Goal: Task Accomplishment & Management: Manage account settings

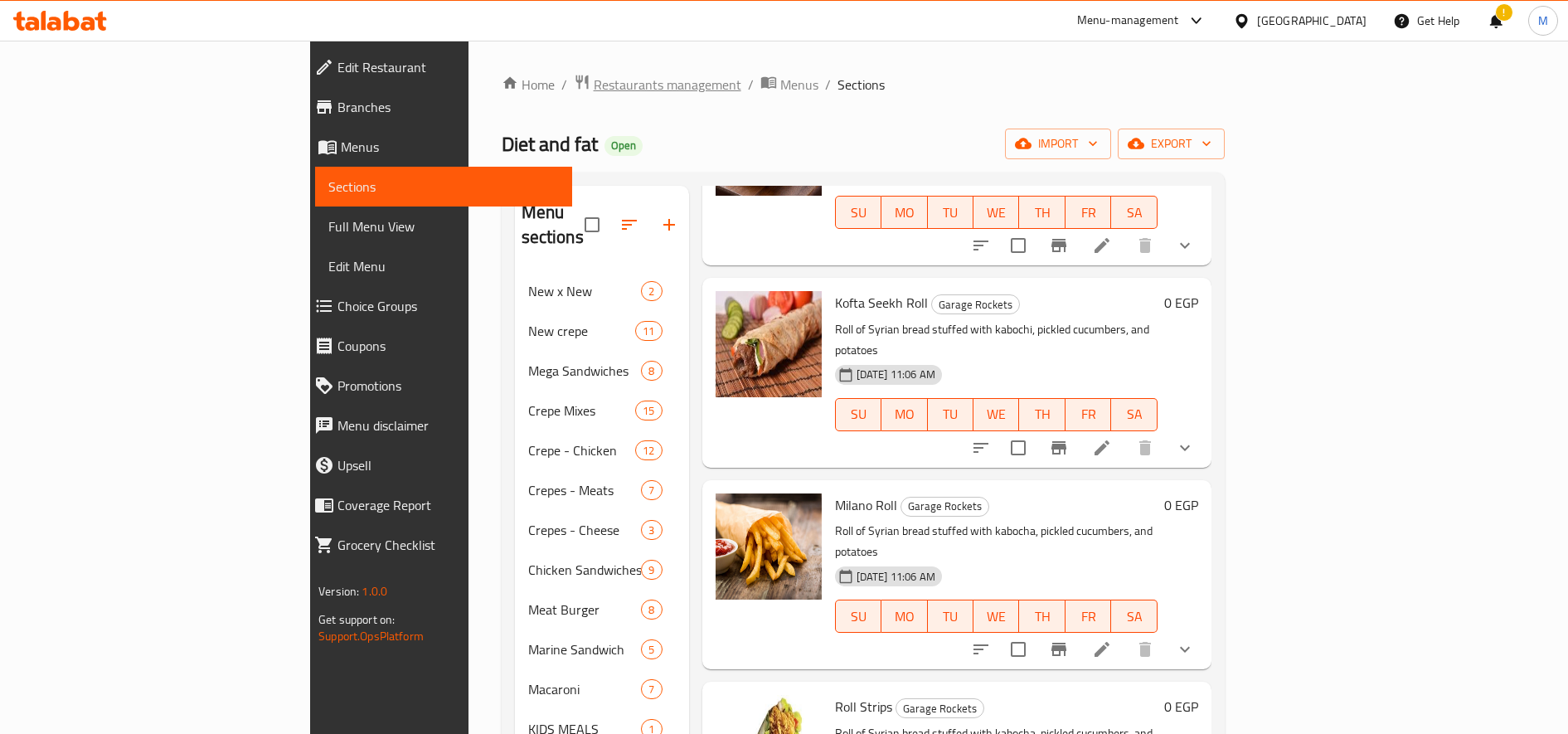
click at [593, 94] on span "Restaurants management" at bounding box center [666, 84] width 147 height 19
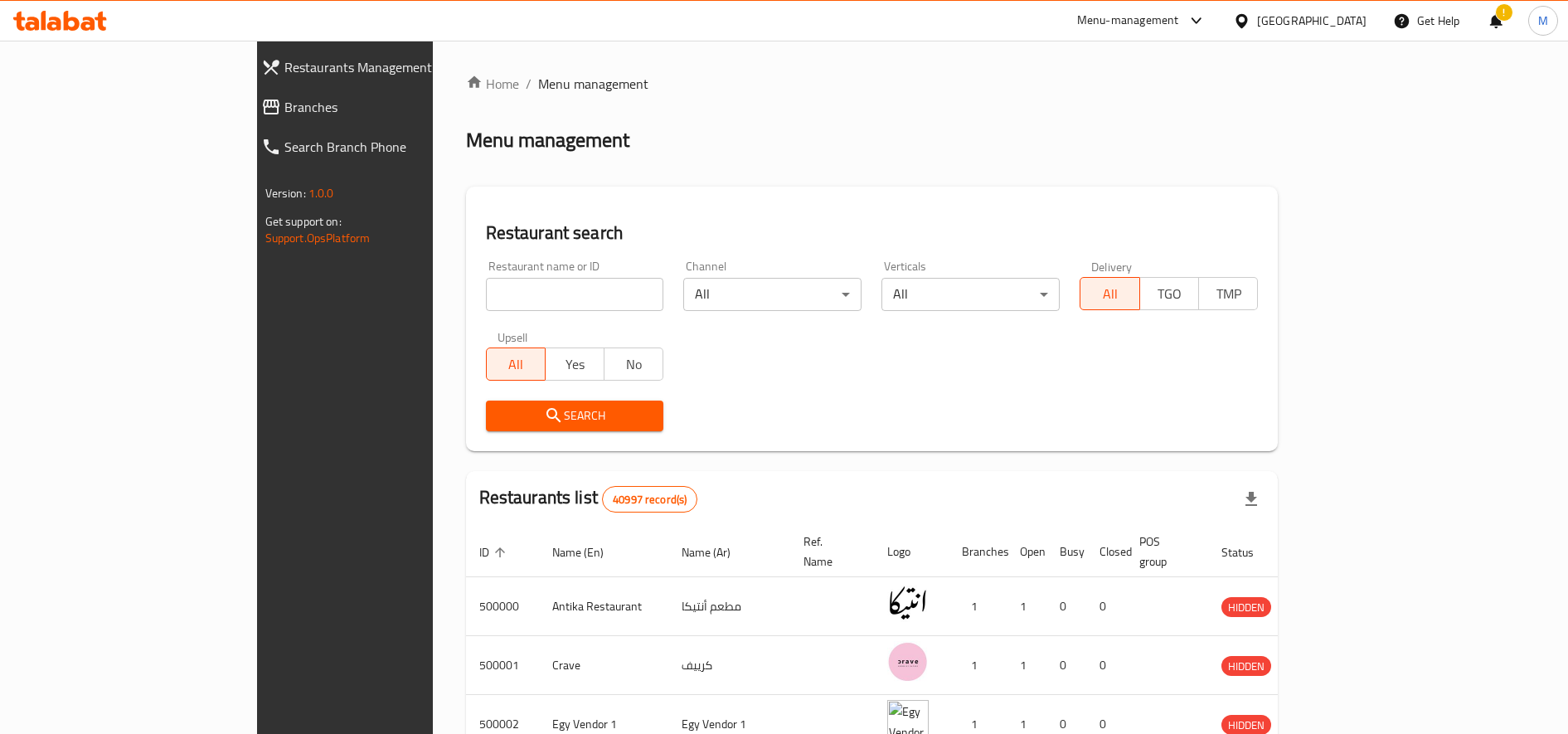
click at [486, 310] on input "search" at bounding box center [575, 294] width 179 height 33
type input "galal"
click at [499, 408] on span "Search" at bounding box center [575, 416] width 152 height 20
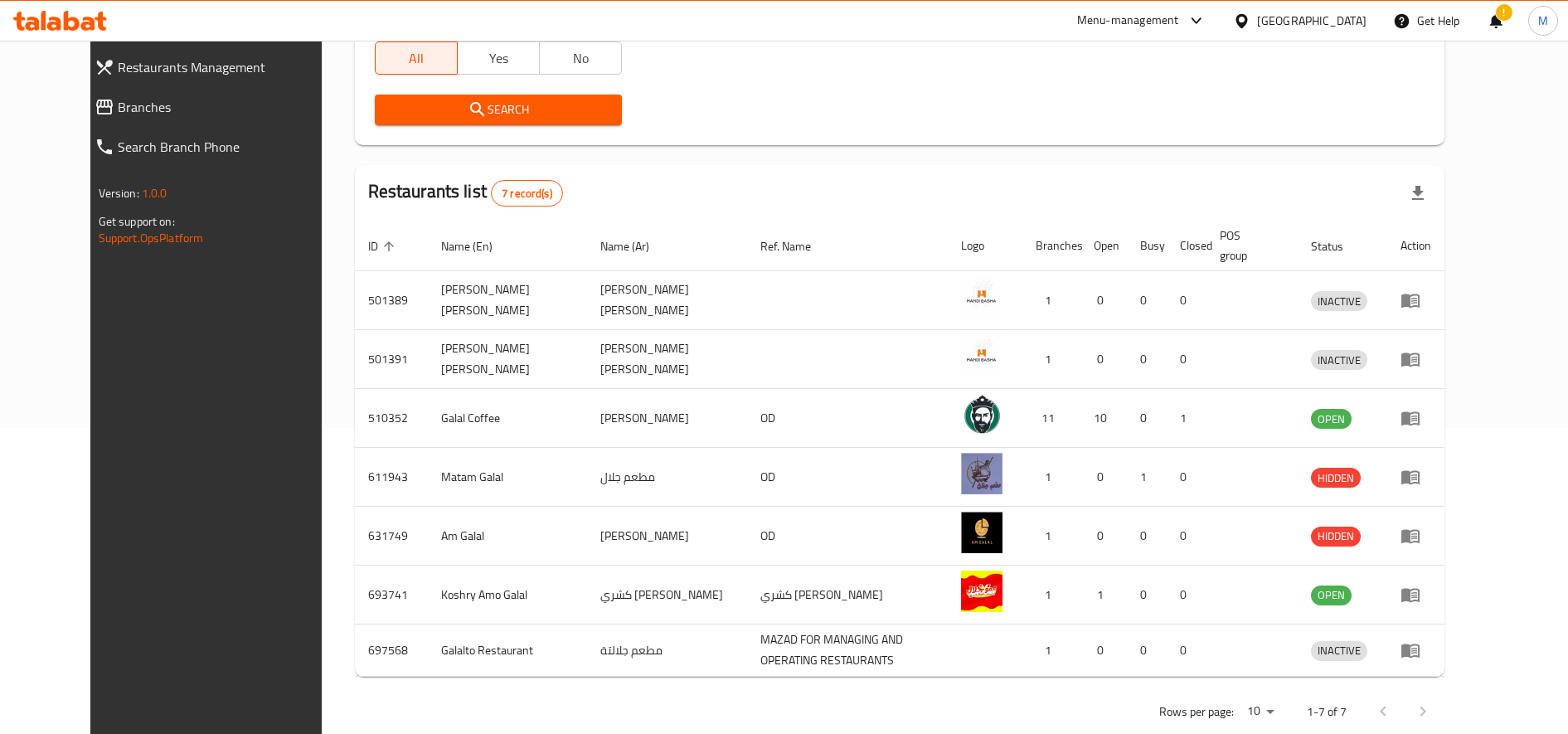
scroll to position [345, 0]
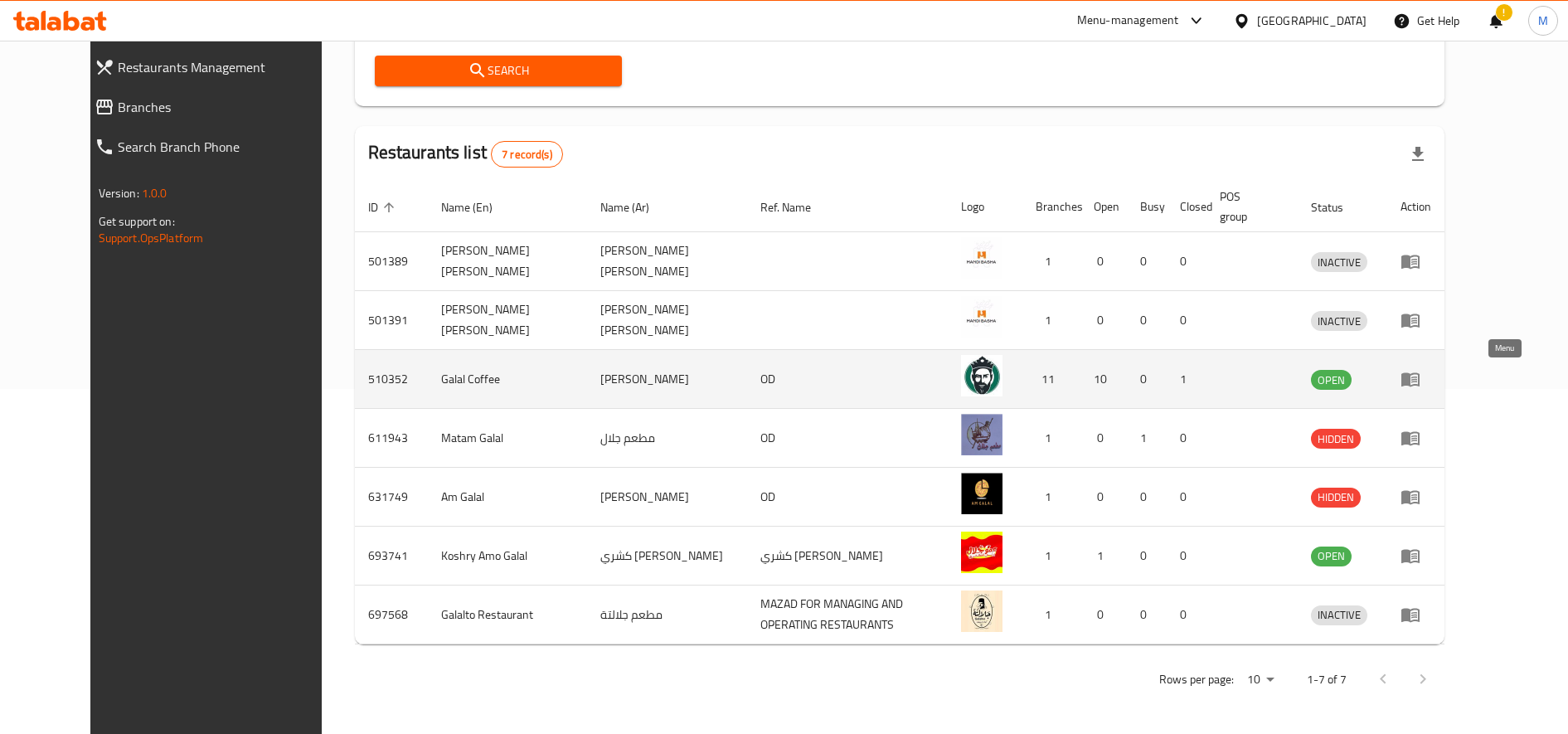
click at [1420, 383] on icon "enhanced table" at bounding box center [1410, 379] width 19 height 19
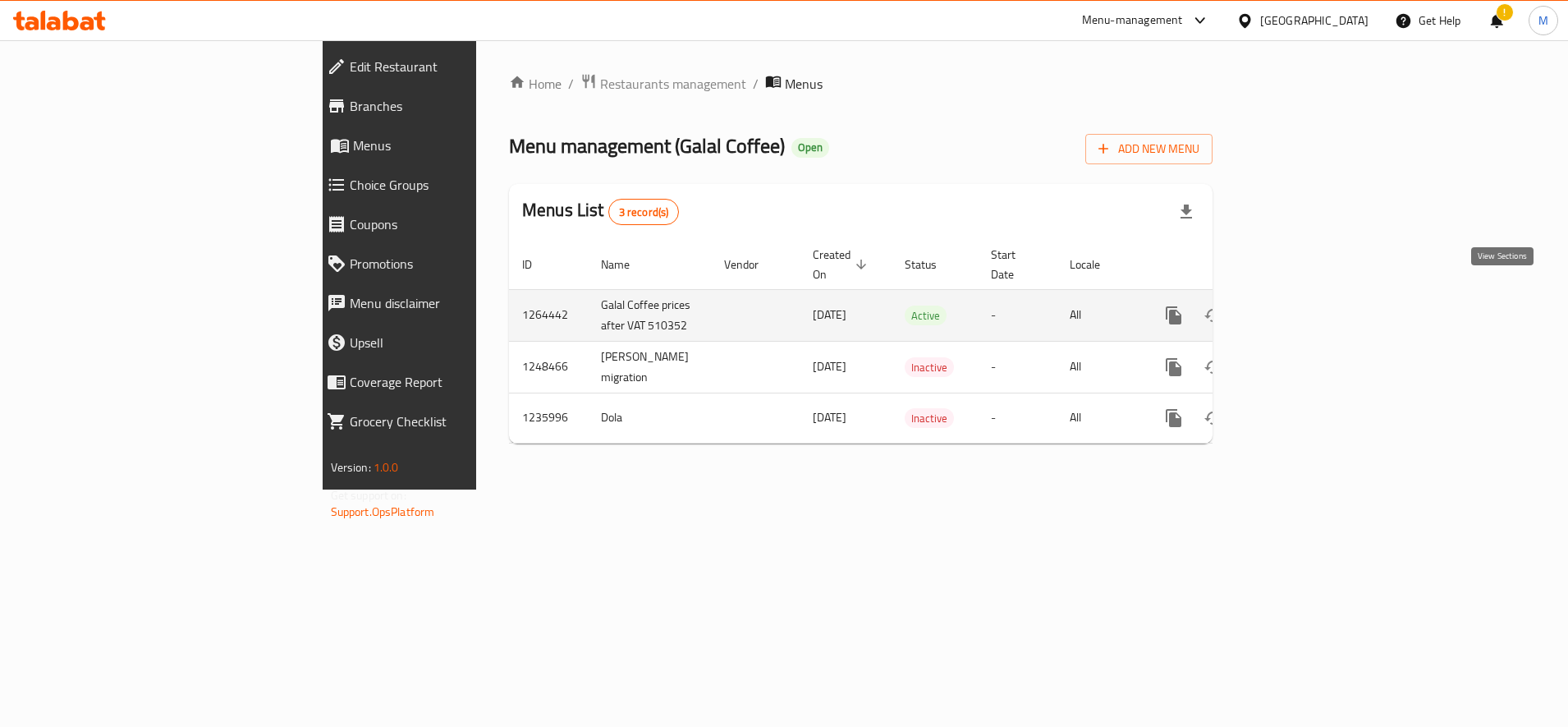
click at [1302, 305] on icon "enhanced table" at bounding box center [1291, 314] width 19 height 19
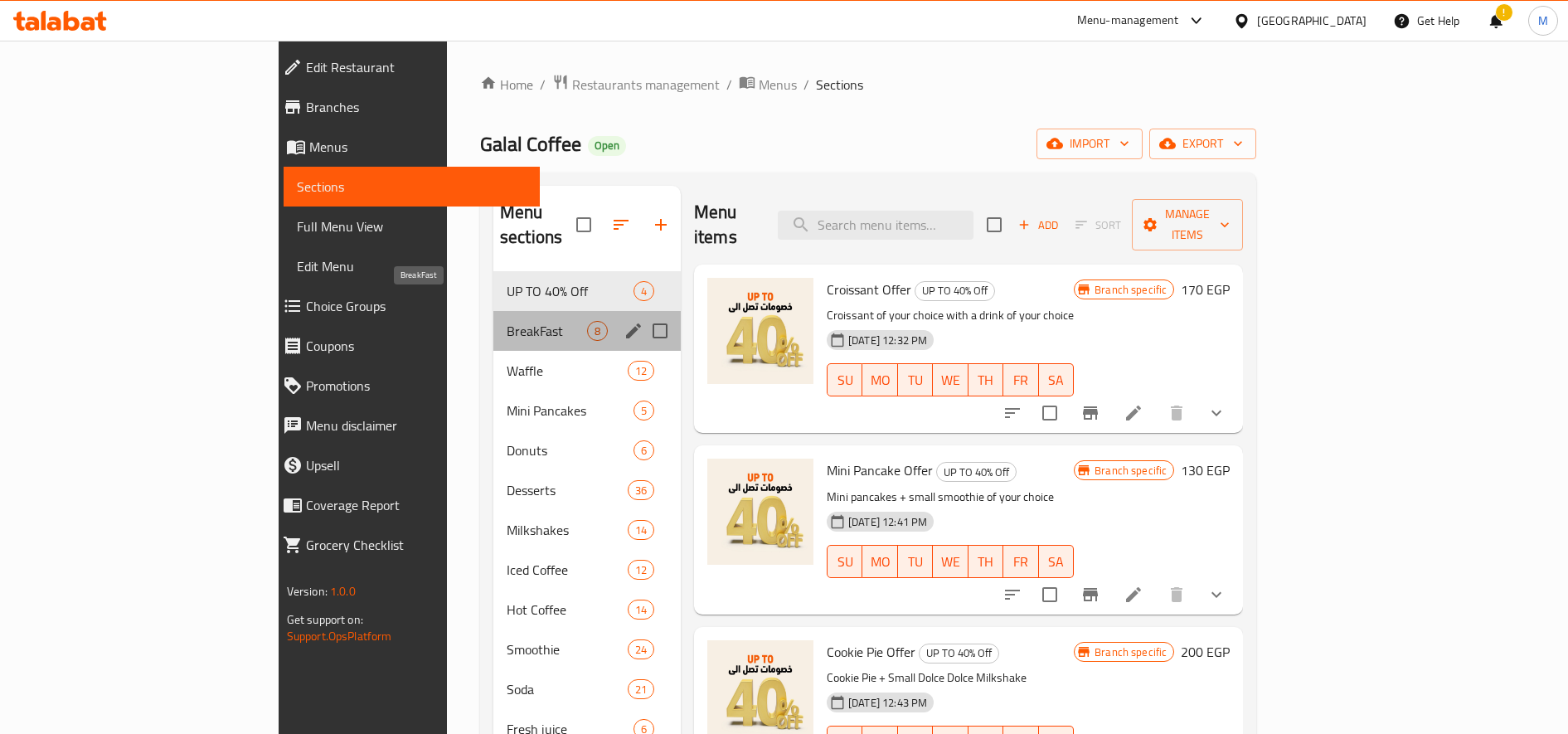
click at [506, 321] on span "BreakFast" at bounding box center [546, 330] width 81 height 19
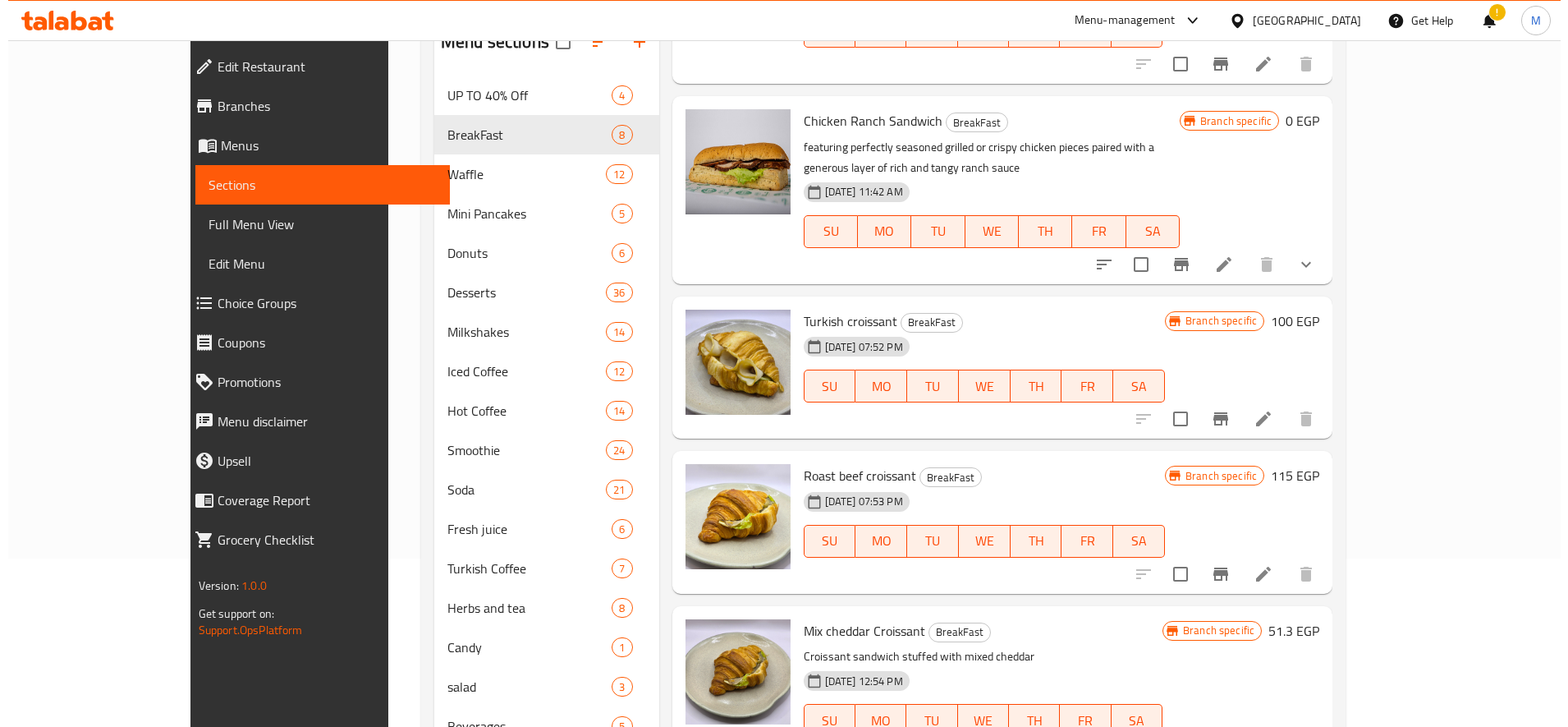
scroll to position [240, 0]
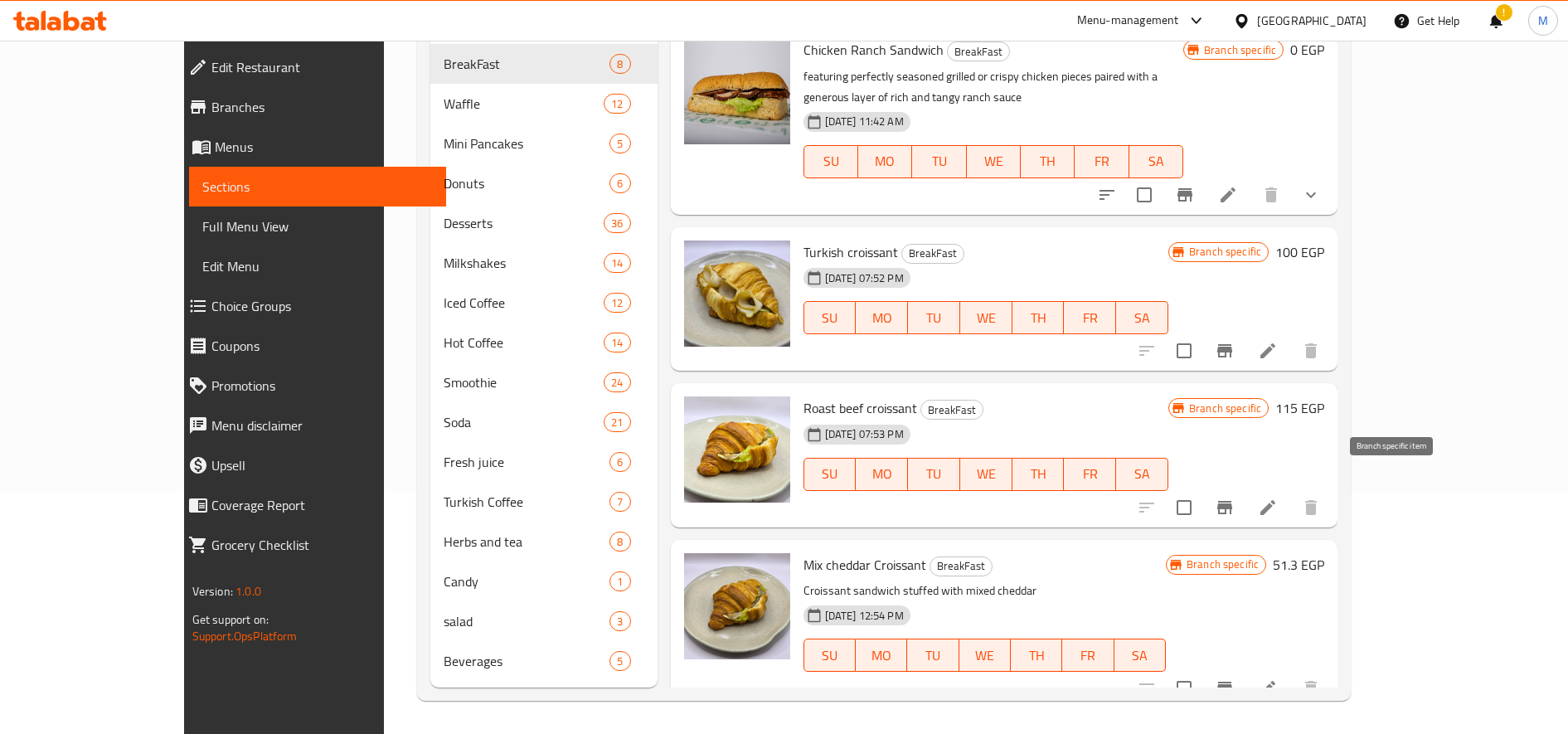
click at [1235, 497] on icon "Branch-specific-item" at bounding box center [1224, 506] width 19 height 19
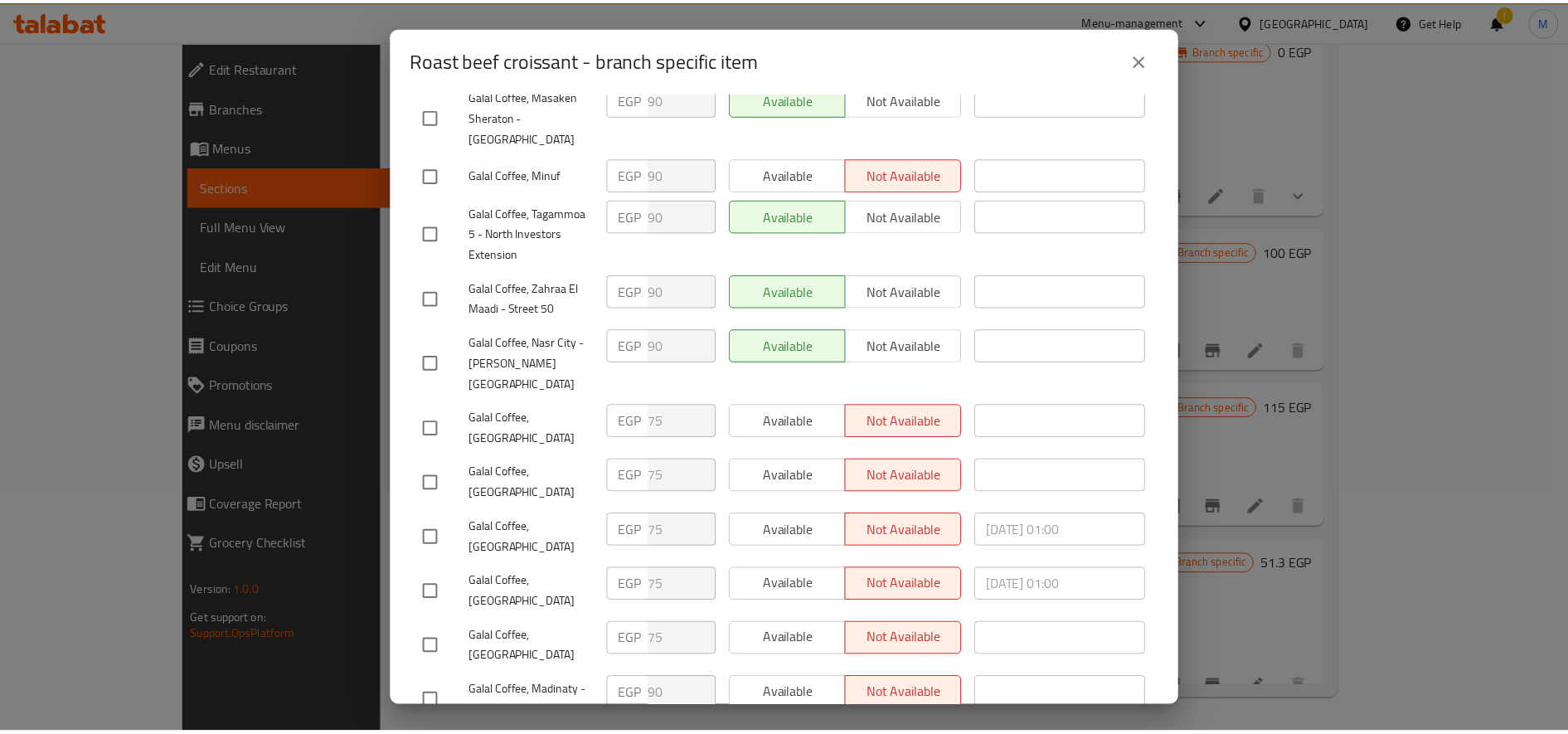
scroll to position [0, 0]
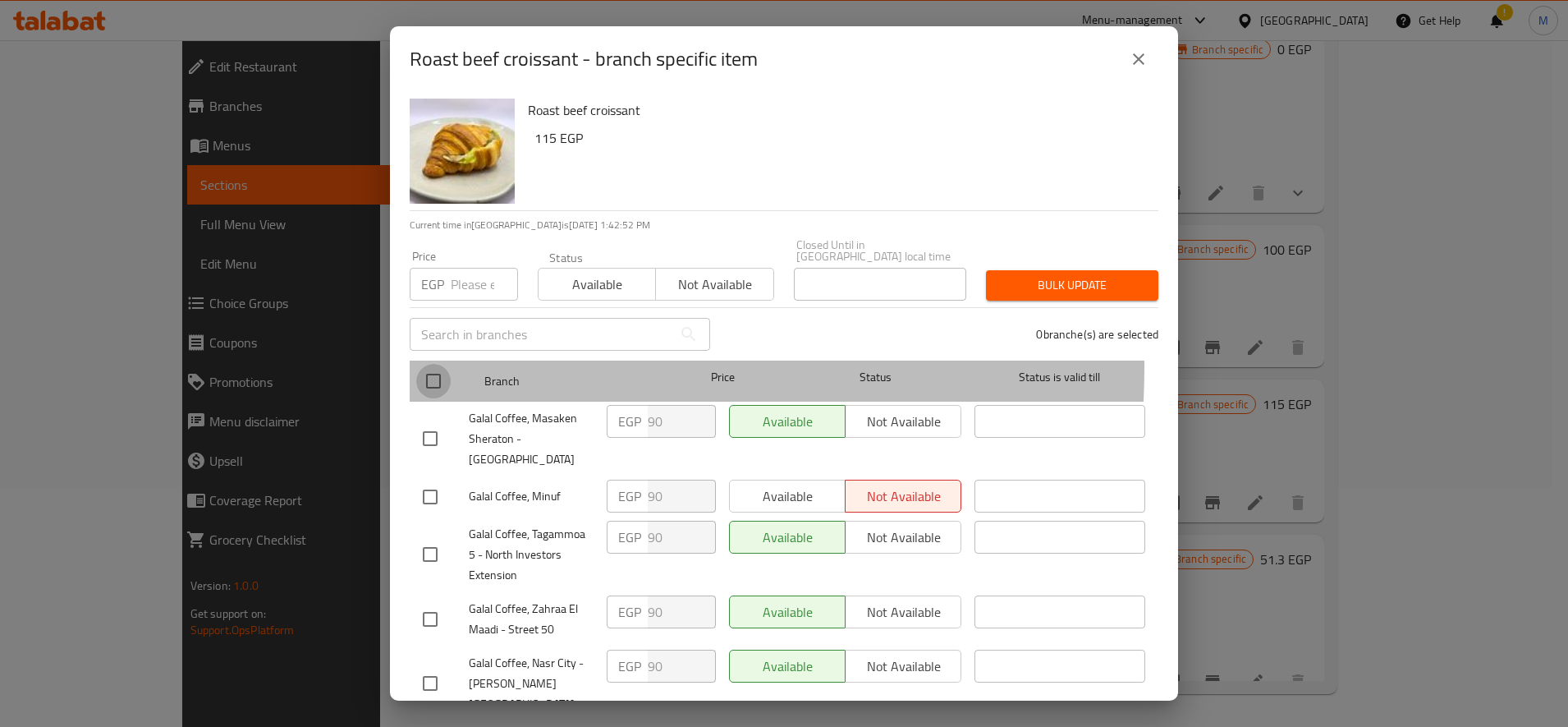
click at [427, 364] on input "checkbox" at bounding box center [433, 381] width 35 height 35
checkbox input "true"
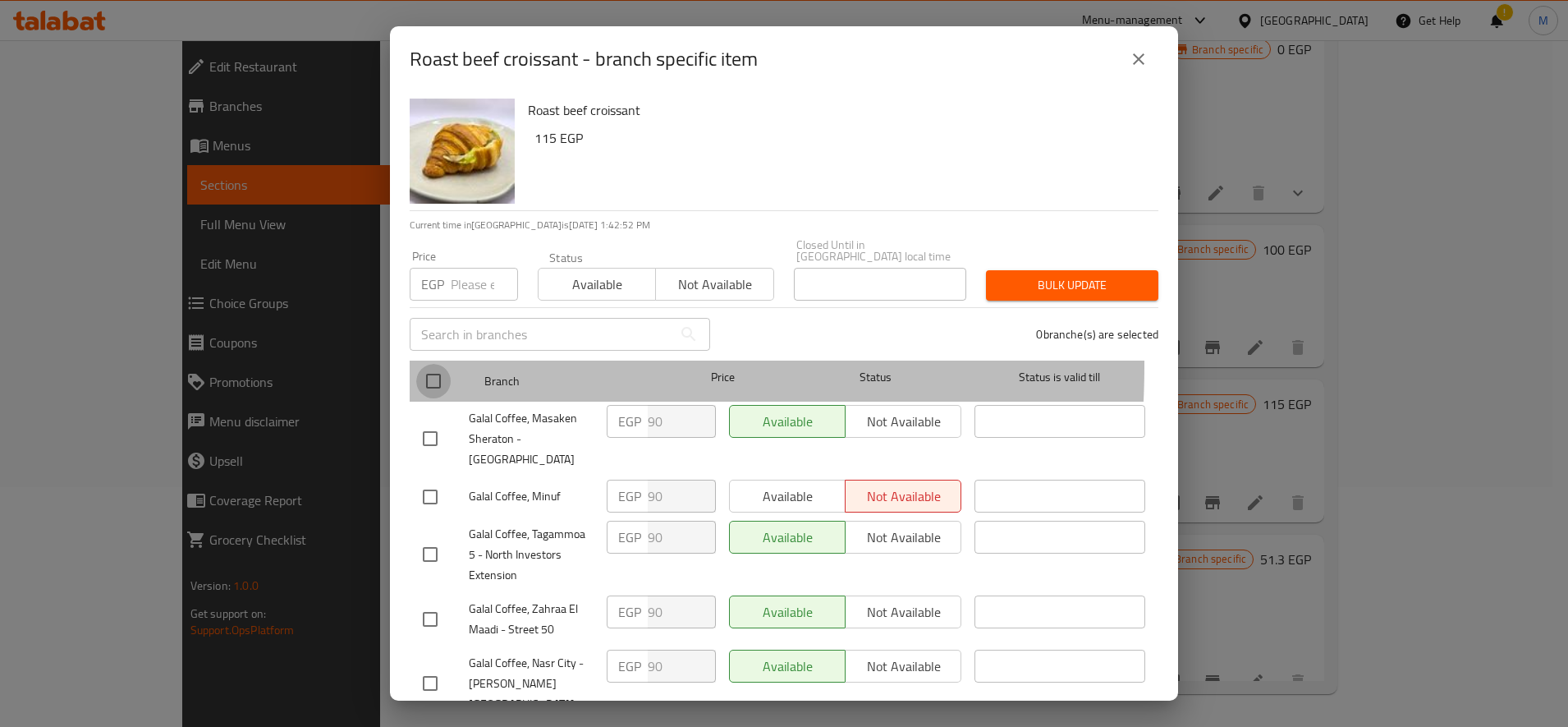
checkbox input "true"
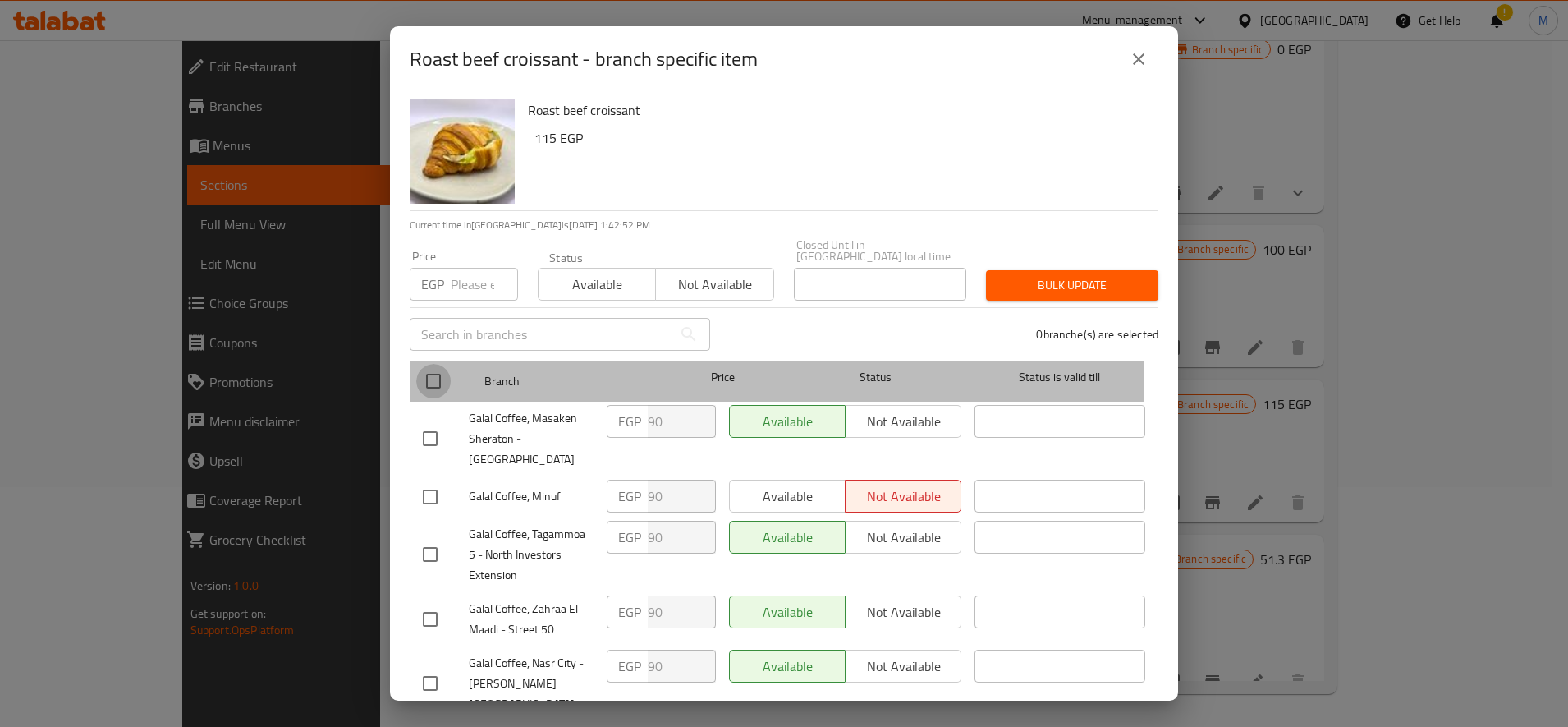
checkbox input "true"
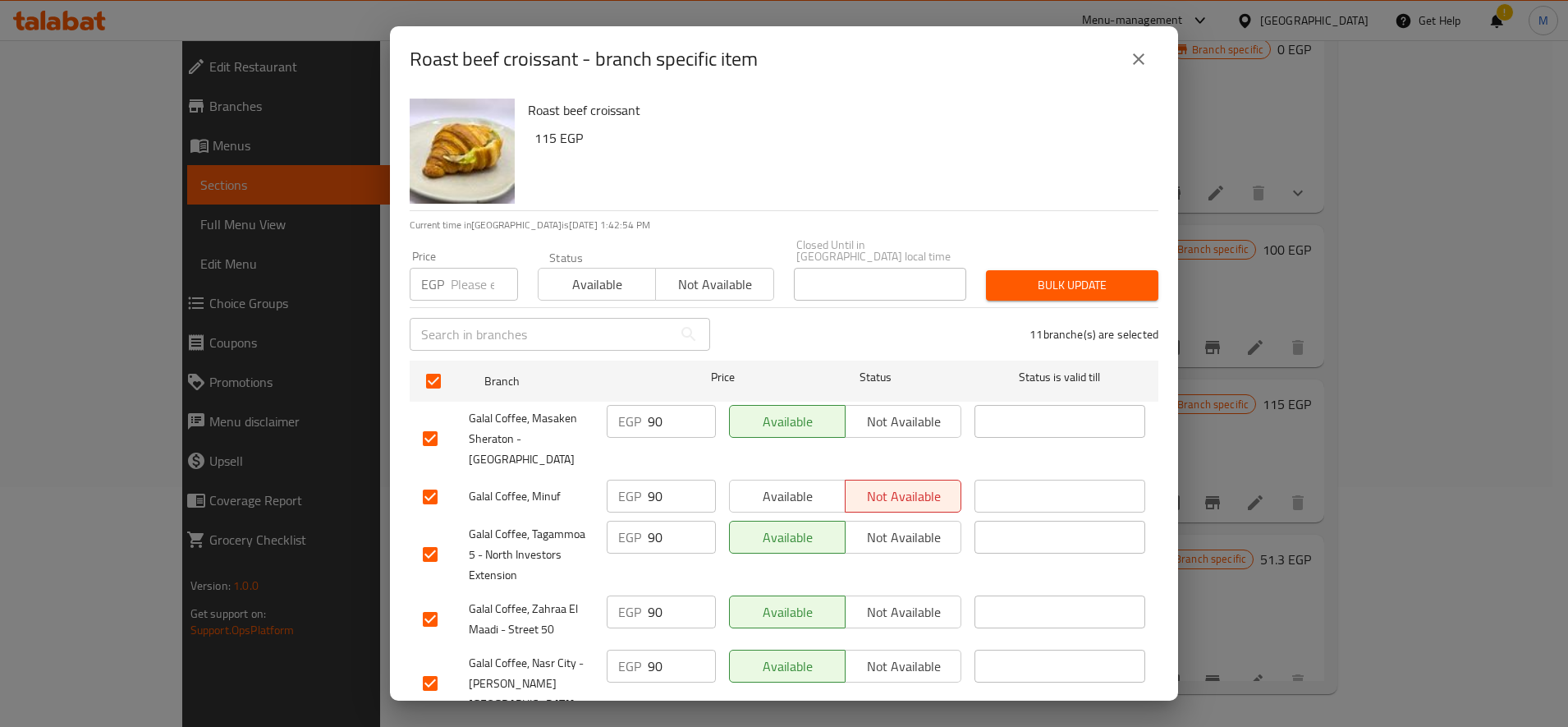
click at [1028, 275] on span "Bulk update" at bounding box center [1071, 285] width 146 height 20
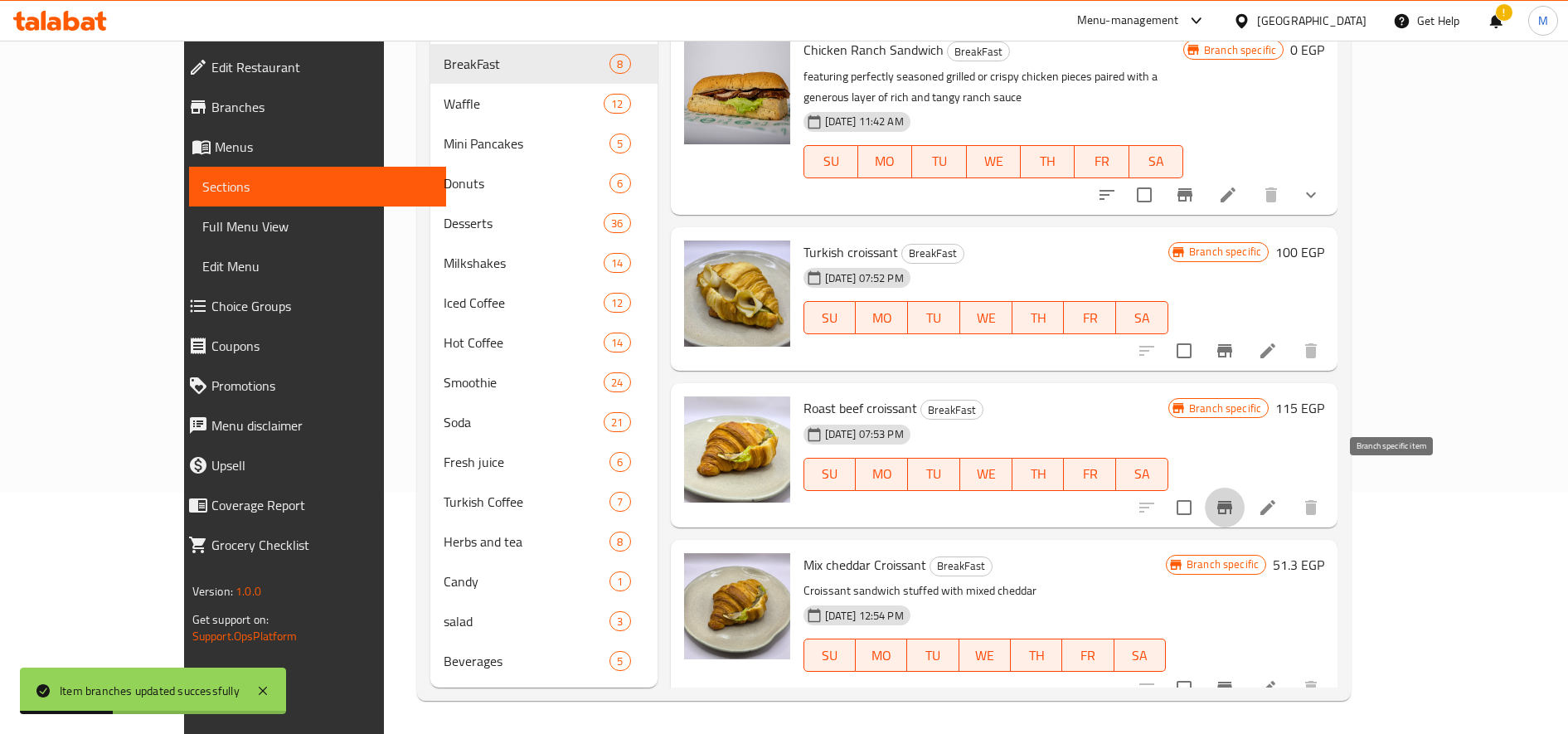
click at [1235, 497] on icon "Branch-specific-item" at bounding box center [1224, 506] width 19 height 19
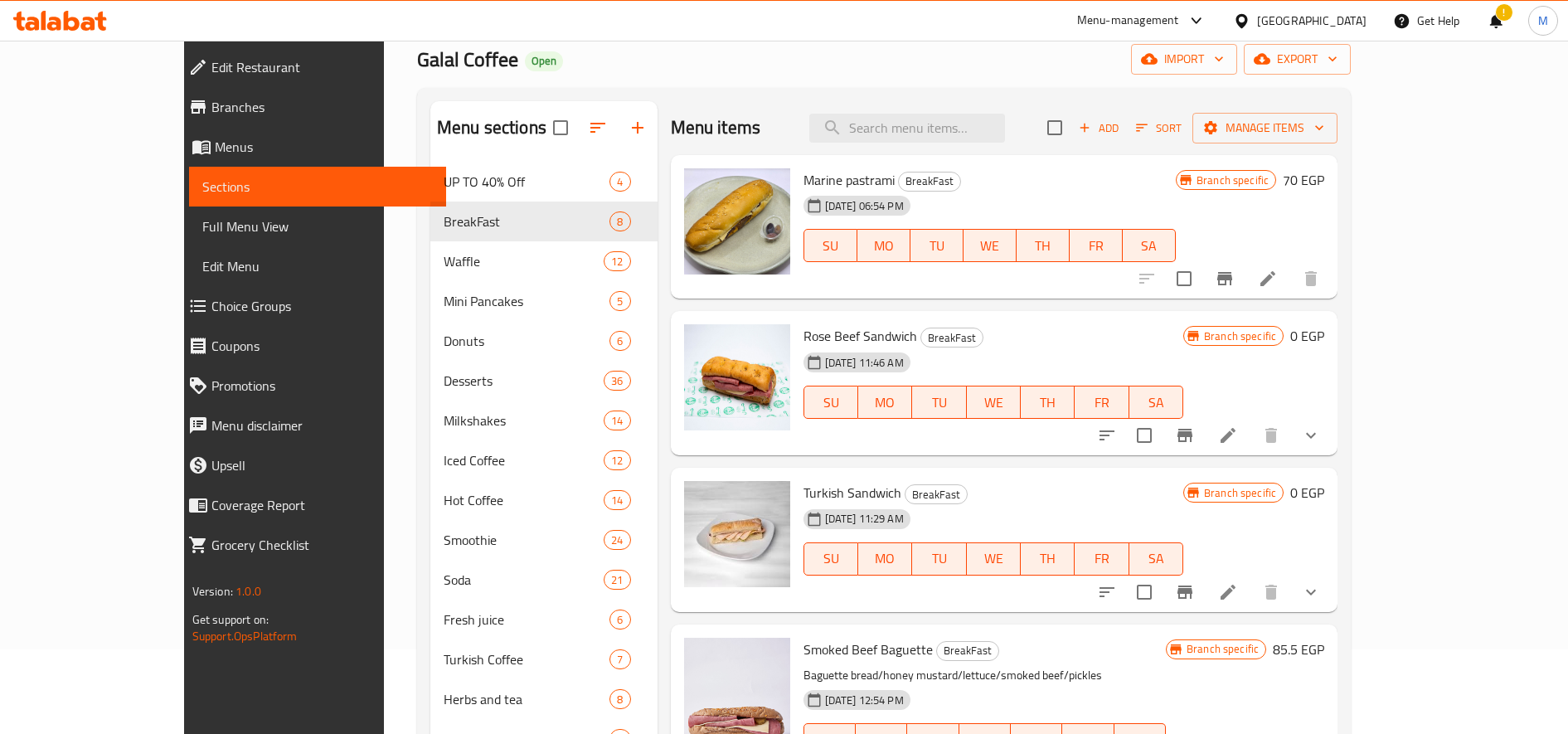
scroll to position [81, 0]
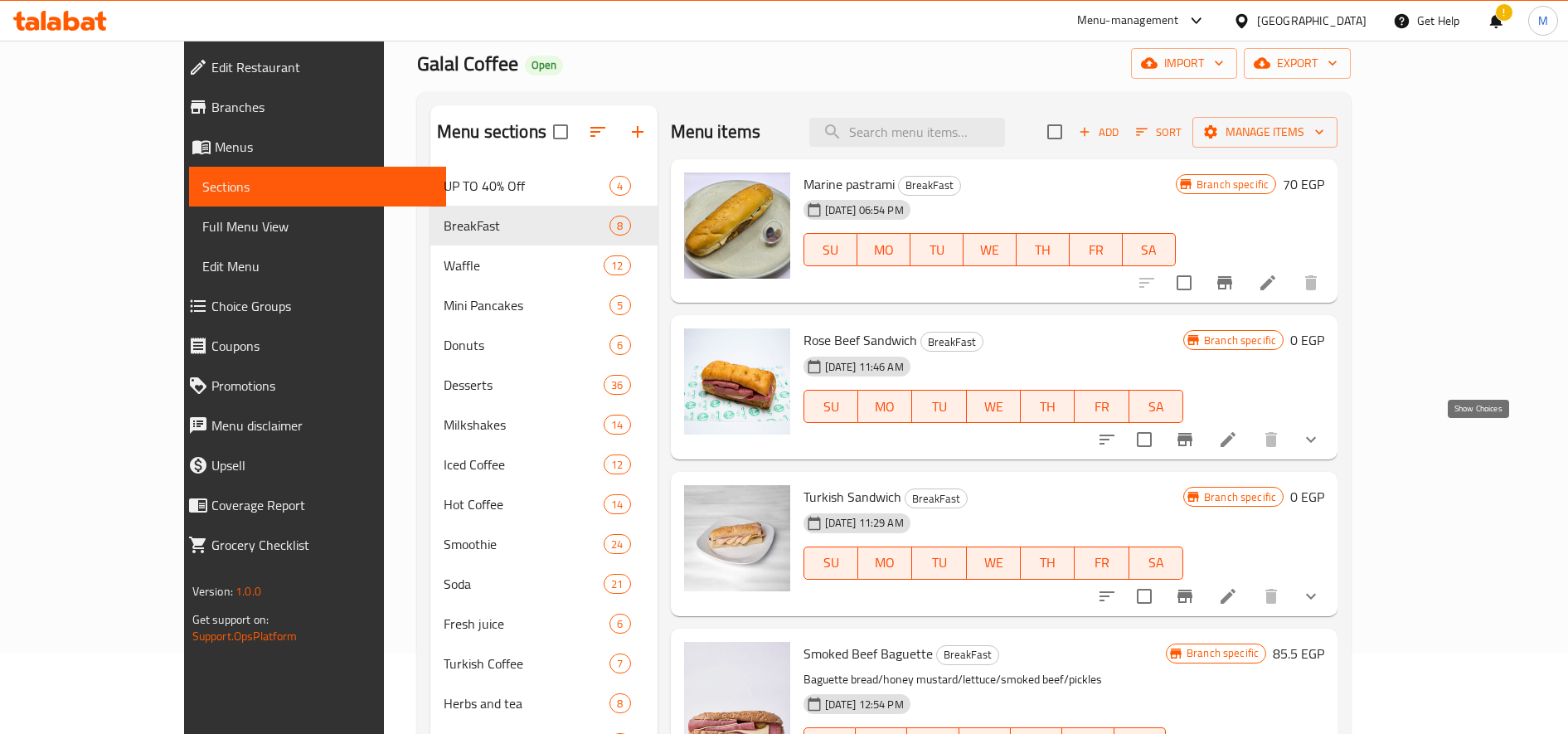
click at [1316, 442] on icon "show more" at bounding box center [1311, 440] width 10 height 6
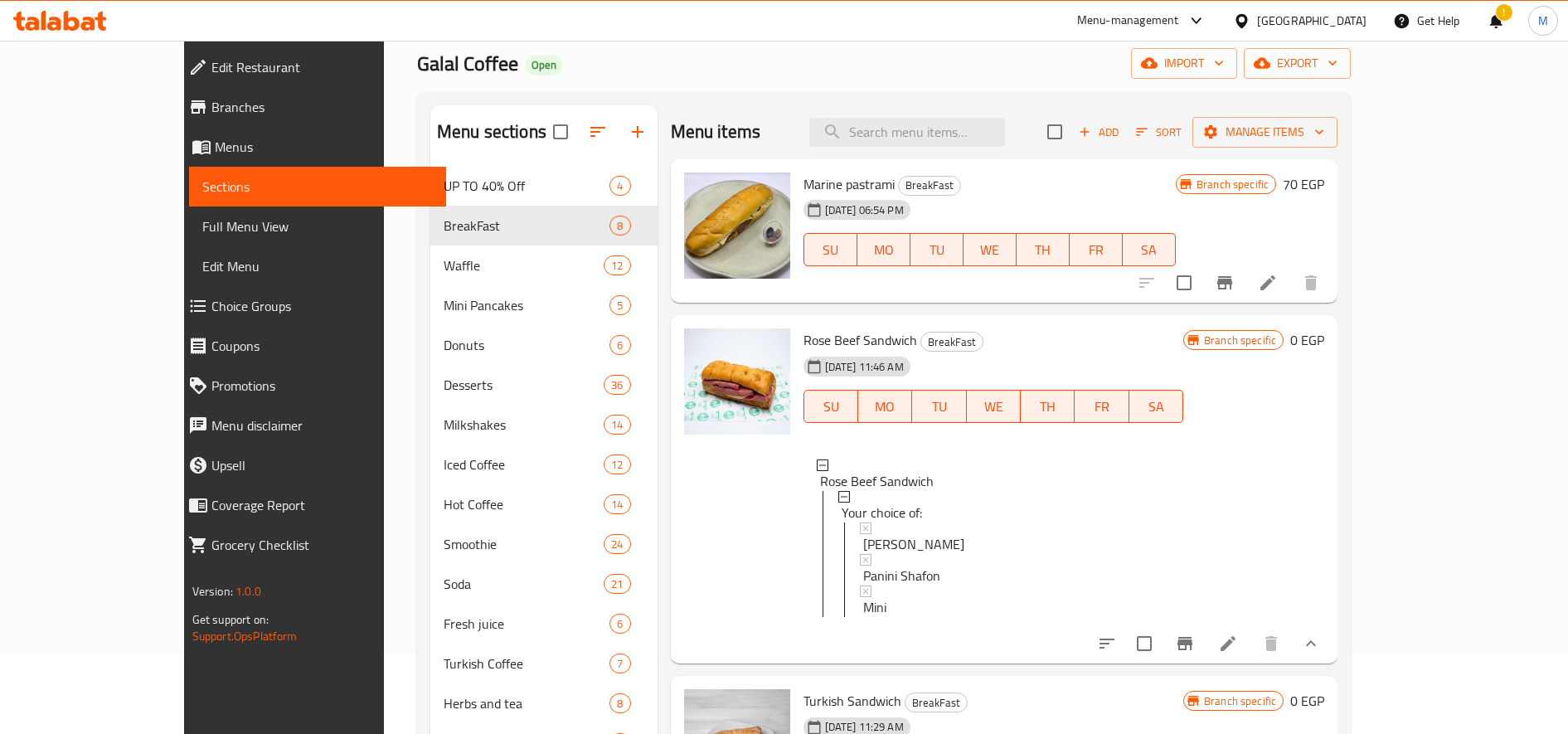
click at [1238, 653] on icon at bounding box center [1227, 642] width 19 height 19
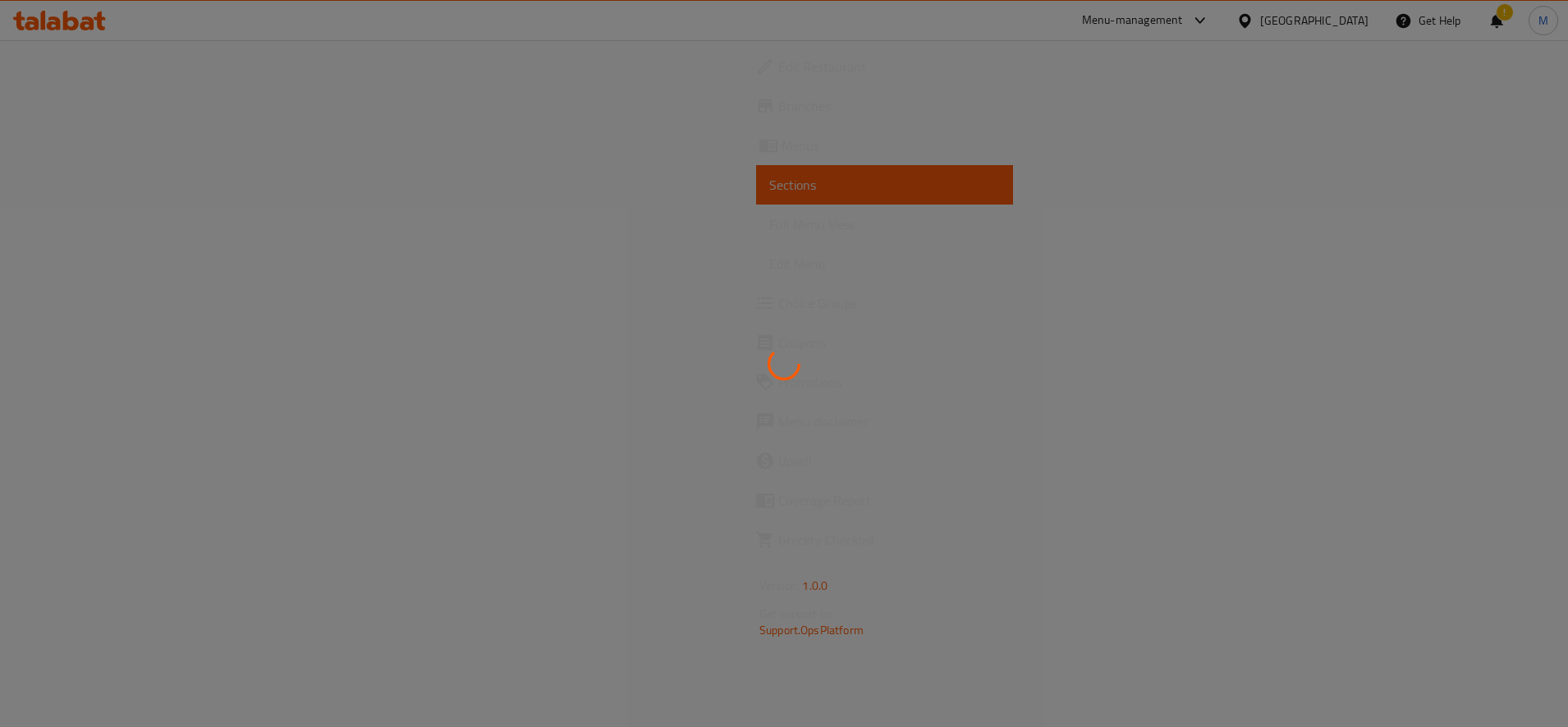
click at [784, 73] on div at bounding box center [784, 73] width 0 height 0
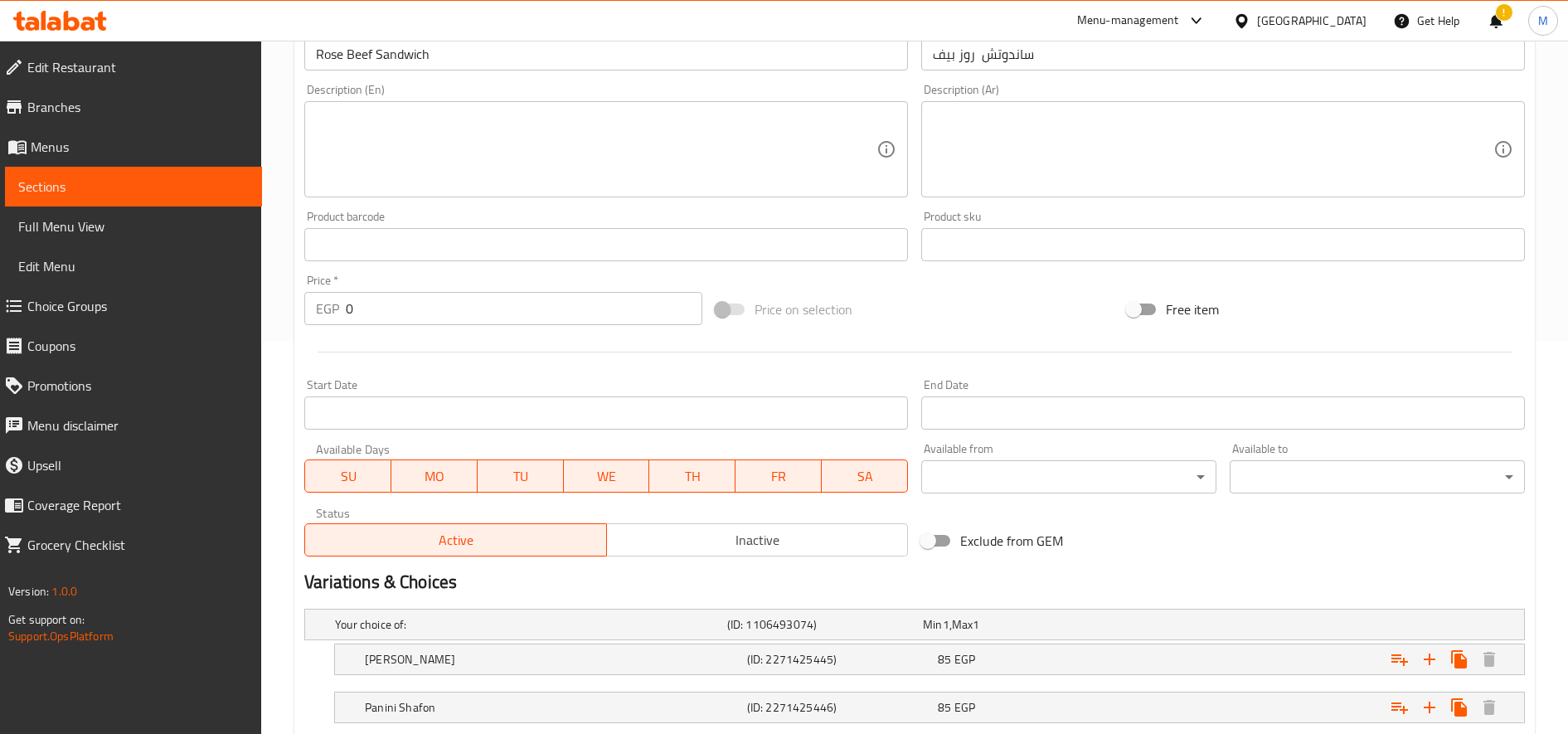
scroll to position [547, 0]
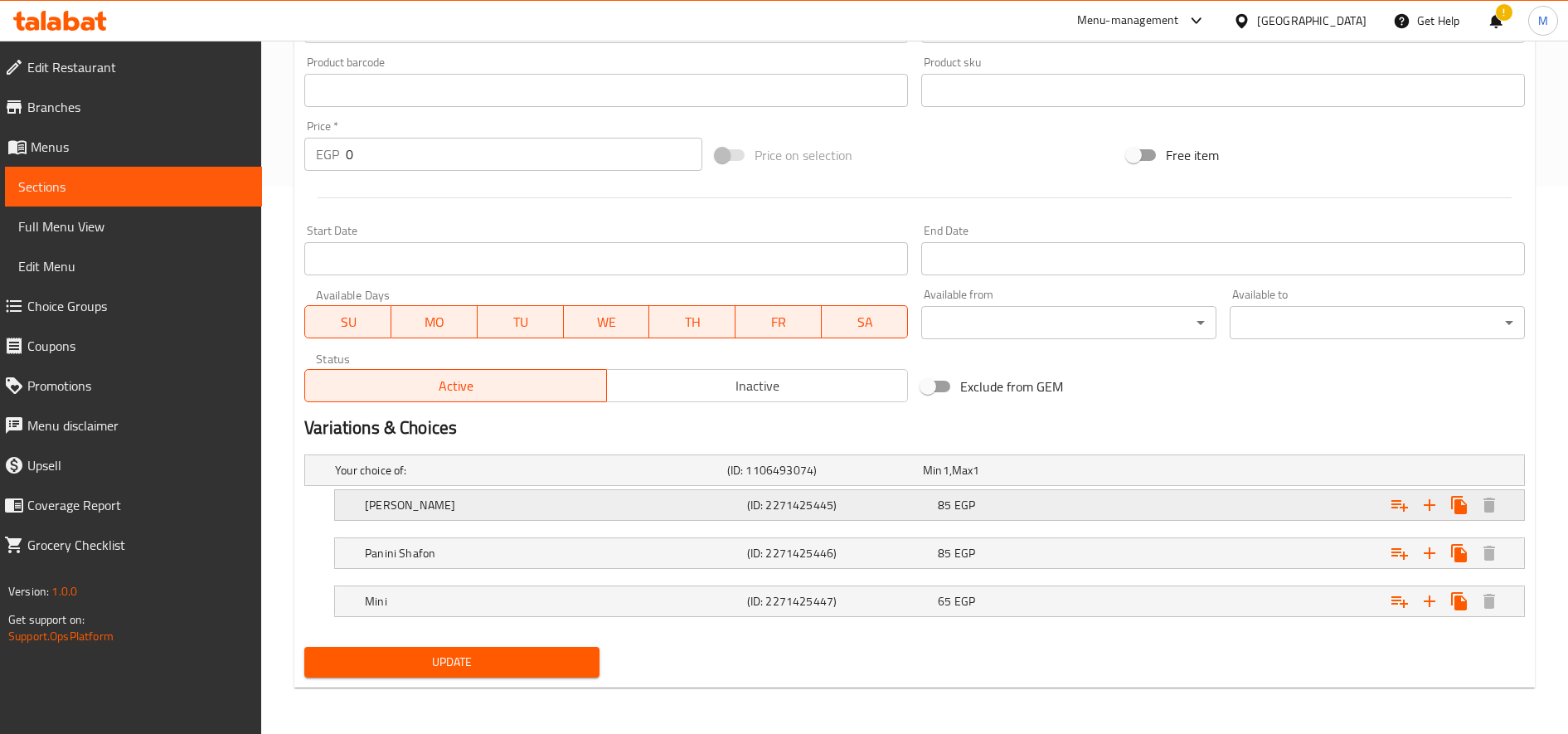
click at [1070, 505] on div "85 EGP" at bounding box center [1029, 505] width 184 height 17
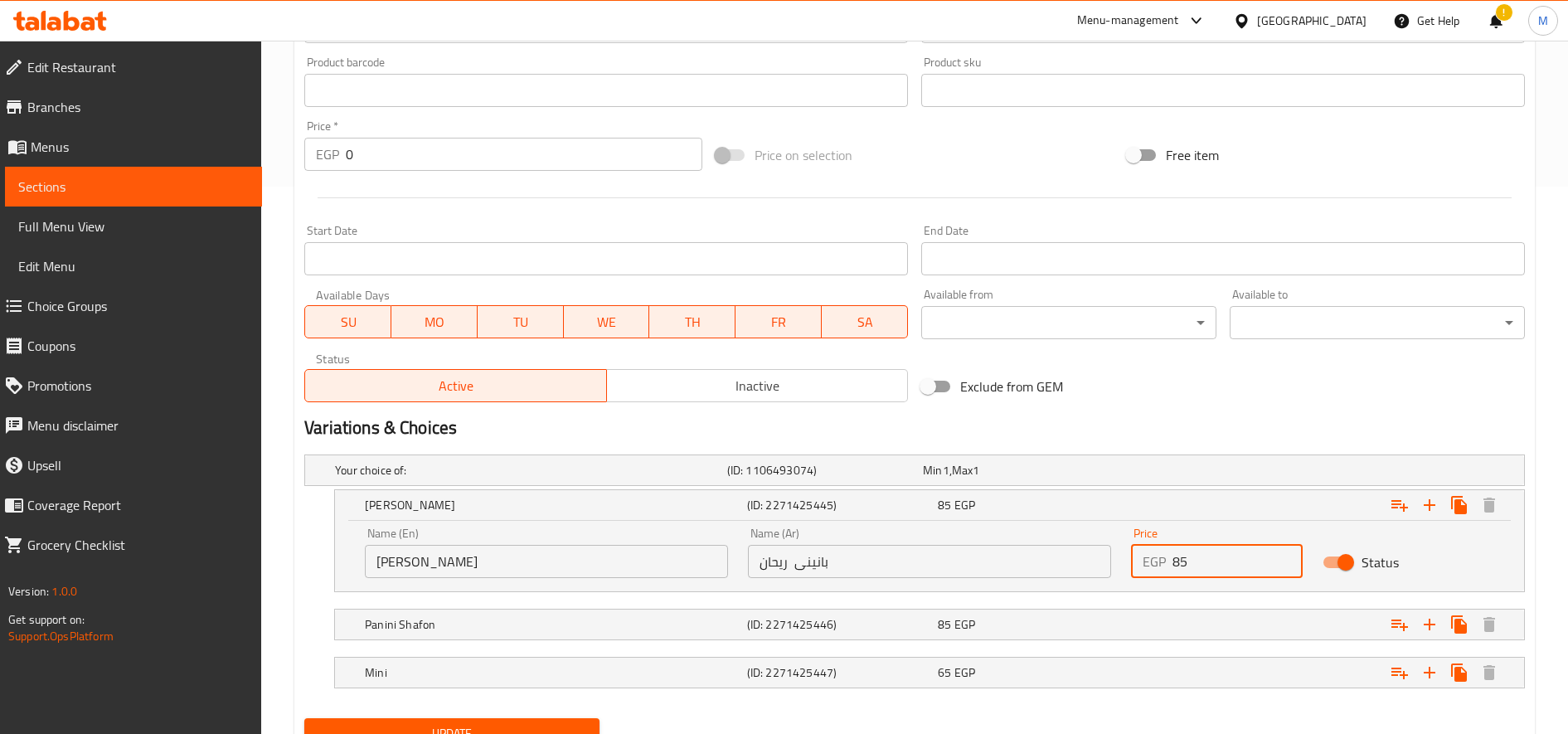
click at [1179, 561] on div "EGP 85 Price" at bounding box center [1216, 562] width 171 height 33
type input "95"
click at [1013, 621] on div "85 EGP" at bounding box center [1029, 625] width 184 height 17
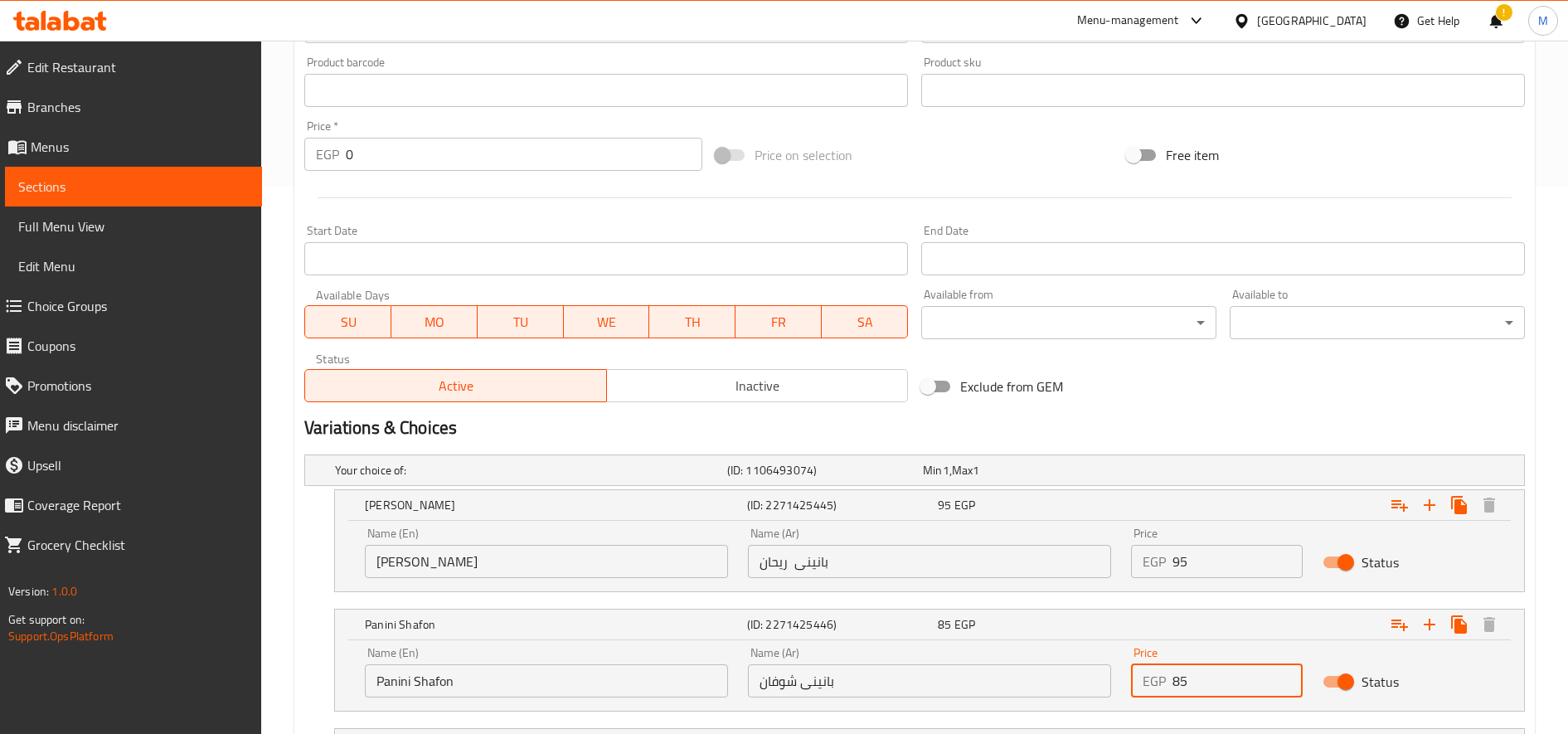
drag, startPoint x: 1177, startPoint y: 679, endPoint x: 1167, endPoint y: 679, distance: 10.0
click at [1167, 679] on div "EGP 85 Price" at bounding box center [1216, 681] width 171 height 33
type input "95"
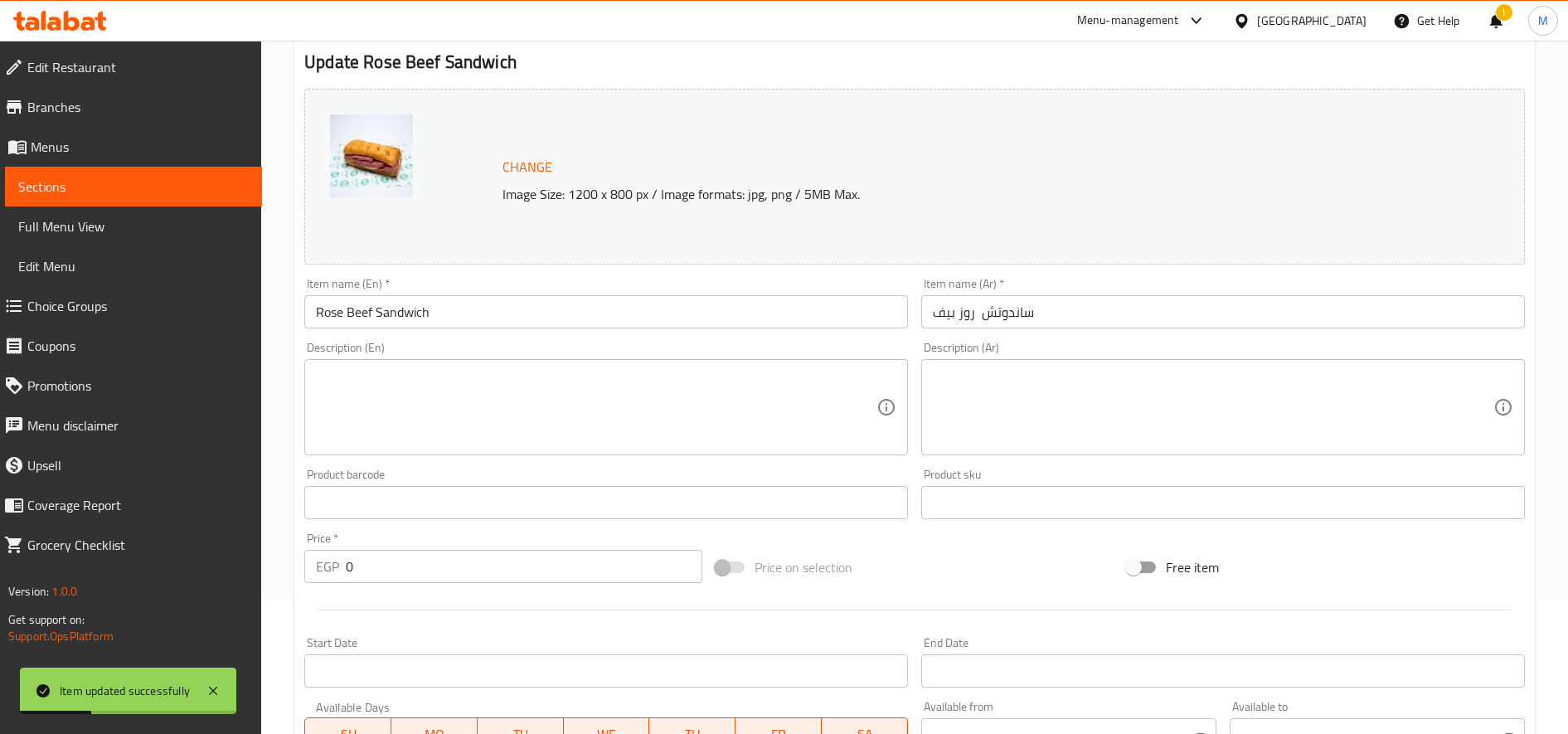
scroll to position [0, 0]
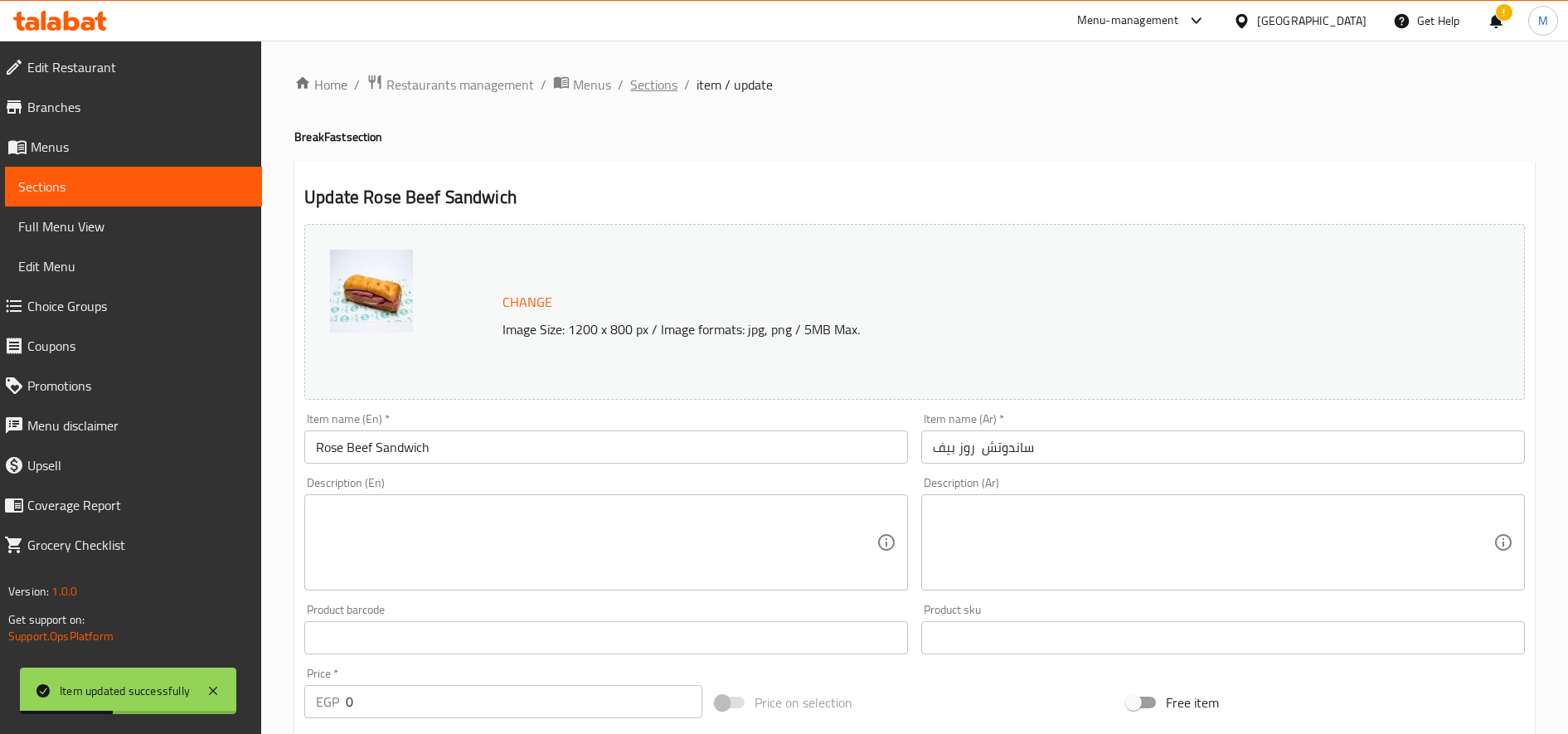
click at [644, 81] on span "Sections" at bounding box center [653, 84] width 47 height 19
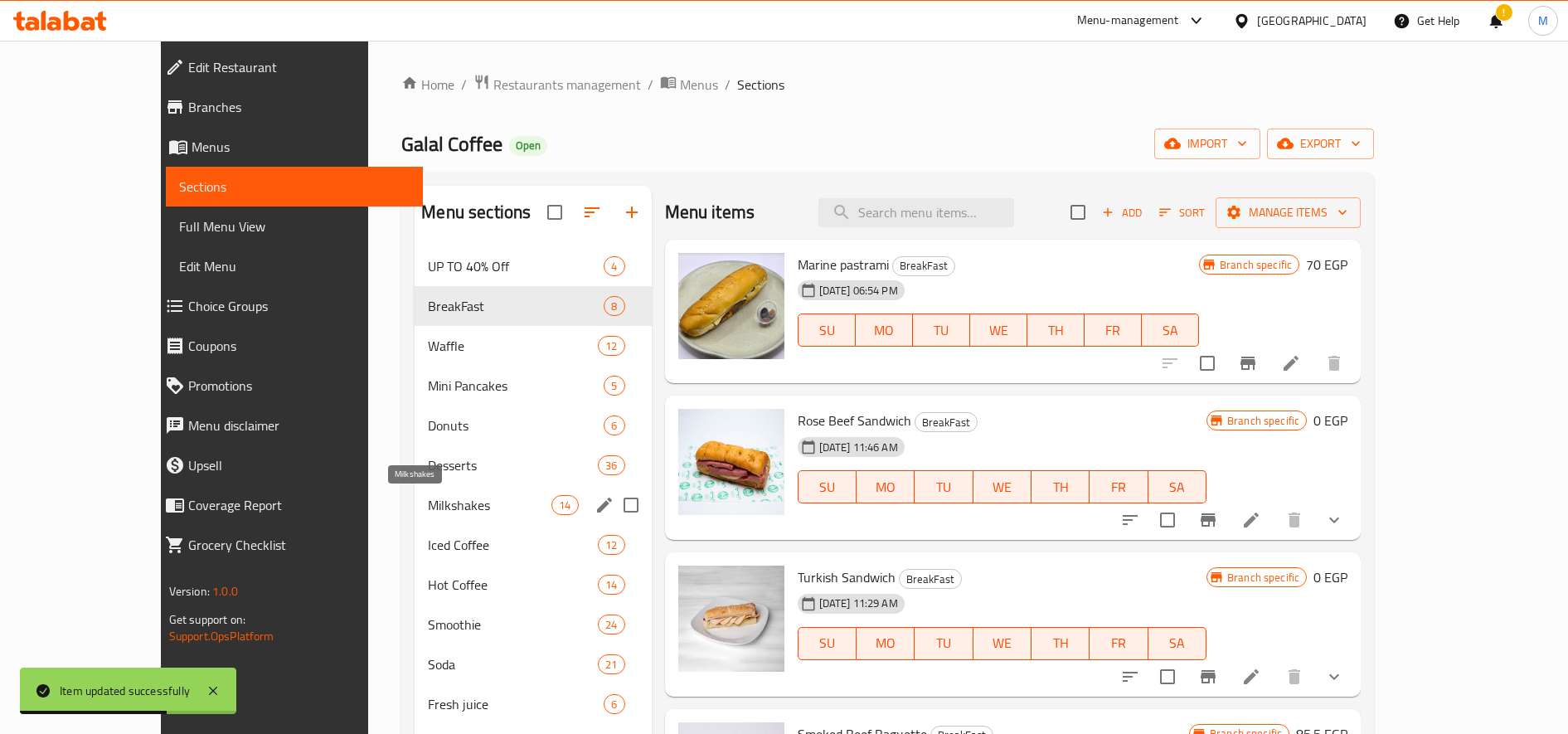
click at [428, 501] on span "Milkshakes" at bounding box center [489, 504] width 123 height 19
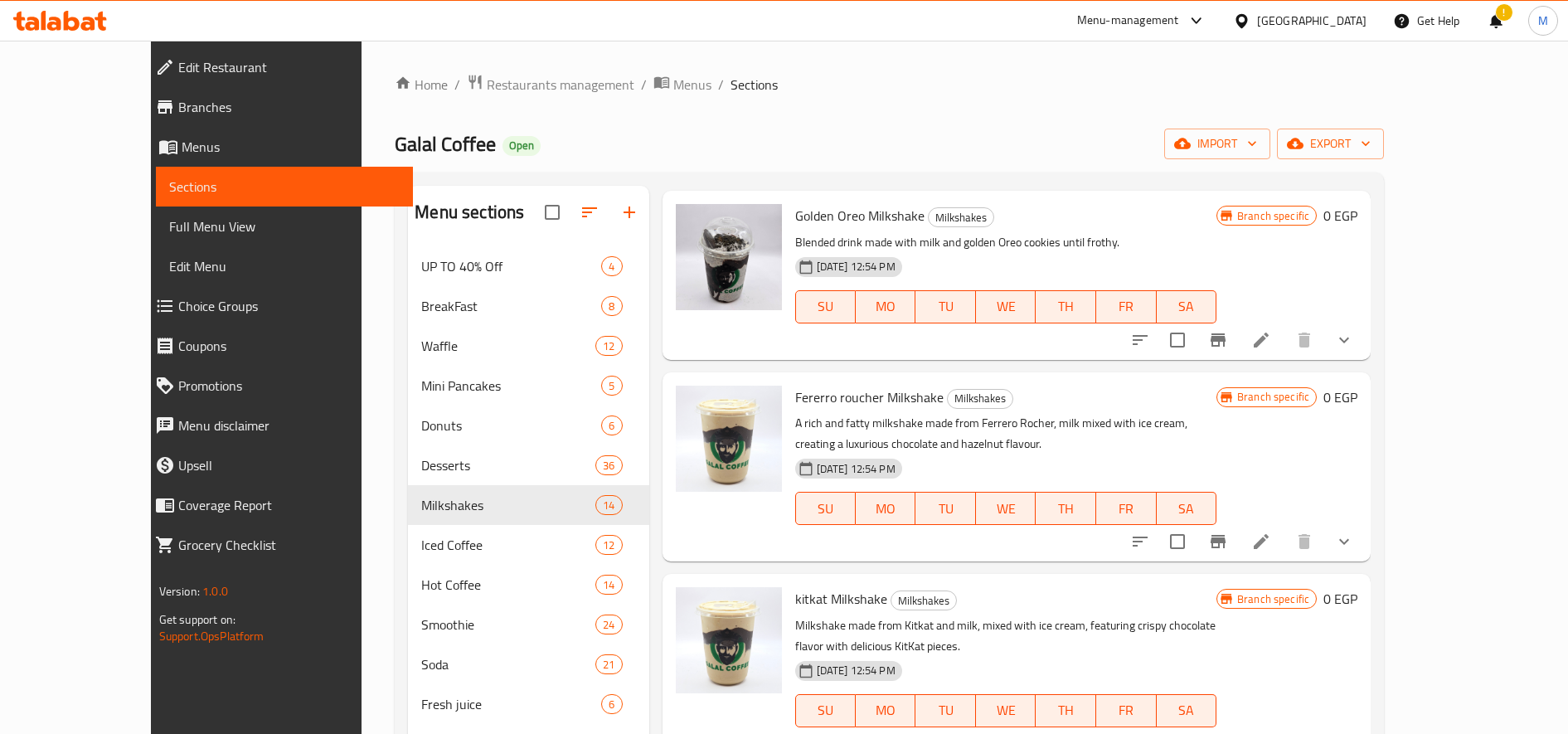
scroll to position [977, 0]
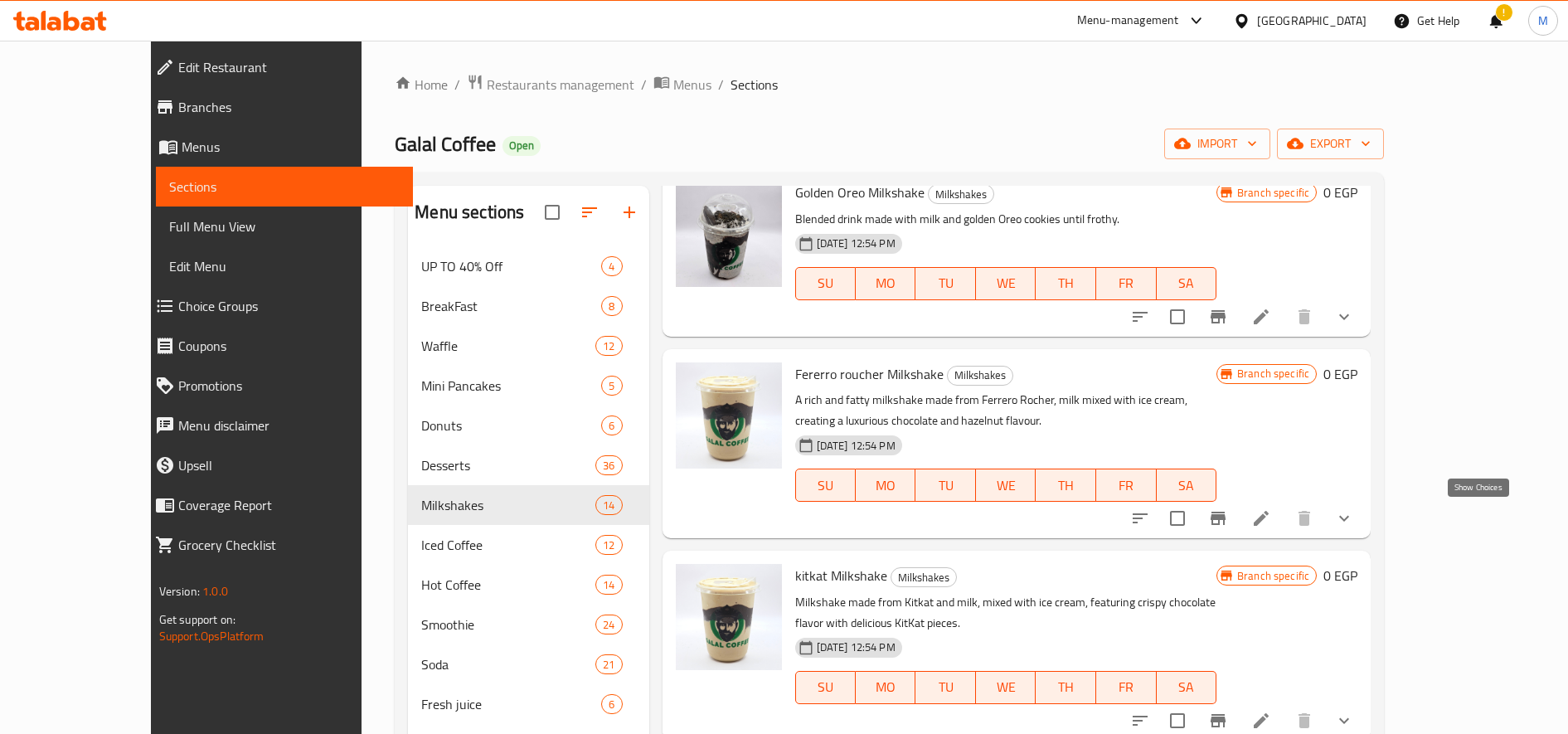
click at [1354, 515] on icon "show more" at bounding box center [1343, 517] width 19 height 19
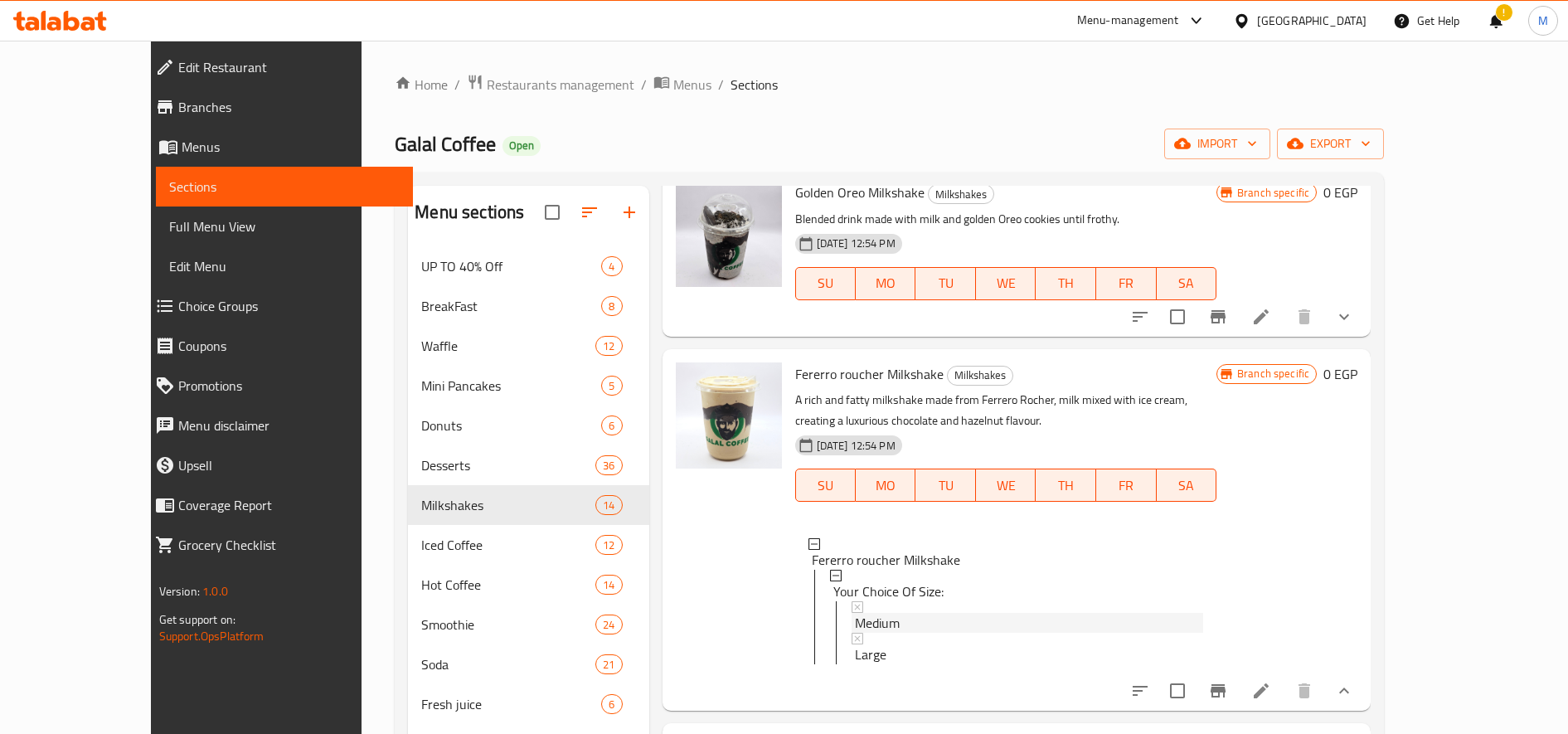
click at [856, 616] on span "Medium" at bounding box center [877, 622] width 44 height 19
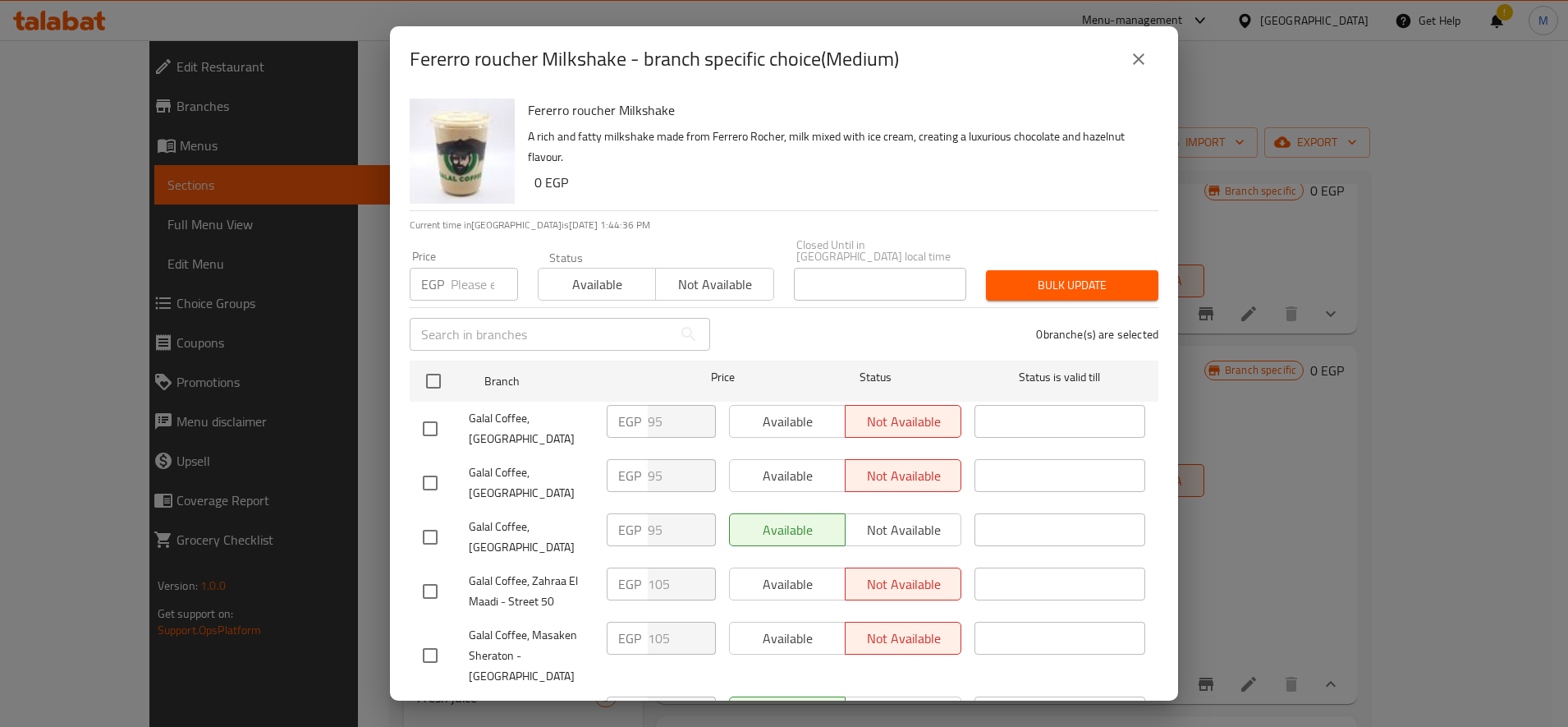
click at [464, 268] on input "number" at bounding box center [484, 284] width 67 height 33
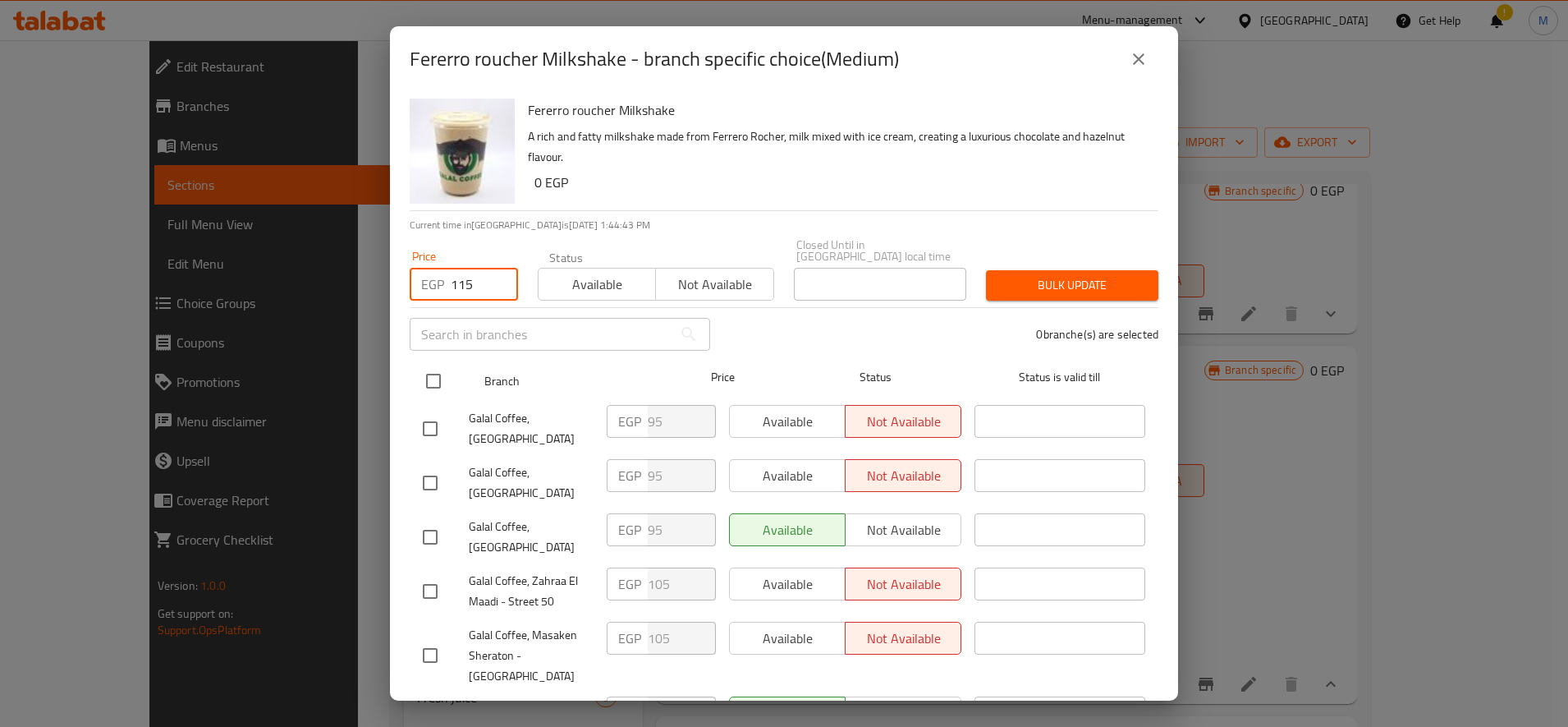
type input "115"
click at [437, 364] on input "checkbox" at bounding box center [433, 381] width 35 height 35
checkbox input "true"
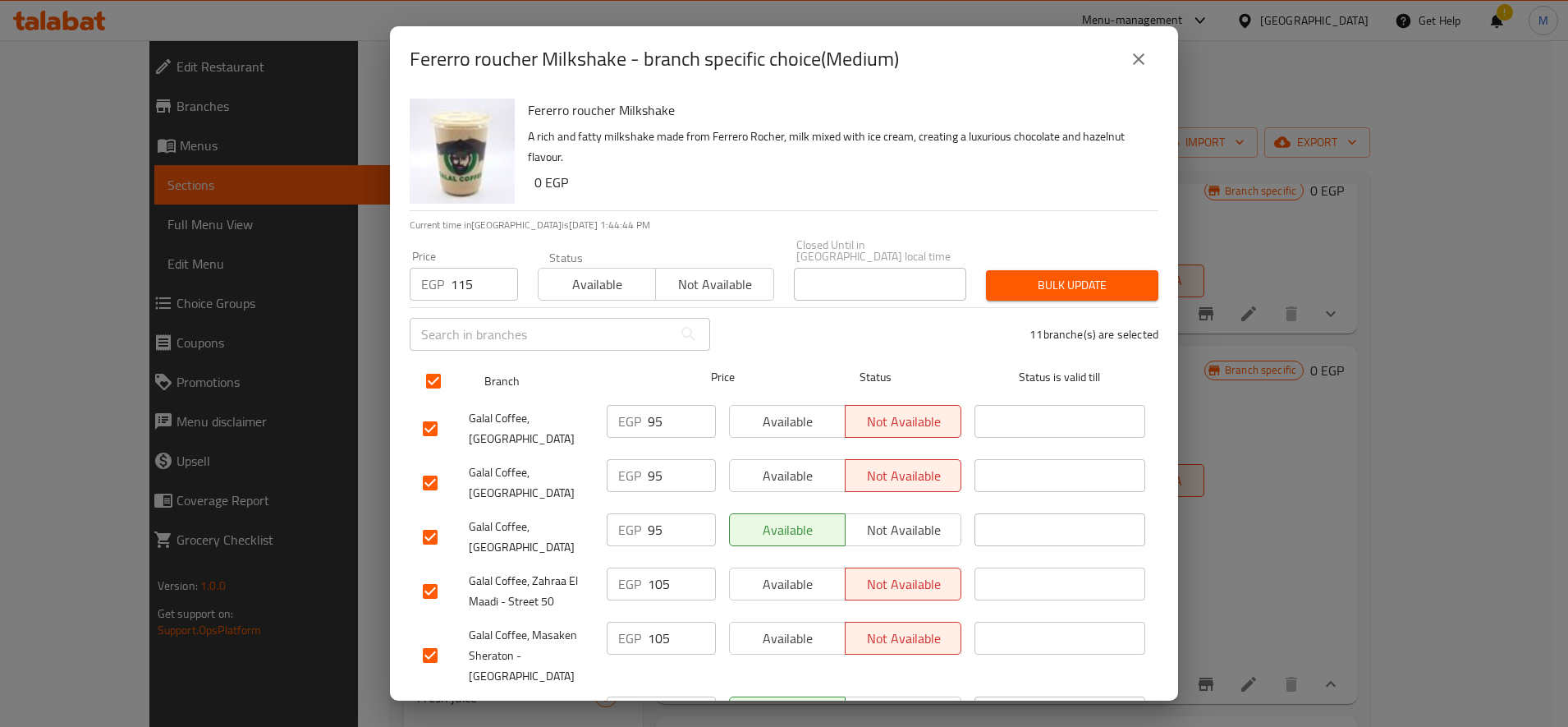
checkbox input "true"
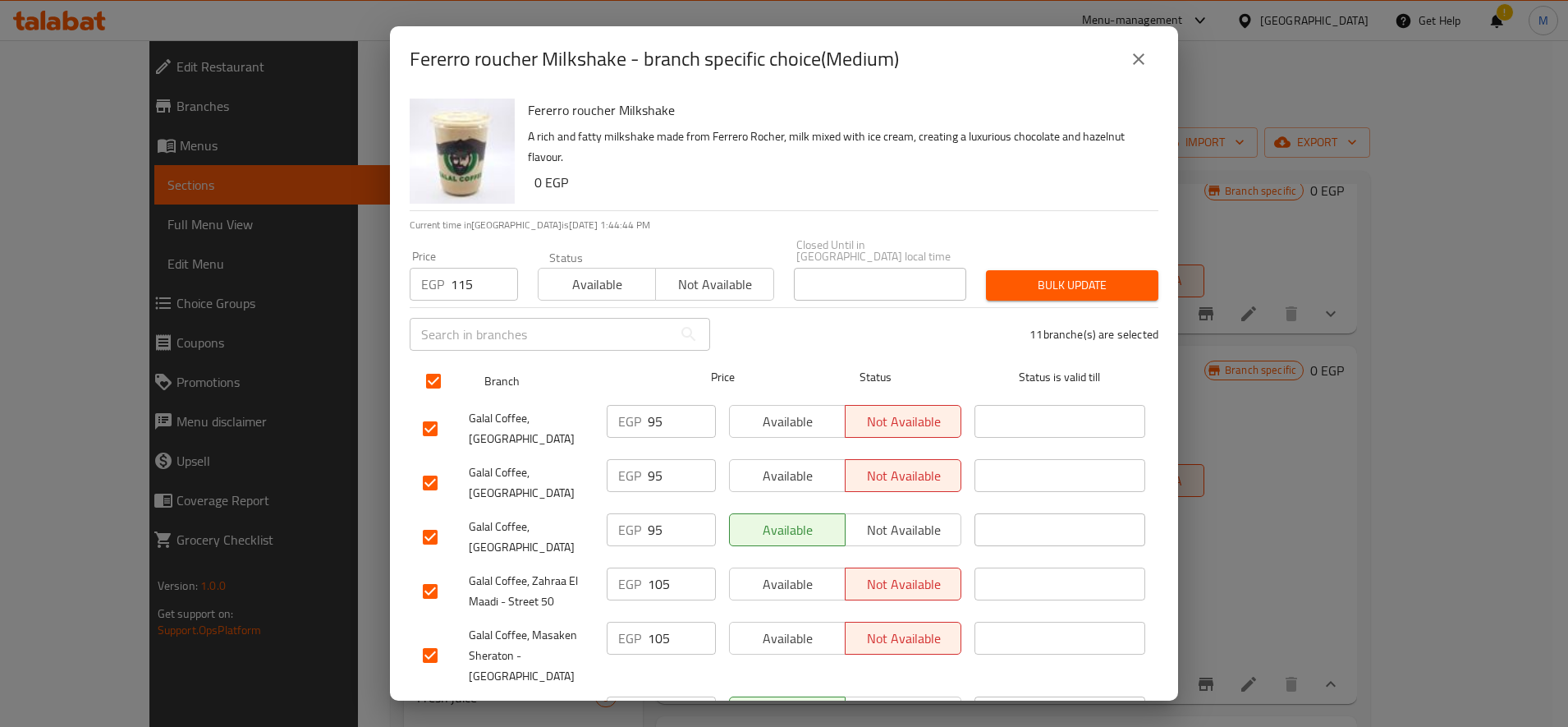
checkbox input "true"
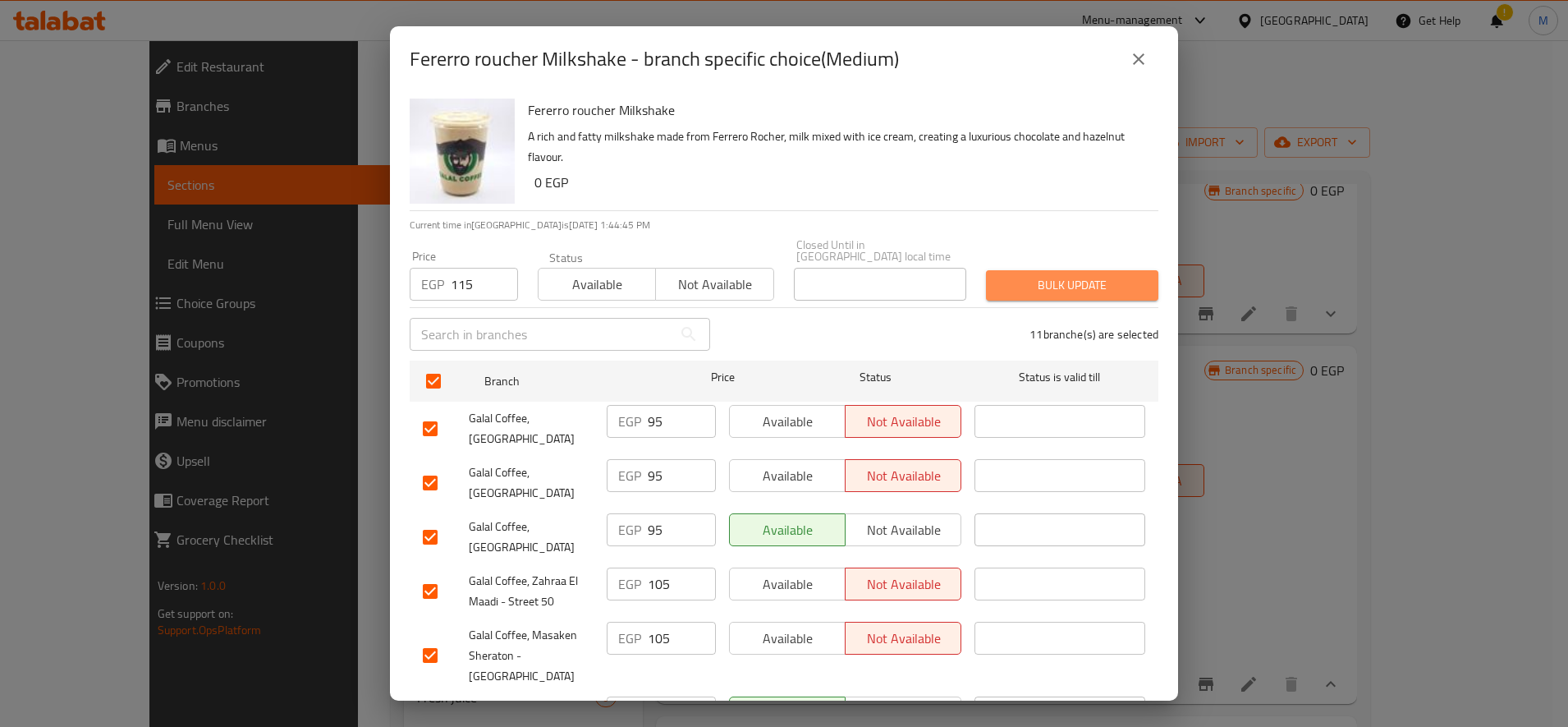
click at [1120, 277] on span "Bulk update" at bounding box center [1071, 285] width 146 height 20
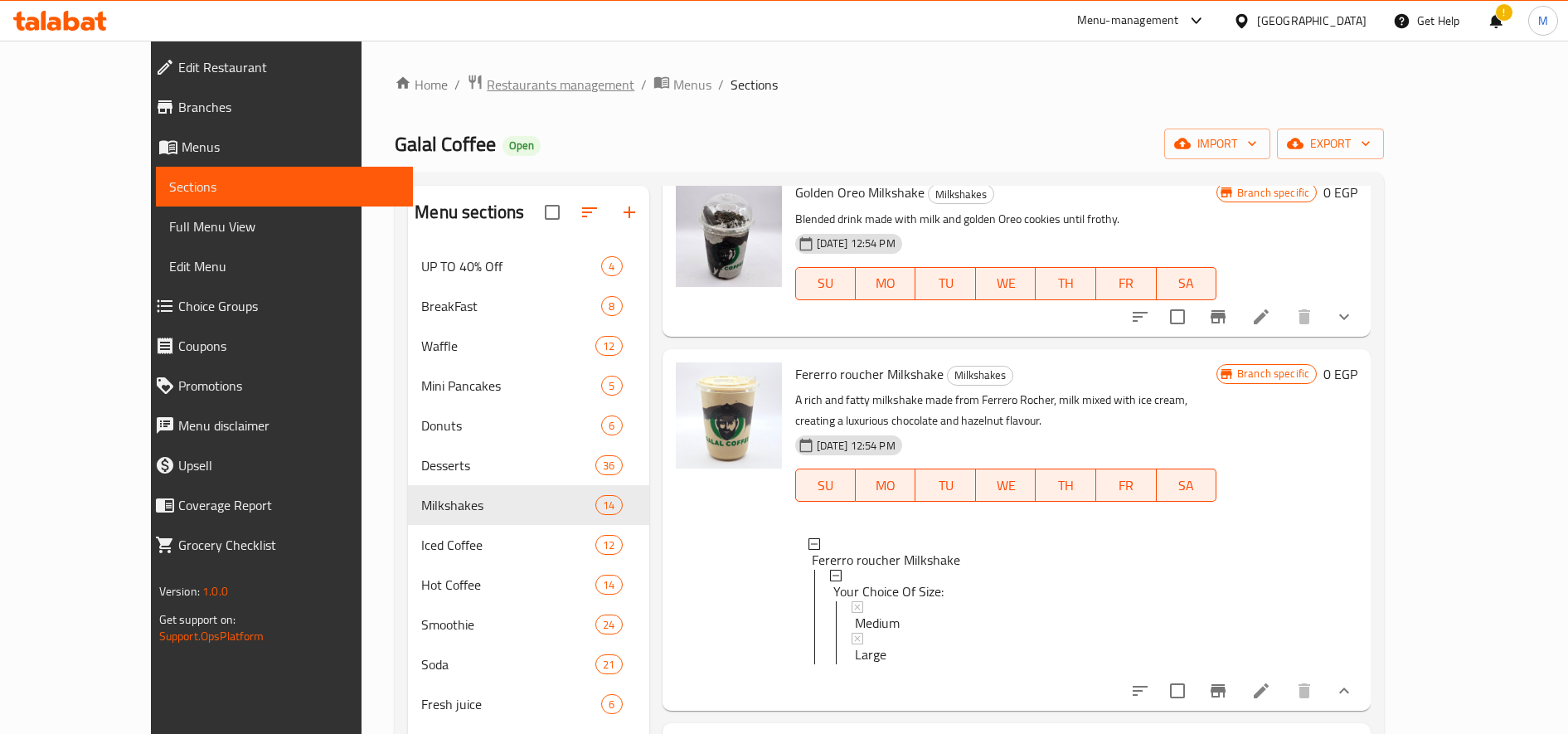
click at [487, 89] on span "Restaurants management" at bounding box center [560, 84] width 147 height 19
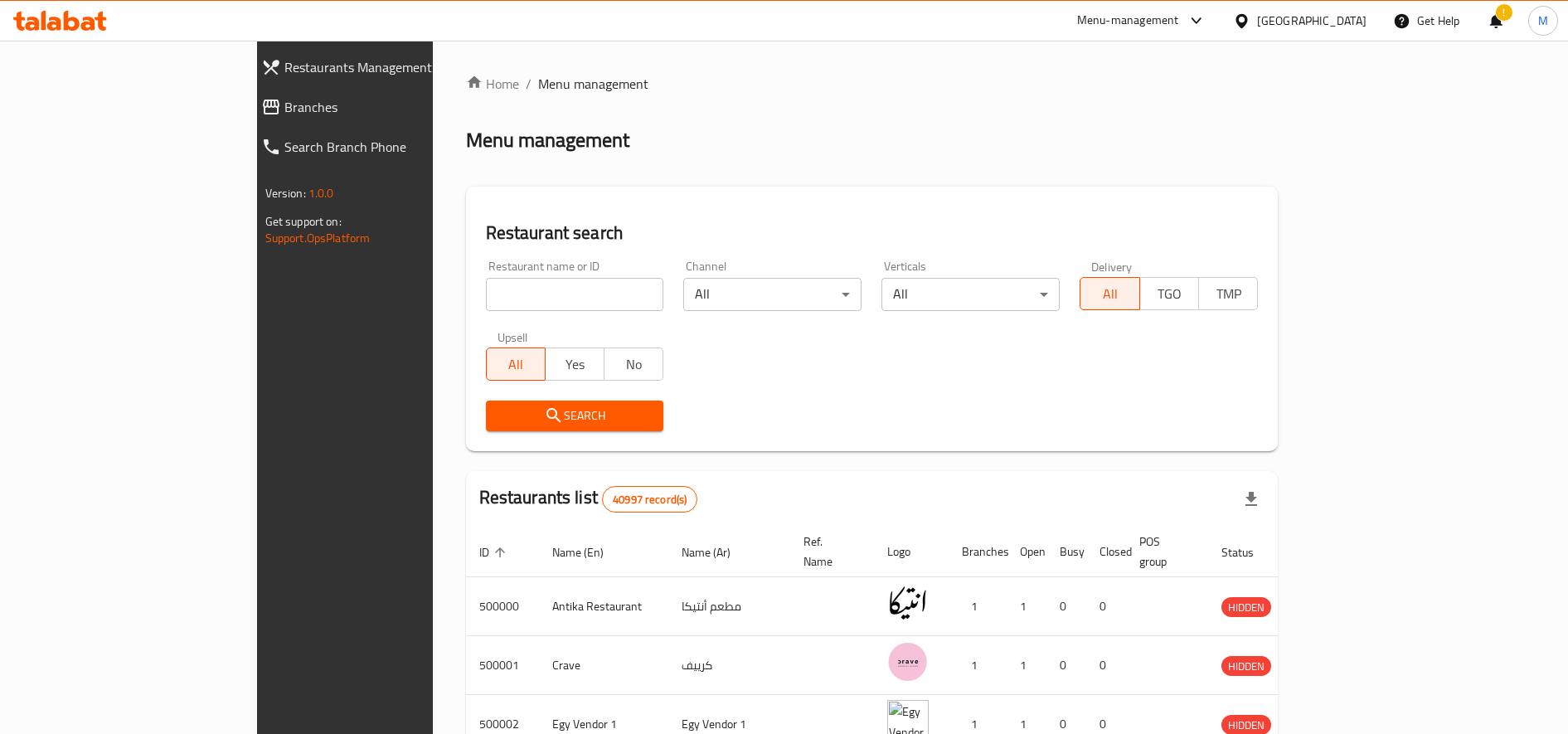
click at [486, 299] on input "search" at bounding box center [575, 294] width 179 height 33
type input "ة"
type input "mad cup"
click at [499, 417] on span "Search" at bounding box center [575, 416] width 152 height 20
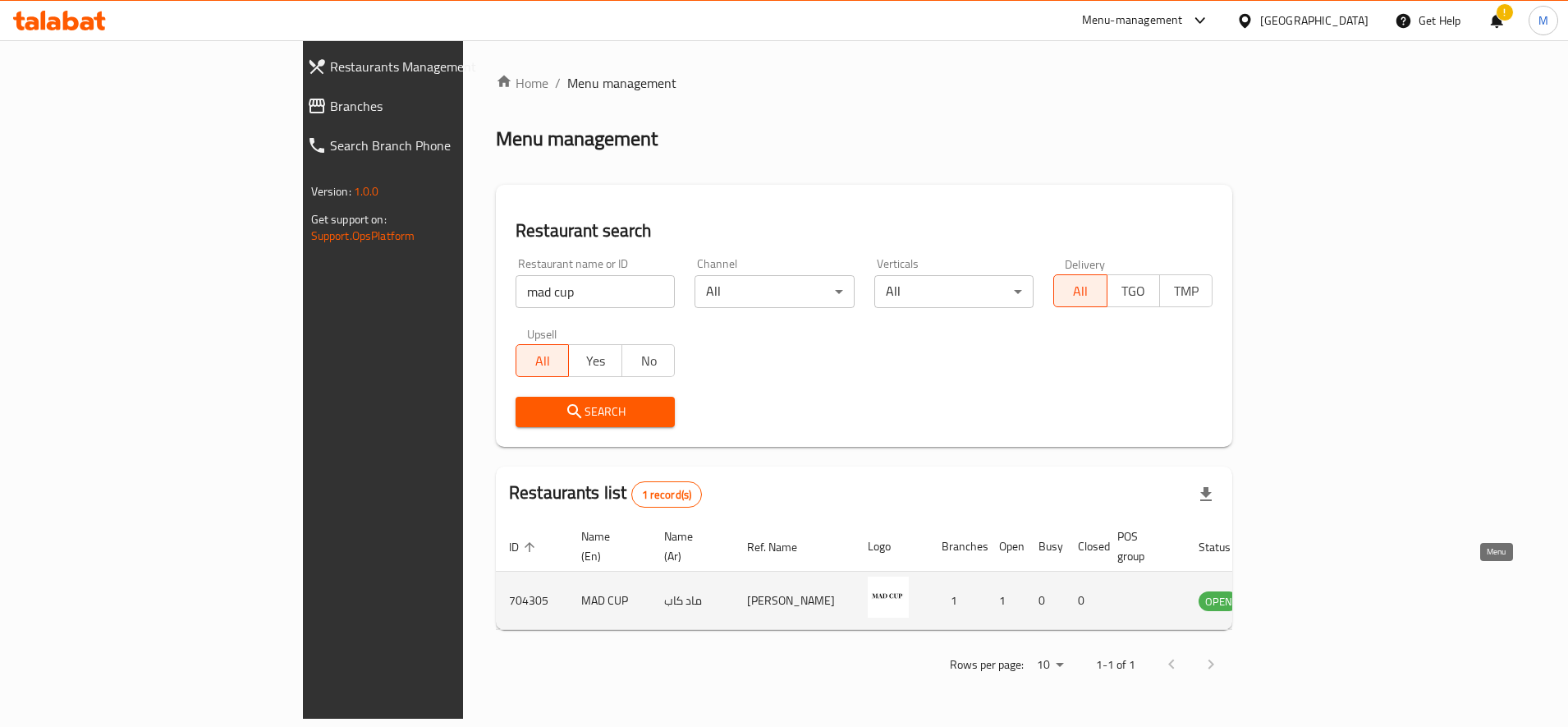
click at [1304, 590] on icon "enhanced table" at bounding box center [1294, 600] width 19 height 19
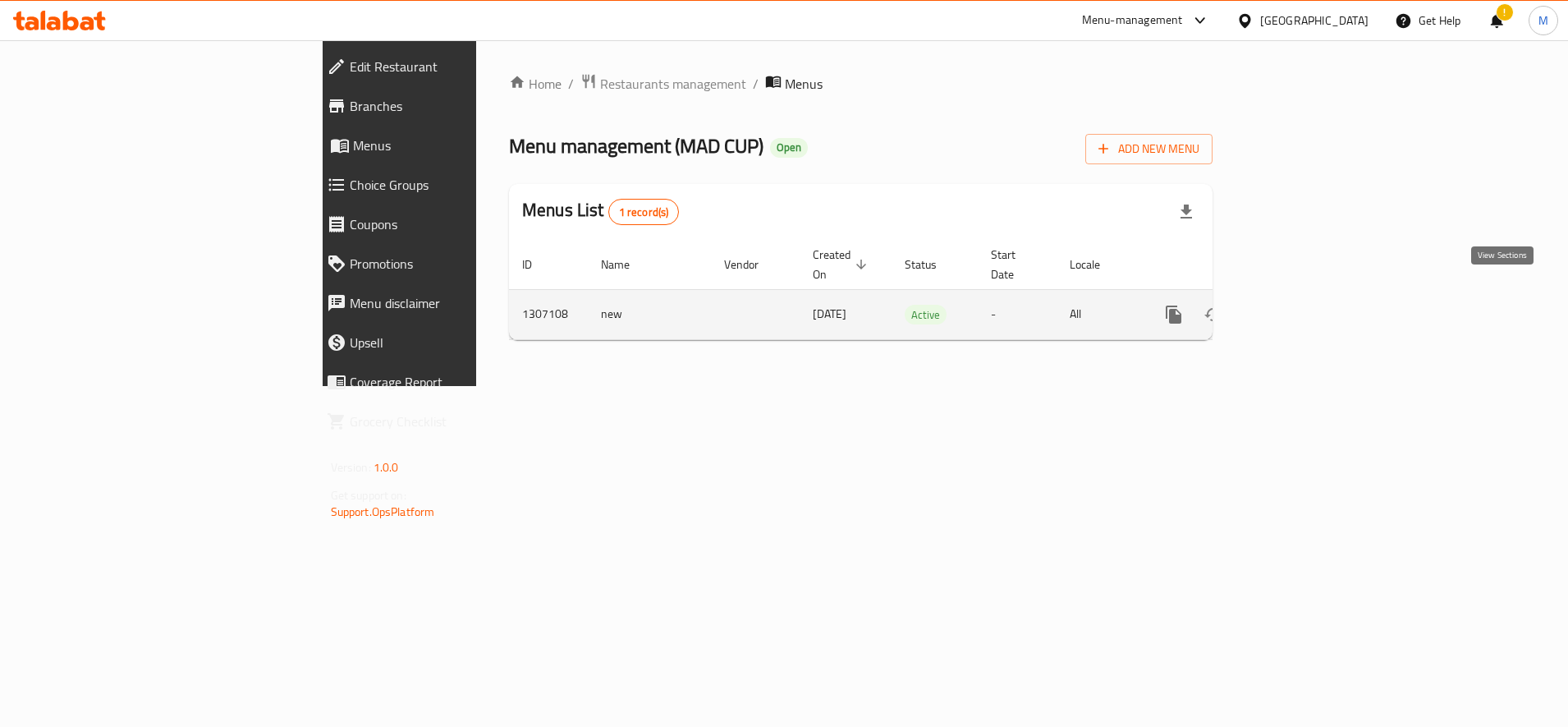
click at [1302, 304] on icon "enhanced table" at bounding box center [1291, 314] width 19 height 19
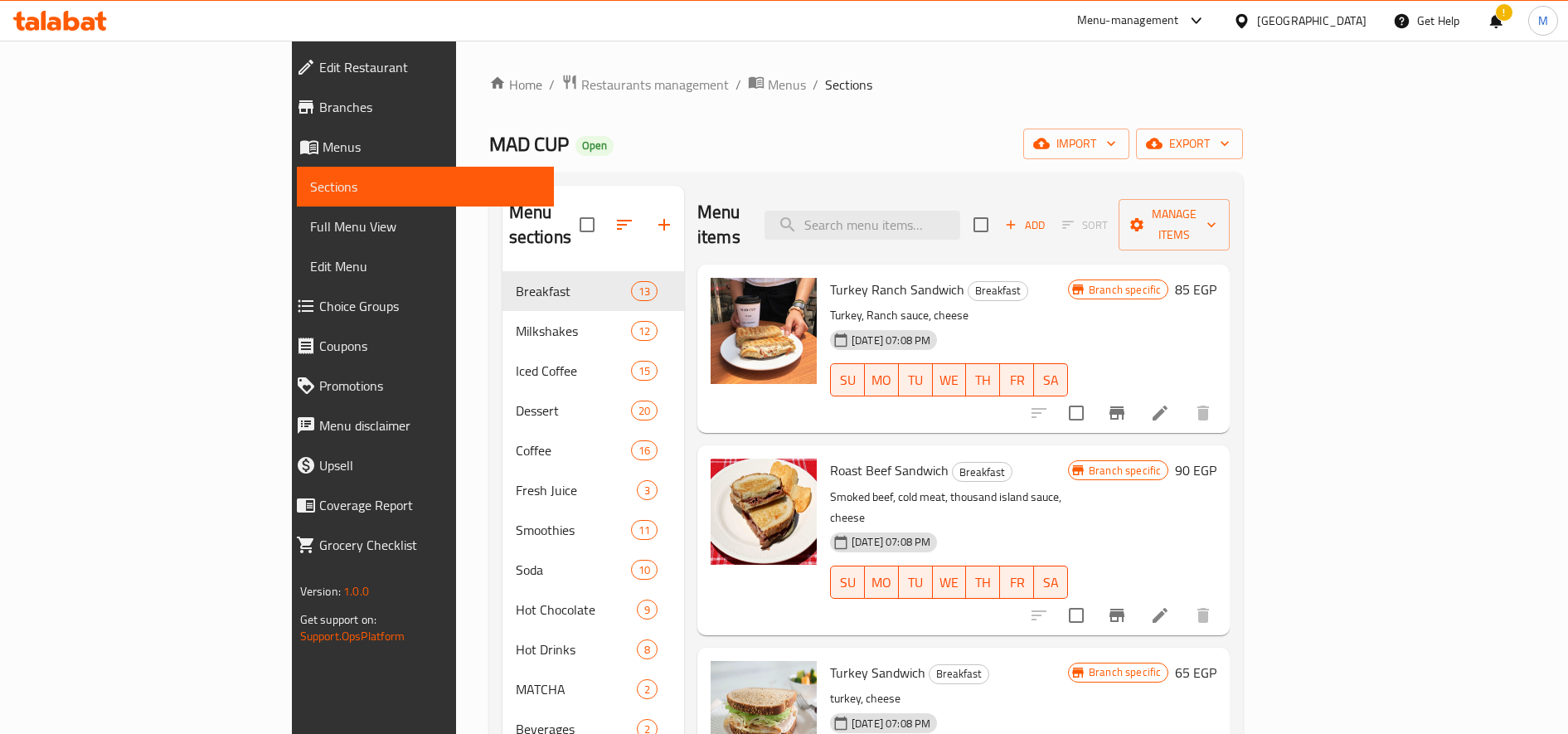
click at [319, 298] on span "Choice Groups" at bounding box center [429, 305] width 221 height 19
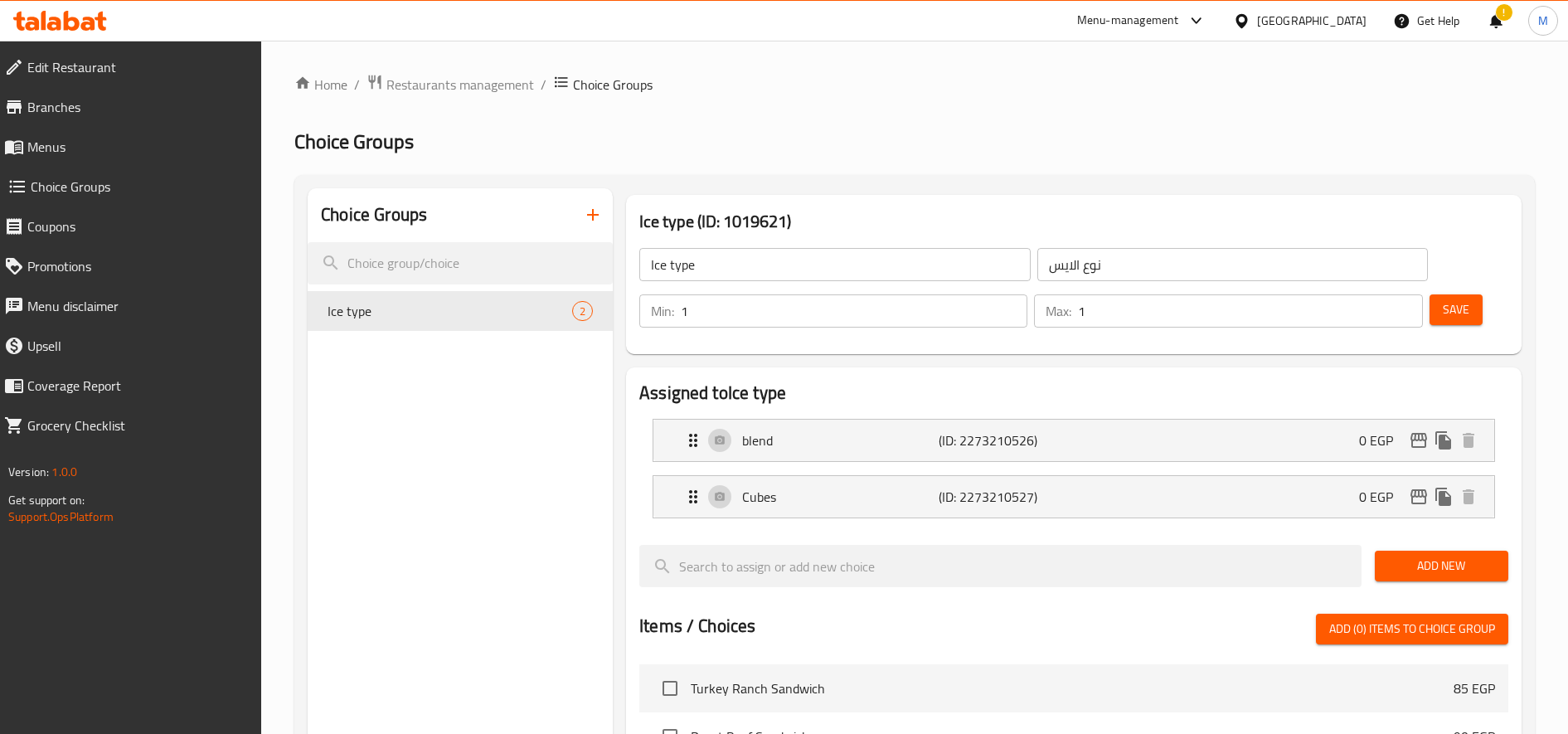
click at [585, 213] on icon "button" at bounding box center [592, 214] width 19 height 19
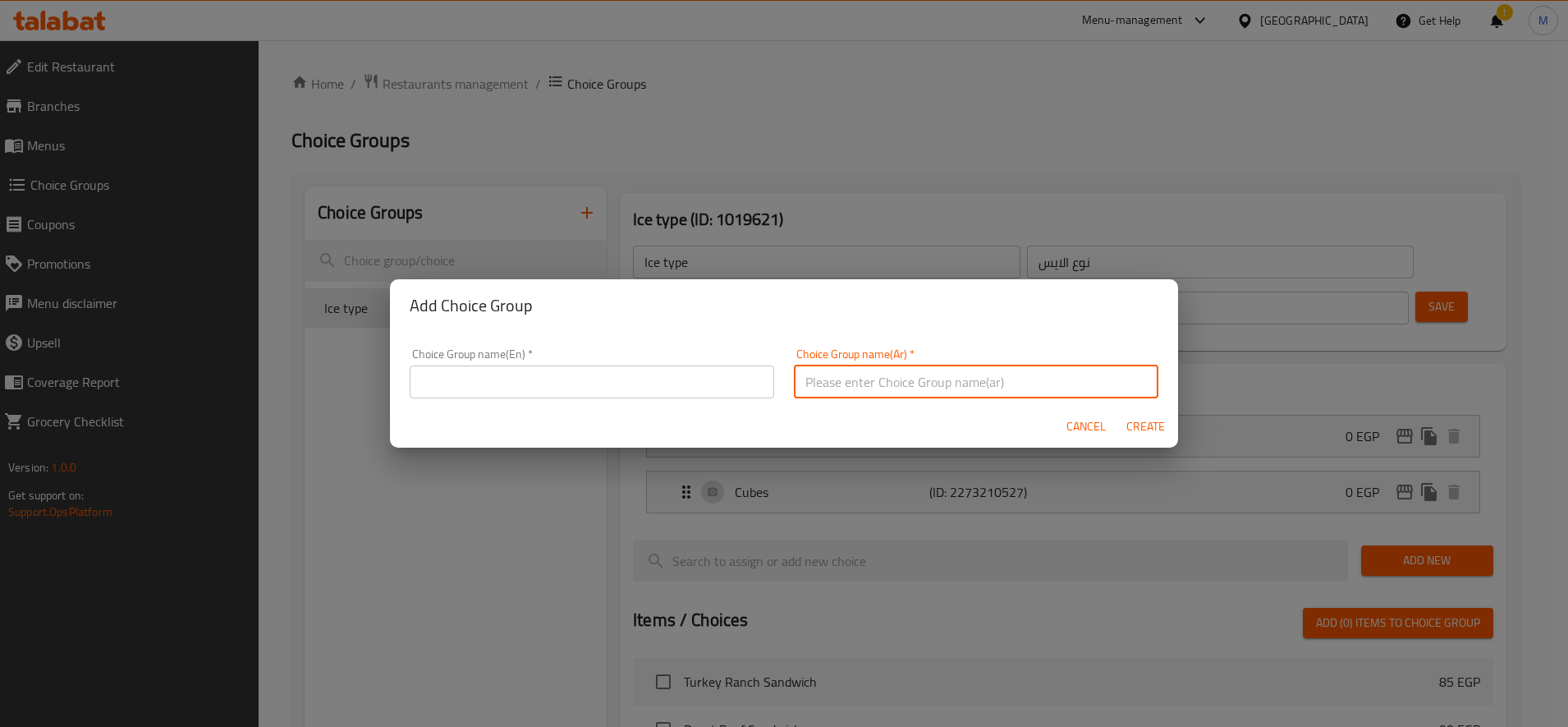
click at [835, 384] on input "text" at bounding box center [976, 382] width 365 height 33
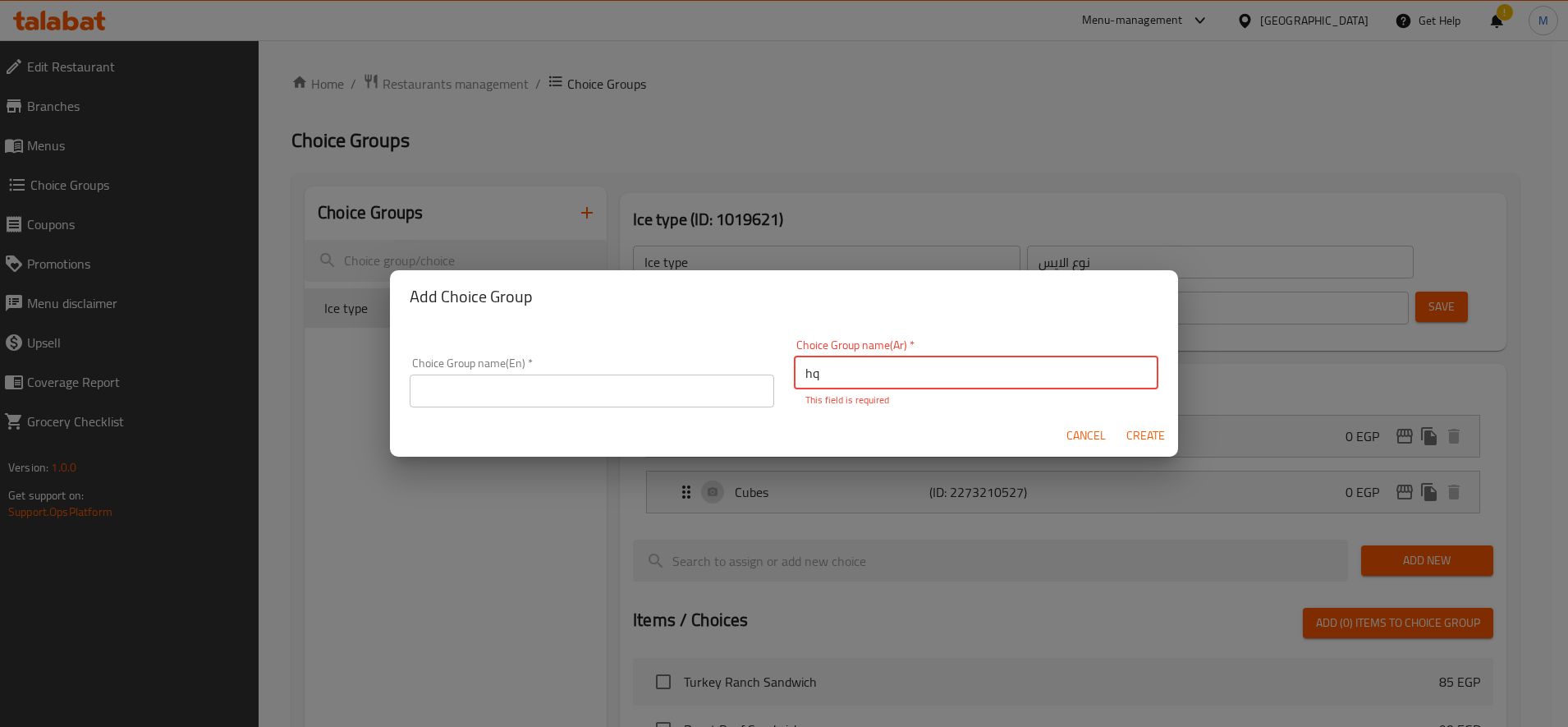
type input "h"
click at [842, 376] on input "اضافة فليفر" at bounding box center [976, 373] width 365 height 33
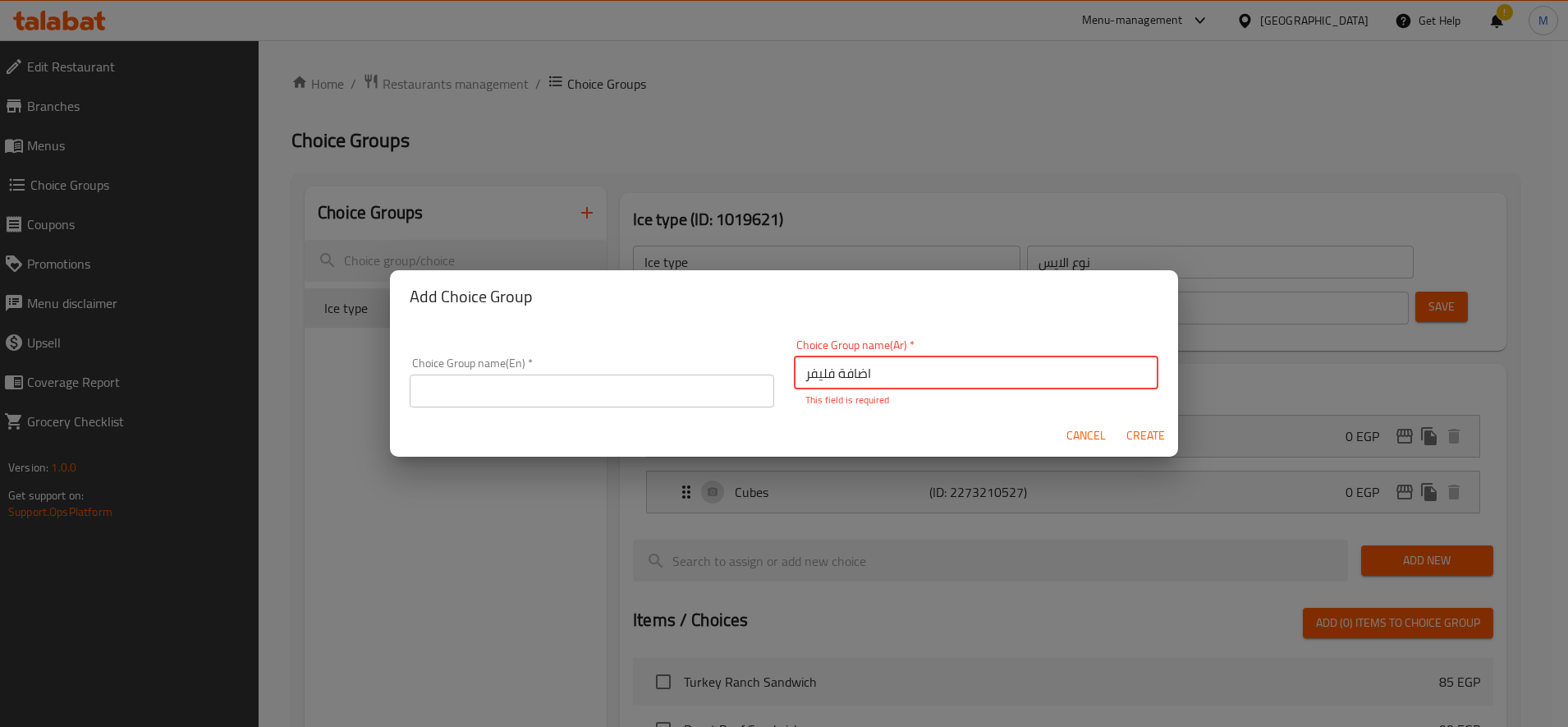
type input "اضافة فليفر"
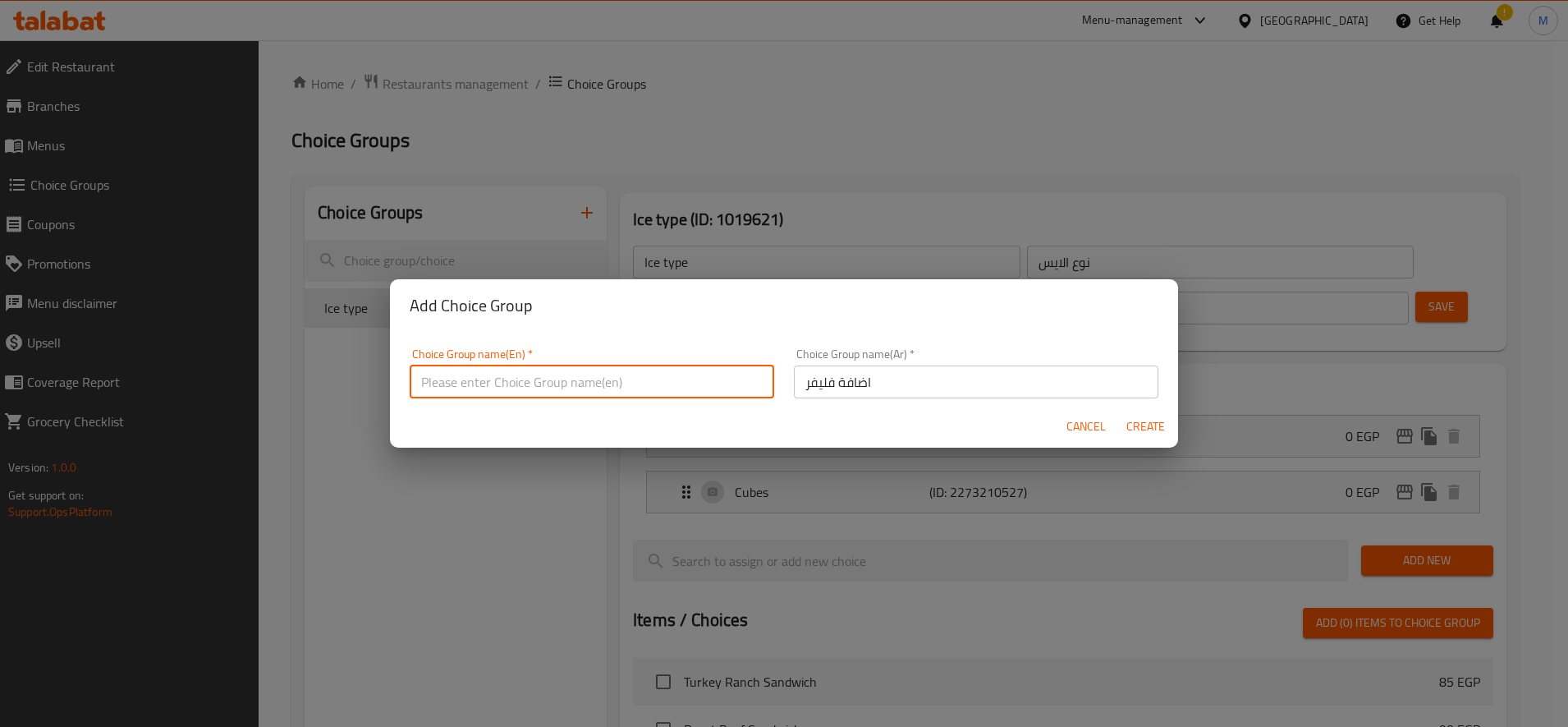
click at [698, 386] on input "text" at bounding box center [592, 382] width 365 height 33
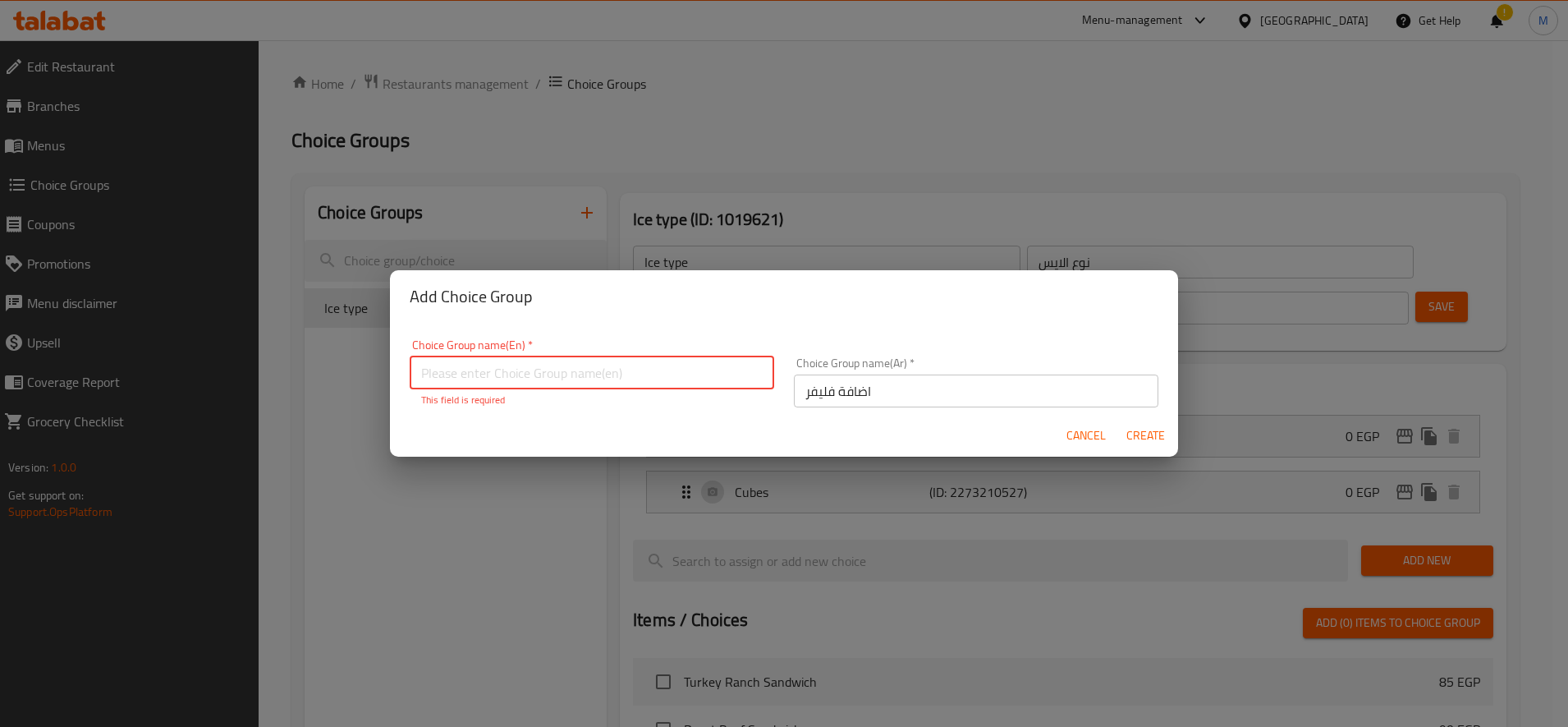
paste input "Add Flavor"
type input "Add Flavor"
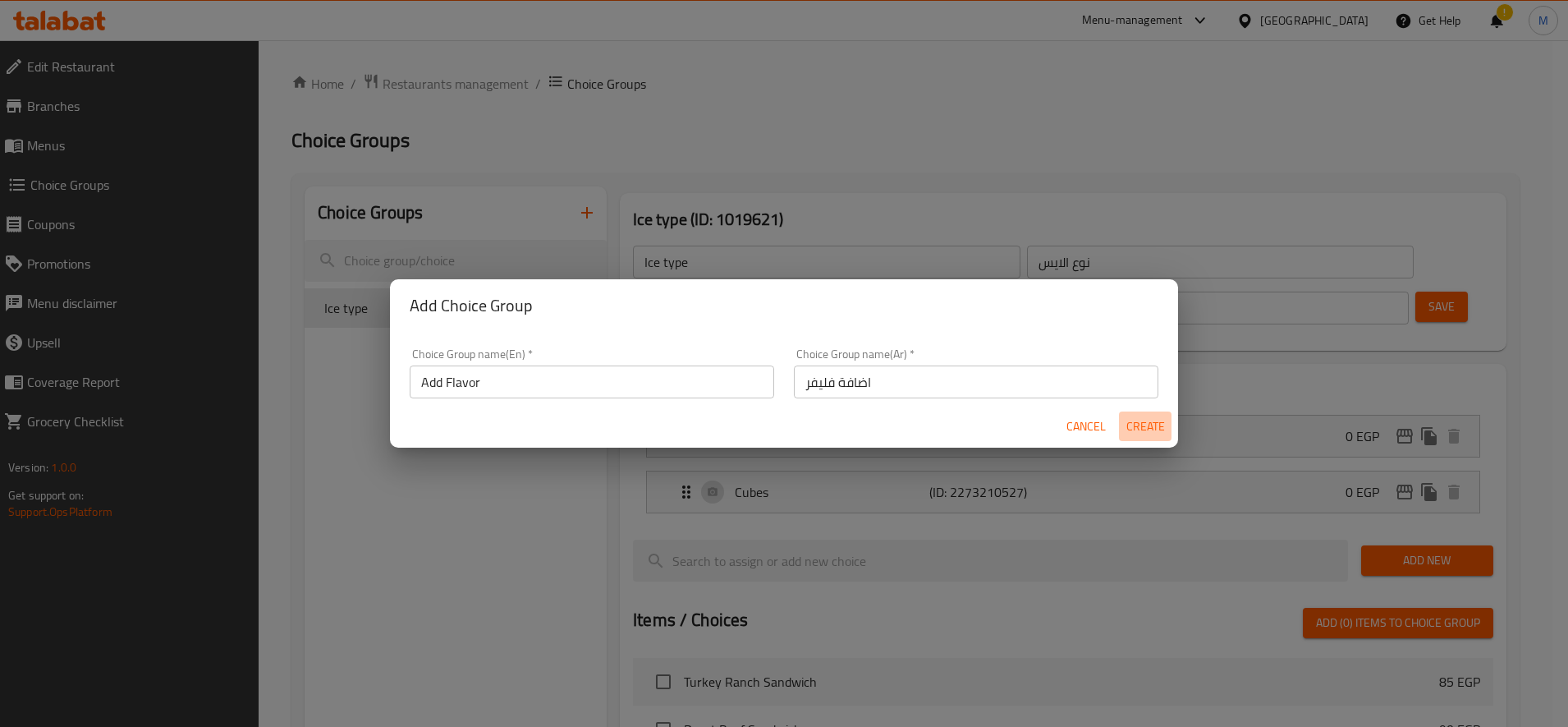
click at [1132, 437] on button "Create" at bounding box center [1145, 426] width 52 height 30
type input "Add Flavor"
type input "اضافة فليفر"
type input "0"
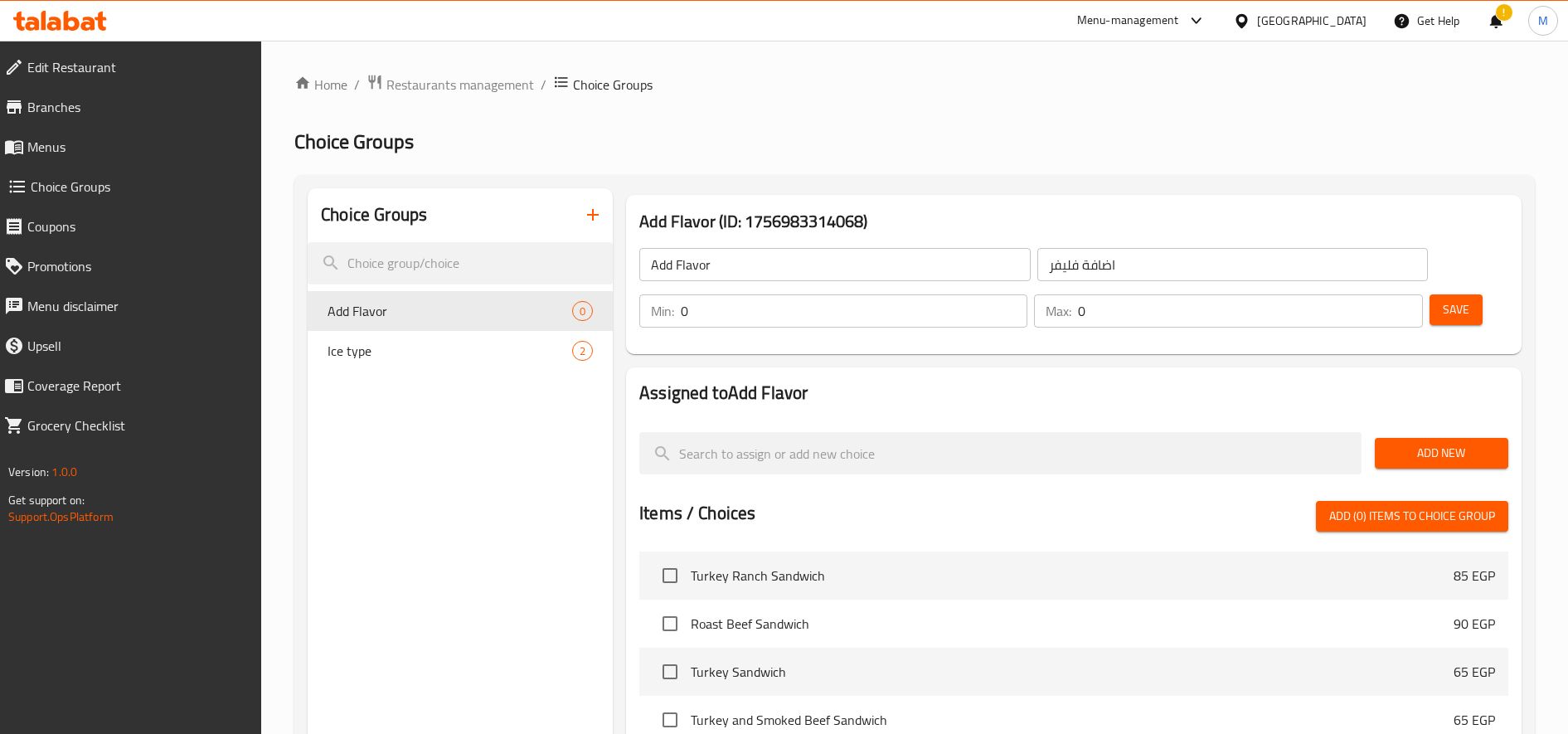
click at [1350, 305] on input "0" at bounding box center [1251, 311] width 344 height 33
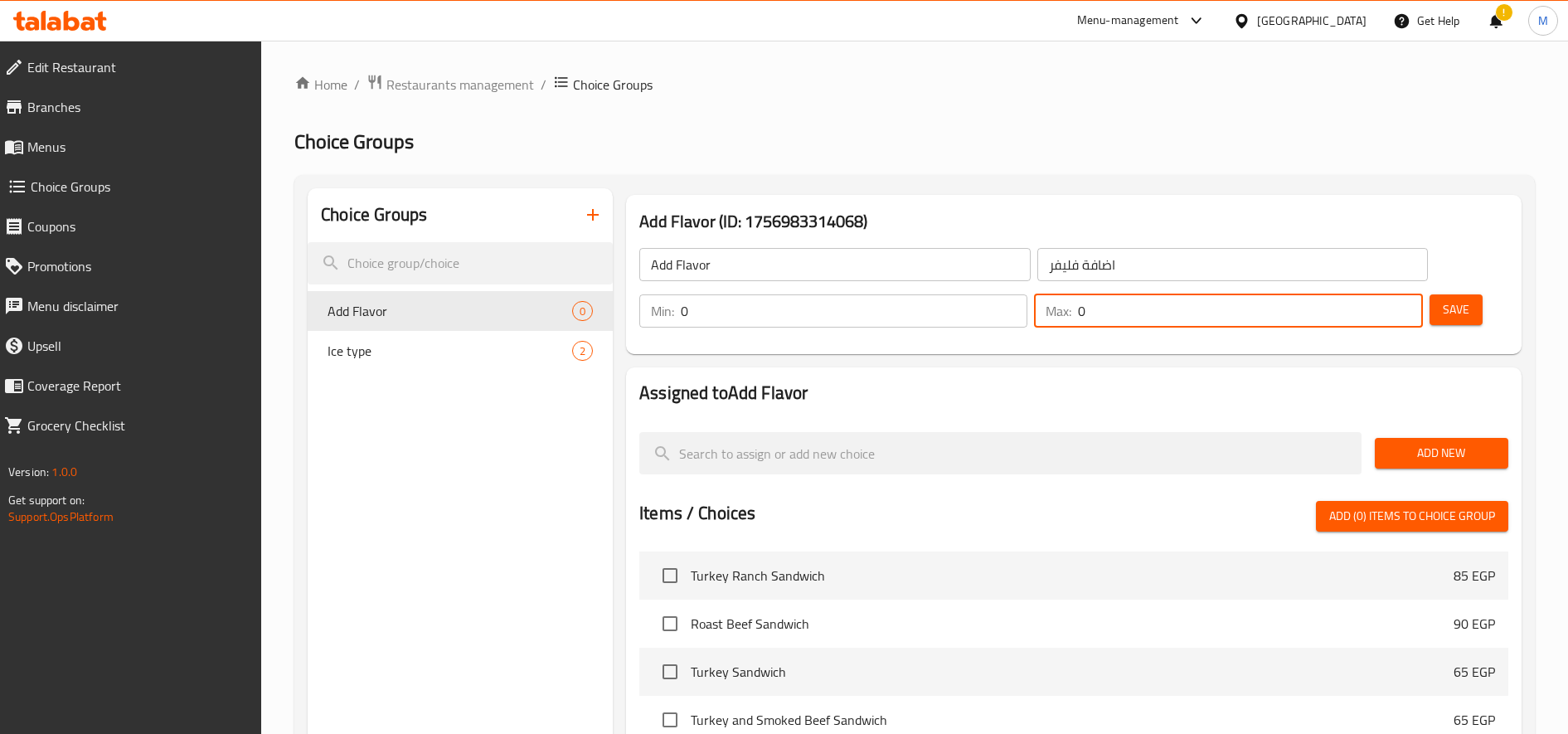
click at [1350, 305] on input "0" at bounding box center [1251, 311] width 344 height 33
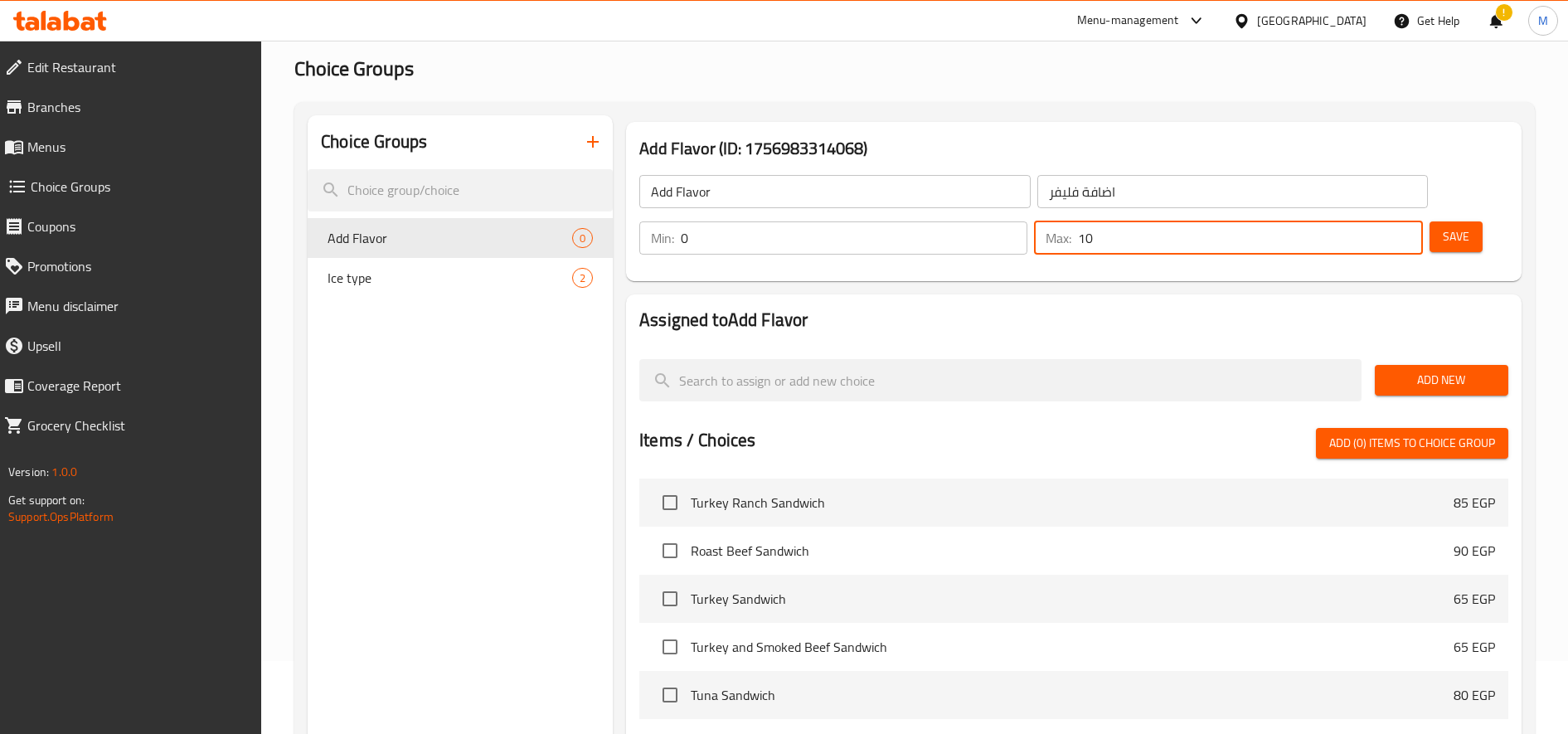
scroll to position [74, 0]
type input "10"
click at [1430, 379] on span "Add New" at bounding box center [1442, 379] width 107 height 20
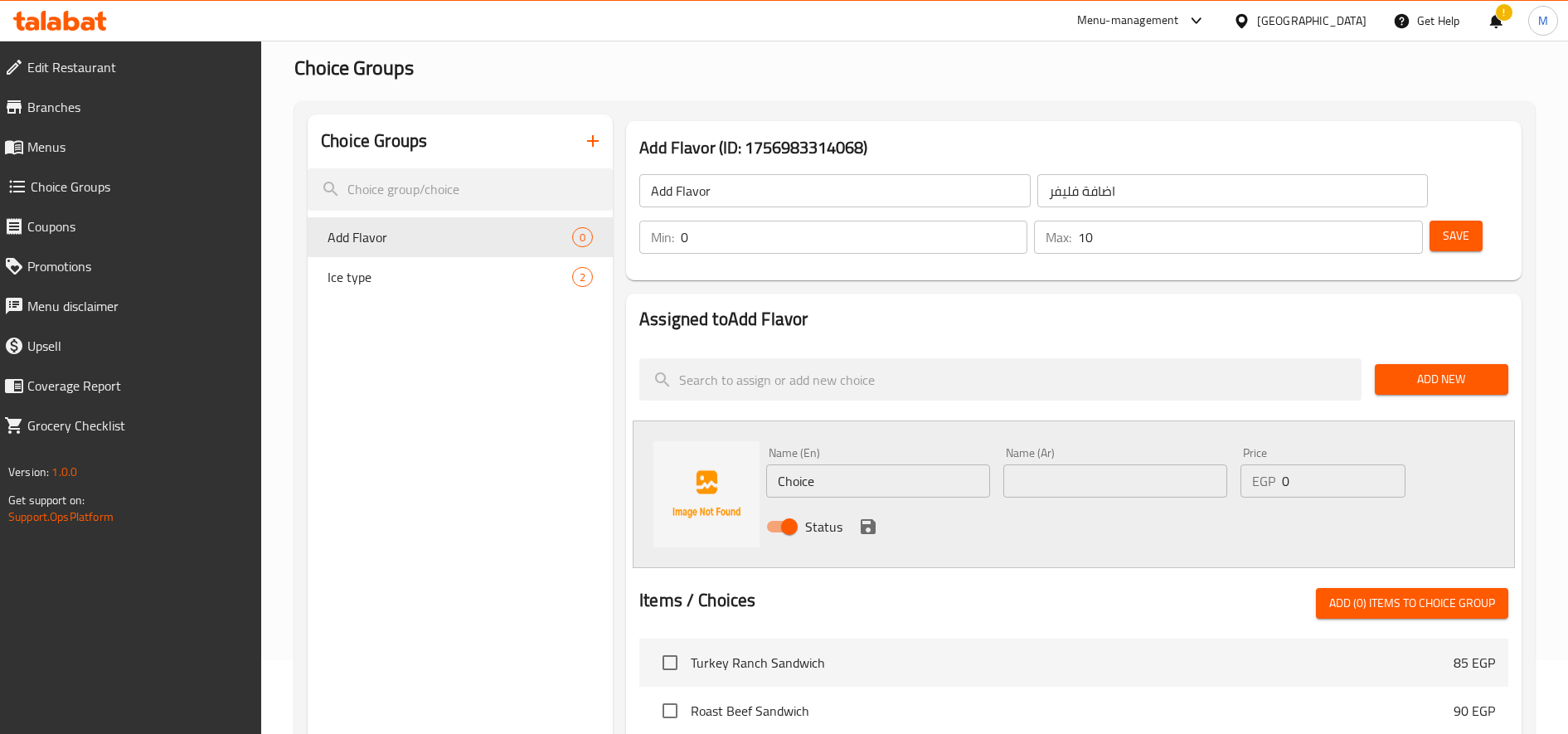
click at [1063, 474] on input "text" at bounding box center [1115, 481] width 224 height 33
paste input "كارميل"
type input "كارميل"
click at [1281, 481] on div "EGP 0 Price" at bounding box center [1323, 481] width 165 height 33
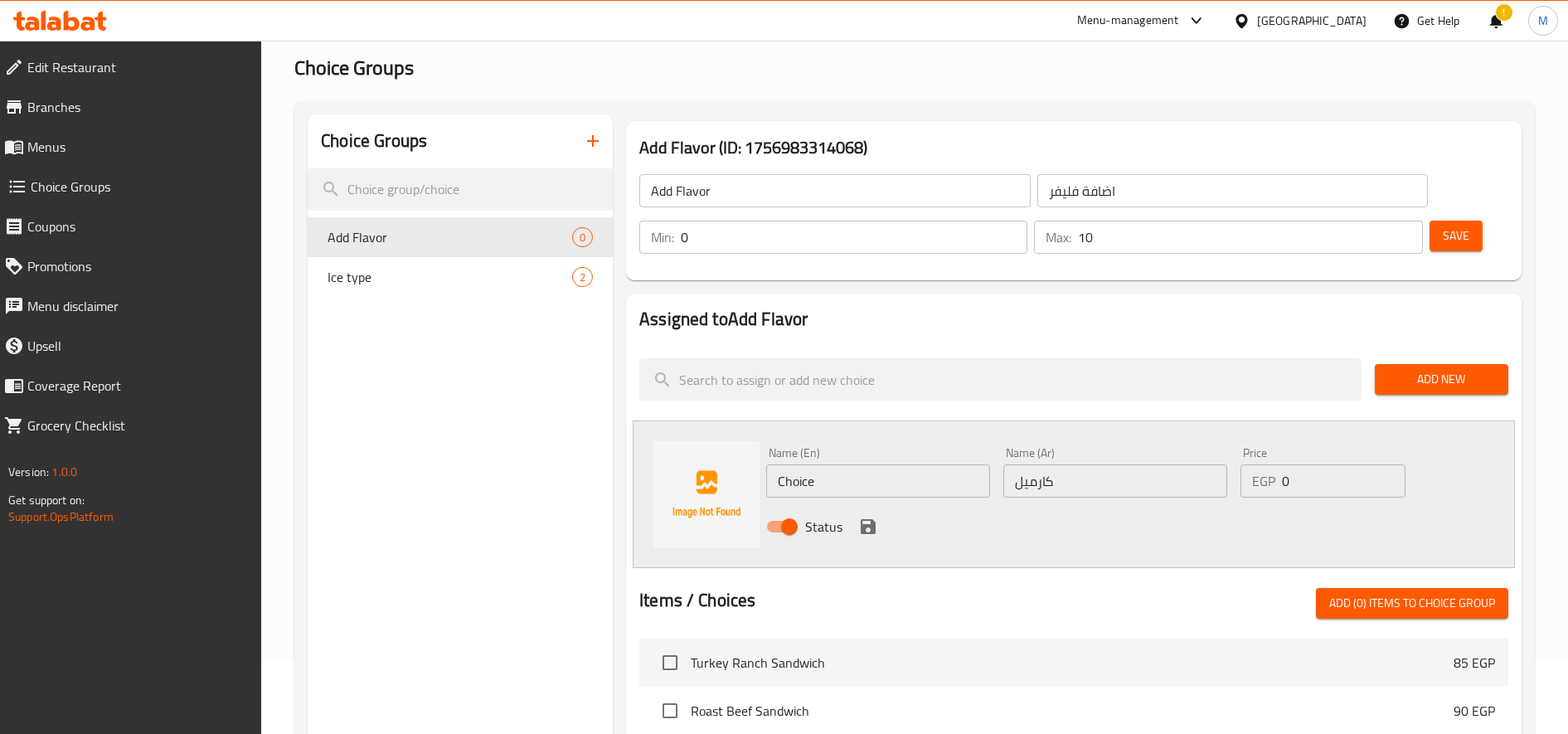
click at [1274, 479] on p "EGP" at bounding box center [1263, 480] width 23 height 19
click at [1293, 479] on input "0" at bounding box center [1343, 481] width 123 height 33
type input "20"
click at [871, 528] on icon "save" at bounding box center [868, 527] width 15 height 15
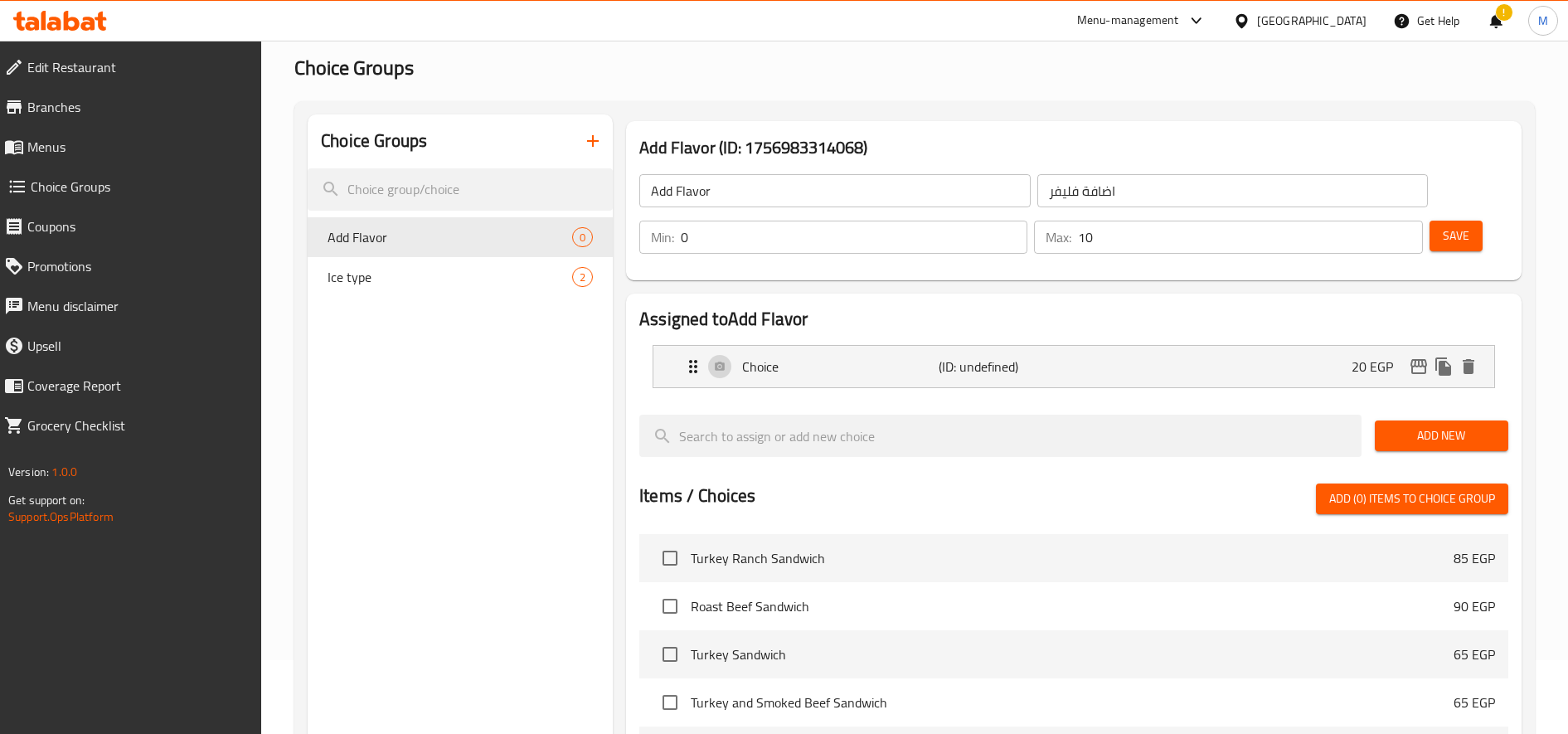
click at [1430, 439] on span "Add New" at bounding box center [1442, 436] width 107 height 20
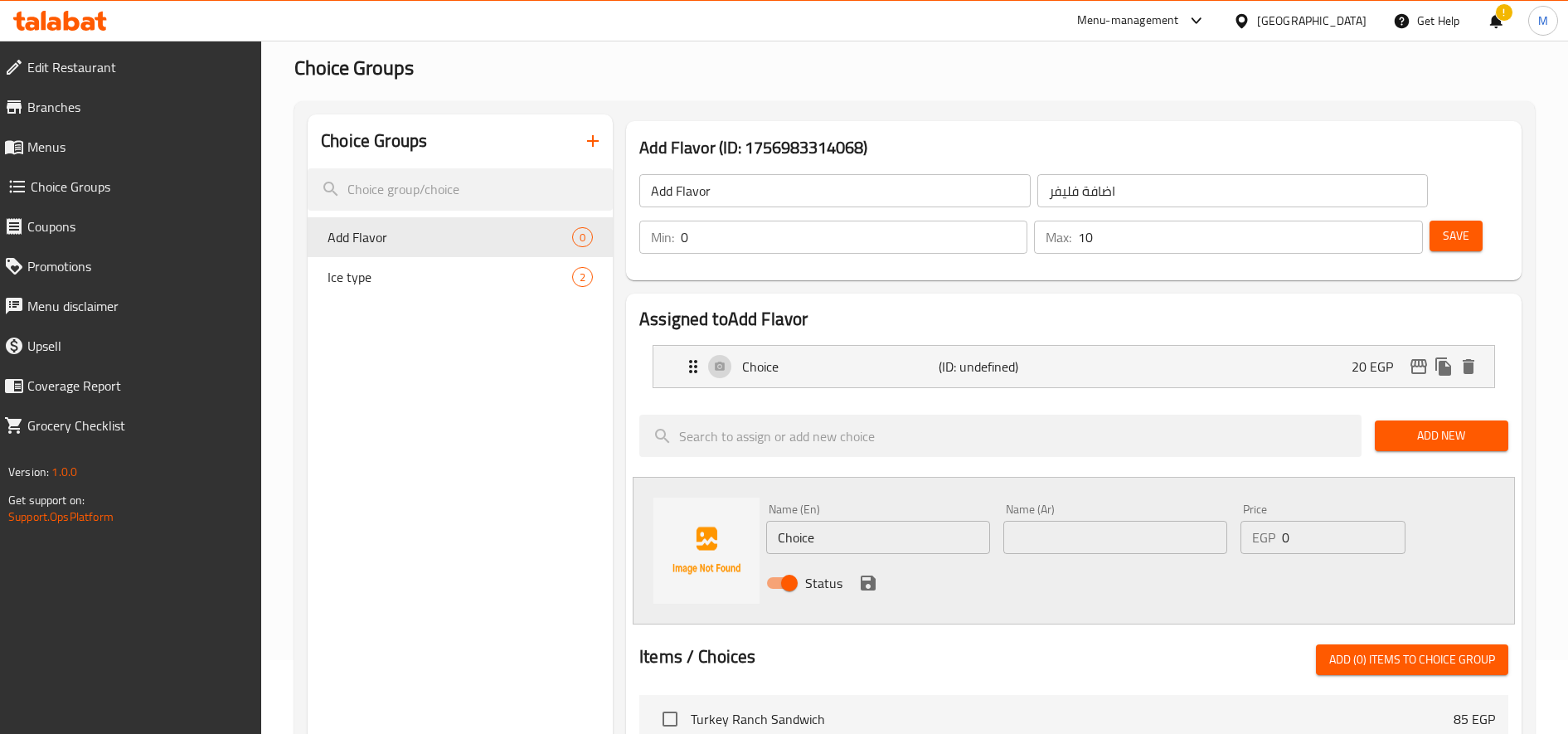
click at [1077, 526] on input "text" at bounding box center [1115, 538] width 224 height 33
paste input "فانيليا"
type input "فانيليا"
click at [1289, 536] on input "0" at bounding box center [1343, 538] width 123 height 33
type input "20"
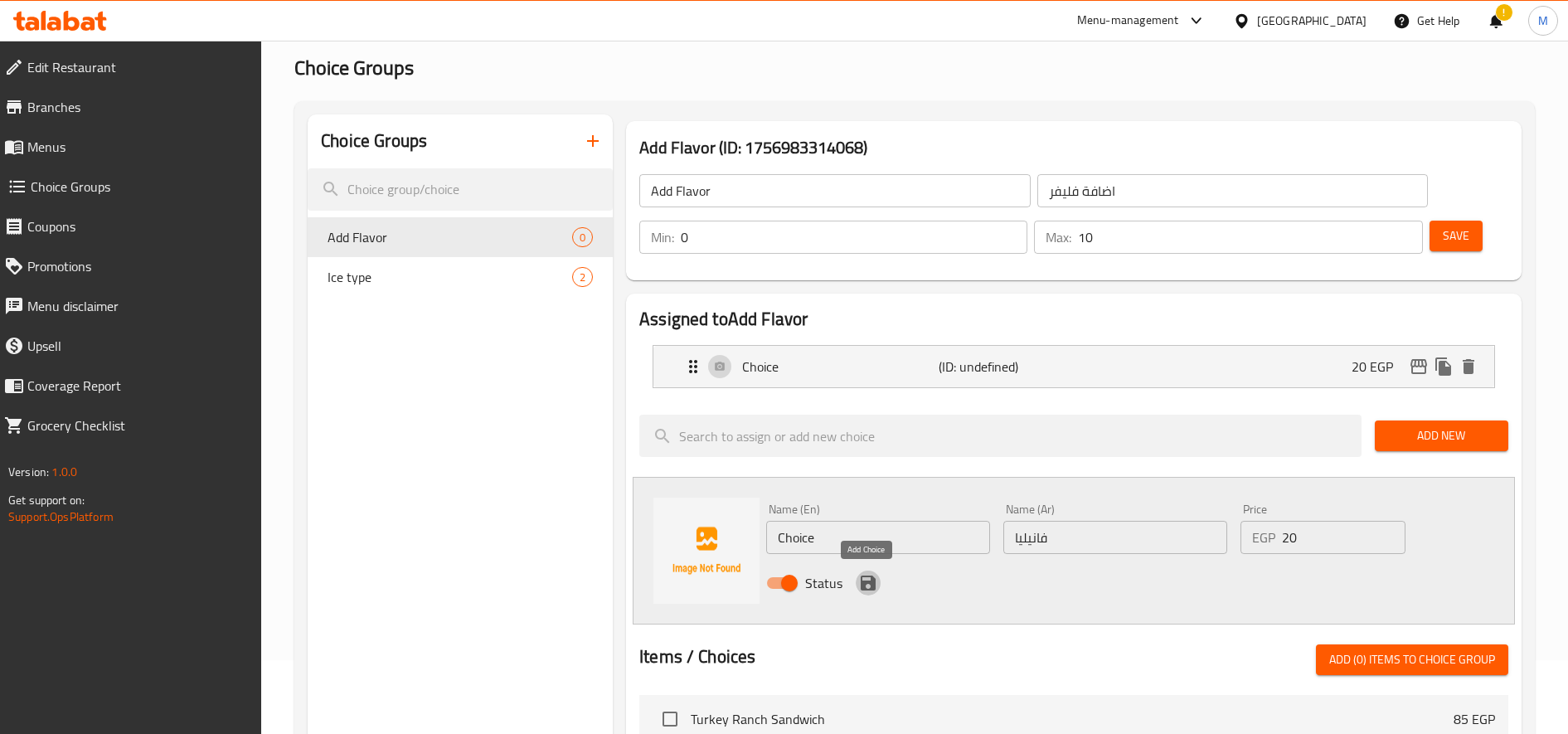
click at [870, 582] on icon "save" at bounding box center [868, 583] width 15 height 15
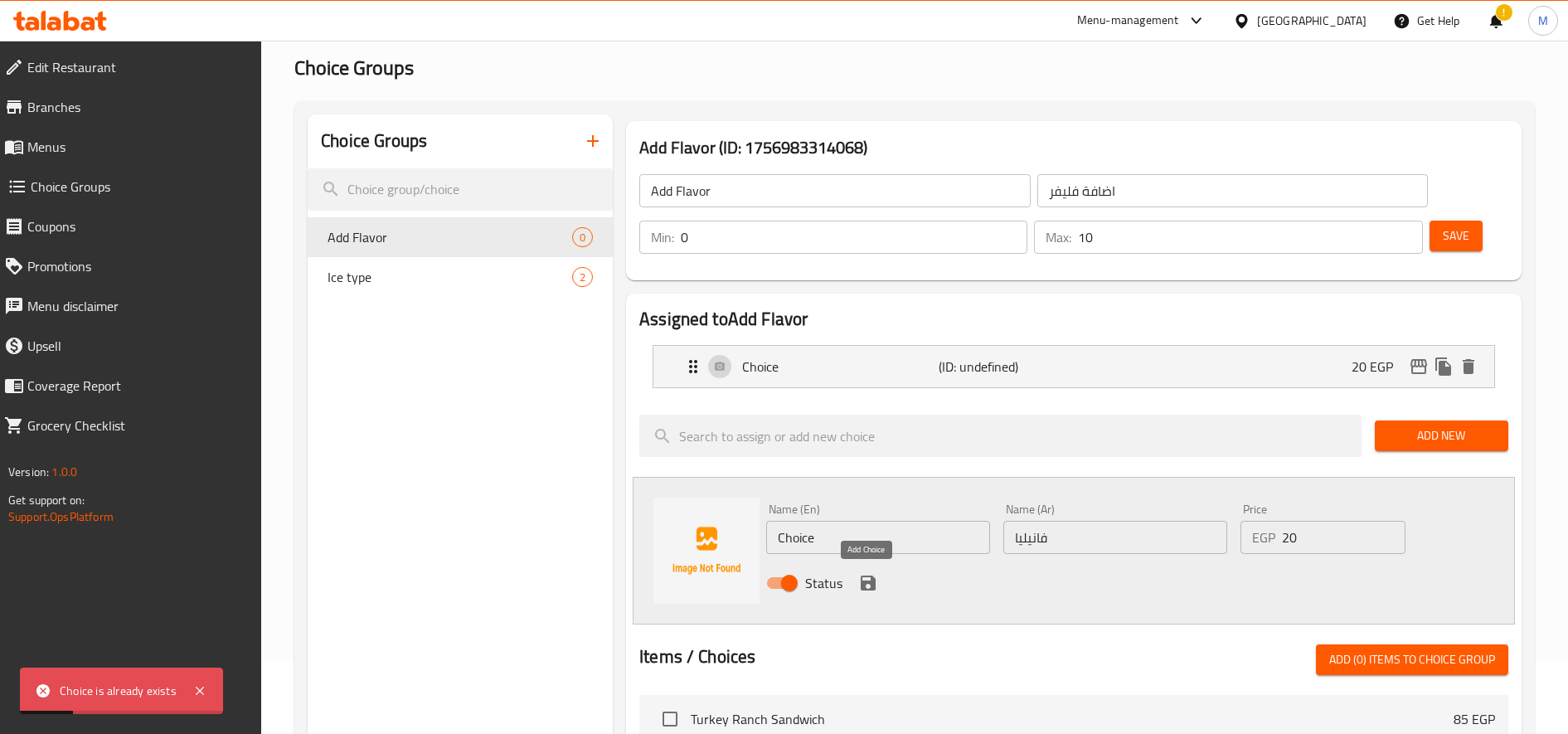
click at [864, 584] on icon "save" at bounding box center [868, 583] width 15 height 15
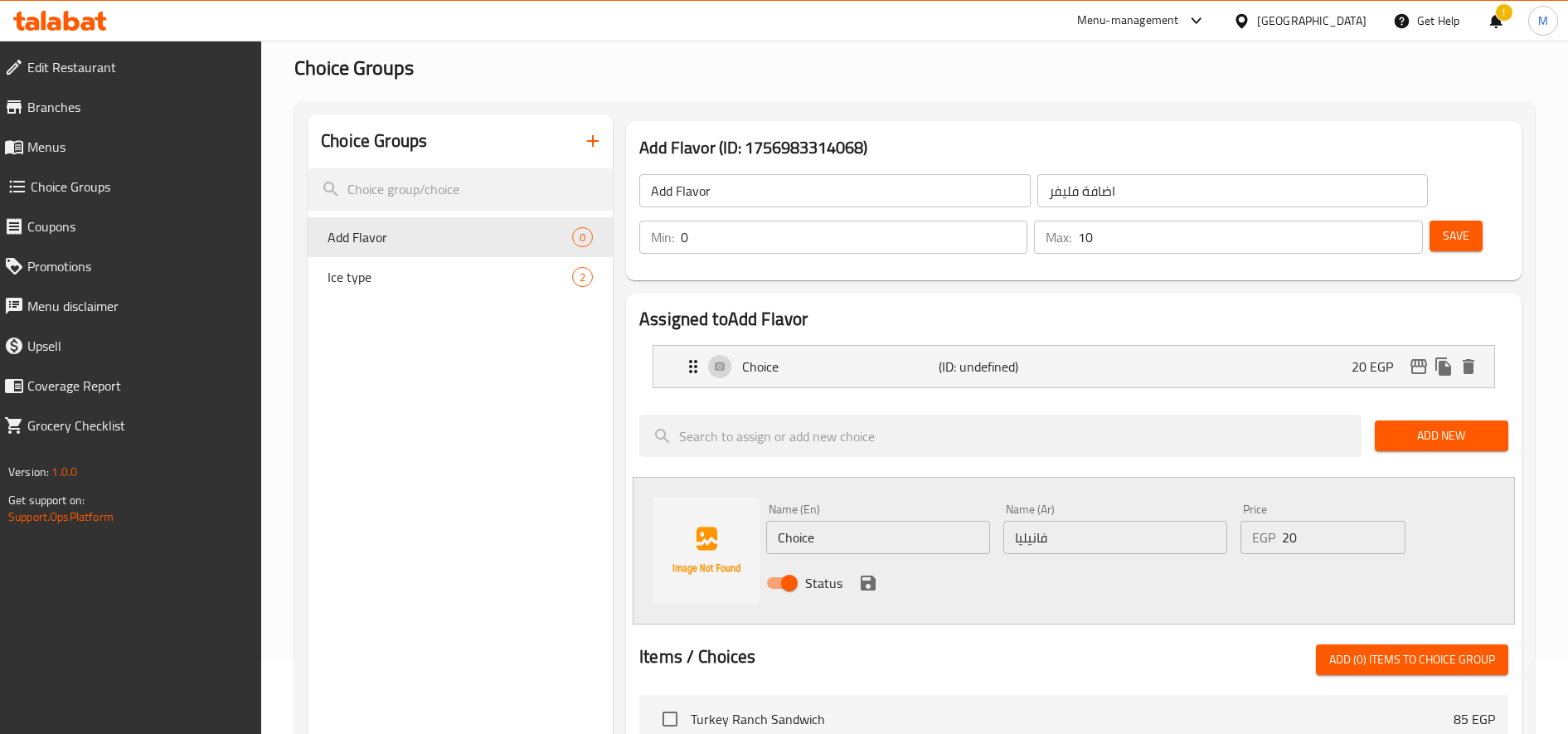
click at [858, 548] on input "Choice" at bounding box center [878, 538] width 224 height 33
type input "{"
type input "Vanilla"
click at [862, 585] on icon "save" at bounding box center [868, 583] width 15 height 15
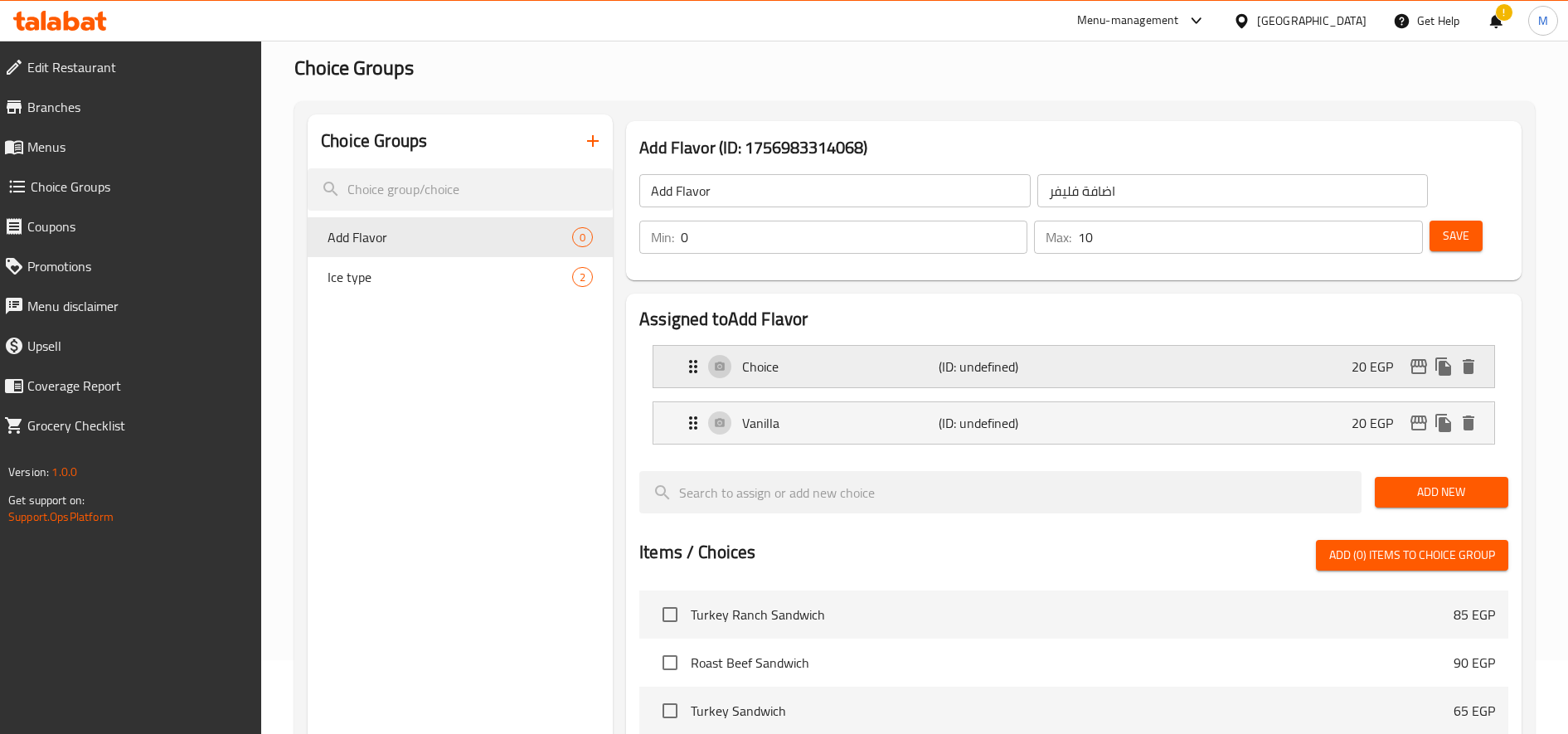
click at [859, 377] on div "Choice (ID: undefined) 20 EGP" at bounding box center [1078, 367] width 791 height 42
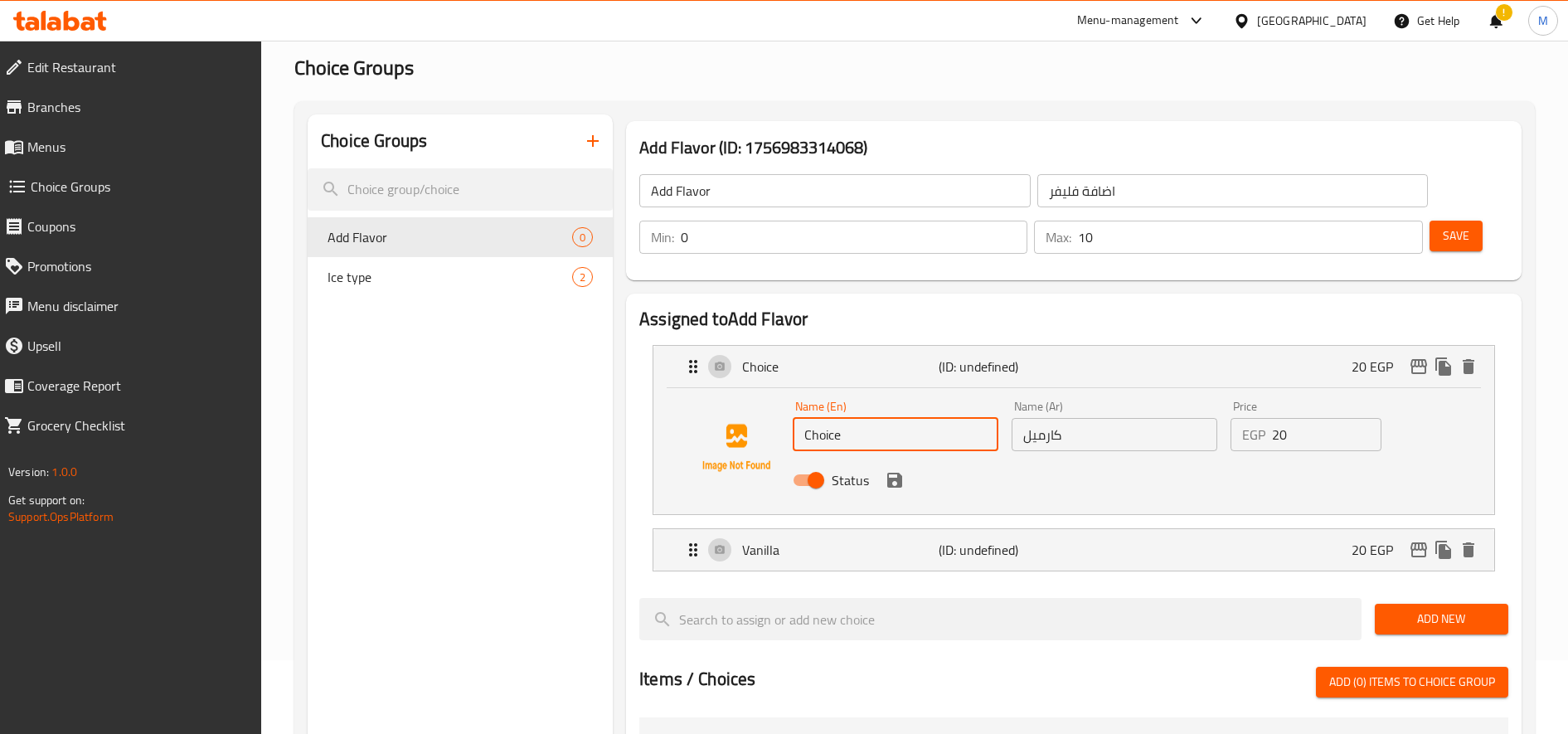
drag, startPoint x: 831, startPoint y: 442, endPoint x: 838, endPoint y: 435, distance: 9.9
click at [835, 438] on input "Choice" at bounding box center [895, 434] width 205 height 33
click at [839, 435] on input "Choice" at bounding box center [895, 434] width 205 height 33
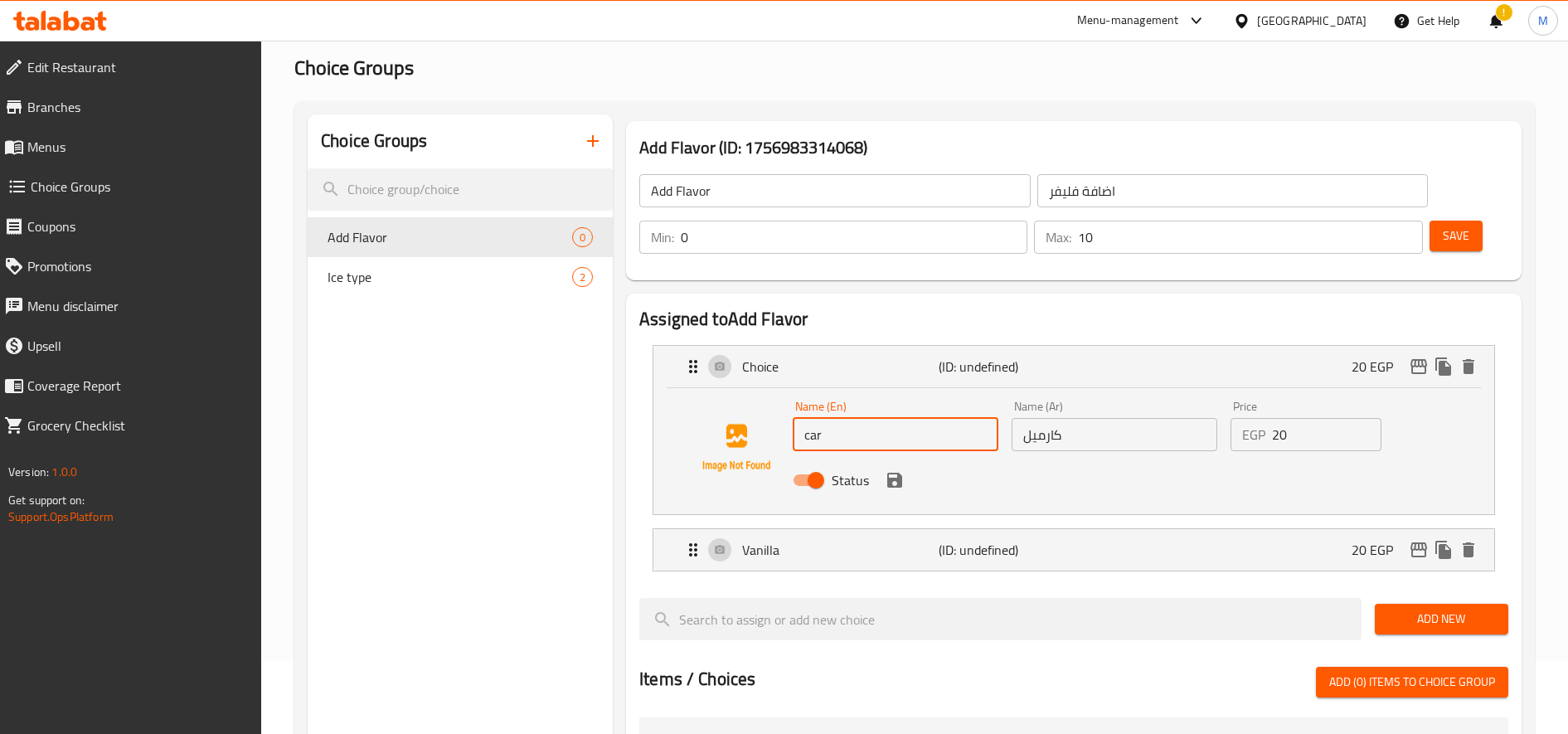
type input "caramel"
click at [896, 482] on icon "save" at bounding box center [894, 480] width 15 height 15
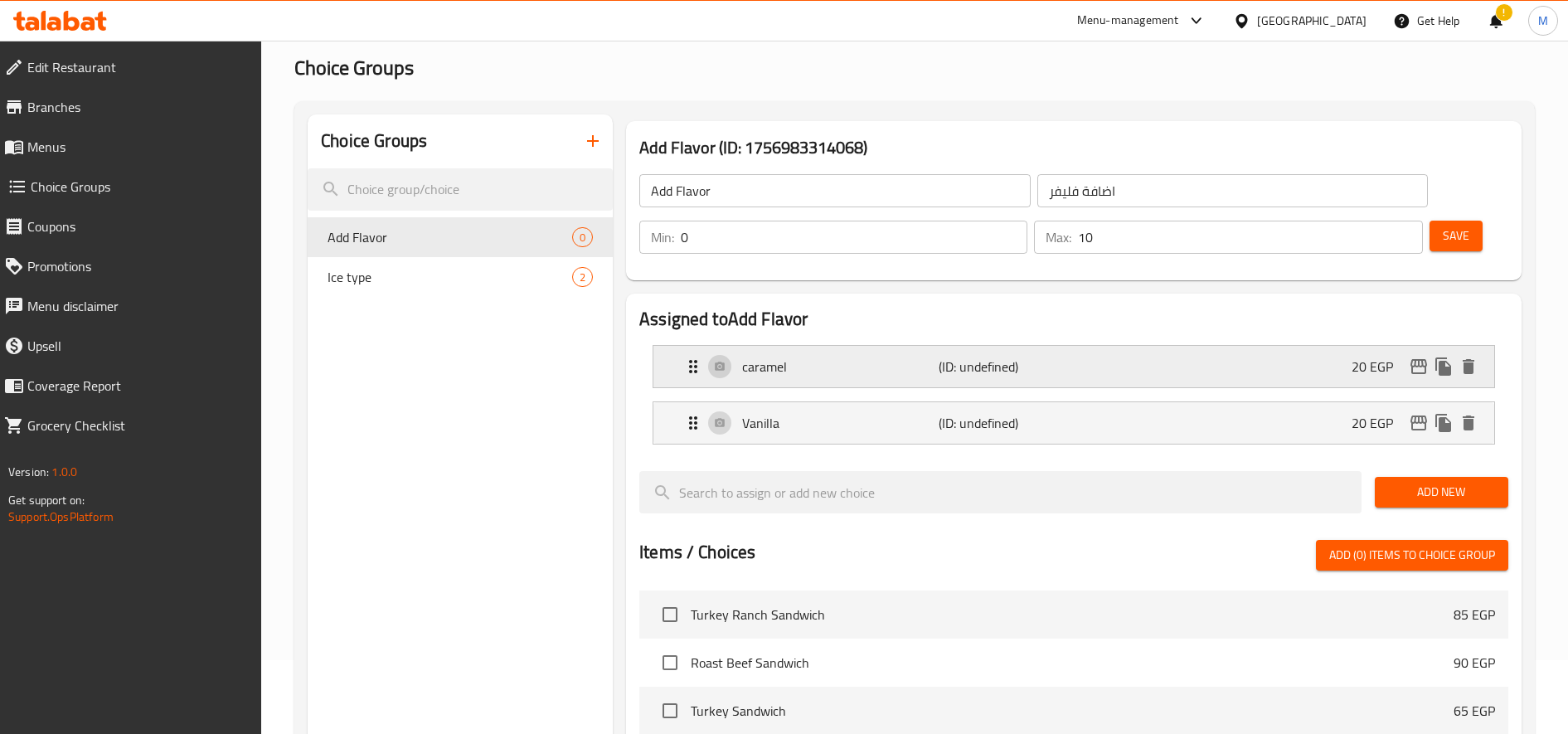
click at [928, 369] on p "caramel" at bounding box center [840, 366] width 196 height 19
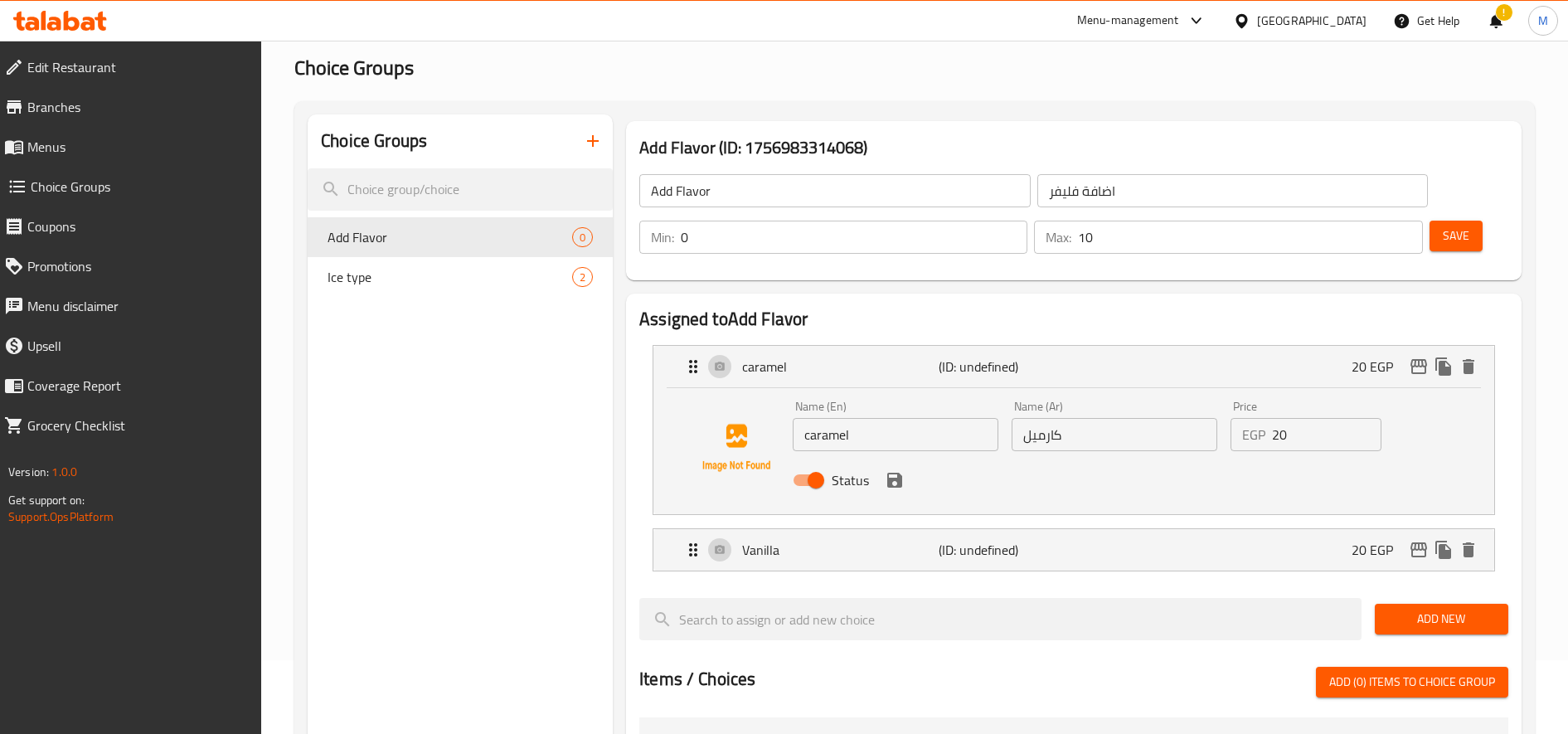
click at [894, 480] on icon "save" at bounding box center [894, 480] width 15 height 15
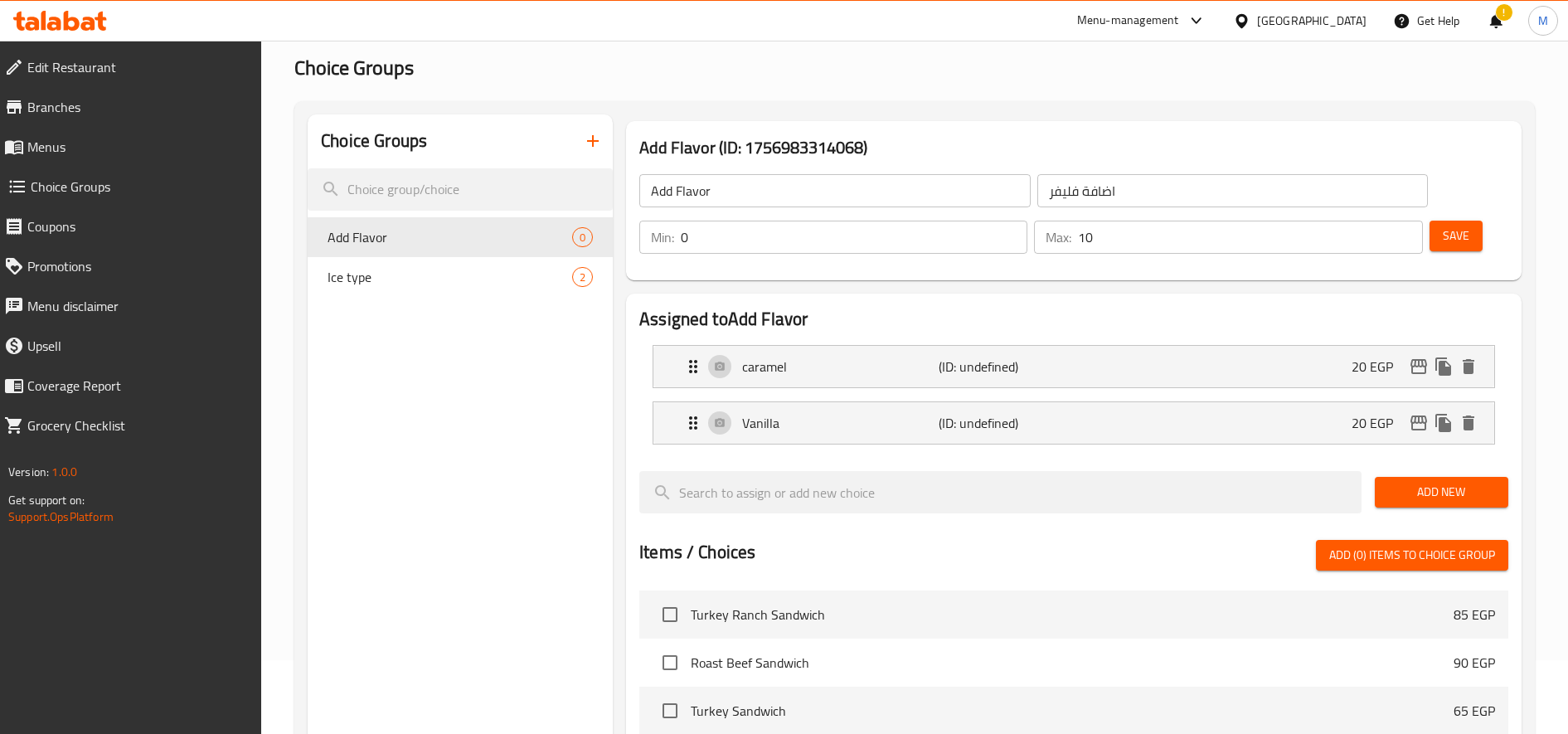
click at [1435, 480] on button "Add New" at bounding box center [1441, 491] width 133 height 31
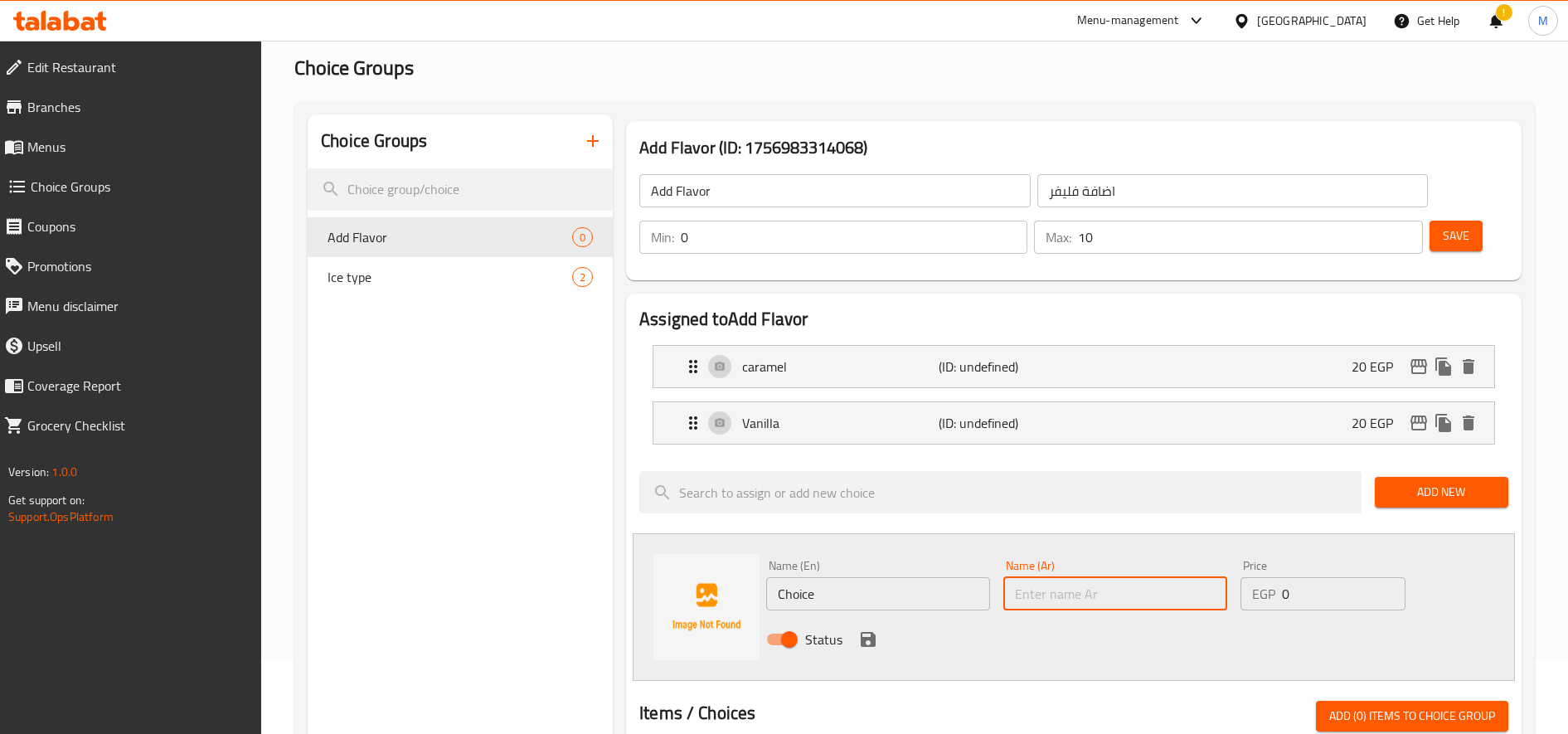
click at [1081, 588] on input "text" at bounding box center [1115, 593] width 224 height 33
paste input "بندق"
type input "بندق"
click at [932, 609] on input "Choice" at bounding box center [878, 593] width 224 height 33
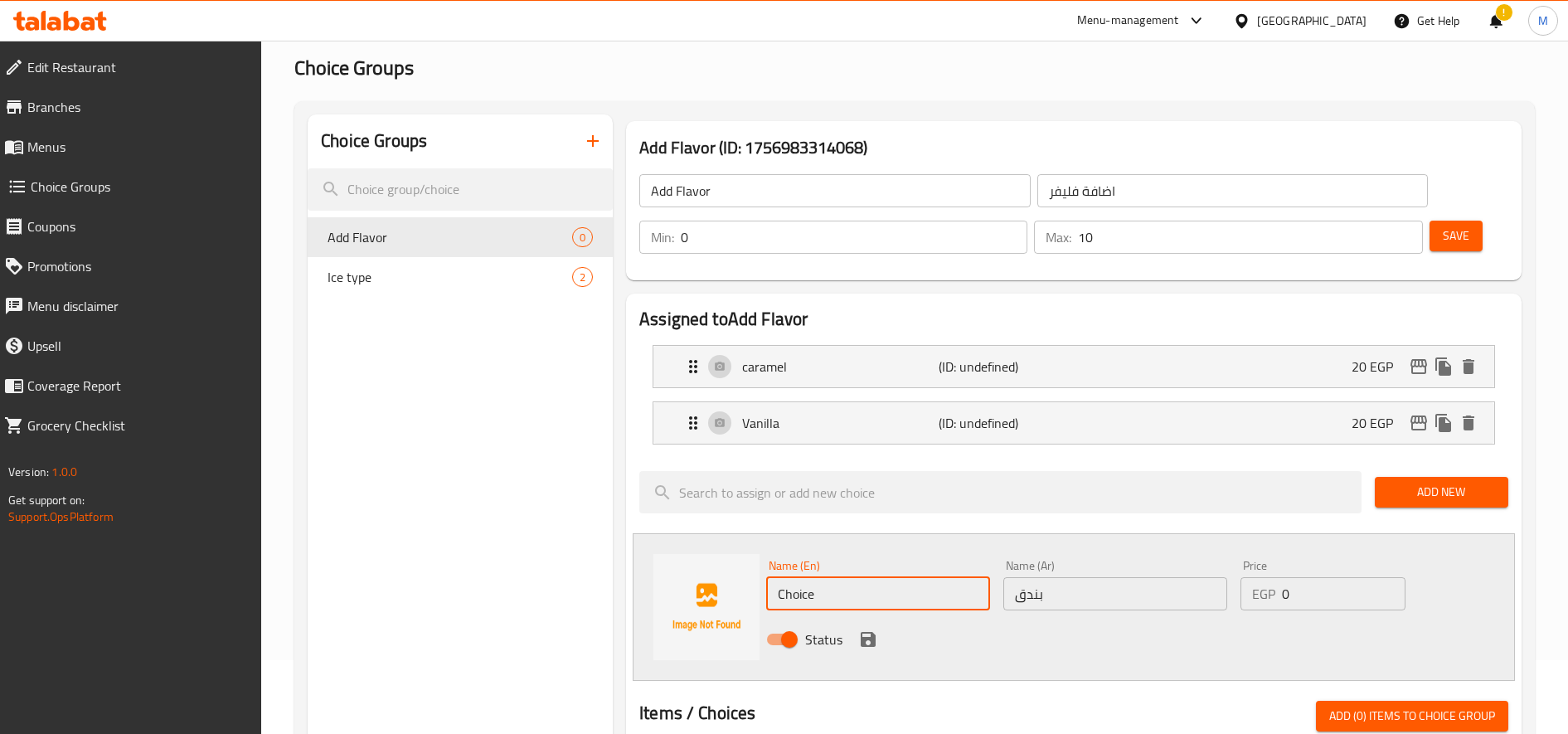
click at [932, 609] on input "Choice" at bounding box center [878, 593] width 224 height 33
drag, startPoint x: 927, startPoint y: 590, endPoint x: 835, endPoint y: 592, distance: 92.0
click at [835, 592] on input "hazelnut frappe coffee" at bounding box center [878, 593] width 224 height 33
click at [847, 594] on input "Hazelnut Frappe" at bounding box center [878, 593] width 224 height 33
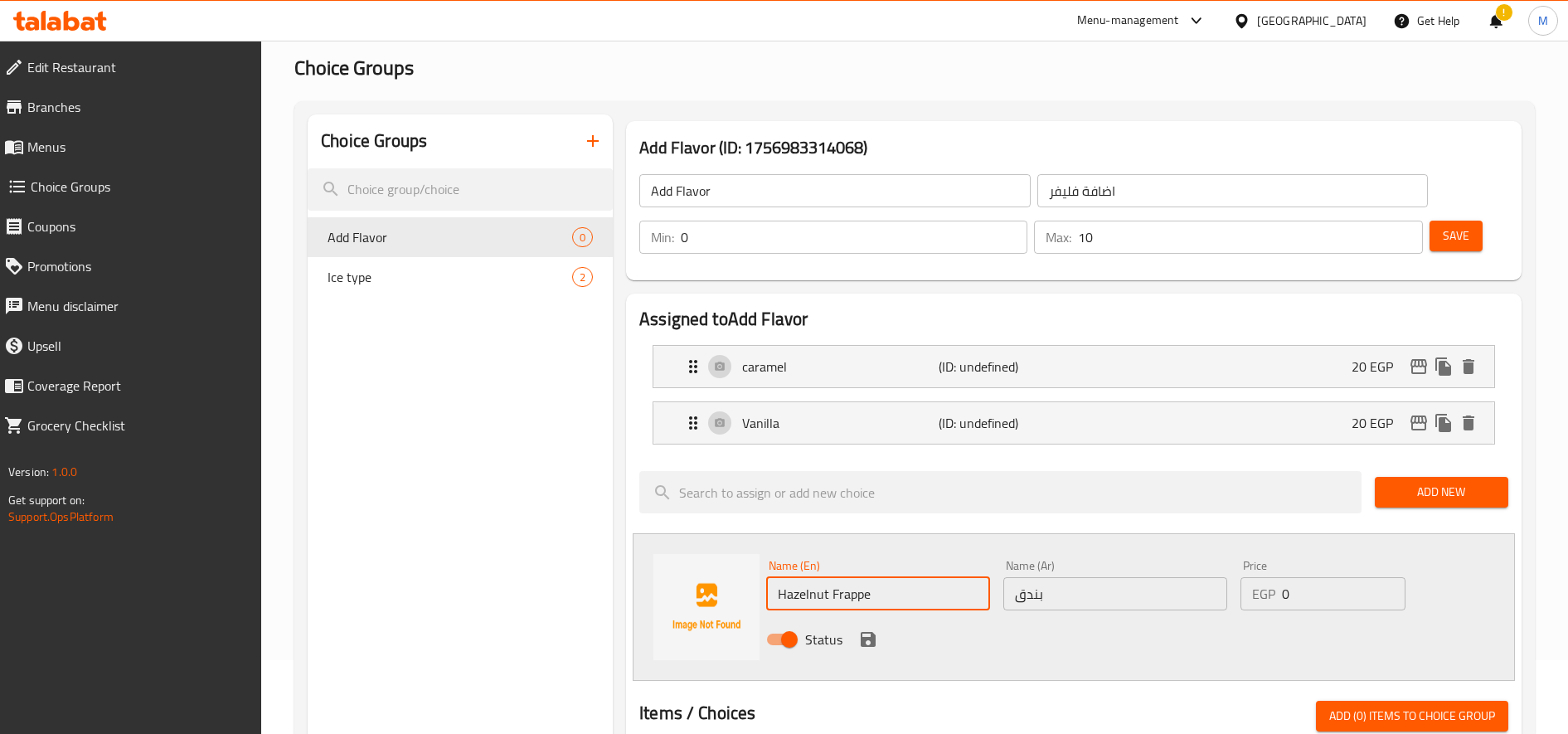
click at [847, 594] on input "Hazelnut Frappe" at bounding box center [878, 593] width 224 height 33
type input "Hazelnut"
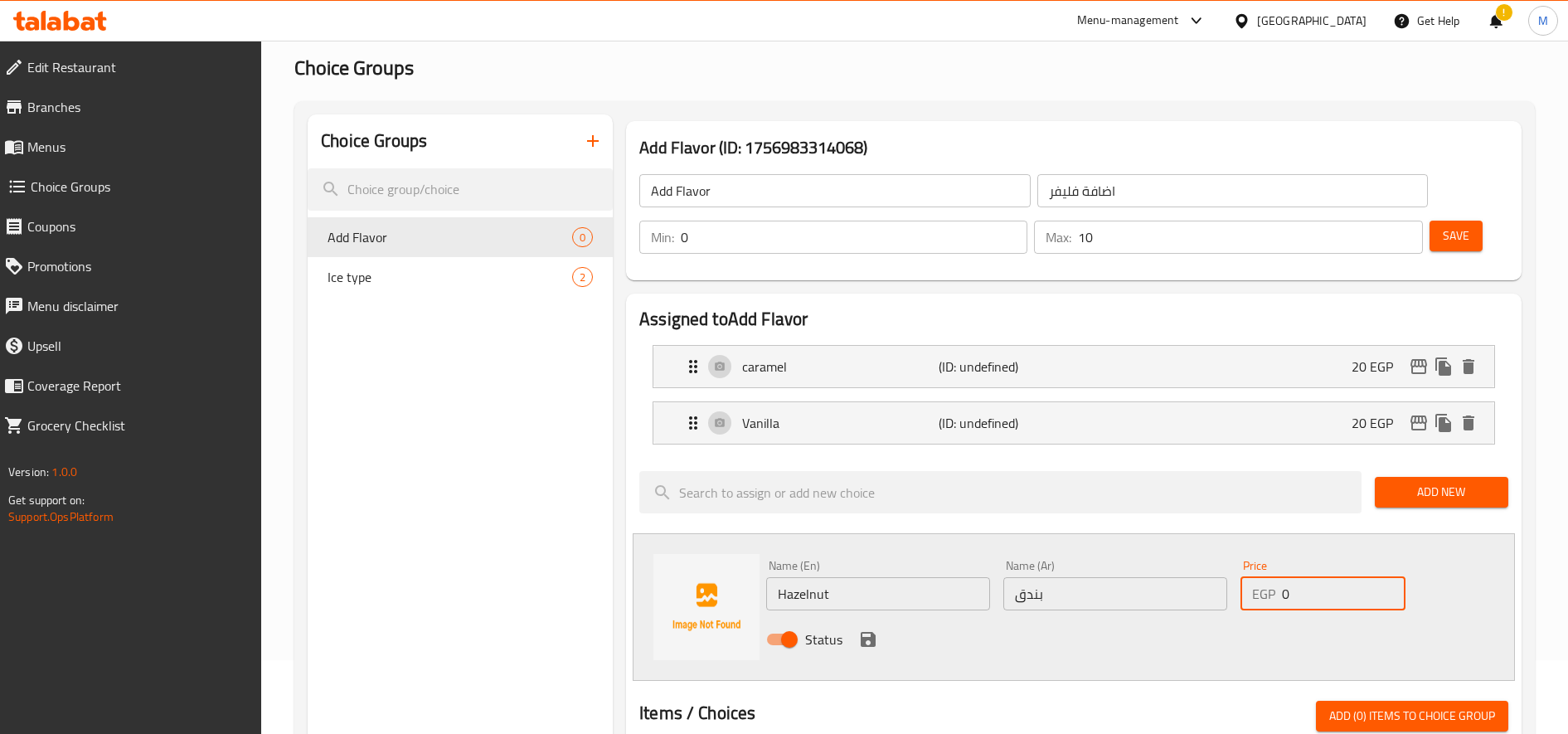
click at [1282, 595] on input "0" at bounding box center [1343, 593] width 123 height 33
type input "20"
click at [864, 641] on icon "save" at bounding box center [868, 640] width 15 height 15
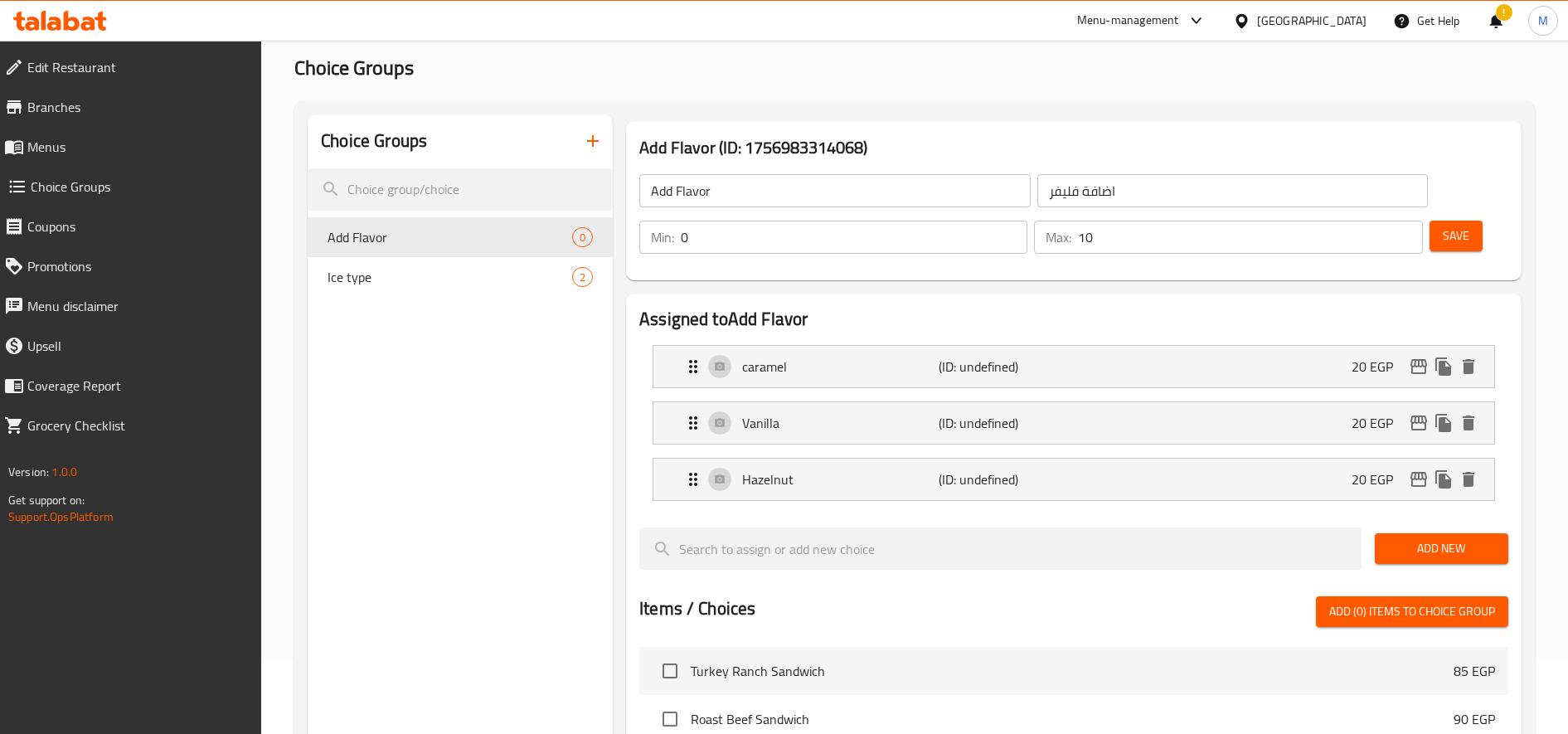
click at [1436, 541] on span "Add New" at bounding box center [1442, 548] width 107 height 20
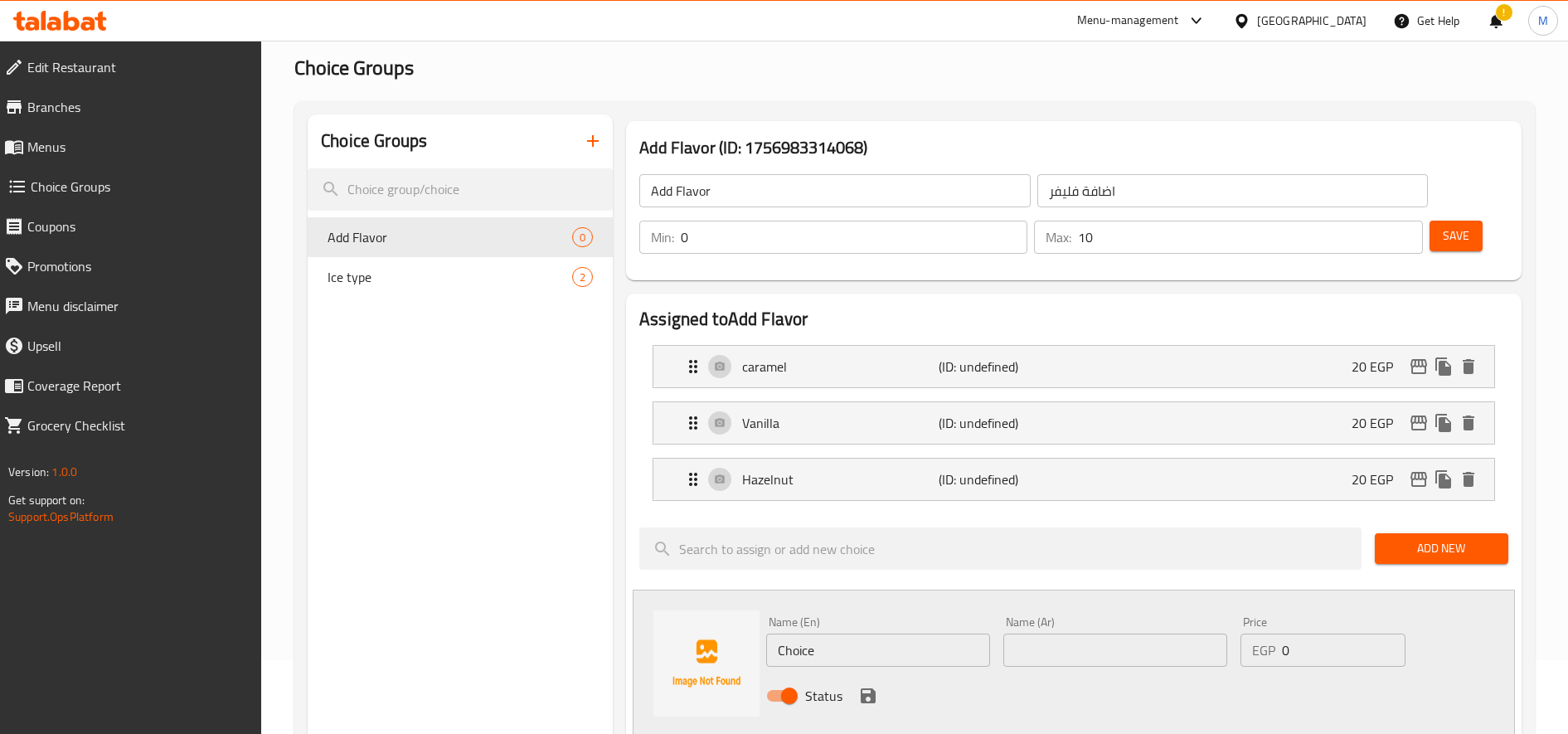
click at [1111, 638] on input "text" at bounding box center [1115, 650] width 224 height 33
paste input "كارميل مملح"
type input "كارميل مملح"
click at [1283, 642] on input "0" at bounding box center [1343, 650] width 123 height 33
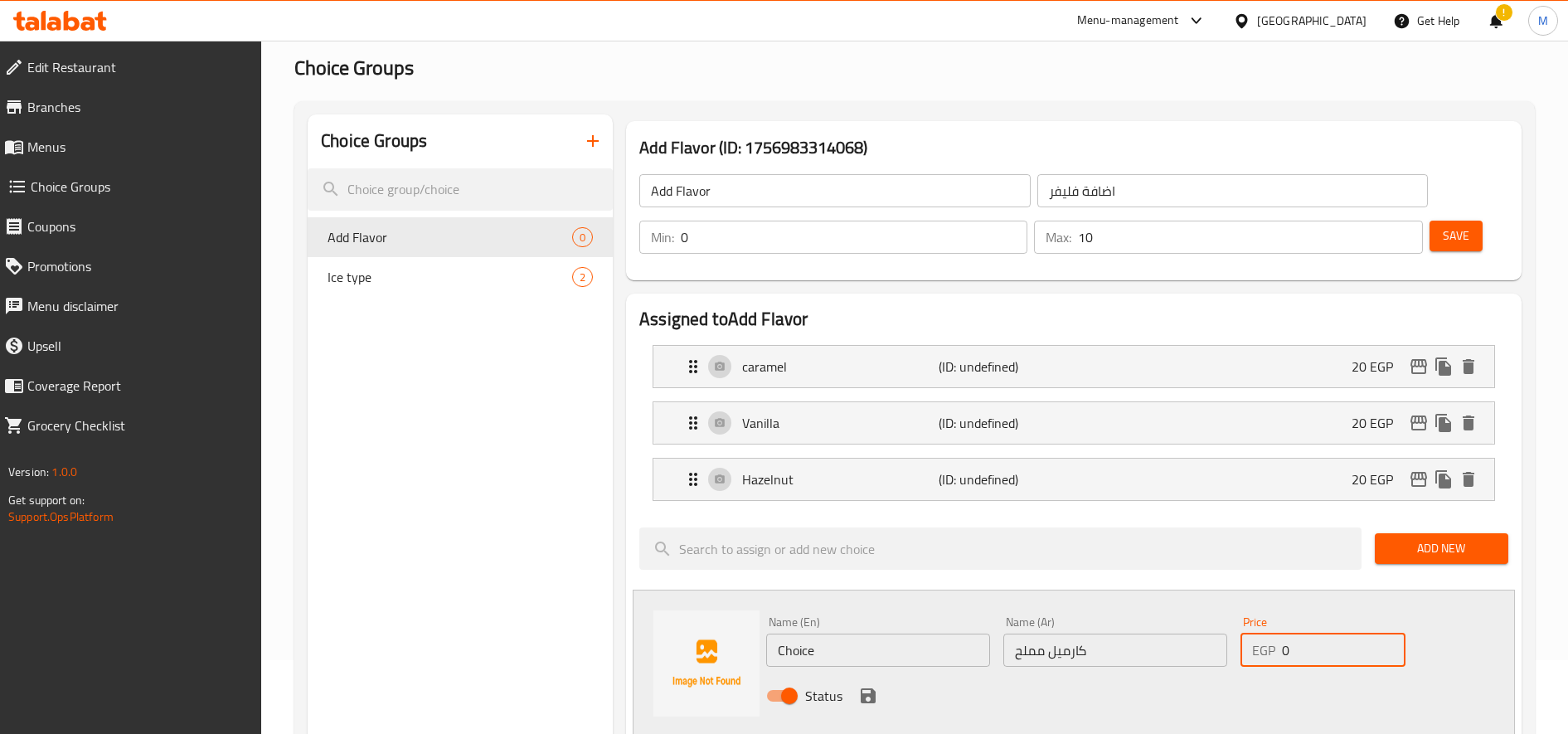
click at [1283, 642] on input "0" at bounding box center [1343, 650] width 123 height 33
type input "25"
click at [959, 641] on input "Choice" at bounding box center [878, 650] width 224 height 33
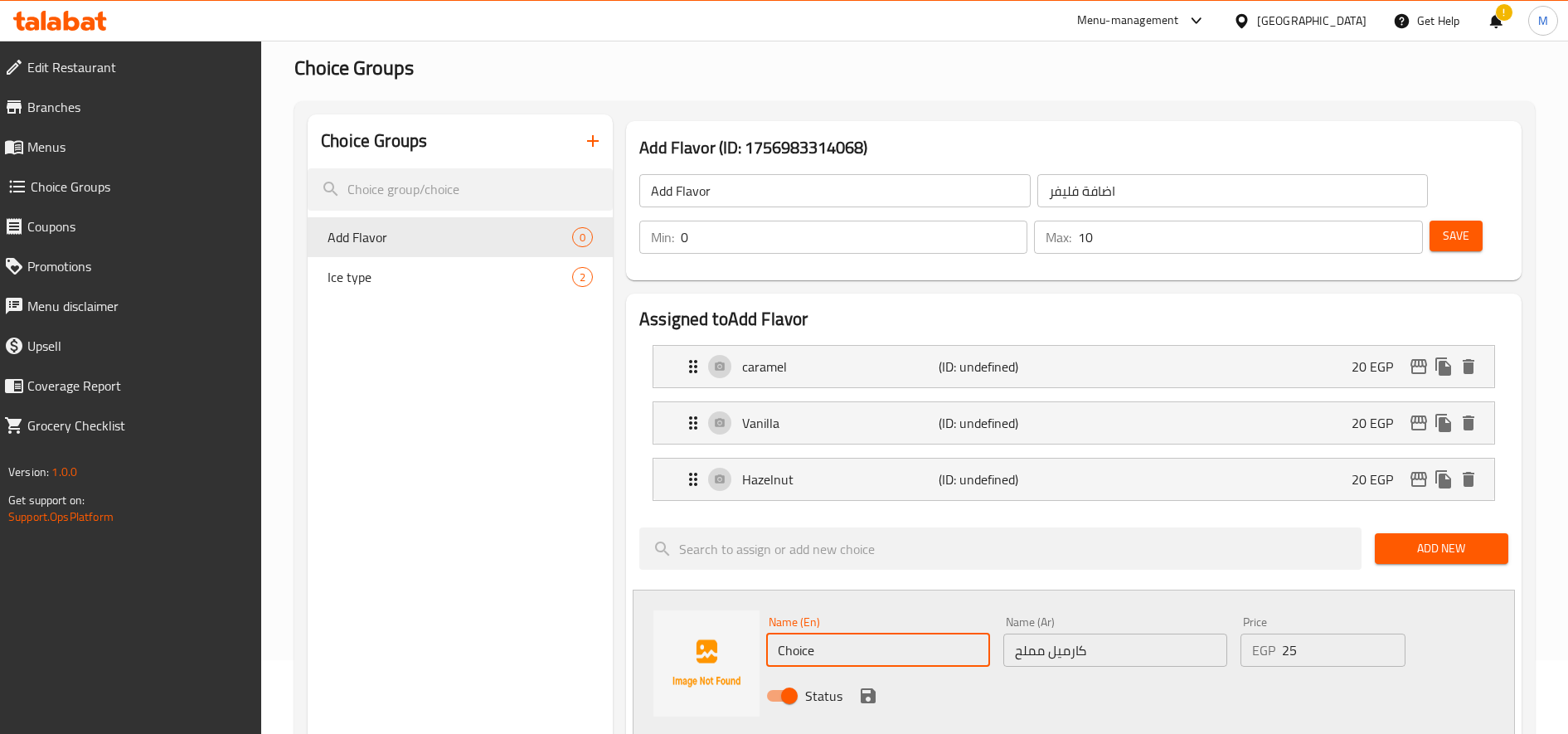
click at [959, 641] on input "Choice" at bounding box center [878, 650] width 224 height 33
click at [899, 652] on input "Salted Caramel Macchiato" at bounding box center [878, 650] width 224 height 33
type input "Salted Caramel"
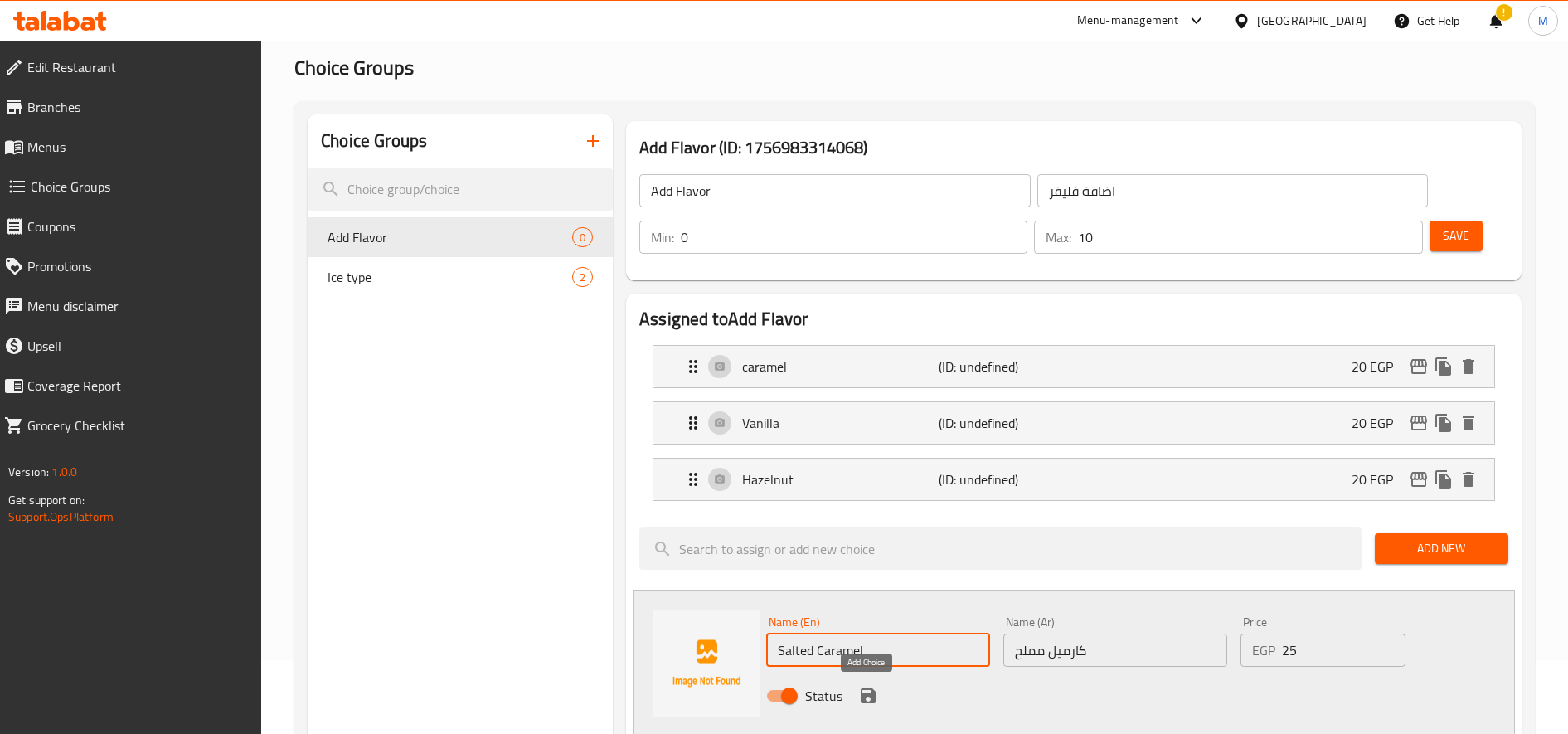
click at [865, 696] on icon "save" at bounding box center [868, 696] width 15 height 15
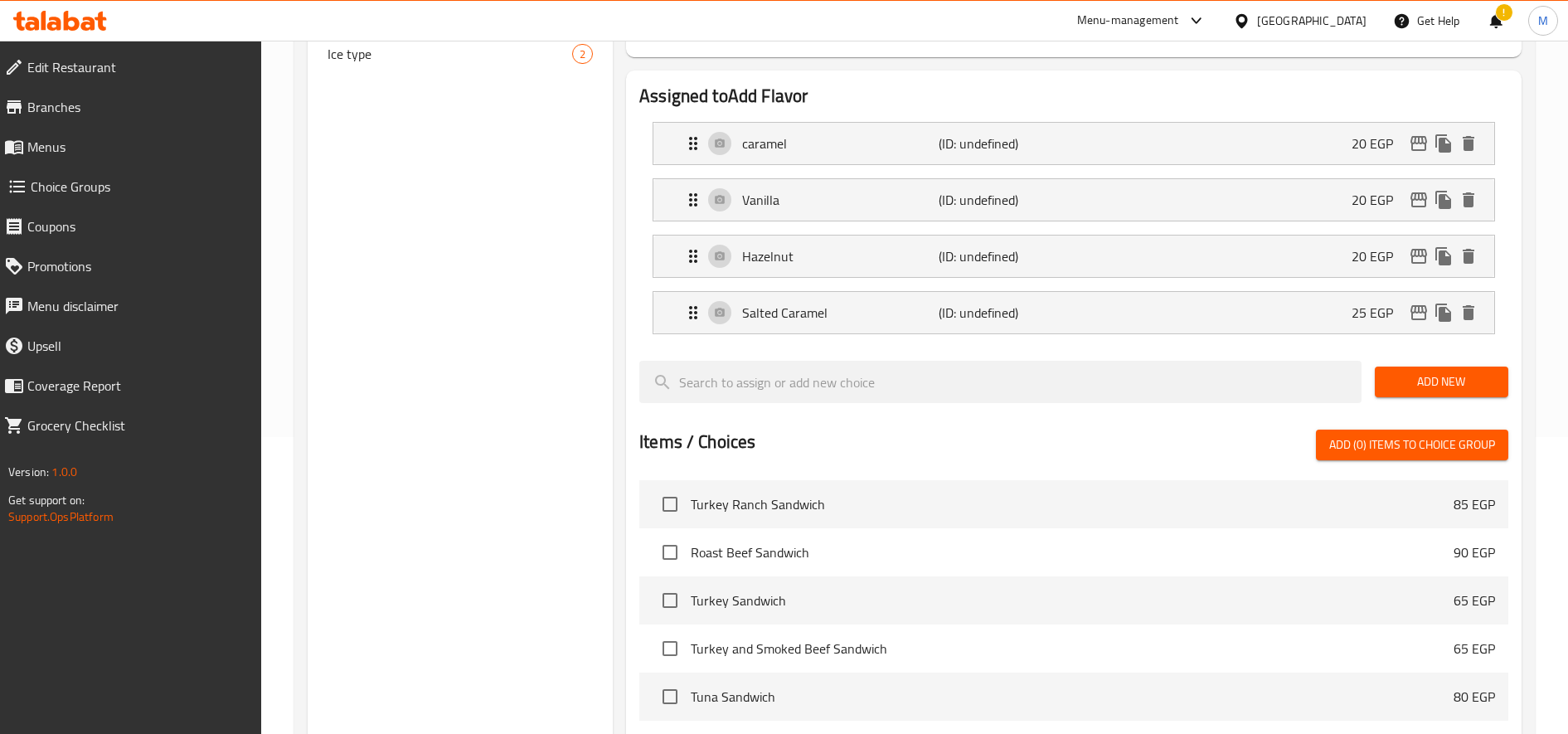
scroll to position [298, 0]
click at [1412, 377] on span "Add New" at bounding box center [1442, 380] width 107 height 20
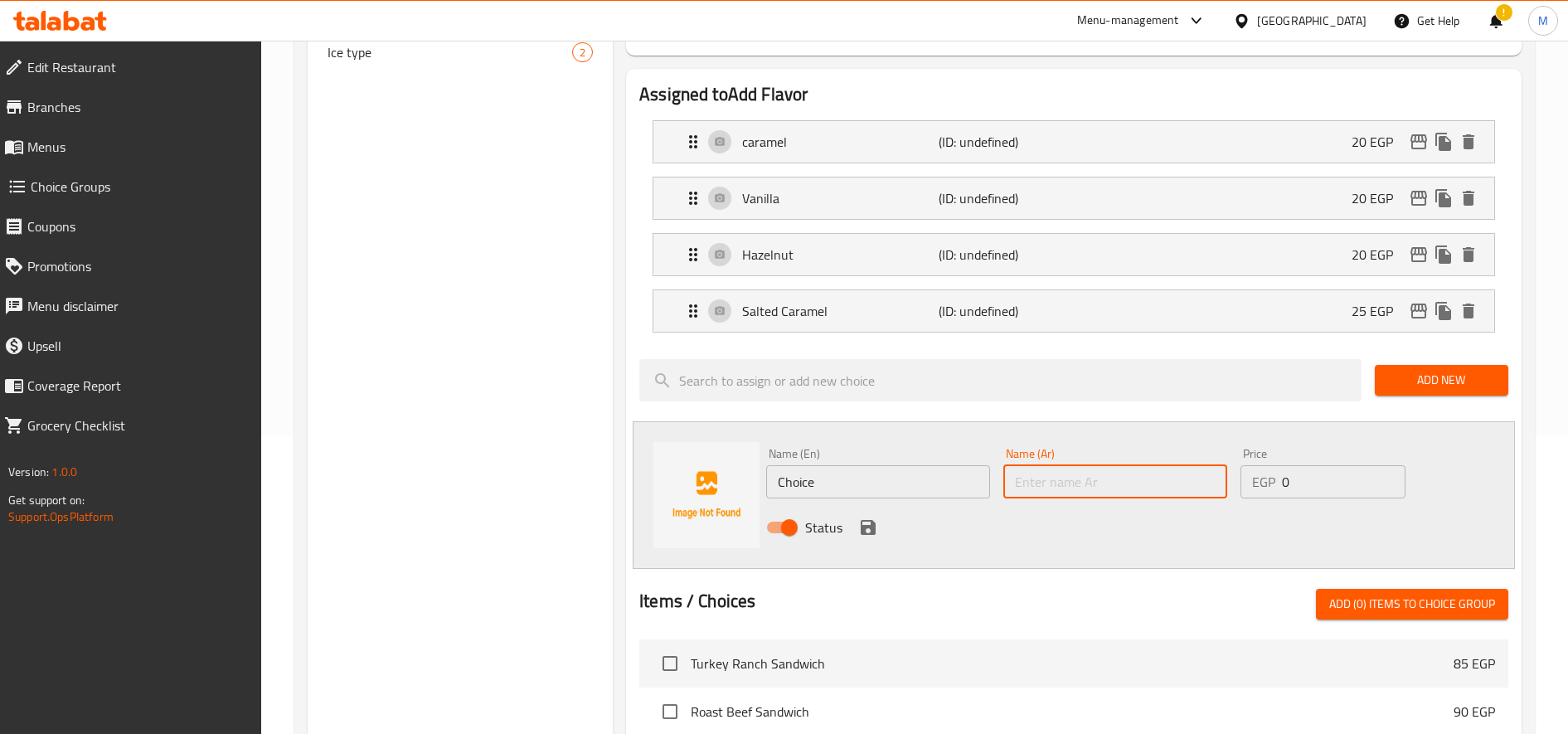
click at [1082, 479] on input "text" at bounding box center [1115, 482] width 224 height 33
paste input "توفي نت"
type input "توفي نت"
click at [887, 480] on input "Choice" at bounding box center [878, 482] width 224 height 33
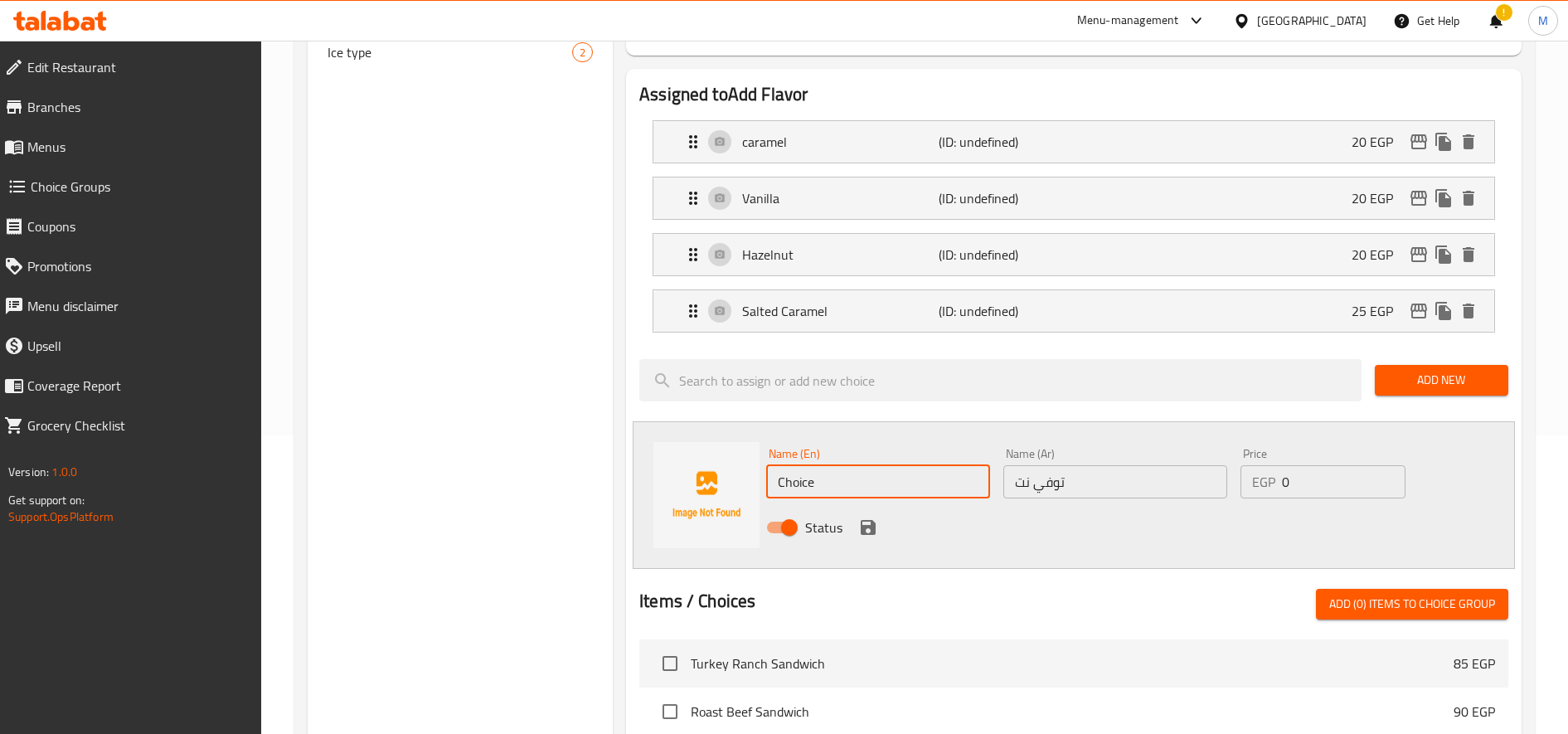
click at [887, 480] on input "Choice" at bounding box center [878, 482] width 224 height 33
click at [854, 480] on input "Toffee Nut Latte" at bounding box center [878, 482] width 224 height 33
type input "Toffee Nut"
click at [1298, 477] on input "0" at bounding box center [1343, 482] width 123 height 33
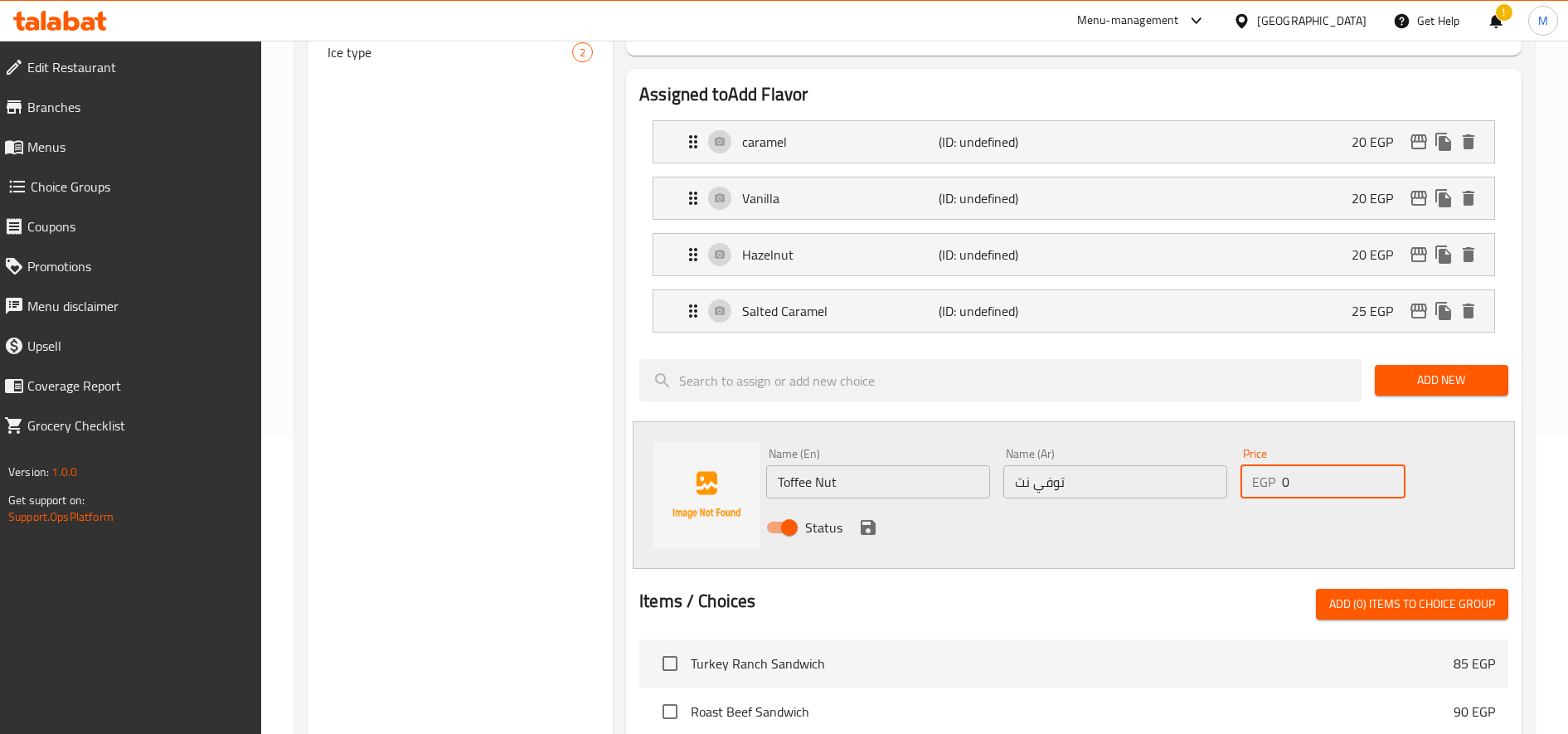
click at [1298, 477] on input "0" at bounding box center [1343, 482] width 123 height 33
type input "25"
click at [867, 522] on icon "save" at bounding box center [867, 527] width 19 height 19
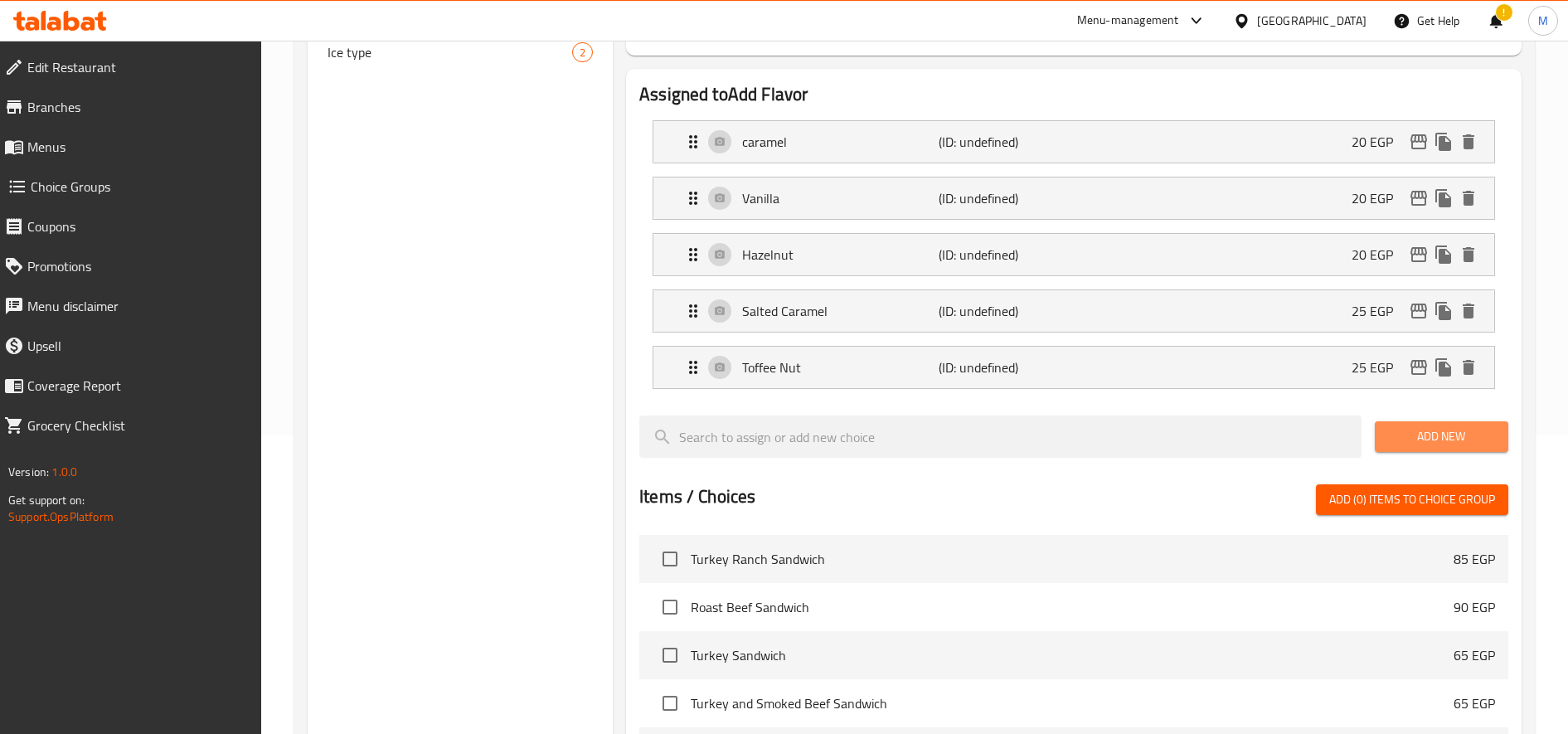
click at [1428, 430] on span "Add New" at bounding box center [1442, 436] width 107 height 20
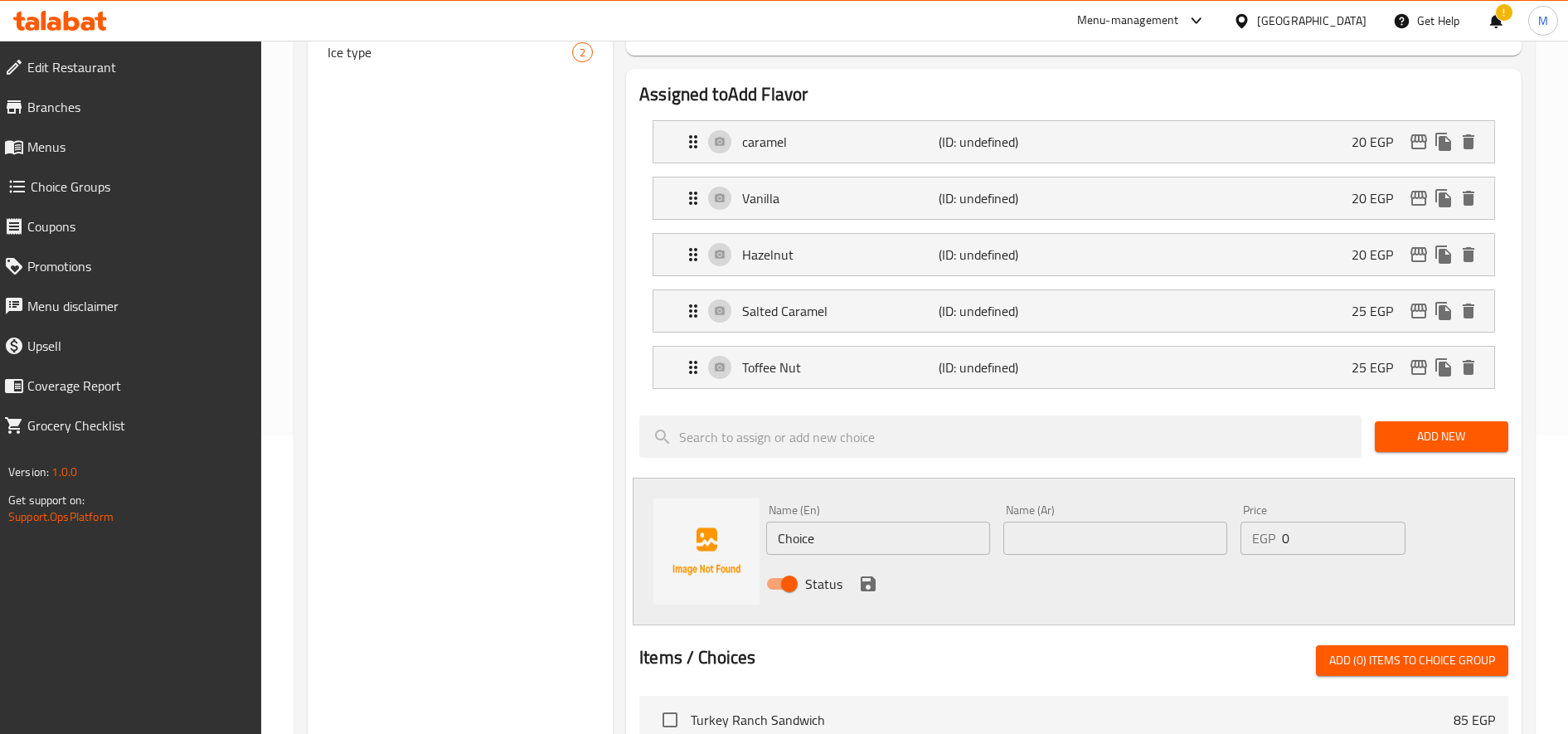
click at [1137, 545] on input "text" at bounding box center [1115, 538] width 224 height 33
paste input "ايرش٢٥"
click at [1025, 538] on input "ايرش٢٥" at bounding box center [1115, 538] width 224 height 33
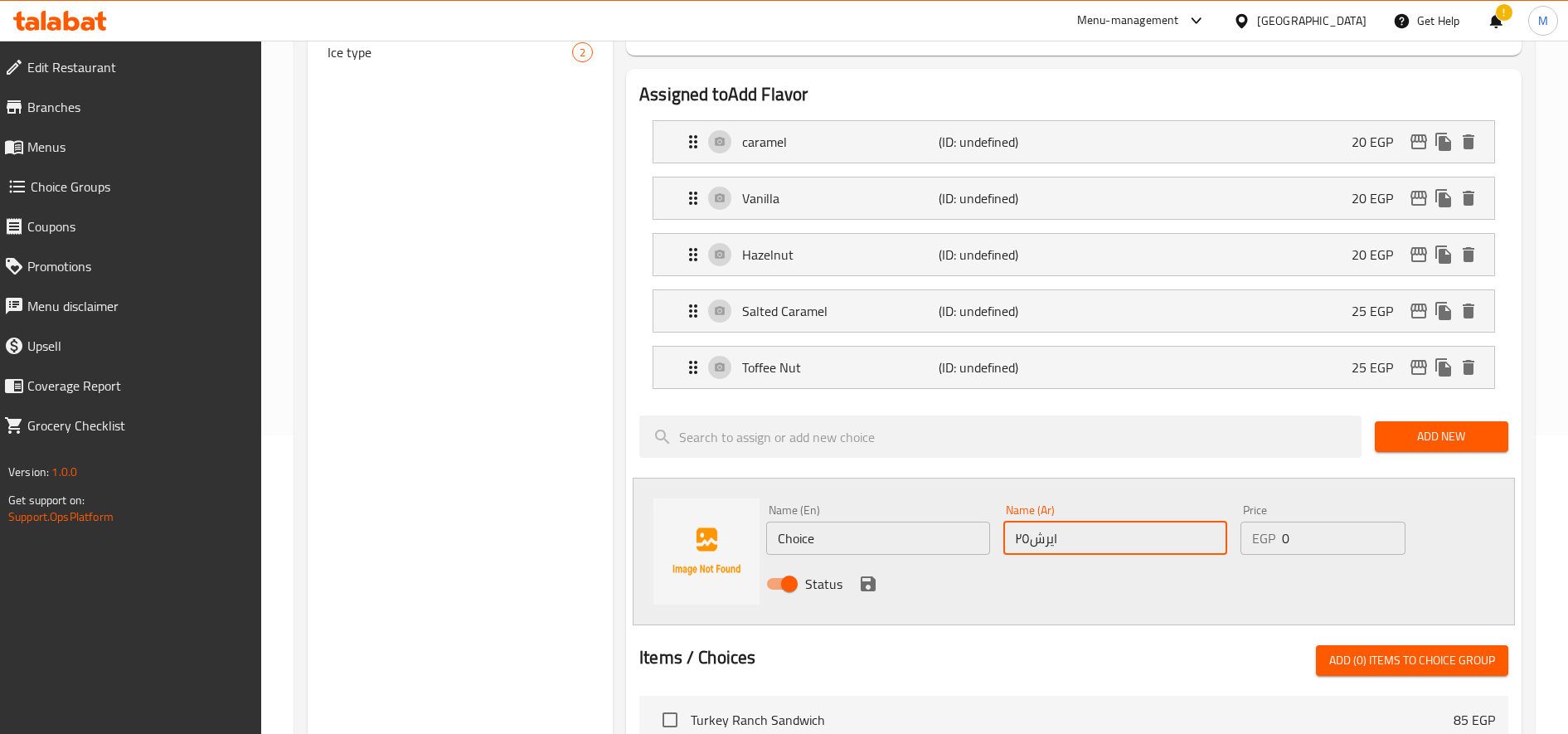
drag, startPoint x: 1030, startPoint y: 537, endPoint x: 1014, endPoint y: 540, distance: 16.3
click at [1014, 540] on input "ايرش٢٥" at bounding box center [1115, 538] width 224 height 33
click at [1110, 545] on input "ايرش٢٥" at bounding box center [1115, 538] width 224 height 33
type input "ايرش"
click at [1338, 533] on input "0" at bounding box center [1343, 538] width 123 height 33
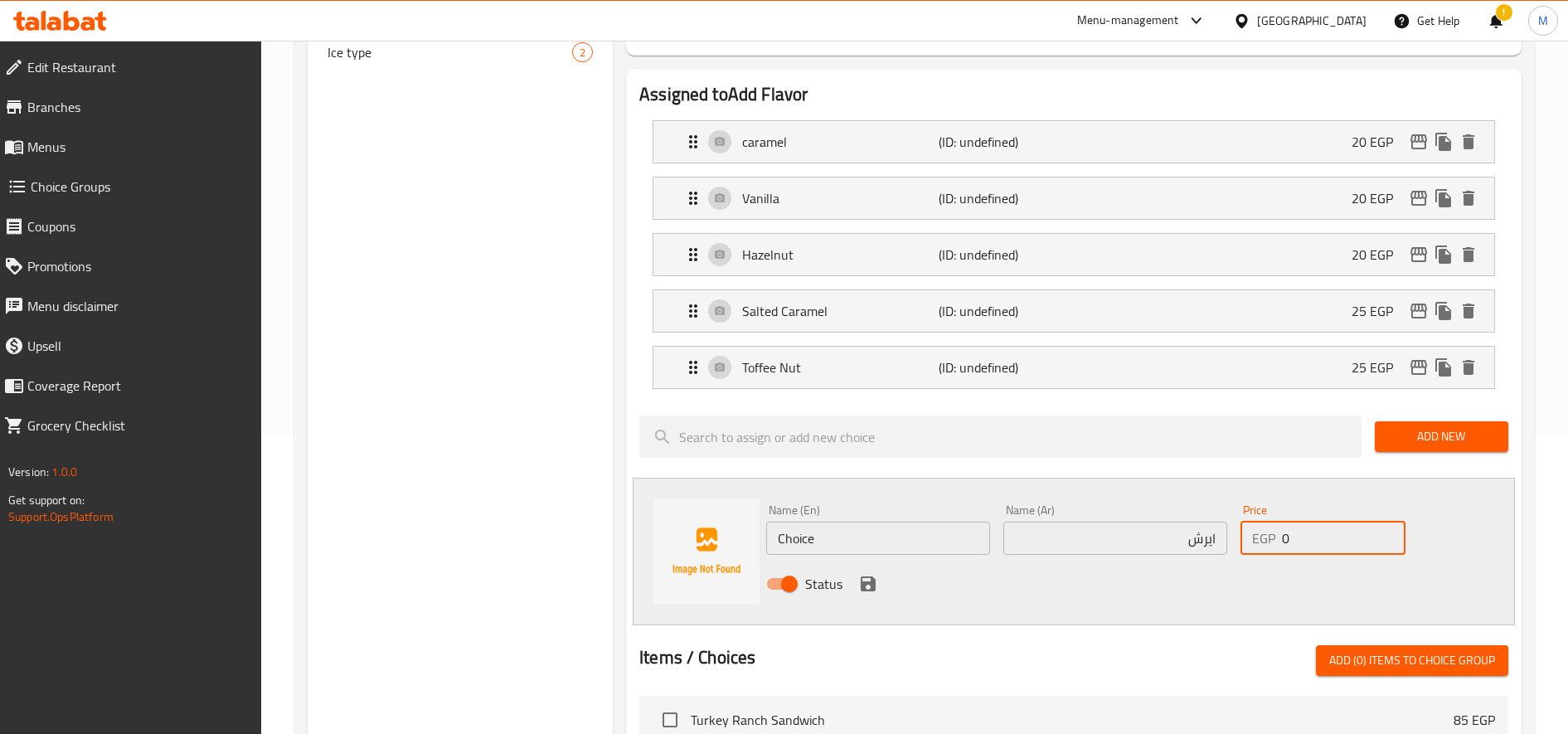
click at [1338, 533] on input "0" at bounding box center [1343, 538] width 123 height 33
type input "25"
click at [1202, 537] on input "ايرش" at bounding box center [1115, 538] width 224 height 33
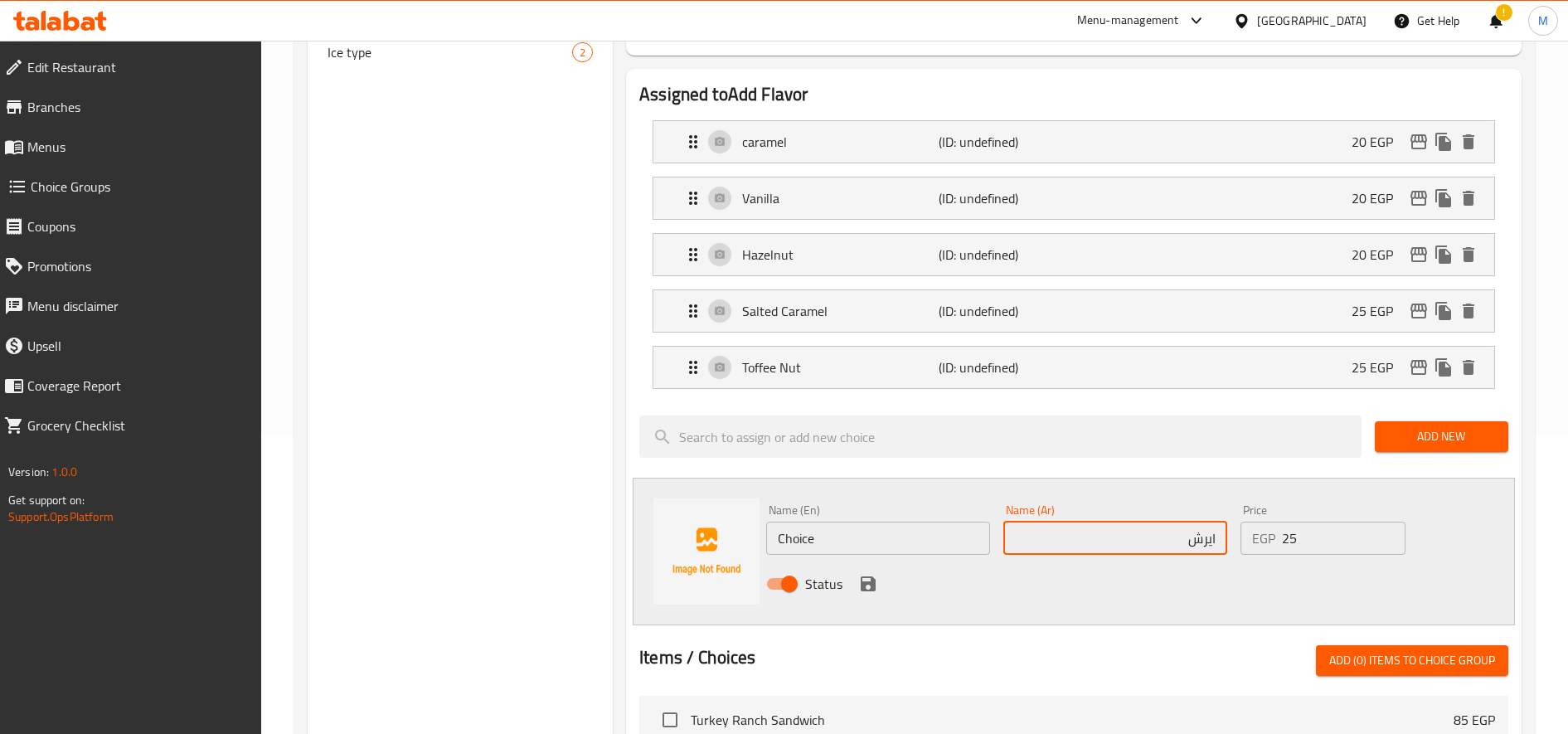
click at [1202, 537] on input "ايرش" at bounding box center [1115, 538] width 224 height 33
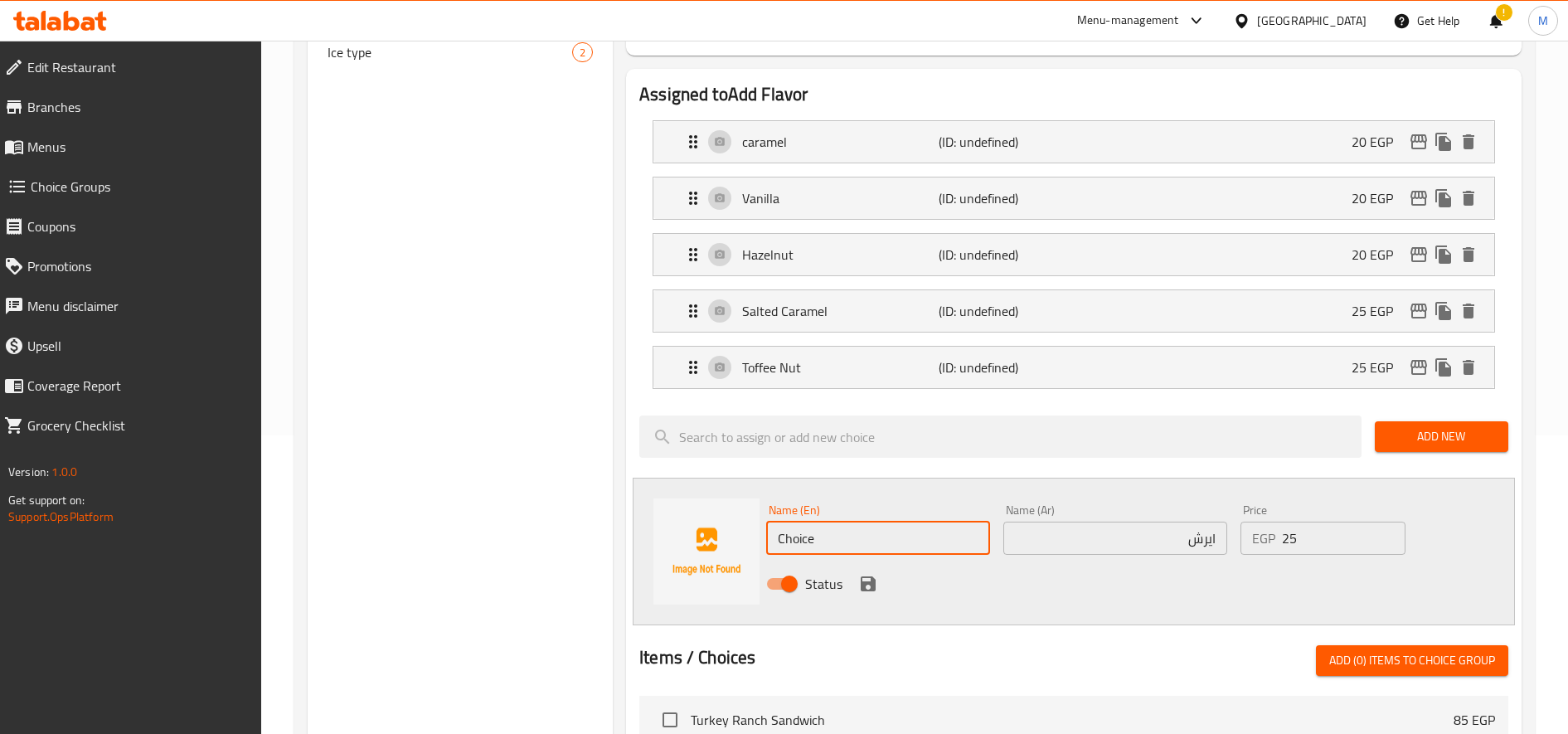
click at [840, 527] on input "Choice" at bounding box center [878, 538] width 224 height 33
paste input "Irish"
type input "Irish"
click at [871, 588] on icon "save" at bounding box center [868, 584] width 15 height 15
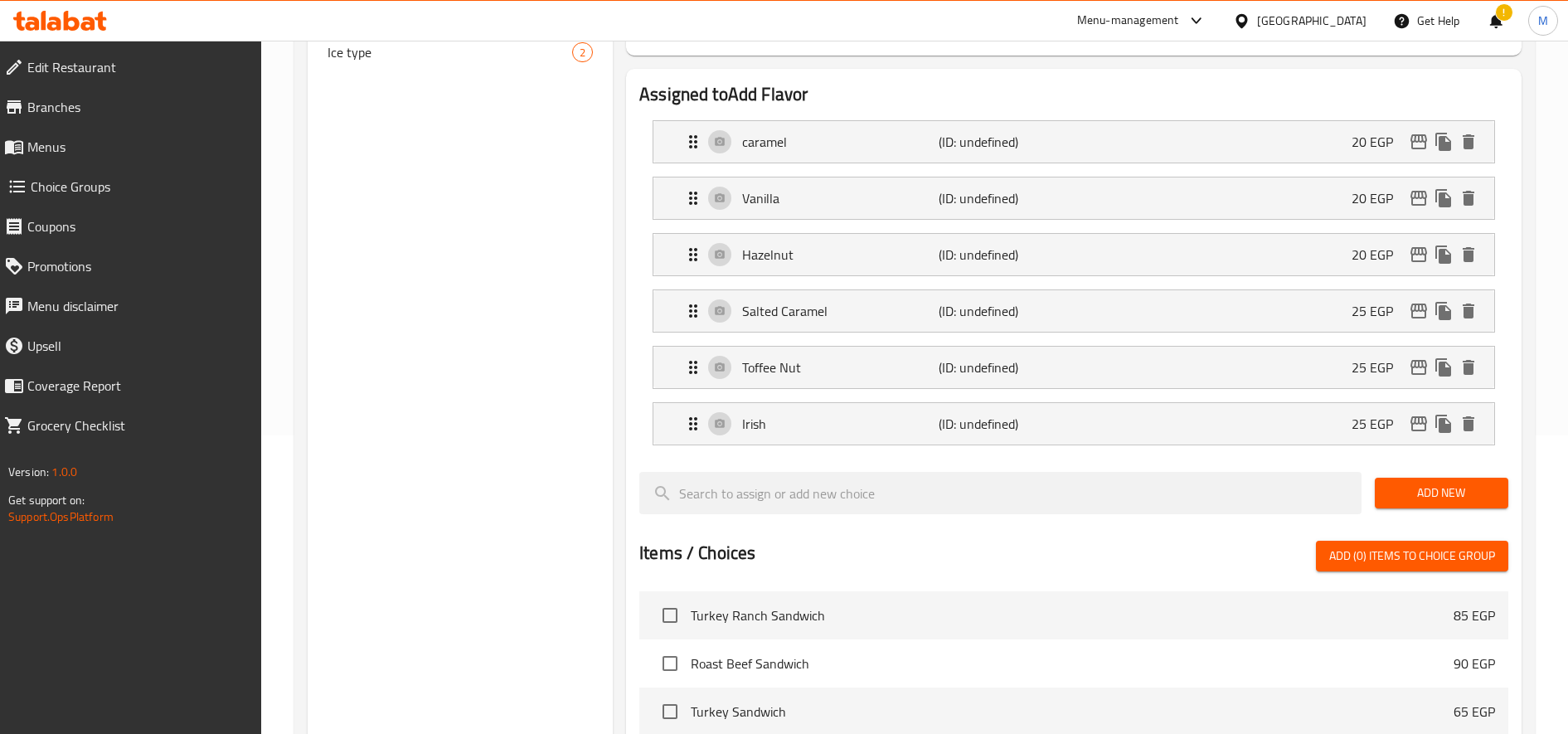
click at [1419, 489] on span "Add New" at bounding box center [1442, 492] width 107 height 20
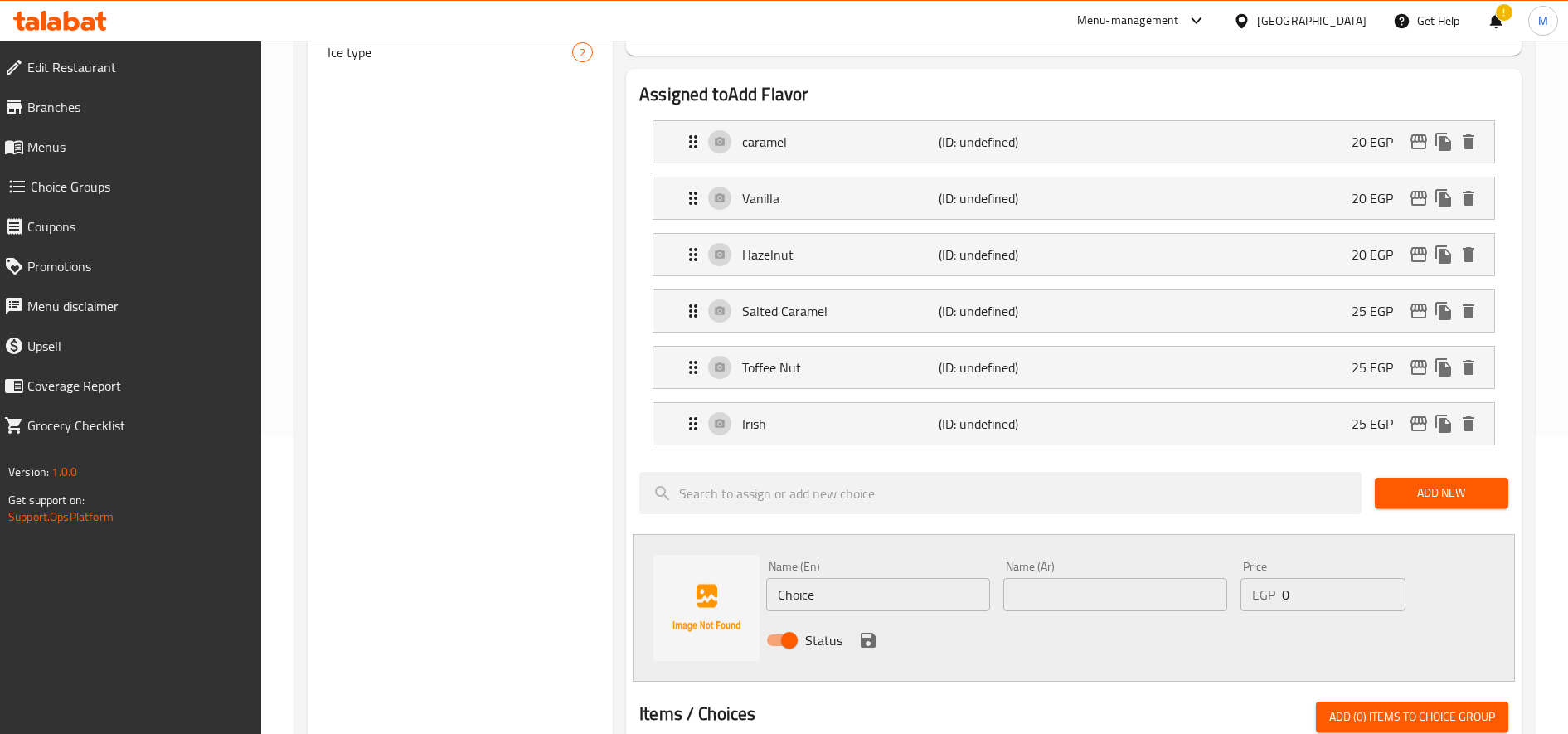
click at [1119, 575] on div "Name (Ar) Name (Ar)" at bounding box center [1115, 586] width 224 height 51
paste input "نوتيلا"
click at [1117, 590] on input "نوتيلا" at bounding box center [1115, 594] width 224 height 33
type input "نوتيلا"
click at [1290, 596] on input "0" at bounding box center [1343, 594] width 123 height 33
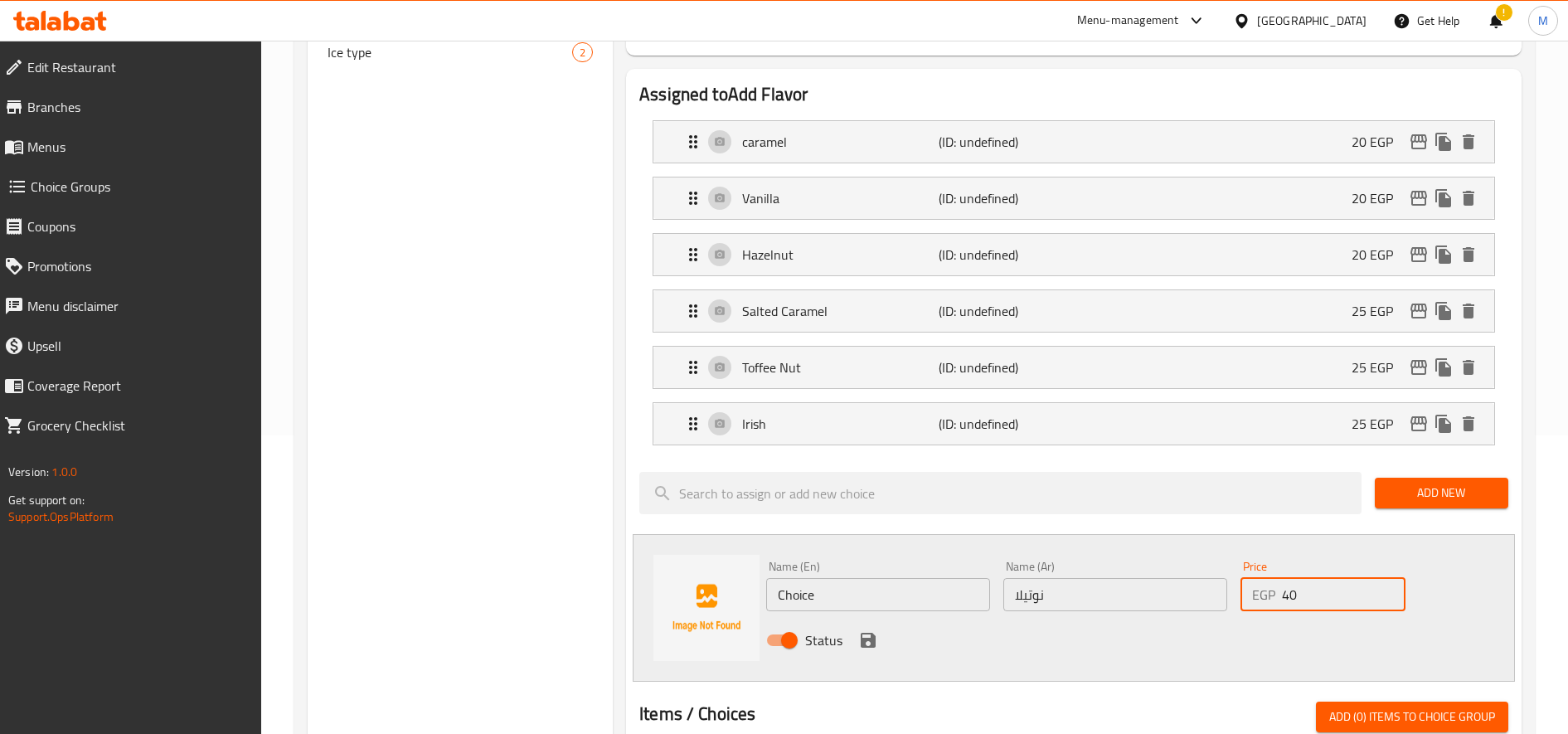
type input "40"
click at [914, 577] on div "Name (En) Choice Name (En)" at bounding box center [878, 586] width 224 height 51
click at [906, 589] on input "Choice" at bounding box center [878, 594] width 224 height 33
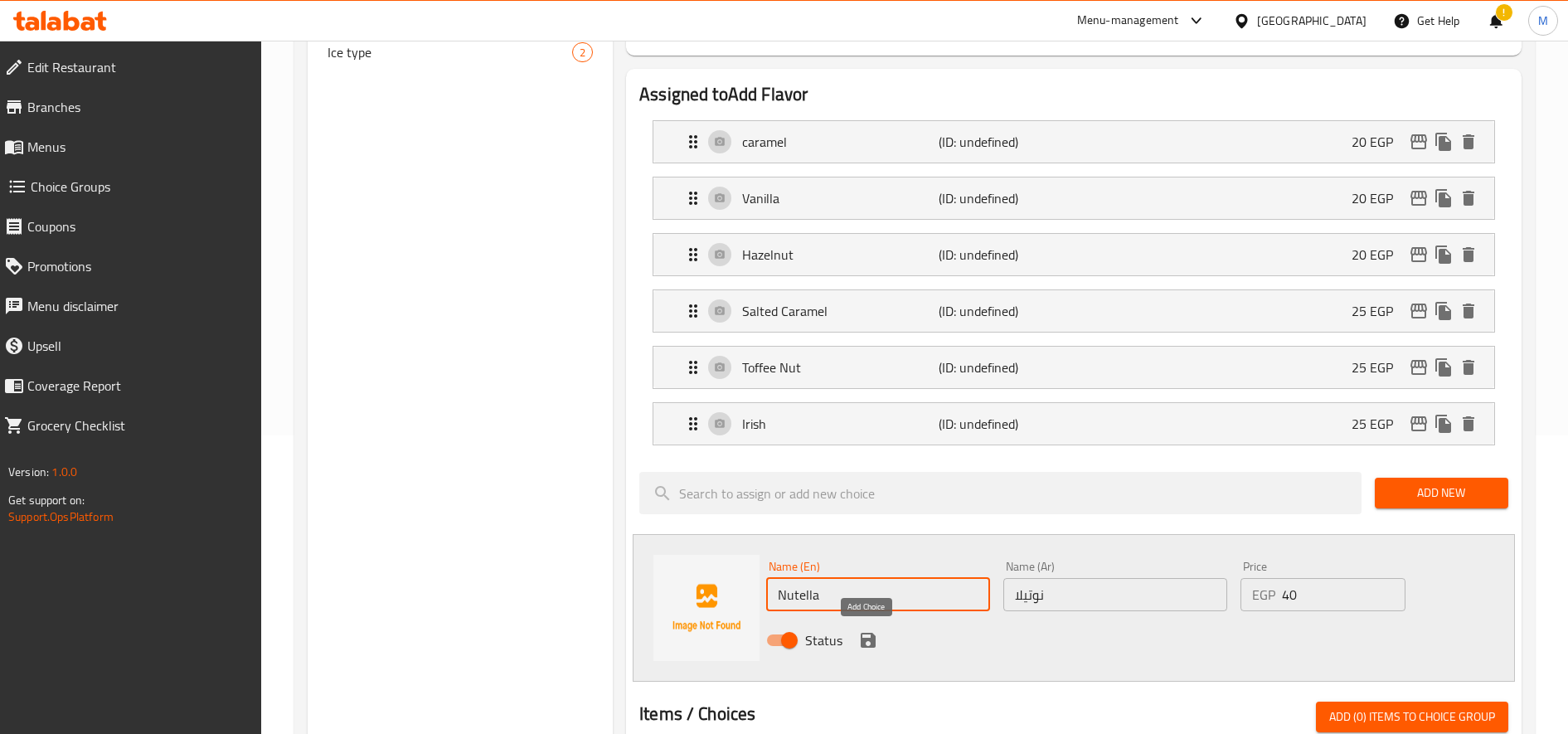
type input "Nutella"
click at [874, 641] on icon "save" at bounding box center [868, 640] width 15 height 15
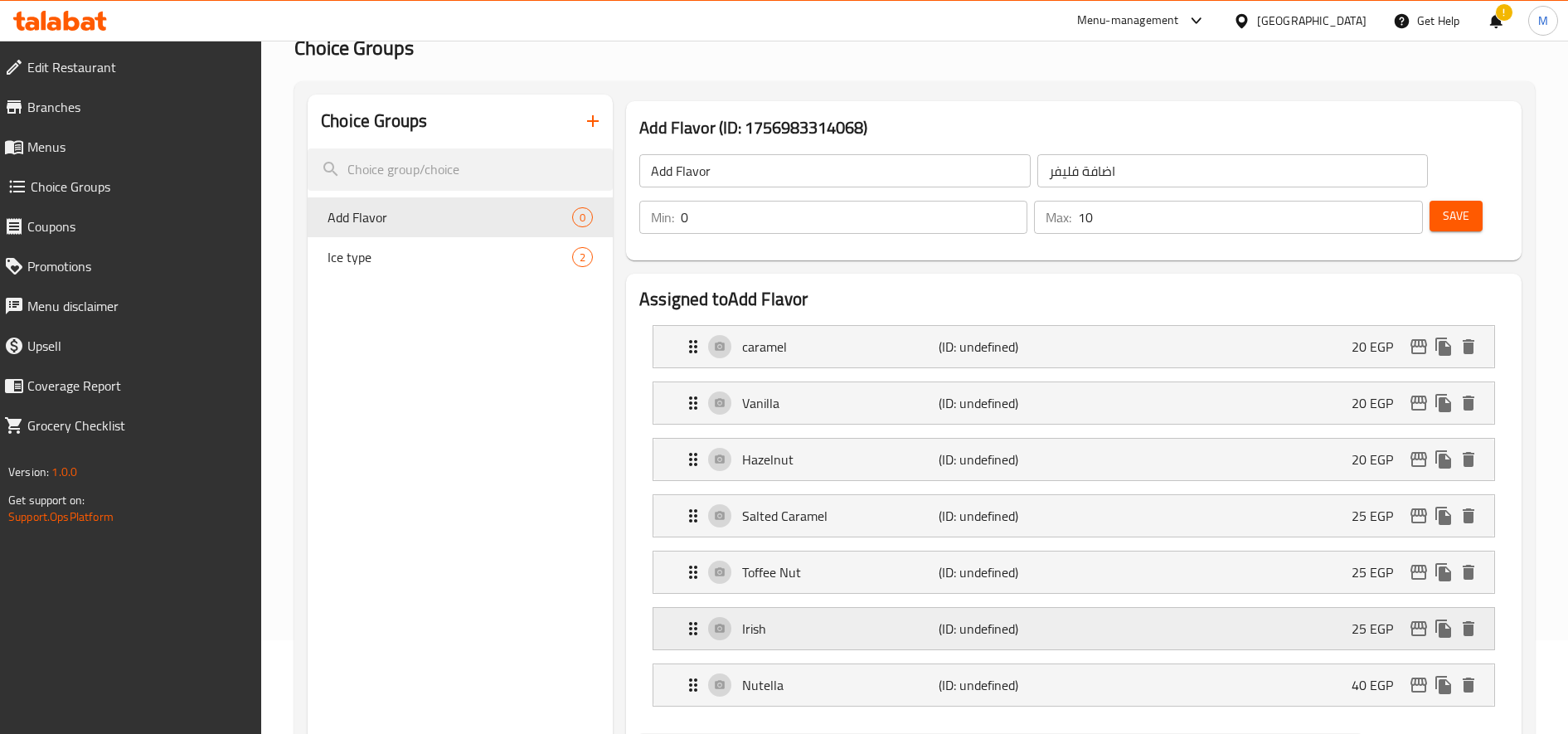
scroll to position [92, 0]
click at [1454, 218] on span "Save" at bounding box center [1456, 218] width 27 height 20
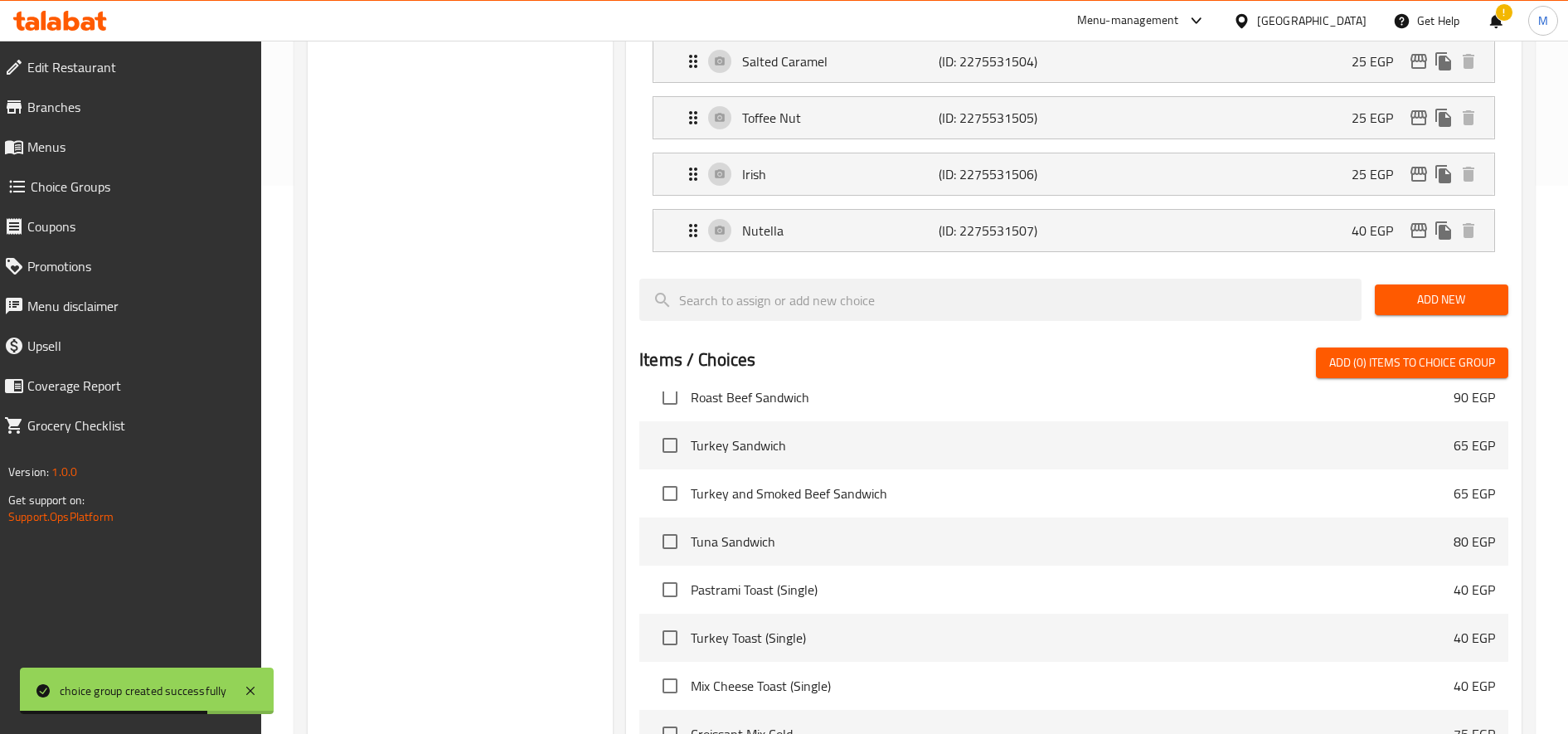
scroll to position [0, 0]
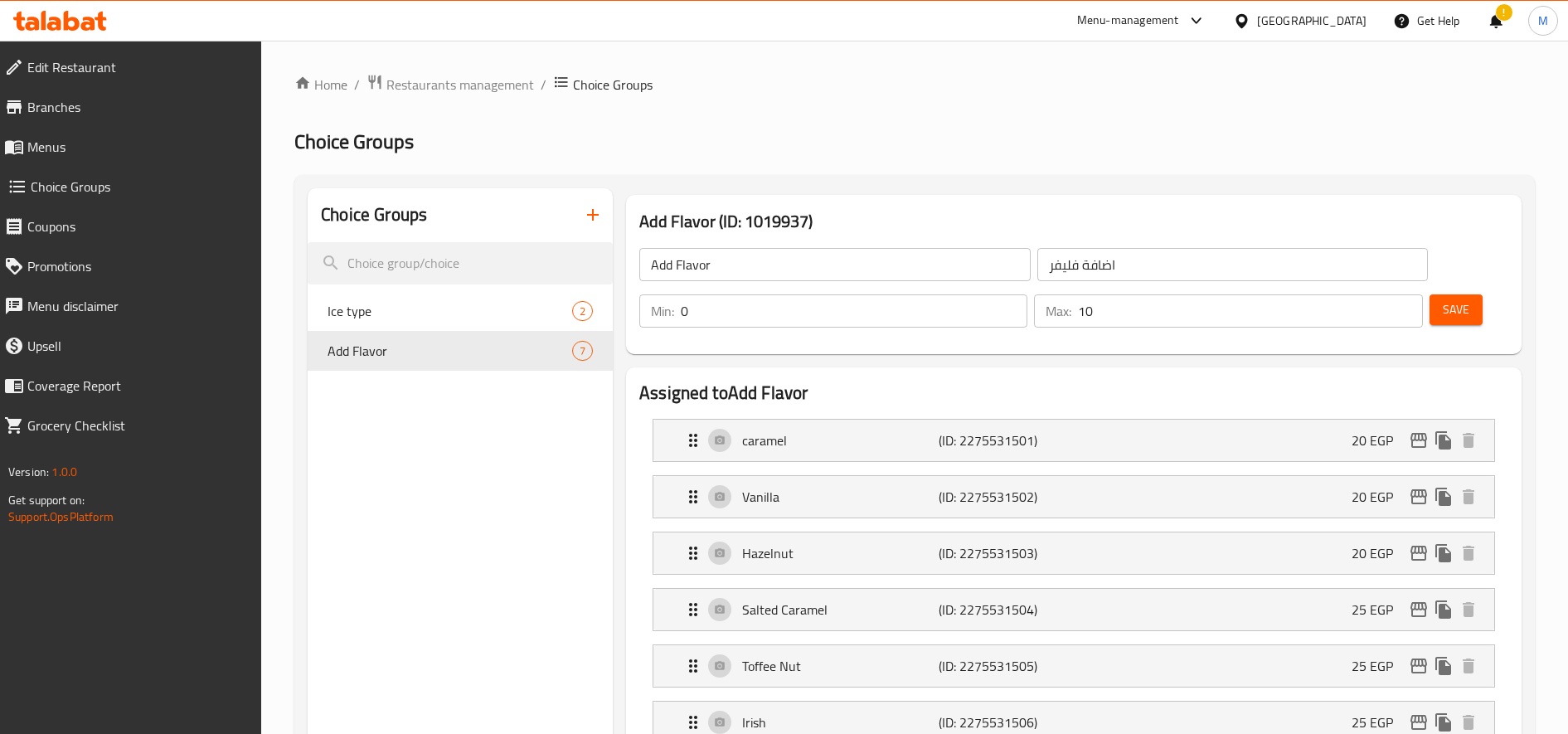
click at [595, 224] on icon "button" at bounding box center [592, 214] width 19 height 19
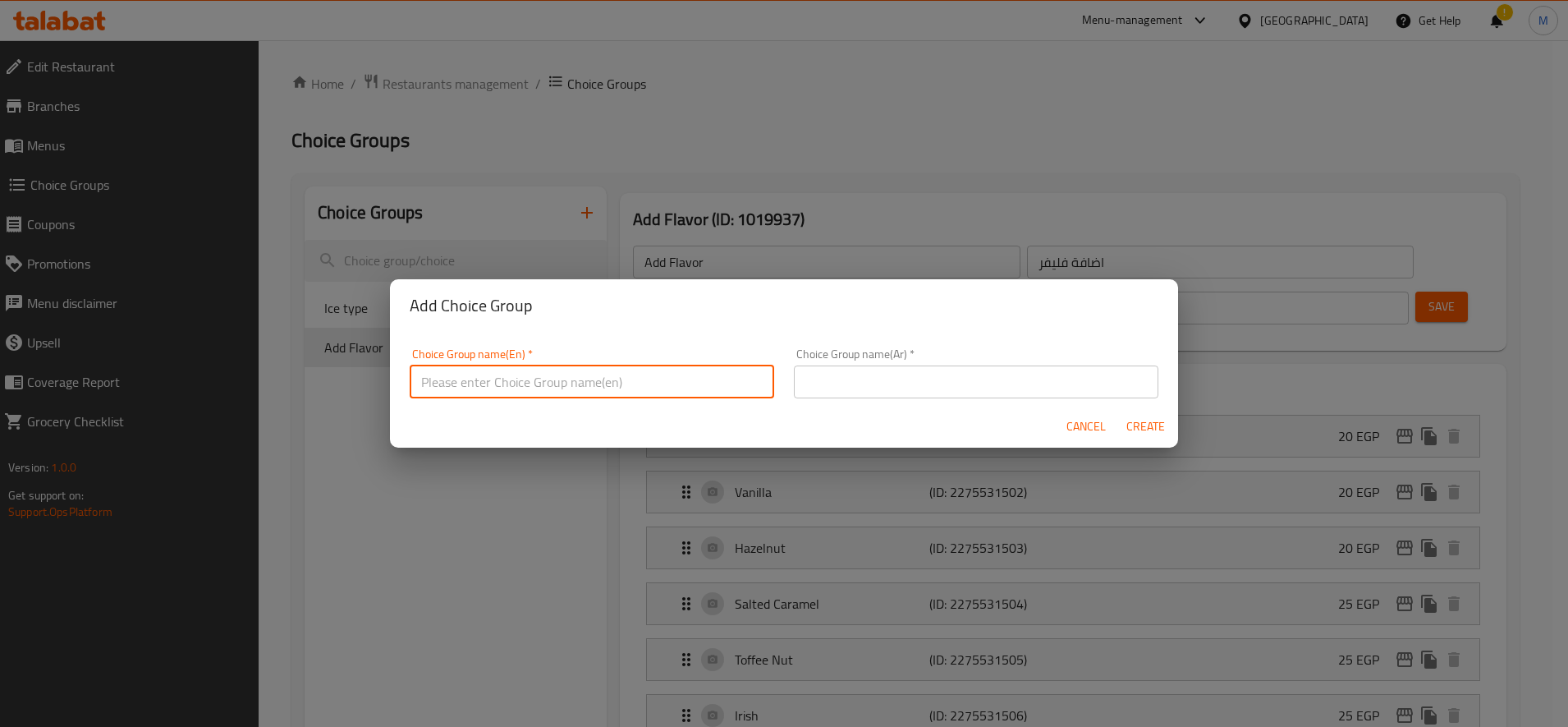
click at [565, 373] on input "text" at bounding box center [592, 382] width 365 height 33
drag, startPoint x: 428, startPoint y: 385, endPoint x: 419, endPoint y: 386, distance: 9.1
click at [419, 386] on input "add milk" at bounding box center [592, 382] width 365 height 33
click at [543, 388] on input "Add milk" at bounding box center [592, 382] width 365 height 33
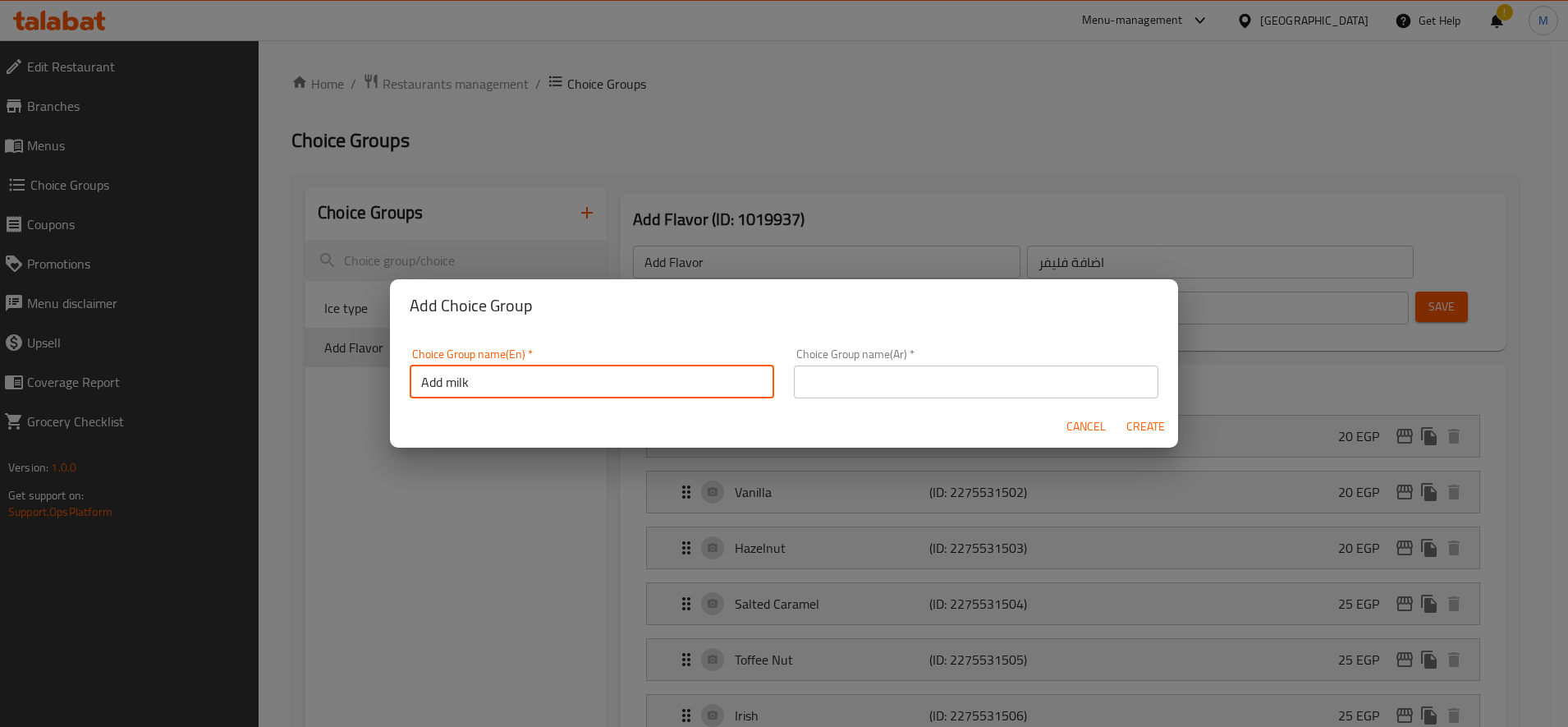
click at [543, 388] on input "Add milk" at bounding box center [592, 382] width 365 height 33
type input "Add milk"
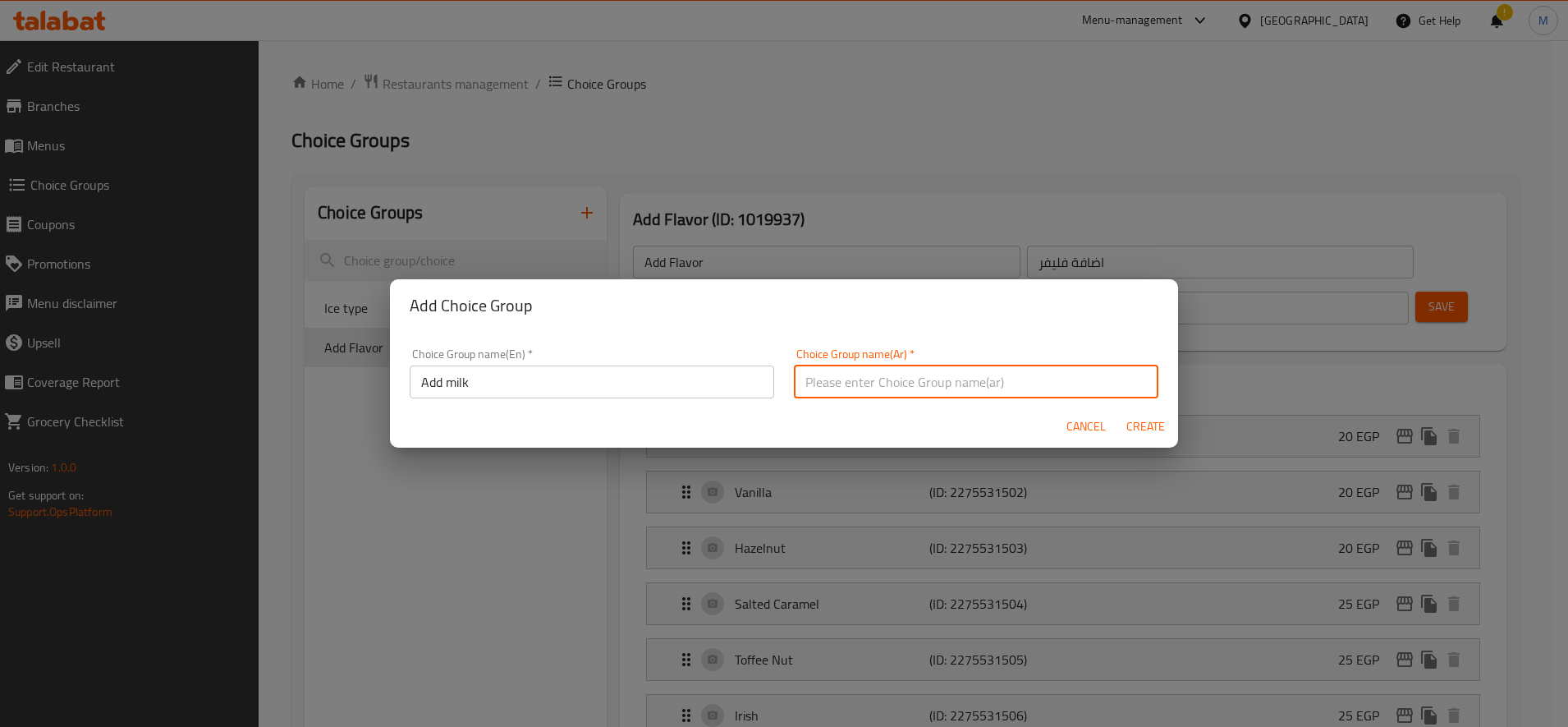
click at [866, 395] on input "text" at bounding box center [976, 382] width 365 height 33
click at [845, 380] on input "اضافة حليب" at bounding box center [976, 382] width 365 height 33
type input "اضافة حليب"
click at [1152, 425] on span "Create" at bounding box center [1145, 426] width 39 height 20
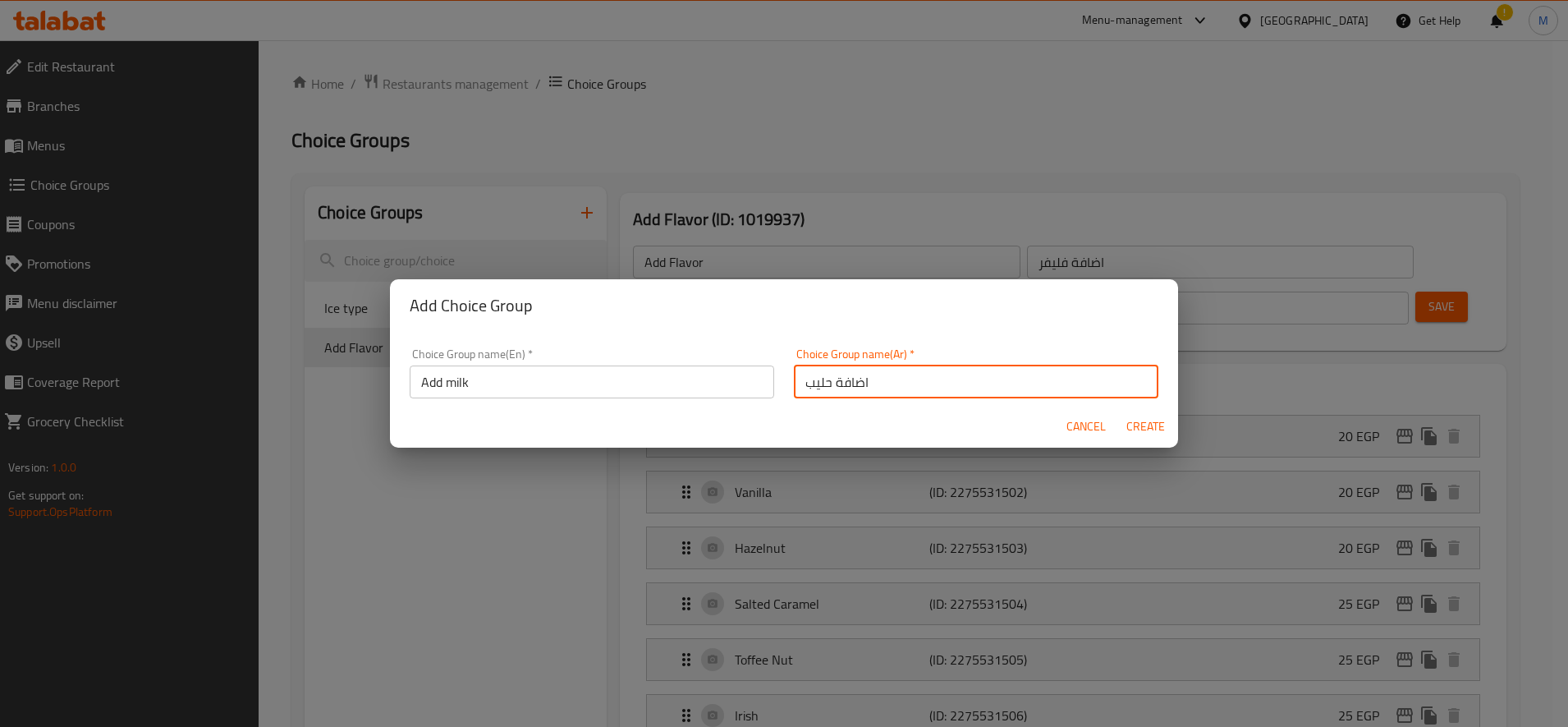
type input "Add milk"
type input "اضافة حليب"
type input "0"
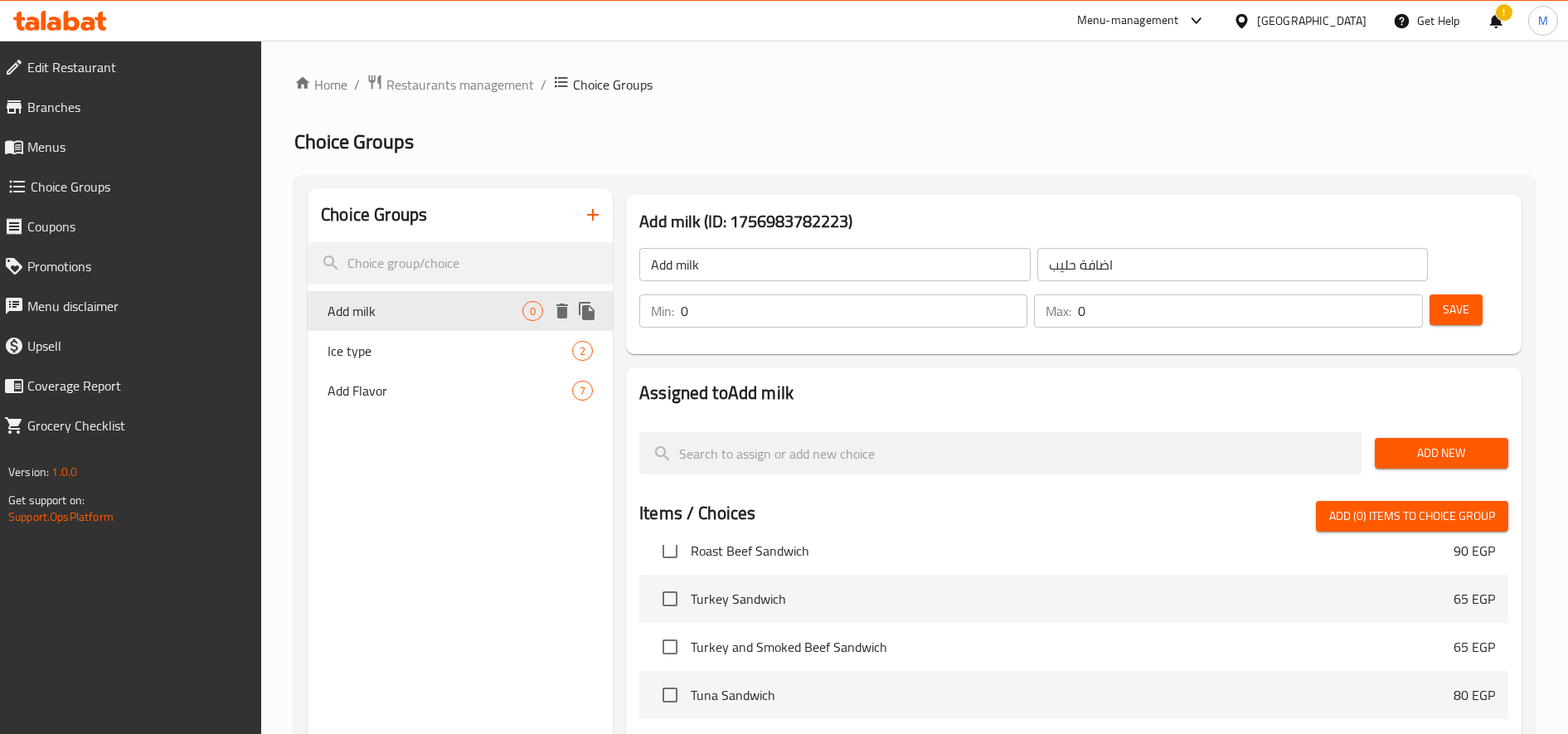
click at [481, 314] on span "Add milk" at bounding box center [425, 310] width 195 height 19
click at [662, 267] on input "Add milk" at bounding box center [835, 265] width 392 height 33
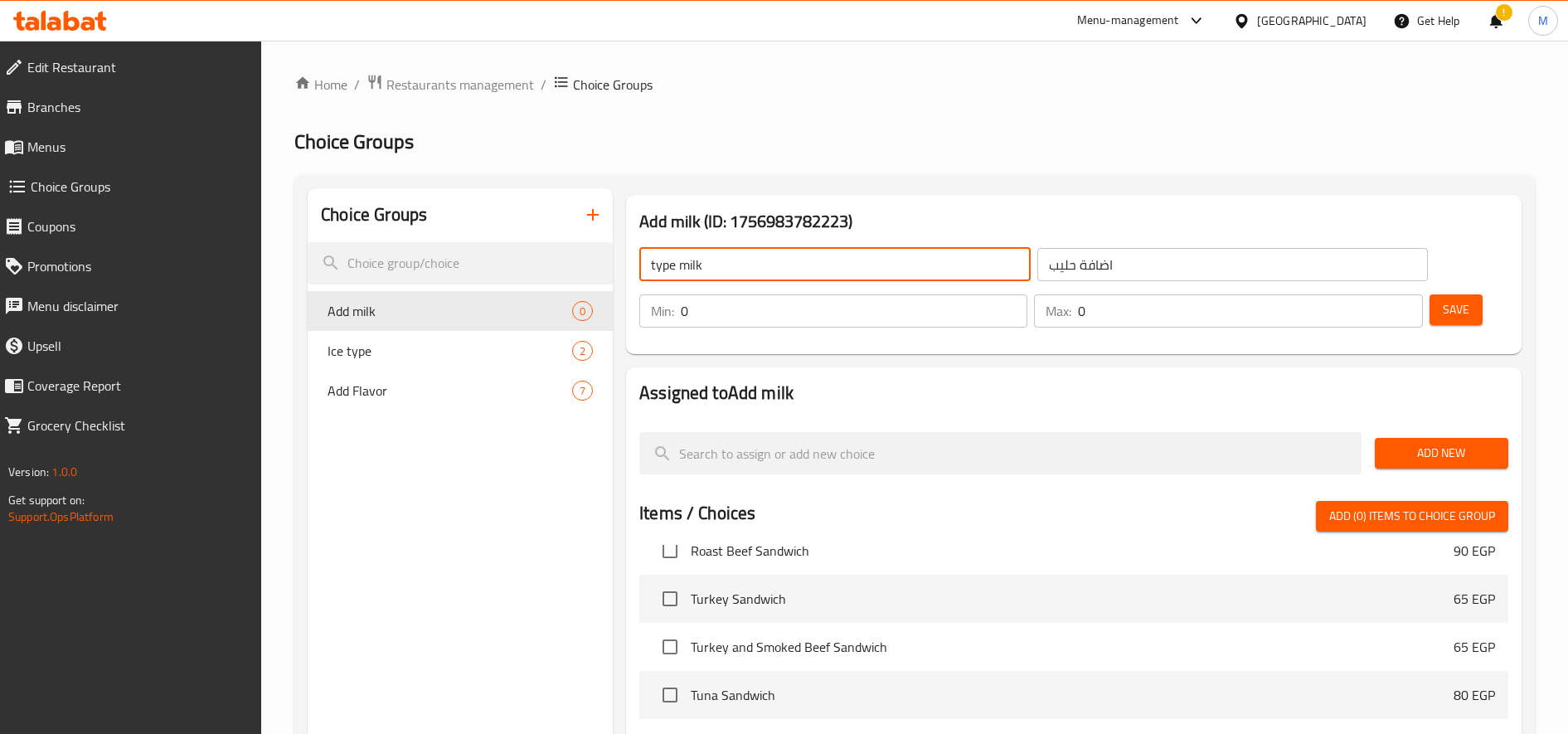
type input "type milk"
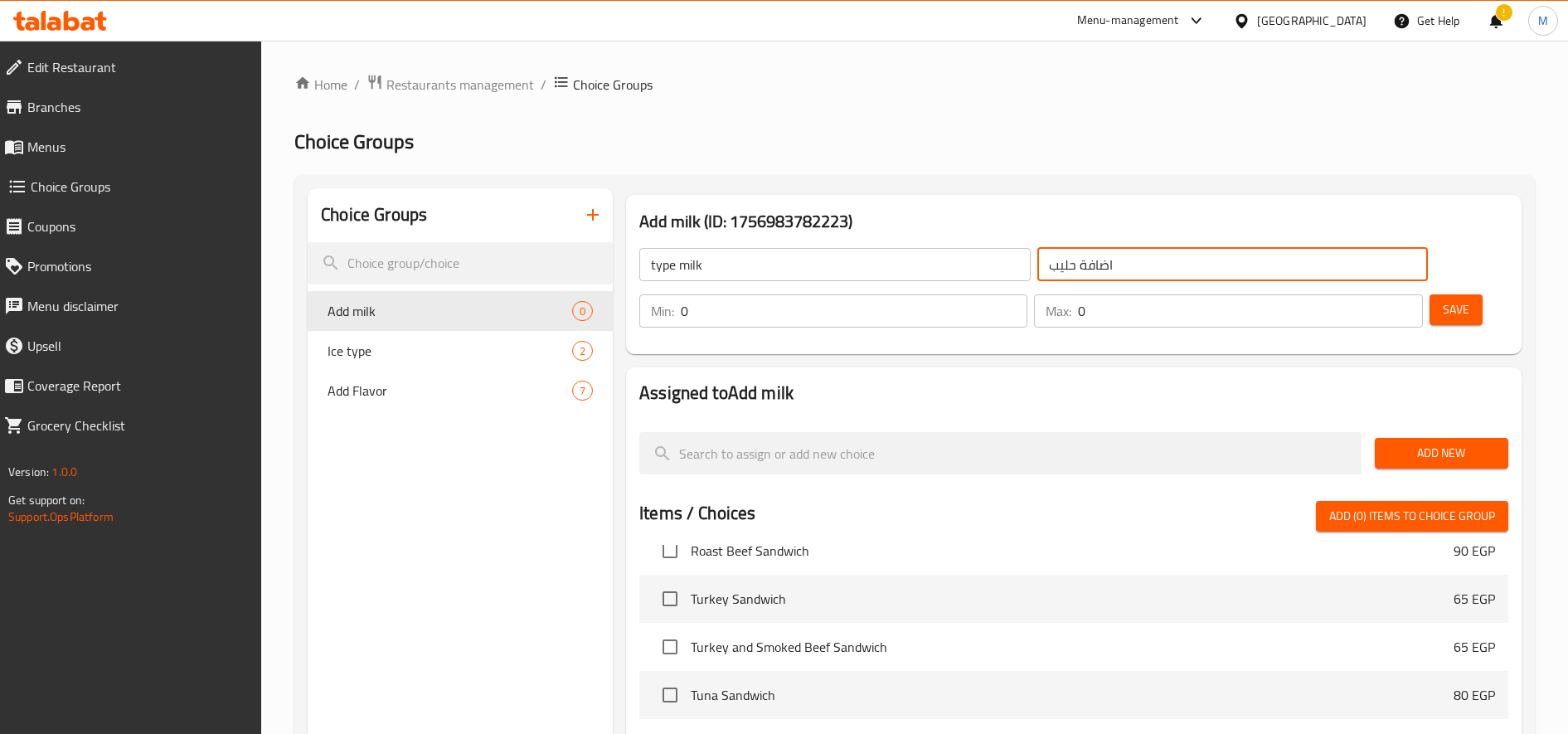
click at [1108, 274] on input "اضافة حليب" at bounding box center [1233, 265] width 392 height 33
type input "اضافة حليب"
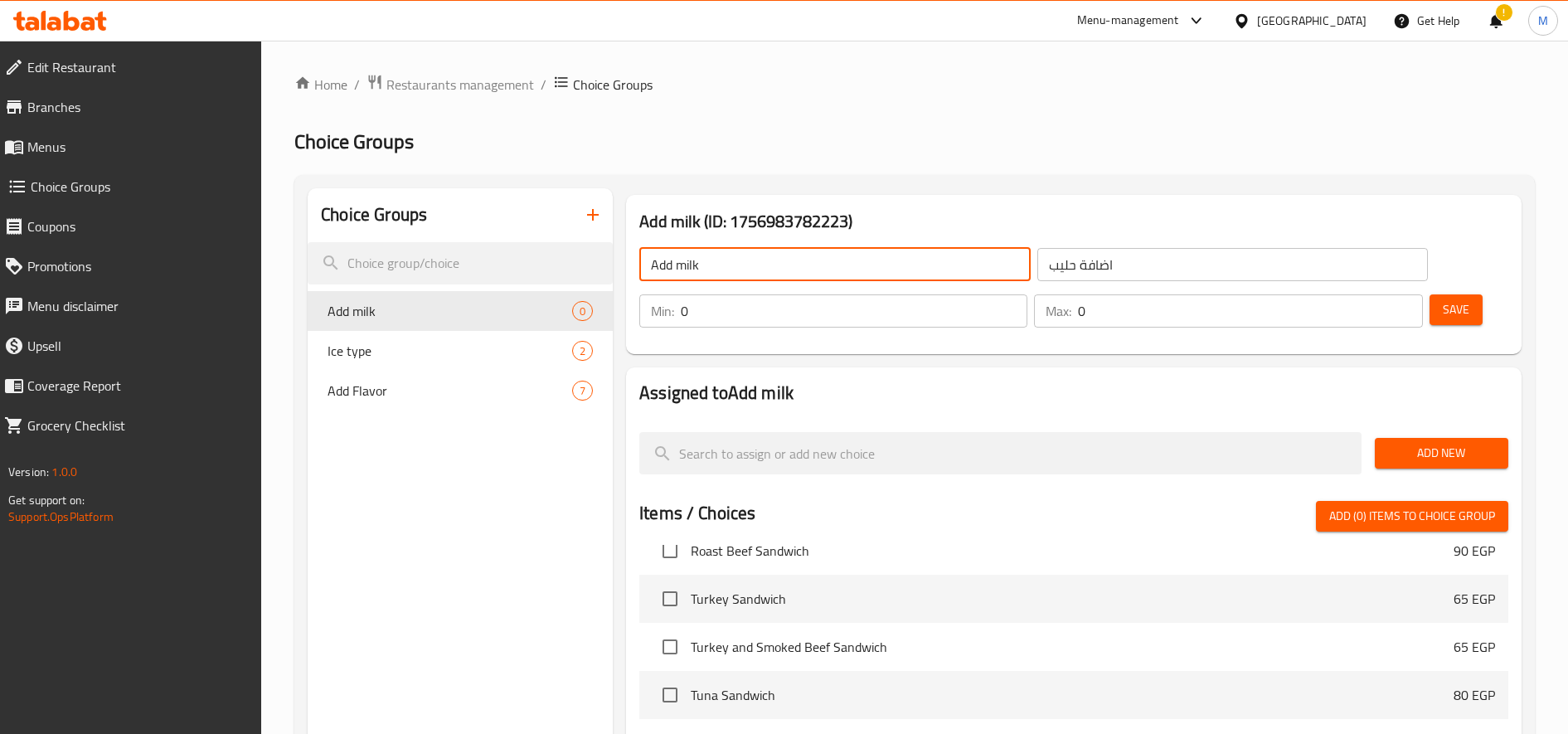
type input "Add milk"
click at [1226, 398] on h2 "Assigned to Add milk" at bounding box center [1074, 392] width 869 height 25
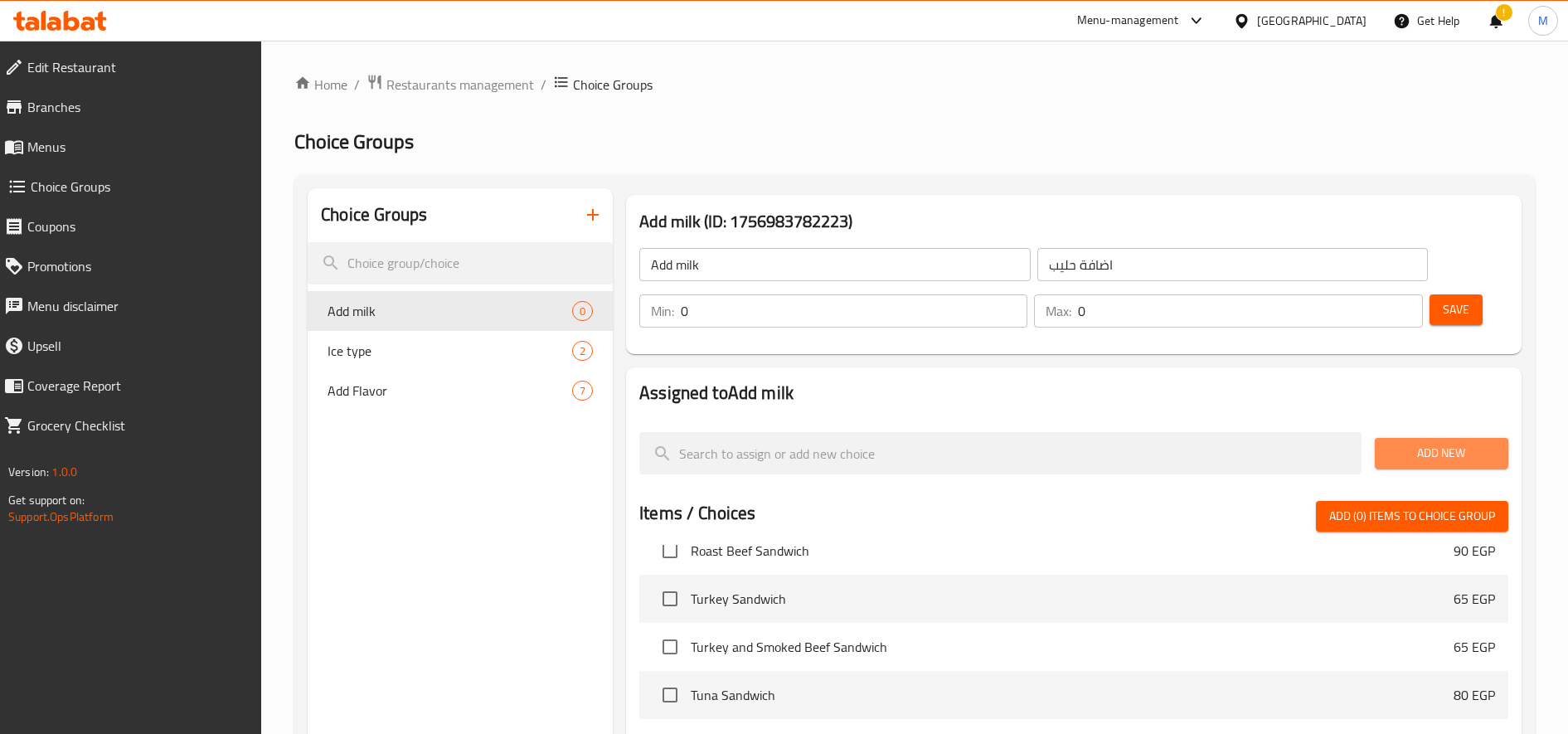
click at [1419, 445] on span "Add New" at bounding box center [1442, 453] width 107 height 20
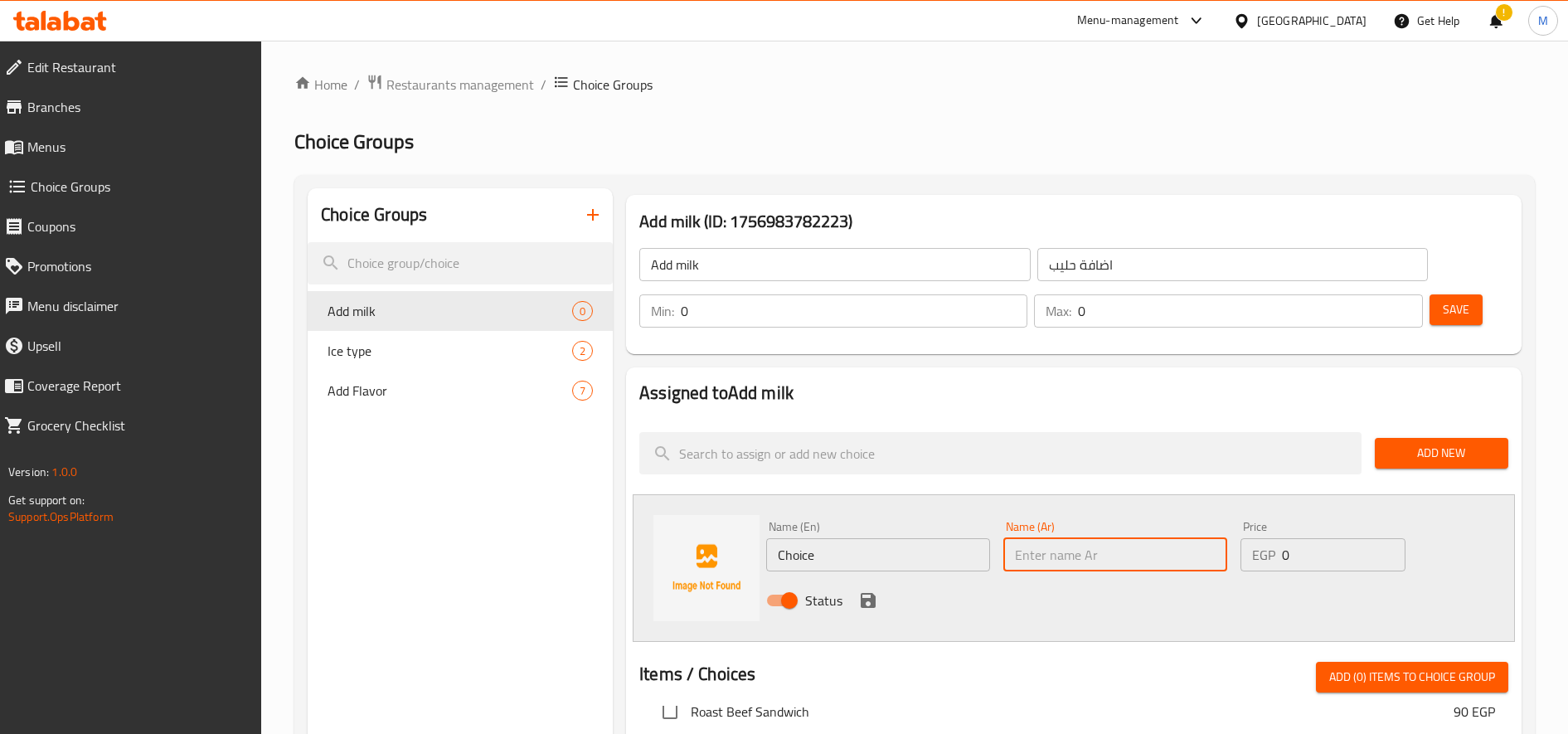
click at [1068, 549] on input "text" at bounding box center [1115, 554] width 224 height 33
paste input "لبن خالي الدسم"
type input "لبن خالي الدسم"
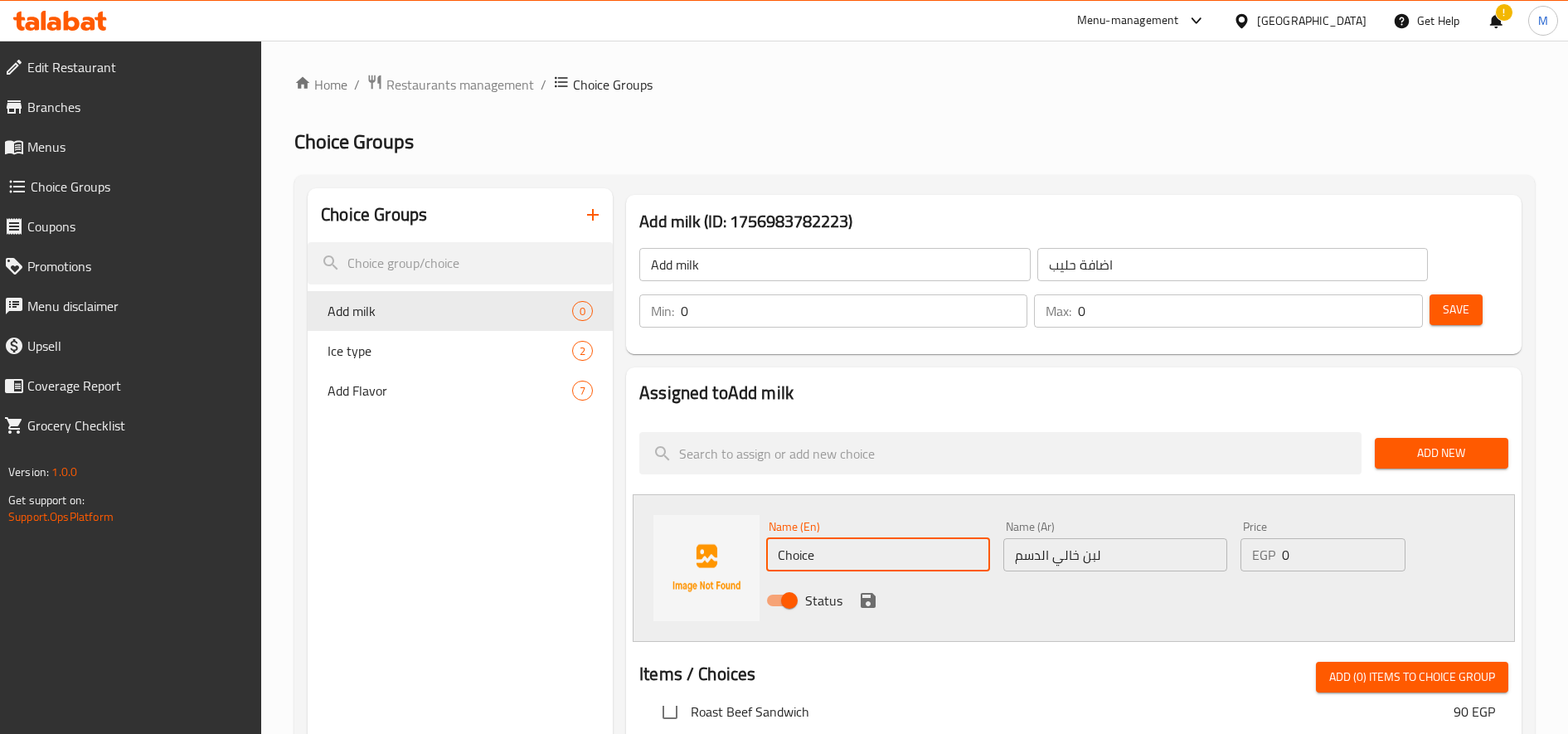
click at [824, 555] on input "Choice" at bounding box center [878, 554] width 224 height 33
paste input "skim milk"
click at [824, 555] on input "skim milk" at bounding box center [878, 554] width 224 height 33
type input "skim milk"
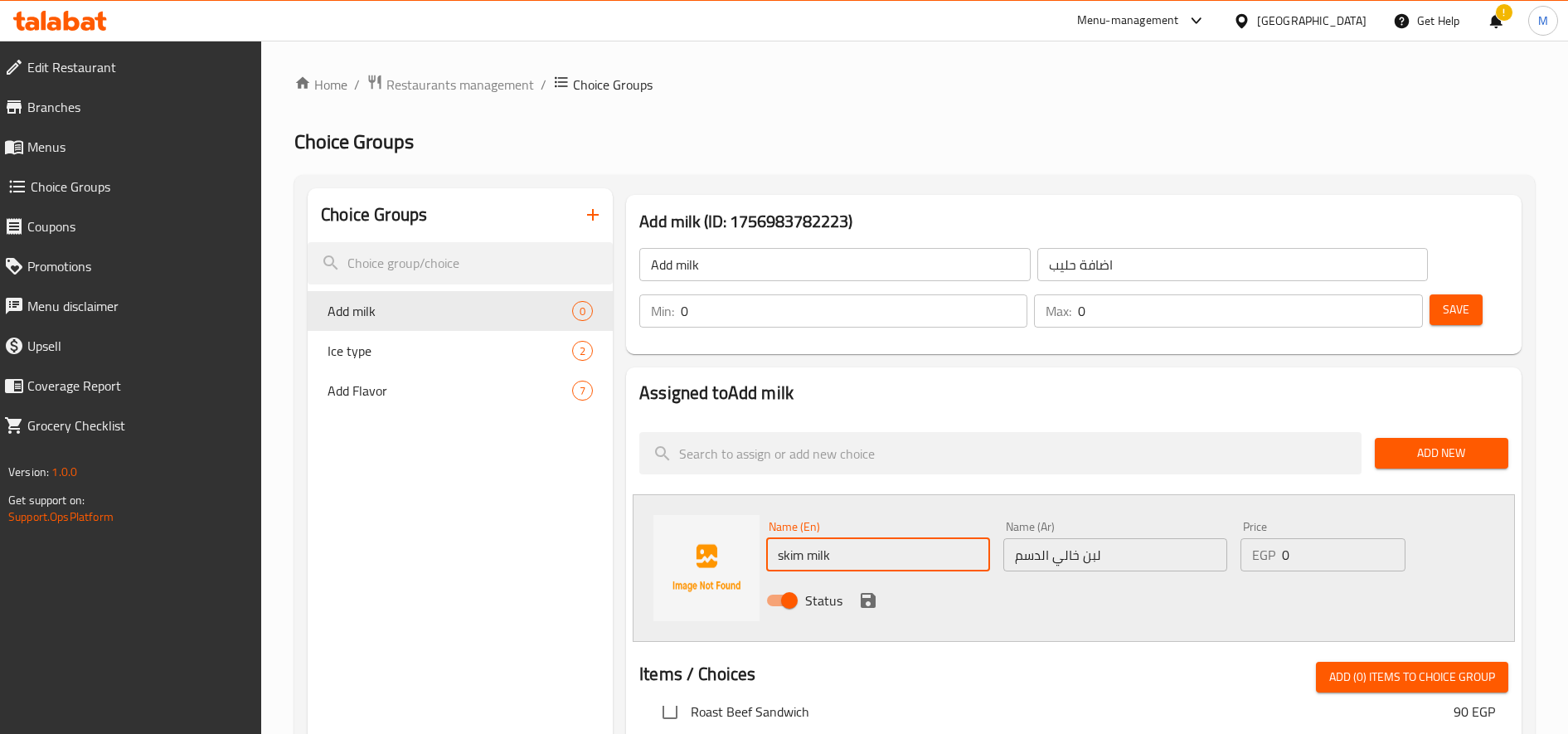
click at [874, 601] on icon "save" at bounding box center [868, 600] width 15 height 15
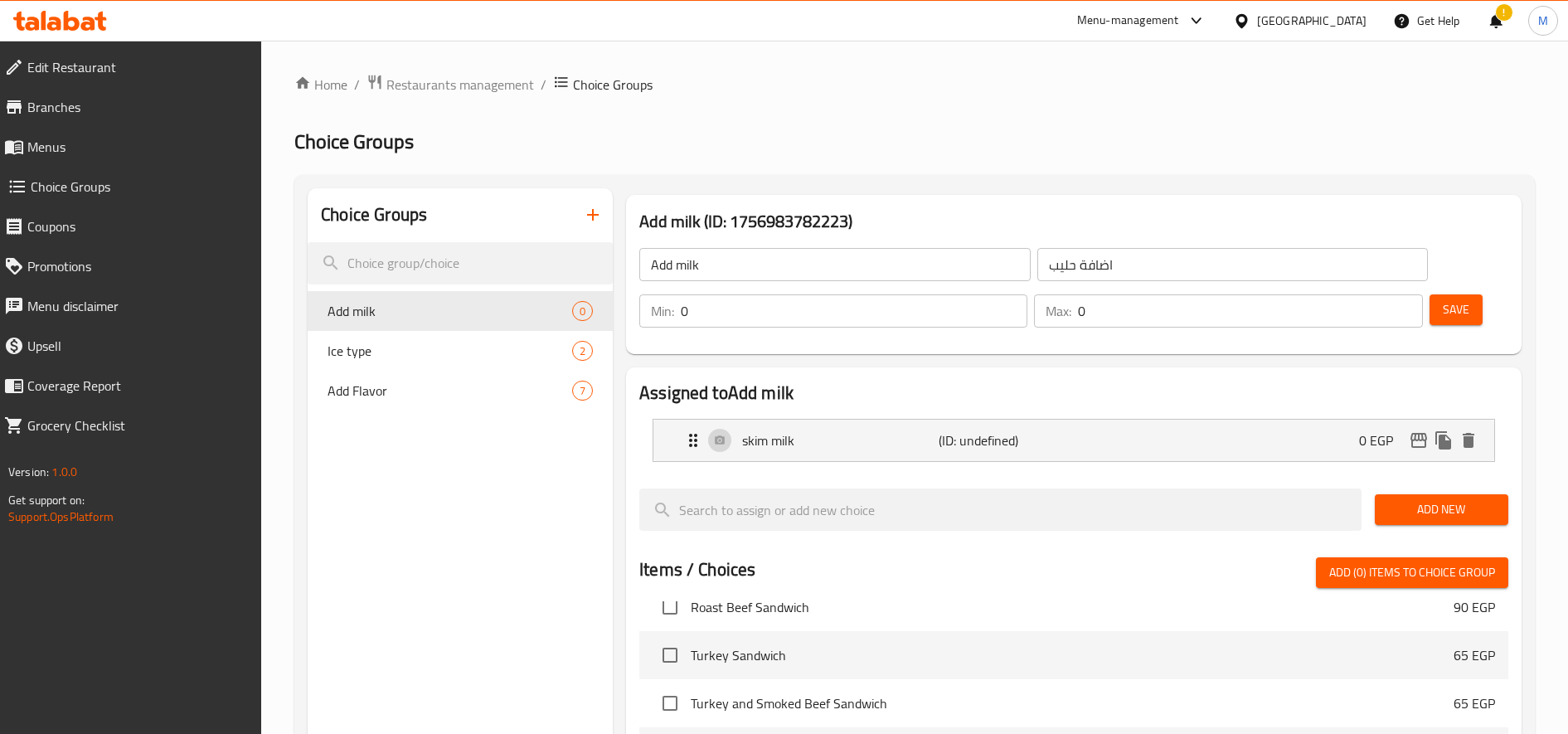
click at [1436, 512] on span "Add New" at bounding box center [1442, 509] width 107 height 20
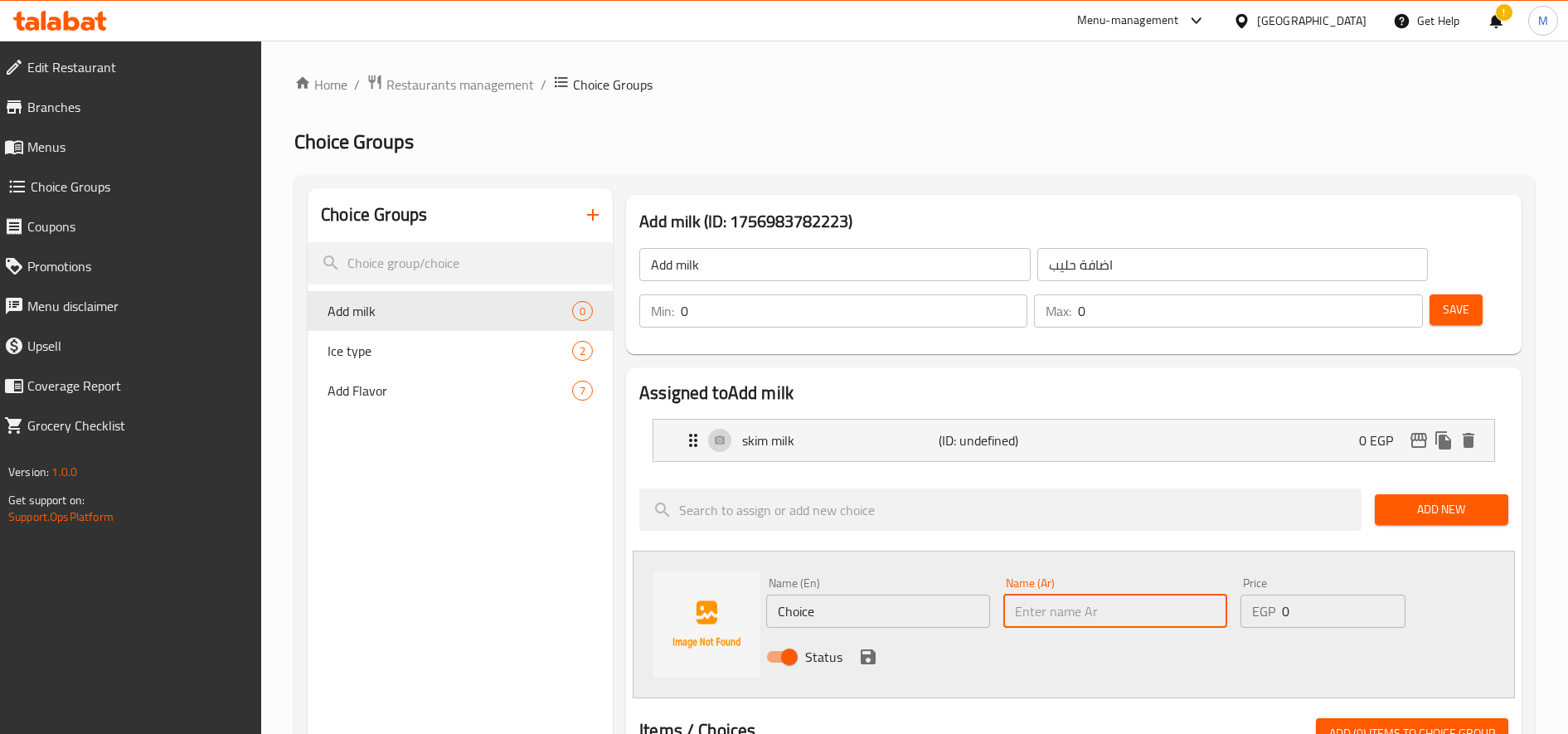
click at [1140, 619] on input "text" at bounding box center [1115, 611] width 224 height 33
paste input "لبن جوزهند"
click at [1070, 616] on input "لبن جوزهند" at bounding box center [1115, 611] width 224 height 33
click at [1070, 615] on input "لبن جوزهند" at bounding box center [1115, 611] width 224 height 33
click at [1101, 617] on input "حليب جوزهند" at bounding box center [1115, 611] width 224 height 33
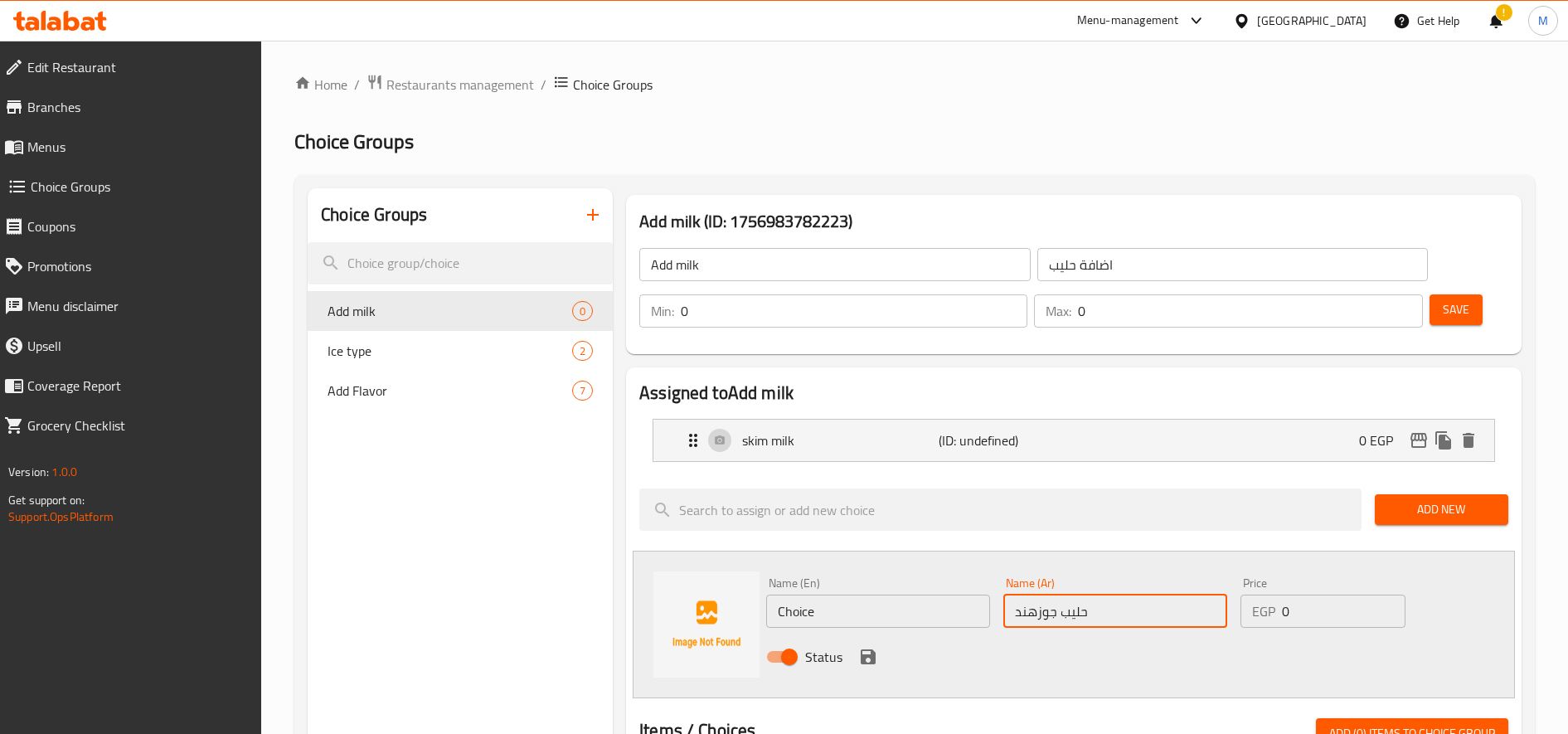
click at [1101, 617] on input "حليب جوزهند" at bounding box center [1115, 611] width 224 height 33
type input "حليب جوزهند"
click at [869, 614] on input "Choice" at bounding box center [878, 611] width 224 height 33
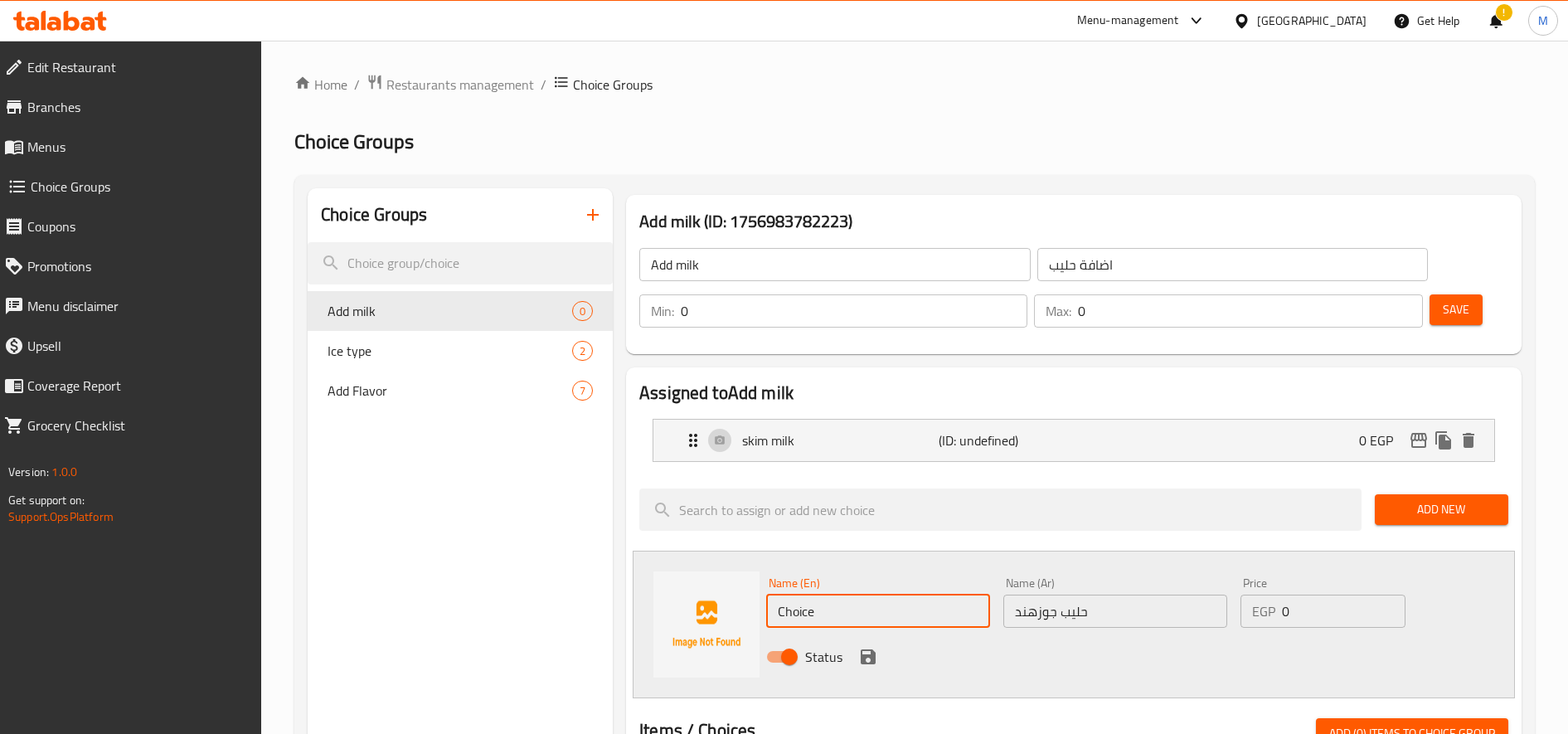
click at [869, 613] on input "Choice" at bounding box center [878, 611] width 224 height 33
type input "ؤ"
paste input "milk"
type input "Coconut milk"
click at [913, 562] on div "Name (En) Coconut milk Name (En) Name (Ar) حليب جوزهند Name (Ar) Price EGP 0 Pr…" at bounding box center [1073, 624] width 882 height 147
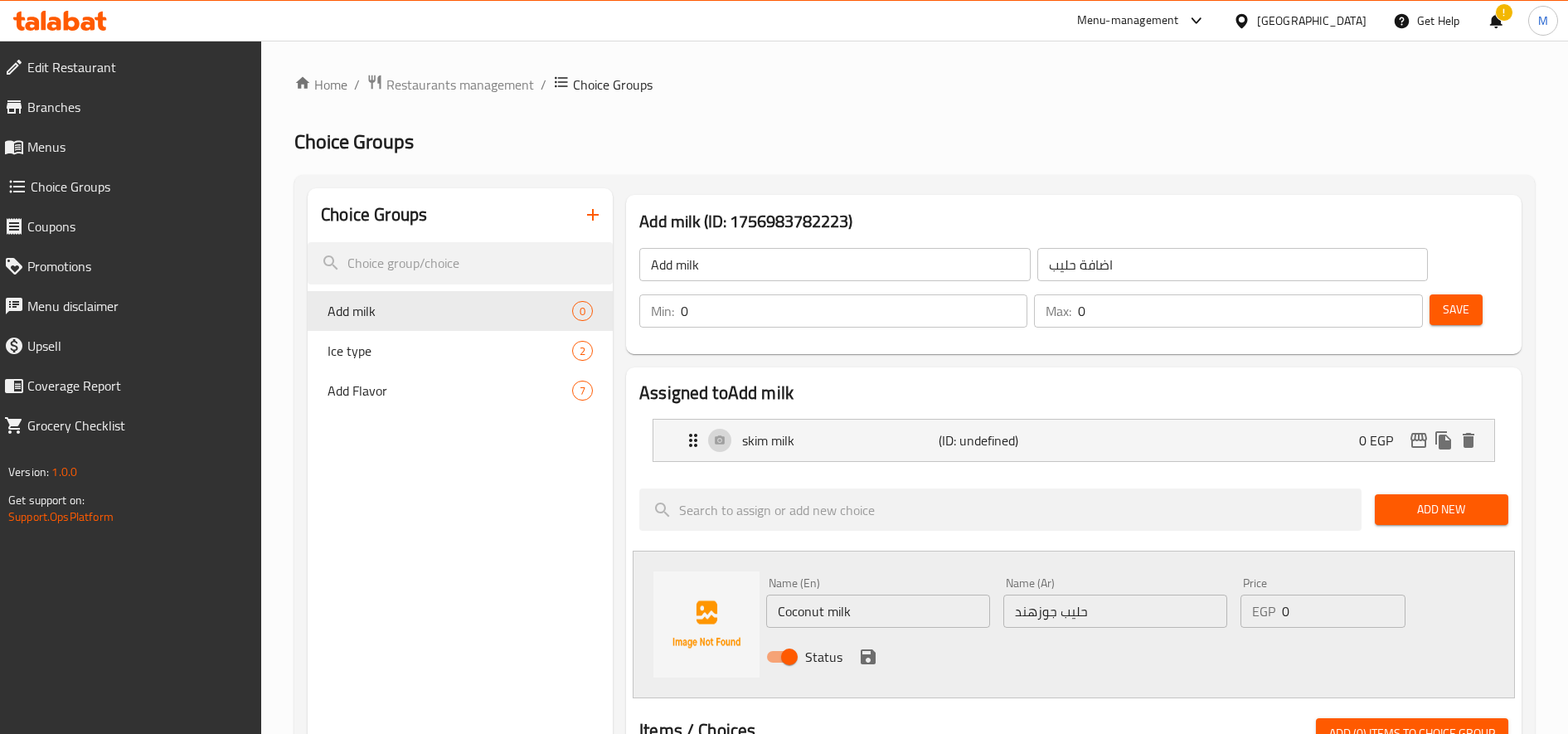
click at [1310, 607] on input "0" at bounding box center [1343, 611] width 123 height 33
type input "35"
click at [861, 654] on icon "save" at bounding box center [867, 656] width 19 height 19
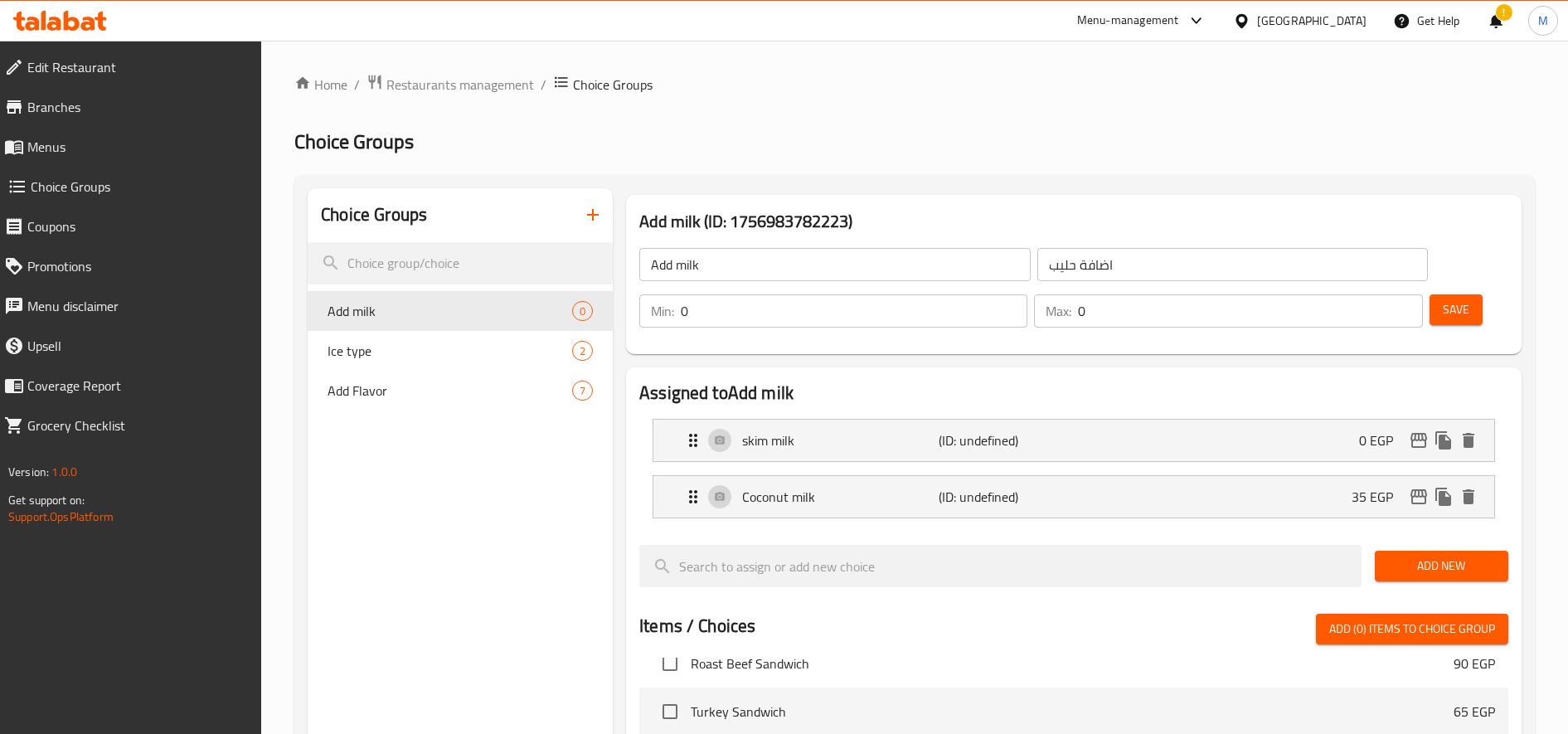
click at [1444, 559] on span "Add New" at bounding box center [1442, 566] width 107 height 20
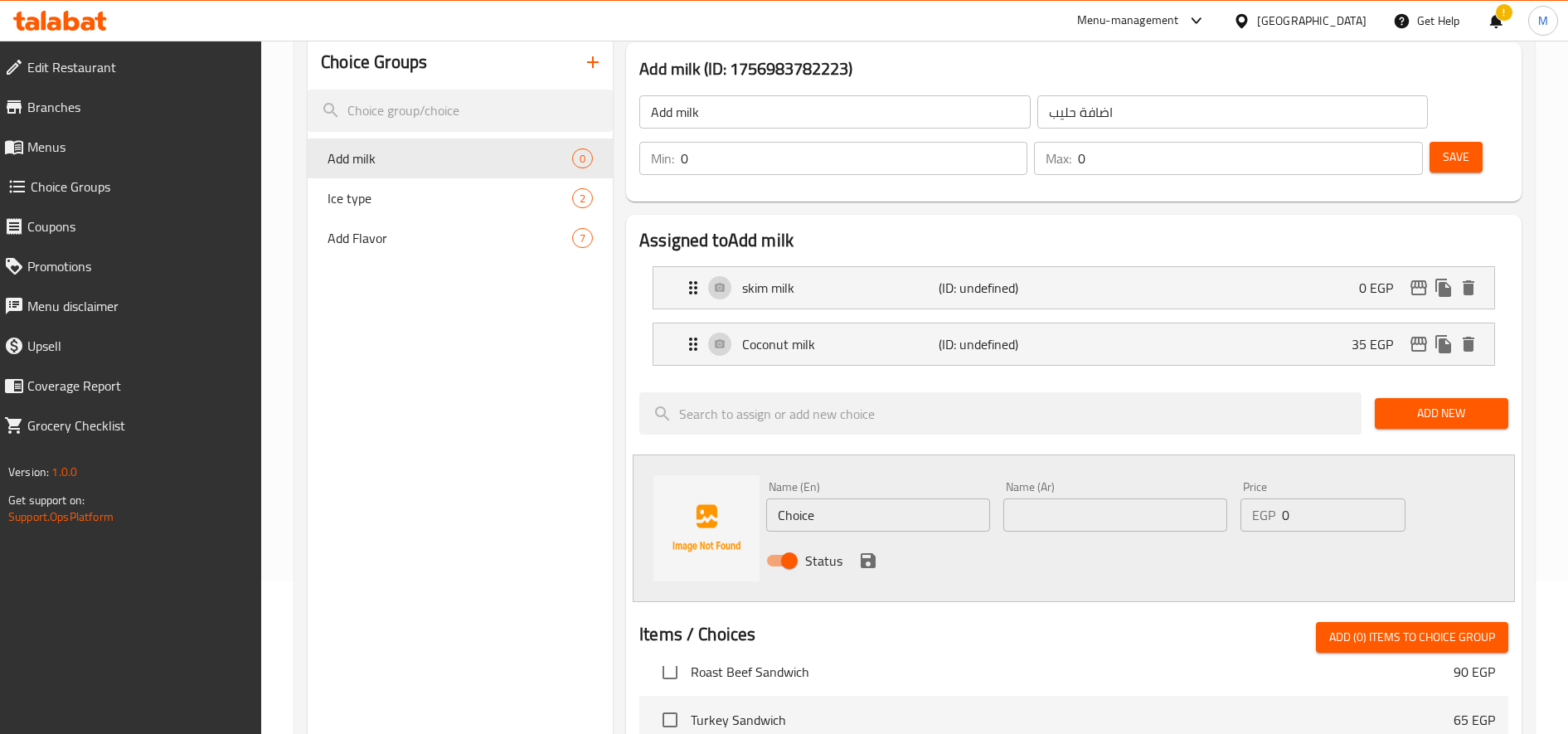
scroll to position [185, 0]
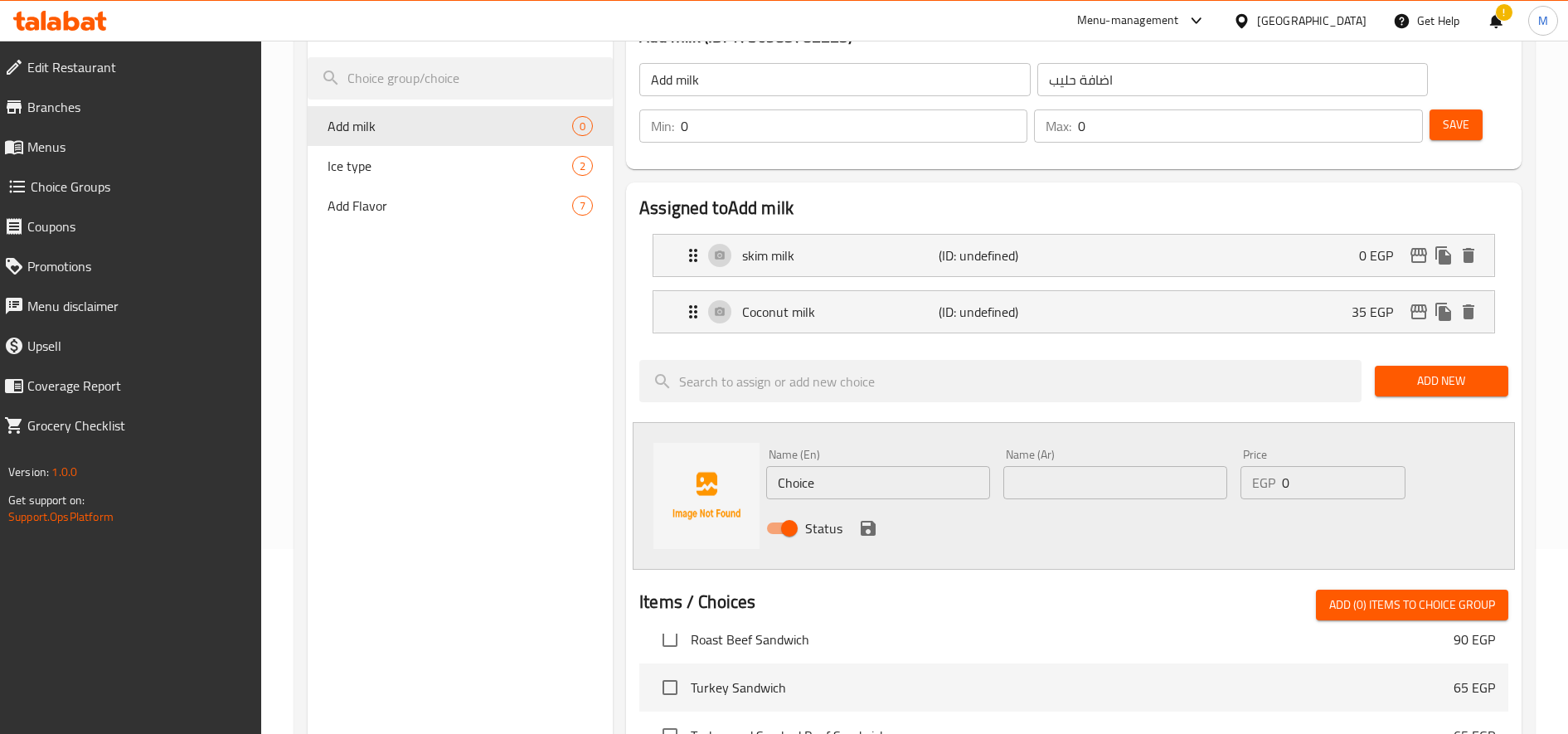
click at [840, 488] on input "Choice" at bounding box center [878, 482] width 224 height 33
paste input "almond milk"
type input "almond milk"
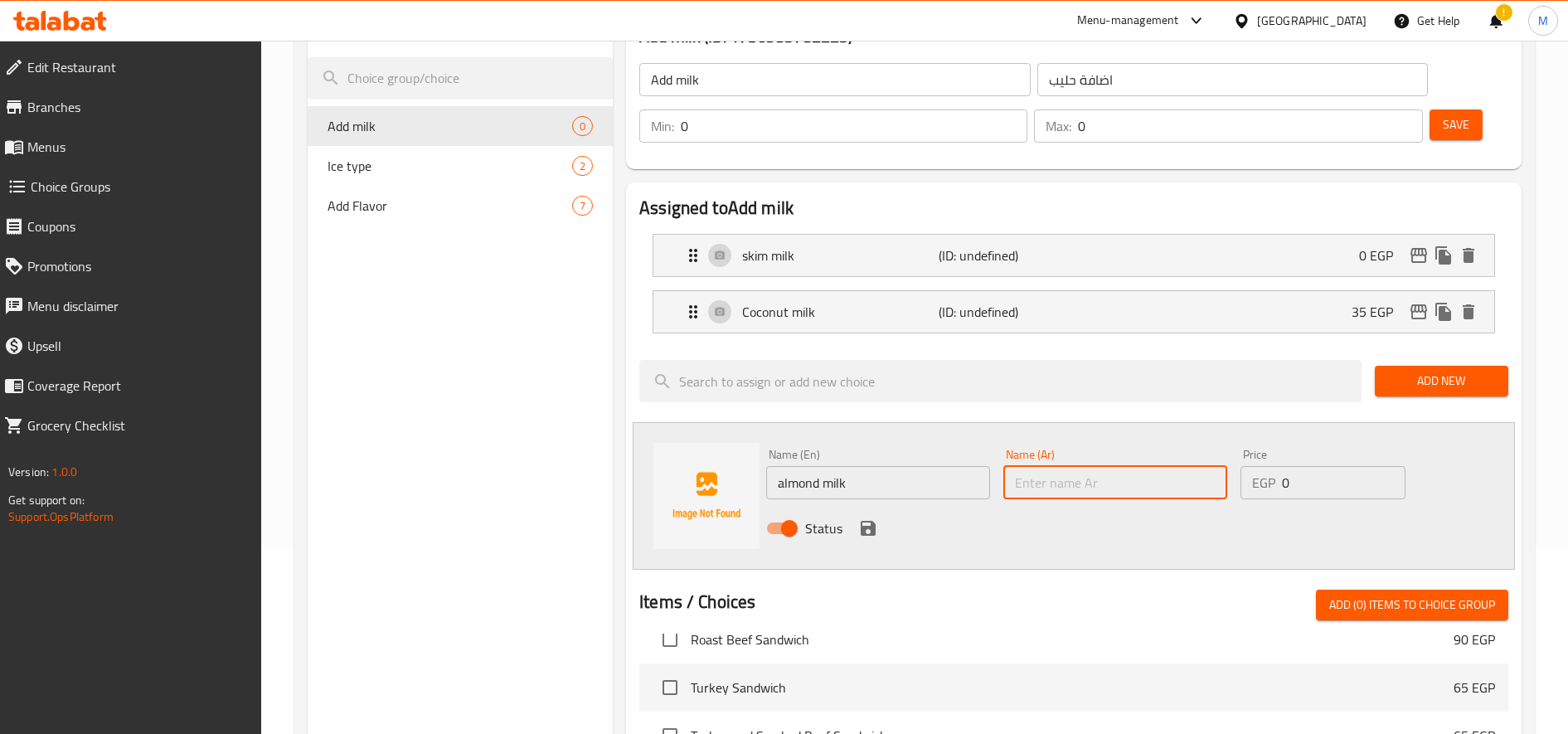
paste input "لبن لوز"
type input "لبن لوز"
click at [1318, 481] on input "0" at bounding box center [1343, 482] width 123 height 33
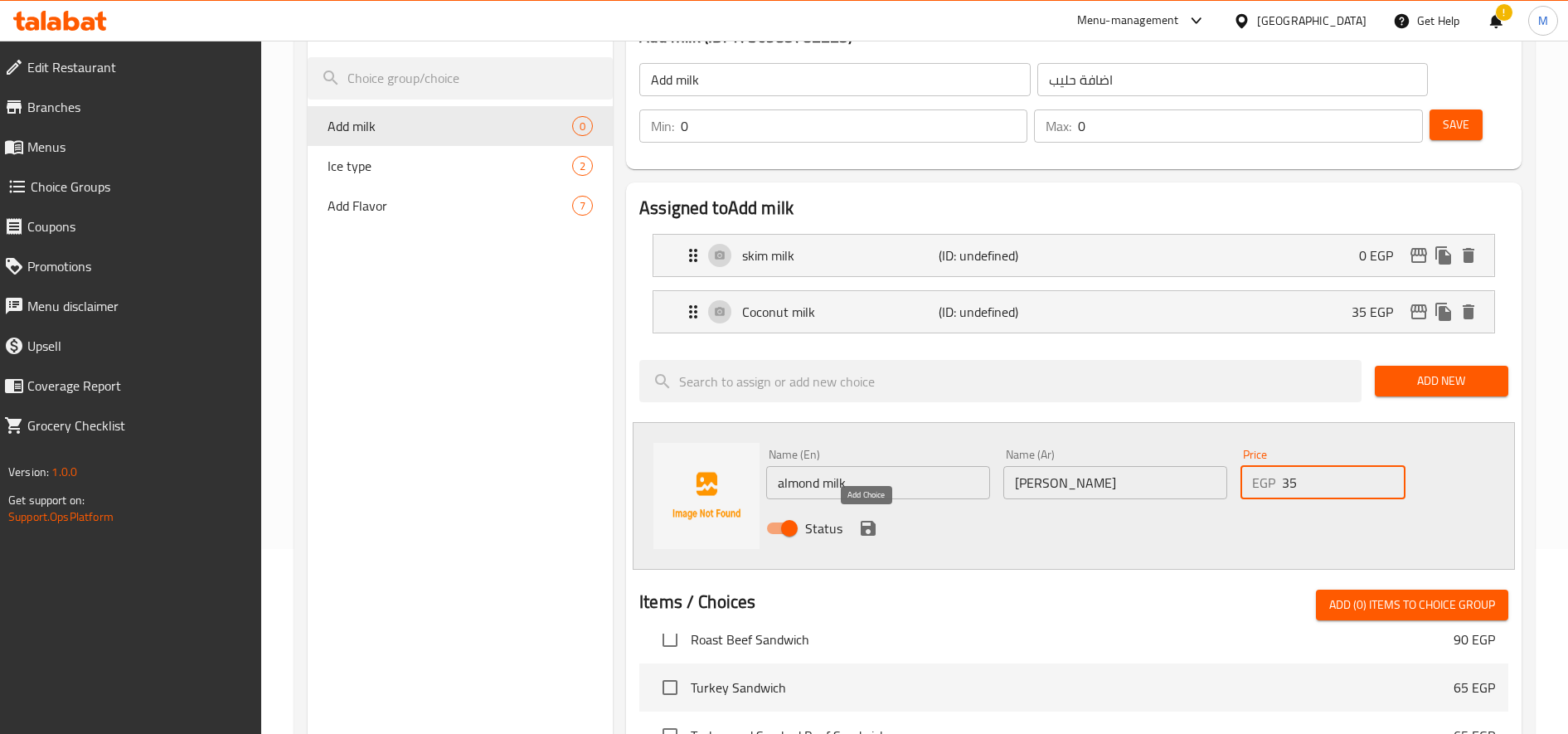
type input "35"
click at [871, 523] on icon "save" at bounding box center [868, 529] width 15 height 15
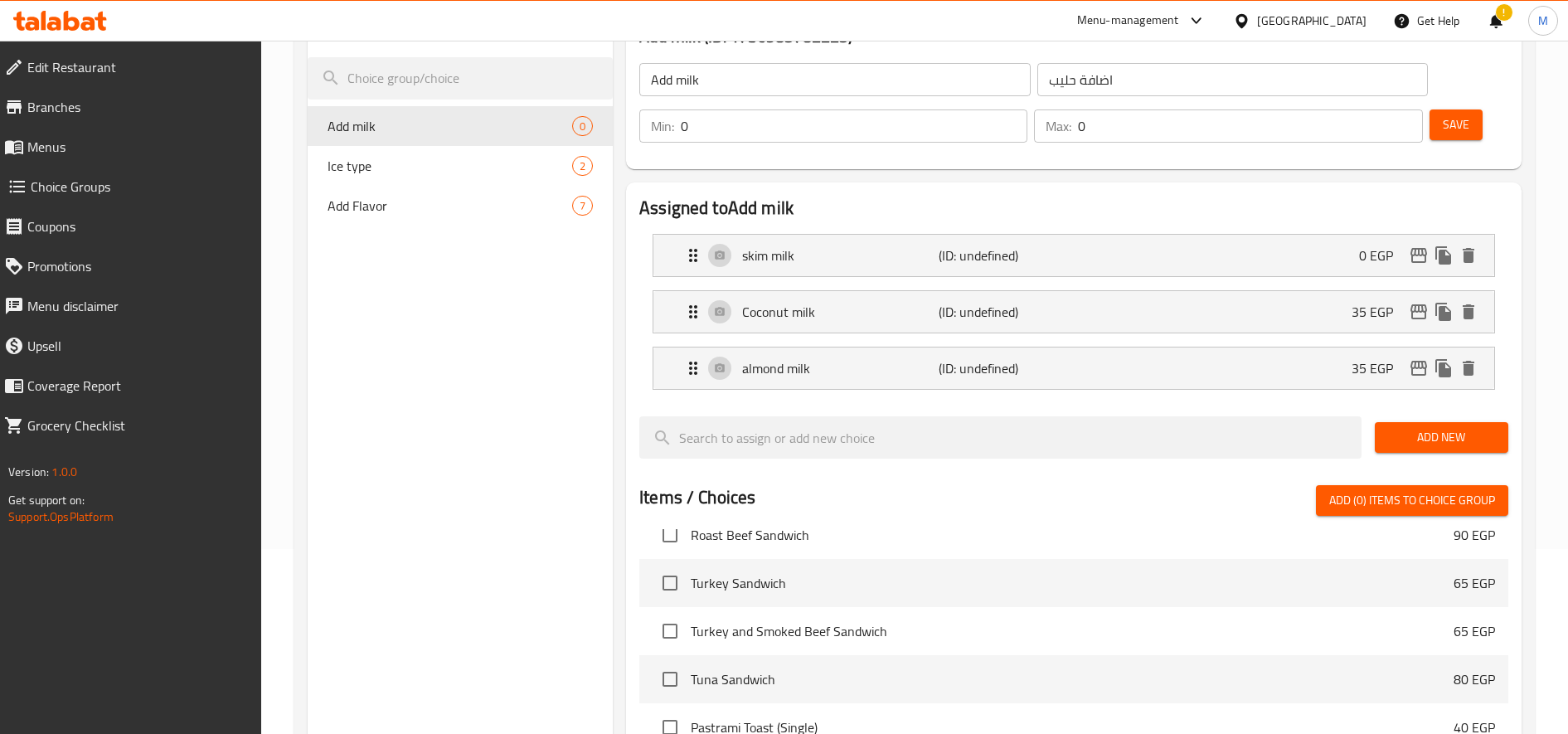
click at [1444, 128] on span "Save" at bounding box center [1456, 125] width 27 height 20
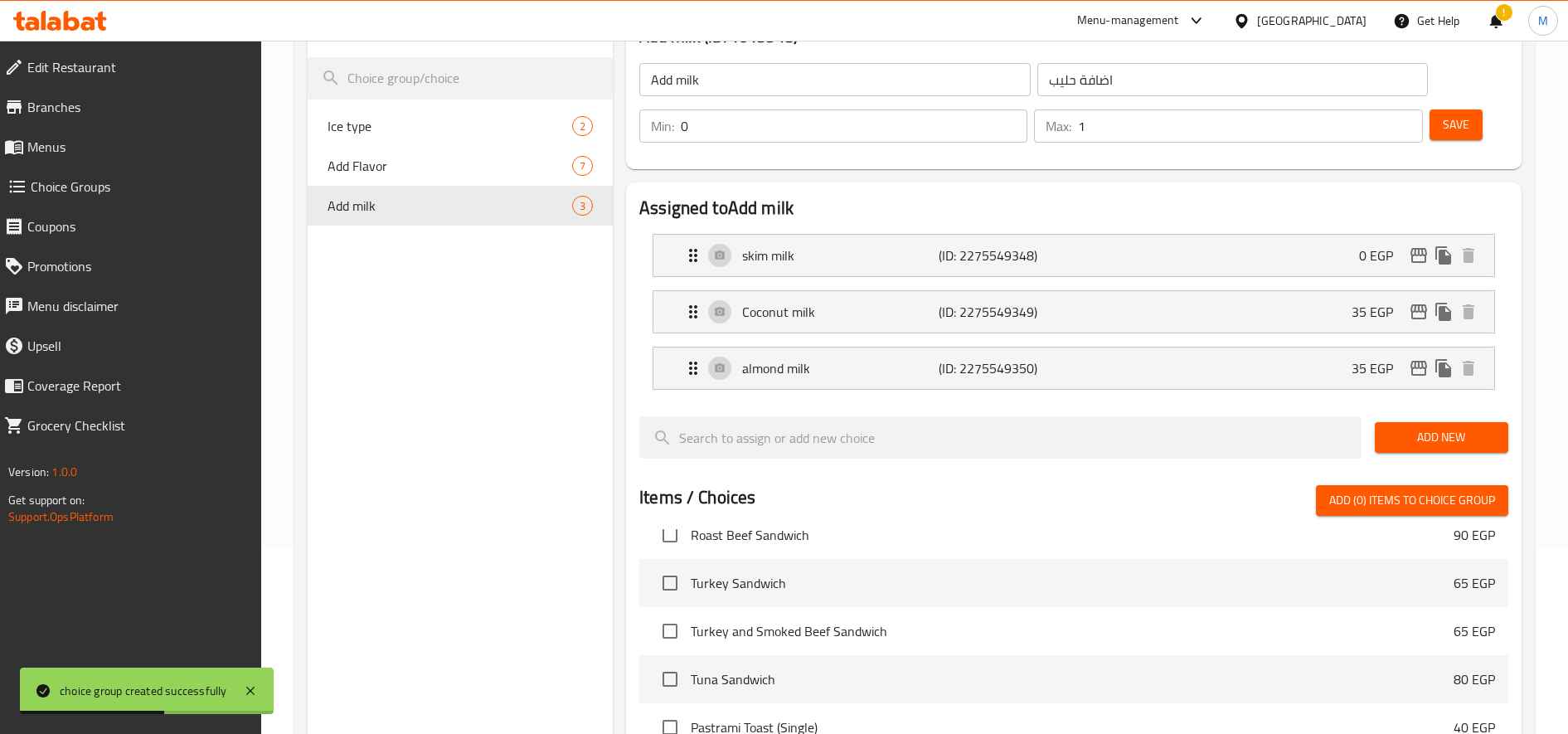
type input "1"
click at [1404, 119] on input "1" at bounding box center [1251, 126] width 344 height 33
click at [1455, 123] on span "Save" at bounding box center [1456, 125] width 27 height 20
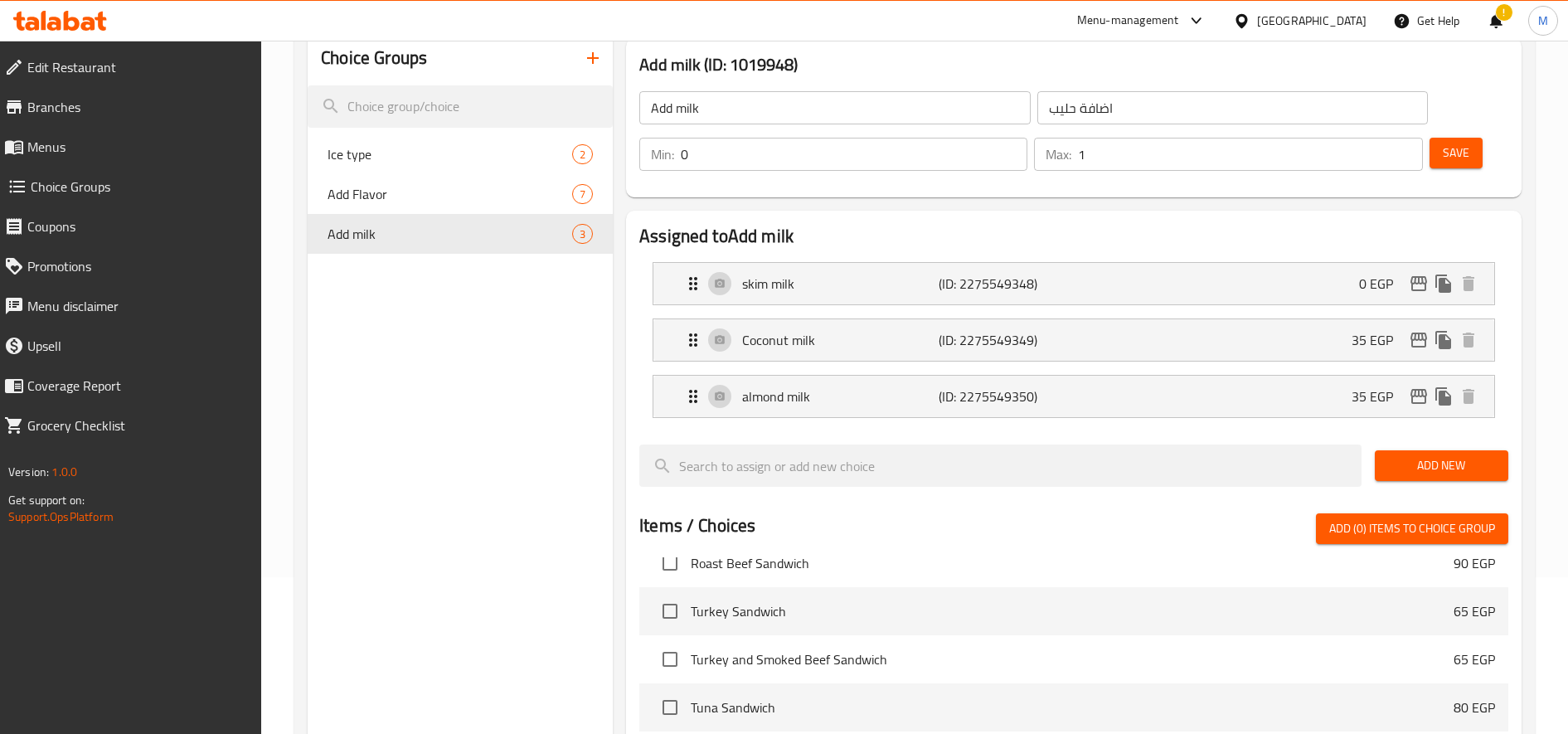
scroll to position [156, 0]
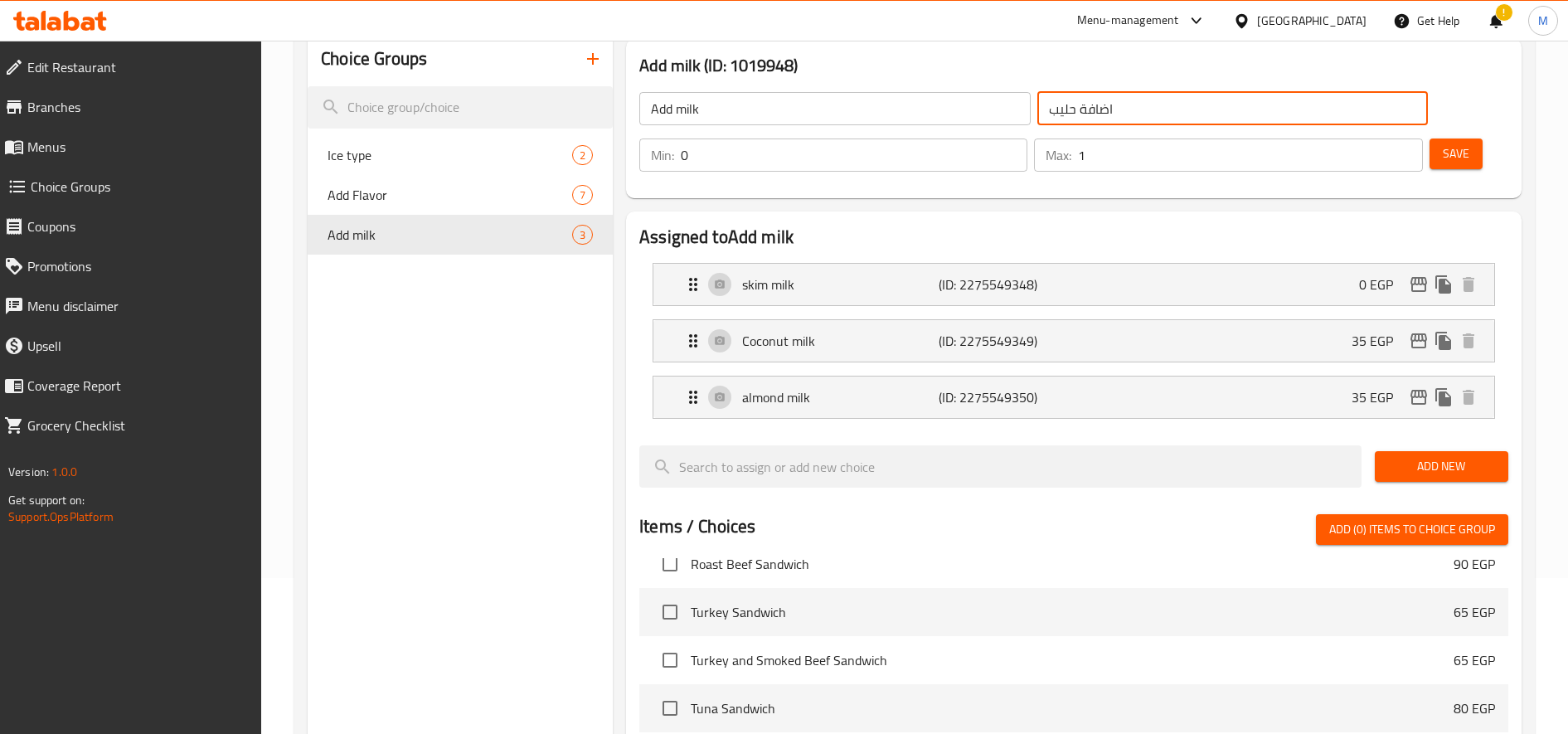
click at [1165, 98] on input "اضافة حليب" at bounding box center [1233, 108] width 392 height 33
click at [1165, 99] on input "اضافة حليب" at bounding box center [1233, 108] width 392 height 33
type input "d"
click at [1126, 114] on input "يمكنك تغير توع الحليب" at bounding box center [1233, 108] width 392 height 33
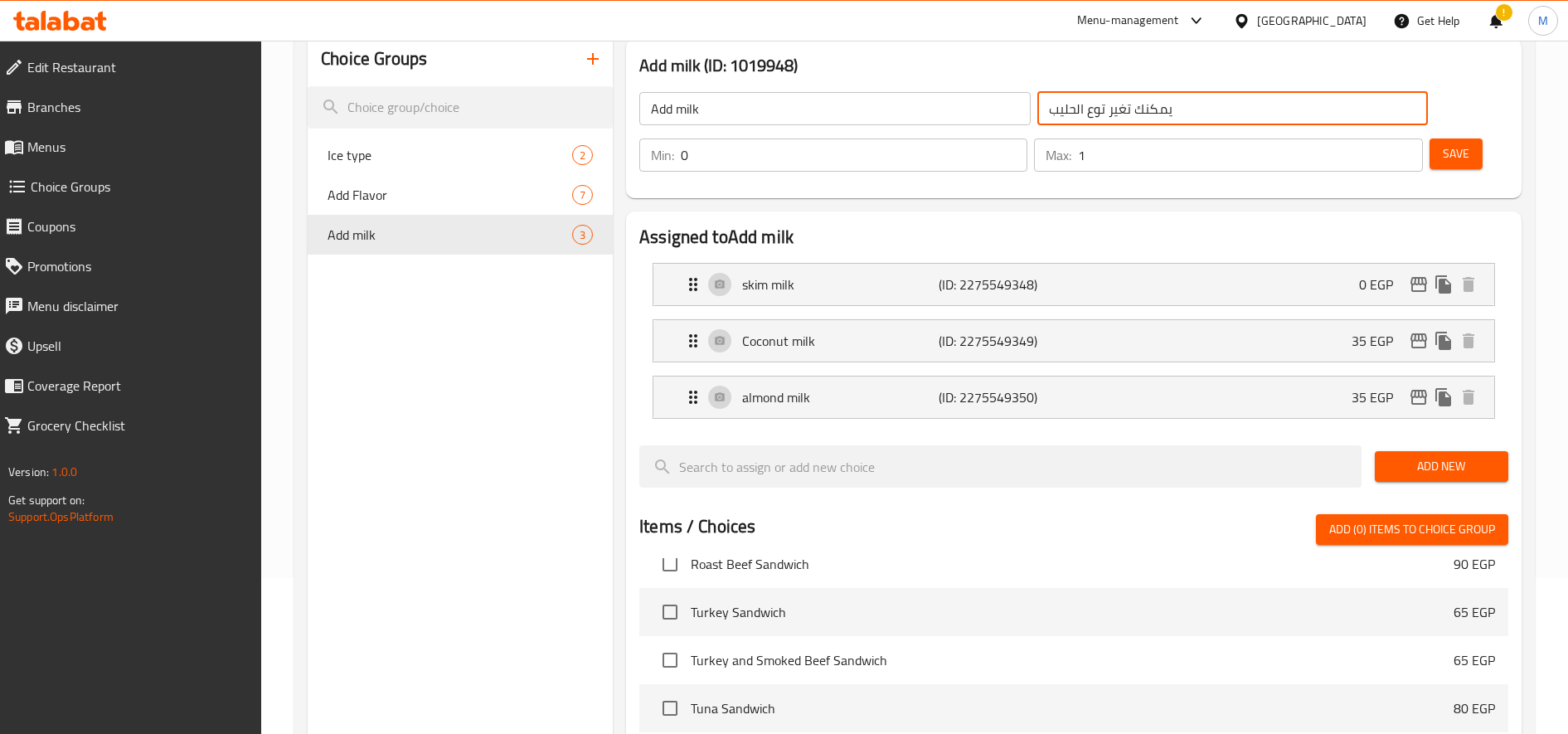
click at [1126, 114] on input "يمكنك تغير توع الحليب" at bounding box center [1233, 108] width 392 height 33
paste input "ير ن"
type input "يمكنك تغيير نوع الحليب"
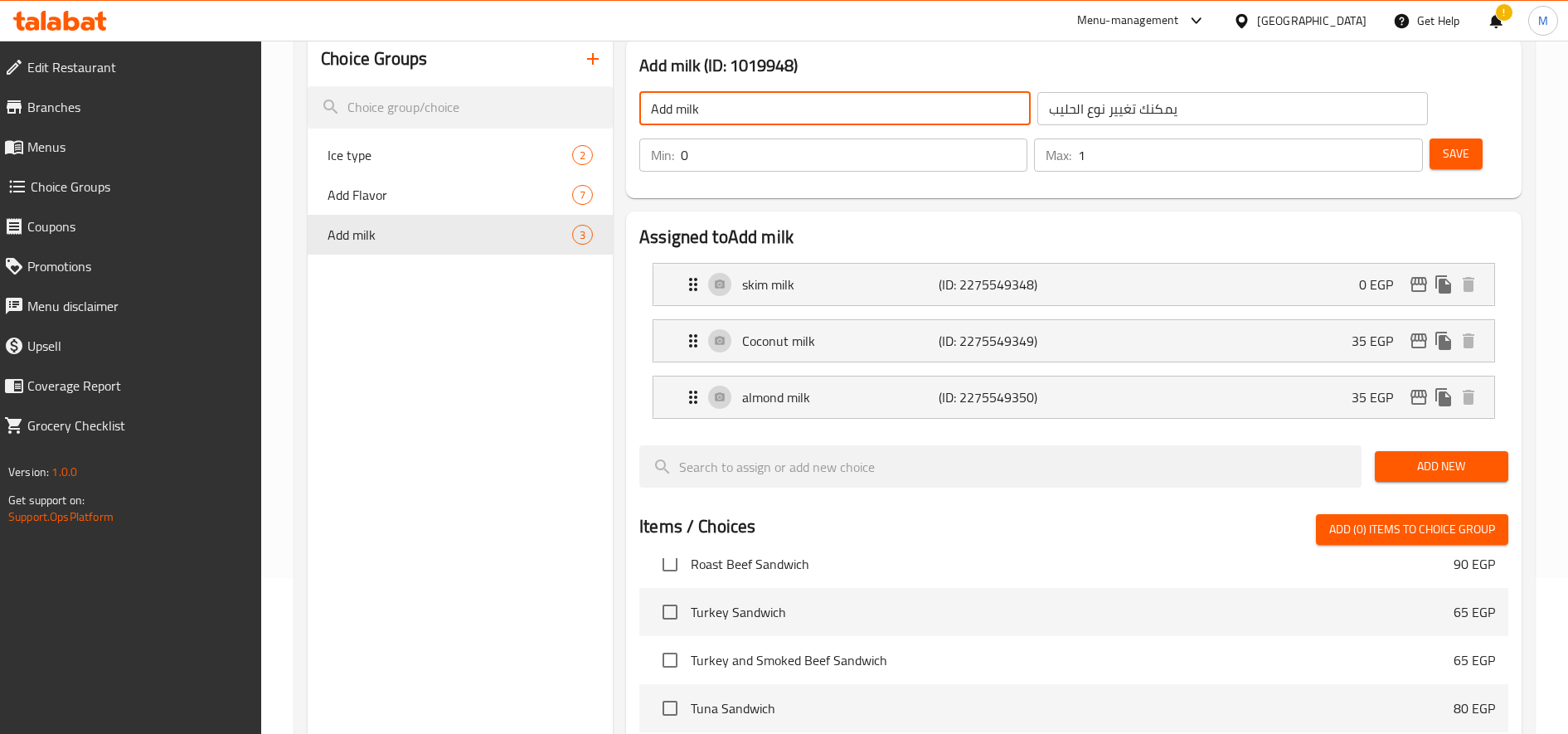
click at [770, 116] on input "Add milk" at bounding box center [835, 108] width 392 height 33
paste input "You can change the type of milk."
drag, startPoint x: 695, startPoint y: 113, endPoint x: 562, endPoint y: 103, distance: 133.4
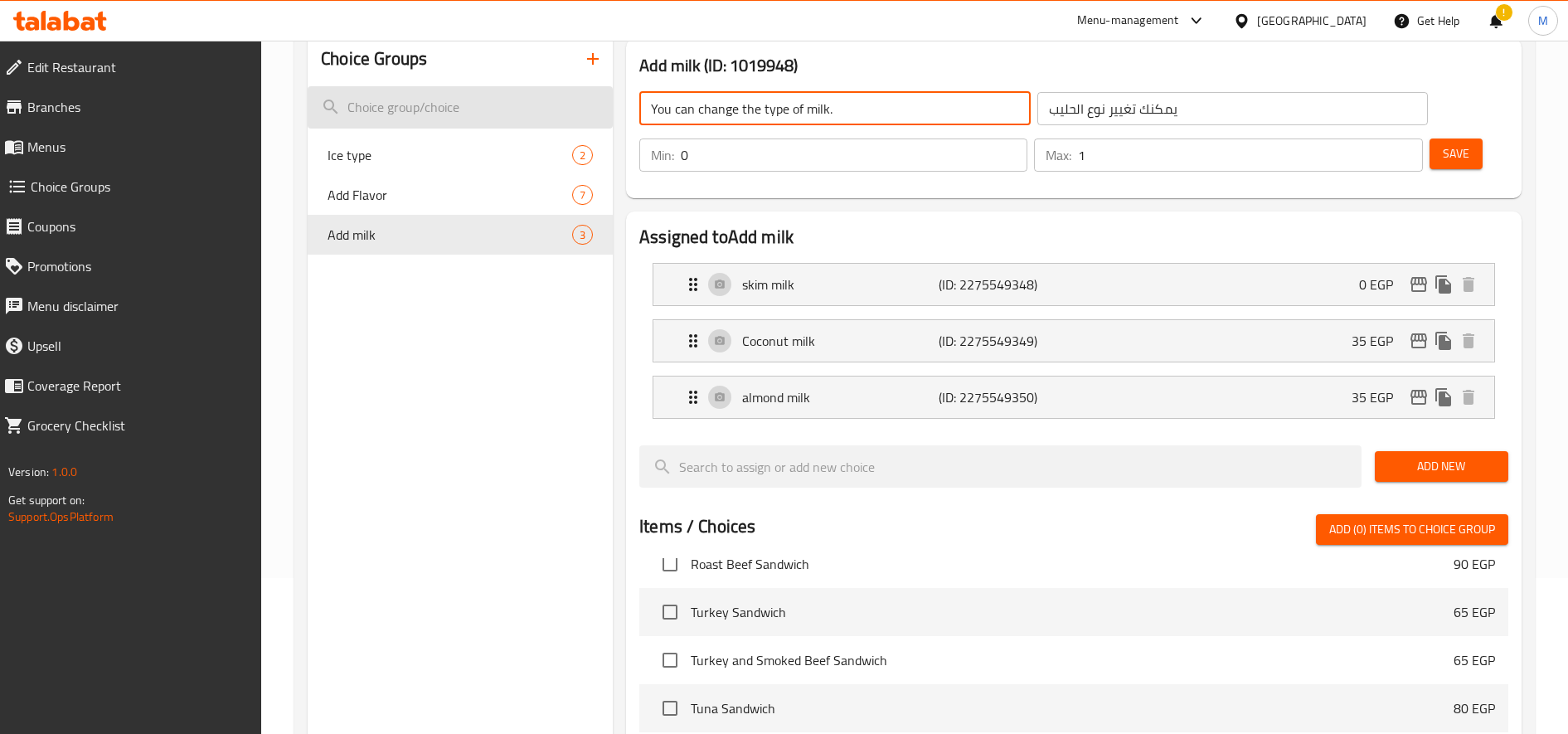
click at [562, 103] on div "Choice Groups Ice type 2 Add Flavor 7 Add milk 3 Add milk (ID: 1019948) You can…" at bounding box center [917, 583] width 1221 height 1102
click at [706, 111] on input "change the type of milk." at bounding box center [835, 108] width 392 height 33
click at [934, 108] on input "change type of milk." at bounding box center [835, 108] width 392 height 33
type input "change type of milk"
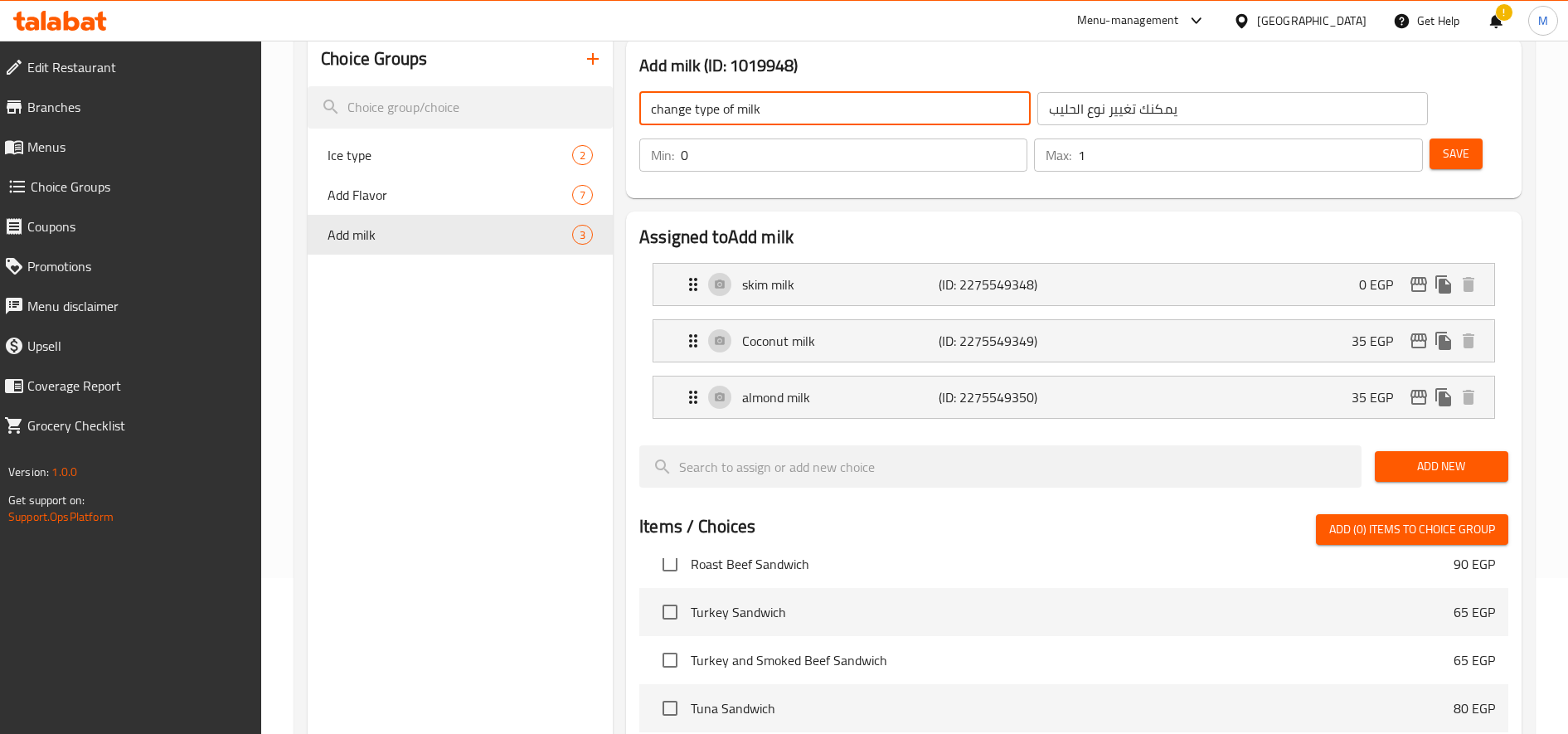
click at [1163, 118] on input "يمكنك تغيير نوع الحليب" at bounding box center [1233, 108] width 392 height 33
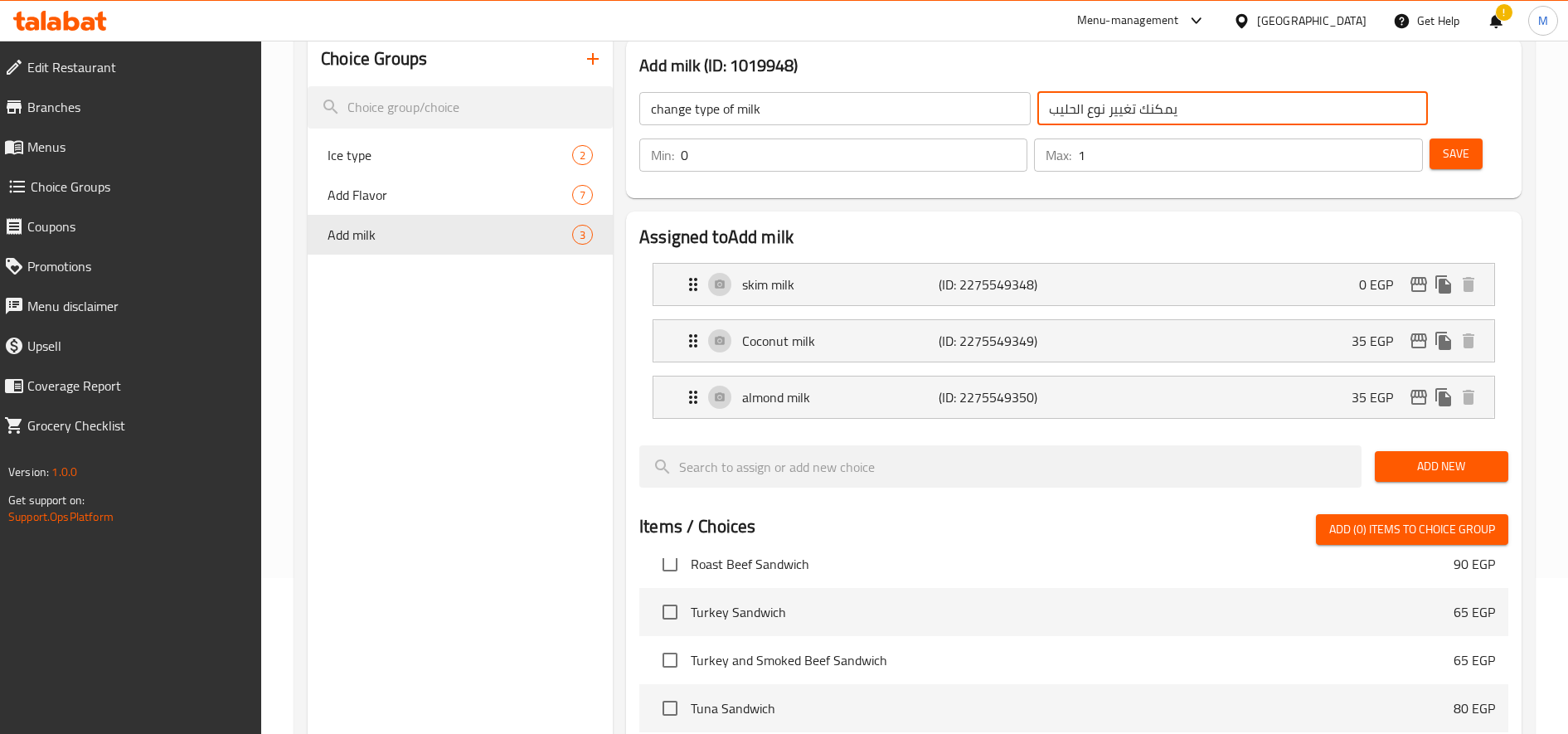
click at [1163, 118] on input "يمكنك تغيير نوع الحليب" at bounding box center [1233, 108] width 392 height 33
type input "تغيير نوع الحليب"
click at [1445, 143] on span "Save" at bounding box center [1456, 154] width 27 height 20
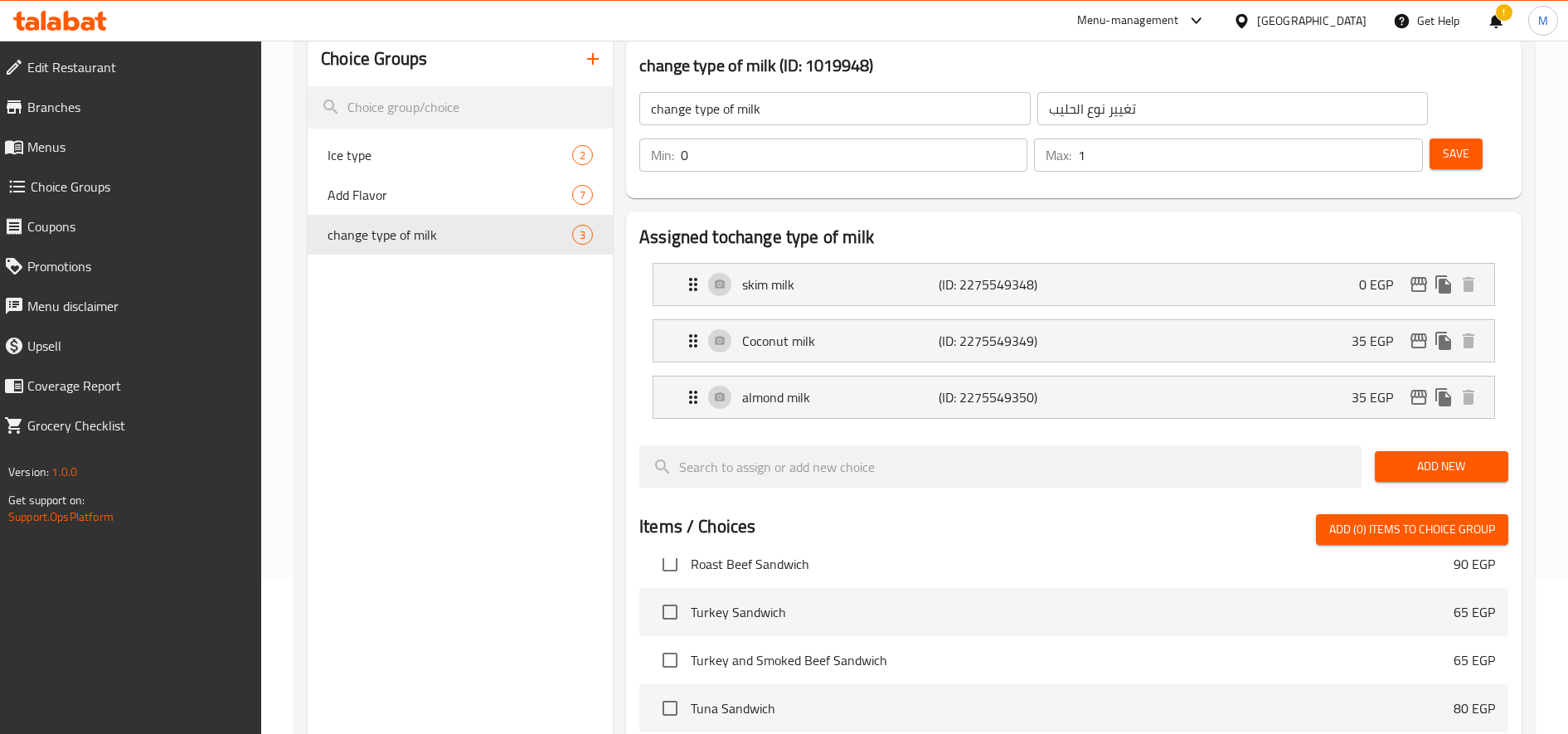
click at [600, 68] on icon "button" at bounding box center [592, 58] width 19 height 19
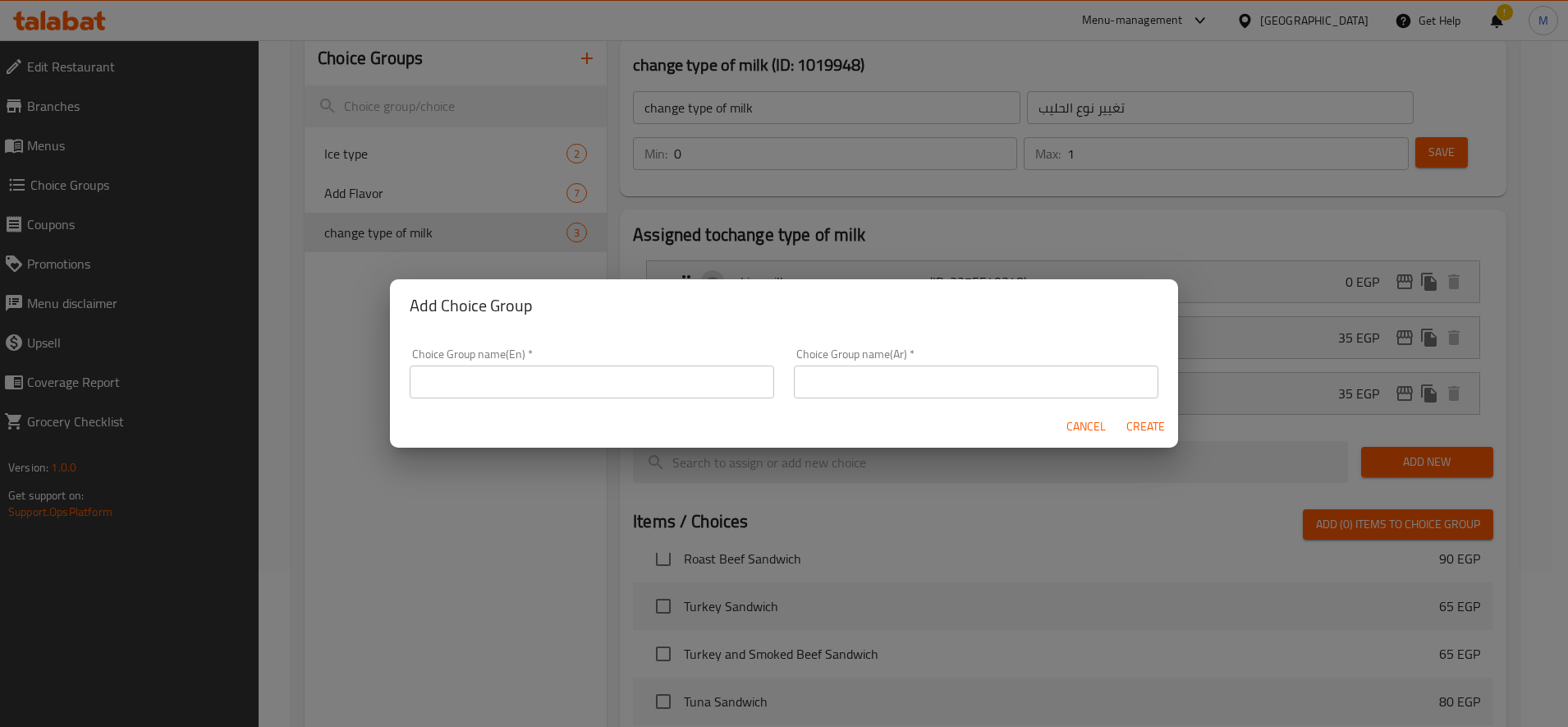
click at [582, 369] on input "text" at bounding box center [592, 382] width 365 height 33
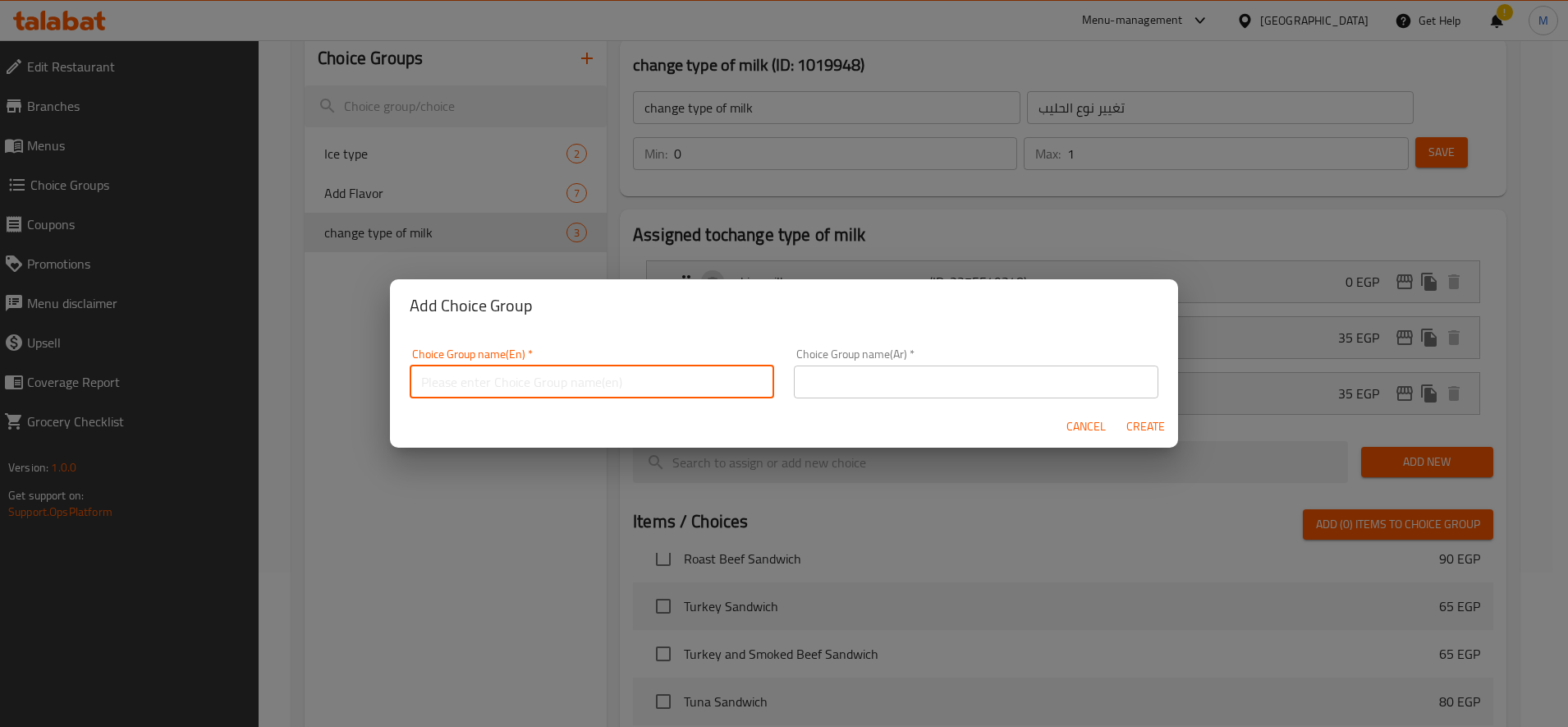
type input "ِ"
type input "Add shot"
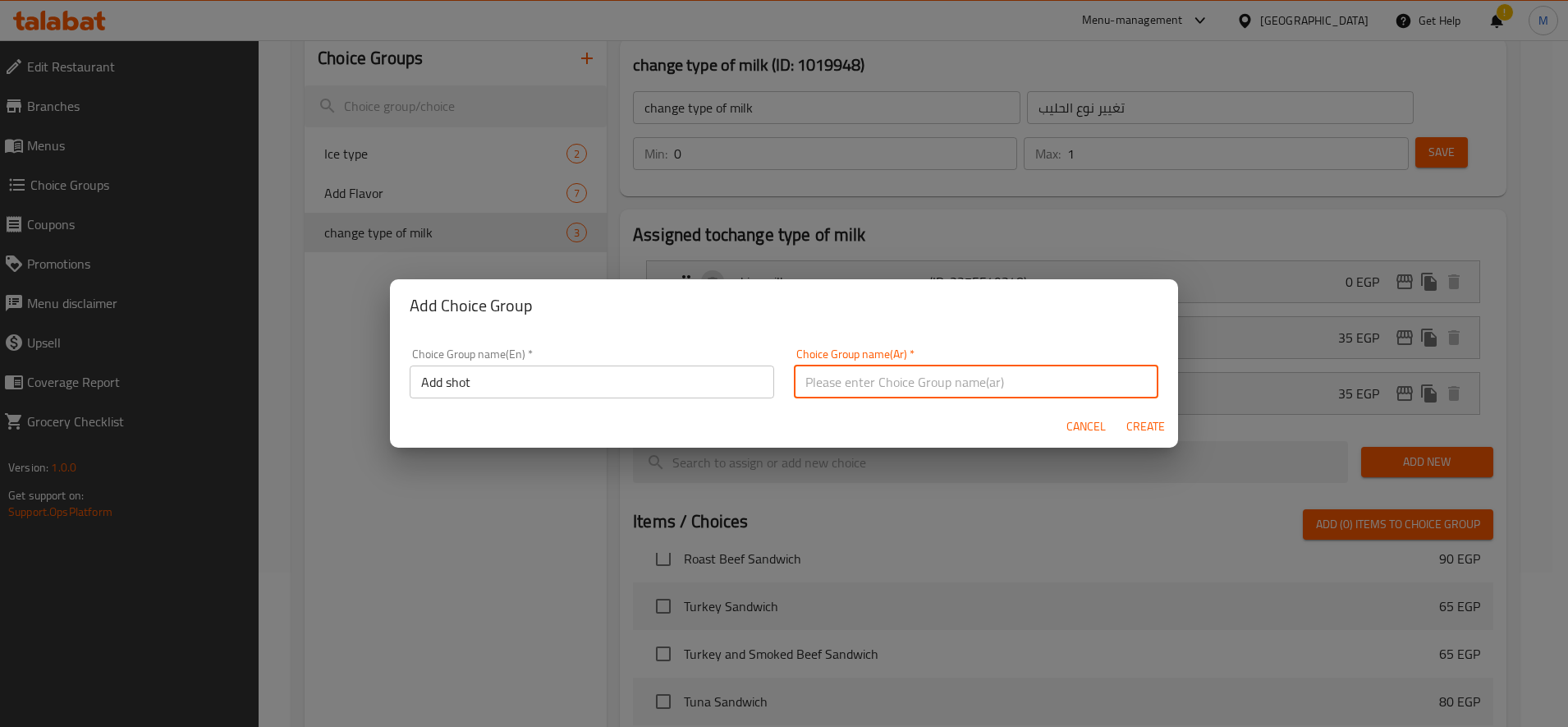
click at [849, 374] on input "text" at bounding box center [976, 382] width 365 height 33
type input "h"
type input "اضافة شوت"
click at [1160, 429] on span "Create" at bounding box center [1145, 426] width 39 height 20
type input "Add shot"
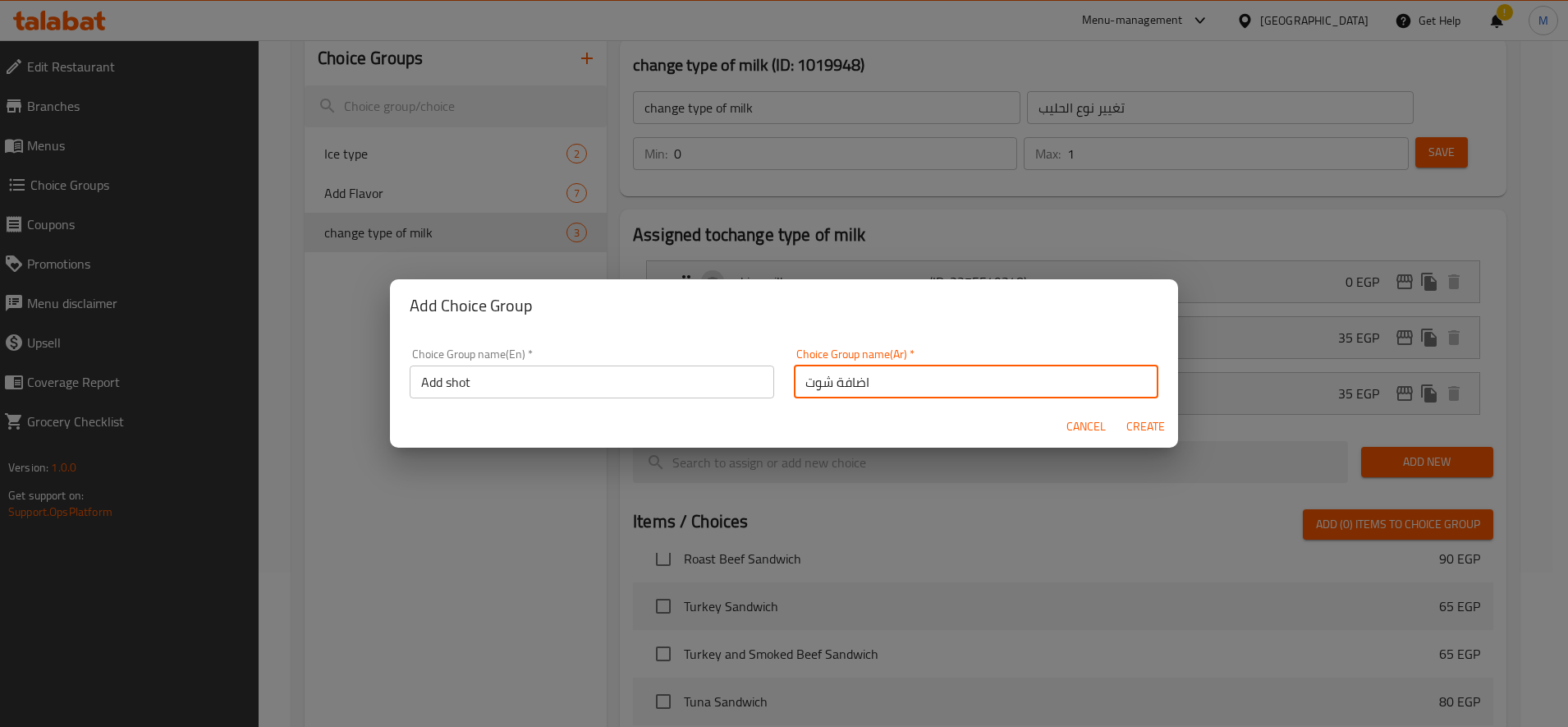
type input "اضافة شوت"
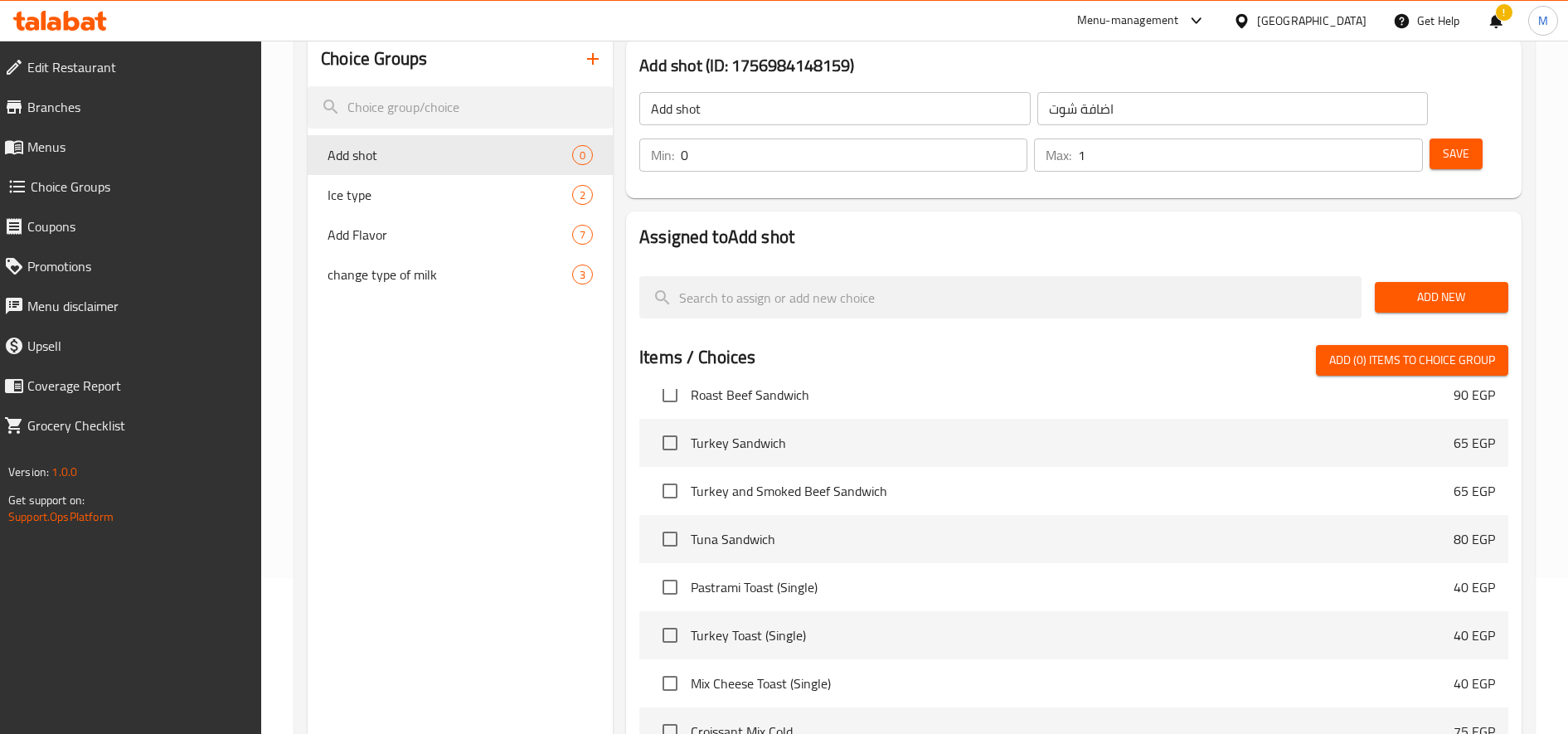
type input "1"
click at [1409, 147] on input "1" at bounding box center [1251, 156] width 344 height 33
click at [1428, 291] on span "Add New" at bounding box center [1442, 297] width 107 height 20
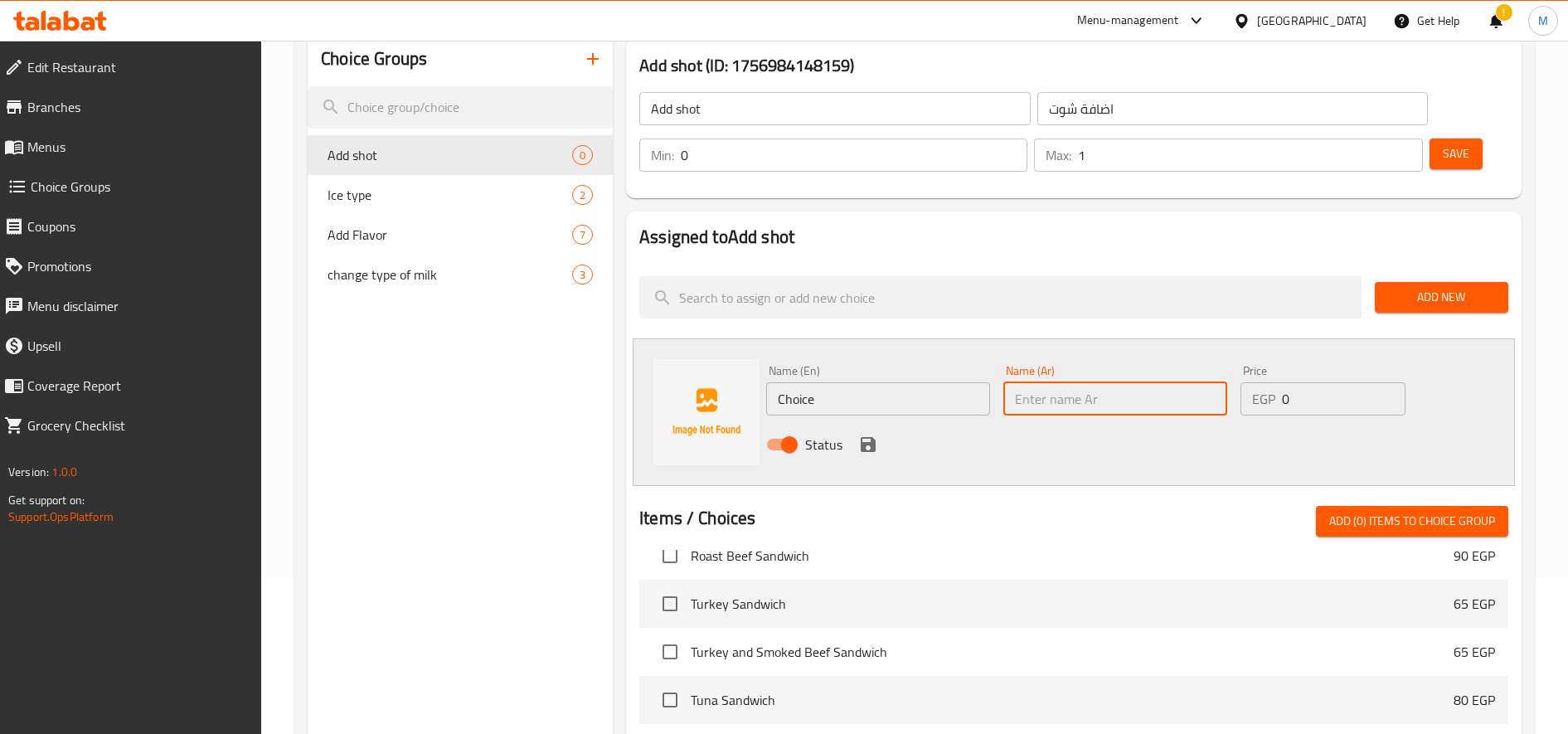
click at [1165, 405] on input "text" at bounding box center [1115, 399] width 224 height 33
type input "ا"
click at [1165, 405] on input "شوت اسبرسو" at bounding box center [1115, 399] width 224 height 33
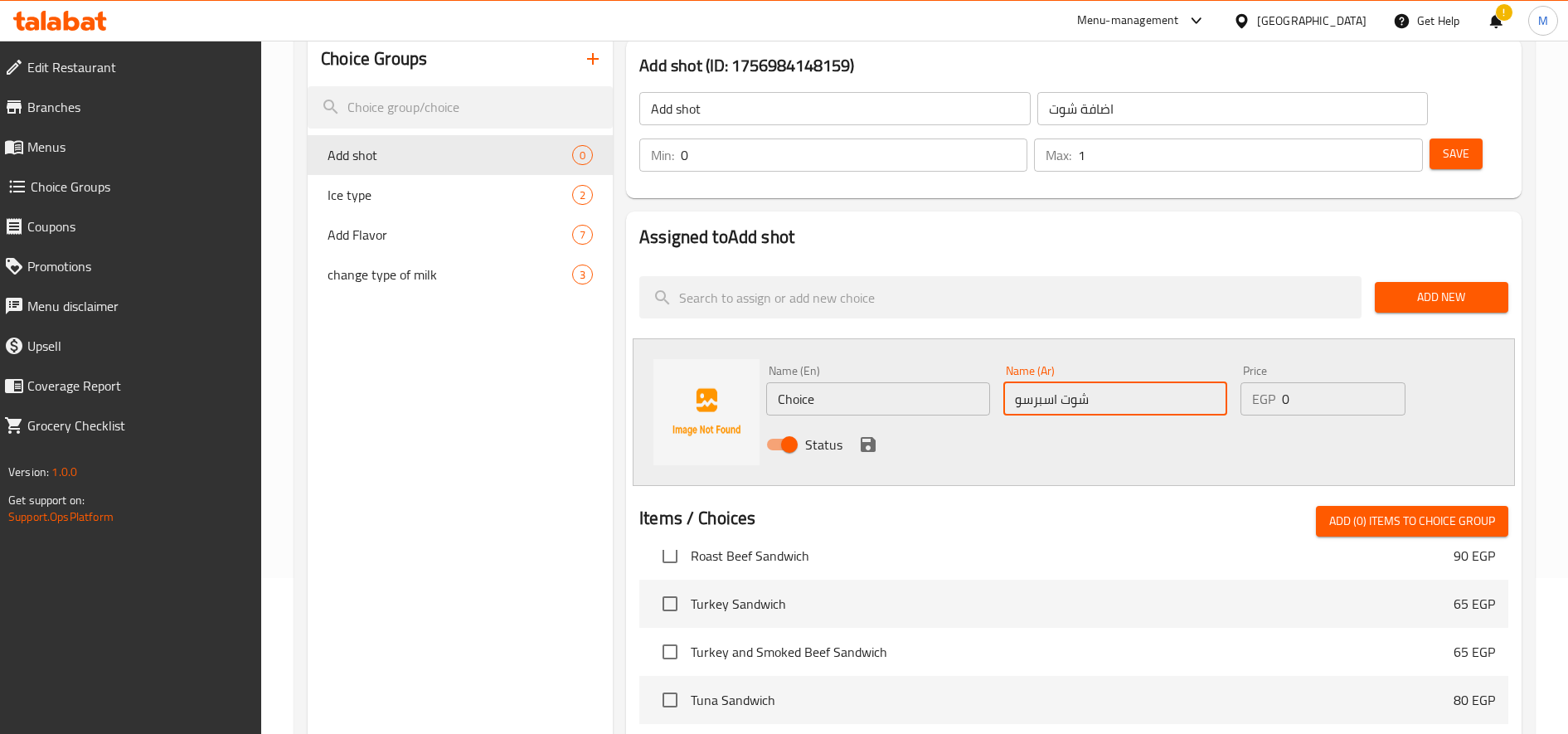
click at [1165, 405] on input "شوت اسبرسو" at bounding box center [1115, 399] width 224 height 33
type input "شوت اسبرسو"
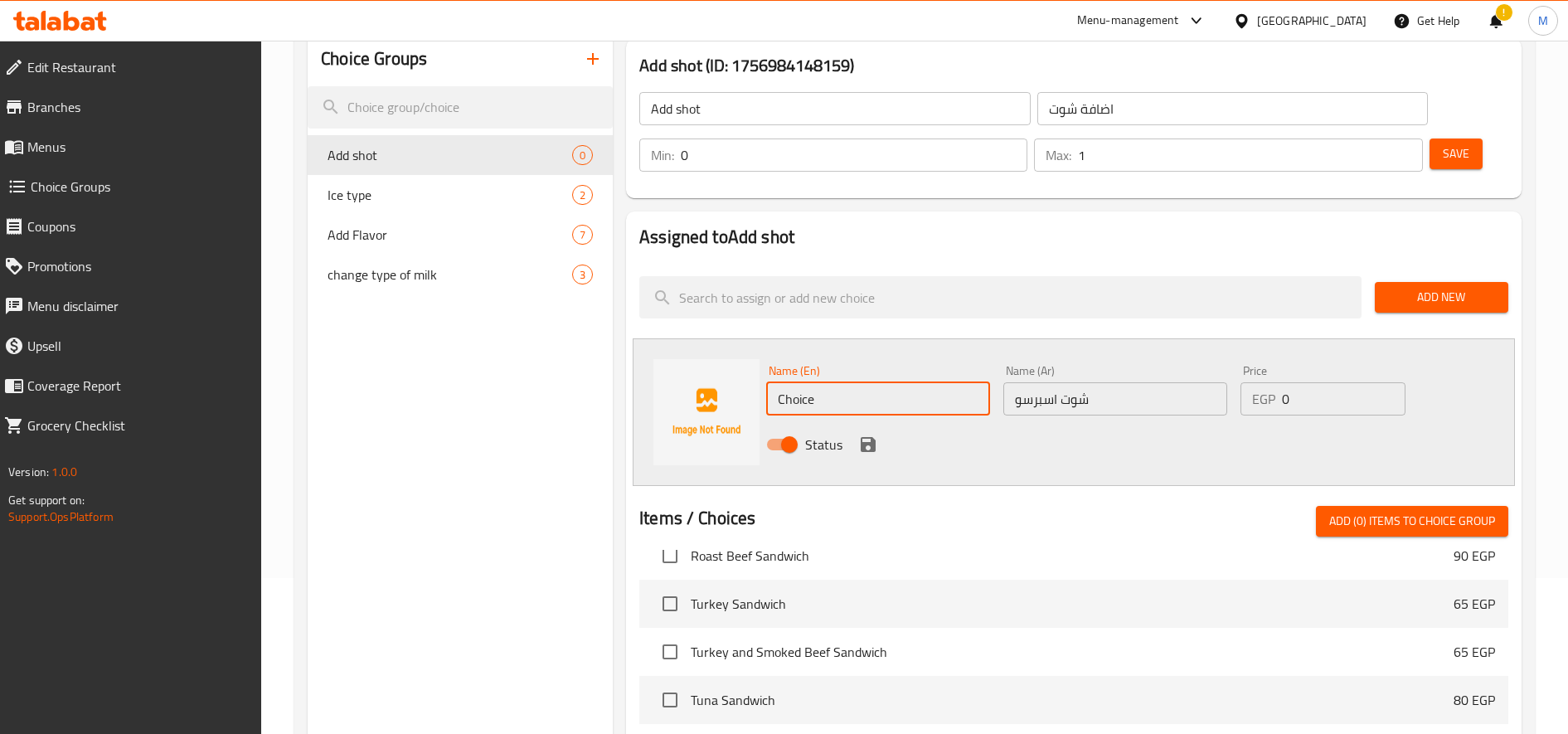
click at [874, 403] on input "Choice" at bounding box center [878, 399] width 224 height 33
paste input "Espresso shot"
type input "Espresso shot"
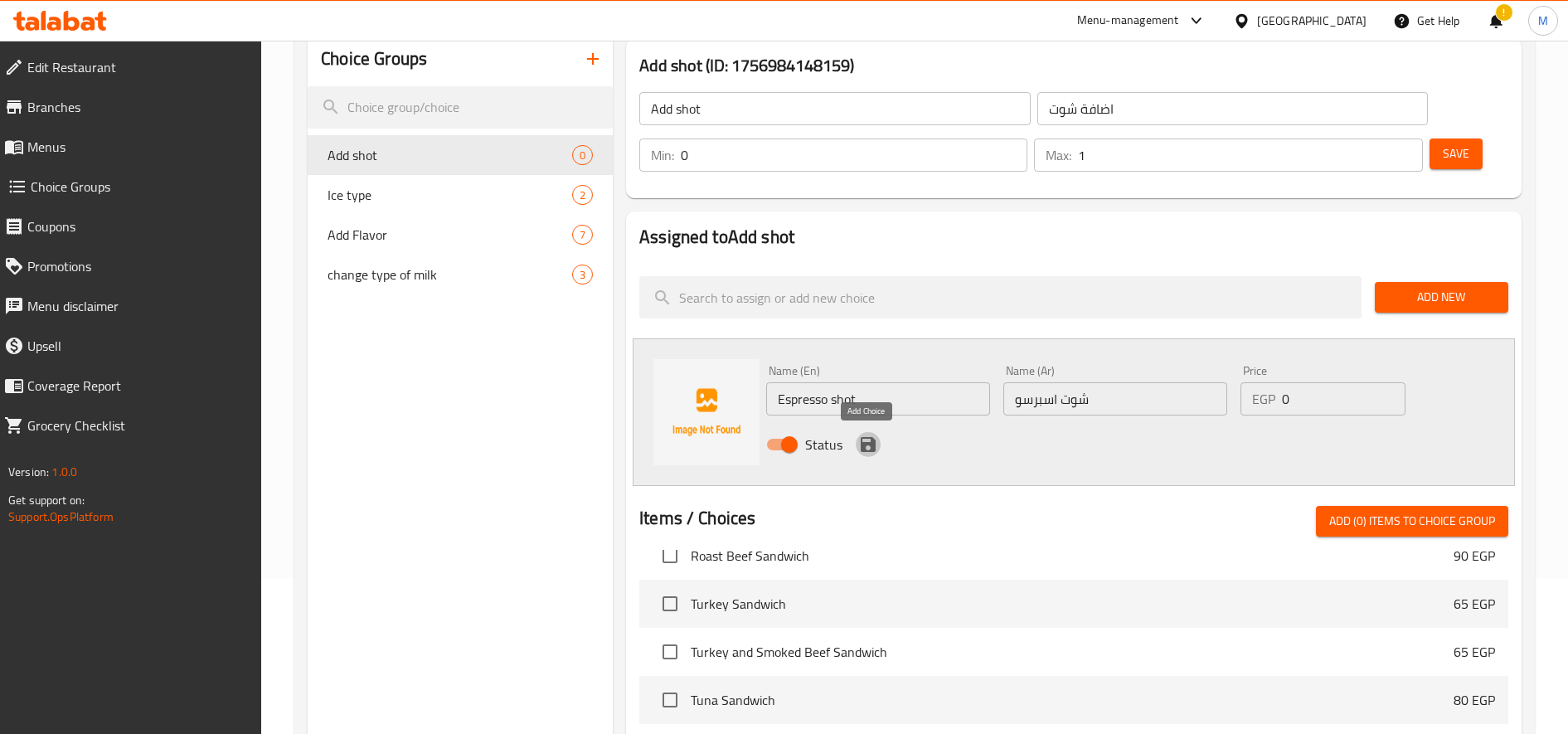
click at [868, 444] on icon "save" at bounding box center [868, 444] width 15 height 15
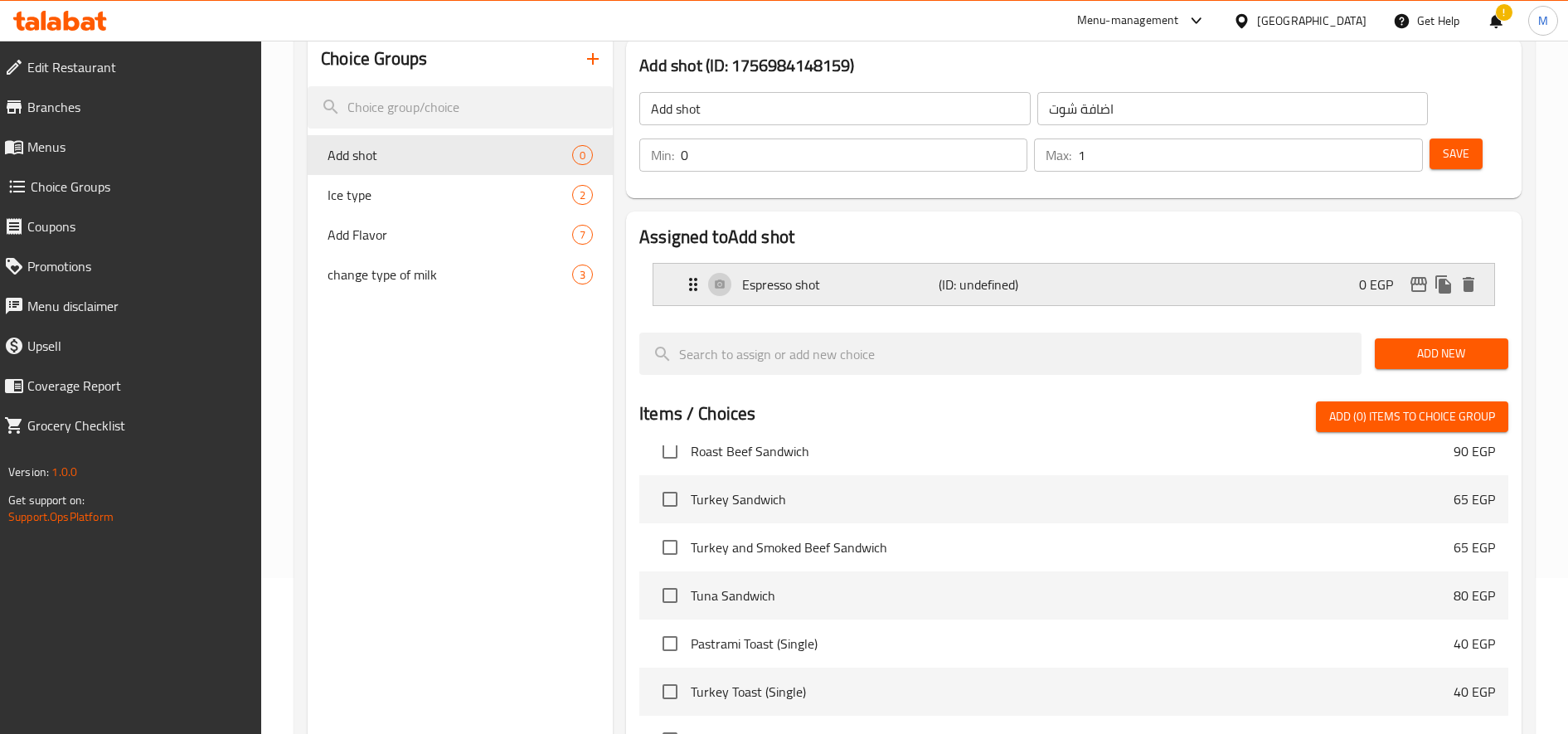
click at [1269, 291] on div "Espresso shot (ID: undefined) 0 EGP" at bounding box center [1078, 284] width 791 height 42
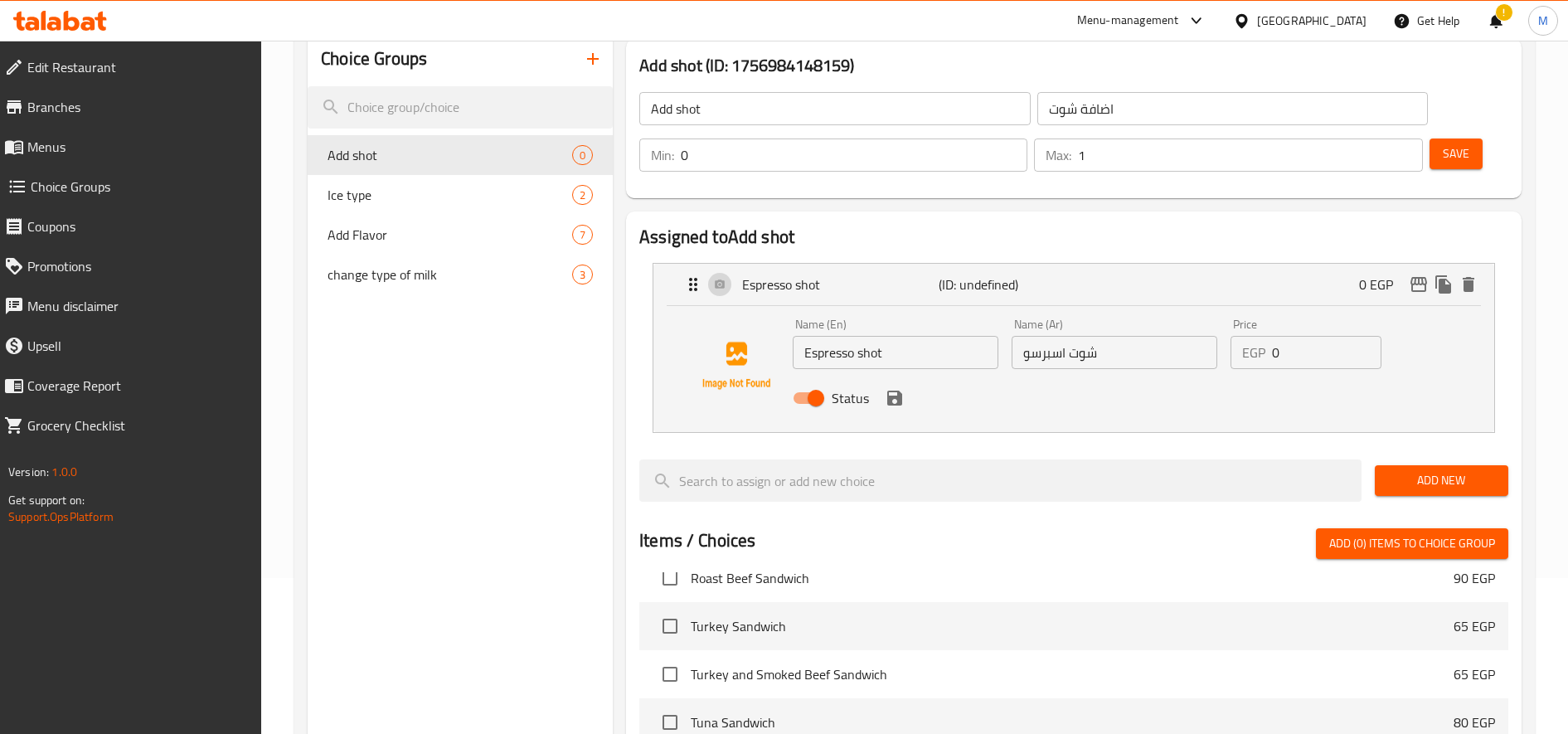
click at [1274, 356] on input "0" at bounding box center [1326, 353] width 109 height 33
click at [1274, 355] on input "0" at bounding box center [1326, 353] width 109 height 33
click at [902, 402] on icon "save" at bounding box center [894, 397] width 19 height 19
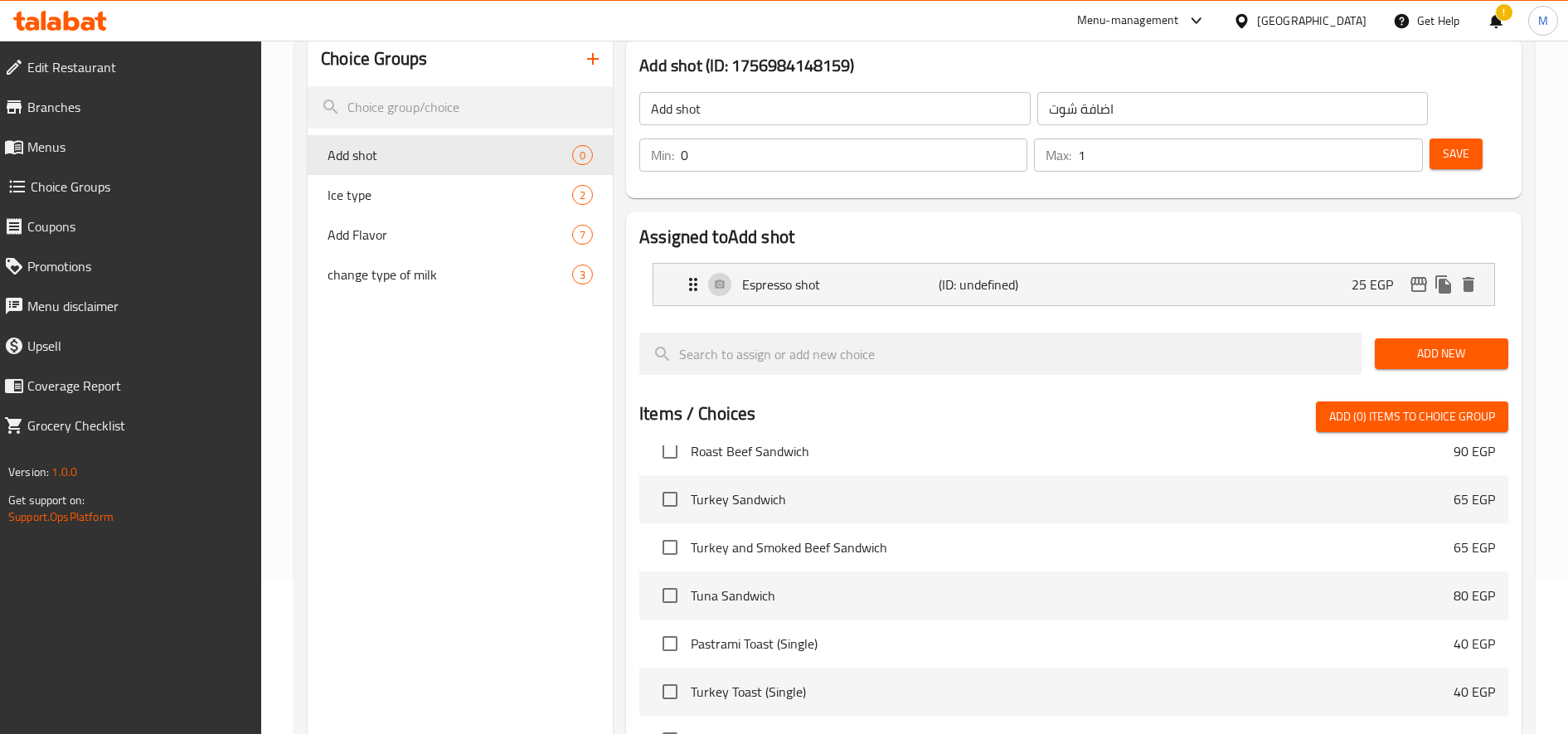
type input "25"
click at [1458, 151] on span "Save" at bounding box center [1456, 154] width 27 height 20
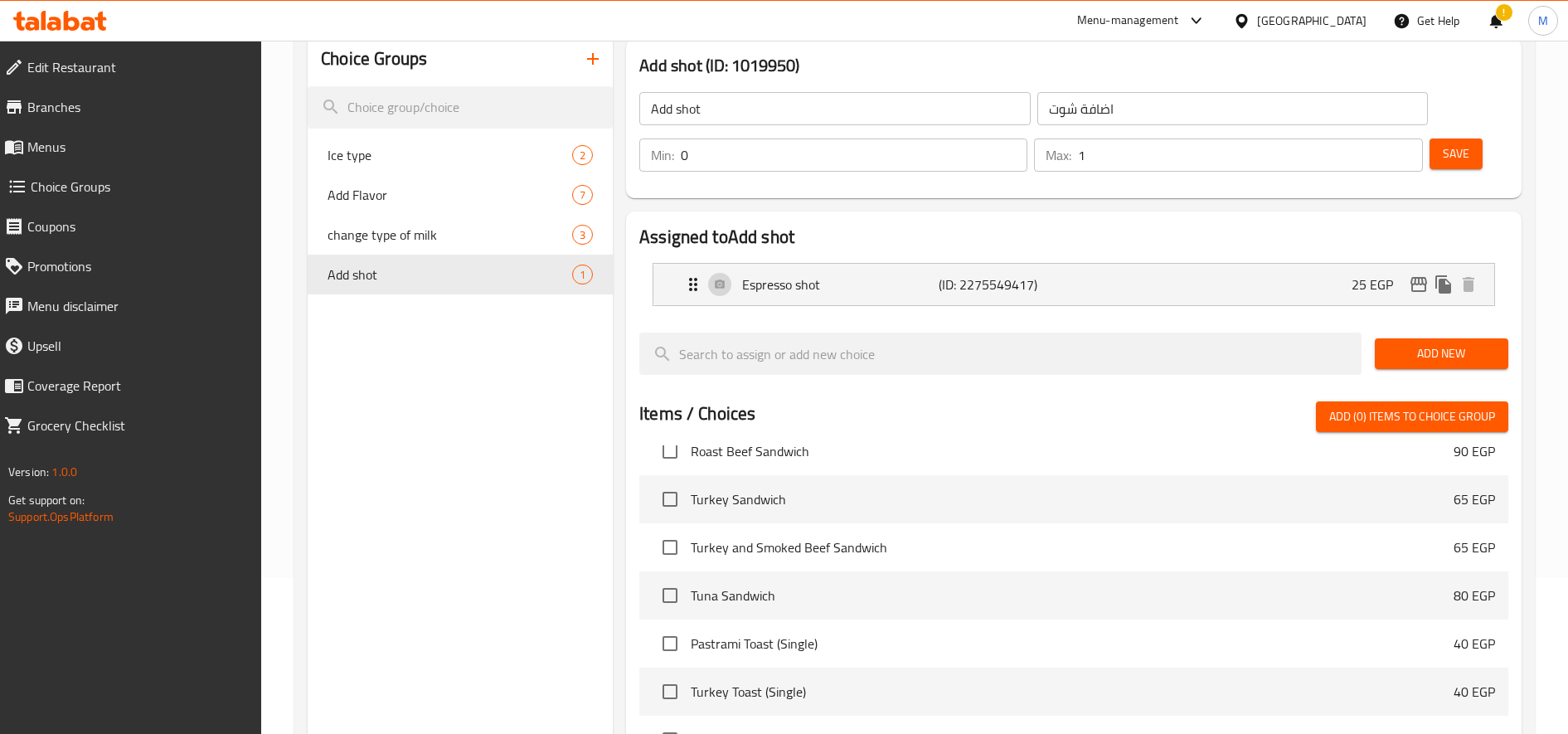
click at [585, 48] on button "button" at bounding box center [592, 58] width 40 height 40
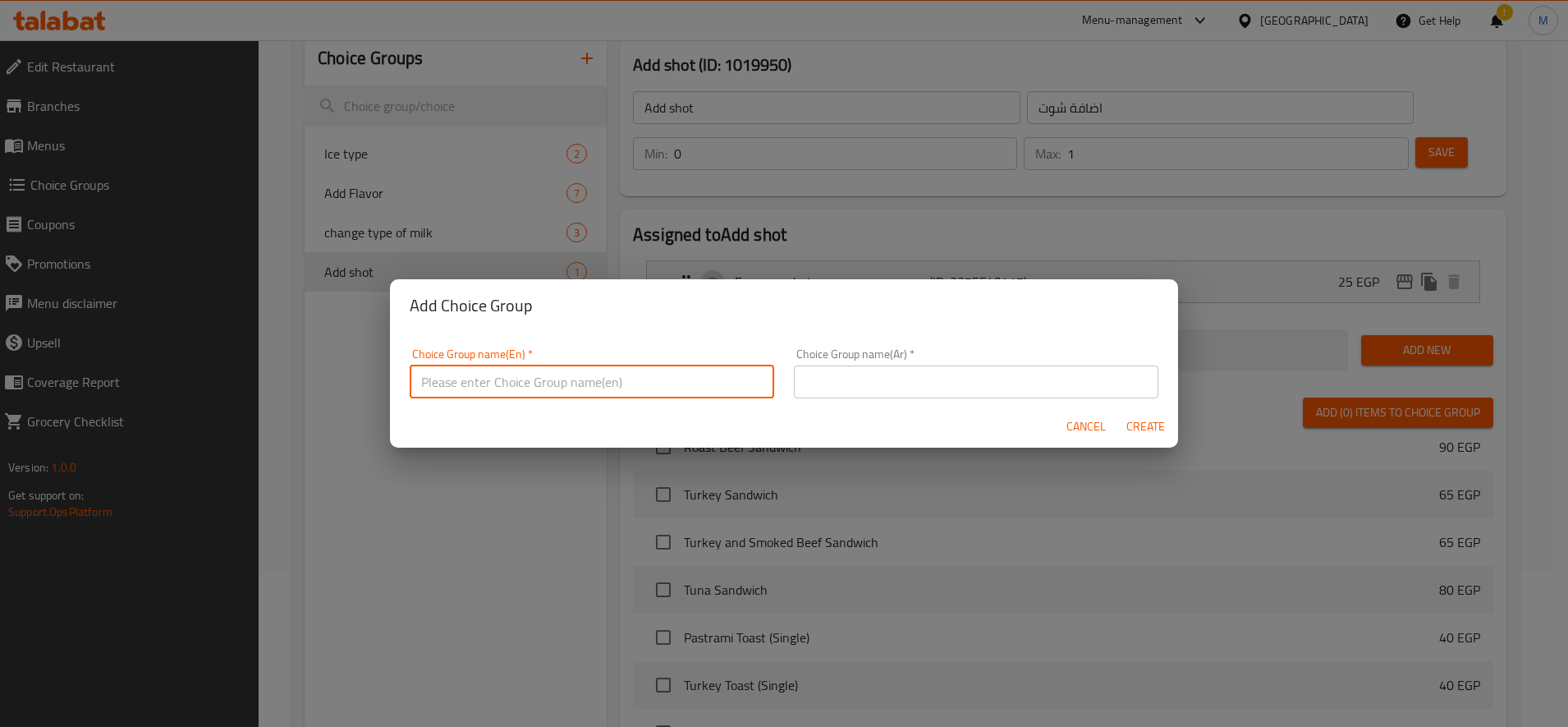
click at [663, 386] on input "text" at bounding box center [592, 382] width 365 height 33
type input "ش"
click at [449, 383] on input "Add milk" at bounding box center [592, 382] width 365 height 33
type input "Add Milk"
click at [894, 378] on input "text" at bounding box center [976, 382] width 365 height 33
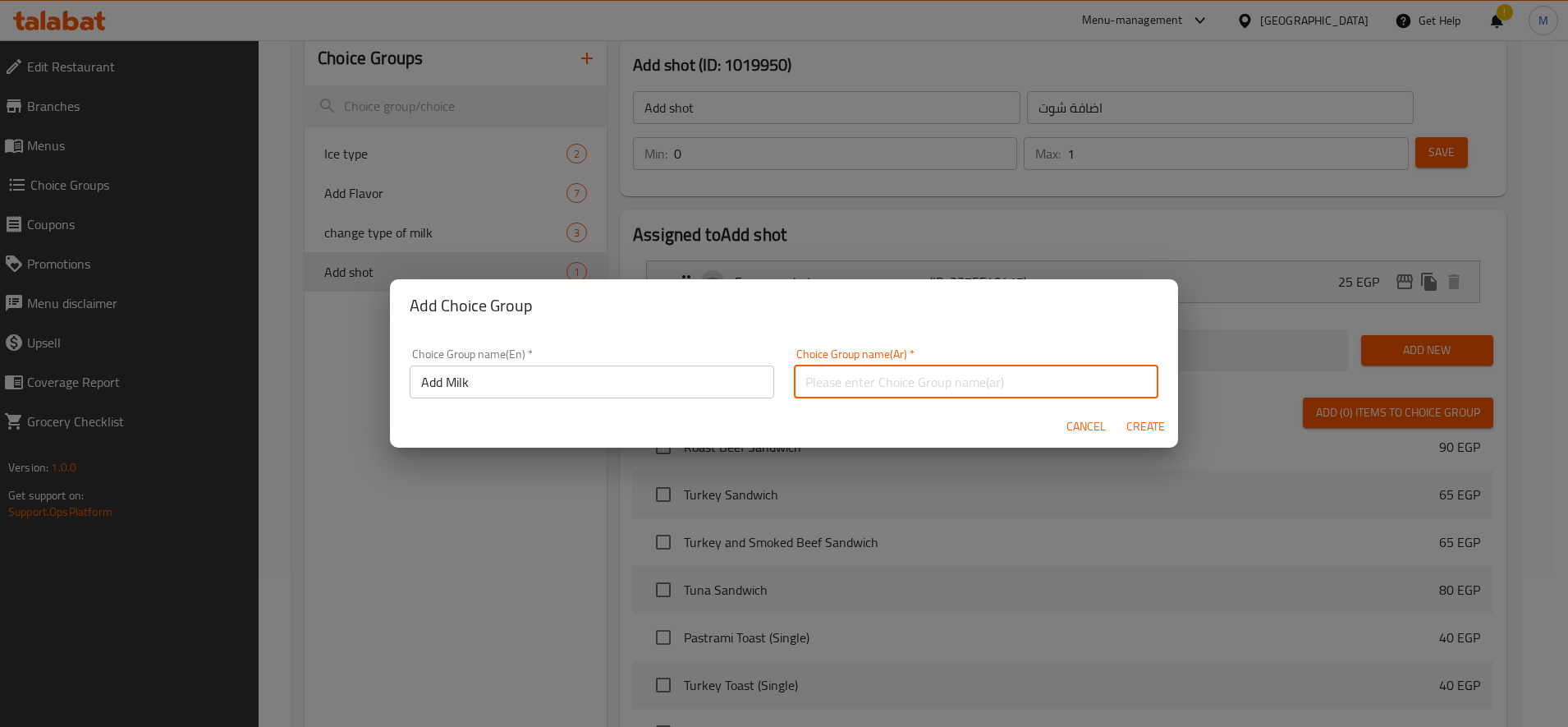
type input "h"
type input "اضافة حليب"
click at [1142, 422] on span "Create" at bounding box center [1145, 426] width 39 height 20
type input "Add Milk"
type input "اضافة حليب"
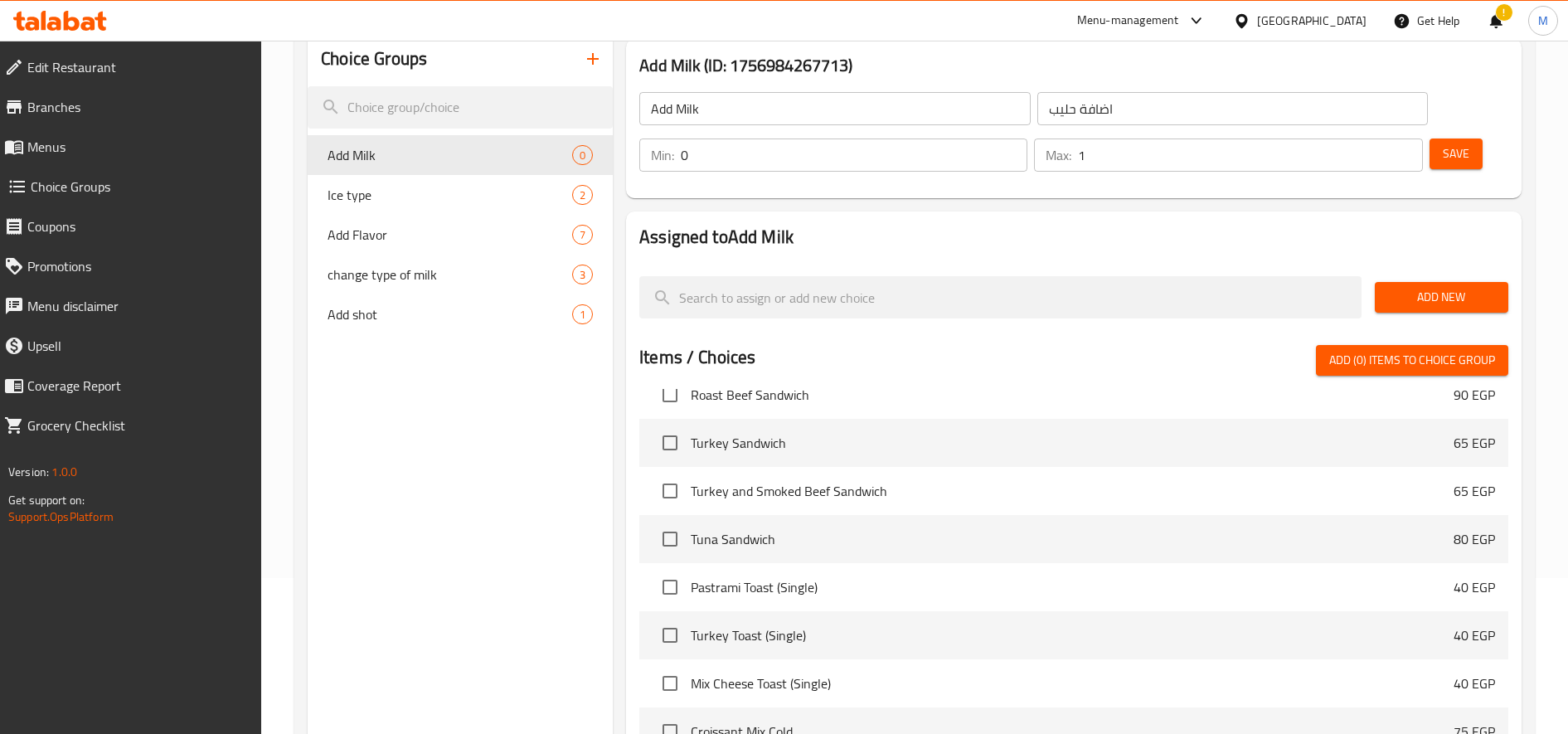
type input "1"
click at [1404, 146] on input "1" at bounding box center [1251, 156] width 344 height 33
click at [1420, 296] on span "Add New" at bounding box center [1442, 297] width 107 height 20
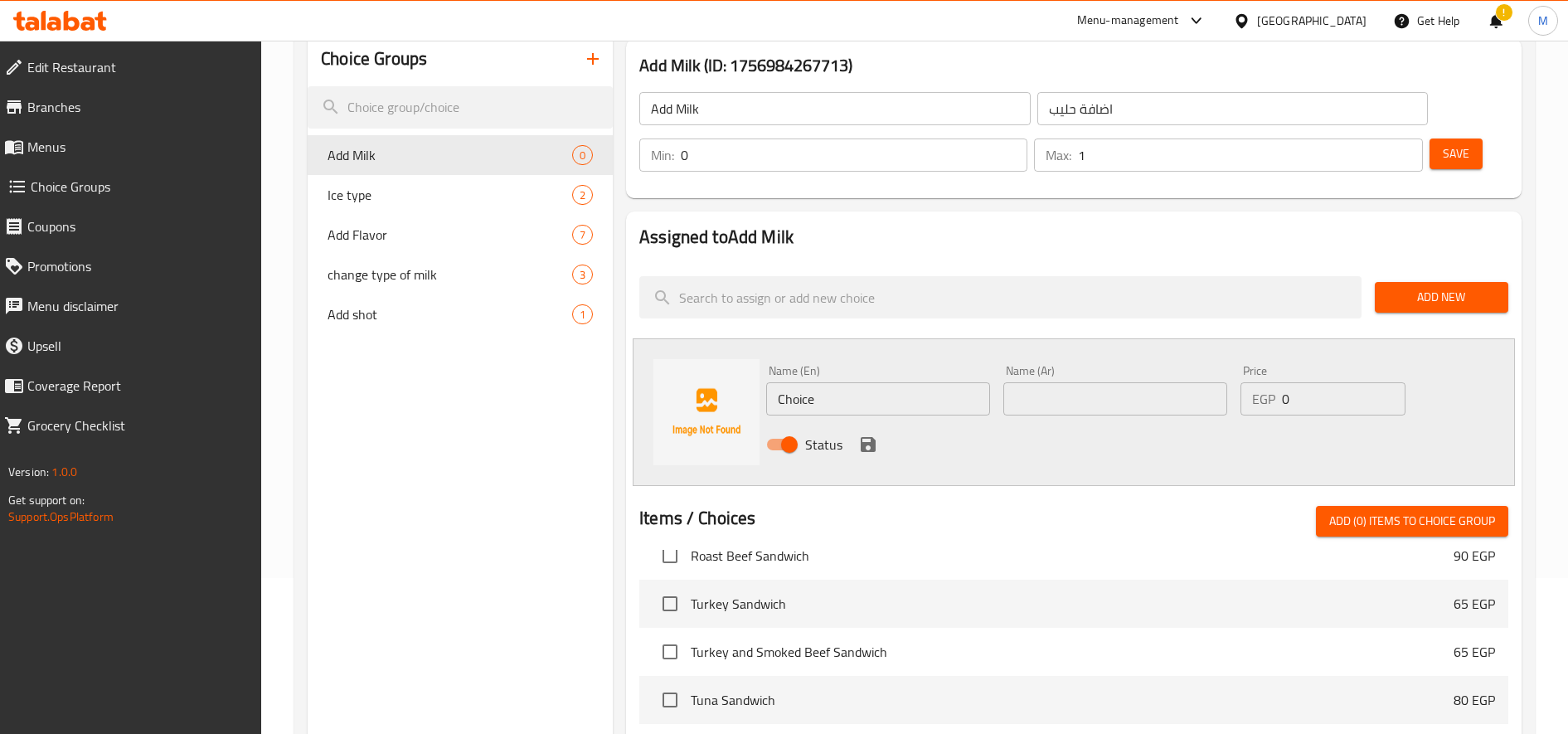
click at [1083, 405] on input "text" at bounding box center [1115, 399] width 224 height 33
click at [1029, 401] on input "كامل الدسم" at bounding box center [1115, 399] width 224 height 33
click at [1131, 400] on input "كامل الدسم" at bounding box center [1115, 399] width 224 height 33
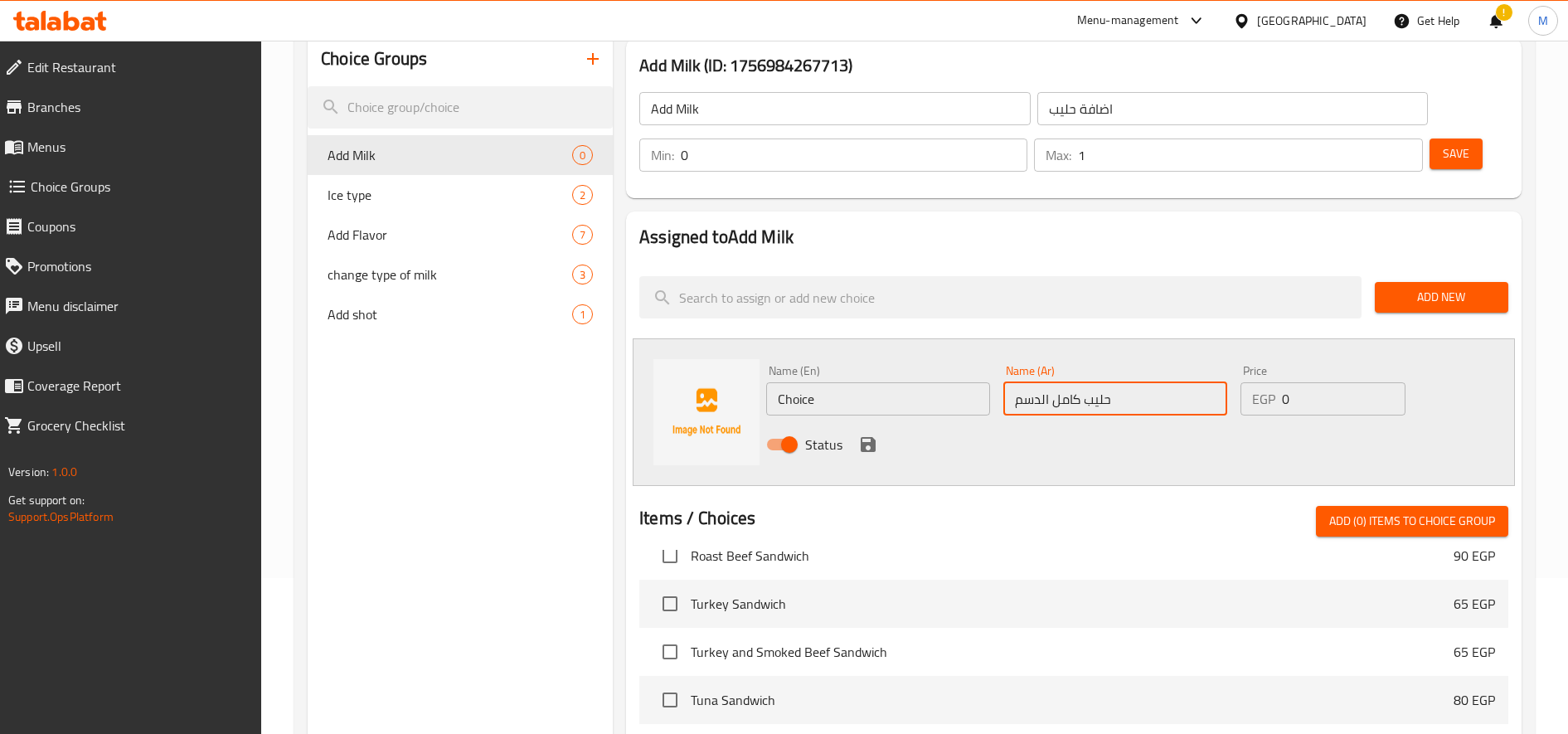
click at [1131, 400] on input "حليب كامل الدسم" at bounding box center [1115, 399] width 224 height 33
type input "حليب كامل الدسم"
click at [813, 399] on input "Choice" at bounding box center [878, 399] width 224 height 33
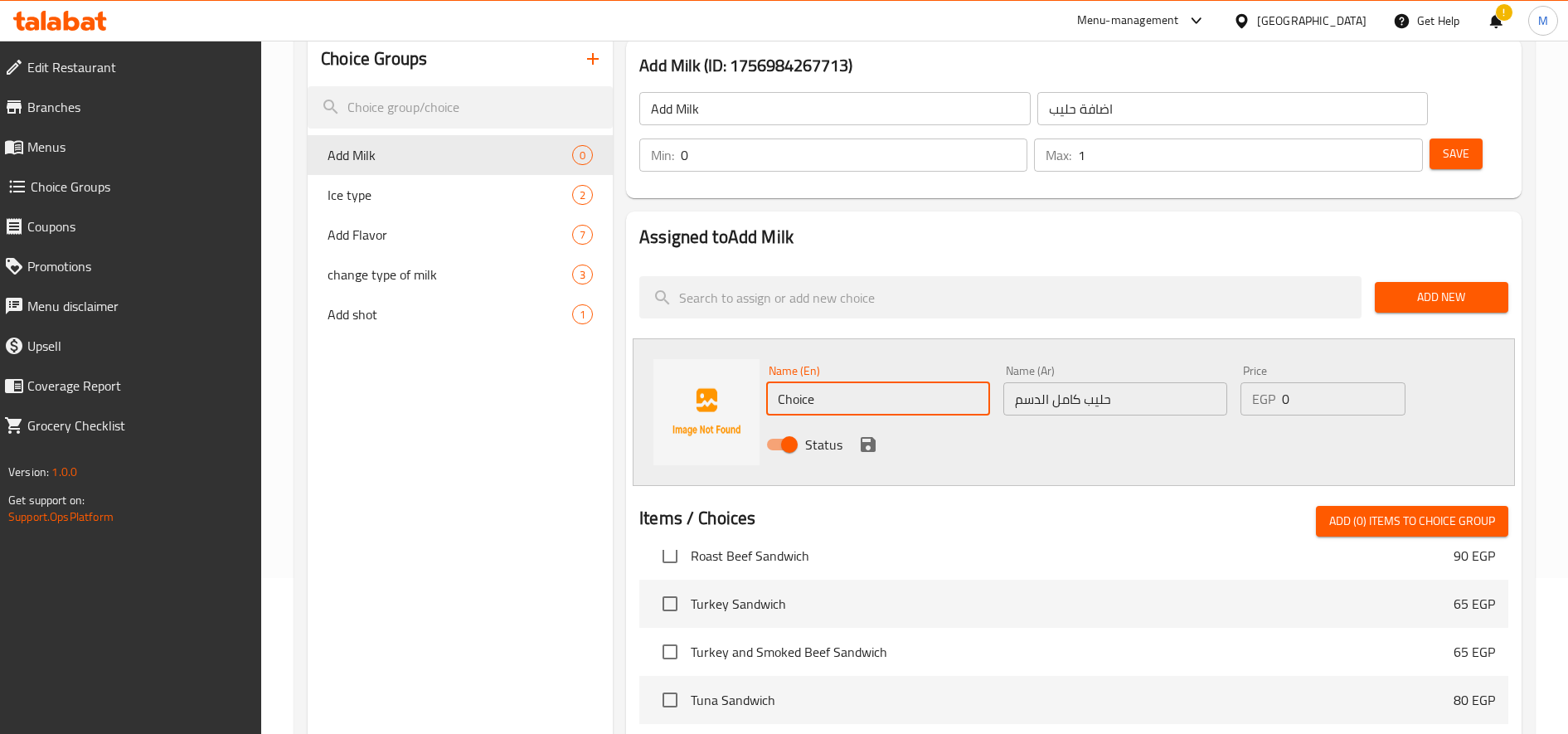
click at [813, 399] on input "Choice" at bounding box center [878, 399] width 224 height 33
paste input "whole milk"
type input "whole milk"
click at [871, 445] on icon "save" at bounding box center [868, 444] width 15 height 15
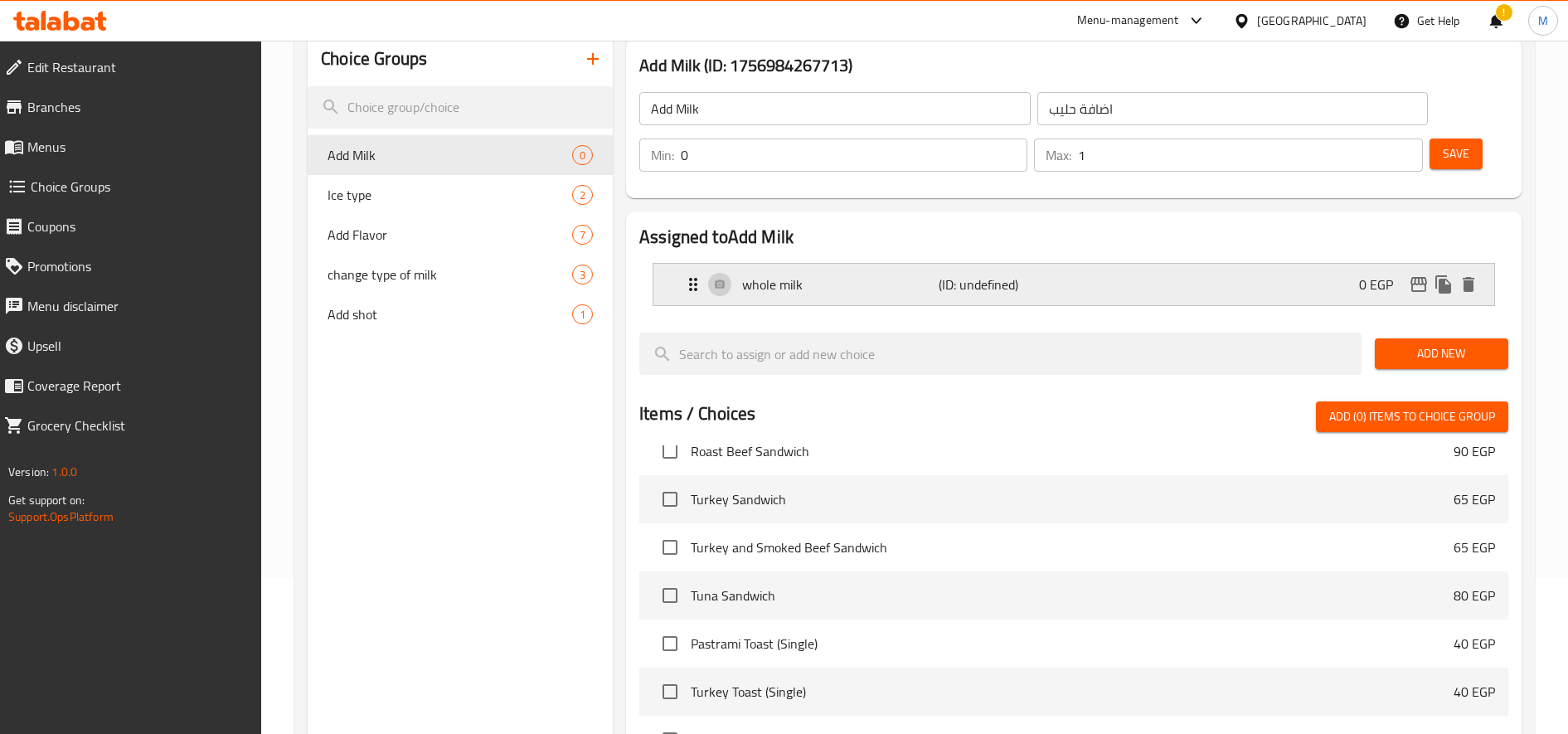
click at [1039, 298] on div "whole milk (ID: undefined) 0 EGP" at bounding box center [1078, 284] width 791 height 42
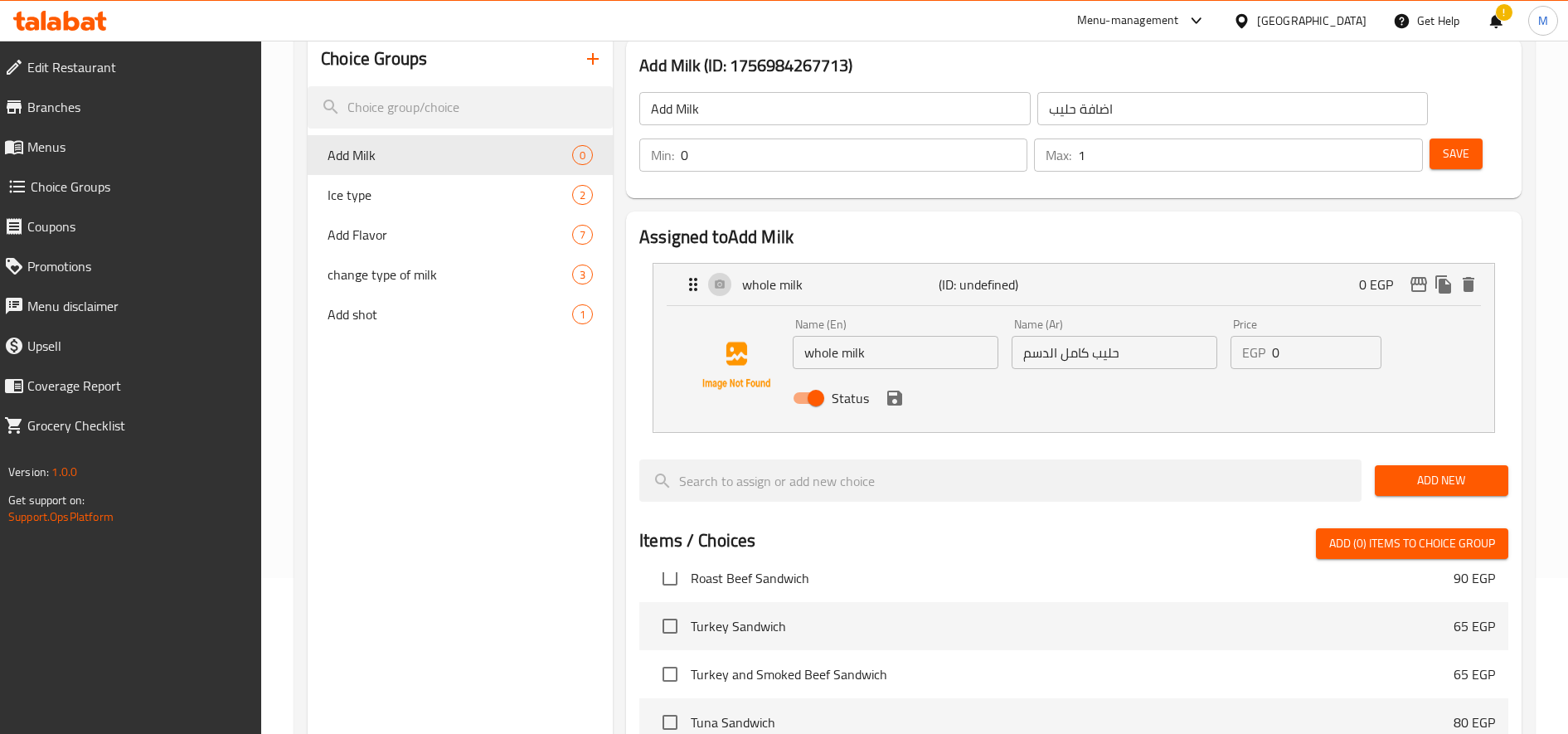
click at [1319, 355] on input "0" at bounding box center [1326, 353] width 109 height 33
click at [897, 402] on icon "save" at bounding box center [894, 398] width 15 height 15
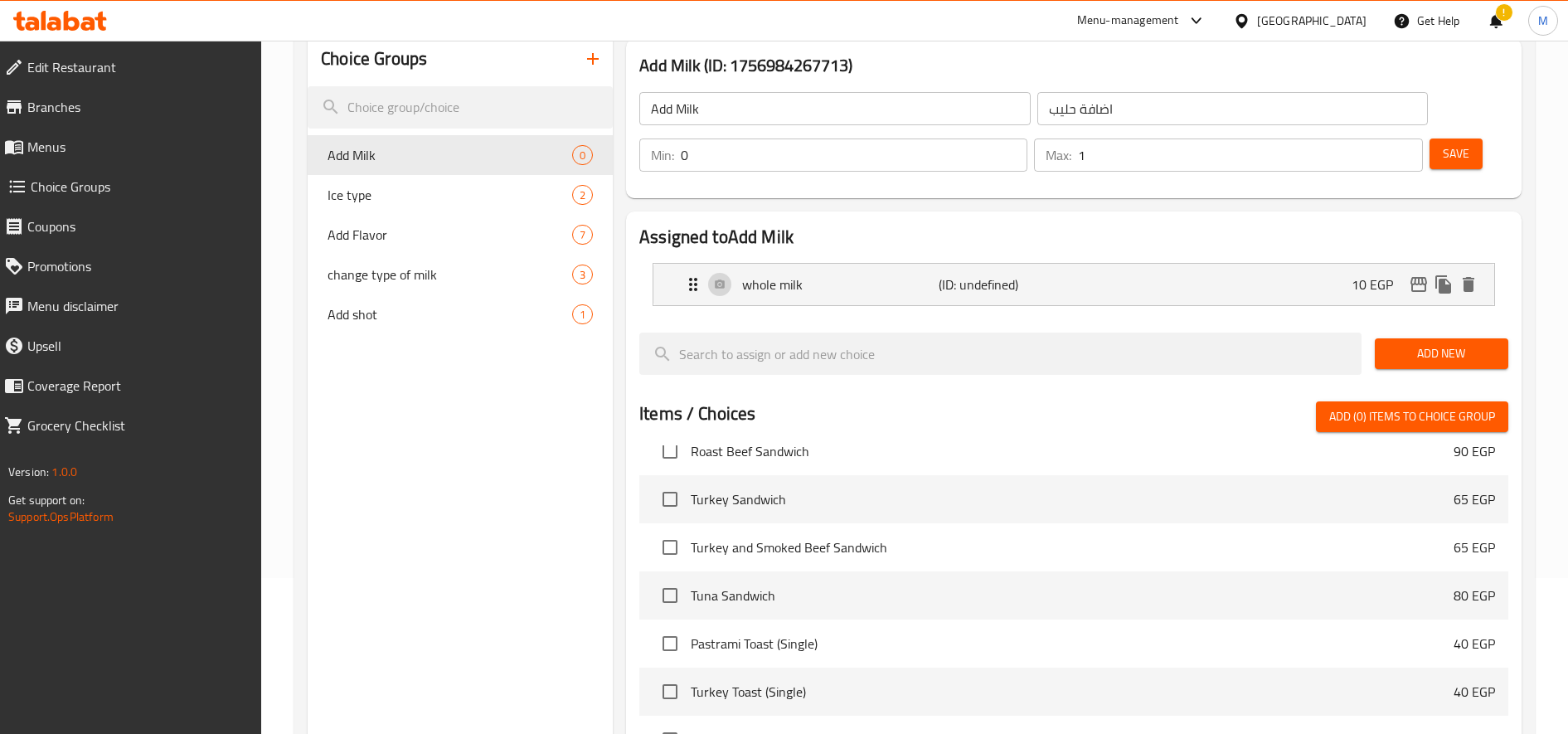
type input "10"
click at [1459, 344] on span "Add New" at bounding box center [1442, 354] width 107 height 20
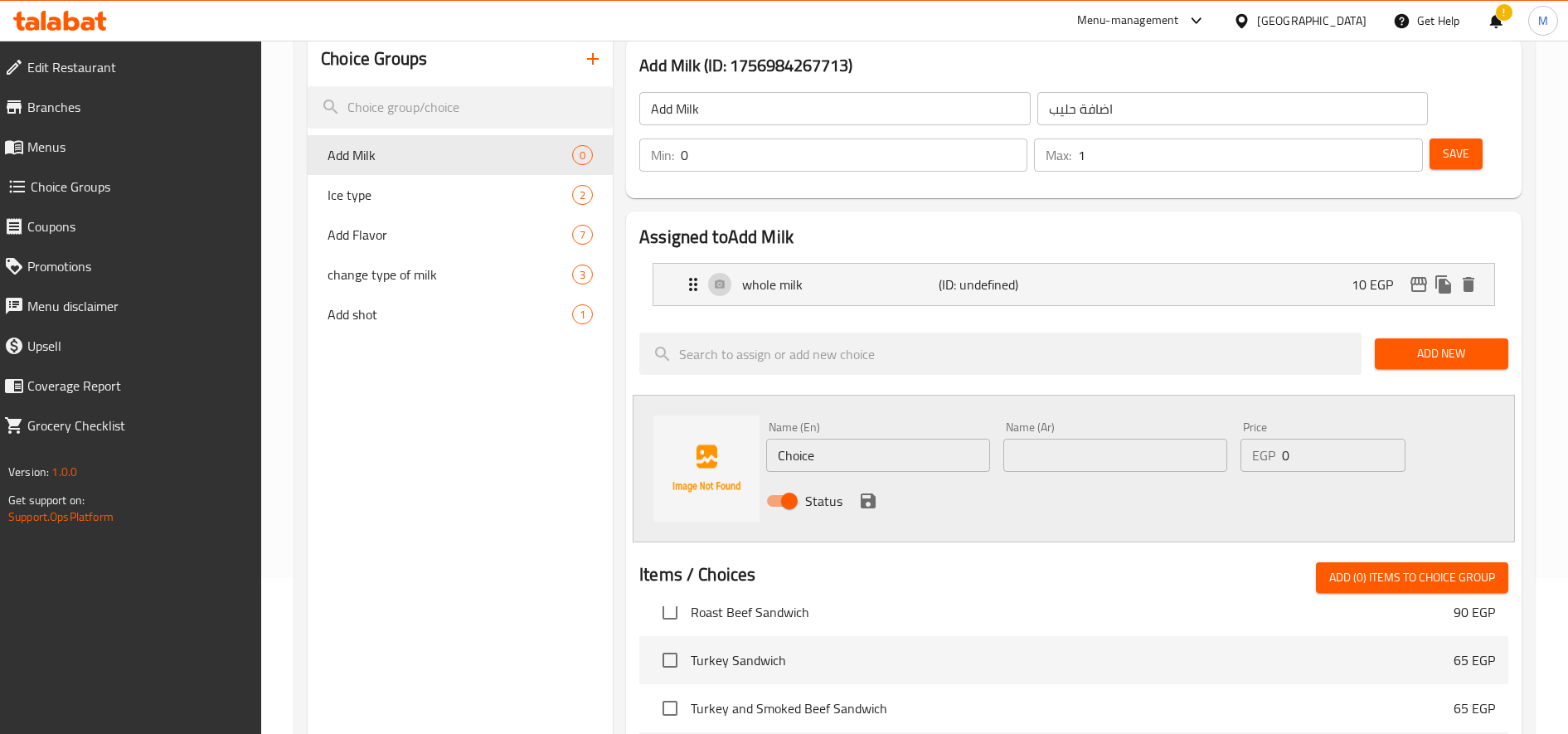
click at [941, 453] on input "Choice" at bounding box center [878, 455] width 224 height 33
click at [1118, 454] on input "text" at bounding box center [1115, 455] width 224 height 33
paste input "حليب منزوع الدسم"
type input "حليب منزوع الدسم"
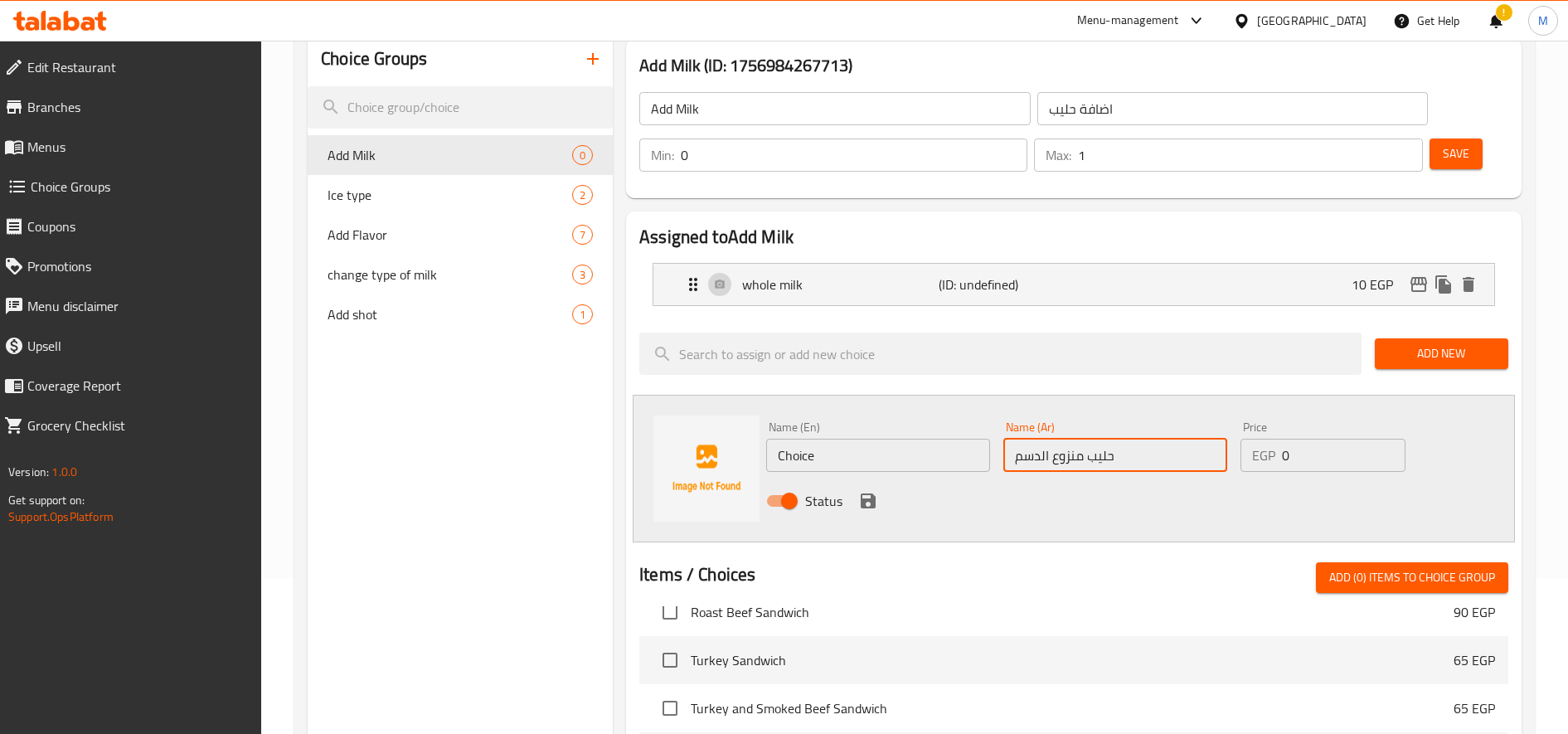
click at [840, 443] on input "Choice" at bounding box center [878, 455] width 224 height 33
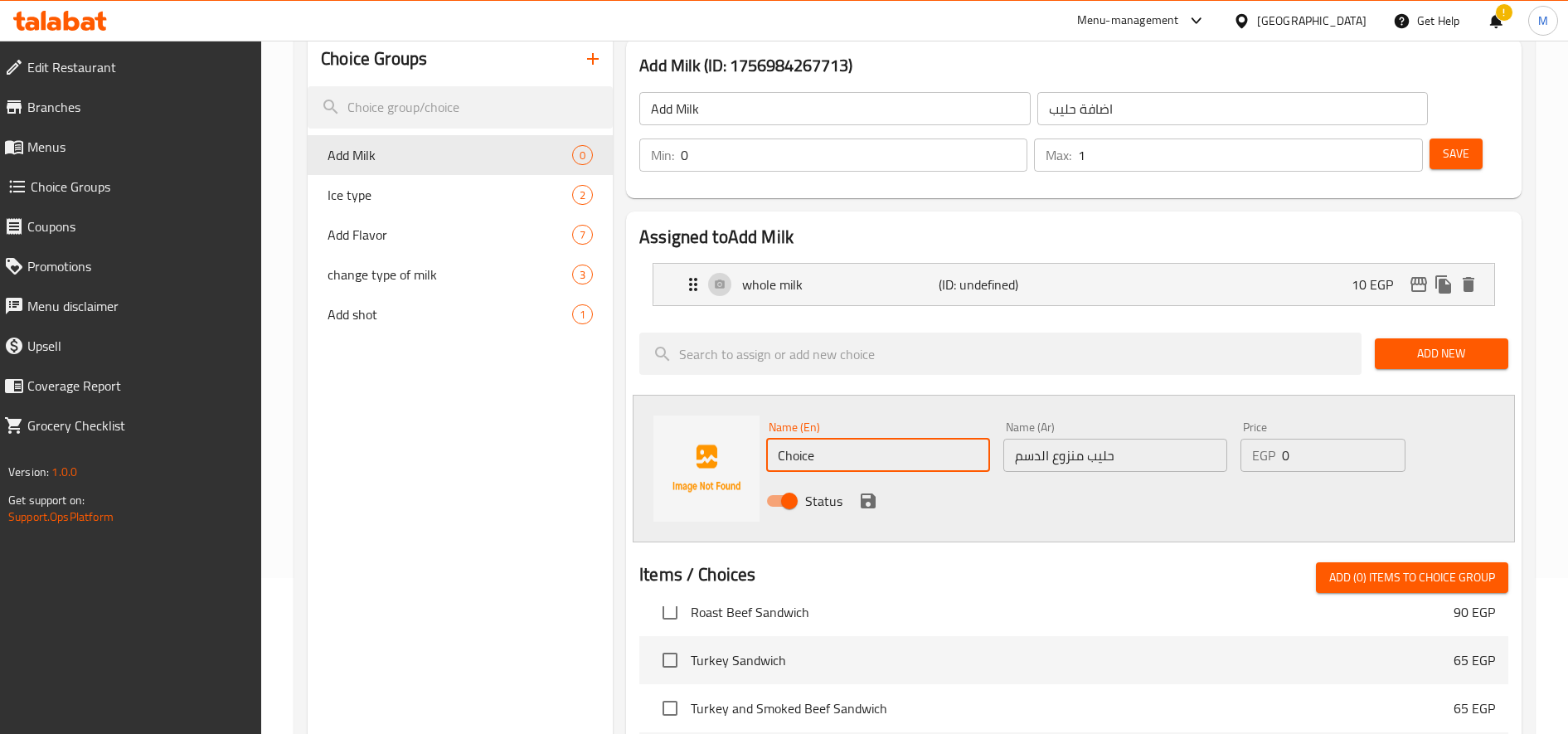
click at [840, 443] on input "Choice" at bounding box center [878, 455] width 224 height 33
paste input "skimmed milk"
type input "skimmed milk"
click at [870, 503] on icon "save" at bounding box center [868, 501] width 15 height 15
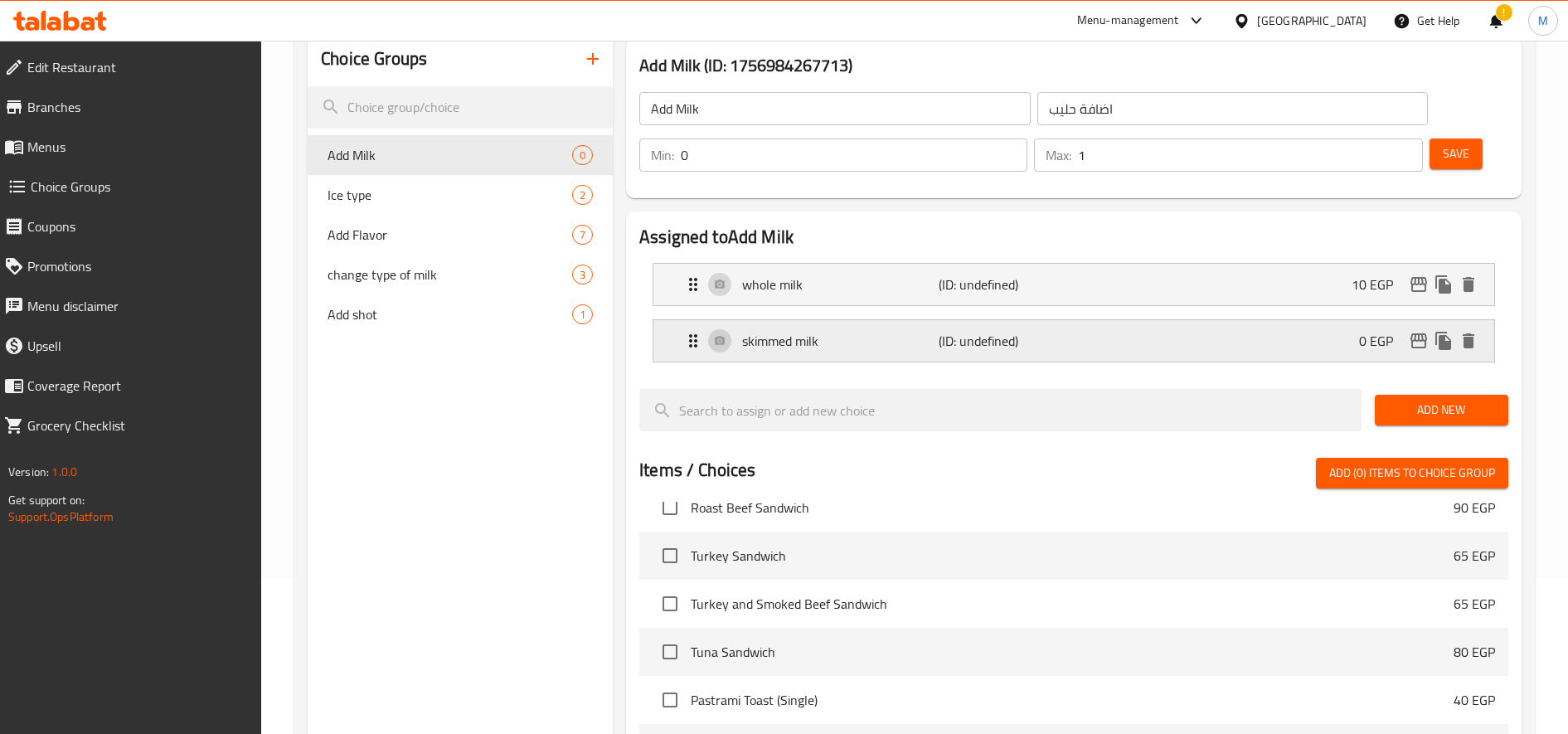
click at [1347, 332] on div "skimmed milk (ID: undefined) 0 EGP" at bounding box center [1078, 341] width 791 height 42
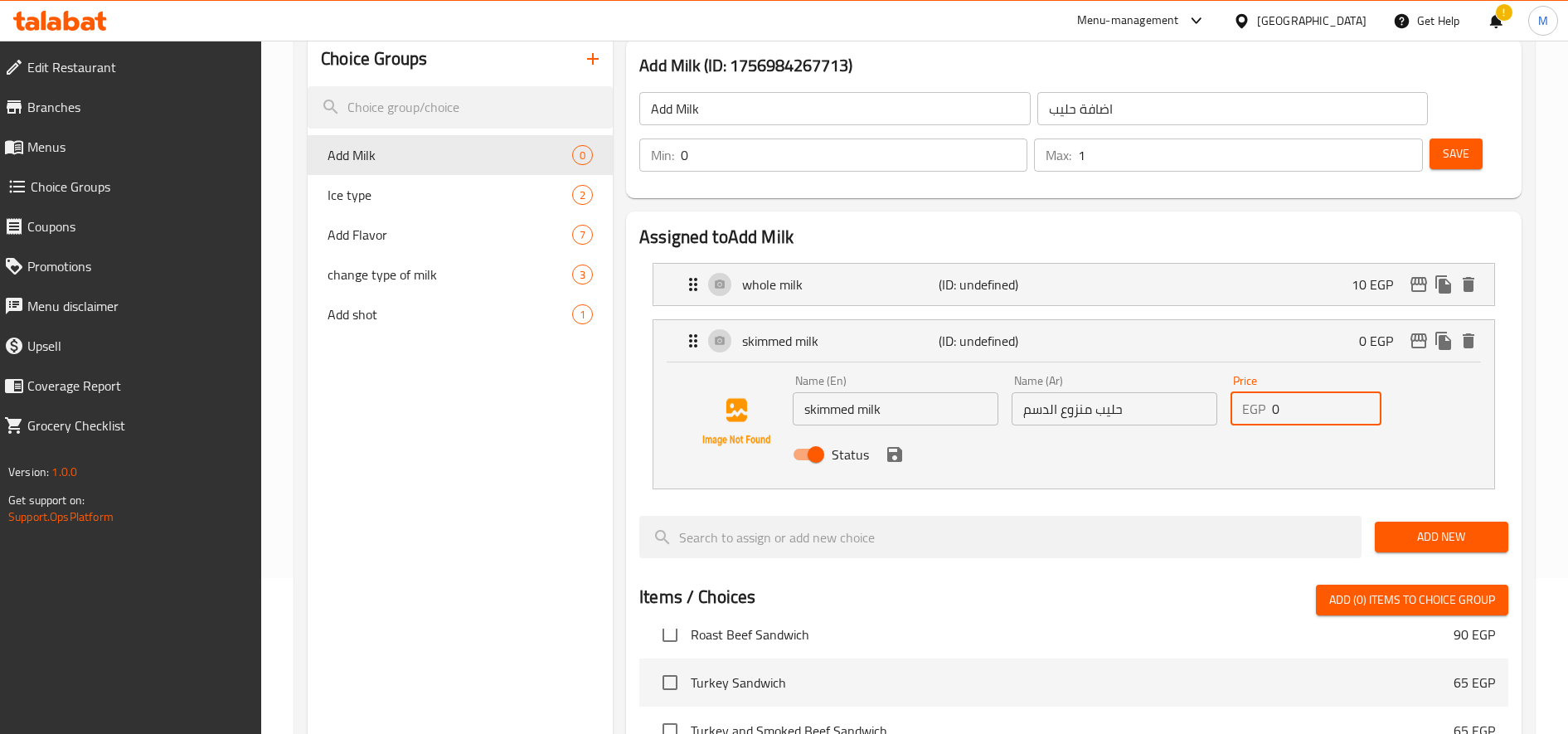
click at [1319, 414] on input "0" at bounding box center [1326, 409] width 109 height 33
click at [895, 456] on icon "save" at bounding box center [894, 454] width 19 height 19
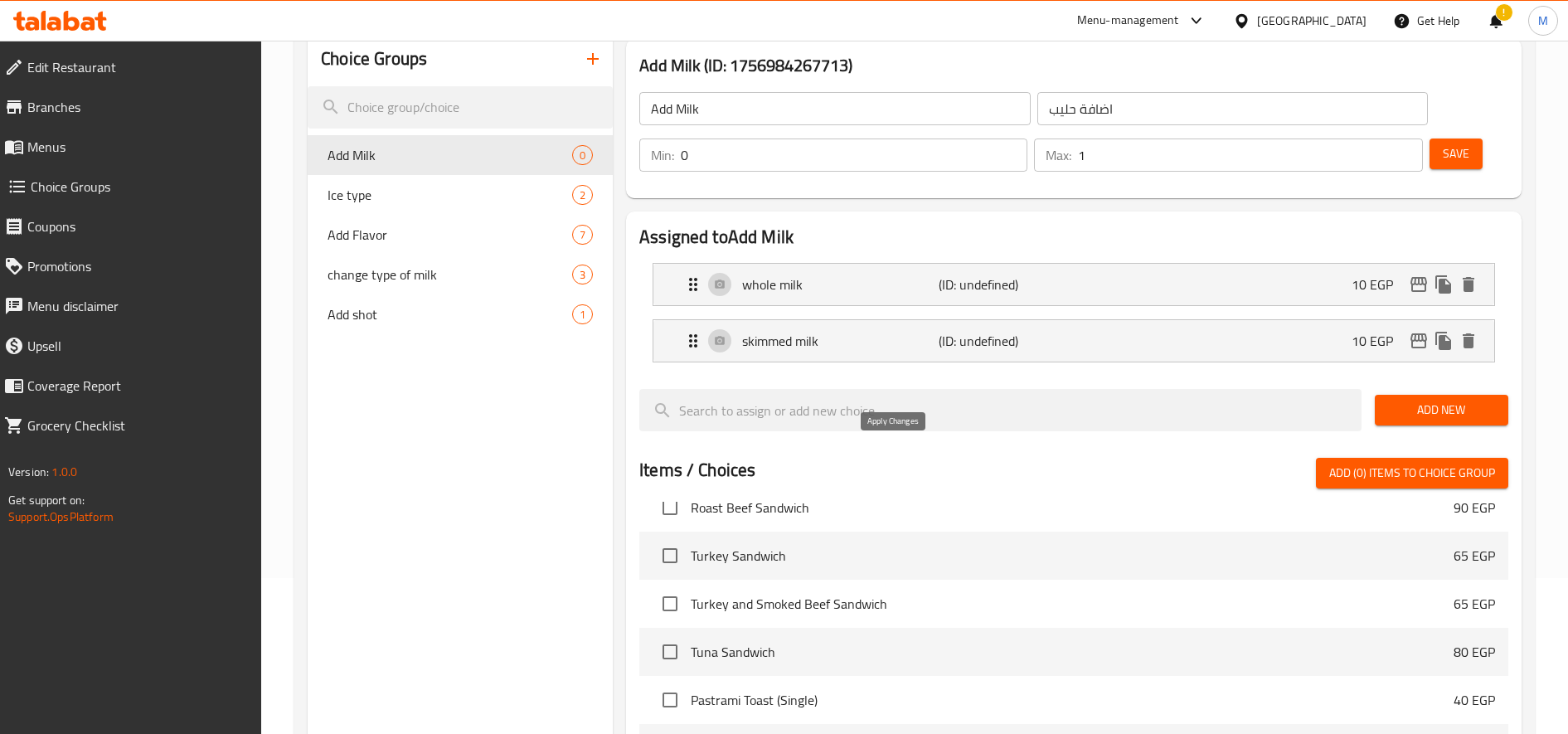
type input "10"
click at [1399, 398] on button "Add New" at bounding box center [1441, 409] width 133 height 31
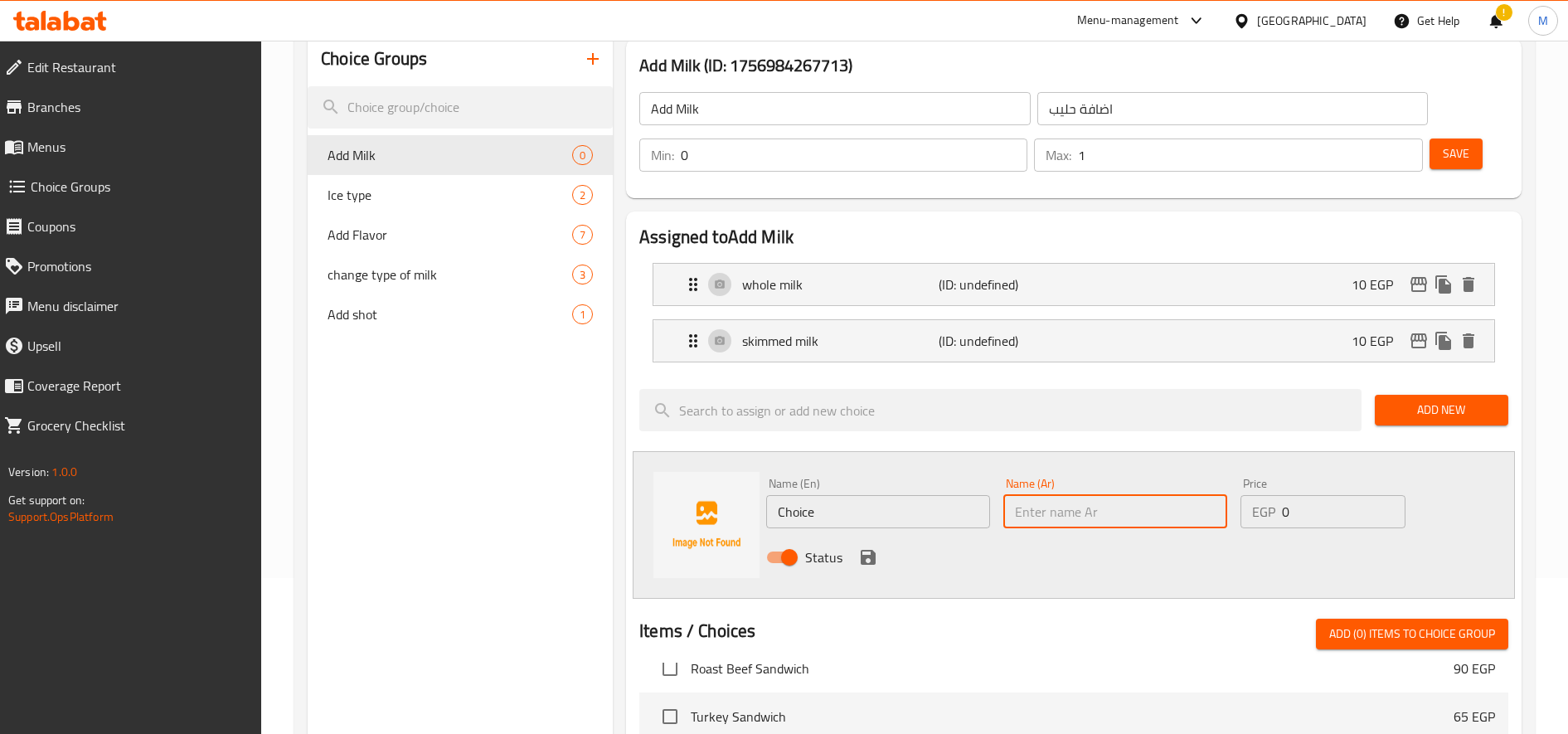
click at [1135, 507] on input "text" at bounding box center [1115, 512] width 224 height 33
paste input "حليب جوزهند"
type input "حليب جوزهند"
click at [870, 513] on input "Choice" at bounding box center [878, 512] width 224 height 33
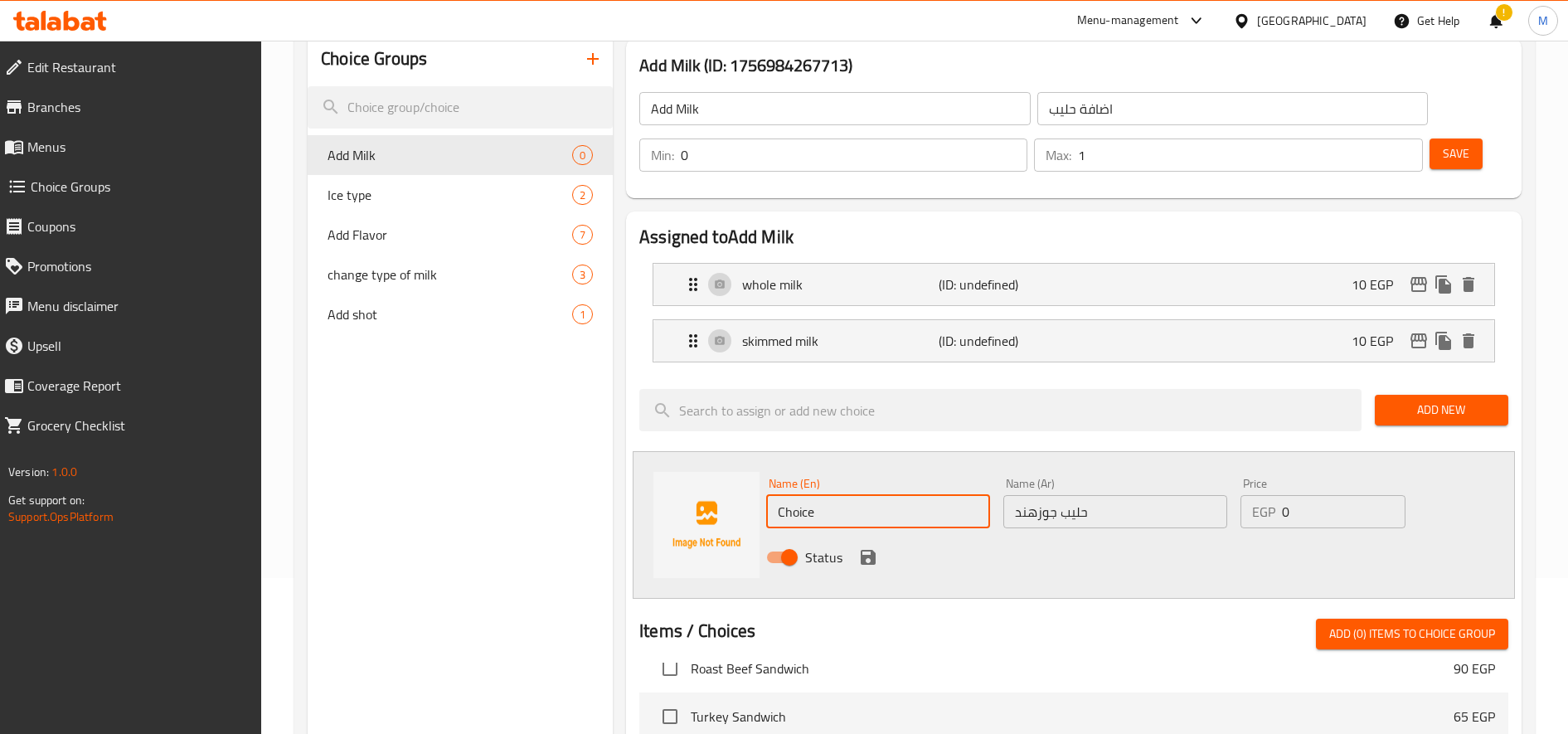
click at [870, 513] on input "Choice" at bounding box center [878, 512] width 224 height 33
paste input "coconut milk"
click at [870, 513] on input "coconut milk" at bounding box center [878, 512] width 224 height 33
type input "coconut milk"
click at [923, 482] on div "Name (En) coconut milk Name (En)" at bounding box center [878, 503] width 224 height 51
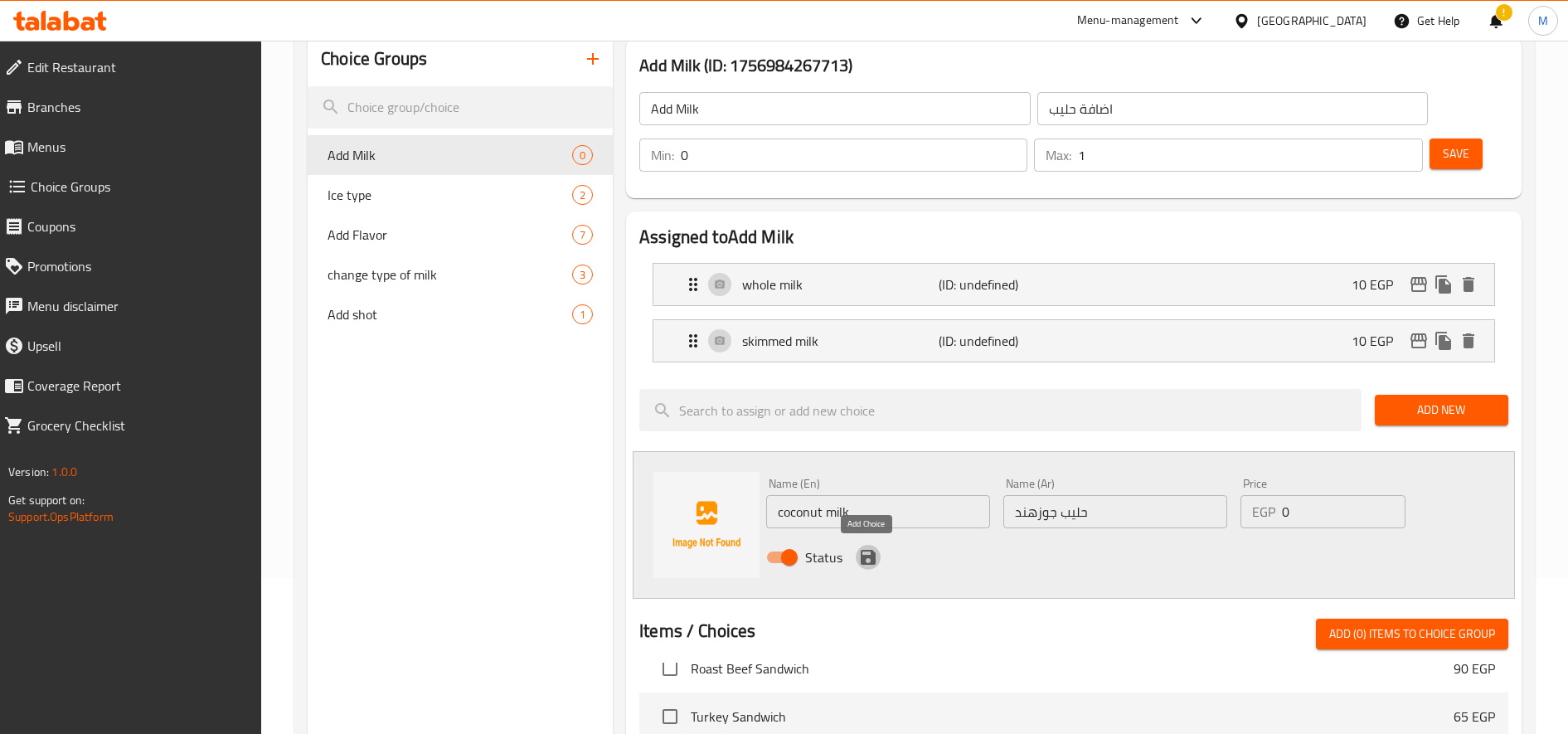
click at [866, 554] on icon "save" at bounding box center [868, 557] width 15 height 15
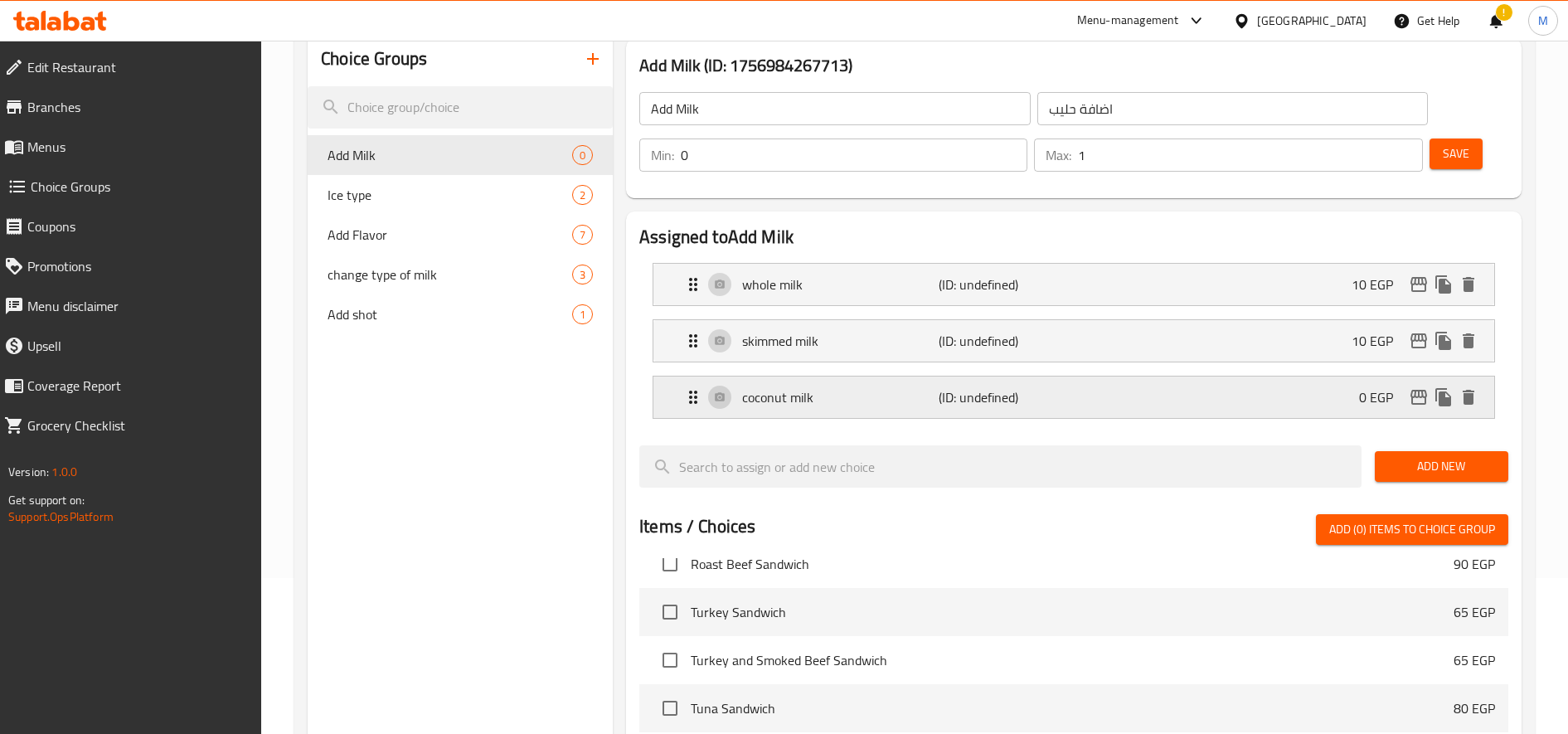
click at [1181, 396] on div "coconut milk (ID: undefined) 0 EGP" at bounding box center [1078, 397] width 791 height 42
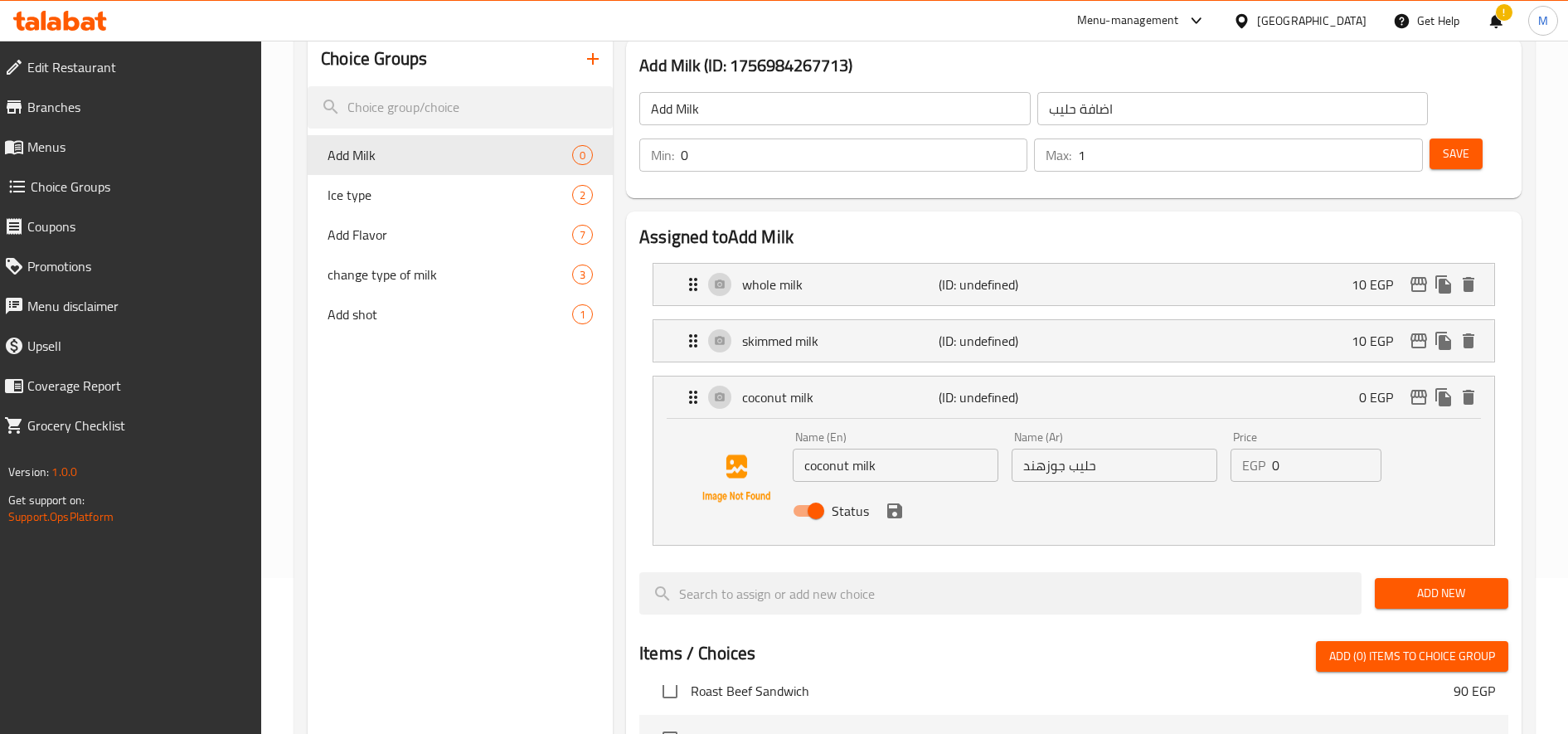
click at [1288, 465] on input "0" at bounding box center [1326, 466] width 109 height 33
click at [887, 506] on icon "save" at bounding box center [894, 511] width 15 height 15
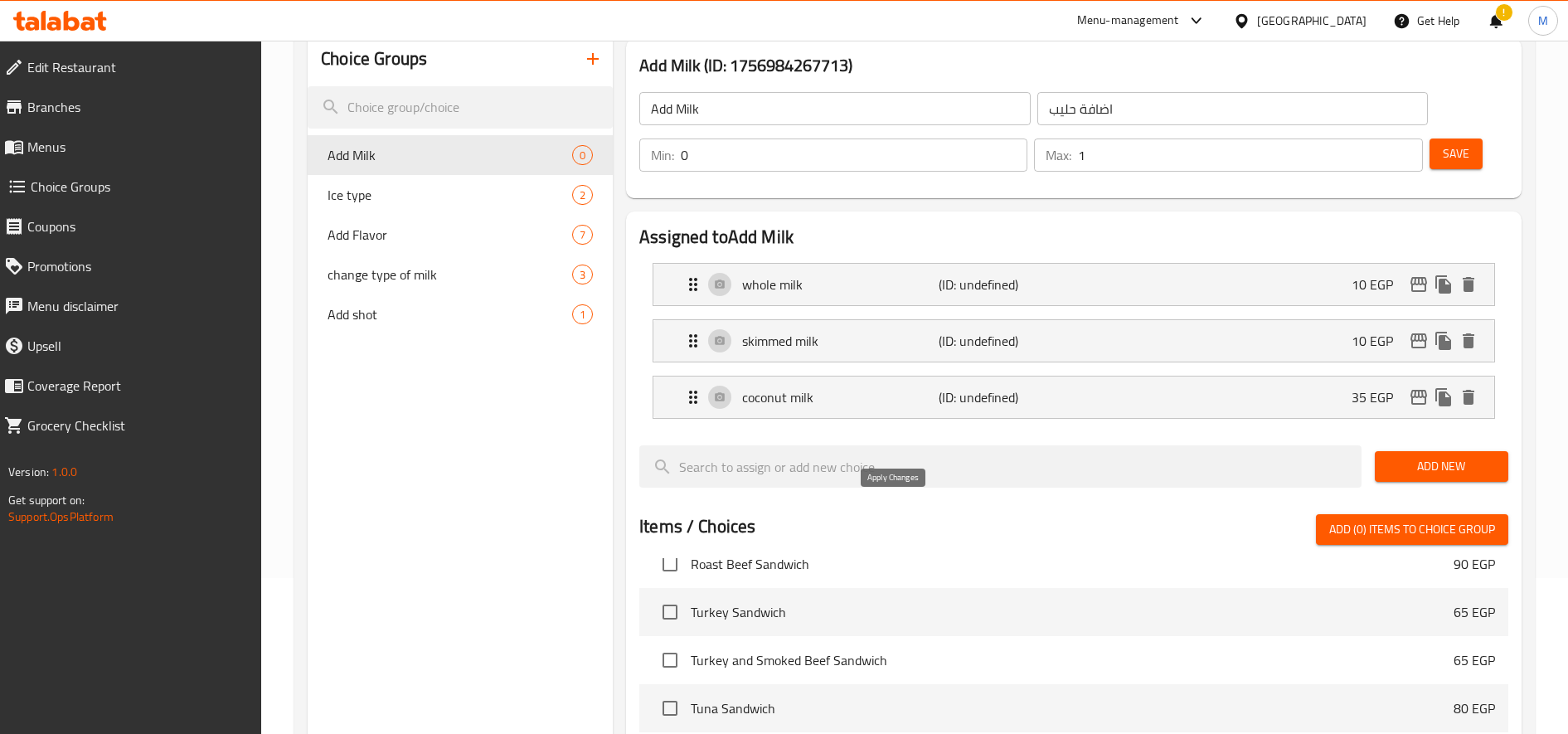
type input "35"
click at [1435, 467] on span "Add New" at bounding box center [1442, 467] width 107 height 20
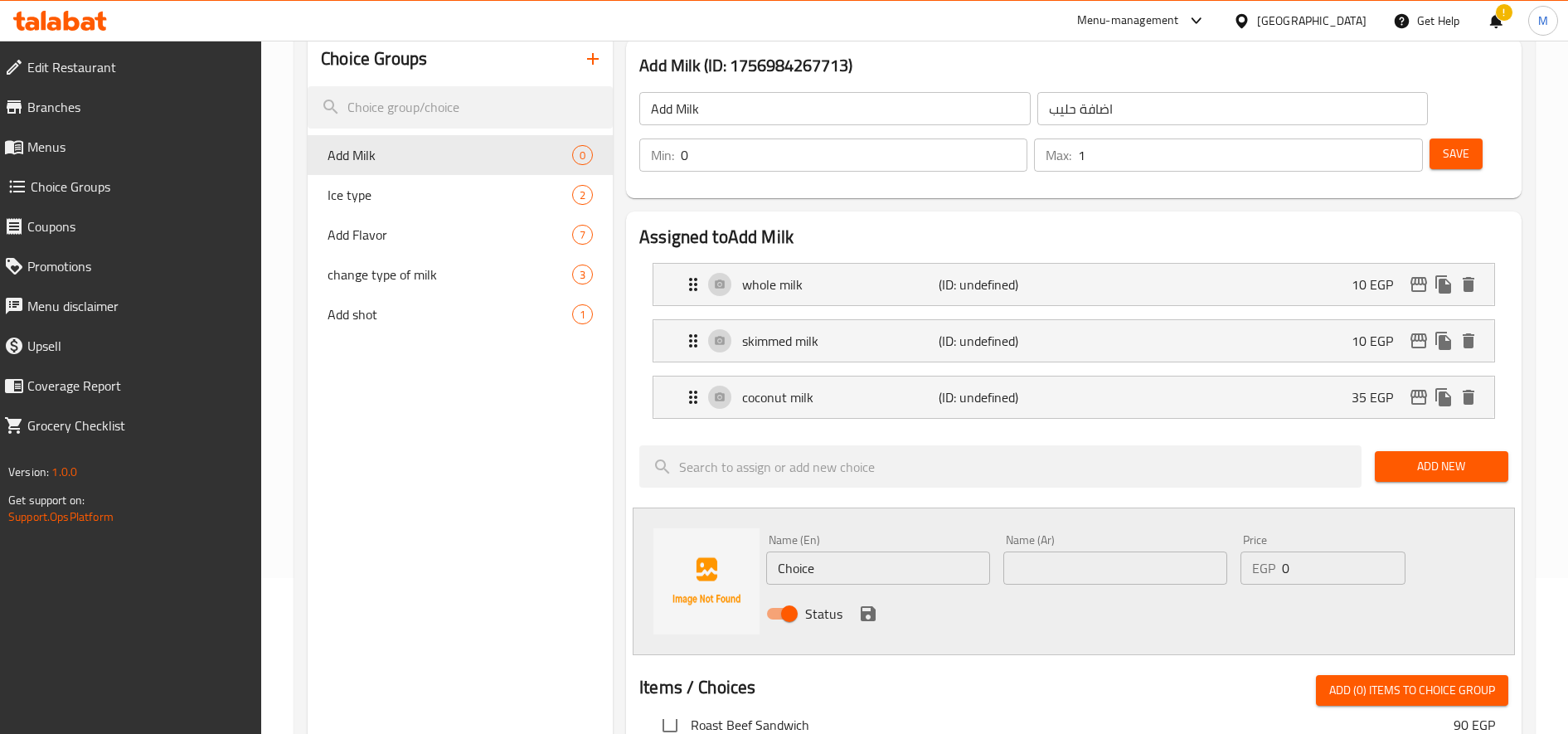
paste input "حليب لوز"
click at [1150, 570] on input "حليب لوز" at bounding box center [1115, 568] width 224 height 33
type input "حليب لوز"
click at [827, 561] on input "Choice" at bounding box center [878, 568] width 224 height 33
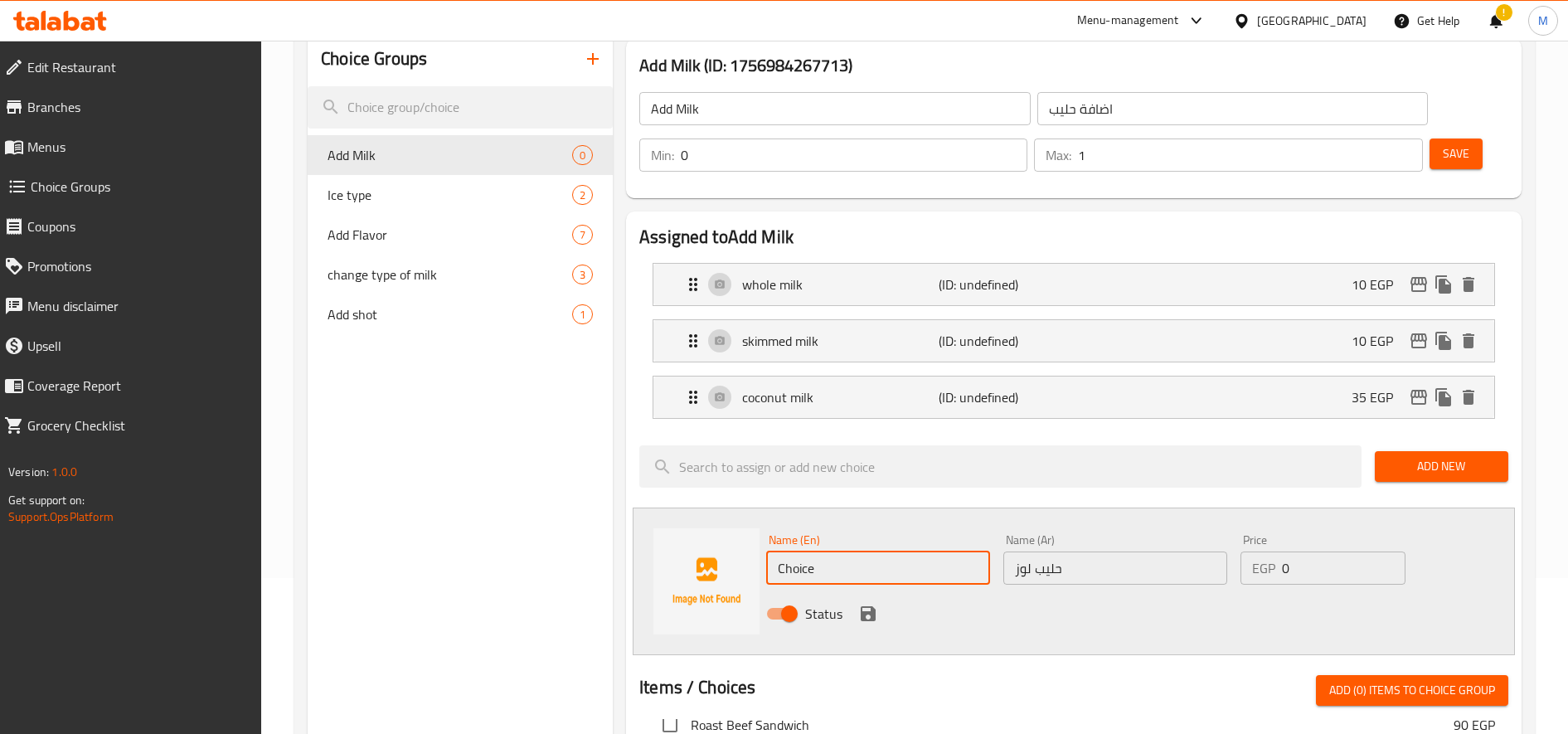
paste input "almond milk"
click at [827, 561] on input "almond milk" at bounding box center [878, 568] width 224 height 33
type input "almond milk"
click at [865, 605] on icon "save" at bounding box center [867, 613] width 19 height 19
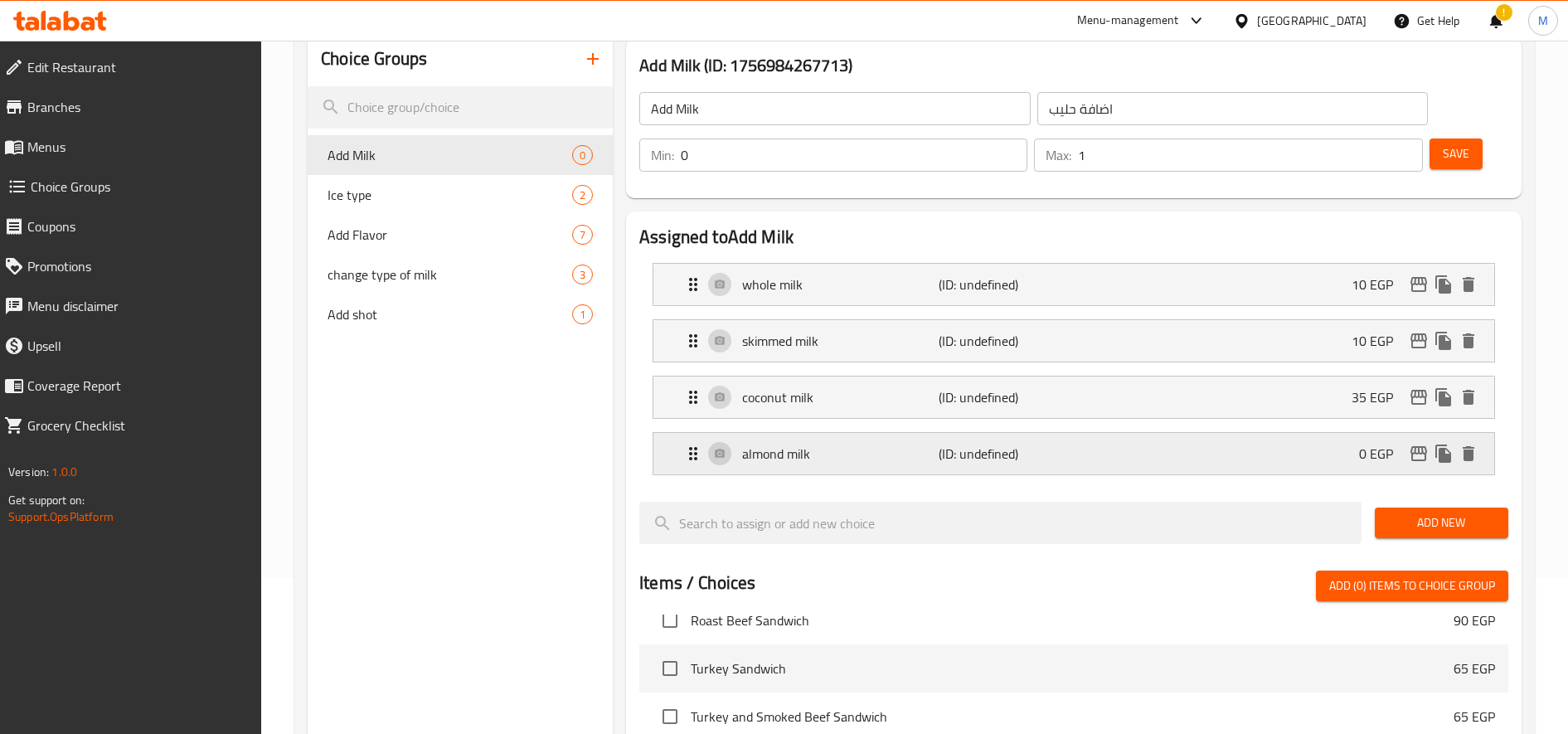
click at [1121, 453] on div "almond milk (ID: undefined) 0 EGP" at bounding box center [1078, 454] width 791 height 42
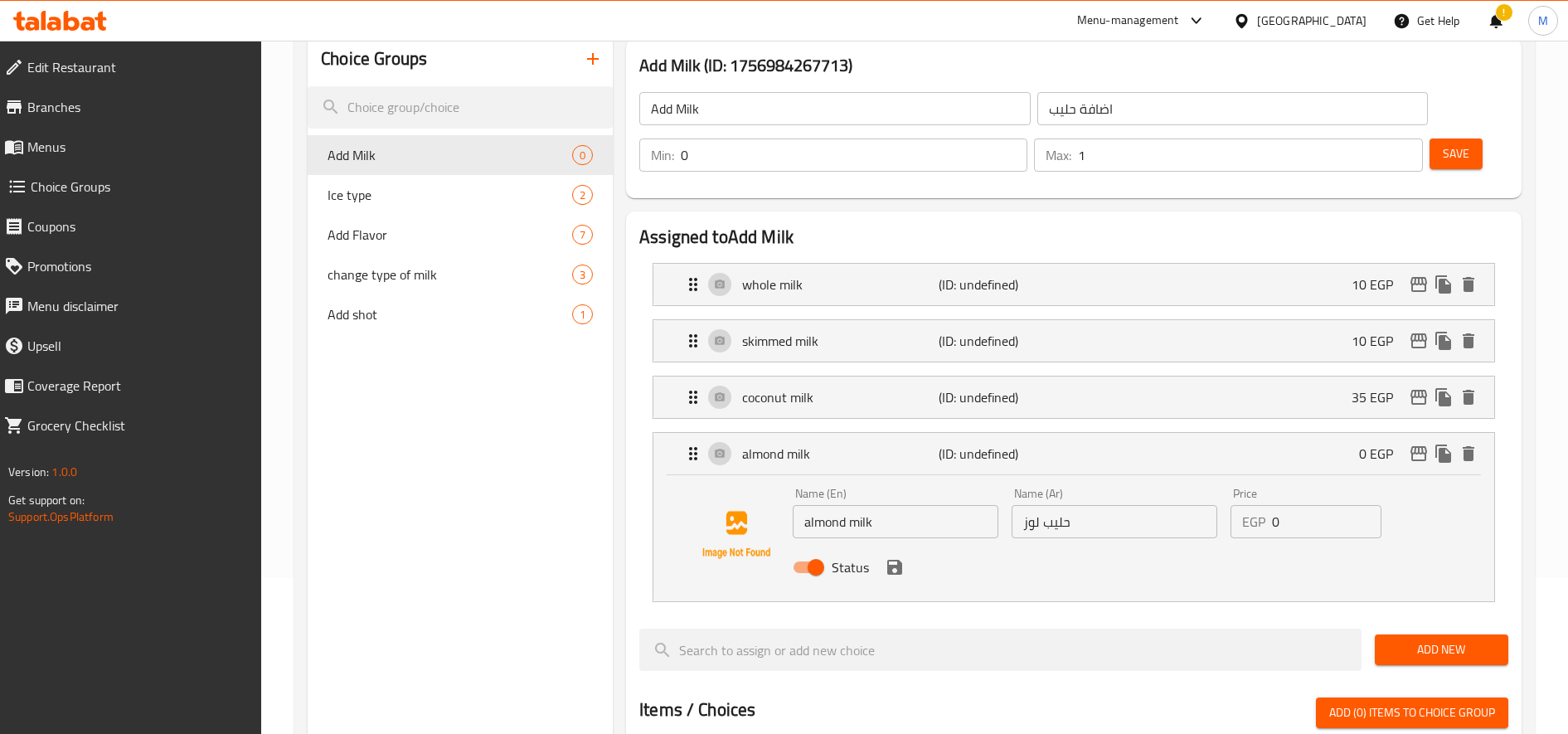
click at [1294, 516] on input "0" at bounding box center [1326, 522] width 109 height 33
click at [902, 563] on icon "save" at bounding box center [894, 566] width 19 height 19
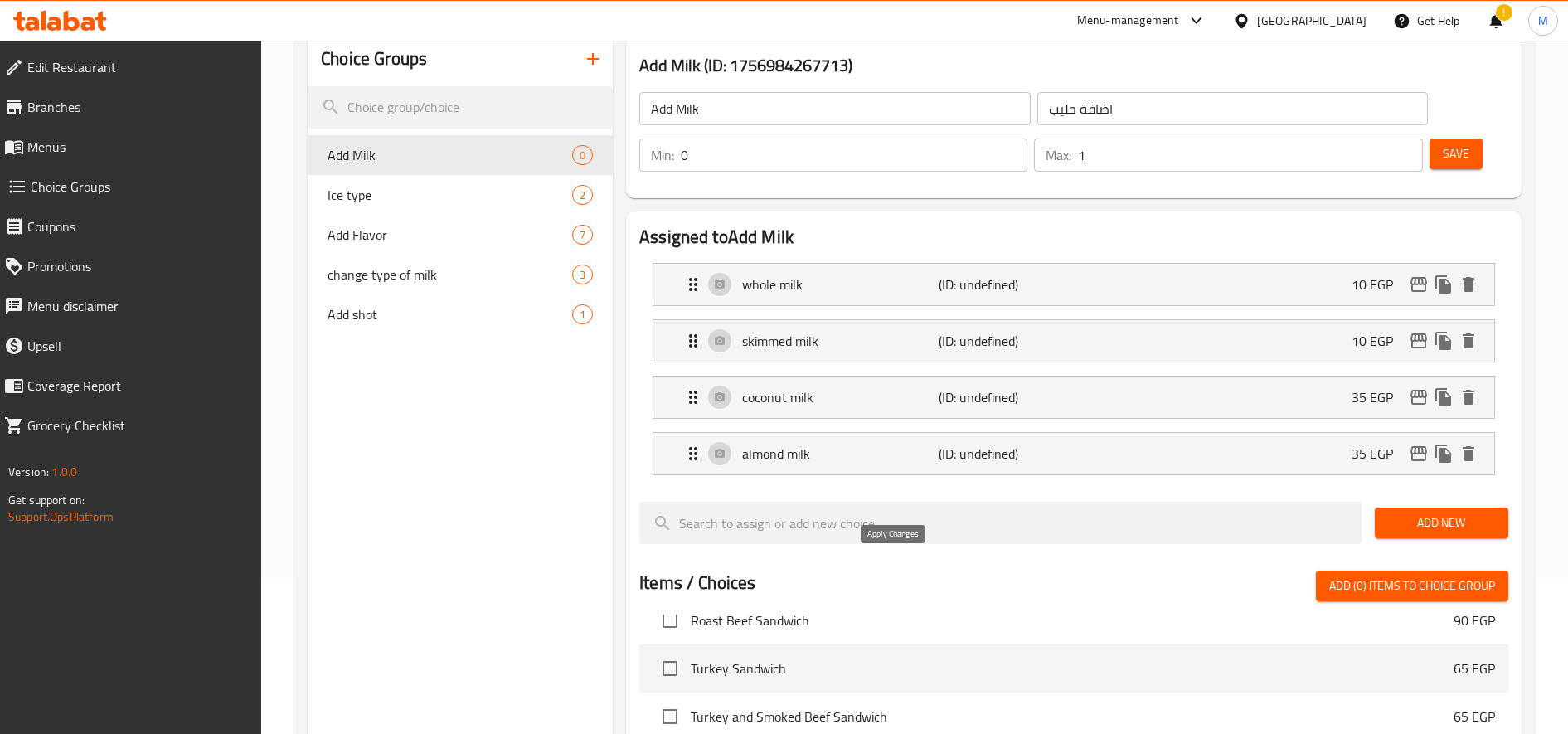
type input "35"
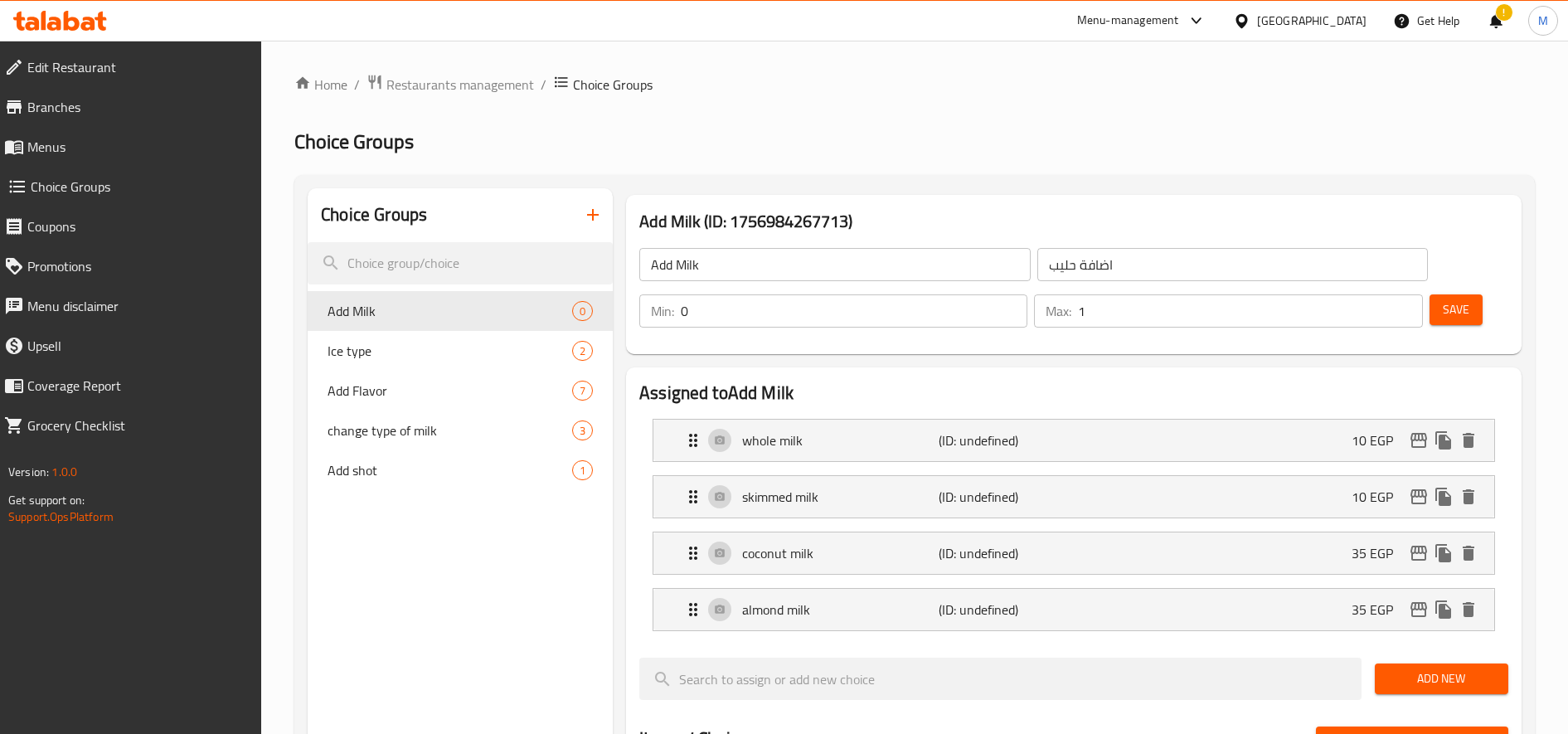
click at [1457, 321] on button "Save" at bounding box center [1455, 309] width 53 height 31
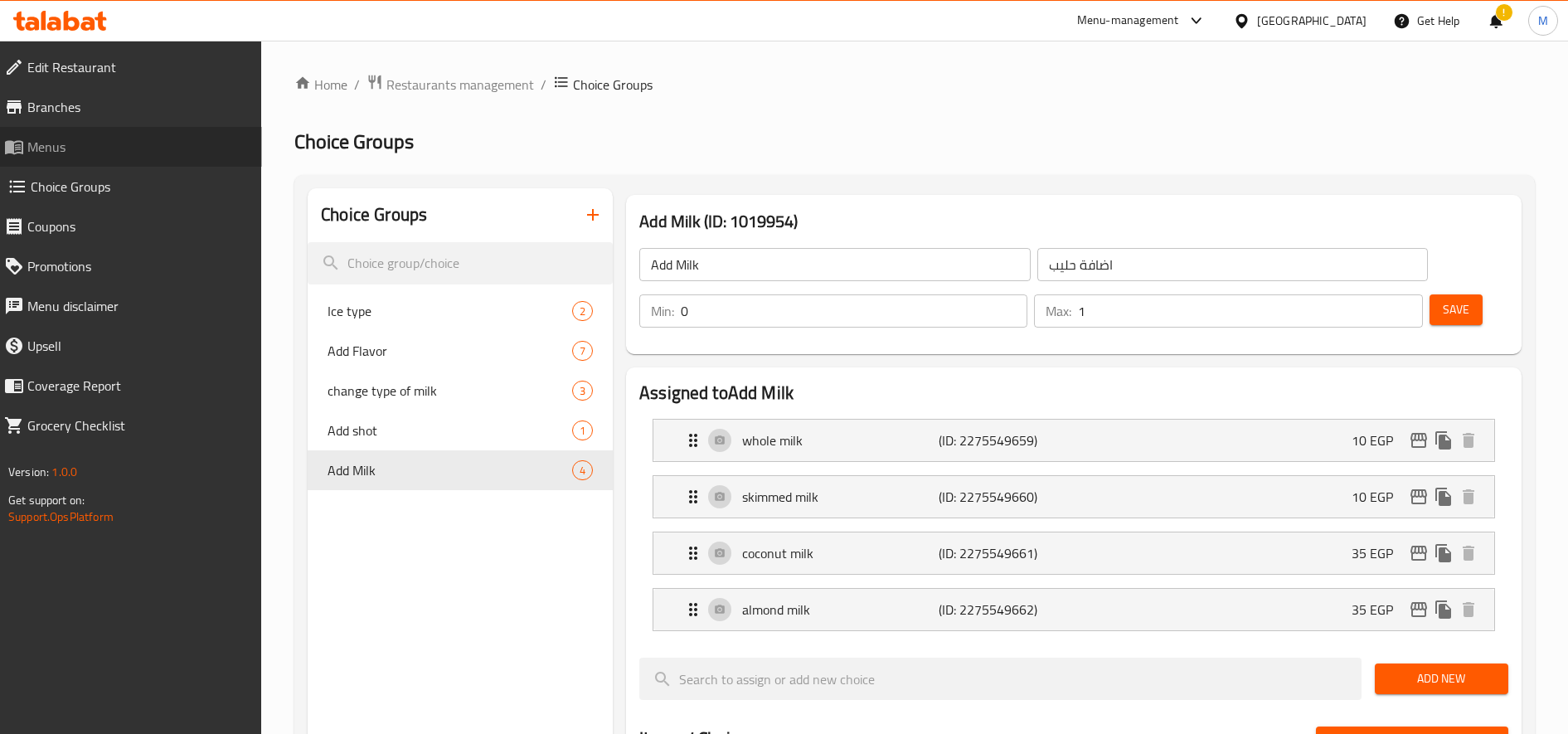
click at [32, 153] on span "Menus" at bounding box center [138, 146] width 221 height 19
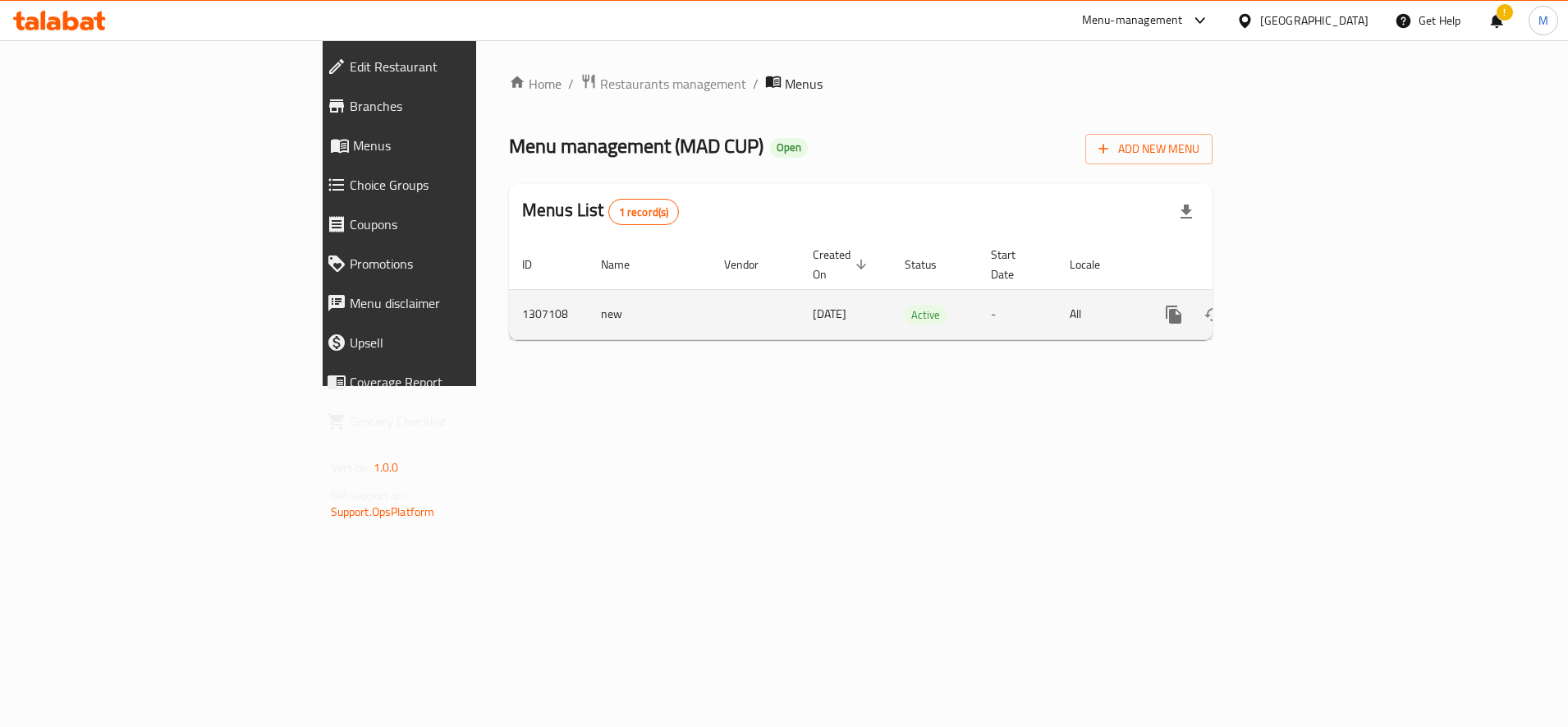
click at [1302, 304] on icon "enhanced table" at bounding box center [1291, 314] width 19 height 19
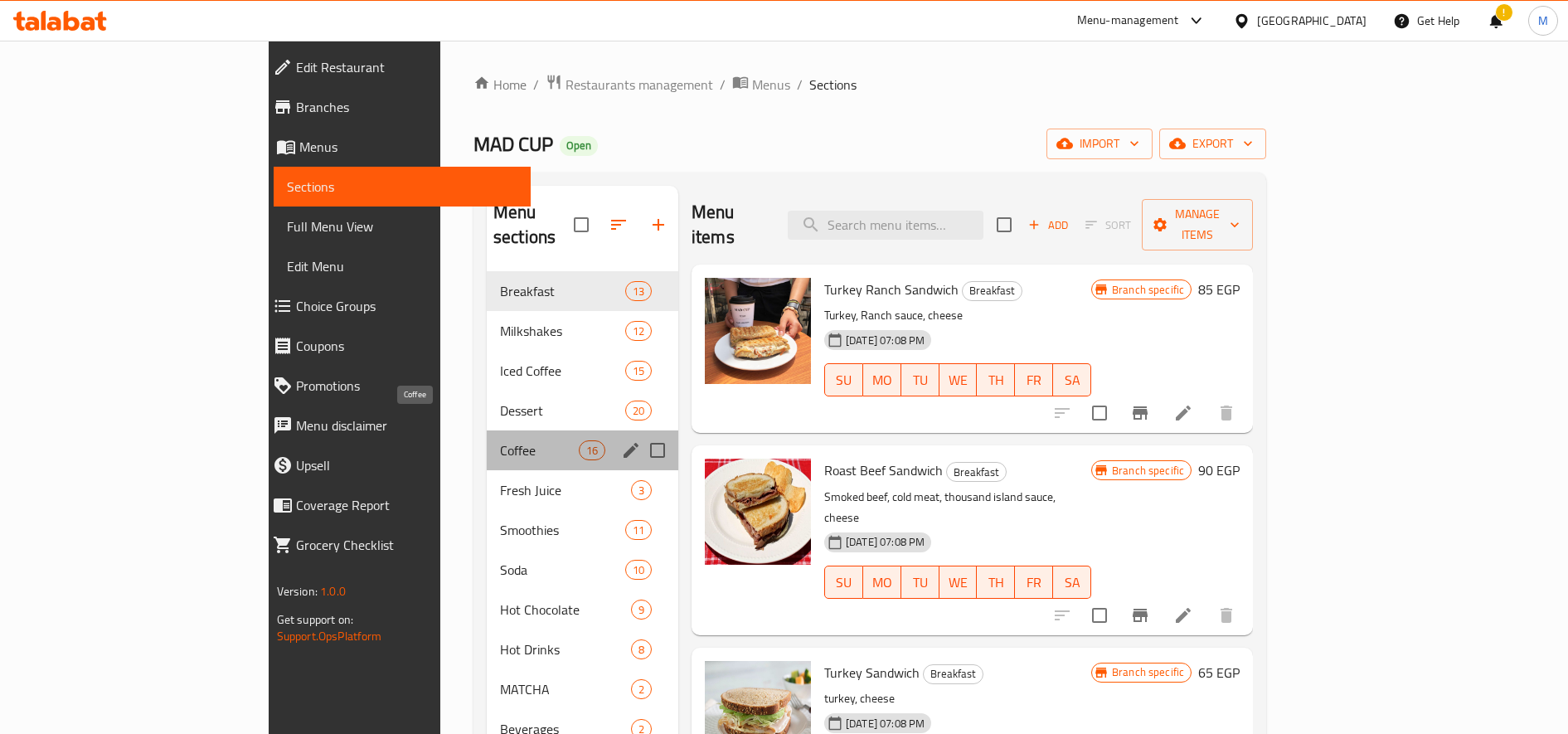
click at [500, 441] on span "Coffee" at bounding box center [539, 450] width 79 height 19
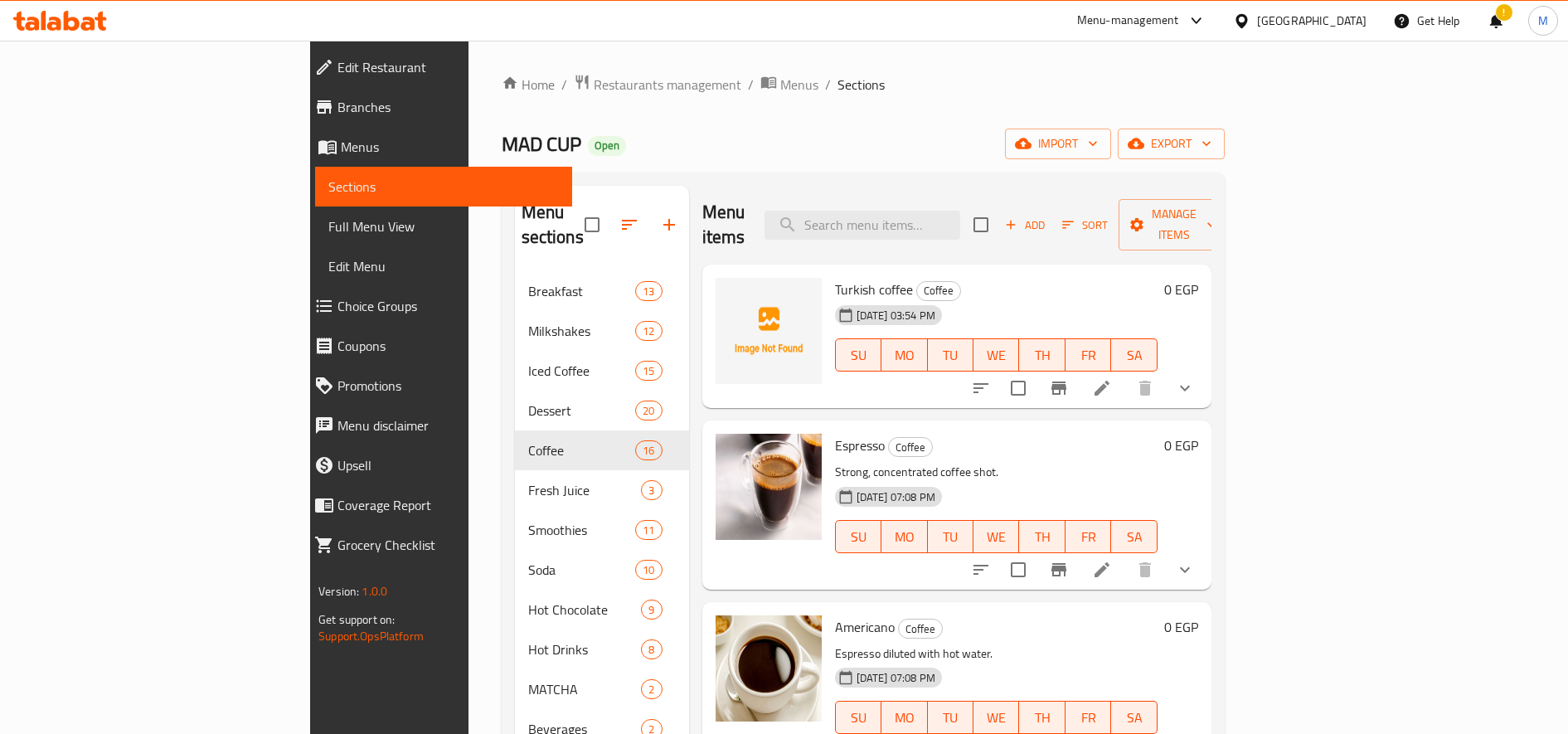
click at [835, 277] on span "Turkish coffee" at bounding box center [874, 289] width 78 height 25
copy h6 "Turkish coffee"
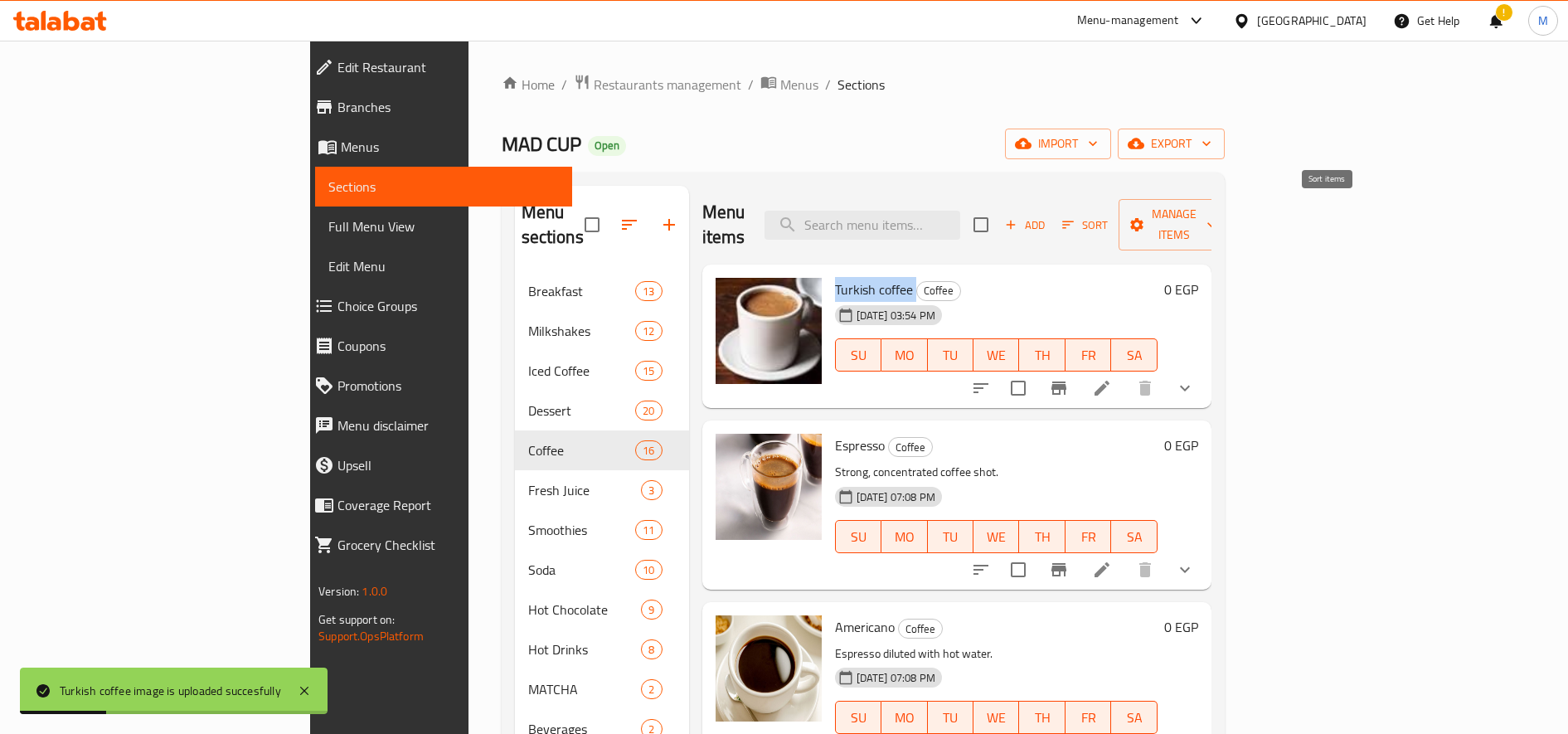
click at [1108, 217] on span "Sort" at bounding box center [1085, 225] width 45 height 19
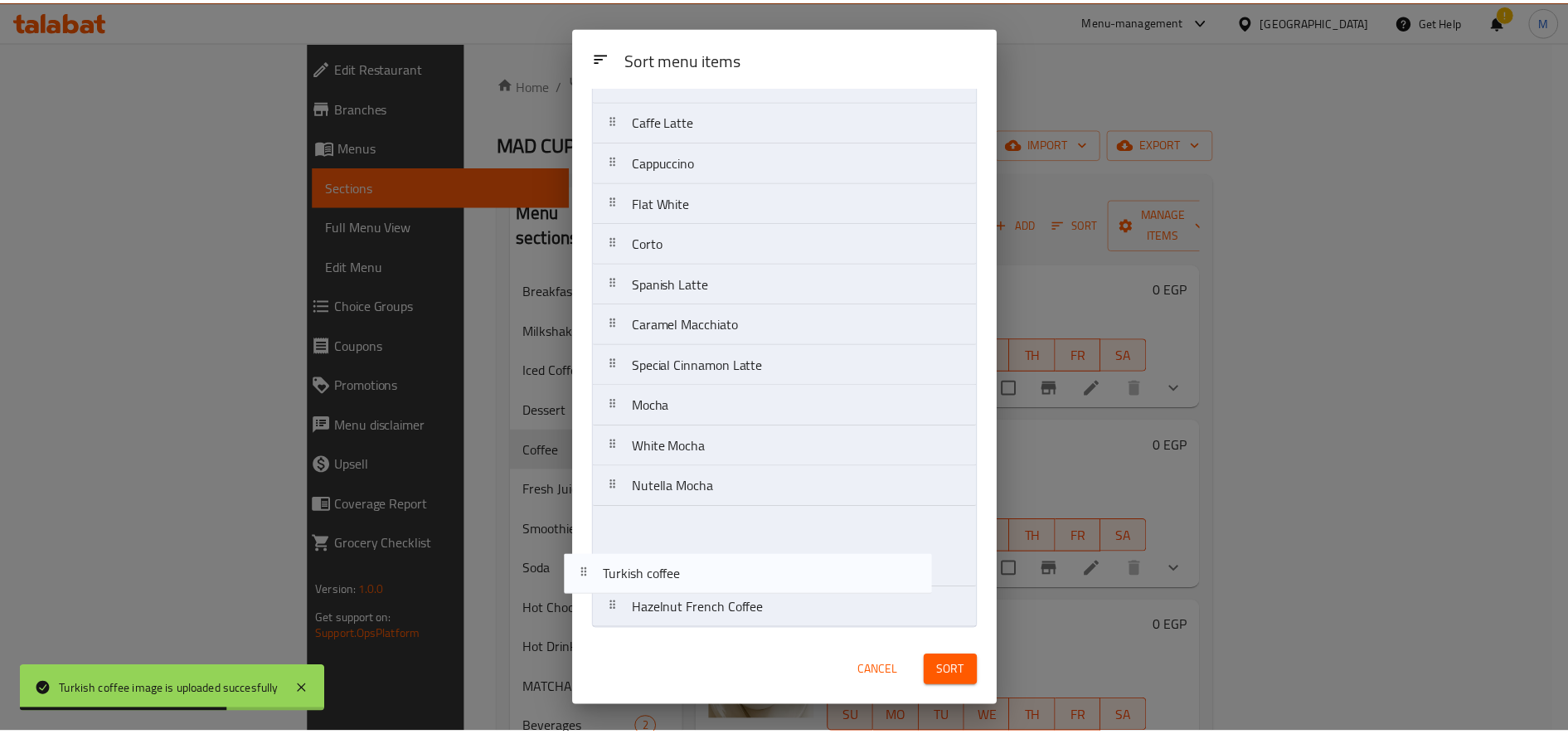
scroll to position [156, 0]
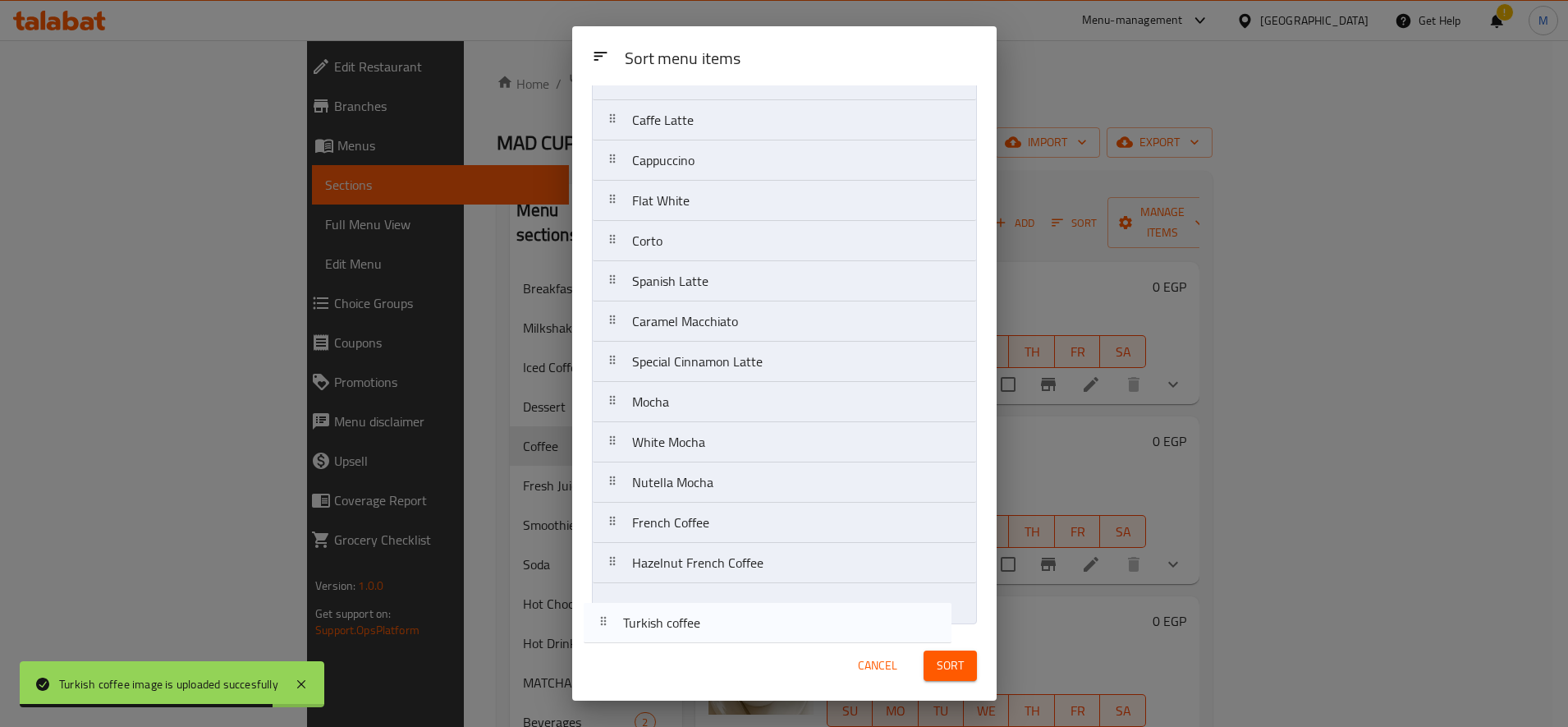
drag, startPoint x: 610, startPoint y: 162, endPoint x: 603, endPoint y: 629, distance: 467.1
click at [603, 629] on div "Sort menu items Turkish coffee Espresso Americano Macchiato Caffe Latte Cappucc…" at bounding box center [784, 358] width 424 height 545
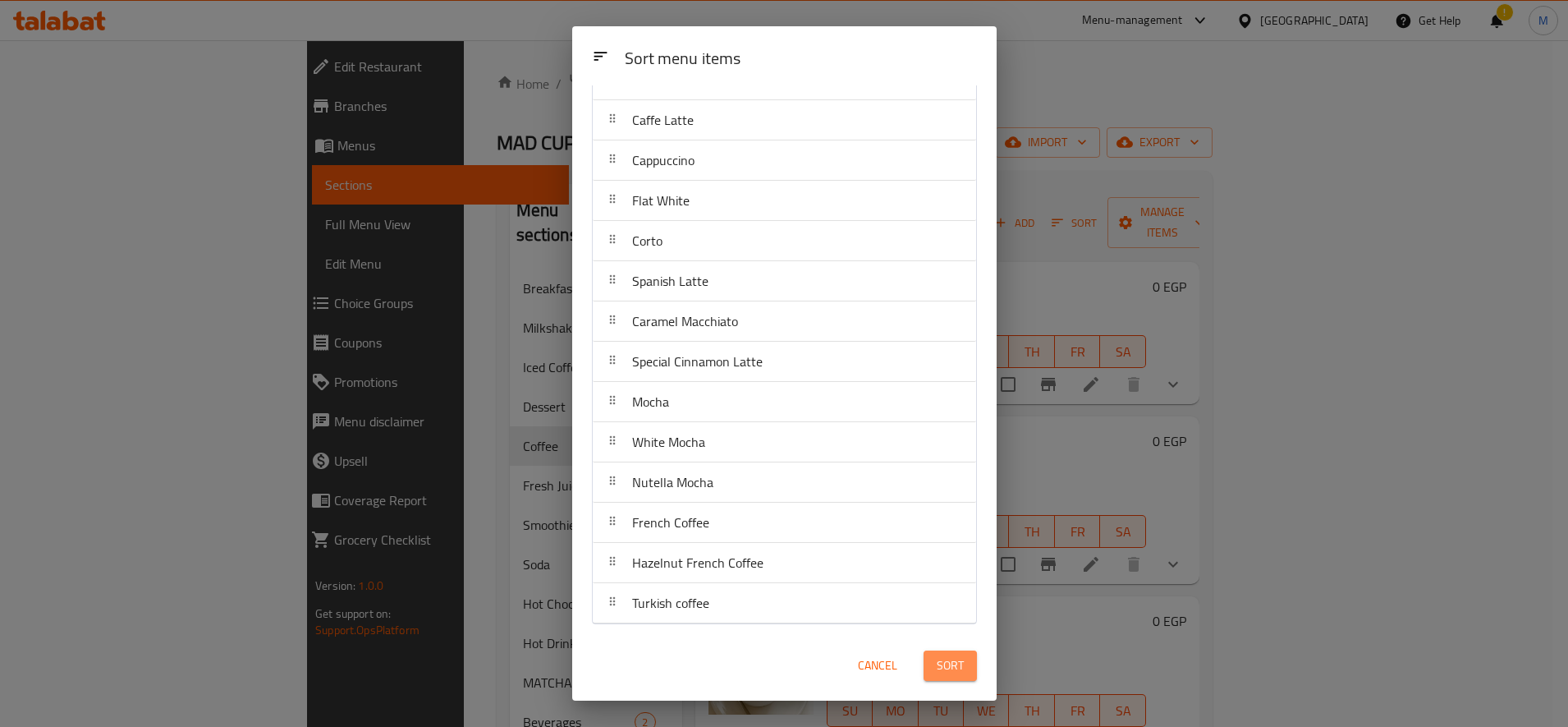
click at [953, 662] on span "Sort" at bounding box center [950, 666] width 27 height 20
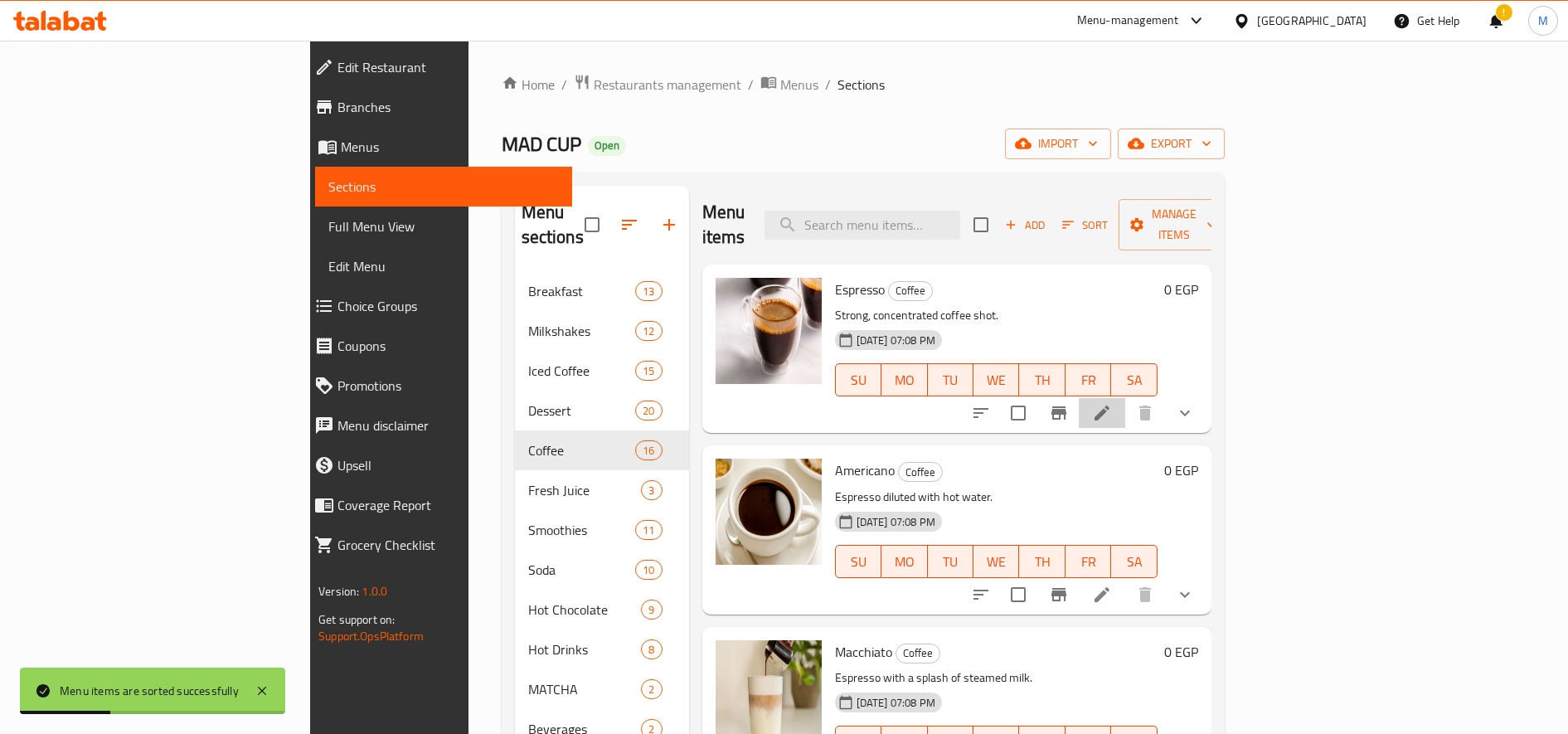
click at [1112, 403] on icon at bounding box center [1101, 412] width 19 height 19
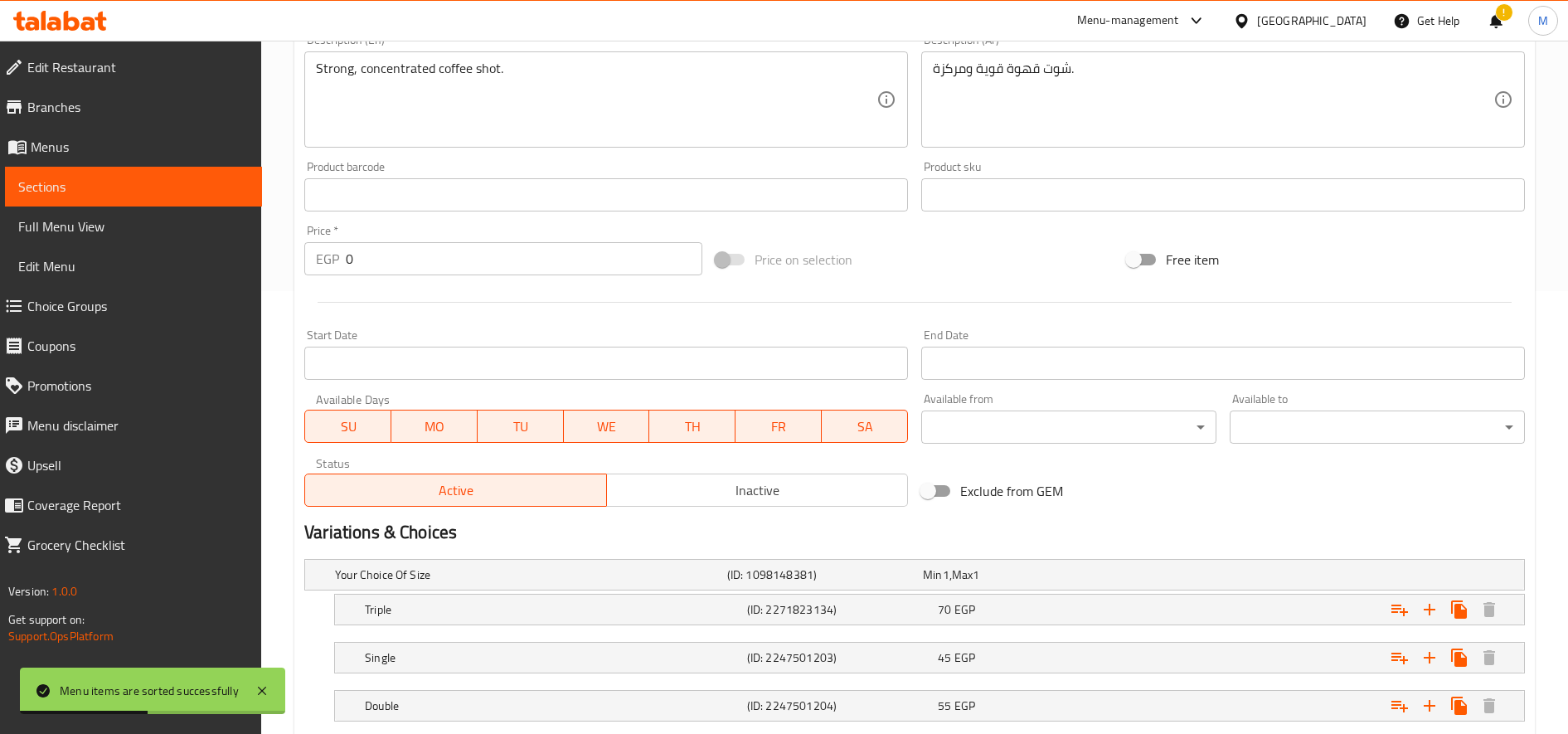
scroll to position [547, 0]
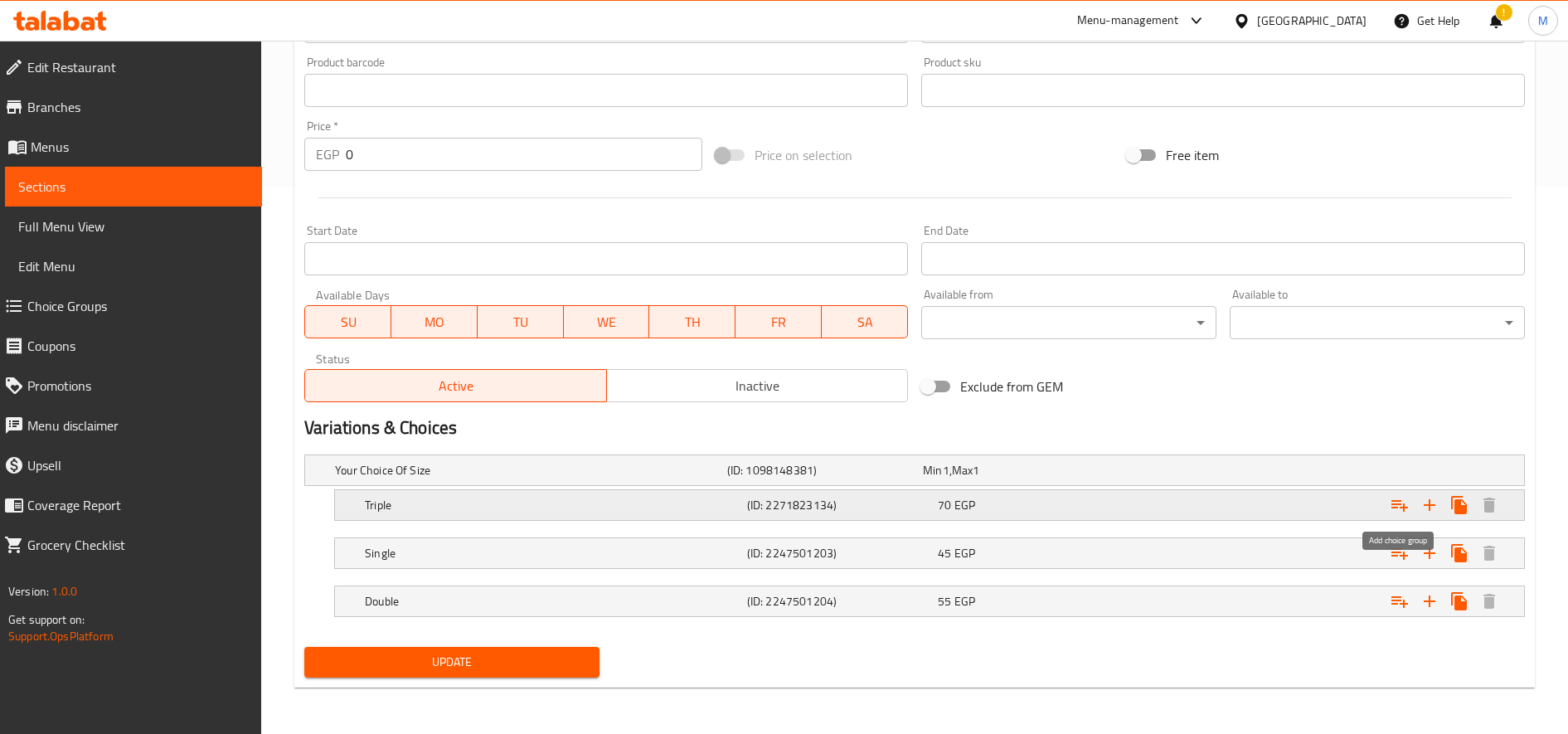
click at [1397, 503] on icon "Expand" at bounding box center [1399, 504] width 19 height 19
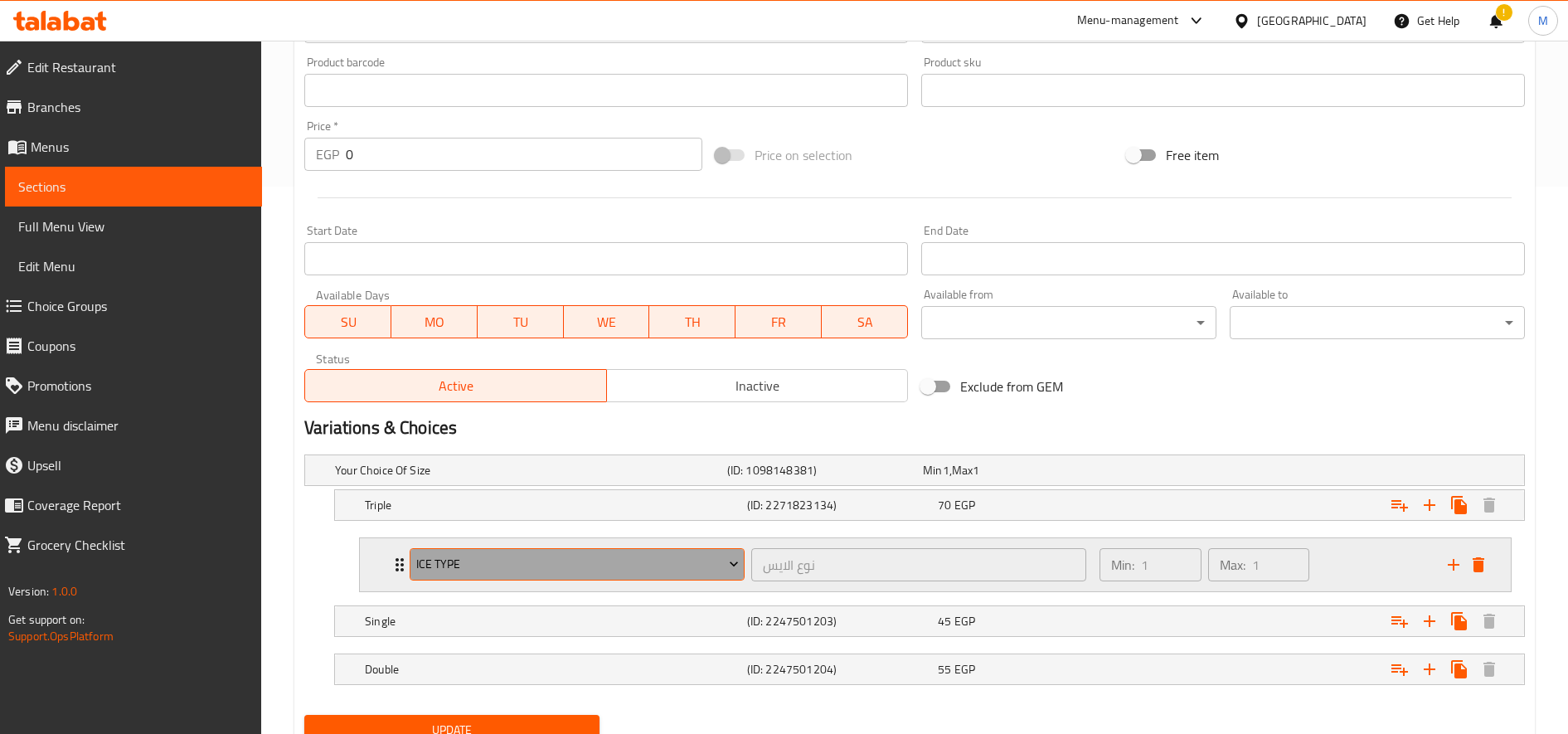
click at [569, 572] on span "Ice type" at bounding box center [578, 564] width 322 height 20
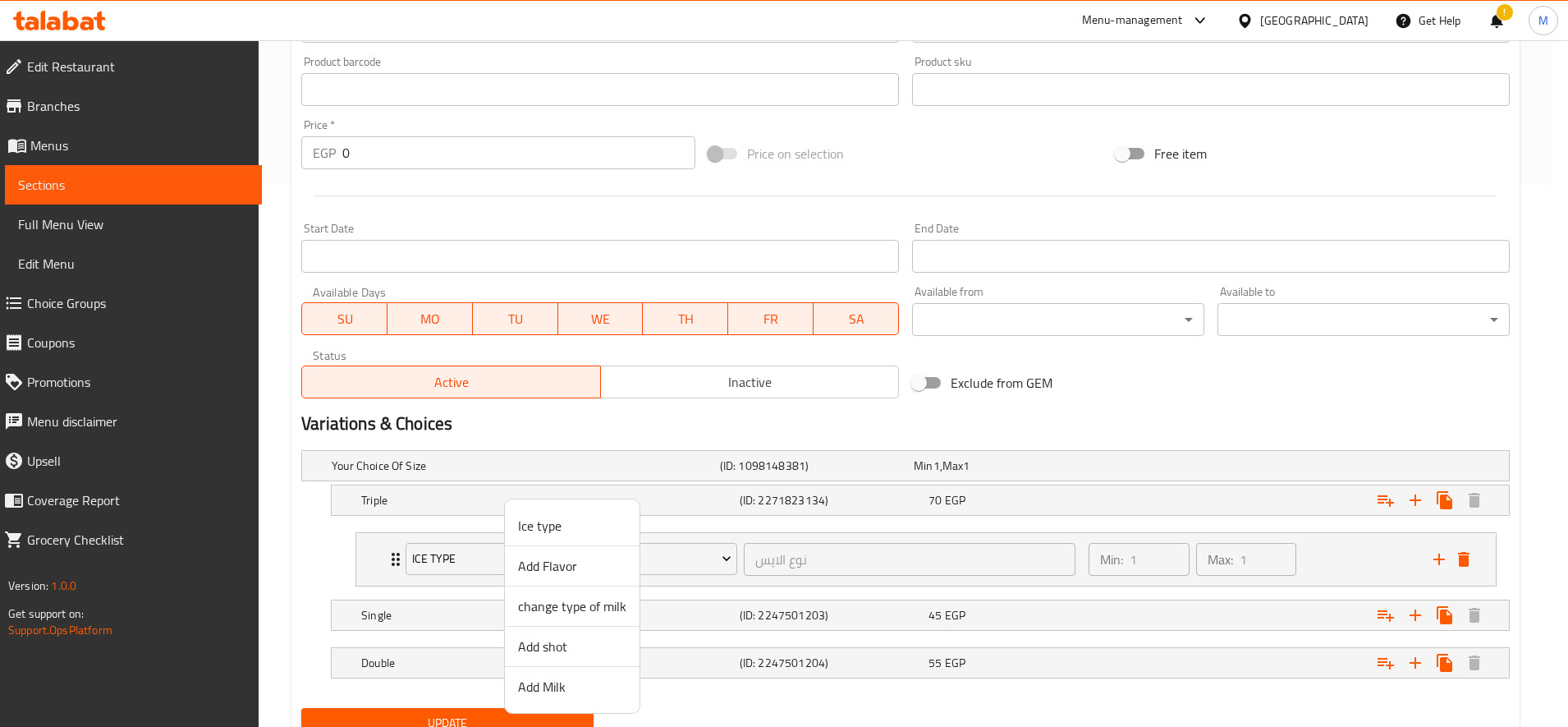
click at [568, 678] on span "Add Milk" at bounding box center [572, 686] width 108 height 19
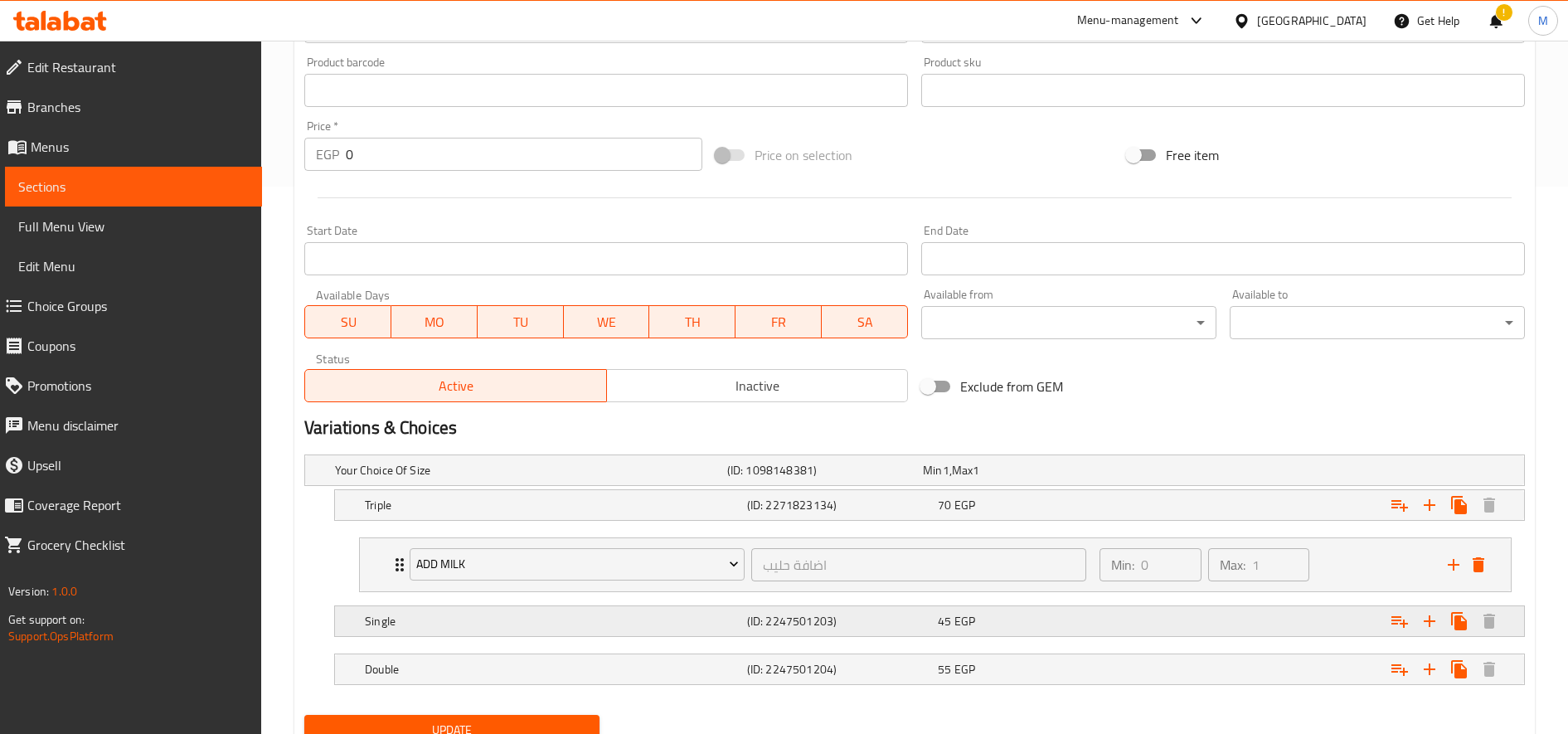
click at [1392, 623] on icon "Expand" at bounding box center [1400, 622] width 17 height 12
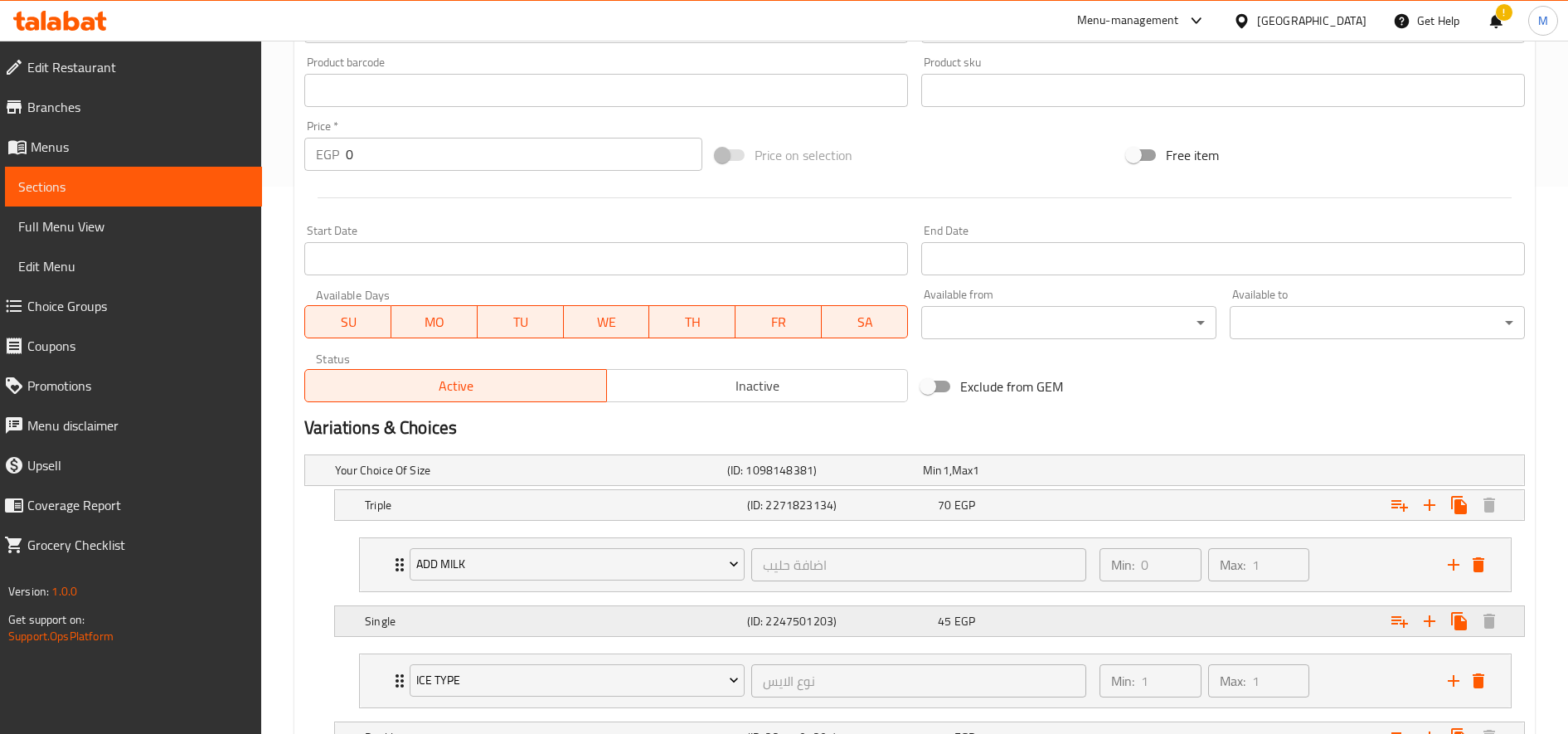
scroll to position [677, 0]
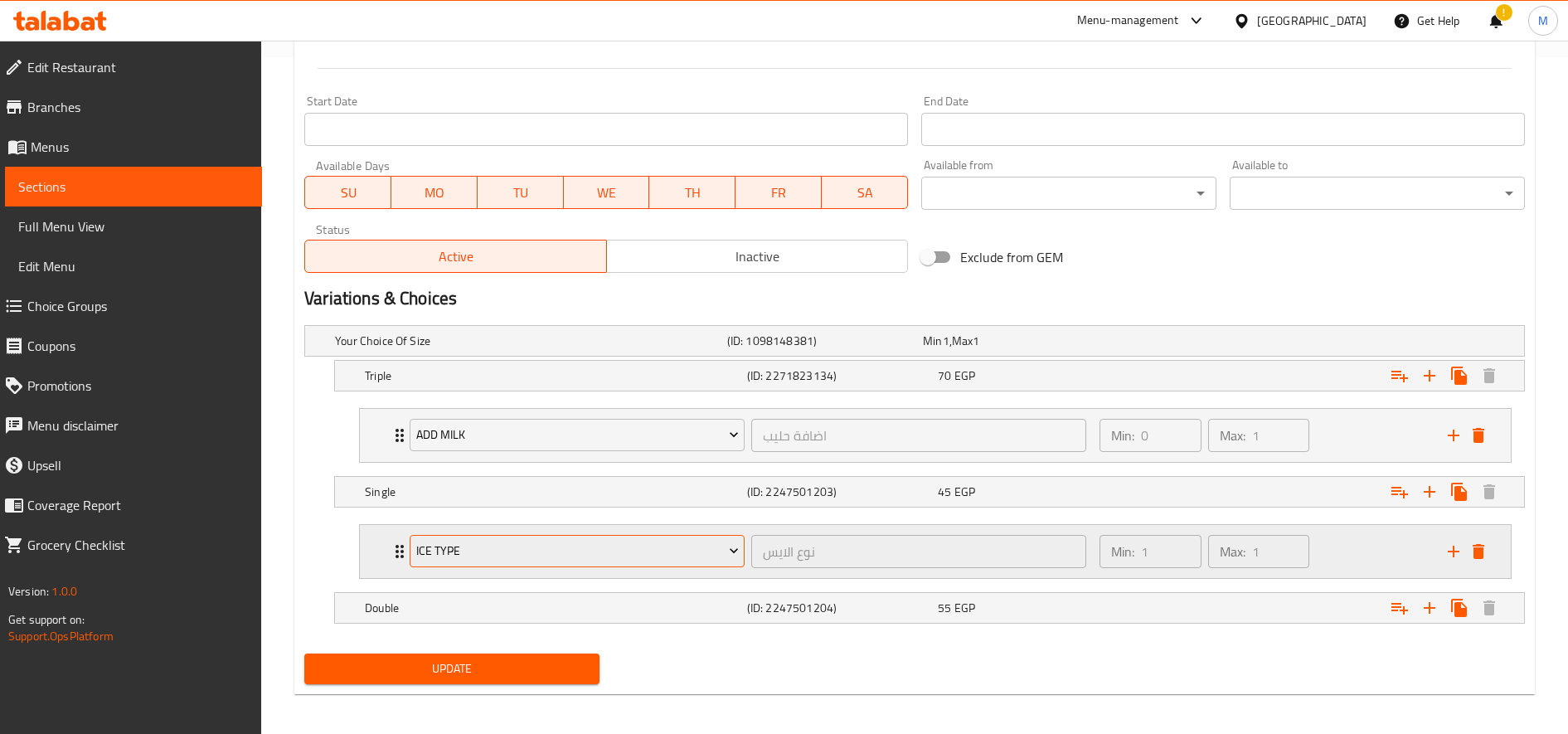
click at [690, 546] on span "Ice type" at bounding box center [578, 551] width 322 height 20
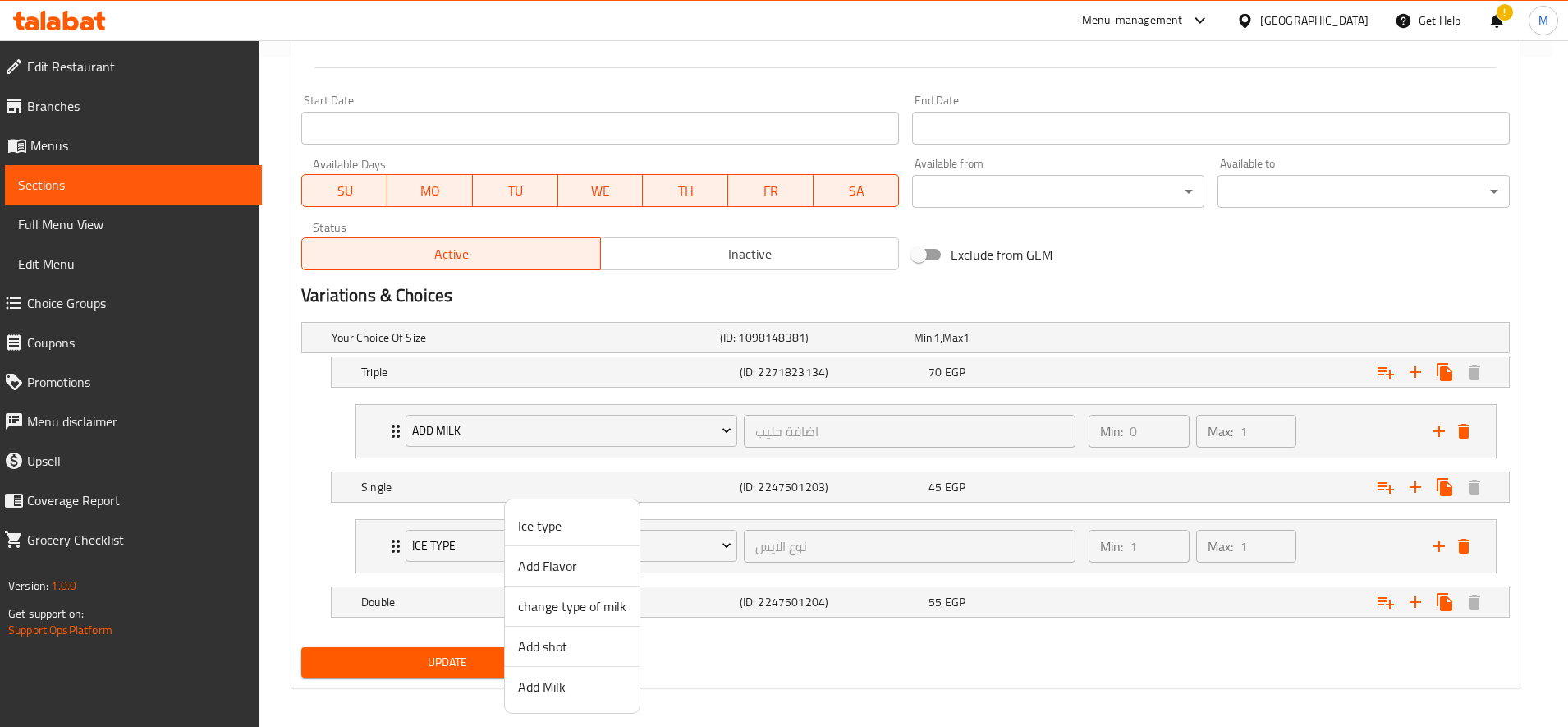
click at [565, 690] on span "Add Milk" at bounding box center [572, 686] width 108 height 19
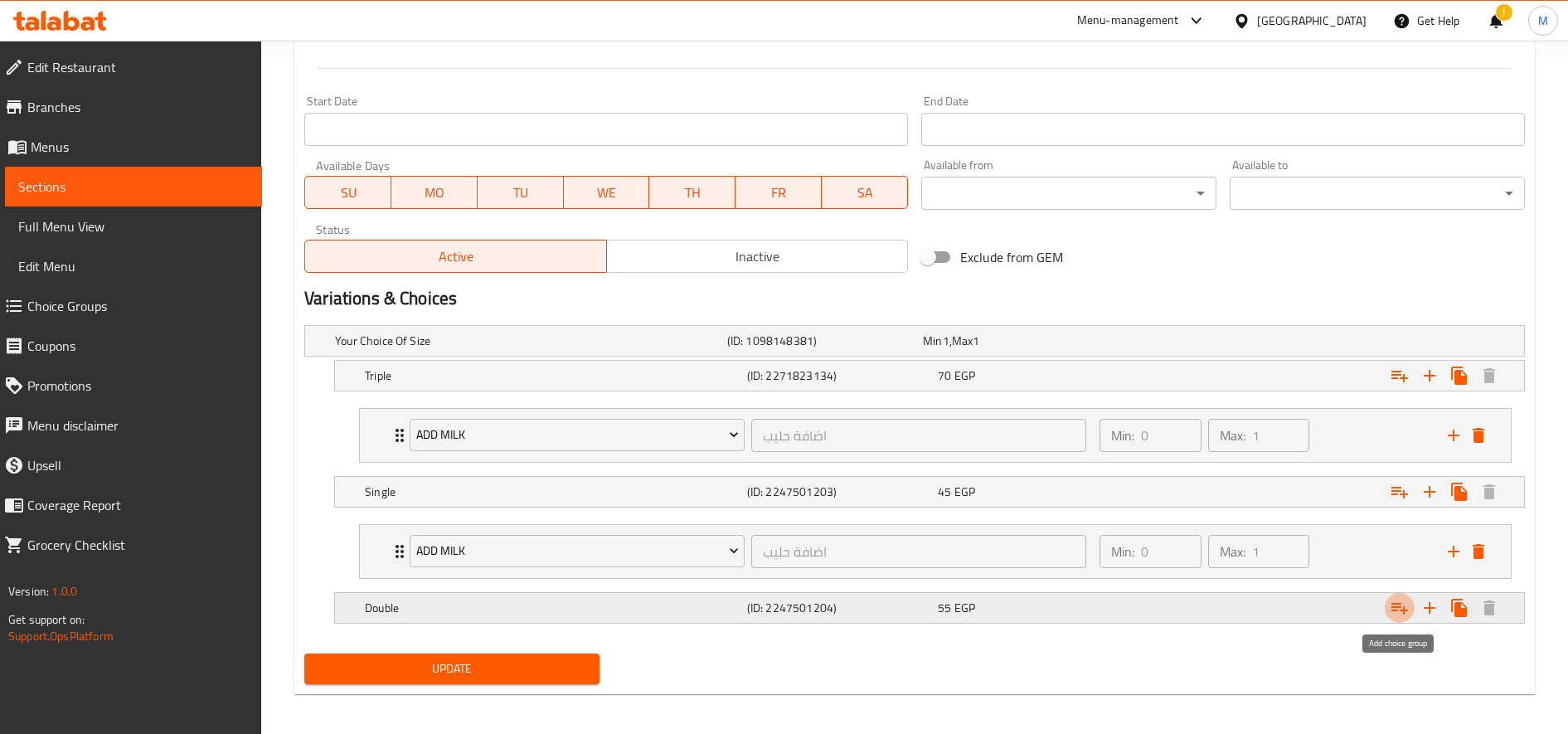
click at [1405, 602] on icon "Expand" at bounding box center [1399, 607] width 19 height 19
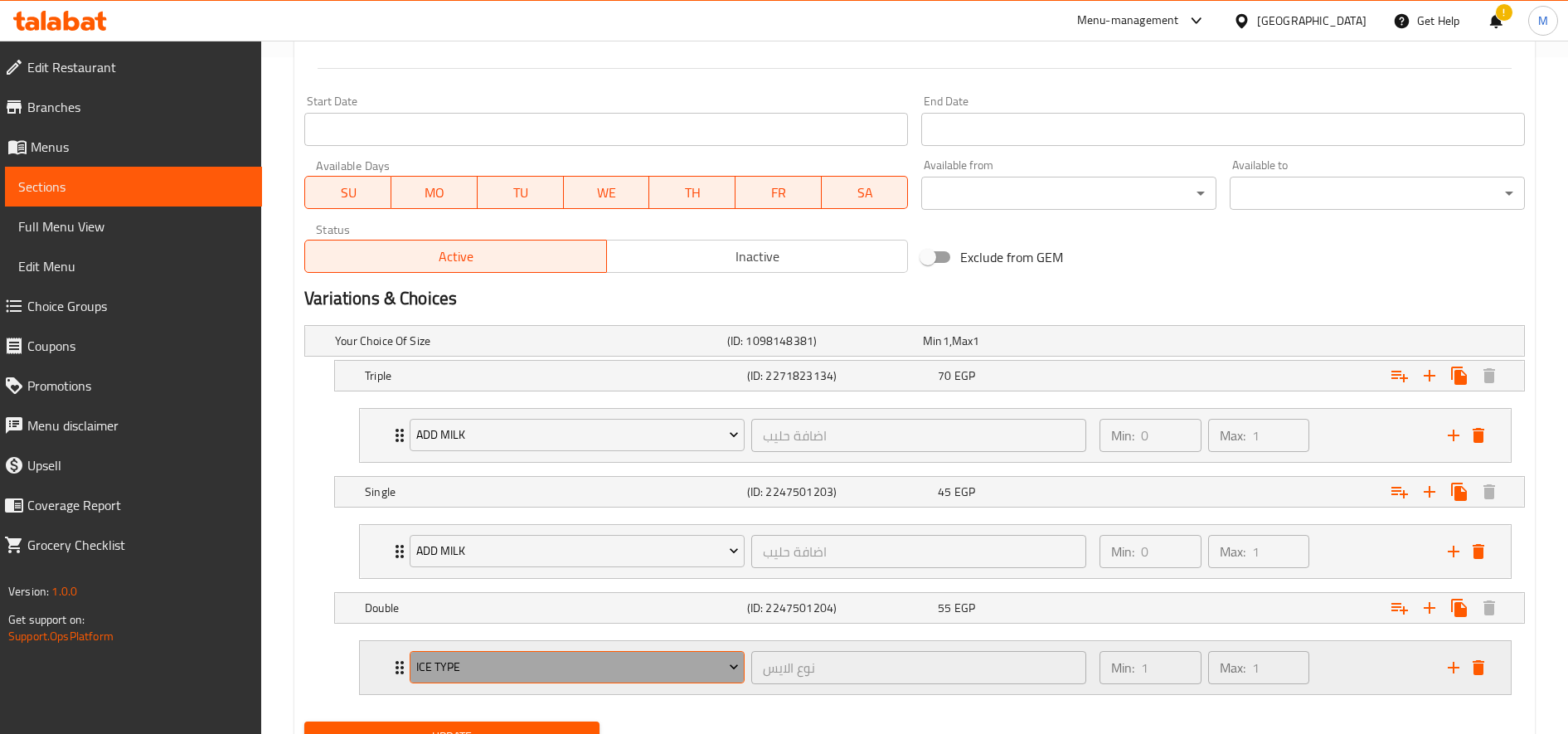
click at [640, 668] on span "Ice type" at bounding box center [578, 666] width 322 height 20
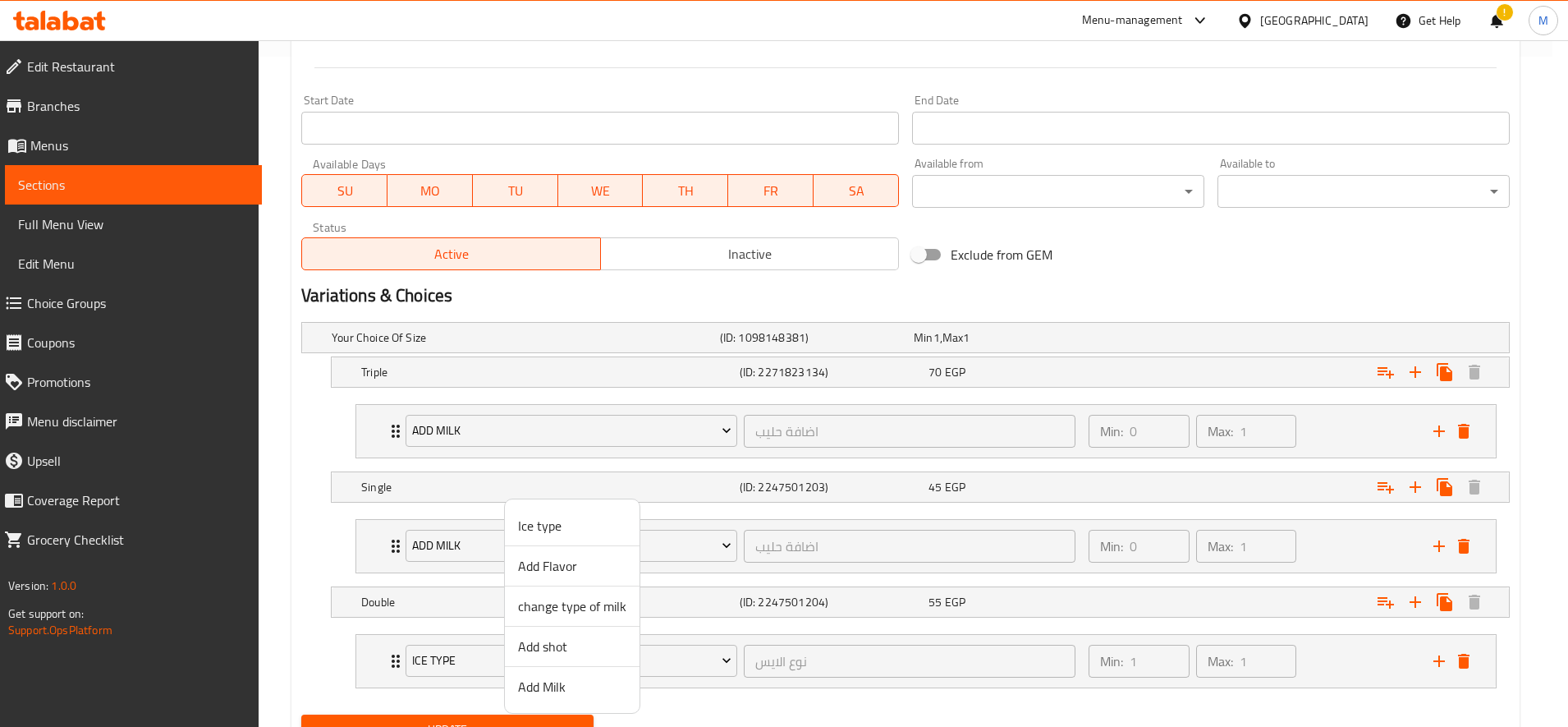
click at [551, 695] on span "Add Milk" at bounding box center [572, 686] width 108 height 19
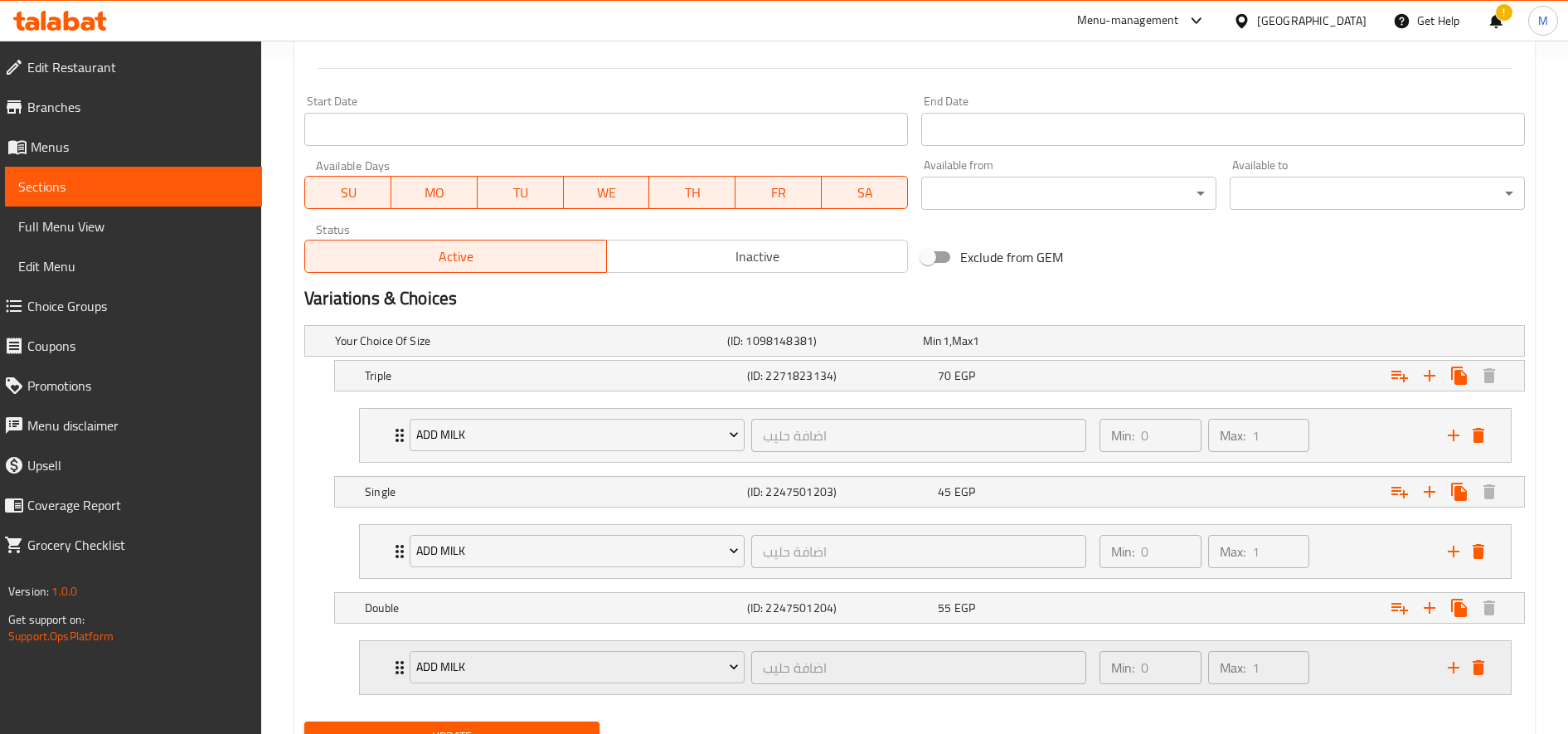
scroll to position [752, 0]
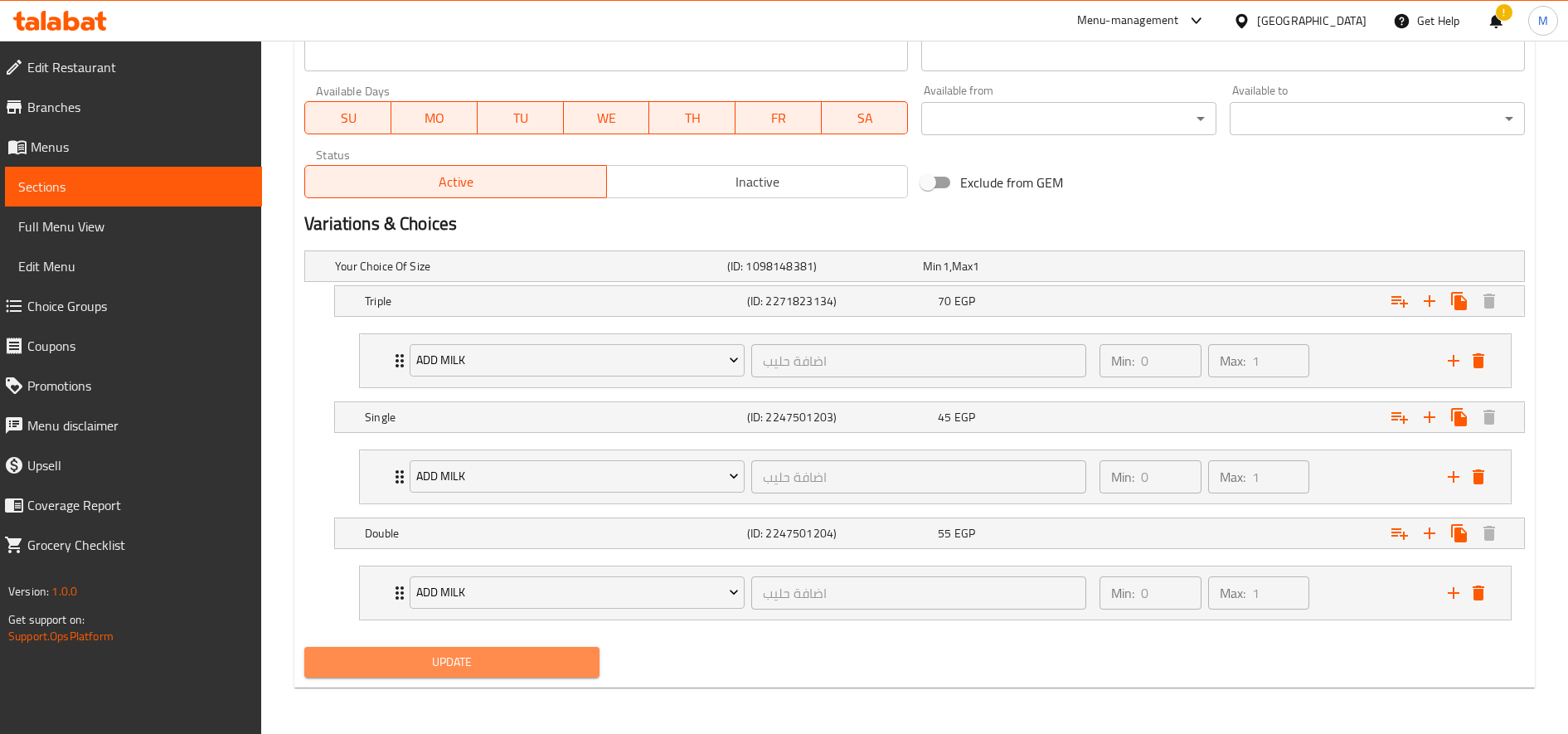
click at [560, 661] on span "Update" at bounding box center [452, 662] width 268 height 20
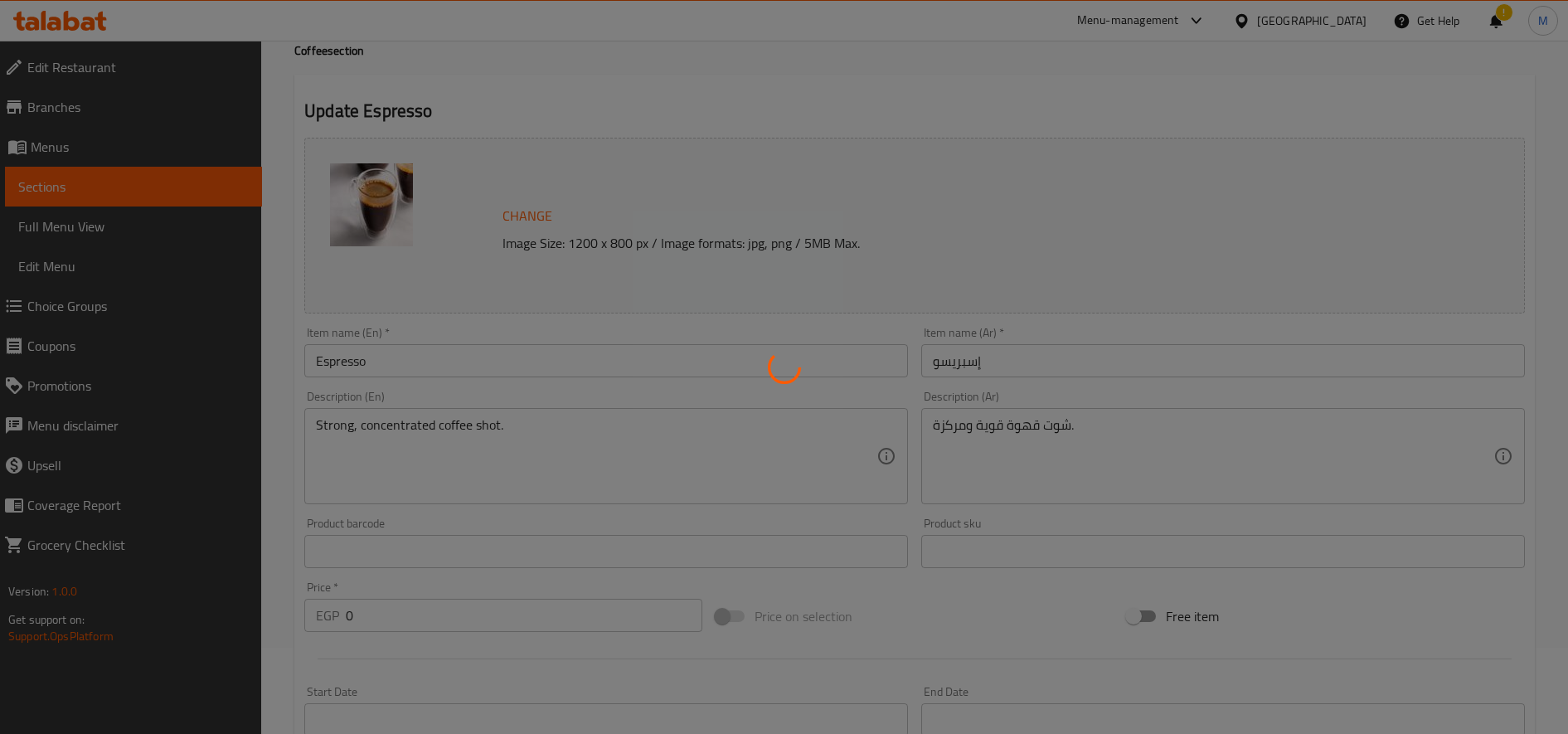
scroll to position [0, 0]
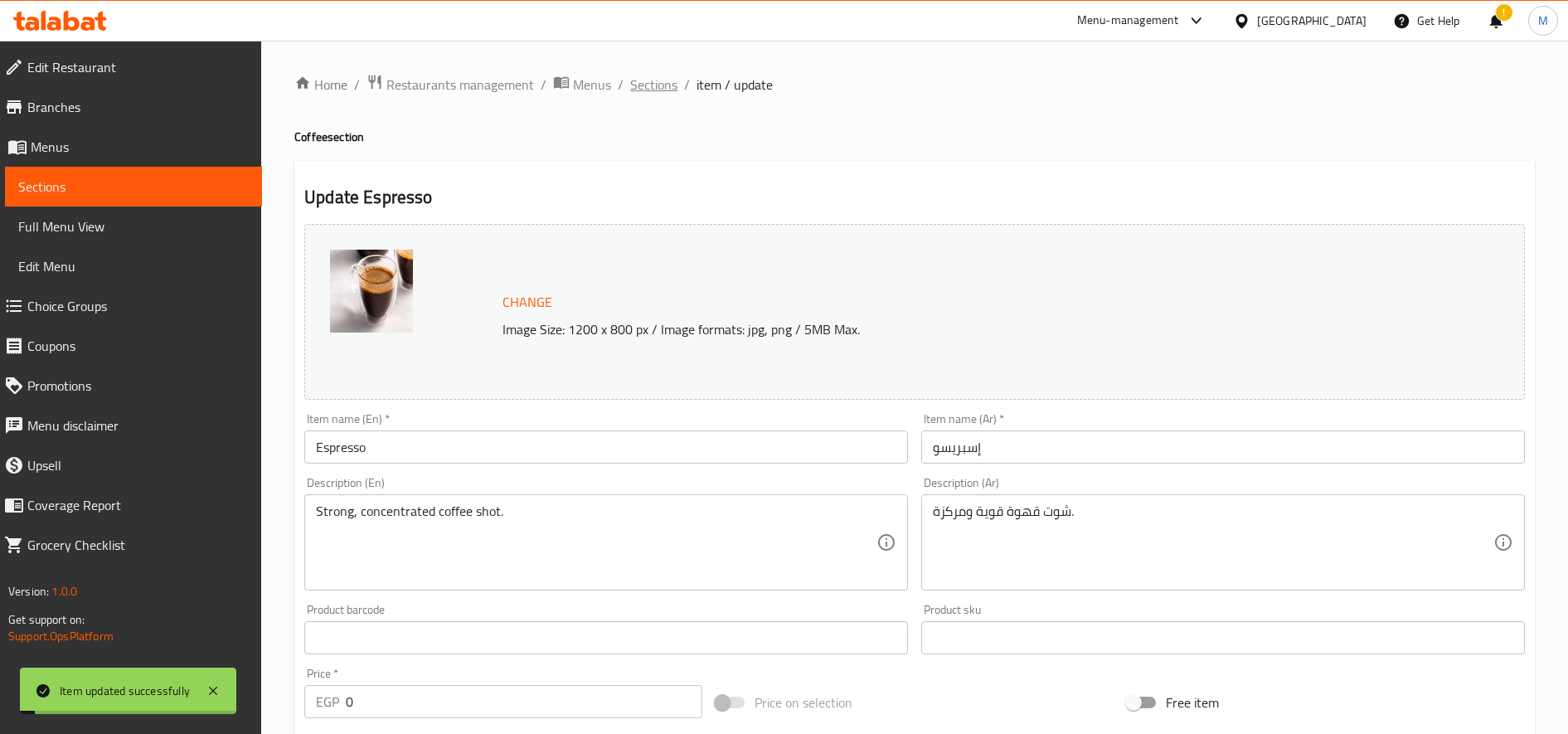
click at [658, 88] on span "Sections" at bounding box center [653, 84] width 47 height 19
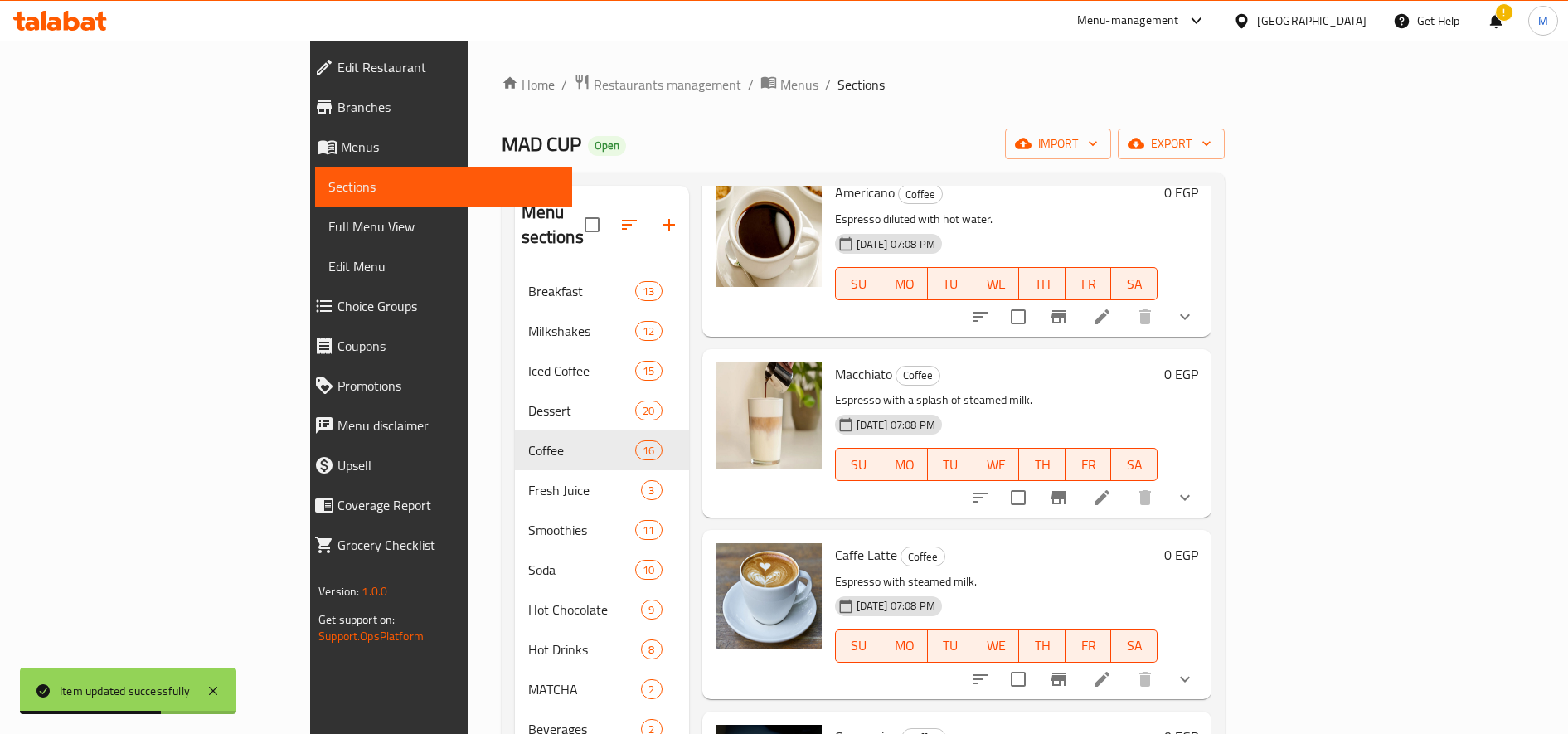
scroll to position [279, 0]
click at [1126, 481] on li at bounding box center [1101, 496] width 46 height 30
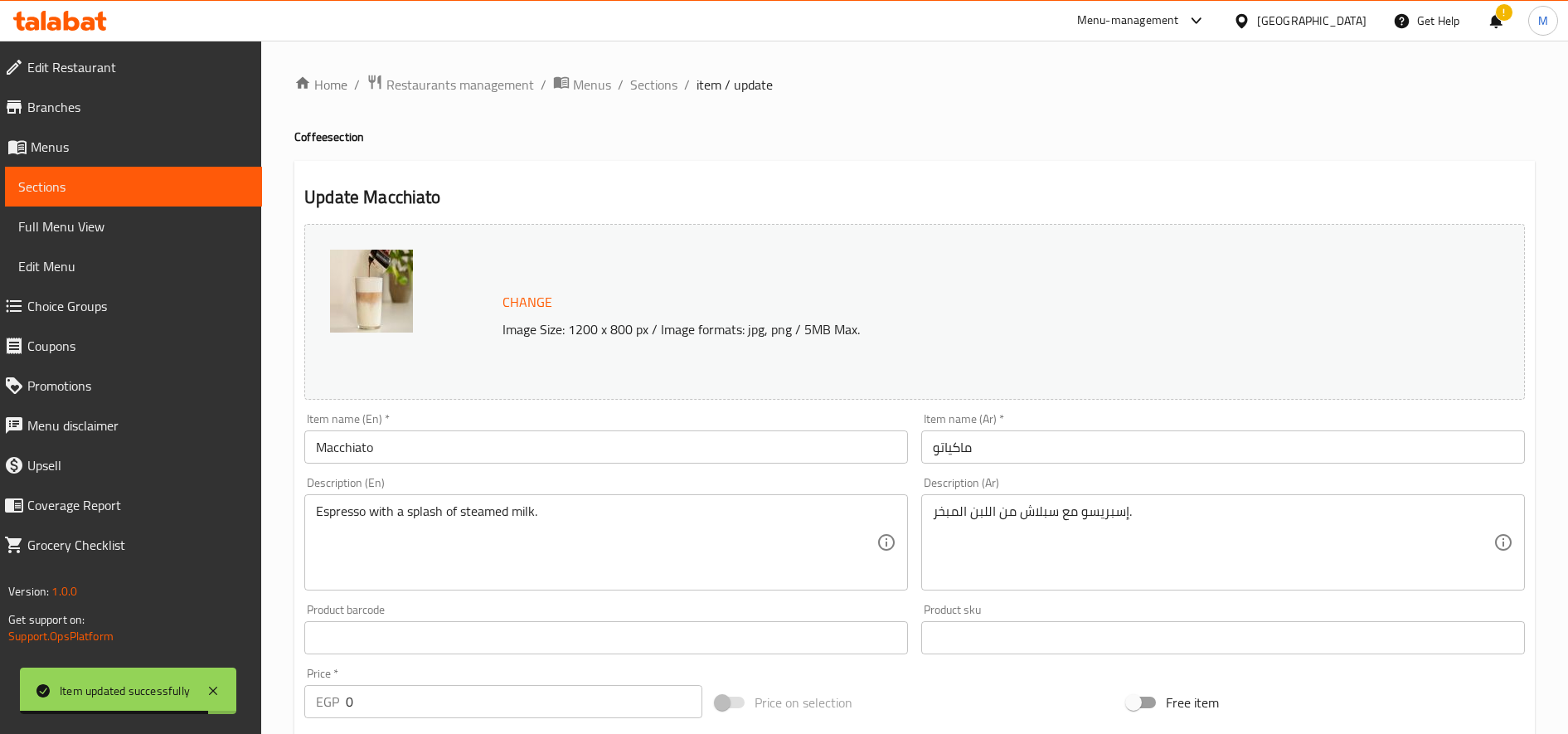
scroll to position [499, 0]
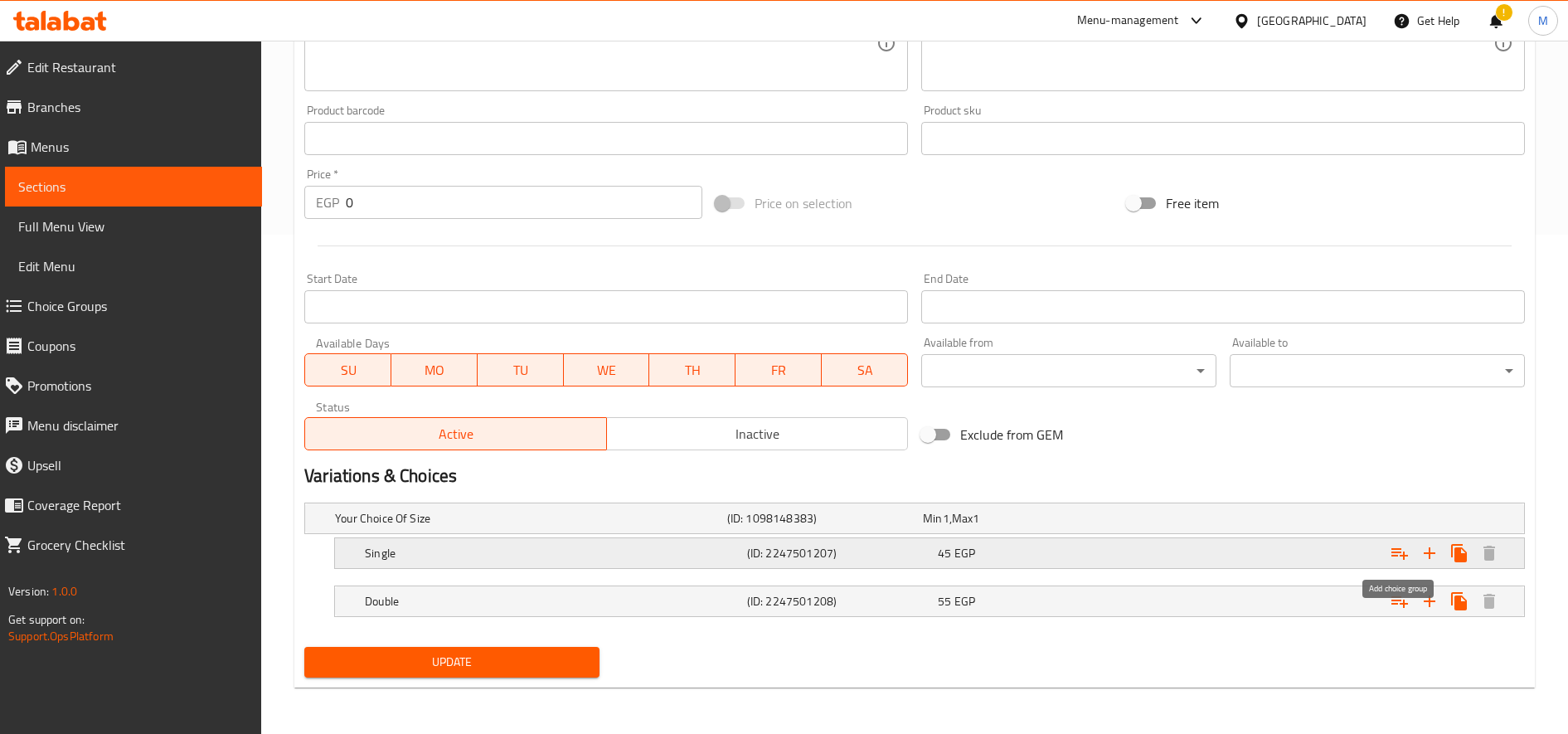
click at [1396, 553] on icon "Expand" at bounding box center [1399, 553] width 19 height 19
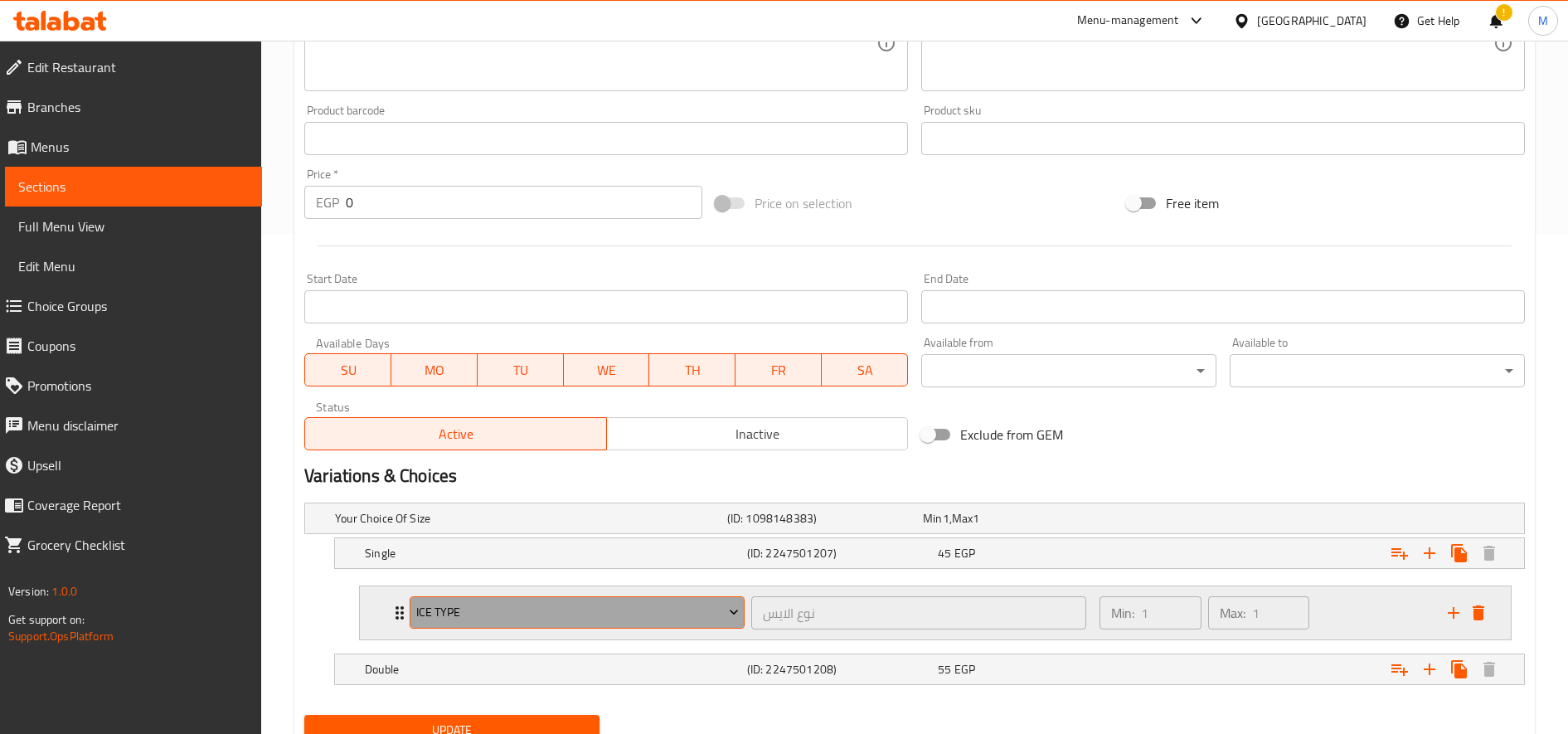
click at [503, 616] on span "Ice type" at bounding box center [578, 612] width 322 height 20
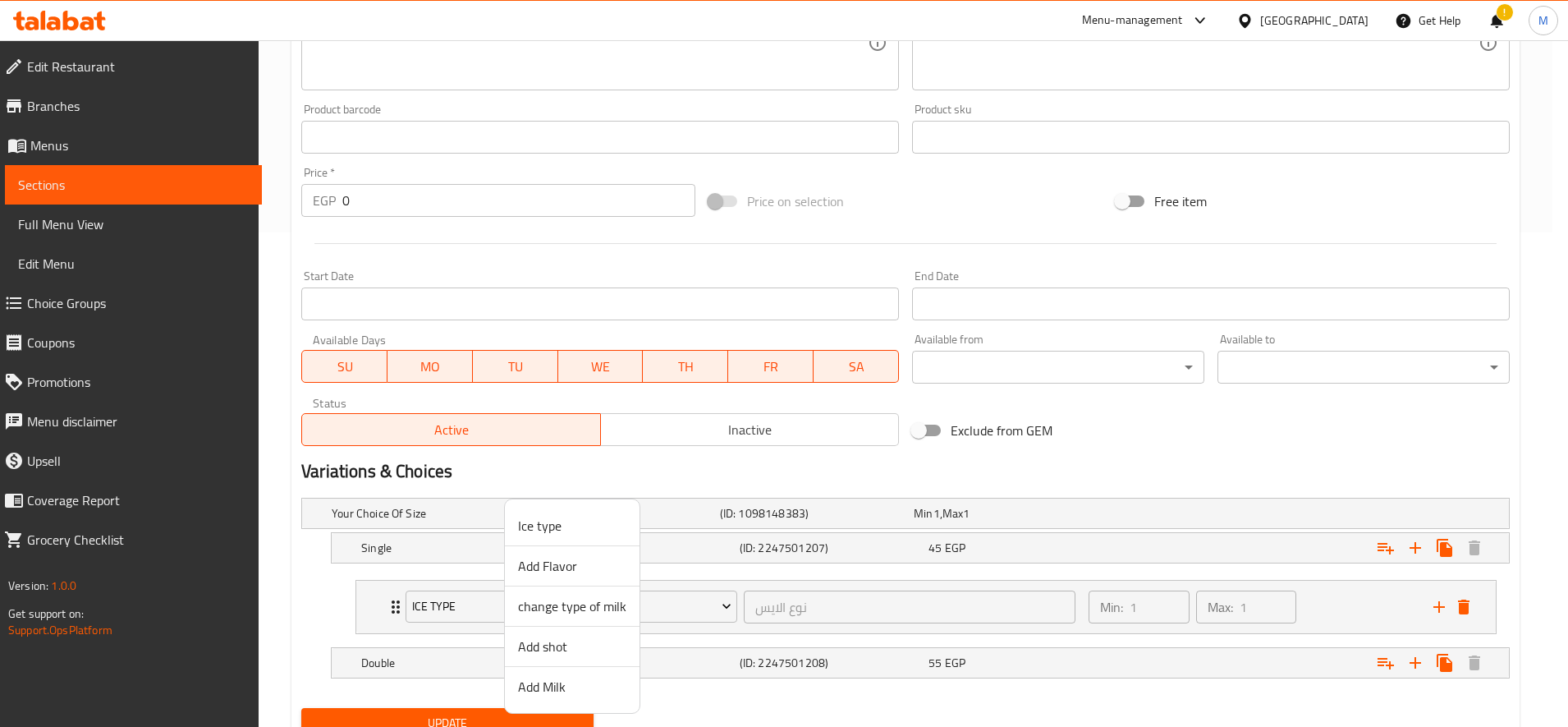
click at [567, 685] on span "Add Milk" at bounding box center [572, 686] width 108 height 19
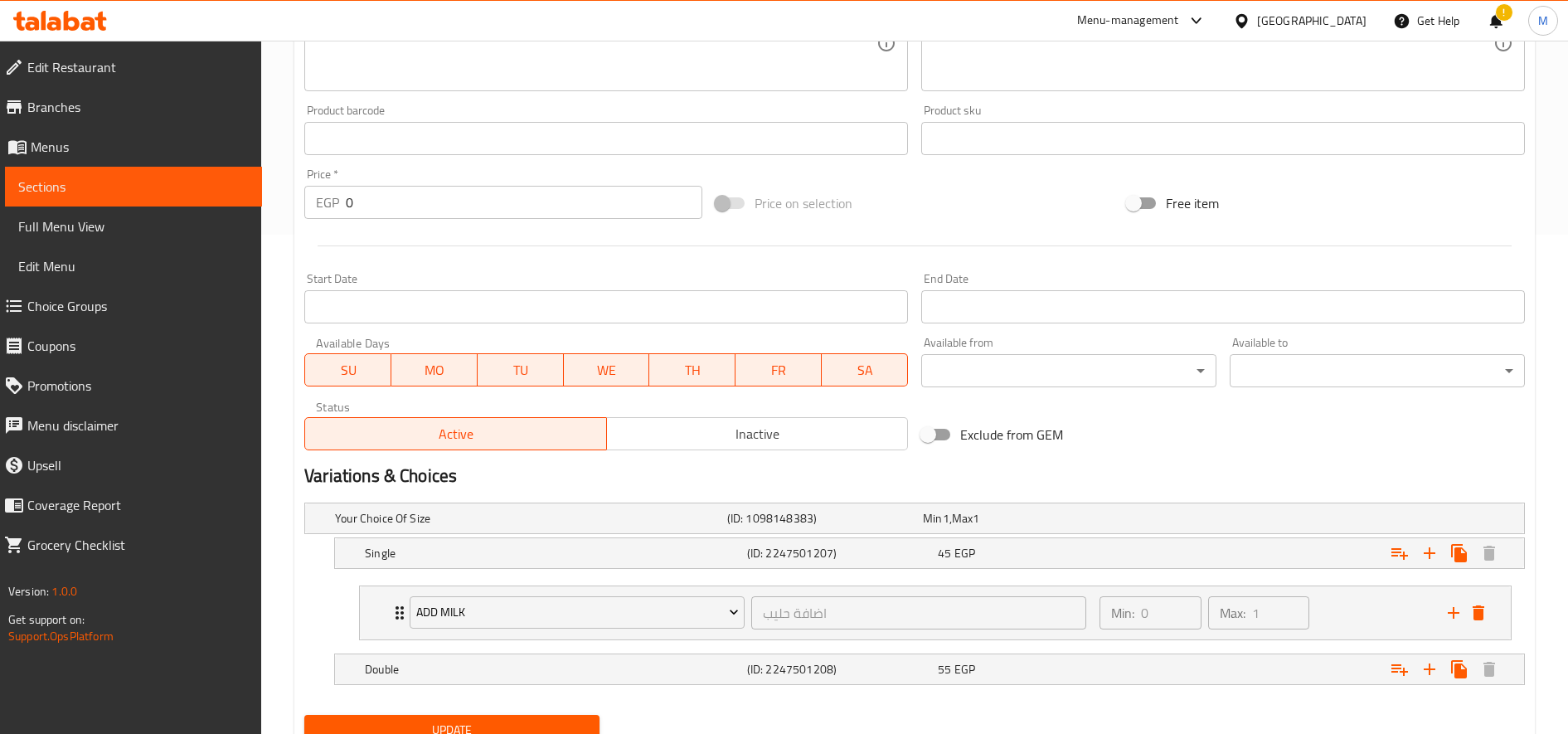
scroll to position [567, 0]
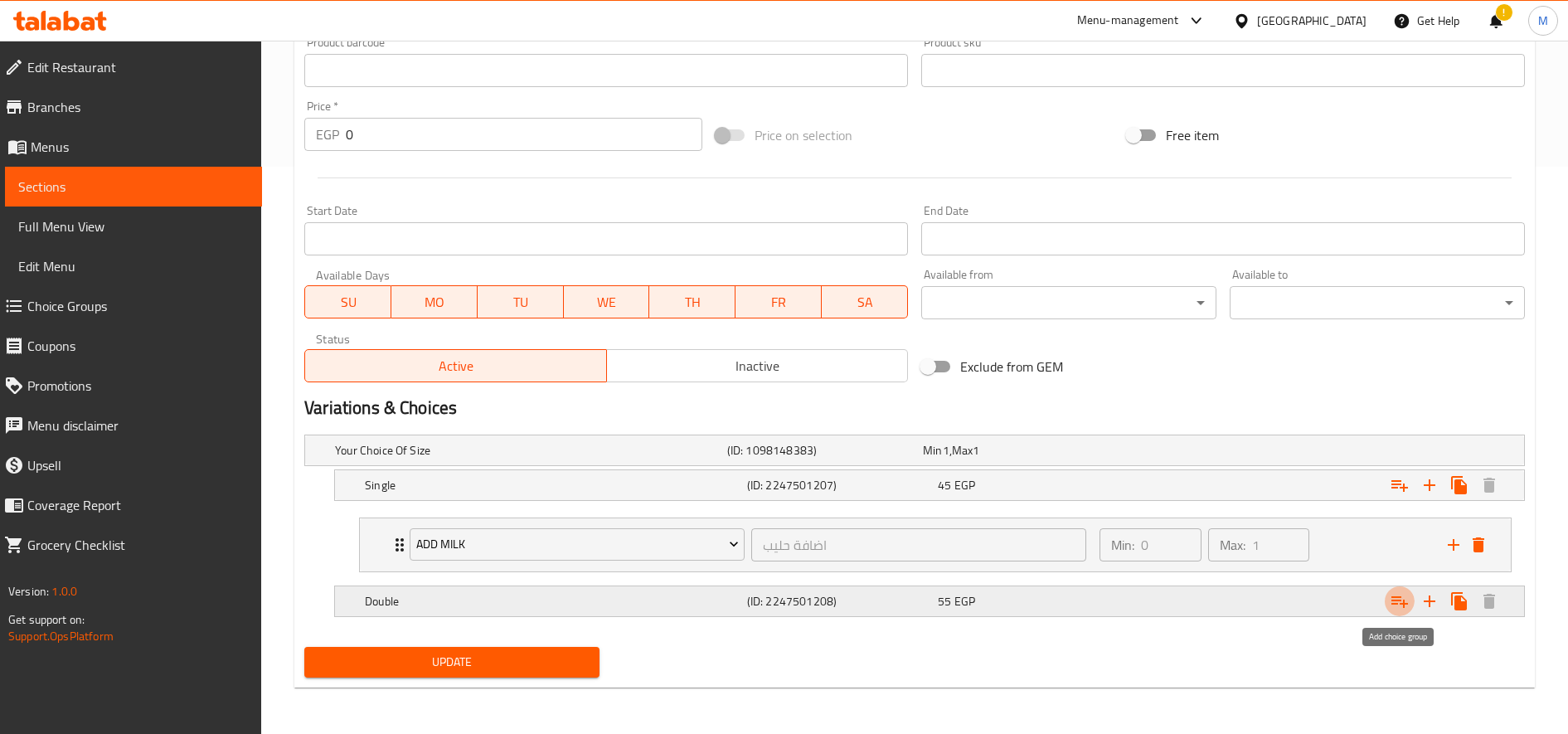
click at [1394, 601] on icon "Expand" at bounding box center [1399, 601] width 19 height 19
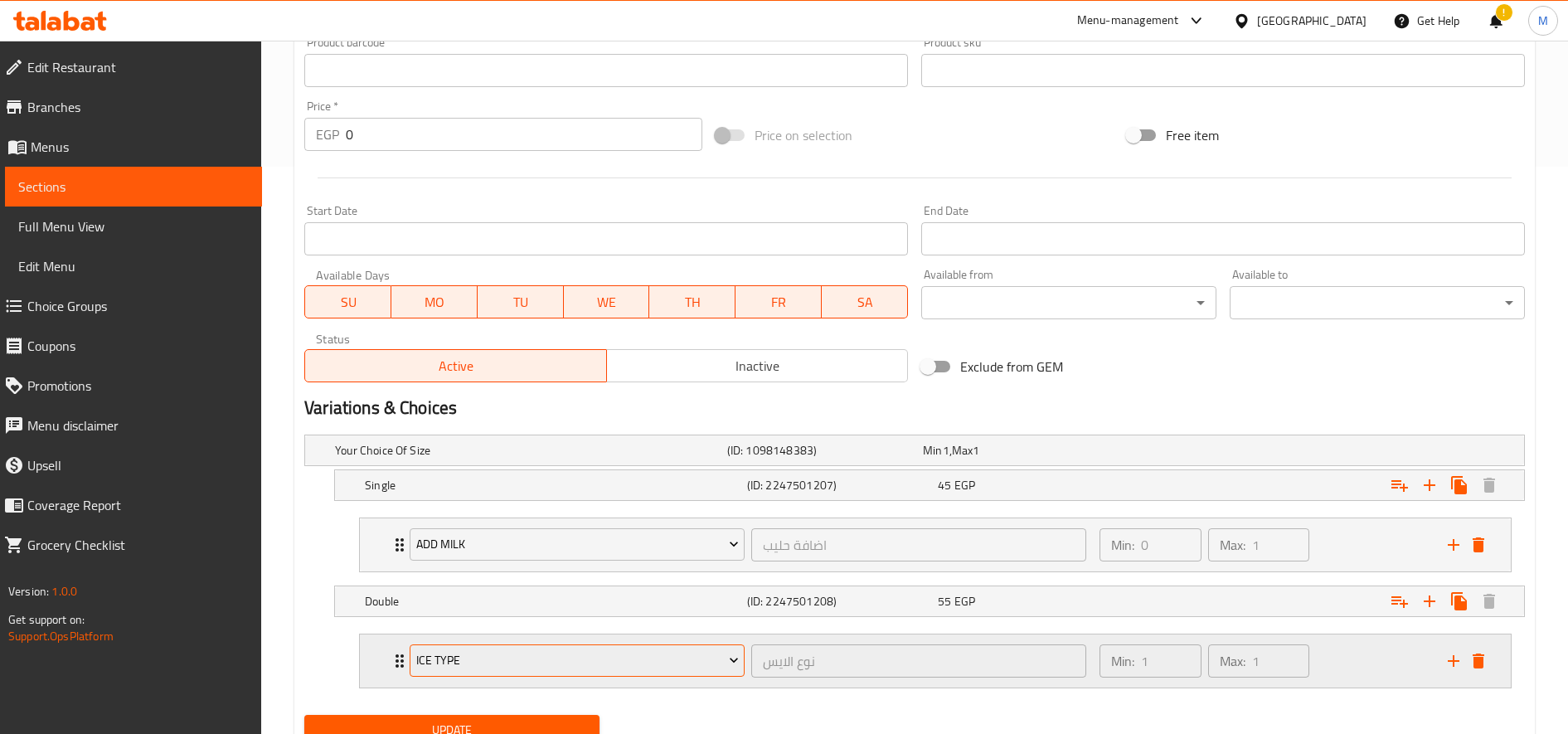
click at [624, 658] on span "Ice type" at bounding box center [578, 660] width 322 height 20
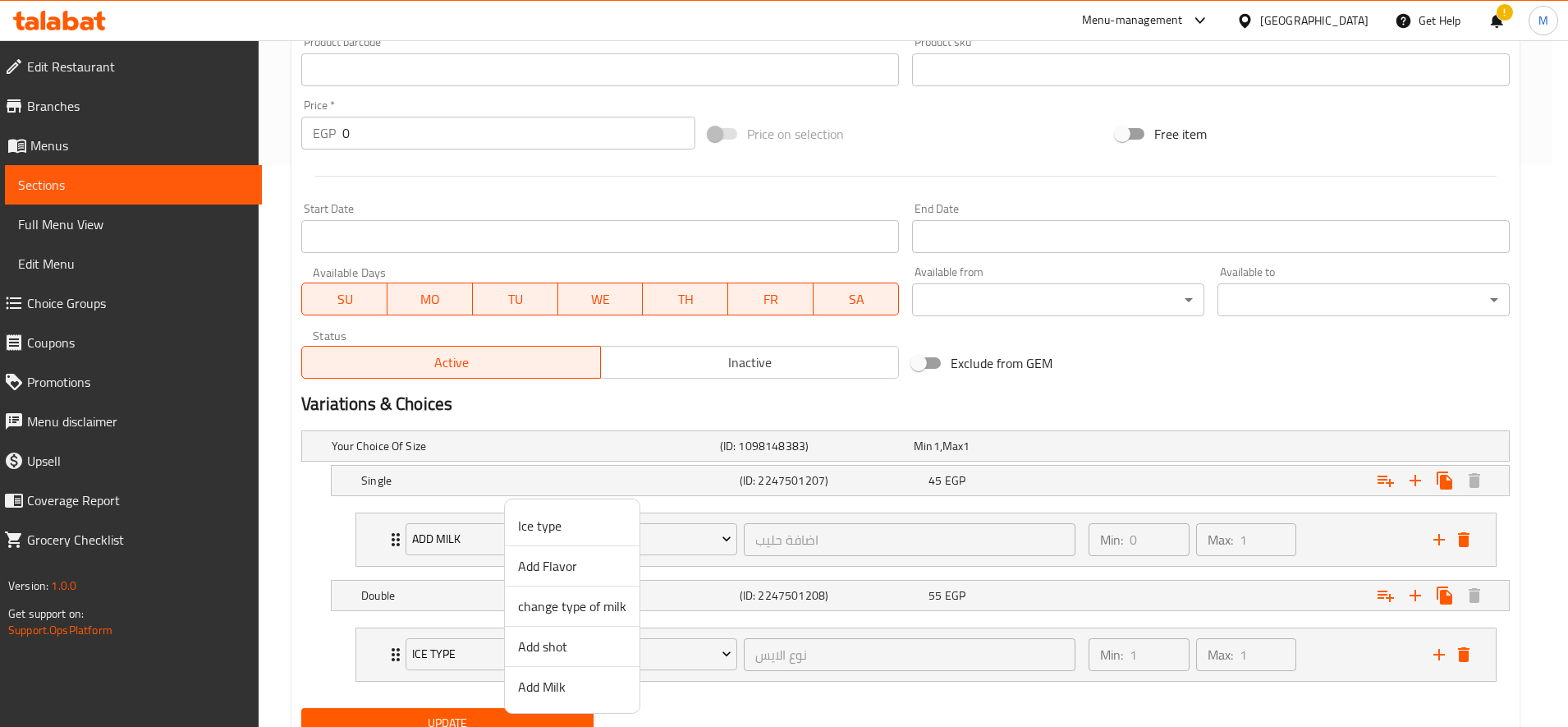
click at [595, 680] on span "Add Milk" at bounding box center [572, 686] width 108 height 19
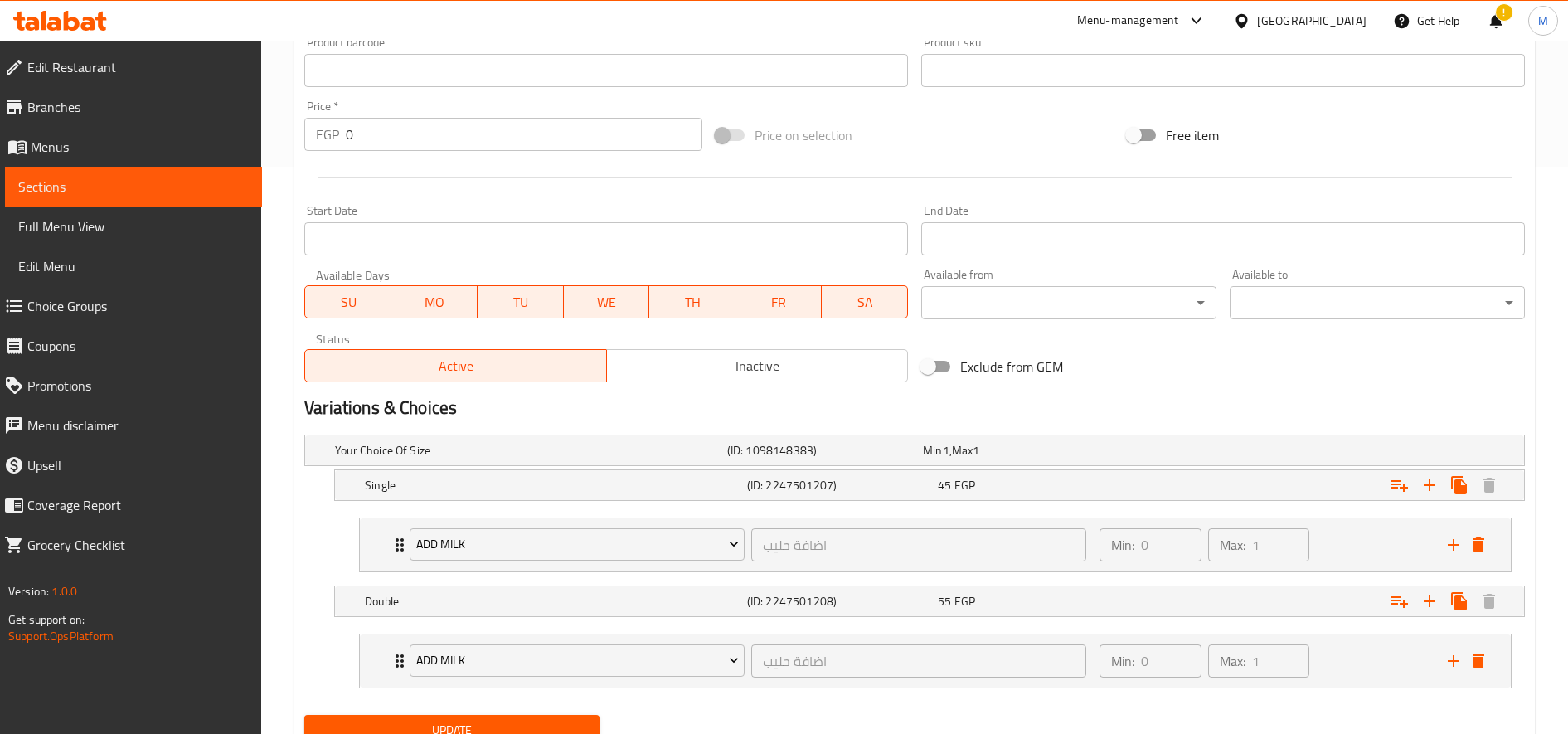
click at [531, 715] on button "Update" at bounding box center [452, 729] width 295 height 31
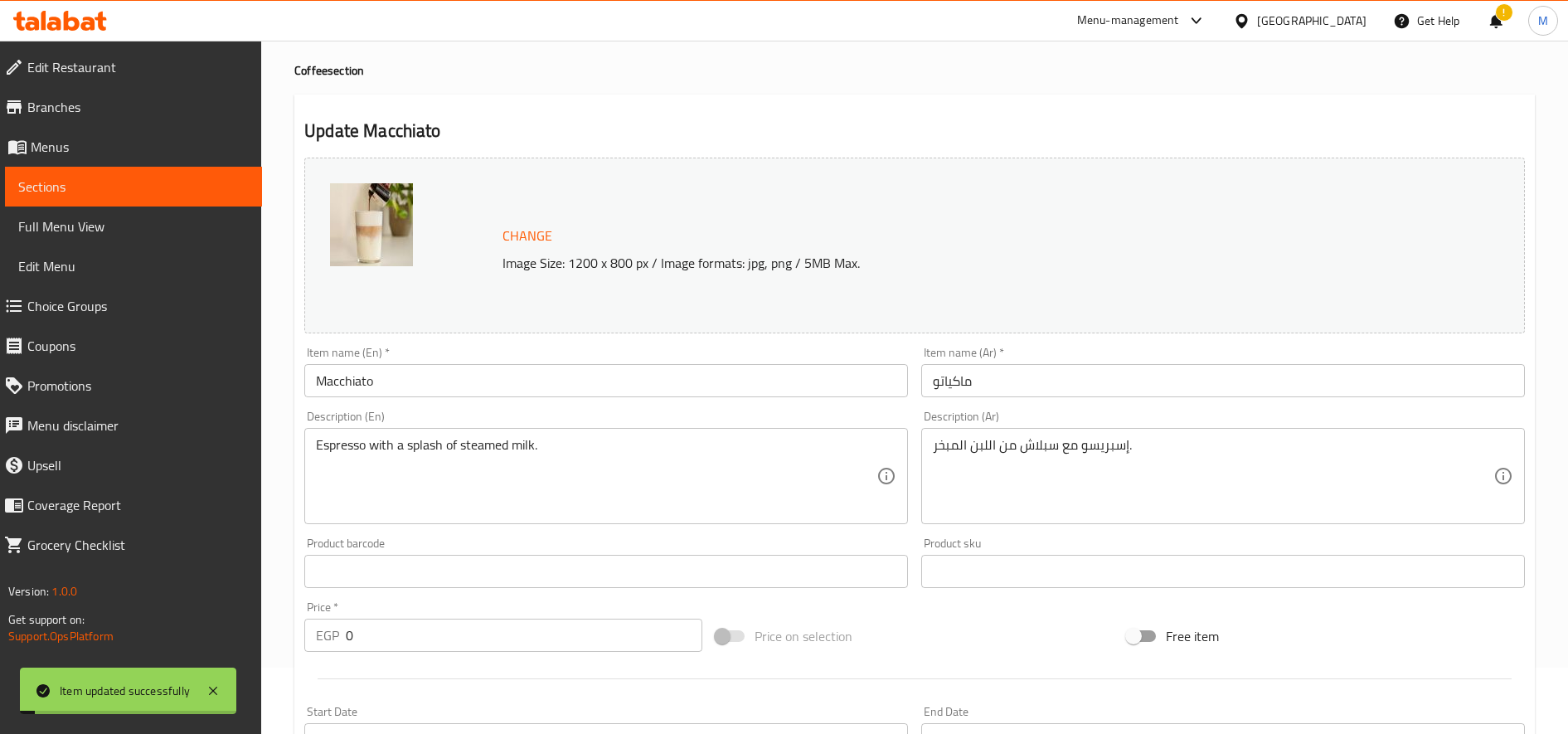
scroll to position [0, 0]
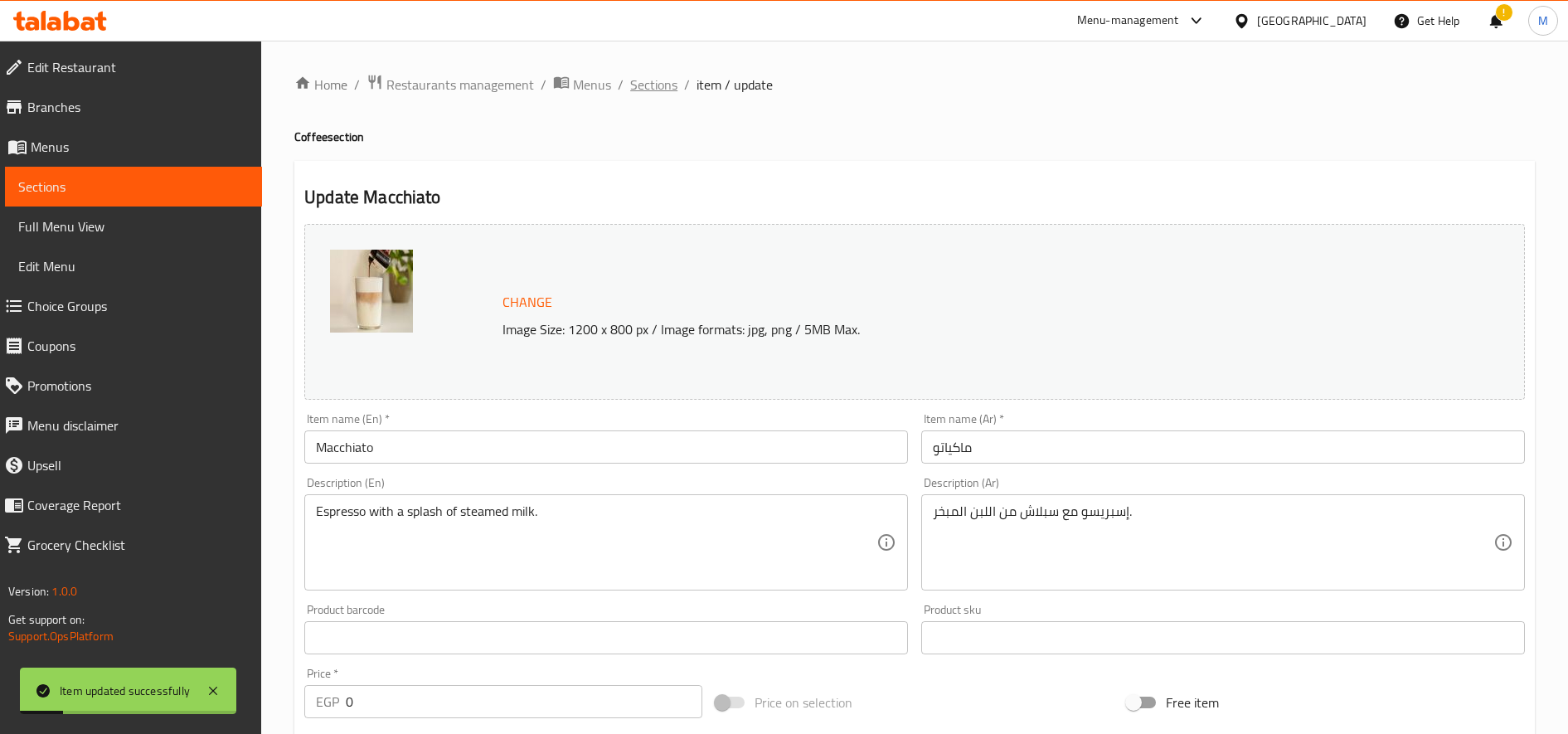
click at [652, 77] on span "Sections" at bounding box center [653, 84] width 47 height 19
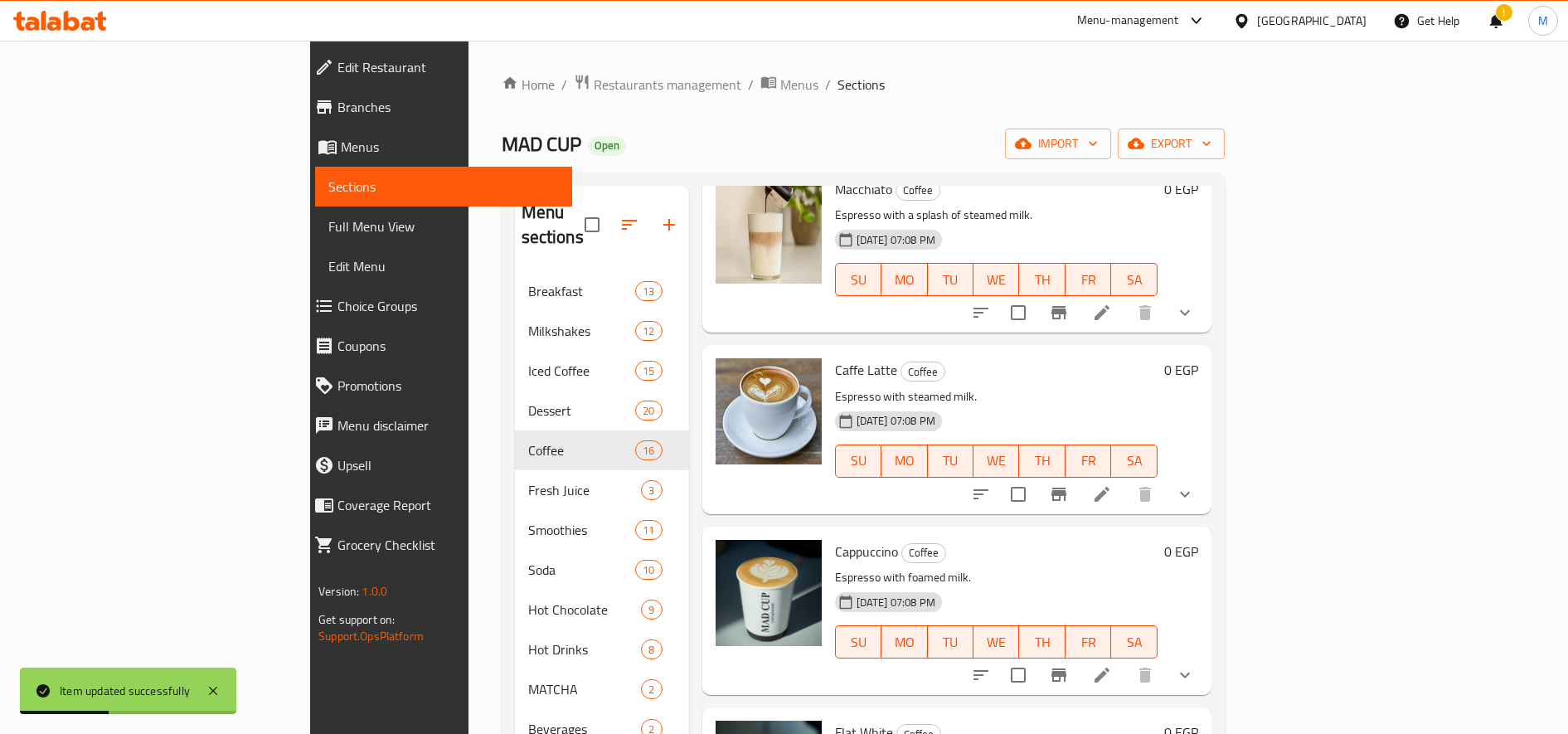
scroll to position [465, 0]
click at [1112, 482] on icon at bounding box center [1101, 491] width 19 height 19
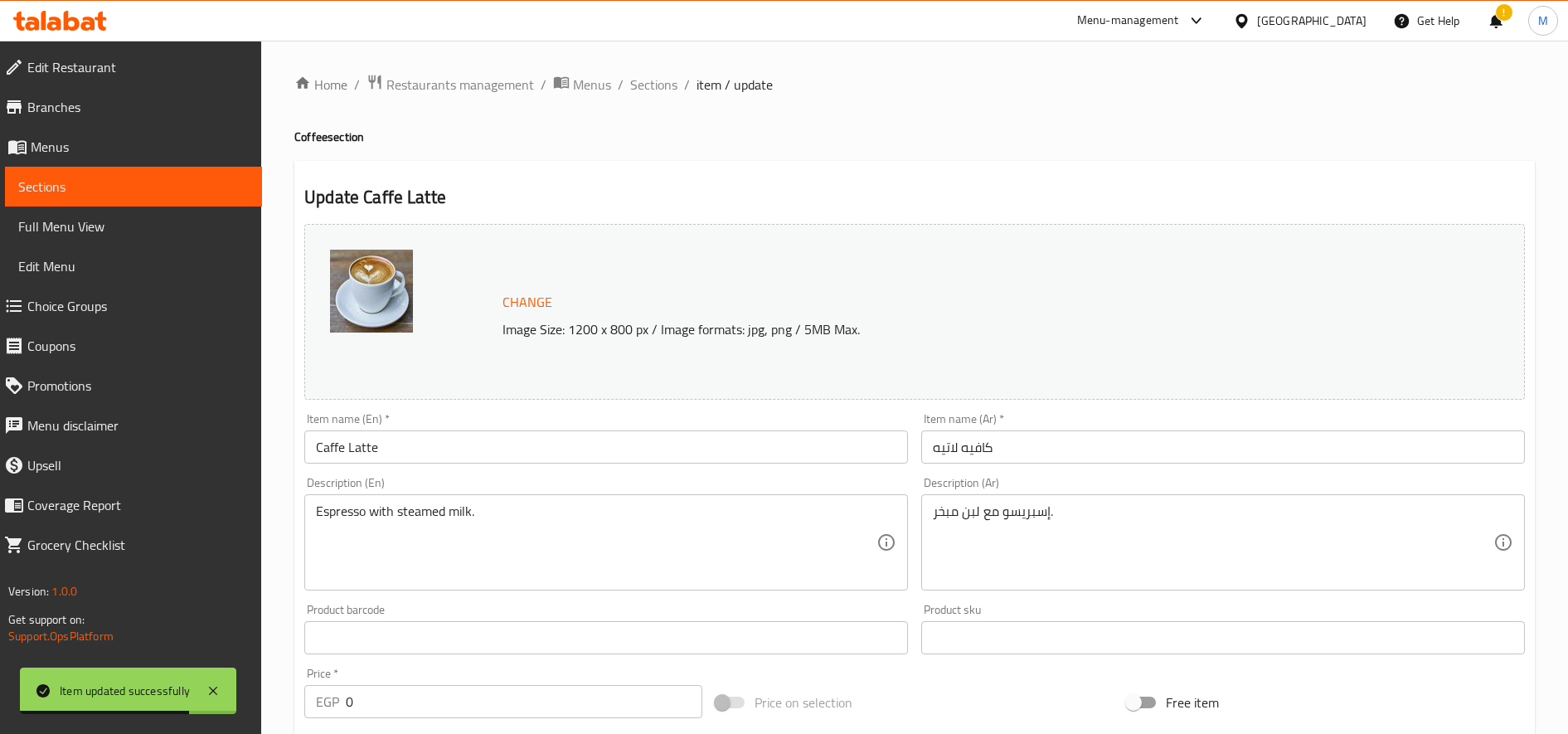
scroll to position [547, 0]
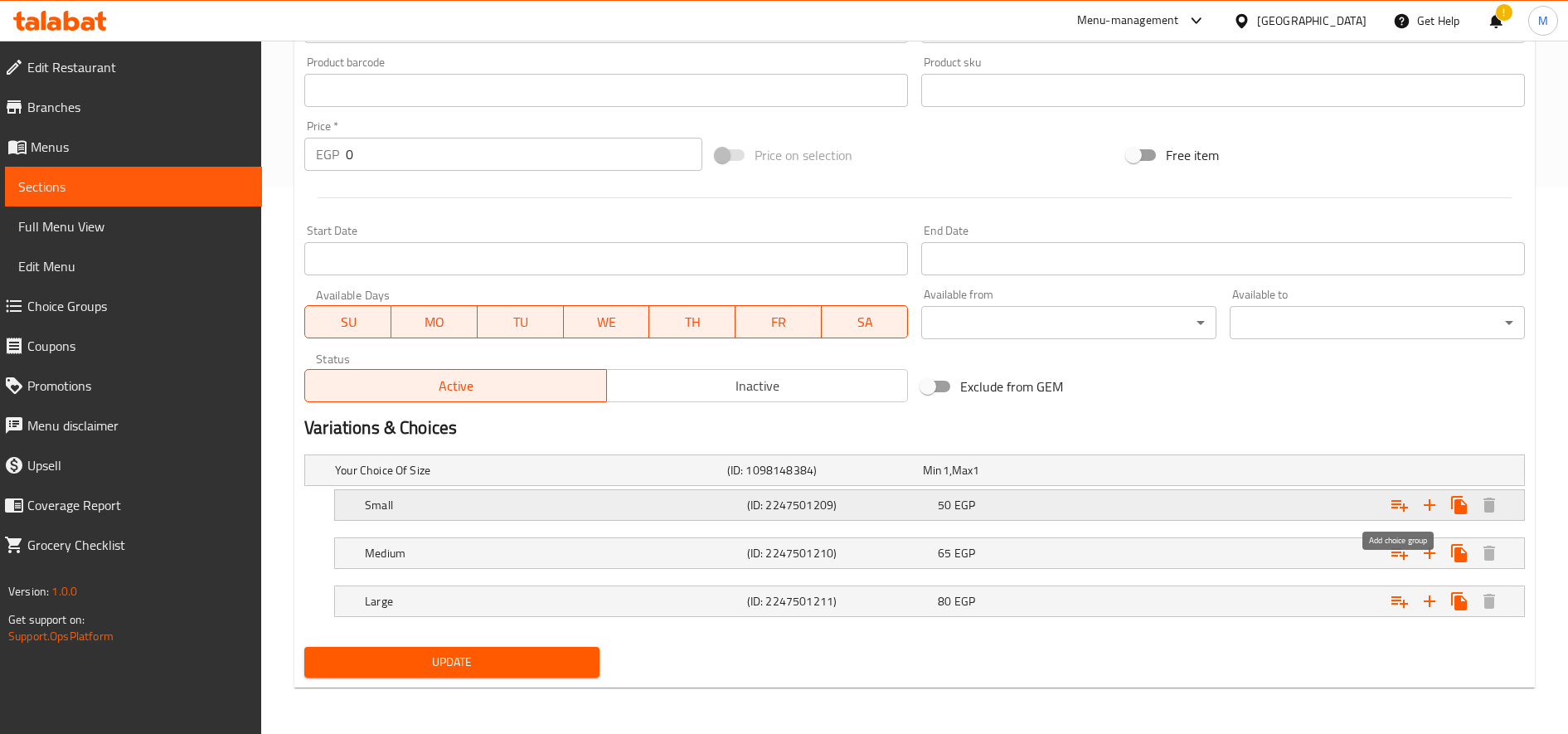
click at [1400, 508] on icon "Expand" at bounding box center [1399, 504] width 19 height 19
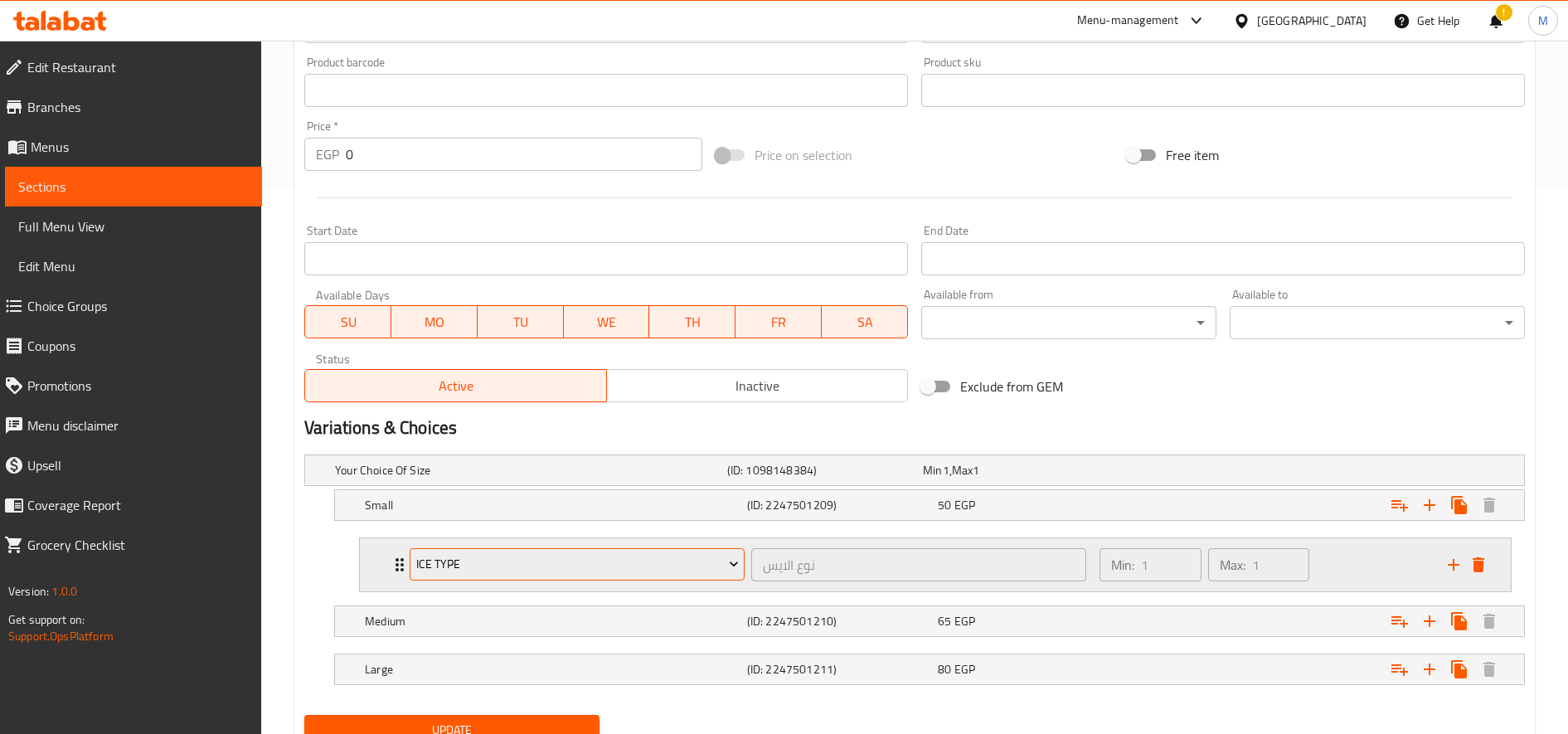
click at [680, 555] on span "Ice type" at bounding box center [578, 564] width 322 height 20
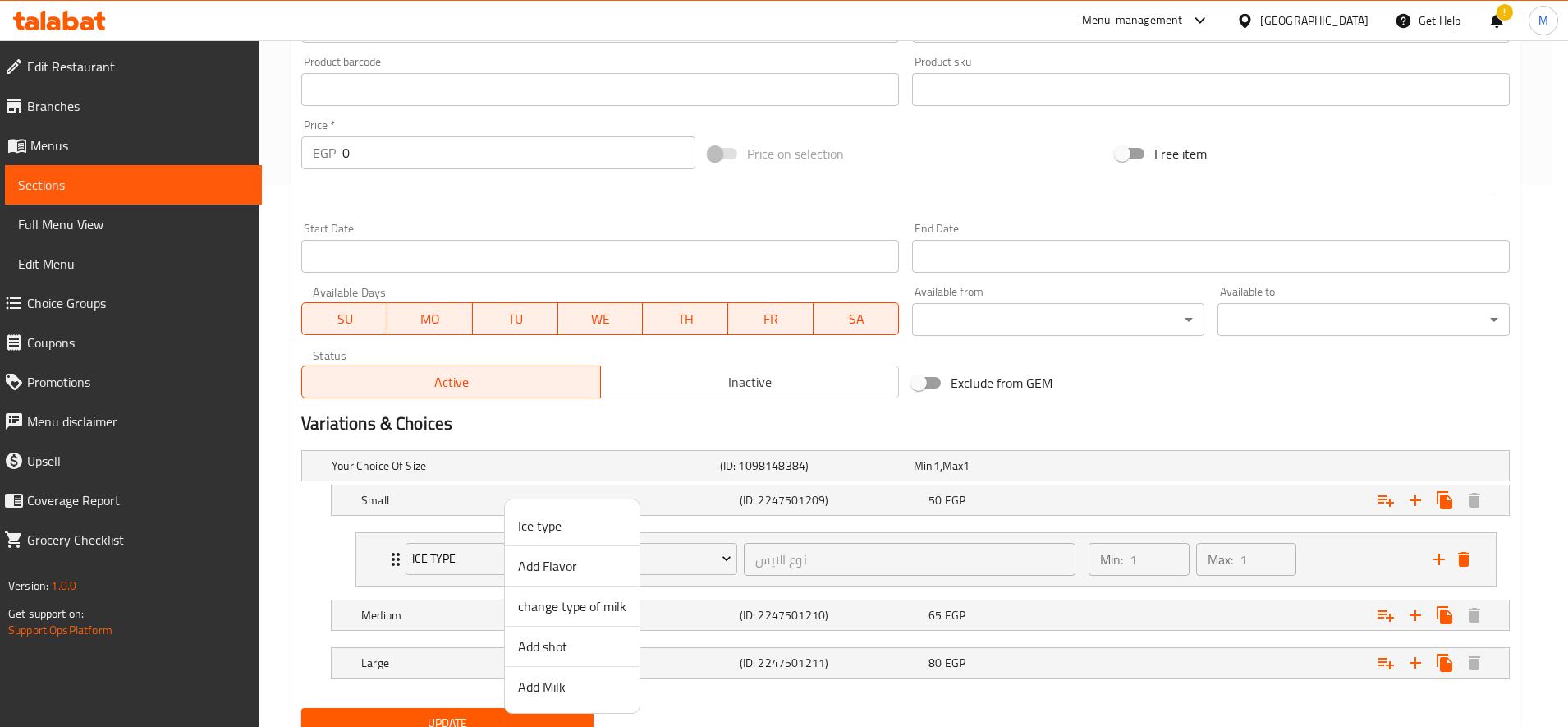
click at [596, 692] on span "Add Milk" at bounding box center [572, 686] width 108 height 19
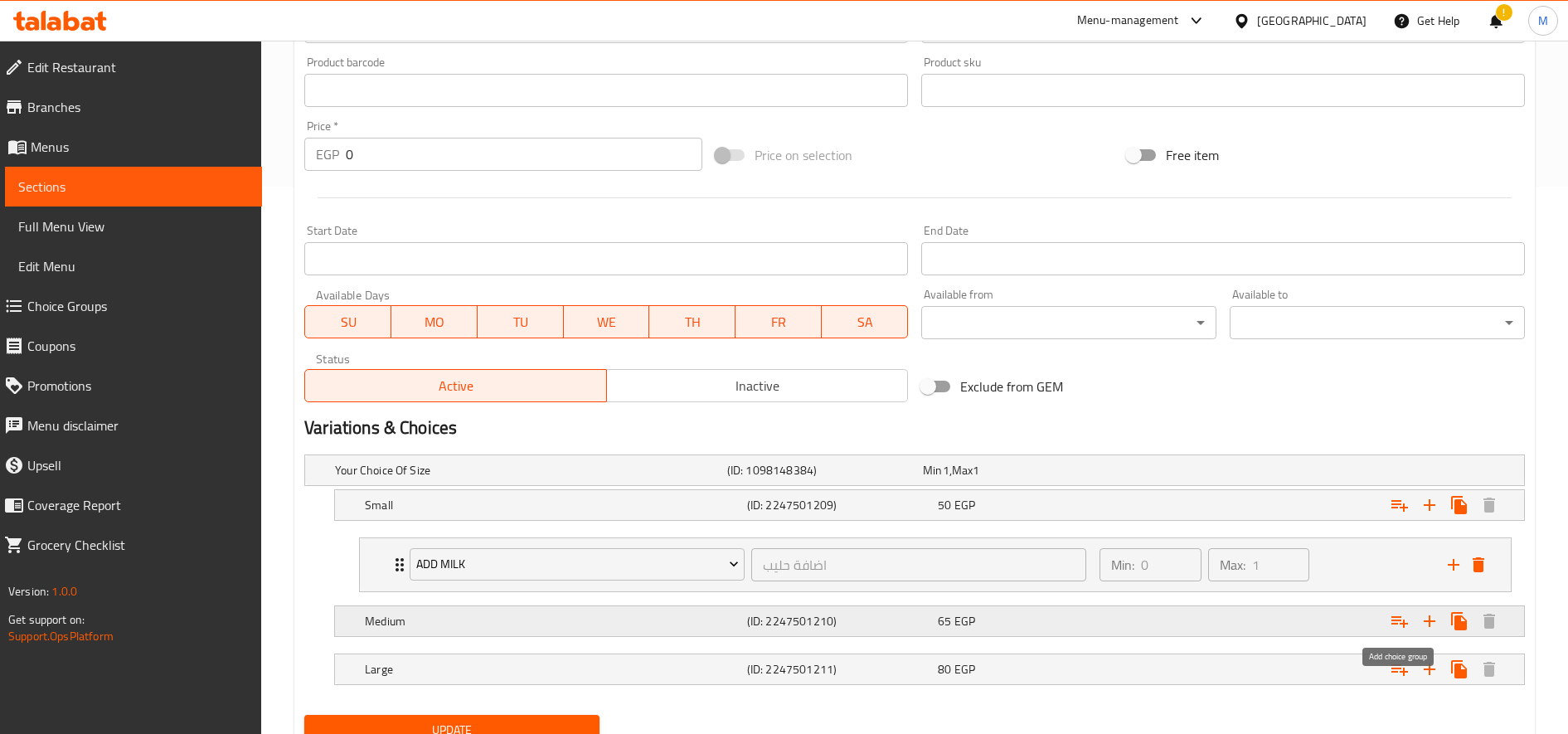
click at [1412, 623] on button "Expand" at bounding box center [1400, 621] width 30 height 30
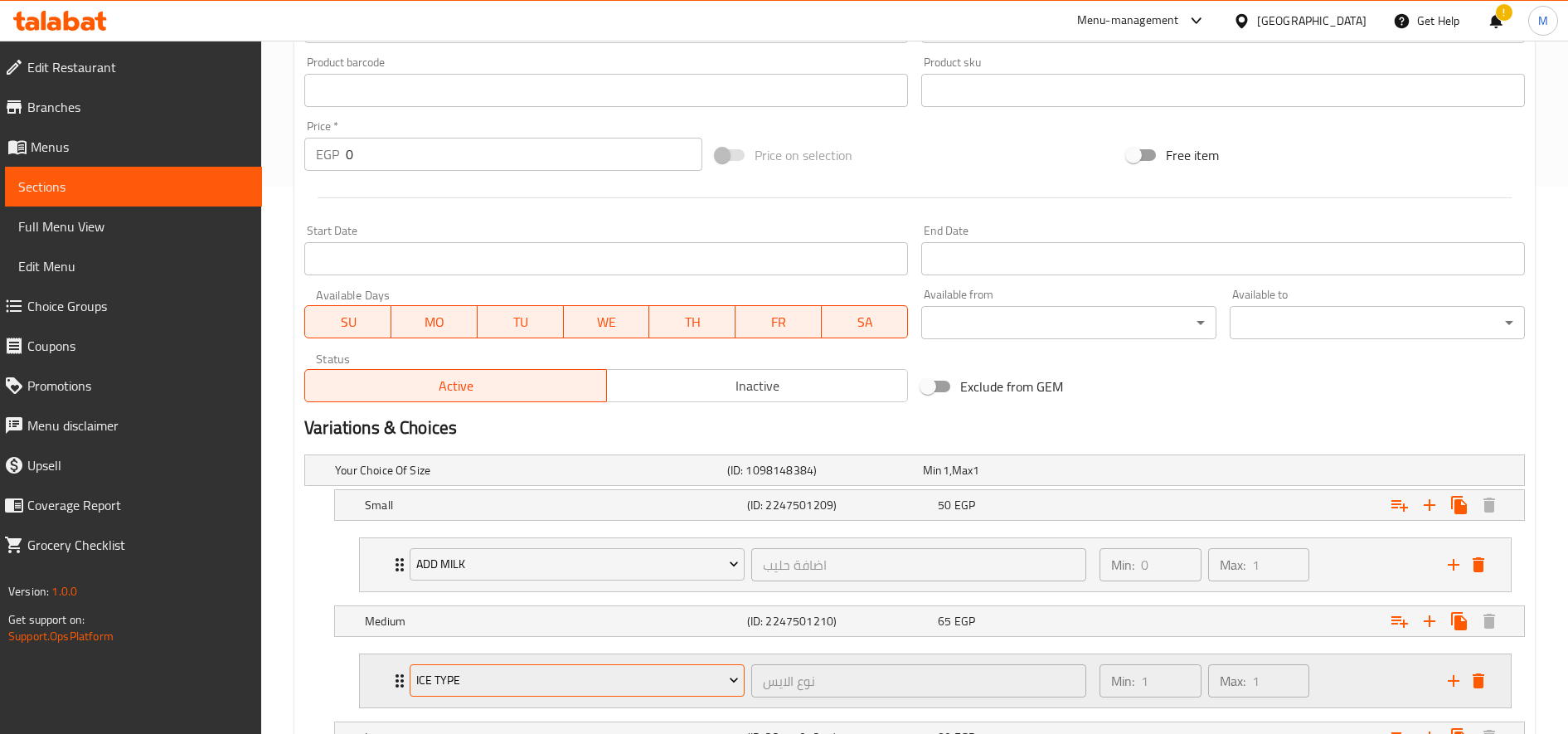
click at [592, 671] on span "Ice type" at bounding box center [578, 680] width 322 height 20
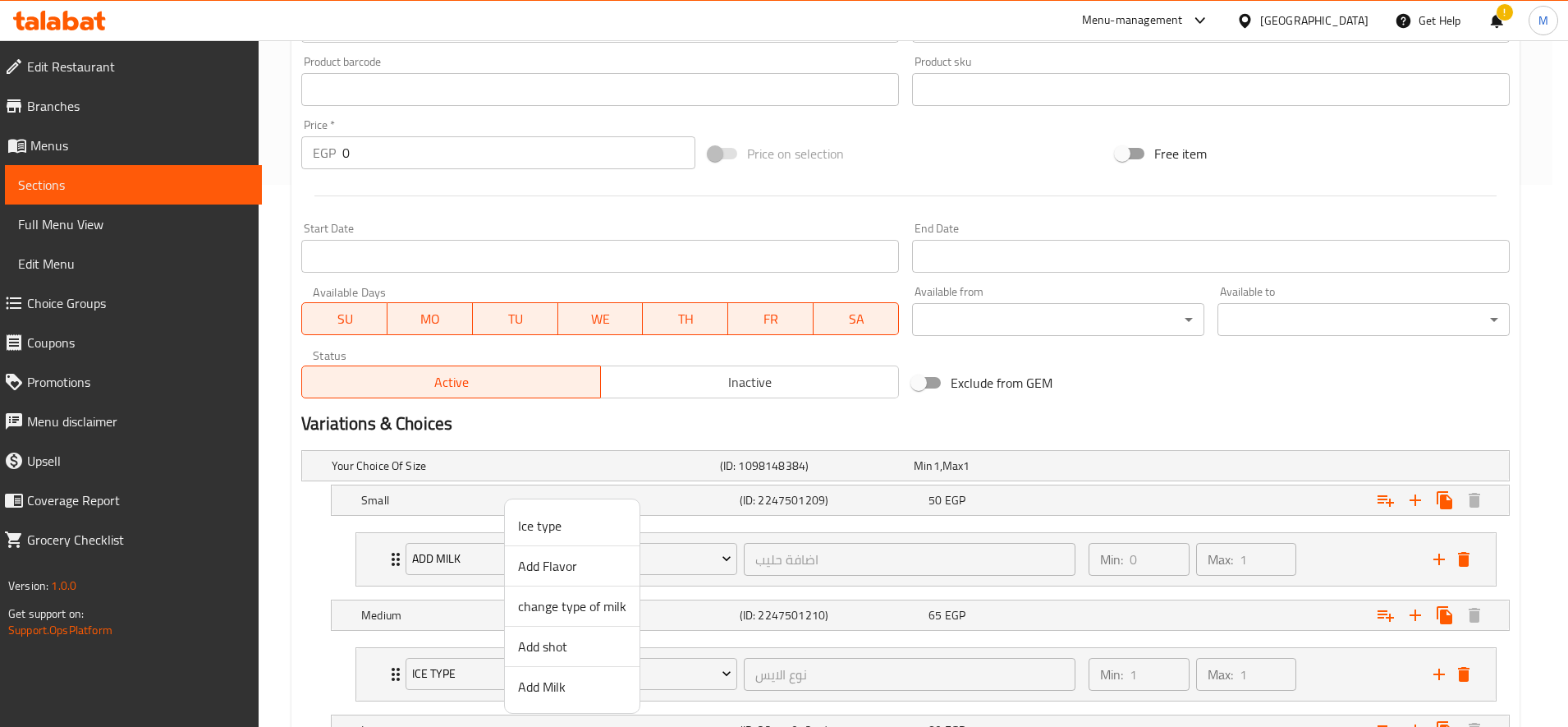
click at [589, 688] on span "Add Milk" at bounding box center [572, 686] width 108 height 19
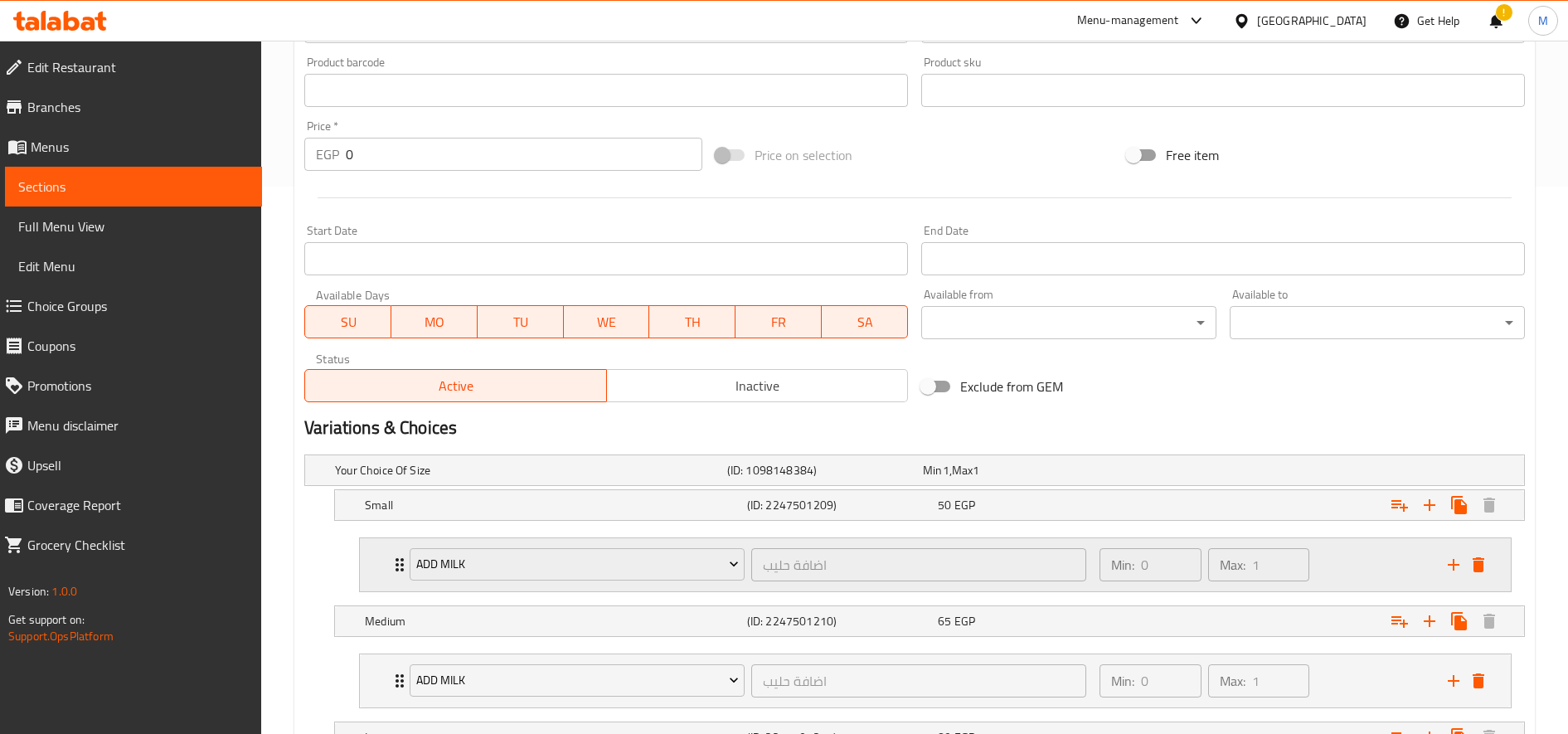
scroll to position [683, 0]
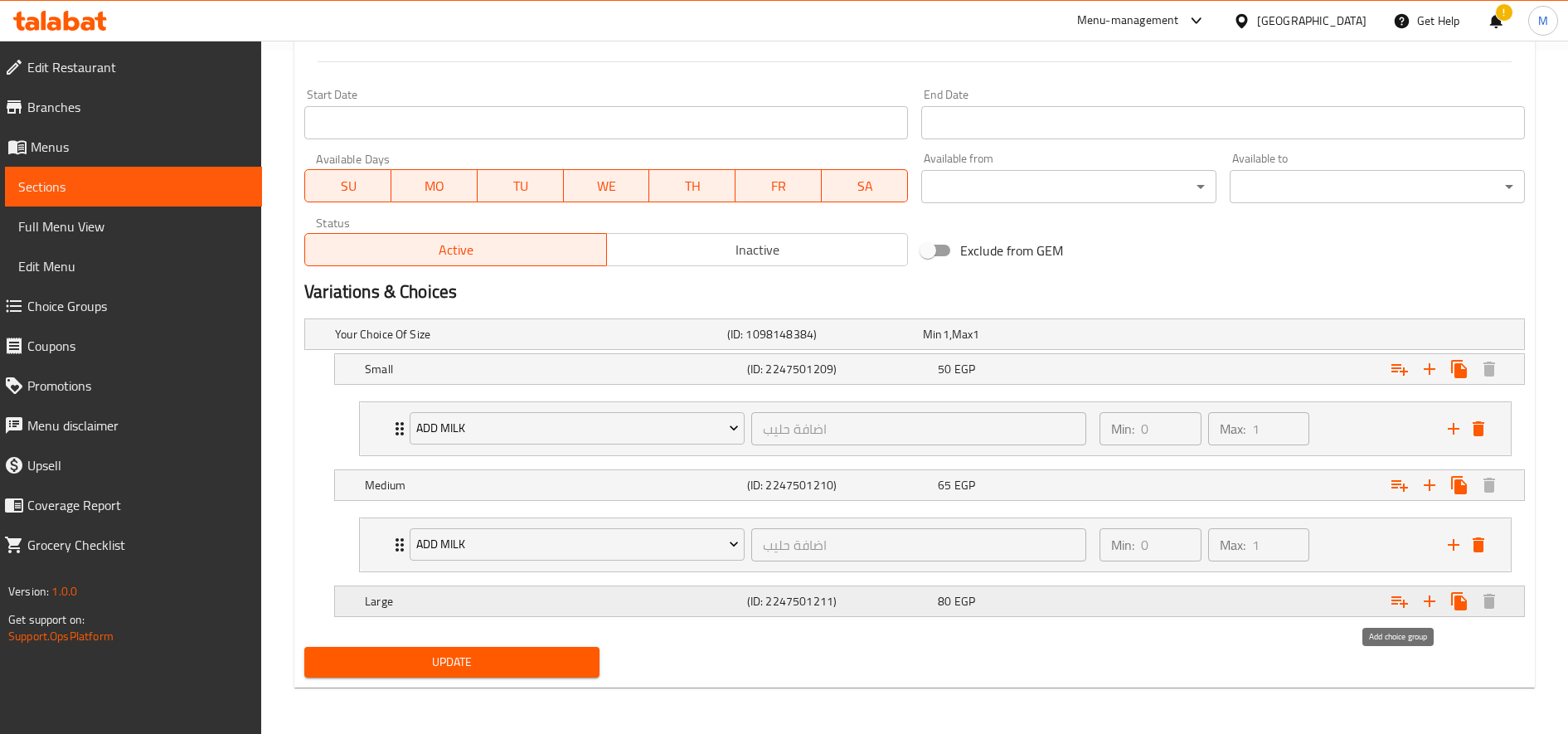
click at [1395, 600] on icon "Expand" at bounding box center [1400, 602] width 17 height 12
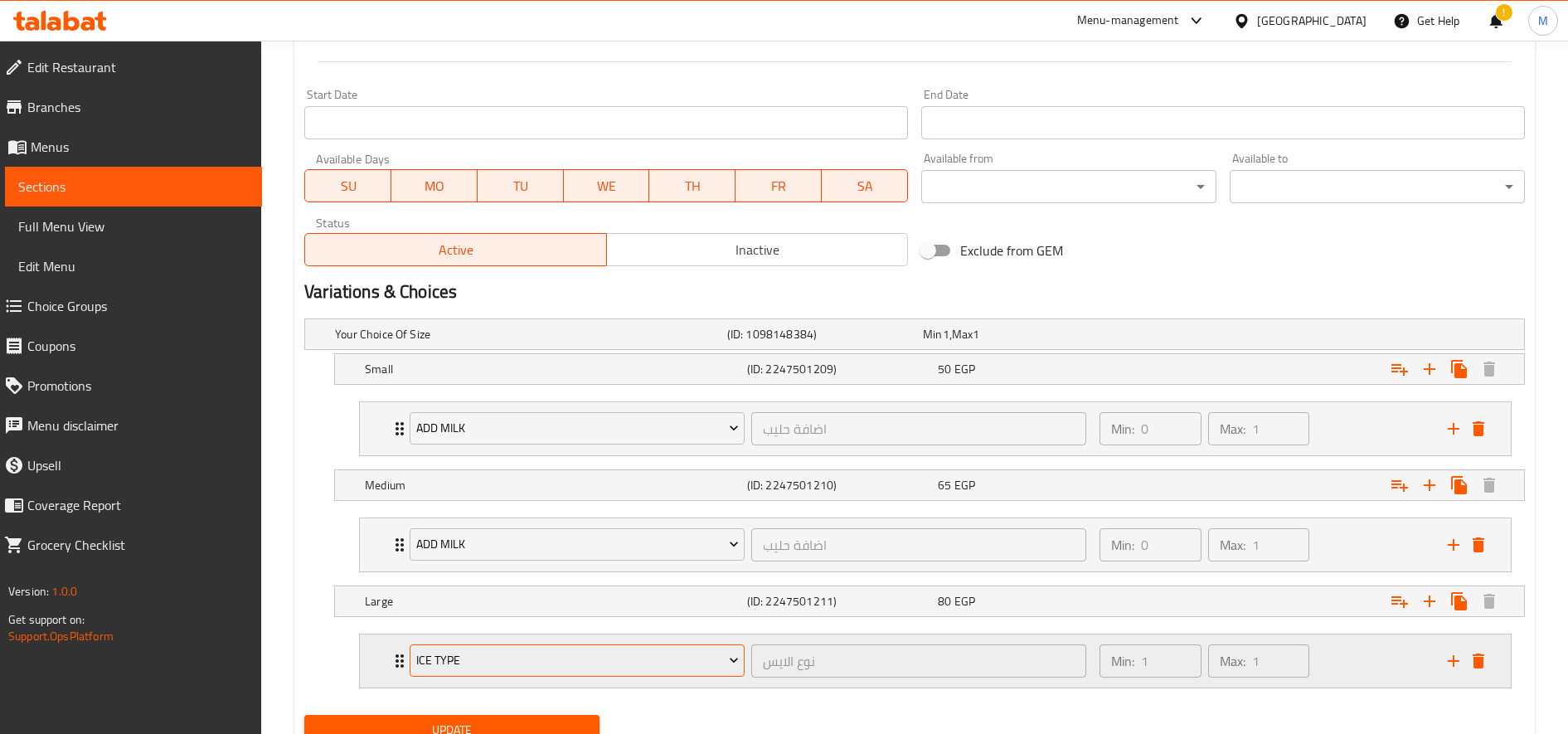
click at [694, 660] on span "Ice type" at bounding box center [578, 660] width 322 height 20
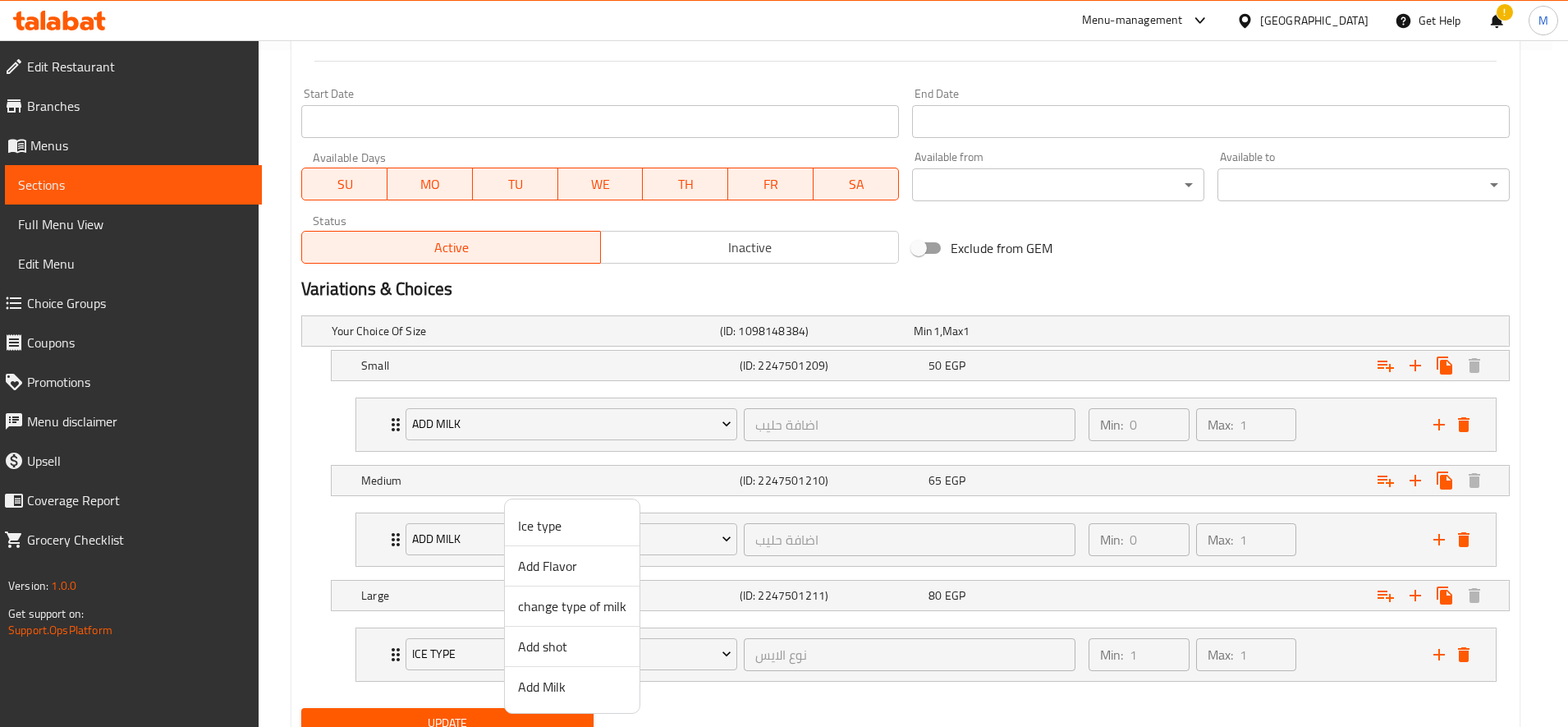
click at [560, 688] on span "Add Milk" at bounding box center [572, 686] width 108 height 19
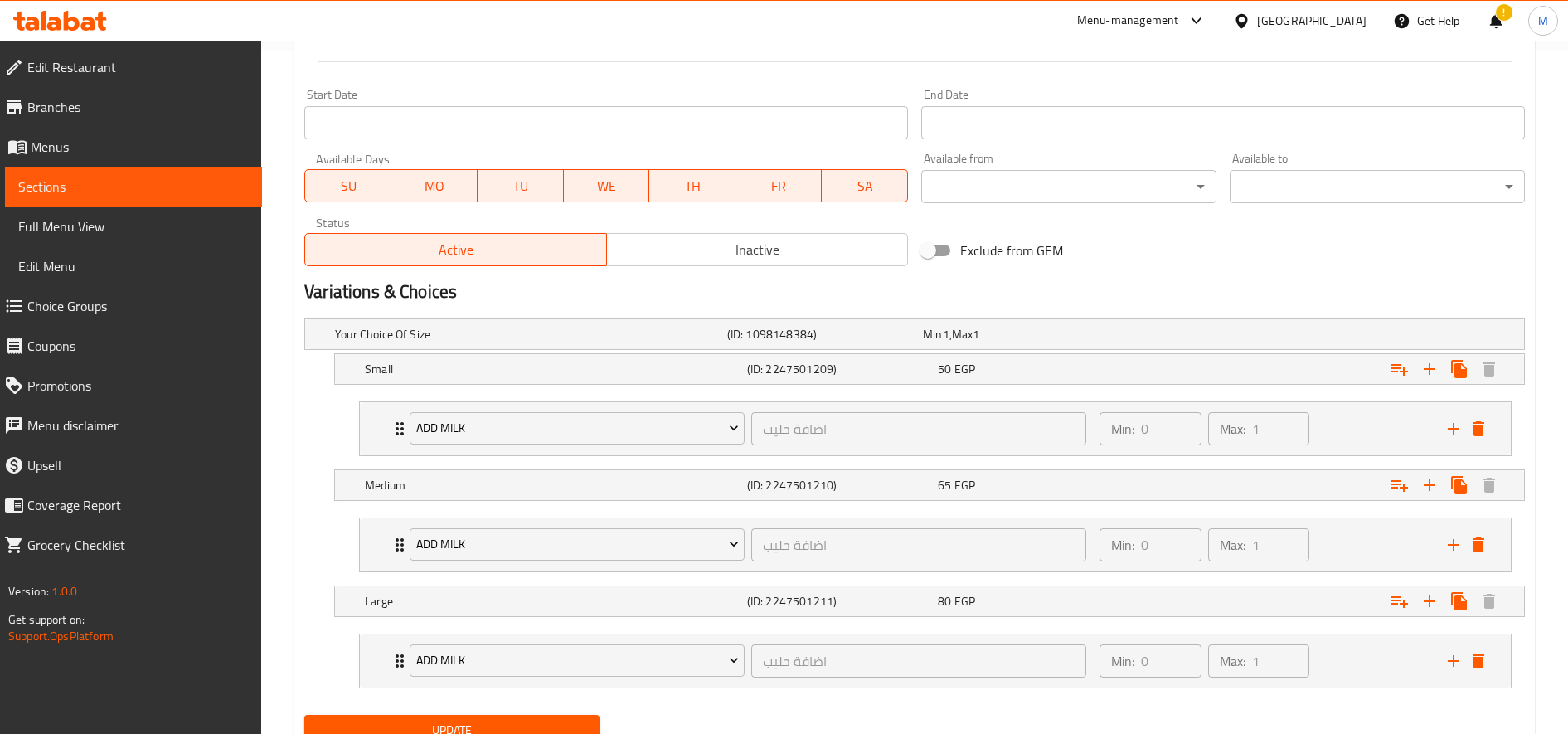
click at [501, 715] on button "Update" at bounding box center [452, 729] width 295 height 31
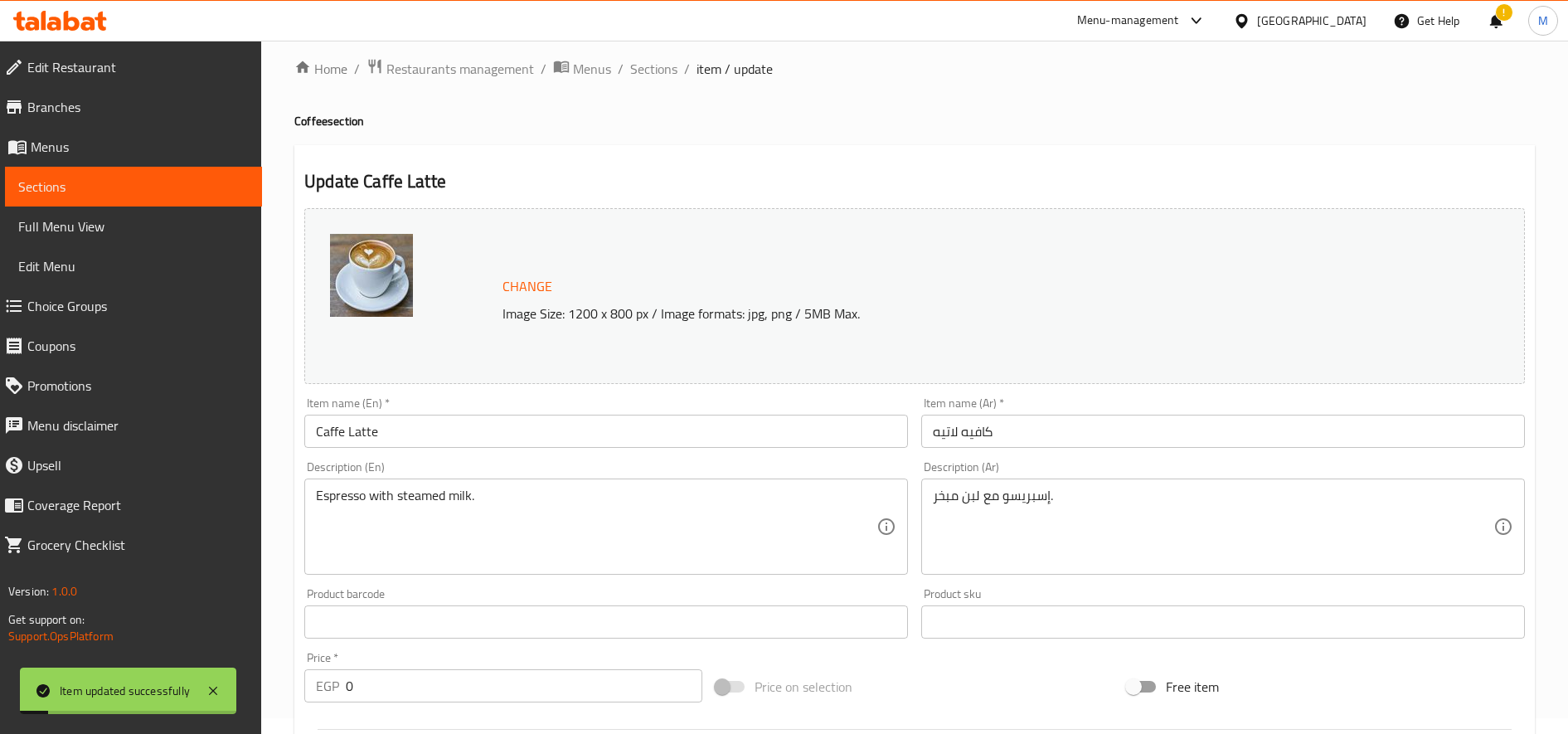
scroll to position [0, 0]
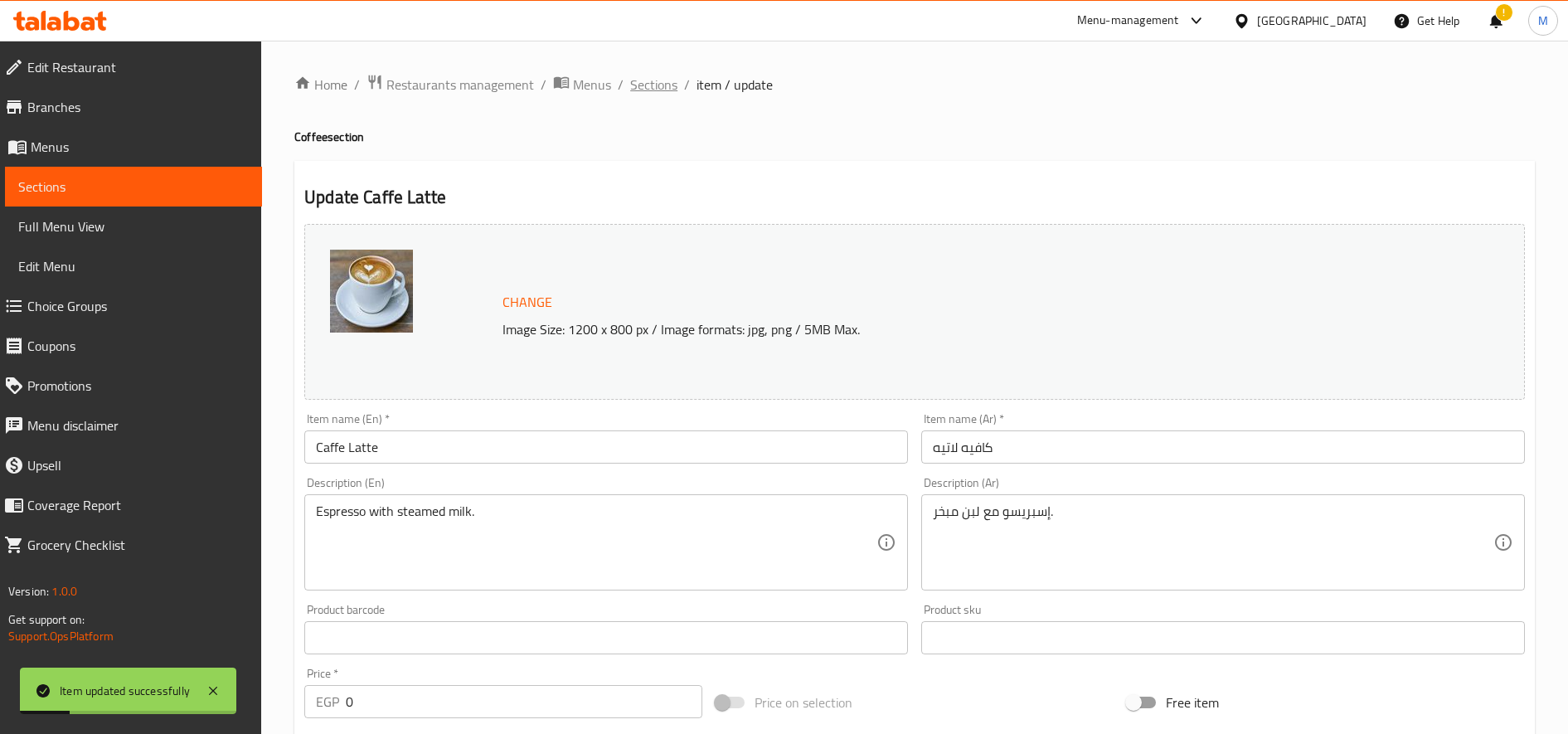
click at [653, 94] on span "Sections" at bounding box center [653, 84] width 47 height 19
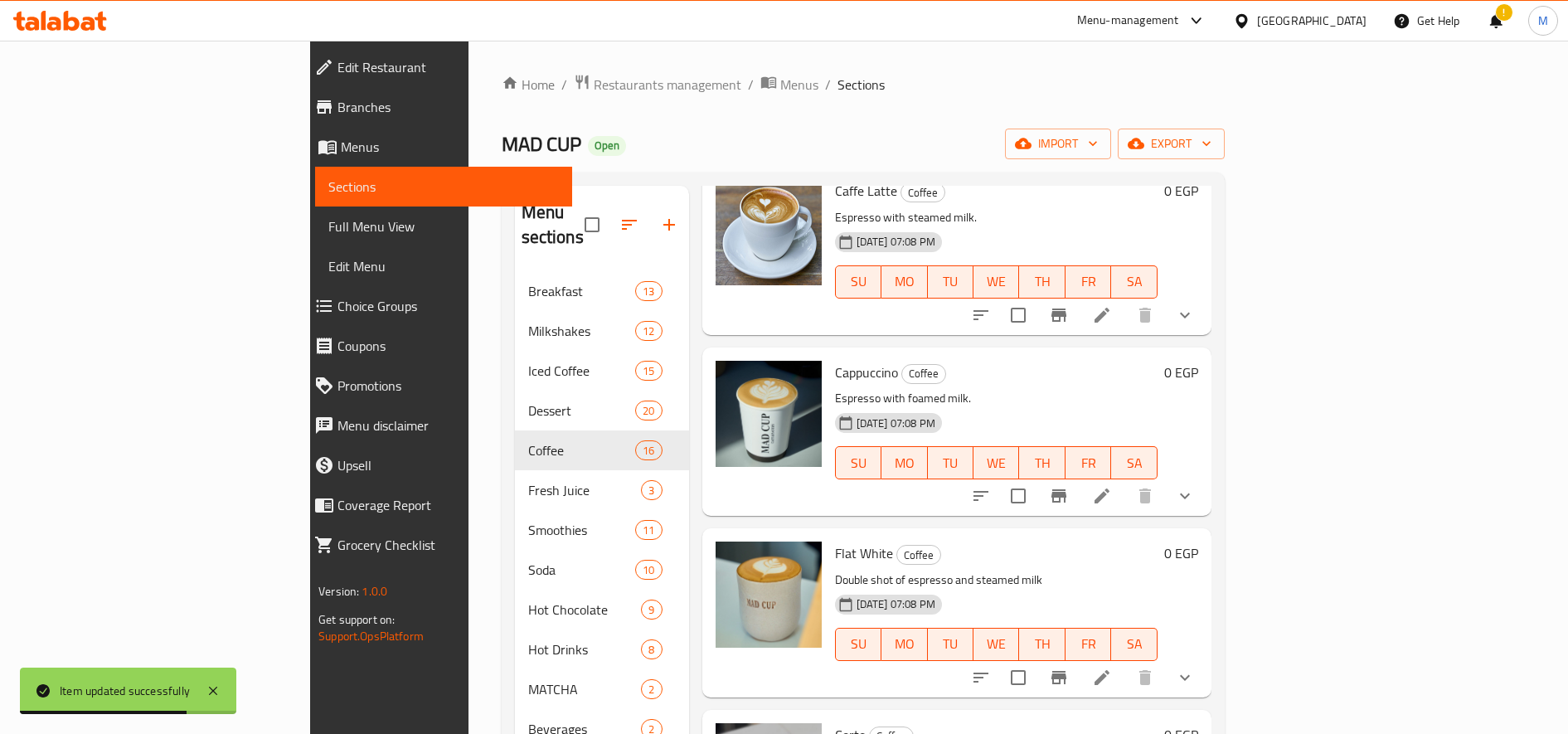
scroll to position [647, 0]
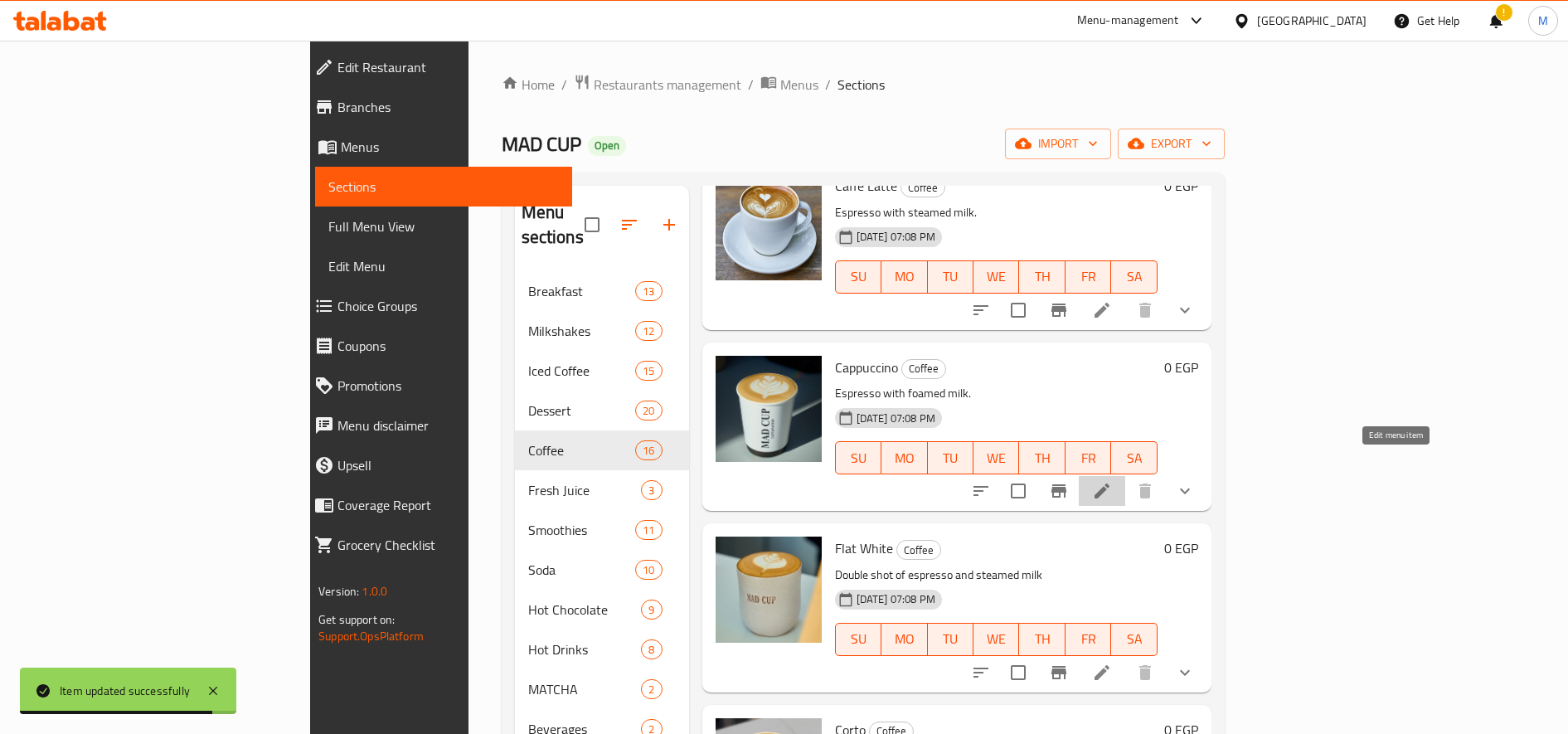
click at [1112, 481] on icon at bounding box center [1101, 491] width 19 height 19
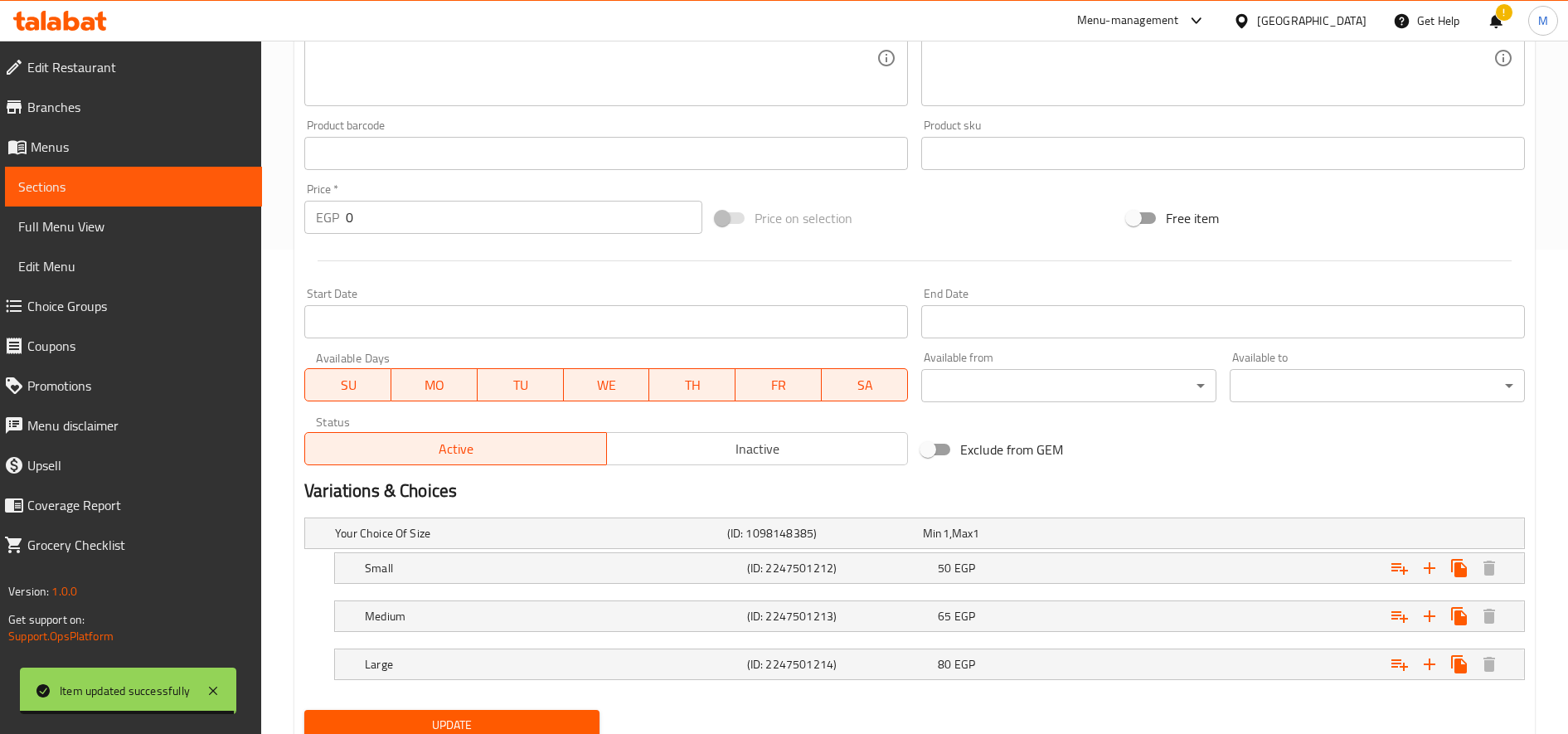
scroll to position [547, 0]
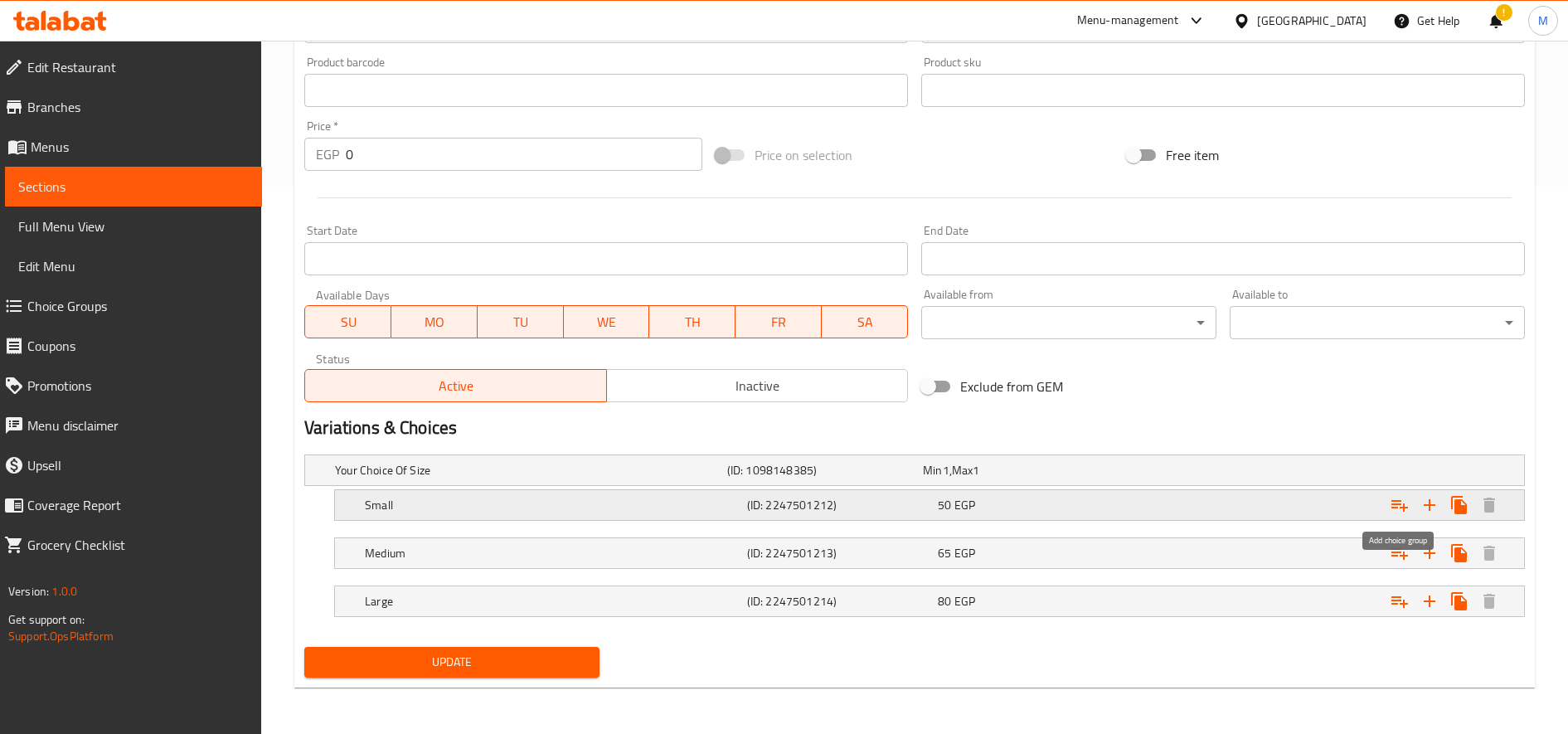
click at [1399, 506] on icon "Expand" at bounding box center [1399, 504] width 19 height 19
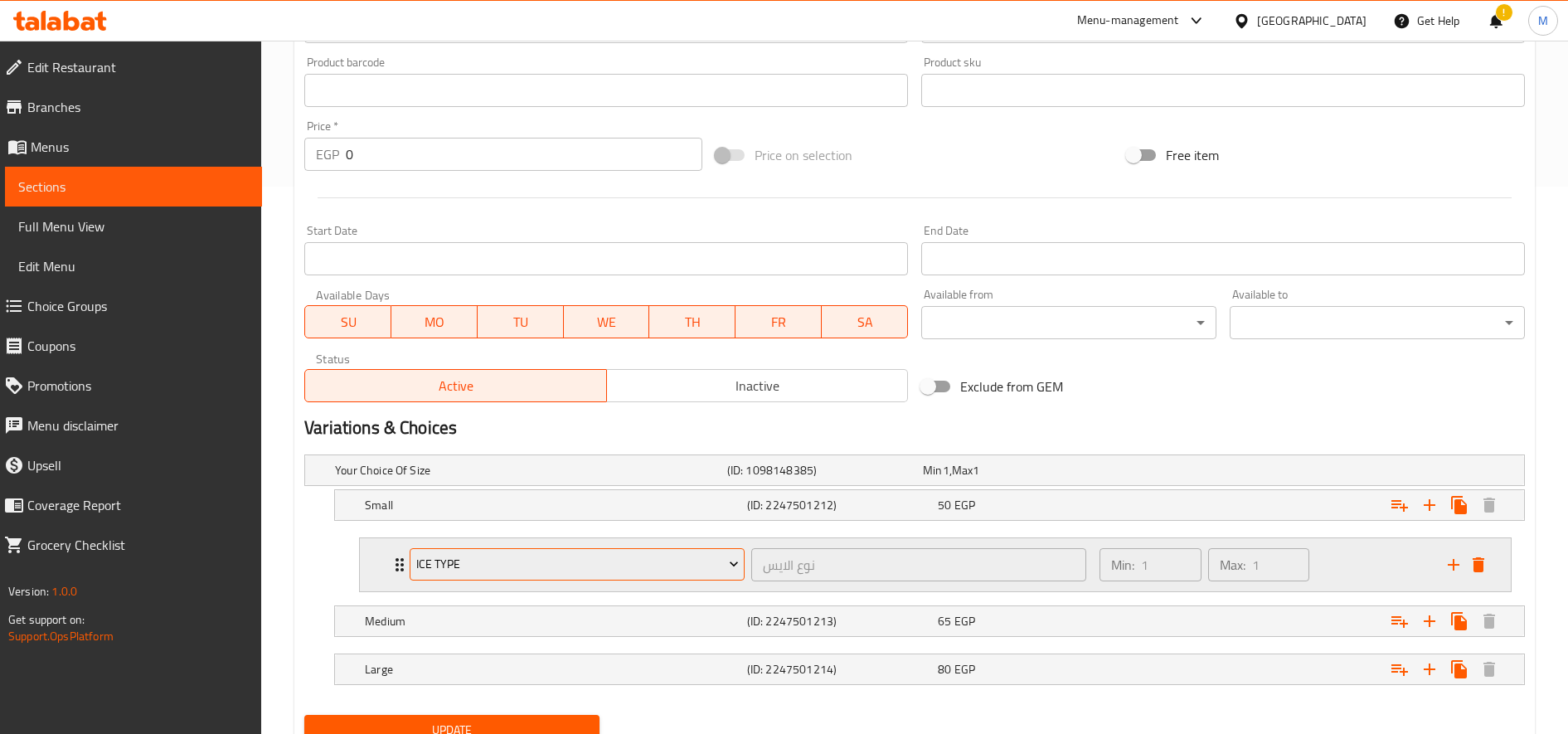
click at [602, 570] on span "Ice type" at bounding box center [578, 564] width 322 height 20
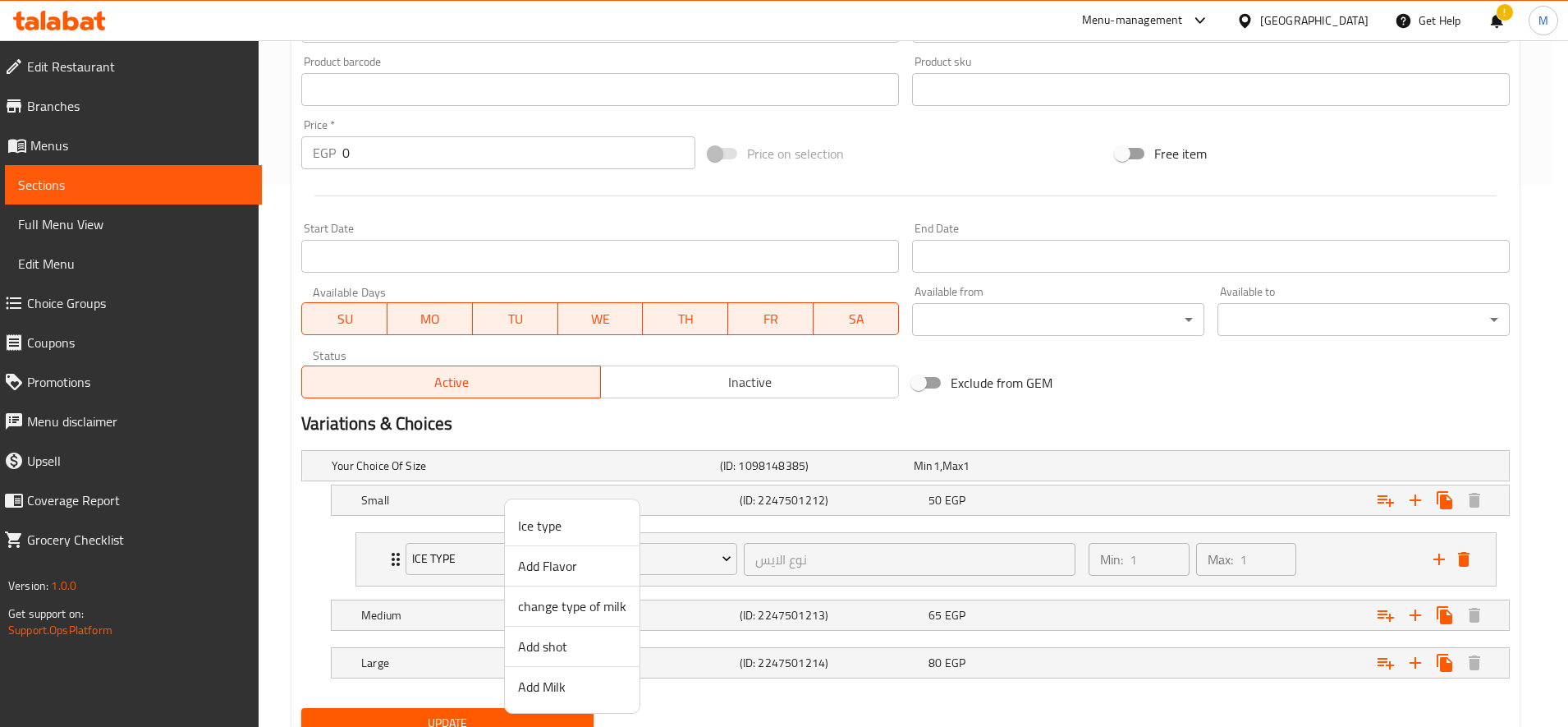
click at [595, 610] on span "change type of milk" at bounding box center [572, 605] width 108 height 19
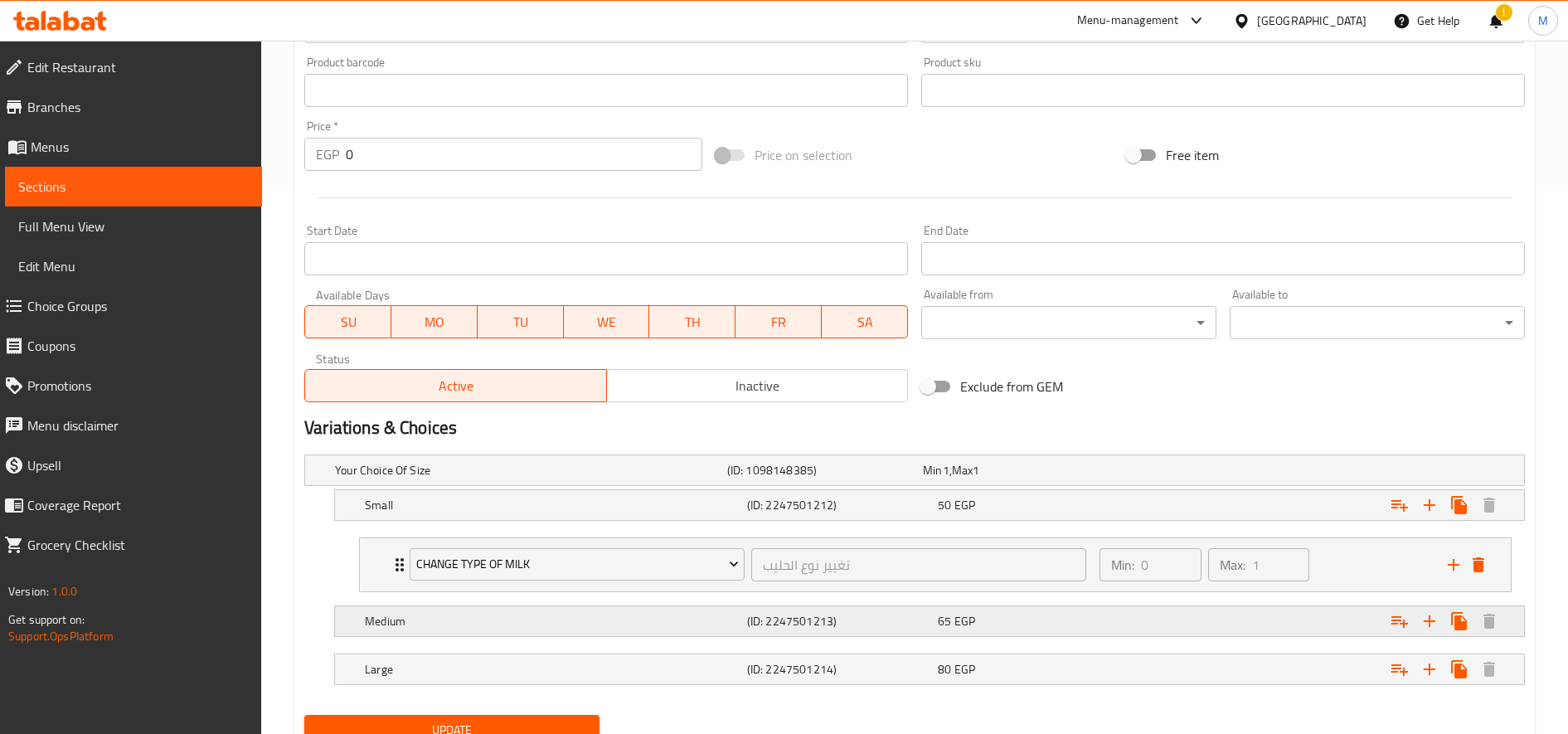
click at [1392, 614] on icon "Expand" at bounding box center [1399, 620] width 19 height 19
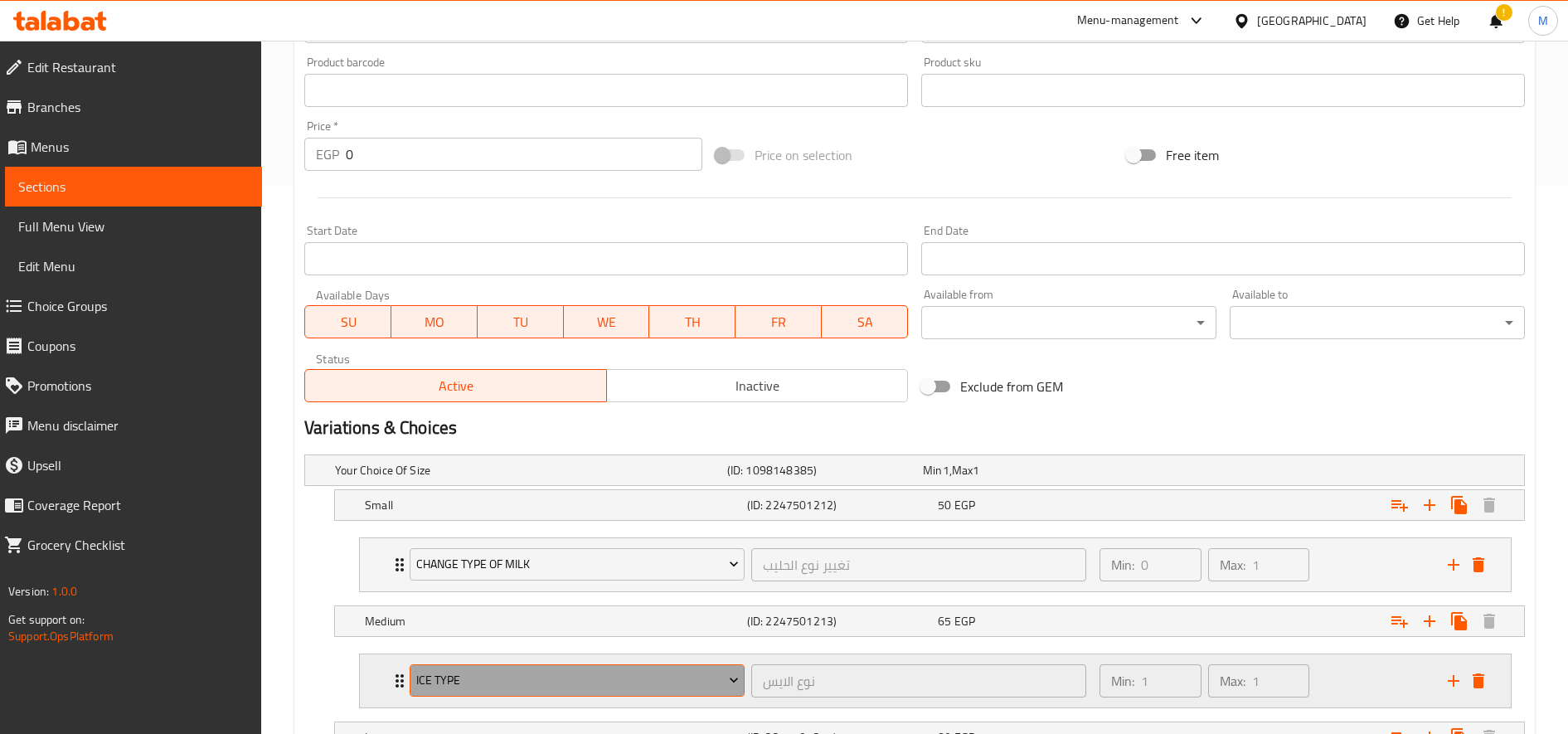
click at [536, 672] on span "Ice type" at bounding box center [578, 680] width 322 height 20
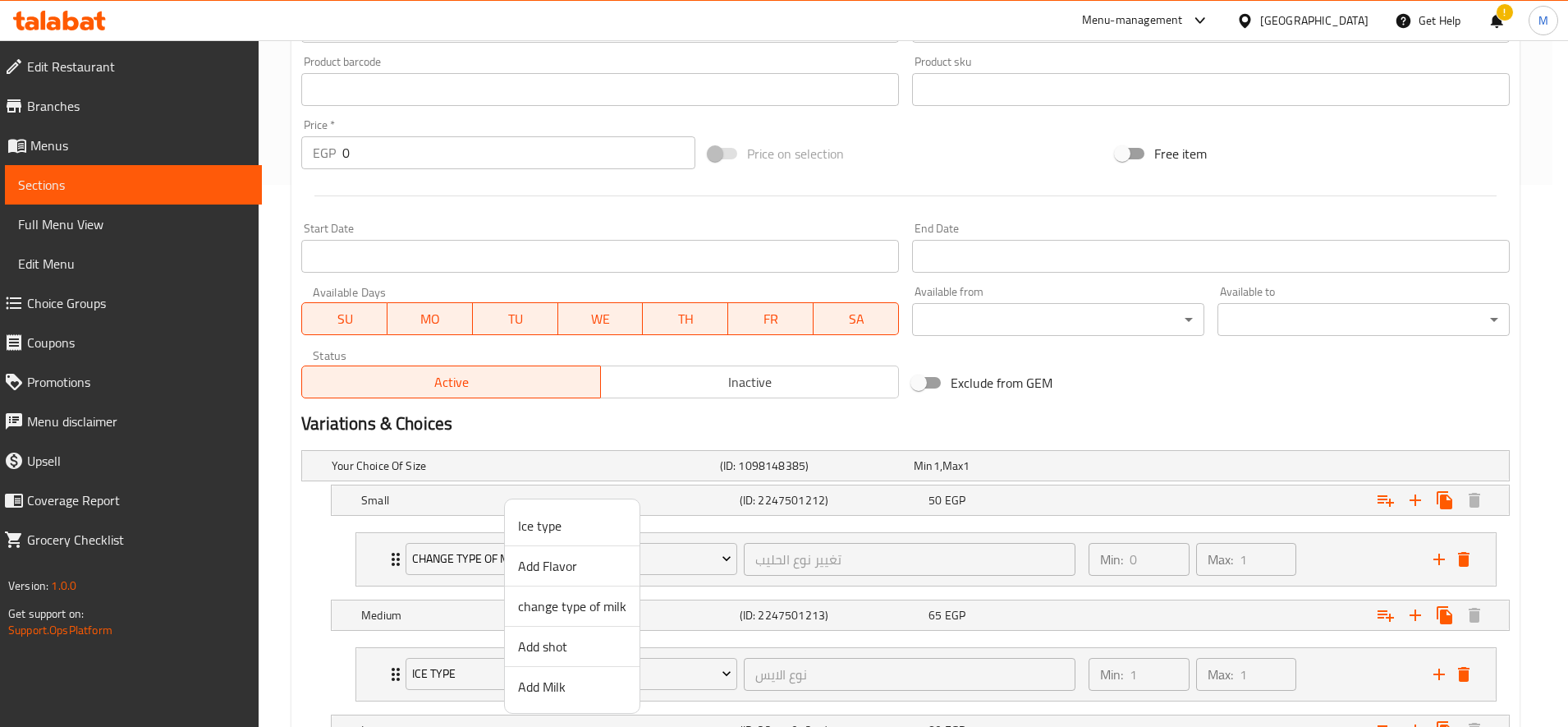
click at [591, 600] on span "change type of milk" at bounding box center [572, 605] width 108 height 19
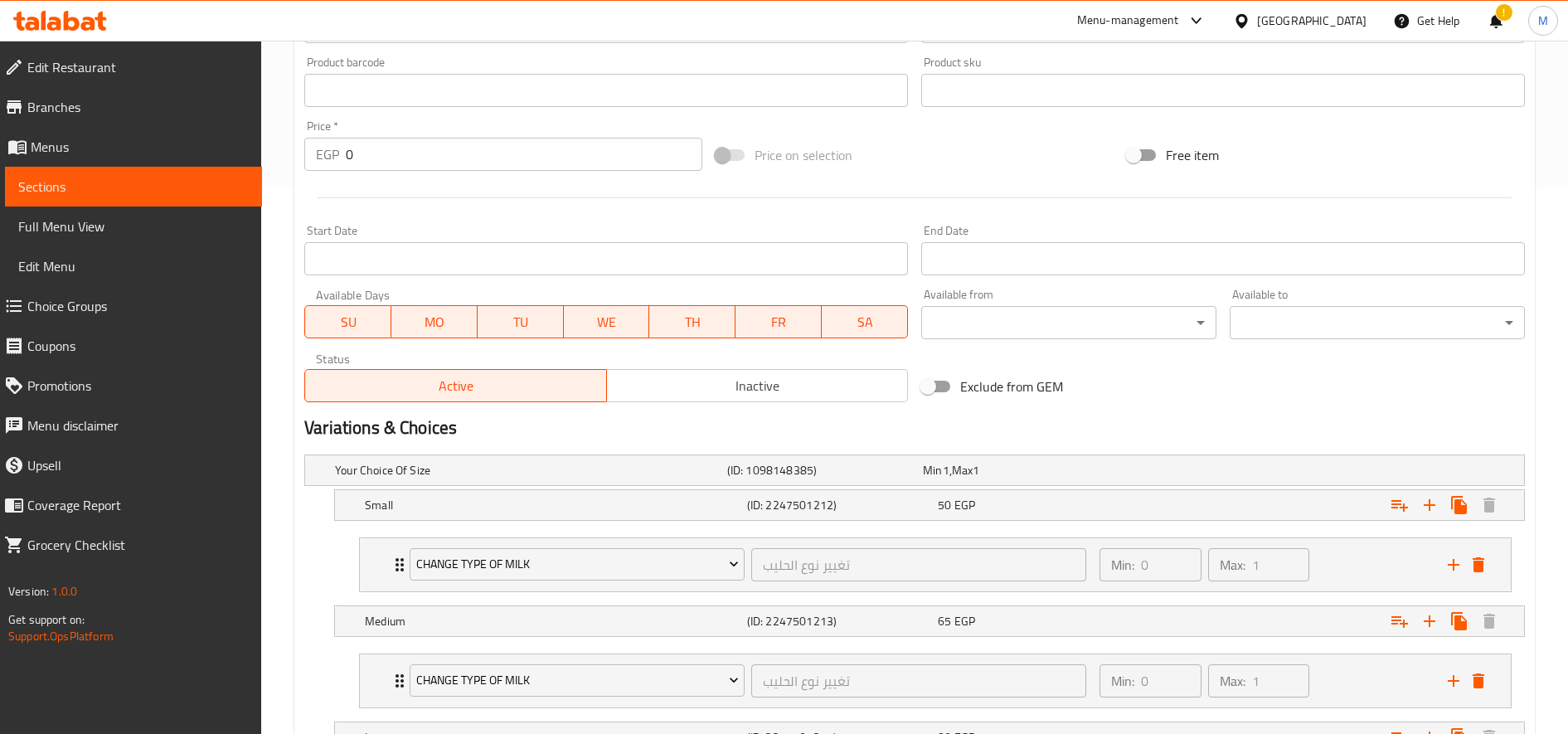
scroll to position [683, 0]
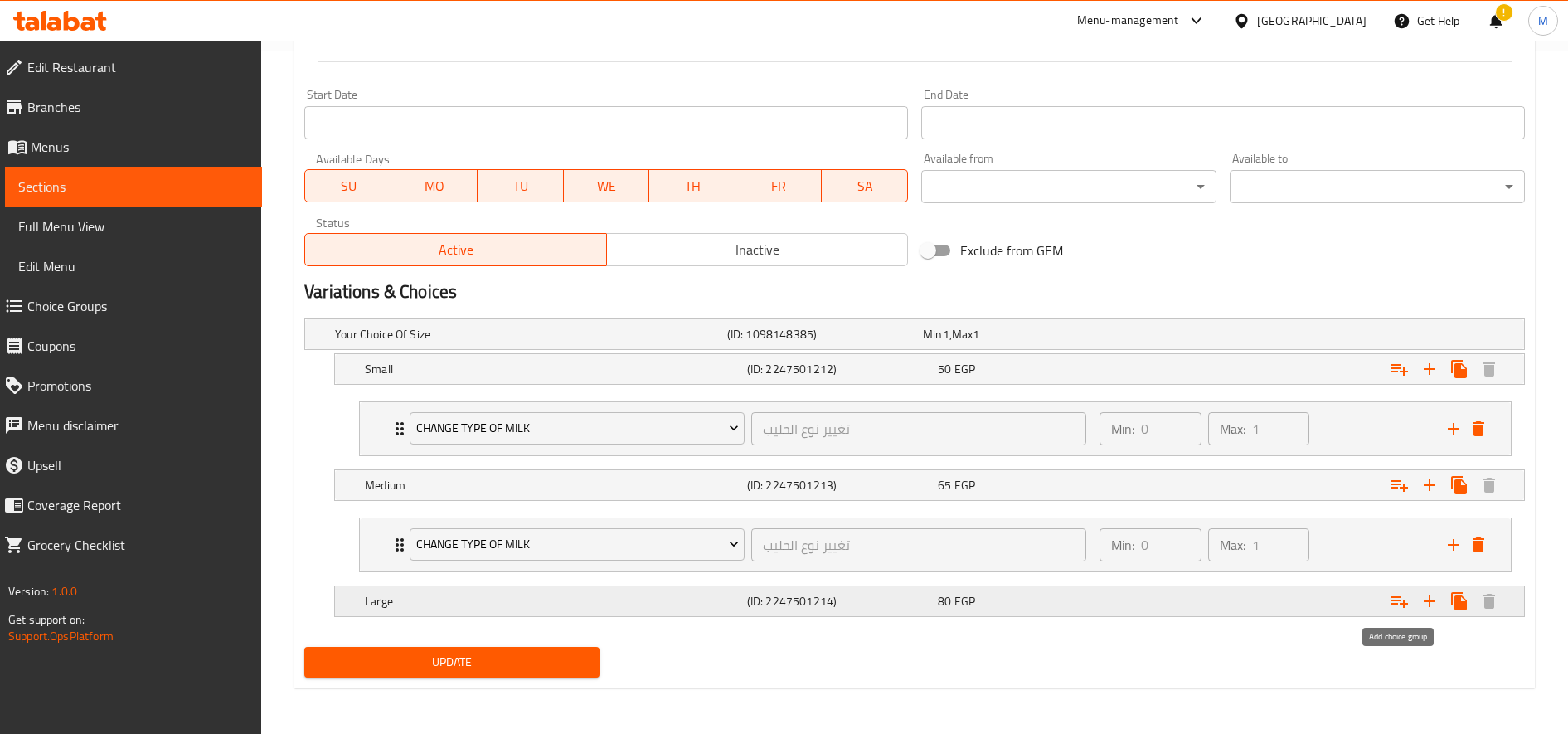
click at [1396, 591] on icon "Expand" at bounding box center [1399, 601] width 19 height 19
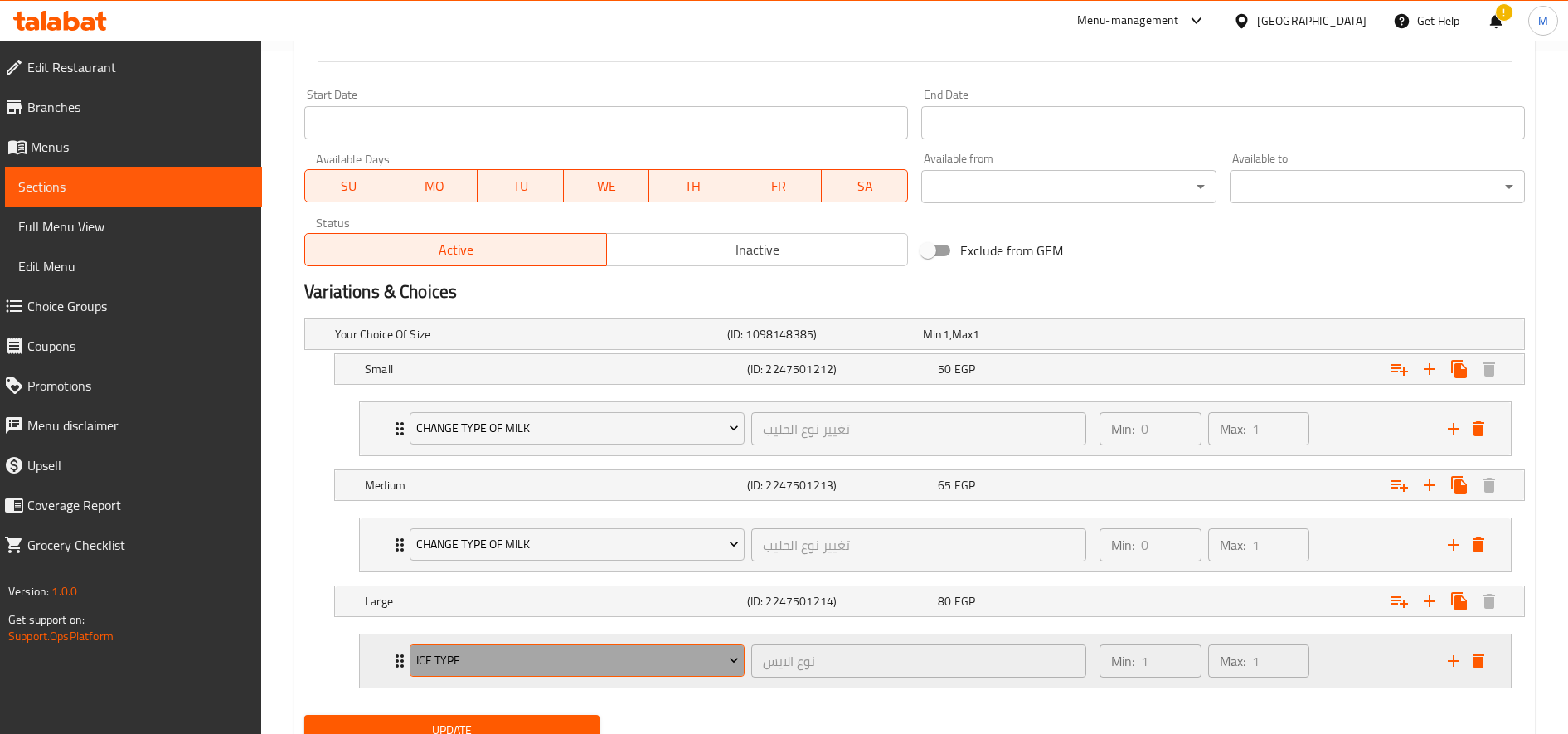
click at [591, 653] on span "Ice type" at bounding box center [578, 660] width 322 height 20
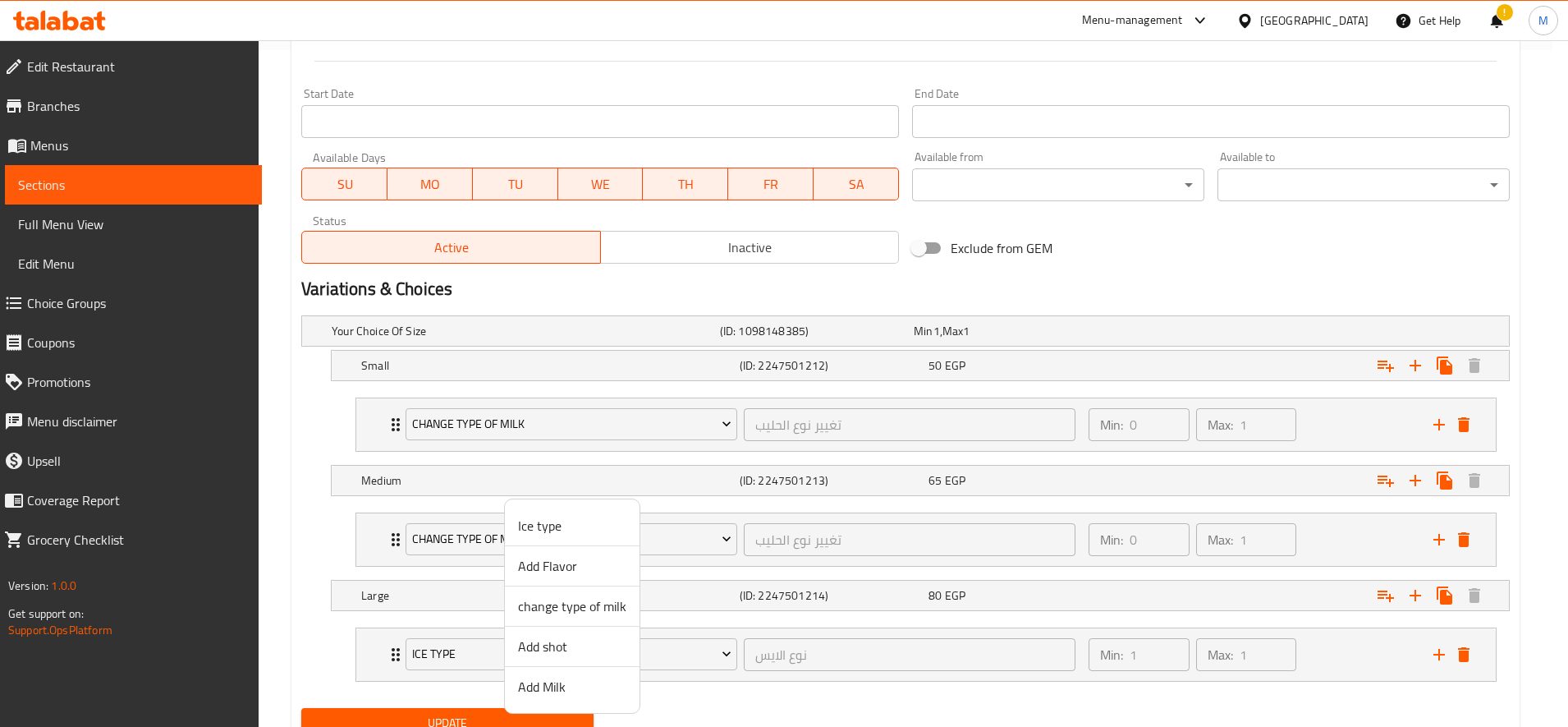
click at [575, 610] on span "change type of milk" at bounding box center [572, 605] width 108 height 19
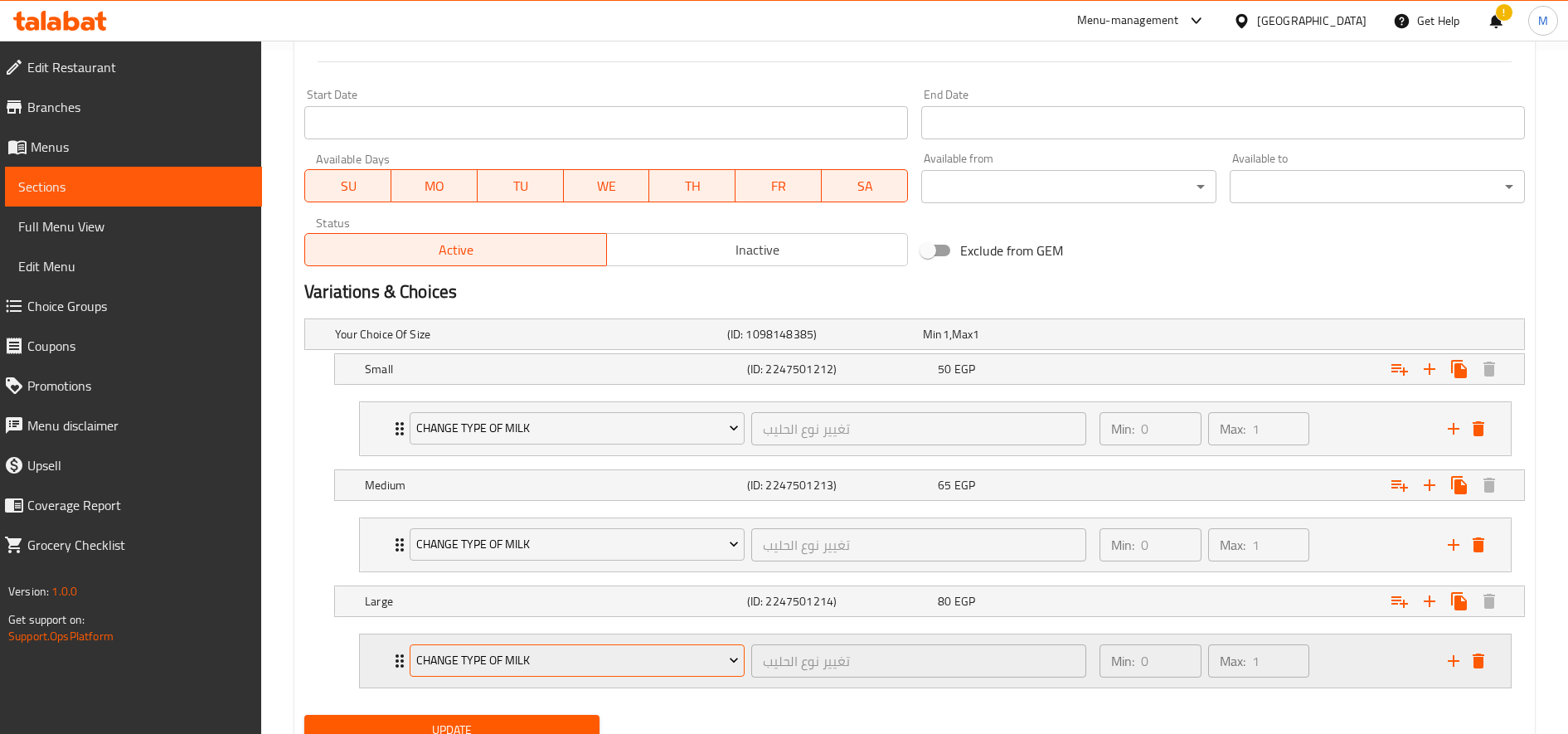
scroll to position [752, 0]
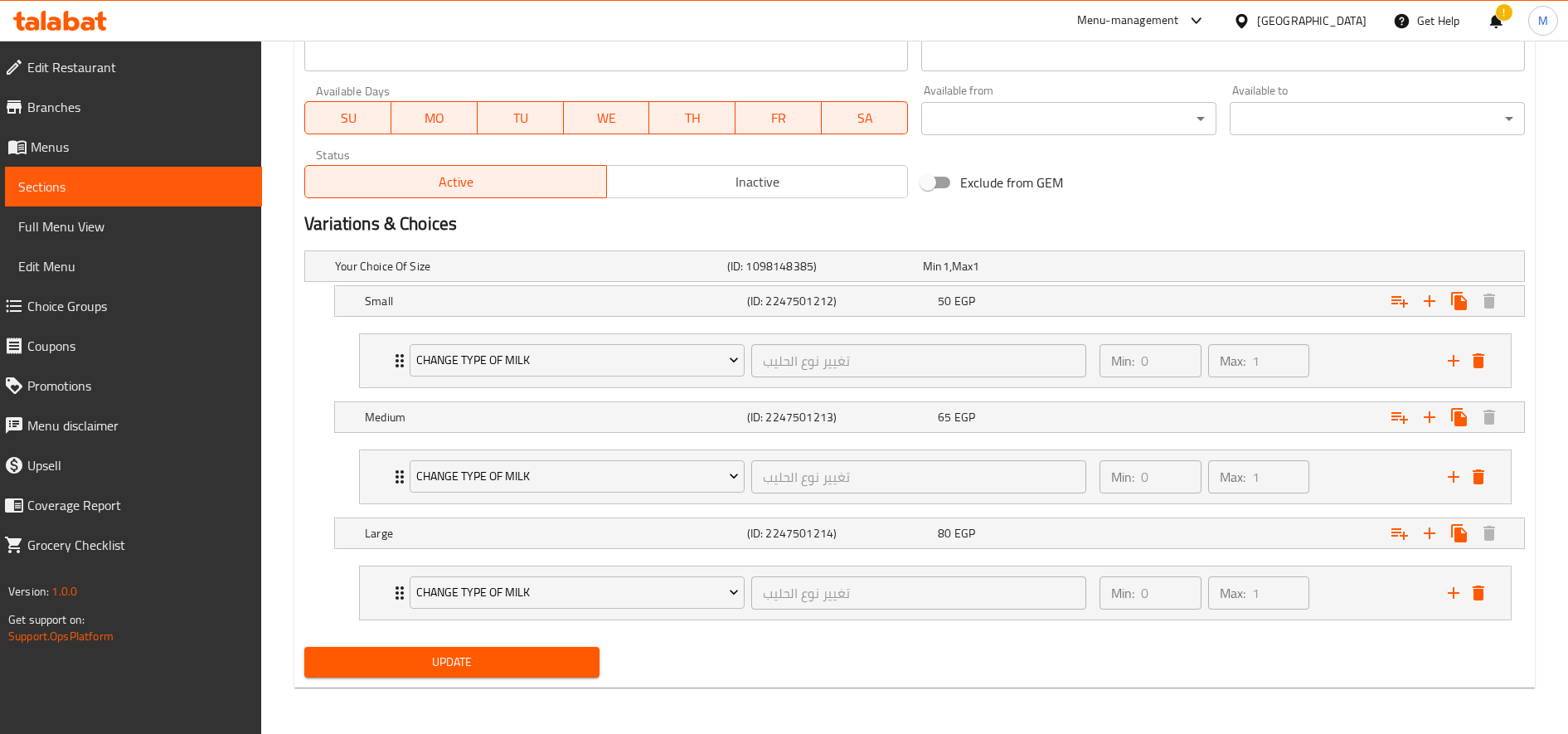
click at [559, 659] on span "Update" at bounding box center [452, 662] width 268 height 20
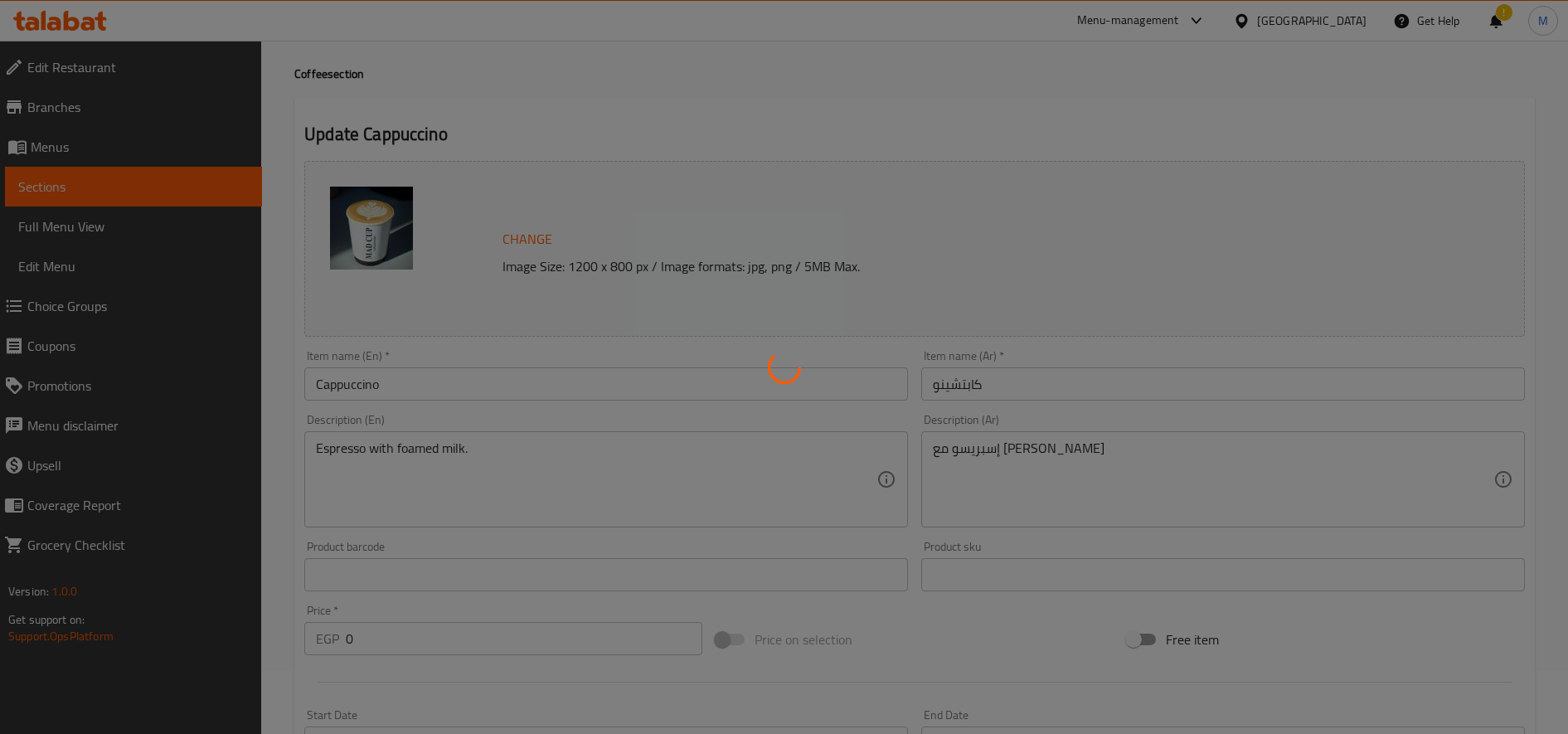
scroll to position [0, 0]
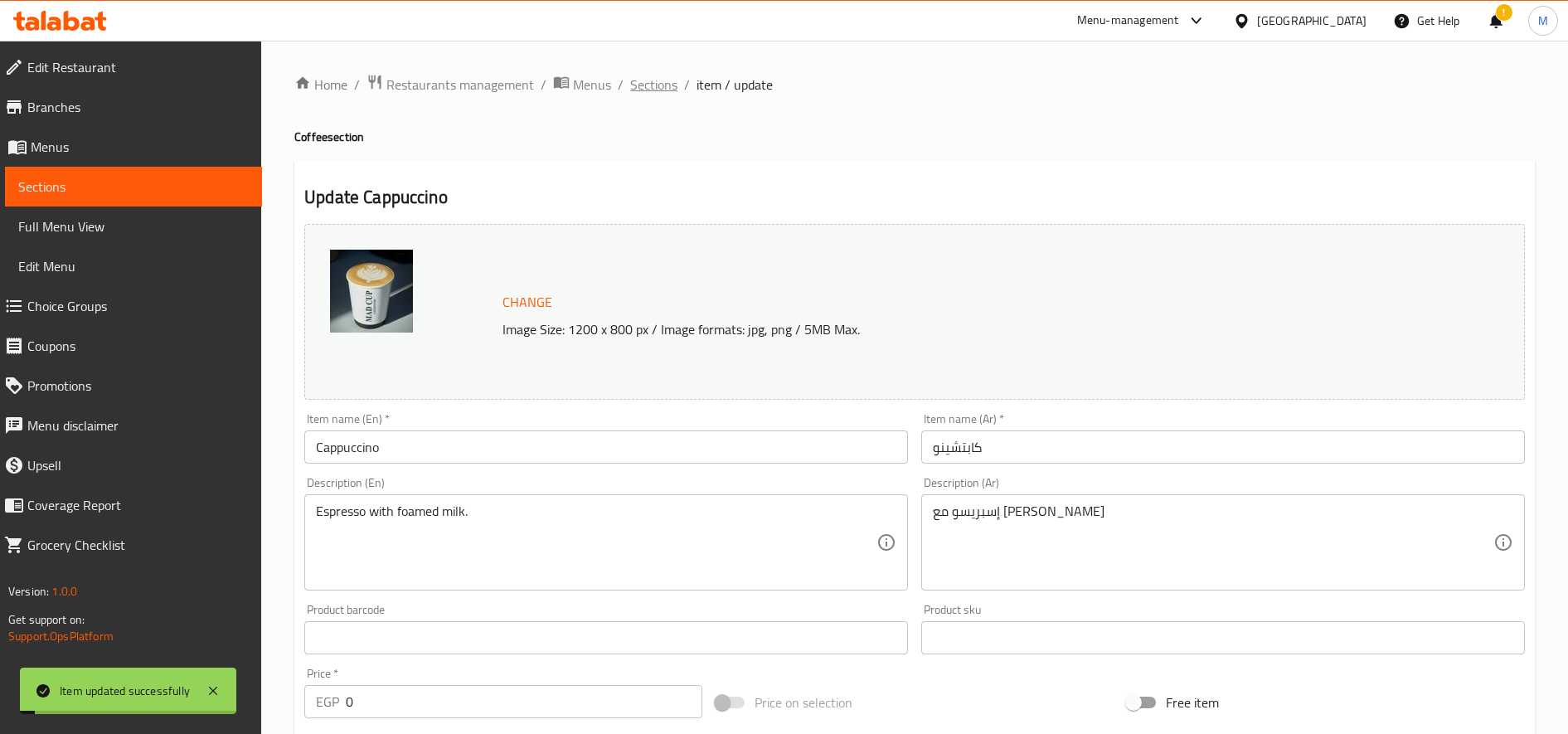
click at [646, 80] on span "Sections" at bounding box center [653, 84] width 47 height 19
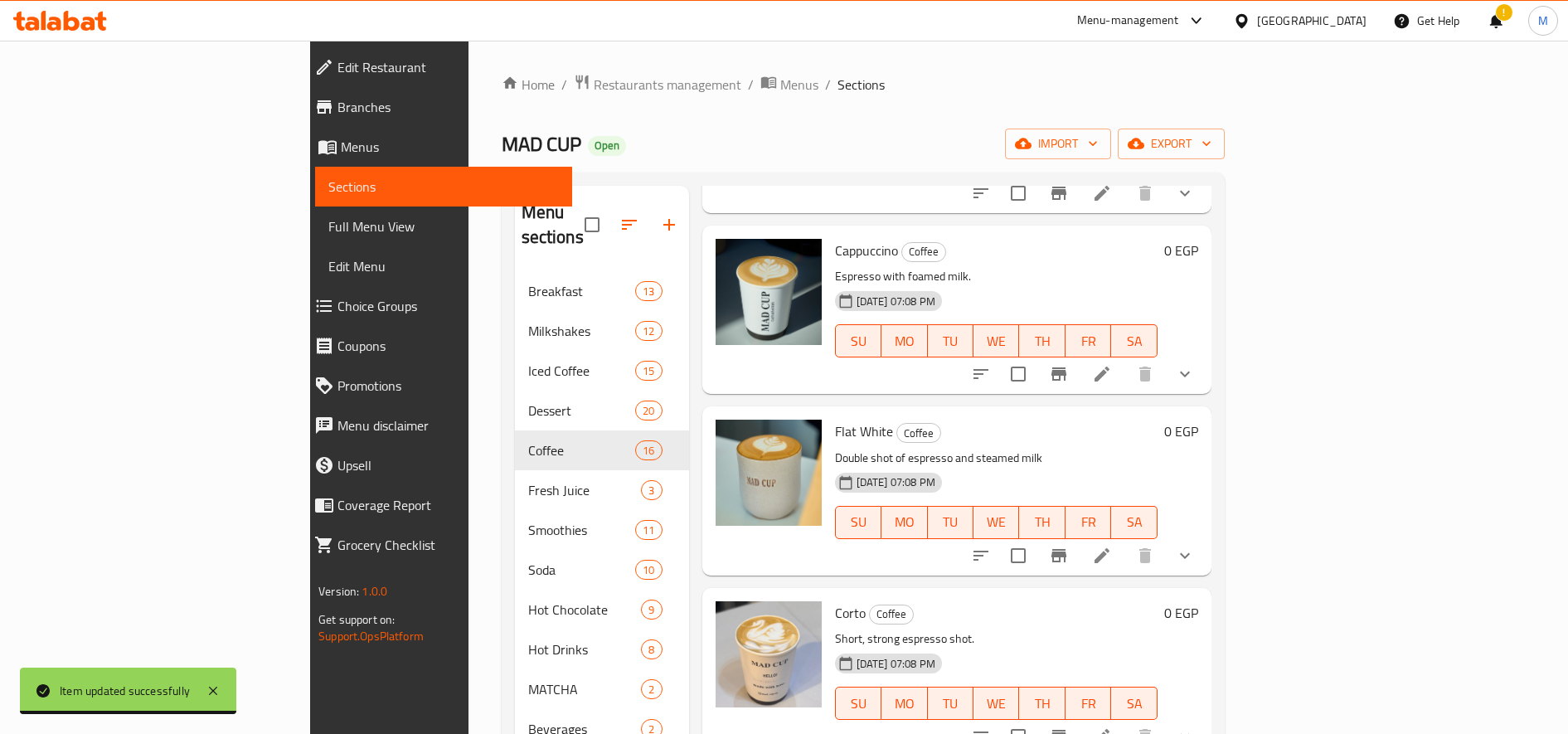
scroll to position [763, 0]
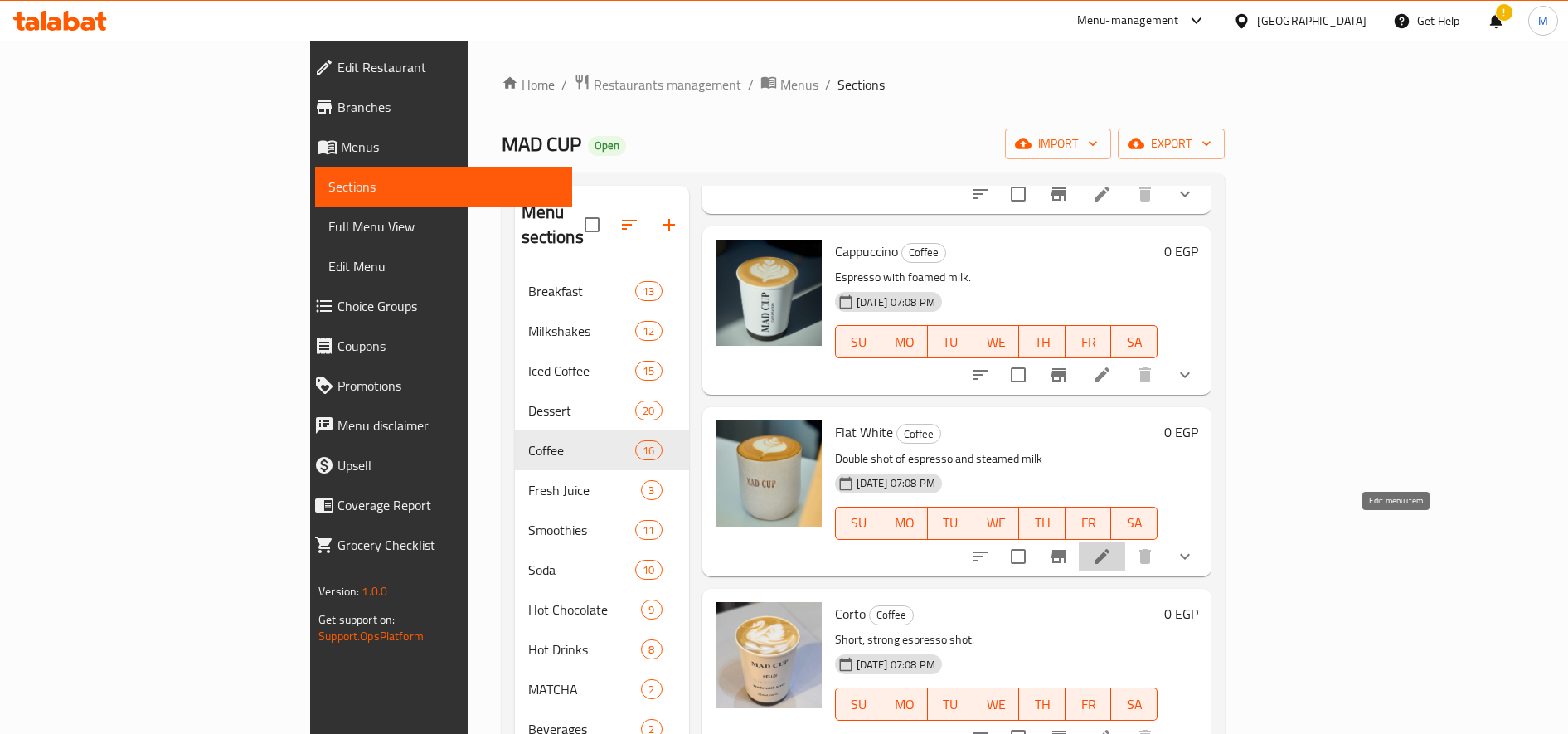
click at [1112, 546] on icon at bounding box center [1101, 555] width 19 height 19
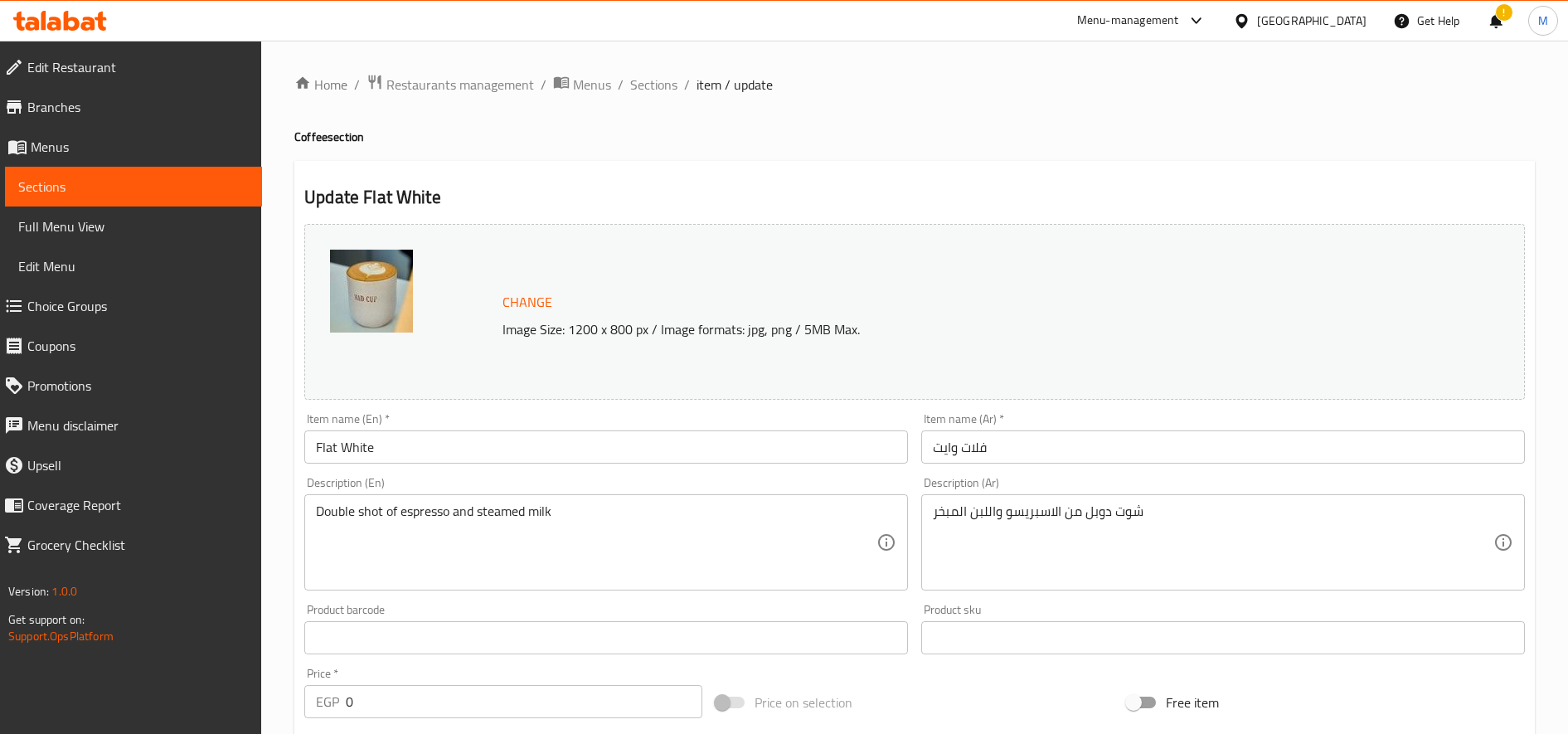
scroll to position [499, 0]
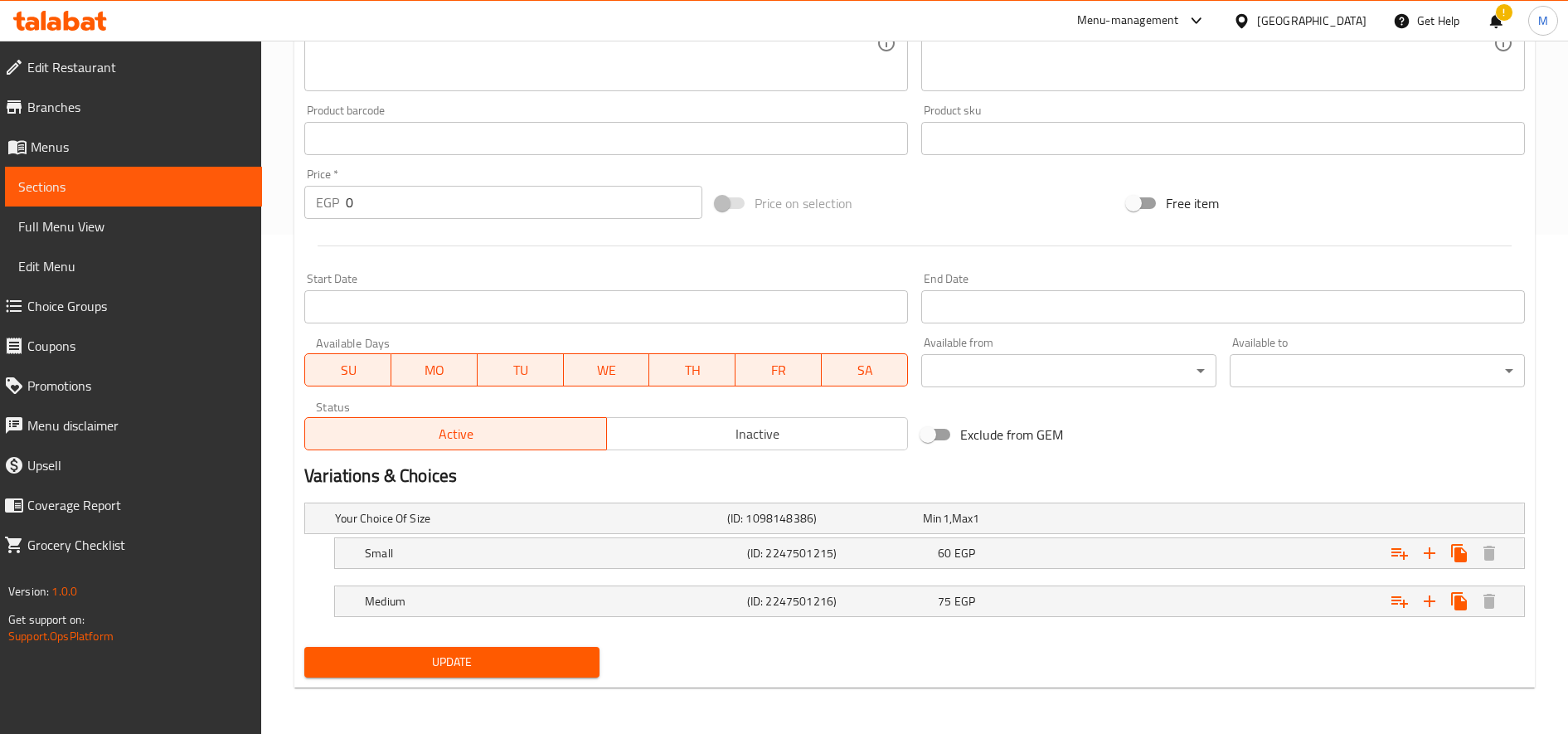
drag, startPoint x: 1390, startPoint y: 546, endPoint x: 703, endPoint y: 574, distance: 687.6
click at [703, 574] on div "Your Choice Of Size (ID: 1098148386) Min 1 , Max 1 Name (En) Your Choice Of Siz…" at bounding box center [915, 568] width 1234 height 144
click at [1398, 549] on icon "Expand" at bounding box center [1400, 554] width 17 height 12
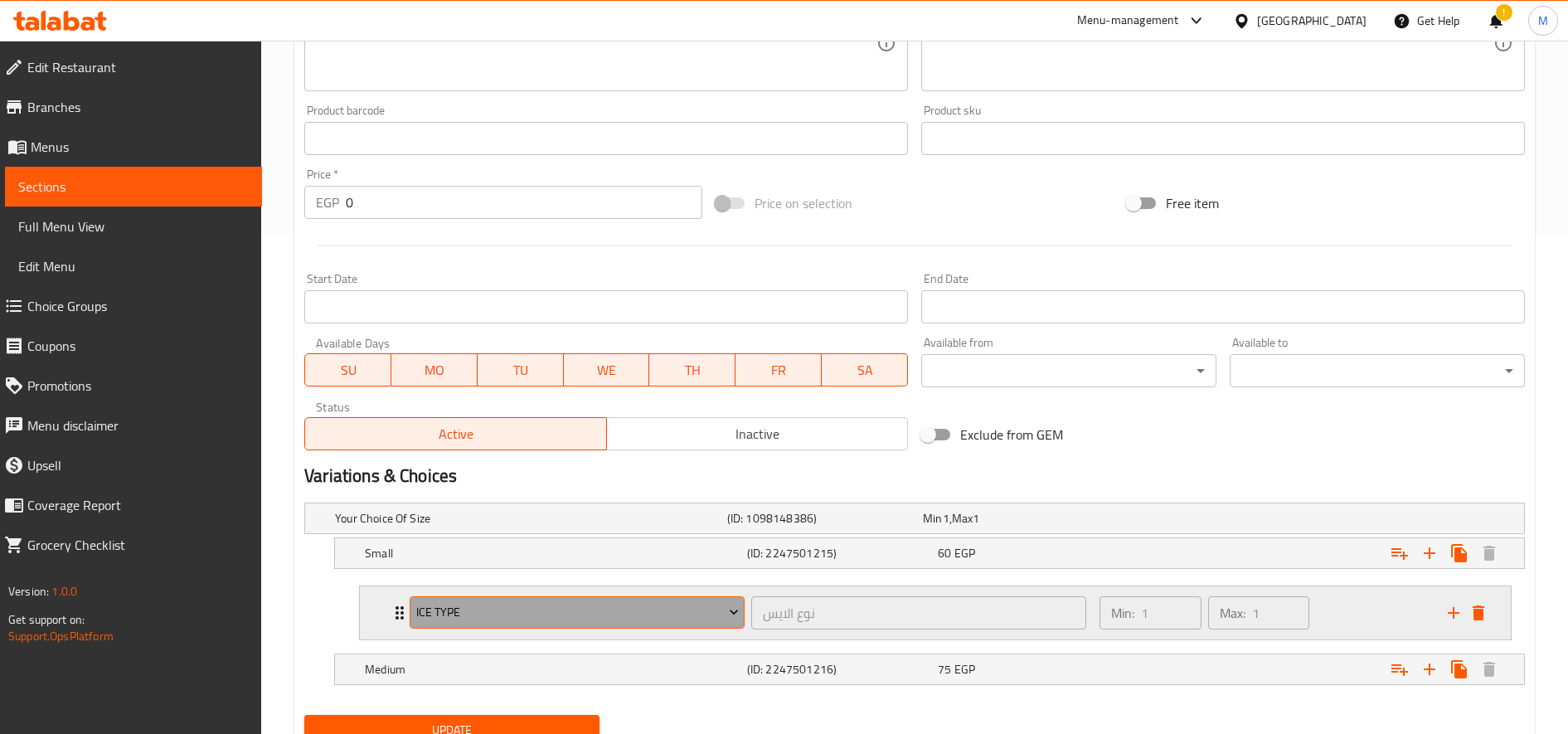
click at [564, 602] on span "Ice type" at bounding box center [578, 612] width 322 height 20
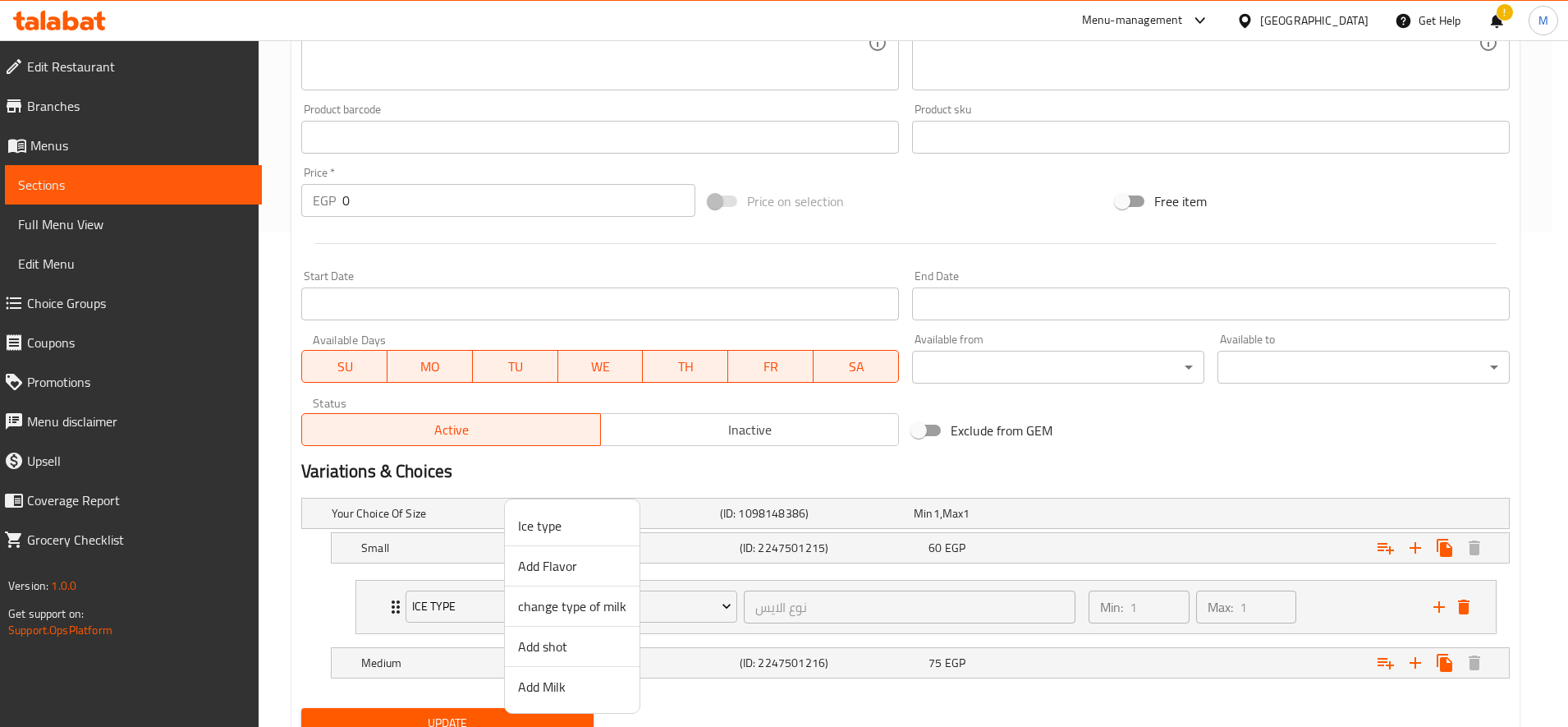
click at [575, 612] on span "change type of milk" at bounding box center [572, 605] width 108 height 19
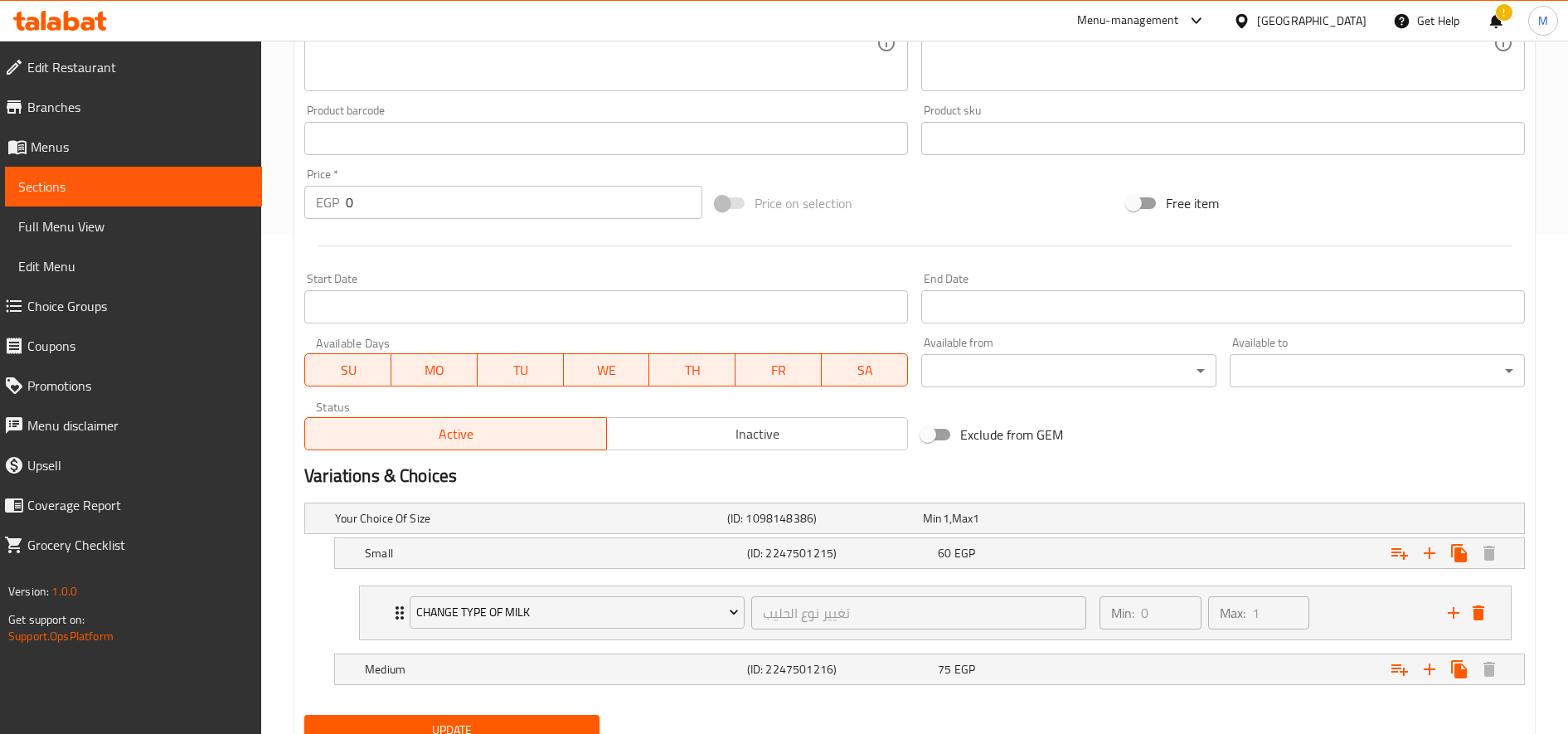
scroll to position [567, 0]
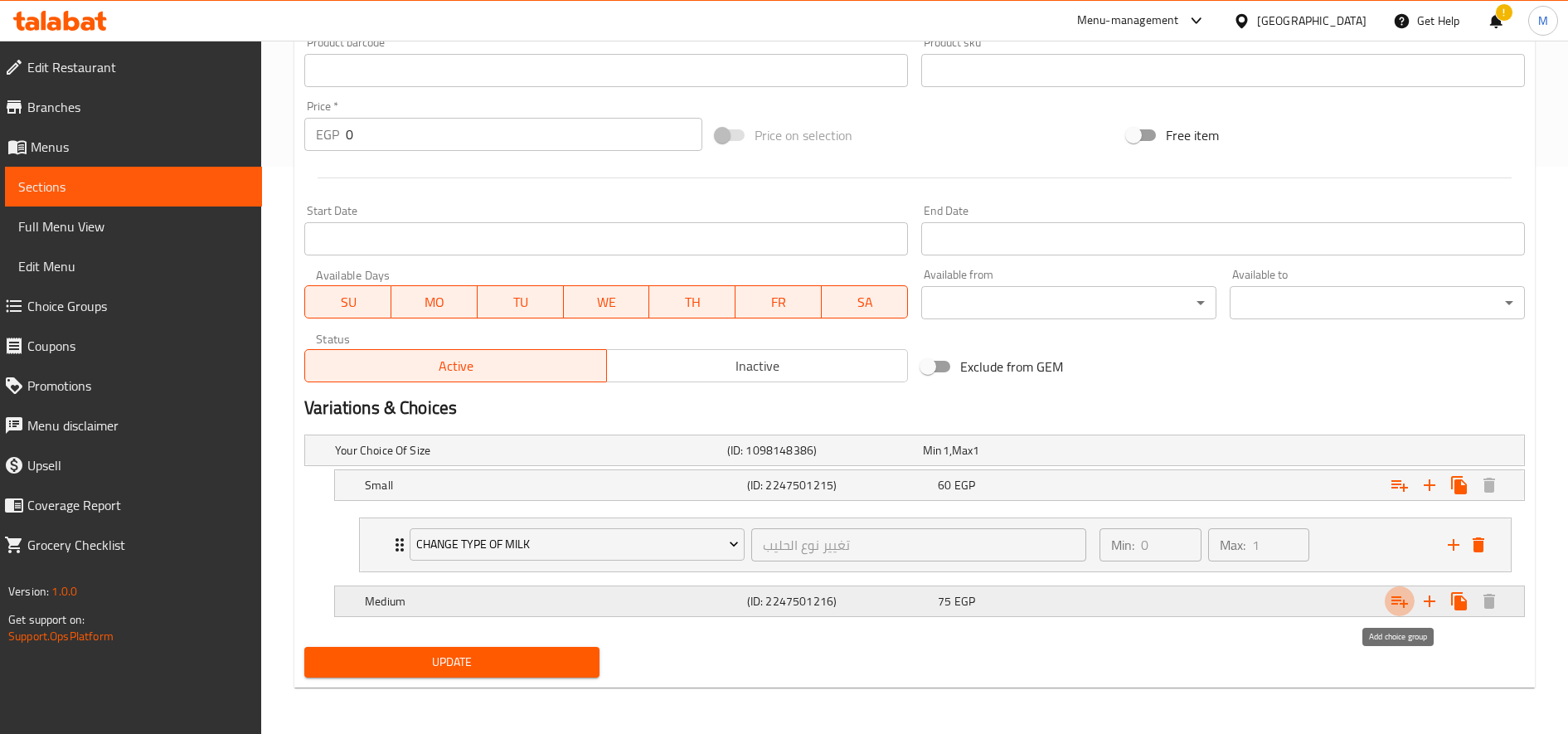
click at [1404, 605] on icon "Expand" at bounding box center [1400, 602] width 17 height 12
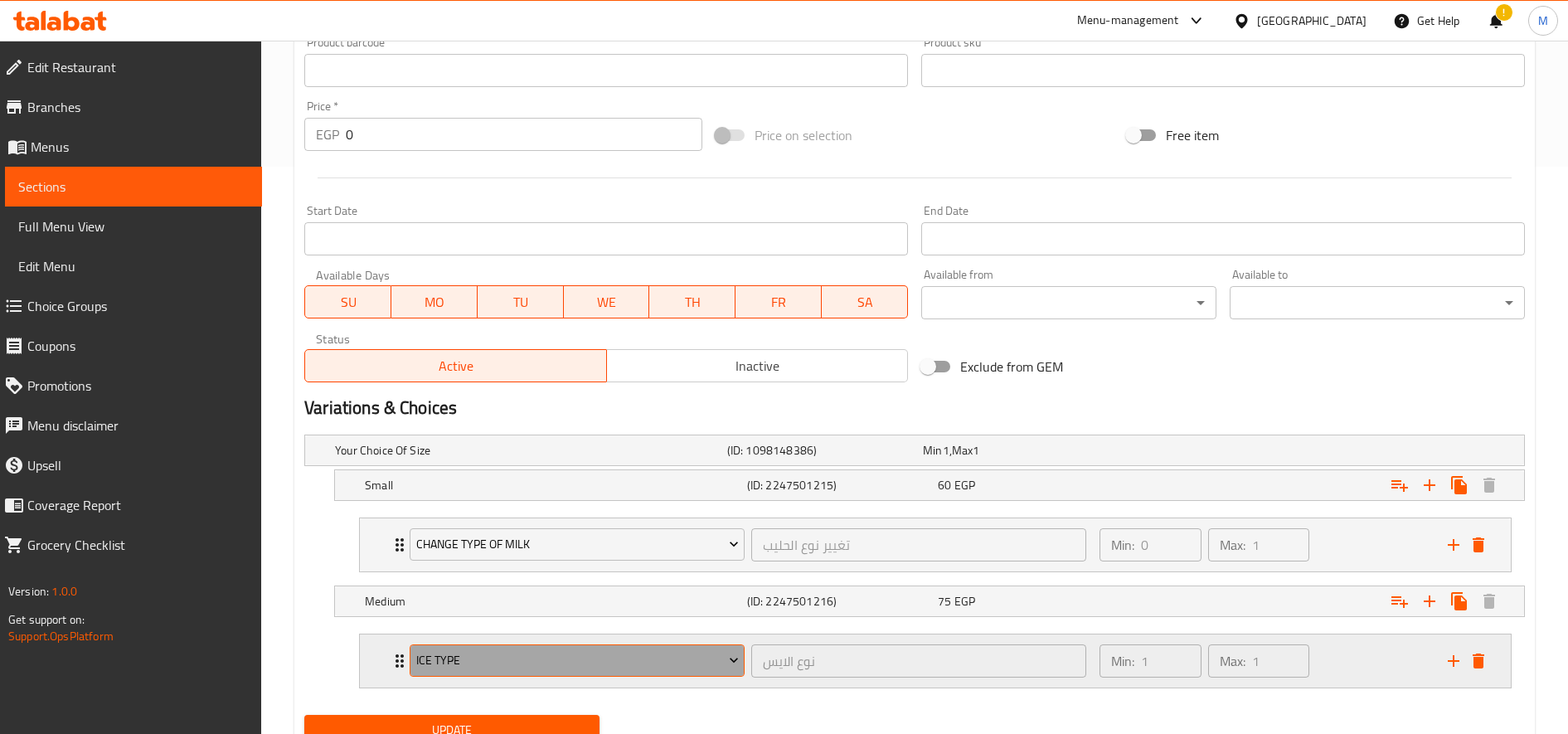
click at [561, 653] on span "Ice type" at bounding box center [578, 660] width 322 height 20
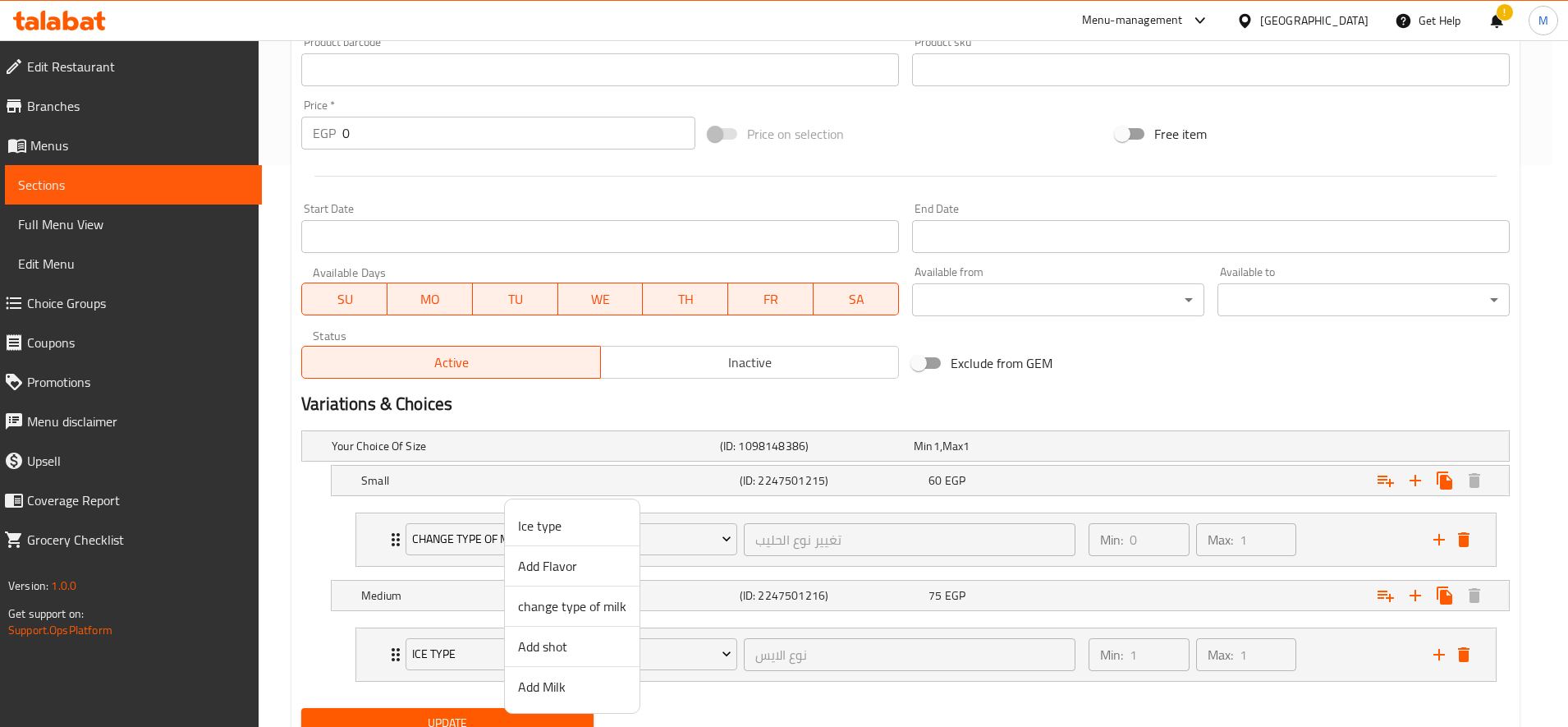
click at [582, 598] on span "change type of milk" at bounding box center [572, 605] width 108 height 19
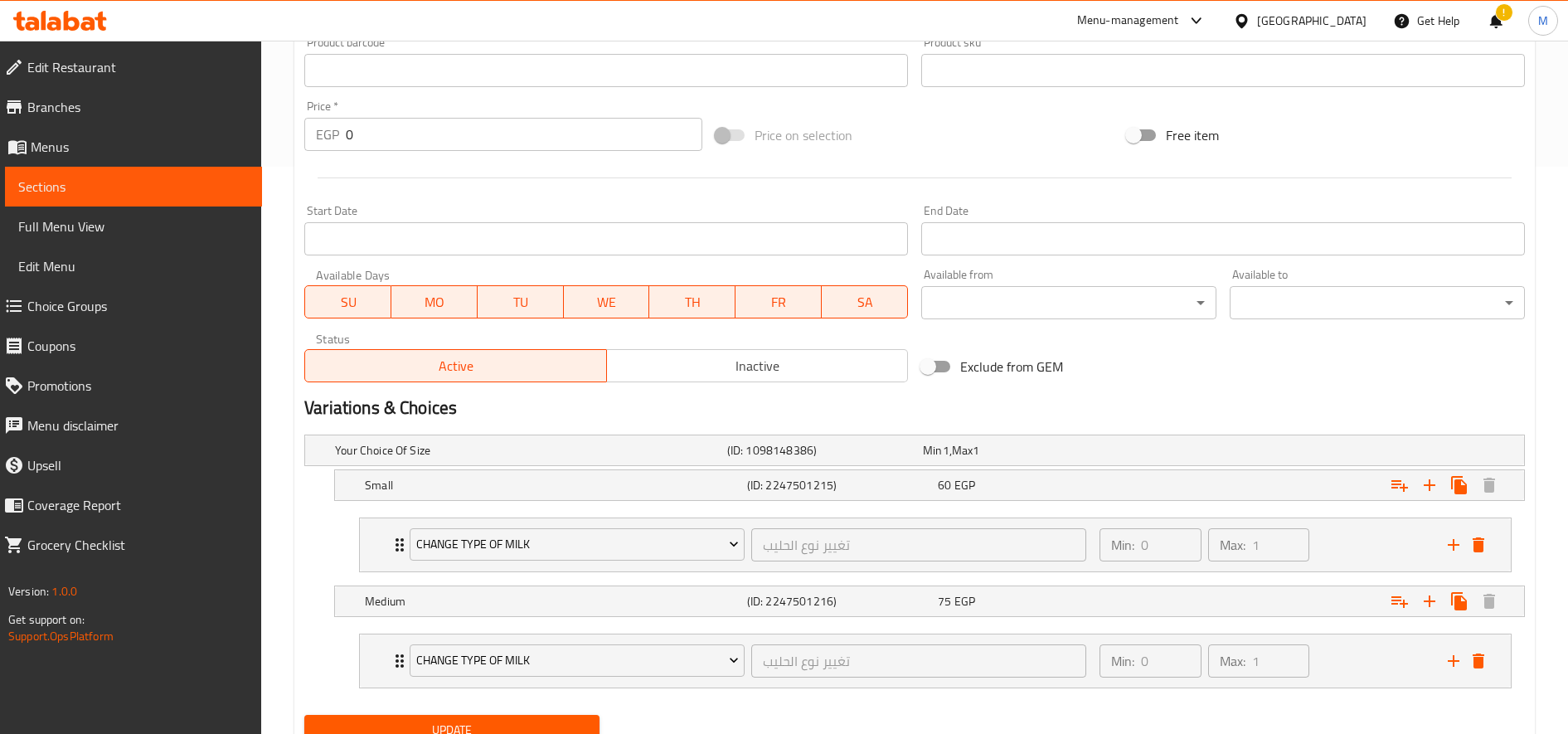
scroll to position [635, 0]
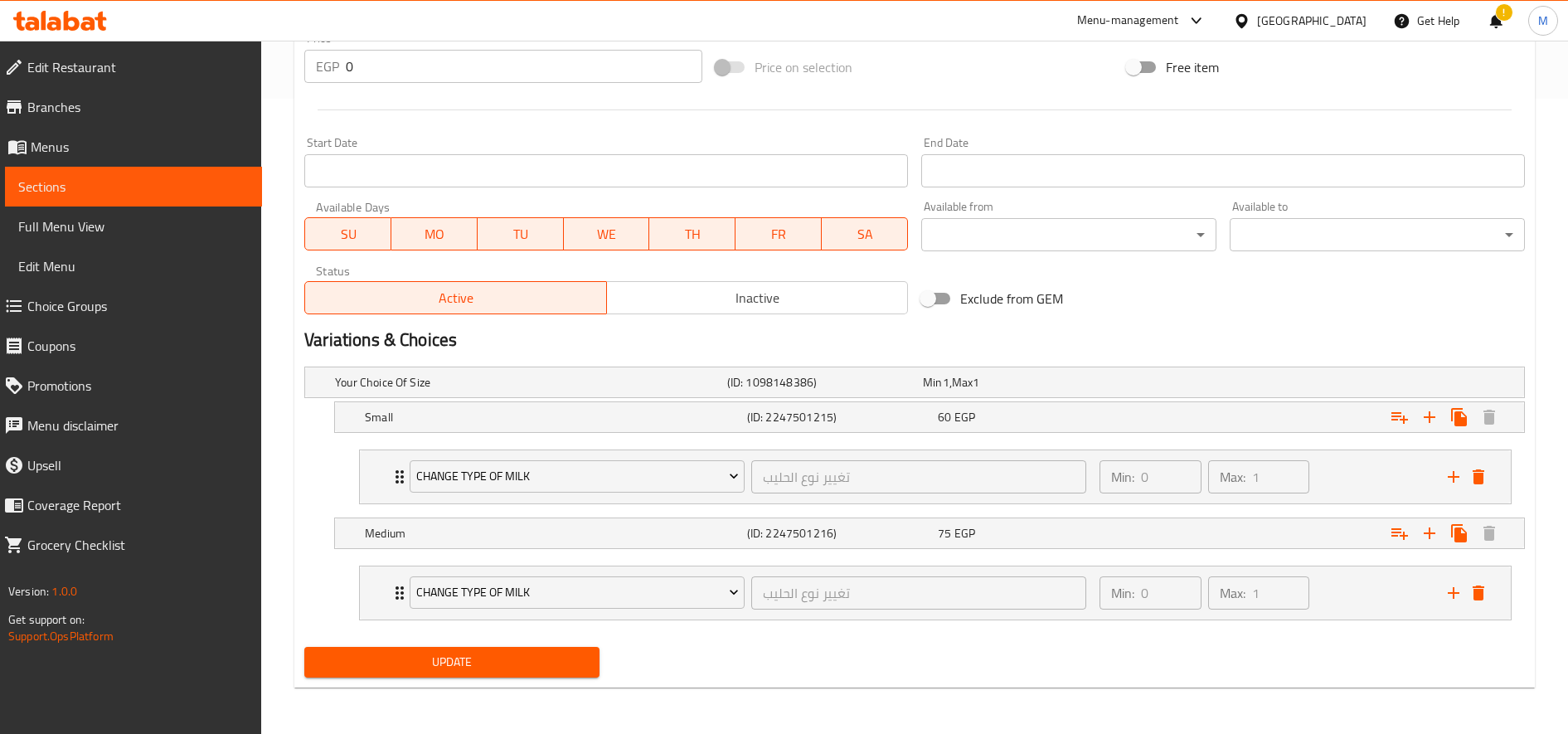
click at [533, 660] on span "Update" at bounding box center [452, 662] width 268 height 20
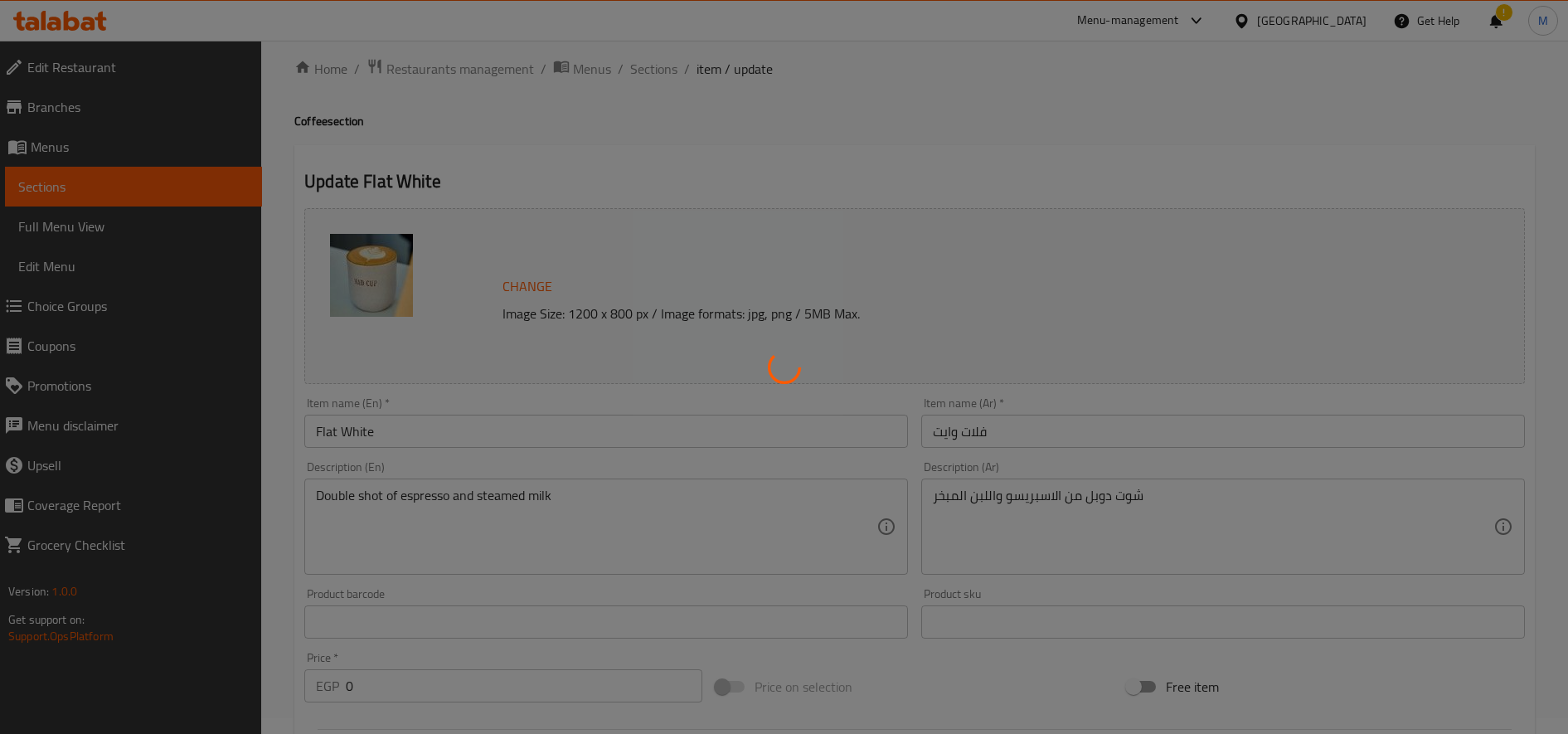
scroll to position [0, 0]
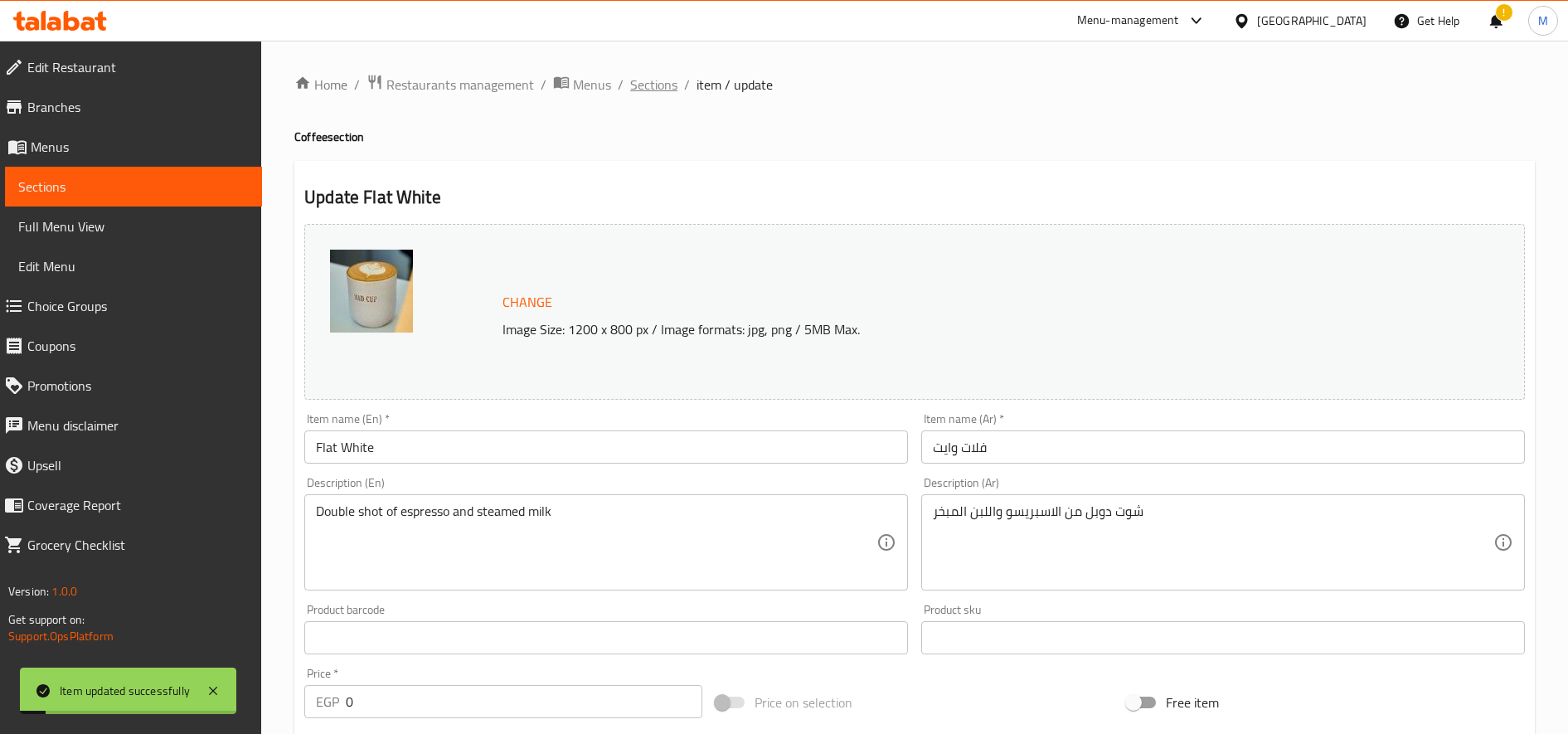
click at [653, 75] on span "Sections" at bounding box center [653, 84] width 47 height 19
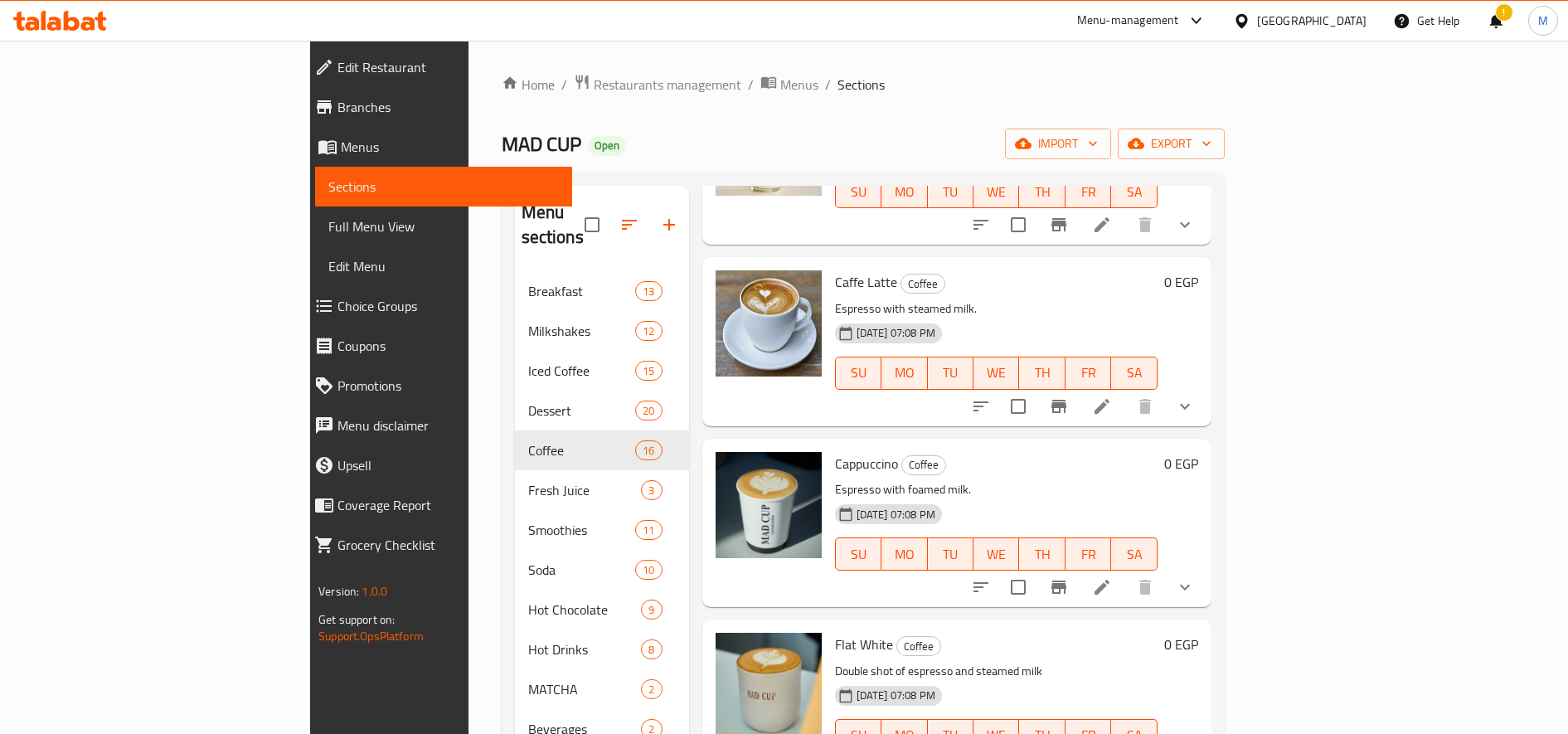
scroll to position [531, 0]
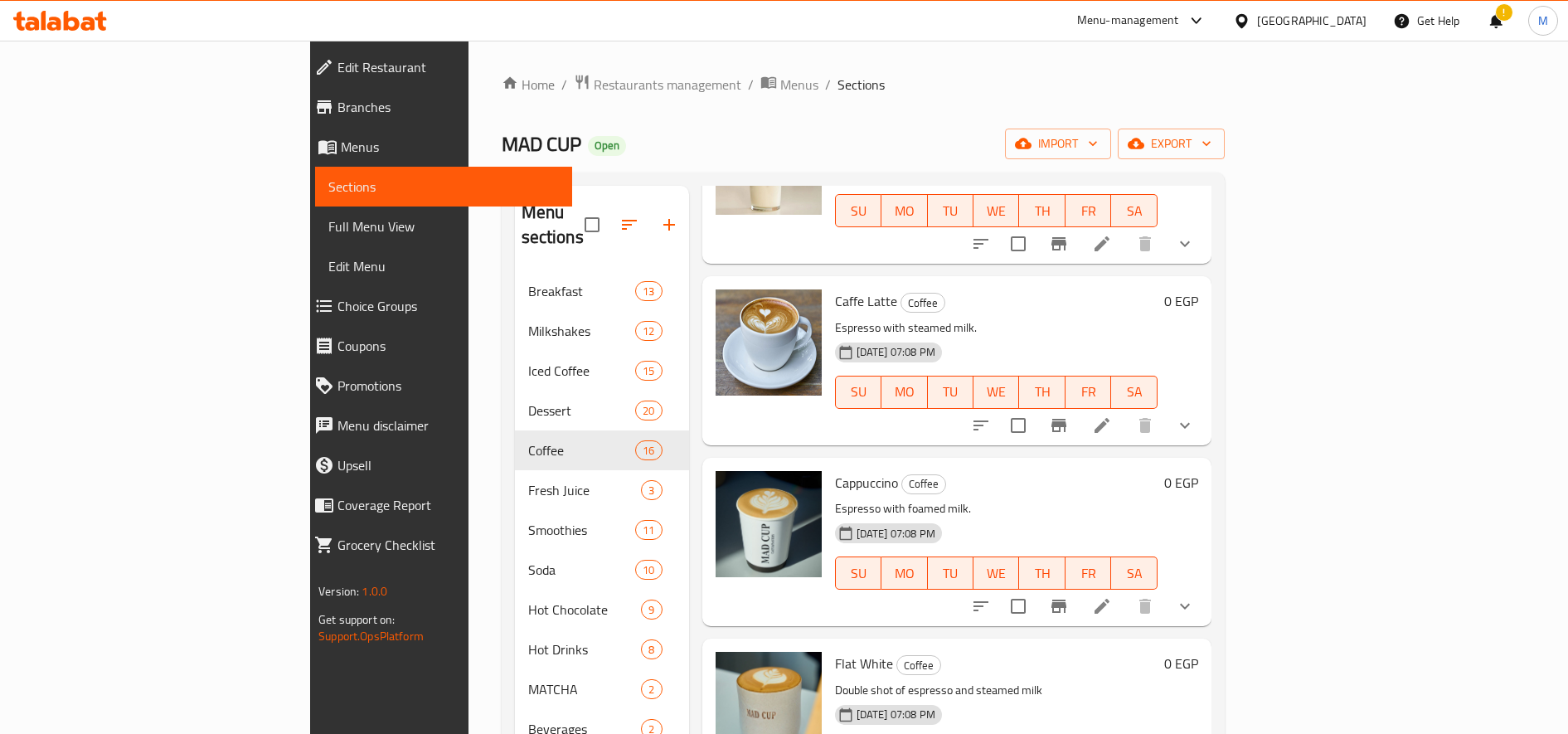
click at [1112, 416] on icon at bounding box center [1101, 425] width 19 height 19
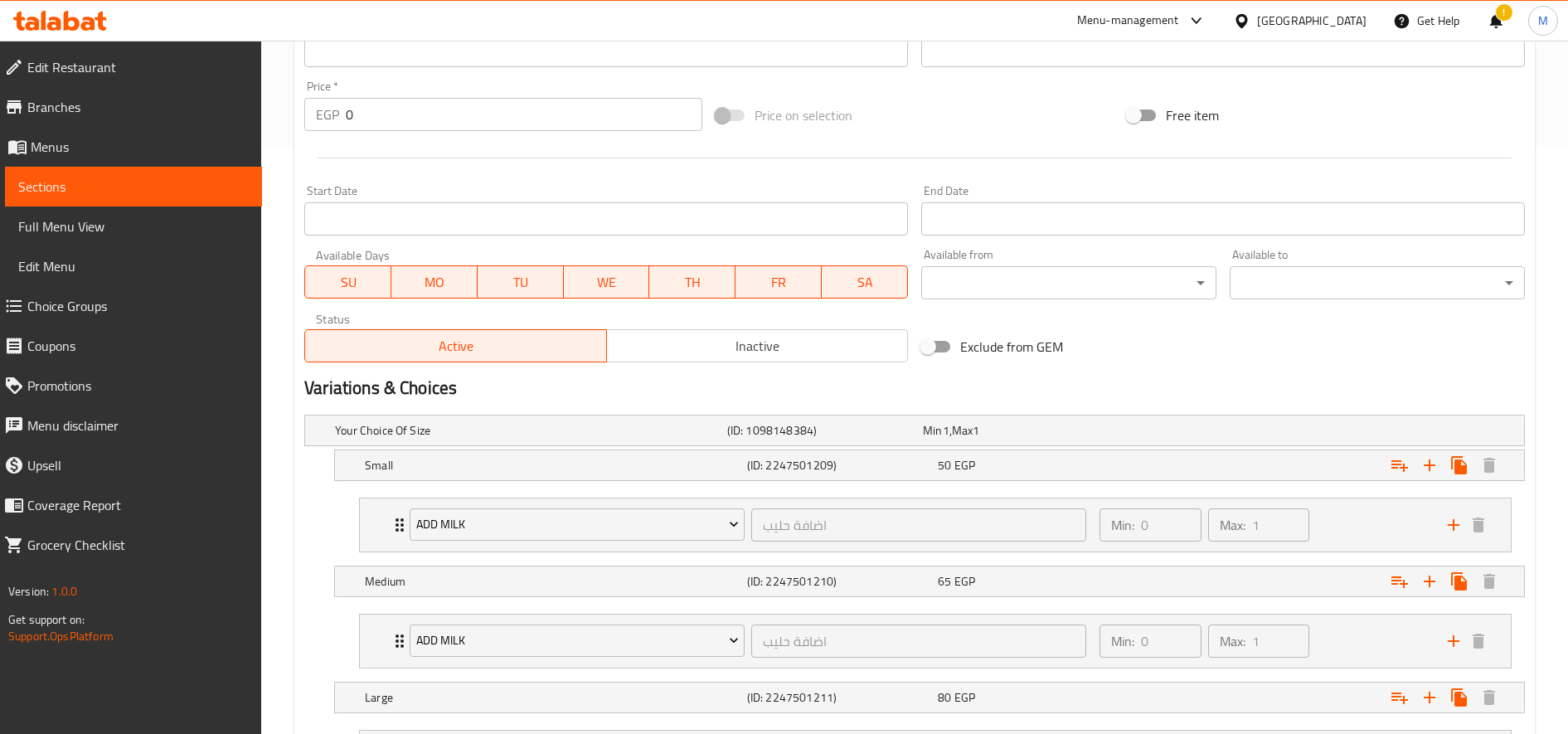
scroll to position [592, 0]
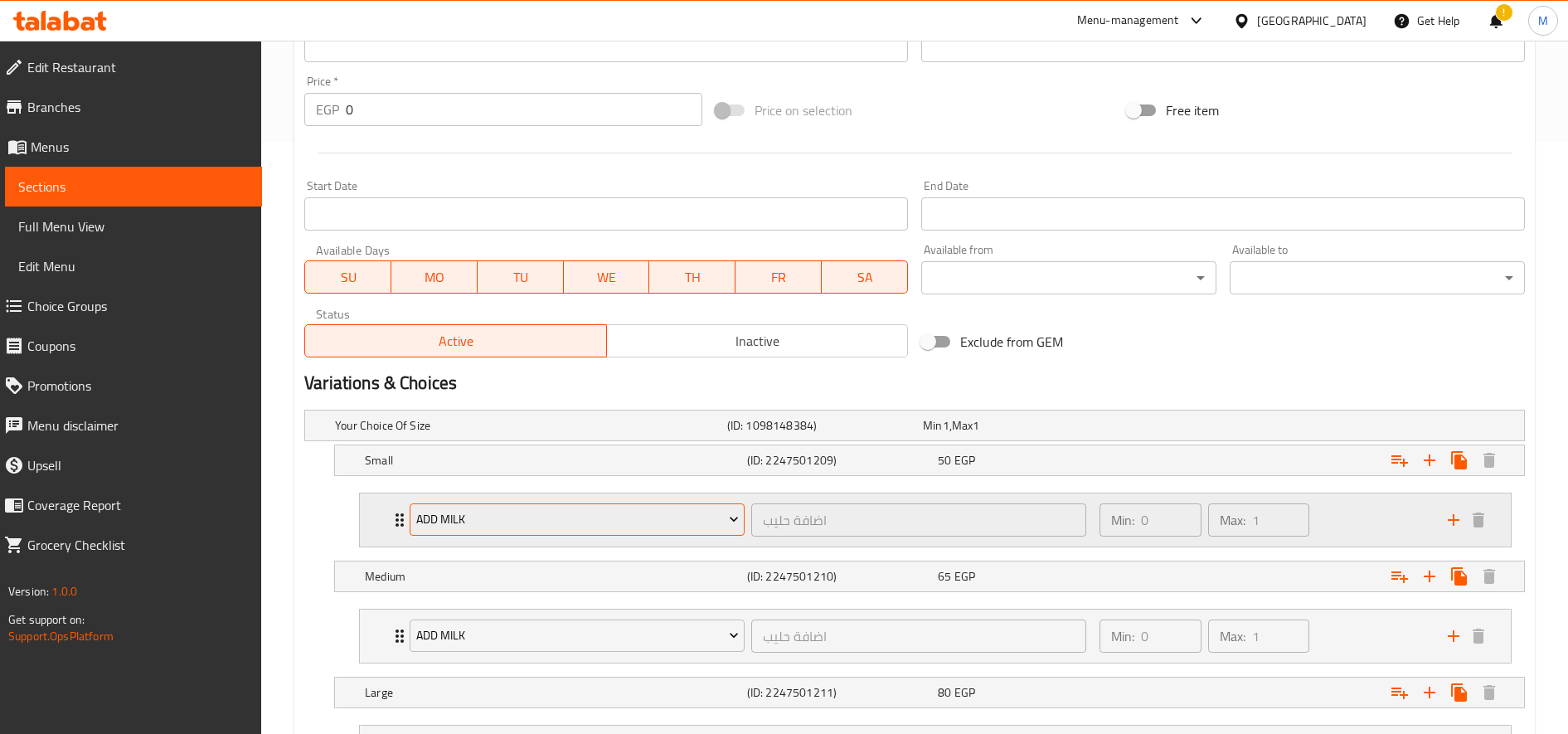
click at [575, 524] on span "Add Milk" at bounding box center [578, 519] width 322 height 20
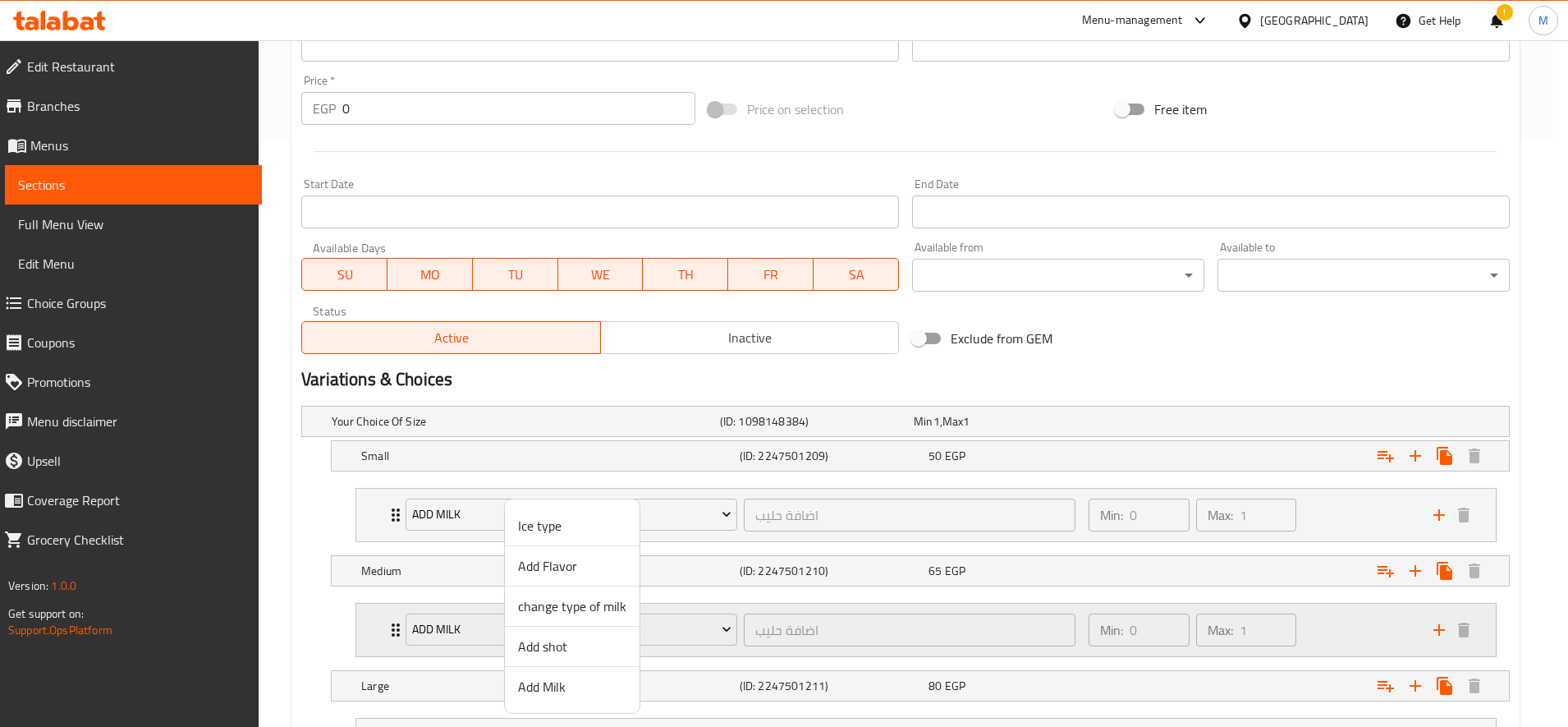
click at [587, 603] on span "change type of milk" at bounding box center [572, 605] width 108 height 19
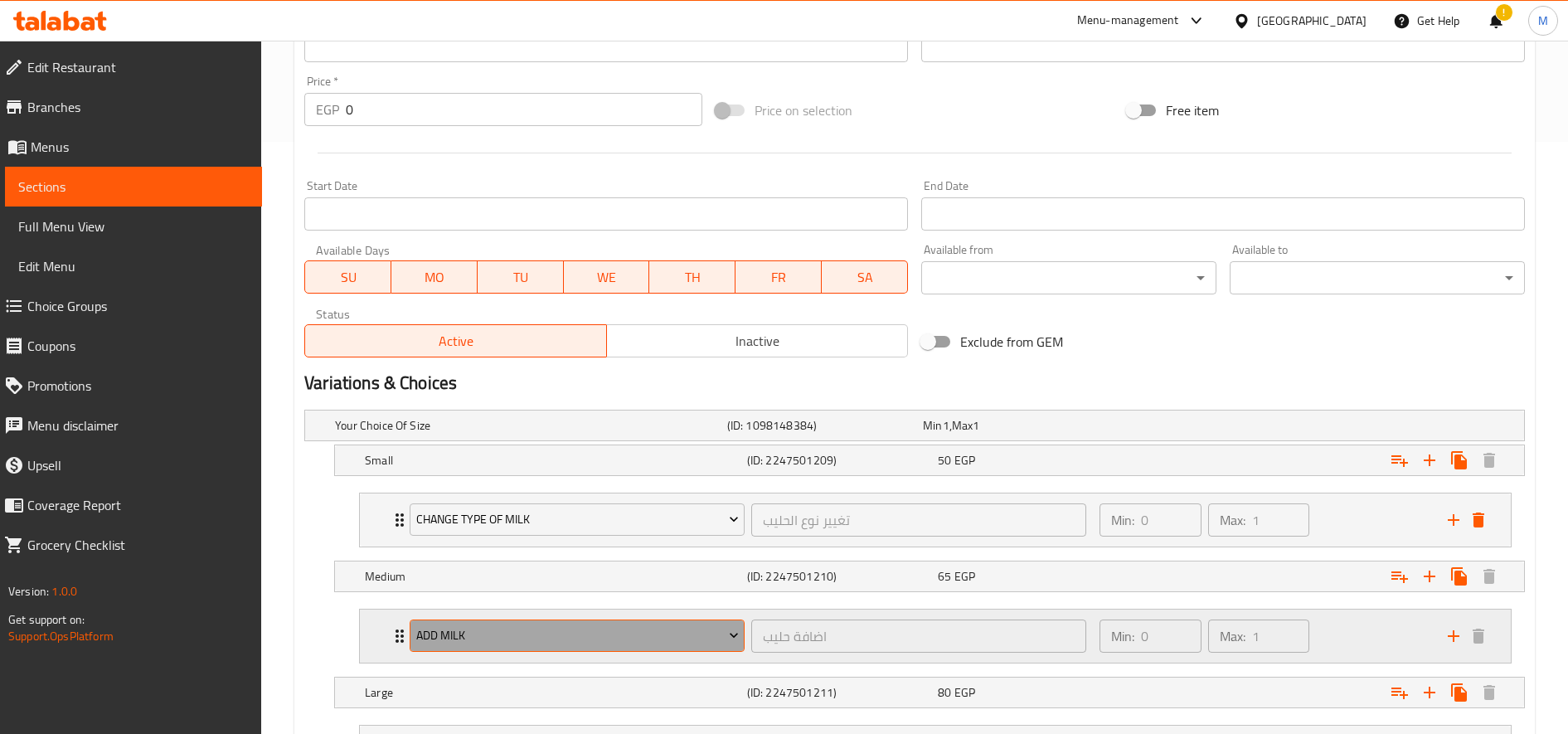
click at [546, 637] on span "Add Milk" at bounding box center [578, 635] width 322 height 20
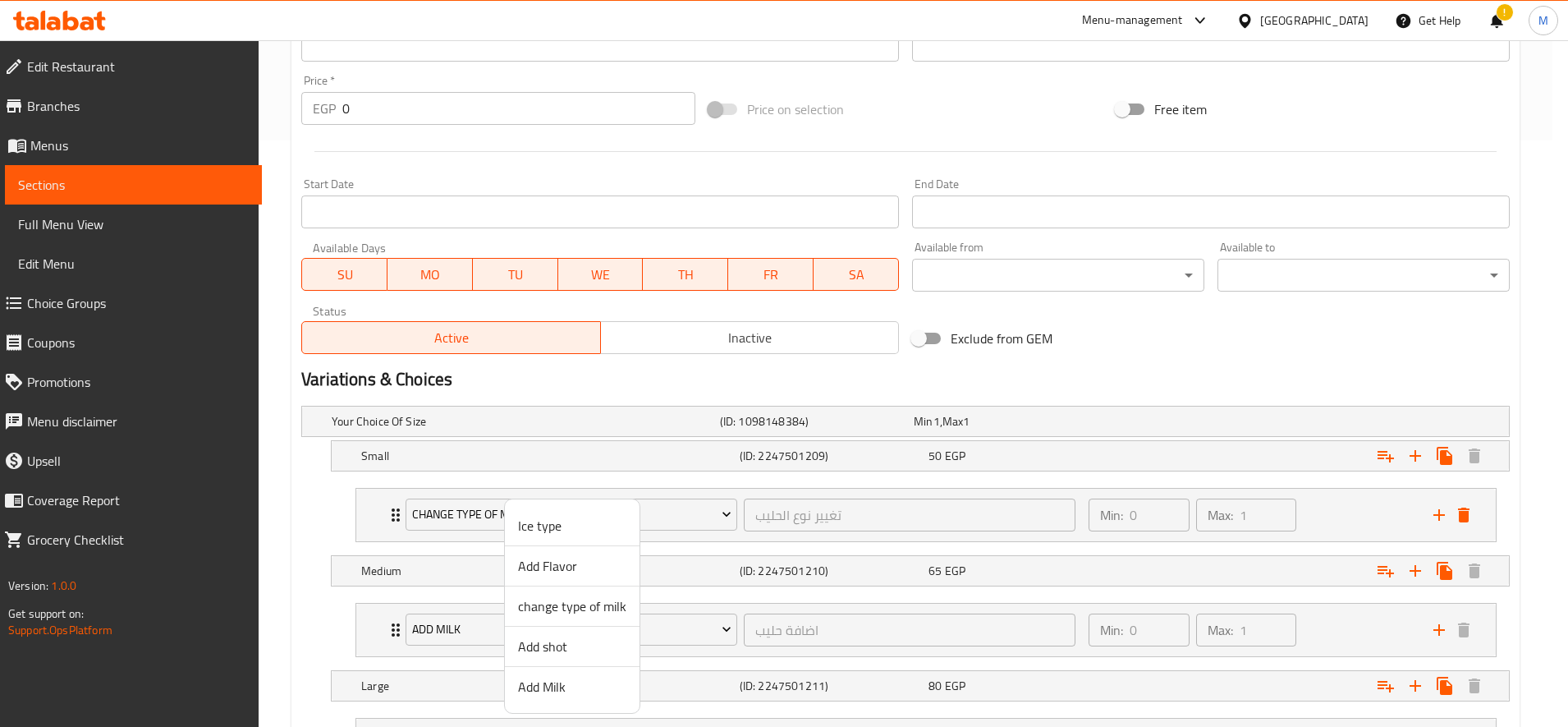
click at [563, 611] on span "change type of milk" at bounding box center [572, 605] width 108 height 19
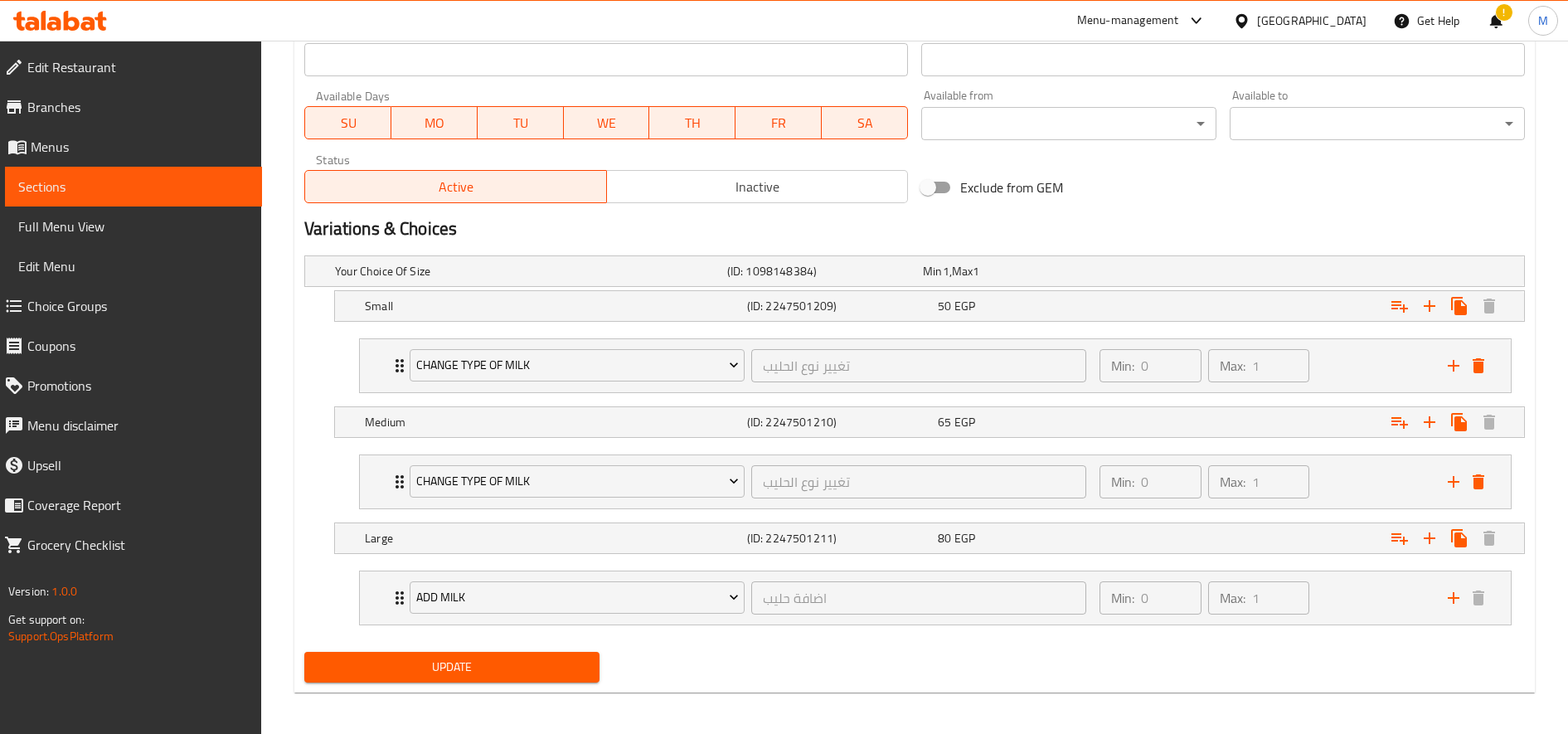
scroll to position [747, 0]
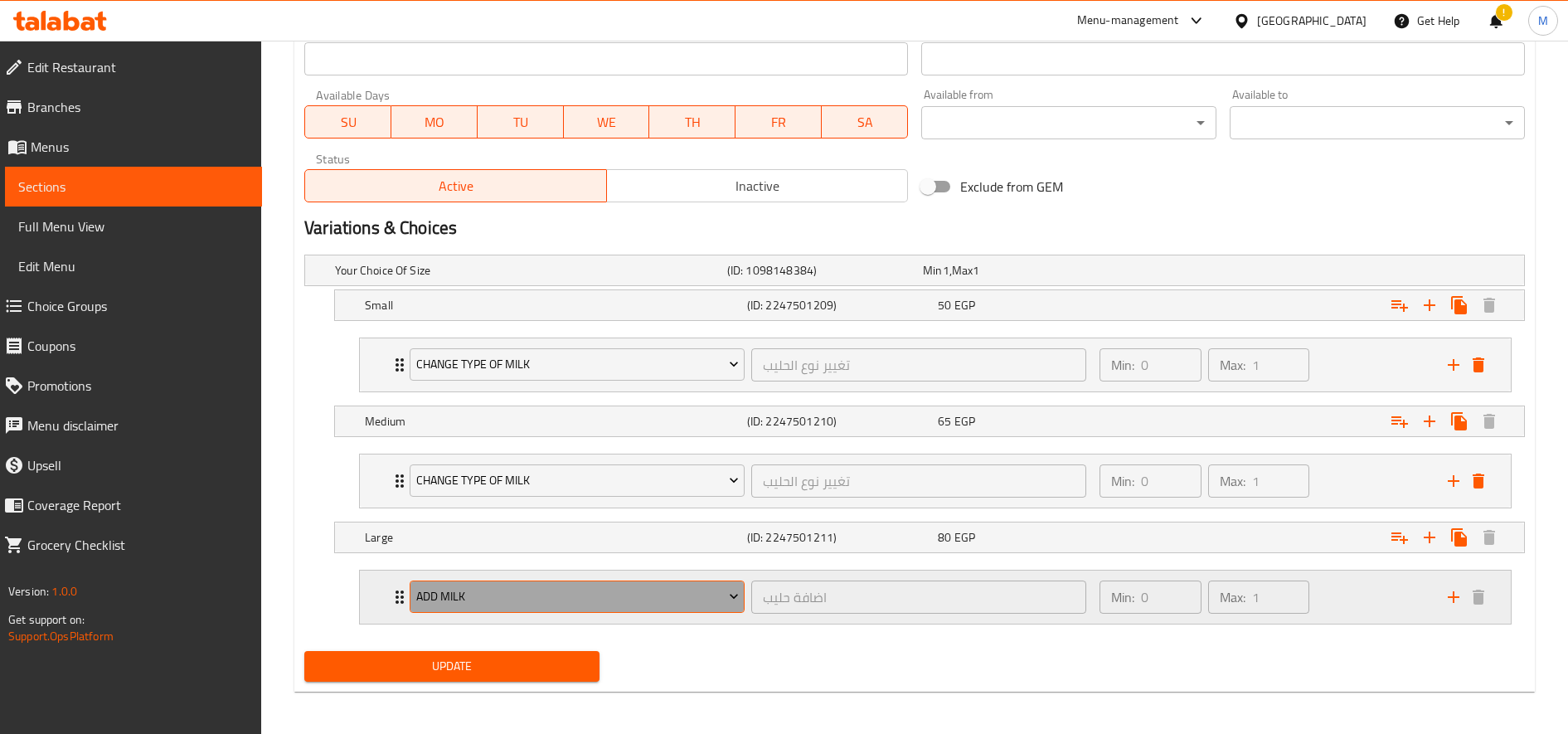
click at [576, 604] on span "Add Milk" at bounding box center [578, 596] width 322 height 20
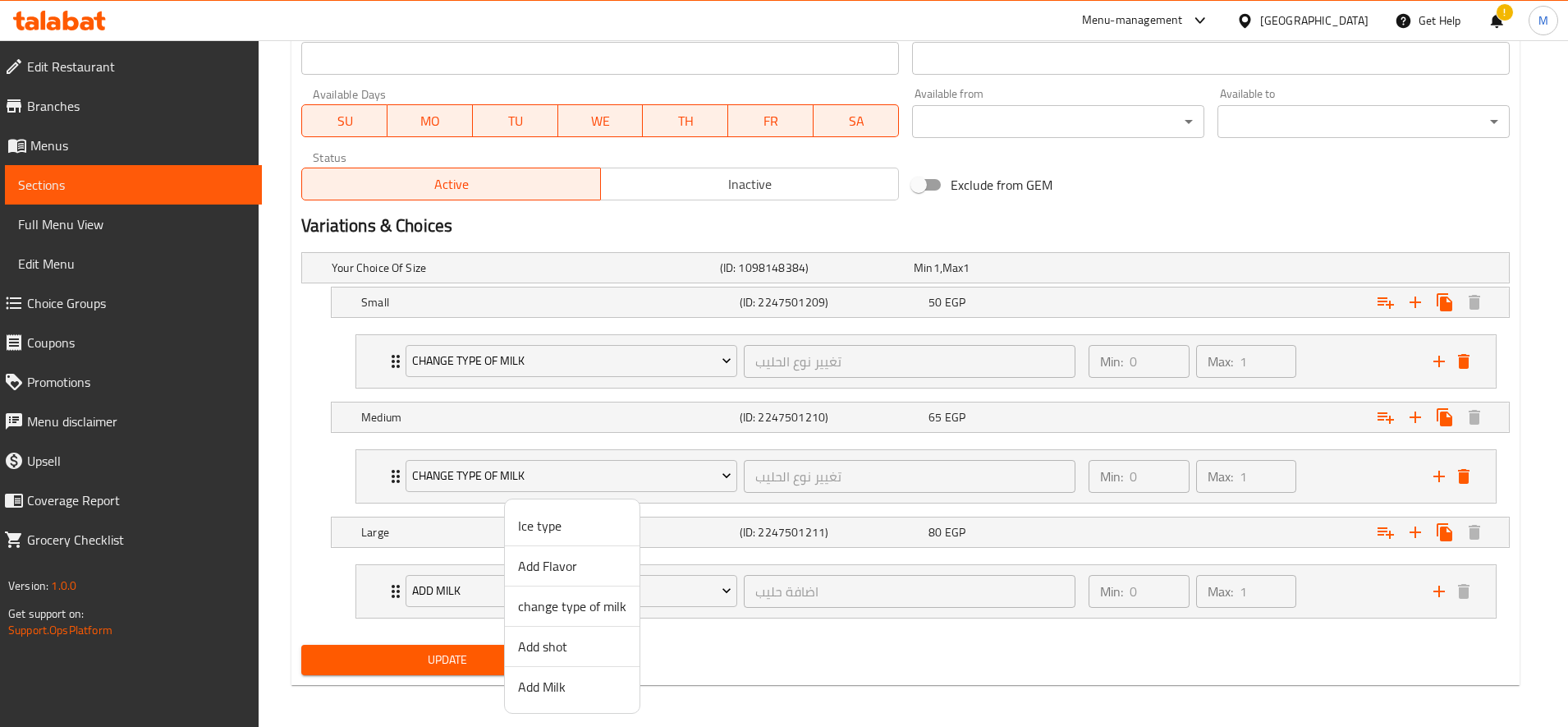
click at [563, 616] on span "change type of milk" at bounding box center [572, 605] width 108 height 19
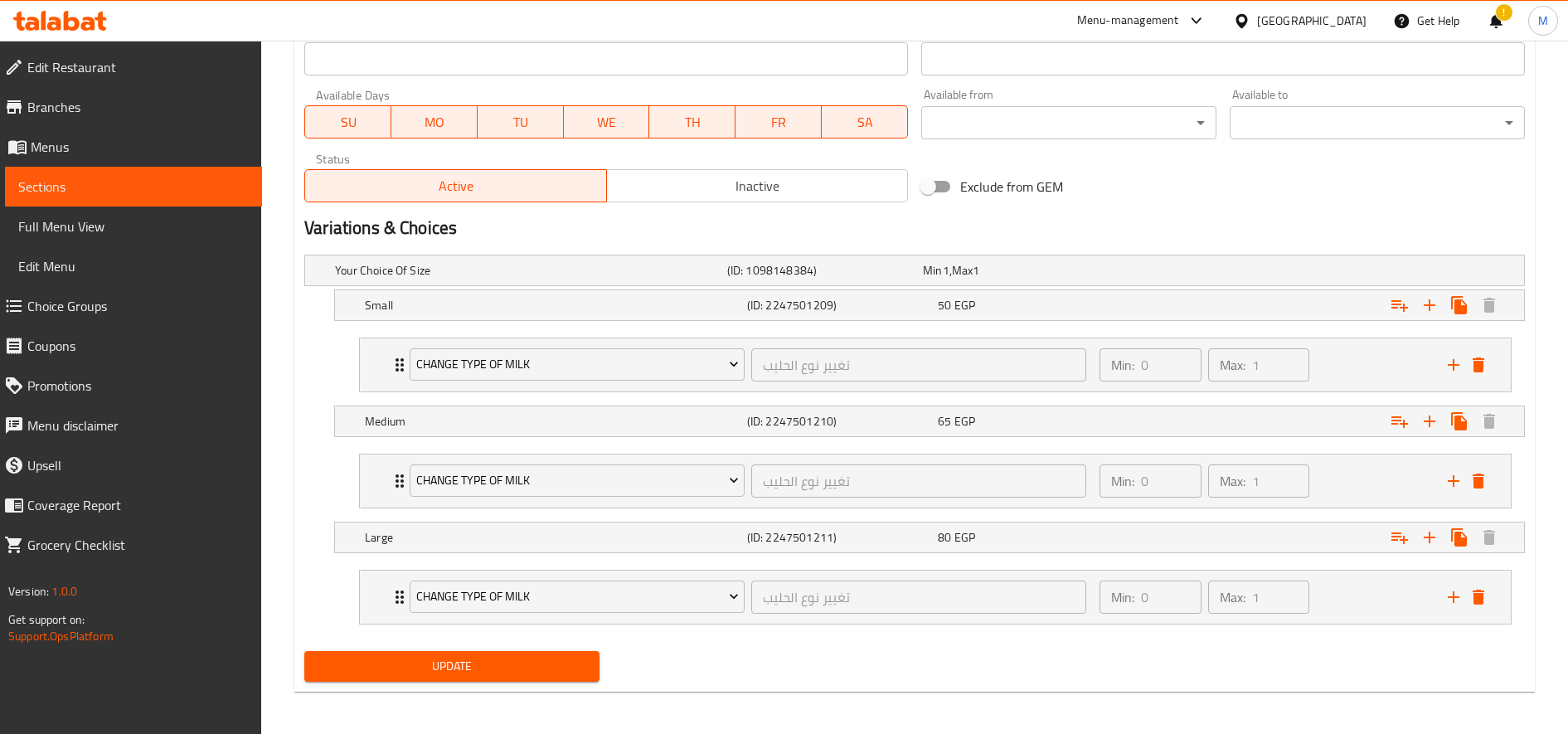
click at [569, 663] on span "Update" at bounding box center [452, 666] width 268 height 20
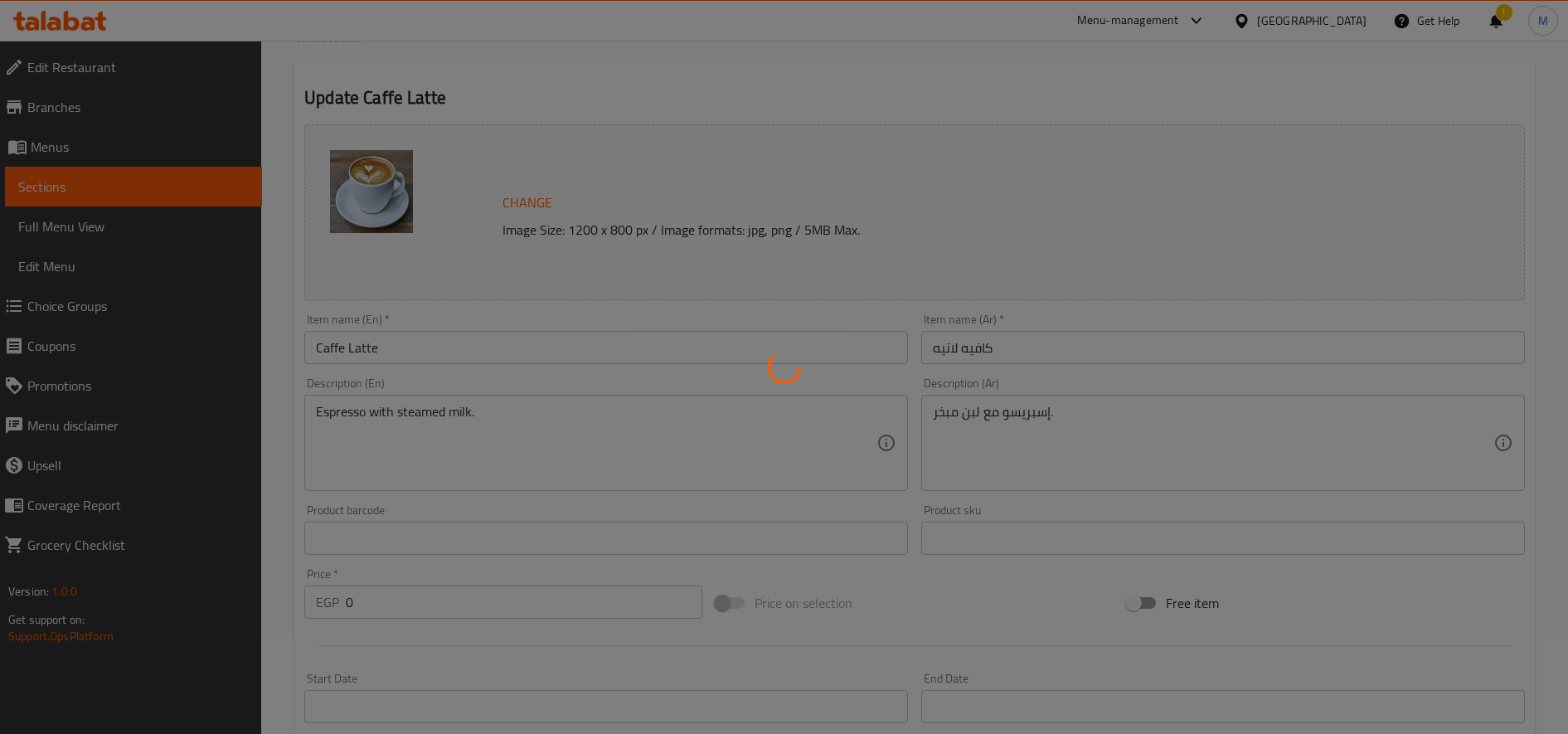
scroll to position [0, 0]
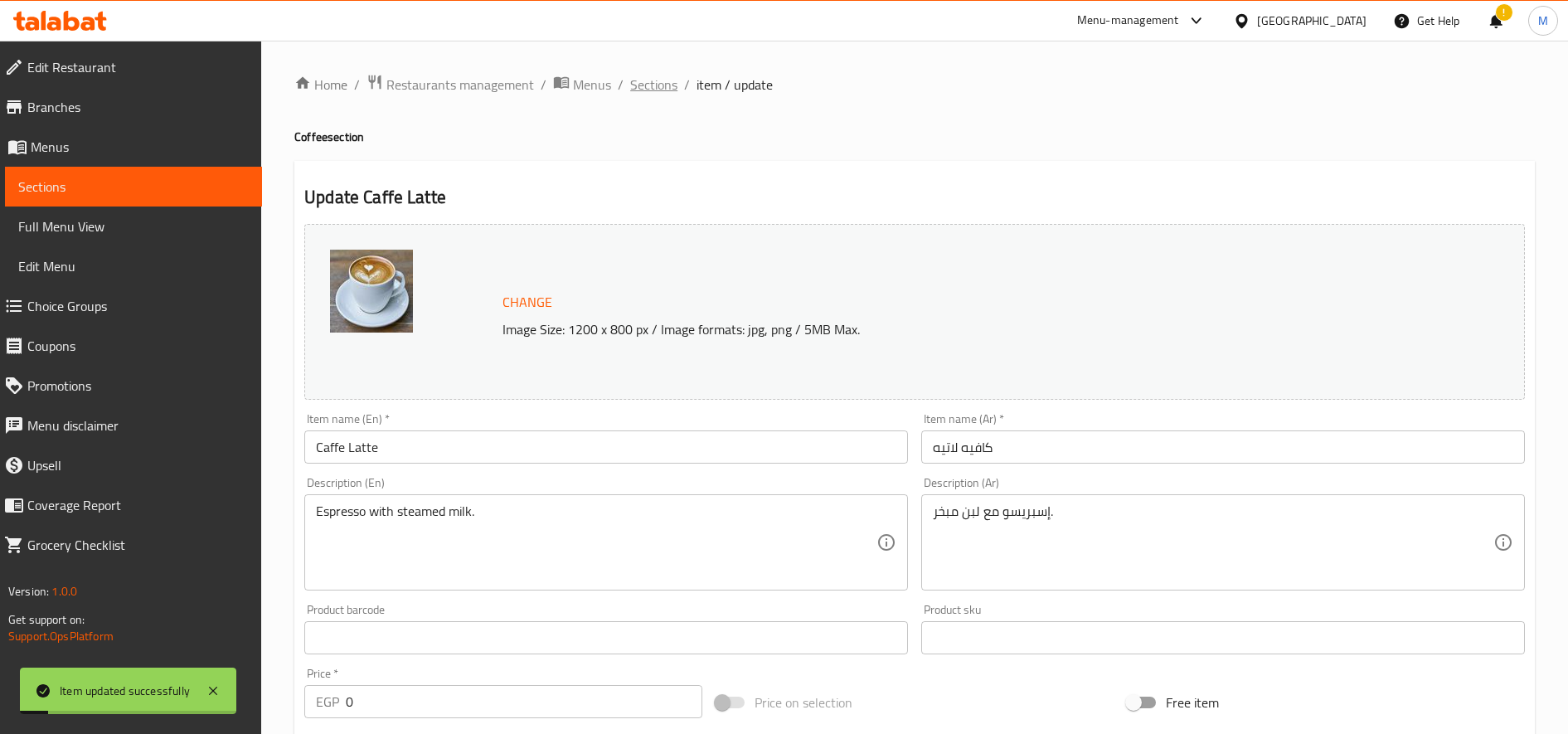
click at [649, 83] on span "Sections" at bounding box center [653, 84] width 47 height 19
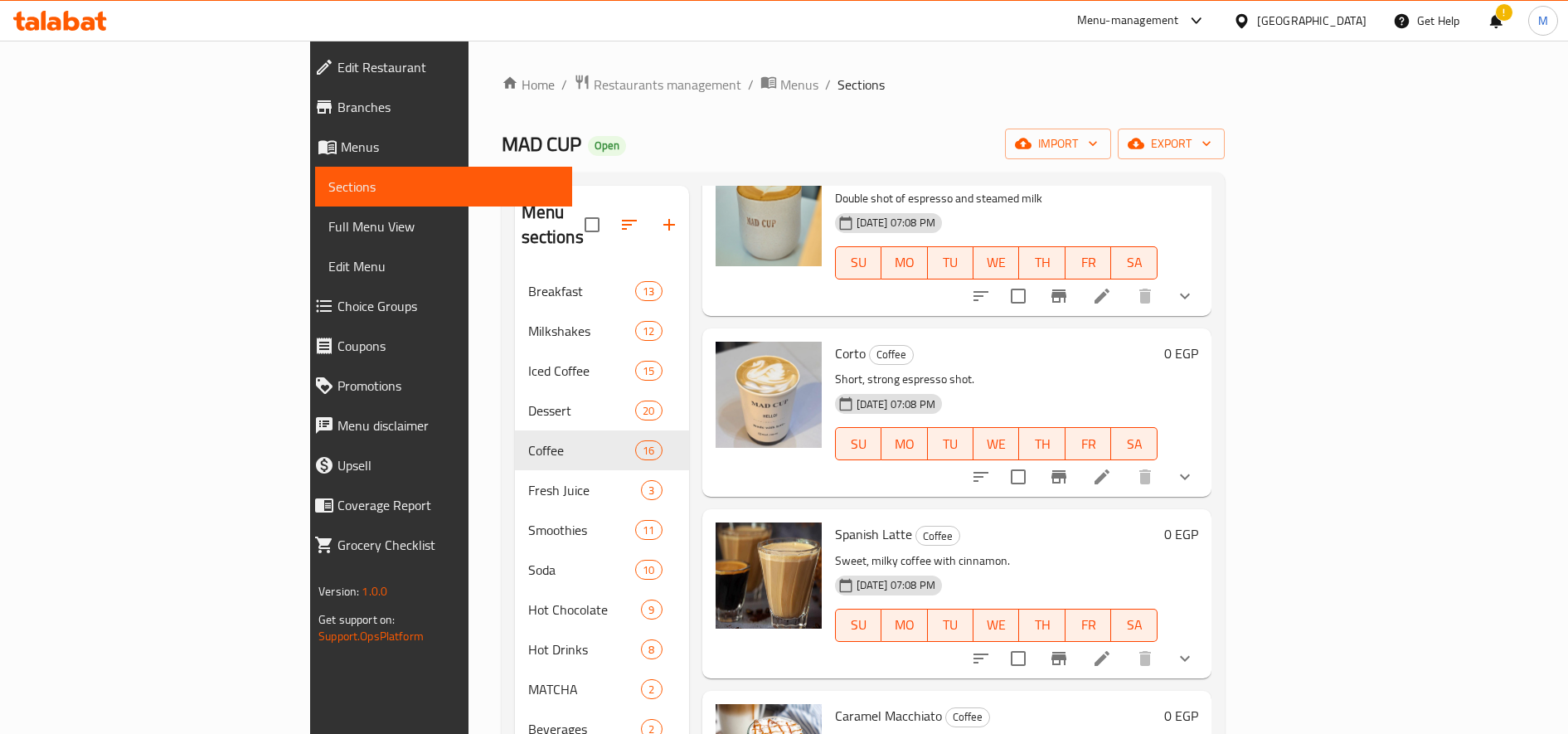
scroll to position [1023, 0]
click at [1112, 467] on icon at bounding box center [1101, 477] width 19 height 19
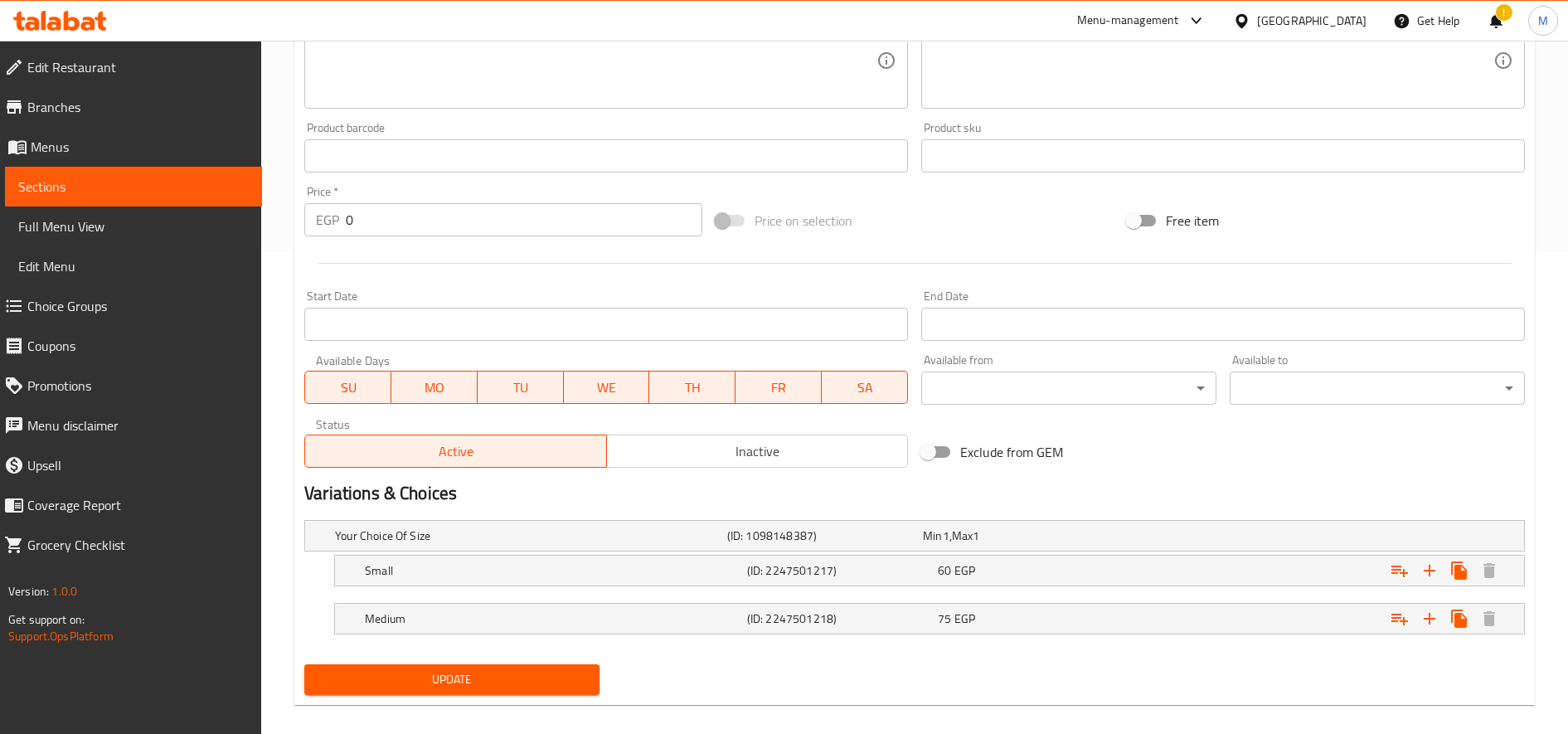
scroll to position [486, 0]
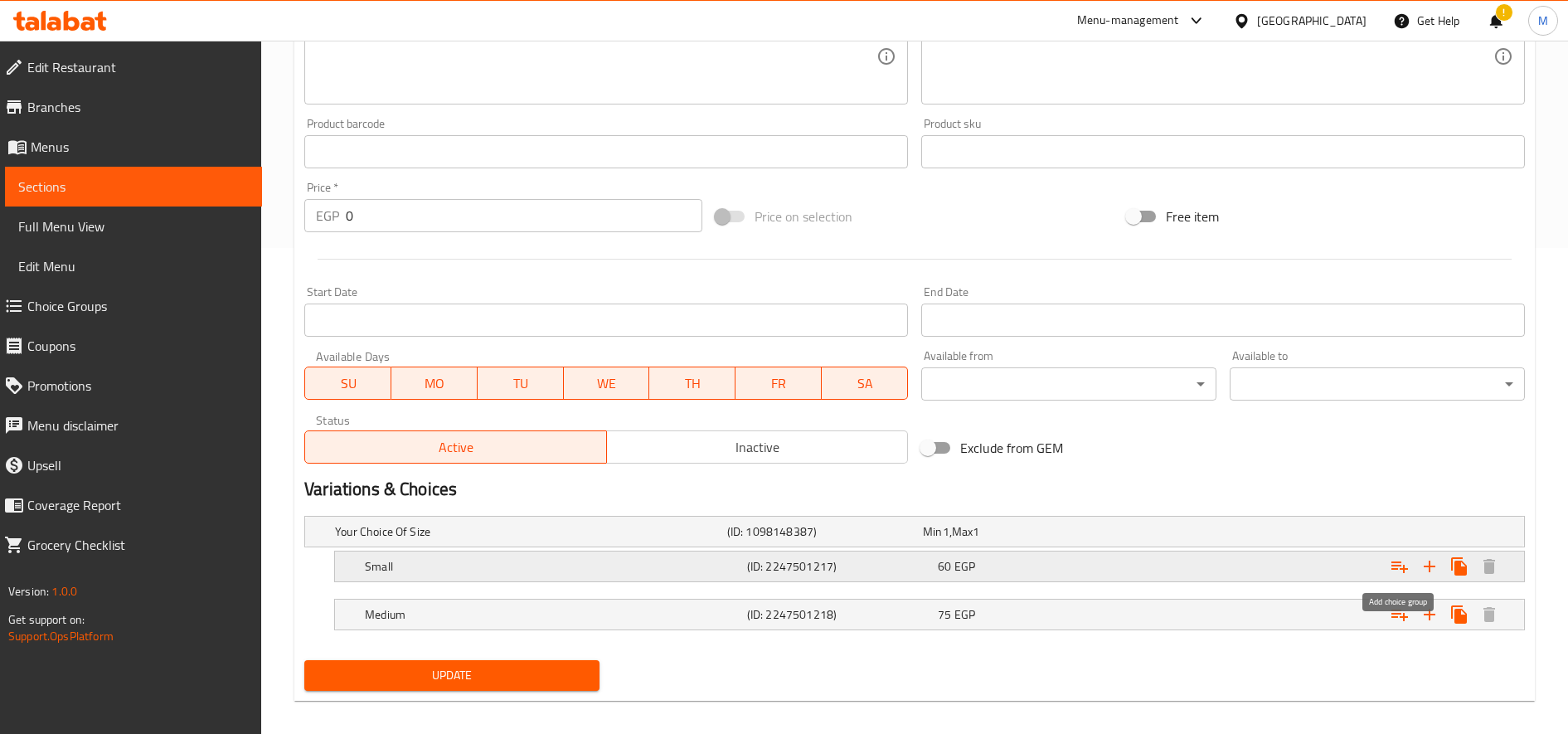
click at [1401, 560] on icon "Expand" at bounding box center [1399, 566] width 19 height 19
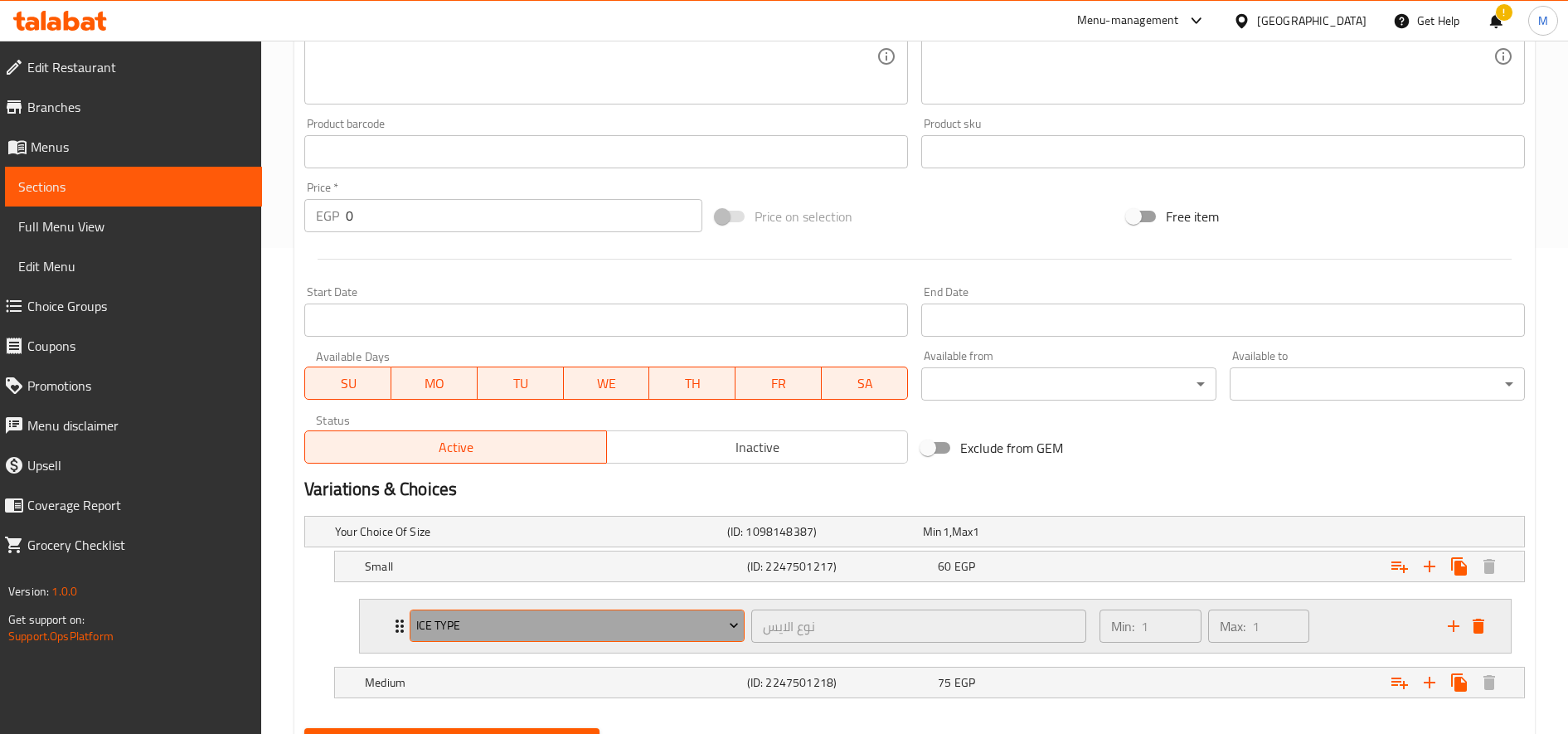
click at [589, 627] on span "Ice type" at bounding box center [578, 626] width 322 height 20
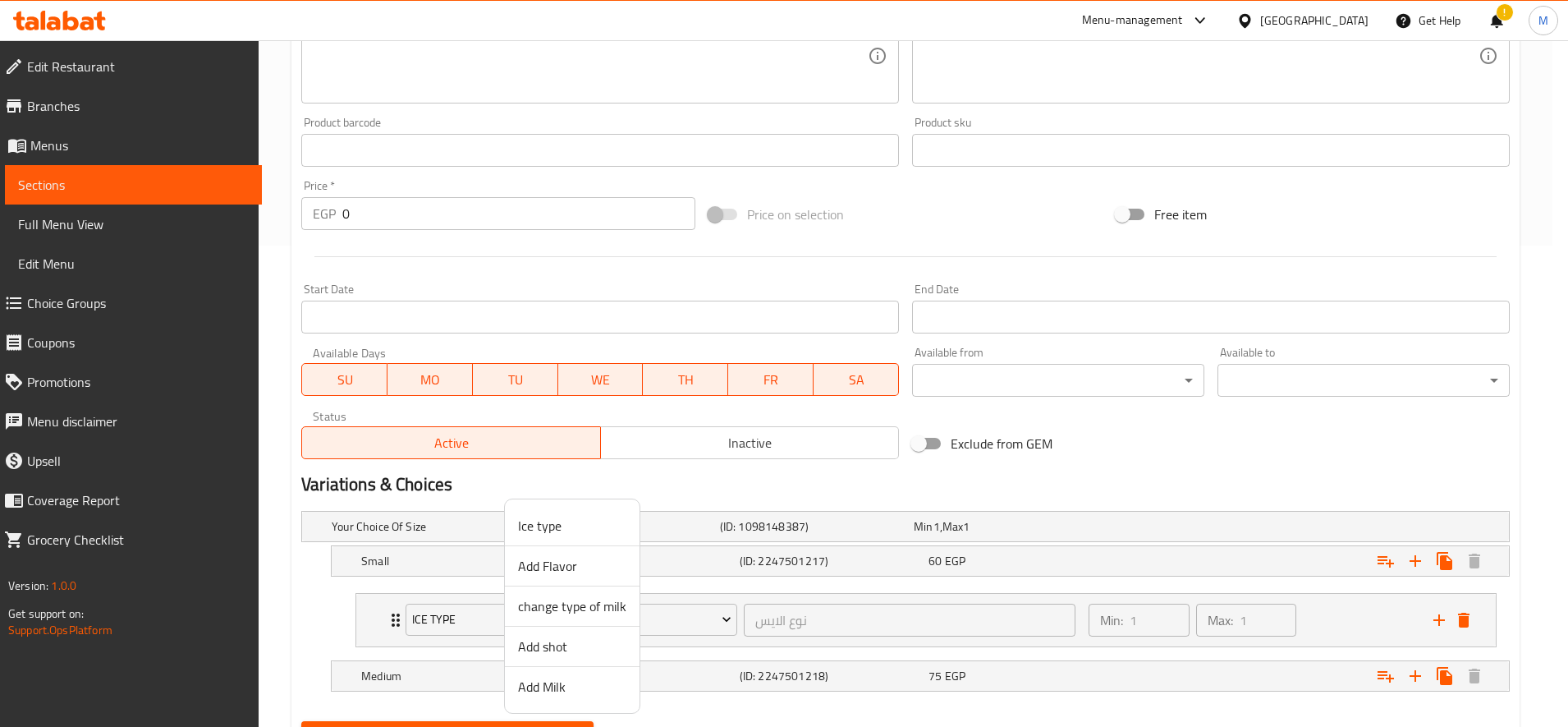
click at [556, 689] on span "Add Milk" at bounding box center [572, 686] width 108 height 19
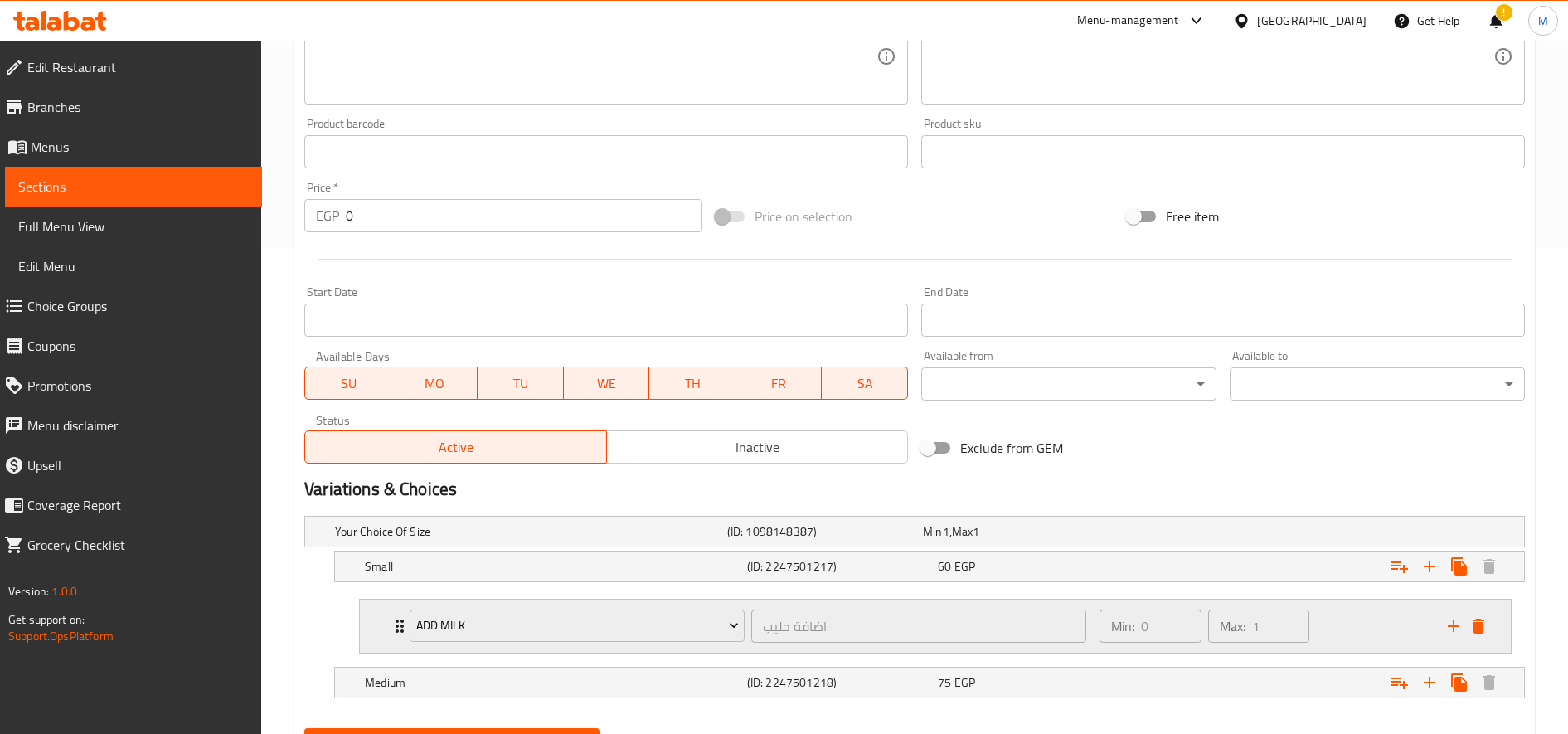
scroll to position [567, 0]
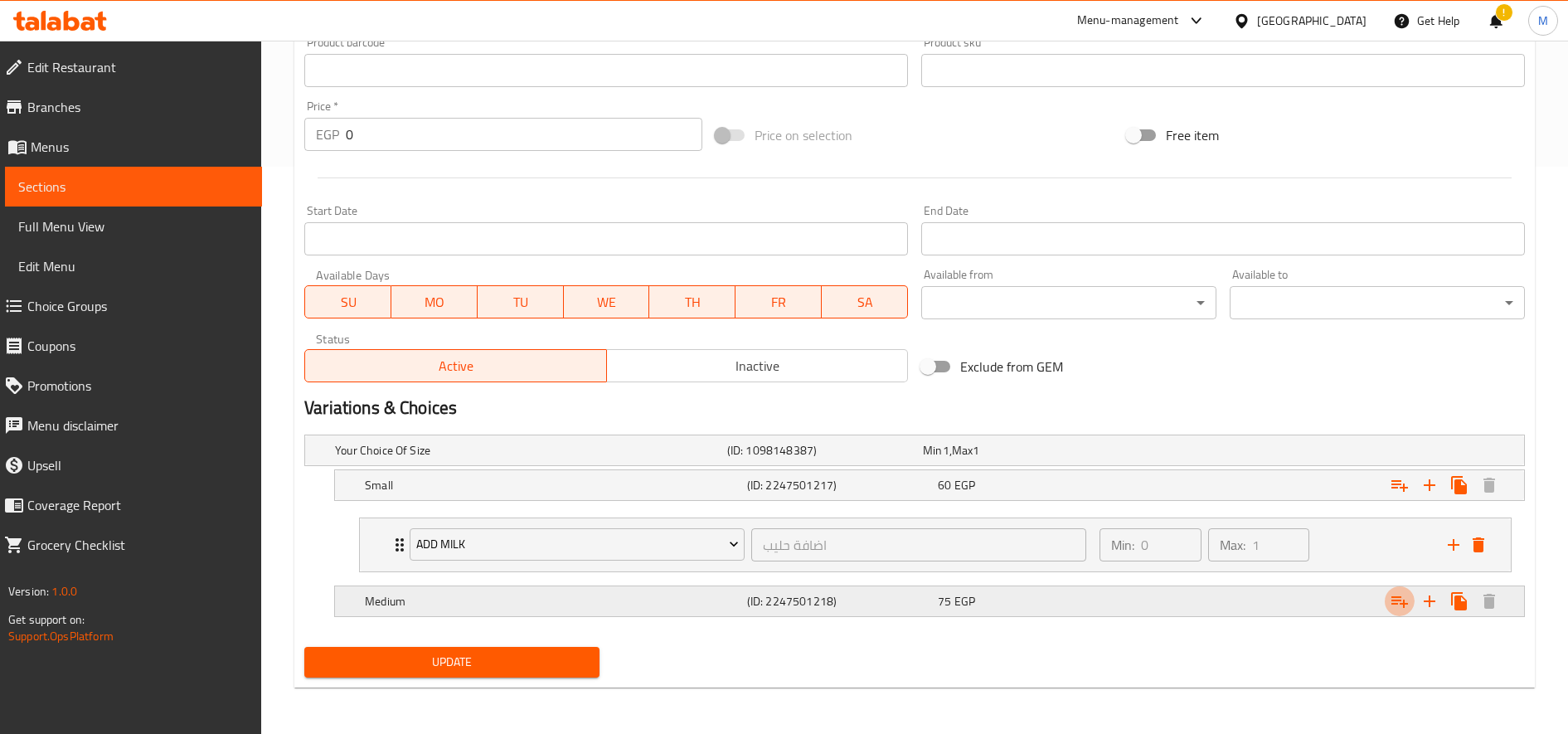
click at [1405, 591] on icon "Expand" at bounding box center [1399, 601] width 19 height 19
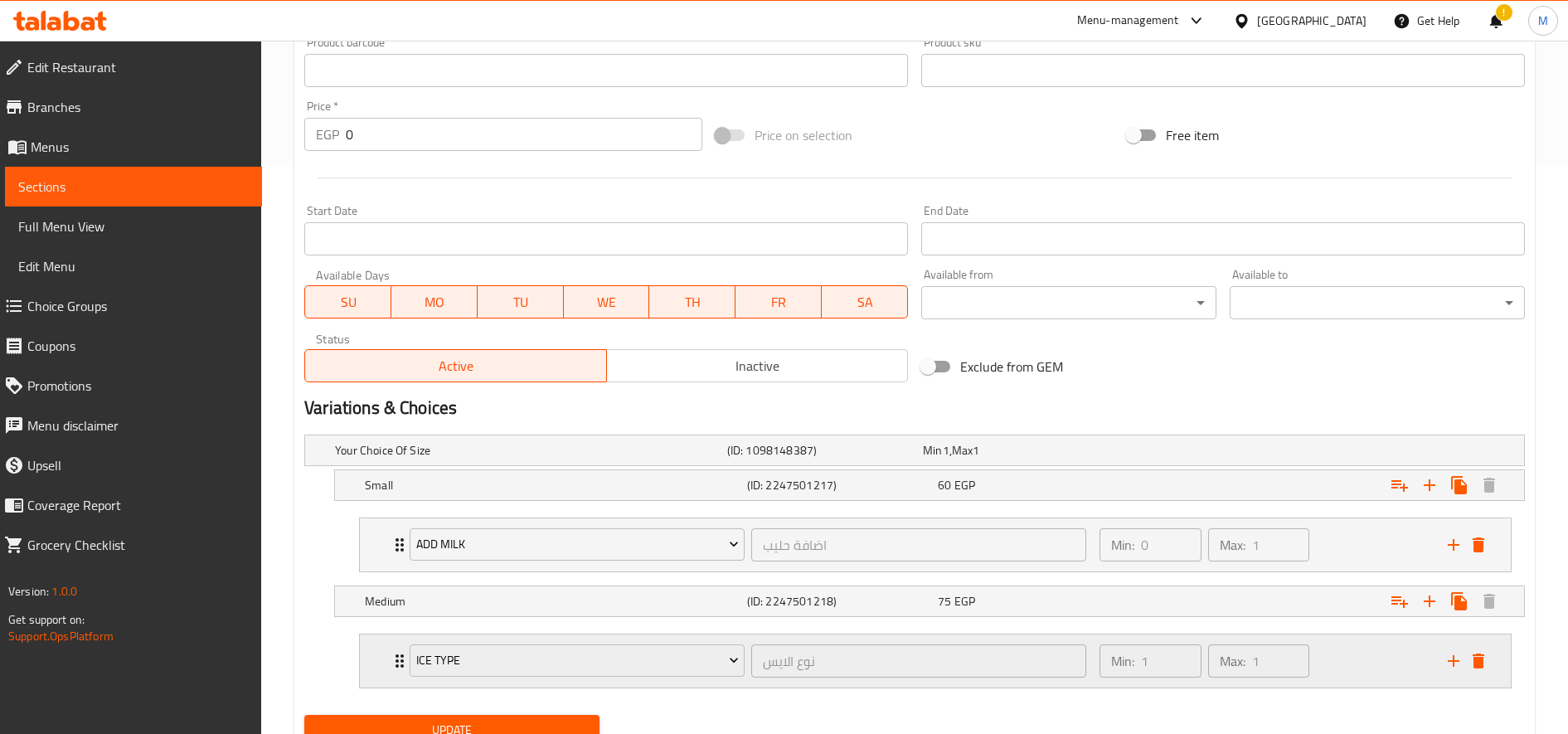
click at [646, 641] on div "Ice type" at bounding box center [577, 660] width 342 height 40
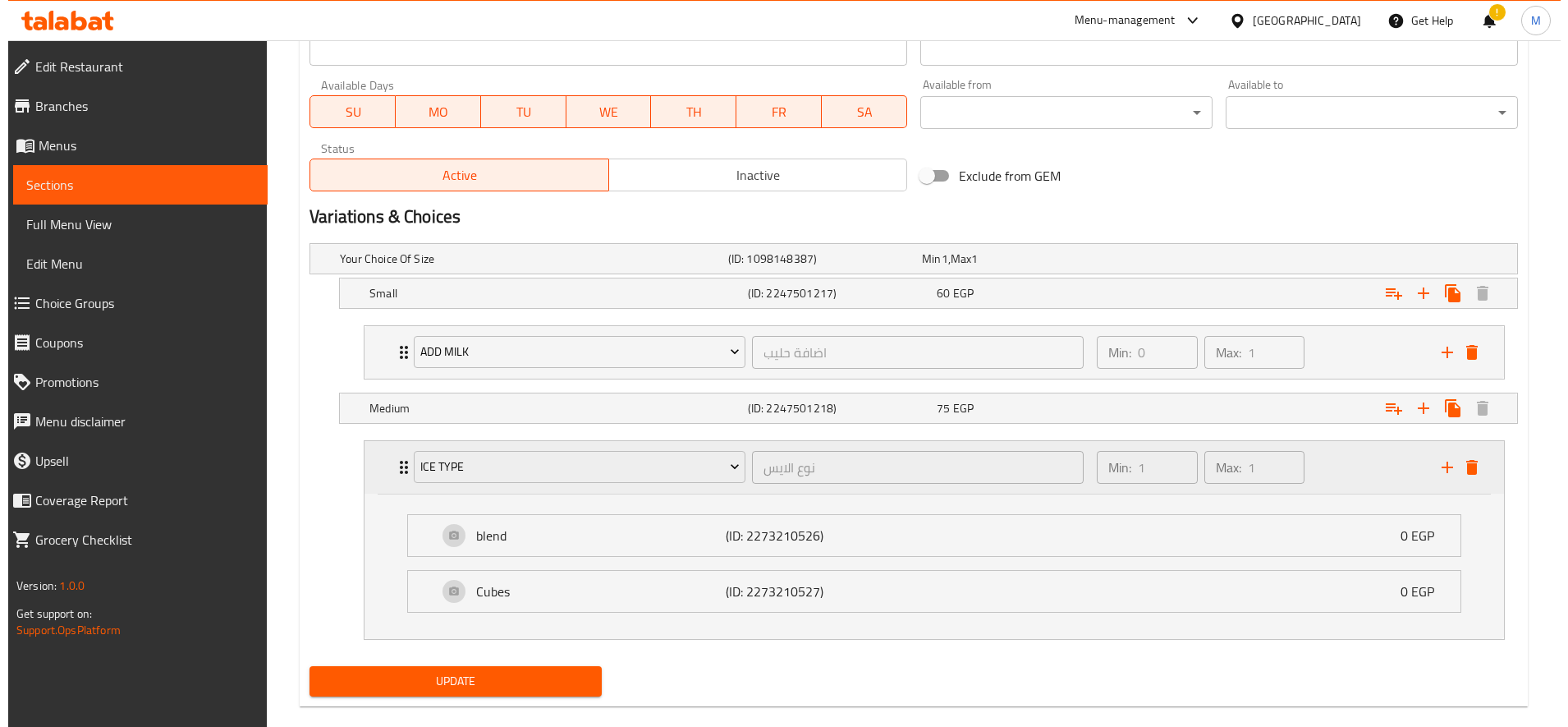
scroll to position [775, 0]
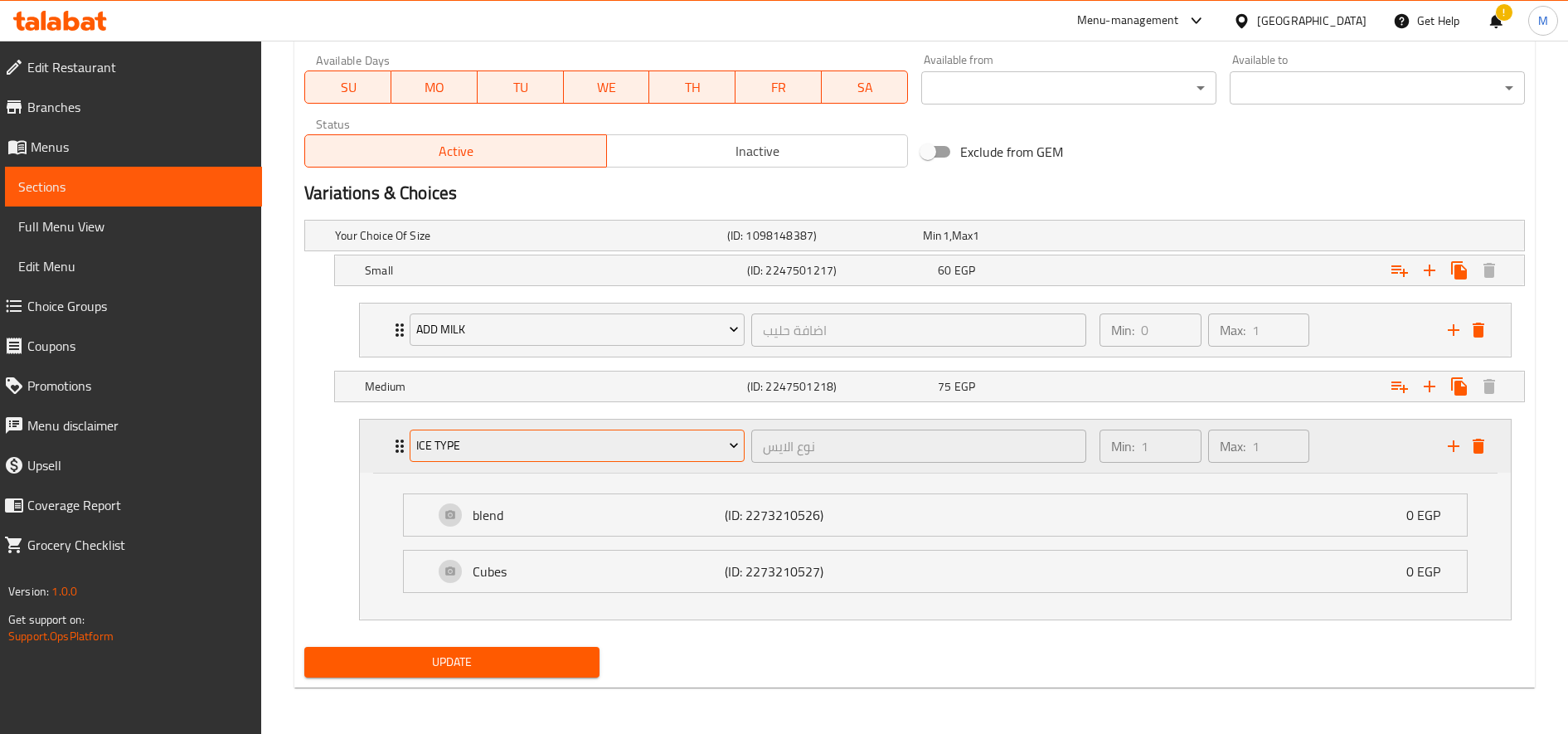
click at [672, 453] on span "Ice type" at bounding box center [578, 445] width 322 height 20
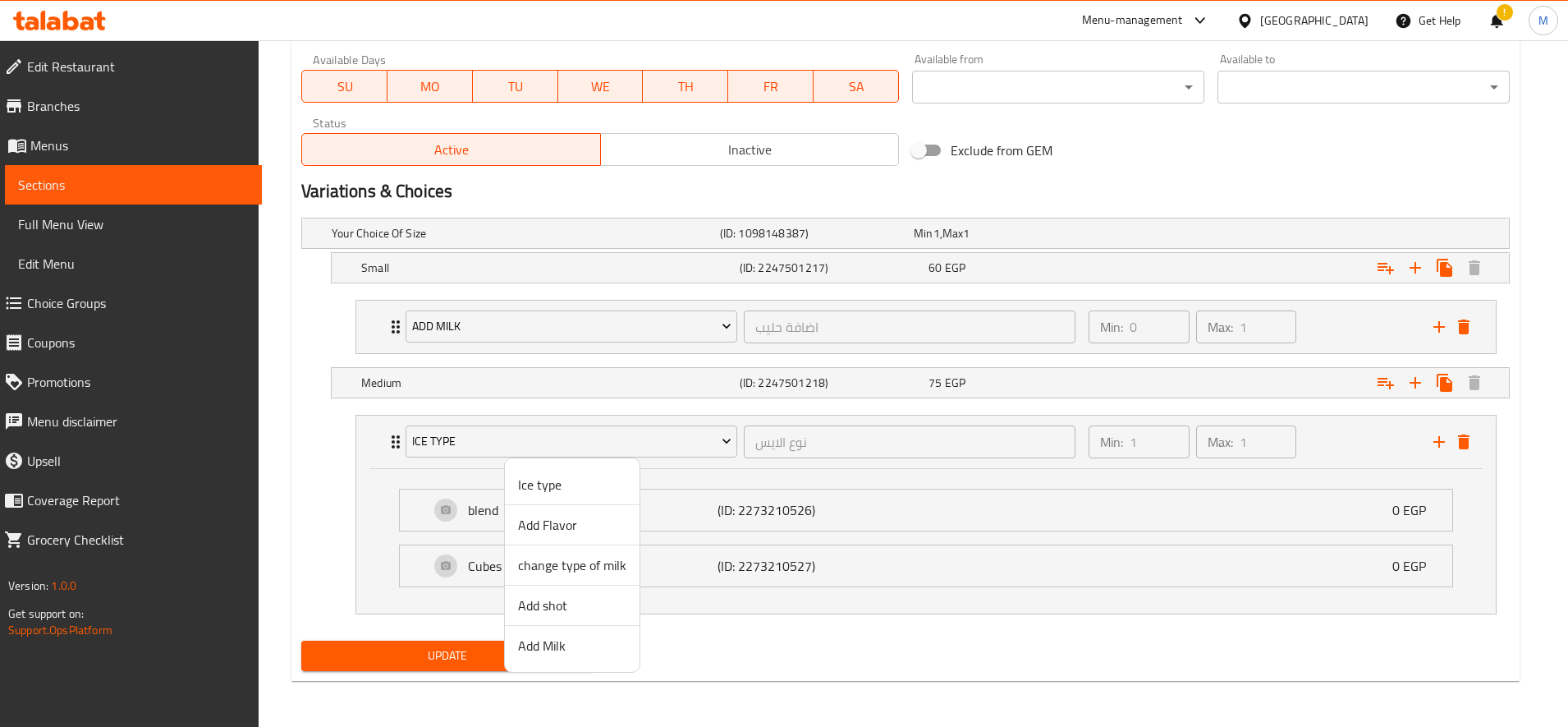
click at [573, 645] on span "Add Milk" at bounding box center [572, 644] width 108 height 19
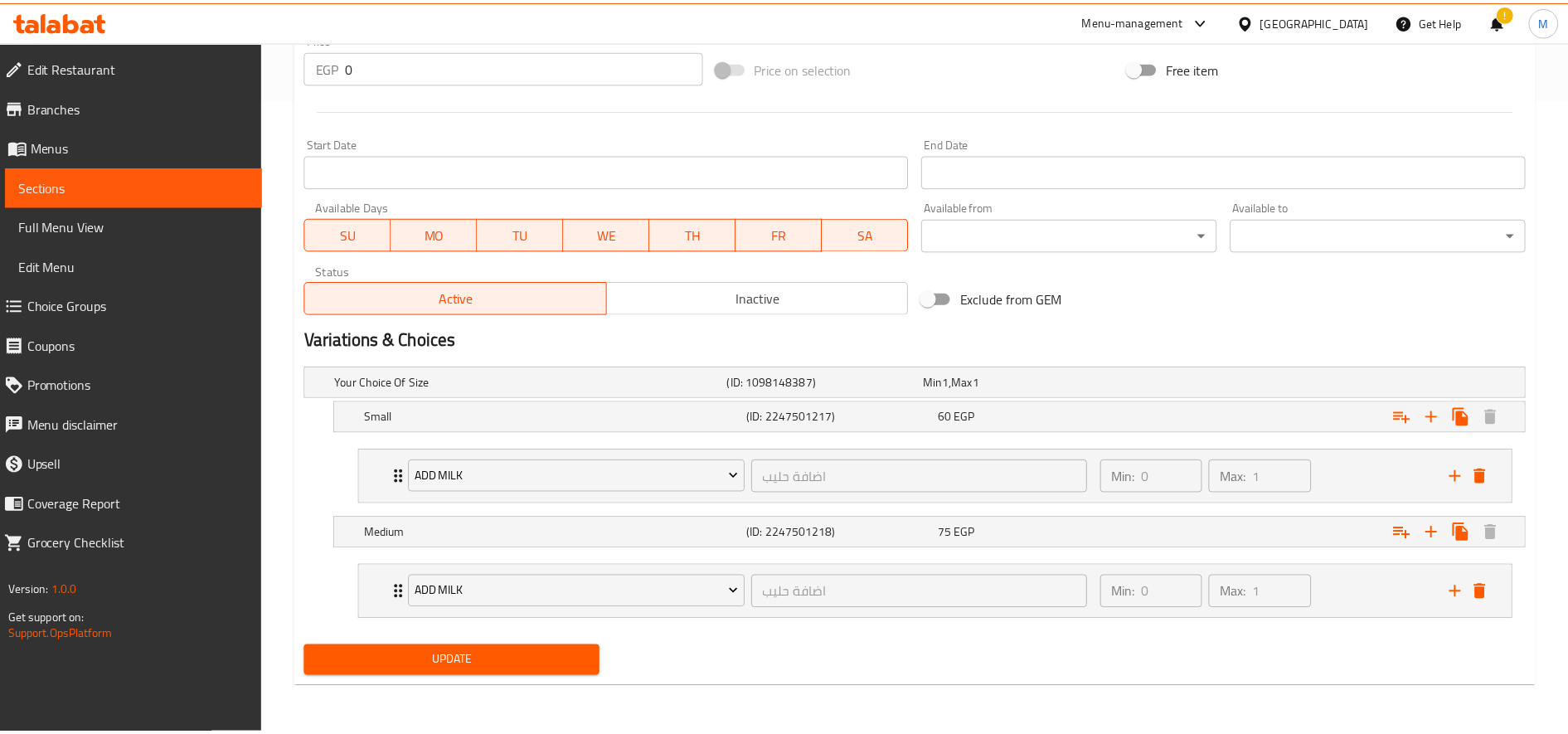
scroll to position [635, 0]
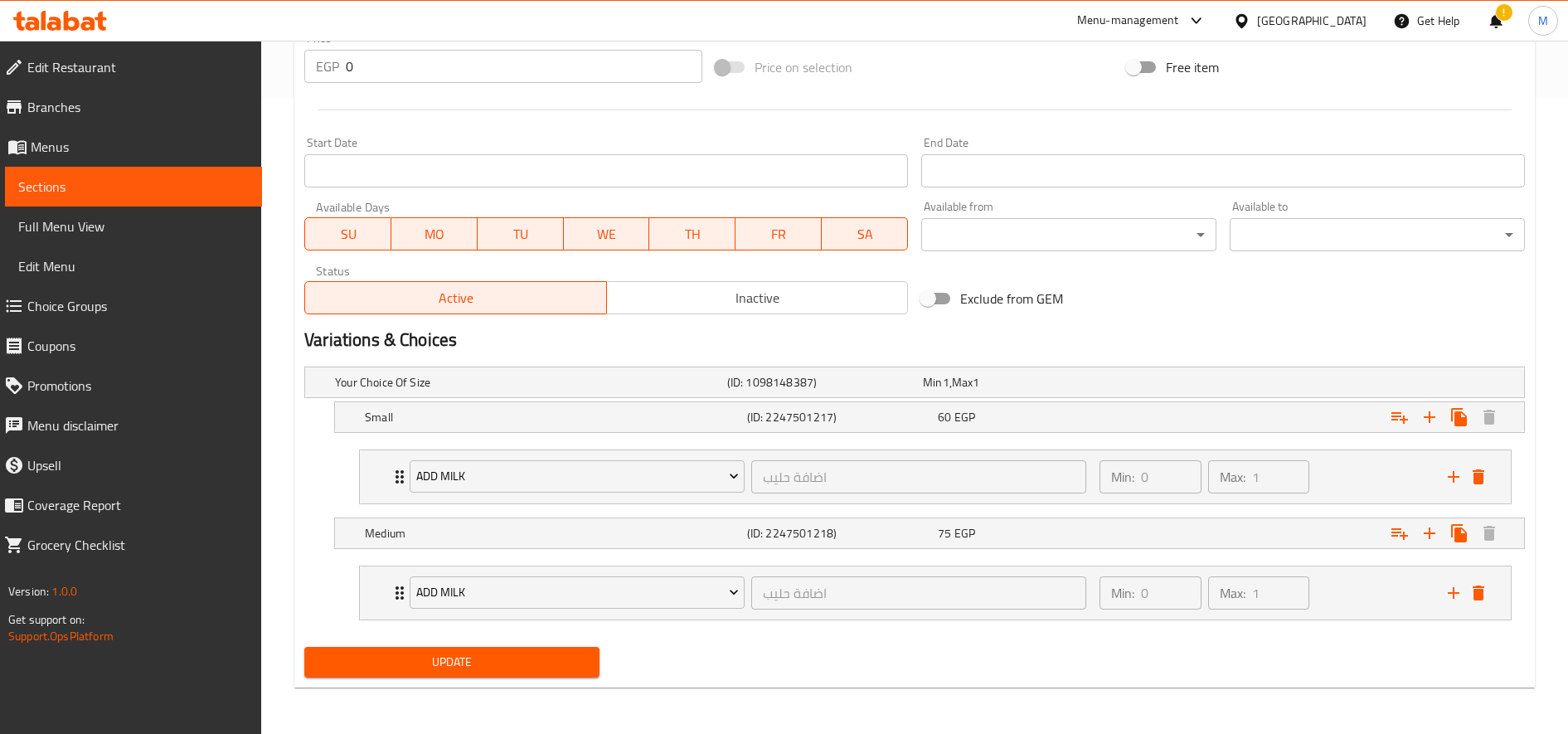
click at [509, 635] on div "Your Choice Of Size (ID: 1098148387) Min 1 , Max 1 Name (En) Your Choice Of Siz…" at bounding box center [915, 500] width 1234 height 280
click at [509, 643] on div "Update" at bounding box center [452, 662] width 308 height 44
click at [509, 665] on span "Update" at bounding box center [452, 662] width 268 height 20
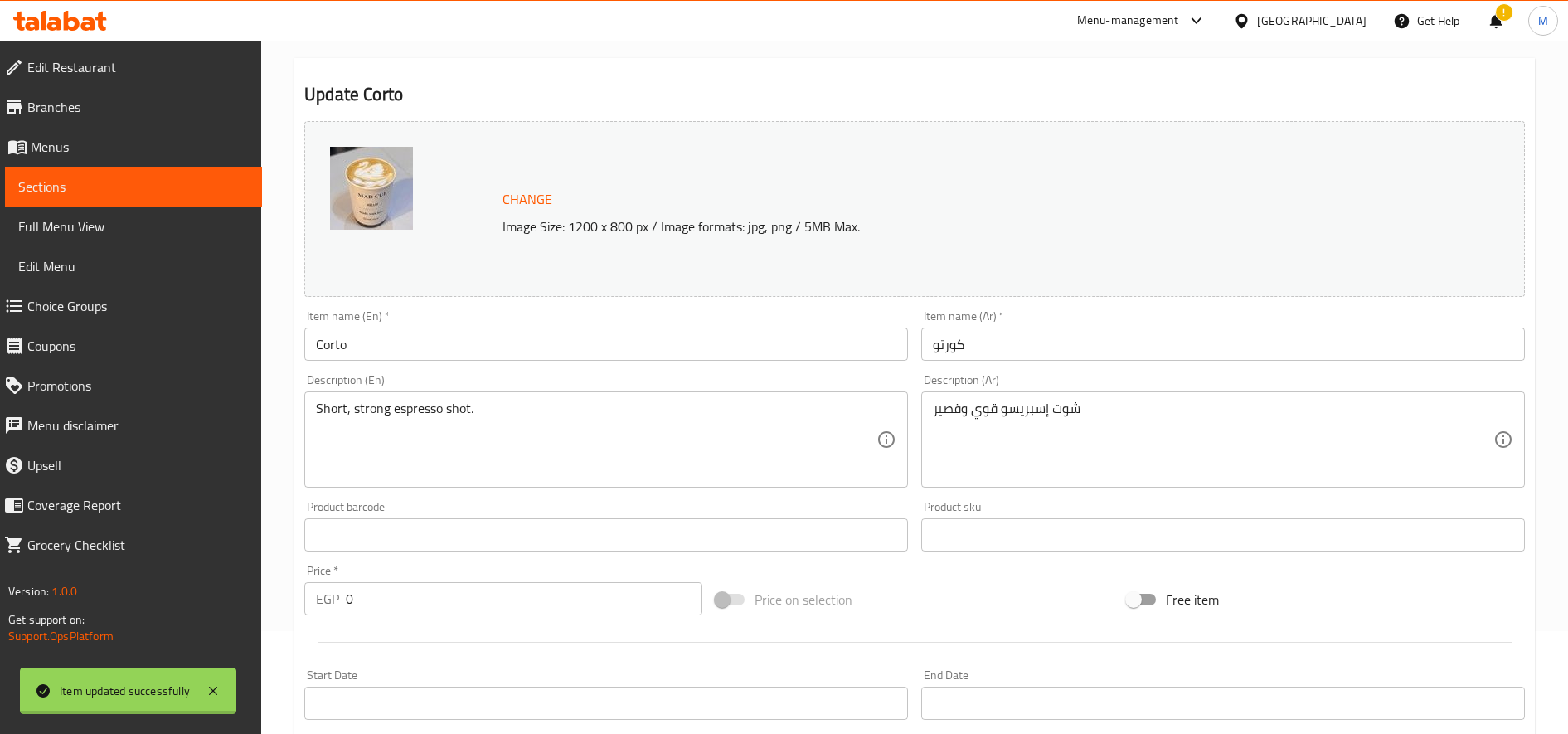
scroll to position [0, 0]
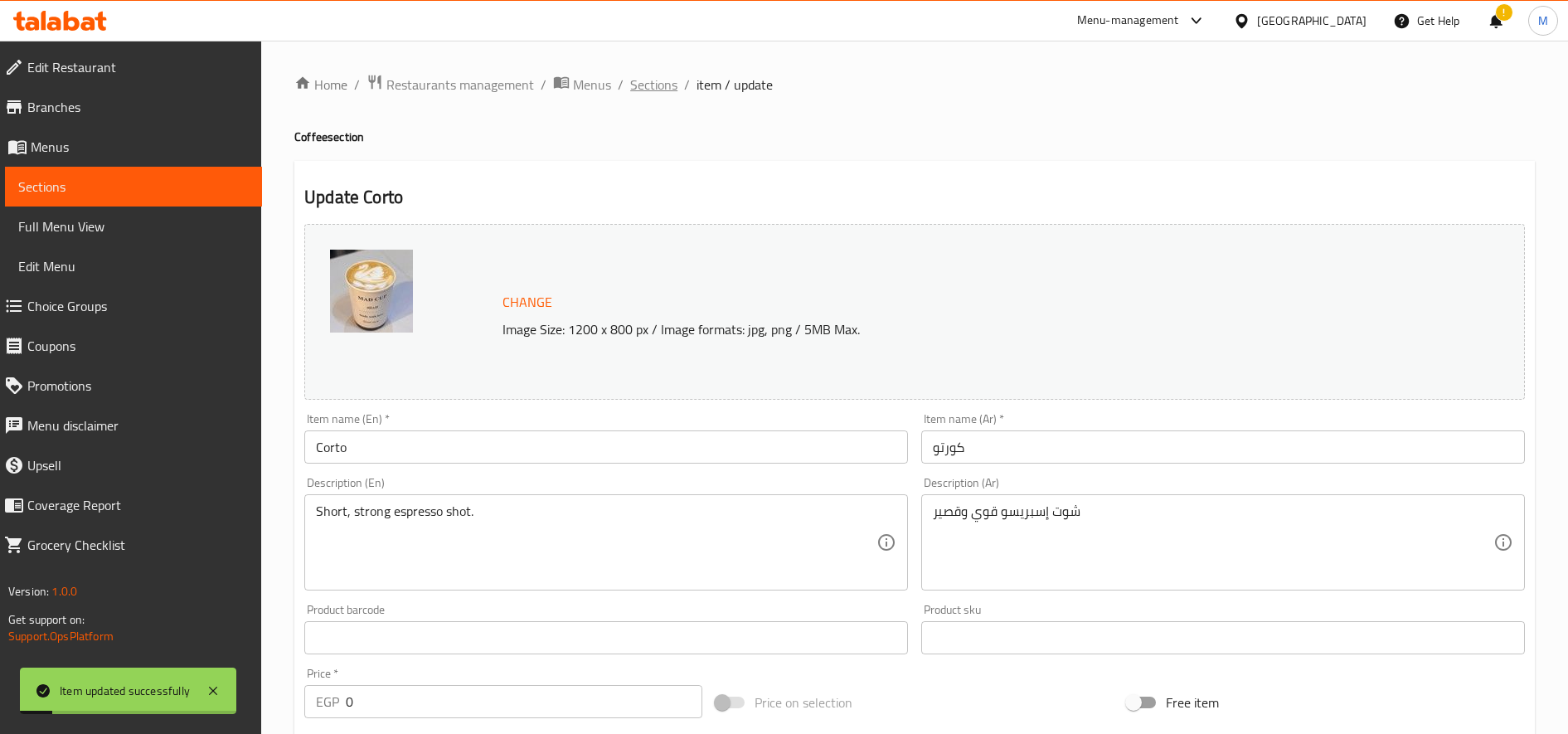
click at [654, 93] on span "Sections" at bounding box center [653, 84] width 47 height 19
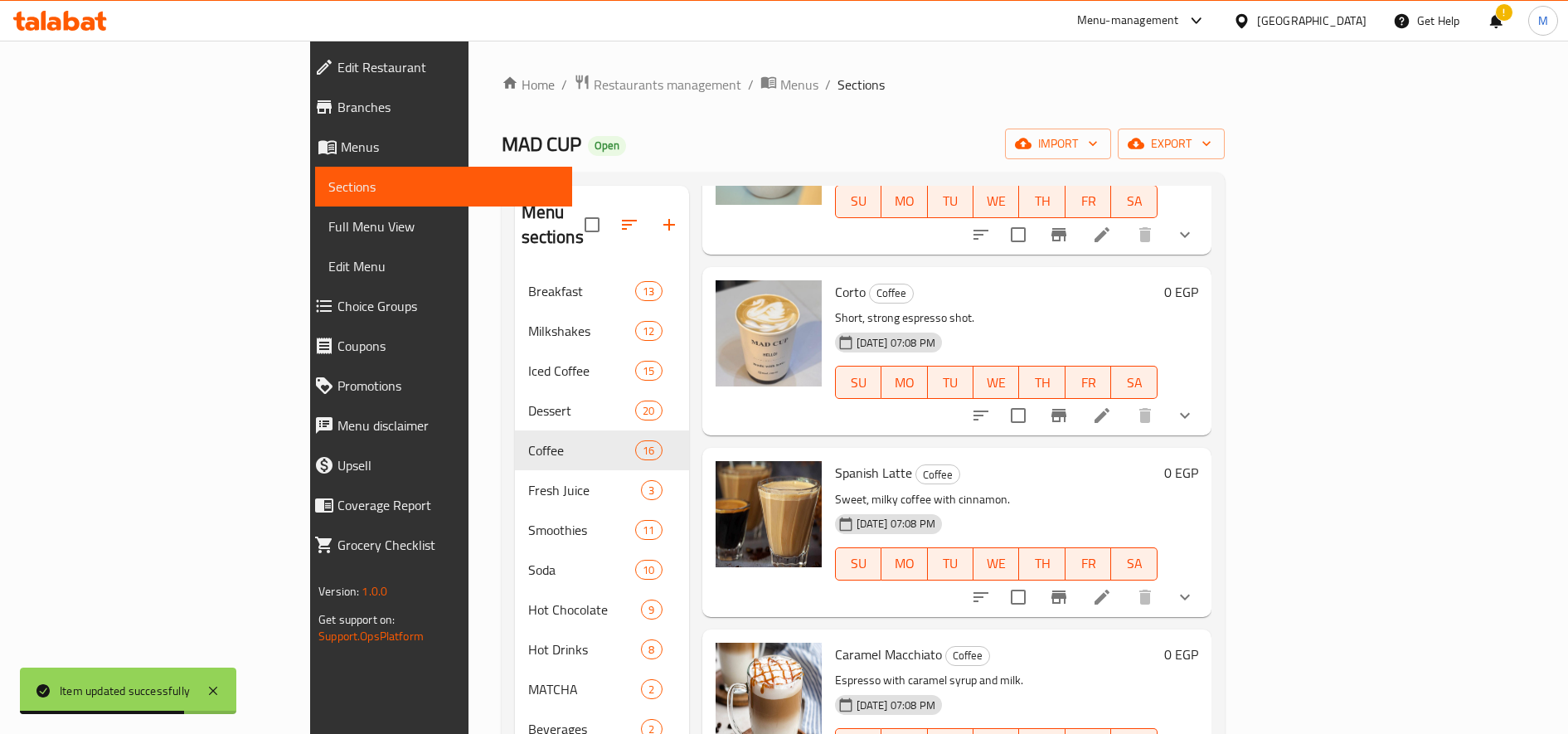
scroll to position [1136, 0]
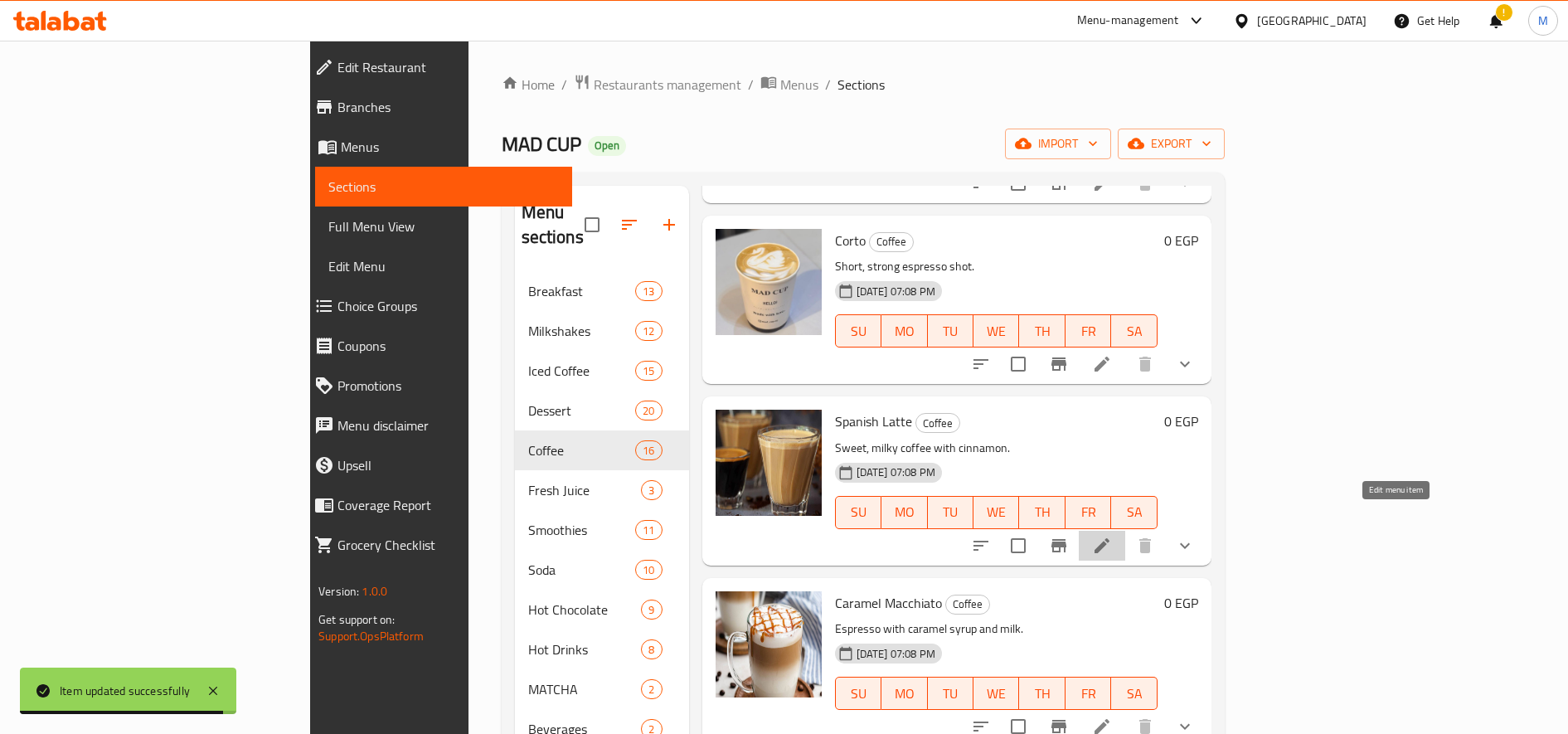
click at [1112, 536] on icon at bounding box center [1101, 545] width 19 height 19
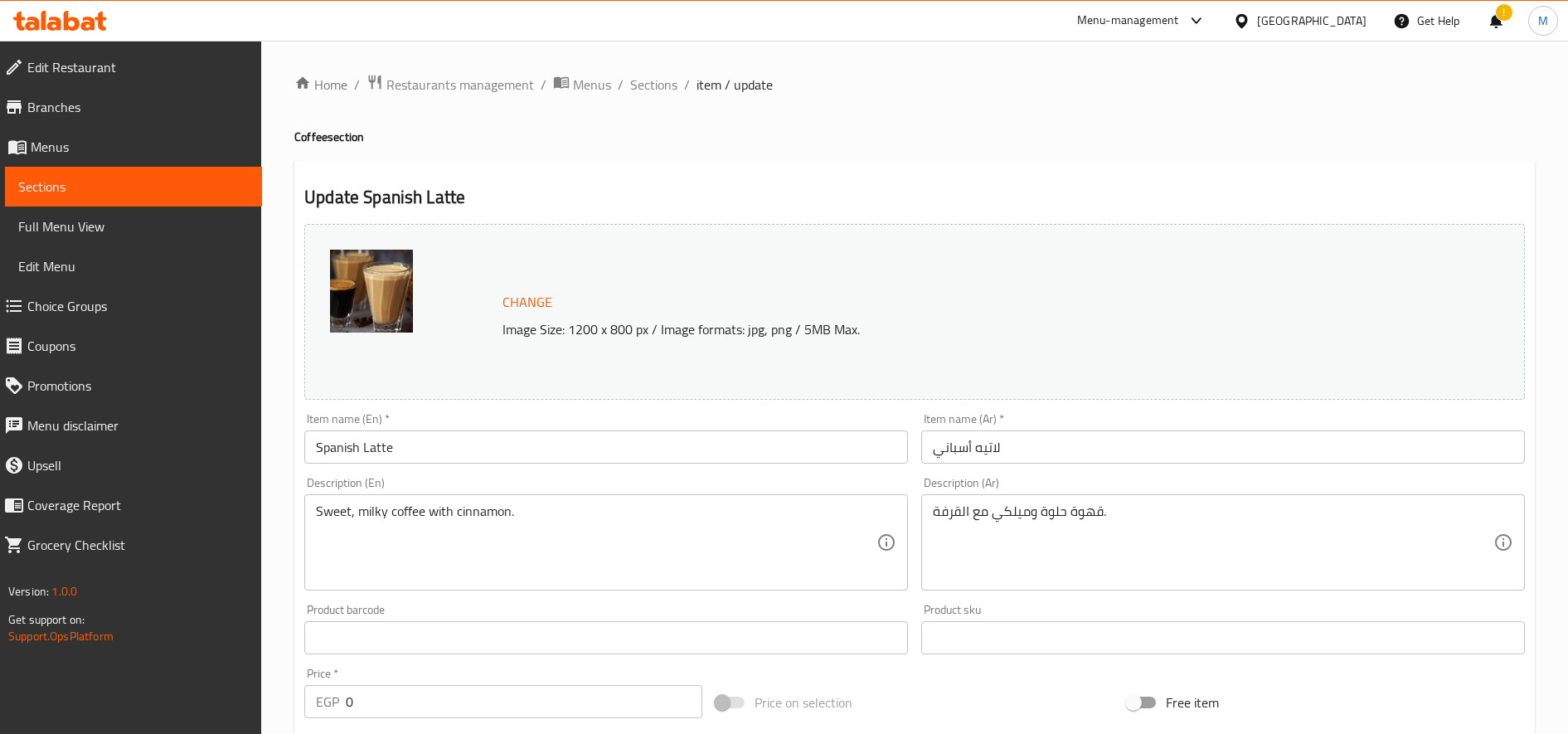
scroll to position [547, 0]
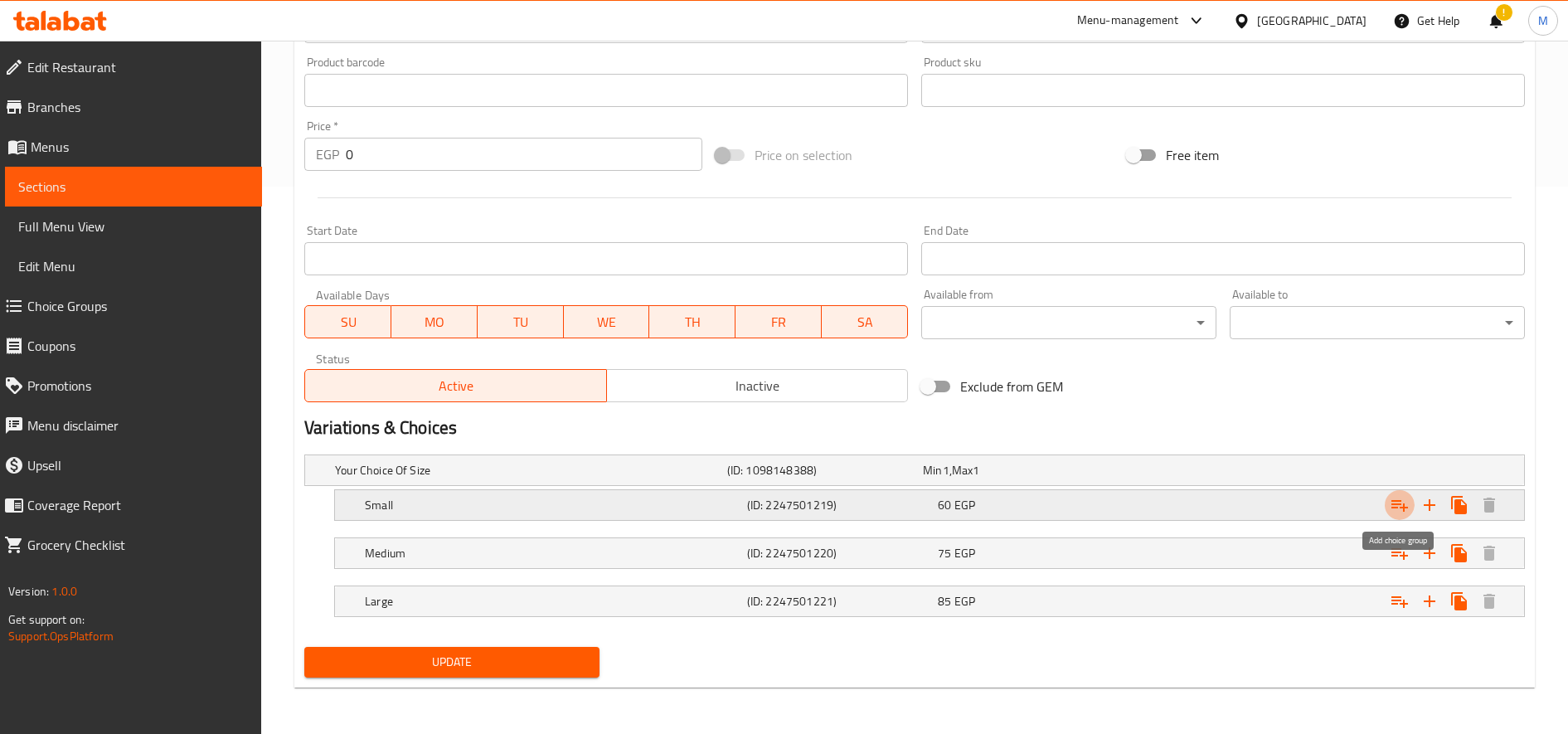
click at [1390, 507] on icon "Expand" at bounding box center [1399, 504] width 19 height 19
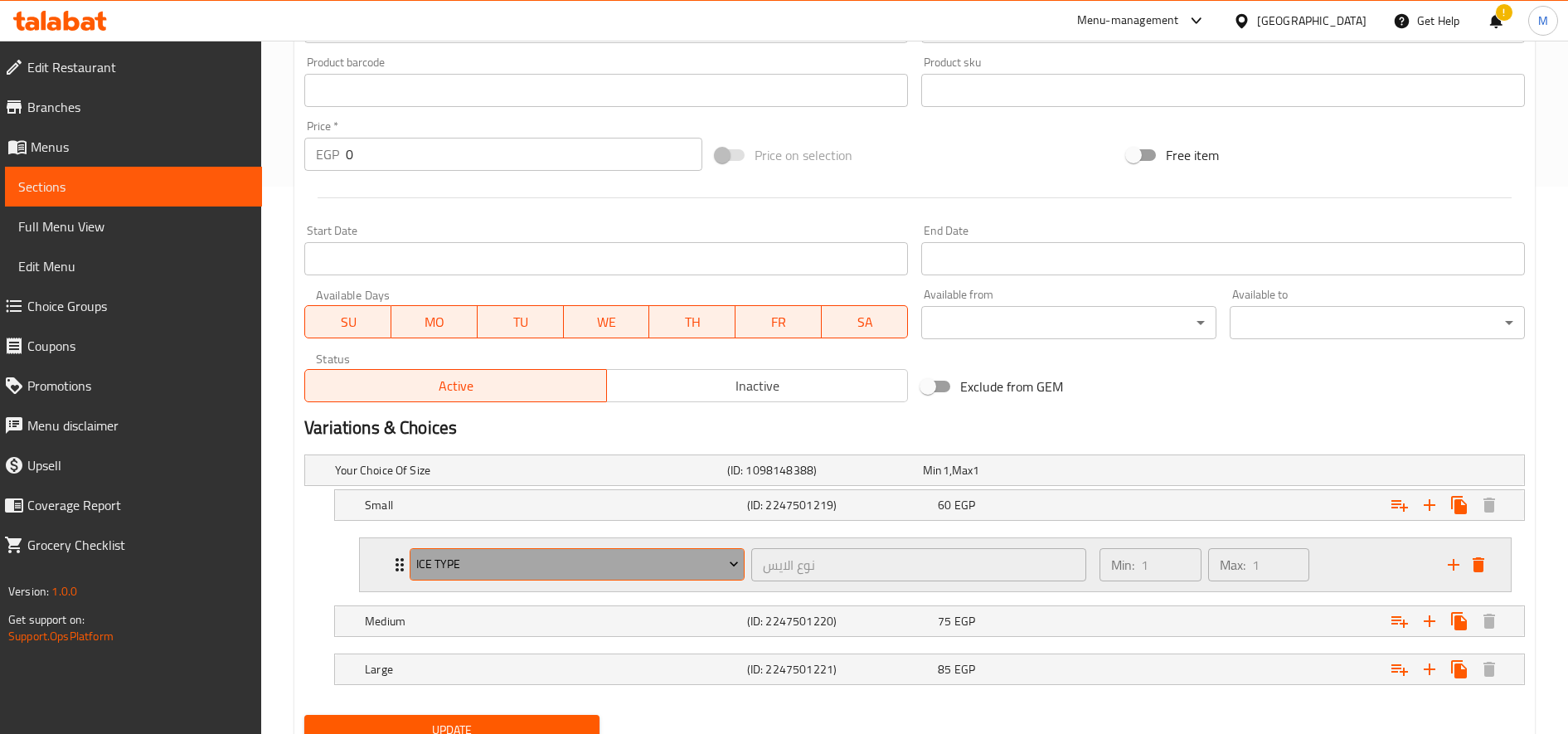
click at [656, 557] on span "Ice type" at bounding box center [578, 564] width 322 height 20
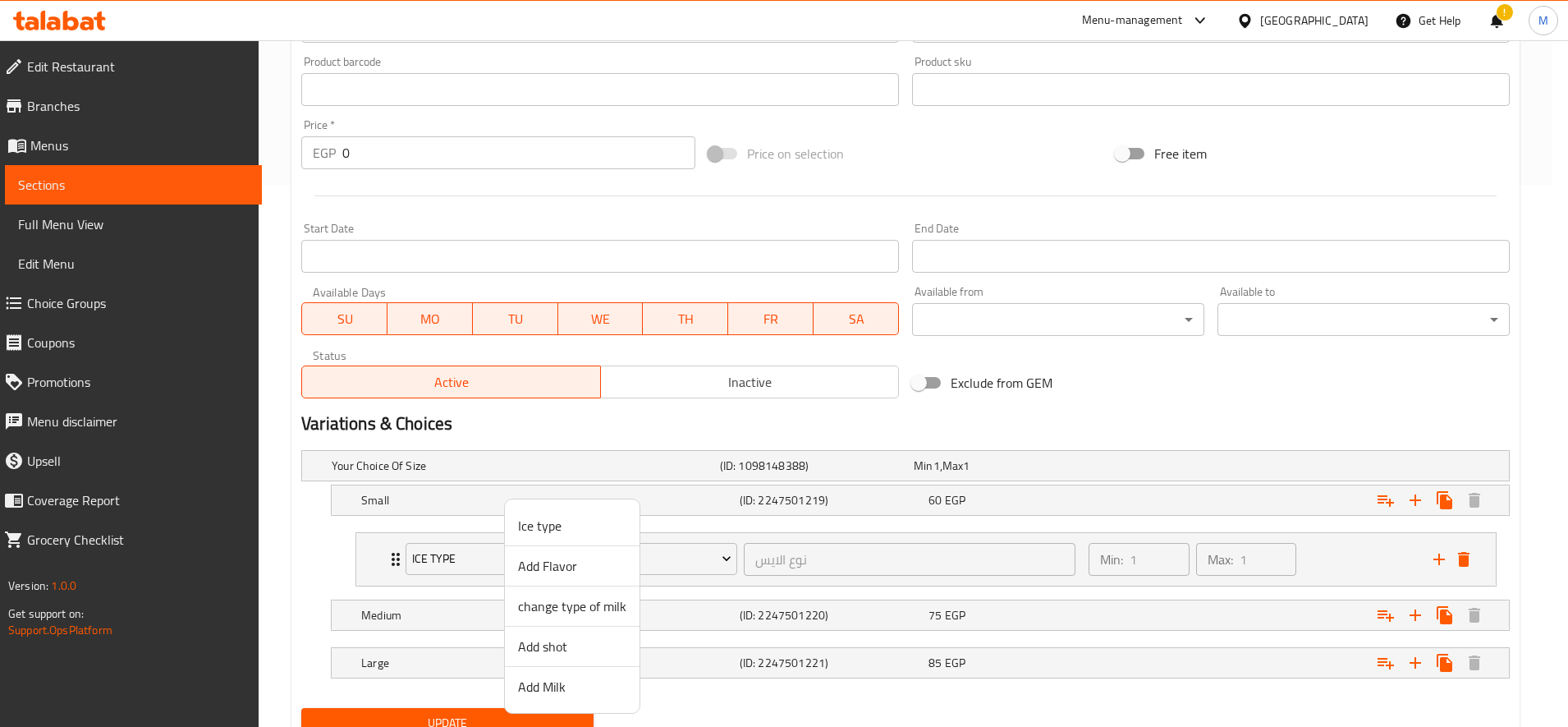
click at [590, 603] on span "change type of milk" at bounding box center [572, 605] width 108 height 19
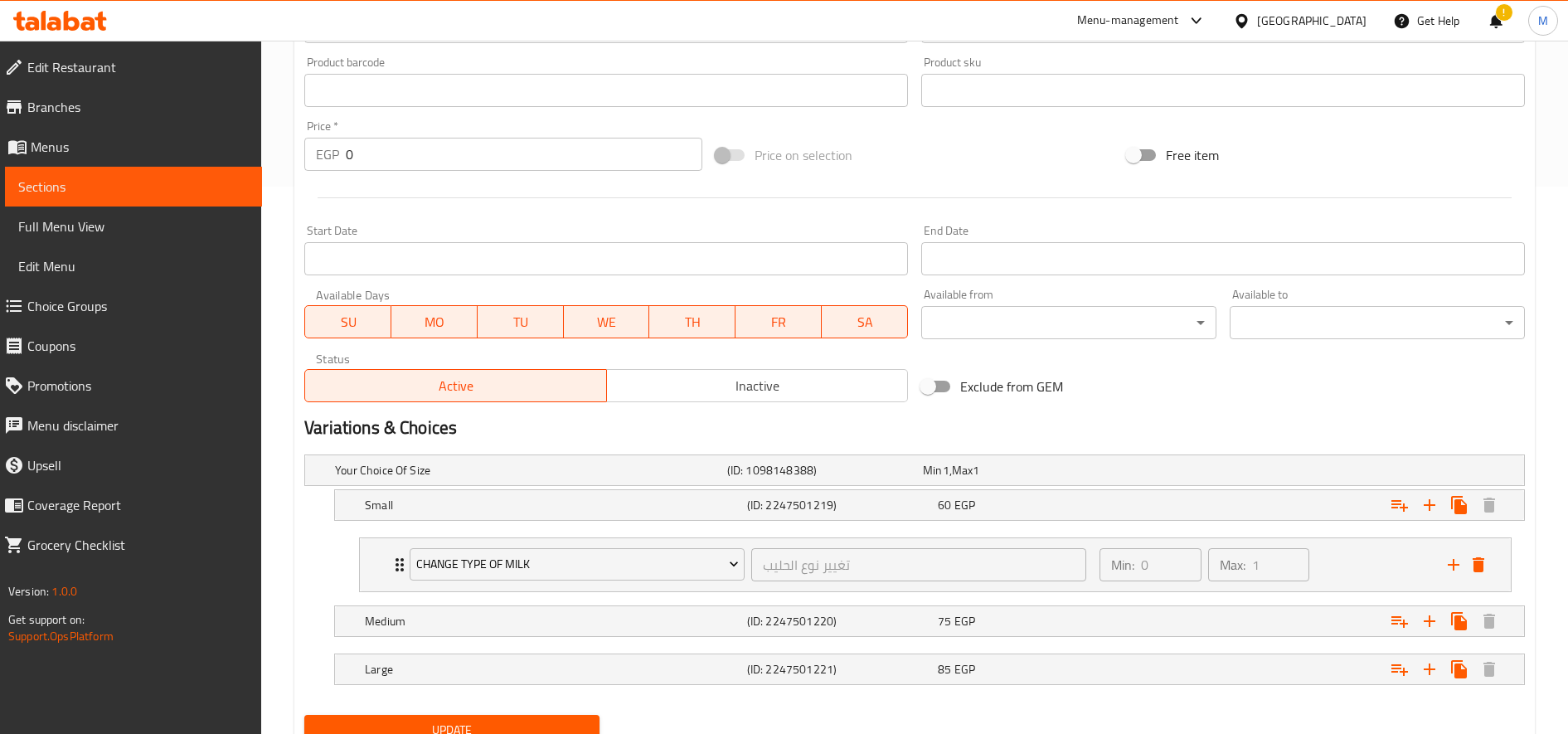
scroll to position [616, 0]
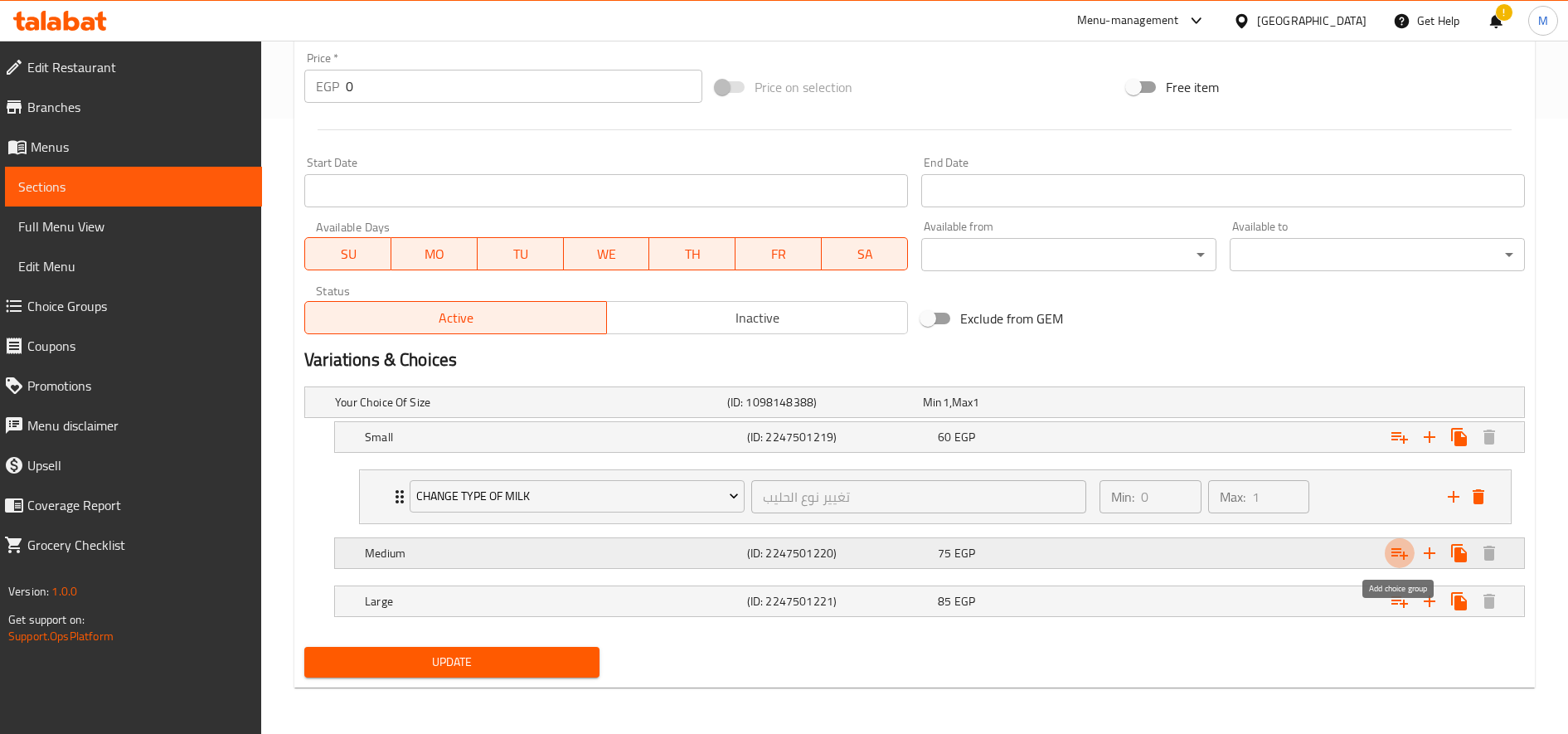
click at [1407, 556] on icon "Expand" at bounding box center [1399, 553] width 19 height 19
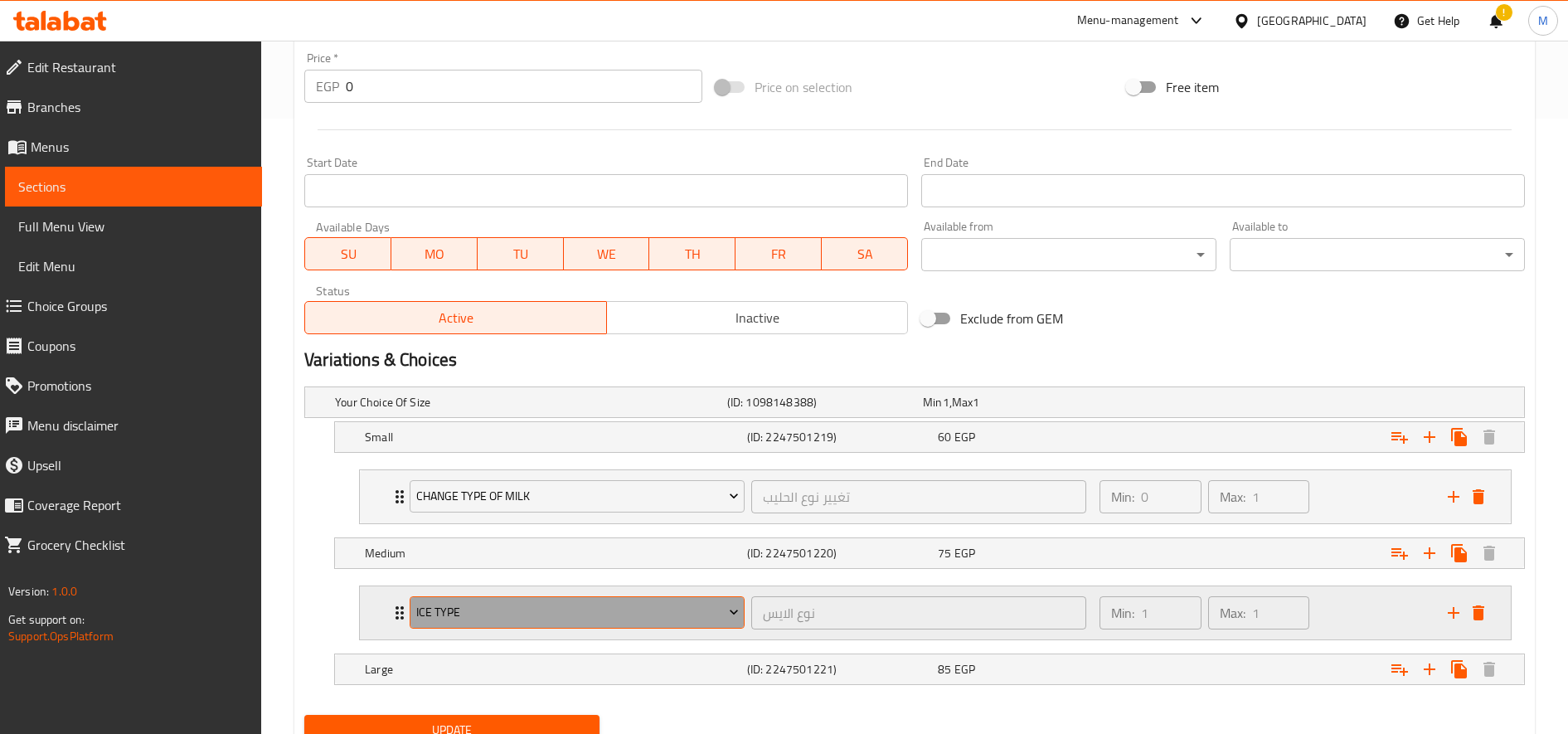
click at [691, 616] on span "Ice type" at bounding box center [578, 612] width 322 height 20
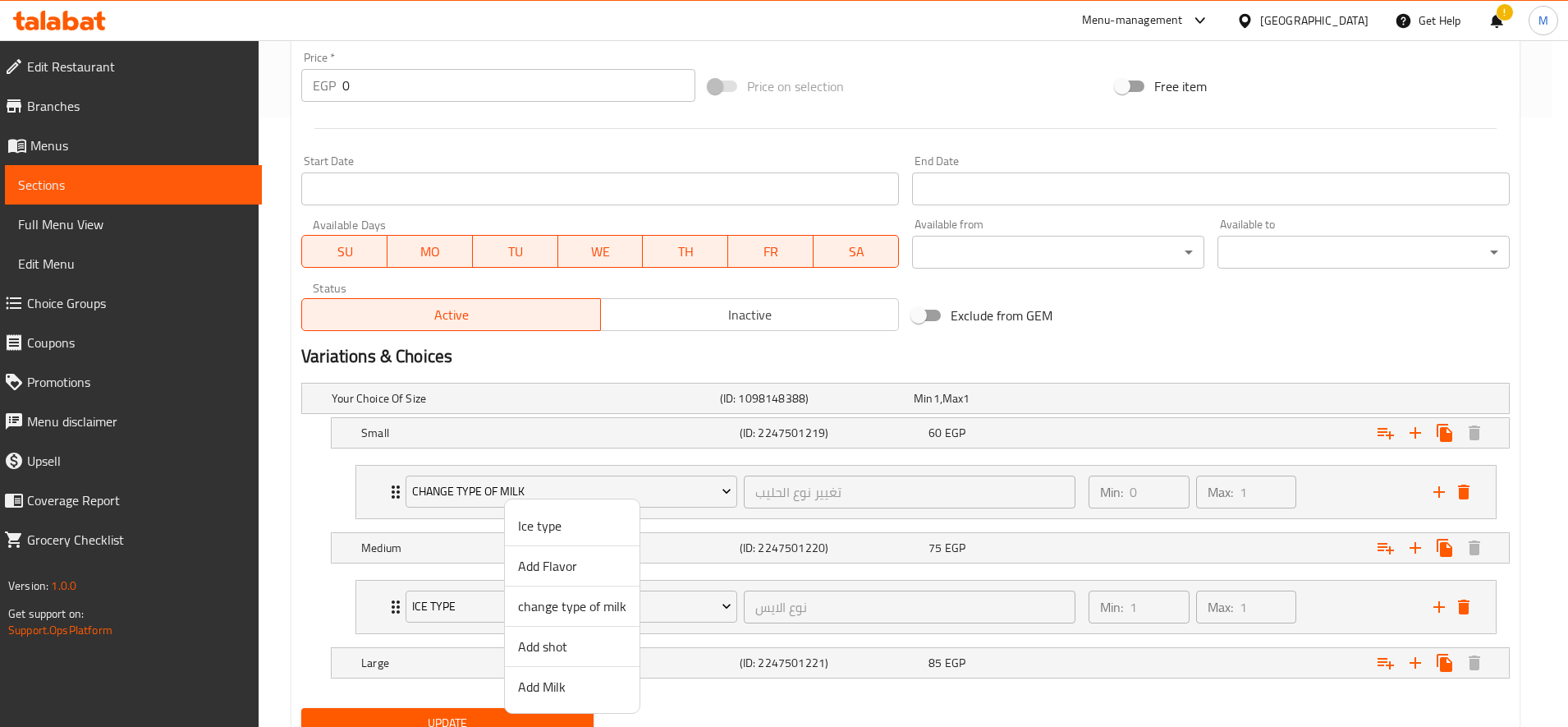
click at [595, 611] on span "change type of milk" at bounding box center [572, 605] width 108 height 19
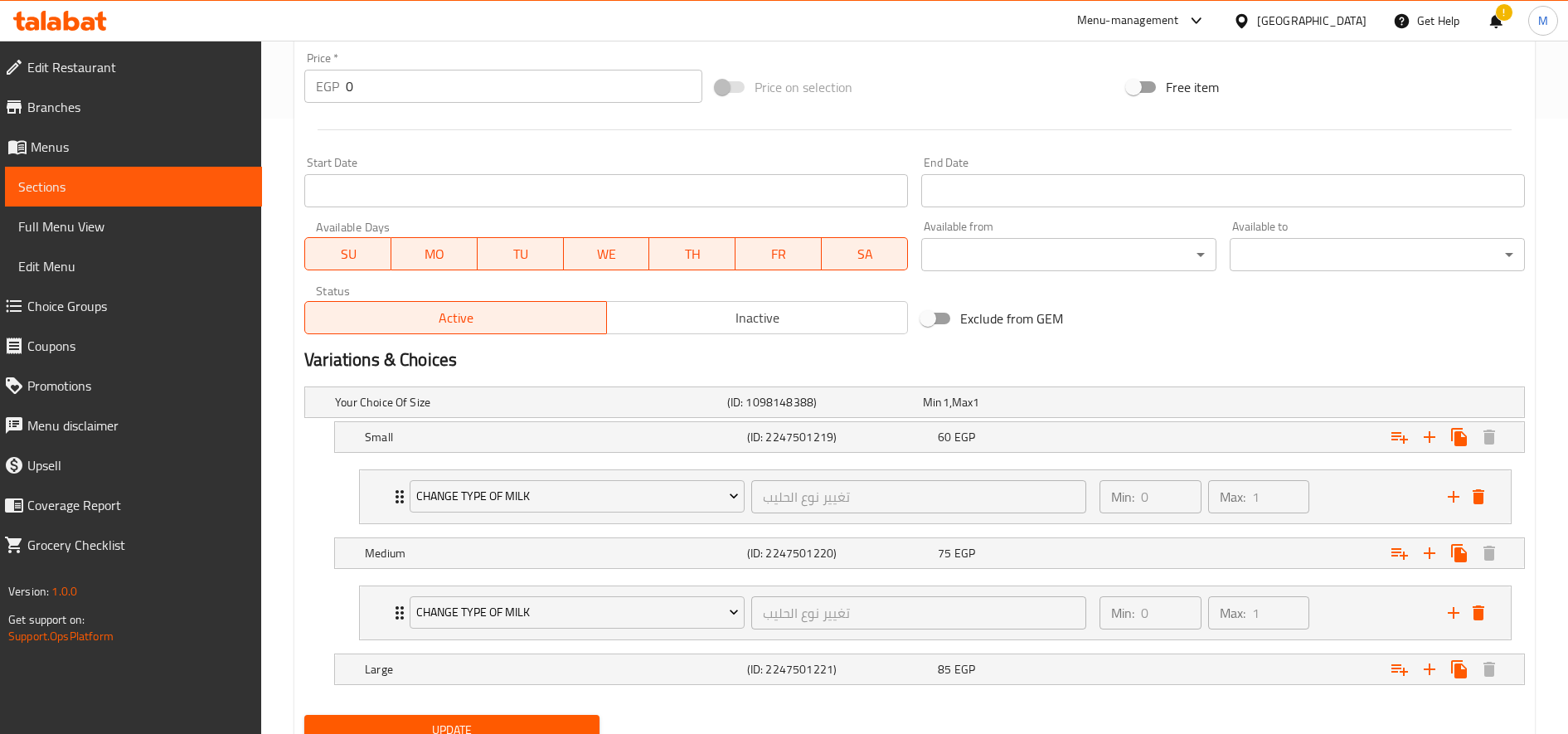
scroll to position [683, 0]
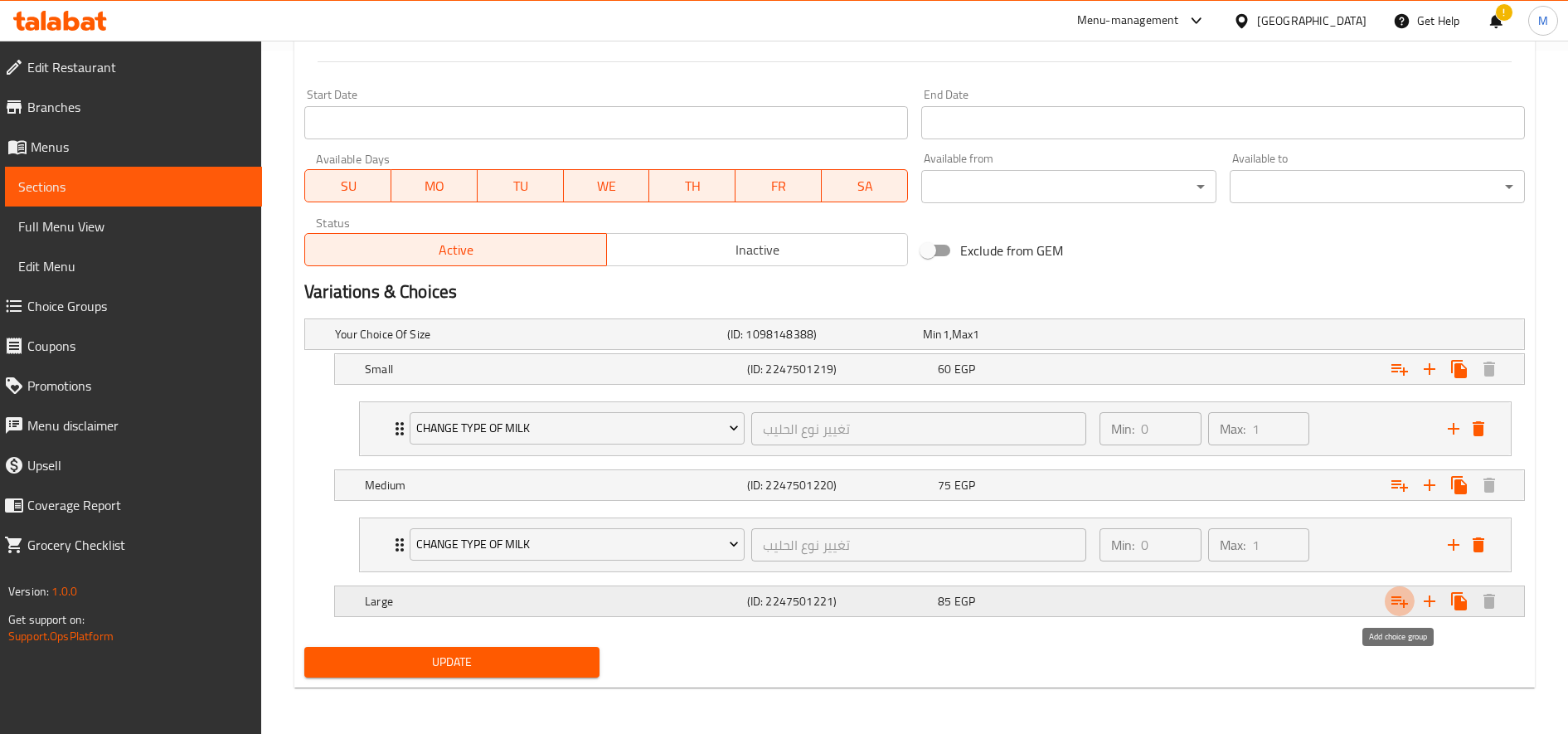
click at [1398, 597] on icon "Expand" at bounding box center [1400, 602] width 17 height 12
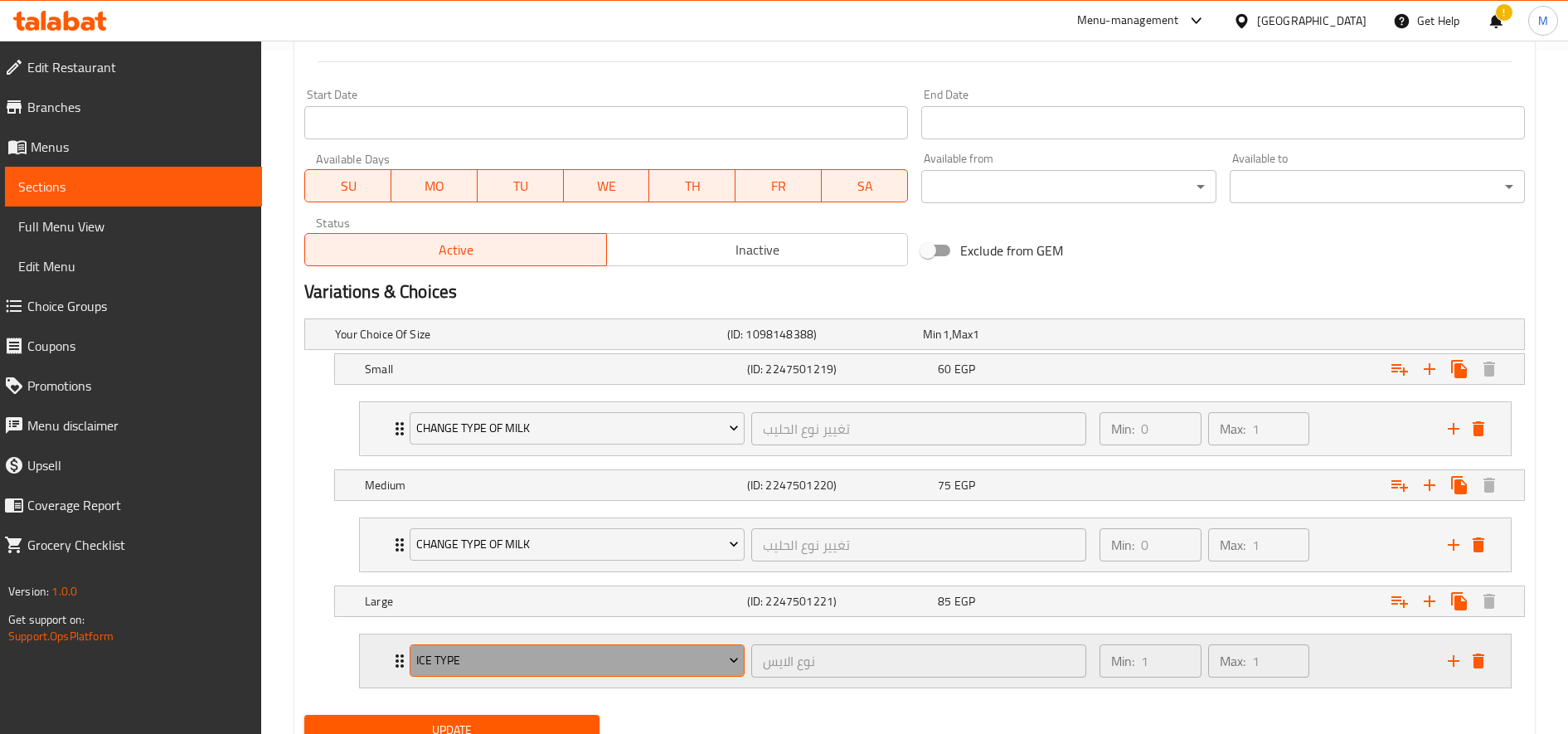
click at [604, 657] on span "Ice type" at bounding box center [578, 660] width 322 height 20
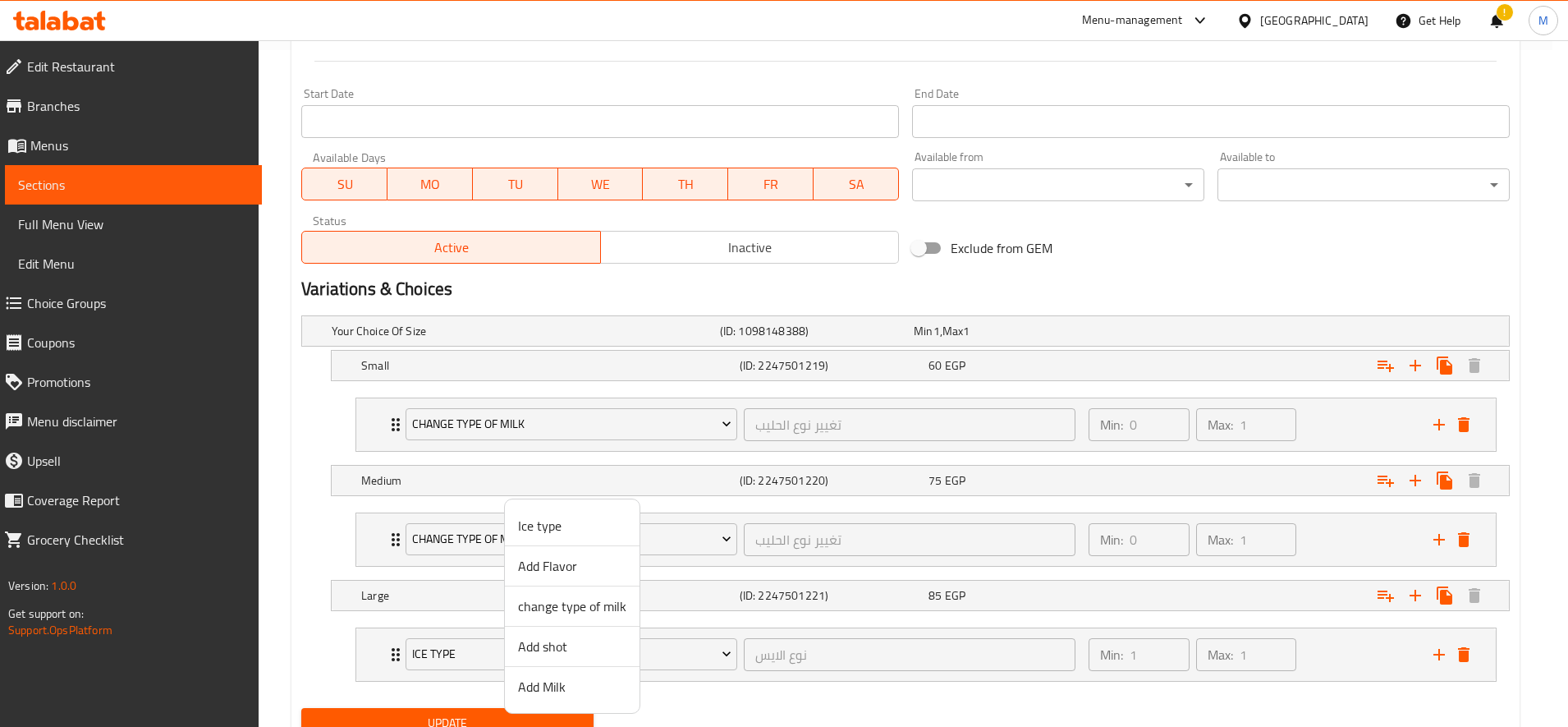
click at [584, 609] on span "change type of milk" at bounding box center [572, 605] width 108 height 19
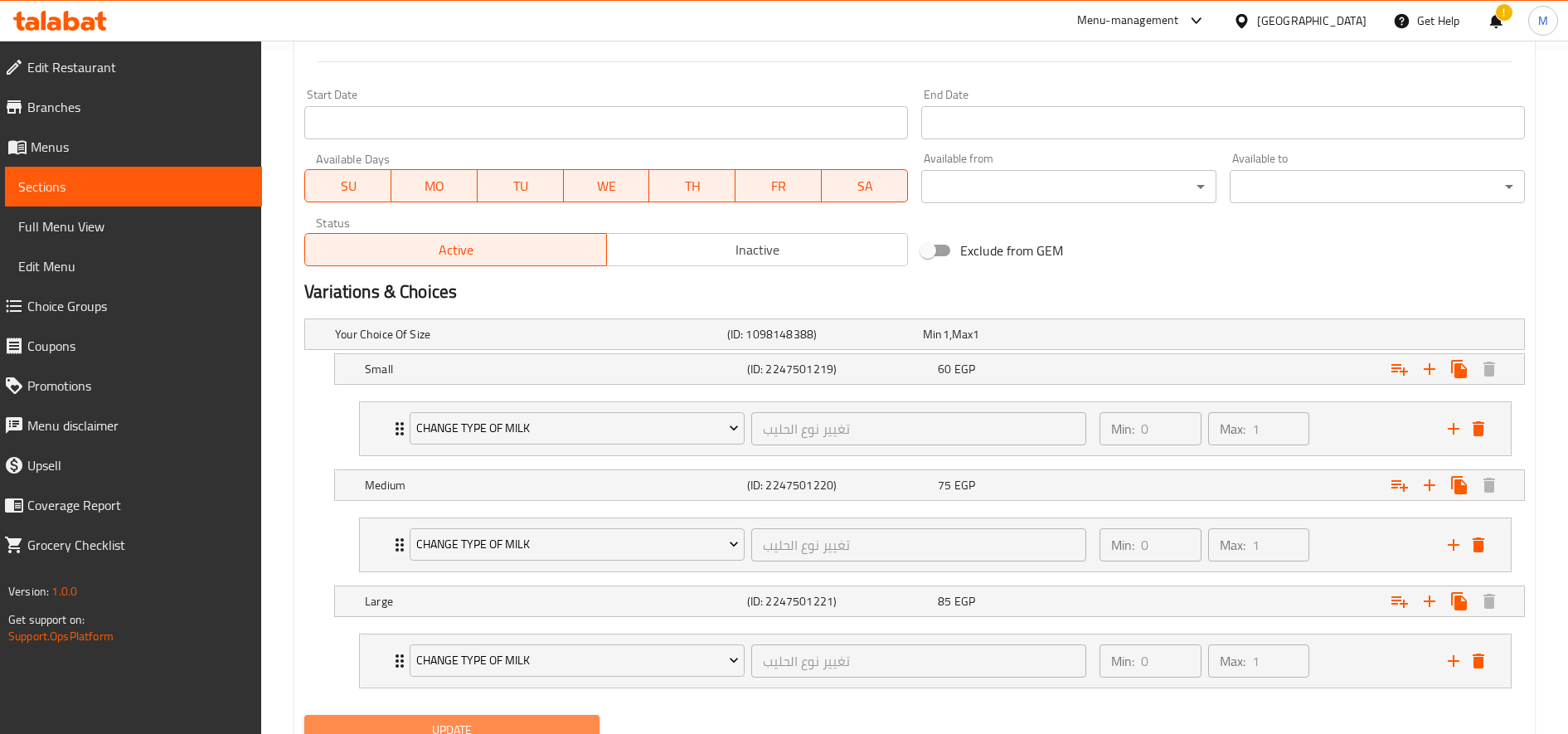
click at [545, 718] on button "Update" at bounding box center [452, 729] width 295 height 31
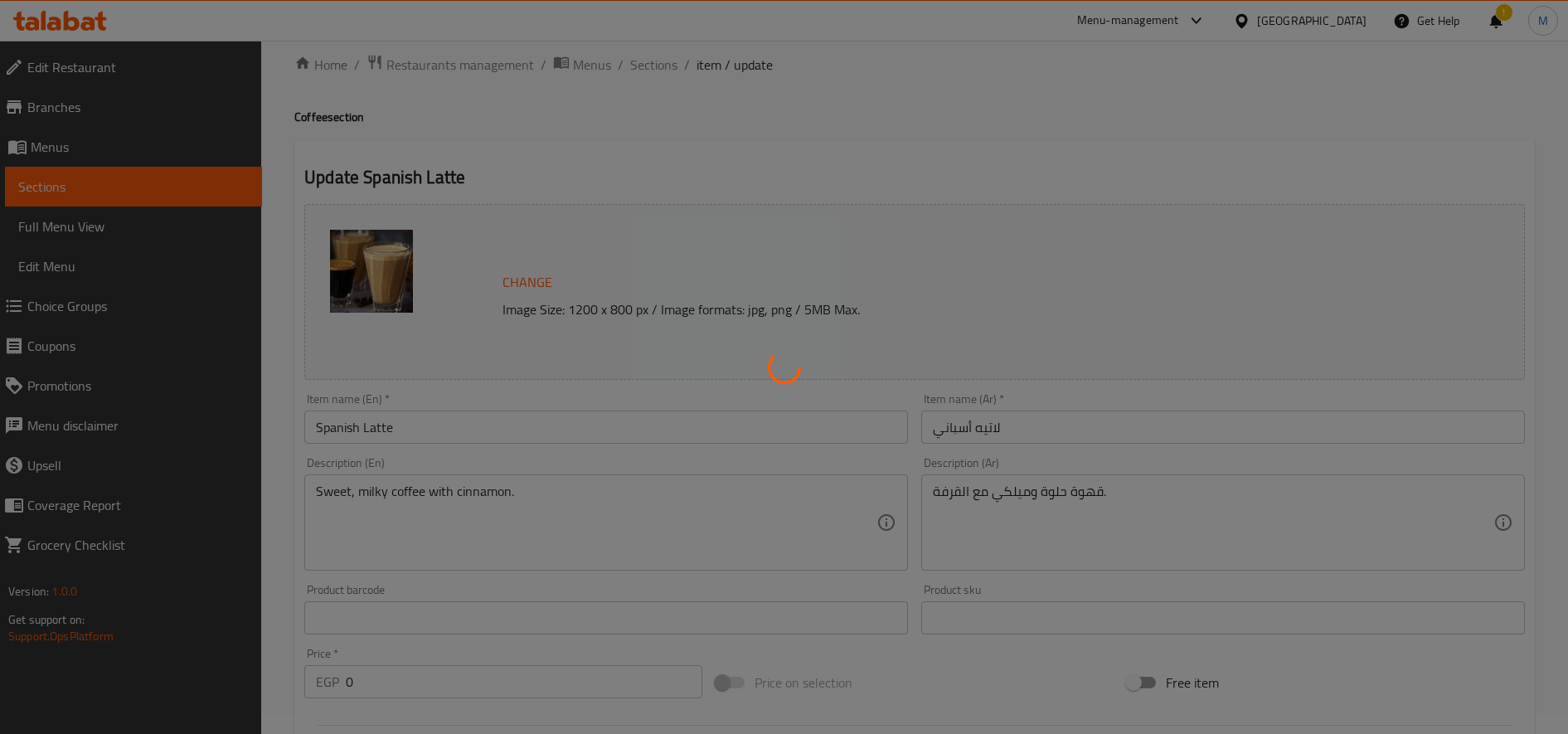
scroll to position [0, 0]
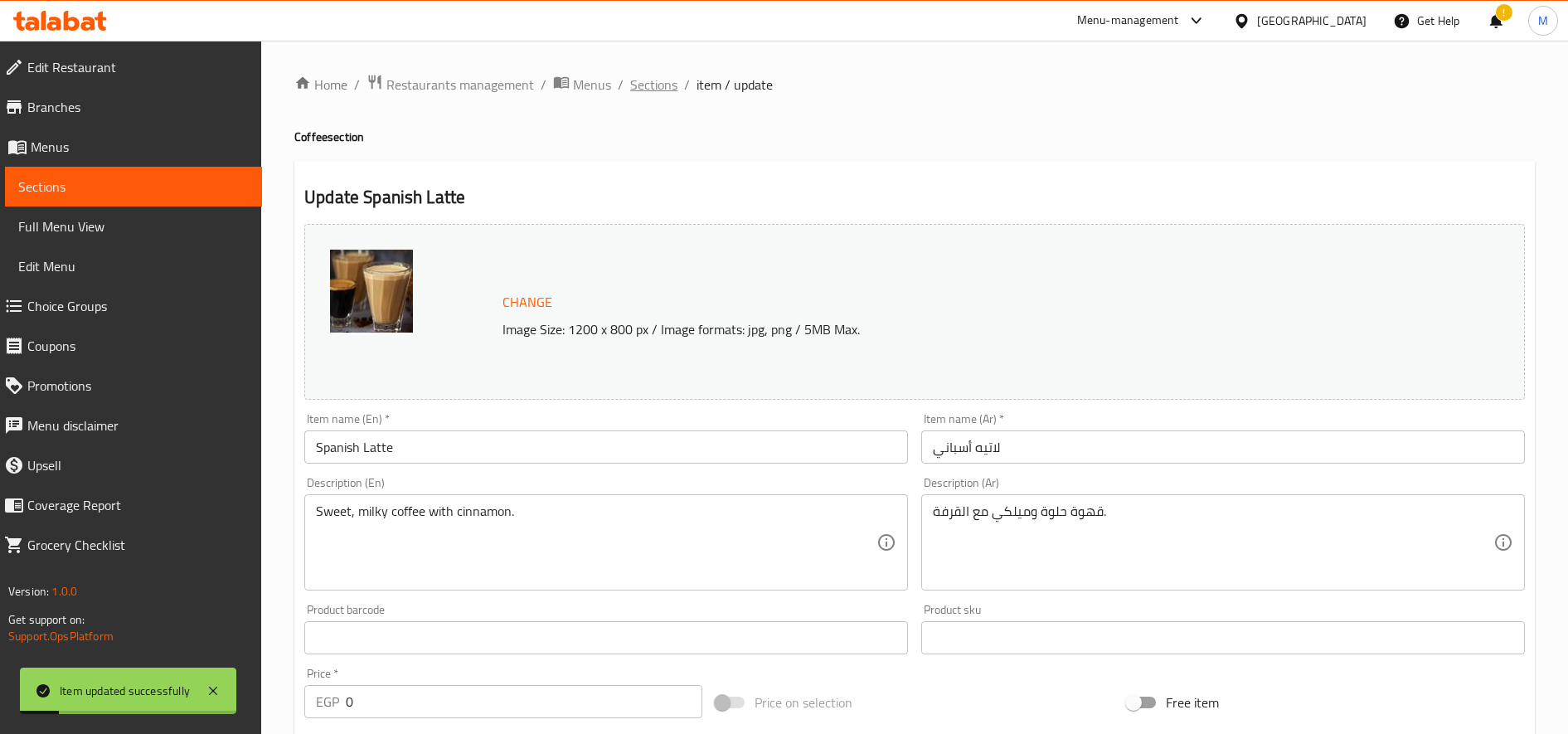
click at [657, 89] on span "Sections" at bounding box center [653, 84] width 47 height 19
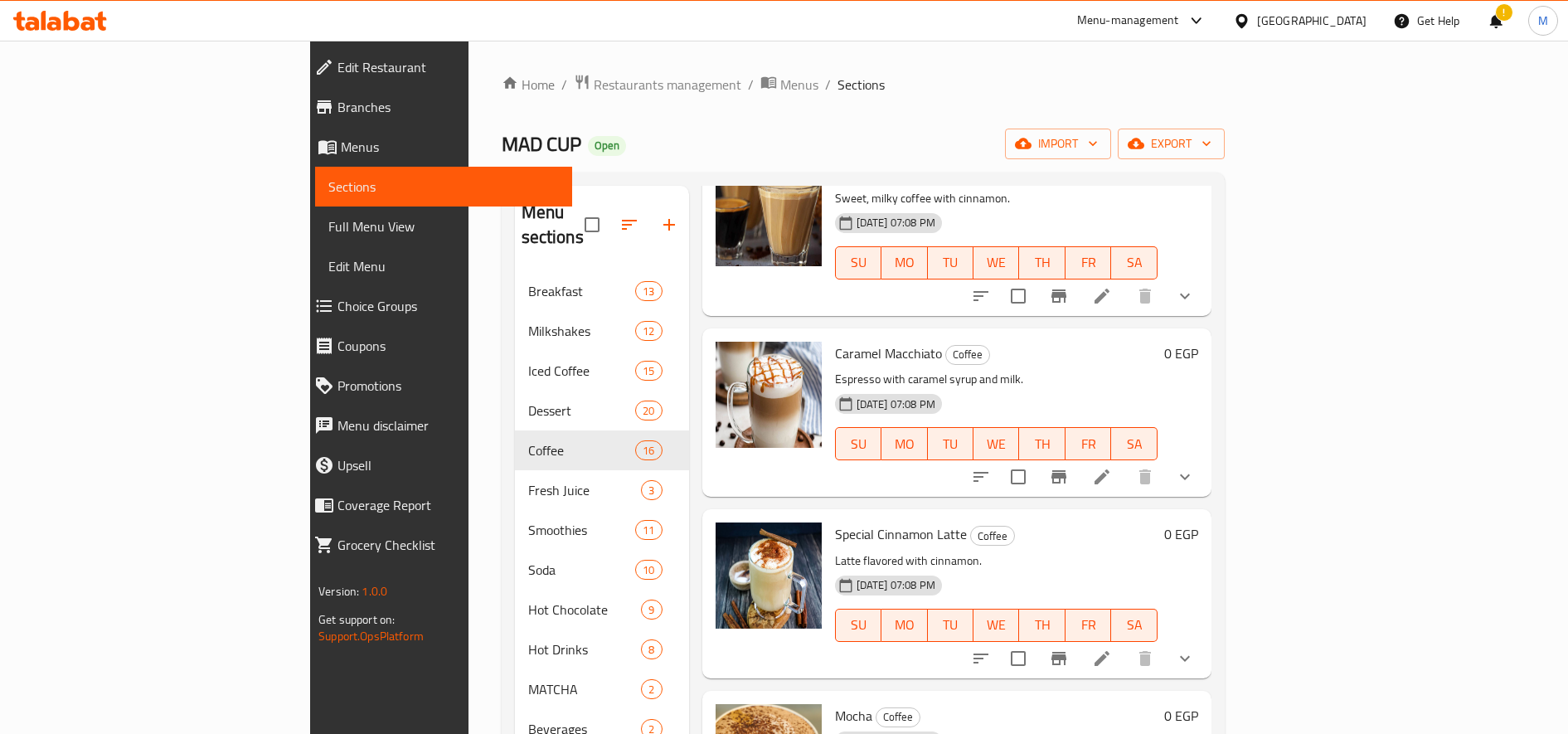
scroll to position [1387, 0]
click at [1110, 467] on icon at bounding box center [1101, 475] width 15 height 15
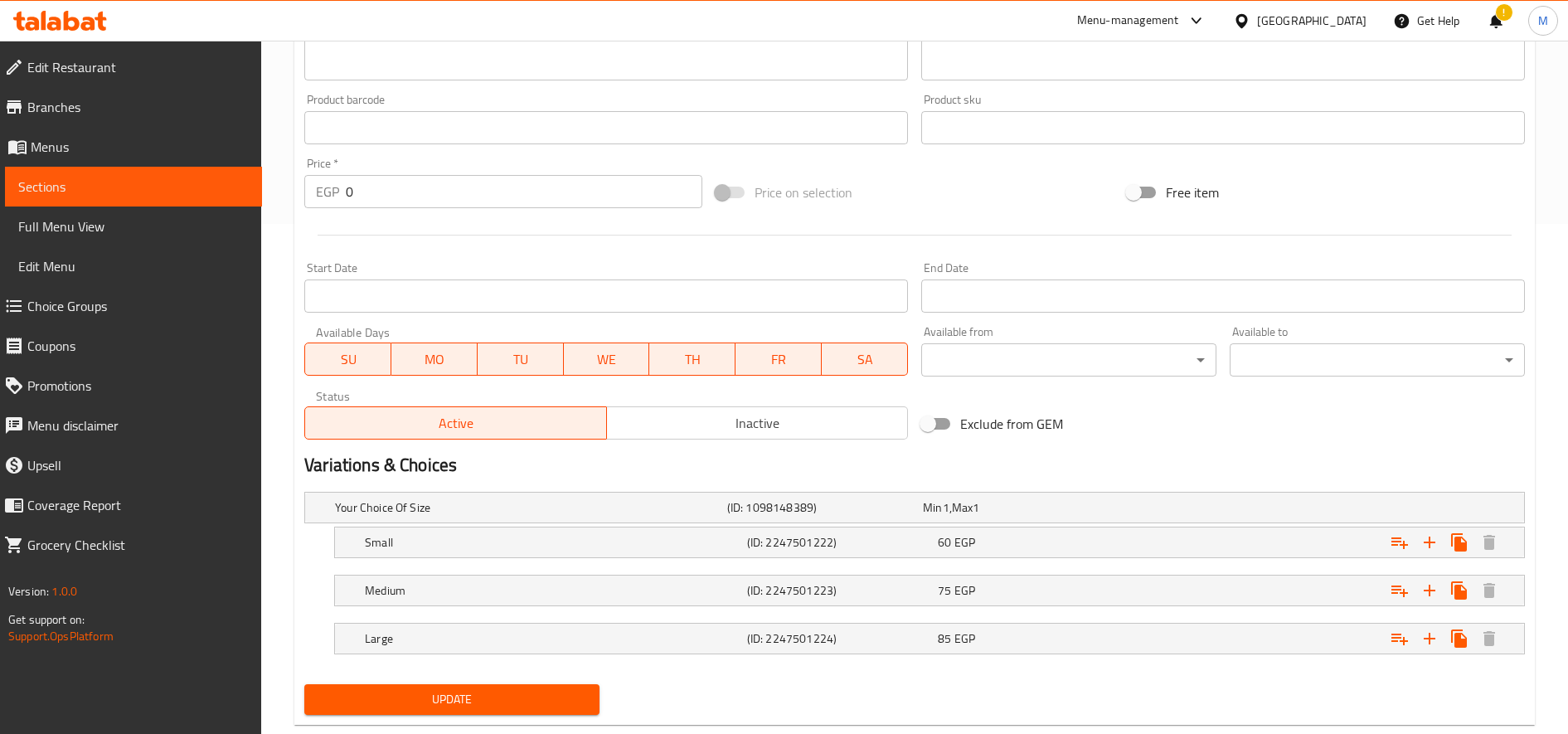
scroll to position [547, 0]
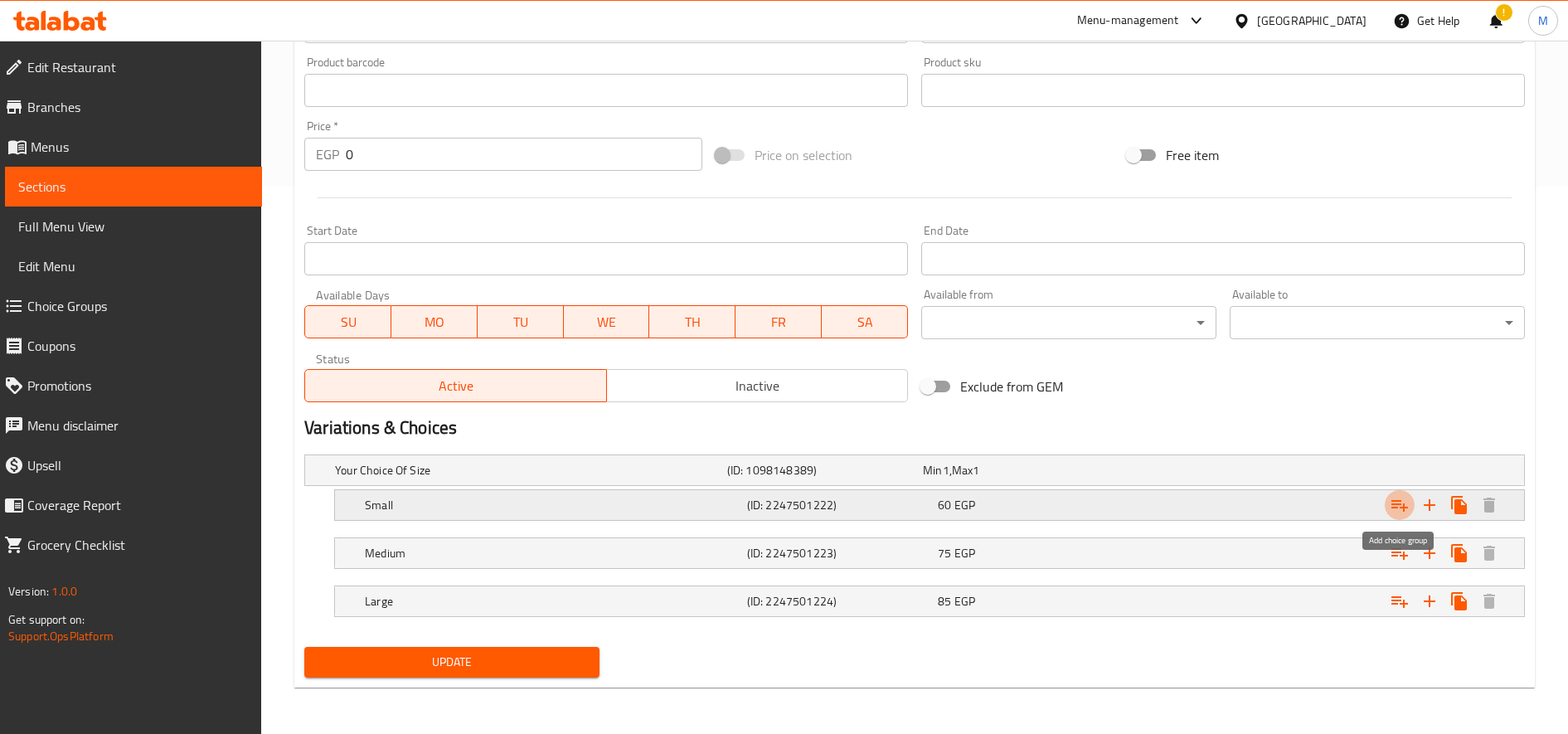
click at [1388, 503] on button "Expand" at bounding box center [1400, 504] width 30 height 30
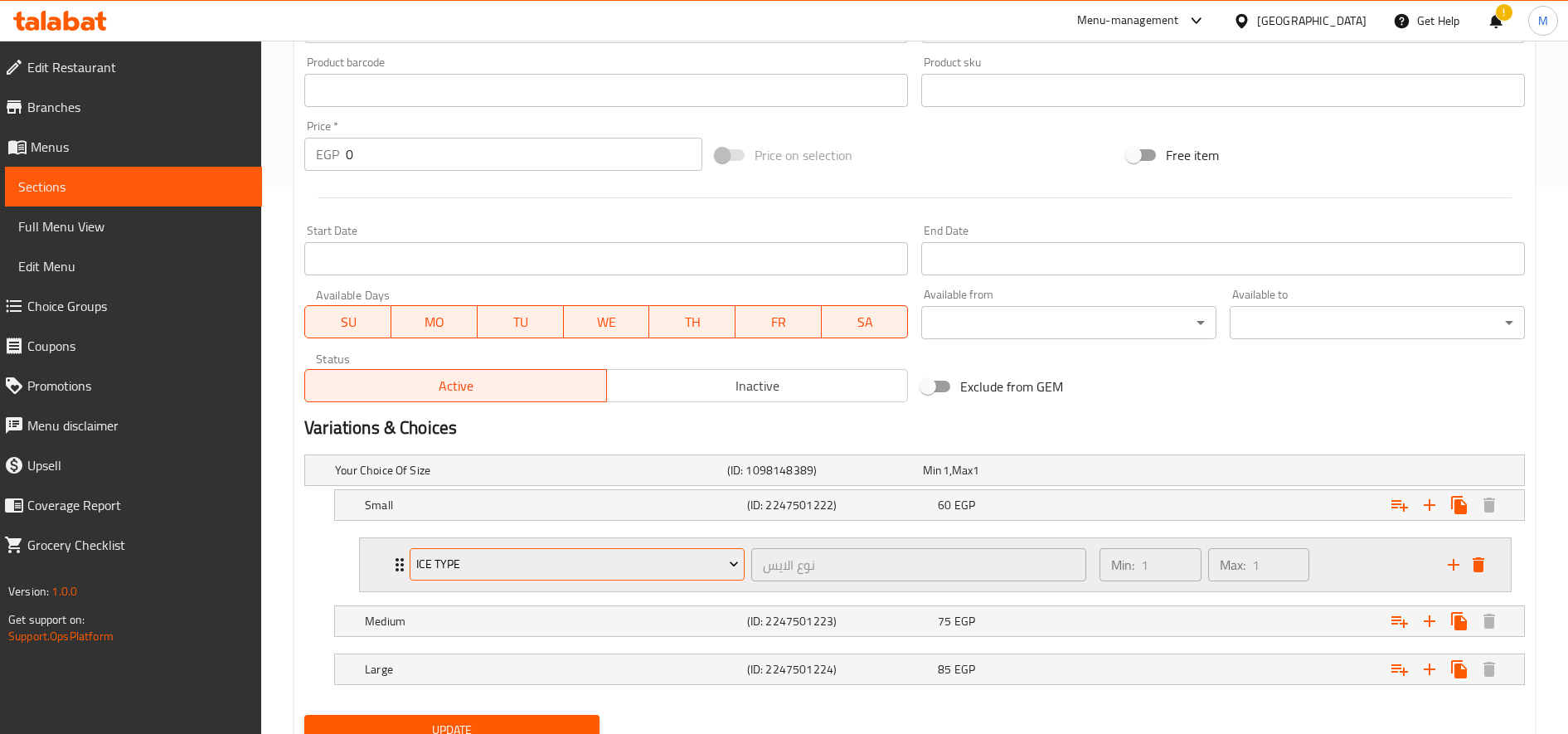
click at [626, 573] on span "Ice type" at bounding box center [578, 564] width 322 height 20
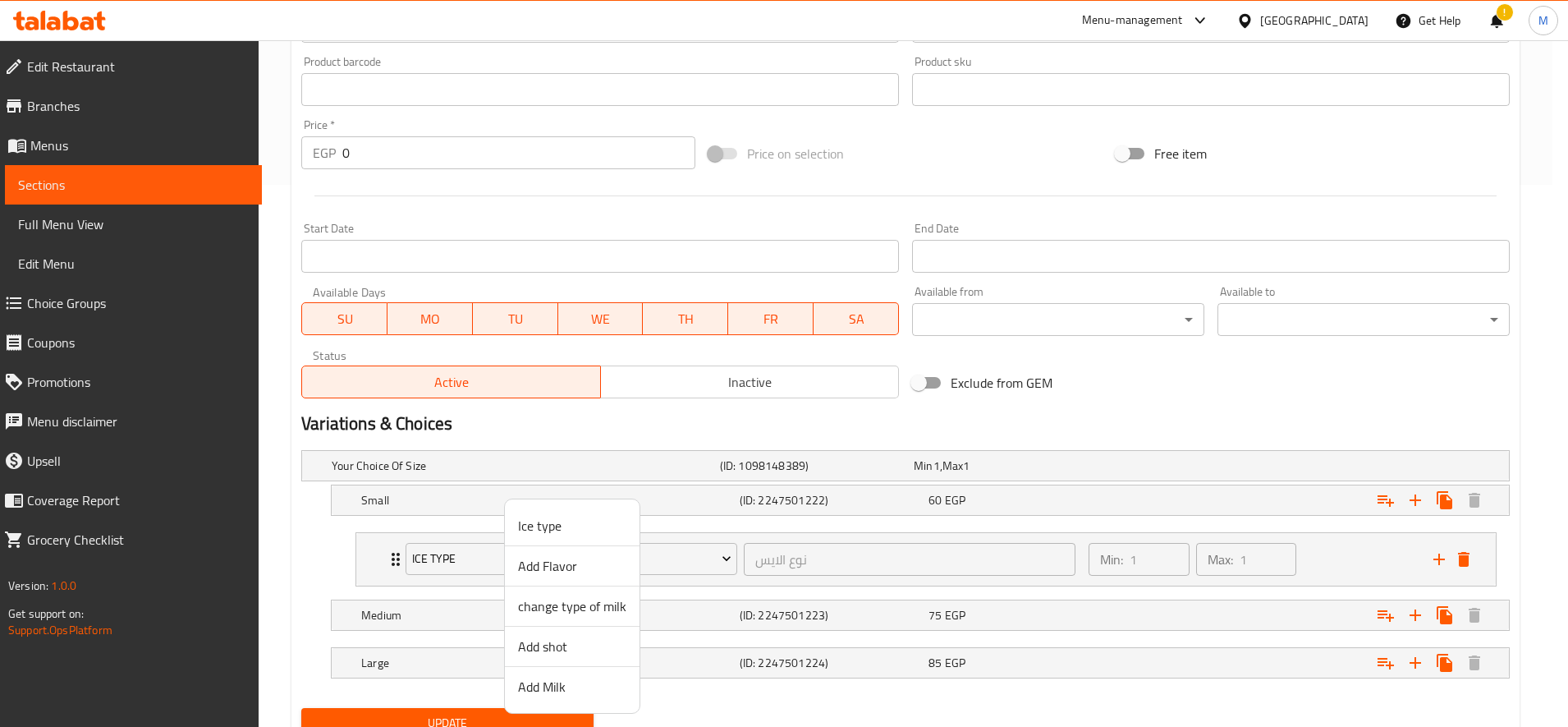
click at [574, 606] on span "change type of milk" at bounding box center [572, 605] width 108 height 19
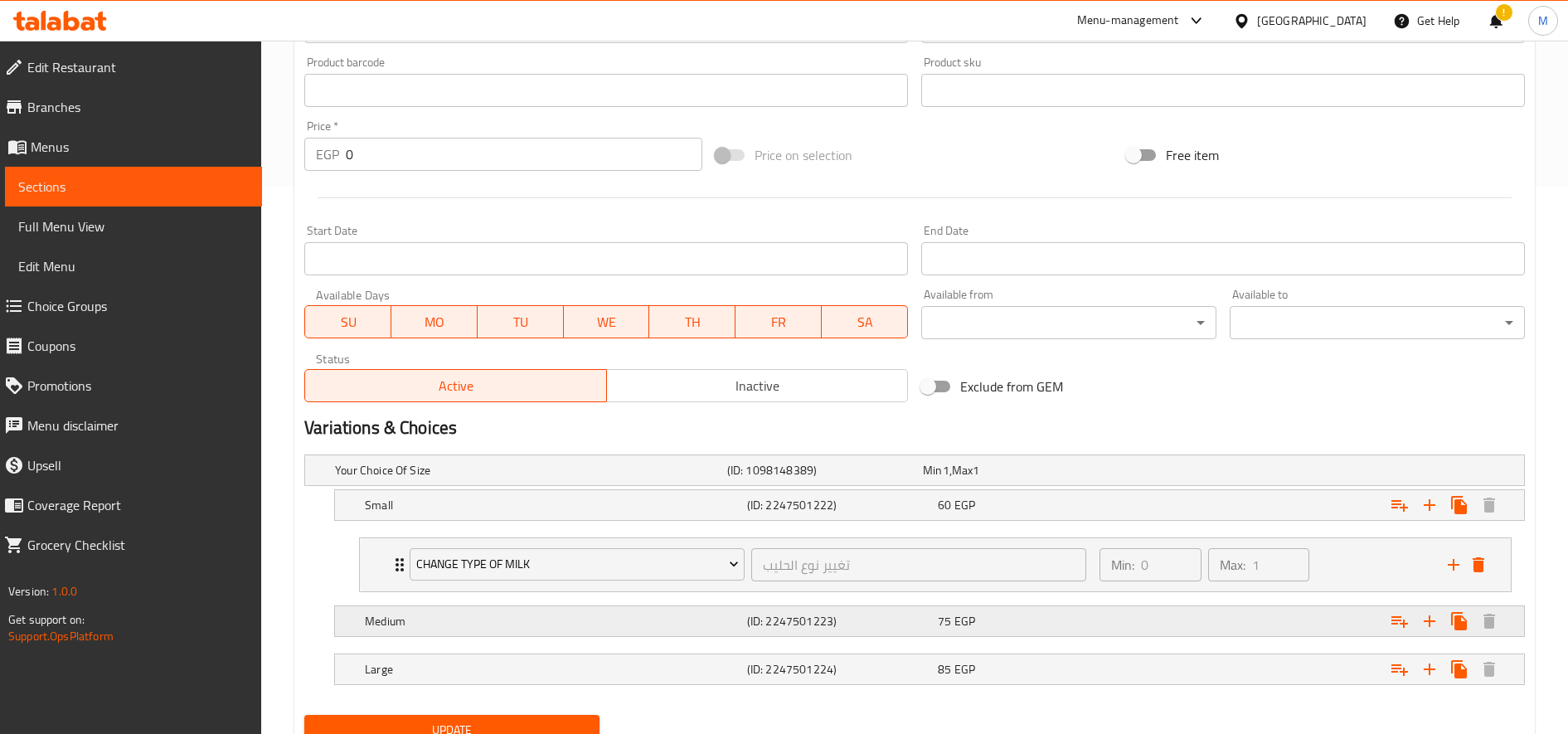
click at [1405, 628] on icon "Expand" at bounding box center [1399, 620] width 19 height 19
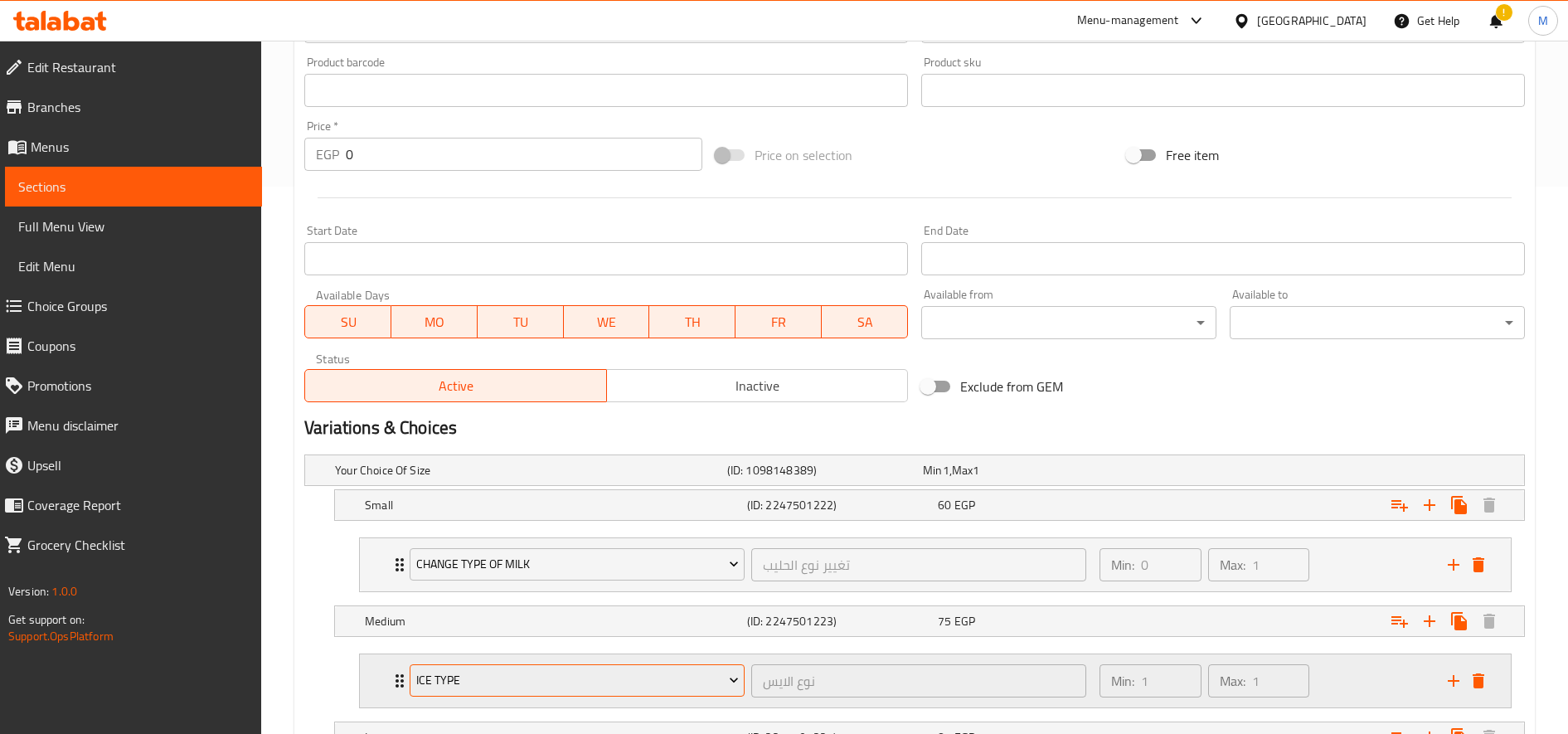
click at [672, 670] on span "Ice type" at bounding box center [578, 680] width 322 height 20
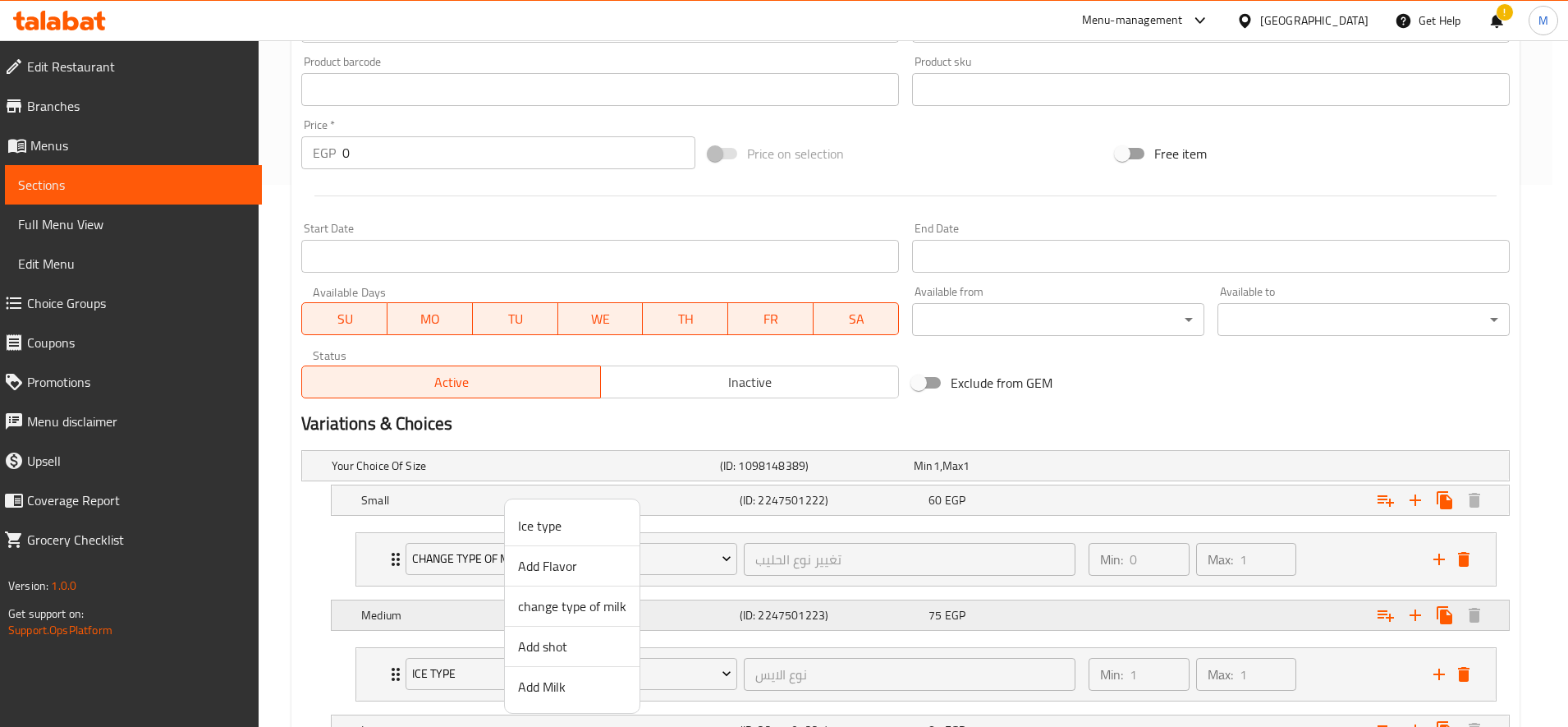
click at [609, 613] on span "change type of milk" at bounding box center [572, 605] width 108 height 19
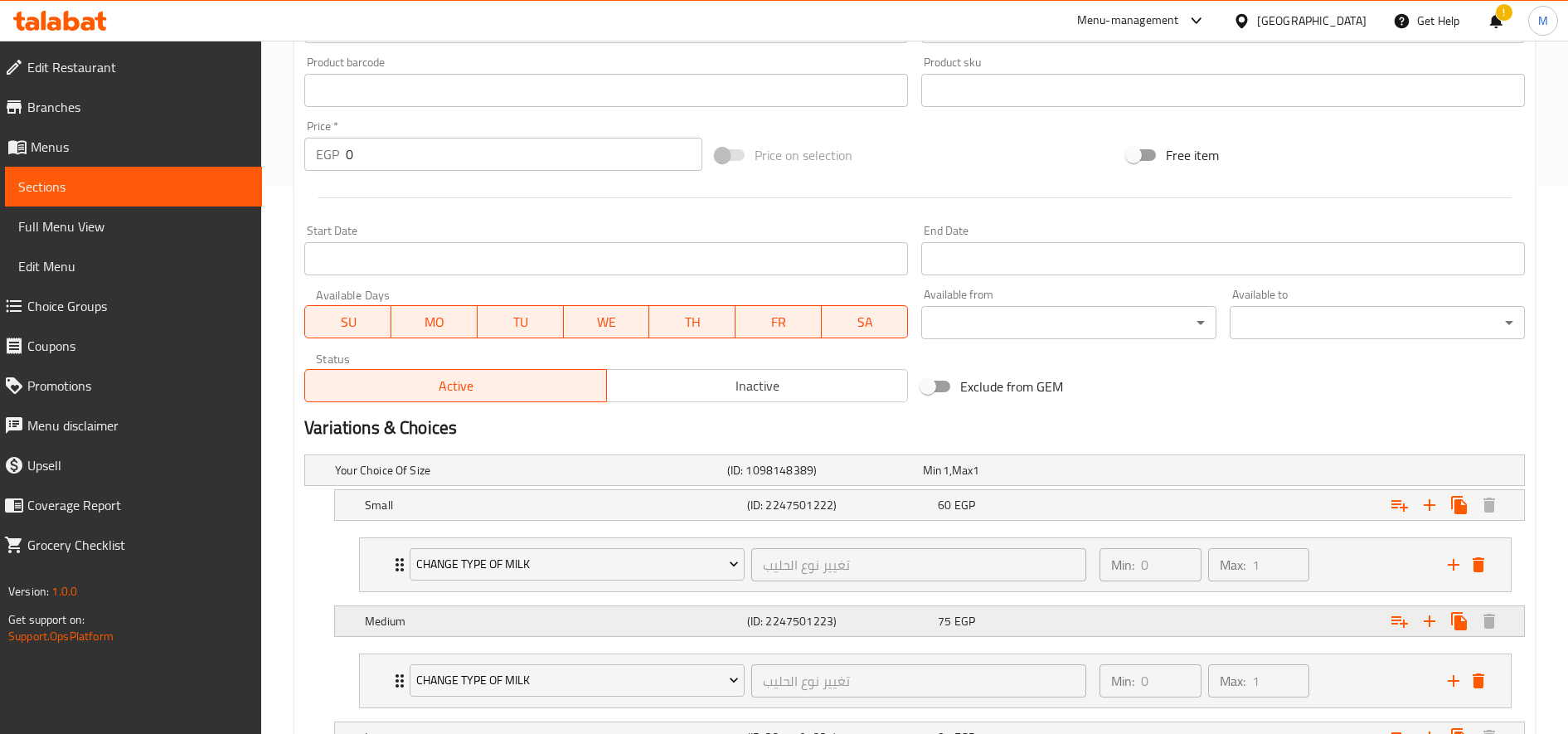
scroll to position [683, 0]
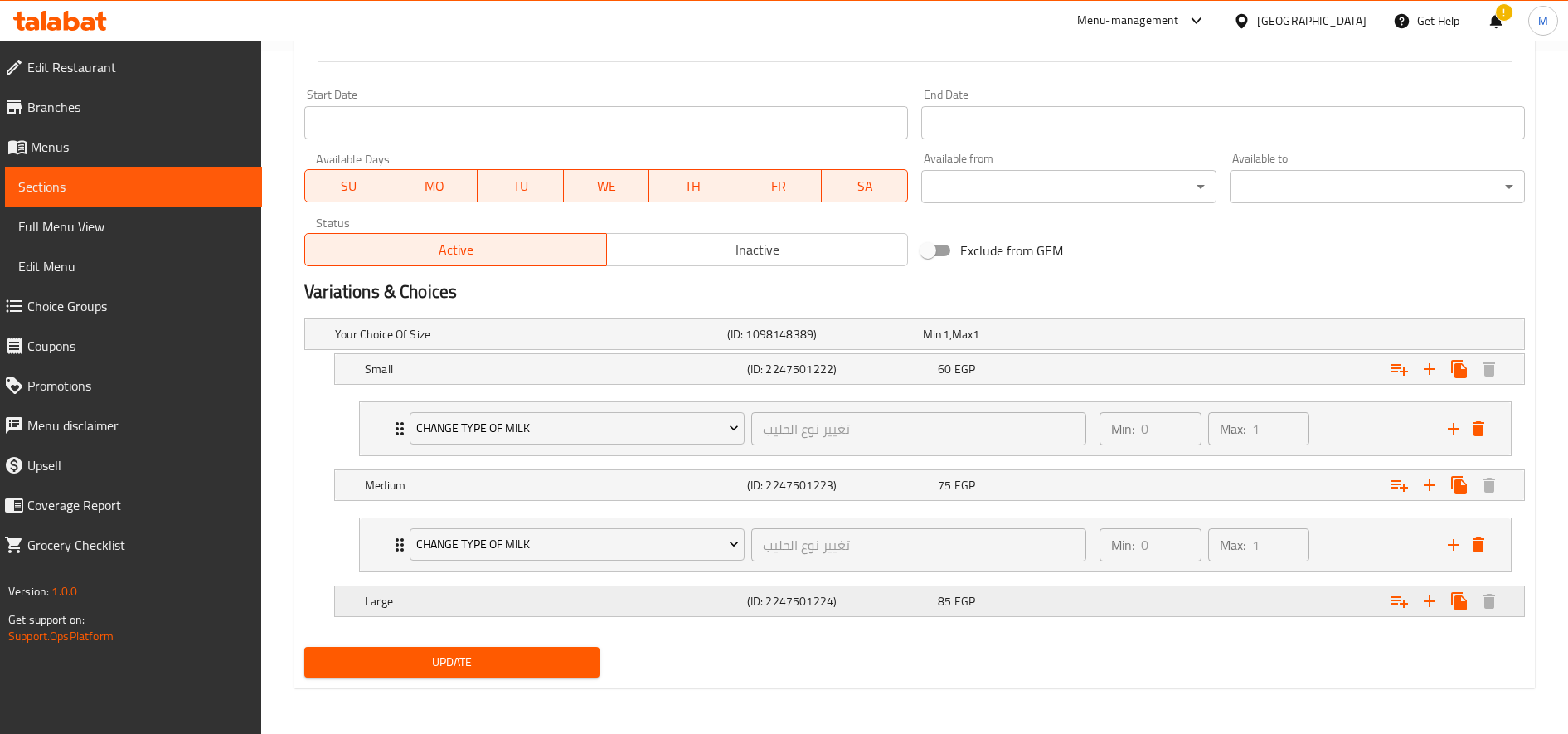
click at [1391, 596] on icon "Expand" at bounding box center [1400, 602] width 17 height 12
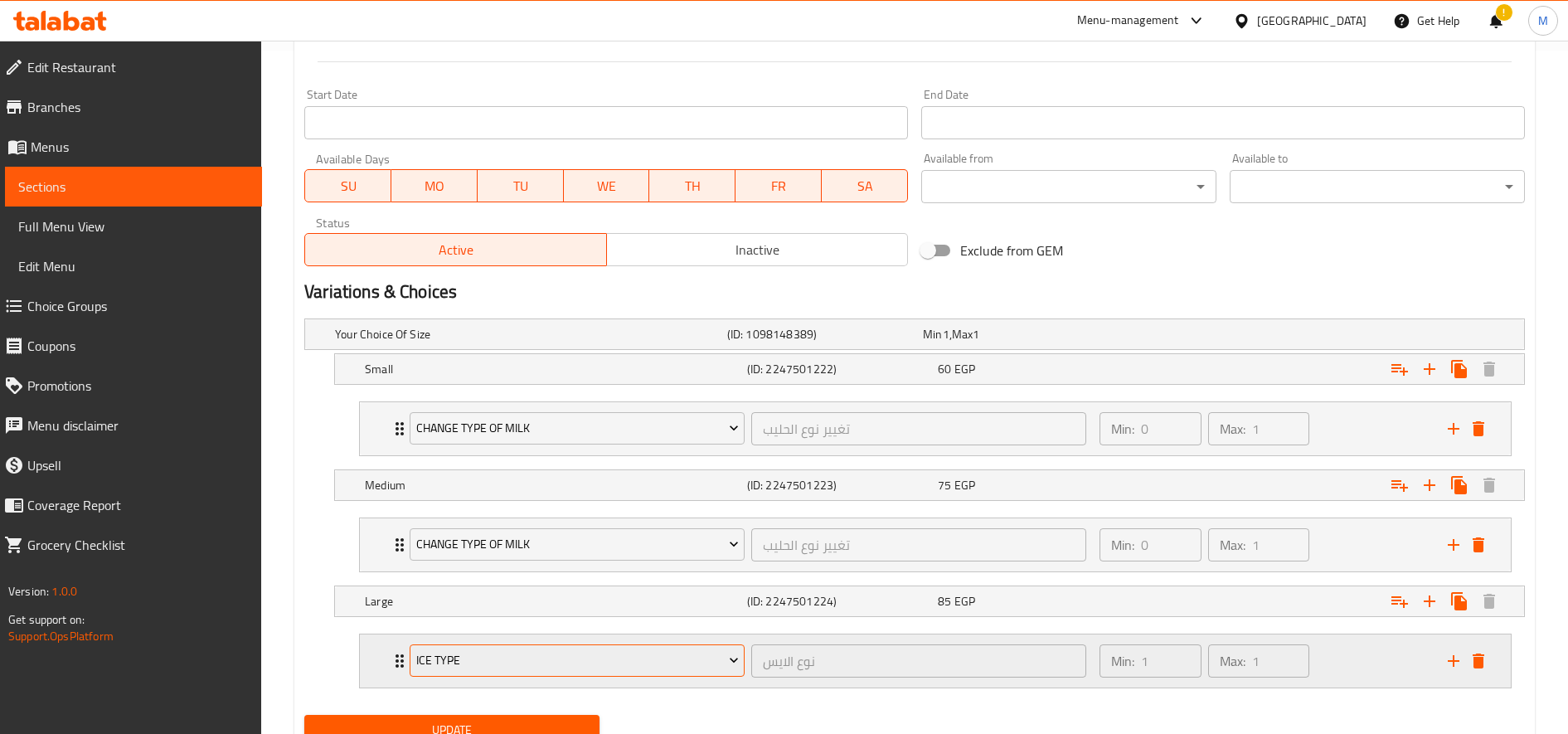
click at [591, 653] on span "Ice type" at bounding box center [578, 660] width 322 height 20
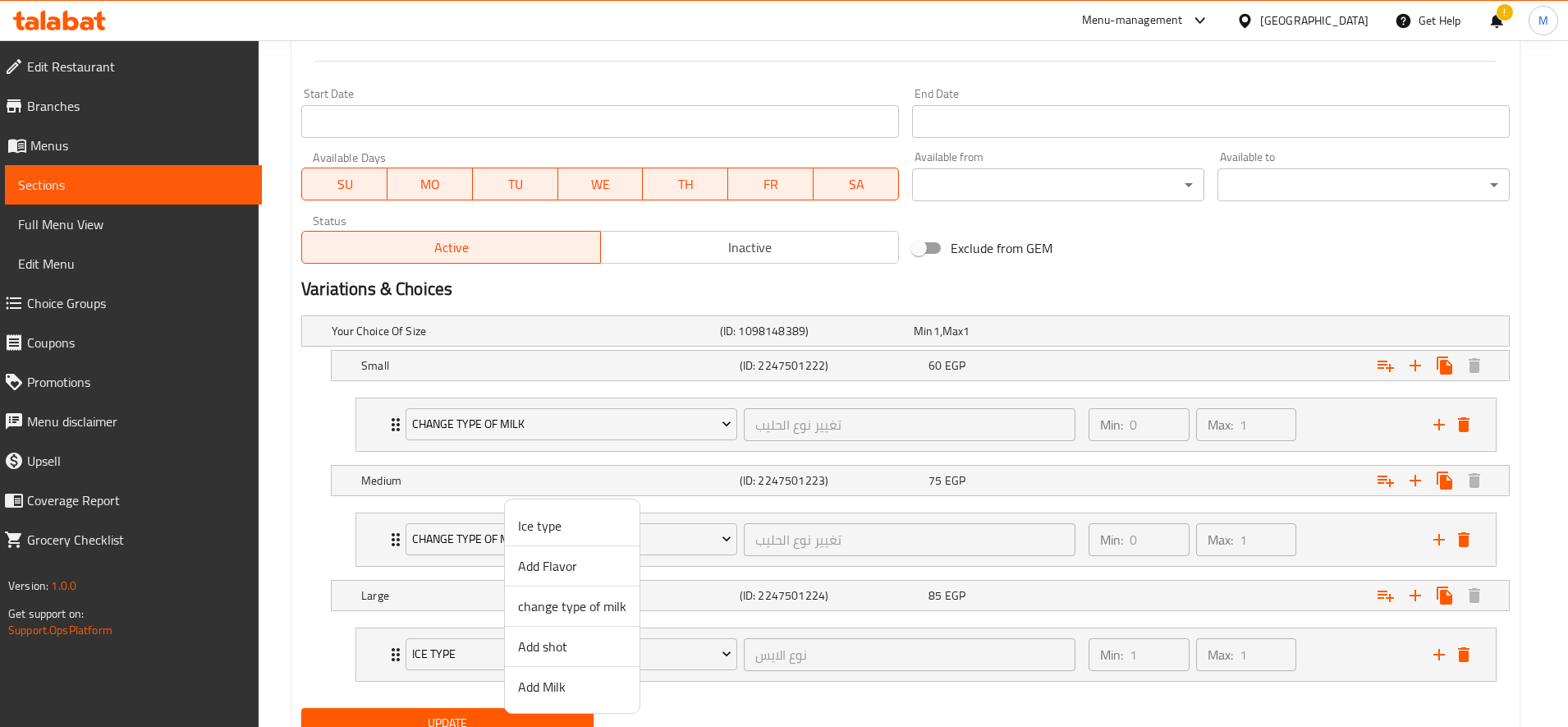
click at [546, 612] on span "change type of milk" at bounding box center [572, 605] width 108 height 19
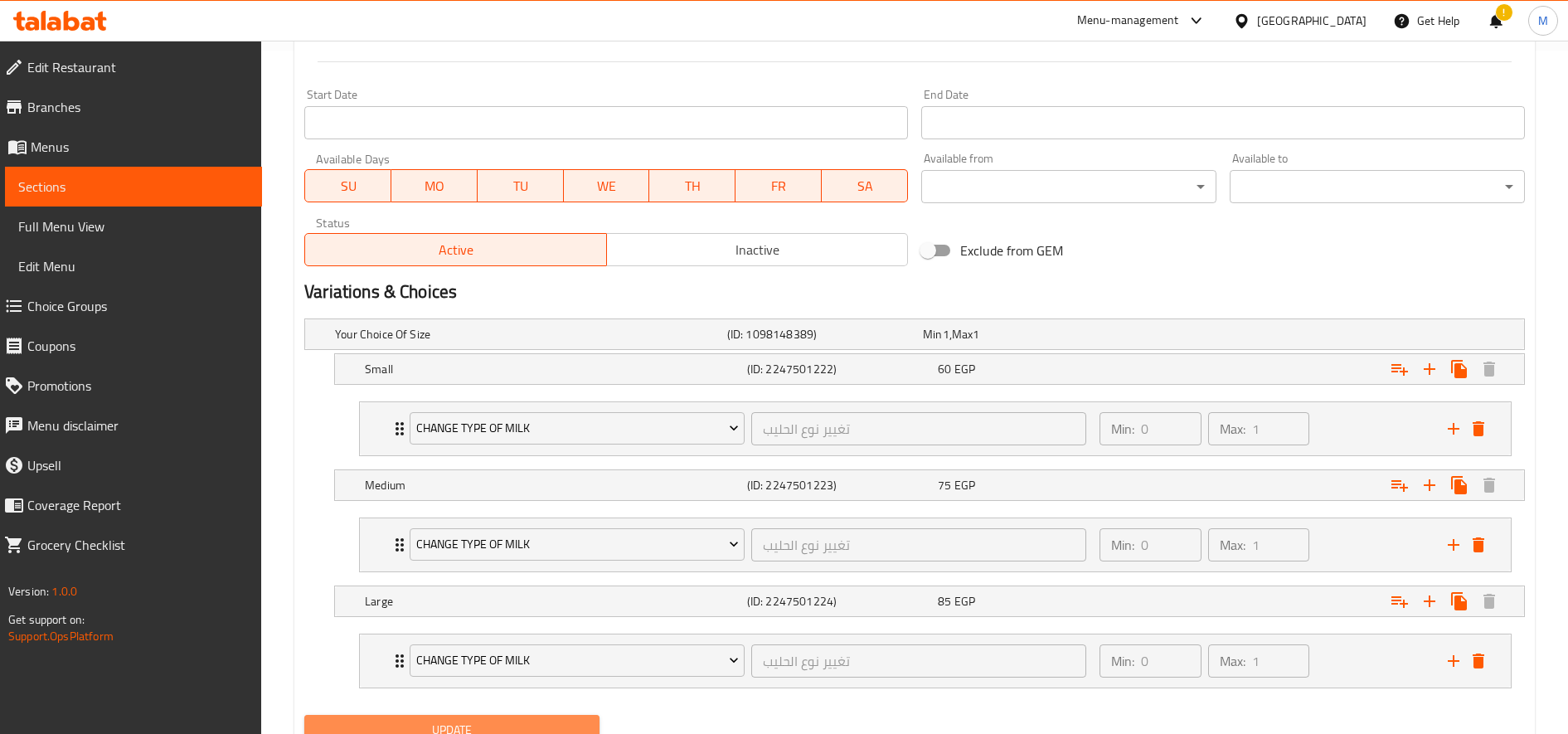
click at [543, 722] on span "Update" at bounding box center [452, 730] width 268 height 20
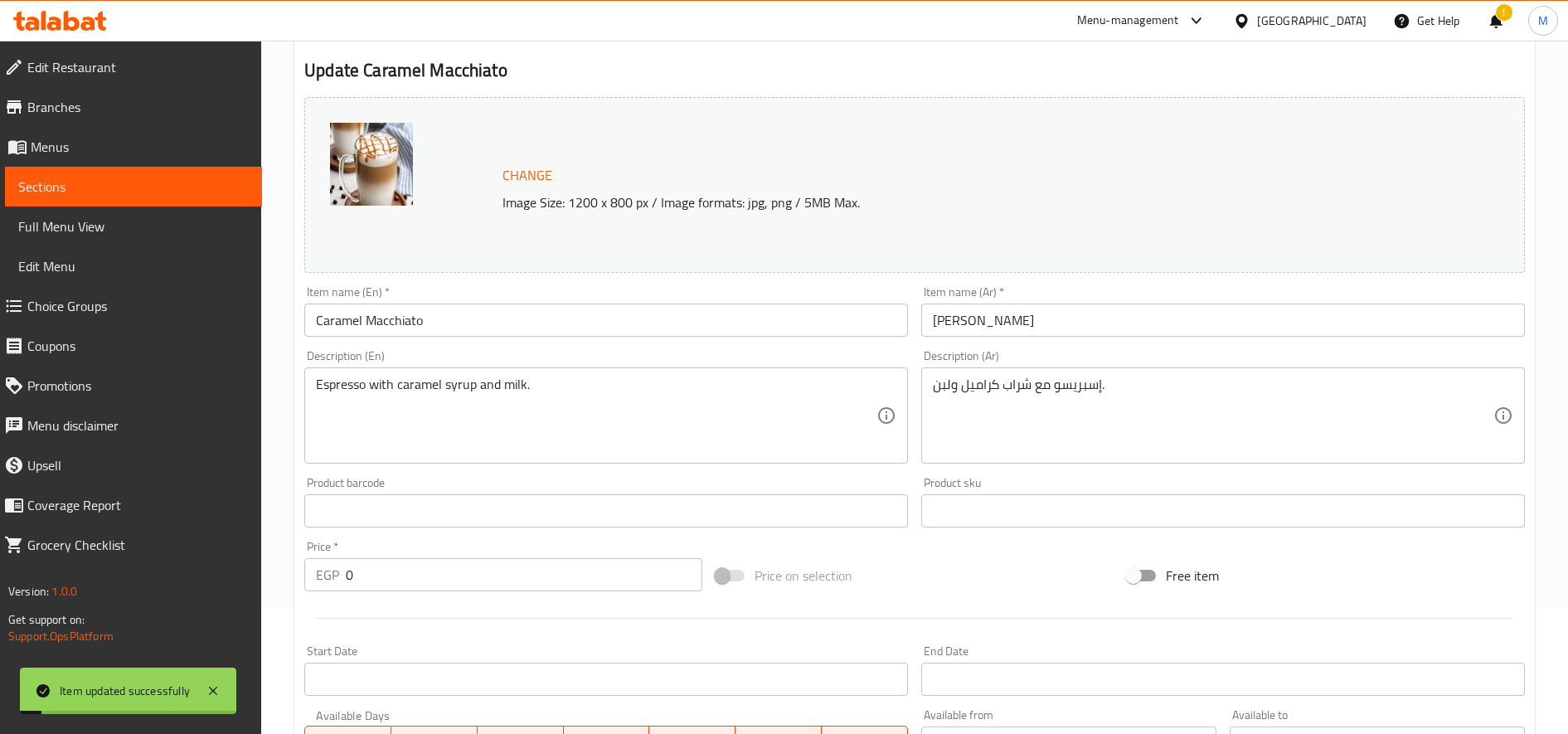
scroll to position [0, 0]
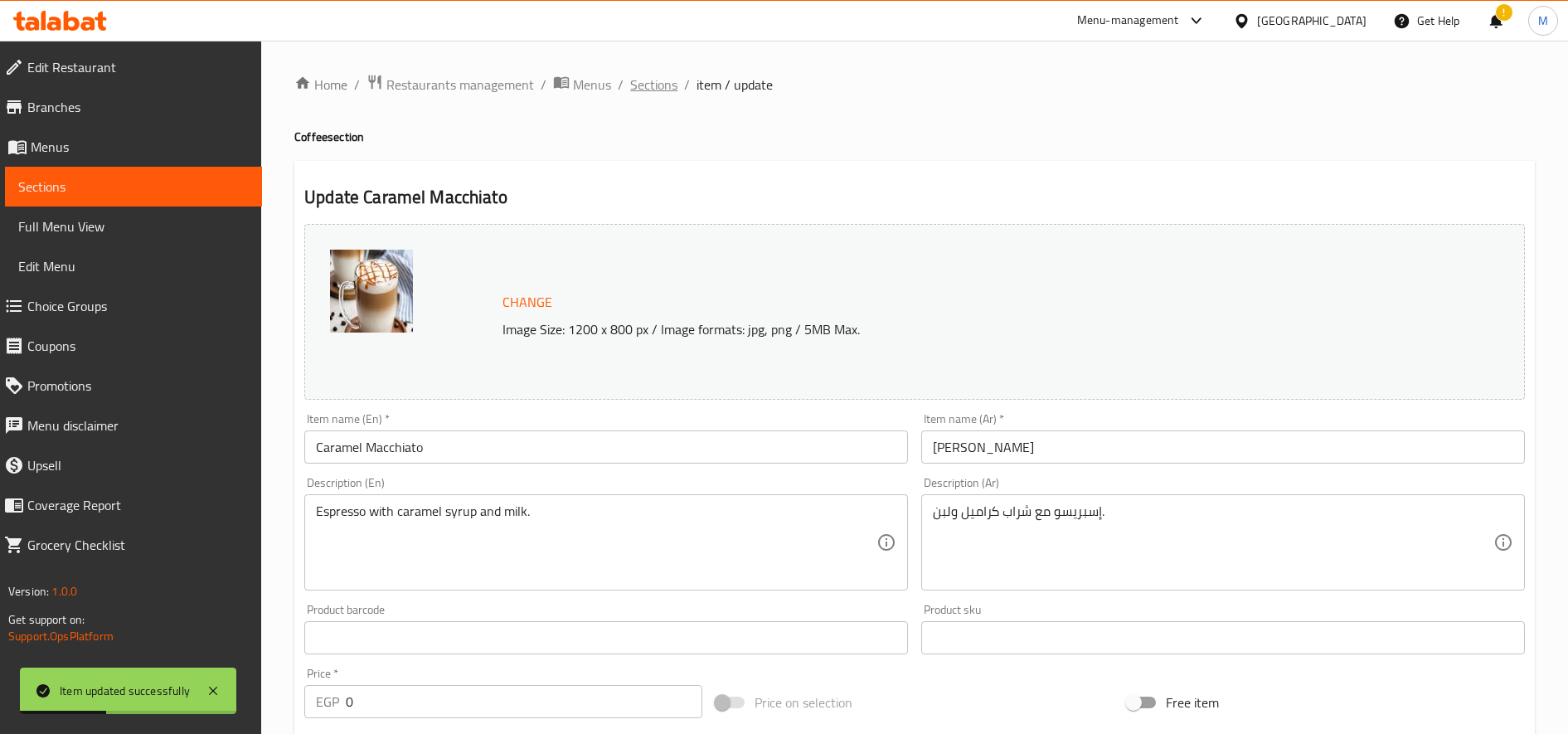
click at [644, 77] on span "Sections" at bounding box center [653, 84] width 47 height 19
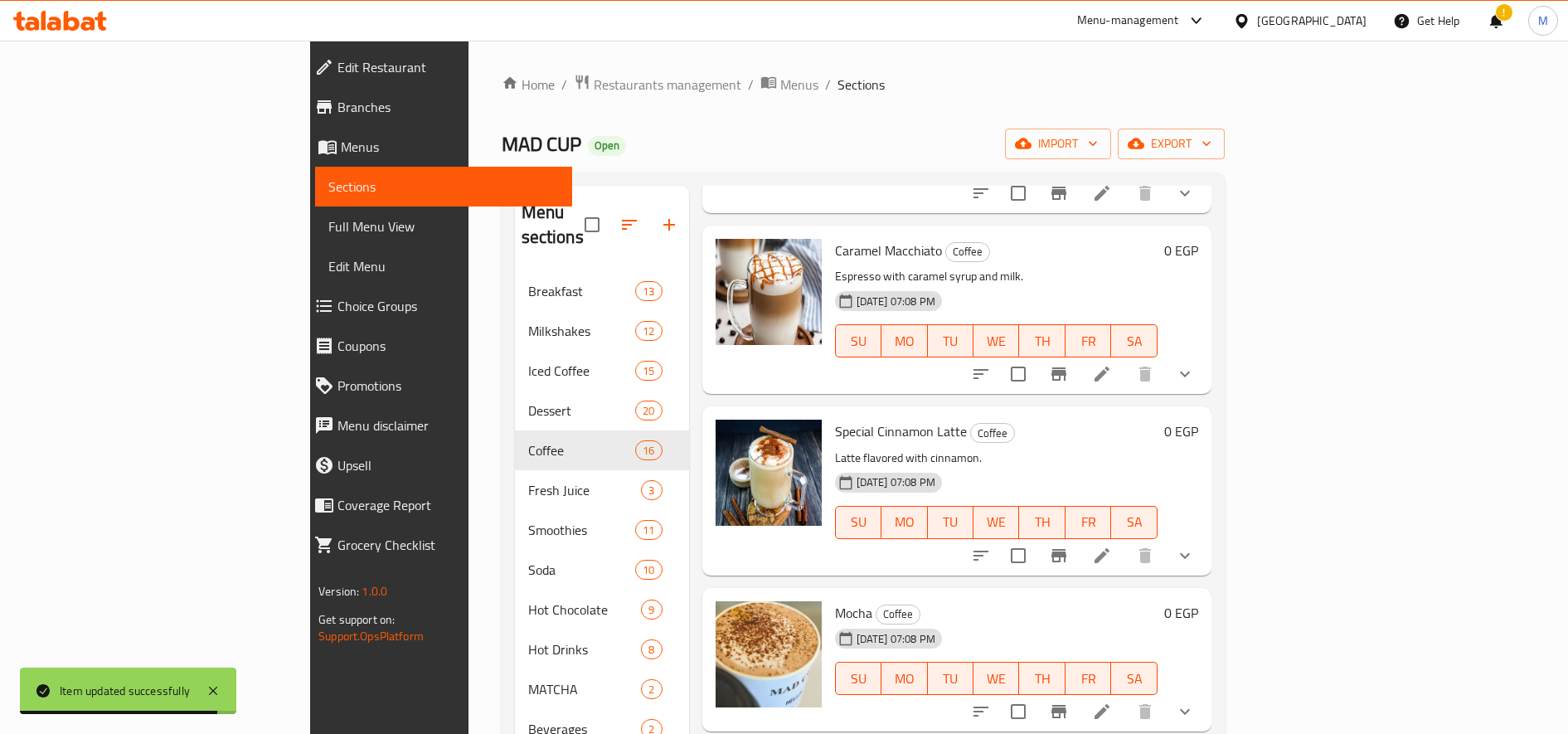
scroll to position [1491, 0]
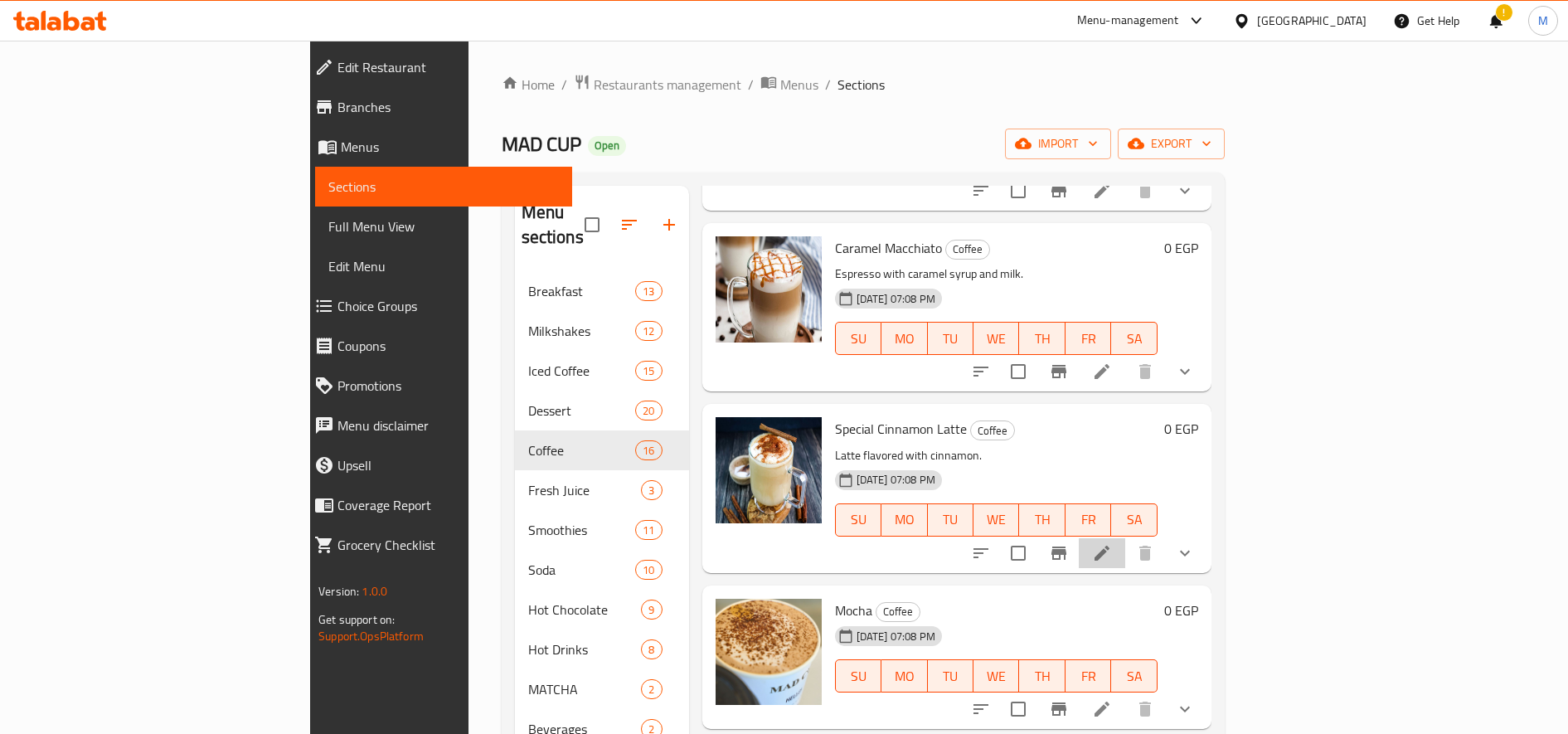
click at [1112, 543] on icon at bounding box center [1101, 553] width 19 height 19
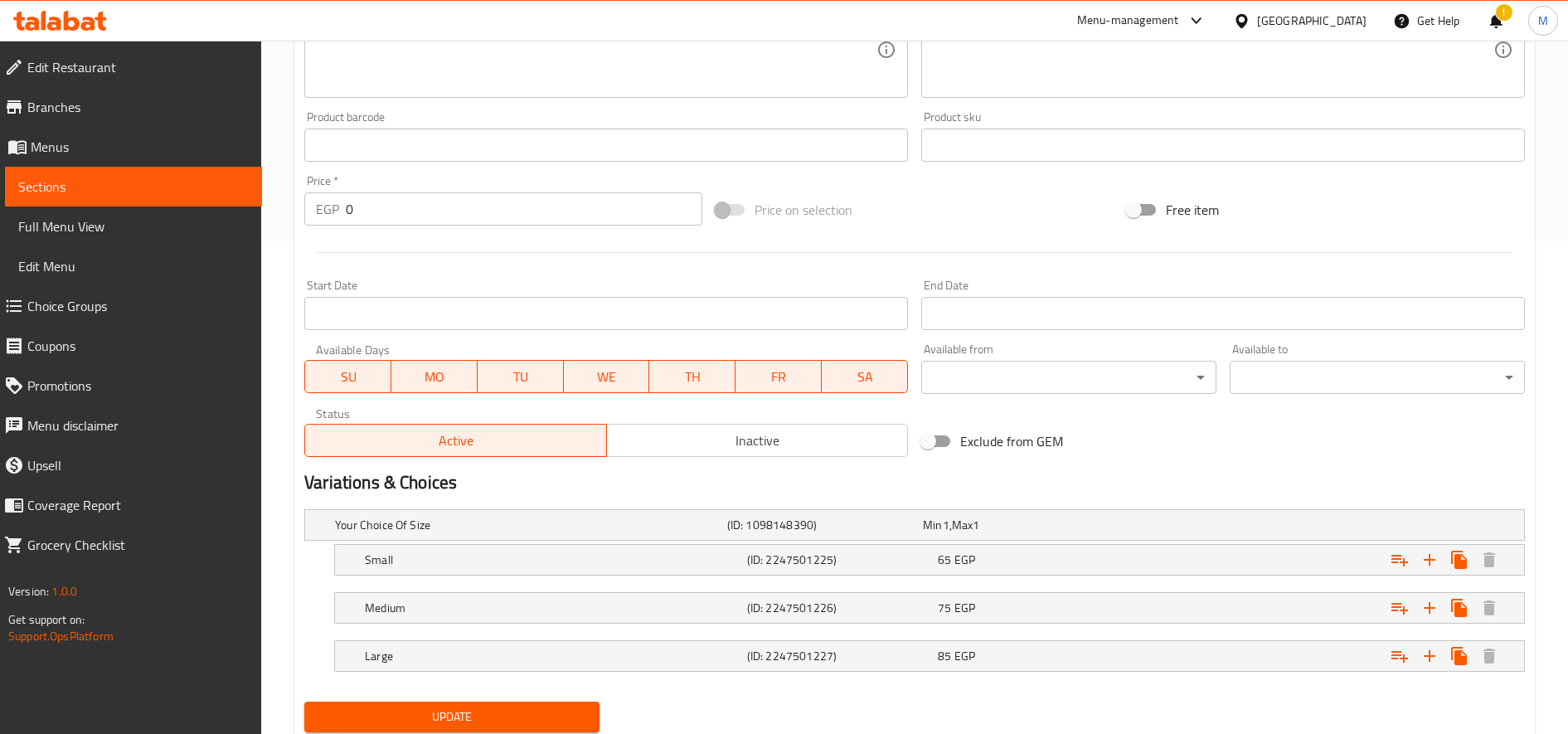
scroll to position [493, 0]
click at [1397, 566] on icon "Expand" at bounding box center [1399, 558] width 19 height 19
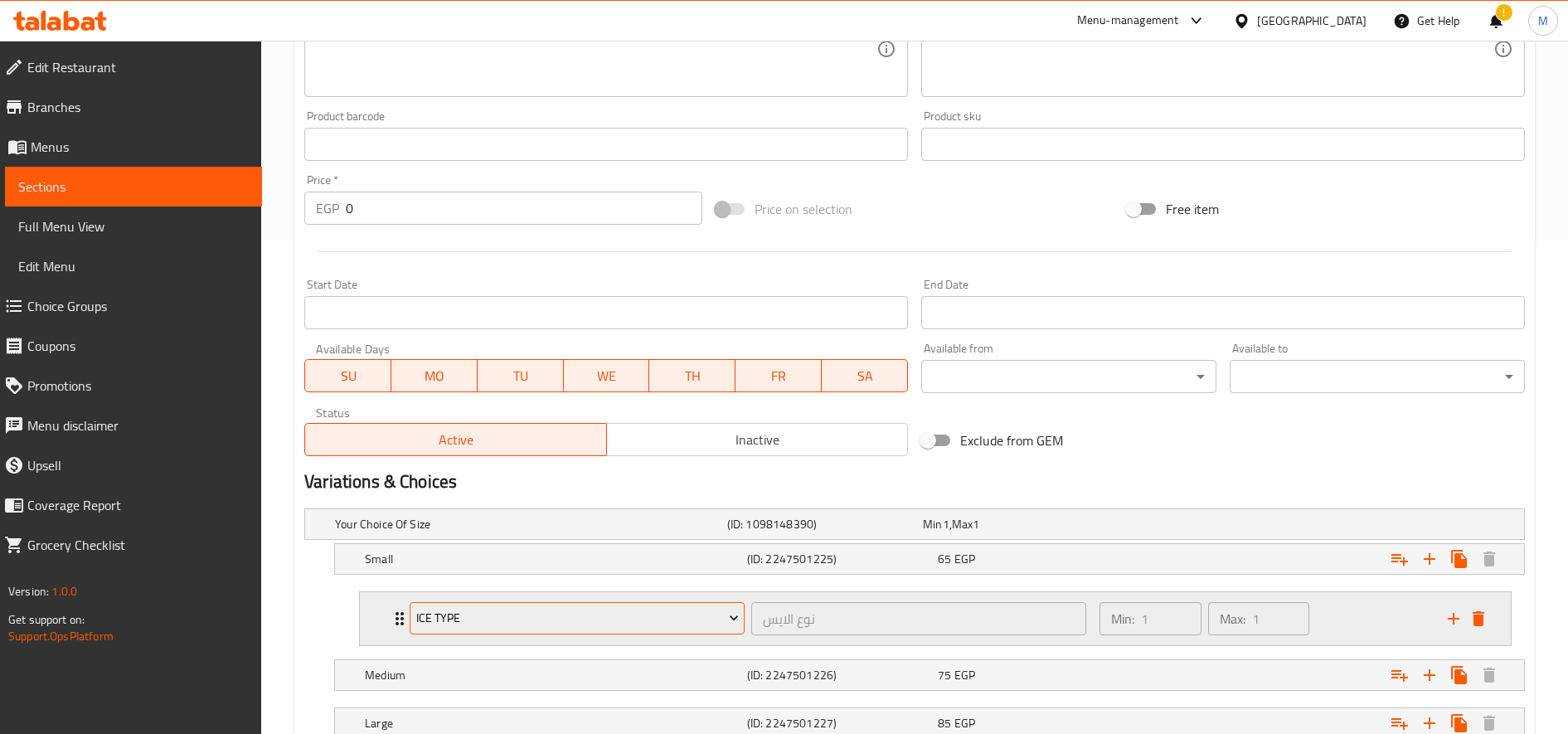
click at [628, 619] on span "Ice type" at bounding box center [578, 618] width 322 height 20
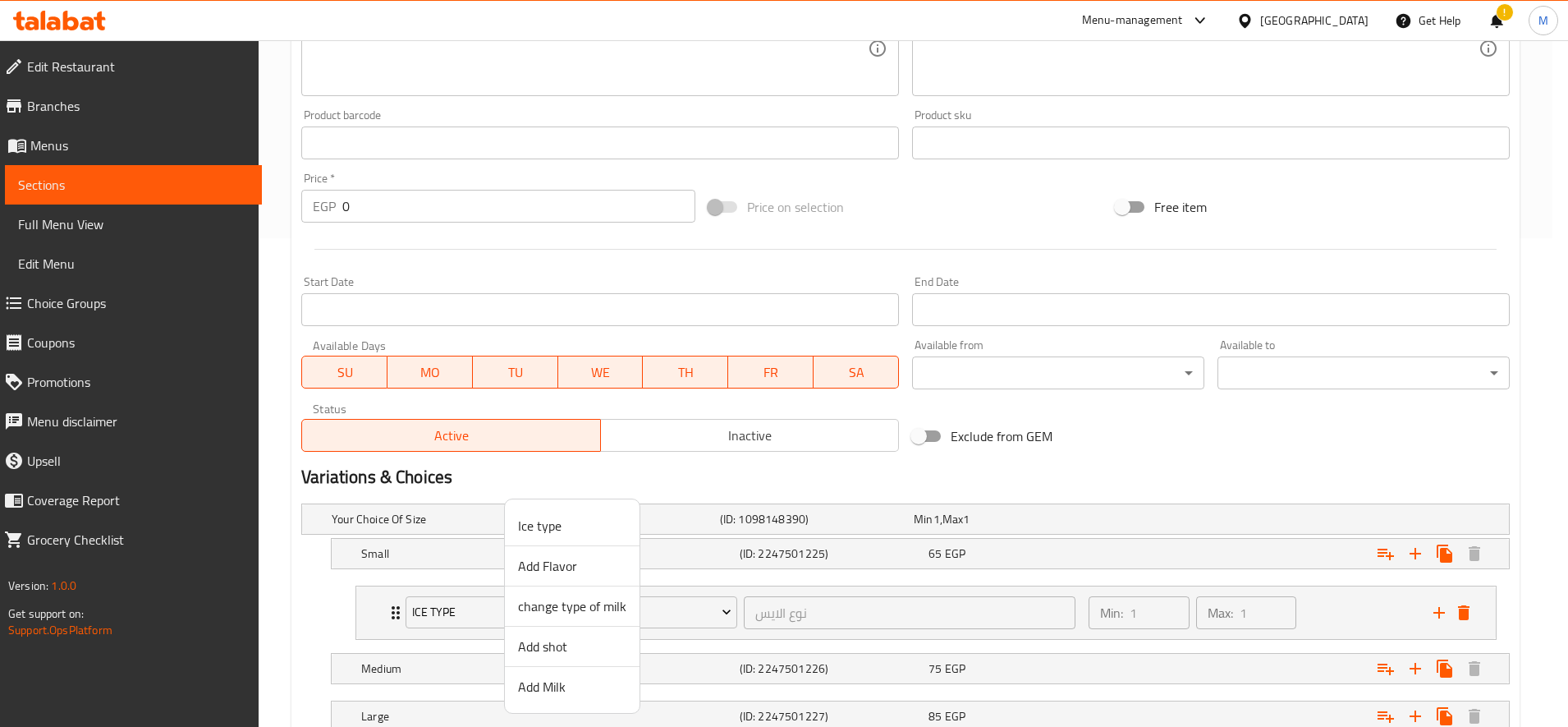
click at [610, 615] on span "change type of milk" at bounding box center [572, 605] width 108 height 19
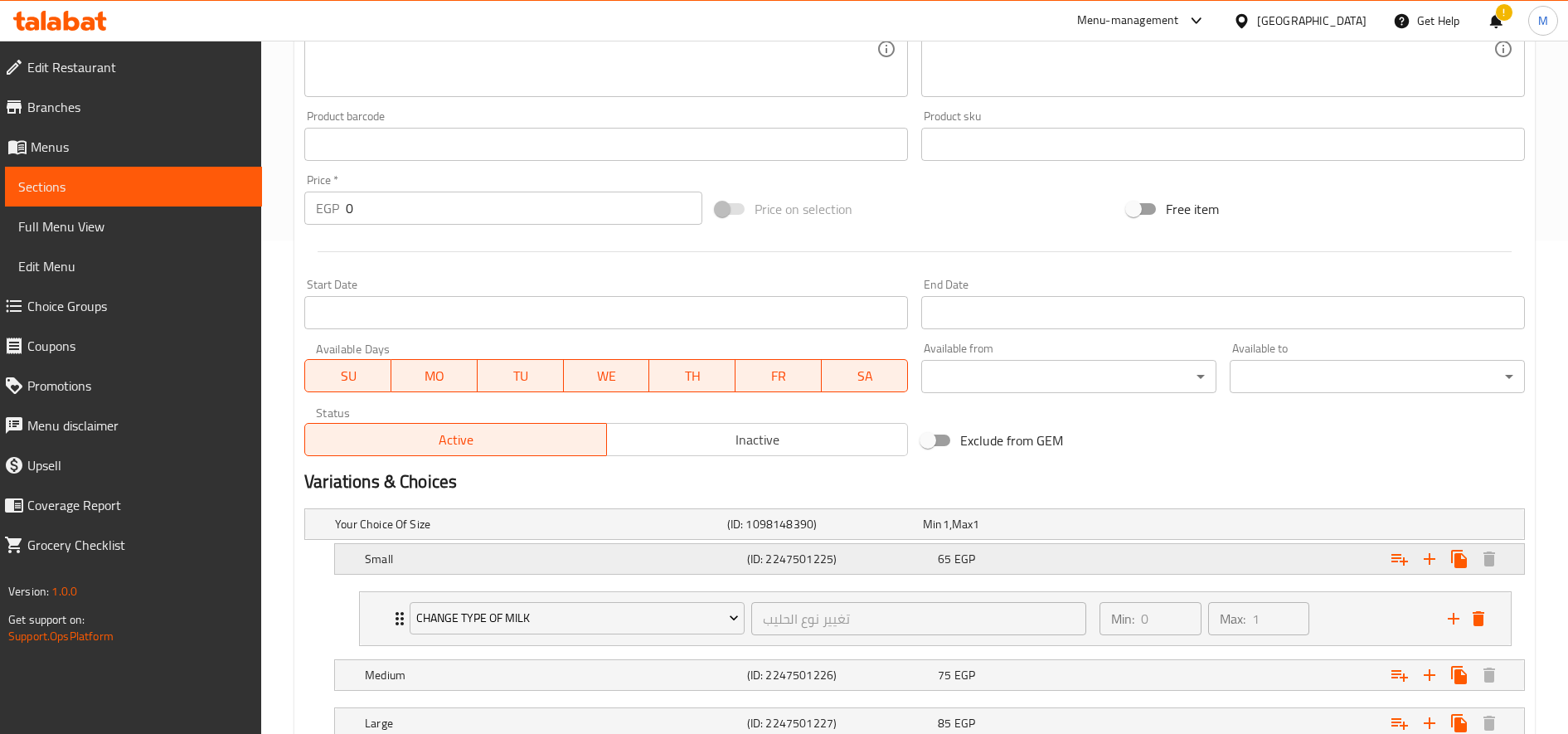
scroll to position [616, 0]
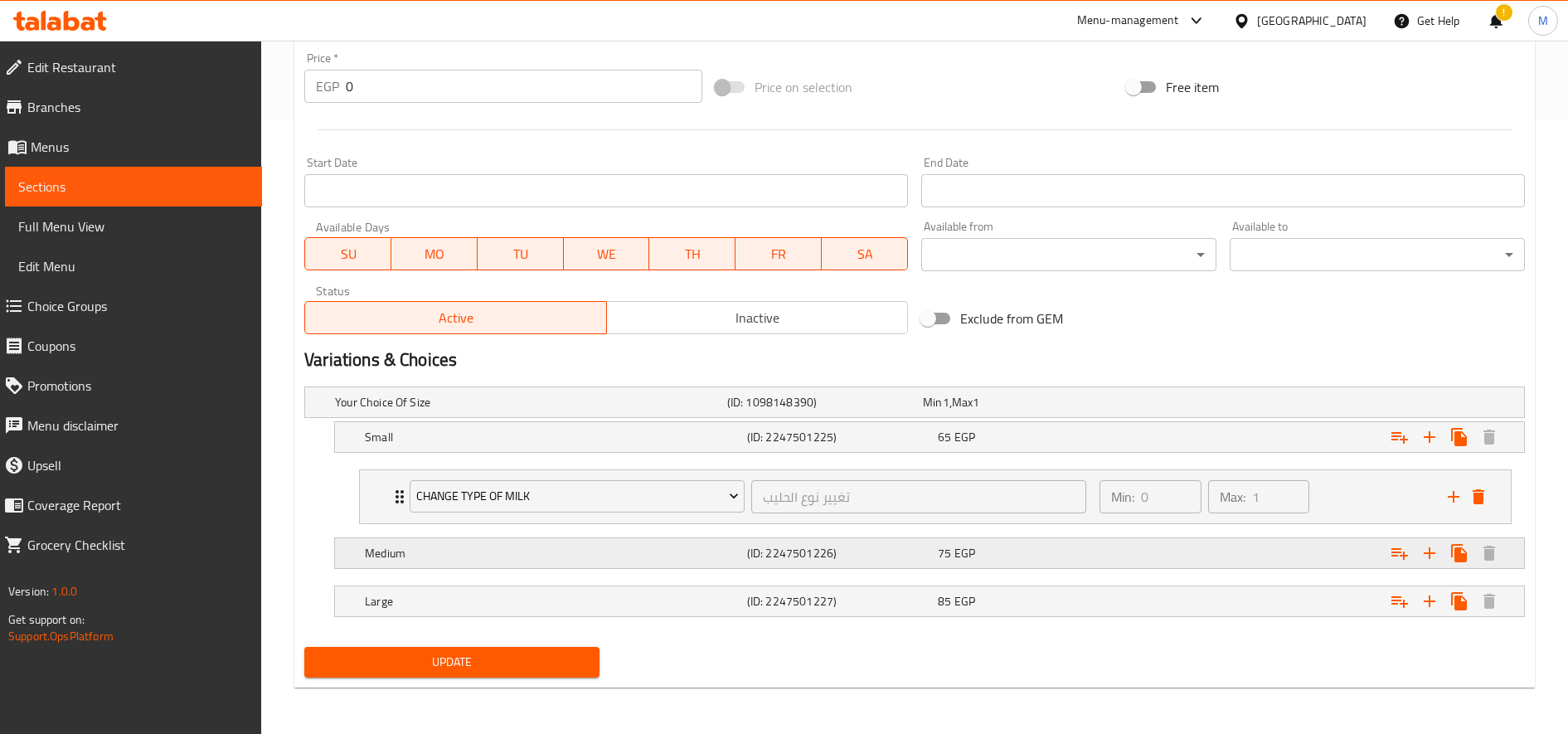
click at [1394, 560] on icon "Expand" at bounding box center [1399, 553] width 19 height 19
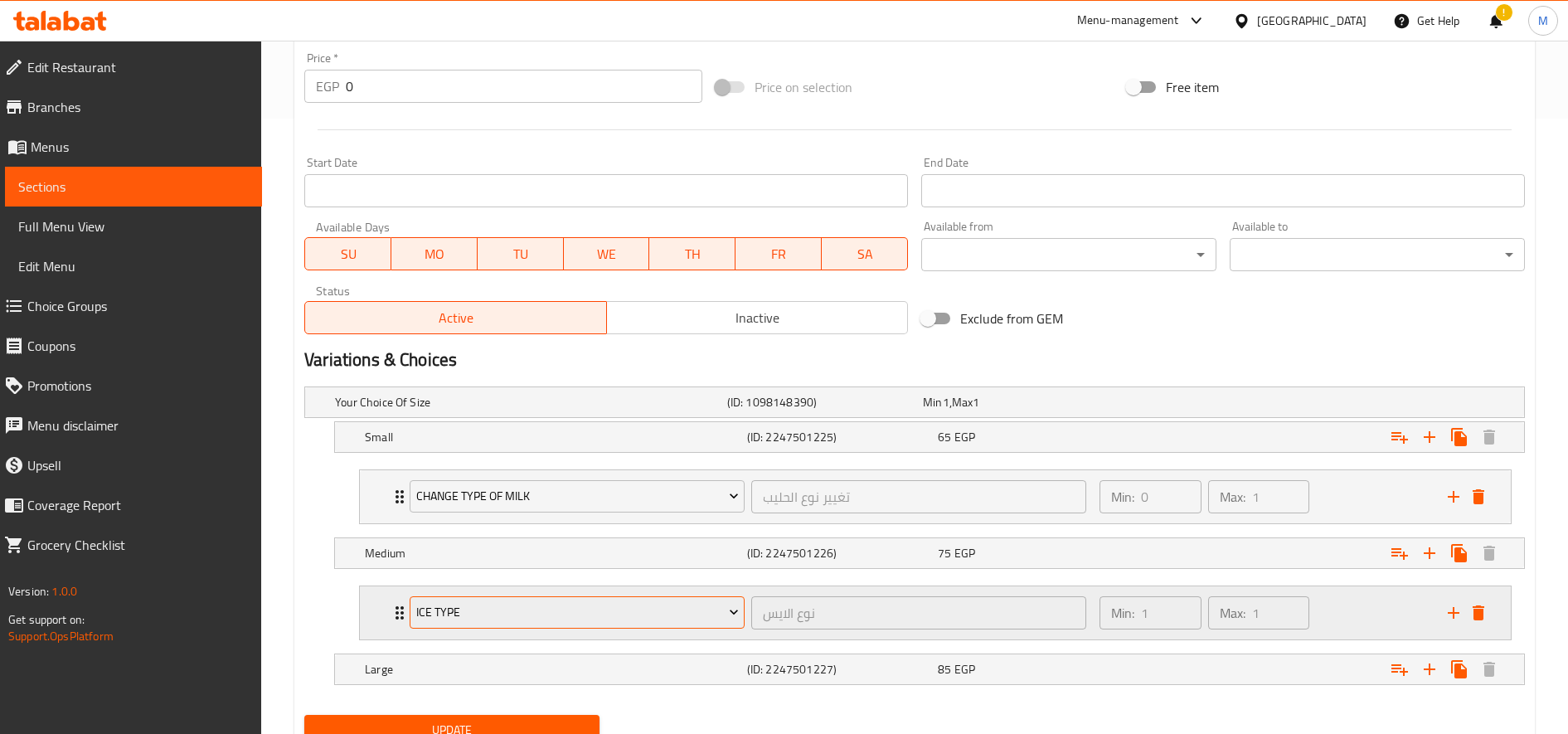
click at [684, 625] on button "Ice type" at bounding box center [578, 613] width 335 height 33
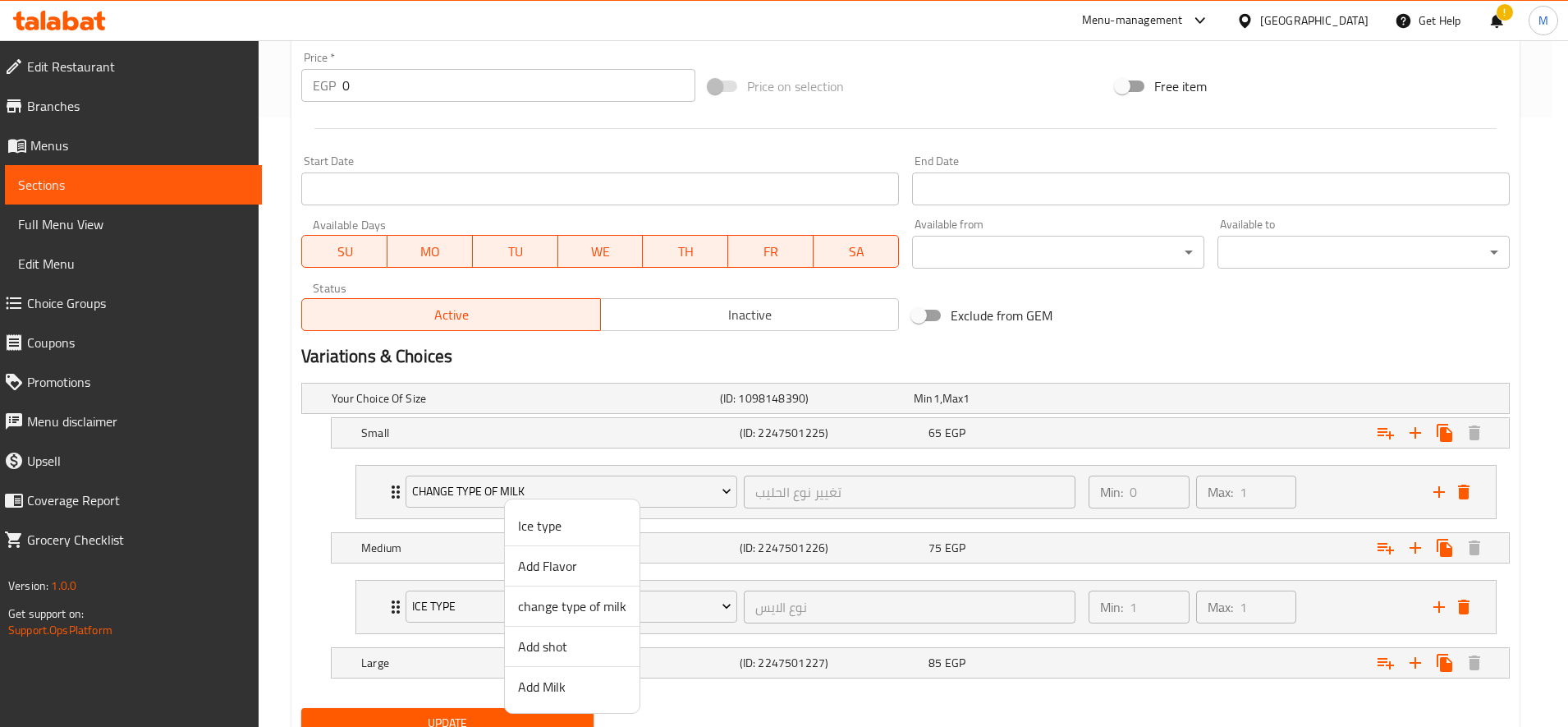
click at [615, 607] on span "change type of milk" at bounding box center [572, 605] width 108 height 19
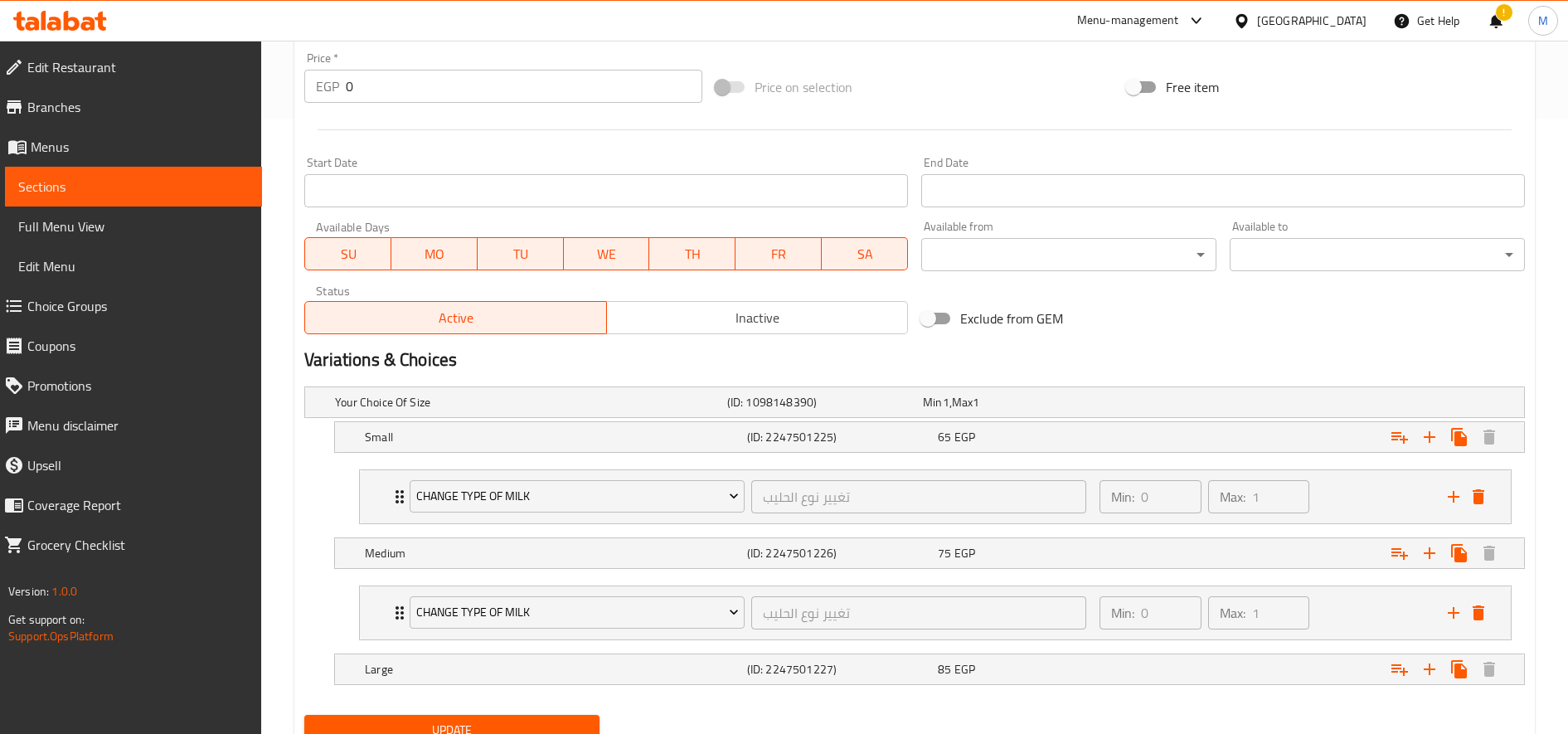
scroll to position [683, 0]
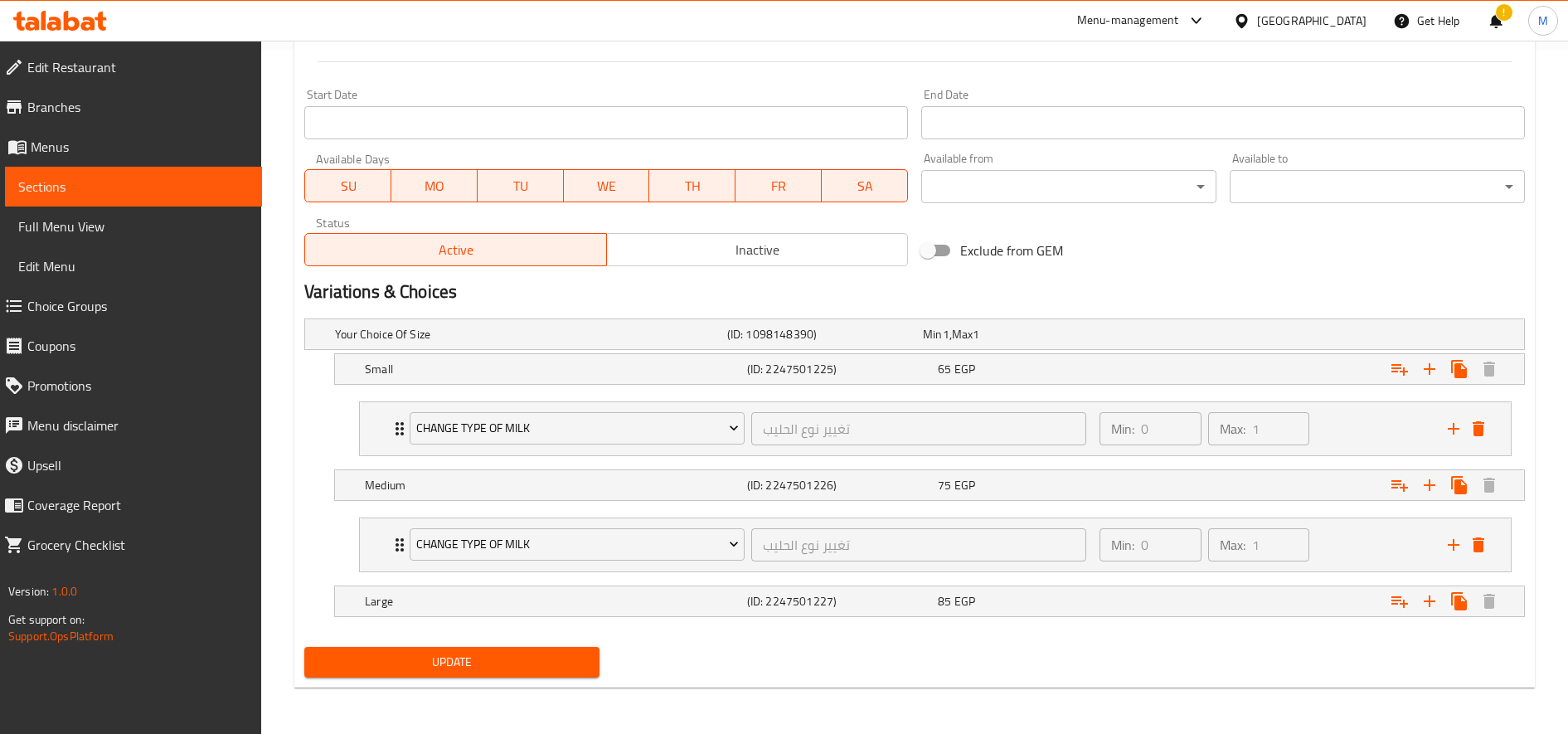
click at [621, 613] on div "Large (ID: 2247501227) 85 EGP" at bounding box center [935, 601] width 1146 height 36
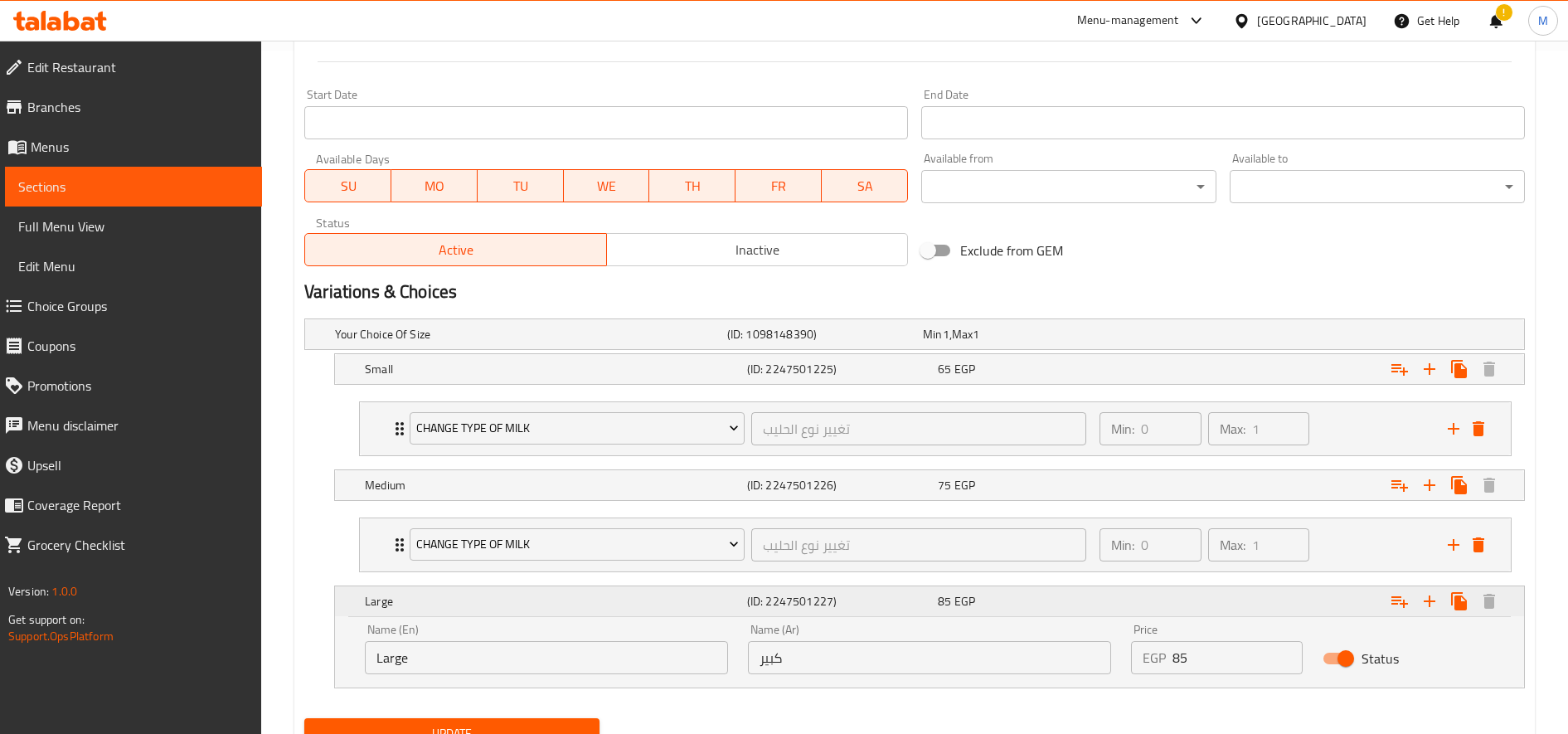
click at [1393, 595] on icon "Expand" at bounding box center [1399, 601] width 19 height 19
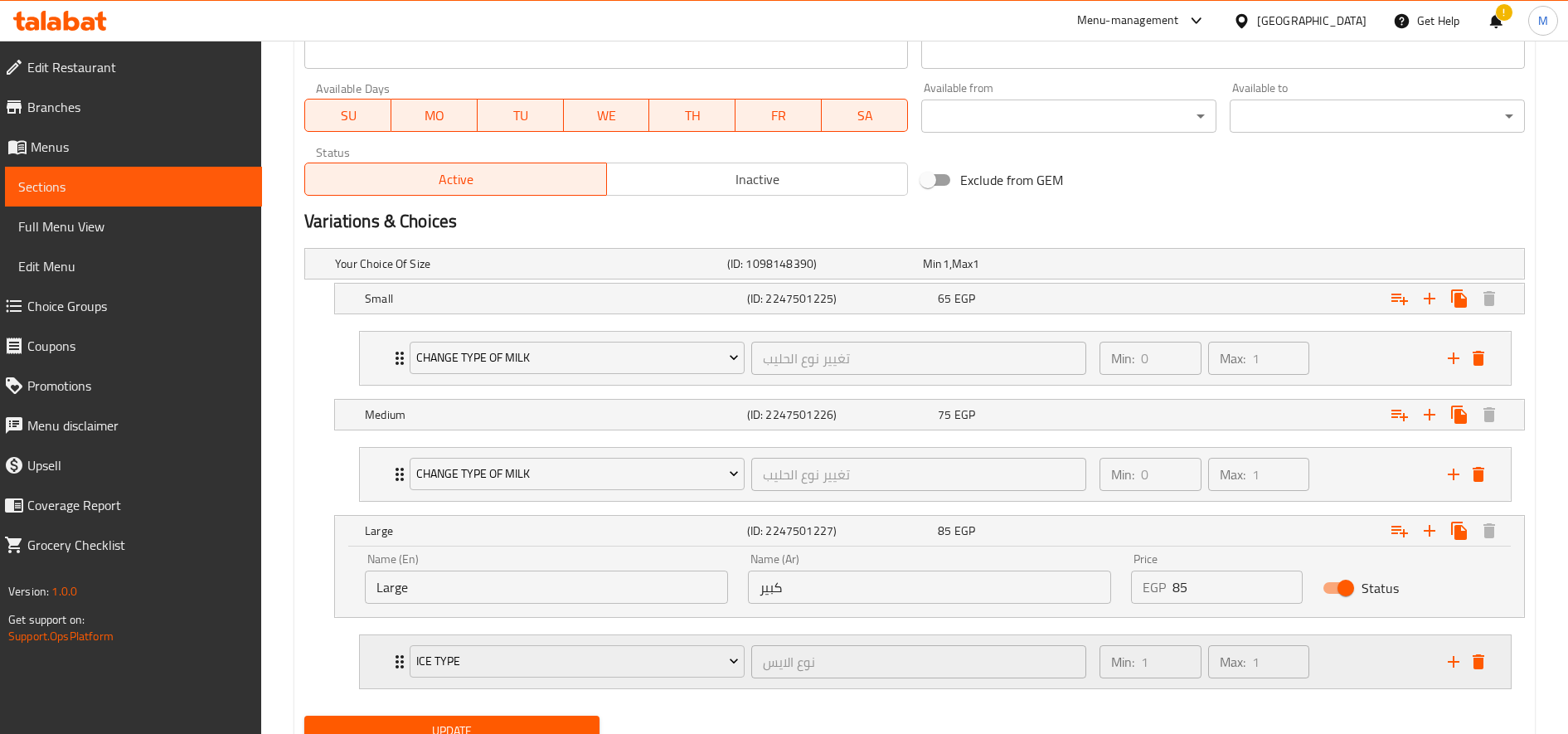
scroll to position [757, 0]
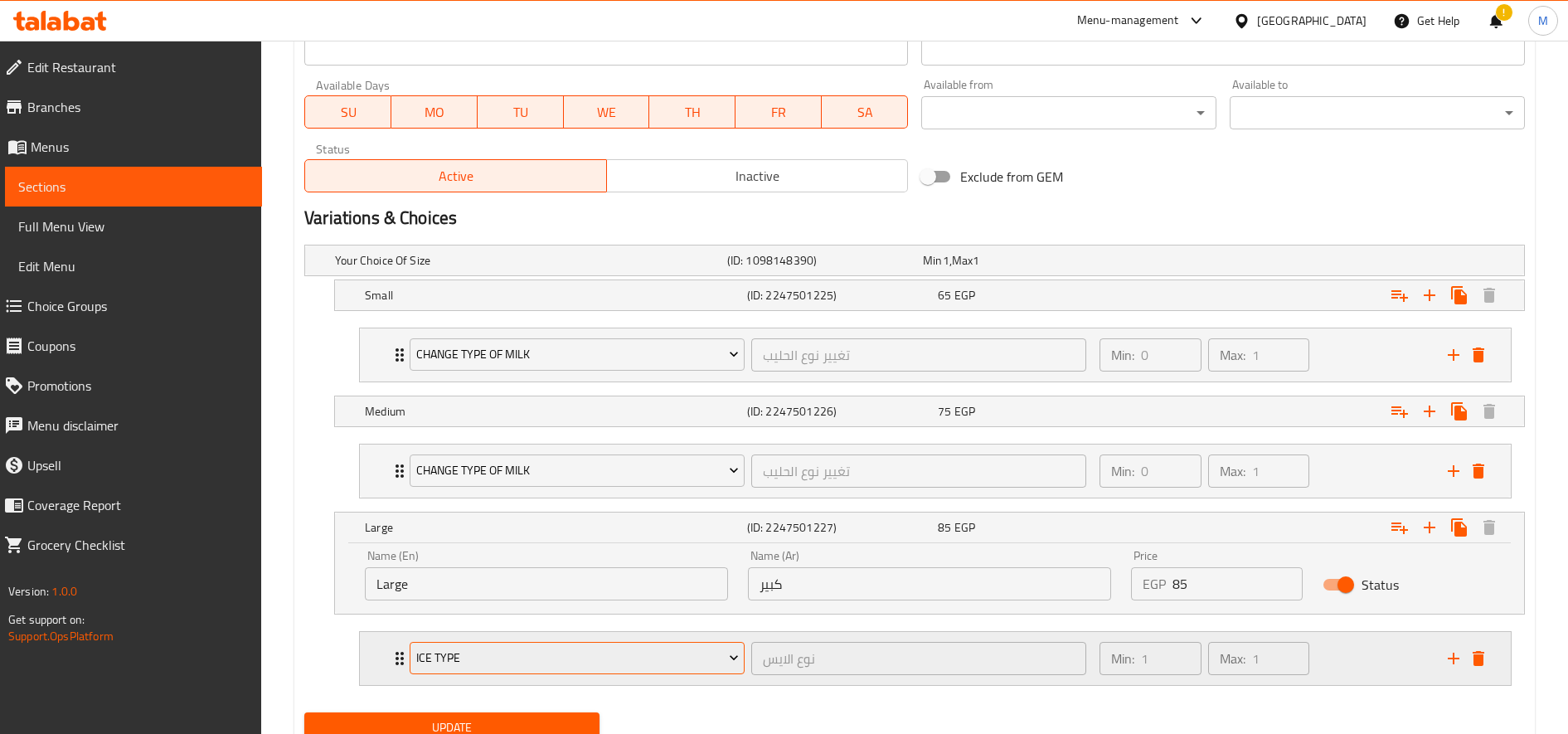
click at [624, 656] on span "Ice type" at bounding box center [578, 658] width 322 height 20
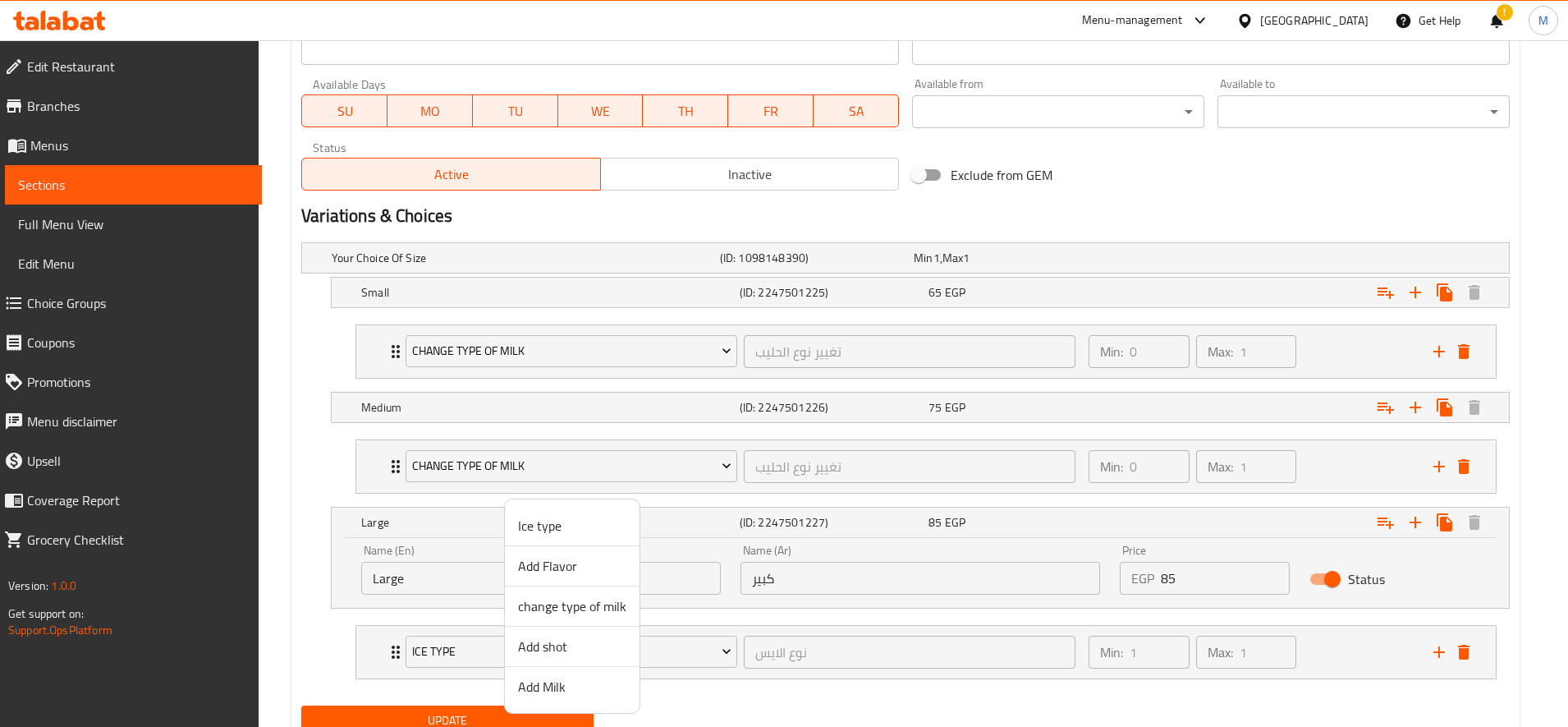
click at [576, 603] on span "change type of milk" at bounding box center [572, 605] width 108 height 19
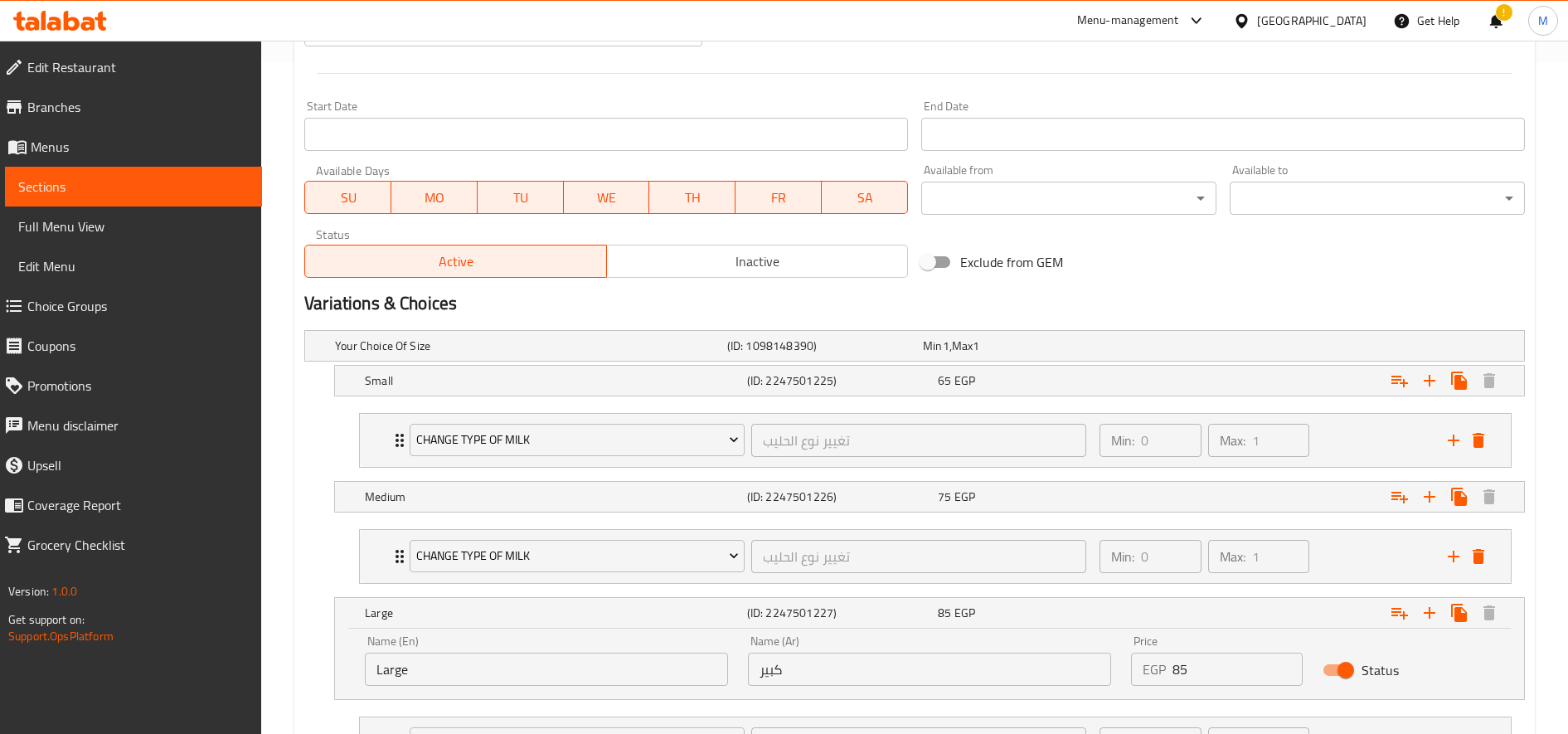
scroll to position [823, 0]
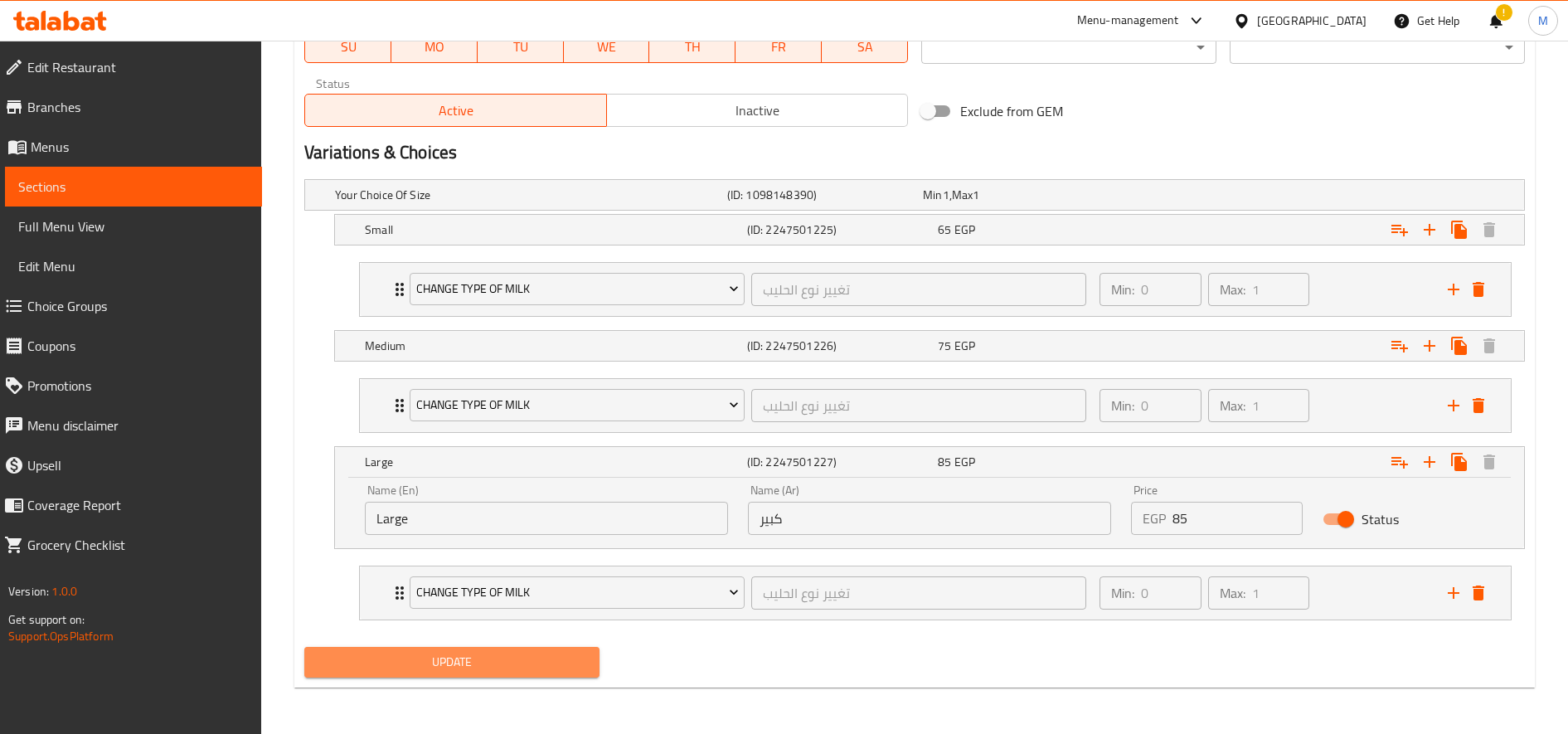
click at [546, 647] on button "Update" at bounding box center [452, 662] width 295 height 31
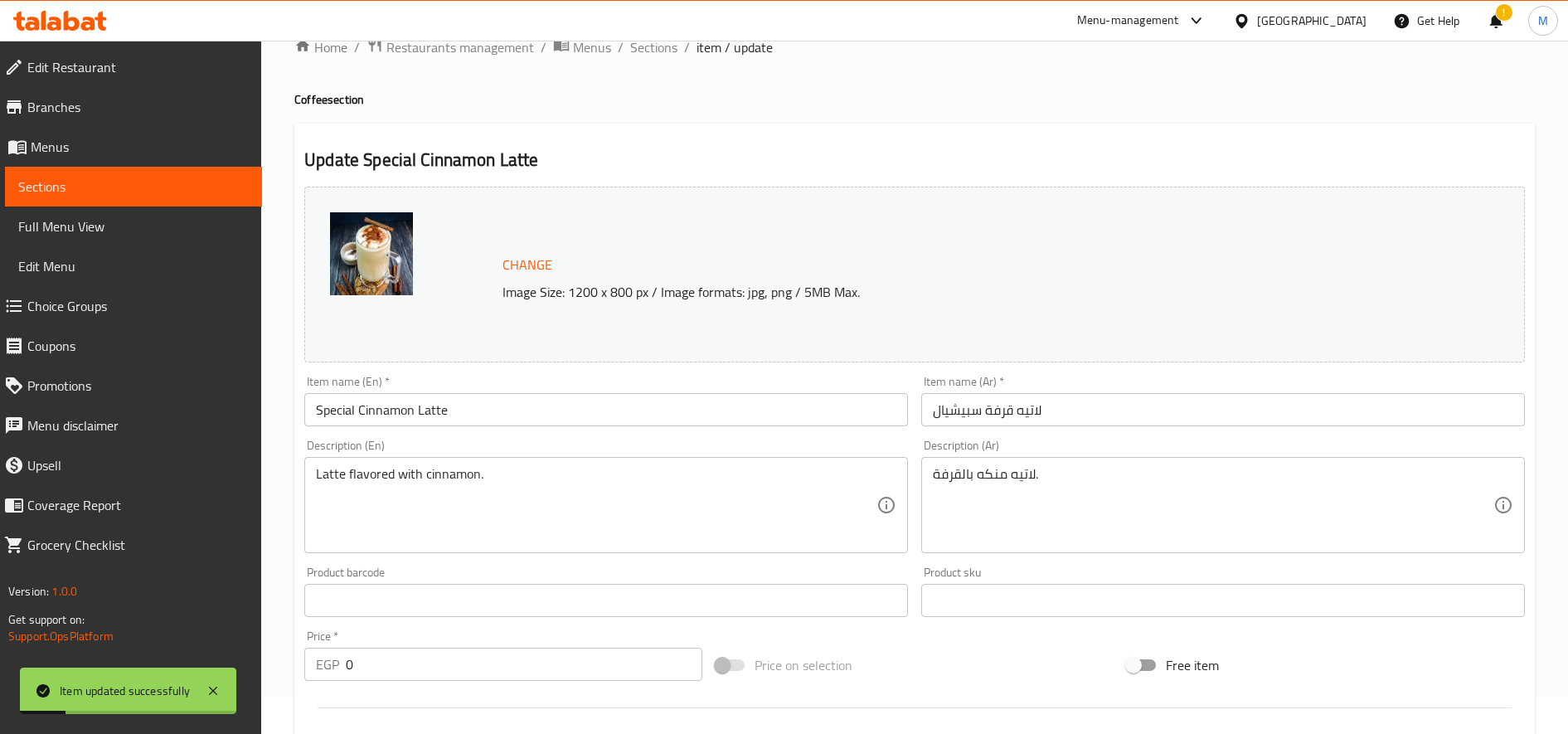
scroll to position [0, 0]
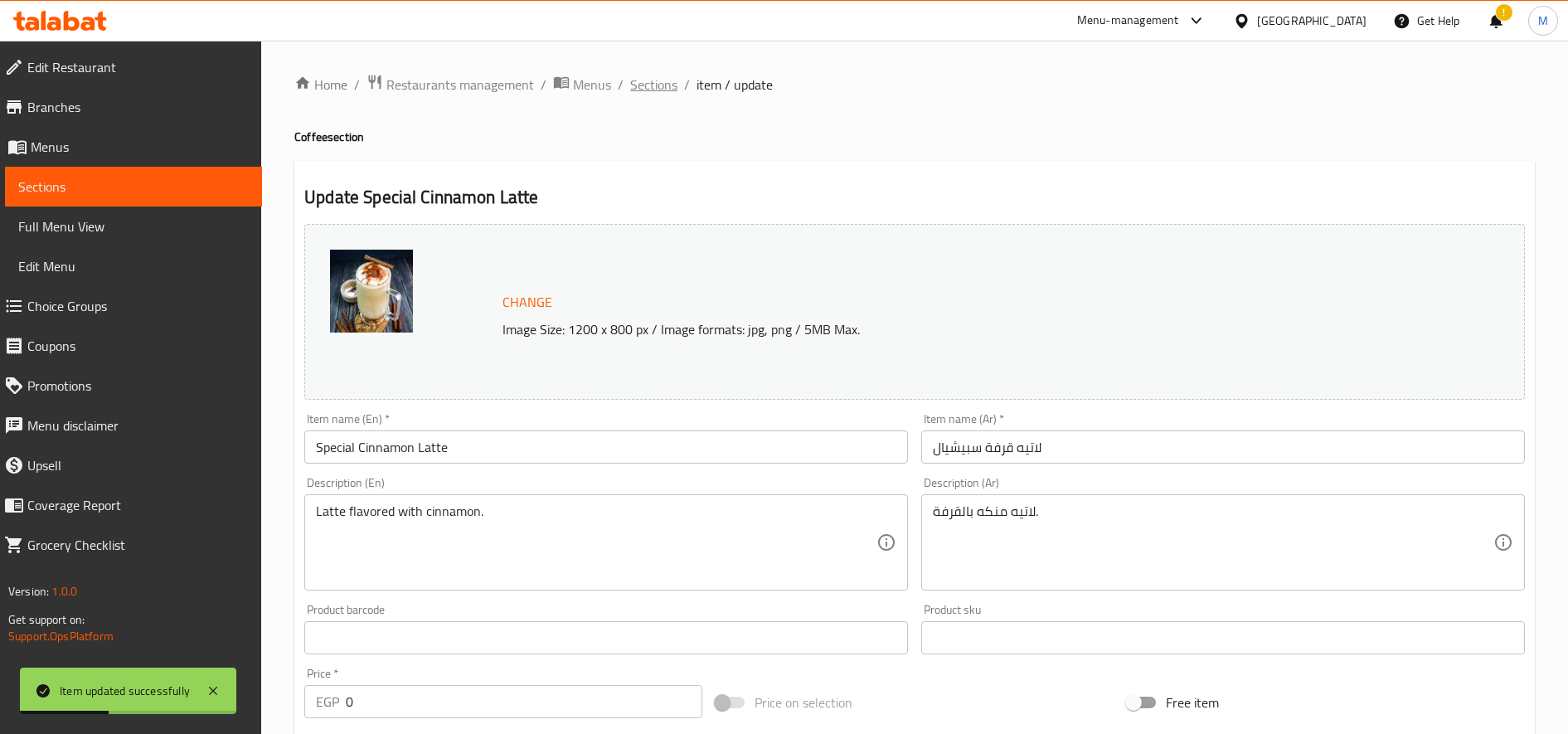
click at [664, 83] on span "Sections" at bounding box center [653, 84] width 47 height 19
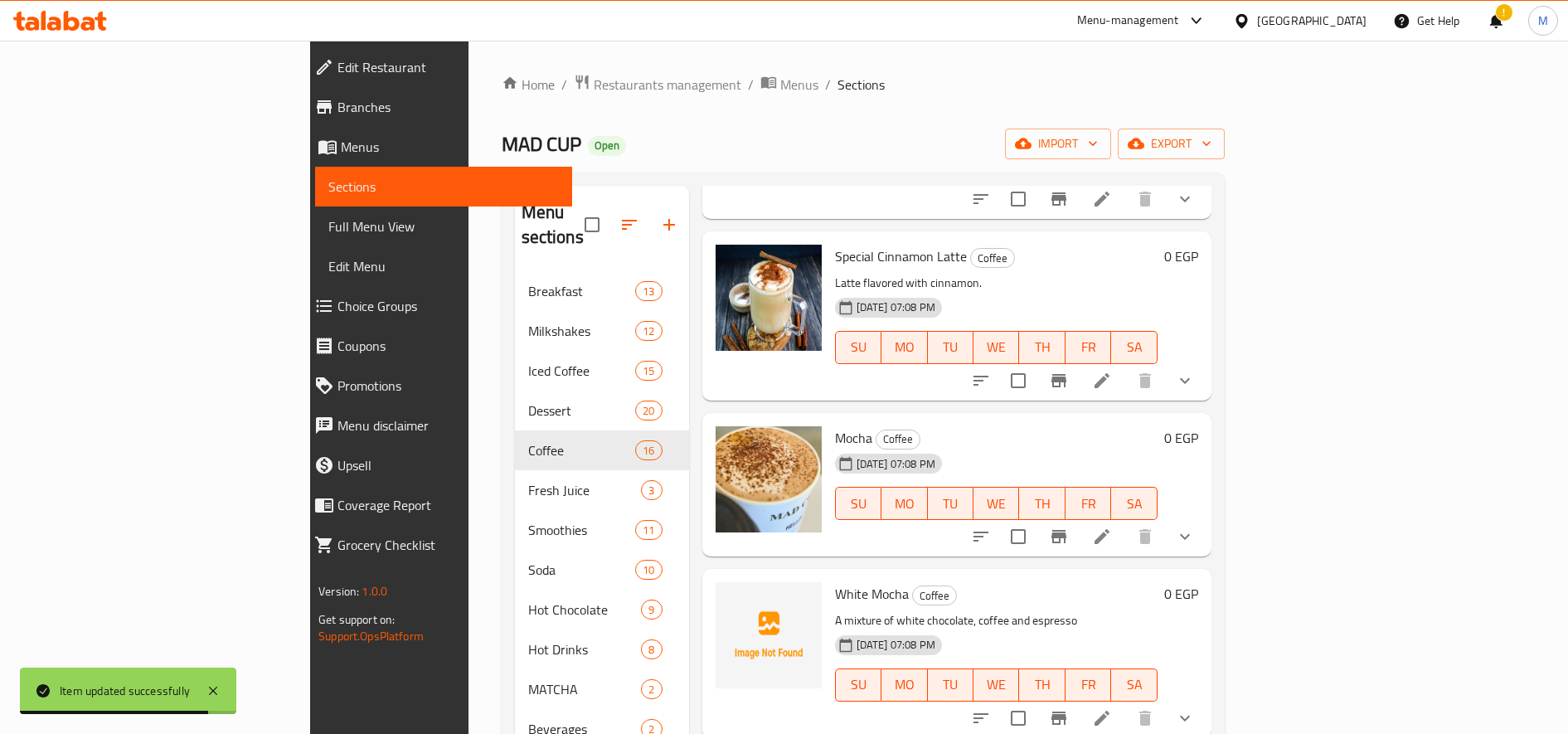
scroll to position [1666, 0]
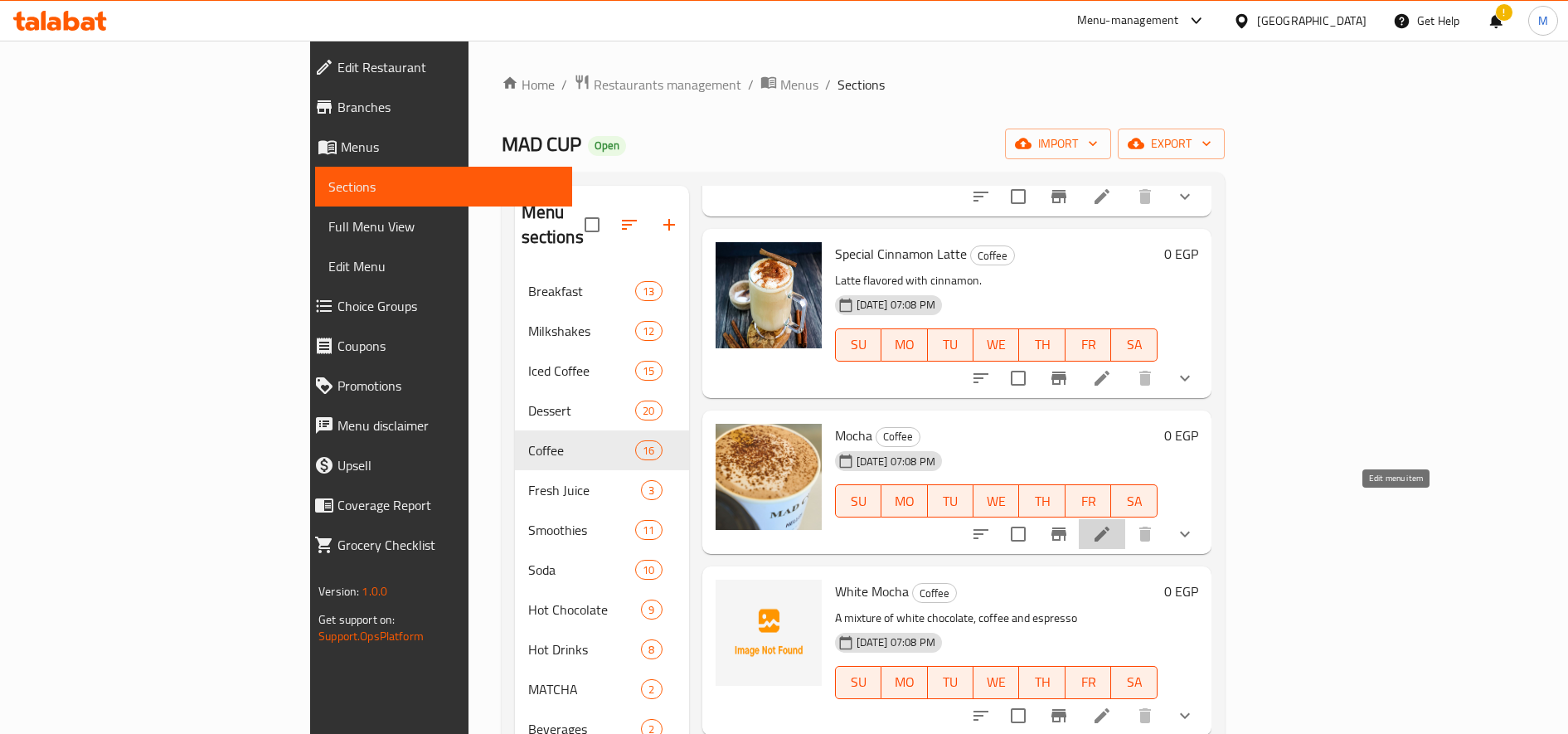
click at [1112, 524] on icon at bounding box center [1101, 533] width 19 height 19
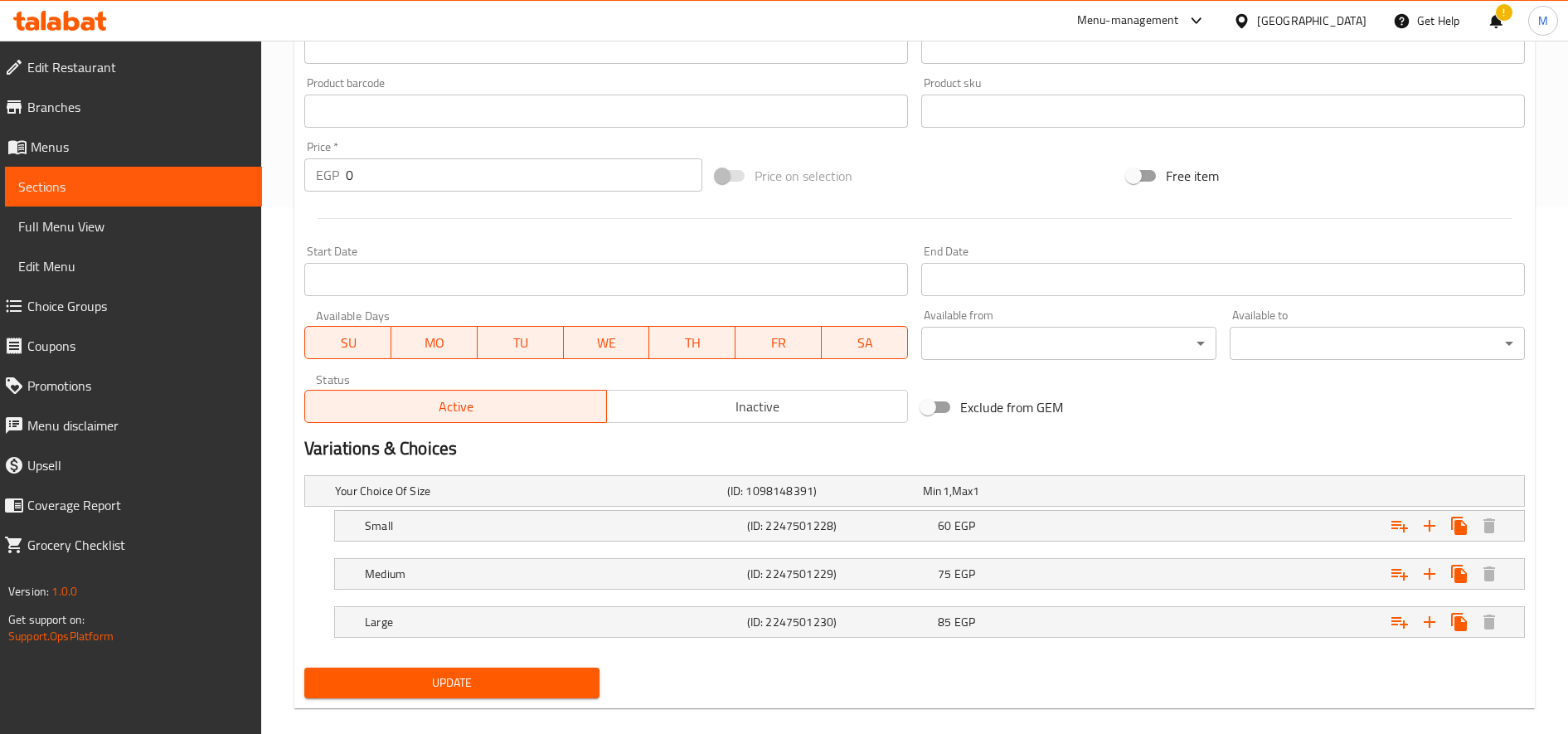
scroll to position [547, 0]
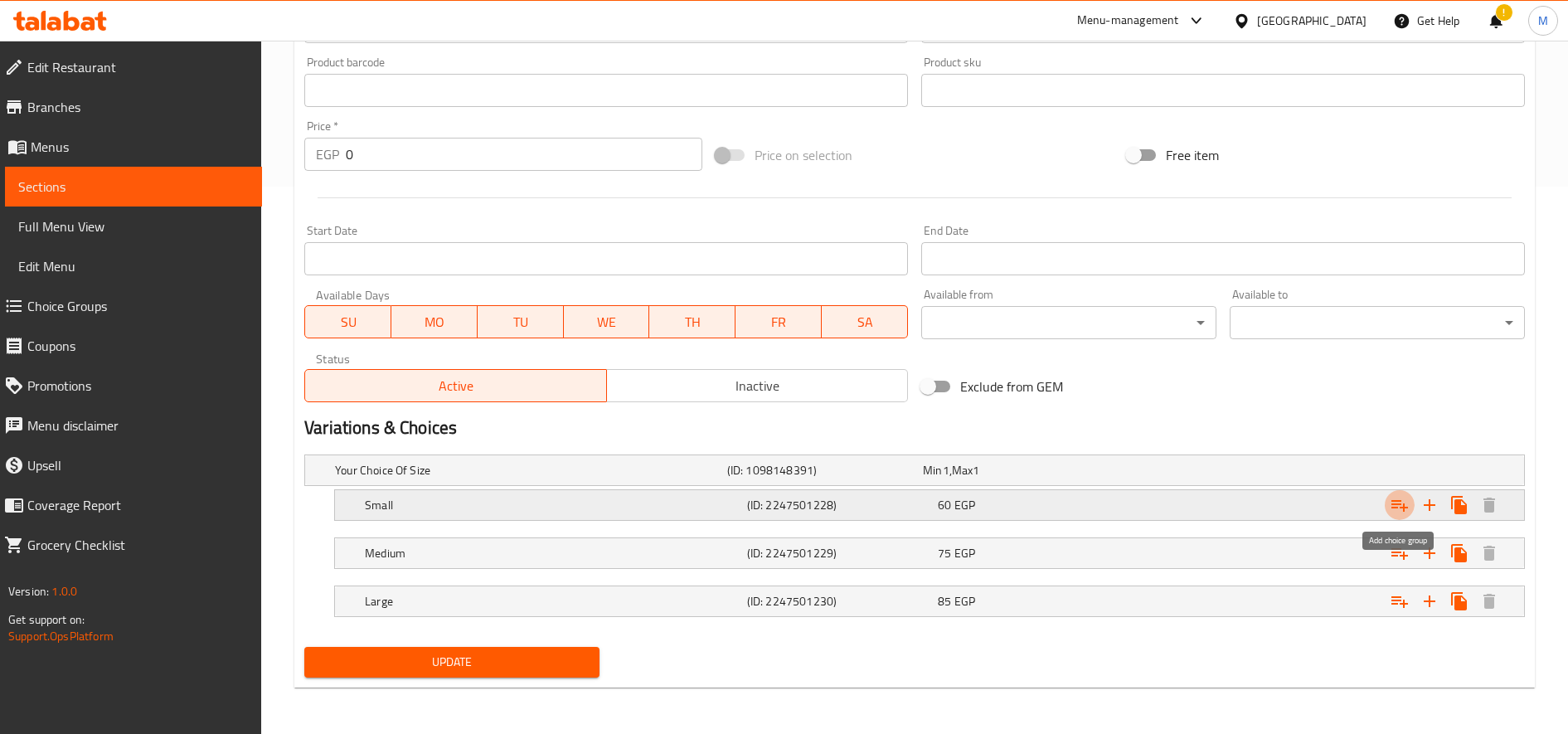
click at [1401, 510] on icon "Expand" at bounding box center [1399, 504] width 19 height 19
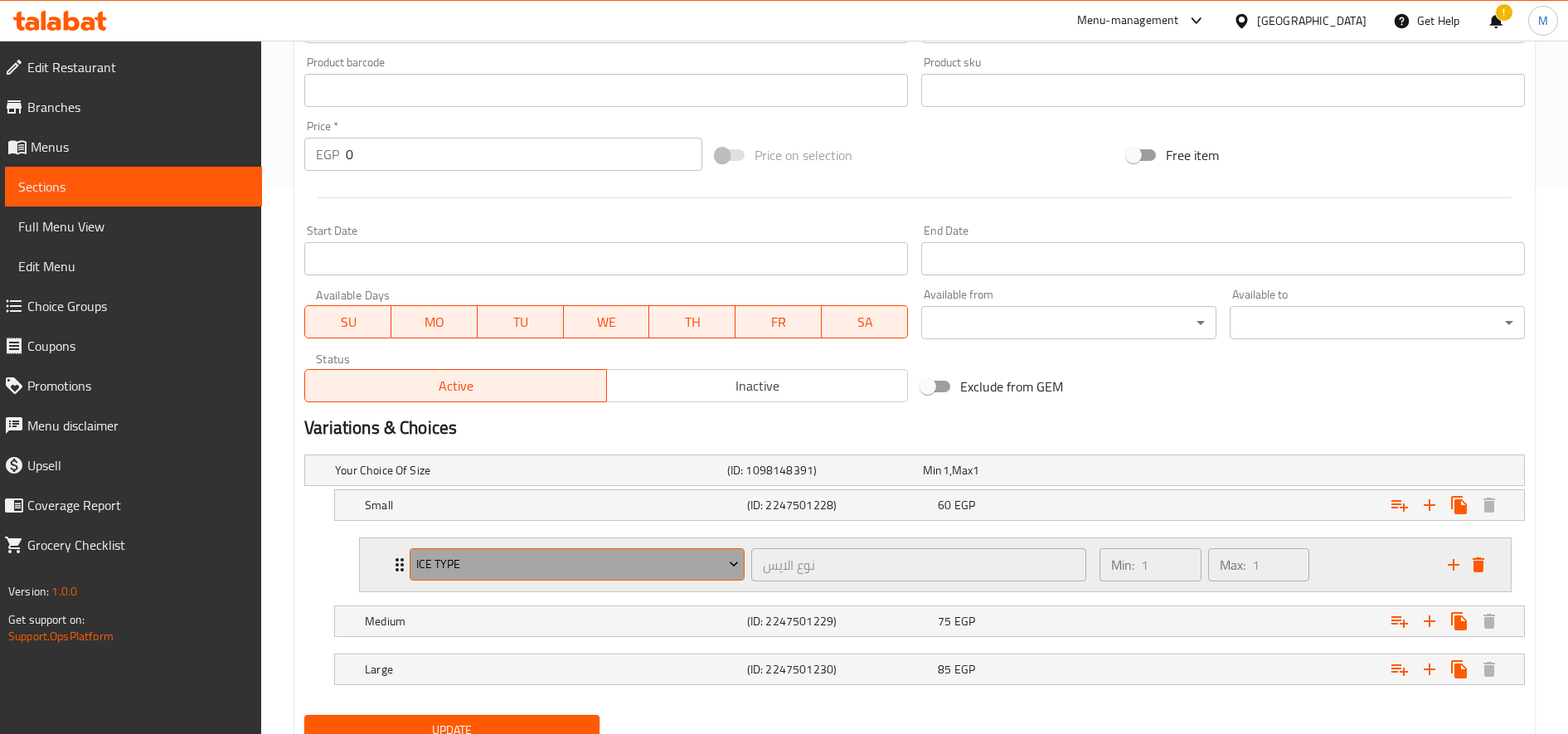
click at [641, 567] on span "Ice type" at bounding box center [578, 564] width 322 height 20
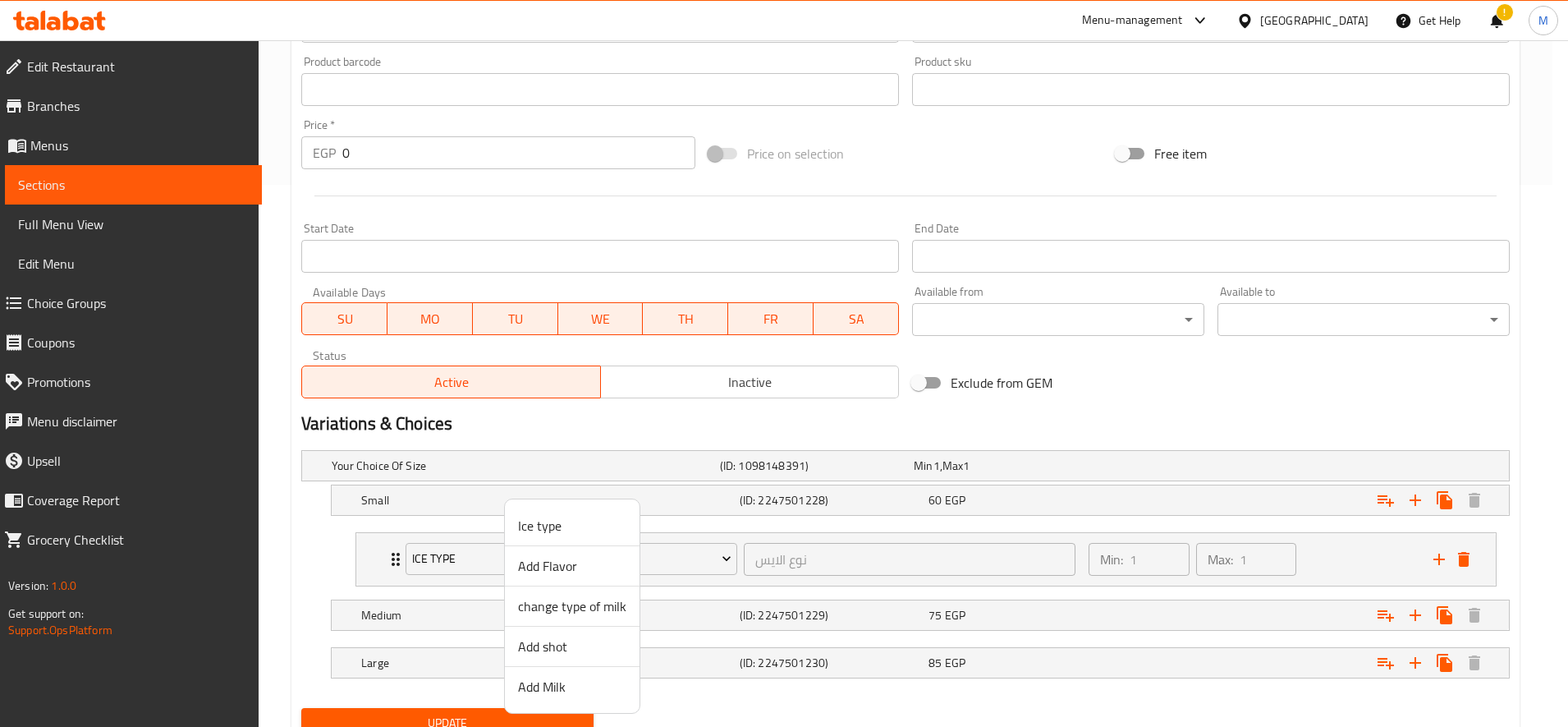
click at [571, 608] on span "change type of milk" at bounding box center [572, 605] width 108 height 19
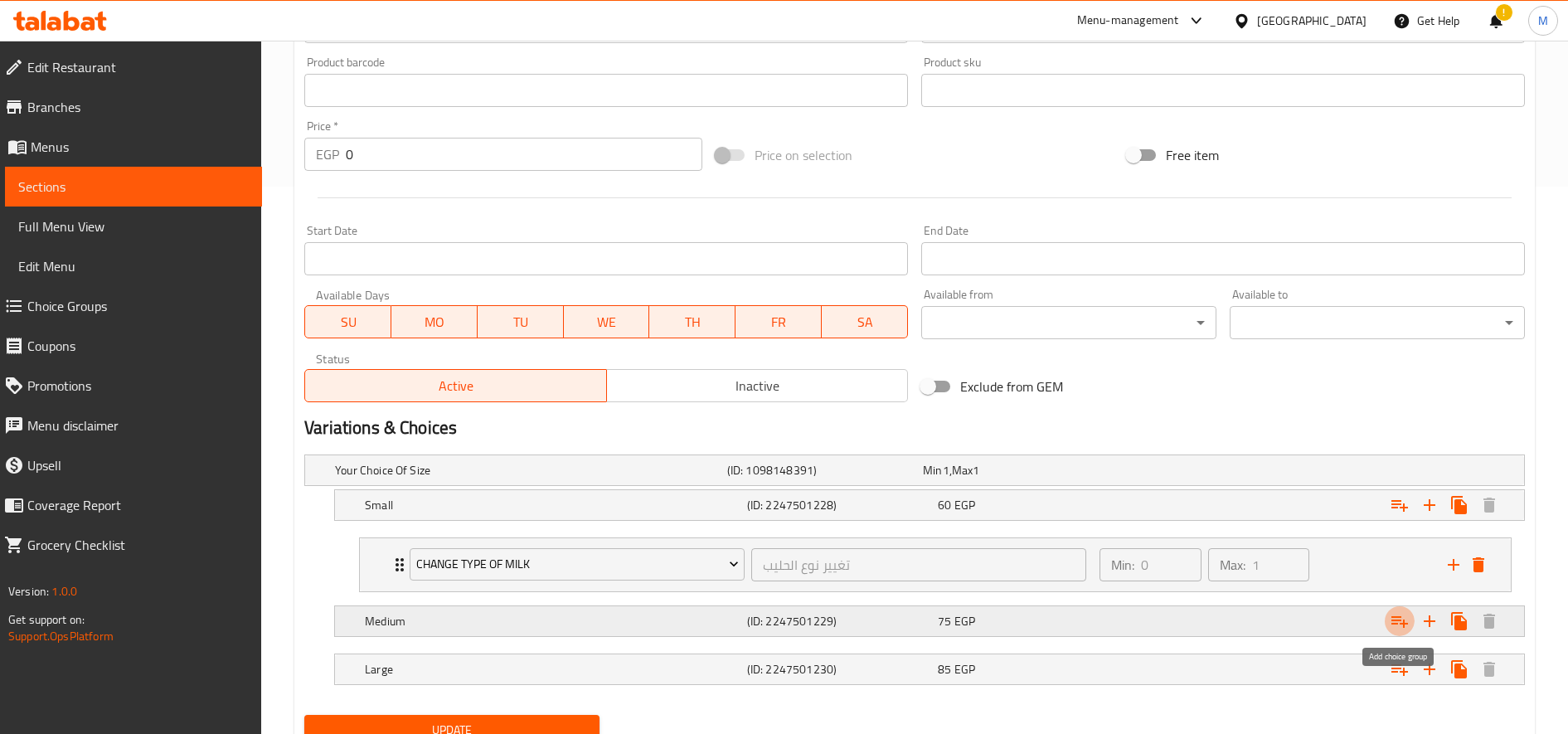
click at [1400, 628] on icon "Expand" at bounding box center [1399, 620] width 19 height 19
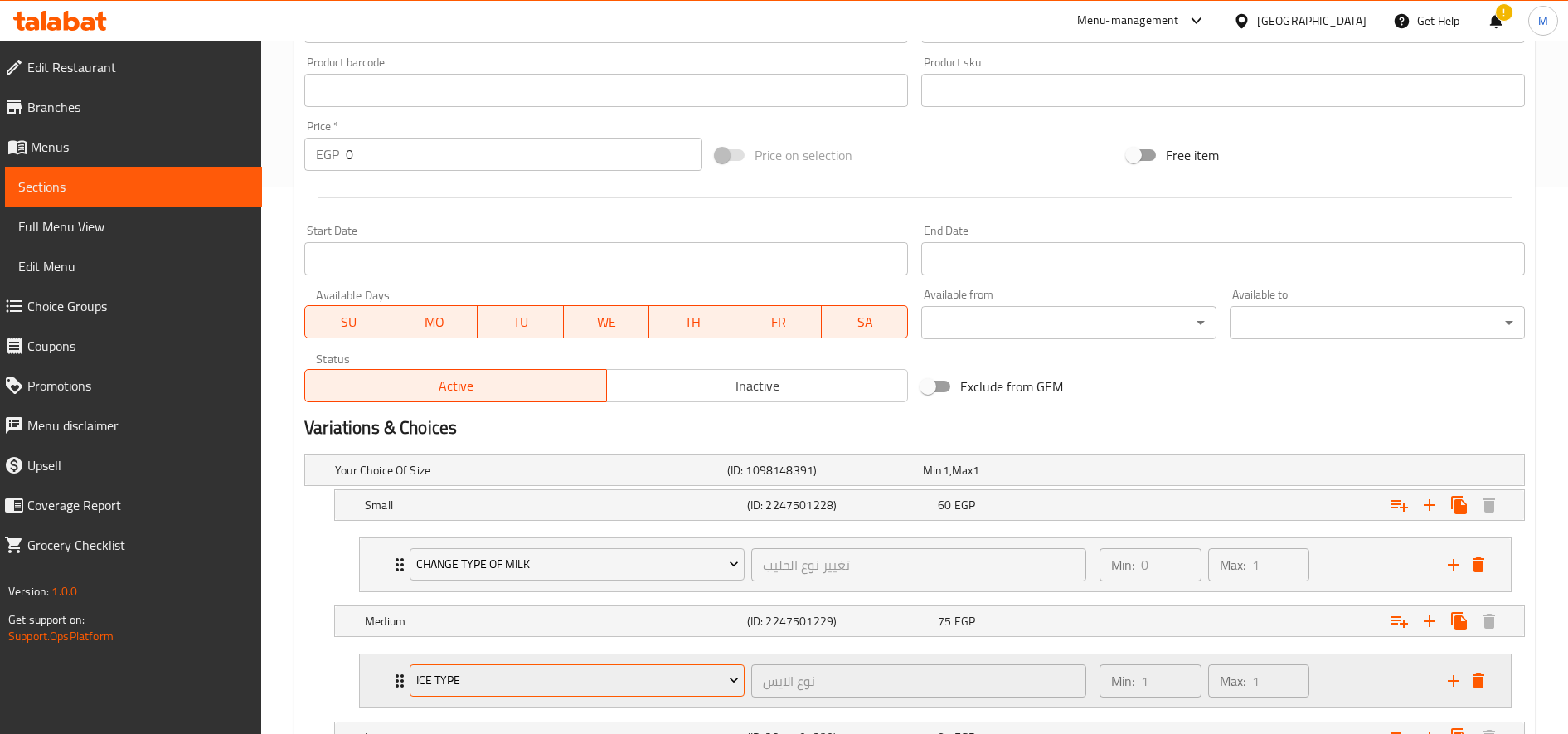
click at [674, 683] on span "Ice type" at bounding box center [578, 680] width 322 height 20
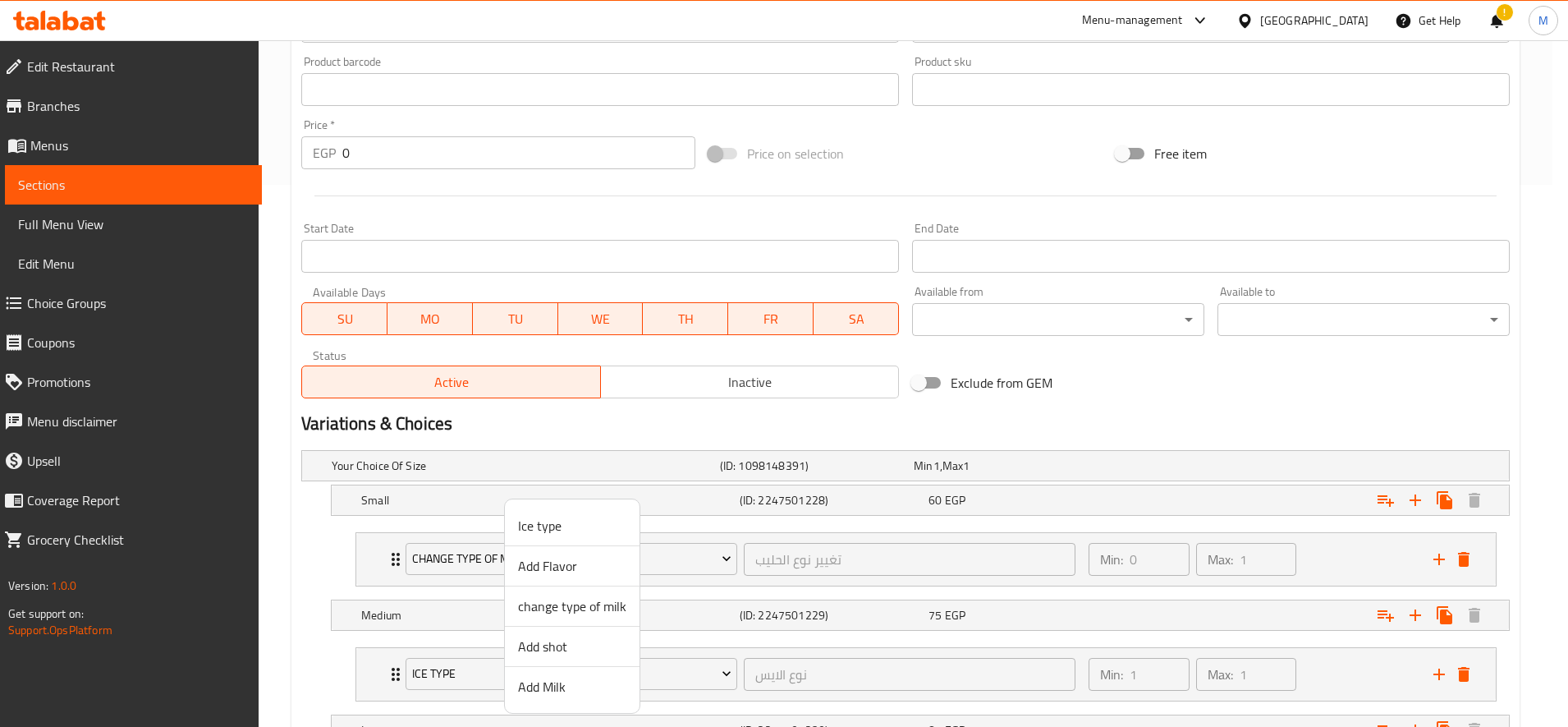
click at [588, 597] on span "change type of milk" at bounding box center [572, 605] width 108 height 19
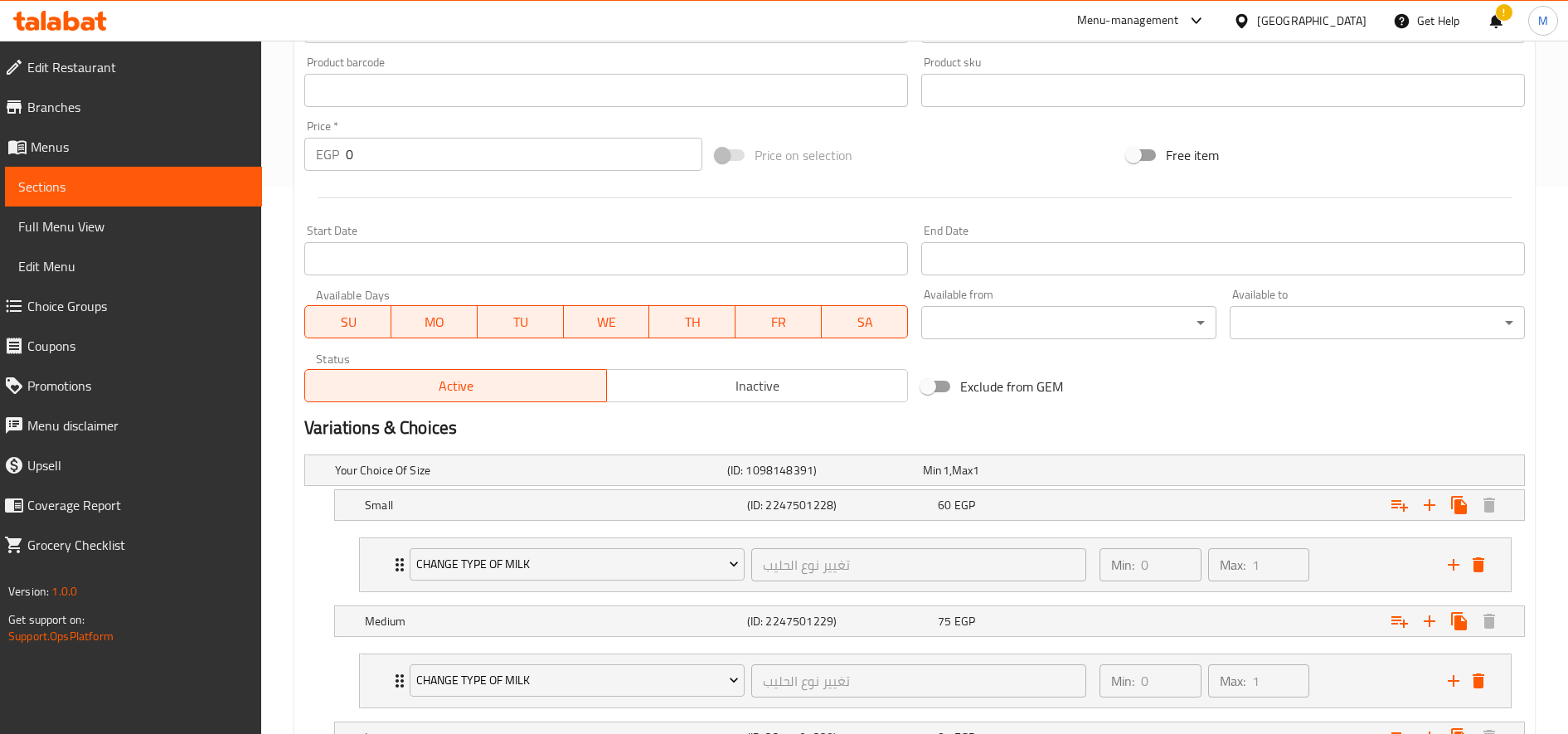
scroll to position [683, 0]
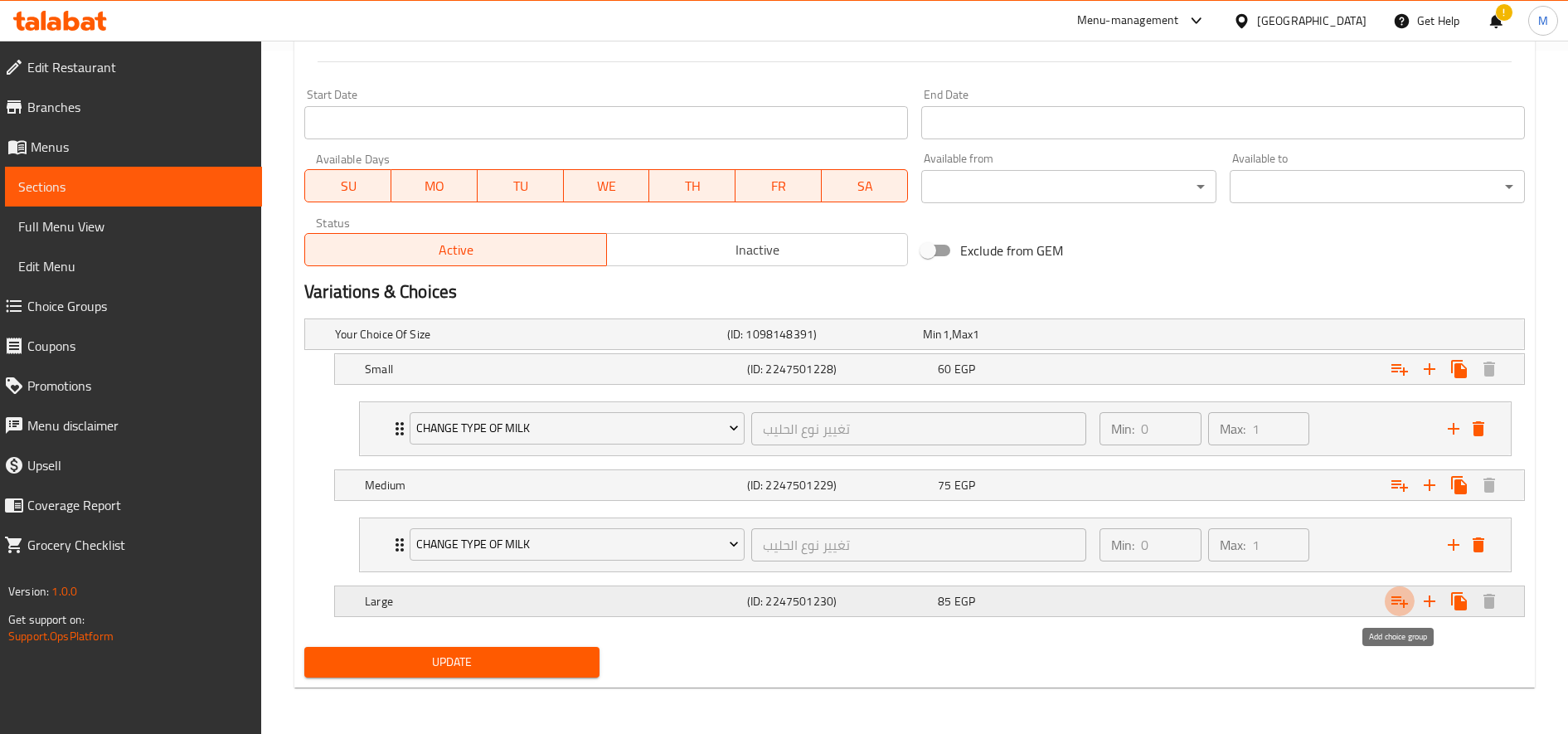
click at [1397, 603] on icon "Expand" at bounding box center [1400, 602] width 17 height 12
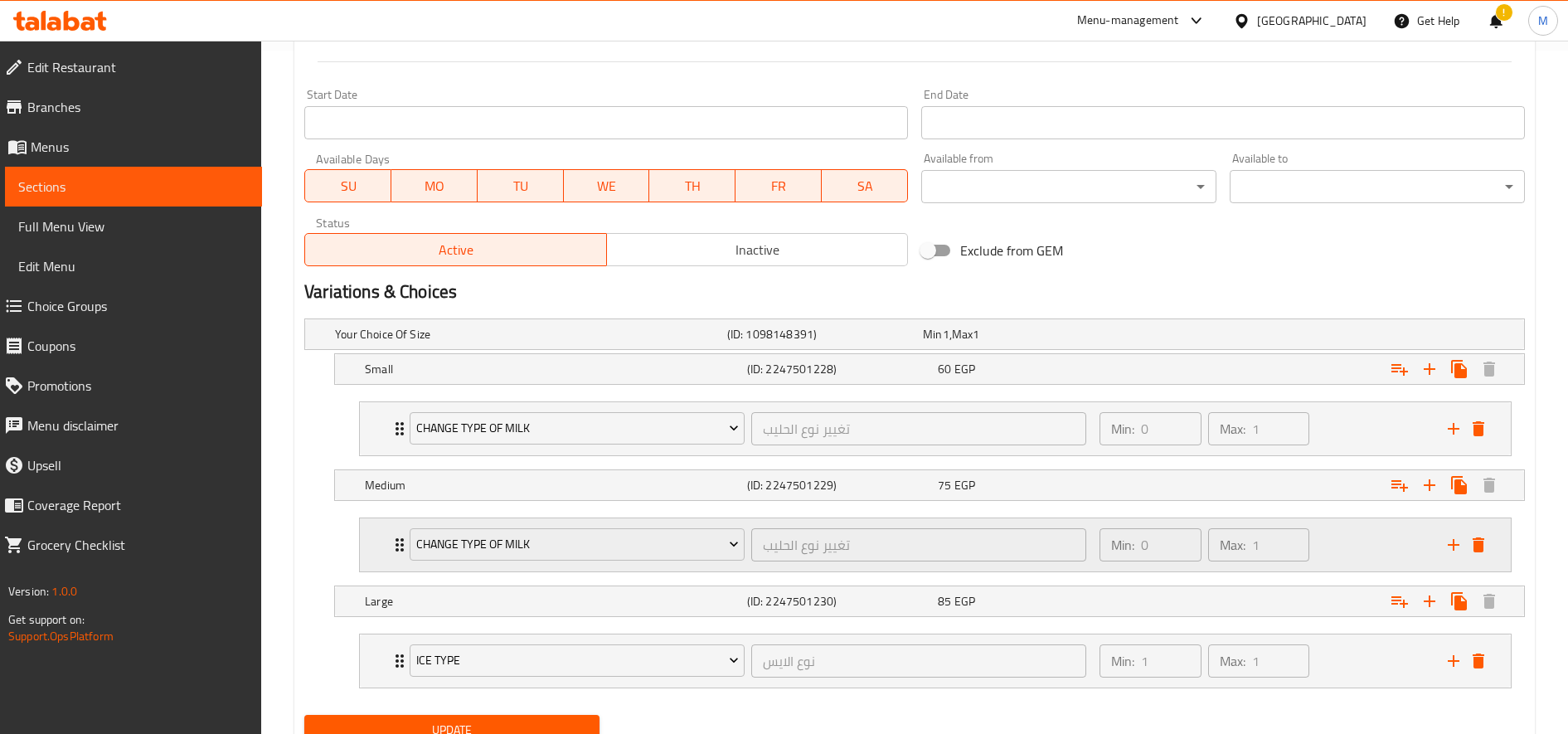
scroll to position [752, 0]
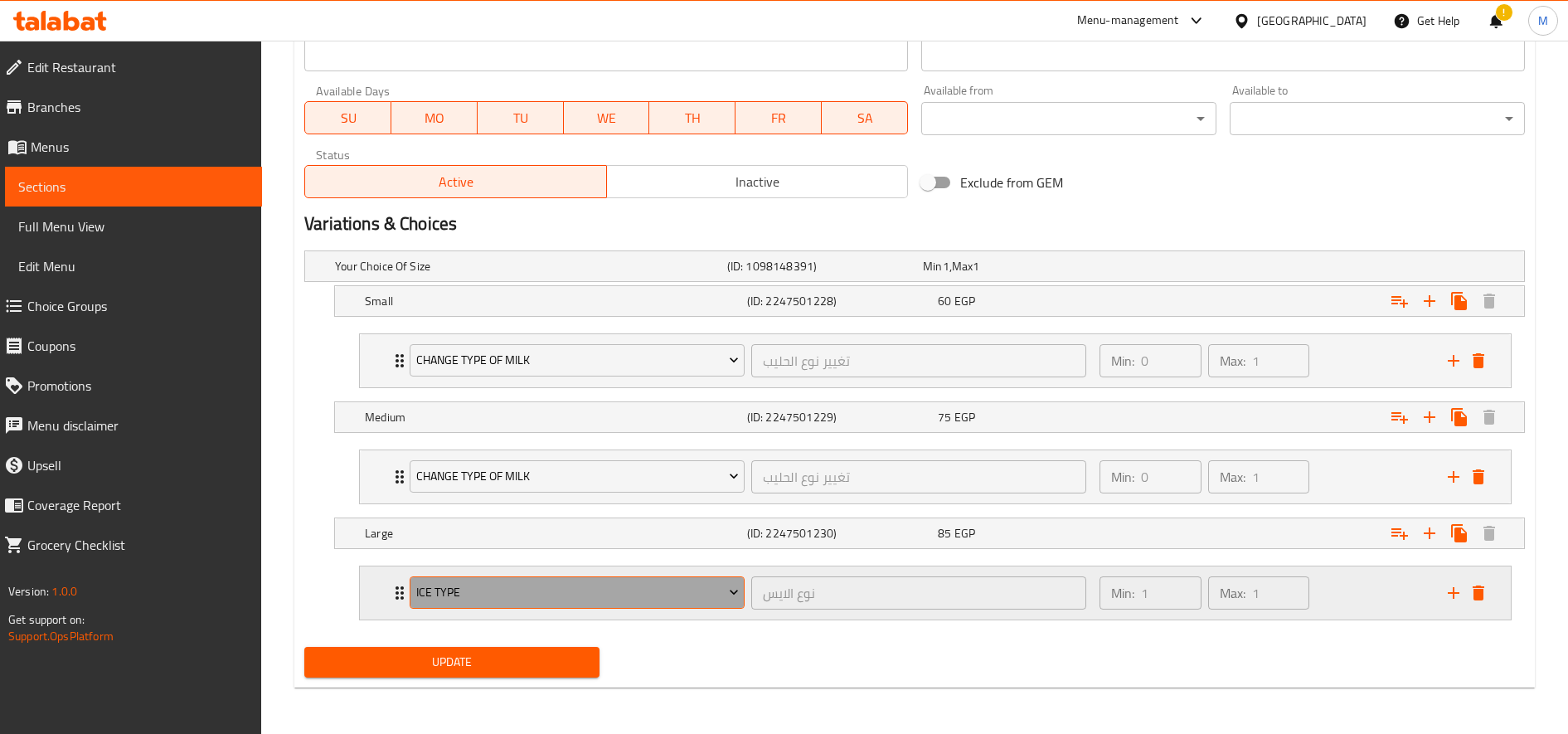
click at [654, 586] on span "Ice type" at bounding box center [578, 592] width 322 height 20
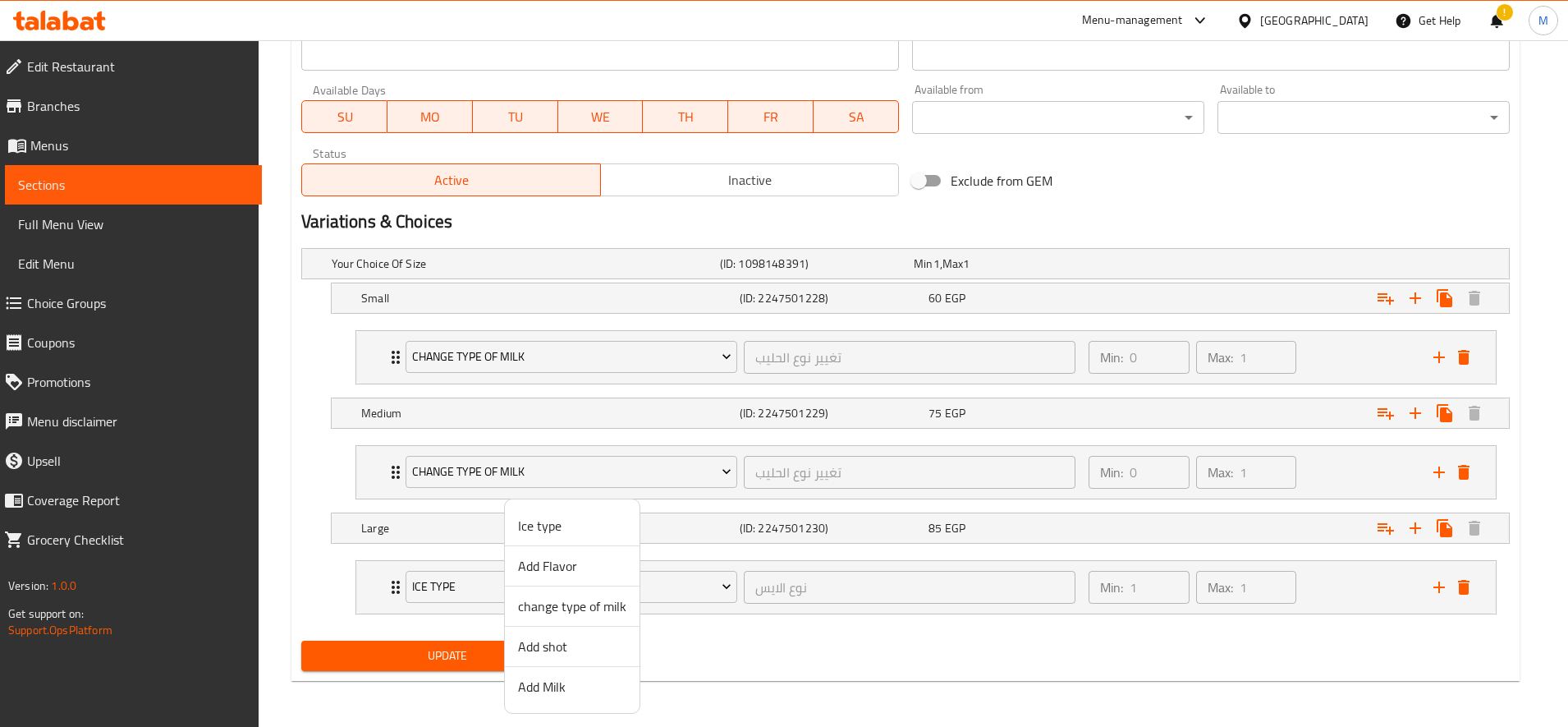
click at [578, 600] on span "change type of milk" at bounding box center [572, 605] width 108 height 19
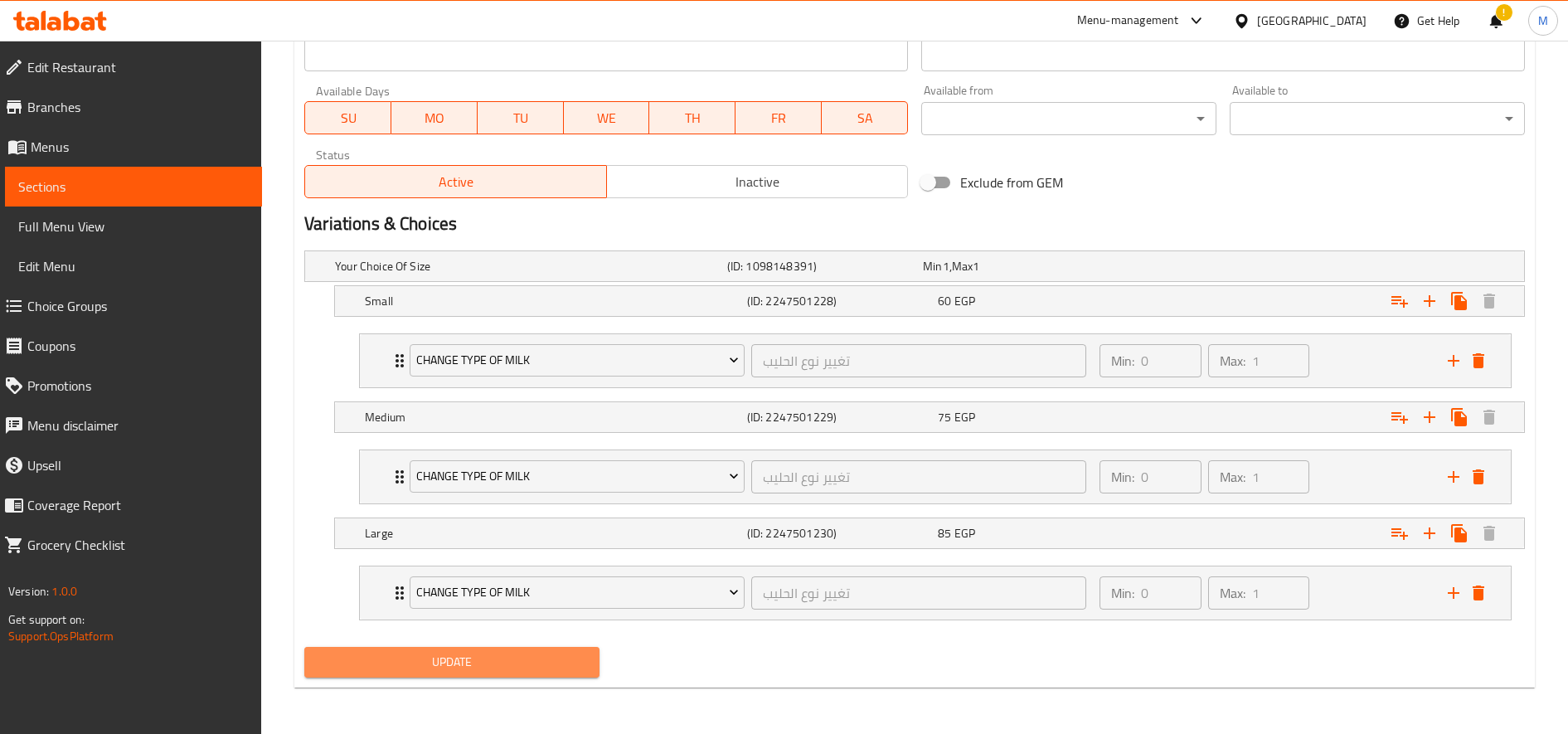
click at [456, 666] on span "Update" at bounding box center [452, 662] width 268 height 20
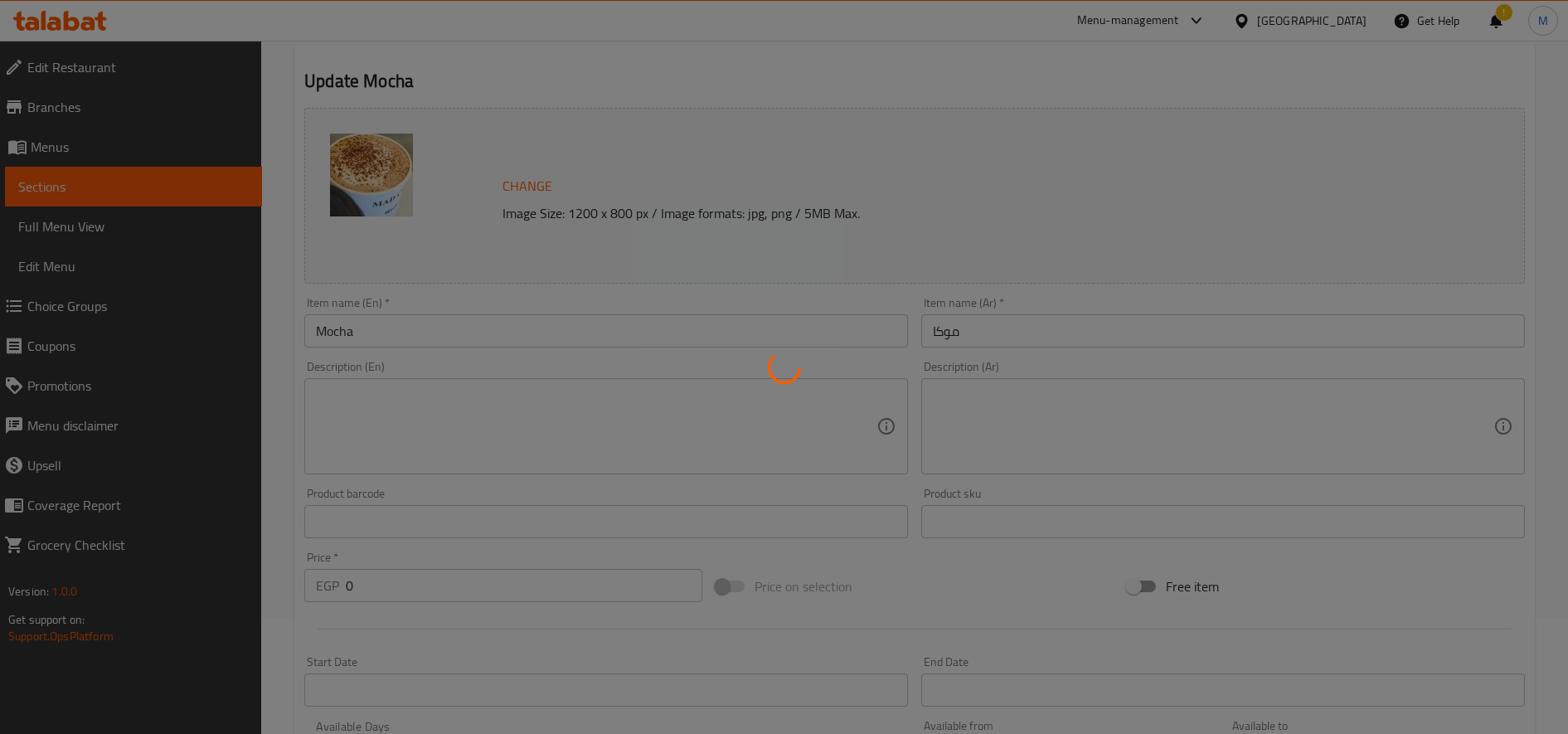
scroll to position [0, 0]
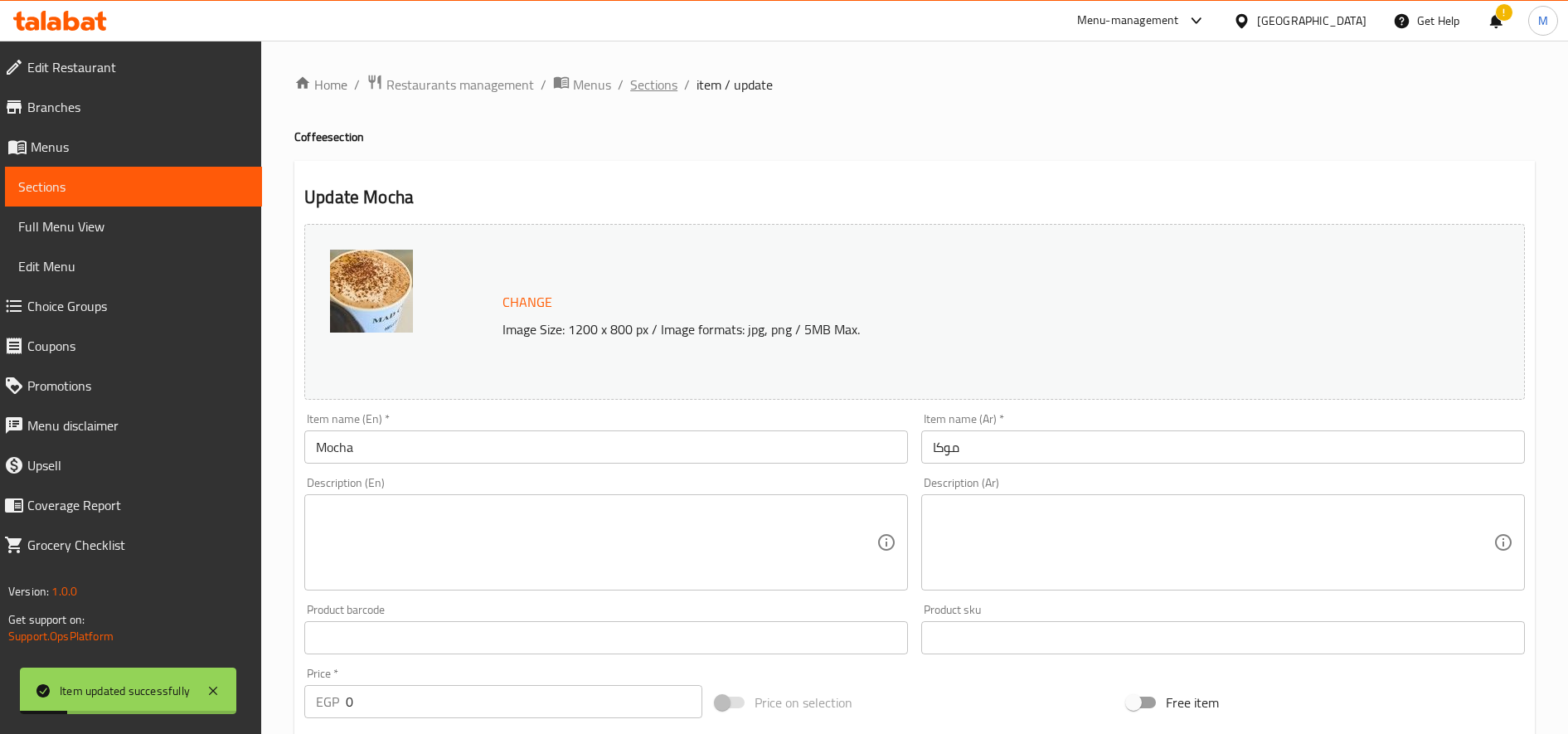
click at [649, 82] on span "Sections" at bounding box center [653, 84] width 47 height 19
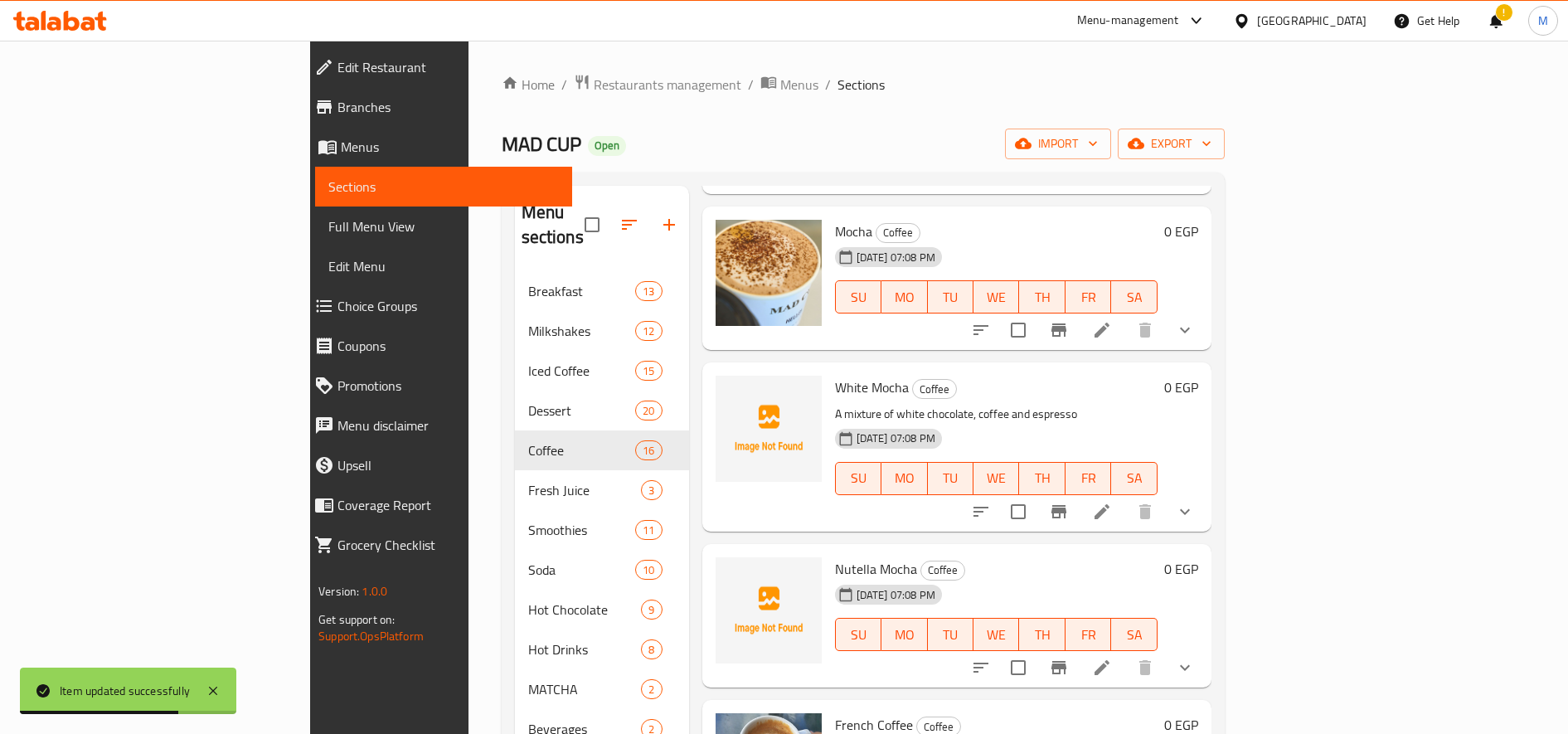
scroll to position [1873, 0]
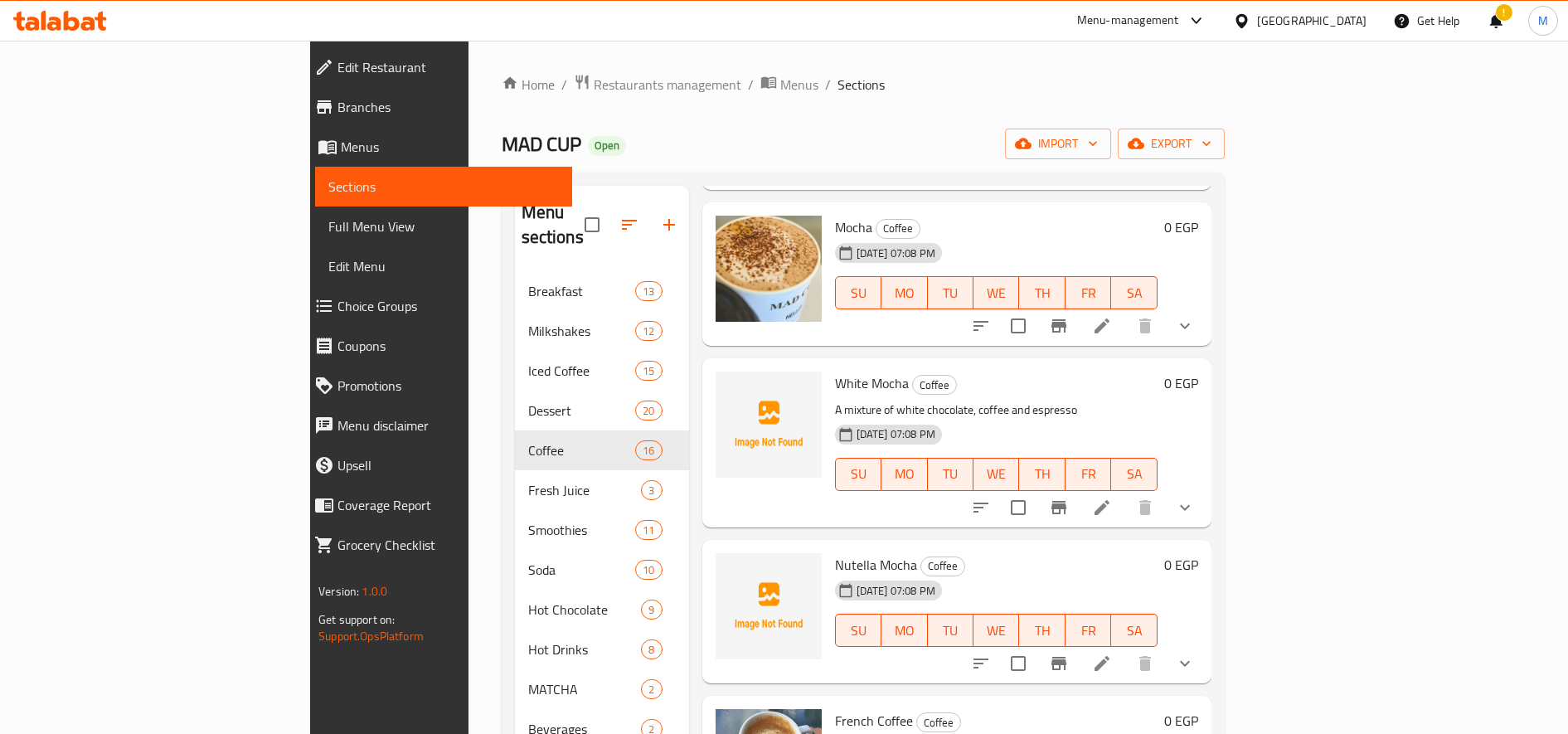
click at [835, 215] on span "Mocha" at bounding box center [853, 227] width 37 height 25
copy h6 "Mocha"
click at [1112, 497] on icon at bounding box center [1101, 506] width 19 height 19
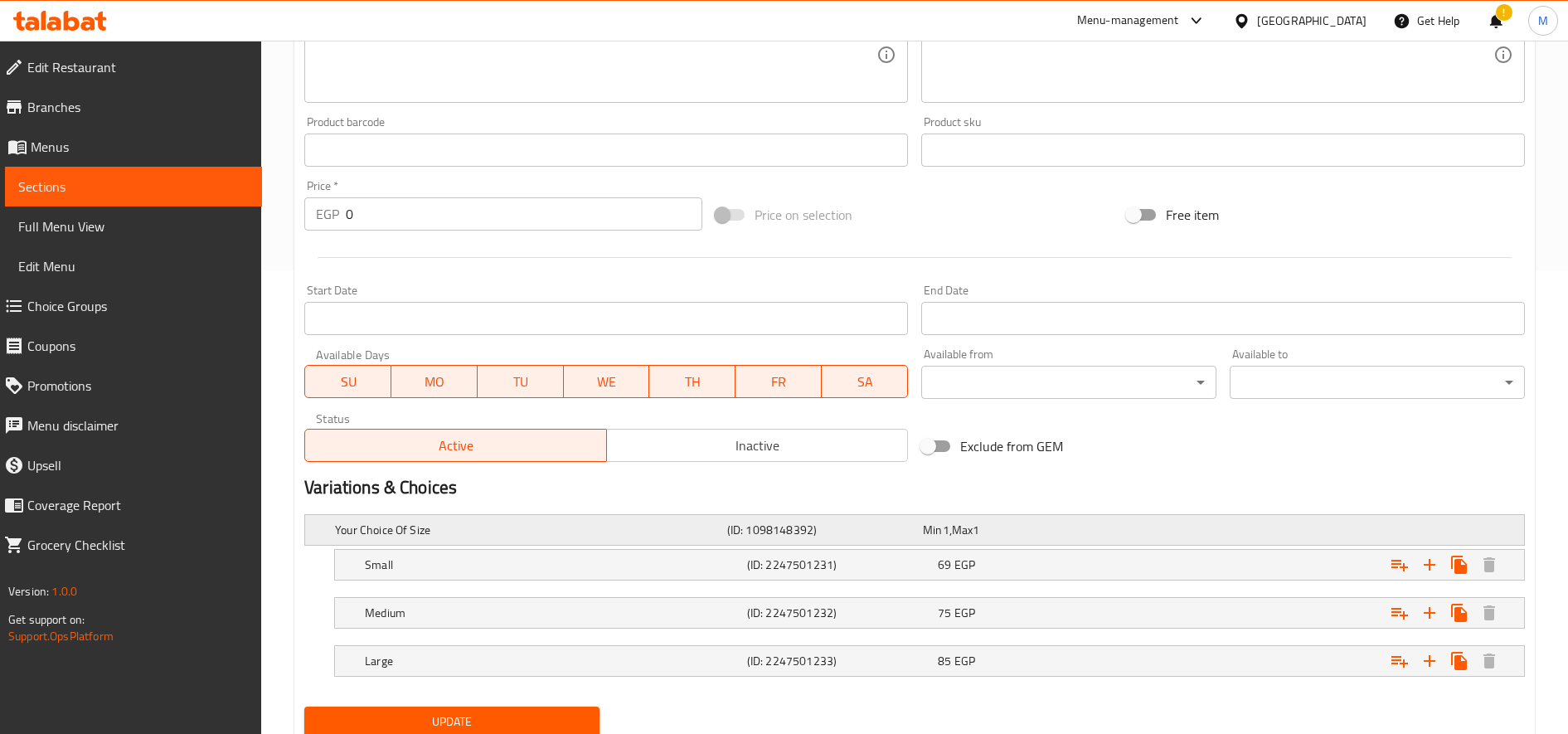
scroll to position [523, 0]
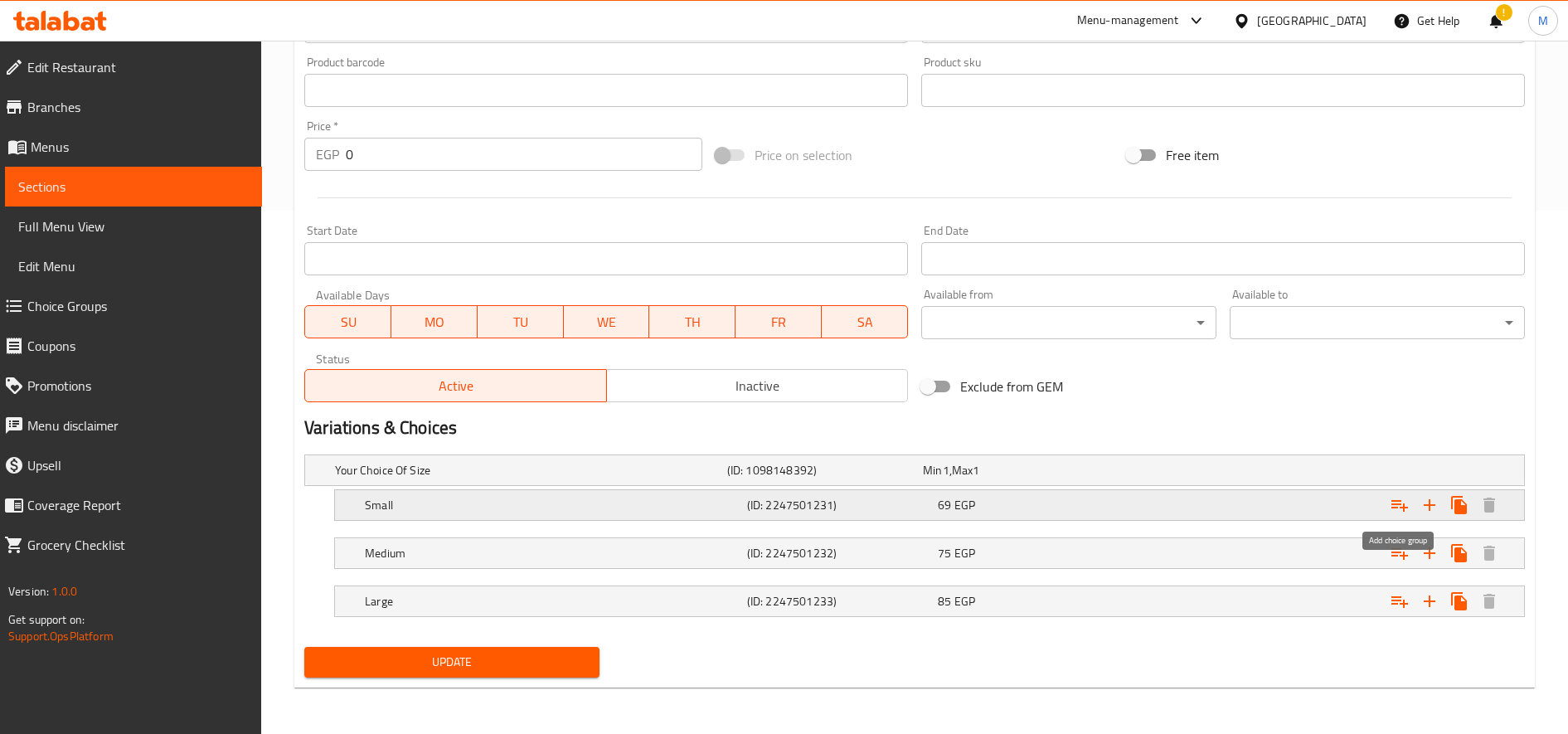
click at [1392, 504] on icon "Expand" at bounding box center [1400, 505] width 17 height 12
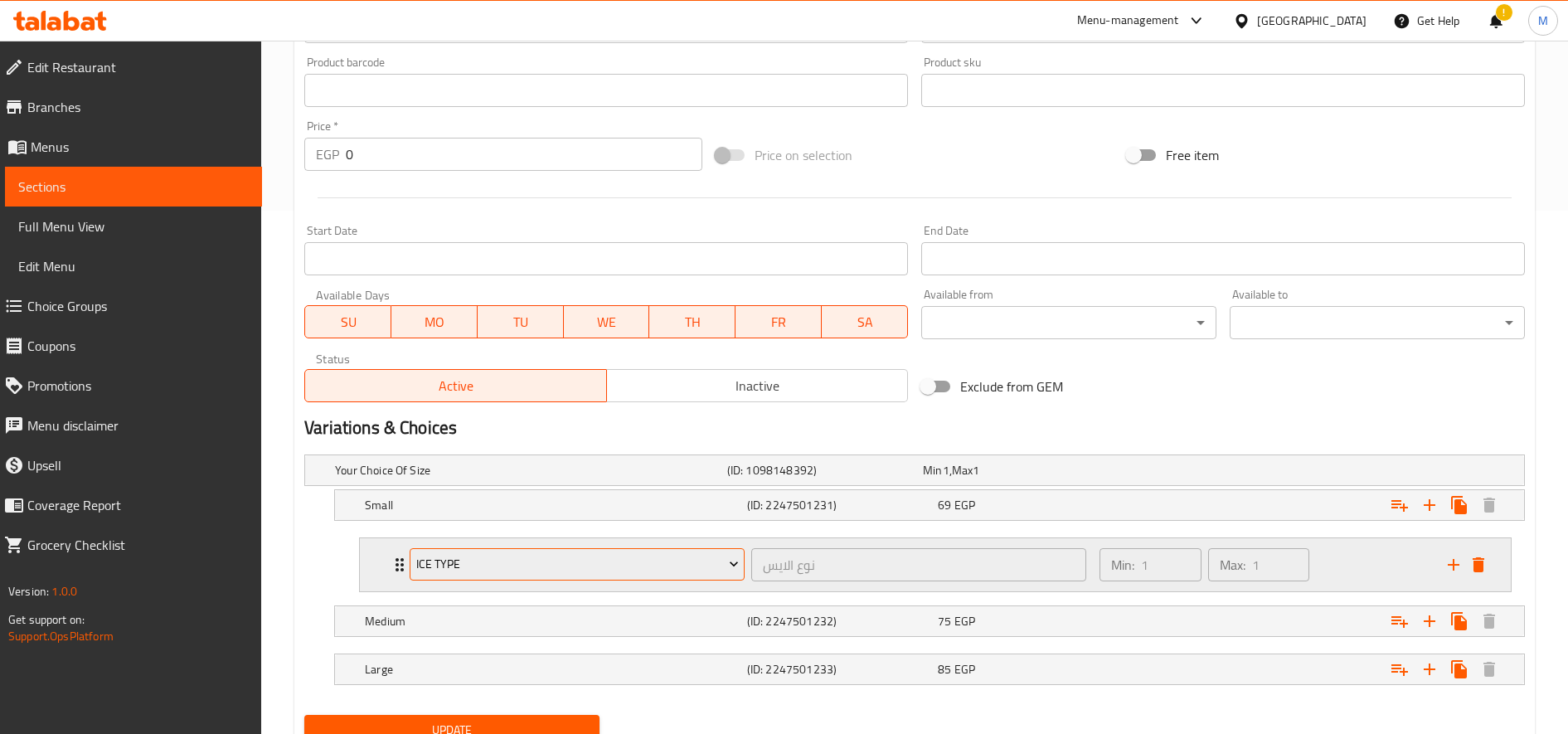
click at [691, 576] on button "Ice type" at bounding box center [578, 565] width 335 height 33
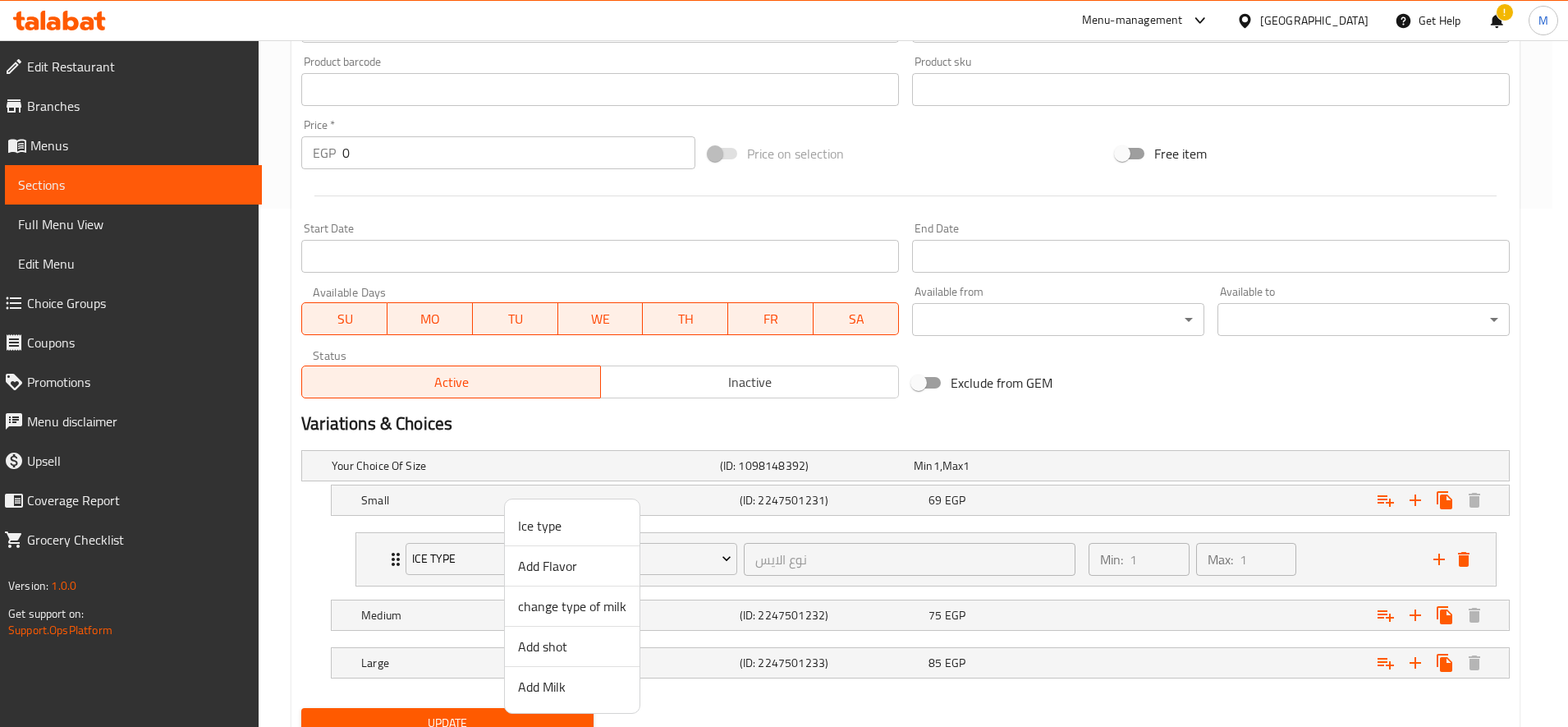
click at [593, 610] on span "change type of milk" at bounding box center [572, 605] width 108 height 19
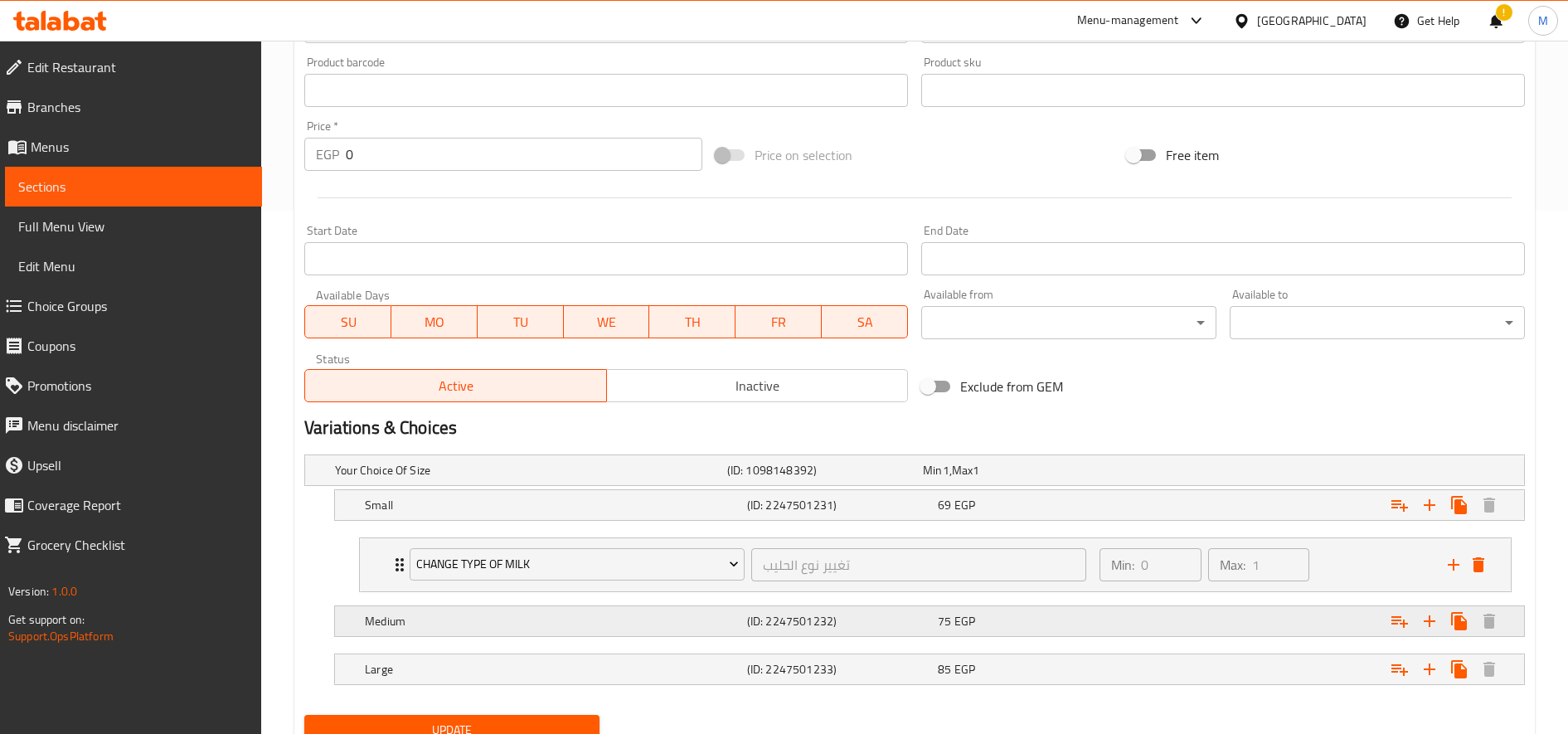
click at [1393, 613] on icon "Expand" at bounding box center [1399, 620] width 19 height 19
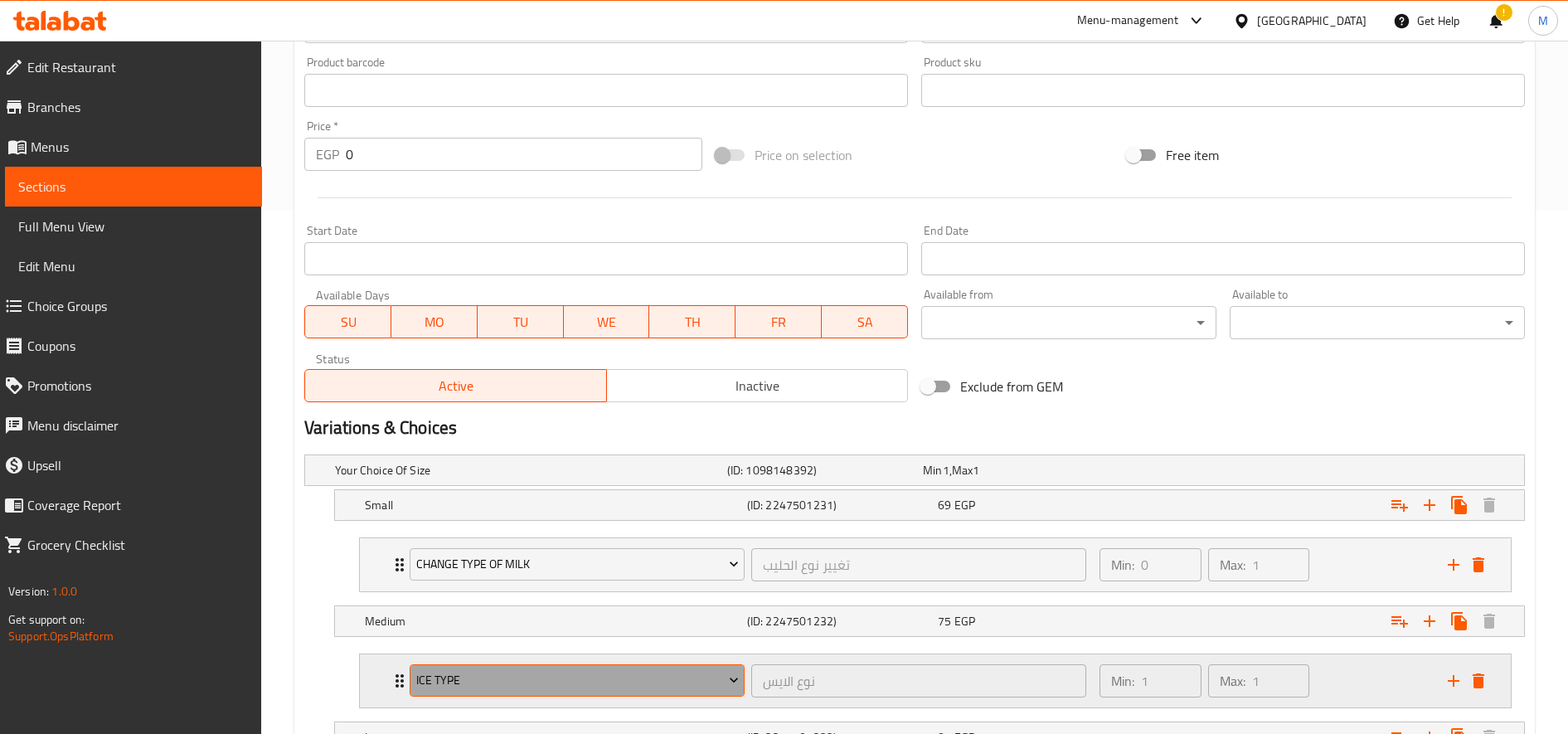
click at [599, 671] on span "Ice type" at bounding box center [578, 680] width 322 height 20
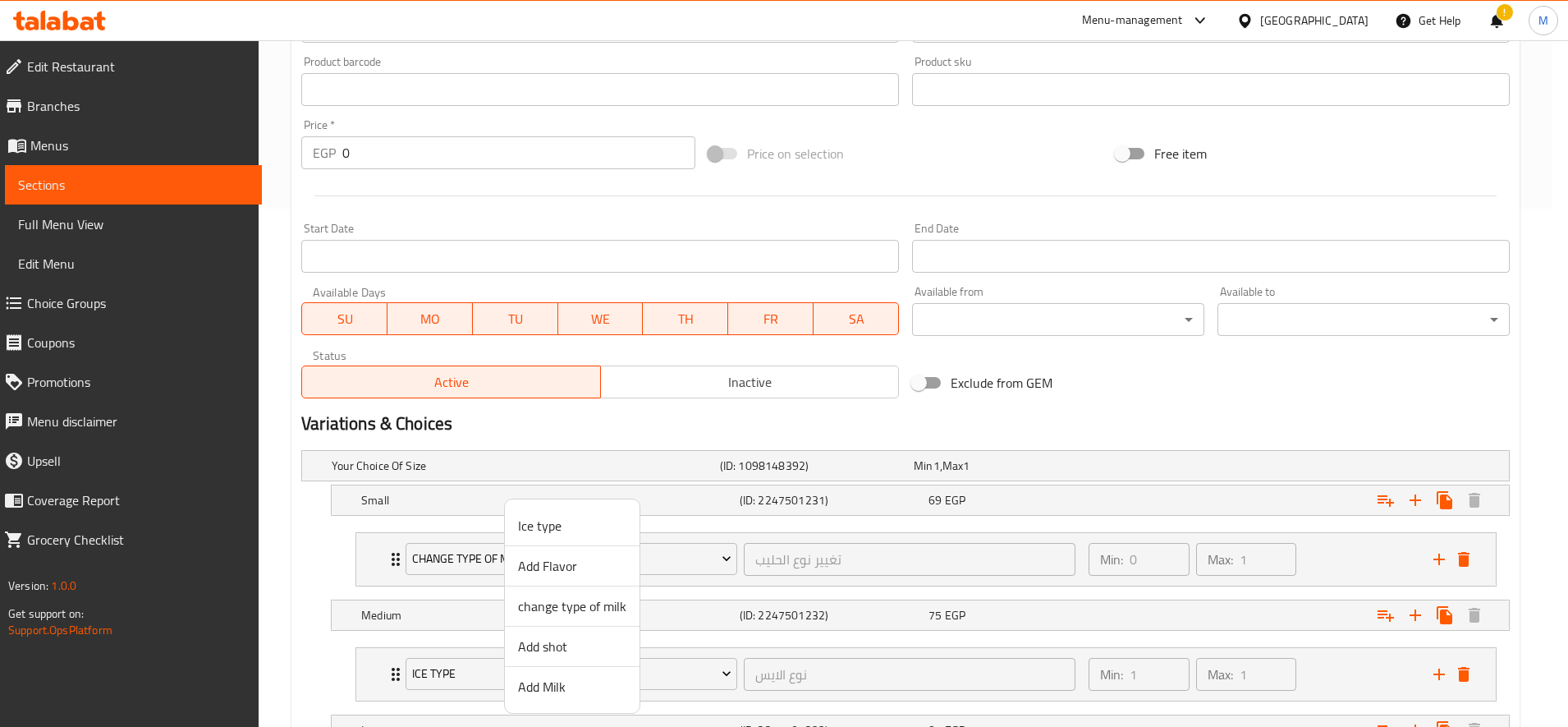
click at [572, 606] on span "change type of milk" at bounding box center [572, 605] width 108 height 19
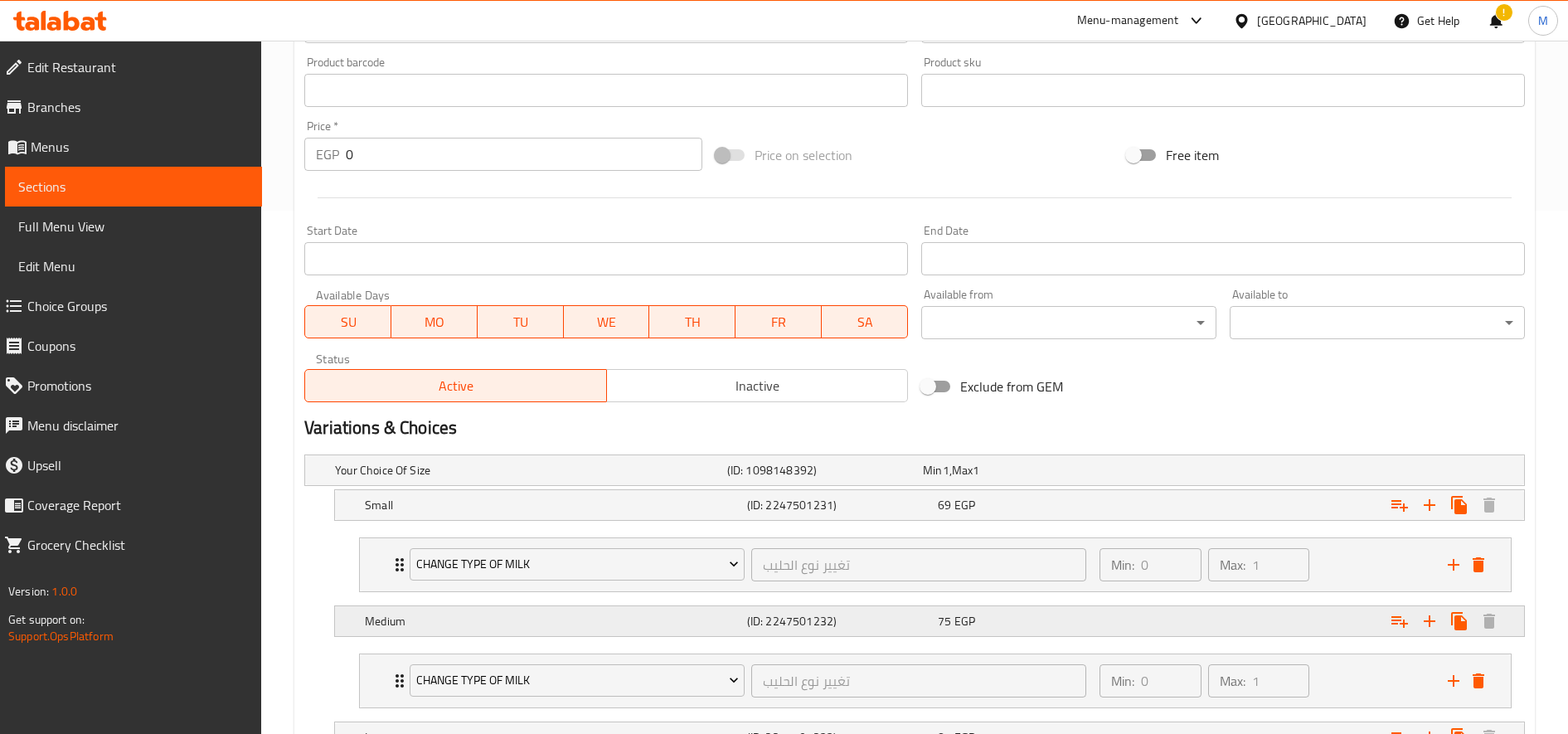
scroll to position [659, 0]
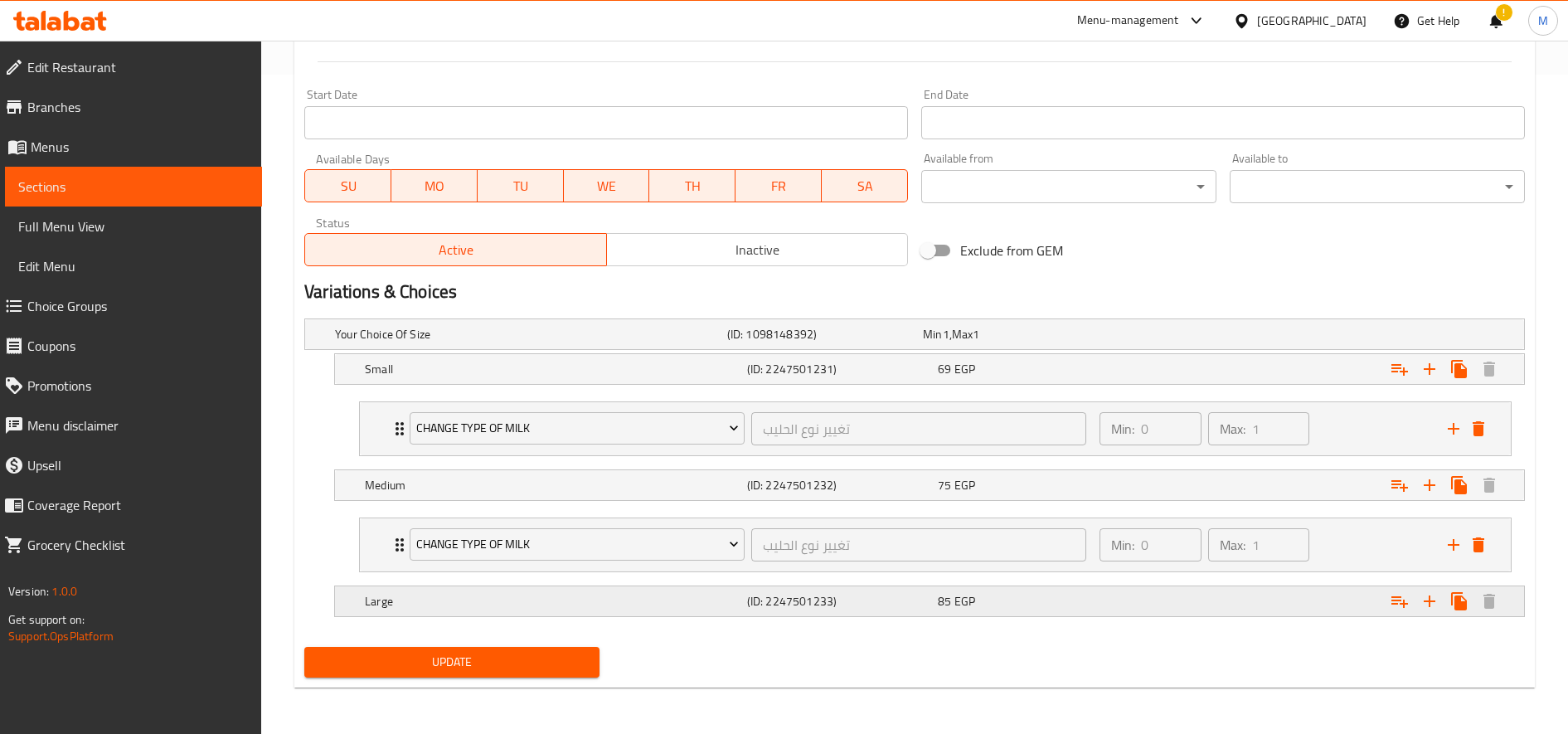
click at [1398, 603] on icon "Expand" at bounding box center [1399, 601] width 19 height 19
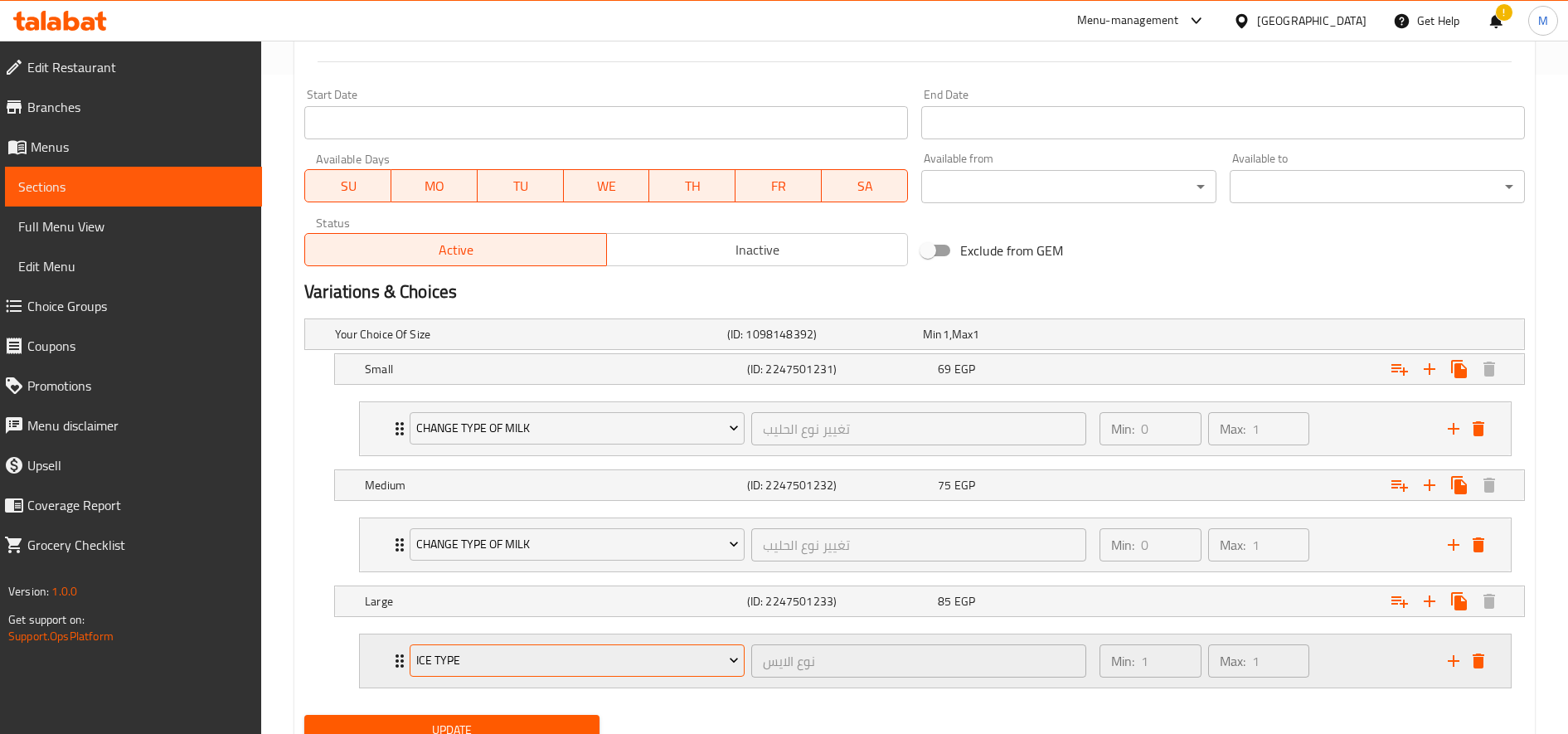
click at [602, 653] on span "Ice type" at bounding box center [578, 660] width 322 height 20
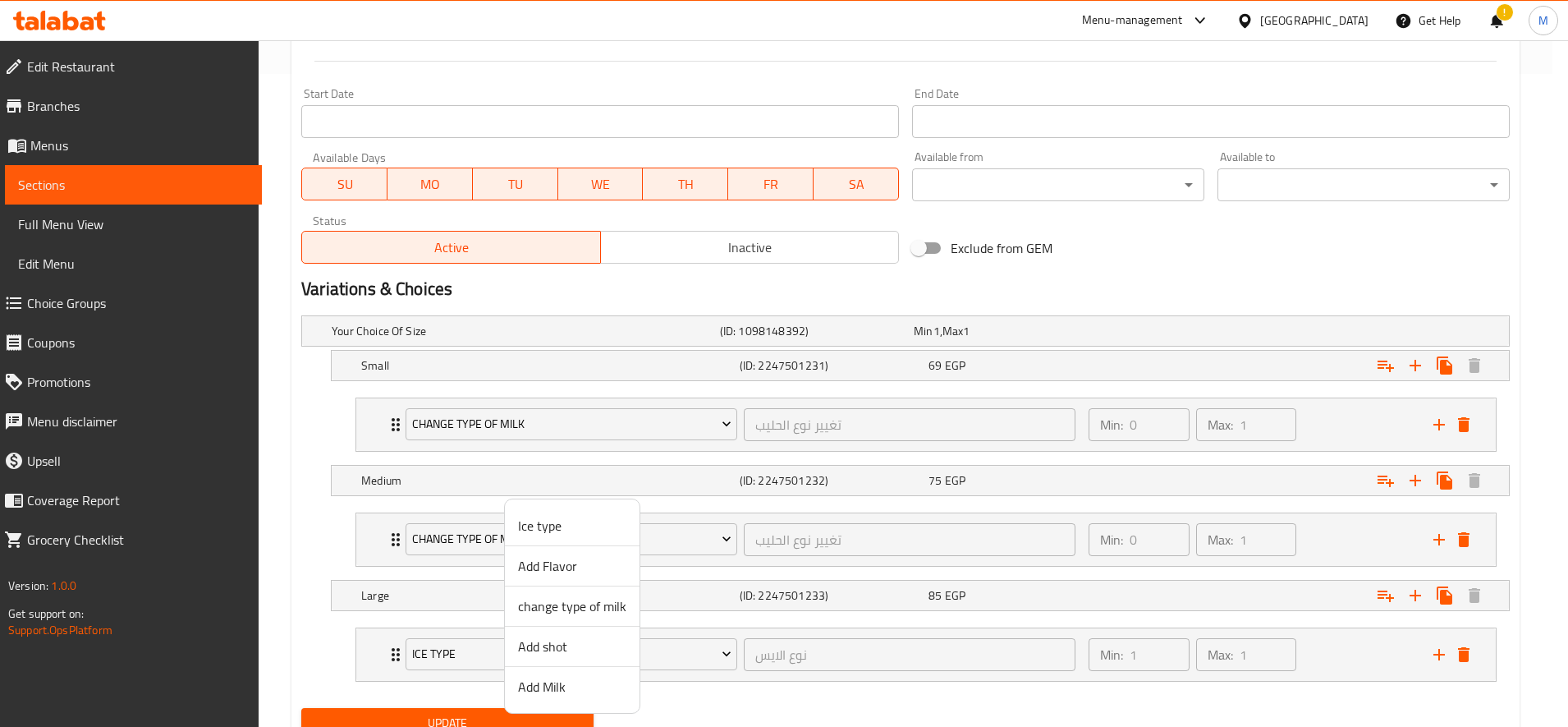
click at [576, 611] on span "change type of milk" at bounding box center [572, 605] width 108 height 19
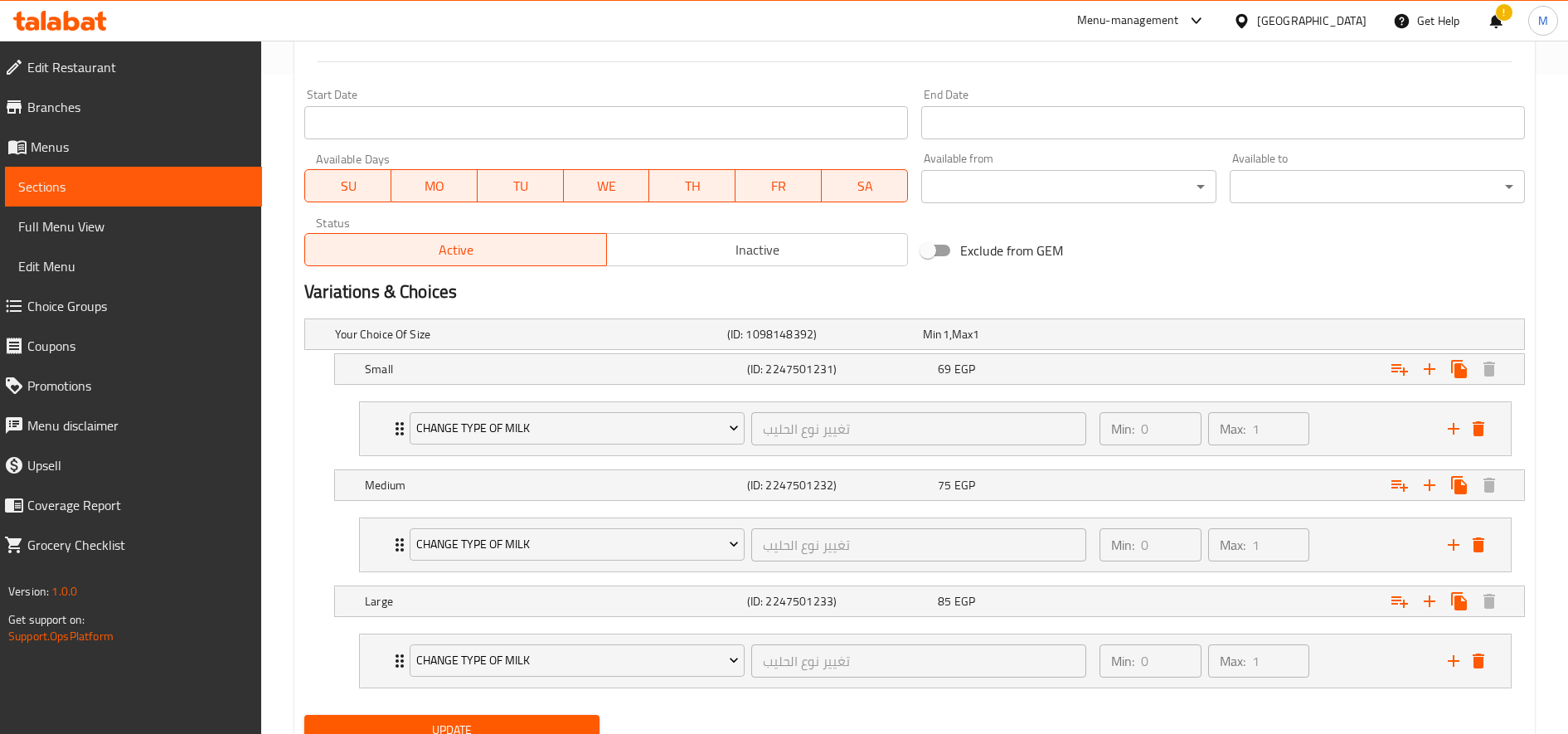
scroll to position [728, 0]
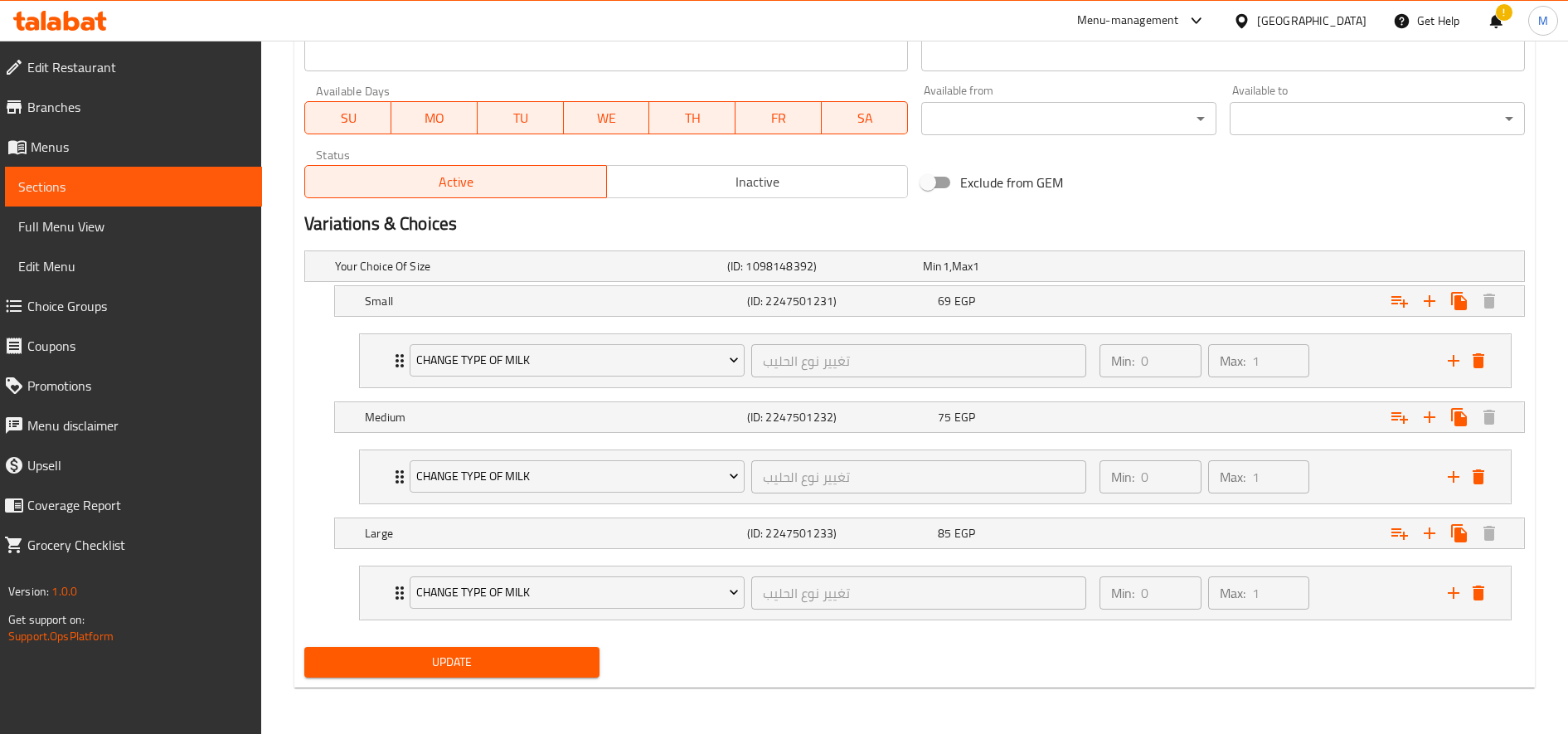
click at [465, 669] on span "Update" at bounding box center [452, 662] width 268 height 20
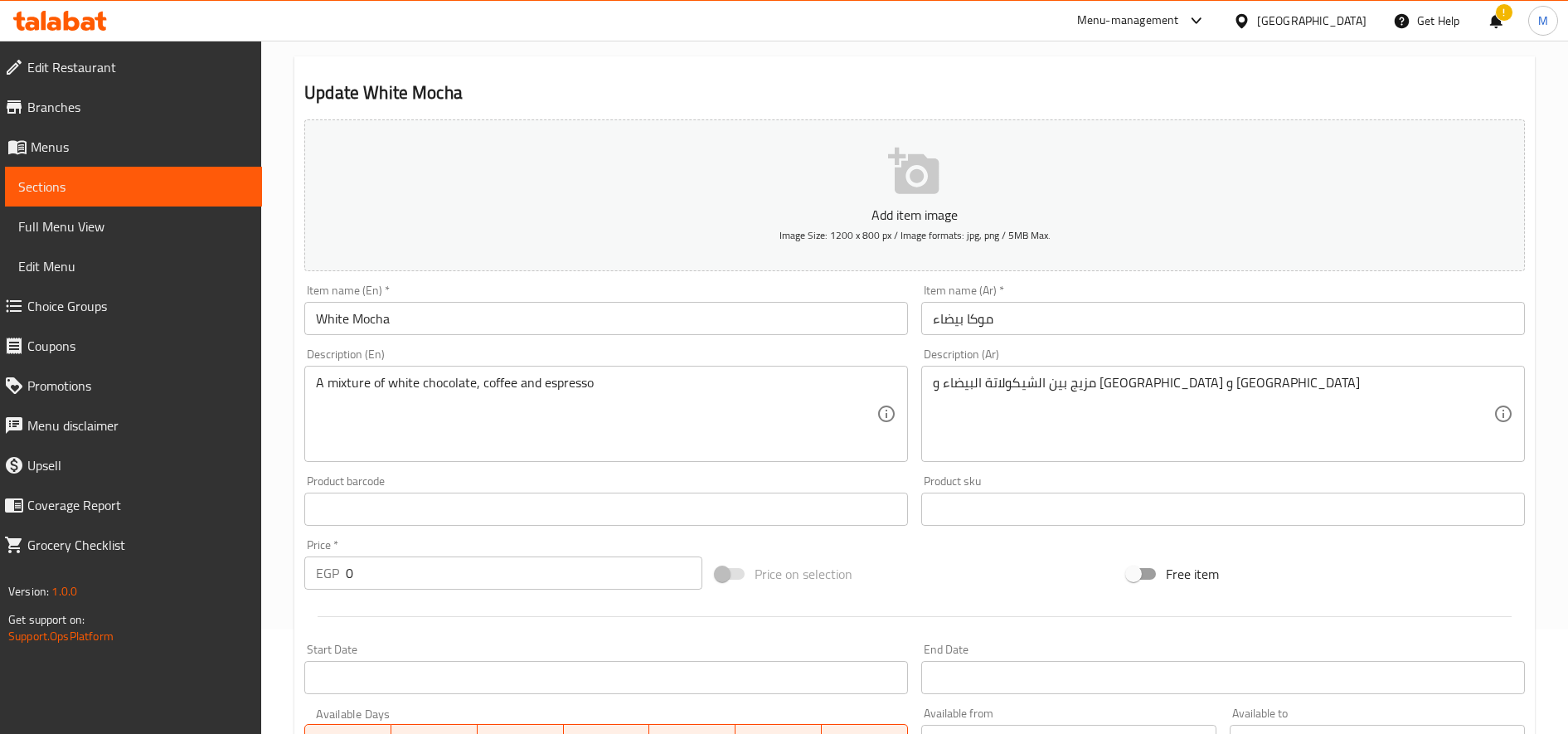
scroll to position [0, 0]
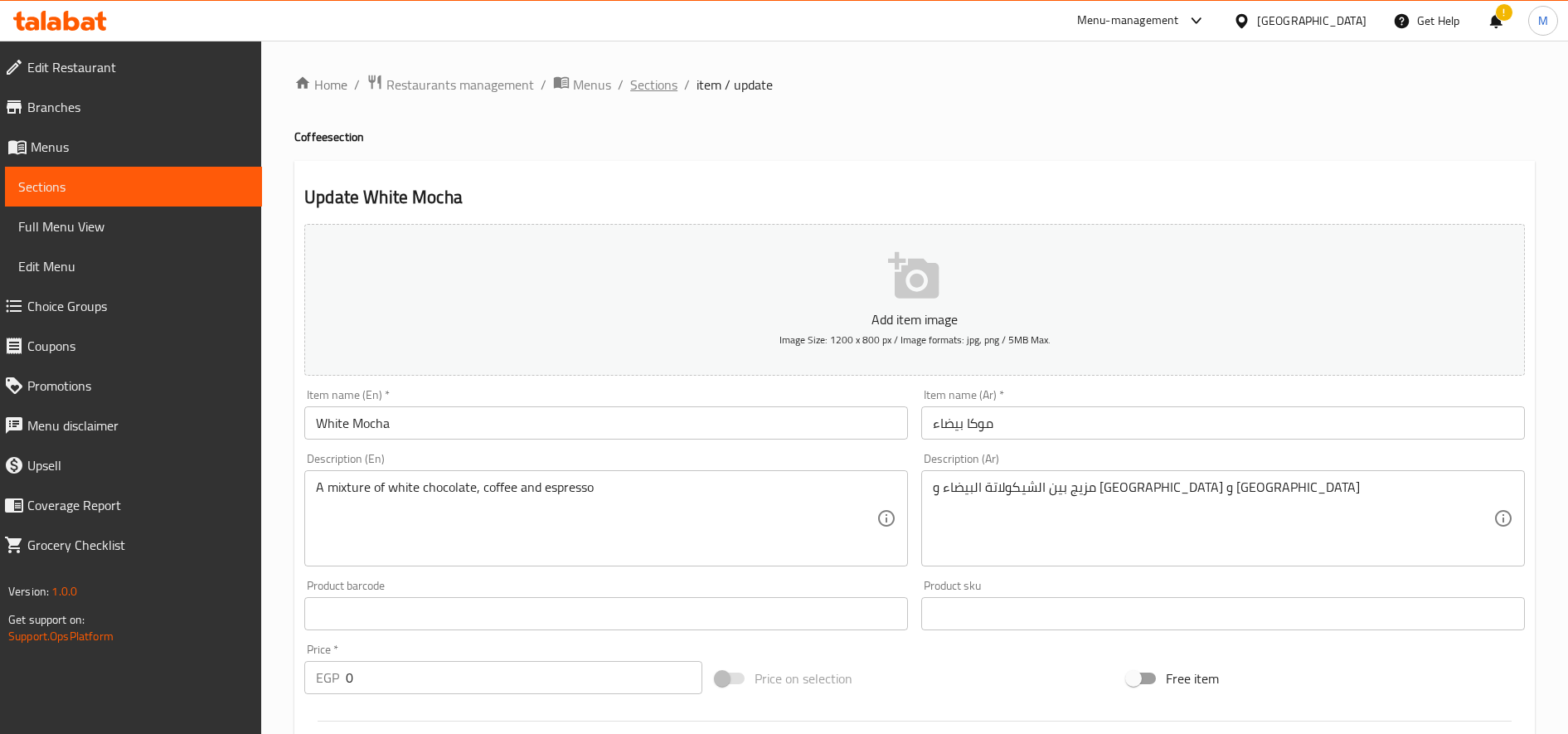
click at [675, 82] on span "Sections" at bounding box center [653, 84] width 47 height 19
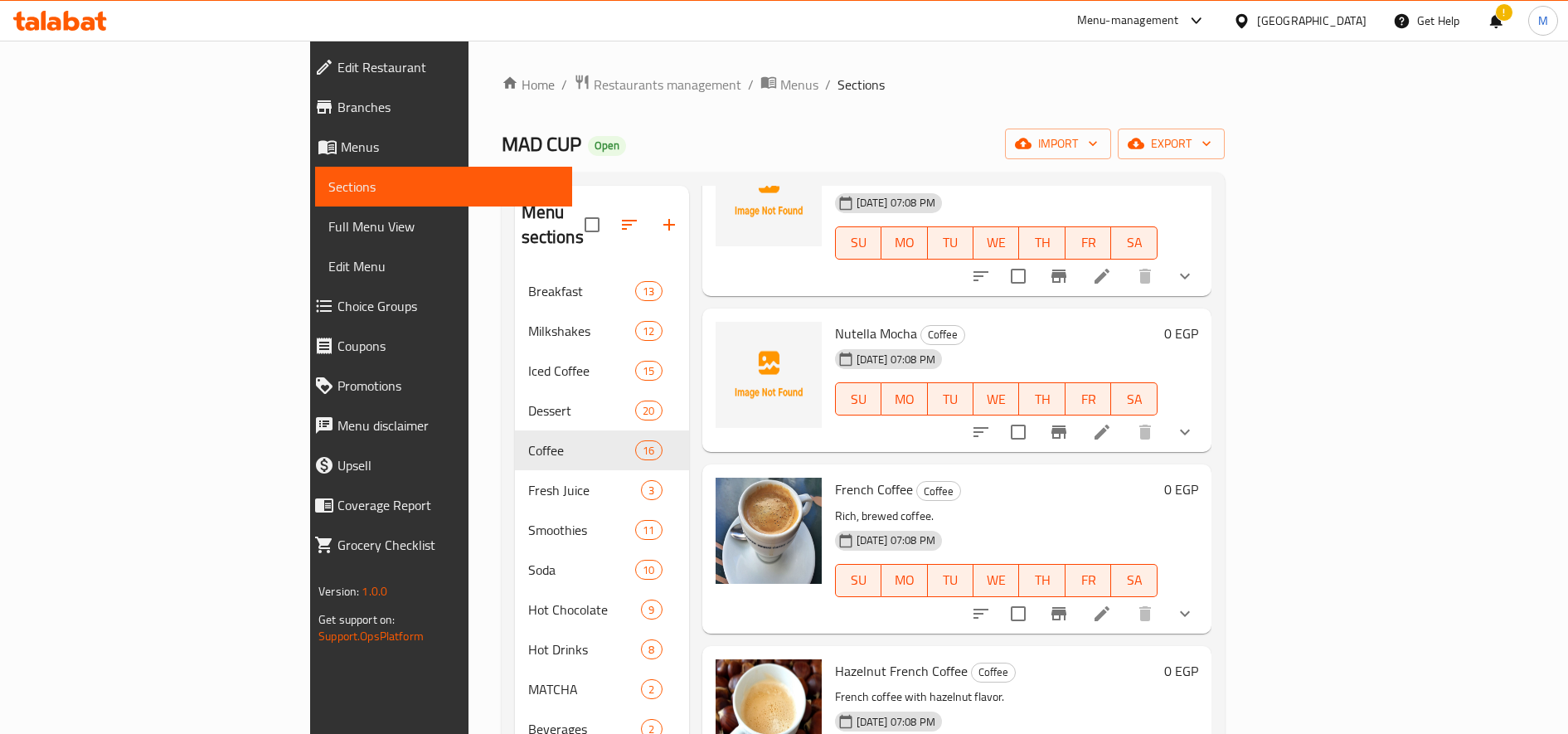
scroll to position [2103, 0]
click at [1112, 425] on icon at bounding box center [1101, 434] width 19 height 19
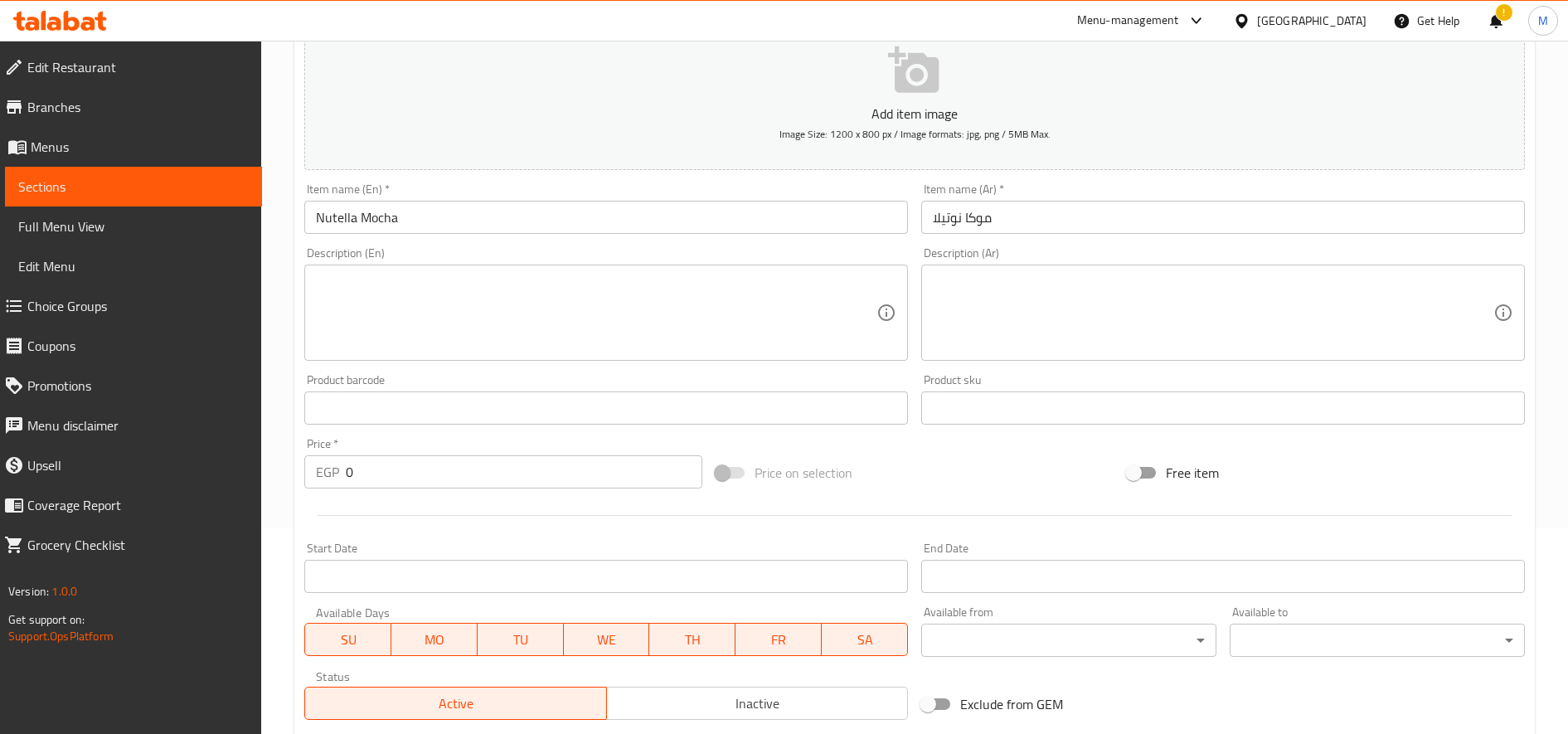
scroll to position [523, 0]
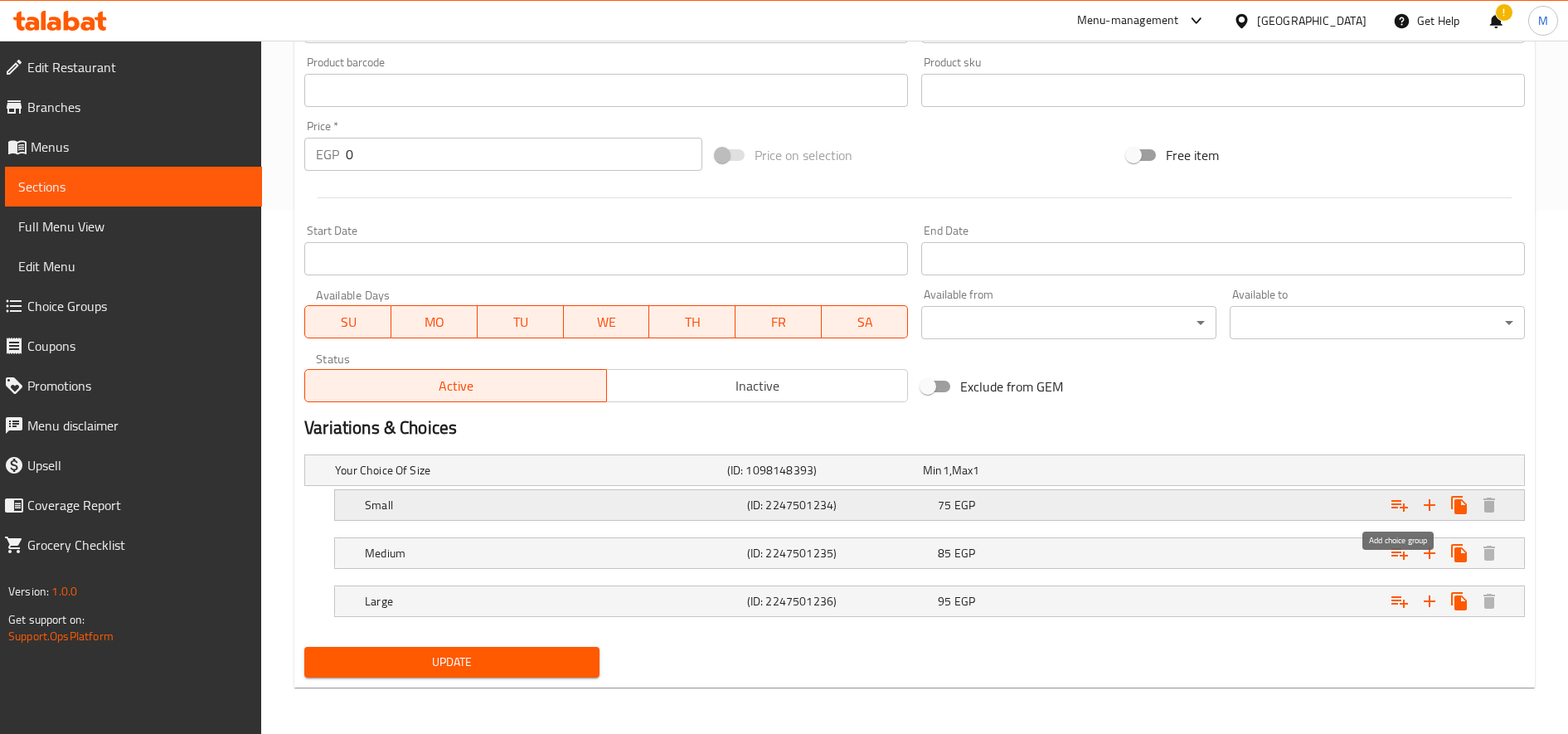
click at [1400, 511] on icon "Expand" at bounding box center [1399, 504] width 19 height 19
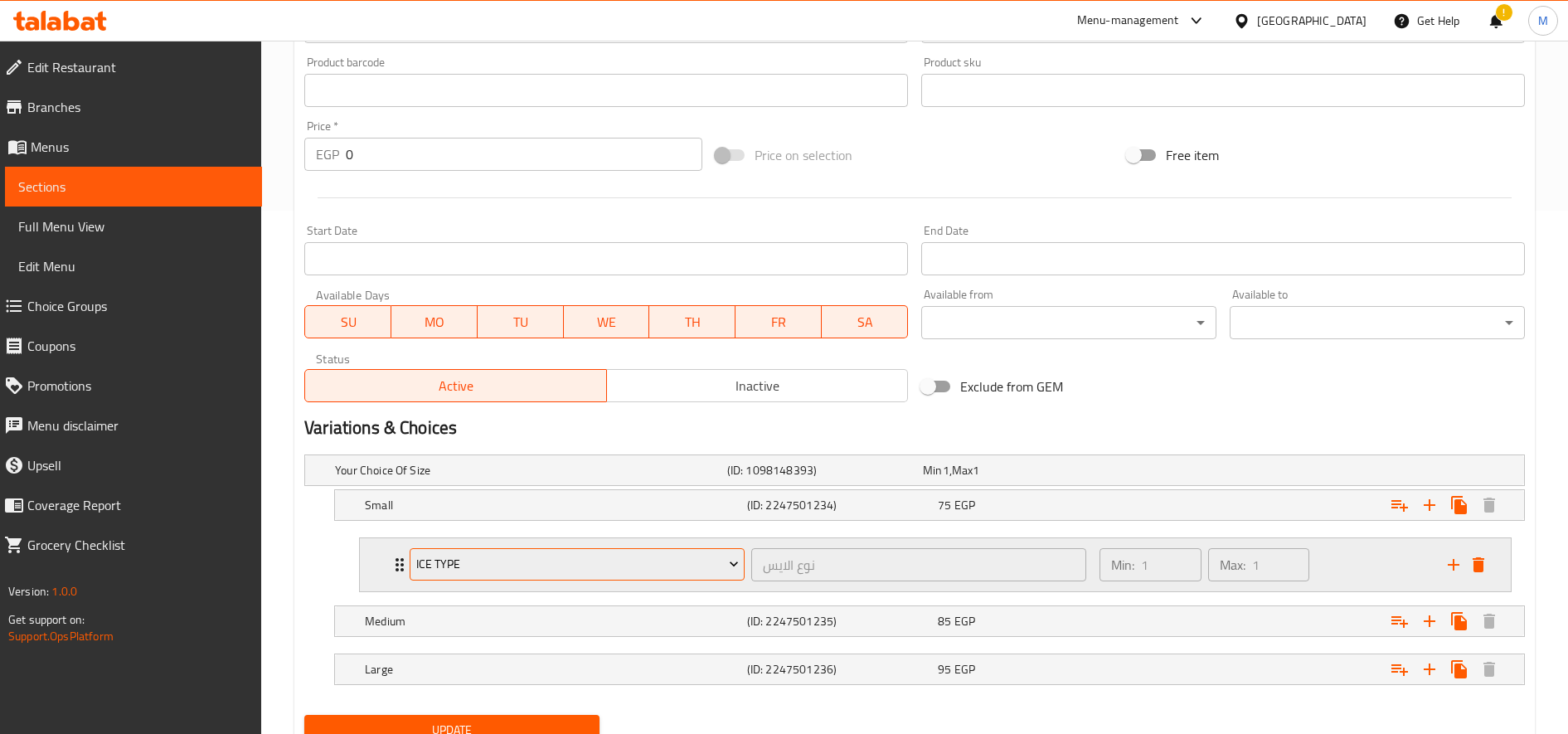
click at [641, 556] on span "Ice type" at bounding box center [578, 564] width 322 height 20
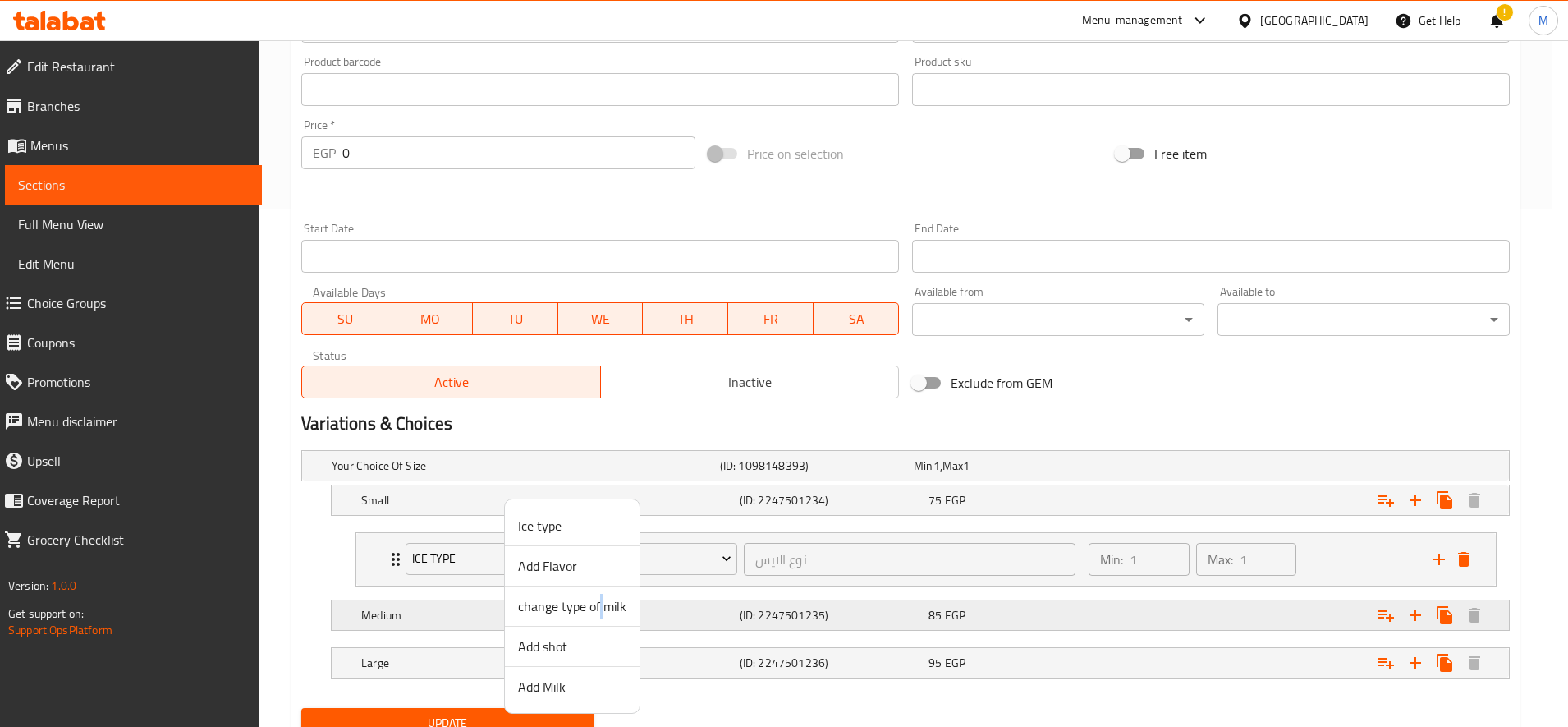
click at [602, 611] on span "change type of milk" at bounding box center [572, 605] width 108 height 19
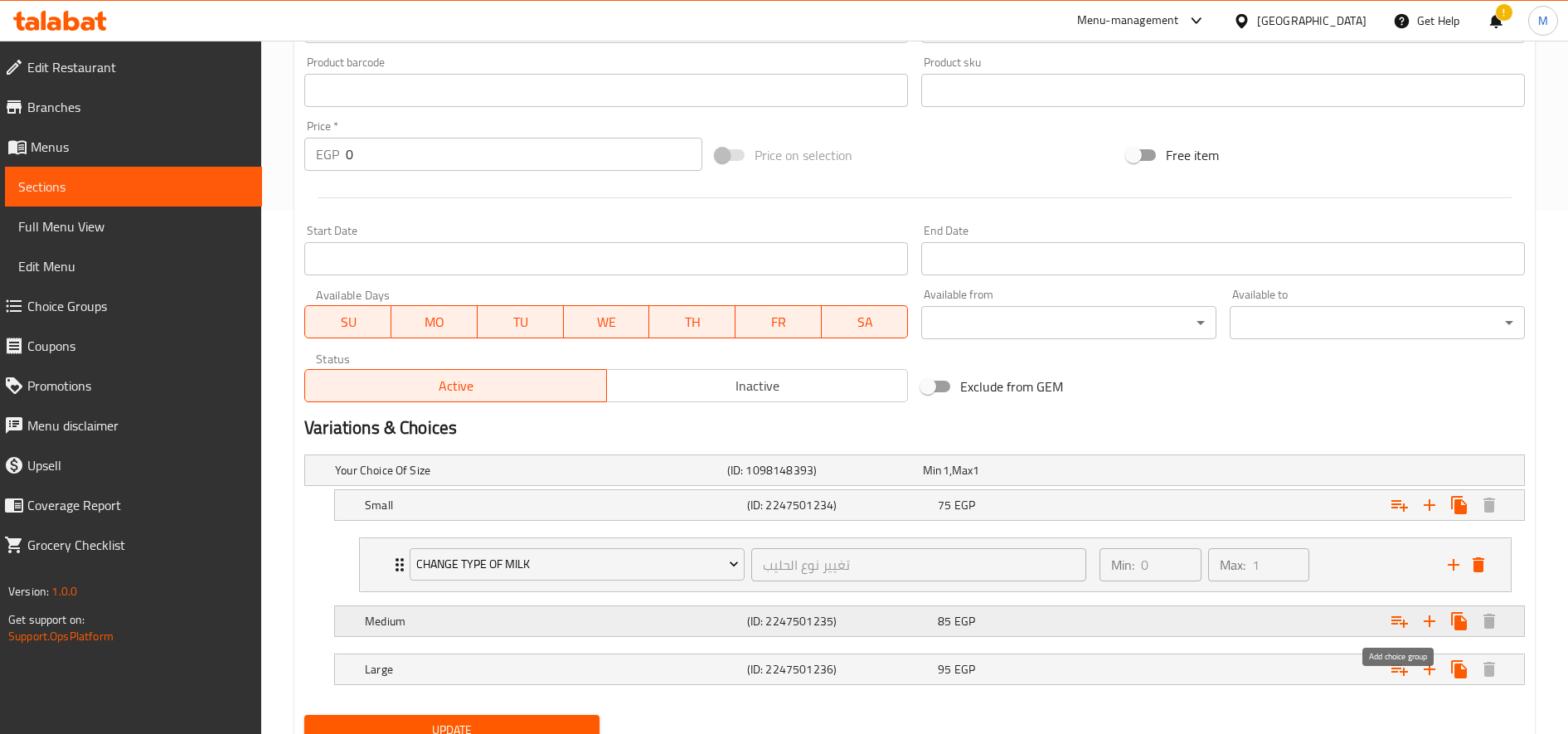
click at [1404, 623] on icon "Expand" at bounding box center [1400, 622] width 17 height 12
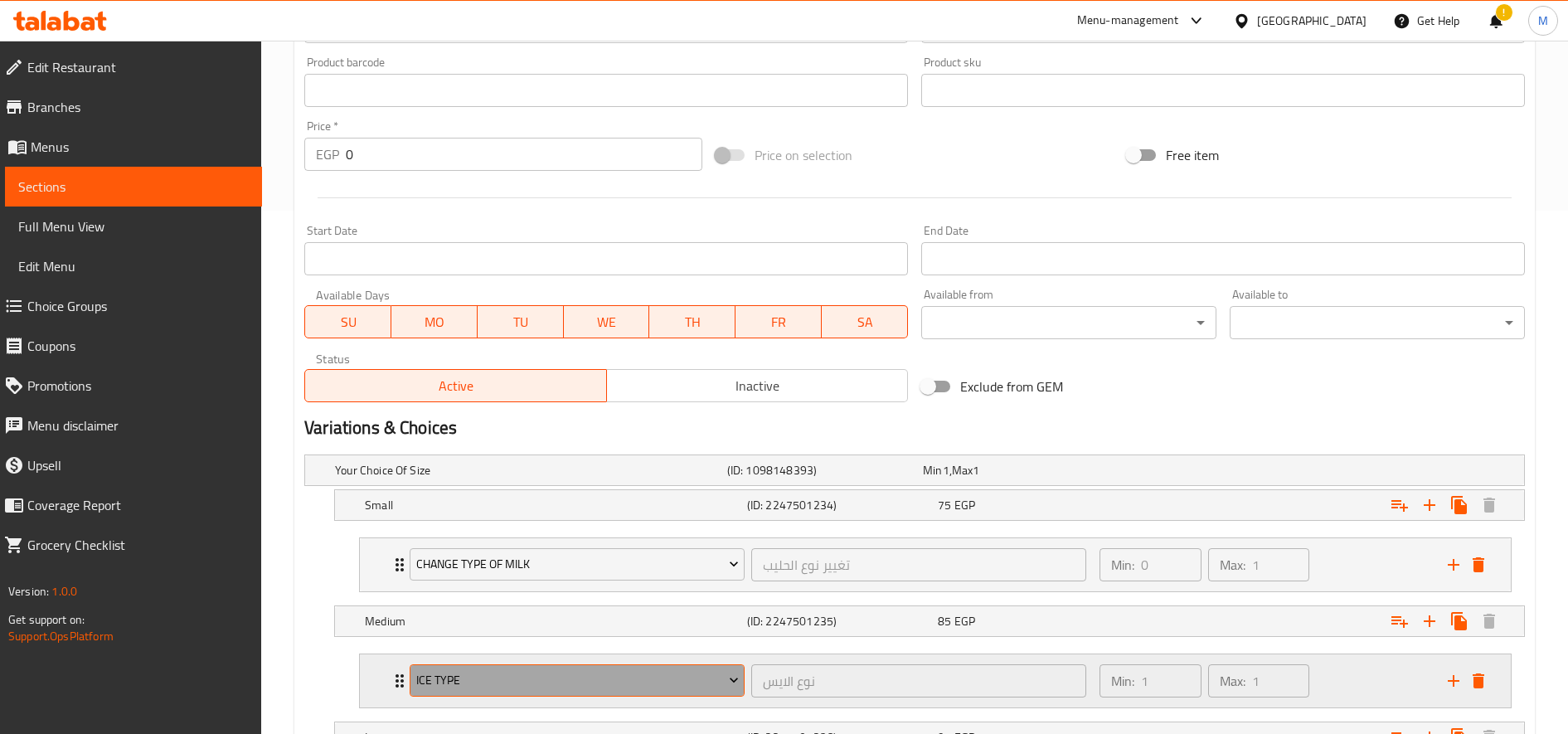
click at [641, 677] on span "Ice type" at bounding box center [578, 680] width 322 height 20
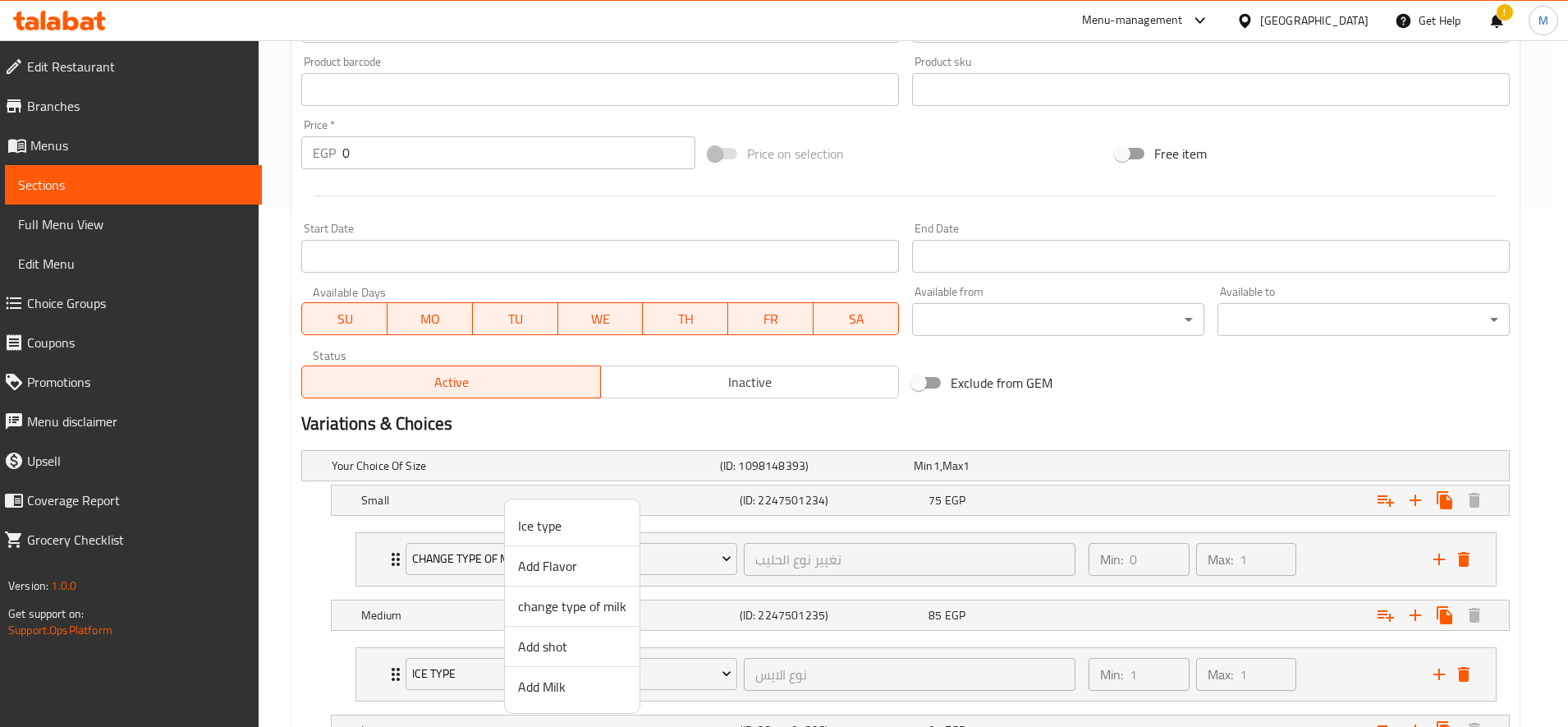
click at [609, 600] on span "change type of milk" at bounding box center [572, 605] width 108 height 19
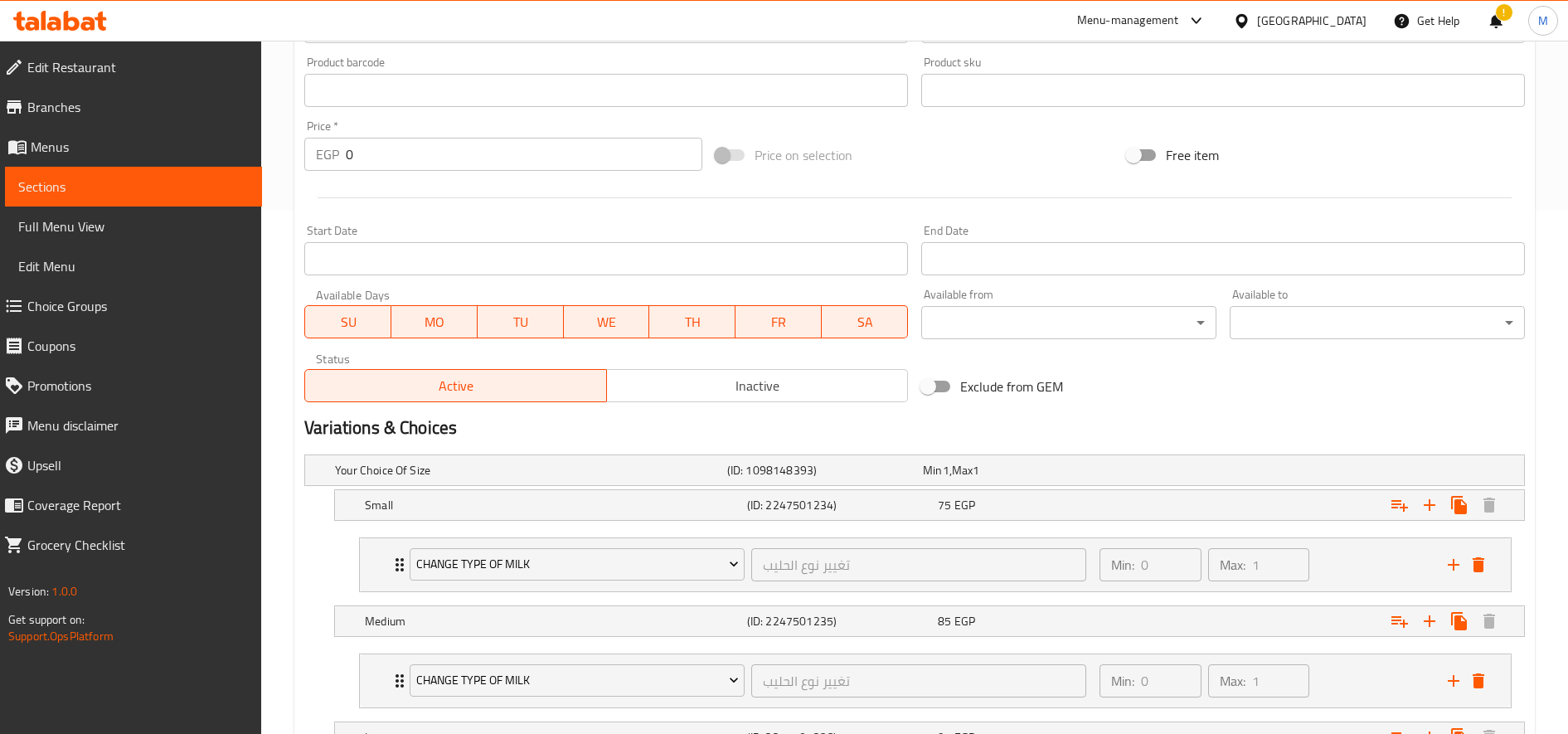
scroll to position [659, 0]
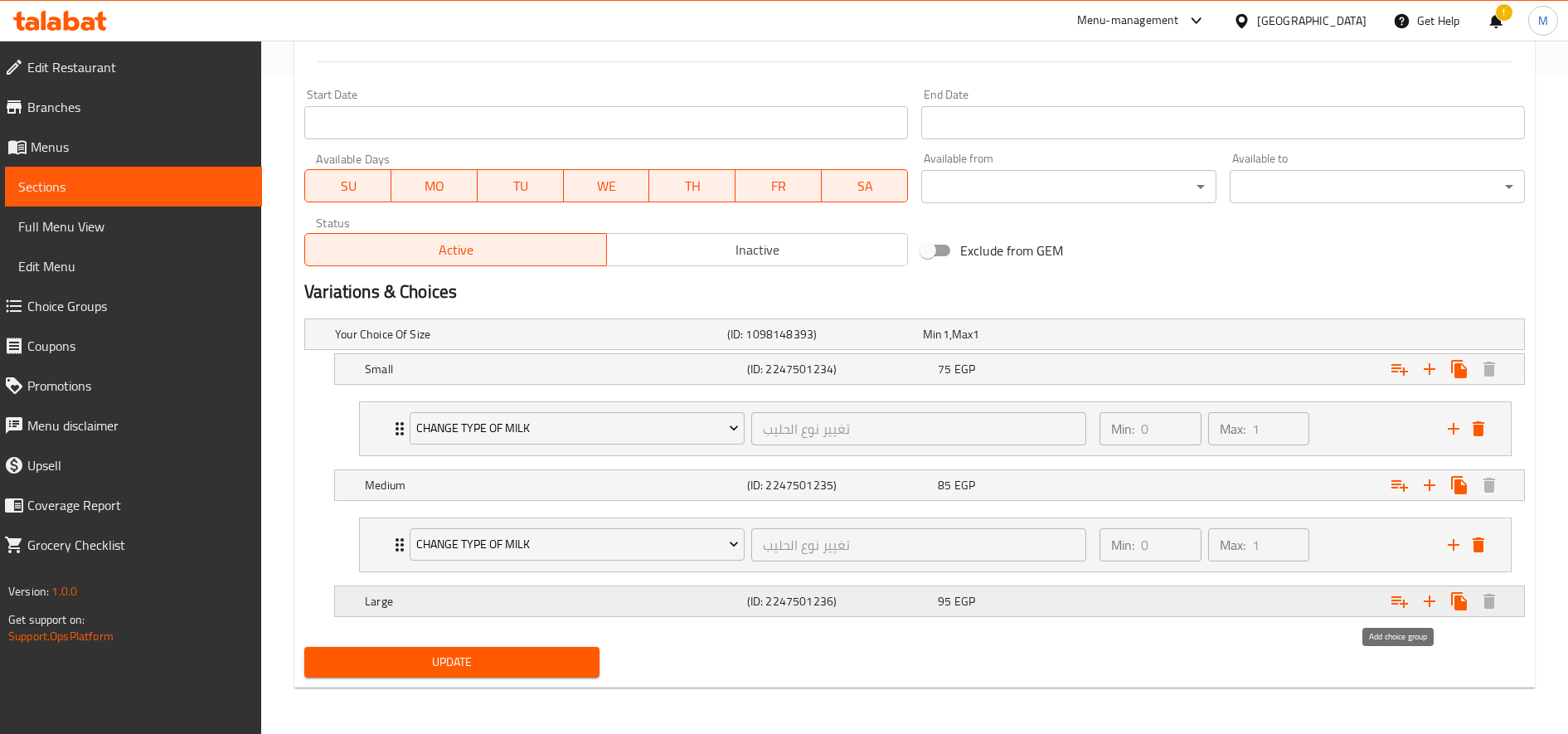
click at [1401, 592] on icon "Expand" at bounding box center [1399, 601] width 19 height 19
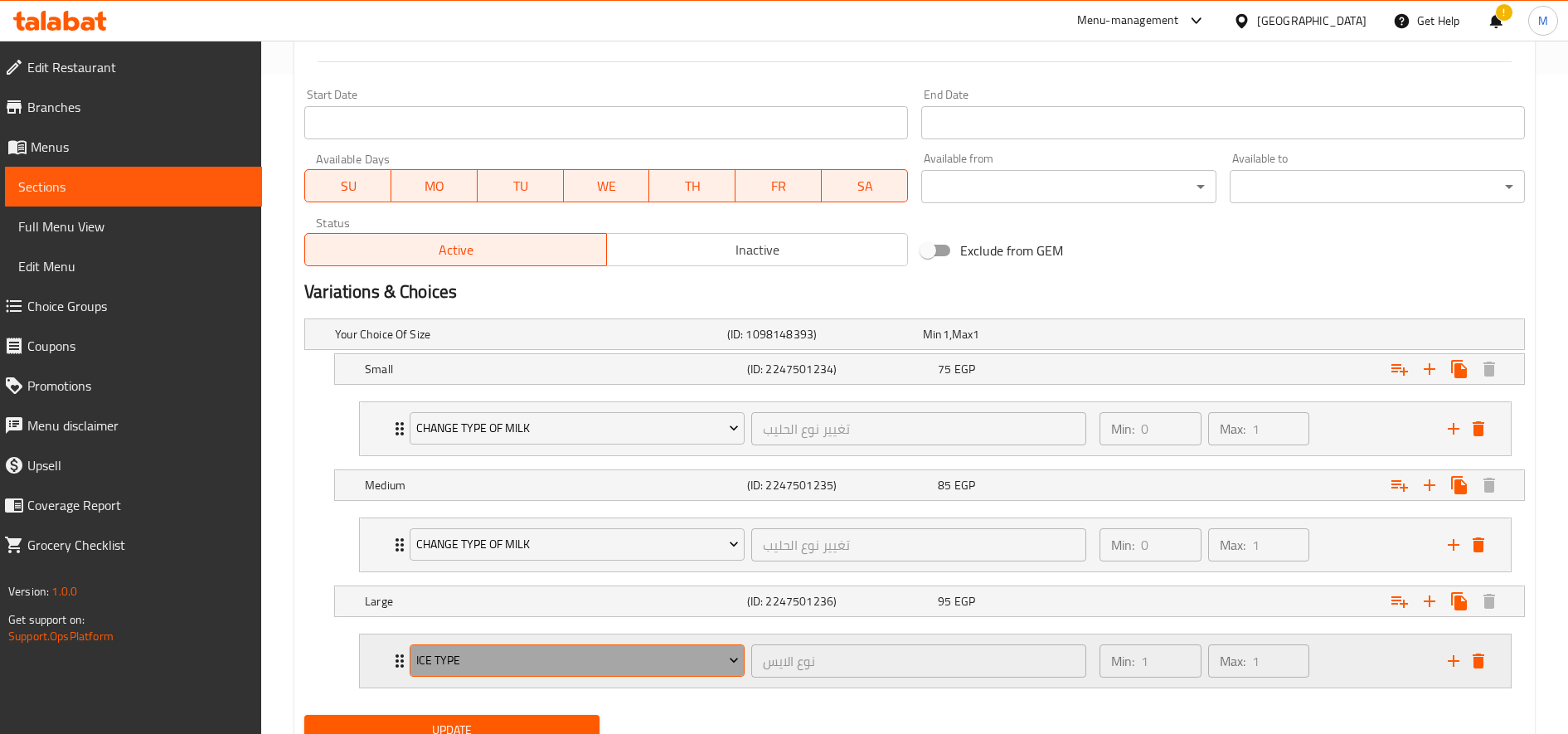
click at [549, 656] on span "Ice type" at bounding box center [578, 660] width 322 height 20
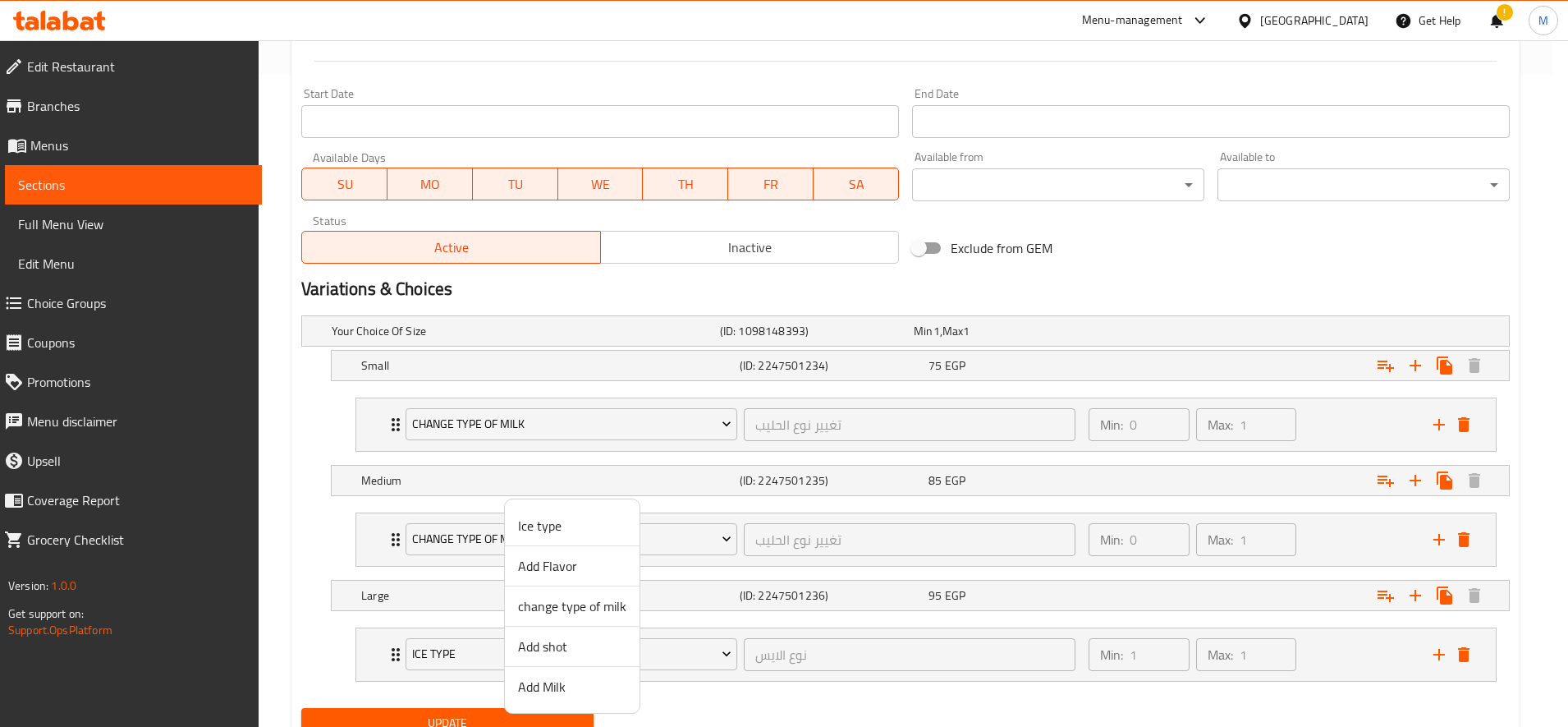
click at [579, 608] on span "change type of milk" at bounding box center [572, 605] width 108 height 19
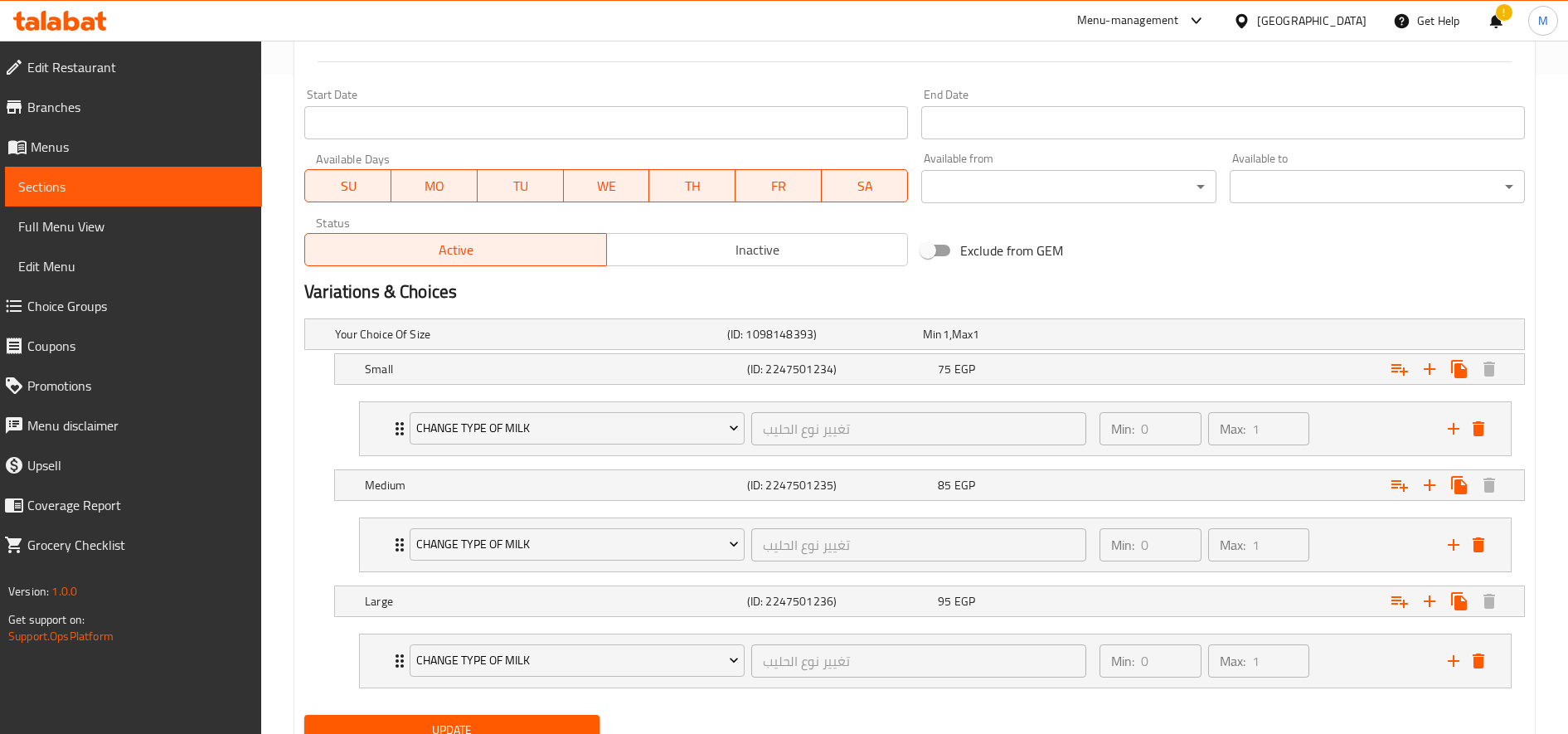
scroll to position [728, 0]
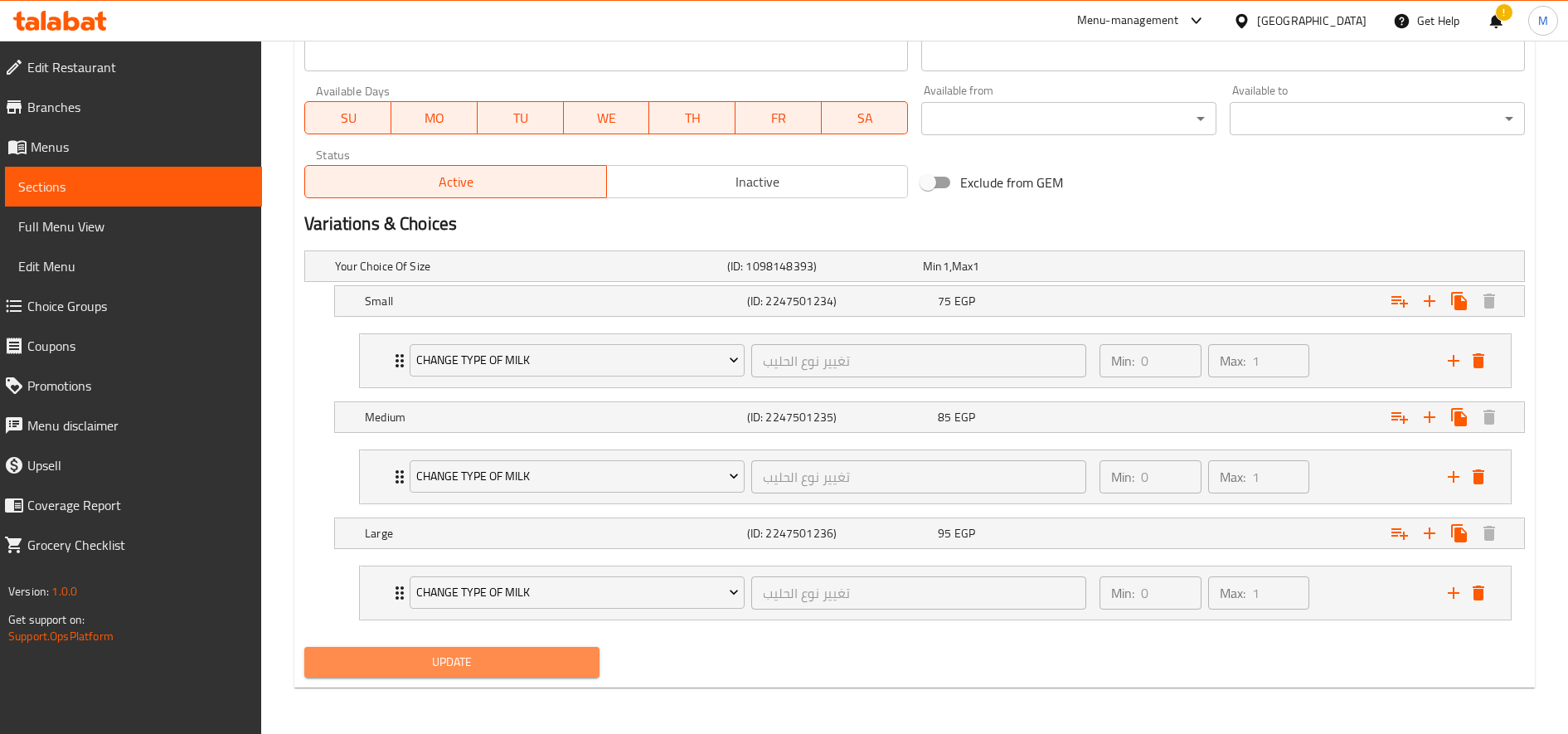
click at [580, 662] on span "Update" at bounding box center [452, 662] width 268 height 20
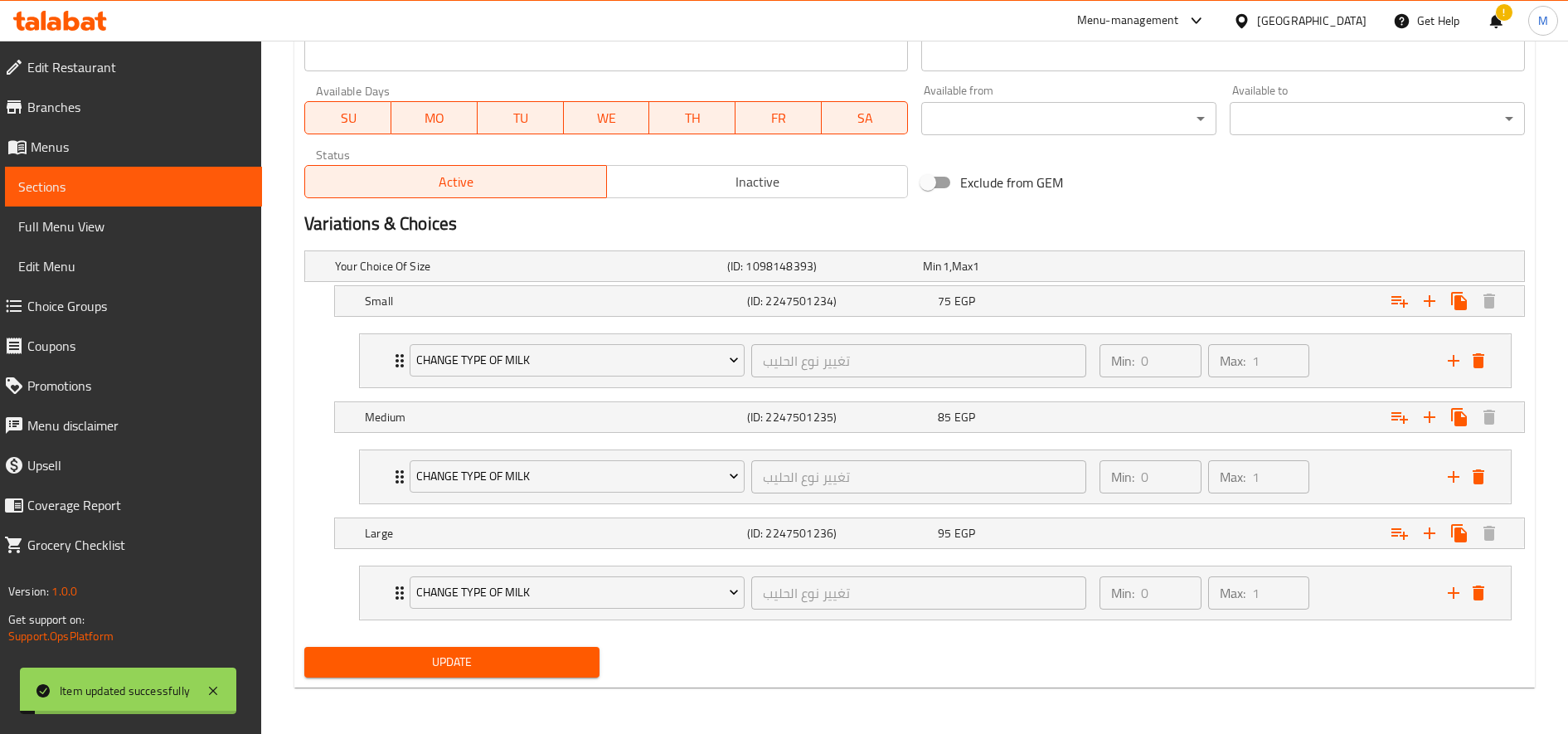
scroll to position [0, 0]
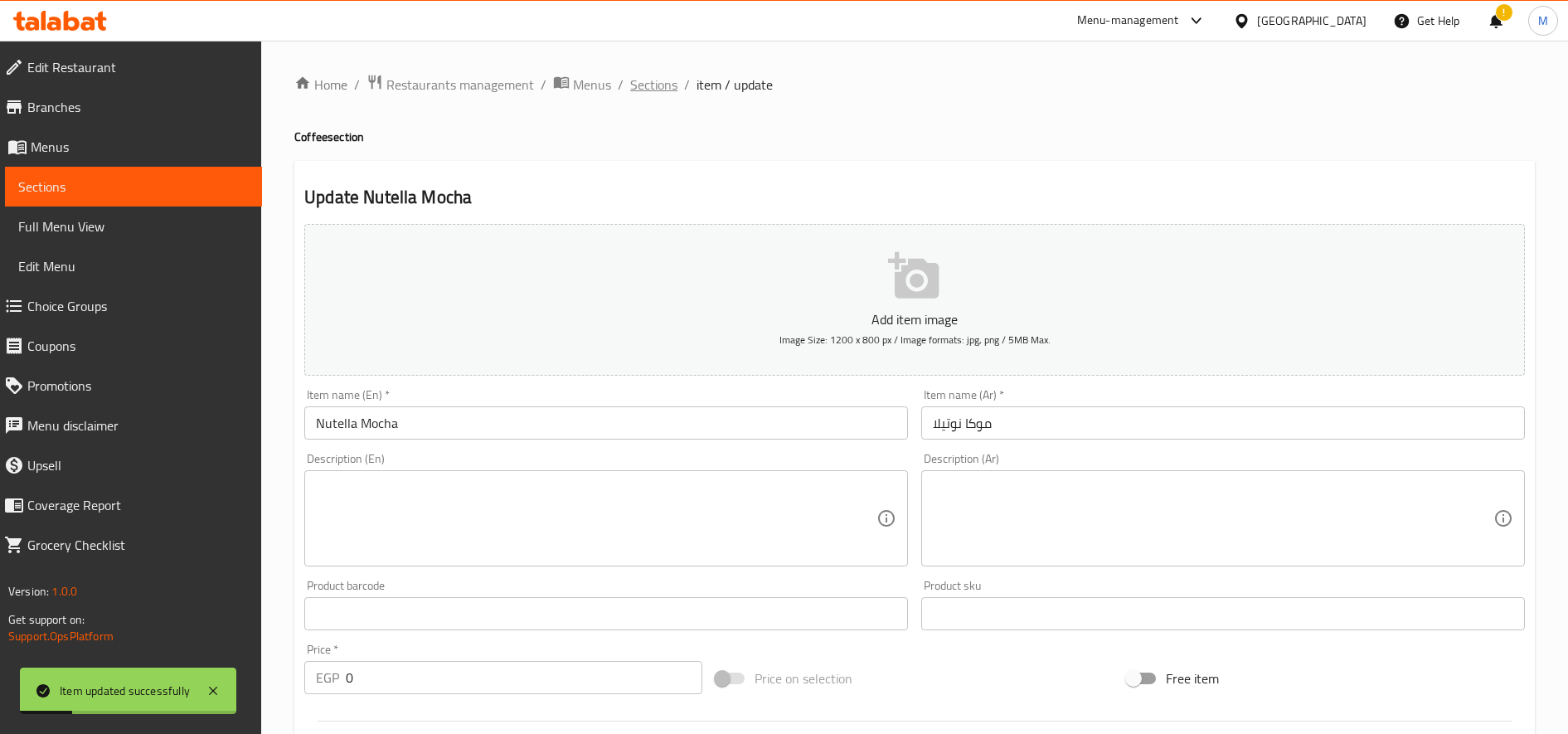
click at [665, 94] on span "Sections" at bounding box center [653, 84] width 47 height 19
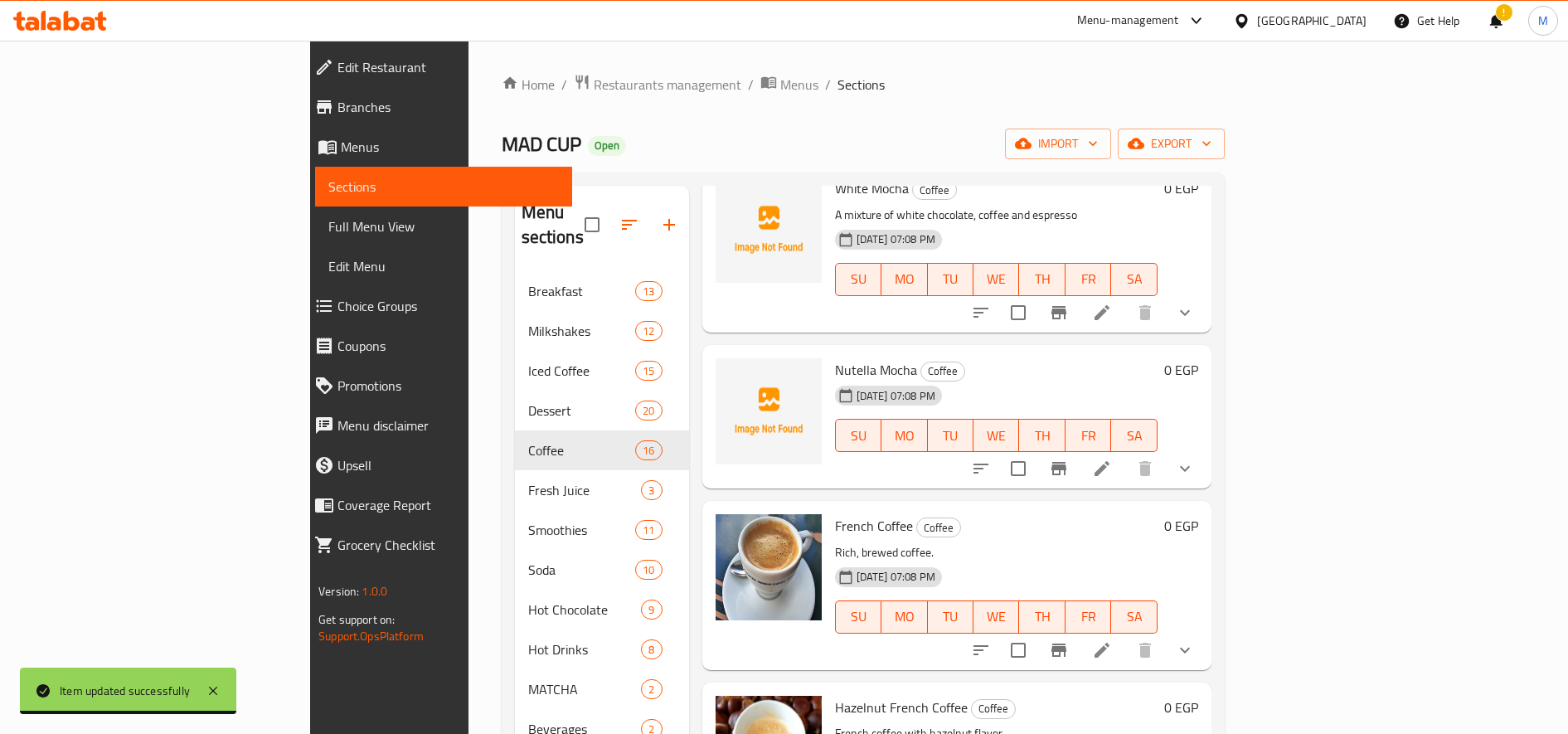
scroll to position [2132, 0]
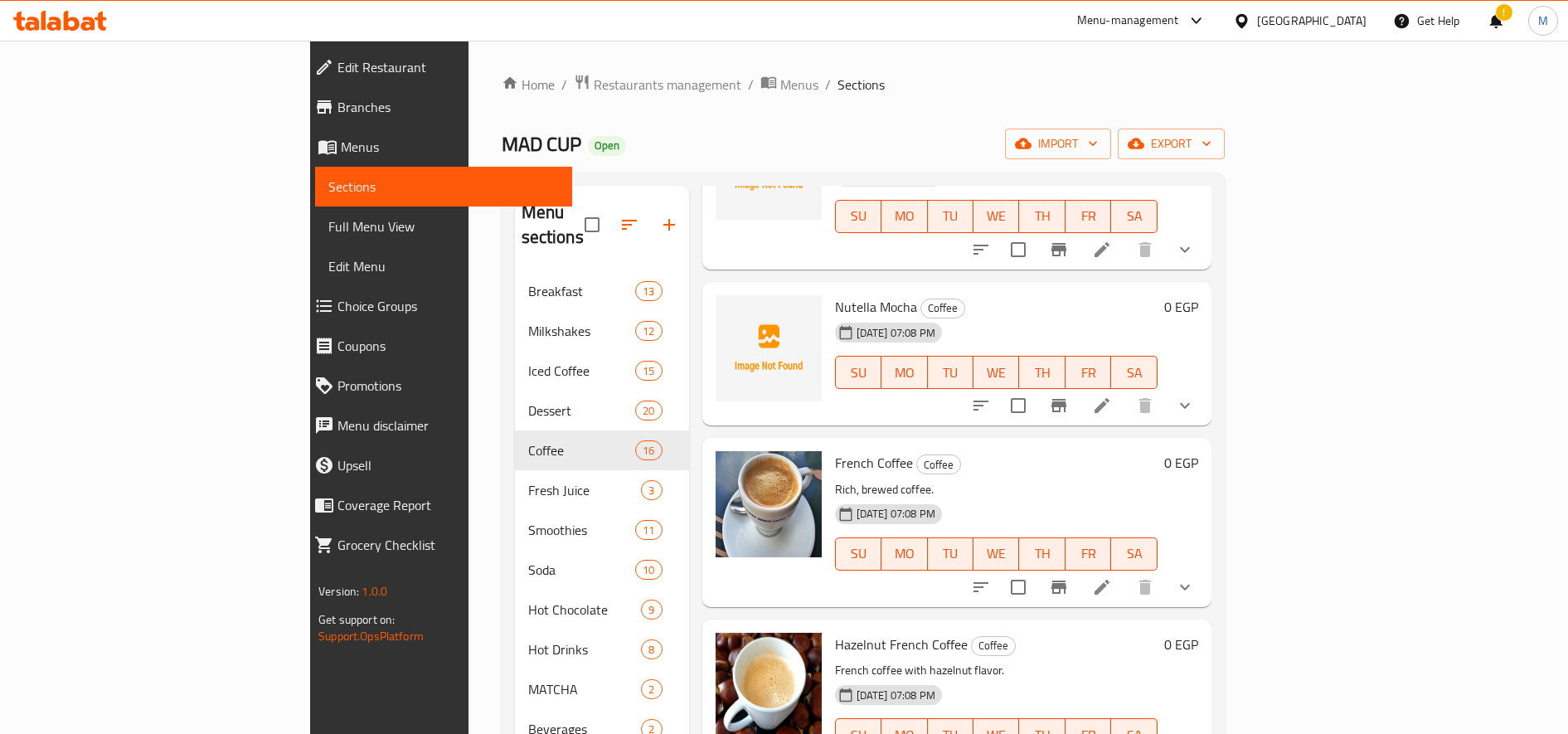
click at [1126, 572] on li at bounding box center [1101, 587] width 46 height 30
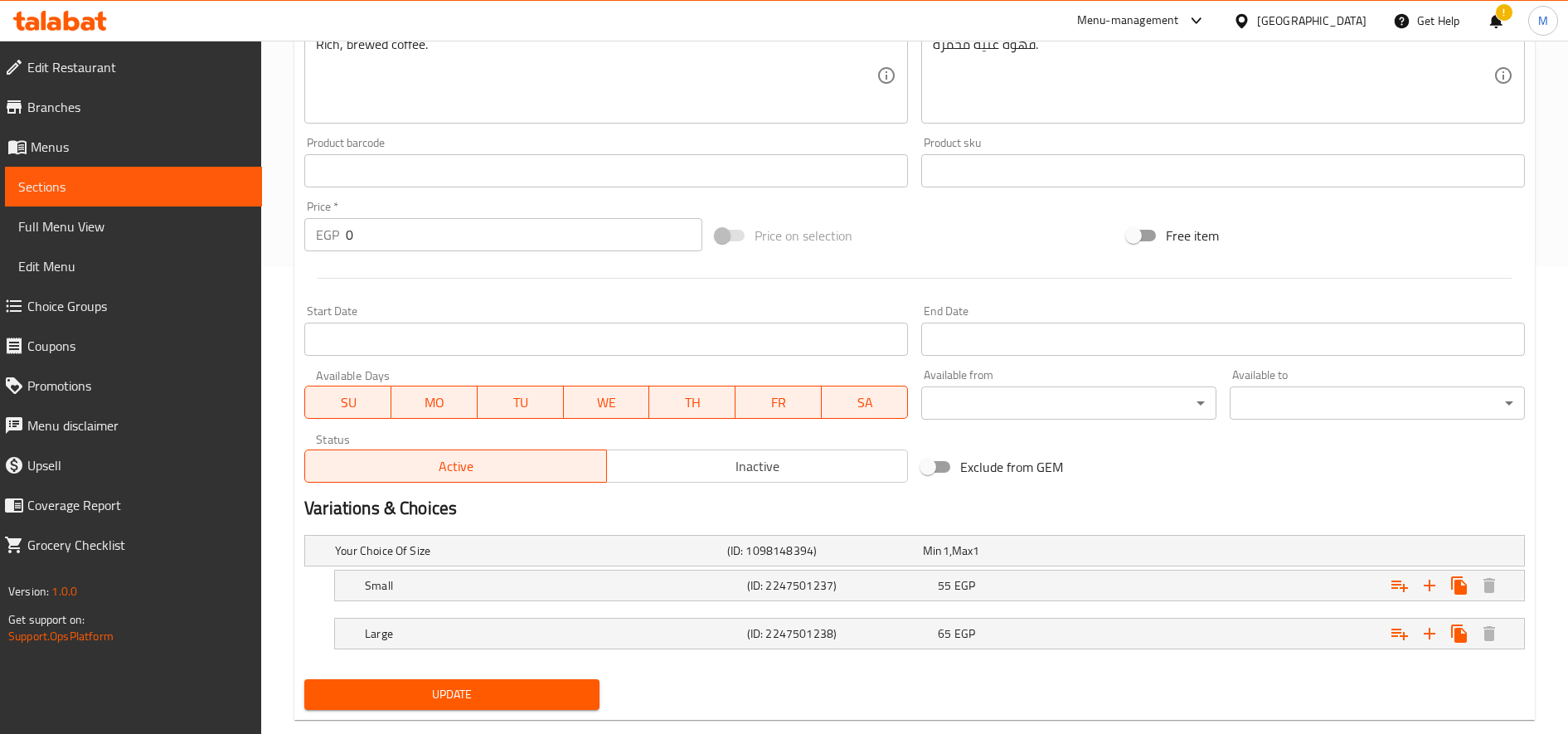
scroll to position [499, 0]
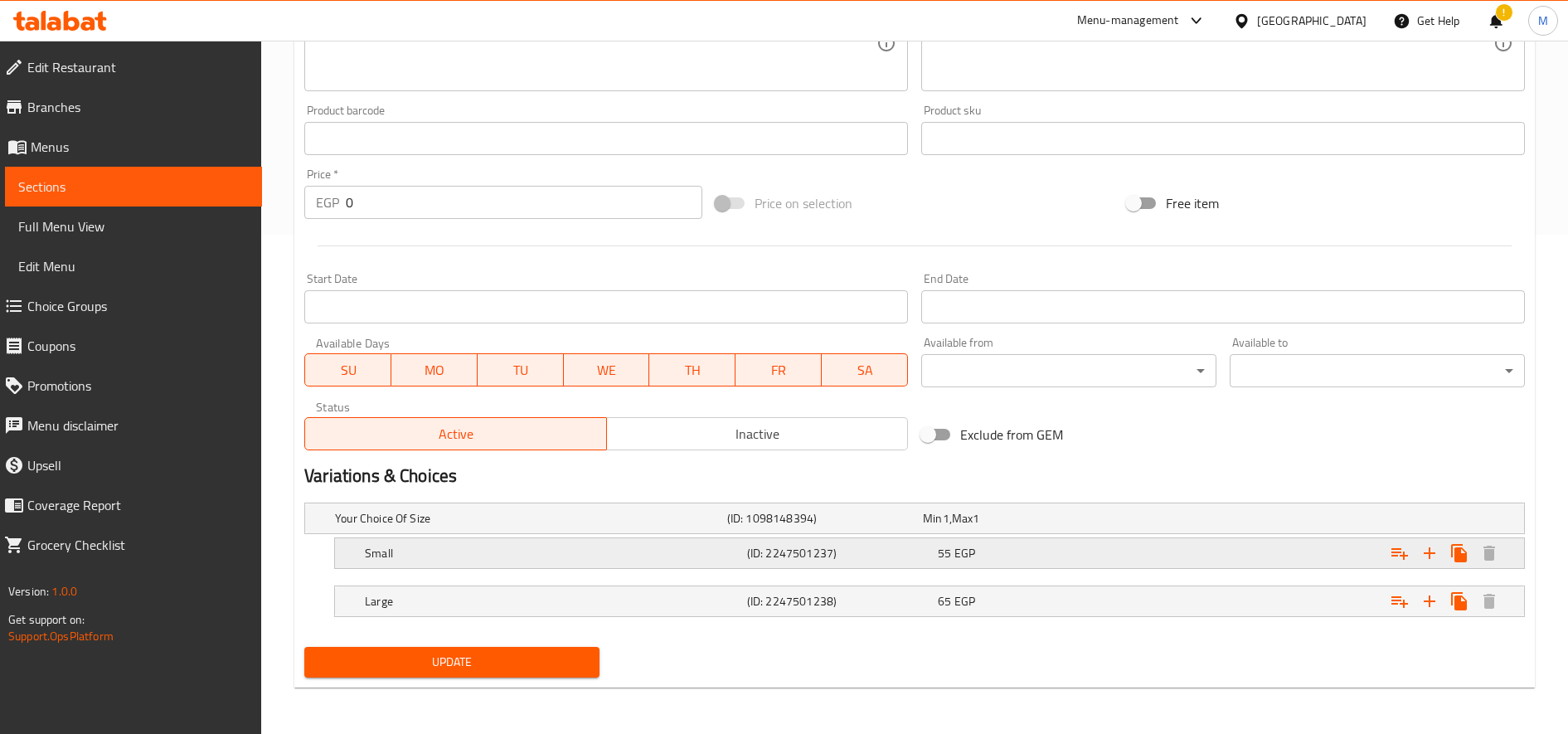
click at [1400, 555] on icon "Expand" at bounding box center [1399, 553] width 19 height 19
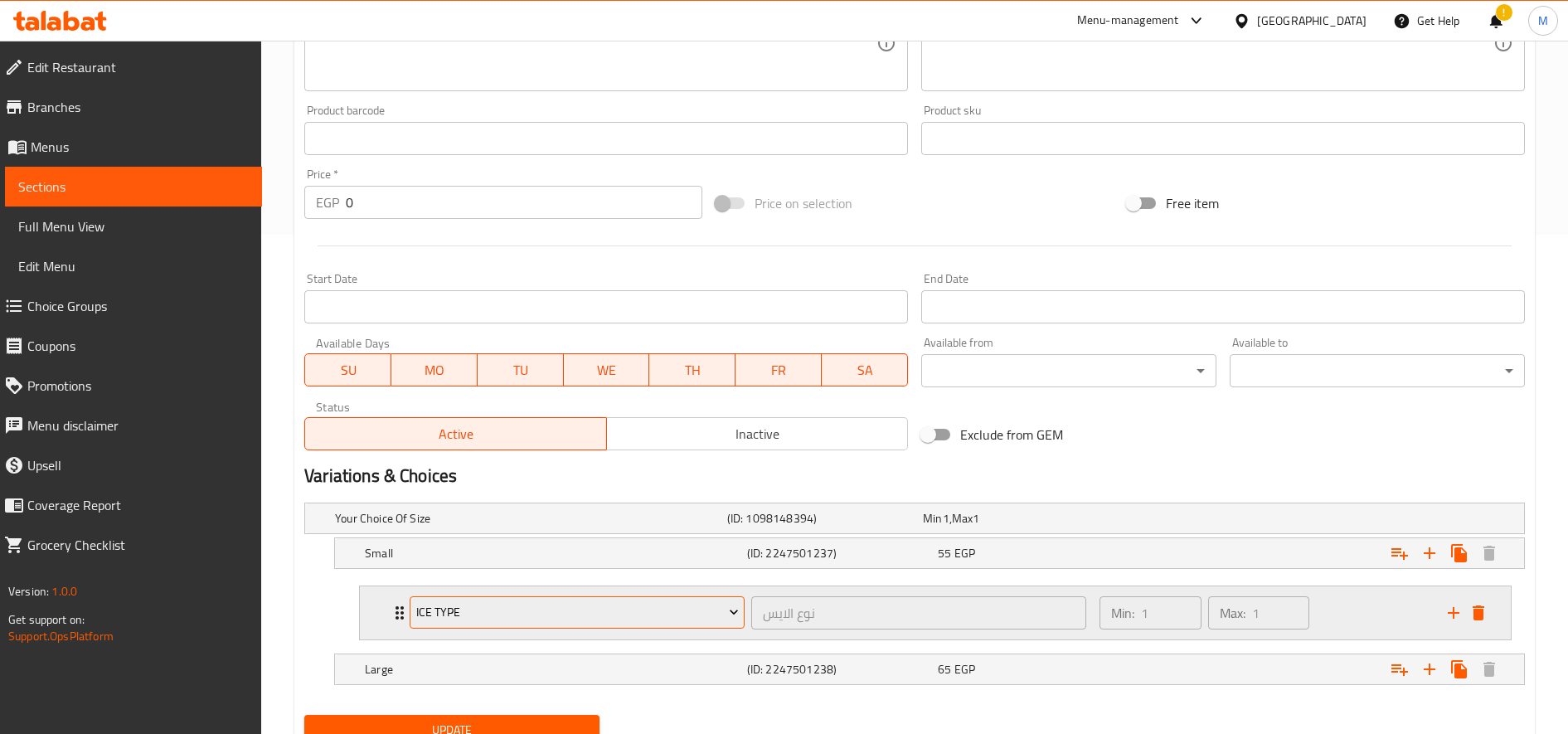
click at [606, 622] on span "Ice type" at bounding box center [578, 612] width 322 height 20
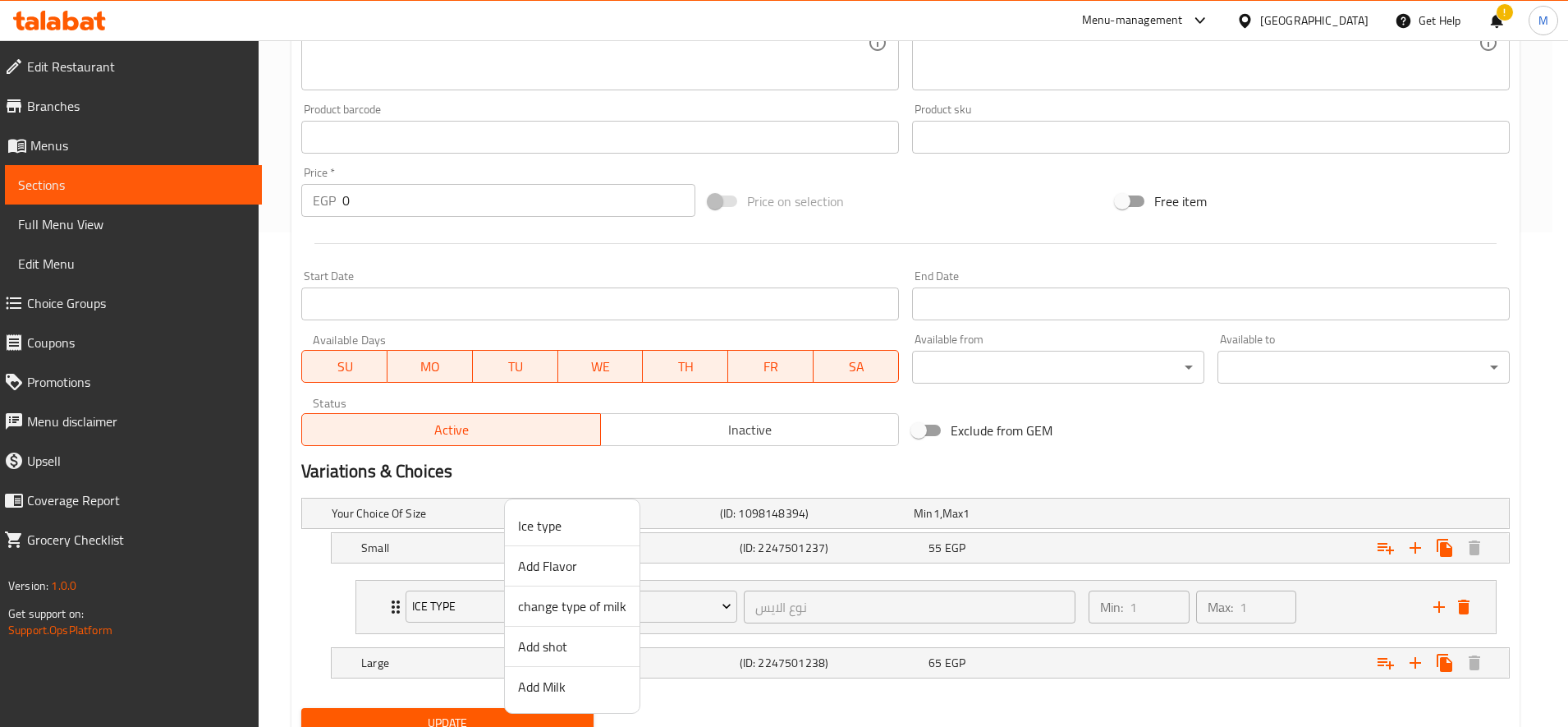
click at [598, 604] on span "change type of milk" at bounding box center [572, 605] width 108 height 19
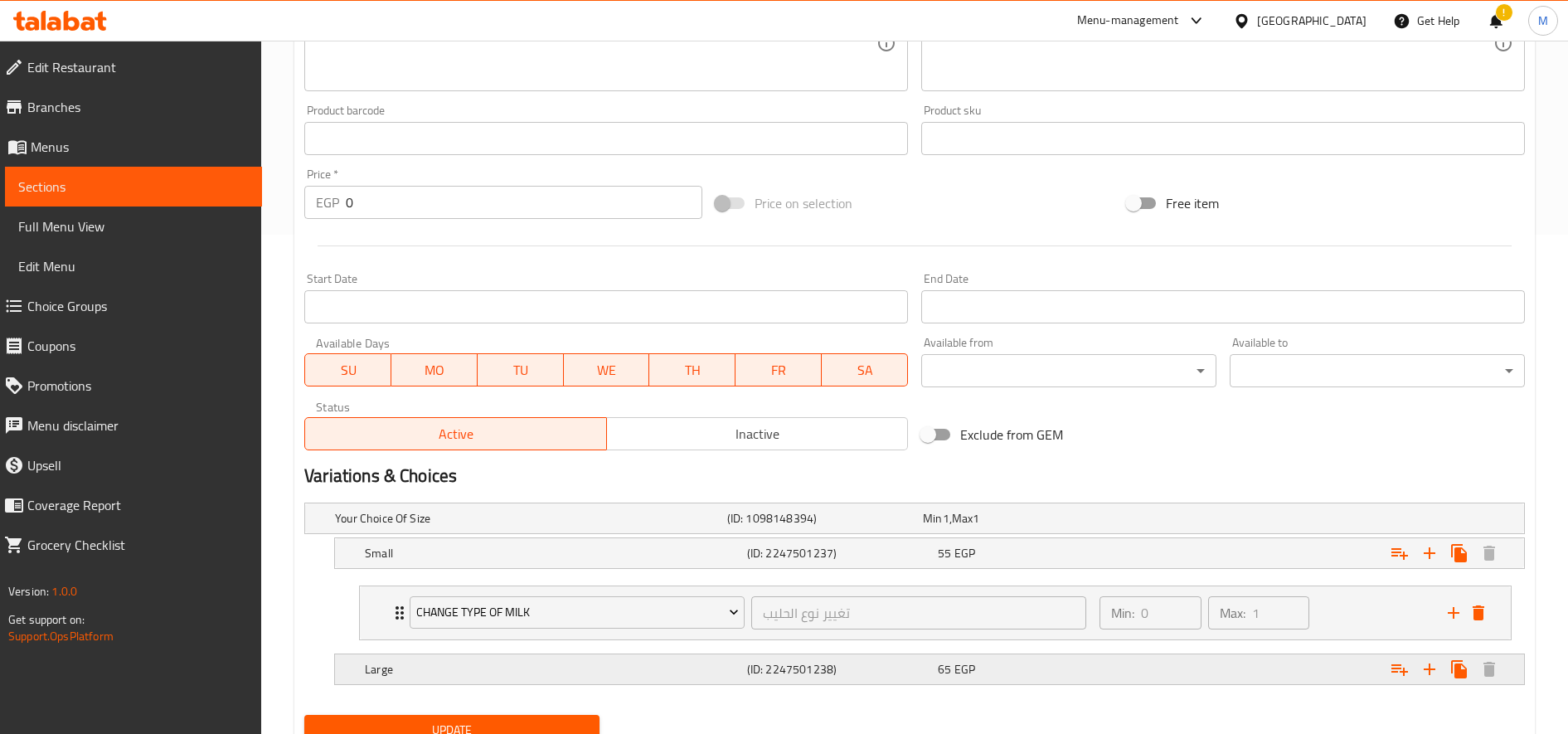
scroll to position [567, 0]
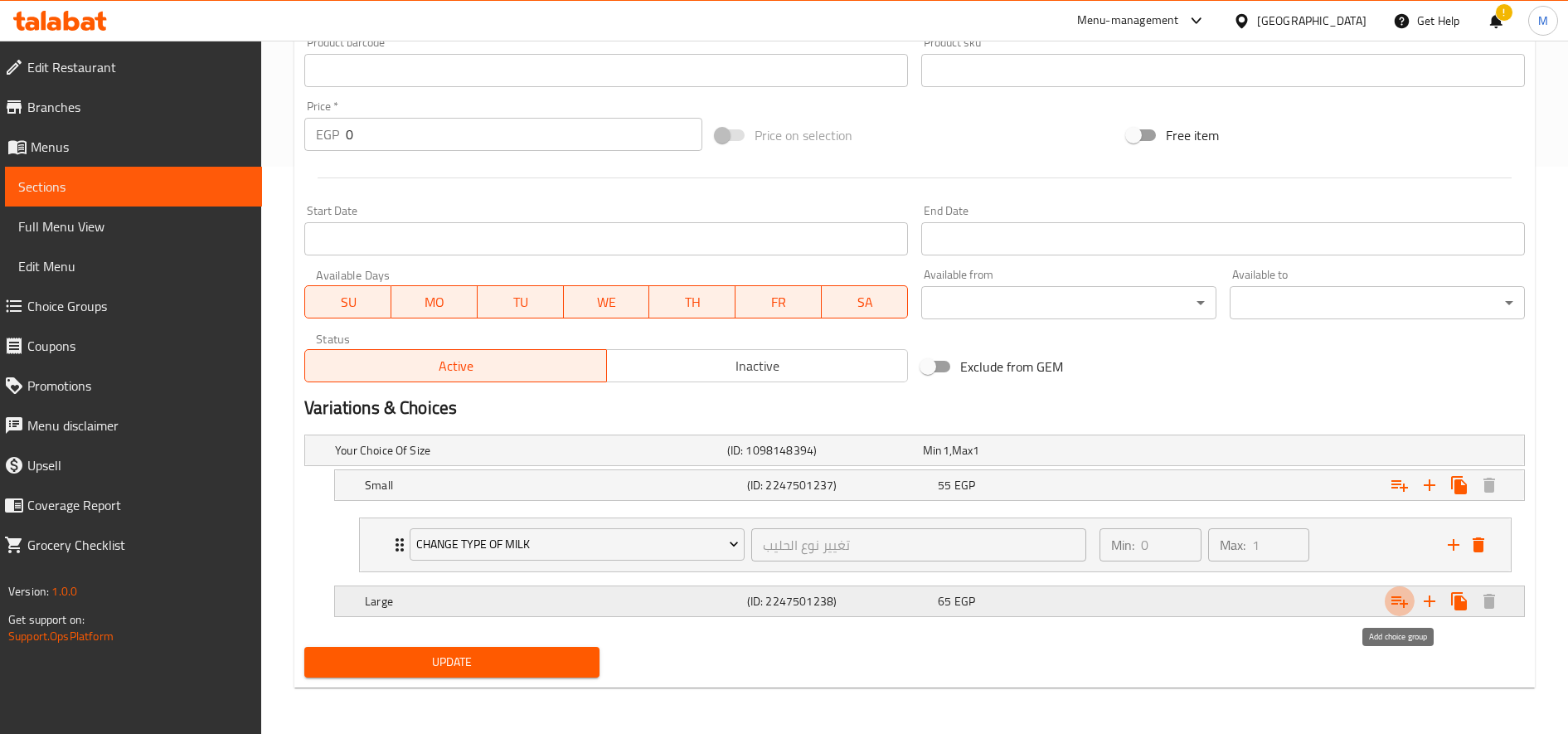
click at [1389, 591] on icon "Expand" at bounding box center [1399, 601] width 19 height 19
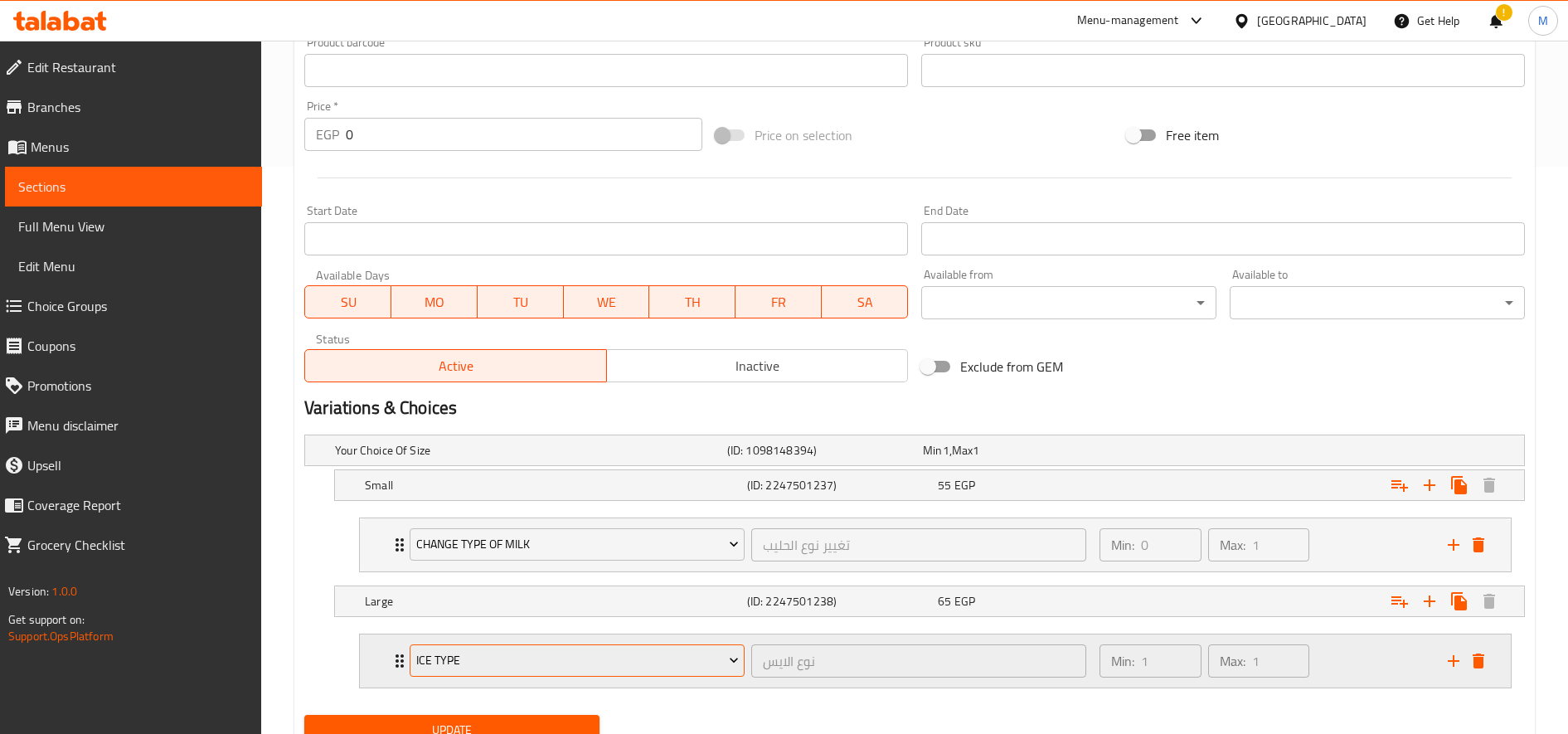
click at [569, 671] on button "Ice type" at bounding box center [578, 661] width 335 height 33
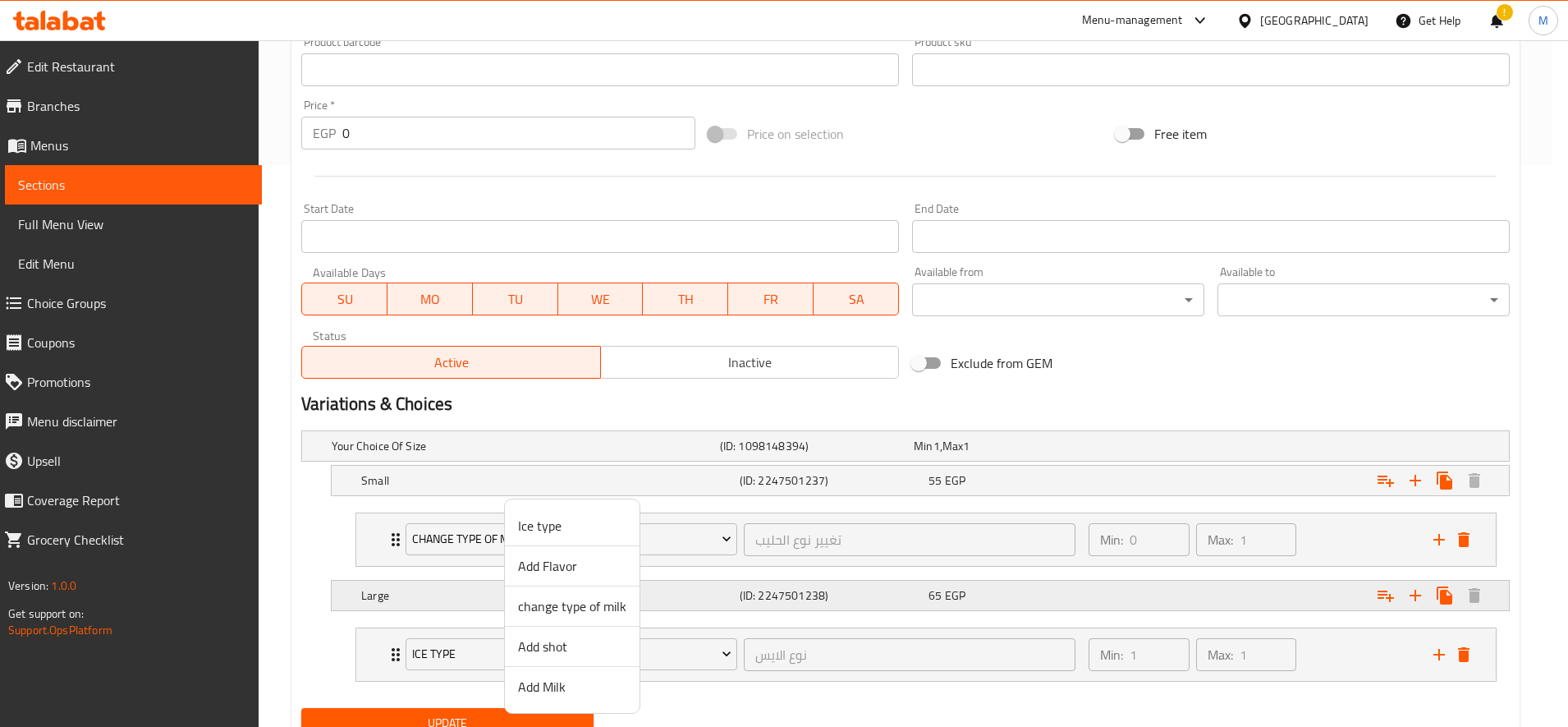
click at [577, 592] on li "change type of milk" at bounding box center [572, 607] width 135 height 40
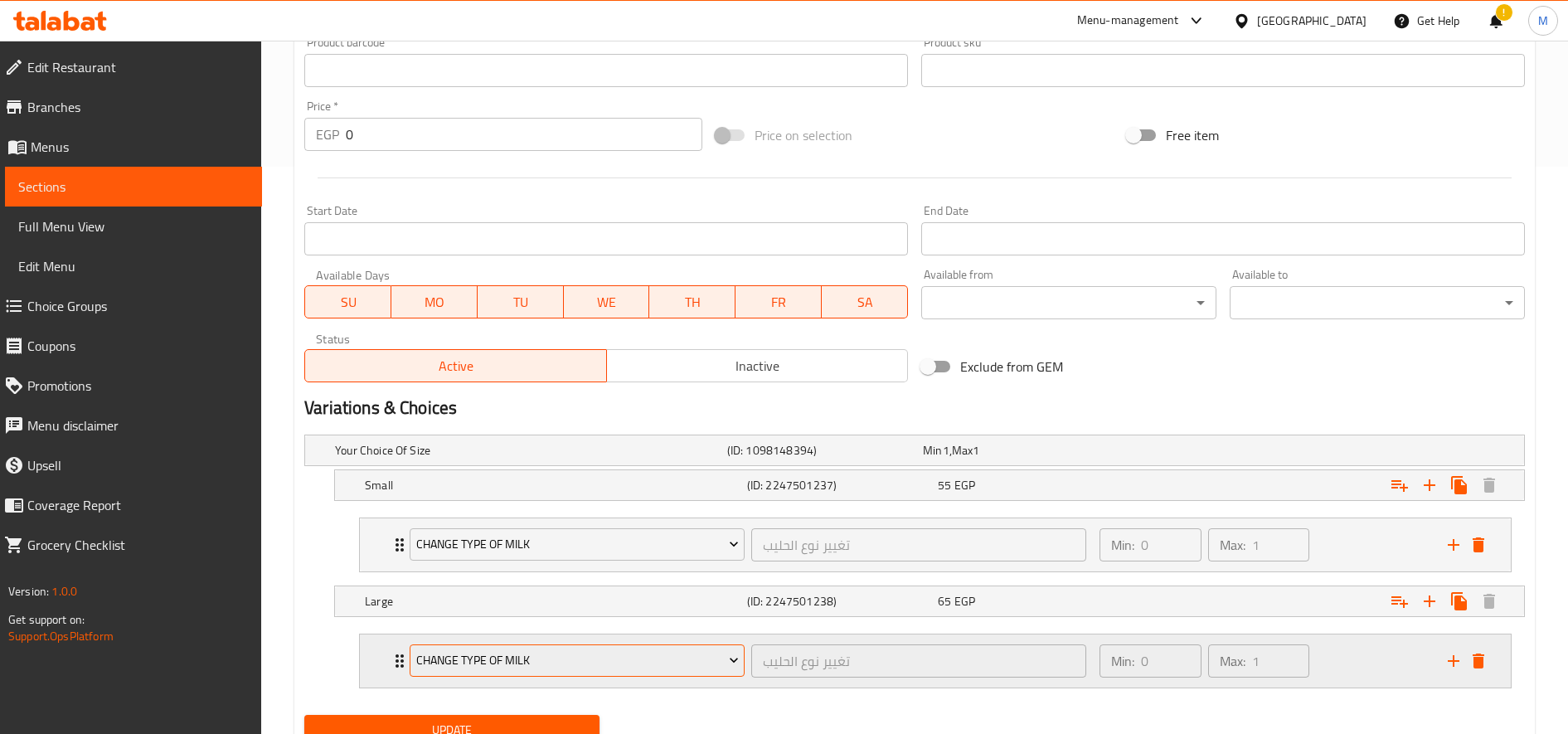
scroll to position [635, 0]
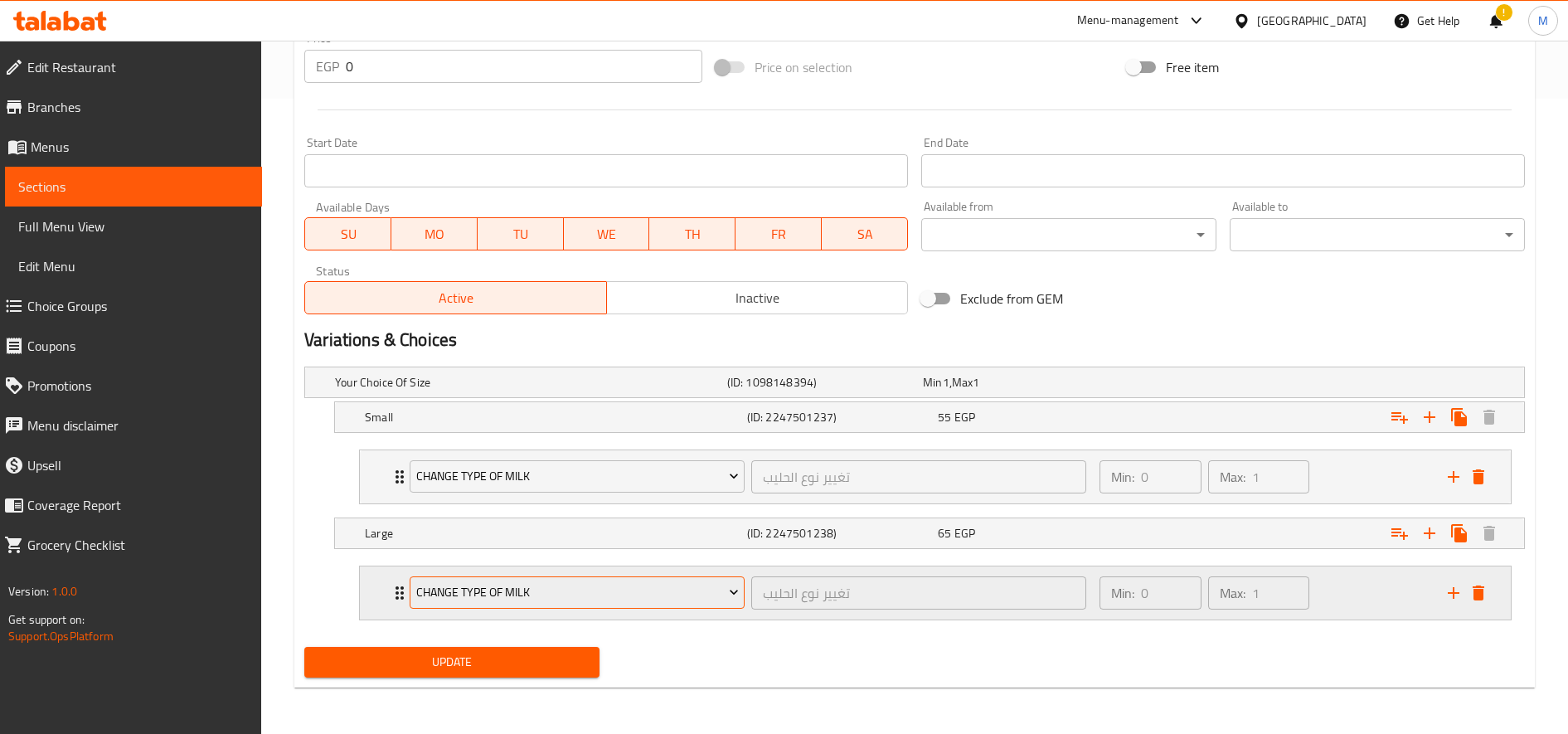
click at [556, 650] on button "Update" at bounding box center [452, 662] width 295 height 31
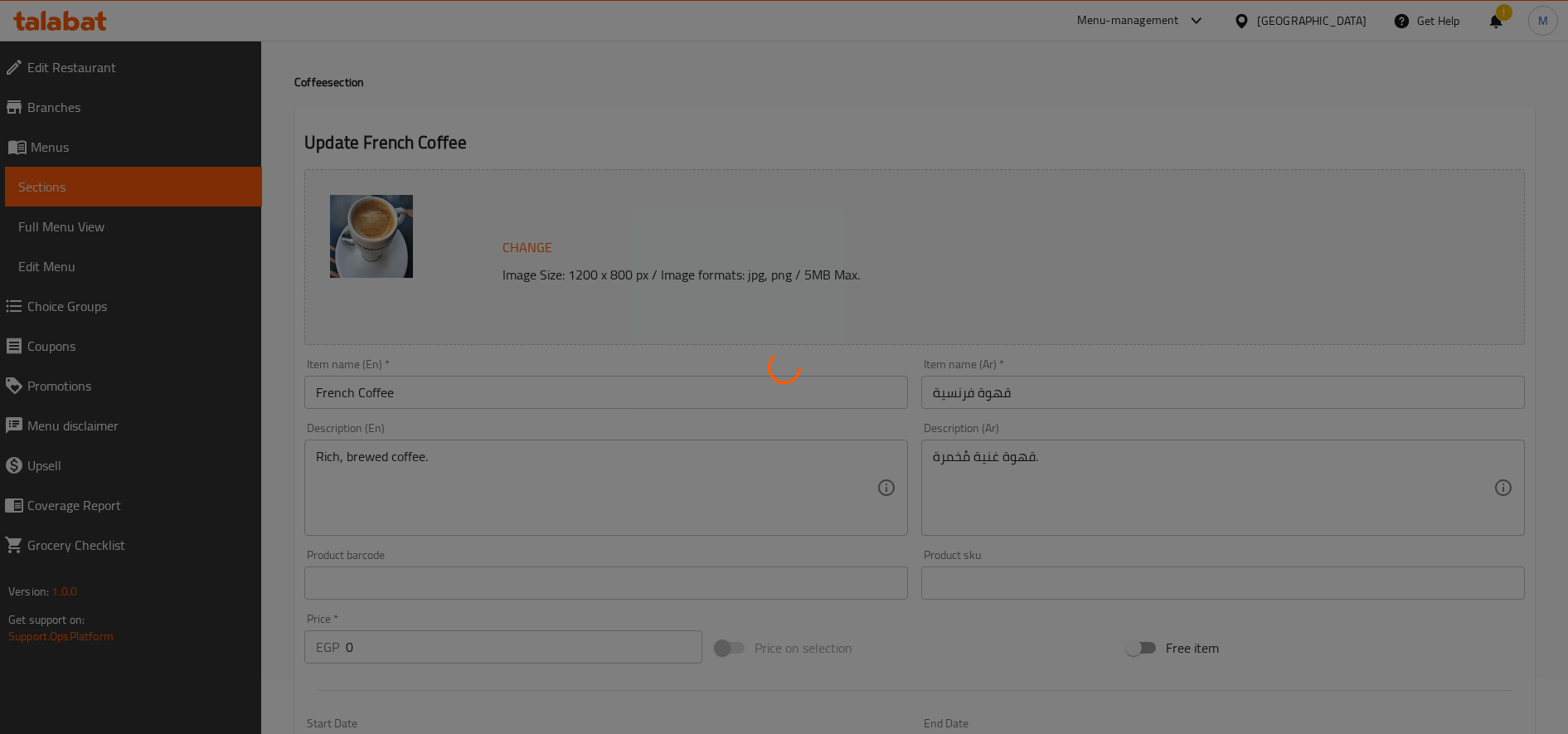
scroll to position [0, 0]
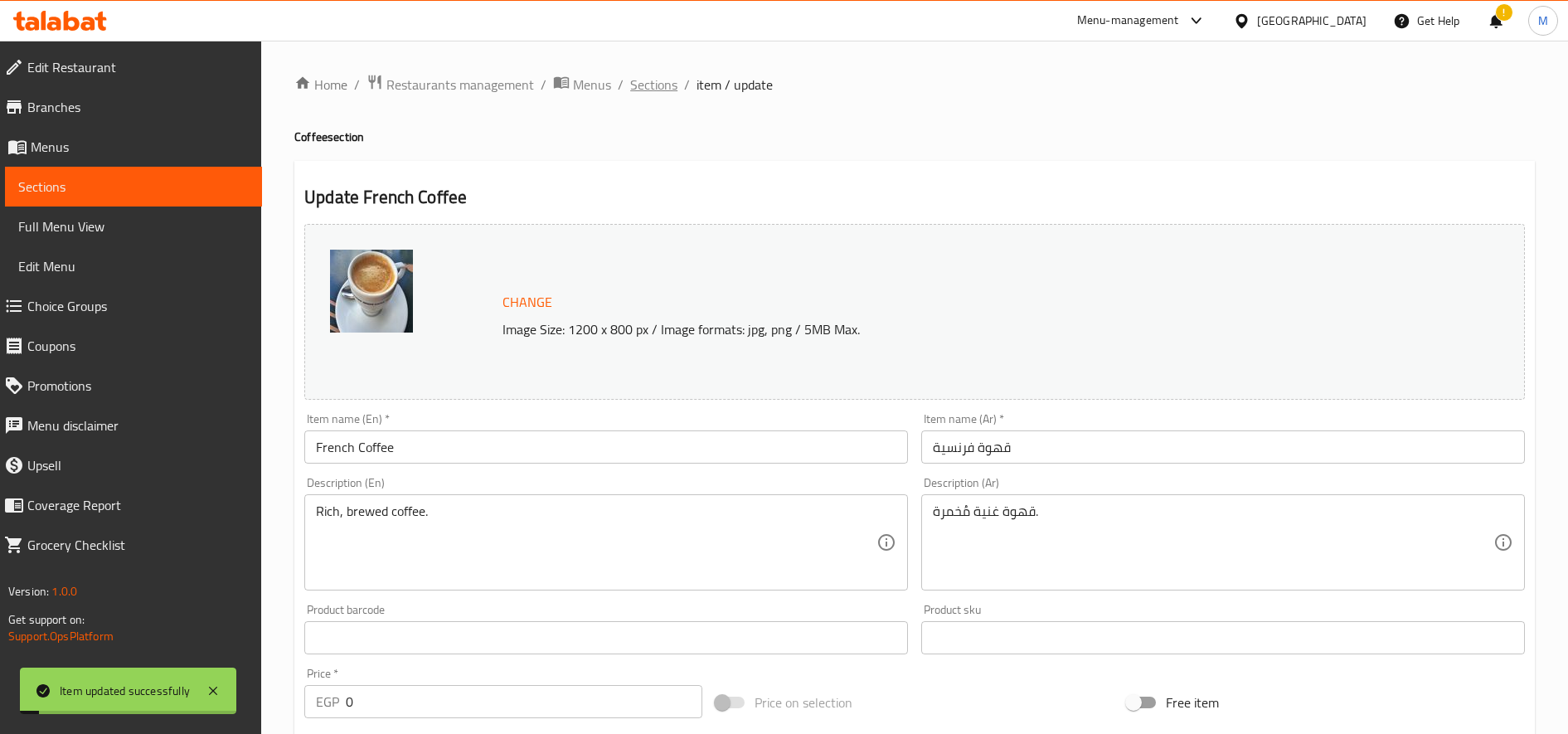
click at [662, 85] on span "Sections" at bounding box center [653, 84] width 47 height 19
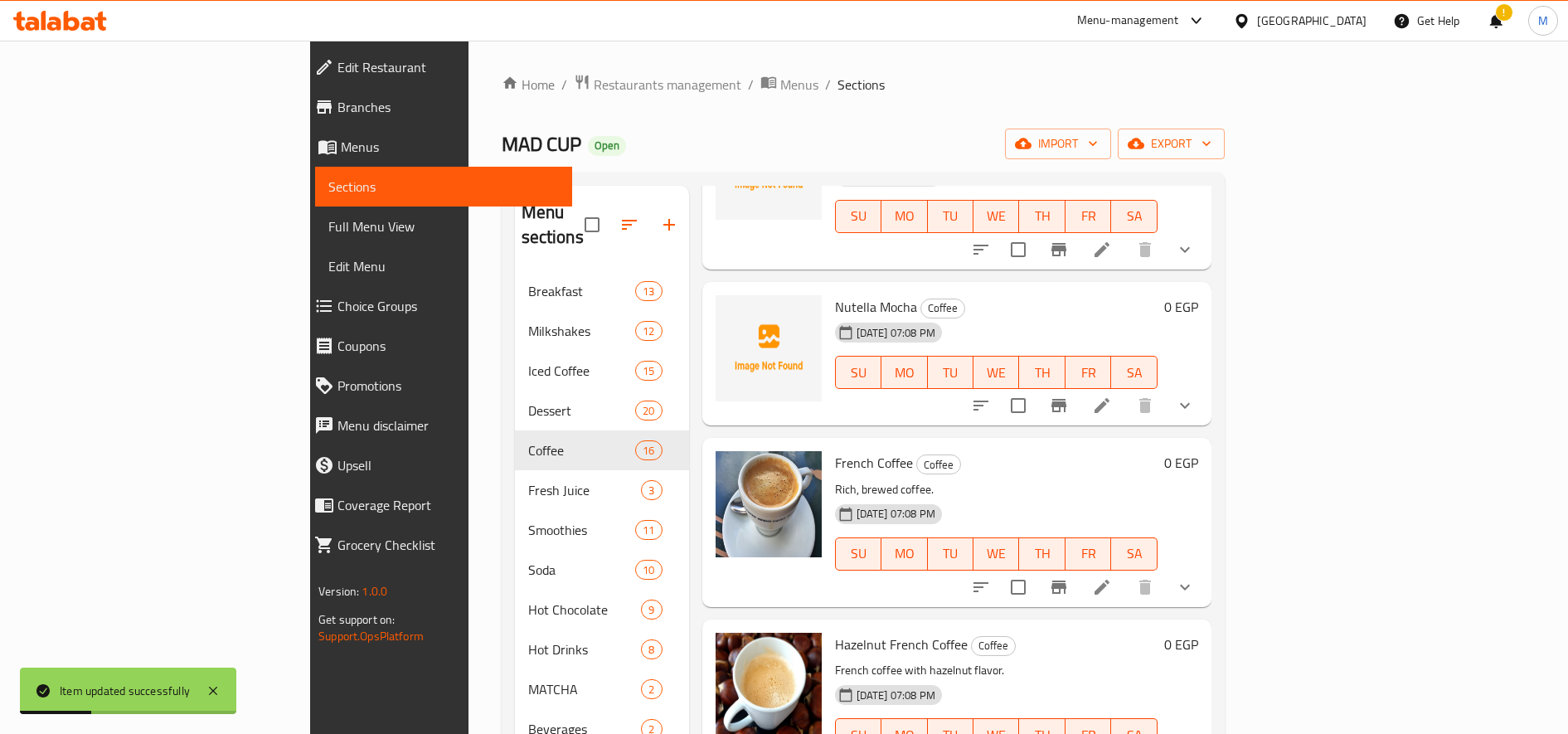
scroll to position [232, 0]
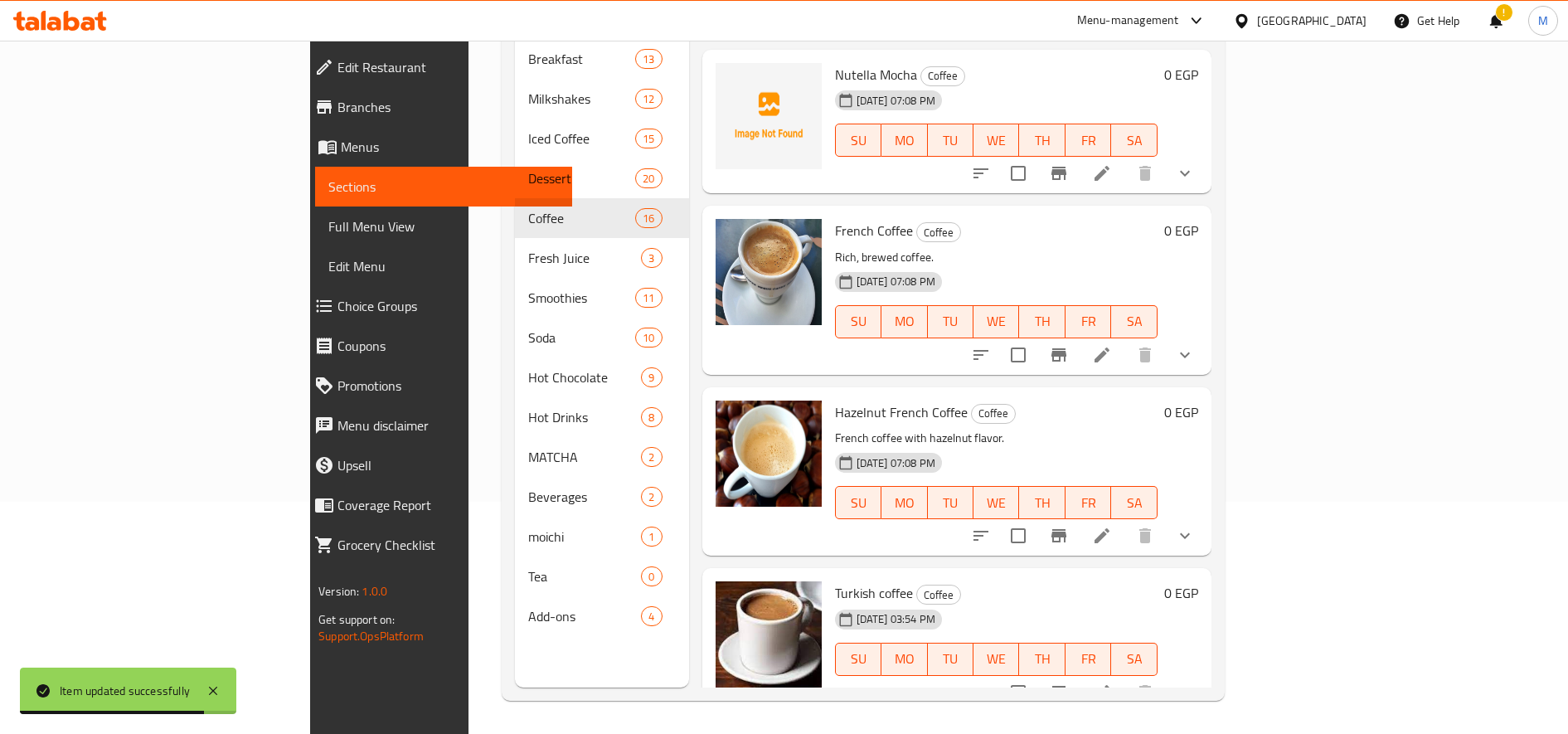
click at [1112, 526] on icon at bounding box center [1101, 535] width 19 height 19
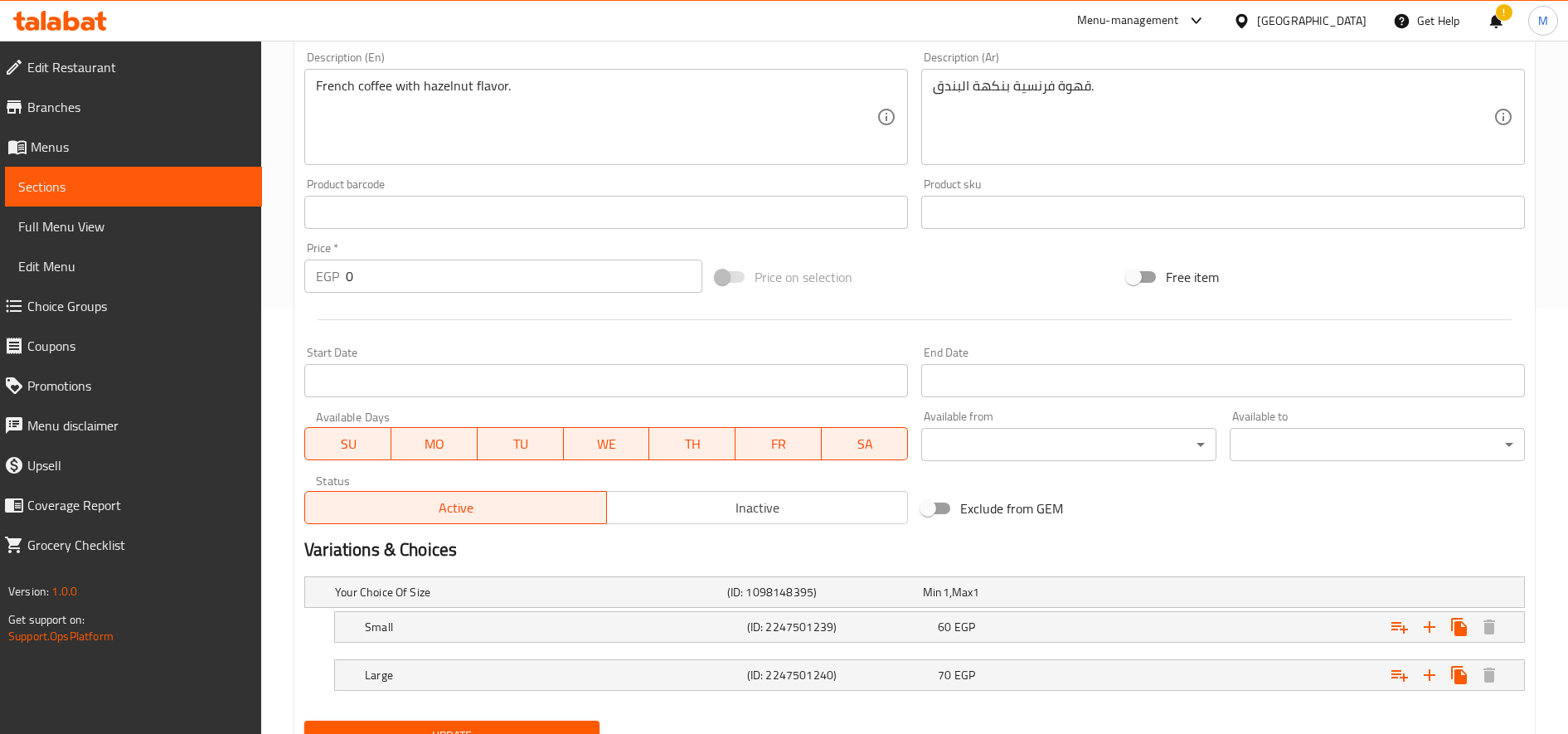
scroll to position [499, 0]
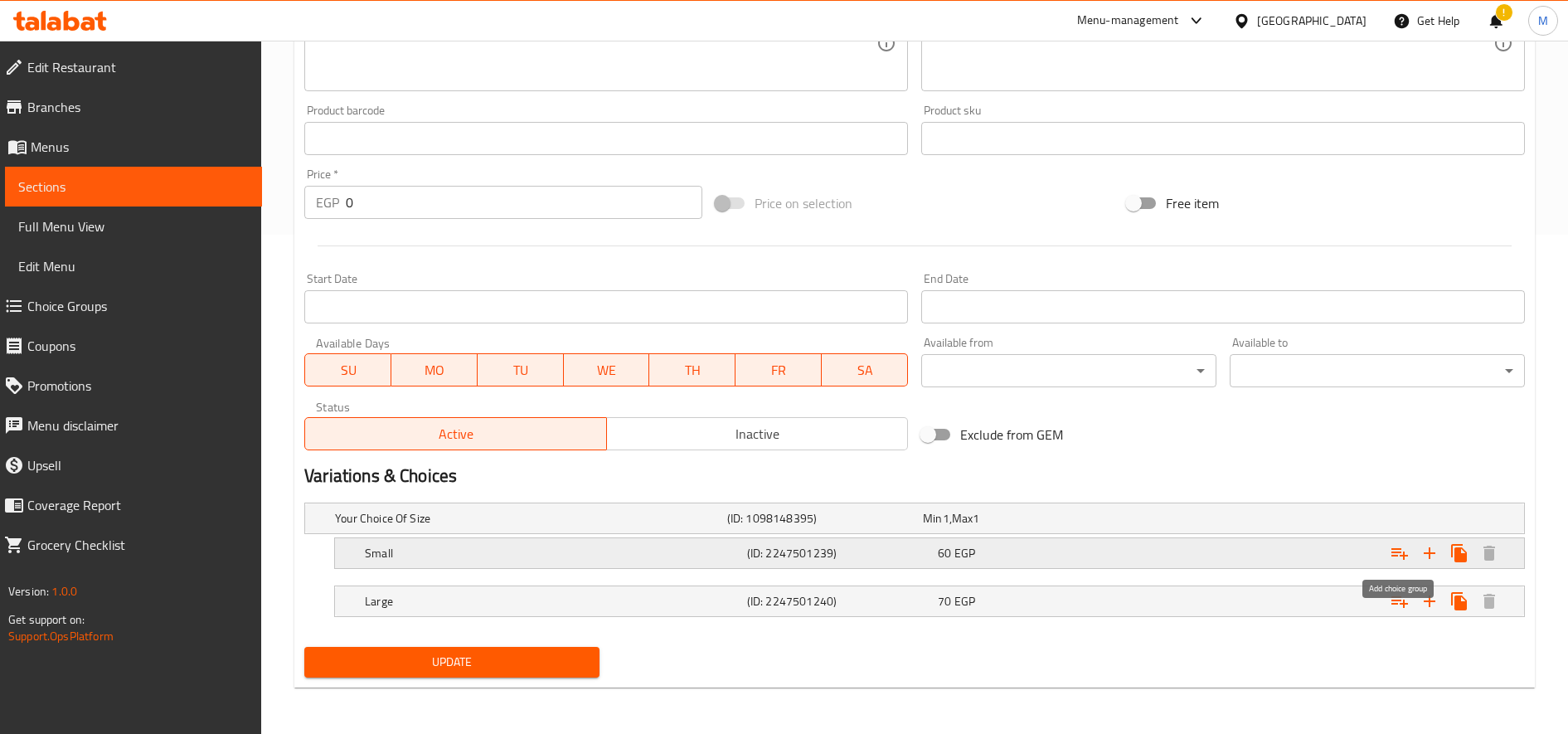
click at [1397, 547] on icon "Expand" at bounding box center [1399, 553] width 19 height 19
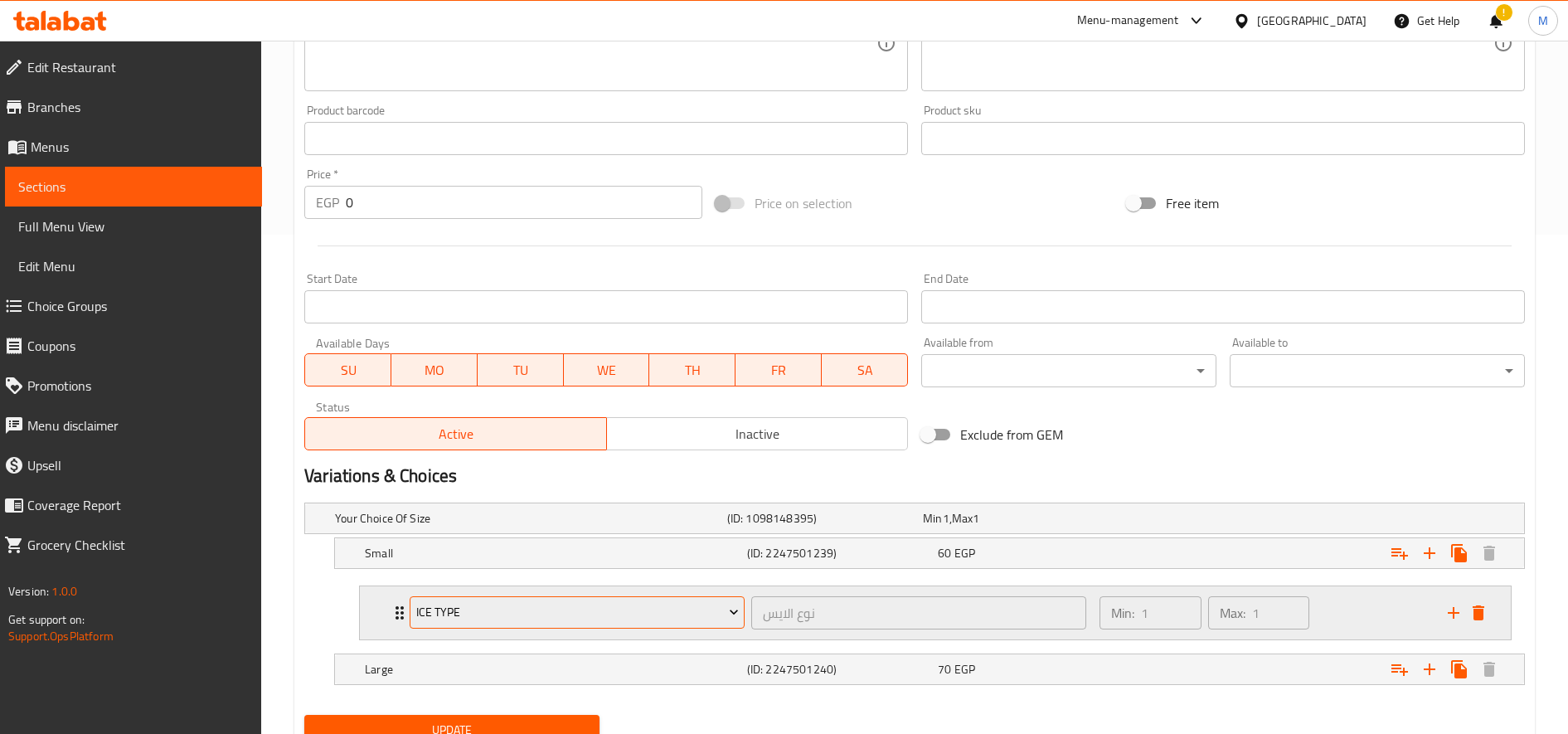
click at [632, 616] on span "Ice type" at bounding box center [578, 612] width 322 height 20
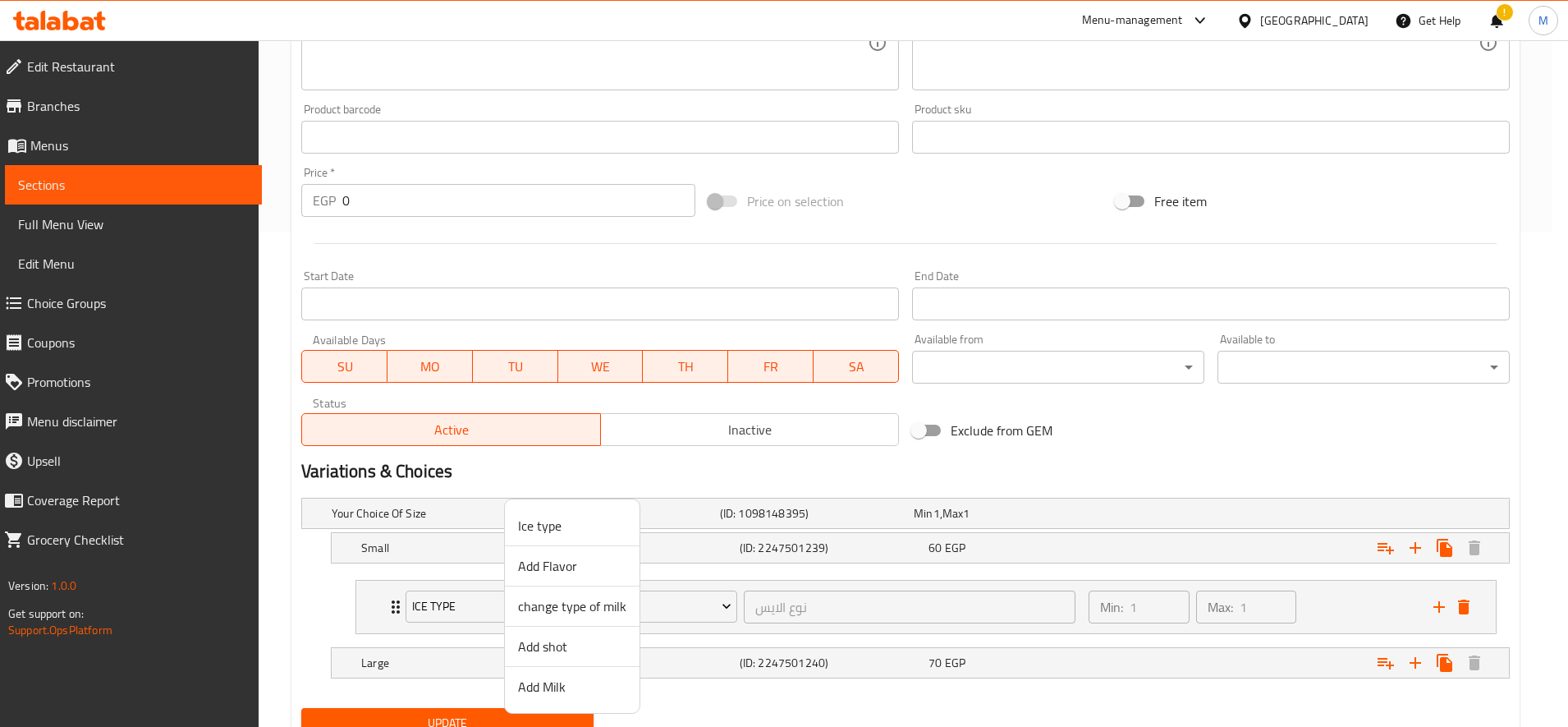
click at [563, 679] on span "Add Milk" at bounding box center [572, 686] width 108 height 19
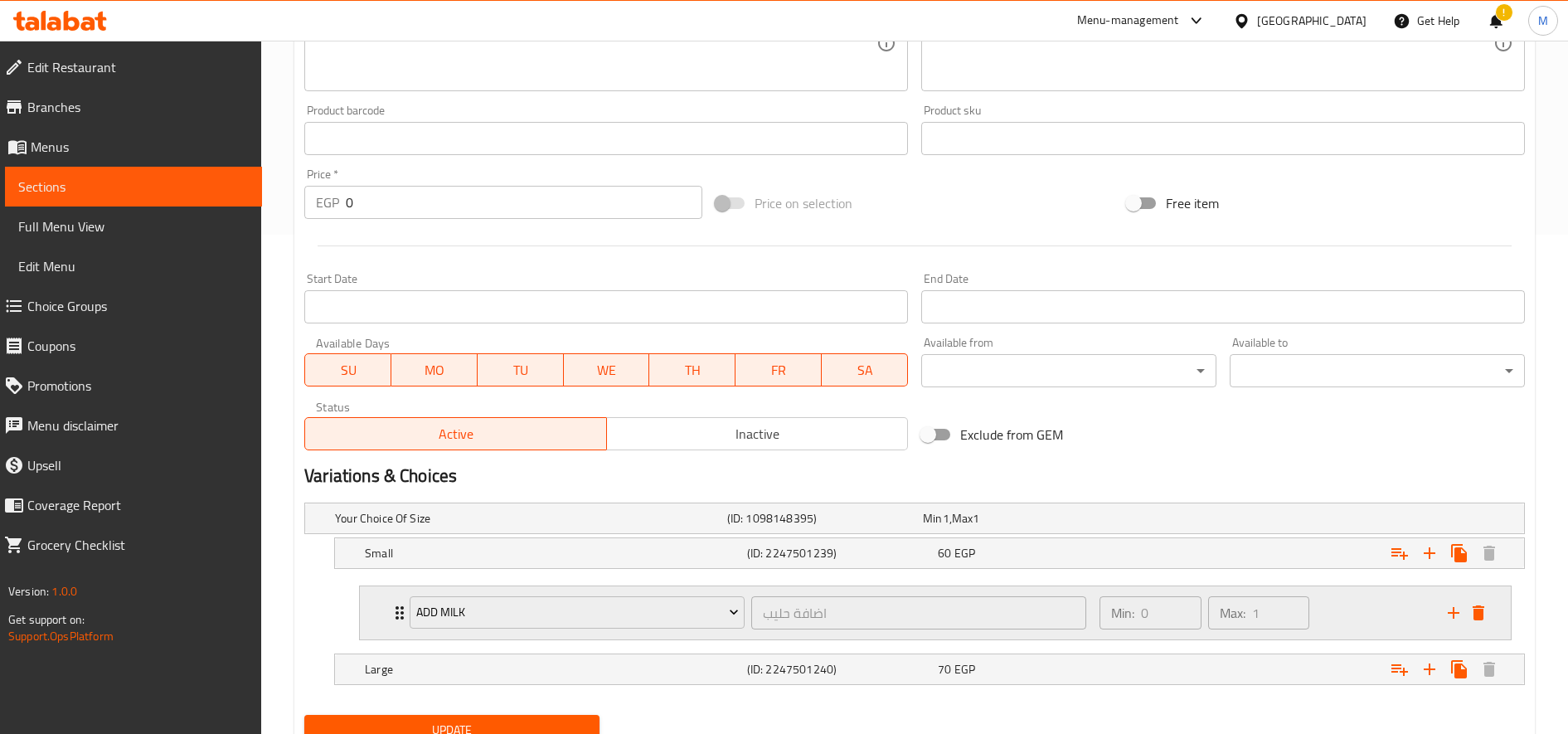
scroll to position [567, 0]
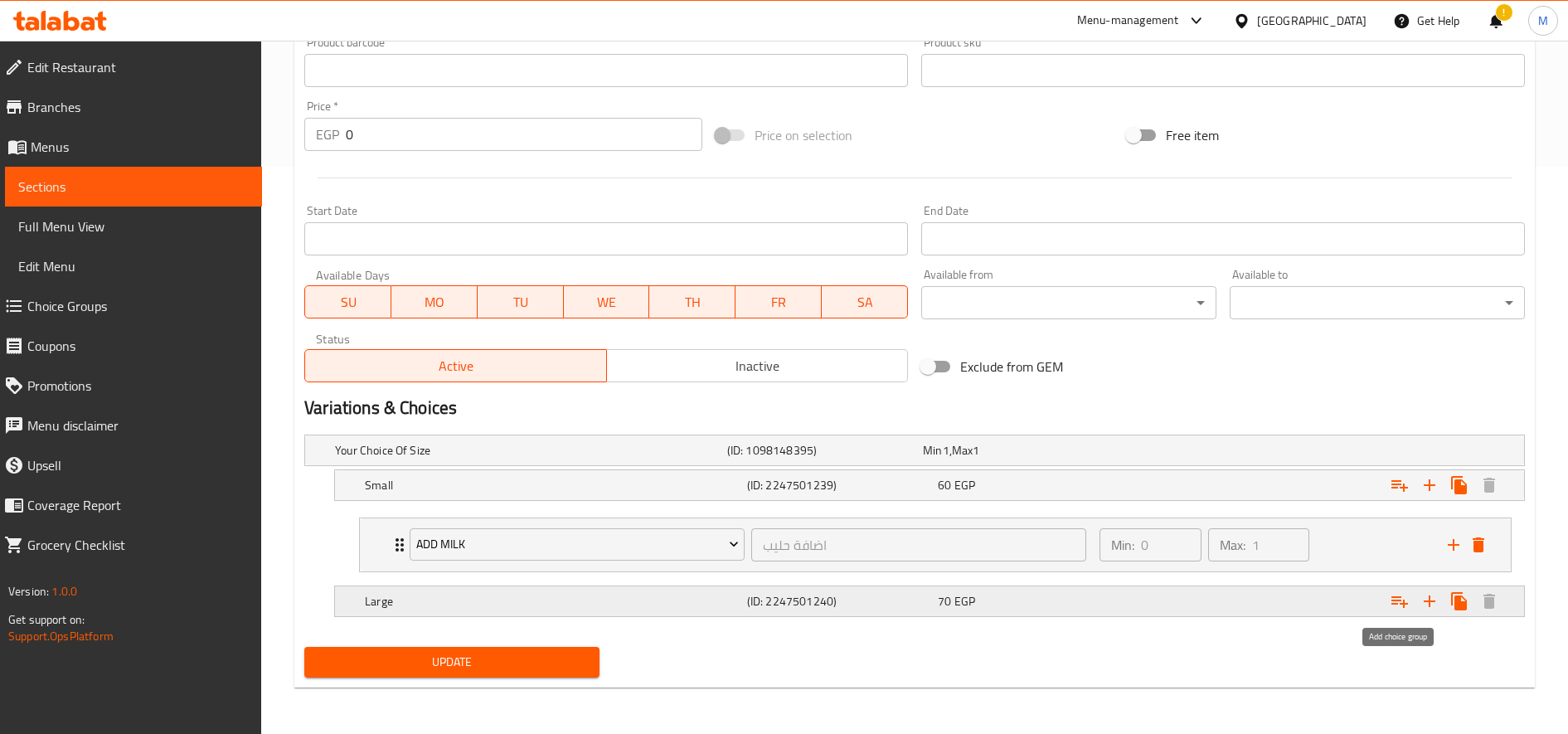
click at [1408, 608] on icon "Expand" at bounding box center [1399, 601] width 19 height 19
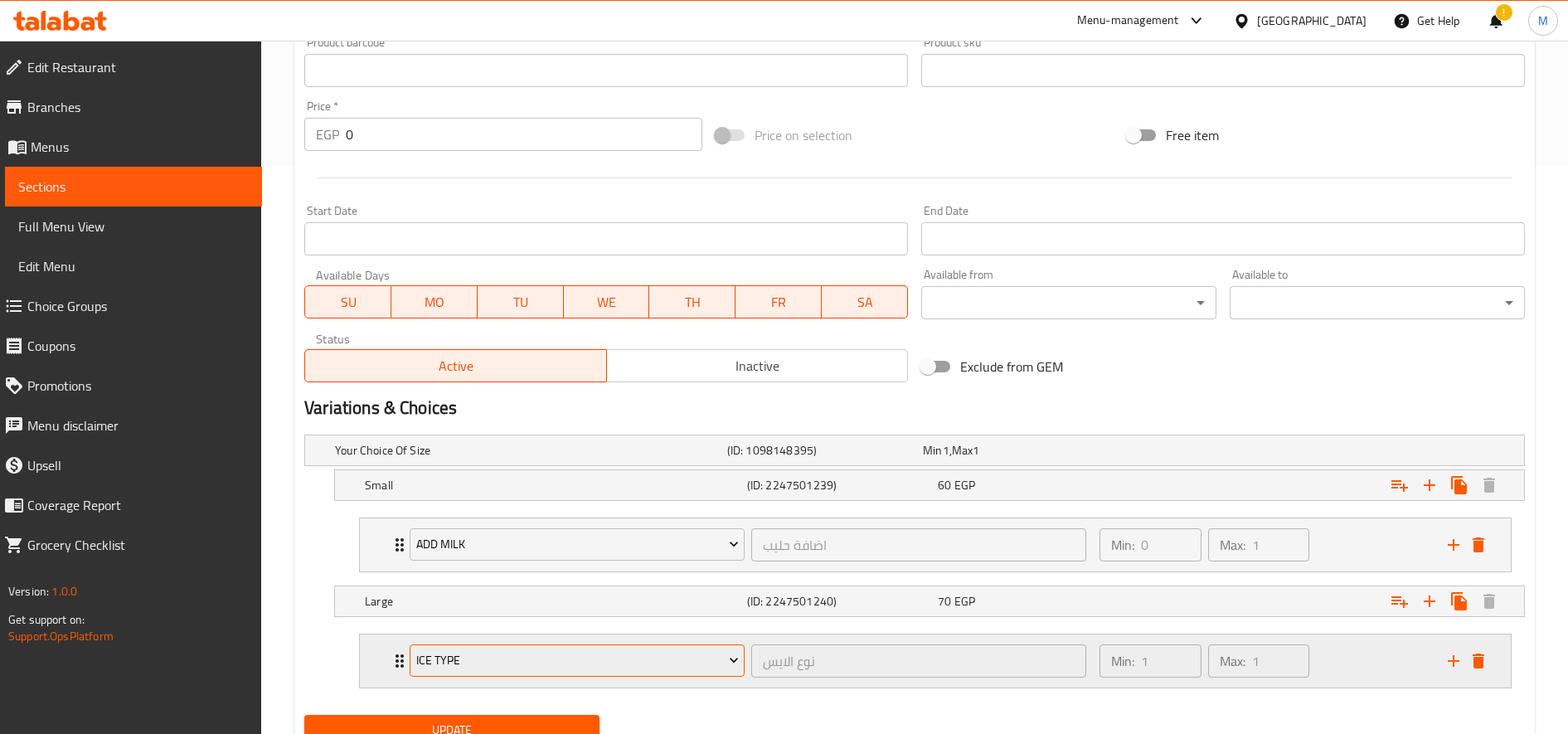
click at [653, 670] on span "Ice type" at bounding box center [578, 660] width 322 height 20
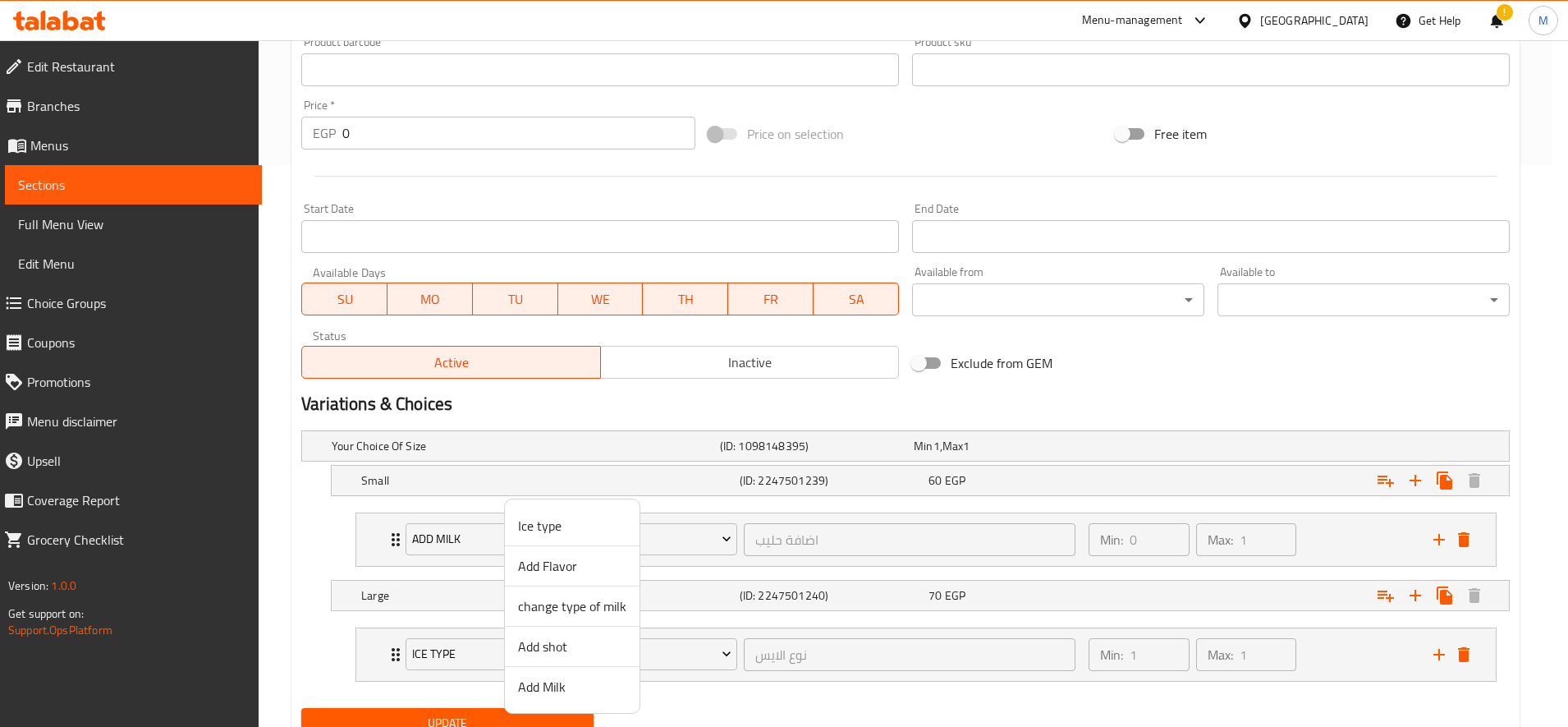
click at [590, 689] on span "Add Milk" at bounding box center [572, 686] width 108 height 19
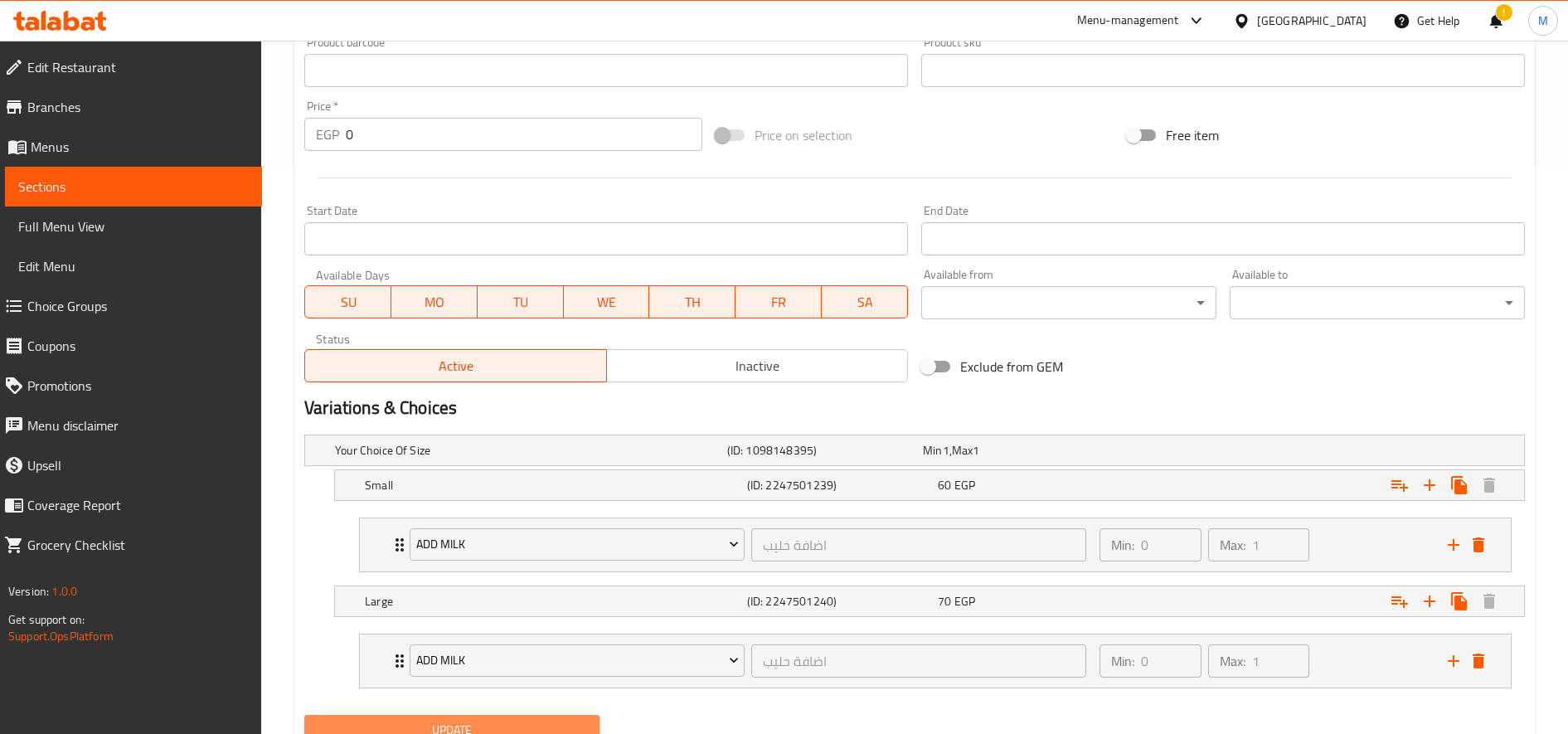
click at [540, 720] on span "Update" at bounding box center [452, 730] width 268 height 20
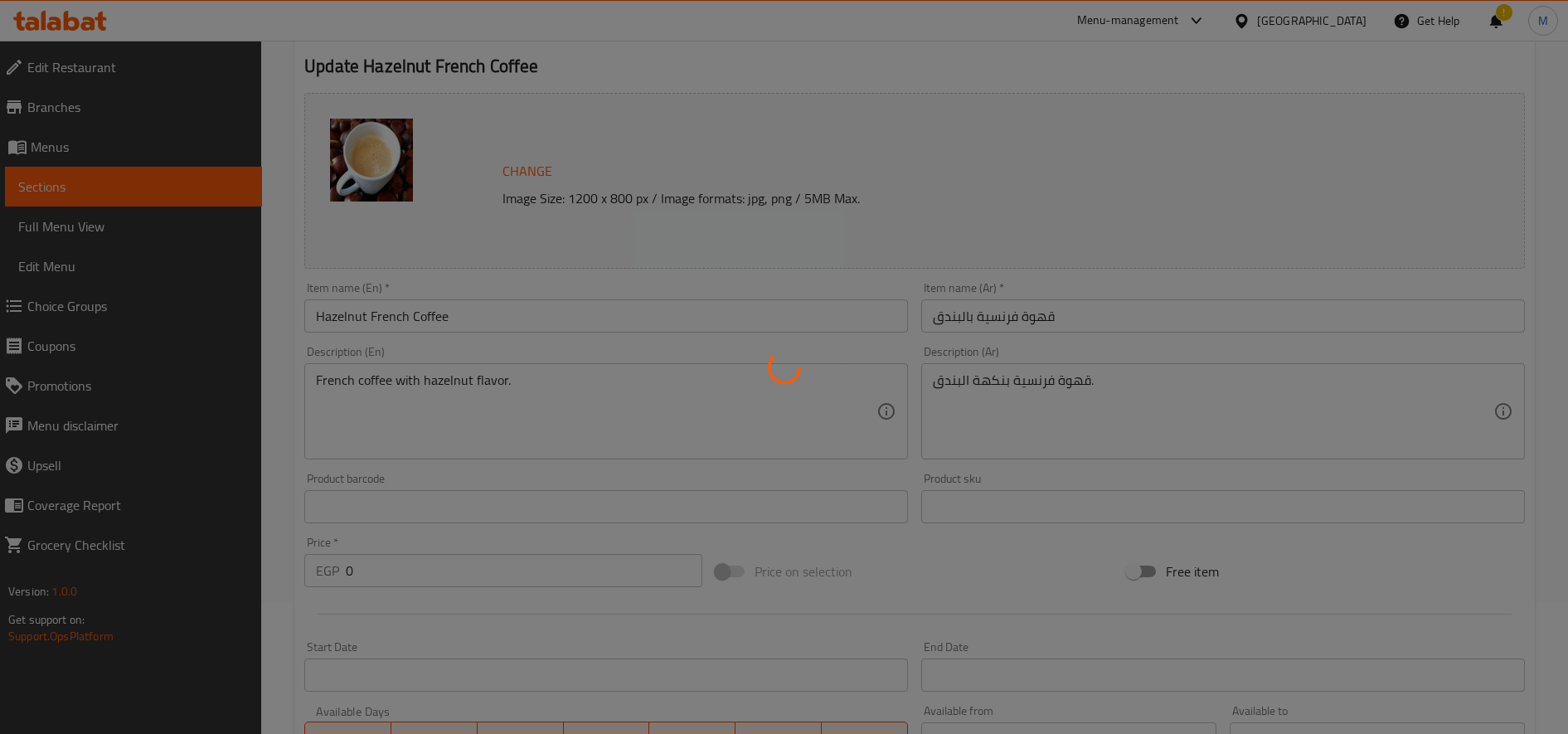
scroll to position [0, 0]
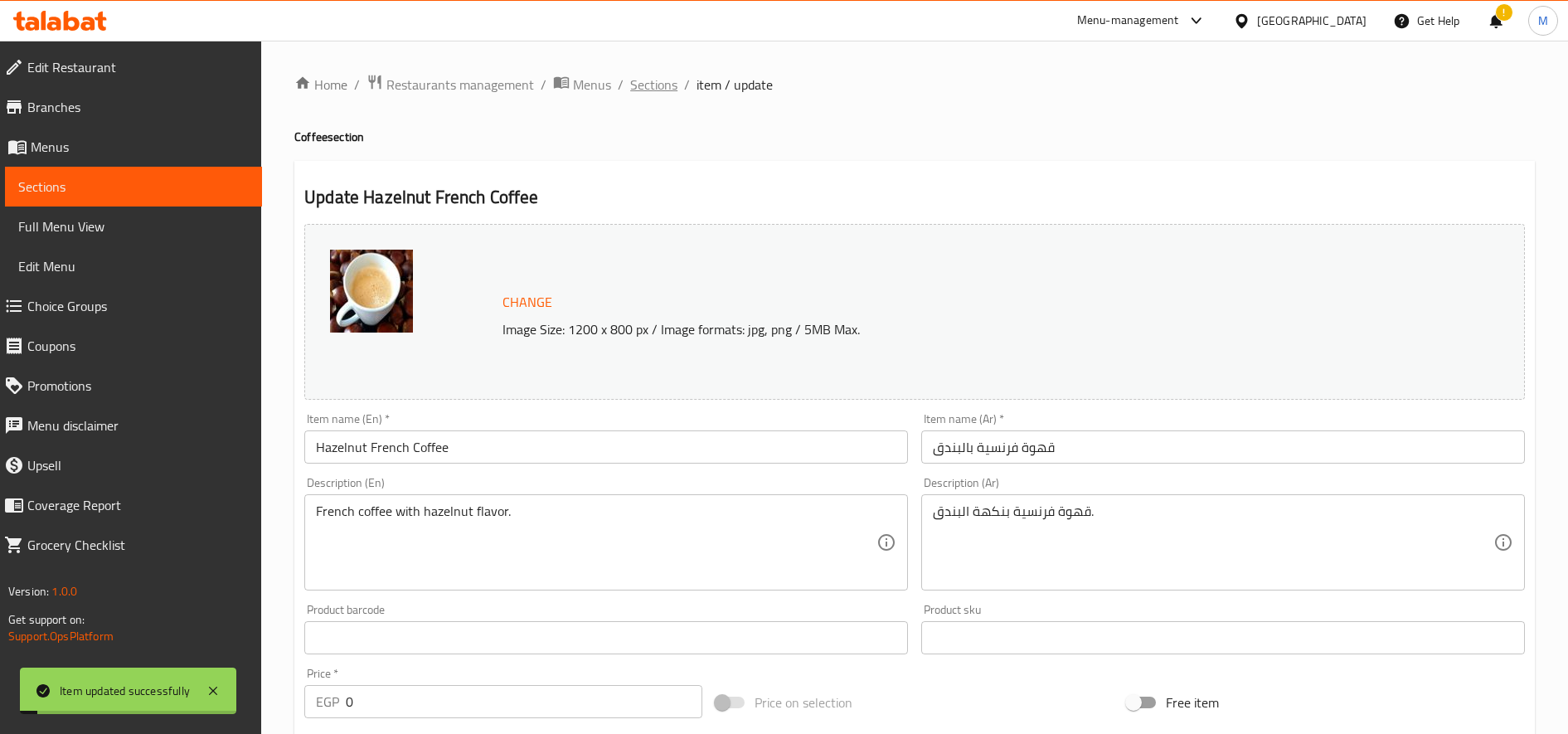
click at [670, 93] on span "Sections" at bounding box center [653, 84] width 47 height 19
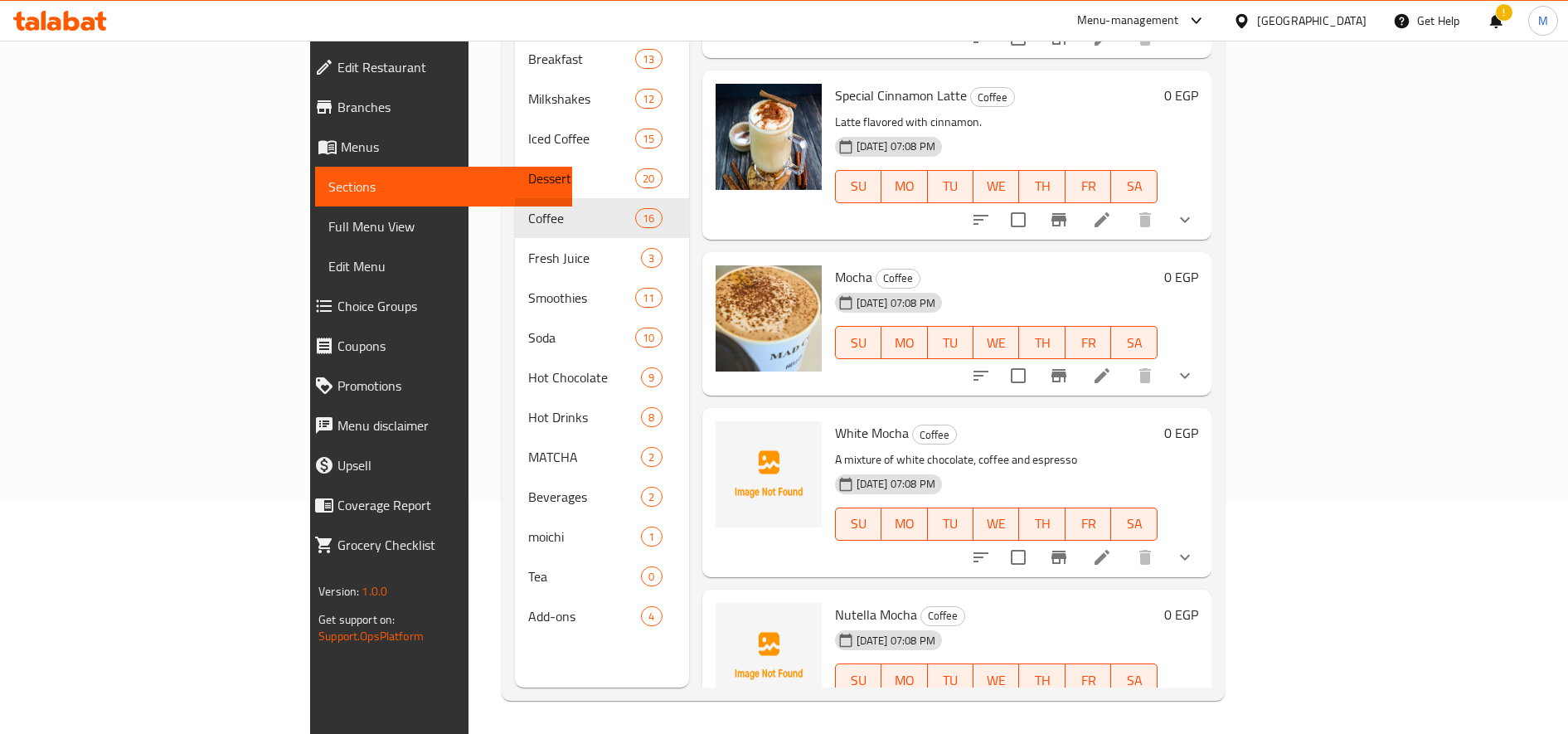
scroll to position [1591, 0]
click at [1126, 362] on li at bounding box center [1101, 377] width 46 height 30
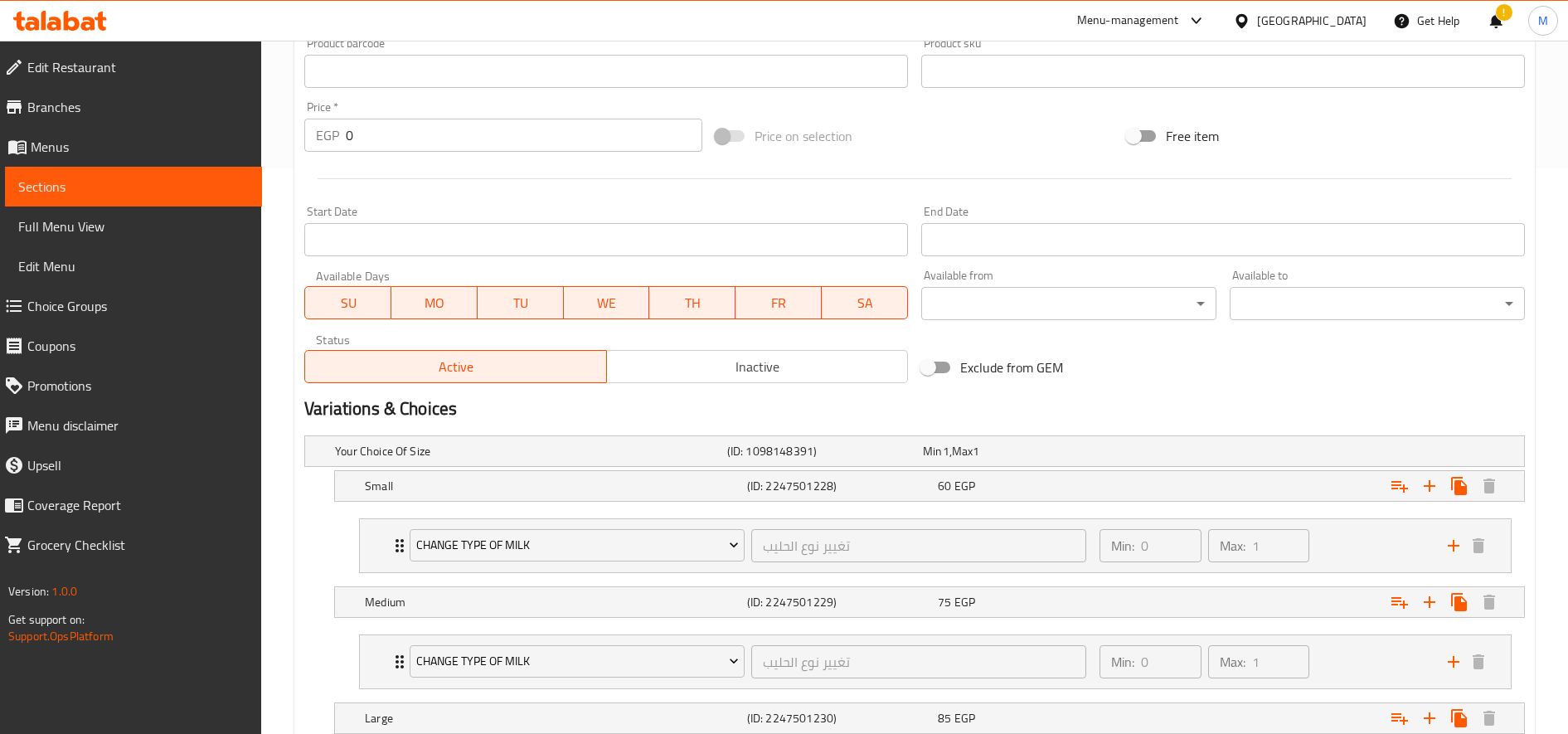
scroll to position [633, 0]
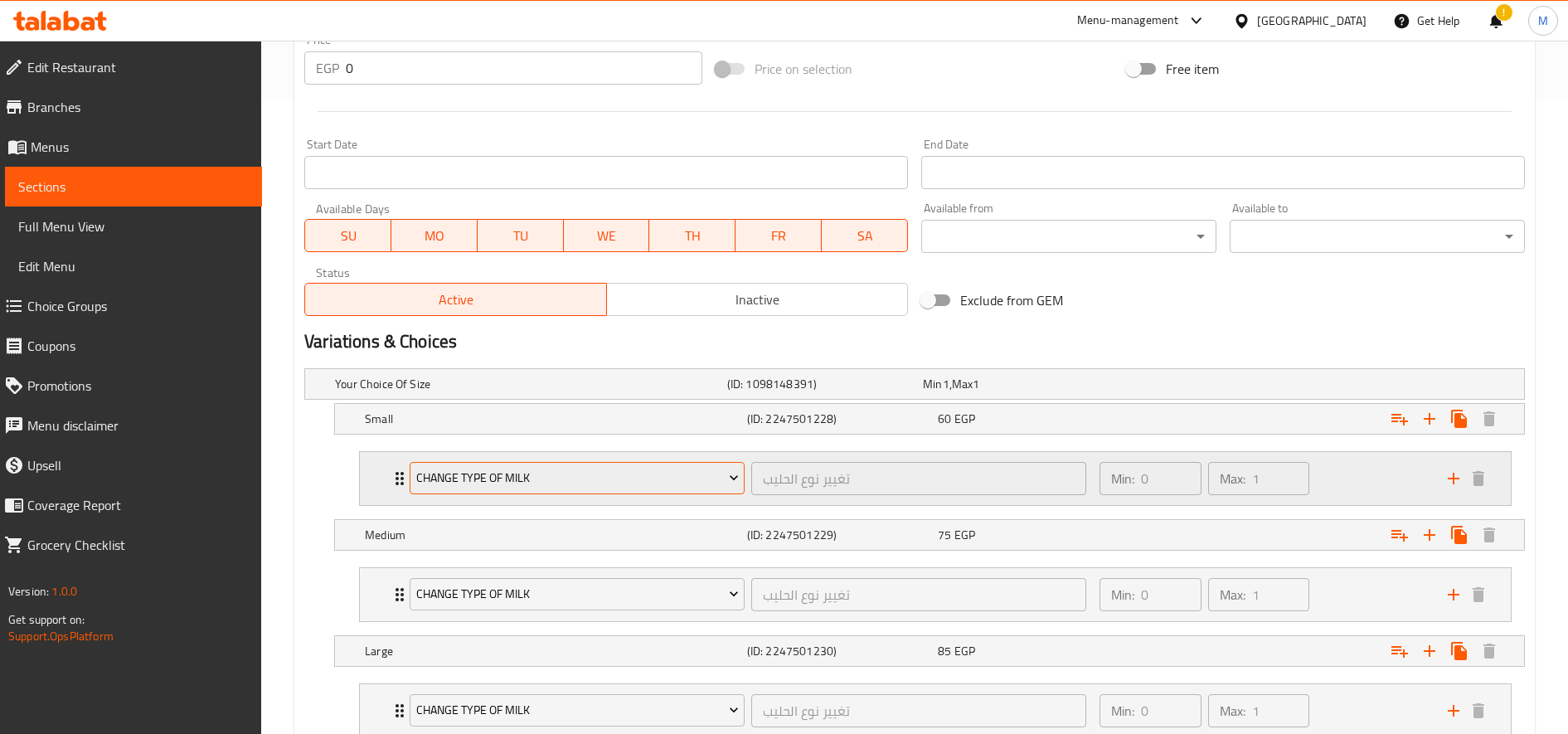
click at [656, 481] on span "change type of milk" at bounding box center [578, 478] width 322 height 20
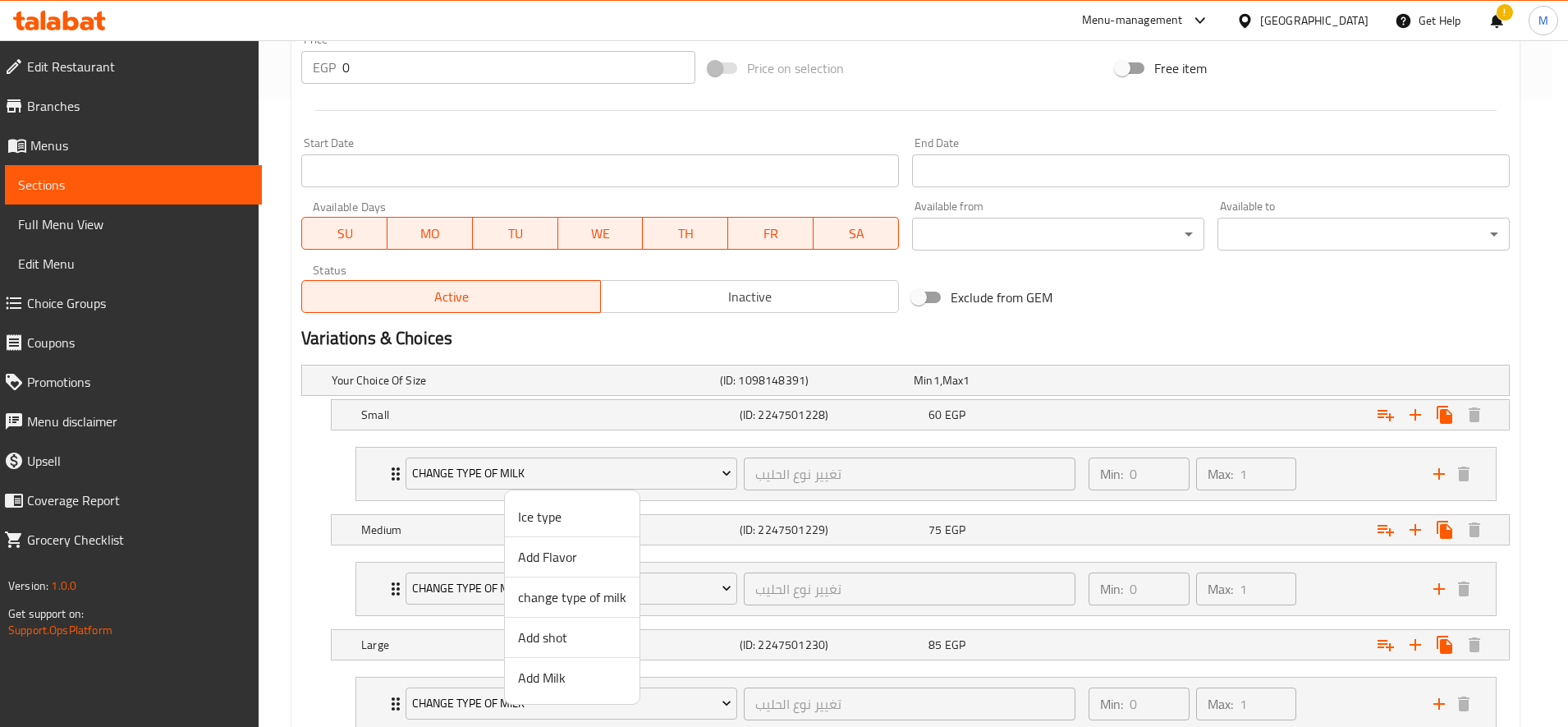
click at [577, 676] on span "Add Milk" at bounding box center [572, 677] width 108 height 19
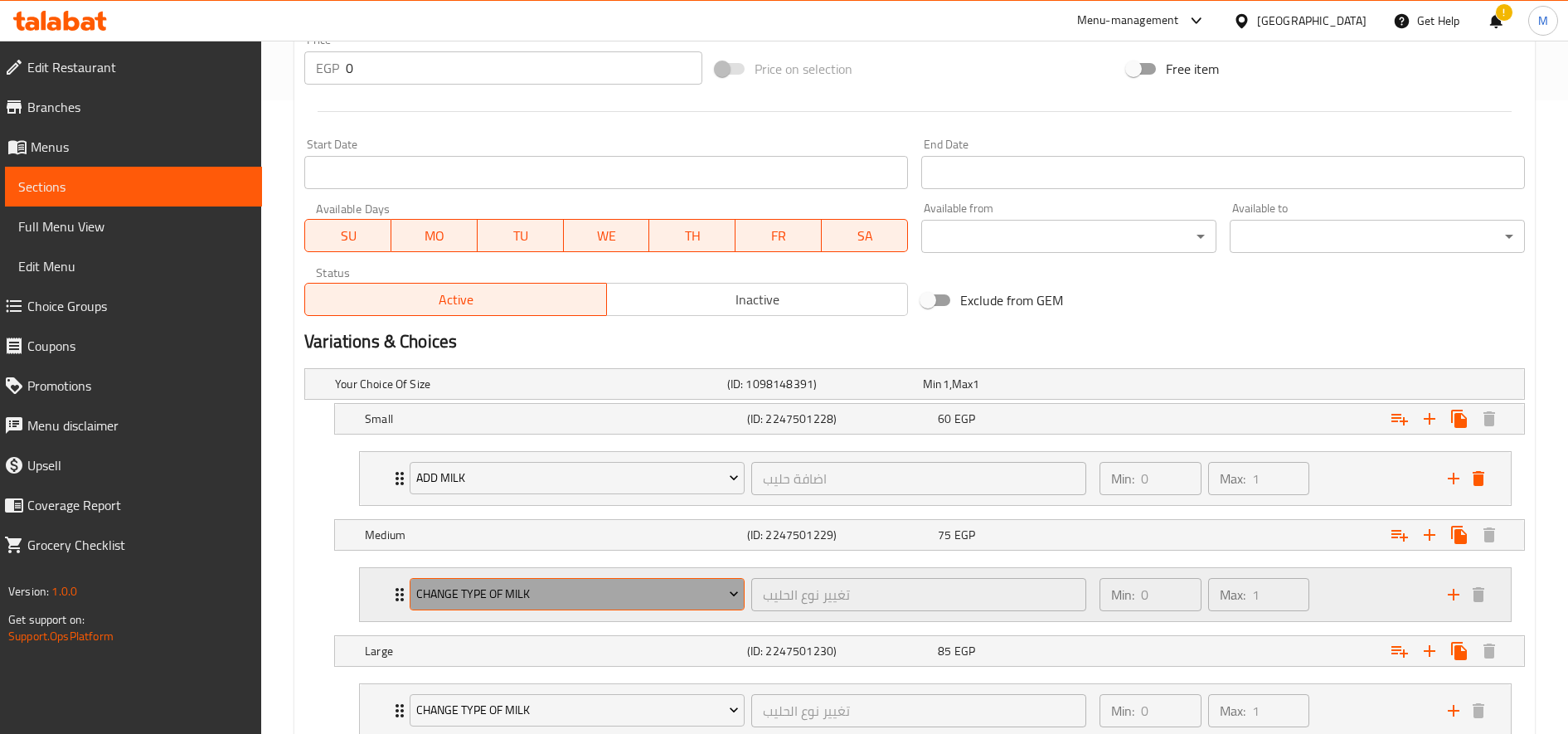
click at [590, 609] on button "change type of milk" at bounding box center [578, 594] width 335 height 33
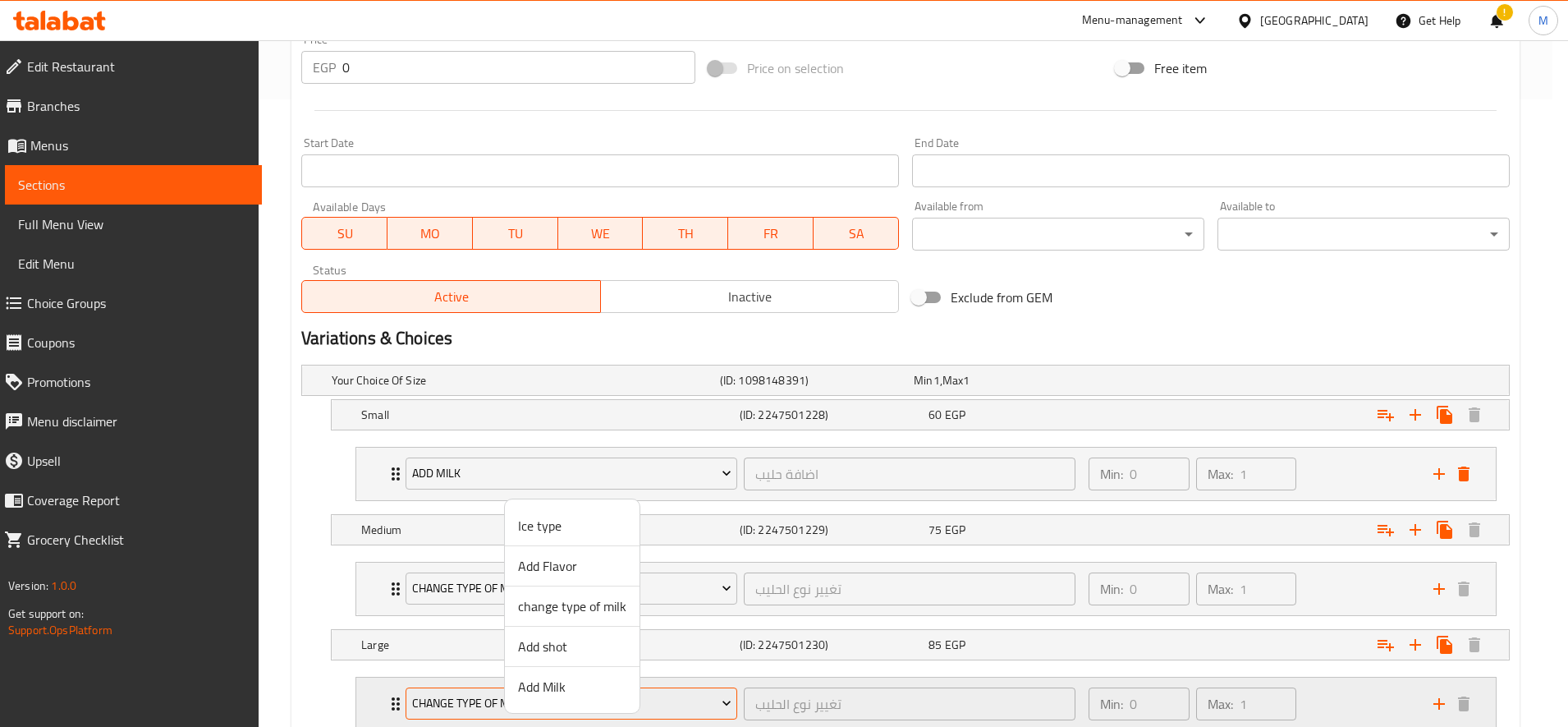
click at [547, 688] on span "Add Milk" at bounding box center [572, 686] width 108 height 19
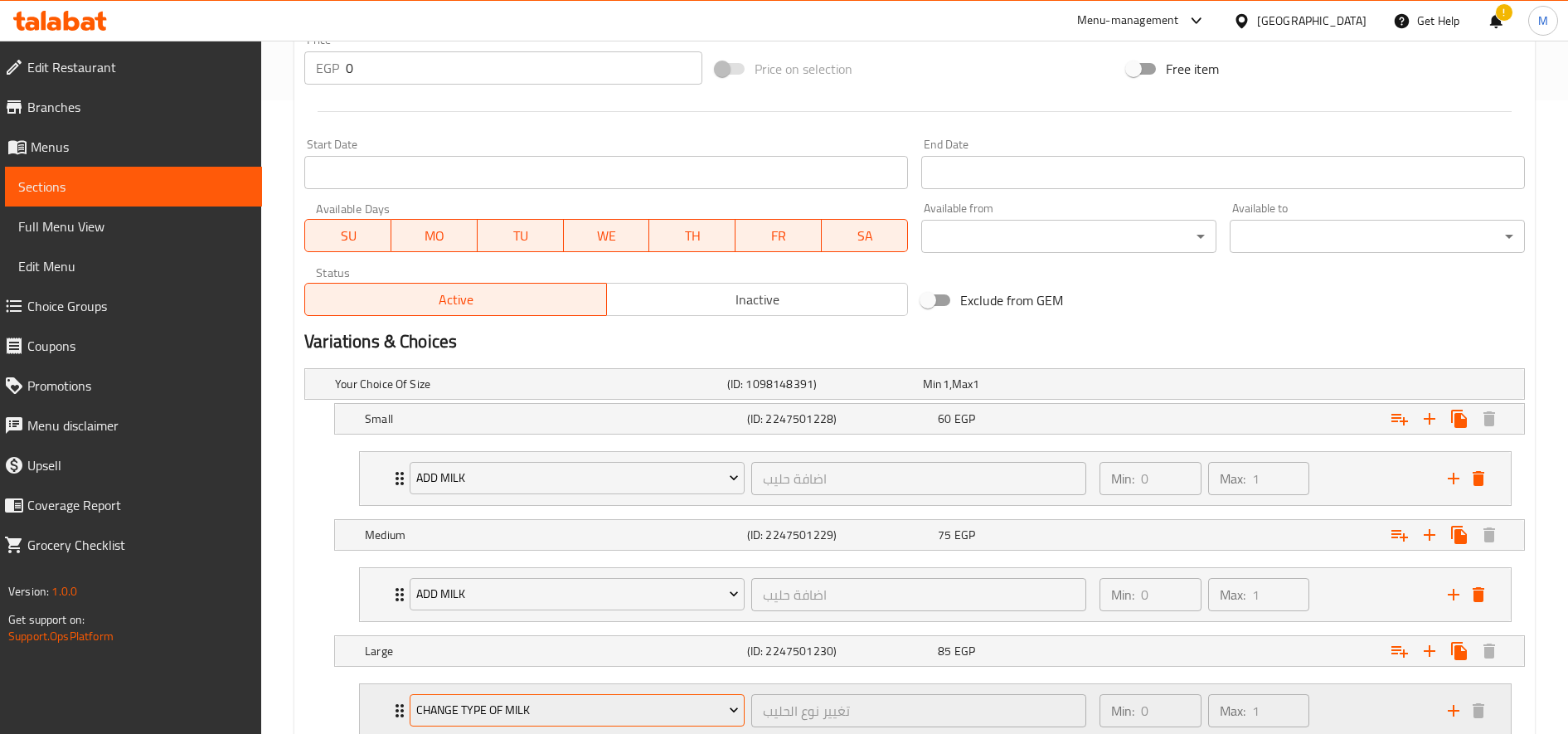
click at [553, 694] on button "change type of milk" at bounding box center [578, 711] width 335 height 33
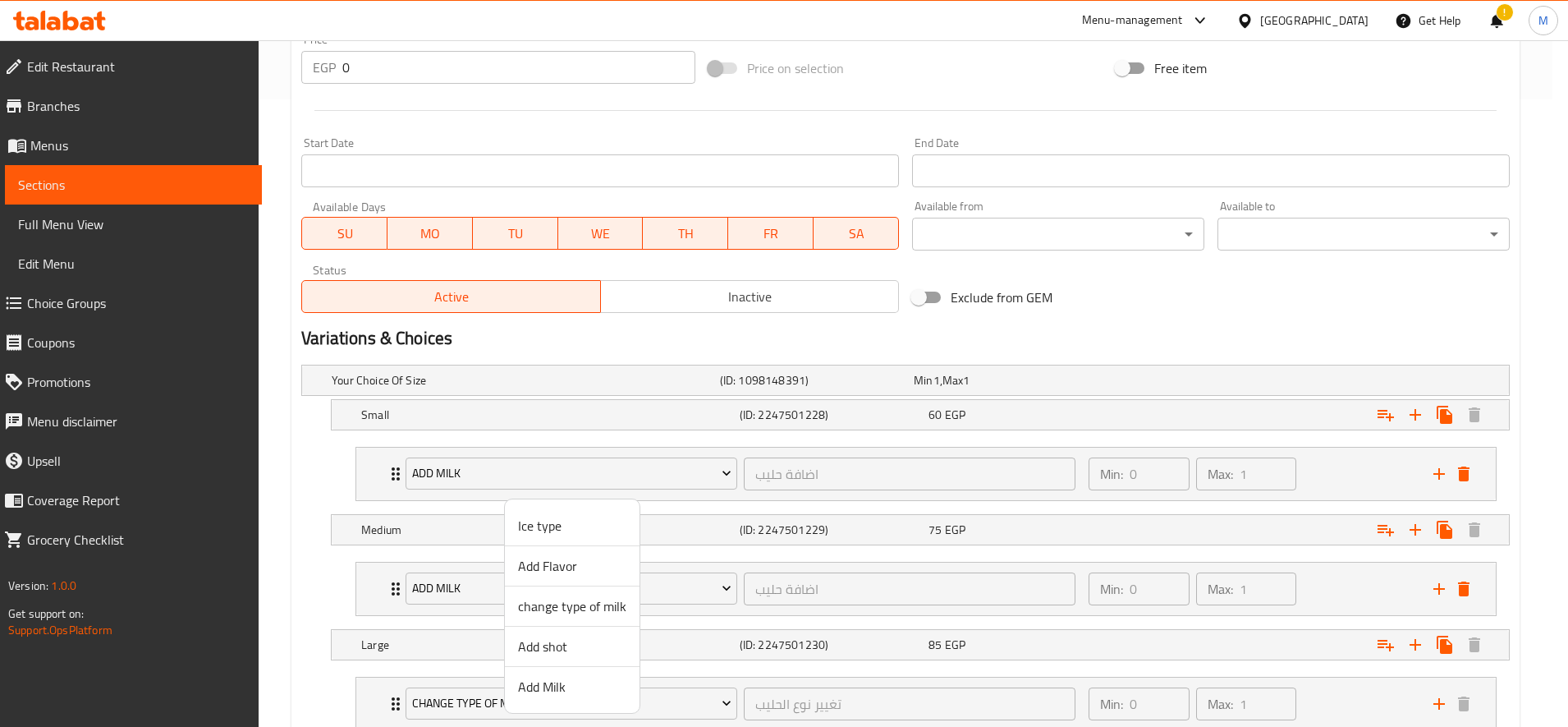
click at [560, 689] on span "Add Milk" at bounding box center [572, 686] width 108 height 19
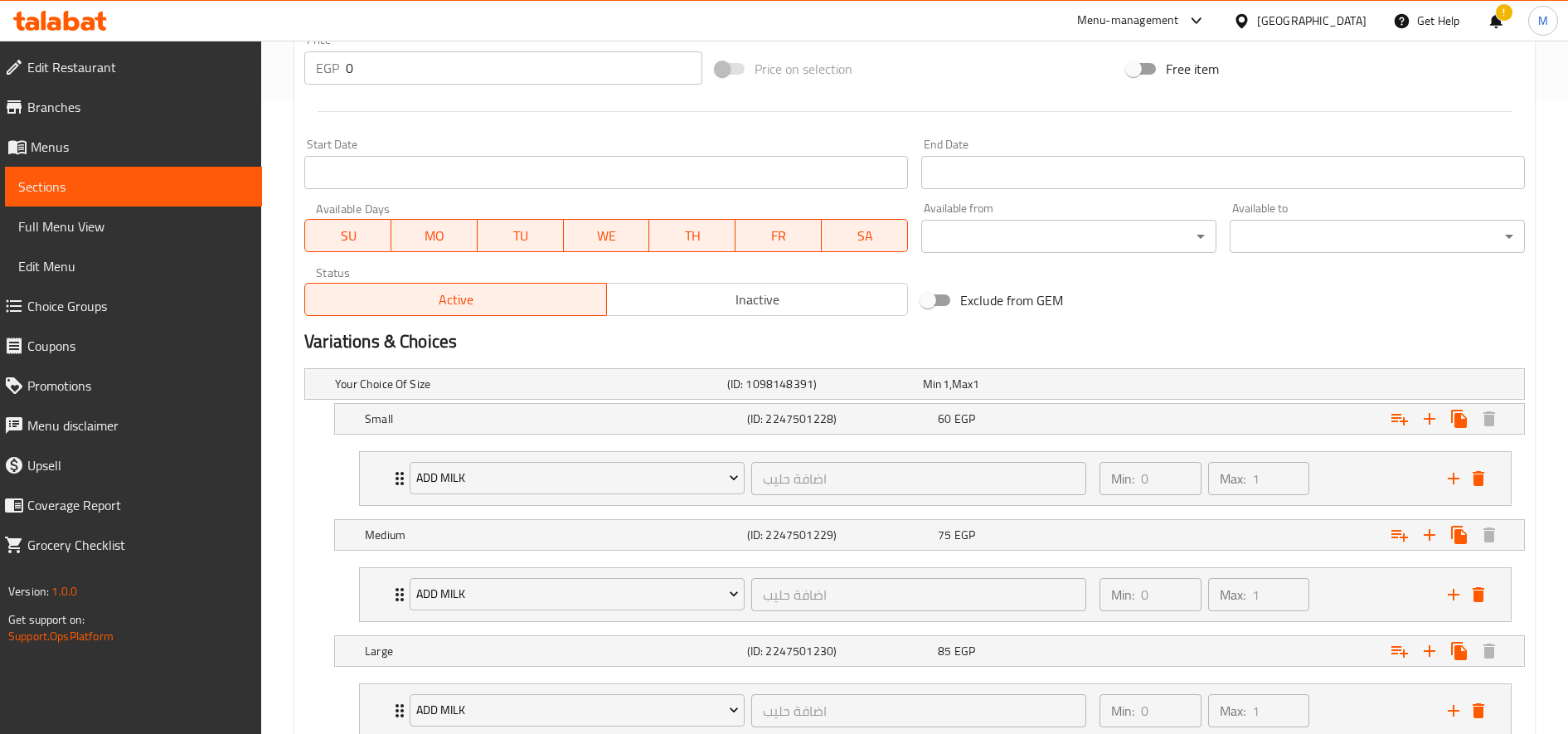
scroll to position [752, 0]
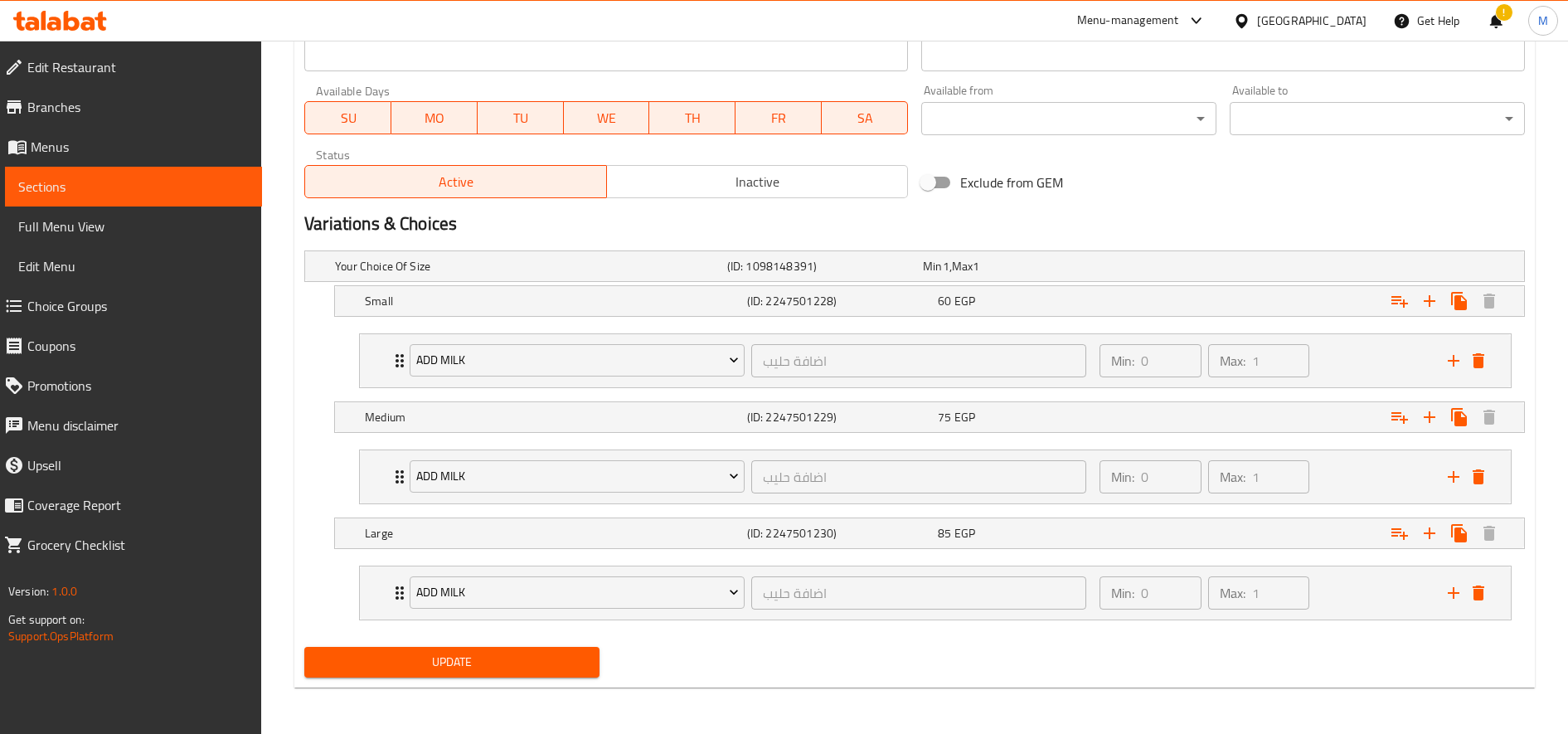
click at [564, 653] on span "Update" at bounding box center [452, 662] width 268 height 20
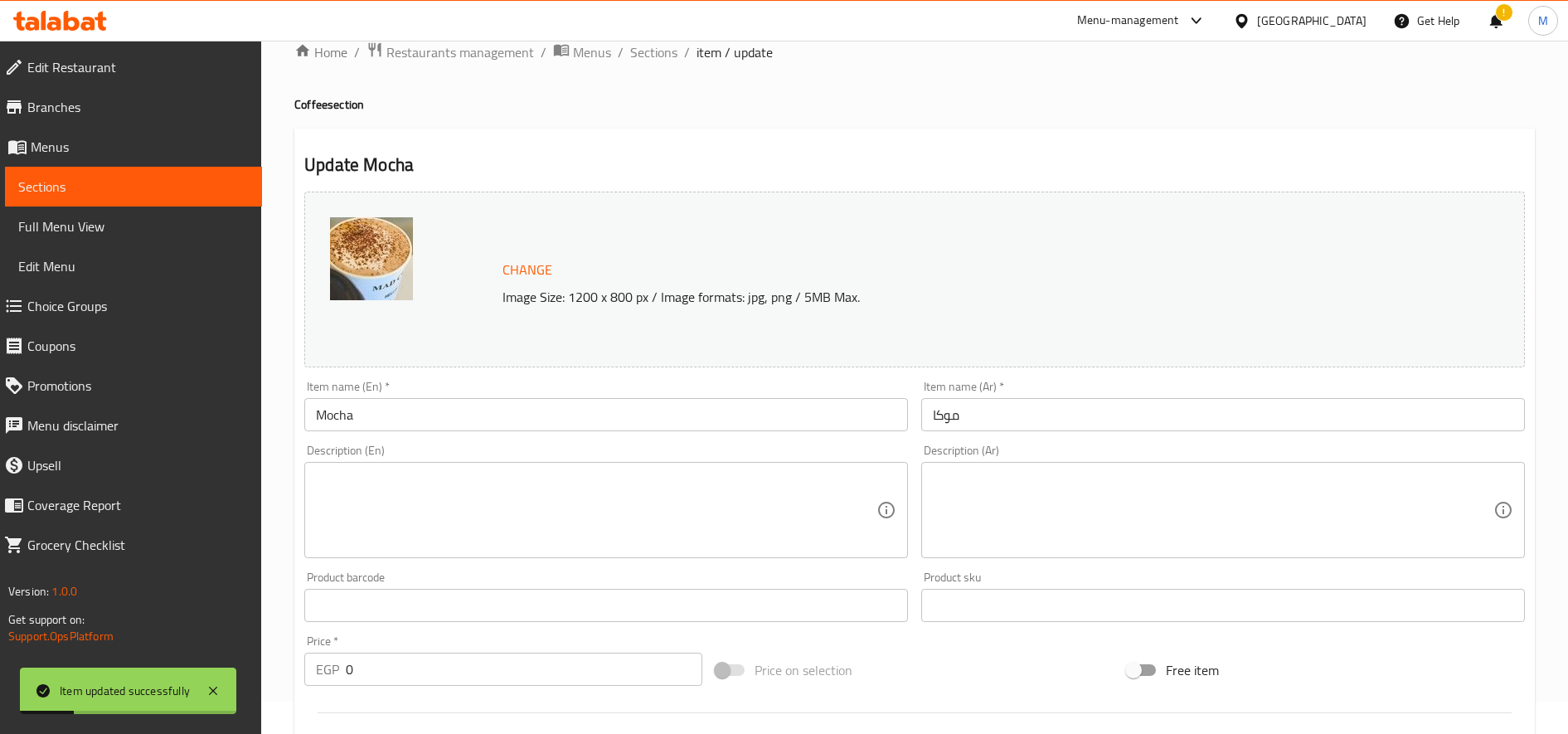
scroll to position [0, 0]
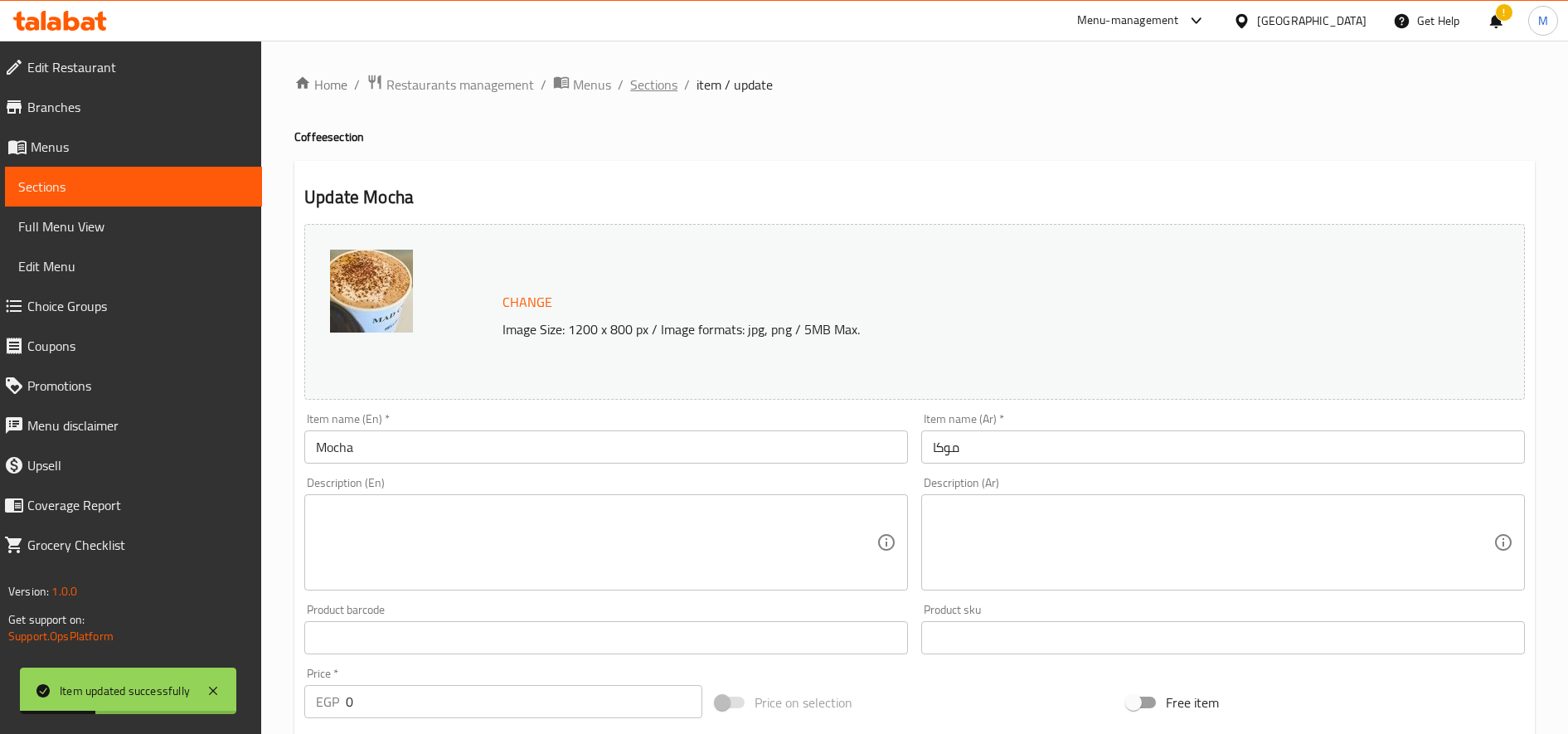
click at [665, 89] on span "Sections" at bounding box center [653, 84] width 47 height 19
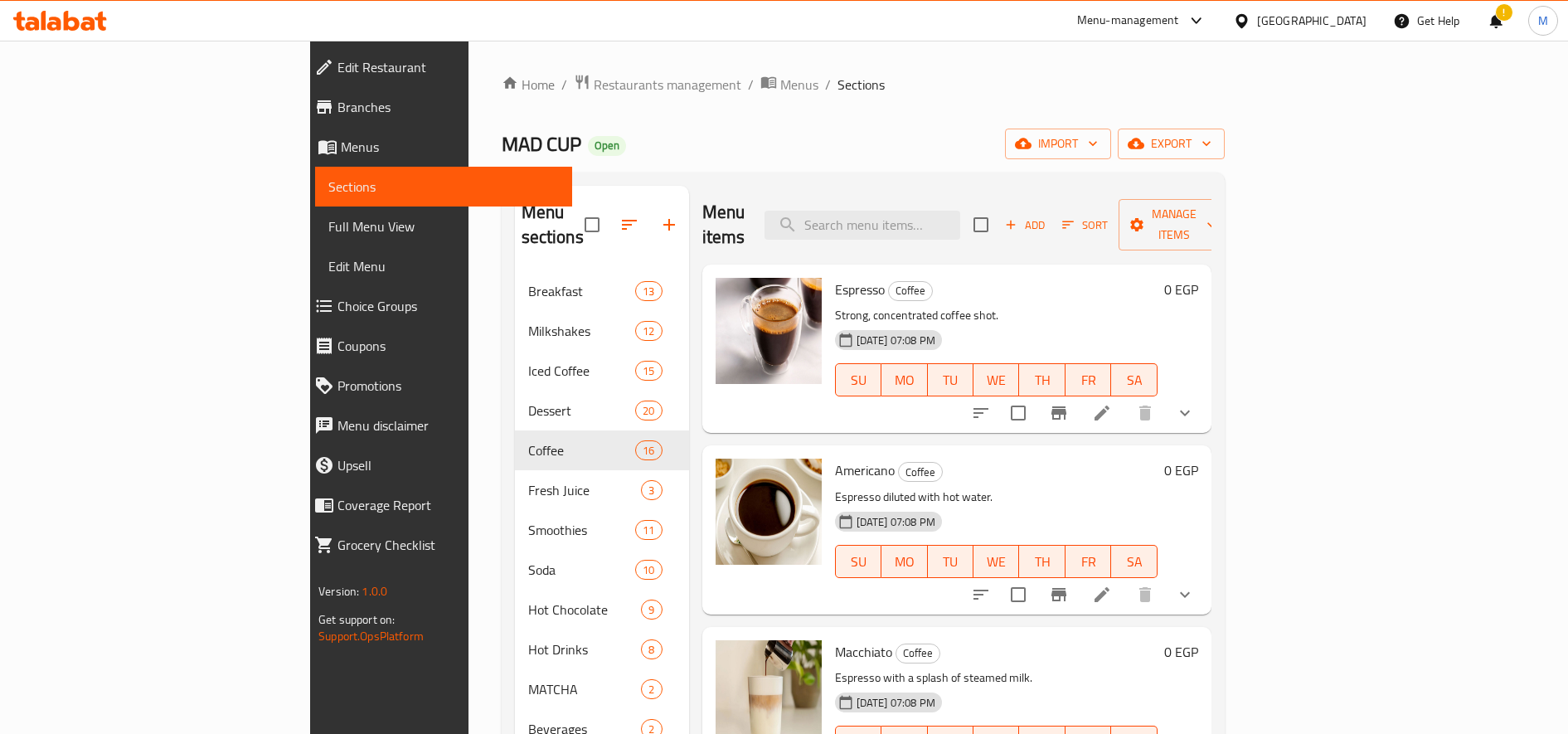
click at [1220, 31] on div "Menu-management" at bounding box center [1141, 20] width 156 height 40
click at [1206, 25] on icon at bounding box center [1196, 20] width 19 height 19
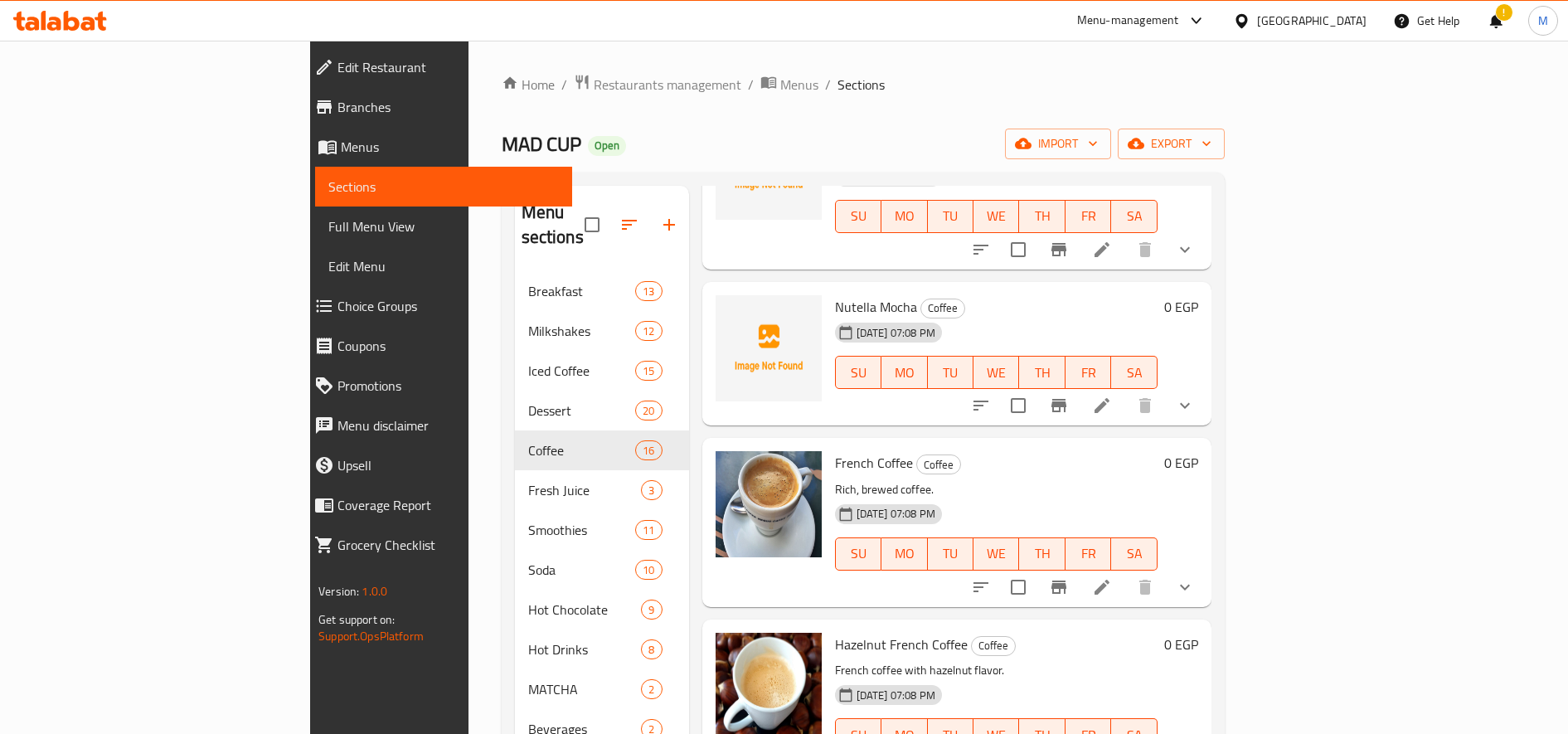
scroll to position [232, 0]
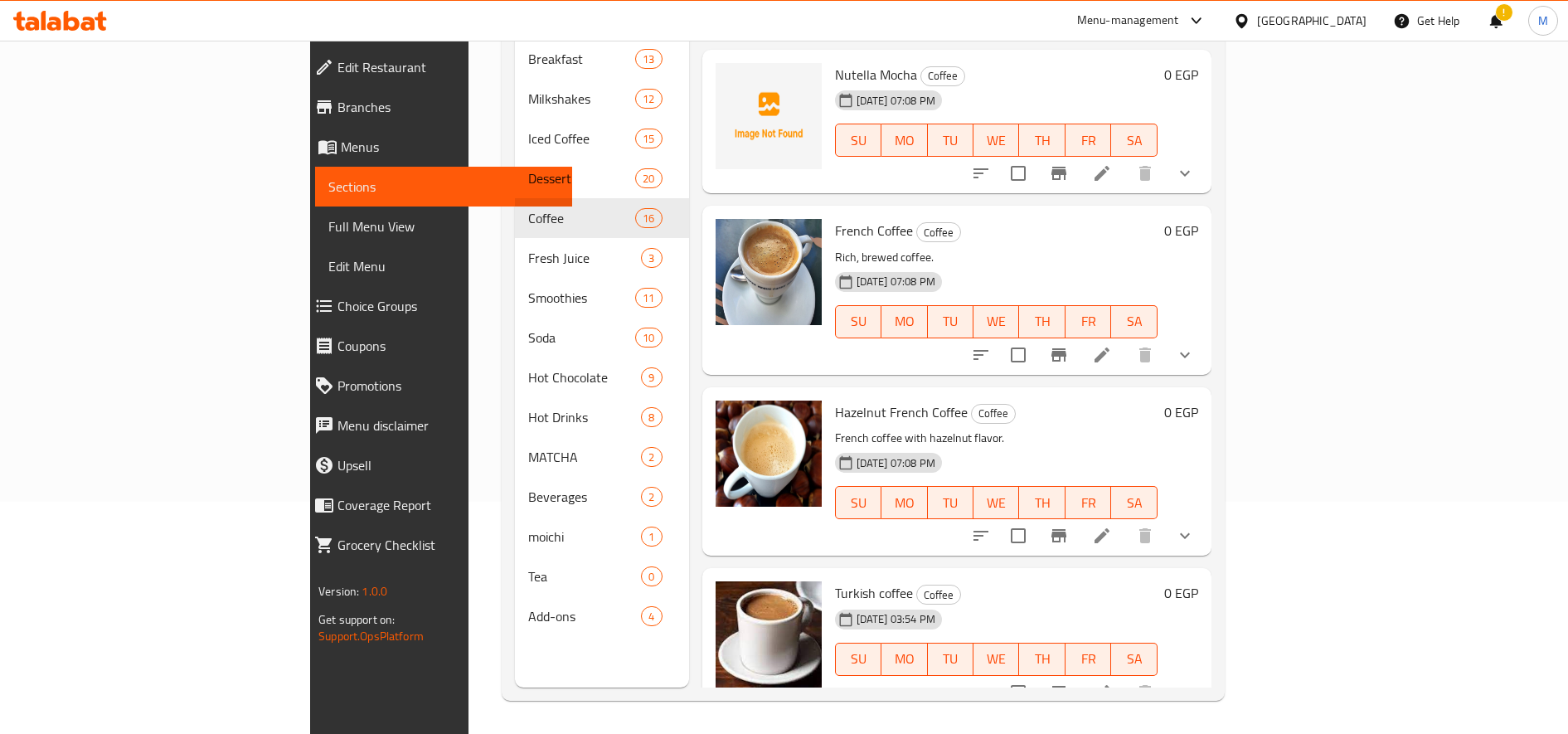
click at [1112, 345] on icon at bounding box center [1101, 355] width 19 height 19
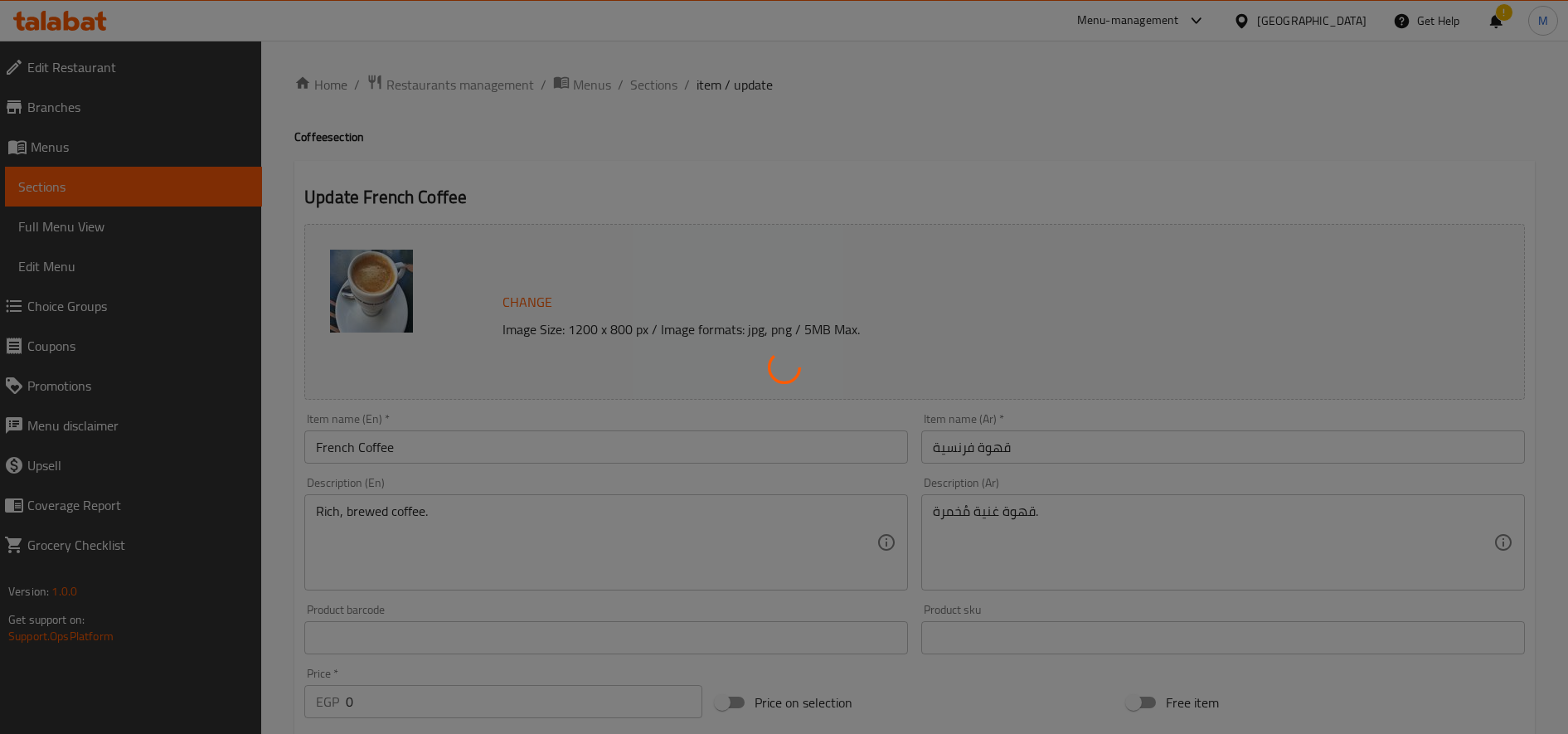
scroll to position [635, 0]
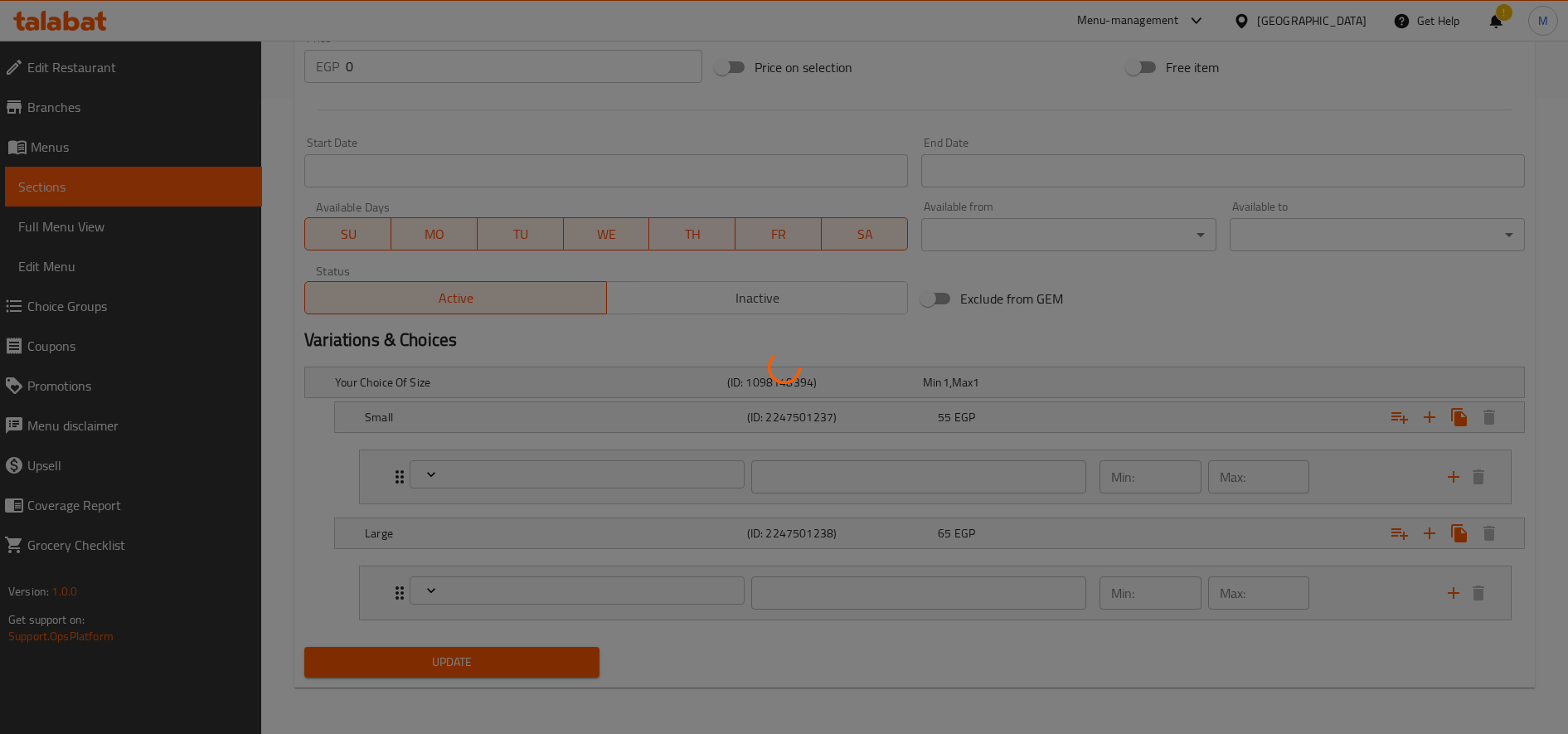
type input "تغيير نوع الحليب"
type input "0"
type input "1"
type input "تغيير نوع الحليب"
type input "0"
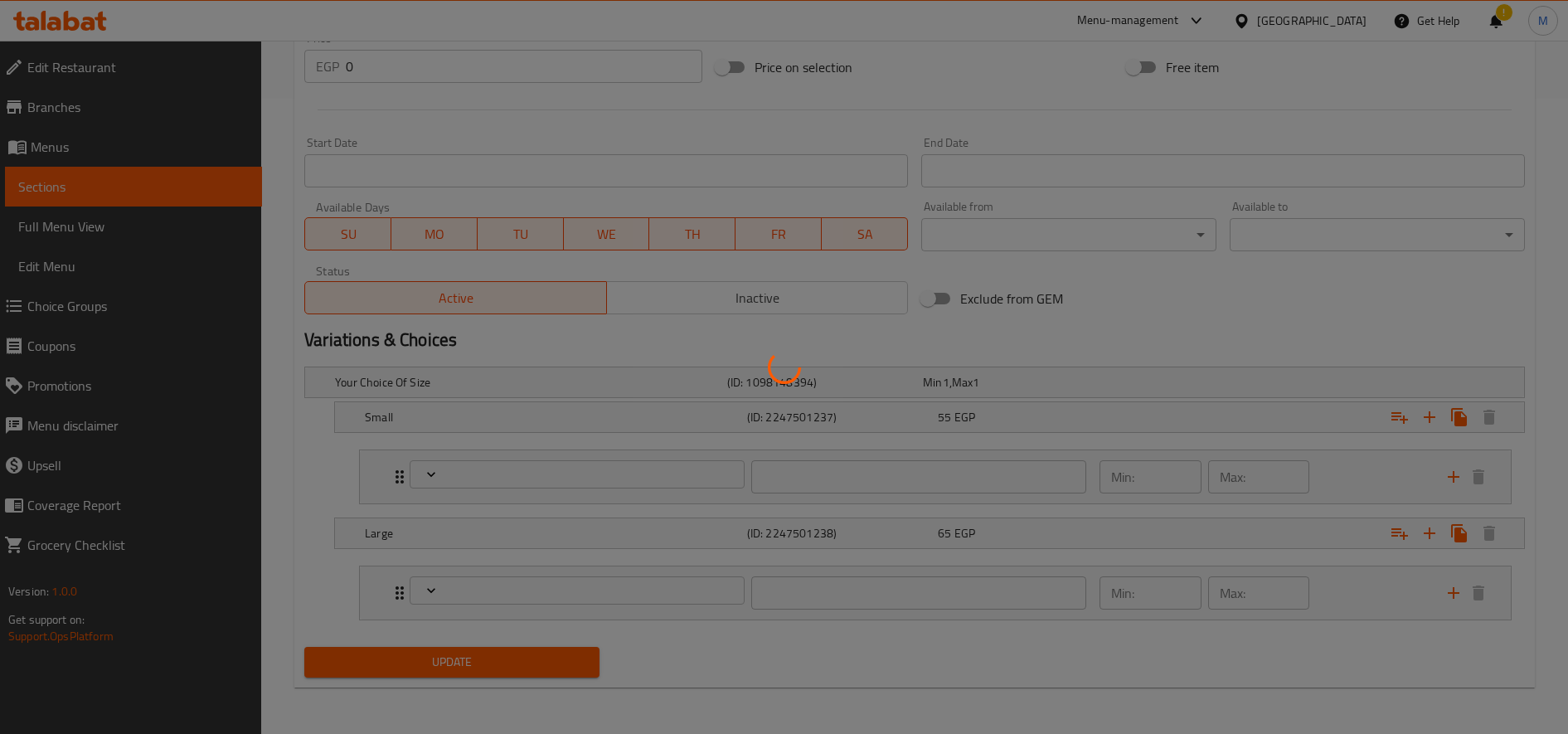
type input "1"
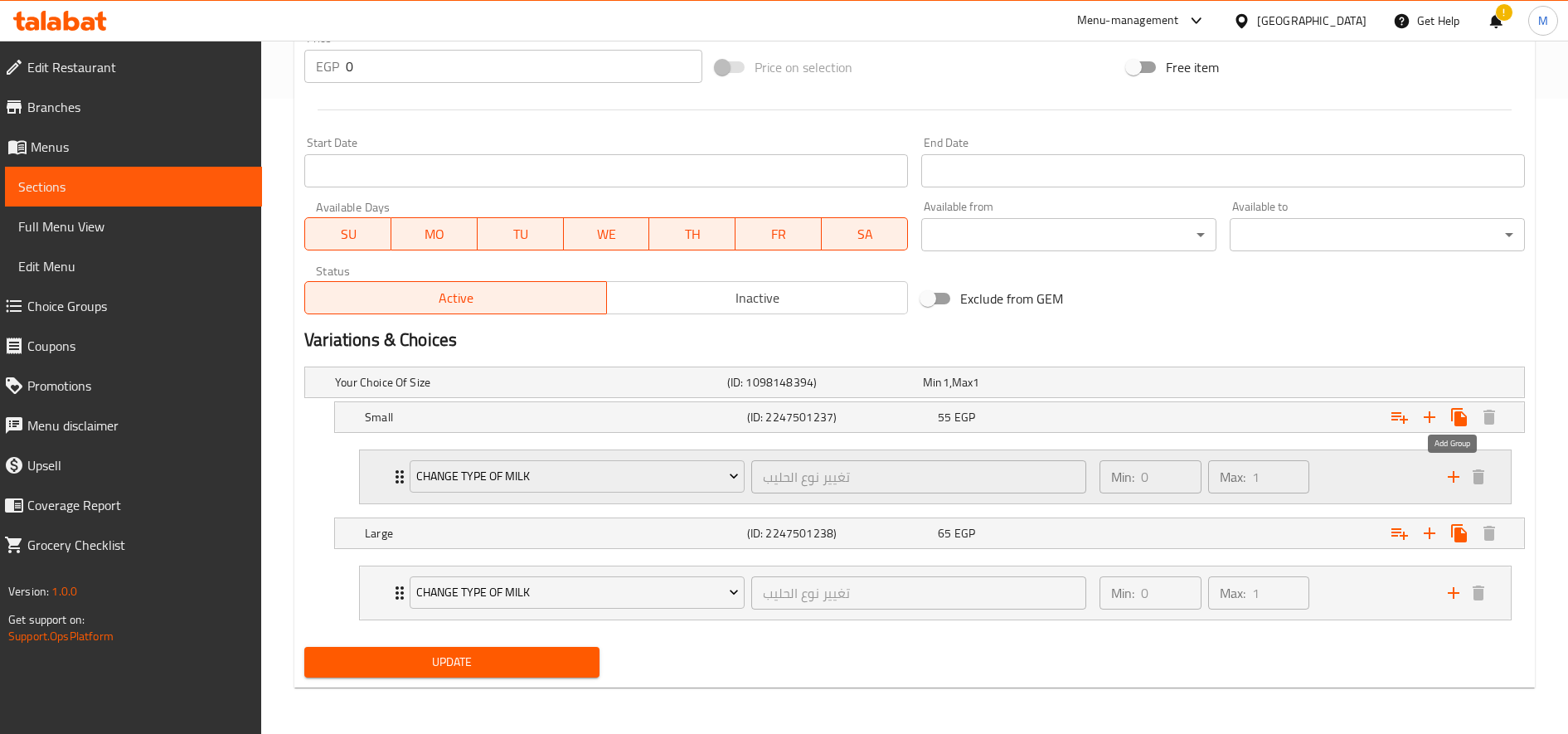
click at [1450, 473] on icon "add" at bounding box center [1453, 476] width 19 height 19
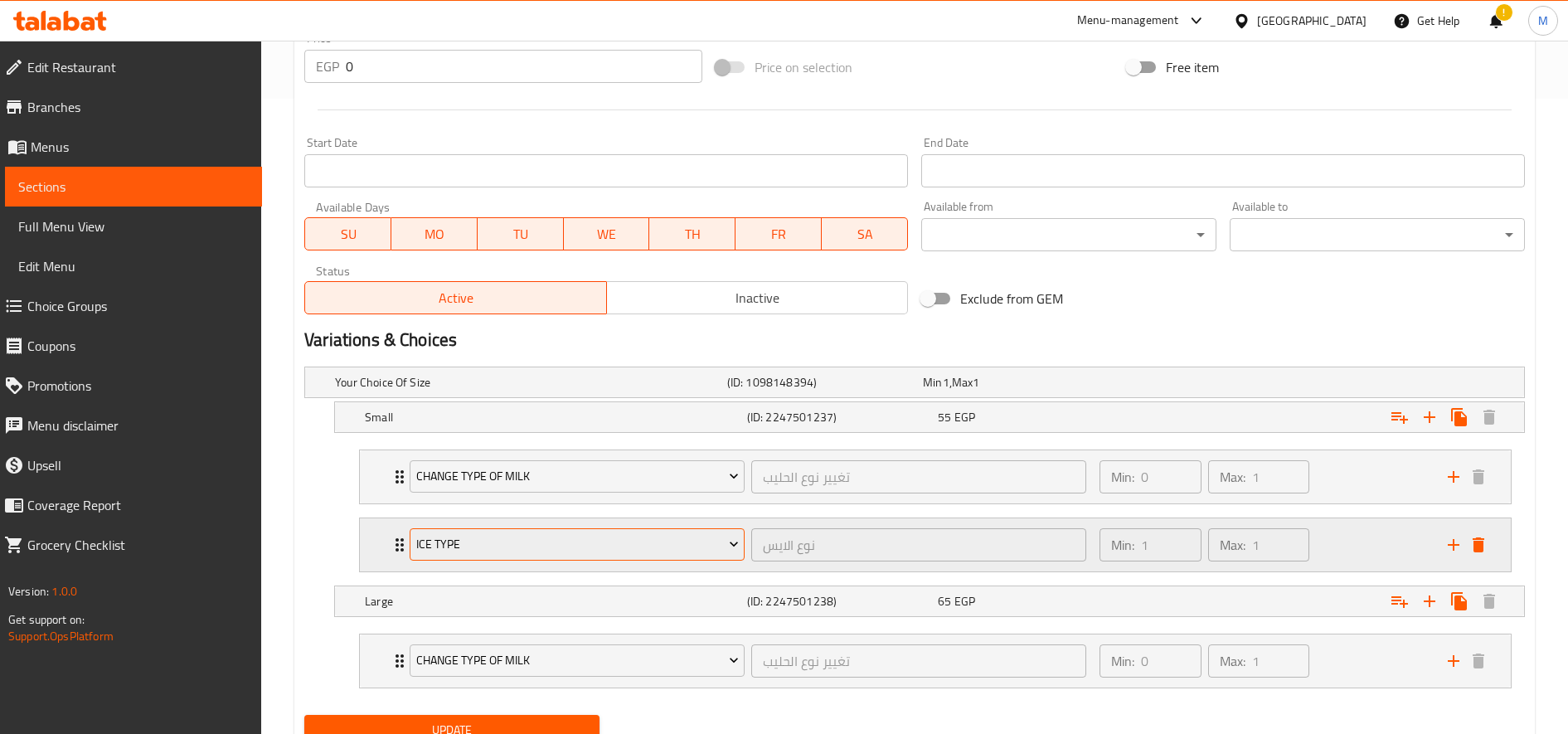
click at [449, 545] on span "Ice type" at bounding box center [578, 544] width 322 height 20
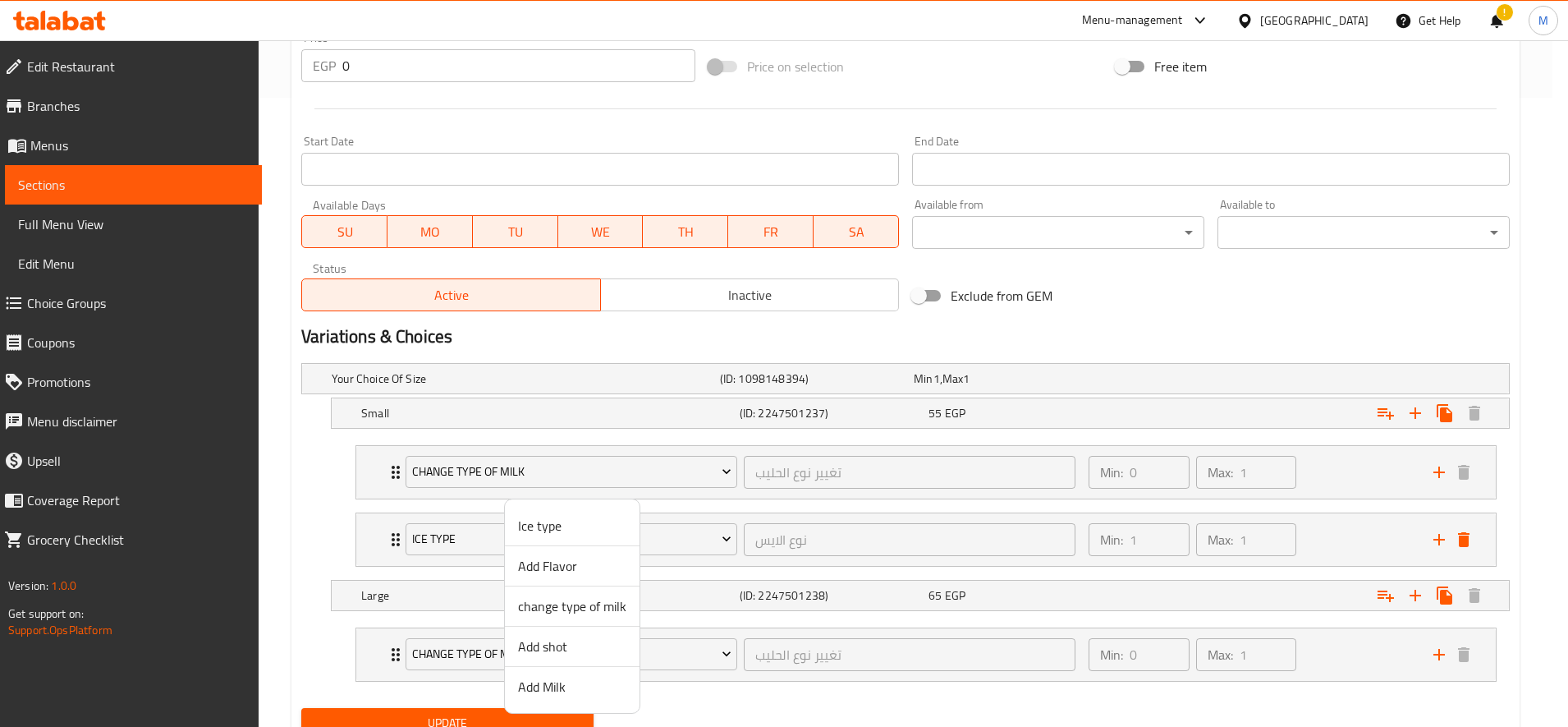
click at [568, 643] on span "Add shot" at bounding box center [572, 645] width 108 height 19
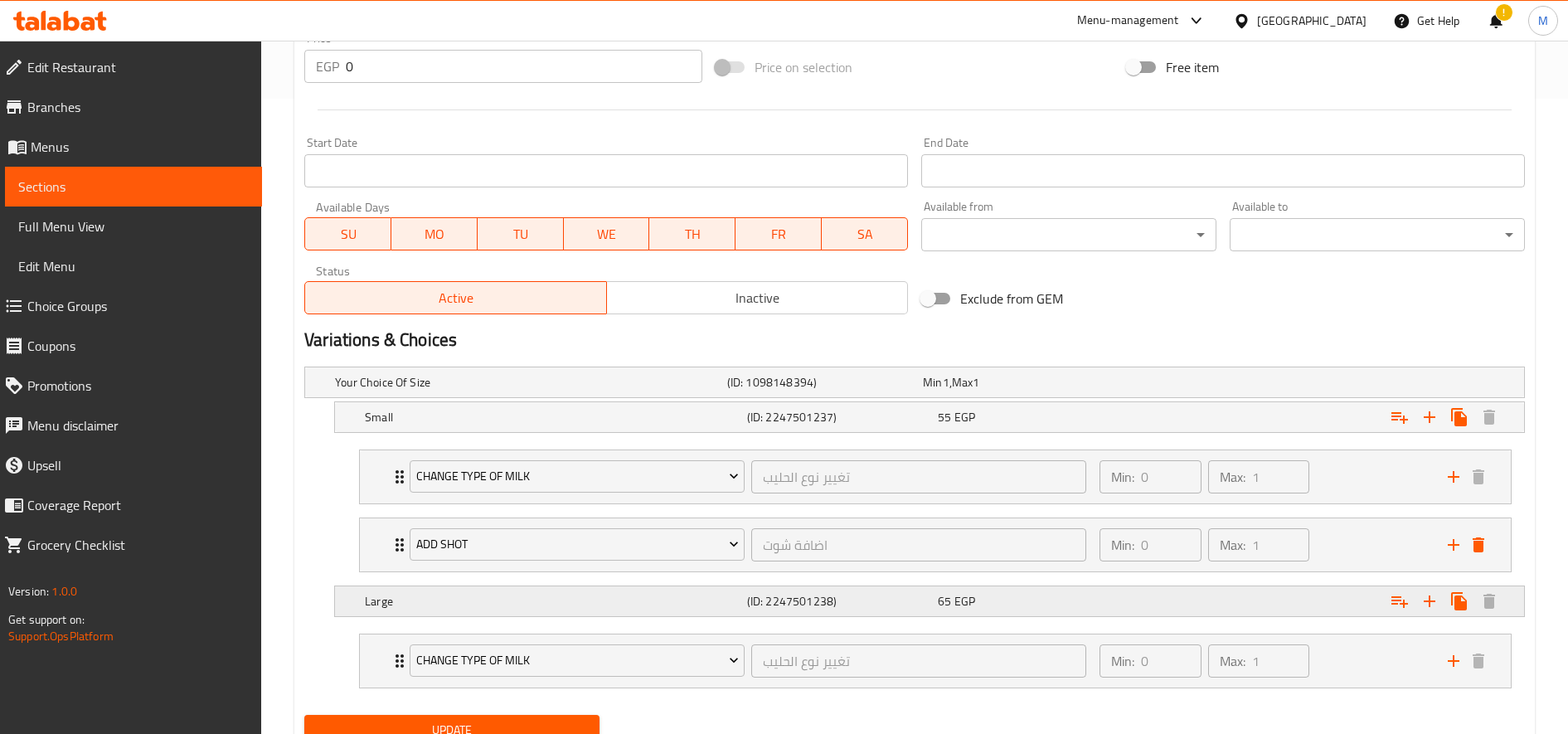
scroll to position [703, 0]
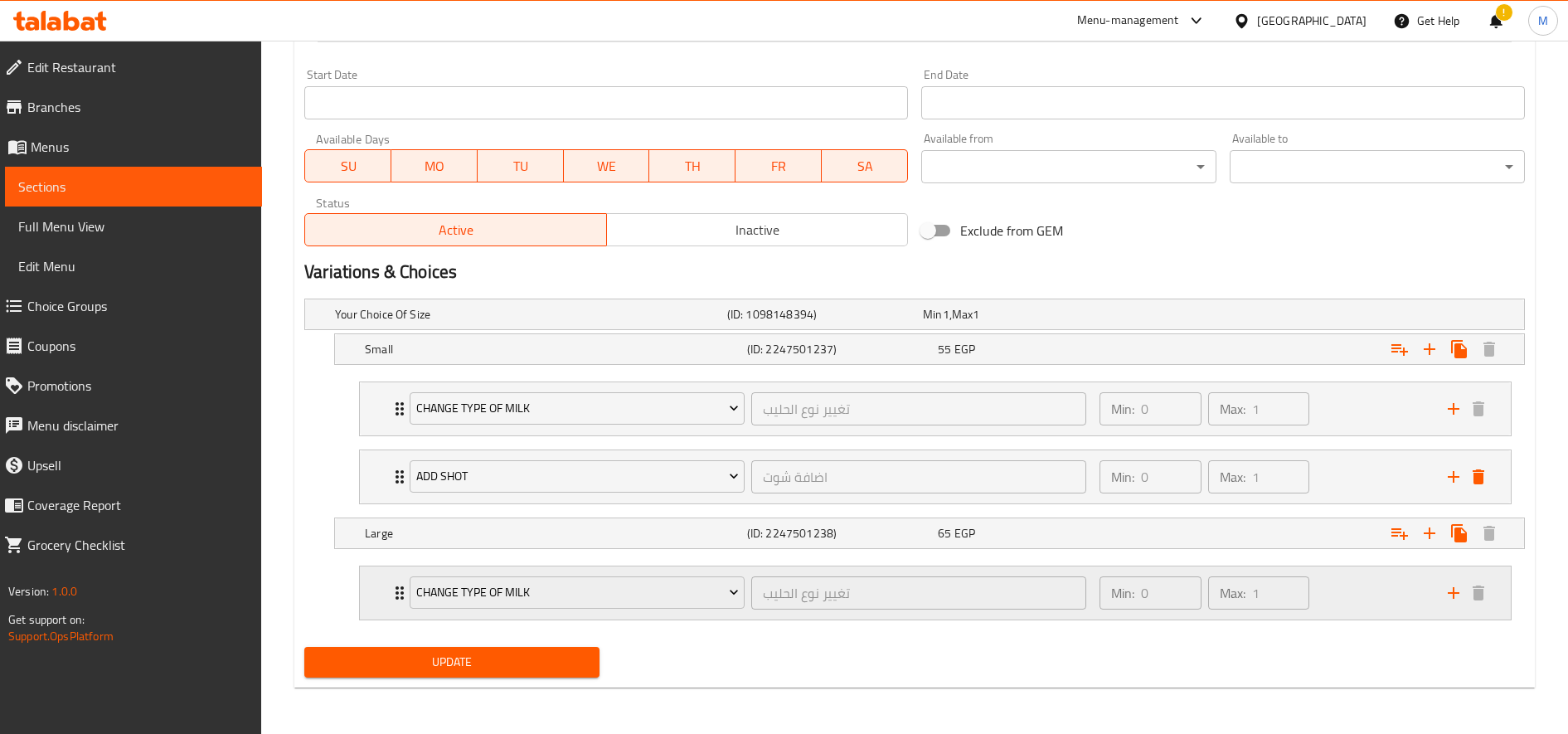
click at [1445, 595] on icon "add" at bounding box center [1453, 592] width 19 height 19
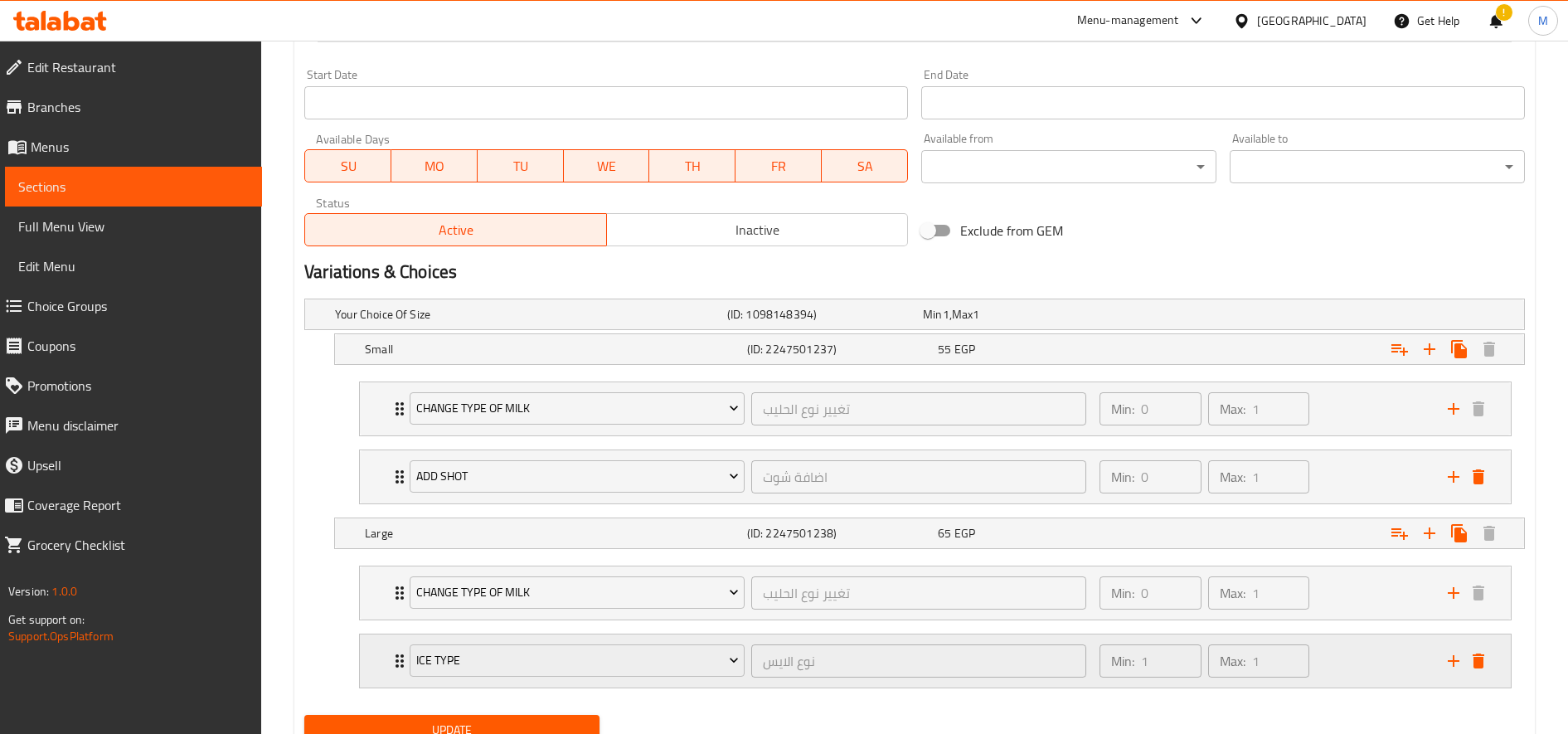
click at [563, 680] on div "Ice type نوع الايس ​" at bounding box center [748, 660] width 696 height 53
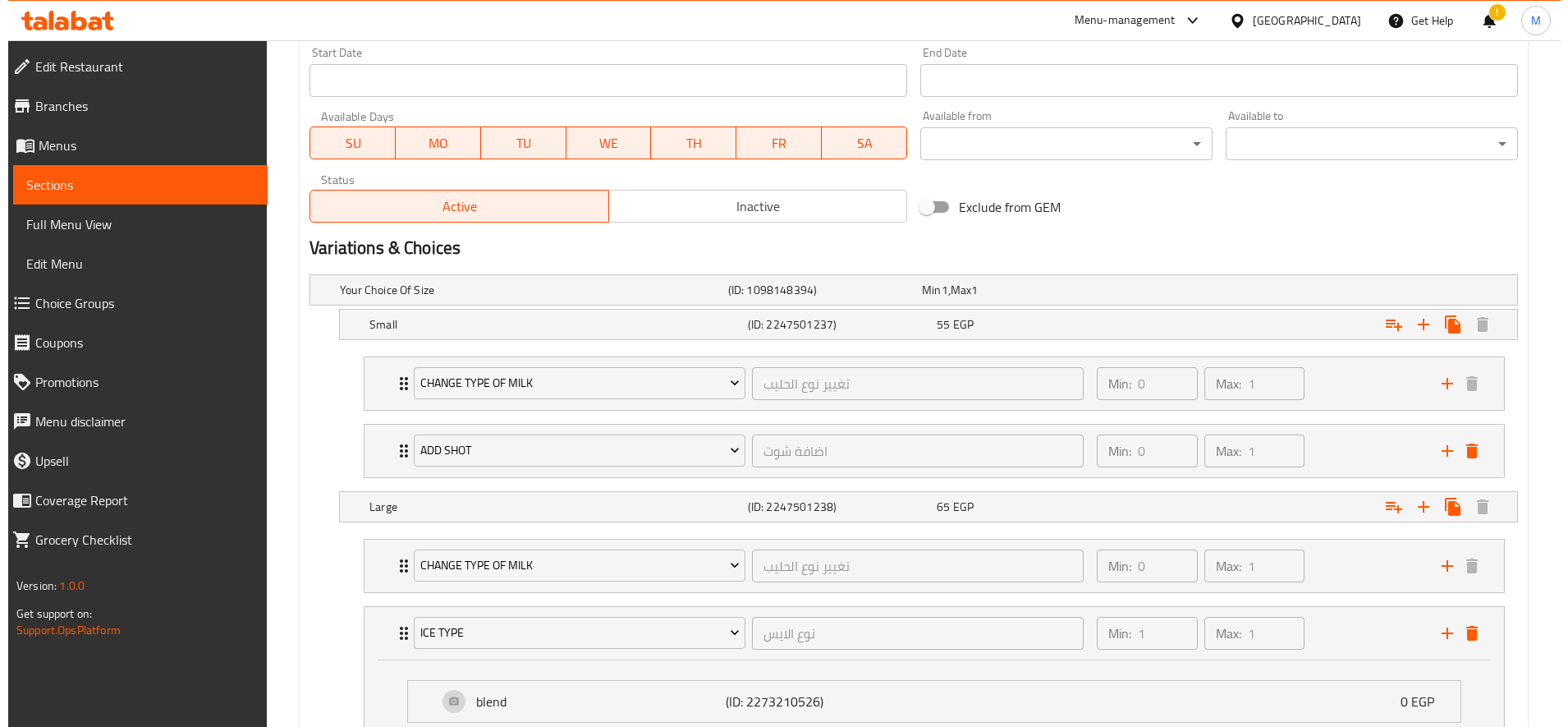
scroll to position [909, 0]
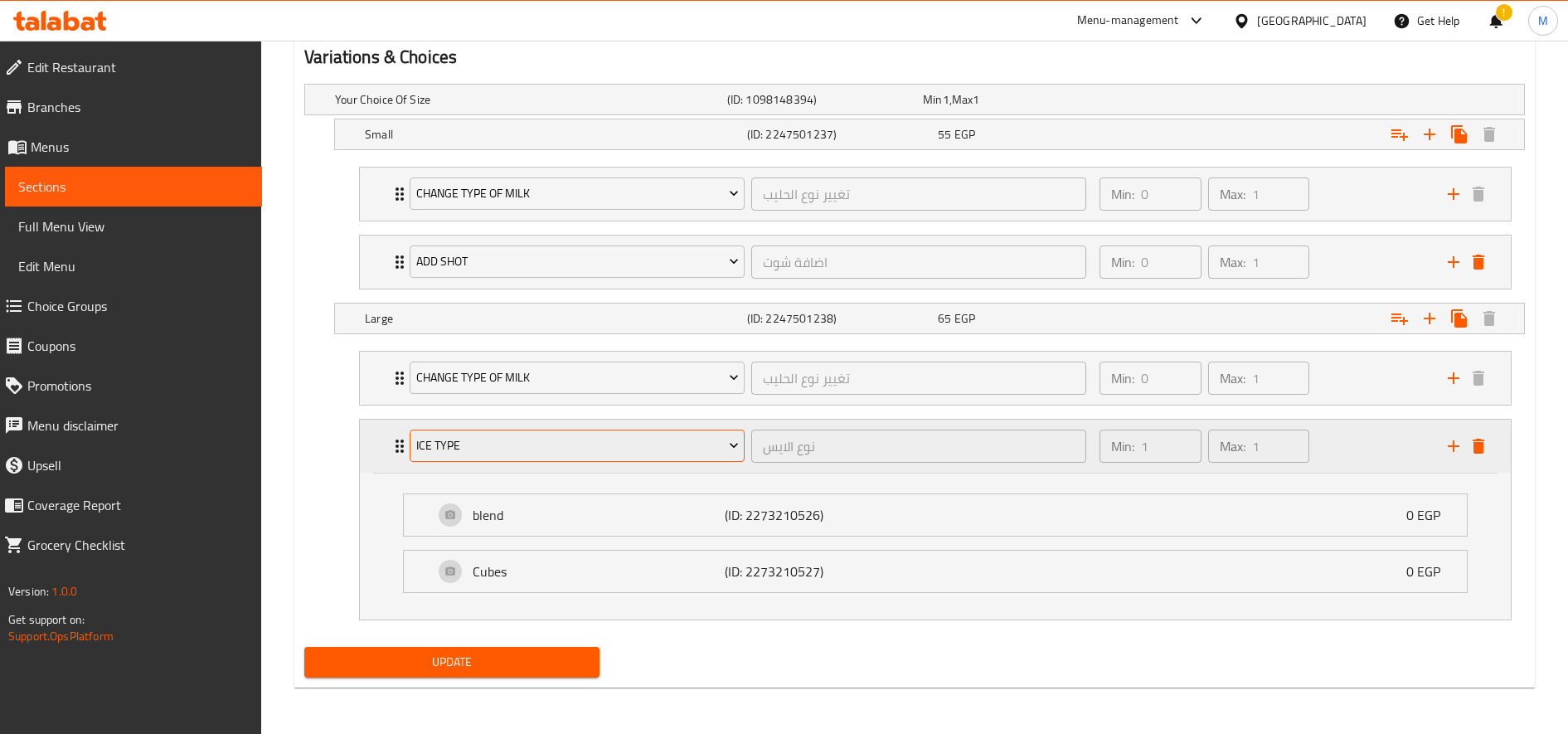
click at [586, 445] on span "Ice type" at bounding box center [578, 445] width 322 height 20
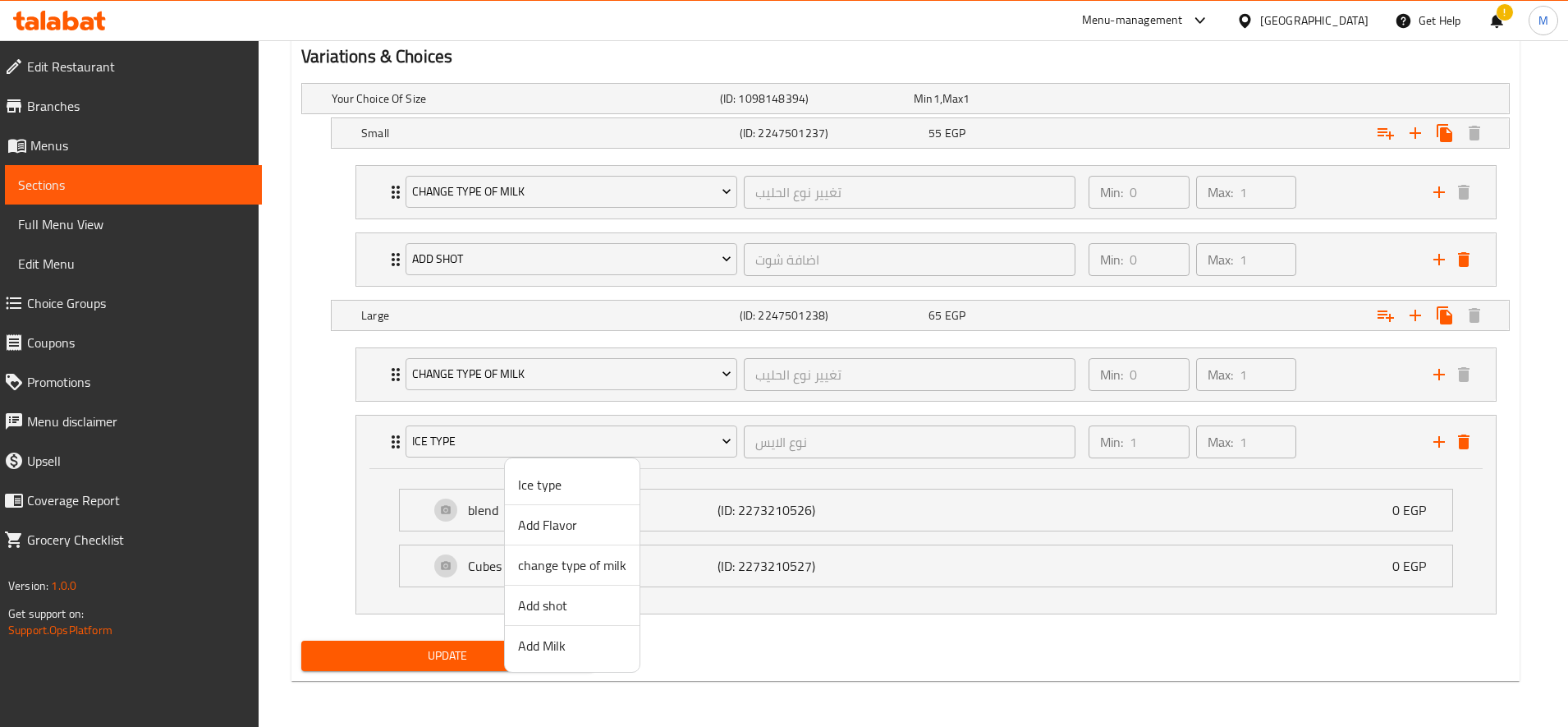
click at [559, 607] on span "Add shot" at bounding box center [572, 604] width 108 height 19
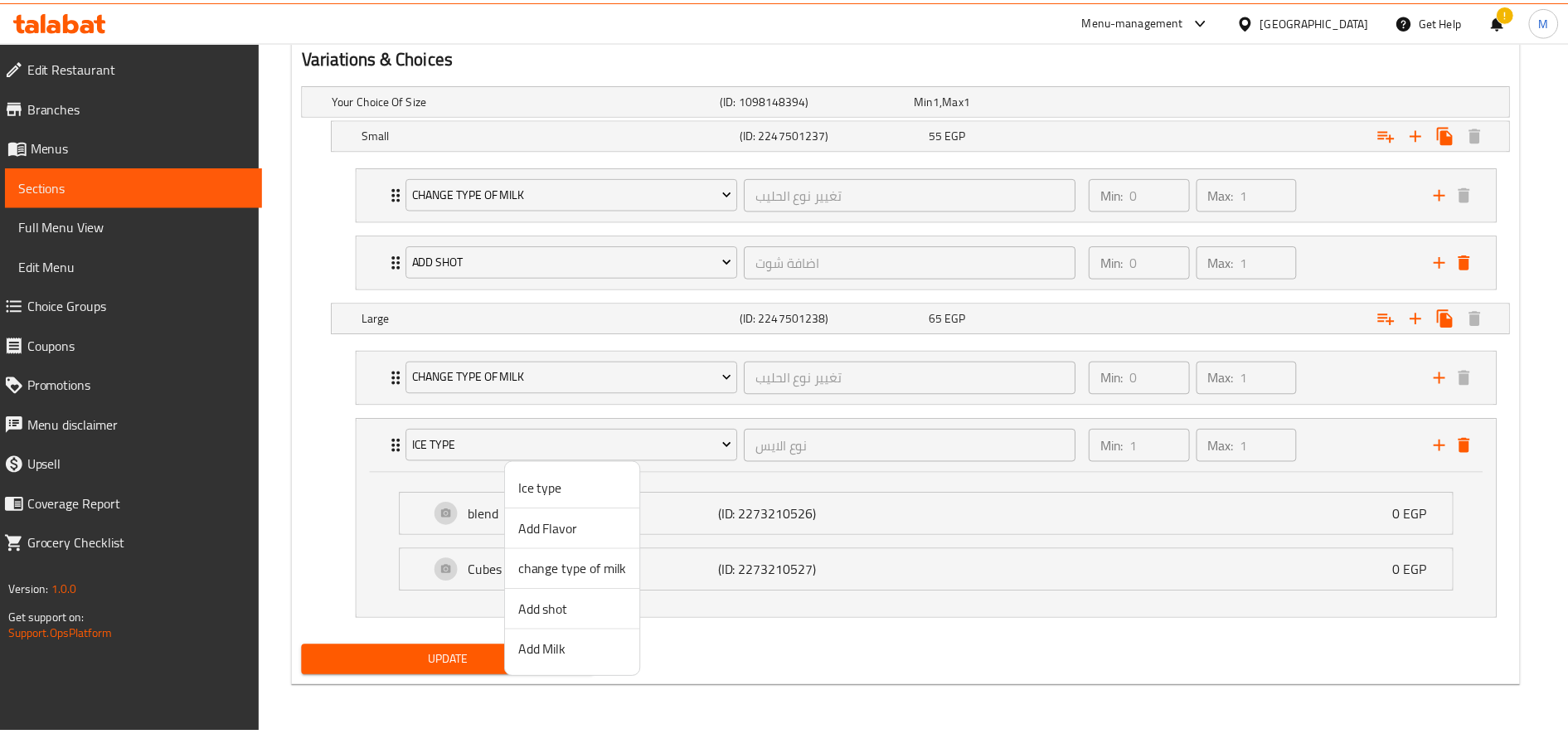
scroll to position [771, 0]
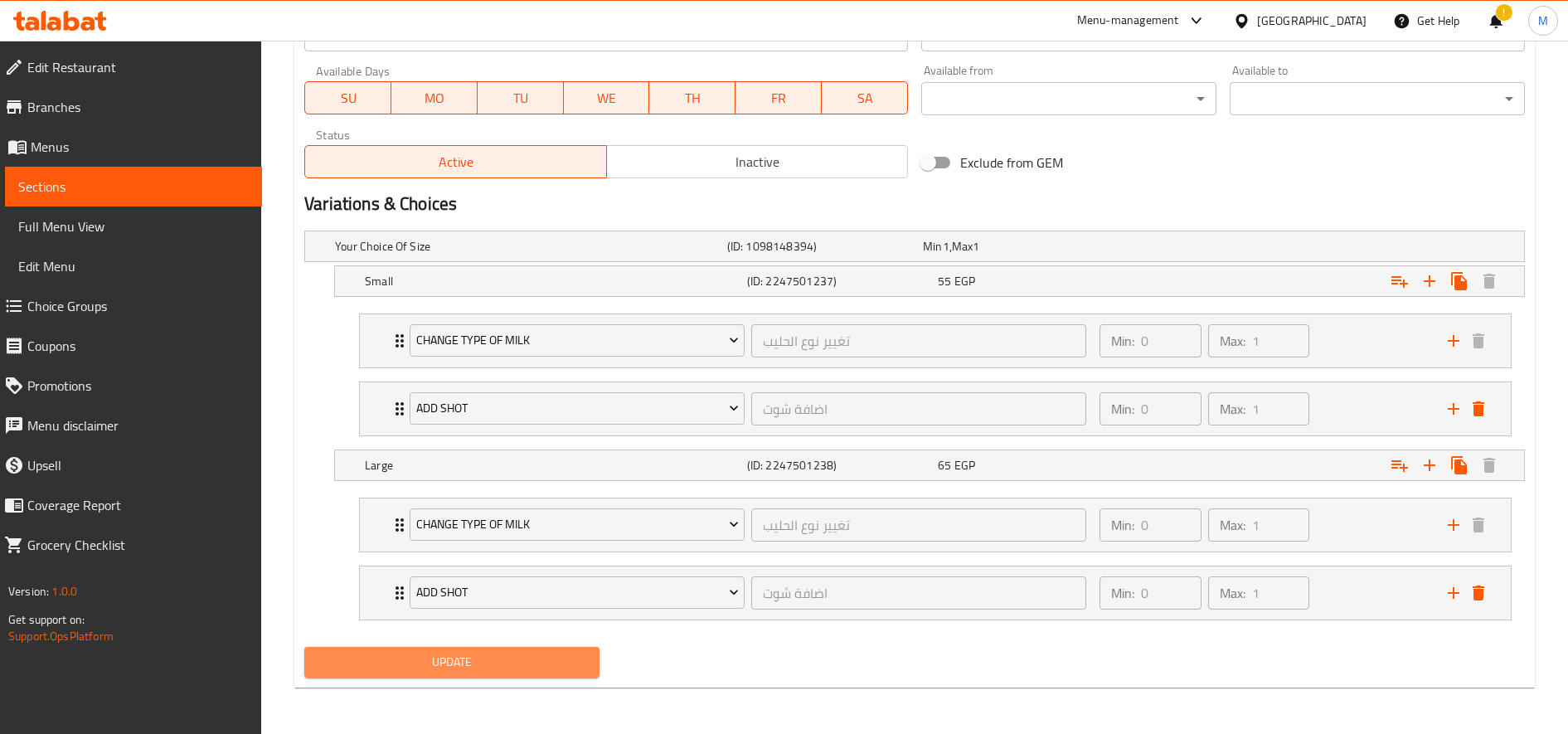
click at [488, 656] on span "Update" at bounding box center [452, 662] width 268 height 20
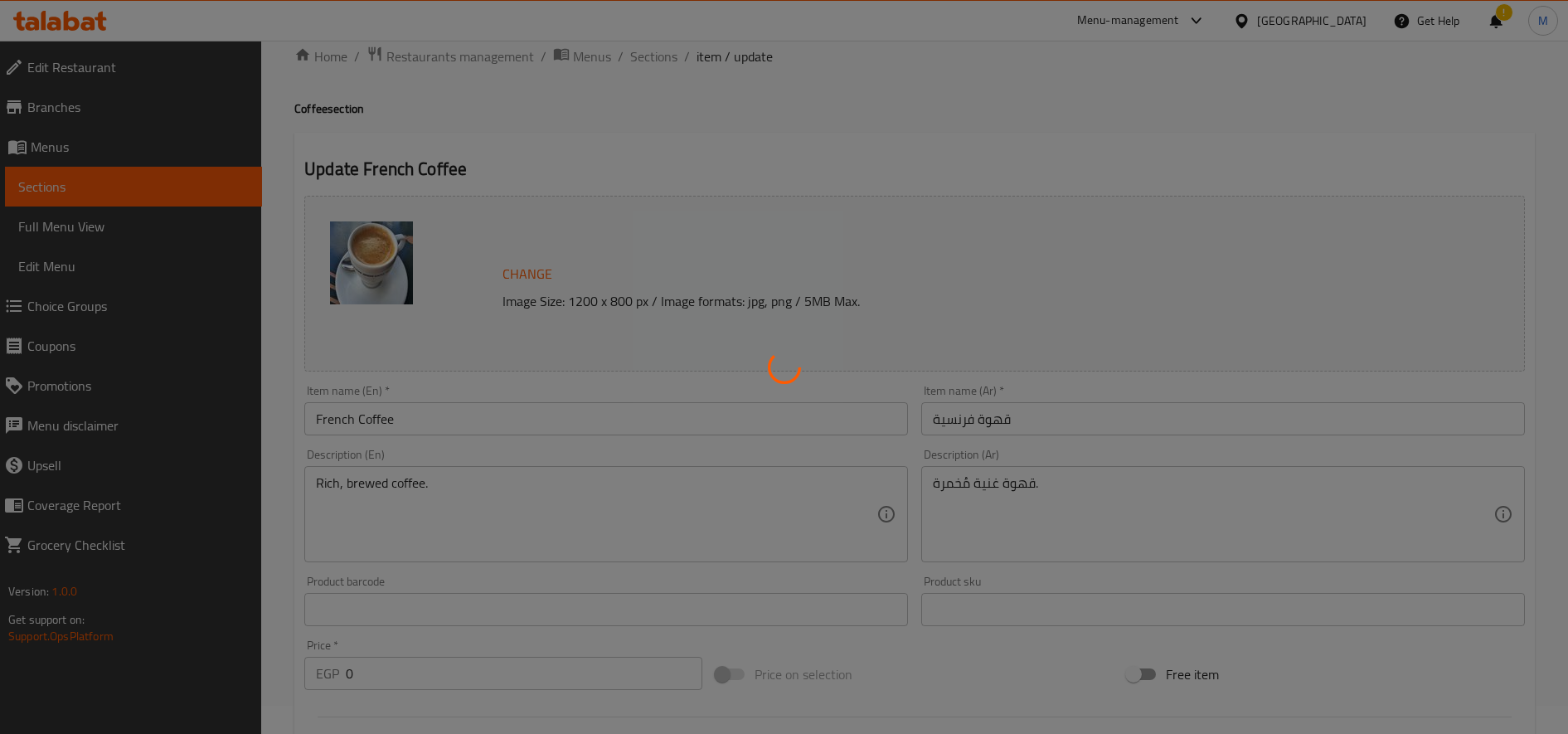
scroll to position [0, 0]
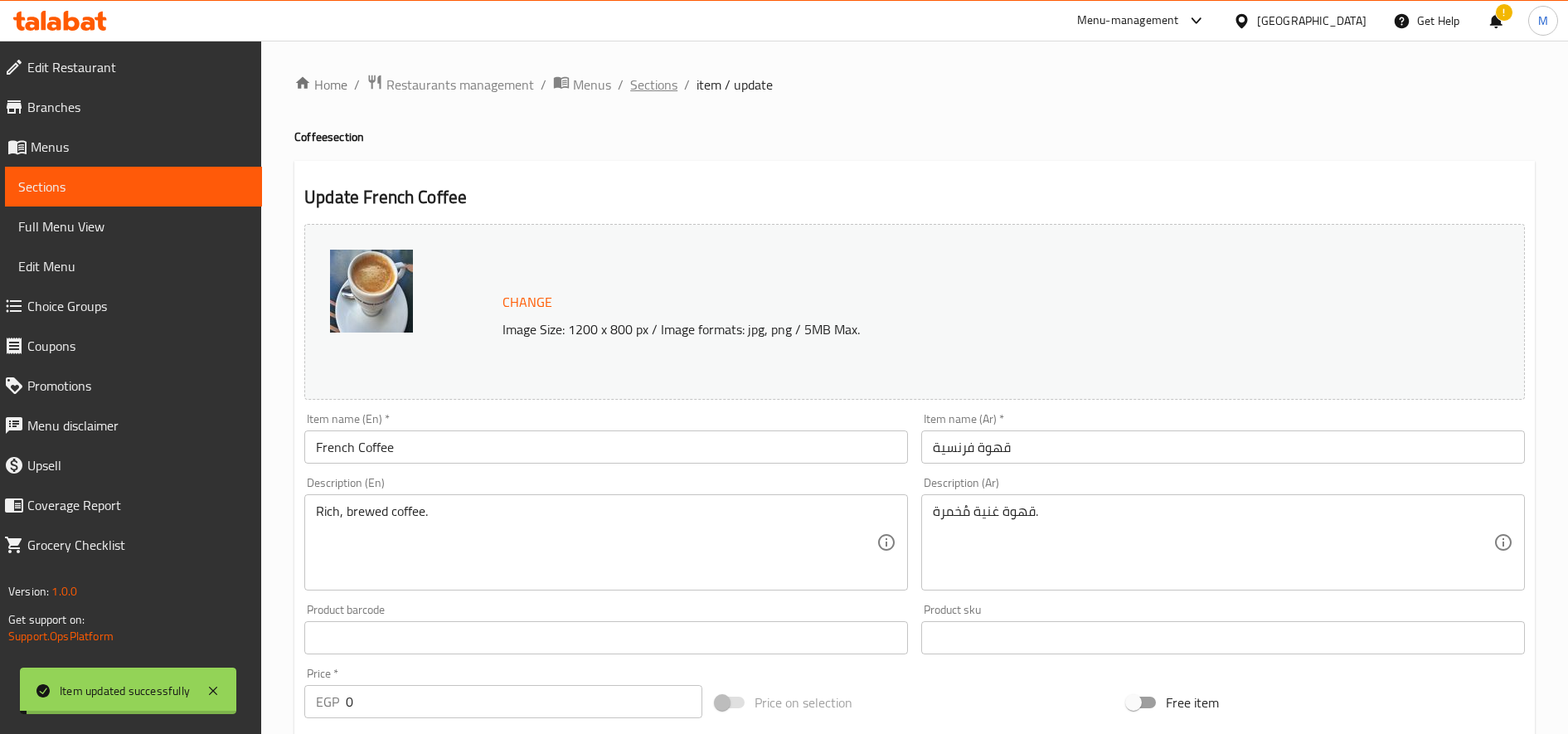
click at [646, 84] on span "Sections" at bounding box center [653, 84] width 47 height 19
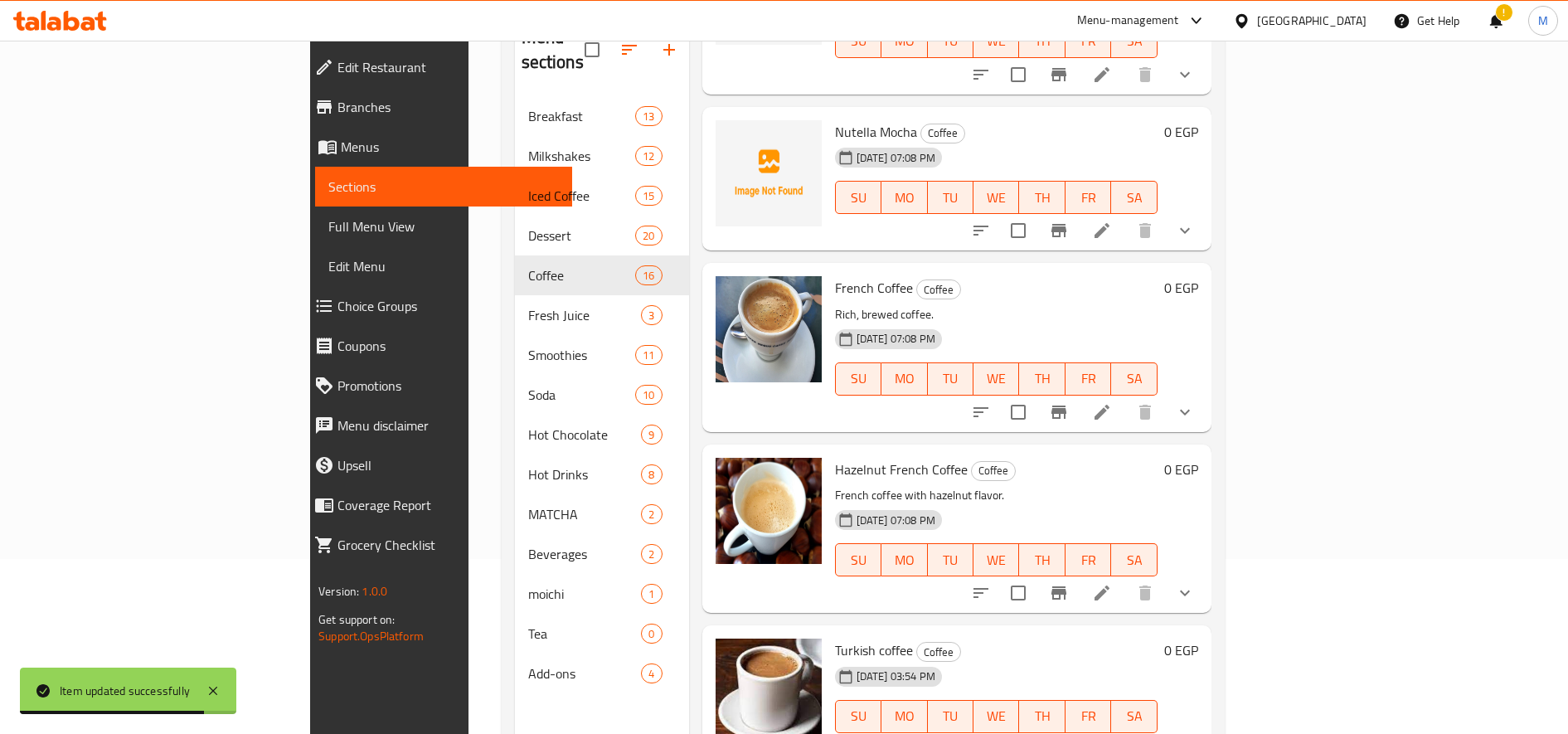
scroll to position [232, 0]
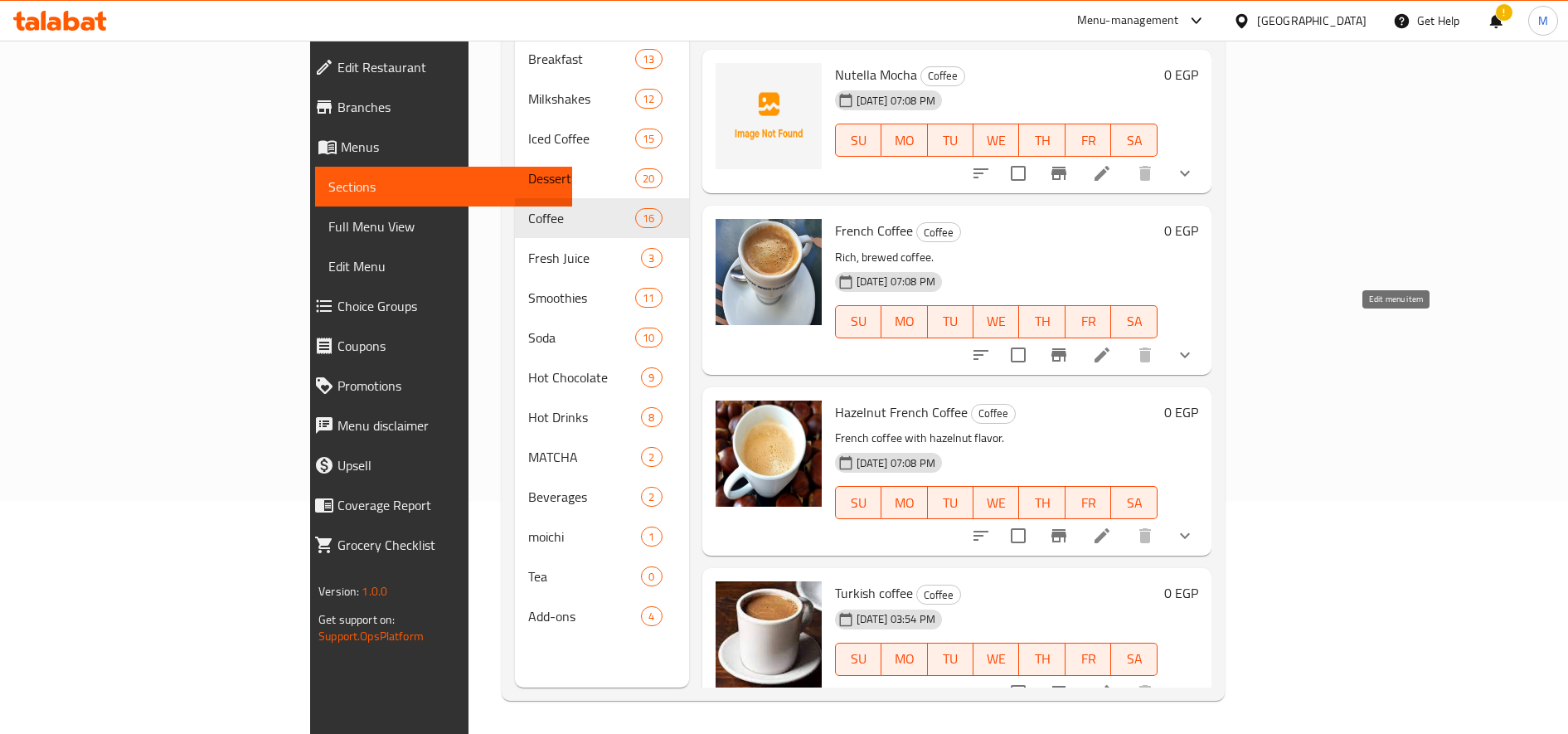
click at [1112, 345] on icon at bounding box center [1101, 355] width 19 height 19
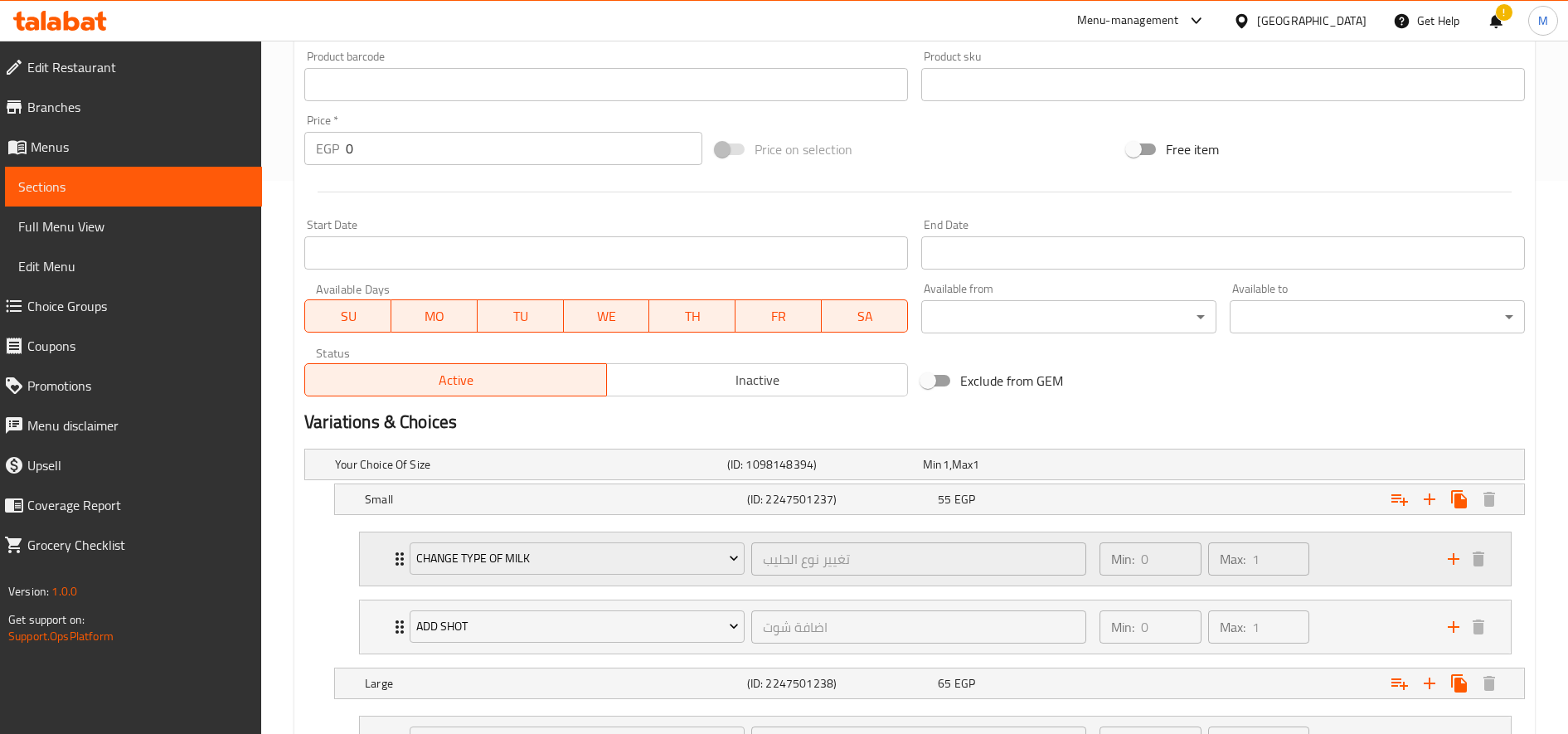
scroll to position [771, 0]
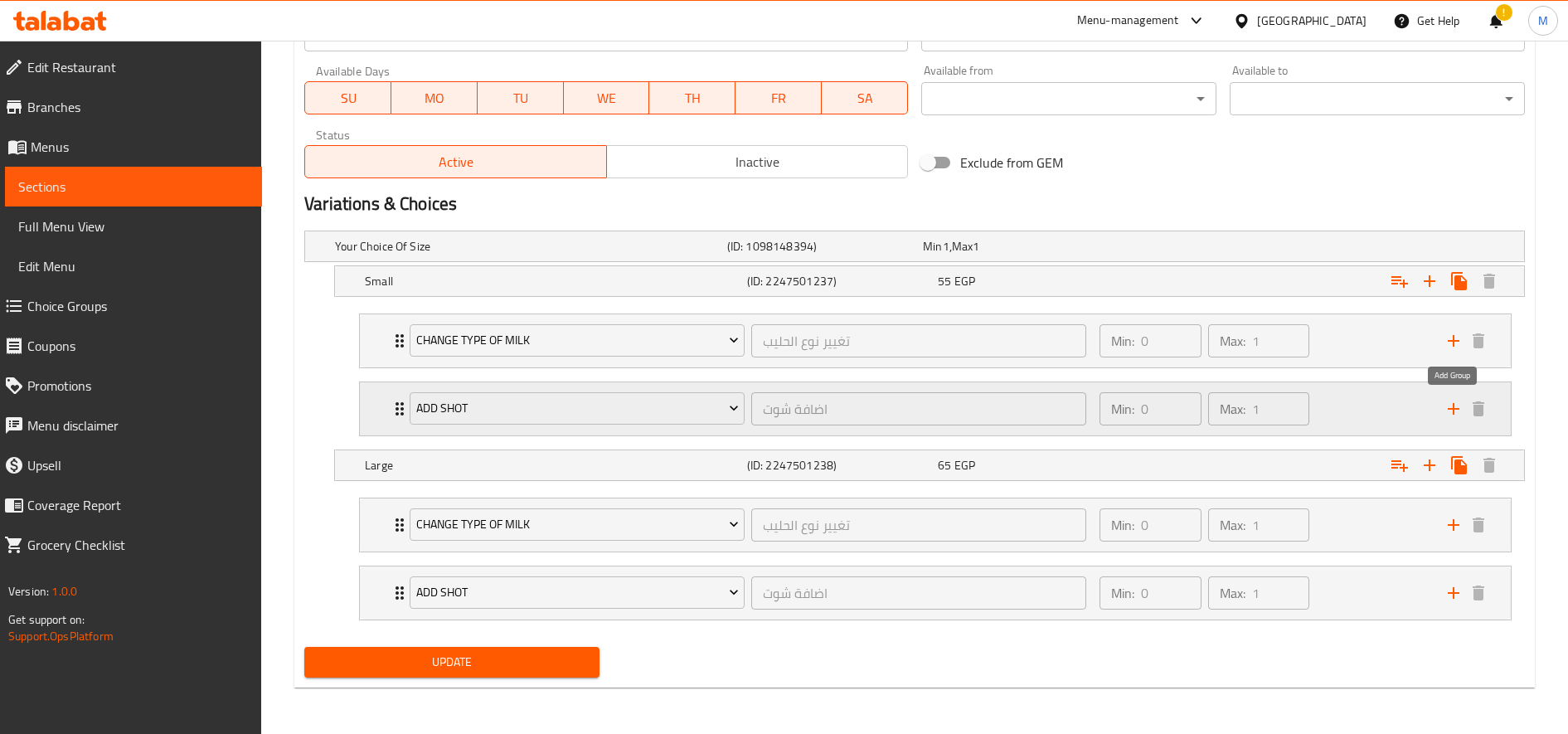
click at [1446, 402] on icon "add" at bounding box center [1453, 408] width 19 height 19
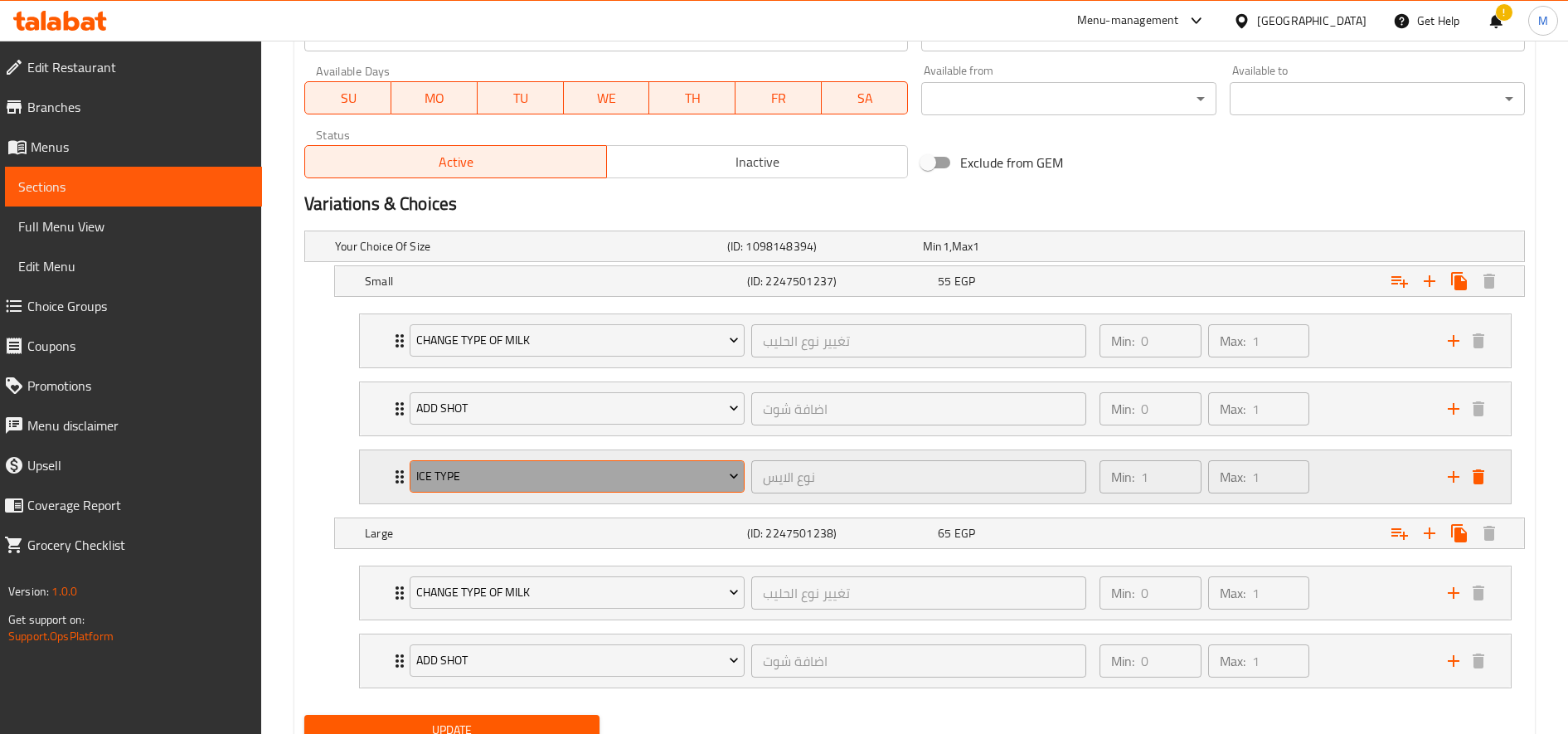
click at [521, 490] on button "Ice type" at bounding box center [578, 477] width 335 height 33
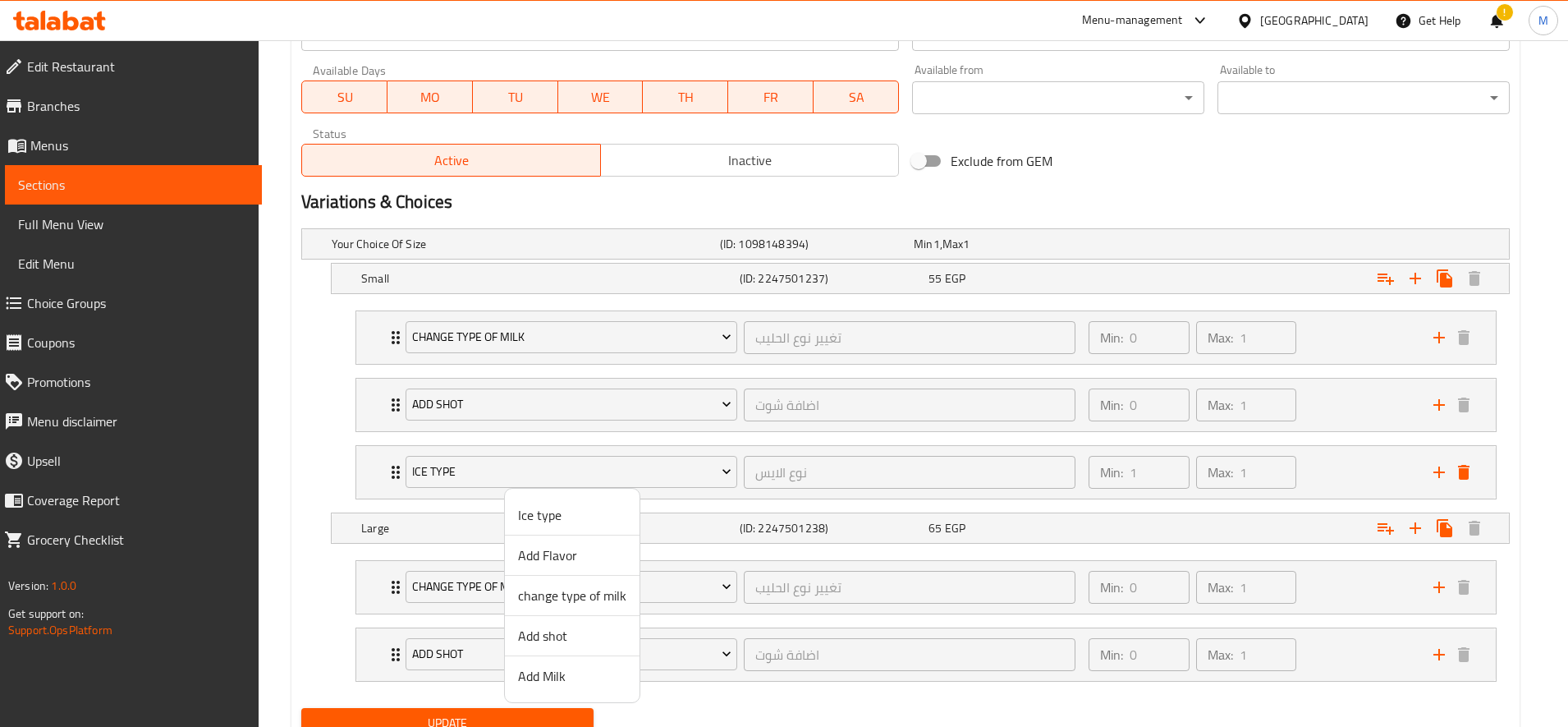
click at [568, 549] on span "Add Flavor" at bounding box center [572, 555] width 108 height 19
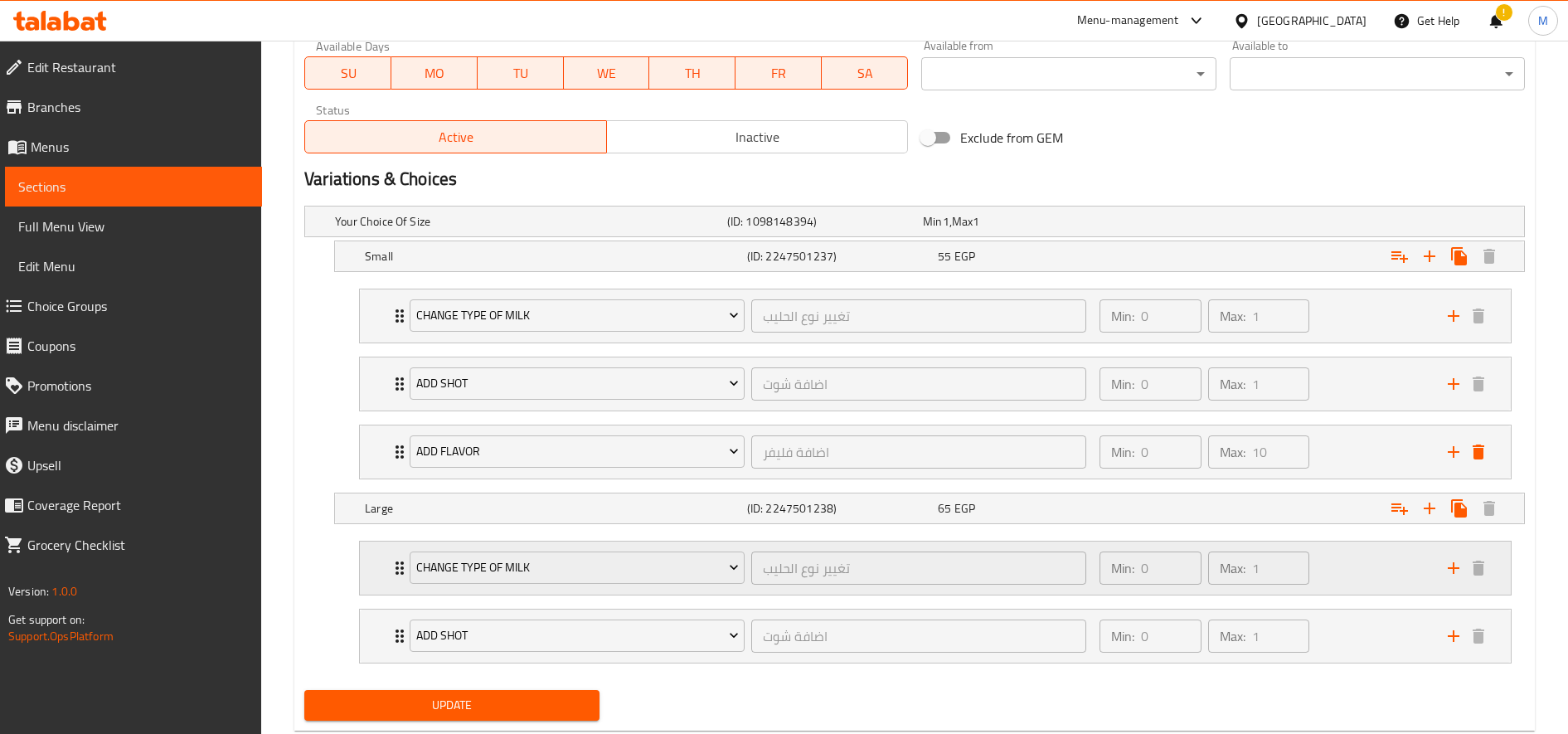
scroll to position [840, 0]
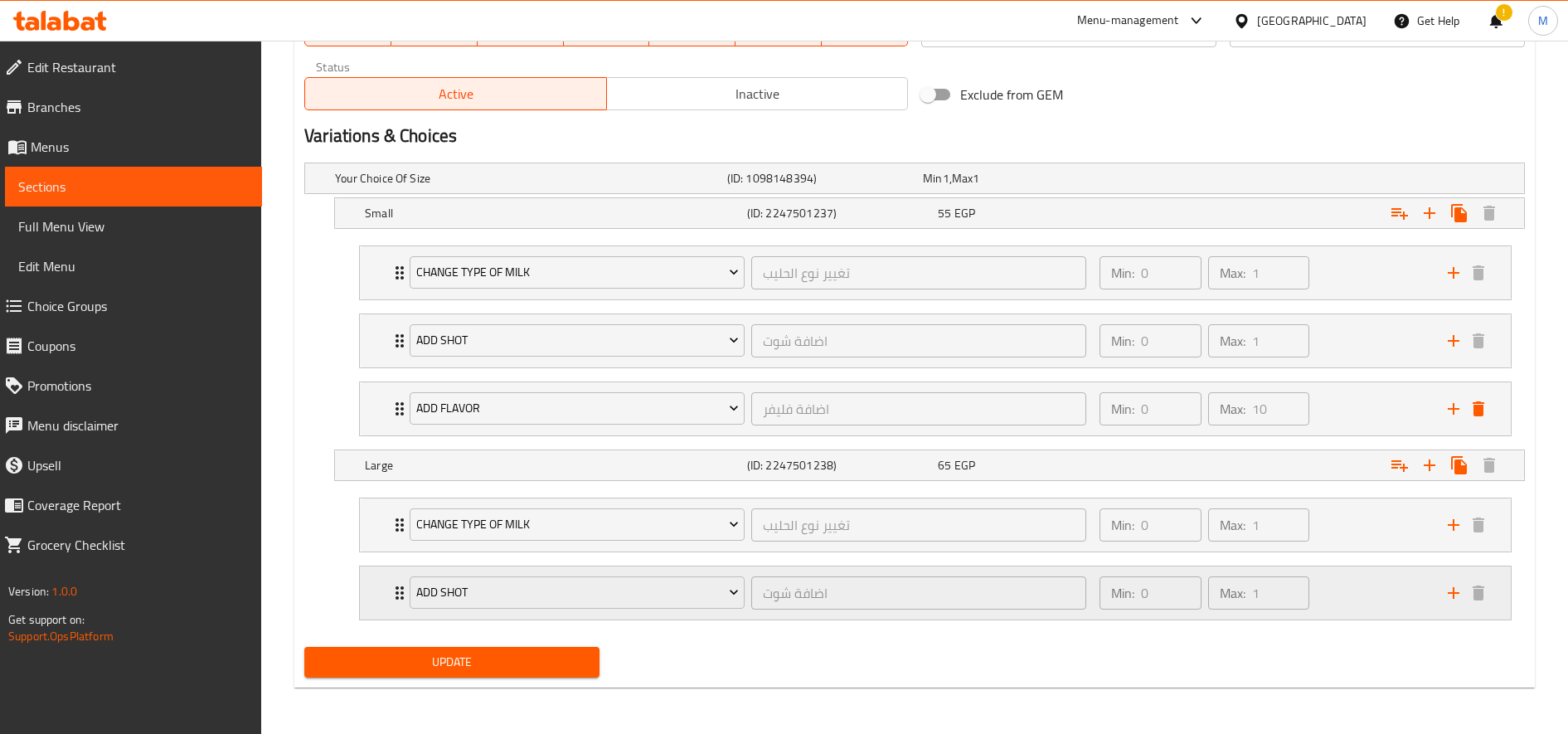
click at [1466, 602] on div "Expand" at bounding box center [1466, 592] width 50 height 25
click at [1438, 588] on div "Add shot اضافة شوت ​ Min: 0 ​ Max: 1 ​" at bounding box center [925, 592] width 1045 height 46
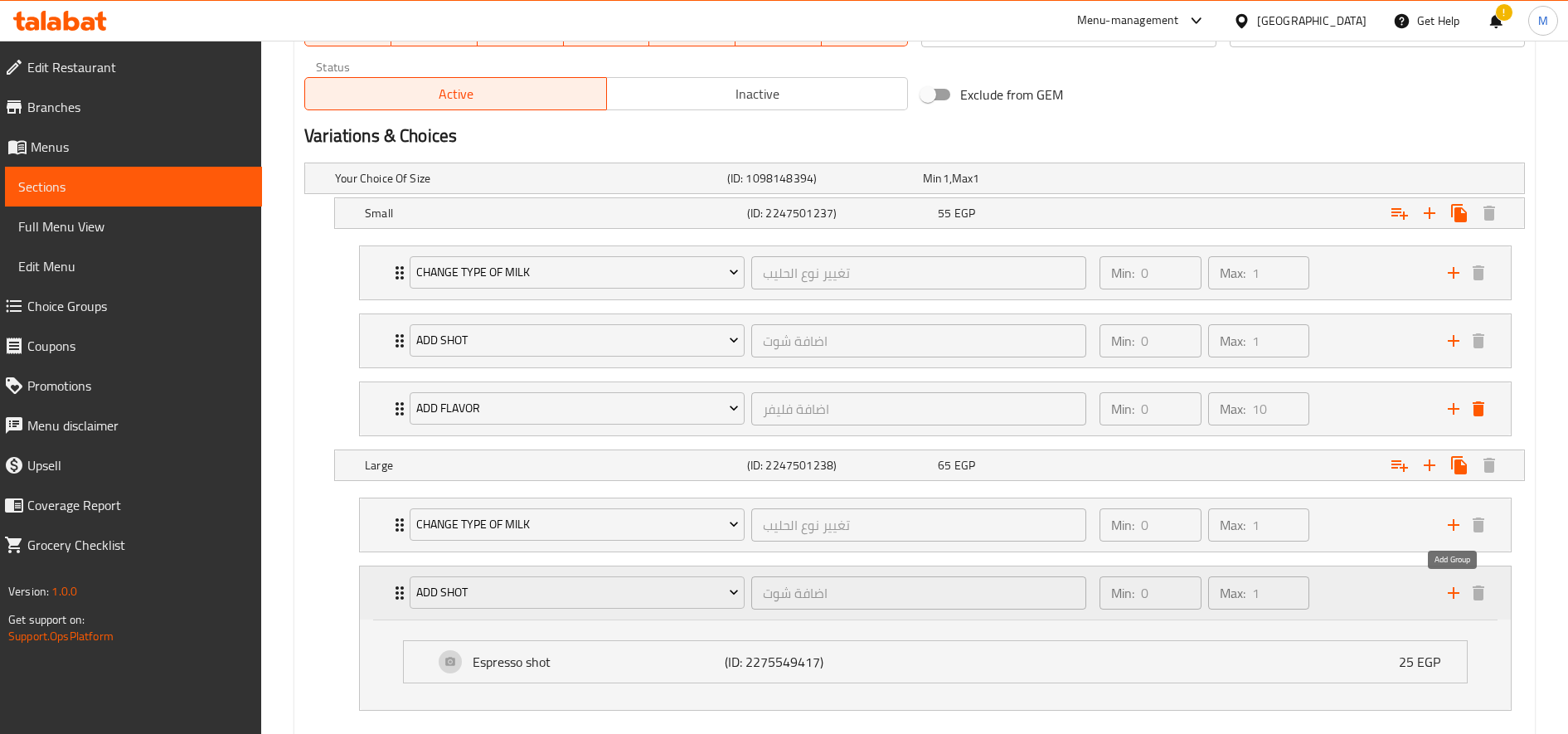
click at [1458, 596] on icon "add" at bounding box center [1453, 592] width 19 height 19
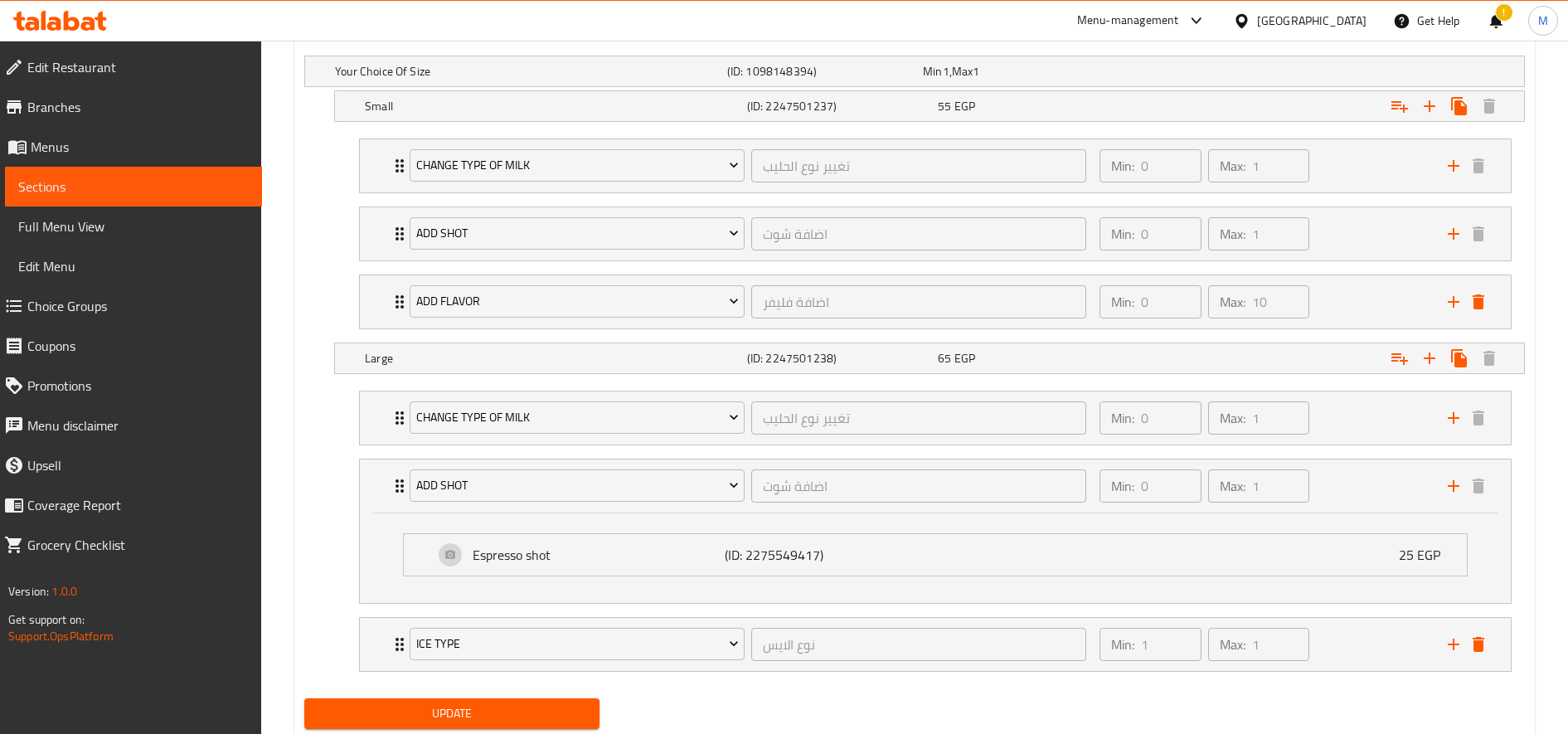
scroll to position [998, 0]
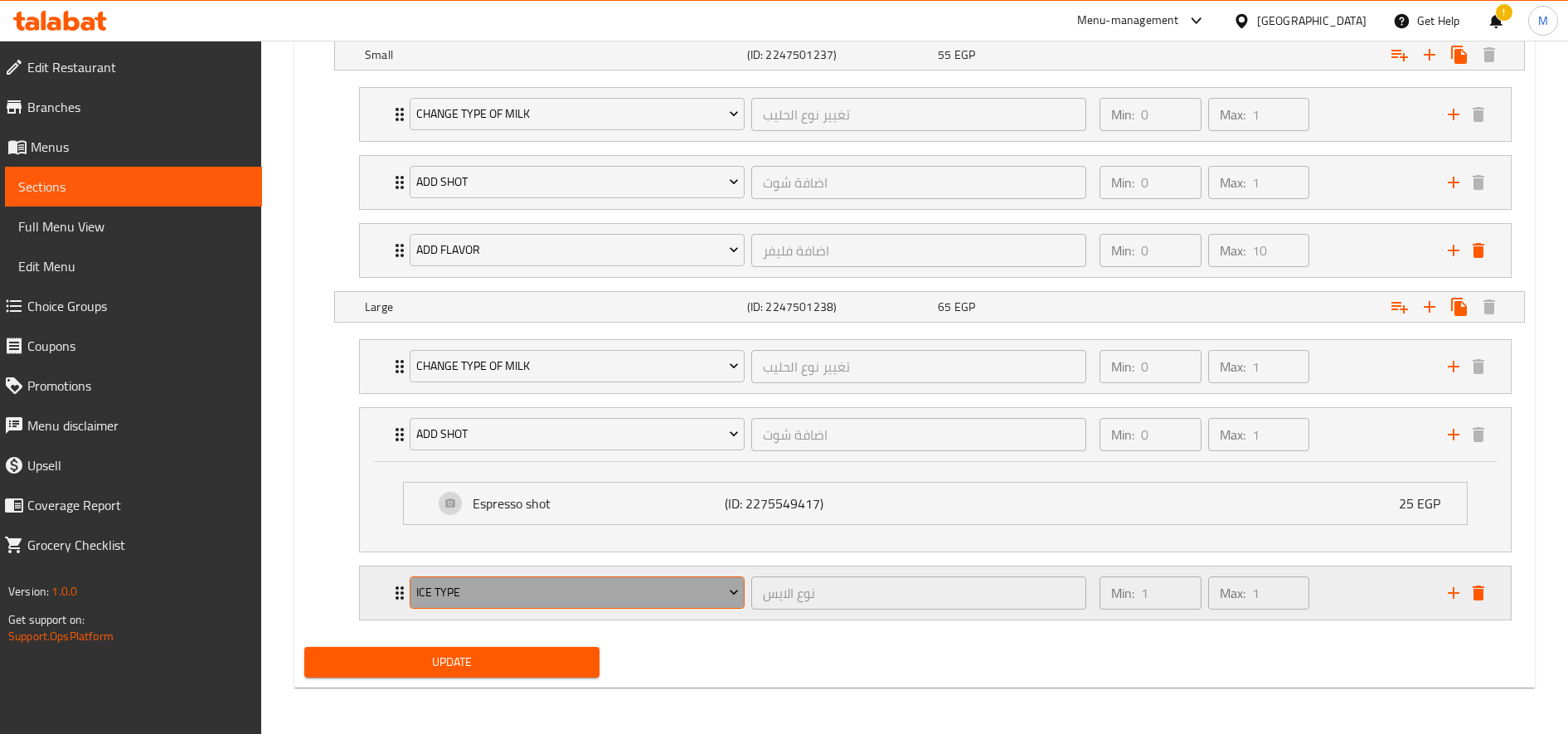
click at [554, 602] on span "Ice type" at bounding box center [578, 592] width 322 height 20
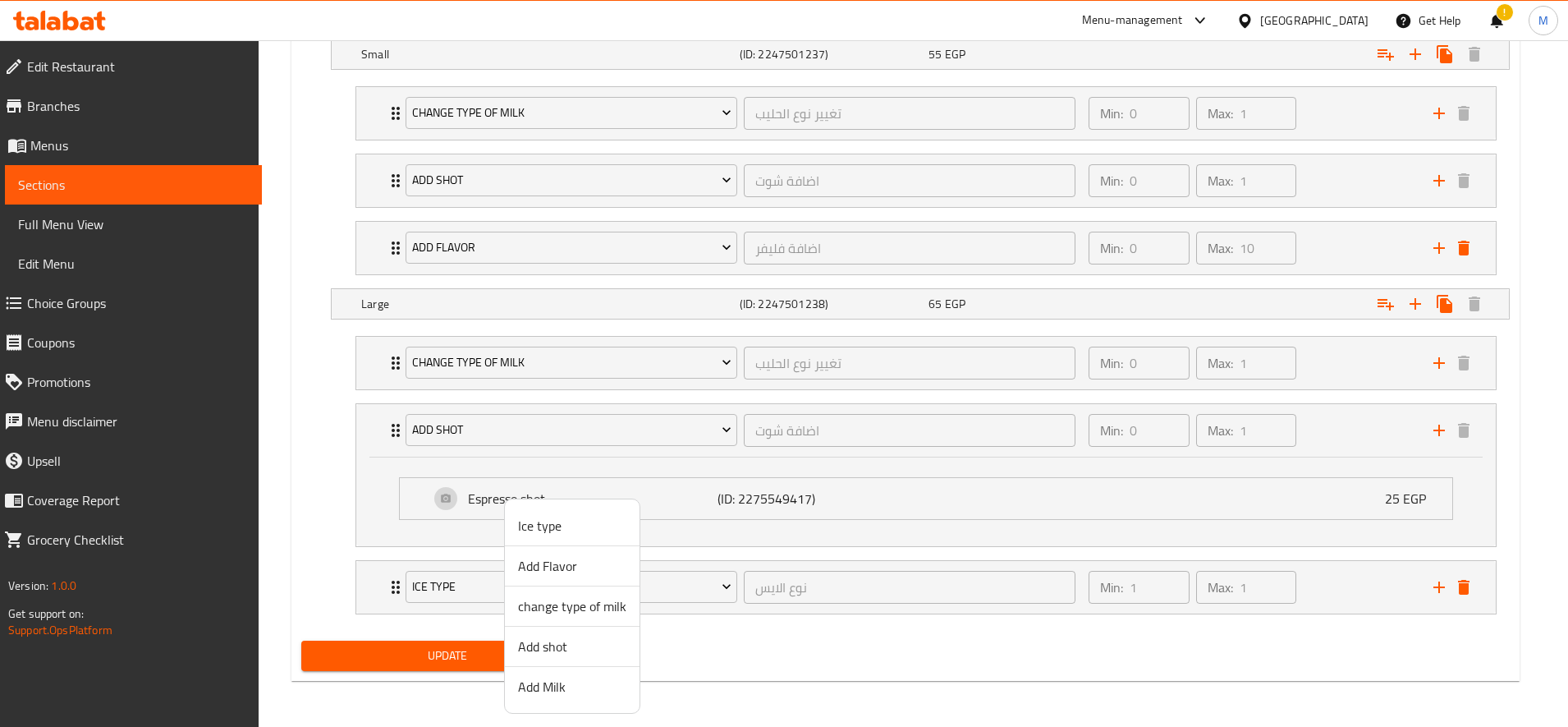
click at [563, 567] on span "Add Flavor" at bounding box center [572, 565] width 108 height 19
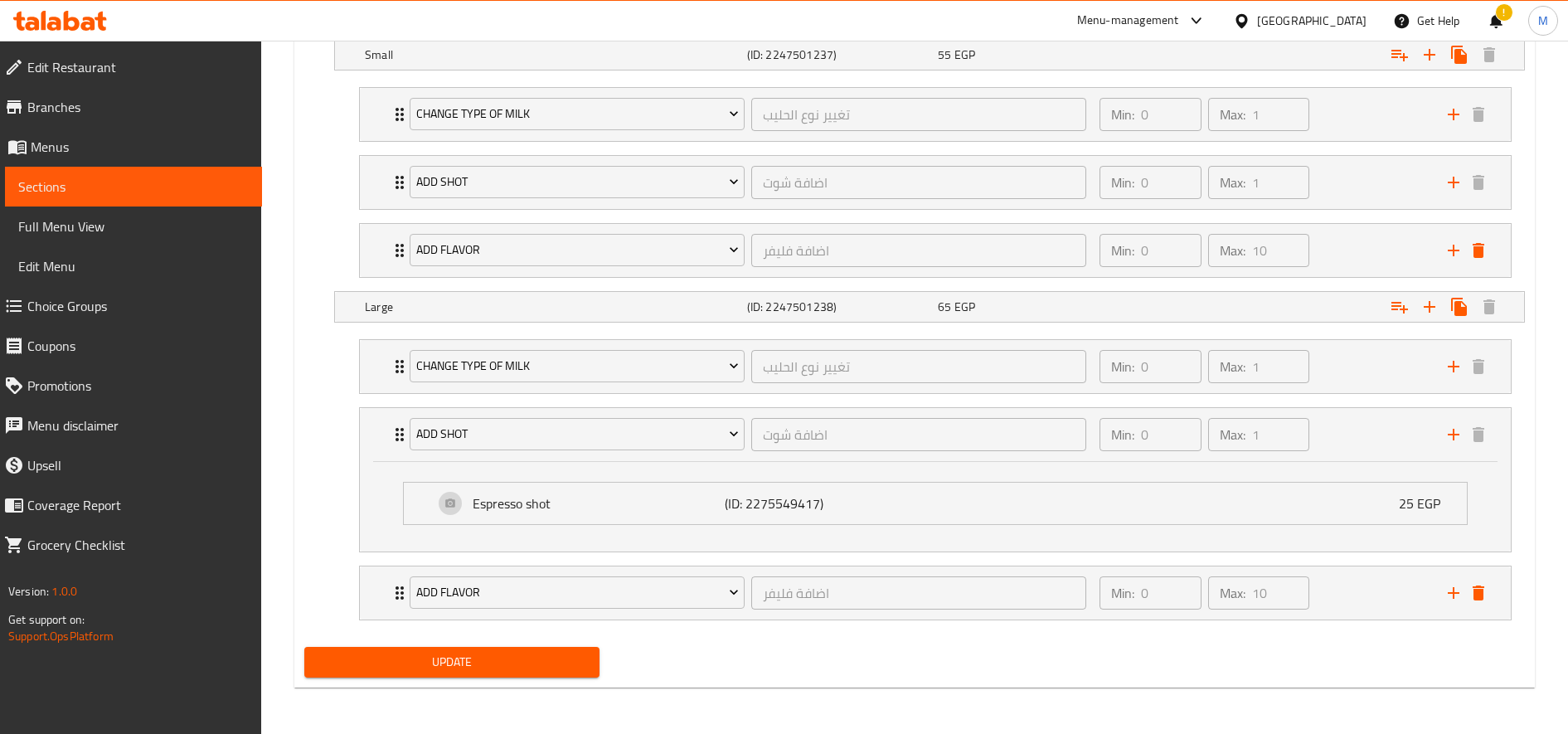
click at [465, 654] on span "Update" at bounding box center [452, 662] width 268 height 20
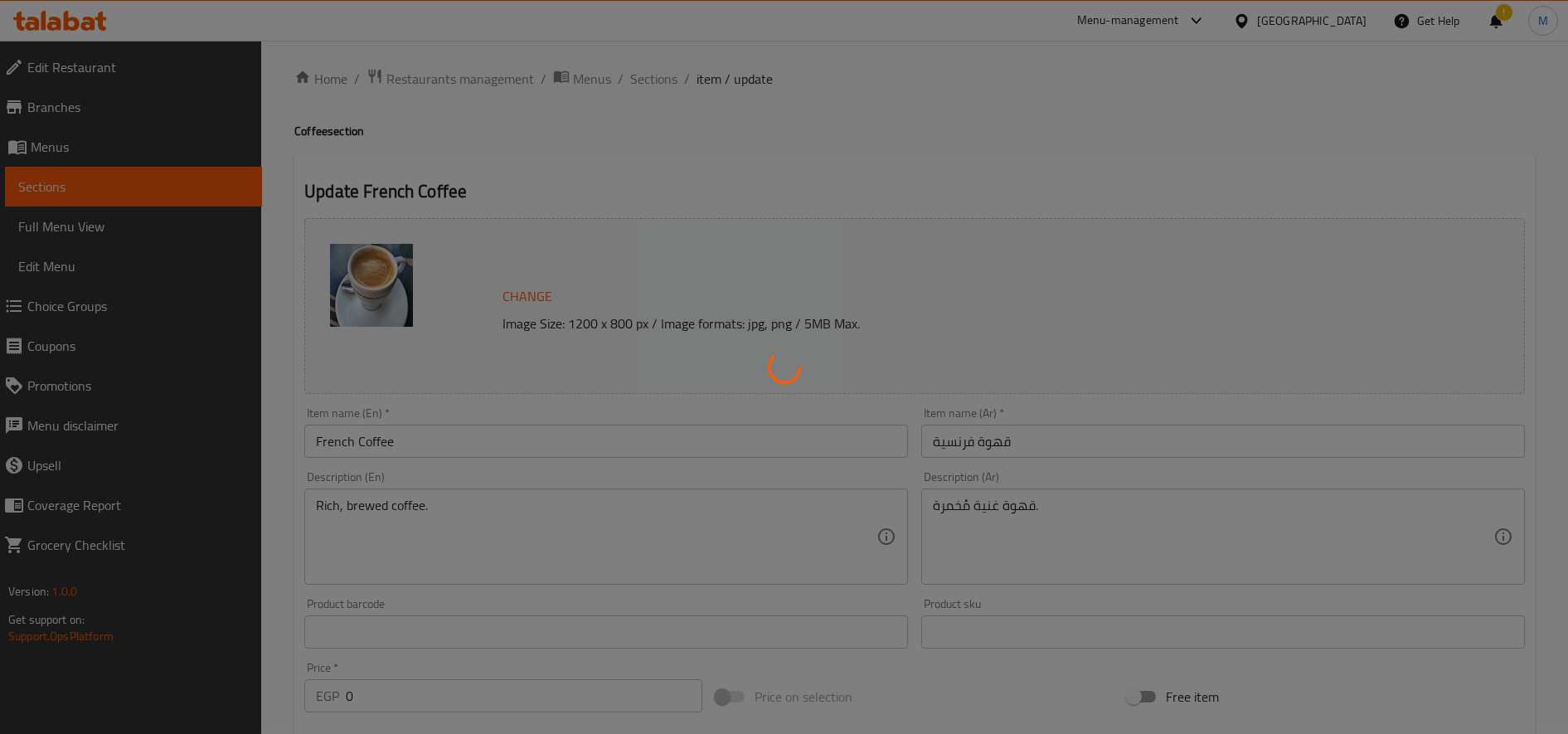
scroll to position [0, 0]
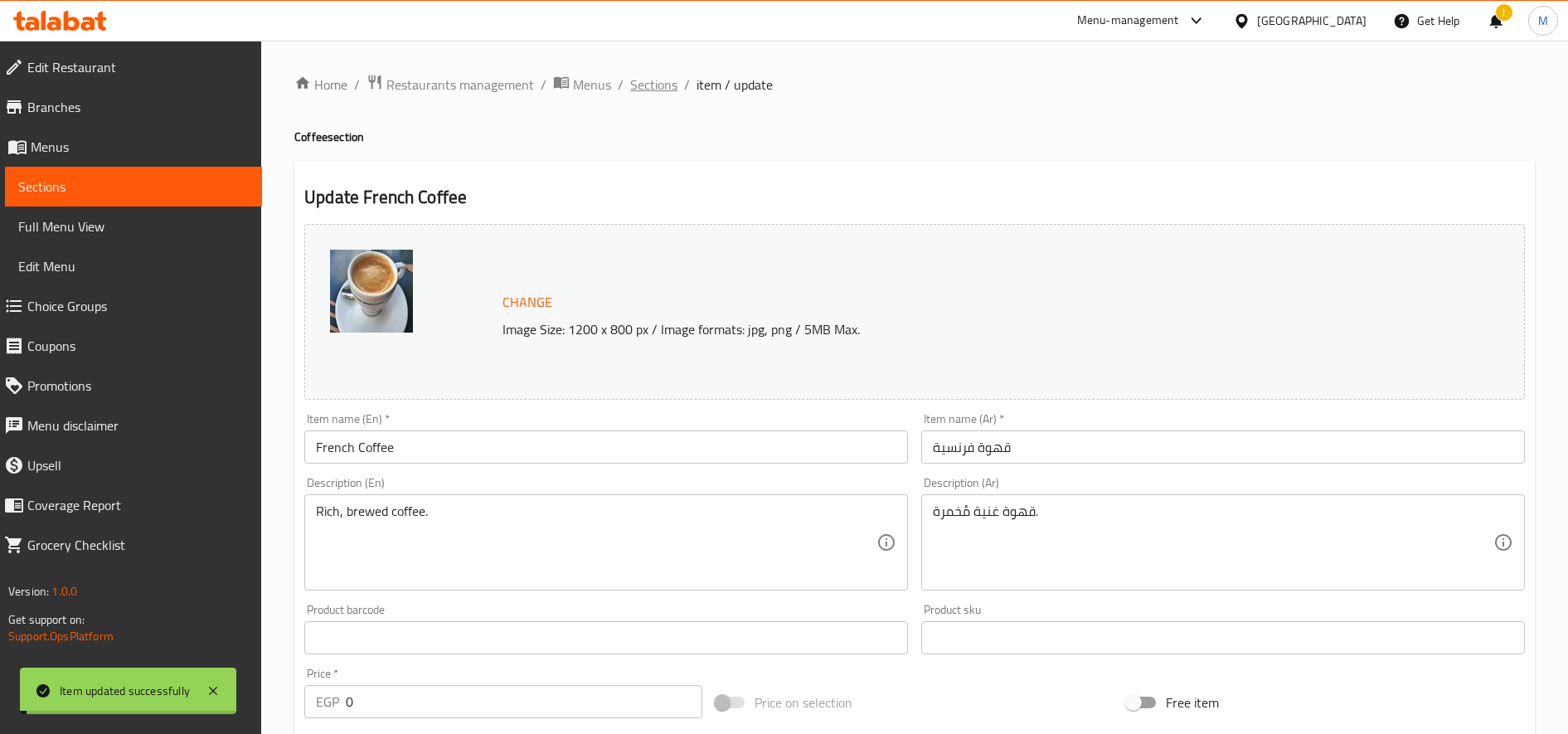
click at [653, 84] on span "Sections" at bounding box center [653, 84] width 47 height 19
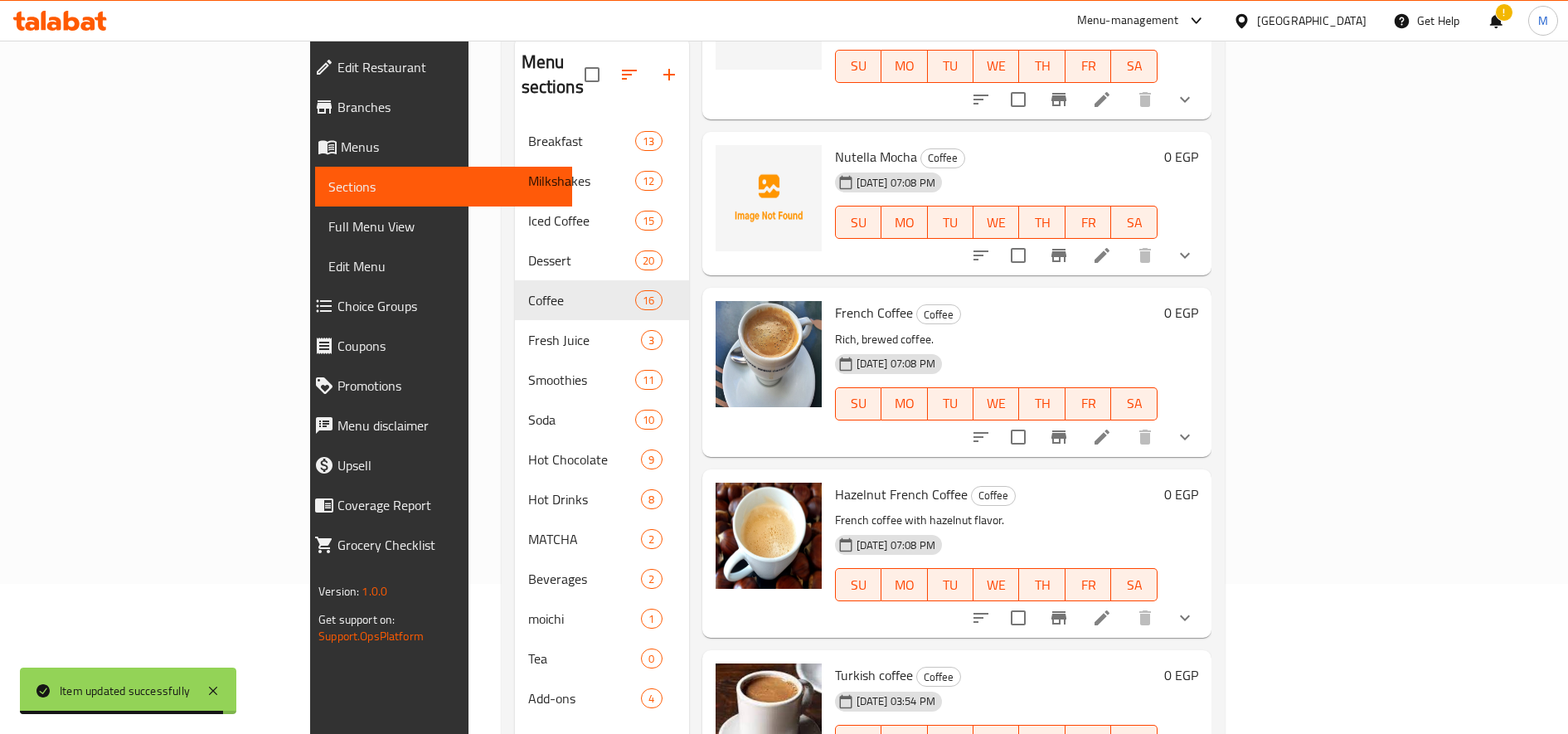
scroll to position [232, 0]
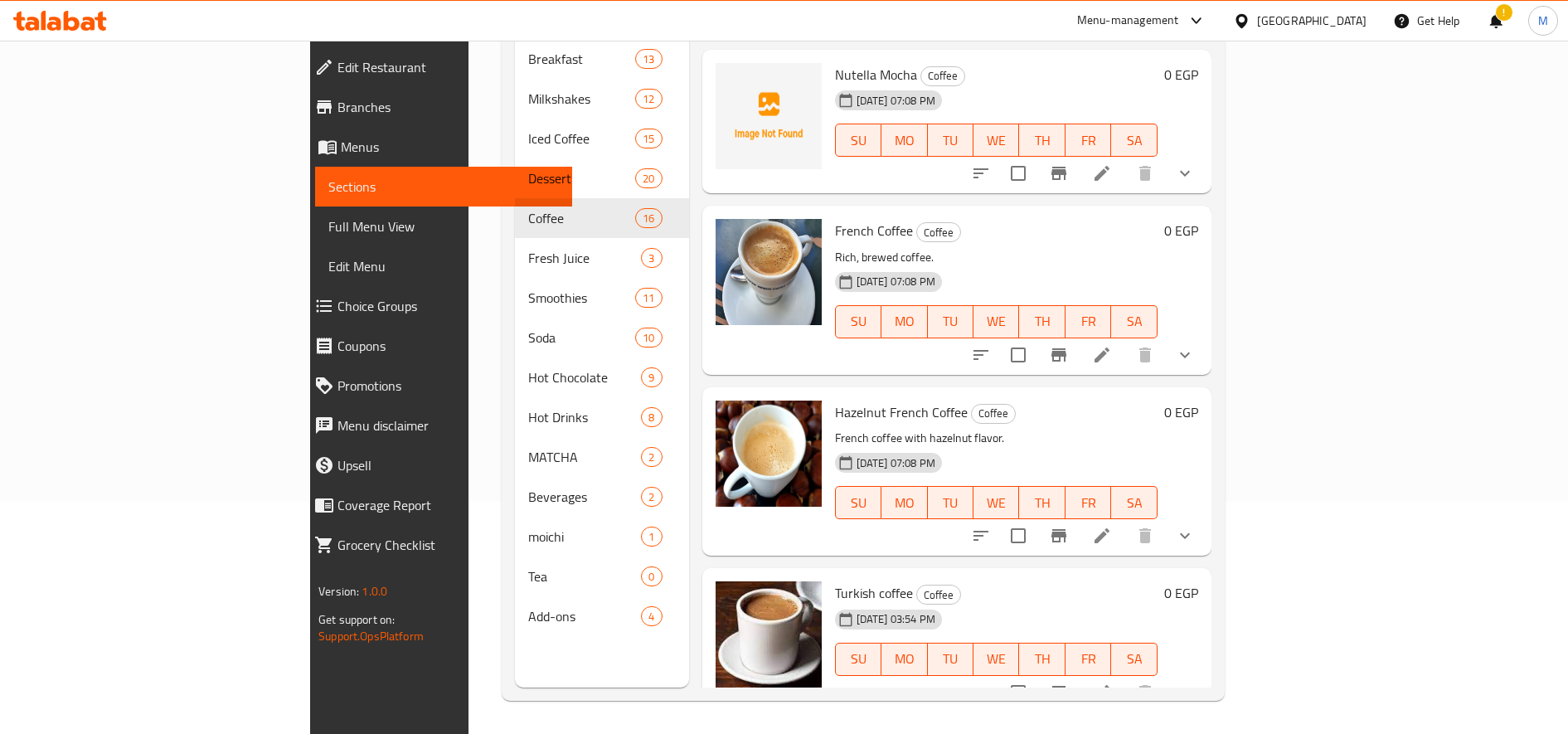
click at [1126, 521] on li at bounding box center [1101, 536] width 46 height 30
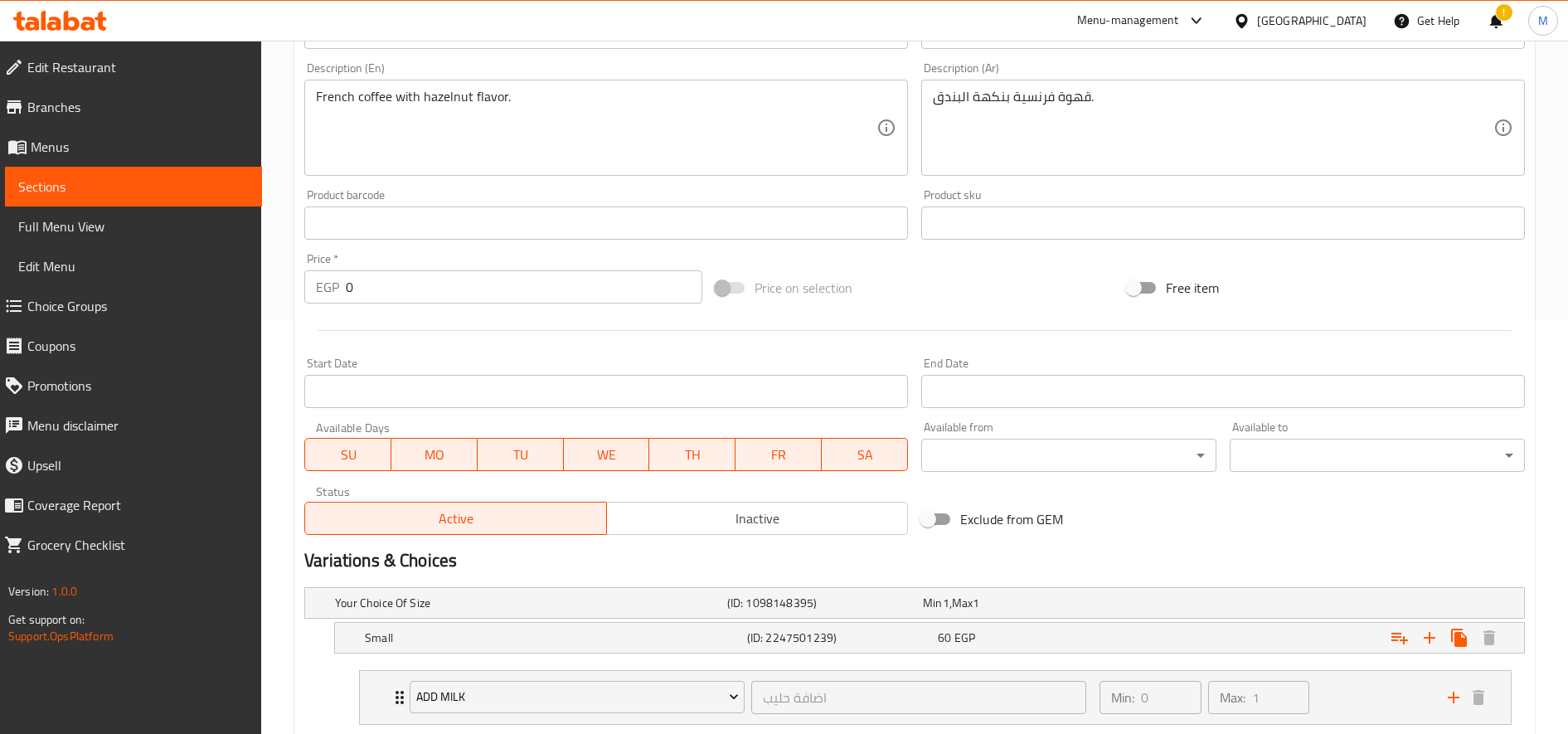
scroll to position [635, 0]
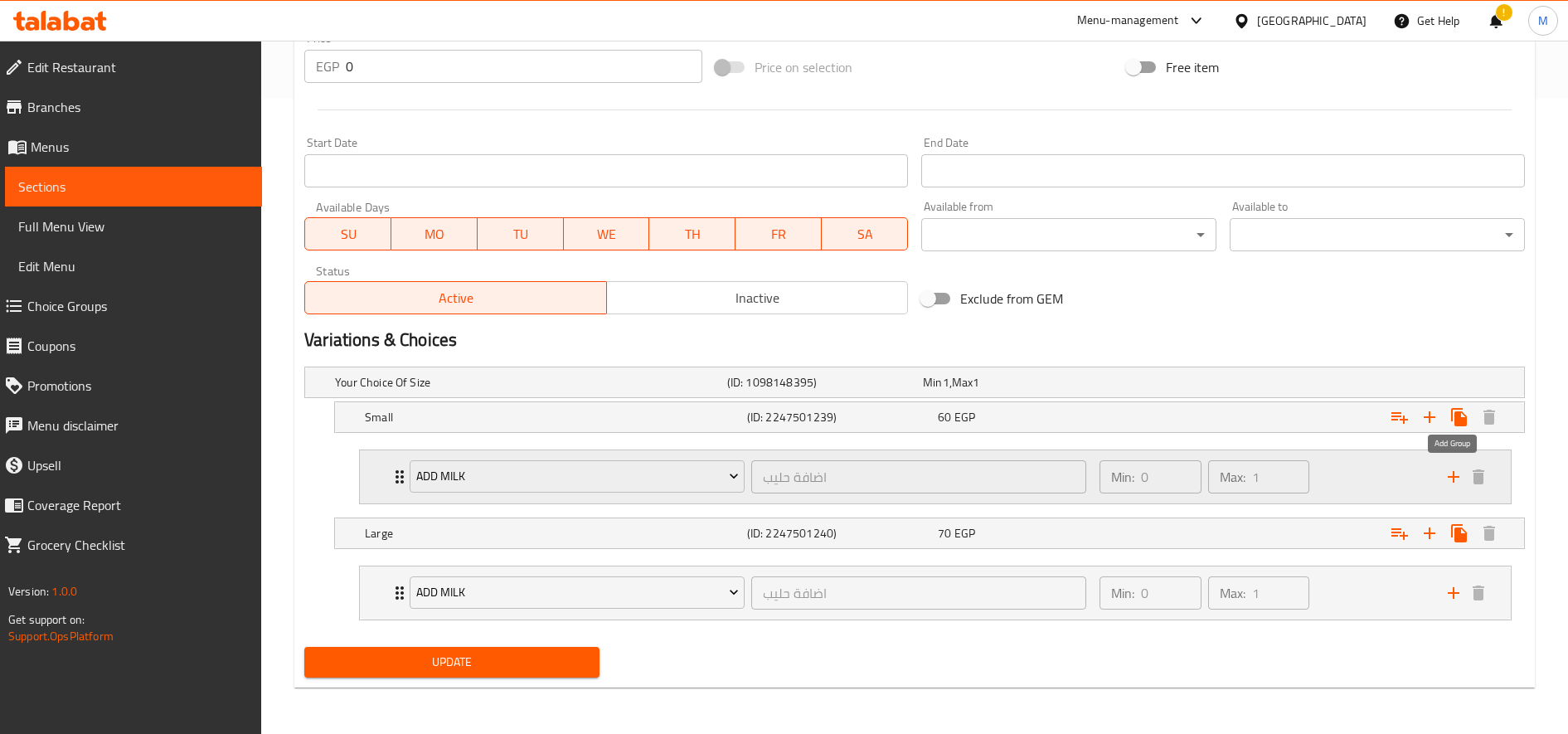
click at [1449, 473] on icon "add" at bounding box center [1453, 476] width 19 height 19
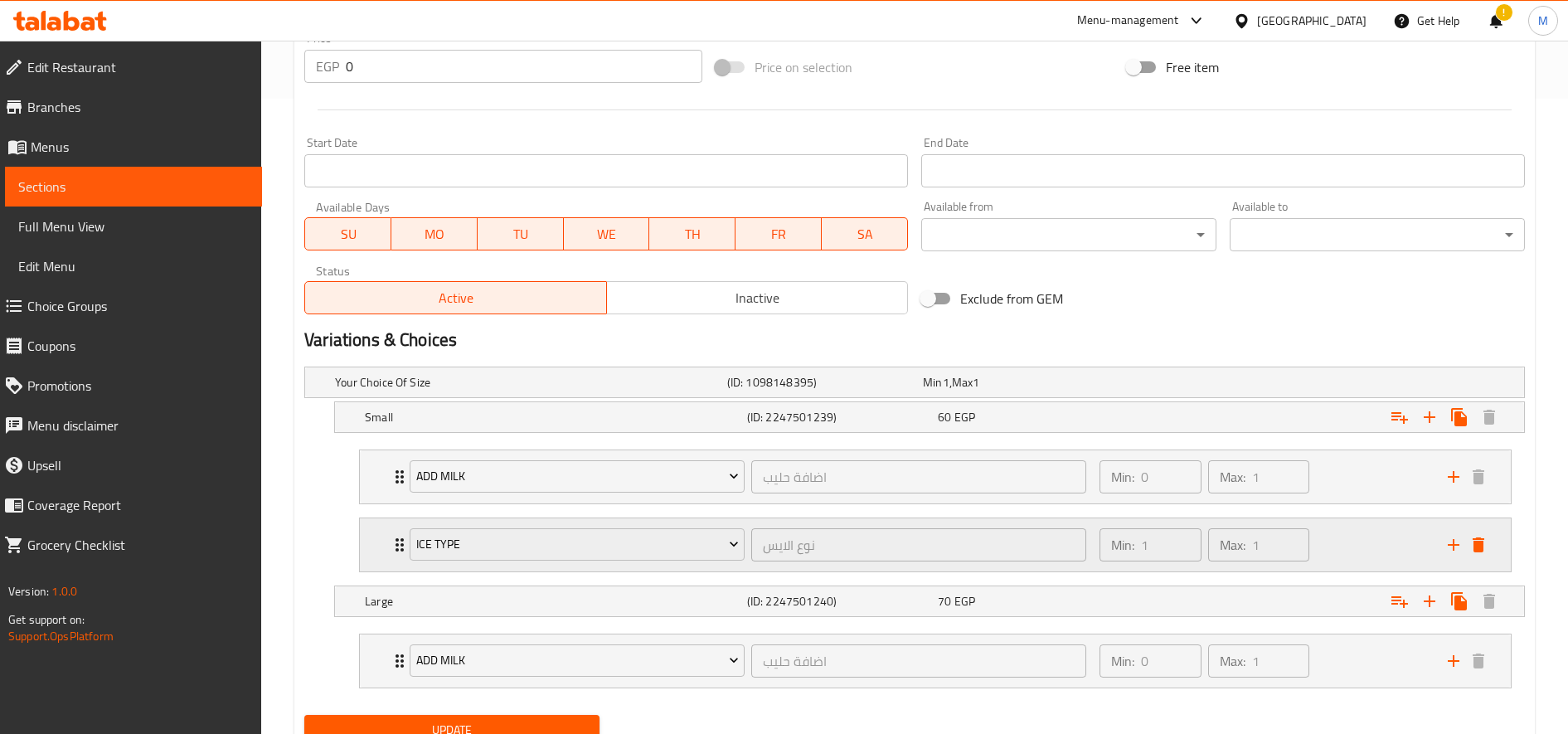
click at [611, 566] on div "Ice type نوع الايس ​" at bounding box center [748, 544] width 696 height 53
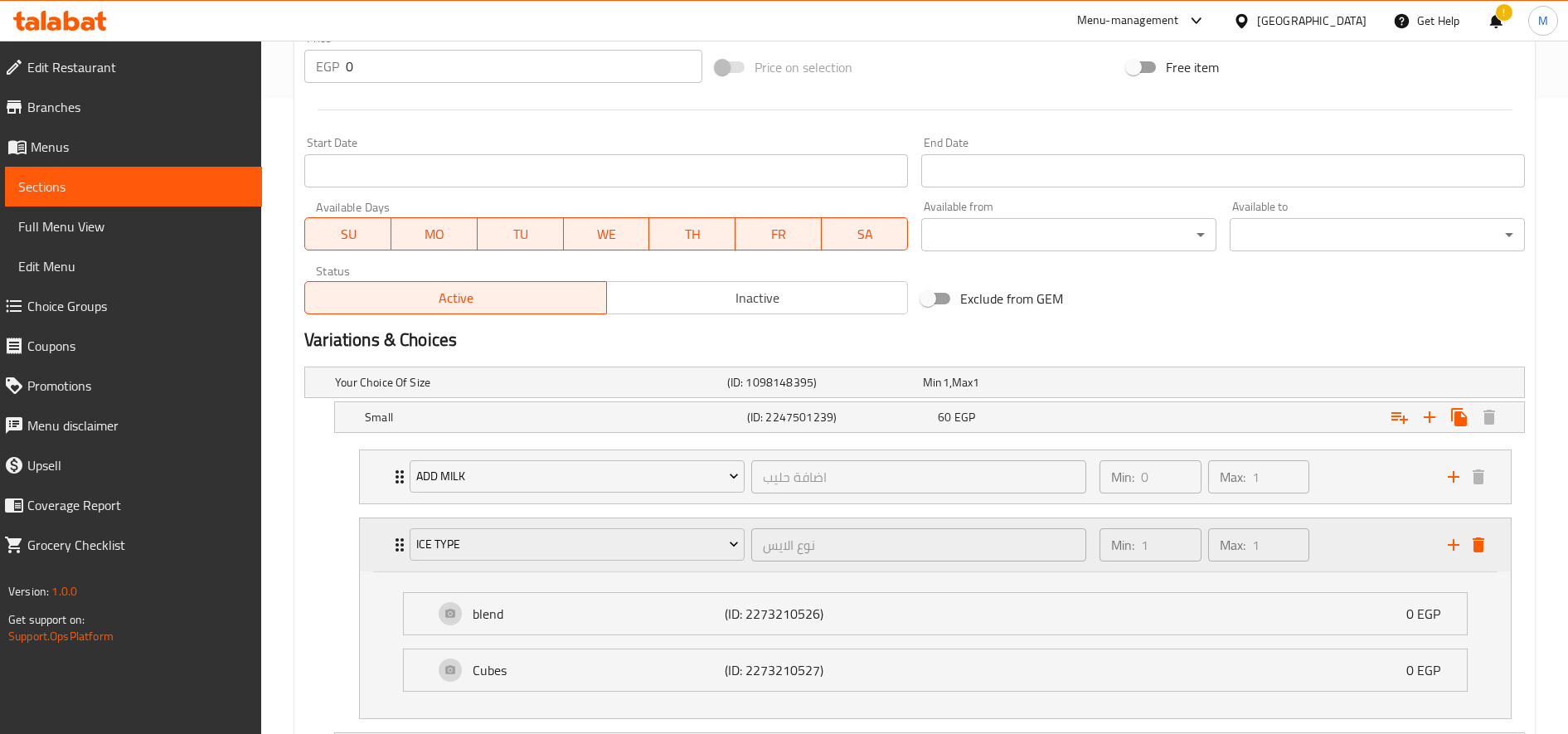
drag, startPoint x: 1364, startPoint y: 567, endPoint x: 1051, endPoint y: 530, distance: 315.2
click at [1362, 566] on div "Min: 1 ​ Max: 1 ​" at bounding box center [1263, 544] width 348 height 53
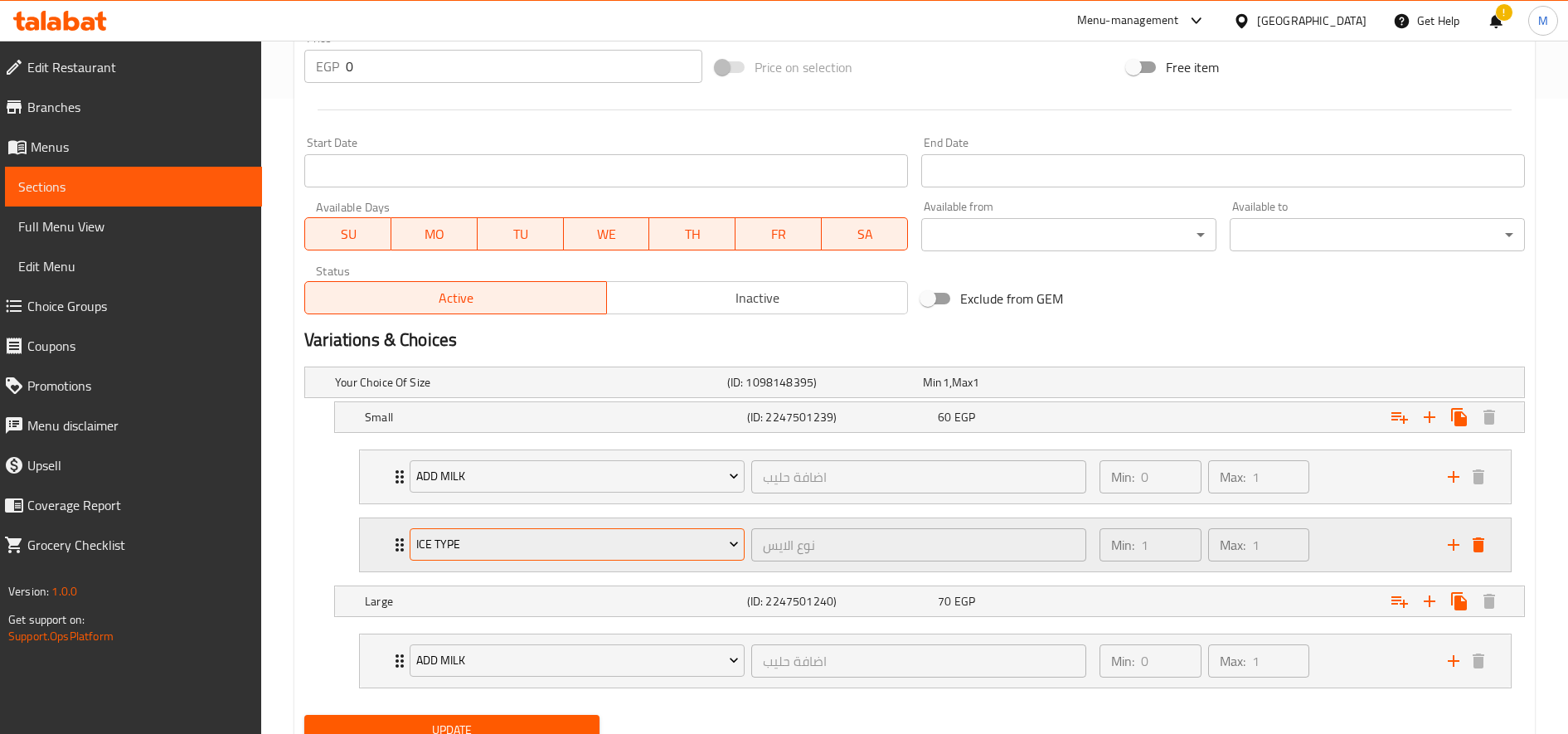
click at [673, 557] on button "Ice type" at bounding box center [578, 545] width 335 height 33
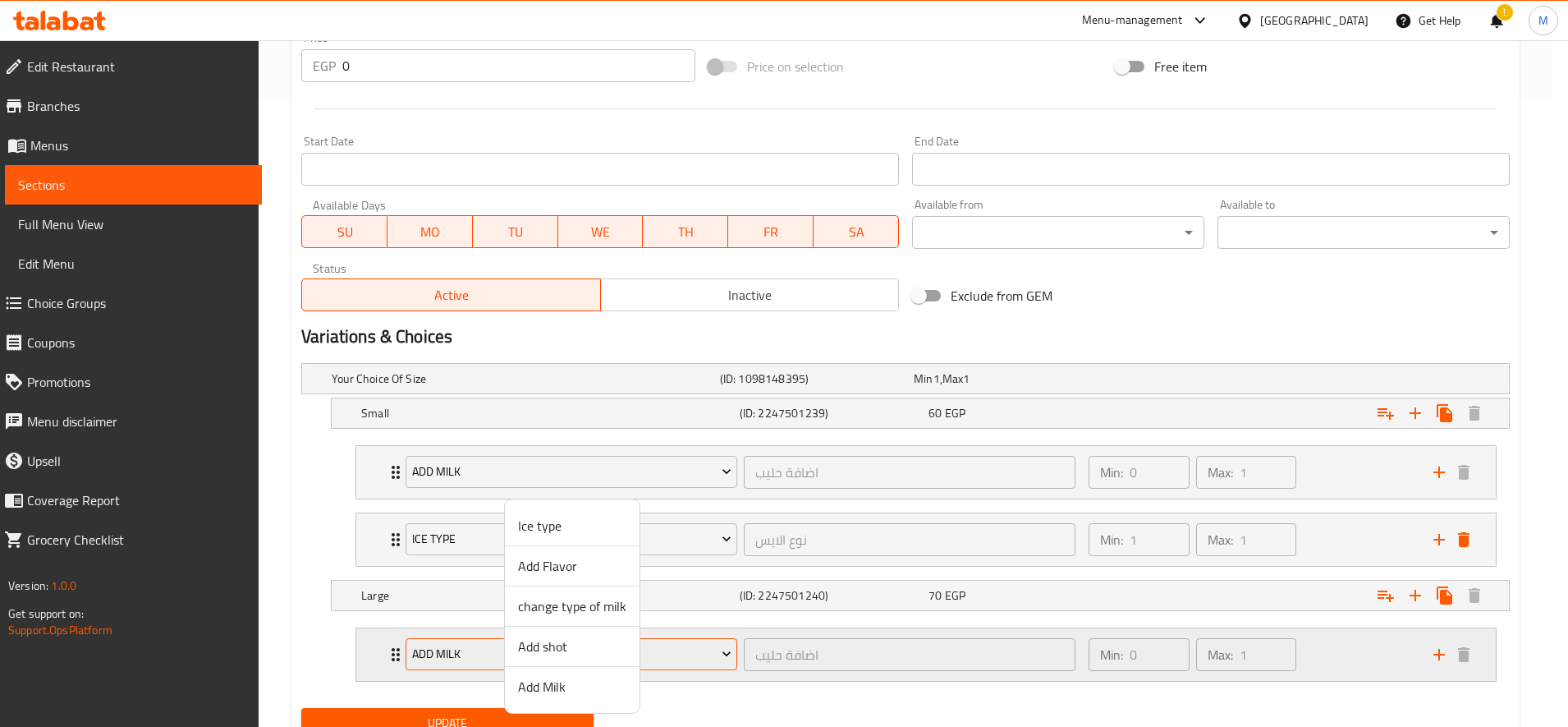
drag, startPoint x: 567, startPoint y: 651, endPoint x: 610, endPoint y: 637, distance: 45.2
click at [572, 650] on span "Add shot" at bounding box center [572, 645] width 108 height 19
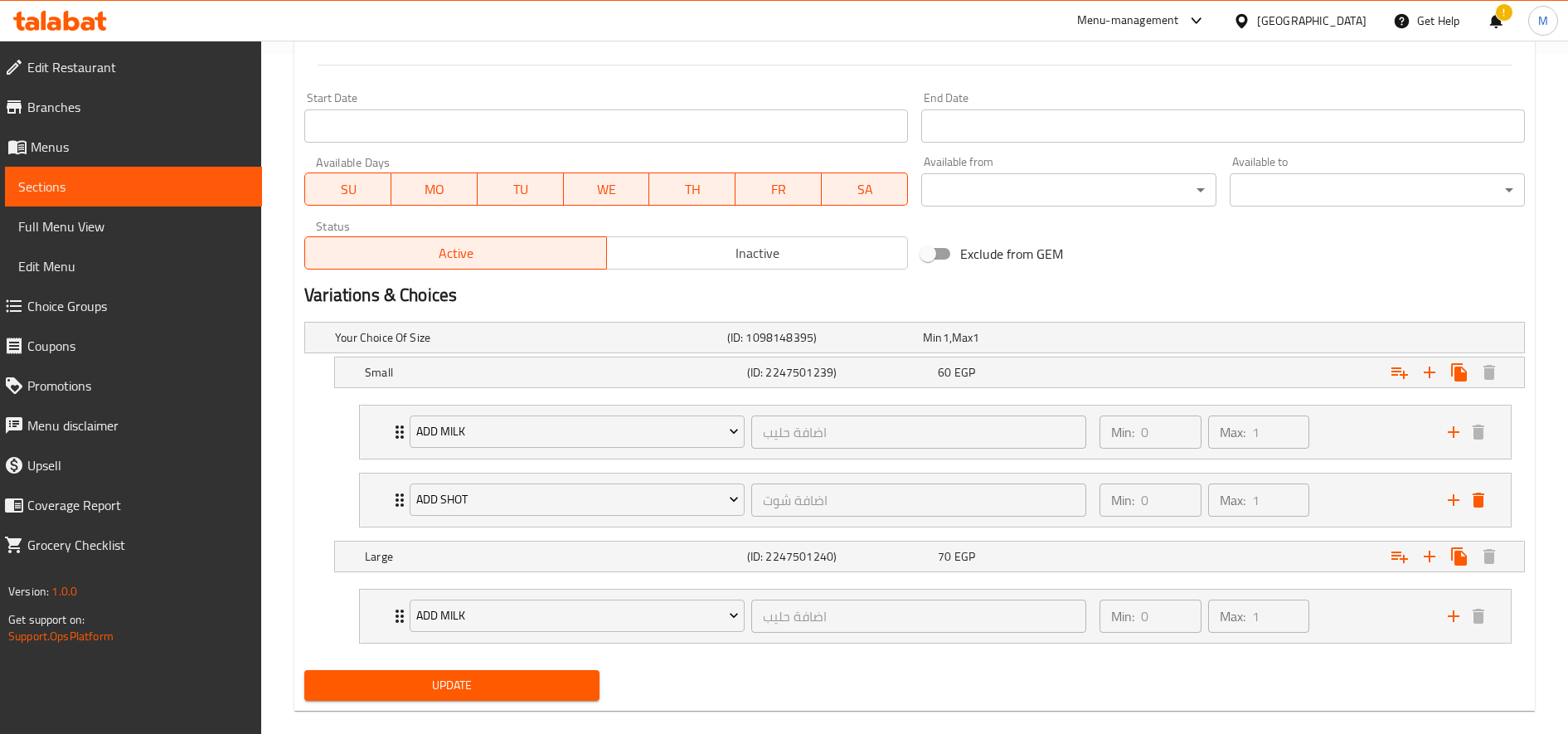
scroll to position [703, 0]
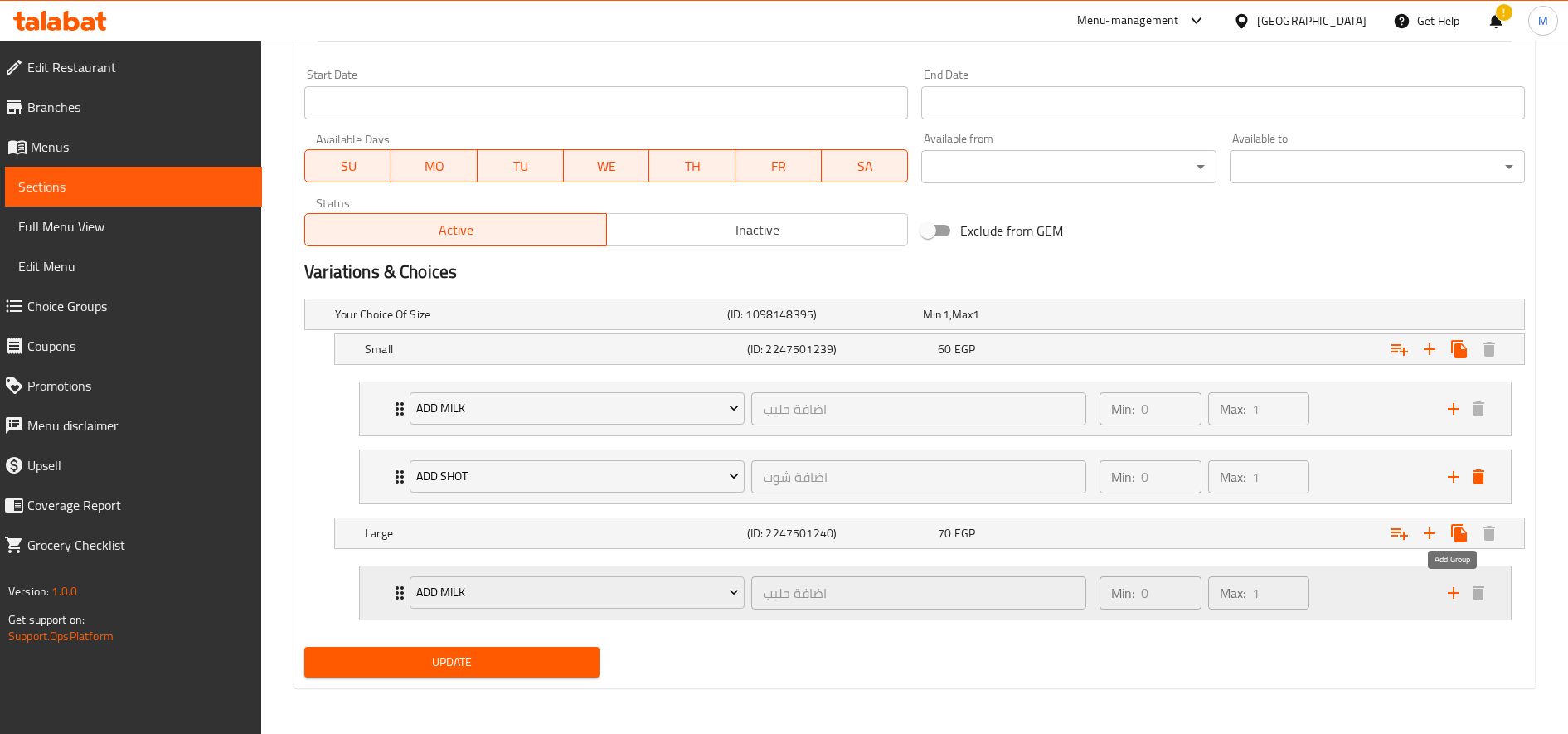
click at [1451, 588] on icon "add" at bounding box center [1453, 592] width 19 height 19
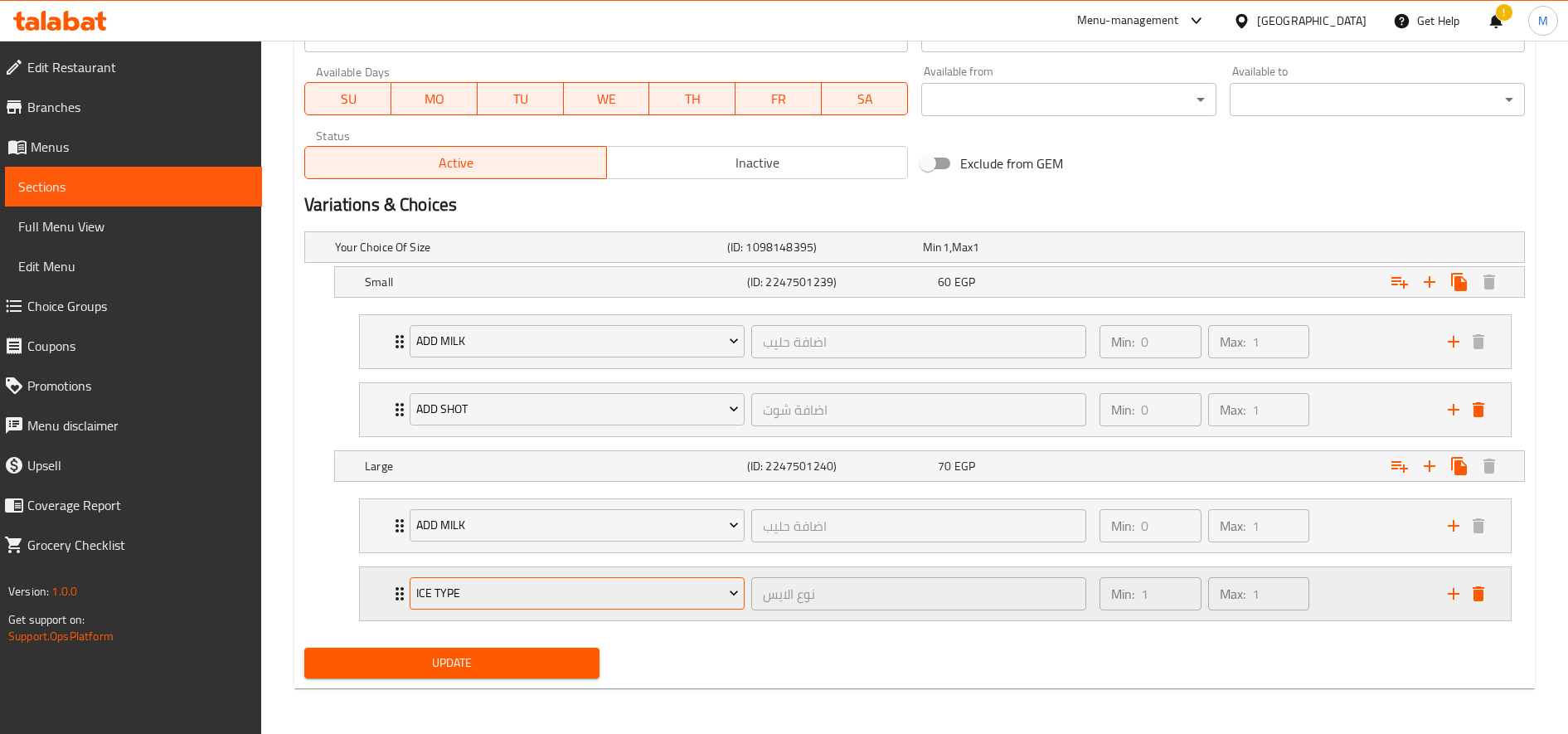
scroll to position [771, 0]
click at [481, 599] on span "Ice type" at bounding box center [578, 592] width 322 height 20
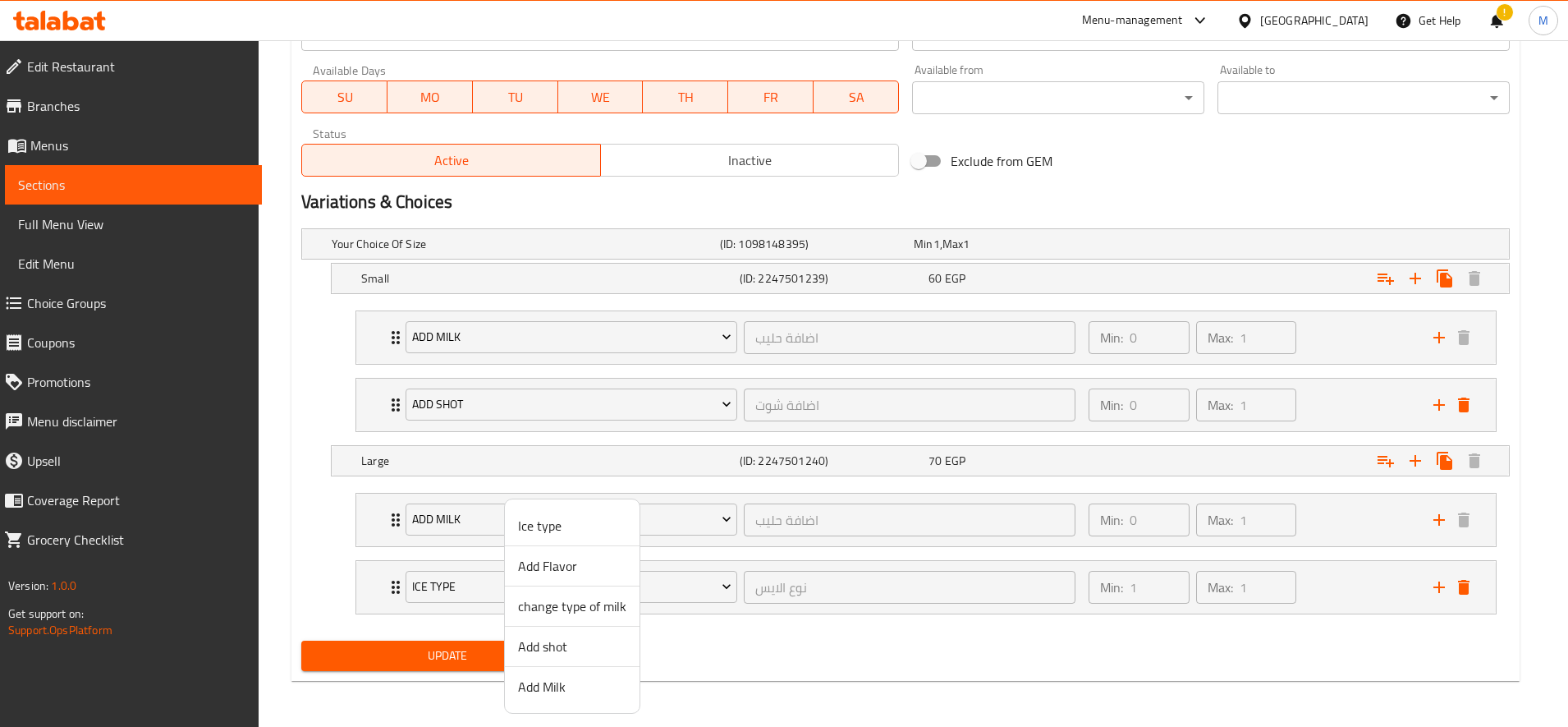
drag, startPoint x: 558, startPoint y: 643, endPoint x: 502, endPoint y: 655, distance: 57.3
click at [558, 643] on span "Add shot" at bounding box center [572, 645] width 108 height 19
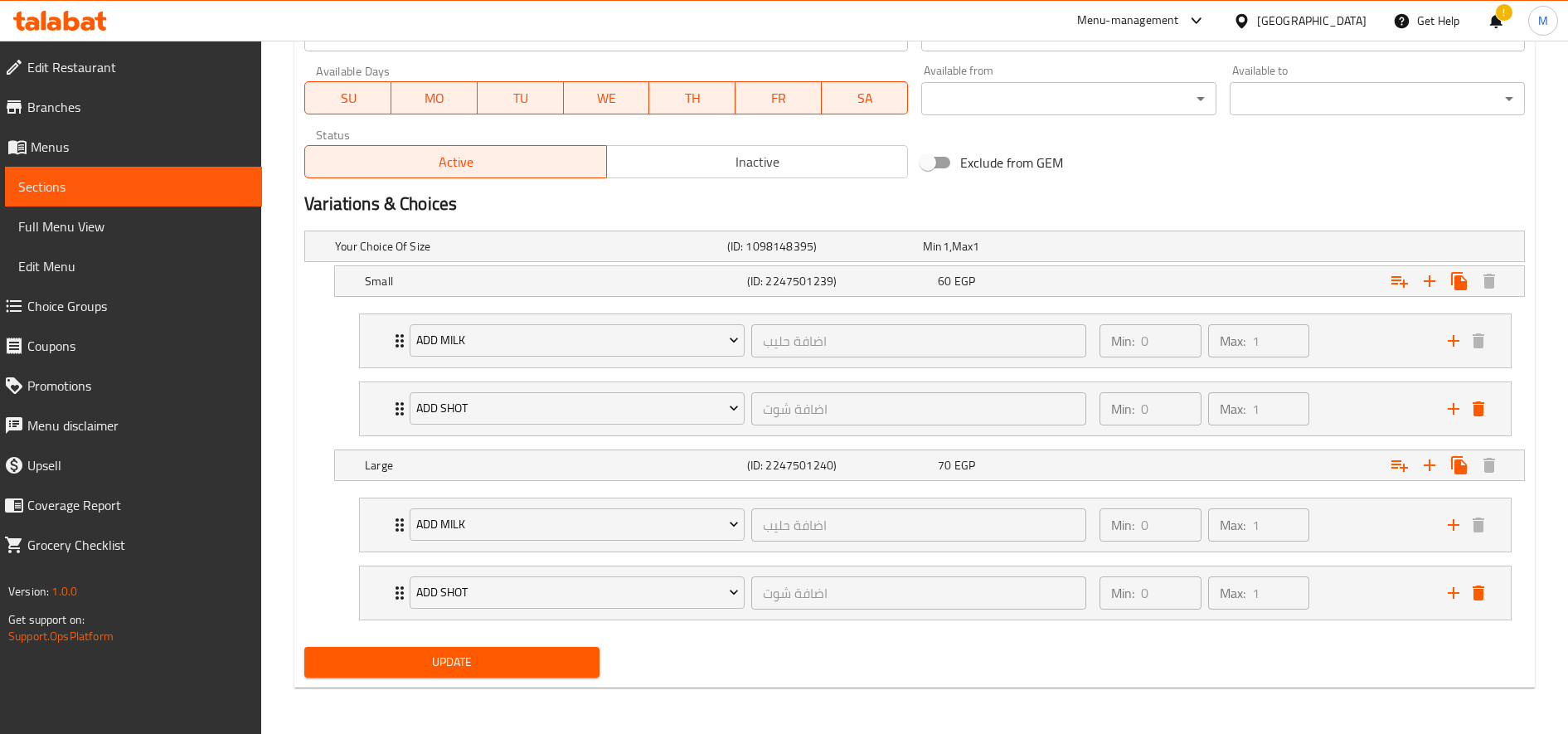
click at [472, 670] on span "Update" at bounding box center [452, 662] width 268 height 20
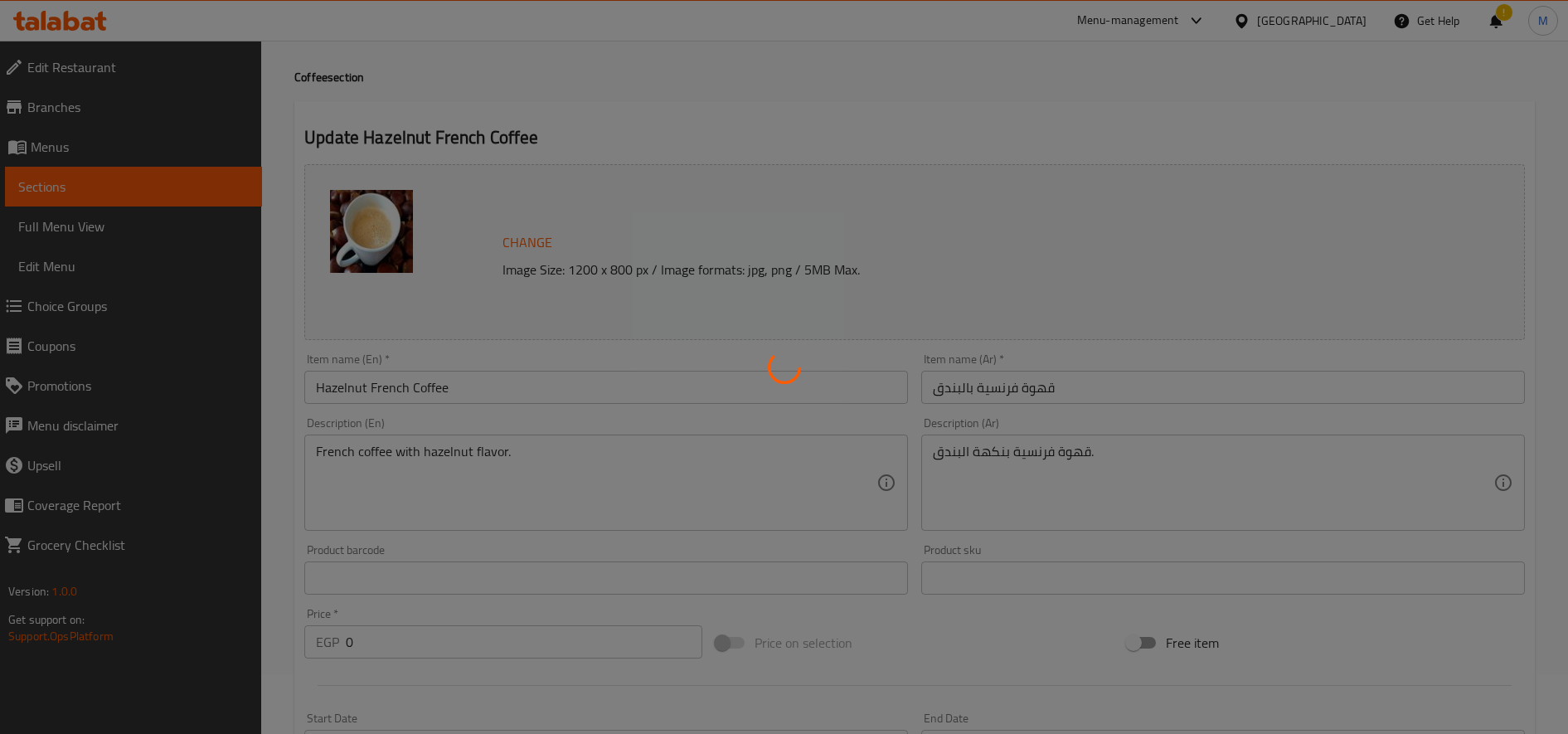
scroll to position [0, 0]
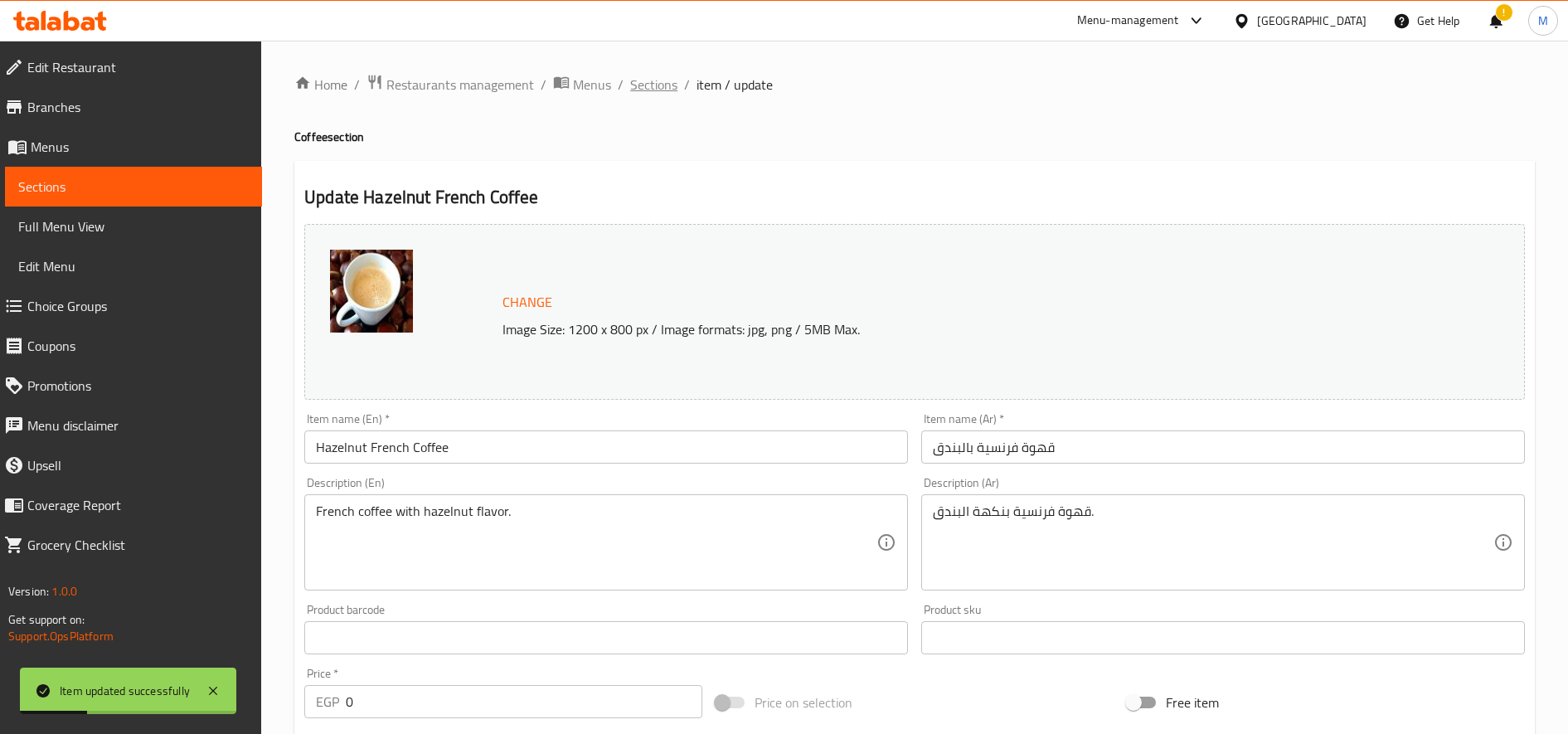
click at [644, 88] on span "Sections" at bounding box center [653, 84] width 47 height 19
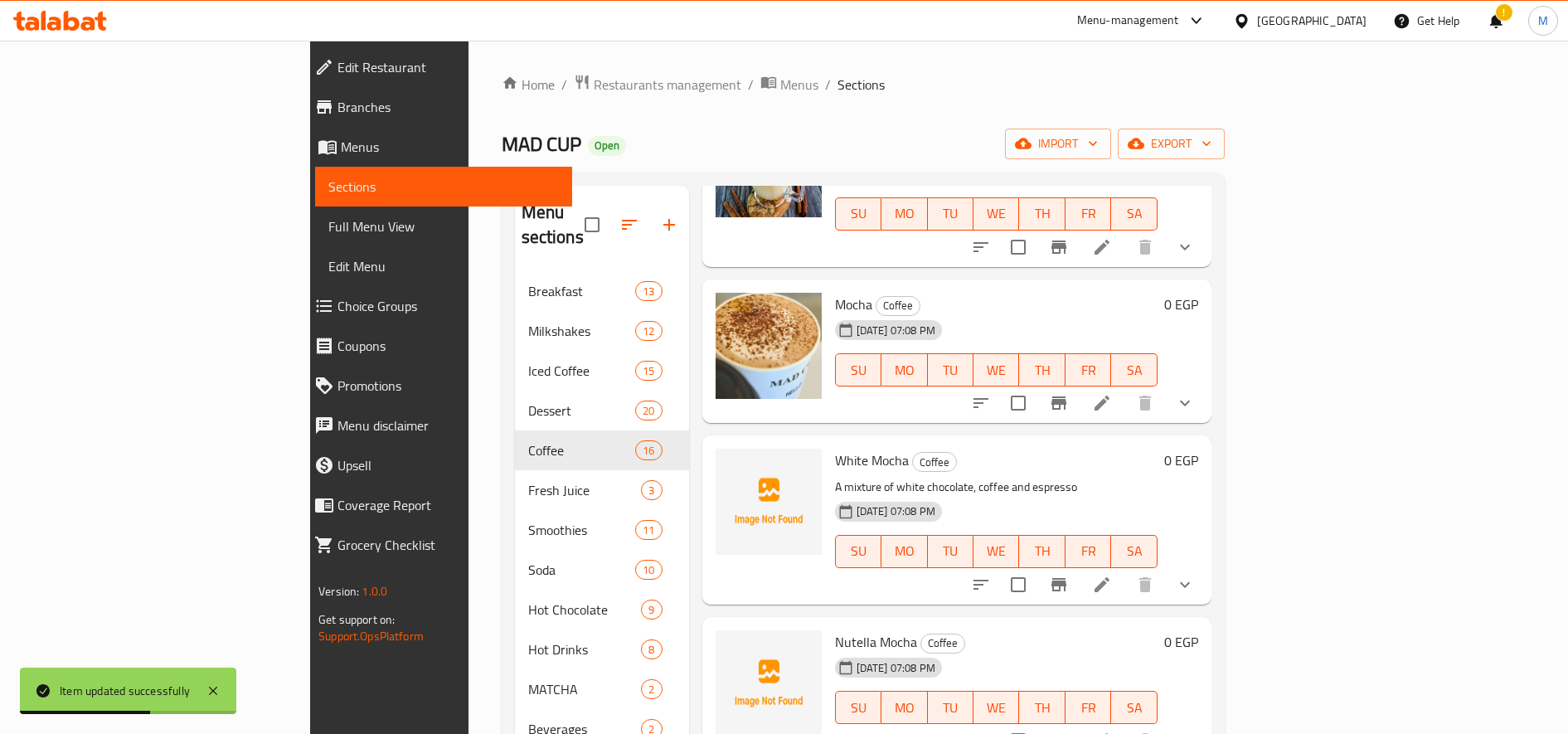
scroll to position [2132, 0]
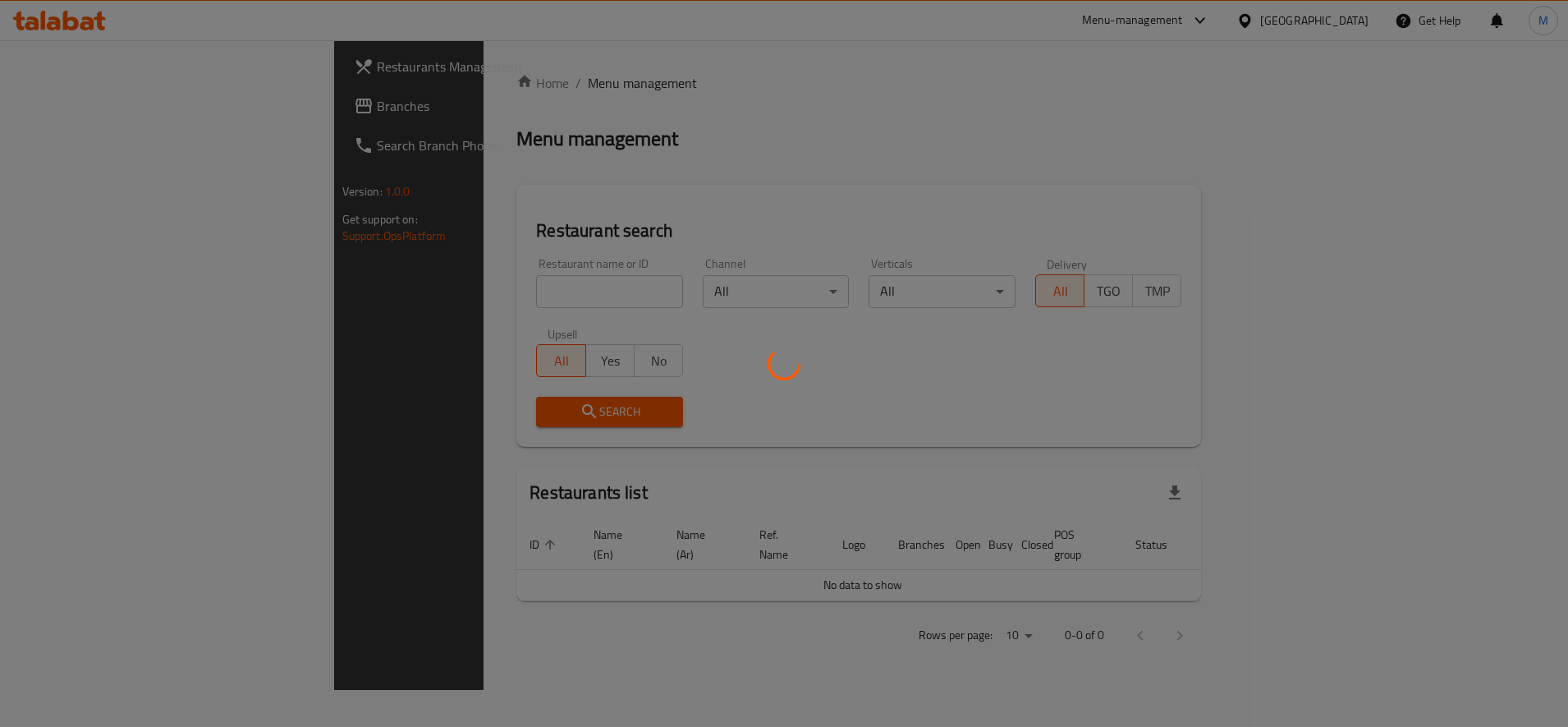
click at [1193, 31] on div at bounding box center [784, 363] width 1568 height 727
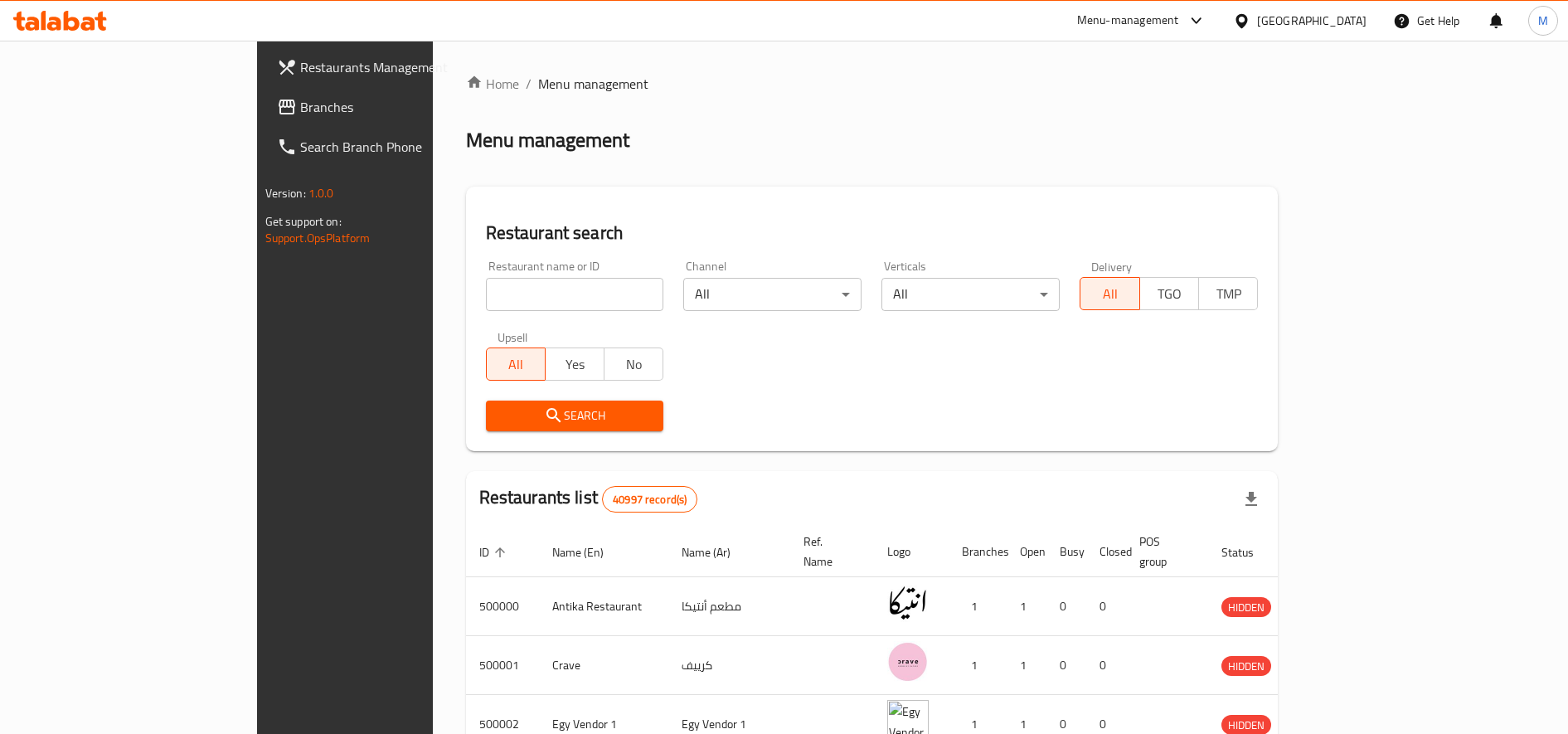
click at [300, 116] on span "Branches" at bounding box center [403, 106] width 205 height 19
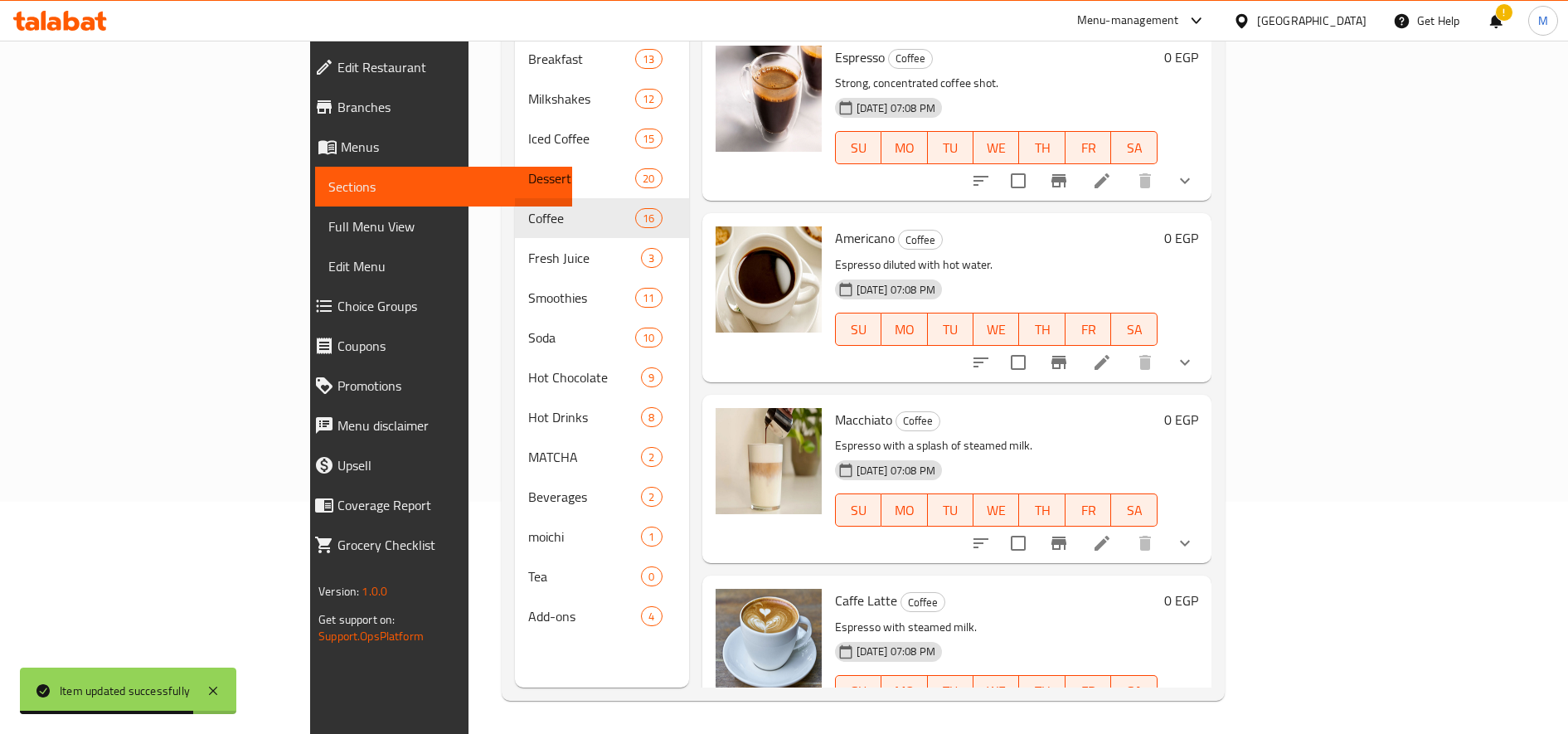
scroll to position [2132, 0]
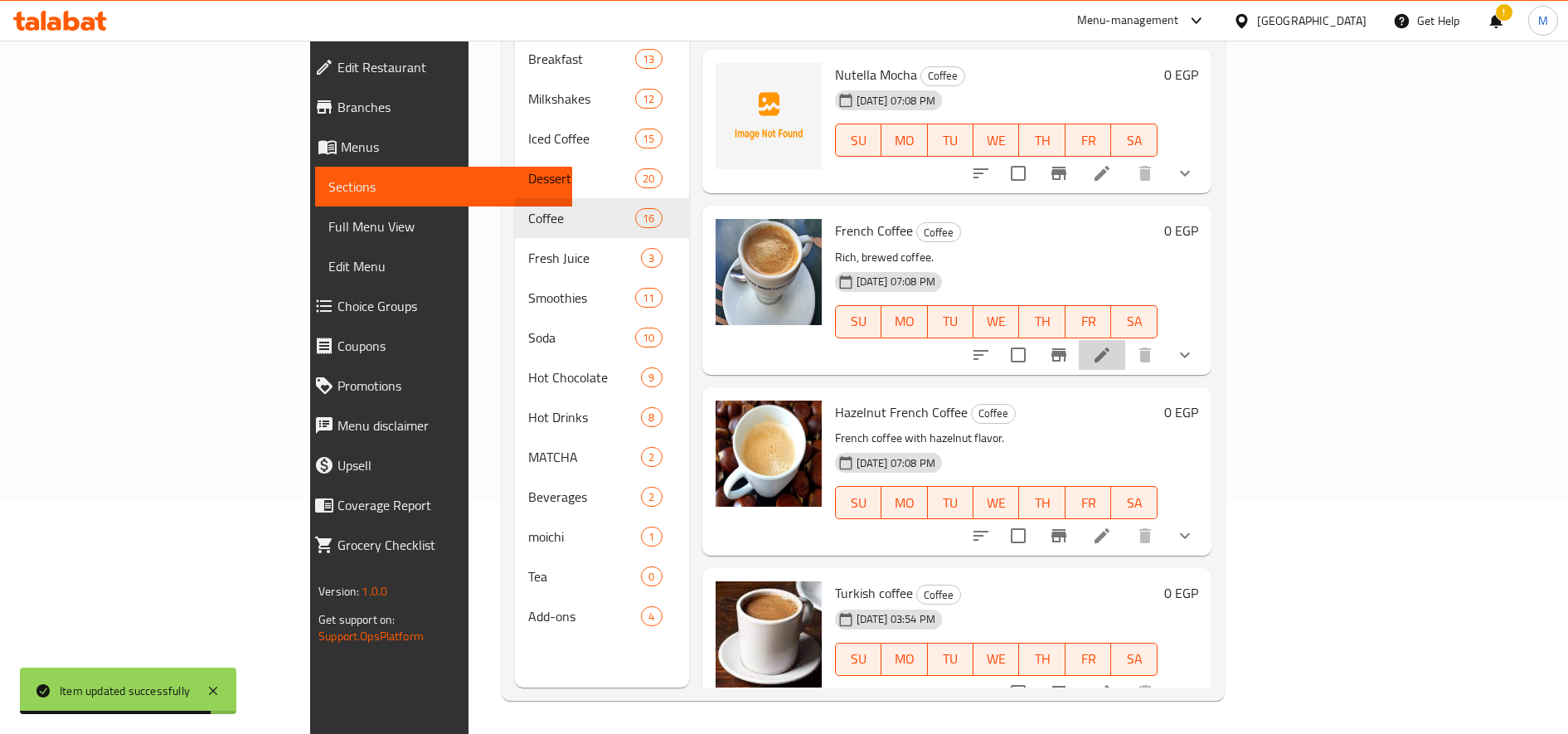
click at [1112, 345] on icon at bounding box center [1101, 355] width 19 height 19
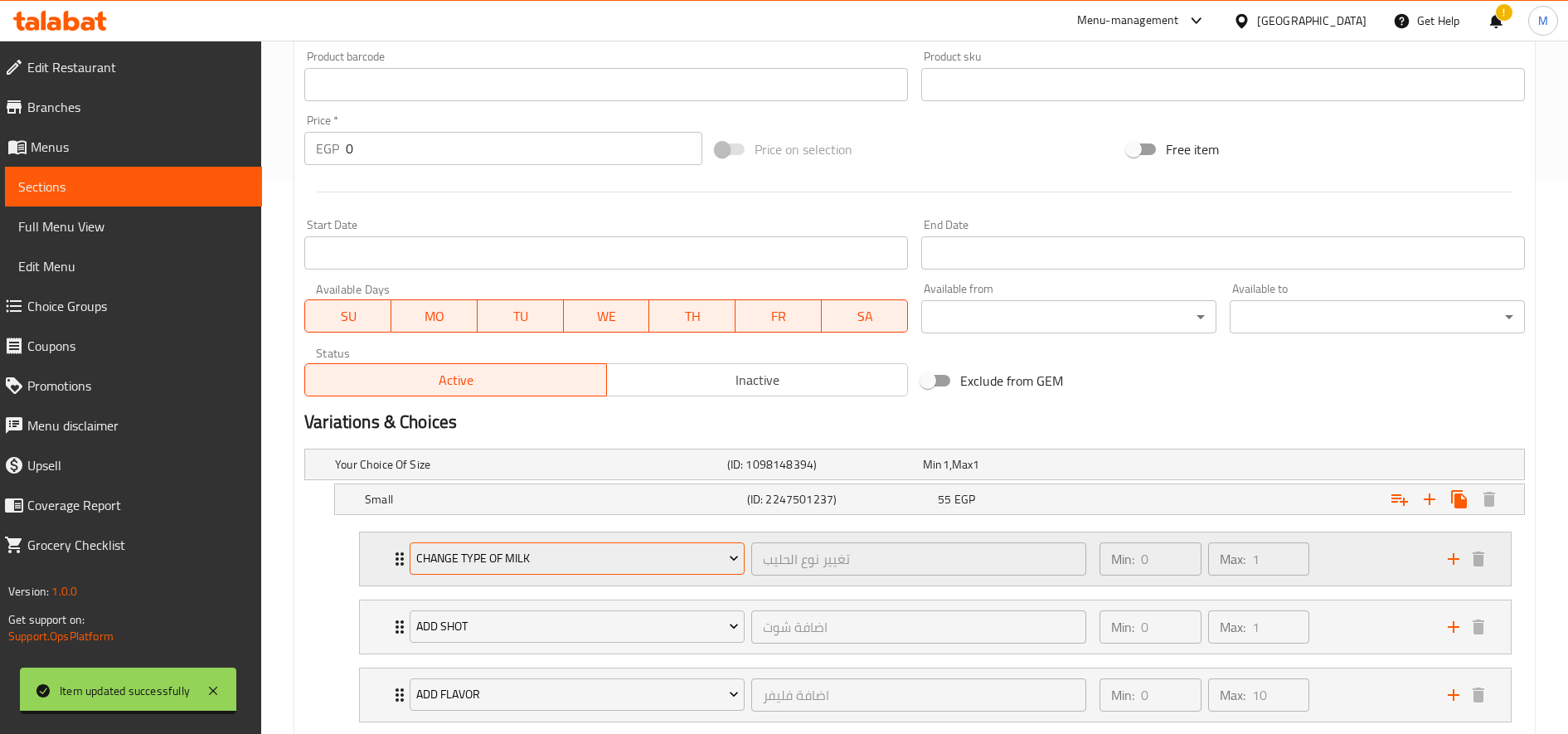
scroll to position [907, 0]
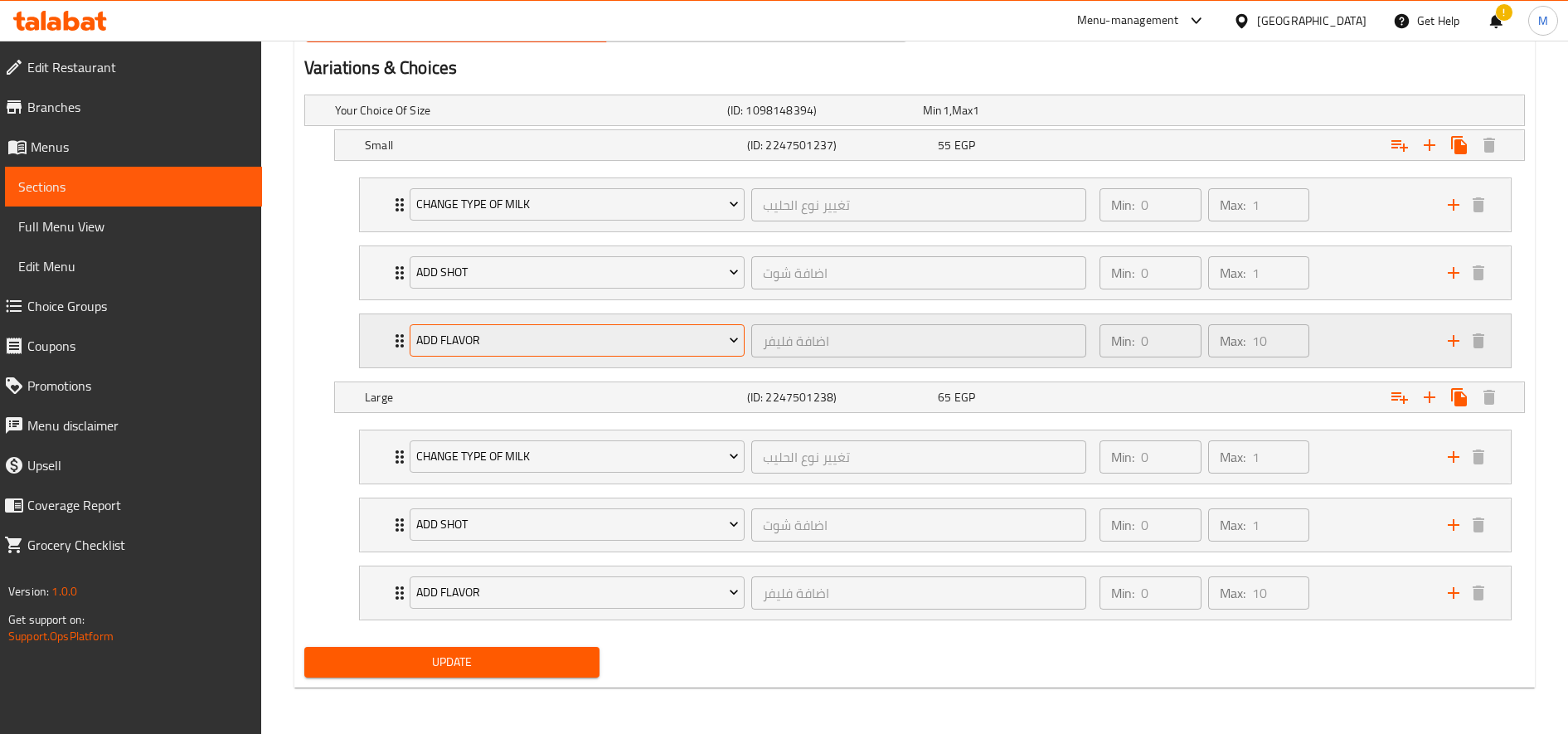
click at [614, 348] on span "Add Flavor" at bounding box center [578, 341] width 322 height 20
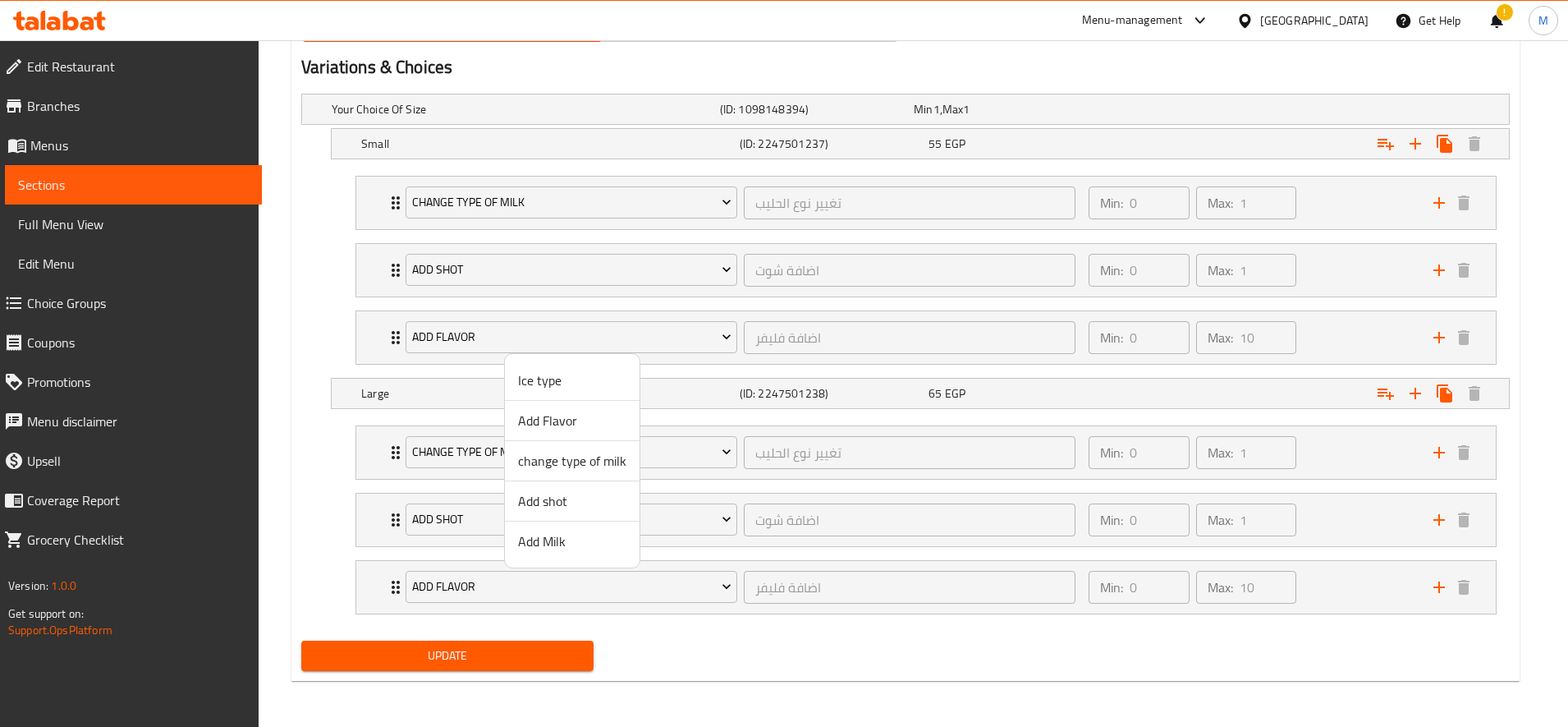
click at [570, 425] on span "Add Flavor" at bounding box center [572, 420] width 108 height 19
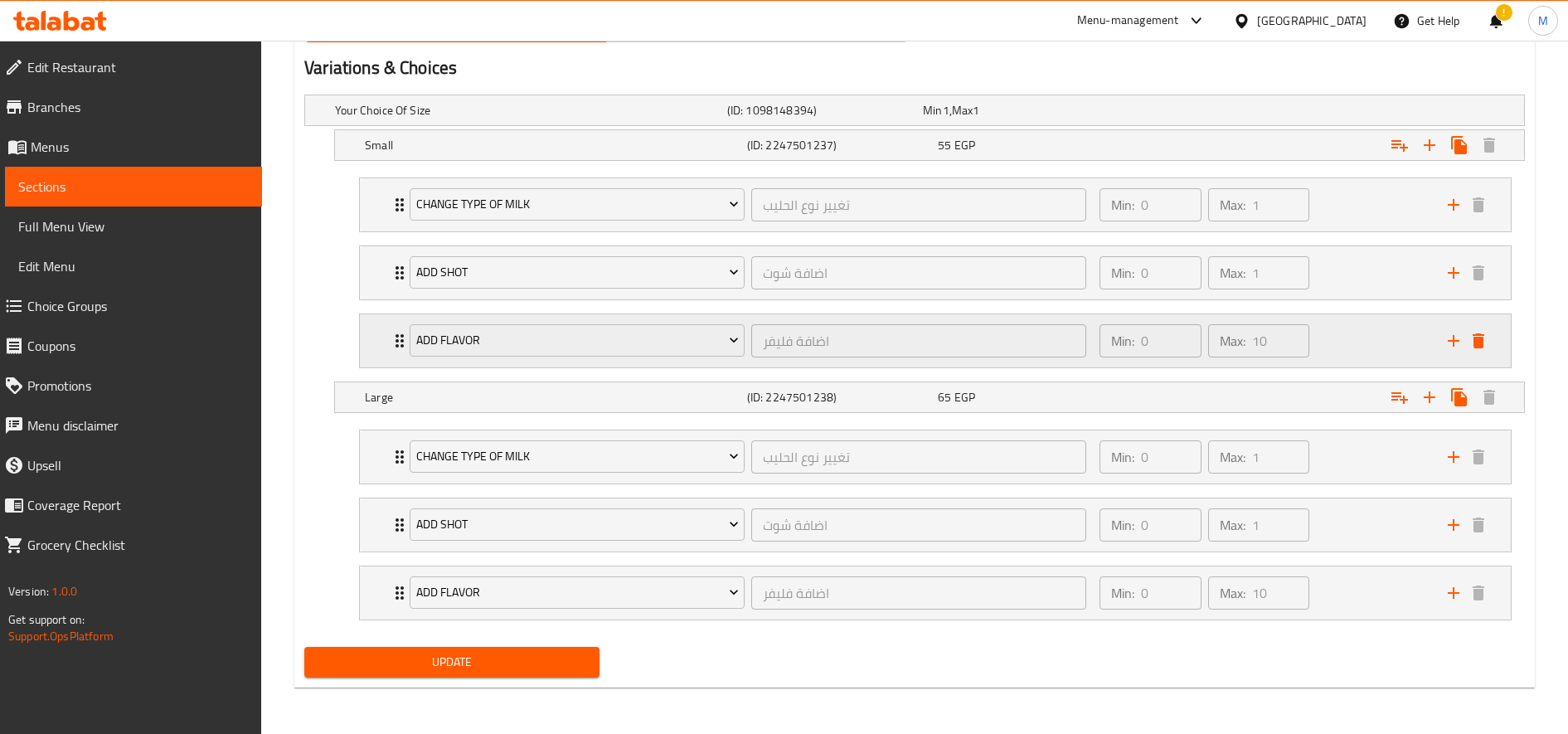
click at [1482, 344] on icon "delete" at bounding box center [1478, 341] width 12 height 15
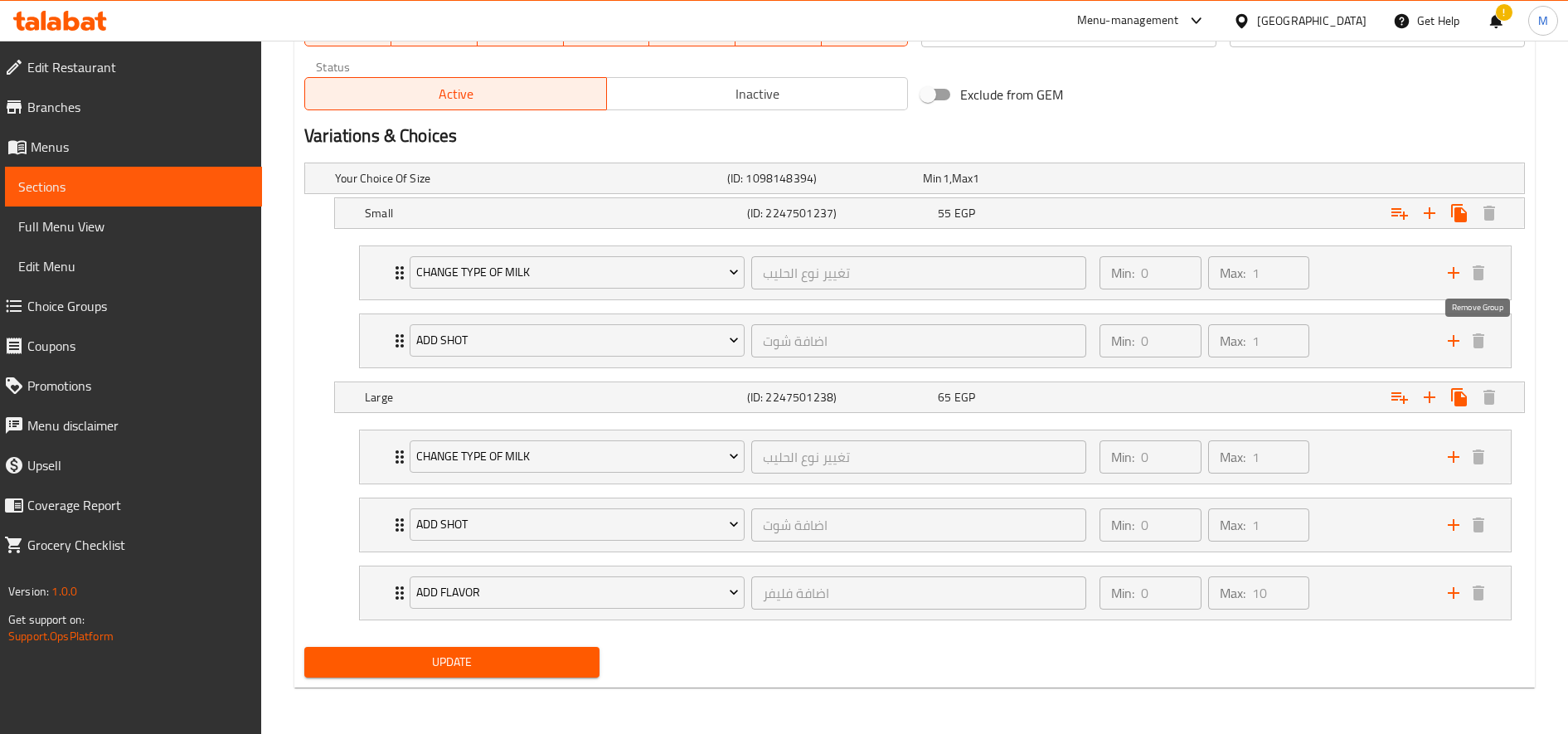
scroll to position [840, 0]
click at [593, 589] on span "Add Flavor" at bounding box center [578, 592] width 322 height 20
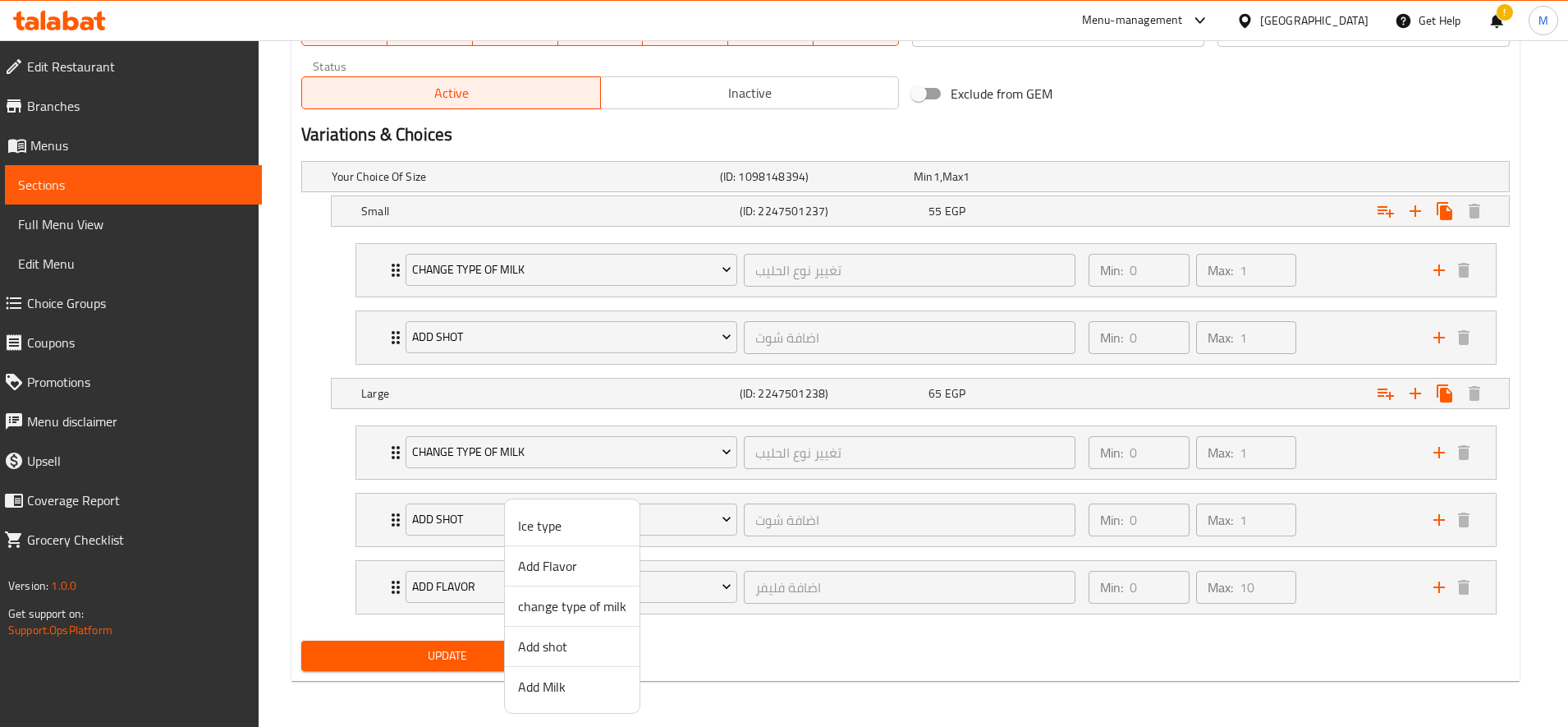
click at [551, 610] on span "change type of milk" at bounding box center [572, 605] width 108 height 19
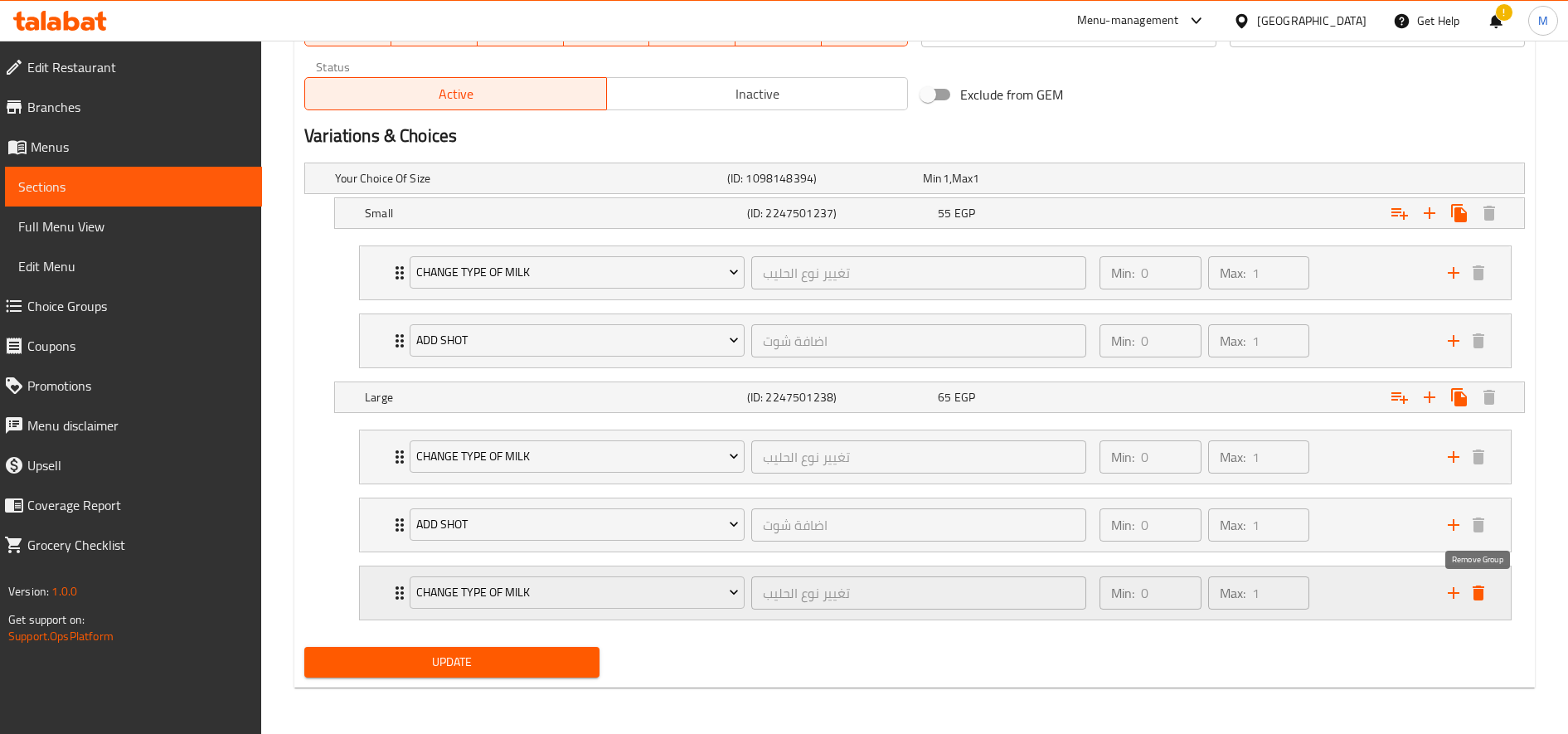
click at [1473, 585] on icon "delete" at bounding box center [1477, 592] width 19 height 19
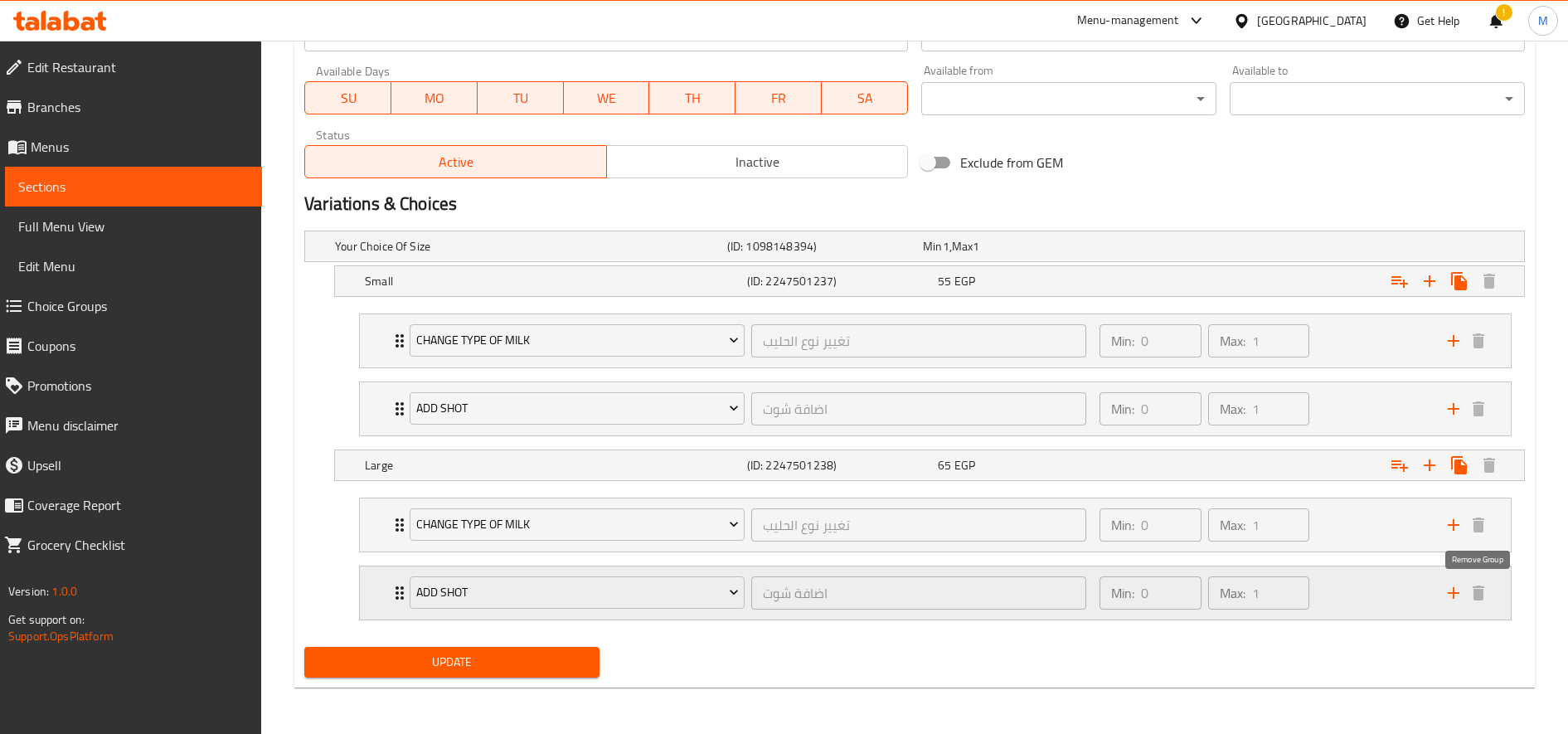
scroll to position [771, 0]
click at [572, 666] on span "Update" at bounding box center [452, 662] width 268 height 20
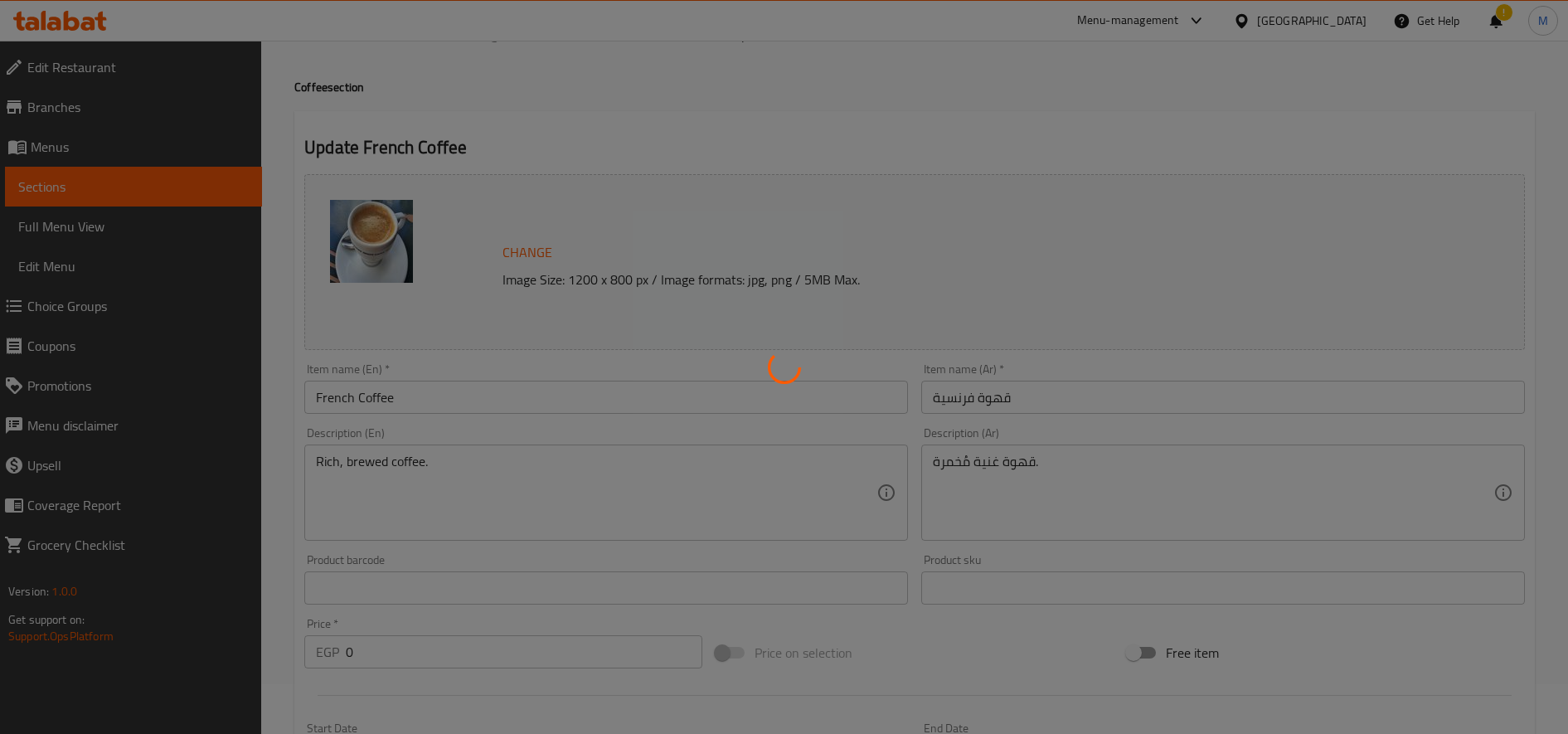
scroll to position [0, 0]
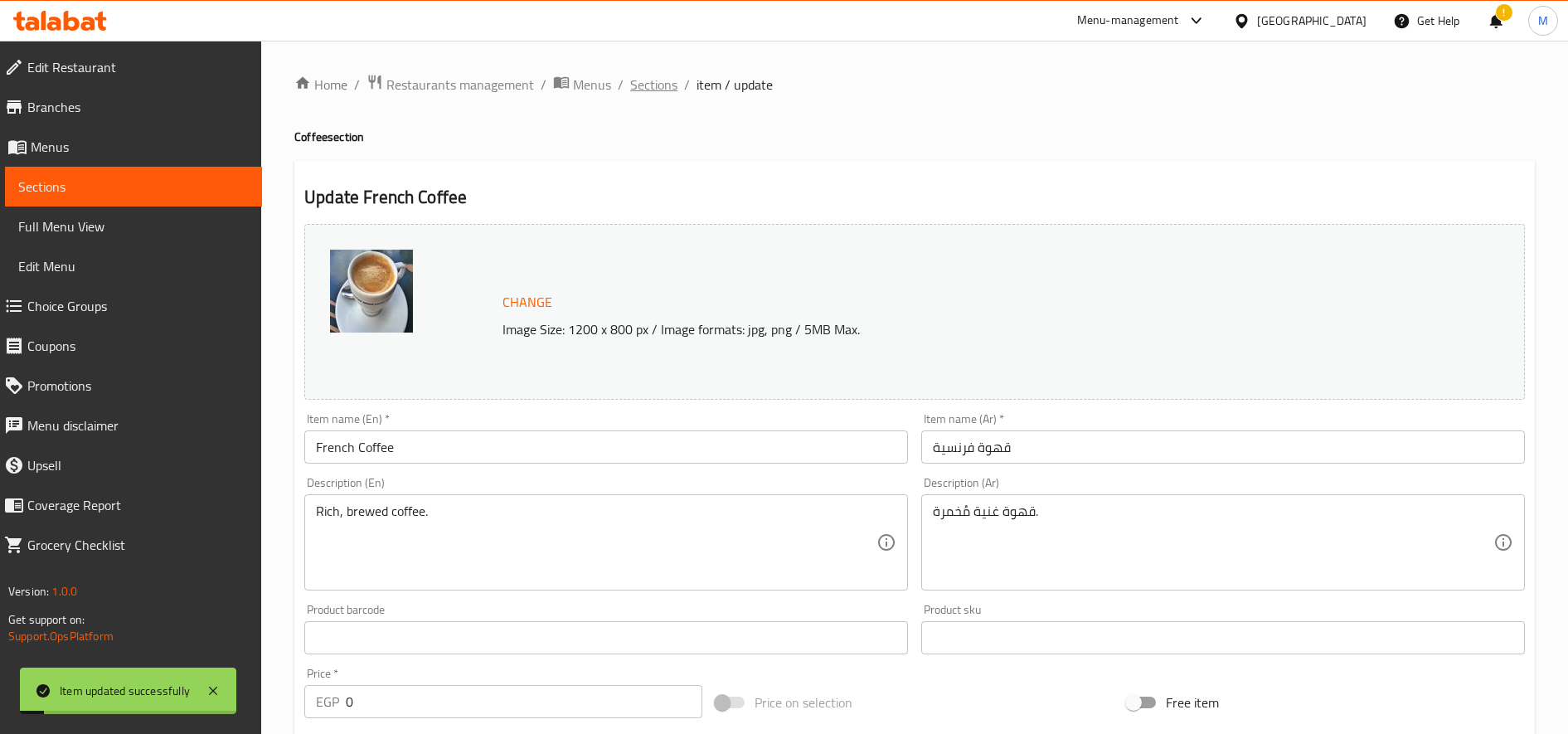
click at [651, 88] on span "Sections" at bounding box center [653, 84] width 47 height 19
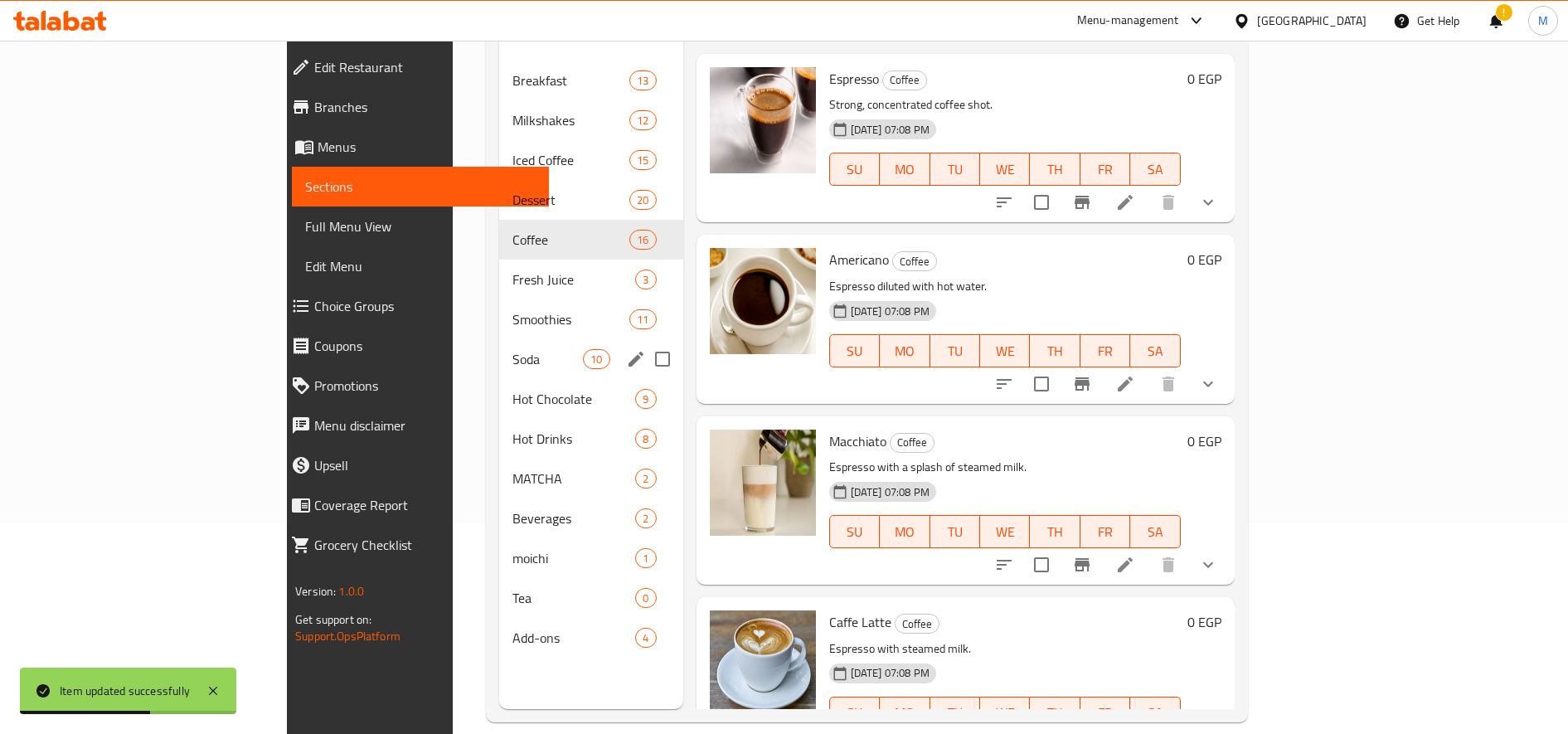
scroll to position [232, 0]
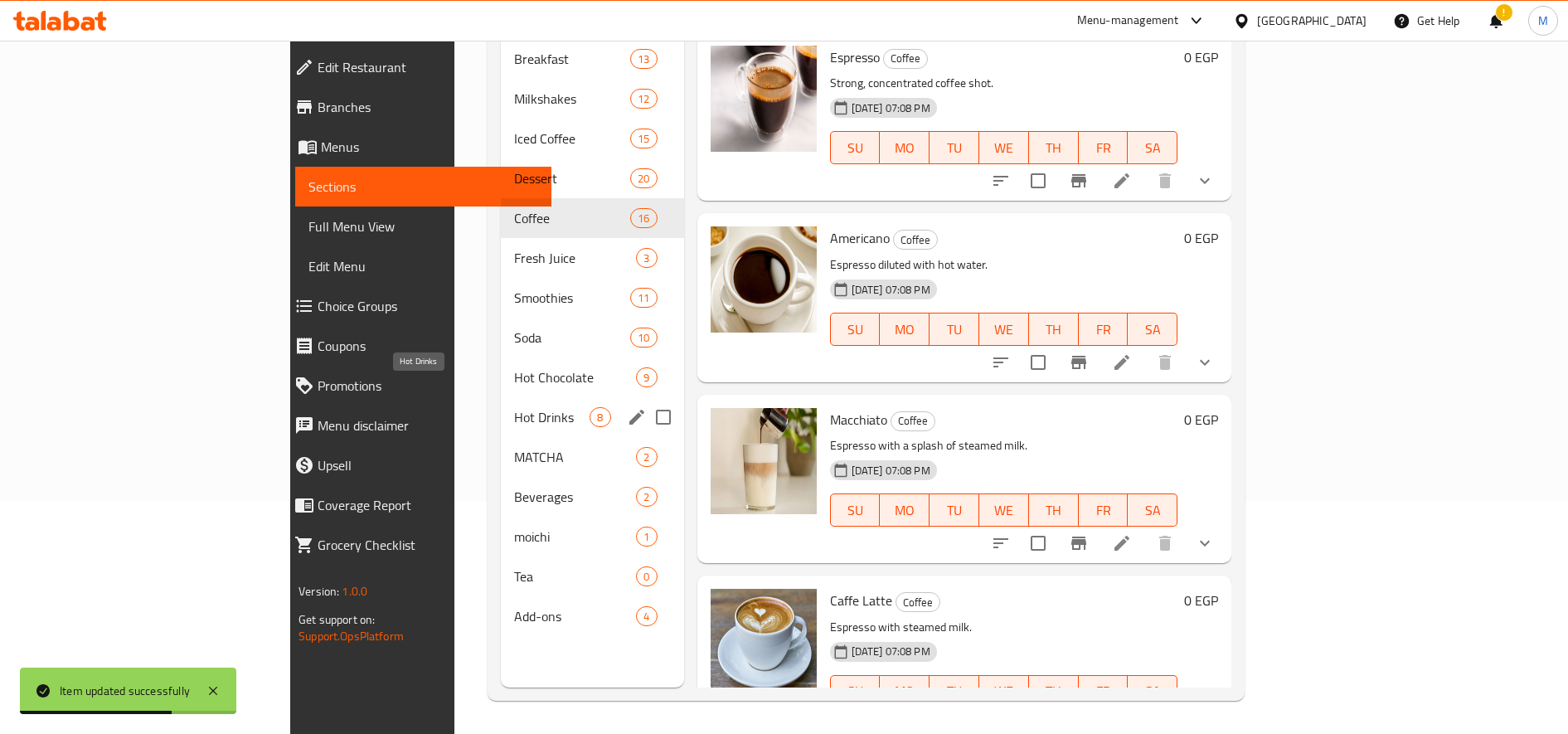
click at [514, 407] on span "Hot Drinks" at bounding box center [552, 417] width 76 height 19
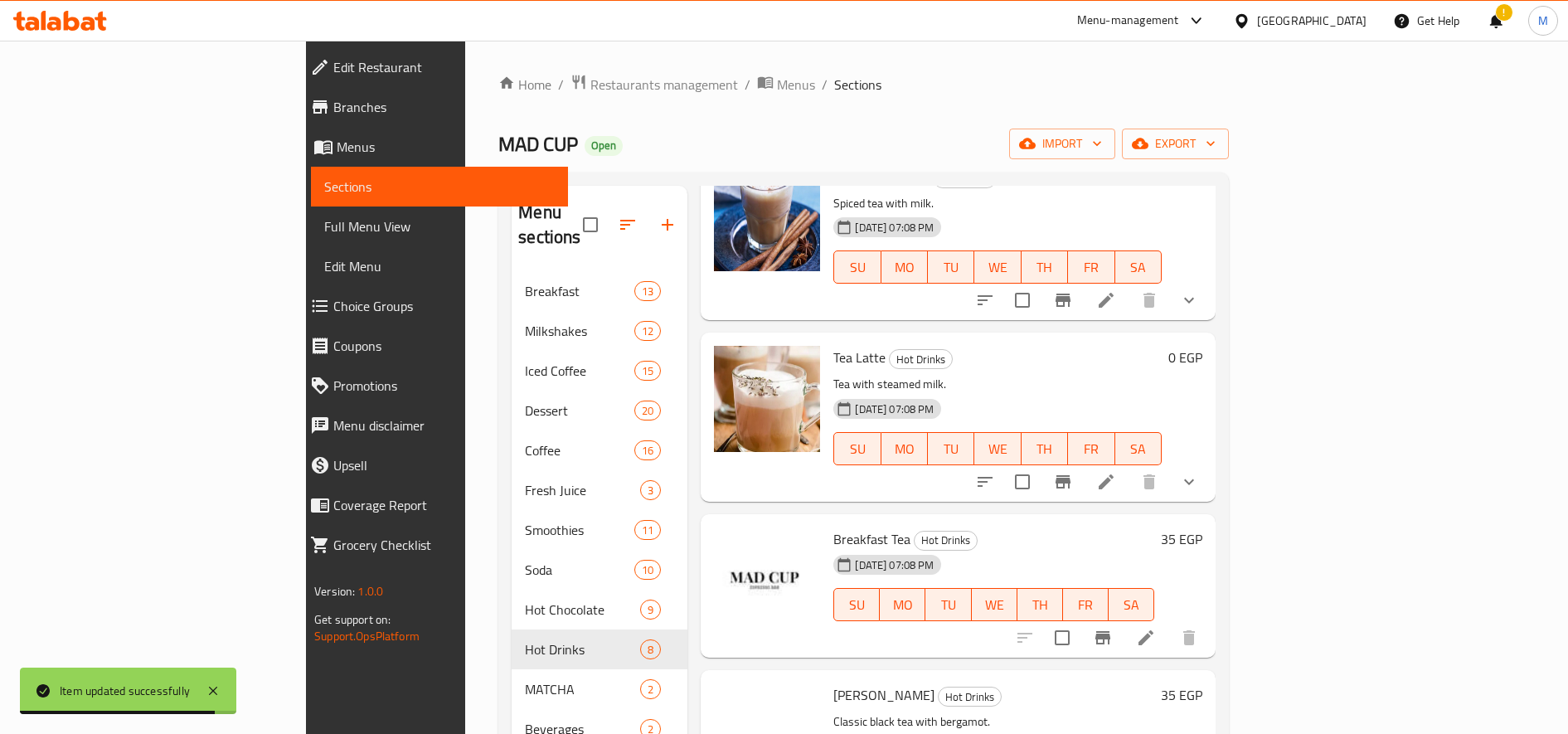
scroll to position [553, 0]
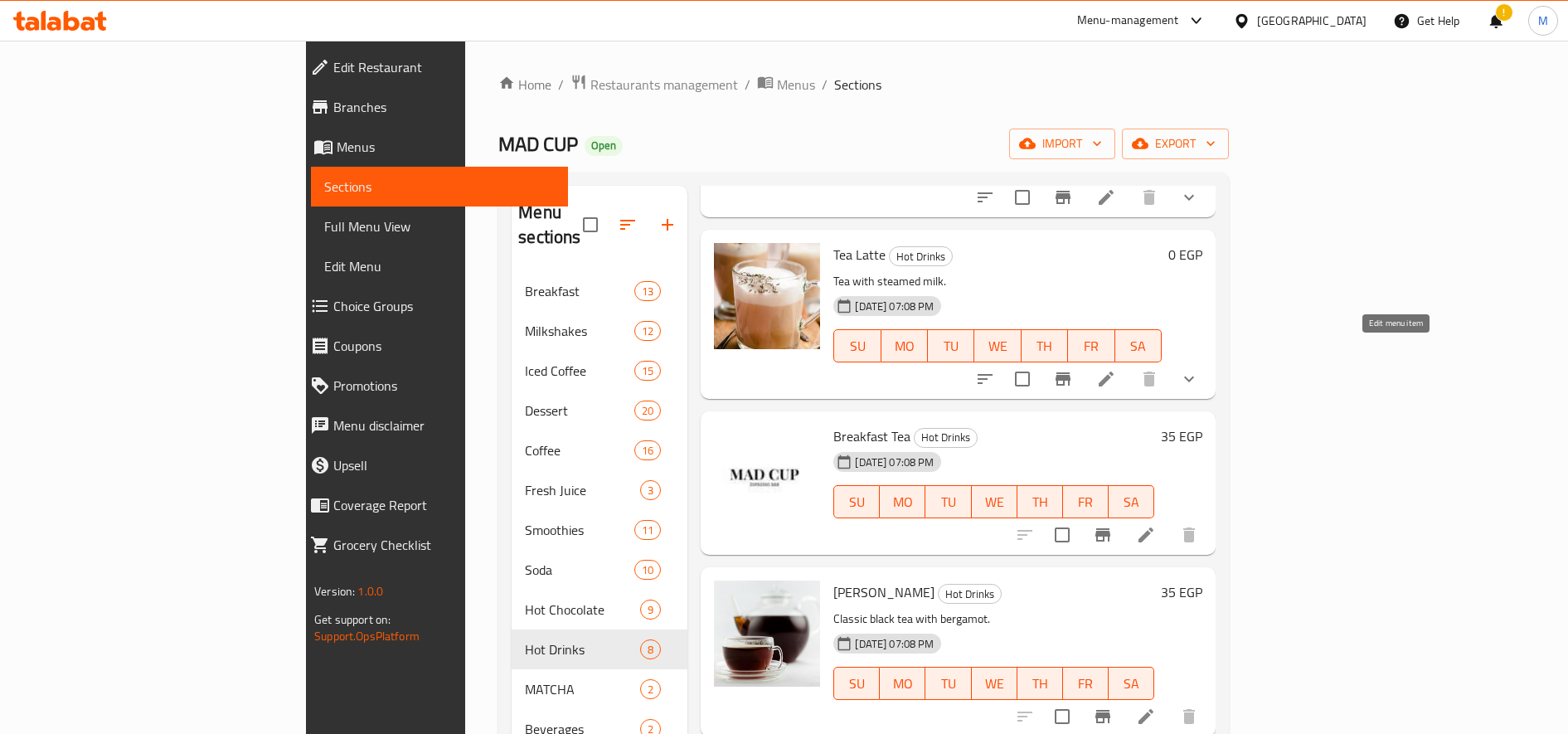
click at [1116, 369] on icon at bounding box center [1105, 379] width 19 height 19
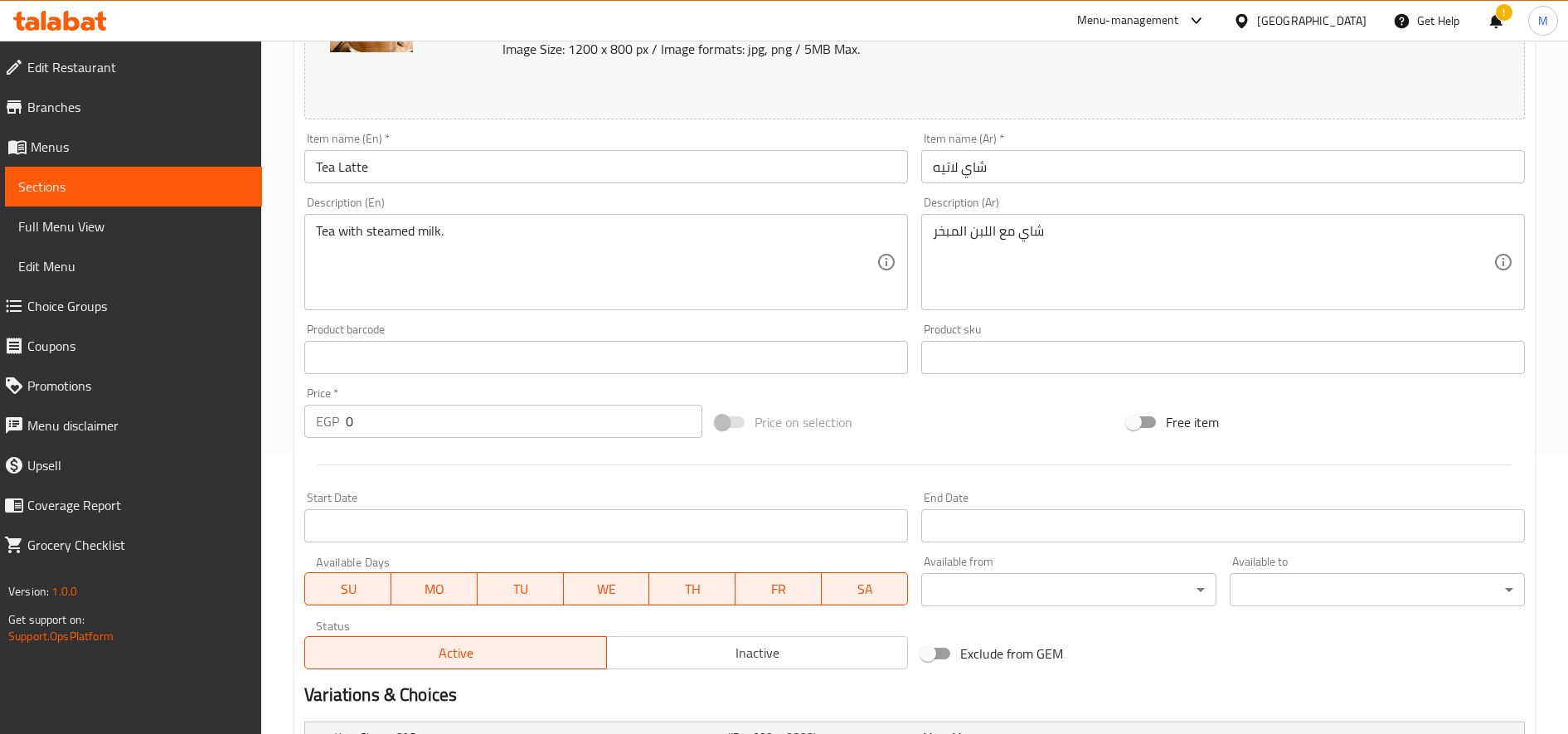
scroll to position [499, 0]
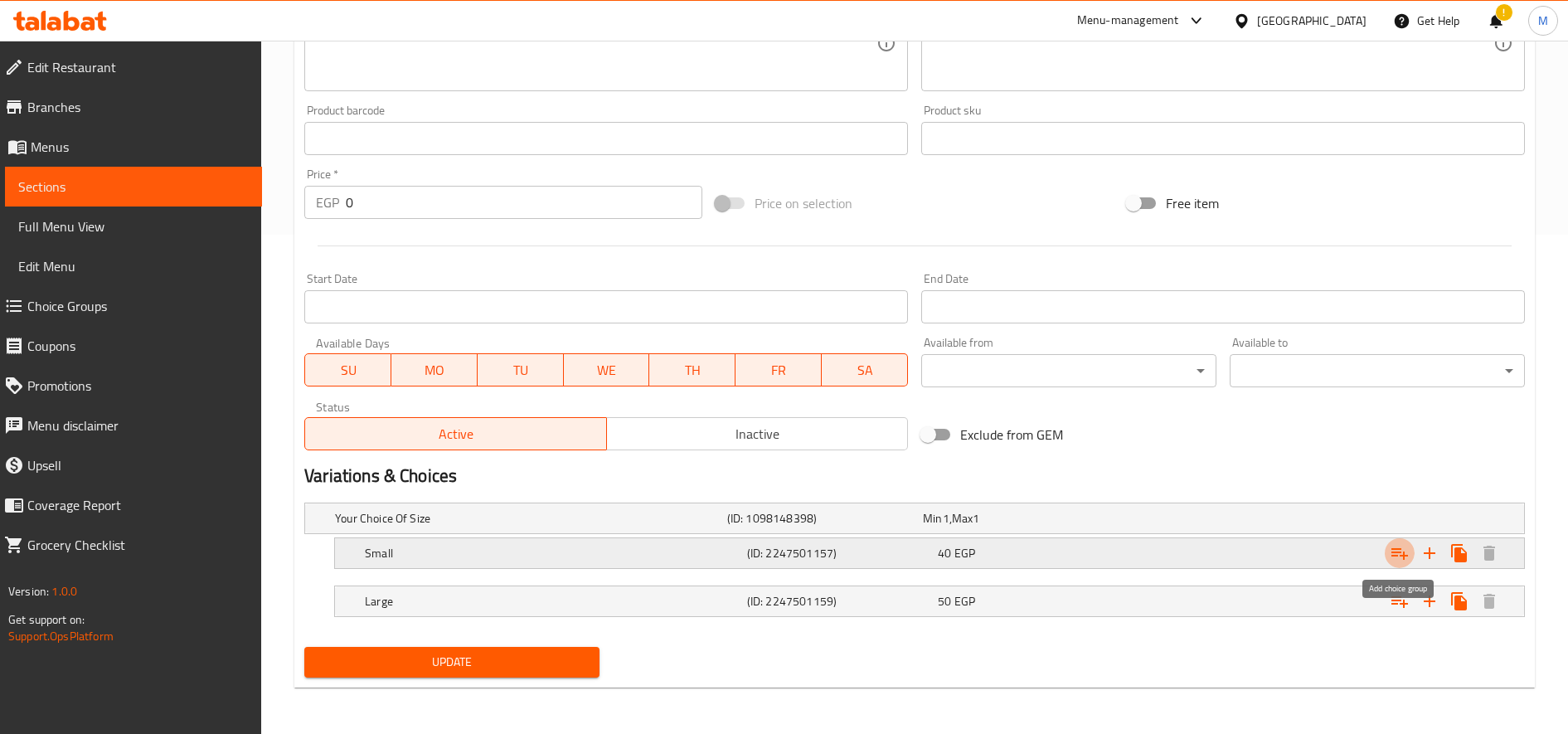
click at [1399, 553] on icon "Expand" at bounding box center [1400, 554] width 17 height 12
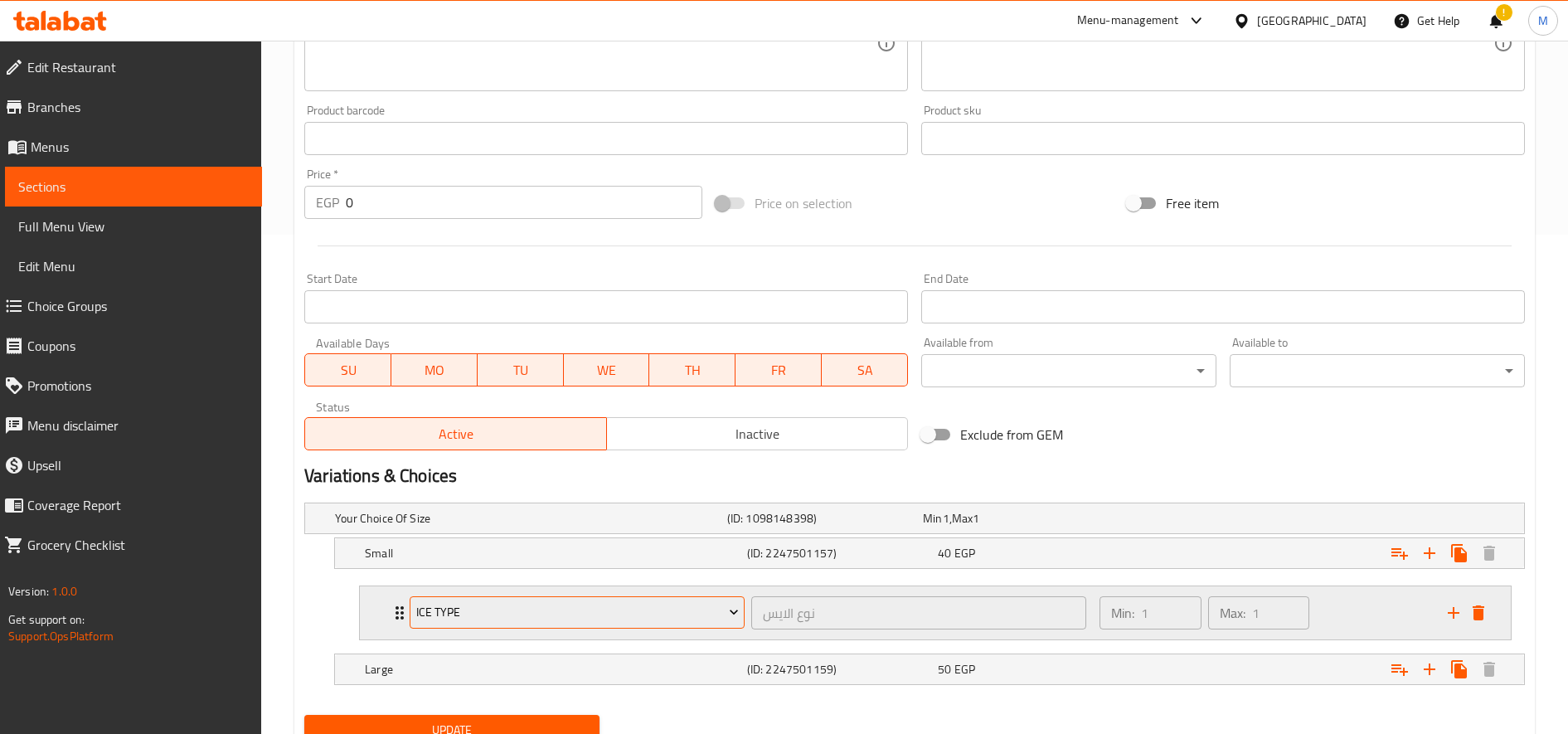
click at [620, 616] on span "Ice type" at bounding box center [578, 612] width 322 height 20
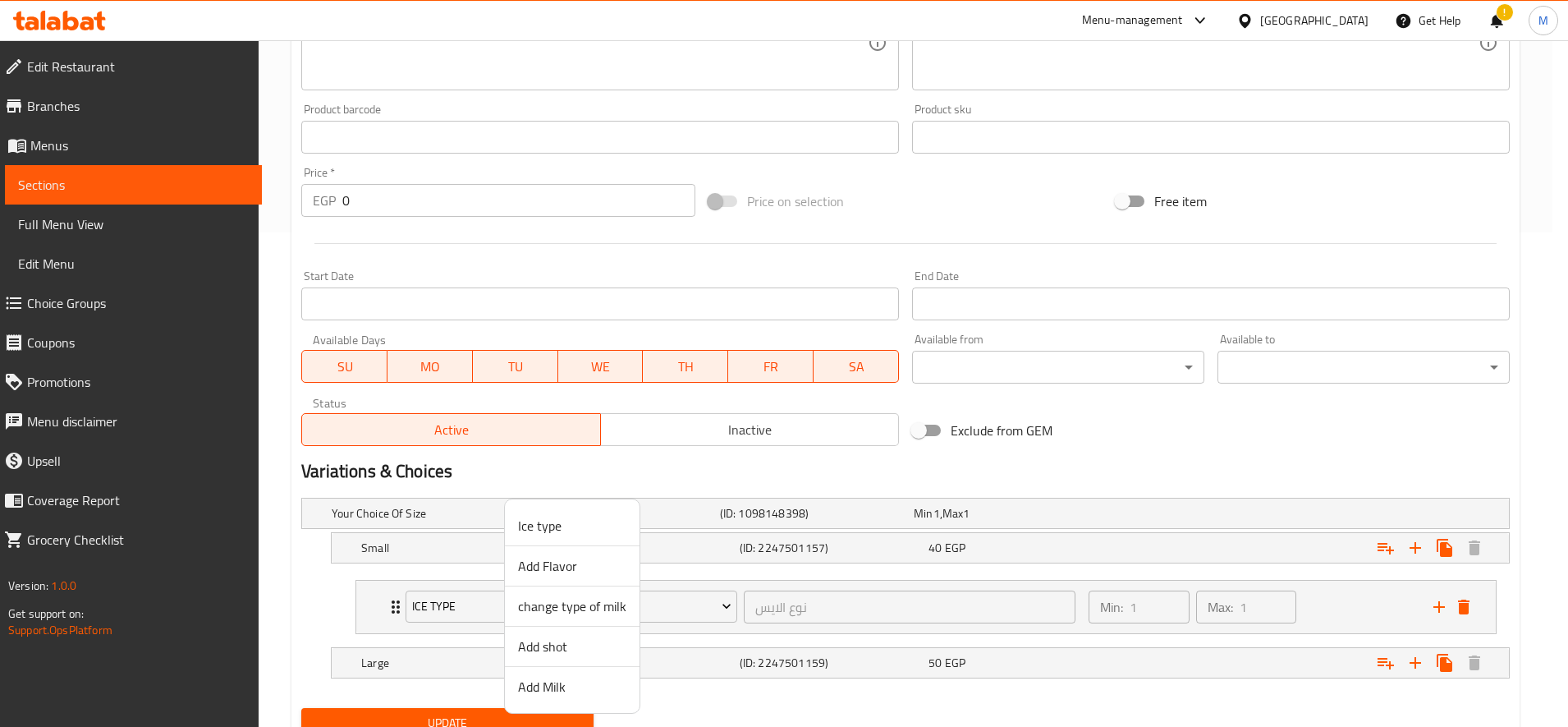
click at [581, 609] on span "change type of milk" at bounding box center [572, 605] width 108 height 19
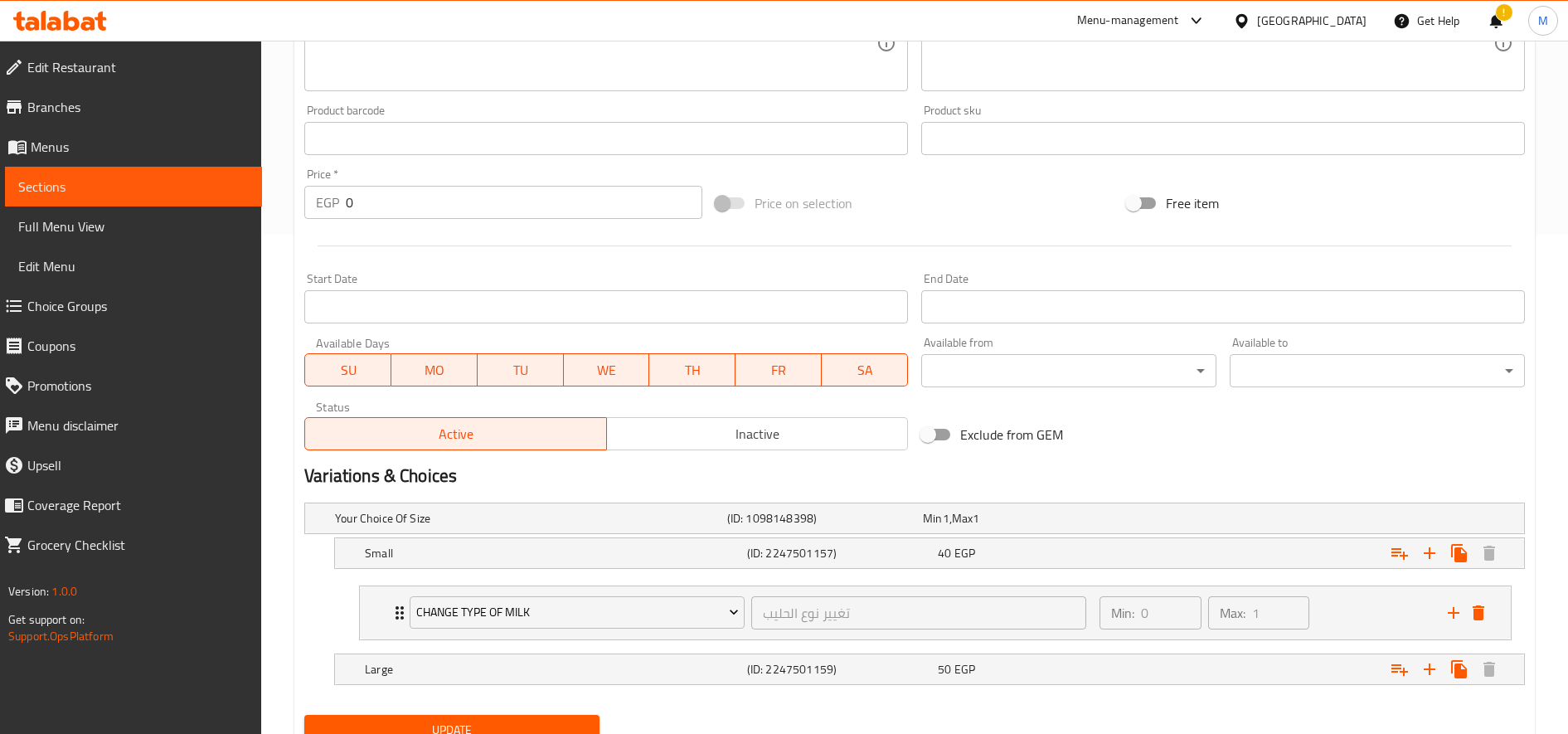
scroll to position [567, 0]
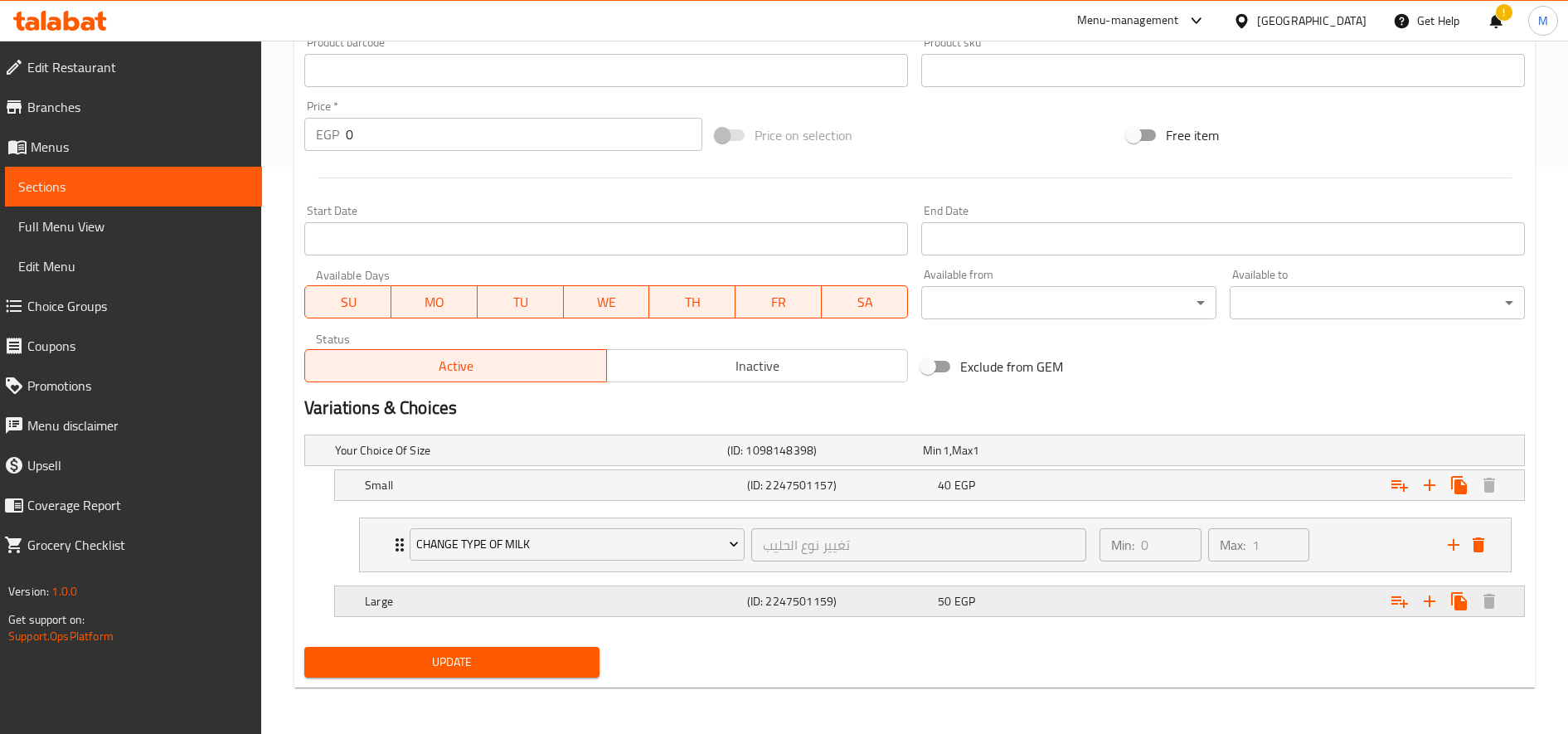
click at [1400, 602] on icon "Expand" at bounding box center [1399, 601] width 19 height 19
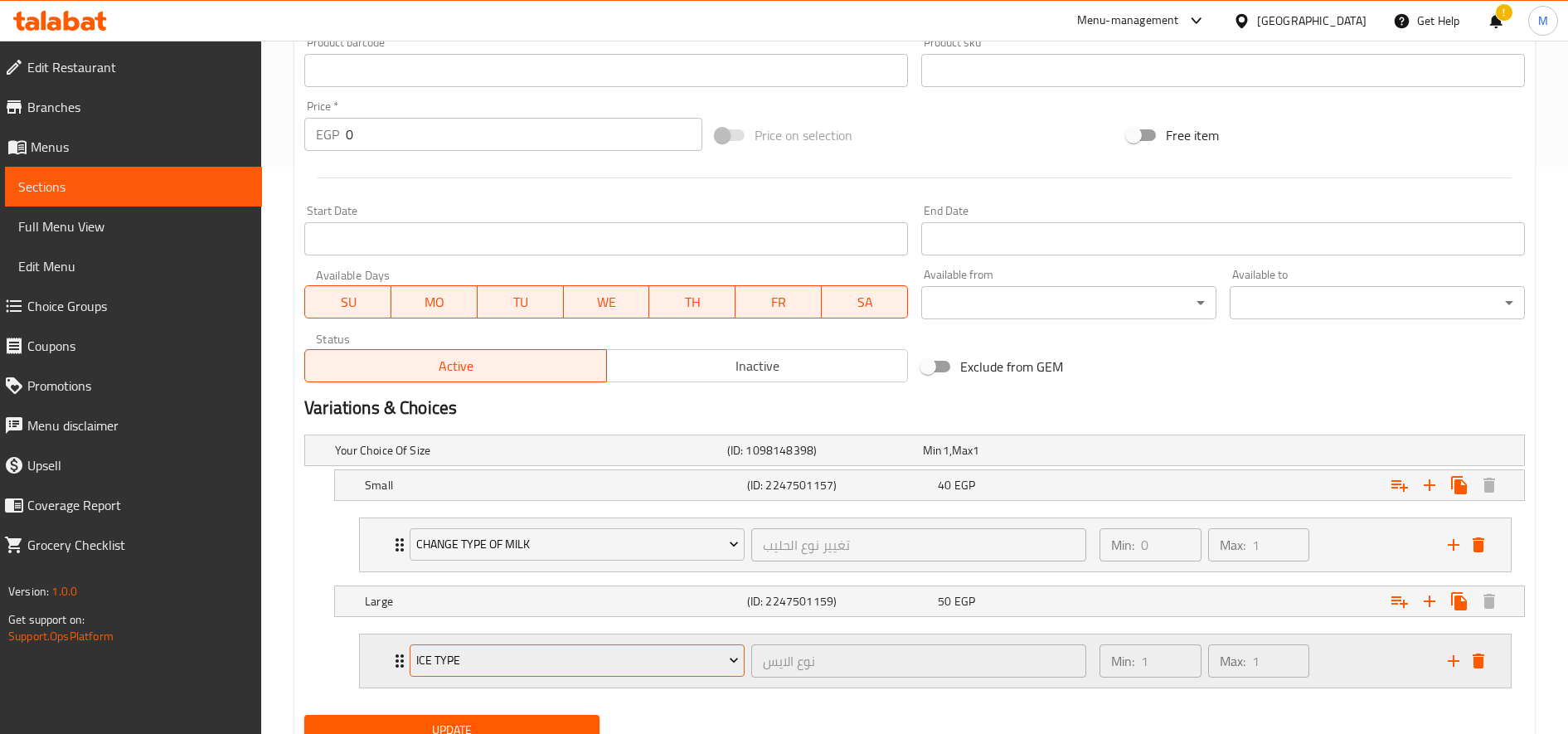
click at [696, 669] on span "Ice type" at bounding box center [578, 660] width 322 height 20
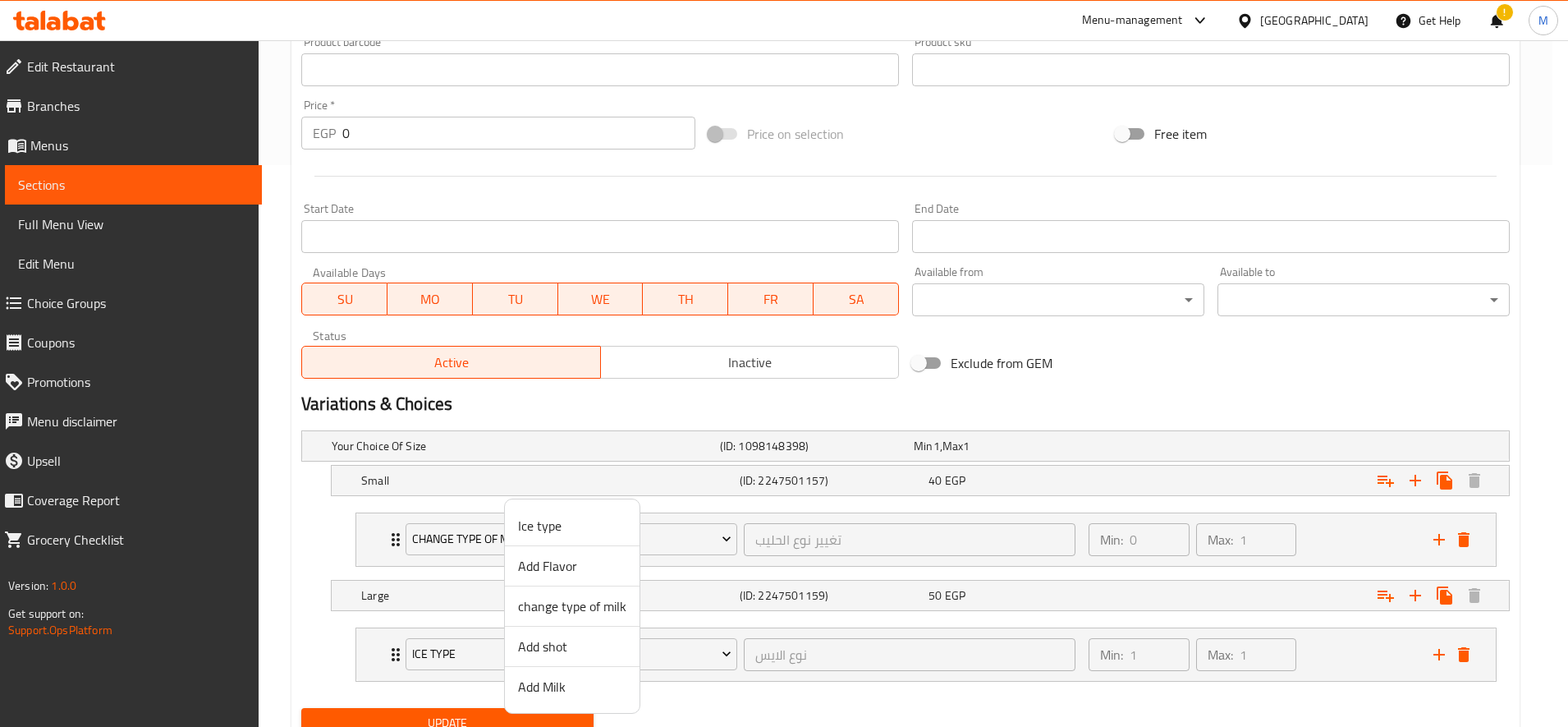
click at [602, 605] on span "change type of milk" at bounding box center [572, 605] width 108 height 19
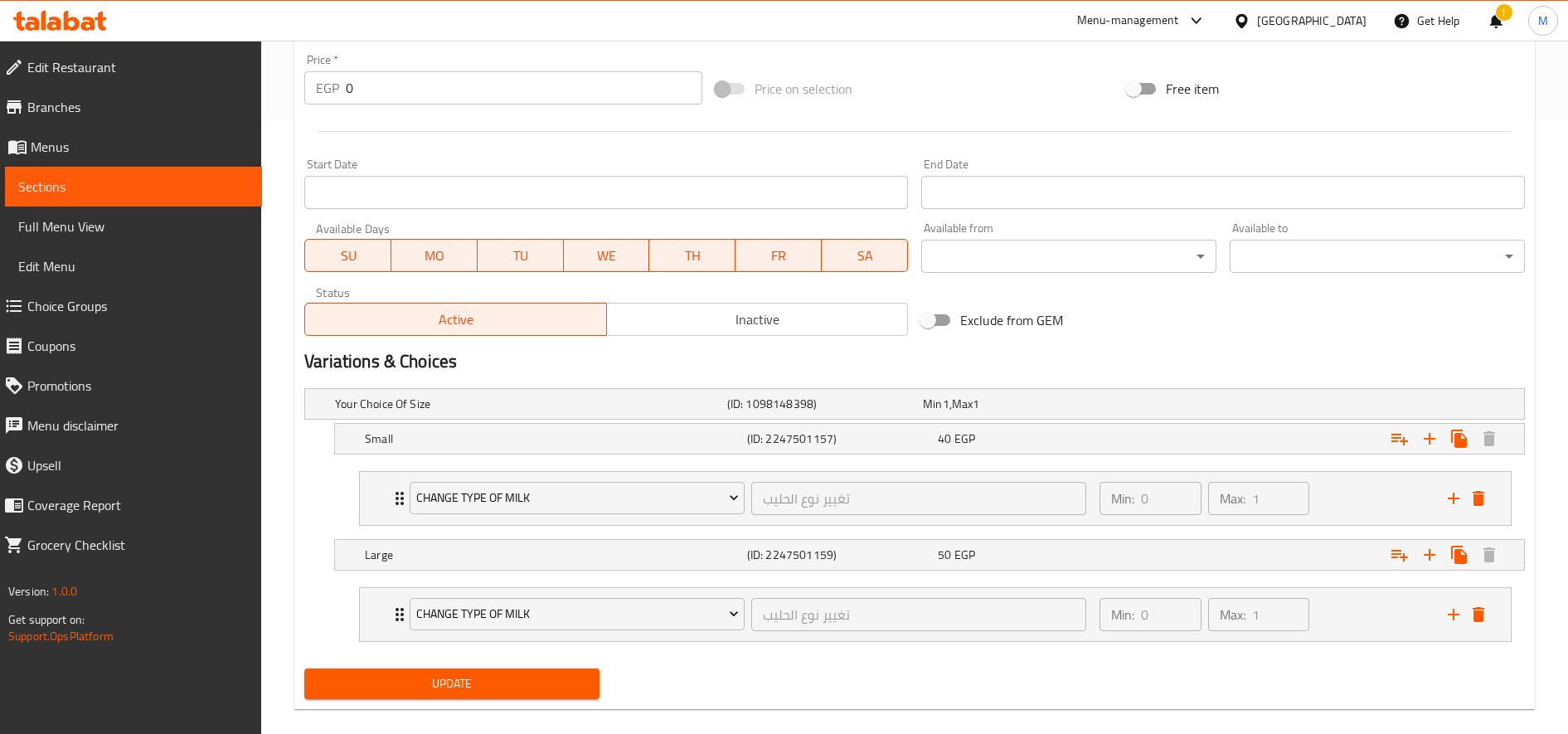
scroll to position [635, 0]
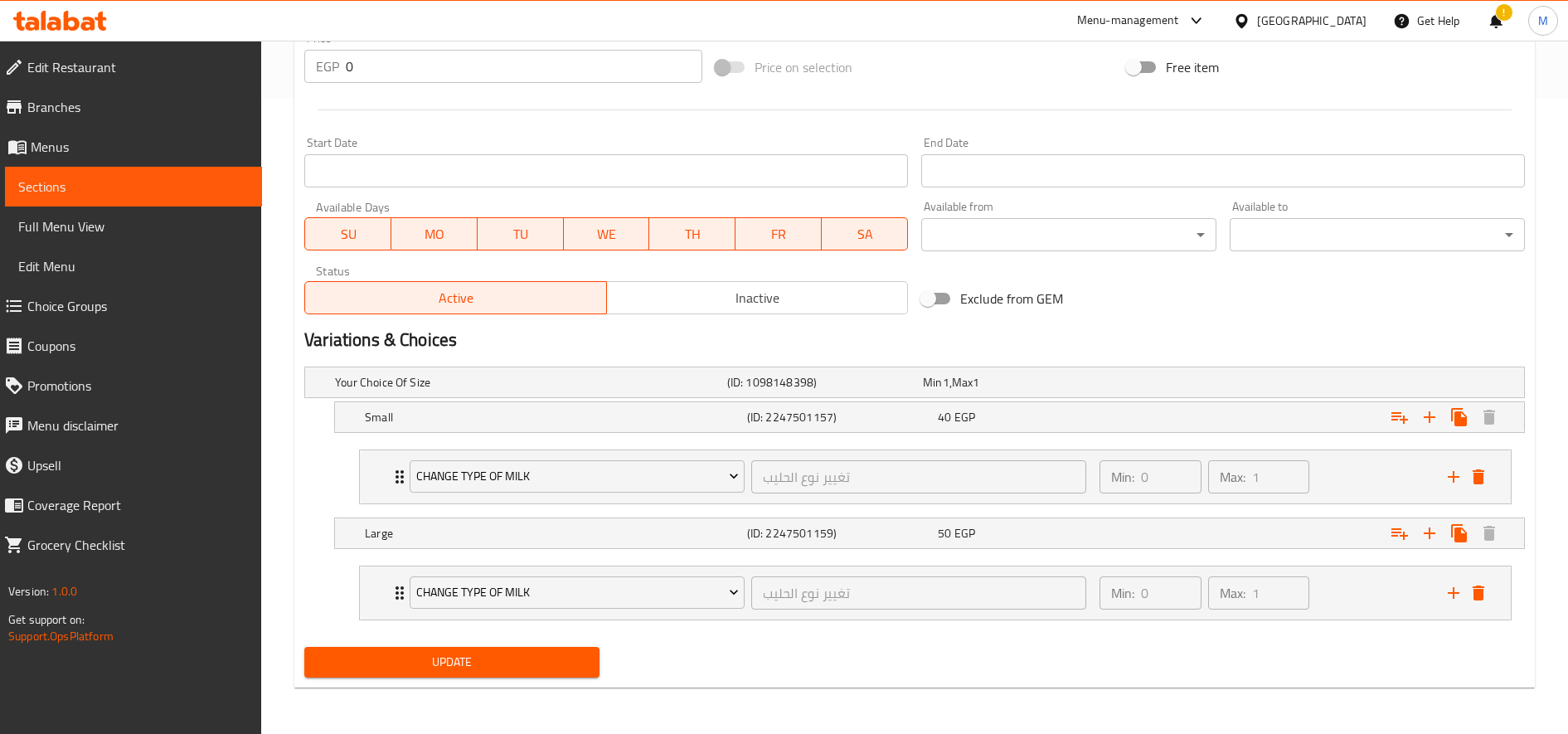
click at [530, 647] on button "Update" at bounding box center [452, 662] width 295 height 31
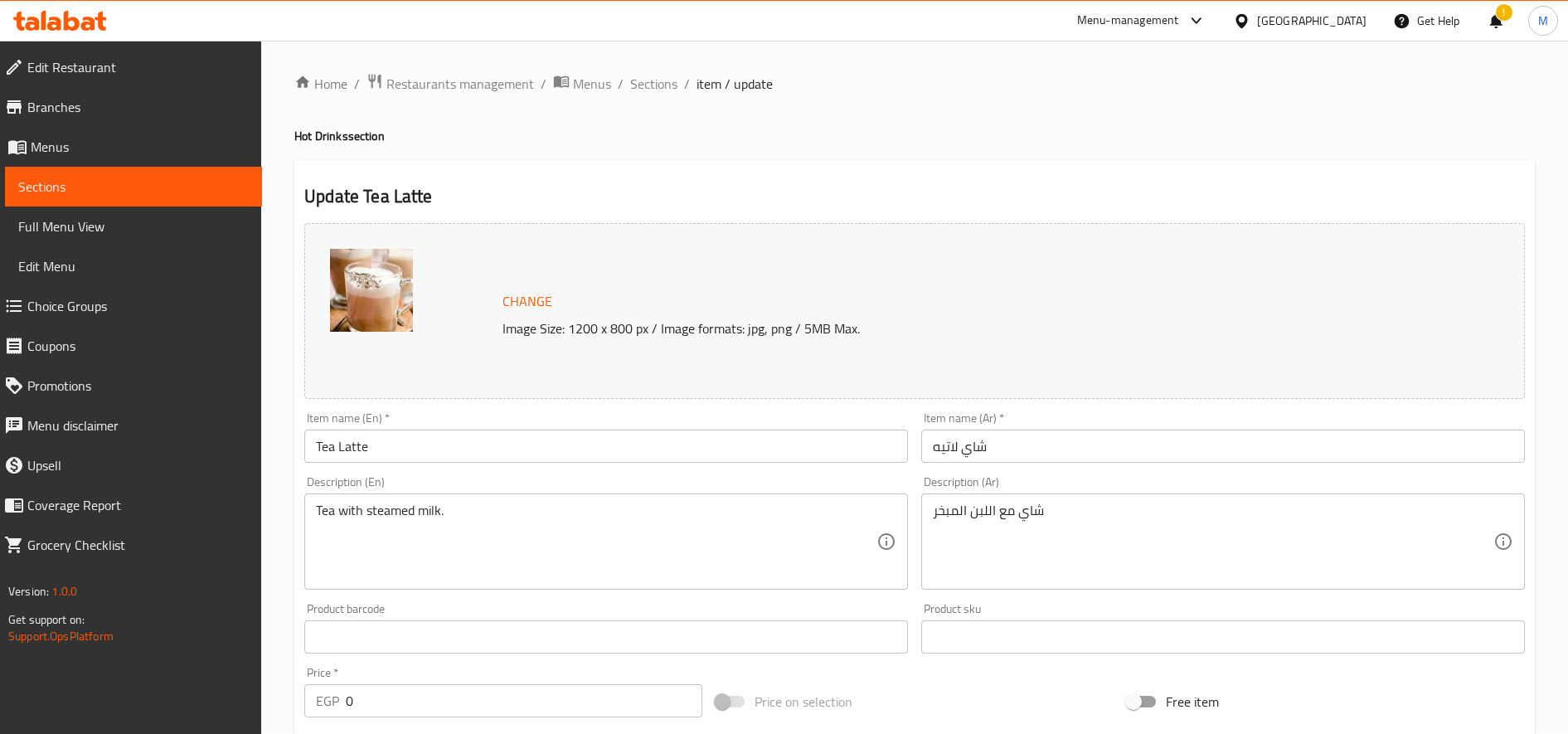
scroll to position [0, 0]
click at [651, 83] on span "Sections" at bounding box center [653, 84] width 47 height 19
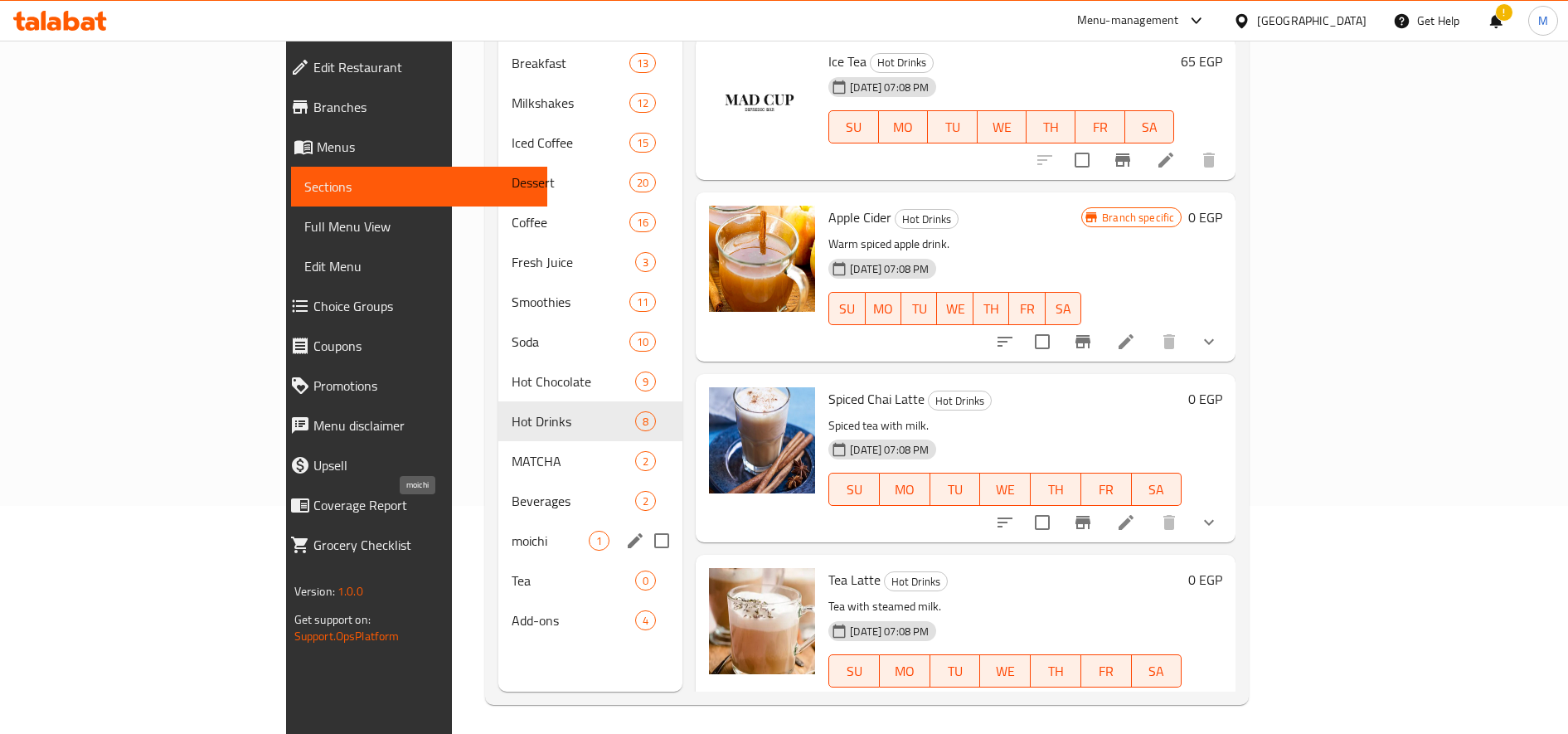
scroll to position [232, 0]
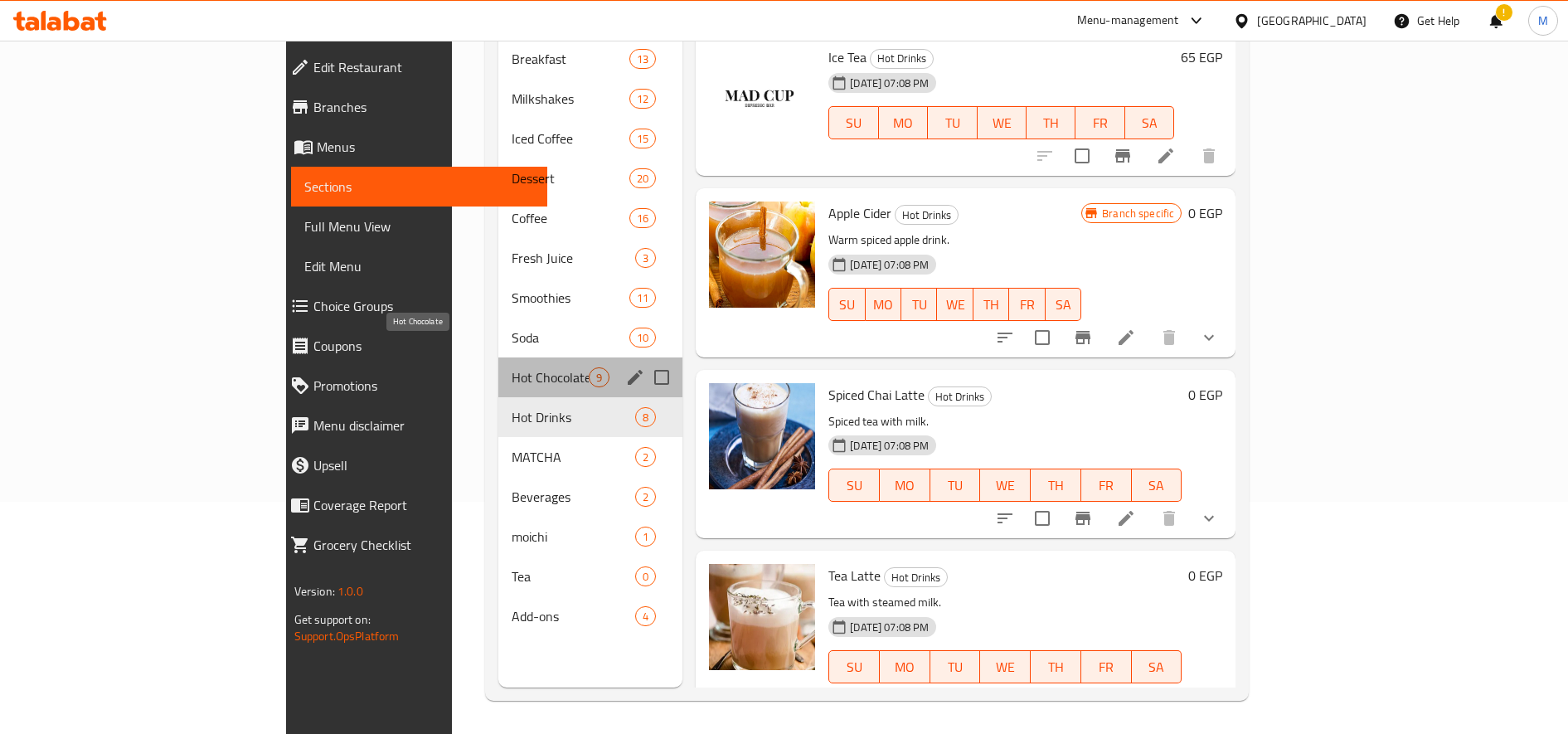
click at [512, 367] on span "Hot Chocolate" at bounding box center [550, 377] width 77 height 19
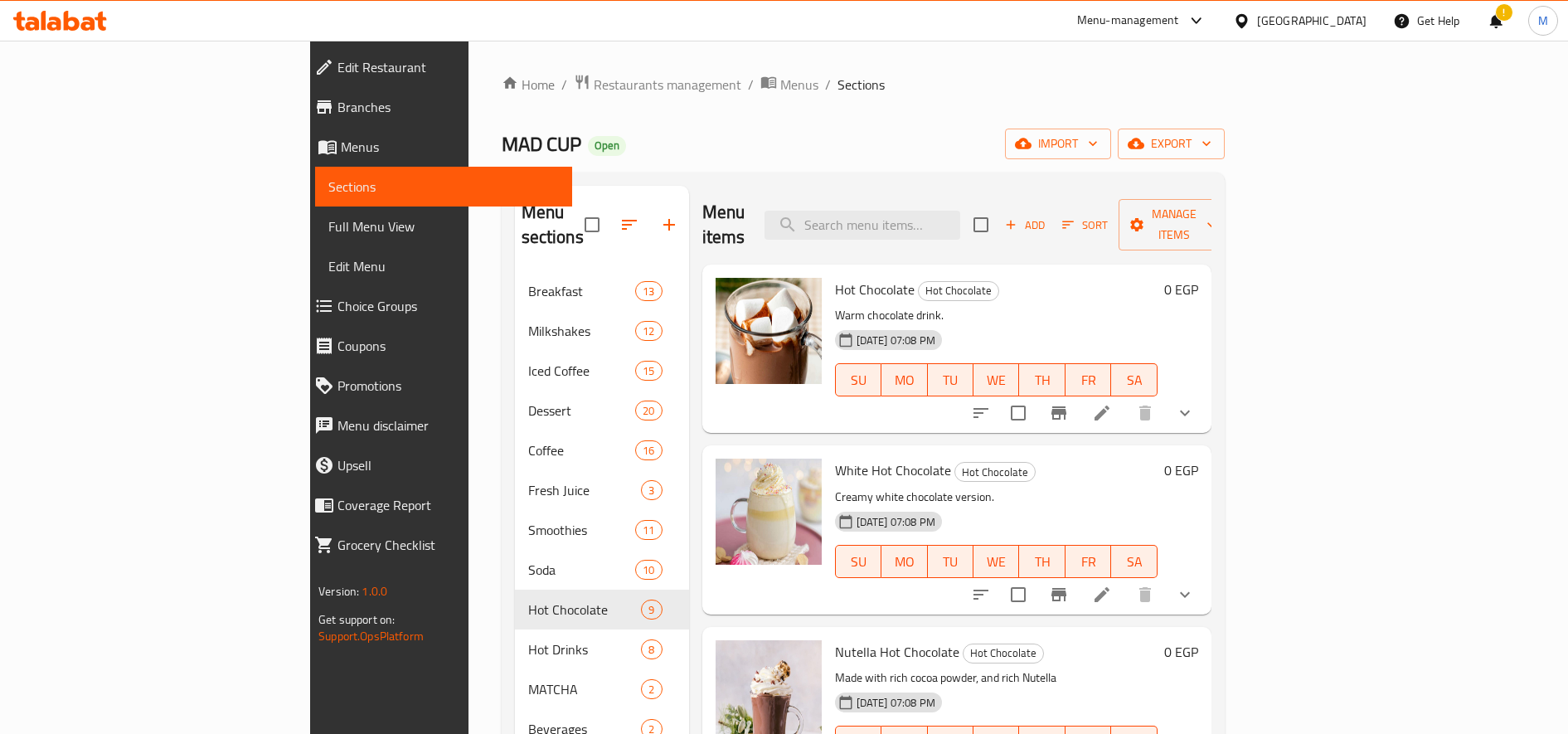
click at [1112, 403] on icon at bounding box center [1101, 412] width 19 height 19
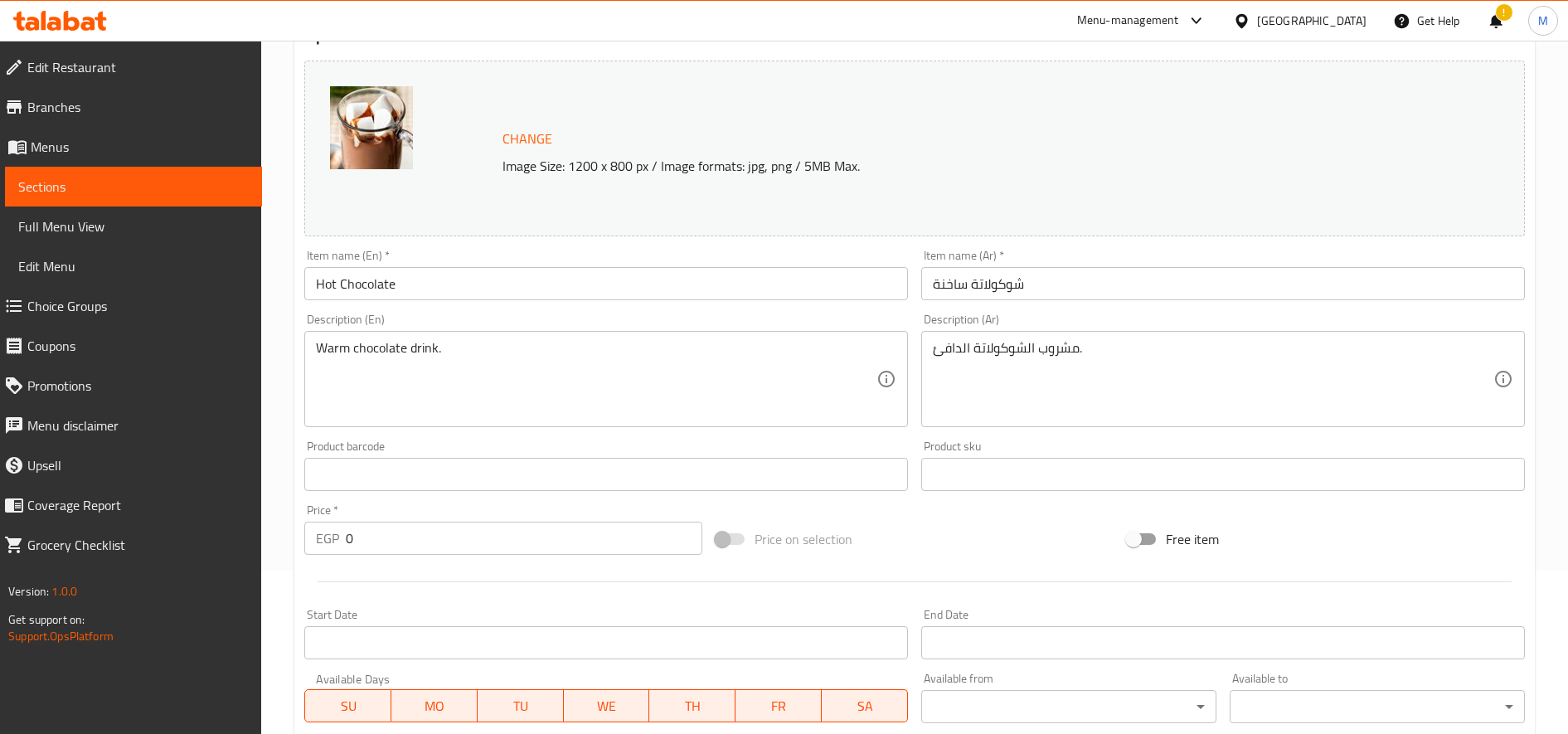
scroll to position [547, 0]
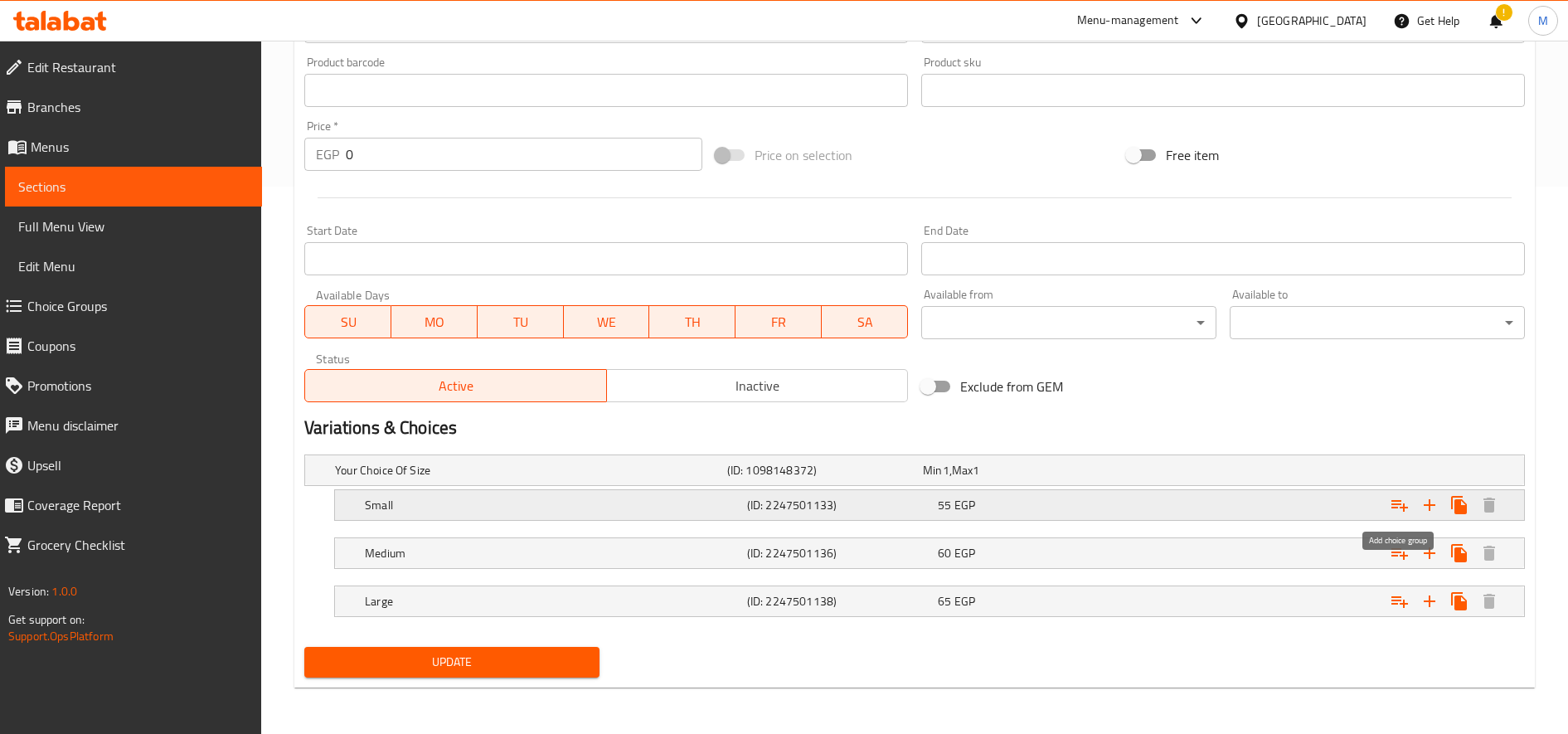
click at [1411, 511] on button "Expand" at bounding box center [1400, 504] width 30 height 30
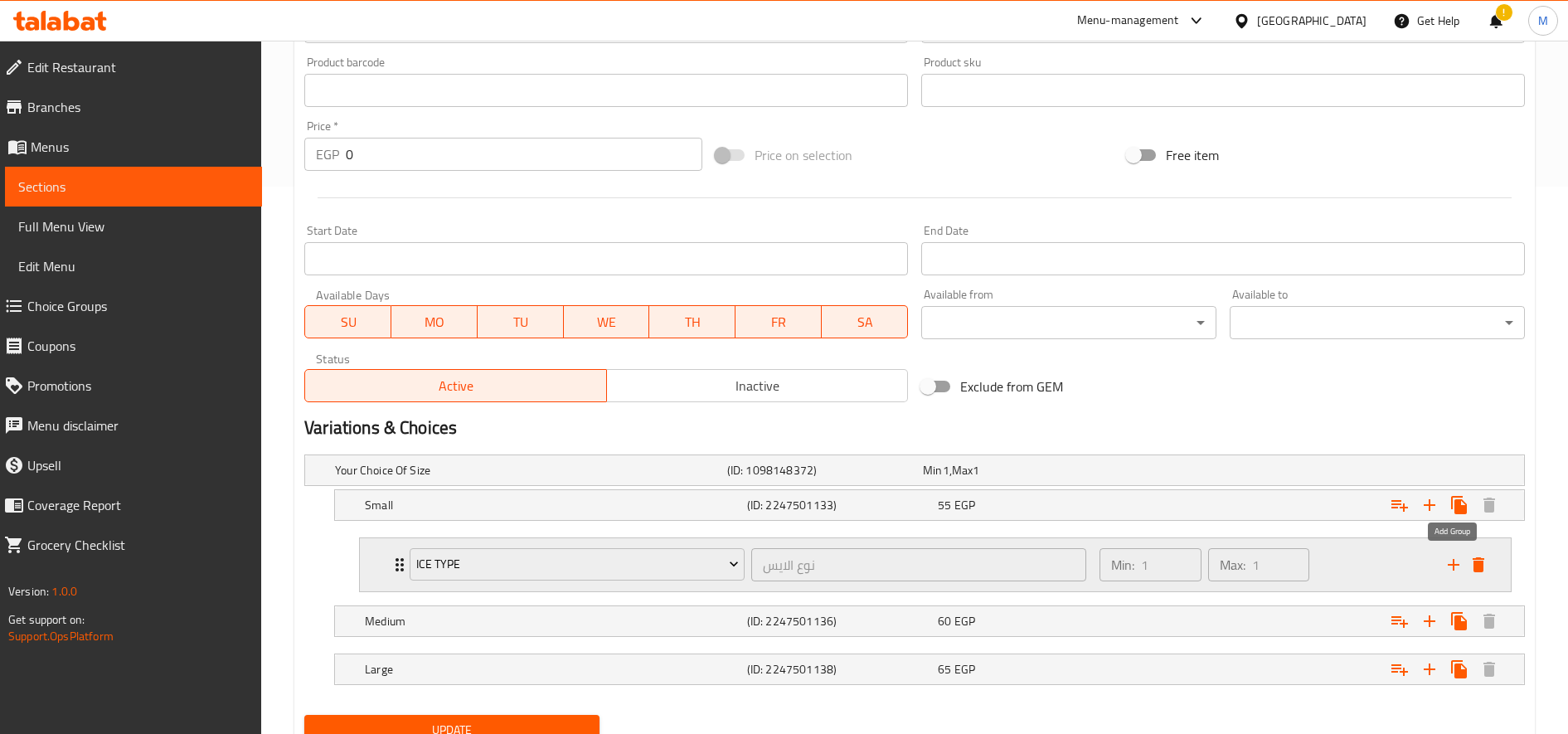
click at [1444, 559] on icon "add" at bounding box center [1453, 564] width 19 height 19
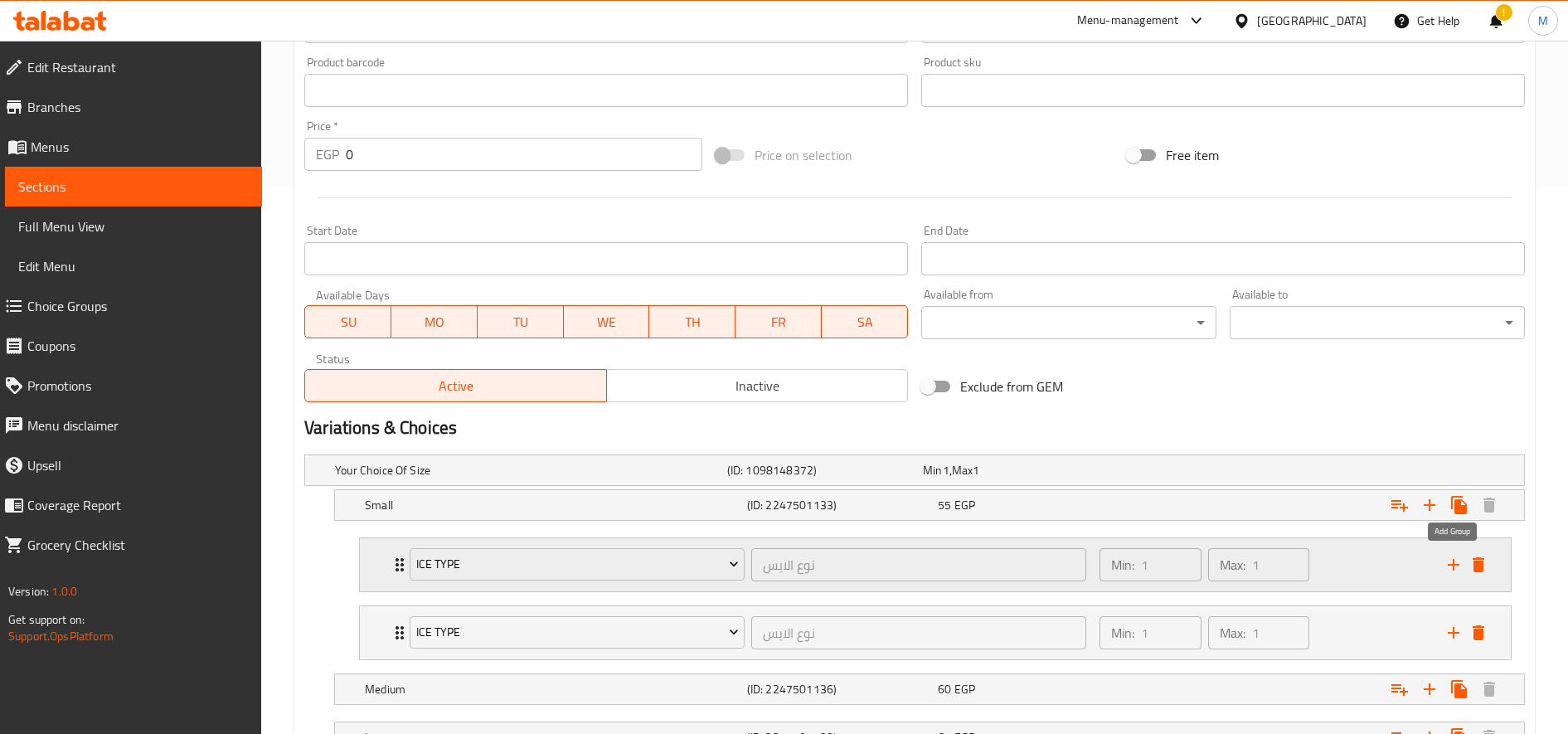
click at [1444, 559] on icon "add" at bounding box center [1453, 564] width 19 height 19
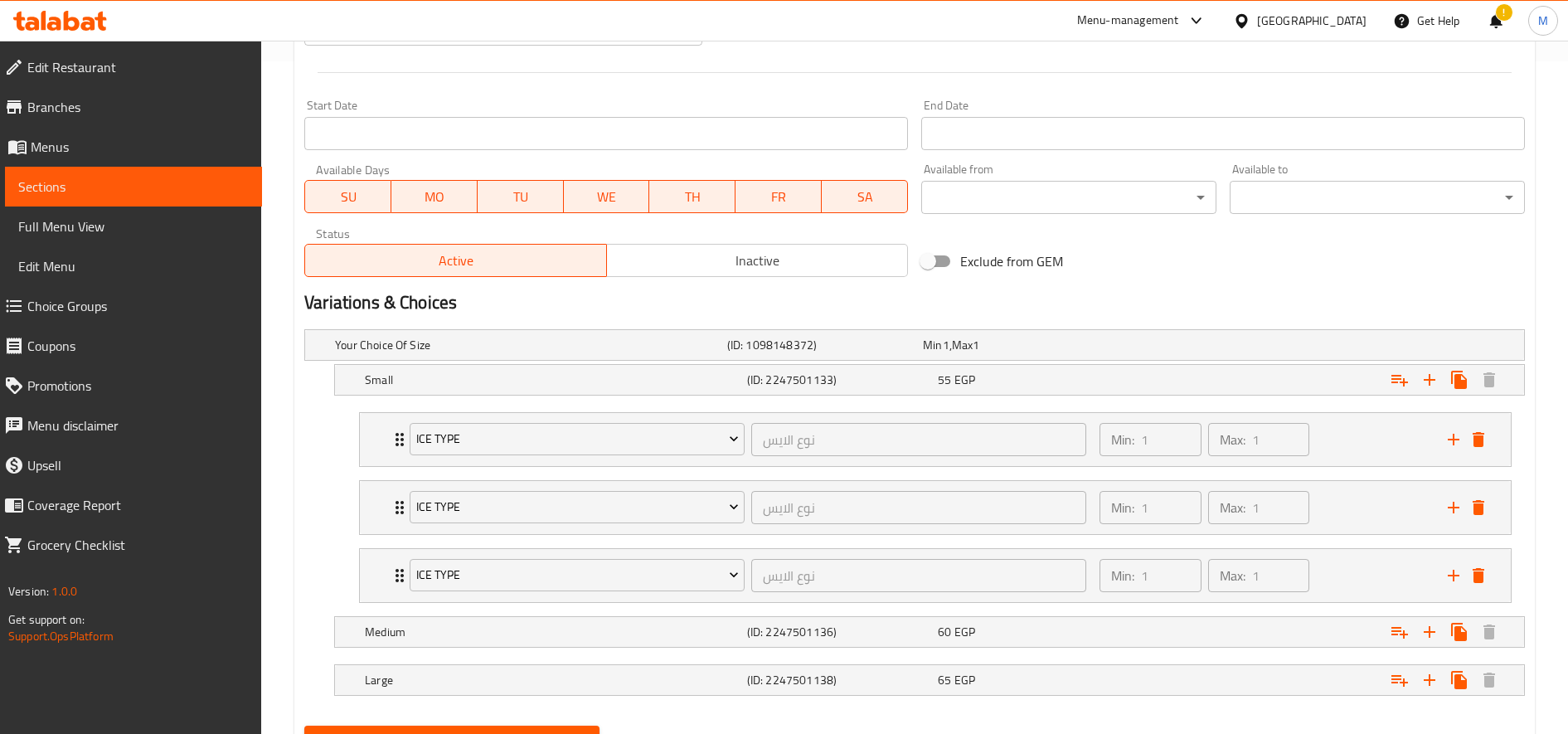
scroll to position [752, 0]
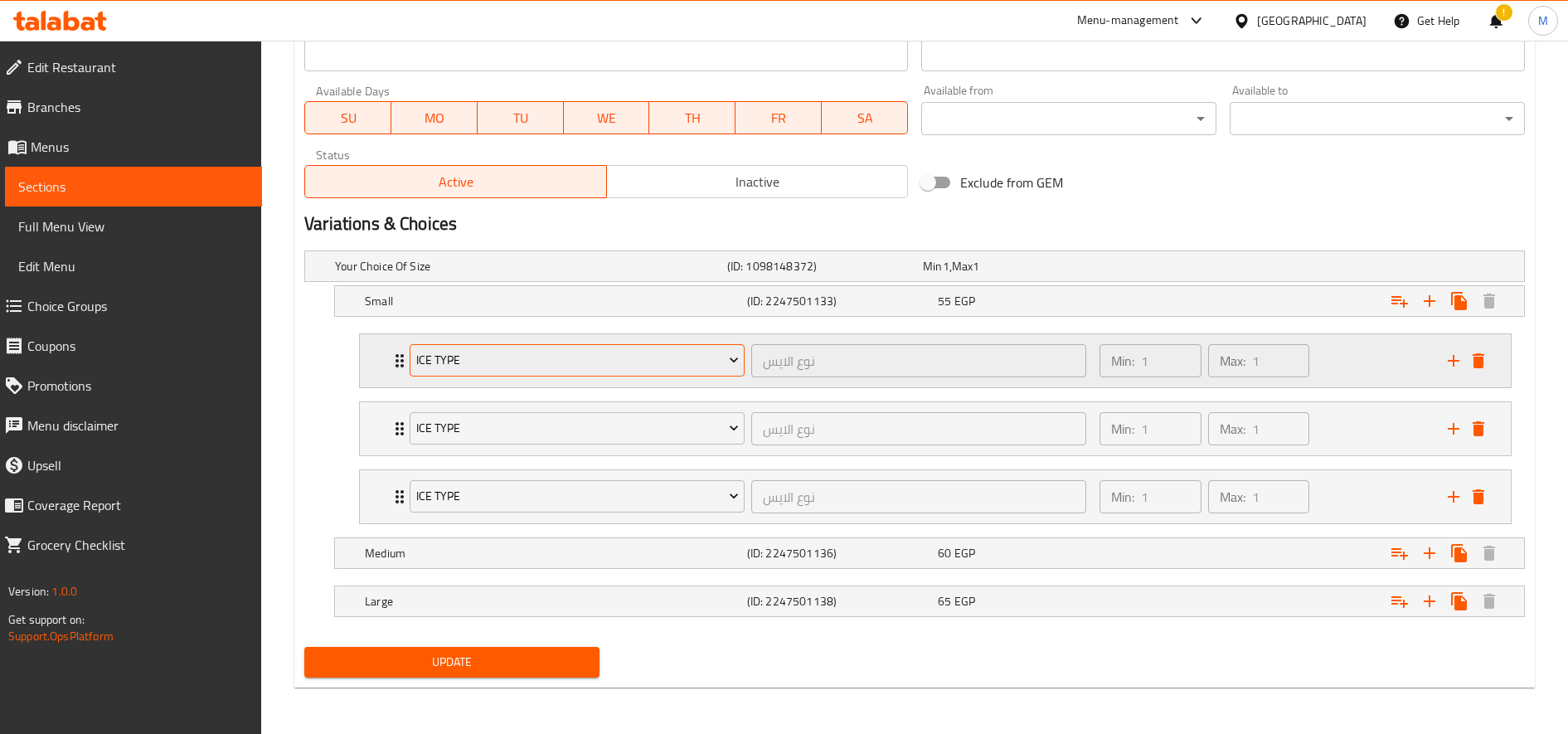
click at [521, 359] on span "Ice type" at bounding box center [578, 360] width 322 height 20
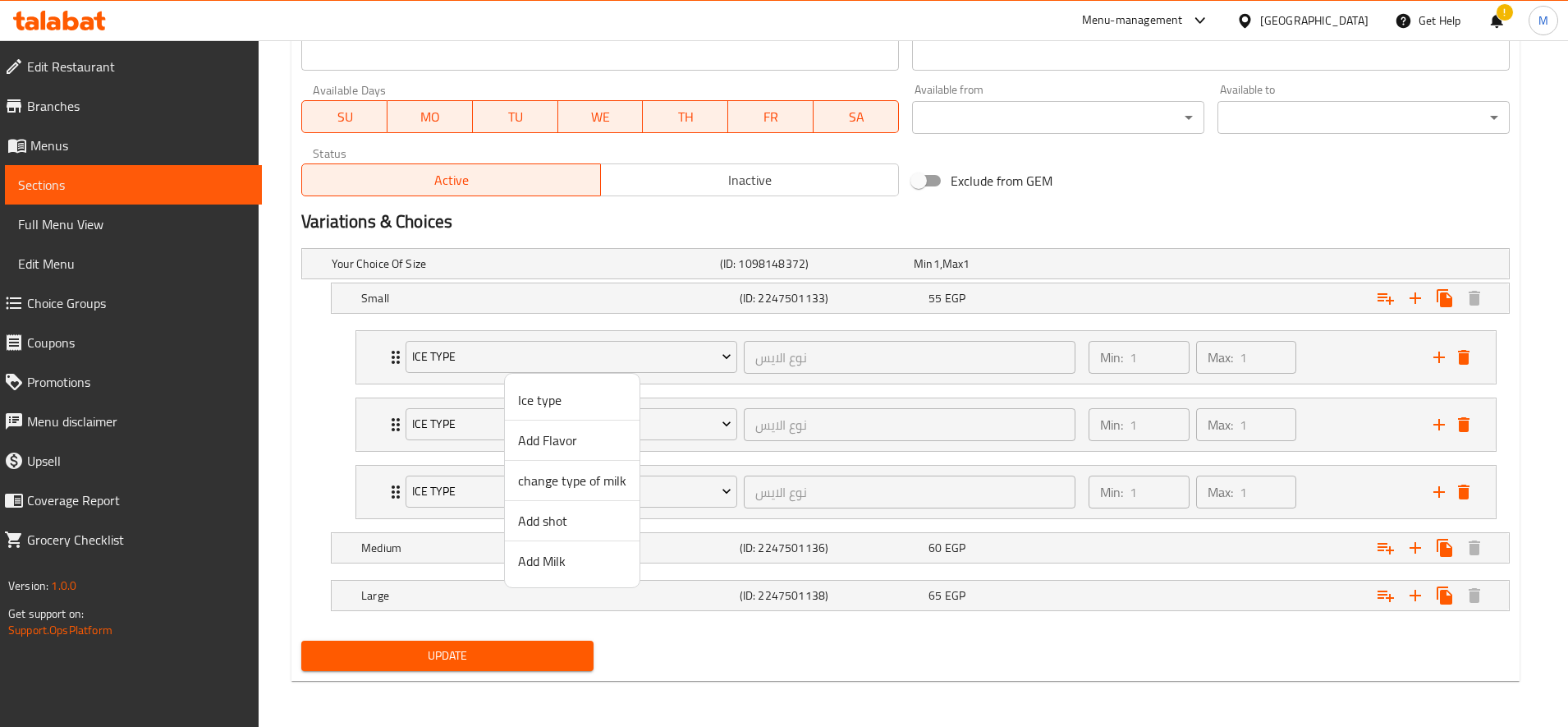
click at [554, 564] on span "Add Milk" at bounding box center [572, 560] width 108 height 19
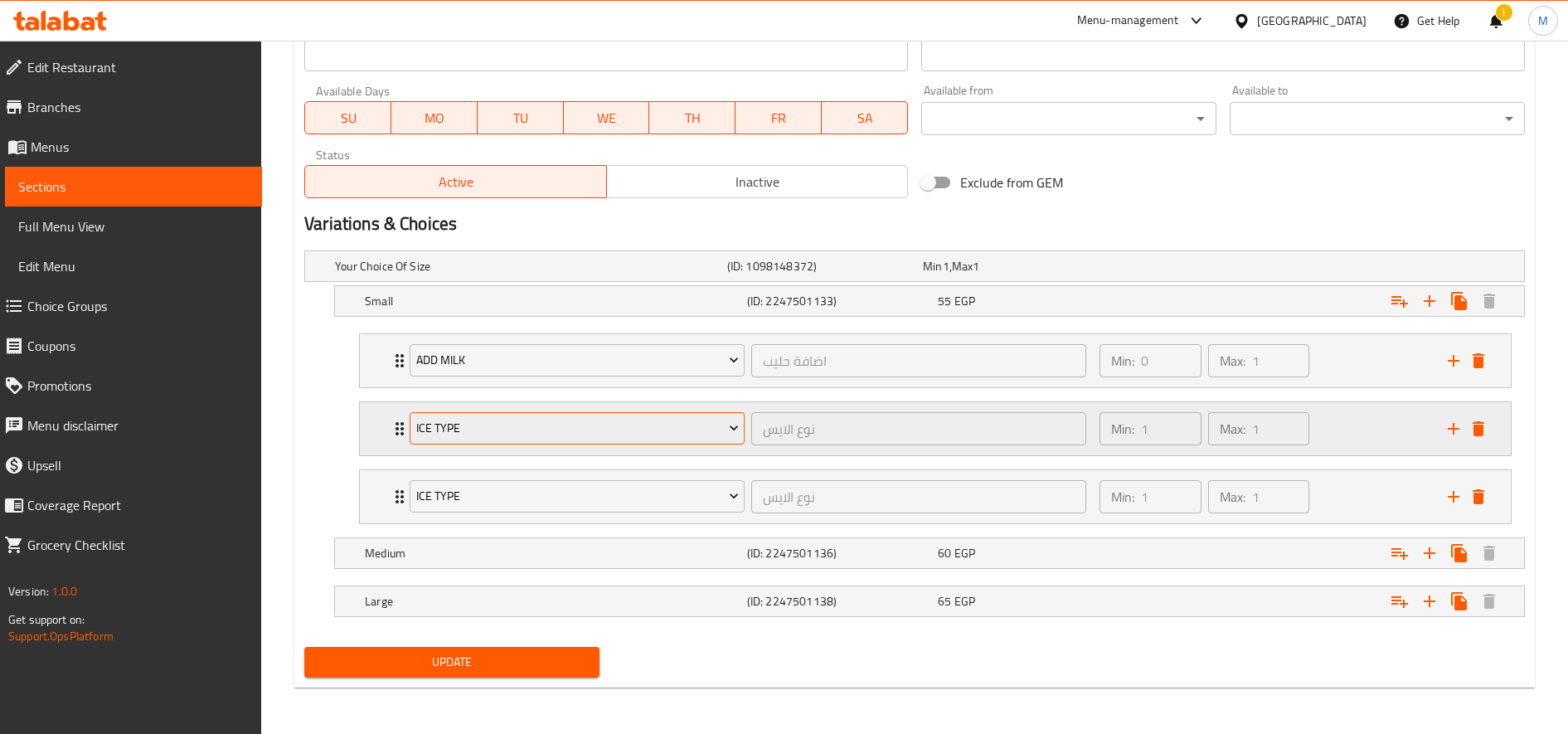
click at [601, 419] on span "Ice type" at bounding box center [578, 428] width 322 height 20
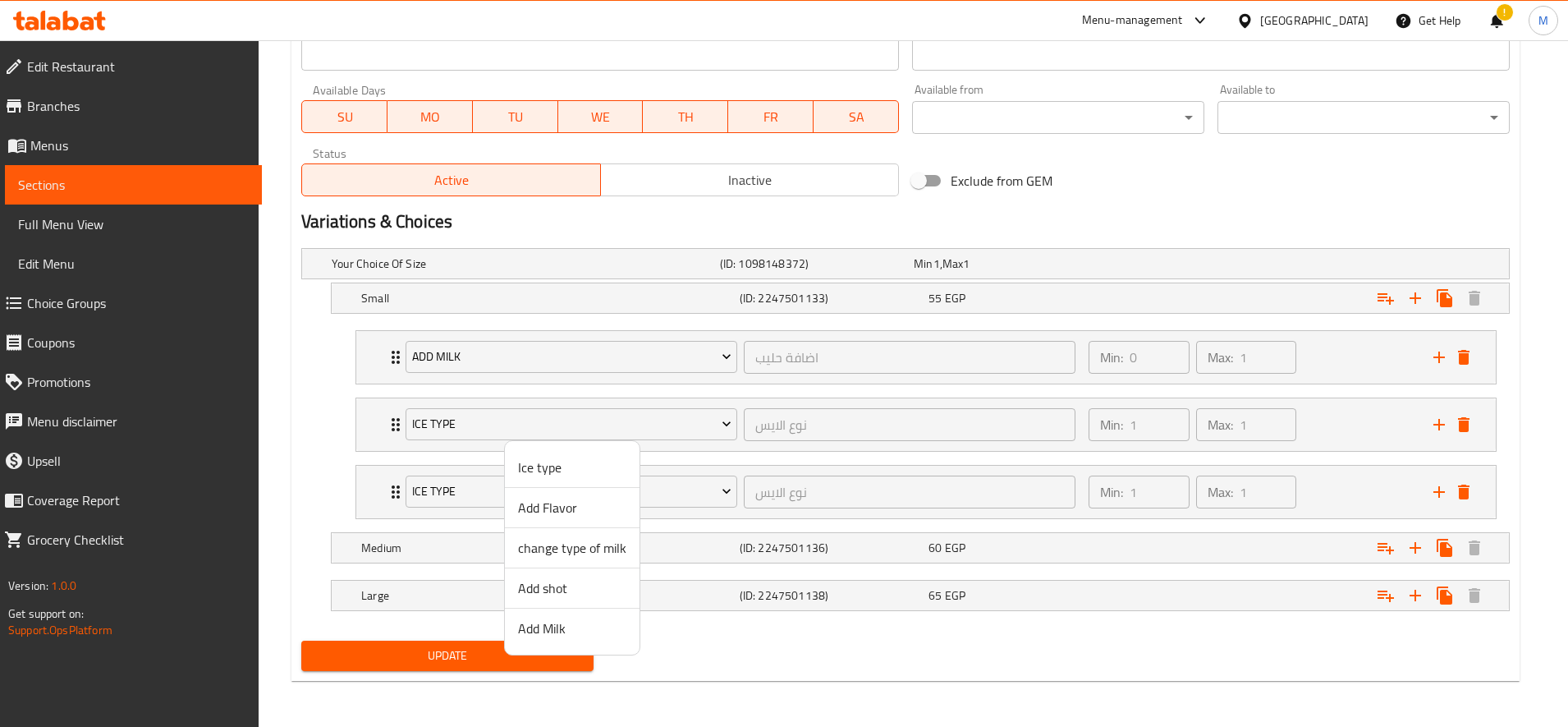
click at [568, 590] on span "Add shot" at bounding box center [572, 588] width 108 height 19
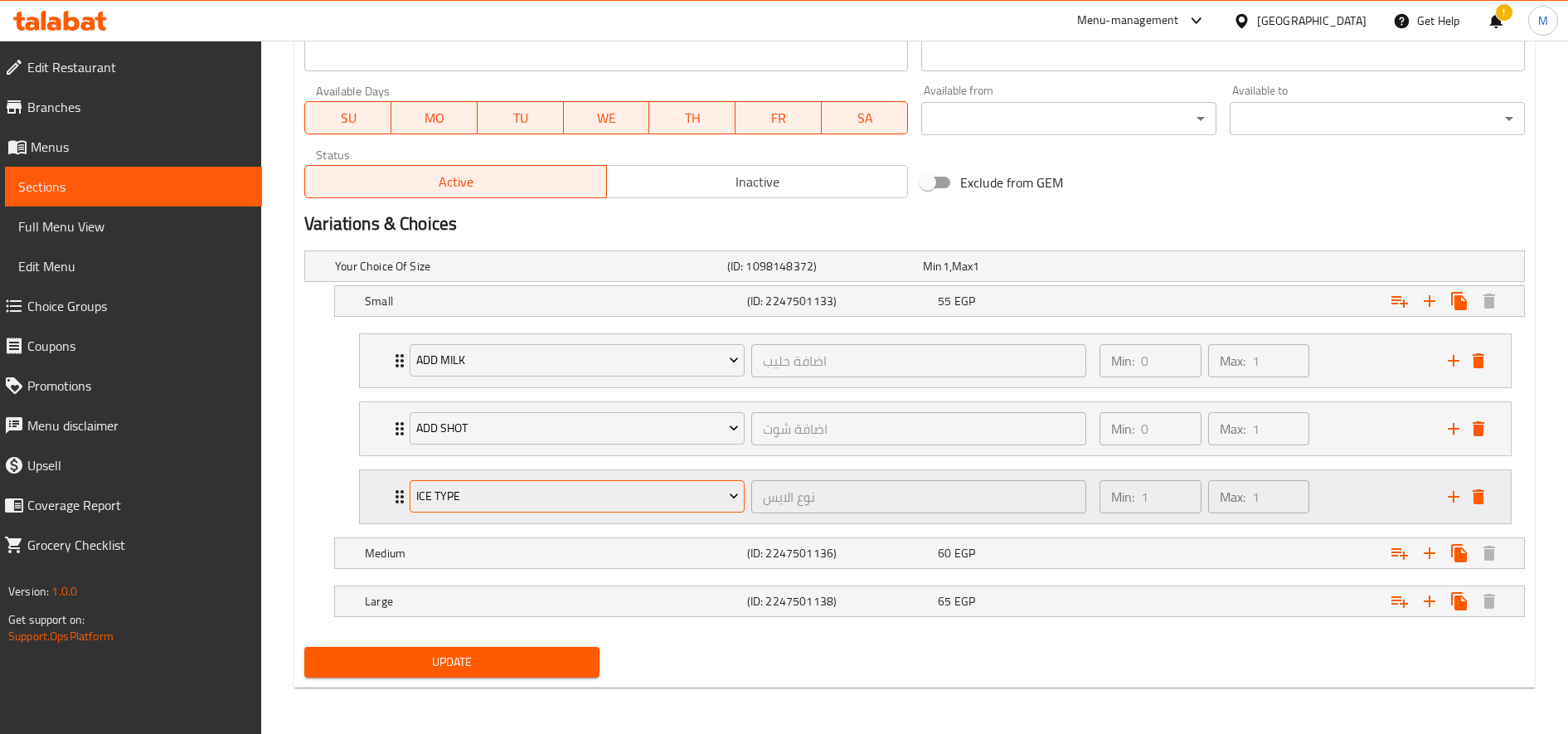
click at [559, 490] on span "Ice type" at bounding box center [578, 496] width 322 height 20
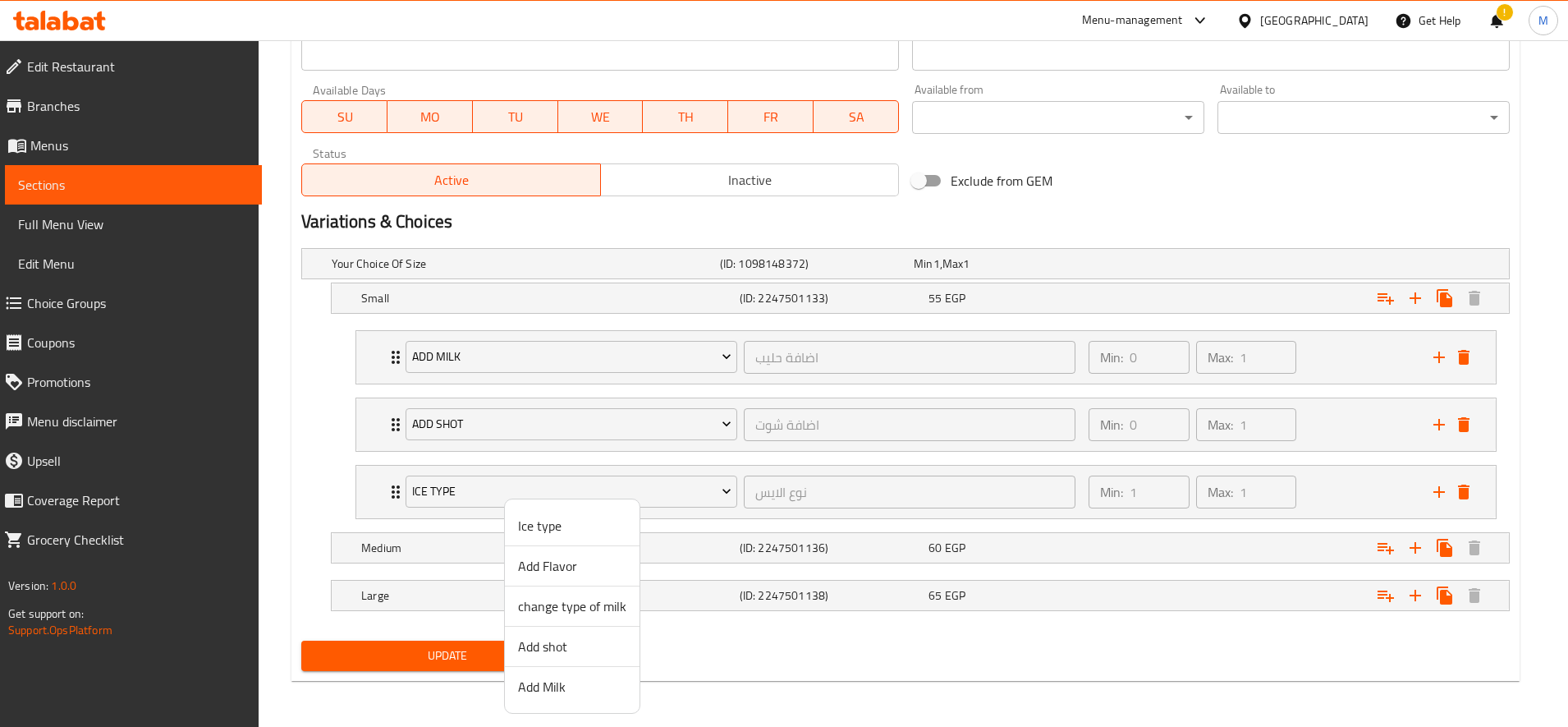
click at [571, 558] on span "Add Flavor" at bounding box center [572, 565] width 108 height 19
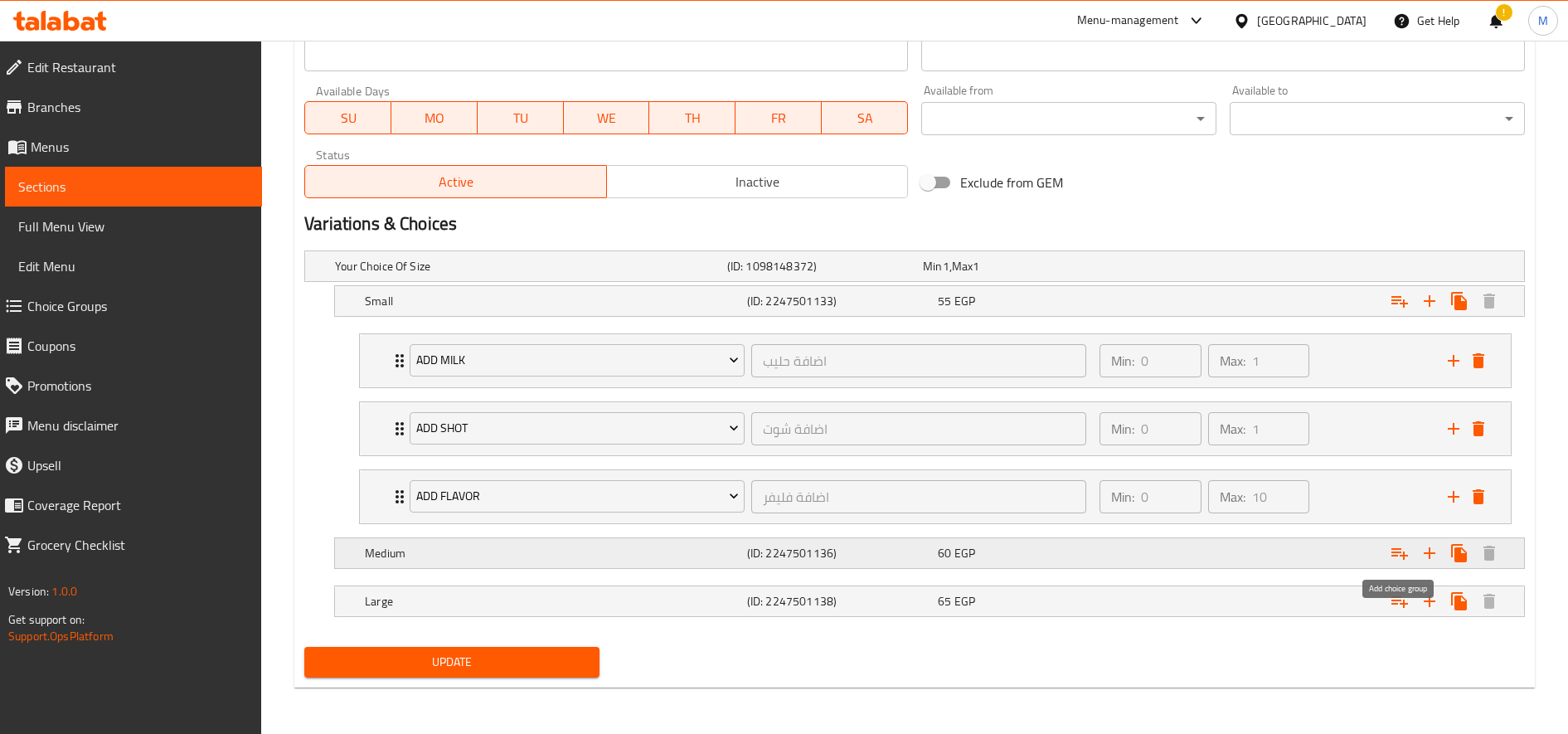
click at [1403, 554] on icon "Expand" at bounding box center [1400, 554] width 17 height 12
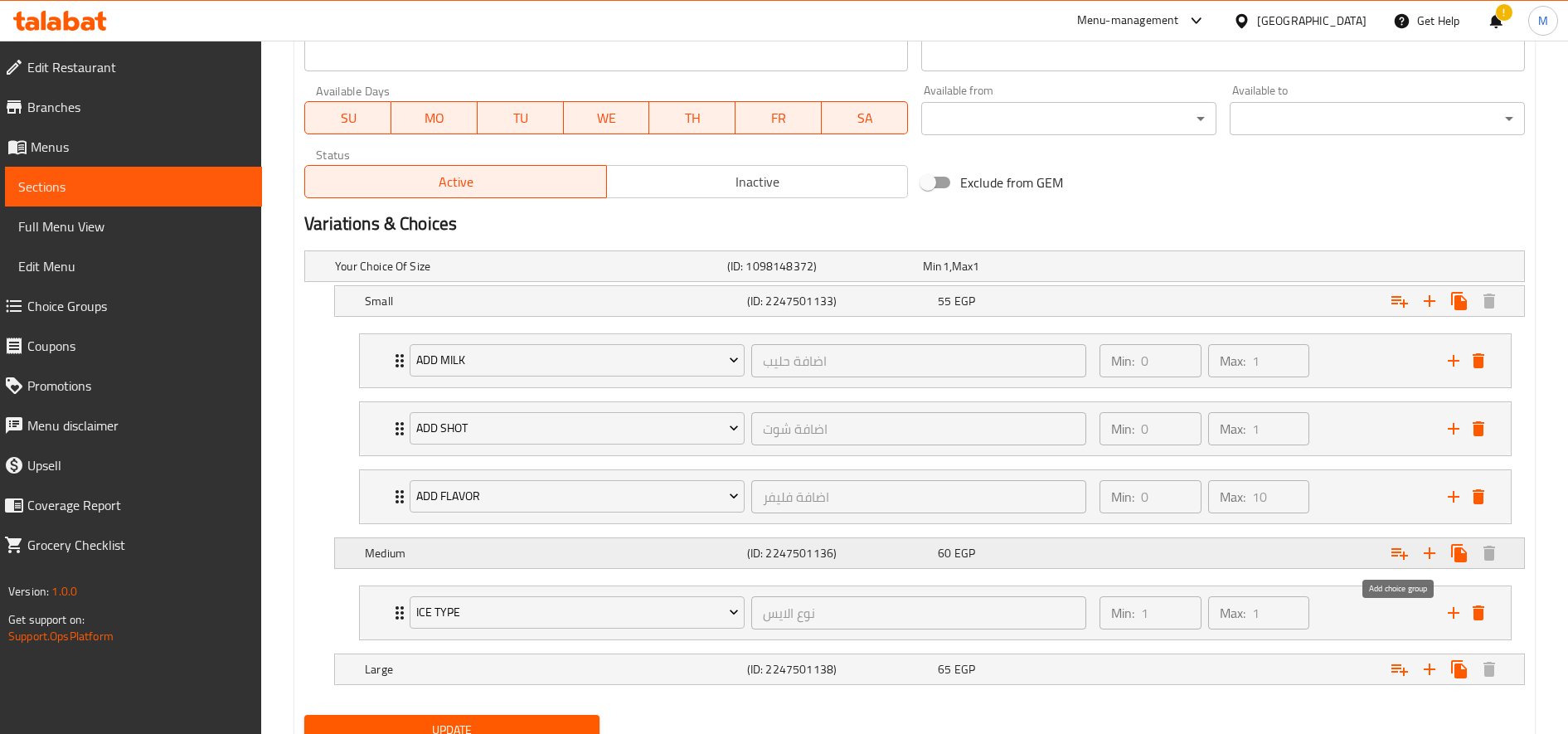
click at [1403, 554] on icon "Expand" at bounding box center [1400, 554] width 17 height 12
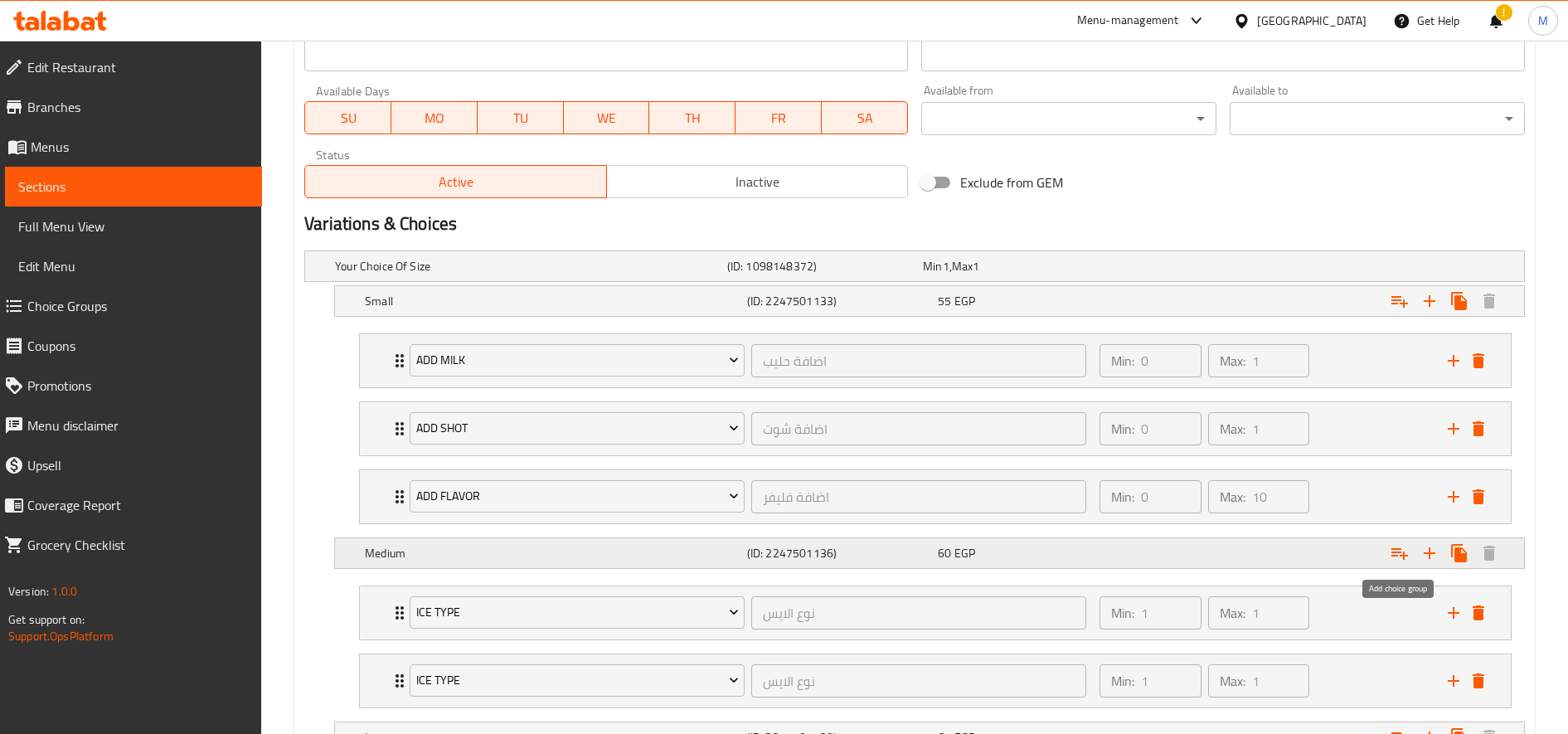
click at [1403, 554] on icon "Expand" at bounding box center [1400, 554] width 17 height 12
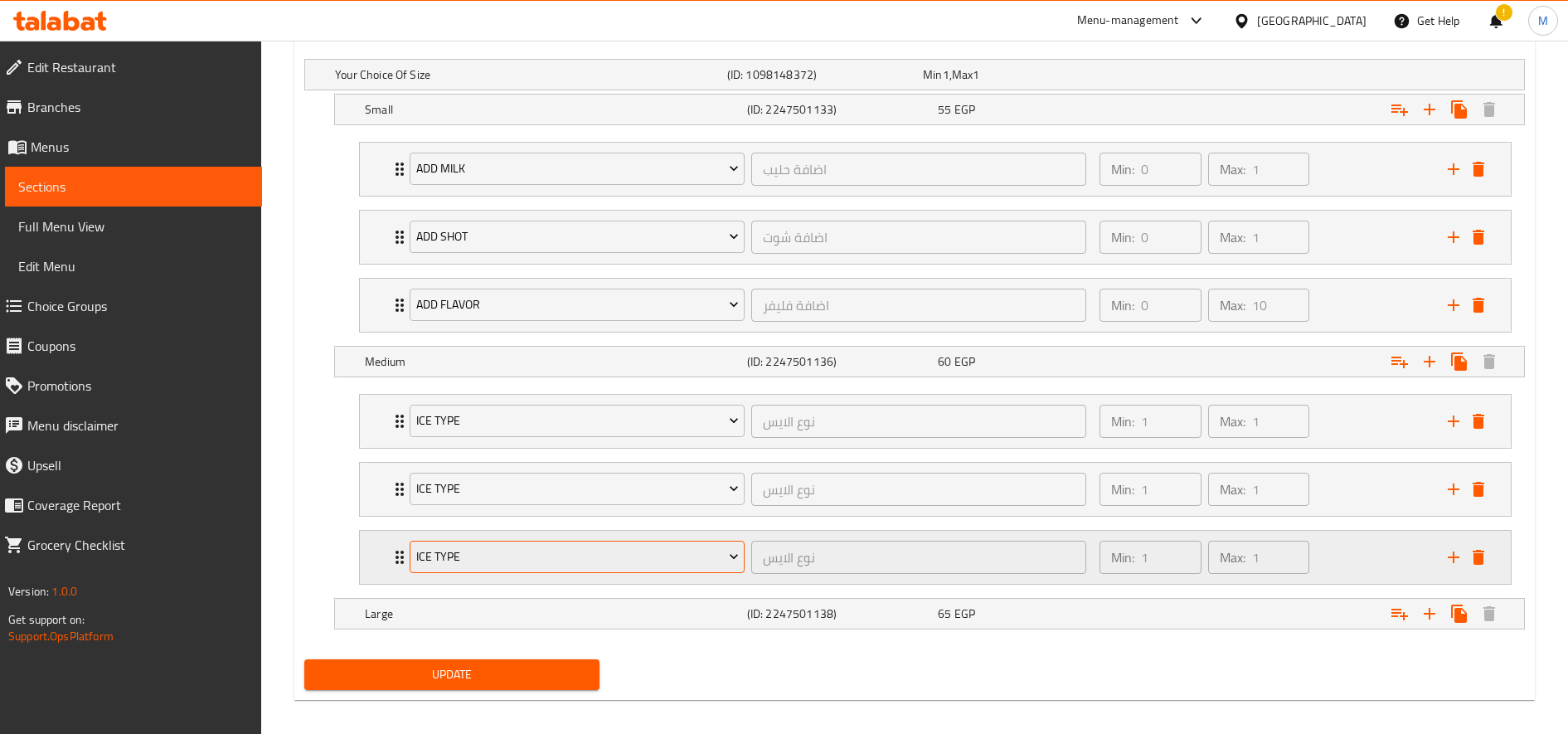
scroll to position [955, 0]
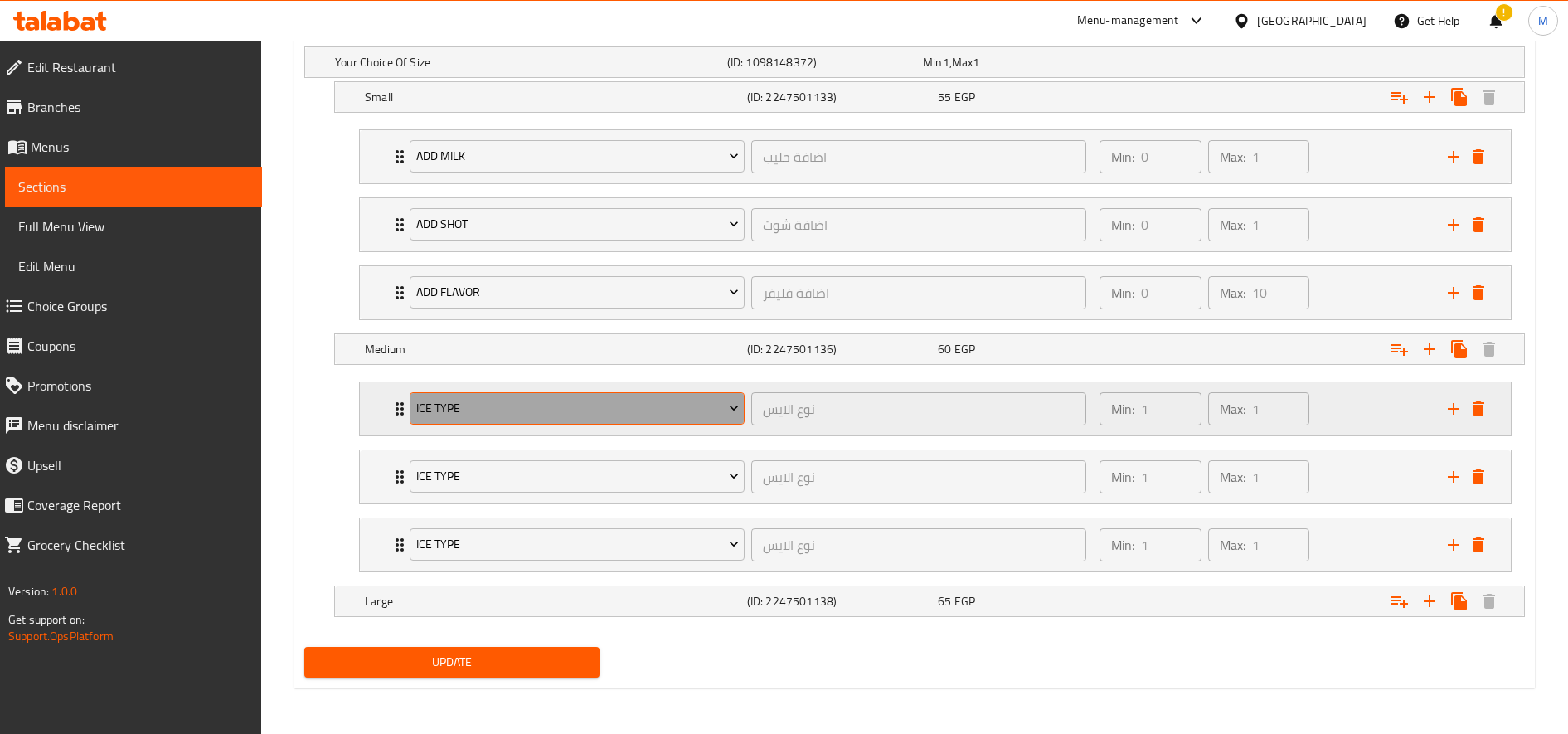
click at [578, 417] on span "Ice type" at bounding box center [578, 408] width 322 height 20
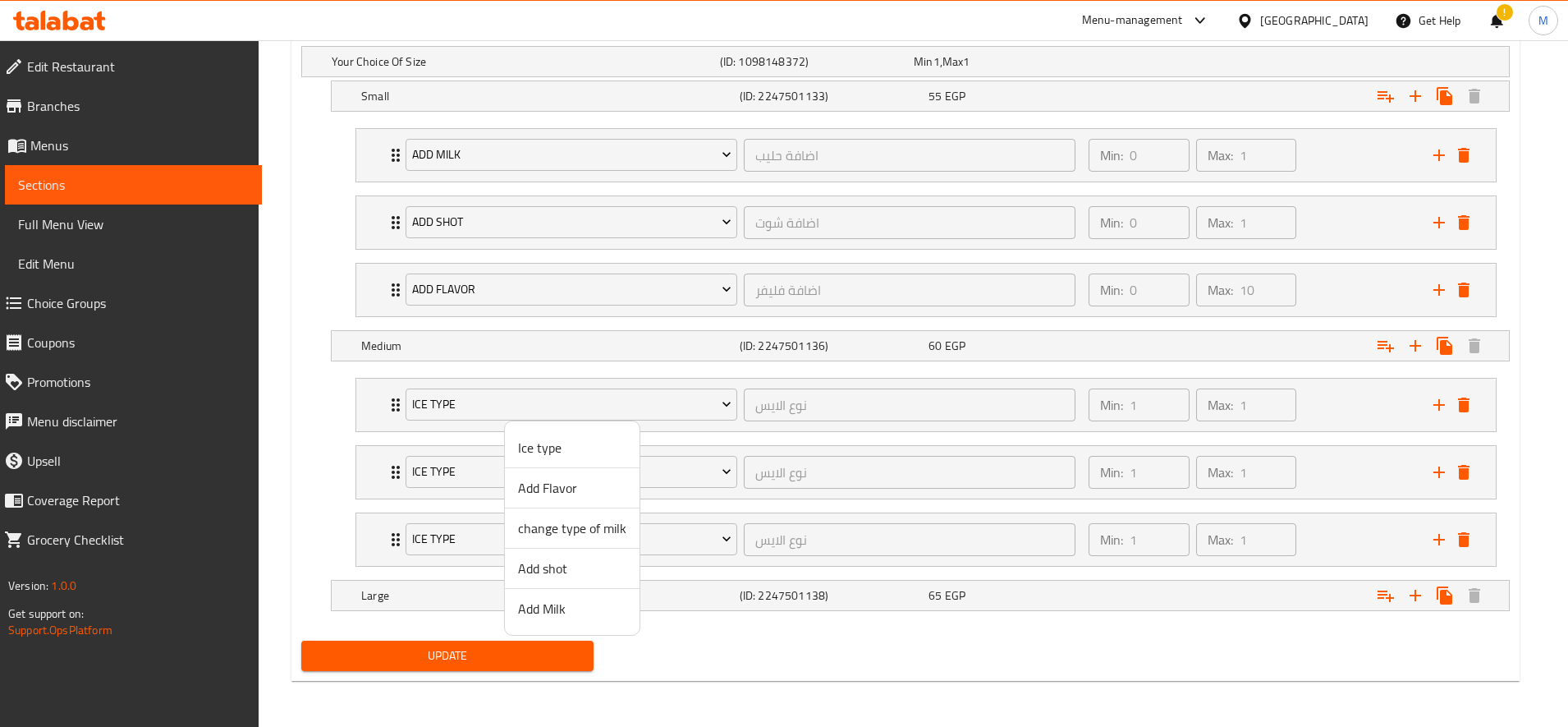
click at [585, 611] on span "Add Milk" at bounding box center [572, 608] width 108 height 19
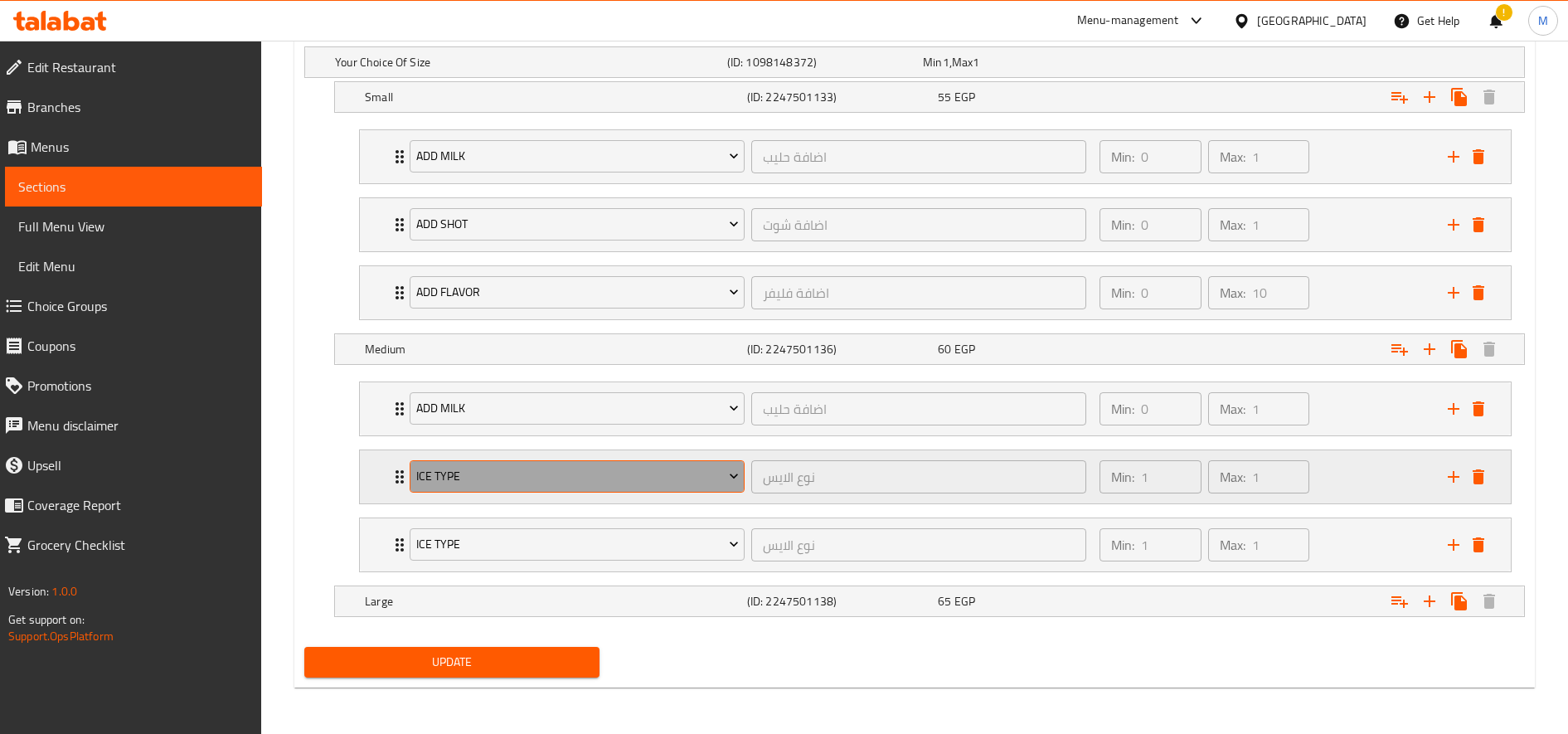
click at [538, 478] on span "Ice type" at bounding box center [578, 476] width 322 height 20
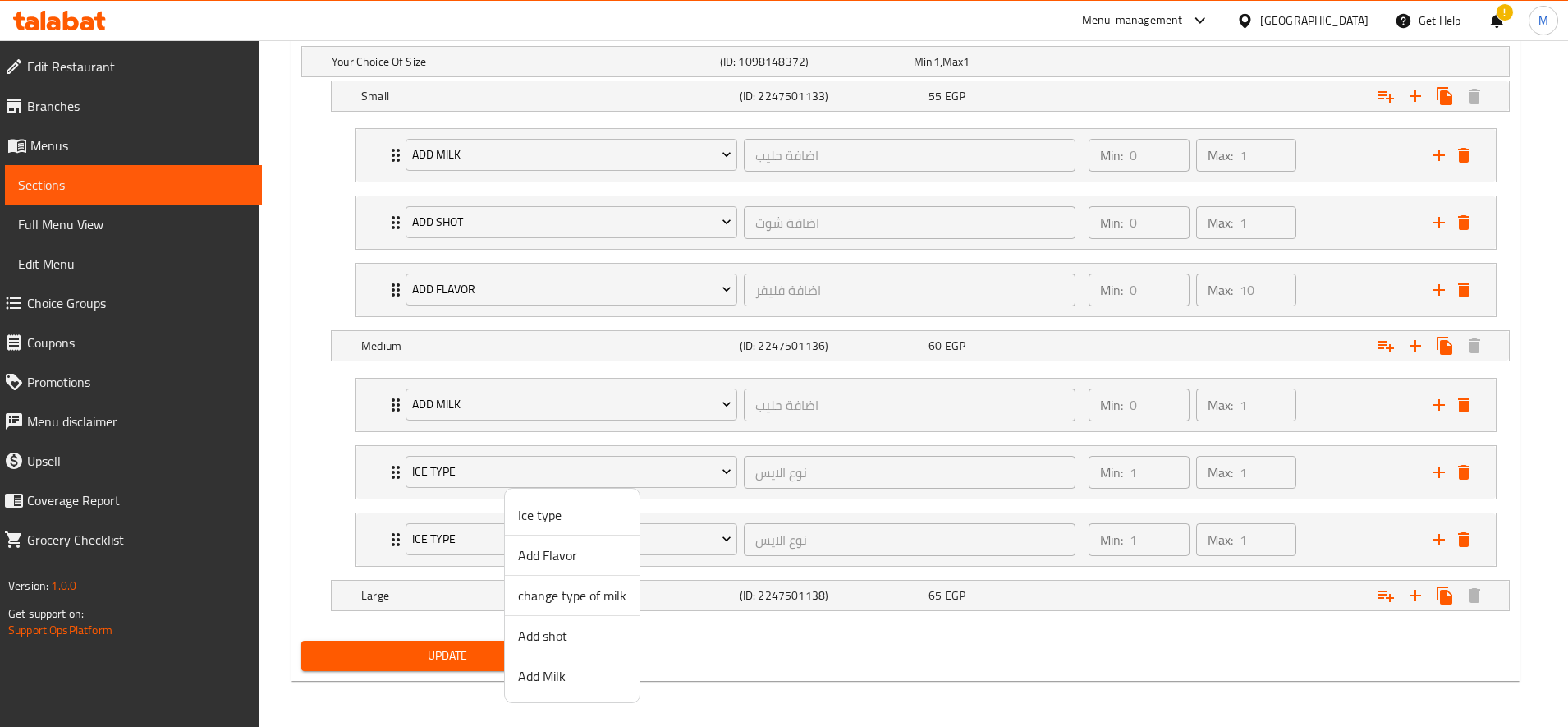
drag, startPoint x: 568, startPoint y: 626, endPoint x: 555, endPoint y: 564, distance: 63.3
click at [568, 627] on span "Add shot" at bounding box center [572, 635] width 108 height 19
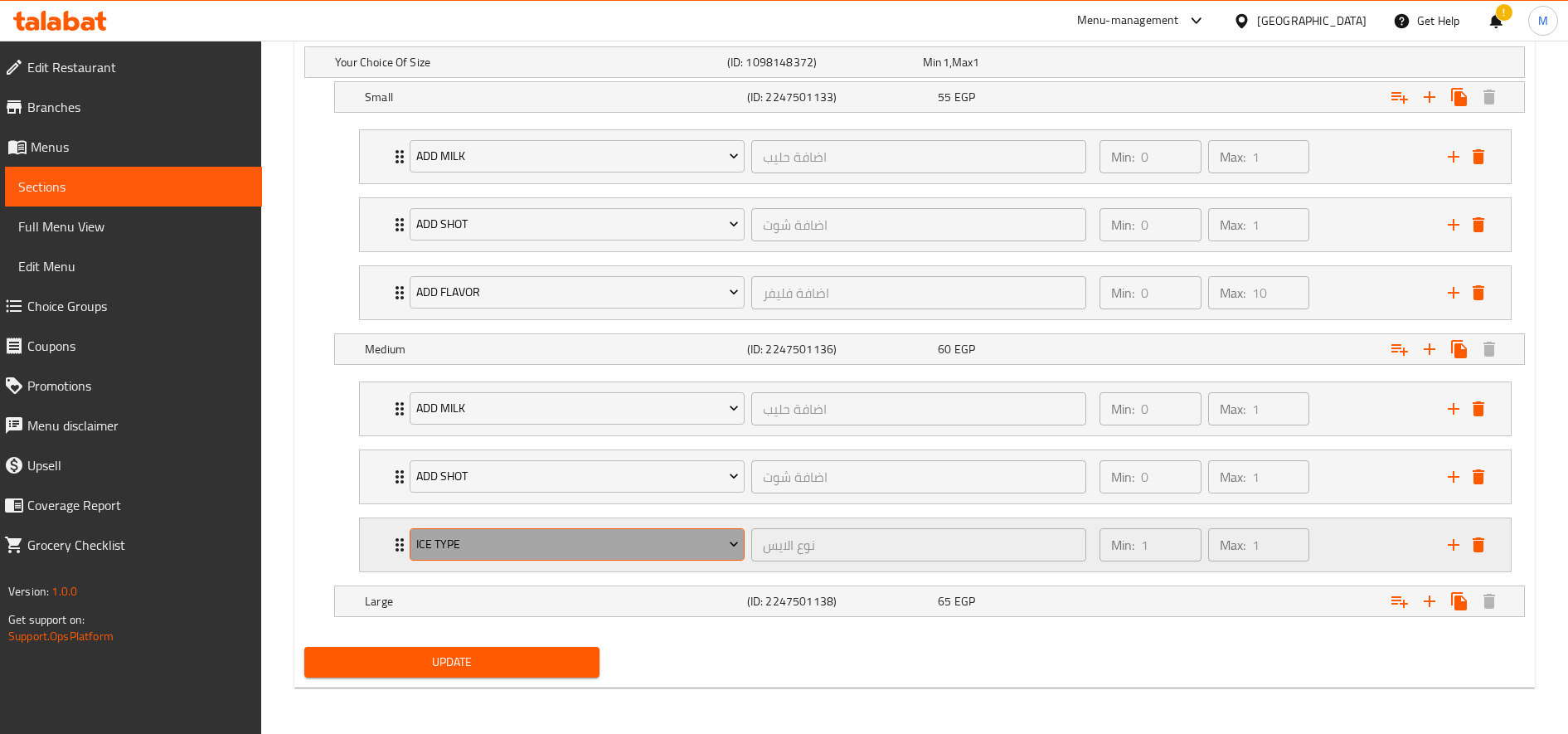
click at [549, 537] on span "Ice type" at bounding box center [578, 544] width 322 height 20
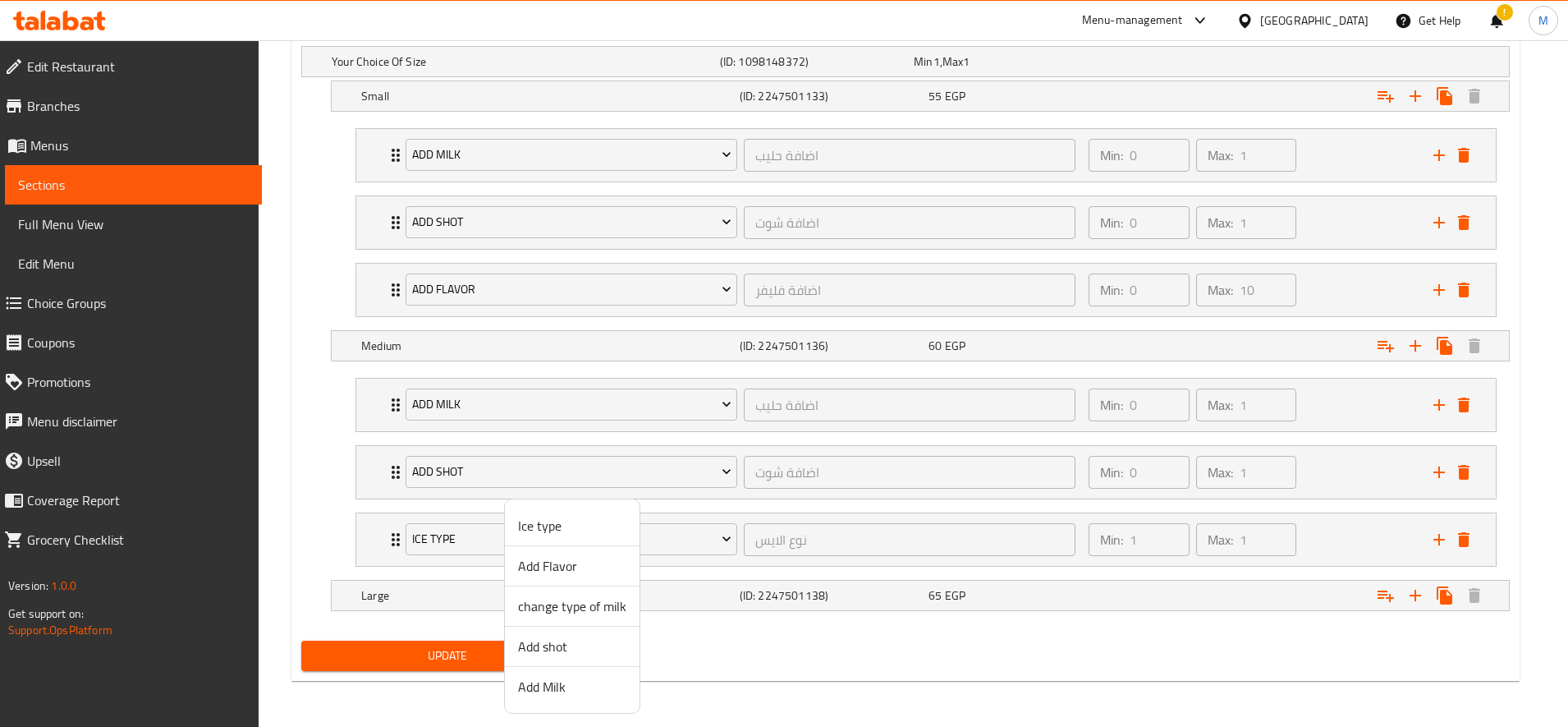
click at [573, 567] on span "Add Flavor" at bounding box center [572, 565] width 108 height 19
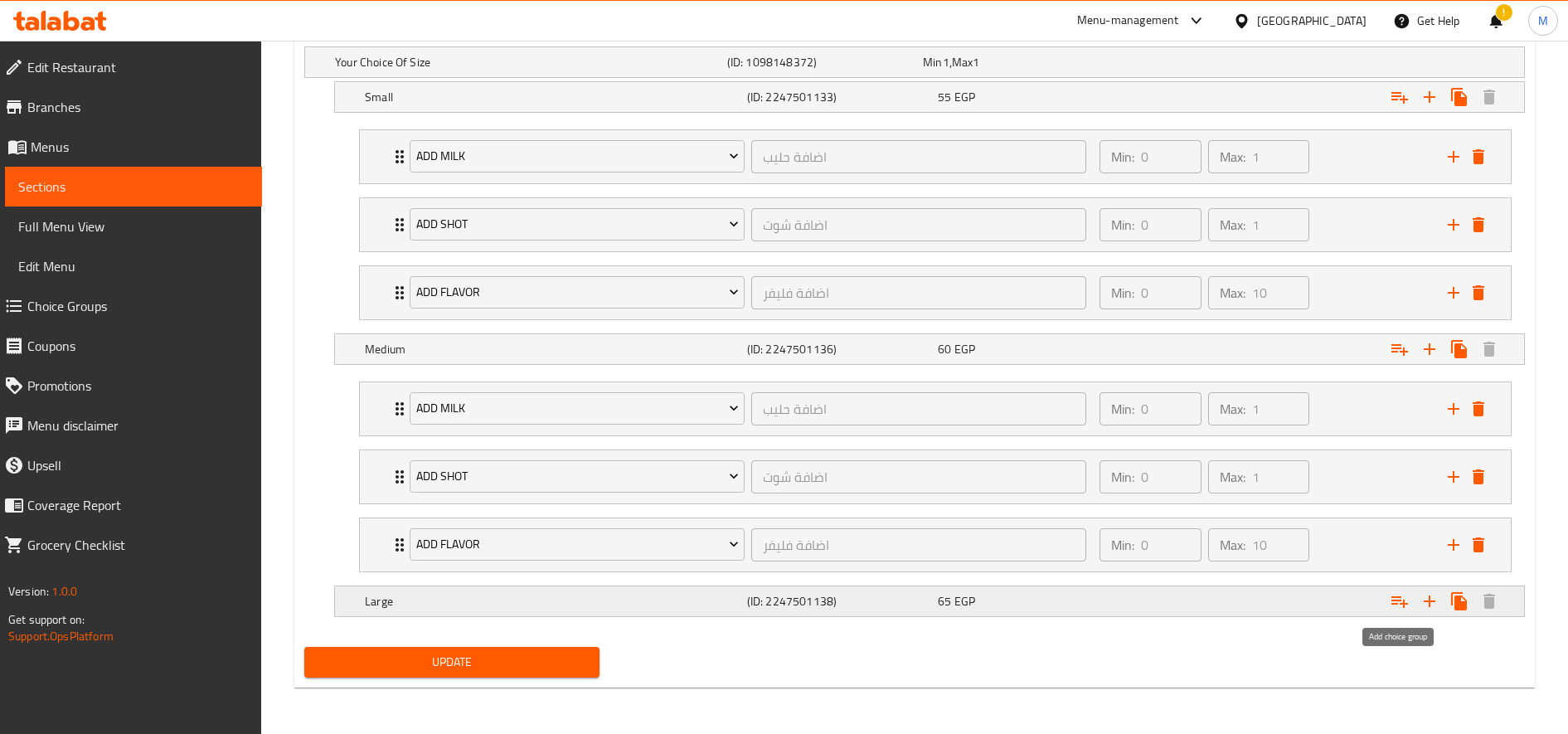
click at [1411, 601] on button "Expand" at bounding box center [1400, 601] width 30 height 30
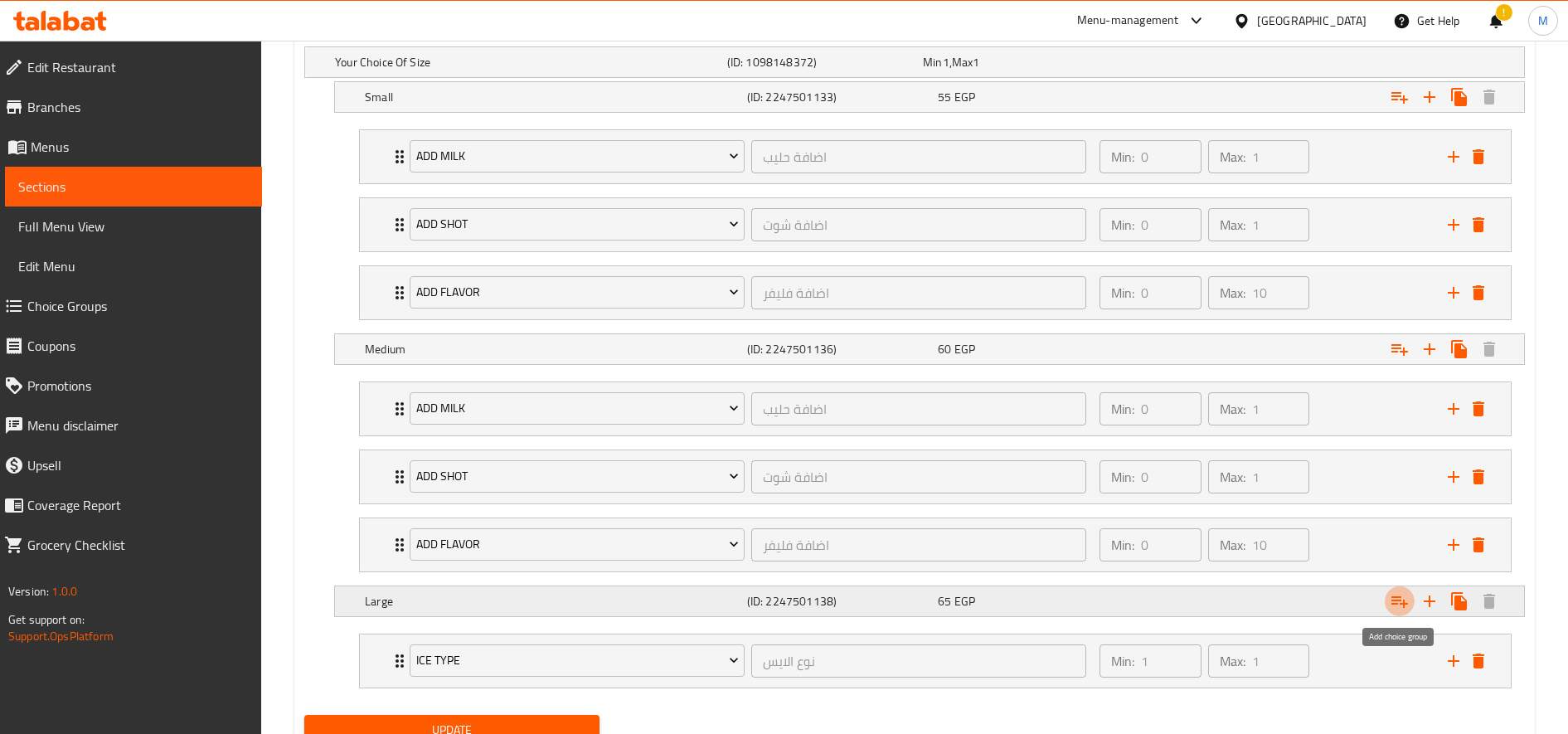
click at [1409, 600] on icon "Expand" at bounding box center [1399, 601] width 19 height 19
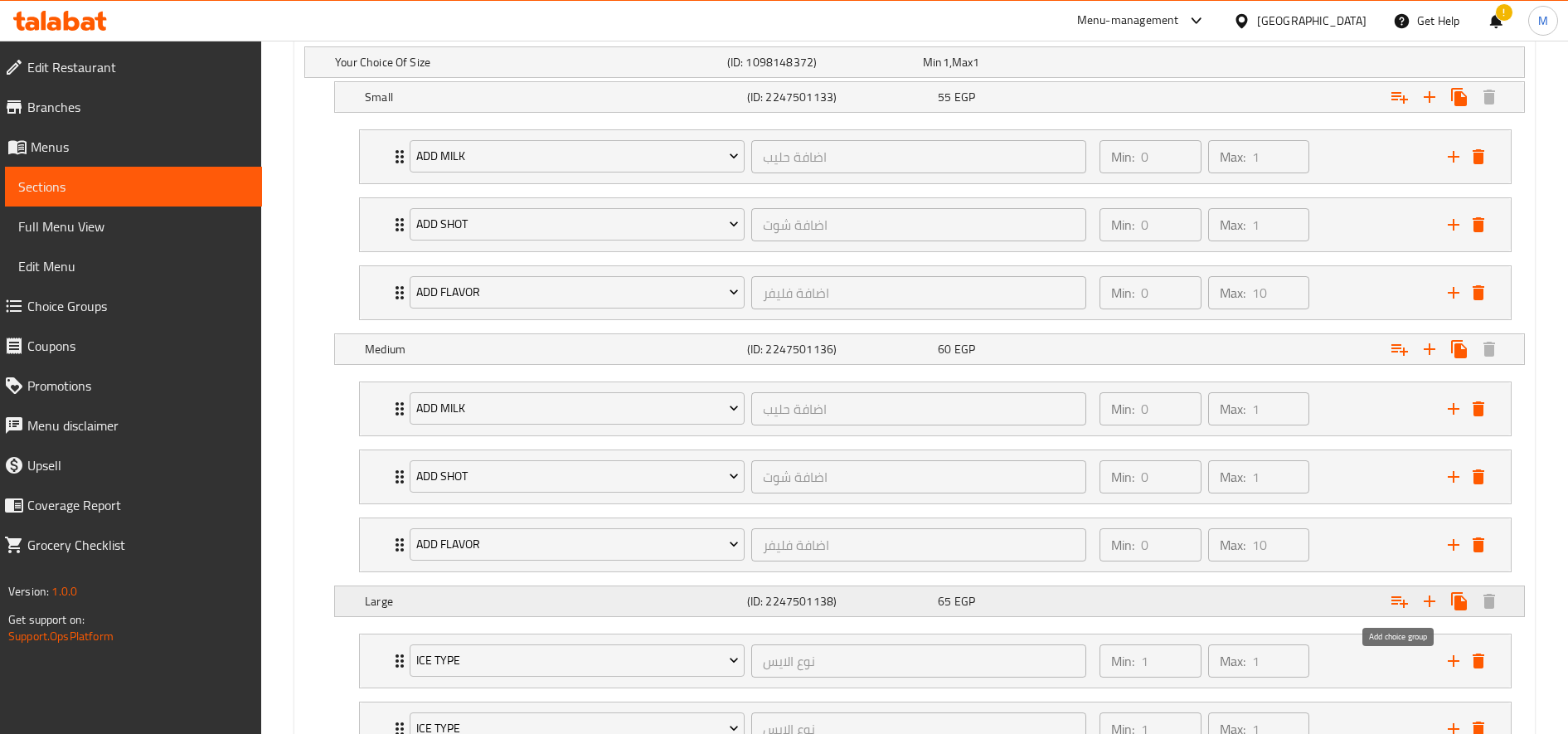
click at [1409, 600] on icon "Expand" at bounding box center [1399, 601] width 19 height 19
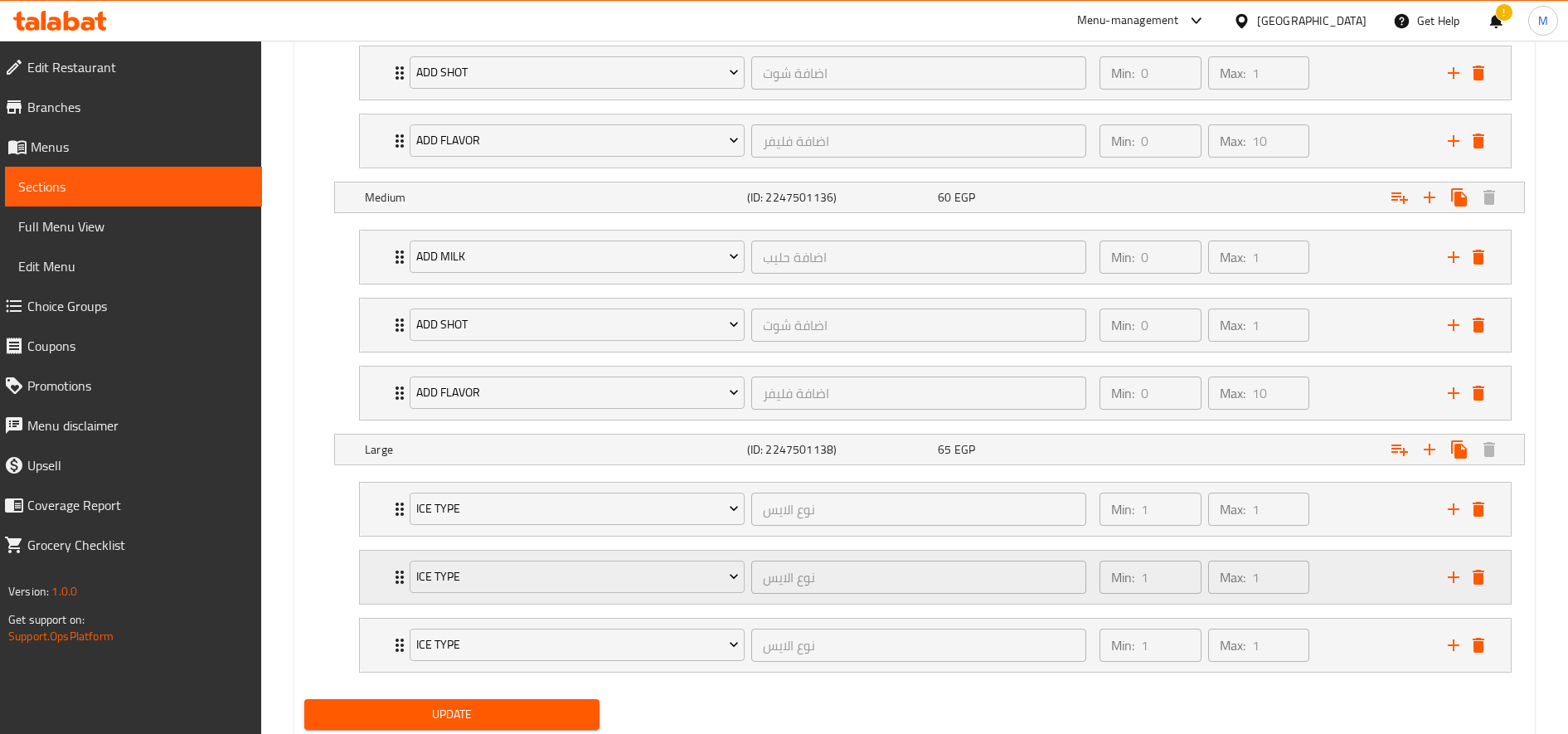
scroll to position [1159, 0]
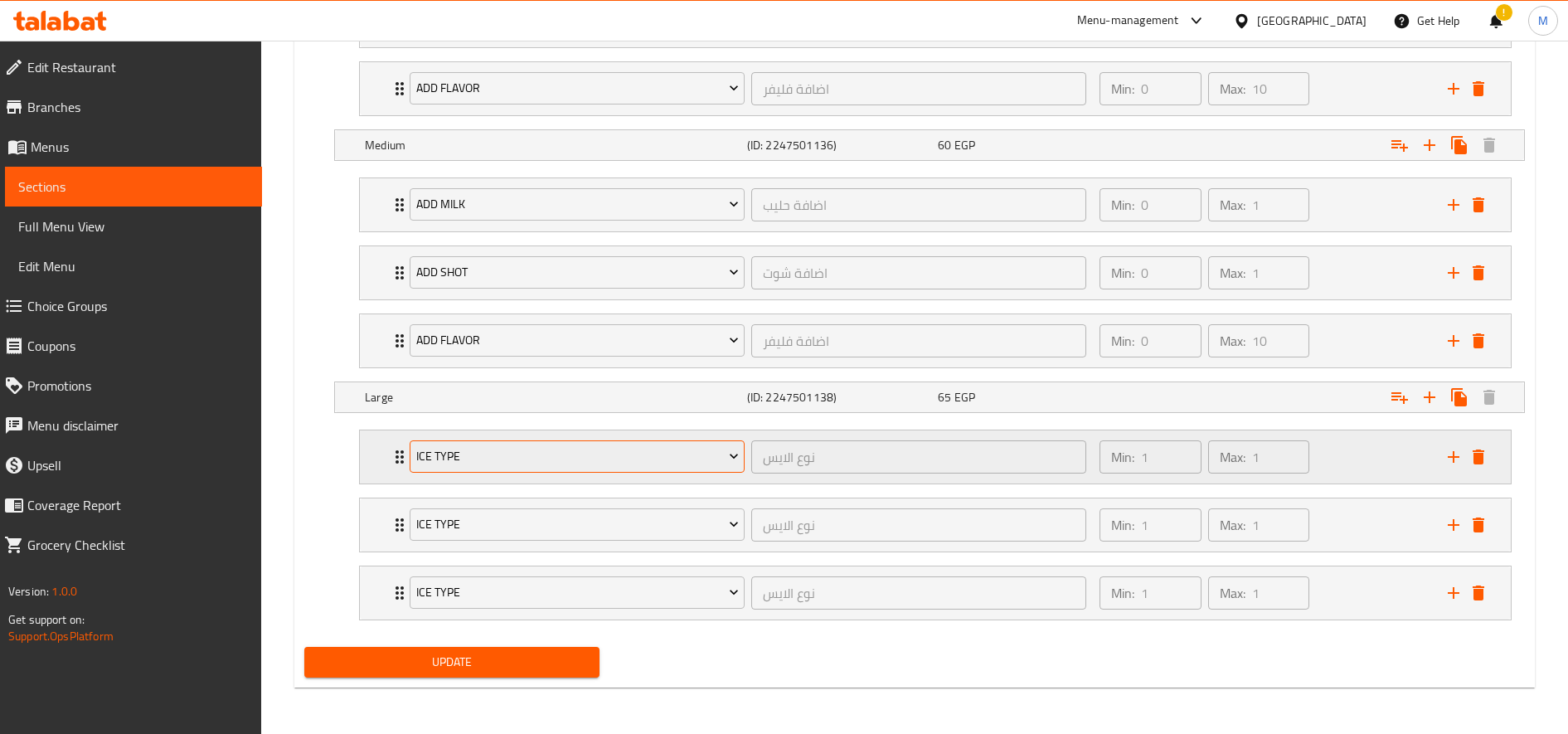
click at [537, 448] on span "Ice type" at bounding box center [578, 456] width 322 height 20
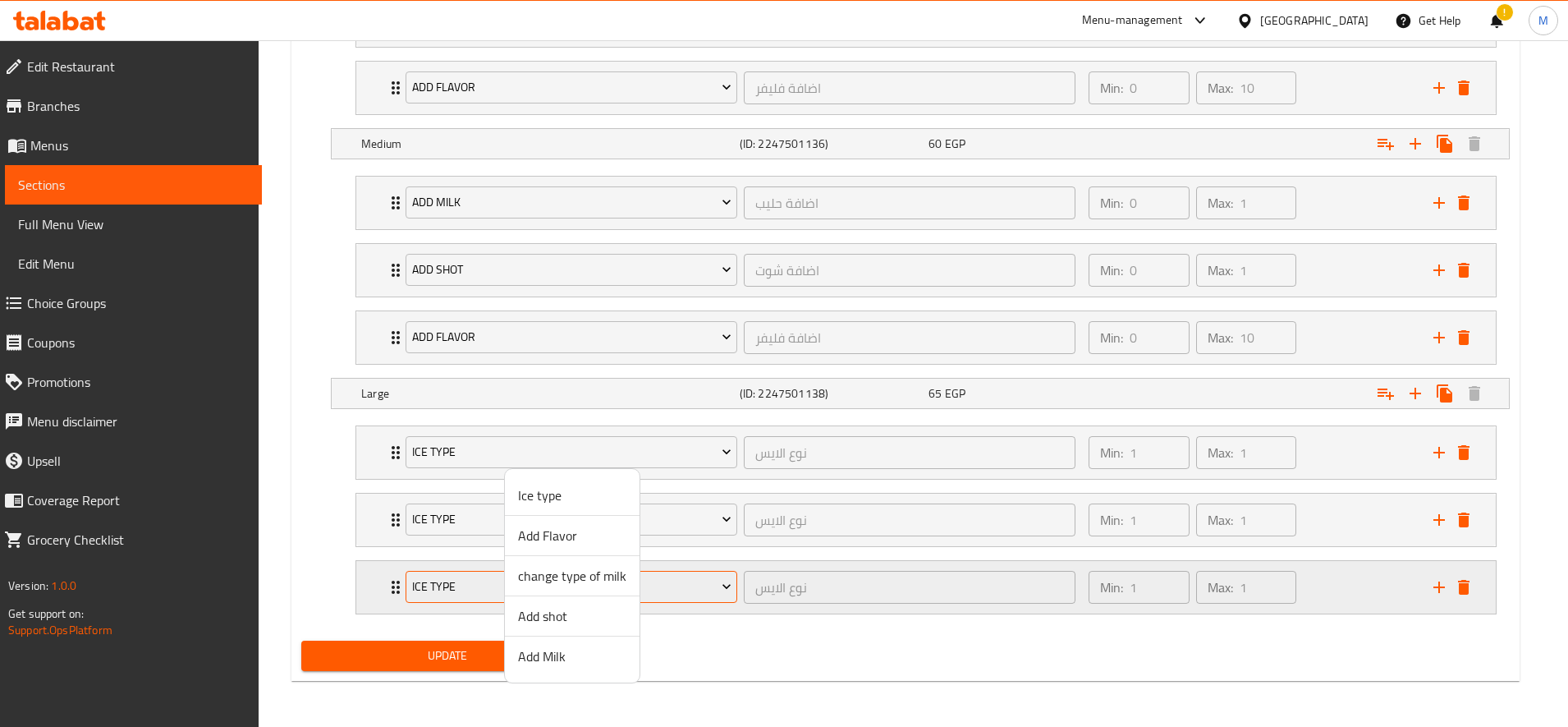
click at [555, 655] on span "Add Milk" at bounding box center [572, 655] width 108 height 19
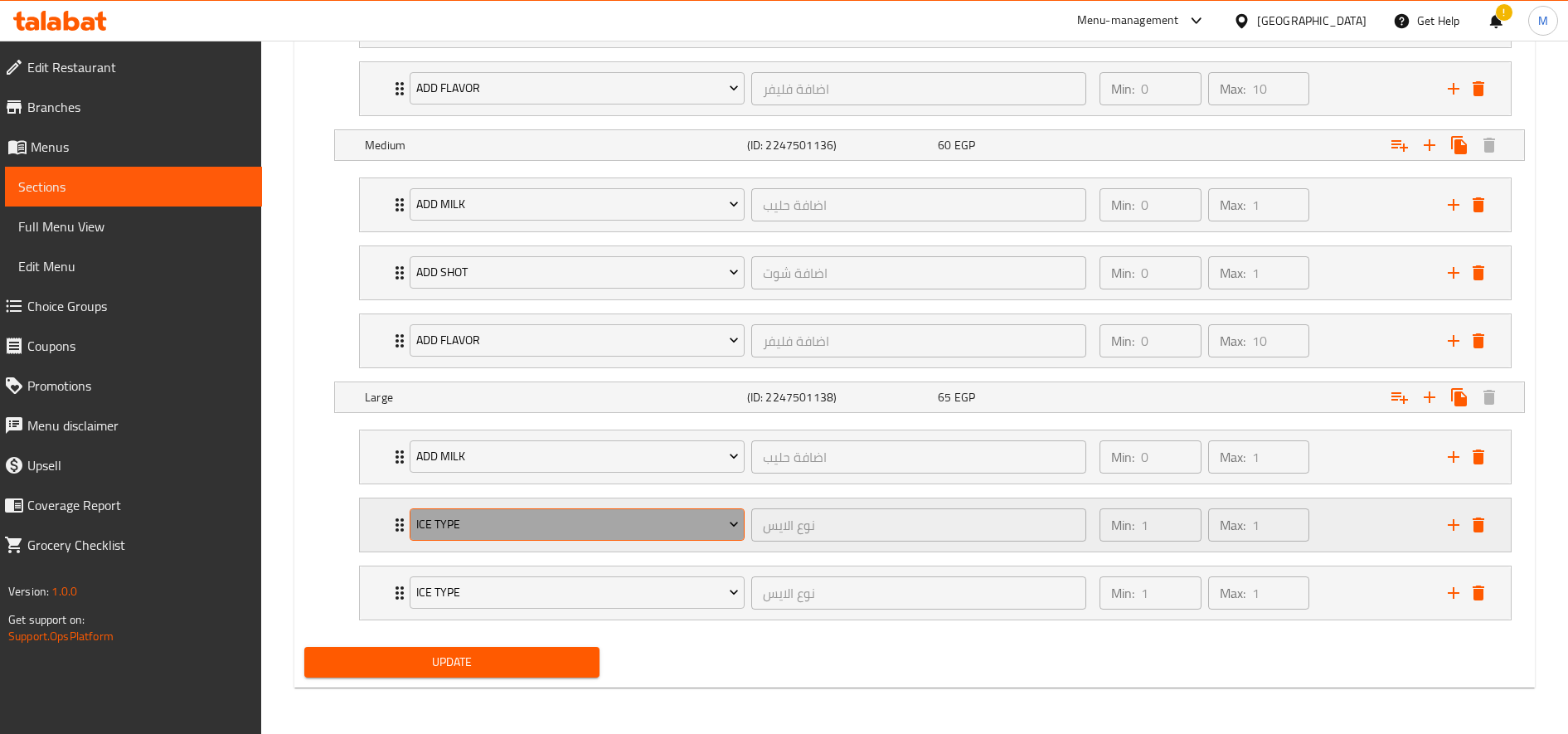
click at [534, 519] on span "Ice type" at bounding box center [578, 524] width 322 height 20
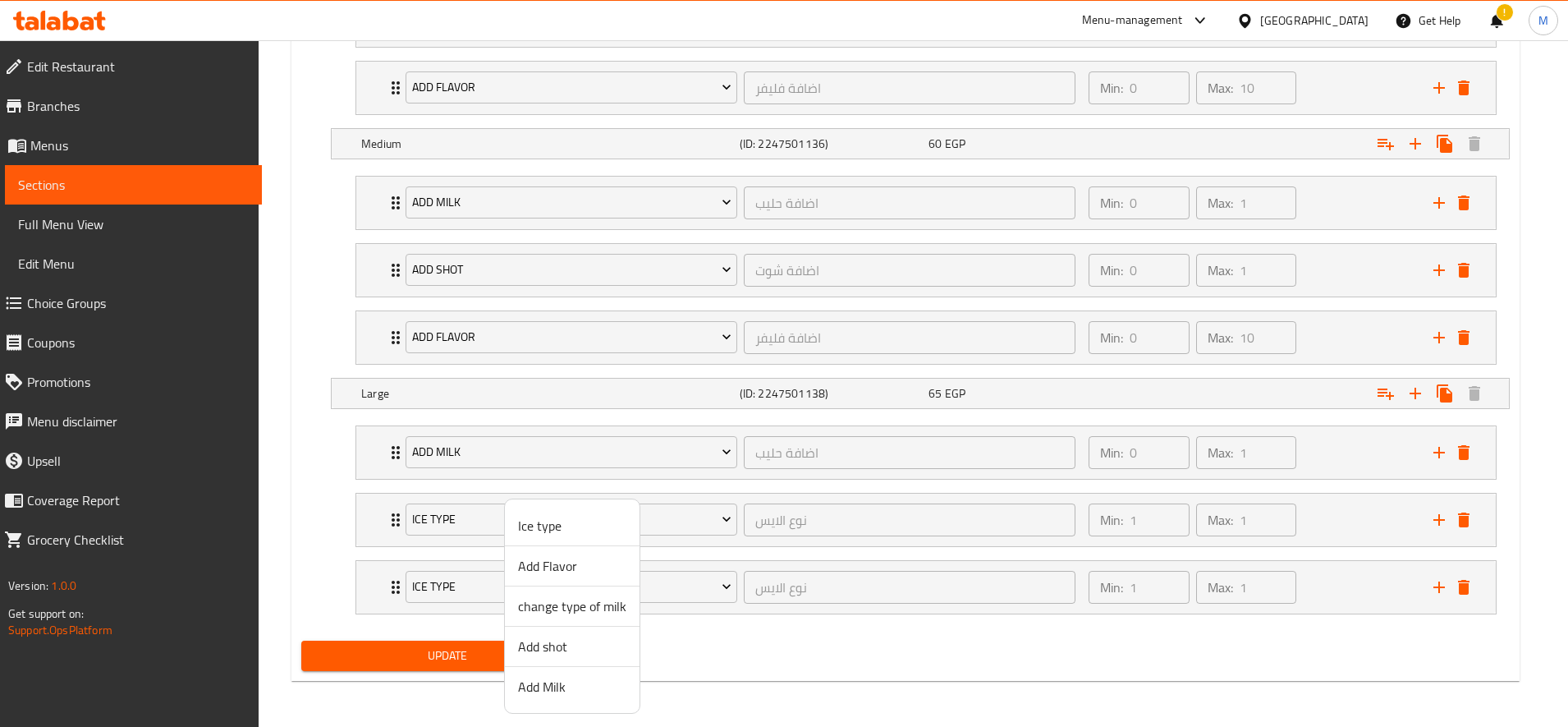
click at [563, 648] on span "Add shot" at bounding box center [572, 645] width 108 height 19
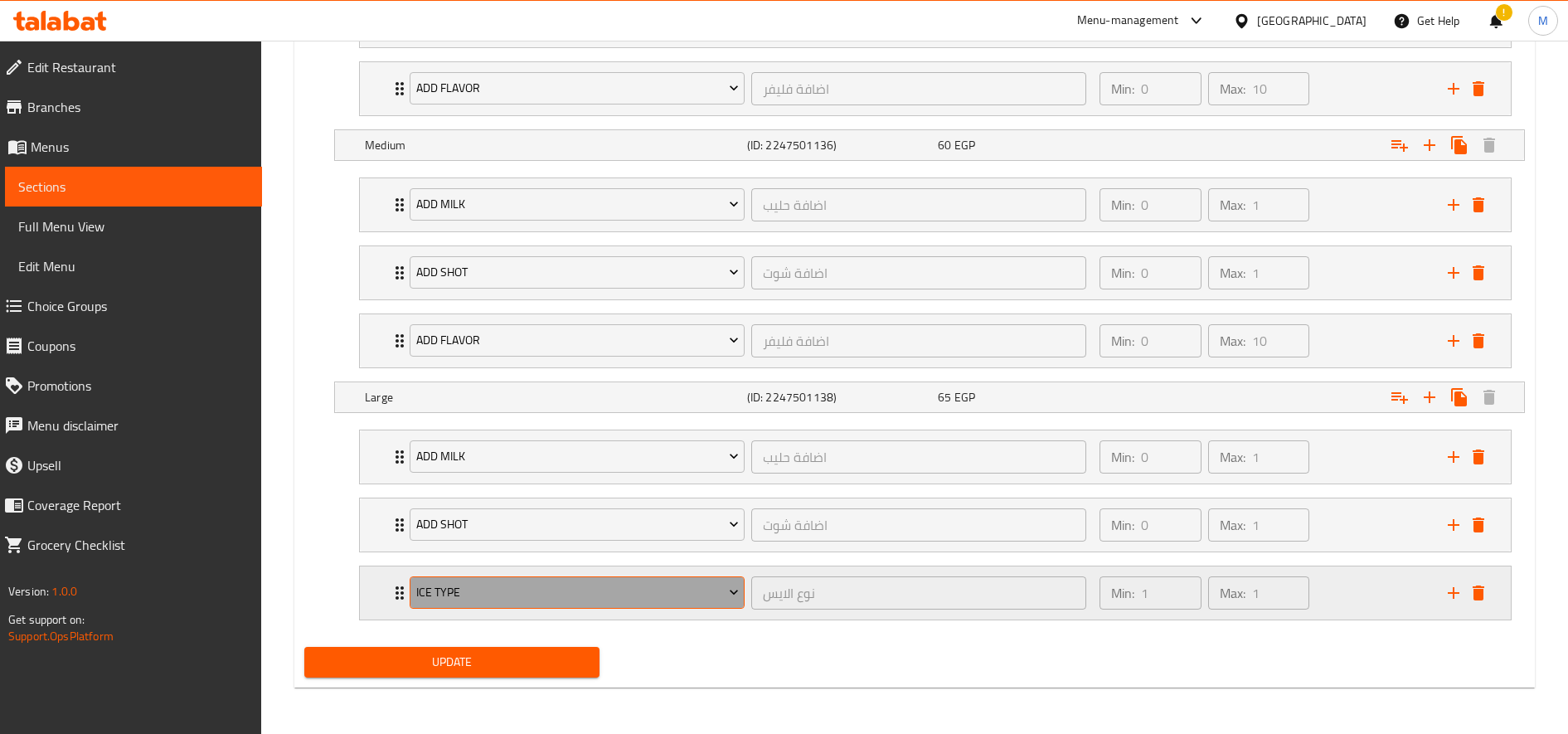
click at [553, 585] on span "Ice type" at bounding box center [578, 592] width 322 height 20
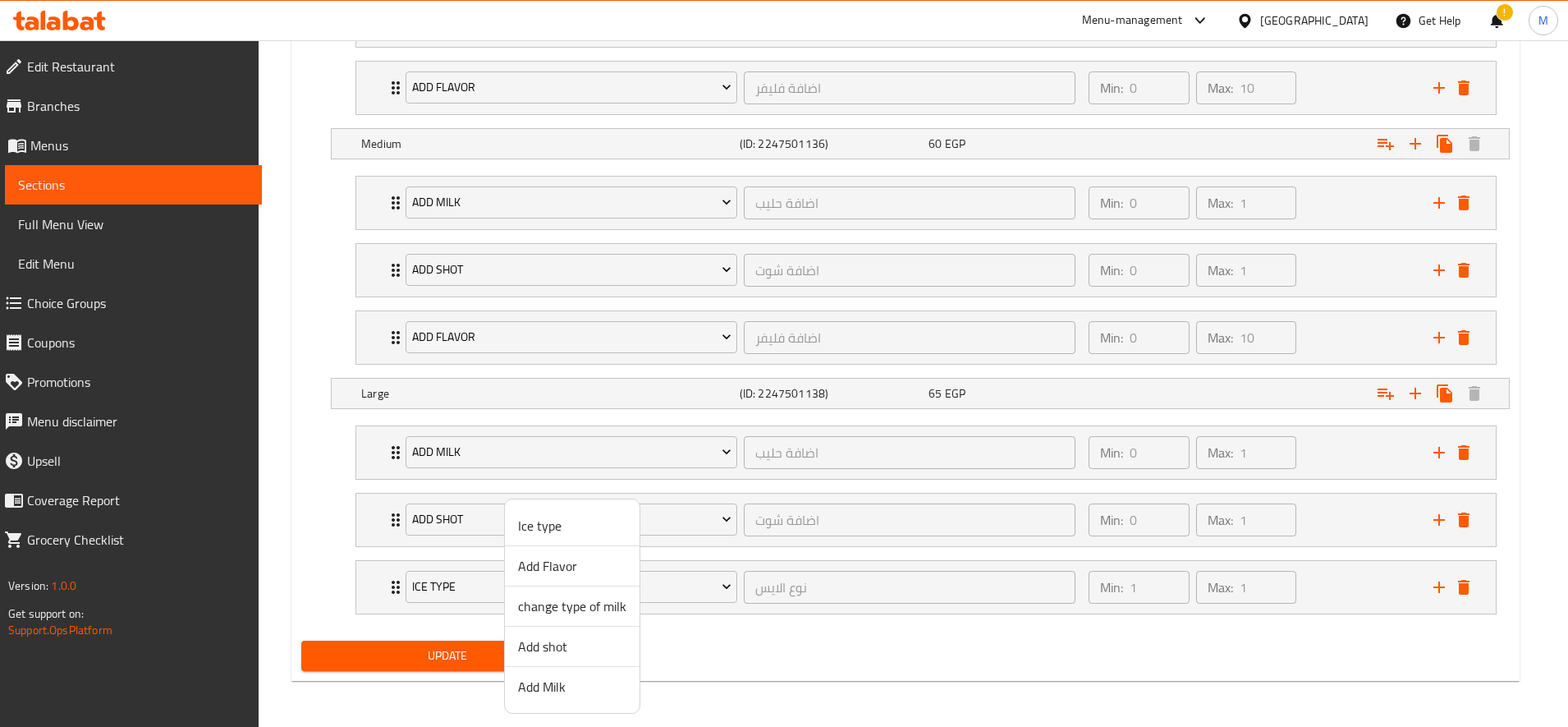
click at [573, 564] on span "Add Flavor" at bounding box center [572, 565] width 108 height 19
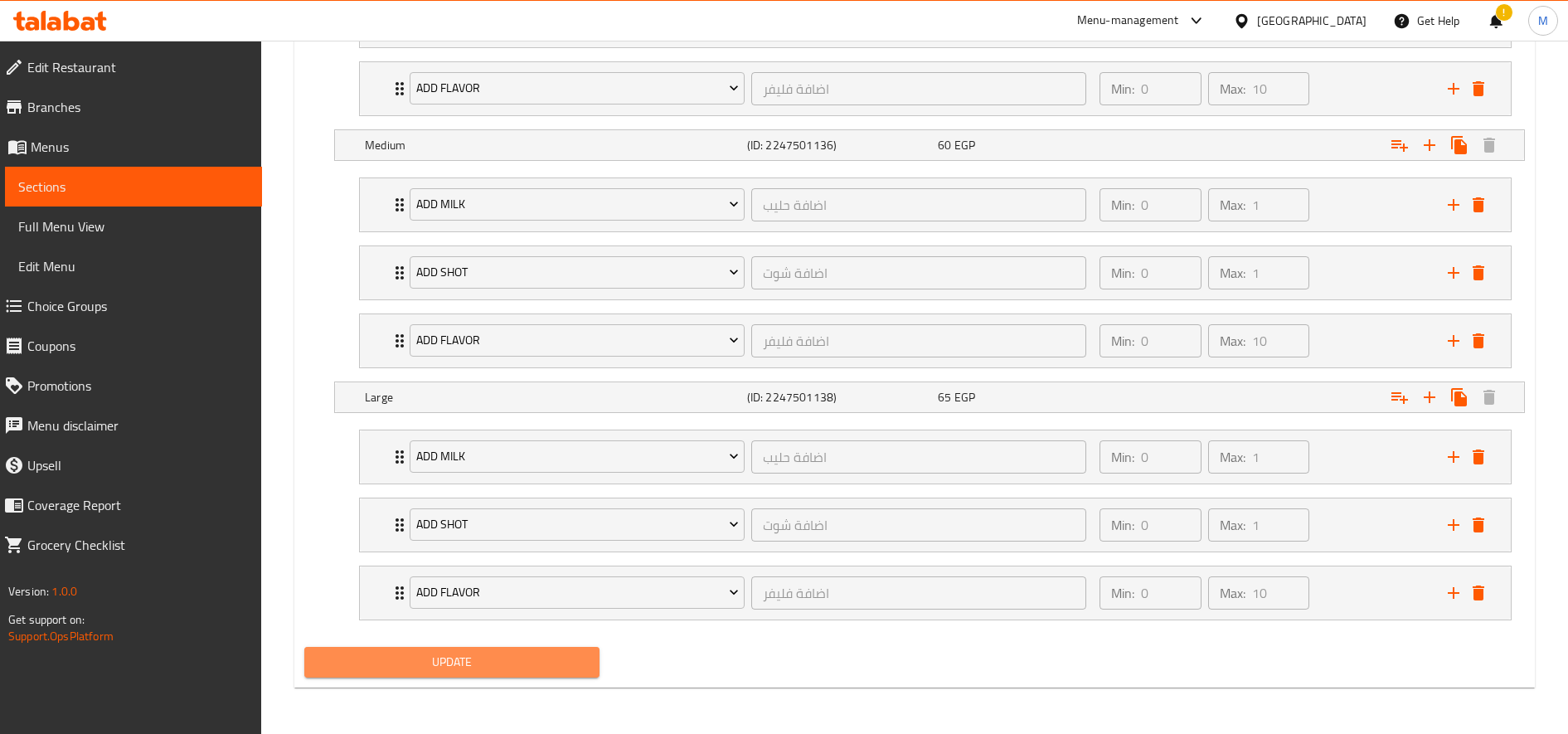
click at [517, 652] on span "Update" at bounding box center [452, 662] width 268 height 20
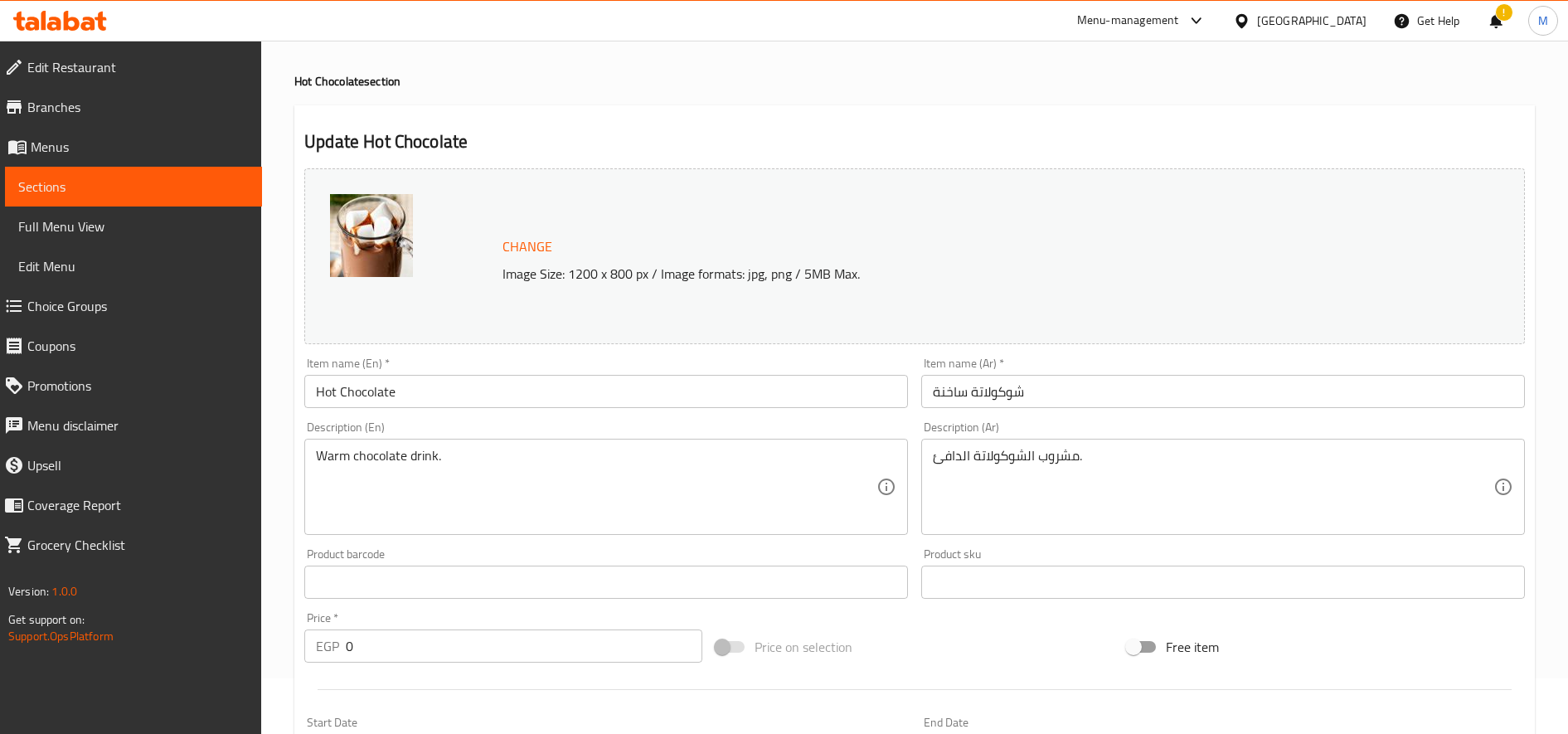
scroll to position [0, 0]
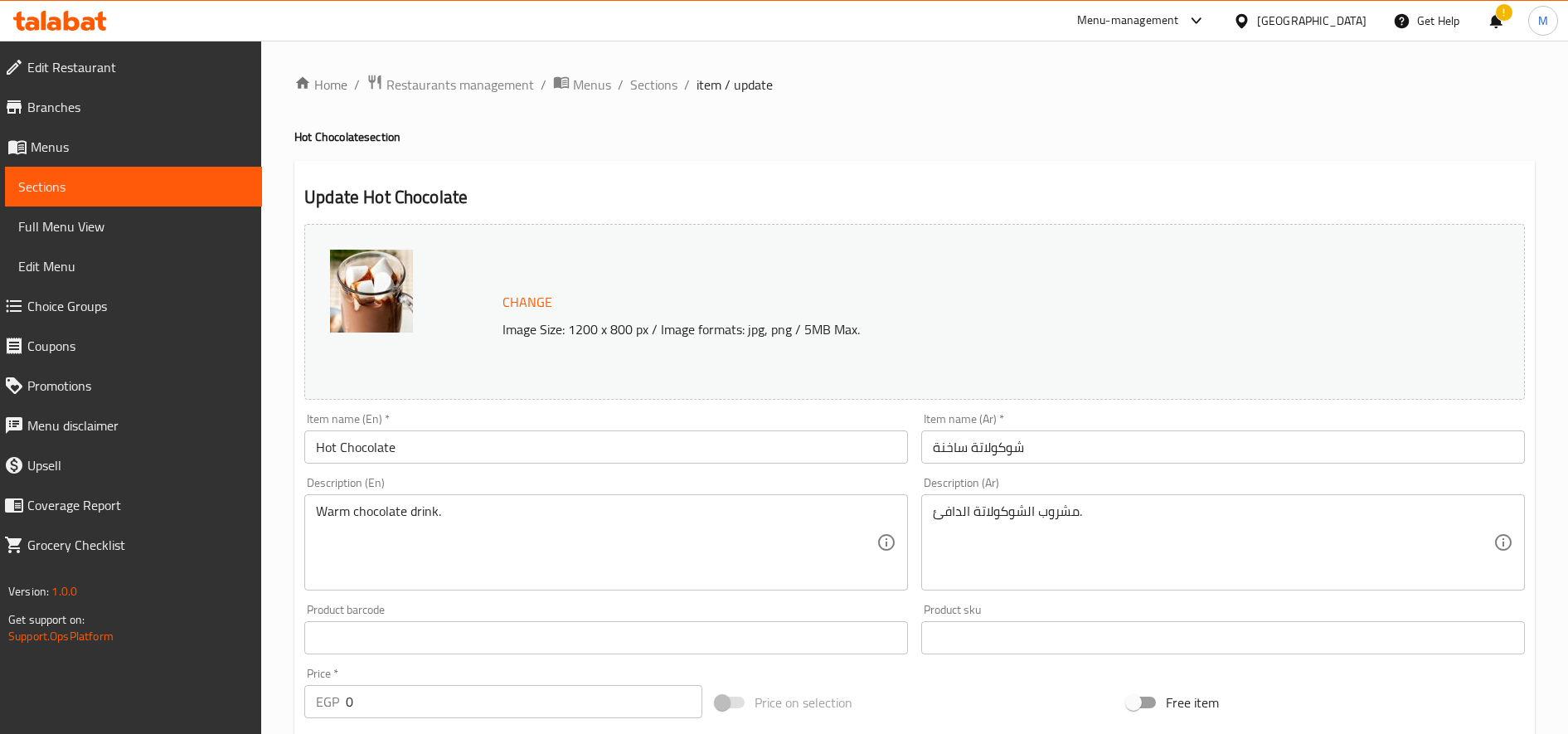
click at [651, 82] on span "Sections" at bounding box center [653, 84] width 47 height 19
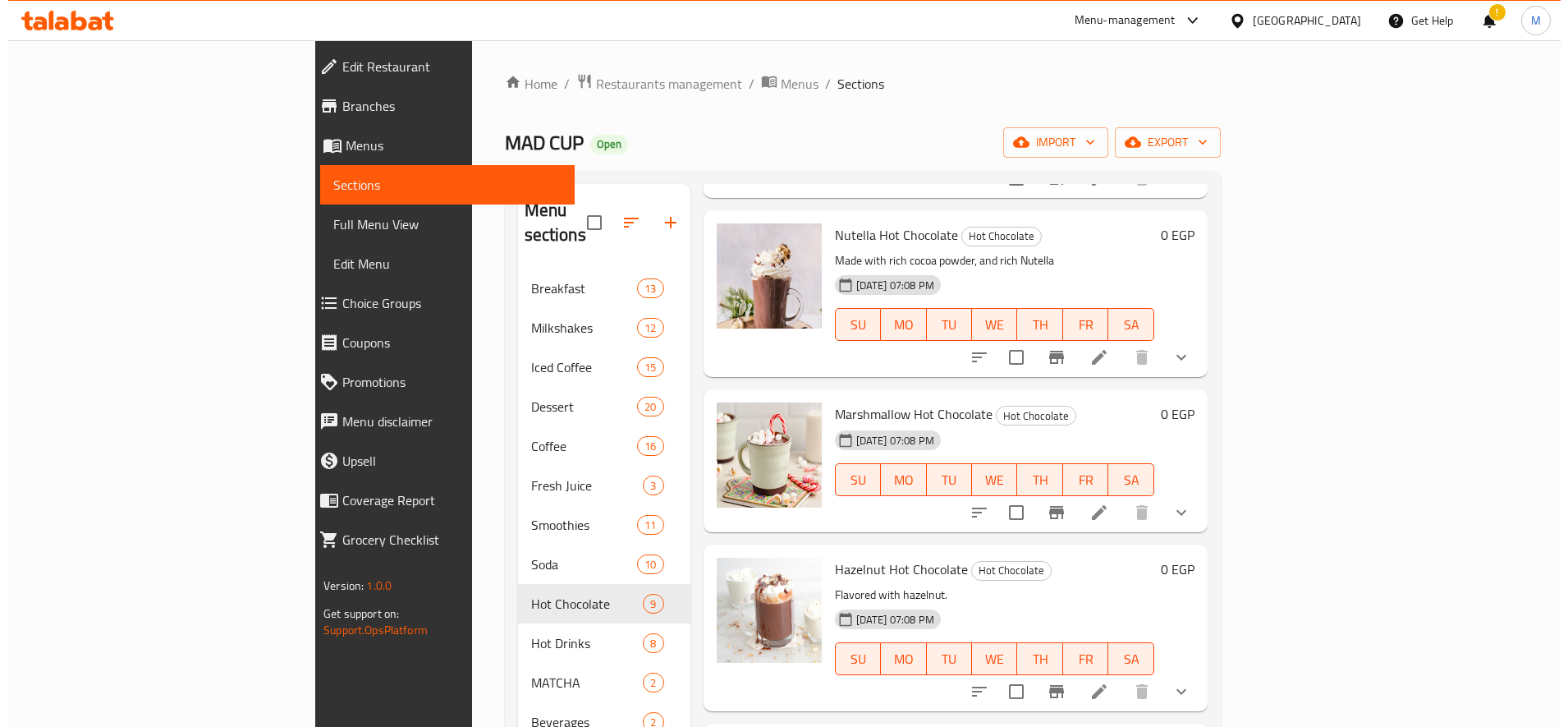
scroll to position [547, 0]
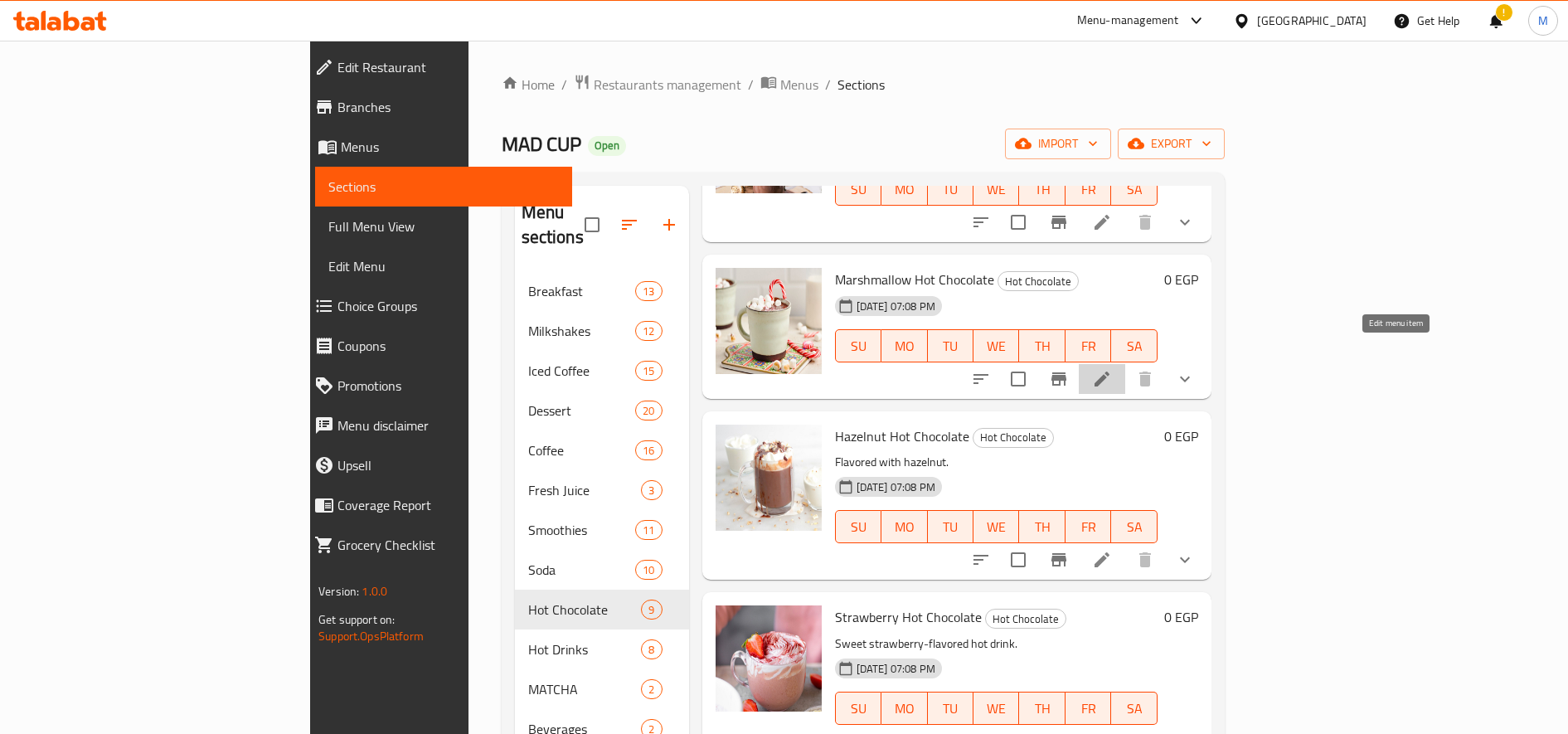
click at [1112, 369] on icon at bounding box center [1101, 379] width 19 height 19
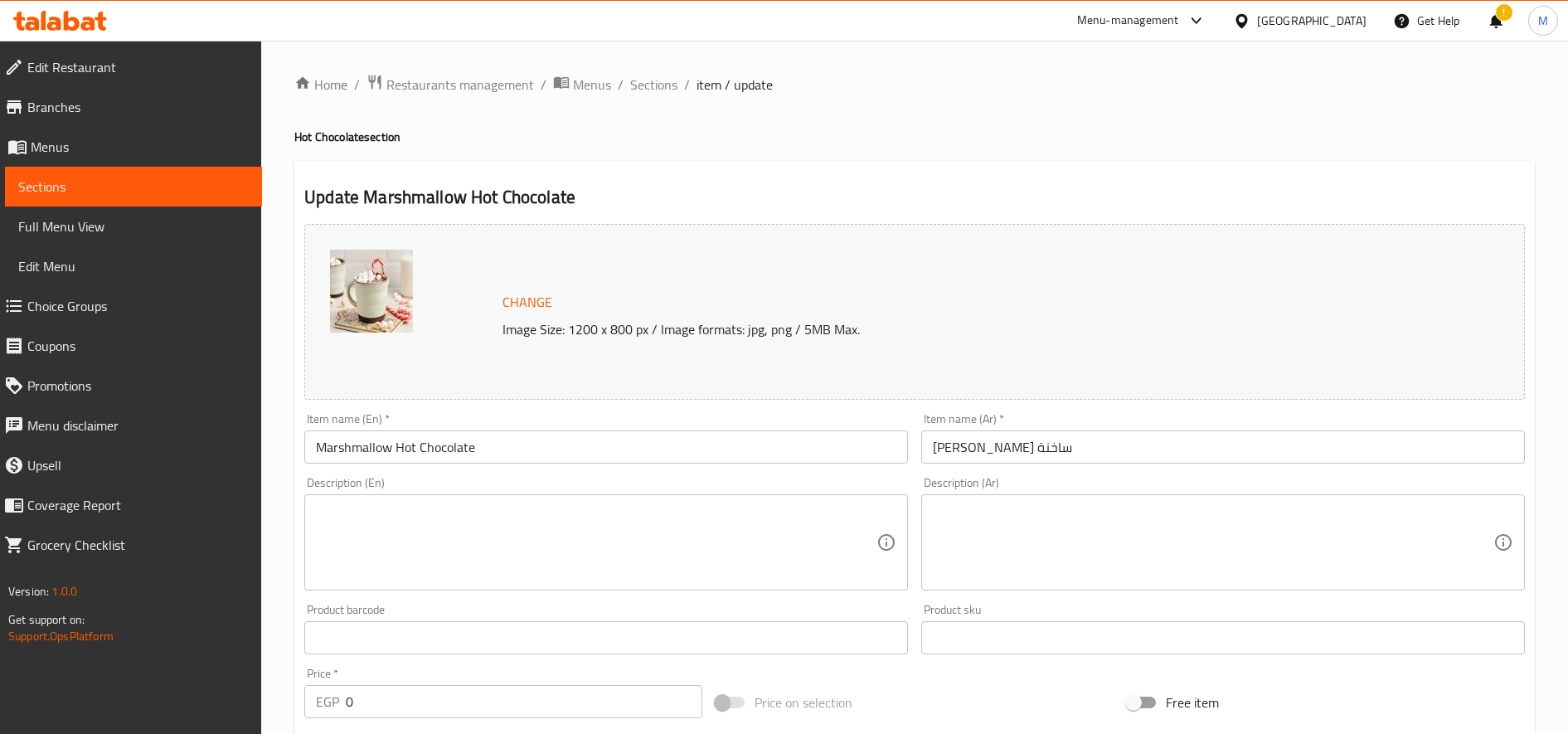
click at [1072, 447] on input "مارشميلو شوكولاتة ساخنة" at bounding box center [1223, 447] width 604 height 33
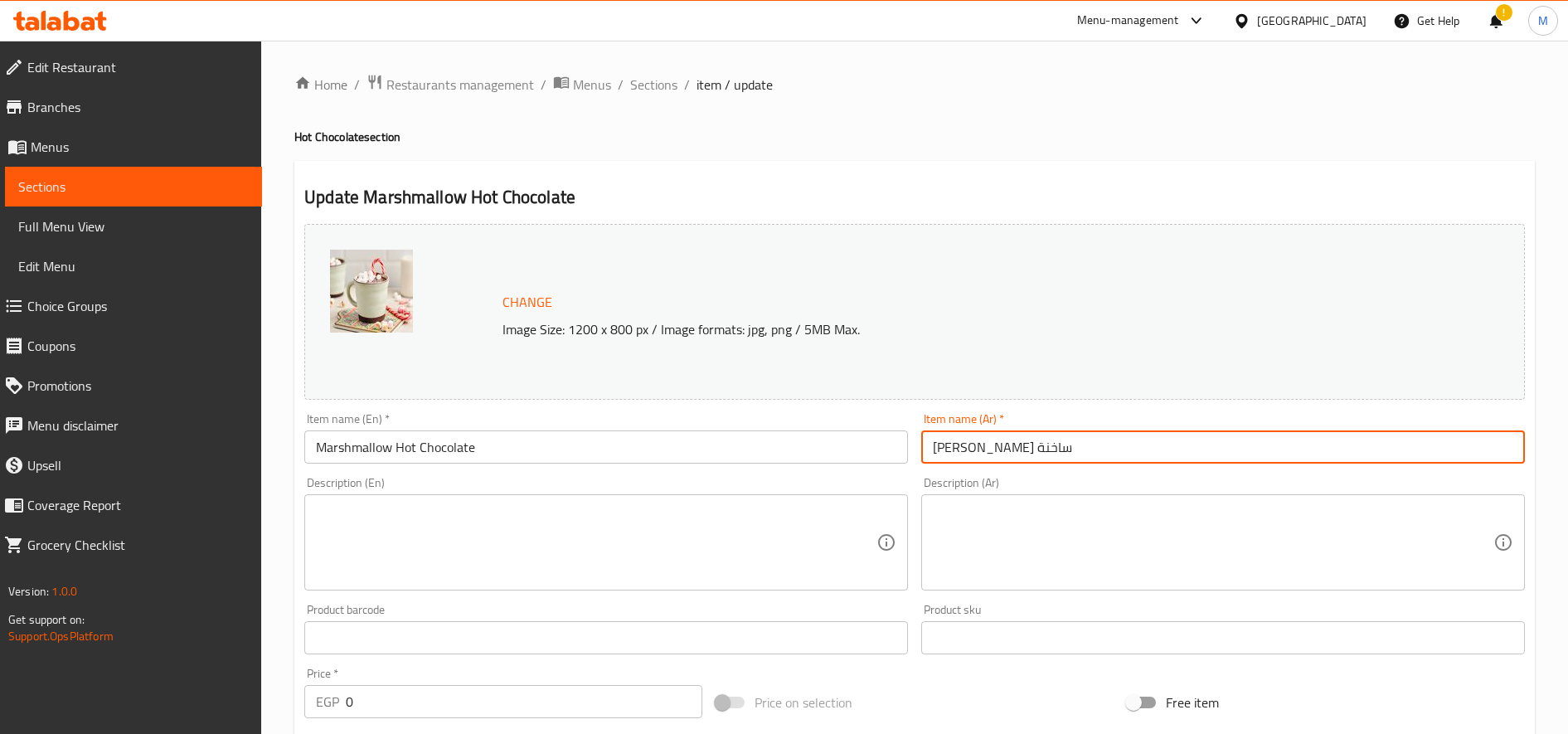
click at [1072, 447] on input "مارشميلو شوكولاتة ساخنة" at bounding box center [1223, 447] width 604 height 33
click at [536, 458] on input "Marshmallow Hot Chocolate" at bounding box center [606, 447] width 604 height 33
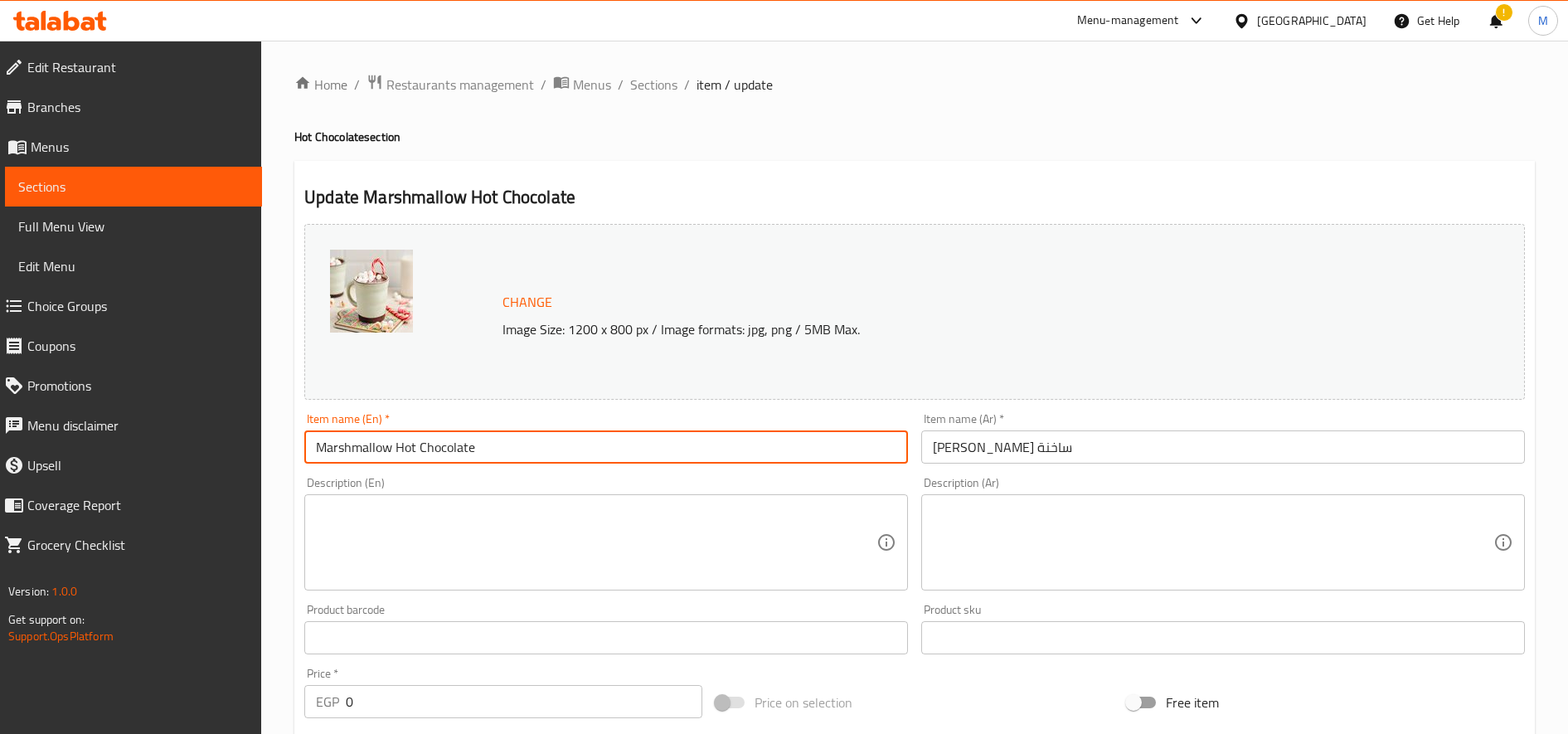
click at [536, 458] on input "Marshmallow Hot Chocolate" at bounding box center [606, 447] width 604 height 33
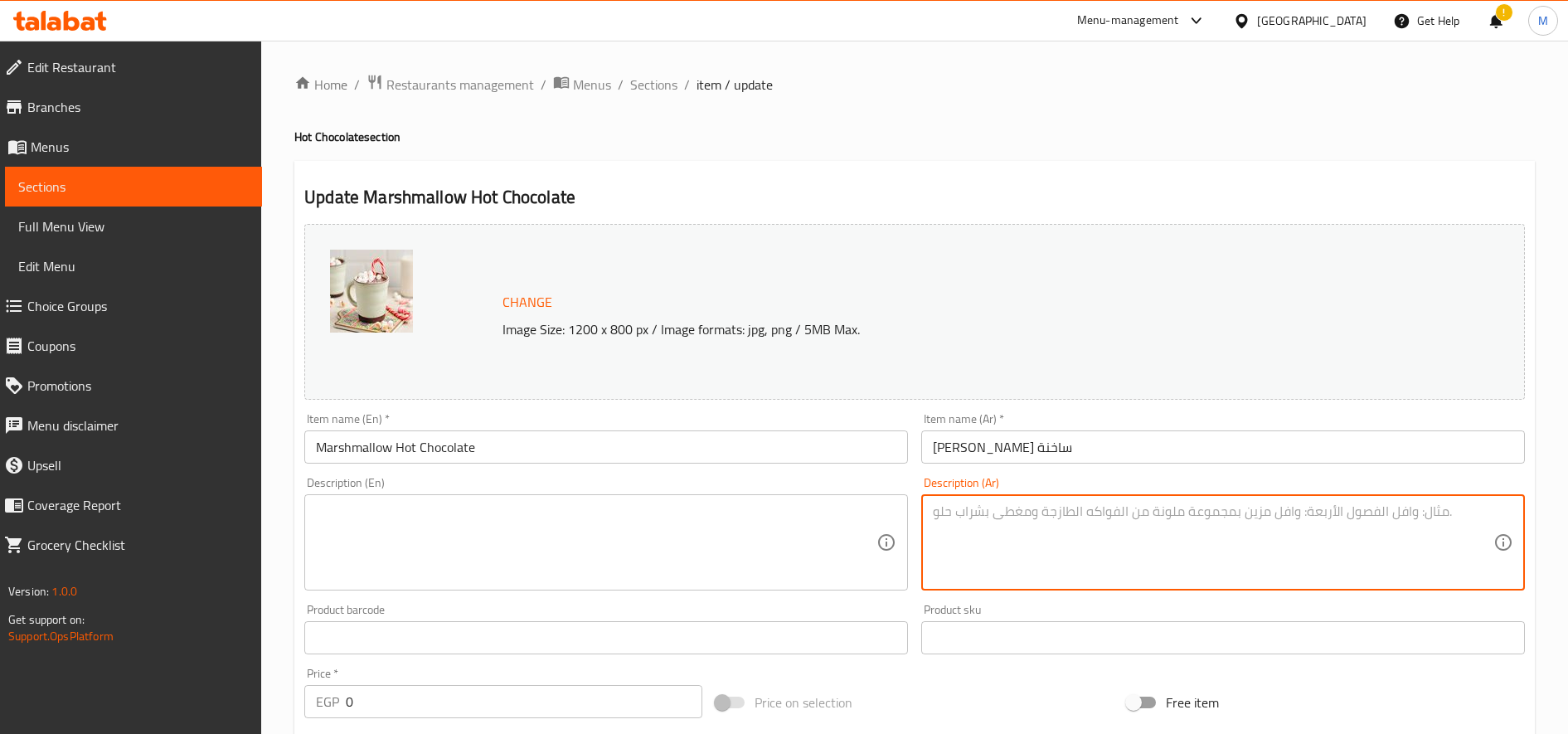
click at [1147, 529] on textarea at bounding box center [1213, 542] width 561 height 79
paste textarea "اكتشف الدفء في كوب! استمتع بمذاق الشوكولاتة الغني والعميق، تعلوه طبقة من المارش…"
paste textarea "وكولاتة داكنة غنية، حليب، وكريمة، يعلوها قطع المارشميلو الطري"
type textarea "شوكولاتة داكنة غنية، حليب، وكريمة، يعلوها قطع المارشميلو الطرية."
click at [408, 517] on textarea at bounding box center [596, 542] width 561 height 79
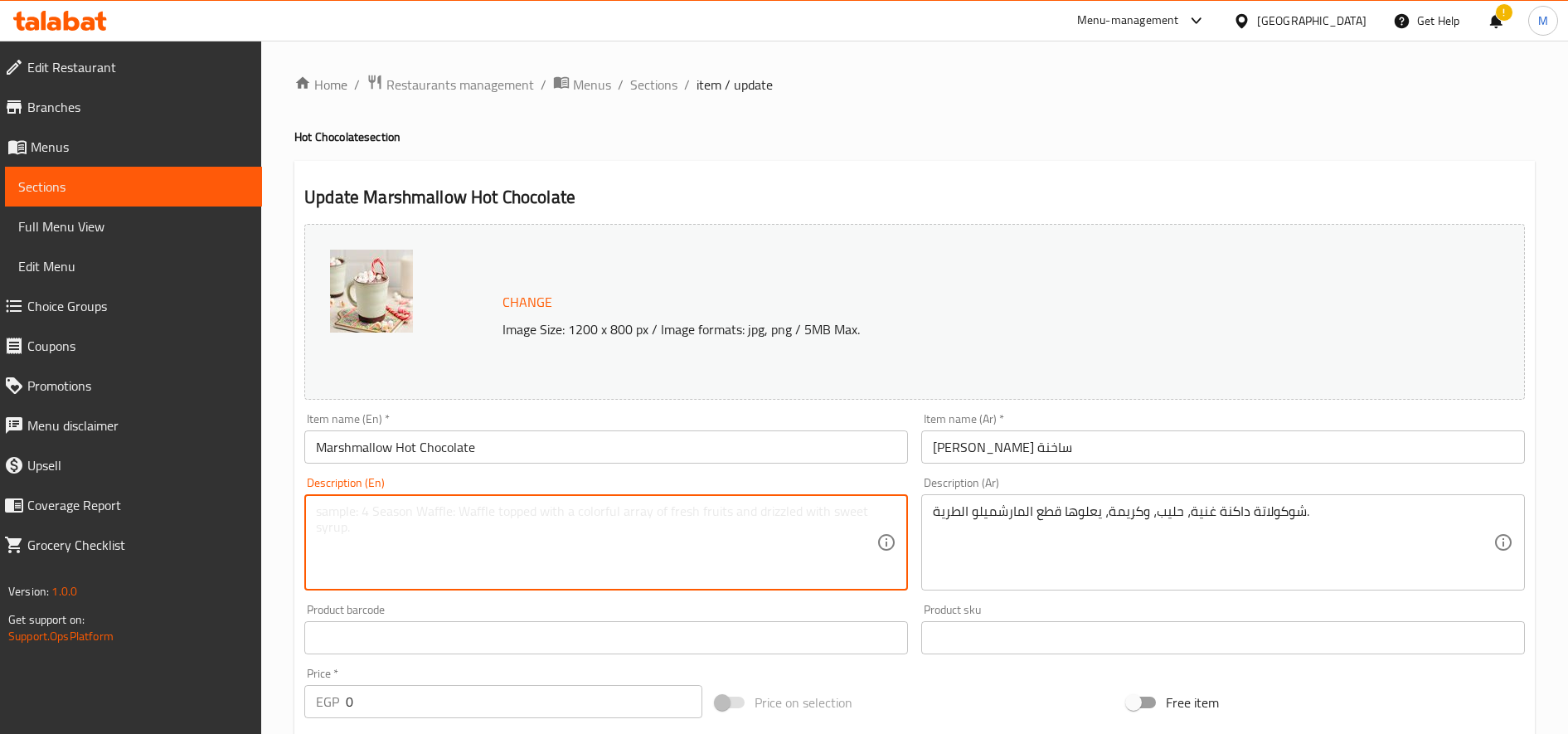
paste textarea "Rich dark chocolate, milk, and cream, topped with fluffy marshmallows."
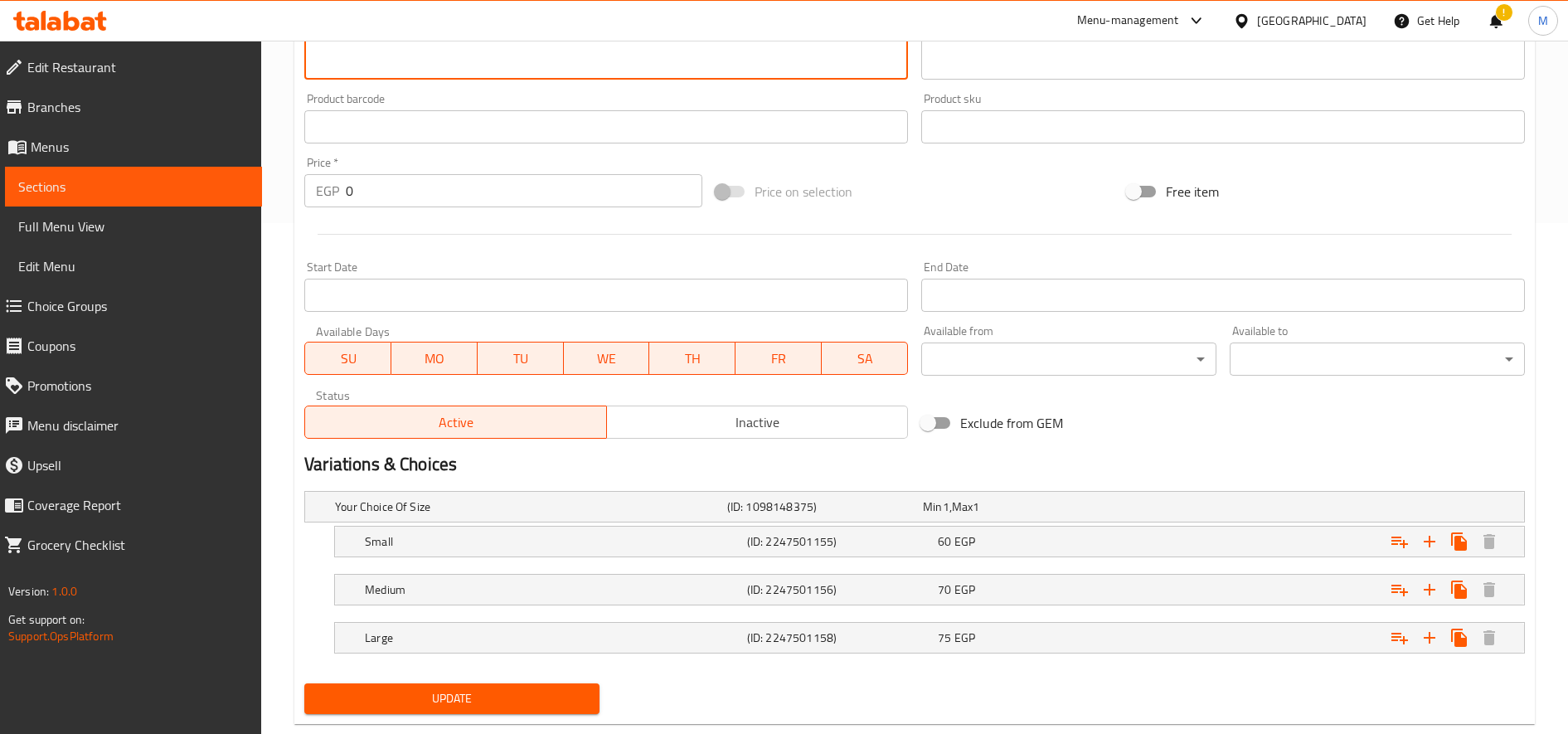
scroll to position [547, 0]
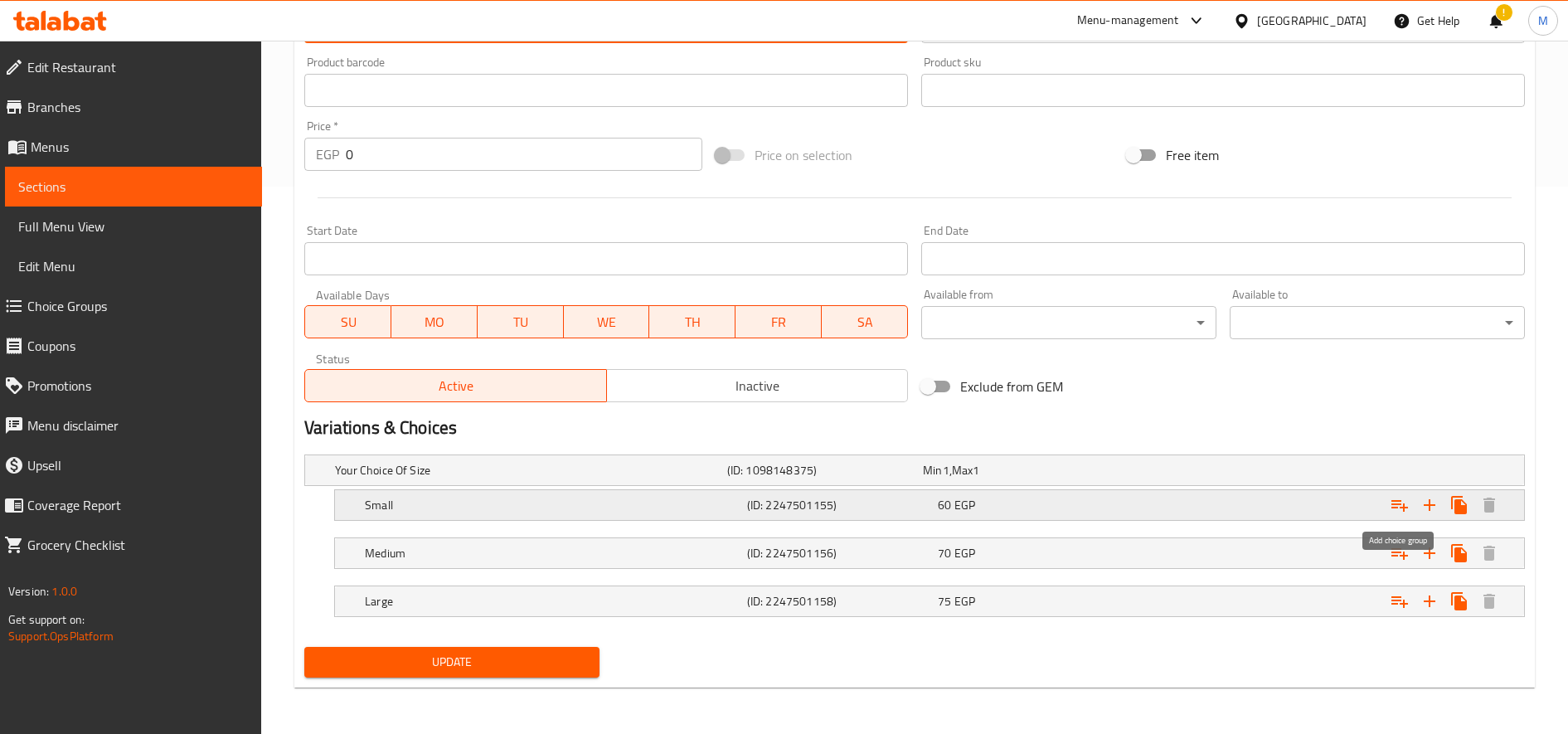
type textarea "Rich dark chocolate, milk, and cream, topped with fluffy marshmallows."
click at [1391, 503] on icon "Expand" at bounding box center [1399, 504] width 19 height 19
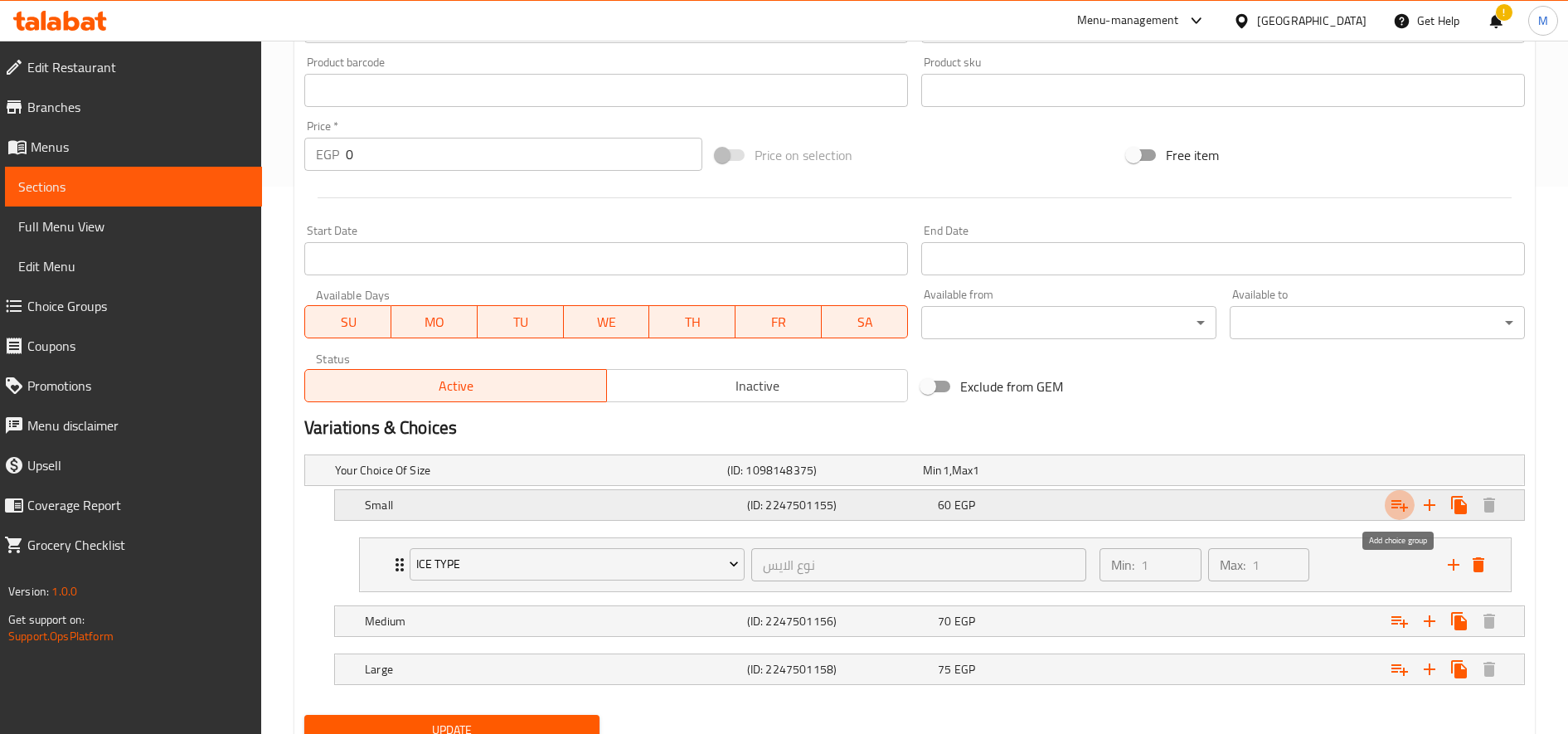
click at [1391, 503] on icon "Expand" at bounding box center [1399, 504] width 19 height 19
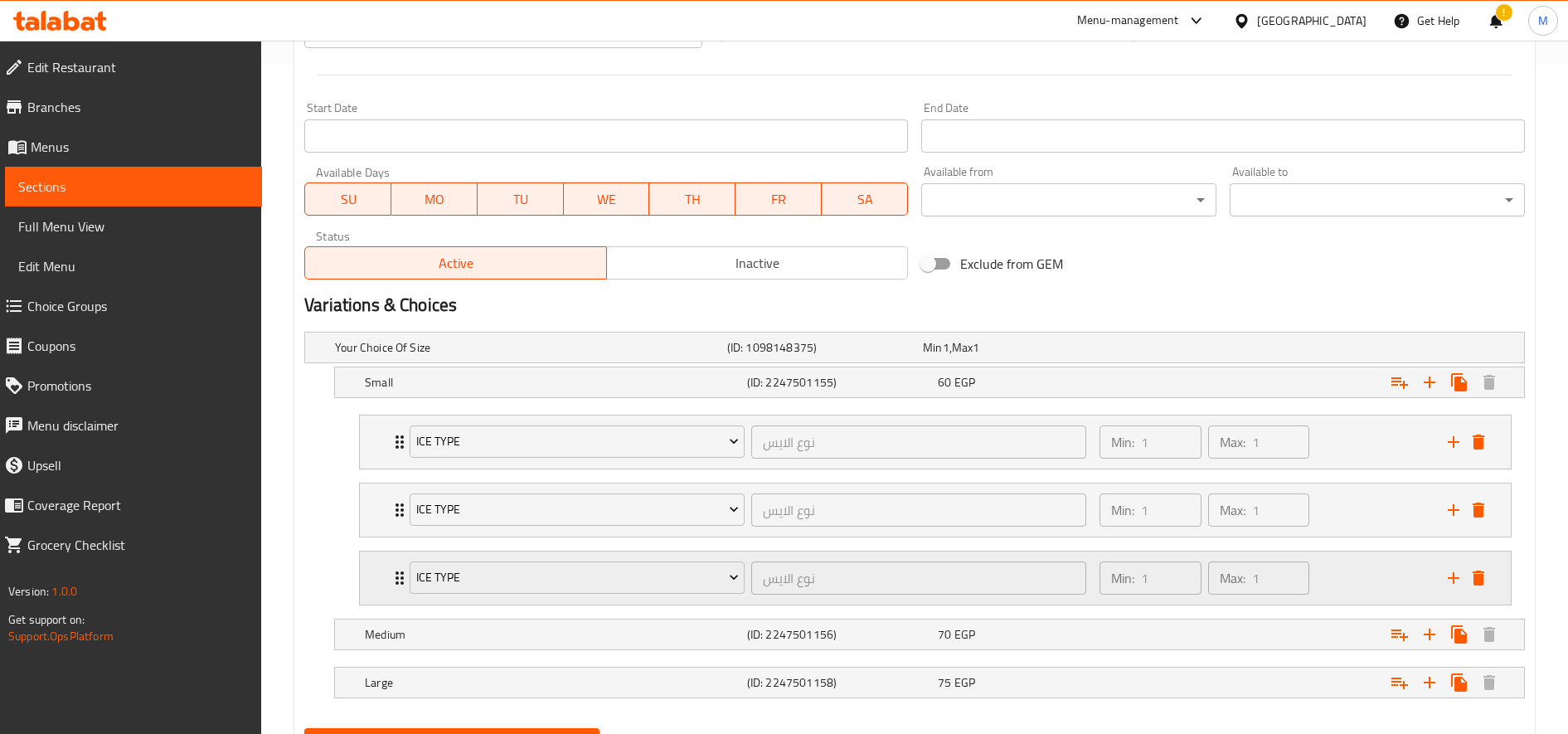
scroll to position [752, 0]
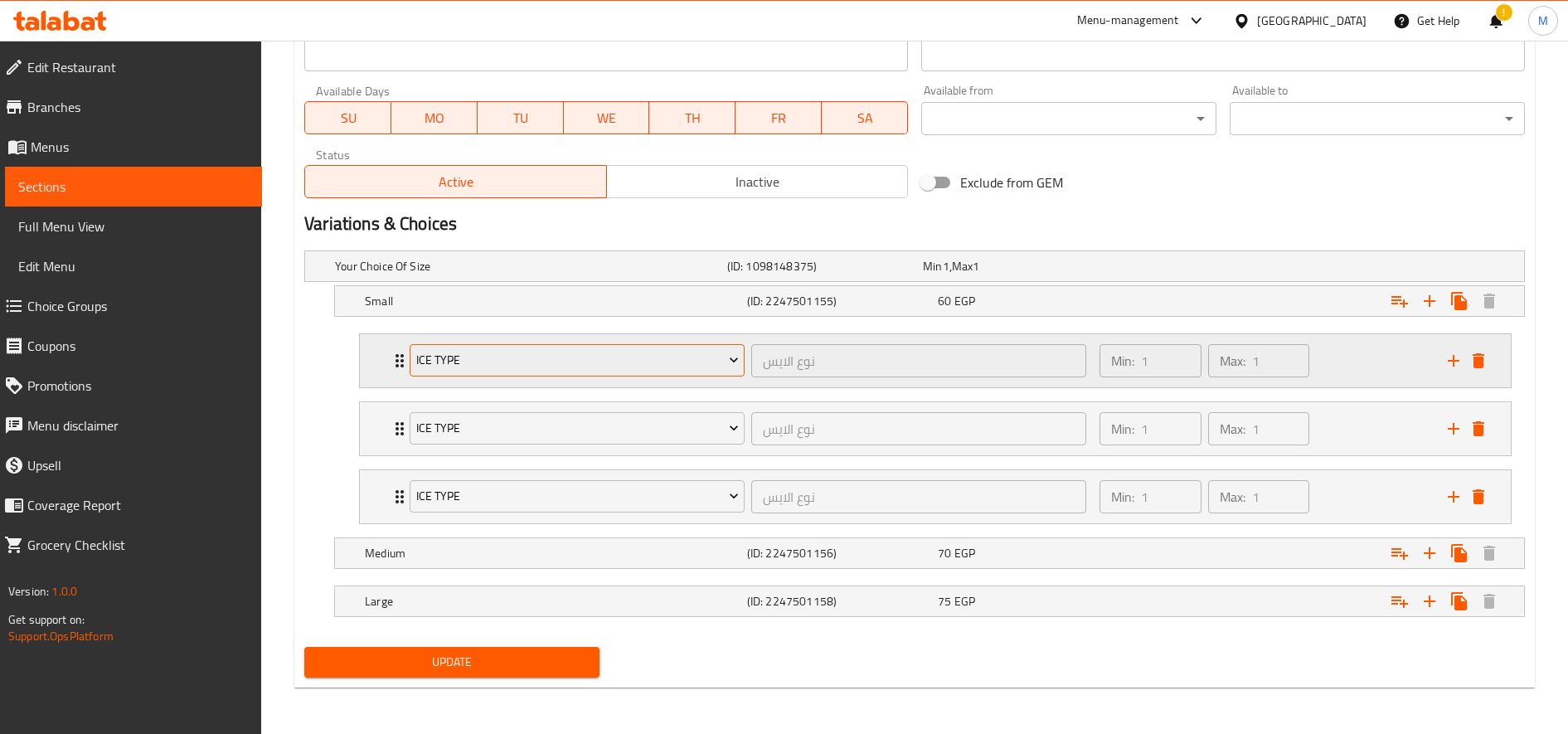
click at [585, 362] on span "Ice type" at bounding box center [578, 360] width 322 height 20
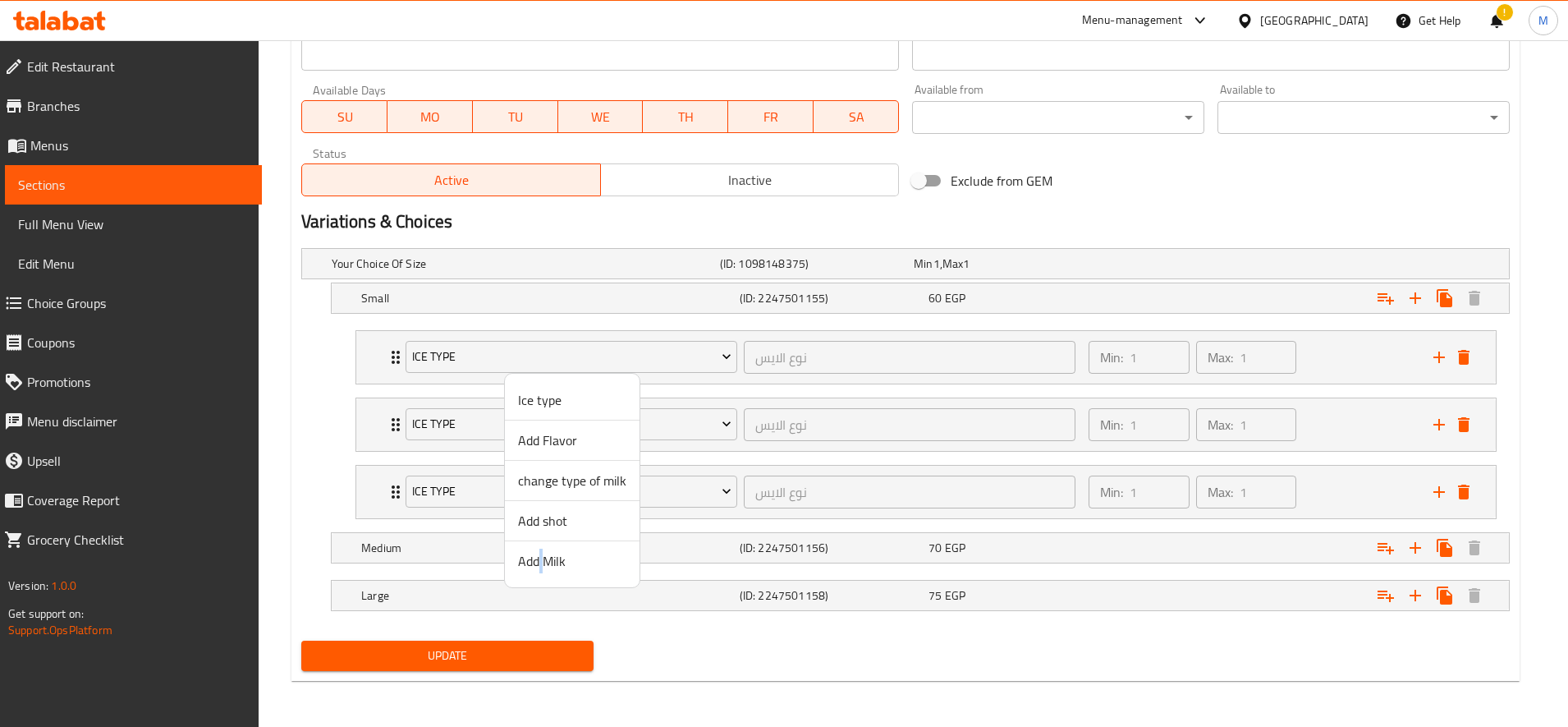
drag, startPoint x: 541, startPoint y: 580, endPoint x: 551, endPoint y: 564, distance: 18.9
click at [542, 581] on ul "Ice type Add Flavor change type of milk Add shot Add Milk" at bounding box center [572, 480] width 135 height 214
click at [547, 560] on span "Add Milk" at bounding box center [572, 560] width 108 height 19
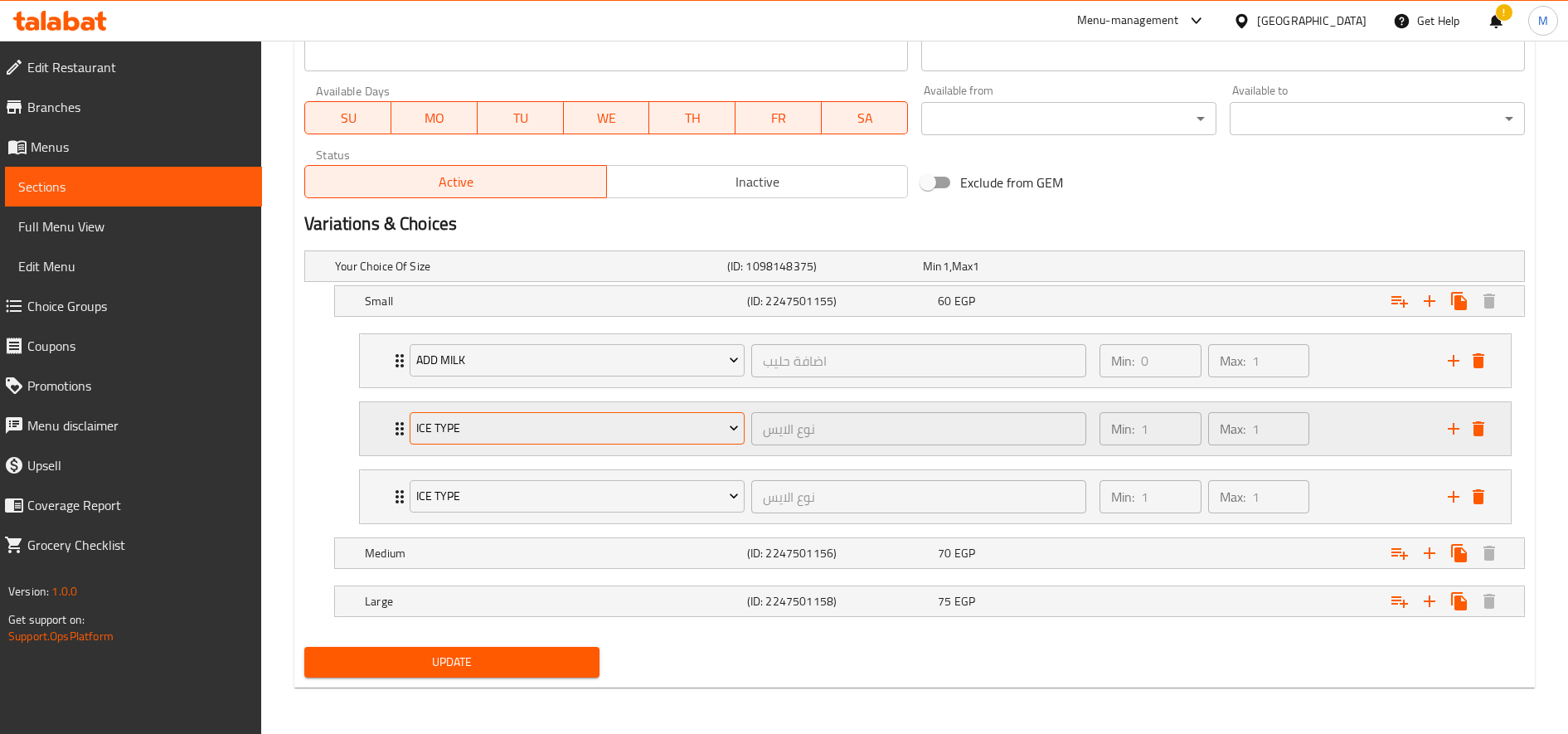
click at [545, 426] on span "Ice type" at bounding box center [578, 428] width 322 height 20
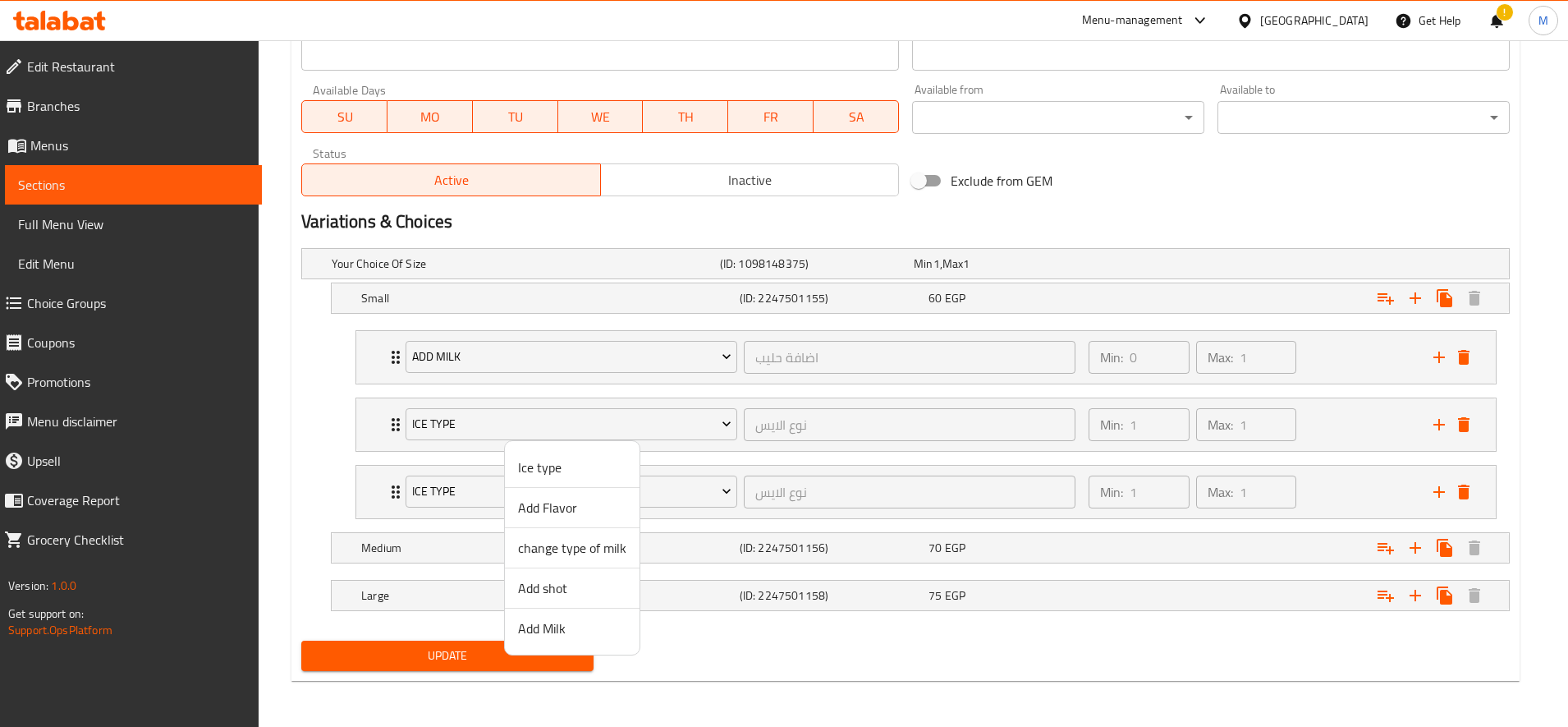
click at [554, 517] on span "Add Flavor" at bounding box center [572, 507] width 108 height 19
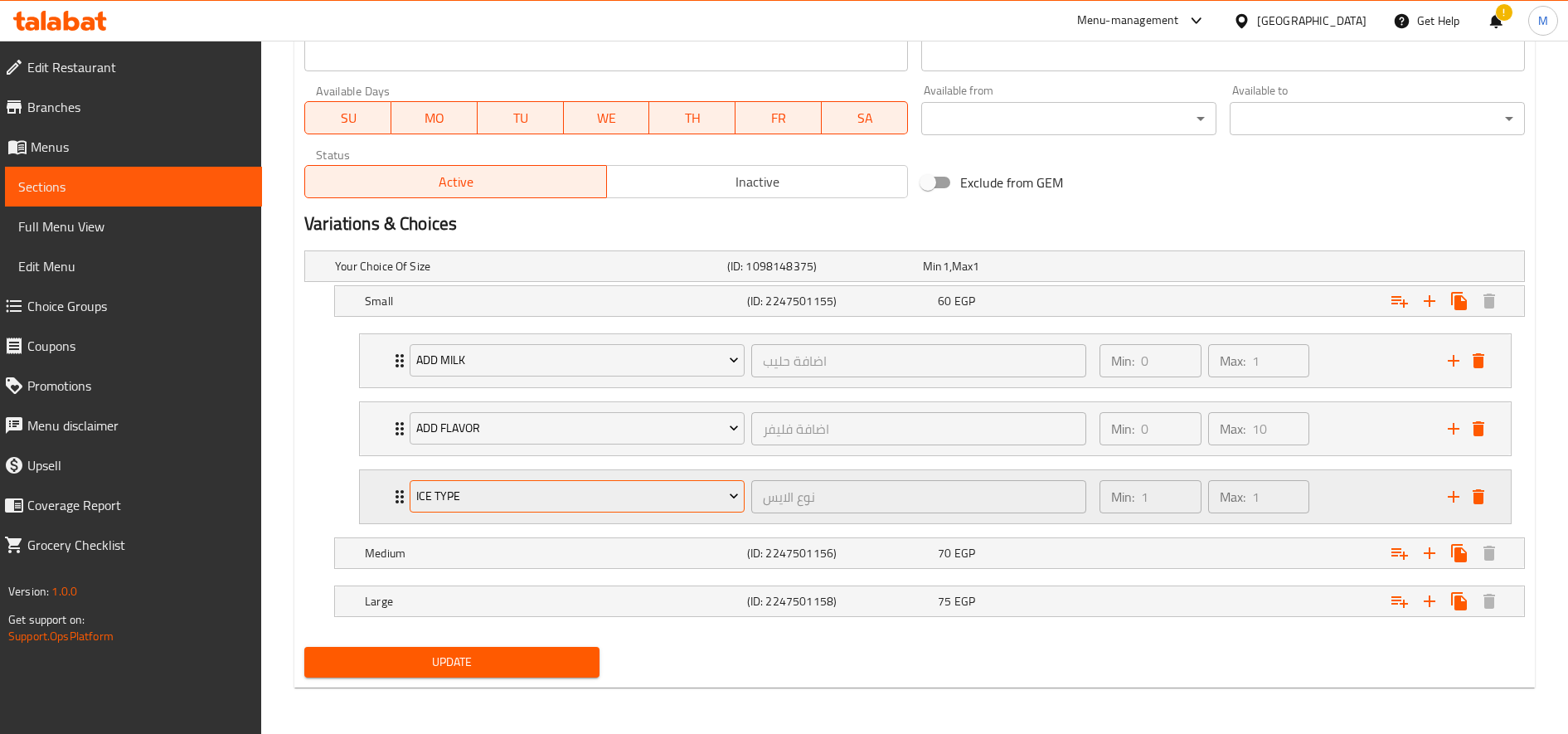
click at [558, 503] on span "Ice type" at bounding box center [578, 496] width 322 height 20
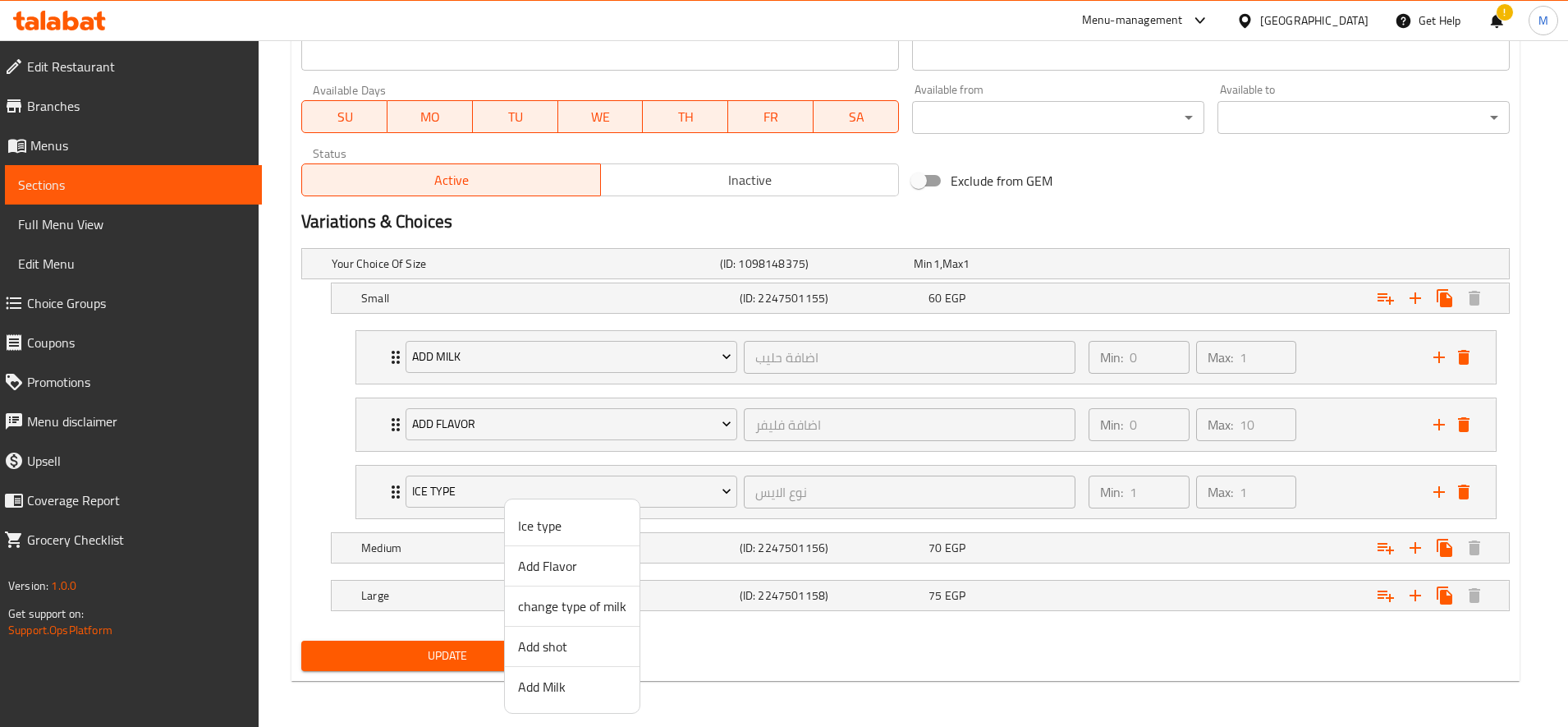
click at [562, 644] on span "Add shot" at bounding box center [572, 645] width 108 height 19
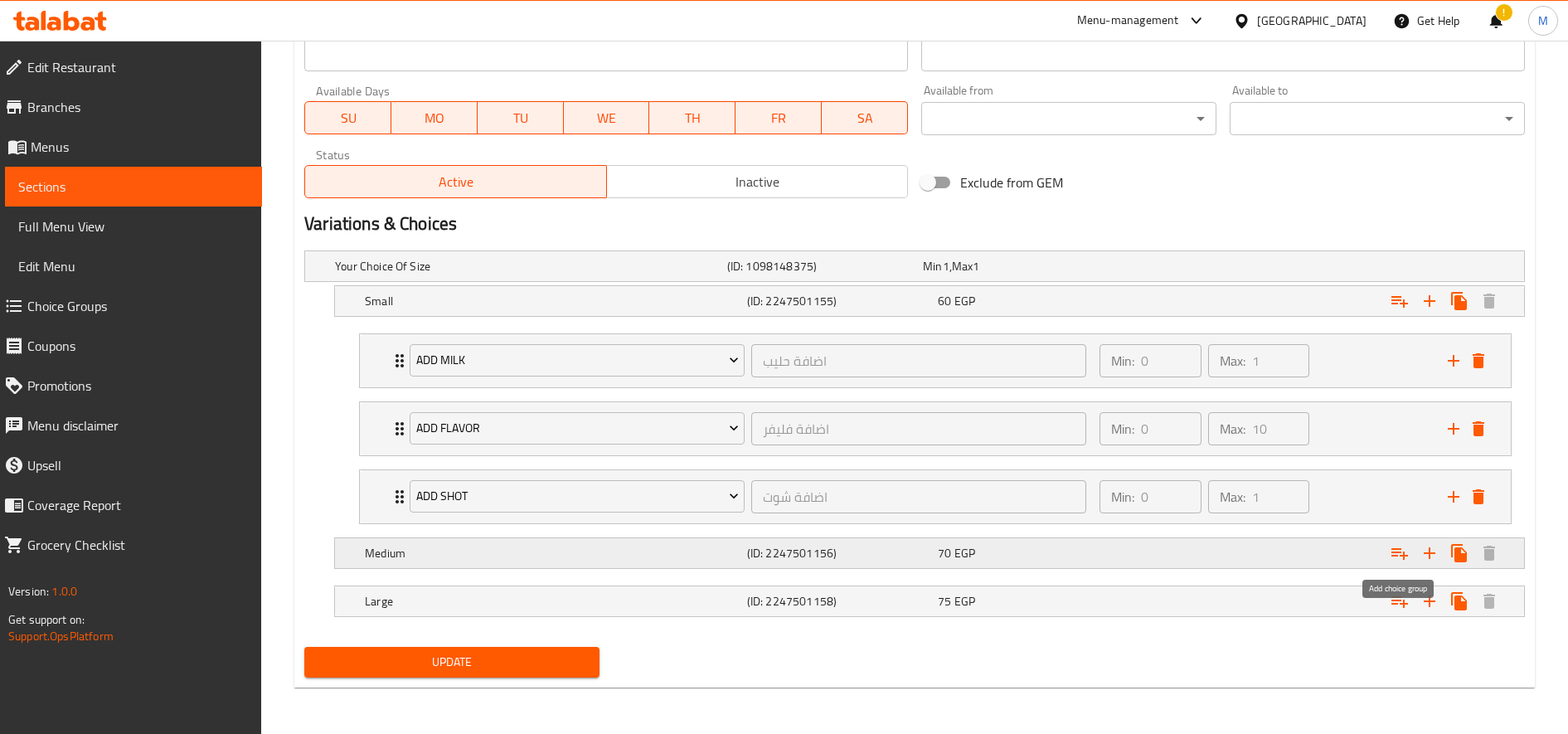
click at [1395, 557] on icon "Expand" at bounding box center [1399, 553] width 19 height 19
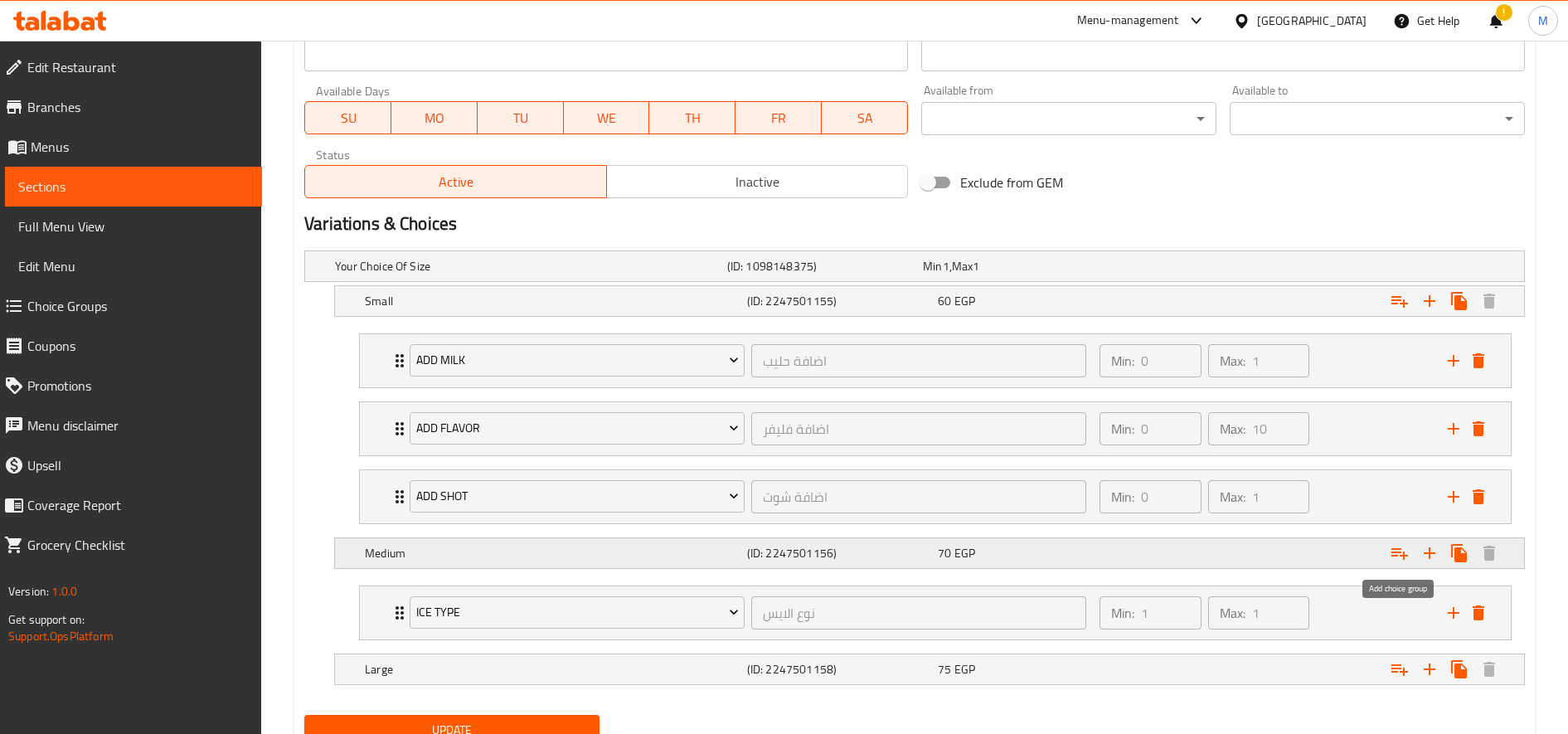
click at [1395, 557] on icon "Expand" at bounding box center [1399, 553] width 19 height 19
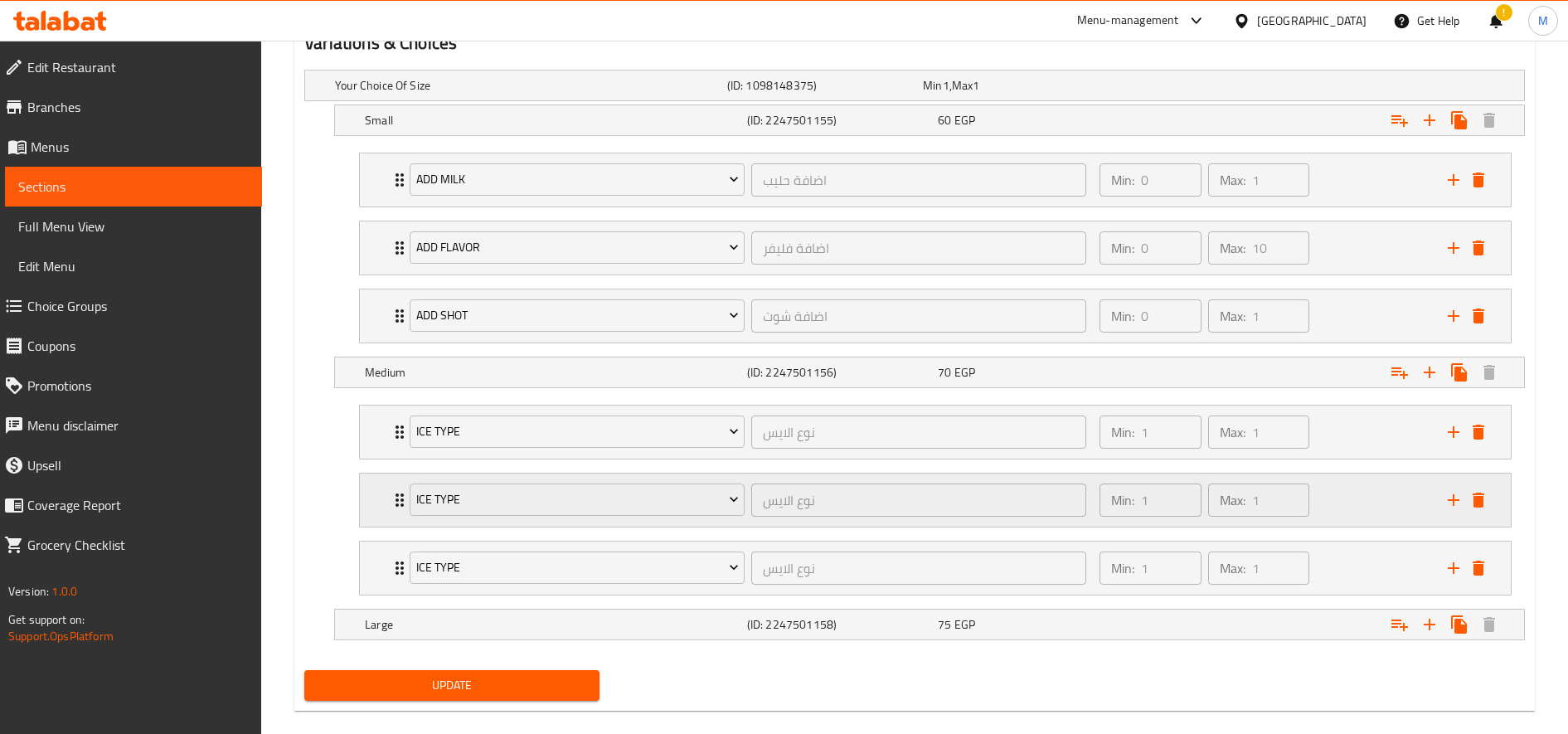
scroll to position [955, 0]
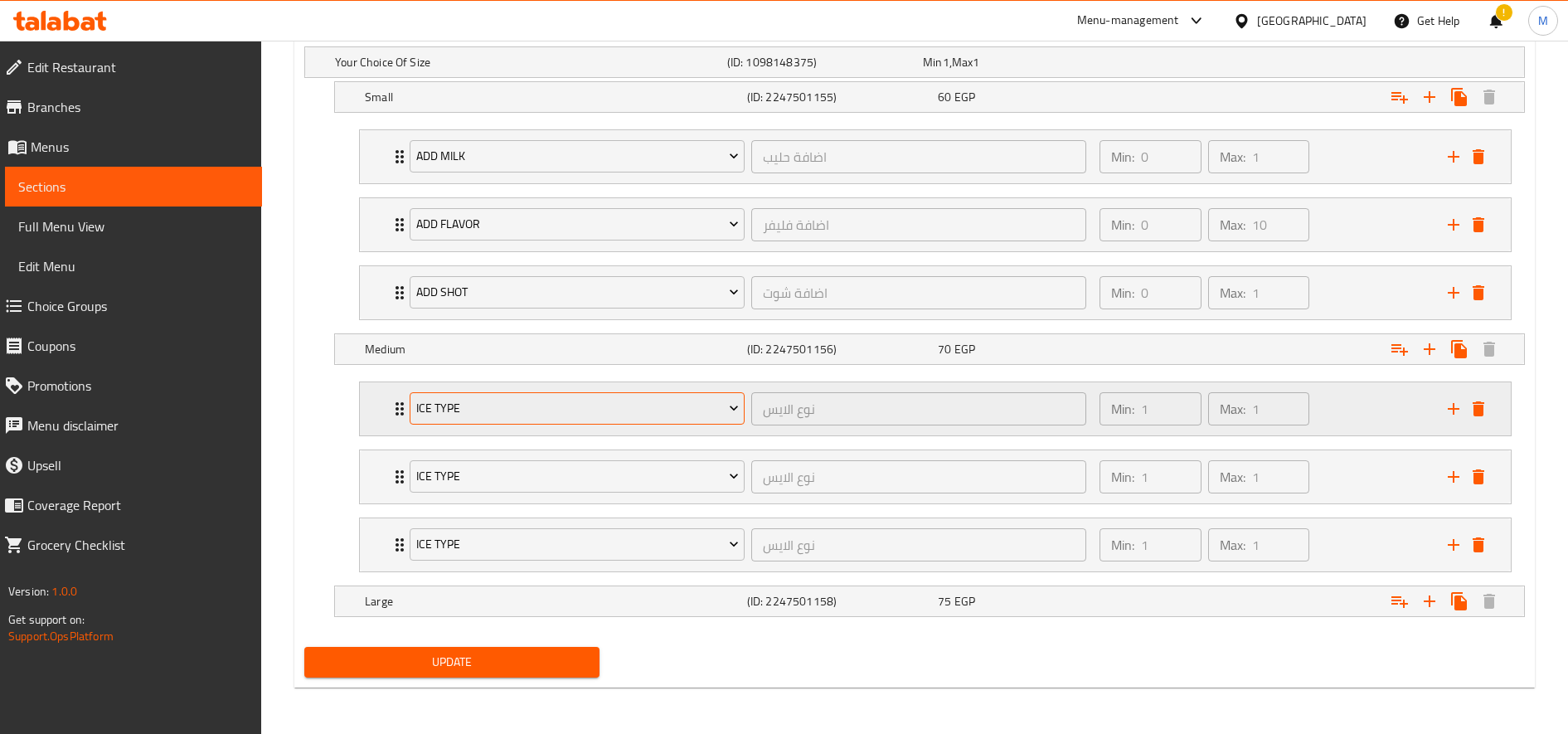
click at [517, 413] on span "Ice type" at bounding box center [578, 408] width 322 height 20
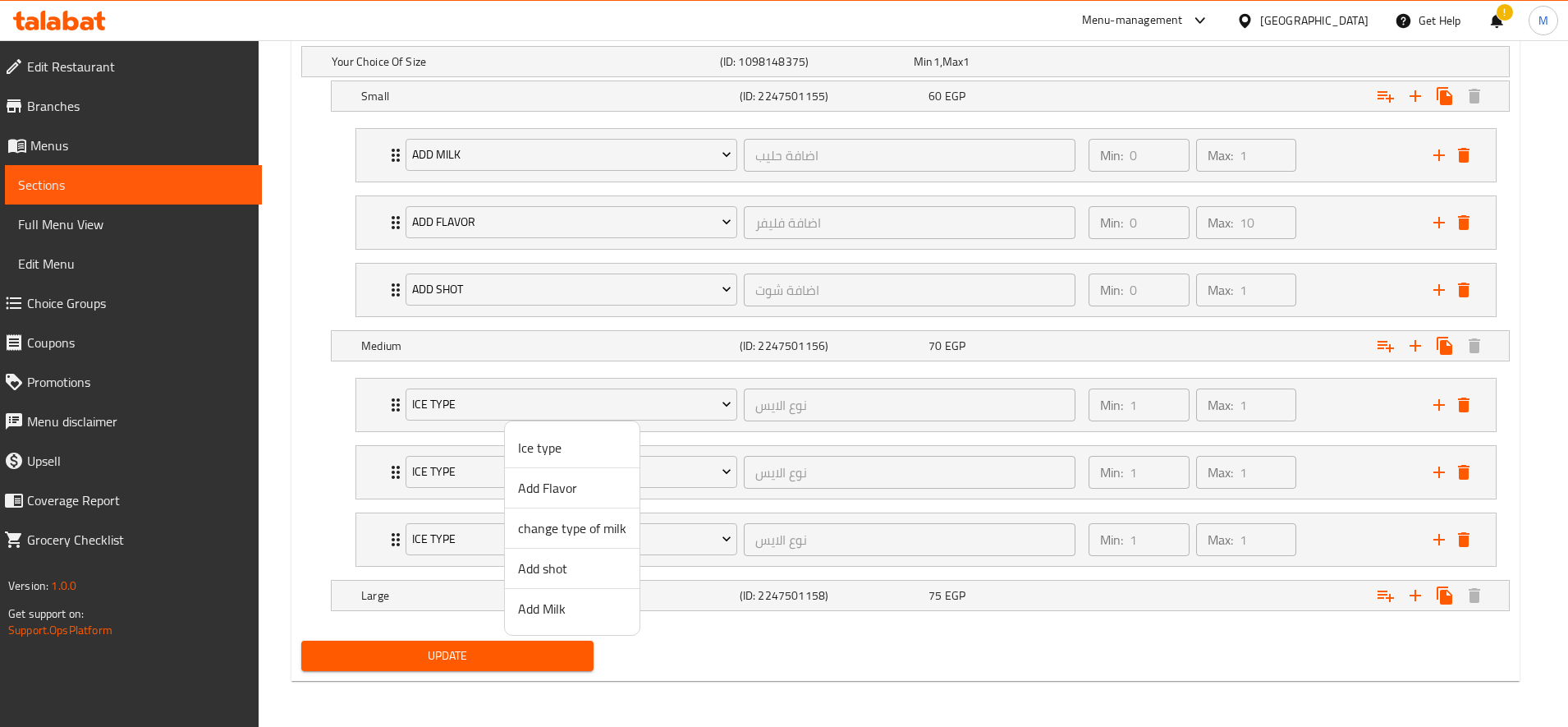
drag, startPoint x: 546, startPoint y: 485, endPoint x: 561, endPoint y: 451, distance: 37.2
click at [547, 486] on span "Add Flavor" at bounding box center [572, 487] width 108 height 19
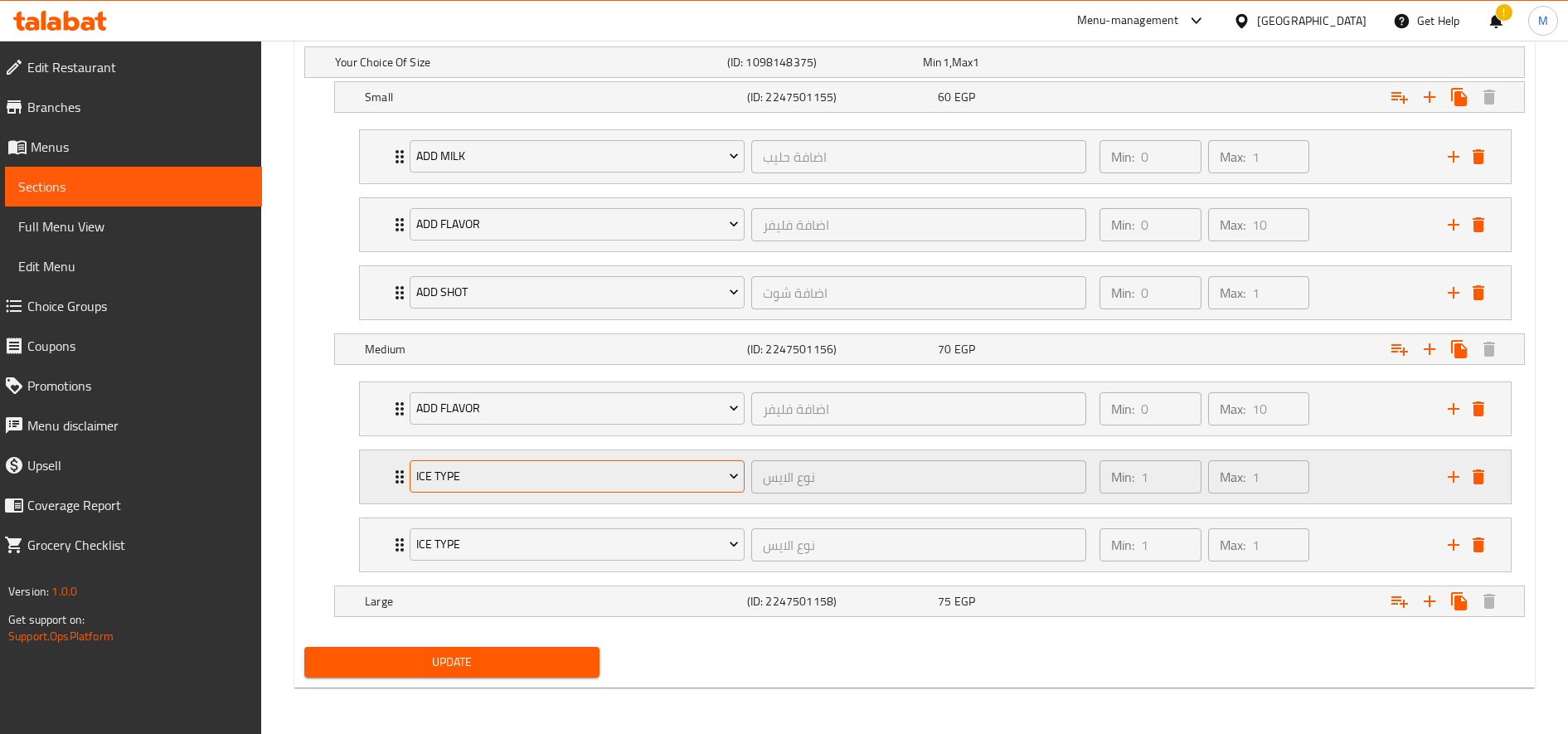
click at [553, 475] on span "Ice type" at bounding box center [578, 476] width 322 height 20
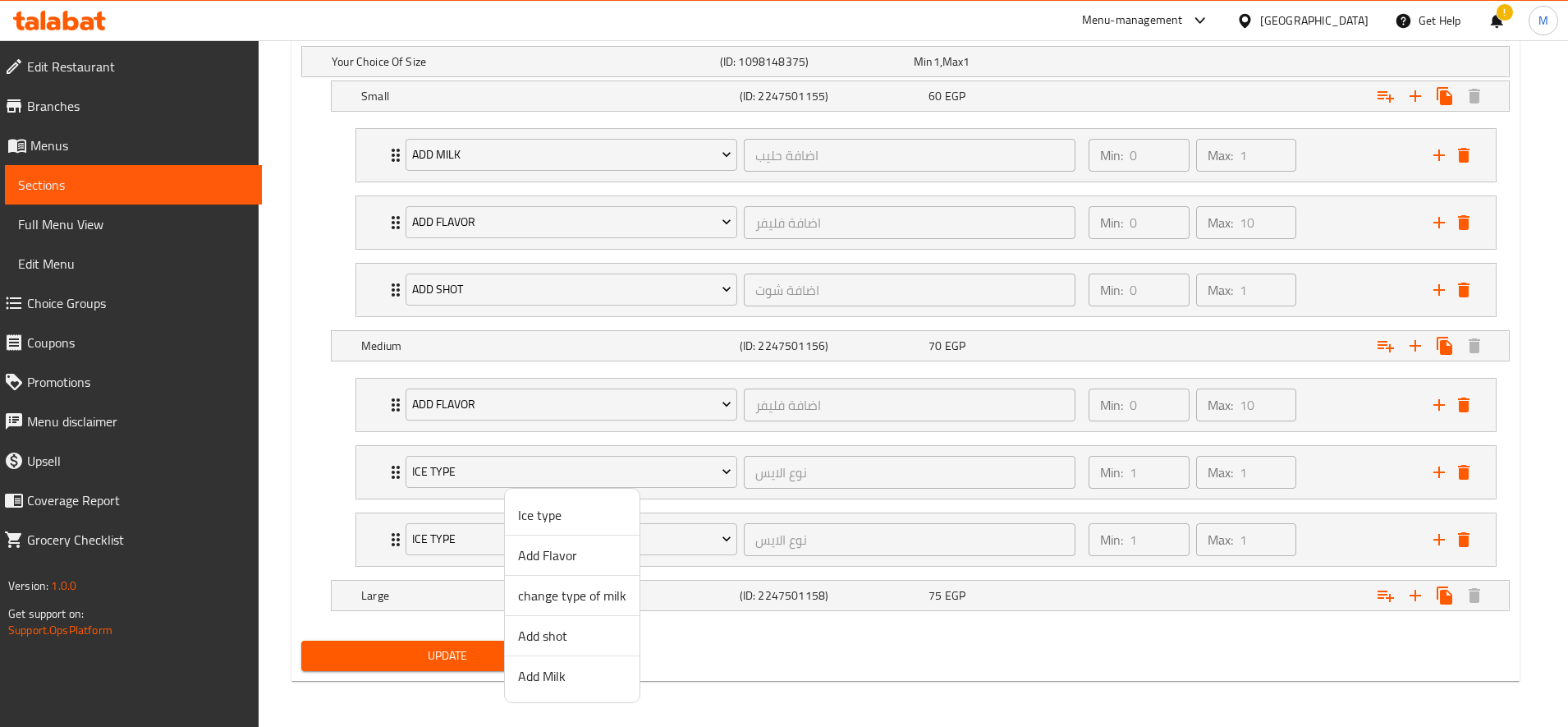
drag, startPoint x: 570, startPoint y: 640, endPoint x: 562, endPoint y: 546, distance: 94.3
click at [570, 639] on span "Add shot" at bounding box center [572, 635] width 108 height 19
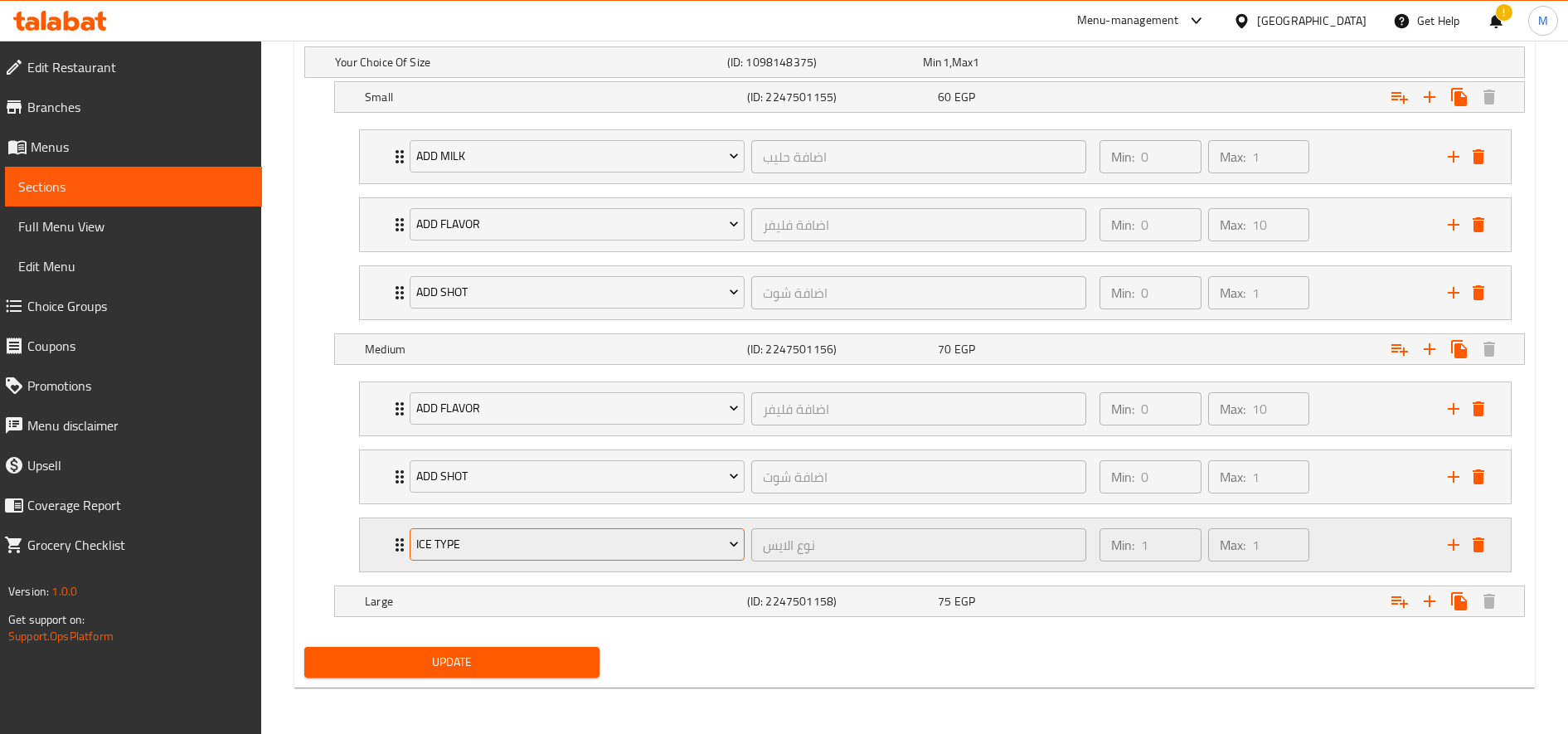
click at [565, 545] on span "Ice type" at bounding box center [578, 544] width 322 height 20
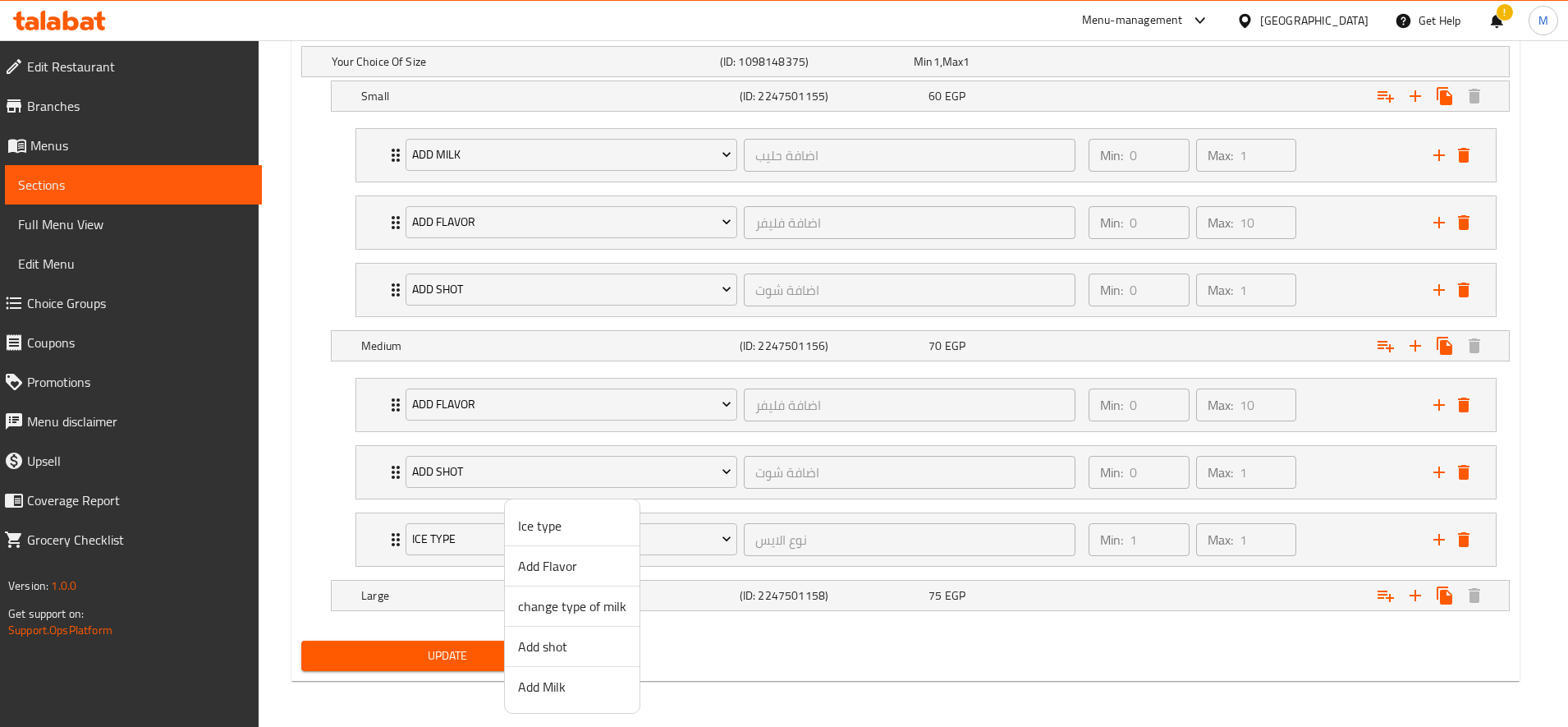
click at [562, 689] on span "Add Milk" at bounding box center [572, 686] width 108 height 19
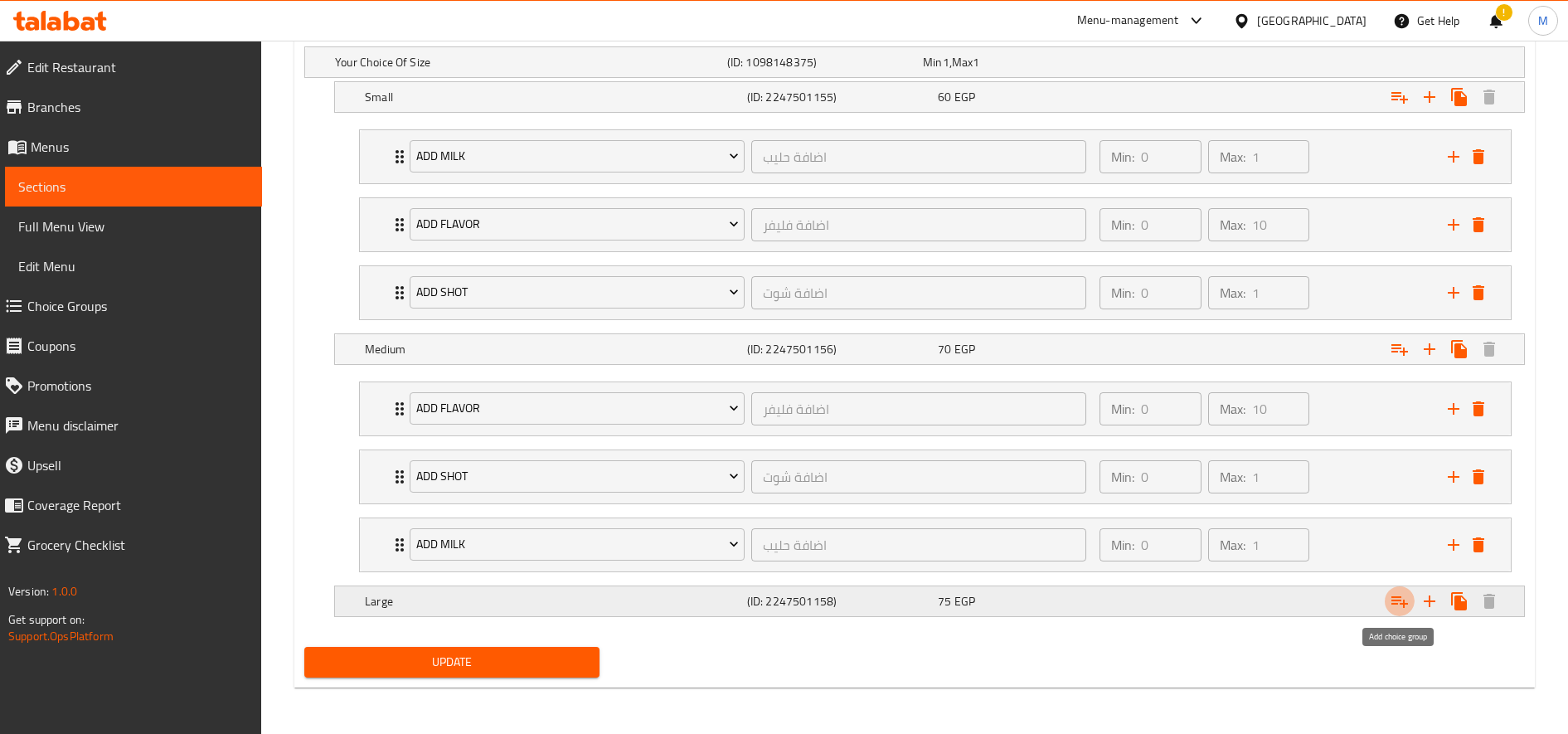
click at [1394, 597] on icon "Expand" at bounding box center [1400, 602] width 17 height 12
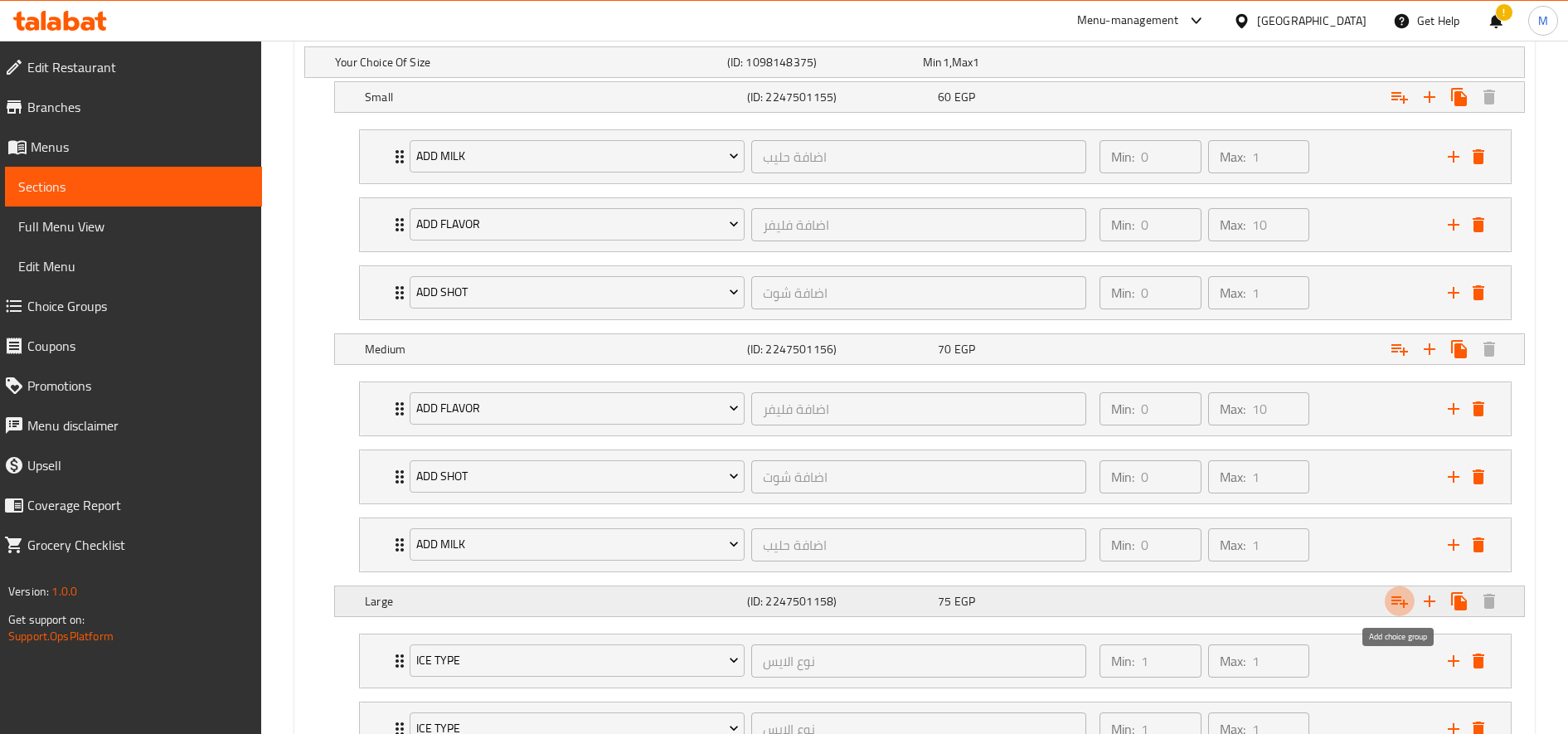
click at [1394, 597] on icon "Expand" at bounding box center [1400, 602] width 17 height 12
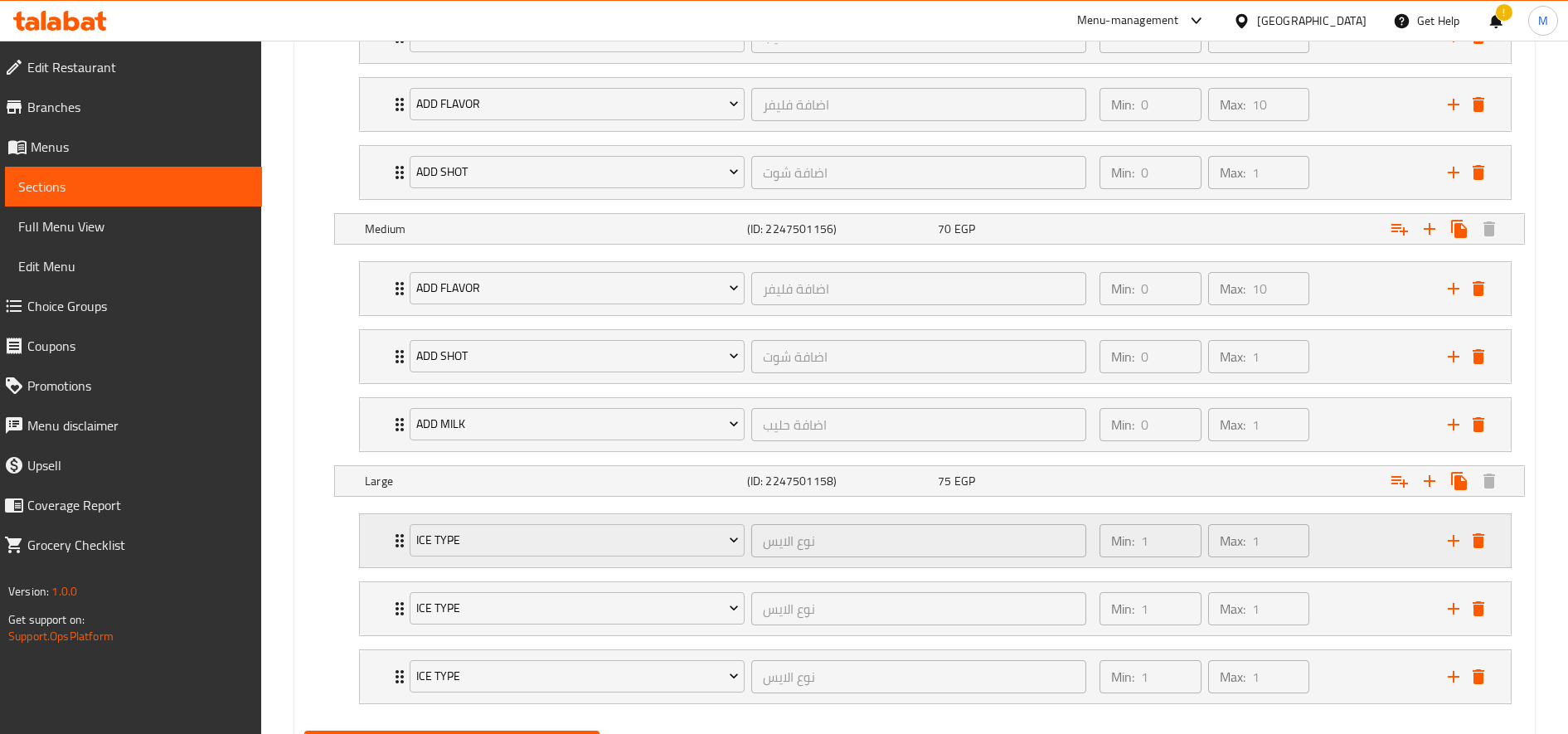
scroll to position [1159, 0]
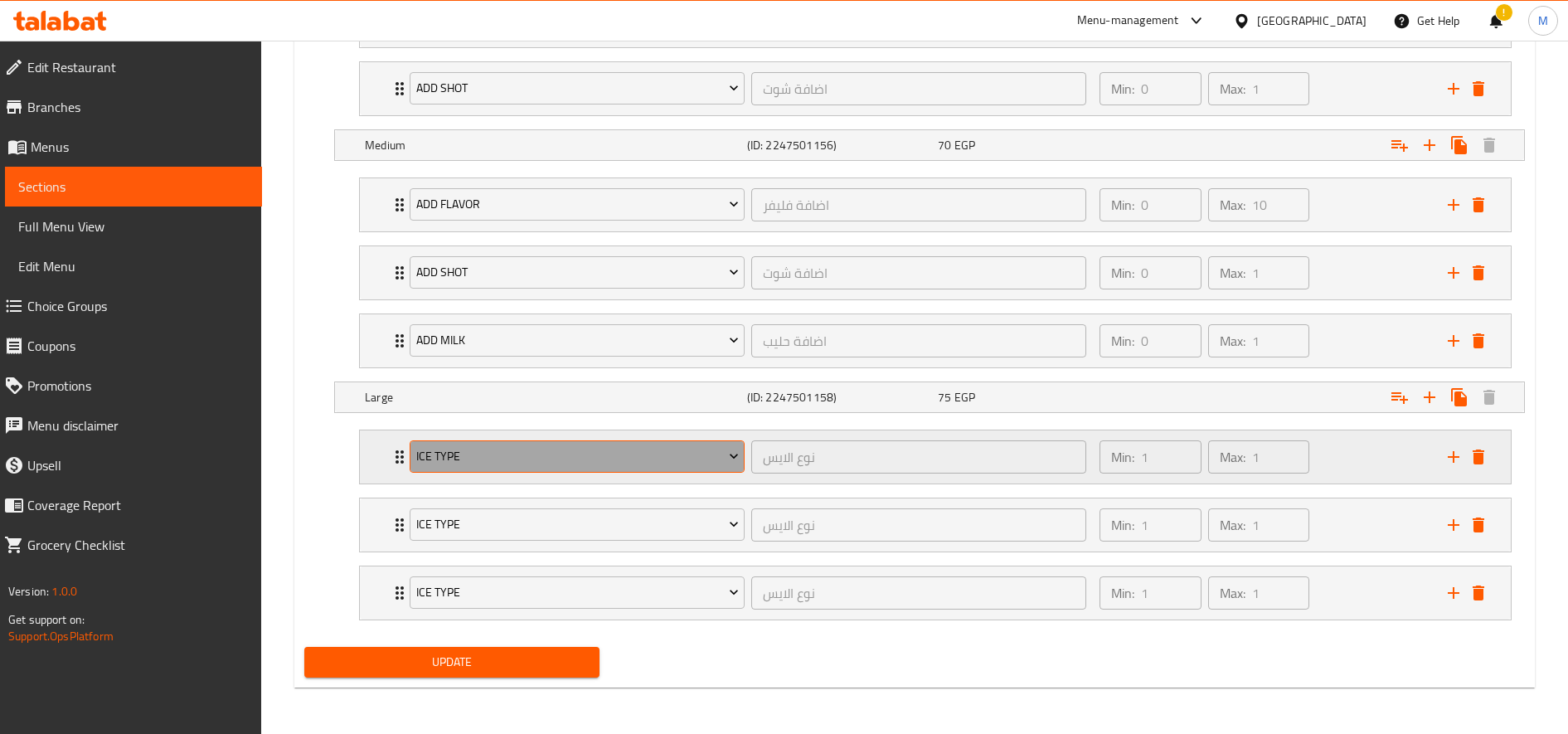
click at [528, 464] on span "Ice type" at bounding box center [578, 456] width 322 height 20
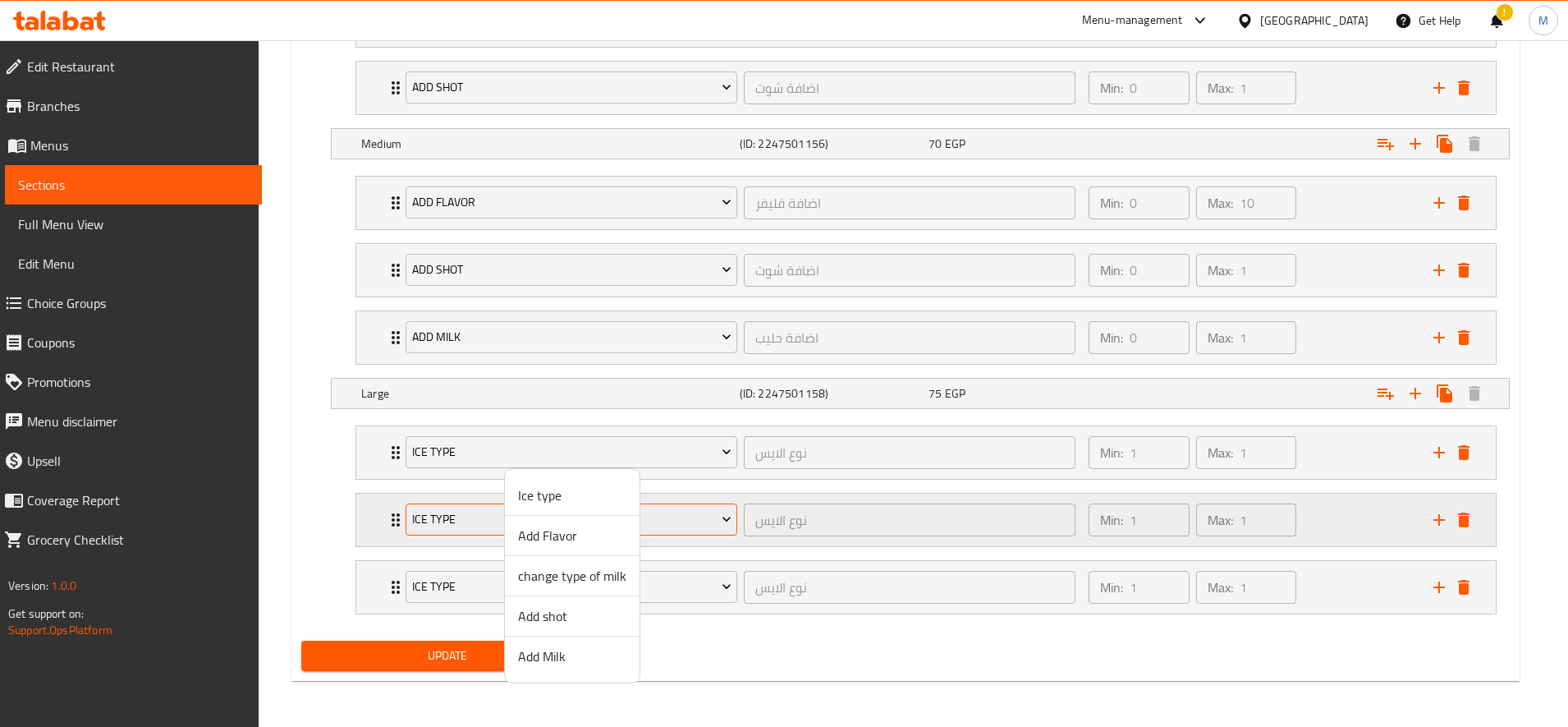
drag, startPoint x: 577, startPoint y: 536, endPoint x: 557, endPoint y: 533, distance: 20.2
click at [577, 535] on span "Add Flavor" at bounding box center [572, 534] width 108 height 19
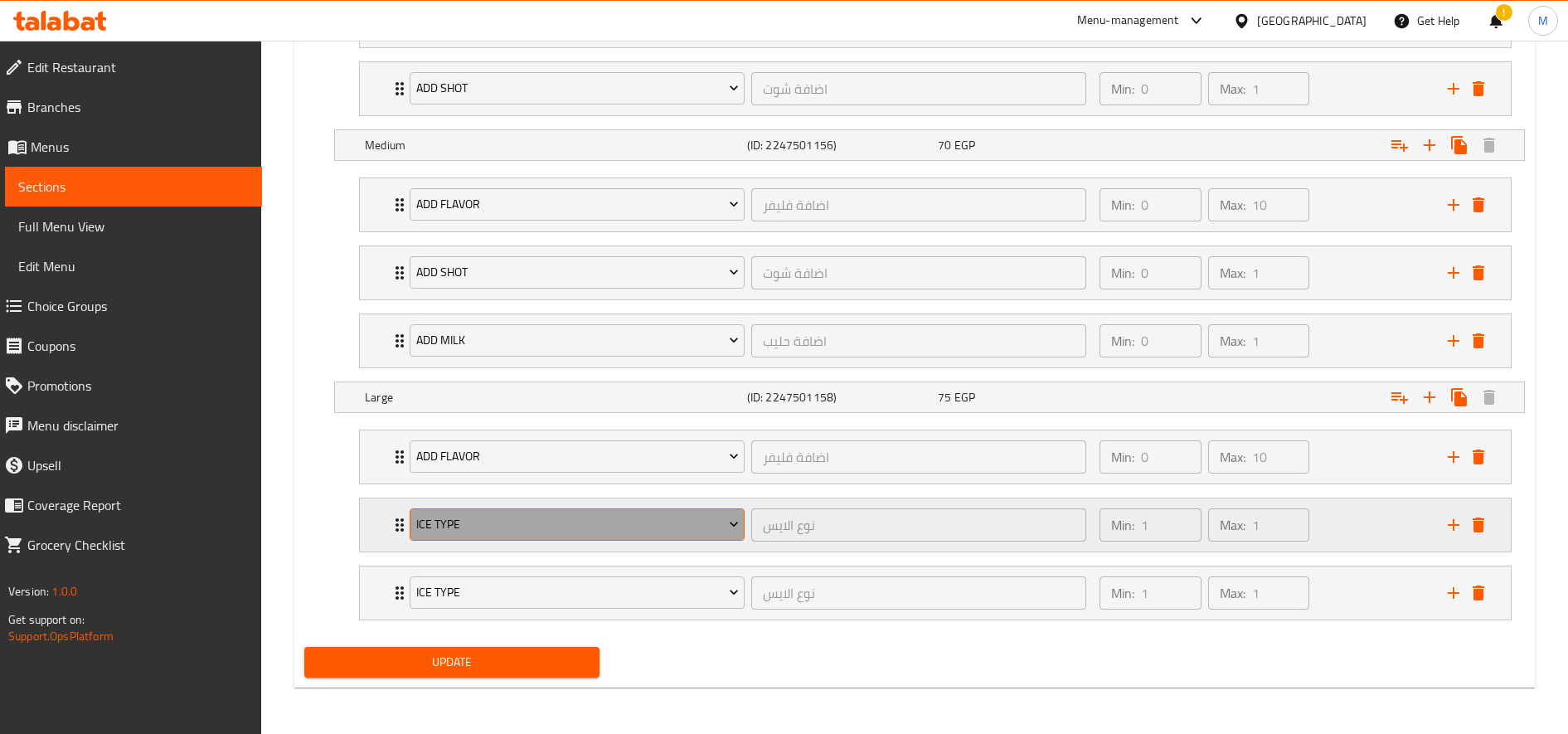
click at [554, 516] on span "Ice type" at bounding box center [578, 524] width 322 height 20
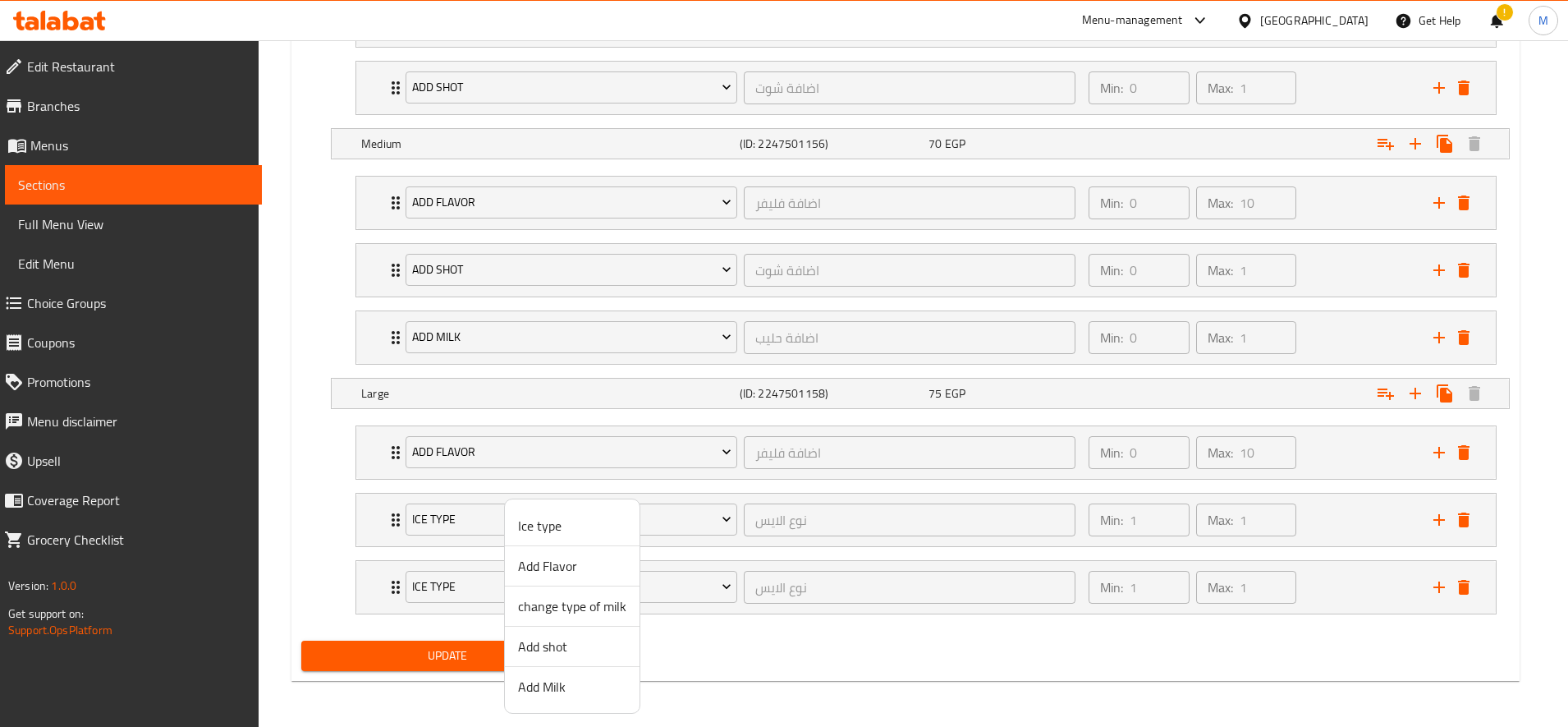
click at [580, 641] on span "Add shot" at bounding box center [572, 645] width 108 height 19
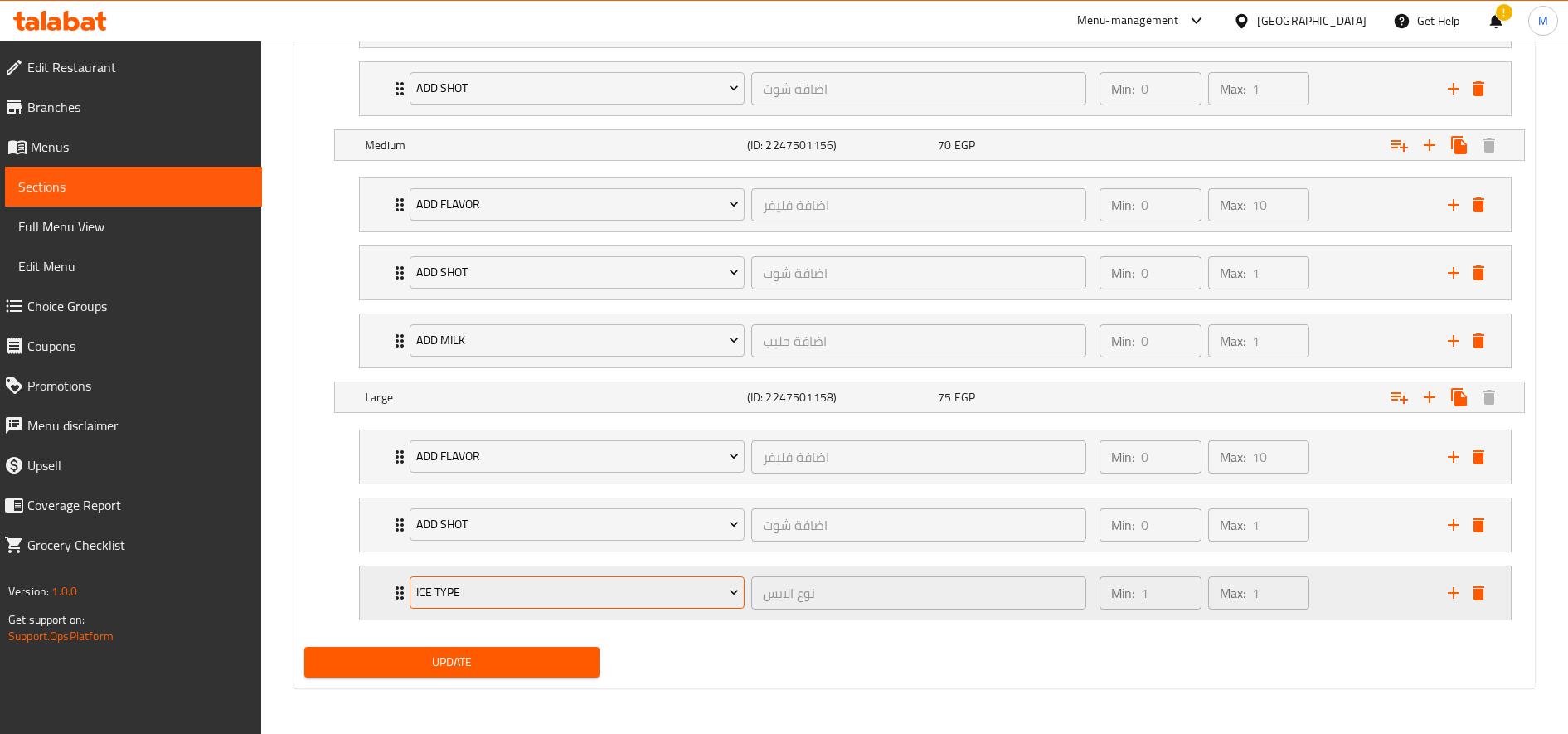
click at [577, 579] on button "Ice type" at bounding box center [578, 593] width 335 height 33
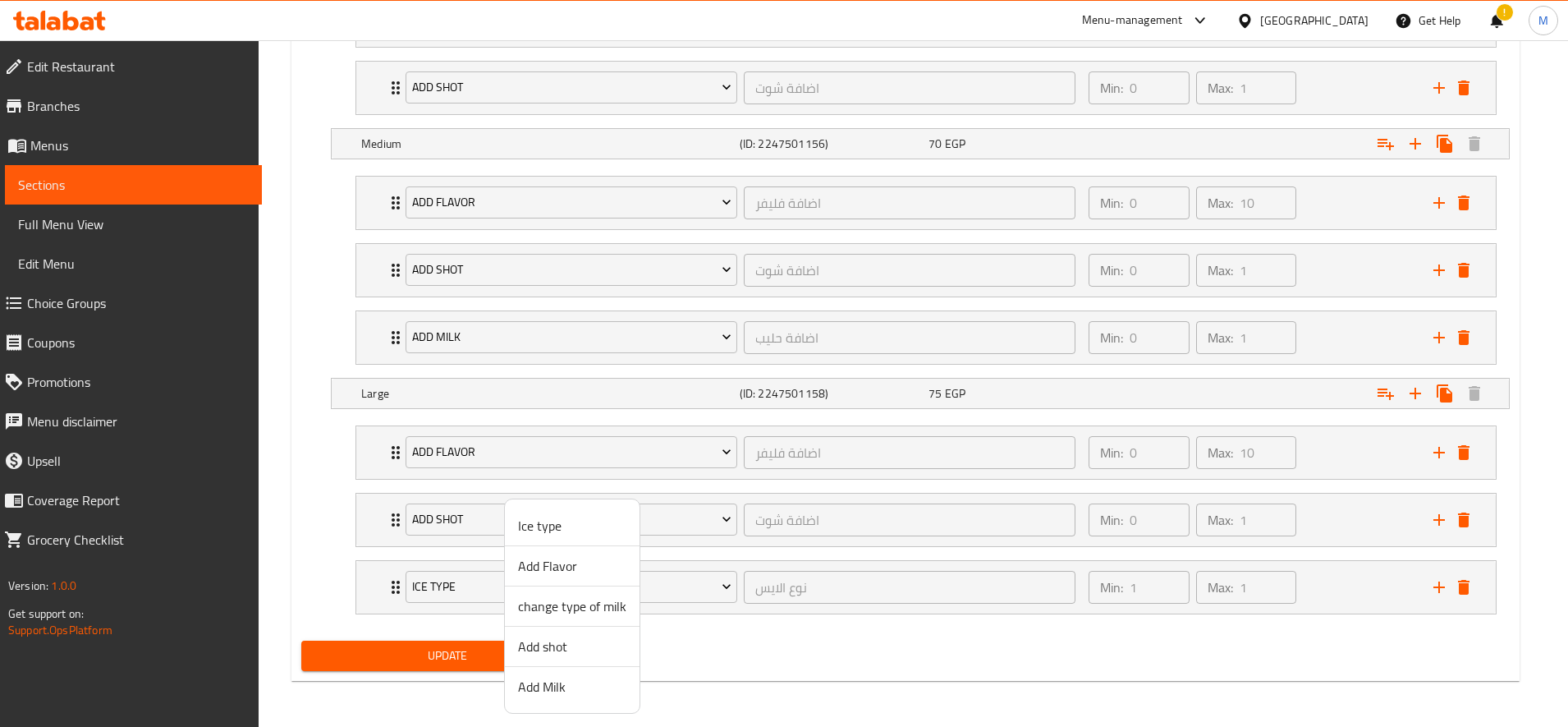
click at [570, 684] on span "Add Milk" at bounding box center [572, 686] width 108 height 19
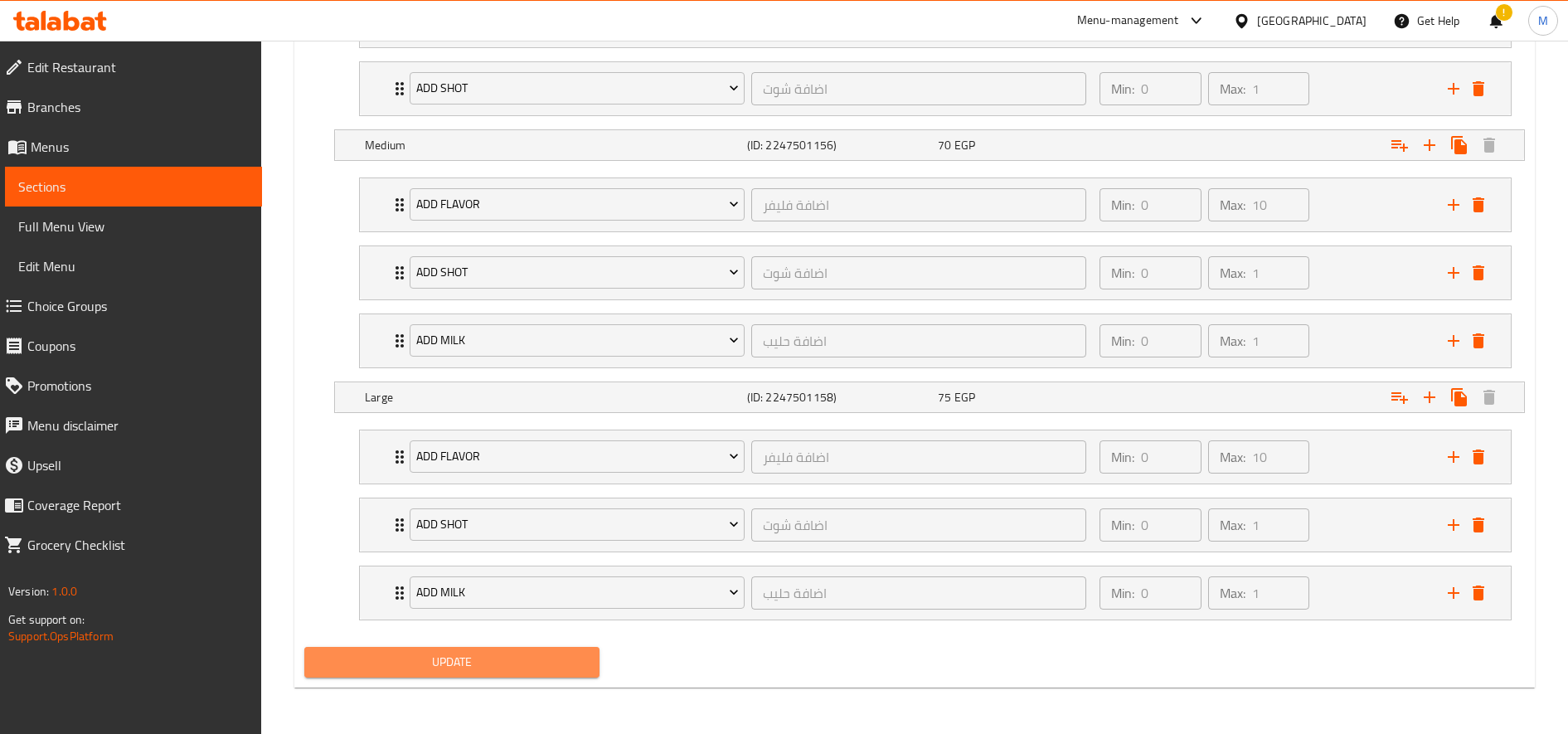
click at [523, 667] on span "Update" at bounding box center [452, 662] width 268 height 20
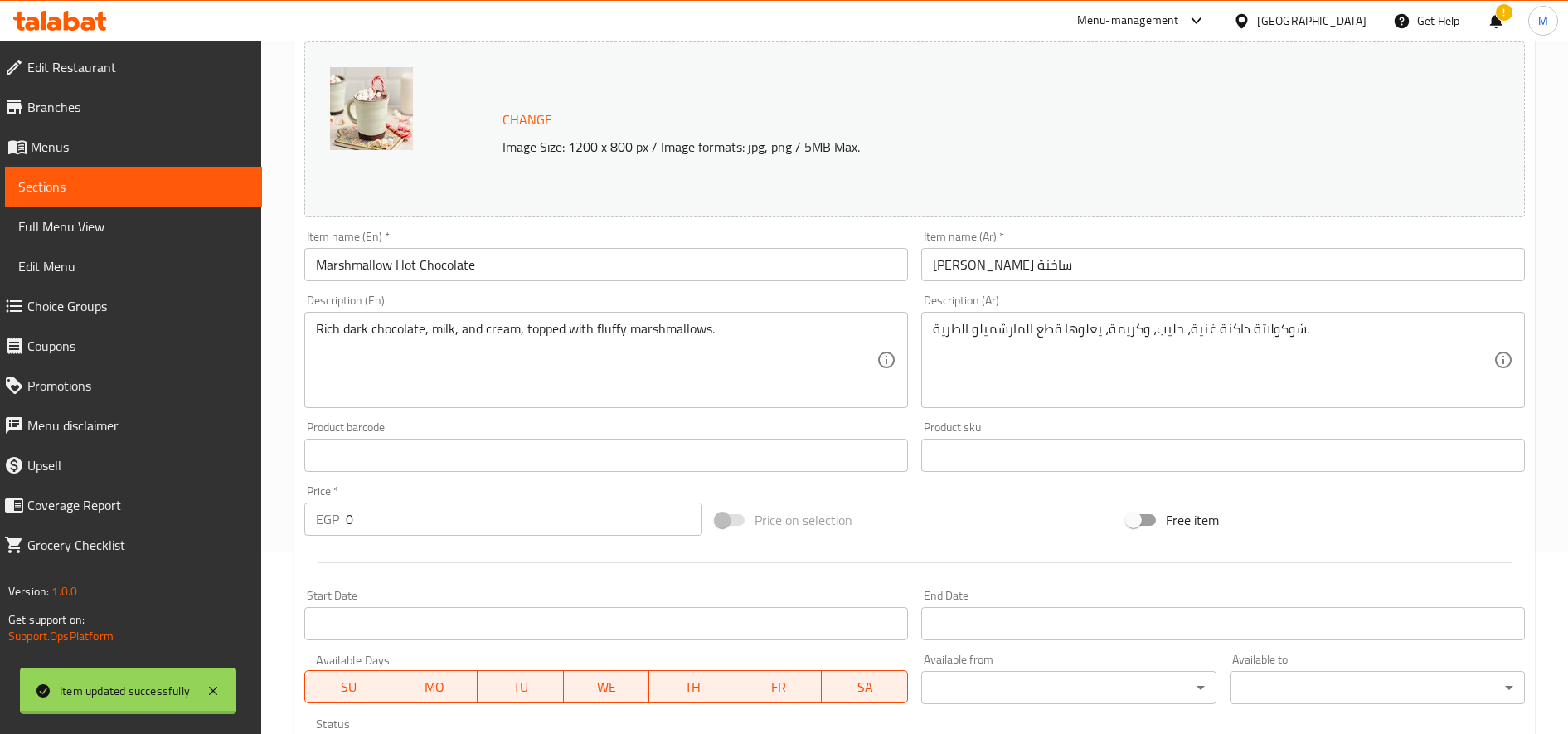
scroll to position [0, 0]
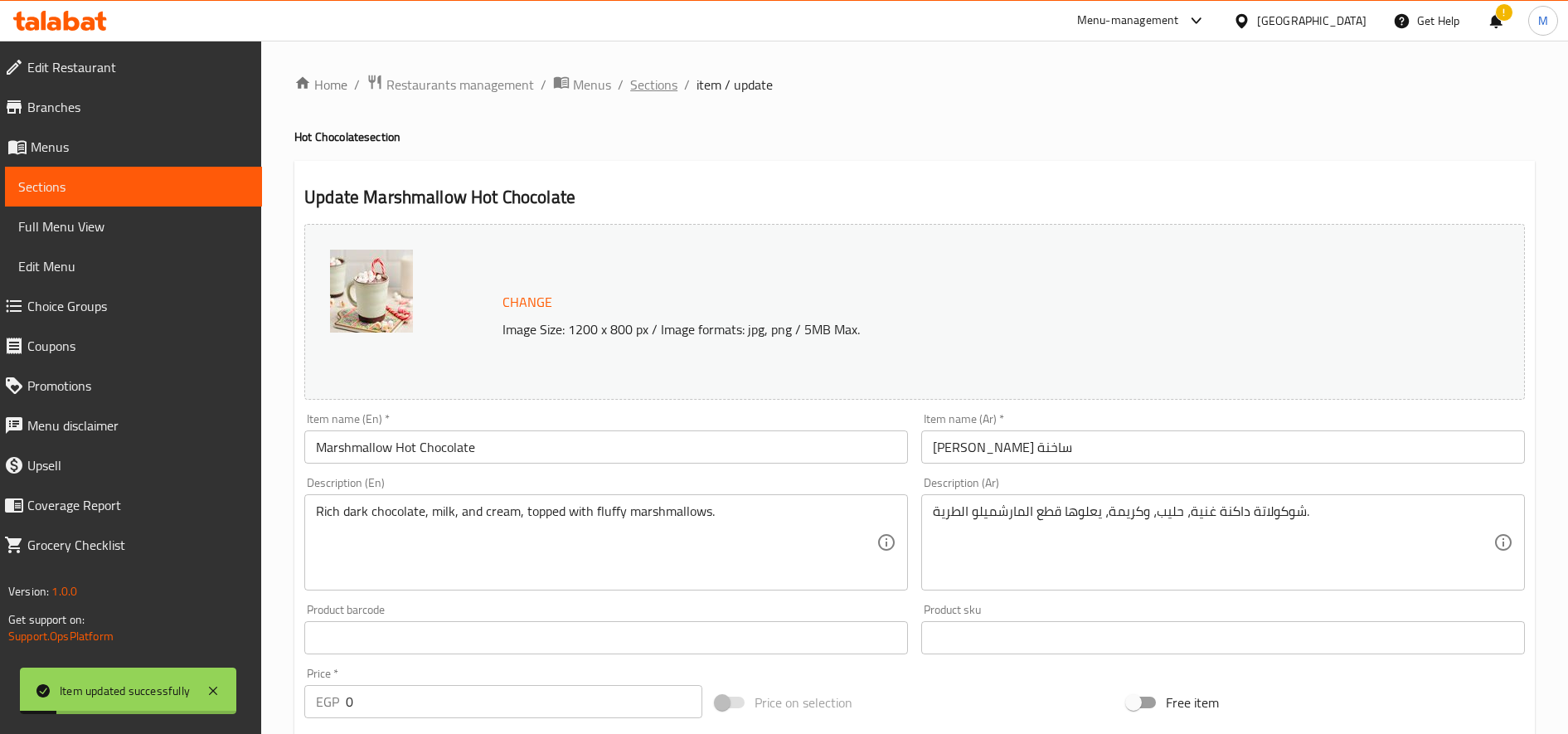
click at [663, 83] on span "Sections" at bounding box center [653, 84] width 47 height 19
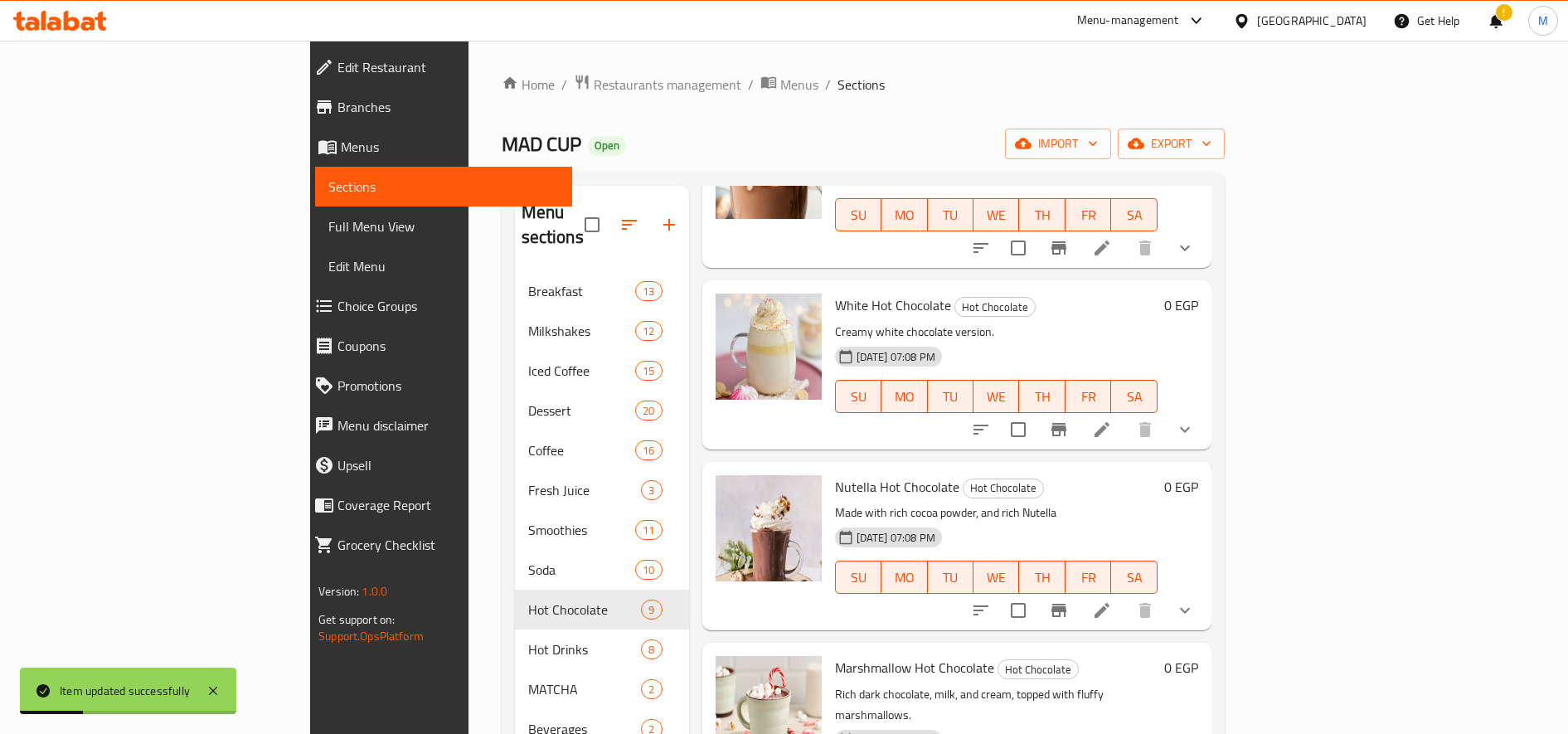
scroll to position [276, 0]
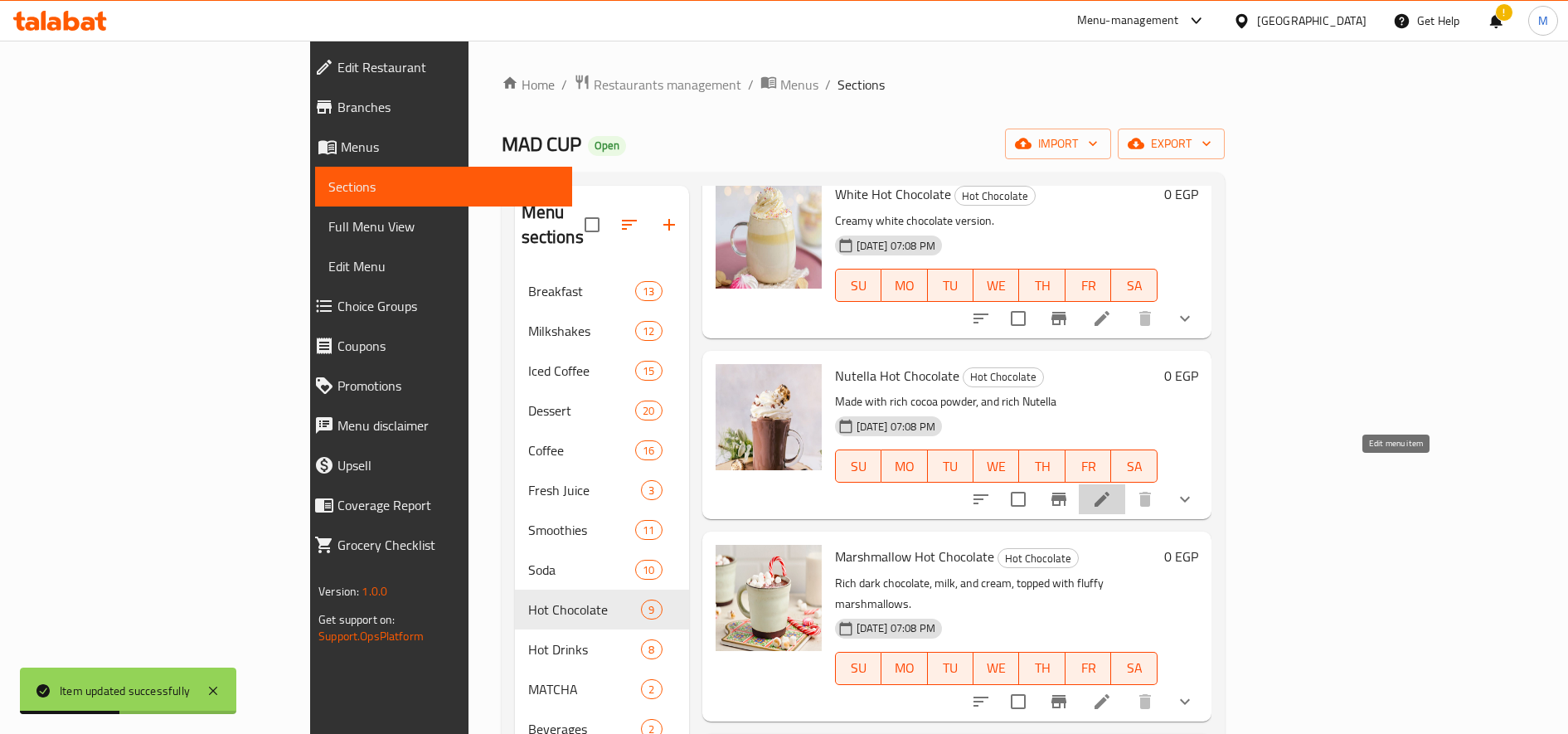
click at [1110, 491] on icon at bounding box center [1101, 499] width 15 height 15
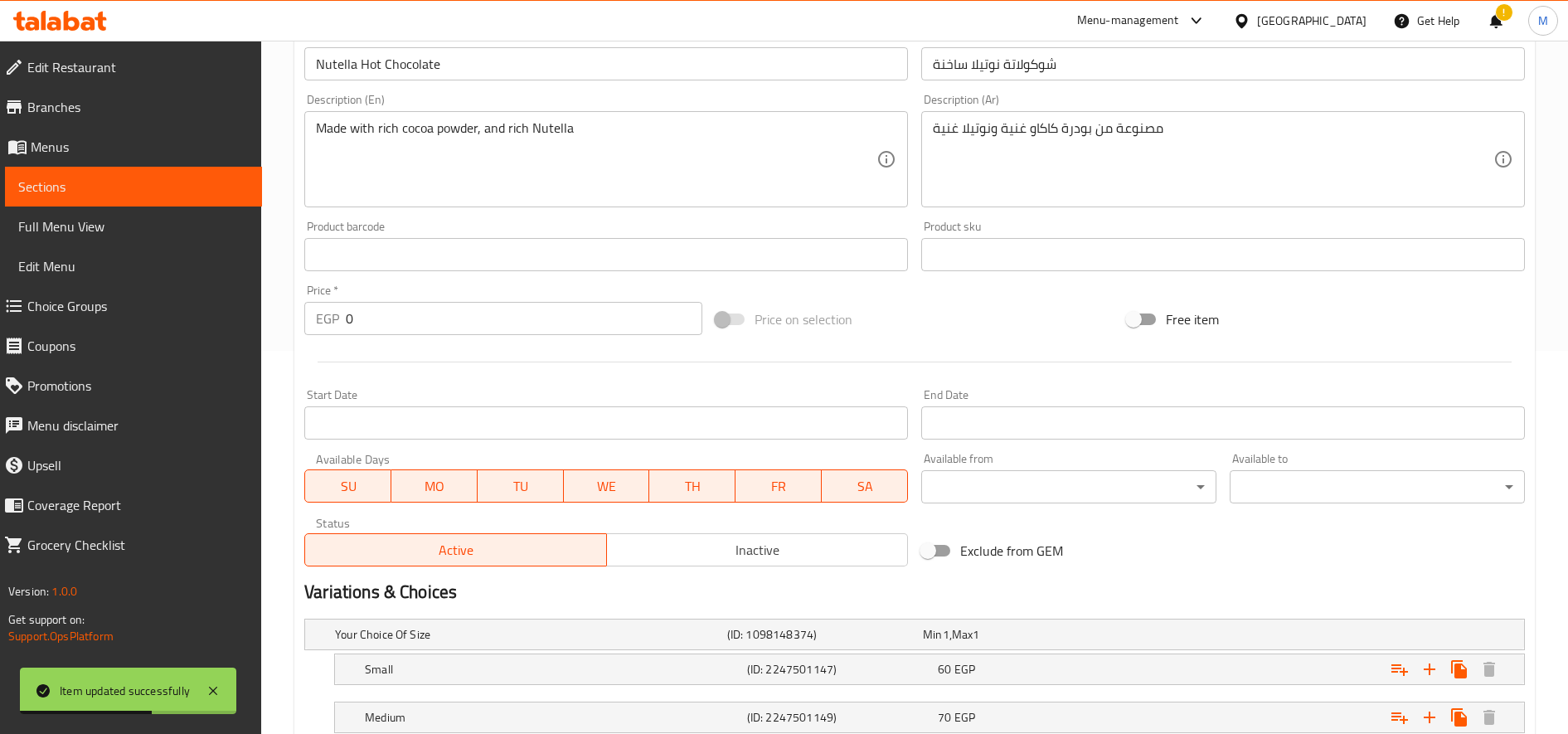
scroll to position [547, 0]
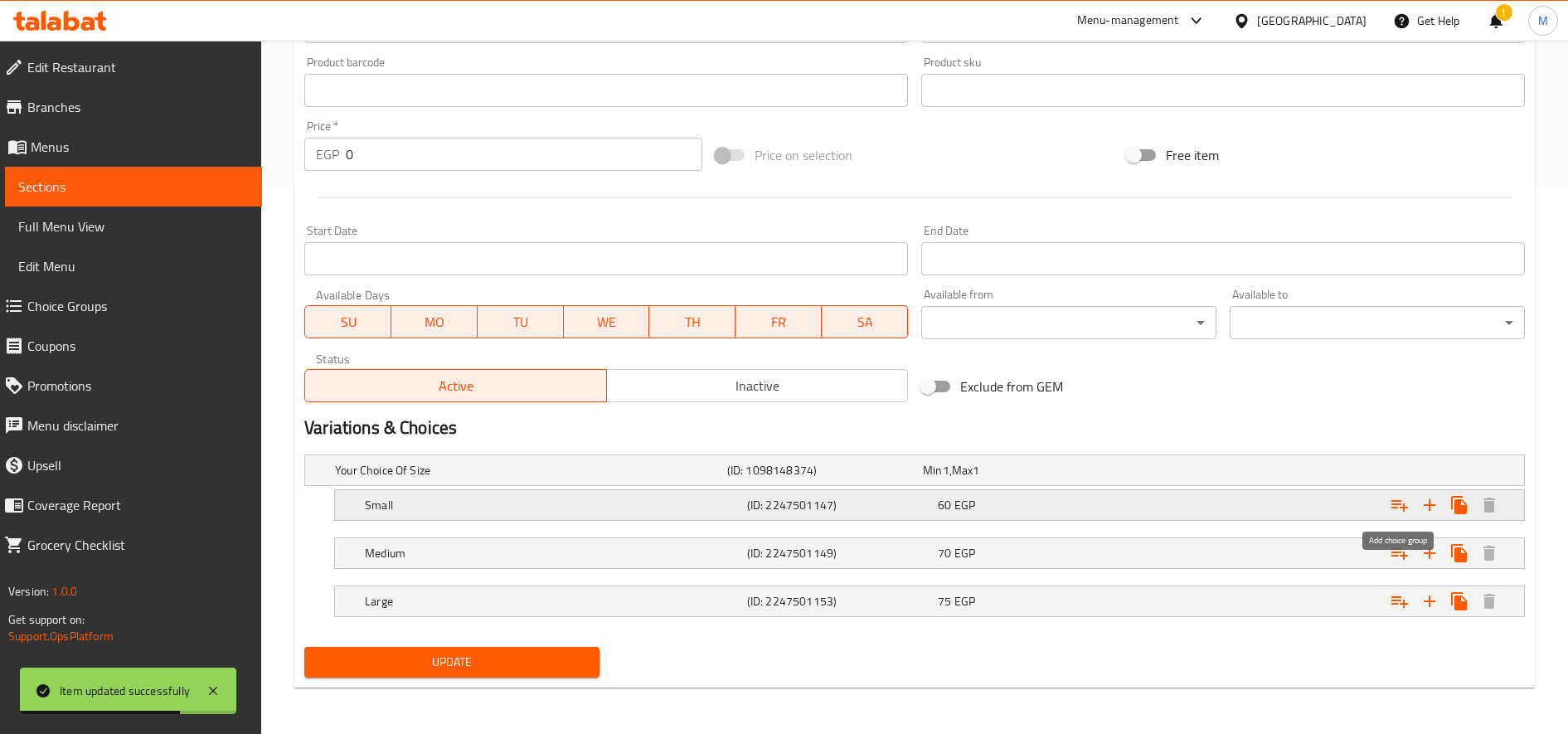
click at [1399, 505] on icon "Expand" at bounding box center [1399, 504] width 19 height 19
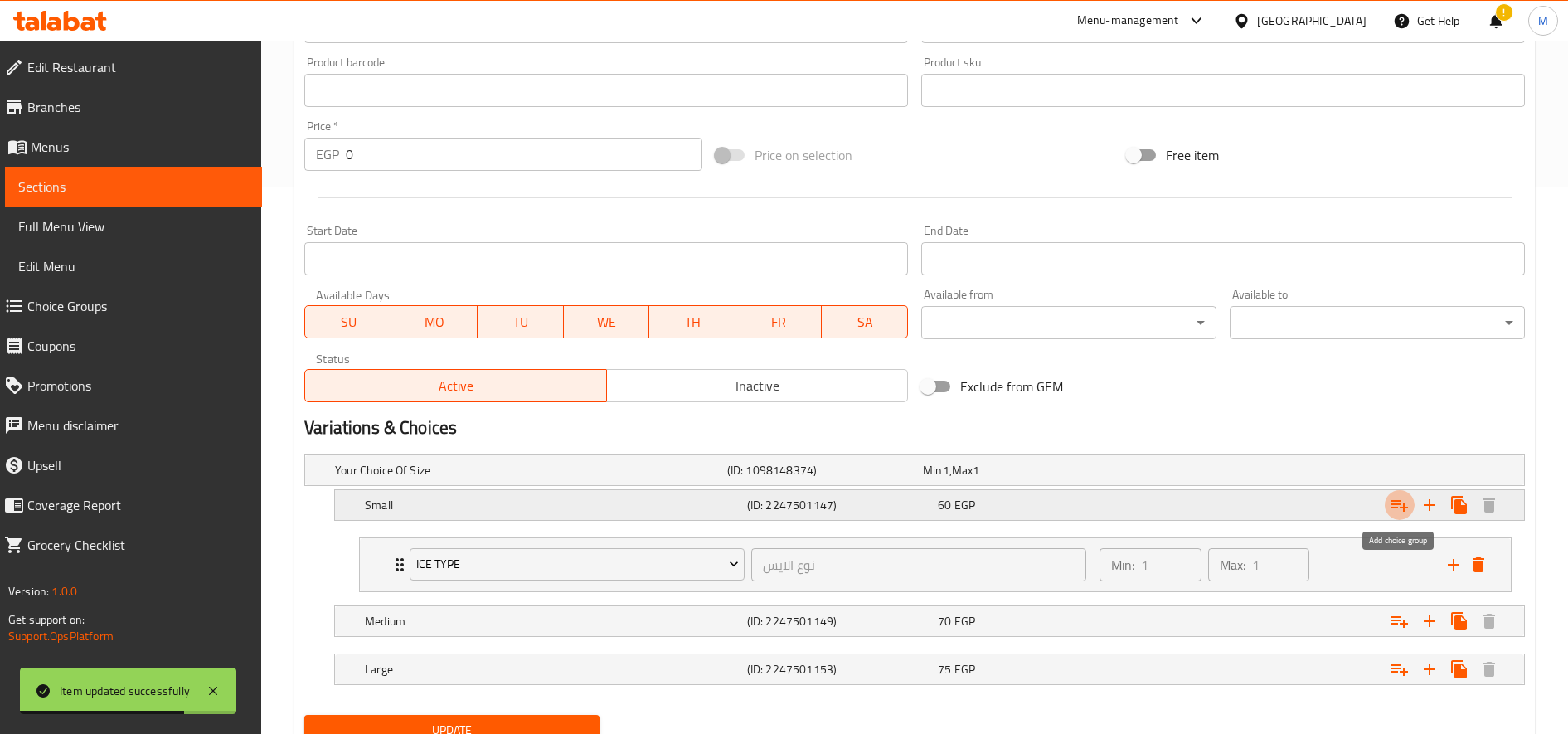
click at [1399, 505] on icon "Expand" at bounding box center [1399, 504] width 19 height 19
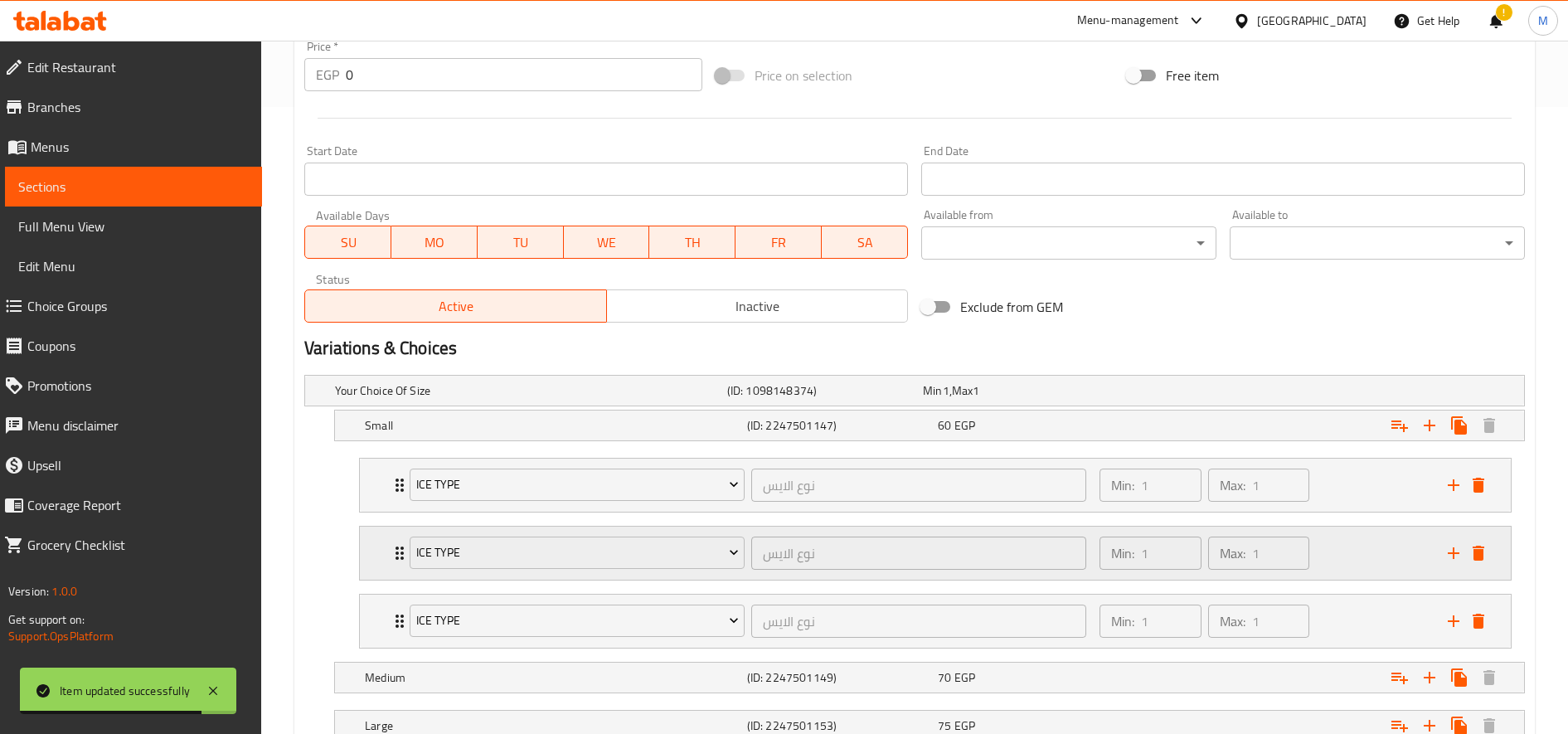
scroll to position [752, 0]
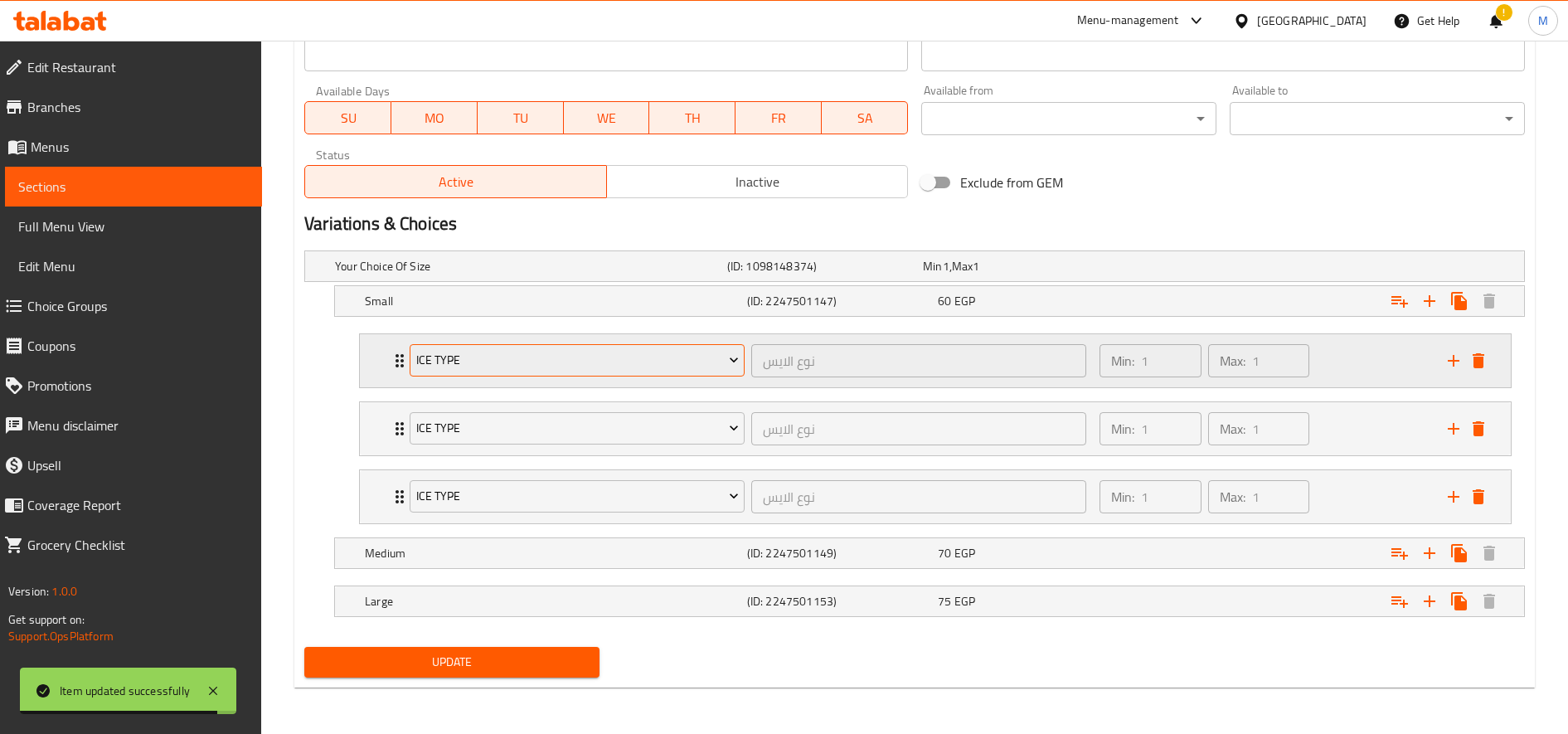
click at [520, 358] on span "Ice type" at bounding box center [578, 360] width 322 height 20
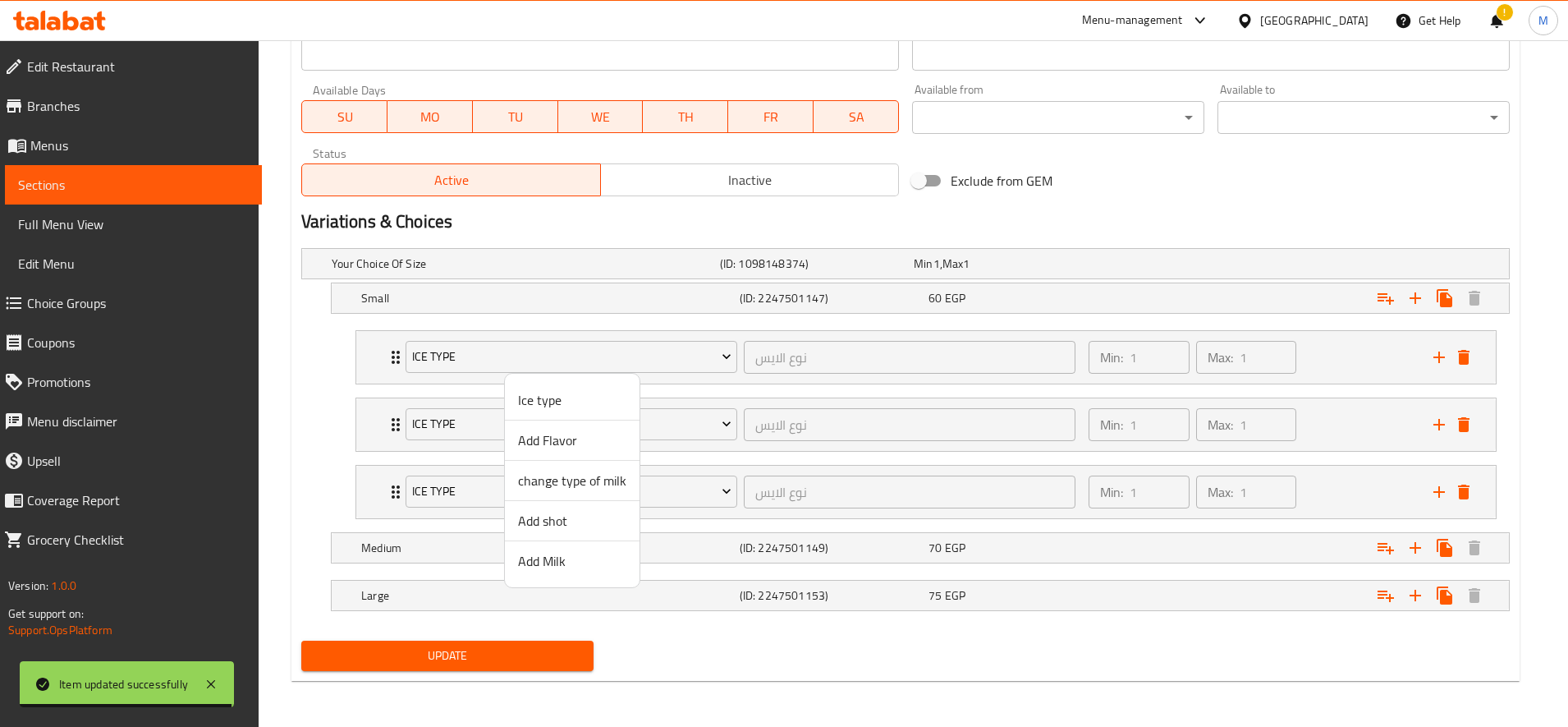
click at [528, 439] on span "Add Flavor" at bounding box center [572, 439] width 108 height 19
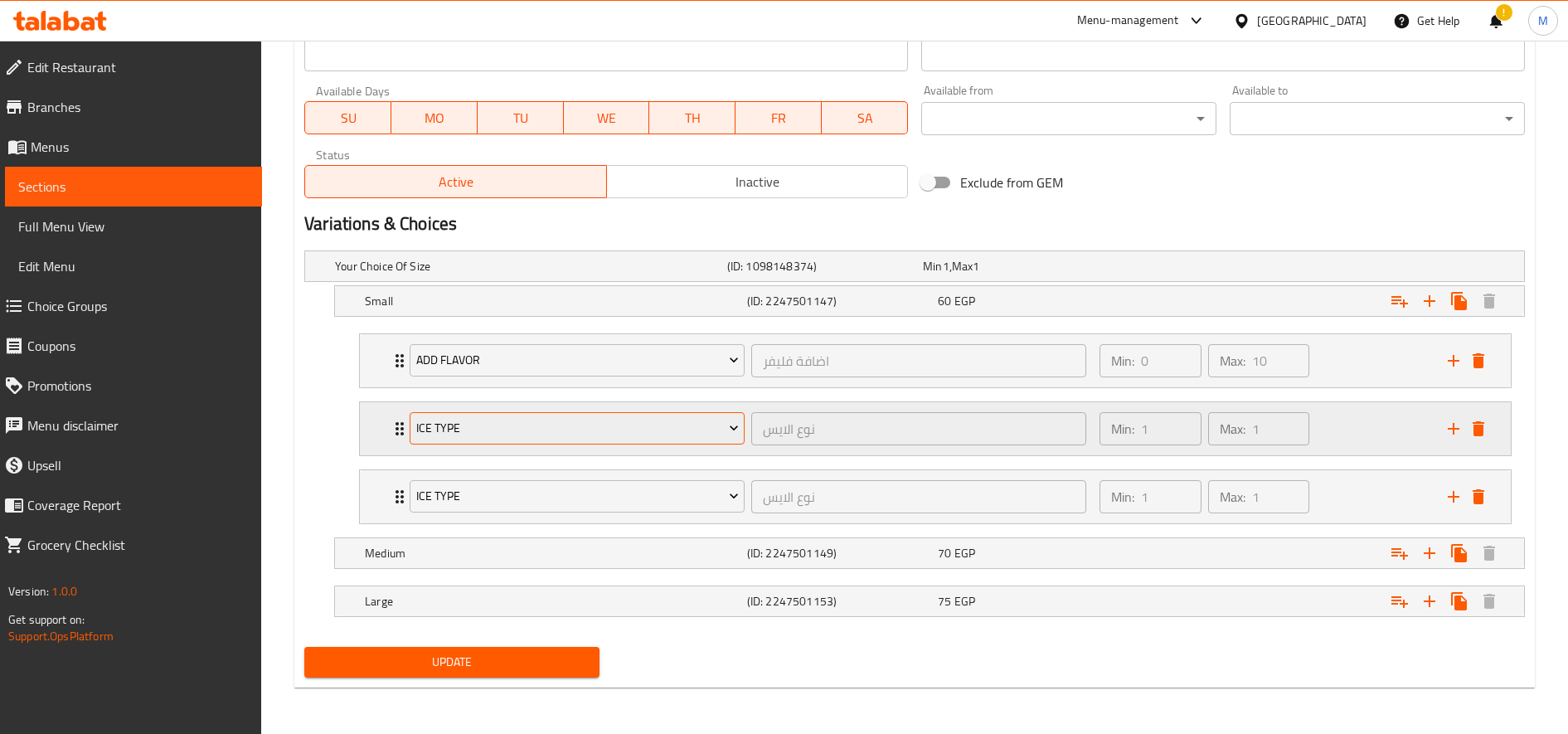
click at [525, 433] on span "Ice type" at bounding box center [578, 428] width 322 height 20
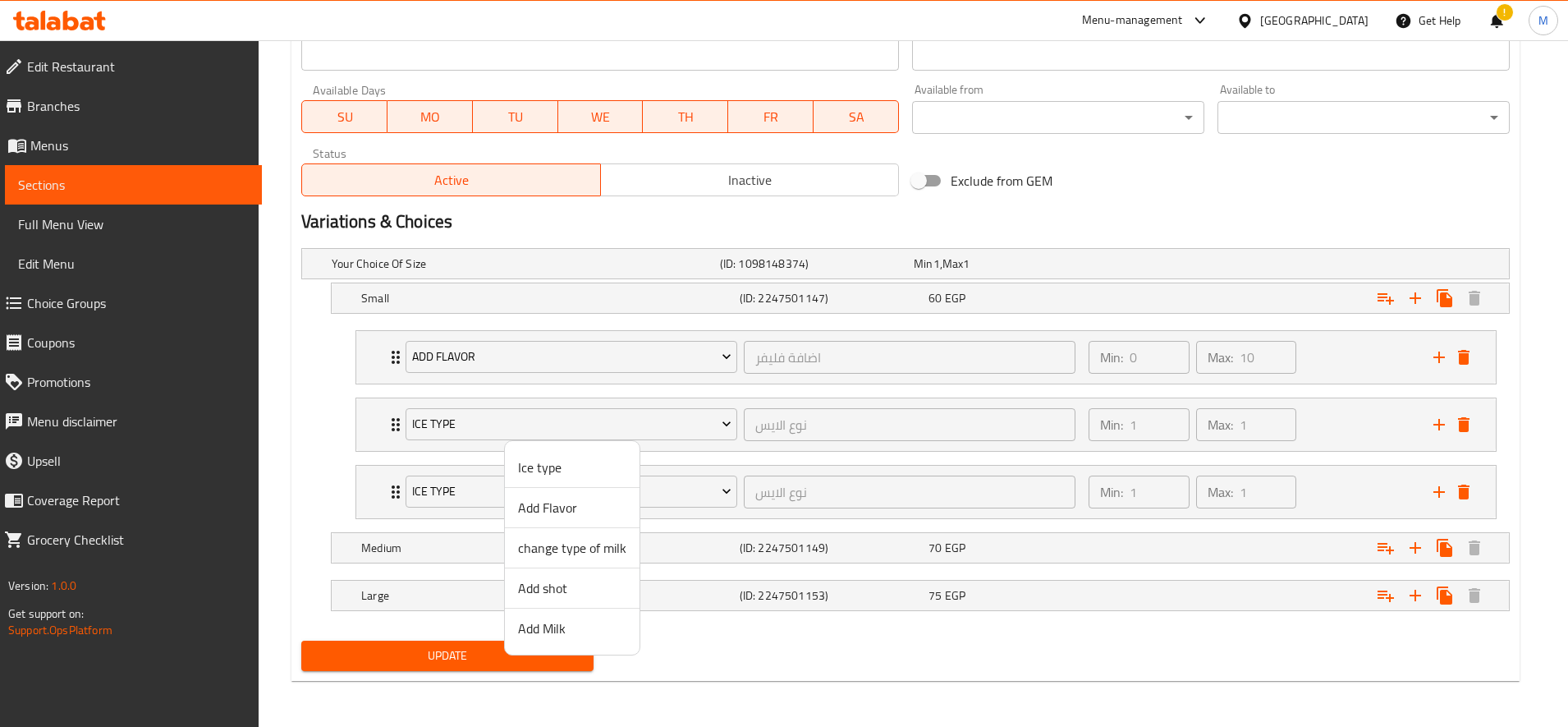
click at [554, 560] on li "change type of milk" at bounding box center [572, 548] width 135 height 40
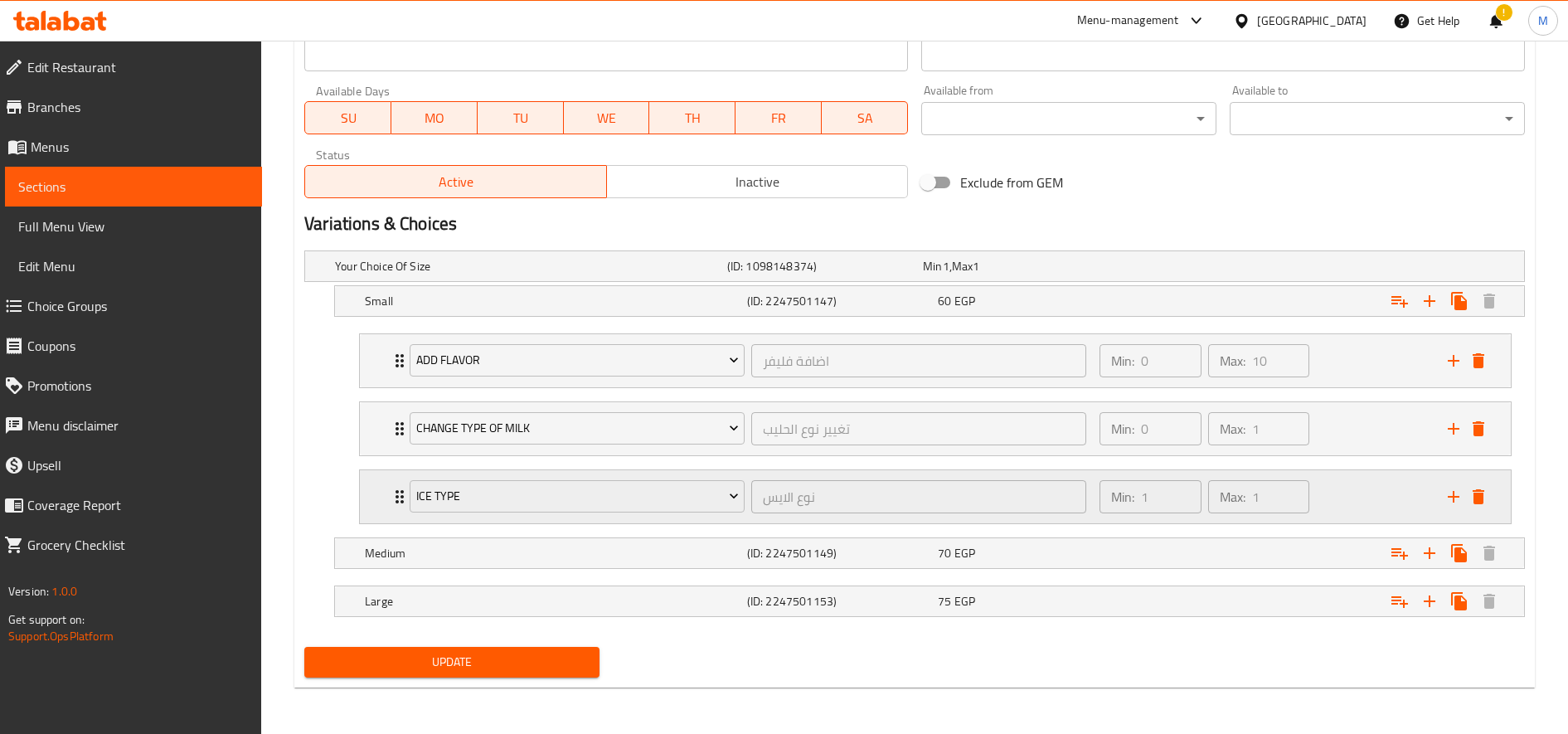
click at [510, 473] on div "Ice type نوع الايس ​" at bounding box center [748, 496] width 696 height 53
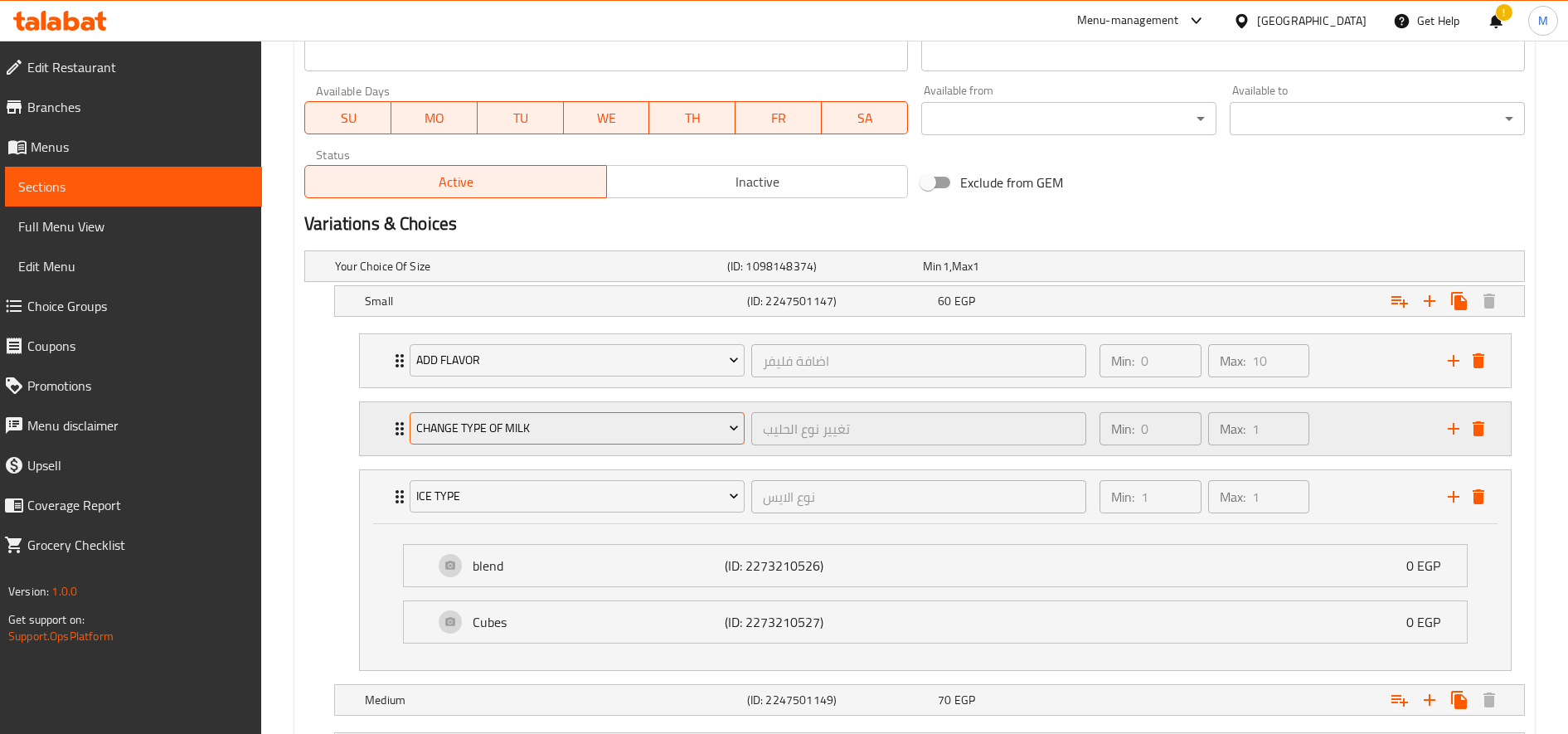
click at [529, 423] on span "change type of milk" at bounding box center [578, 428] width 322 height 20
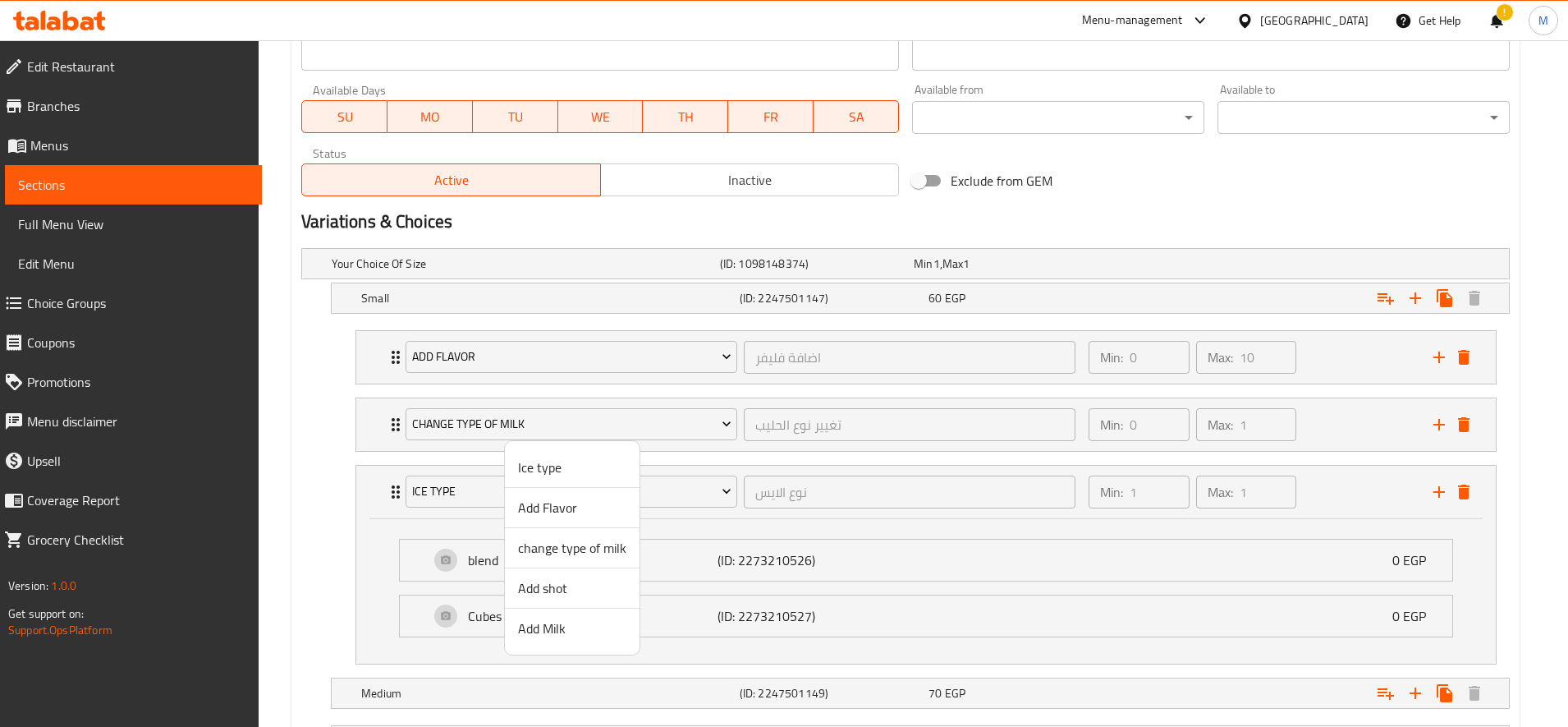
click at [557, 587] on span "Add shot" at bounding box center [572, 588] width 108 height 19
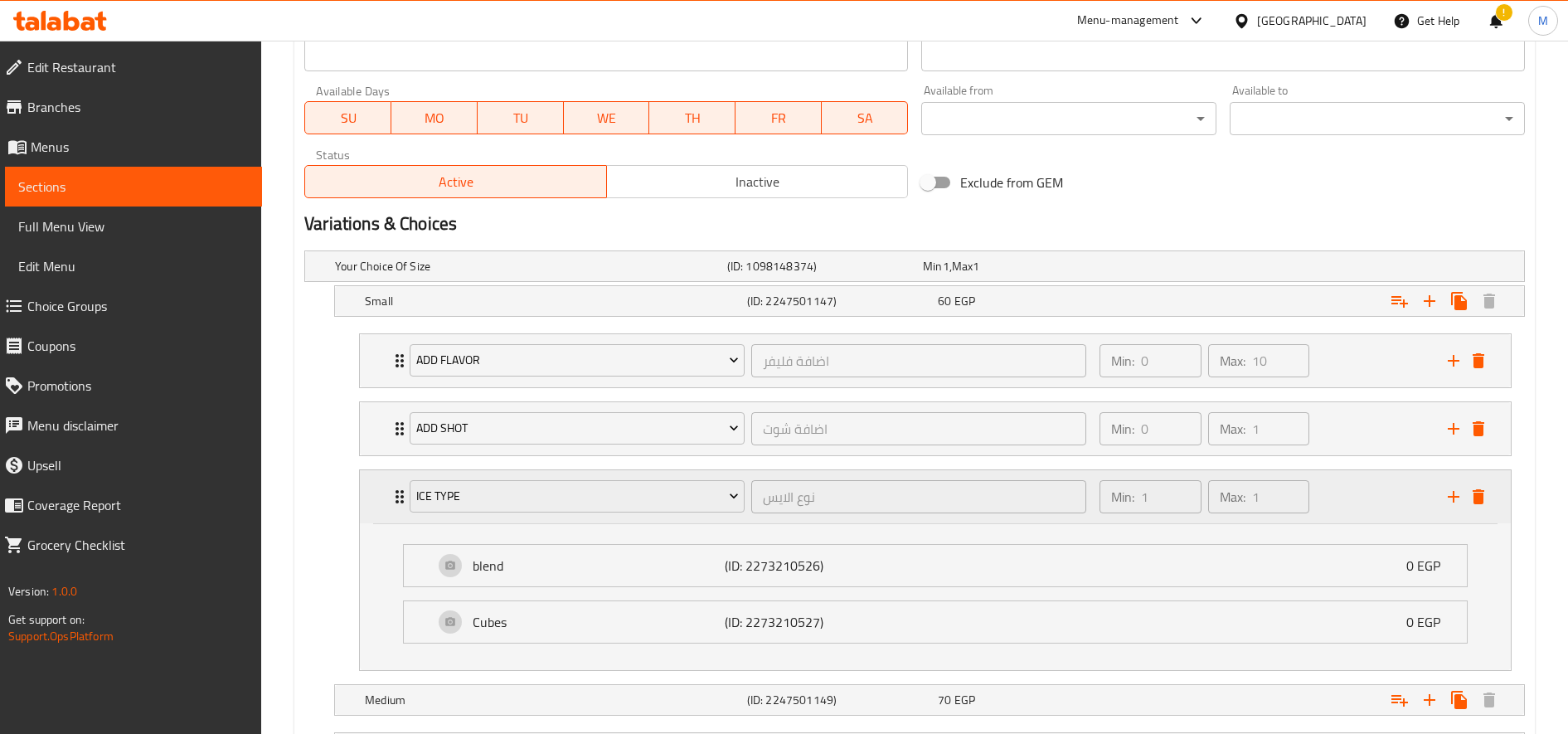
click at [529, 479] on div "Ice type" at bounding box center [577, 496] width 342 height 40
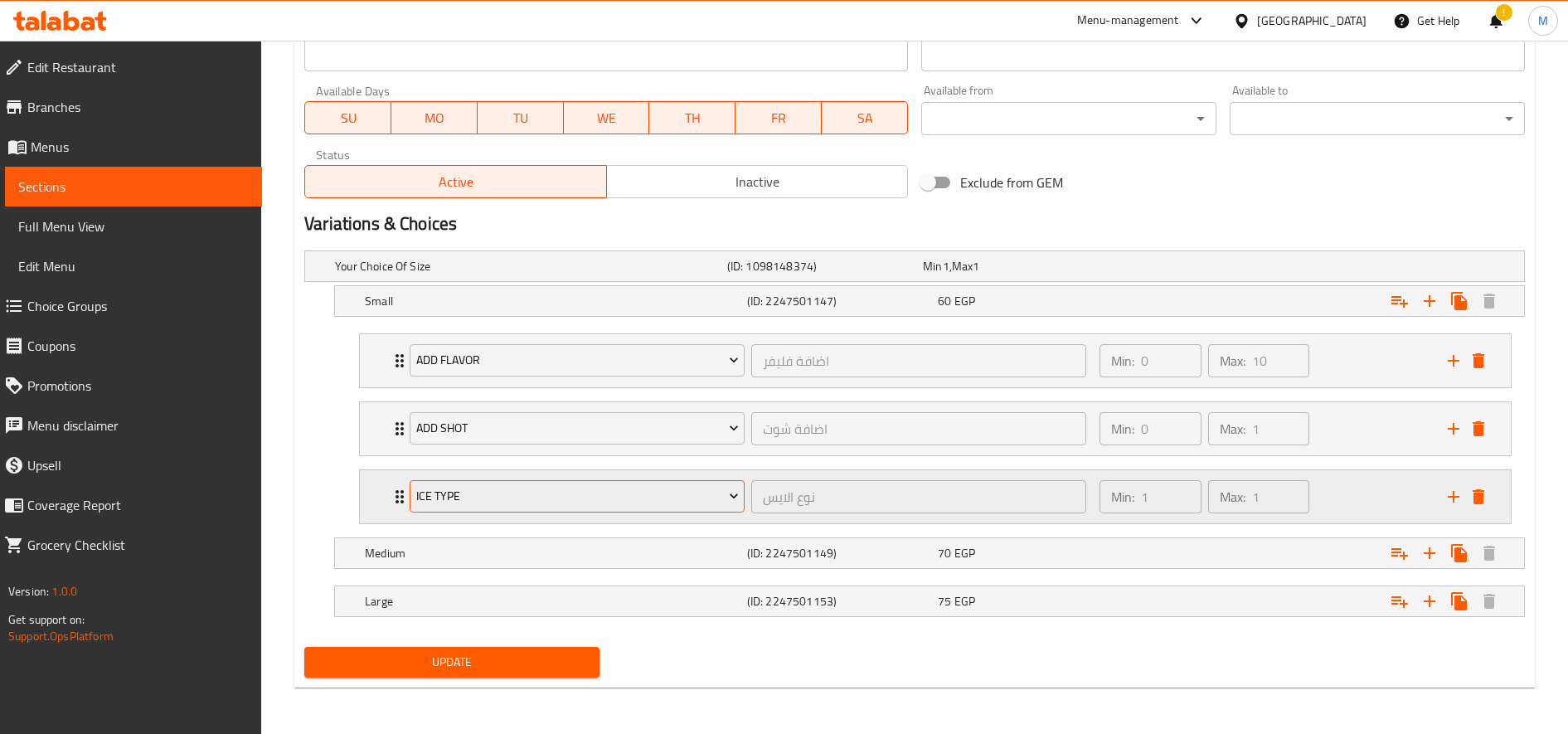
click at [530, 481] on button "Ice type" at bounding box center [578, 497] width 335 height 33
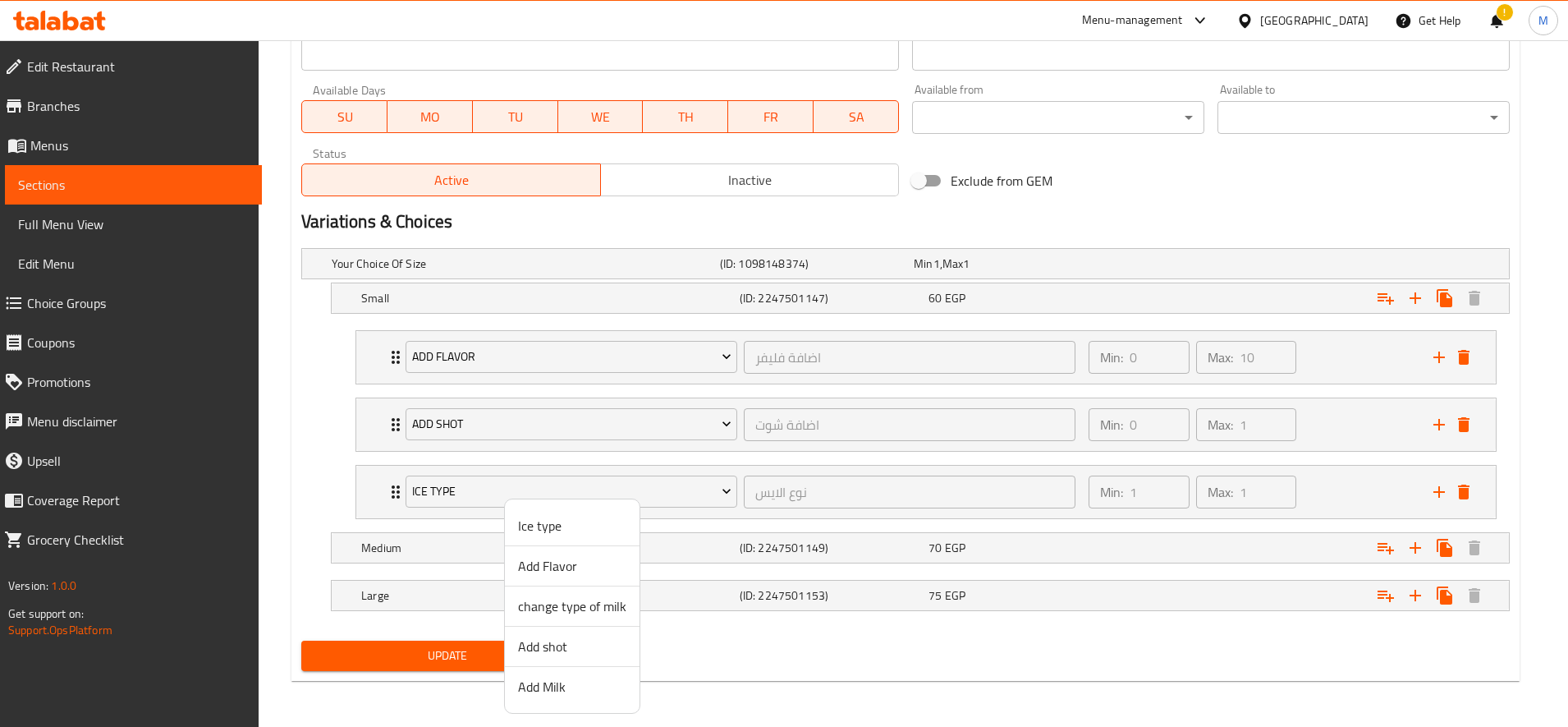
click at [574, 678] on span "Add Milk" at bounding box center [572, 686] width 108 height 19
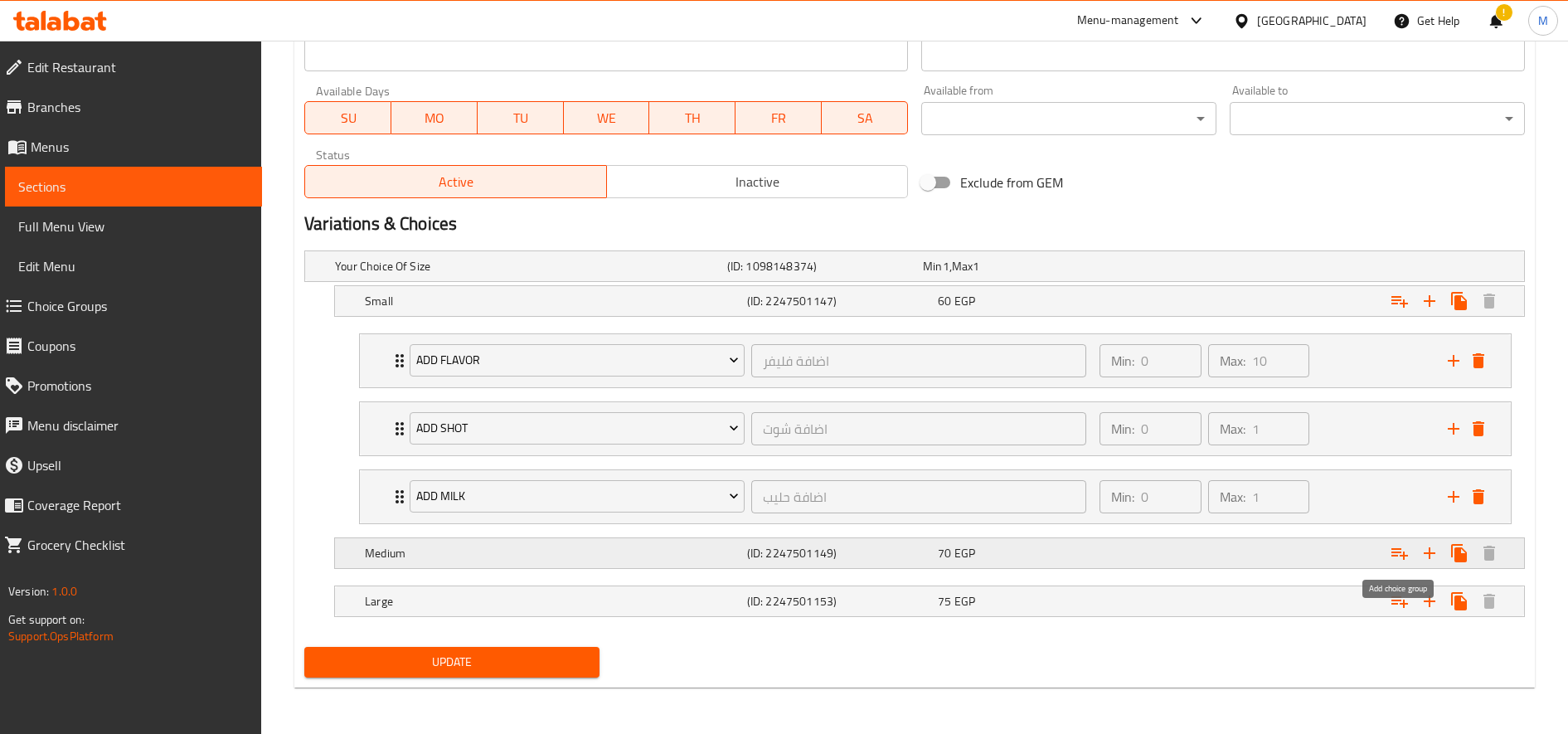
click at [1406, 554] on icon "Expand" at bounding box center [1399, 553] width 19 height 19
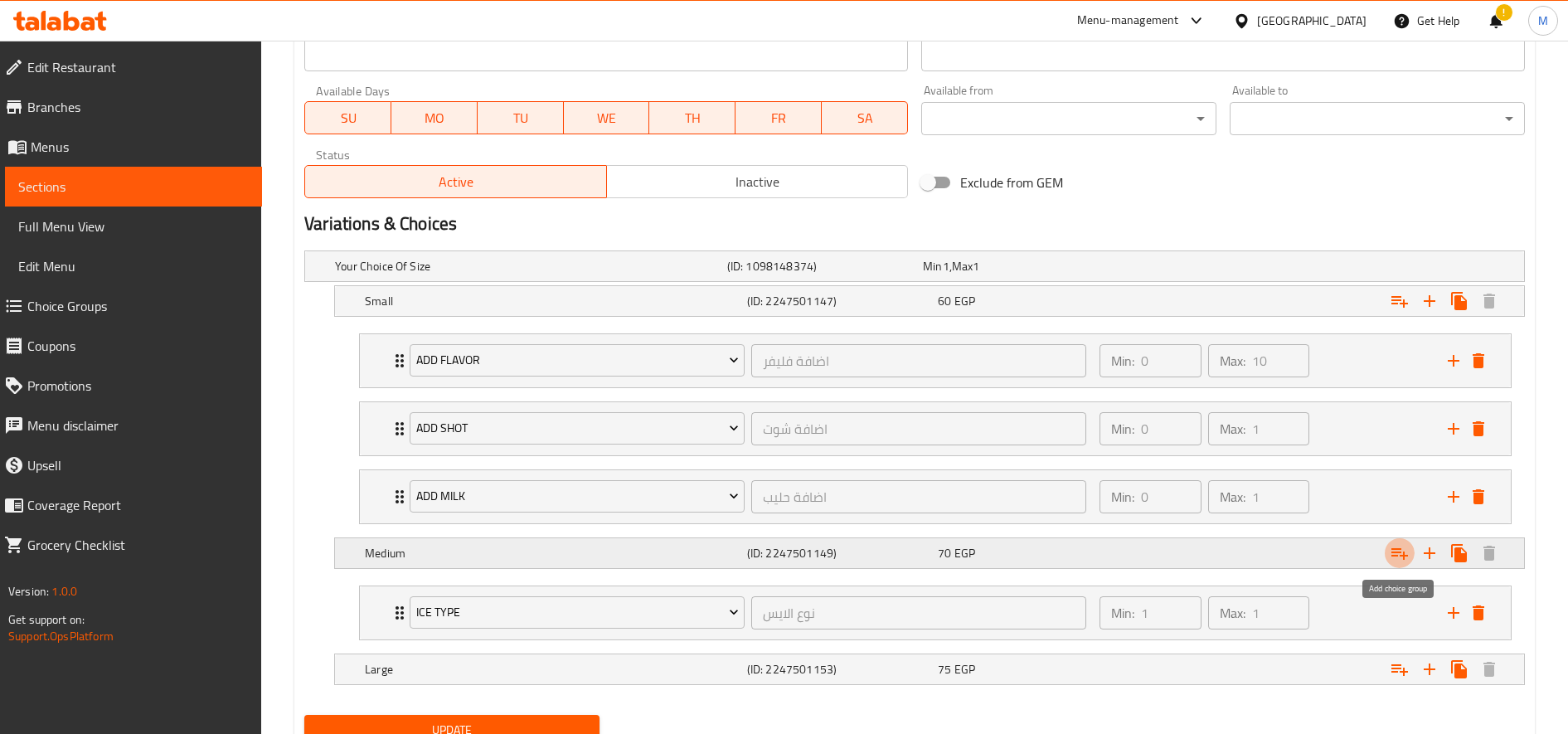
click at [1406, 554] on icon "Expand" at bounding box center [1399, 553] width 19 height 19
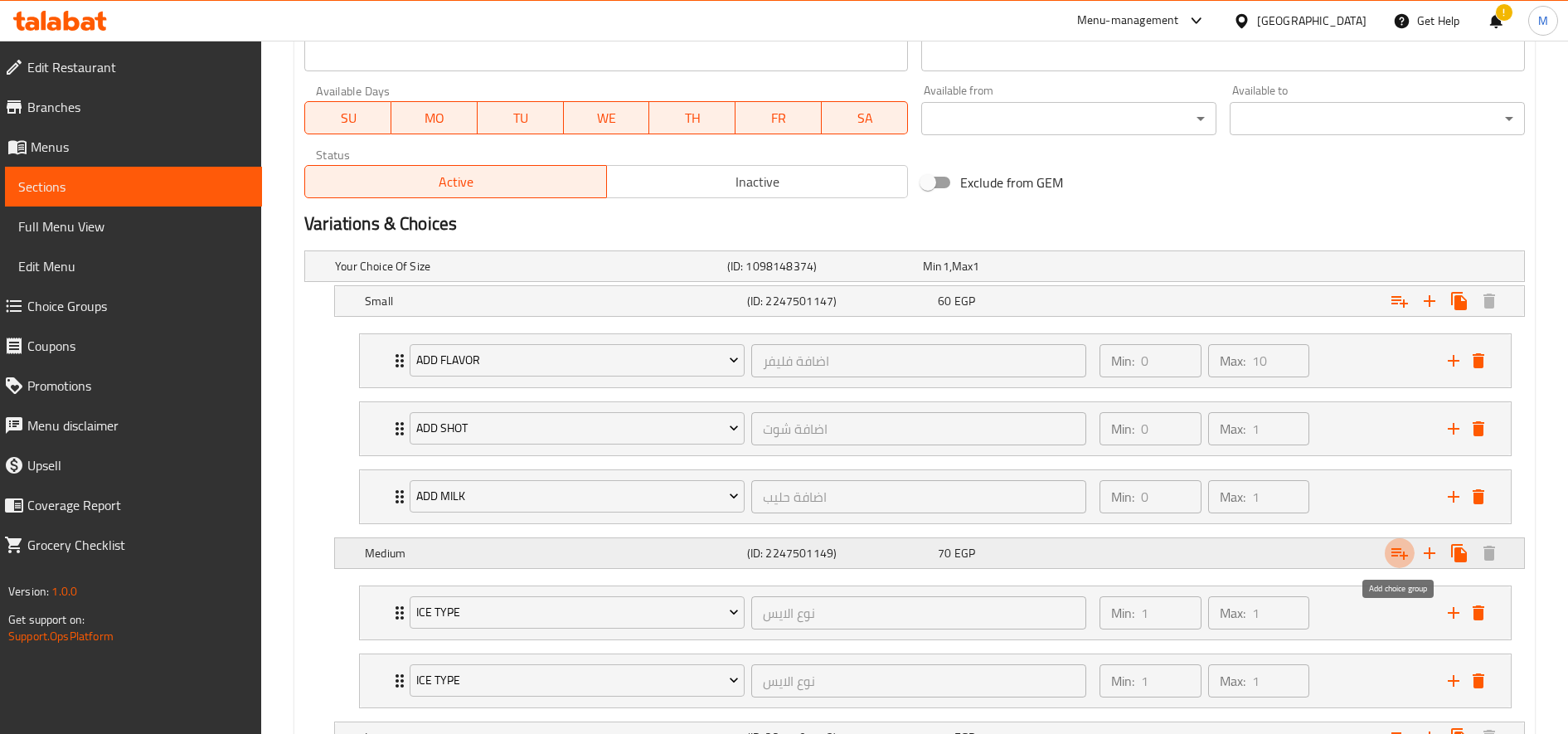
click at [1406, 554] on icon "Expand" at bounding box center [1399, 553] width 19 height 19
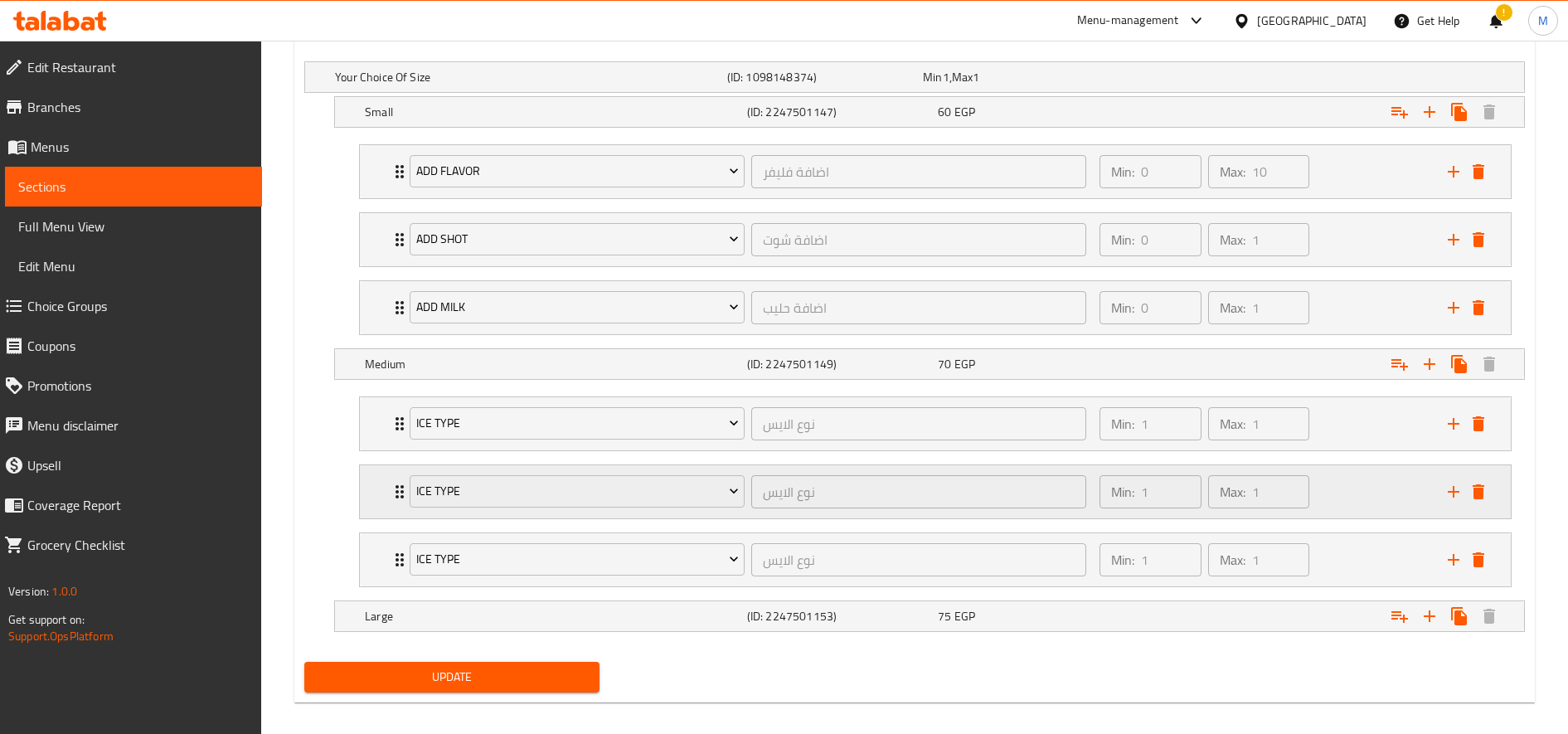
scroll to position [955, 0]
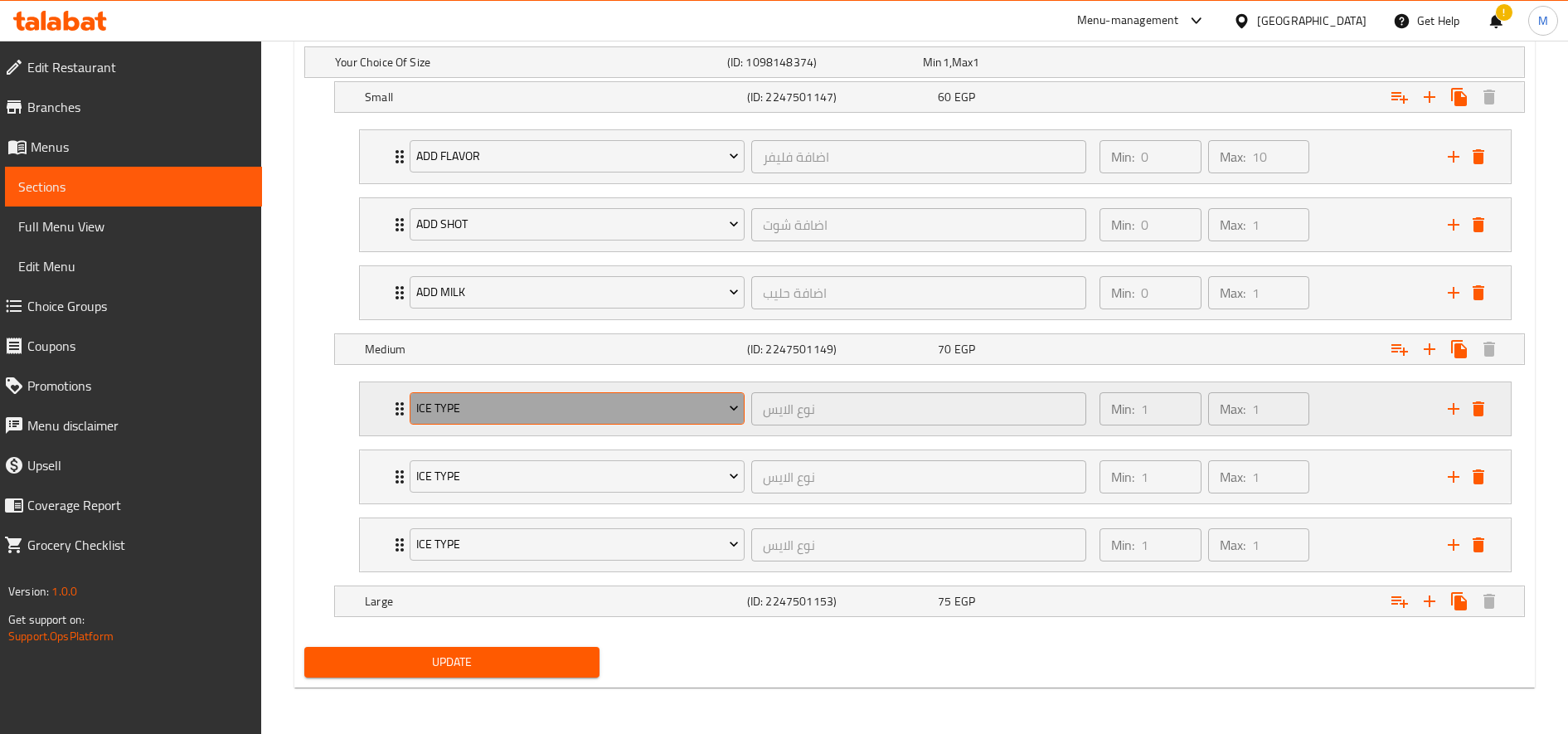
click at [591, 418] on button "Ice type" at bounding box center [578, 409] width 335 height 33
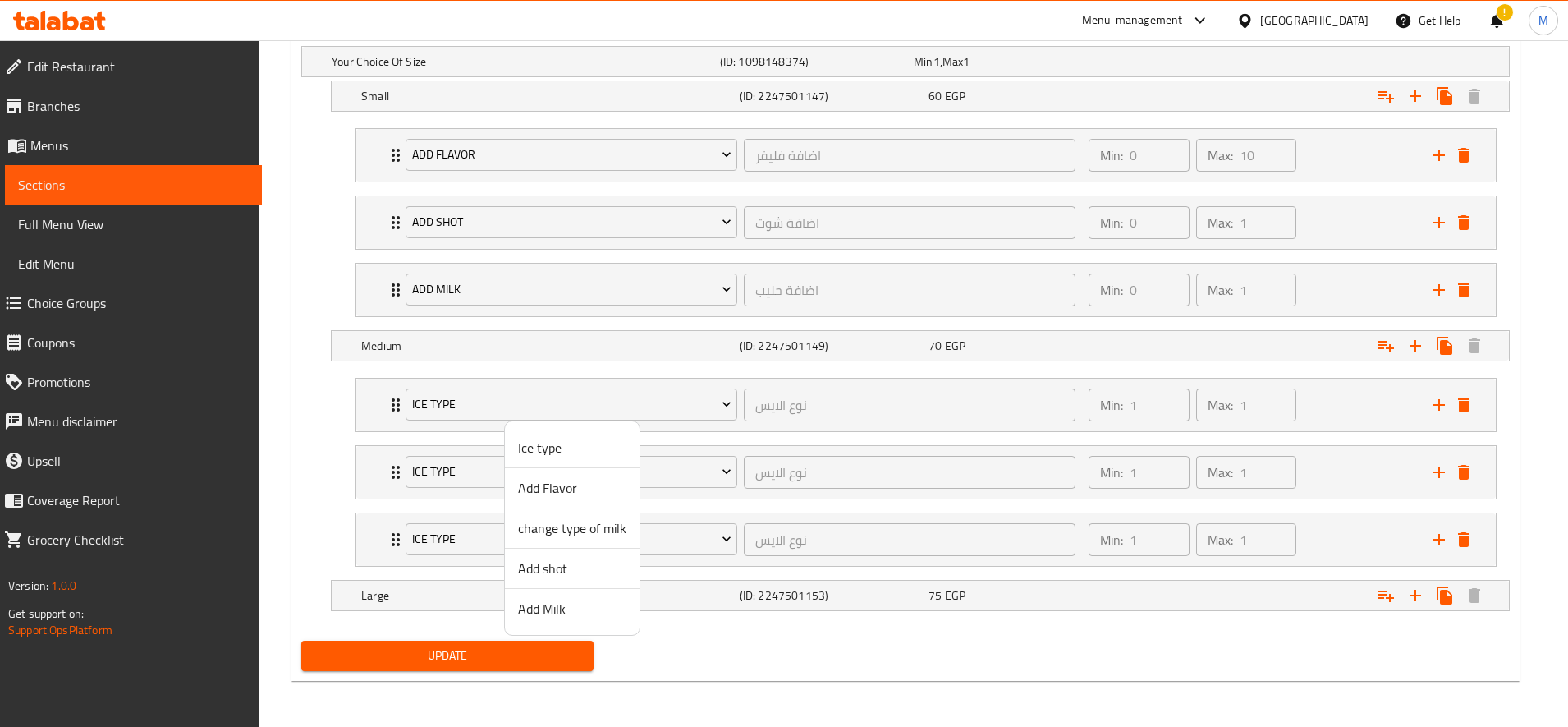
click at [582, 488] on span "Add Flavor" at bounding box center [572, 487] width 108 height 19
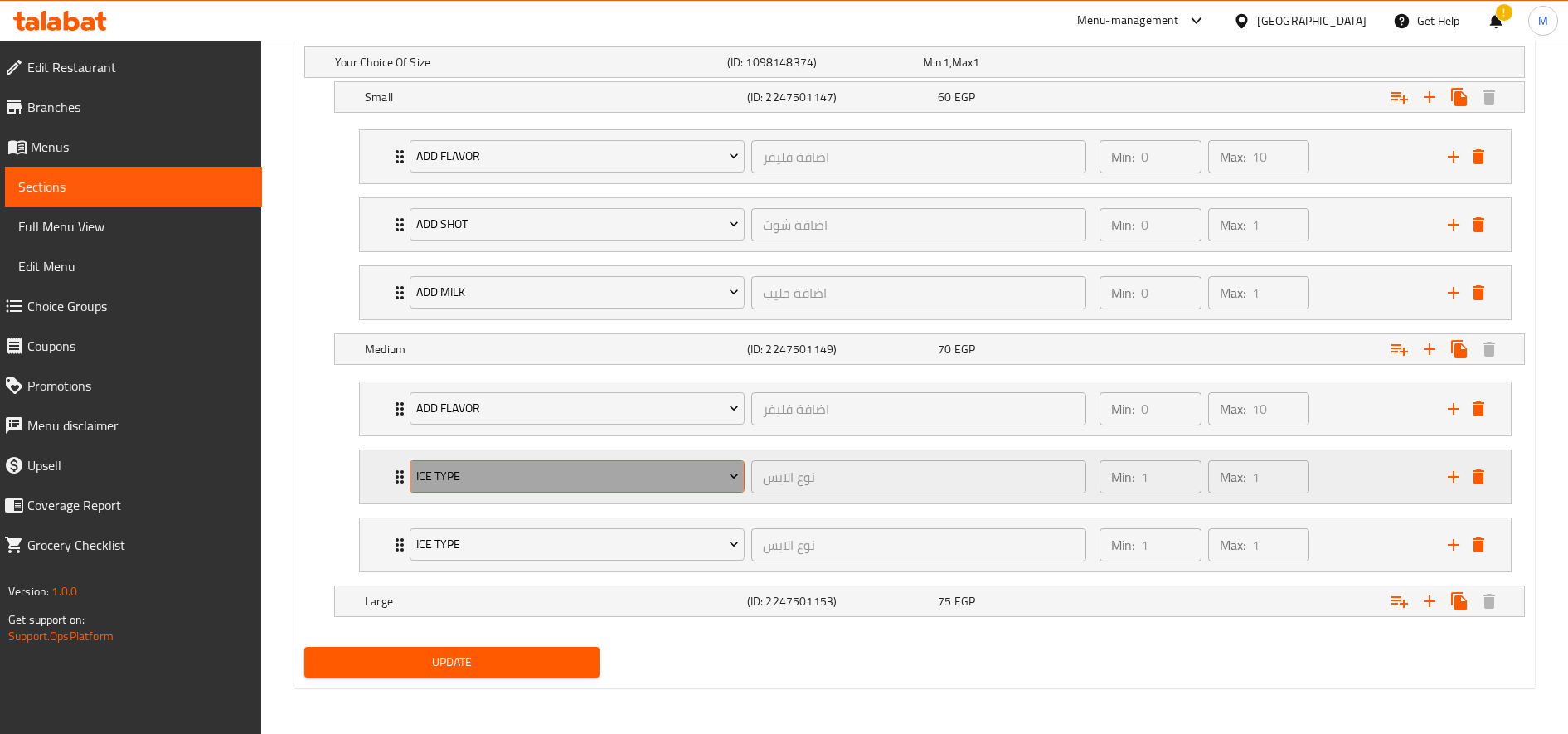
click at [558, 467] on span "Ice type" at bounding box center [578, 476] width 322 height 20
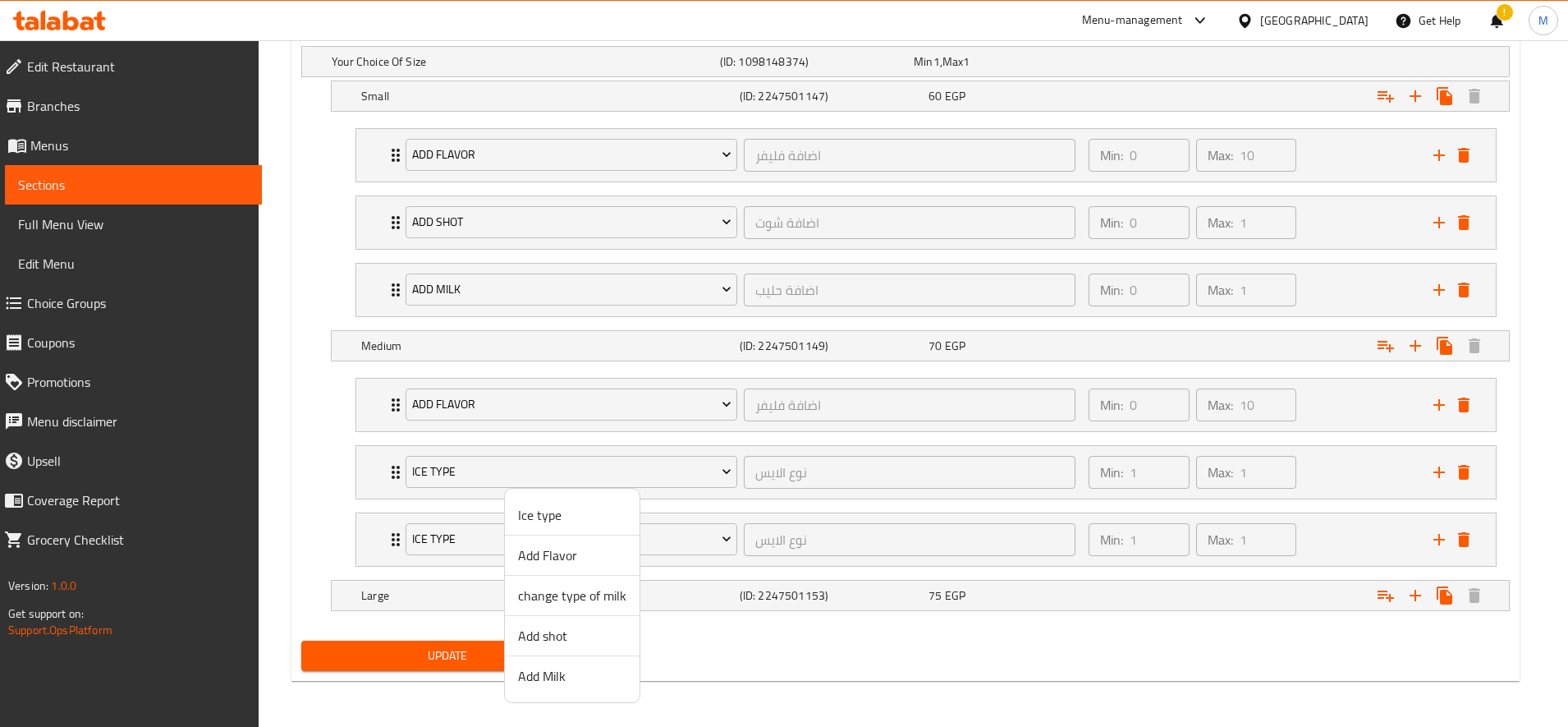
click at [576, 643] on span "Add shot" at bounding box center [572, 635] width 108 height 19
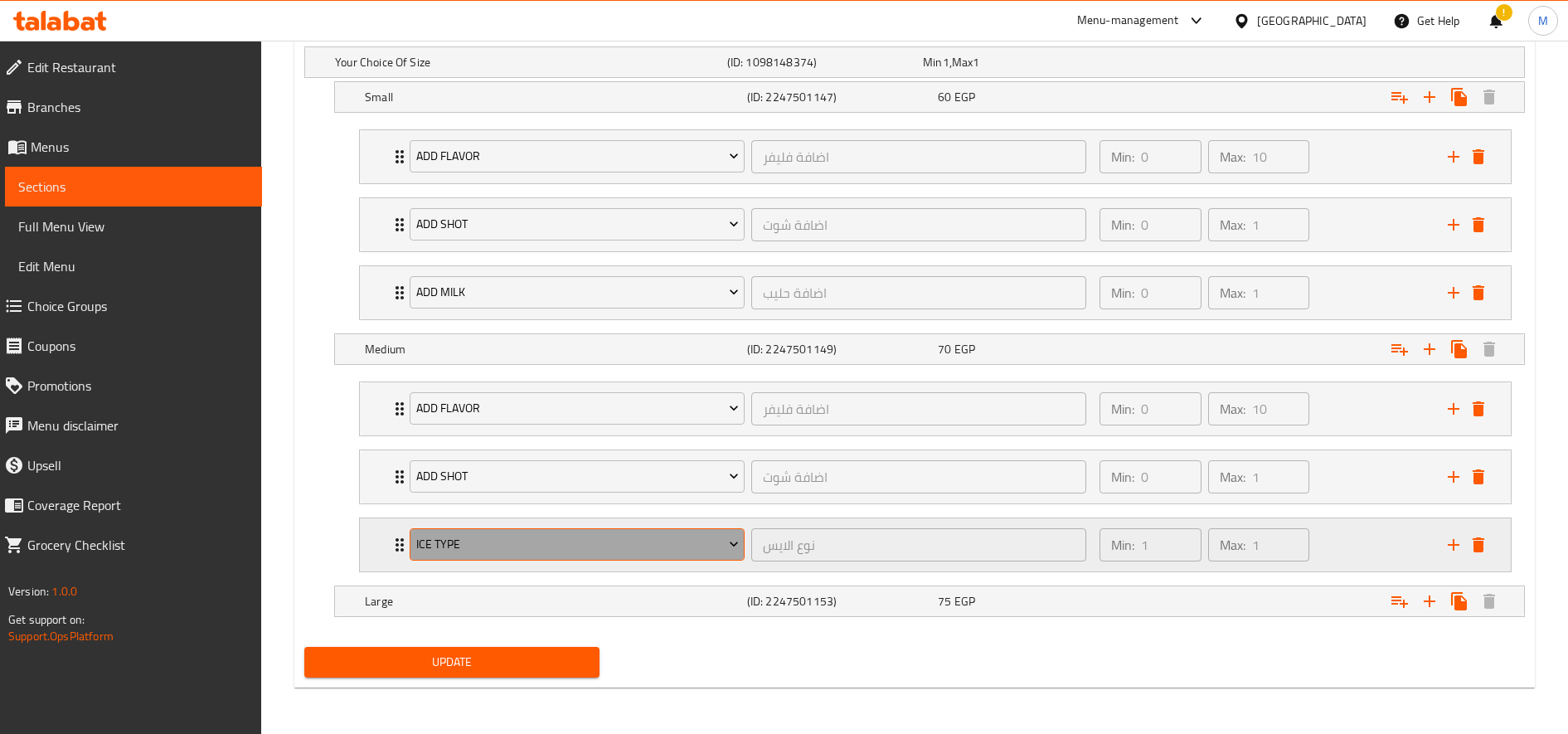
click at [553, 545] on span "Ice type" at bounding box center [578, 544] width 322 height 20
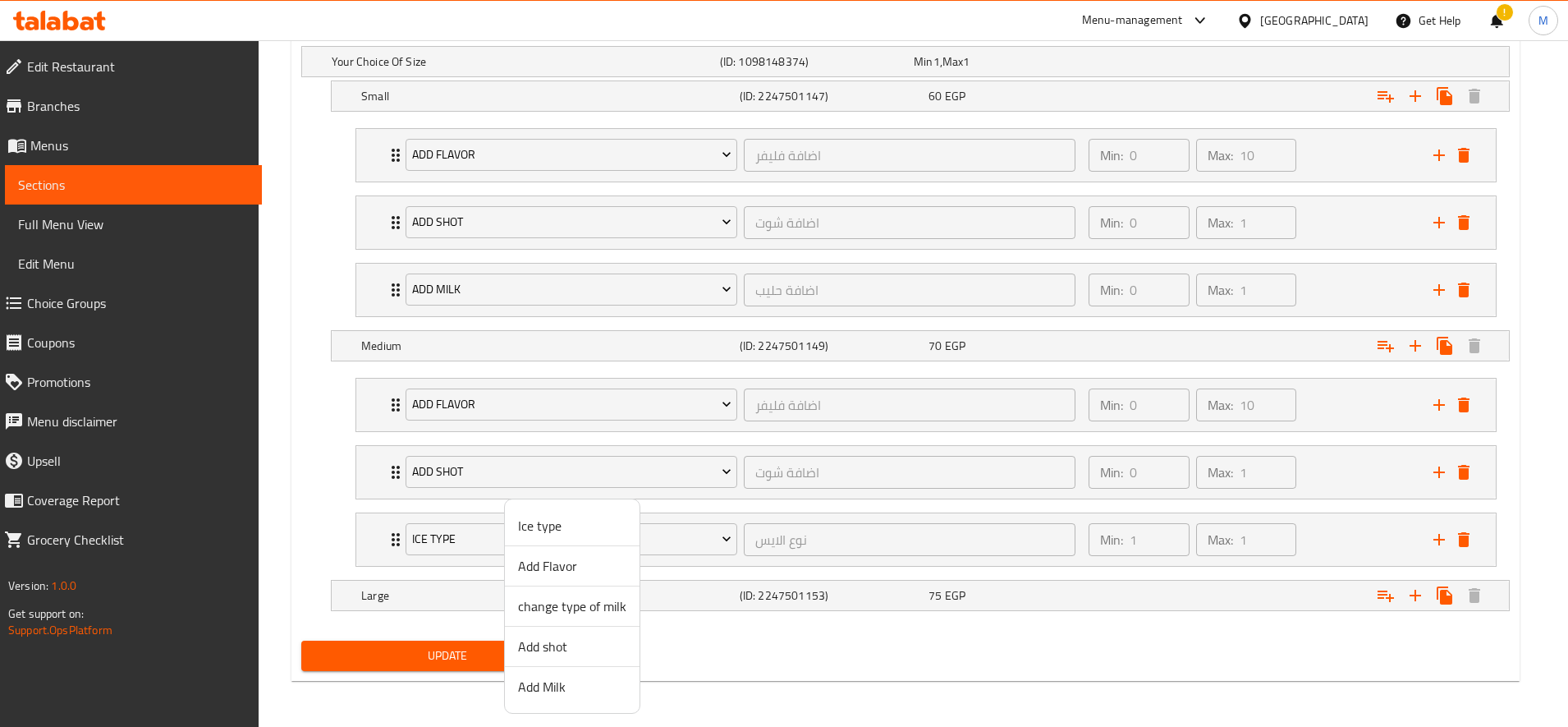
click at [556, 697] on span "Add Milk" at bounding box center [572, 686] width 108 height 19
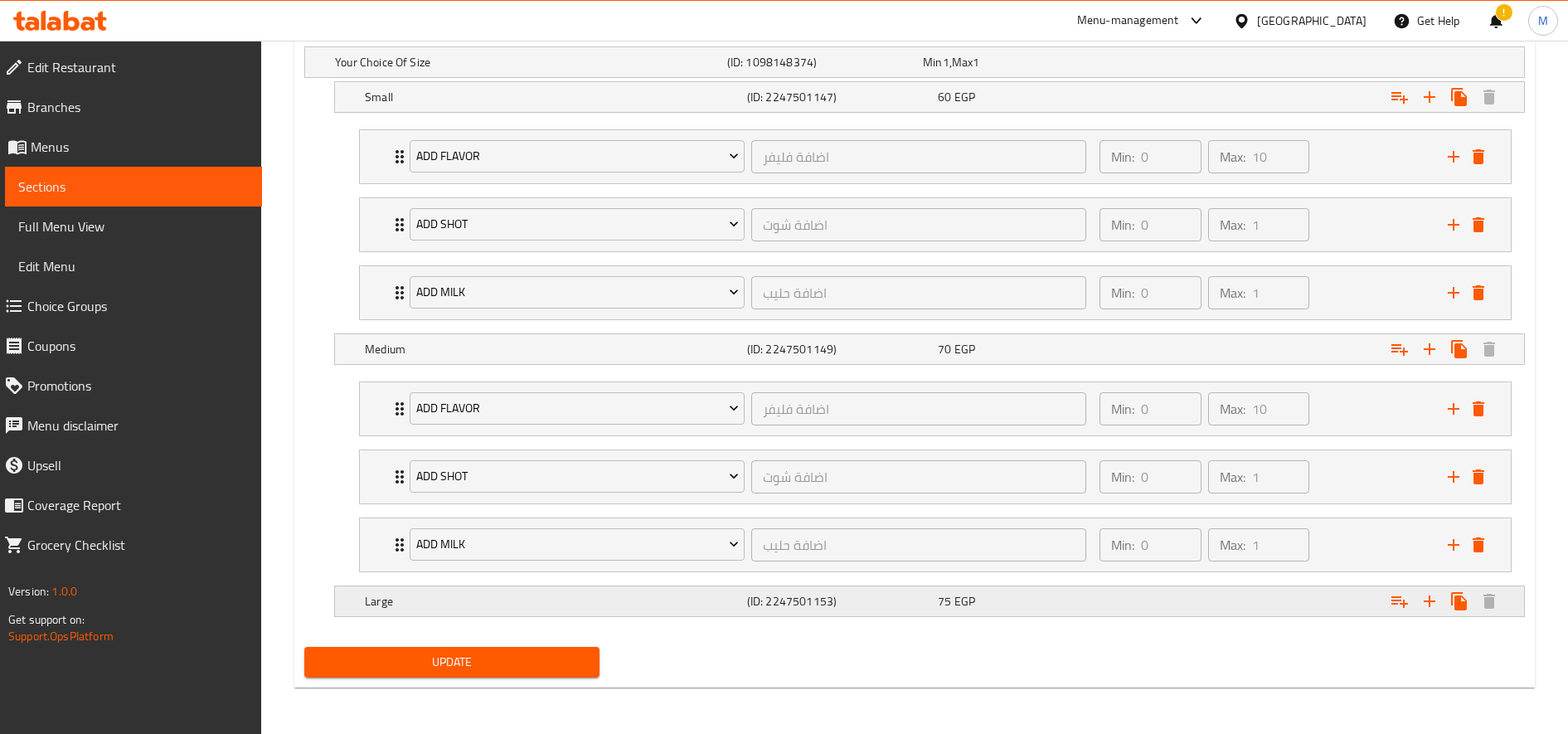
drag, startPoint x: 1400, startPoint y: 598, endPoint x: 1320, endPoint y: 601, distance: 80.1
click at [1401, 598] on icon "Expand" at bounding box center [1399, 601] width 19 height 19
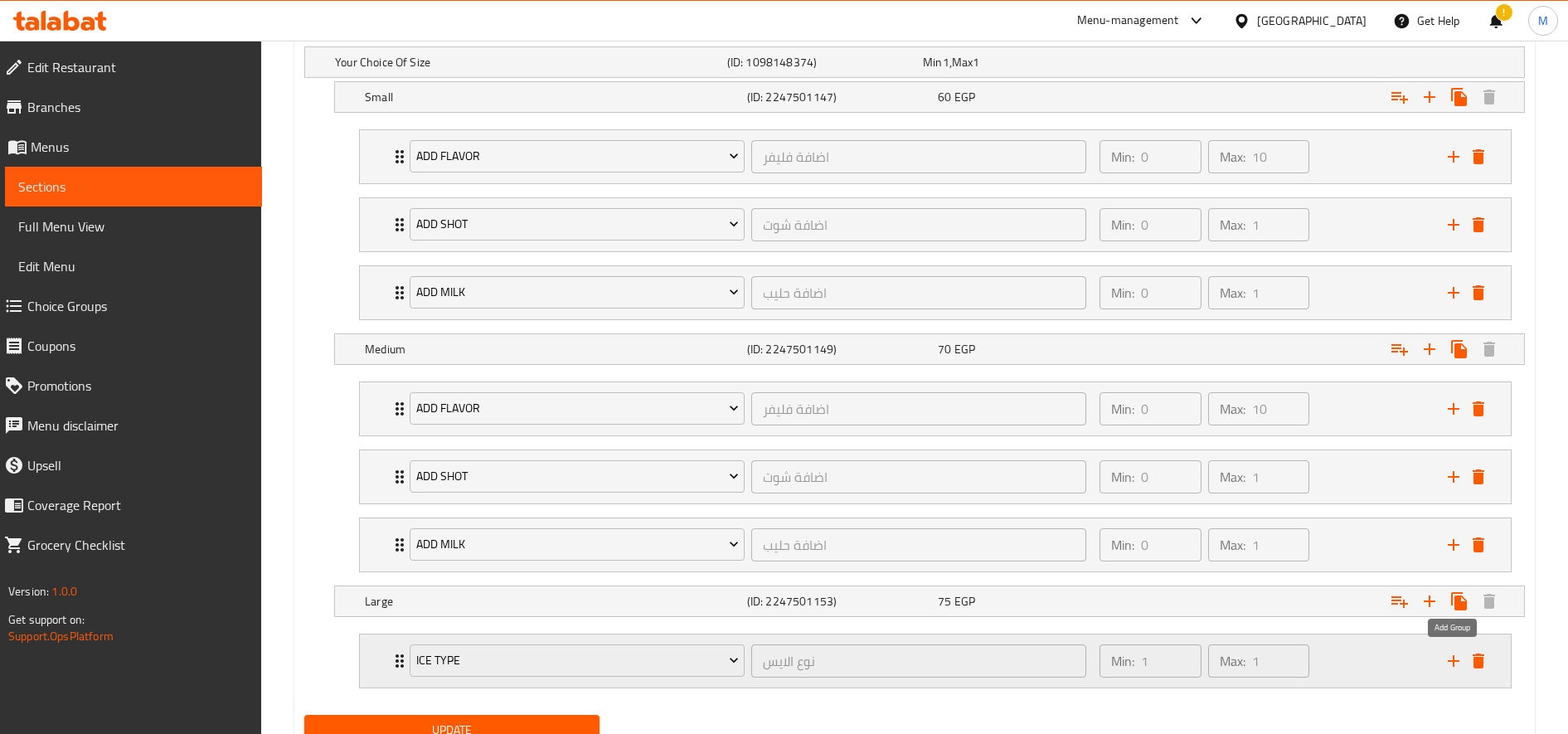
click at [1457, 669] on icon "add" at bounding box center [1453, 660] width 19 height 19
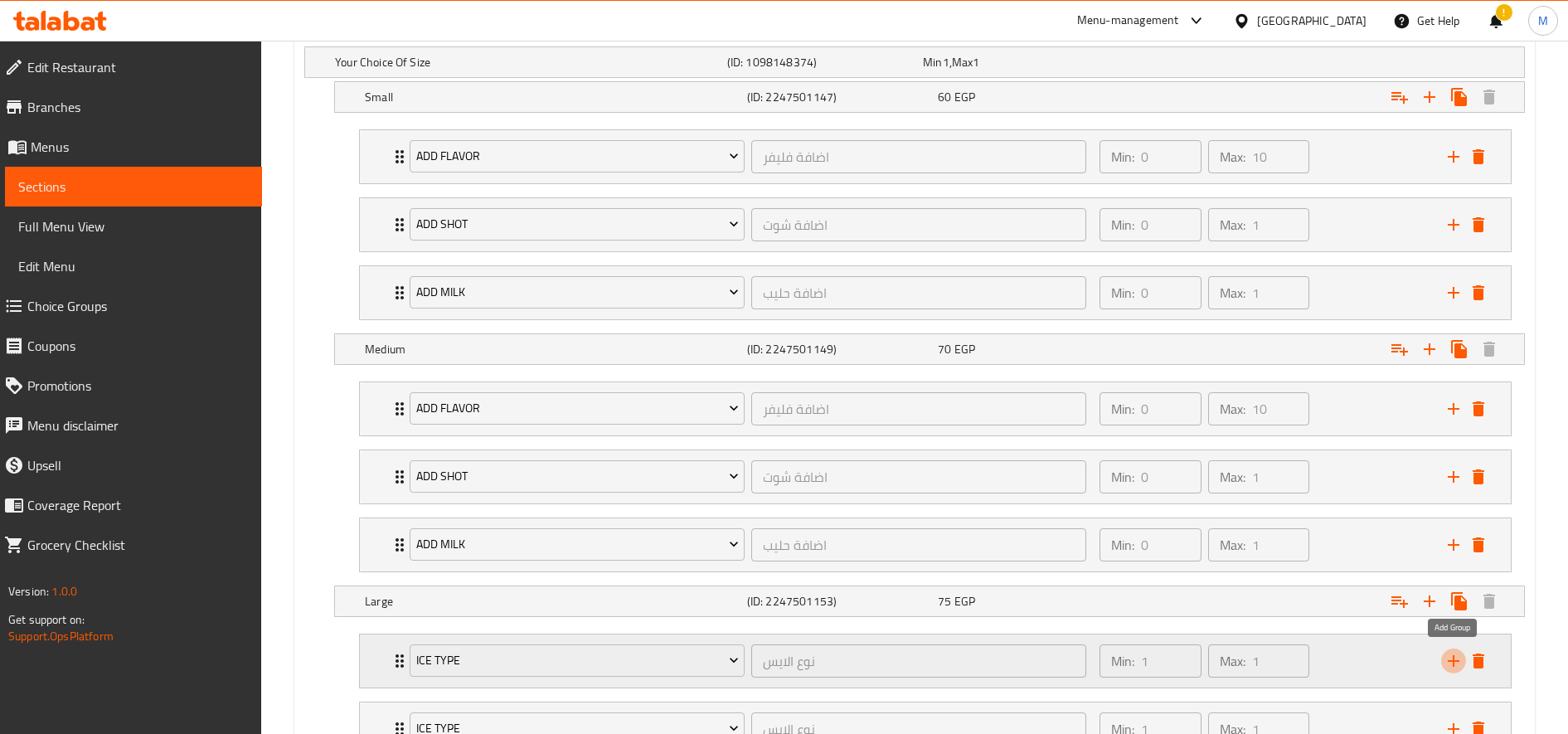
click at [1456, 668] on icon "add" at bounding box center [1453, 660] width 19 height 19
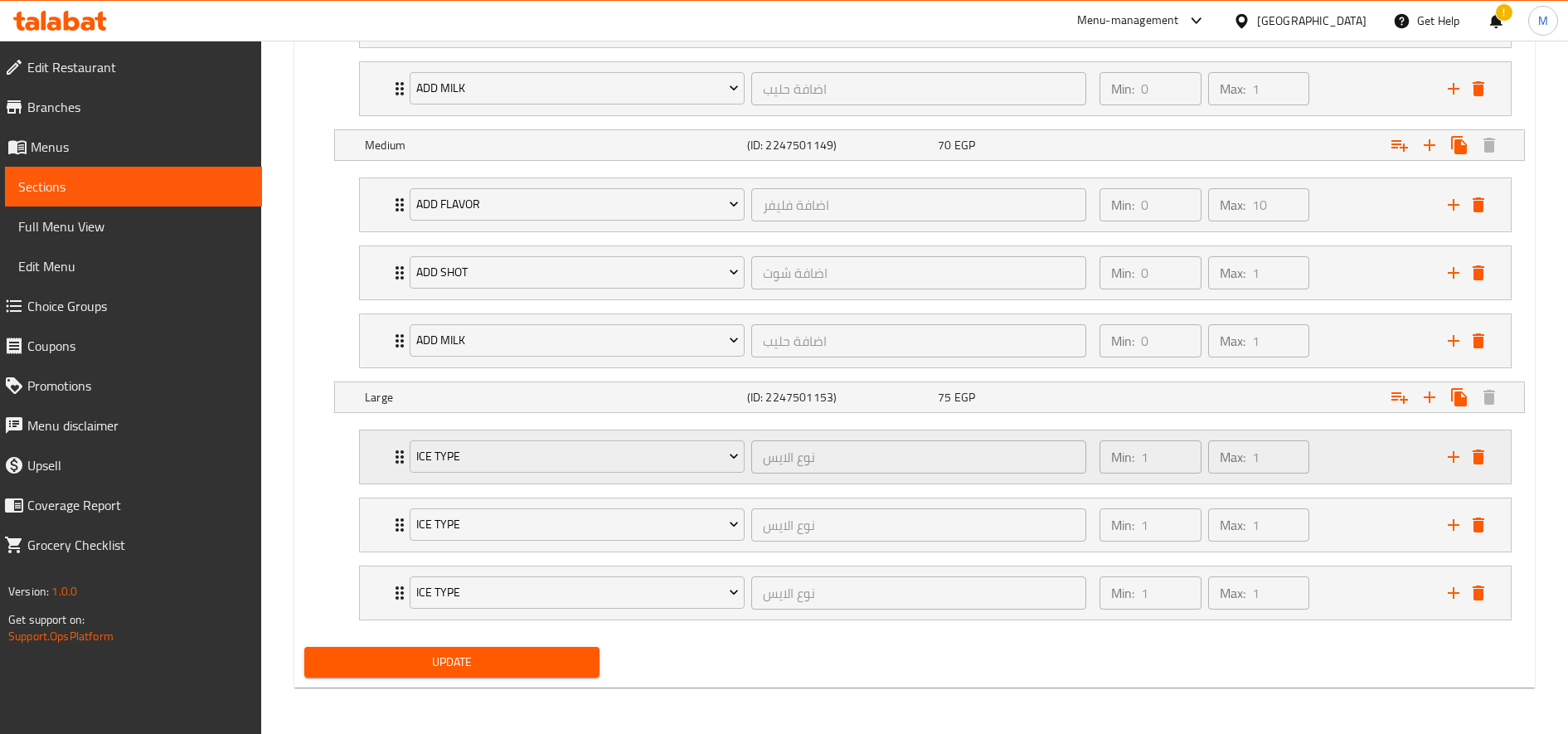
click at [534, 474] on div "Ice type" at bounding box center [577, 456] width 342 height 40
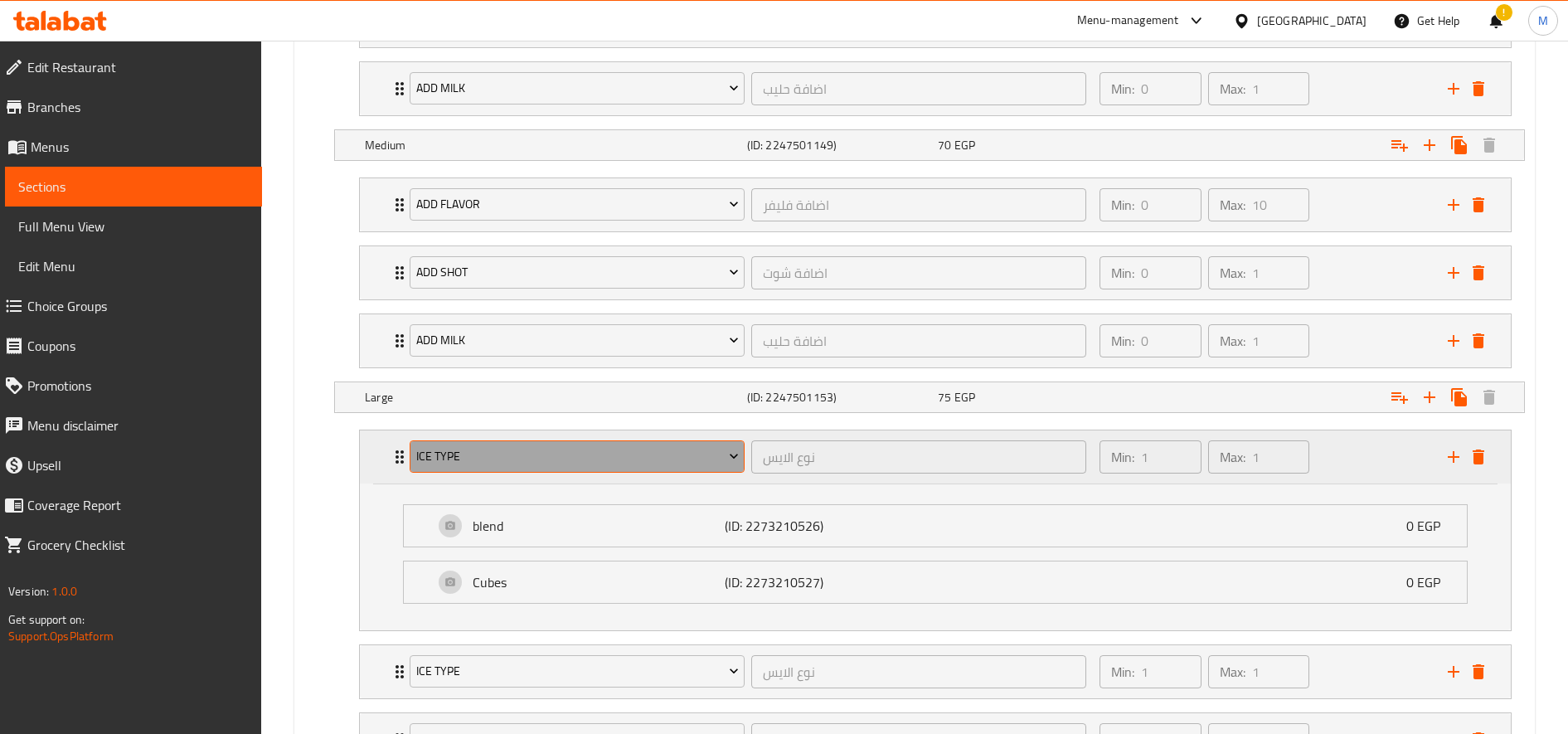
click at [545, 467] on button "Ice type" at bounding box center [578, 457] width 335 height 33
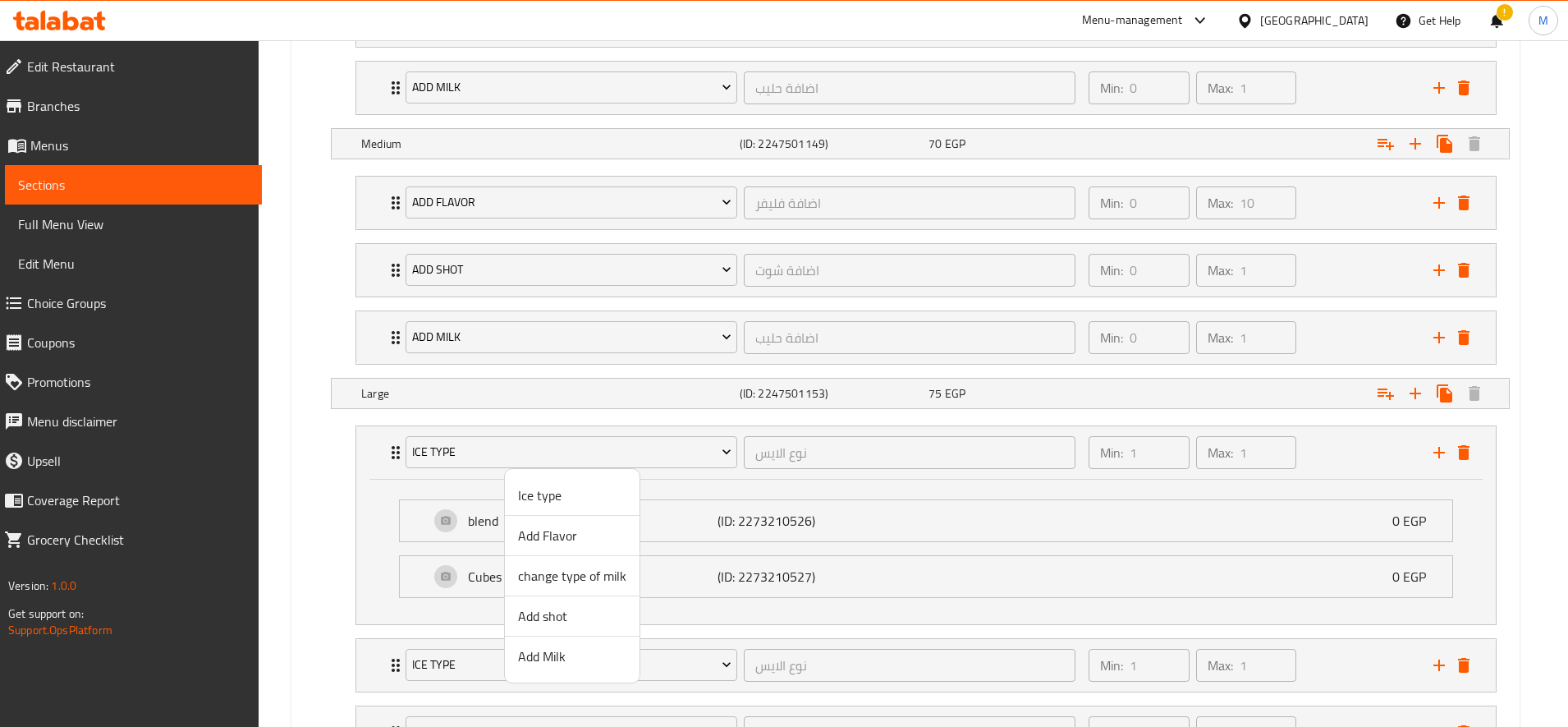
click at [564, 545] on span "Add Flavor" at bounding box center [572, 534] width 108 height 19
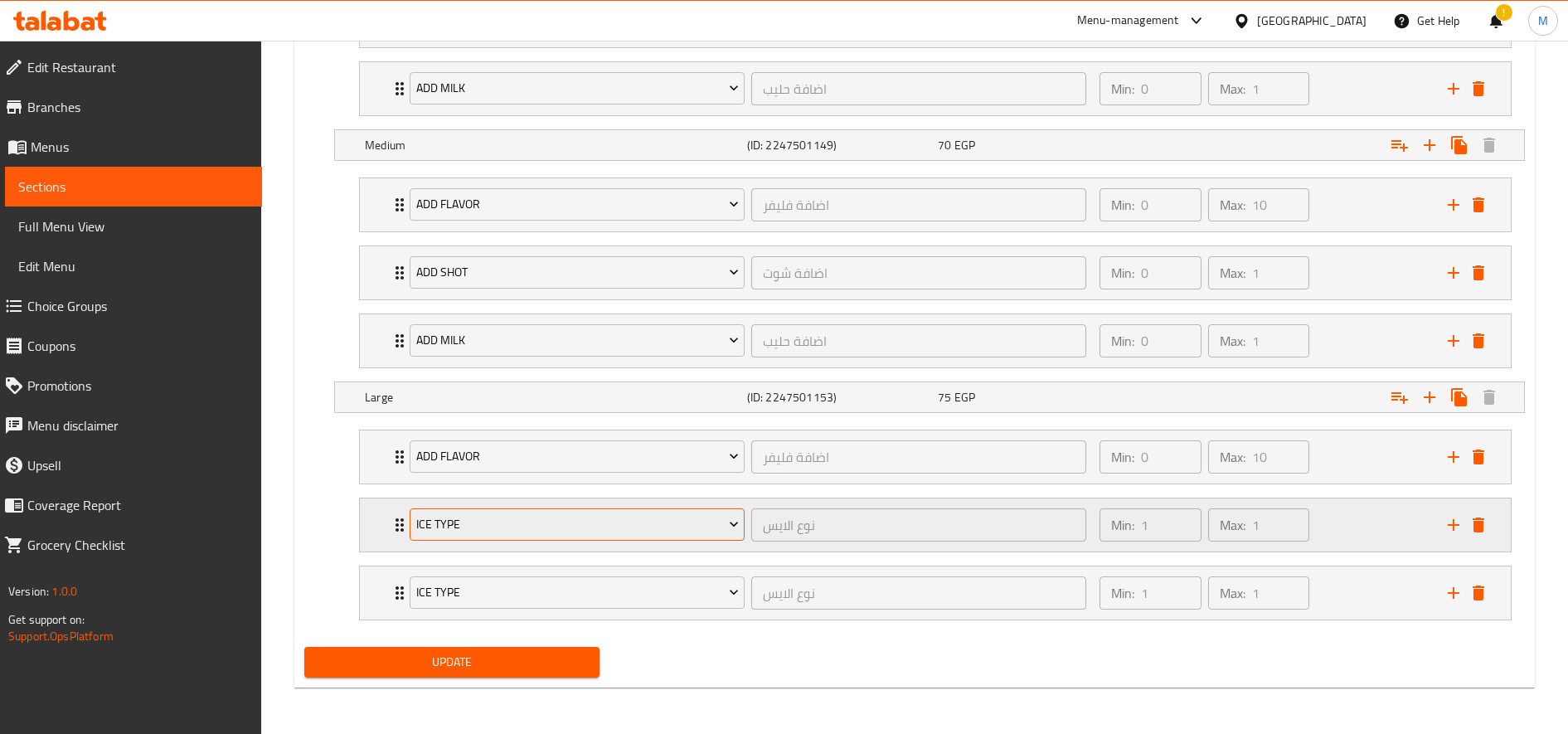
click at [556, 536] on button "Ice type" at bounding box center [578, 525] width 335 height 33
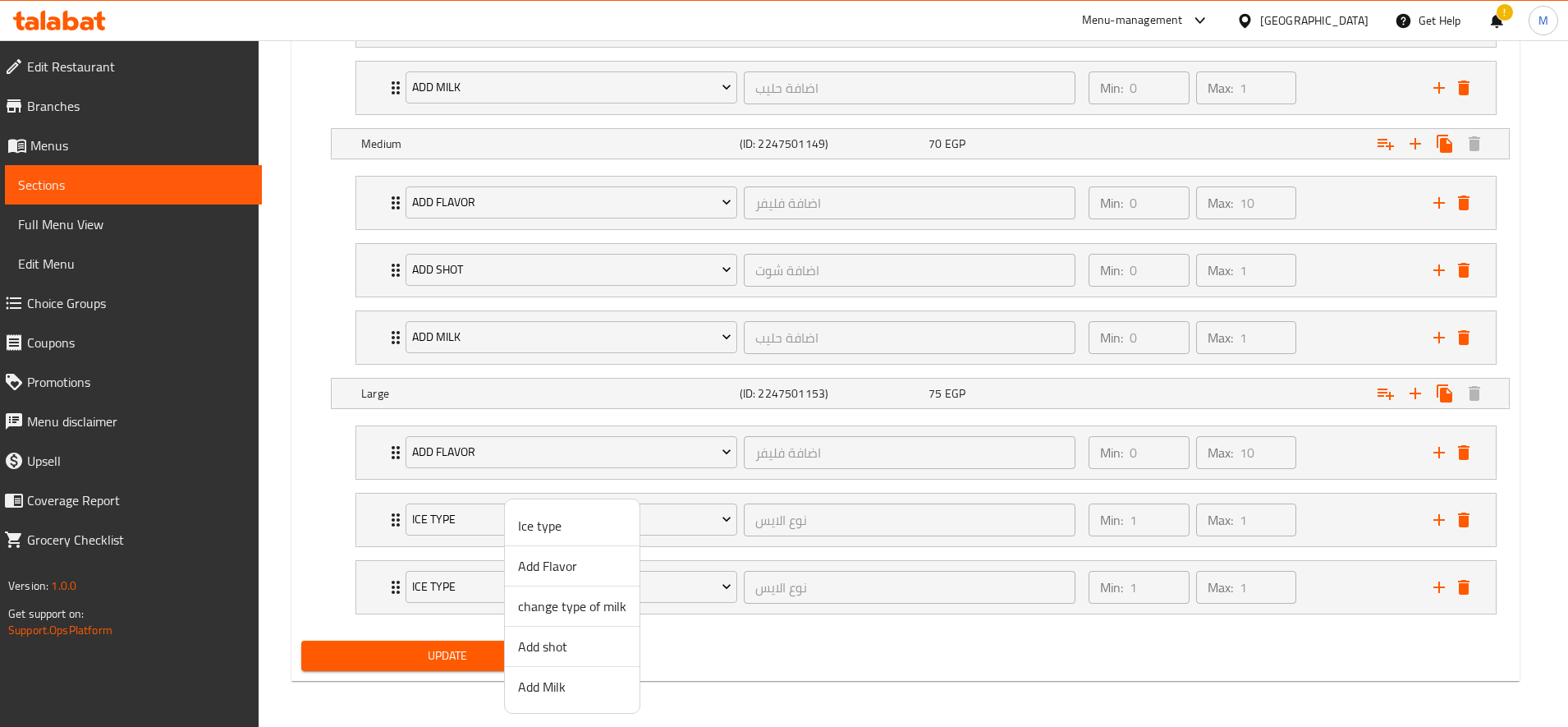
click at [559, 652] on span "Add shot" at bounding box center [572, 645] width 108 height 19
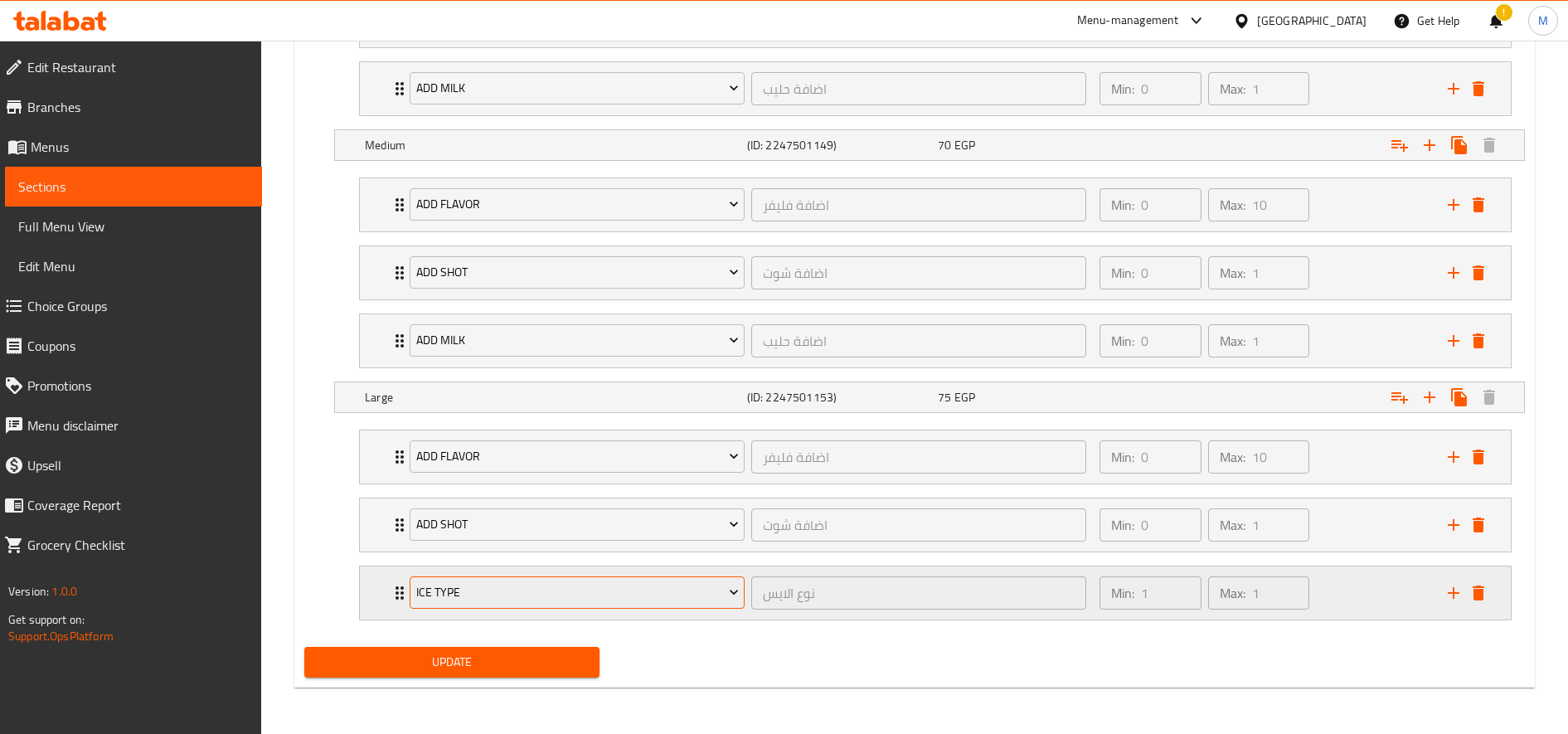
click at [529, 585] on span "Ice type" at bounding box center [578, 592] width 322 height 20
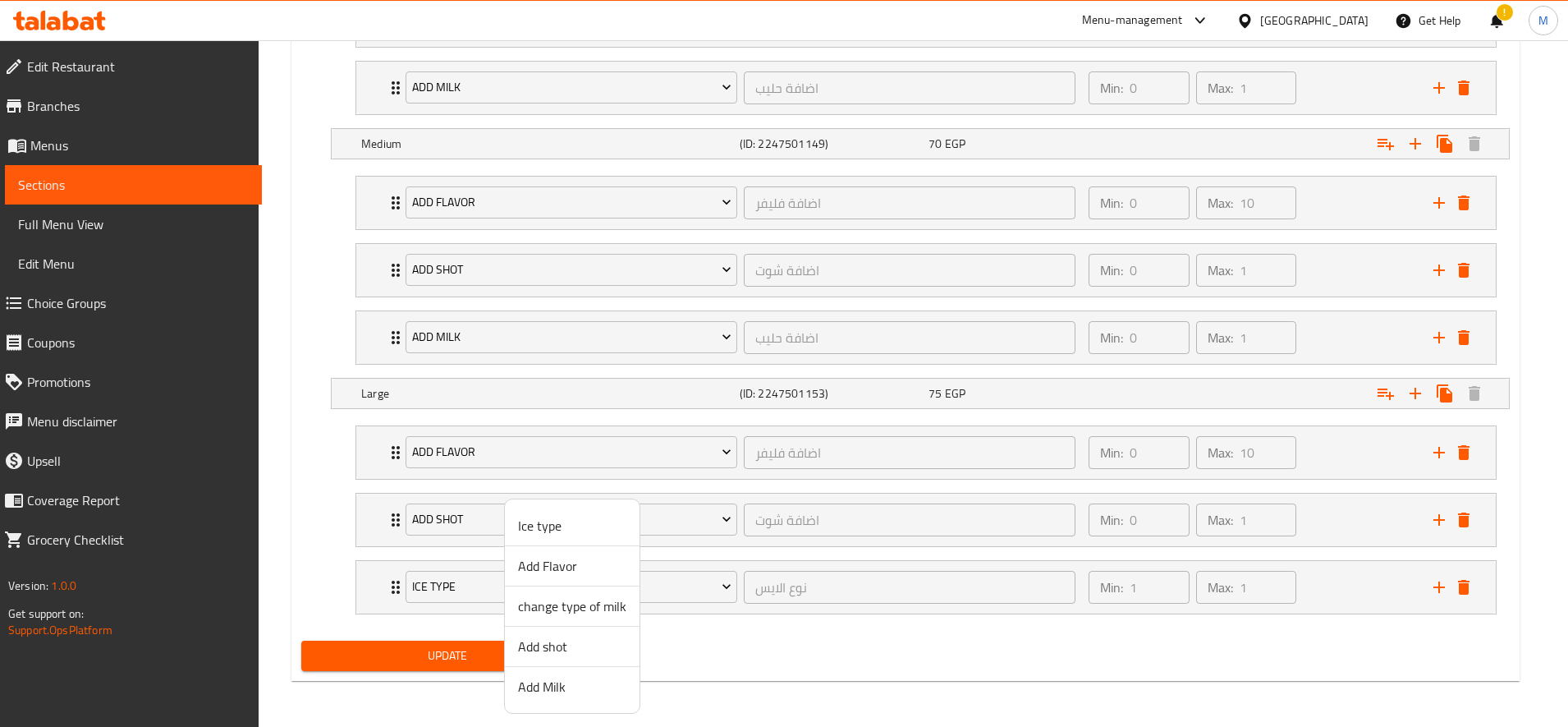
click at [547, 678] on span "Add Milk" at bounding box center [572, 686] width 108 height 19
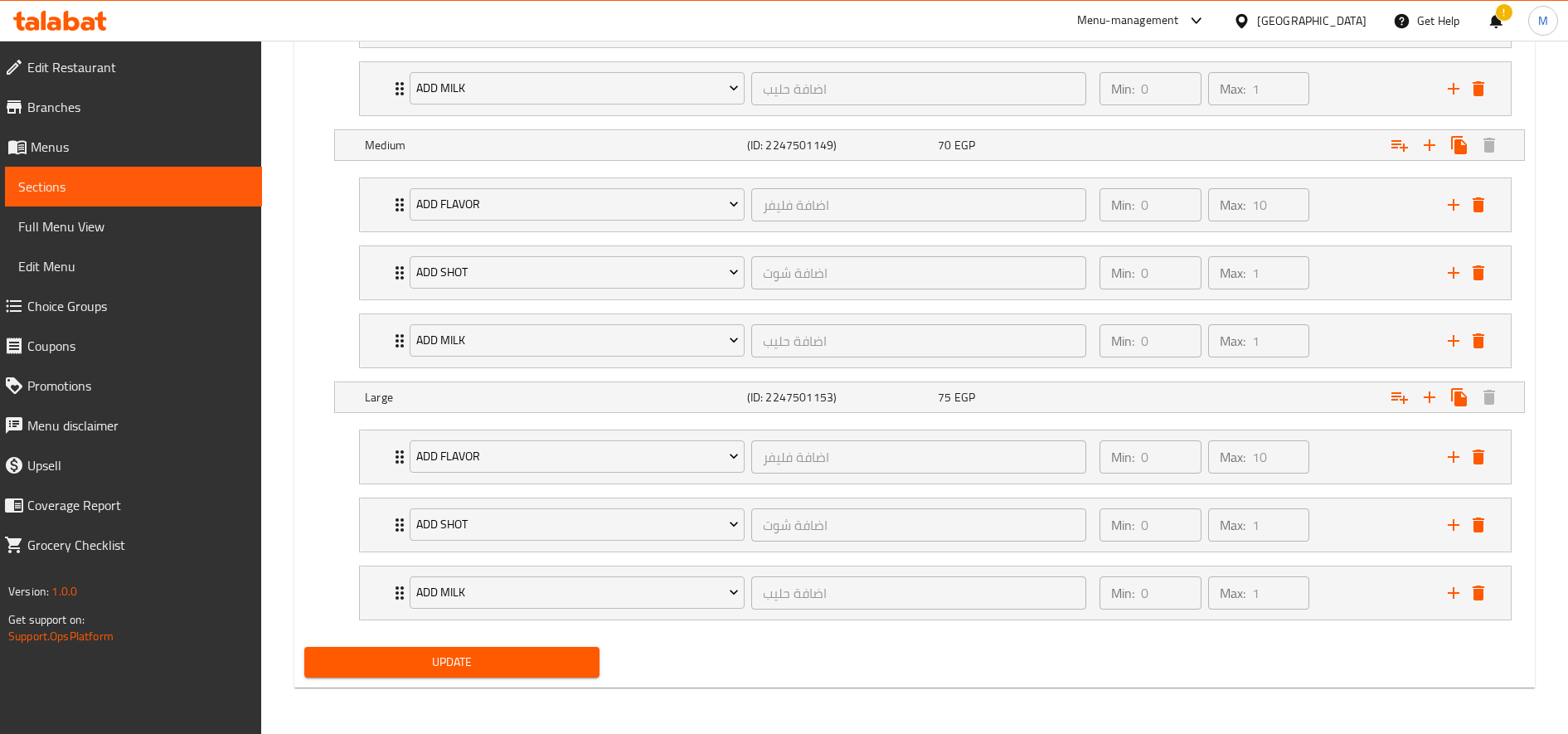
click at [516, 656] on span "Update" at bounding box center [452, 662] width 268 height 20
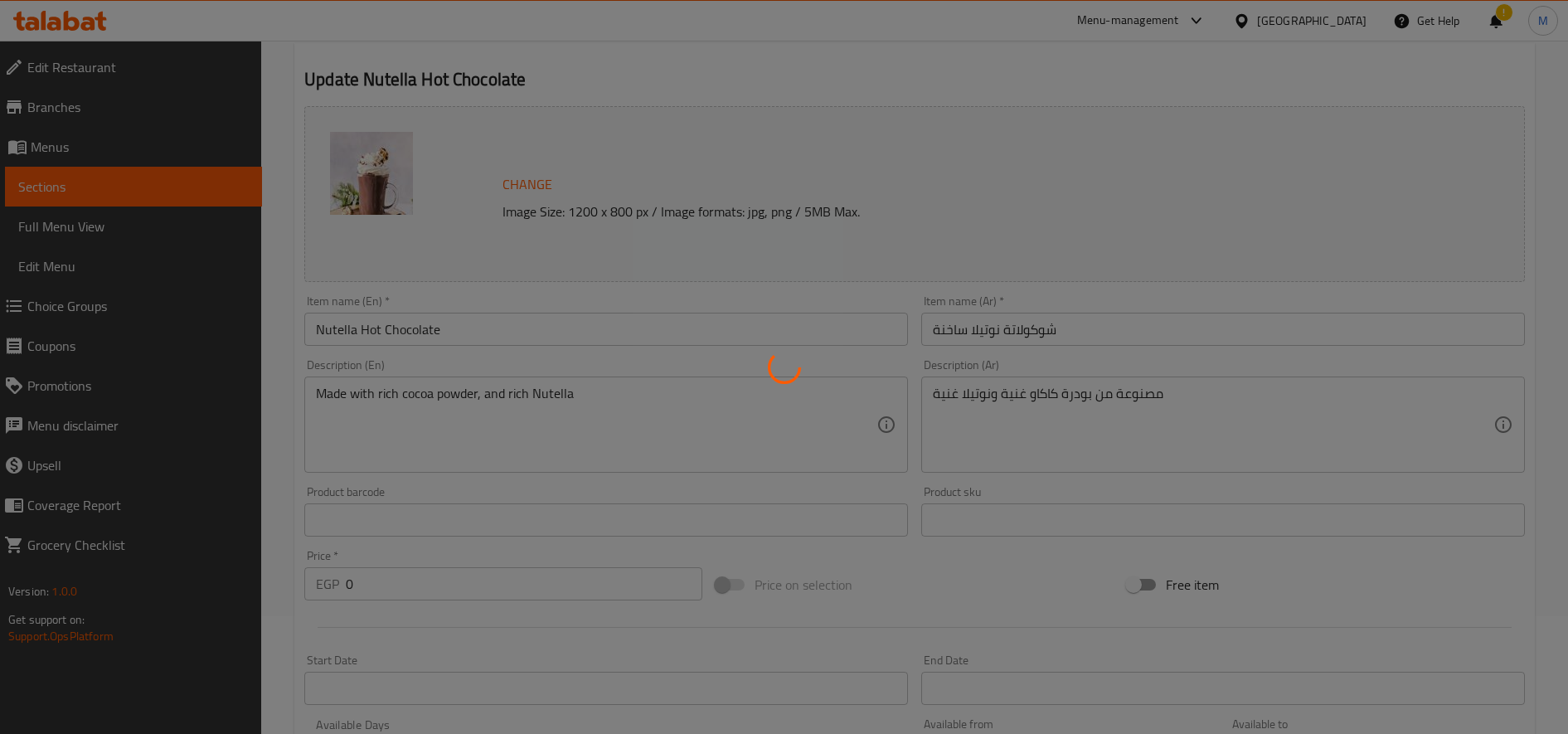
scroll to position [0, 0]
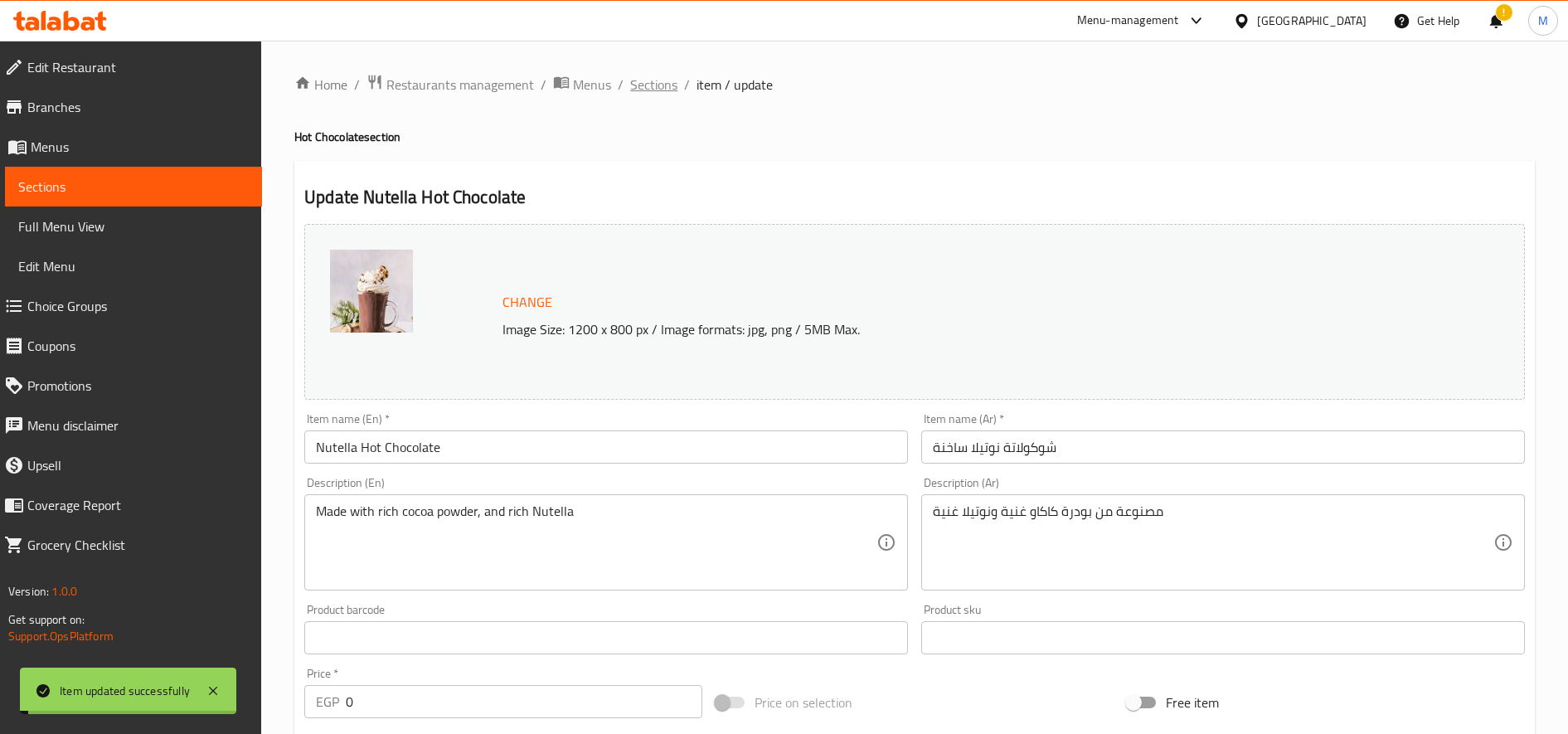
click at [649, 83] on span "Sections" at bounding box center [653, 84] width 47 height 19
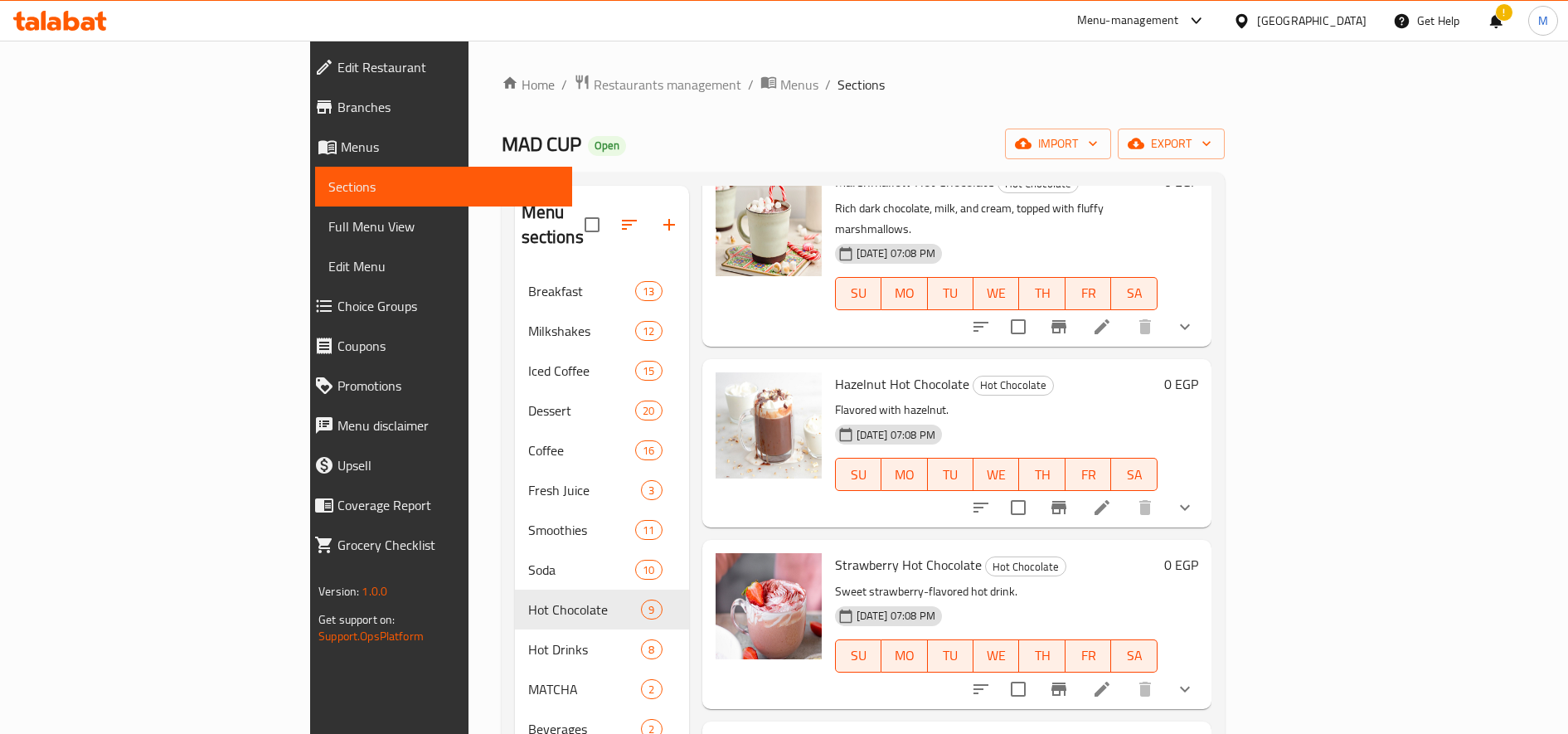
scroll to position [690, 0]
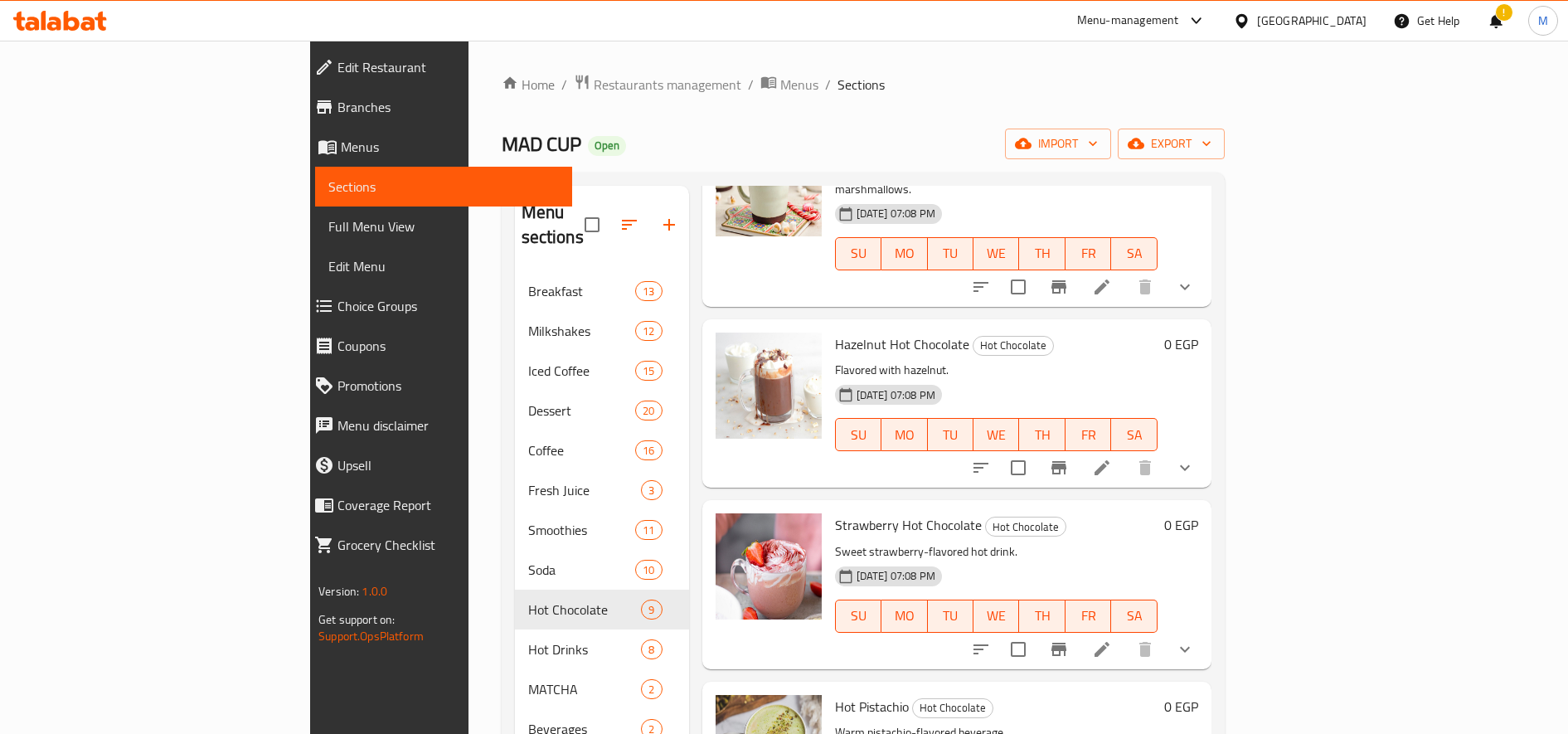
click at [1112, 457] on icon at bounding box center [1101, 467] width 19 height 19
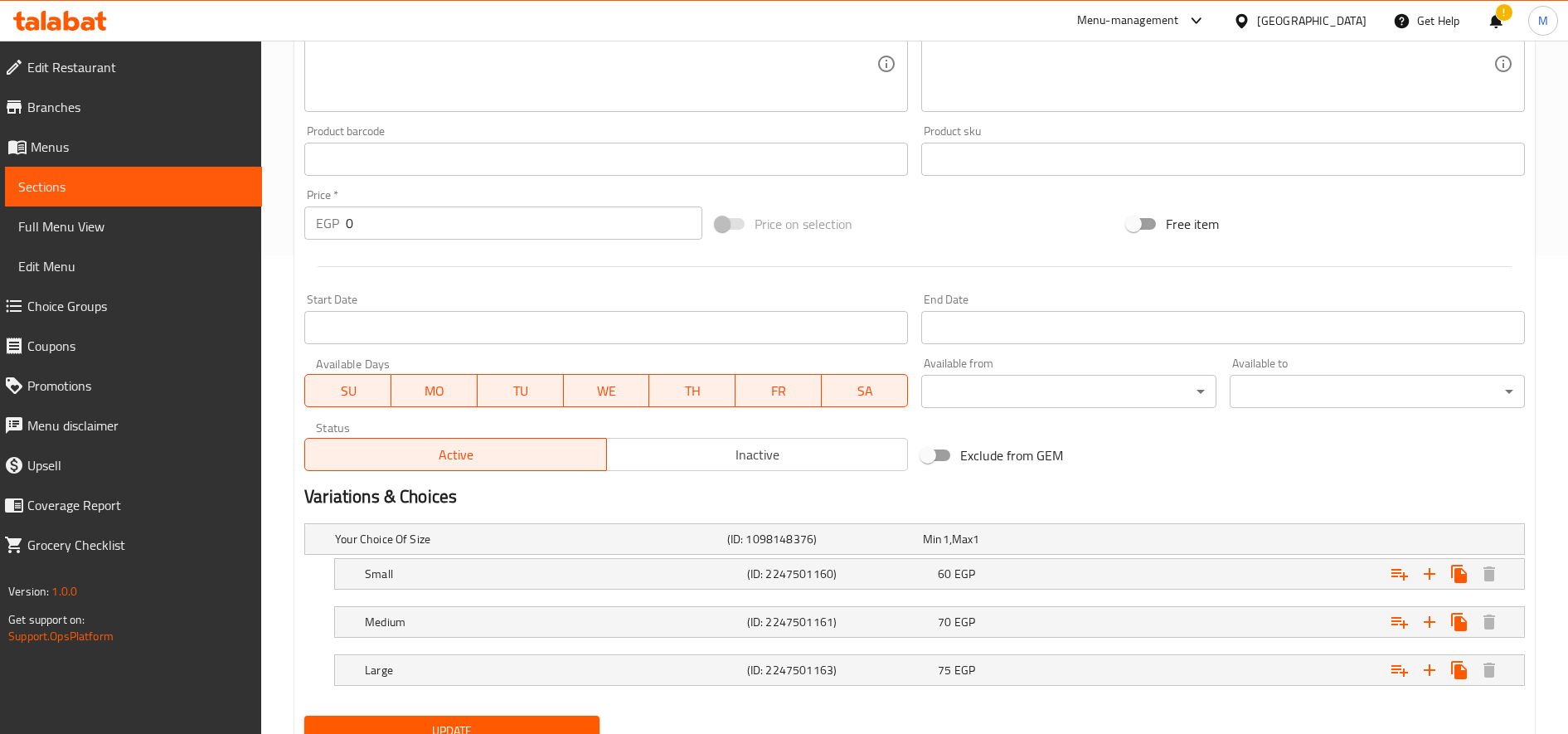
scroll to position [547, 0]
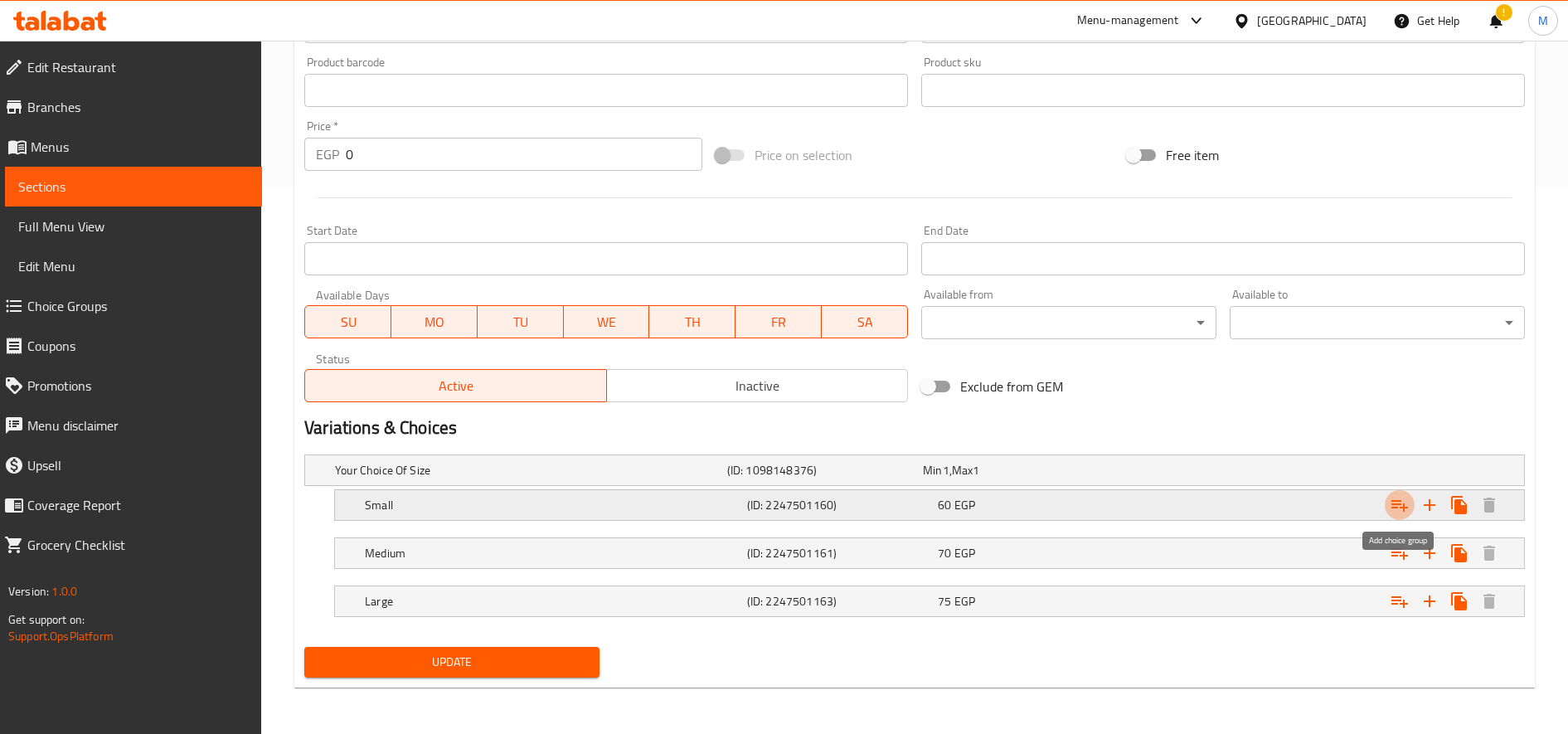
click at [1397, 504] on icon "Expand" at bounding box center [1400, 505] width 17 height 12
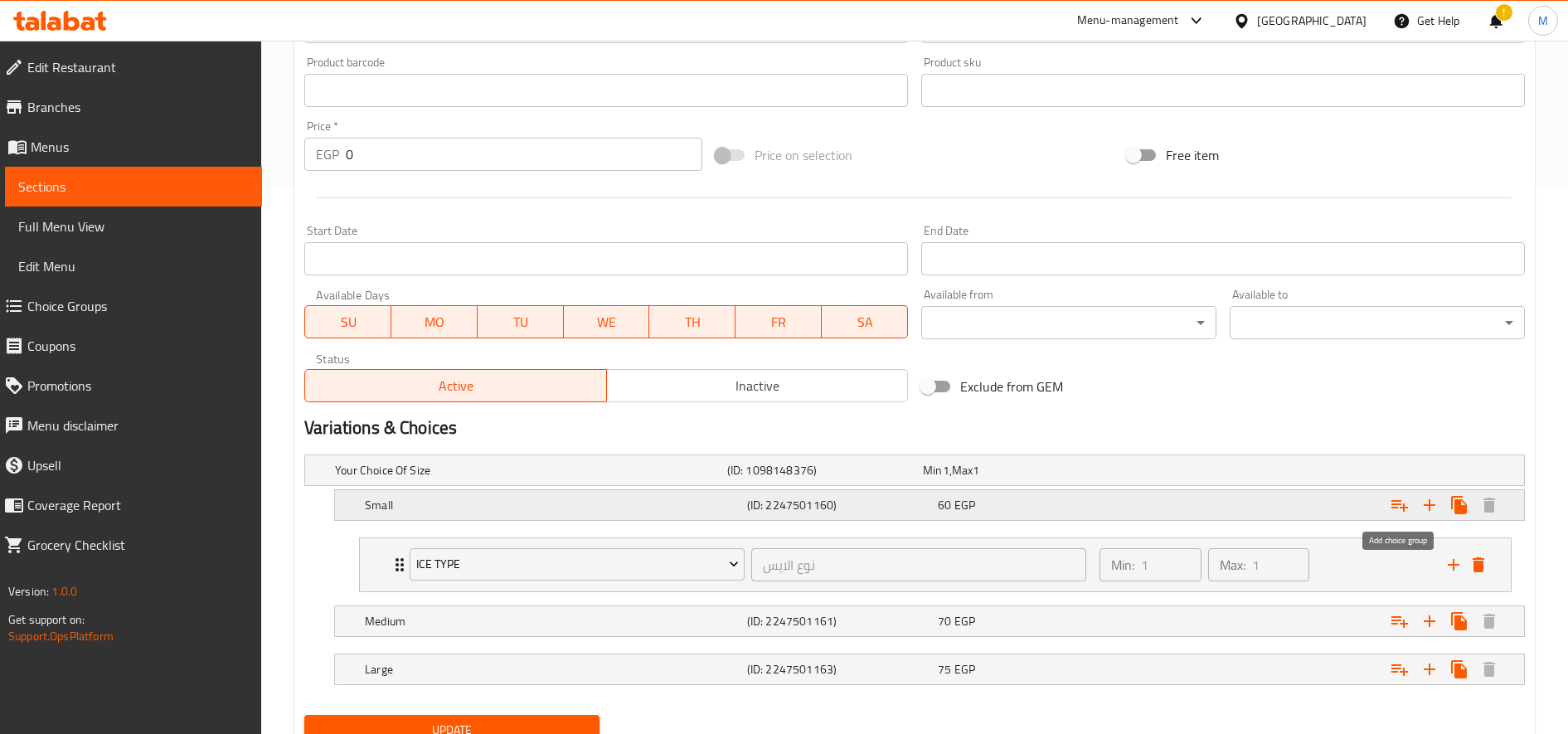
click at [1397, 504] on icon "Expand" at bounding box center [1400, 505] width 17 height 12
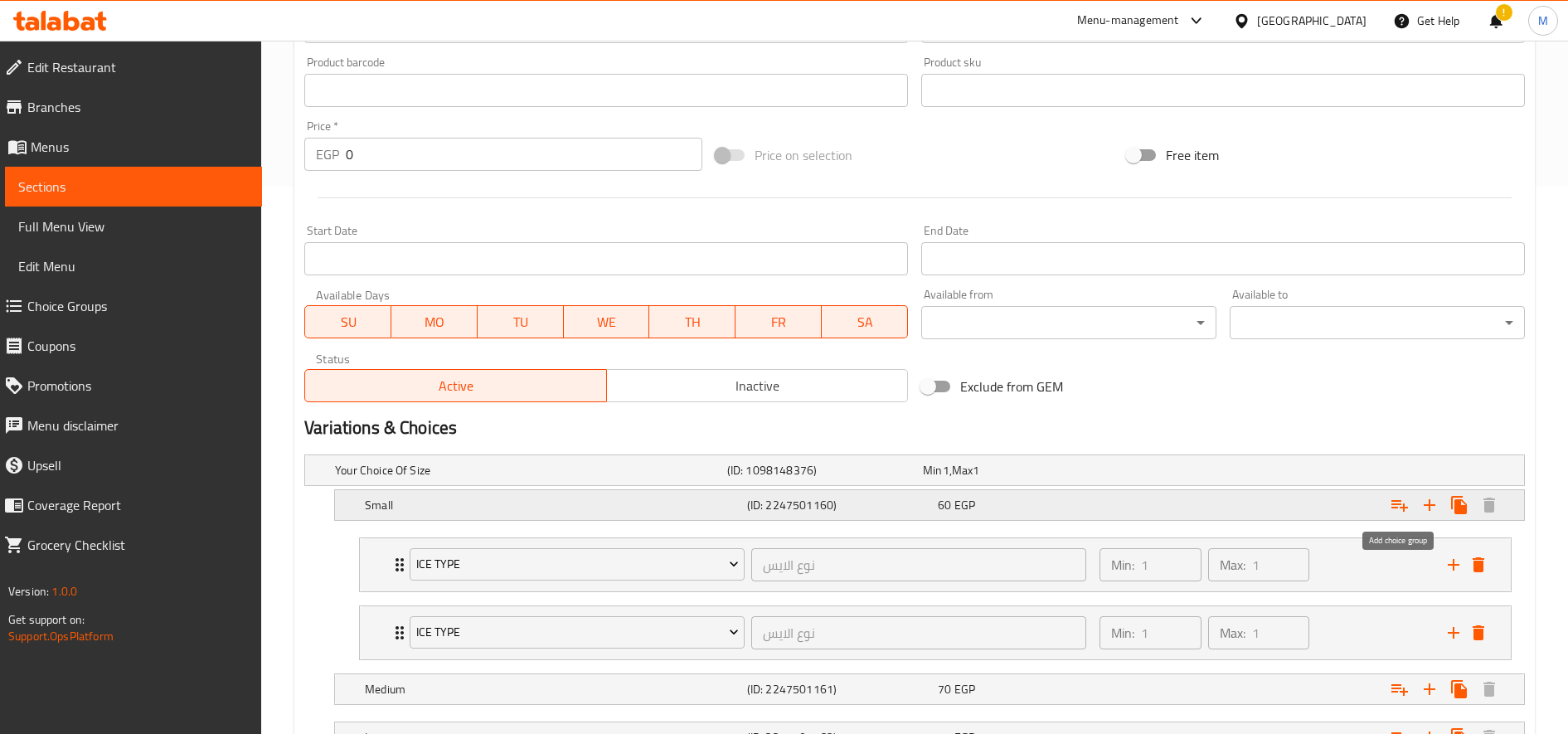
click at [1397, 504] on icon "Expand" at bounding box center [1400, 505] width 17 height 12
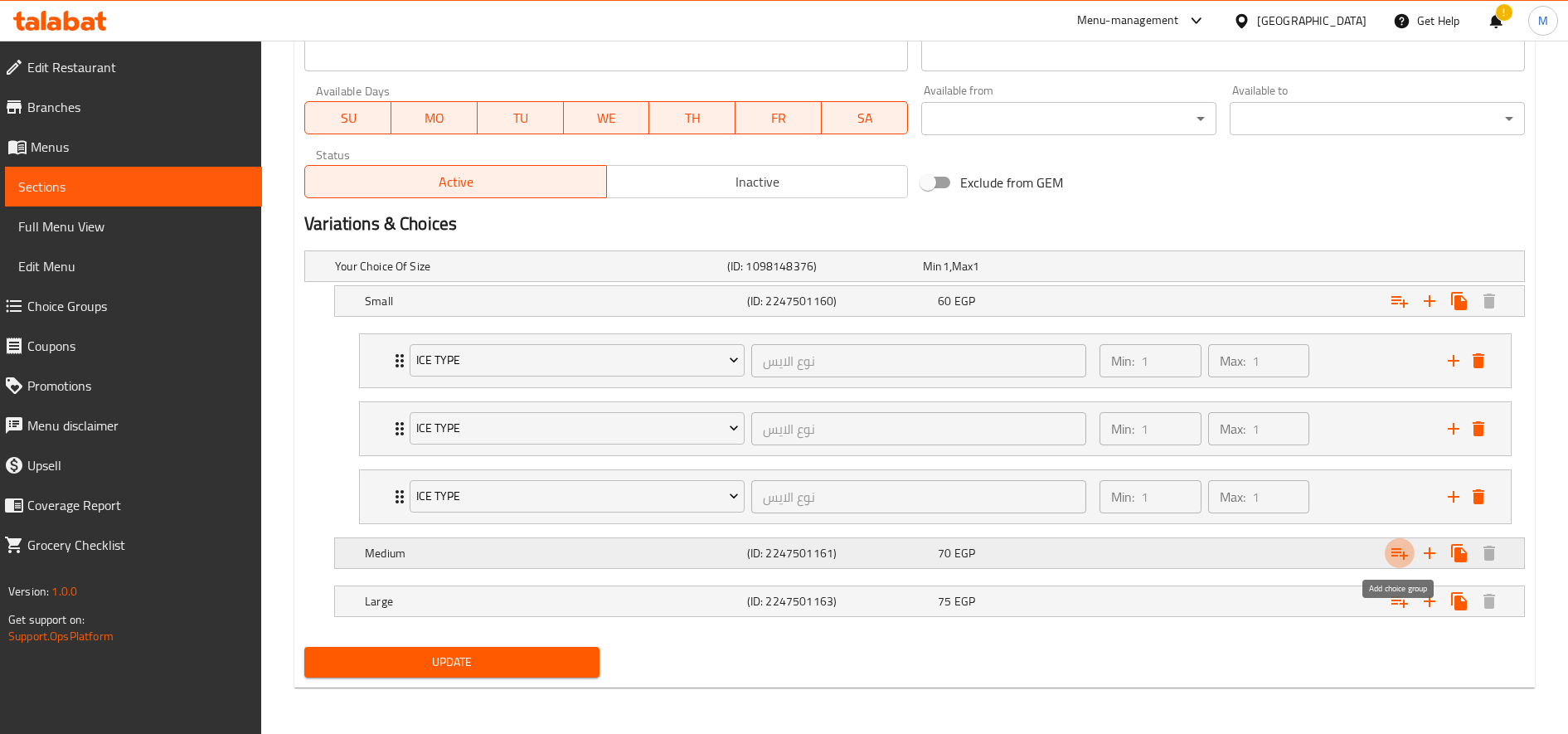
click at [1392, 553] on icon "Expand" at bounding box center [1399, 553] width 19 height 19
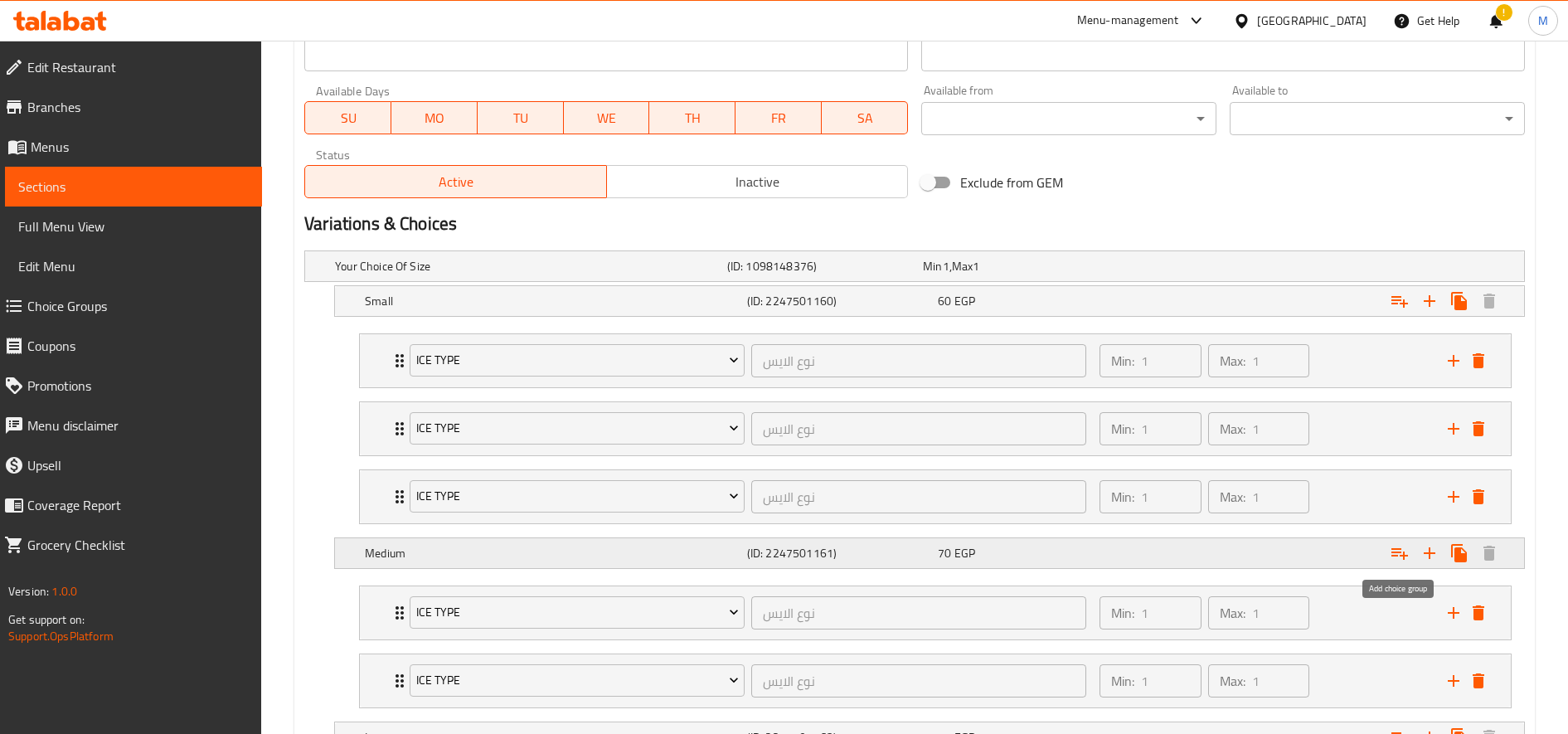
click at [1392, 553] on icon "Expand" at bounding box center [1399, 553] width 19 height 19
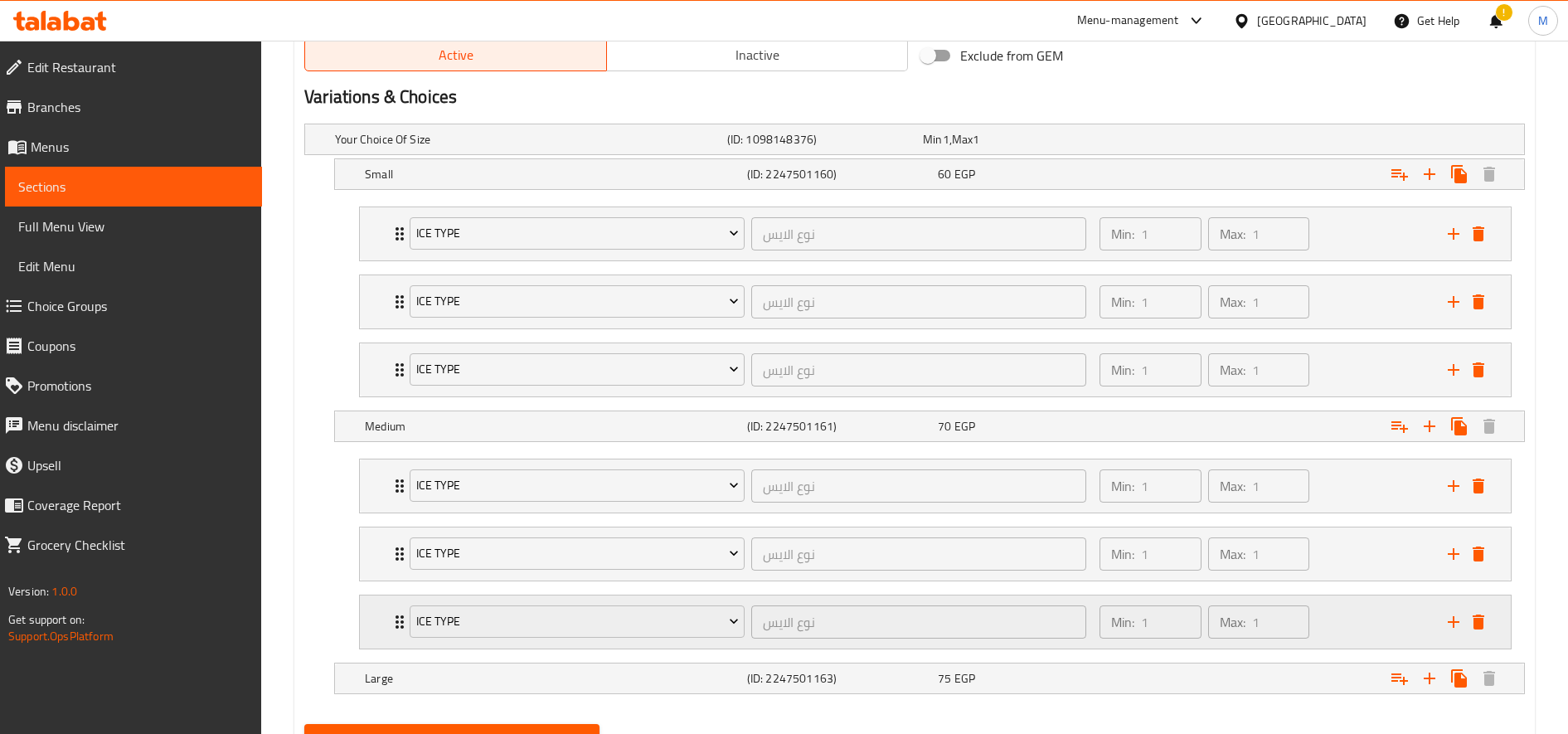
scroll to position [955, 0]
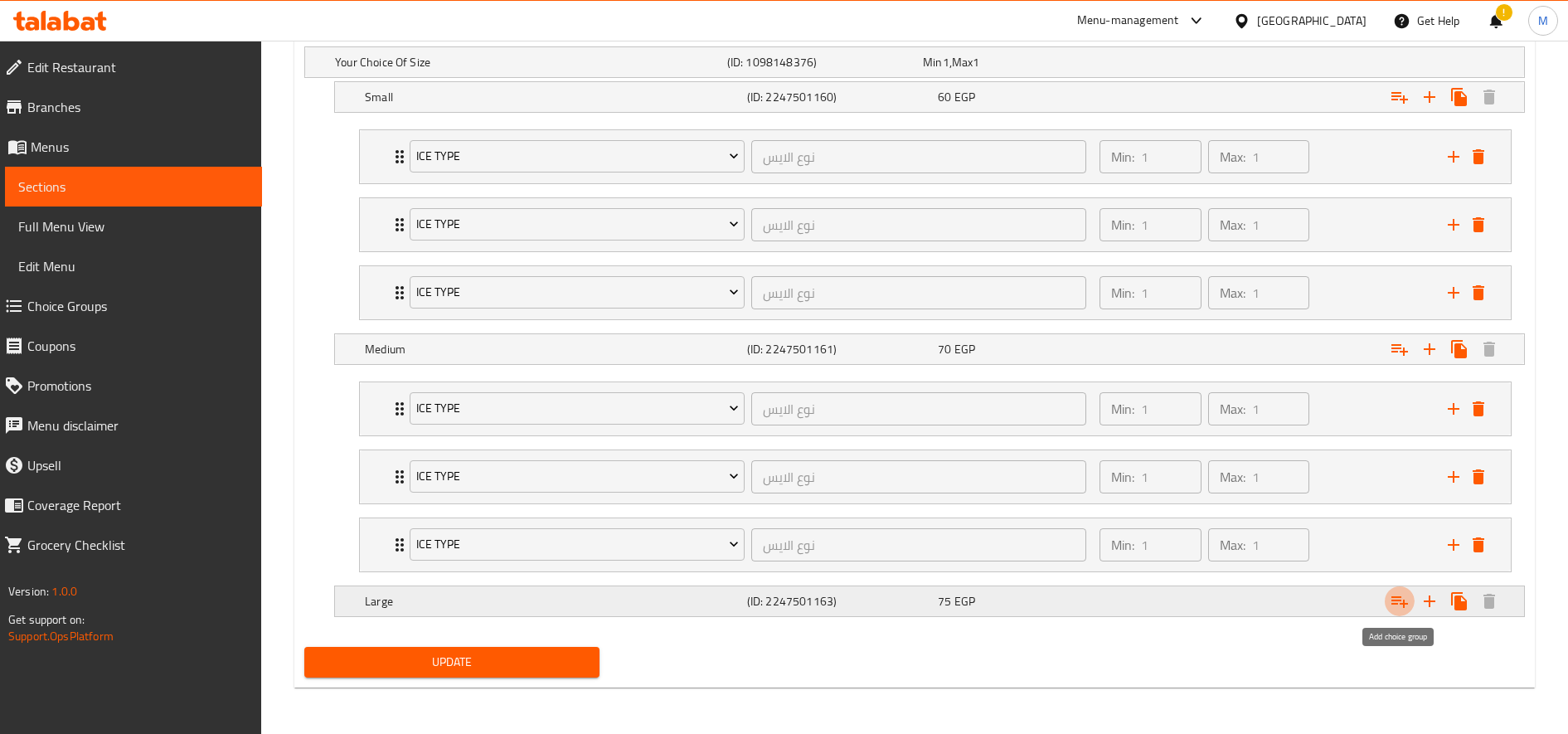
click at [1406, 602] on icon "Expand" at bounding box center [1399, 601] width 19 height 19
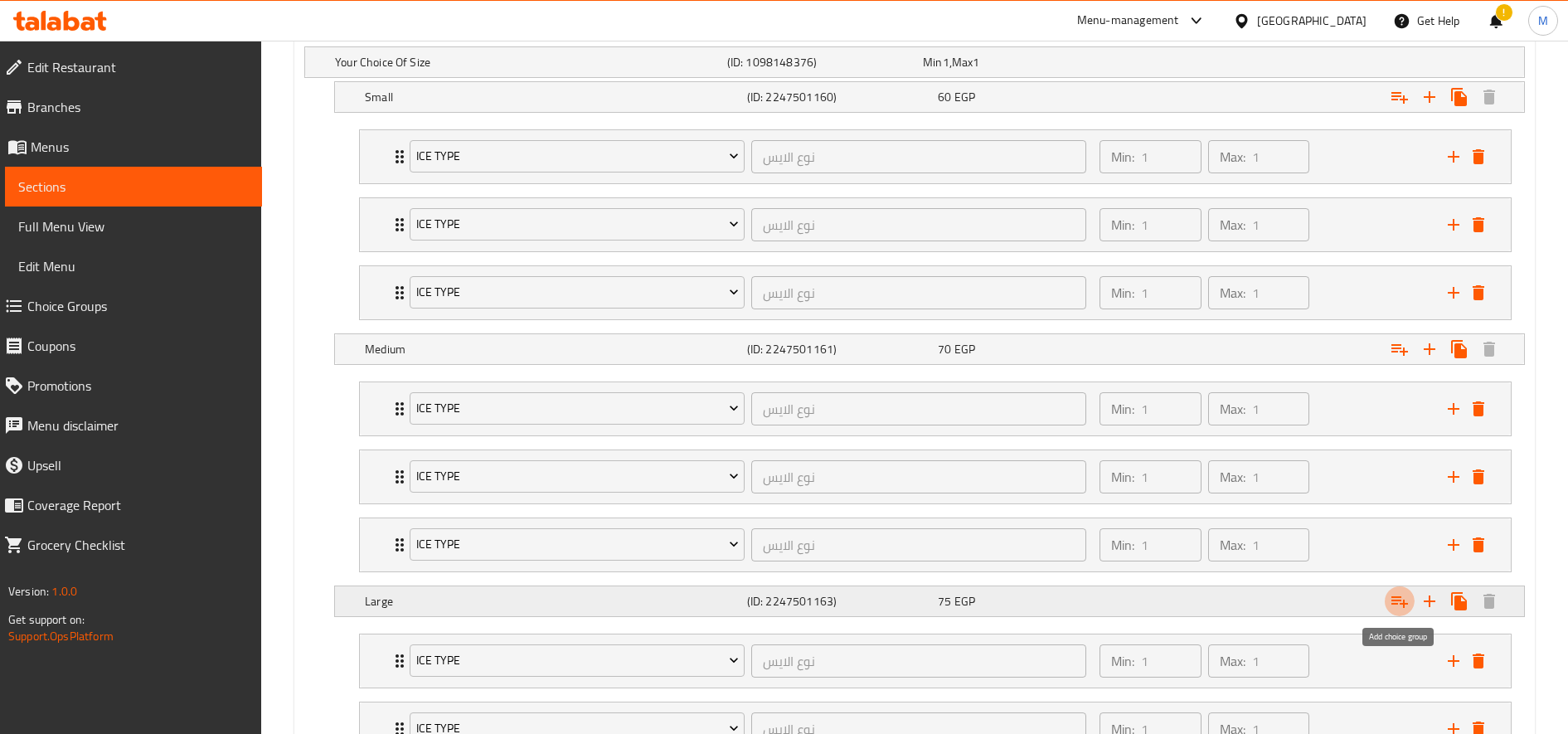
click at [1406, 602] on icon "Expand" at bounding box center [1399, 601] width 19 height 19
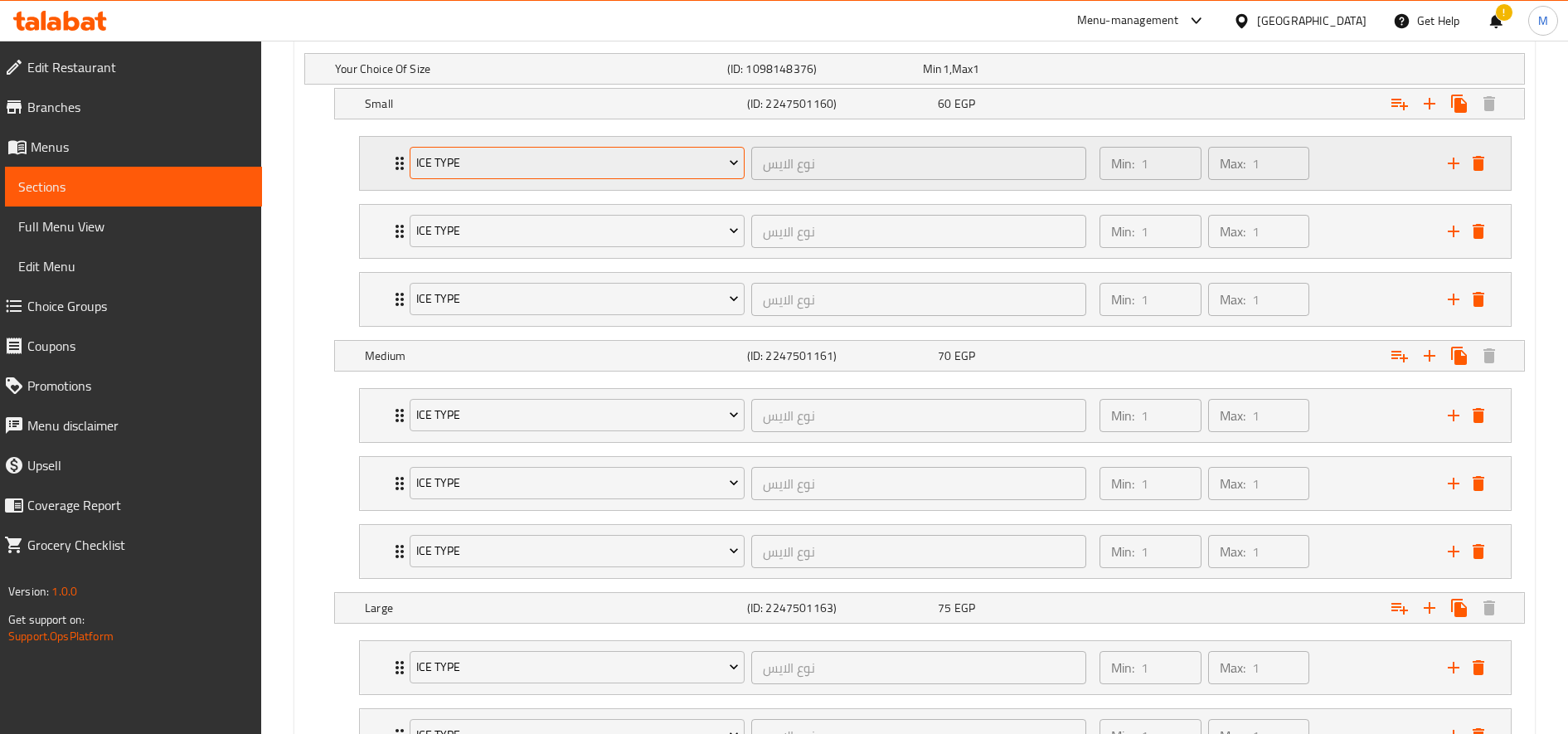
scroll to position [883, 0]
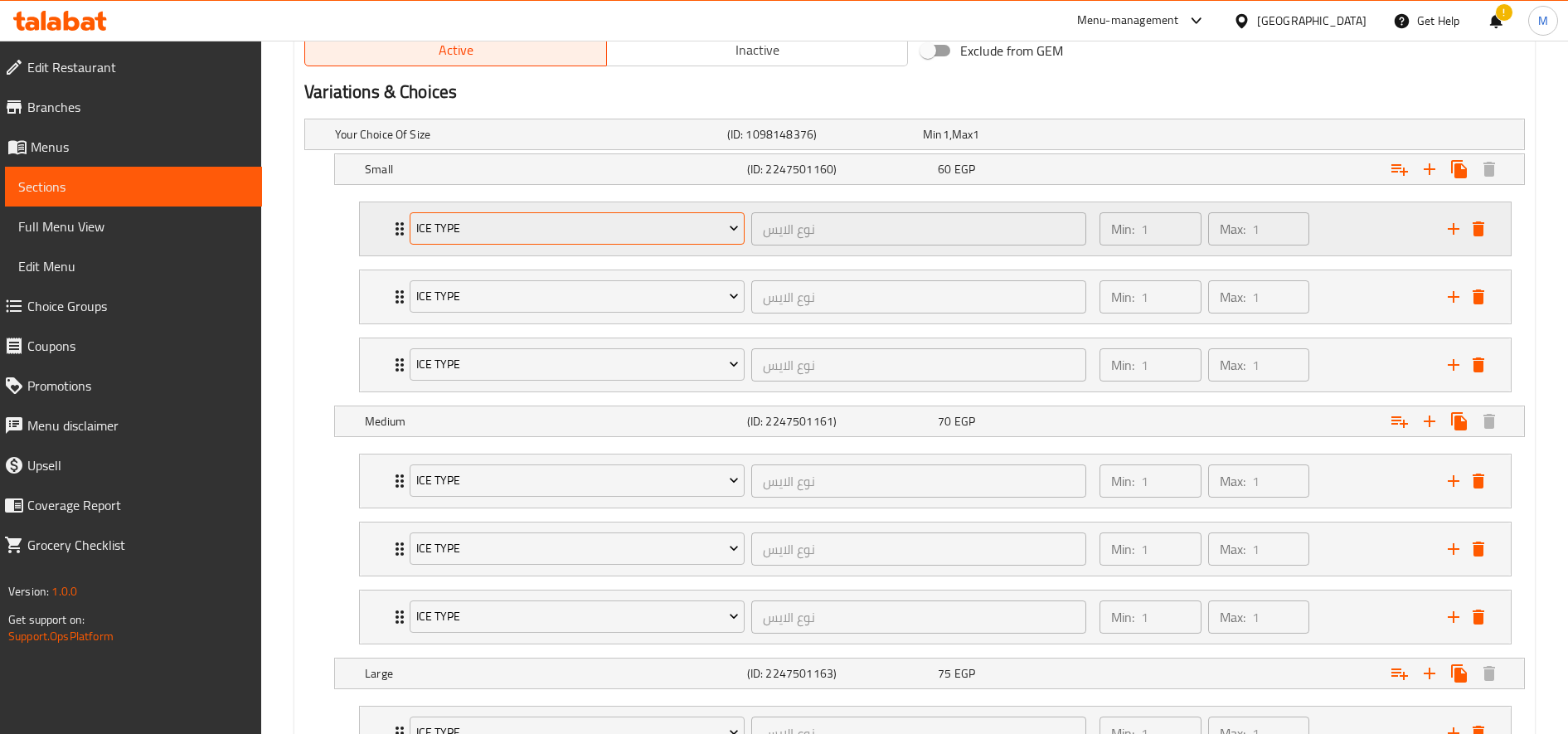
click at [611, 237] on span "Ice type" at bounding box center [578, 229] width 322 height 20
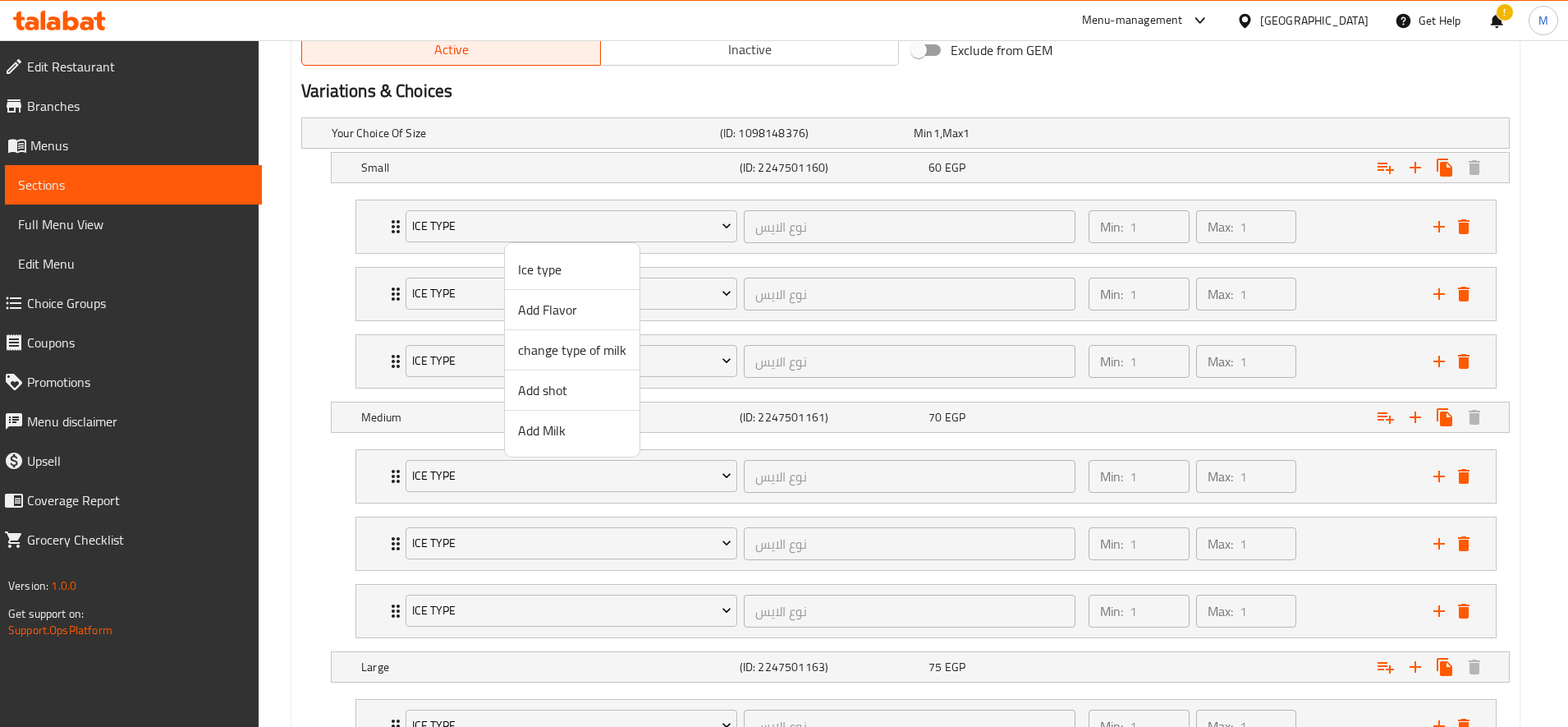
click at [565, 308] on span "Add Flavor" at bounding box center [572, 309] width 108 height 19
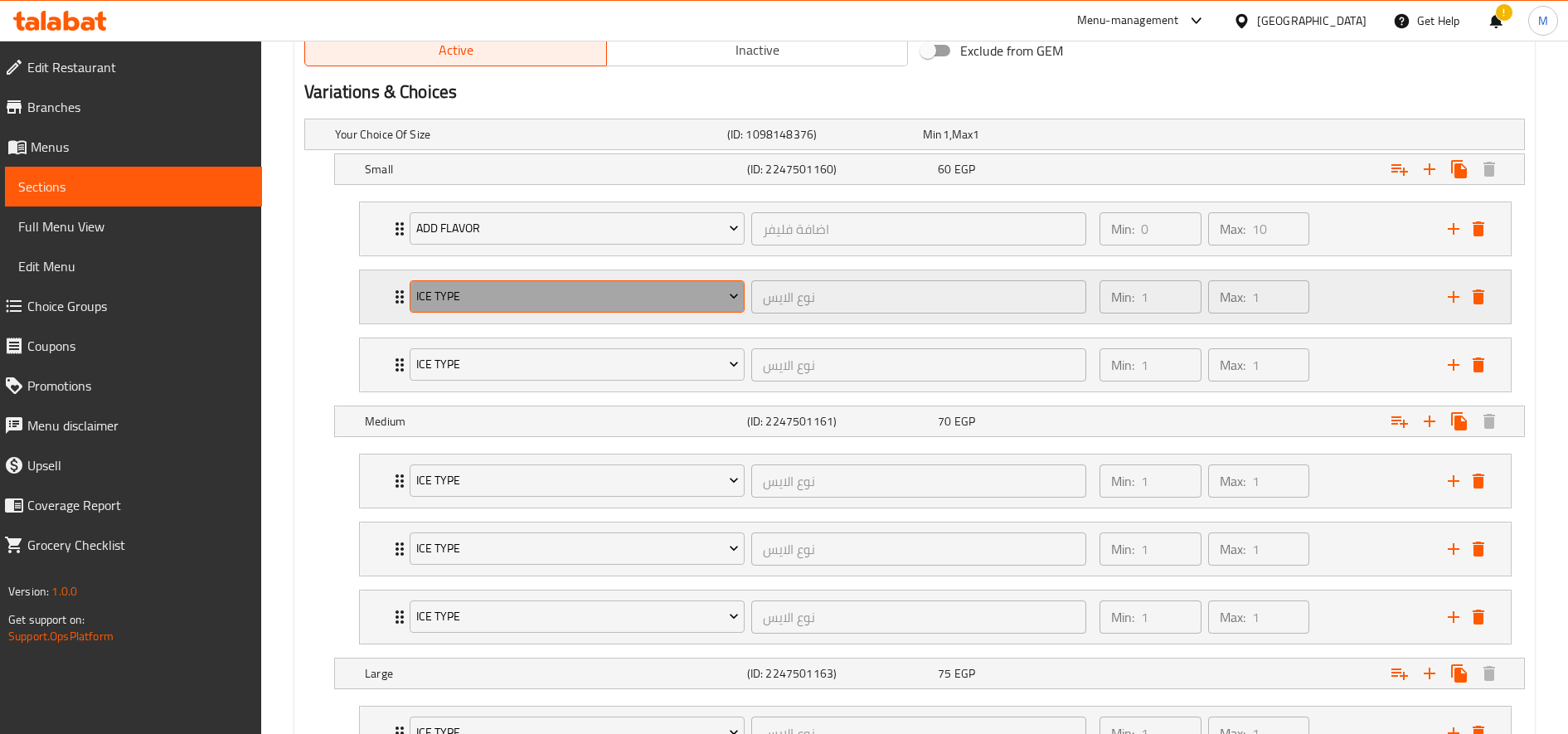
click at [560, 292] on span "Ice type" at bounding box center [578, 296] width 322 height 20
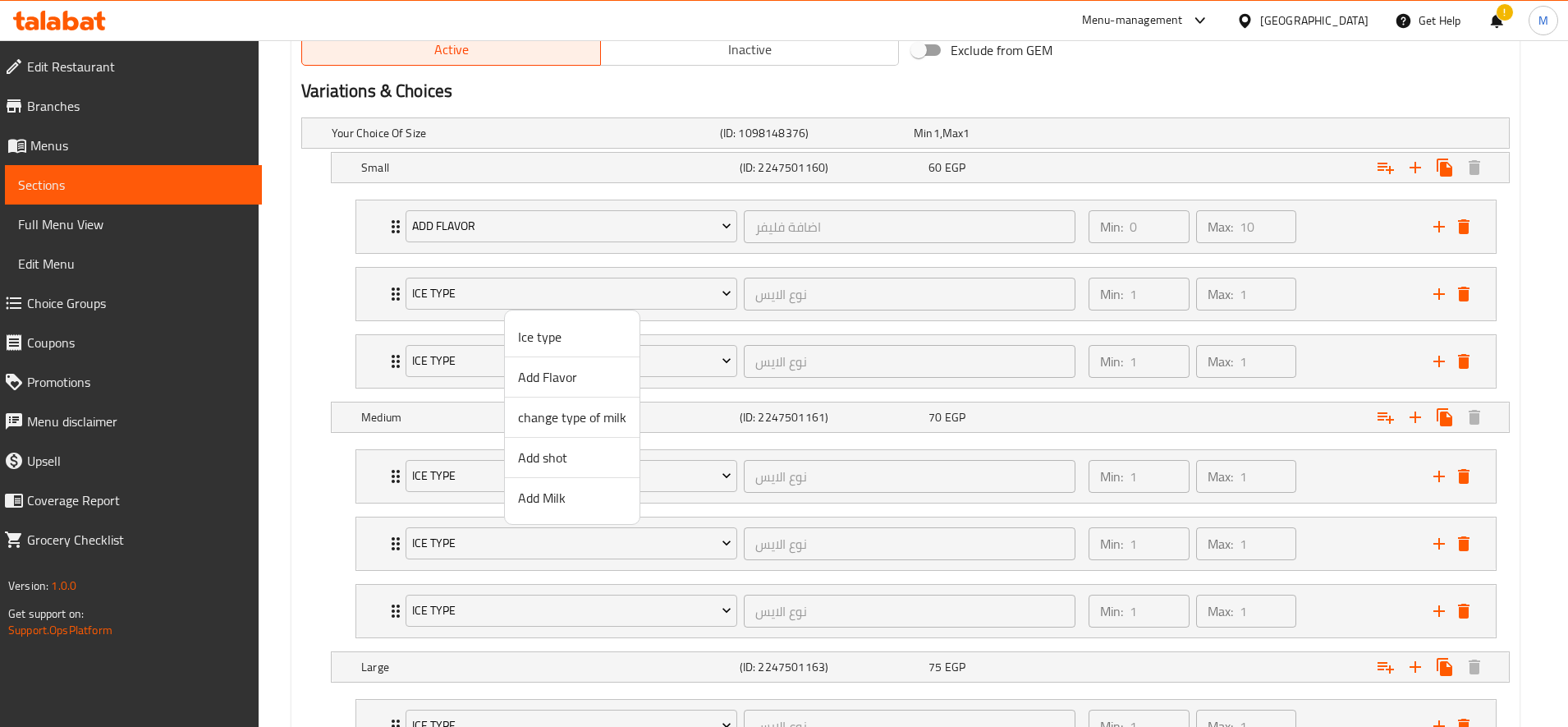
click at [555, 456] on span "Add shot" at bounding box center [572, 457] width 108 height 19
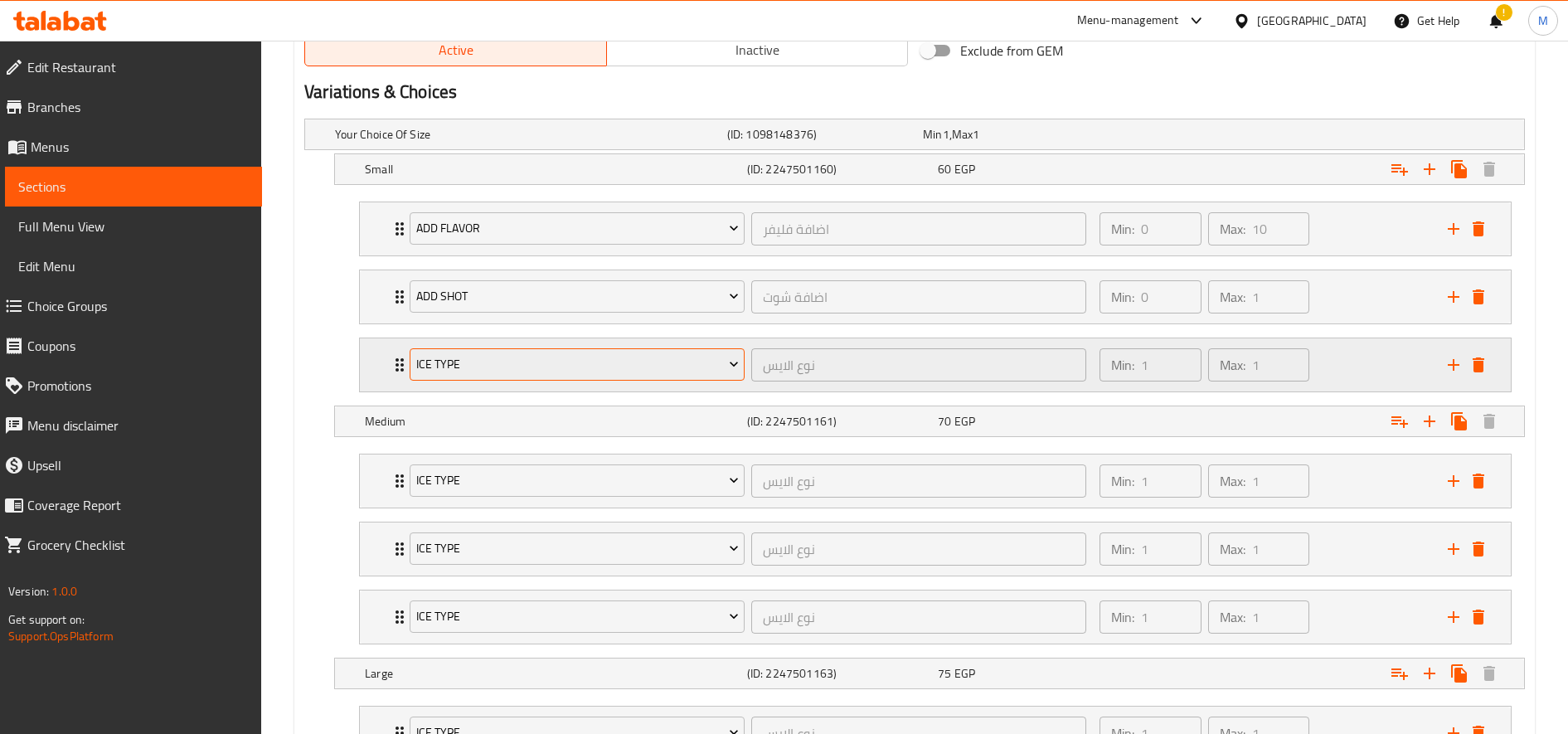
click at [532, 375] on button "Ice type" at bounding box center [578, 365] width 335 height 33
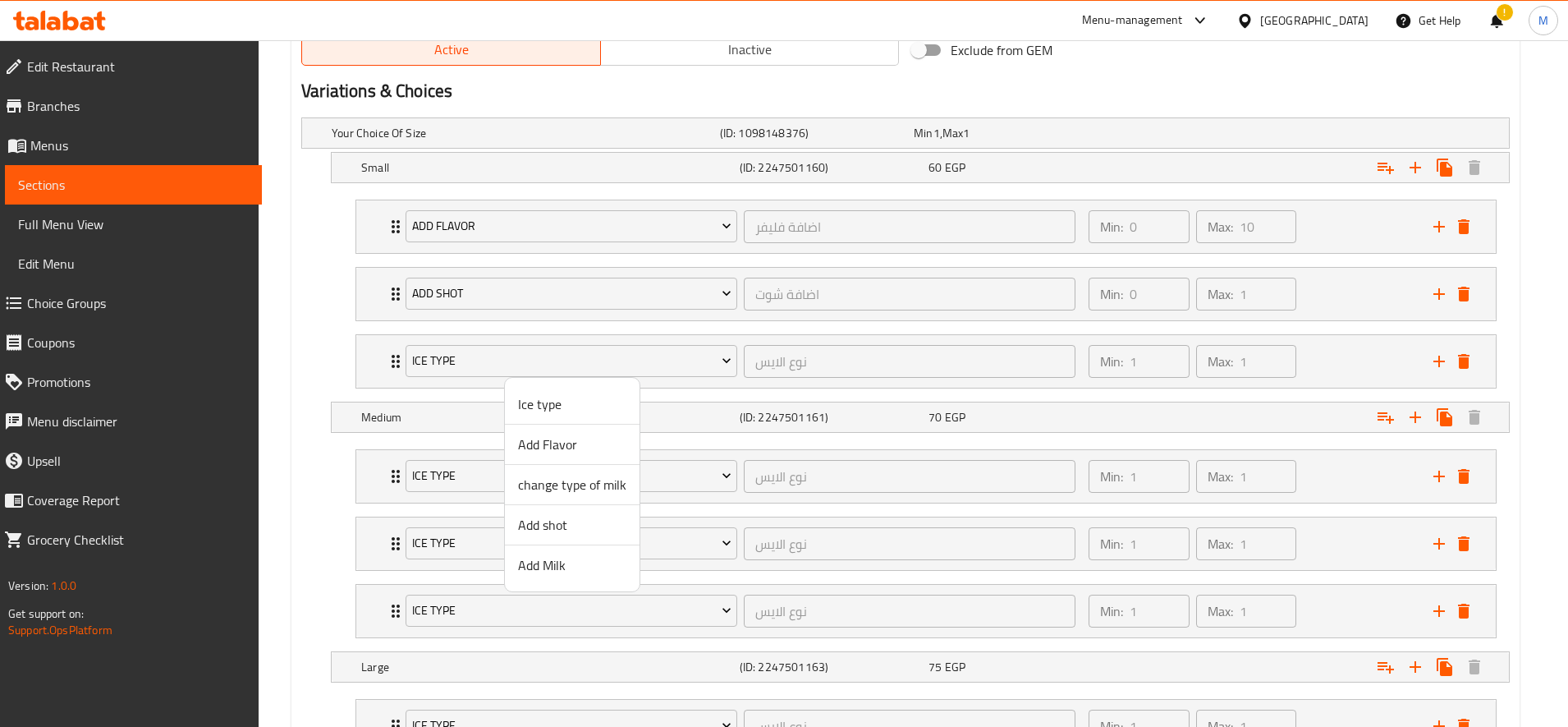
click at [543, 557] on span "Add Milk" at bounding box center [572, 565] width 108 height 19
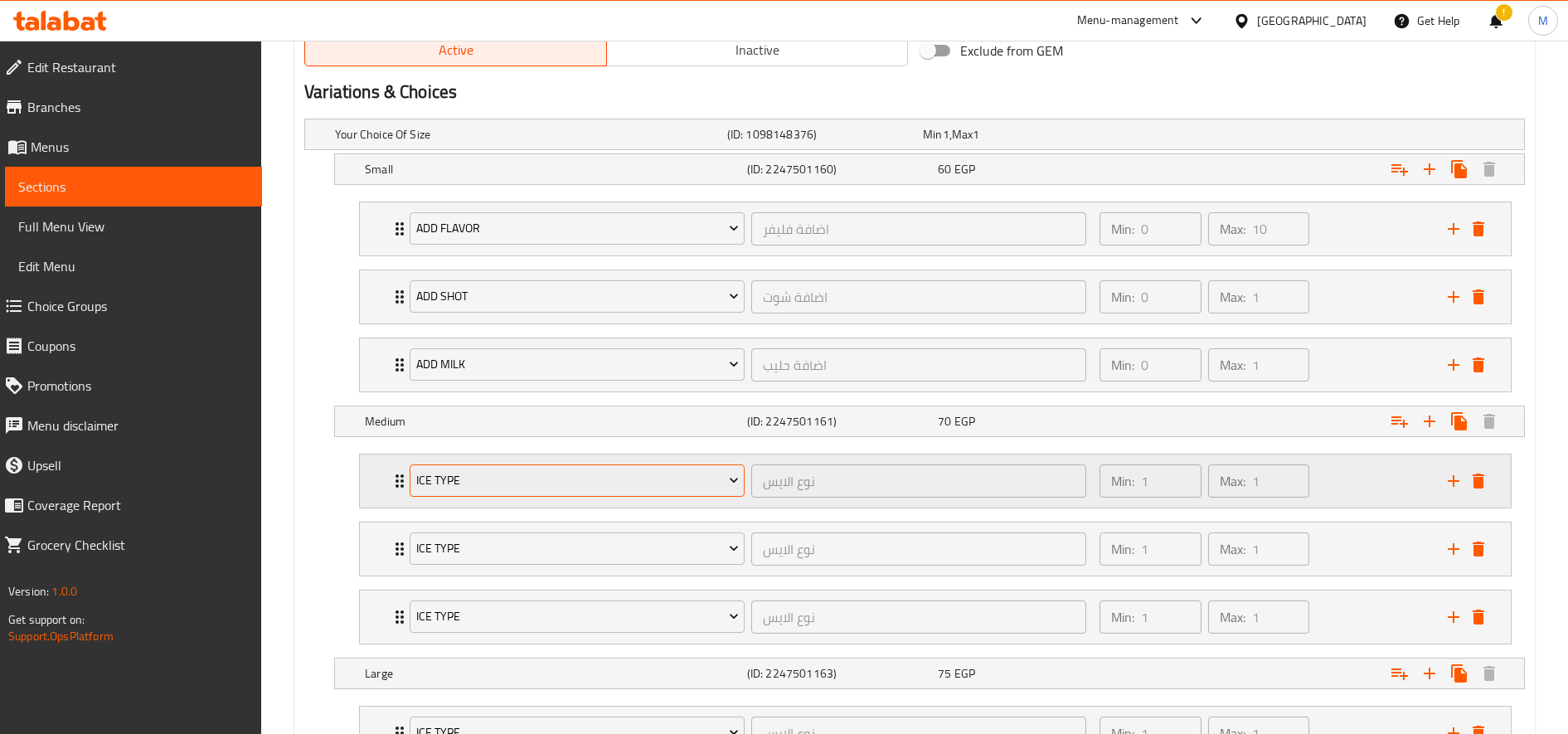
click at [537, 483] on span "Ice type" at bounding box center [578, 480] width 322 height 20
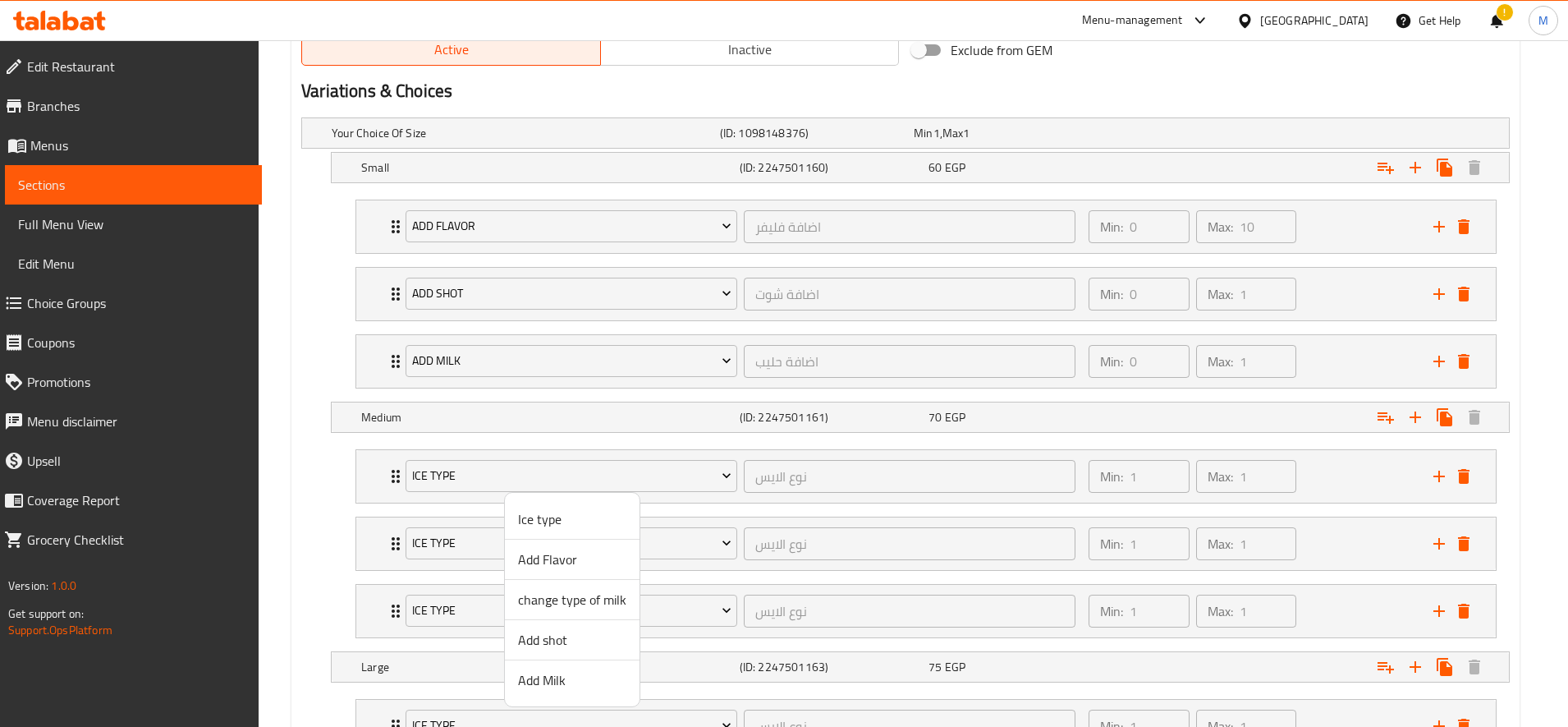
click at [564, 557] on span "Add Flavor" at bounding box center [572, 558] width 108 height 19
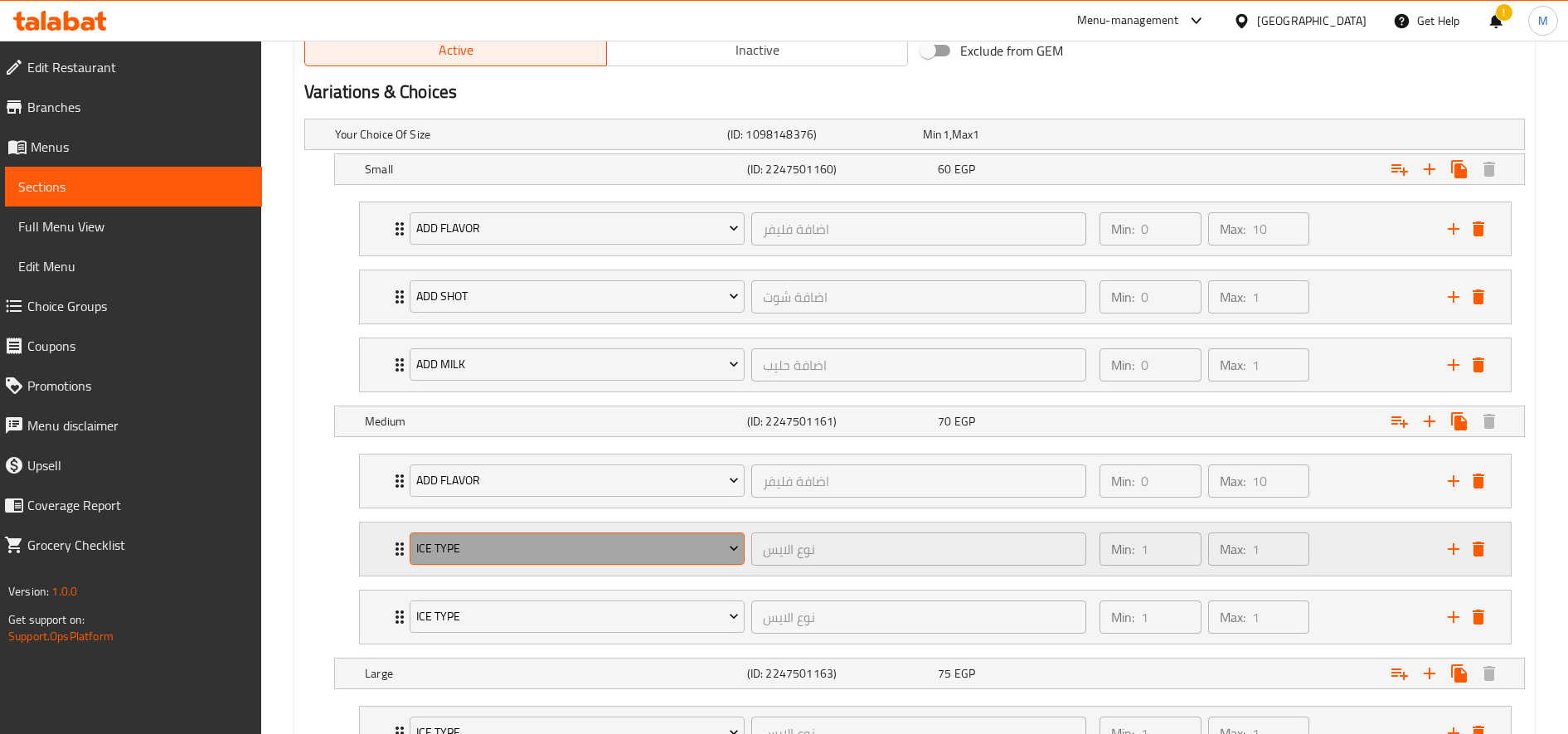
click at [545, 537] on button "Ice type" at bounding box center [578, 549] width 335 height 33
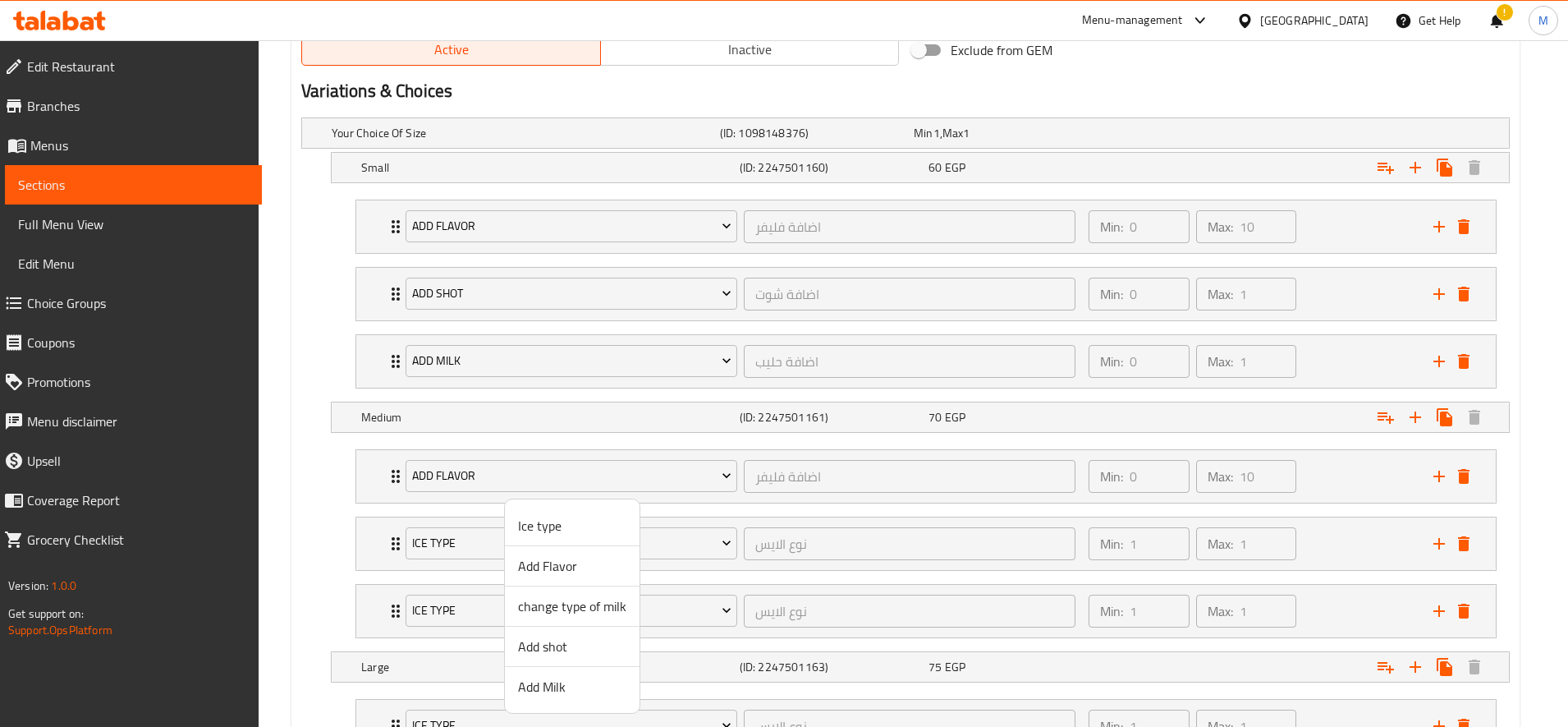
click at [576, 650] on span "Add shot" at bounding box center [572, 645] width 108 height 19
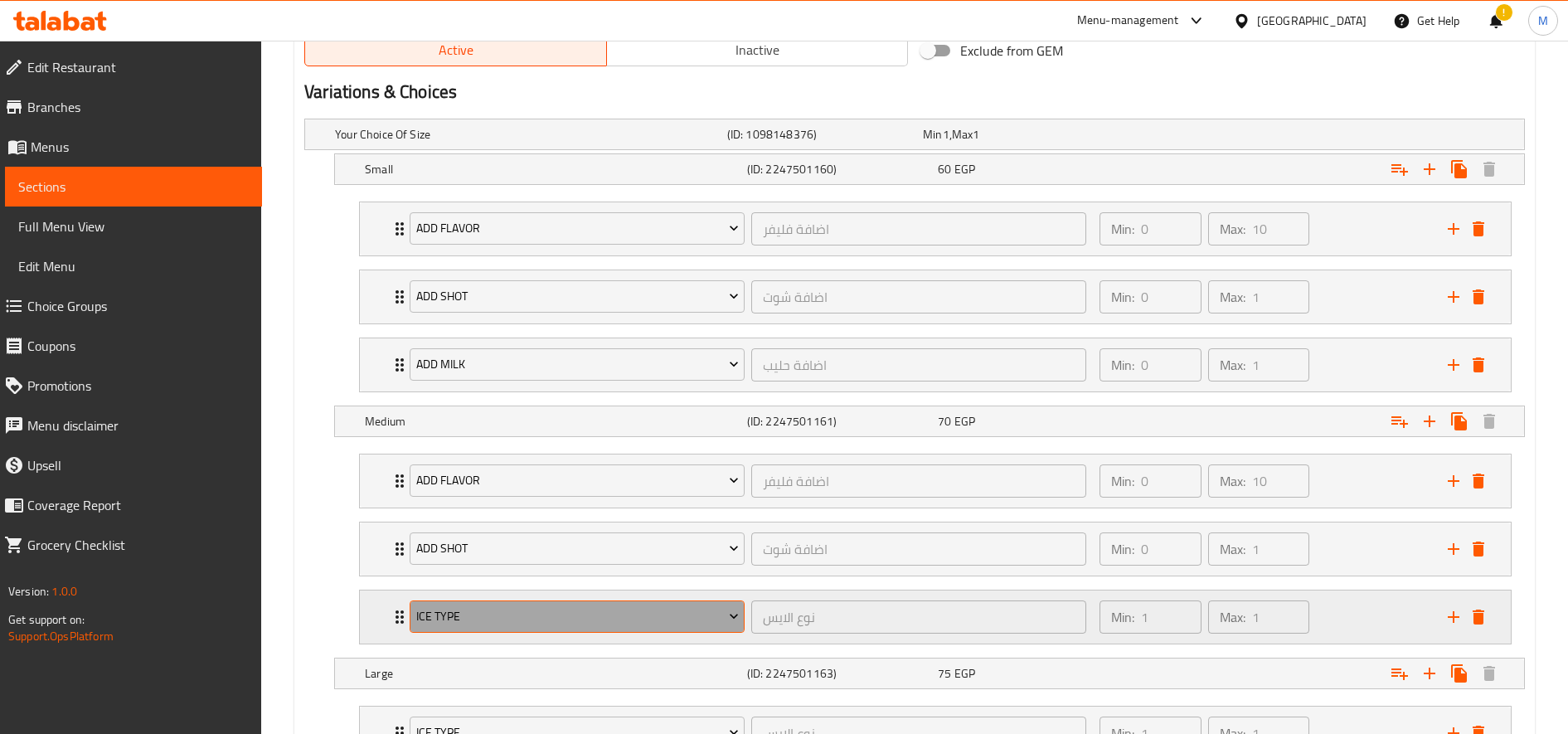
click at [554, 617] on span "Ice type" at bounding box center [578, 616] width 322 height 20
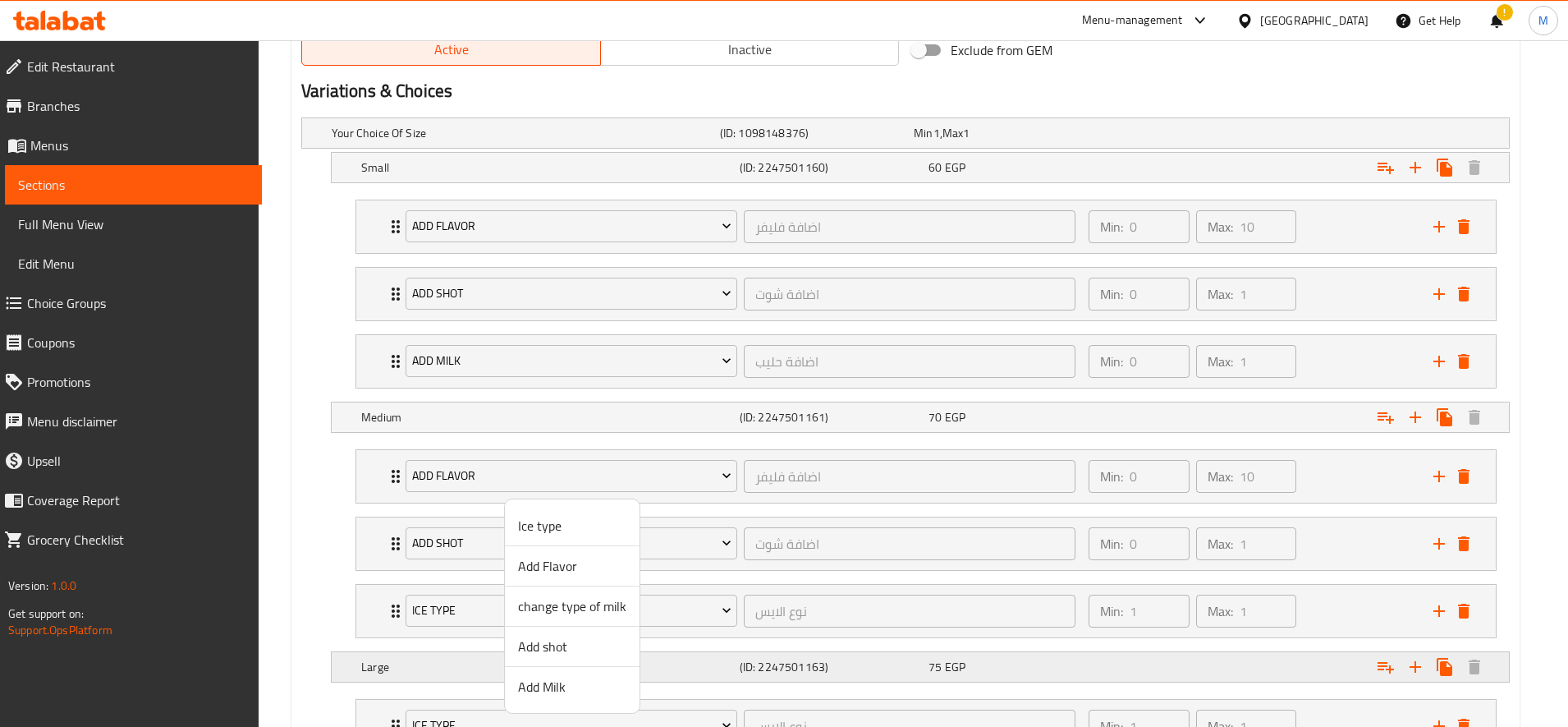
drag, startPoint x: 601, startPoint y: 696, endPoint x: 590, endPoint y: 673, distance: 25.5
click at [601, 694] on span "Add Milk" at bounding box center [572, 686] width 108 height 19
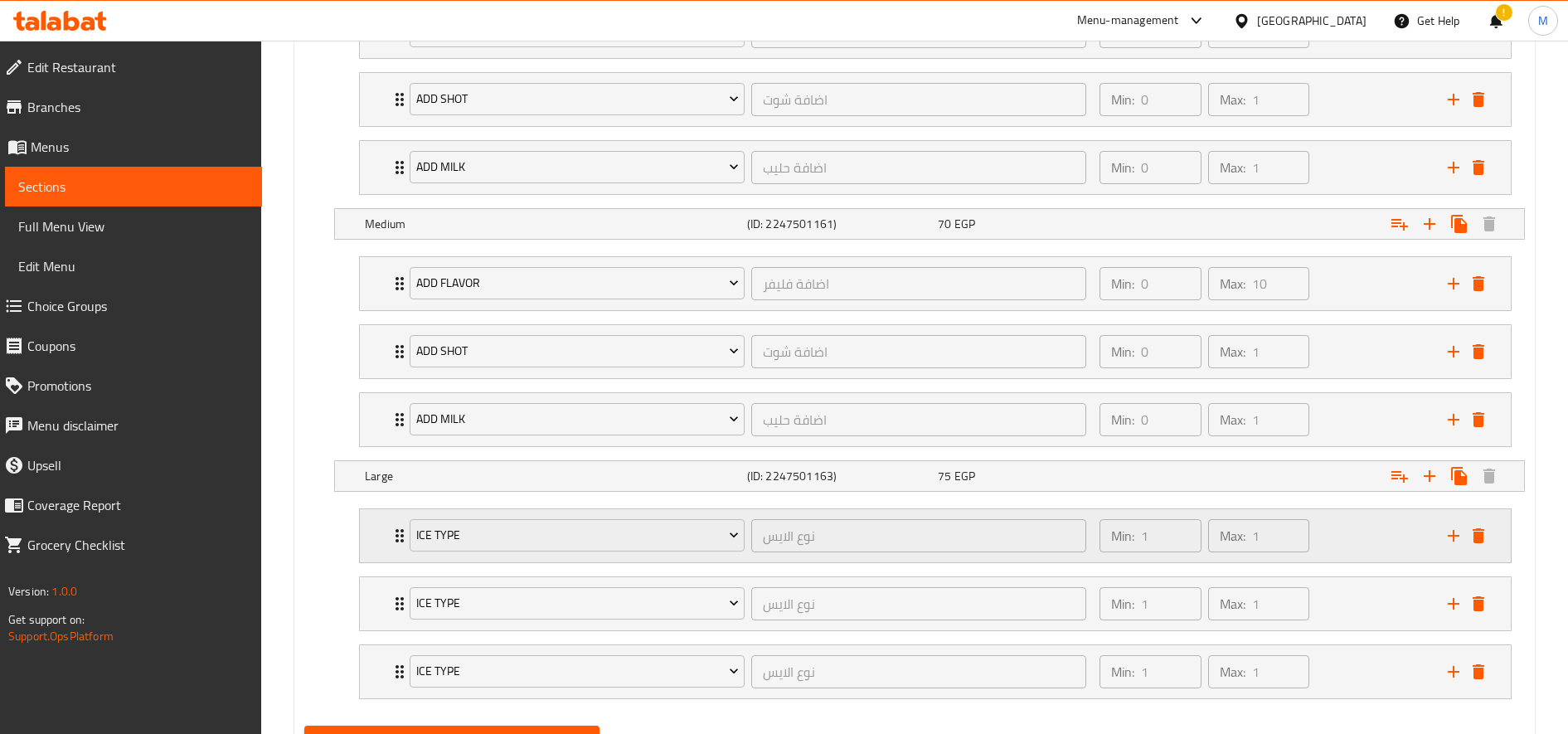
scroll to position [1159, 0]
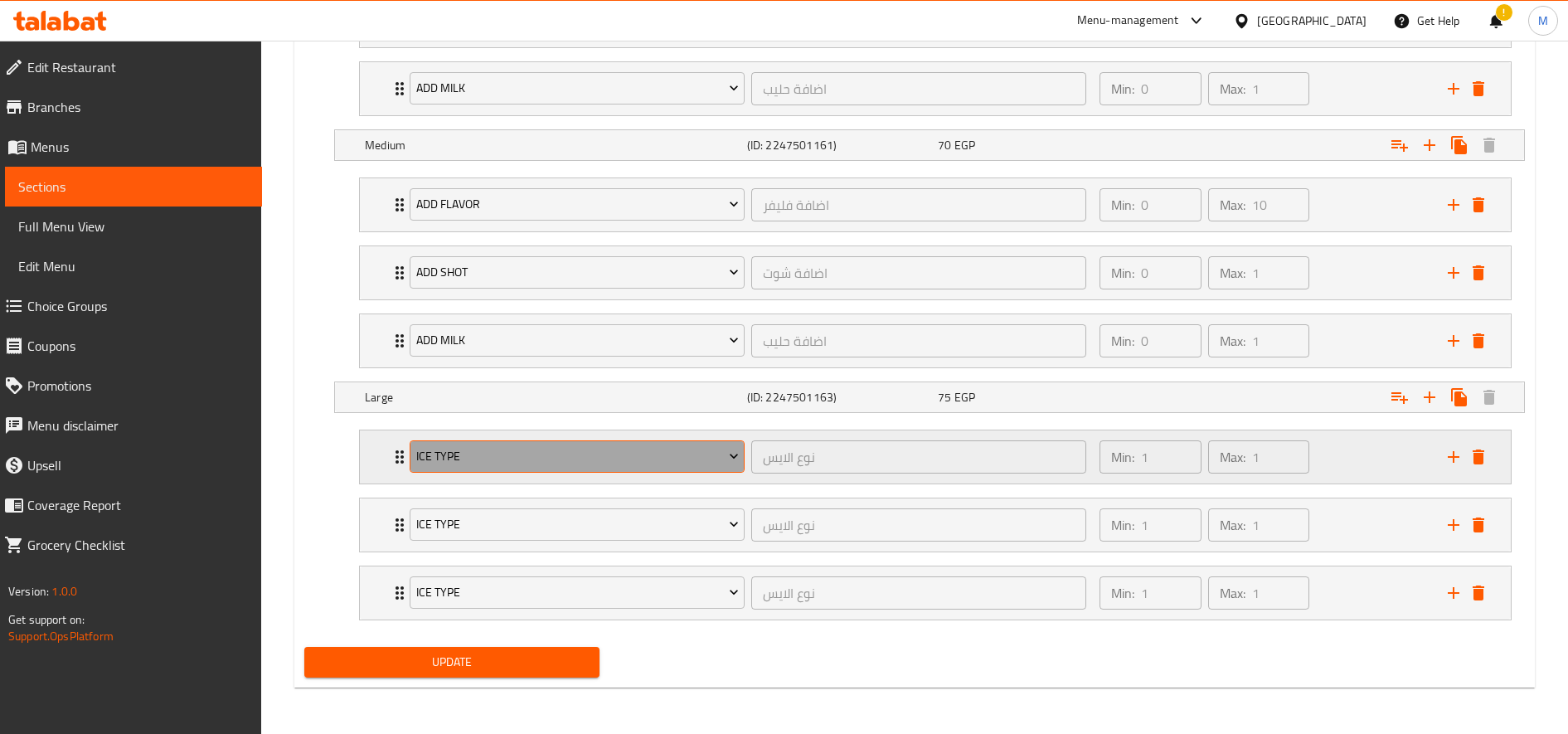
click at [507, 462] on span "Ice type" at bounding box center [578, 456] width 322 height 20
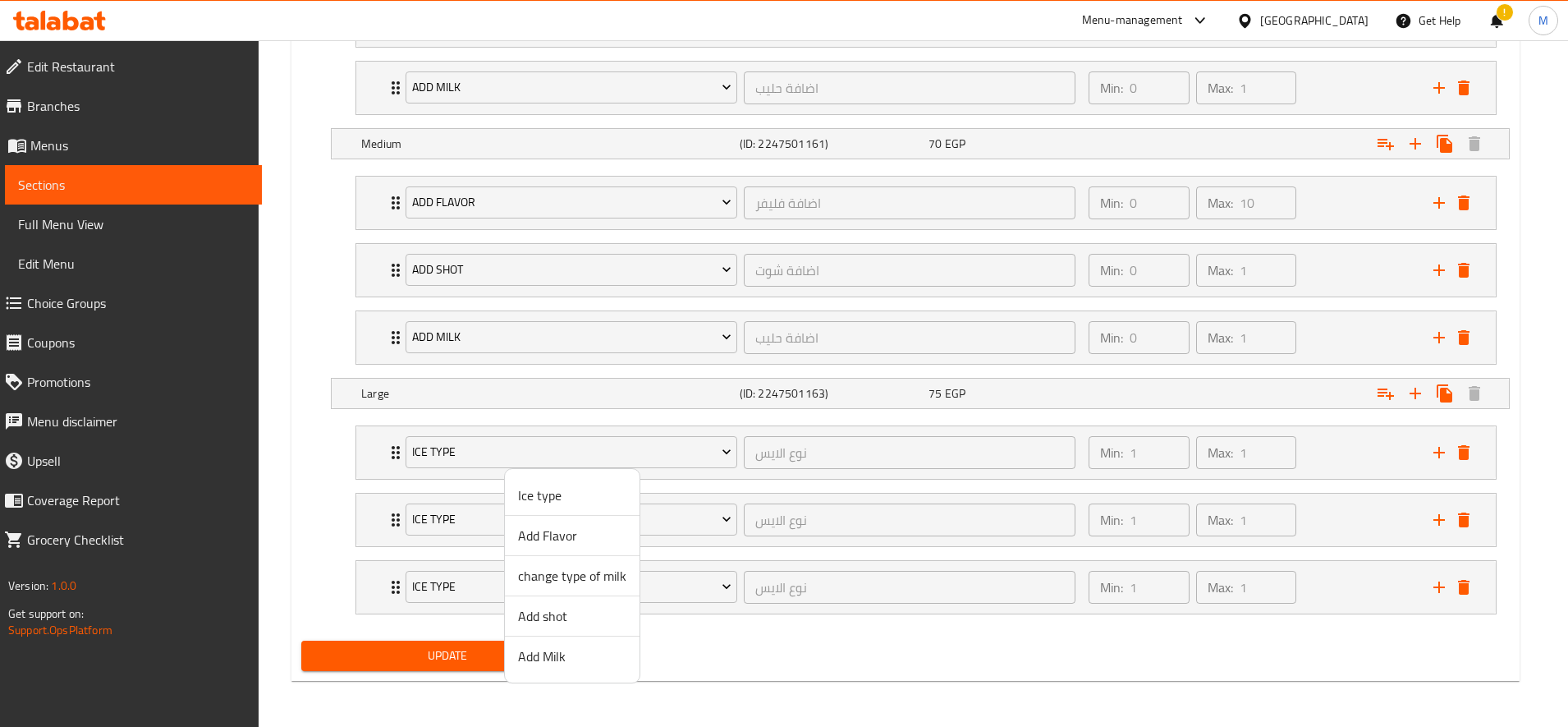
click at [528, 532] on span "Add Flavor" at bounding box center [572, 534] width 108 height 19
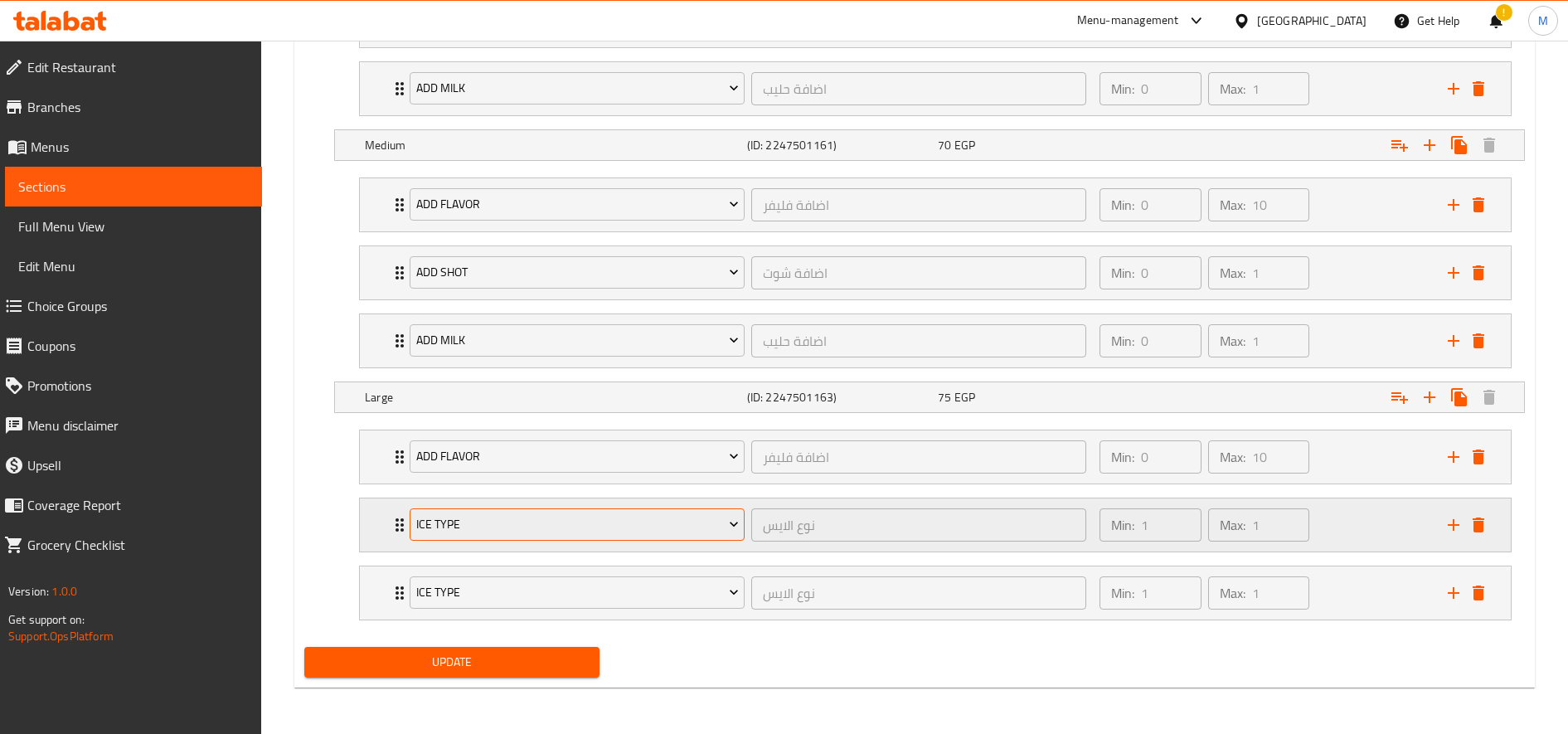
click at [524, 528] on span "Ice type" at bounding box center [578, 524] width 322 height 20
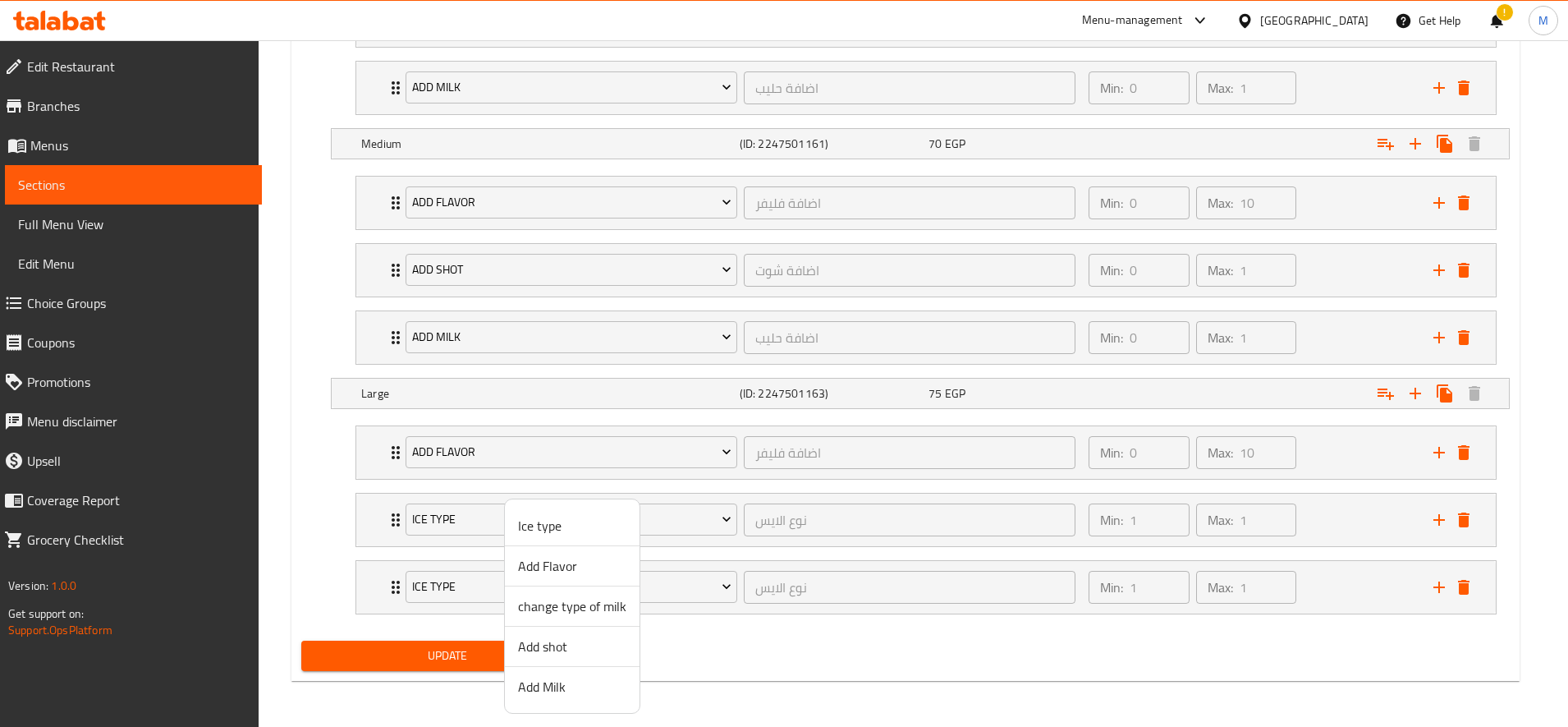
click at [582, 637] on span "Add shot" at bounding box center [572, 645] width 108 height 19
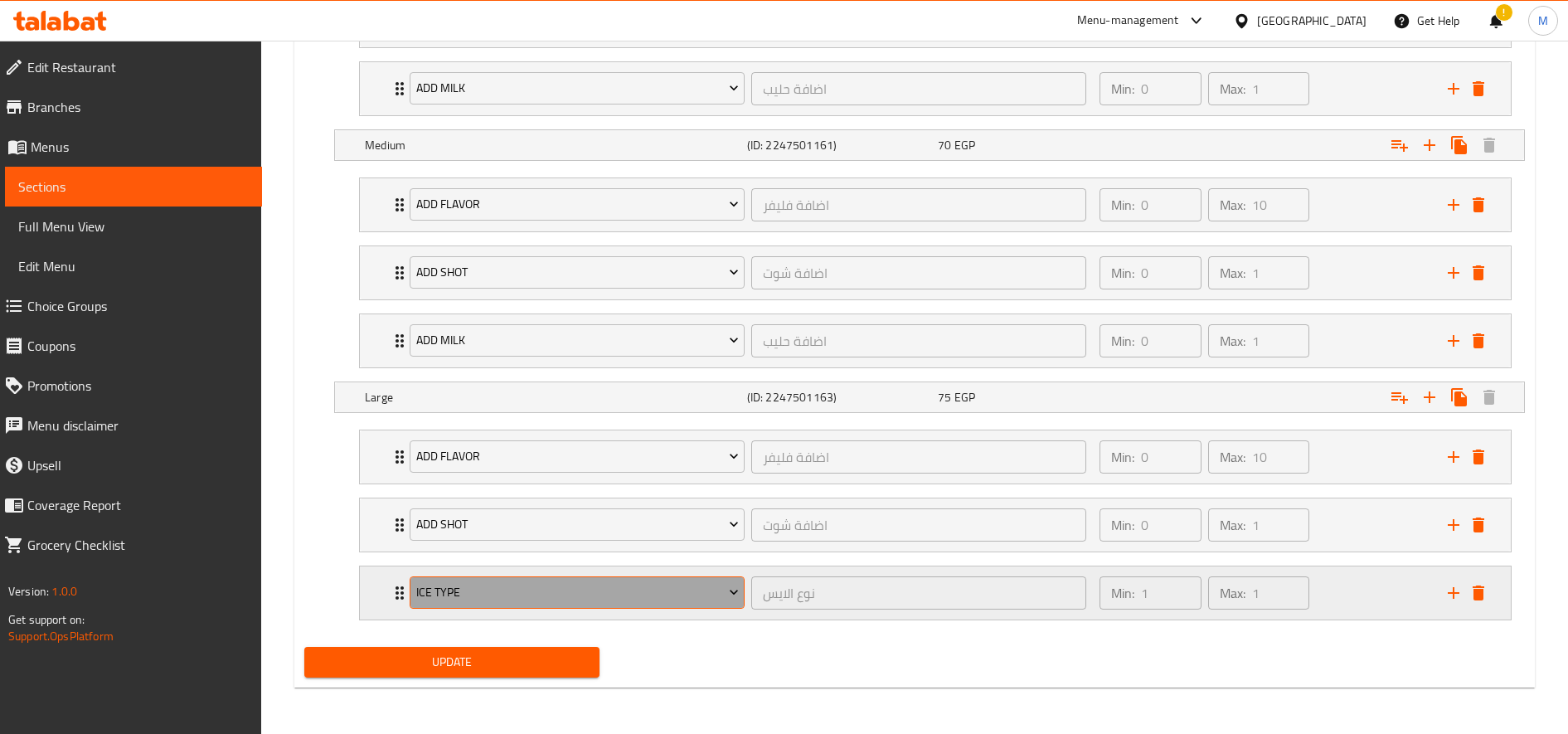
click at [545, 583] on span "Ice type" at bounding box center [578, 592] width 322 height 20
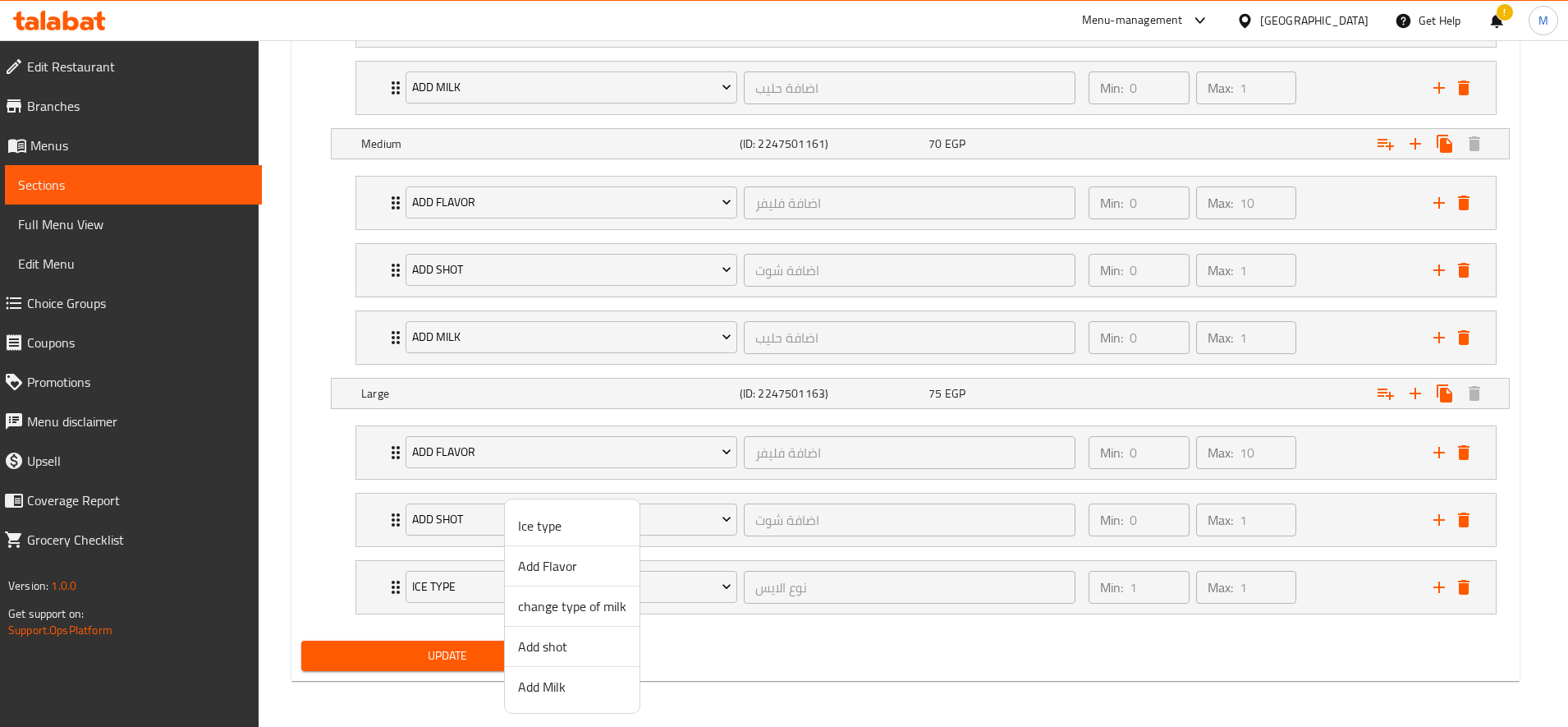
click at [573, 674] on li "Add Milk" at bounding box center [572, 686] width 135 height 39
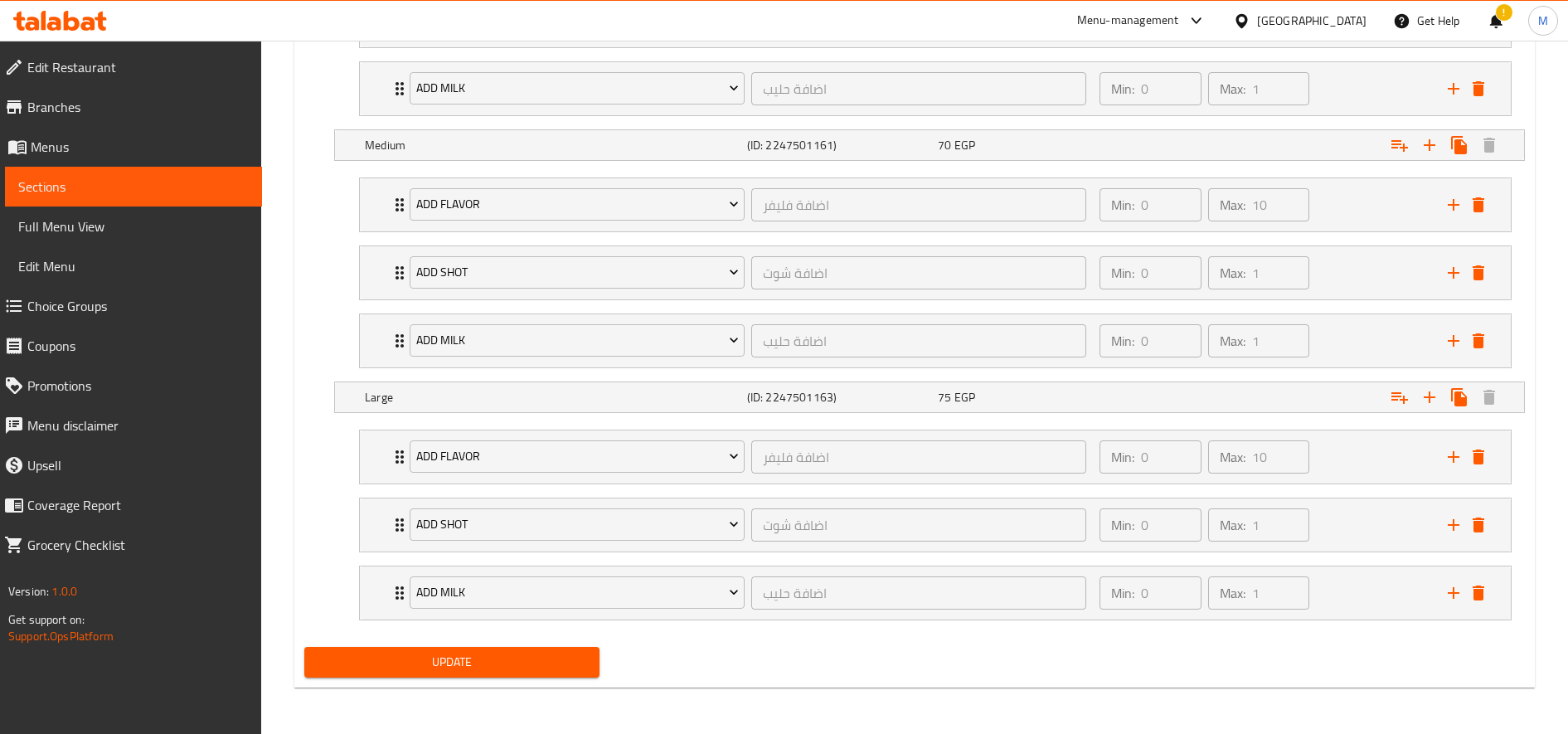
drag, startPoint x: 542, startPoint y: 663, endPoint x: 592, endPoint y: 573, distance: 103.0
click at [541, 663] on span "Update" at bounding box center [452, 662] width 268 height 20
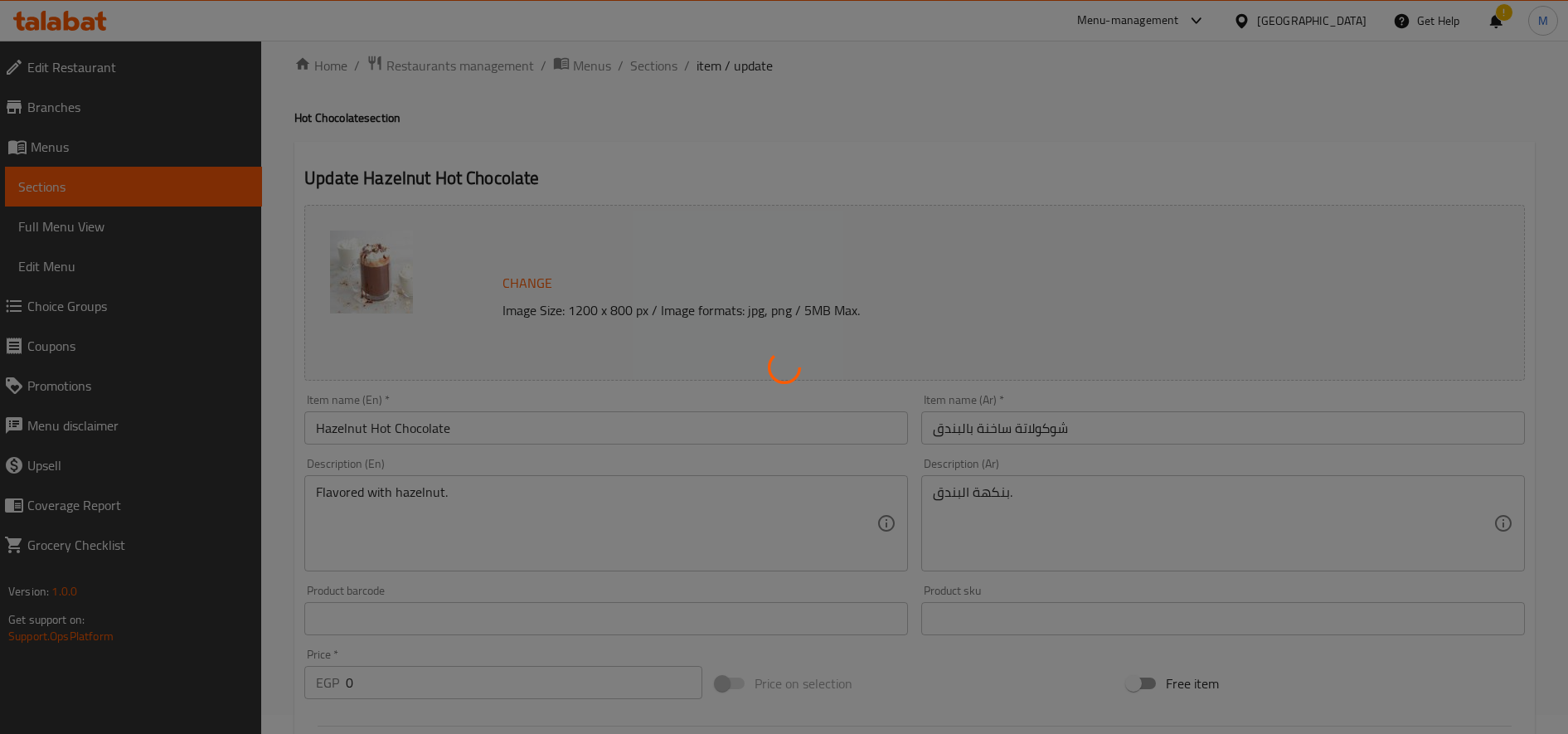
scroll to position [0, 0]
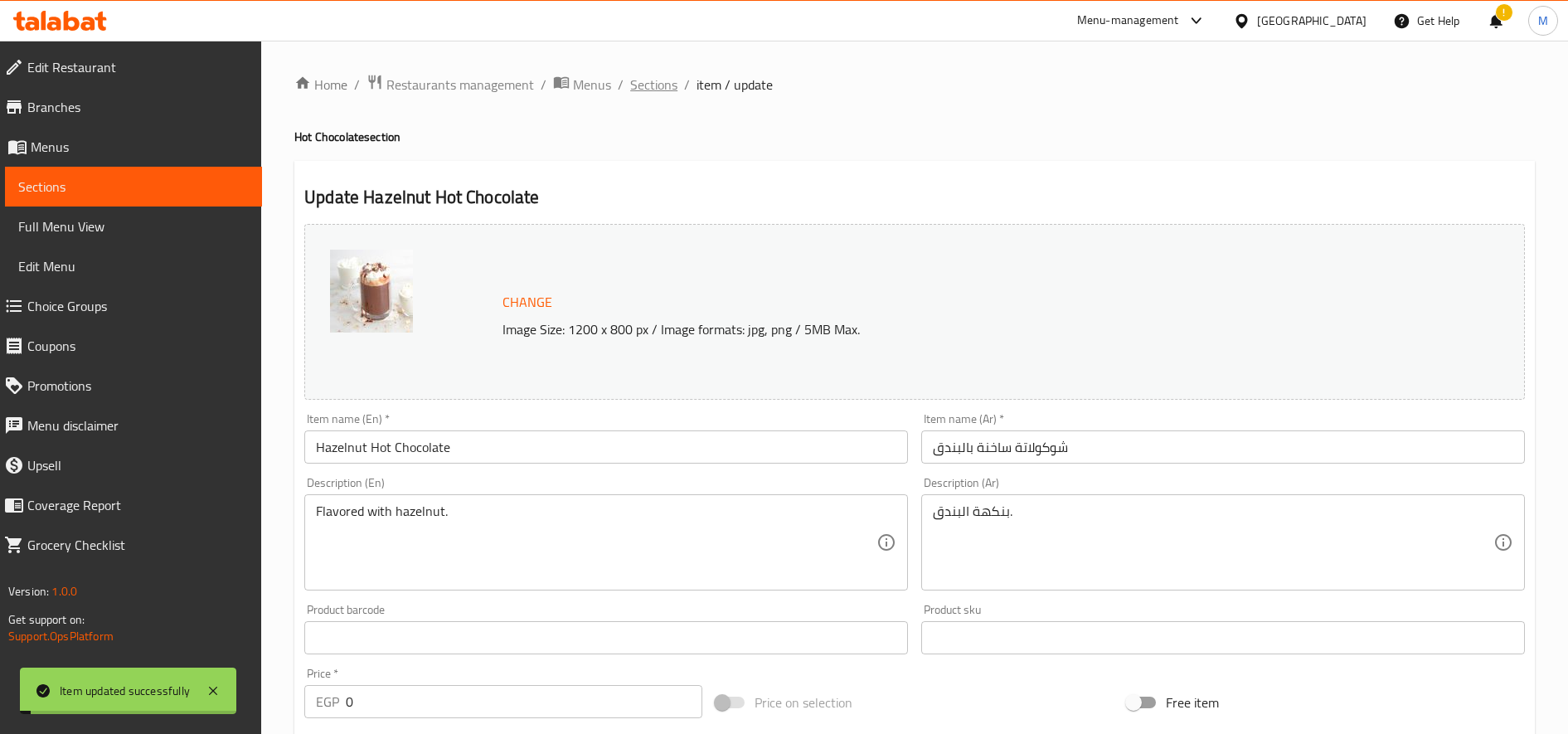
click at [656, 83] on span "Sections" at bounding box center [653, 84] width 47 height 19
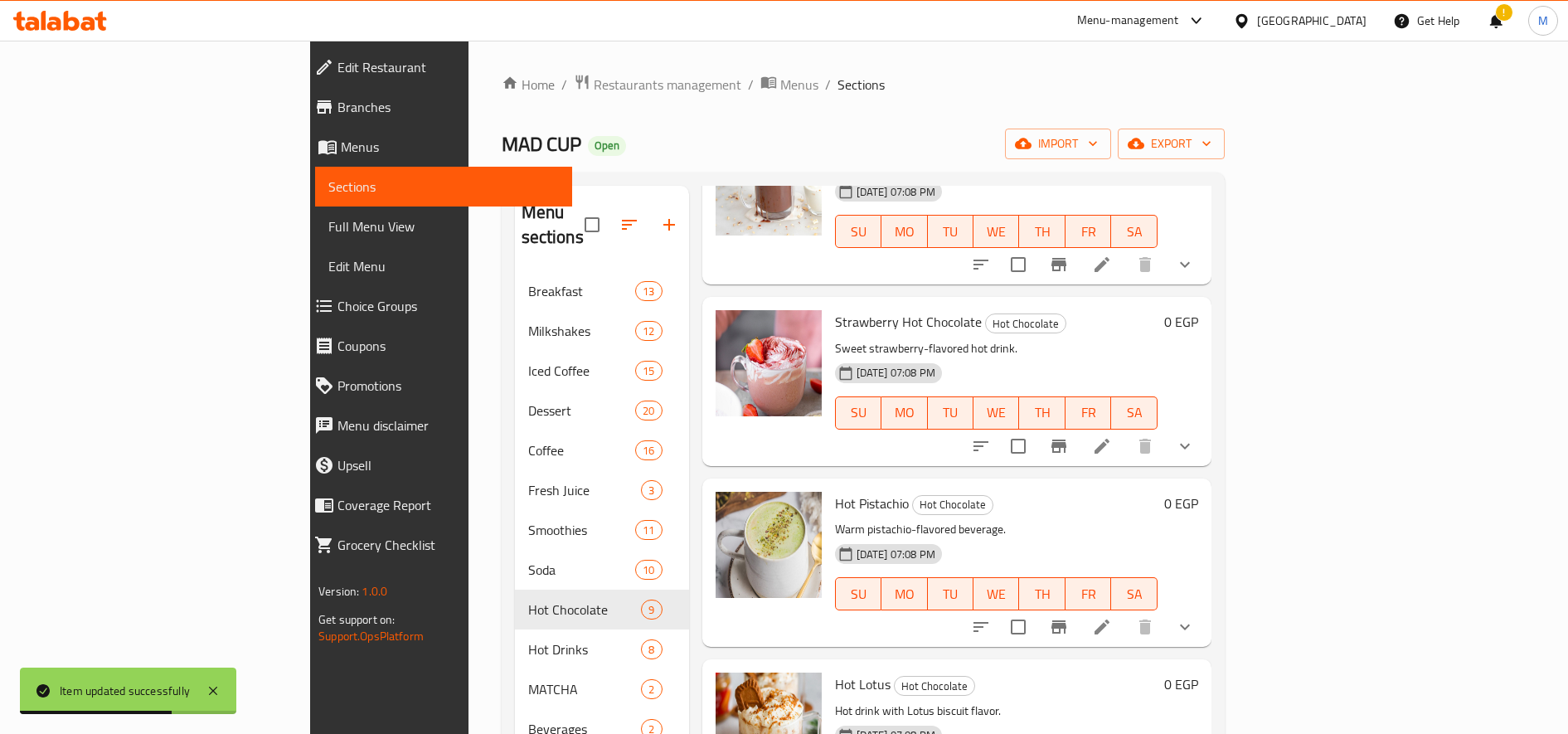
scroll to position [938, 0]
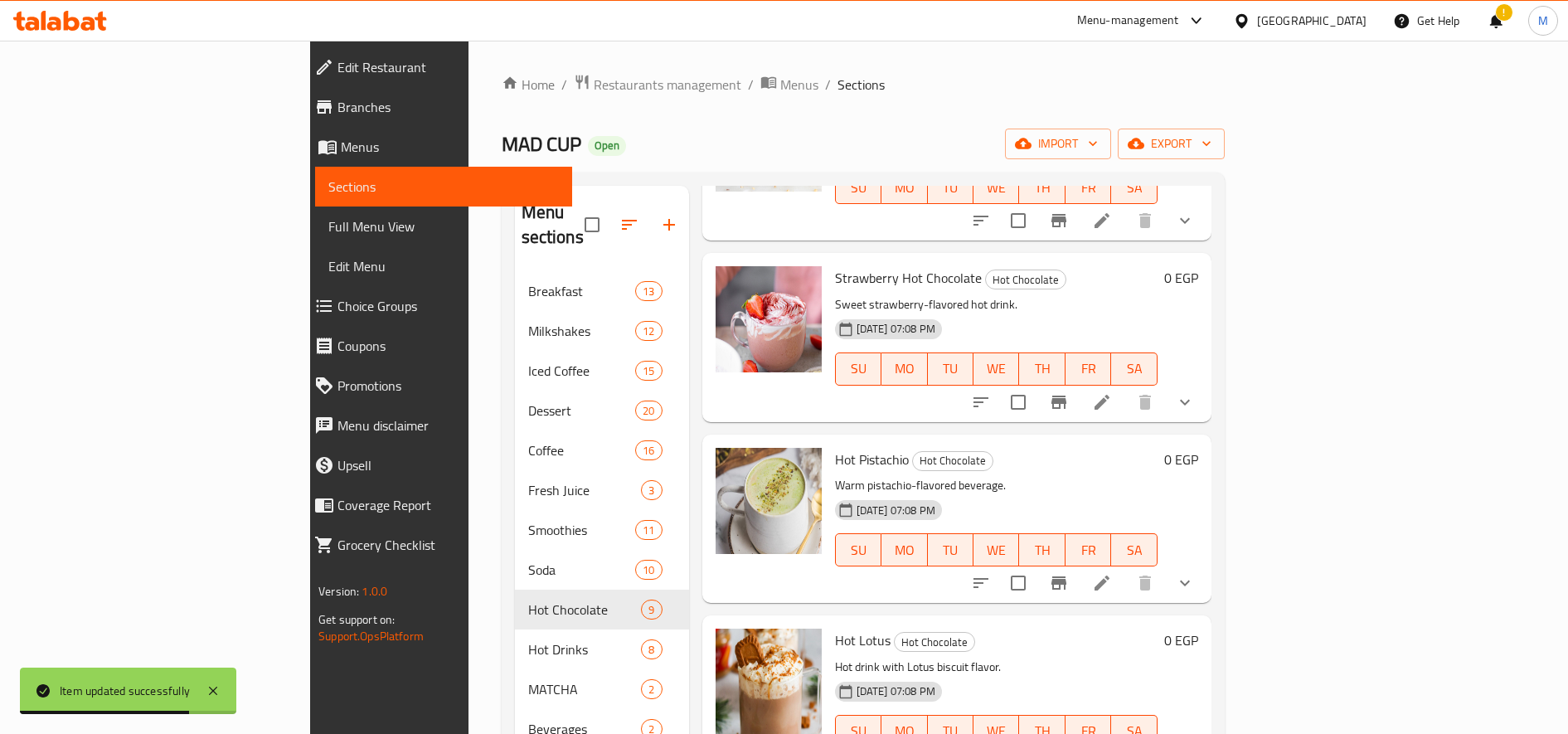
click at [1112, 392] on icon at bounding box center [1101, 402] width 19 height 19
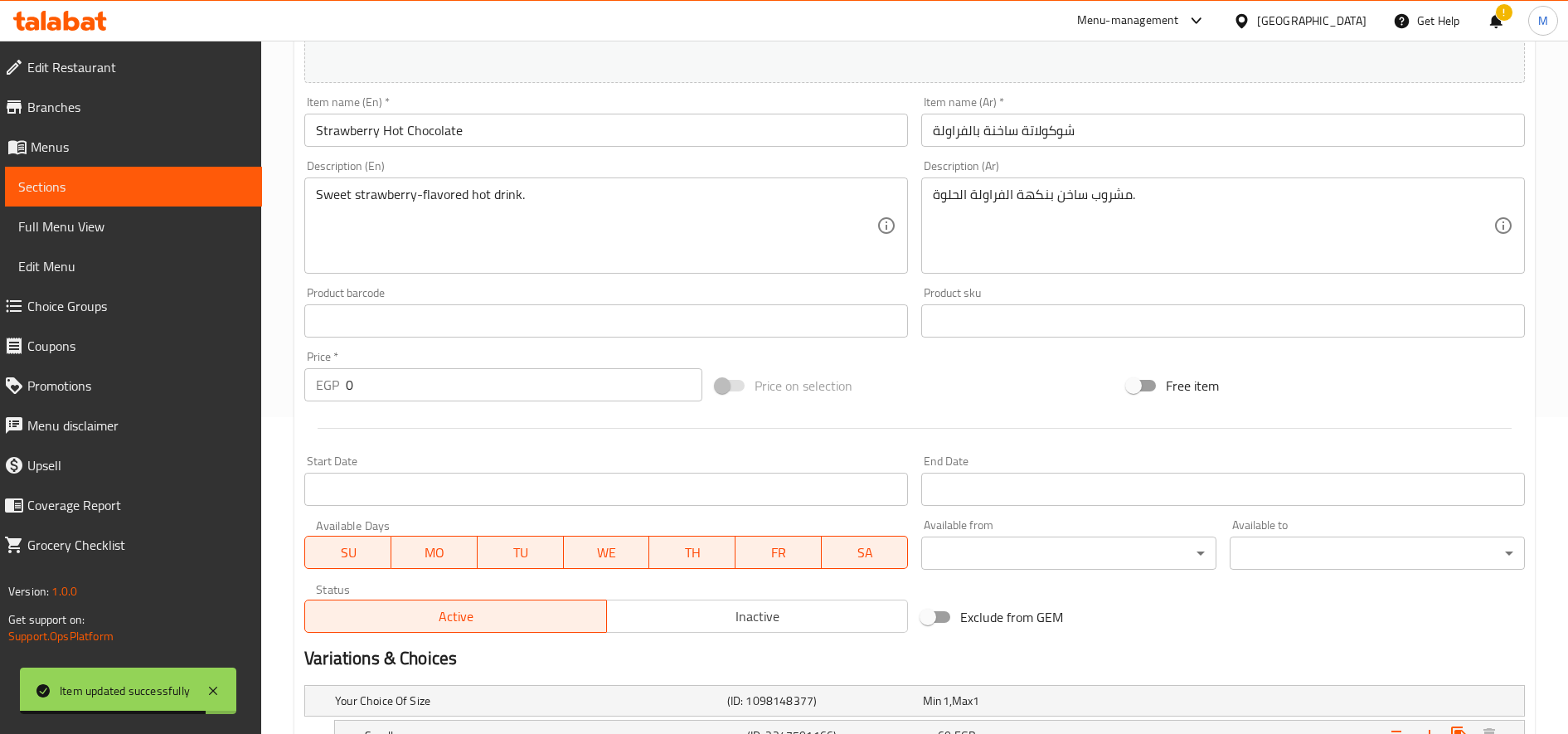
scroll to position [547, 0]
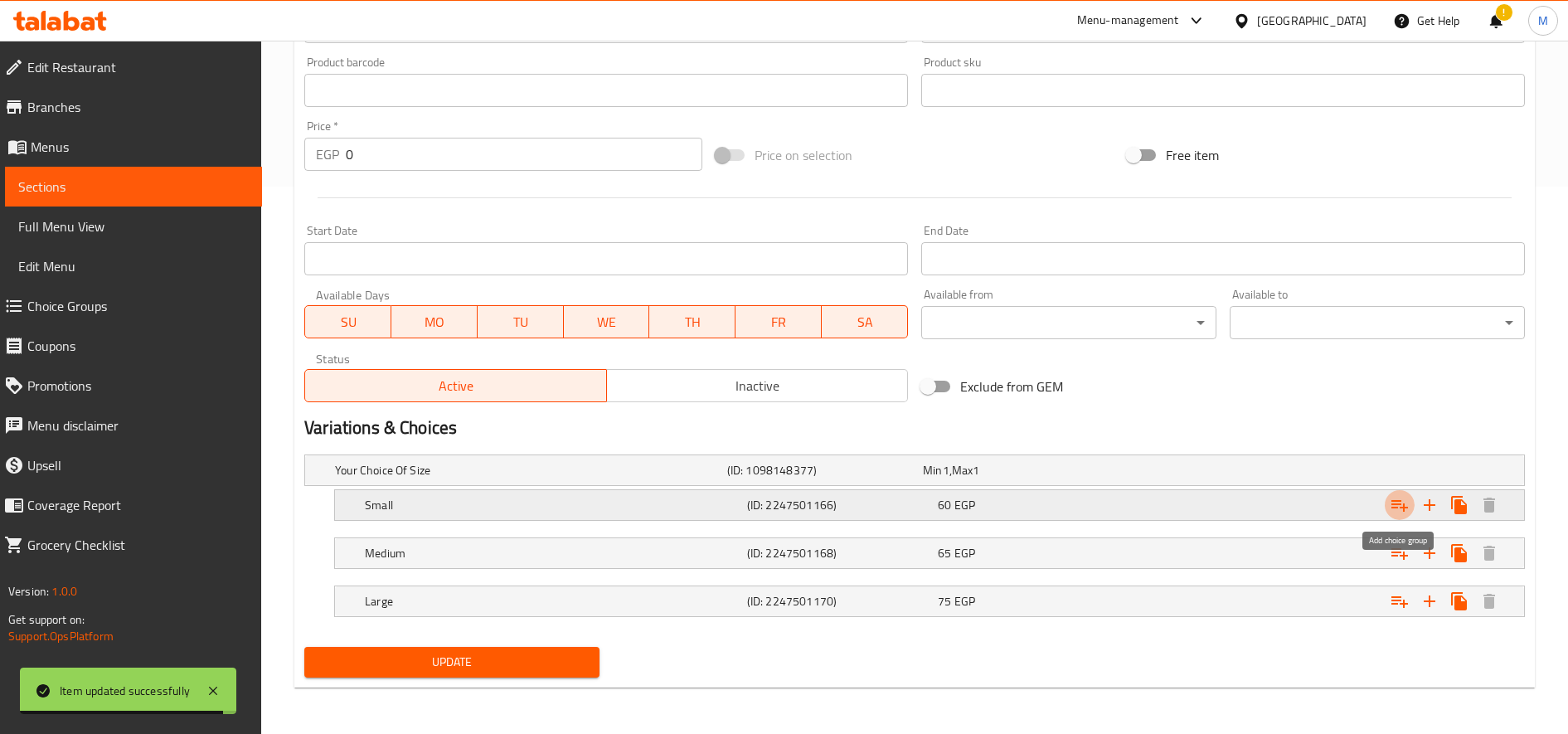
click at [1399, 504] on icon "Expand" at bounding box center [1400, 505] width 17 height 12
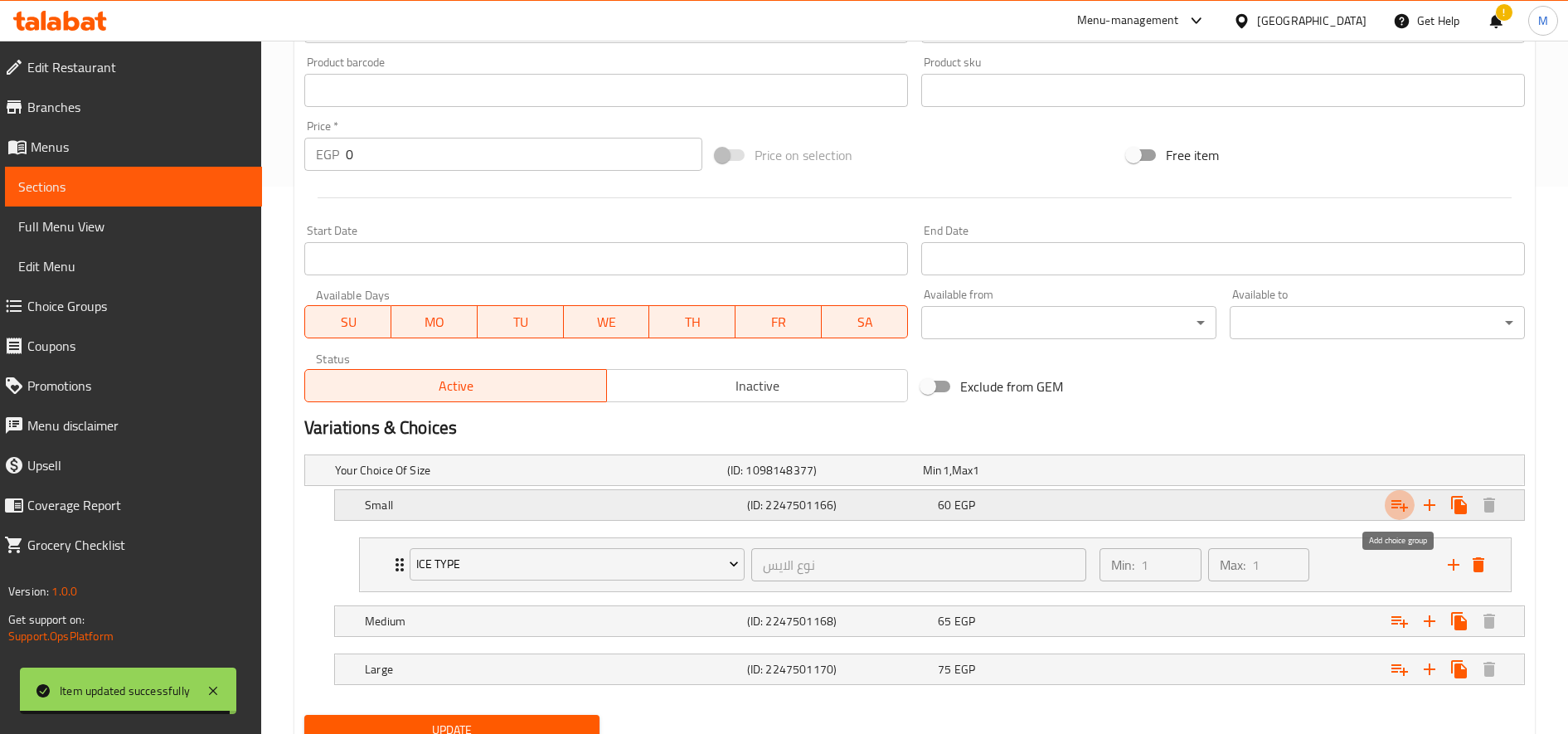
click at [1399, 504] on icon "Expand" at bounding box center [1400, 505] width 17 height 12
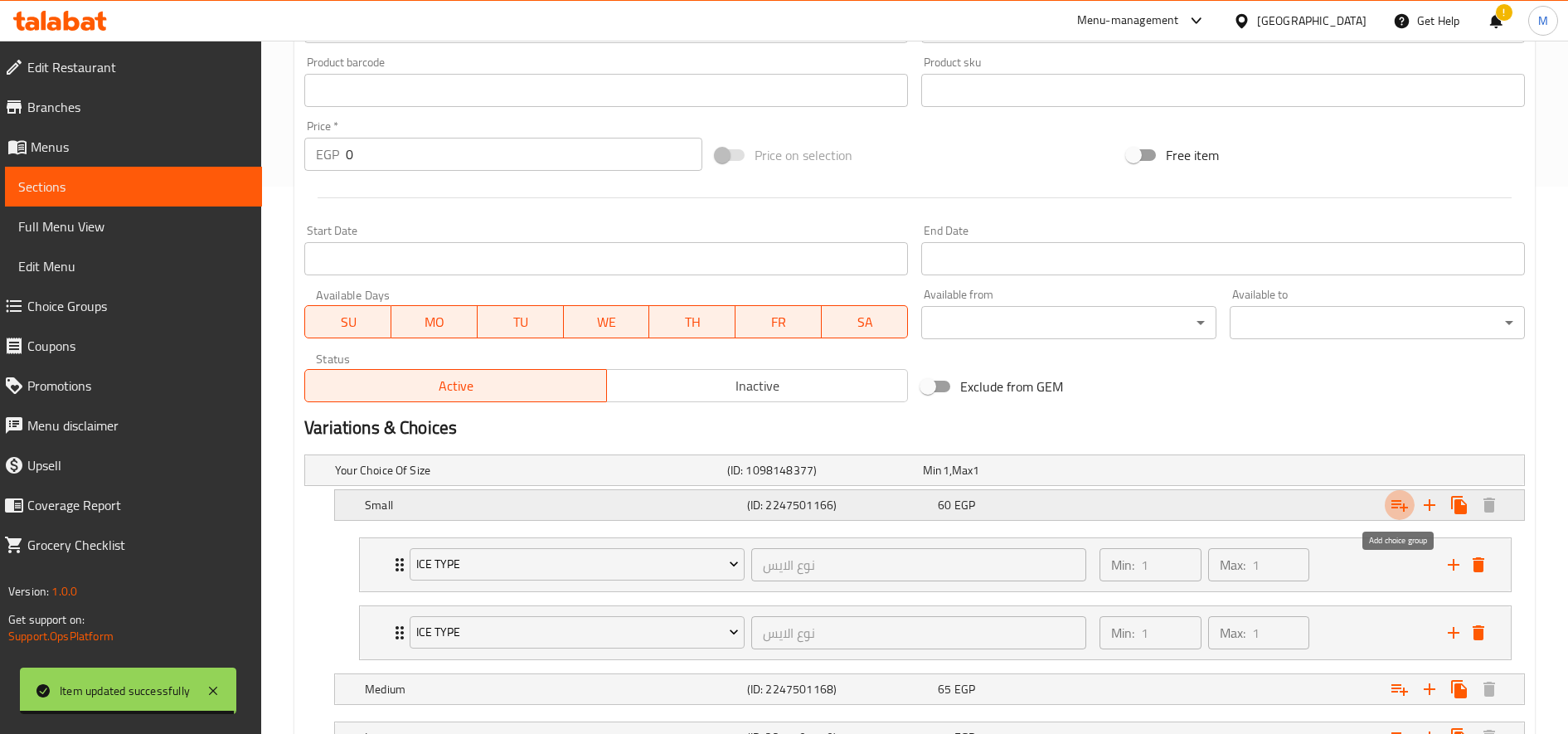
click at [1399, 504] on icon "Expand" at bounding box center [1400, 505] width 17 height 12
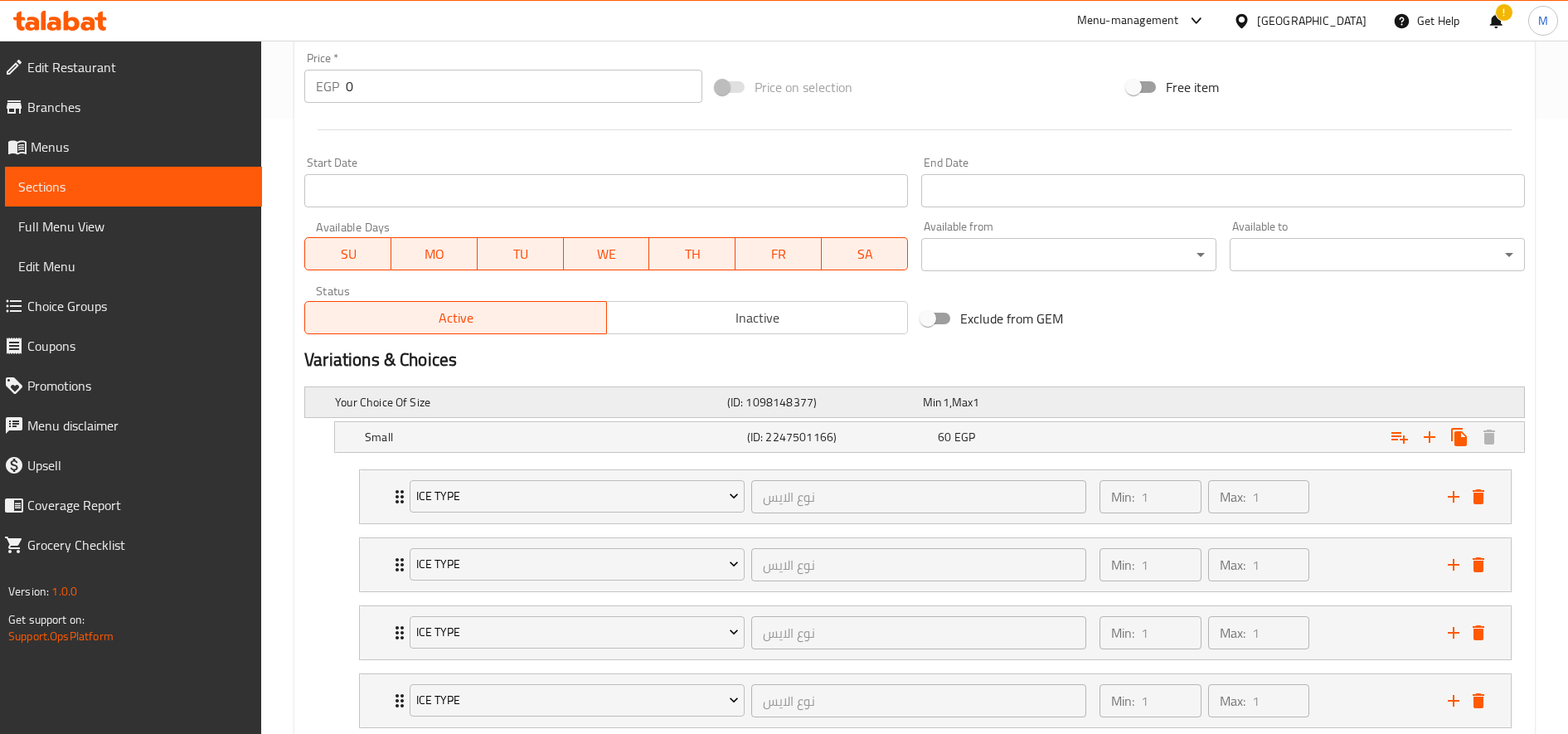
scroll to position [819, 0]
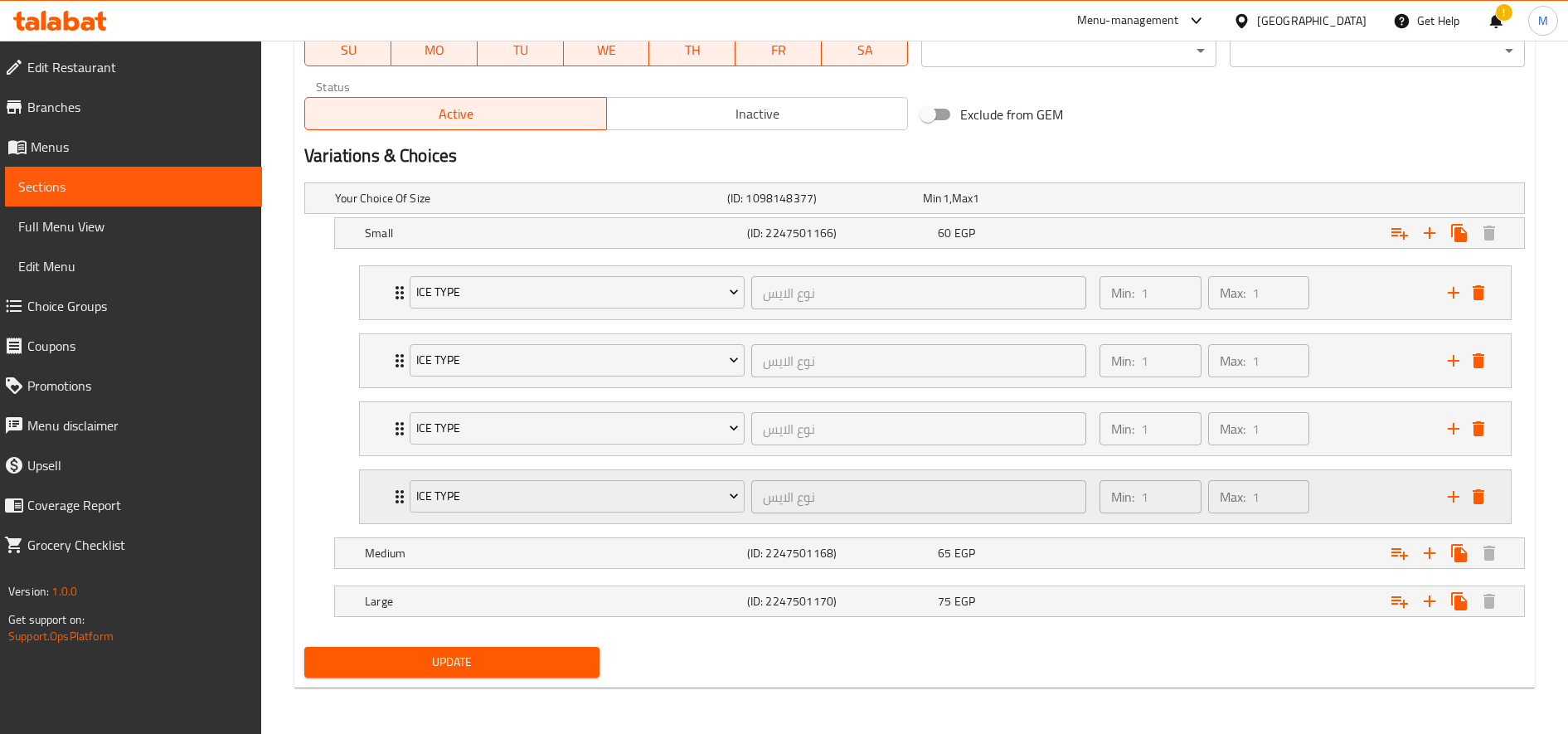
click at [1482, 479] on div "Ice type نوع الايس ​ Min: 1 ​ Max: 1 ​" at bounding box center [940, 496] width 1101 height 53
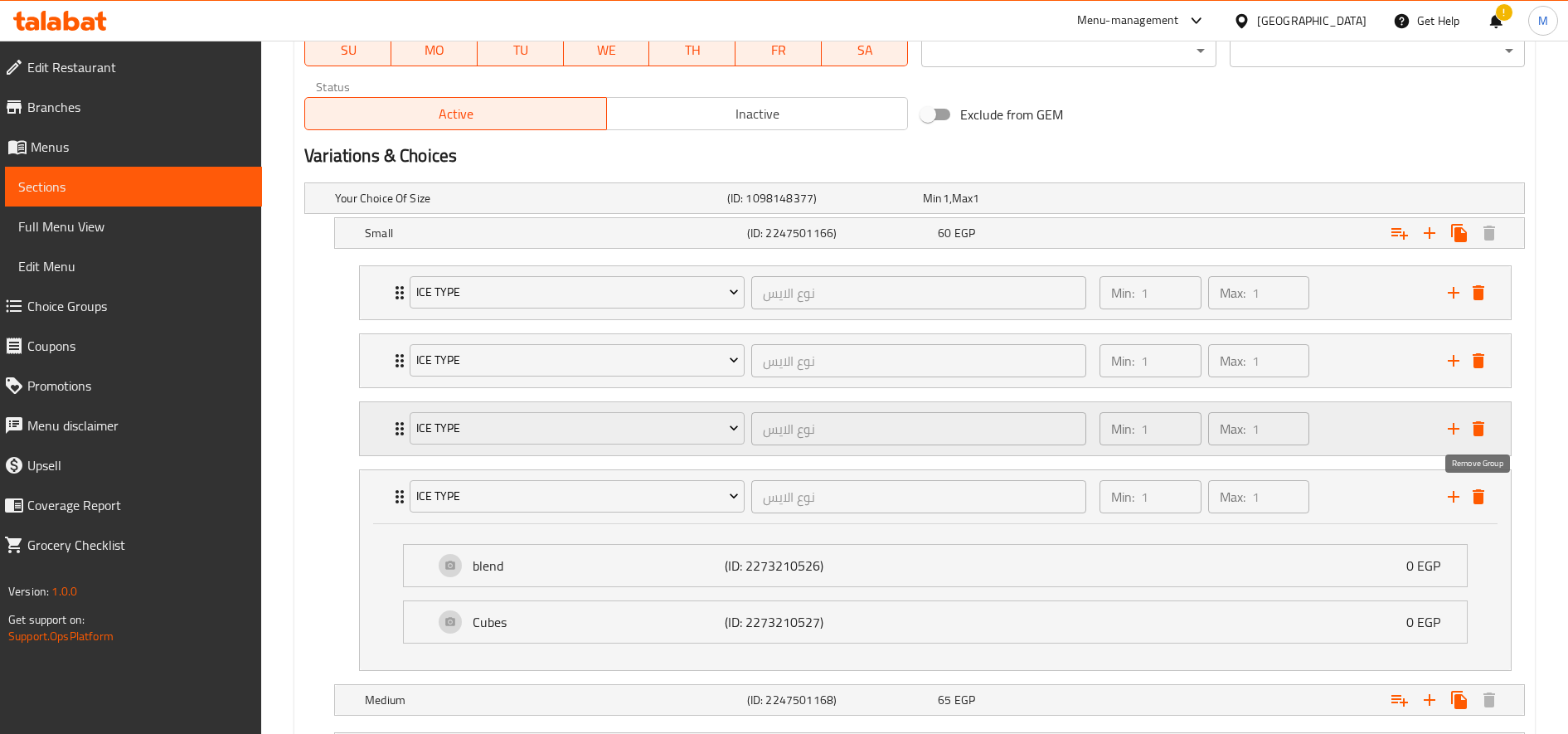
click at [1476, 494] on icon "delete" at bounding box center [1478, 497] width 12 height 15
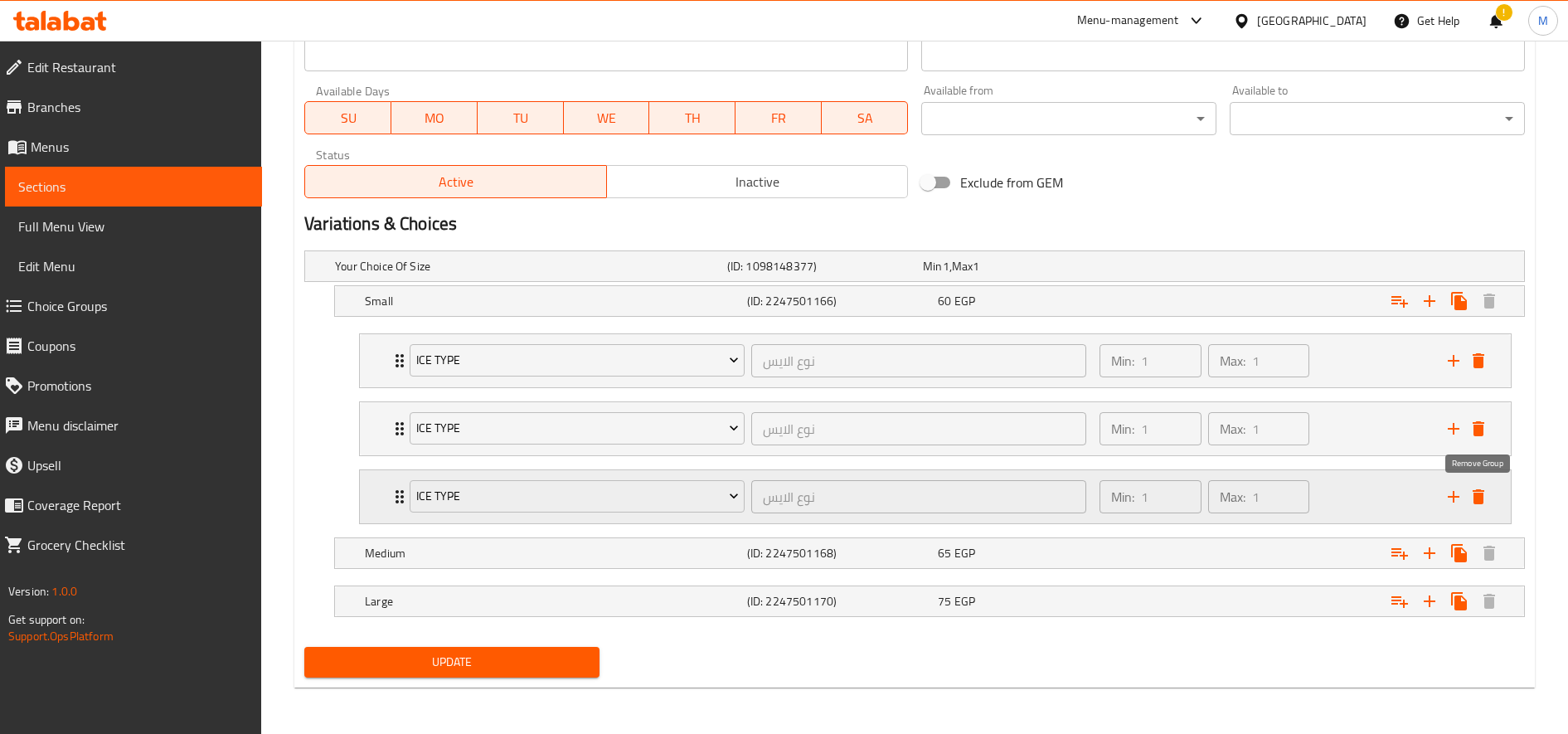
scroll to position [752, 0]
click at [529, 341] on div "Ice type" at bounding box center [577, 360] width 342 height 40
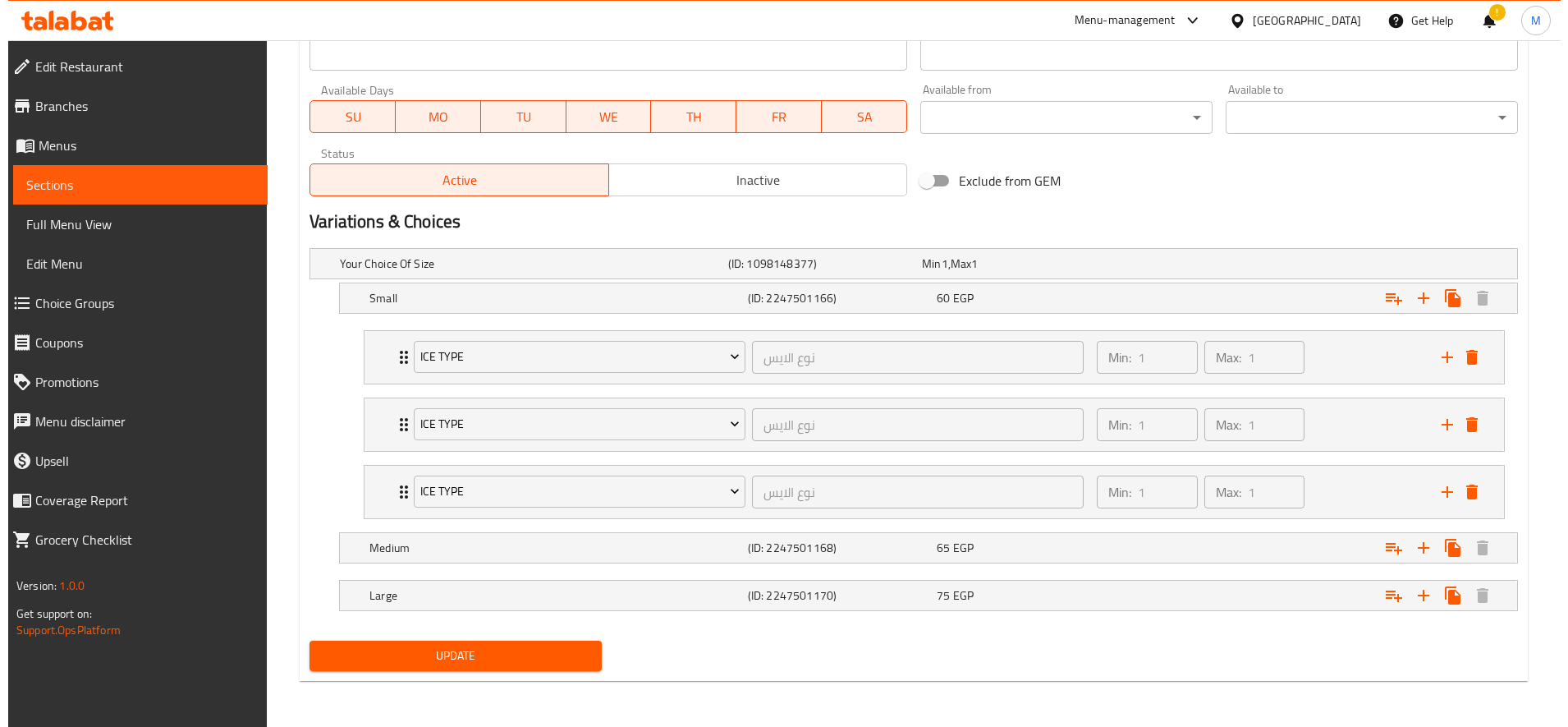
scroll to position [811, 0]
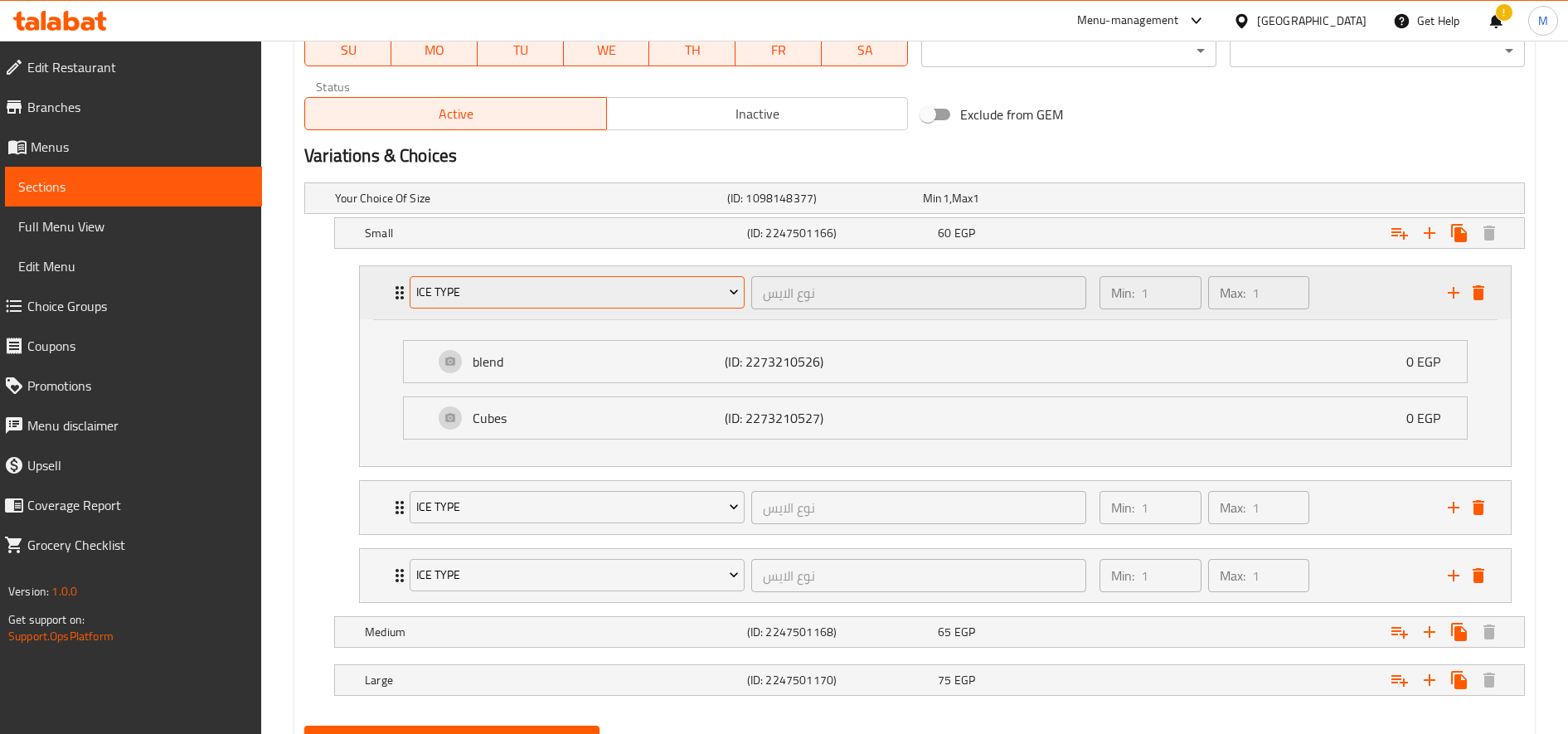
click at [616, 295] on span "Ice type" at bounding box center [578, 292] width 322 height 20
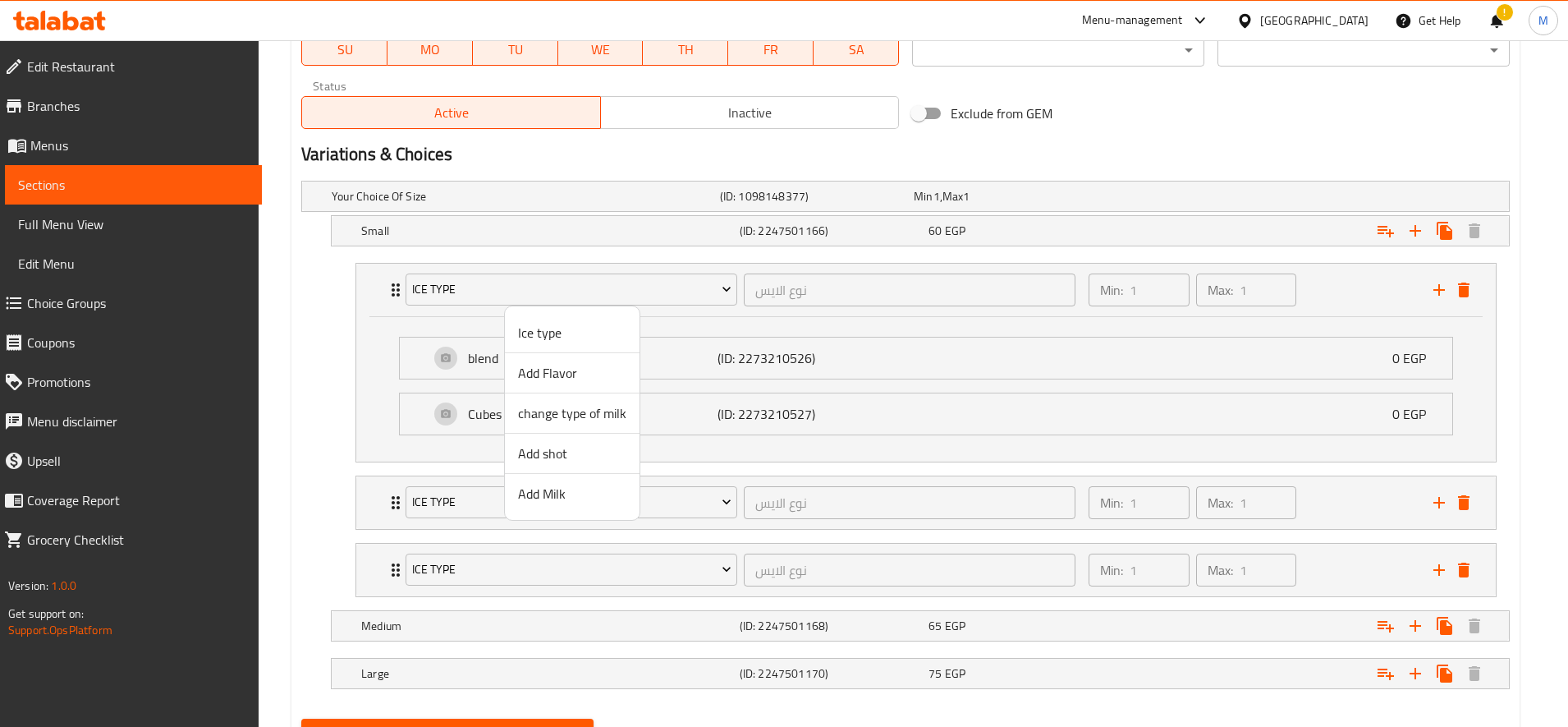
click at [567, 374] on span "Add Flavor" at bounding box center [572, 372] width 108 height 19
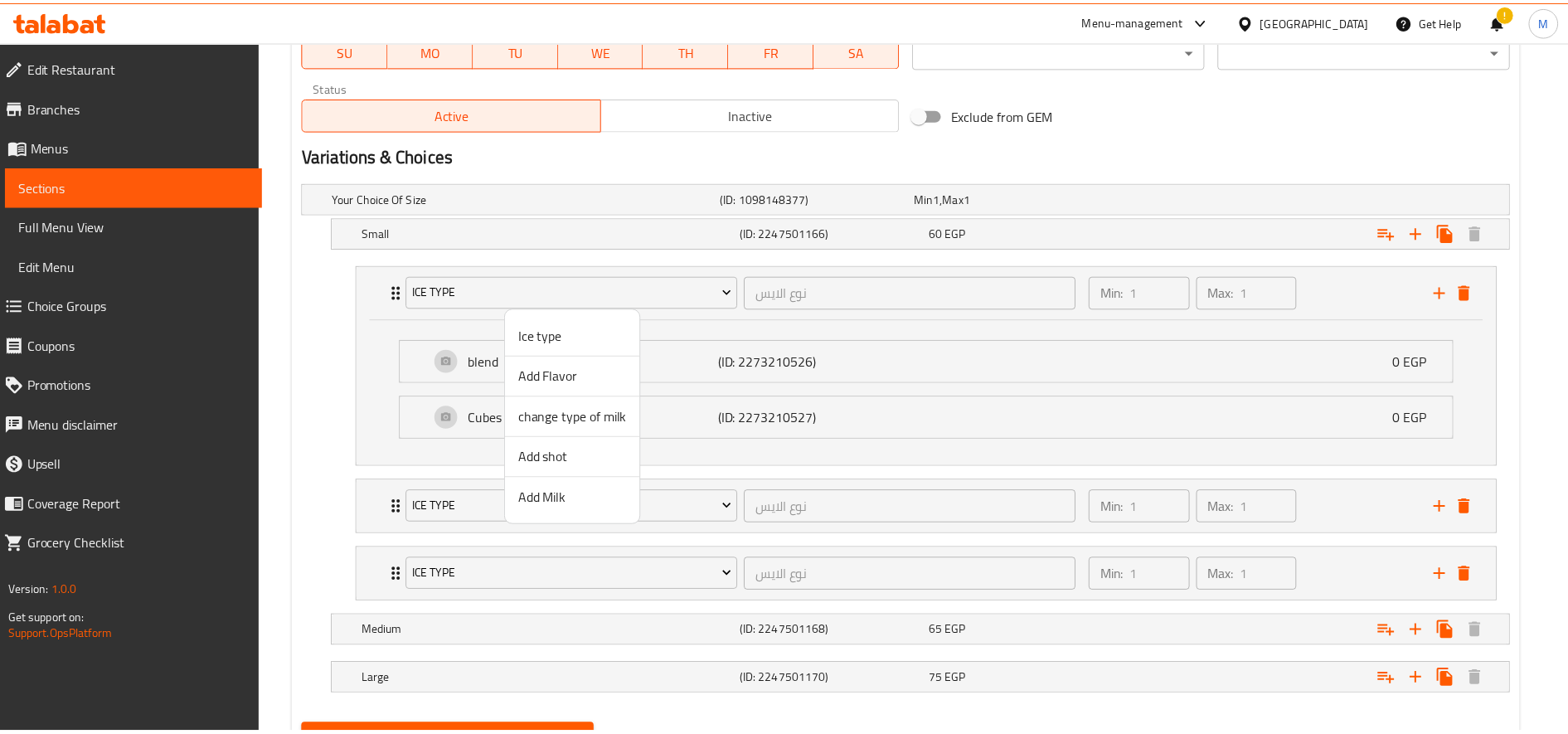
scroll to position [752, 0]
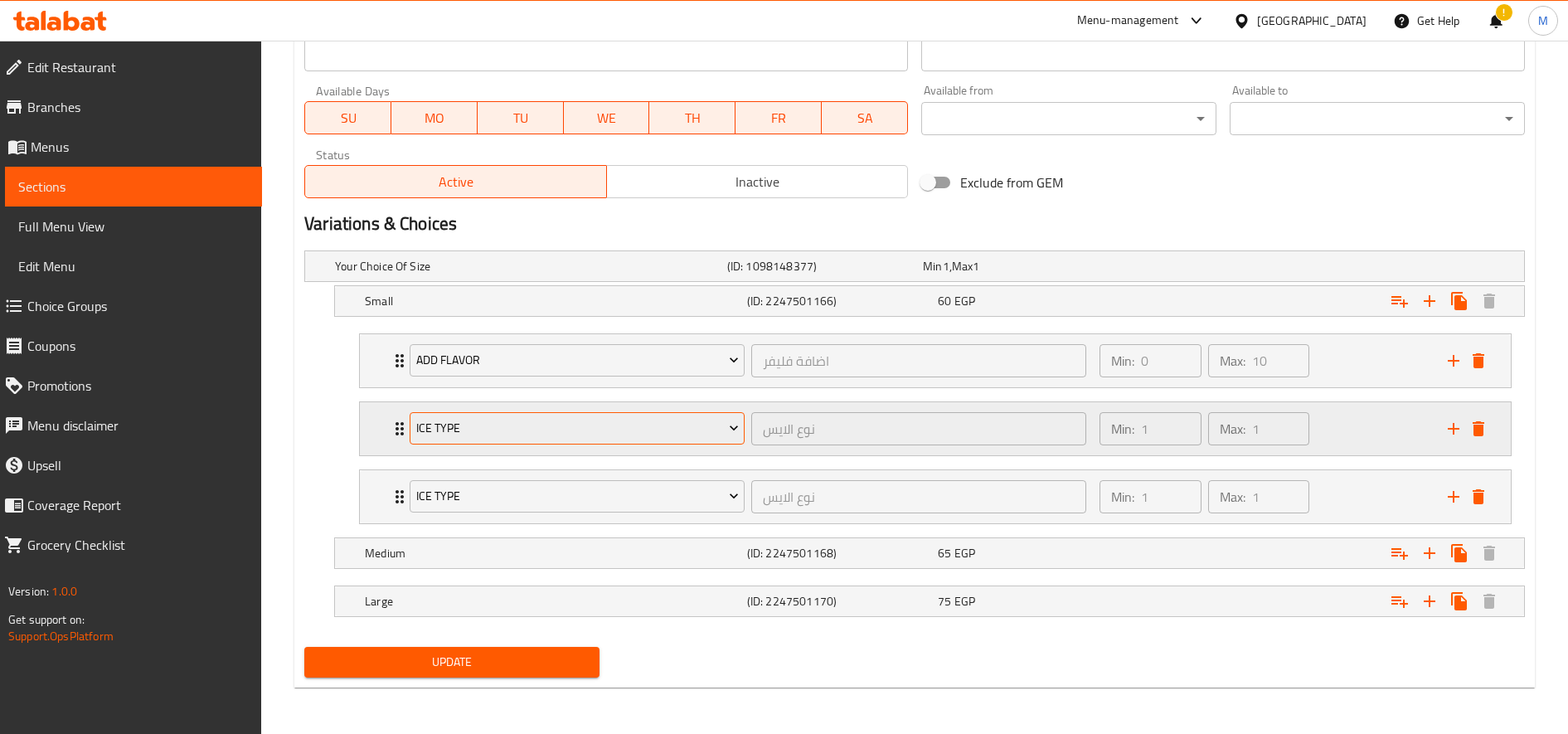
click at [516, 441] on button "Ice type" at bounding box center [578, 429] width 335 height 33
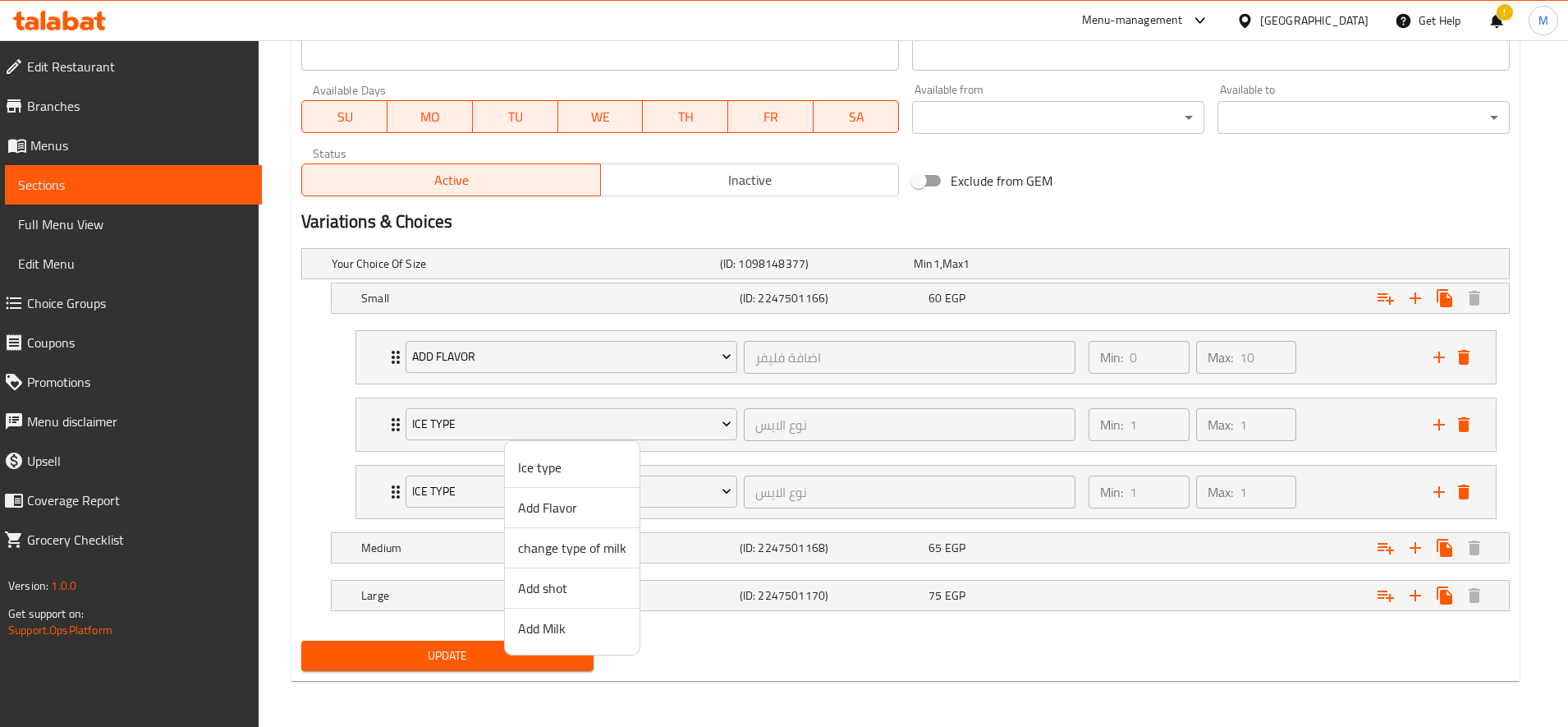
click at [571, 584] on span "Add shot" at bounding box center [572, 588] width 108 height 19
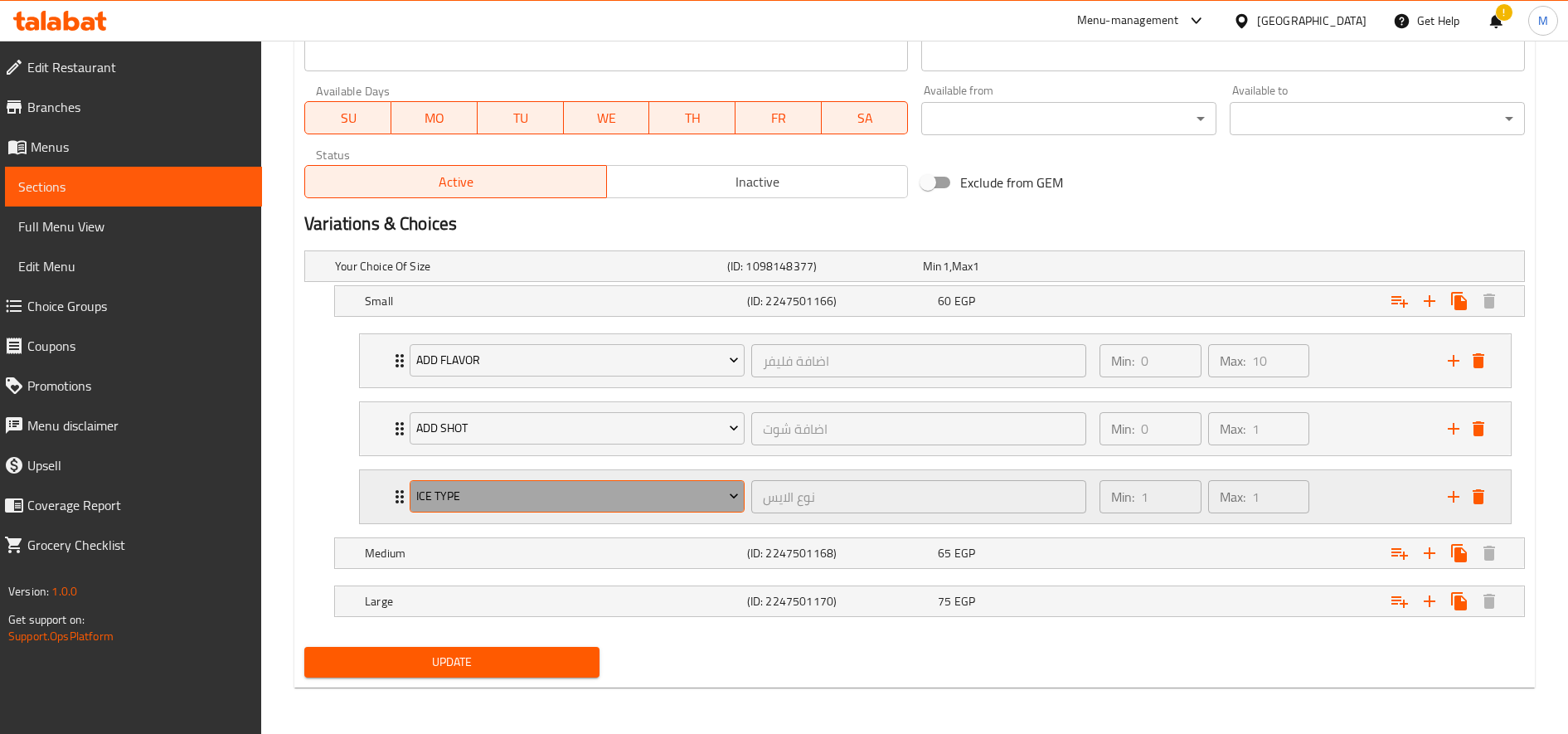
click at [543, 491] on span "Ice type" at bounding box center [578, 496] width 322 height 20
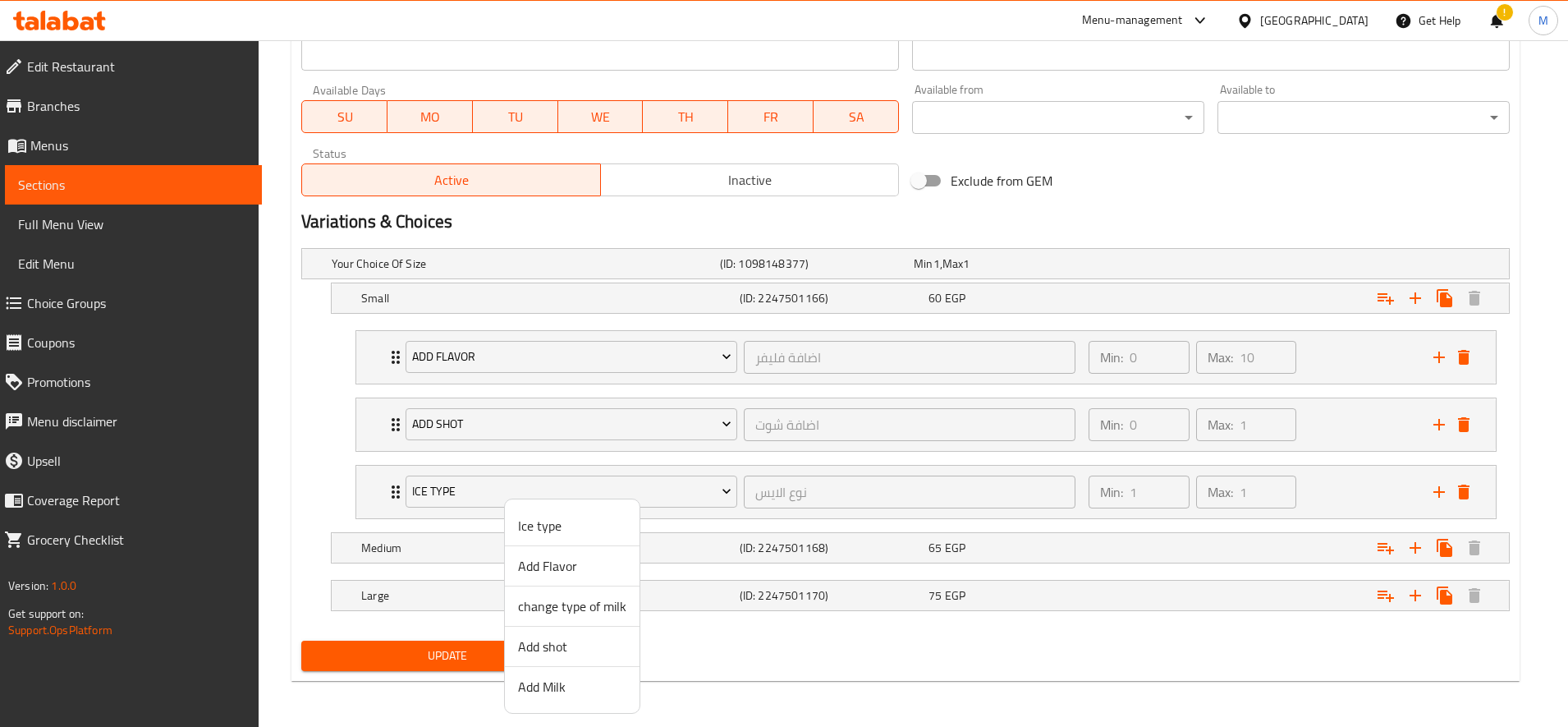
click at [549, 679] on span "Add Milk" at bounding box center [572, 686] width 108 height 19
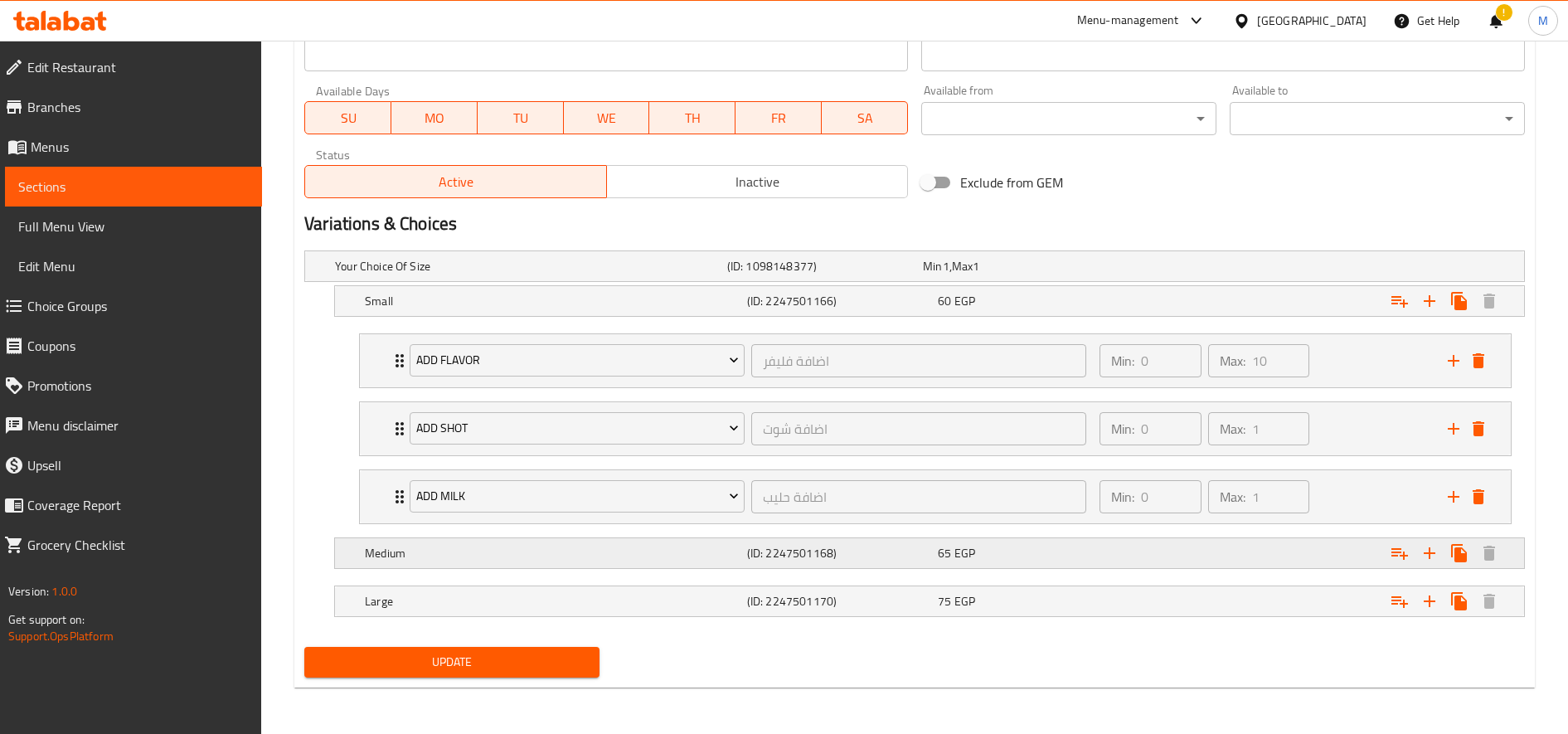
click at [1396, 559] on icon "Expand" at bounding box center [1399, 553] width 19 height 19
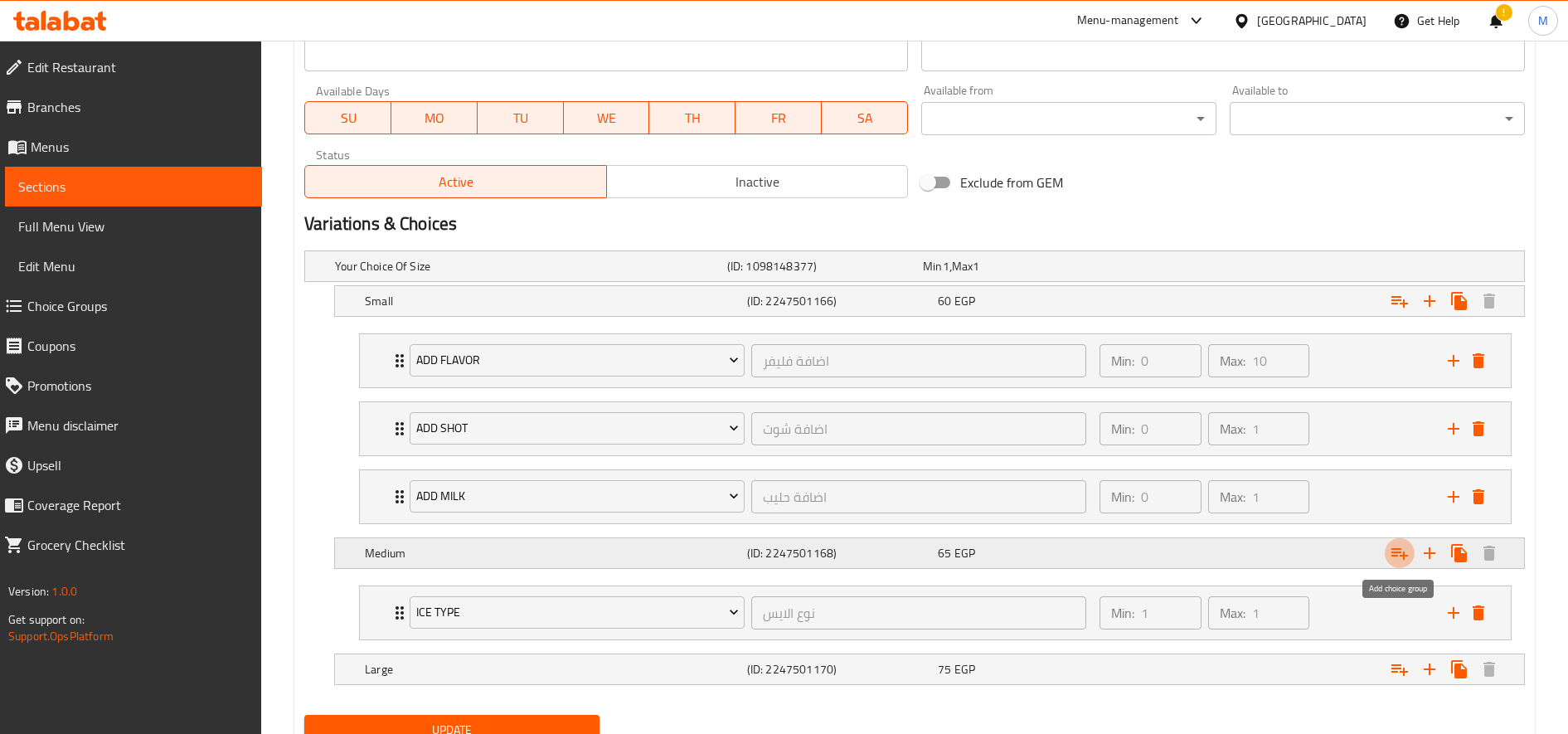
click at [1396, 559] on icon "Expand" at bounding box center [1399, 553] width 19 height 19
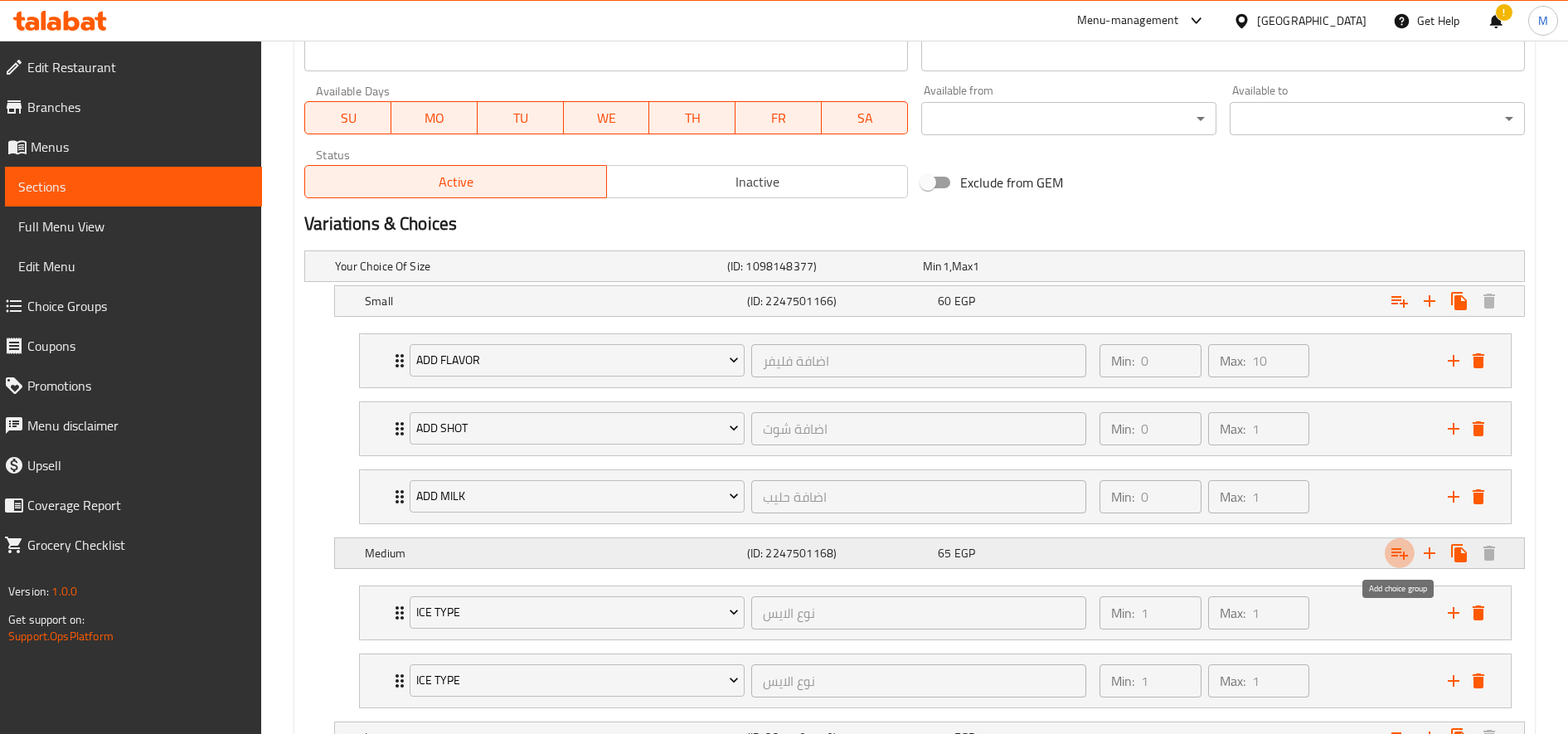
click at [1396, 559] on icon "Expand" at bounding box center [1399, 553] width 19 height 19
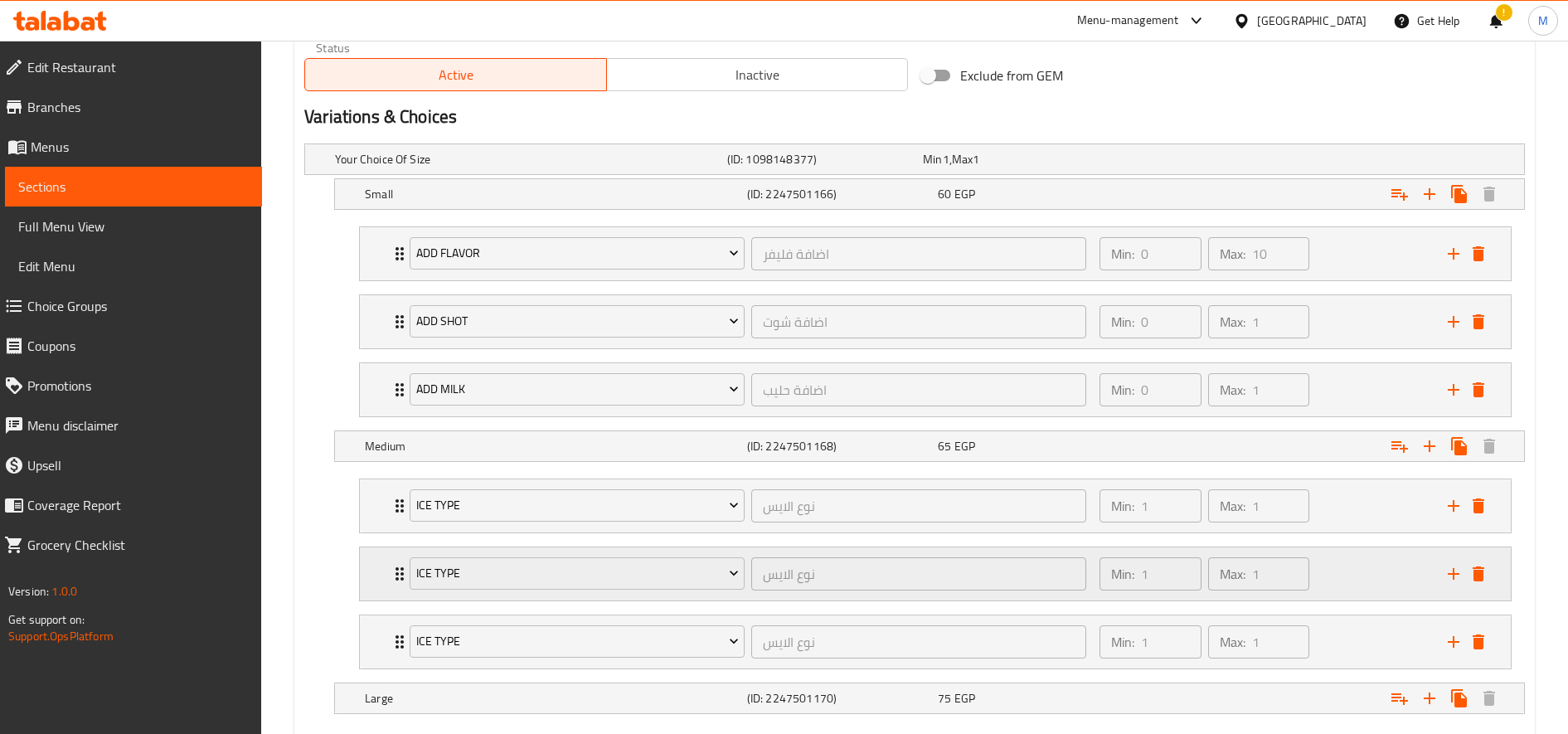
scroll to position [955, 0]
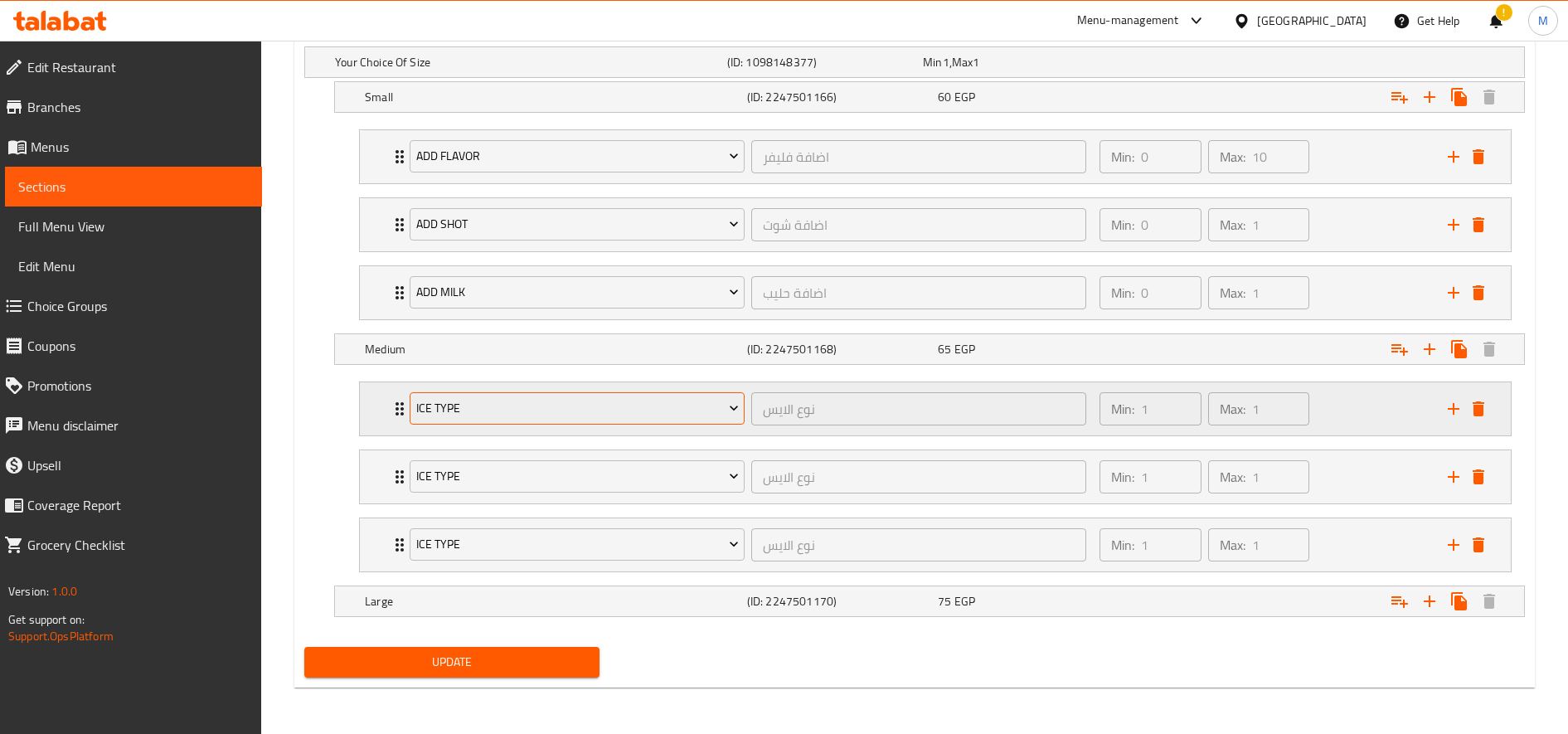
click at [583, 398] on span "Ice type" at bounding box center [578, 408] width 322 height 20
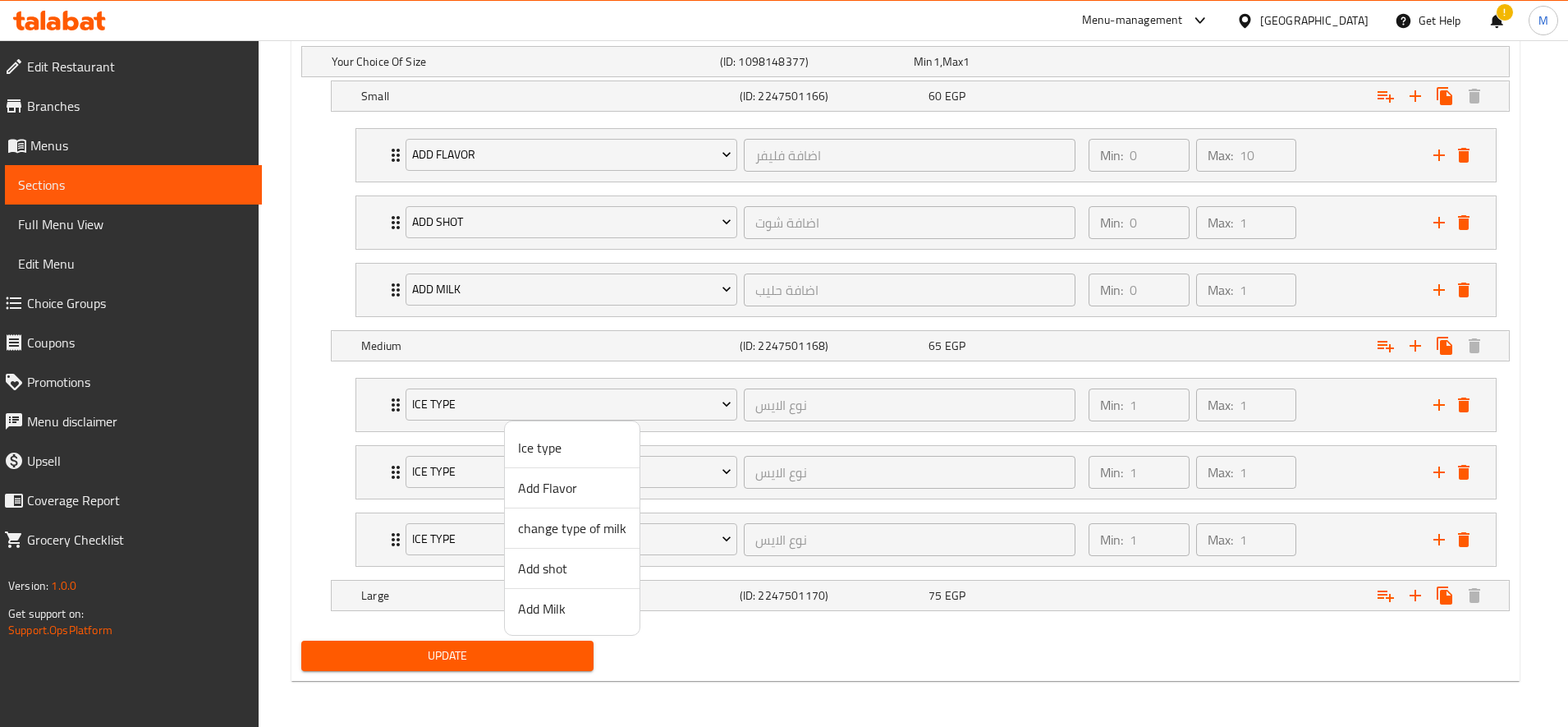
click at [527, 497] on span "Add Flavor" at bounding box center [572, 487] width 108 height 19
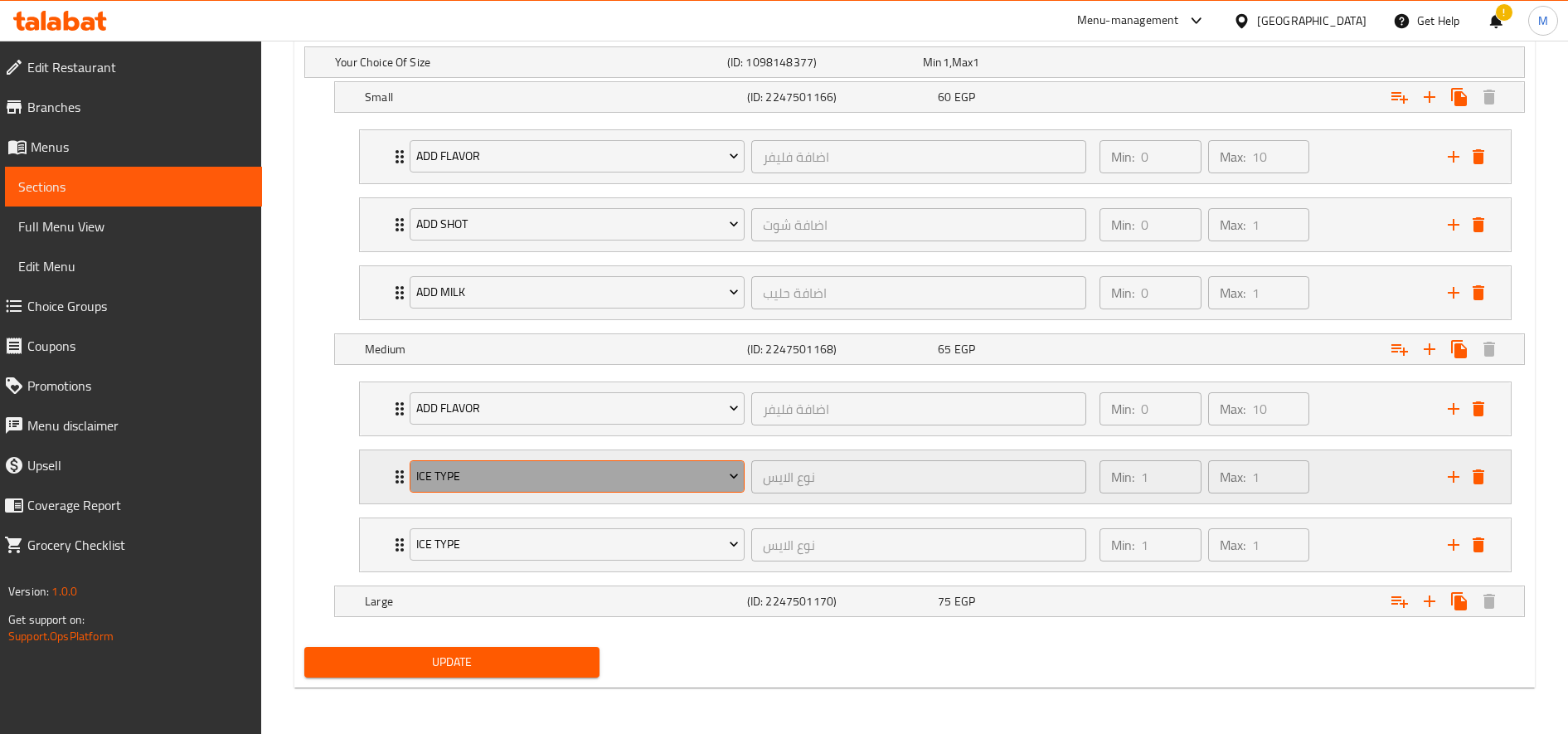
click at [498, 481] on span "Ice type" at bounding box center [578, 476] width 322 height 20
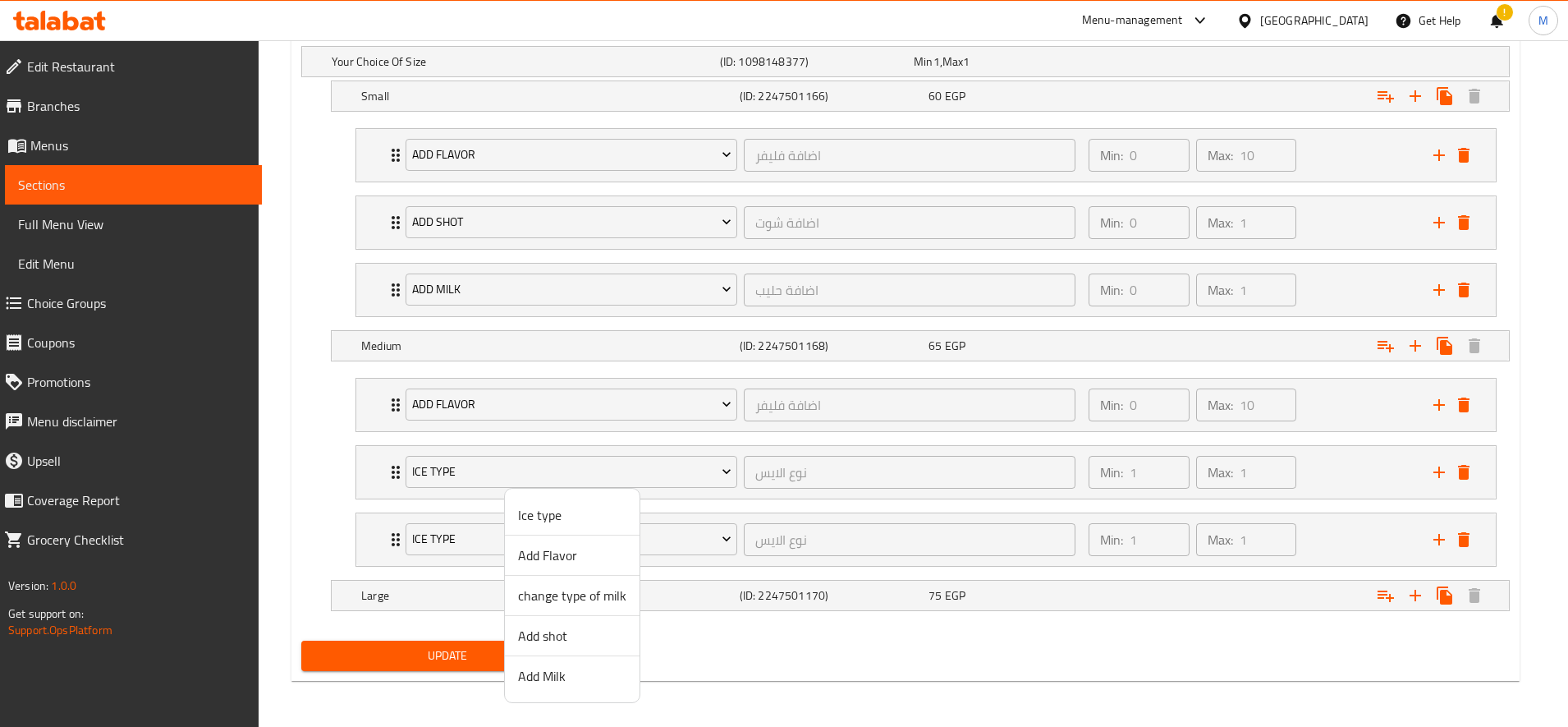
click at [555, 636] on span "Add shot" at bounding box center [572, 635] width 108 height 19
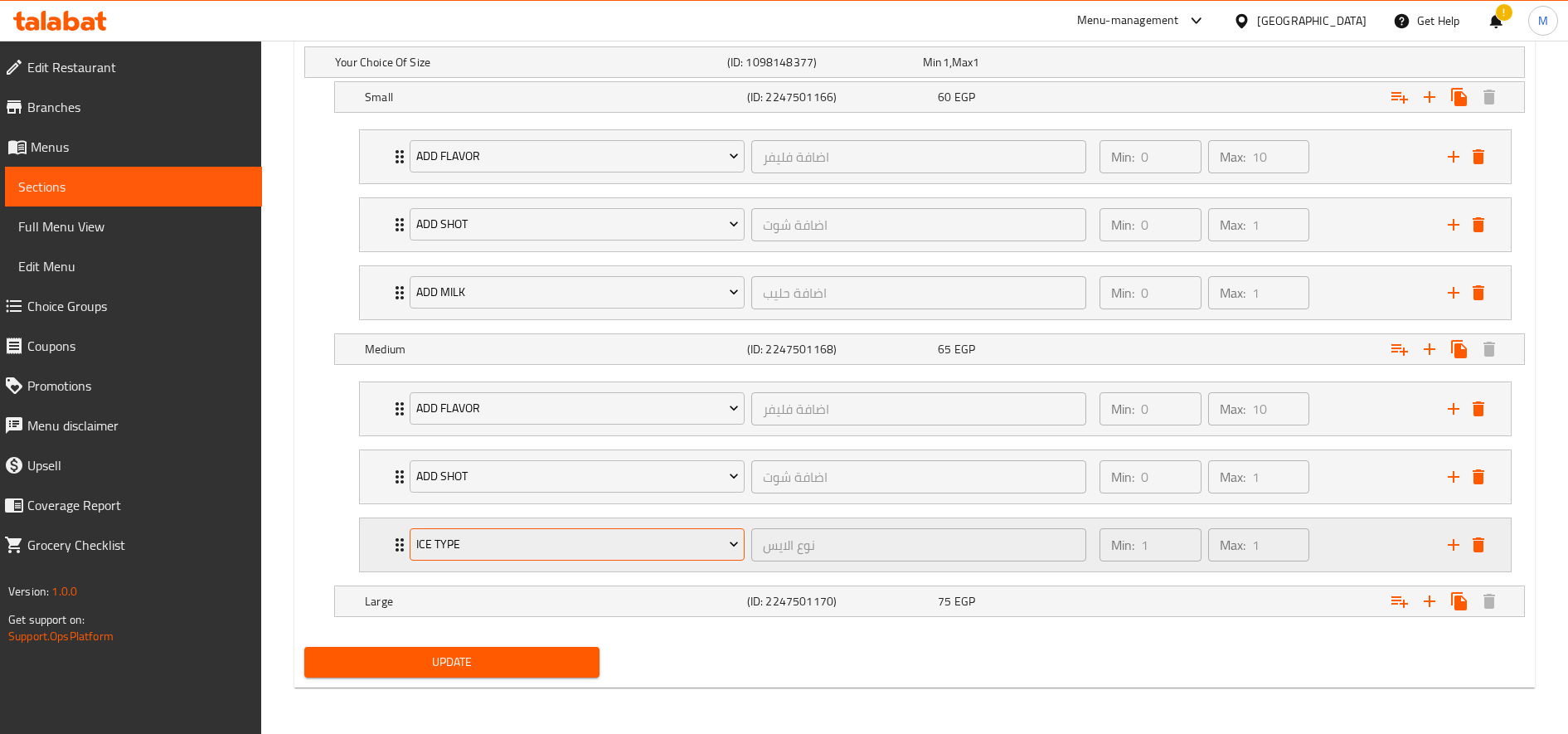
click at [529, 541] on span "Ice type" at bounding box center [578, 544] width 322 height 20
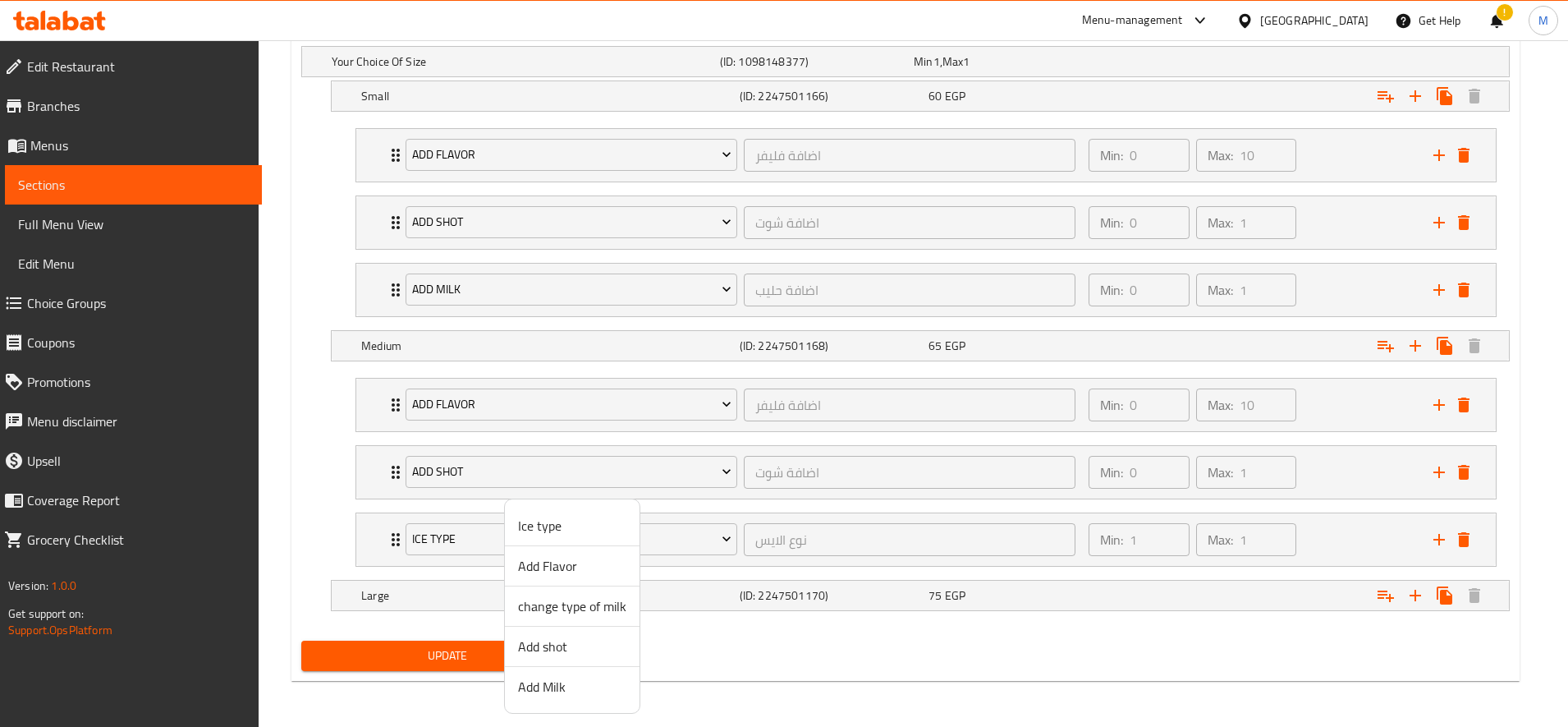
click at [543, 690] on span "Add Milk" at bounding box center [572, 686] width 108 height 19
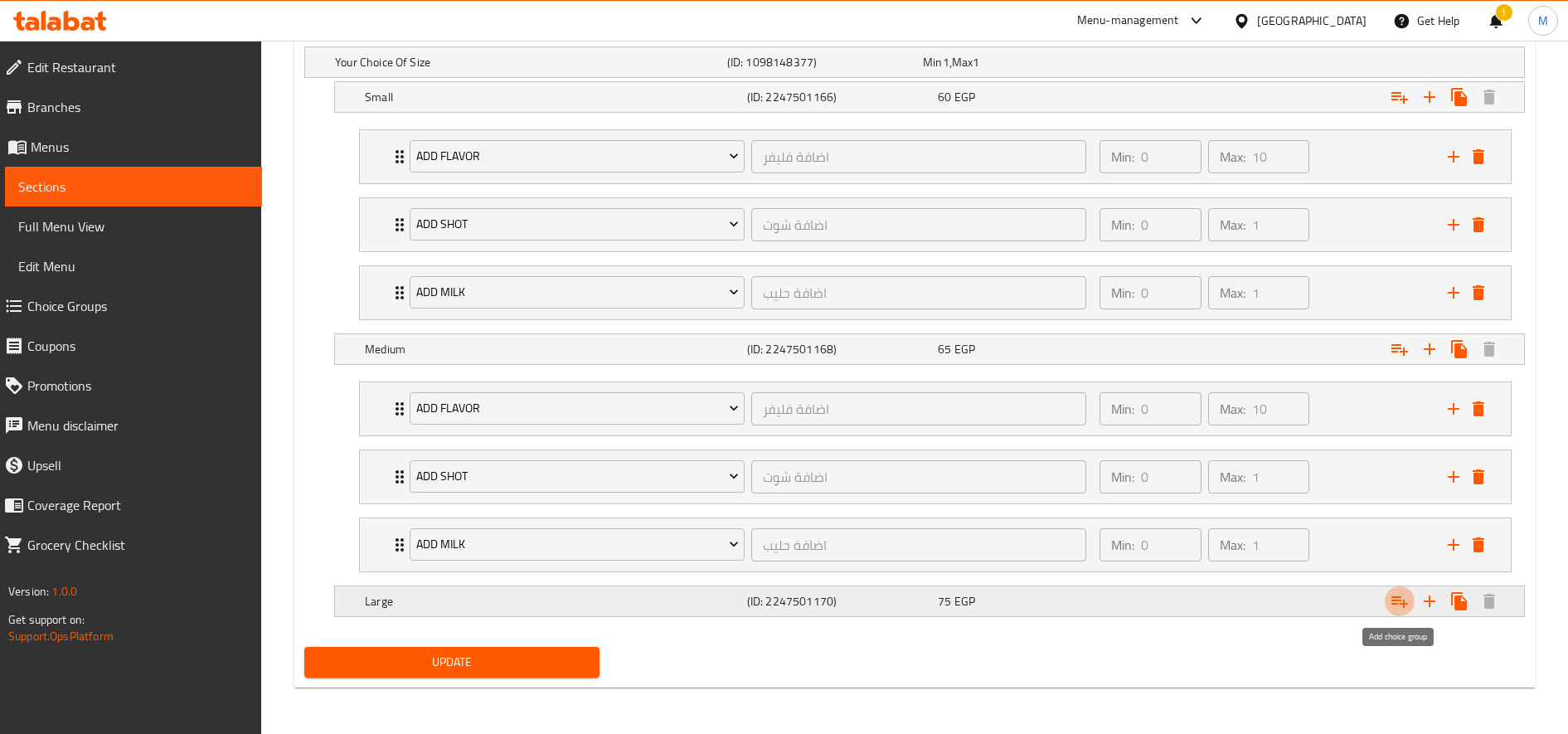
click at [1397, 606] on icon "Expand" at bounding box center [1399, 601] width 19 height 19
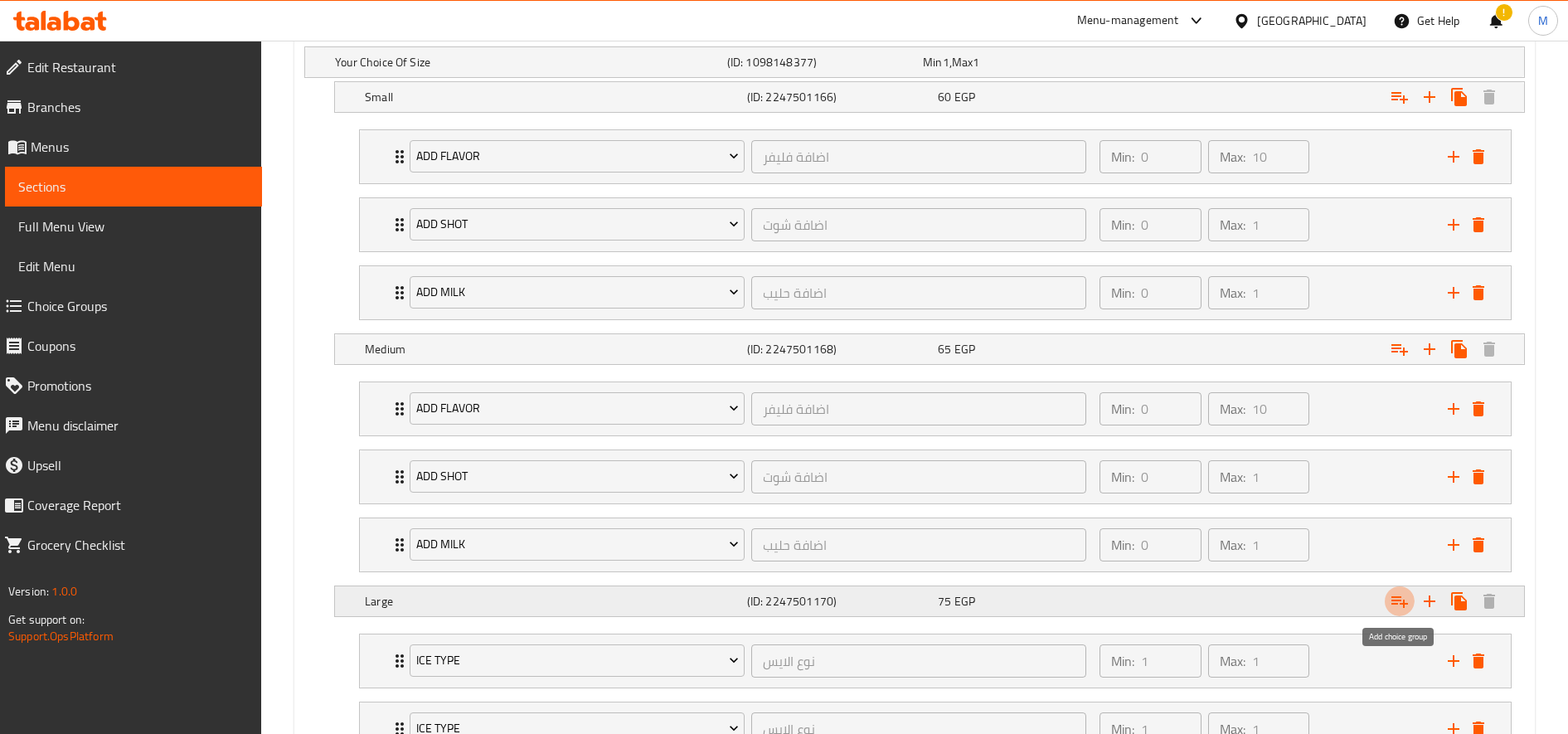
click at [1397, 606] on icon "Expand" at bounding box center [1399, 601] width 19 height 19
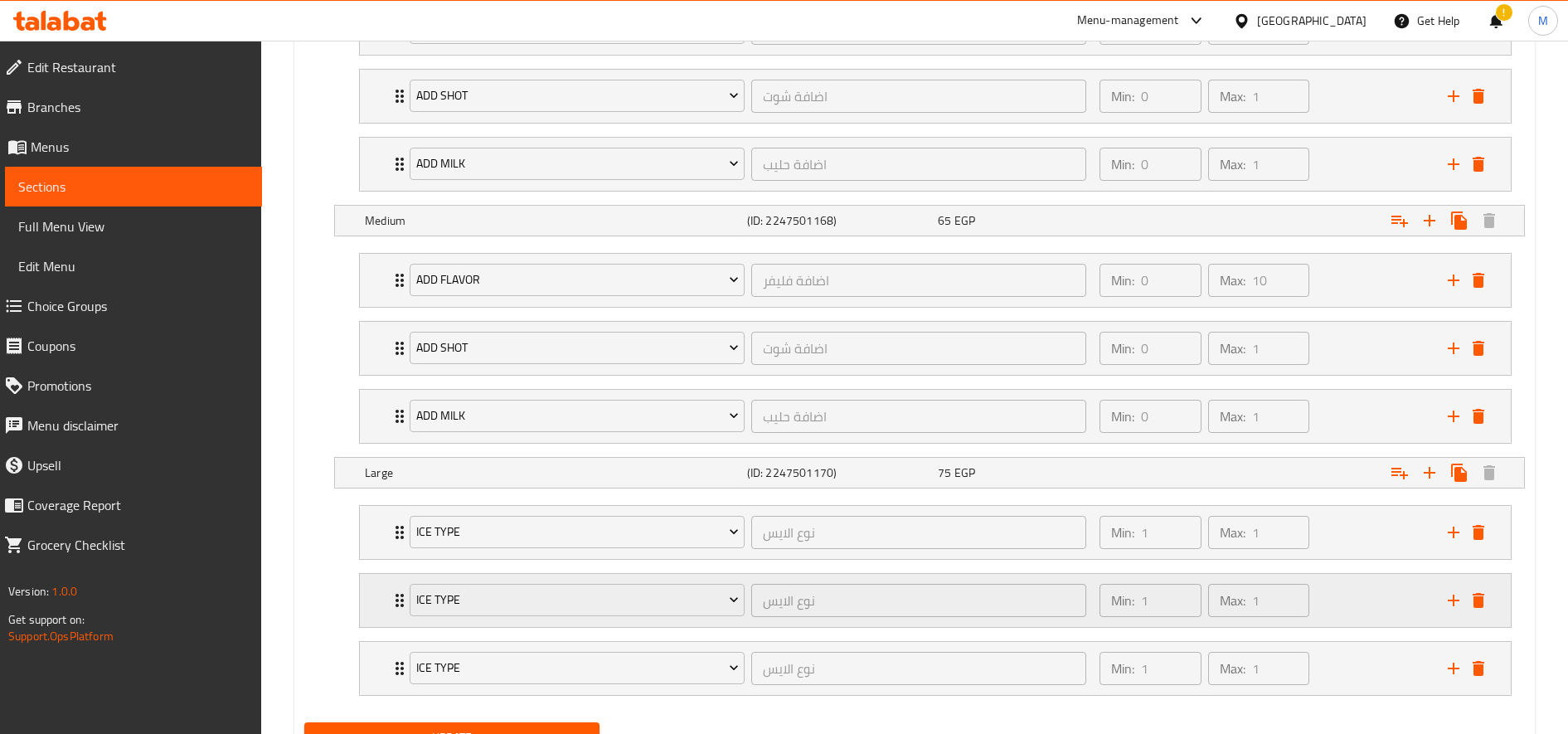
scroll to position [1159, 0]
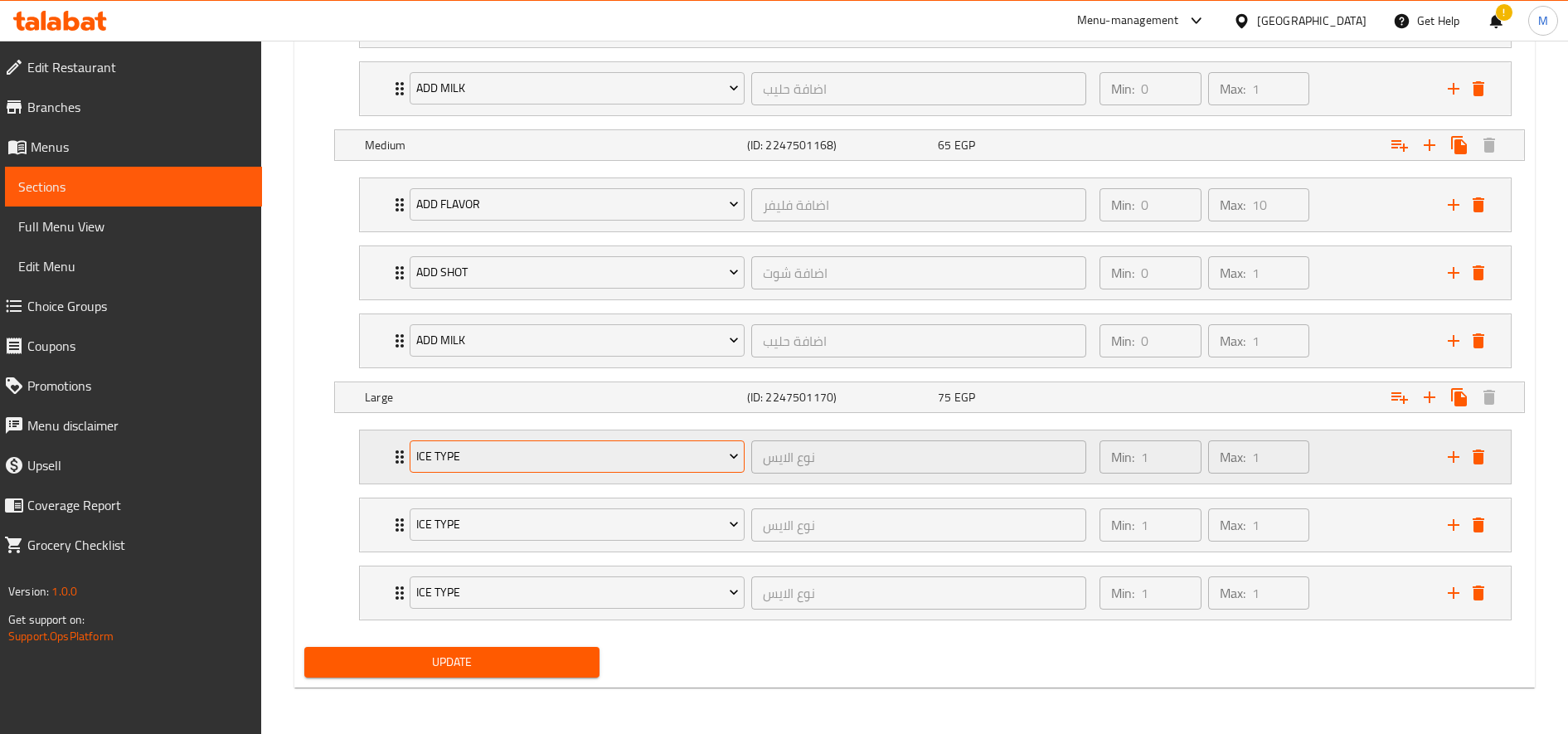
click at [532, 465] on span "Ice type" at bounding box center [578, 456] width 322 height 20
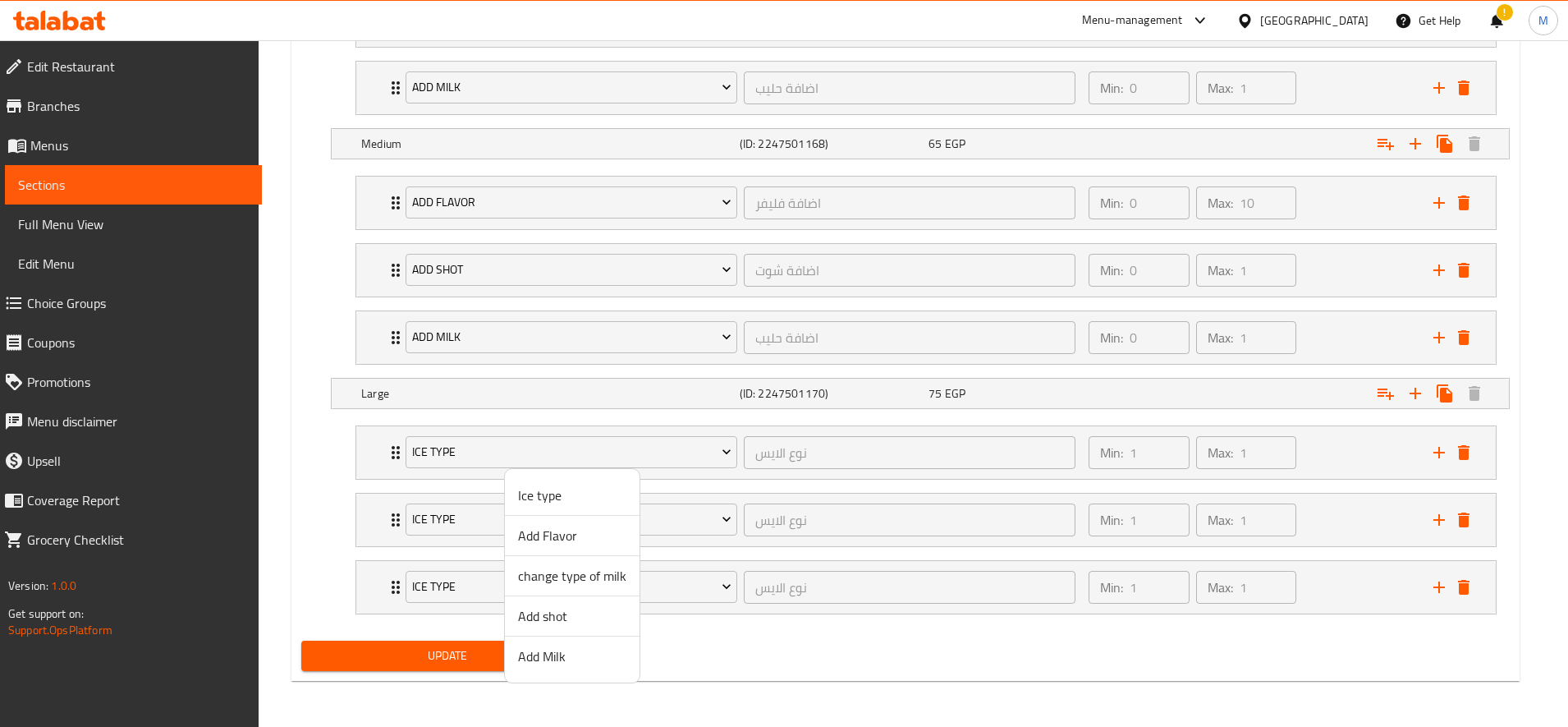
click at [587, 540] on span "Add Flavor" at bounding box center [572, 534] width 108 height 19
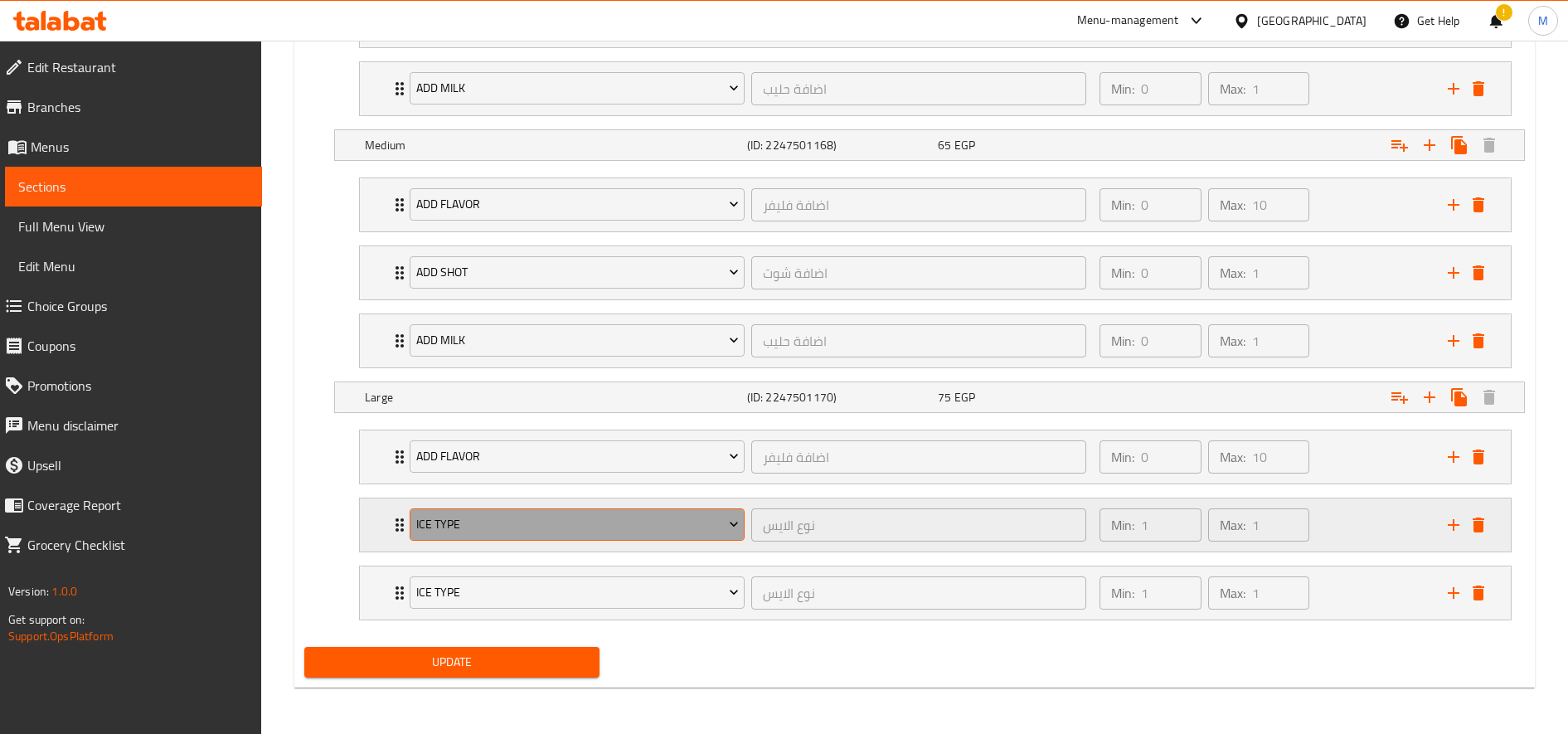
click at [594, 529] on span "Ice type" at bounding box center [578, 524] width 322 height 20
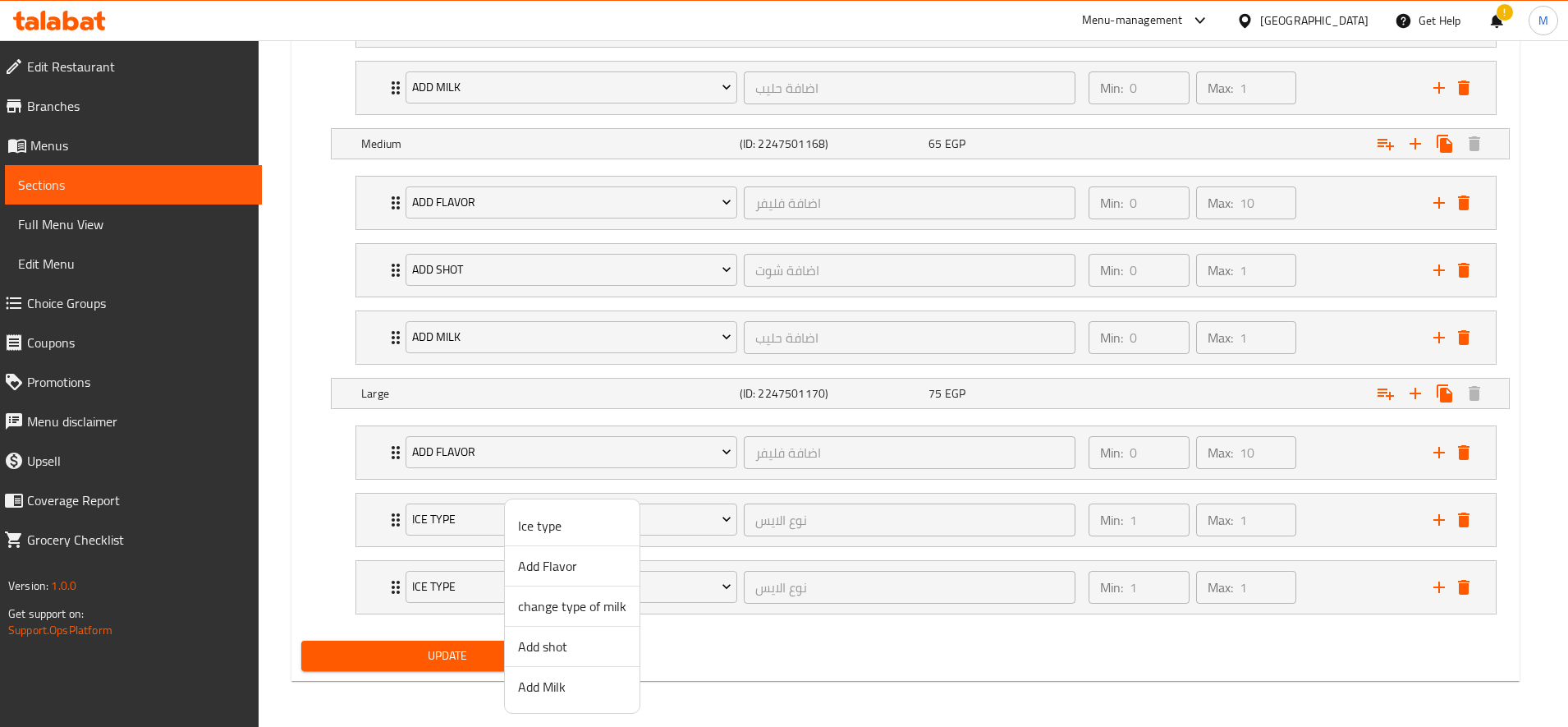
click at [589, 611] on span "change type of milk" at bounding box center [572, 605] width 108 height 19
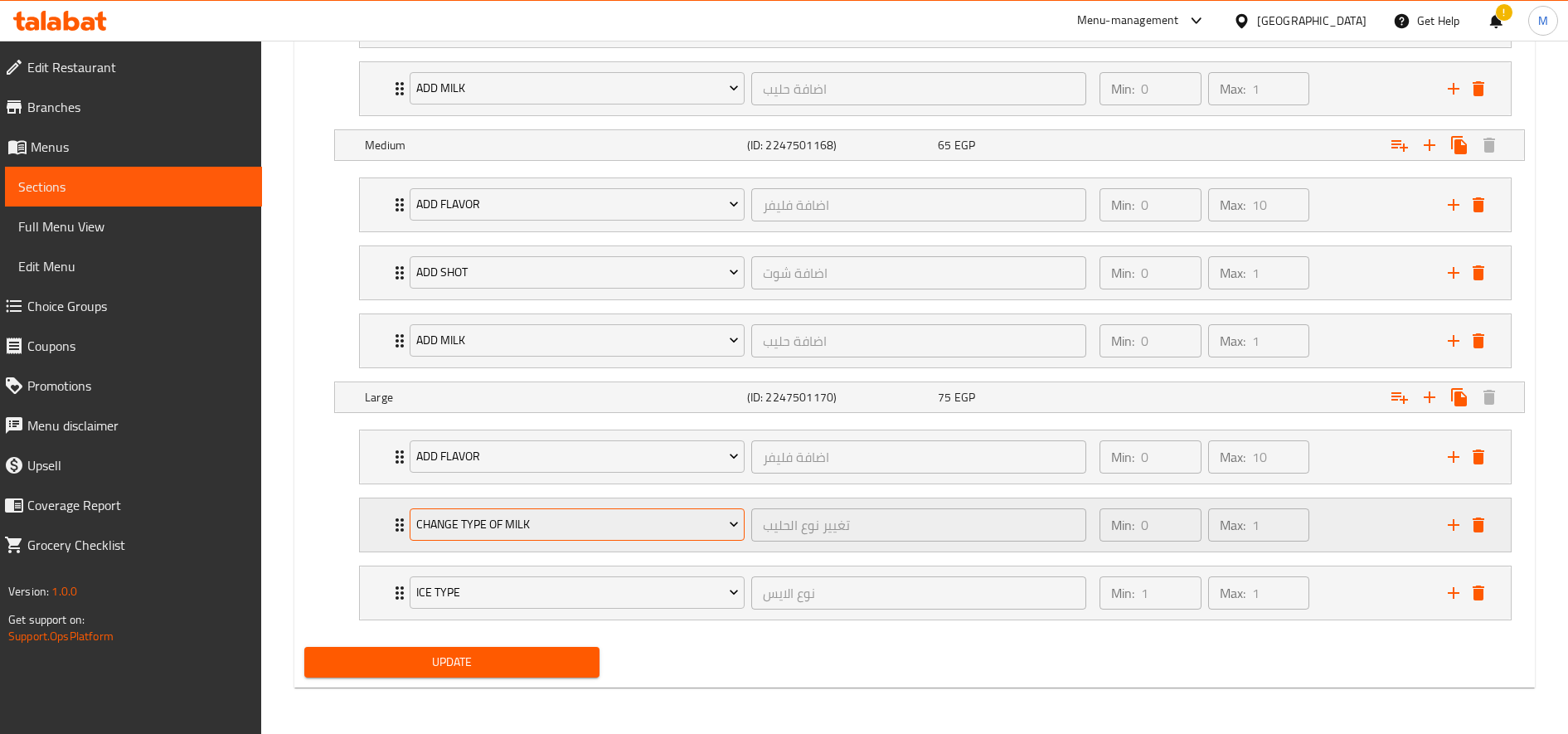
click at [573, 522] on span "change type of milk" at bounding box center [578, 524] width 322 height 20
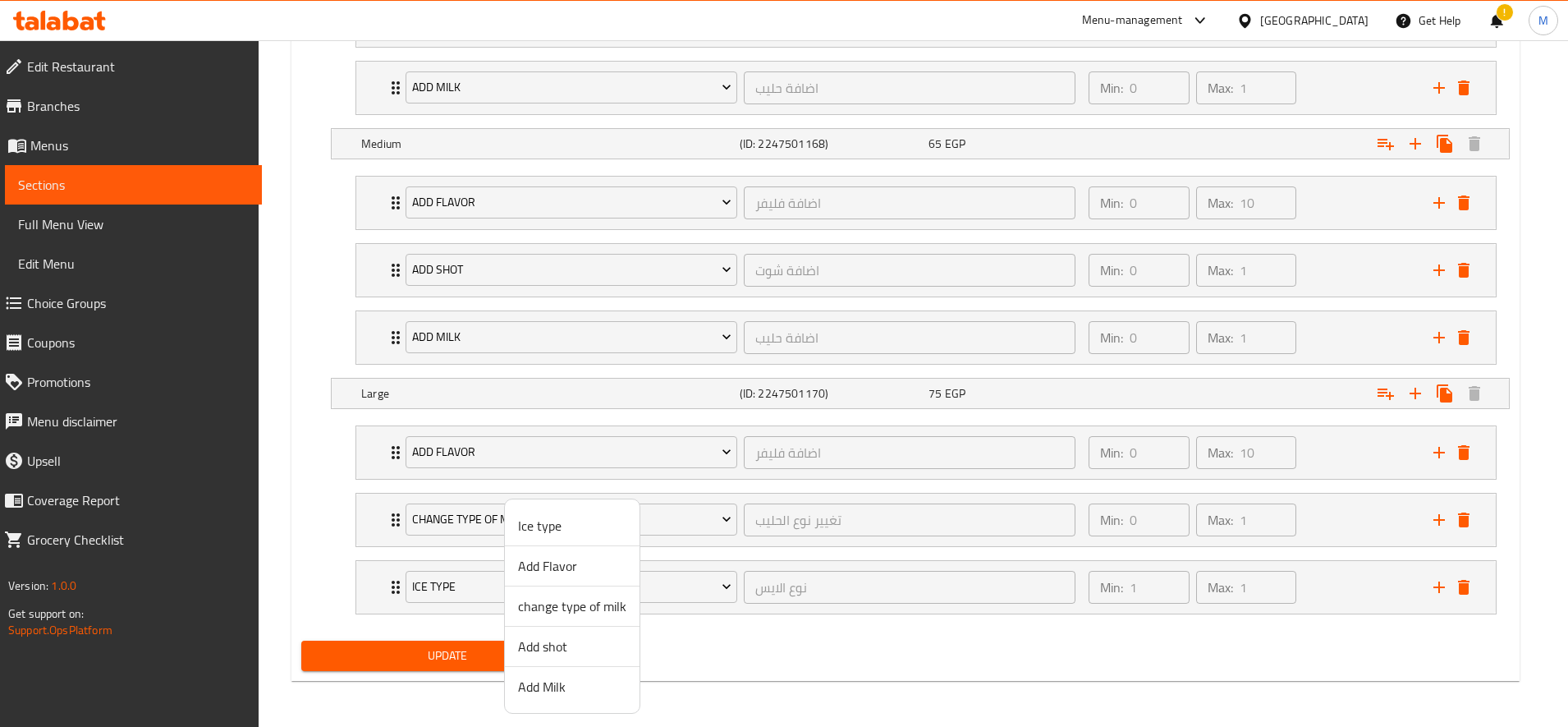
click at [579, 650] on span "Add shot" at bounding box center [572, 645] width 108 height 19
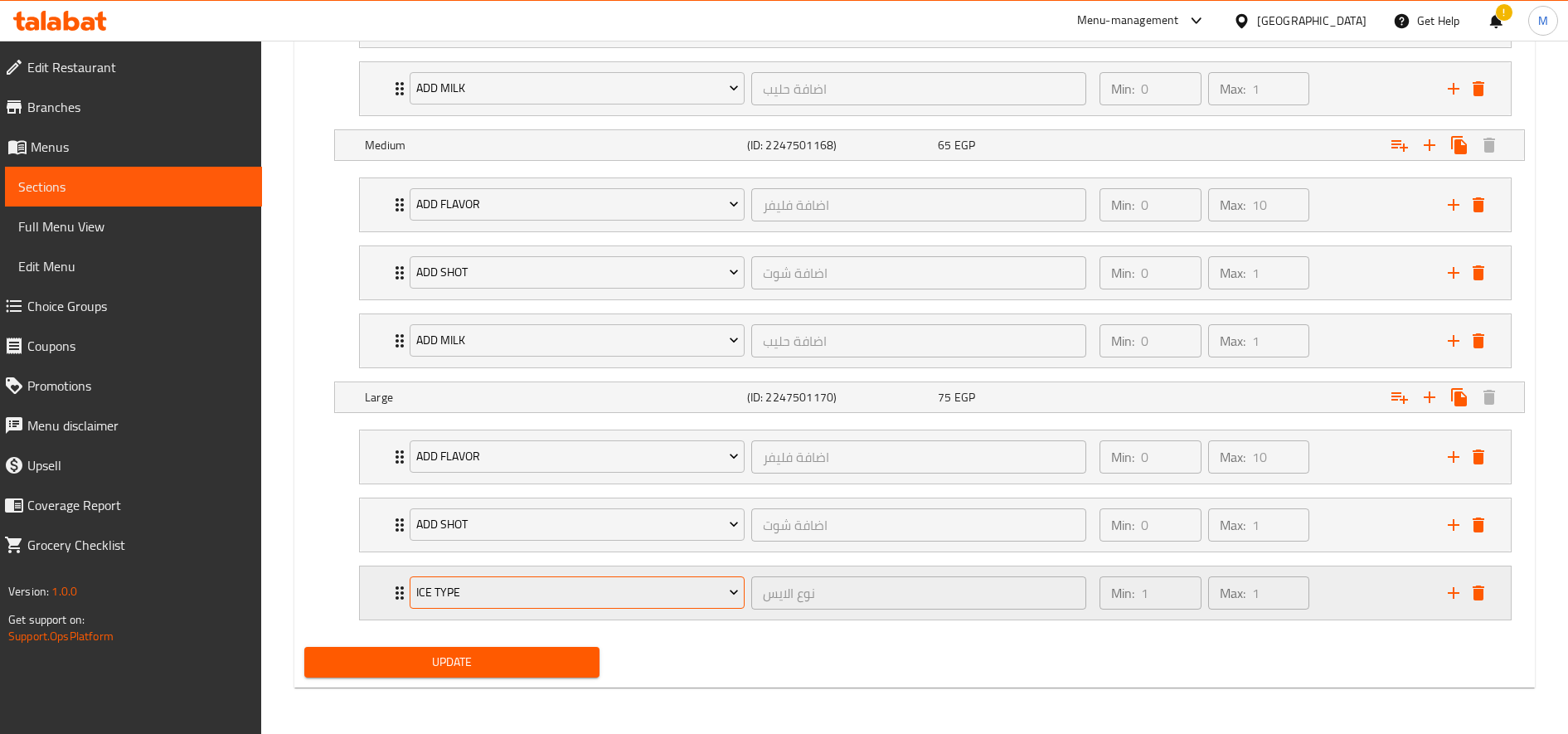
click at [560, 590] on span "Ice type" at bounding box center [578, 592] width 322 height 20
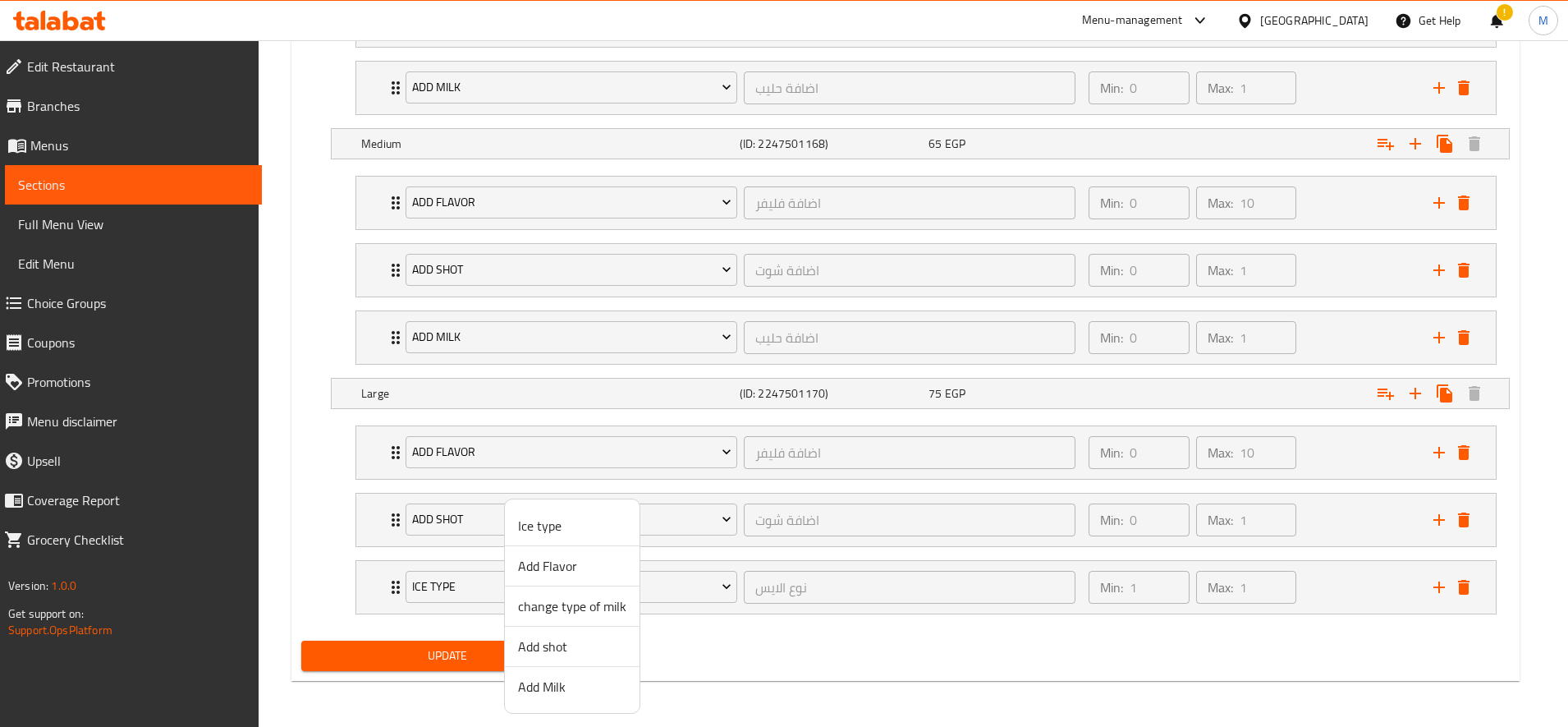
click at [567, 682] on span "Add Milk" at bounding box center [572, 686] width 108 height 19
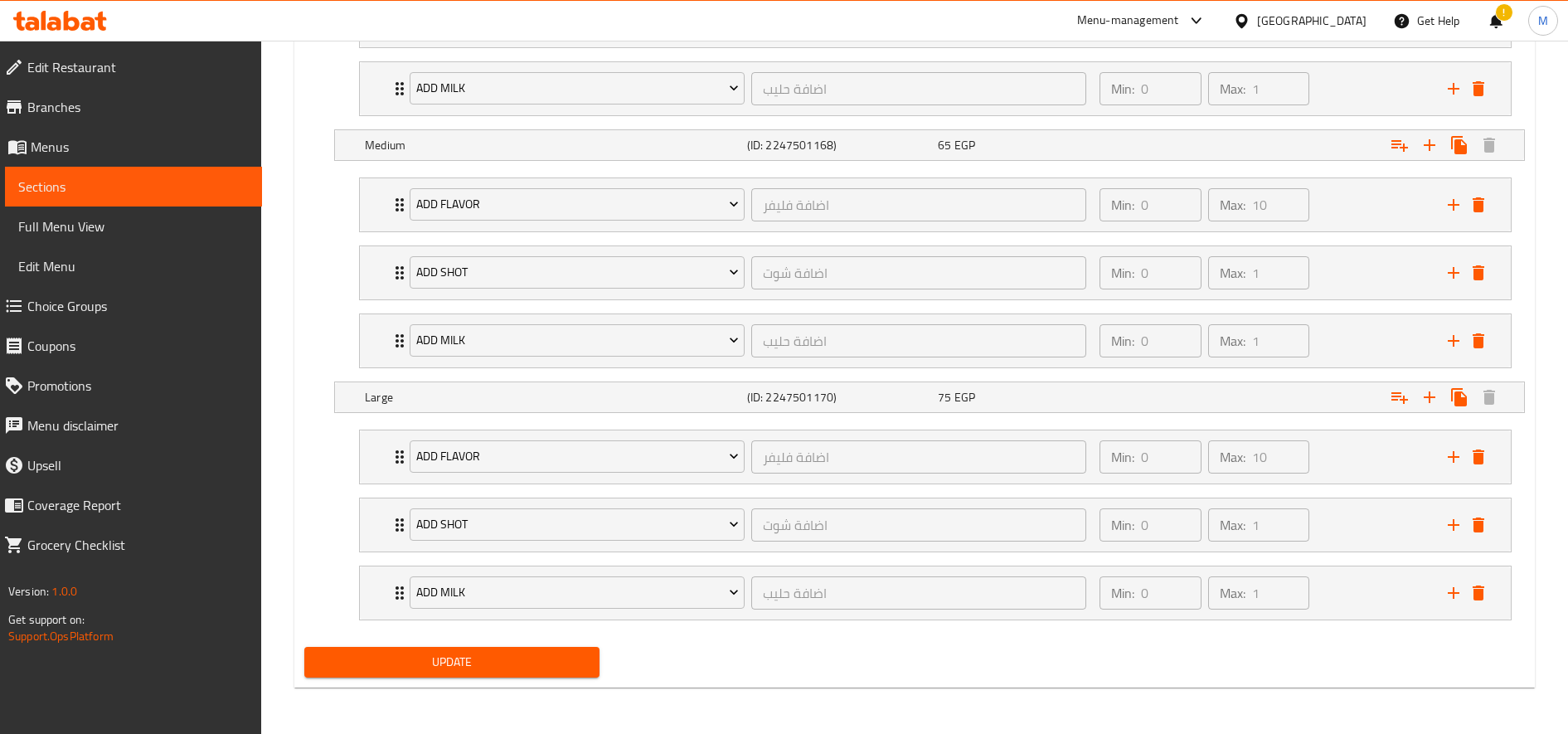
click at [527, 674] on button "Update" at bounding box center [452, 662] width 295 height 31
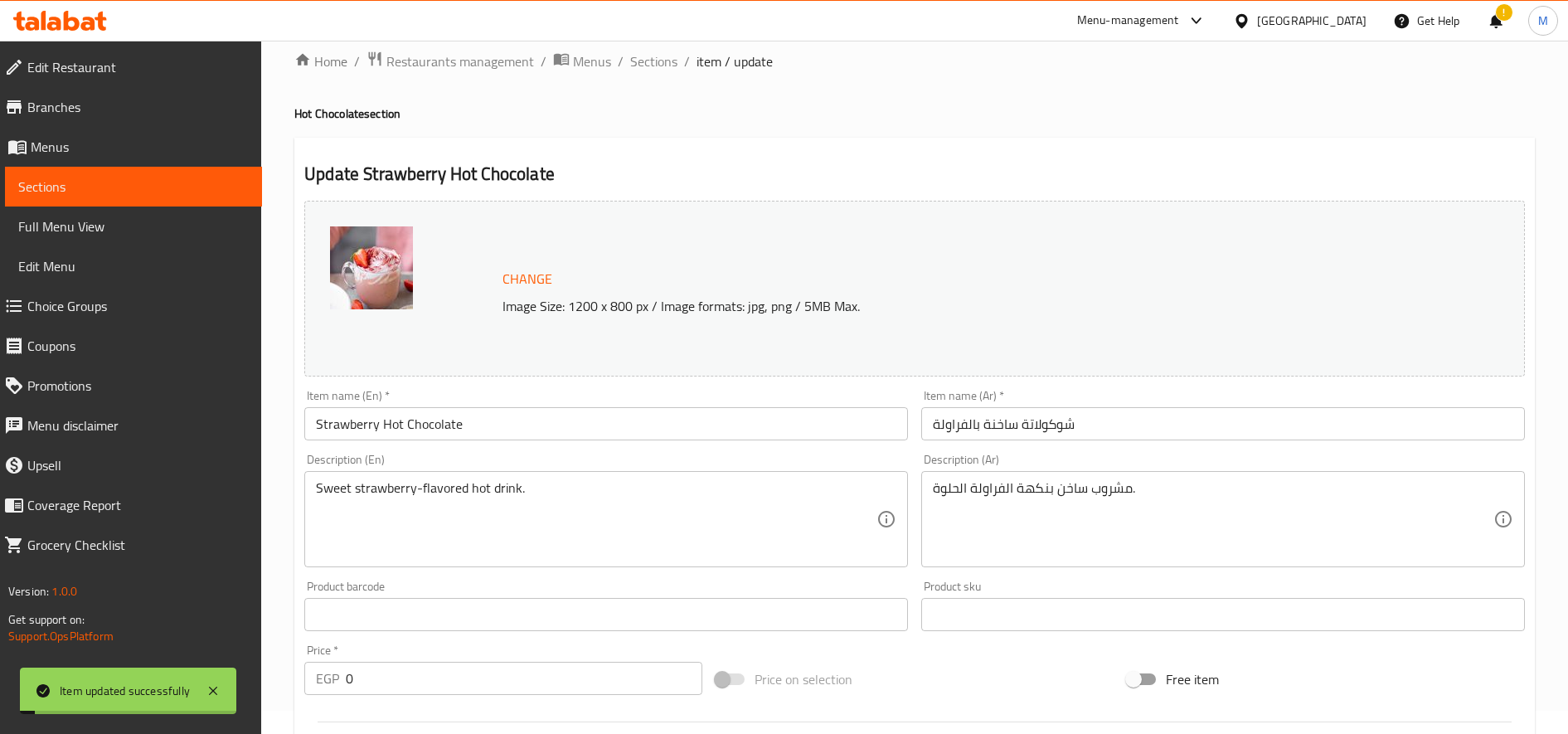
scroll to position [0, 0]
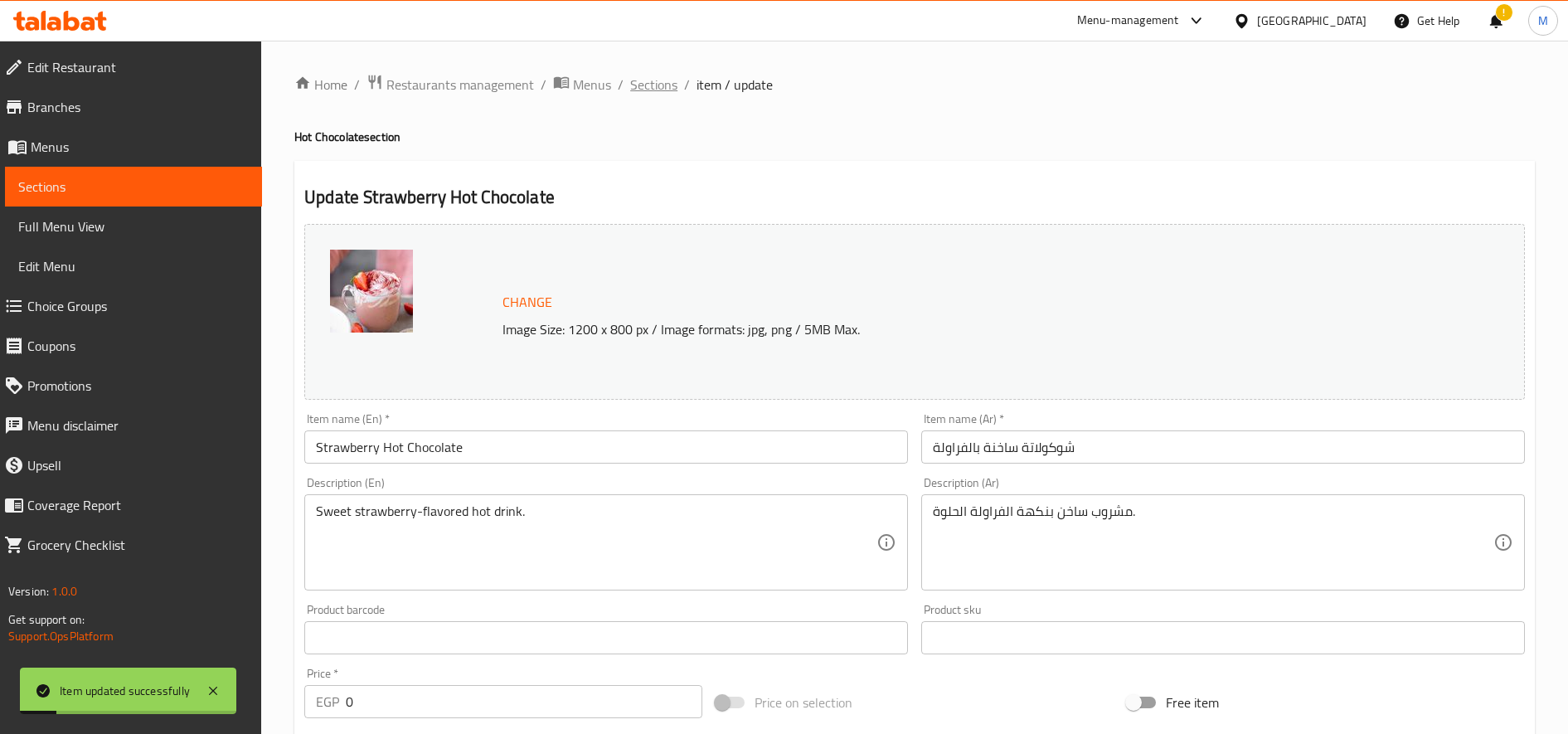
click at [658, 94] on span "Sections" at bounding box center [653, 84] width 47 height 19
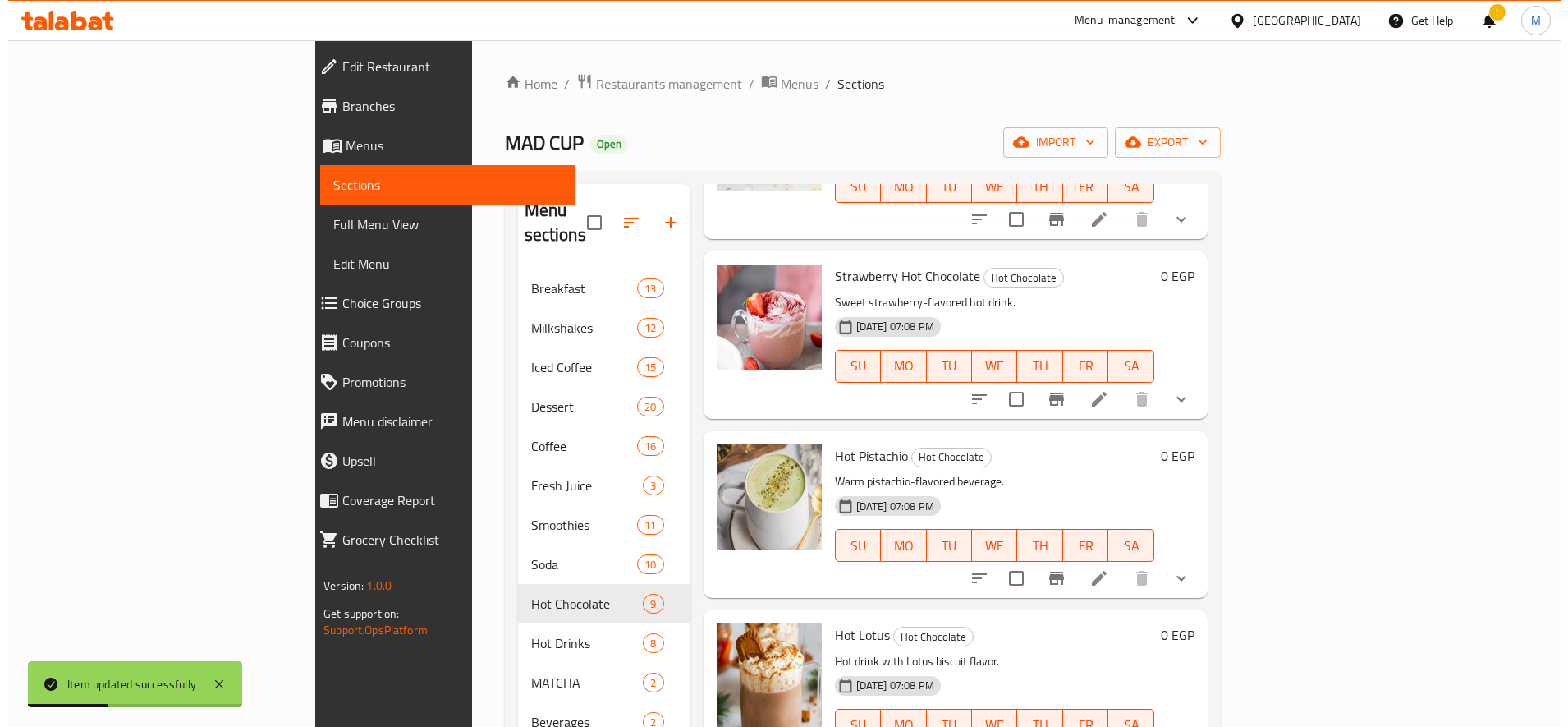
scroll to position [929, 0]
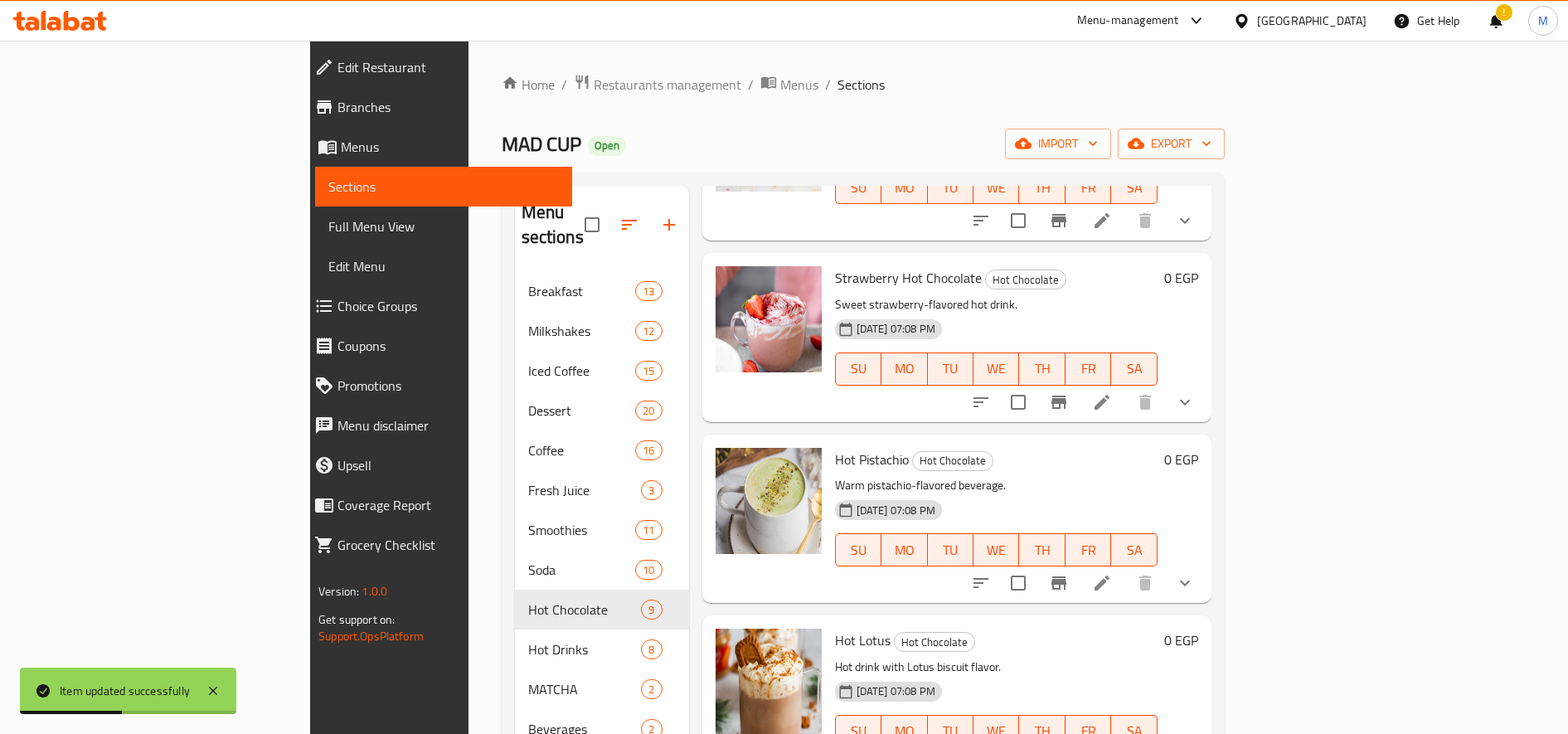
click at [1112, 573] on icon at bounding box center [1101, 582] width 19 height 19
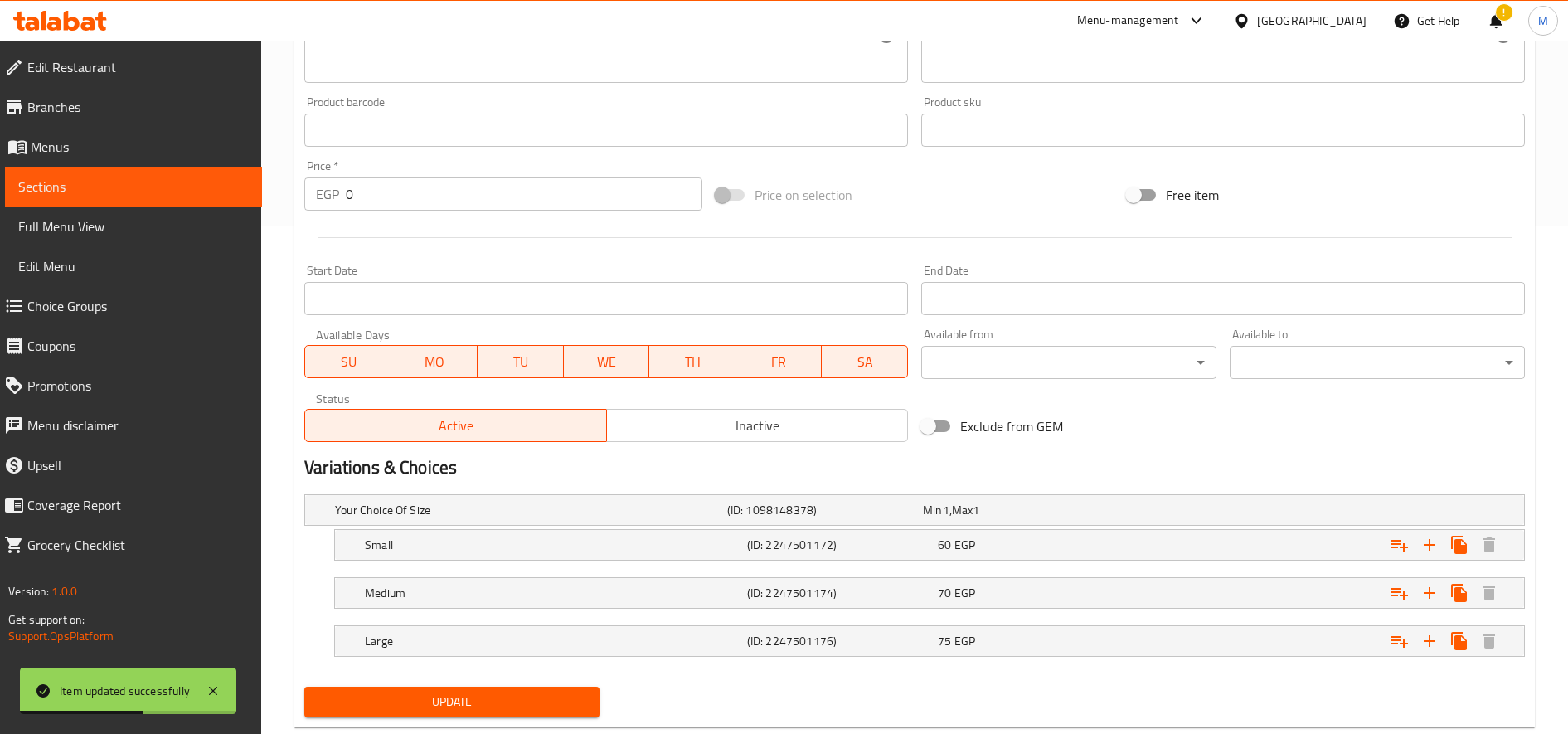
scroll to position [547, 0]
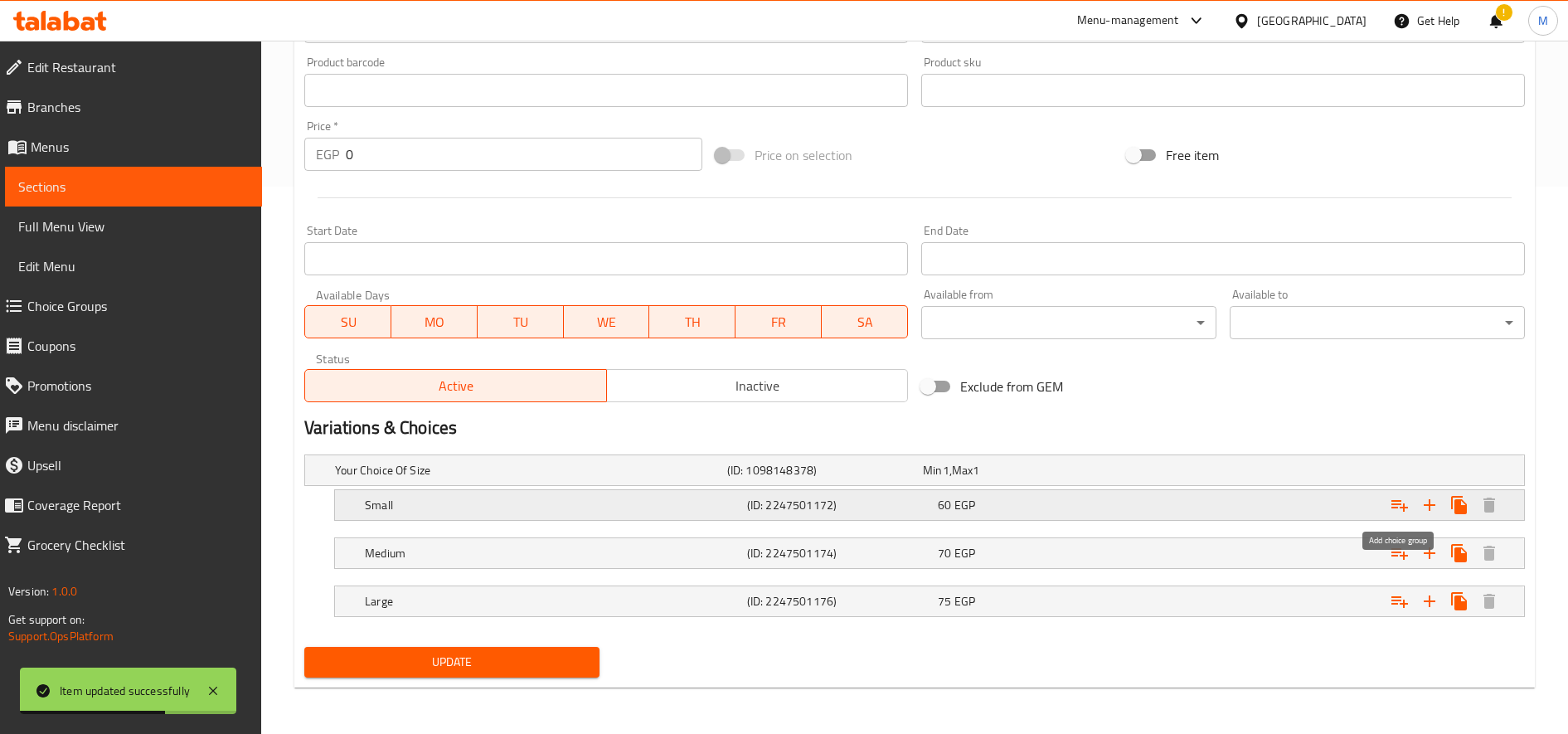
click at [1397, 502] on icon "Expand" at bounding box center [1399, 504] width 19 height 19
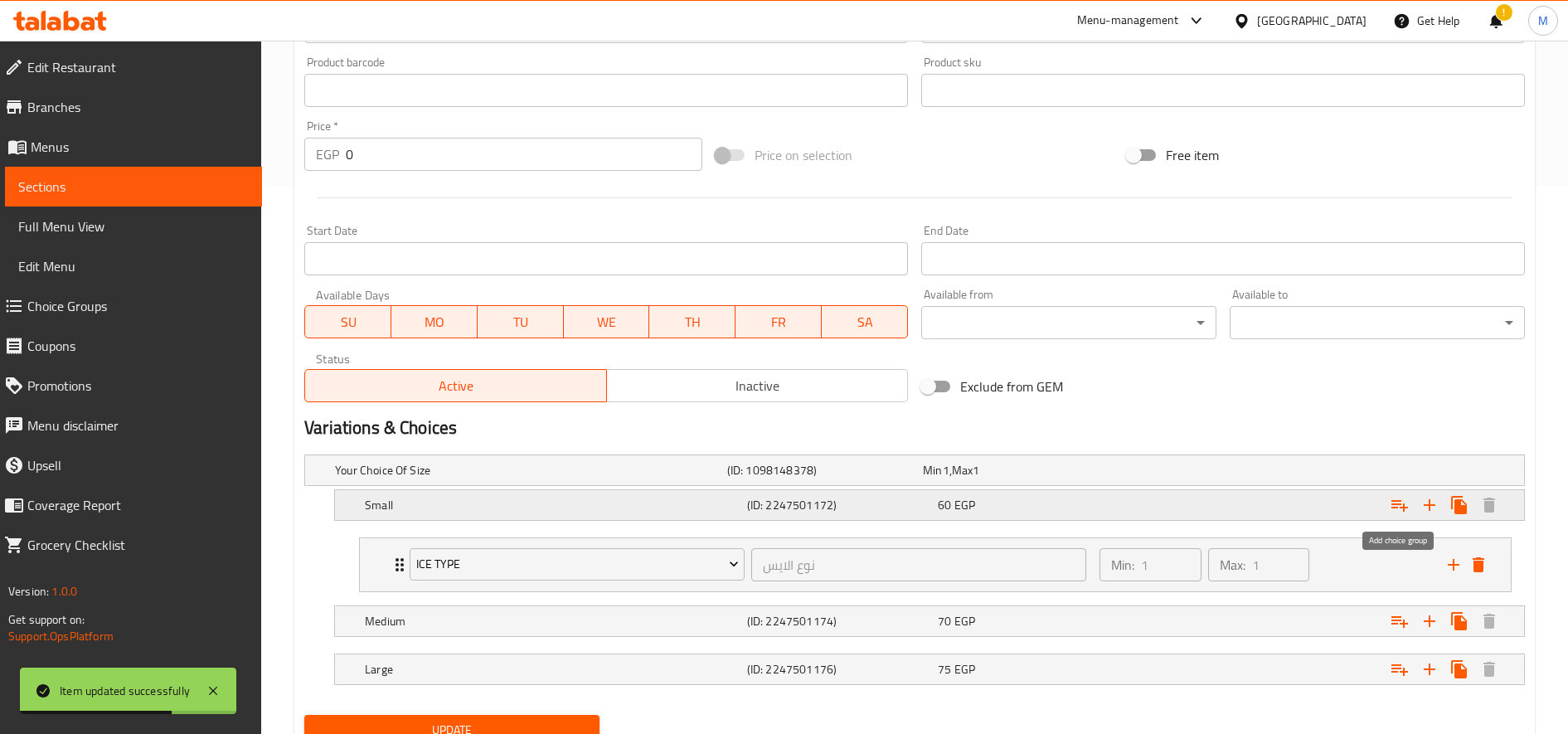
click at [1397, 502] on icon "Expand" at bounding box center [1399, 504] width 19 height 19
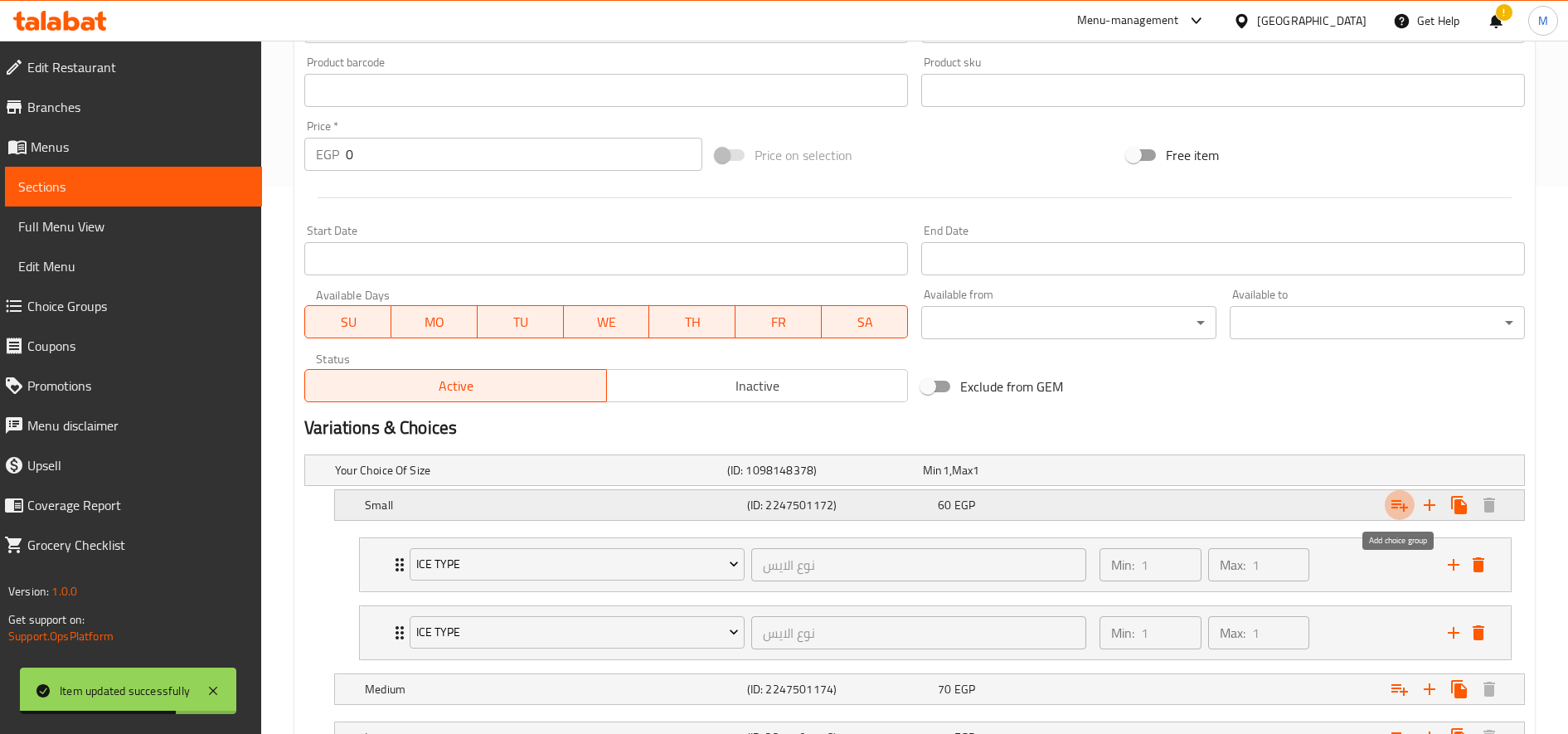
click at [1397, 502] on icon "Expand" at bounding box center [1399, 504] width 19 height 19
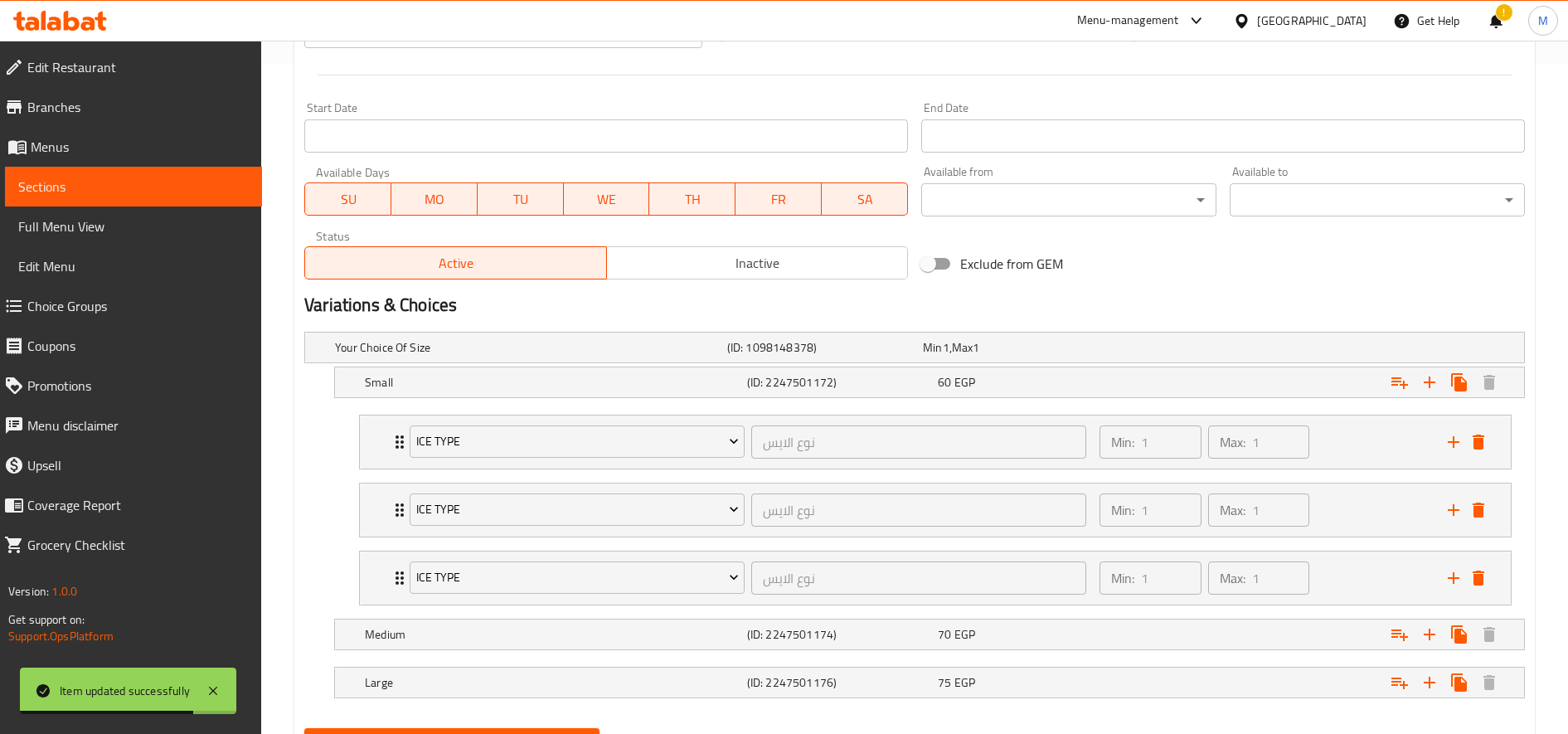
scroll to position [752, 0]
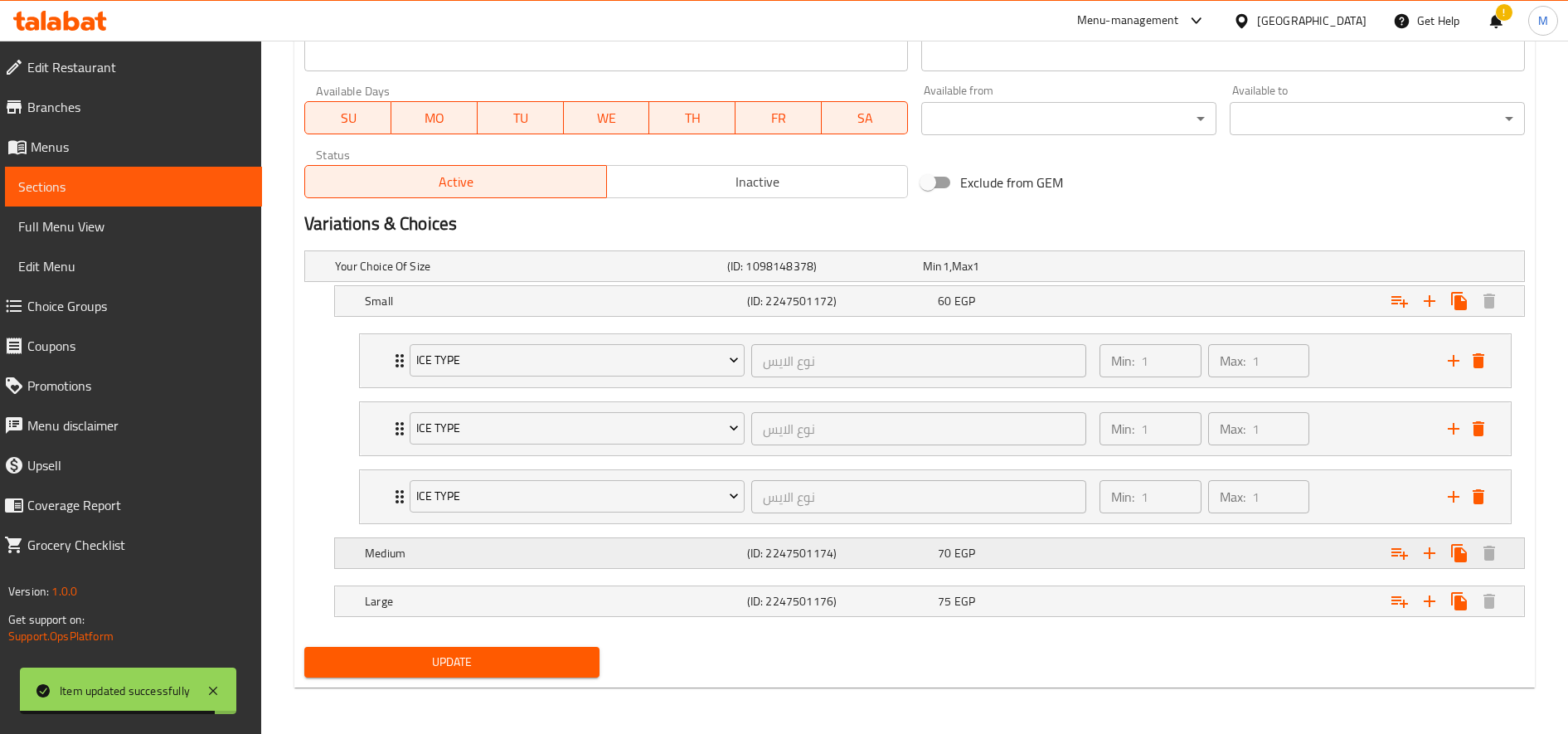
click at [1404, 553] on icon "Expand" at bounding box center [1400, 554] width 17 height 12
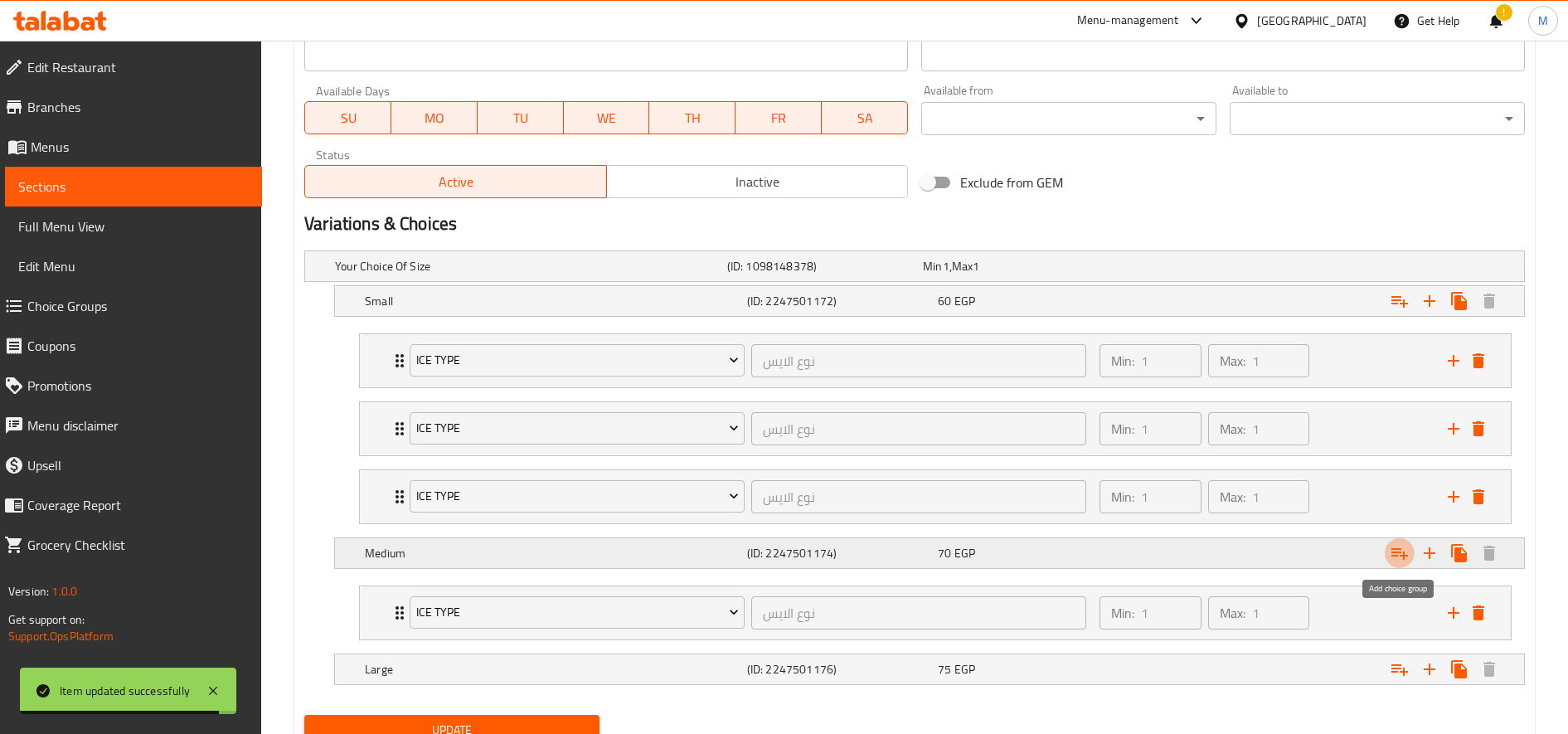
click at [1404, 553] on icon "Expand" at bounding box center [1400, 554] width 17 height 12
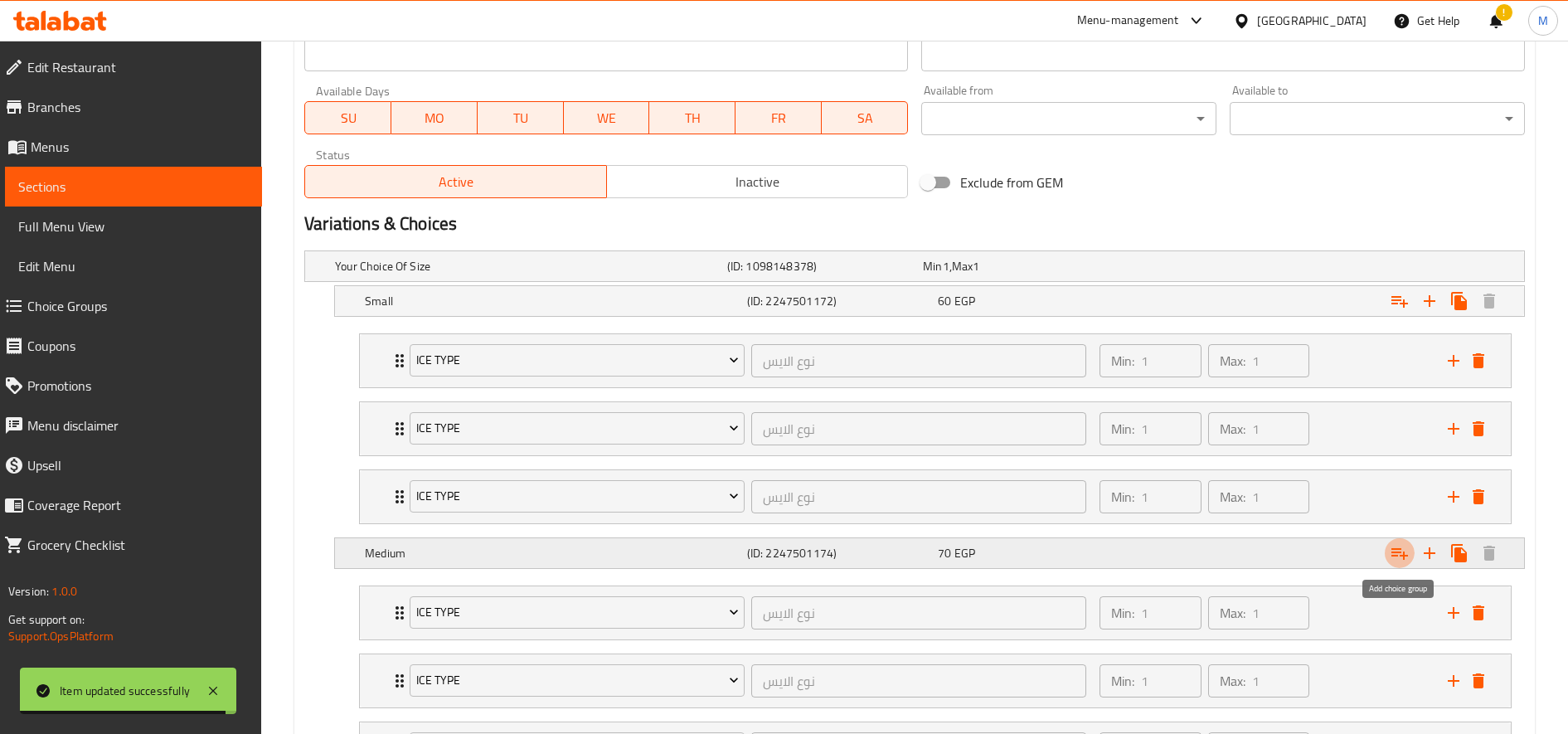
click at [1404, 553] on icon "Expand" at bounding box center [1400, 554] width 17 height 12
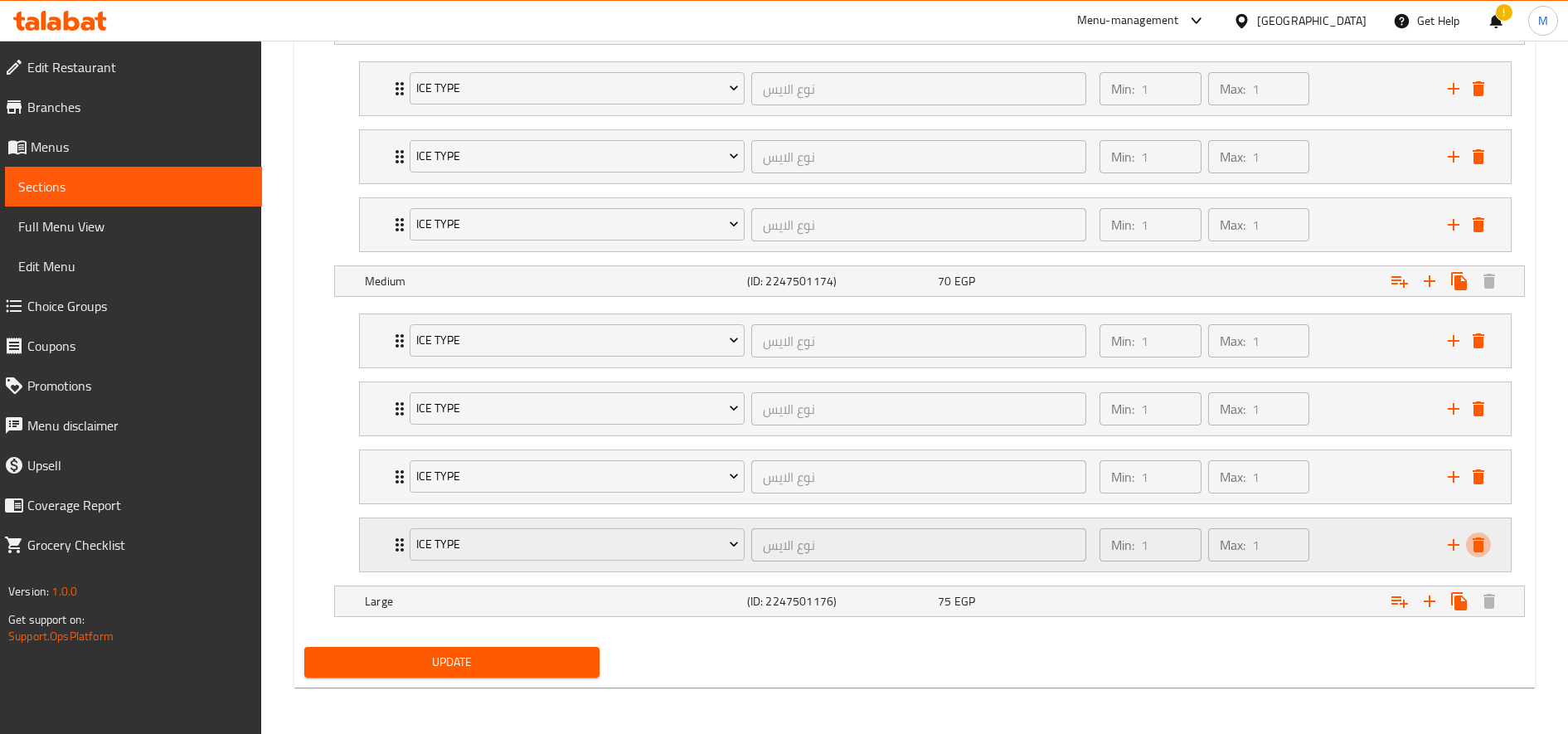
click at [1480, 539] on icon "delete" at bounding box center [1478, 544] width 12 height 15
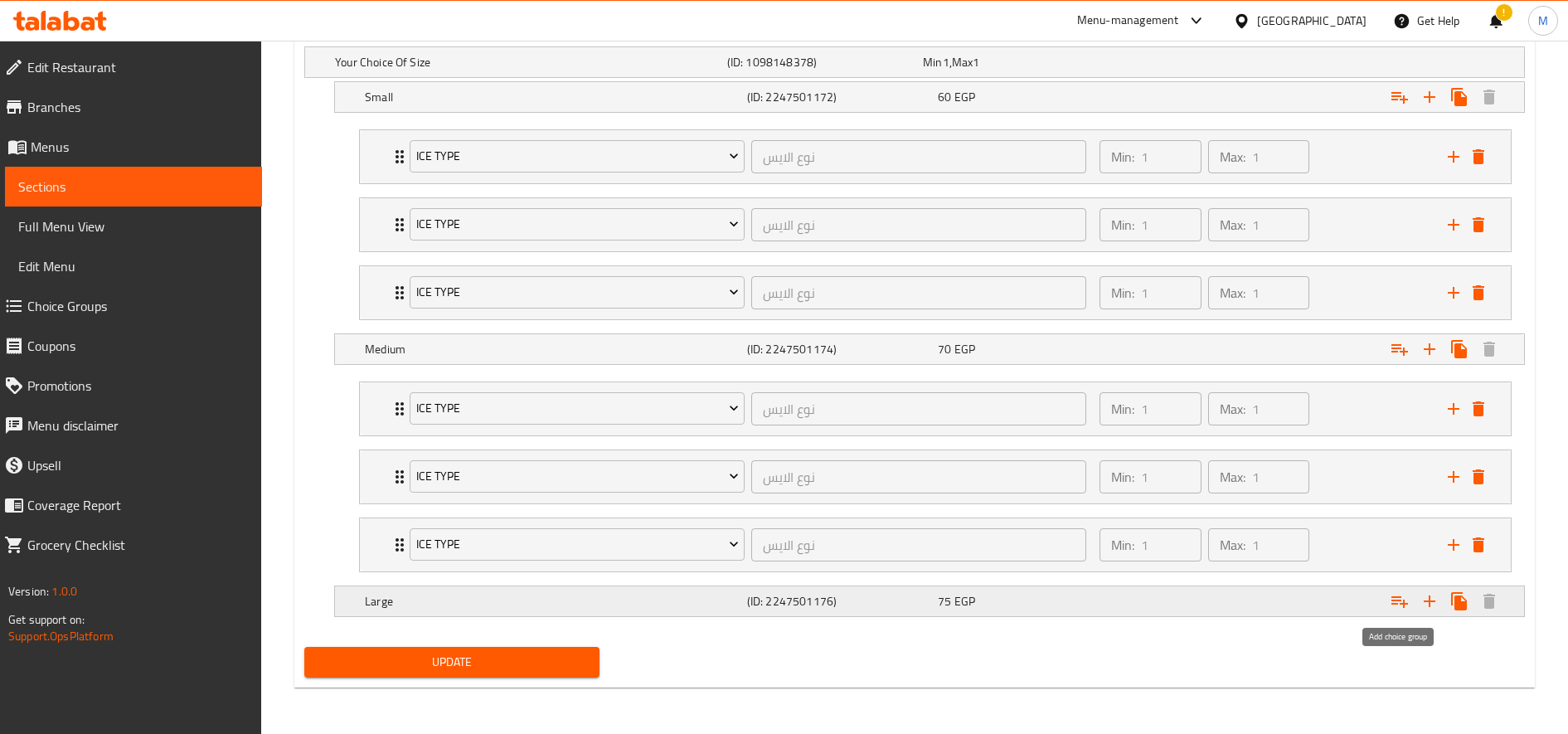
click at [1404, 603] on icon "Expand" at bounding box center [1400, 602] width 17 height 12
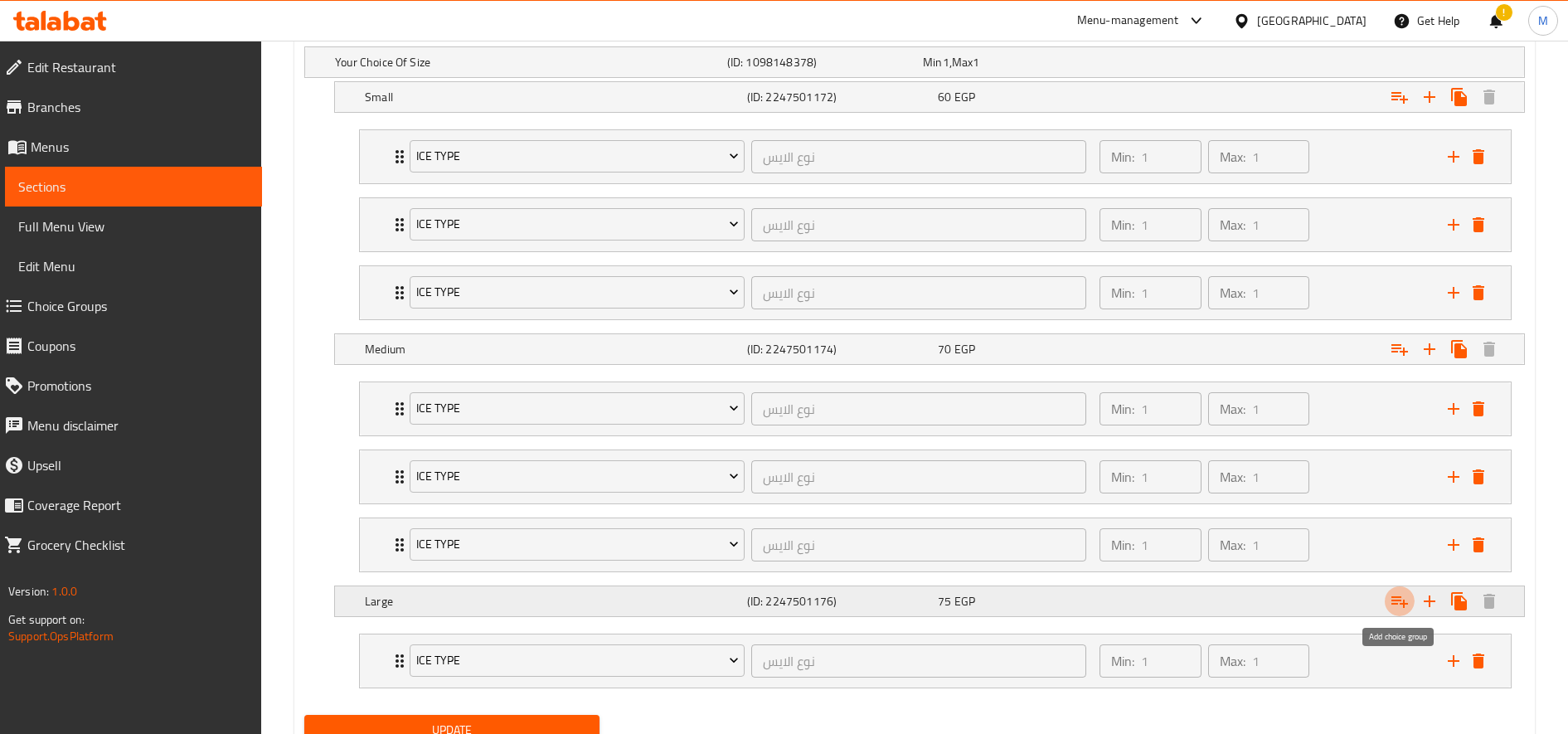
click at [1404, 603] on icon "Expand" at bounding box center [1400, 602] width 17 height 12
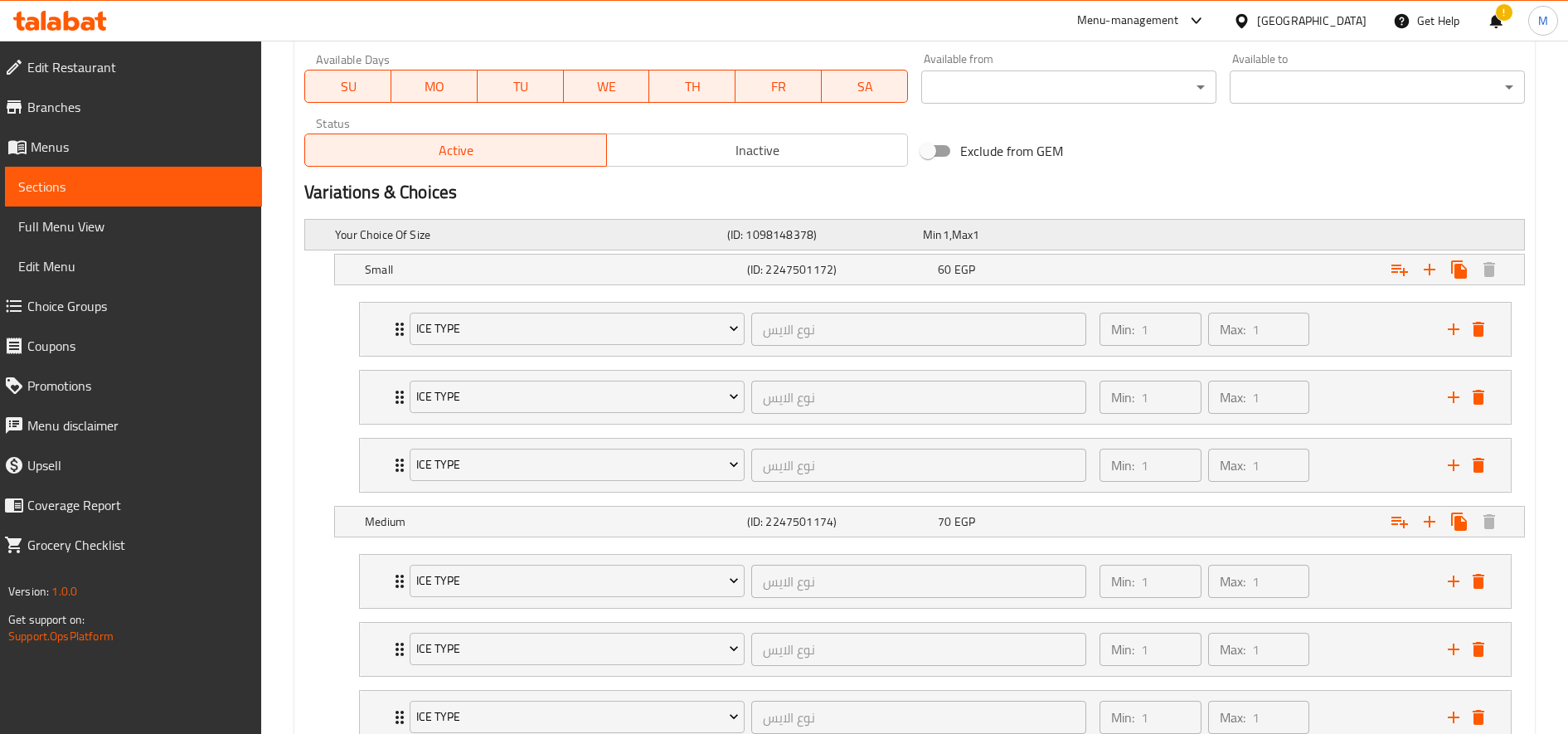
scroll to position [606, 0]
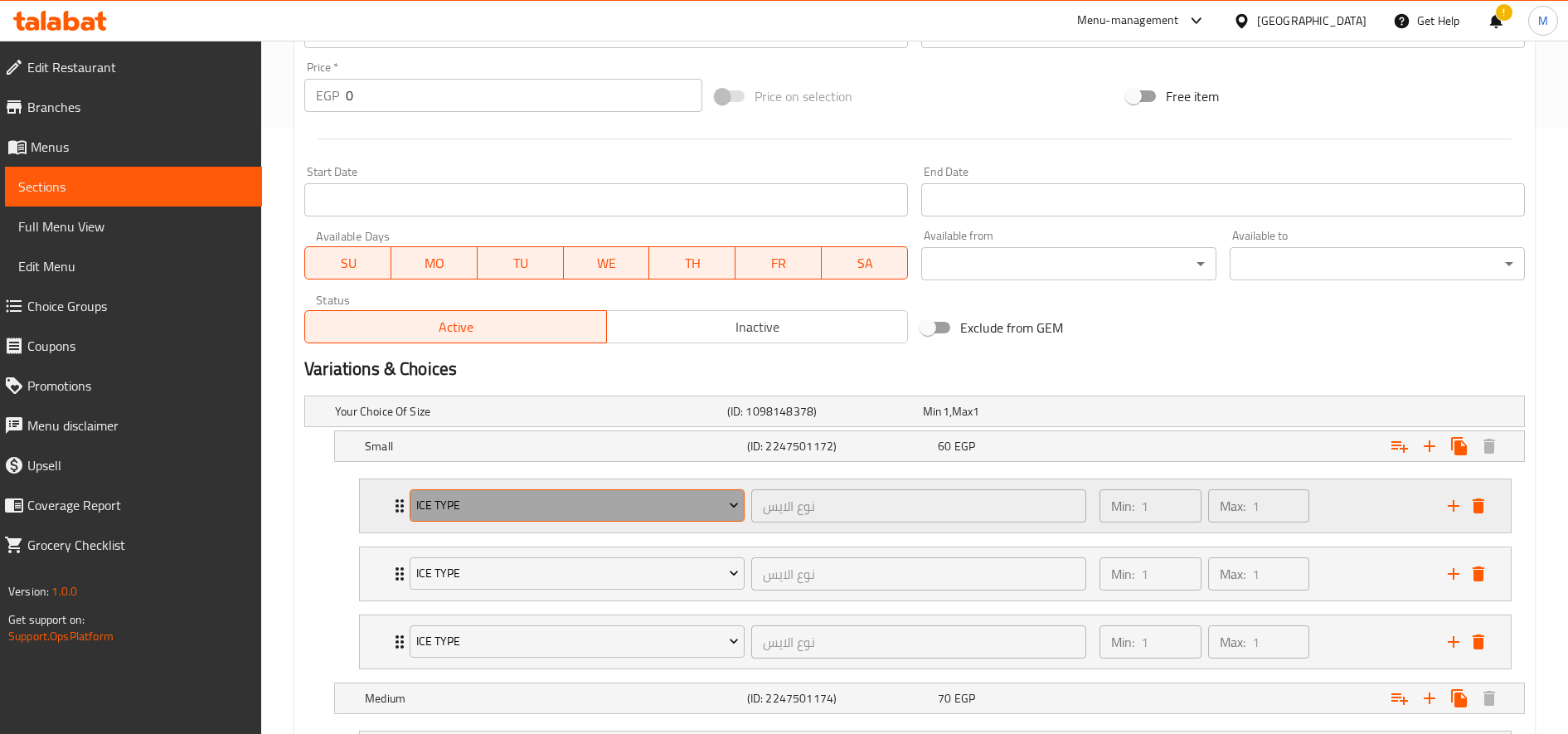
click at [531, 515] on span "Ice type" at bounding box center [578, 505] width 322 height 20
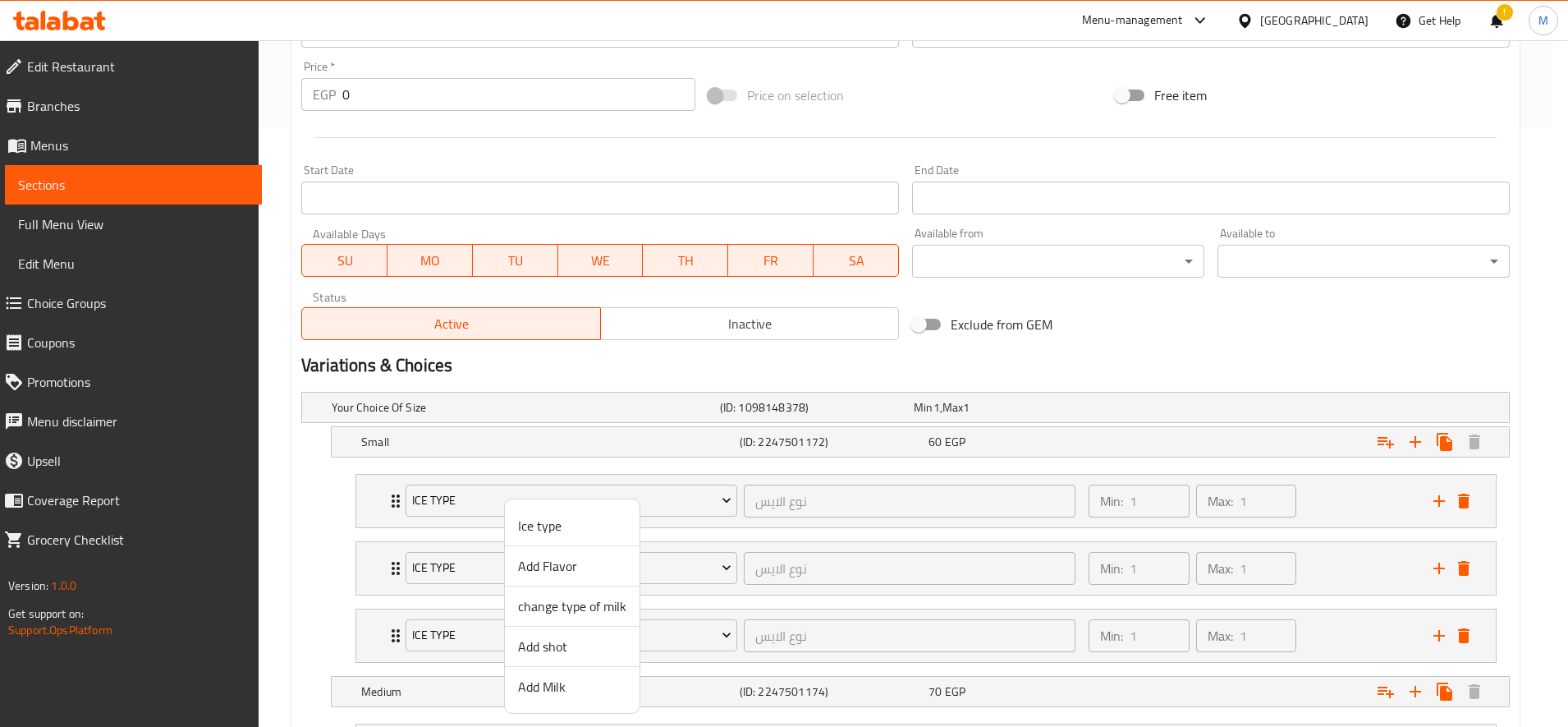
click at [570, 562] on span "Add Flavor" at bounding box center [572, 565] width 108 height 19
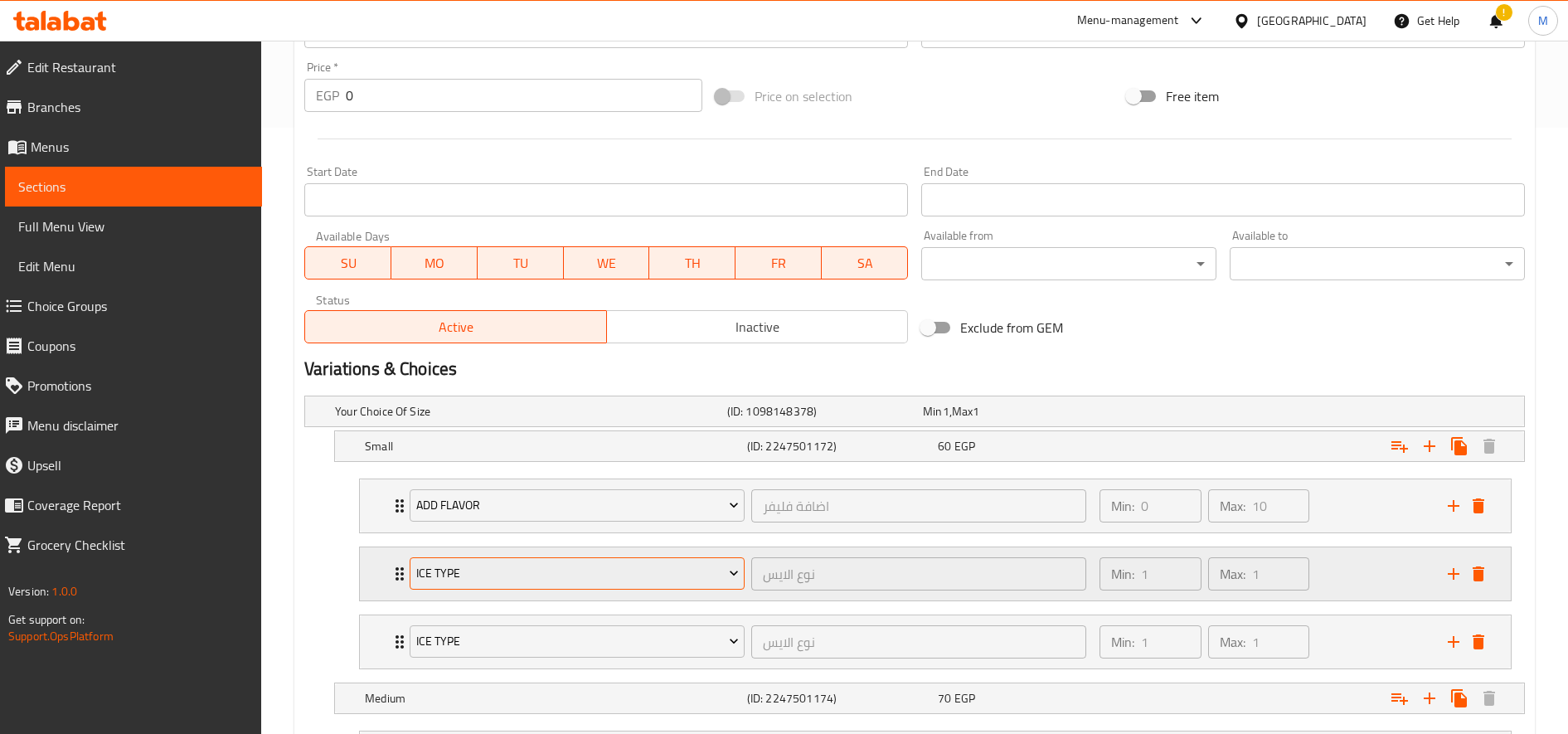
click at [585, 563] on span "Ice type" at bounding box center [578, 573] width 322 height 20
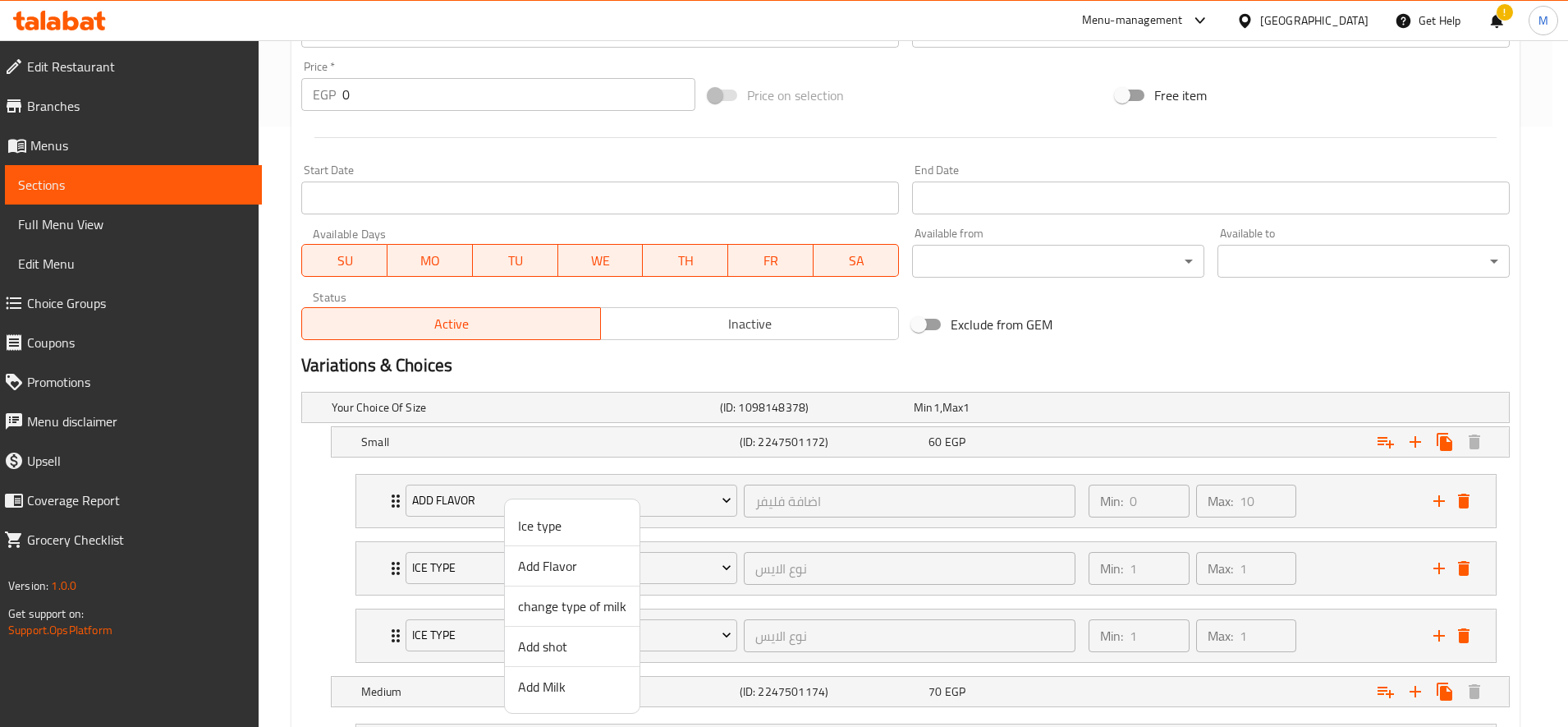
click at [594, 644] on span "Add shot" at bounding box center [572, 645] width 108 height 19
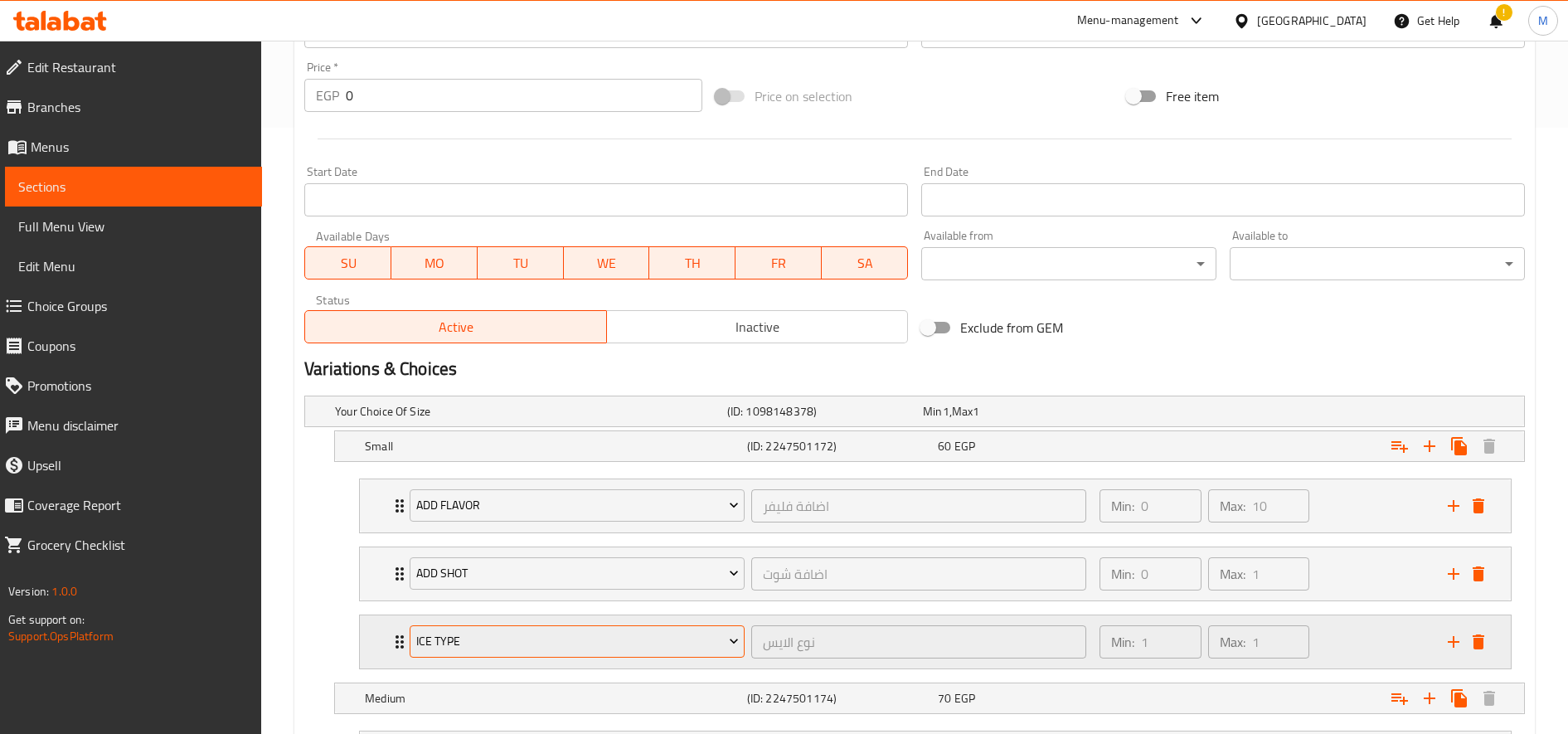
click at [585, 637] on span "Ice type" at bounding box center [578, 641] width 322 height 20
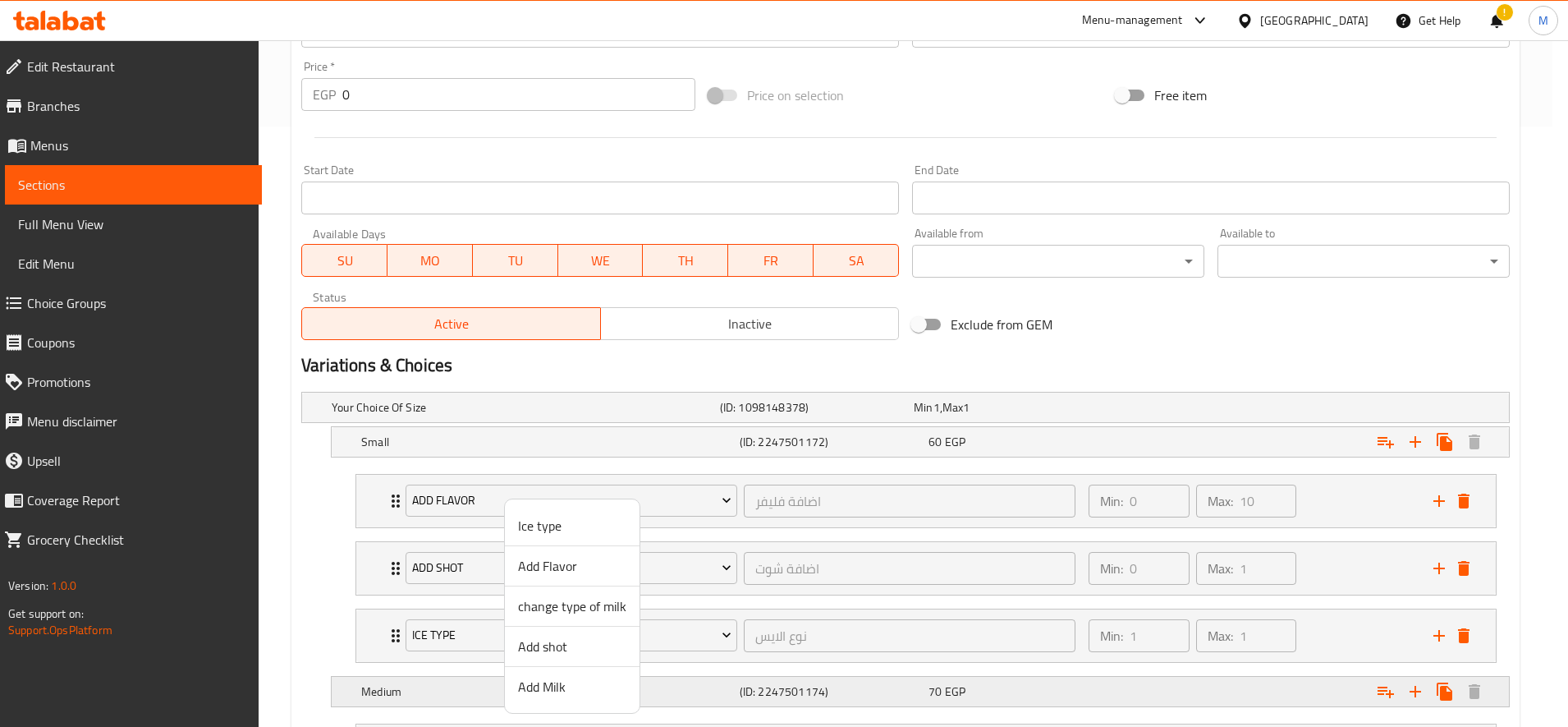
drag, startPoint x: 605, startPoint y: 702, endPoint x: 603, endPoint y: 693, distance: 9.2
click at [605, 703] on li "Add Milk" at bounding box center [572, 686] width 135 height 39
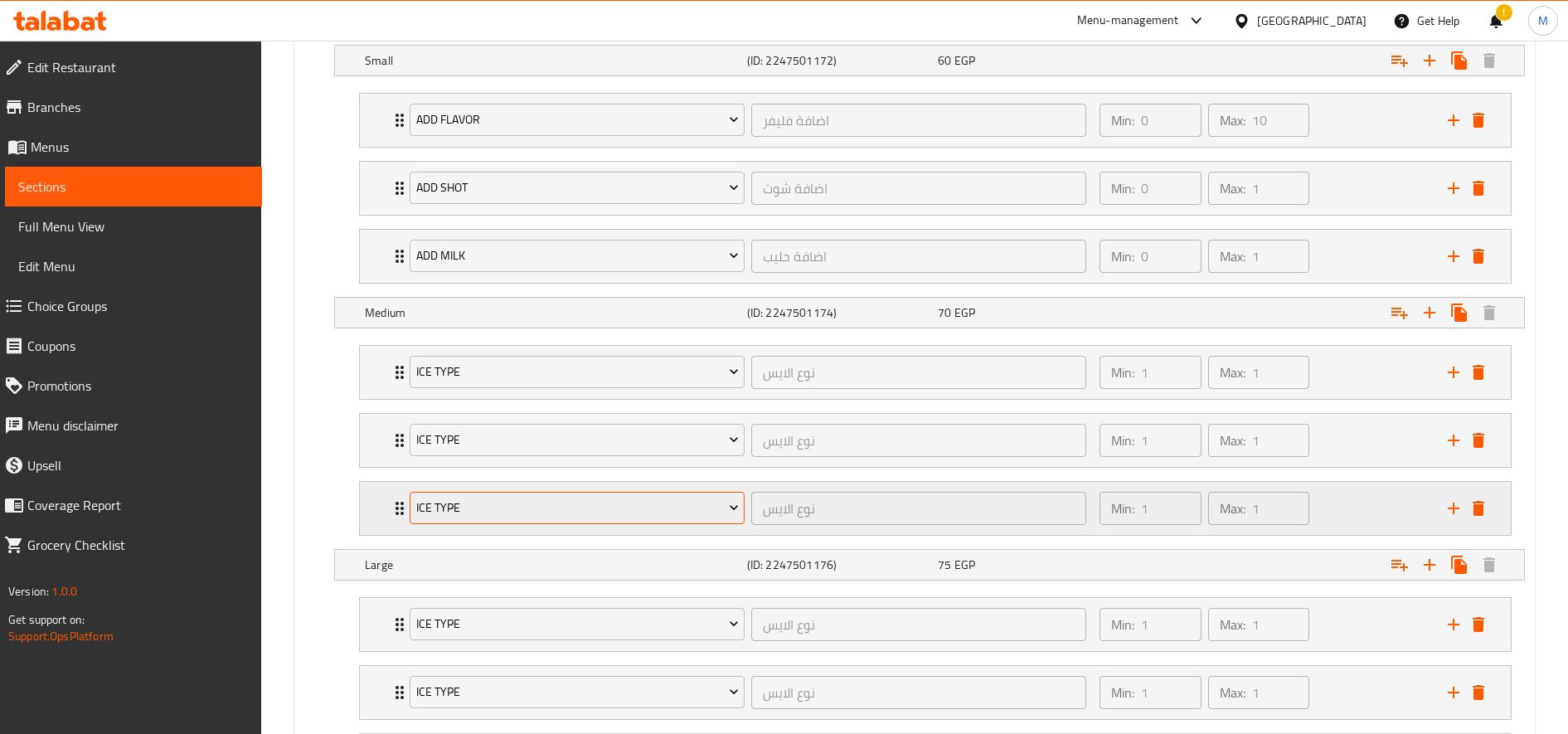
scroll to position [1021, 0]
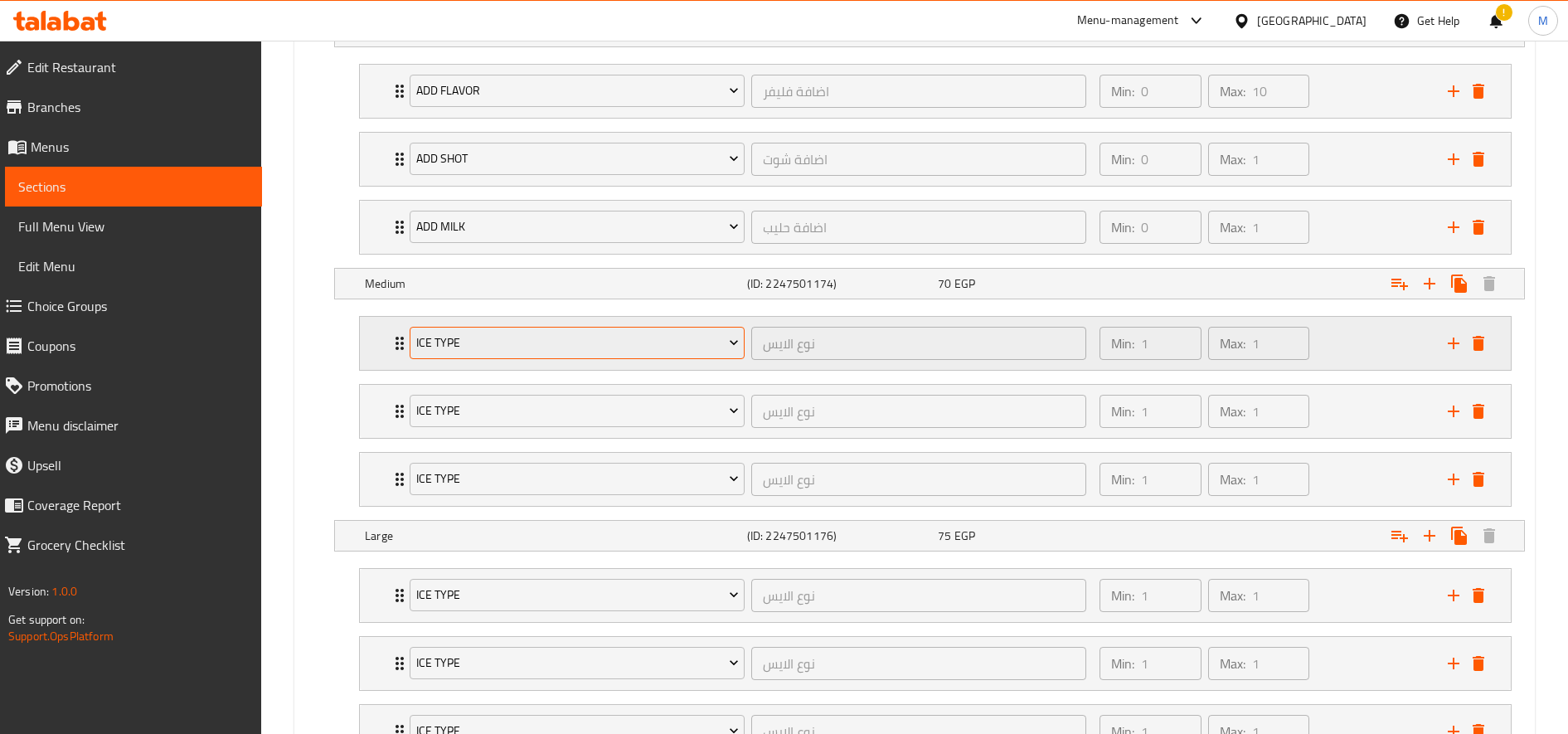
click at [569, 342] on span "Ice type" at bounding box center [578, 342] width 322 height 20
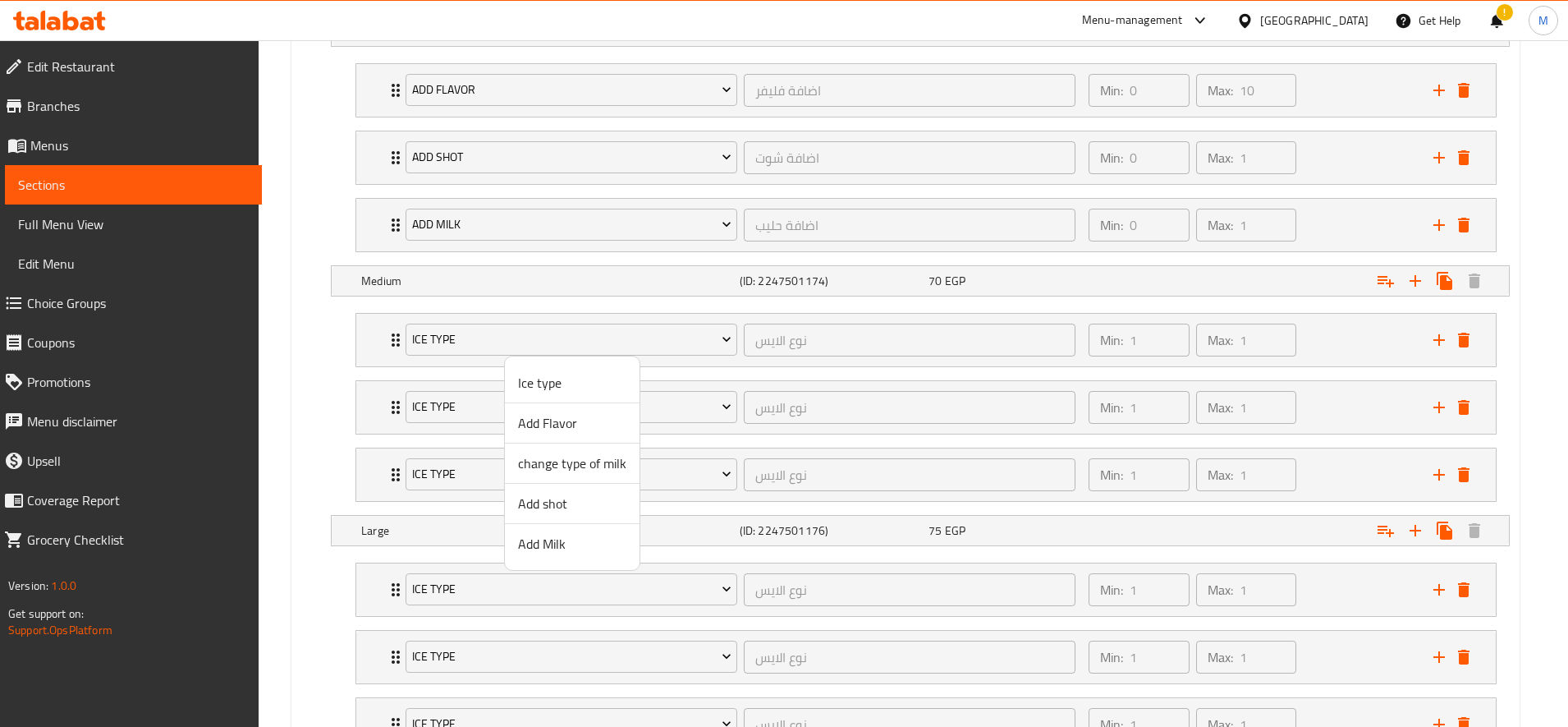
click at [567, 424] on span "Add Flavor" at bounding box center [572, 423] width 108 height 19
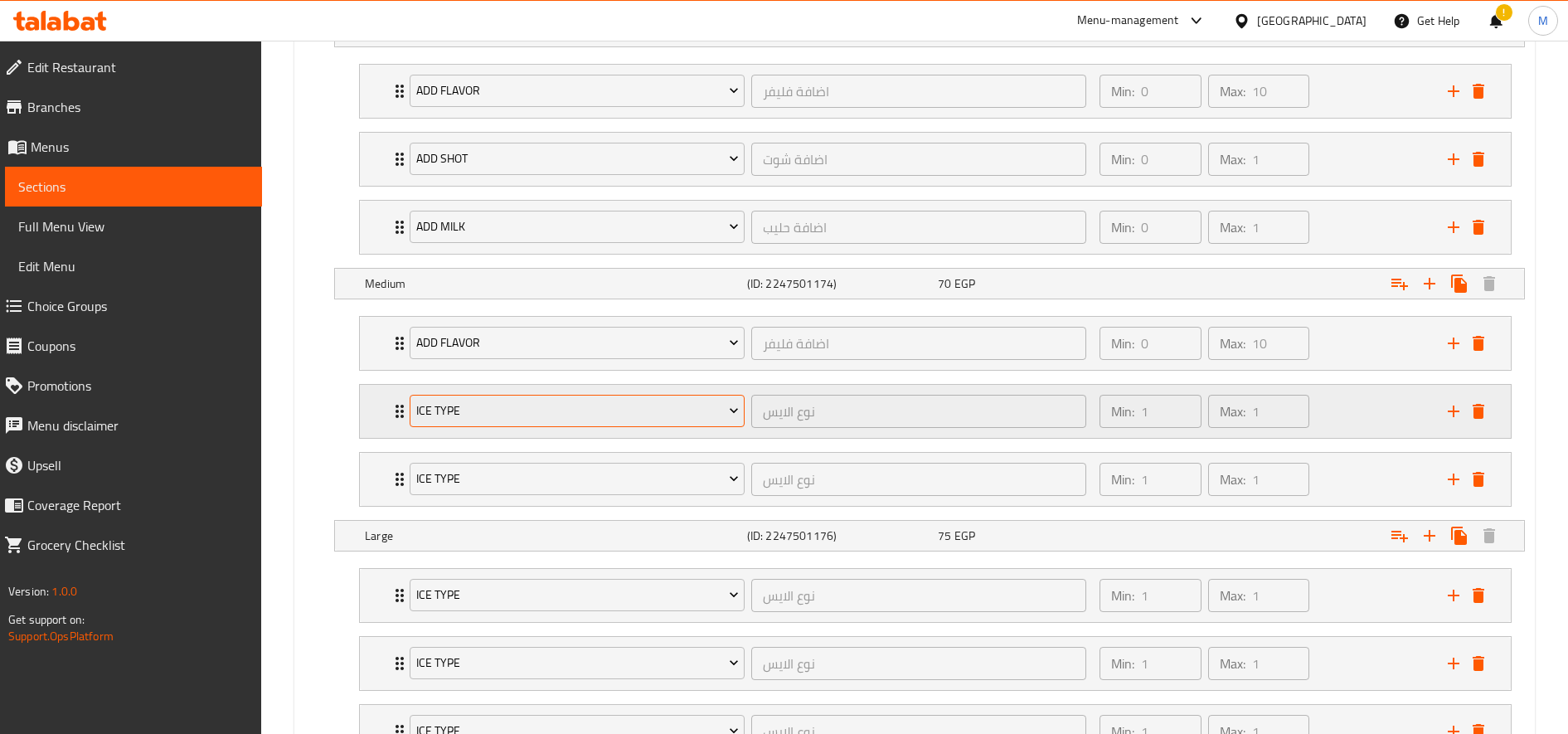
click at [559, 397] on button "Ice type" at bounding box center [578, 411] width 335 height 33
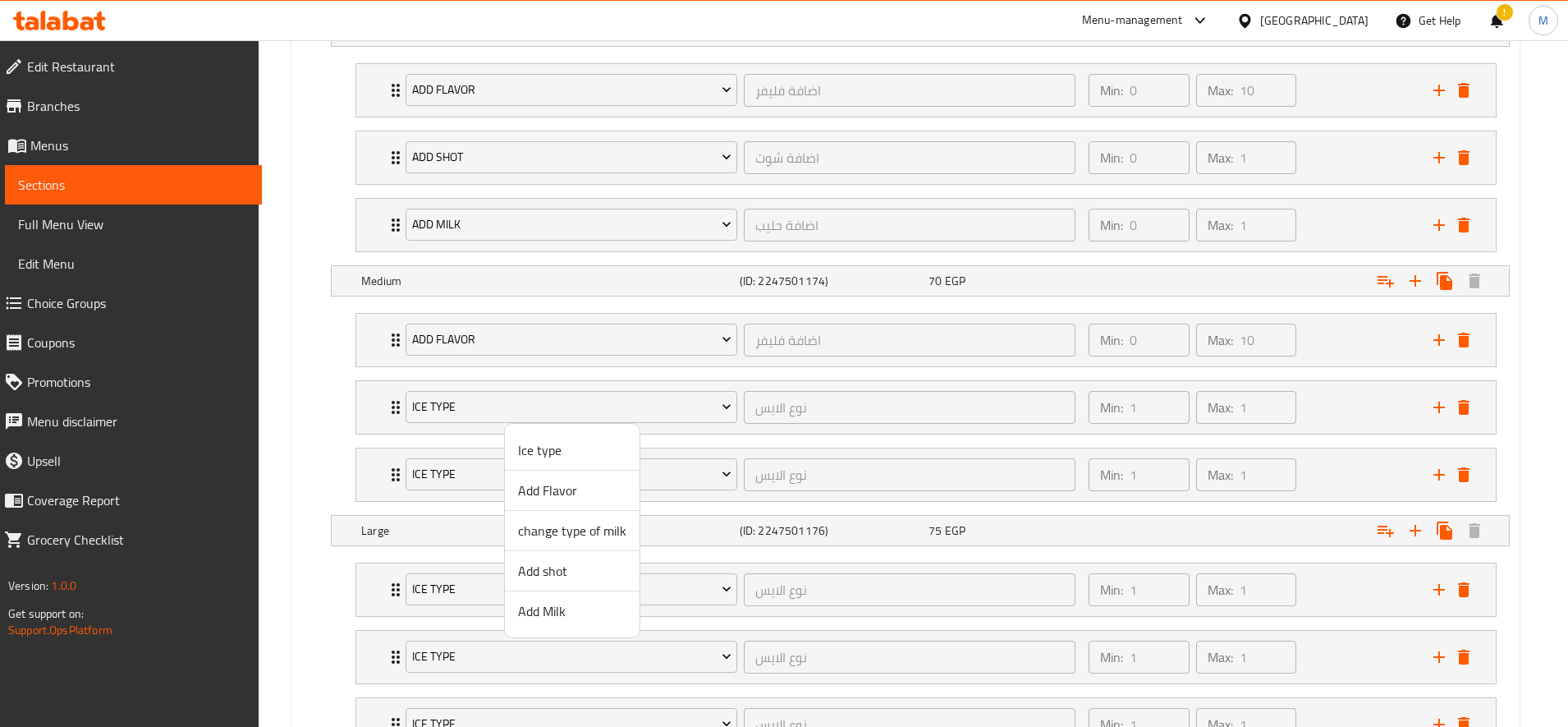
click at [579, 568] on span "Add shot" at bounding box center [572, 570] width 108 height 19
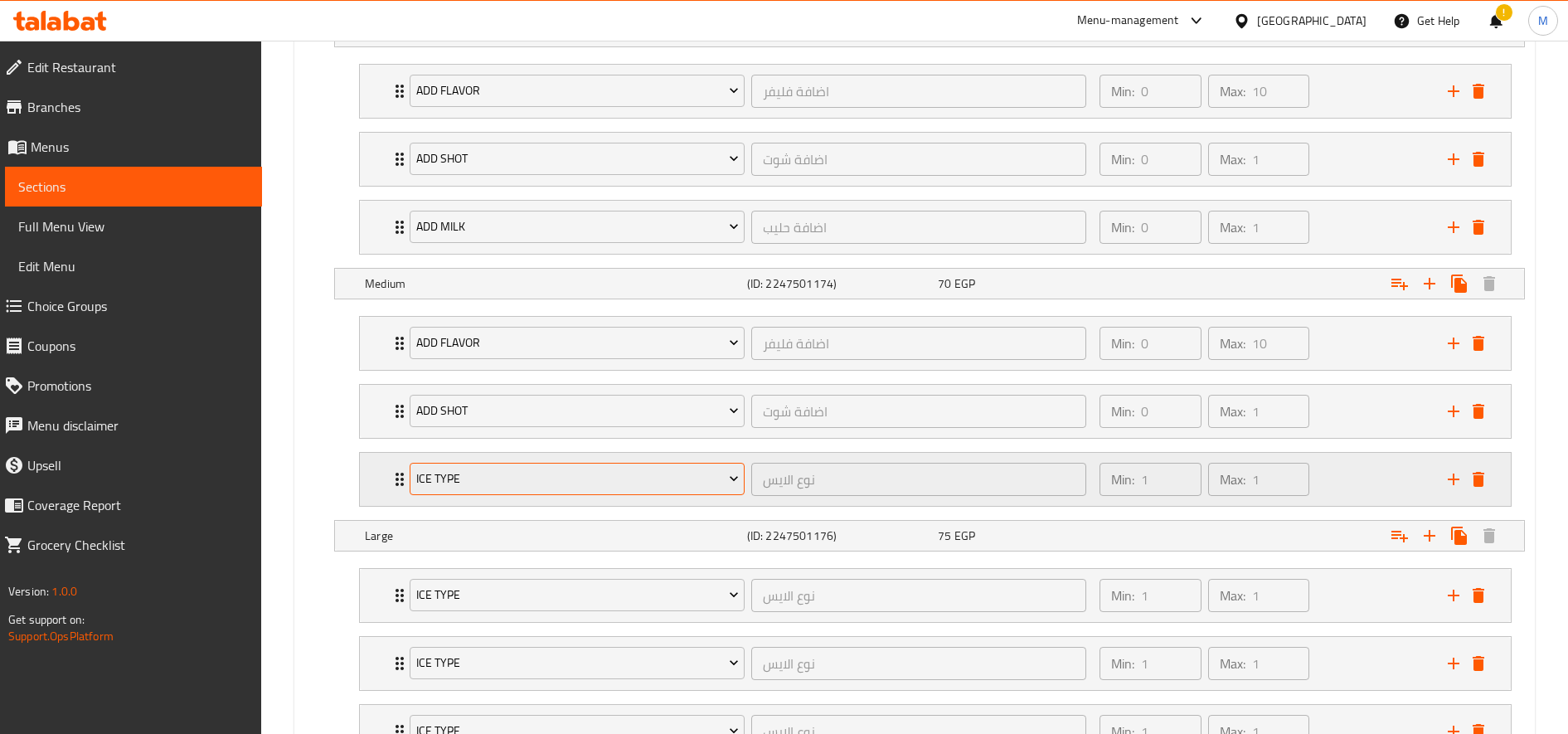
click at [574, 473] on span "Ice type" at bounding box center [578, 479] width 322 height 20
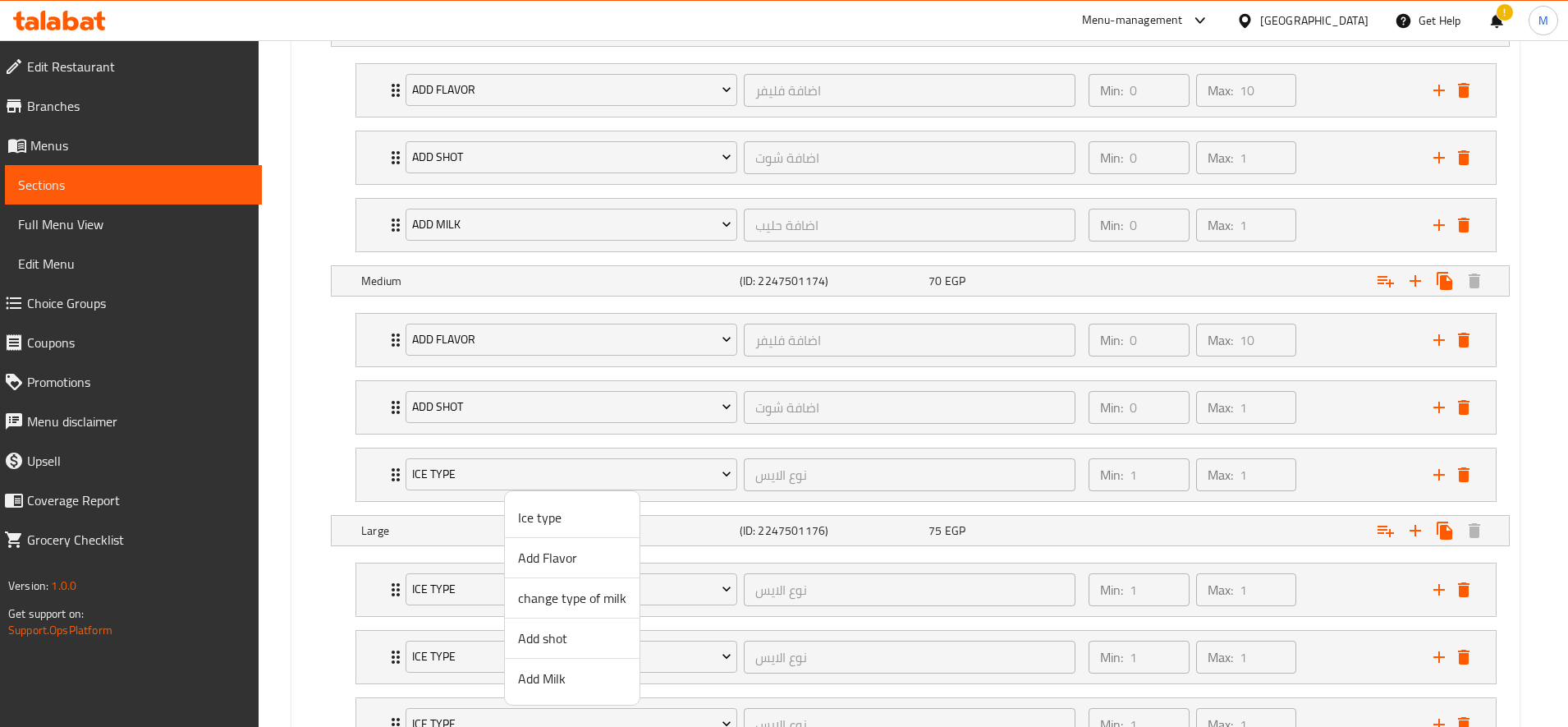
click at [586, 673] on span "Add Milk" at bounding box center [572, 677] width 108 height 19
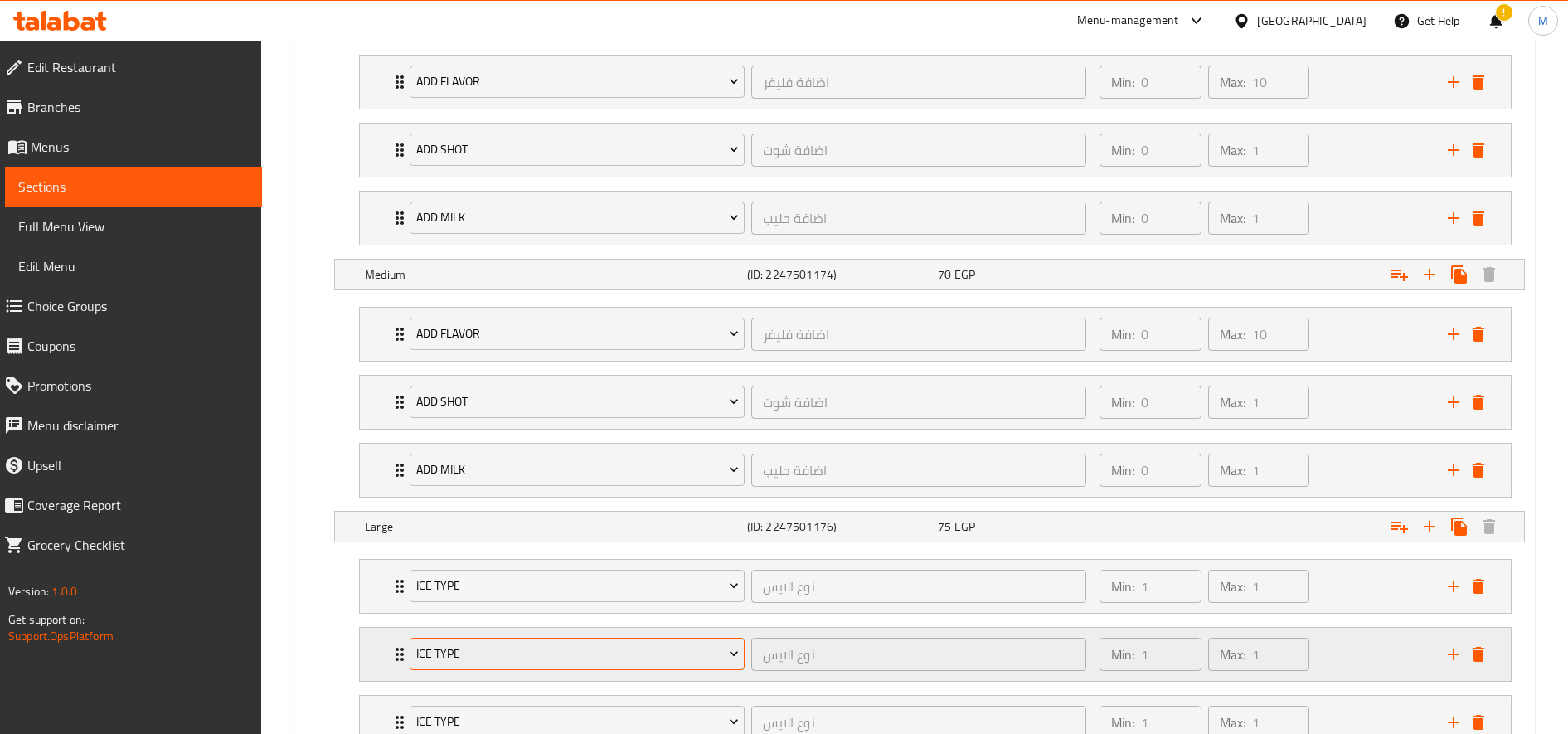
scroll to position [1159, 0]
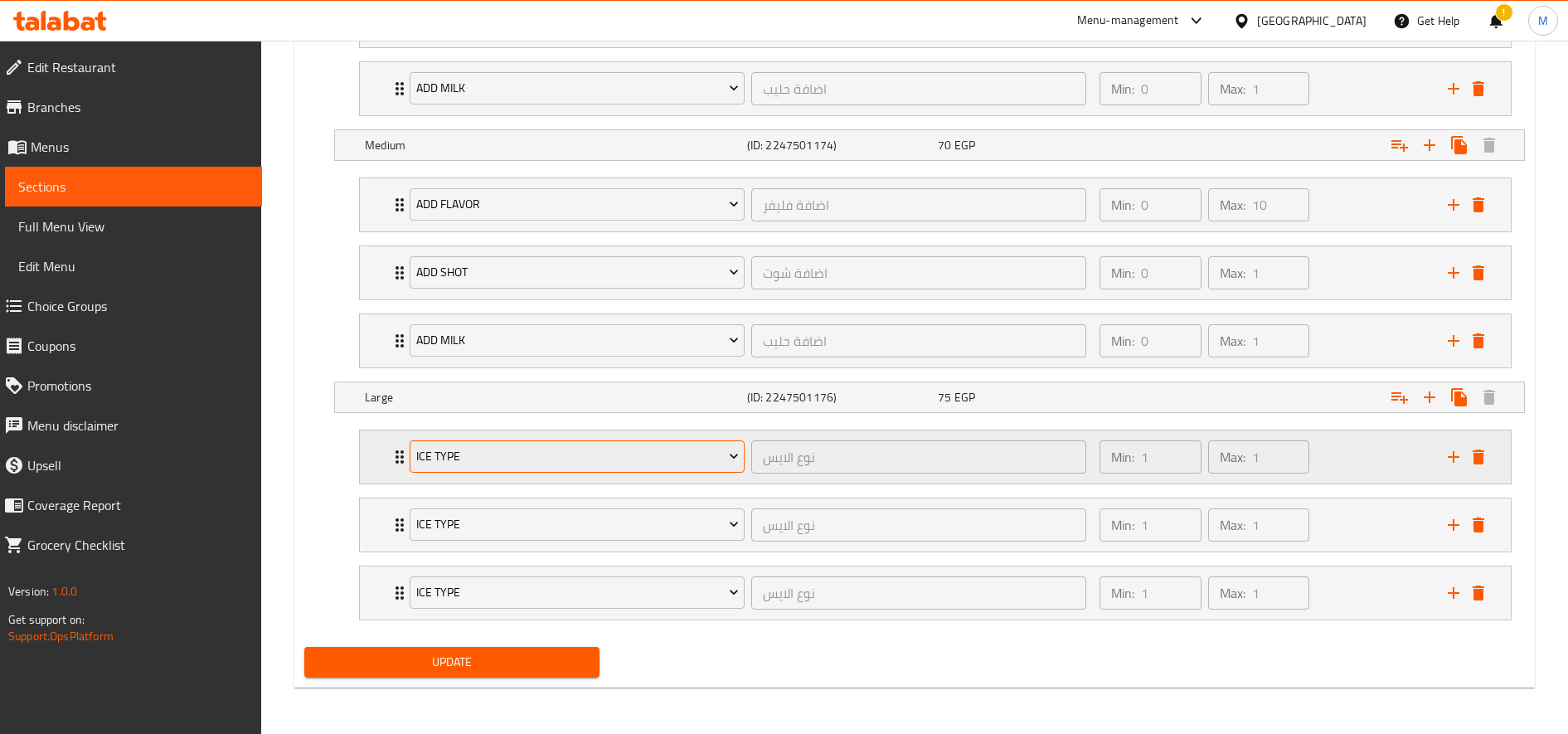
click at [556, 454] on span "Ice type" at bounding box center [578, 456] width 322 height 20
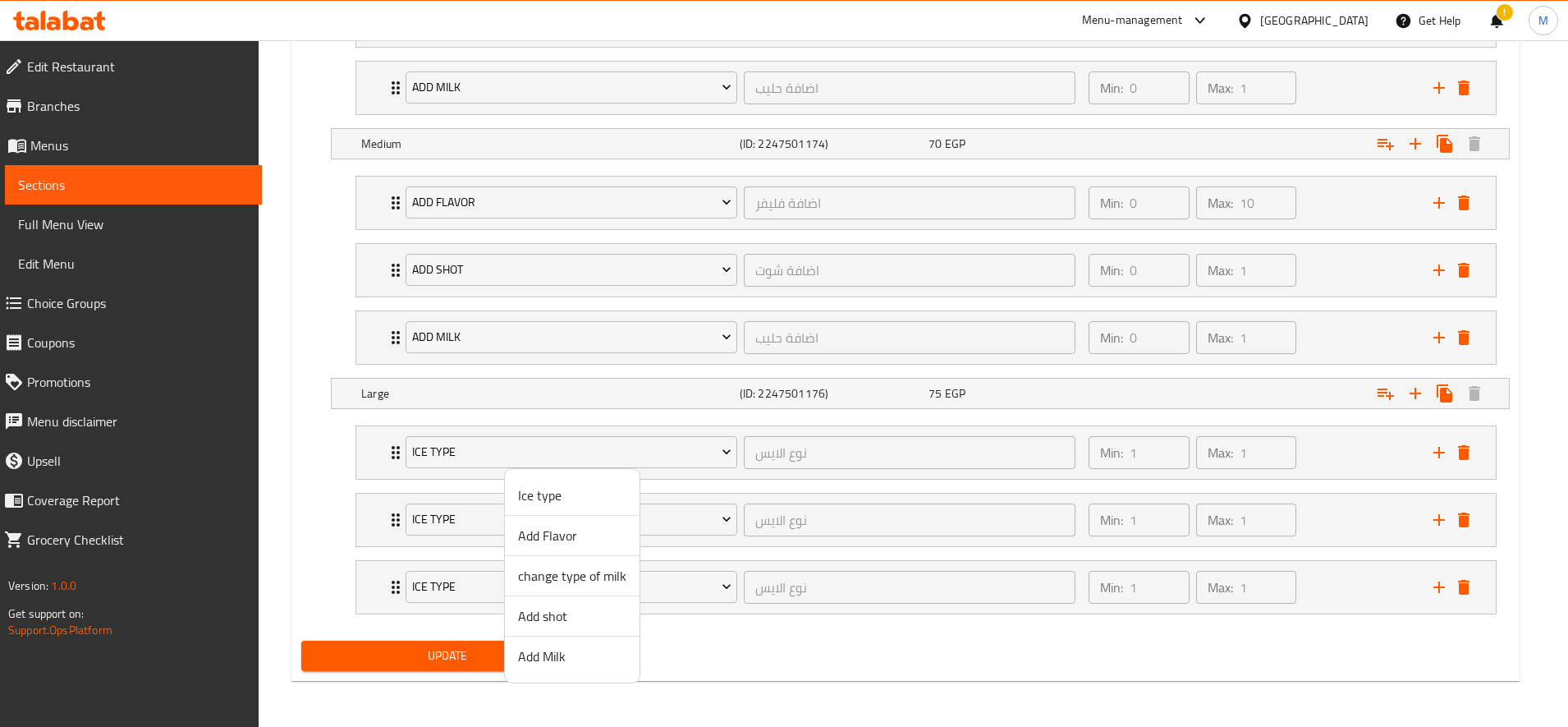
click at [581, 538] on span "Add Flavor" at bounding box center [572, 534] width 108 height 19
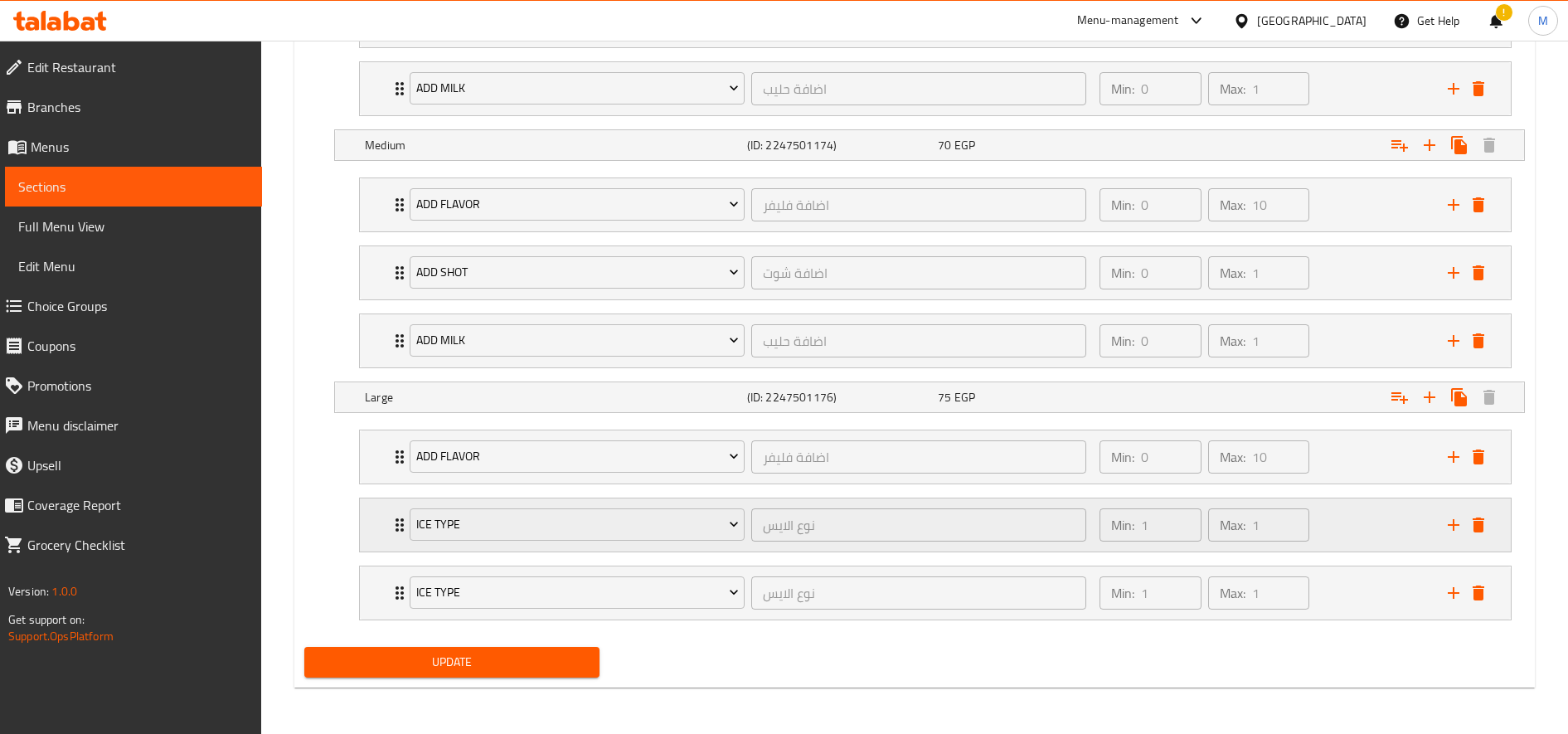
click at [550, 505] on div "Ice type" at bounding box center [577, 525] width 342 height 40
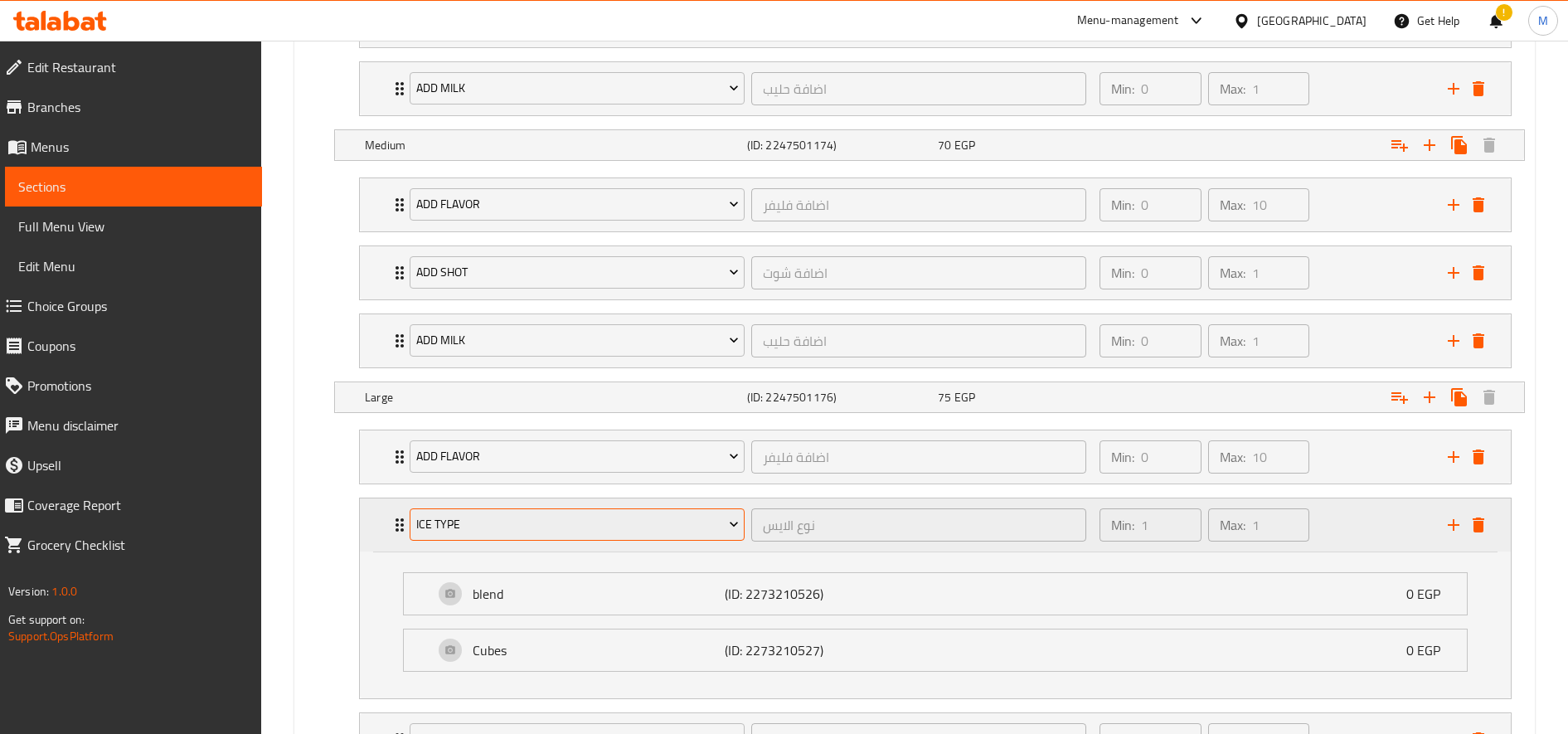
click at [570, 516] on span "Ice type" at bounding box center [578, 524] width 322 height 20
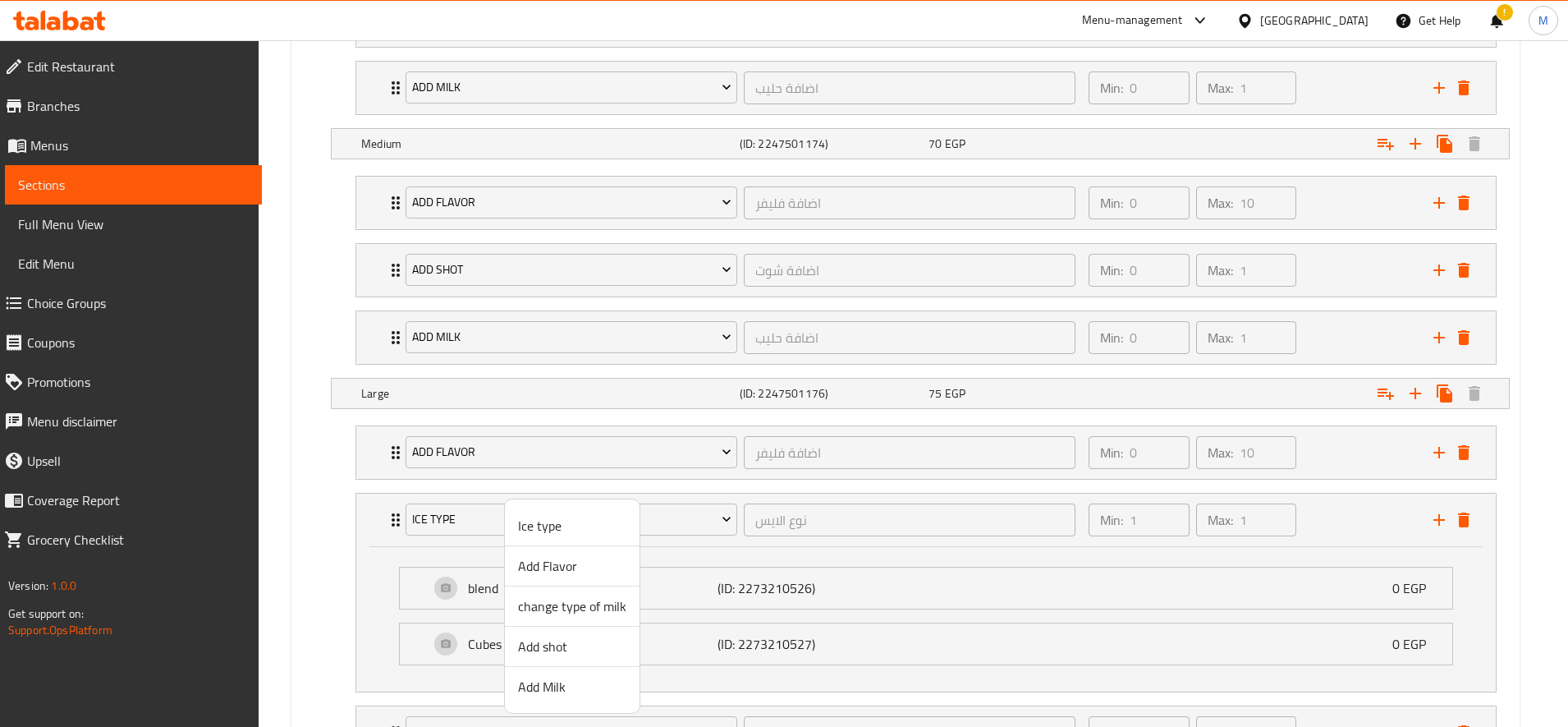
click at [579, 639] on span "Add shot" at bounding box center [572, 645] width 108 height 19
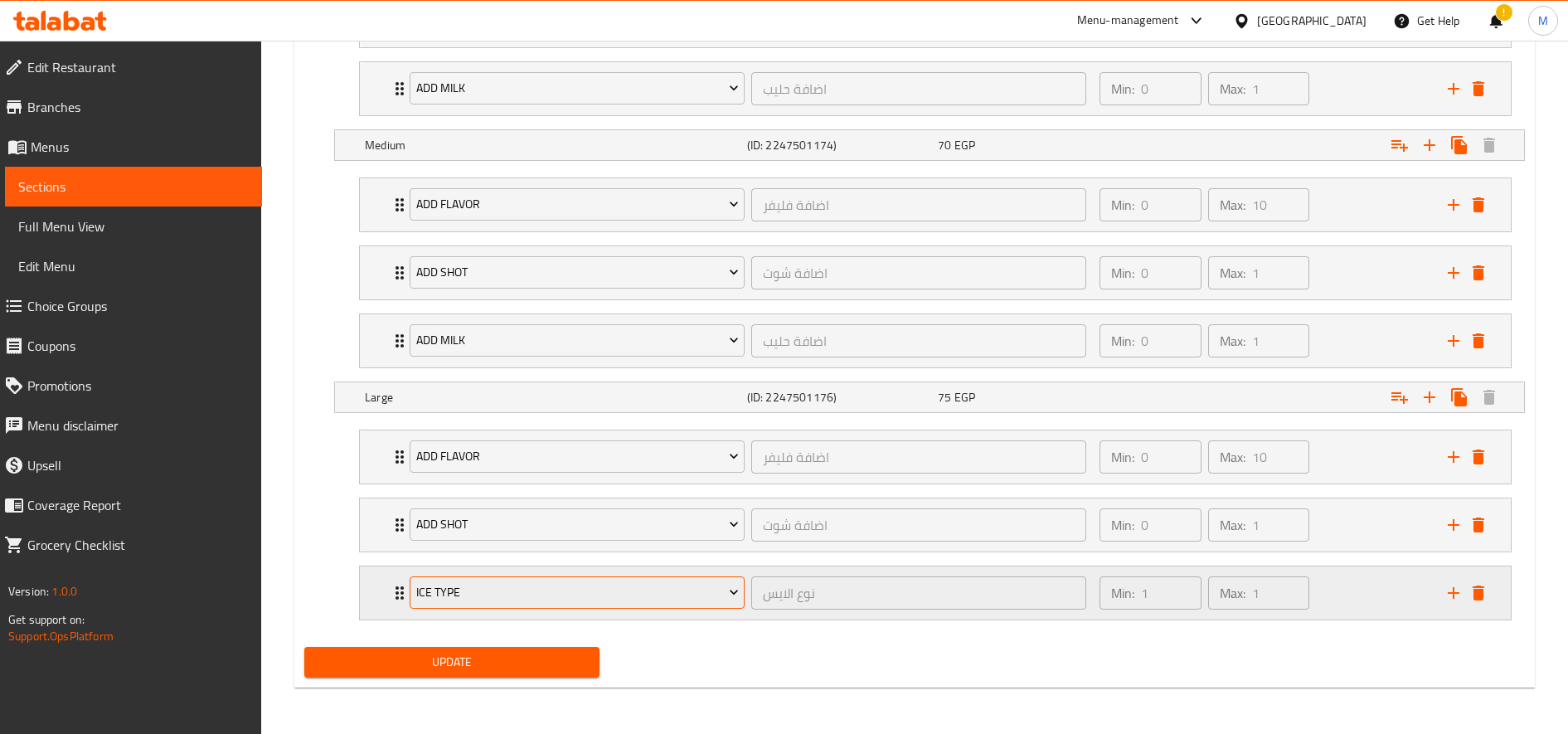
click at [555, 601] on span "Ice type" at bounding box center [578, 592] width 322 height 20
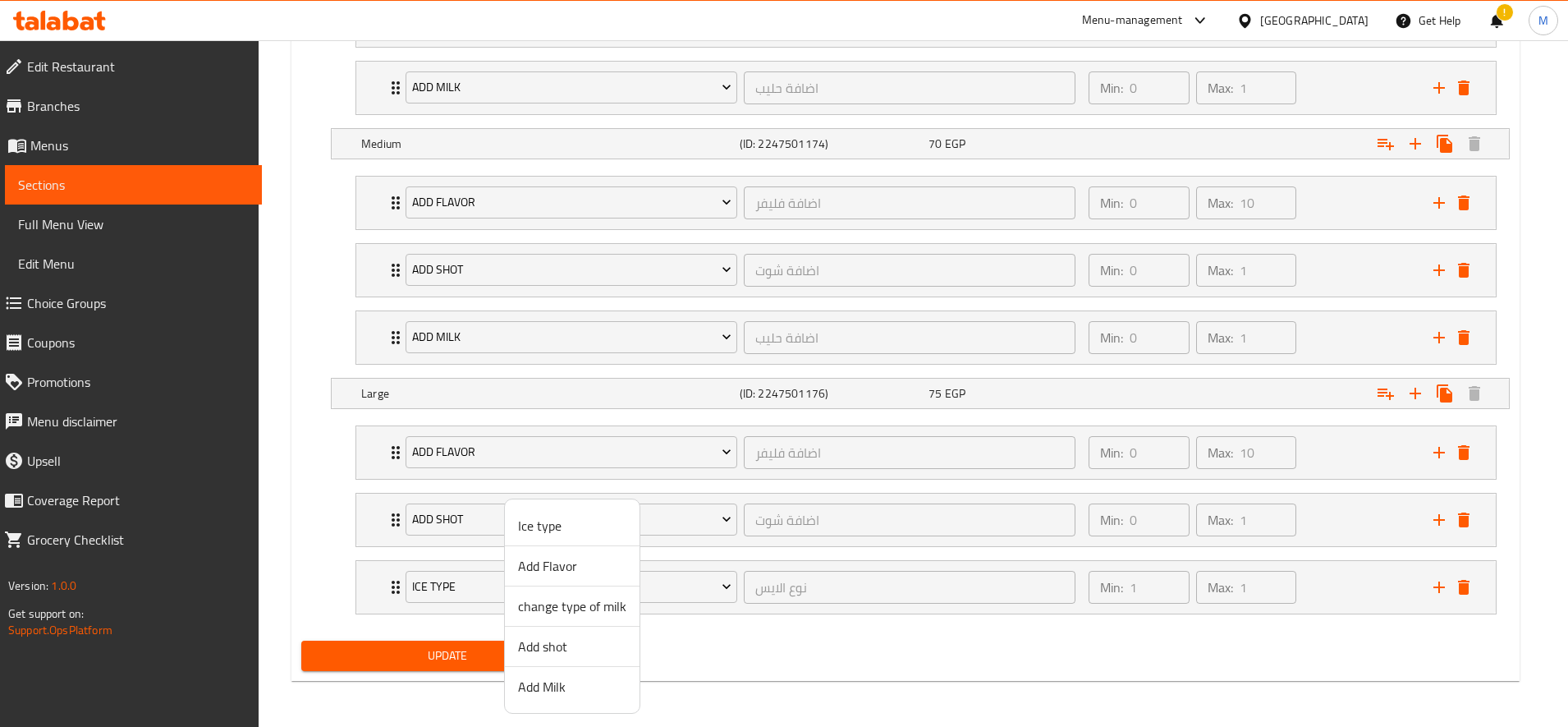
drag, startPoint x: 568, startPoint y: 690, endPoint x: 556, endPoint y: 664, distance: 28.6
click at [567, 691] on span "Add Milk" at bounding box center [572, 686] width 108 height 19
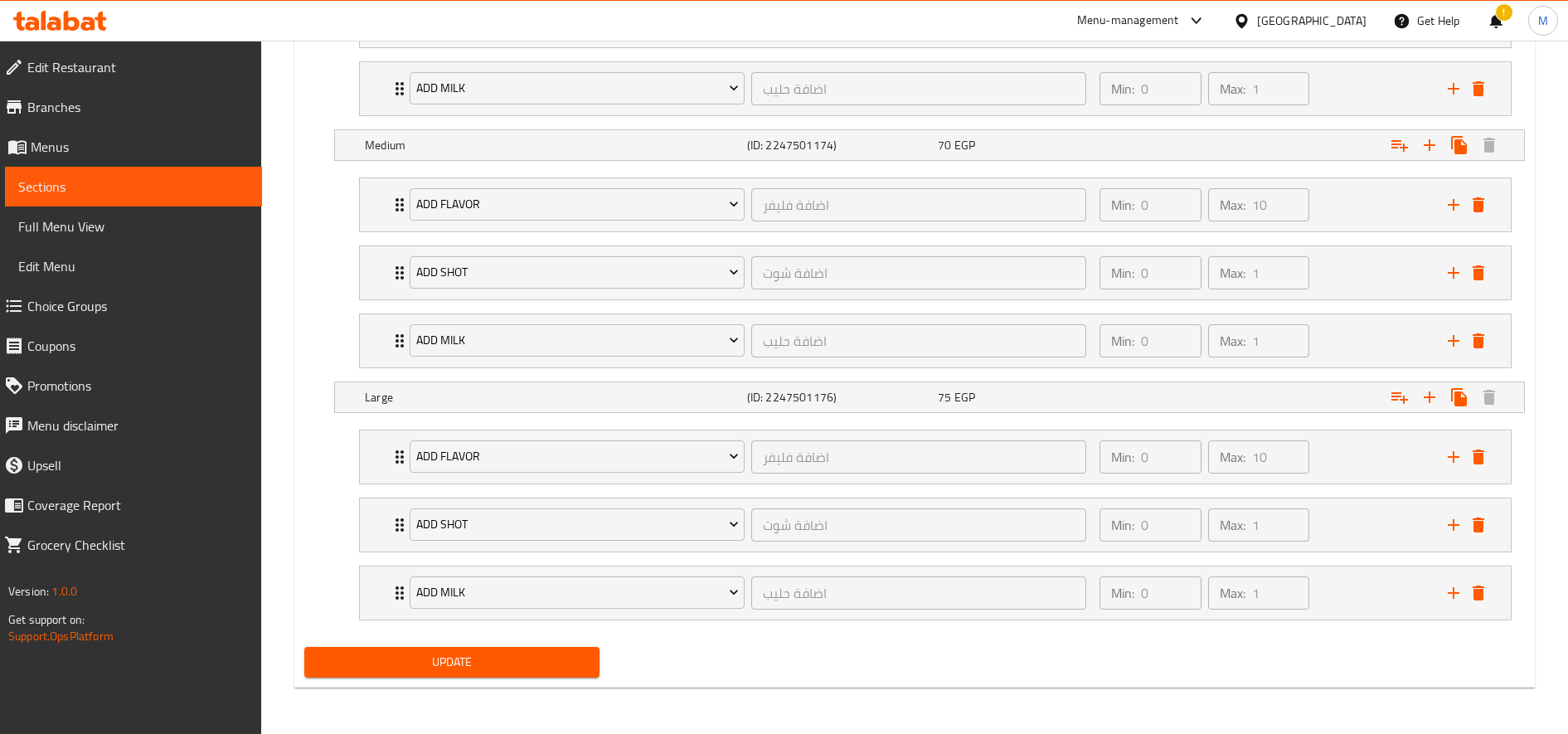
click at [494, 656] on span "Update" at bounding box center [452, 662] width 268 height 20
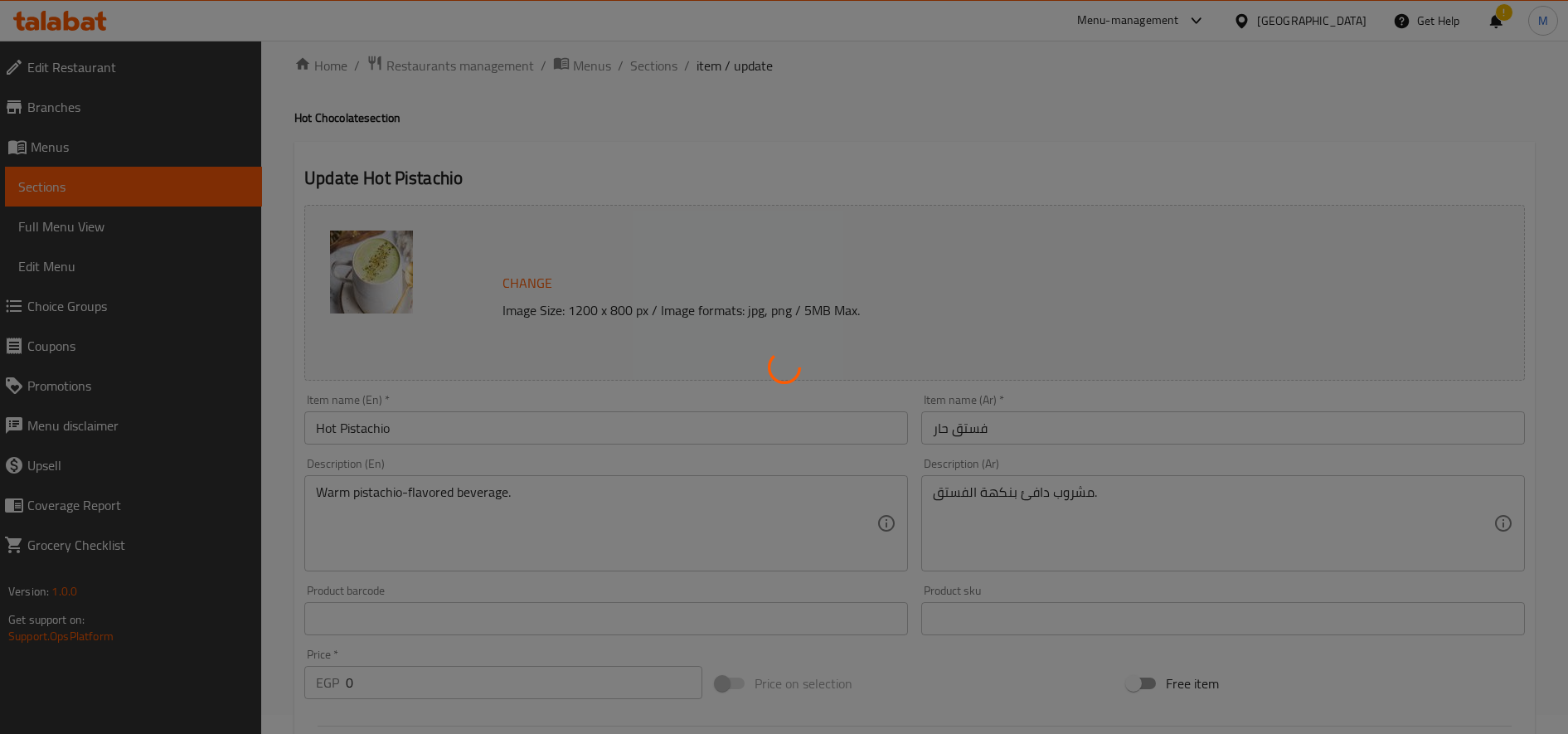
scroll to position [0, 0]
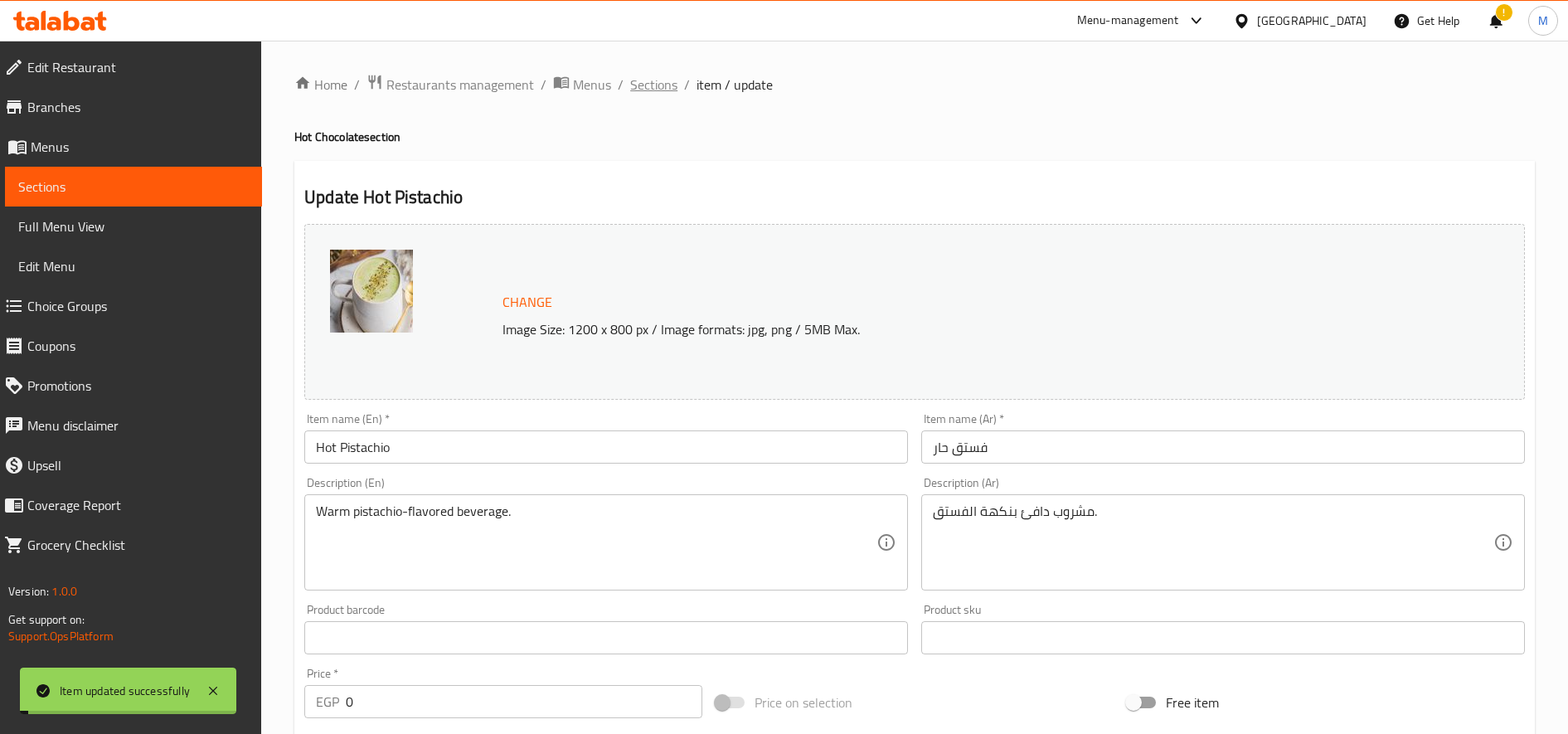
click at [652, 82] on span "Sections" at bounding box center [653, 84] width 47 height 19
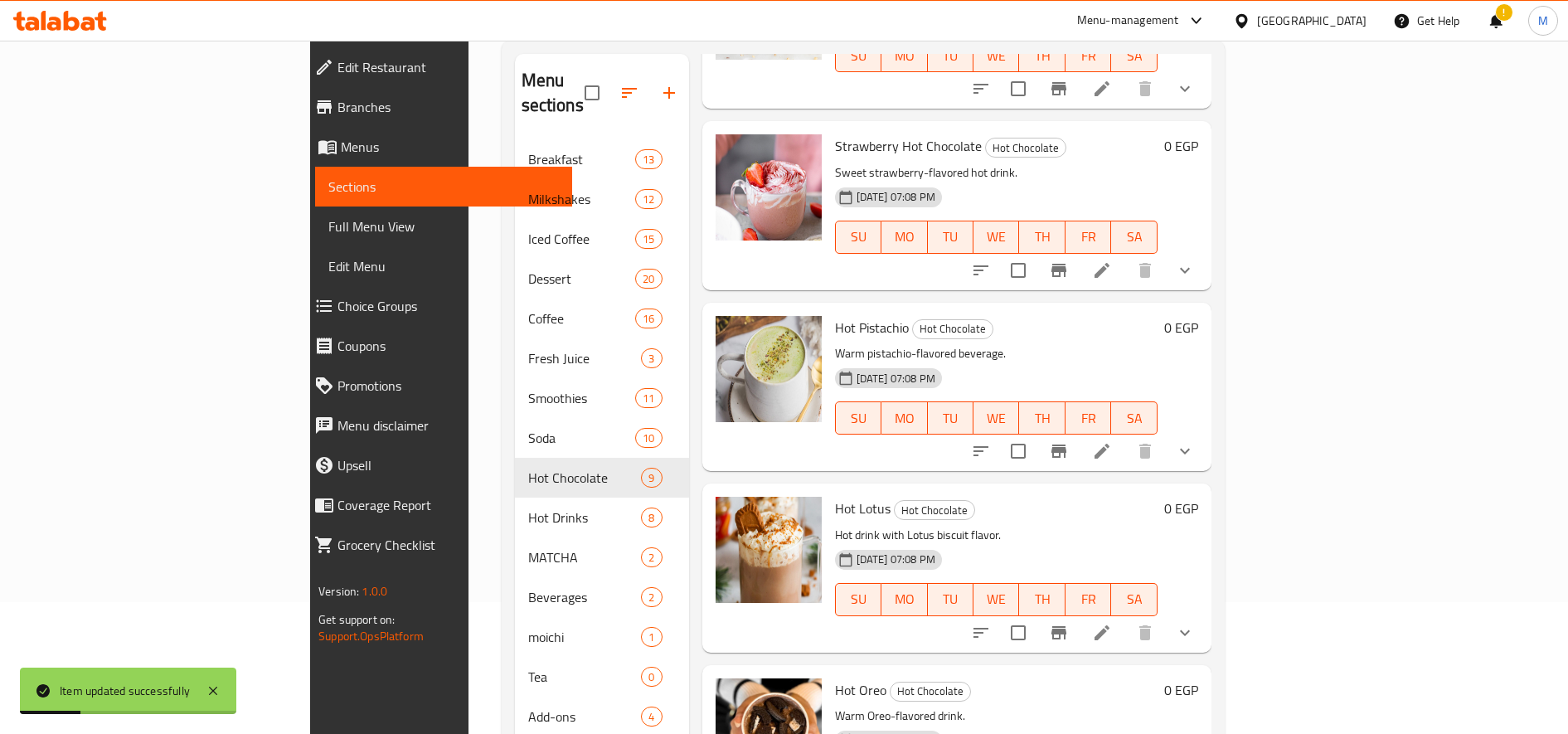
scroll to position [232, 0]
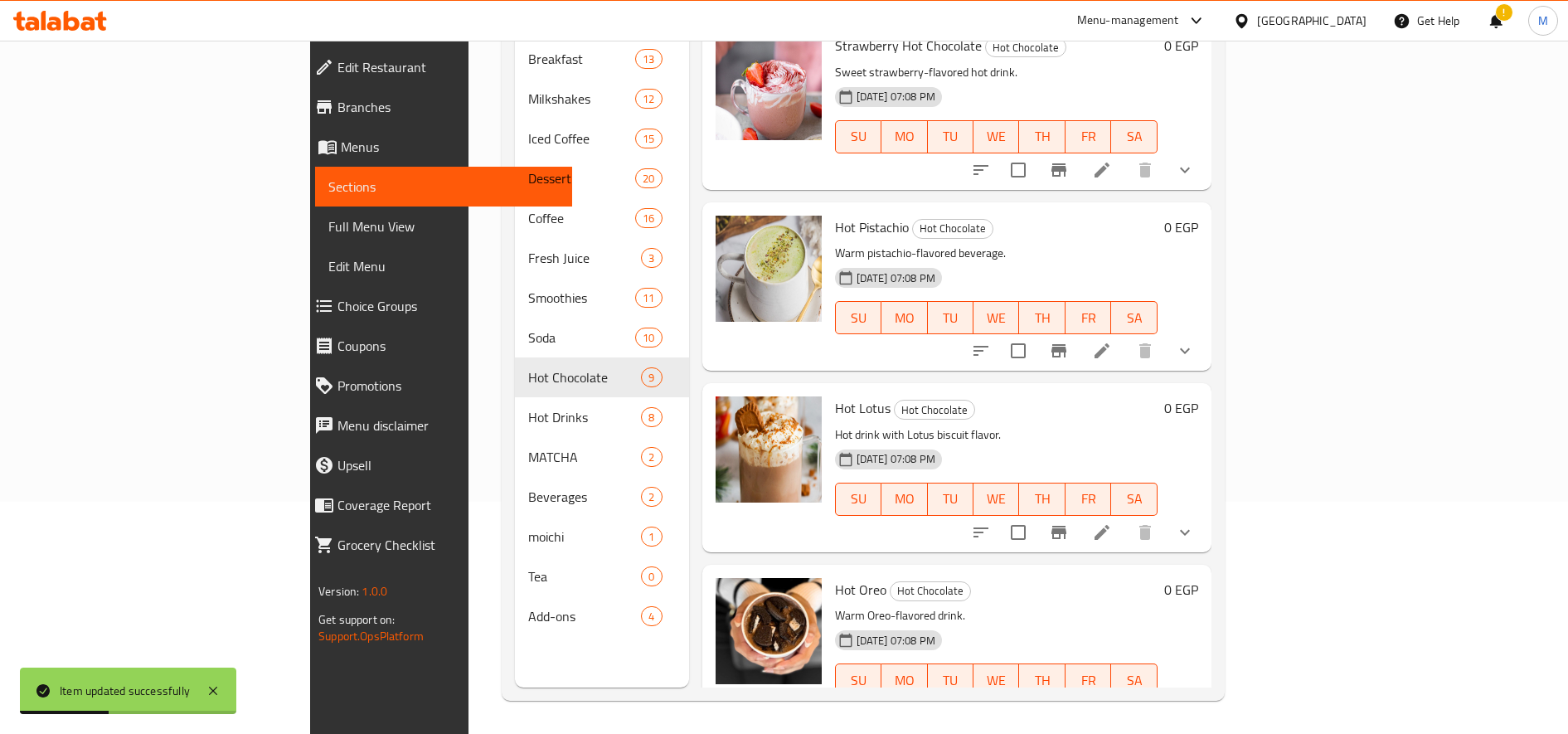
click at [1112, 522] on icon at bounding box center [1101, 531] width 19 height 19
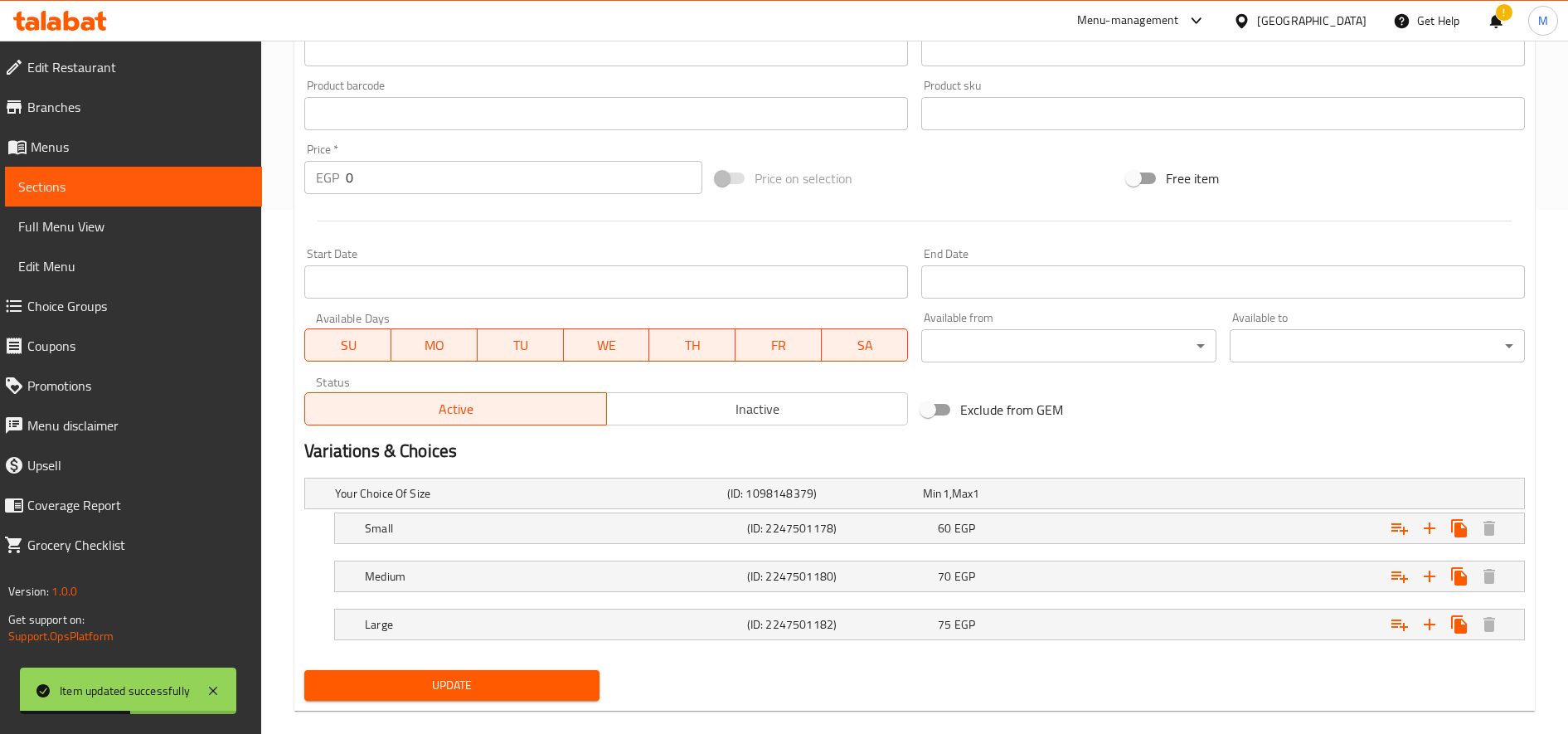
scroll to position [547, 0]
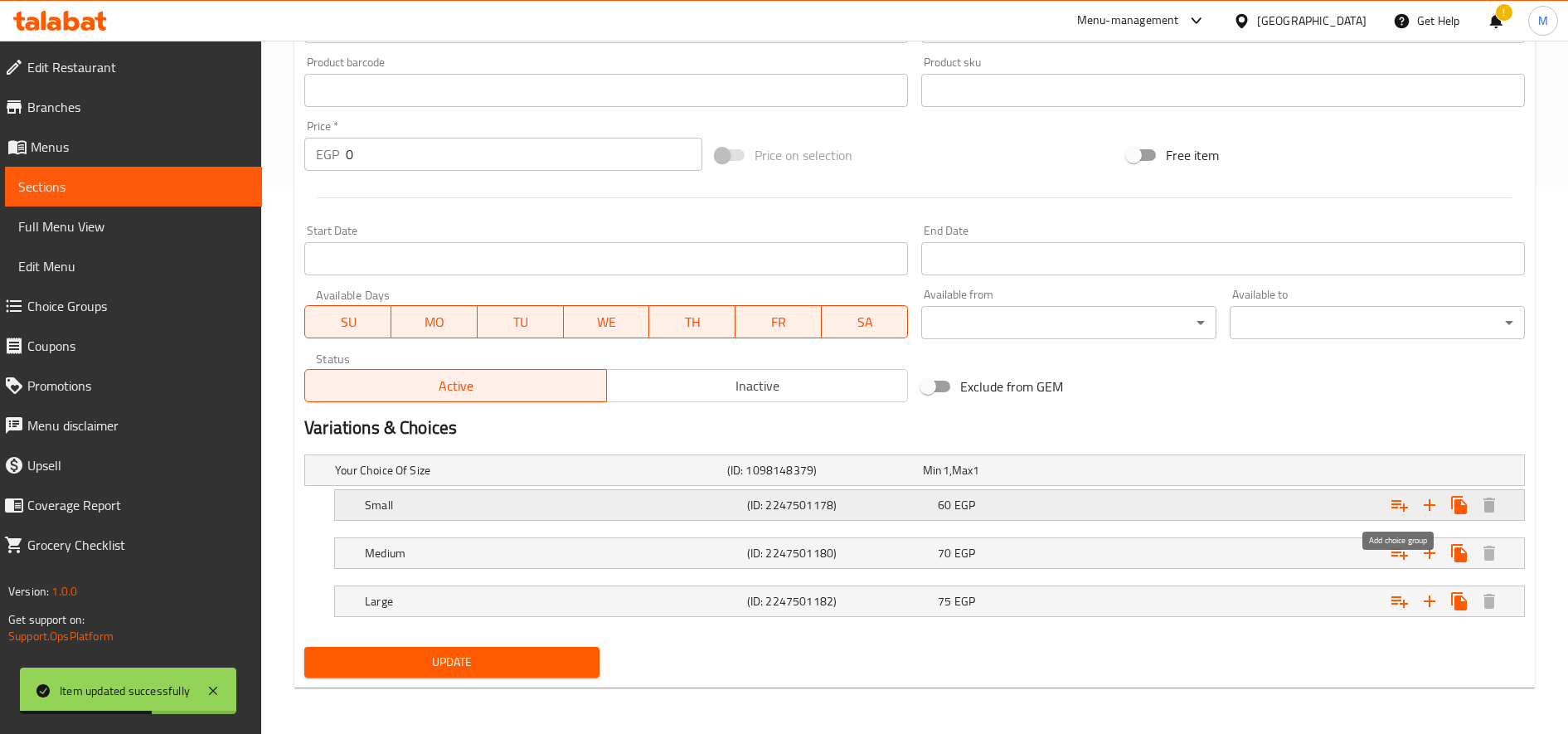
click at [1399, 497] on icon "Expand" at bounding box center [1399, 504] width 19 height 19
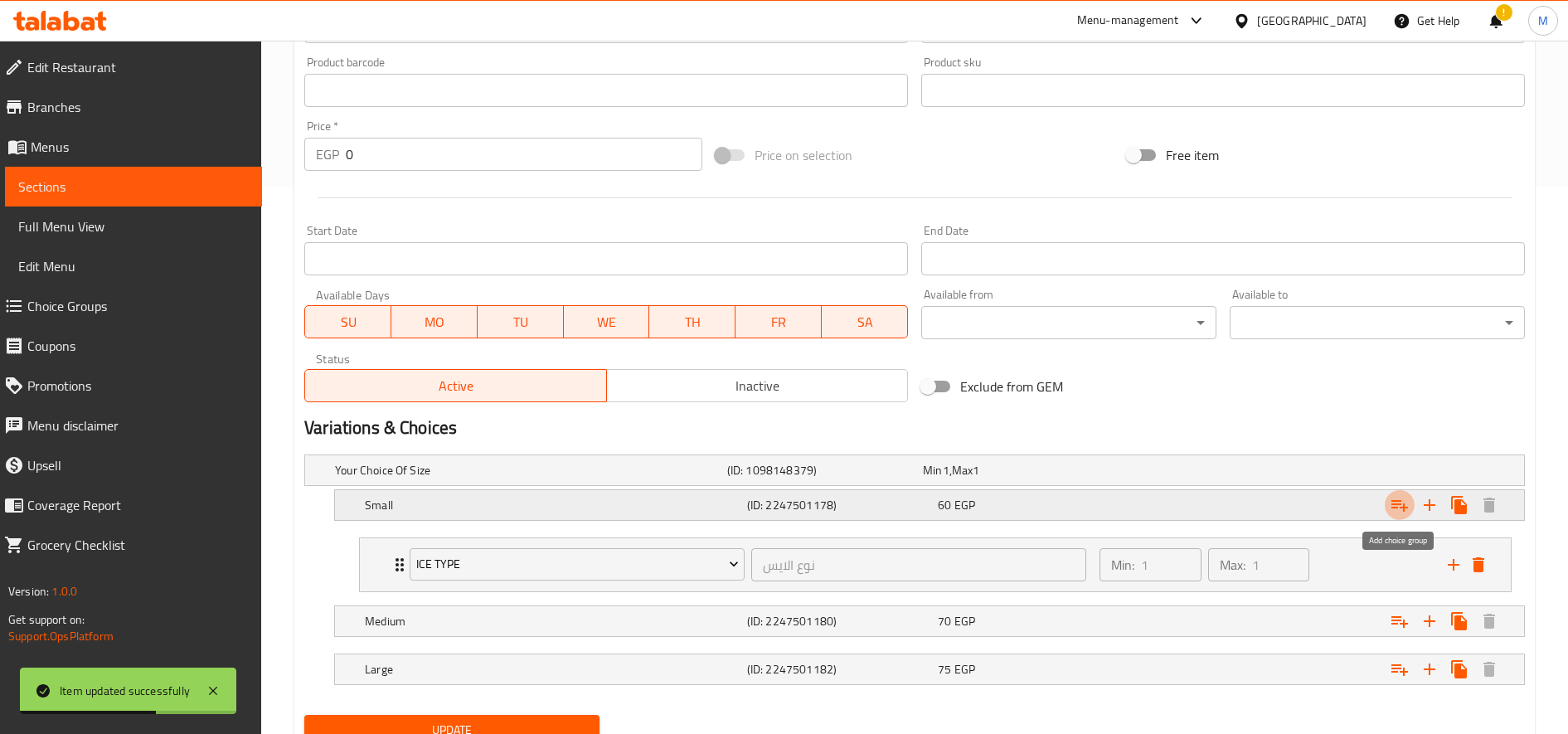
click at [1399, 497] on icon "Expand" at bounding box center [1399, 504] width 19 height 19
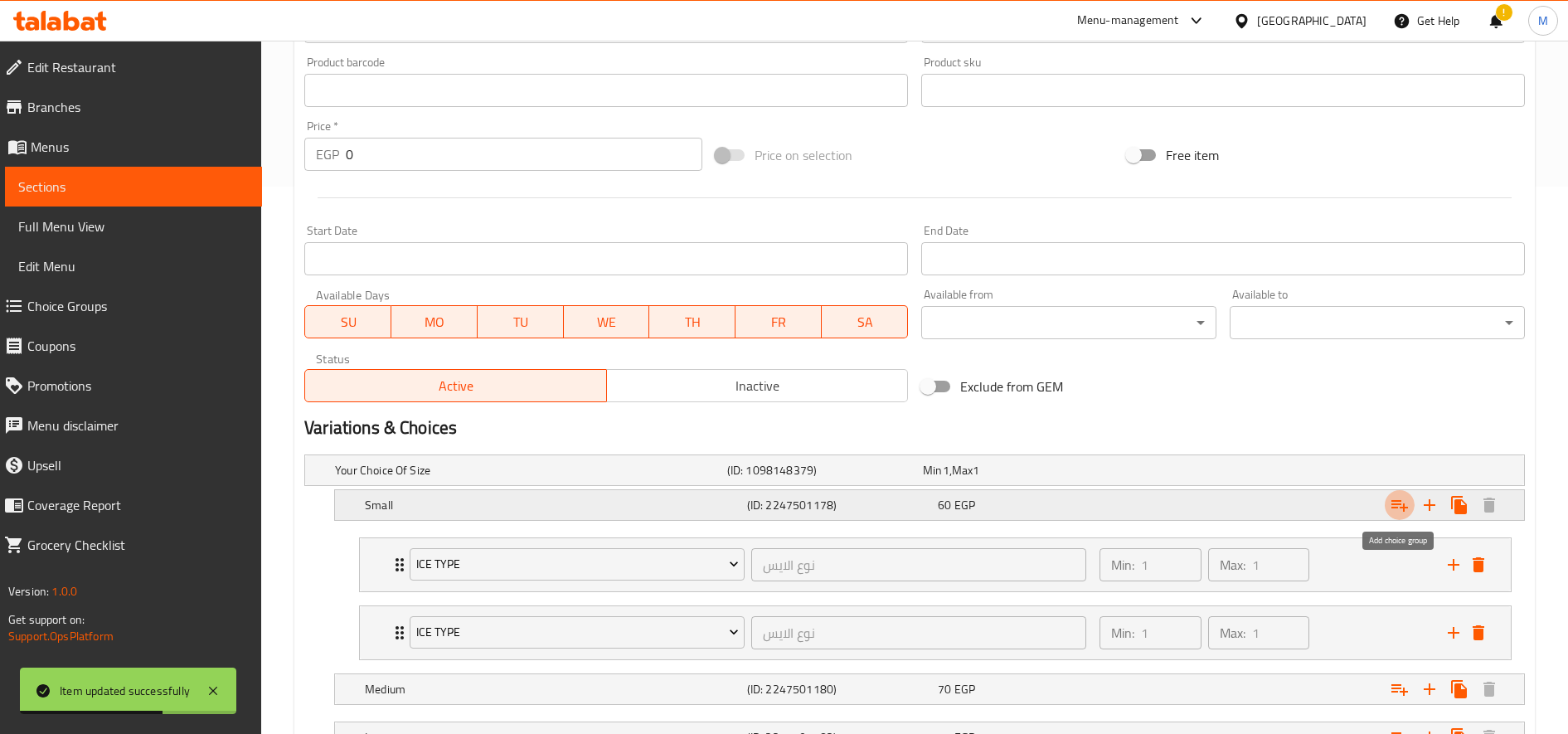
click at [1399, 497] on icon "Expand" at bounding box center [1399, 504] width 19 height 19
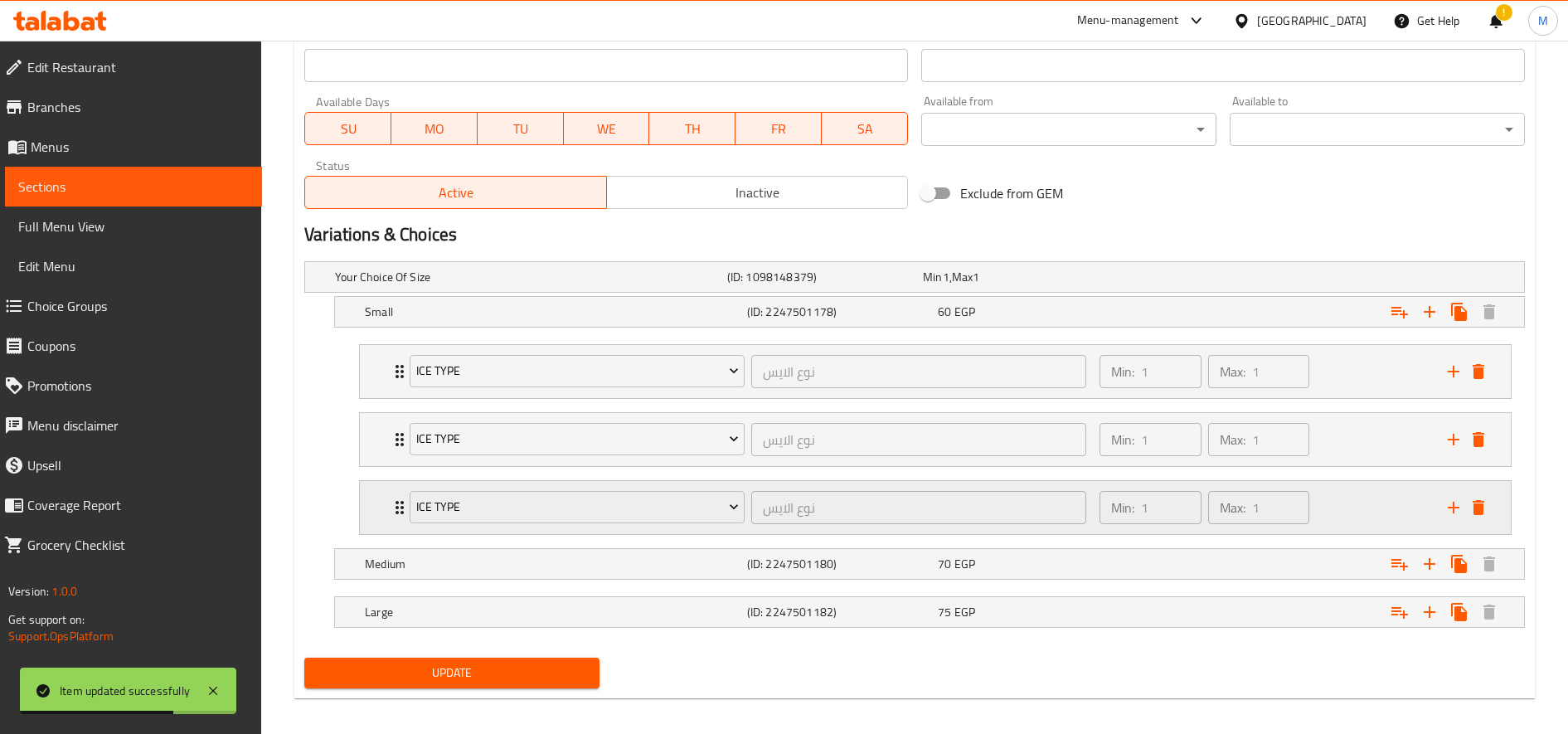
scroll to position [752, 0]
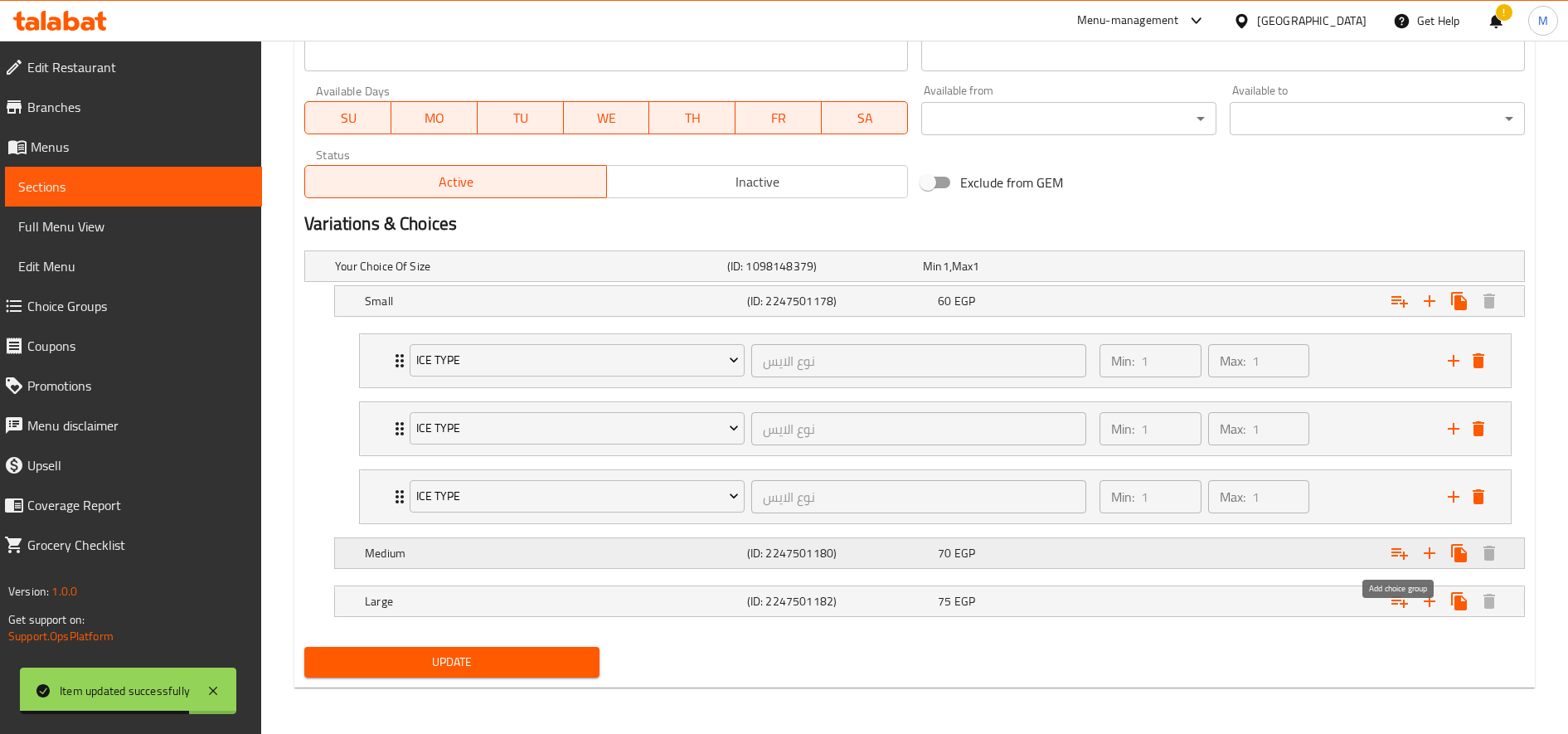
click at [1409, 550] on button "Expand" at bounding box center [1400, 553] width 30 height 30
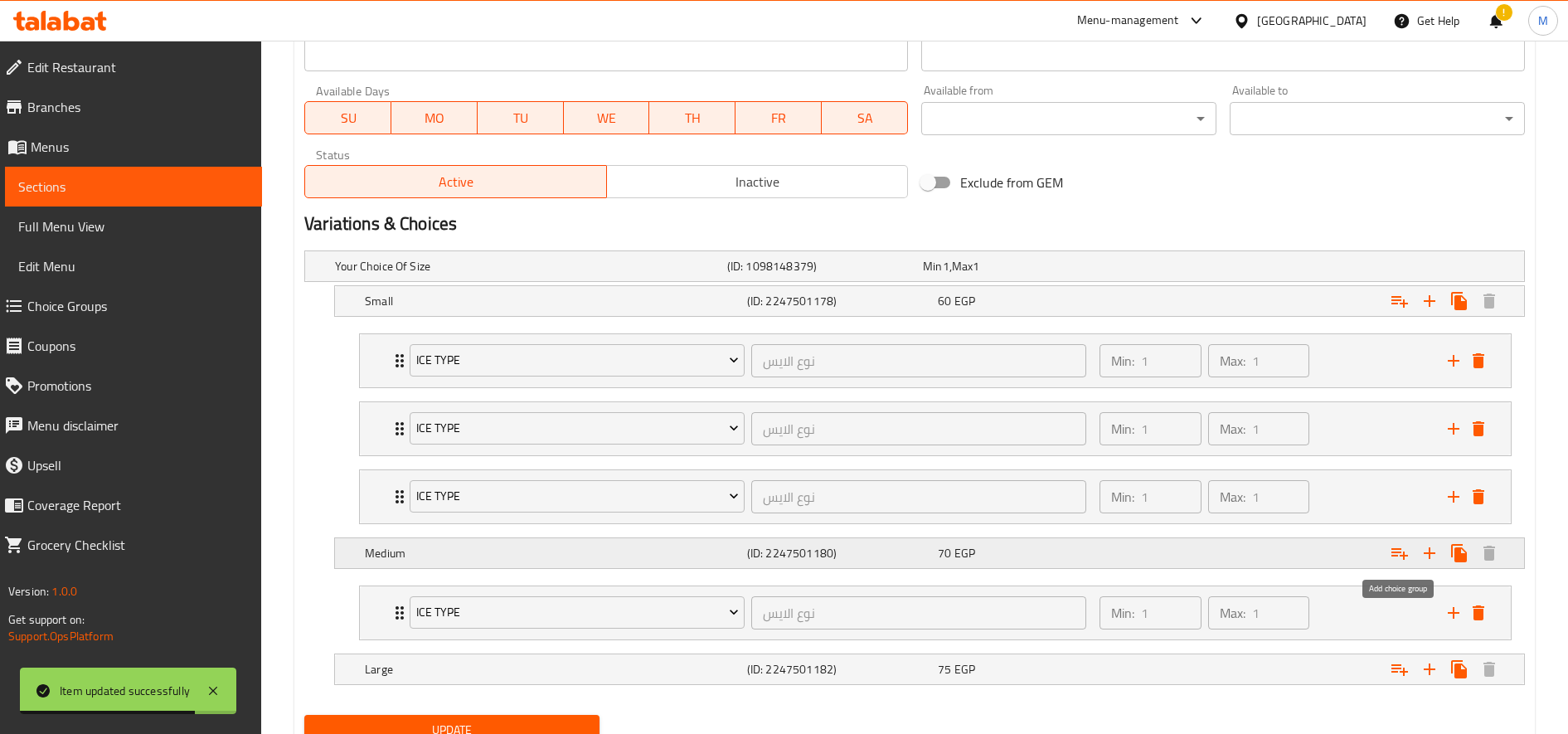
click at [1409, 550] on icon "Expand" at bounding box center [1399, 553] width 19 height 19
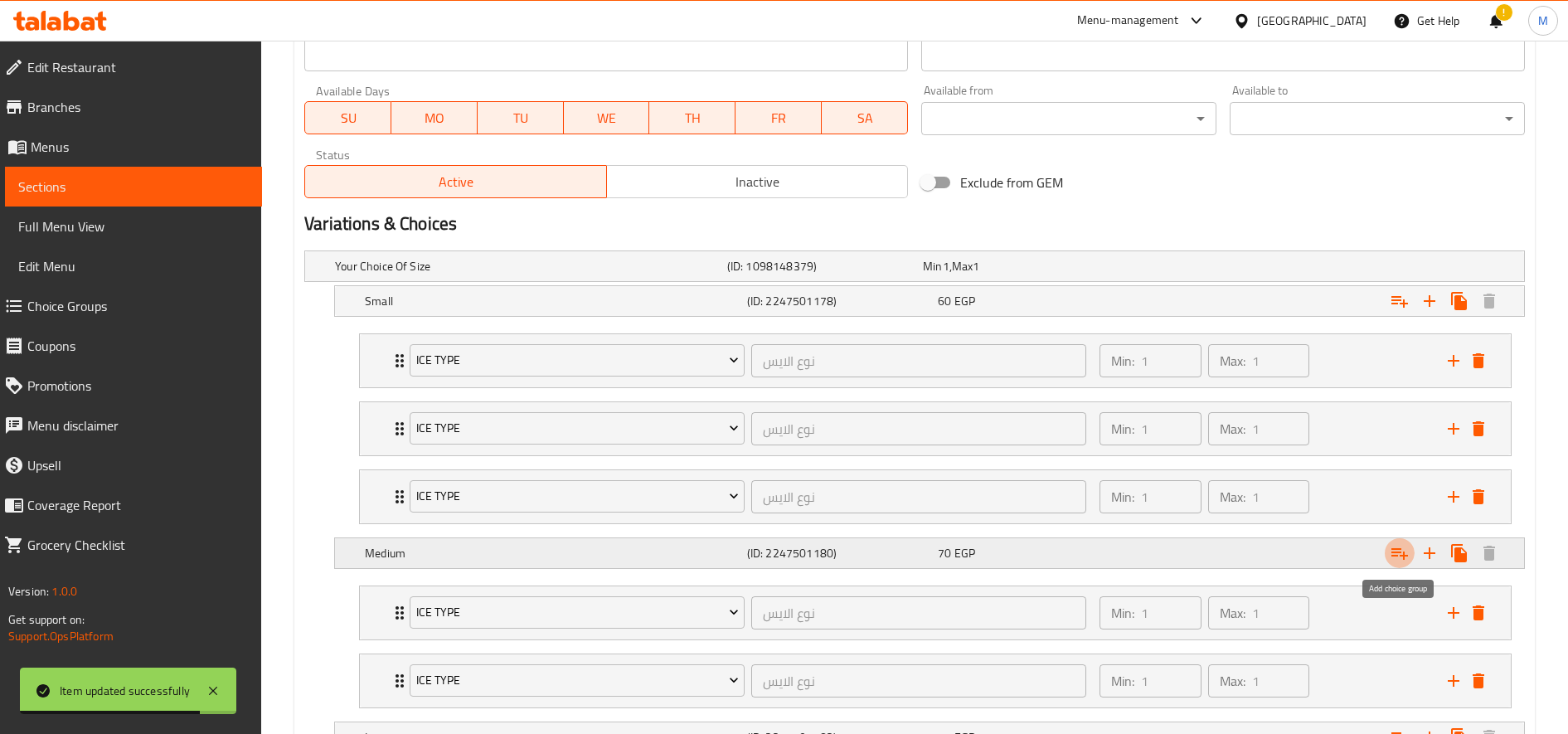
click at [1409, 550] on icon "Expand" at bounding box center [1399, 553] width 19 height 19
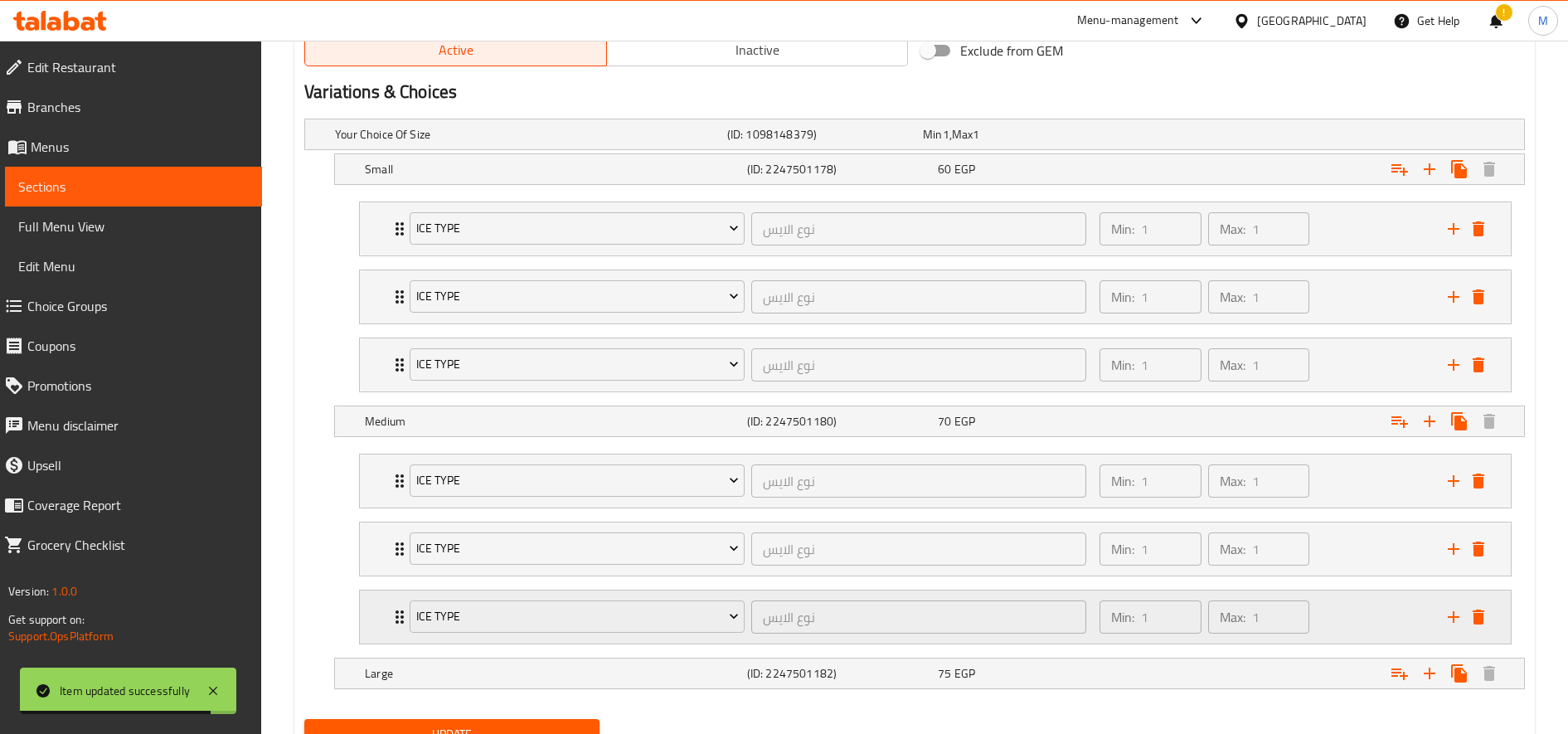
scroll to position [955, 0]
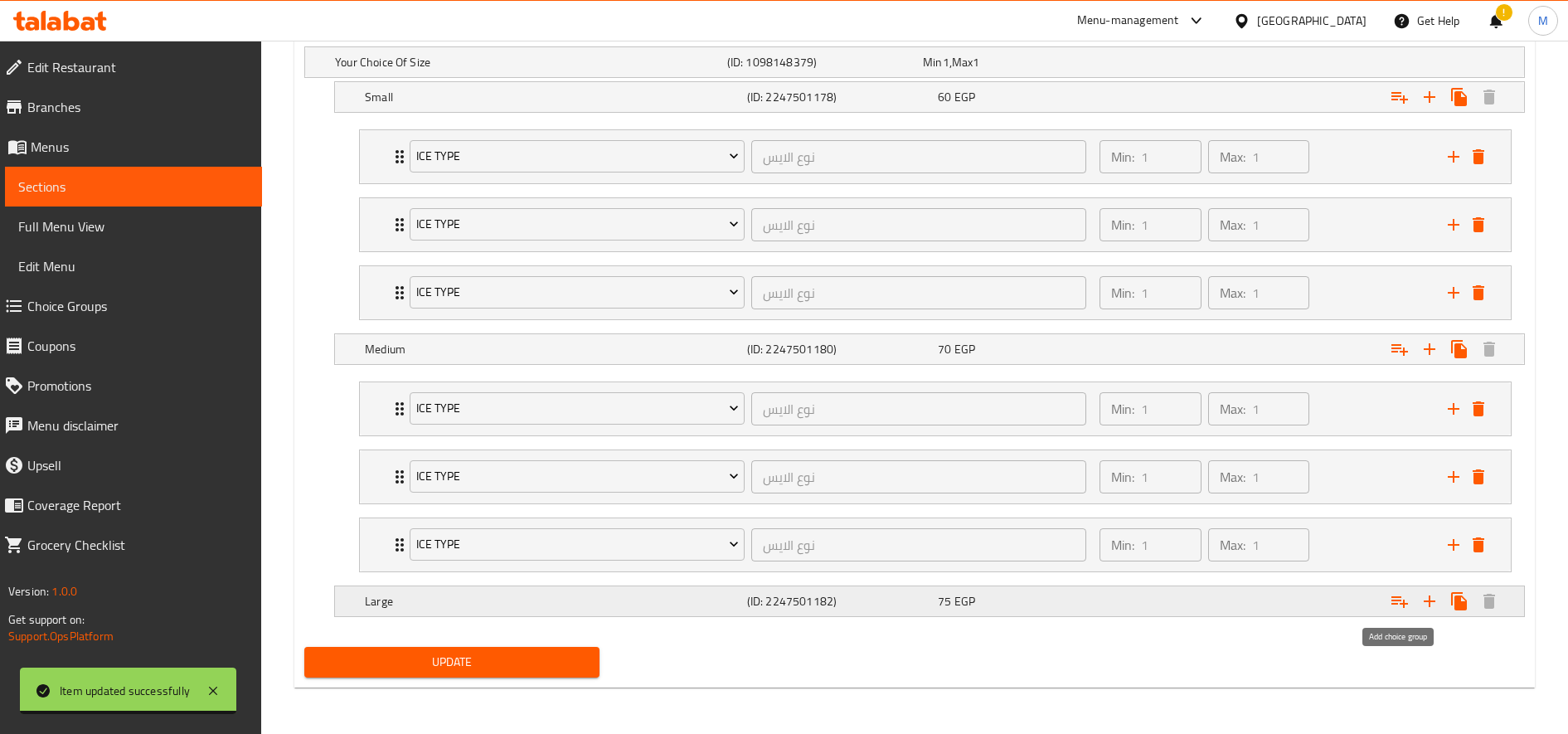
click at [1395, 602] on icon "Expand" at bounding box center [1399, 601] width 19 height 19
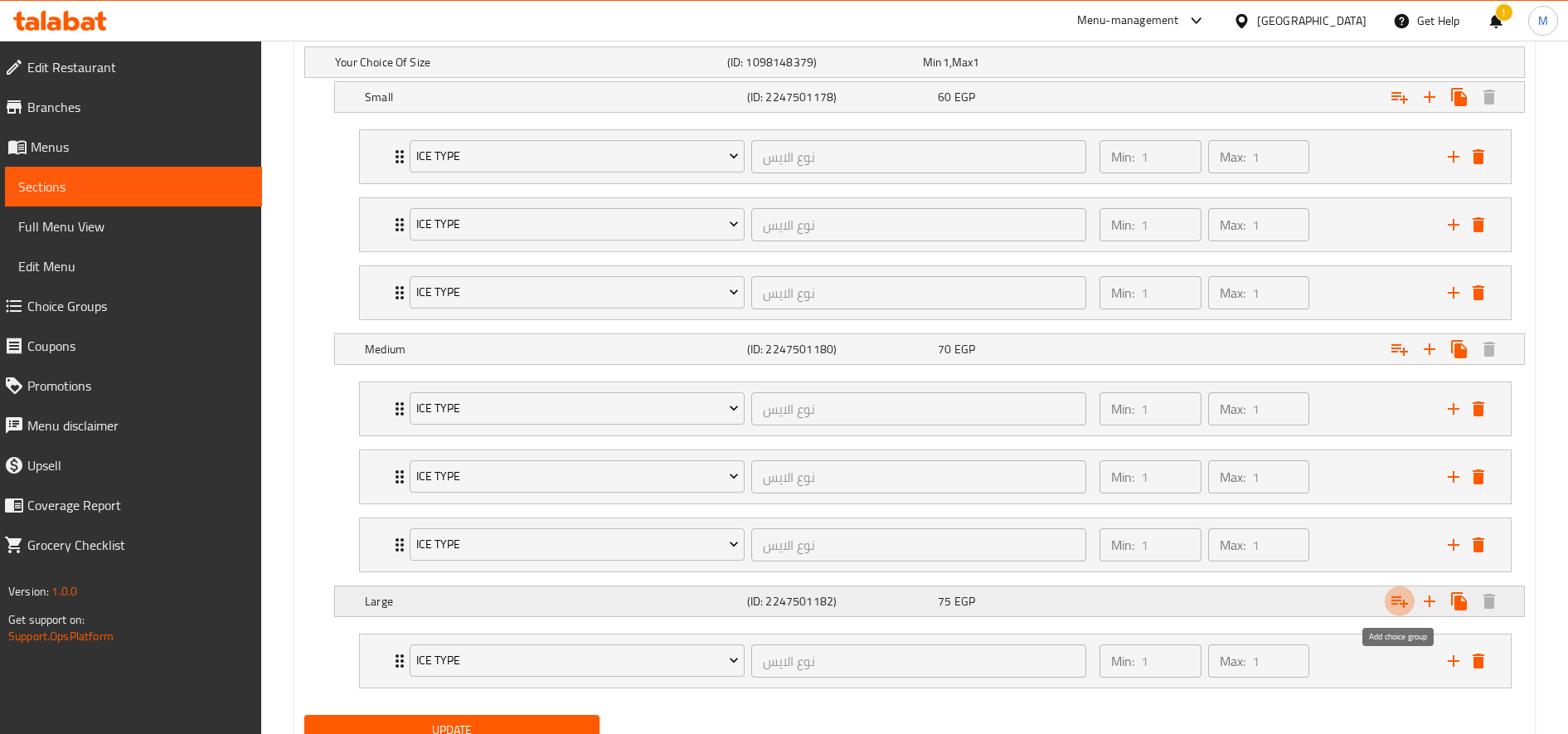
click at [1395, 602] on icon "Expand" at bounding box center [1399, 601] width 19 height 19
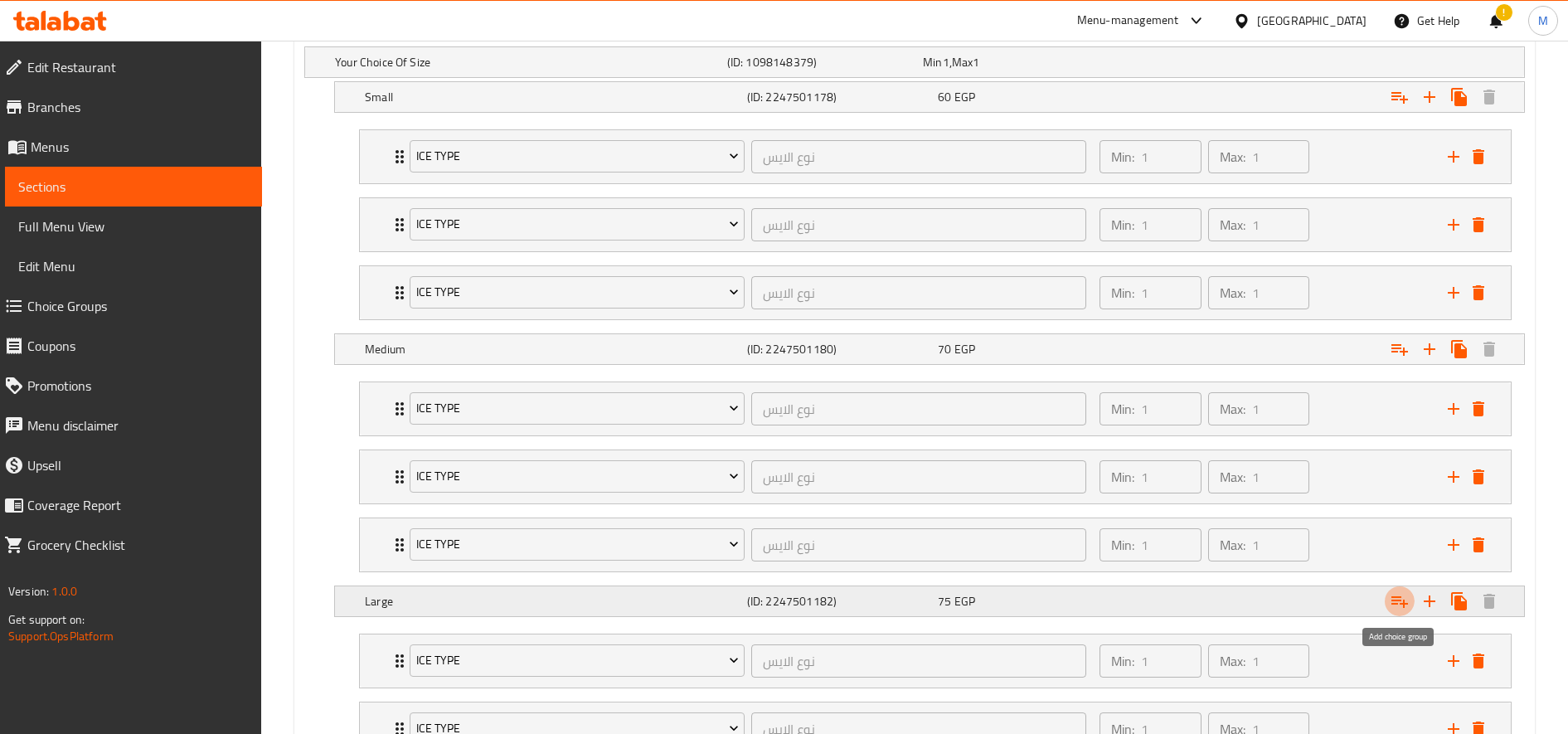
click at [1395, 602] on icon "Expand" at bounding box center [1399, 601] width 19 height 19
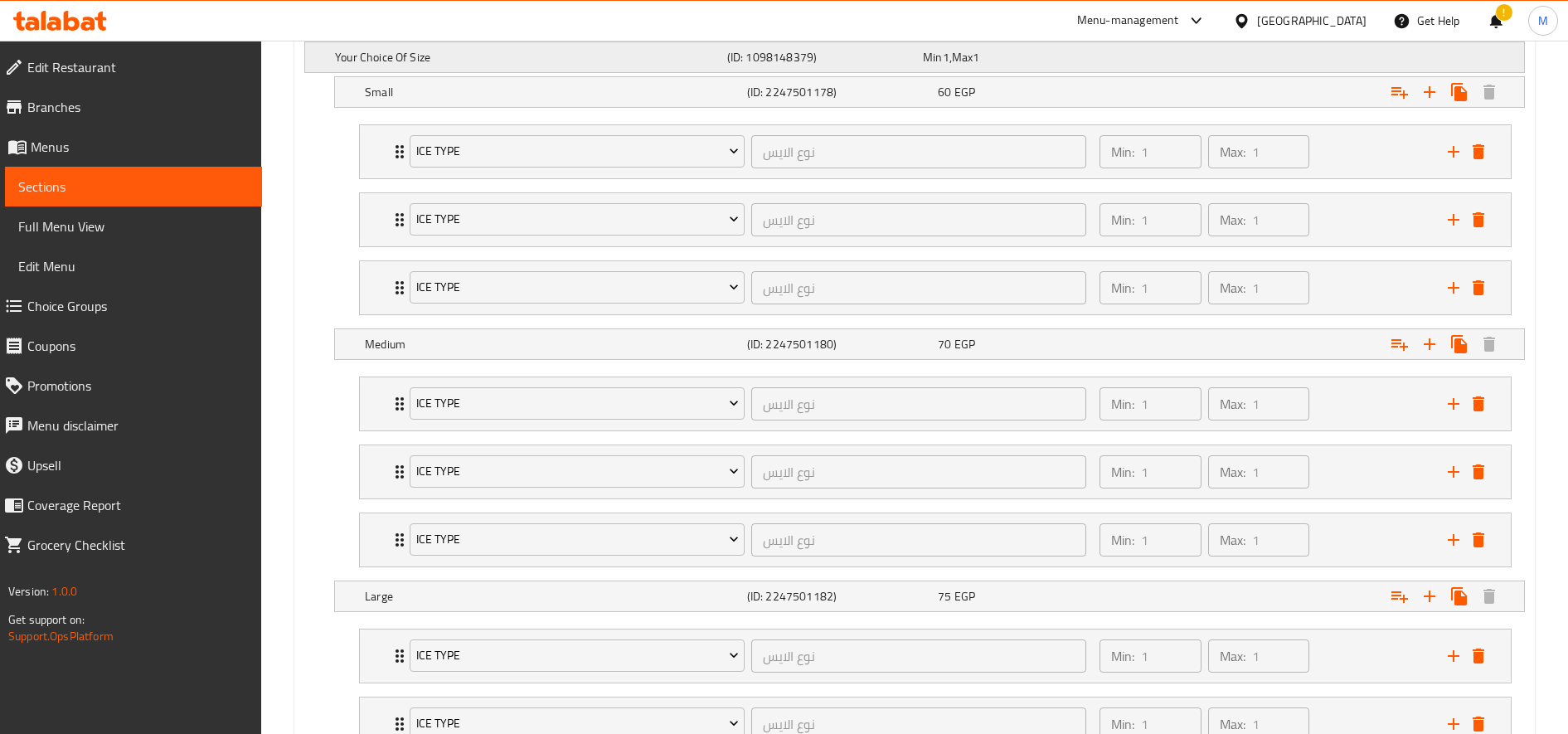
scroll to position [606, 0]
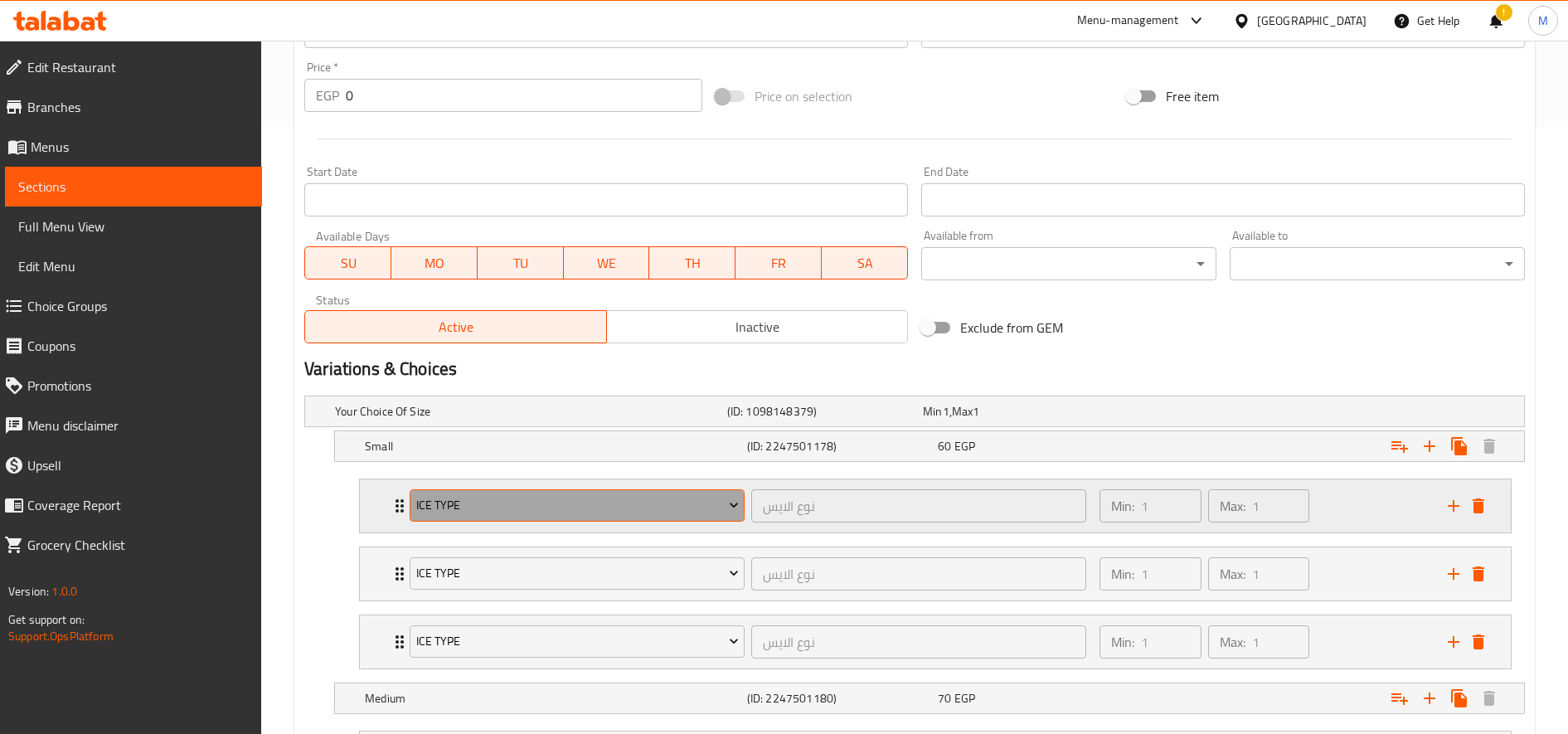
click at [522, 504] on span "Ice type" at bounding box center [578, 505] width 322 height 20
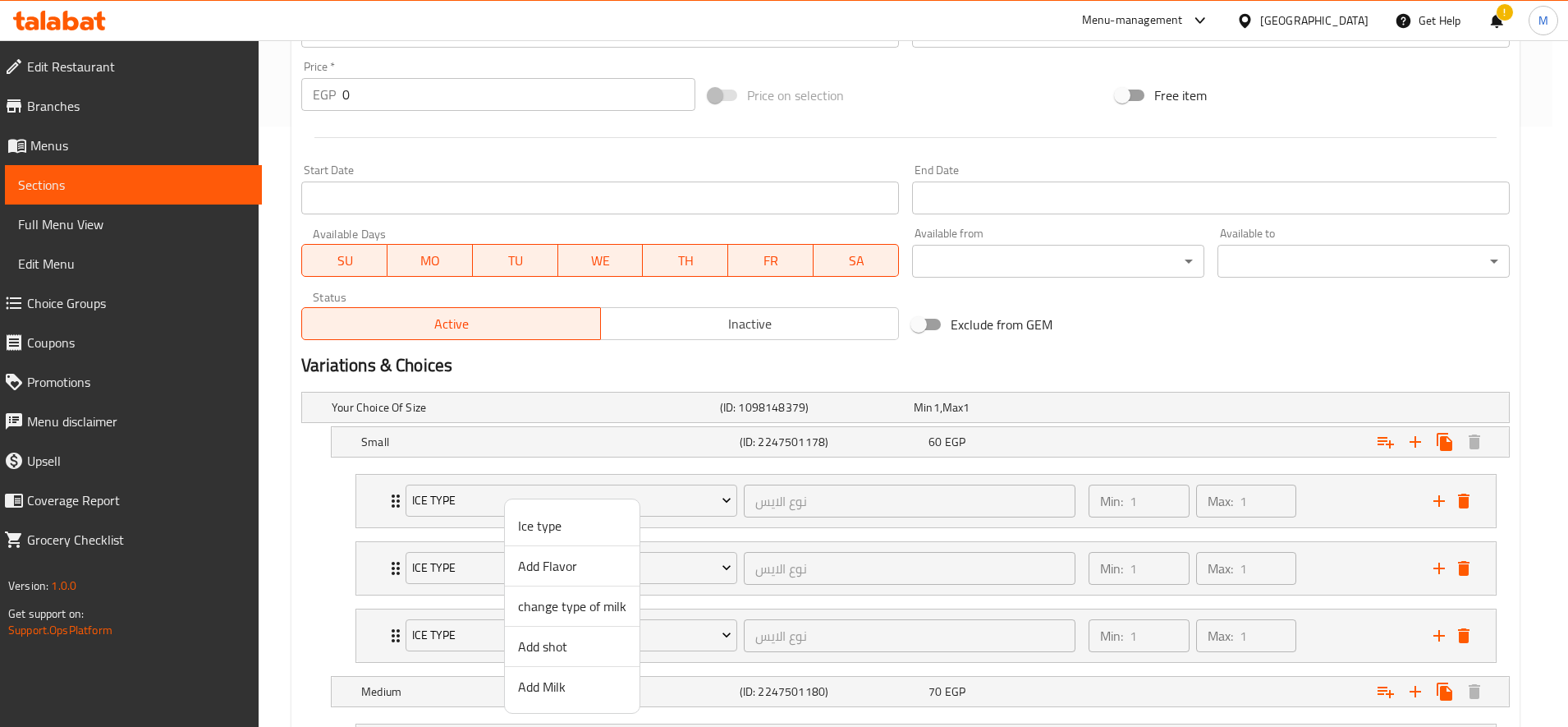
click at [576, 564] on span "Add Flavor" at bounding box center [572, 565] width 108 height 19
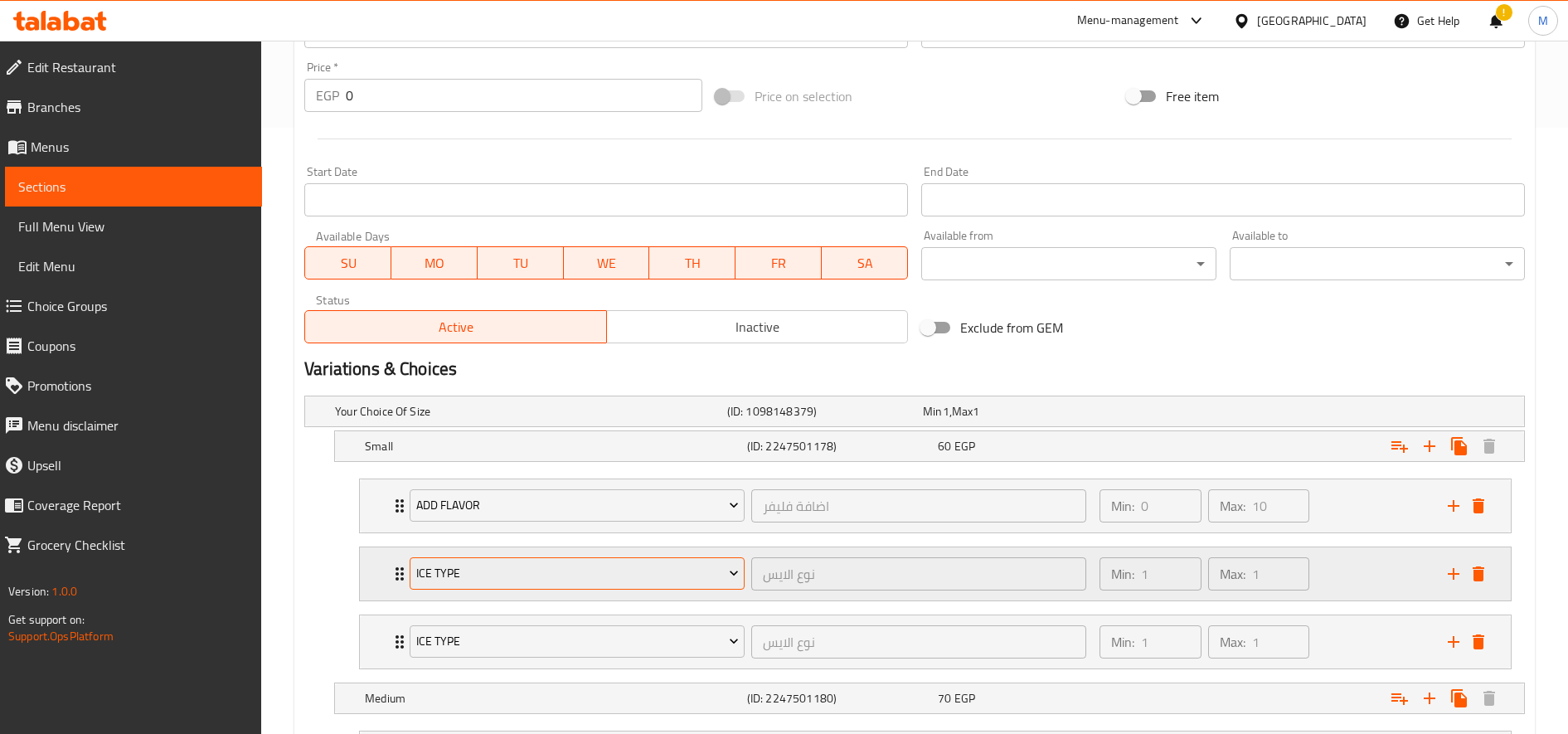
click at [566, 568] on span "Ice type" at bounding box center [578, 573] width 322 height 20
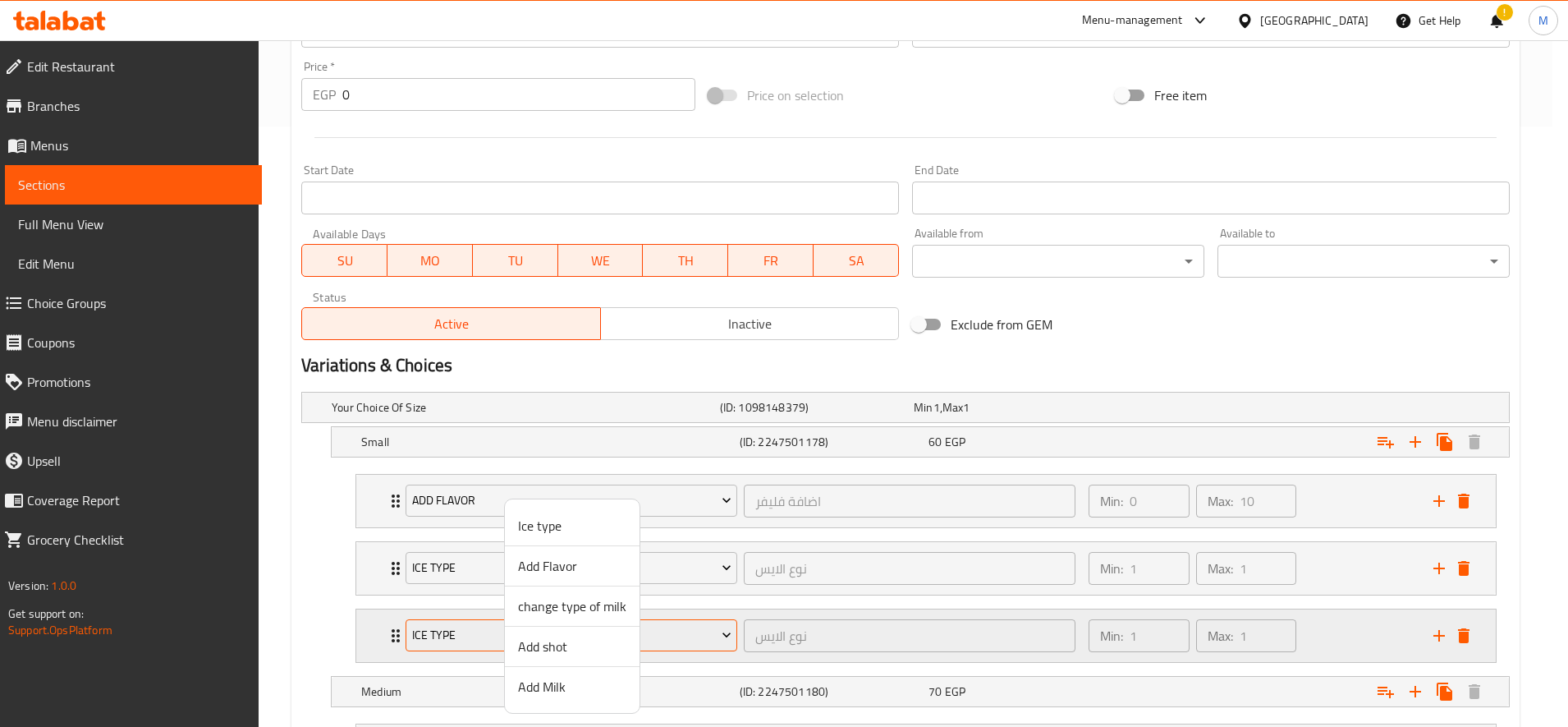
click at [588, 634] on li "Add shot" at bounding box center [572, 646] width 135 height 40
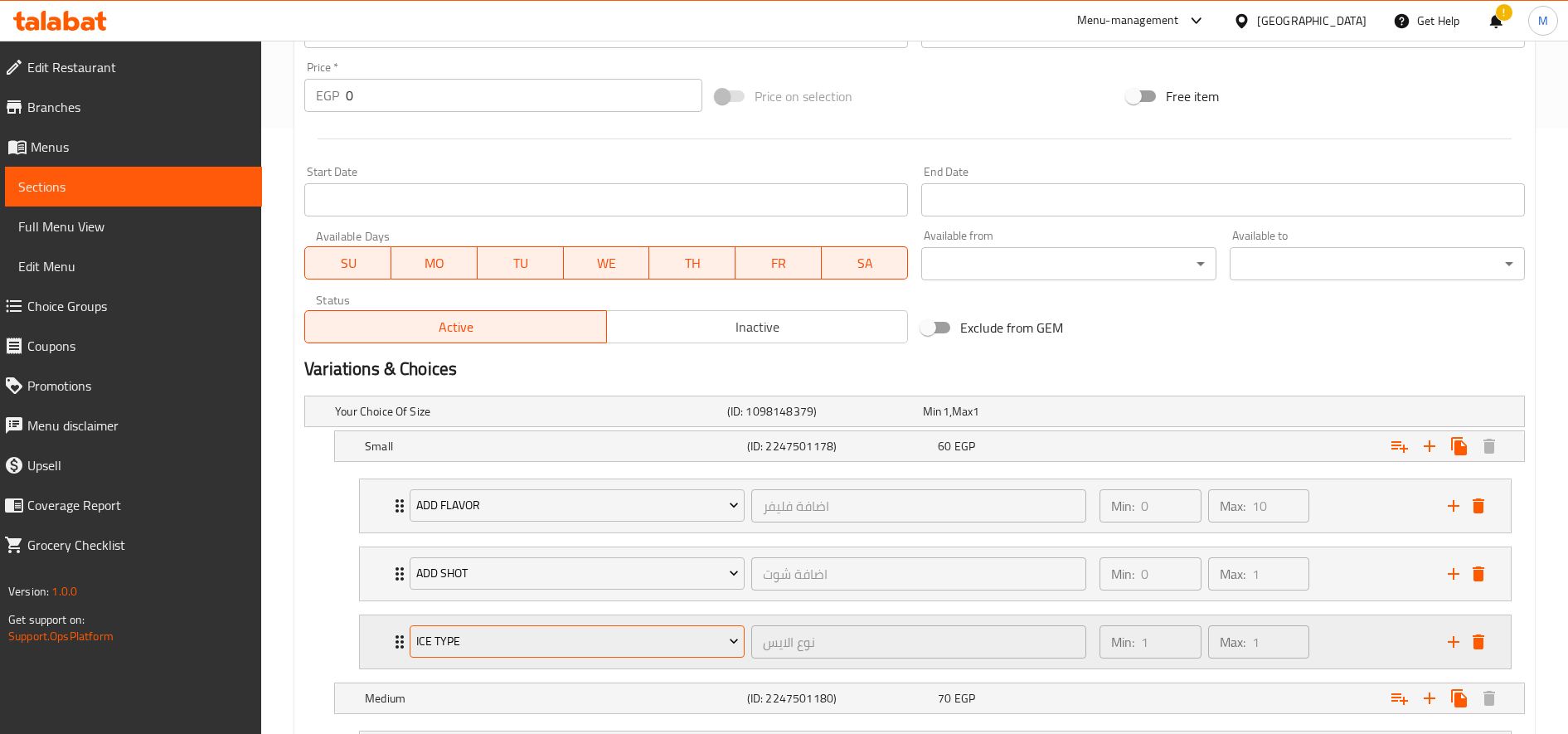
click at [591, 628] on button "Ice type" at bounding box center [578, 641] width 335 height 33
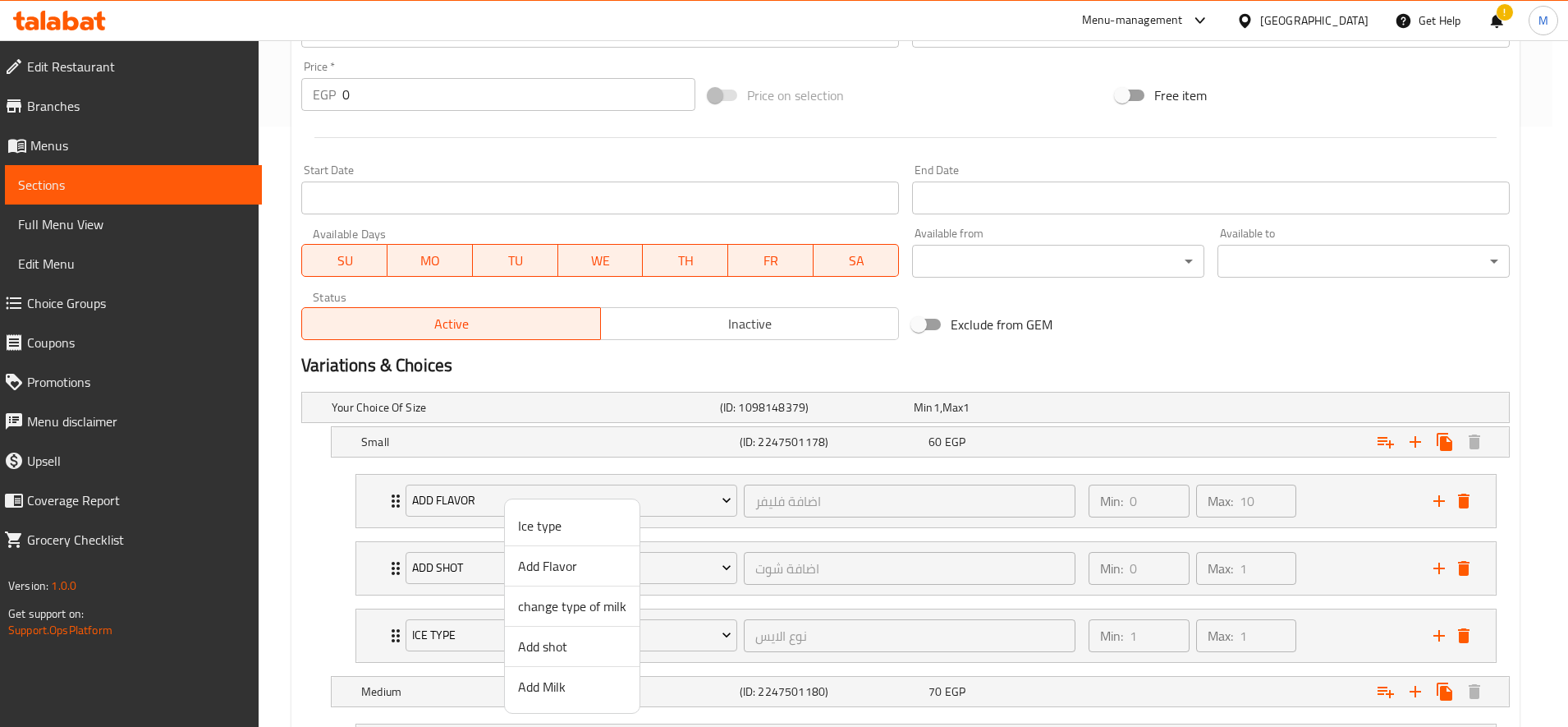
click at [599, 694] on span "Add Milk" at bounding box center [572, 686] width 108 height 19
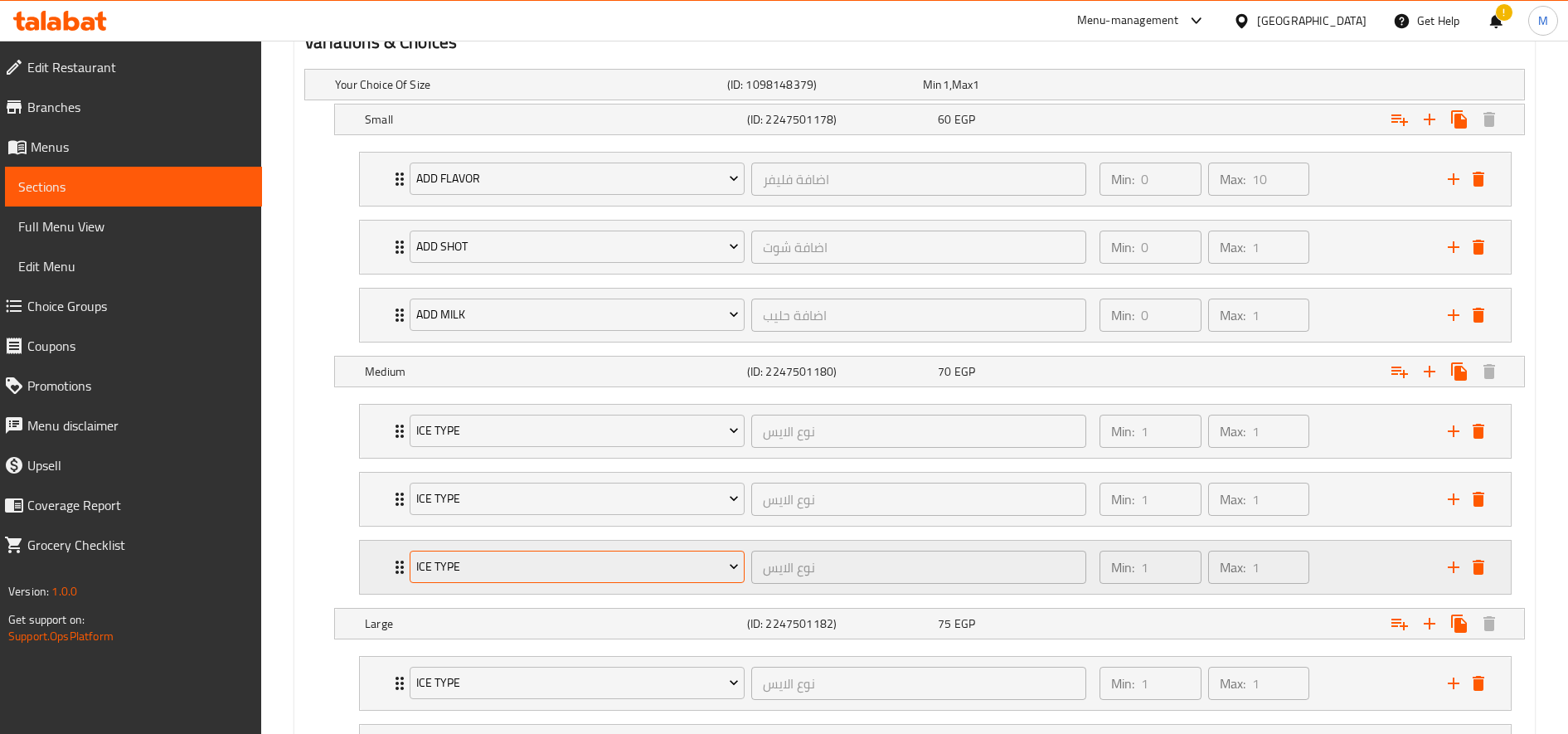
scroll to position [1021, 0]
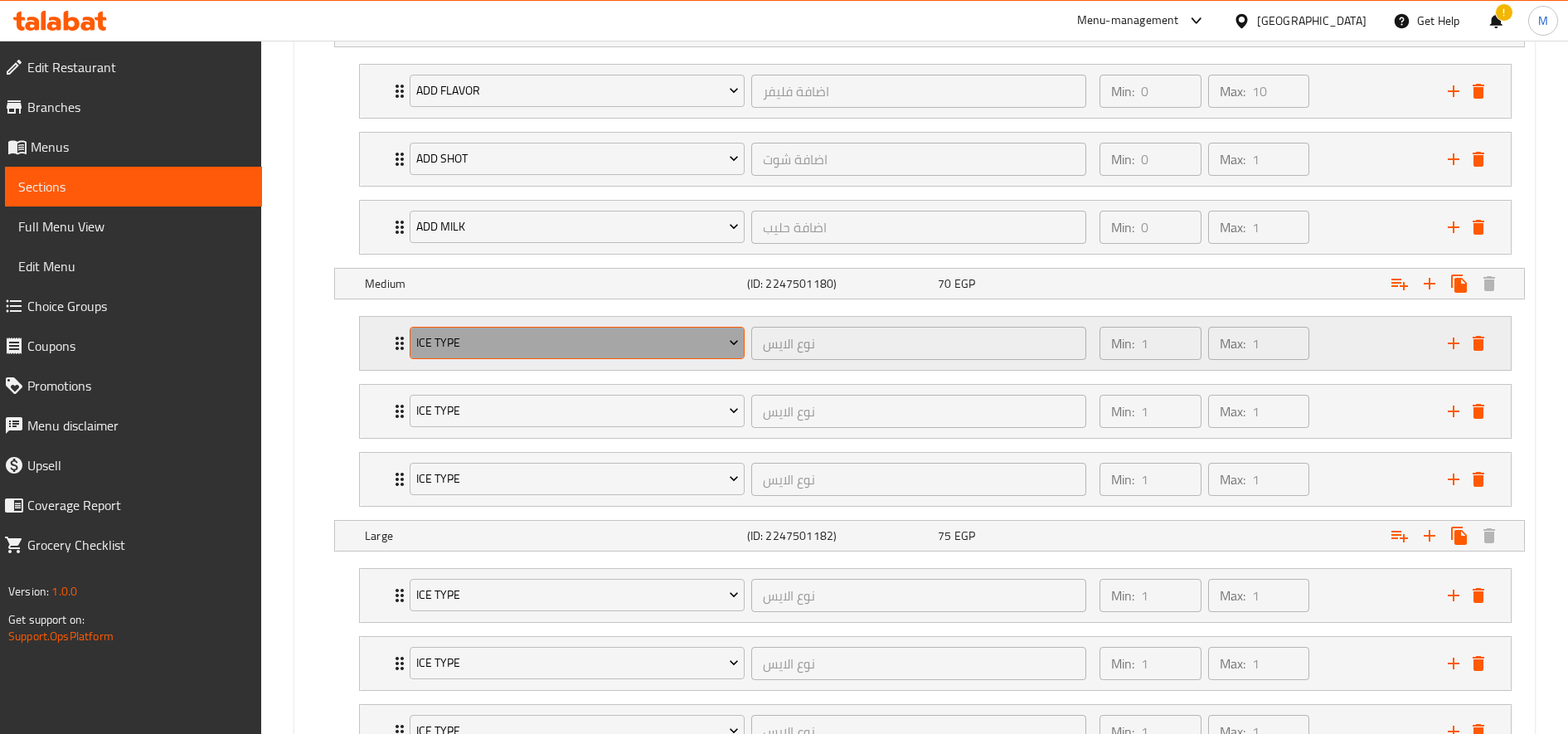
click at [530, 345] on span "Ice type" at bounding box center [578, 342] width 322 height 20
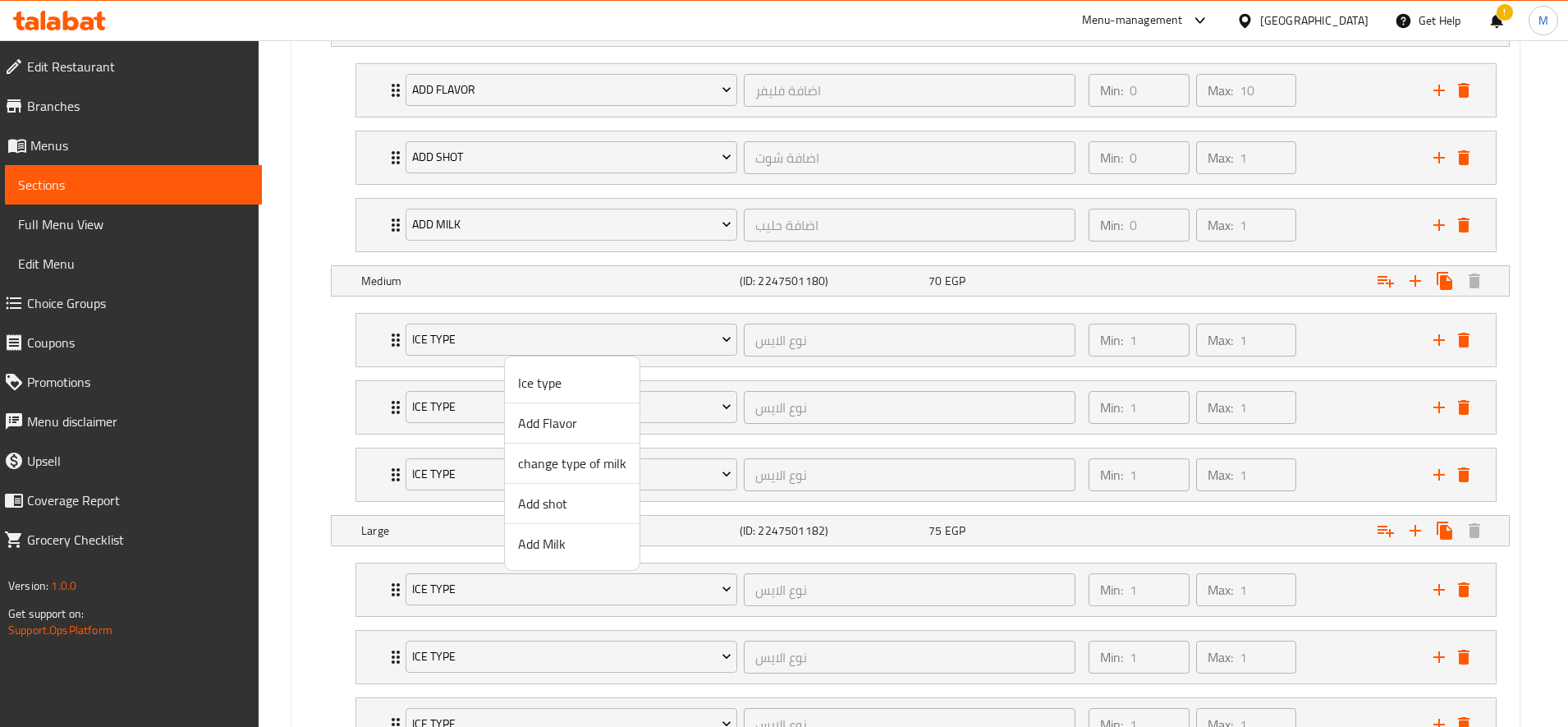
click at [567, 436] on li "Add Flavor" at bounding box center [572, 424] width 135 height 40
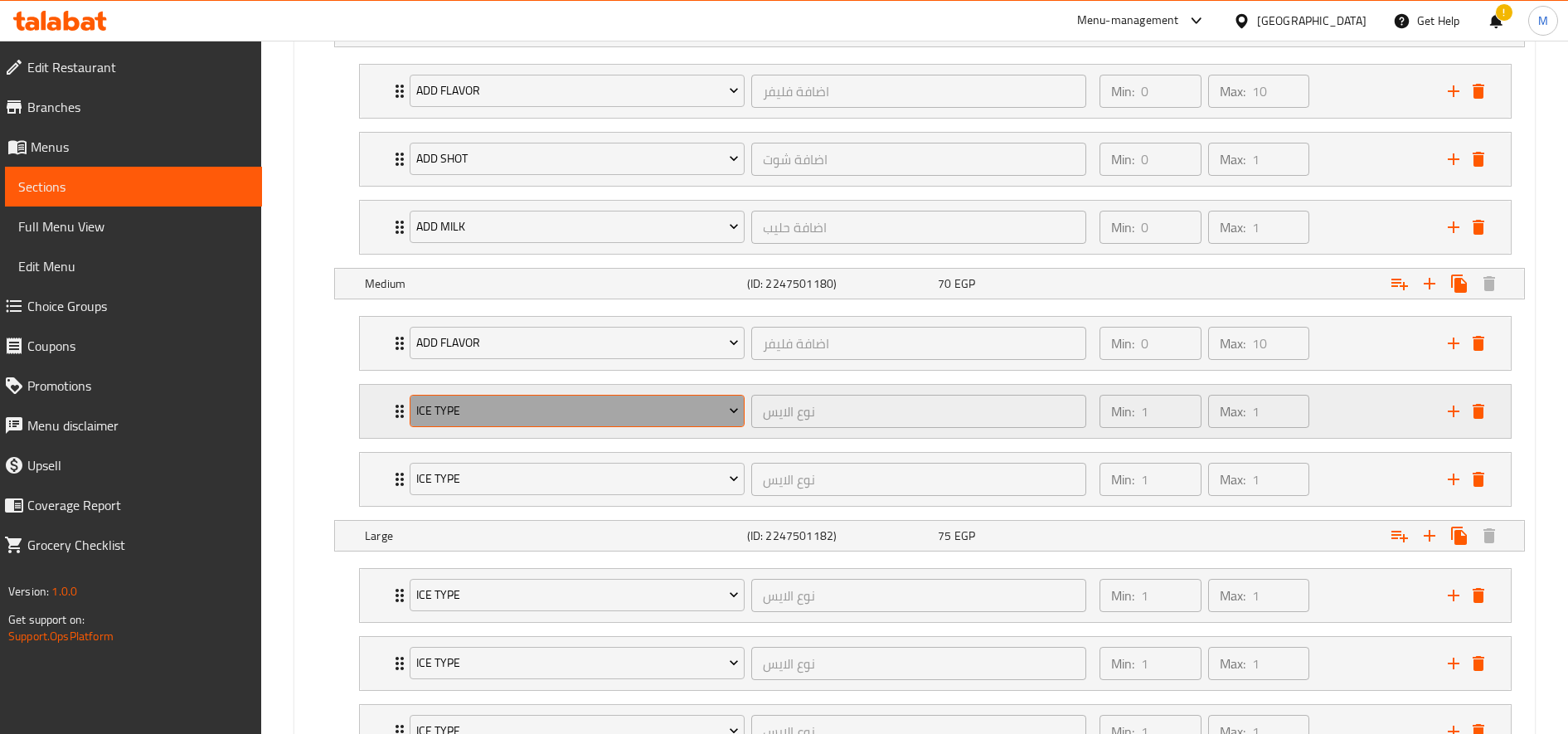
click at [523, 408] on span "Ice type" at bounding box center [578, 411] width 322 height 20
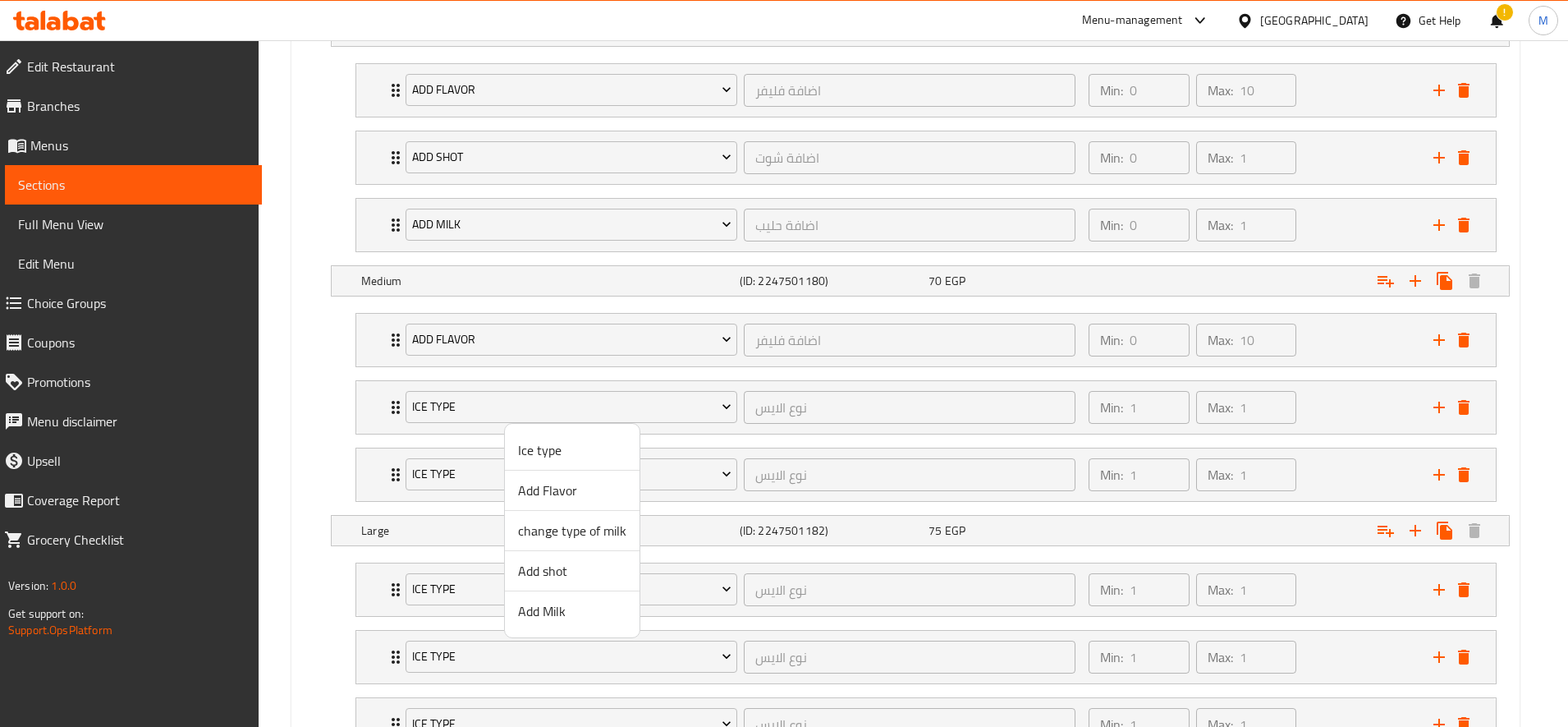
click at [563, 574] on span "Add shot" at bounding box center [572, 570] width 108 height 19
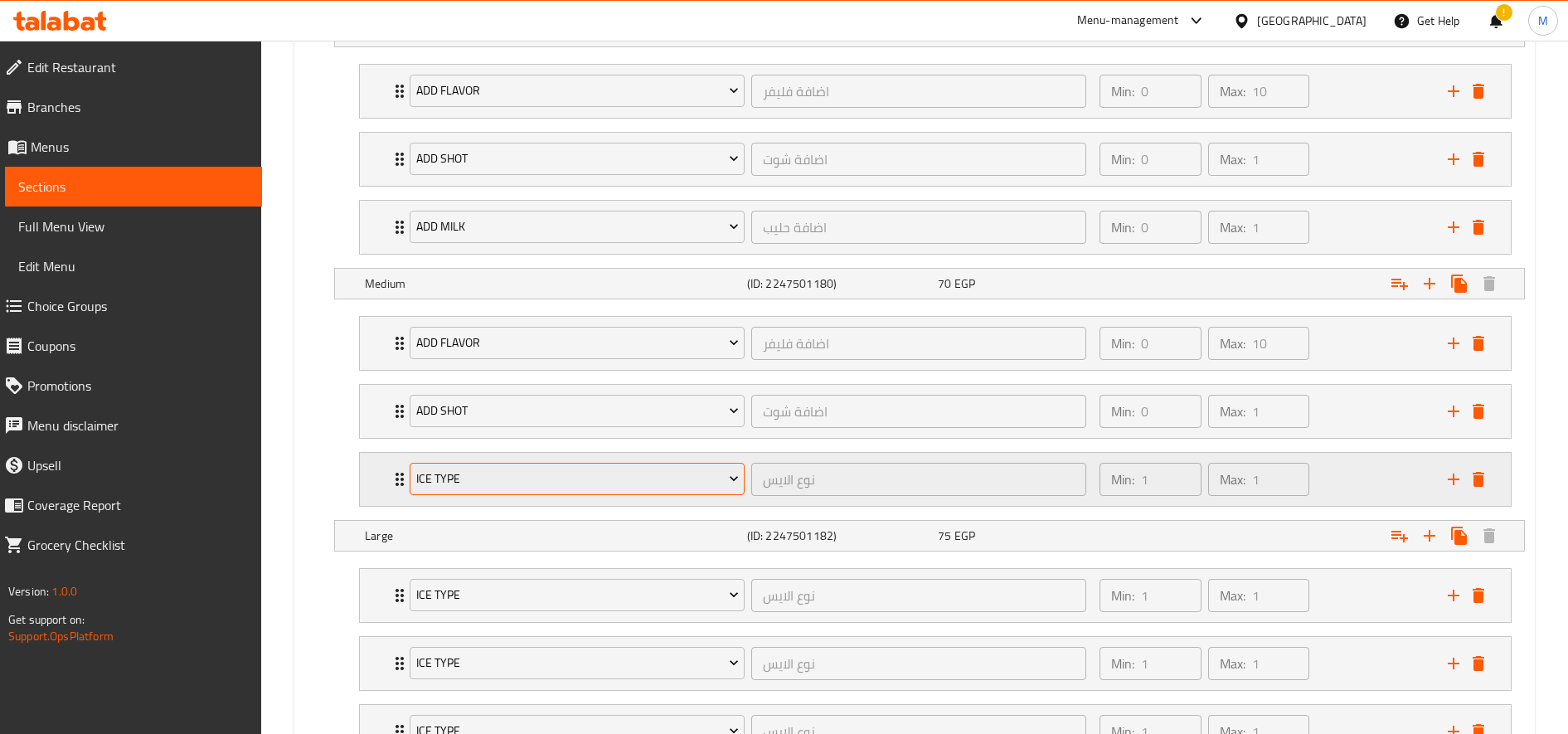
click at [539, 472] on span "Ice type" at bounding box center [578, 479] width 322 height 20
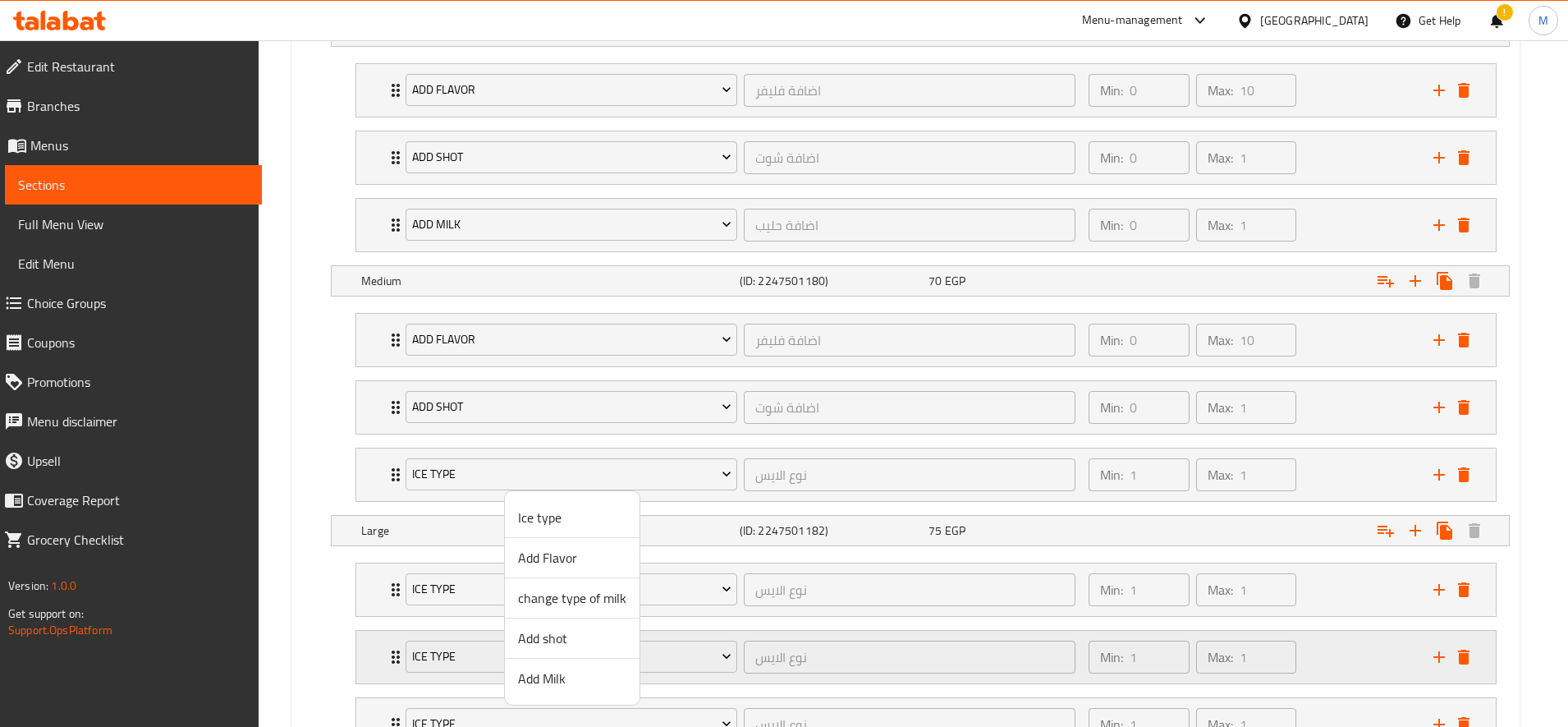
drag, startPoint x: 563, startPoint y: 694, endPoint x: 565, endPoint y: 677, distance: 17.1
click at [563, 691] on li "Add Milk" at bounding box center [572, 677] width 135 height 39
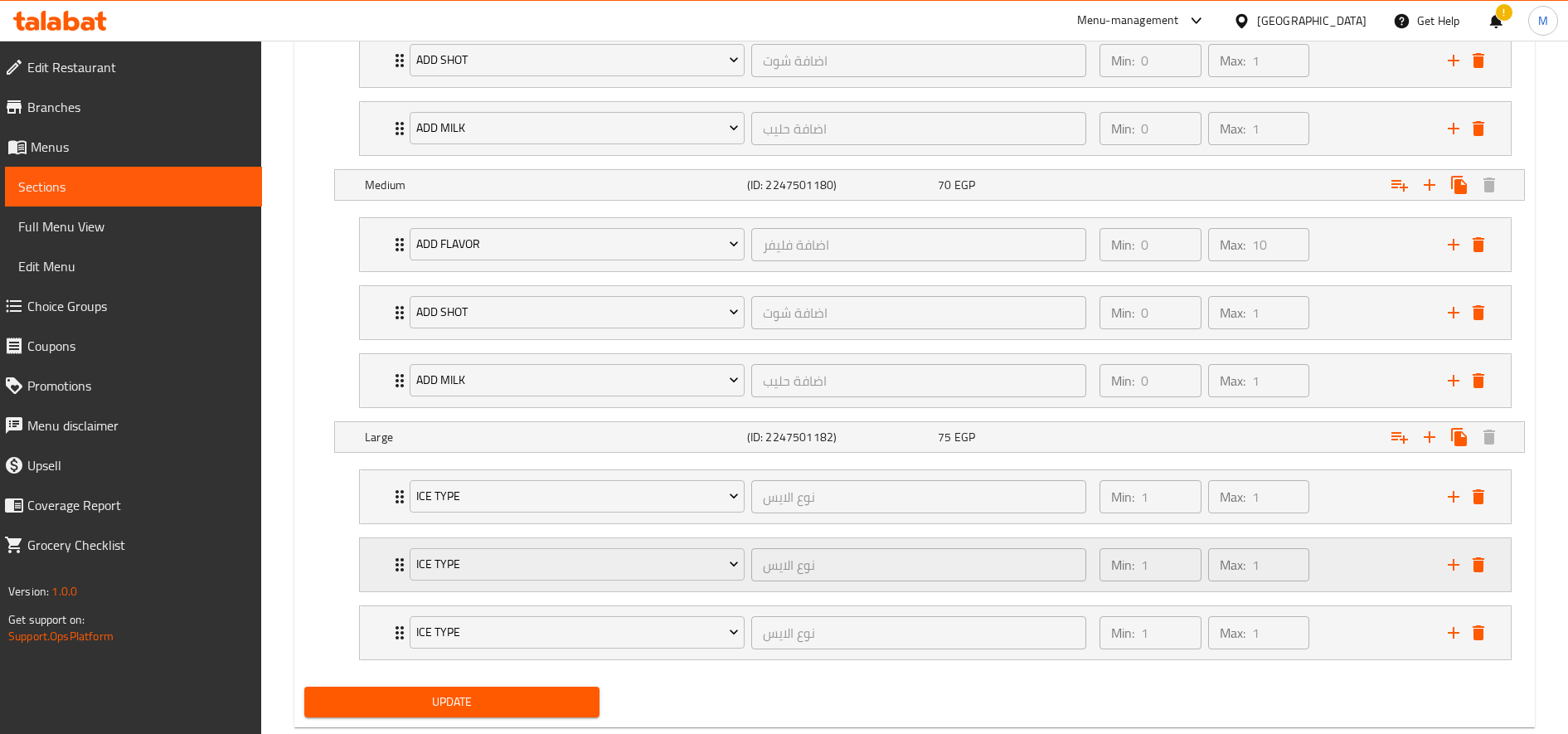
scroll to position [1159, 0]
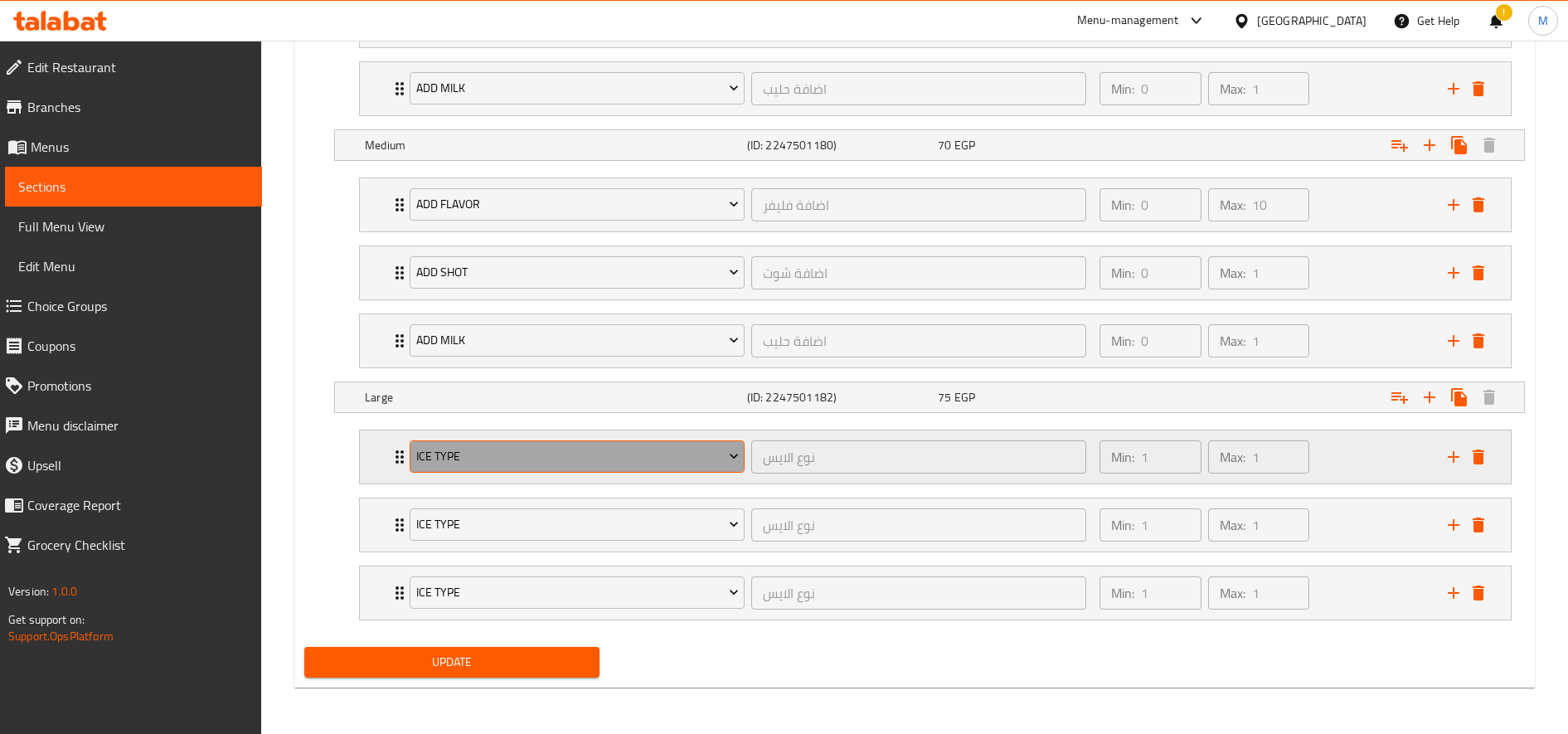
click at [538, 446] on span "Ice type" at bounding box center [578, 456] width 322 height 20
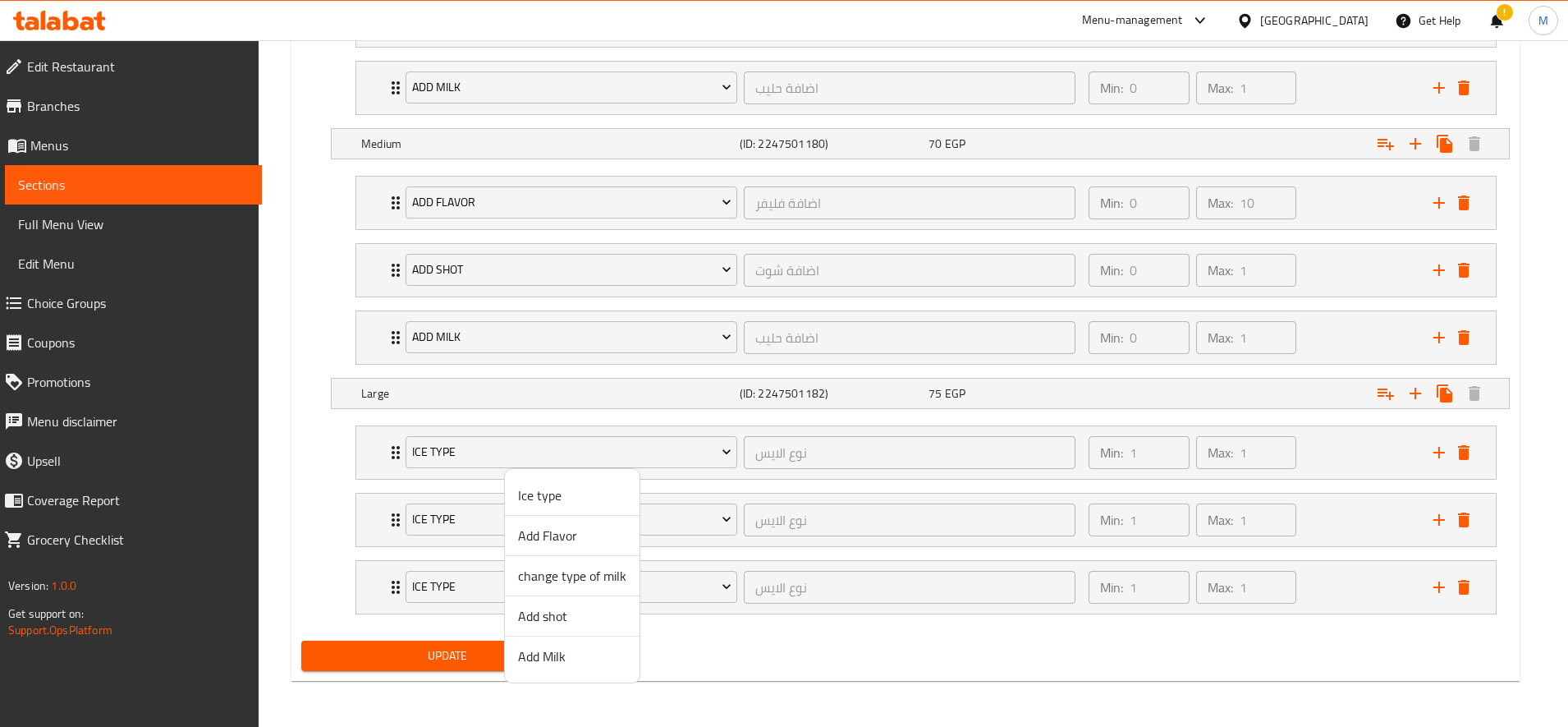
click at [571, 525] on span "Add Flavor" at bounding box center [572, 534] width 108 height 19
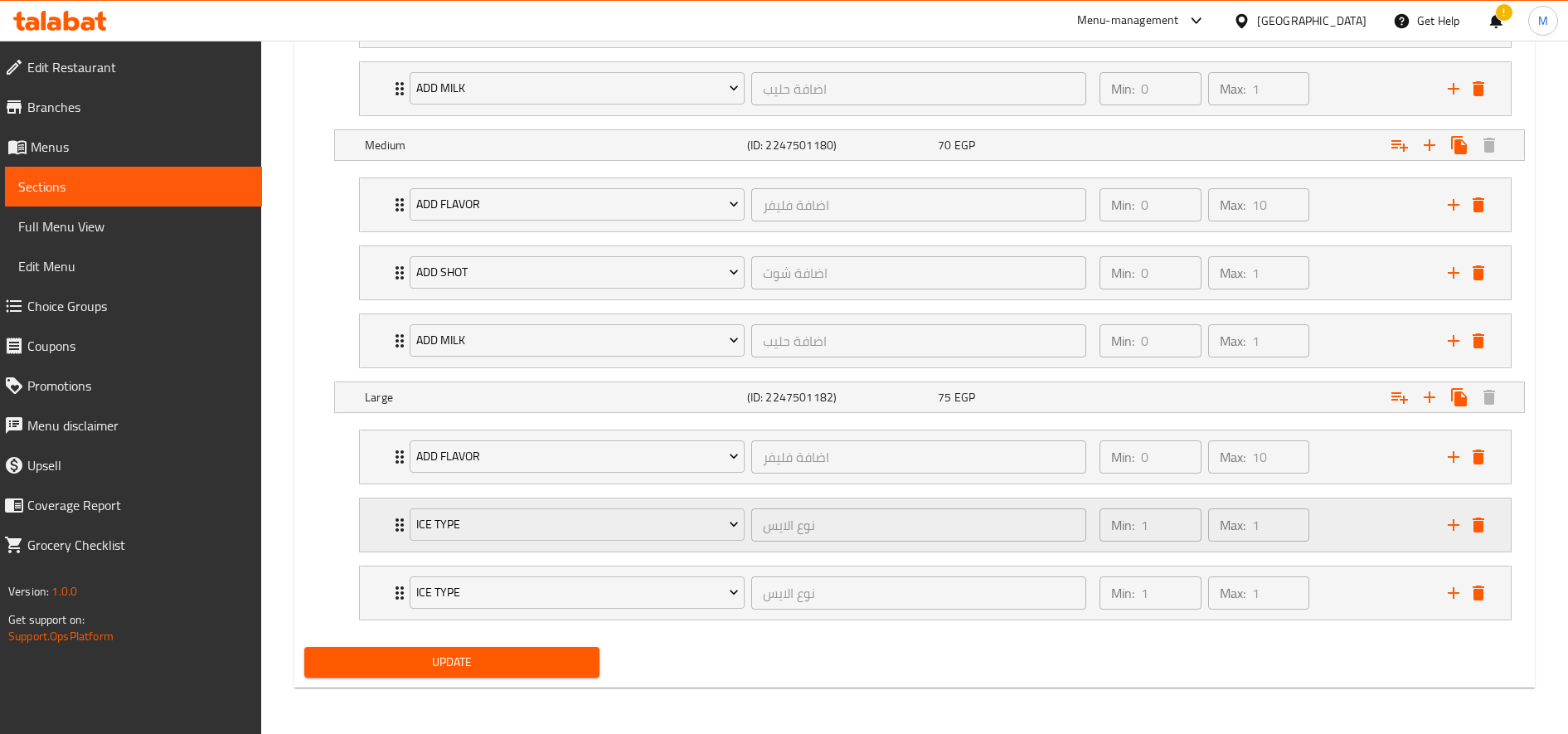
click at [526, 505] on div "Ice type" at bounding box center [577, 525] width 342 height 40
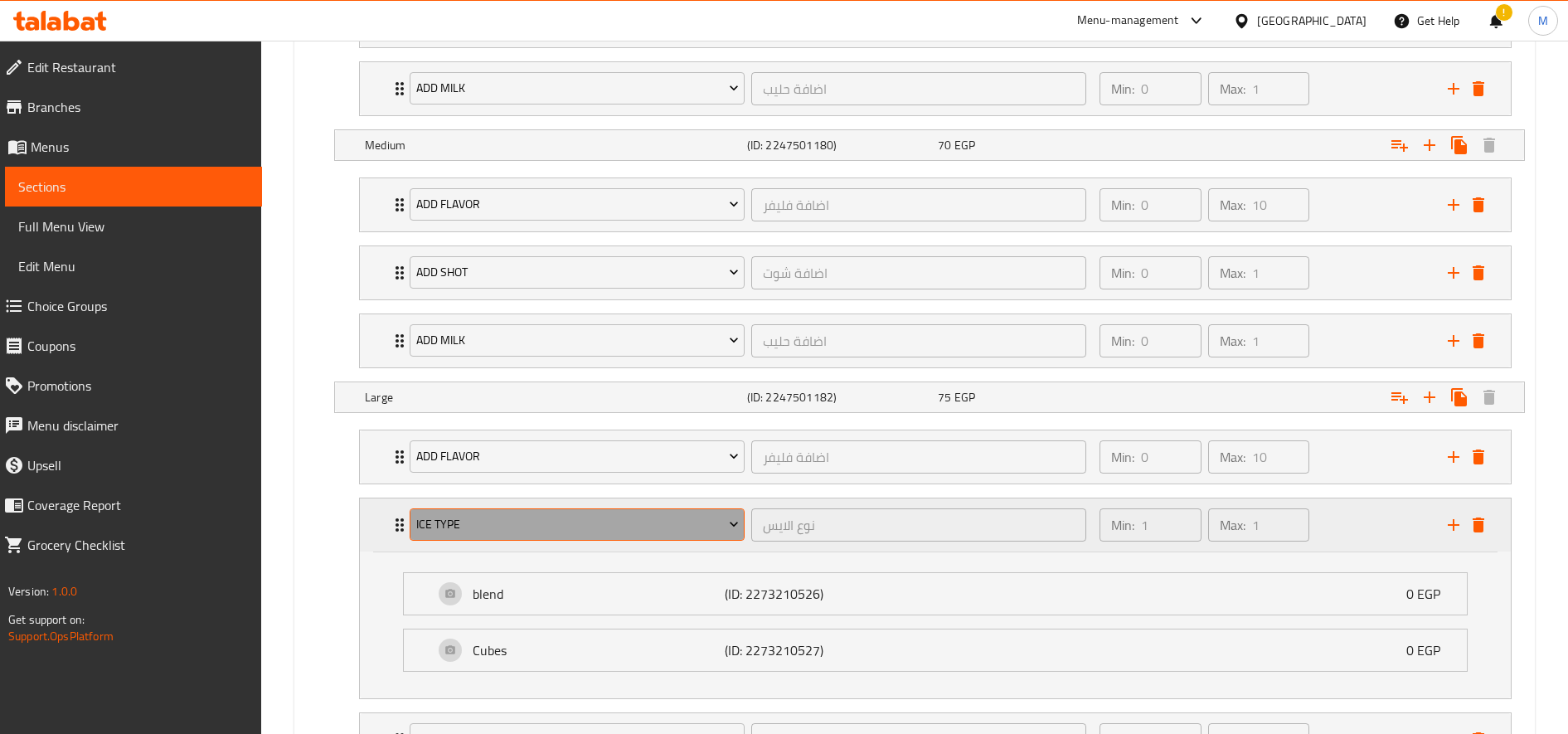
click at [544, 525] on span "Ice type" at bounding box center [578, 524] width 322 height 20
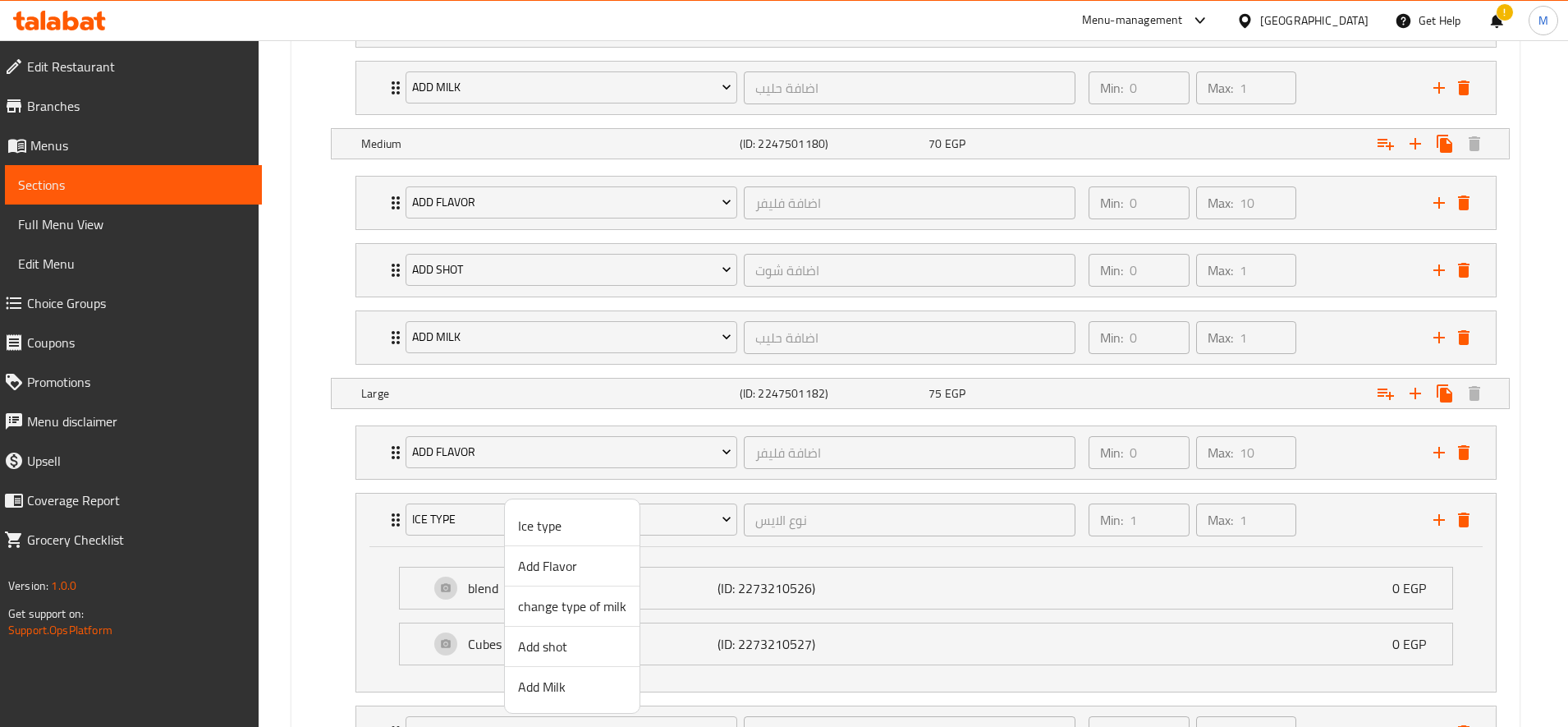
click at [552, 648] on span "Add shot" at bounding box center [572, 645] width 108 height 19
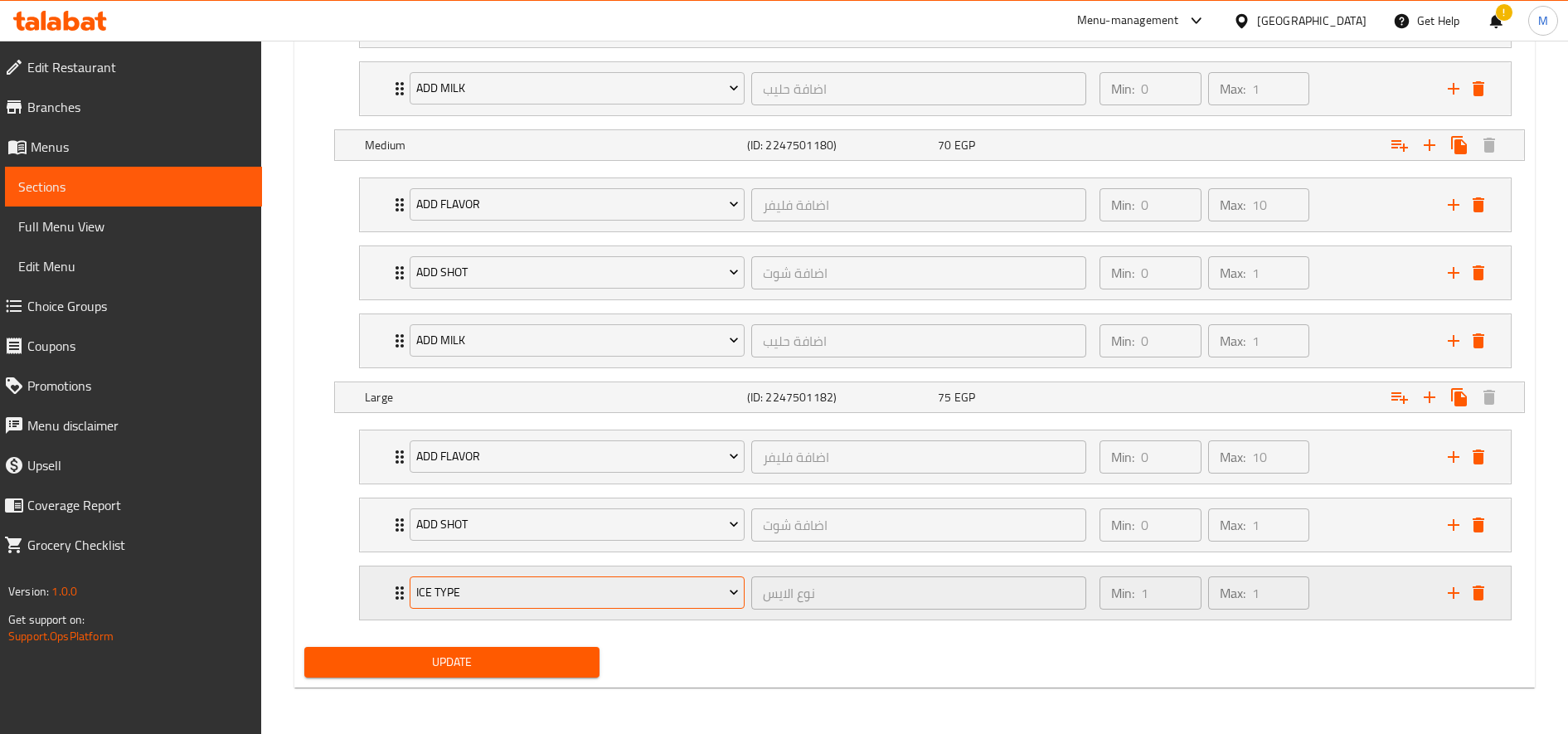
click at [538, 596] on span "Ice type" at bounding box center [578, 592] width 322 height 20
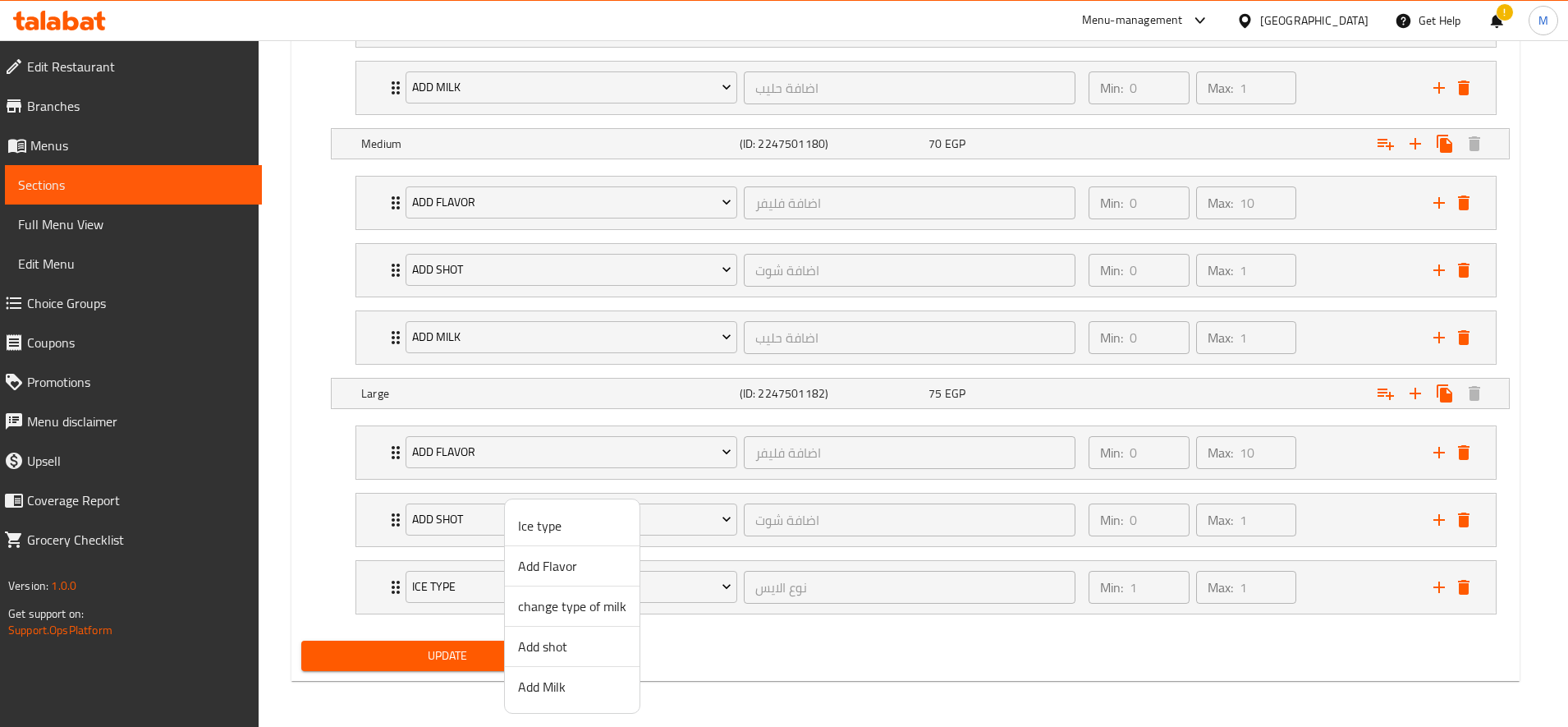
click at [565, 688] on span "Add Milk" at bounding box center [572, 686] width 108 height 19
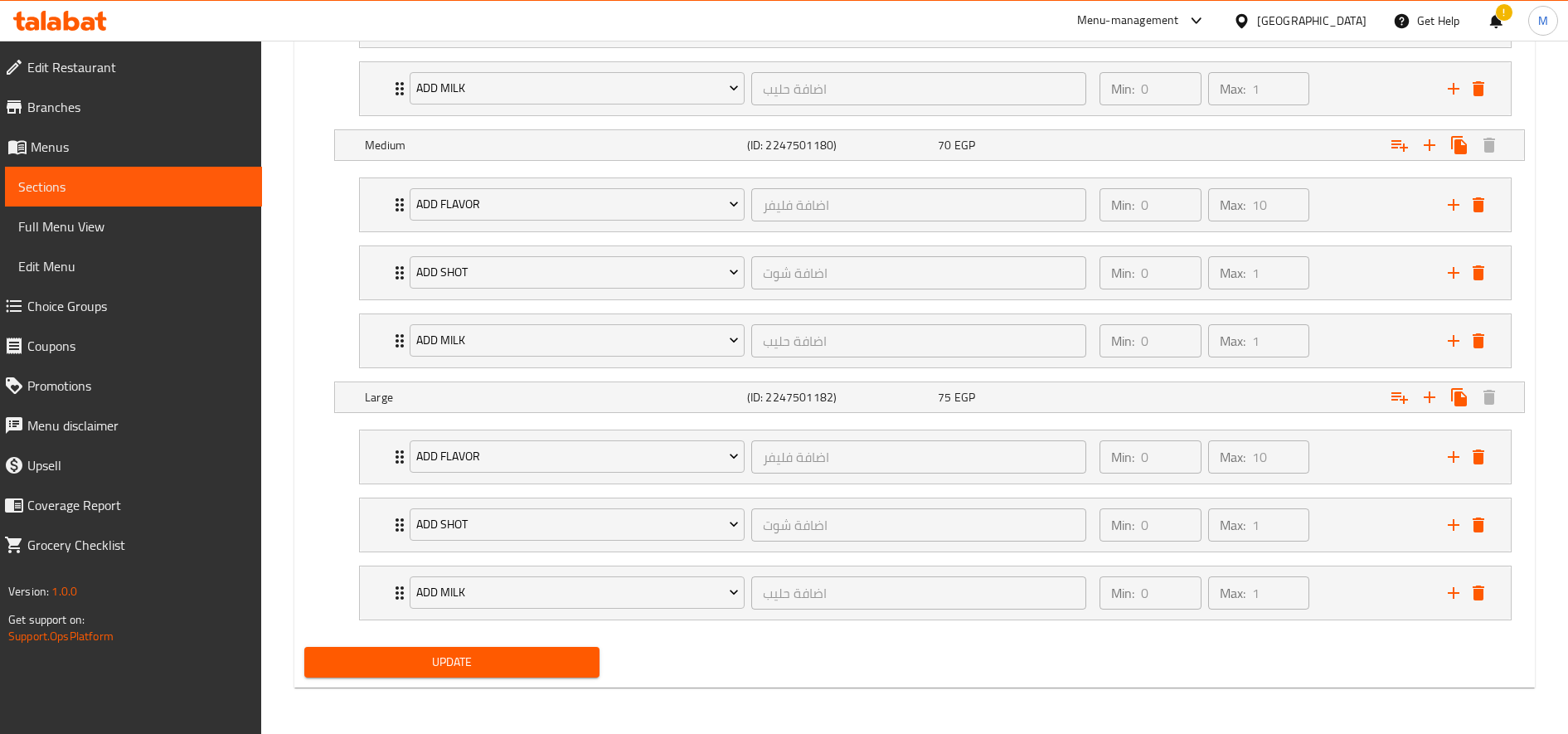
click at [524, 666] on span "Update" at bounding box center [452, 662] width 268 height 20
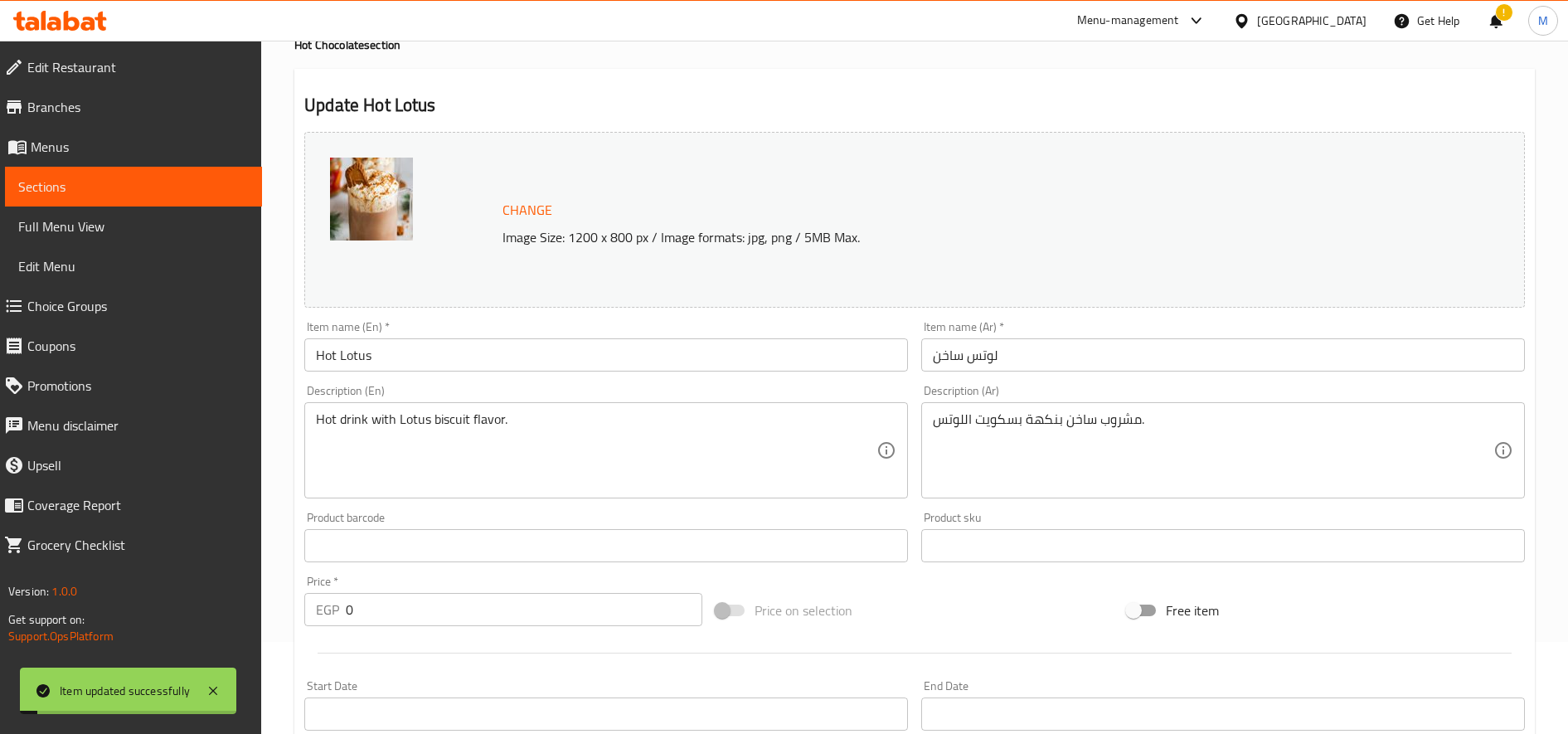
scroll to position [0, 0]
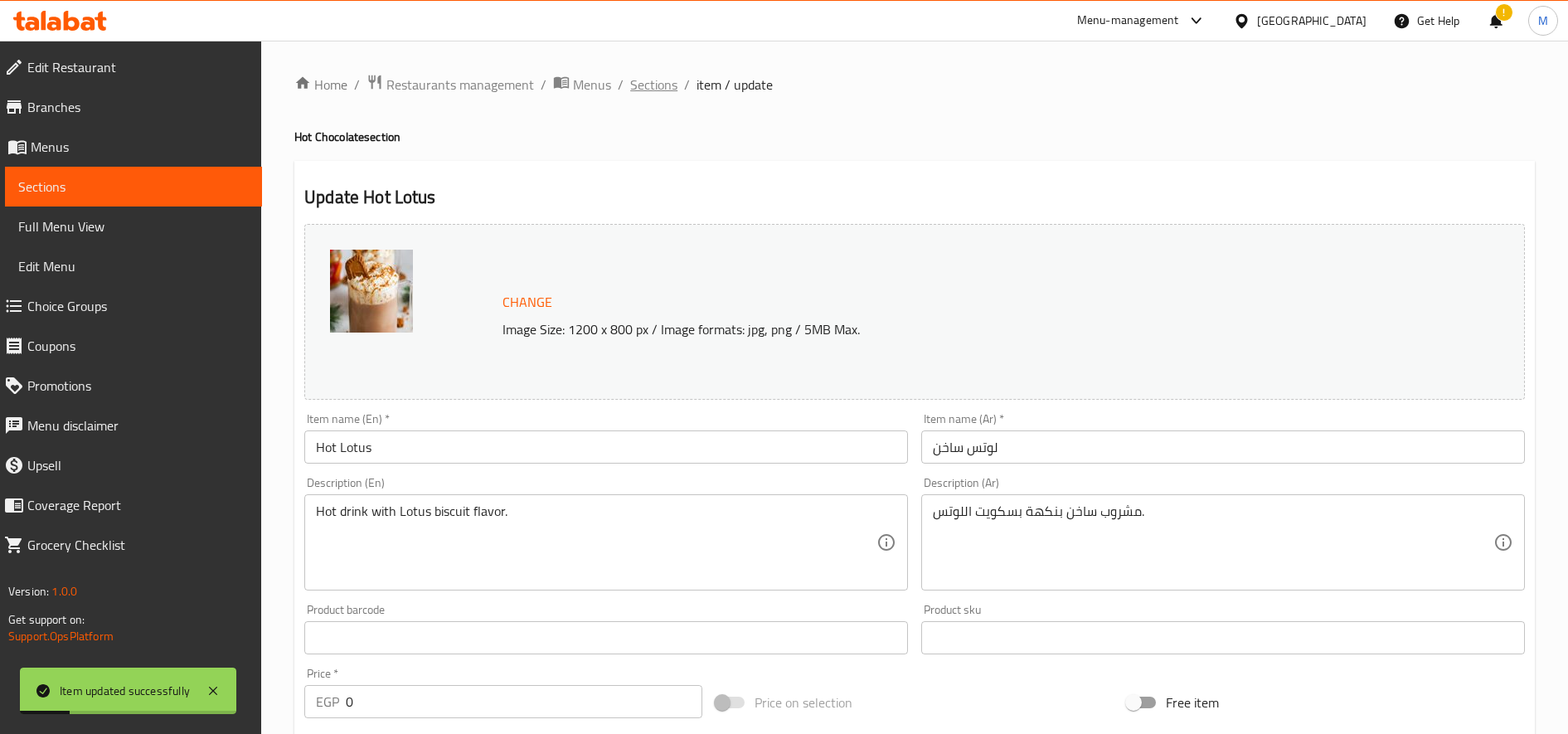
click at [669, 86] on span "Sections" at bounding box center [653, 84] width 47 height 19
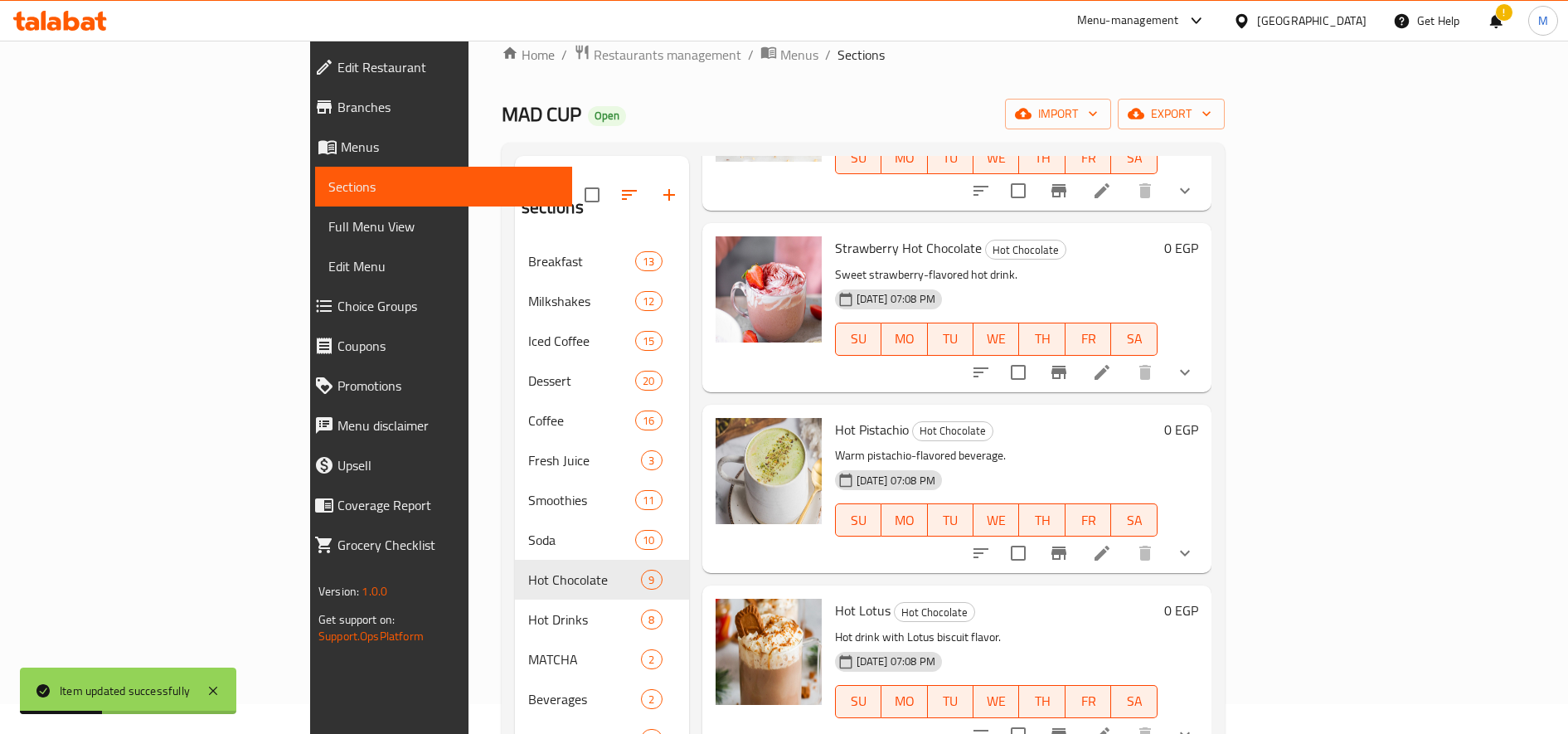
scroll to position [232, 0]
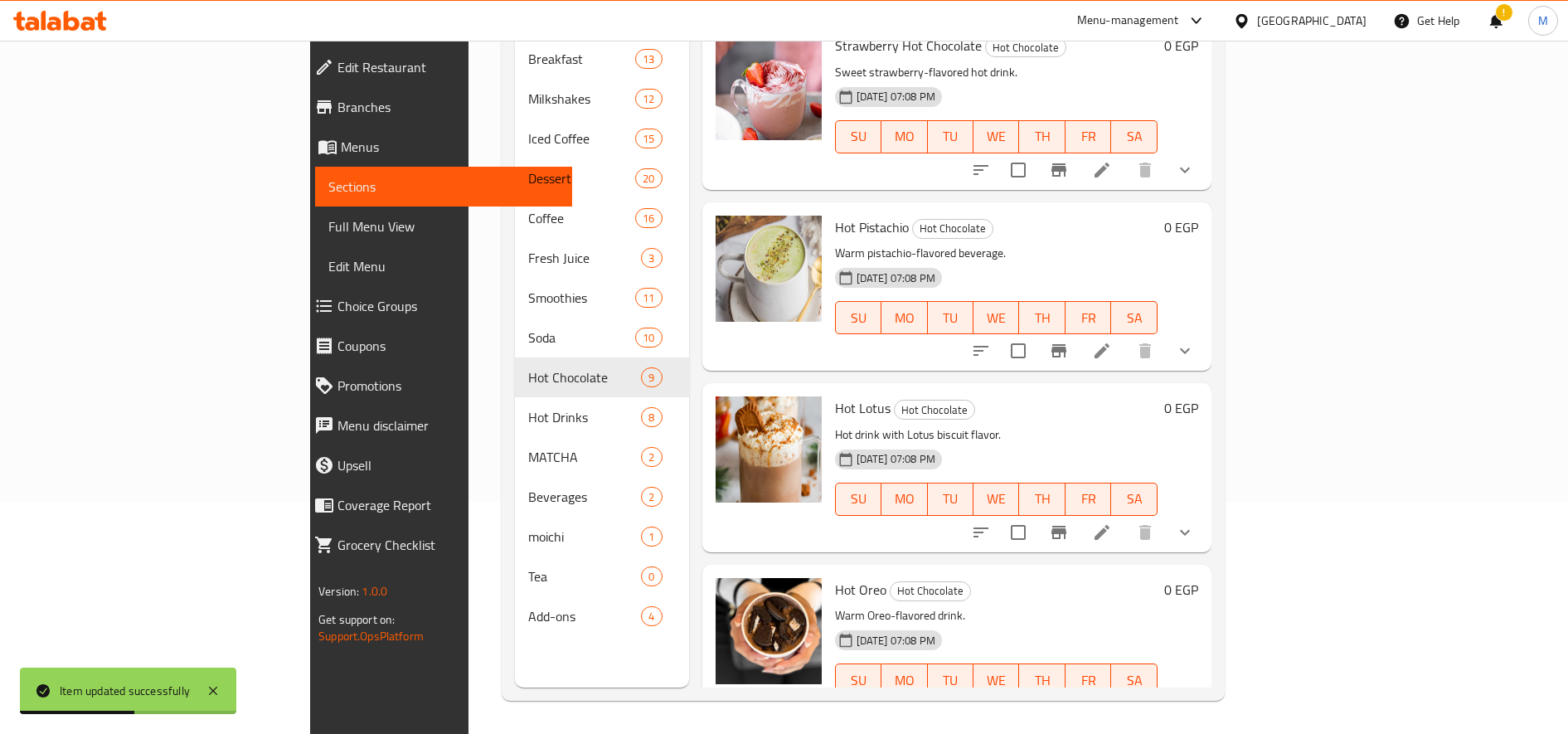
click at [1126, 698] on li at bounding box center [1101, 713] width 46 height 30
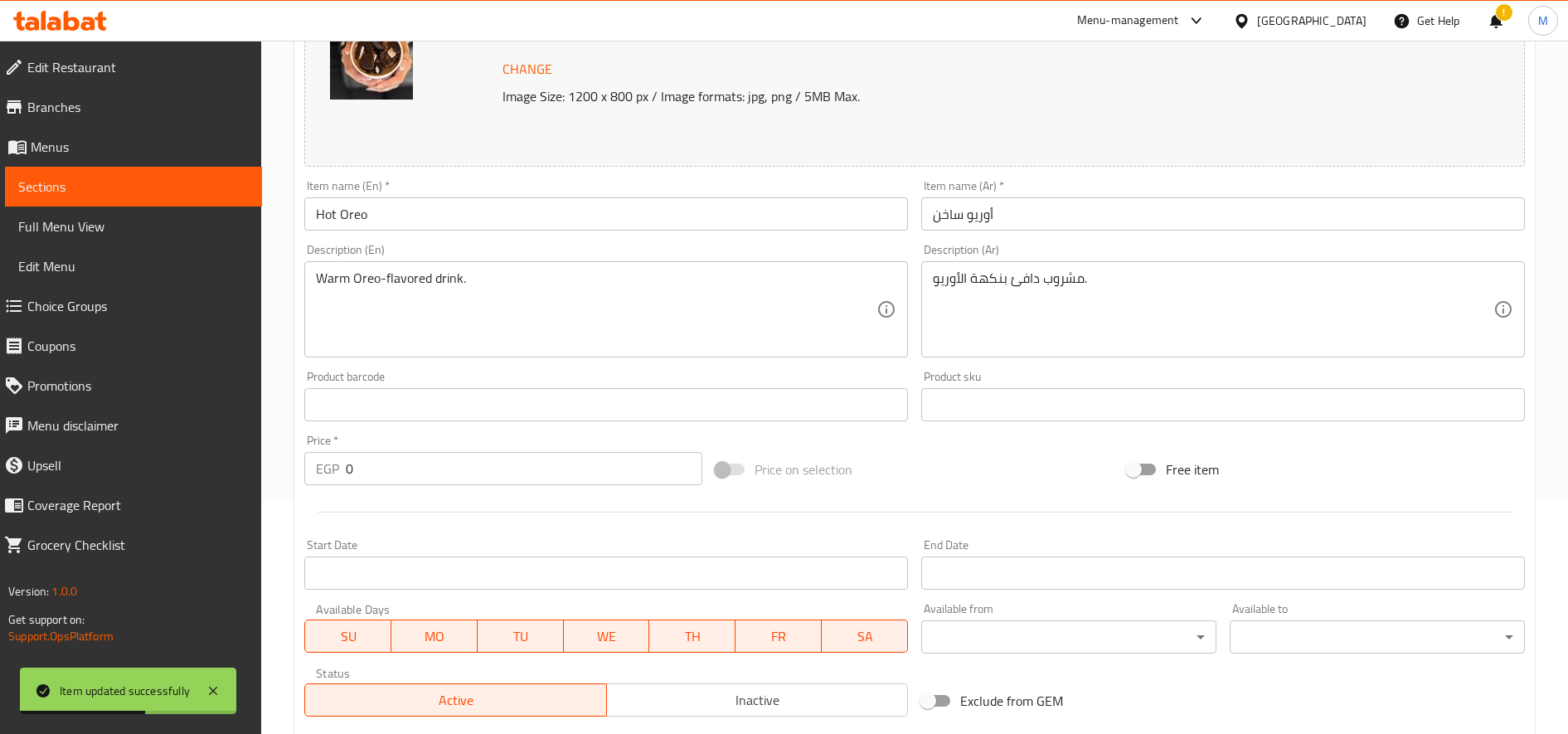
scroll to position [547, 0]
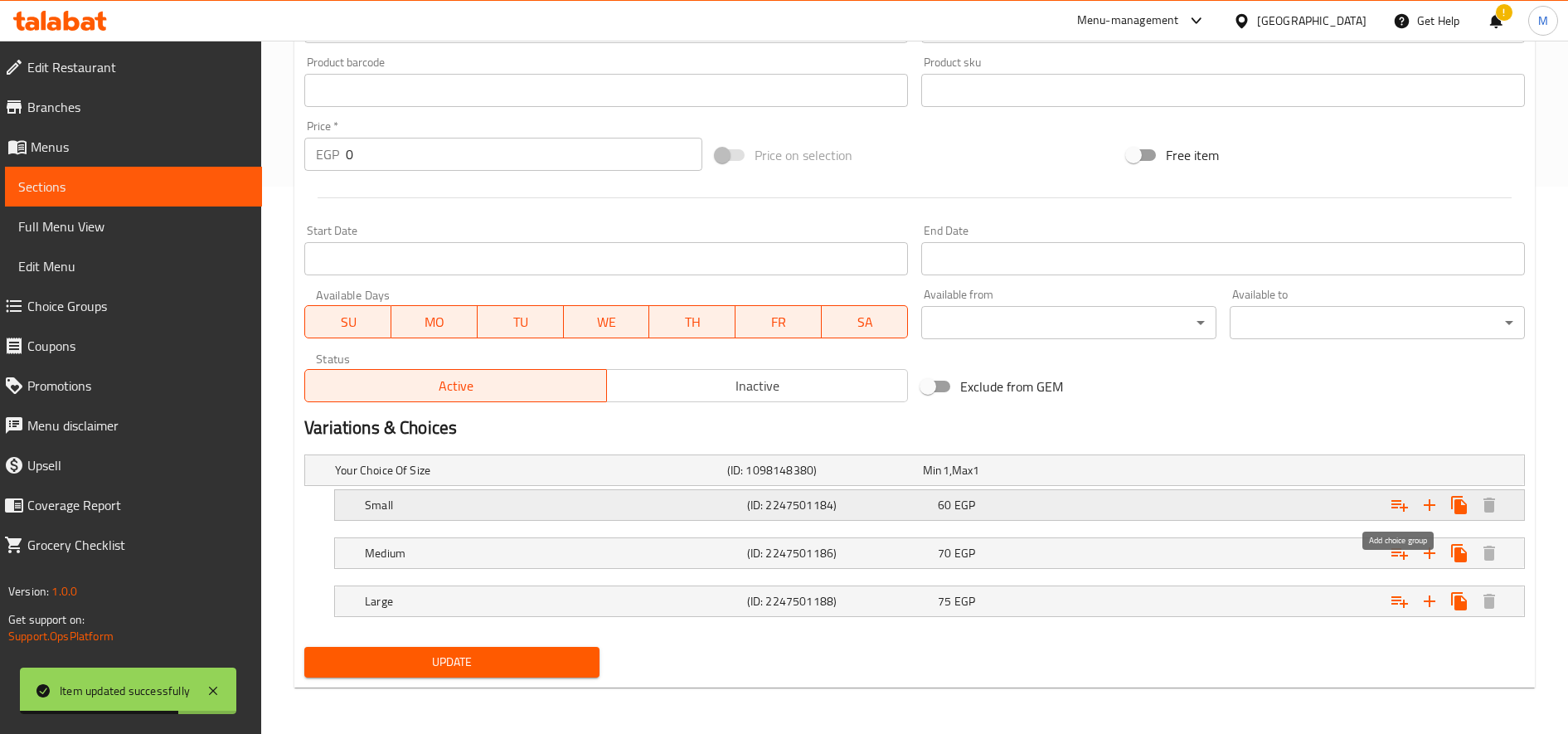
click at [1403, 513] on icon "Expand" at bounding box center [1399, 504] width 19 height 19
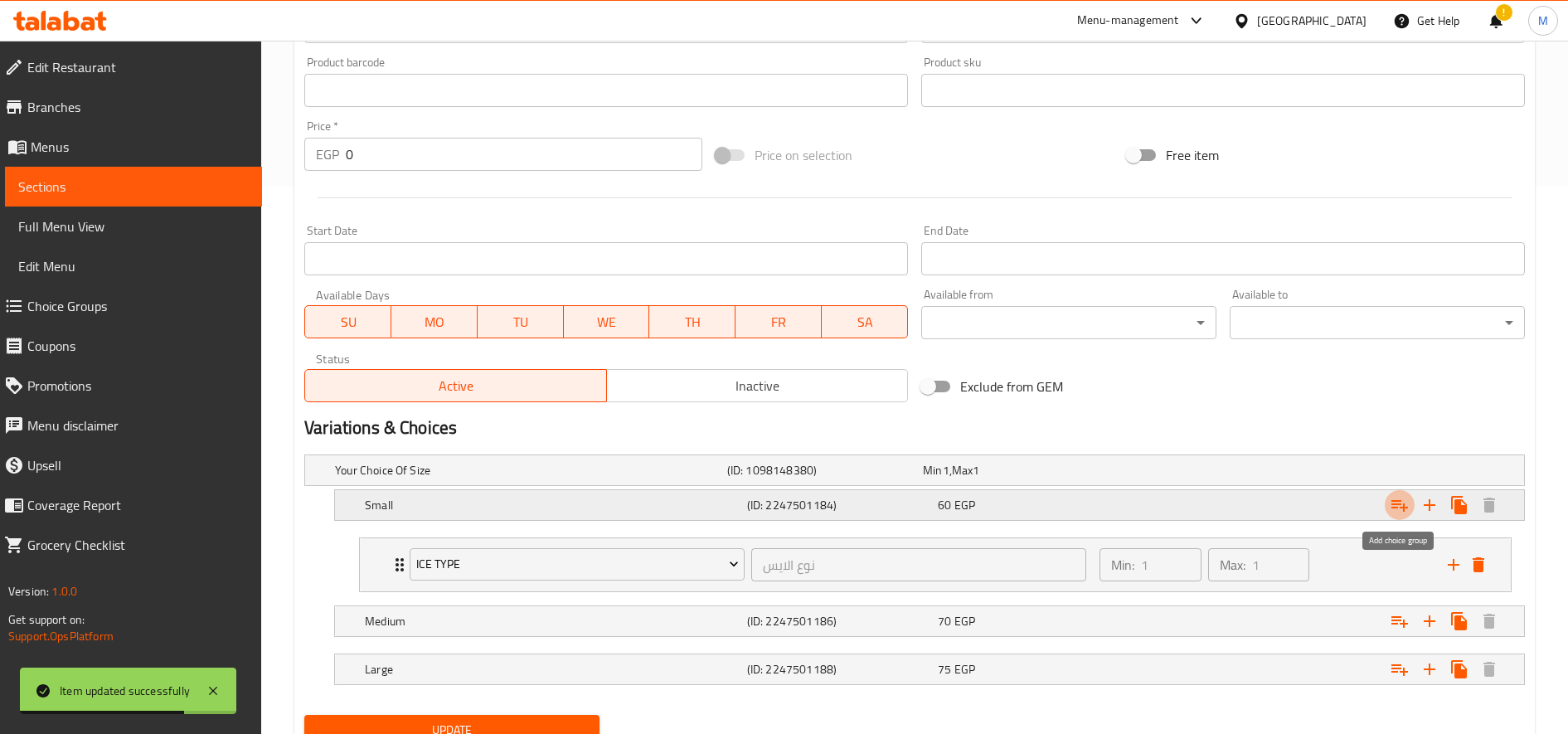
click at [1403, 513] on icon "Expand" at bounding box center [1399, 504] width 19 height 19
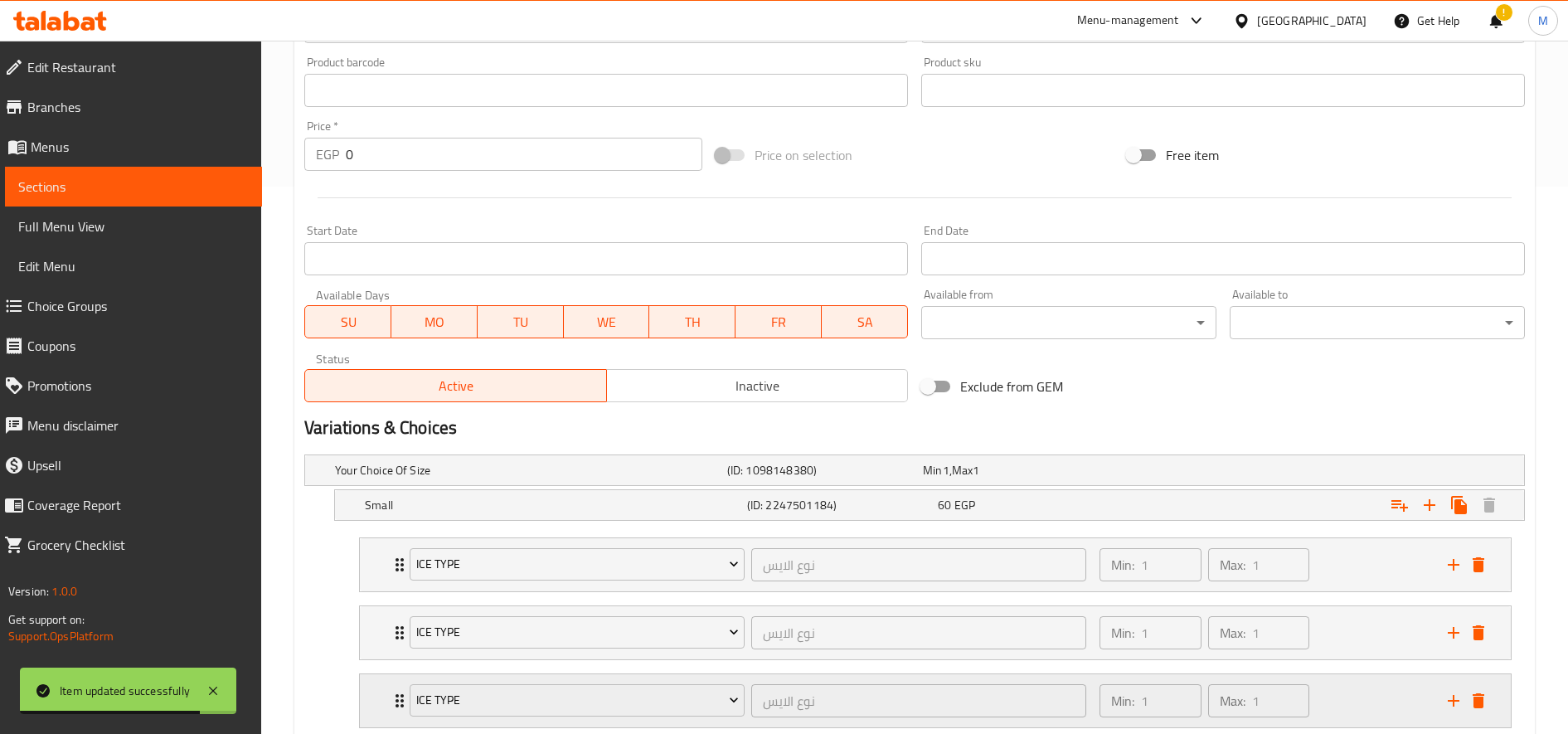
scroll to position [752, 0]
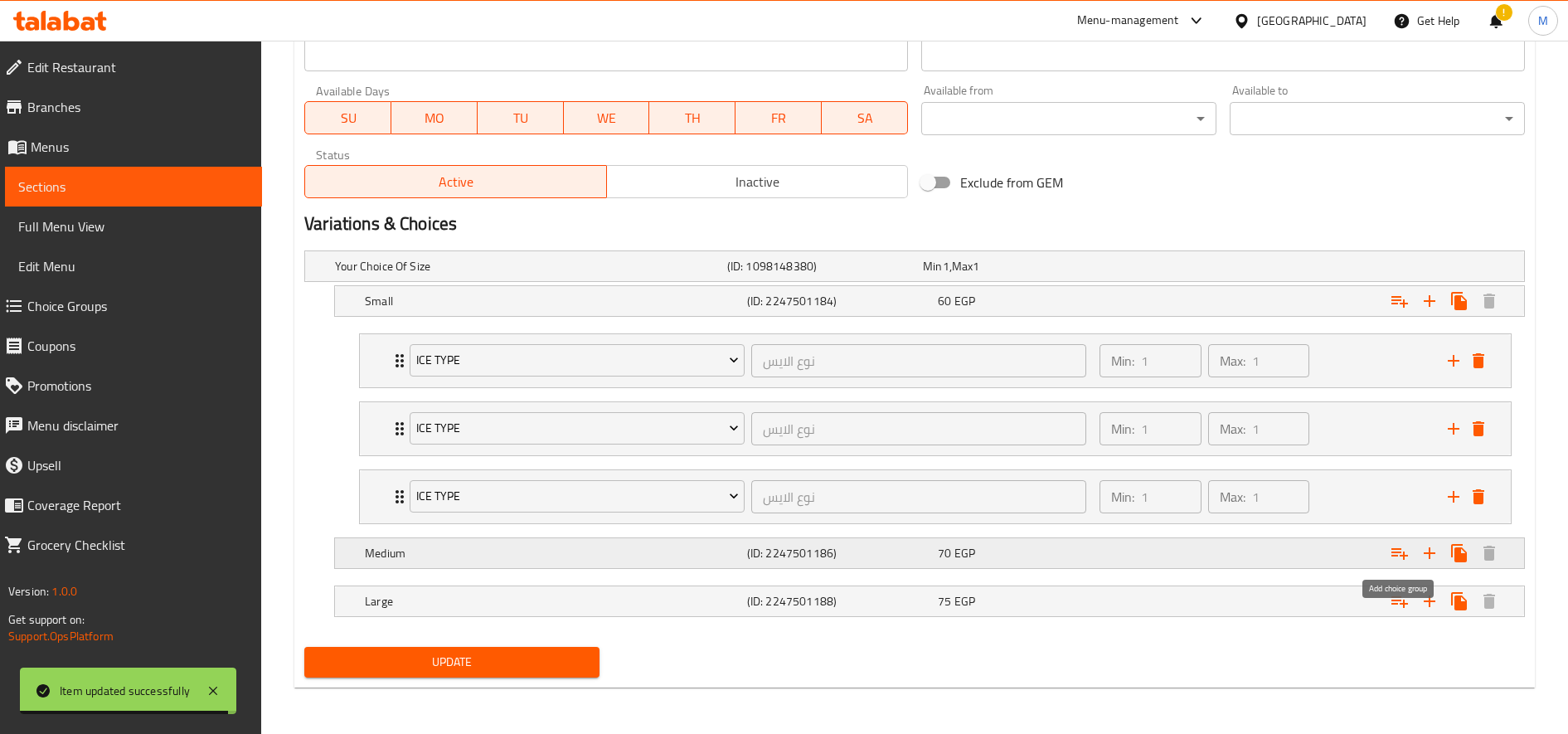
click at [1397, 551] on icon "Expand" at bounding box center [1399, 553] width 19 height 19
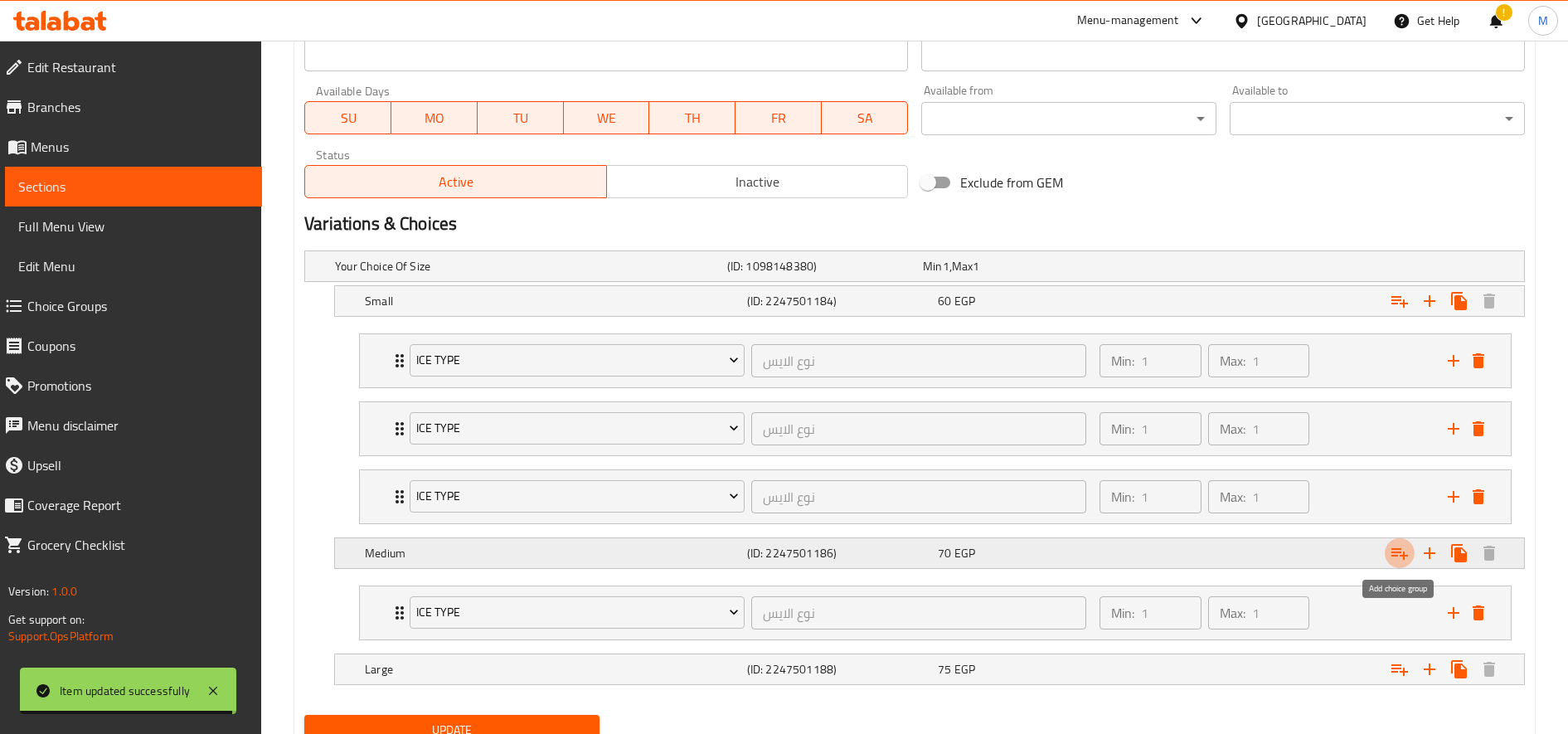
click at [1397, 551] on icon "Expand" at bounding box center [1399, 553] width 19 height 19
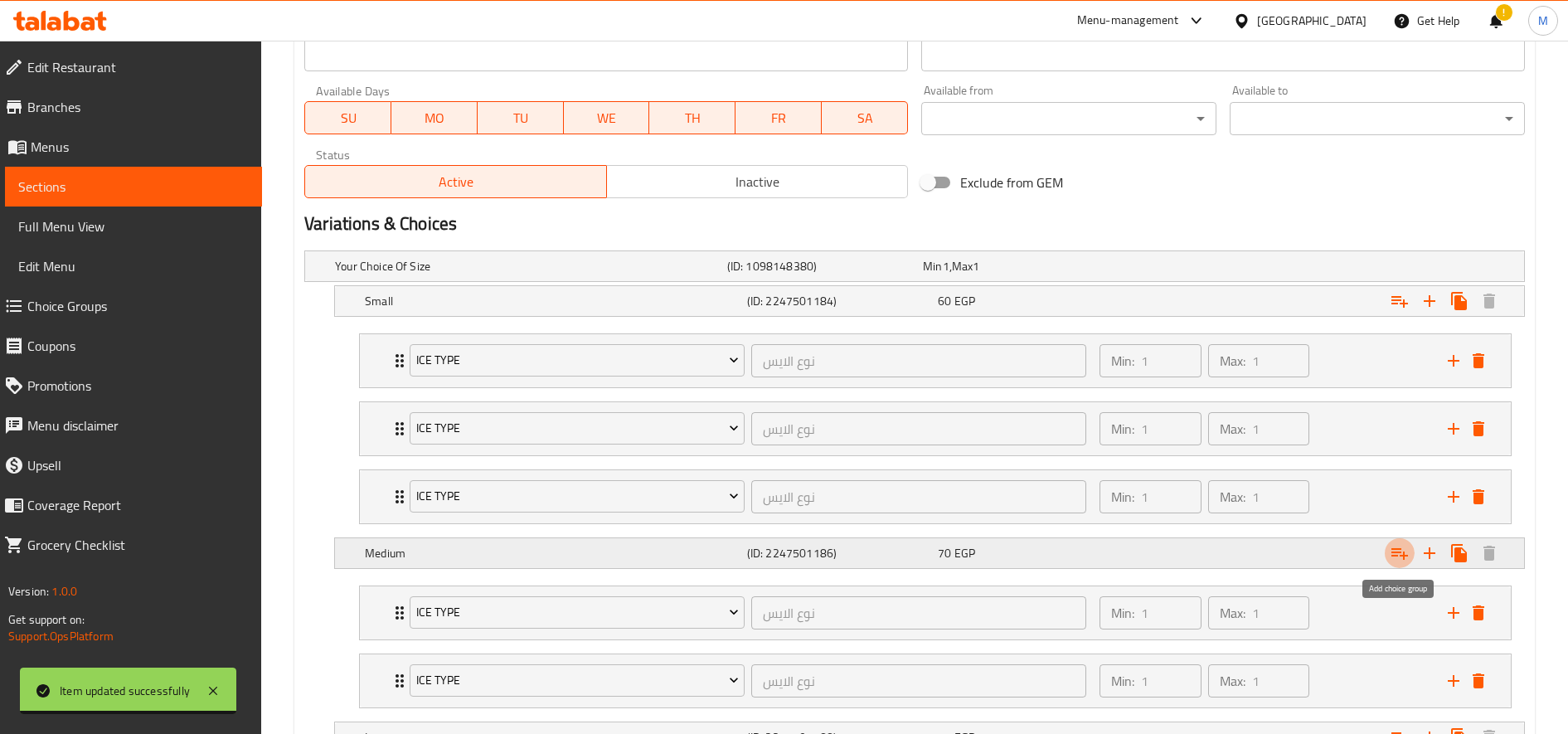
click at [1397, 551] on icon "Expand" at bounding box center [1399, 553] width 19 height 19
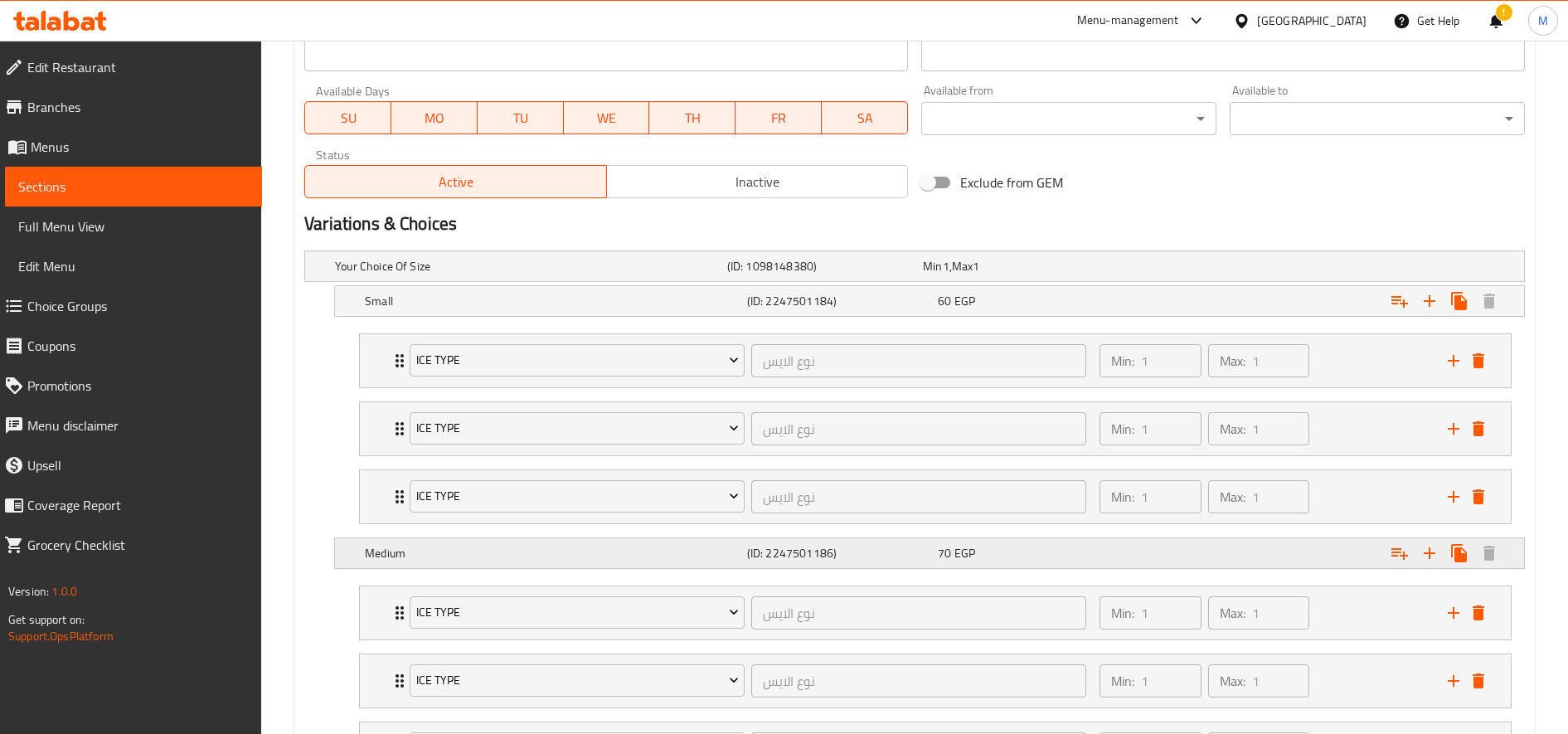
scroll to position [955, 0]
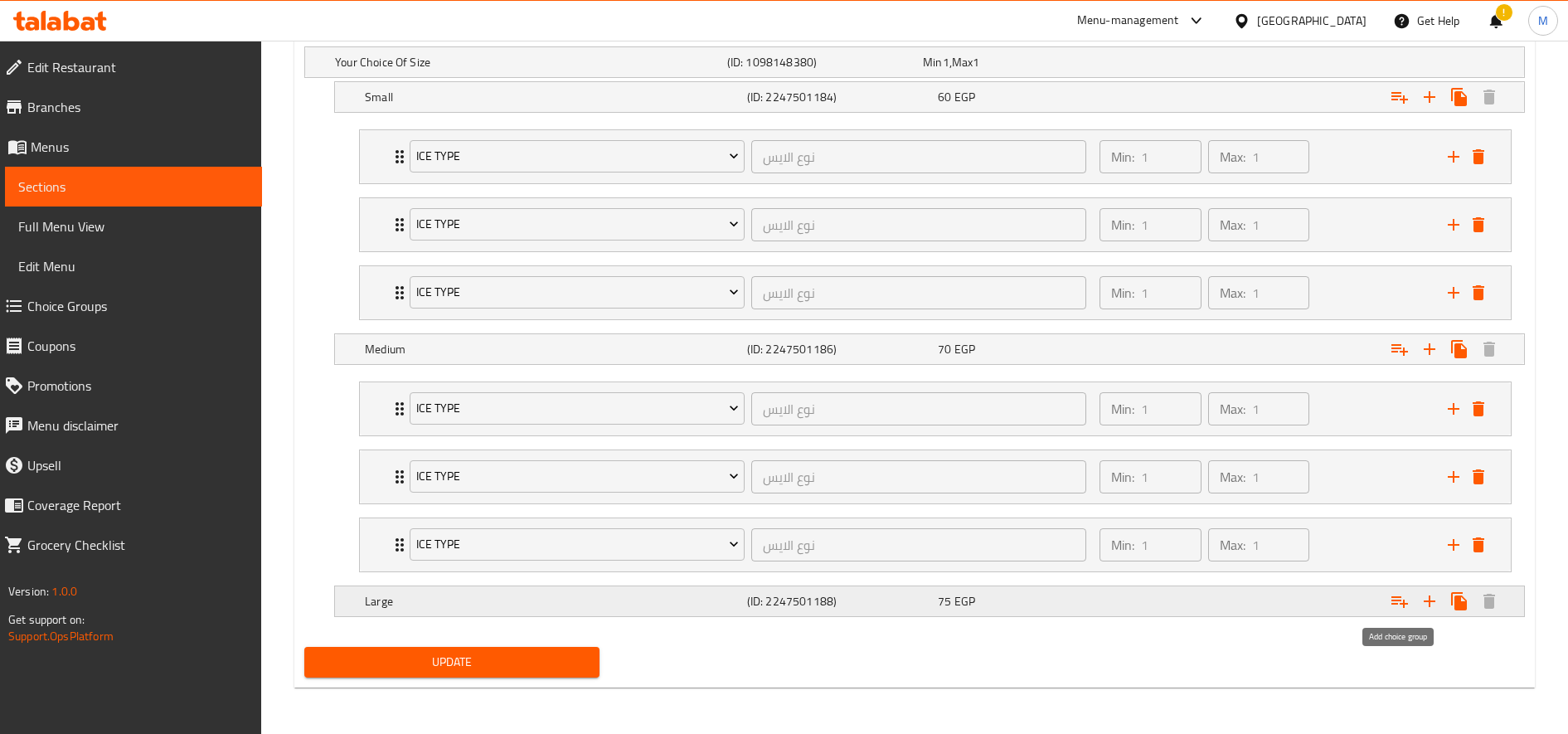
click at [1400, 605] on icon "Expand" at bounding box center [1399, 601] width 19 height 19
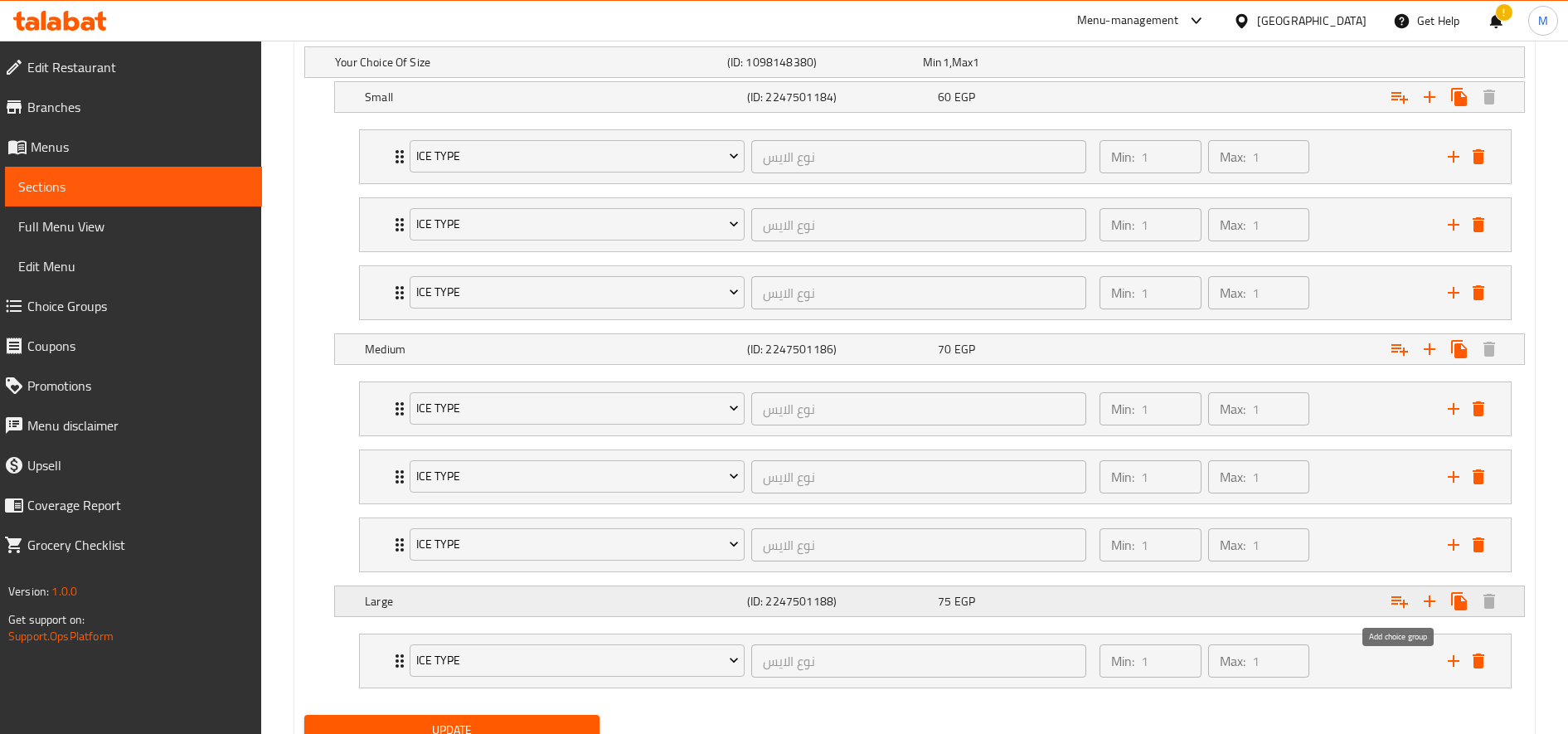
click at [1400, 605] on icon "Expand" at bounding box center [1399, 601] width 19 height 19
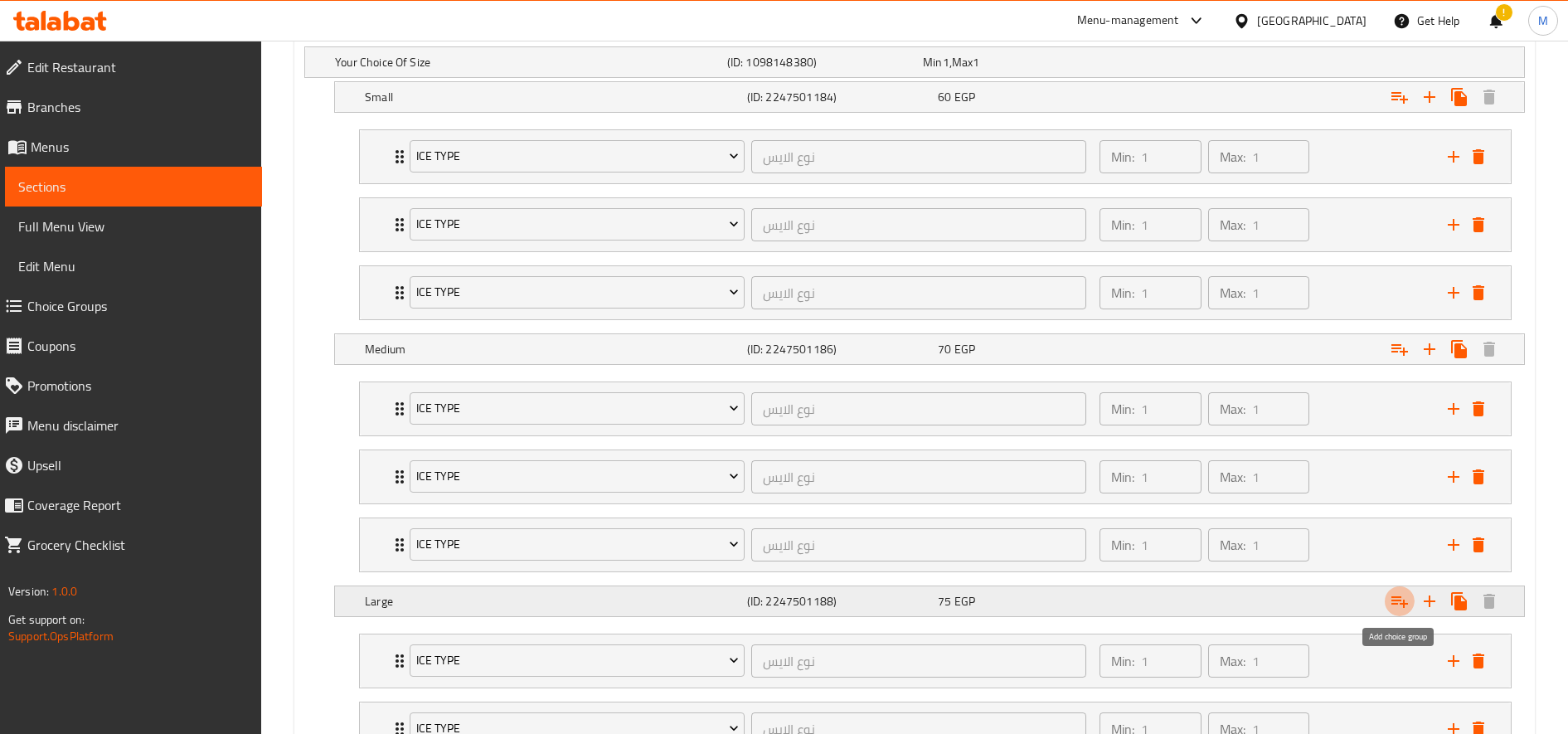
click at [1400, 605] on icon "Expand" at bounding box center [1399, 601] width 19 height 19
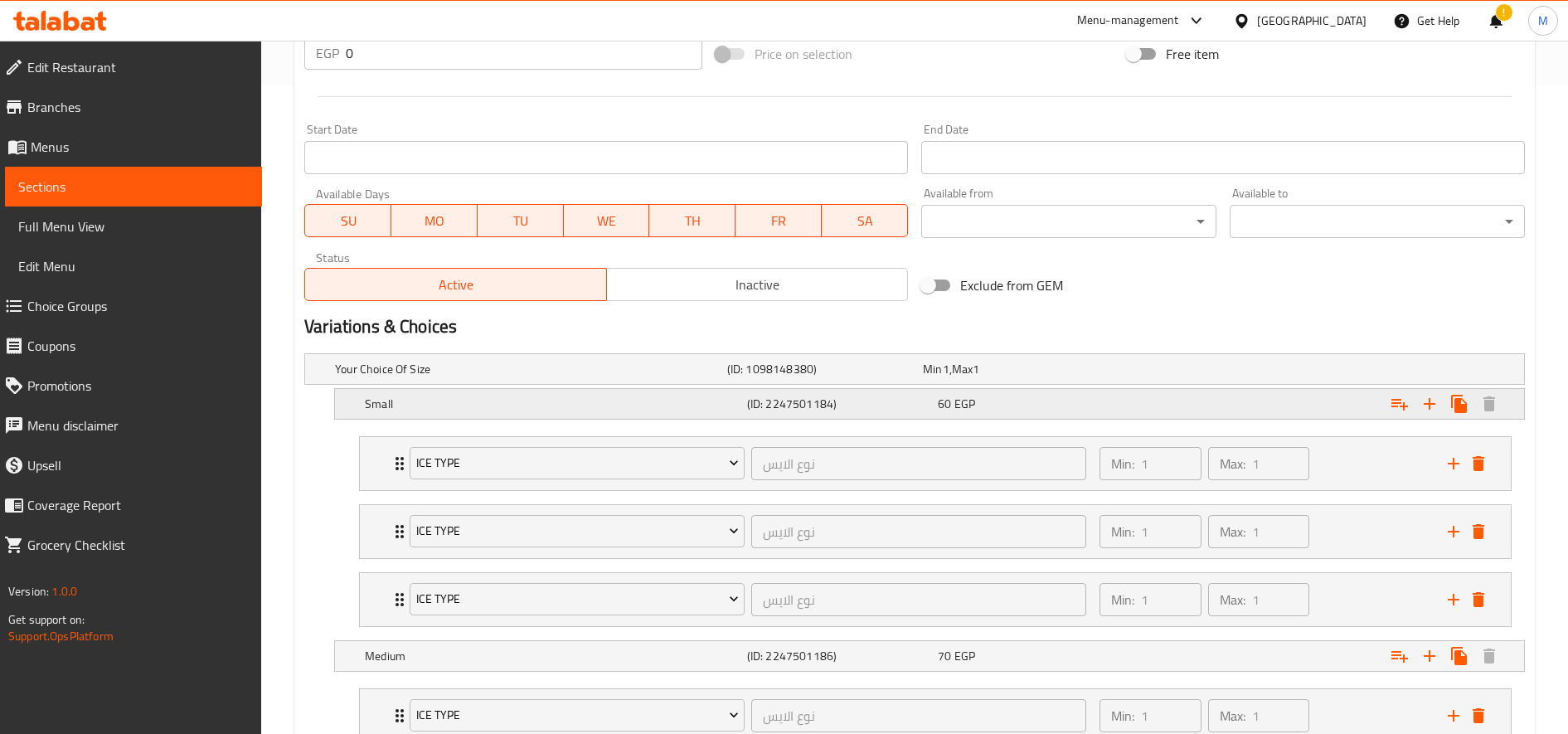
scroll to position [606, 0]
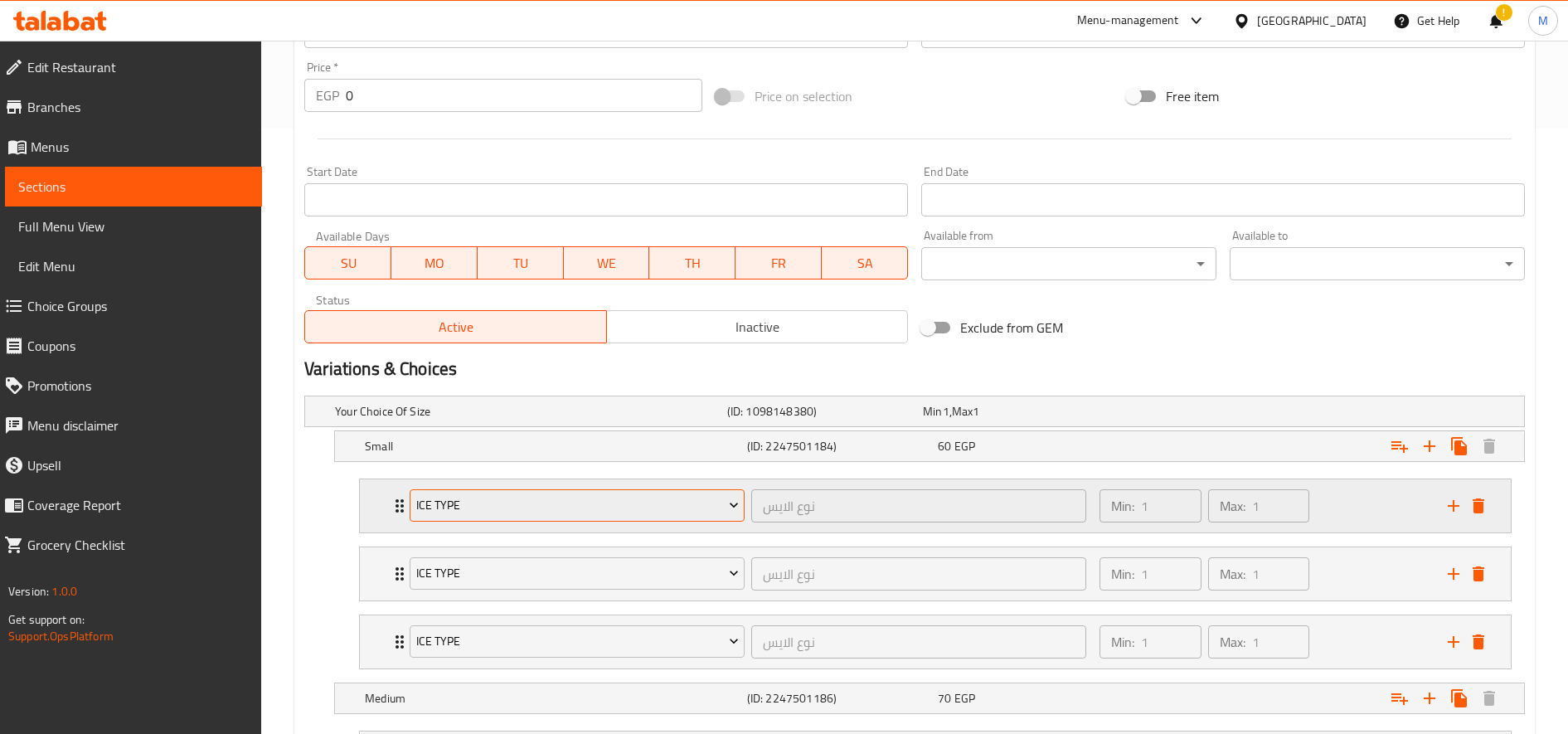
click at [570, 504] on span "Ice type" at bounding box center [578, 505] width 322 height 20
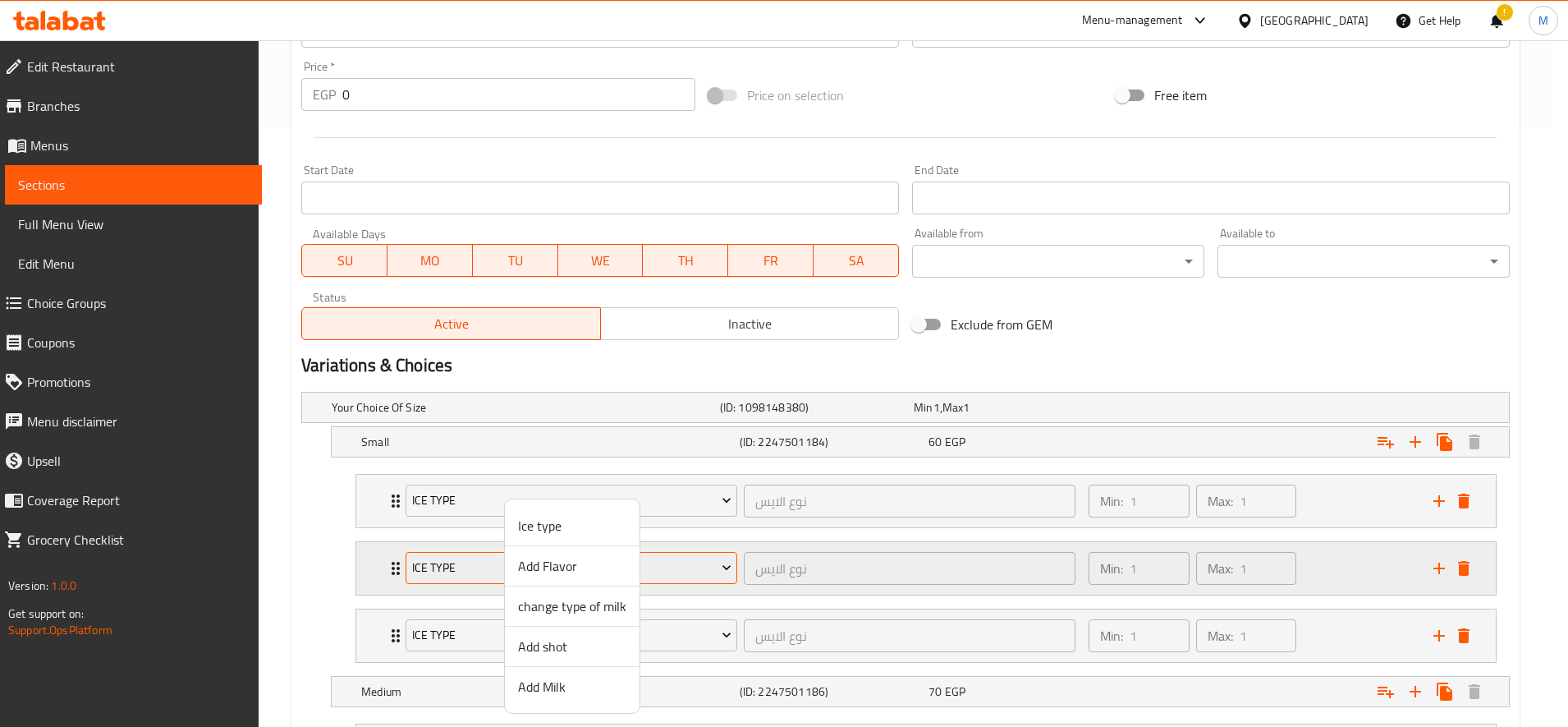
drag, startPoint x: 556, startPoint y: 571, endPoint x: 540, endPoint y: 567, distance: 16.5
click at [557, 571] on span "Add Flavor" at bounding box center [572, 565] width 108 height 19
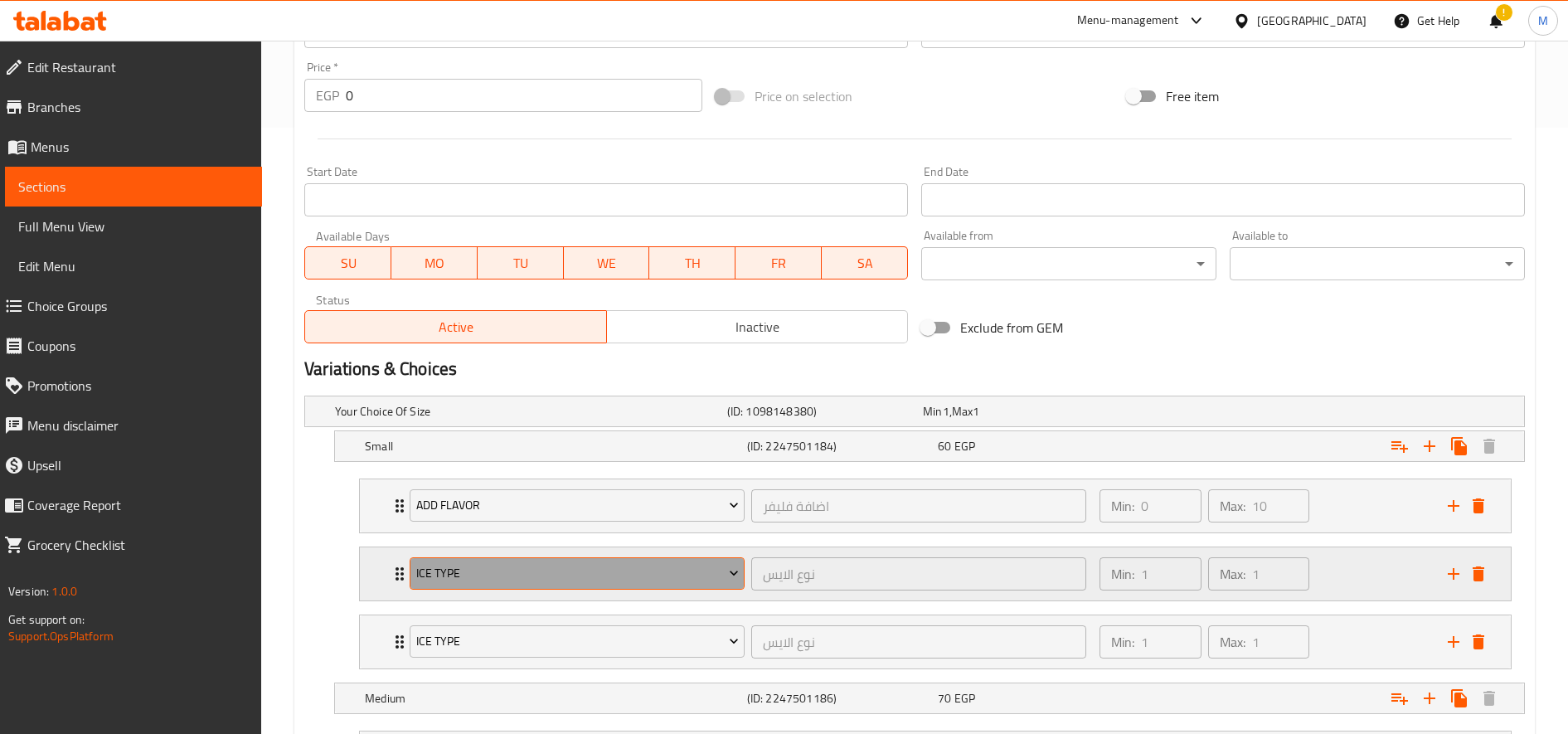
click at [505, 563] on span "Ice type" at bounding box center [578, 573] width 322 height 20
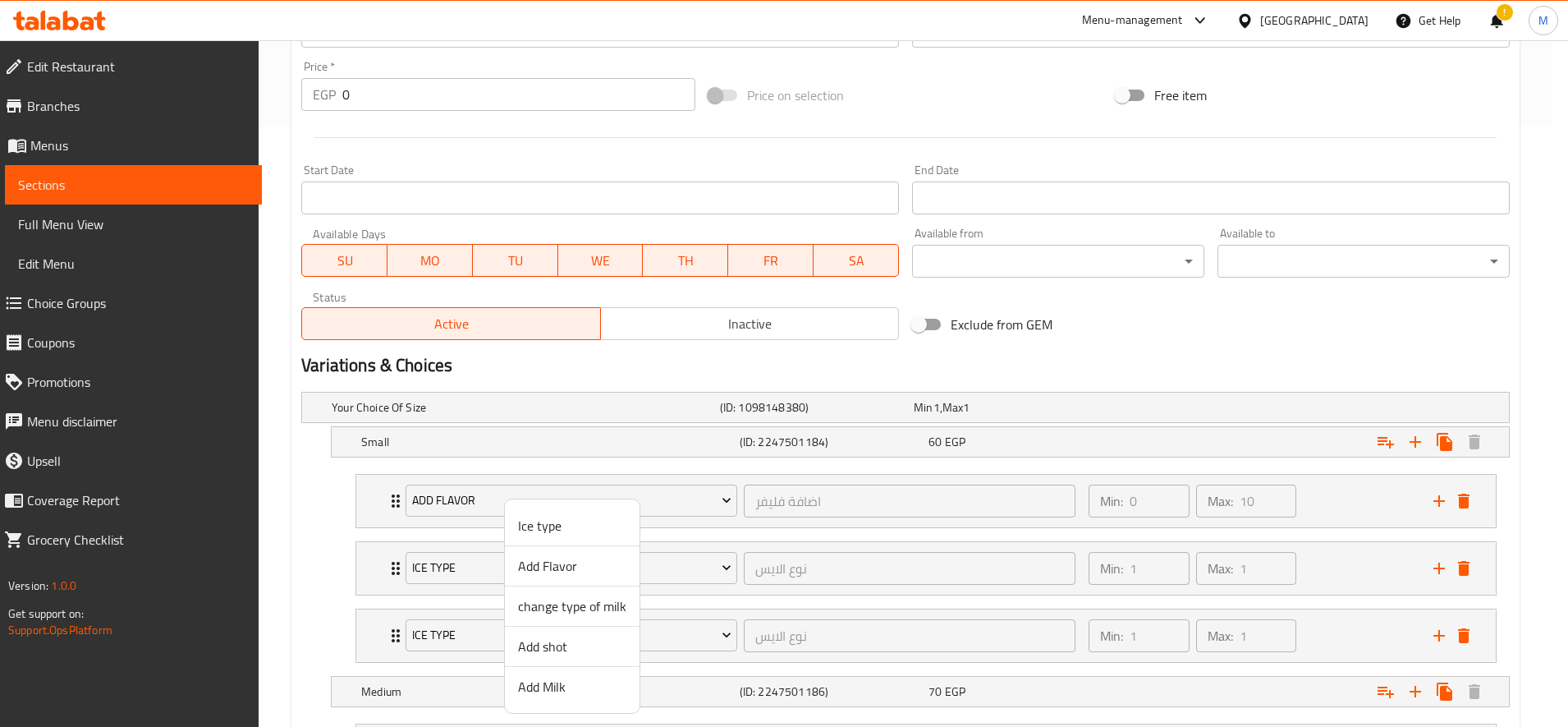
click at [566, 647] on span "Add shot" at bounding box center [572, 645] width 108 height 19
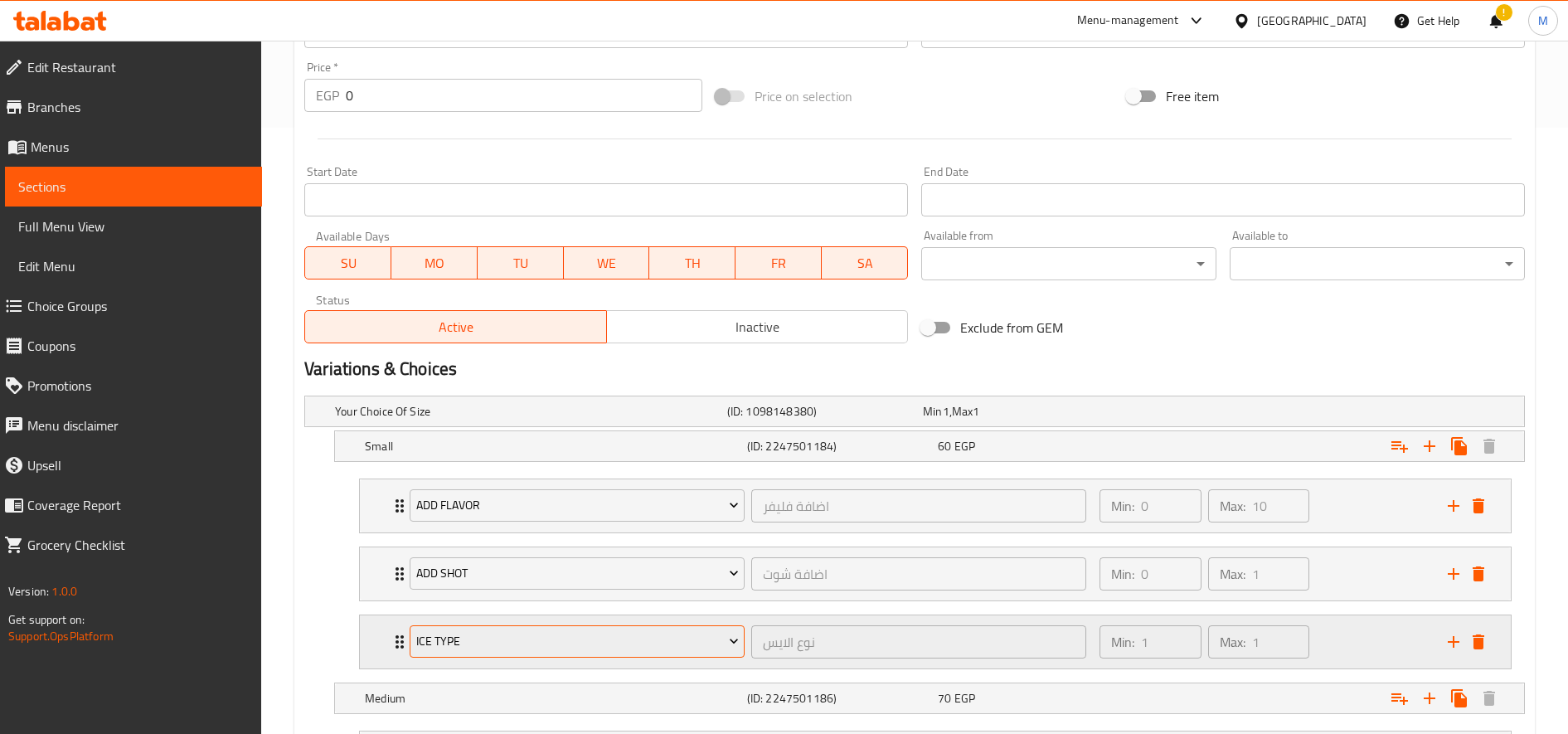
click at [540, 627] on button "Ice type" at bounding box center [578, 641] width 335 height 33
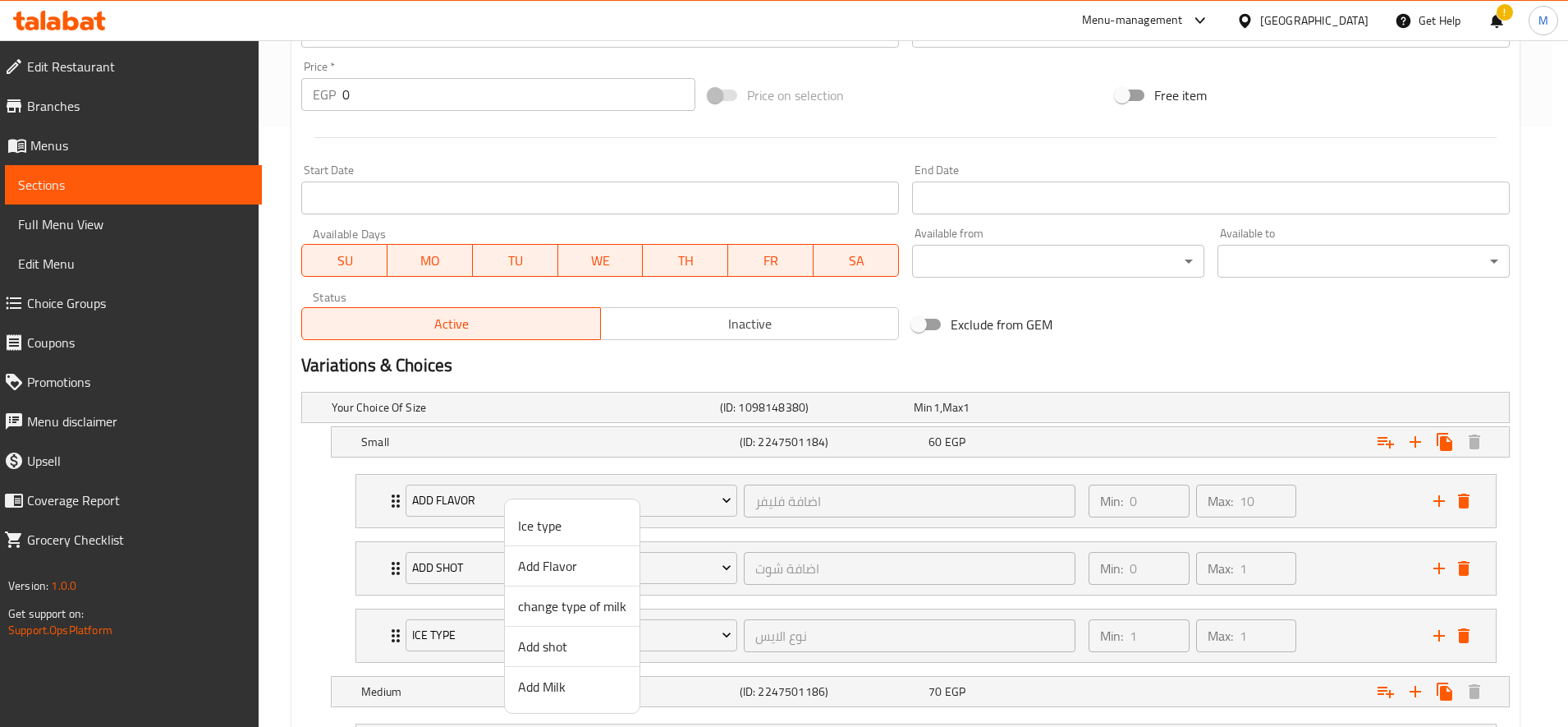
click at [588, 696] on span "Add Milk" at bounding box center [572, 686] width 108 height 19
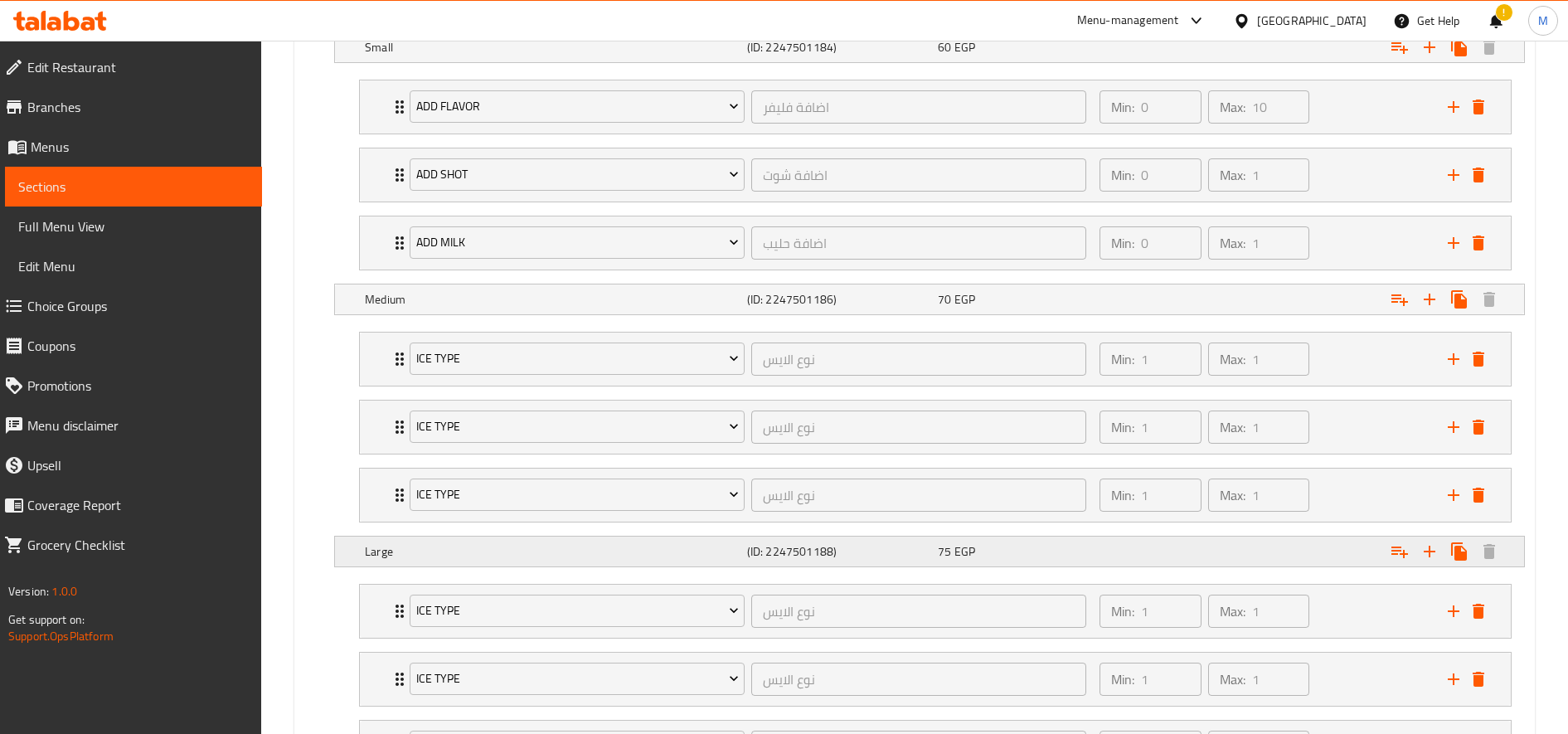
scroll to position [1021, 0]
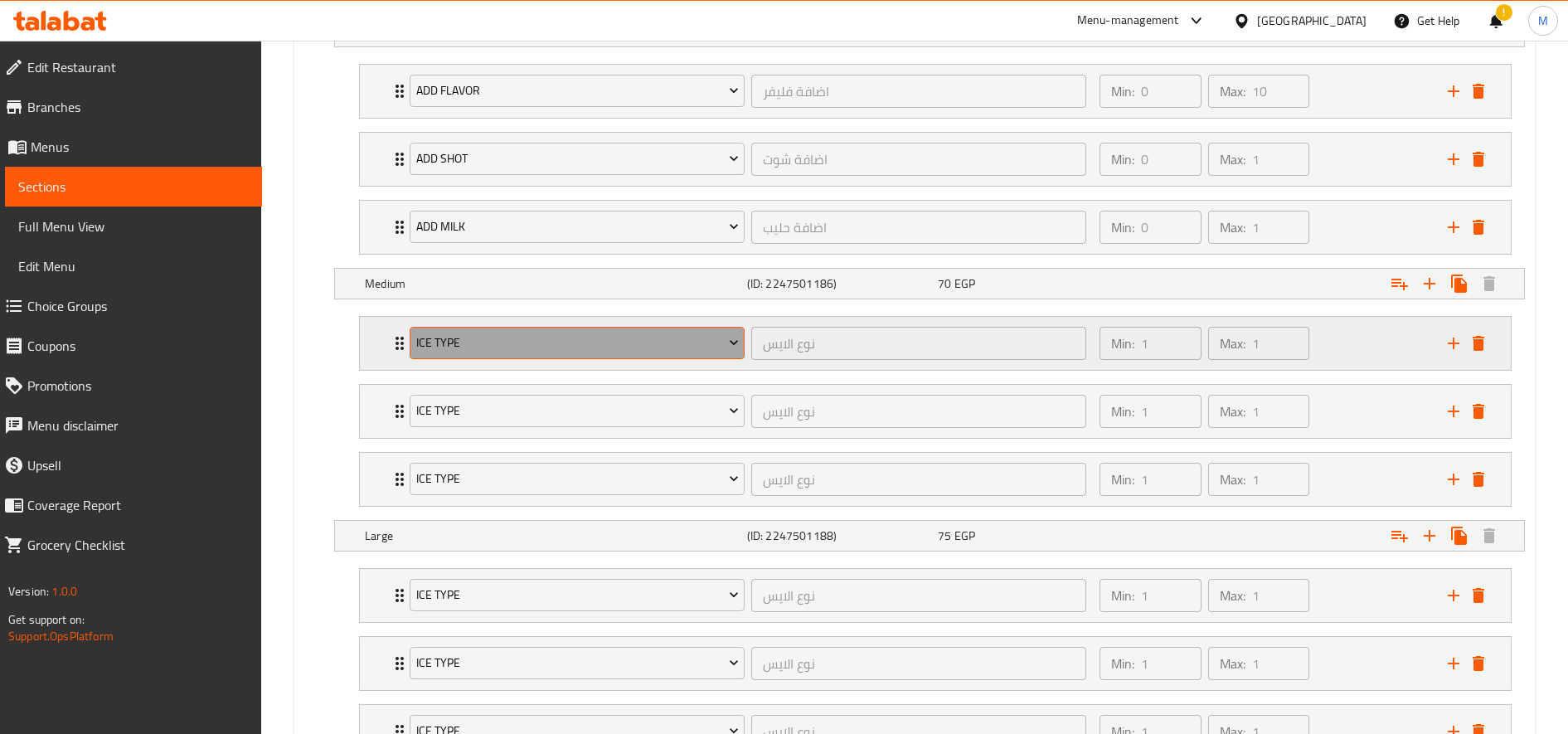
click at [529, 349] on span "Ice type" at bounding box center [578, 342] width 322 height 20
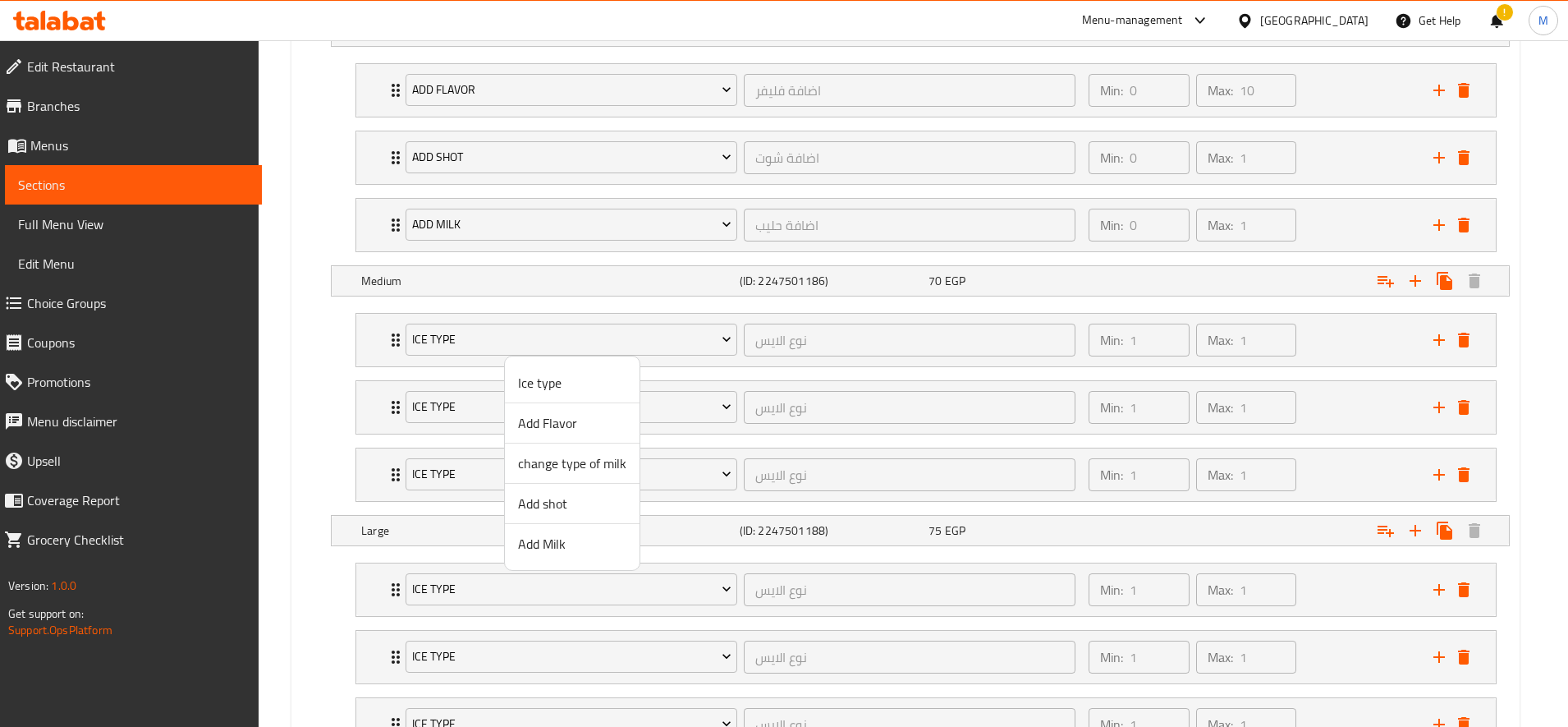
click at [566, 429] on span "Add Flavor" at bounding box center [572, 423] width 108 height 19
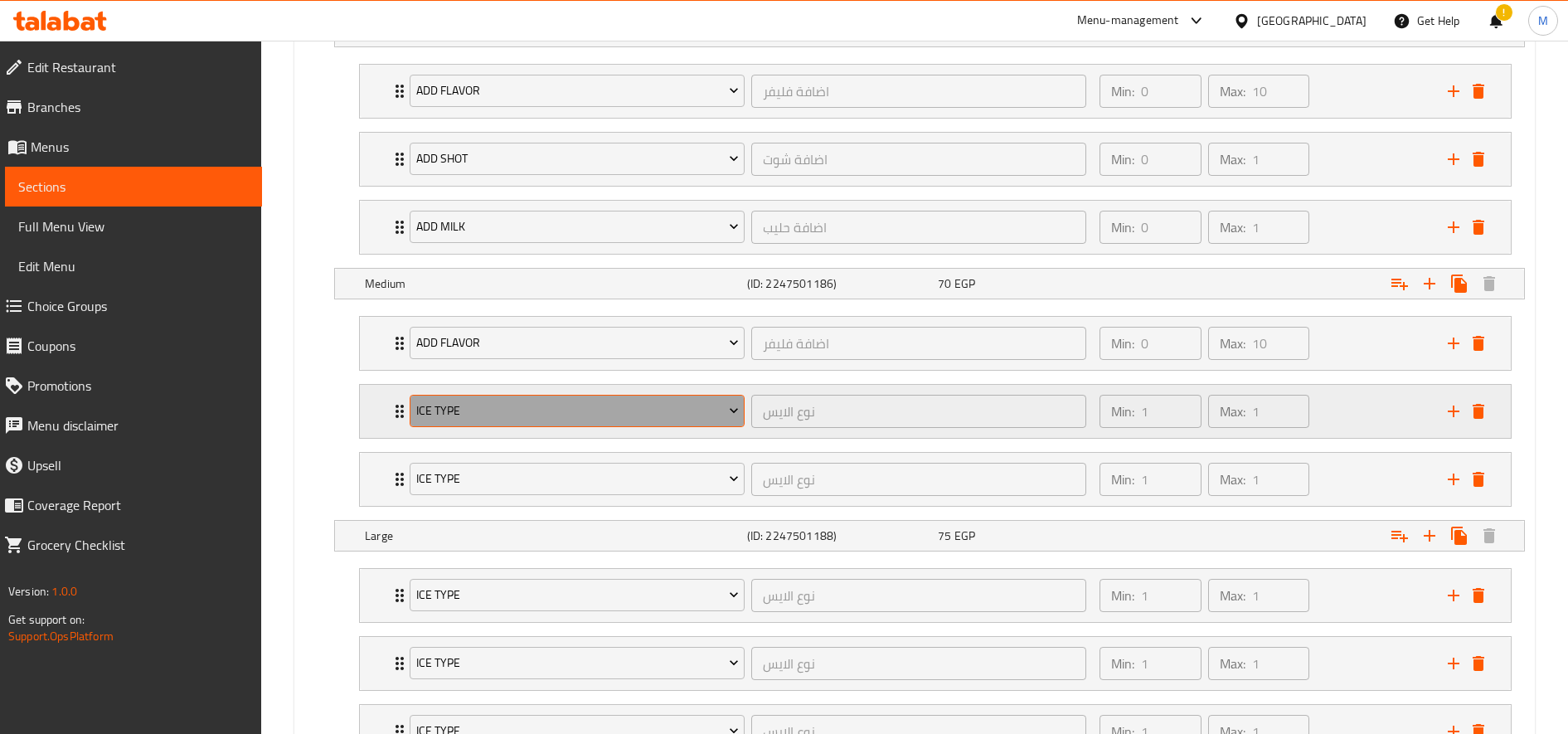
click at [565, 417] on span "Ice type" at bounding box center [578, 411] width 322 height 20
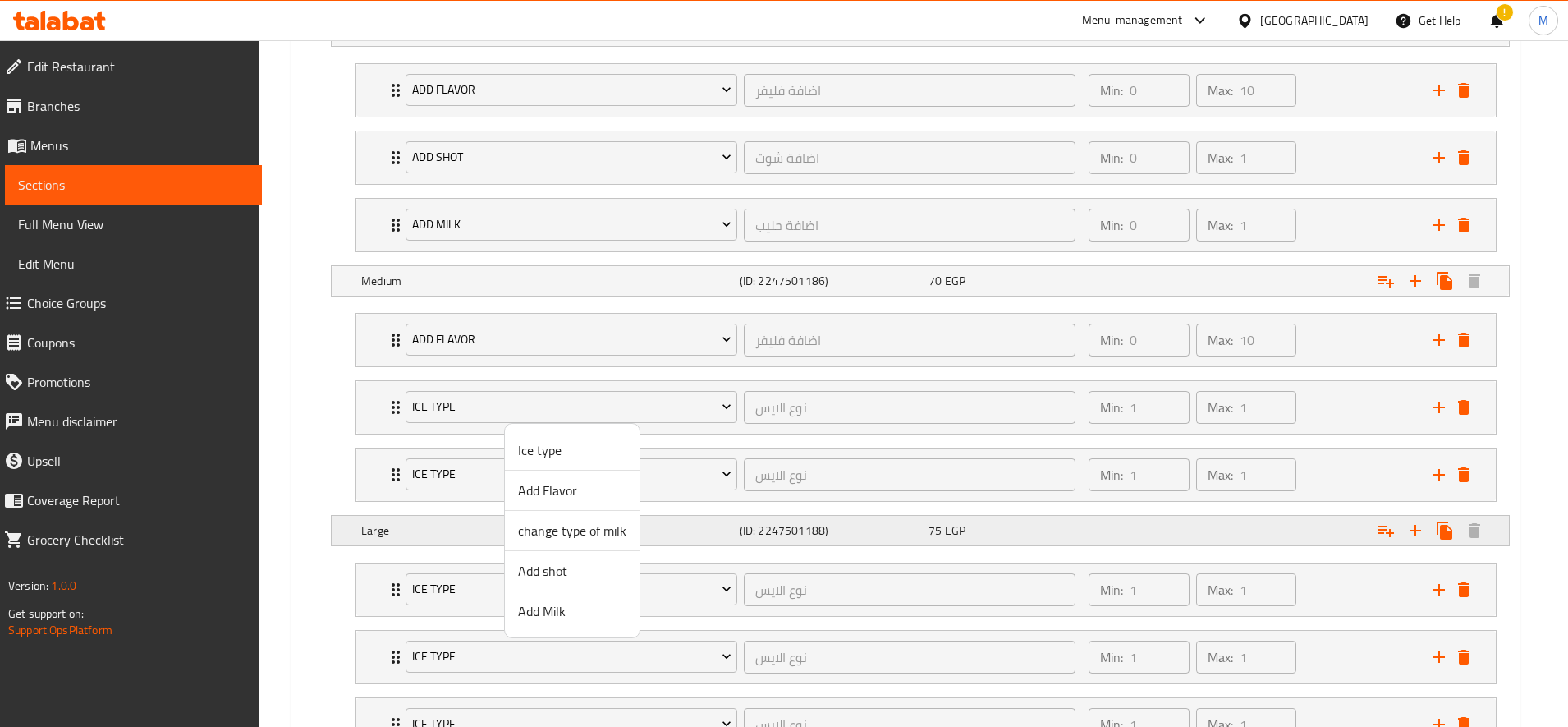
click at [561, 529] on span "change type of milk" at bounding box center [572, 530] width 108 height 19
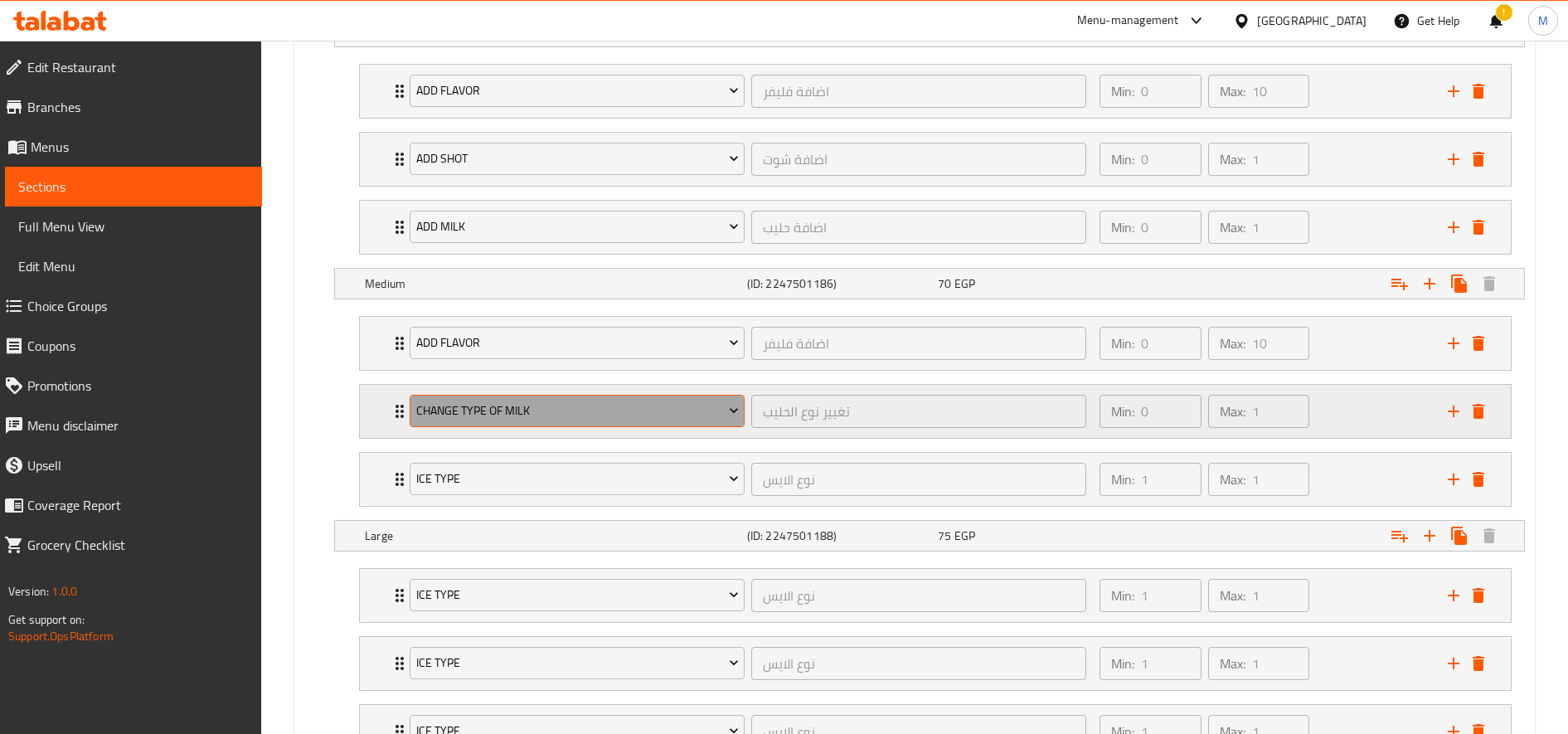
click at [554, 412] on span "change type of milk" at bounding box center [578, 411] width 322 height 20
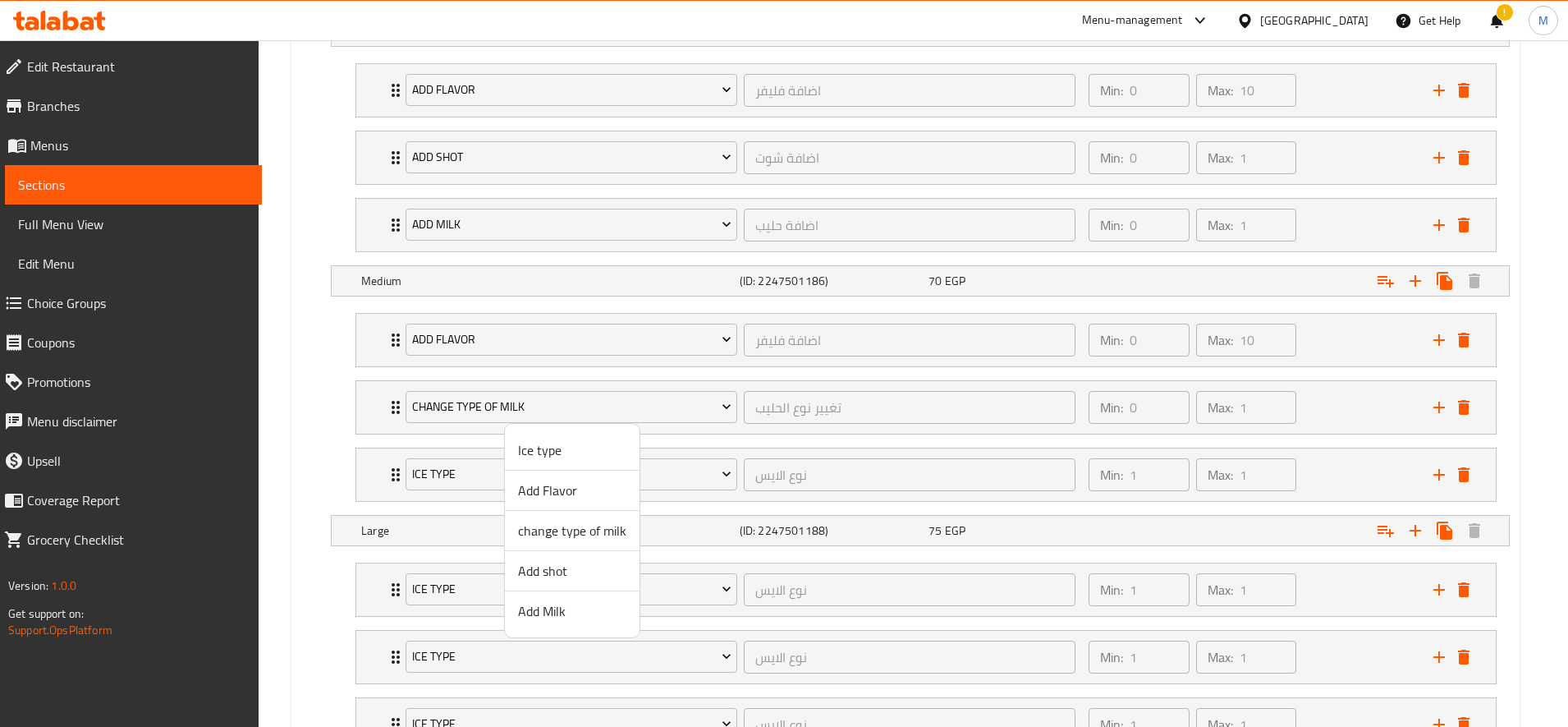
click at [561, 564] on span "Add shot" at bounding box center [572, 570] width 108 height 19
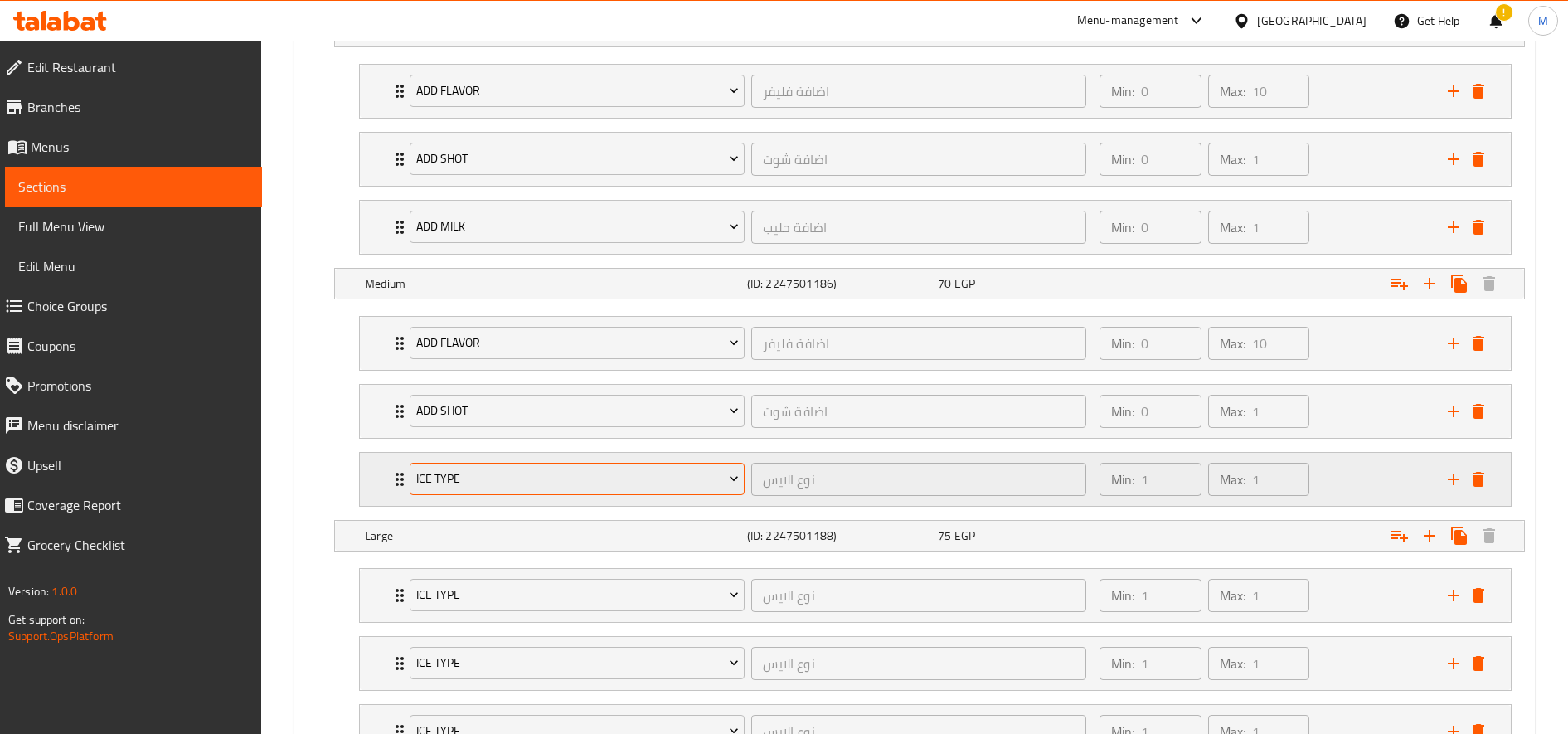
click at [511, 469] on span "Ice type" at bounding box center [578, 479] width 322 height 20
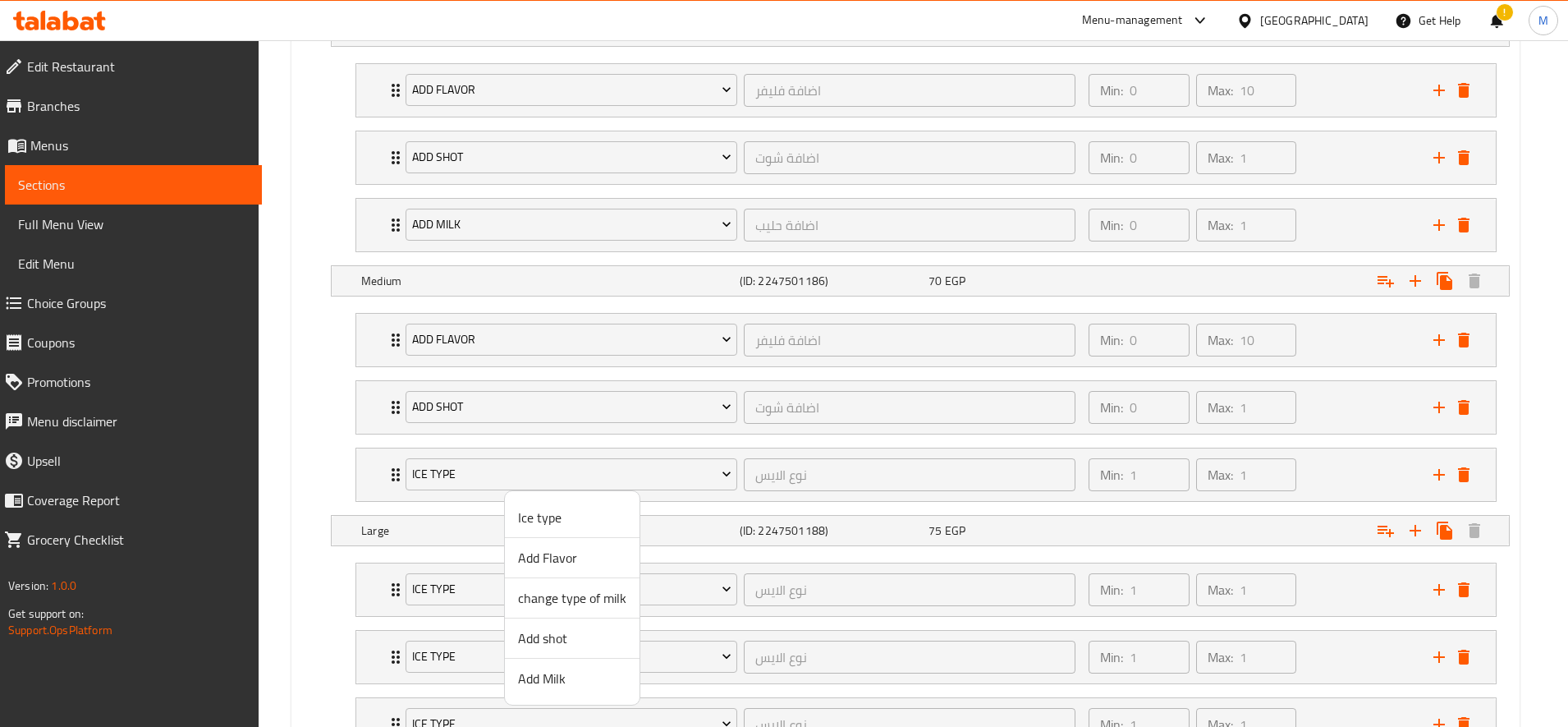
click at [564, 688] on span "Add Milk" at bounding box center [572, 677] width 108 height 19
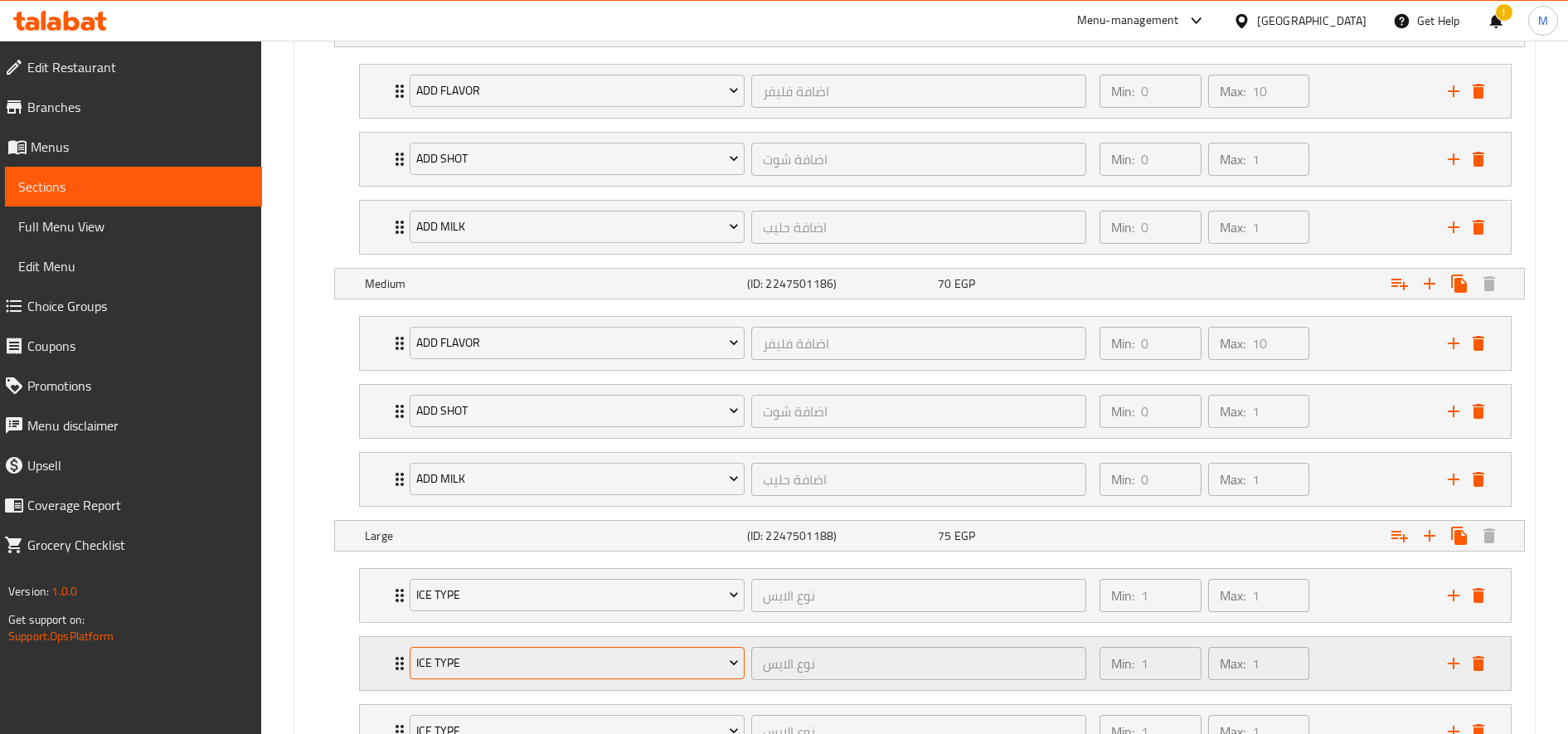
scroll to position [1159, 0]
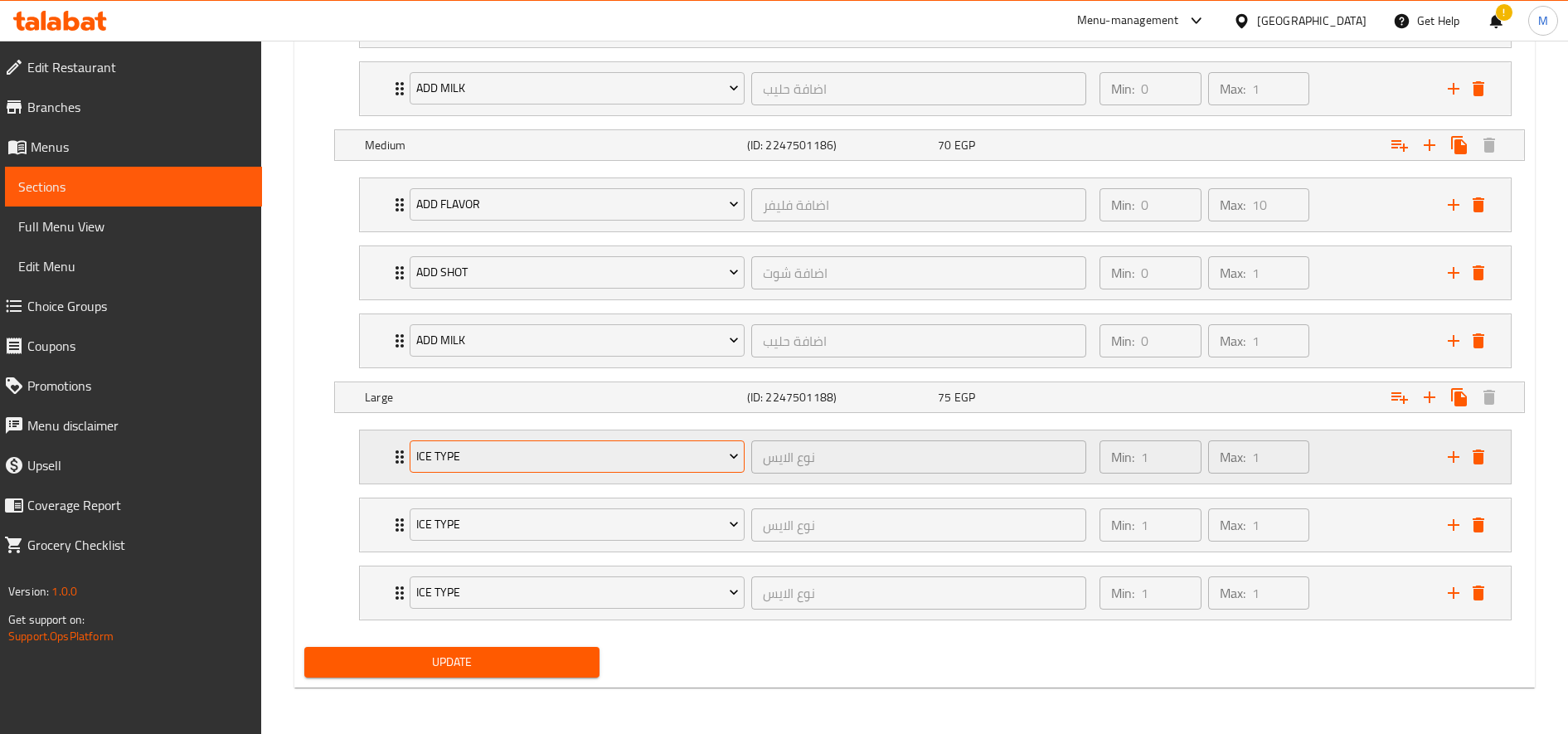
click at [537, 468] on button "Ice type" at bounding box center [578, 457] width 335 height 33
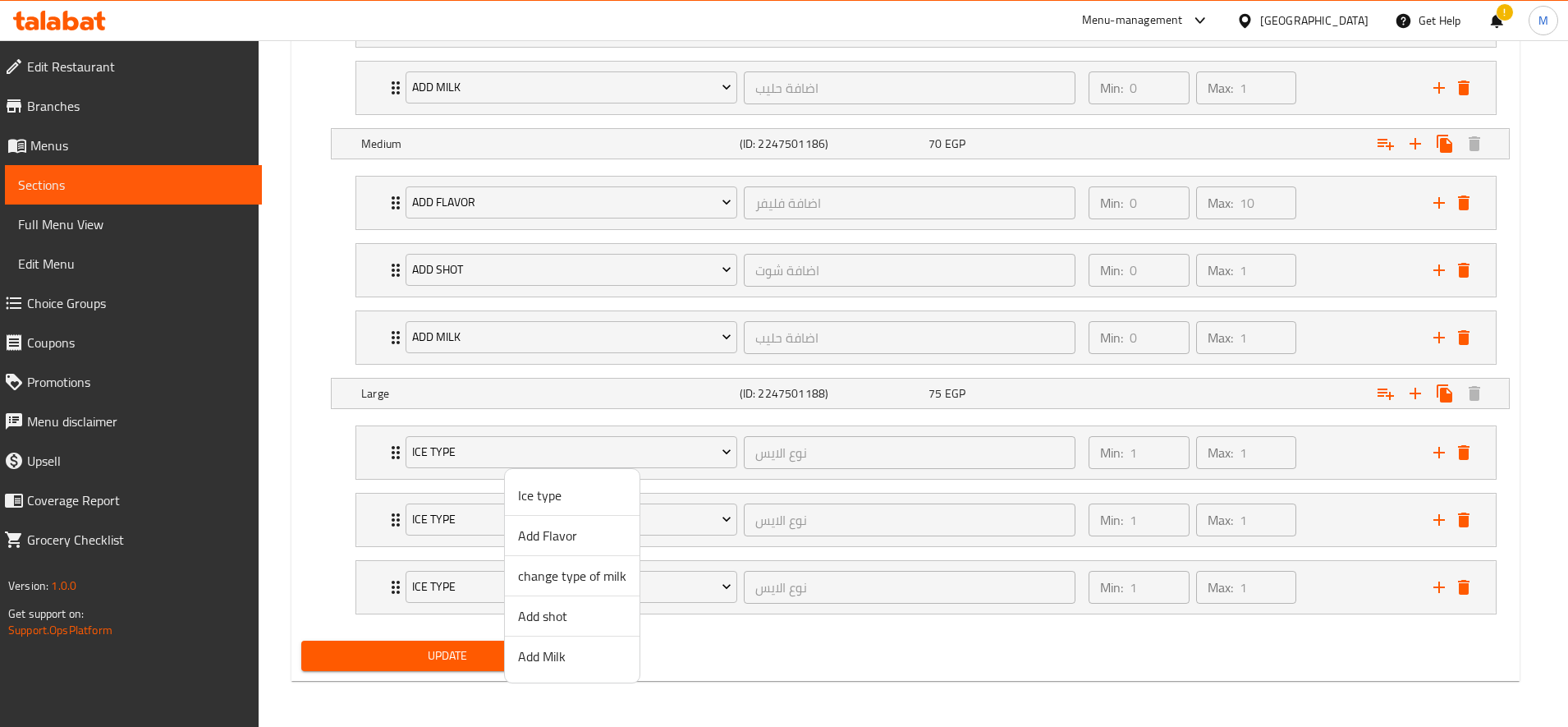
click at [579, 540] on span "Add Flavor" at bounding box center [572, 534] width 108 height 19
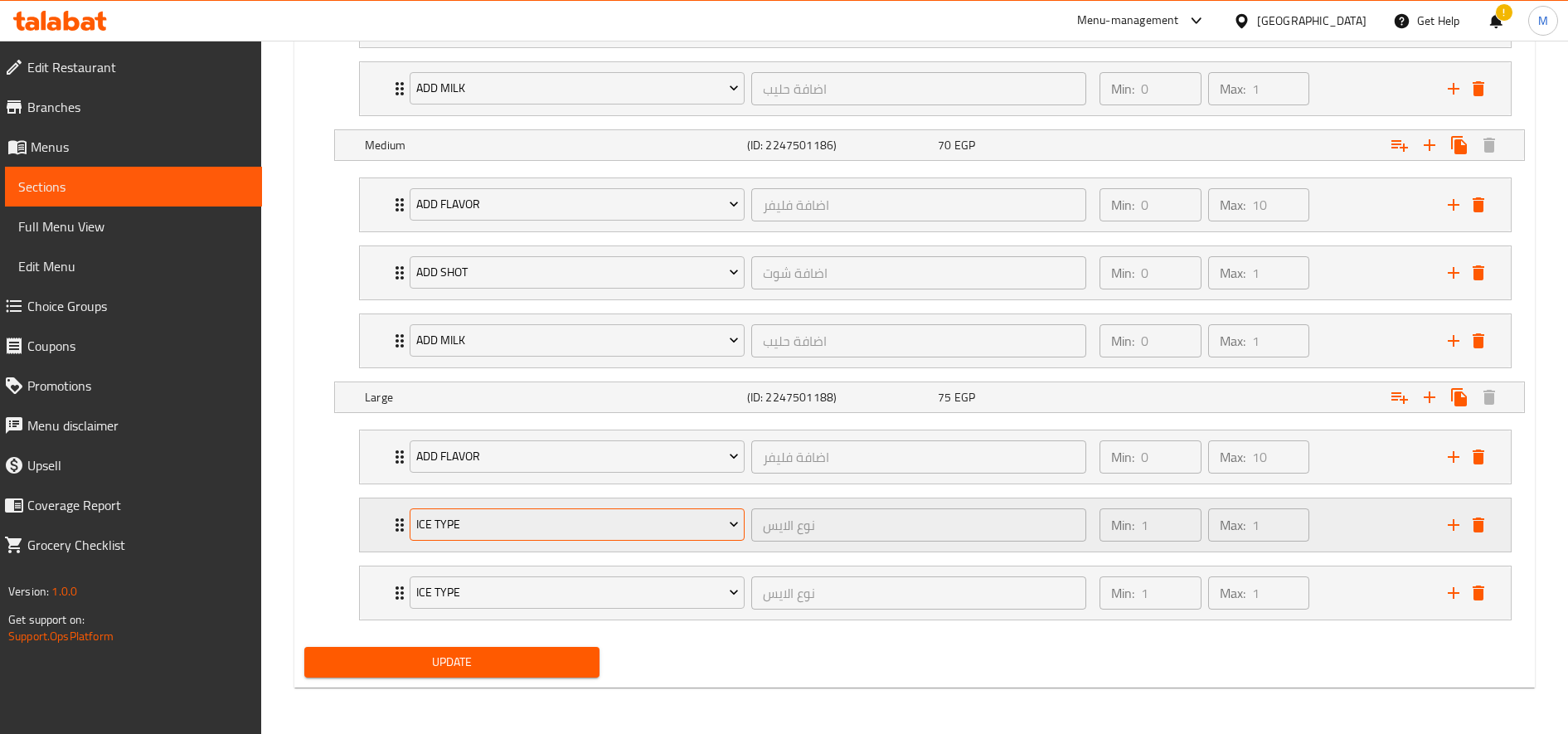
click at [507, 519] on span "Ice type" at bounding box center [578, 524] width 322 height 20
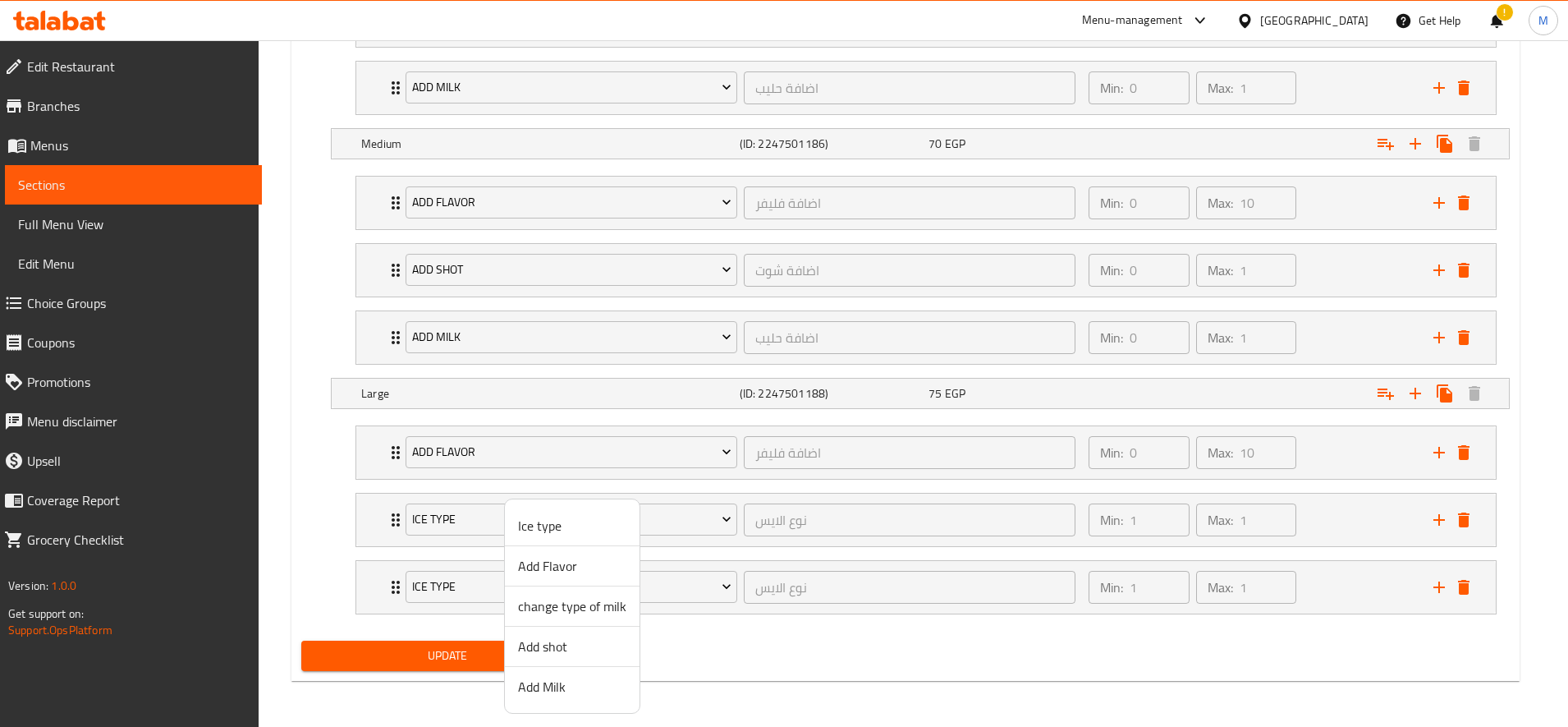
click at [558, 650] on span "Add shot" at bounding box center [572, 645] width 108 height 19
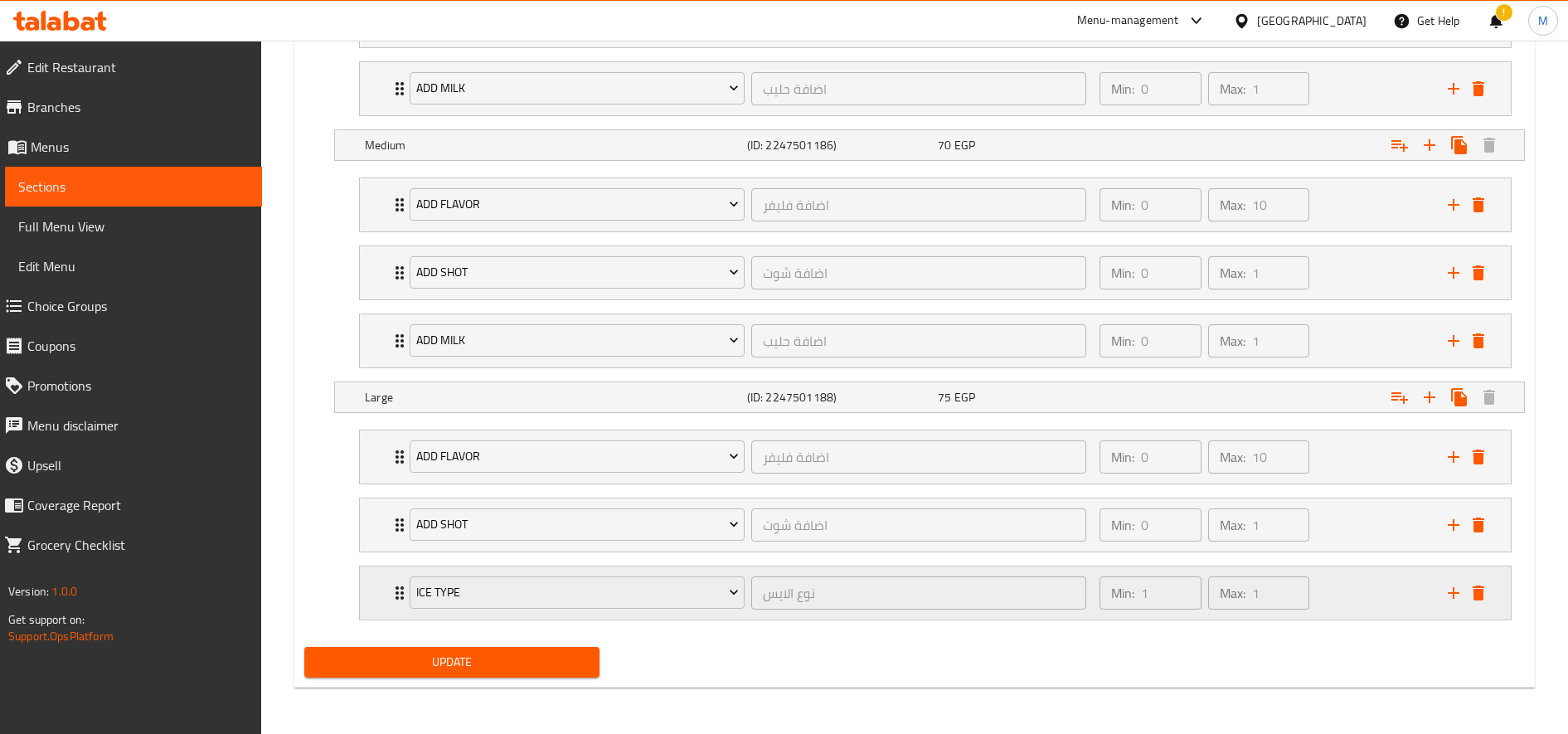
click at [529, 568] on div "Ice type نوع الايس ​" at bounding box center [748, 592] width 696 height 53
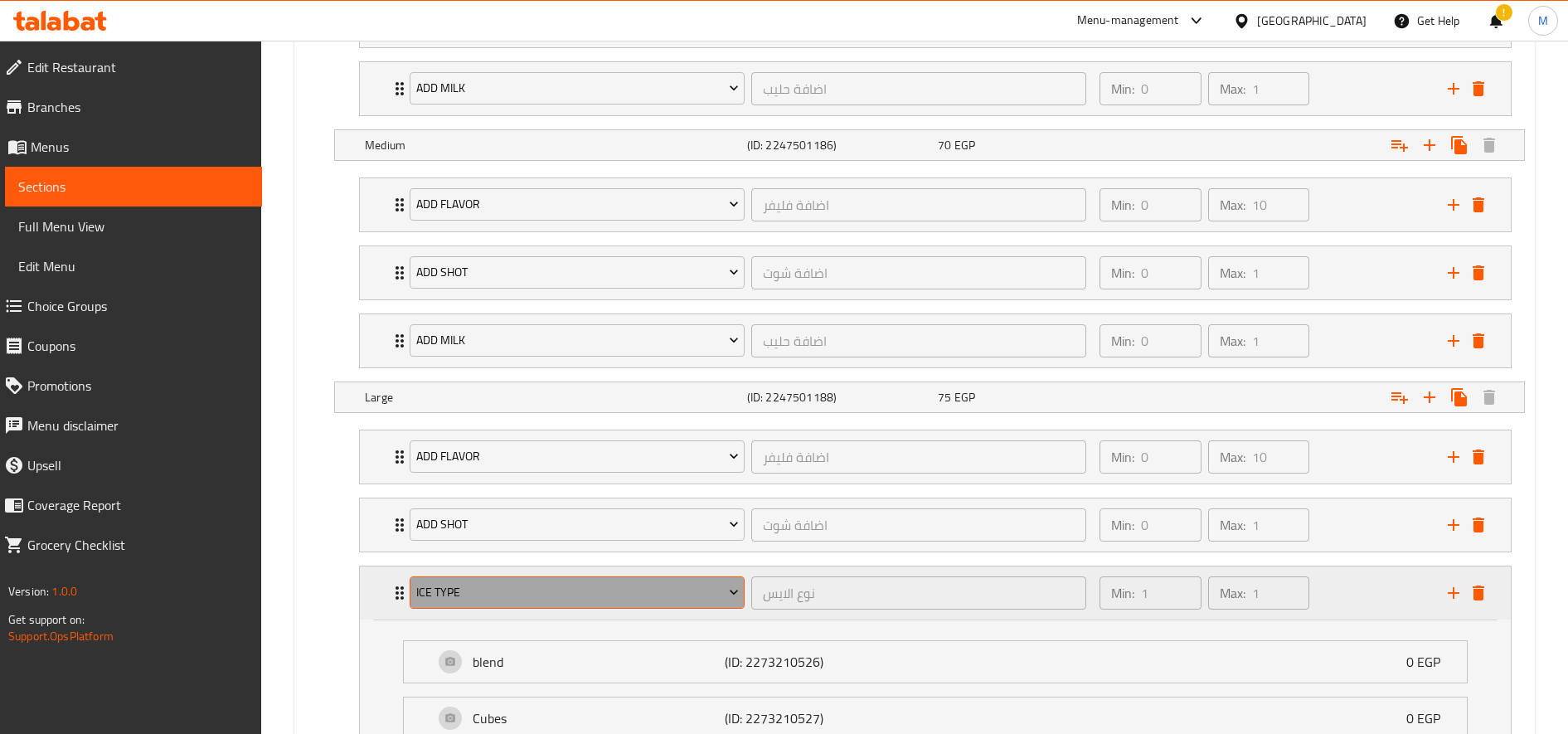
click at [548, 591] on span "Ice type" at bounding box center [578, 592] width 322 height 20
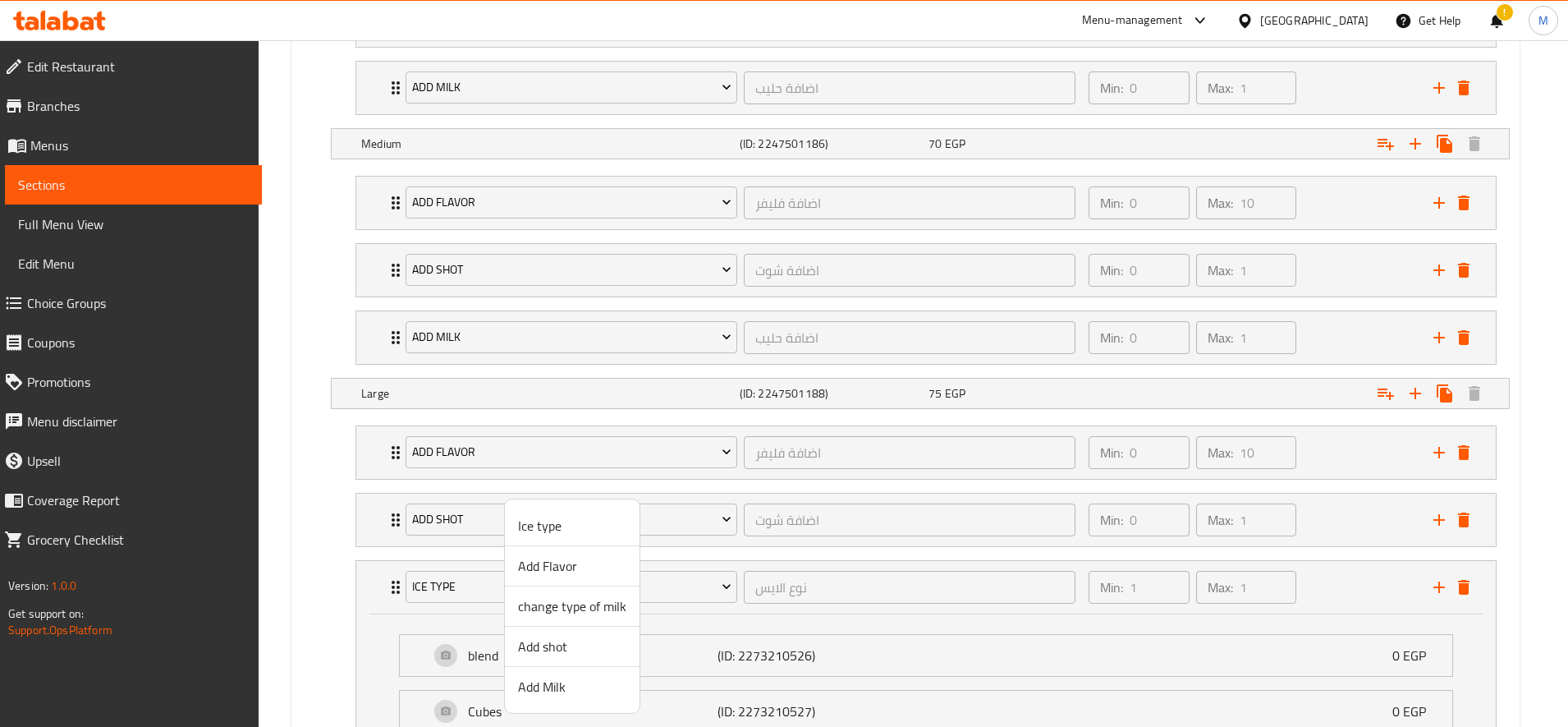
drag, startPoint x: 554, startPoint y: 696, endPoint x: 538, endPoint y: 660, distance: 39.4
click at [554, 697] on span "Add Milk" at bounding box center [572, 686] width 108 height 19
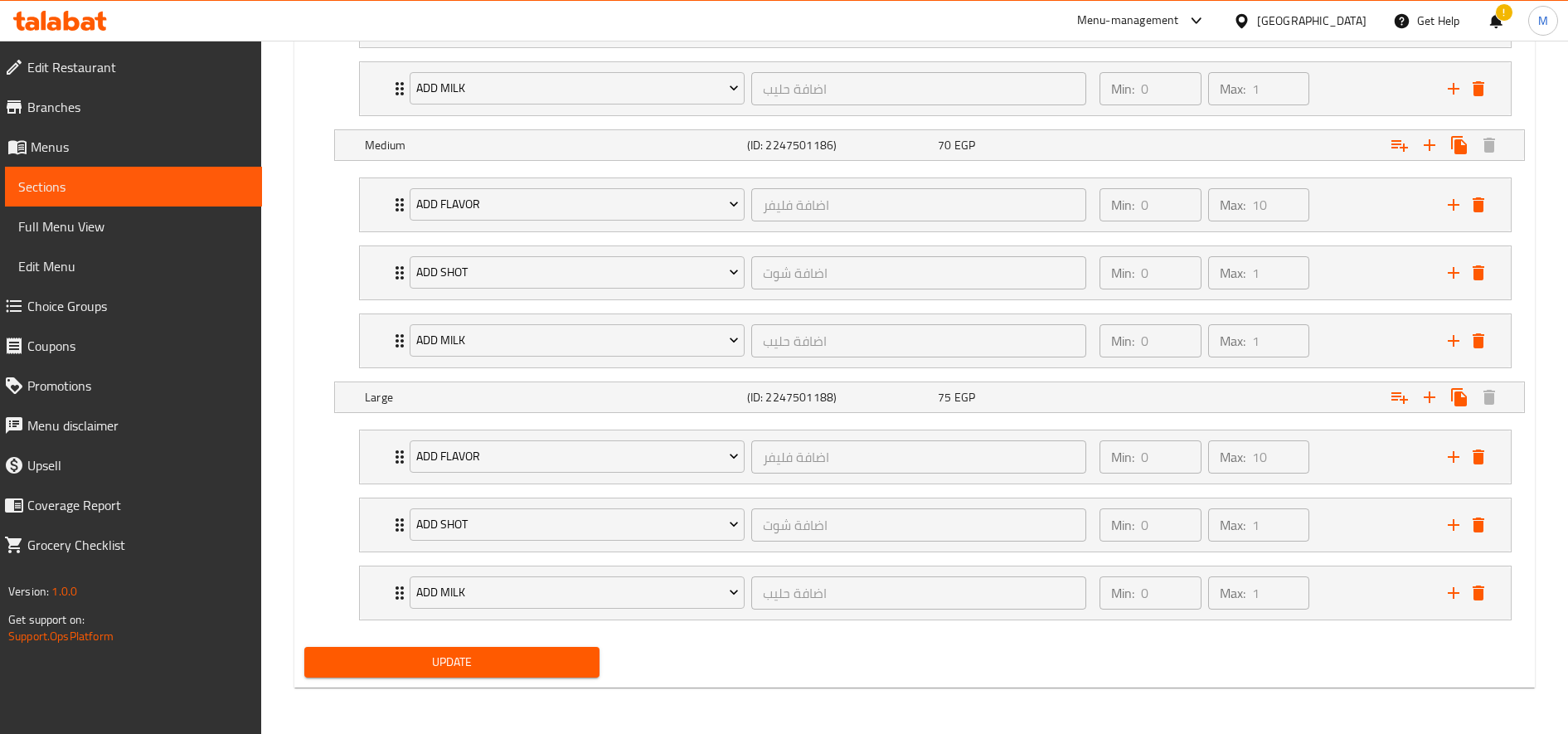
drag, startPoint x: 497, startPoint y: 651, endPoint x: 576, endPoint y: 614, distance: 87.2
click at [498, 653] on span "Update" at bounding box center [452, 662] width 268 height 20
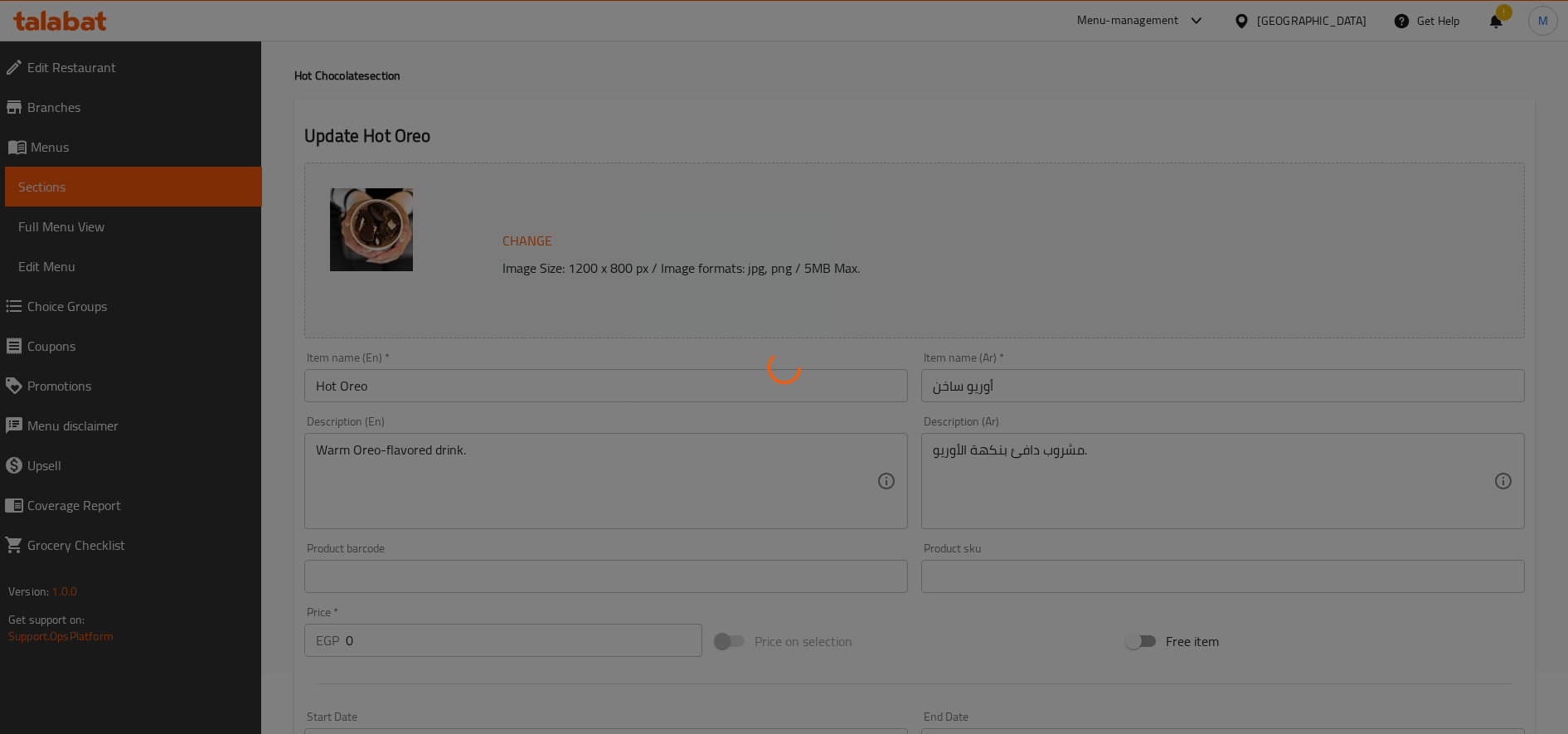
scroll to position [0, 0]
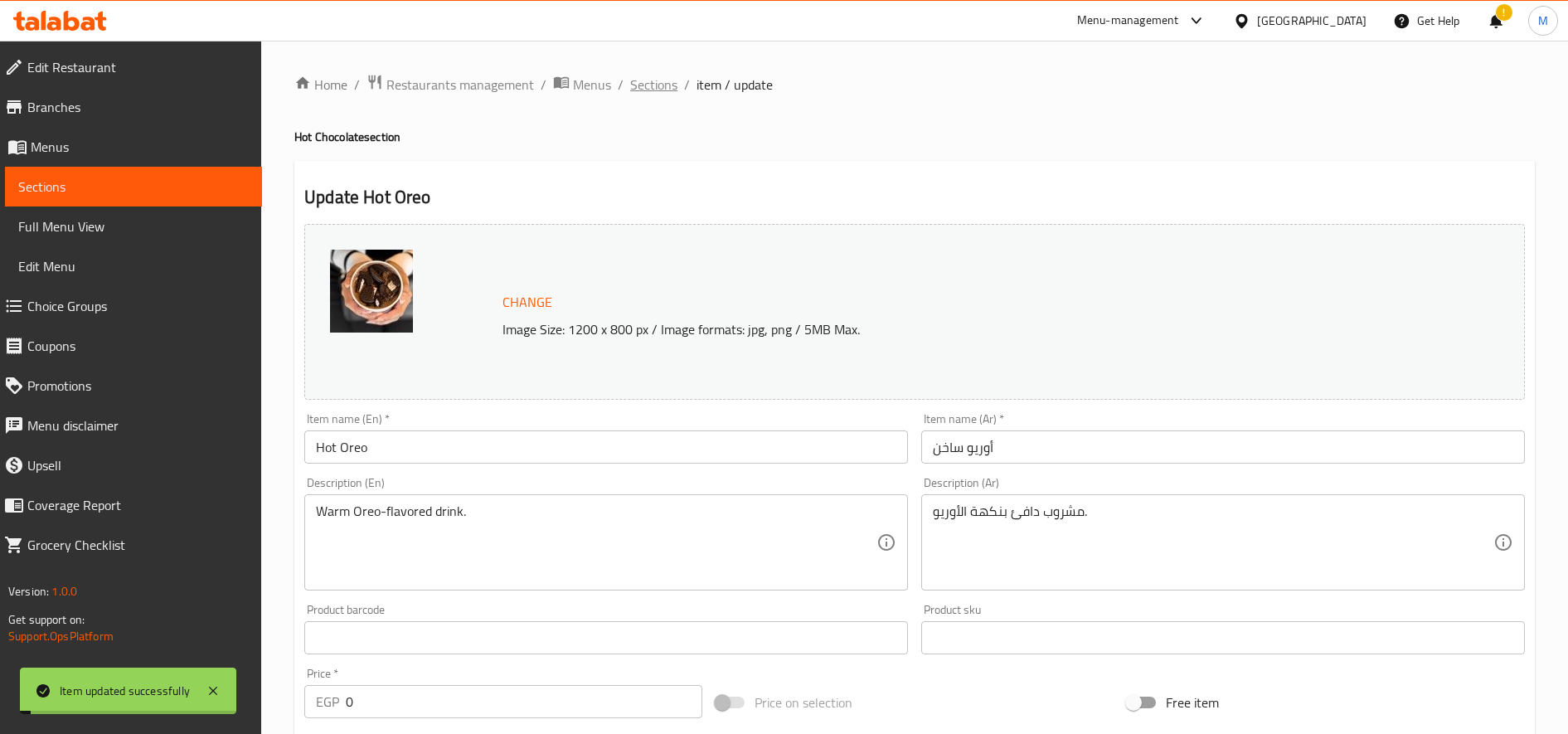
click at [633, 92] on span "Sections" at bounding box center [653, 84] width 47 height 19
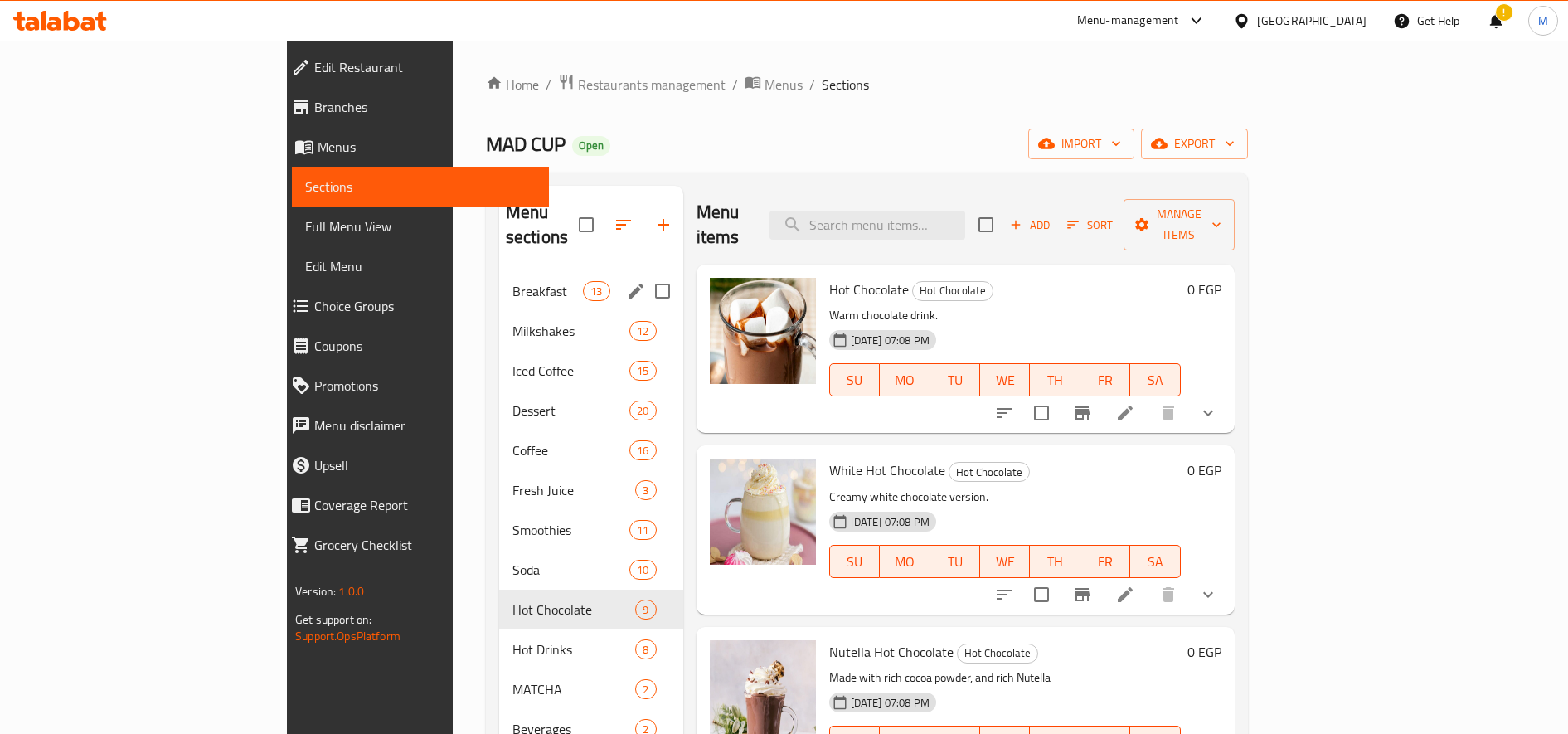
click at [513, 281] on span "Breakfast" at bounding box center [548, 291] width 70 height 19
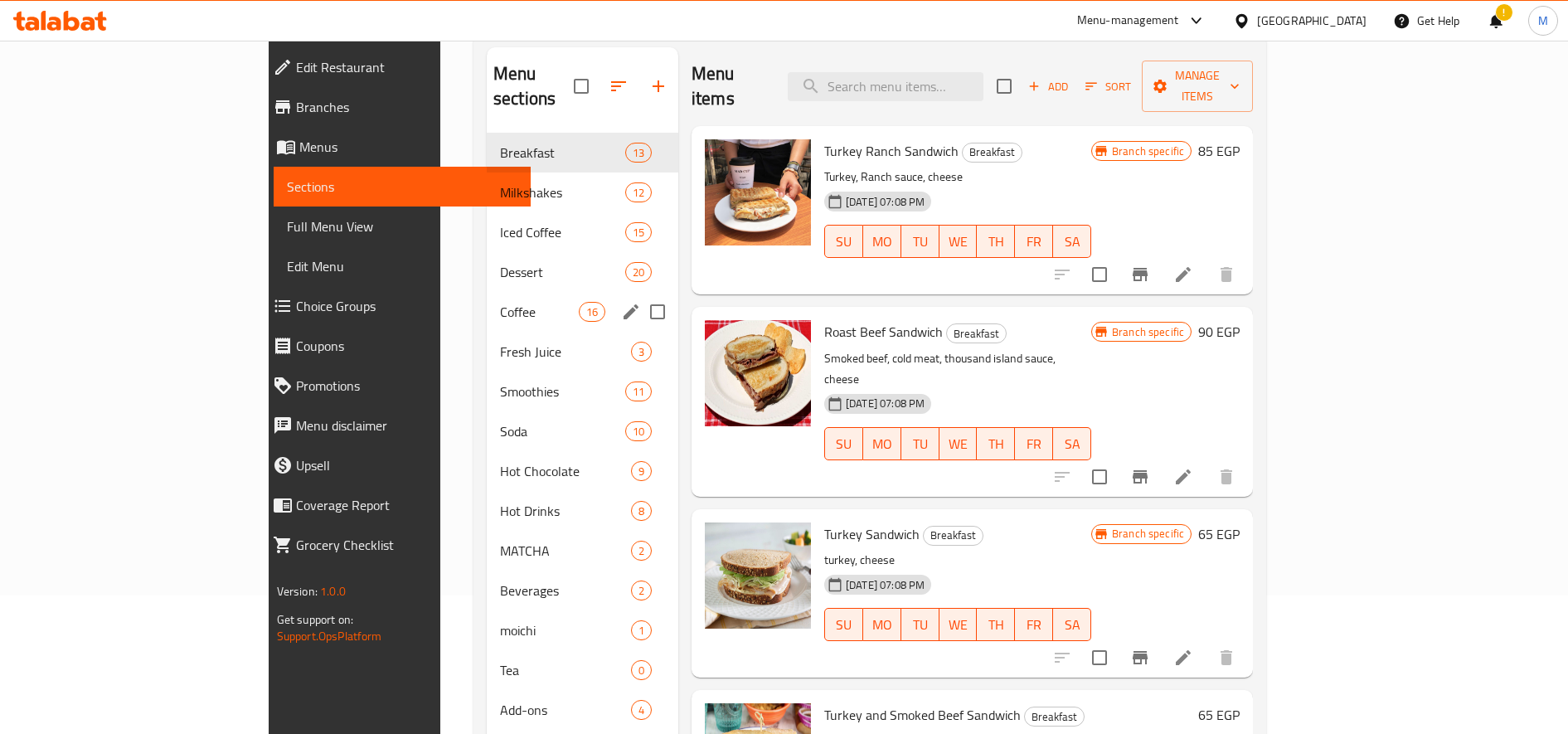
scroll to position [232, 0]
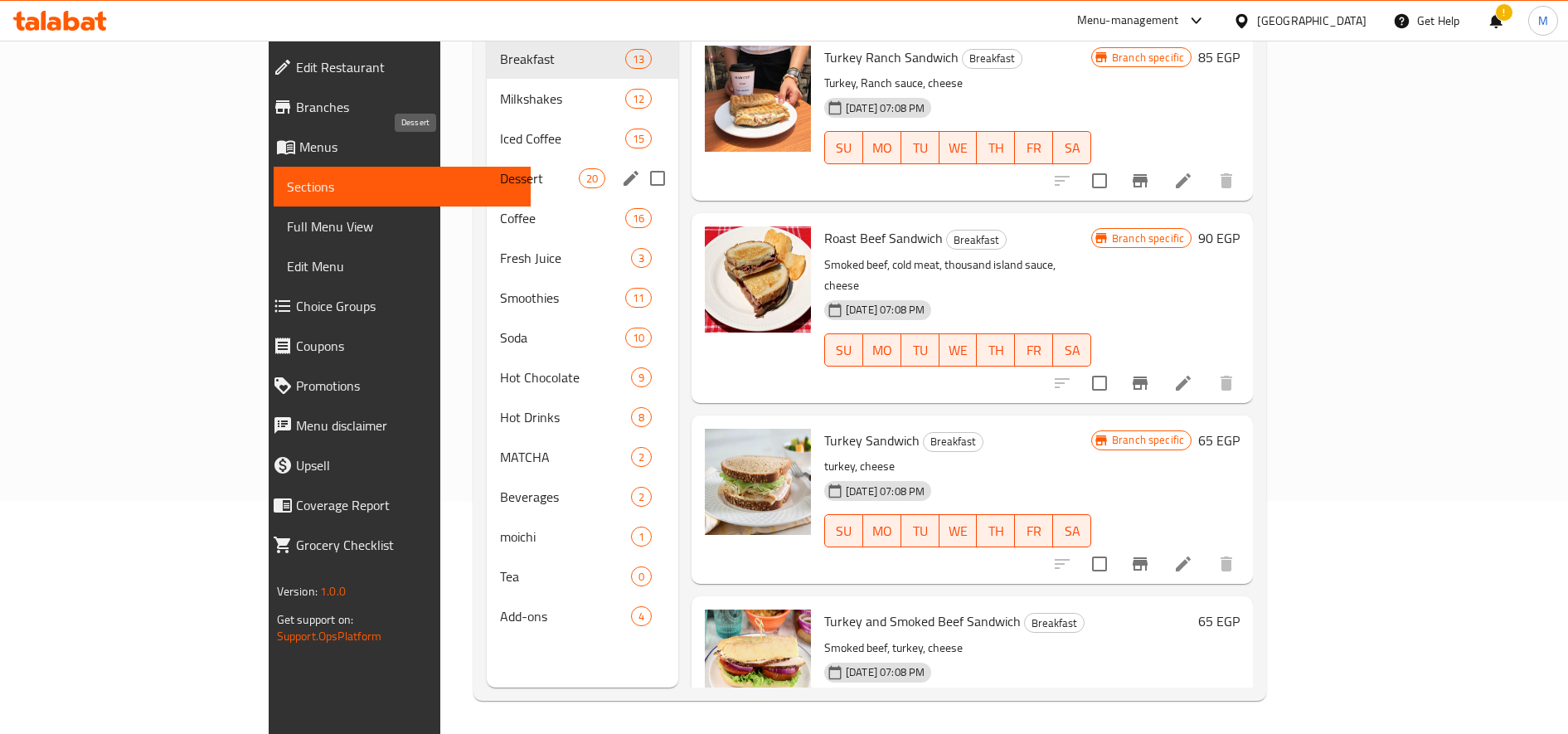
click at [500, 168] on span "Dessert" at bounding box center [539, 178] width 79 height 19
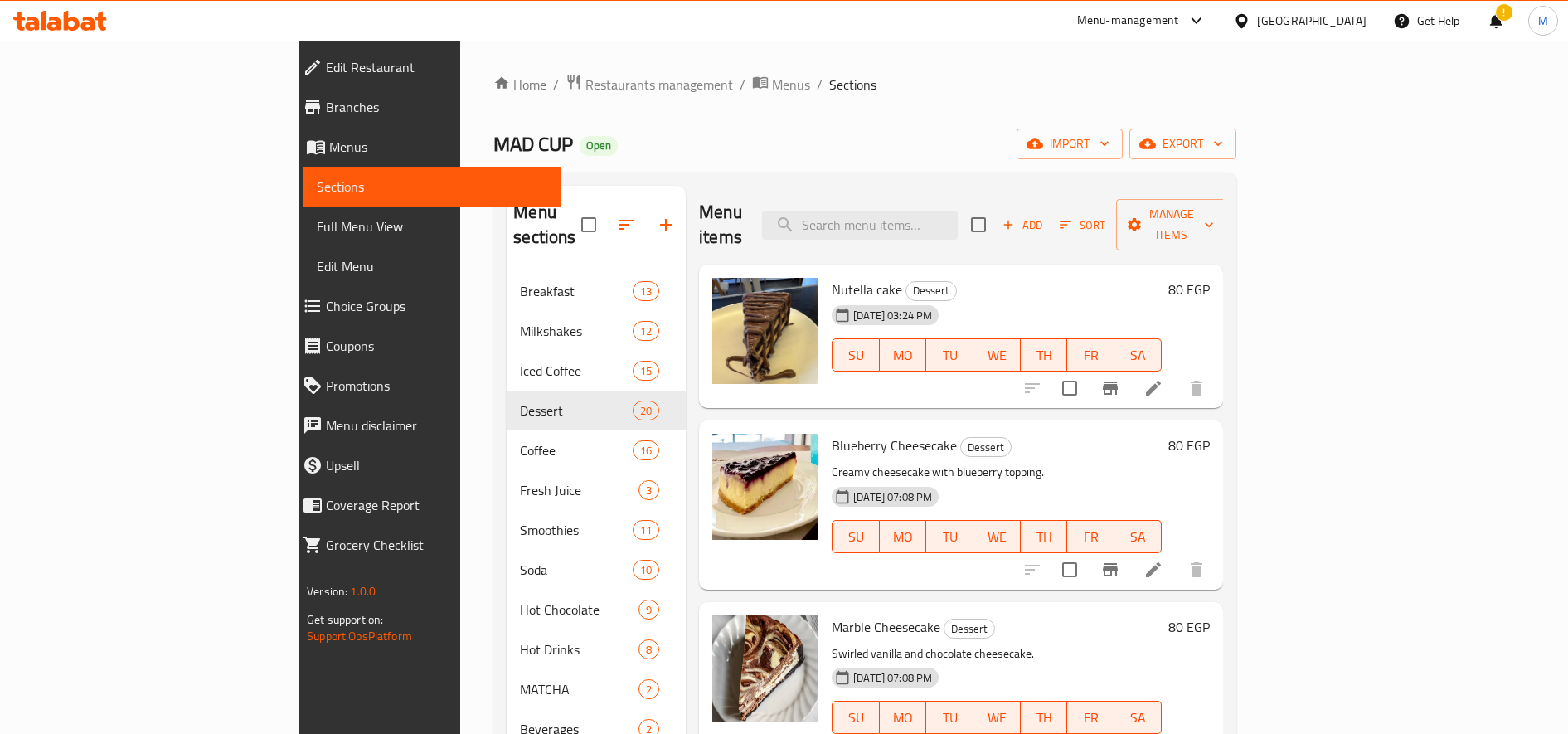
click at [831, 277] on span "Nutella cake" at bounding box center [866, 289] width 70 height 25
copy h6 "Nutella cake"
click at [1164, 378] on icon at bounding box center [1152, 387] width 19 height 19
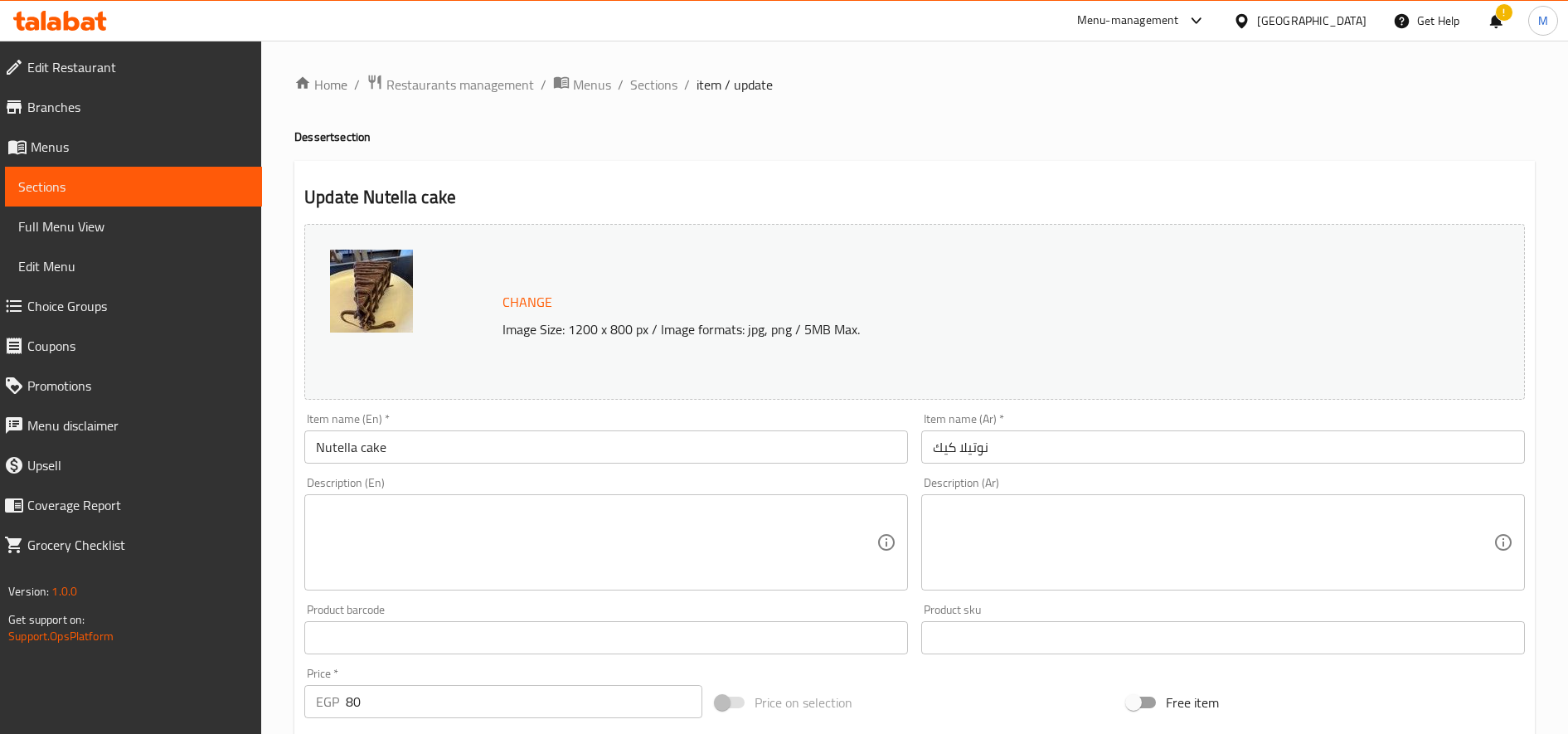
drag, startPoint x: 1068, startPoint y: 503, endPoint x: 1069, endPoint y: 520, distance: 17.0
click at [1068, 508] on textarea at bounding box center [1213, 542] width 561 height 79
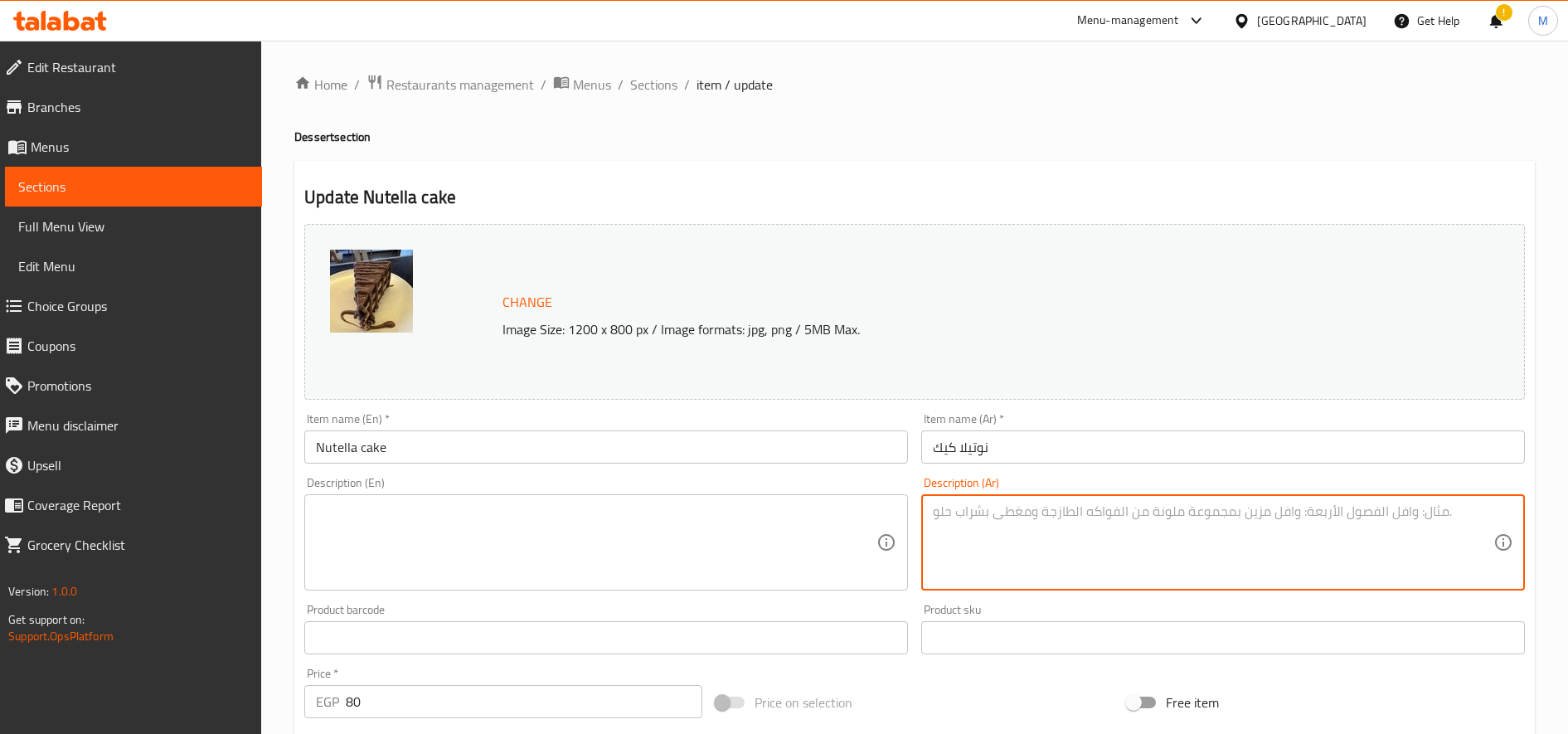
paste textarea "كيك شوكولاتة إسفنجي غني وطري محشو بطبقات من كريمة النوتيلا الناعمة، ومغطى بطبقة…"
type textarea "كيك شوكولاتة إسفنجي غني وطري محشو بطبقات من كريمة النوتيلا الناعمة، ومغطى بطبقة…"
click at [590, 512] on textarea at bounding box center [596, 542] width 561 height 79
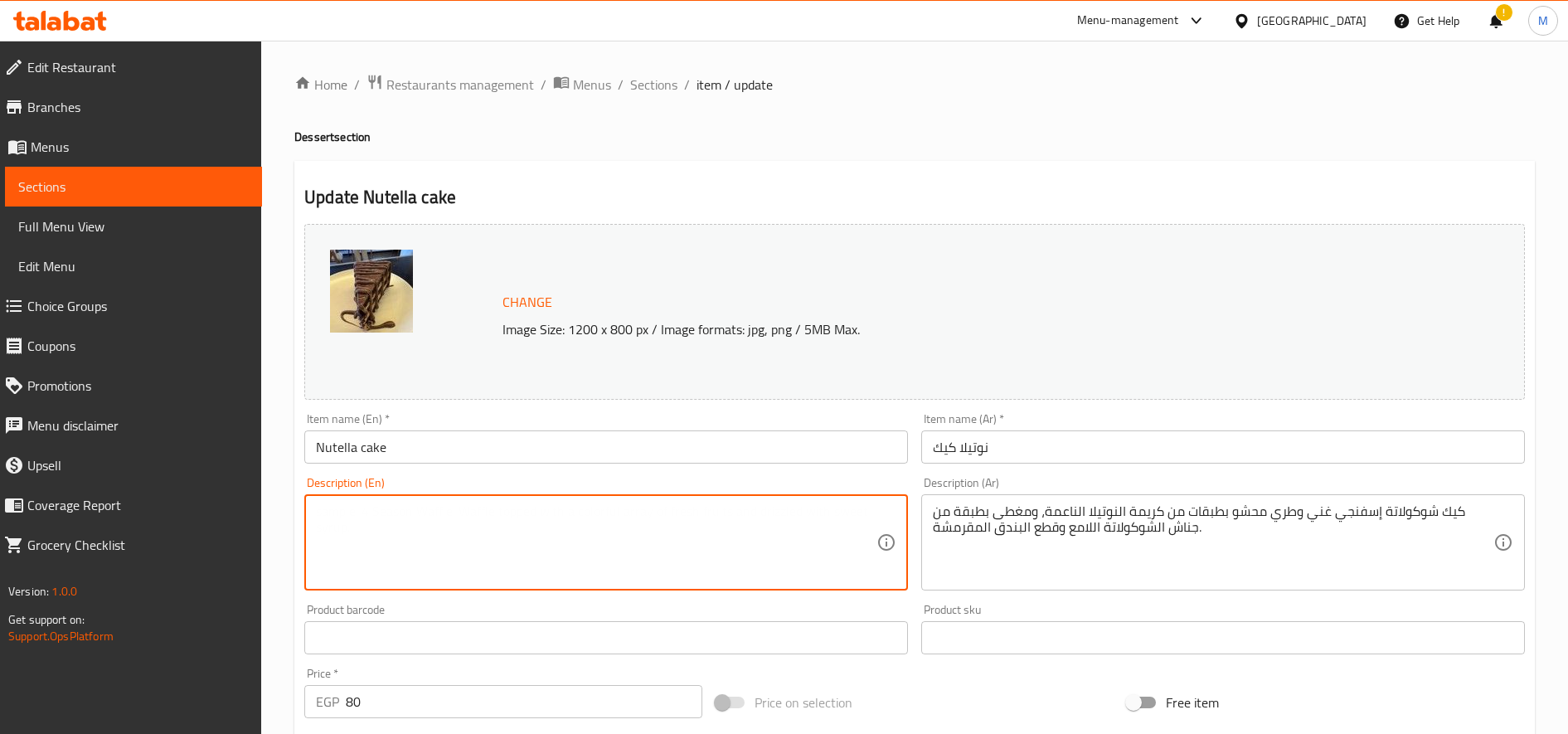
paste textarea "A moist and rich chocolate sponge cake layered with creamy Nutella filling, top…"
type textarea "A moist and rich chocolate sponge cake layered with creamy Nutella filling, top…"
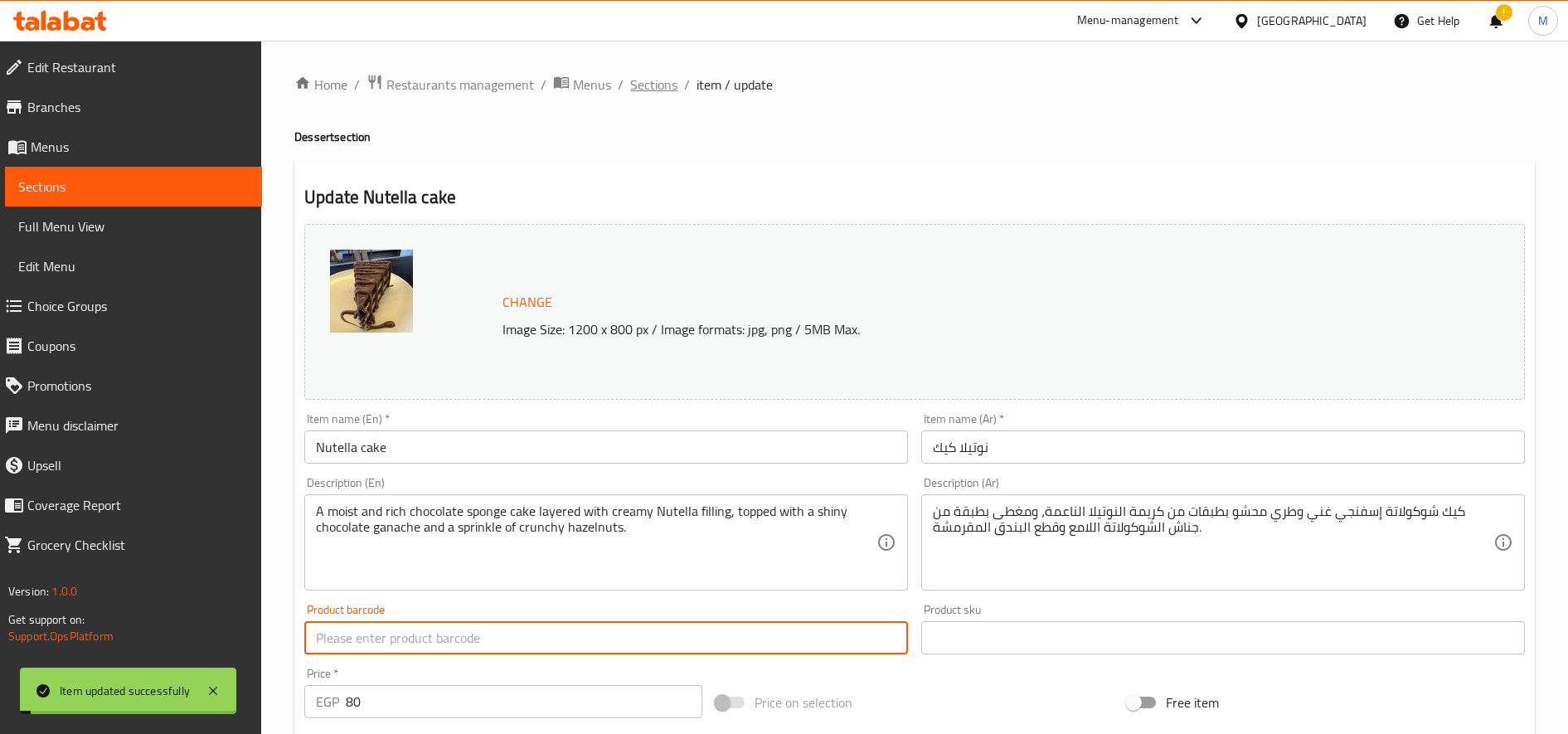
click at [659, 80] on span "Sections" at bounding box center [653, 84] width 47 height 19
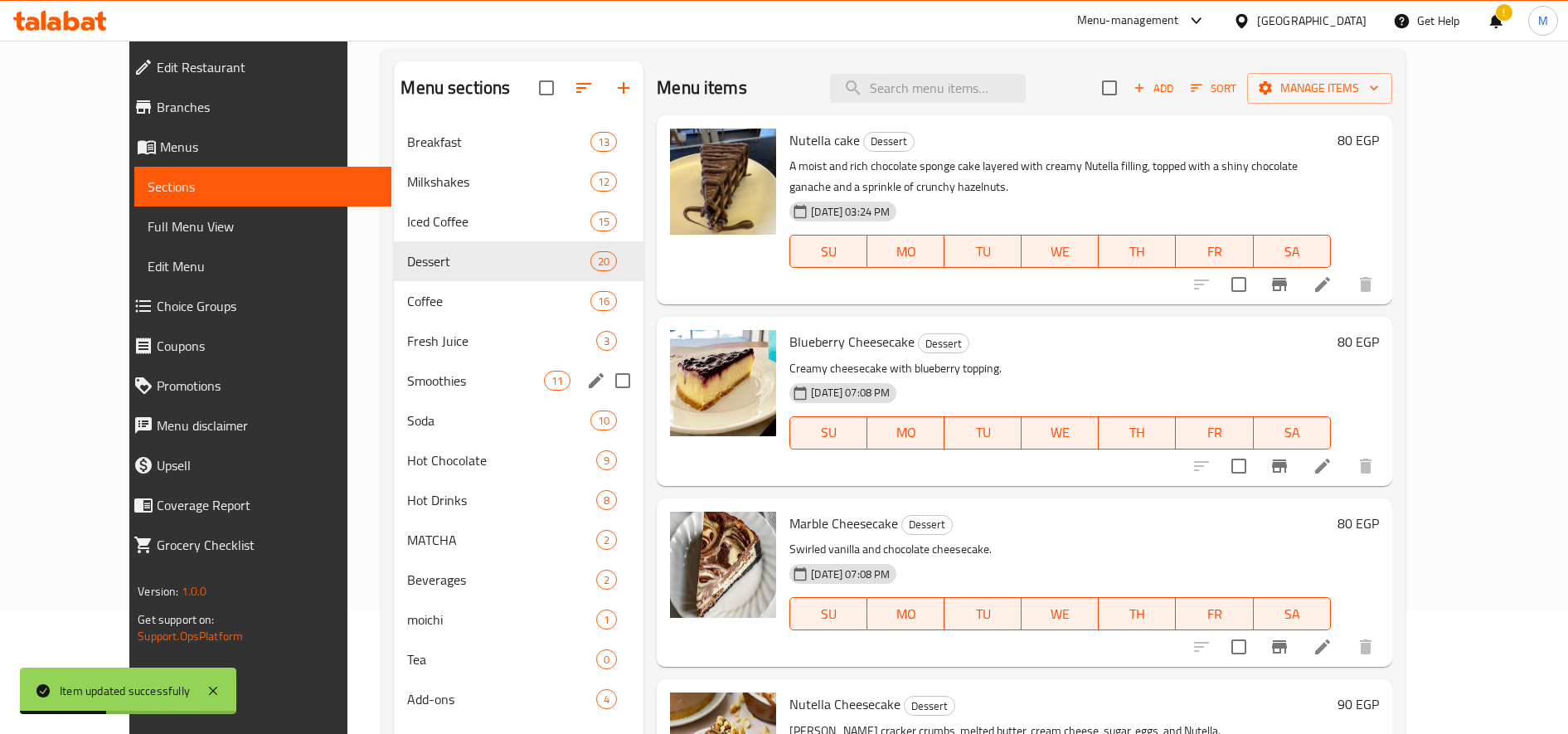
scroll to position [232, 0]
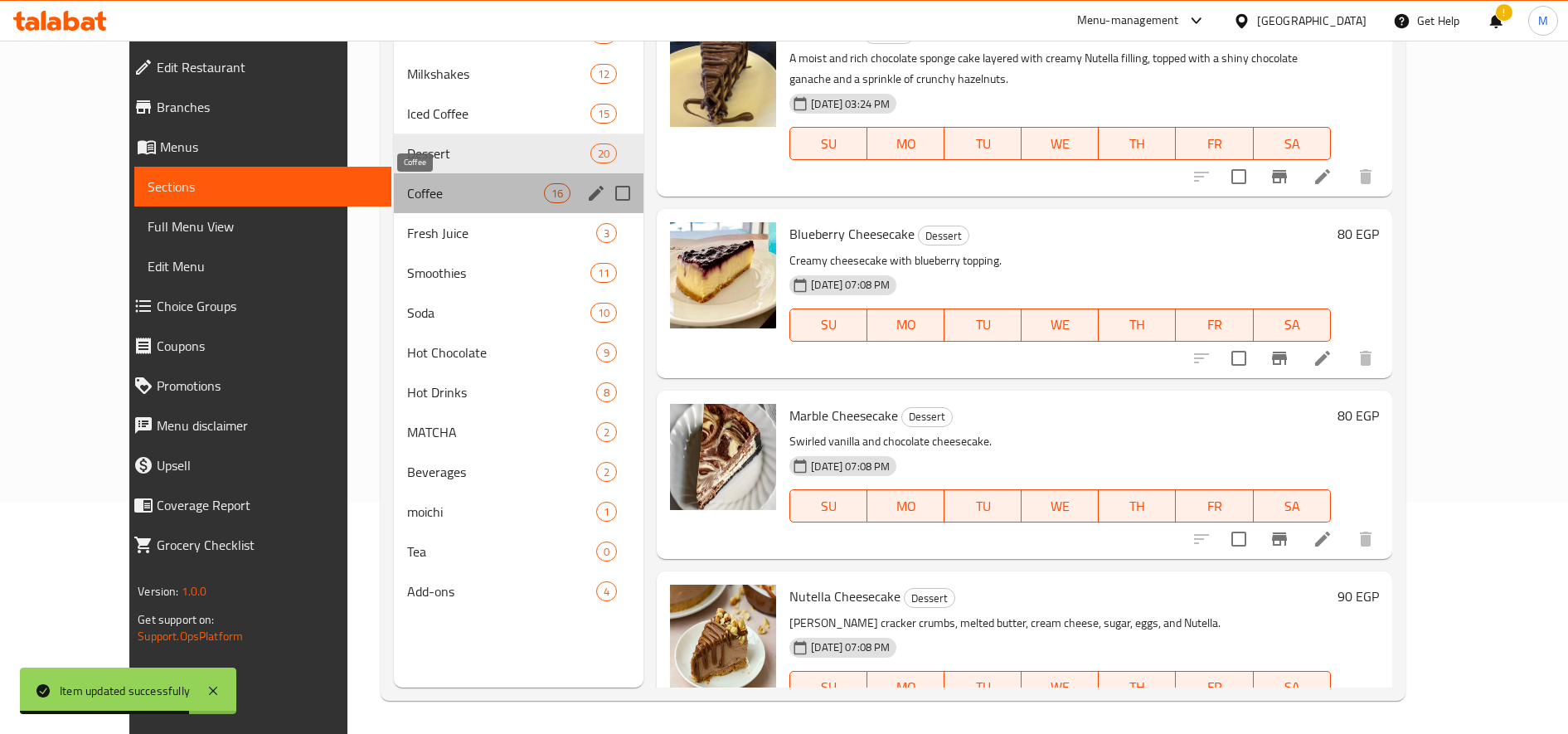
click at [407, 186] on span "Coffee" at bounding box center [476, 193] width 137 height 19
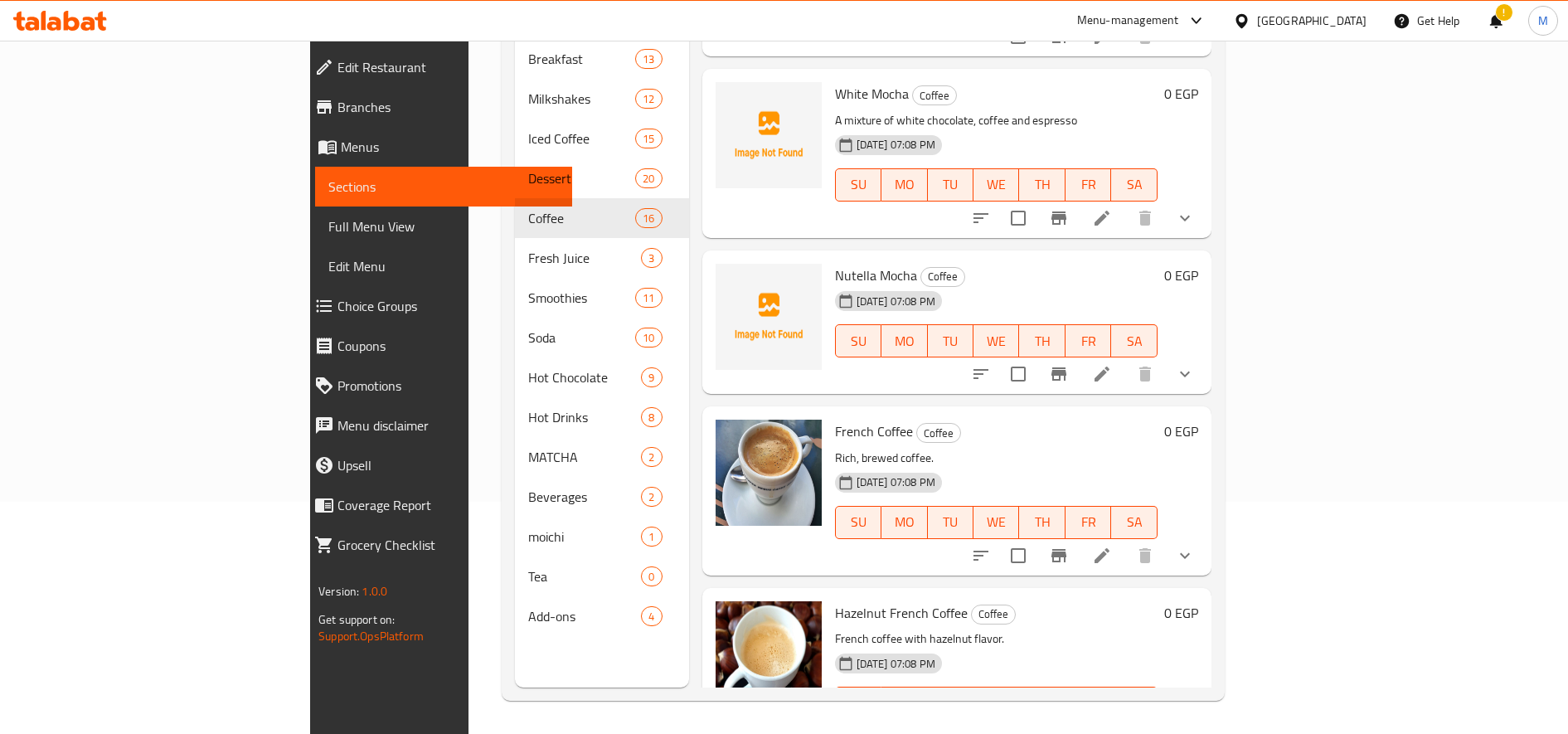
scroll to position [1935, 0]
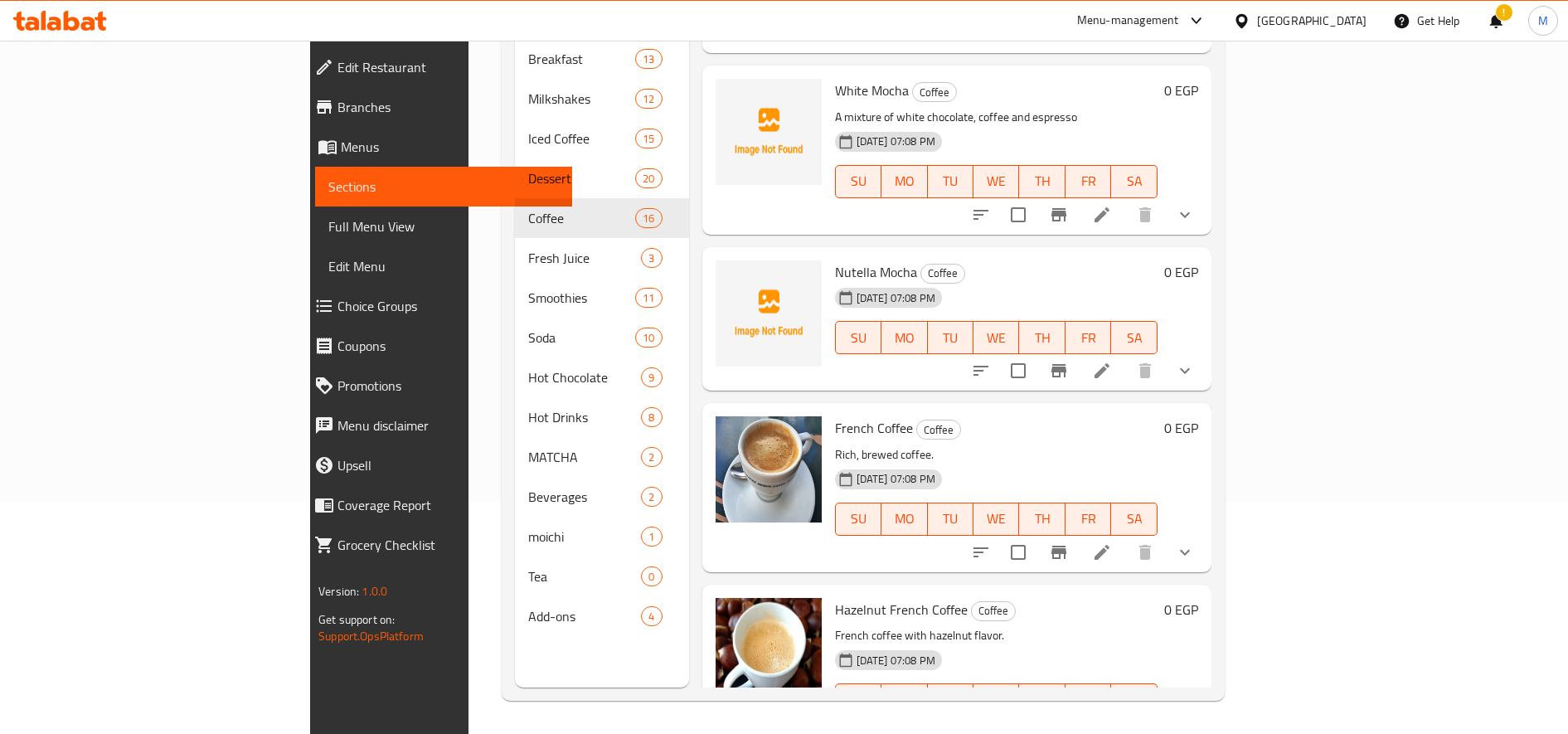
click at [835, 259] on span "Nutella Mocha" at bounding box center [876, 271] width 82 height 25
copy h6 "Nutella Mocha"
click at [1112, 361] on icon at bounding box center [1101, 370] width 19 height 19
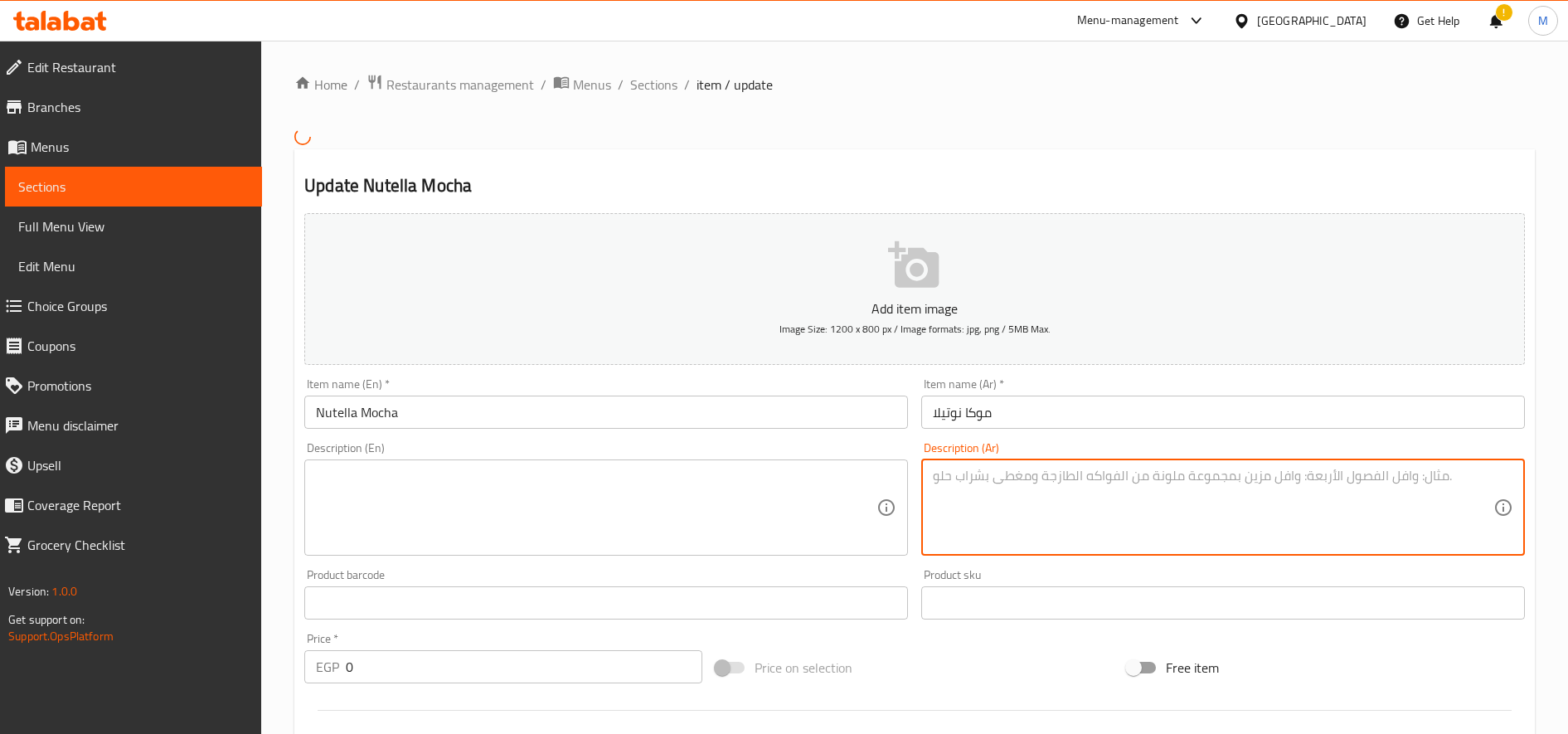
click at [1178, 501] on textarea at bounding box center [1213, 506] width 561 height 79
paste textarea "قهوة موكا غنية تجمع بين إسبريسو قوي وحليب مبخر، ممزوجة بلمسة فاخرة من شوكولاتة …"
type textarea "قهوة موكا غنية تجمع بين إسبريسو قوي وحليب مبخر، ممزوجة بلمسة فاخرة من شوكولاتة …"
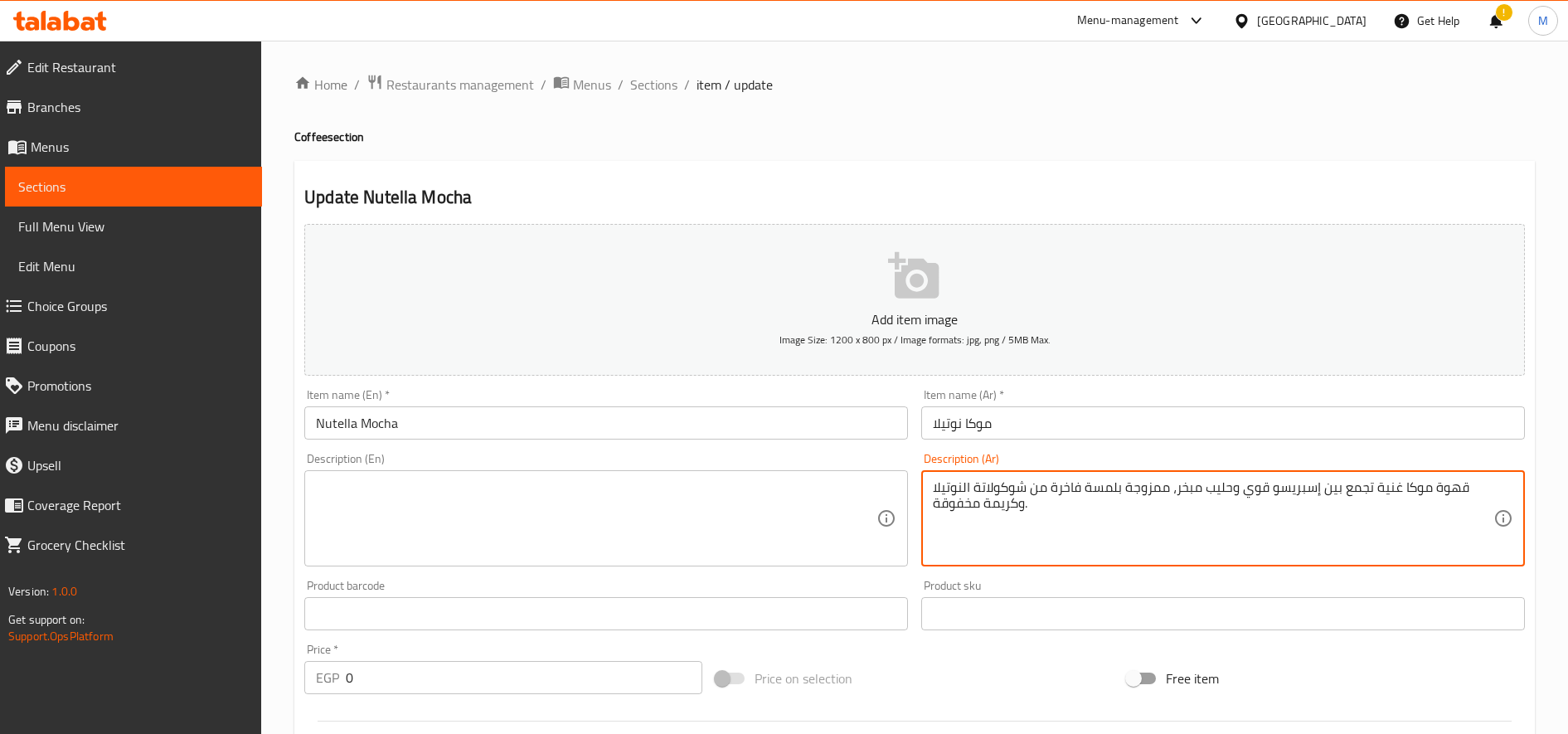
click at [756, 491] on textarea at bounding box center [596, 518] width 561 height 79
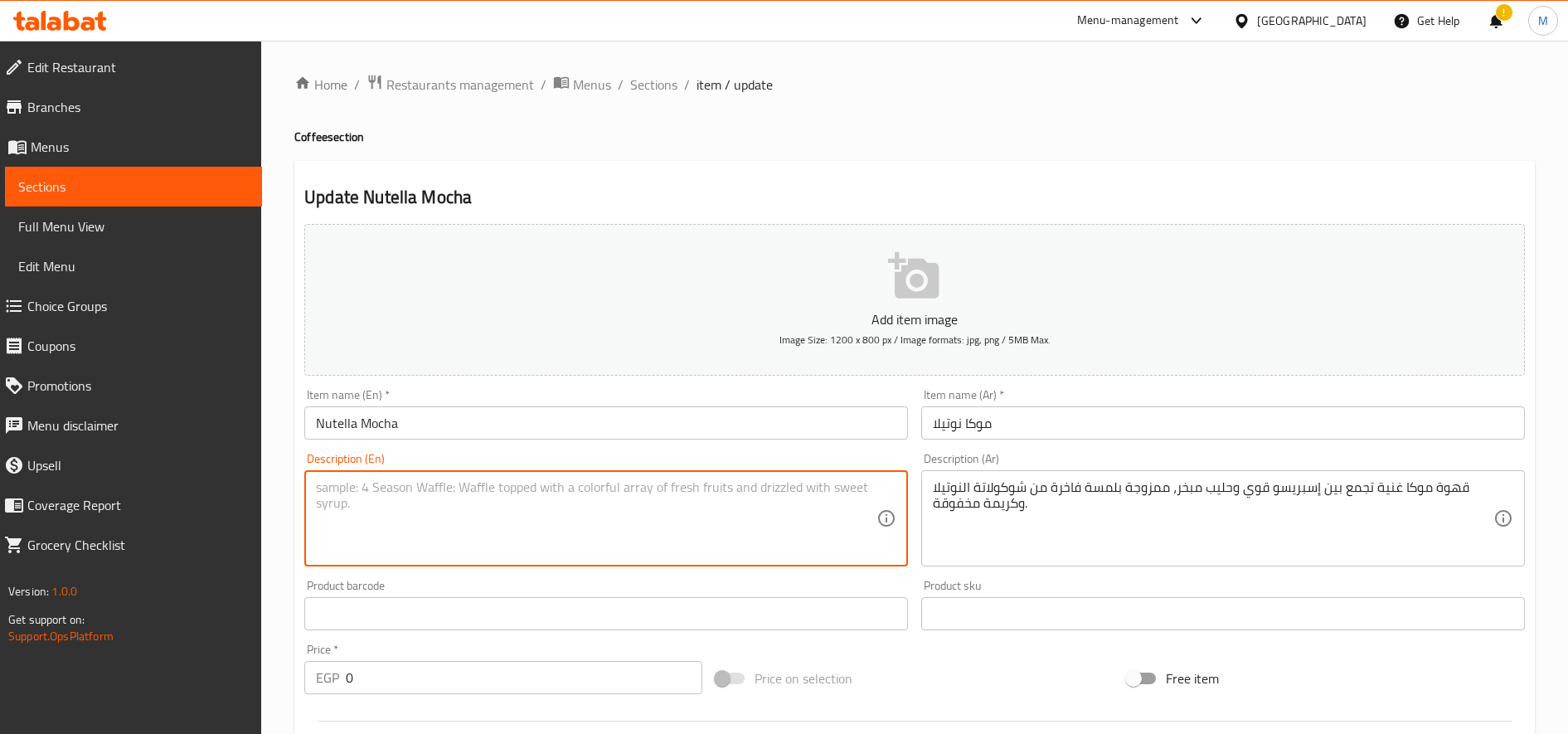
paste textarea "A rich mocha coffee blend of bold espresso and steamed milk, with a luxurious s…"
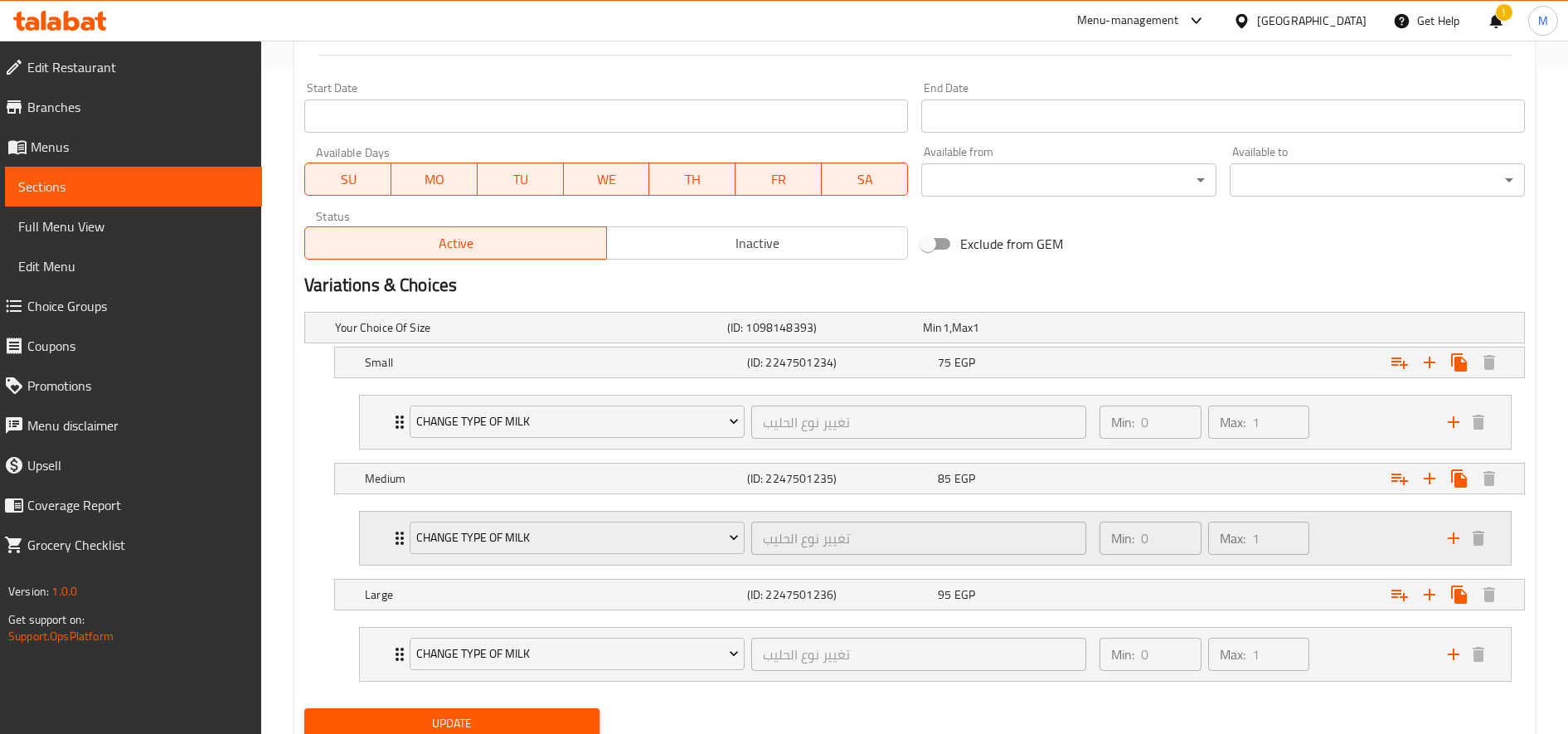
scroll to position [690, 0]
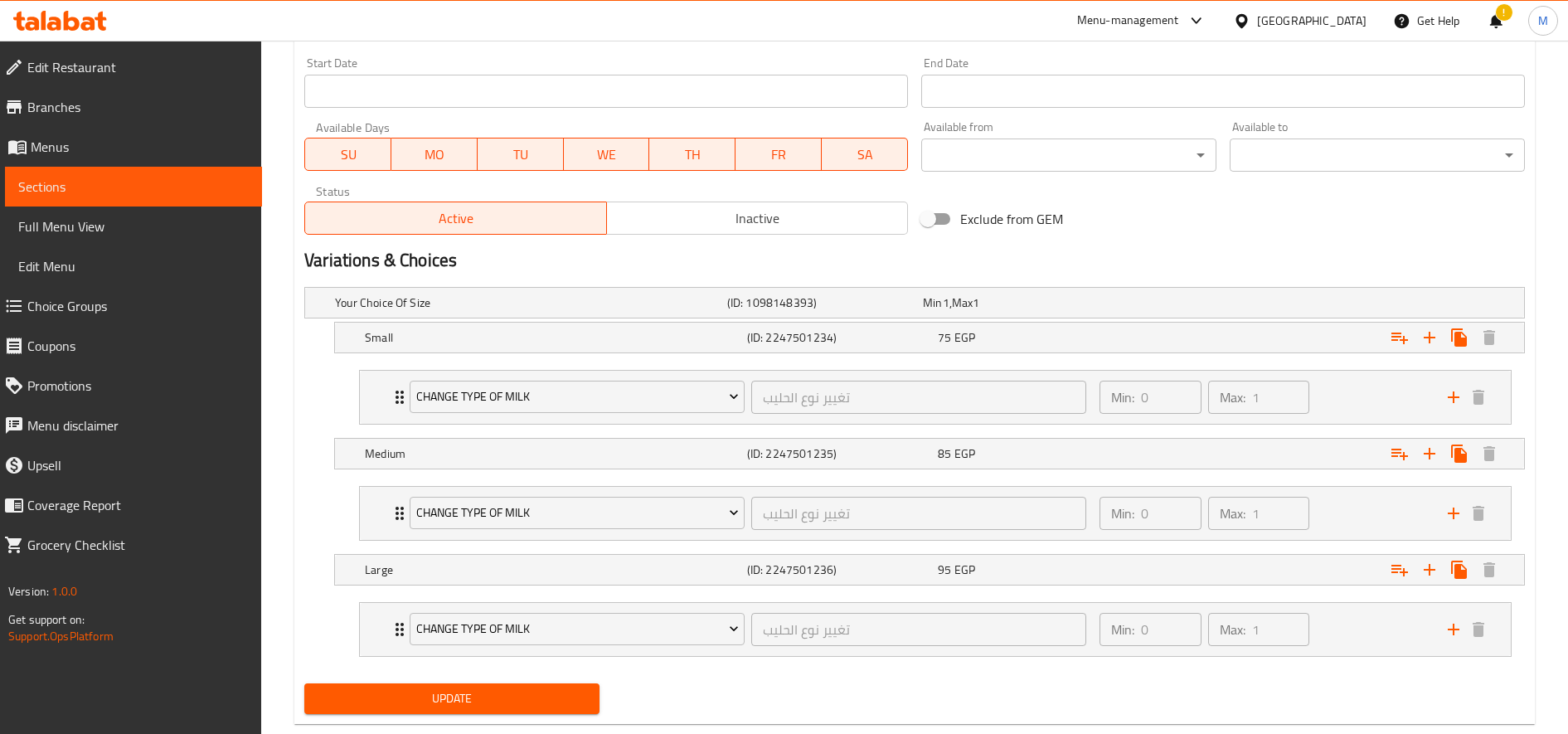
type textarea "A rich mocha coffee blend of bold espresso and steamed milk, with a luxurious s…"
drag, startPoint x: 467, startPoint y: 698, endPoint x: 481, endPoint y: 687, distance: 17.8
click at [469, 697] on span "Update" at bounding box center [452, 699] width 268 height 20
click at [1448, 387] on icon "add" at bounding box center [1453, 396] width 19 height 19
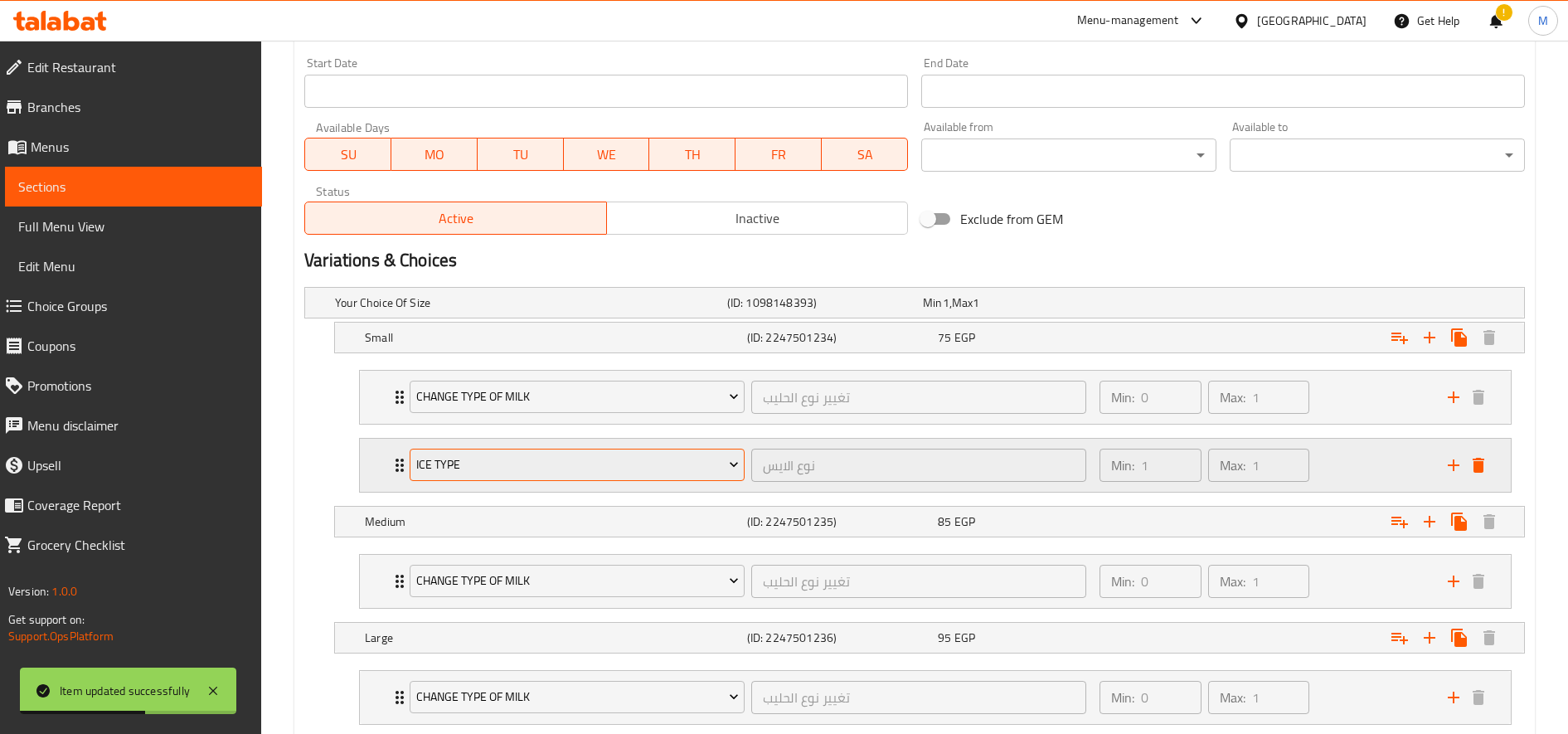
click at [570, 454] on span "Ice type" at bounding box center [578, 465] width 322 height 20
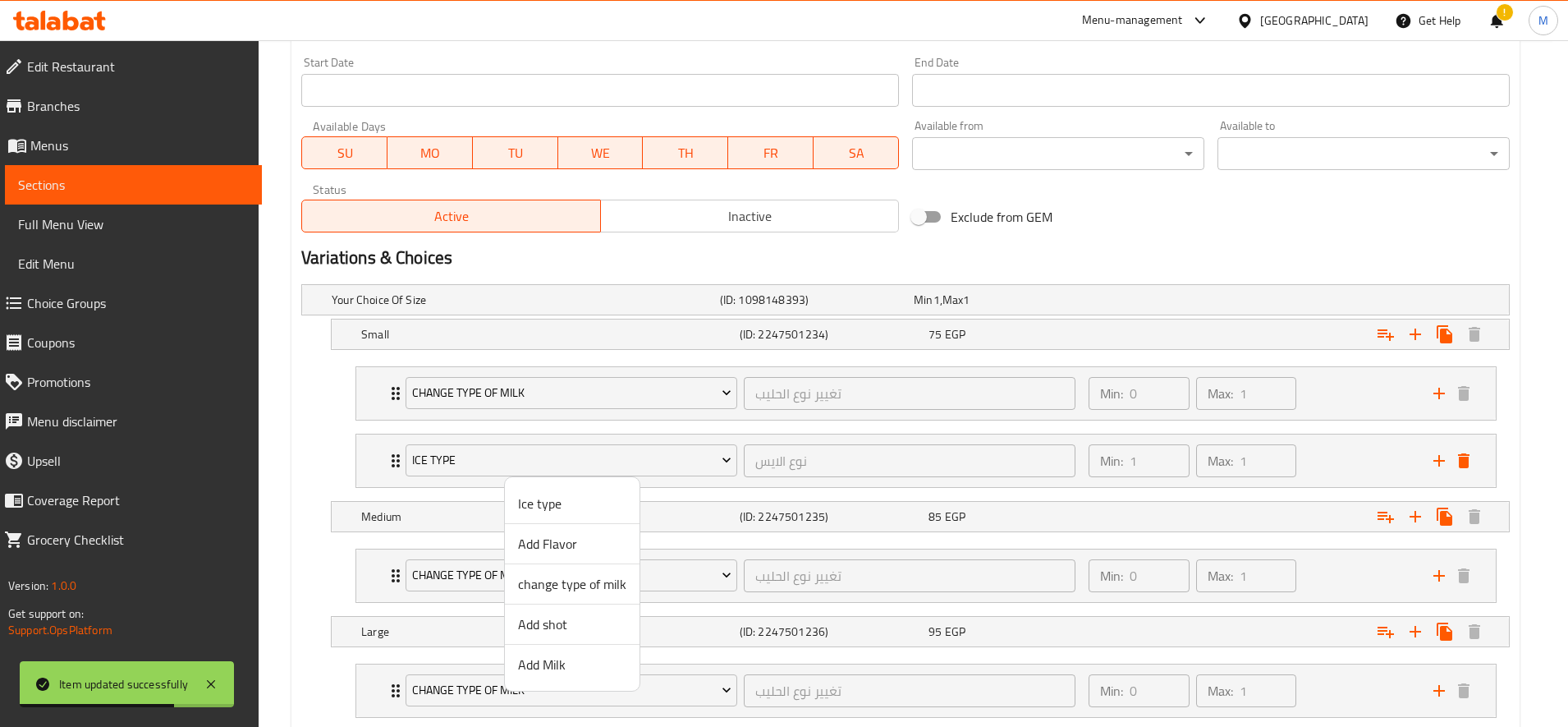
click at [554, 628] on span "Add shot" at bounding box center [572, 623] width 108 height 19
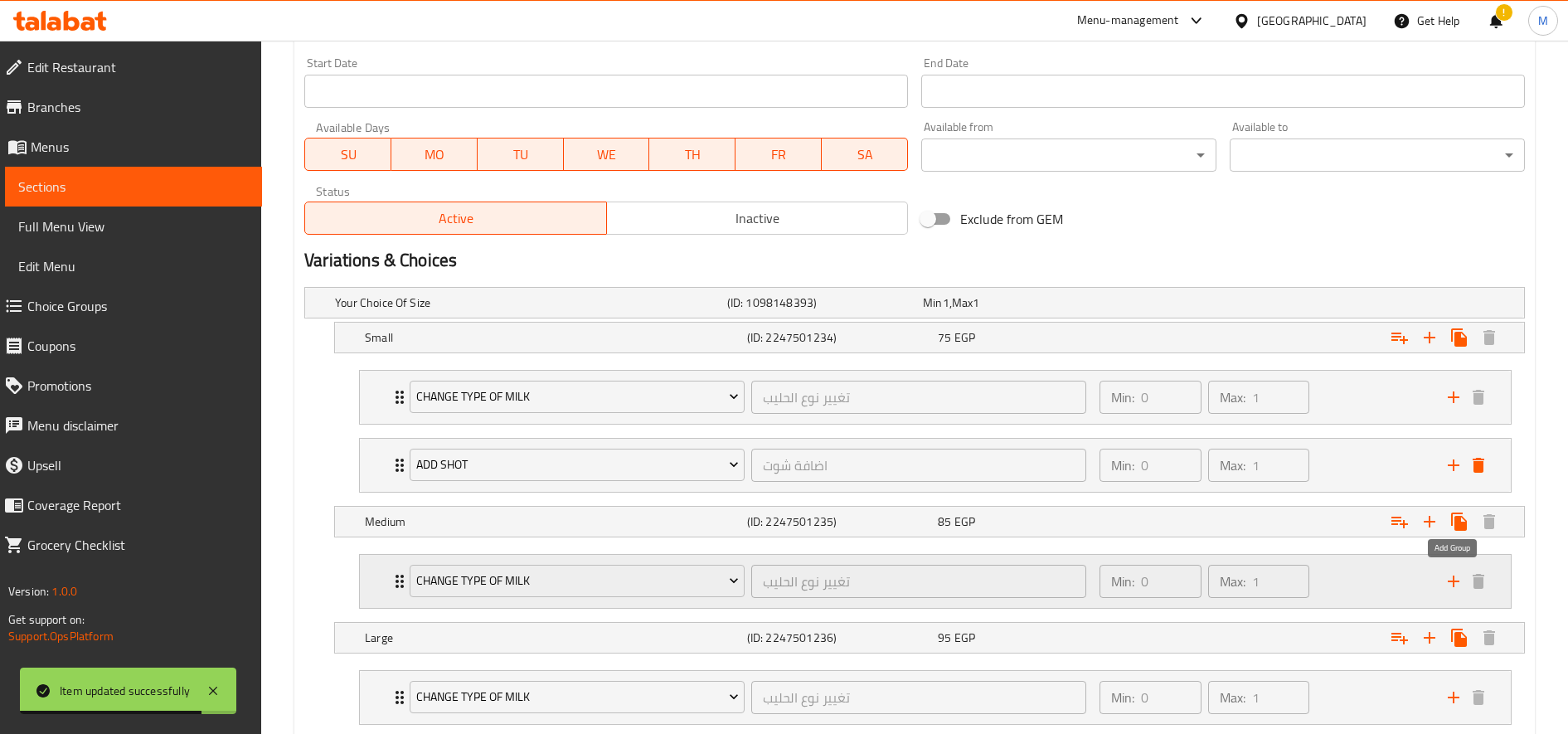
click at [1455, 577] on icon "add" at bounding box center [1453, 580] width 19 height 19
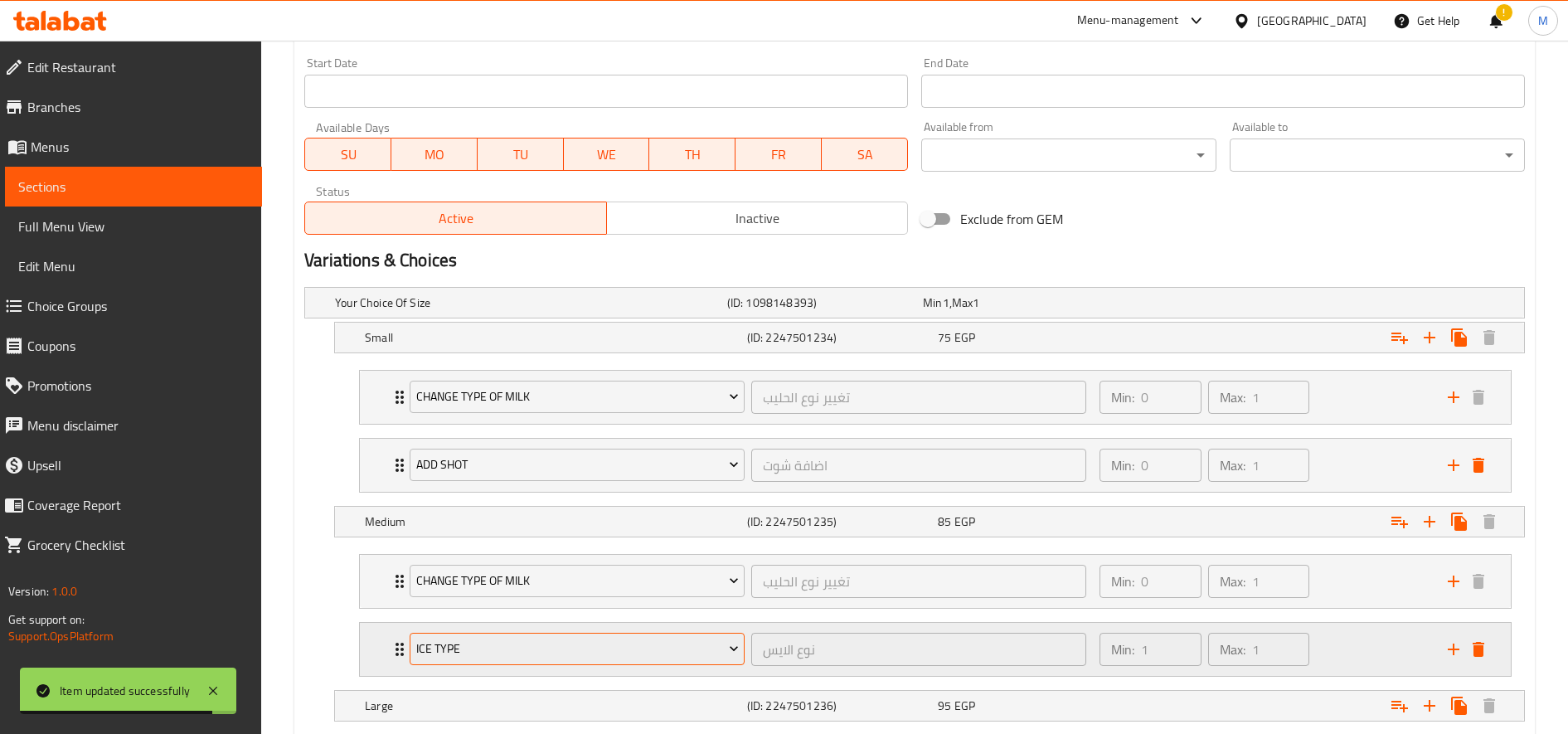
click at [514, 644] on span "Ice type" at bounding box center [578, 649] width 322 height 20
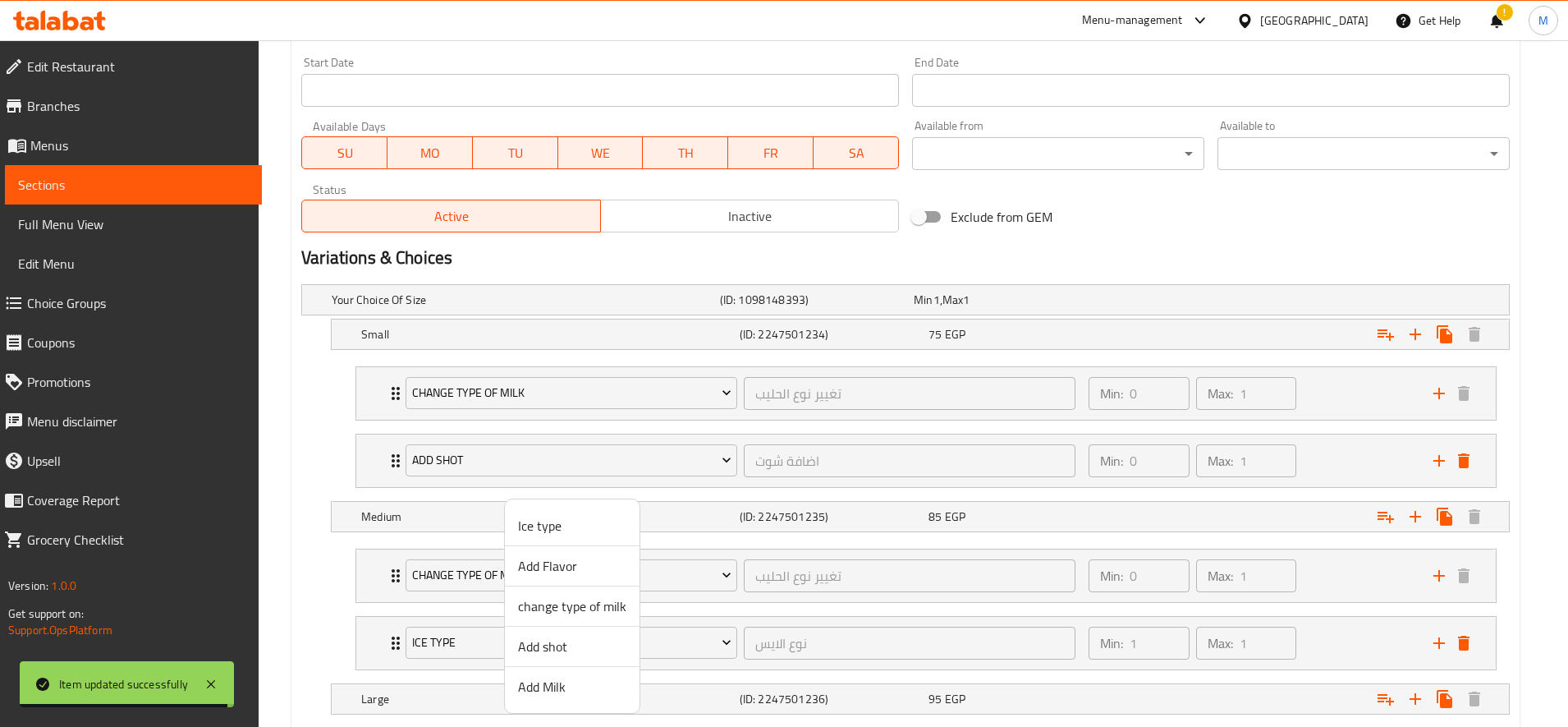
click at [548, 643] on span "Add shot" at bounding box center [572, 645] width 108 height 19
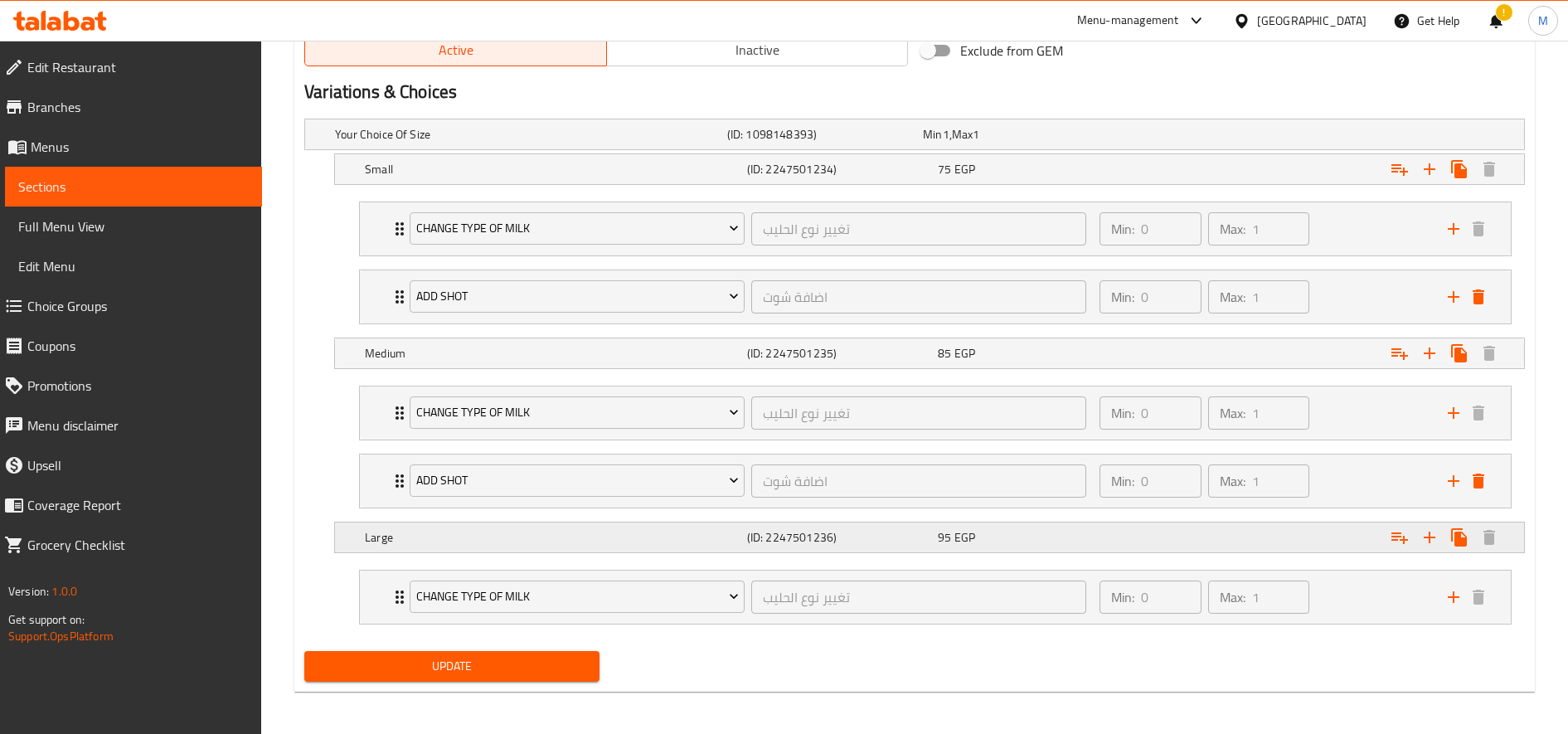
scroll to position [864, 0]
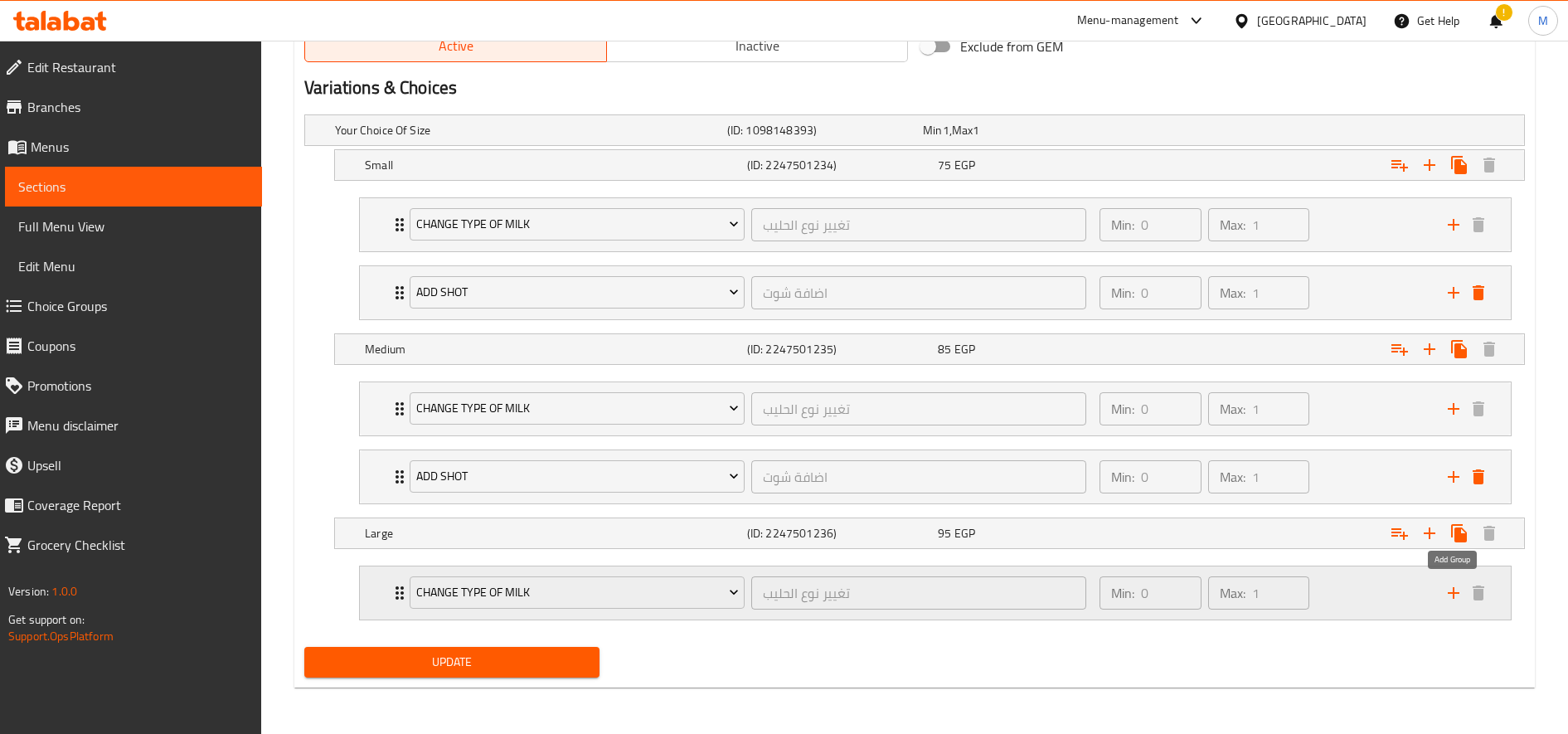
click at [1444, 594] on icon "add" at bounding box center [1453, 592] width 19 height 19
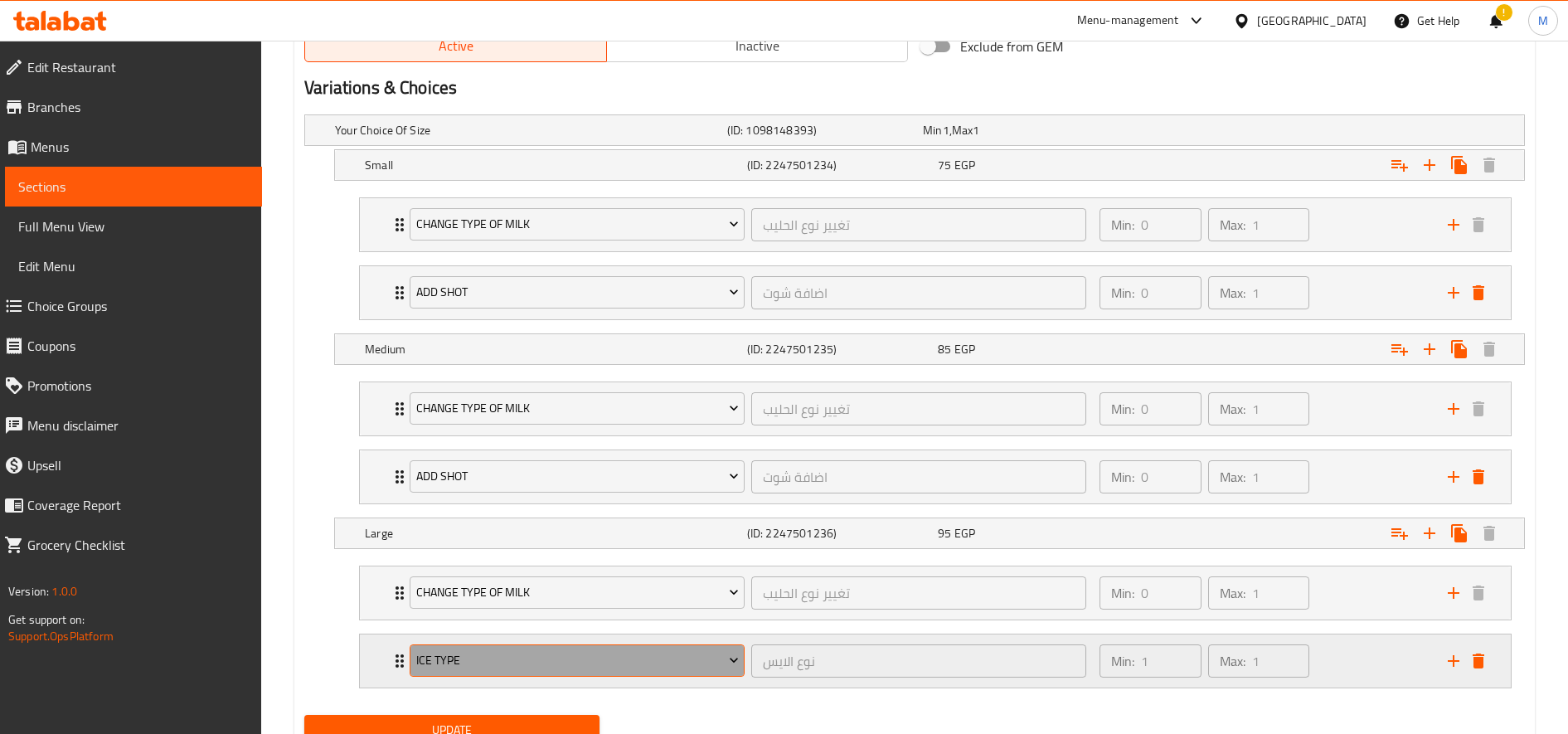
click at [641, 664] on span "Ice type" at bounding box center [578, 660] width 322 height 20
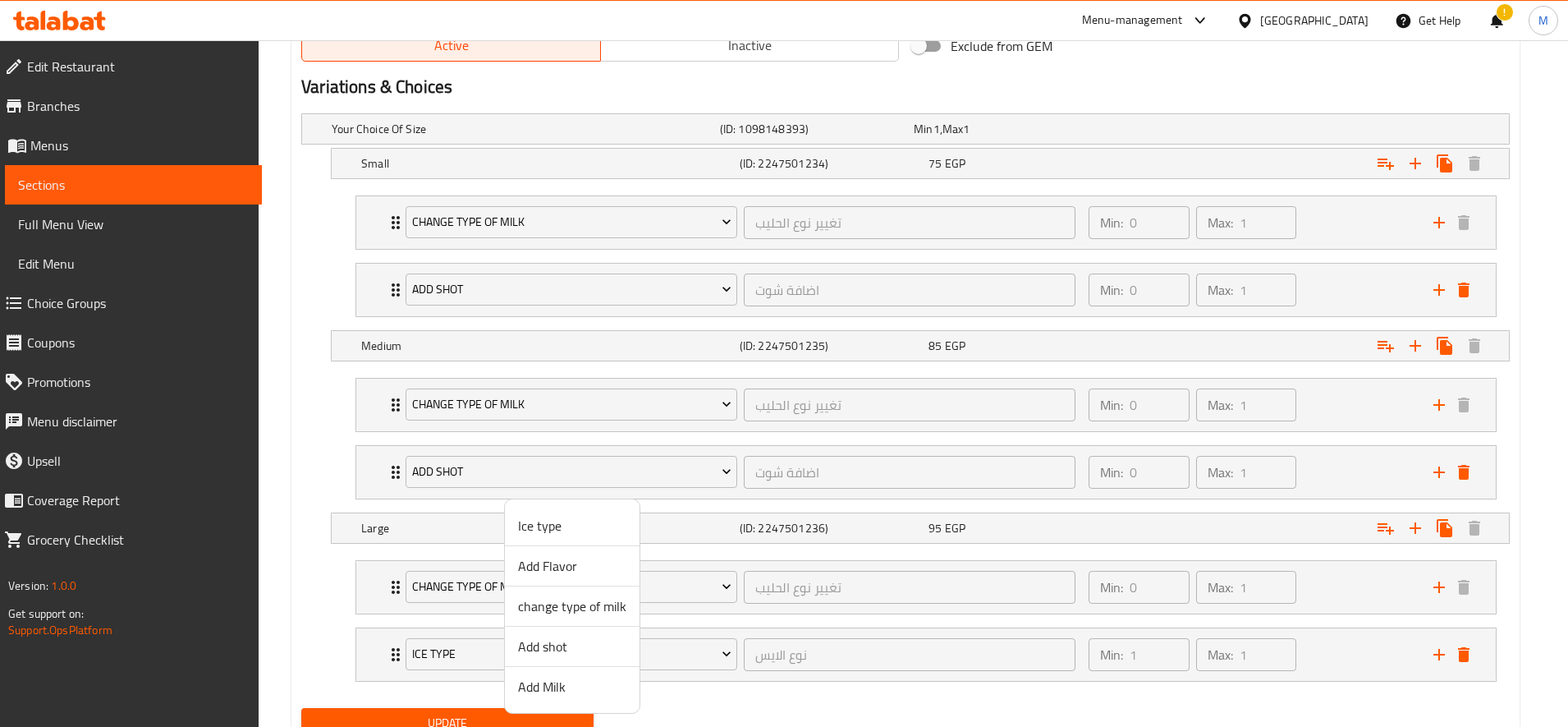
click at [602, 651] on span "Add shot" at bounding box center [572, 645] width 108 height 19
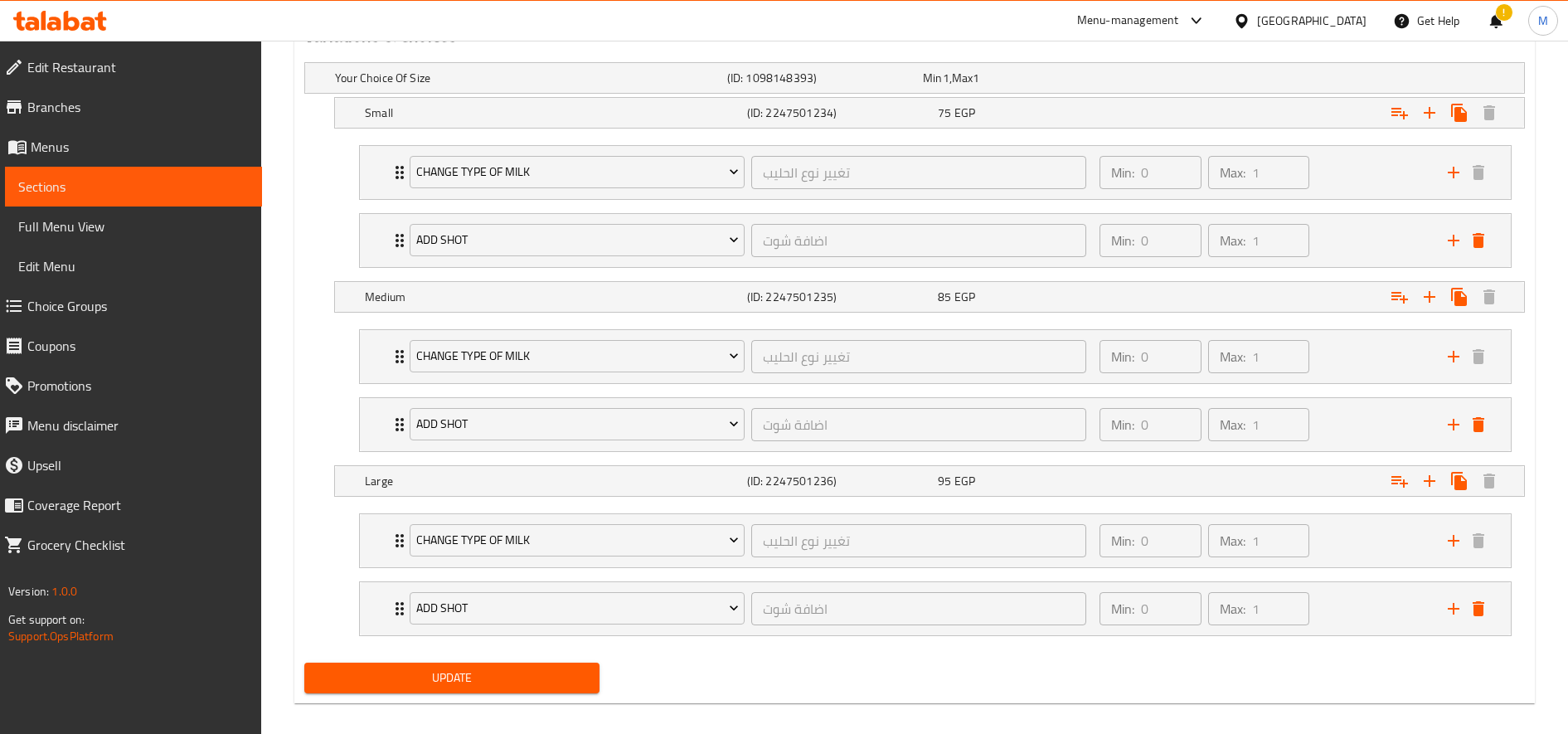
scroll to position [931, 0]
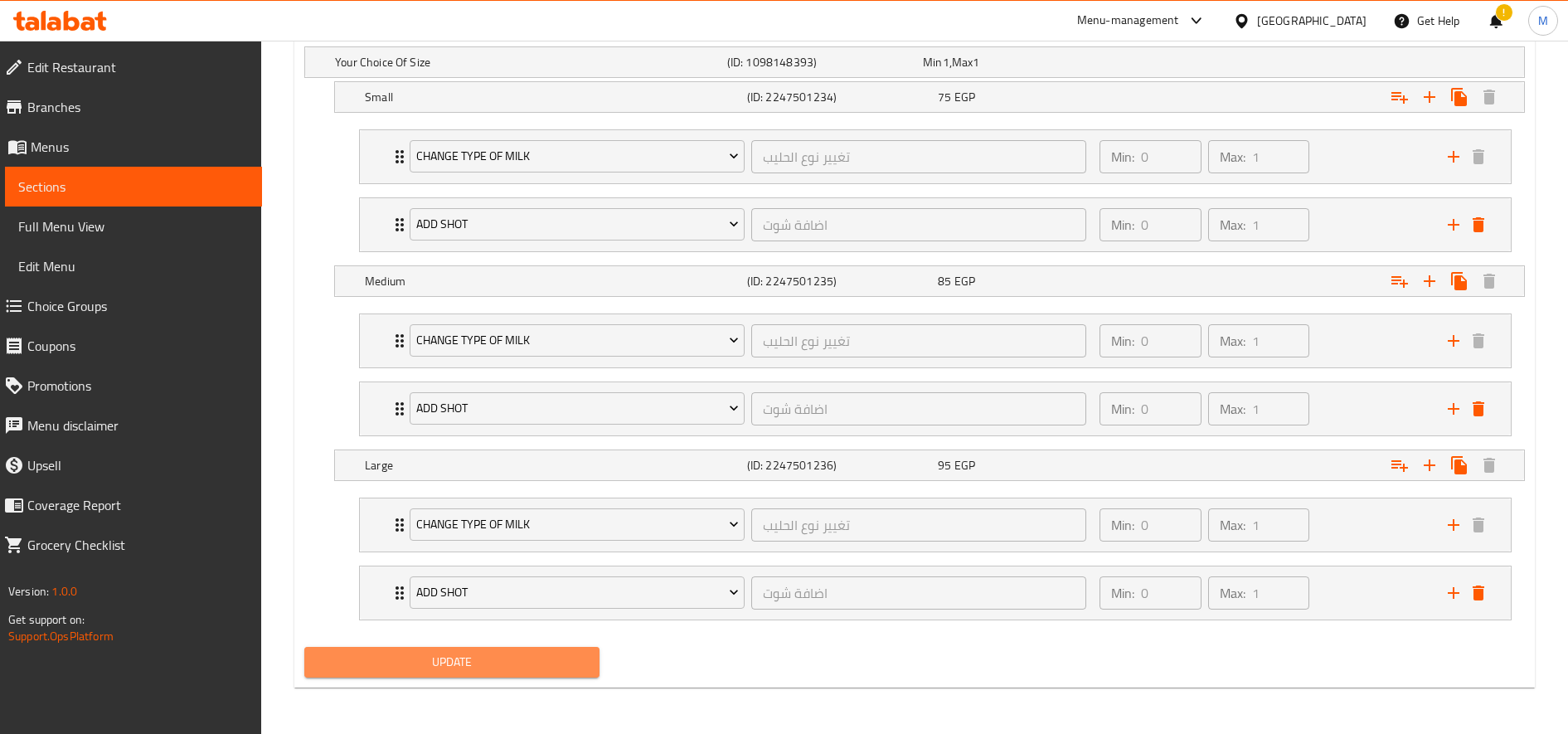
click at [483, 665] on span "Update" at bounding box center [452, 662] width 268 height 20
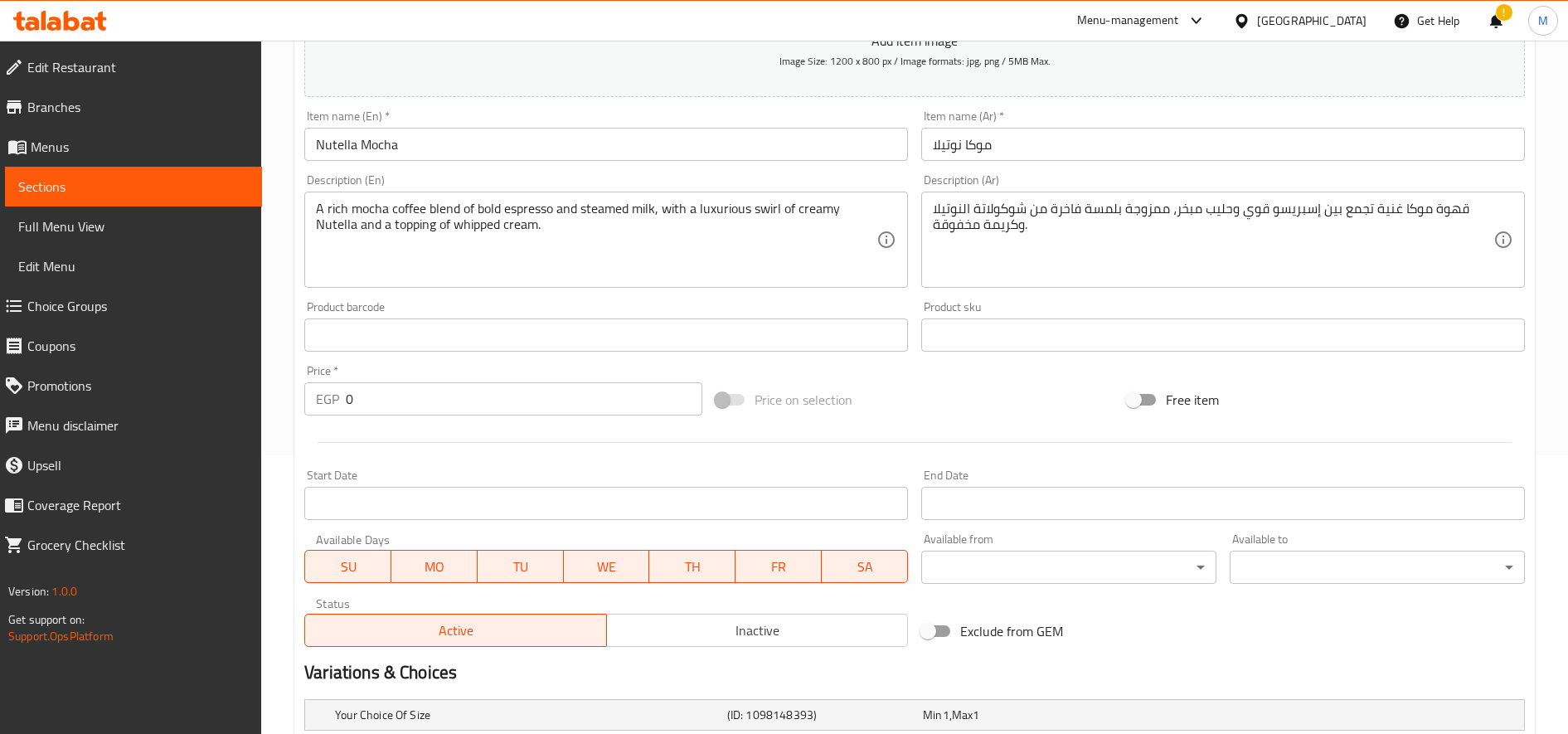
scroll to position [0, 0]
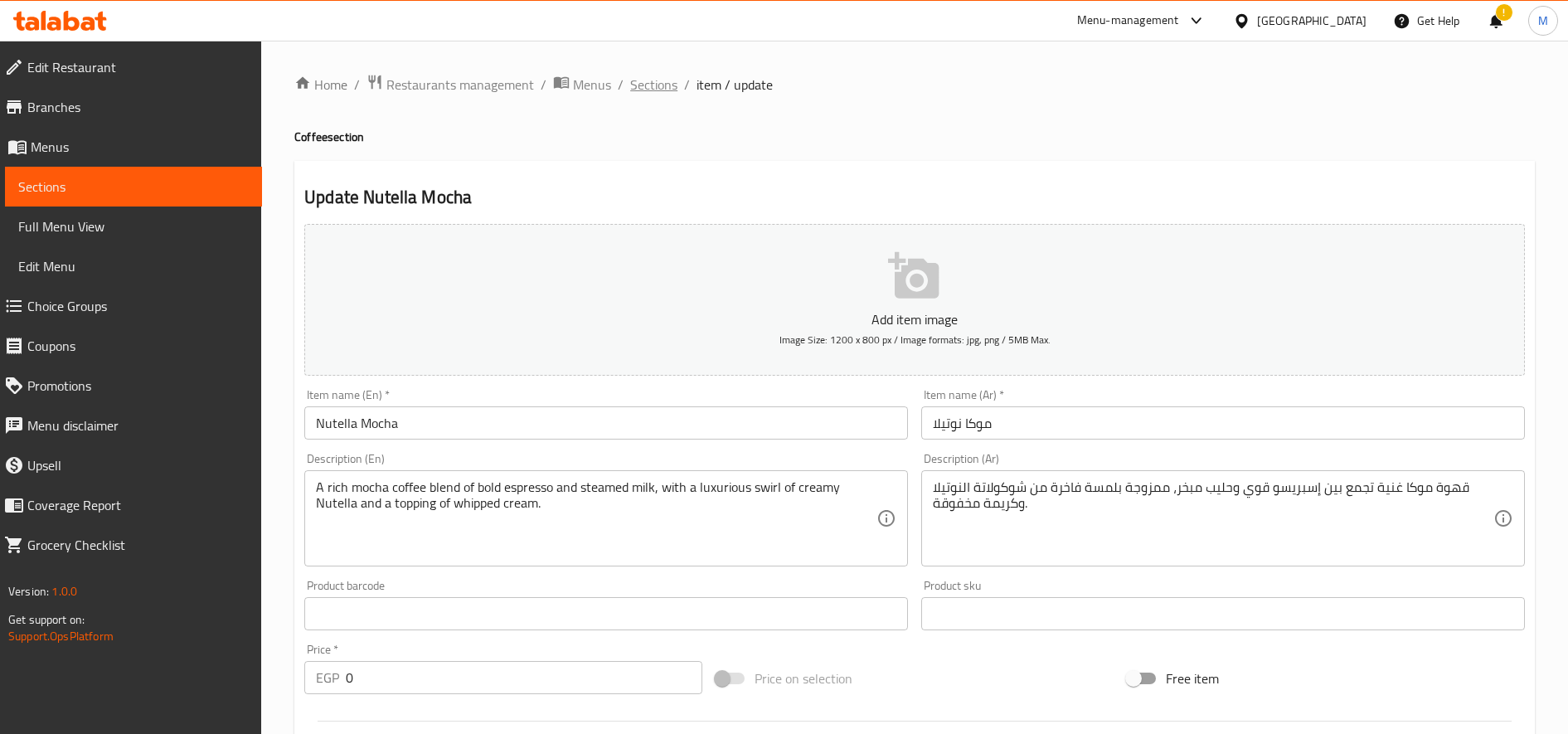
click at [645, 78] on span "Sections" at bounding box center [653, 84] width 47 height 19
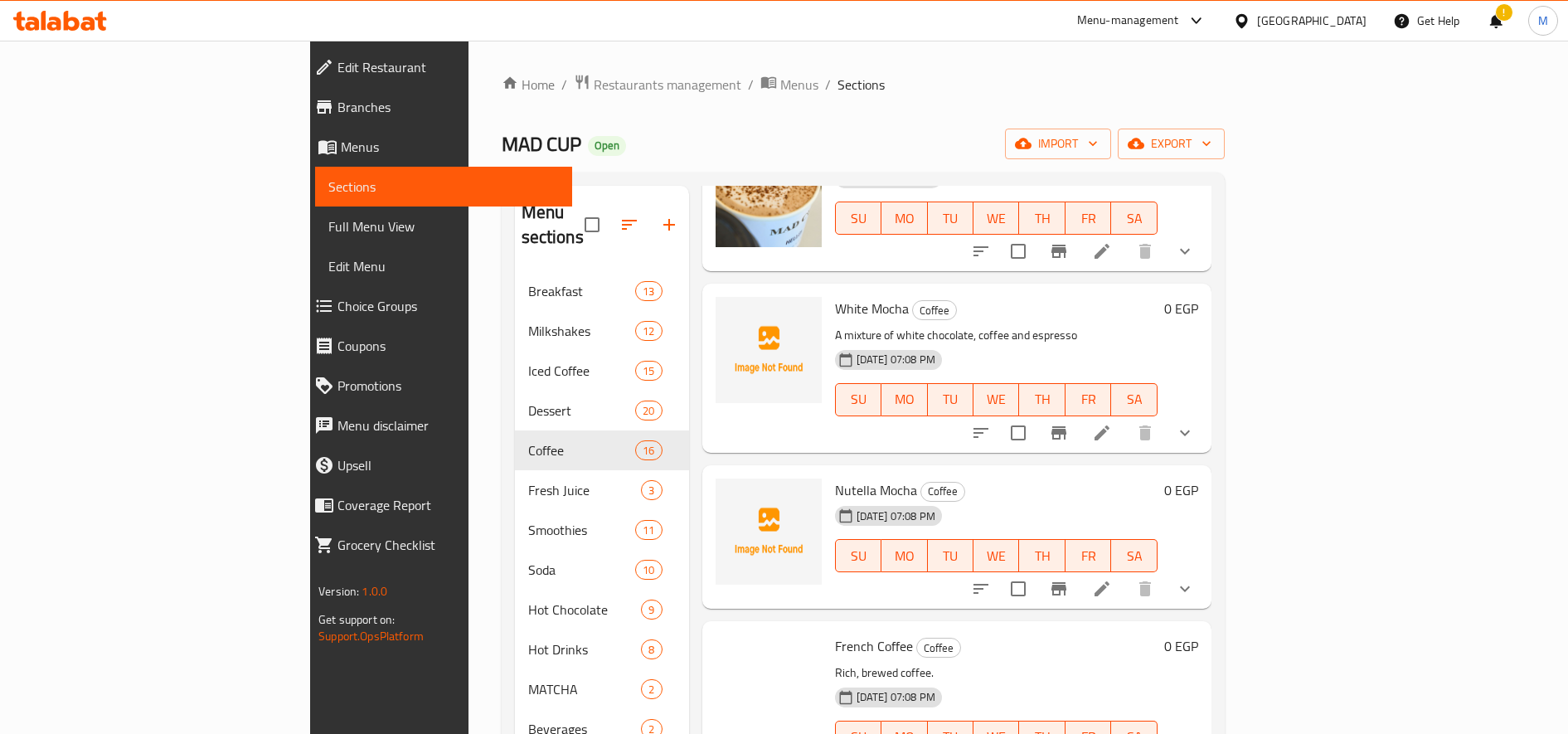
scroll to position [2132, 0]
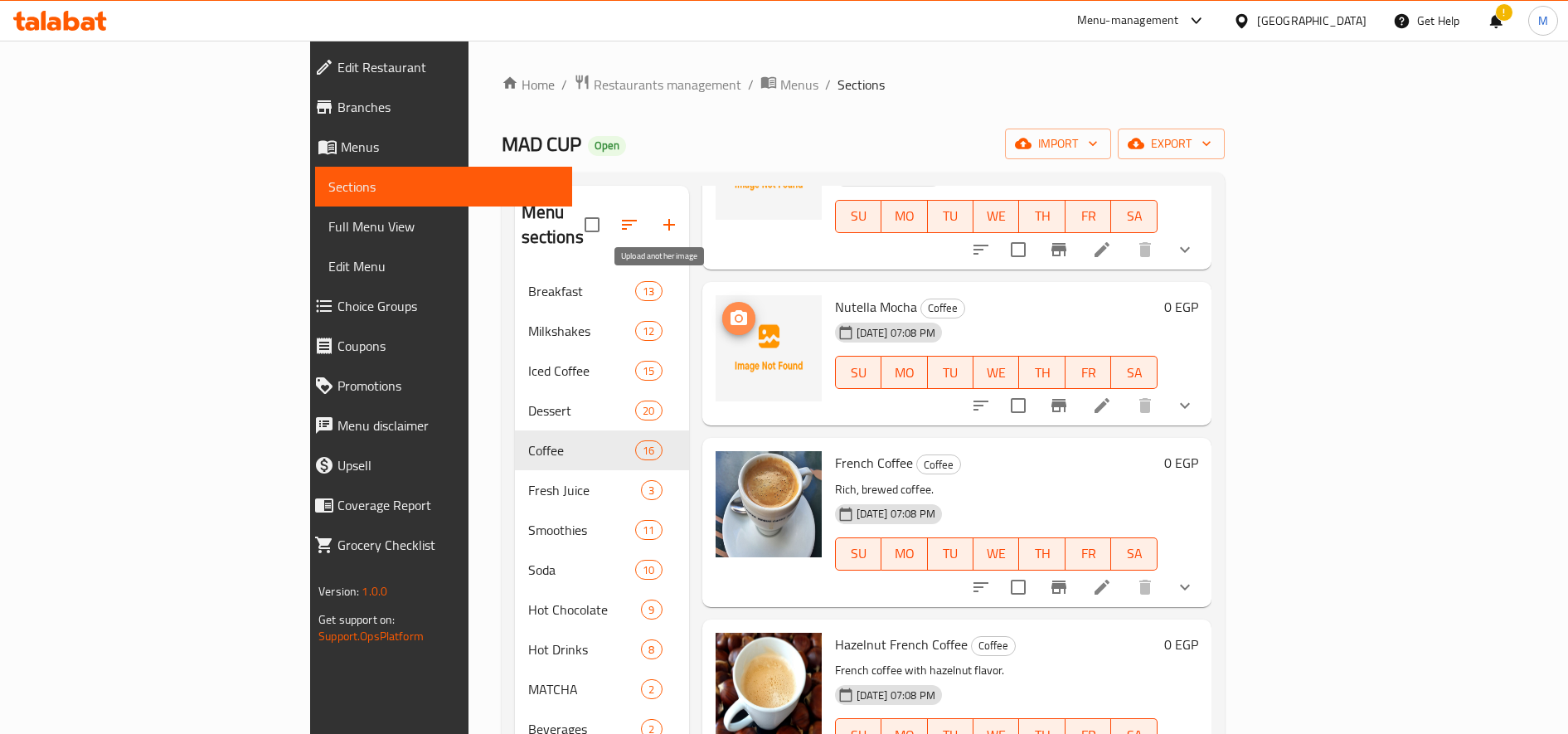
click at [730, 310] on icon "upload picture" at bounding box center [739, 317] width 17 height 15
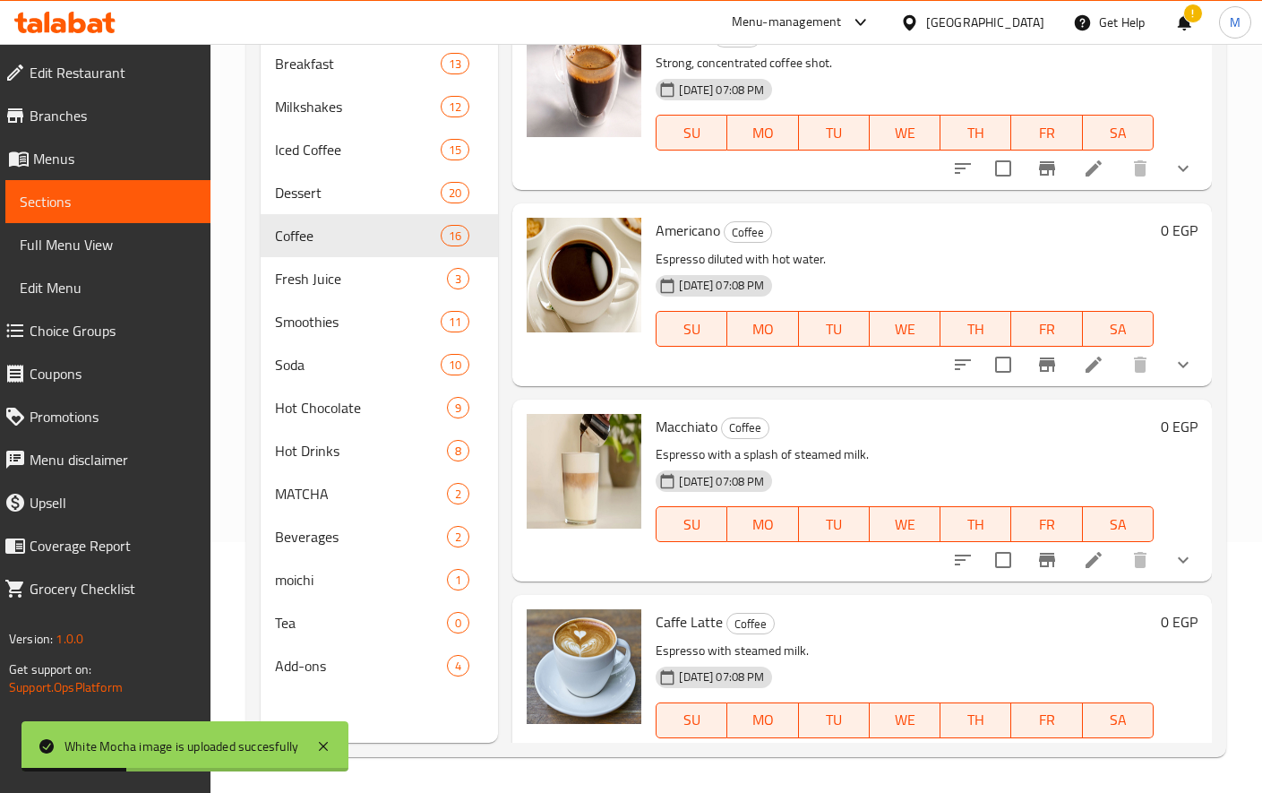
scroll to position [0, 0]
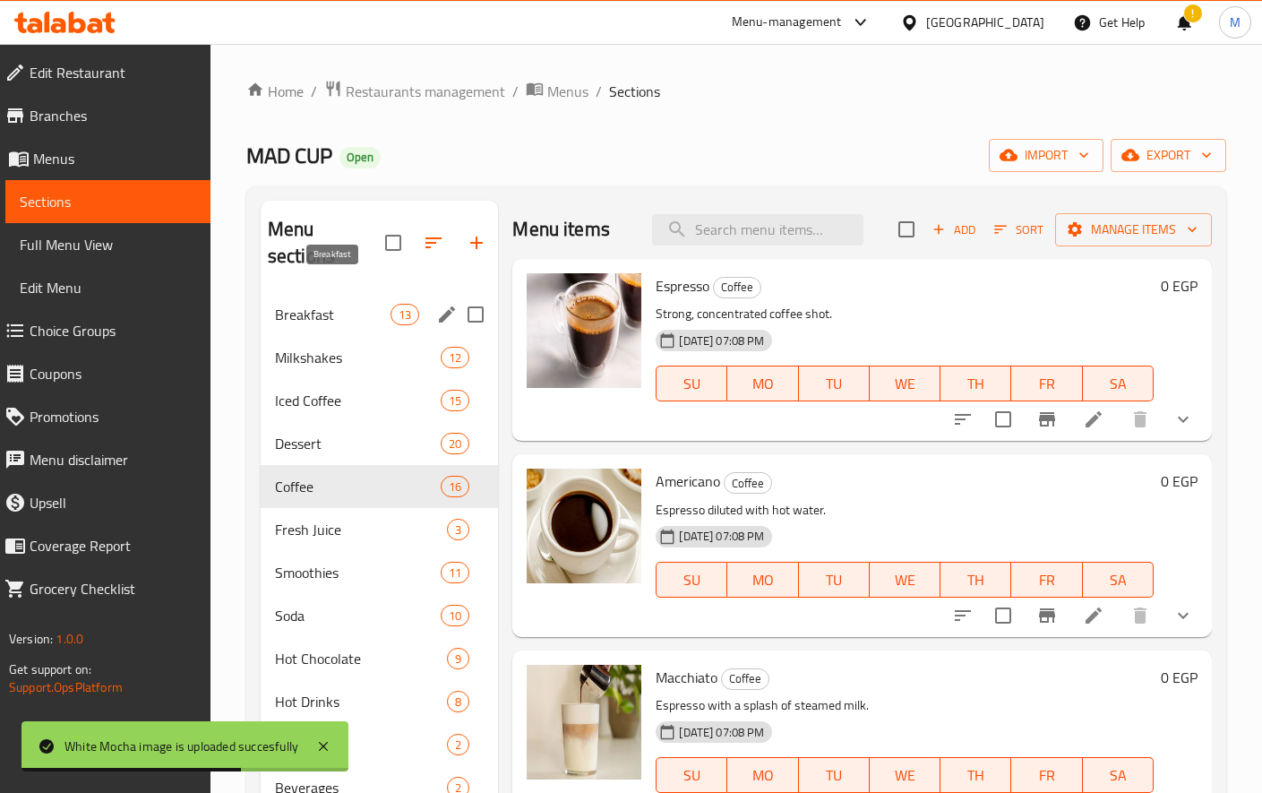
click at [323, 304] on span "Breakfast" at bounding box center [333, 314] width 116 height 21
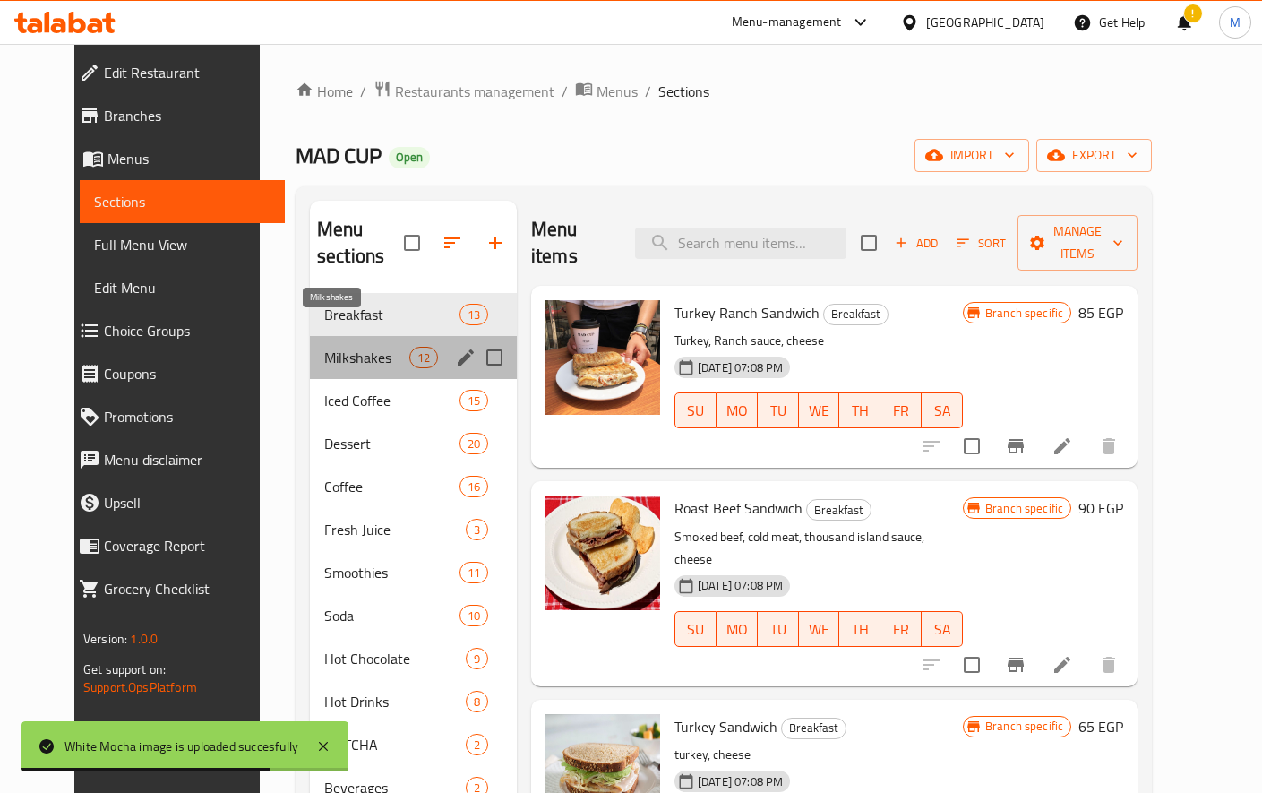
click at [324, 347] on span "Milkshakes" at bounding box center [366, 357] width 85 height 21
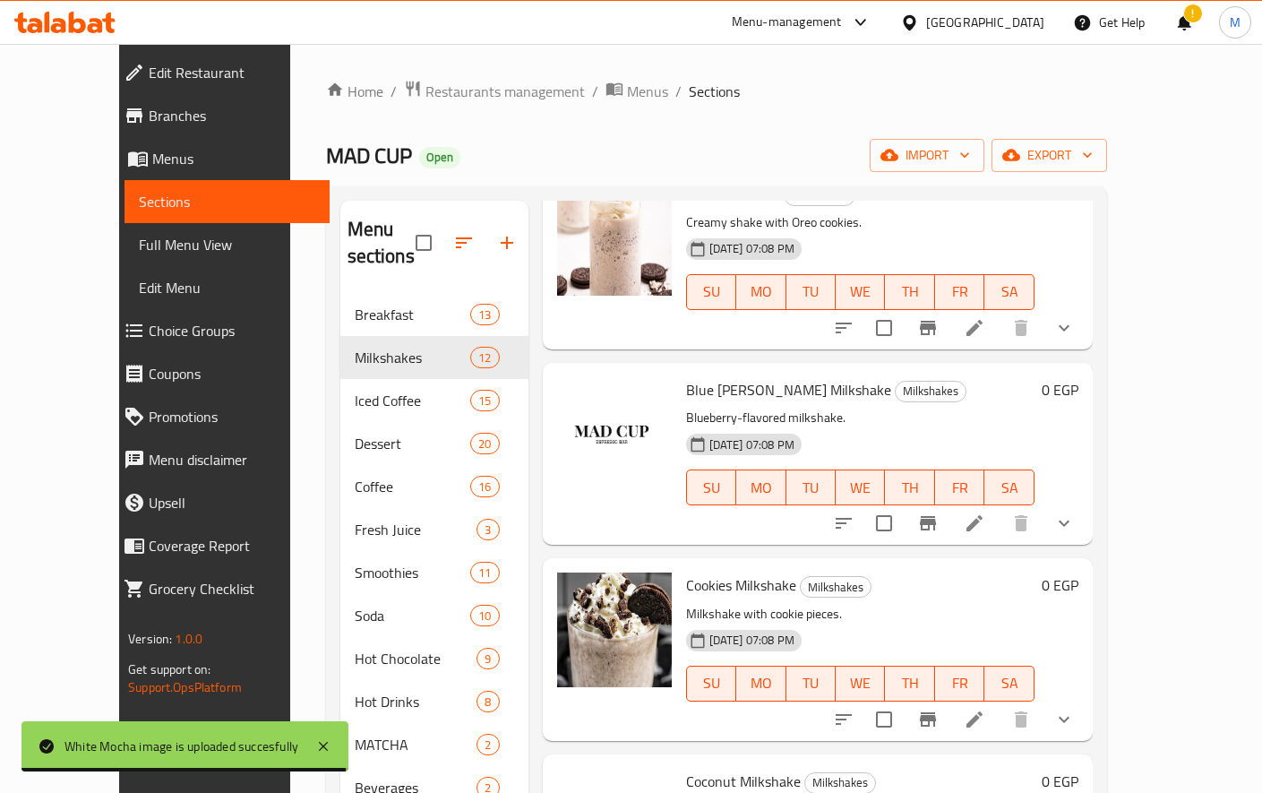
scroll to position [1574, 0]
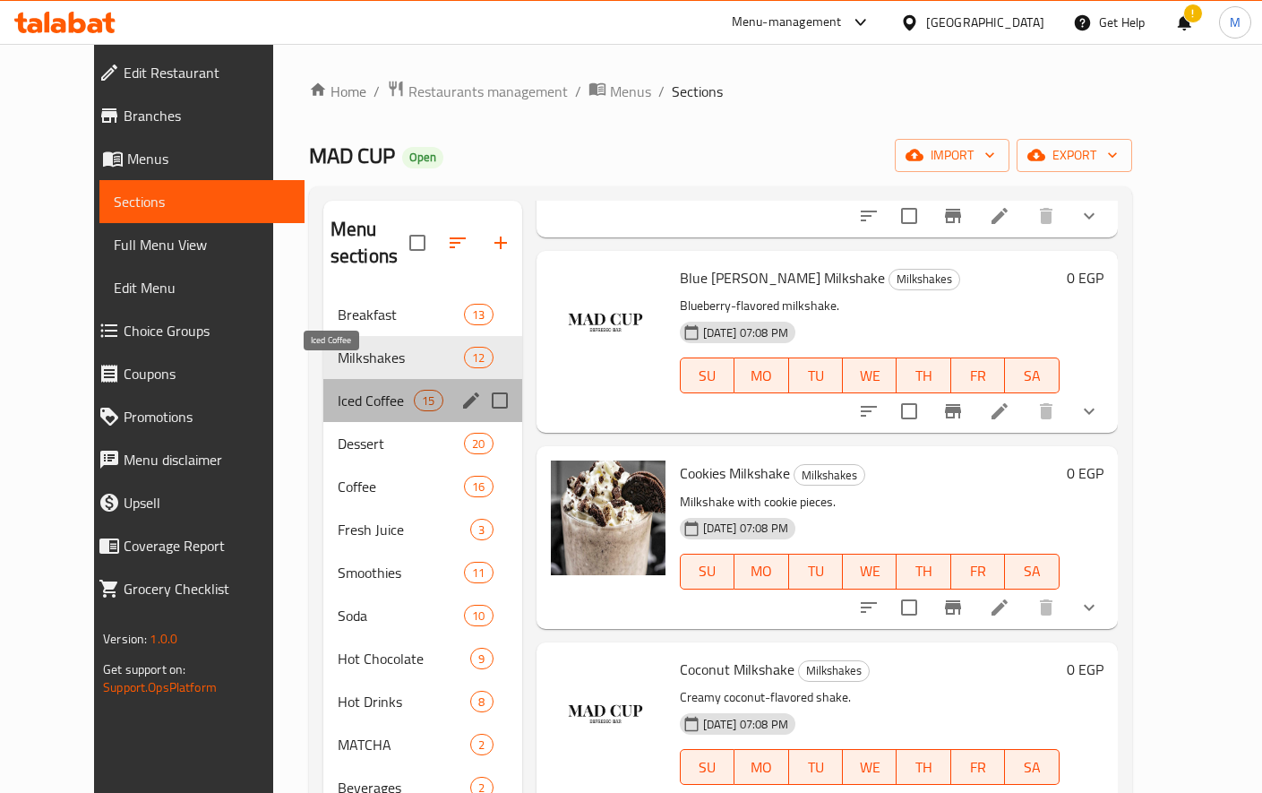
click at [338, 390] on span "Iced Coffee" at bounding box center [376, 400] width 76 height 21
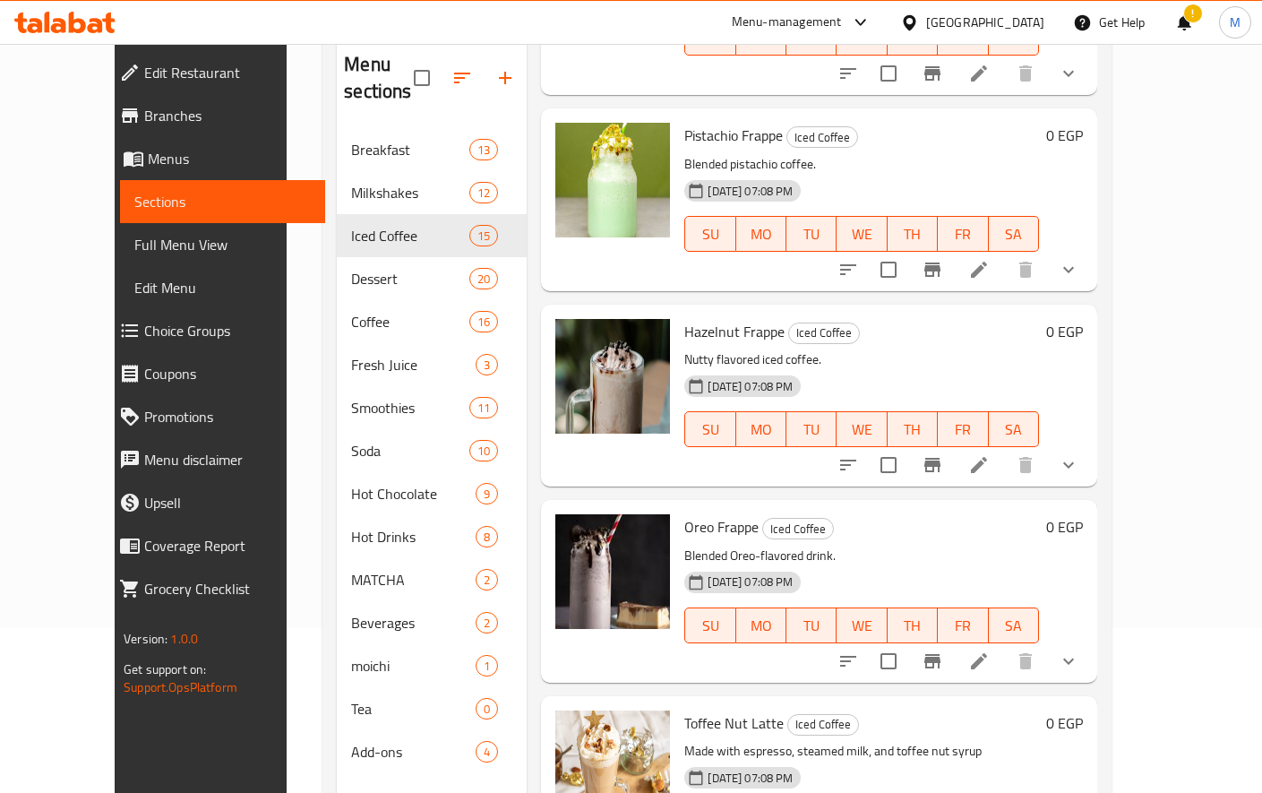
scroll to position [251, 0]
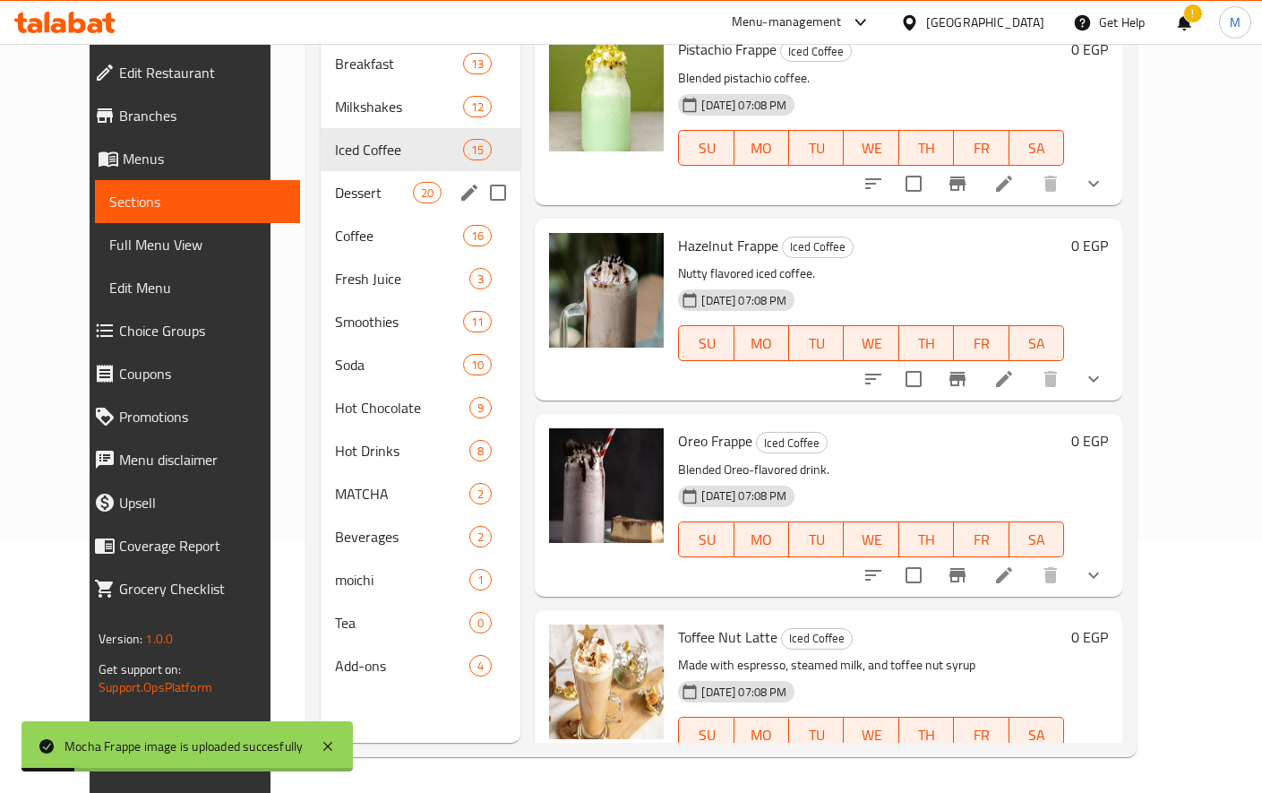
click at [321, 171] on div "Dessert 20" at bounding box center [421, 192] width 201 height 43
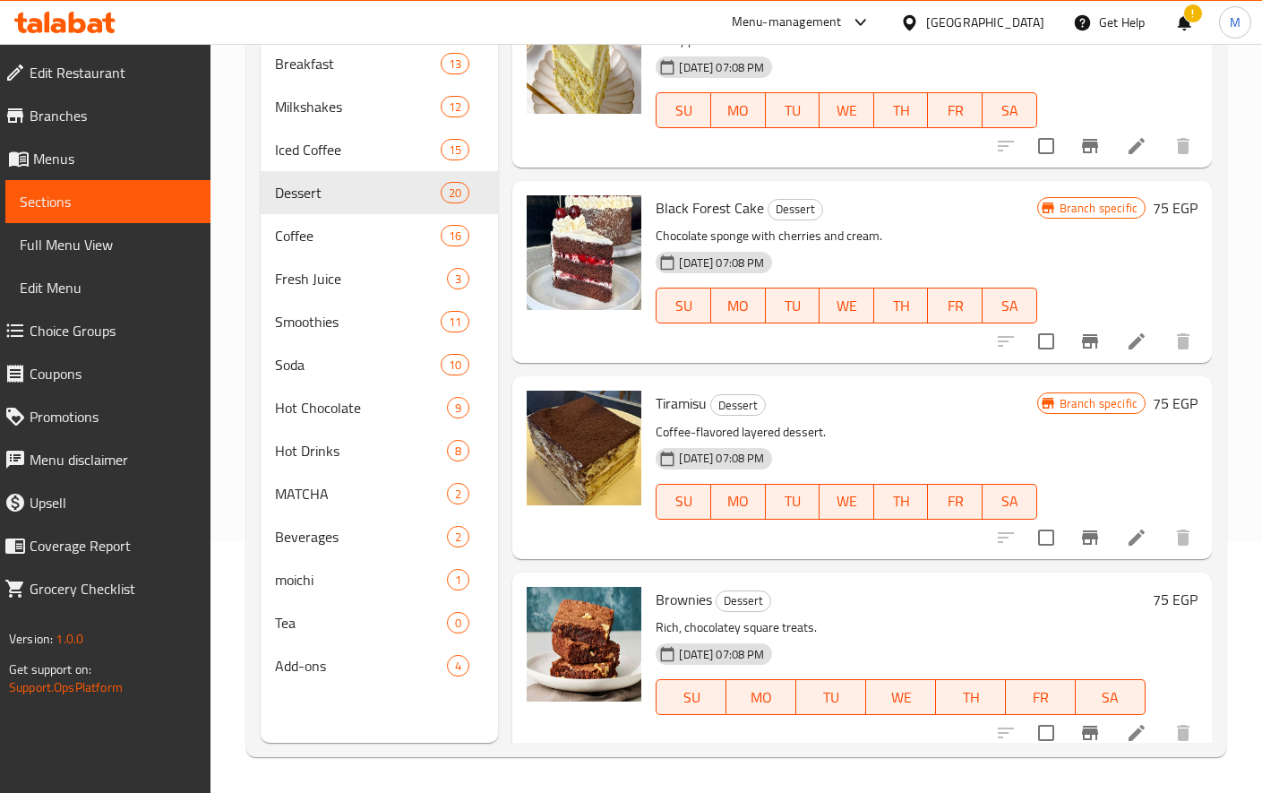
scroll to position [3188, 0]
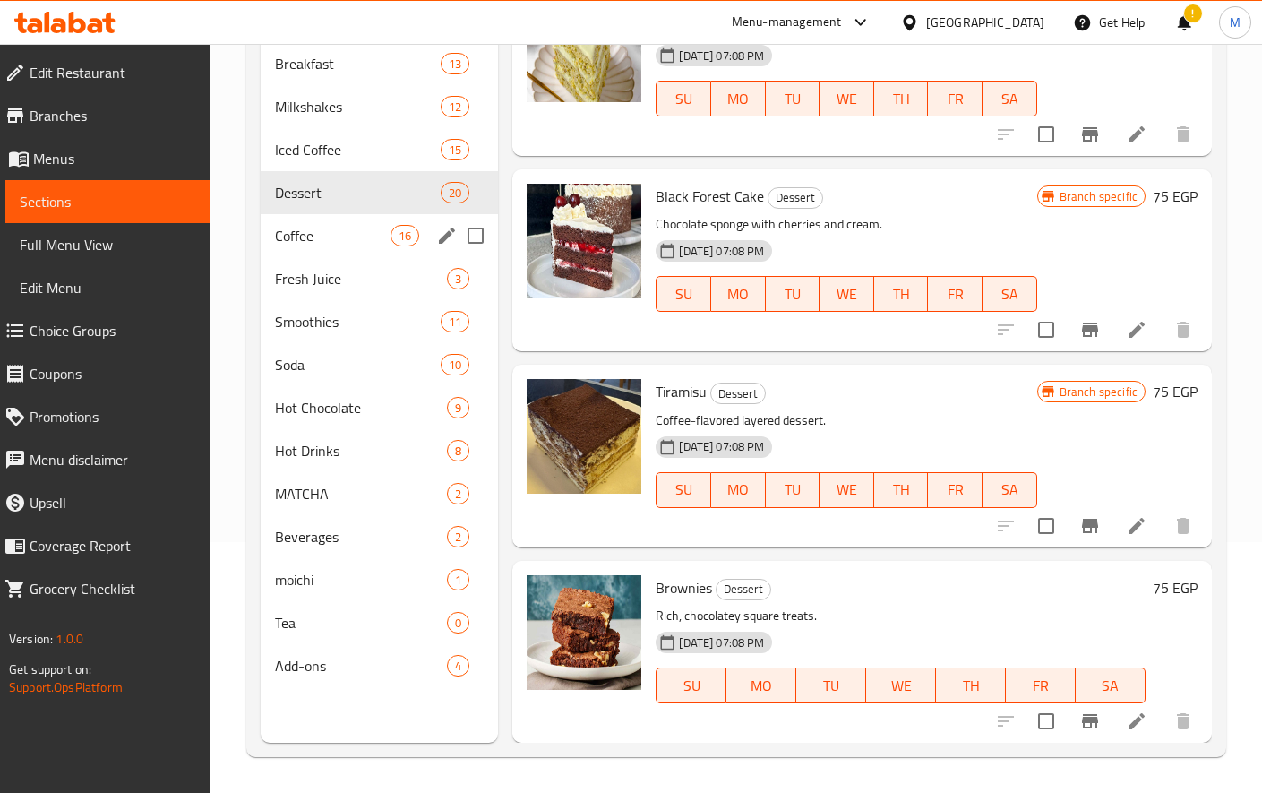
click at [290, 225] on span "Coffee" at bounding box center [333, 235] width 116 height 21
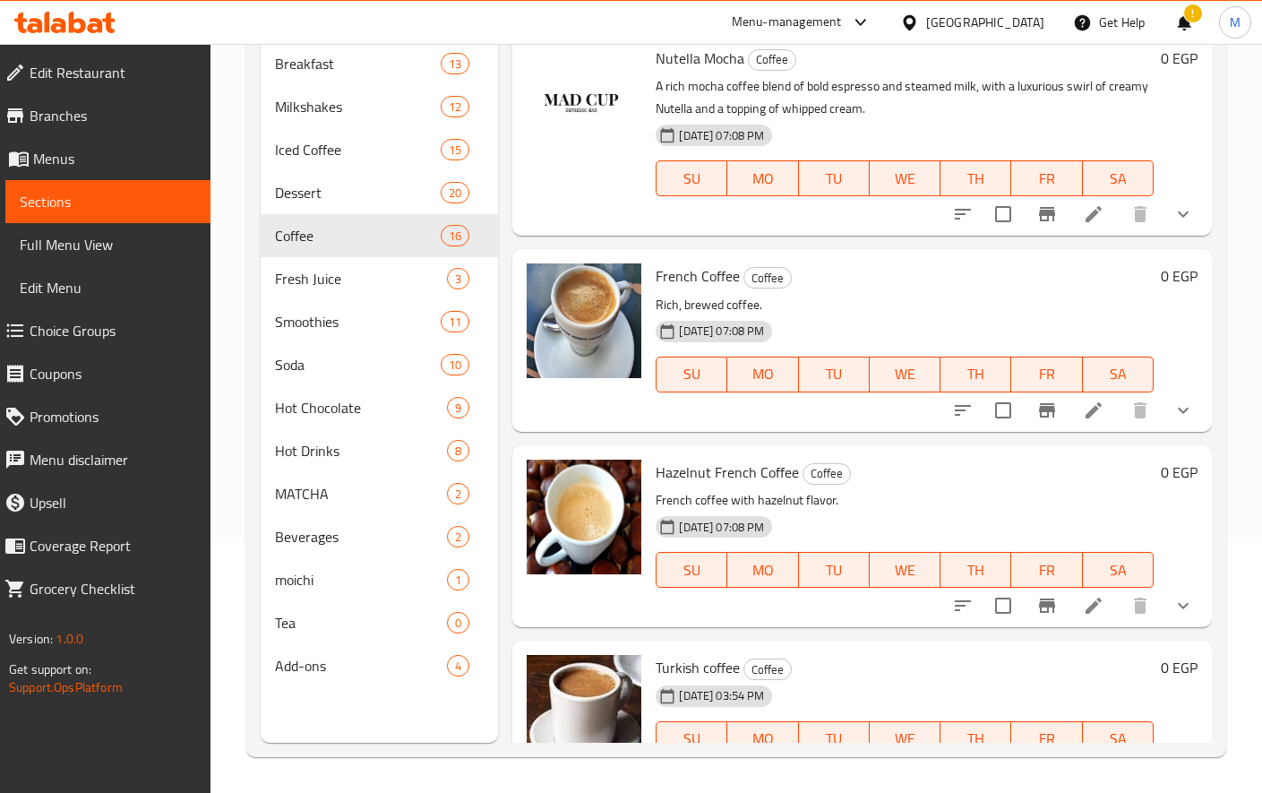
scroll to position [2352, 0]
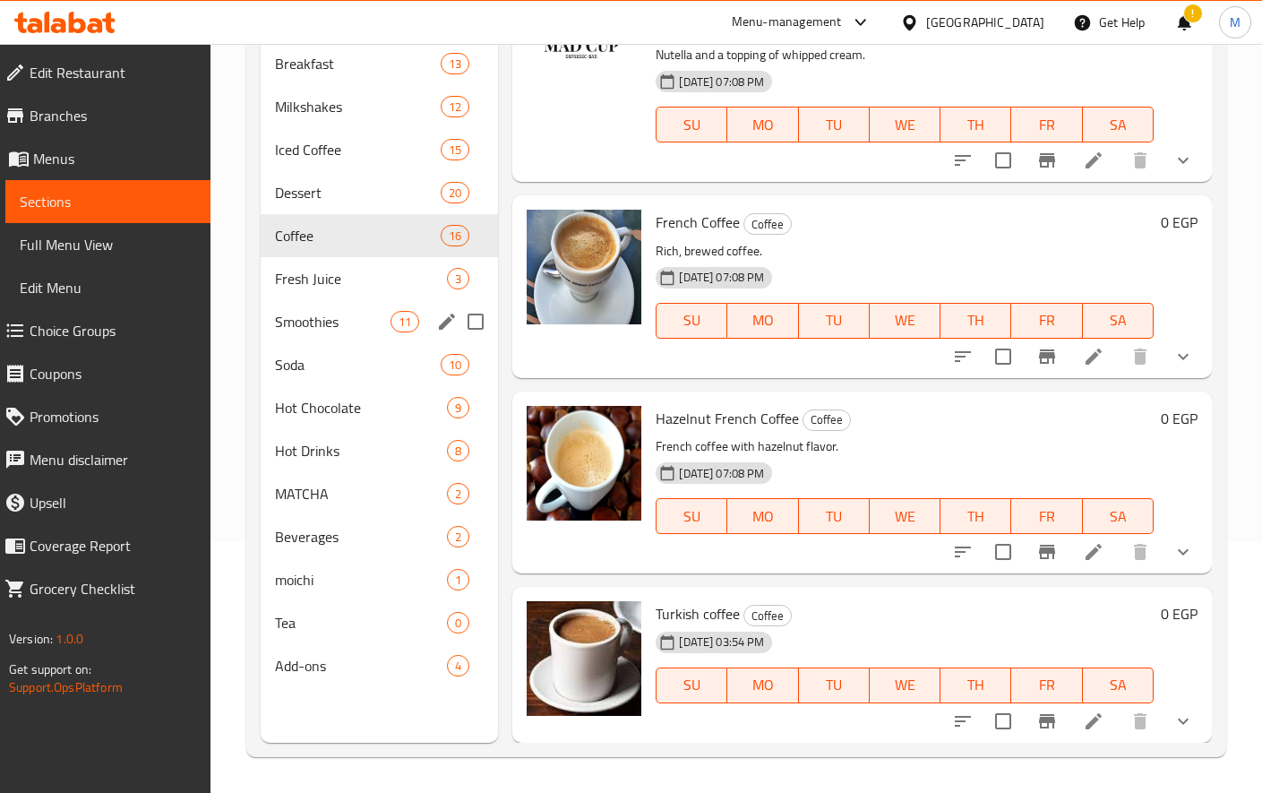
click at [337, 300] on div "Smoothies 11" at bounding box center [380, 321] width 238 height 43
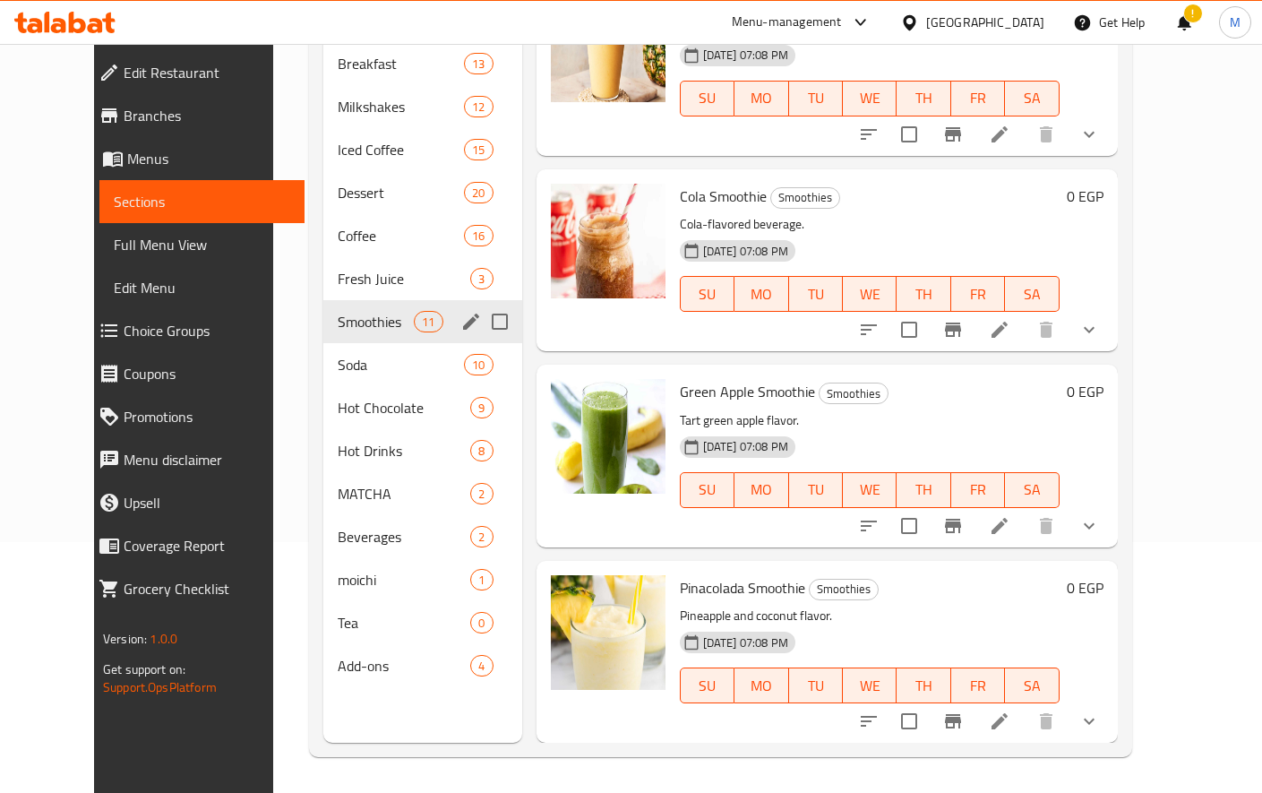
scroll to position [1378, 0]
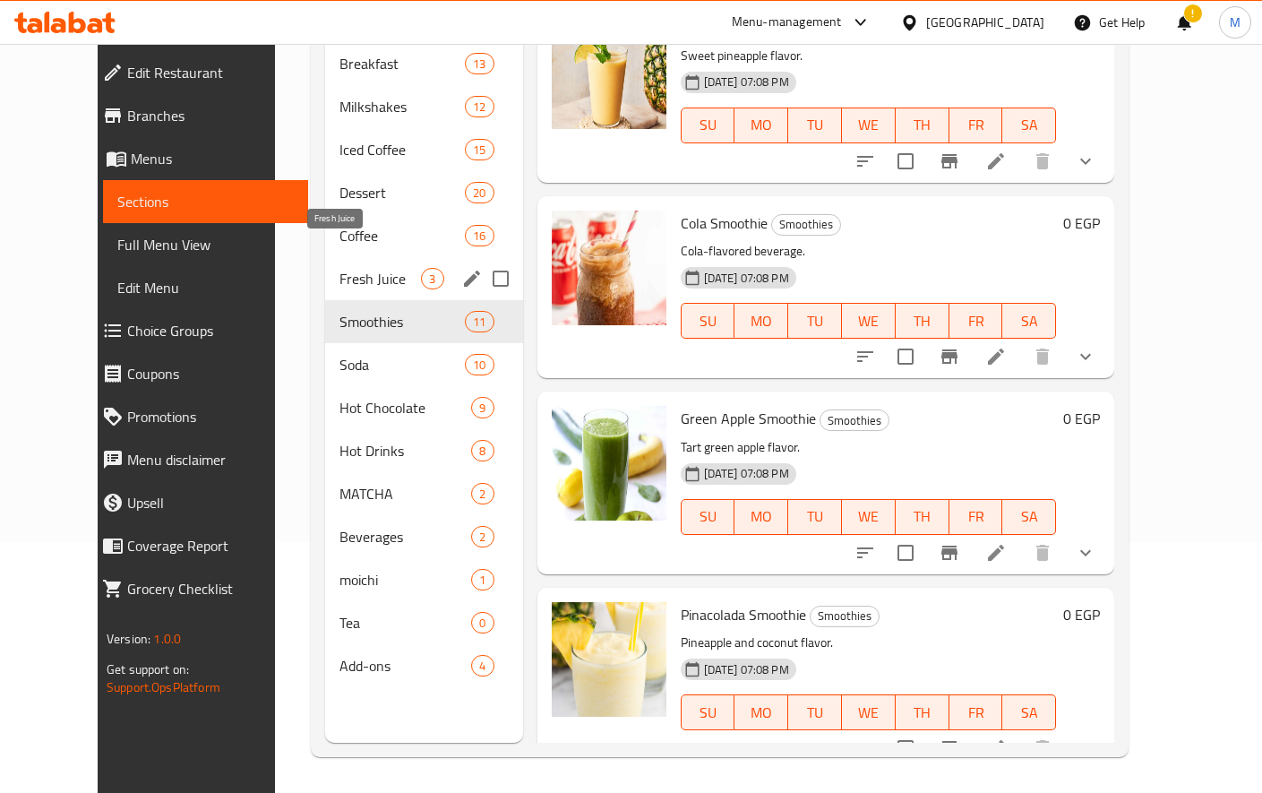
click at [340, 268] on span "Fresh Juice" at bounding box center [381, 278] width 82 height 21
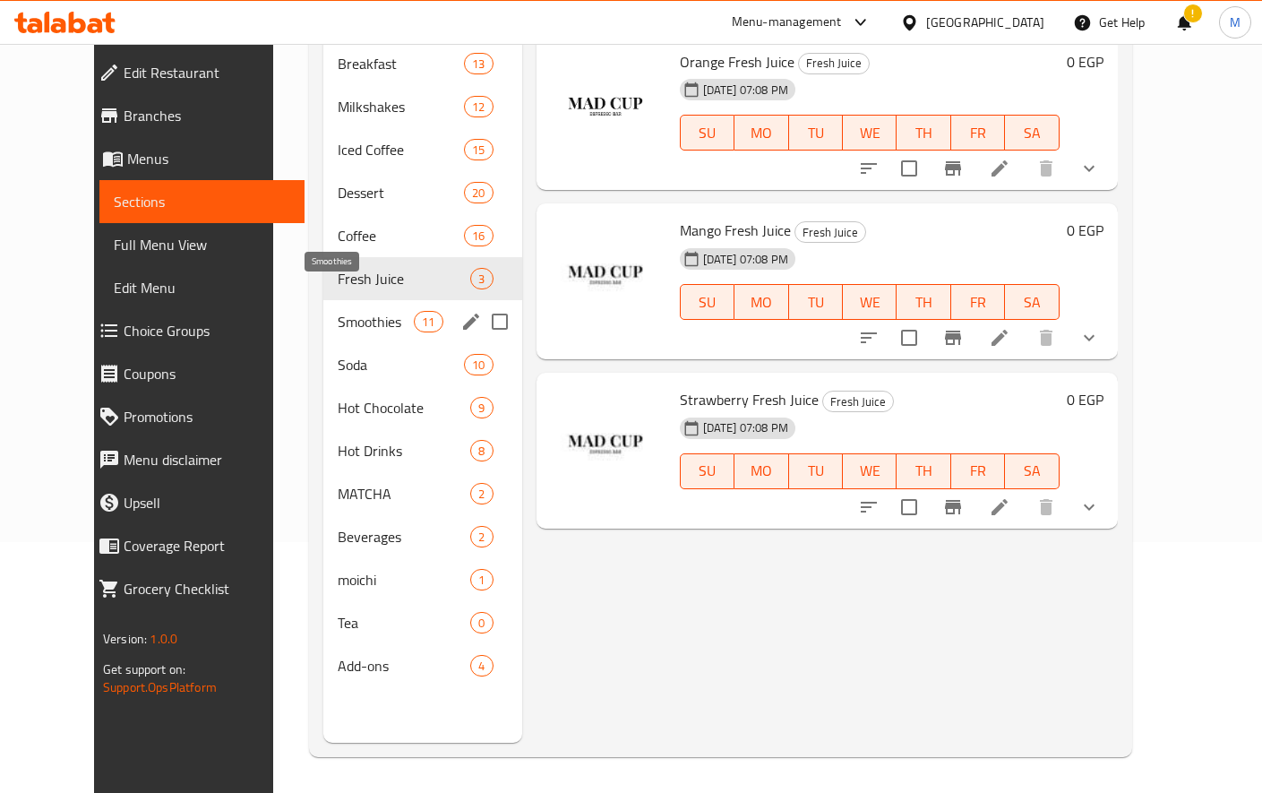
click at [338, 311] on span "Smoothies" at bounding box center [376, 321] width 76 height 21
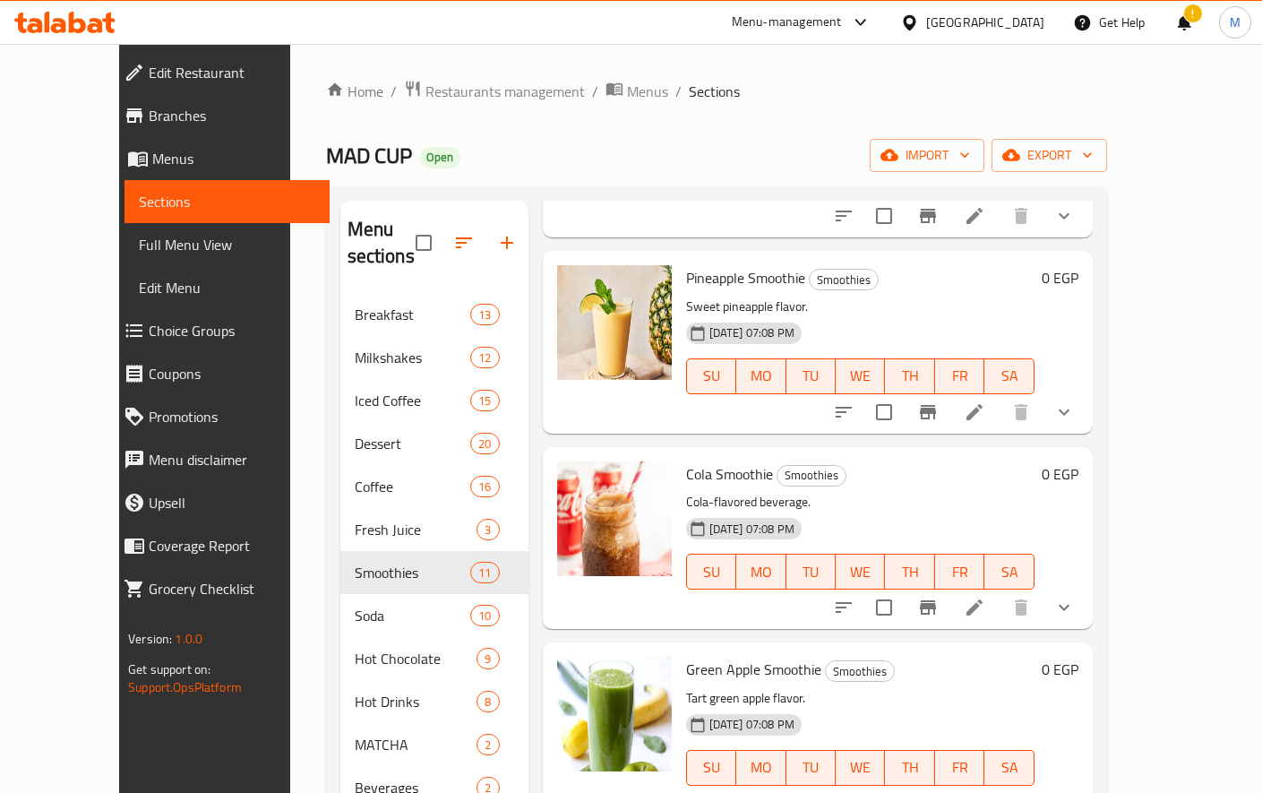
scroll to position [251, 0]
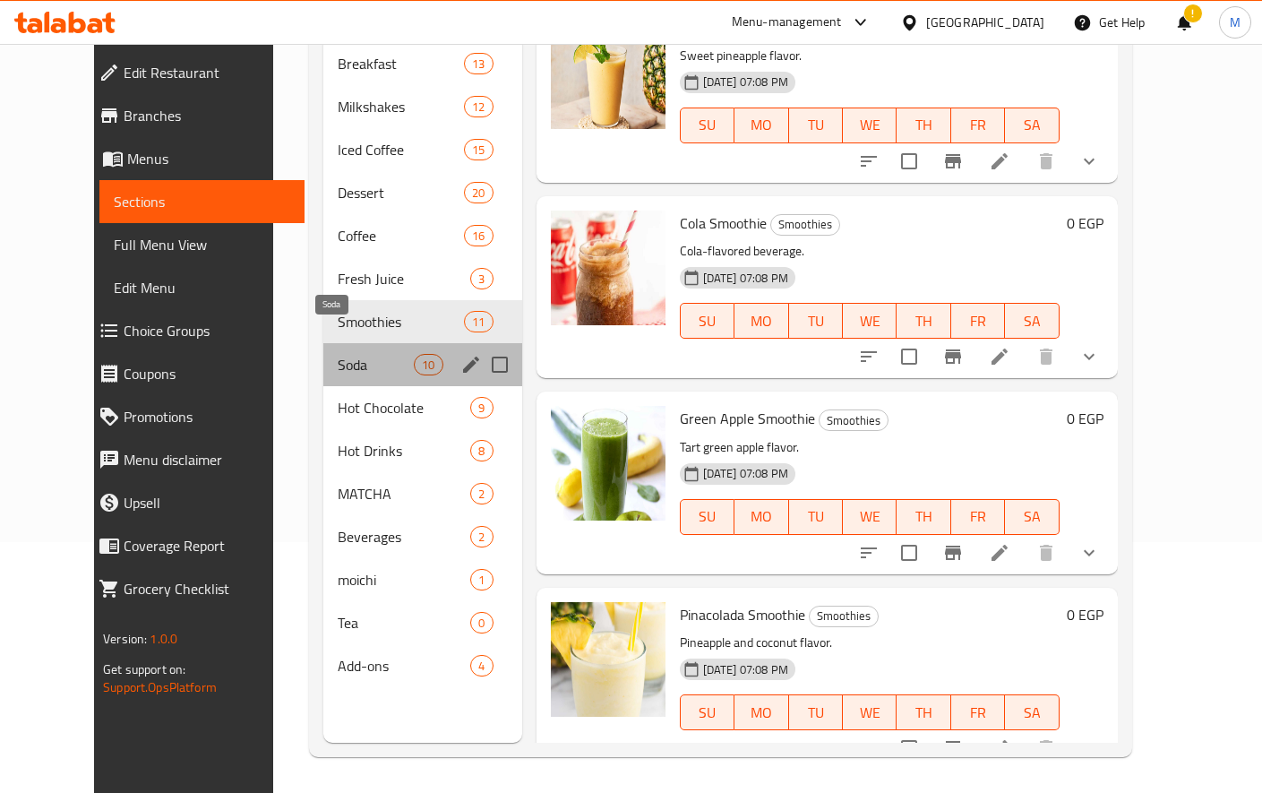
click at [338, 354] on span "Soda" at bounding box center [376, 364] width 76 height 21
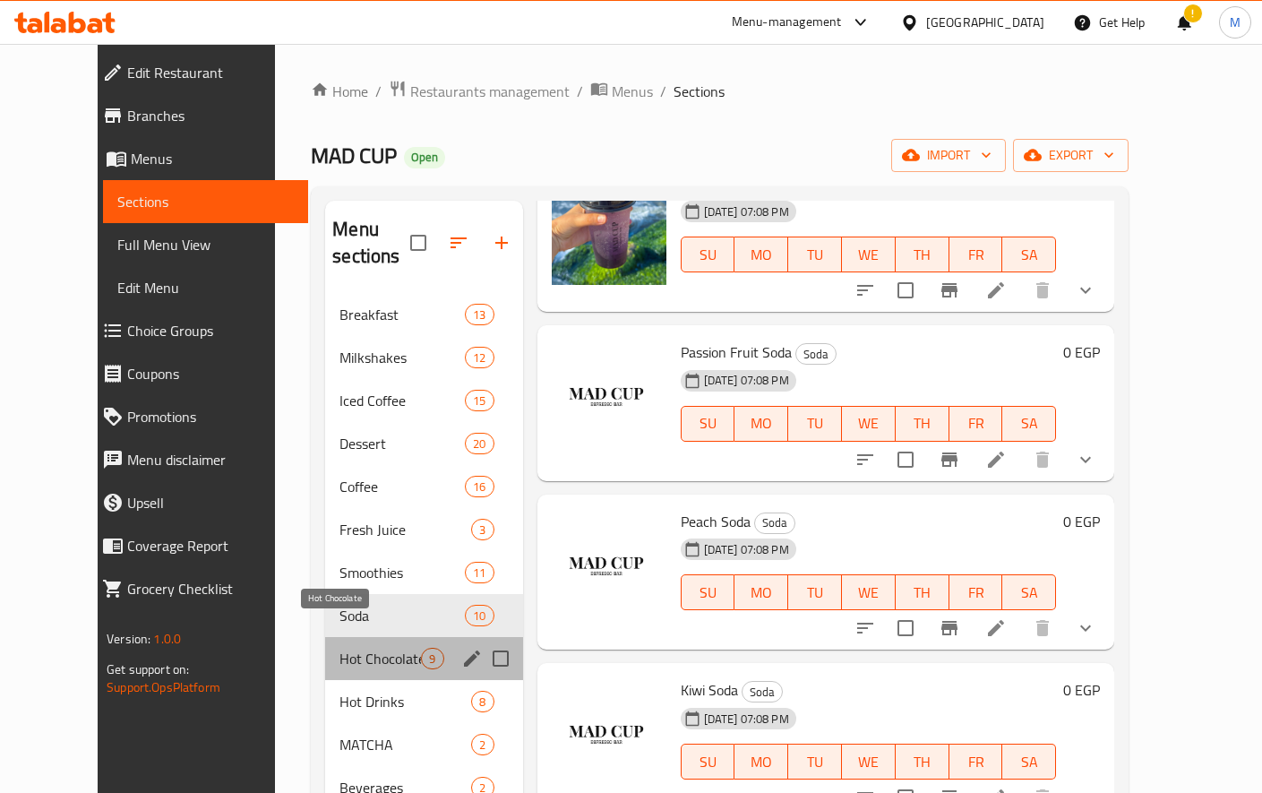
click at [340, 648] on span "Hot Chocolate" at bounding box center [381, 658] width 82 height 21
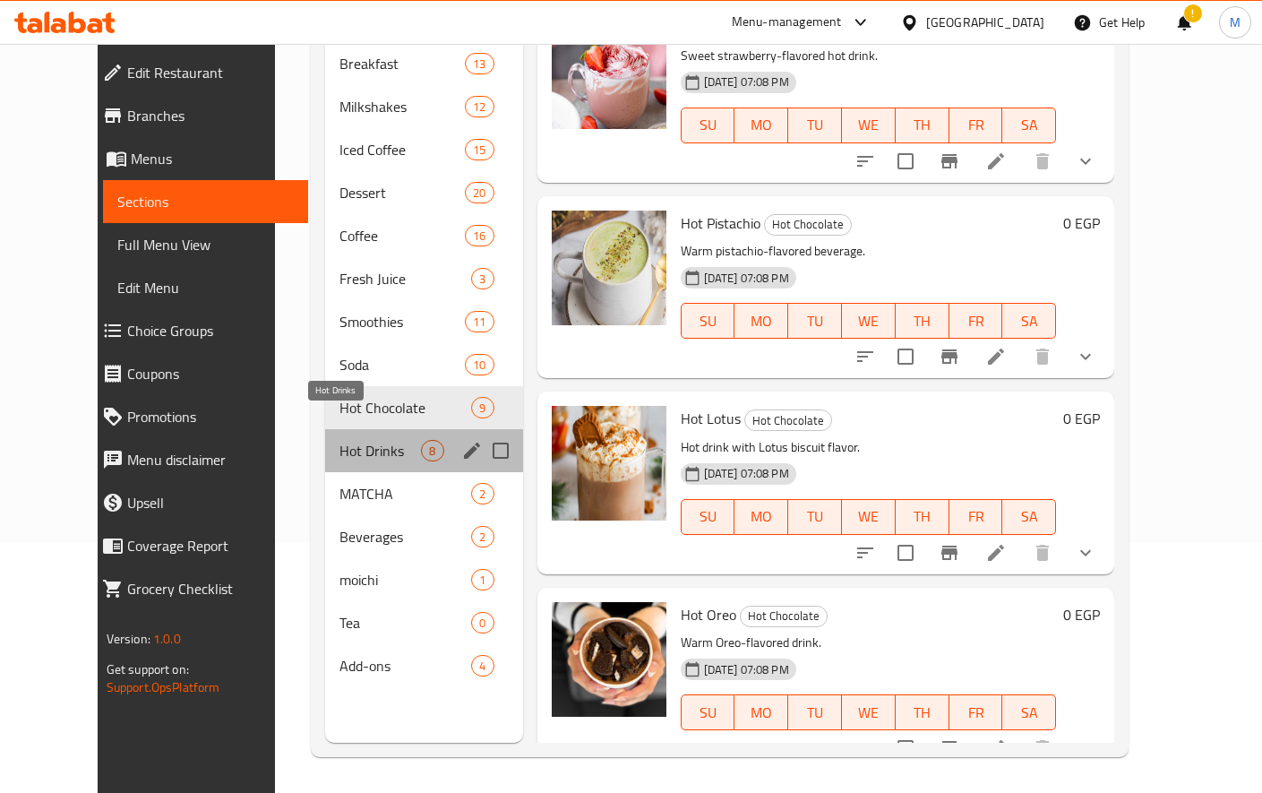
click at [340, 440] on span "Hot Drinks" at bounding box center [381, 450] width 82 height 21
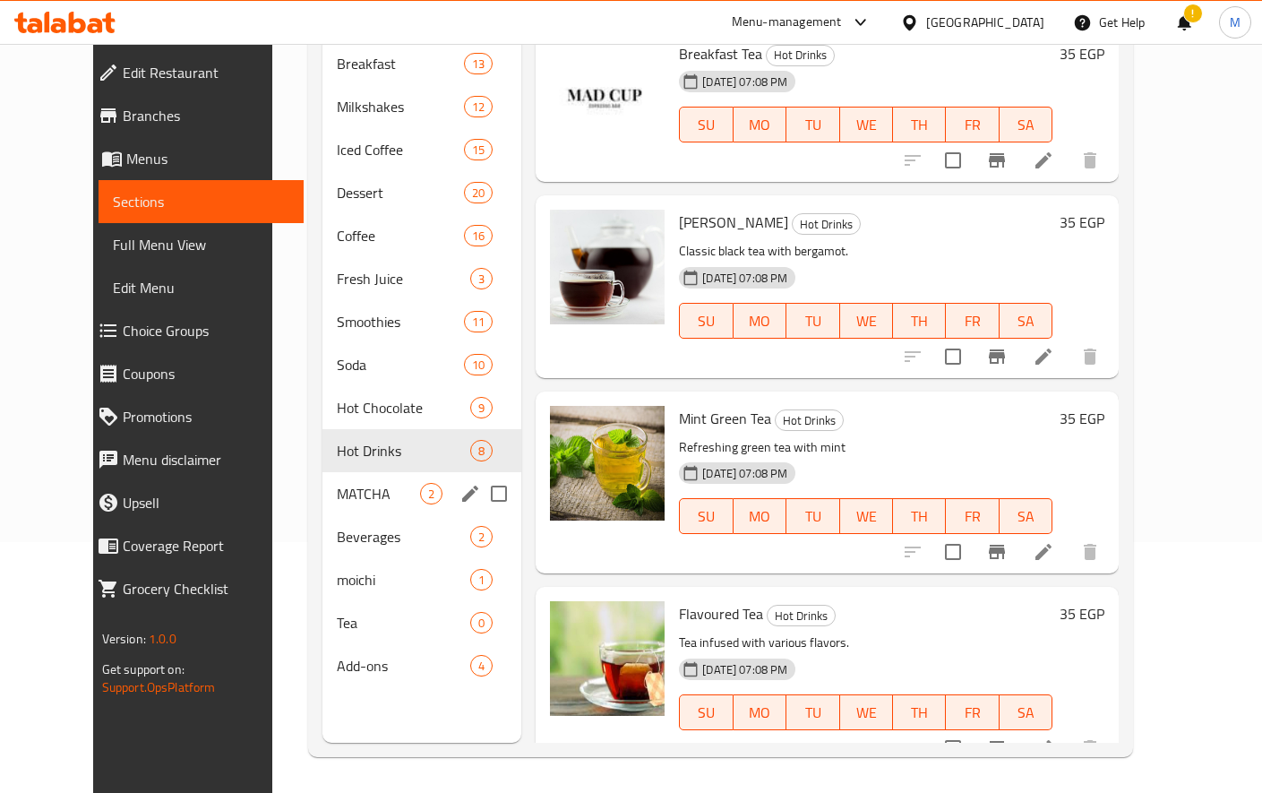
click at [322, 484] on div "MATCHA 2" at bounding box center [421, 493] width 199 height 43
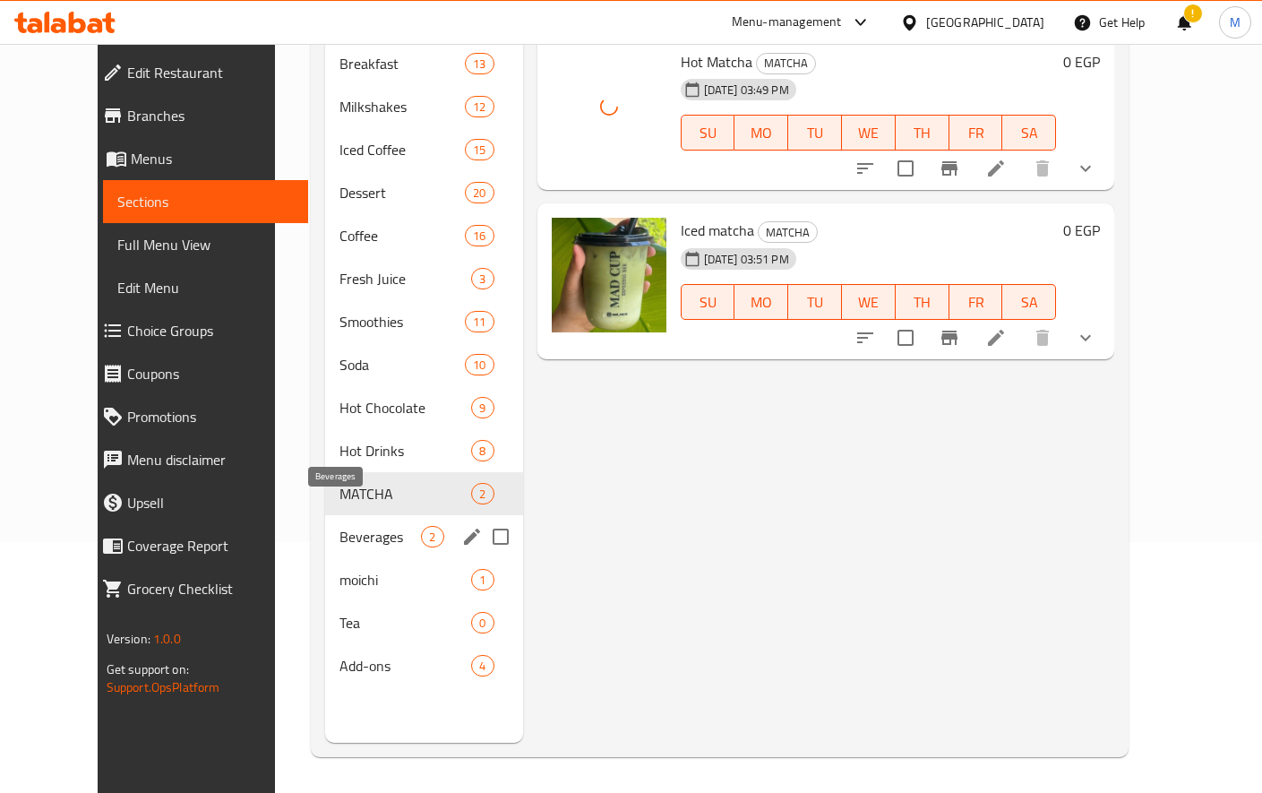
click at [340, 526] on span "Beverages" at bounding box center [381, 536] width 82 height 21
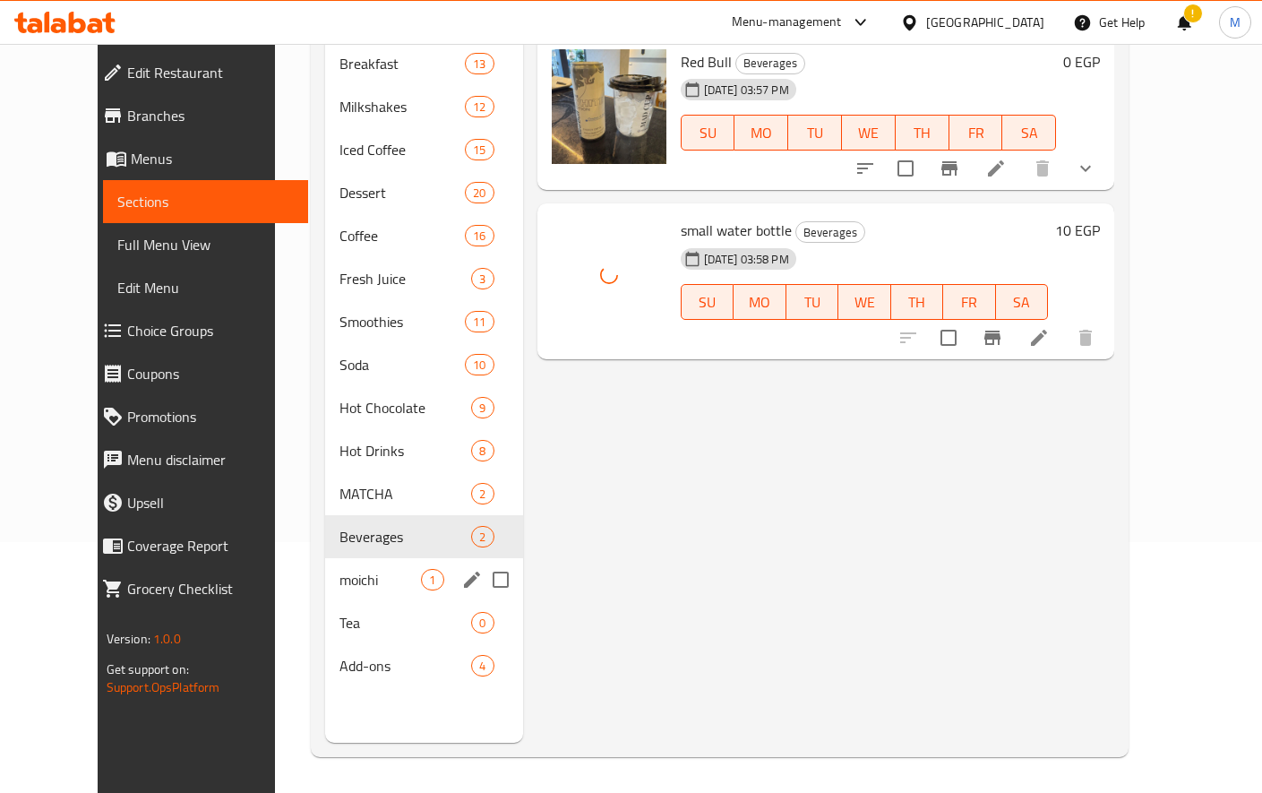
click at [340, 569] on span "moichi" at bounding box center [381, 579] width 82 height 21
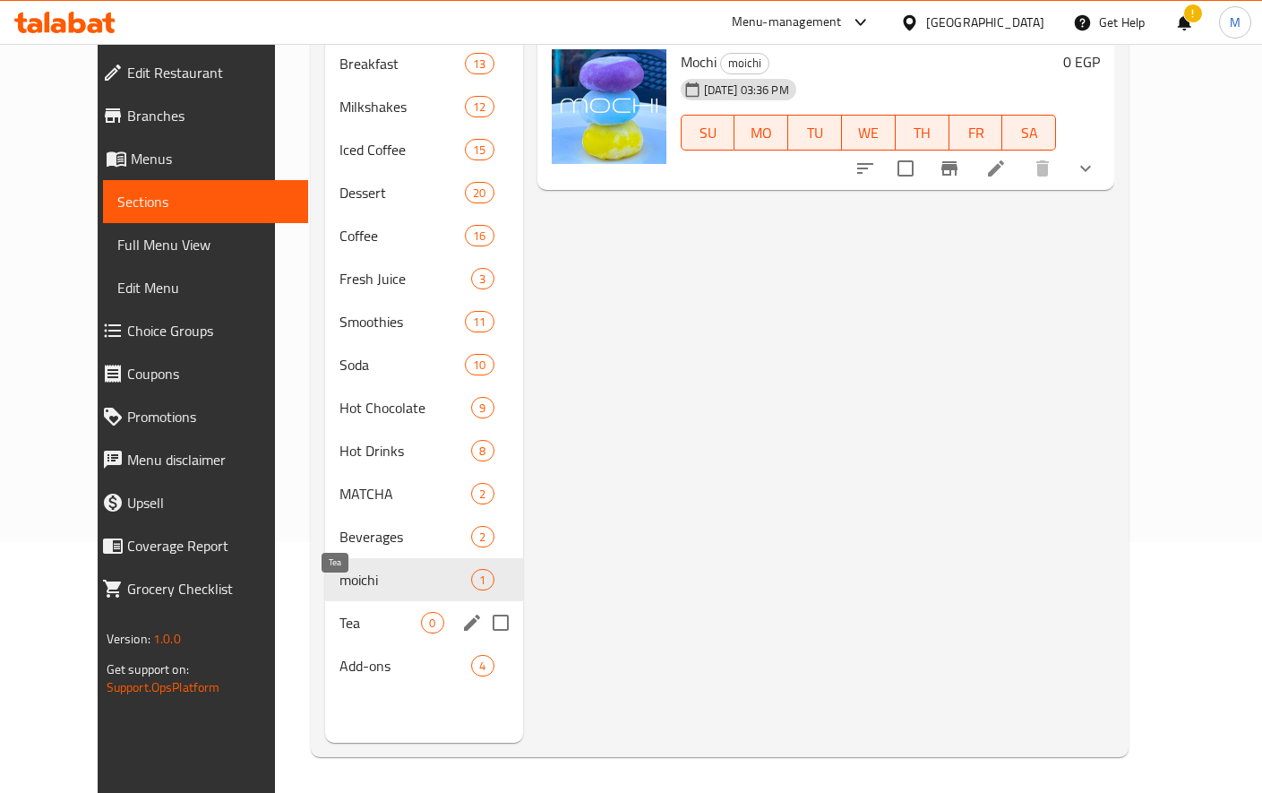
click at [340, 612] on span "Tea" at bounding box center [381, 622] width 82 height 21
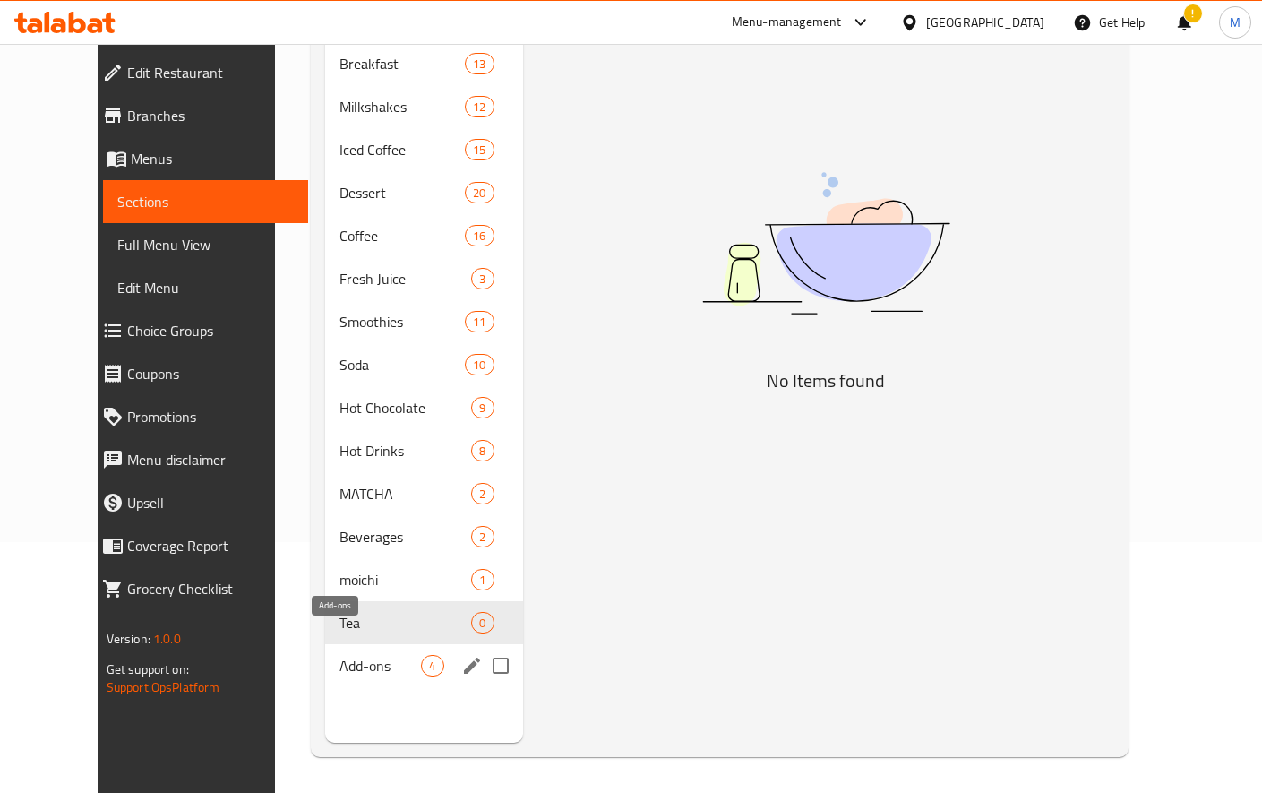
click at [340, 655] on span "Add-ons" at bounding box center [381, 665] width 82 height 21
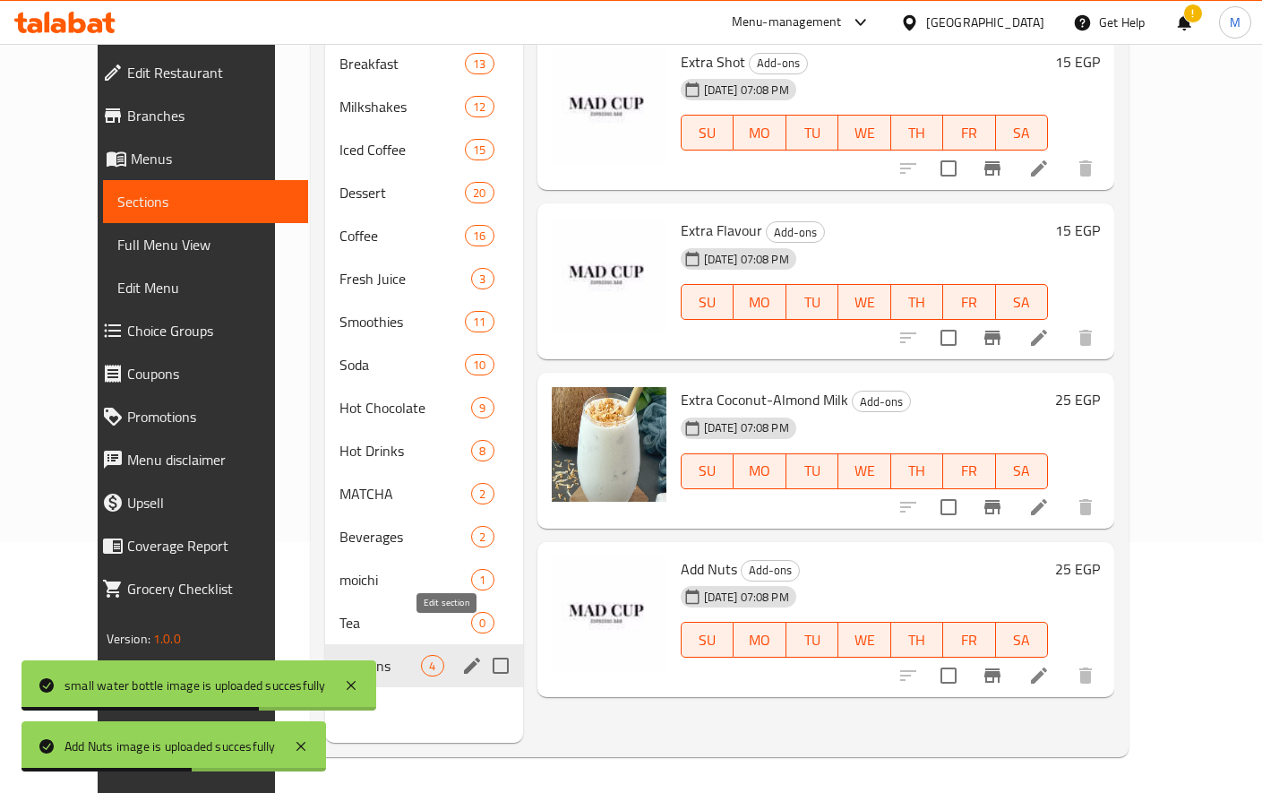
click at [461, 655] on icon "edit" at bounding box center [471, 665] width 21 height 21
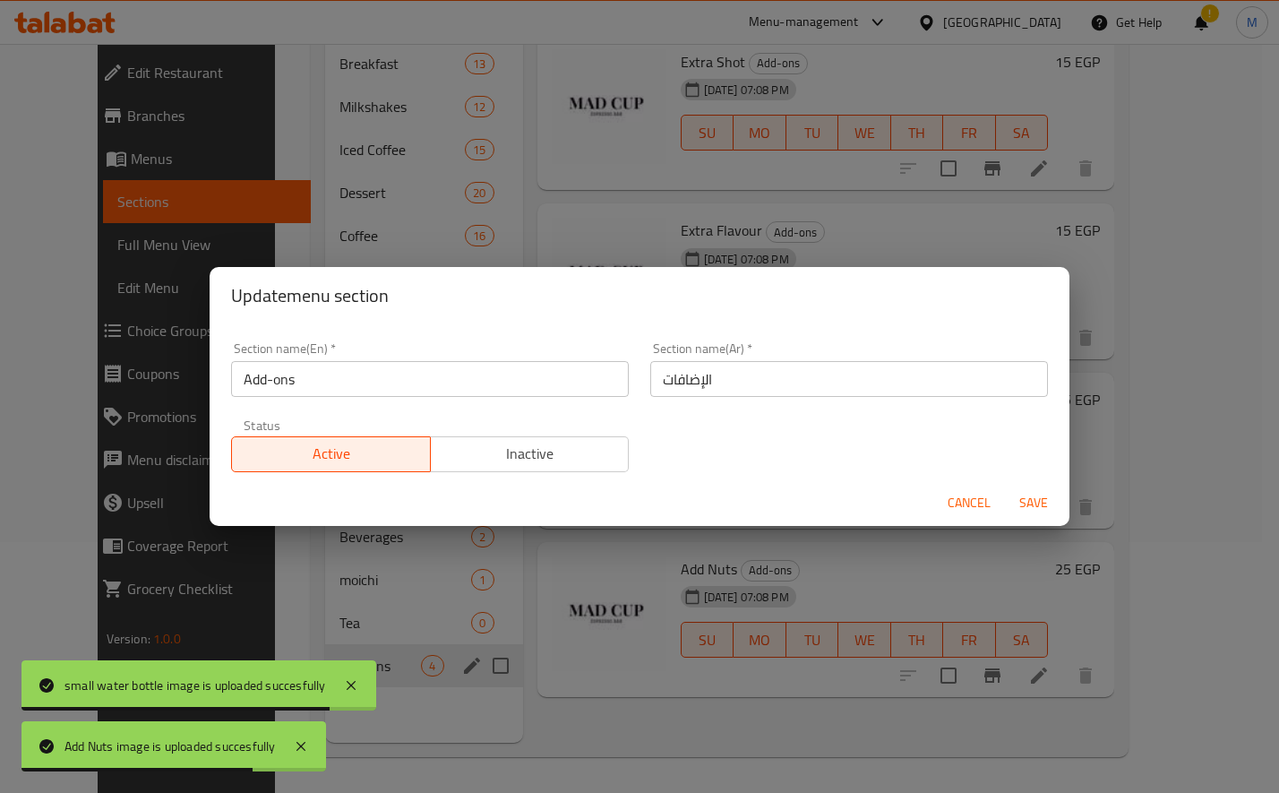
click at [545, 428] on div "Active Inactive" at bounding box center [430, 445] width 398 height 54
click at [541, 446] on span "Inactive" at bounding box center [530, 454] width 185 height 26
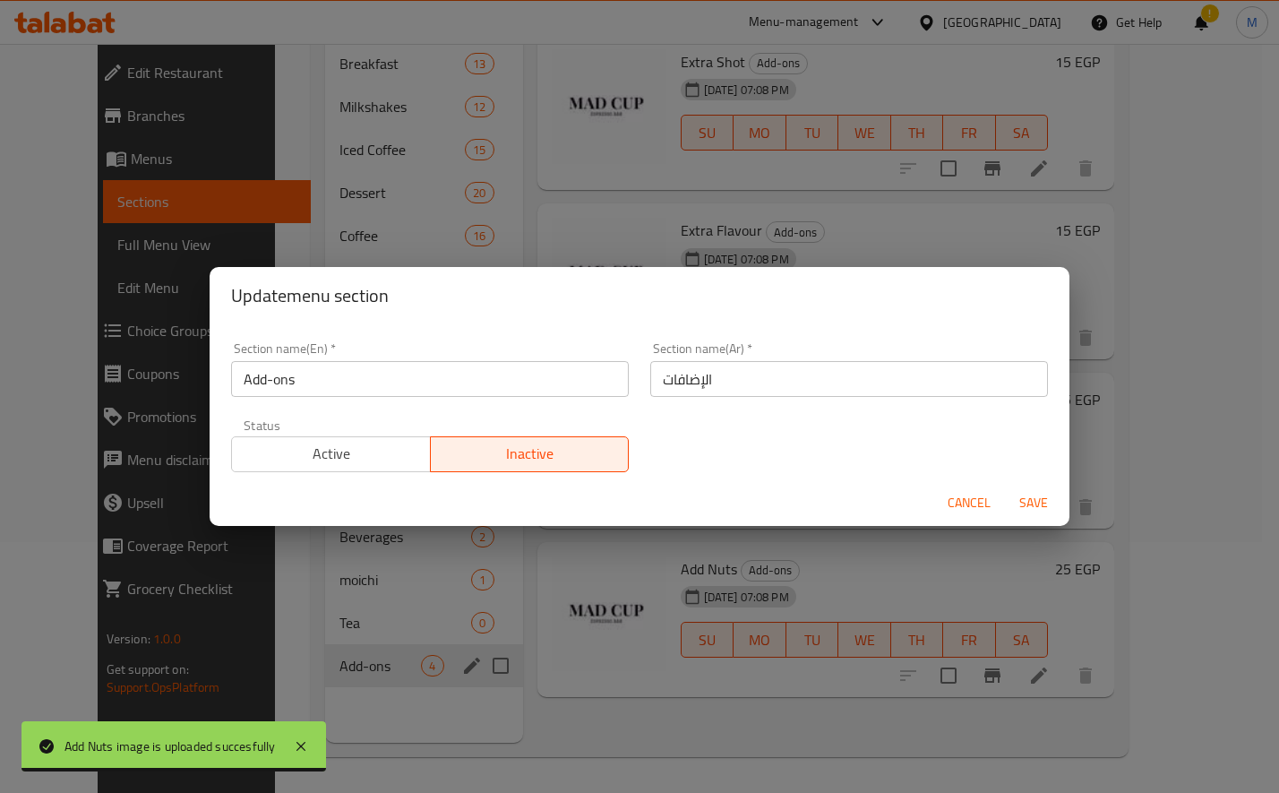
click at [1045, 505] on span "Save" at bounding box center [1033, 503] width 43 height 22
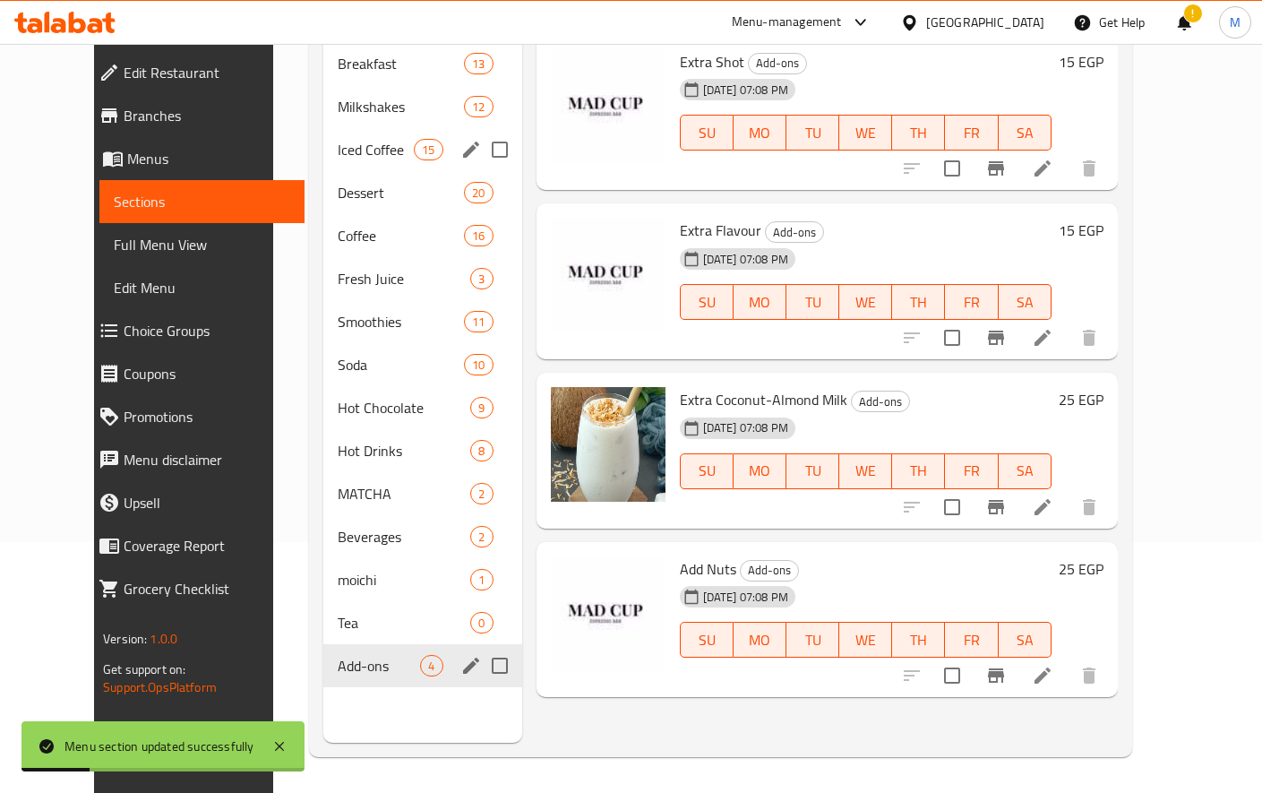
click at [349, 139] on span "Iced Coffee" at bounding box center [376, 149] width 76 height 21
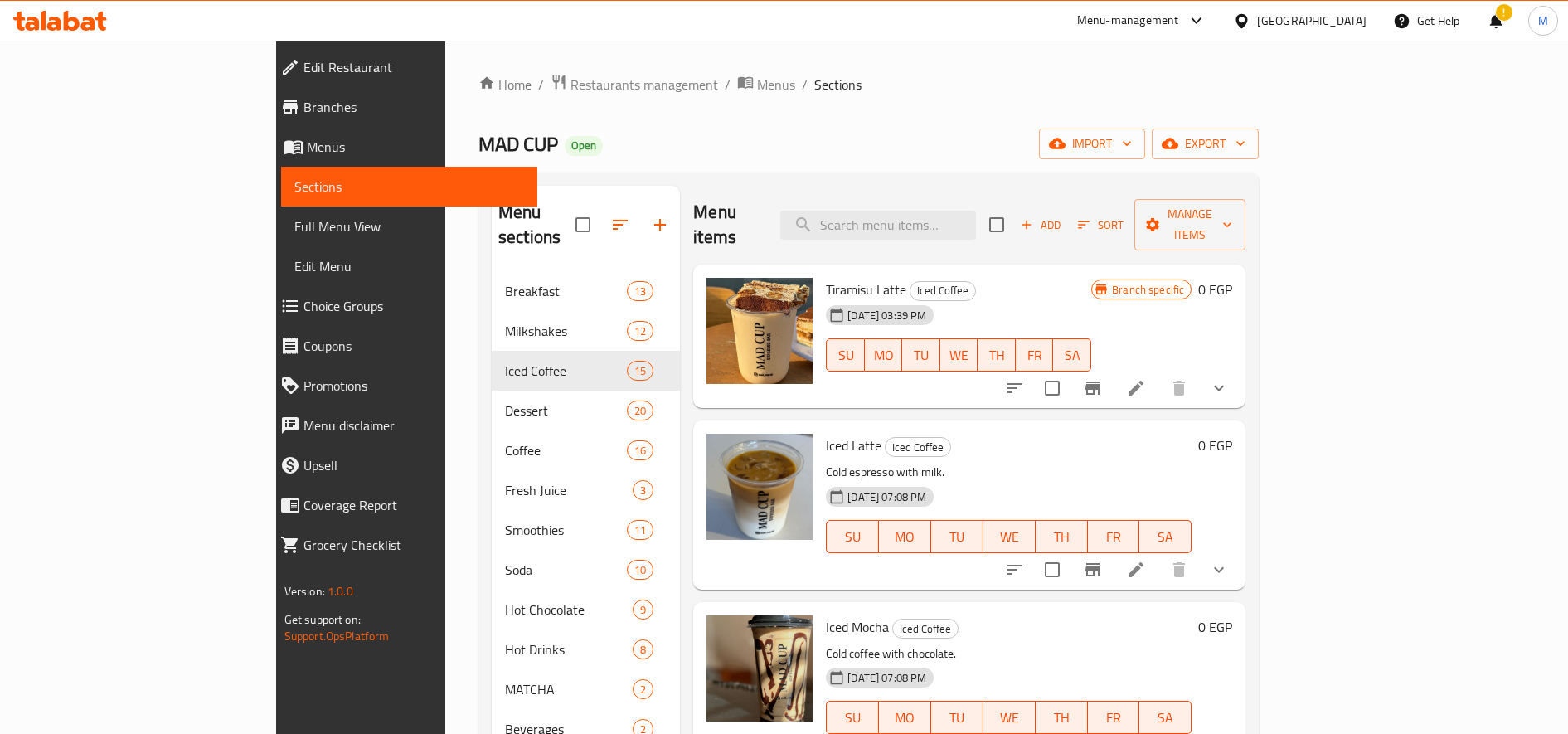
click at [304, 308] on span "Choice Groups" at bounding box center [414, 305] width 221 height 19
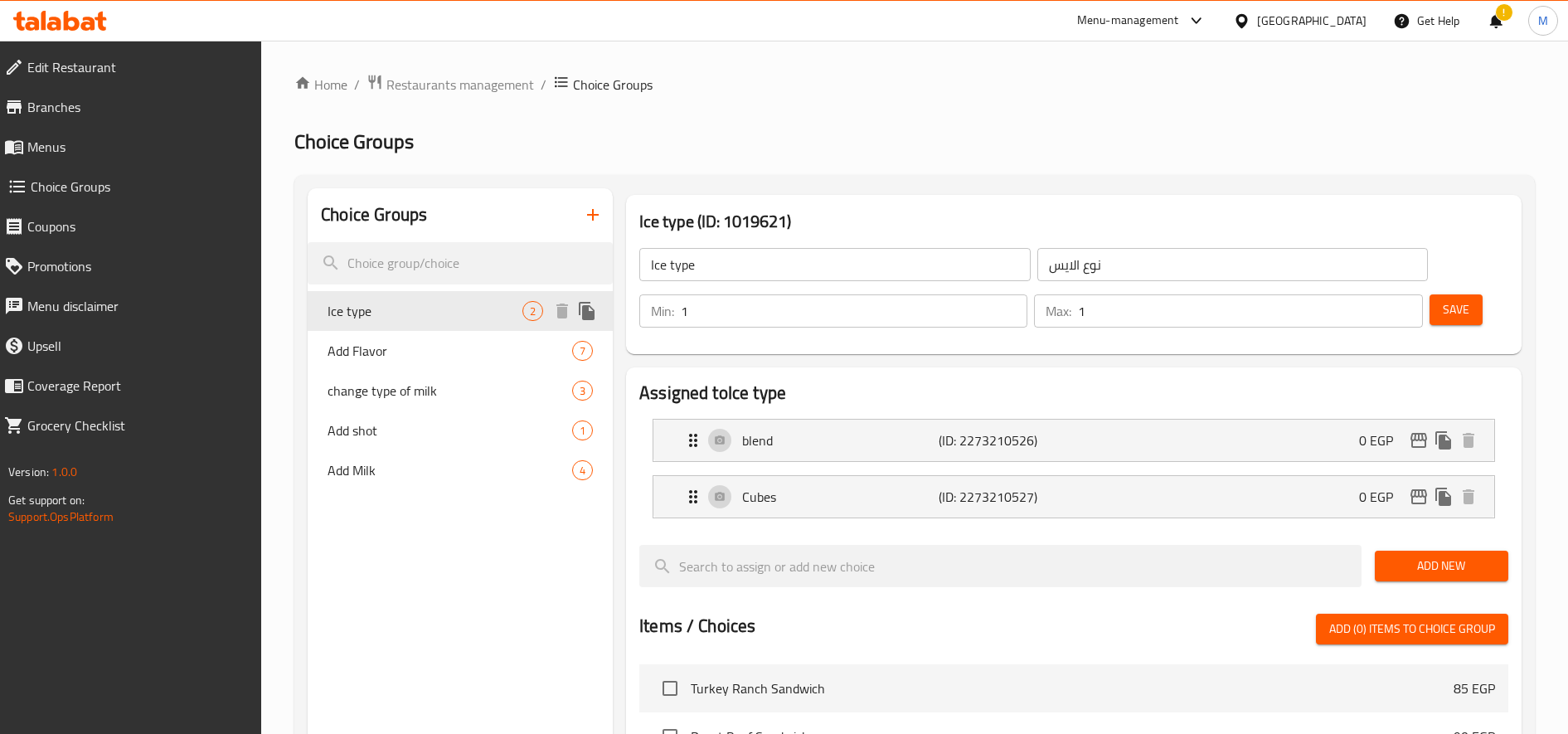
click at [386, 305] on span "Ice type" at bounding box center [425, 310] width 195 height 19
click at [586, 212] on icon "button" at bounding box center [592, 214] width 19 height 19
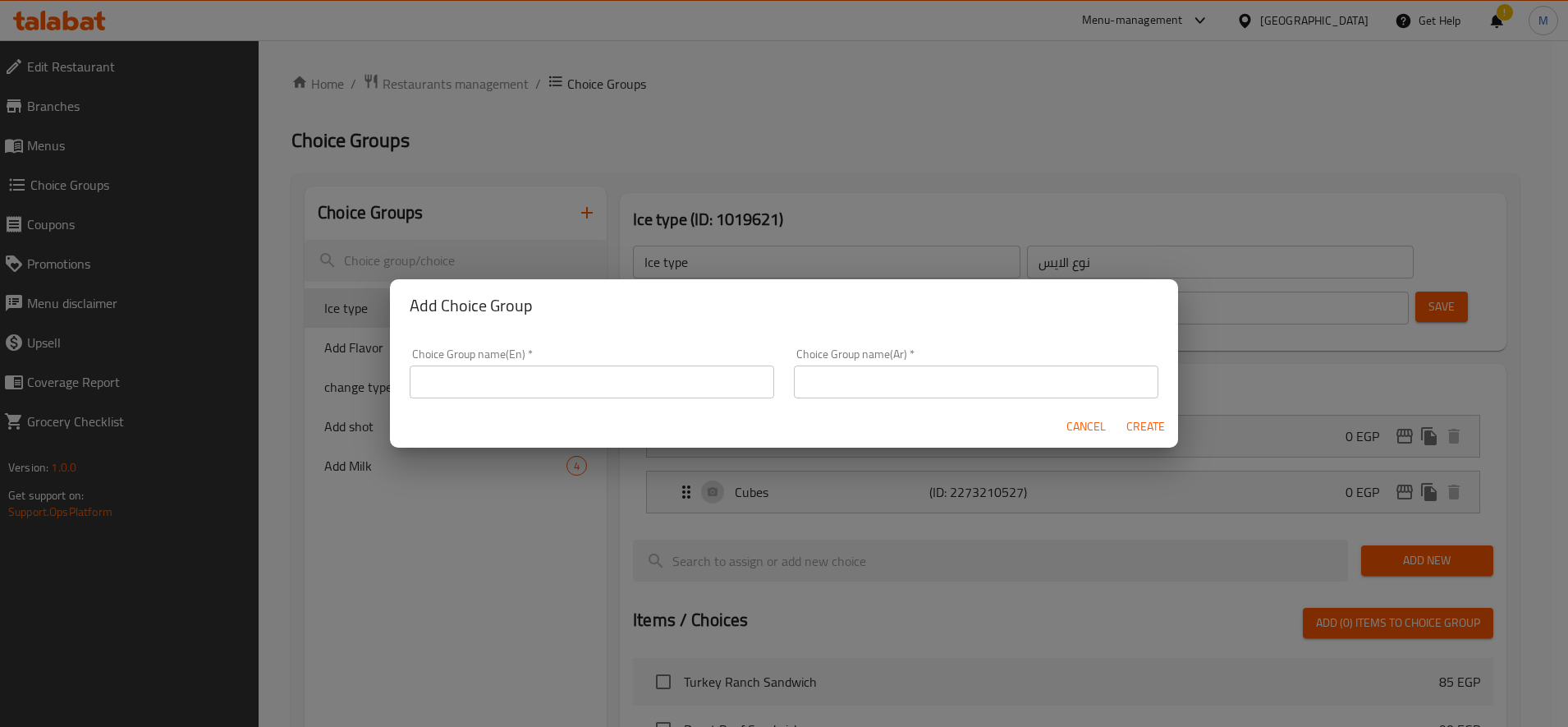
click at [576, 382] on input "text" at bounding box center [592, 382] width 365 height 33
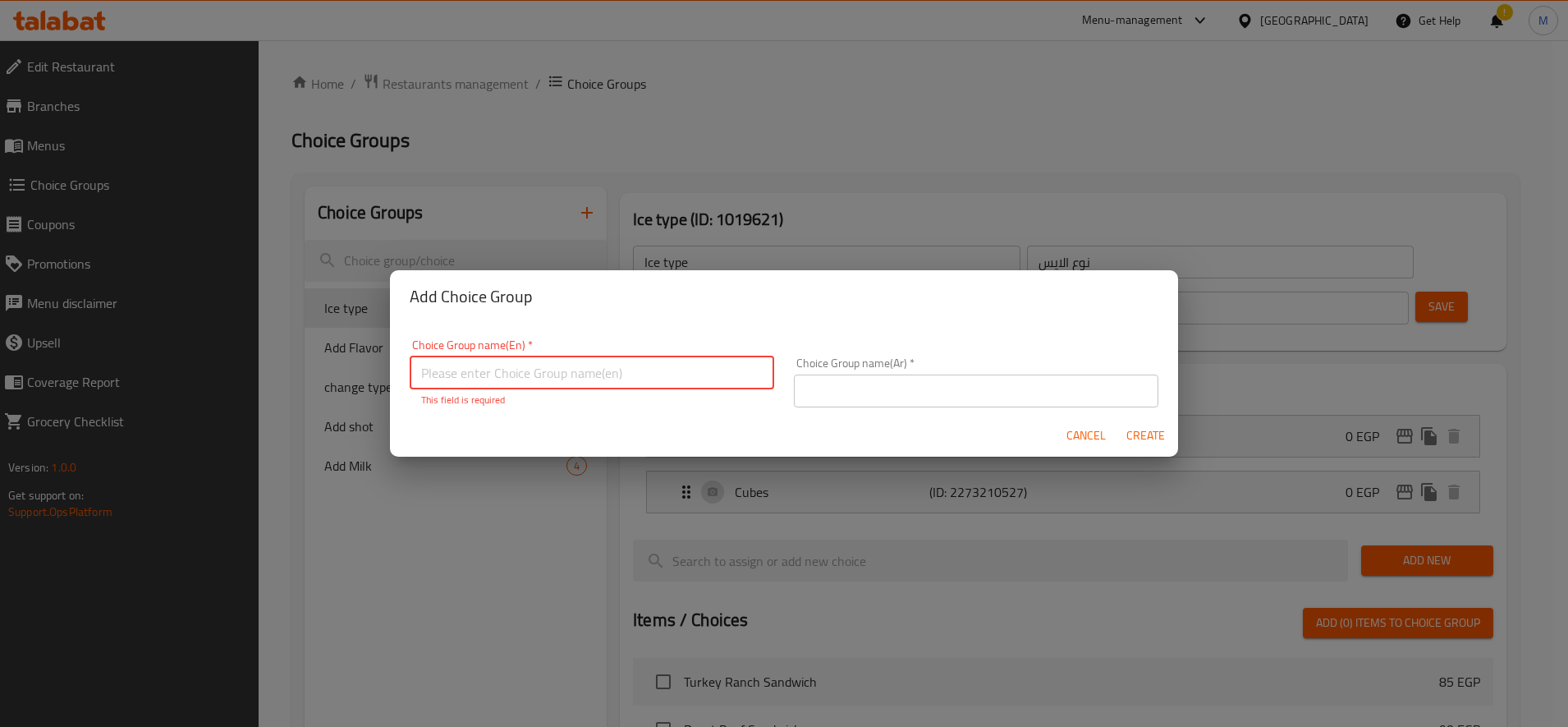
paste input "blend"
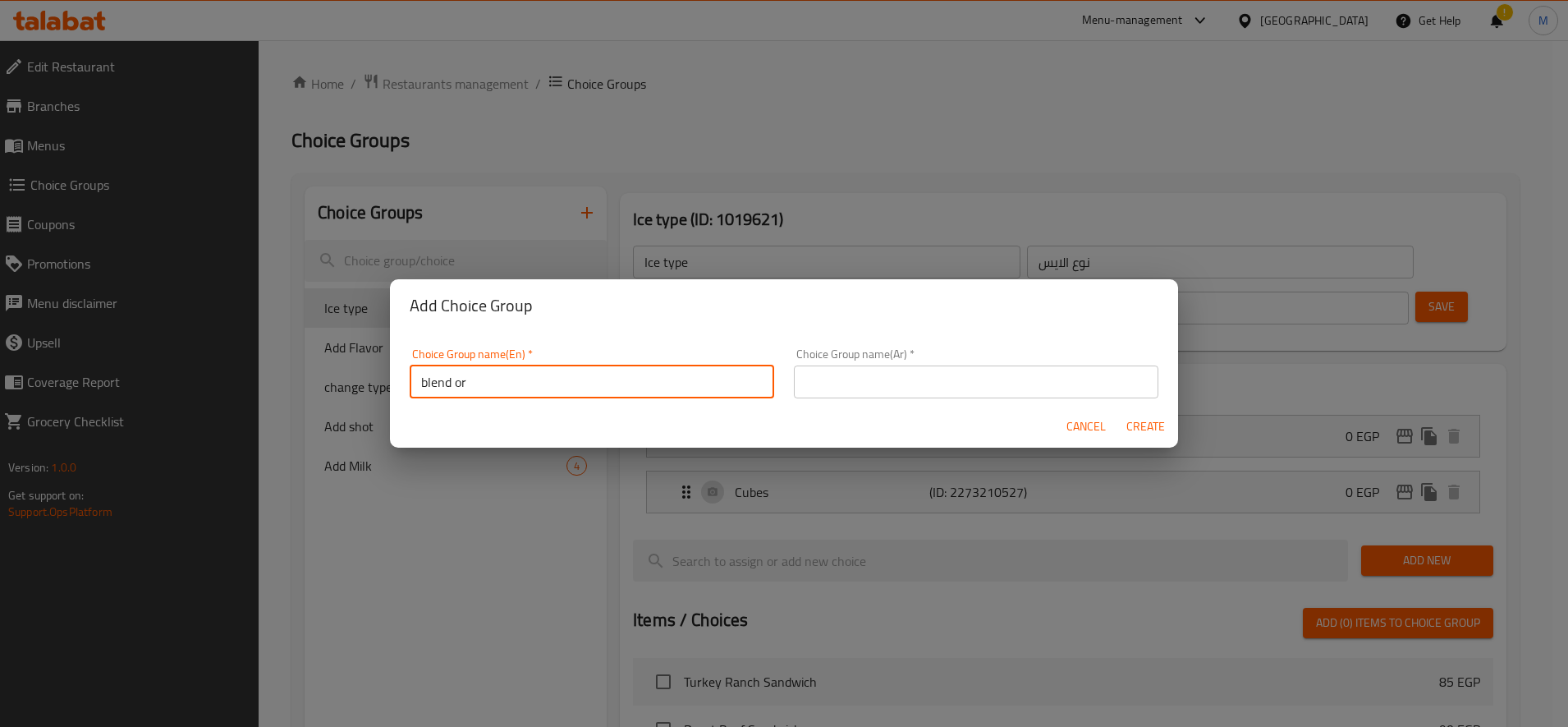
paste input "cubes"
click at [464, 391] on input "blend or cubes" at bounding box center [592, 382] width 365 height 33
type input "blend or cubes"
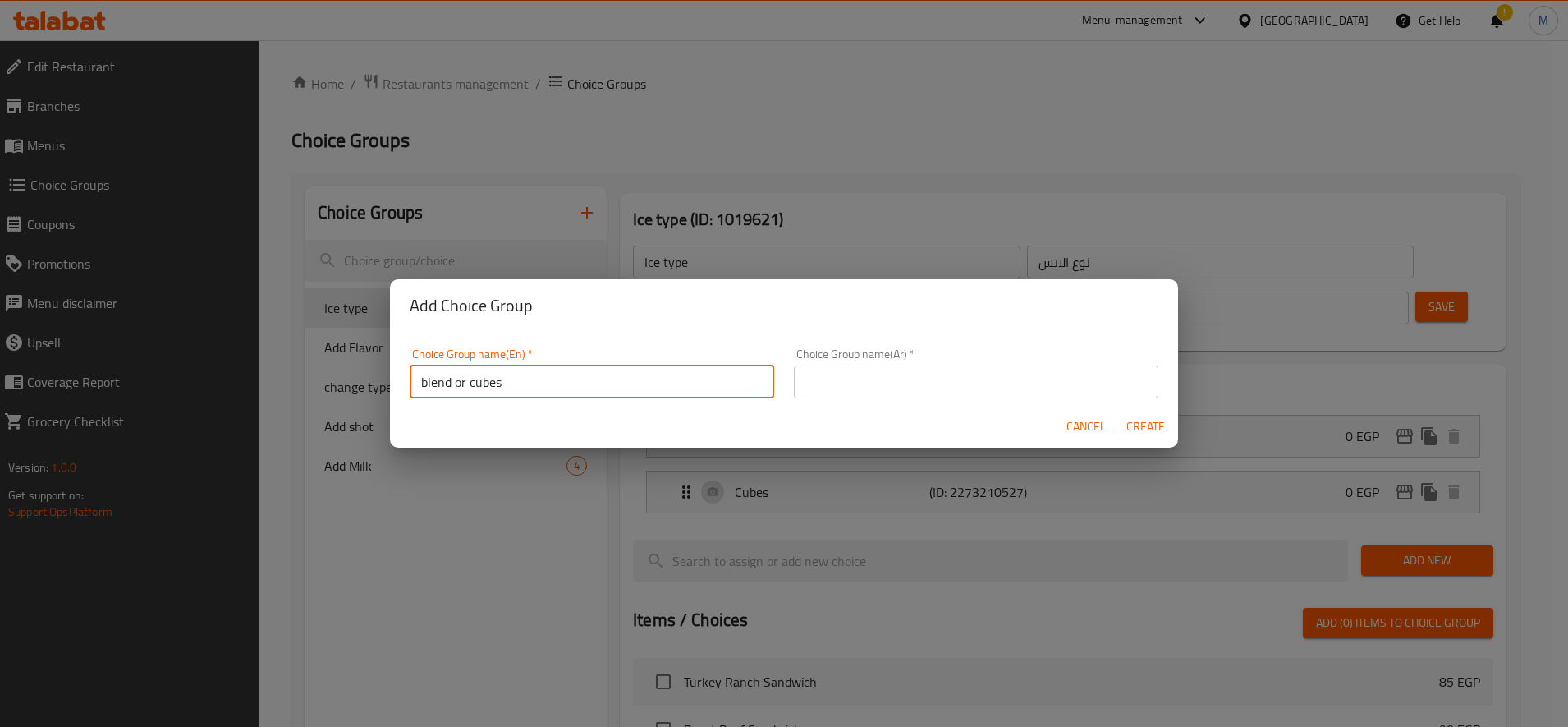
click at [954, 382] on input "text" at bounding box center [976, 382] width 365 height 33
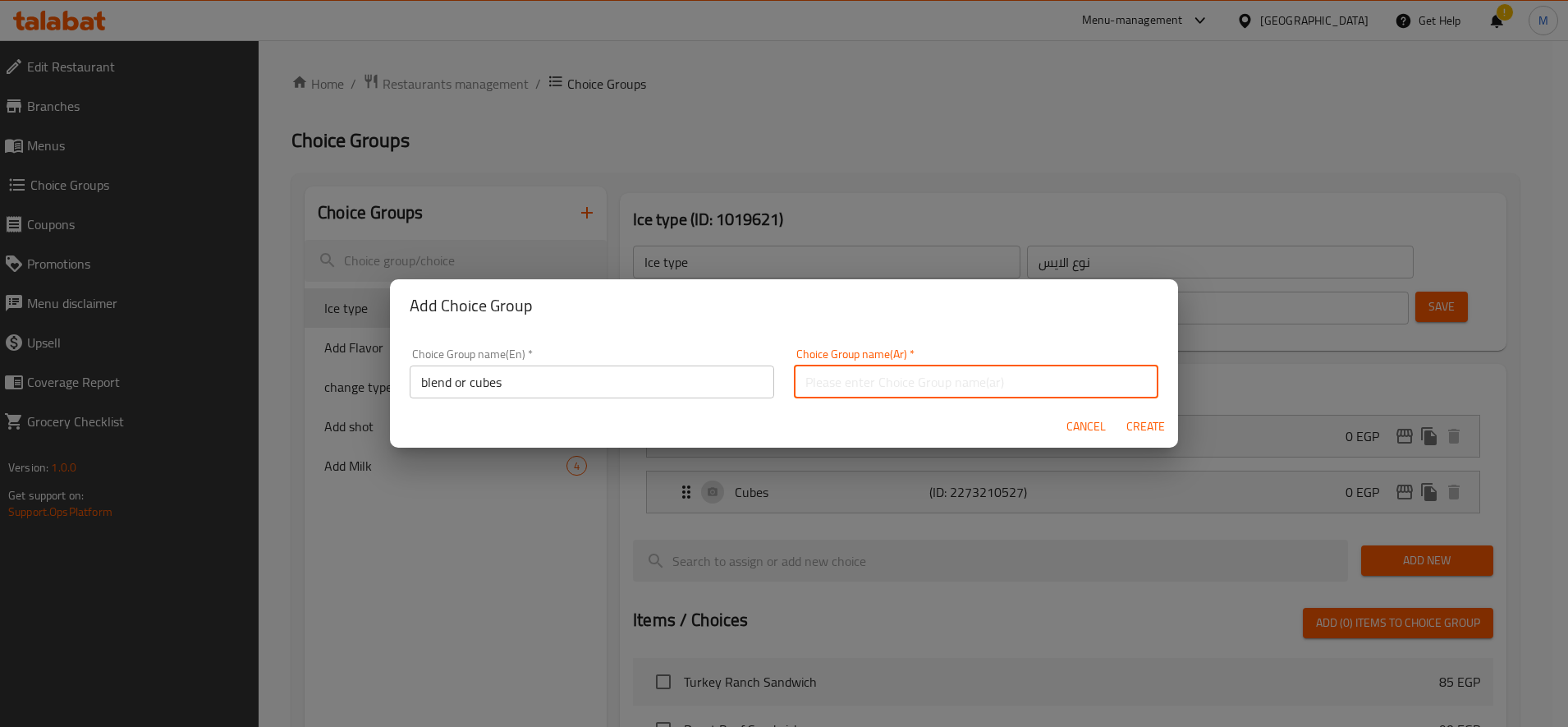
paste input "مزيج أو مكعبات"
type input "مزيج أو مكعبات"
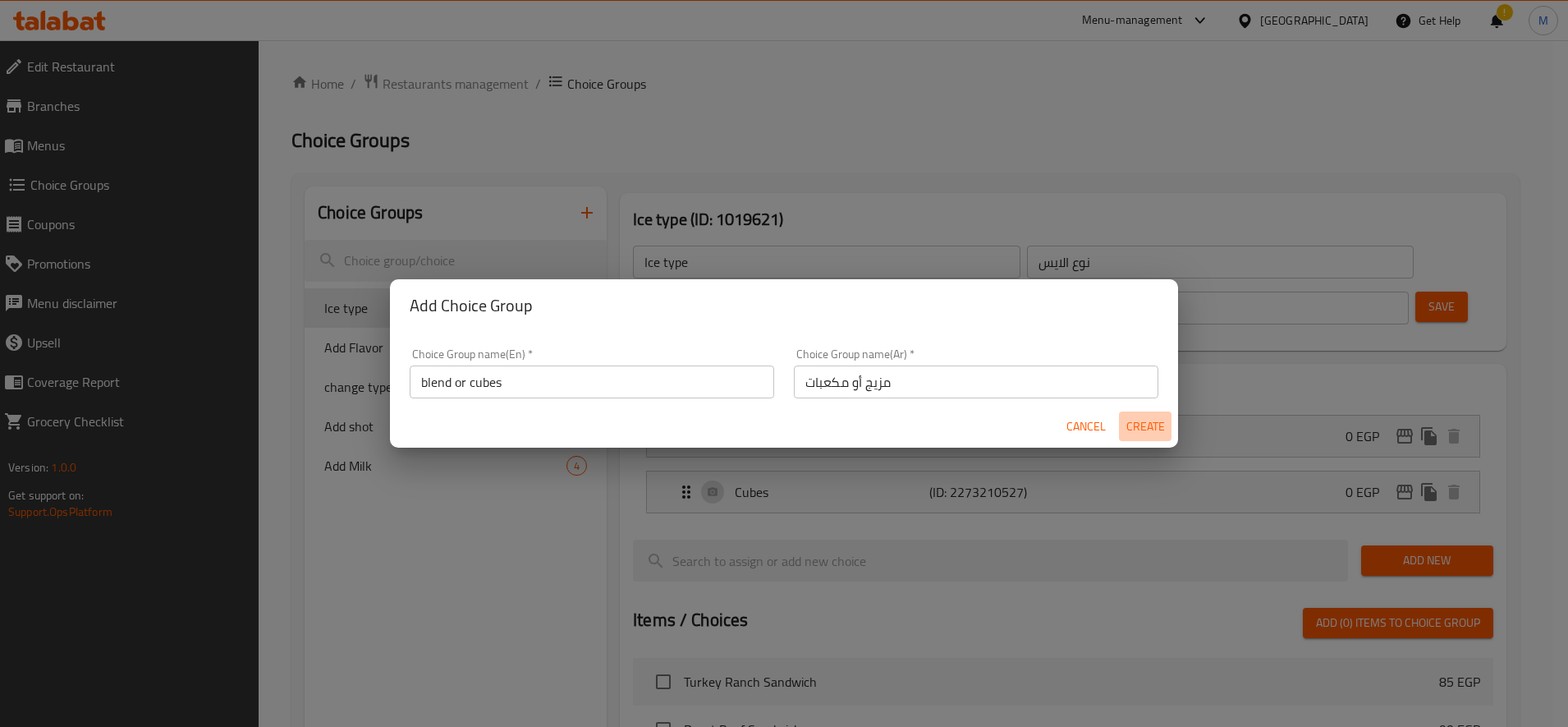
click at [1138, 414] on button "Create" at bounding box center [1145, 426] width 52 height 30
type input "blend or cubes"
type input "مزيج أو مكعبات"
type input "0"
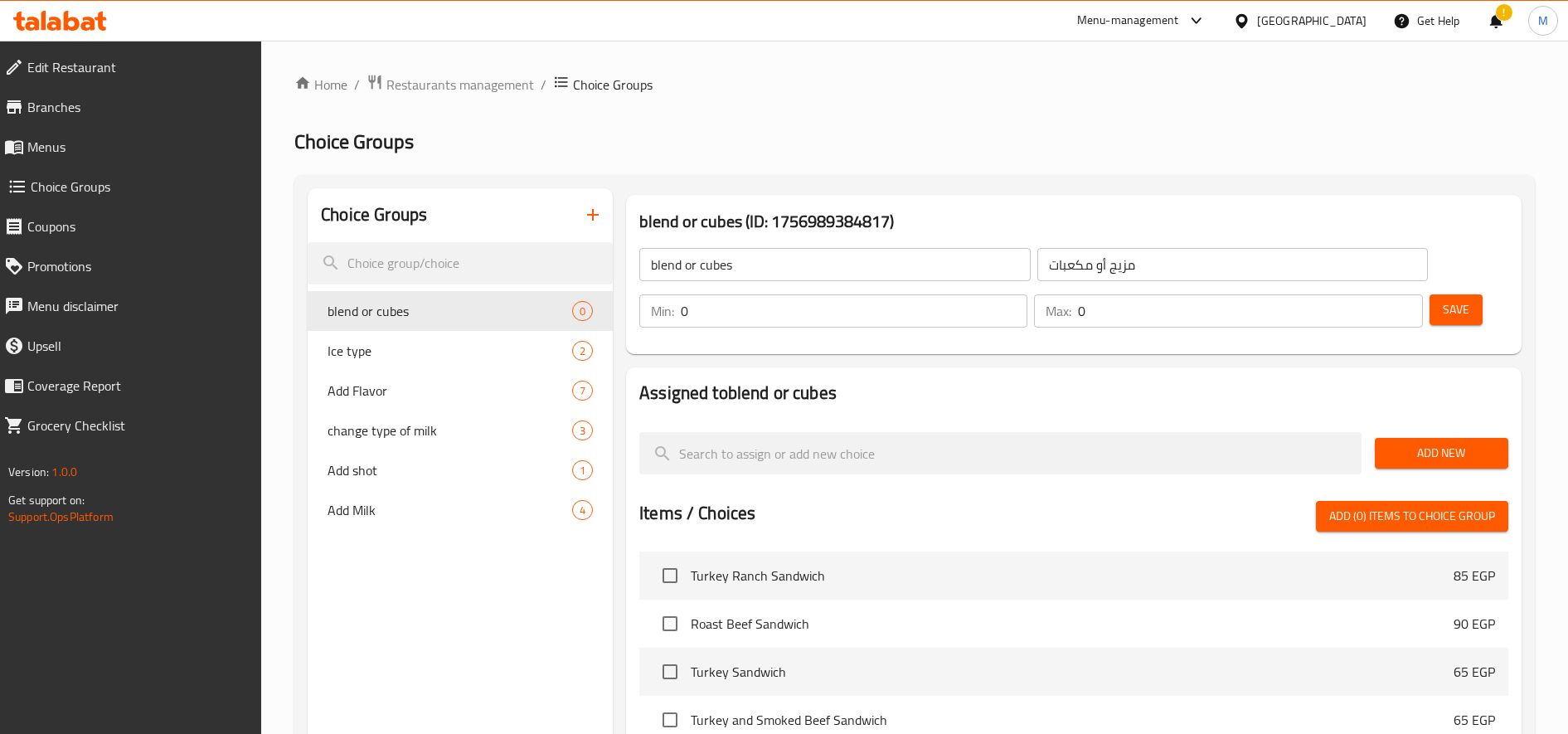
scroll to position [139, 0]
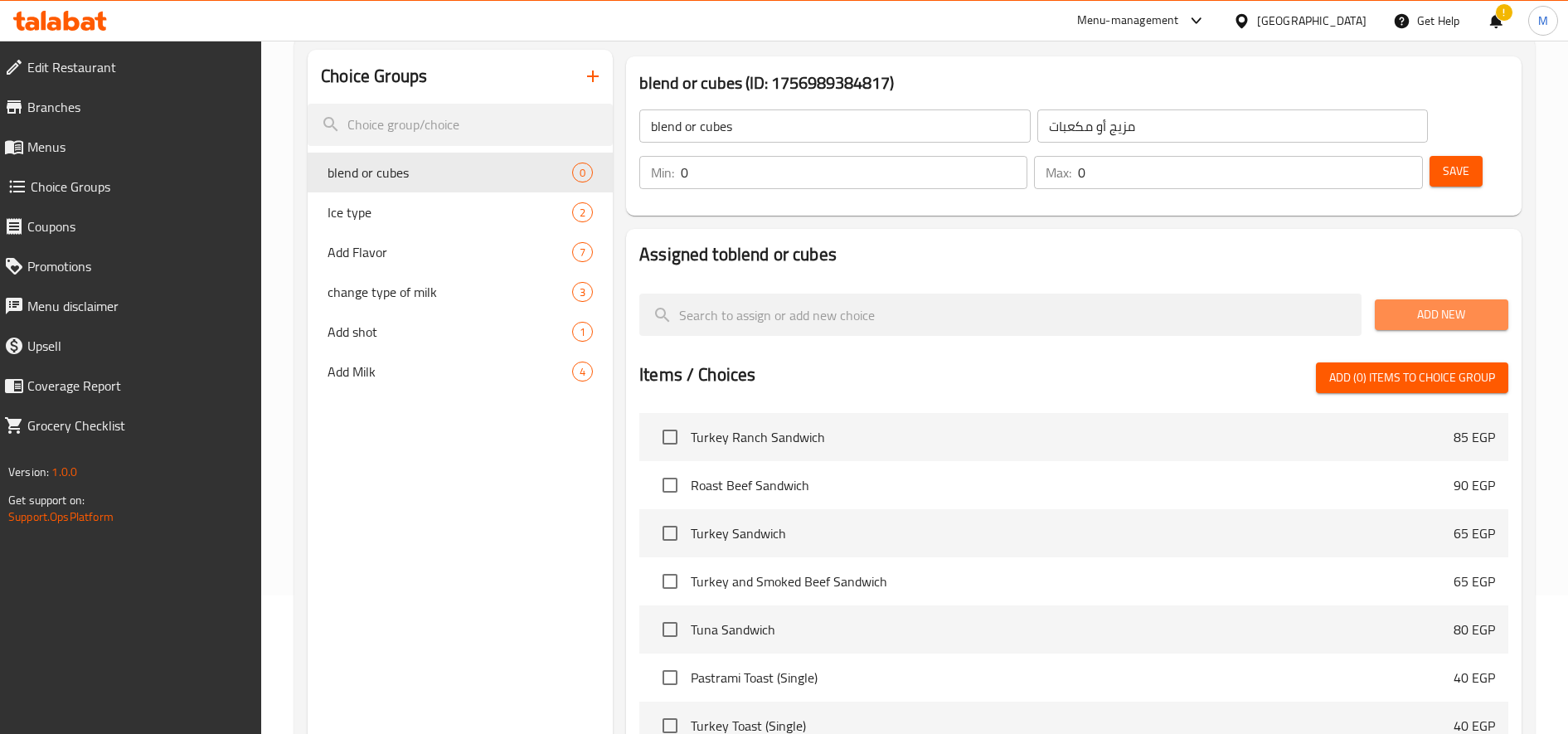
click at [1403, 310] on span "Add New" at bounding box center [1442, 315] width 107 height 20
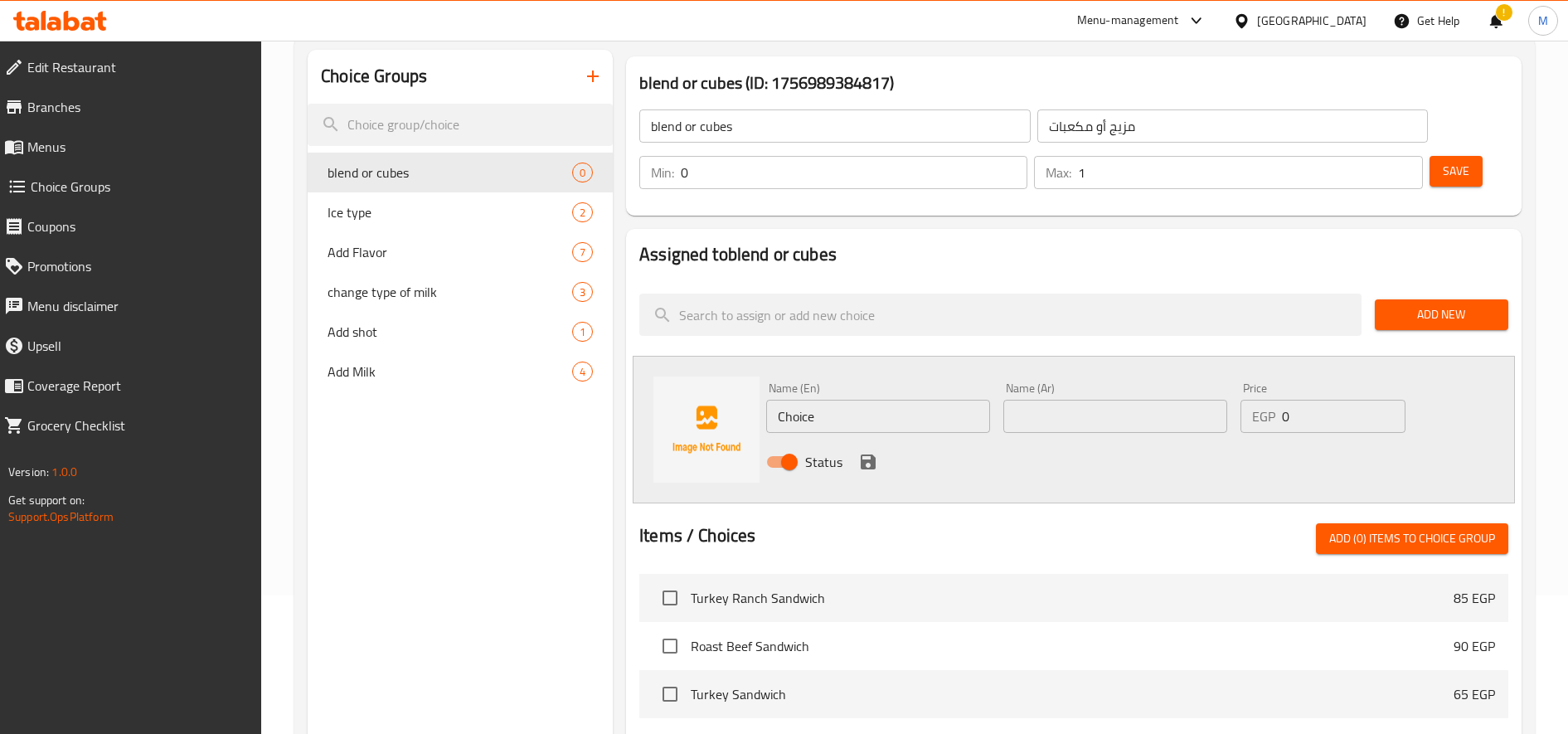
type input "1"
click at [1401, 167] on input "1" at bounding box center [1251, 172] width 344 height 33
click at [852, 423] on input "Choice" at bounding box center [878, 417] width 224 height 33
paste input "cubes"
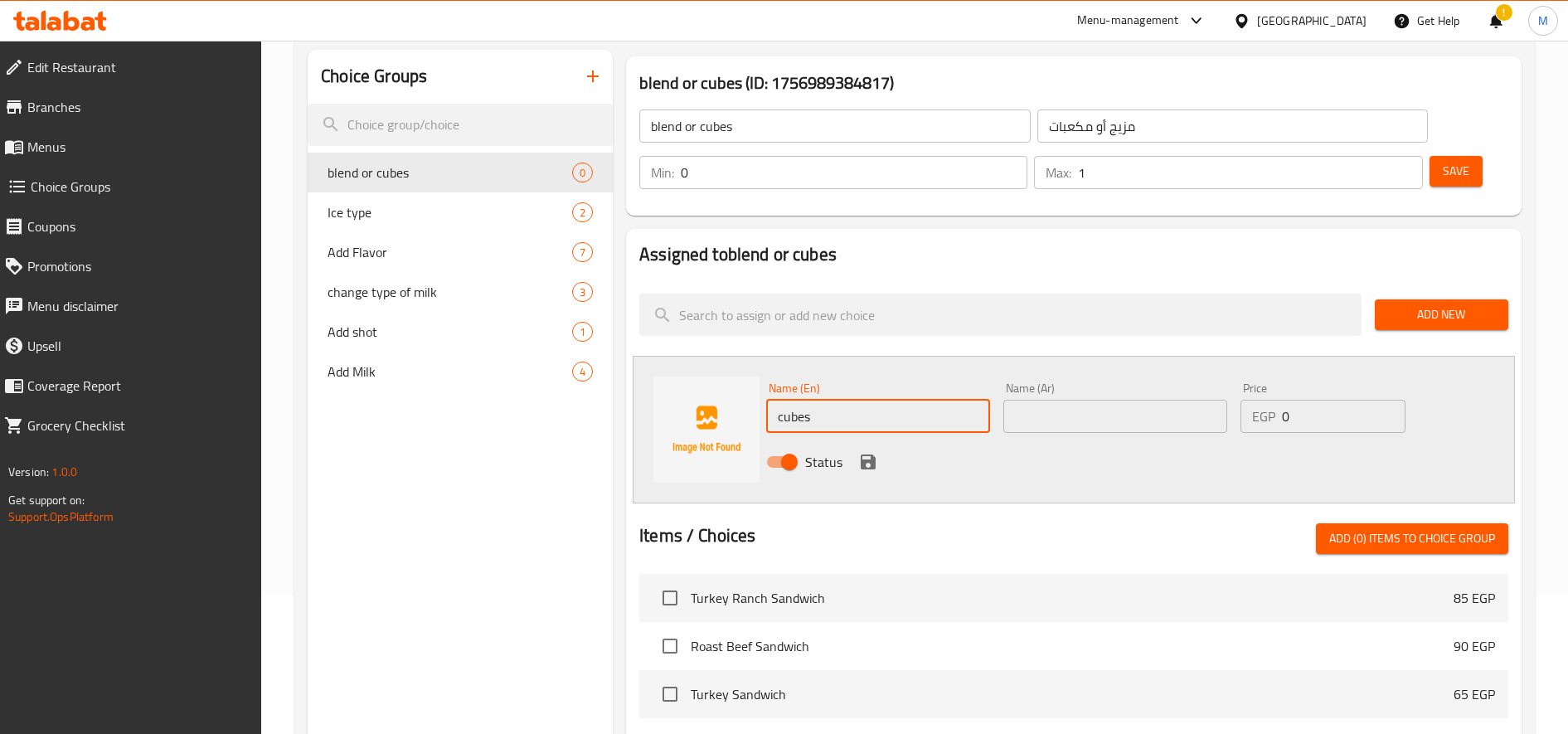
type input "cubes"
click at [1036, 404] on input "text" at bounding box center [1115, 417] width 224 height 33
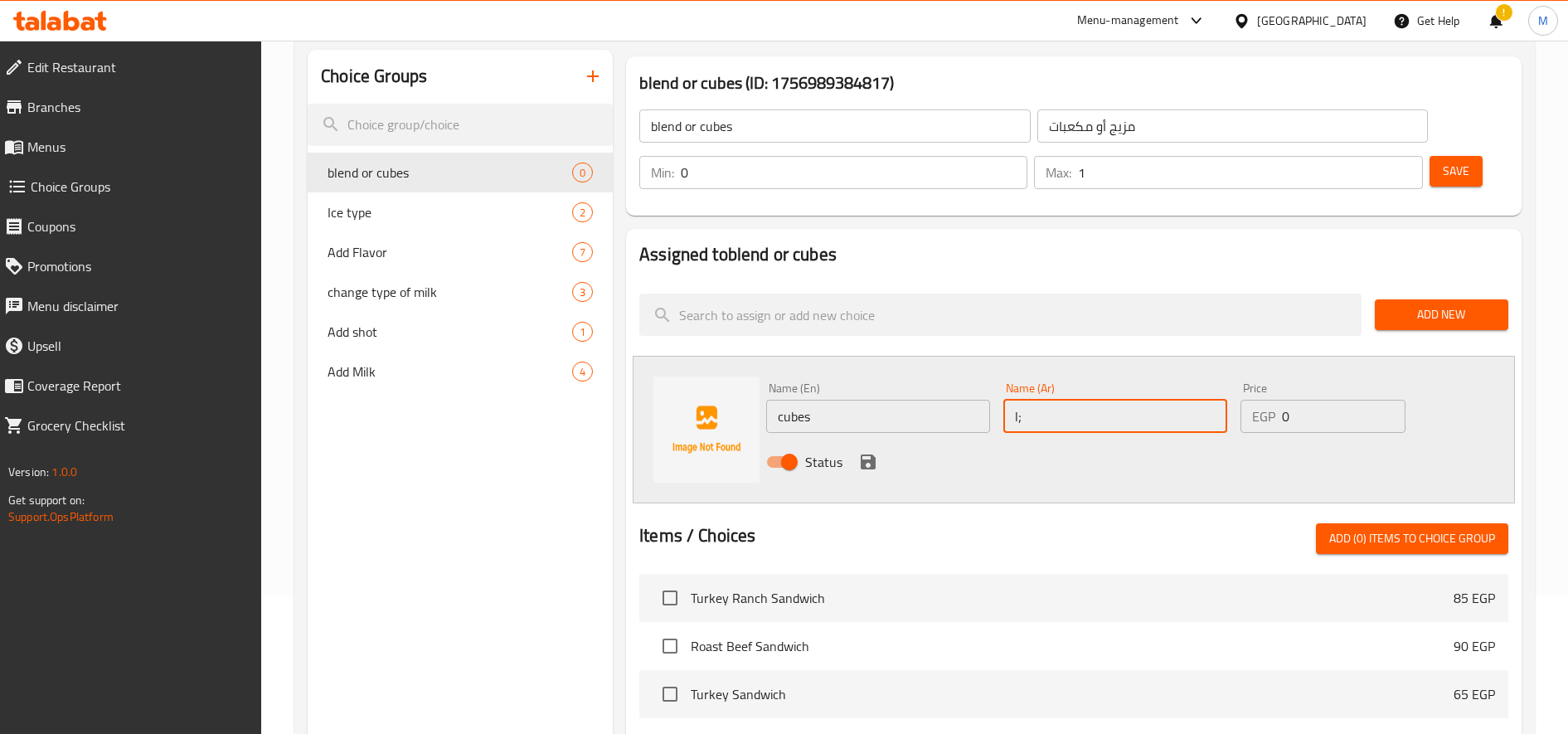
type input "l"
type input "مكعبات"
click at [876, 468] on icon "save" at bounding box center [867, 461] width 19 height 19
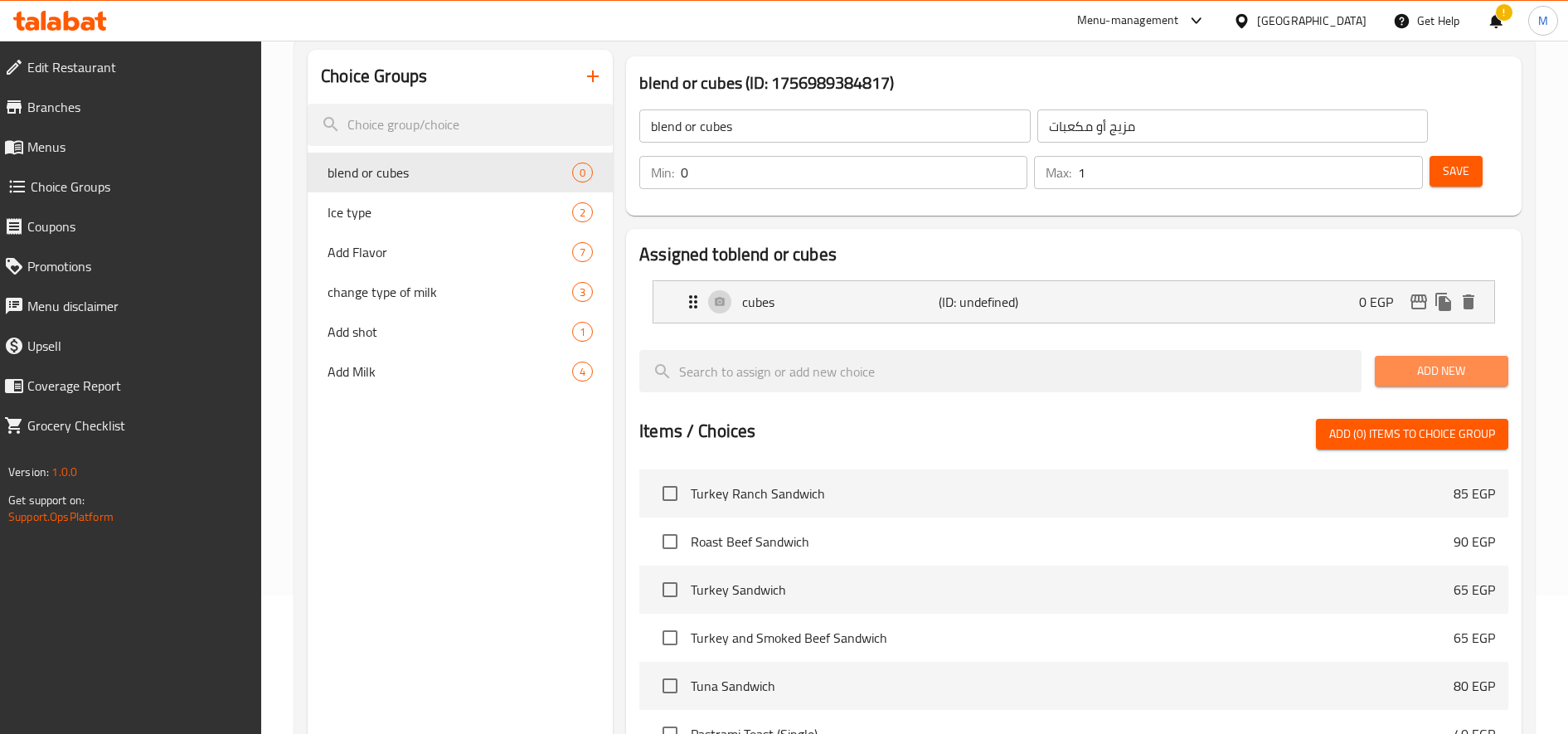
click at [1433, 359] on button "Add New" at bounding box center [1441, 370] width 133 height 31
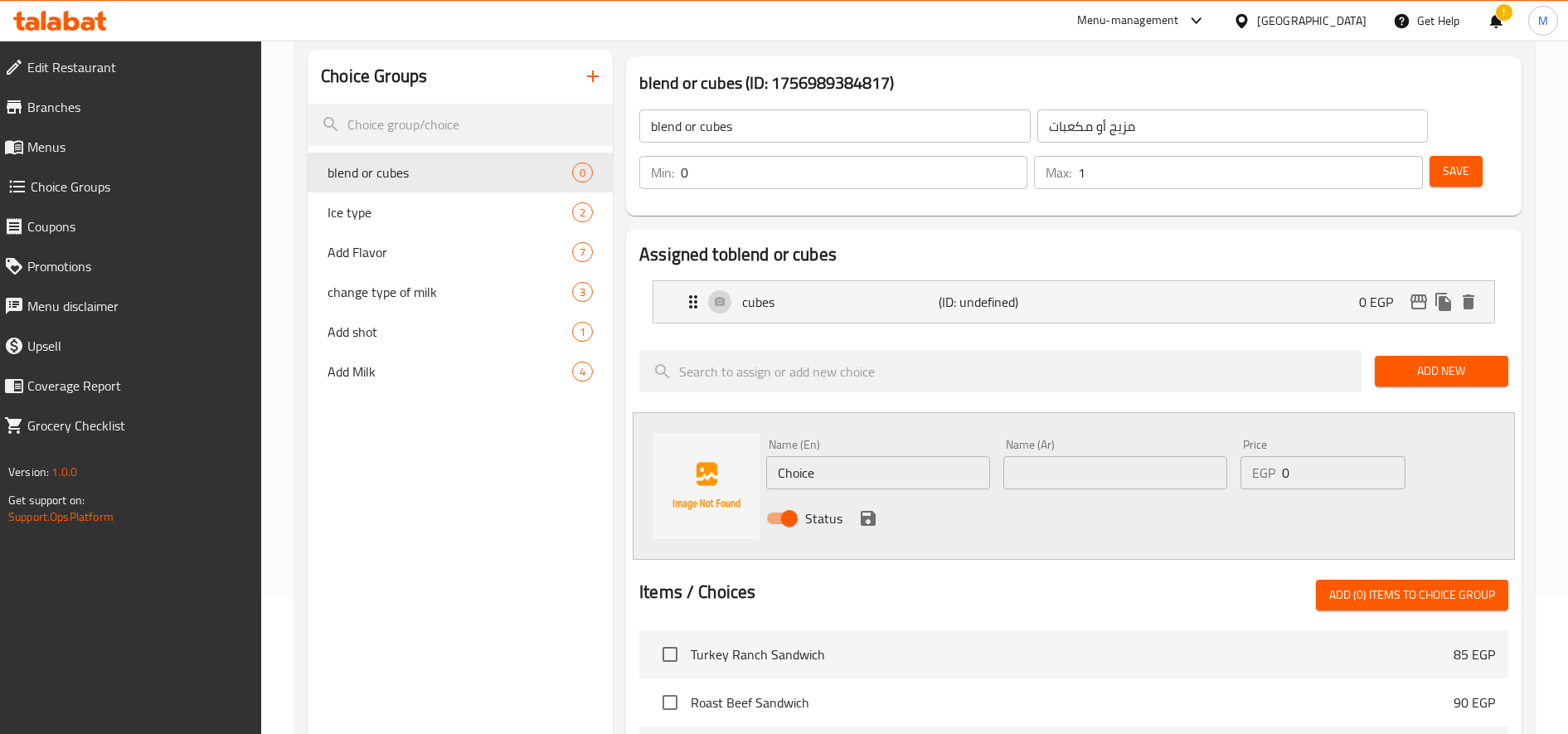
click at [834, 469] on input "Choice" at bounding box center [878, 473] width 224 height 33
paste input "blend"
type input "blend"
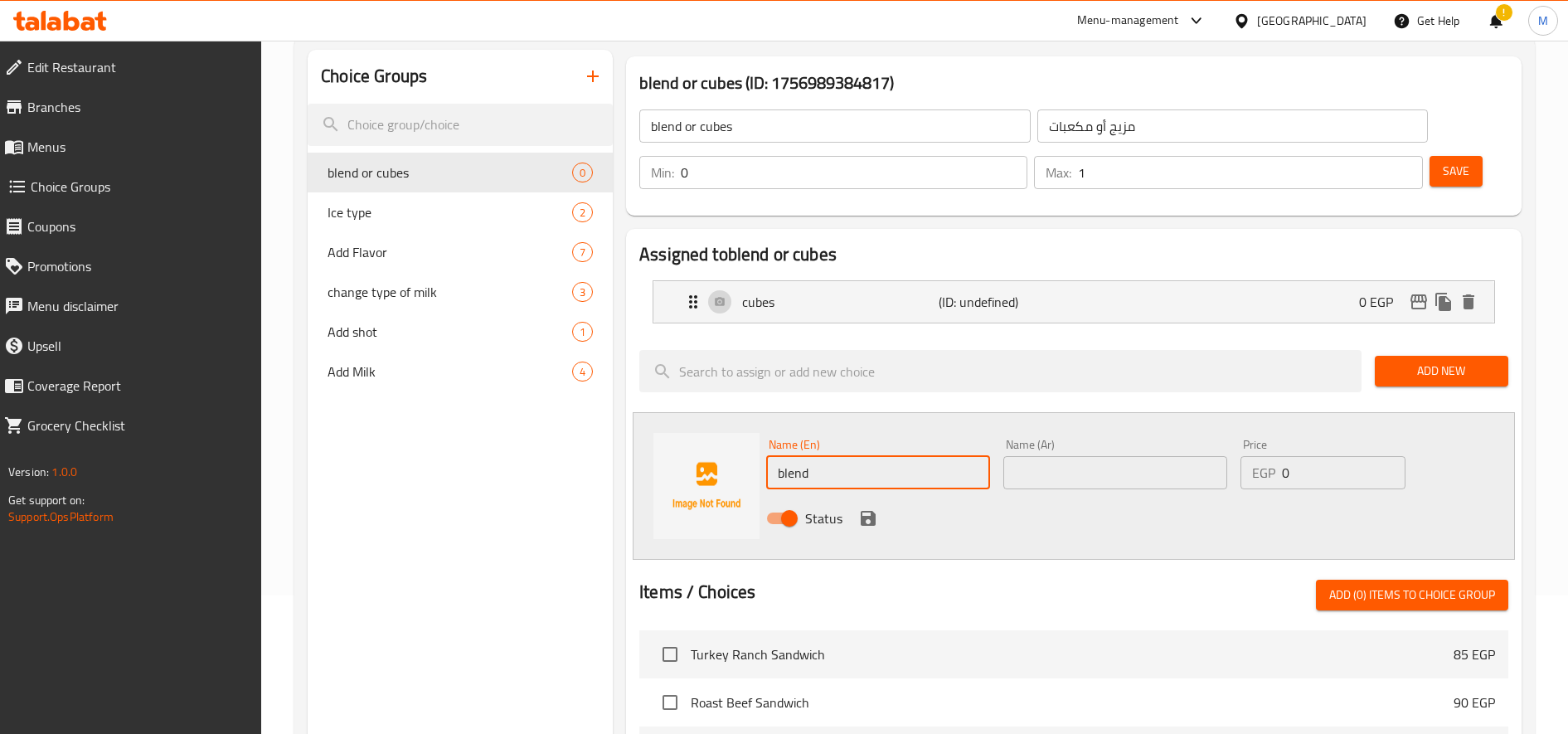
click at [1110, 472] on input "text" at bounding box center [1115, 473] width 224 height 33
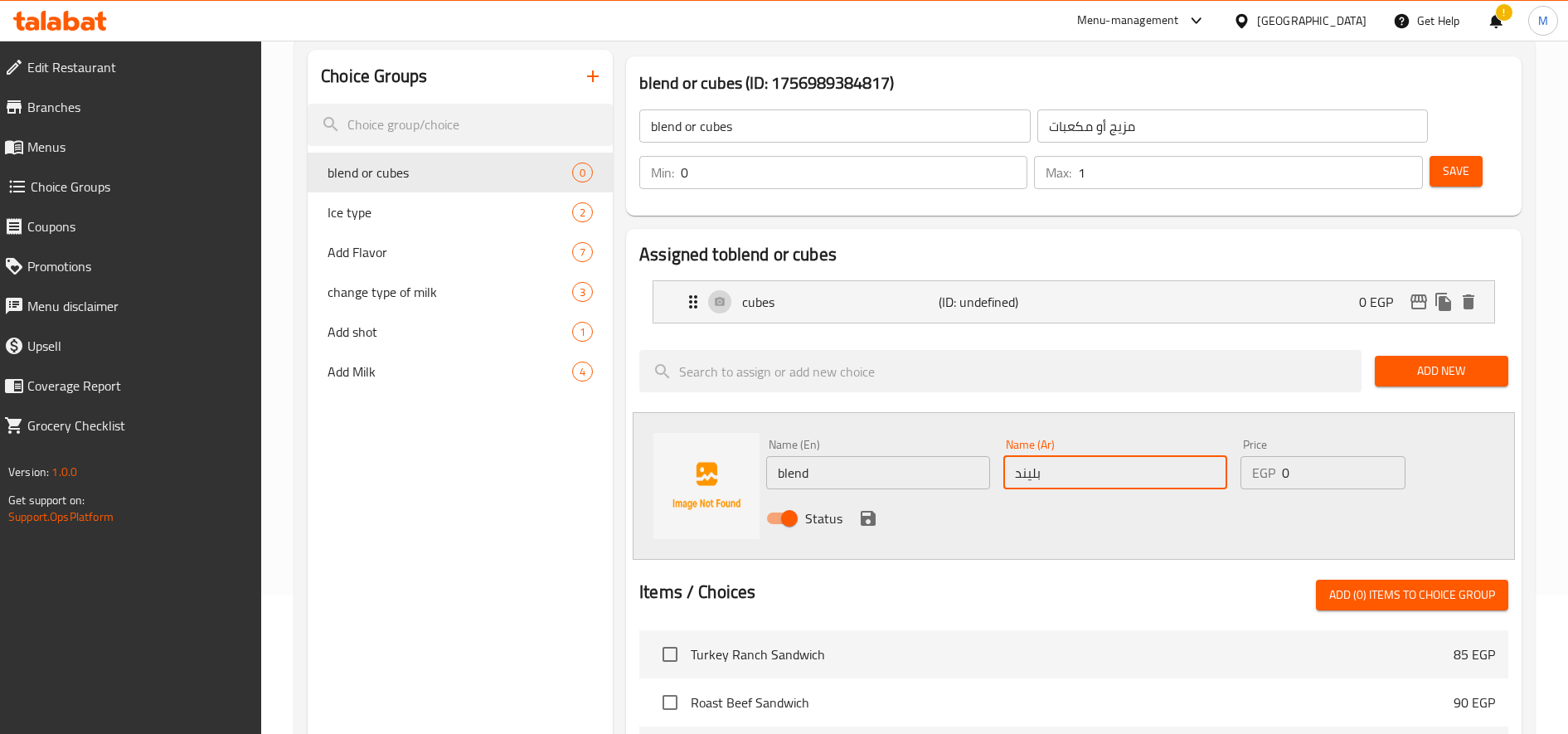
type input "بليند"
click at [1343, 479] on input "0" at bounding box center [1343, 473] width 123 height 33
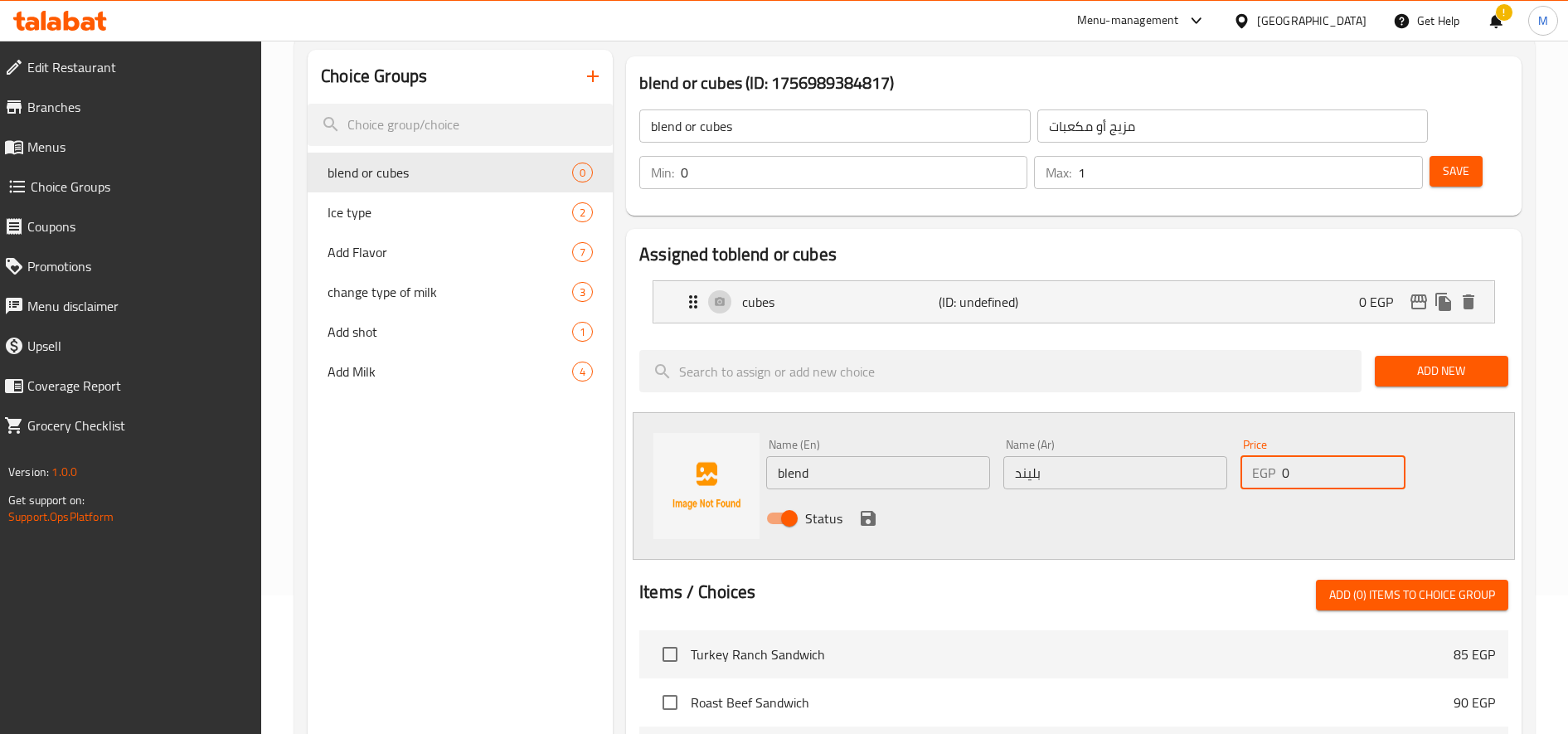
click at [1343, 479] on input "0" at bounding box center [1343, 473] width 123 height 33
type input "10"
click at [877, 518] on button "save" at bounding box center [867, 517] width 25 height 25
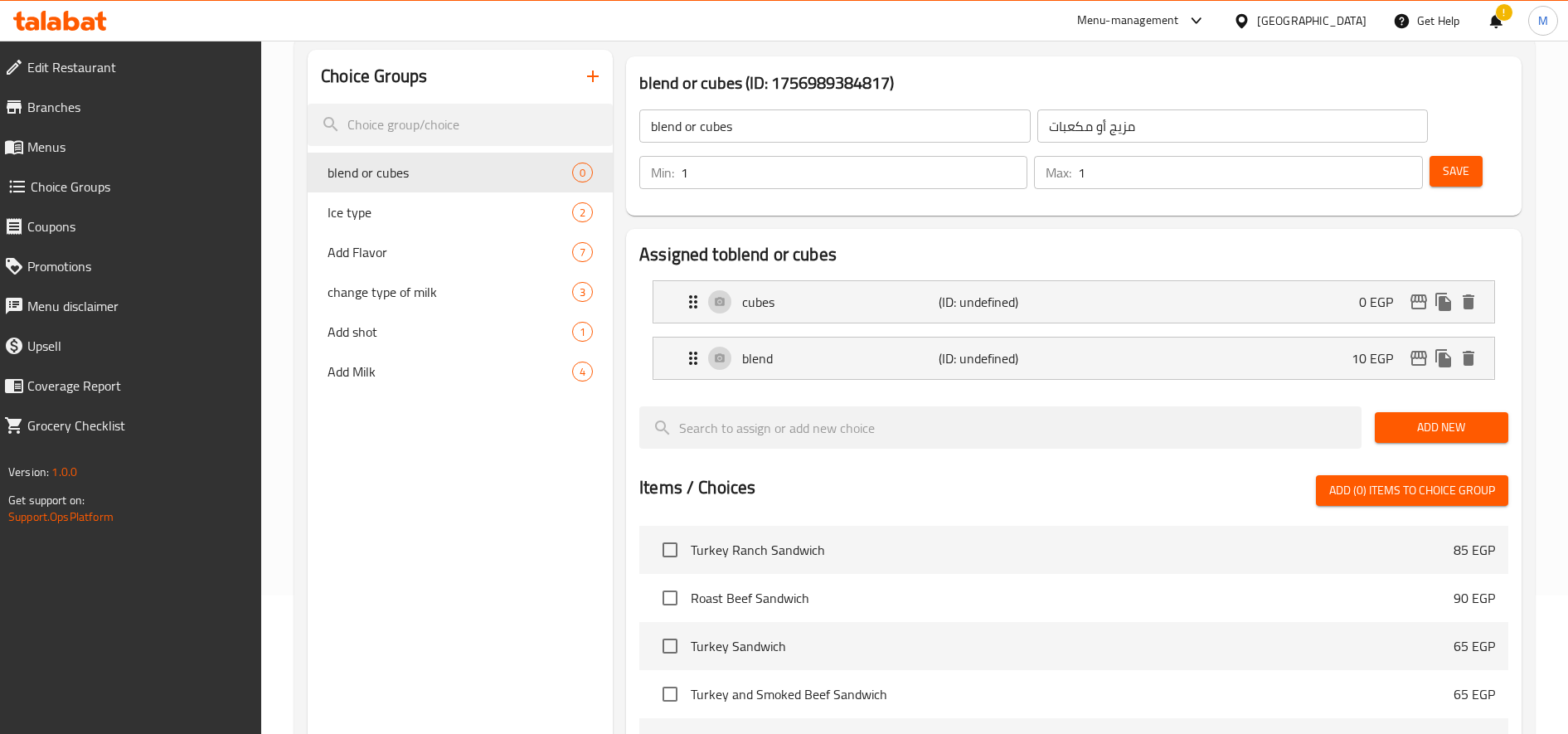
type input "1"
click at [1011, 170] on input "1" at bounding box center [853, 172] width 346 height 33
click at [1447, 164] on span "Save" at bounding box center [1456, 171] width 27 height 20
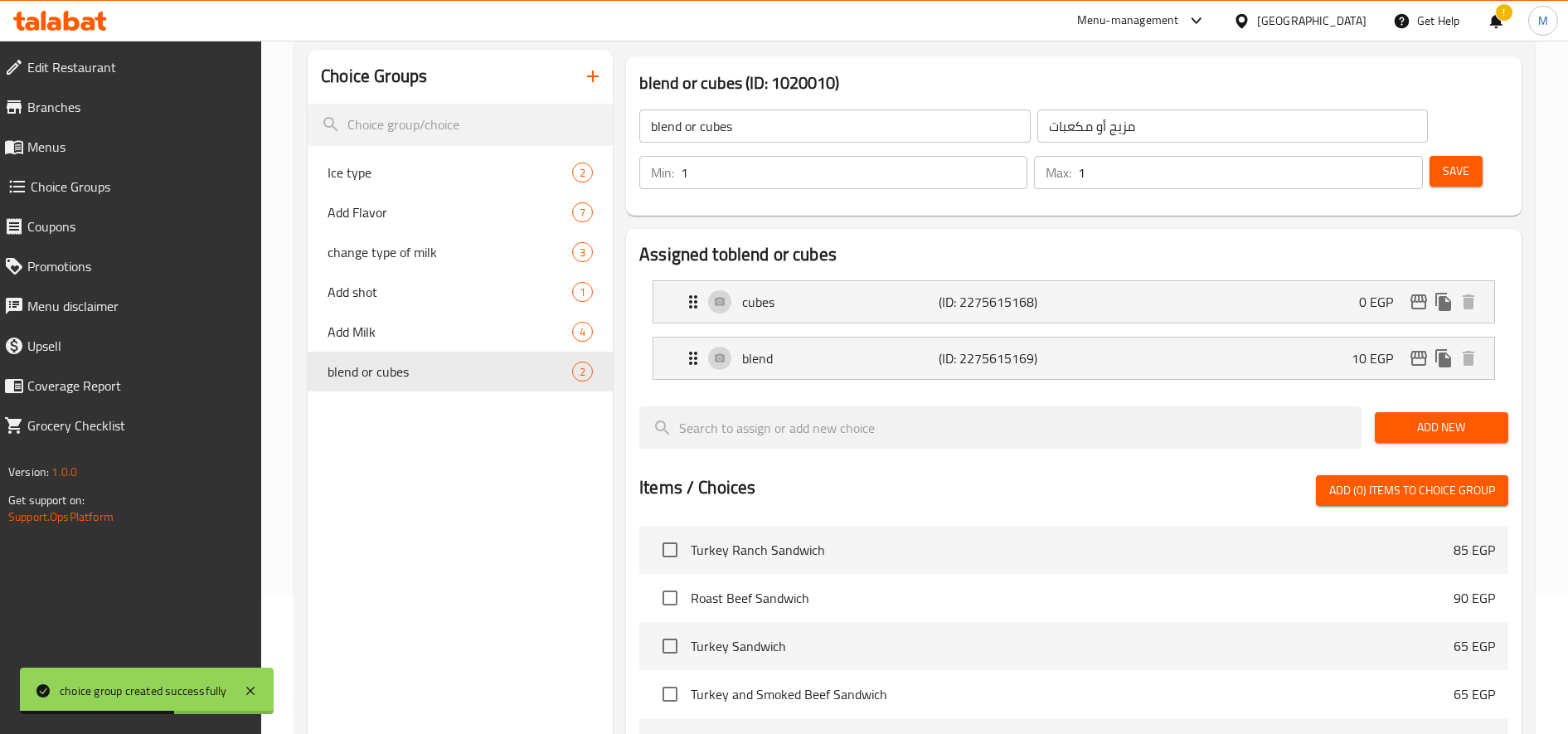
click at [68, 156] on link "Menus" at bounding box center [126, 146] width 271 height 40
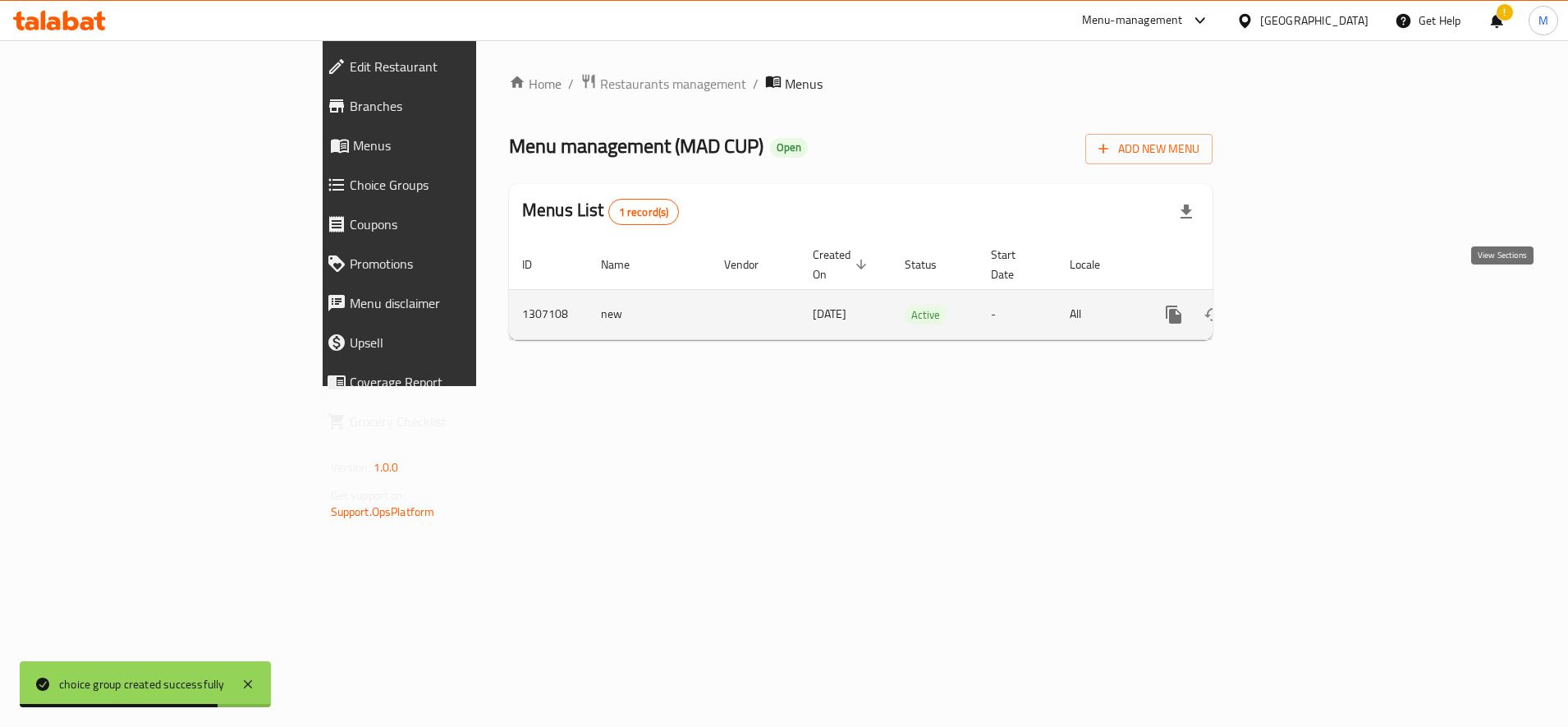
click at [1302, 304] on icon "enhanced table" at bounding box center [1291, 314] width 19 height 19
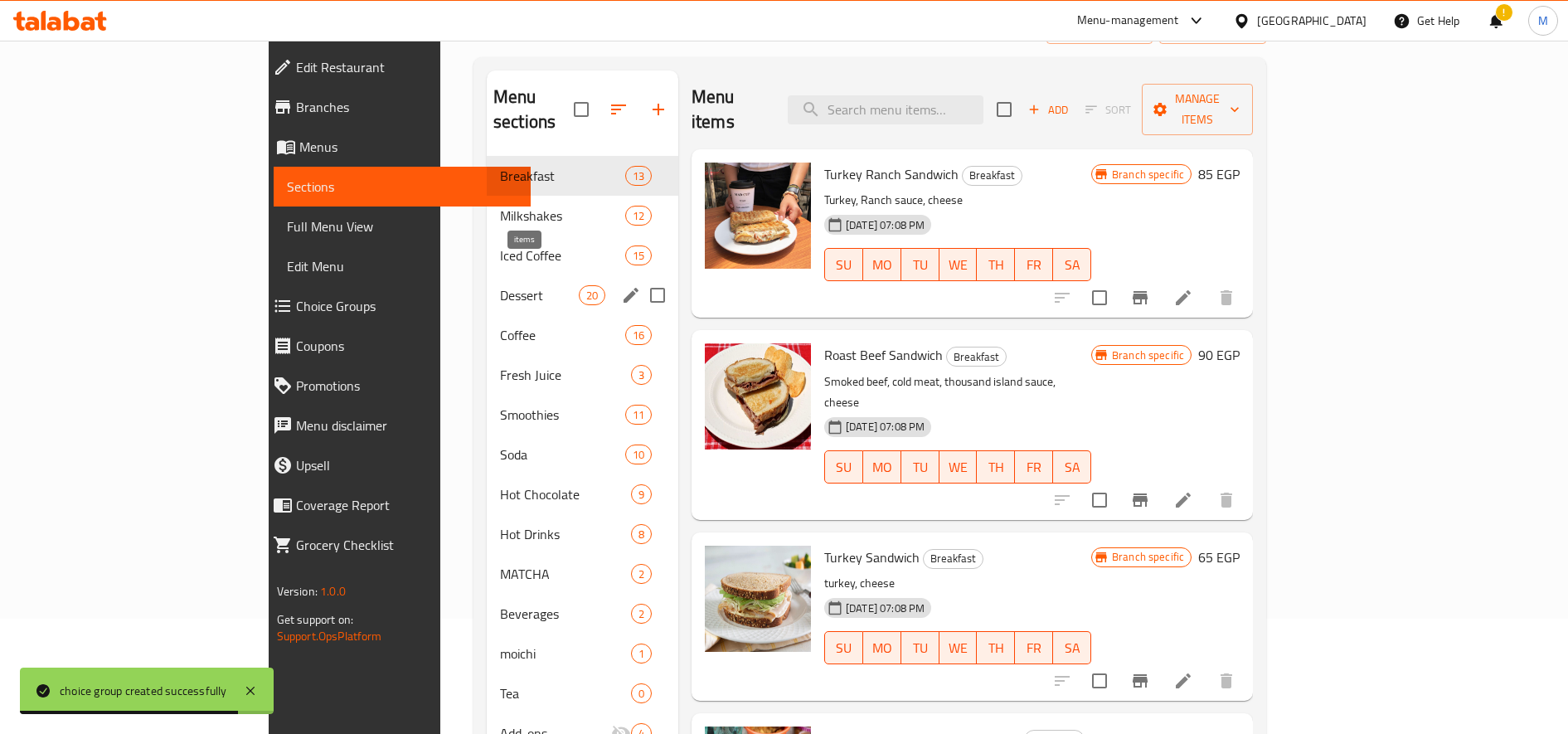
scroll to position [139, 0]
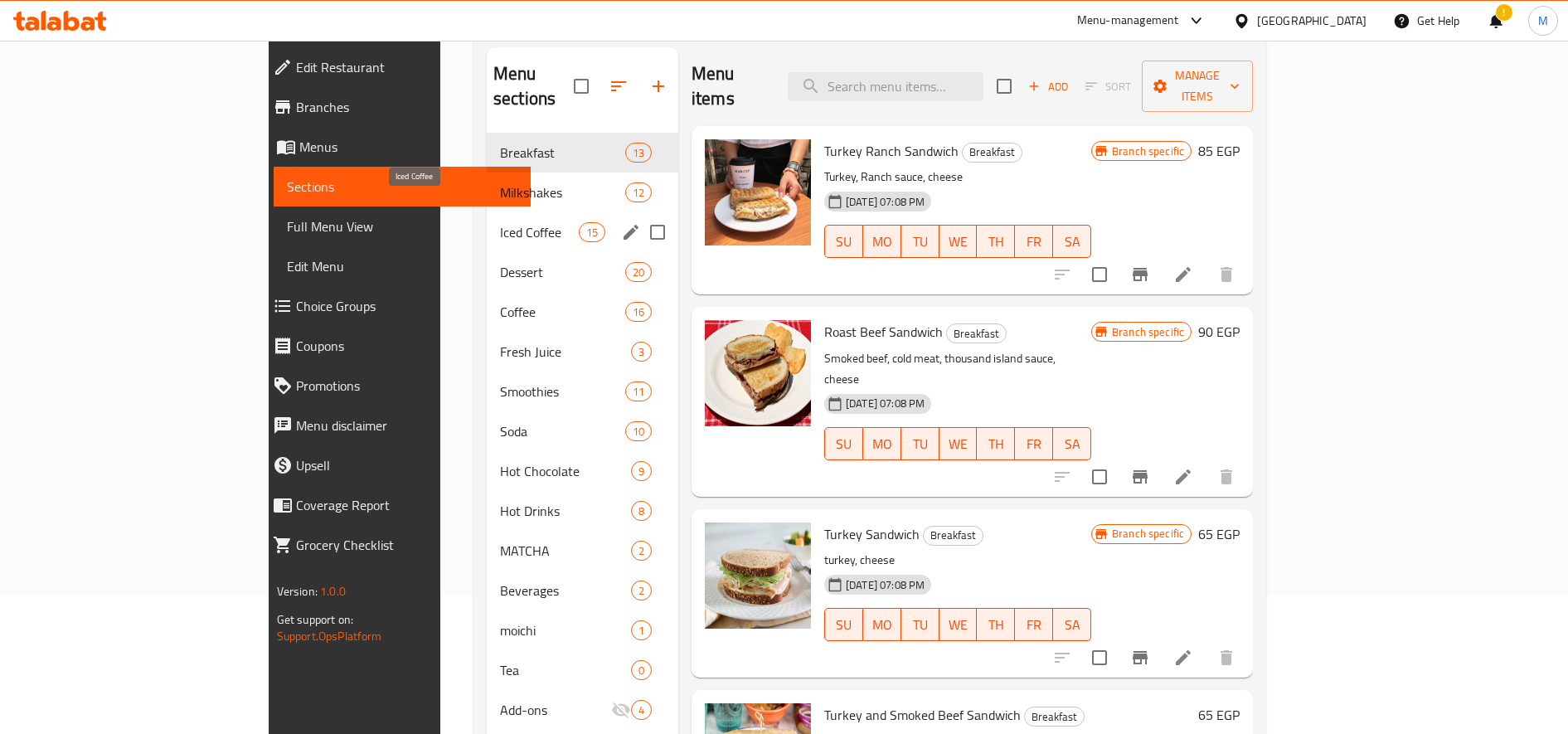
click at [500, 222] on span "Iced Coffee" at bounding box center [539, 231] width 79 height 19
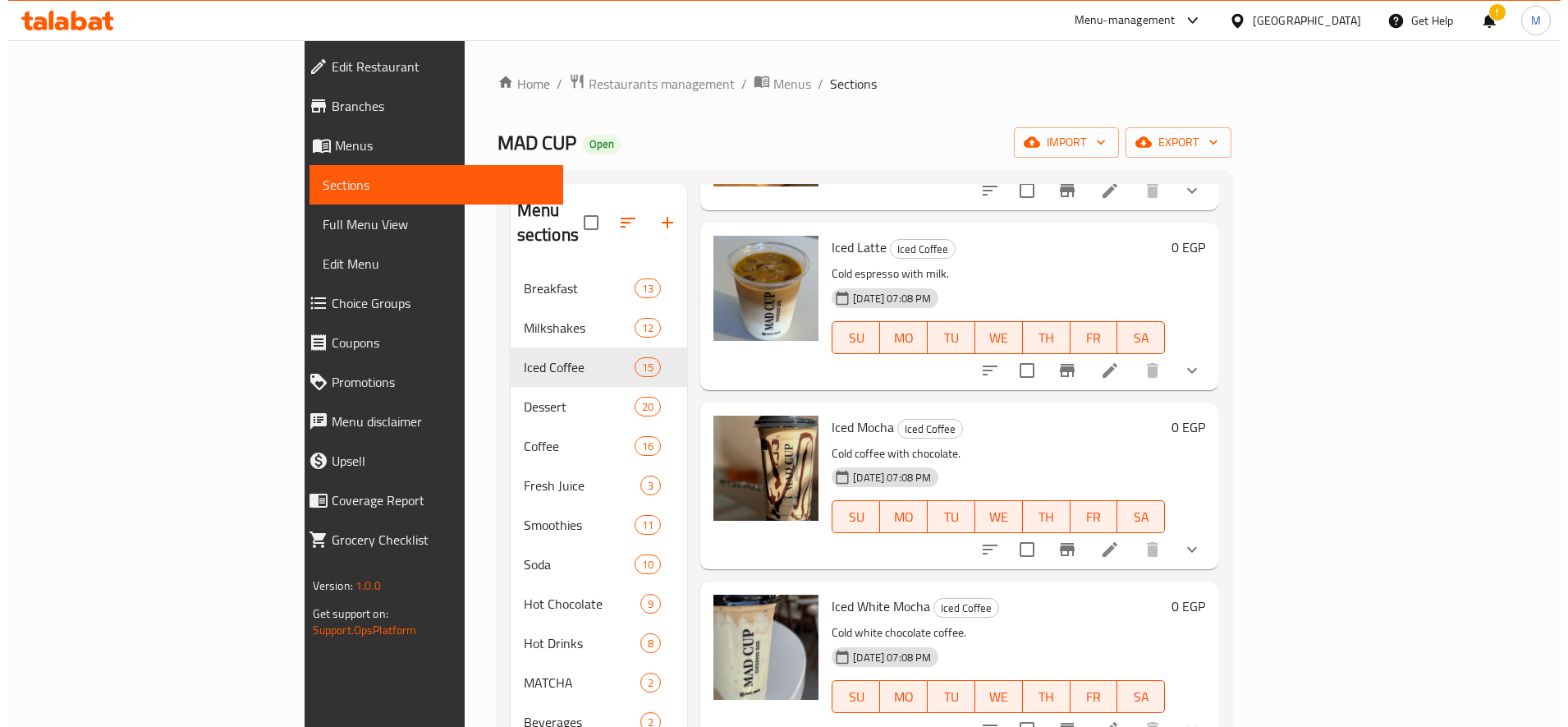
scroll to position [138, 0]
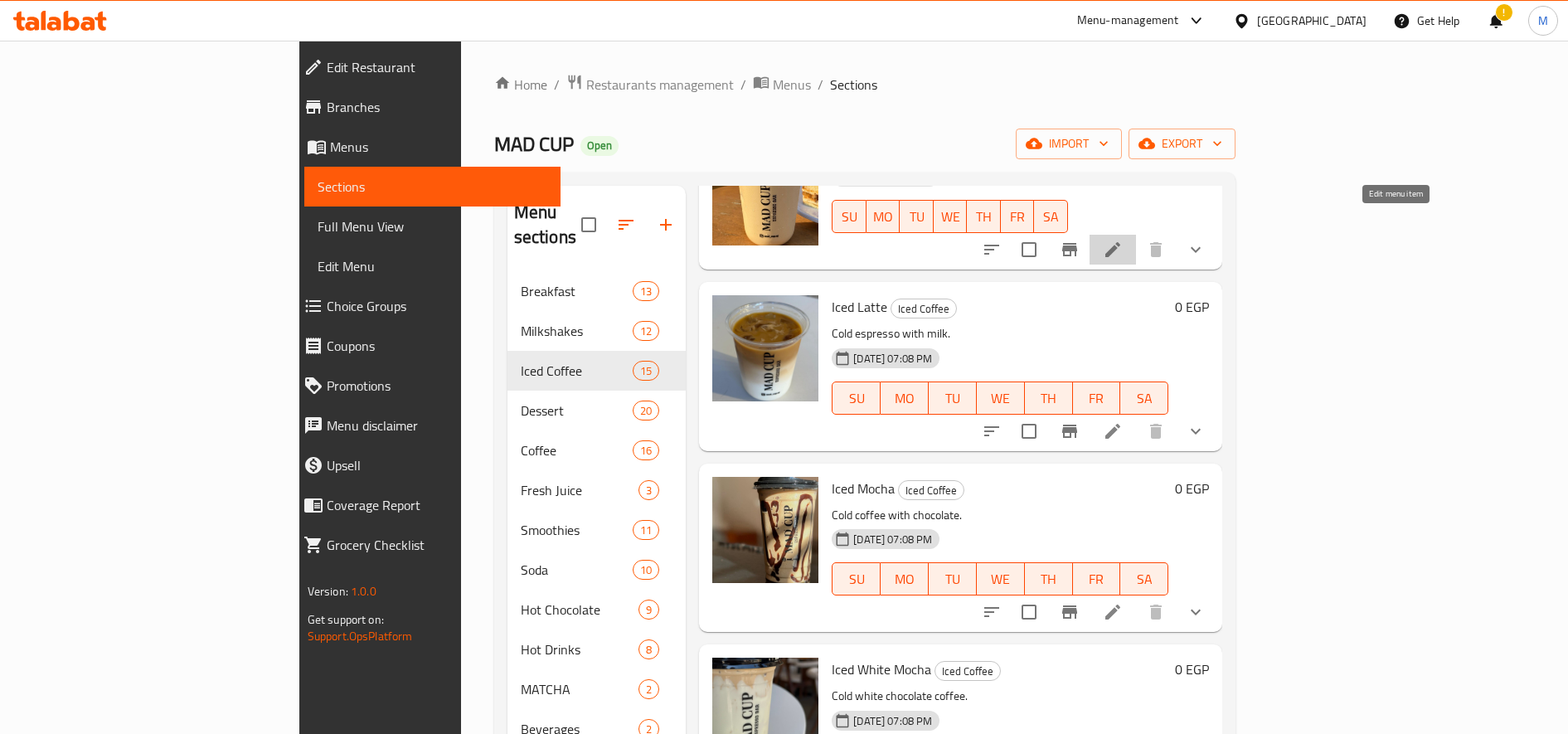
click at [1123, 240] on icon at bounding box center [1112, 249] width 19 height 19
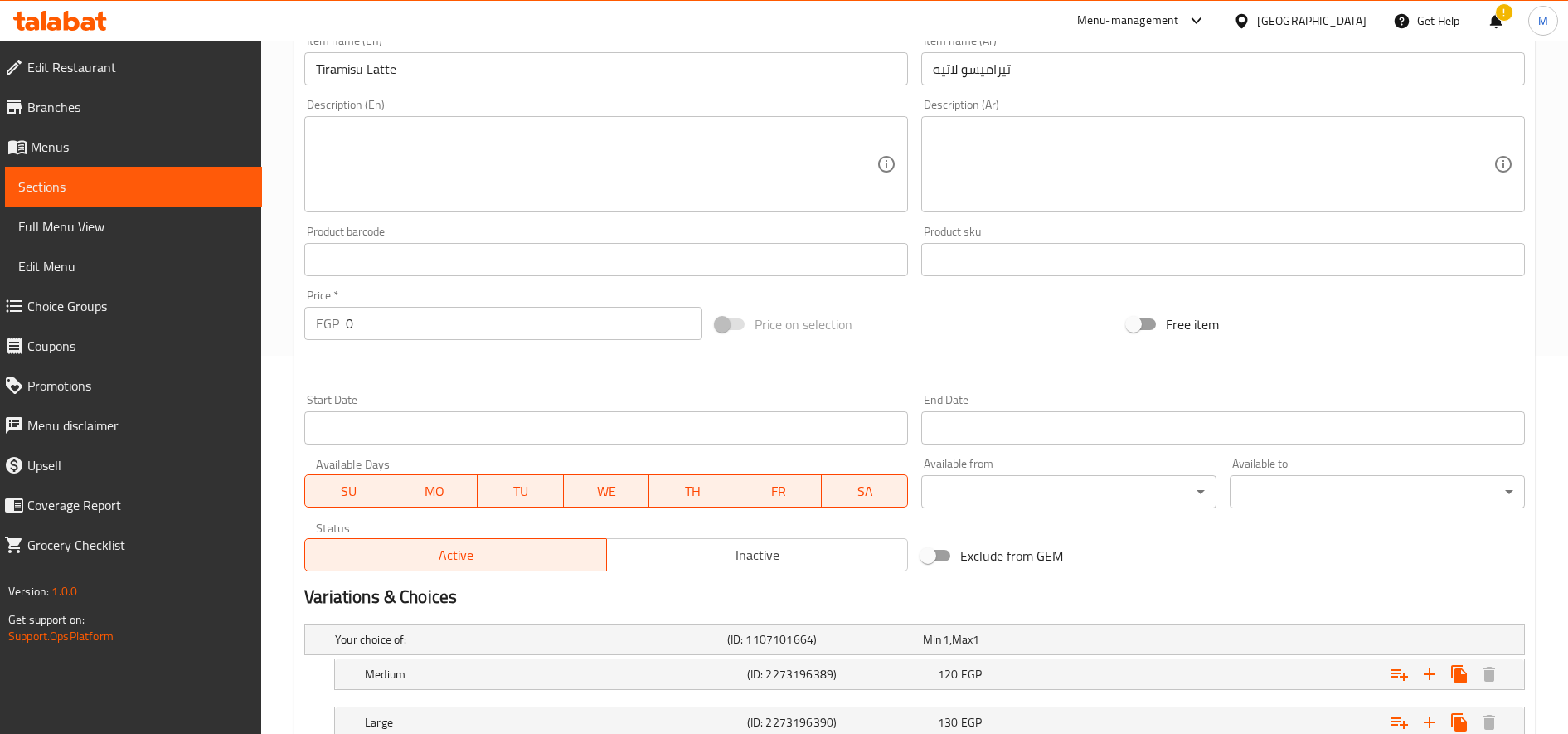
scroll to position [499, 0]
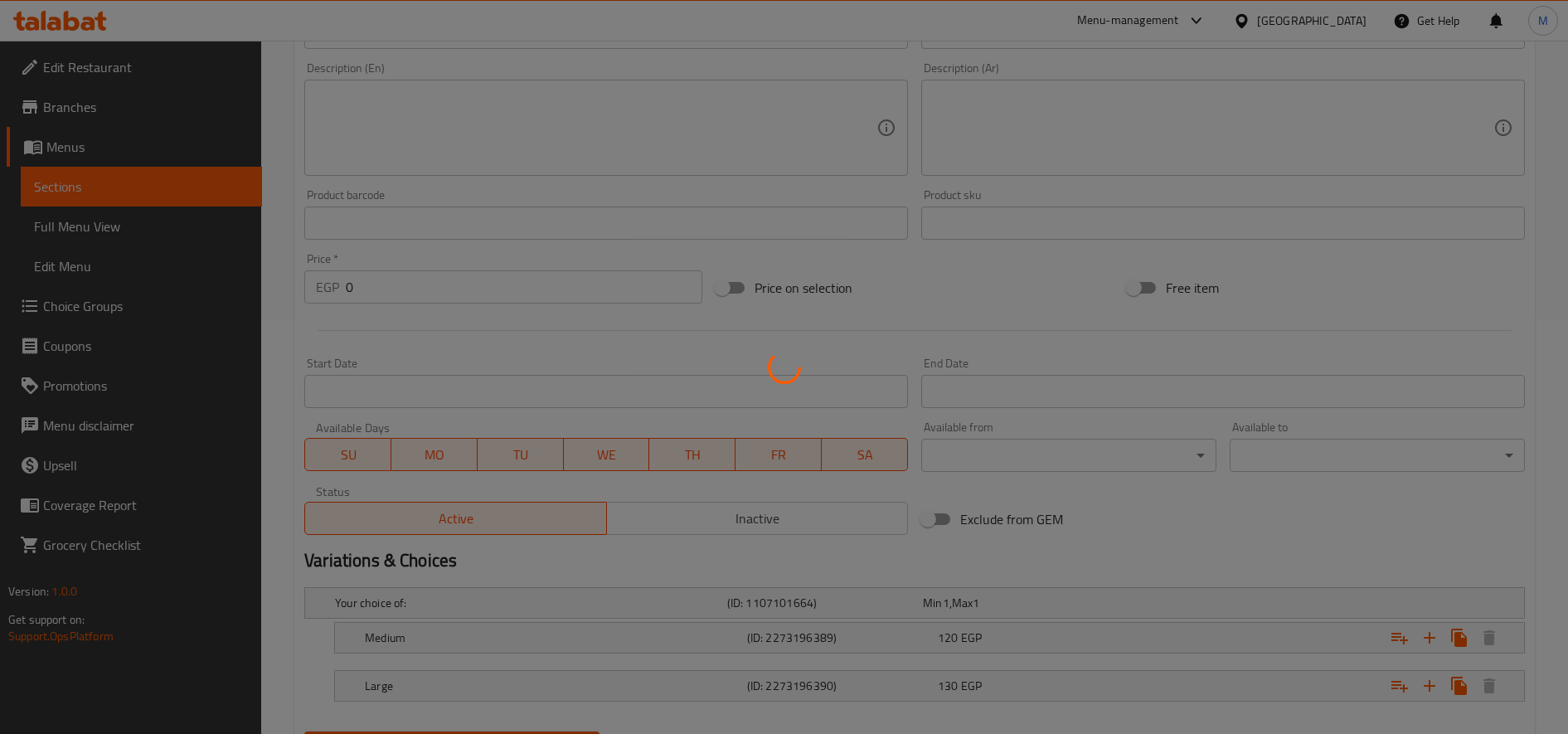
scroll to position [499, 0]
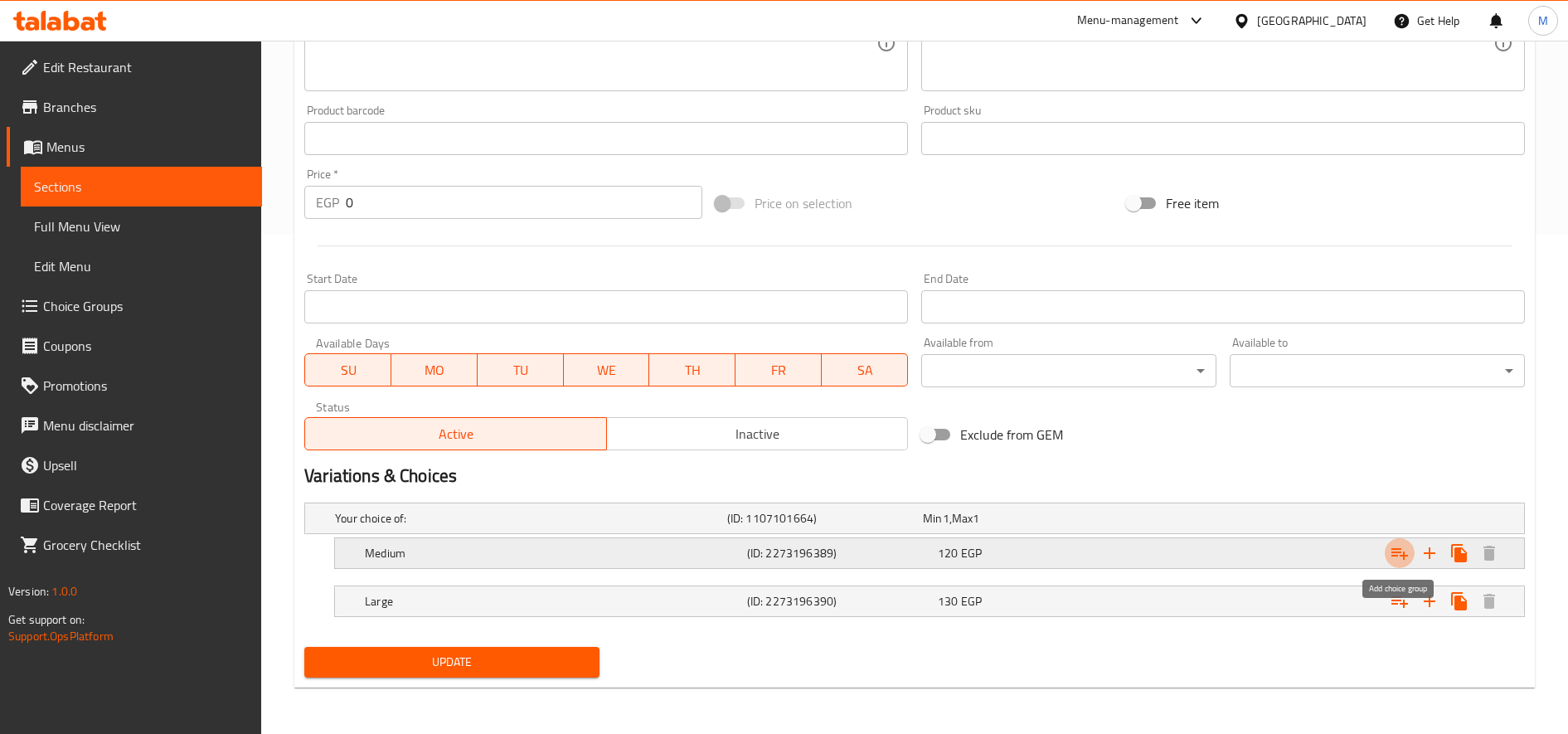
drag, startPoint x: 1400, startPoint y: 549, endPoint x: 1390, endPoint y: 556, distance: 12.2
click at [1400, 551] on icon "Expand" at bounding box center [1399, 553] width 19 height 19
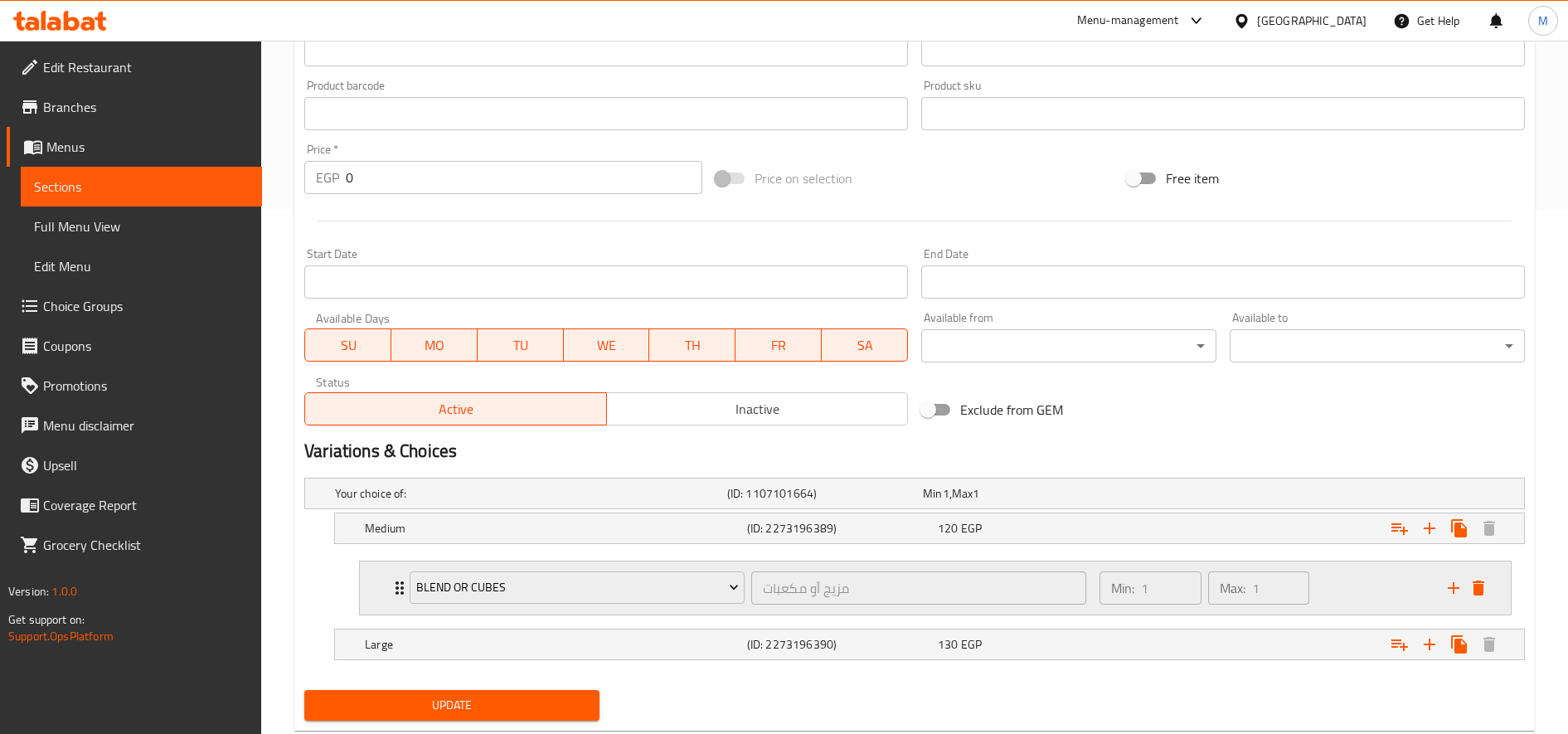
scroll to position [567, 0]
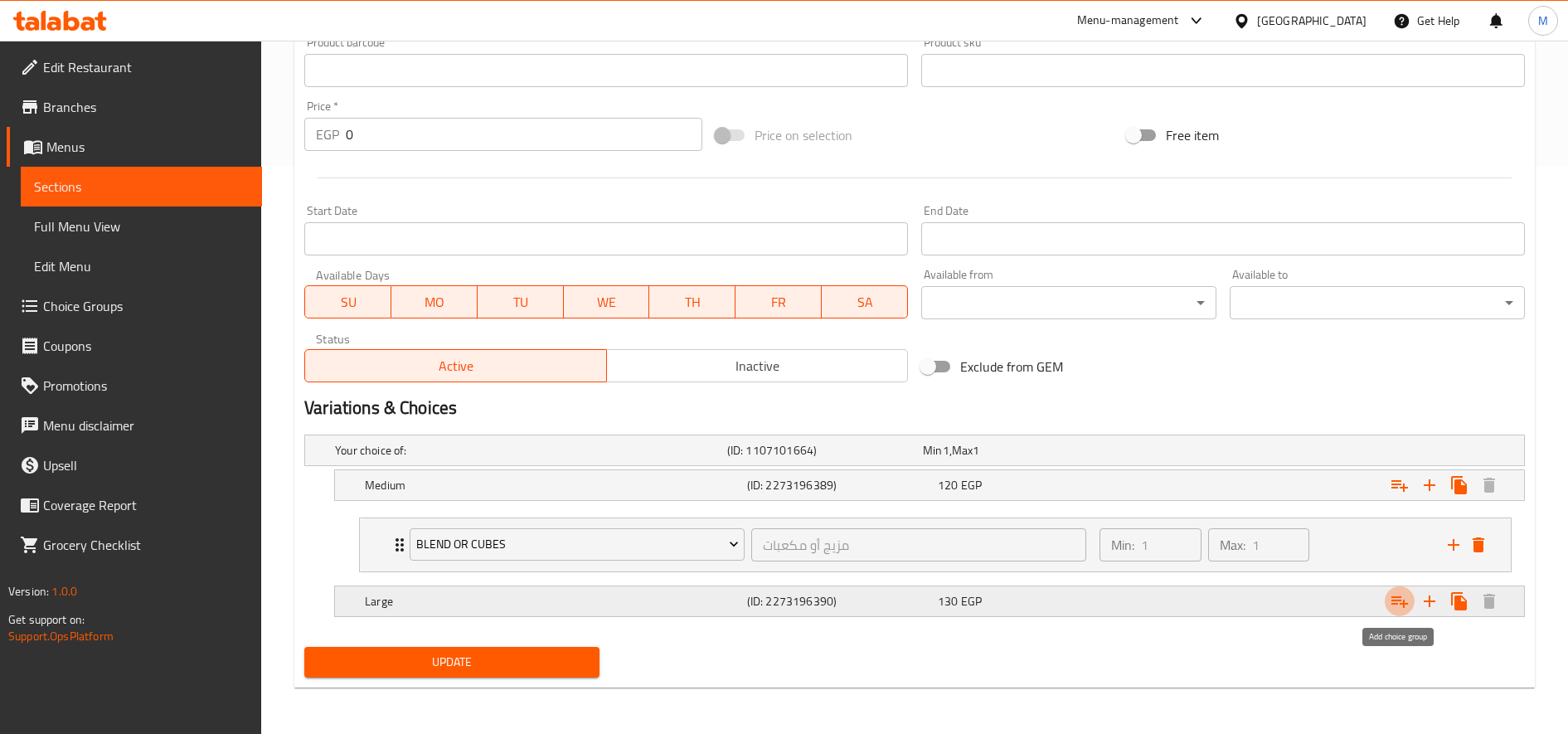
drag, startPoint x: 1396, startPoint y: 600, endPoint x: 1334, endPoint y: 598, distance: 62.0
click at [1397, 600] on icon "Expand" at bounding box center [1400, 602] width 17 height 12
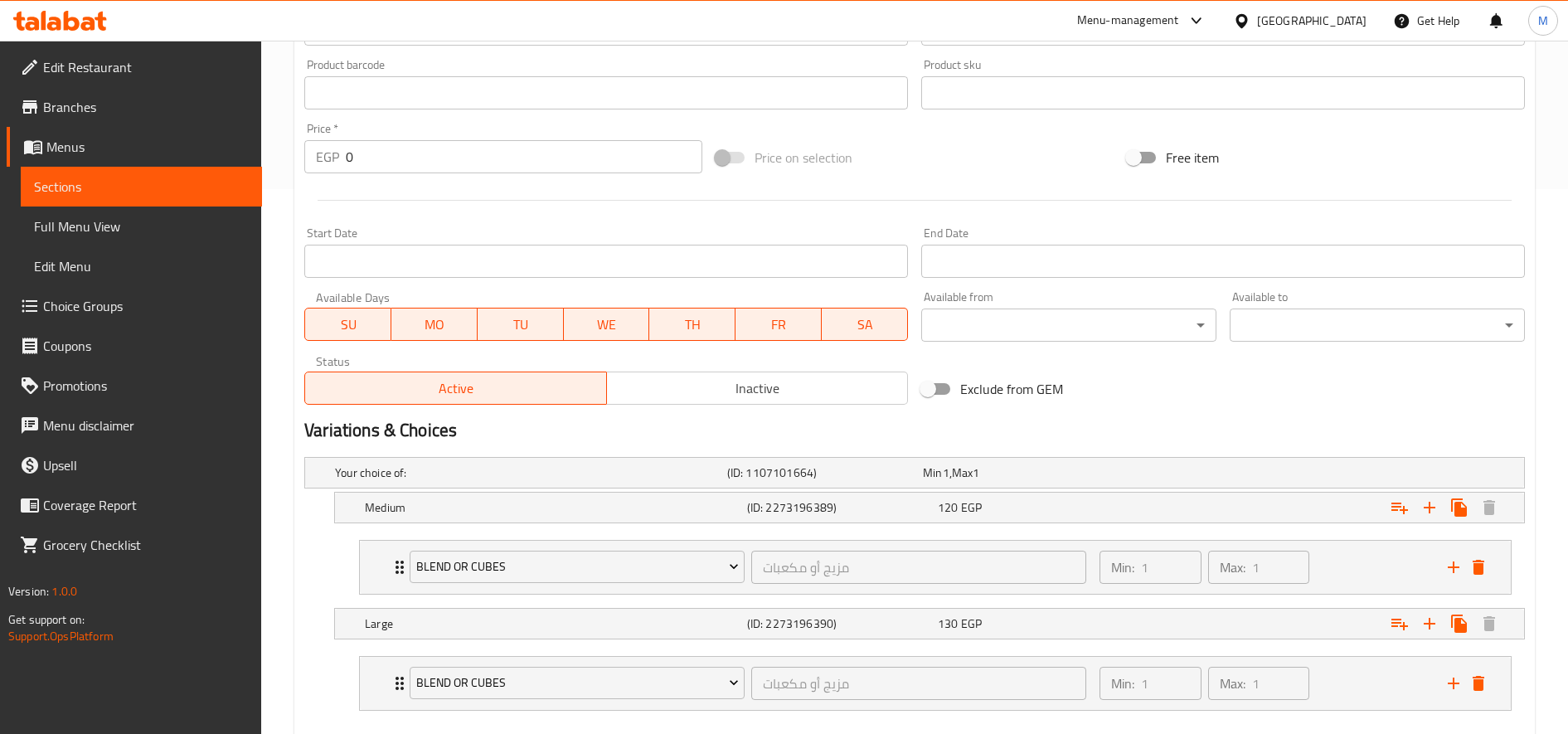
scroll to position [635, 0]
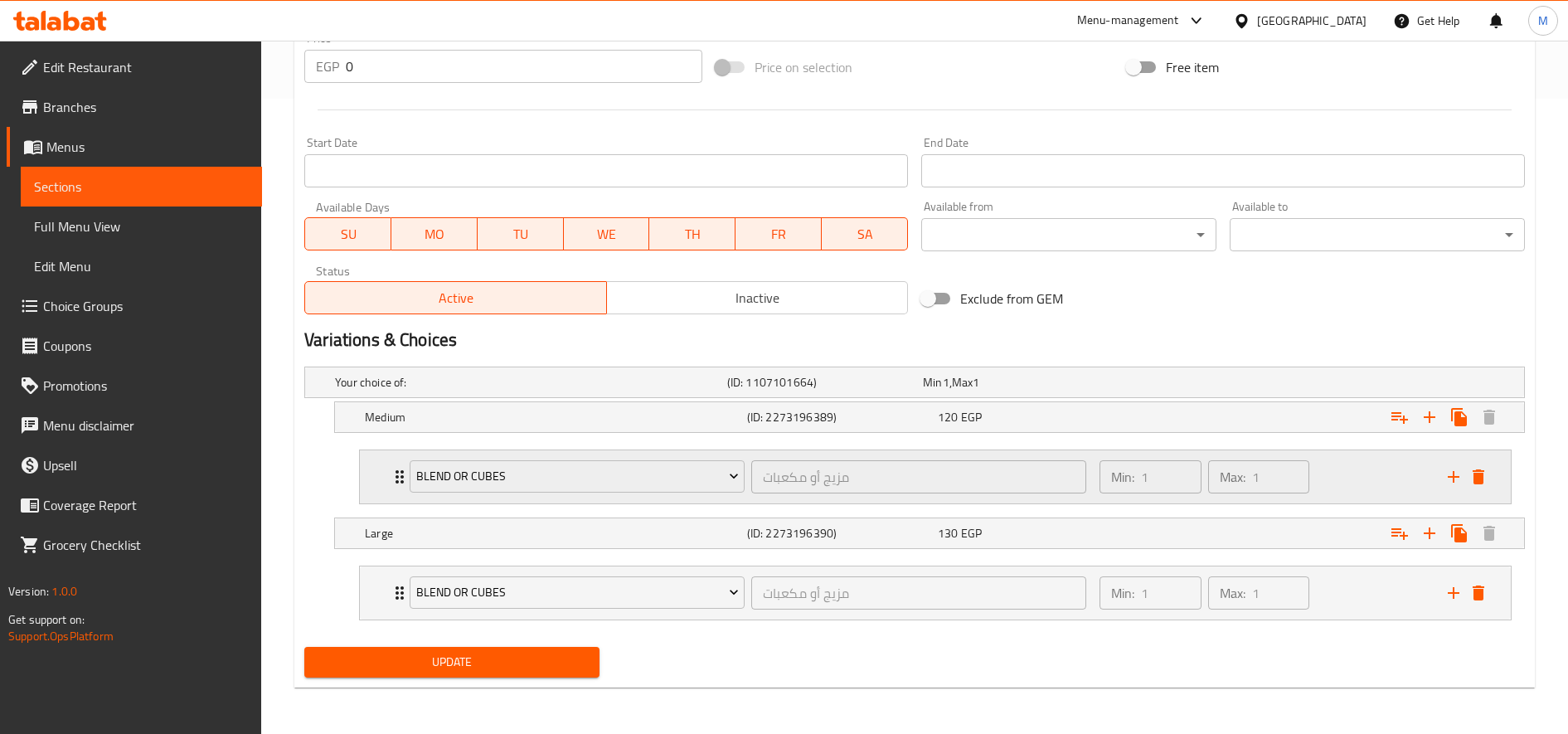
click at [1385, 518] on button "Expand" at bounding box center [1400, 533] width 30 height 30
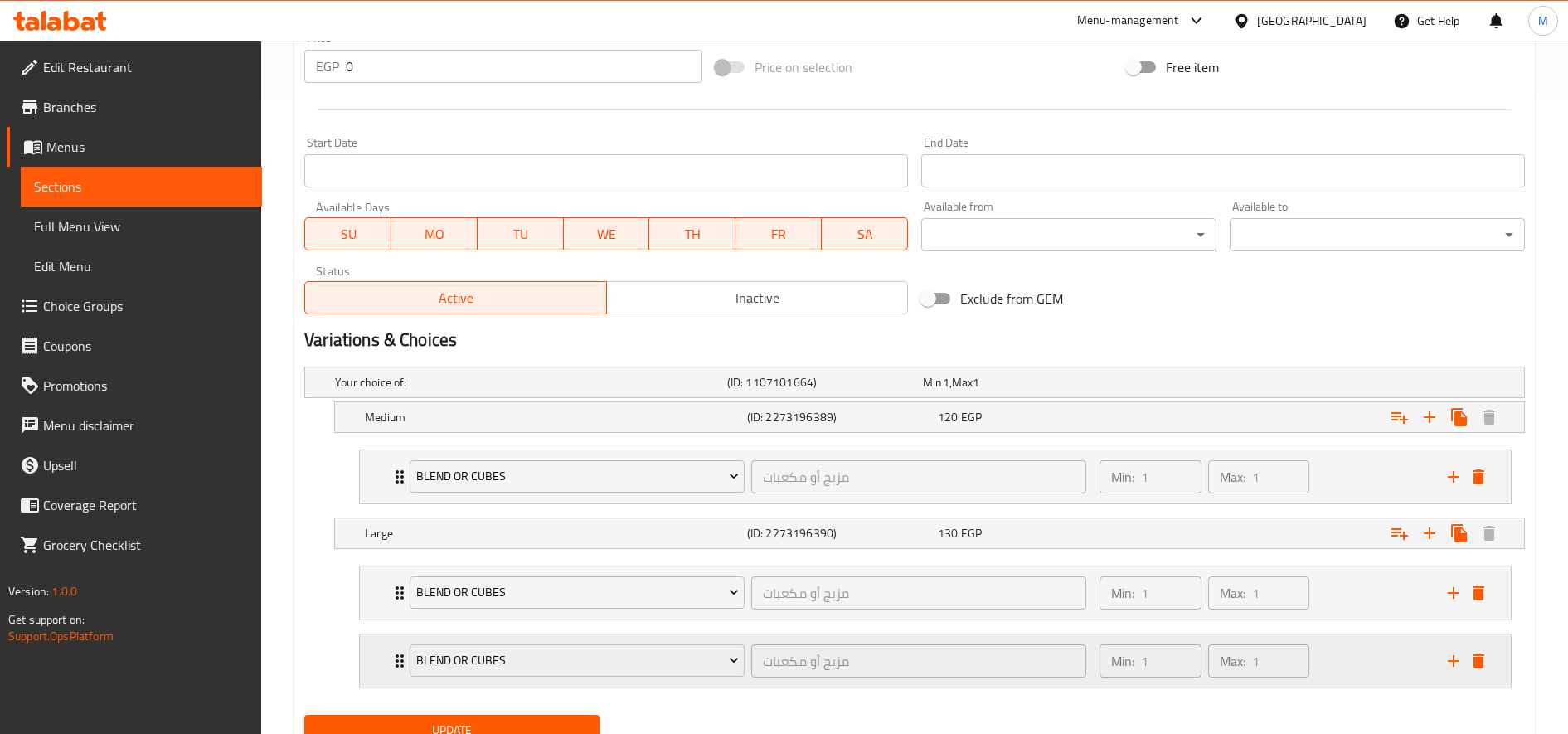
click at [1484, 657] on icon "delete" at bounding box center [1477, 660] width 19 height 19
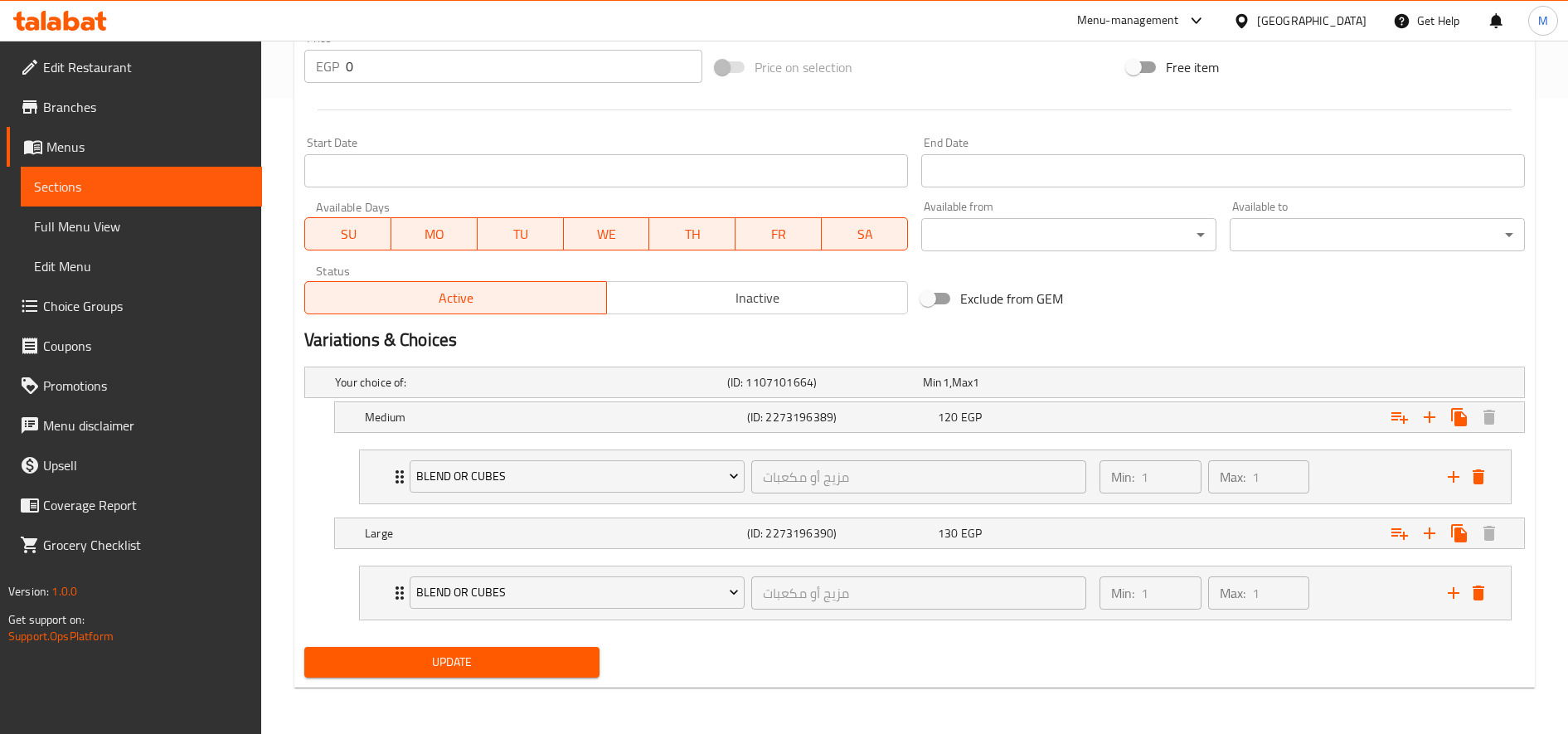
drag, startPoint x: 539, startPoint y: 641, endPoint x: 536, endPoint y: 655, distance: 14.3
click at [539, 642] on div "Update" at bounding box center [452, 662] width 308 height 44
click at [536, 657] on span "Update" at bounding box center [452, 662] width 268 height 20
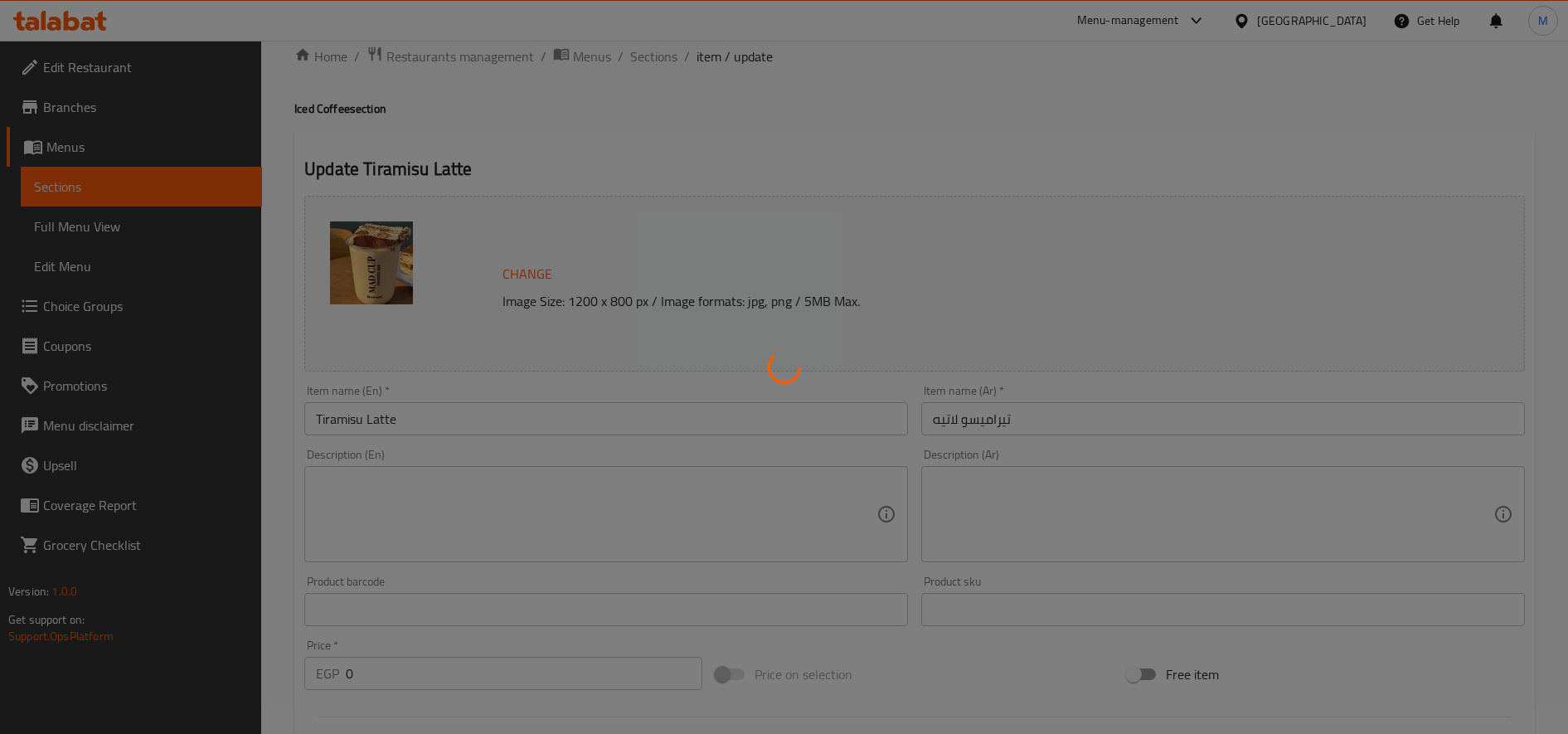
scroll to position [0, 0]
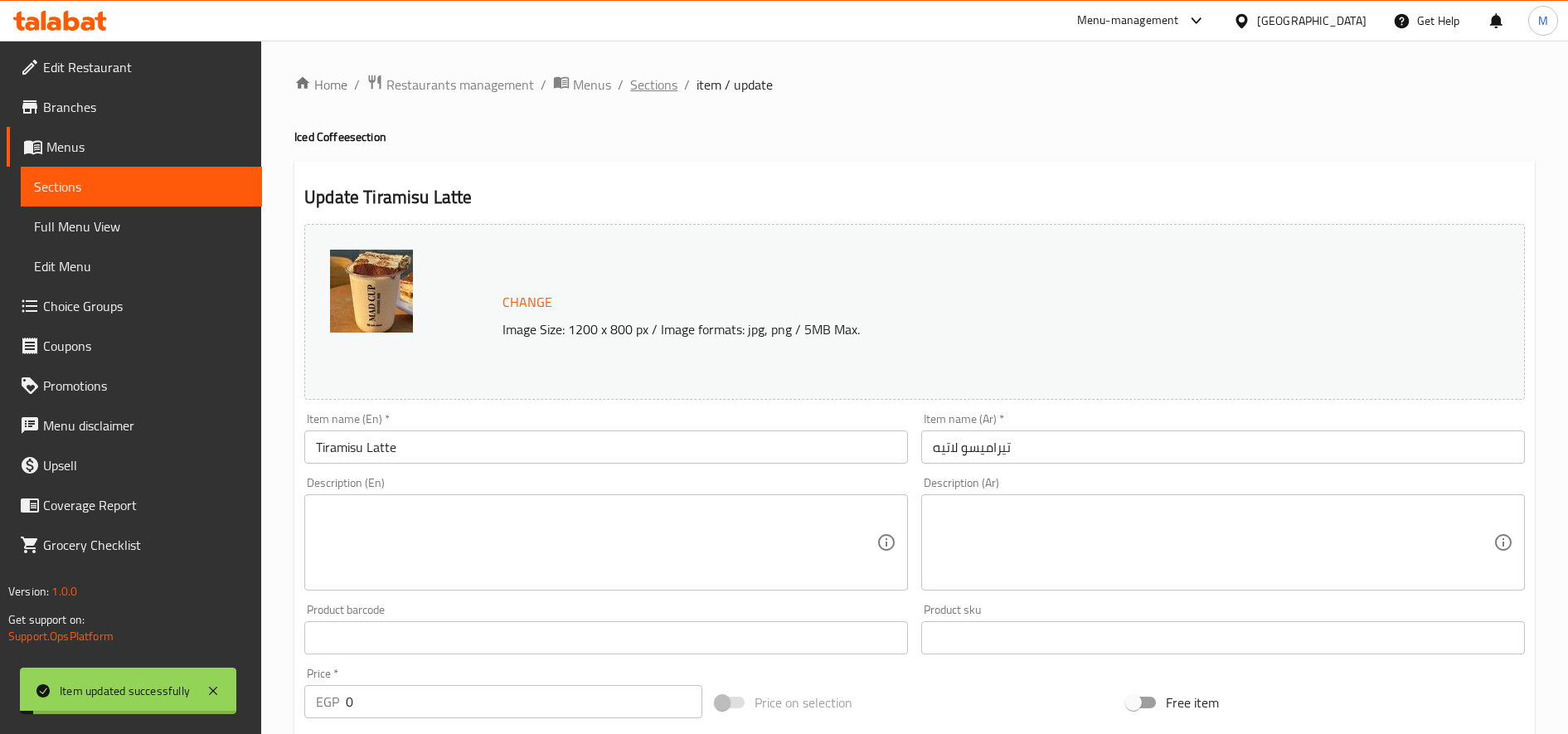
click at [657, 85] on span "Sections" at bounding box center [653, 84] width 47 height 19
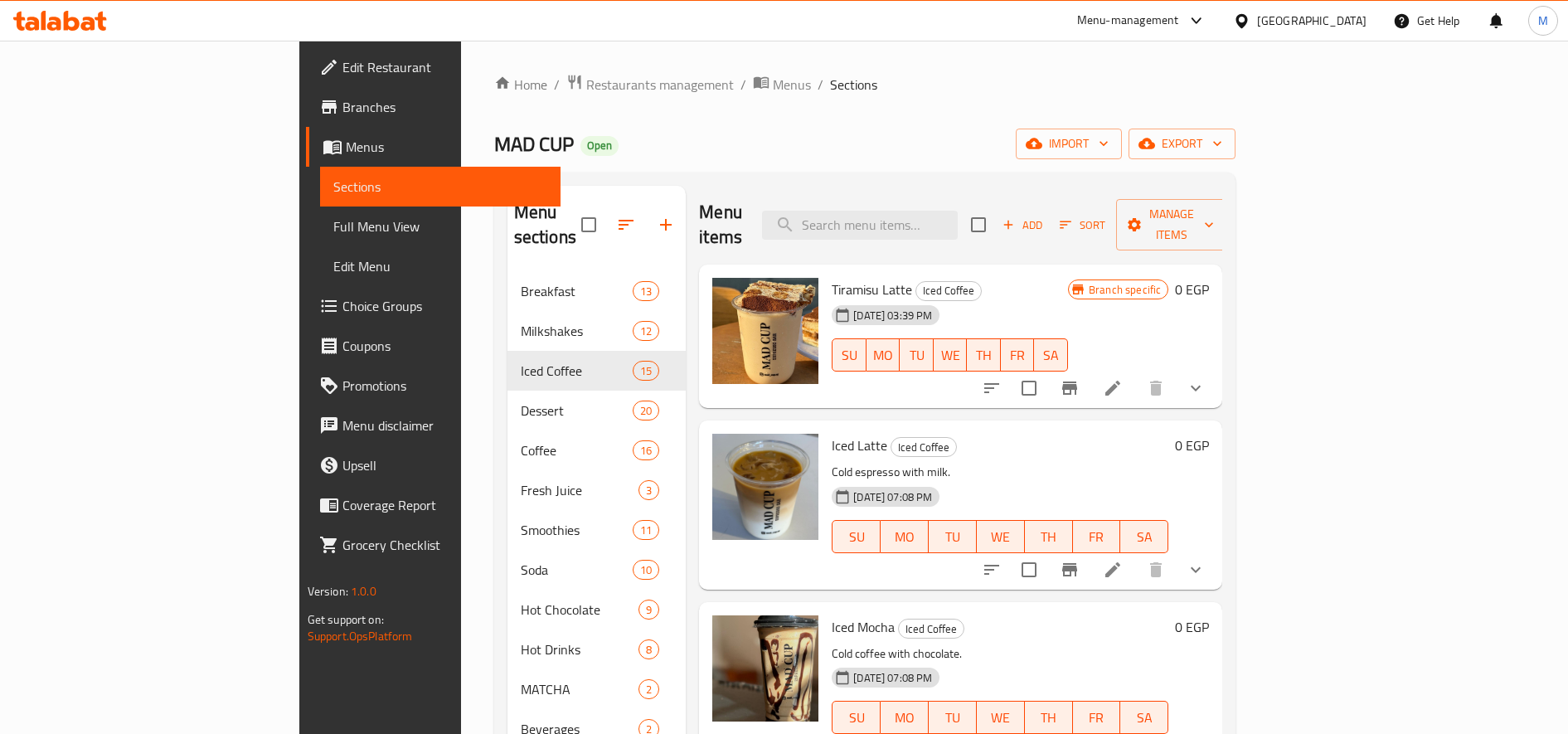
scroll to position [139, 0]
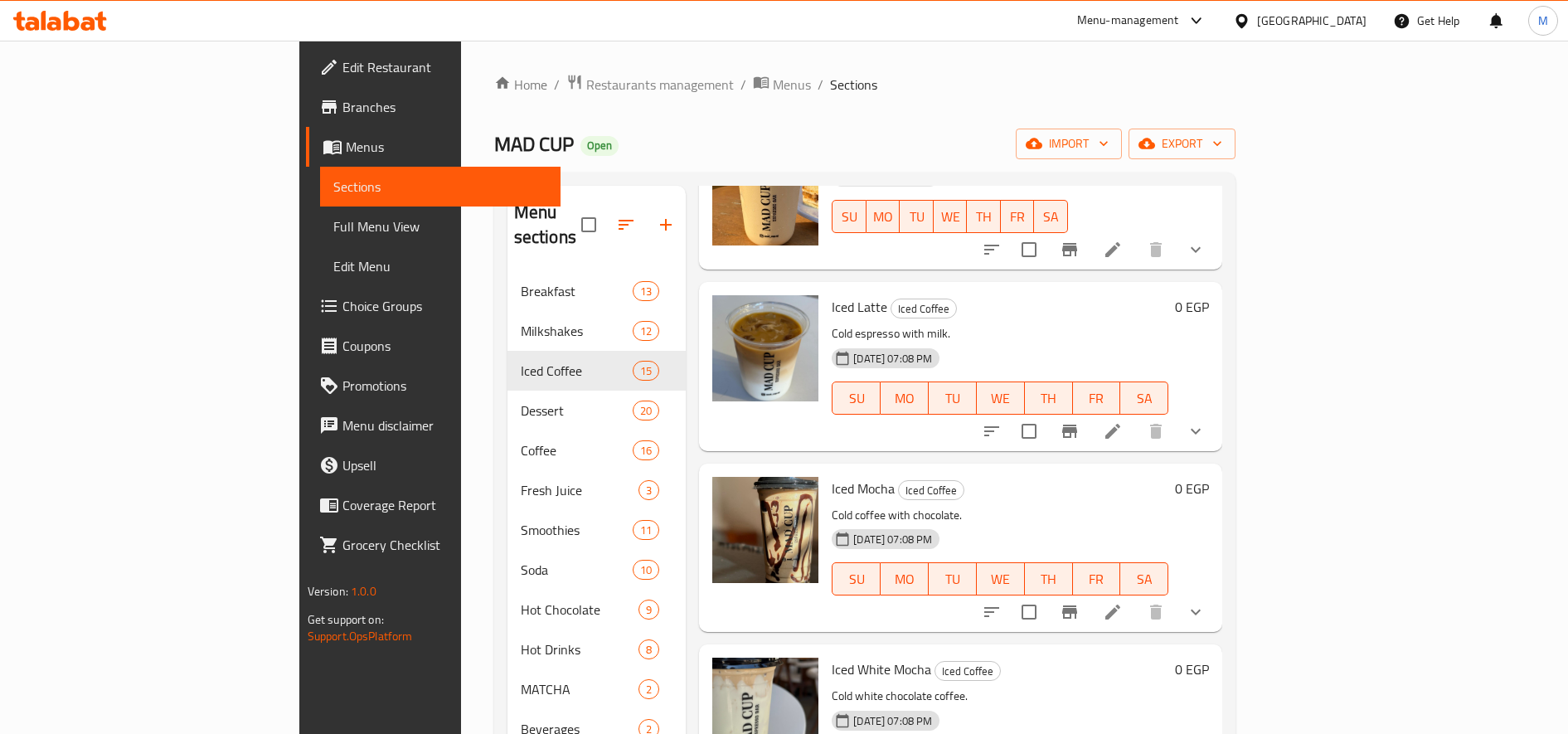
click at [1123, 421] on icon at bounding box center [1112, 430] width 19 height 19
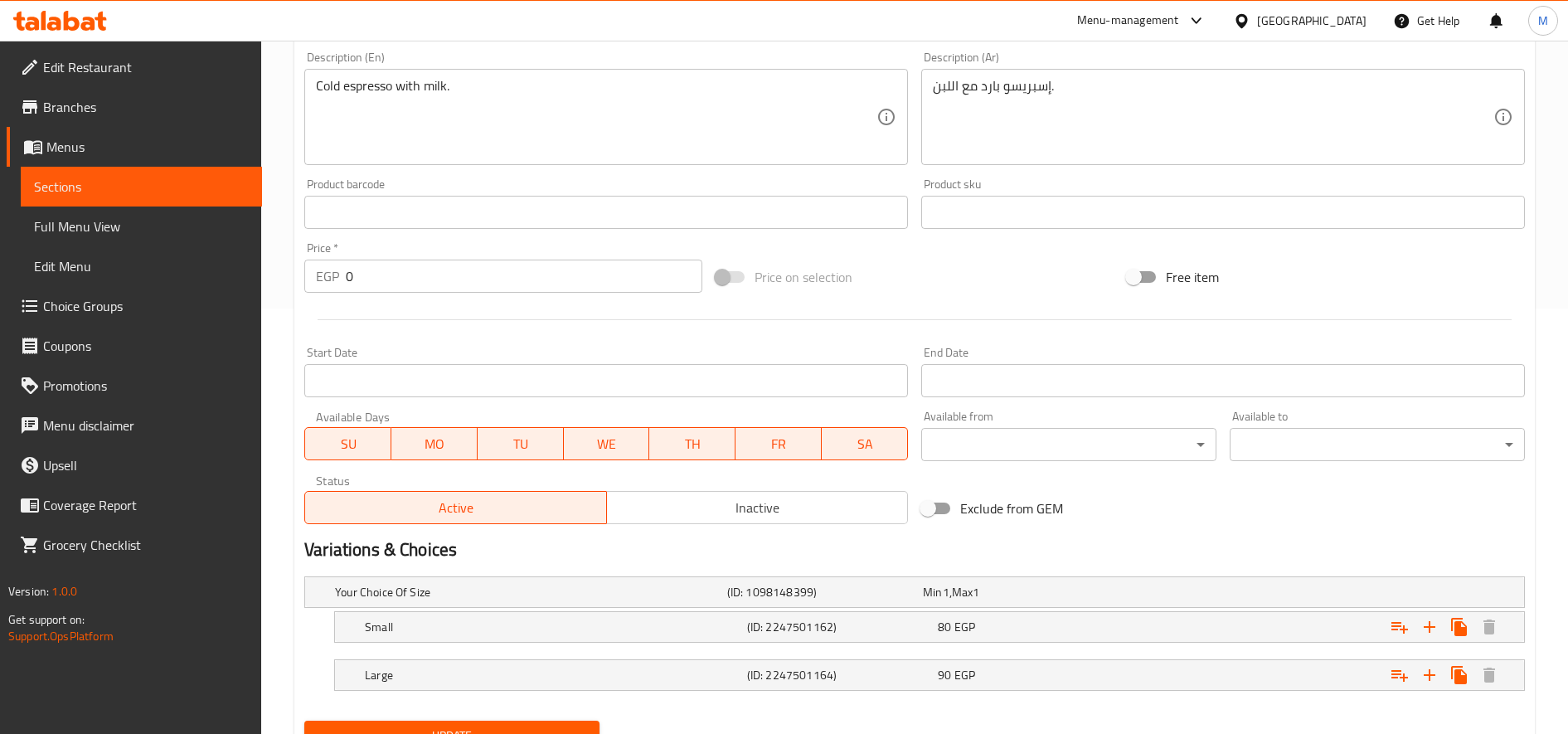
scroll to position [499, 0]
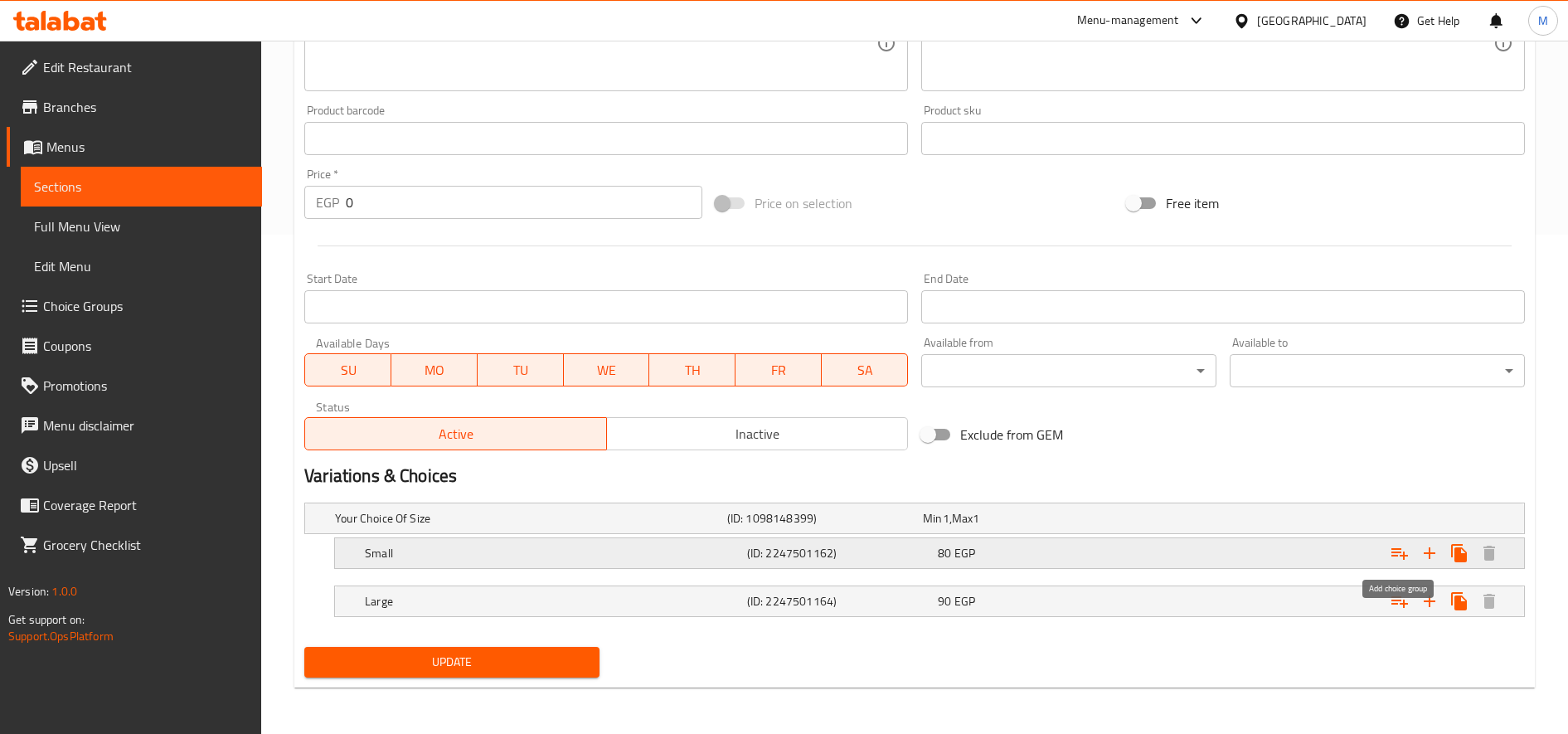
click at [1391, 553] on icon "Expand" at bounding box center [1400, 554] width 17 height 12
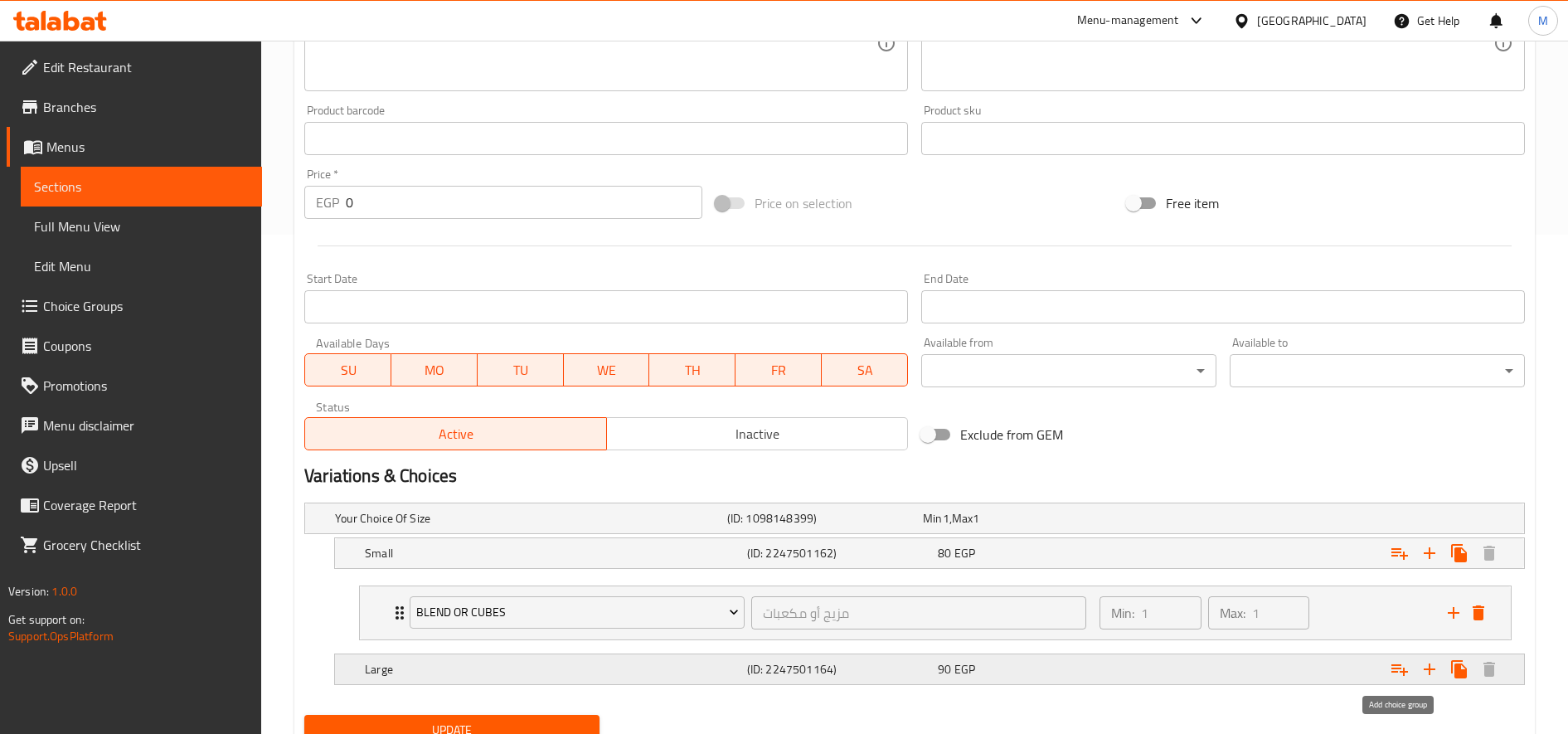
click at [1401, 678] on icon "Expand" at bounding box center [1399, 668] width 19 height 19
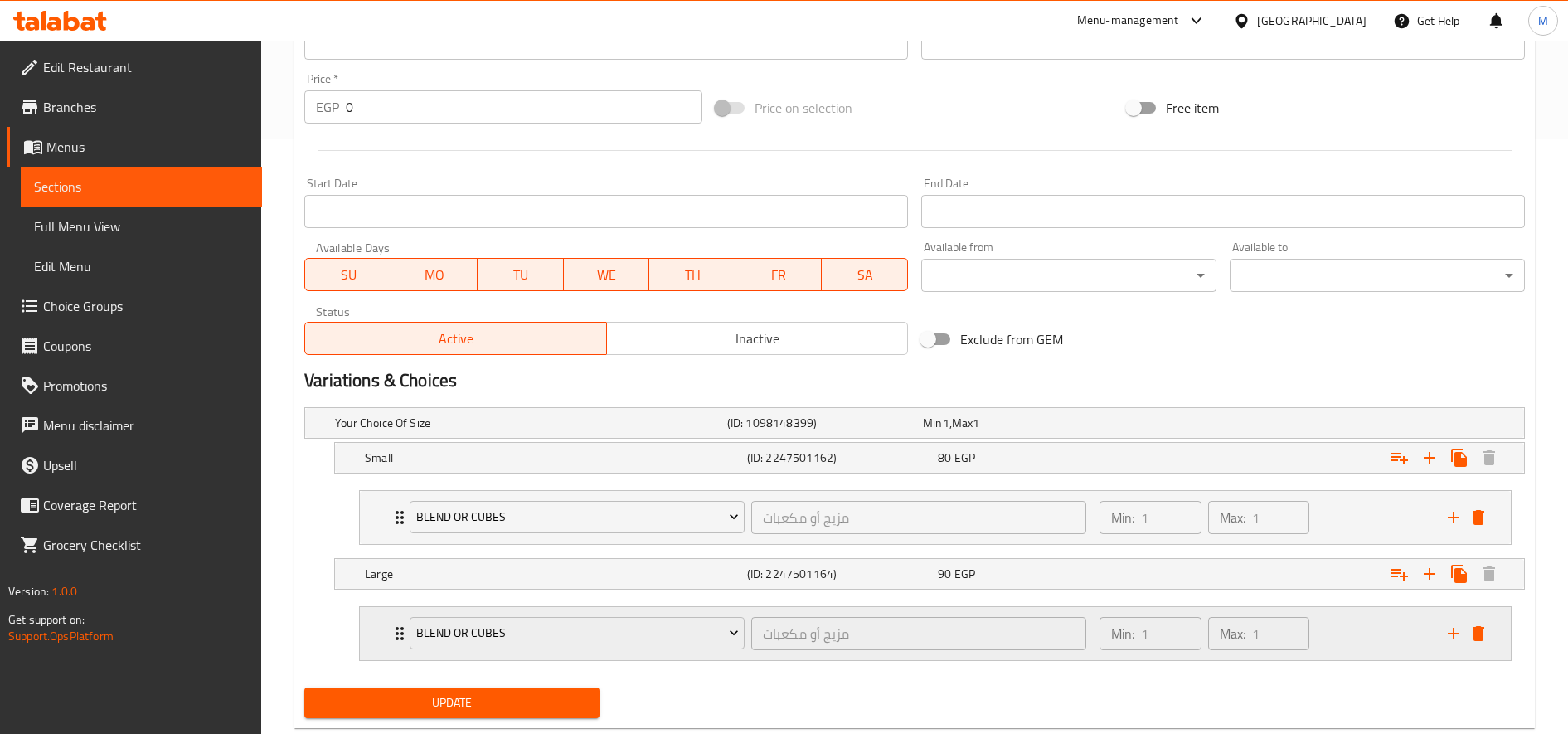
scroll to position [635, 0]
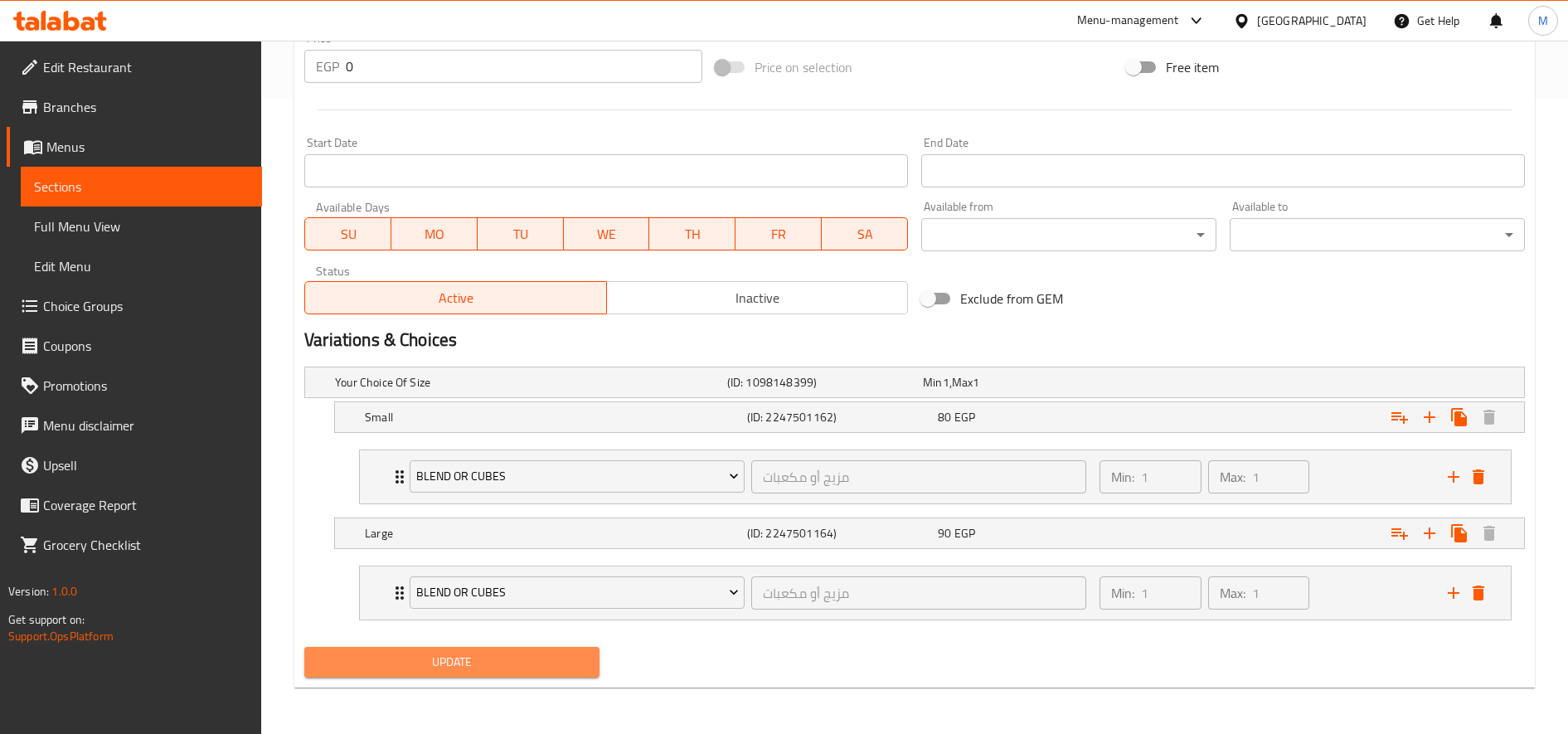
drag, startPoint x: 514, startPoint y: 648, endPoint x: 577, endPoint y: 634, distance: 64.5
click at [514, 649] on button "Update" at bounding box center [452, 662] width 295 height 31
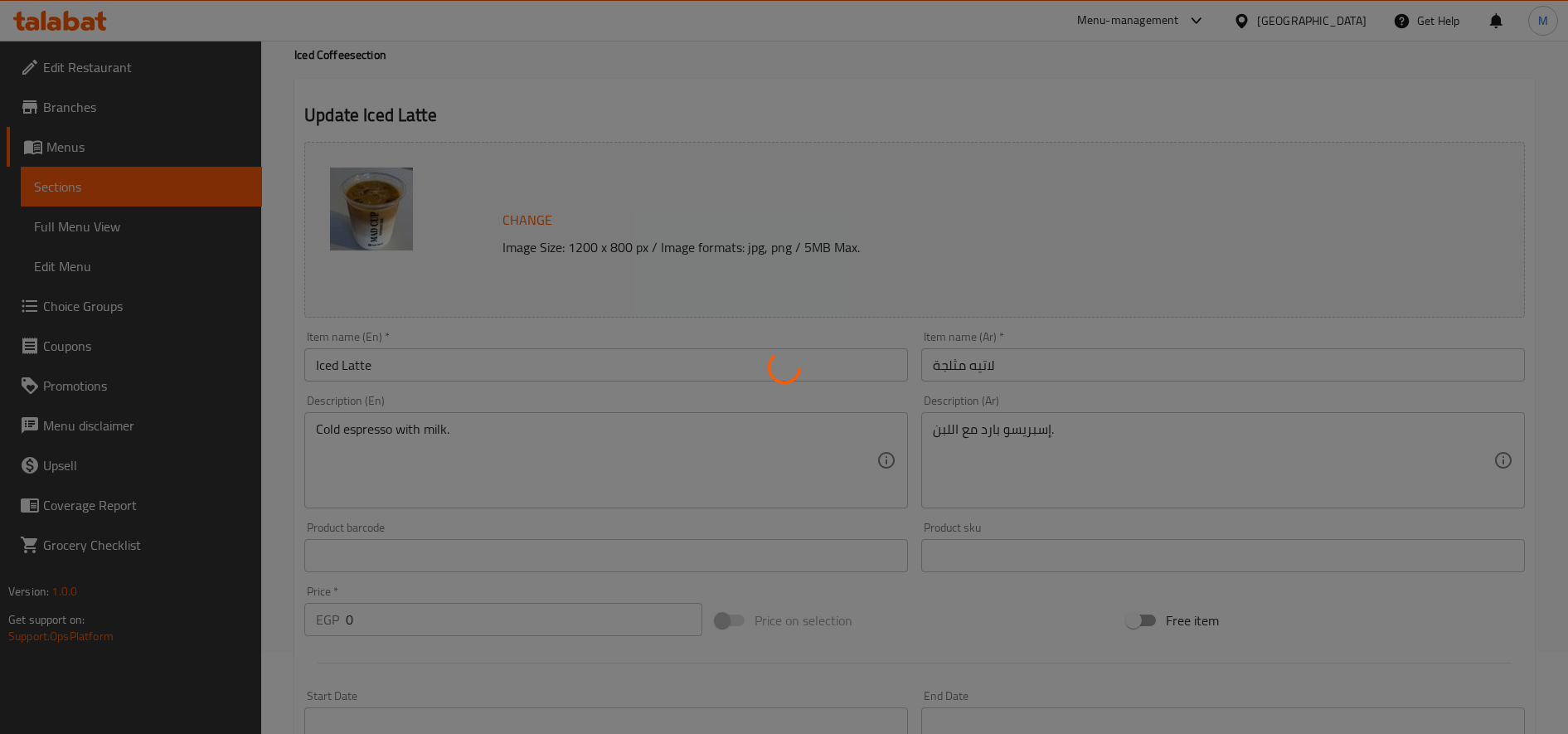
scroll to position [0, 0]
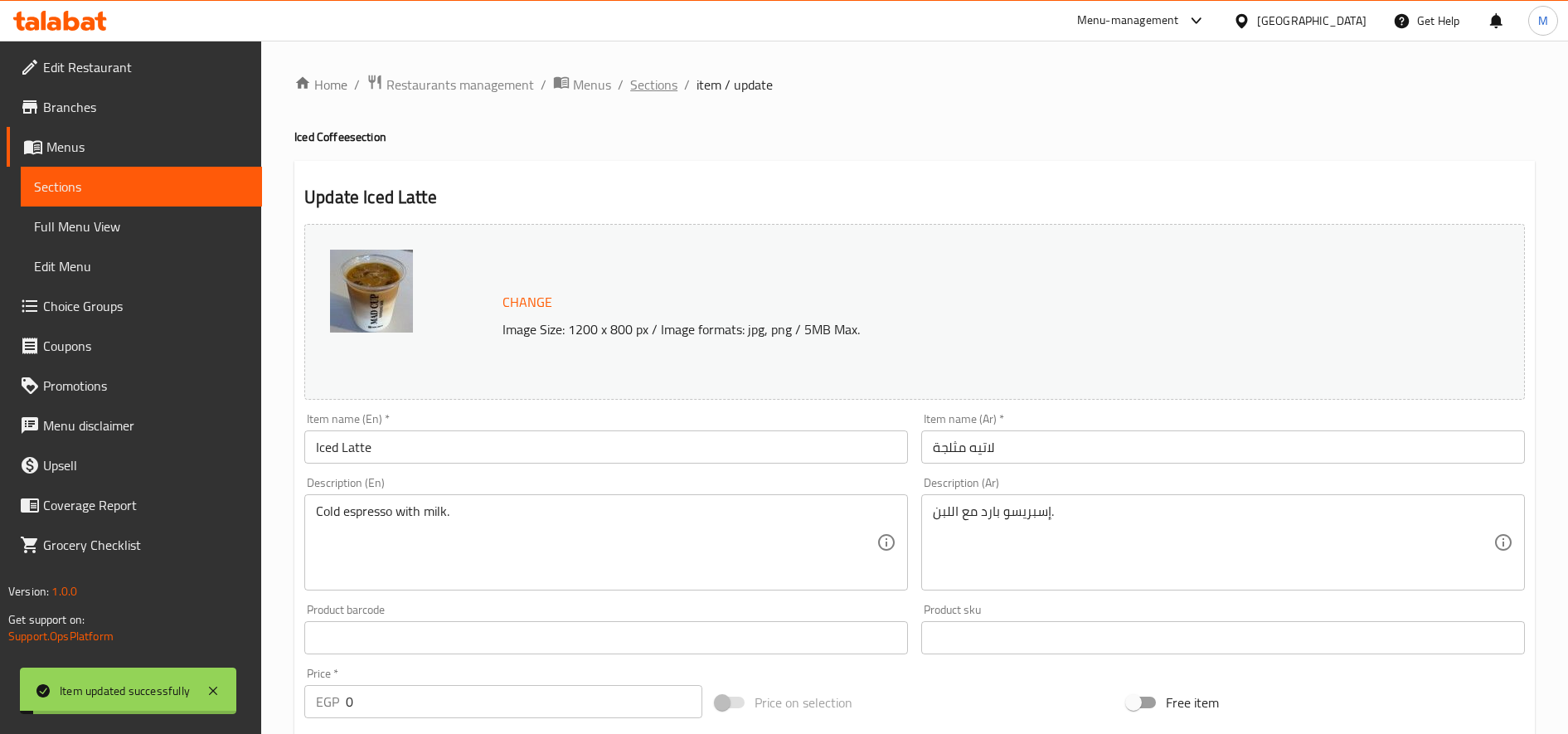
click at [651, 86] on span "Sections" at bounding box center [653, 84] width 47 height 19
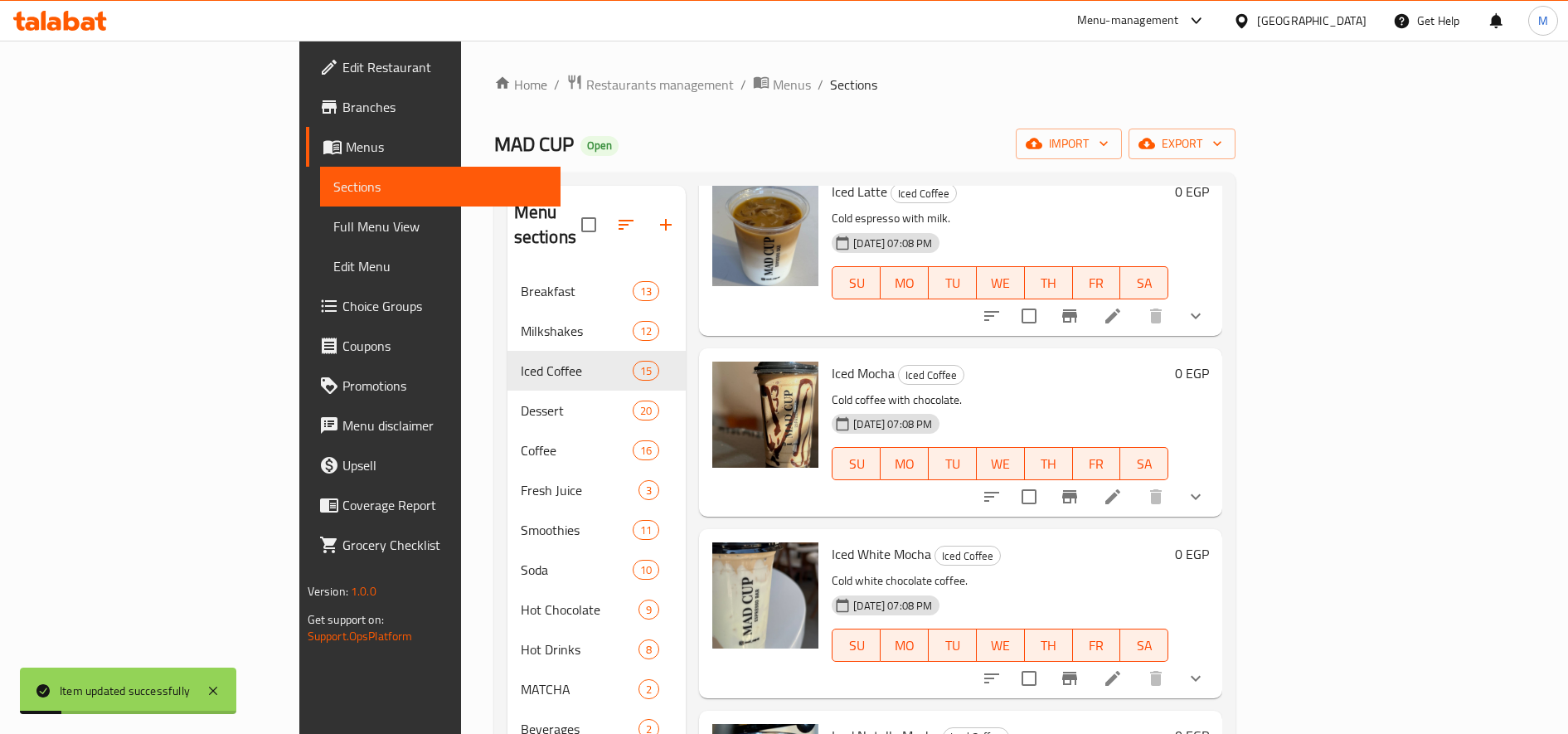
scroll to position [276, 0]
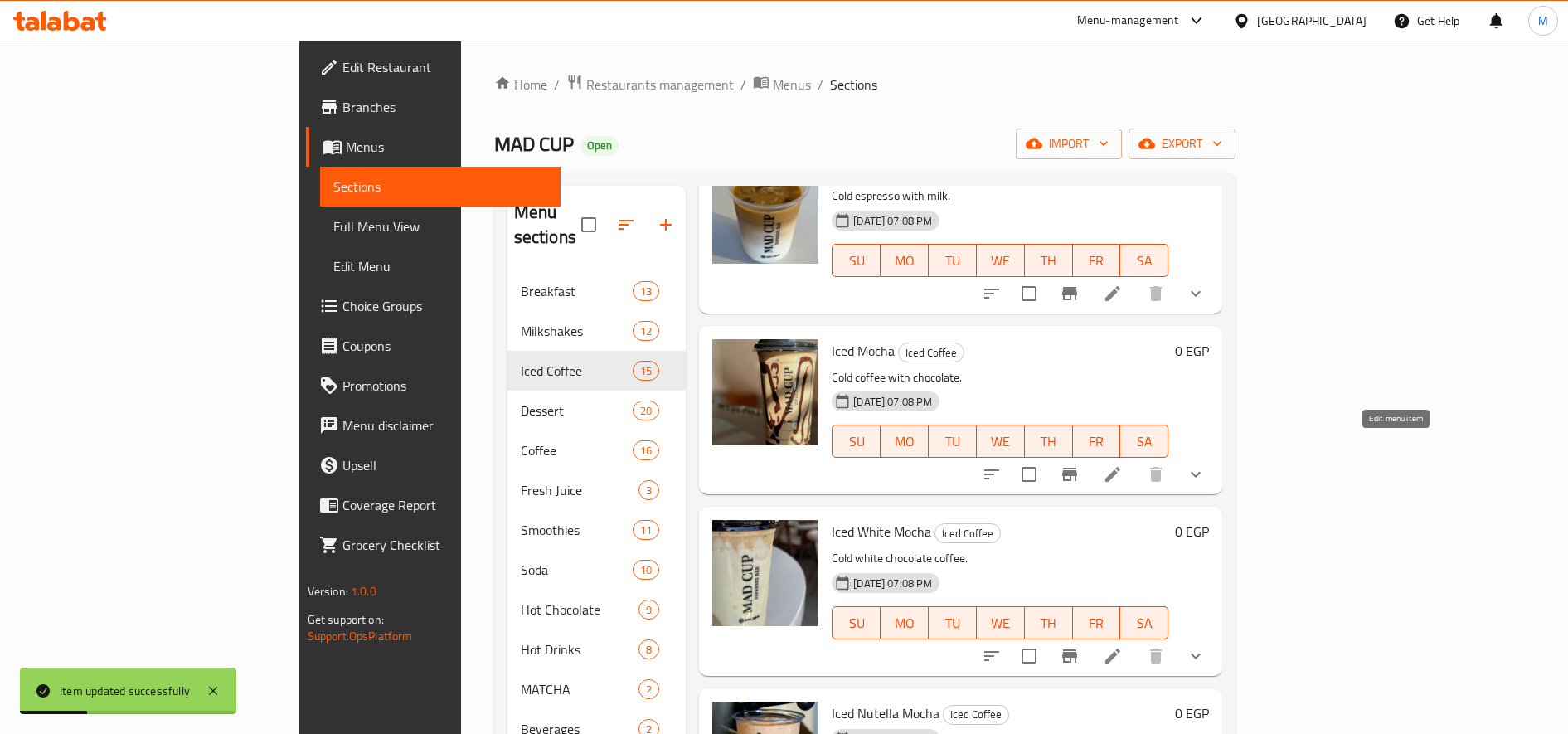
click at [1120, 467] on icon at bounding box center [1113, 474] width 15 height 15
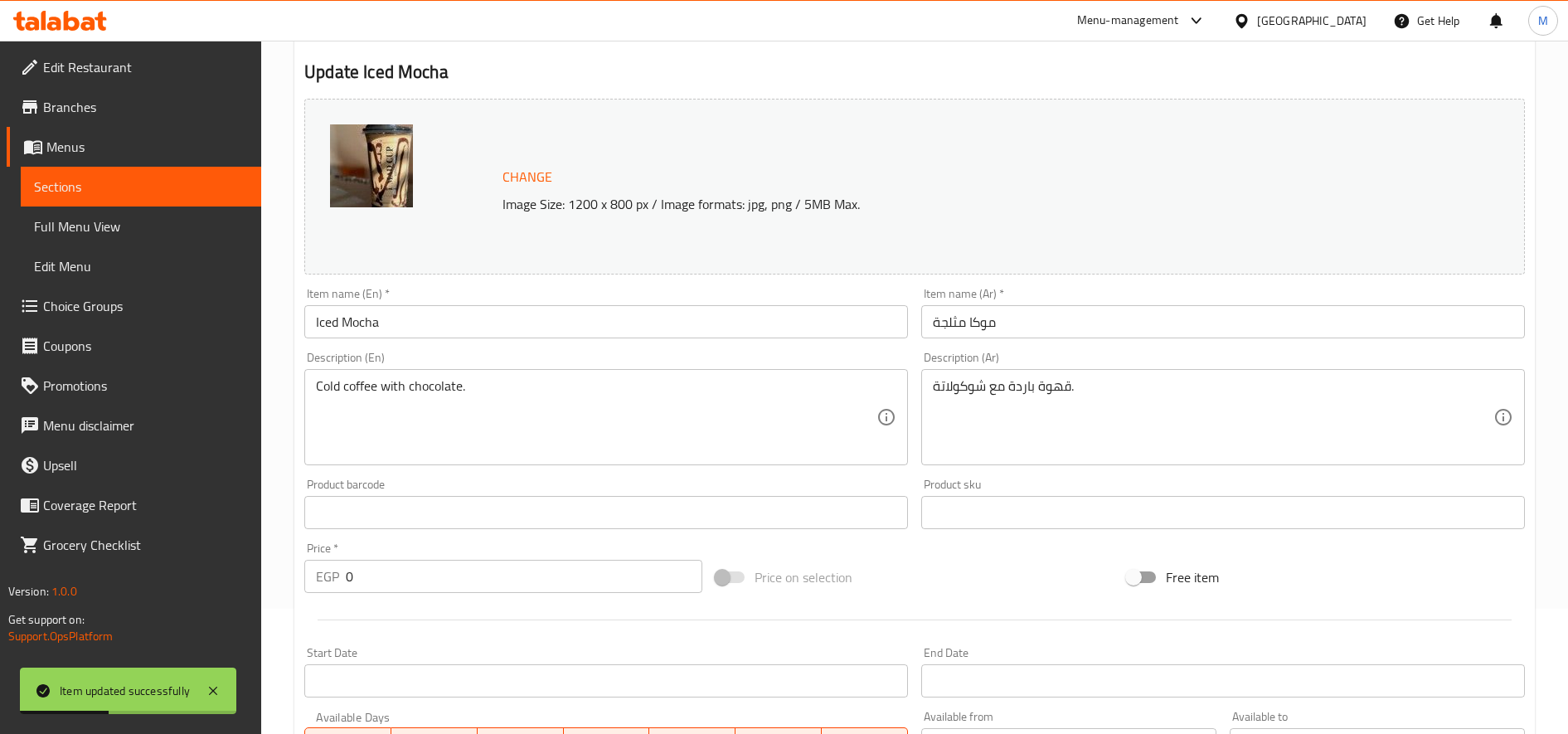
scroll to position [499, 0]
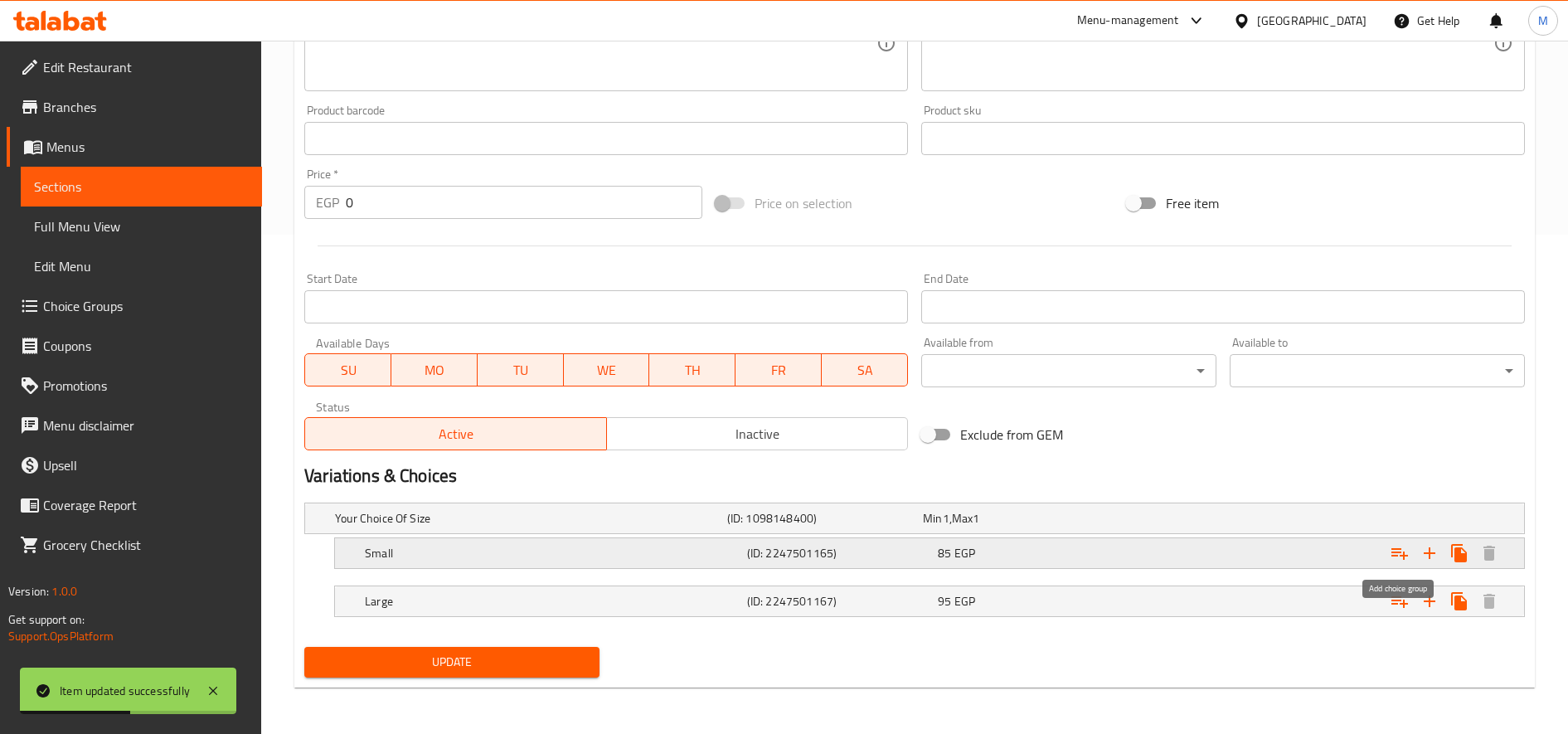
click at [1407, 560] on icon "Expand" at bounding box center [1399, 553] width 19 height 19
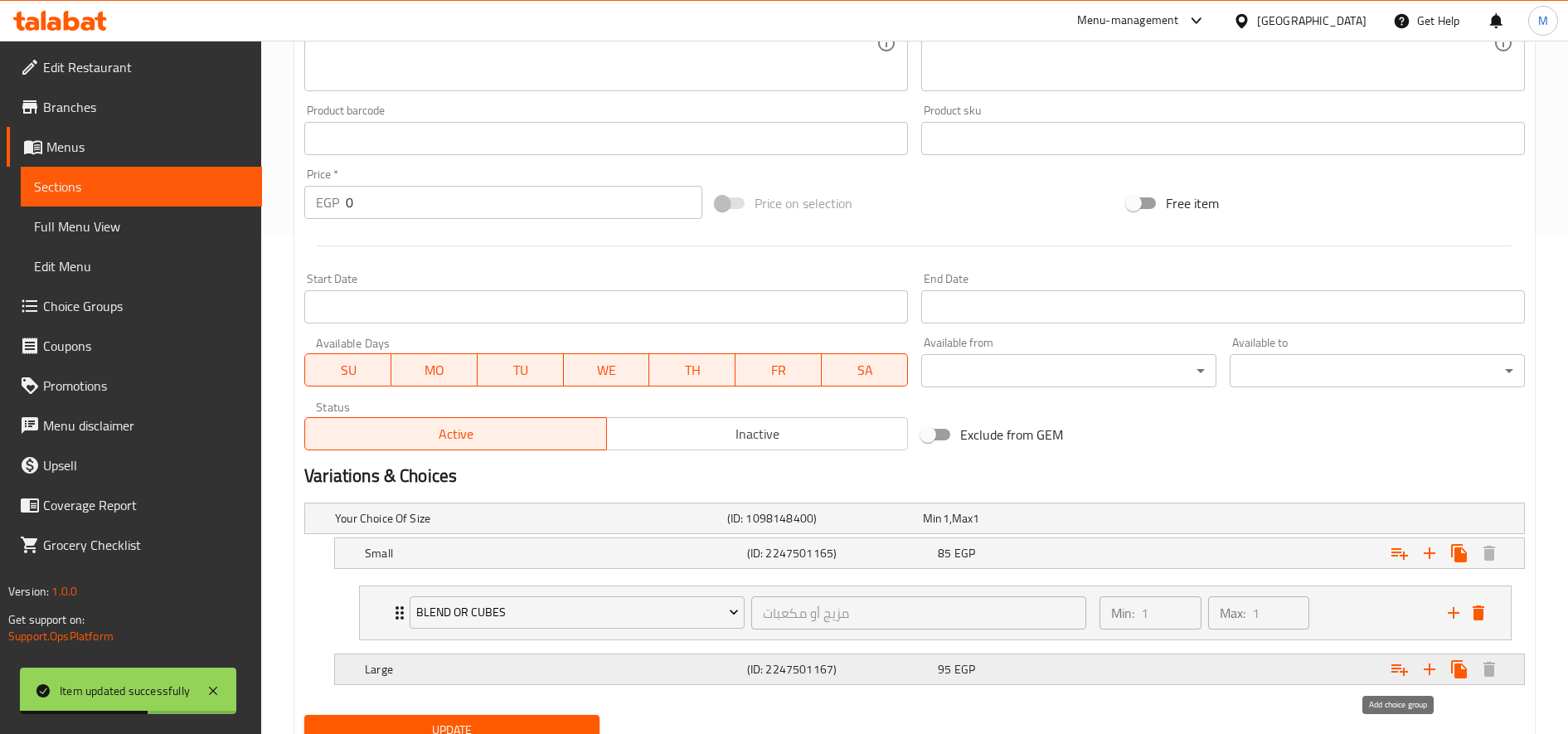
click at [1400, 669] on icon "Expand" at bounding box center [1399, 668] width 19 height 19
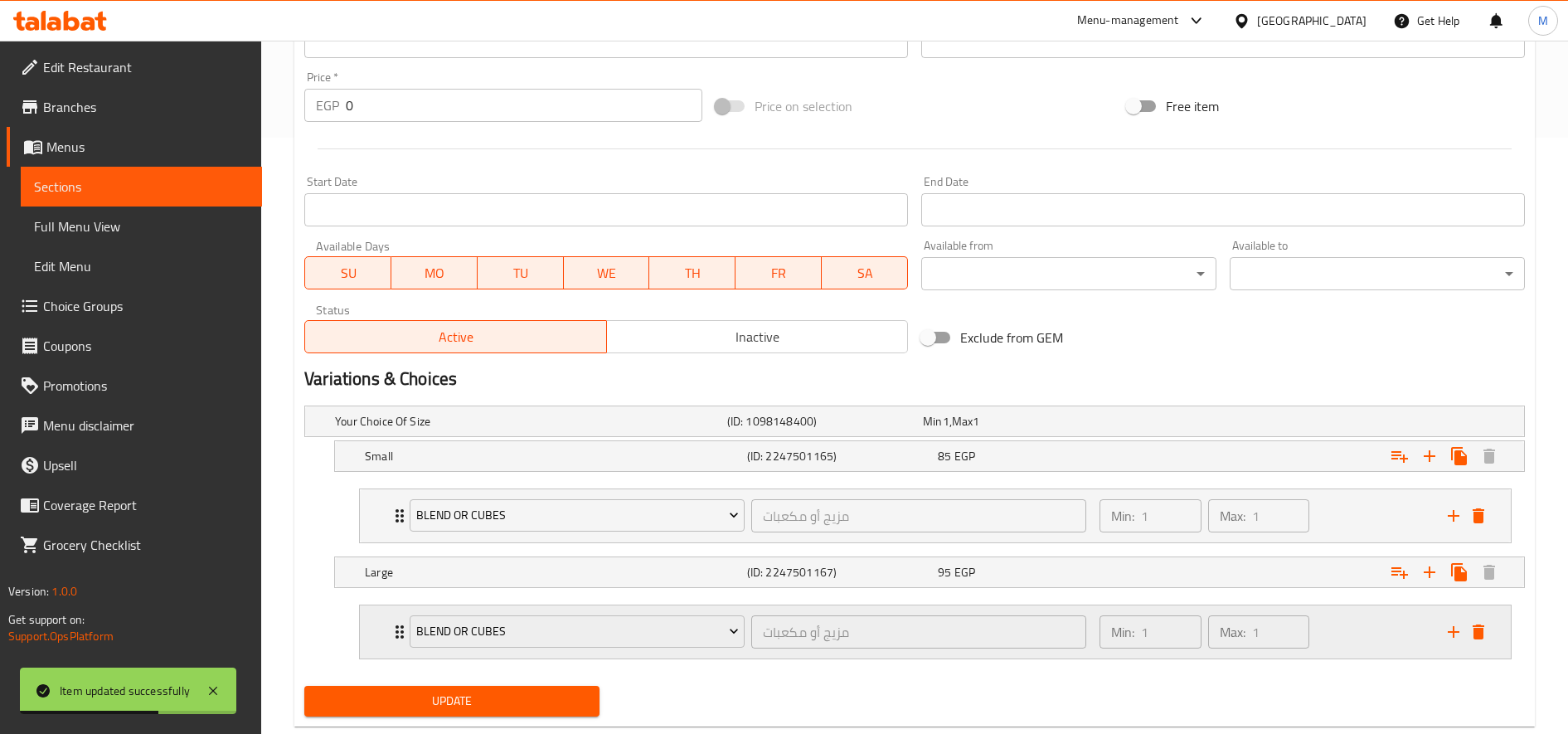
scroll to position [635, 0]
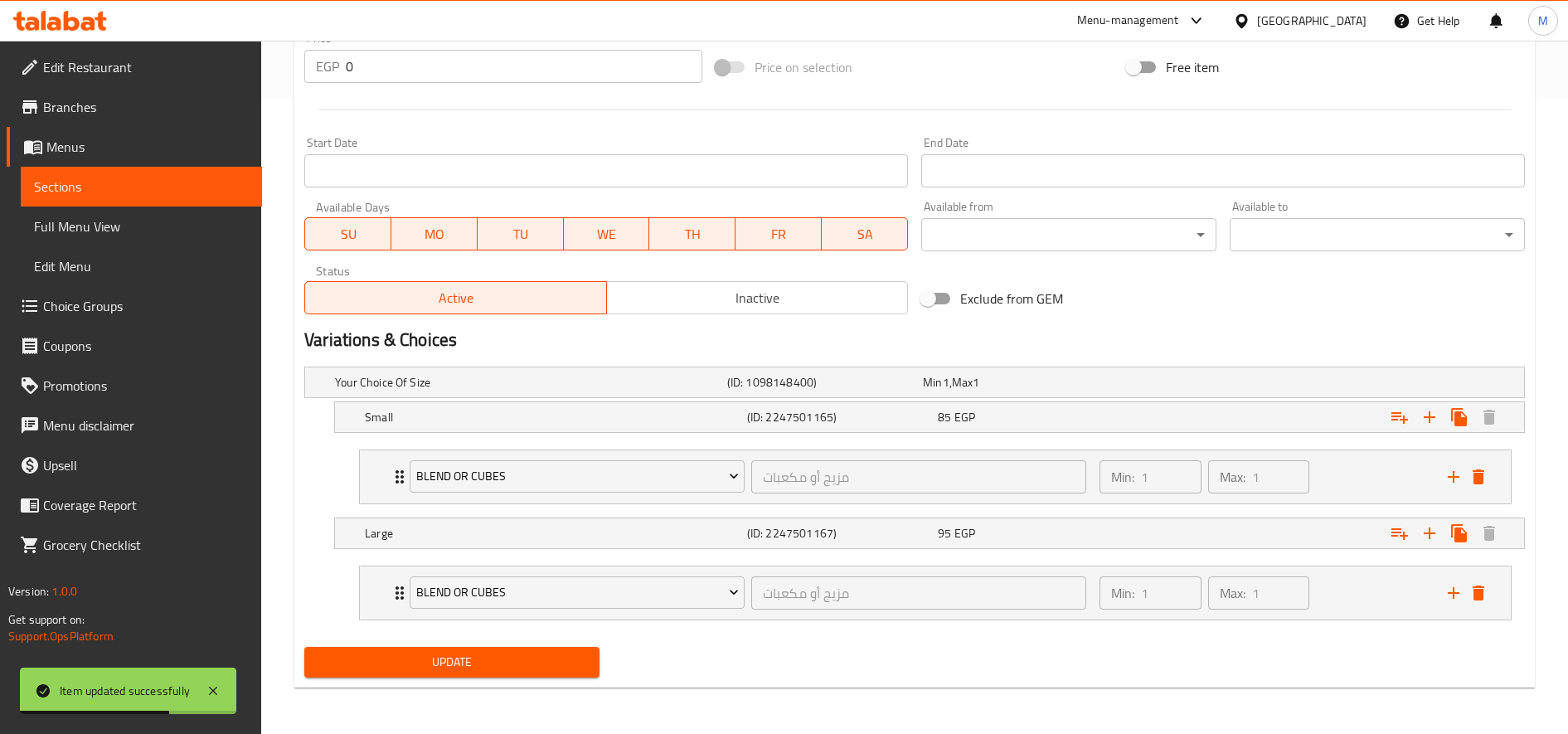
drag, startPoint x: 516, startPoint y: 653, endPoint x: 525, endPoint y: 648, distance: 10.3
click at [516, 652] on span "Update" at bounding box center [452, 662] width 268 height 20
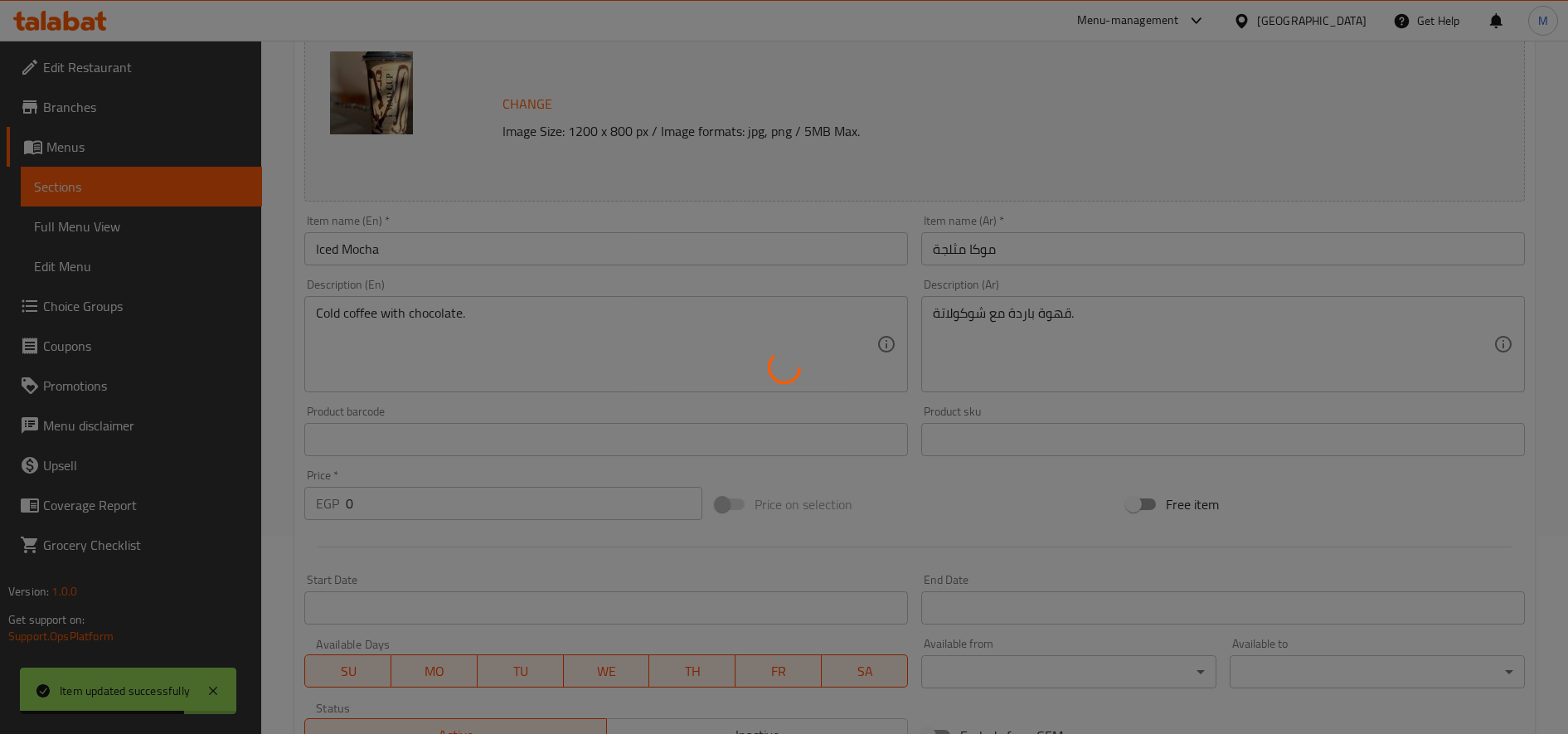
scroll to position [0, 0]
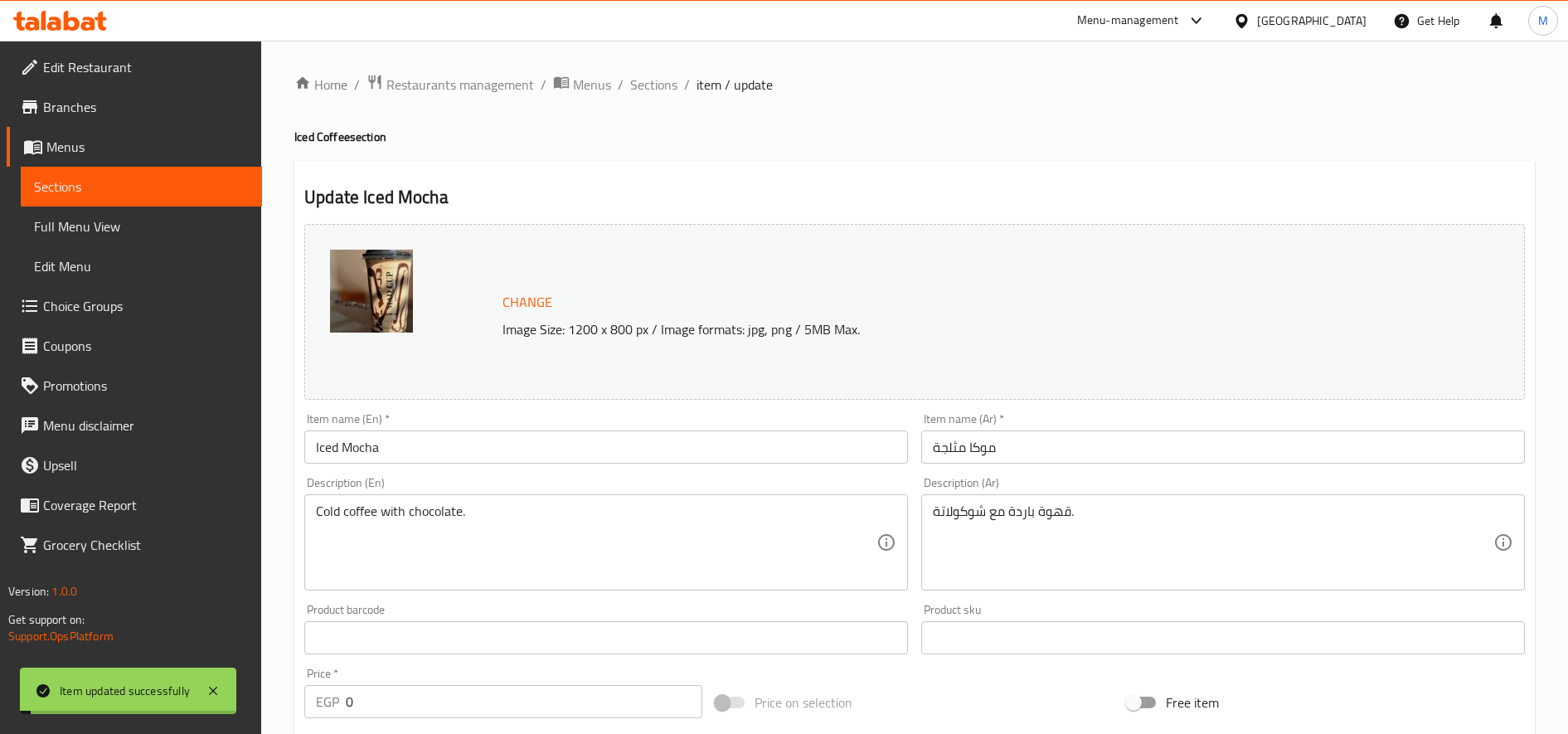
click at [649, 85] on span "Sections" at bounding box center [653, 84] width 47 height 19
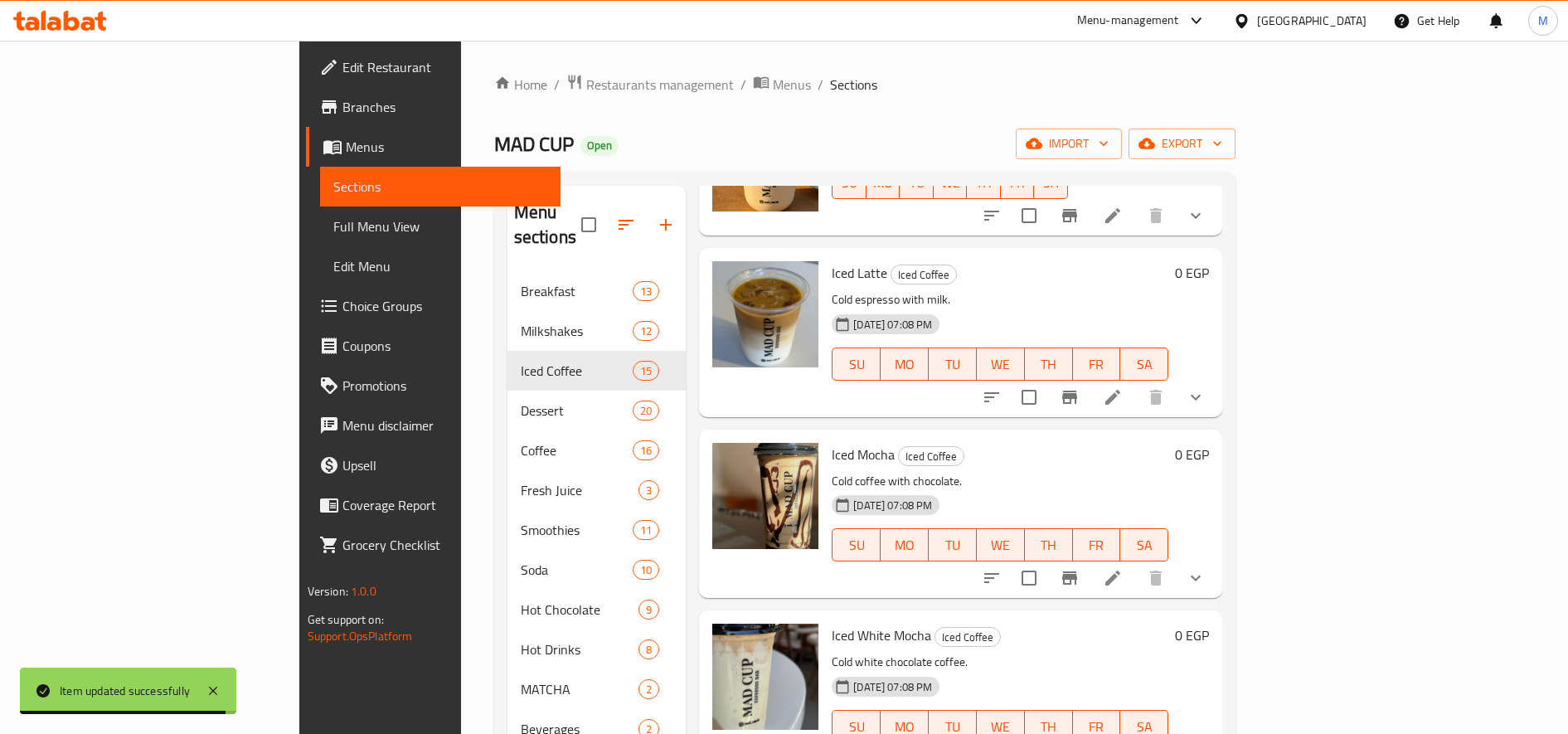
scroll to position [139, 0]
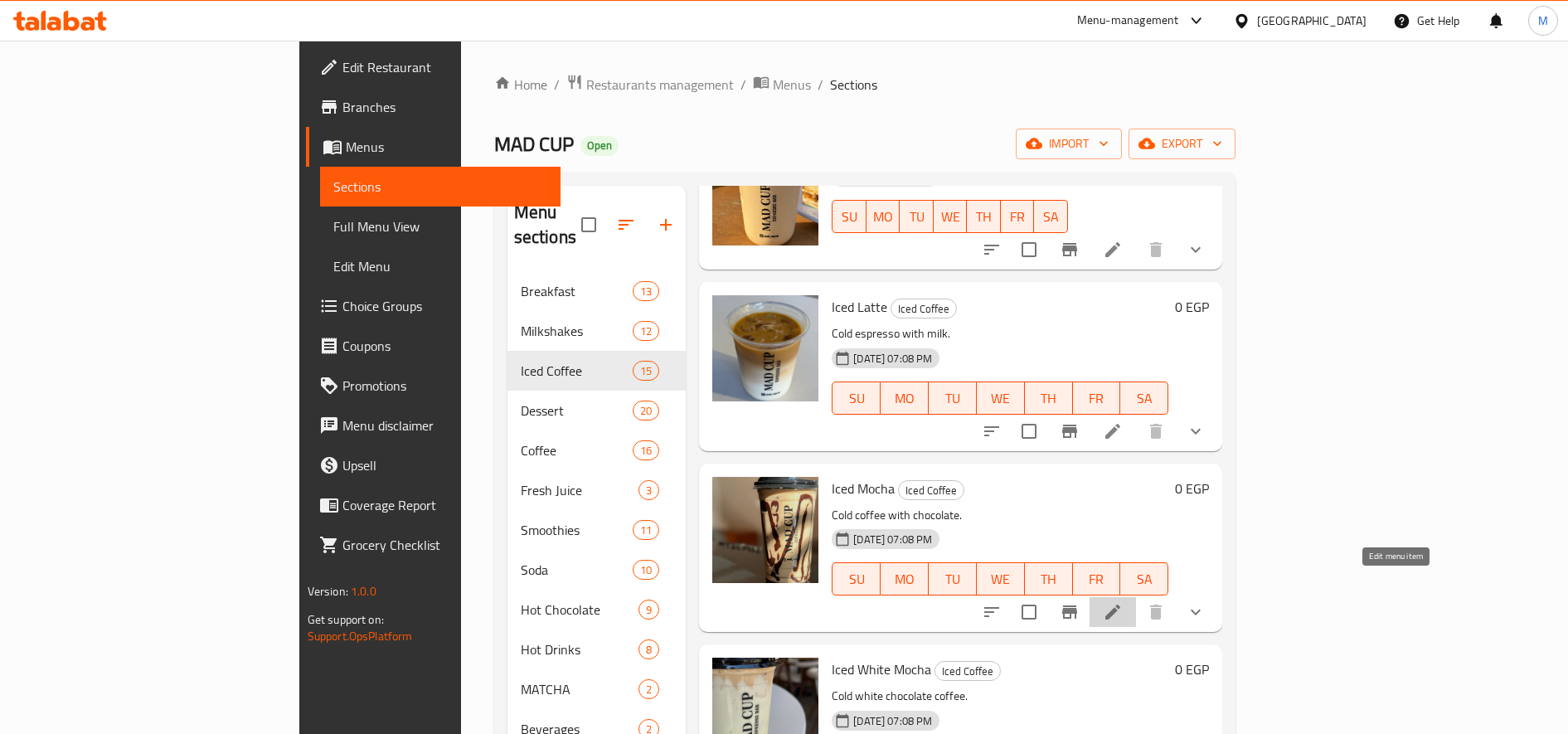
click at [1123, 602] on icon at bounding box center [1112, 611] width 19 height 19
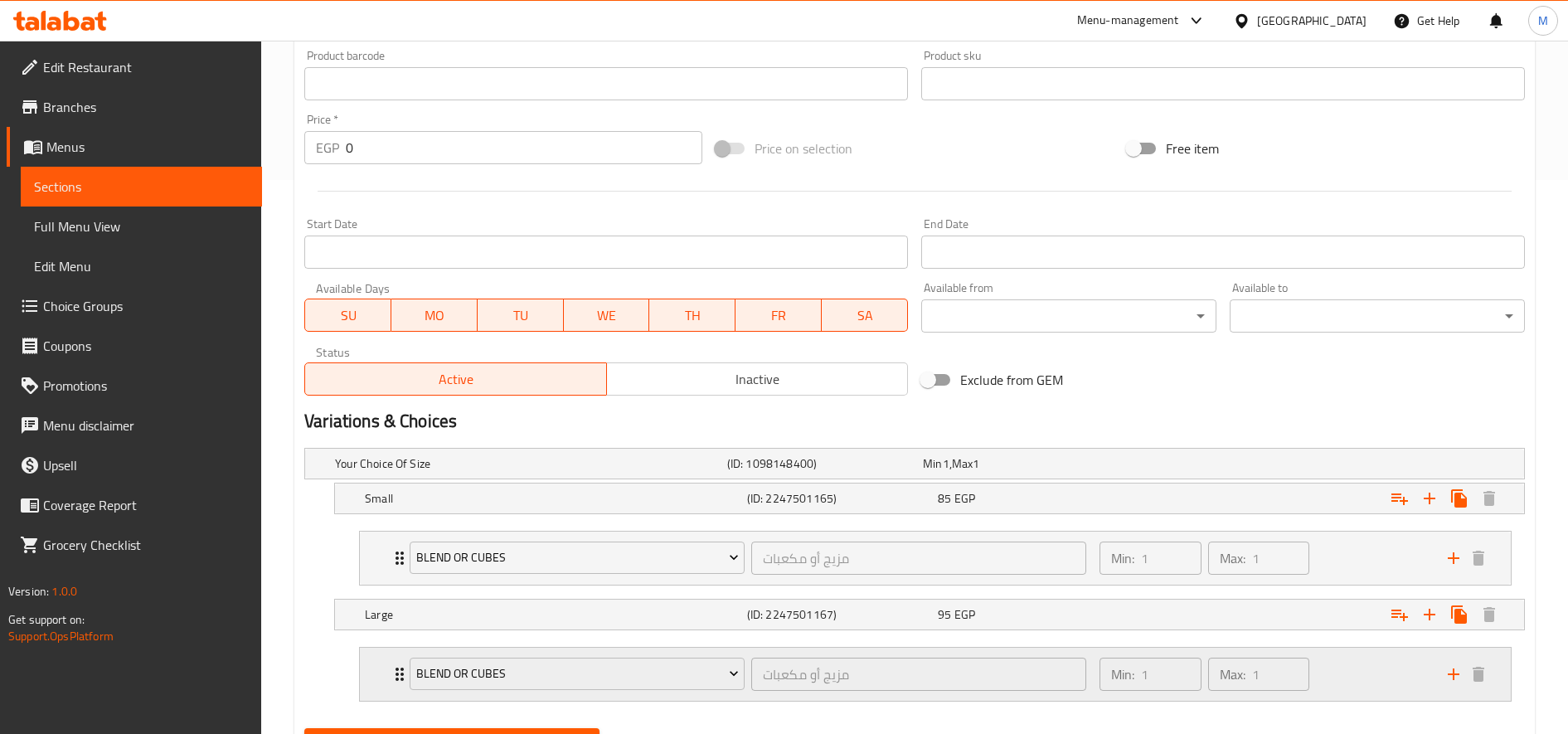
scroll to position [635, 0]
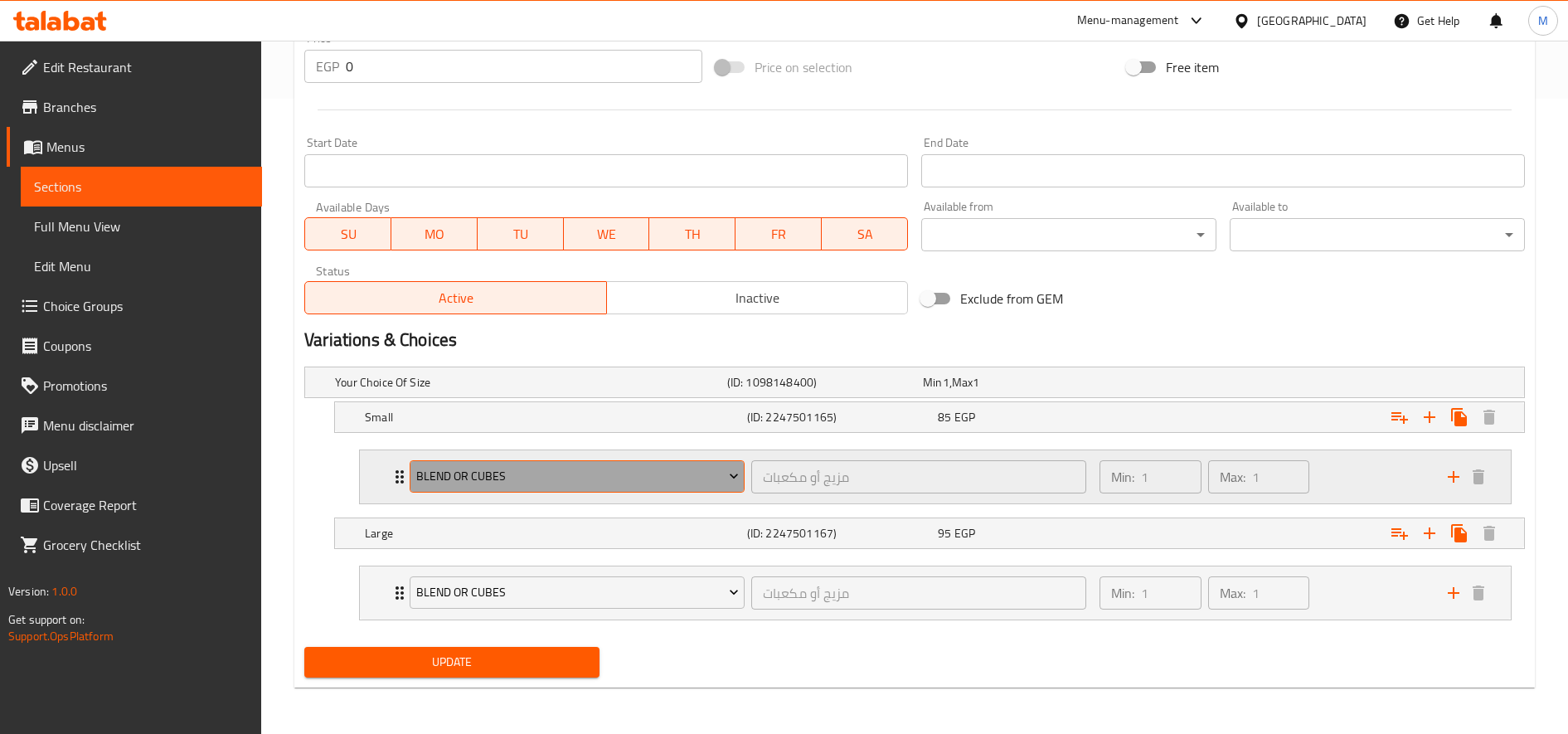
click at [661, 468] on span "blend or cubes" at bounding box center [578, 476] width 322 height 20
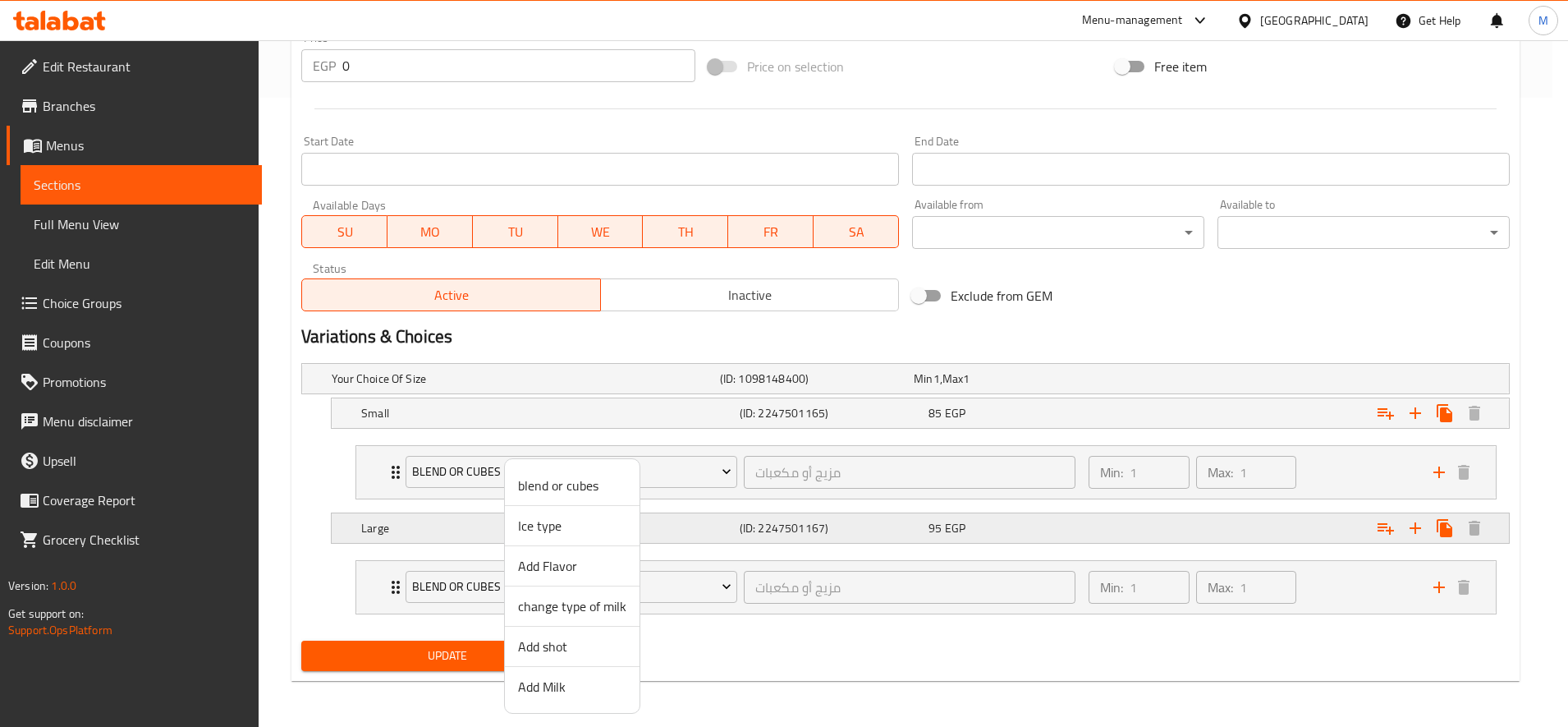
click at [619, 534] on li "Ice type" at bounding box center [572, 526] width 135 height 40
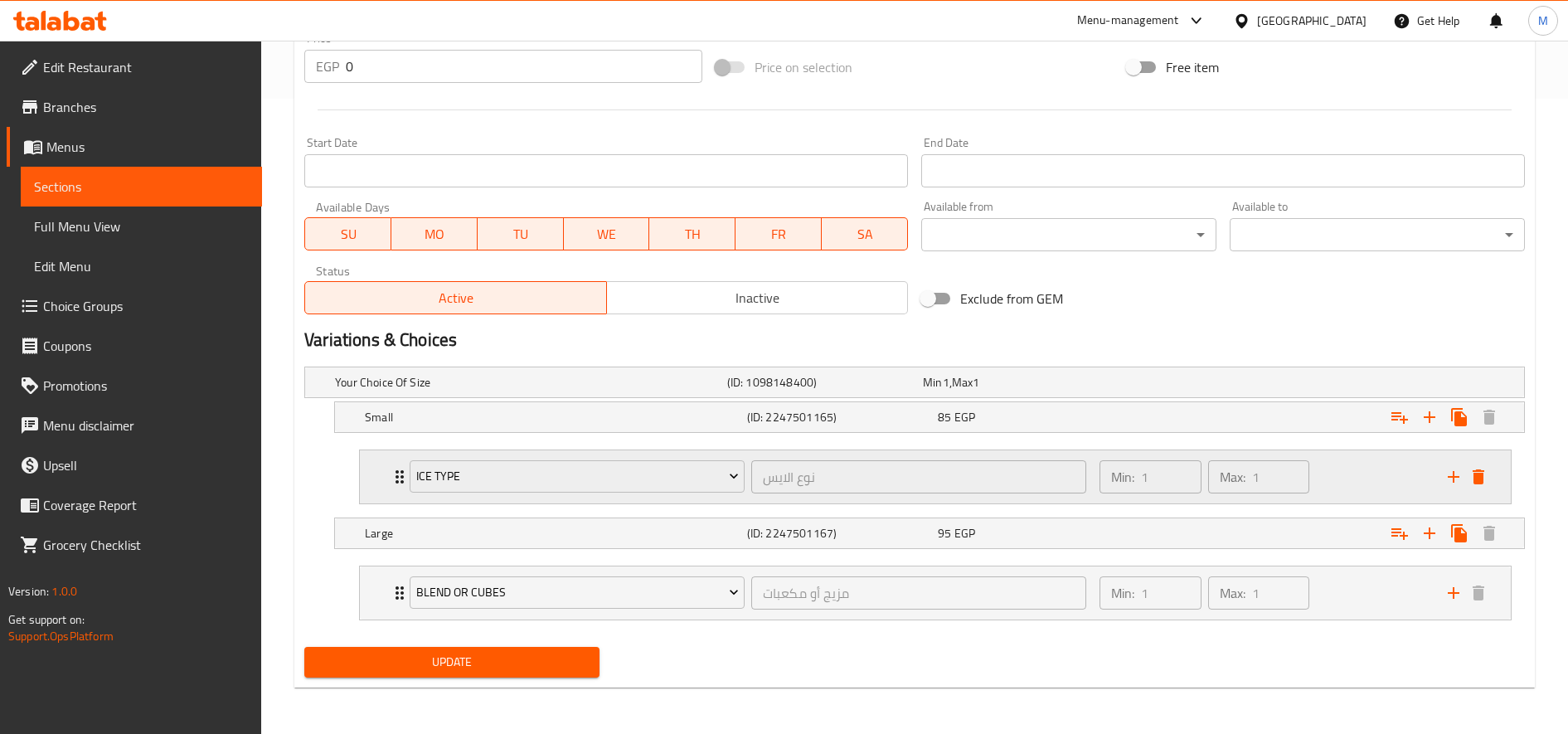
click at [1484, 474] on icon "delete" at bounding box center [1477, 476] width 19 height 19
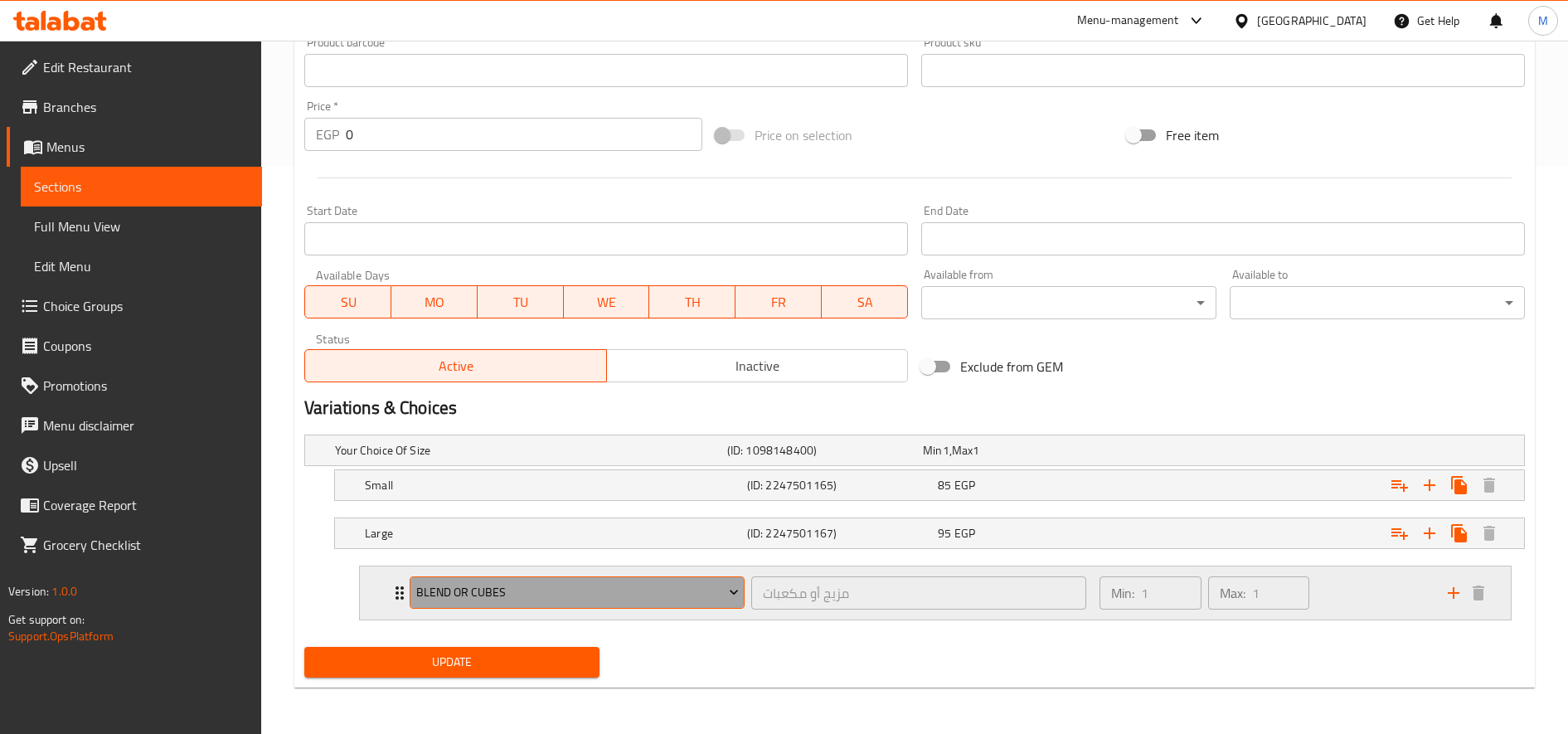
click at [656, 604] on button "blend or cubes" at bounding box center [578, 593] width 335 height 33
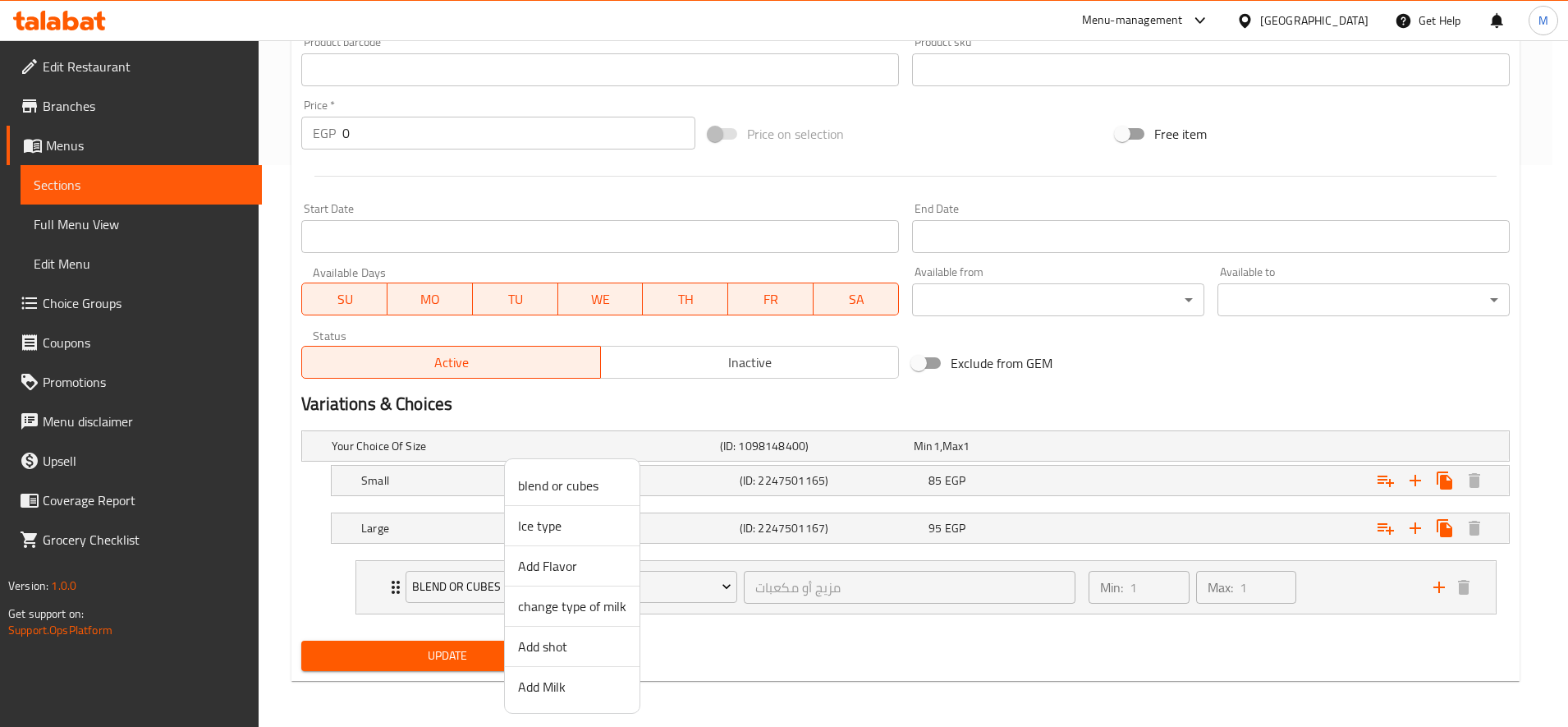
click at [595, 591] on li "change type of milk" at bounding box center [572, 607] width 135 height 40
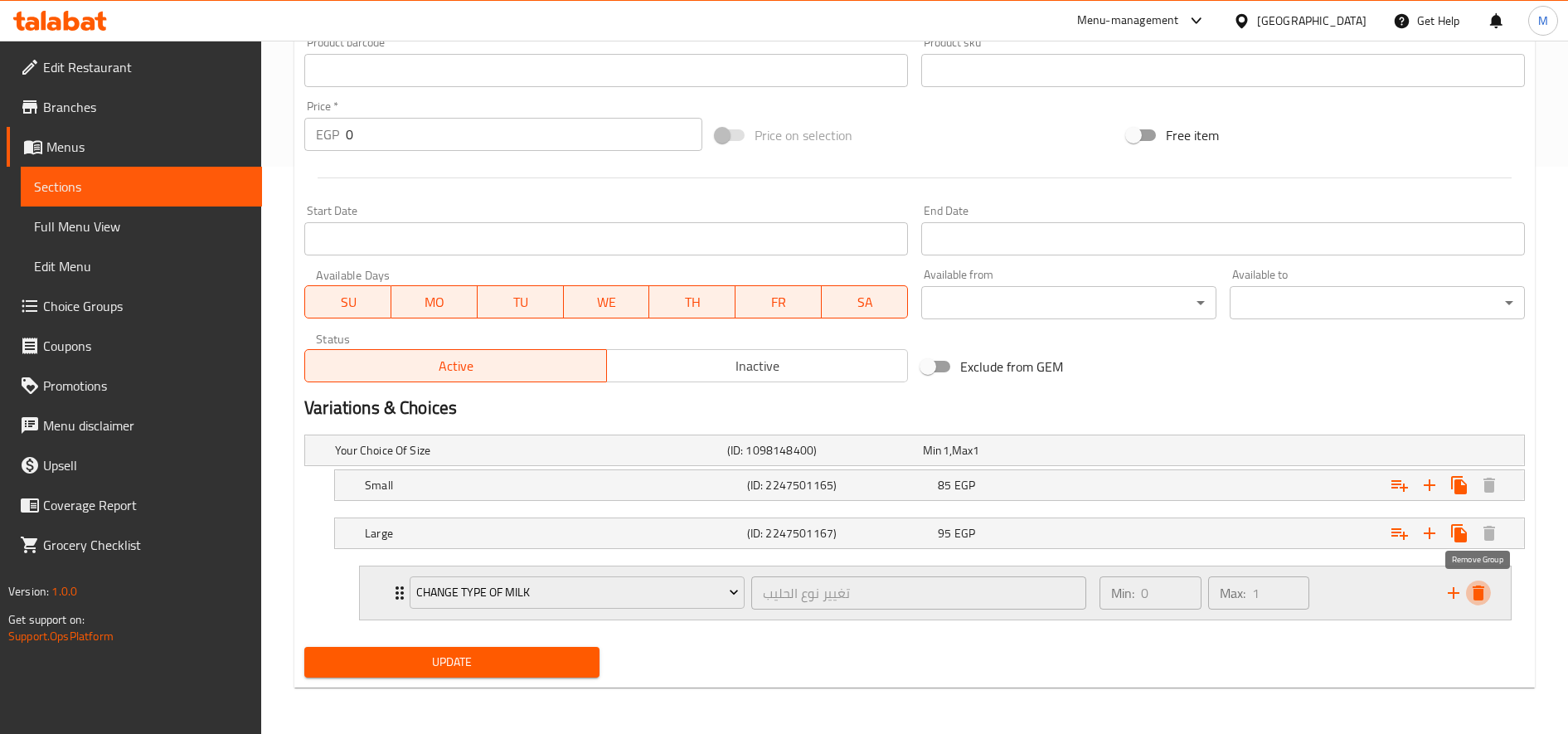
click at [1477, 600] on icon "delete" at bounding box center [1478, 592] width 12 height 15
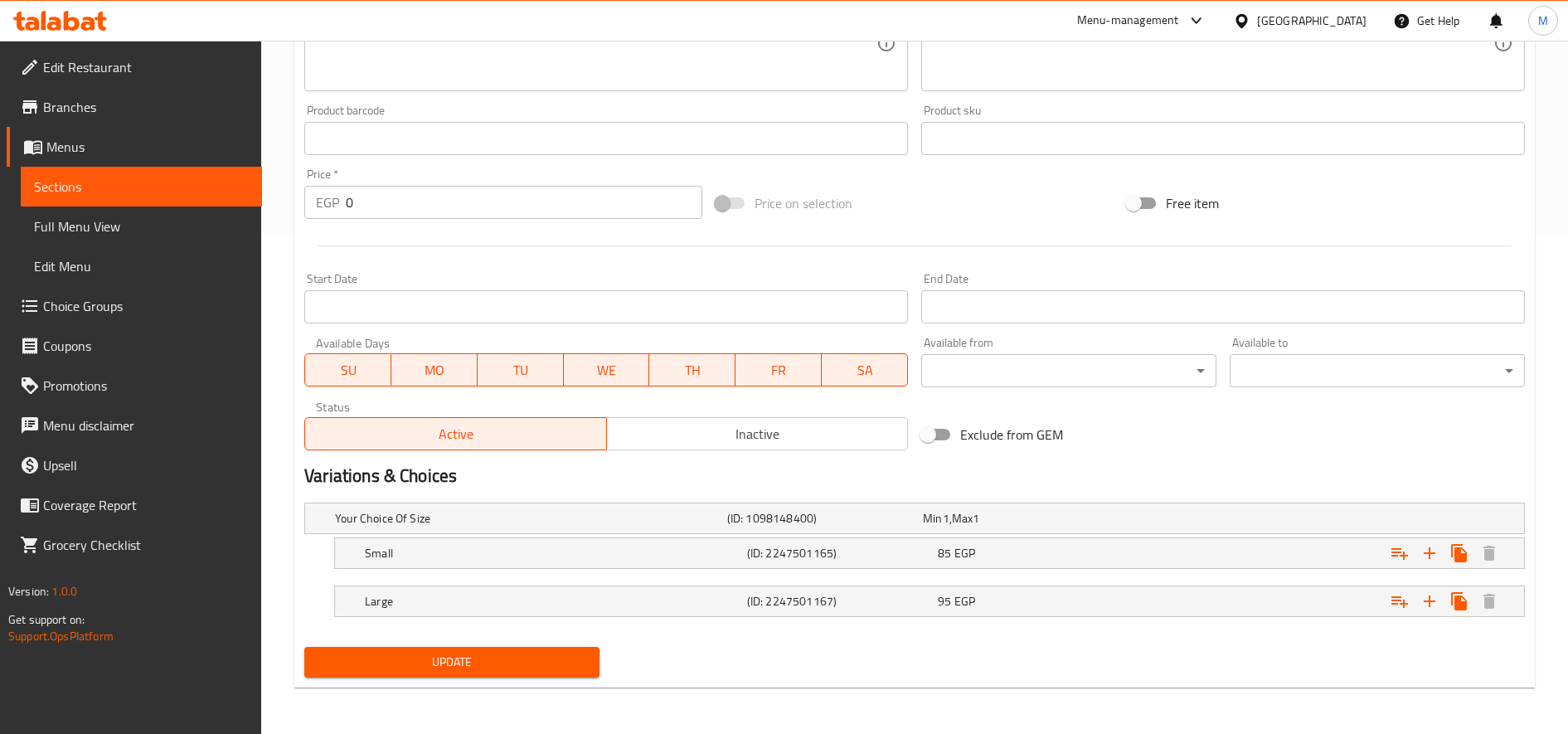
click at [529, 652] on span "Update" at bounding box center [452, 662] width 268 height 20
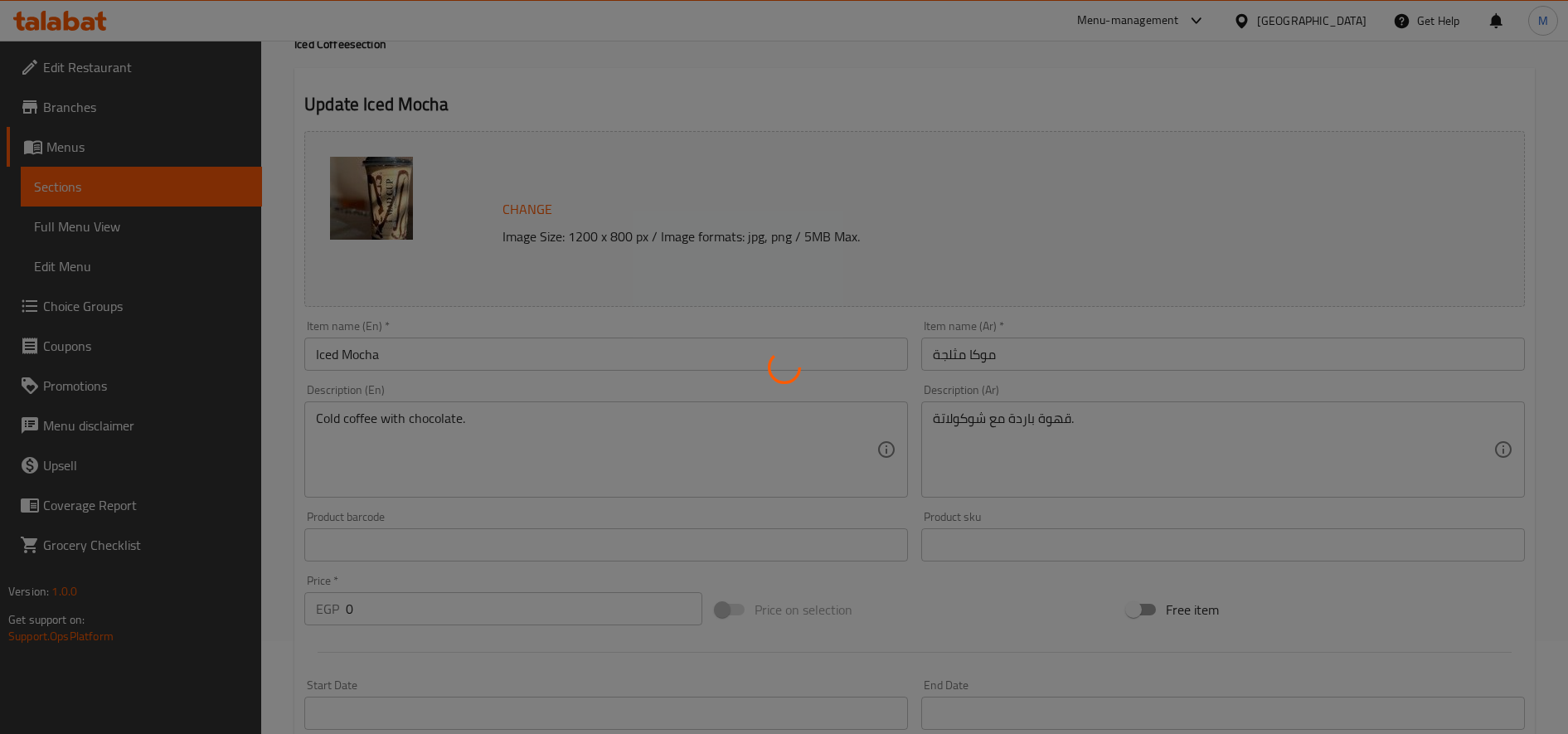
scroll to position [0, 0]
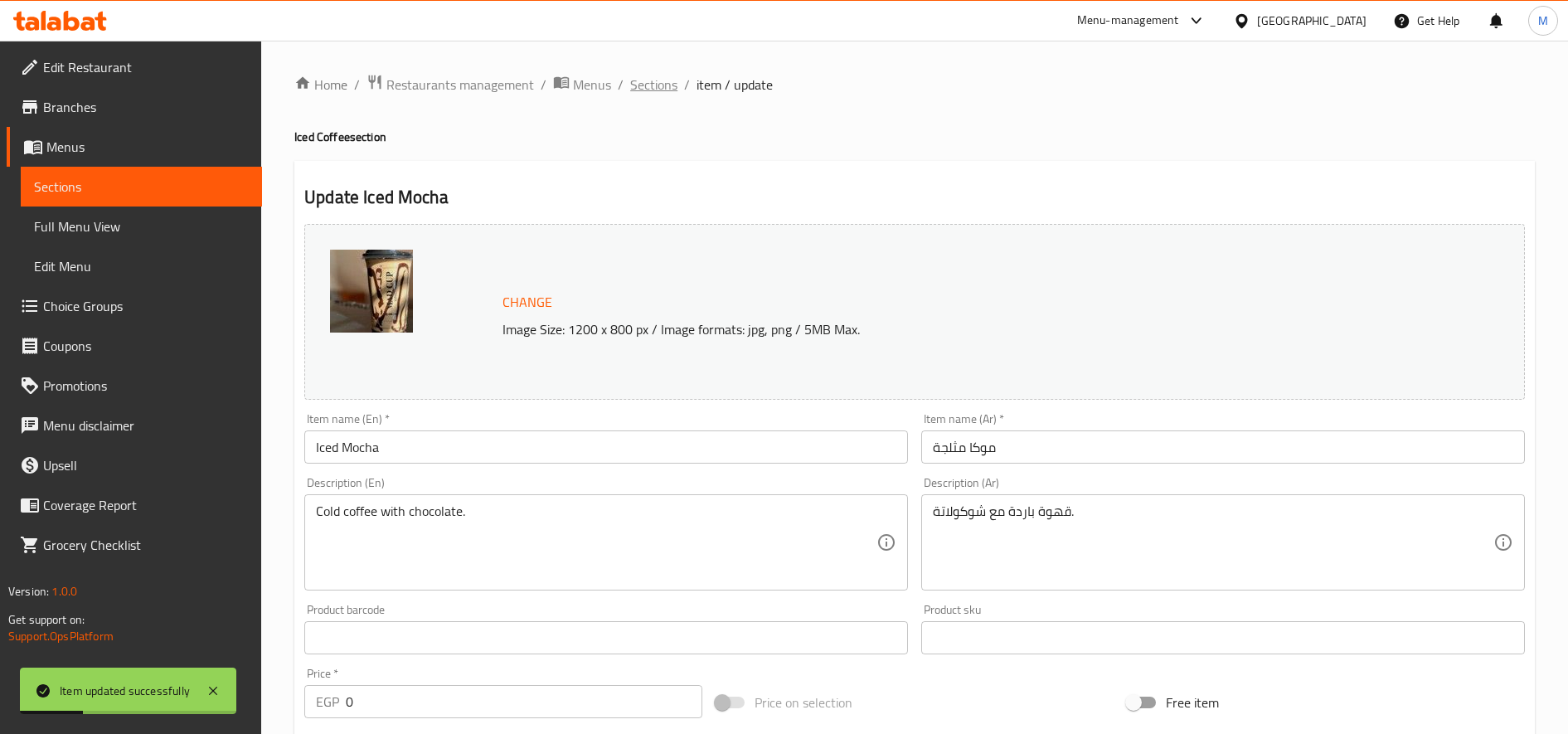
click at [675, 79] on span "Sections" at bounding box center [653, 84] width 47 height 19
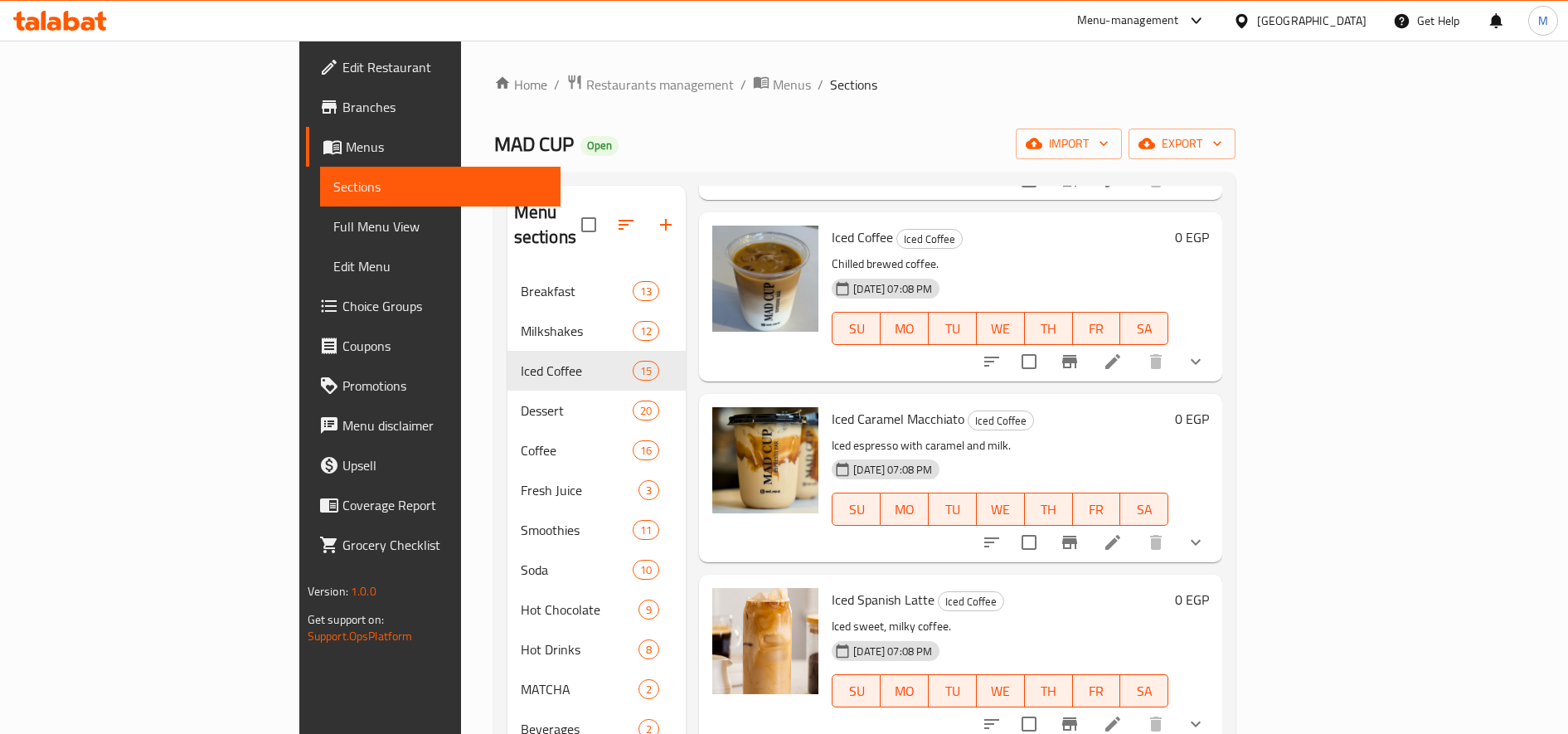
scroll to position [967, 0]
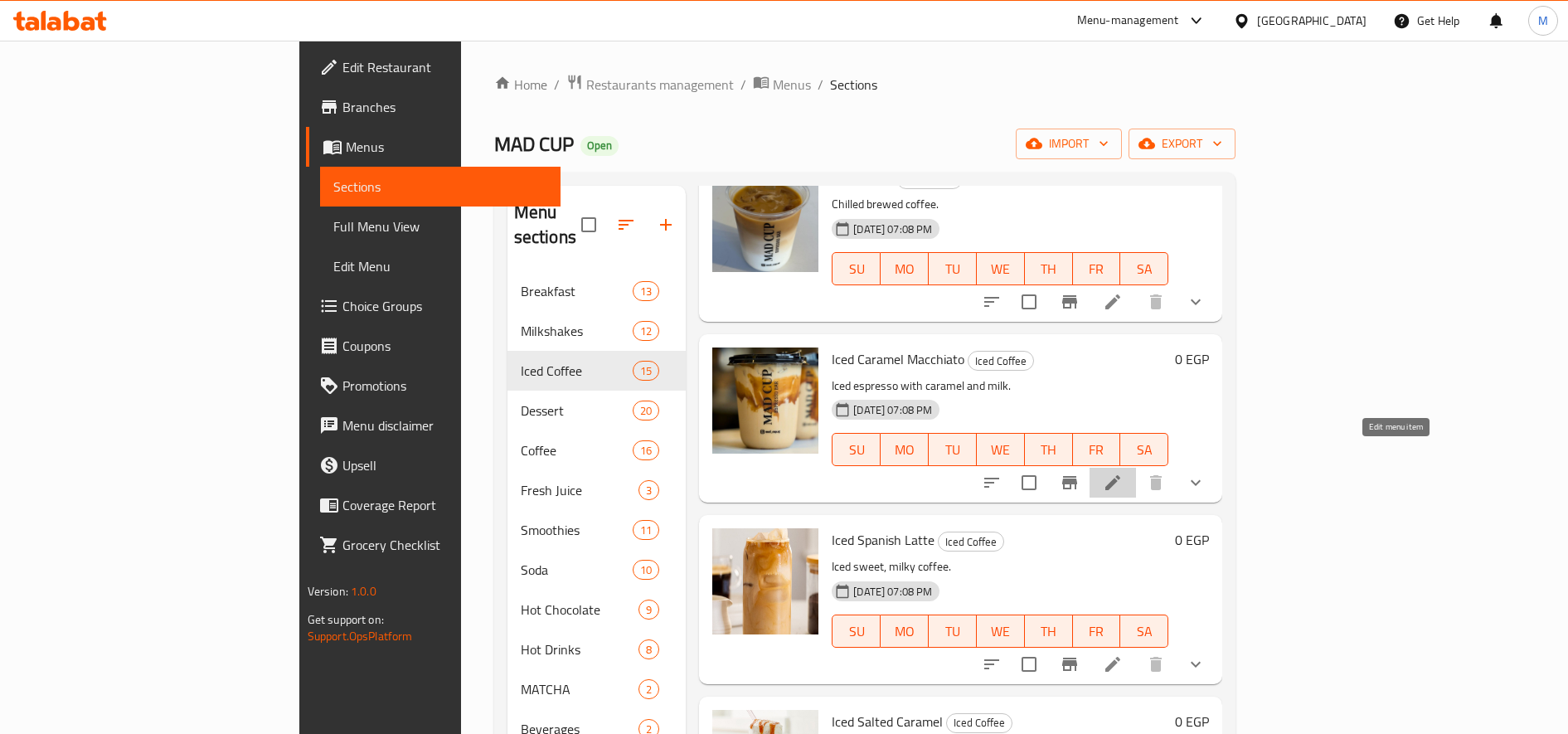
click at [1123, 473] on icon at bounding box center [1112, 482] width 19 height 19
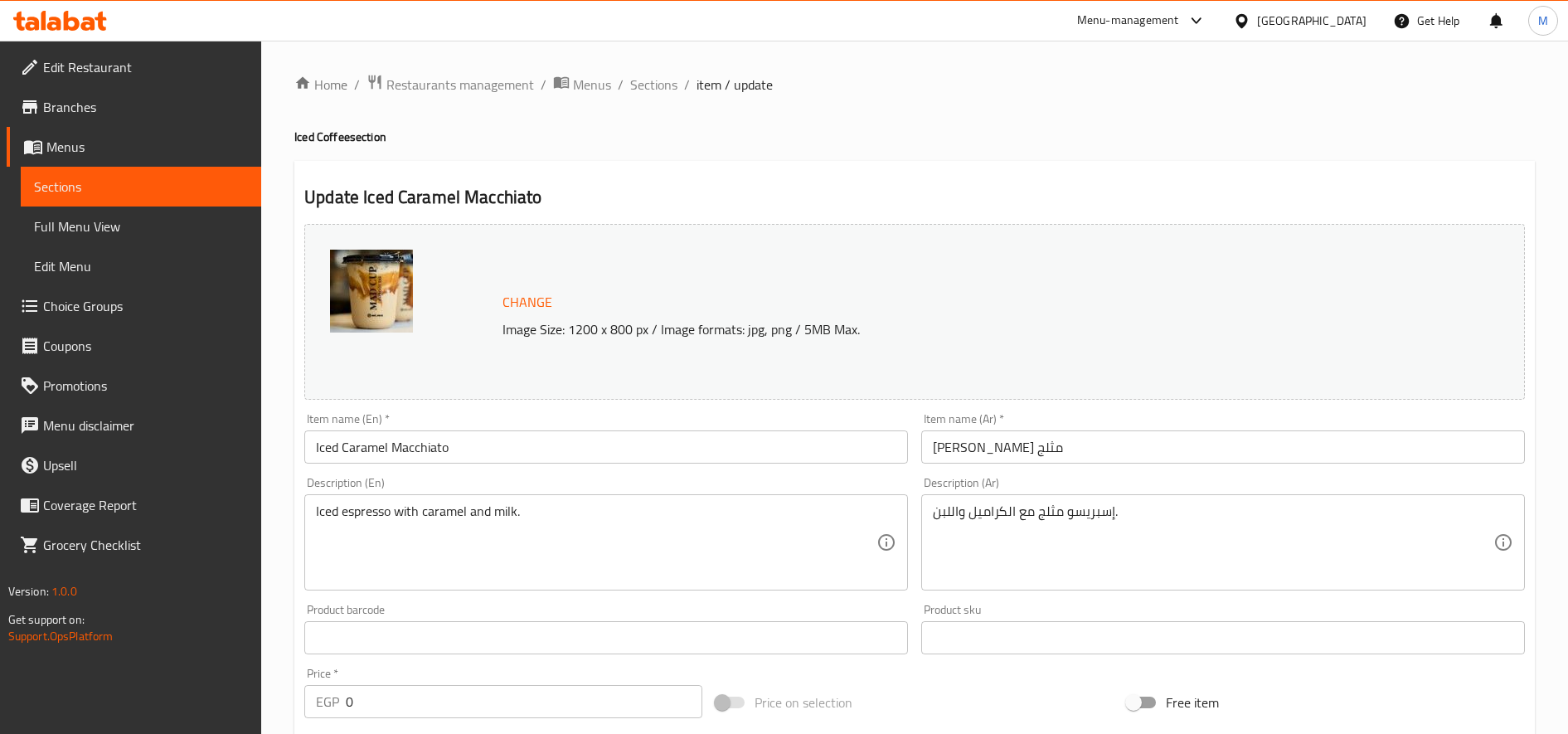
scroll to position [499, 0]
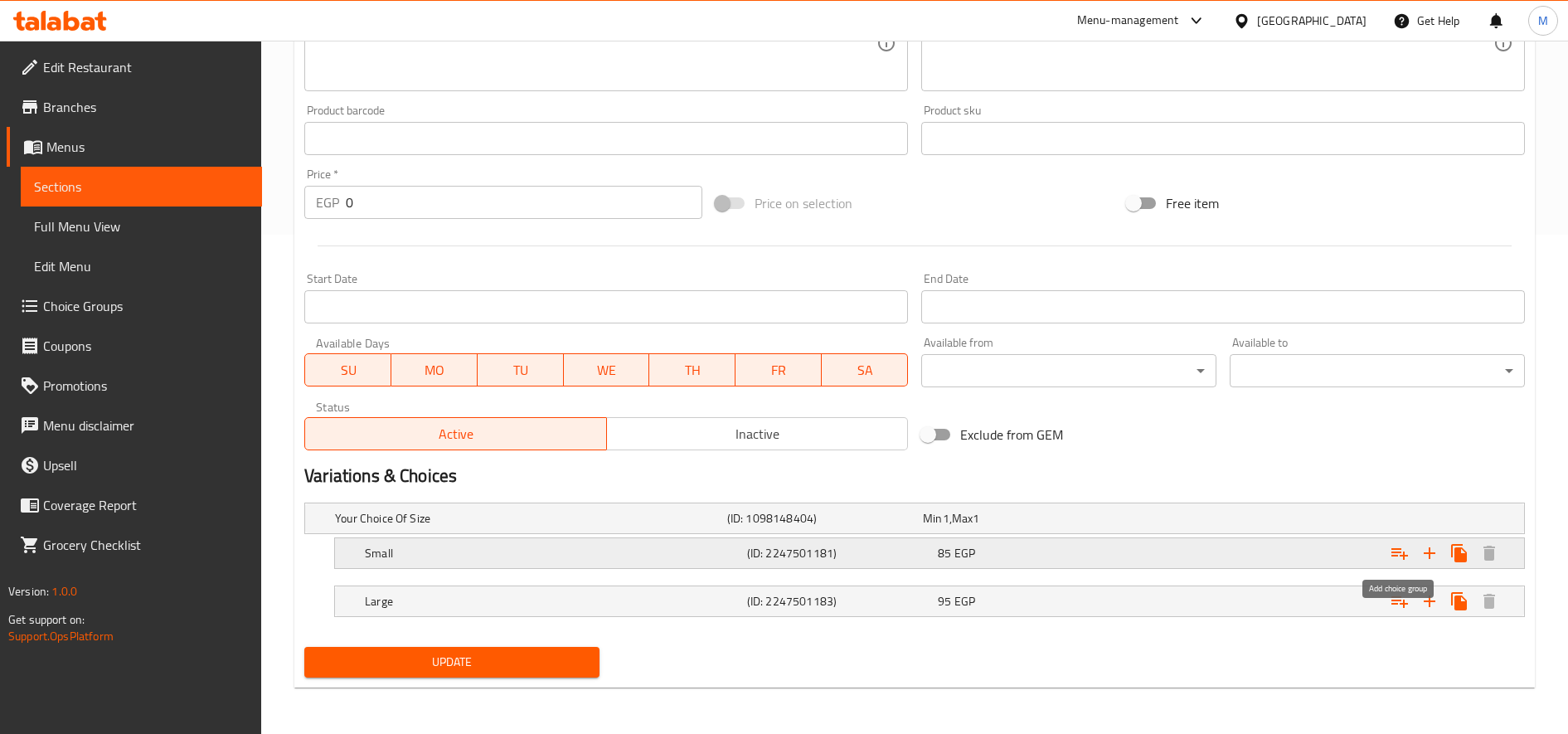
click at [1397, 551] on icon "Expand" at bounding box center [1399, 553] width 19 height 19
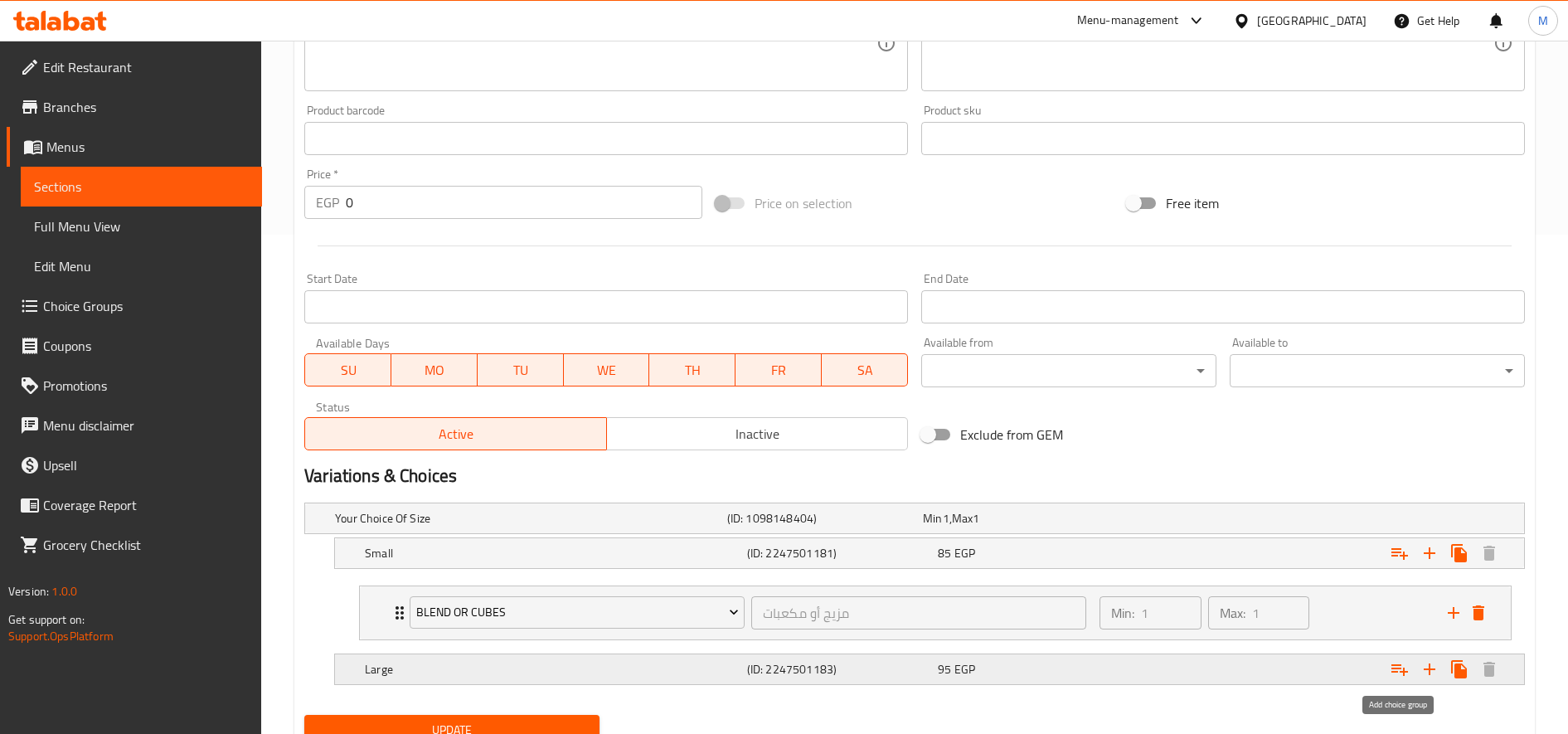
click at [1397, 673] on icon "Expand" at bounding box center [1399, 668] width 19 height 19
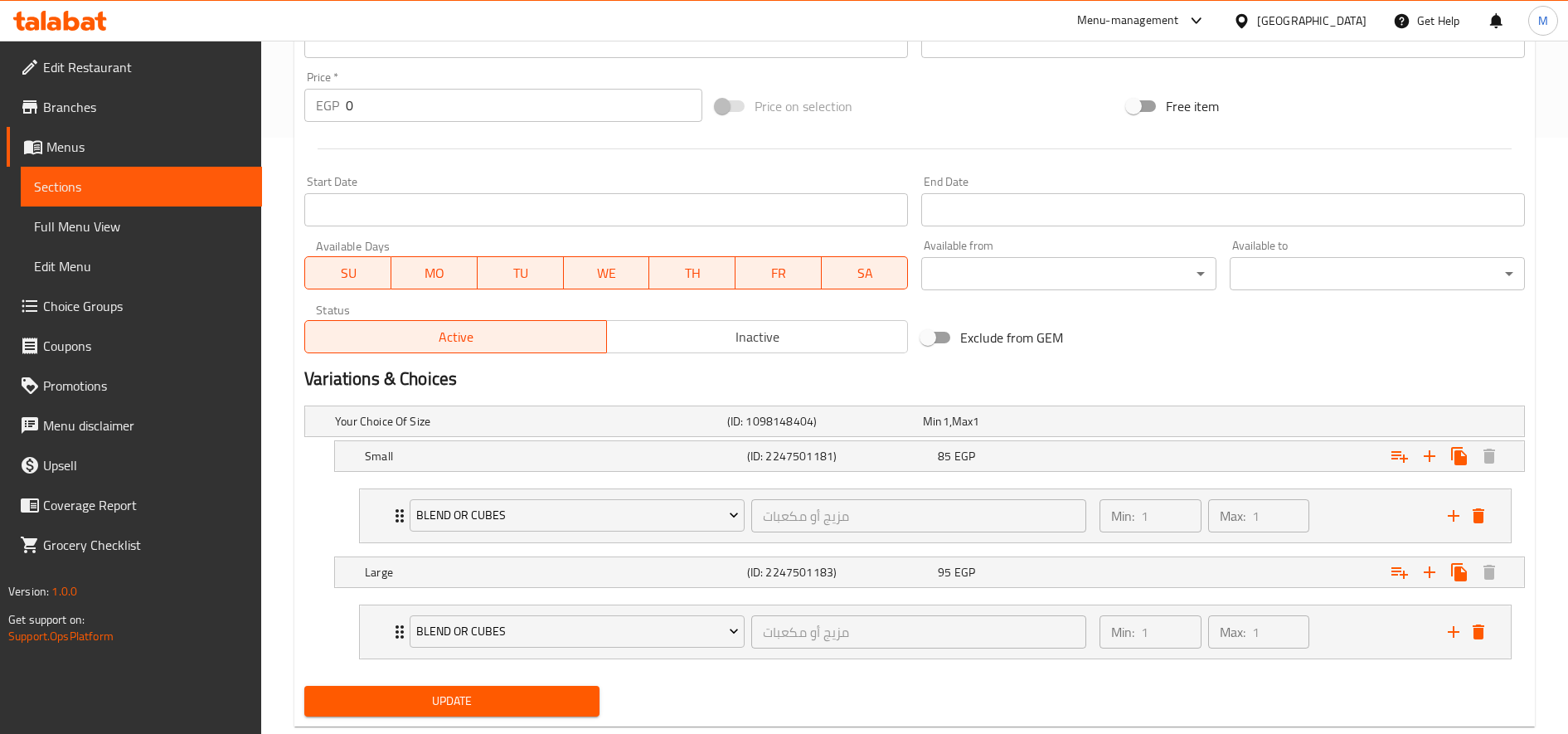
scroll to position [635, 0]
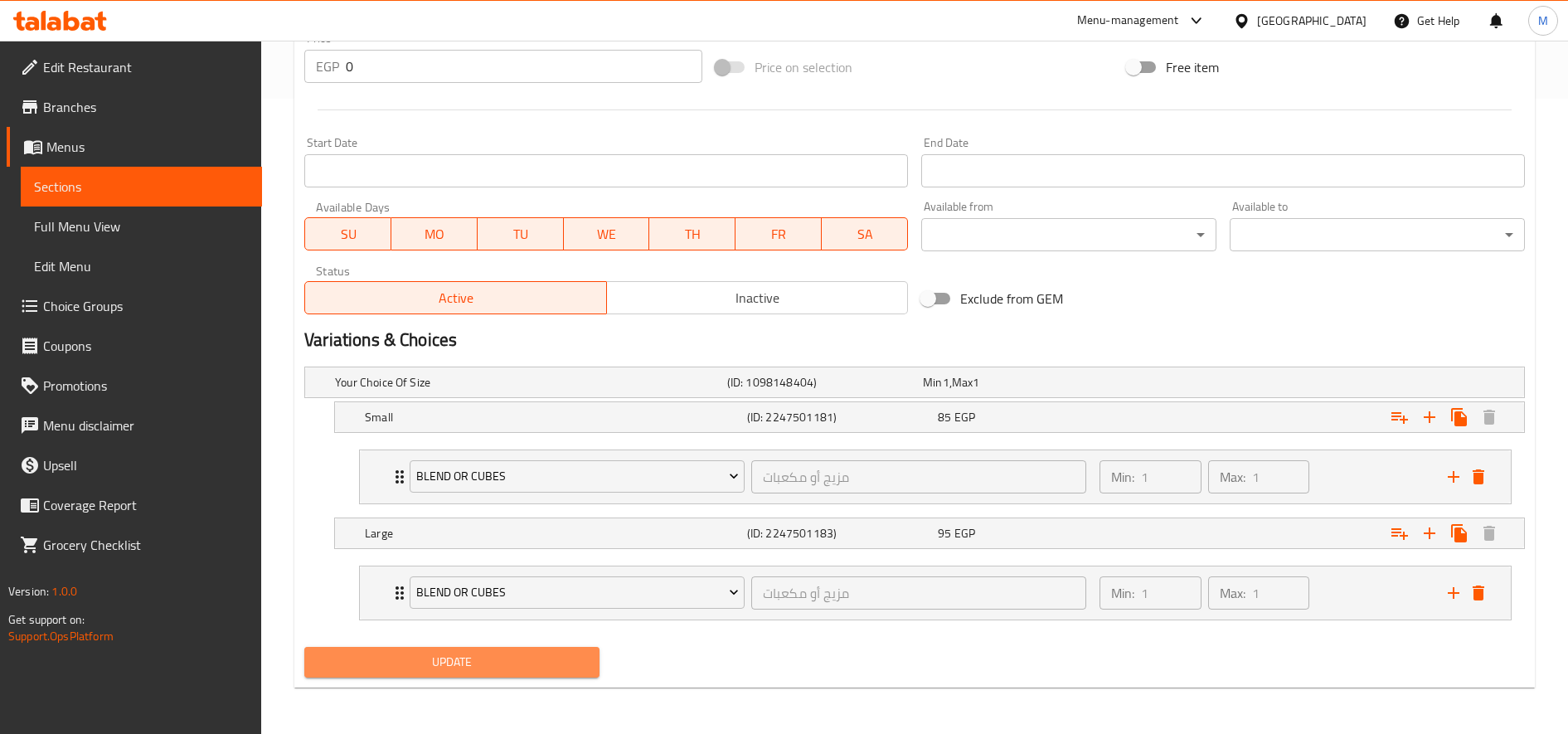
drag, startPoint x: 544, startPoint y: 657, endPoint x: 548, endPoint y: 638, distance: 19.4
click at [544, 658] on span "Update" at bounding box center [452, 662] width 268 height 20
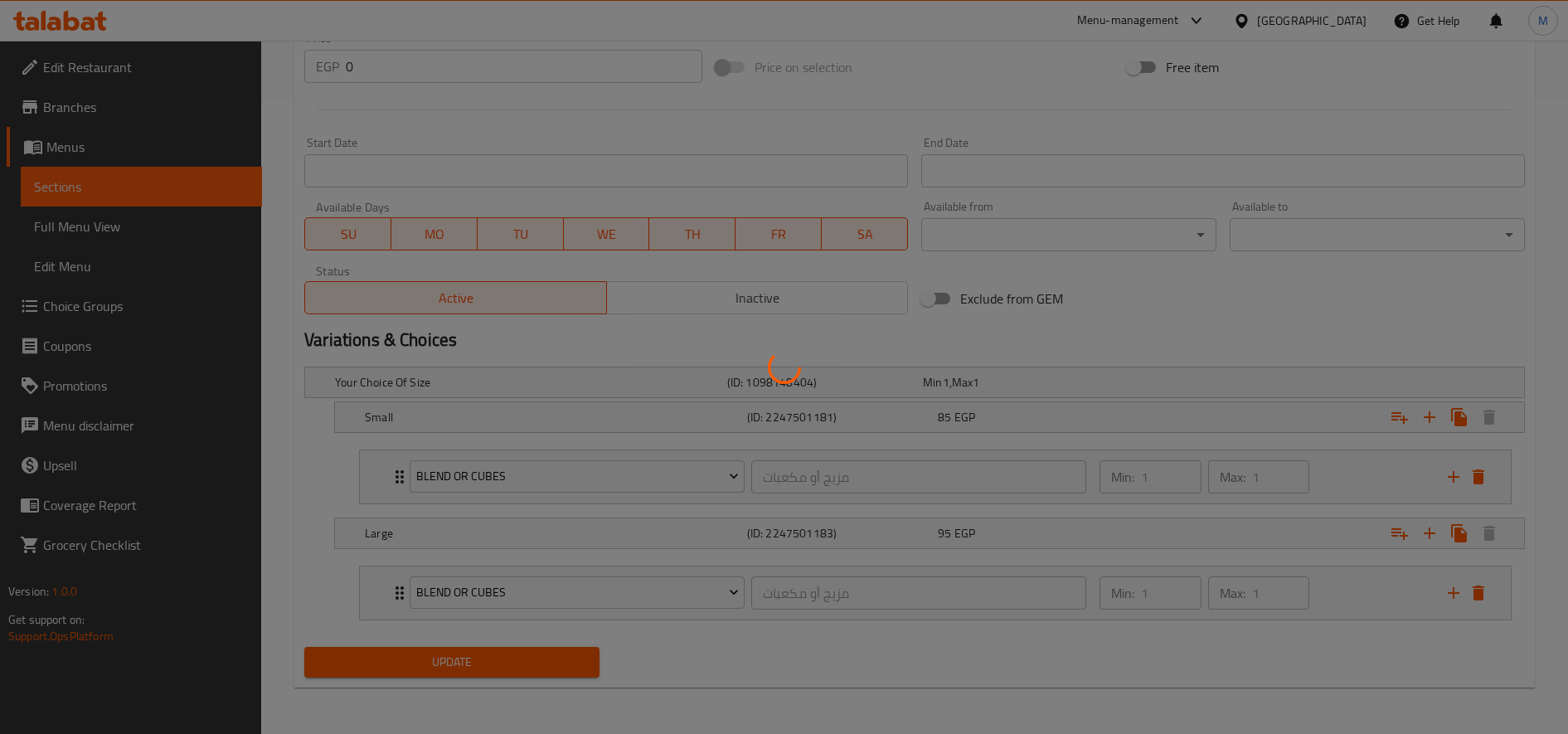
scroll to position [0, 0]
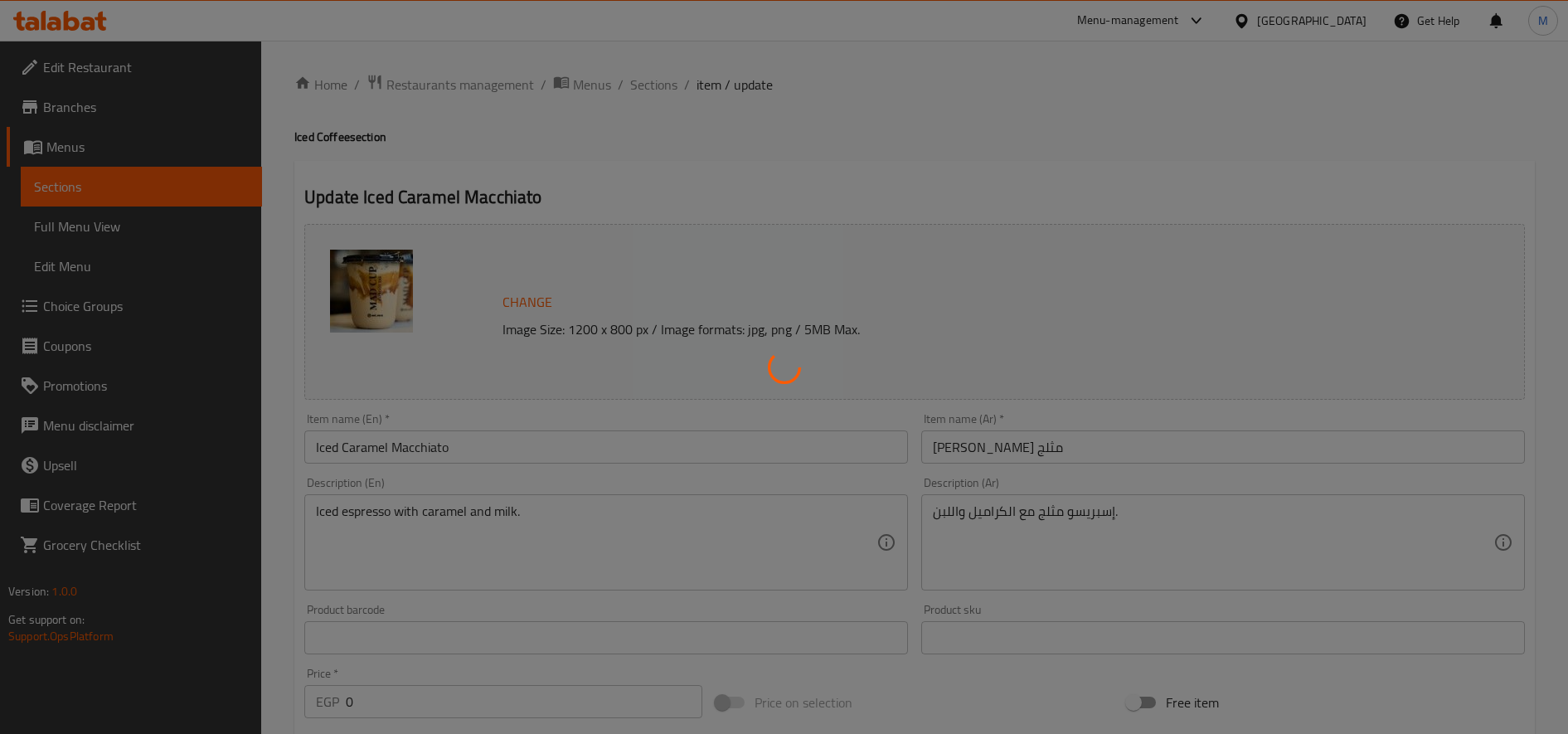
click at [648, 83] on div at bounding box center [784, 367] width 1568 height 734
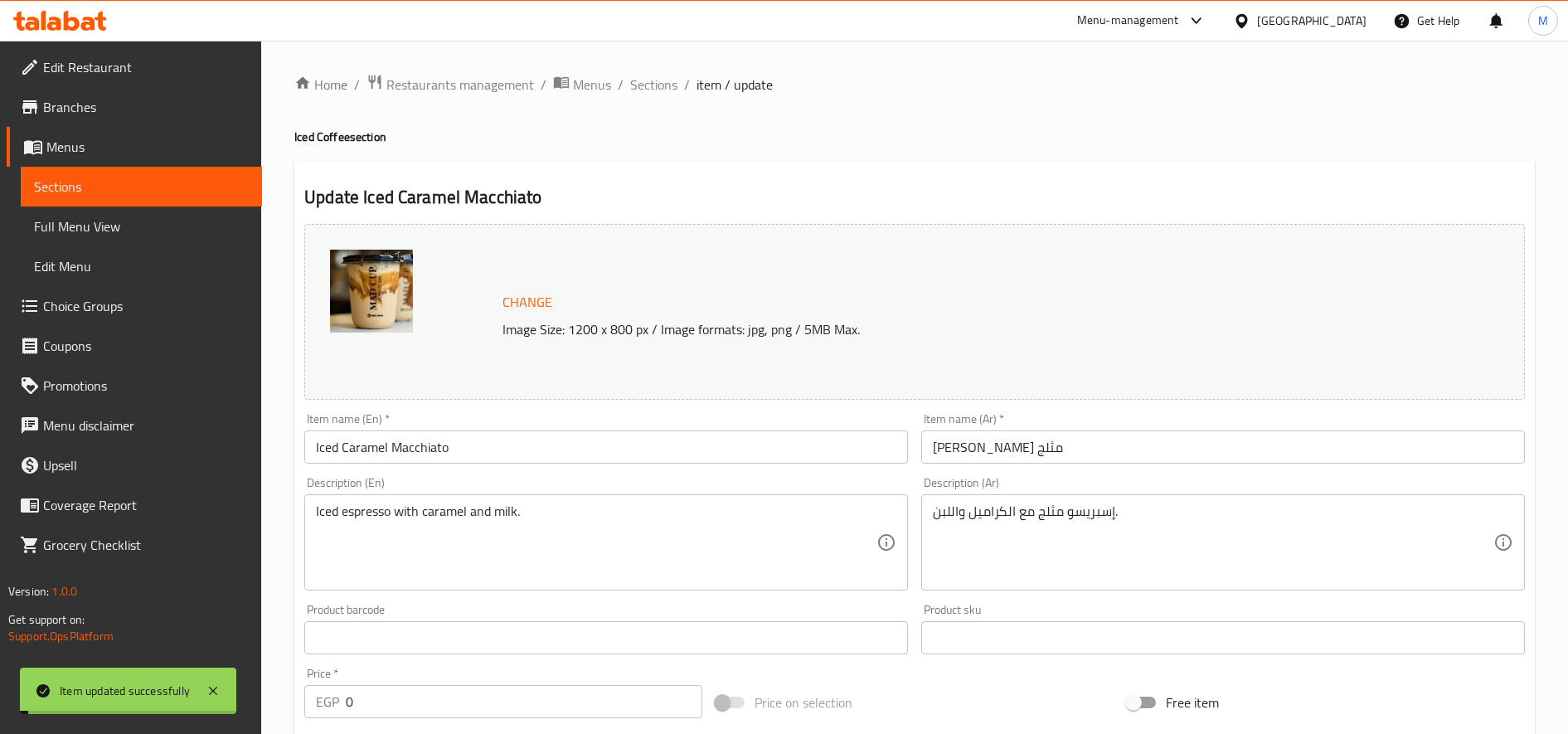
click at [650, 86] on span "Sections" at bounding box center [653, 84] width 47 height 19
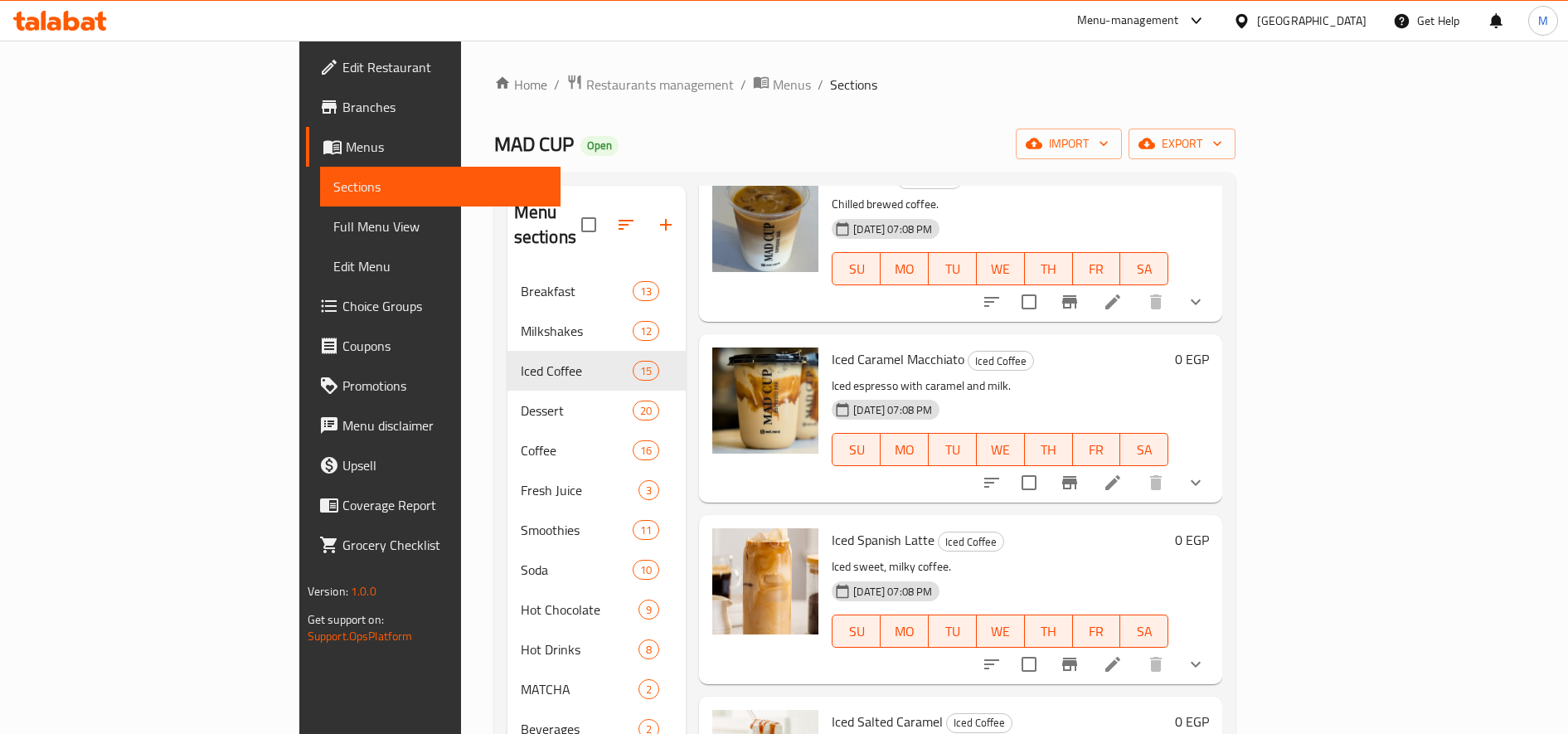
scroll to position [1105, 0]
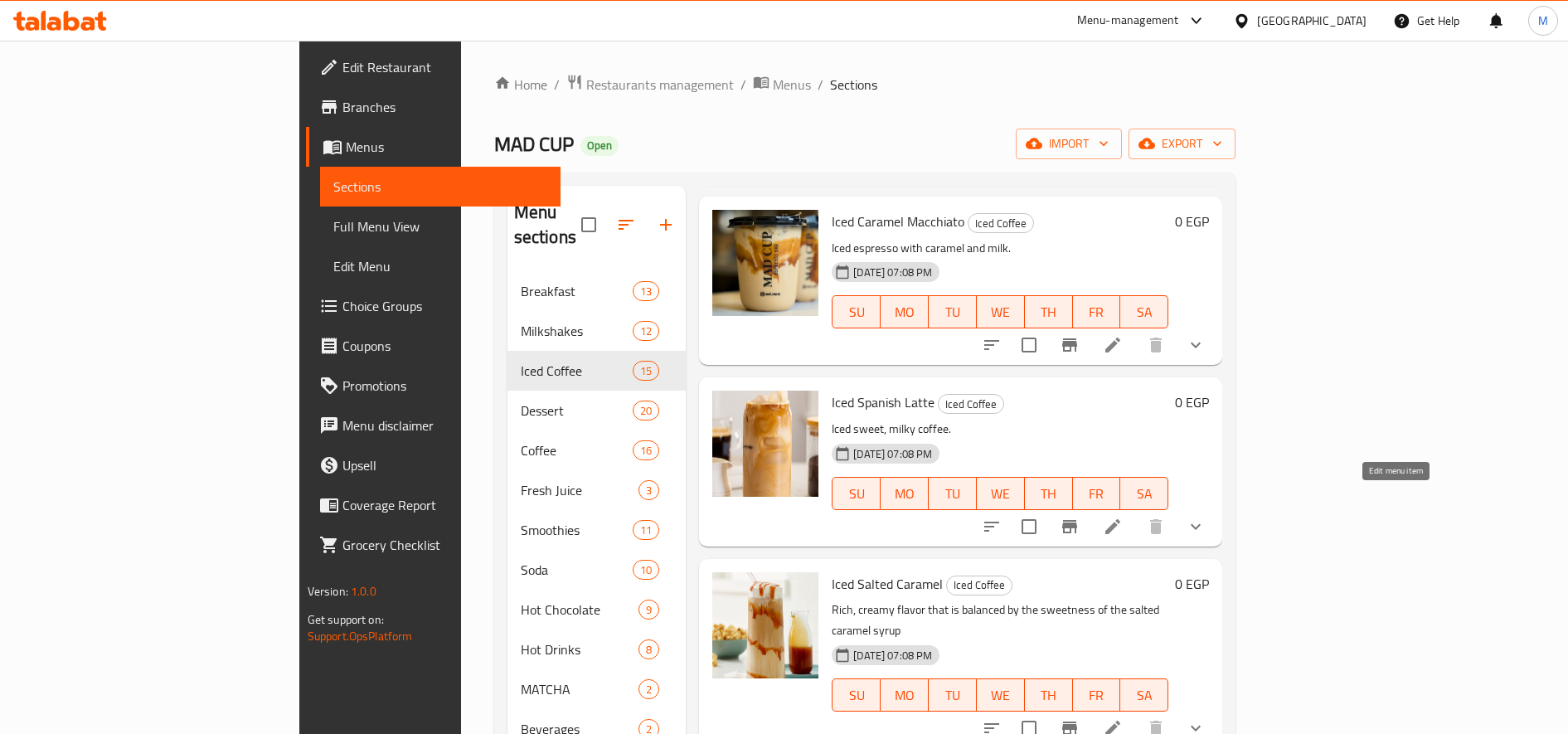
click at [1120, 519] on icon at bounding box center [1113, 527] width 15 height 15
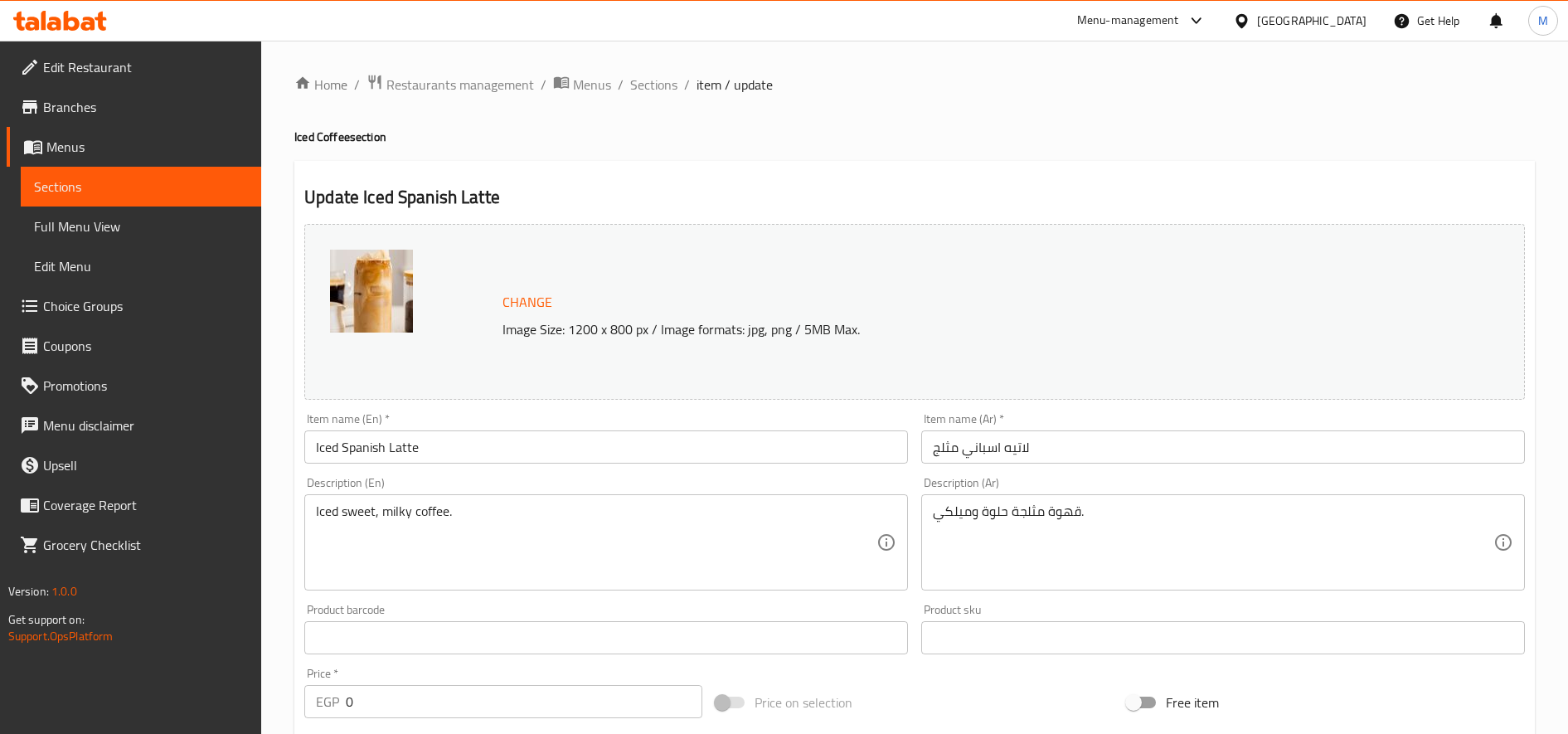
scroll to position [499, 0]
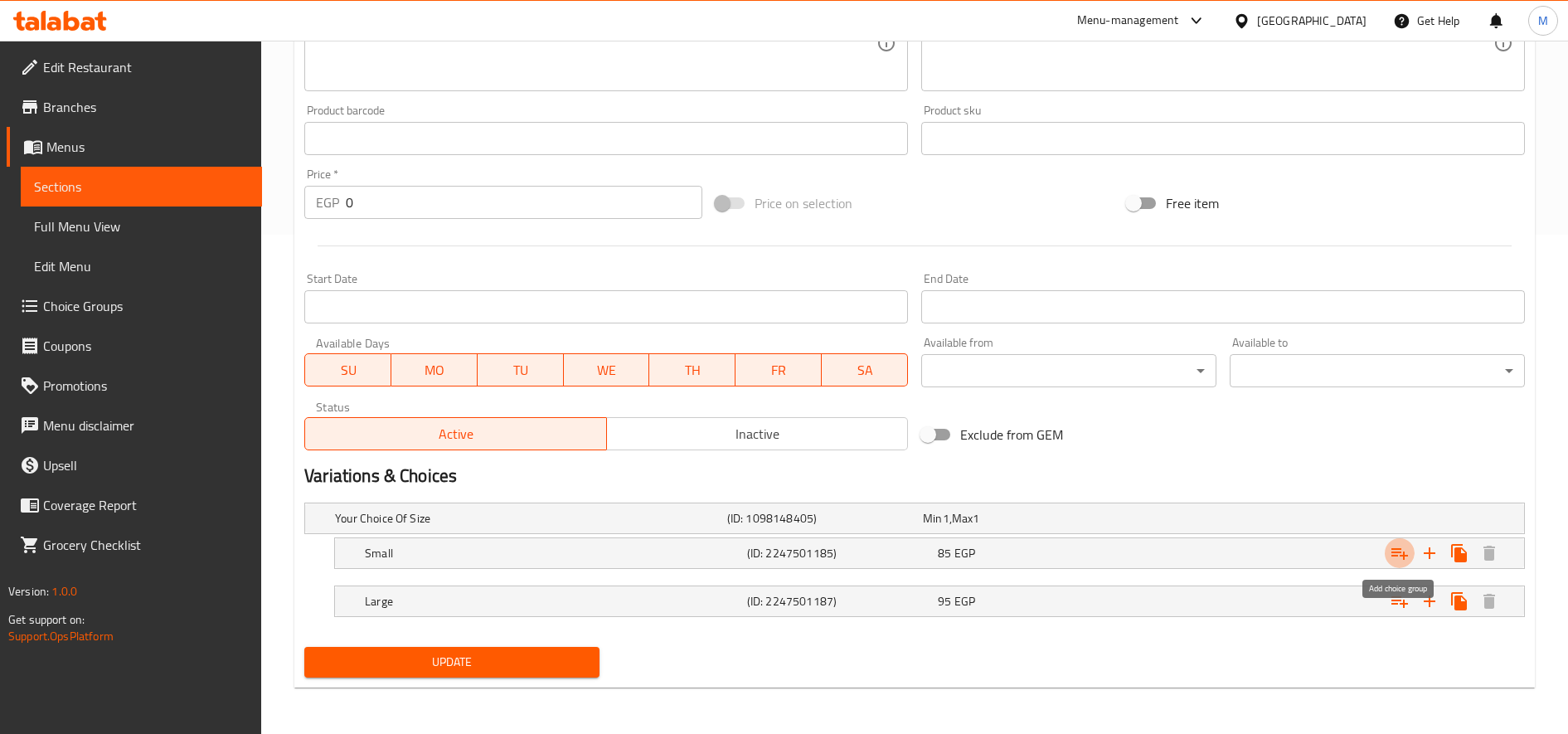
drag, startPoint x: 1388, startPoint y: 555, endPoint x: 1391, endPoint y: 575, distance: 20.2
click at [1390, 558] on button "Expand" at bounding box center [1400, 553] width 30 height 30
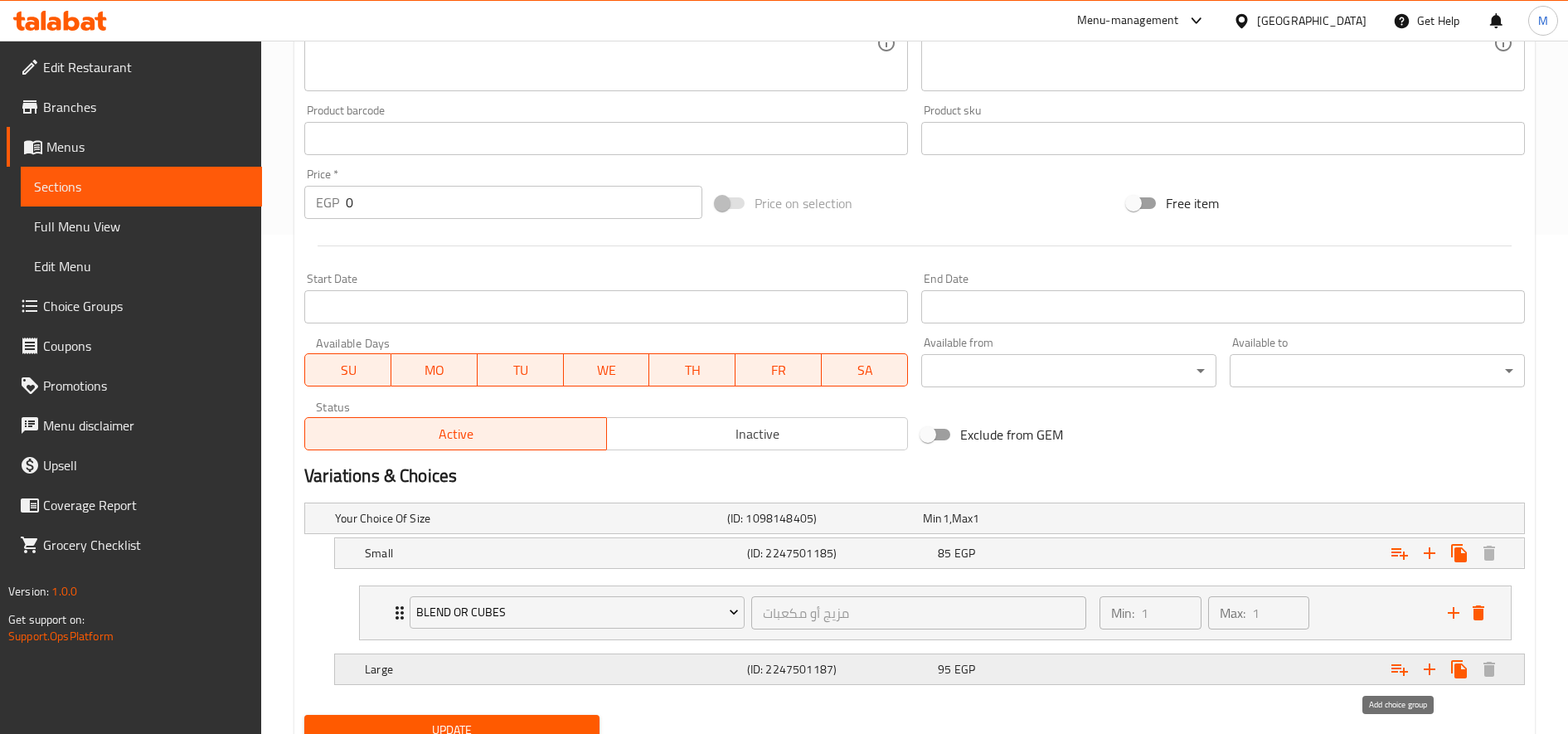
click at [1411, 665] on button "Expand" at bounding box center [1400, 669] width 30 height 30
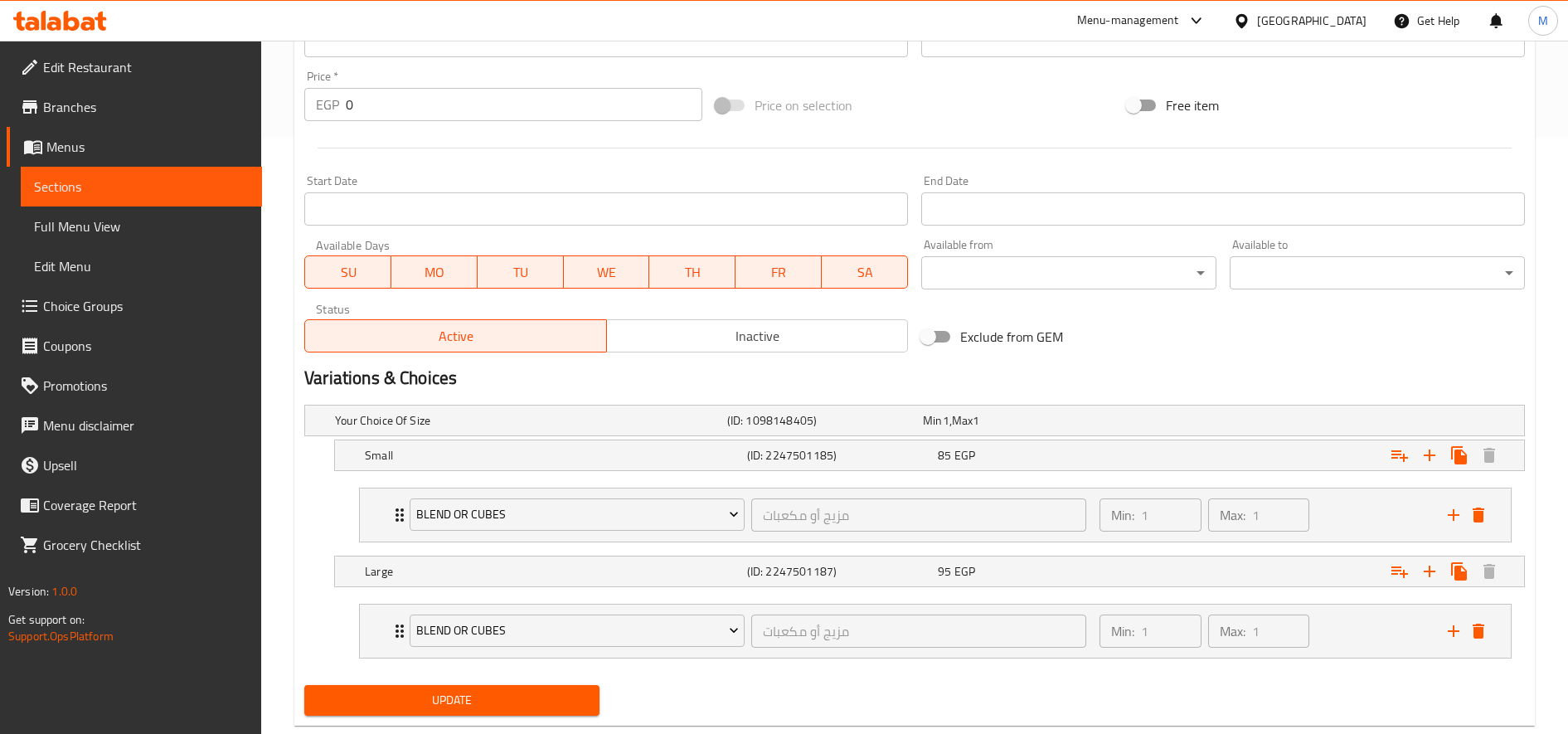
scroll to position [635, 0]
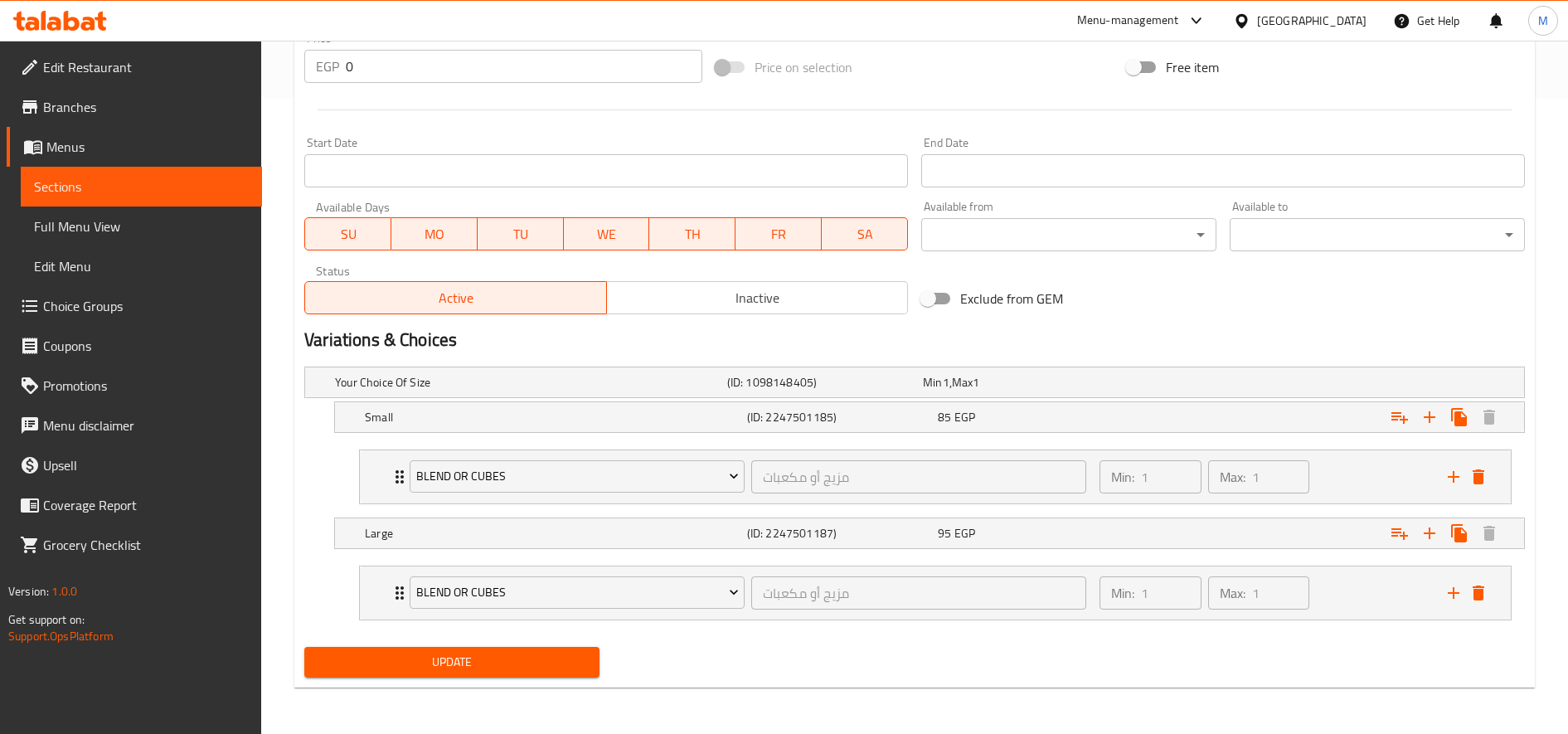
click at [587, 664] on button "Update" at bounding box center [452, 662] width 295 height 31
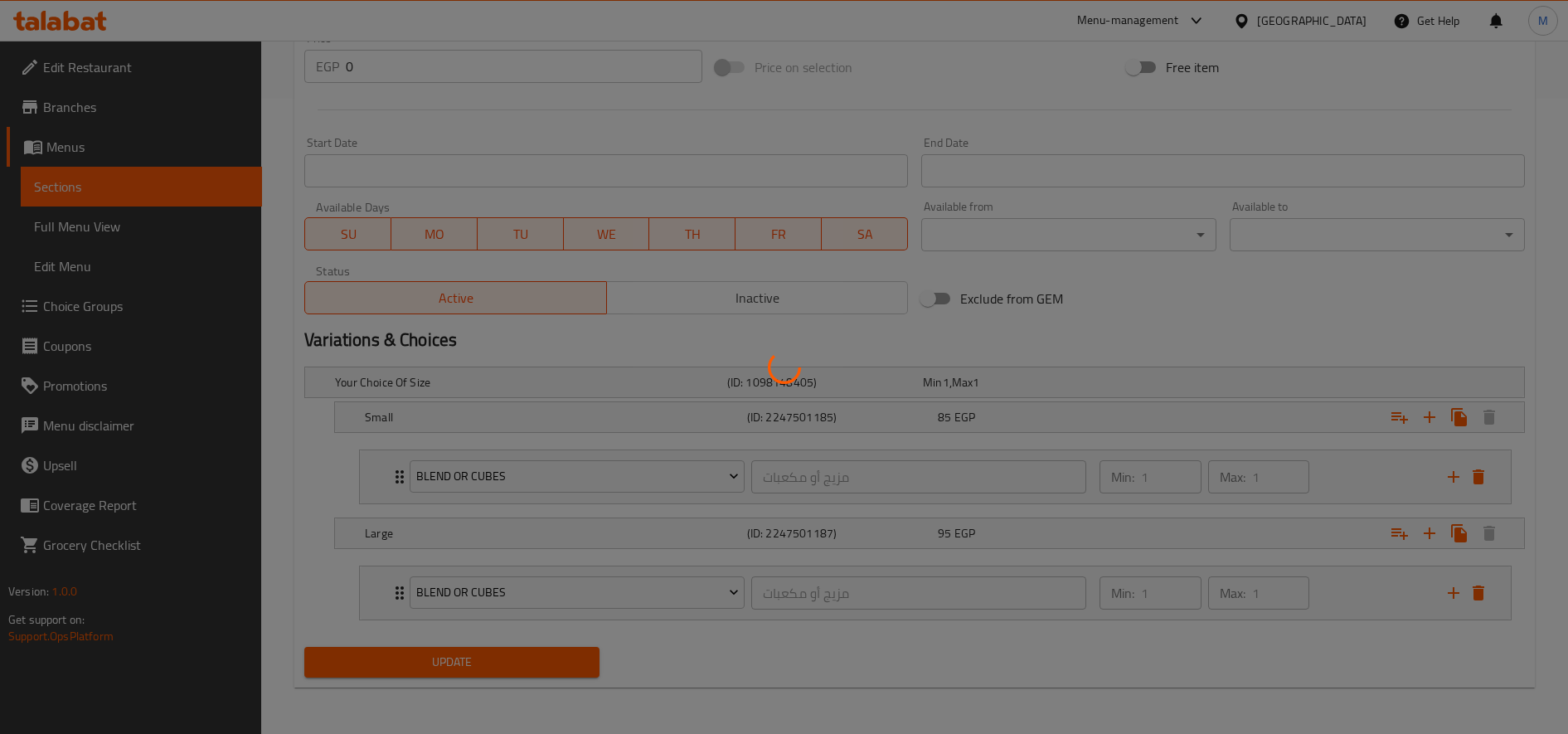
scroll to position [0, 0]
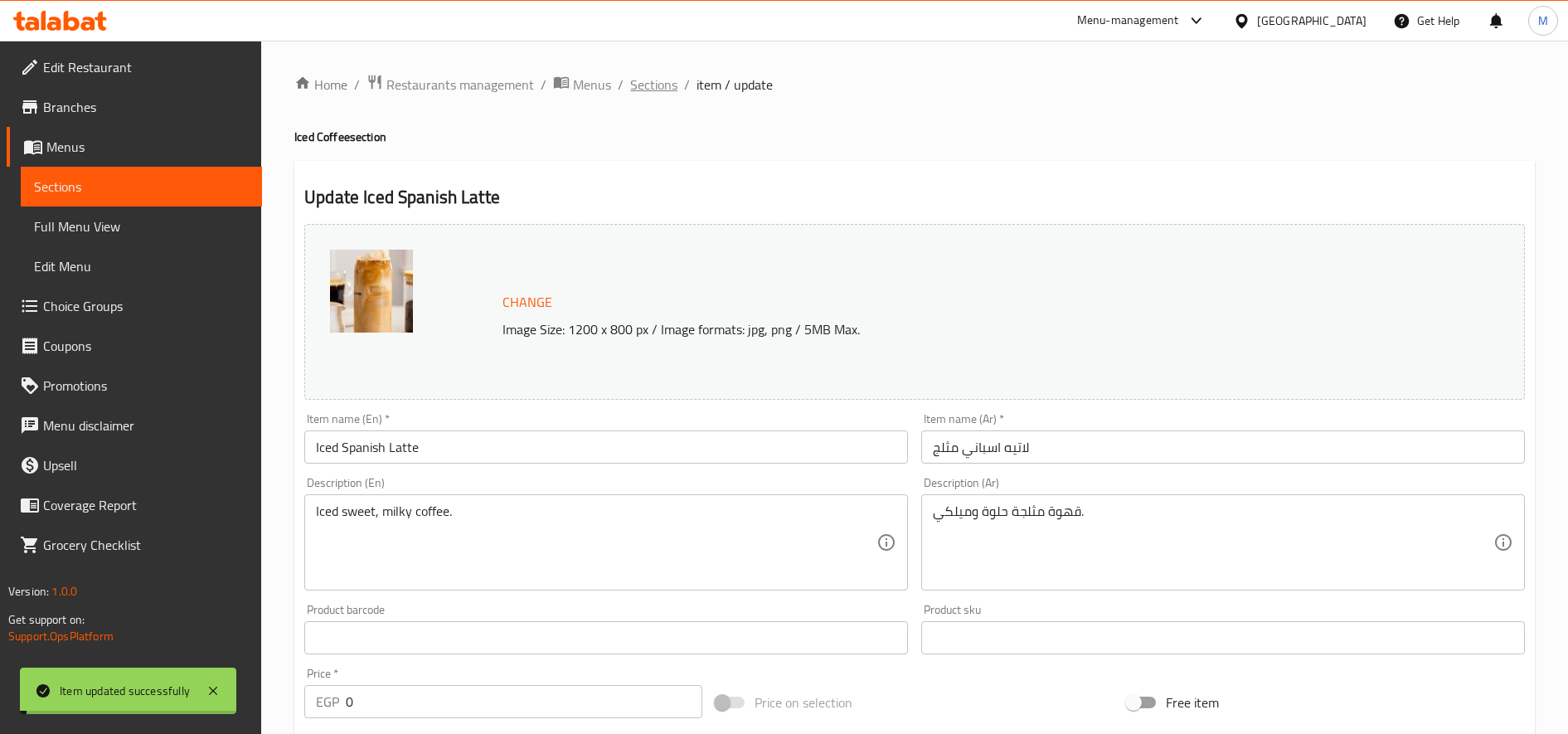
click at [657, 91] on span "Sections" at bounding box center [653, 84] width 47 height 19
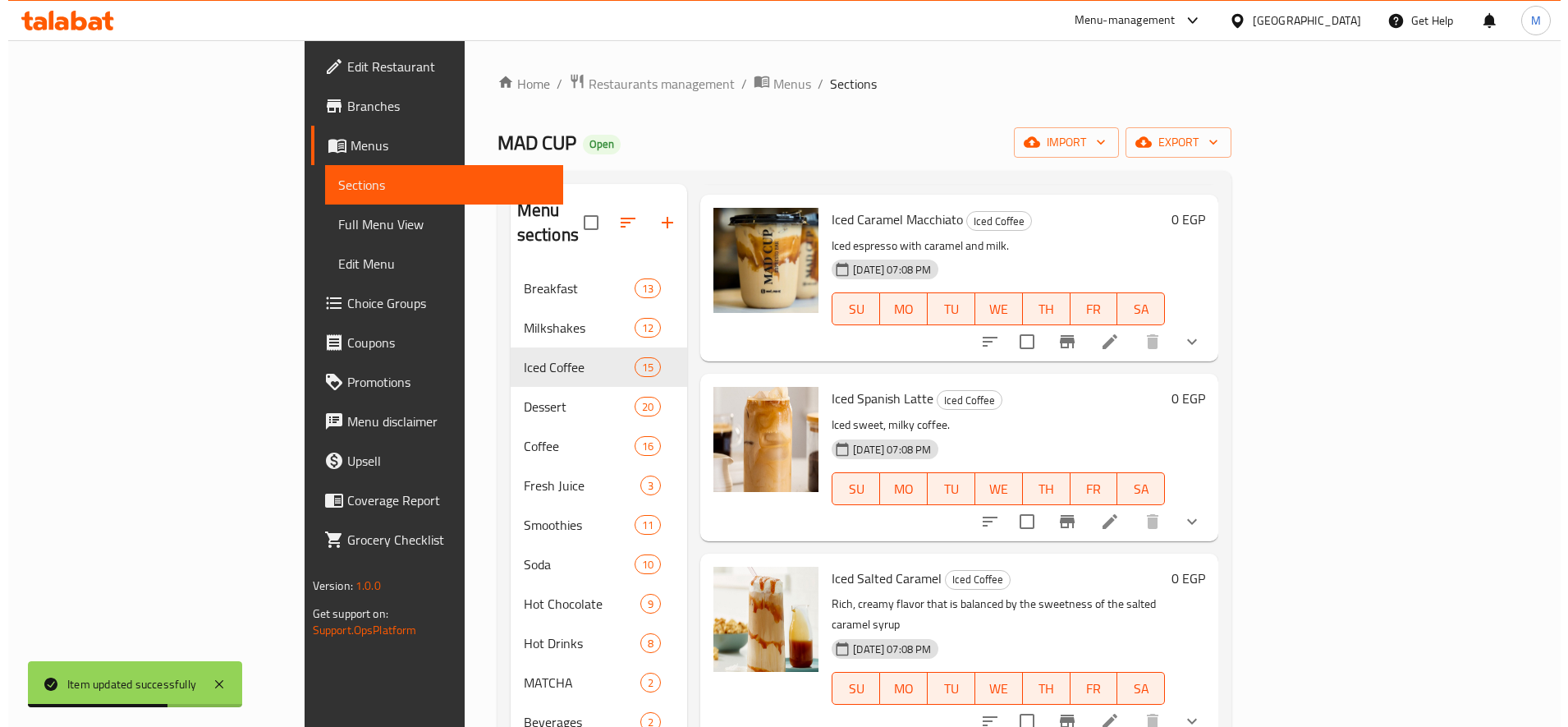
scroll to position [1232, 0]
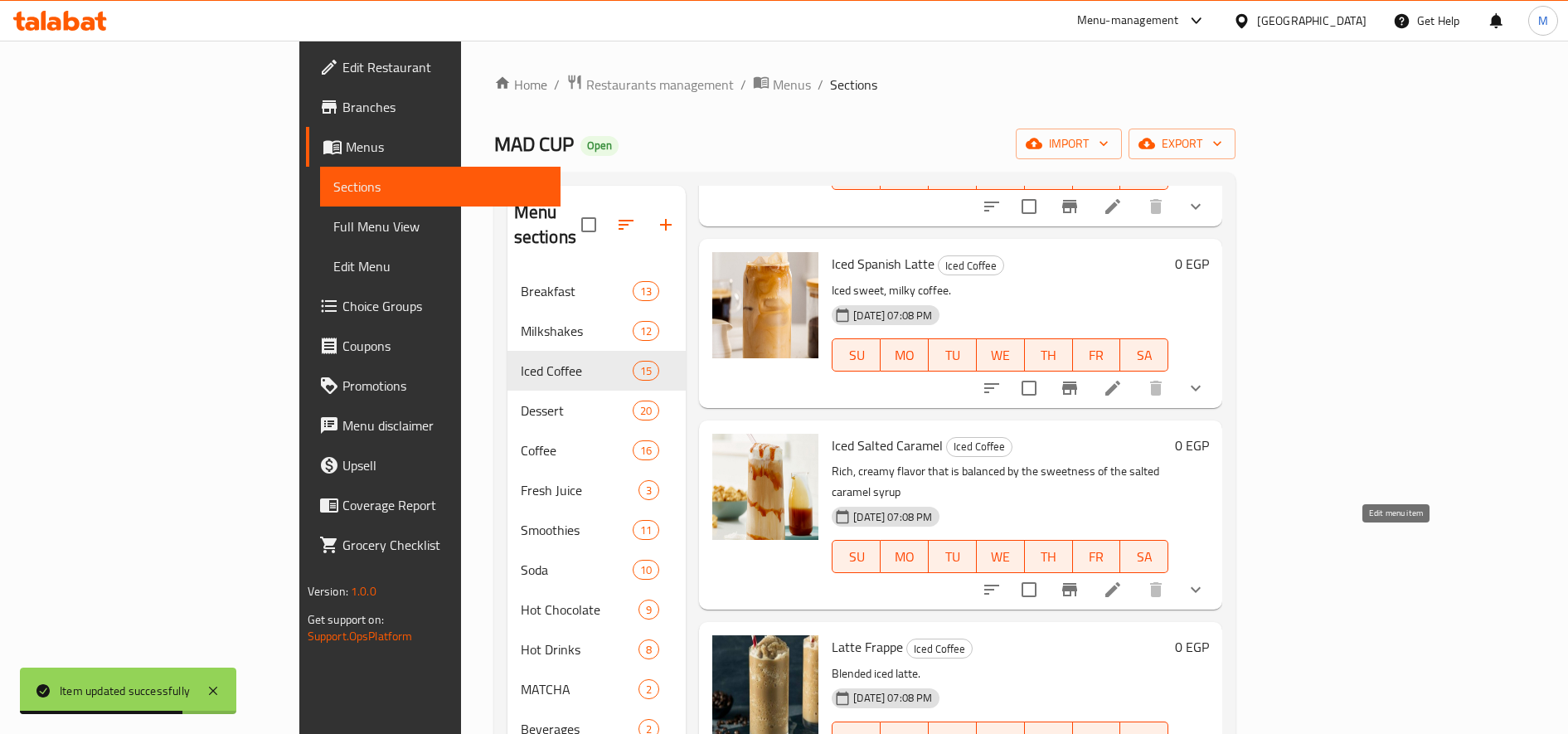
click at [1123, 579] on icon at bounding box center [1112, 589] width 19 height 19
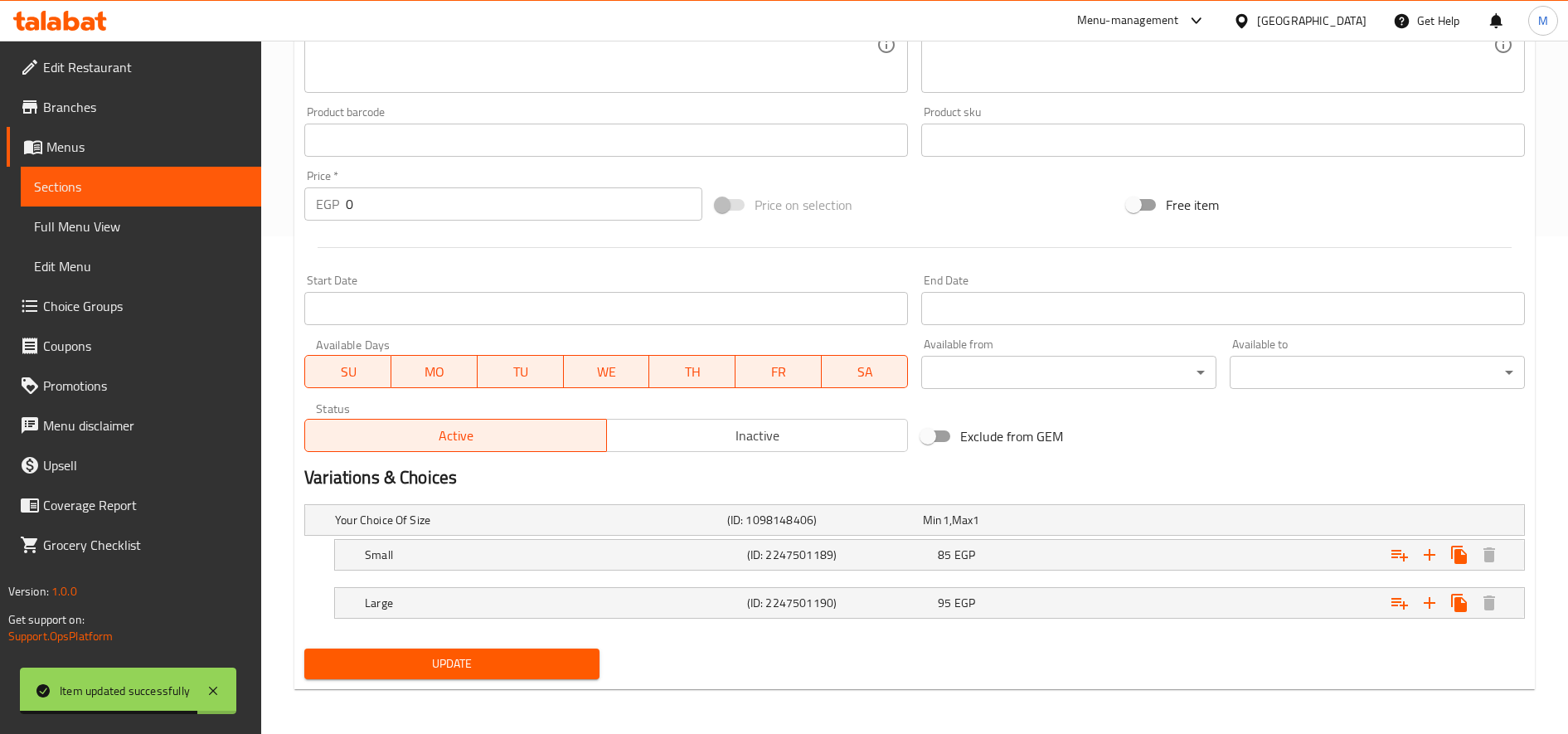
scroll to position [499, 0]
click at [1399, 556] on icon "Expand" at bounding box center [1399, 553] width 19 height 19
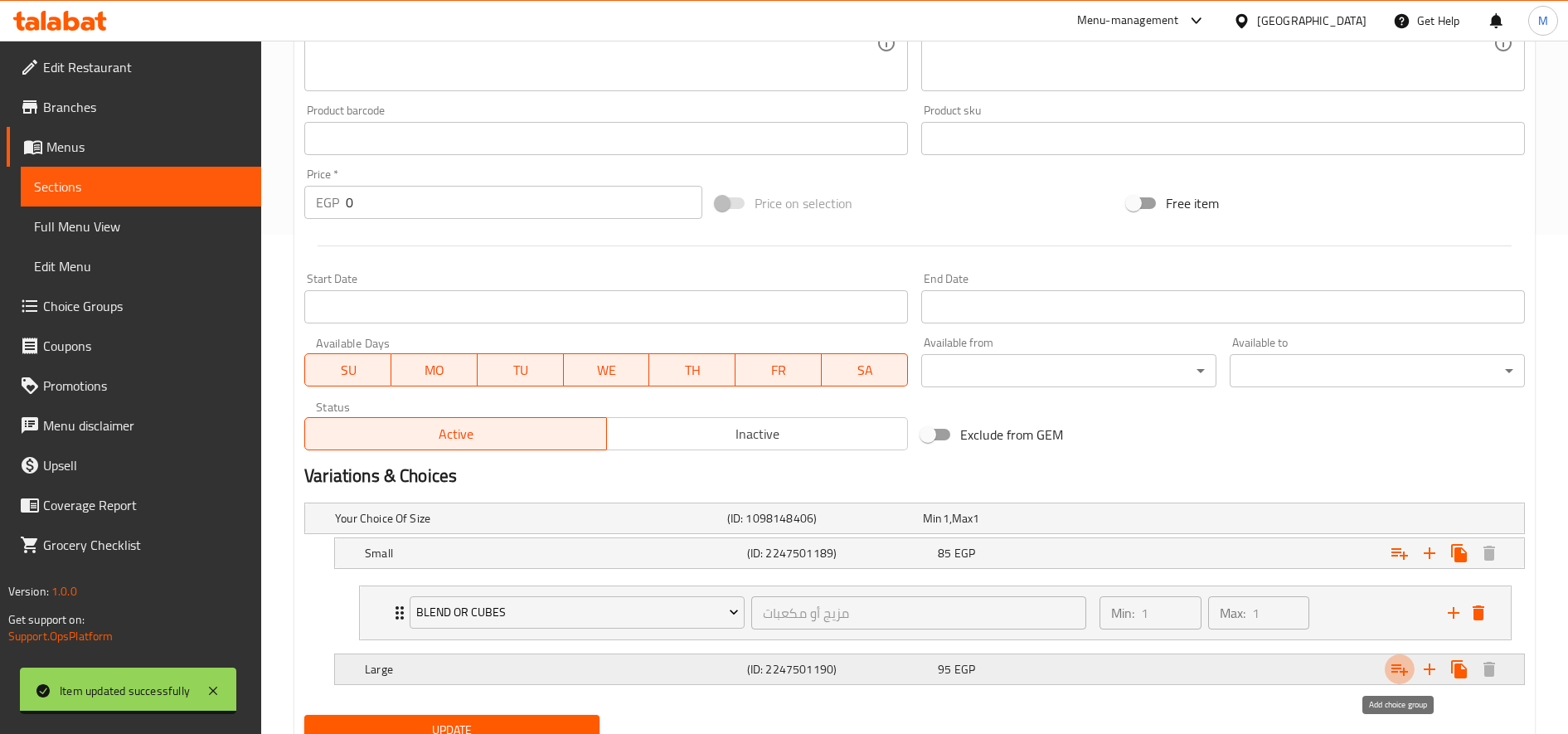
click at [1401, 667] on icon "Expand" at bounding box center [1399, 668] width 19 height 19
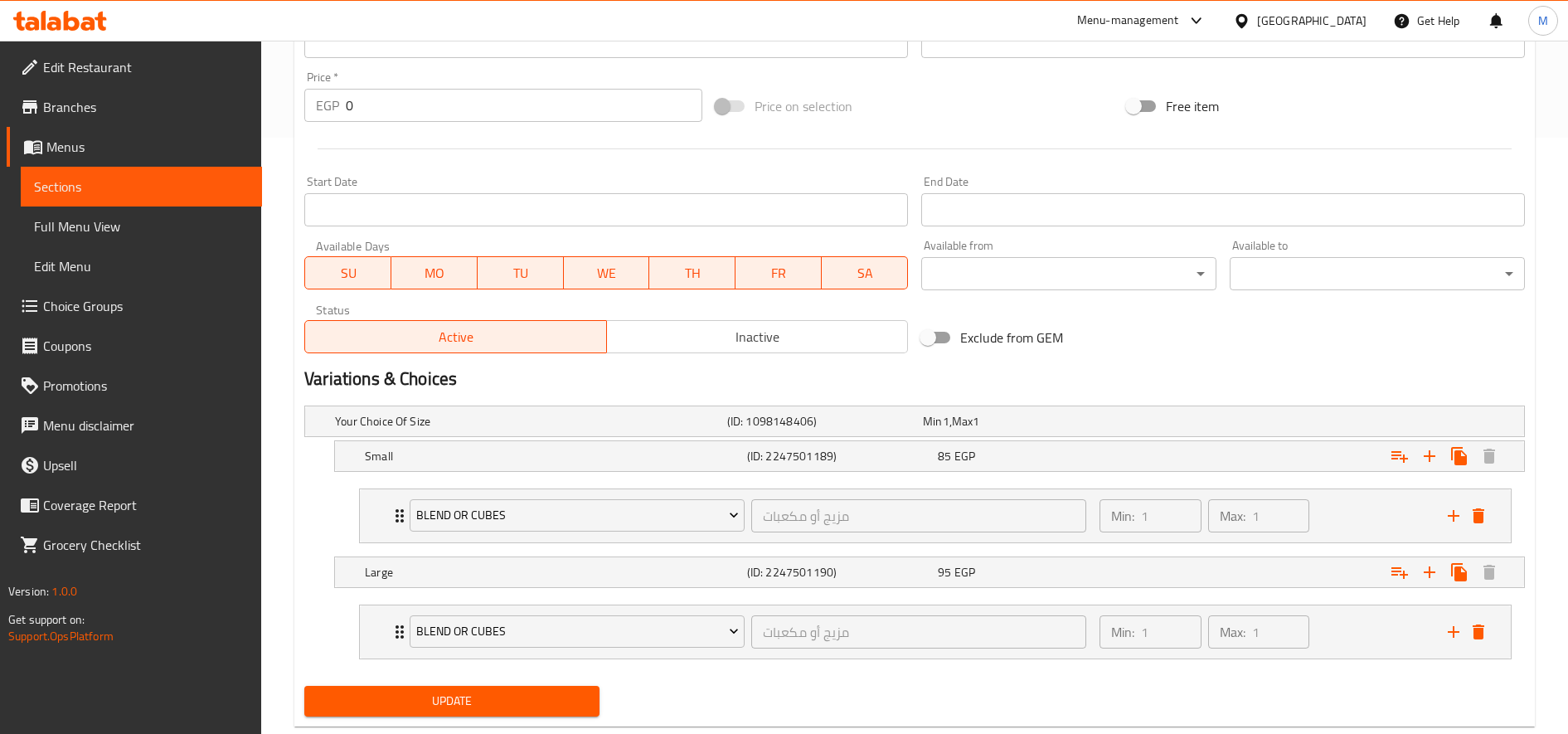
scroll to position [635, 0]
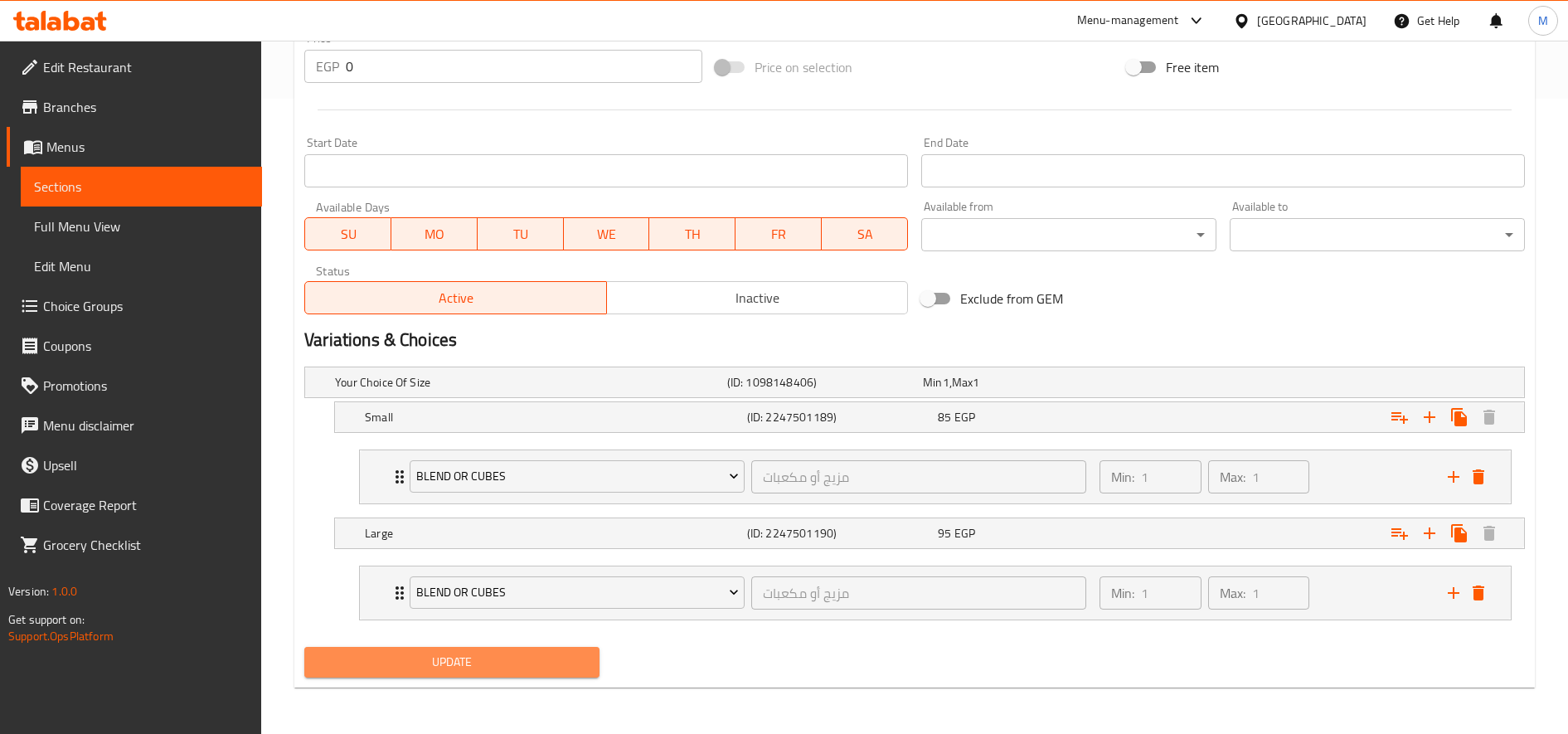
click at [499, 665] on span "Update" at bounding box center [452, 662] width 268 height 20
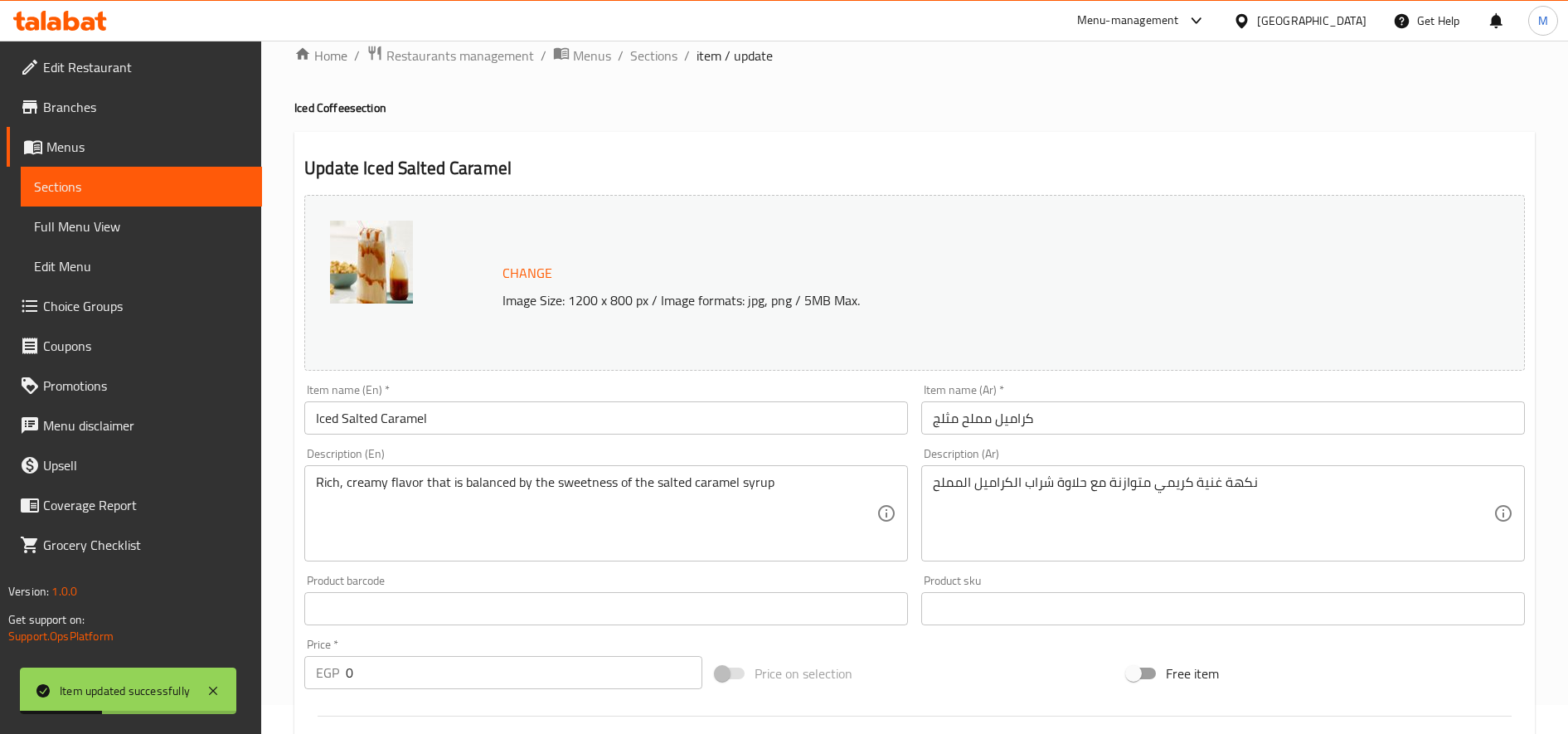
scroll to position [0, 0]
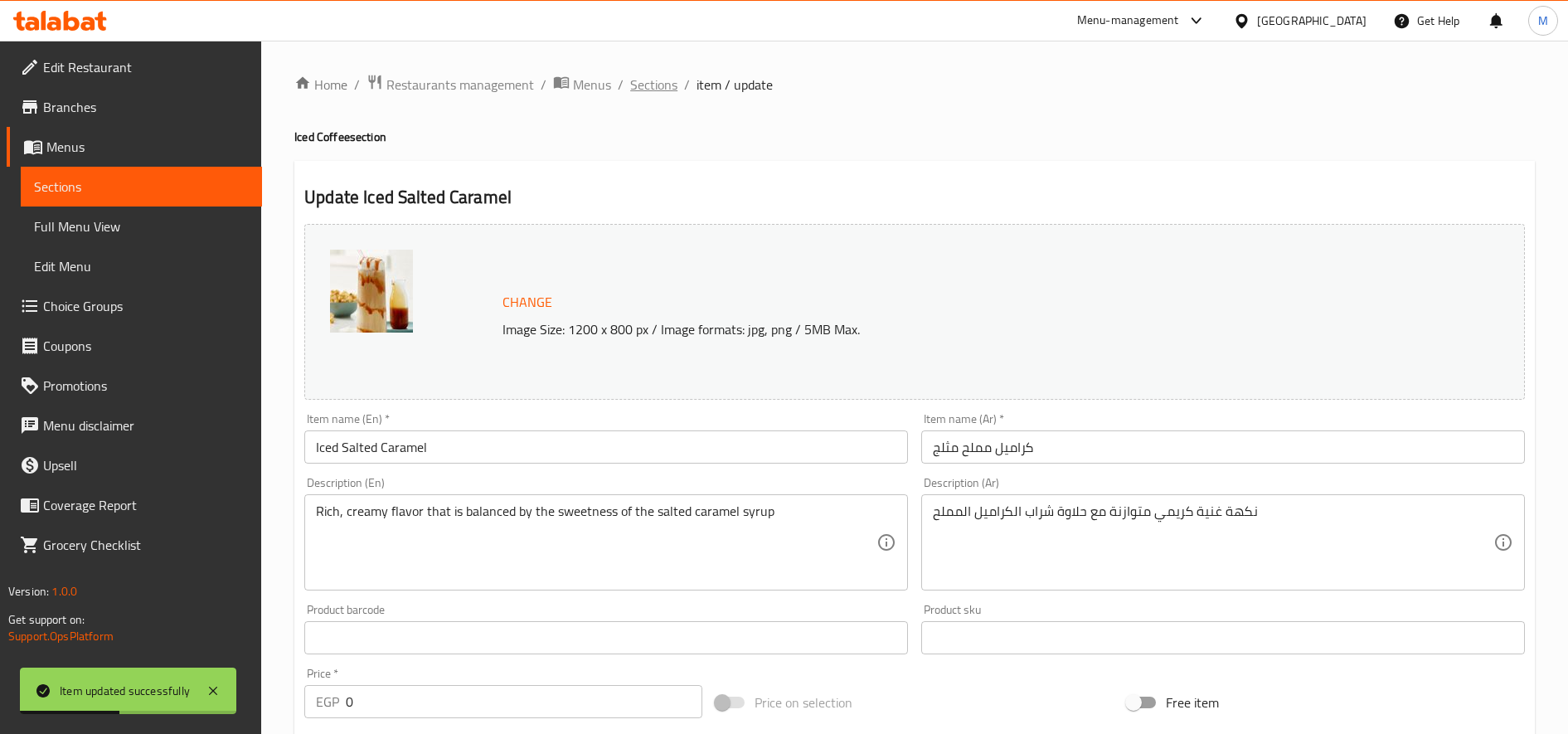
click at [650, 90] on span "Sections" at bounding box center [653, 84] width 47 height 19
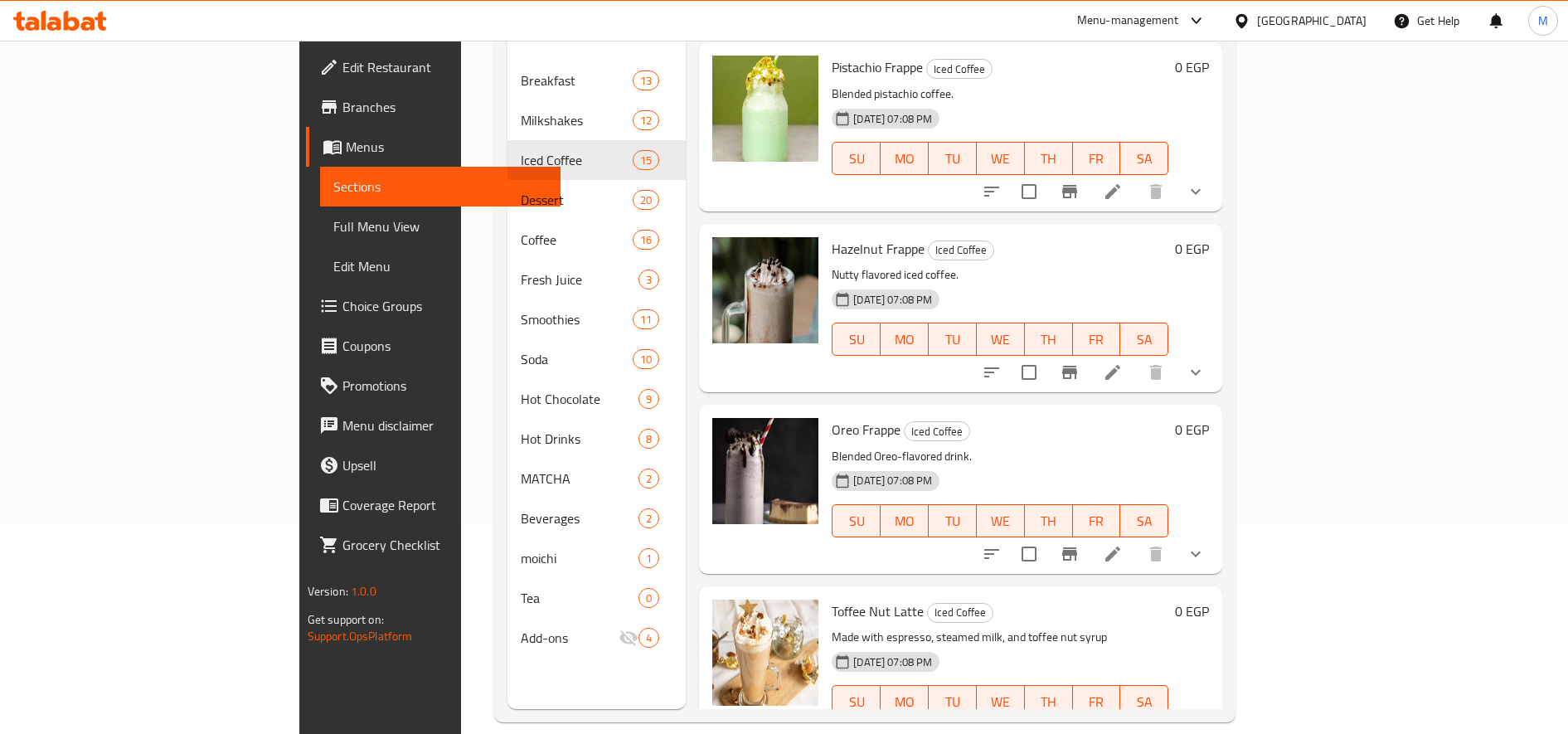
scroll to position [232, 0]
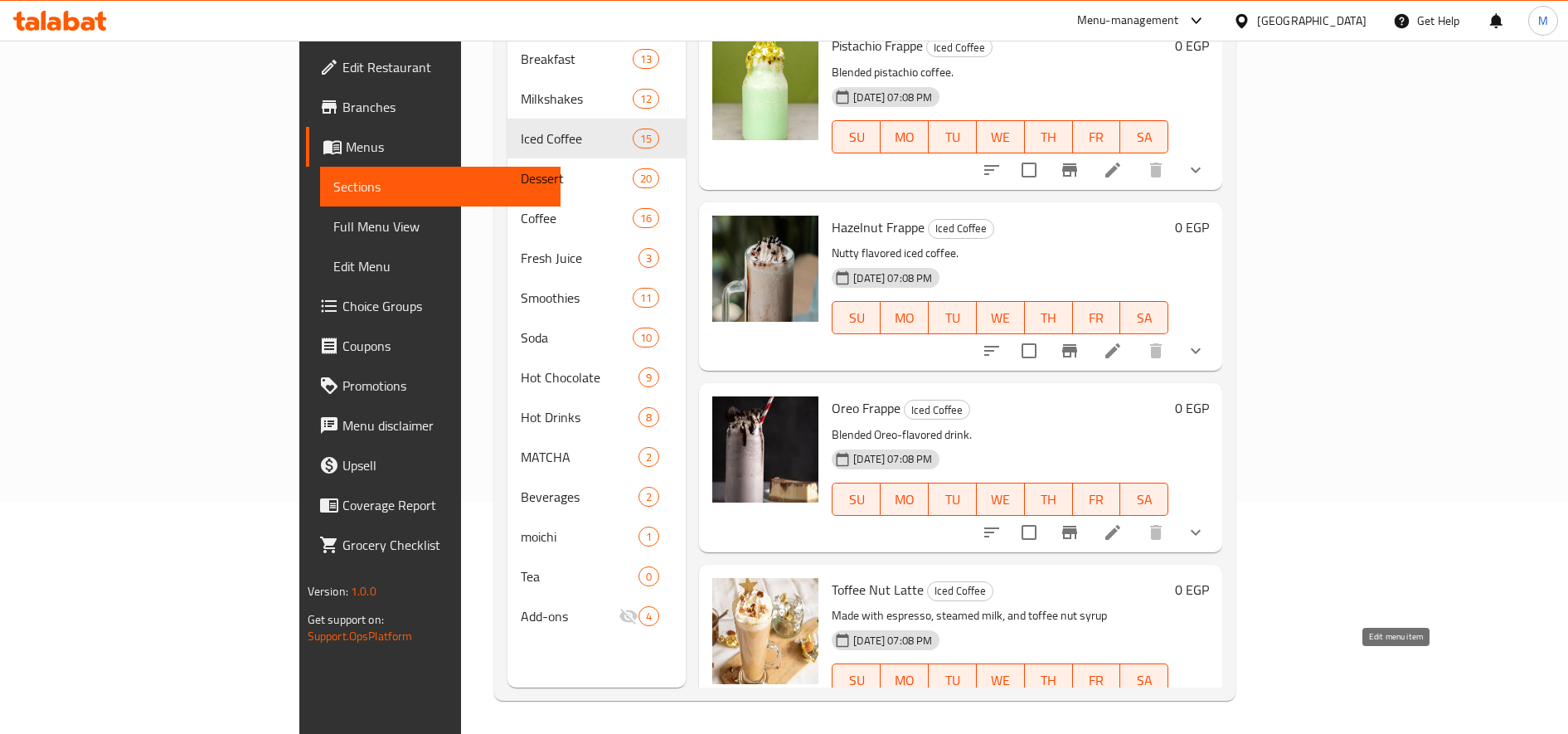
click at [1123, 703] on icon at bounding box center [1112, 713] width 19 height 19
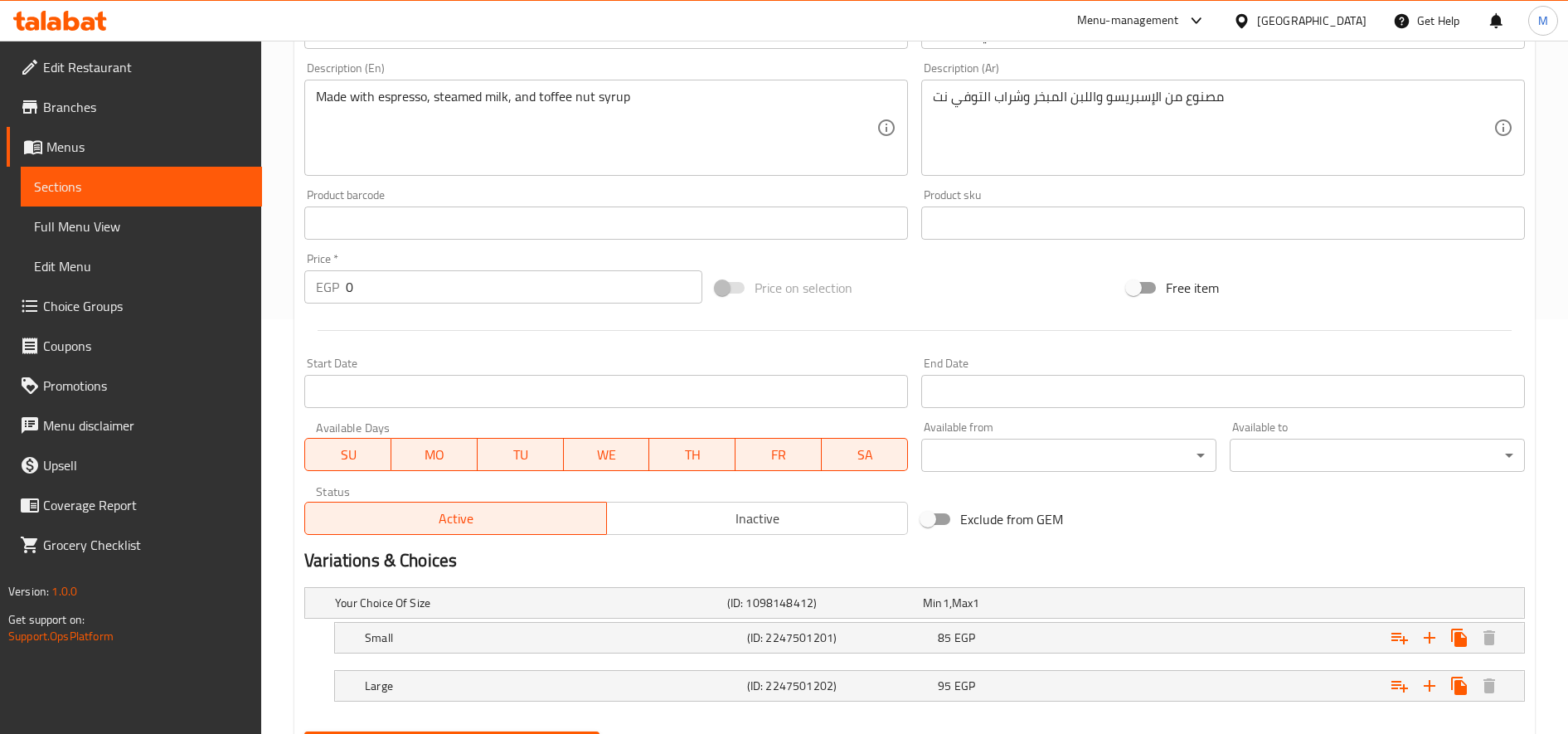
scroll to position [499, 0]
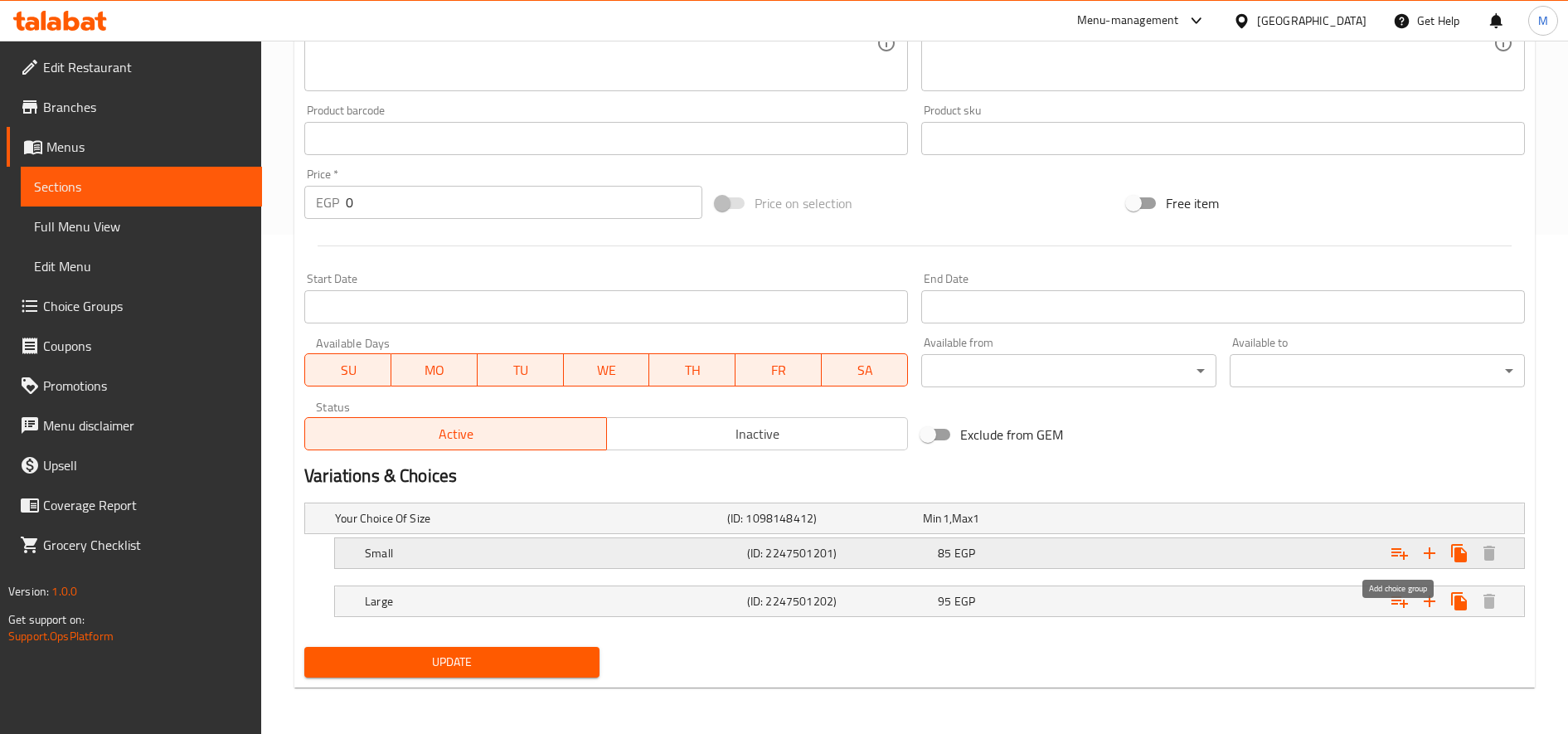
click at [1396, 545] on icon "Expand" at bounding box center [1399, 553] width 19 height 19
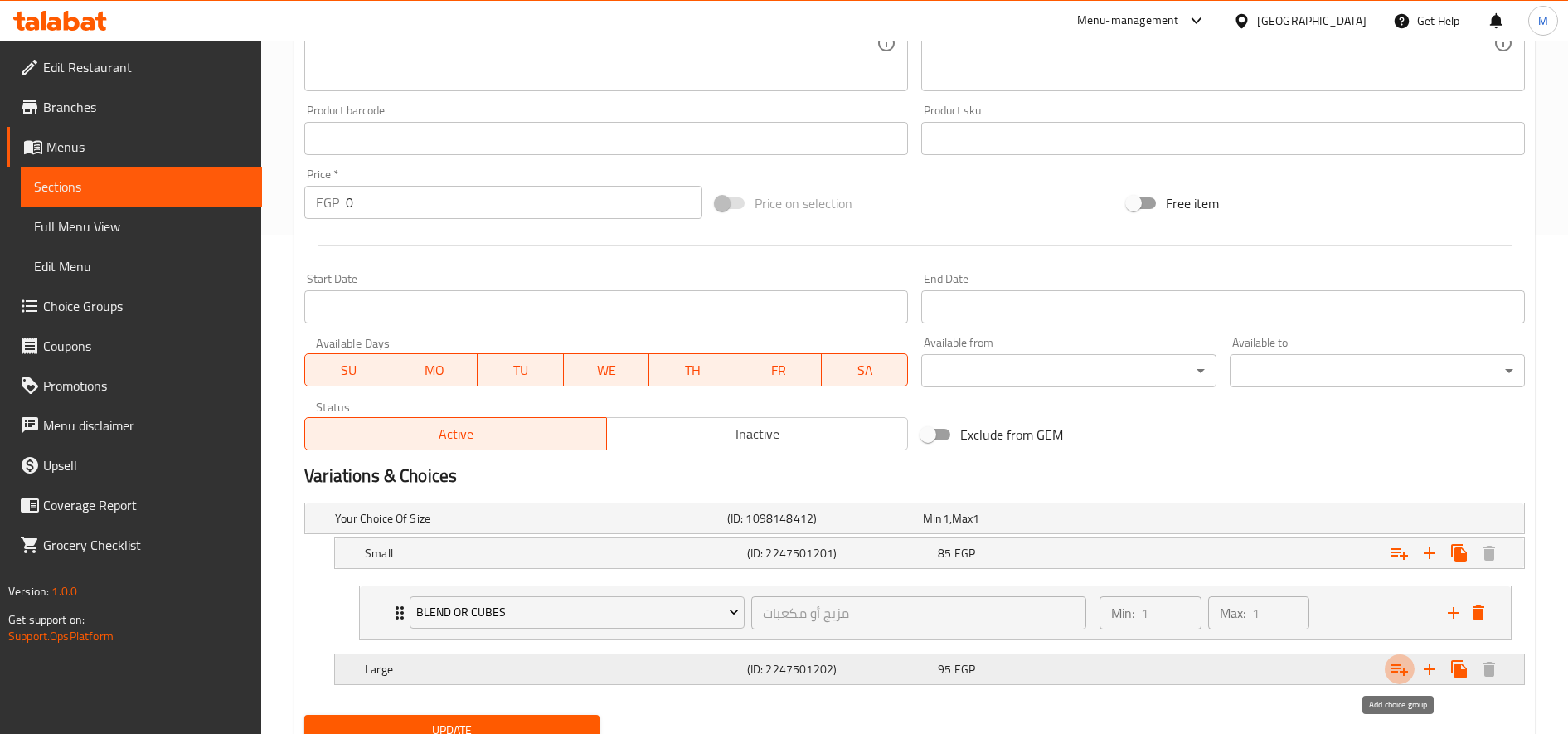
click at [1410, 663] on button "Expand" at bounding box center [1400, 669] width 30 height 30
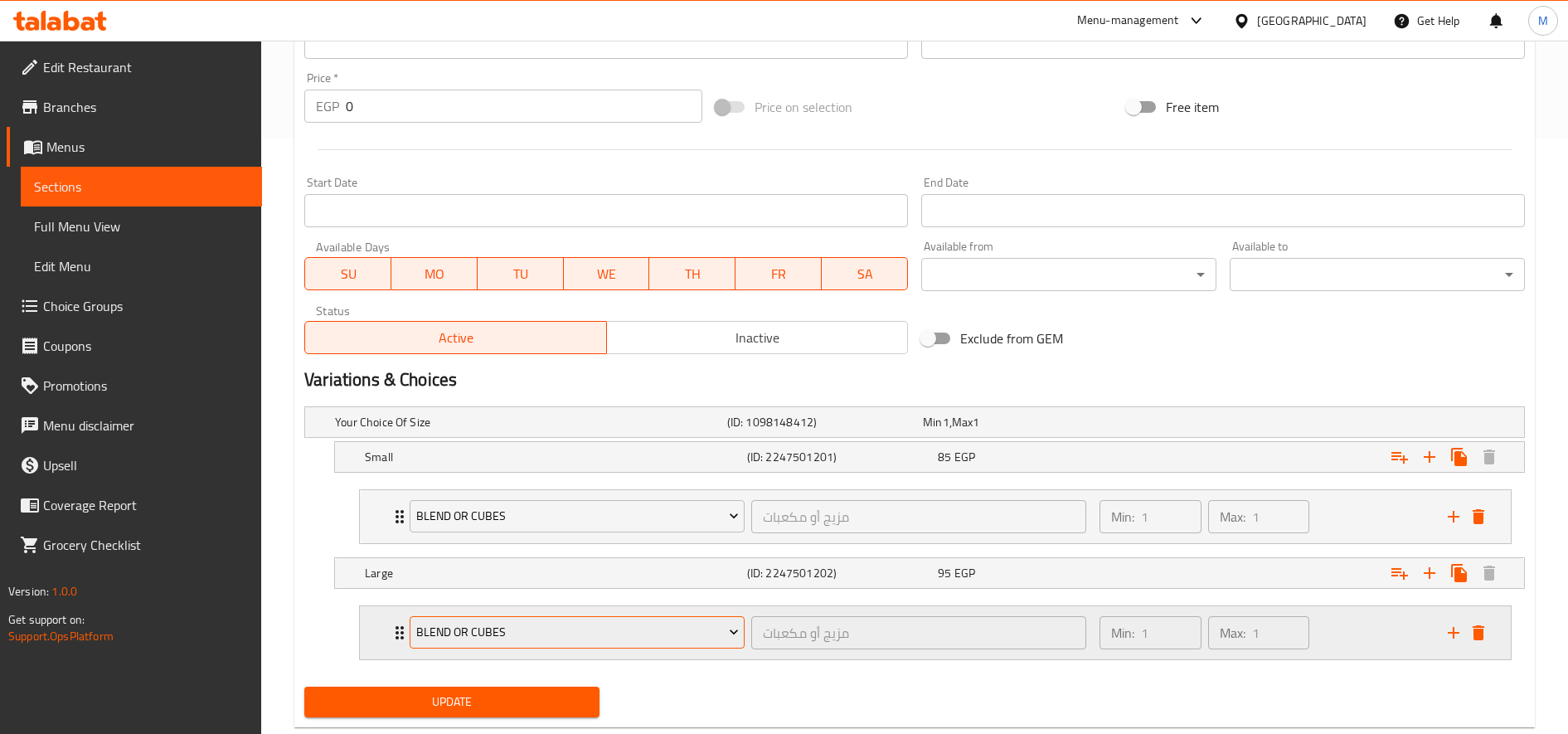
scroll to position [635, 0]
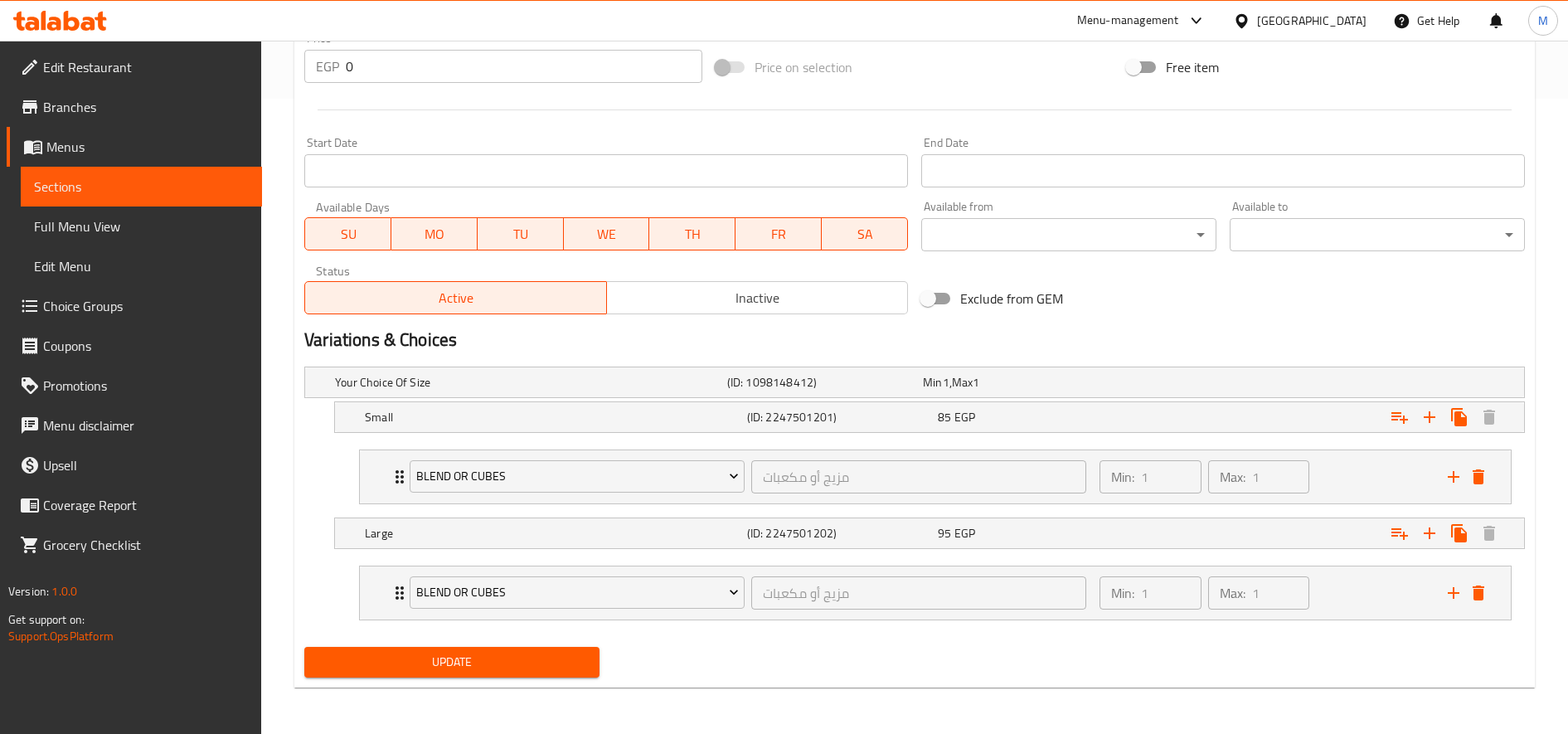
click at [543, 668] on span "Update" at bounding box center [452, 662] width 268 height 20
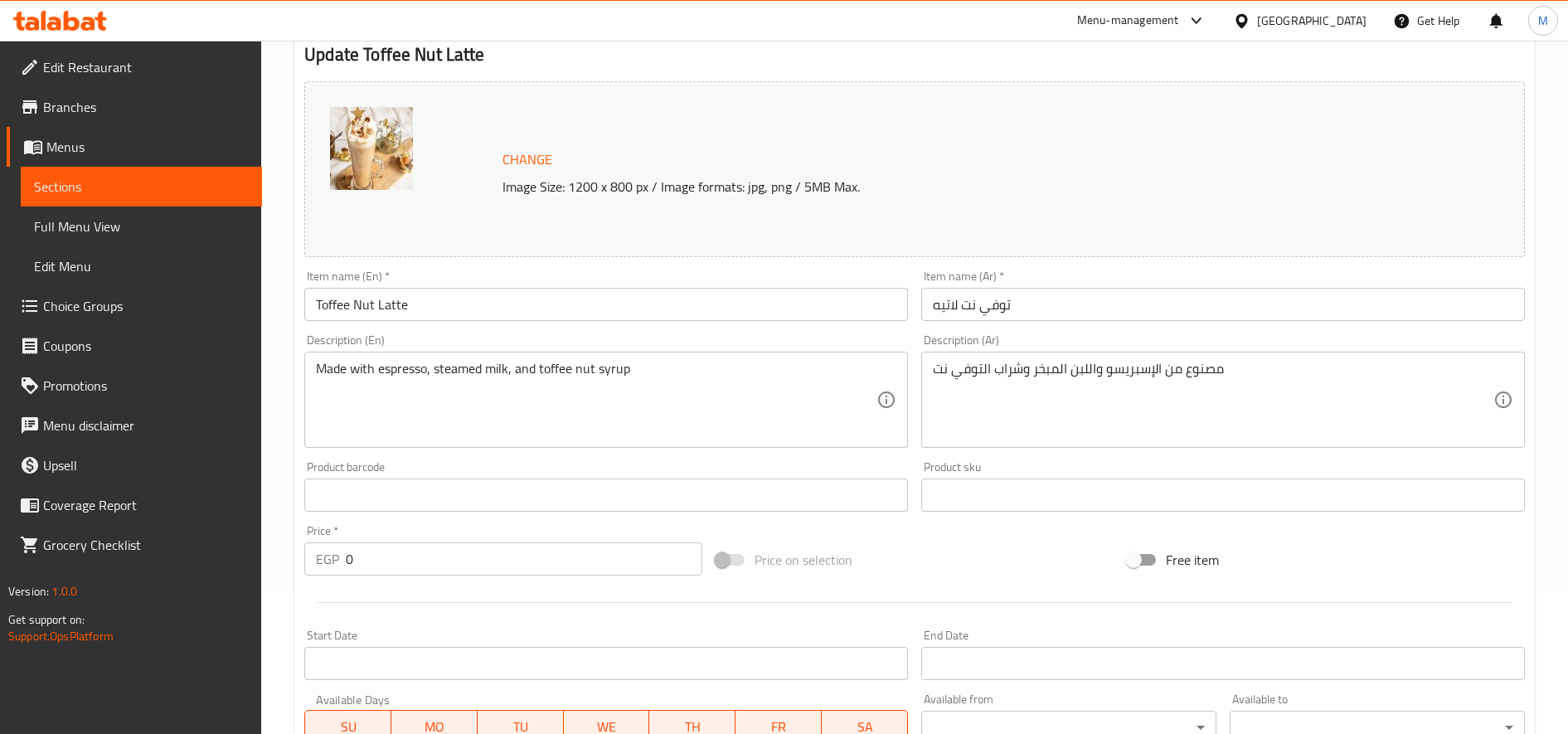
scroll to position [0, 0]
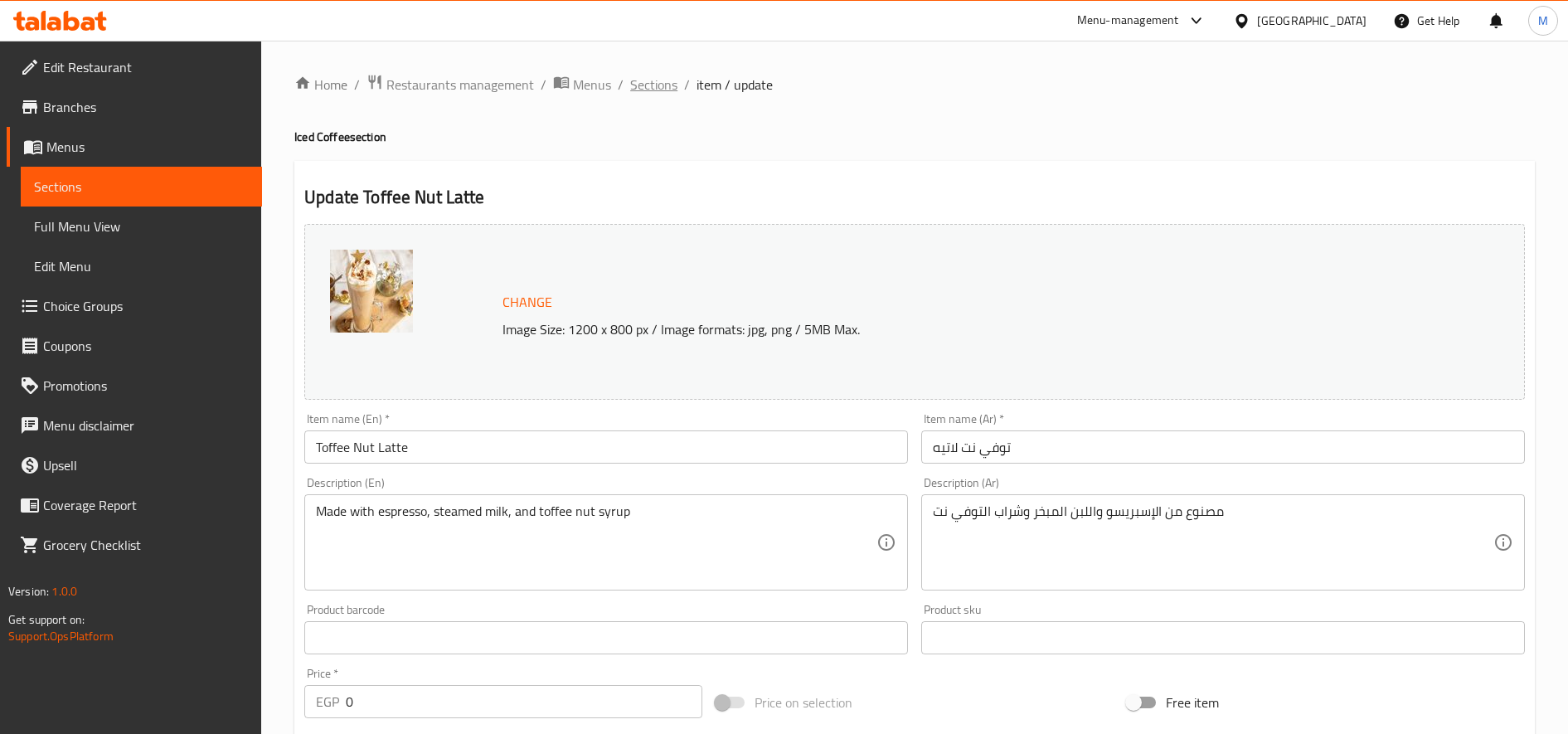
click at [661, 81] on span "Sections" at bounding box center [653, 84] width 47 height 19
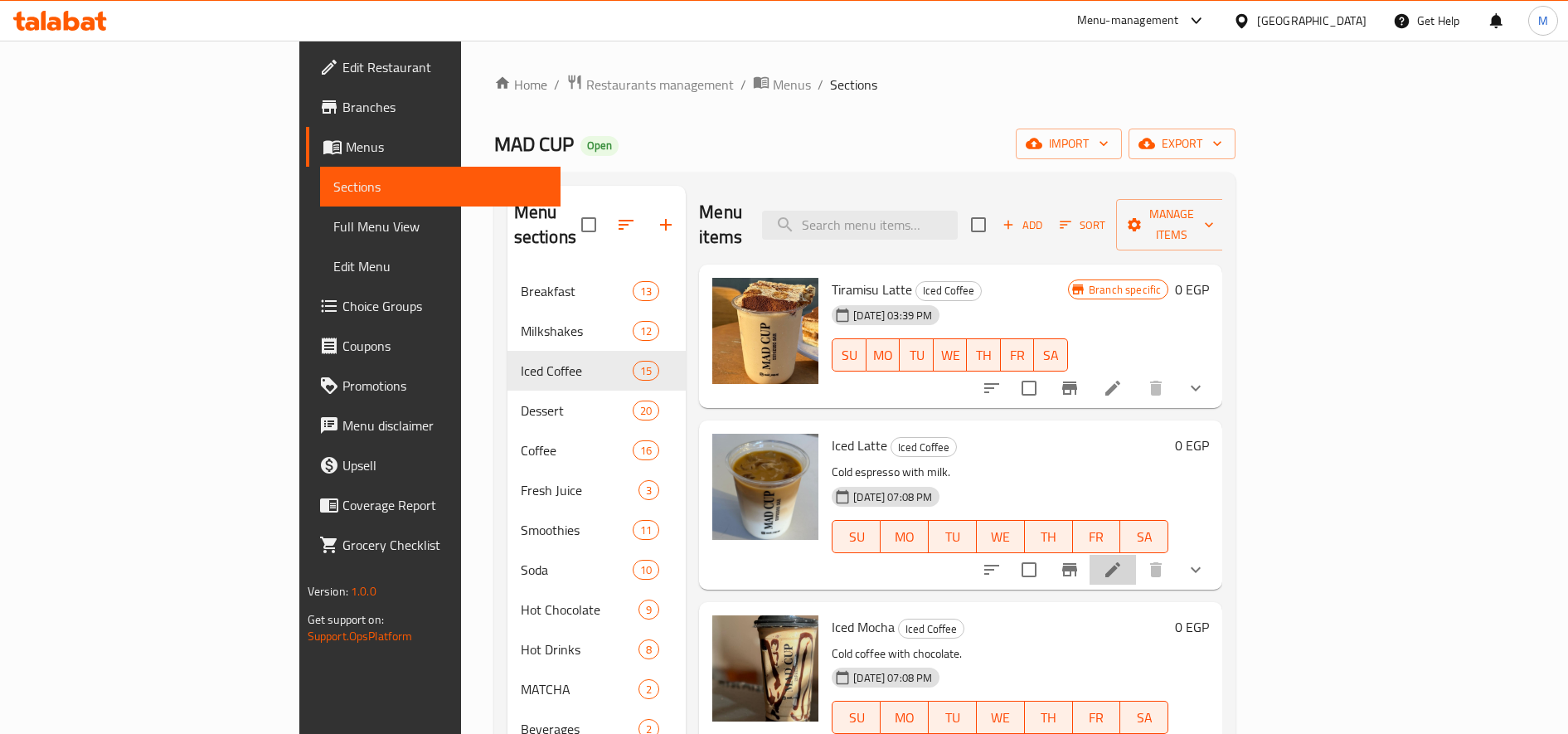
click at [1136, 554] on li at bounding box center [1113, 569] width 46 height 30
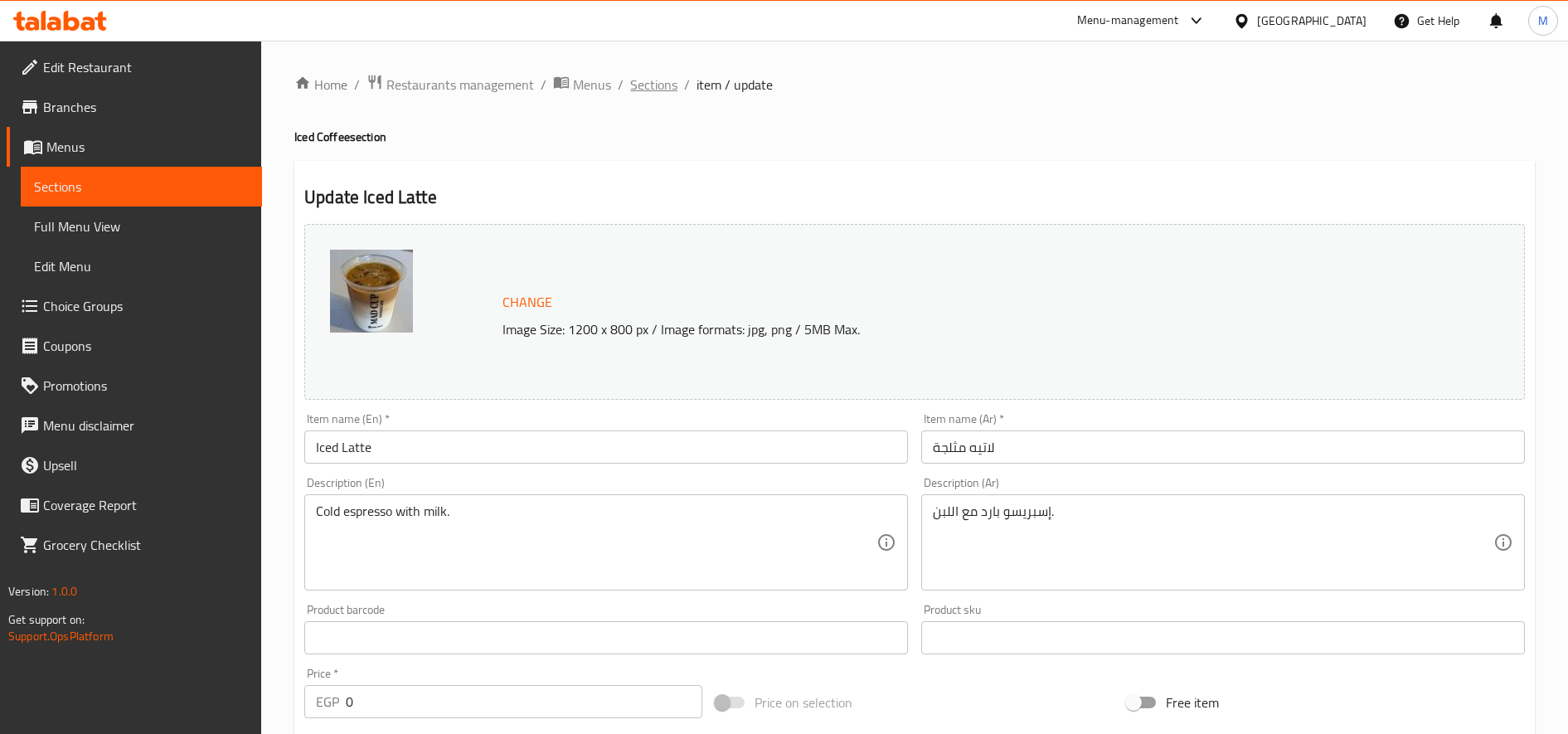
click at [652, 81] on span "Sections" at bounding box center [653, 84] width 47 height 19
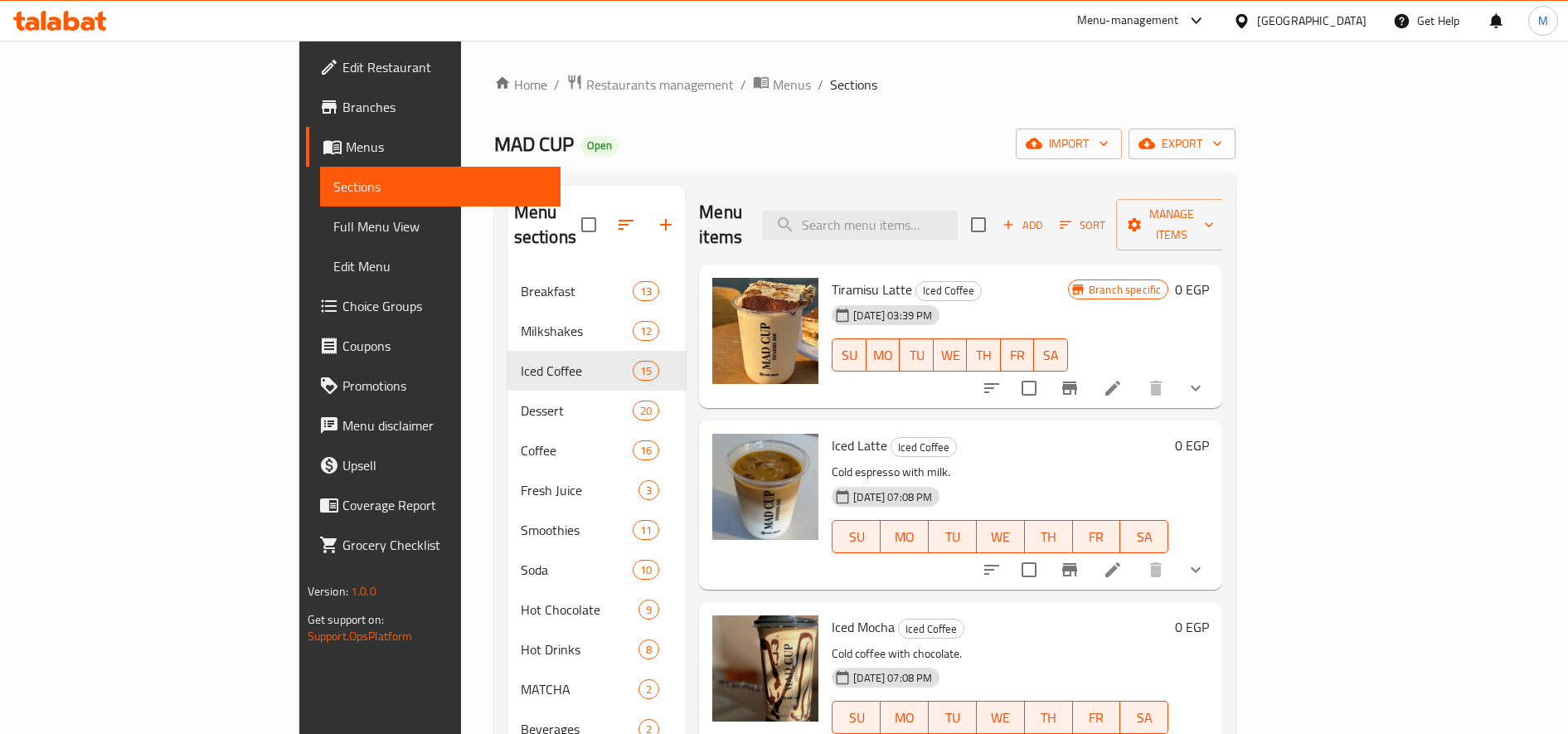
click at [1136, 373] on li at bounding box center [1113, 388] width 46 height 30
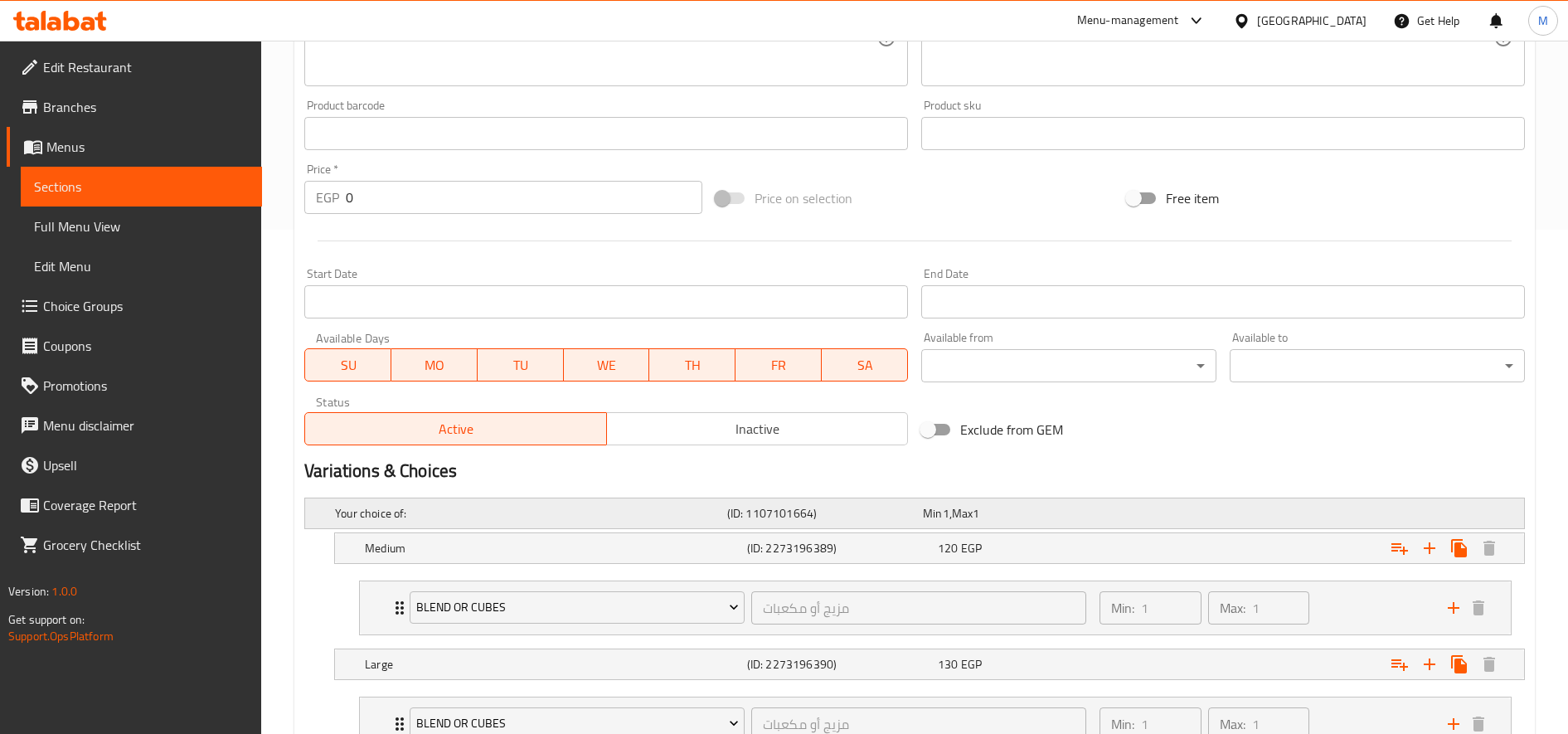
scroll to position [635, 0]
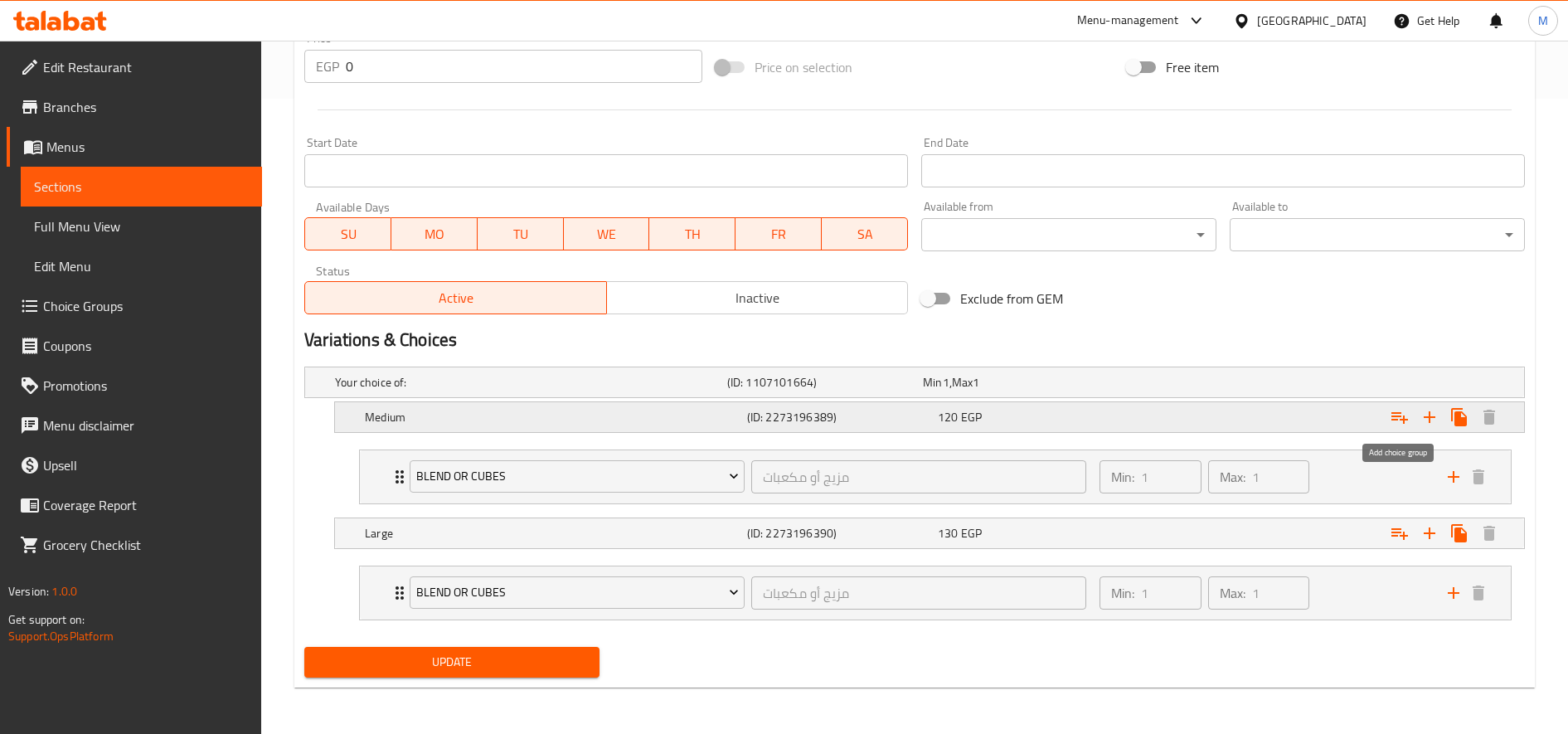
click at [1399, 427] on button "Expand" at bounding box center [1400, 417] width 30 height 30
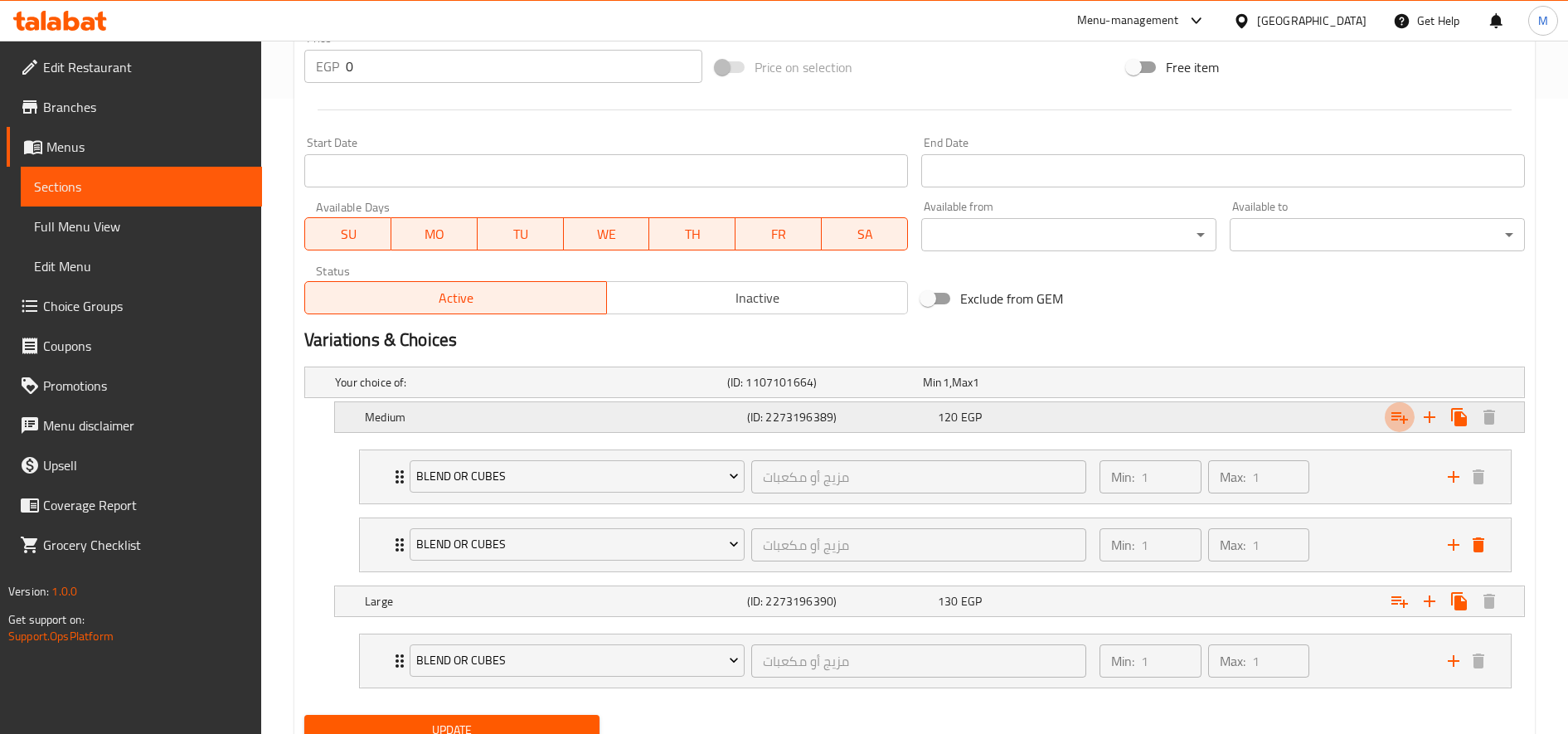
click at [1401, 413] on icon "Expand" at bounding box center [1399, 417] width 19 height 19
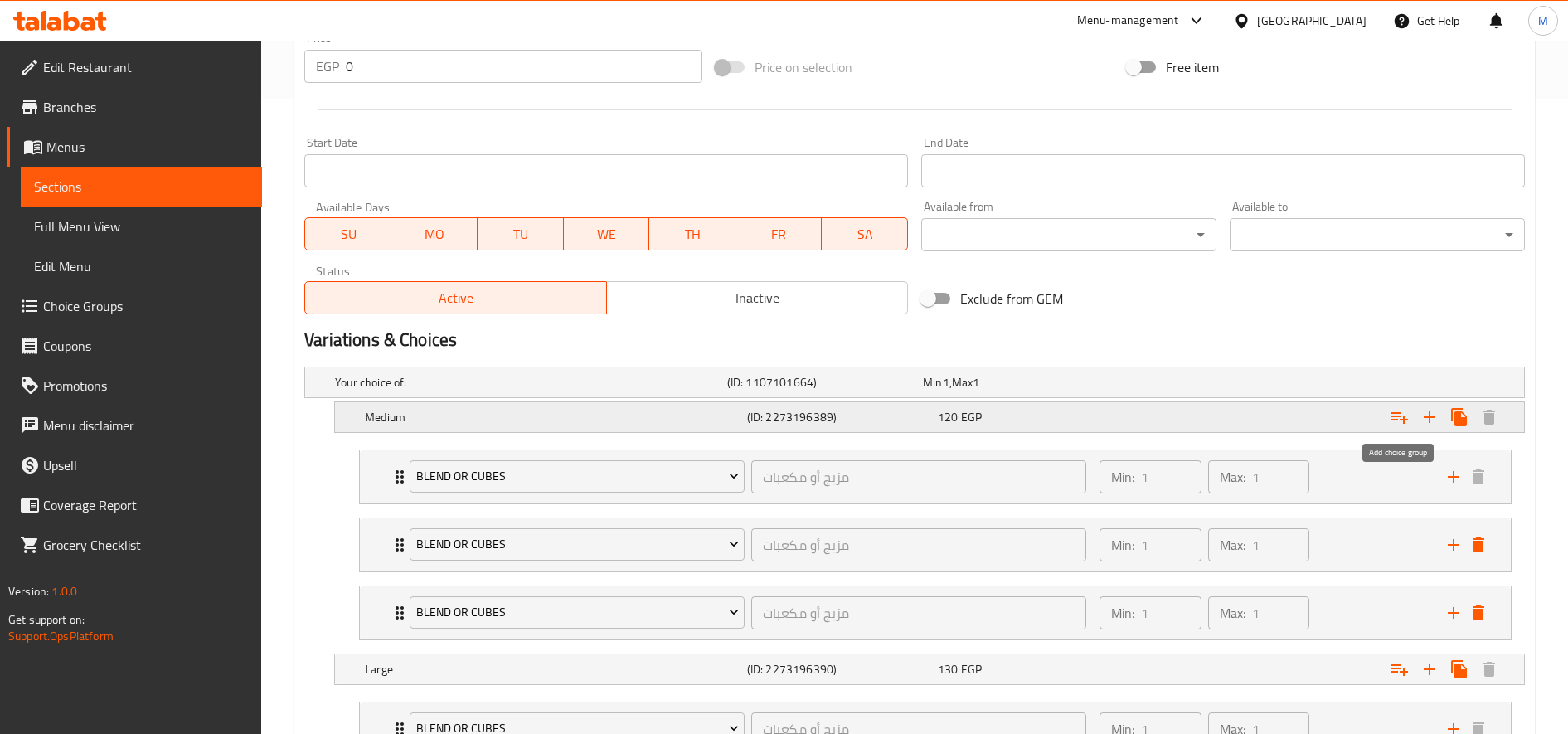
click at [1401, 413] on icon "Expand" at bounding box center [1399, 417] width 19 height 19
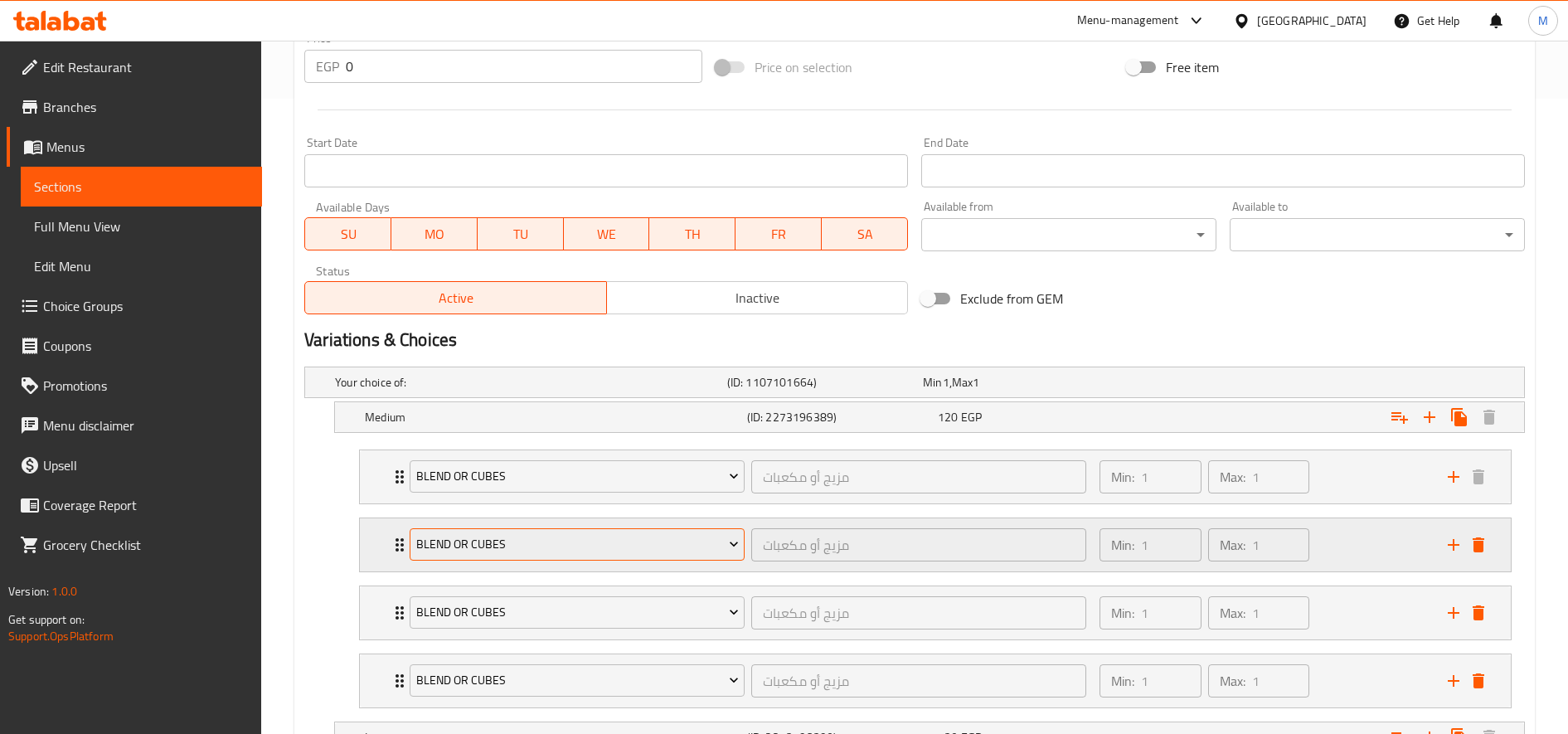
click at [579, 554] on button "blend or cubes" at bounding box center [578, 545] width 335 height 33
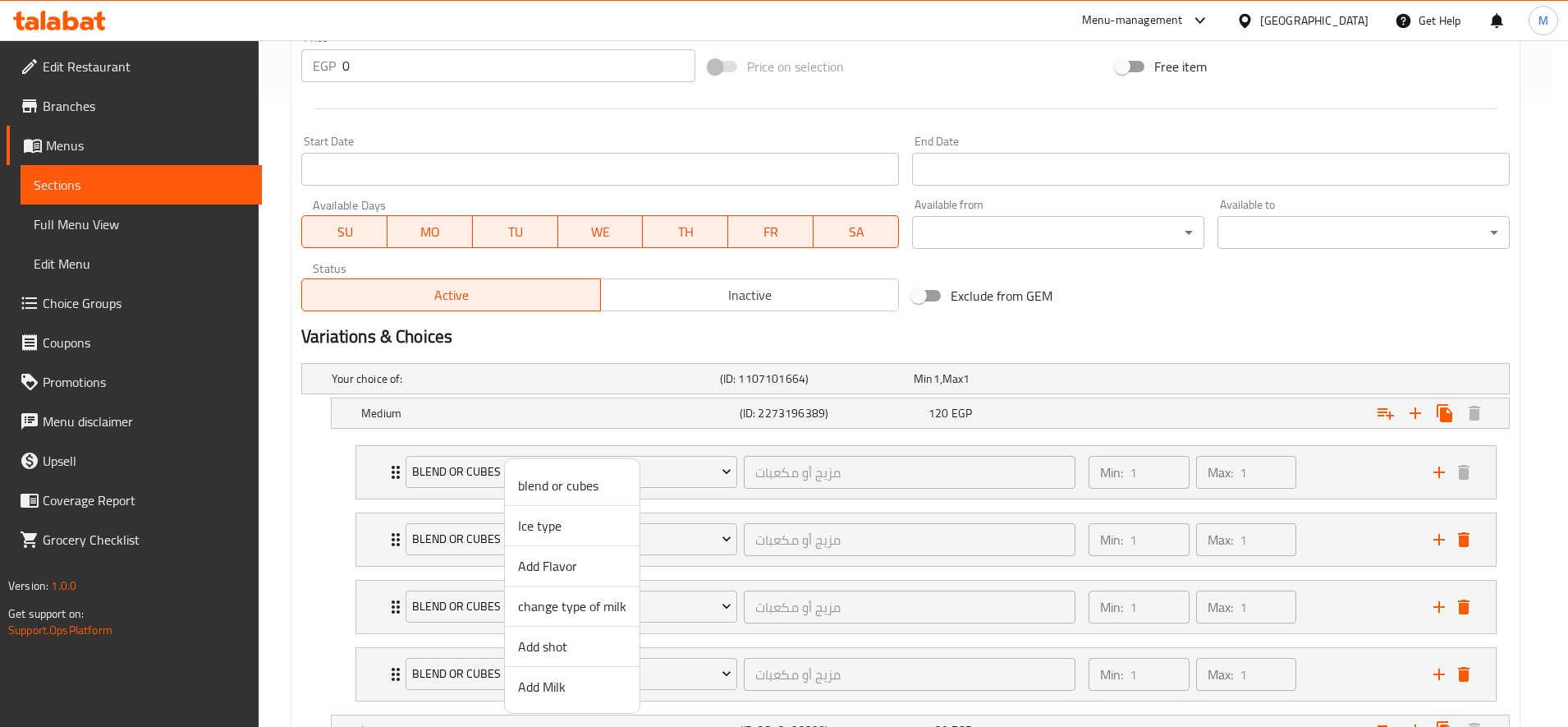
click at [580, 557] on span "Add Flavor" at bounding box center [572, 565] width 108 height 19
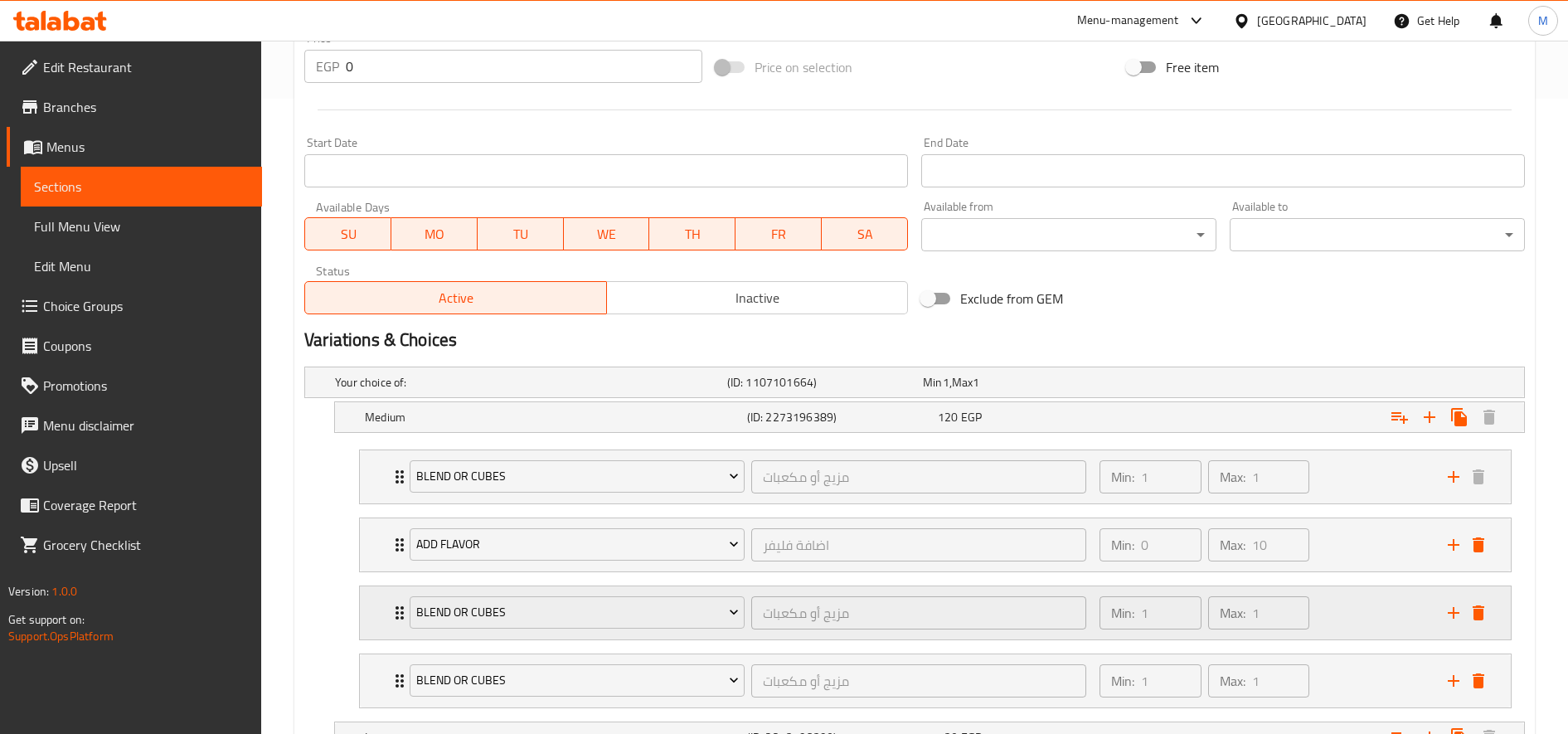
click at [582, 594] on div "blend or cubes" at bounding box center [577, 612] width 342 height 40
click at [592, 614] on span "blend or cubes" at bounding box center [578, 612] width 322 height 20
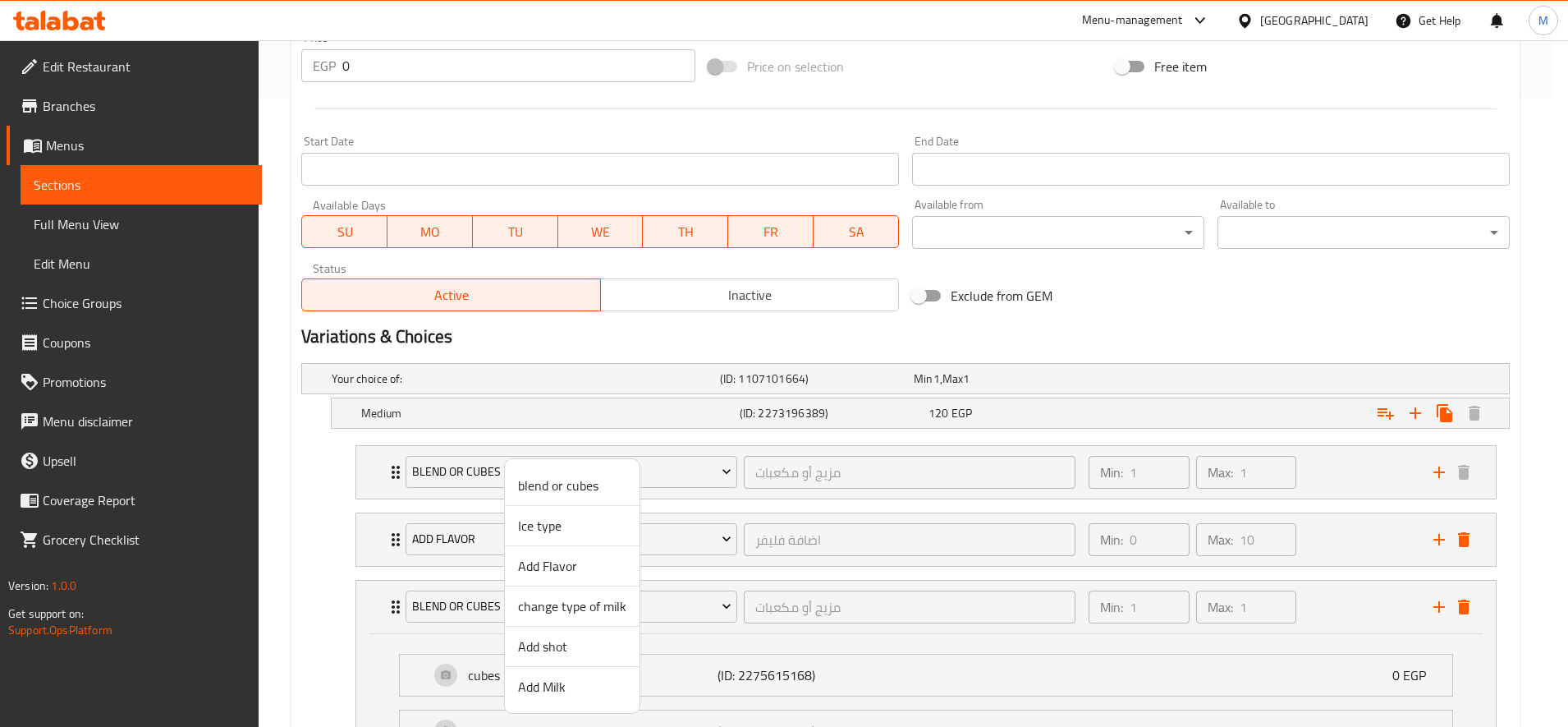
click at [577, 652] on span "Add shot" at bounding box center [572, 645] width 108 height 19
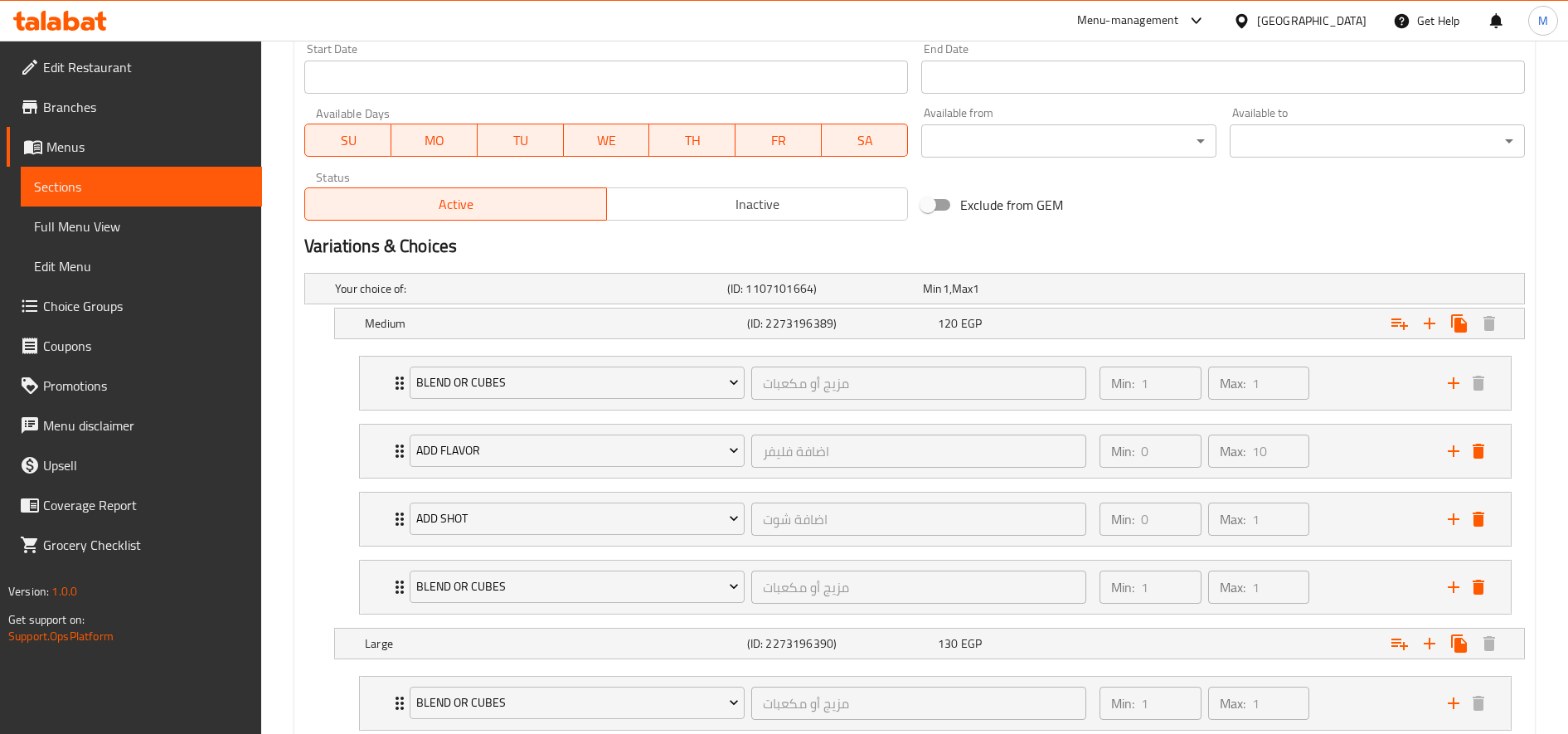
scroll to position [840, 0]
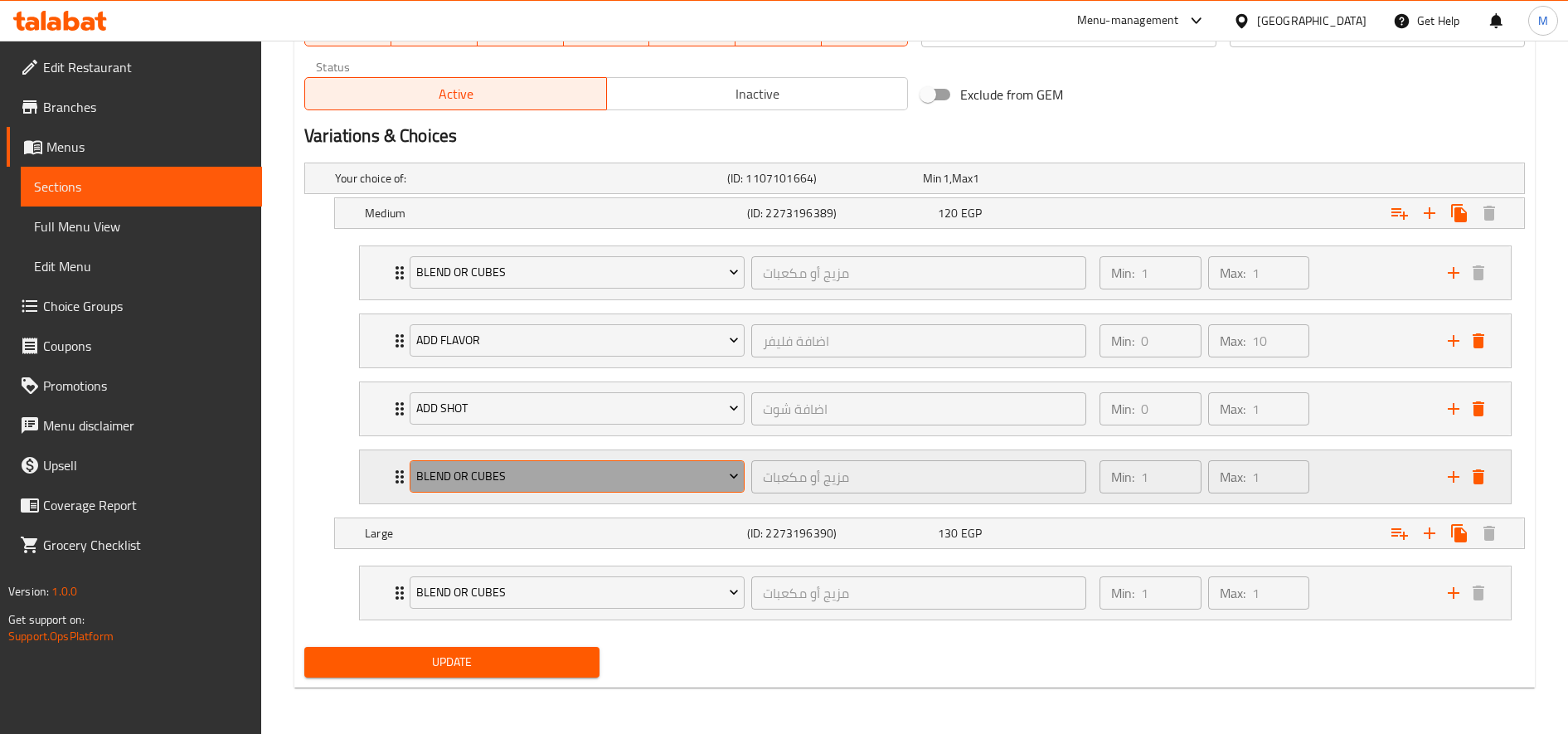
click at [566, 479] on span "blend or cubes" at bounding box center [578, 476] width 322 height 20
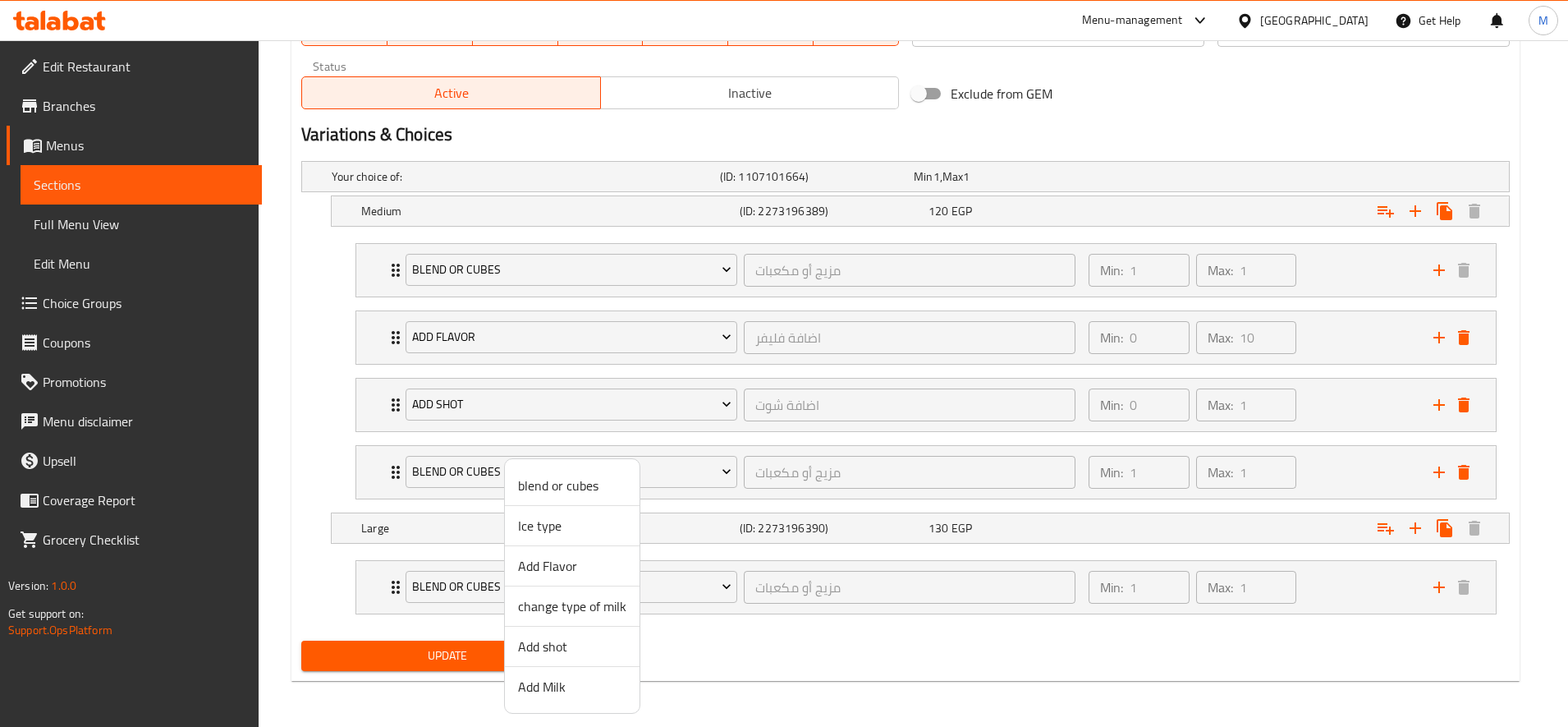
click at [565, 688] on span "Add Milk" at bounding box center [572, 686] width 108 height 19
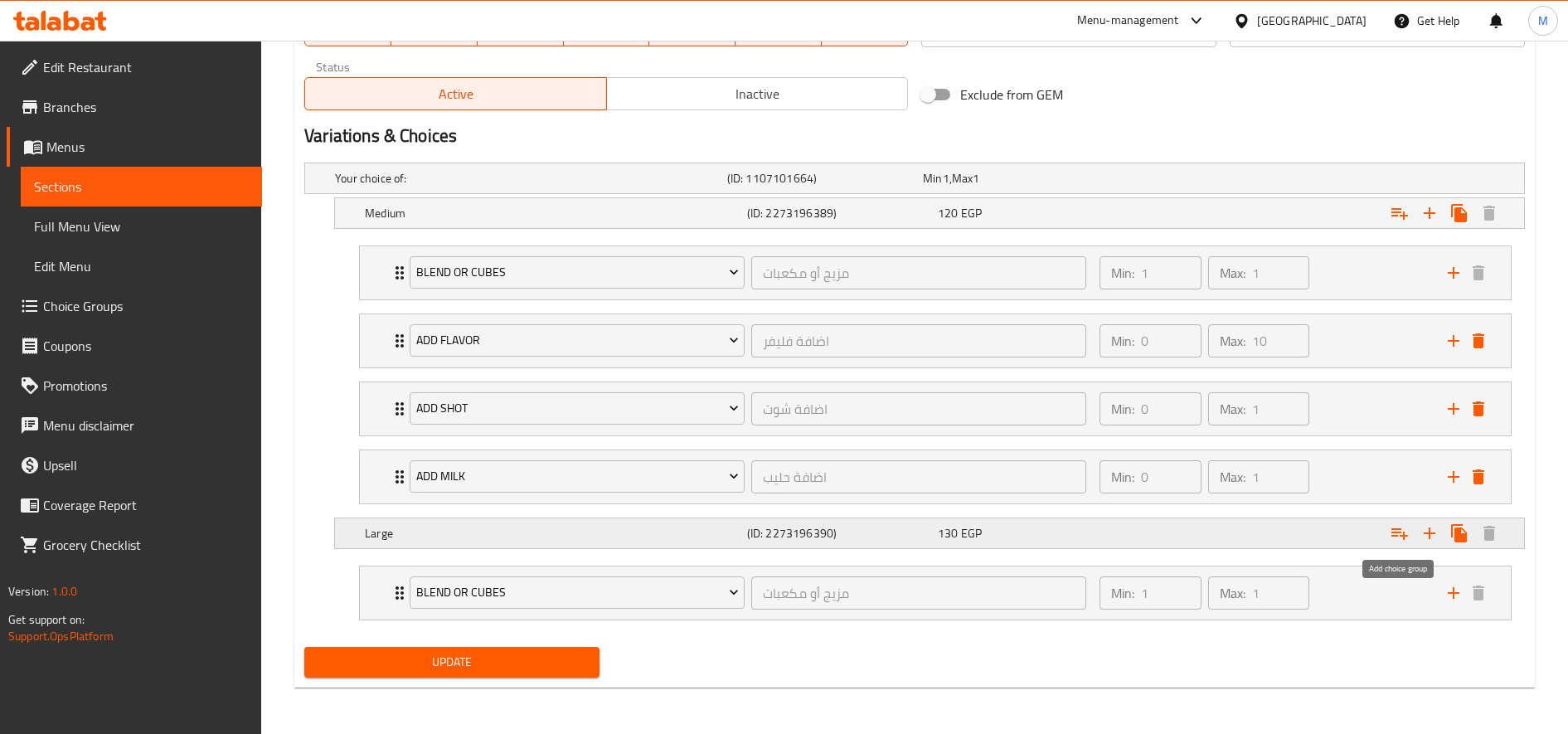
click at [1397, 530] on icon "Expand" at bounding box center [1399, 532] width 19 height 19
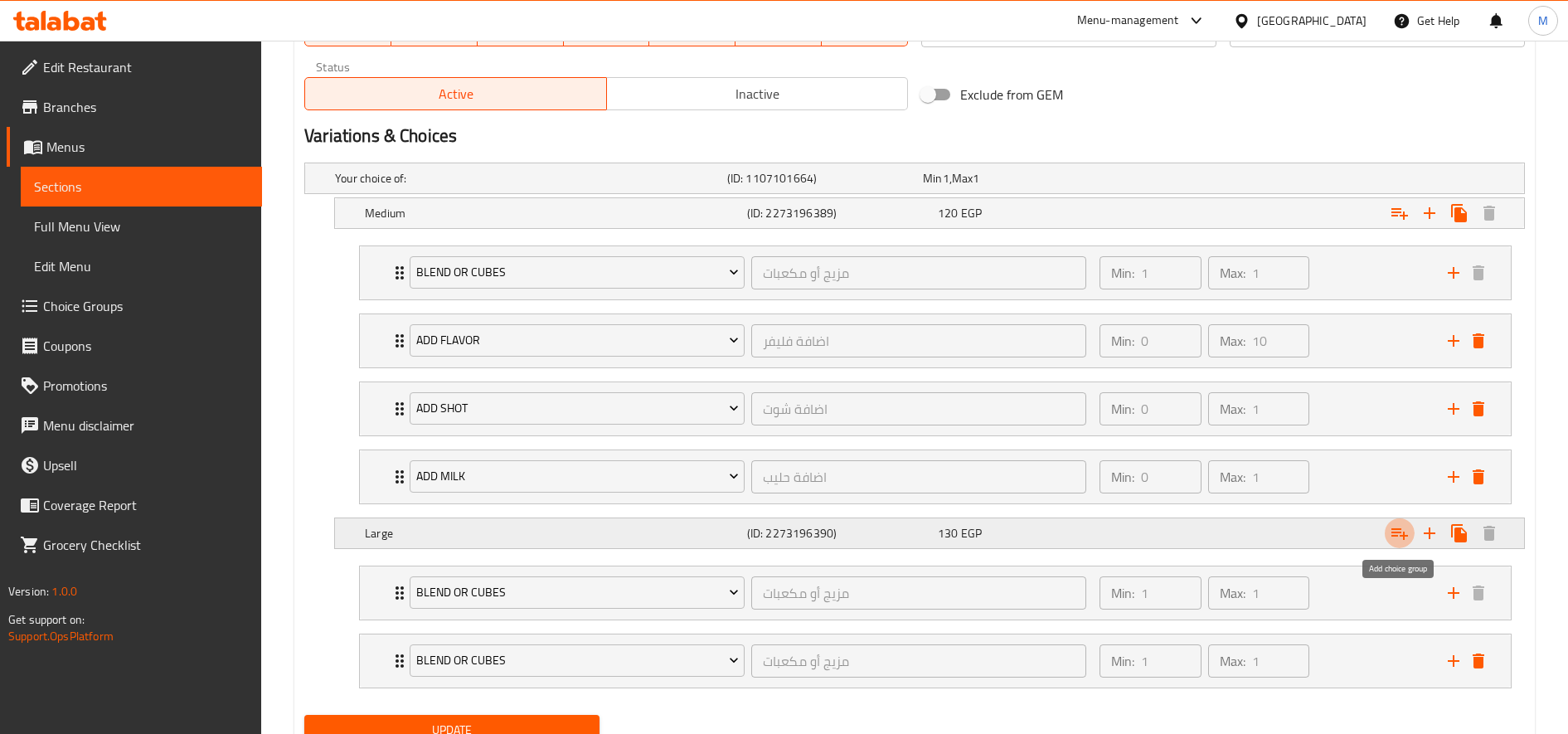
click at [1397, 530] on icon "Expand" at bounding box center [1399, 532] width 19 height 19
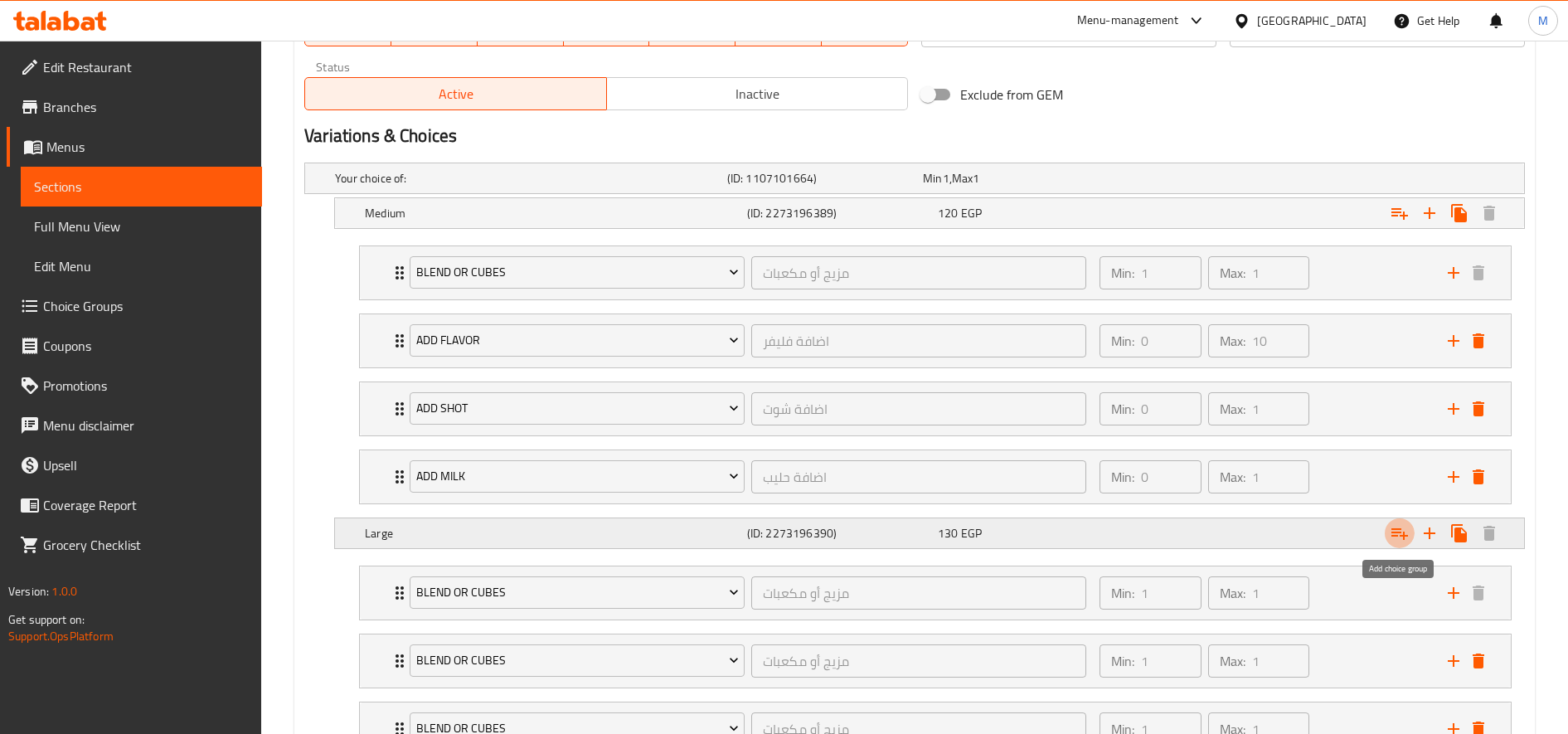
click at [1397, 530] on icon "Expand" at bounding box center [1399, 532] width 19 height 19
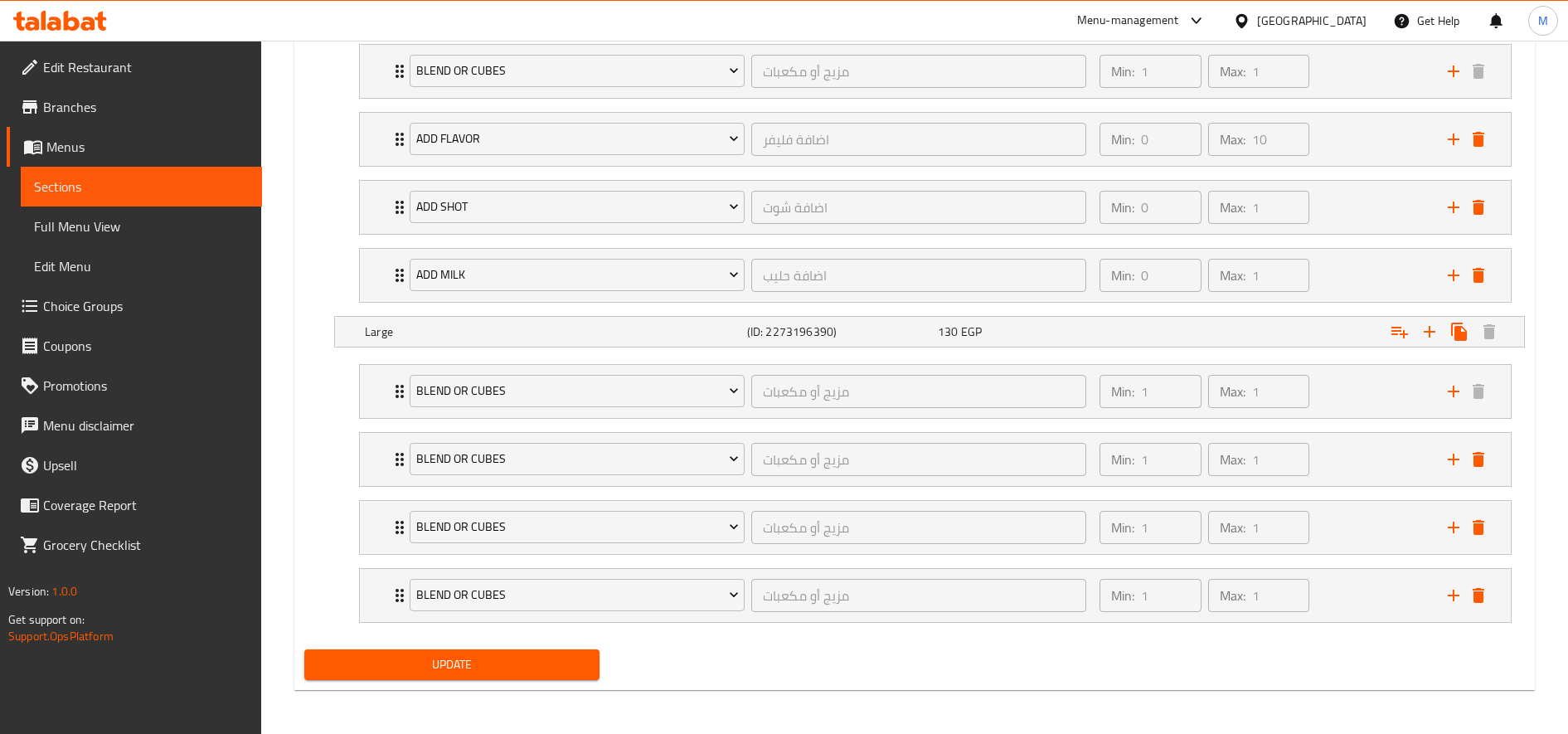
scroll to position [1043, 0]
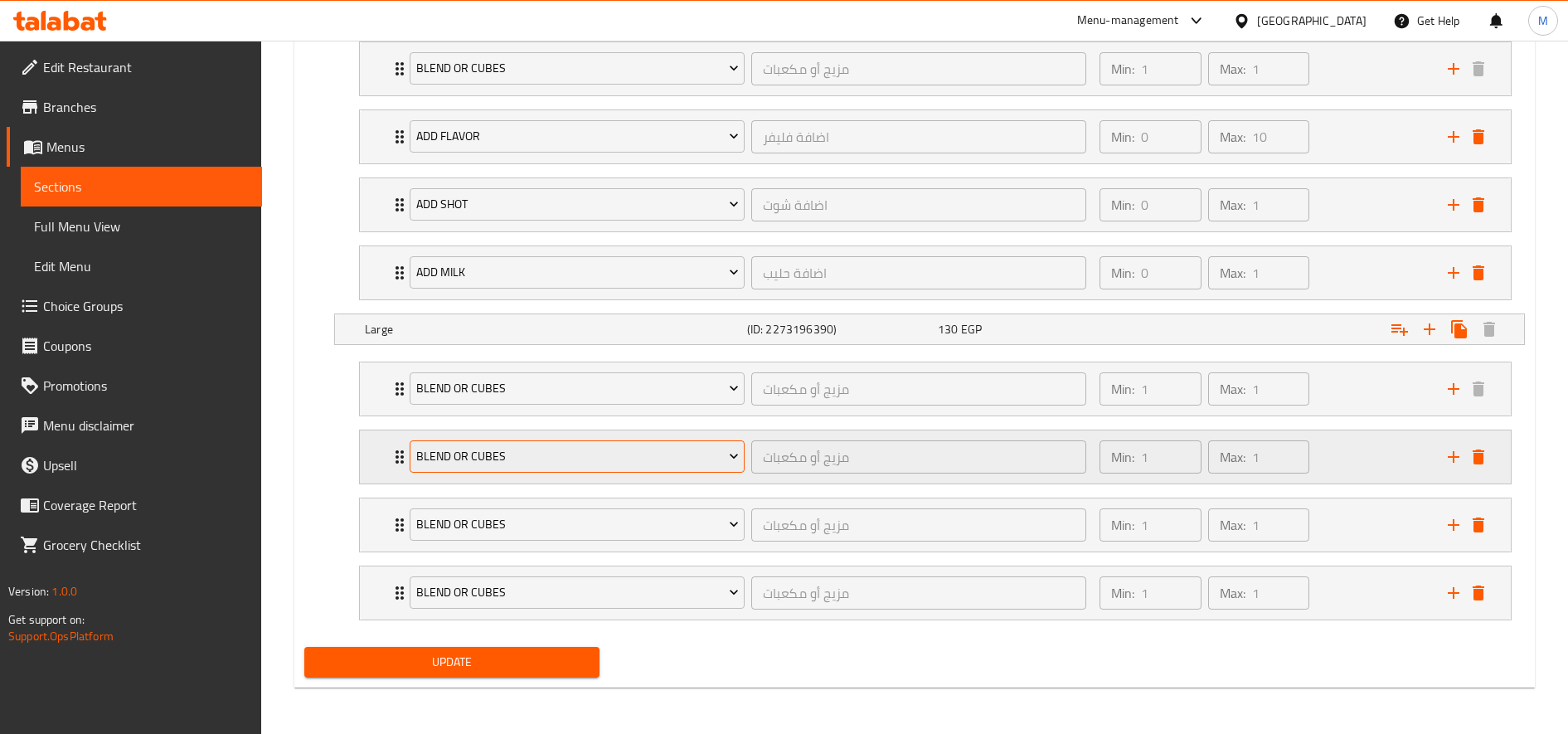
click at [587, 457] on span "blend or cubes" at bounding box center [578, 456] width 322 height 20
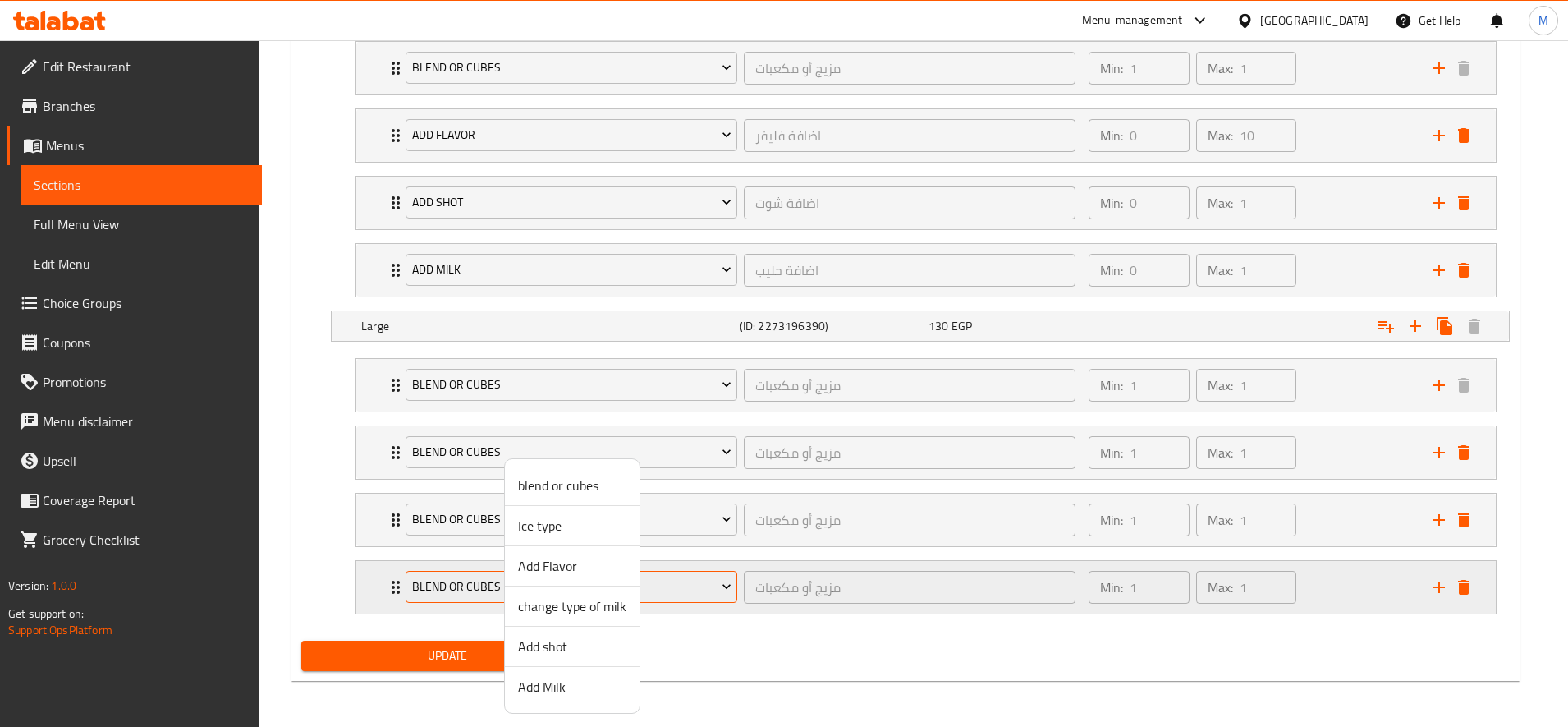
drag, startPoint x: 564, startPoint y: 579, endPoint x: 570, endPoint y: 573, distance: 8.5
click at [565, 580] on li "Add Flavor" at bounding box center [572, 567] width 135 height 40
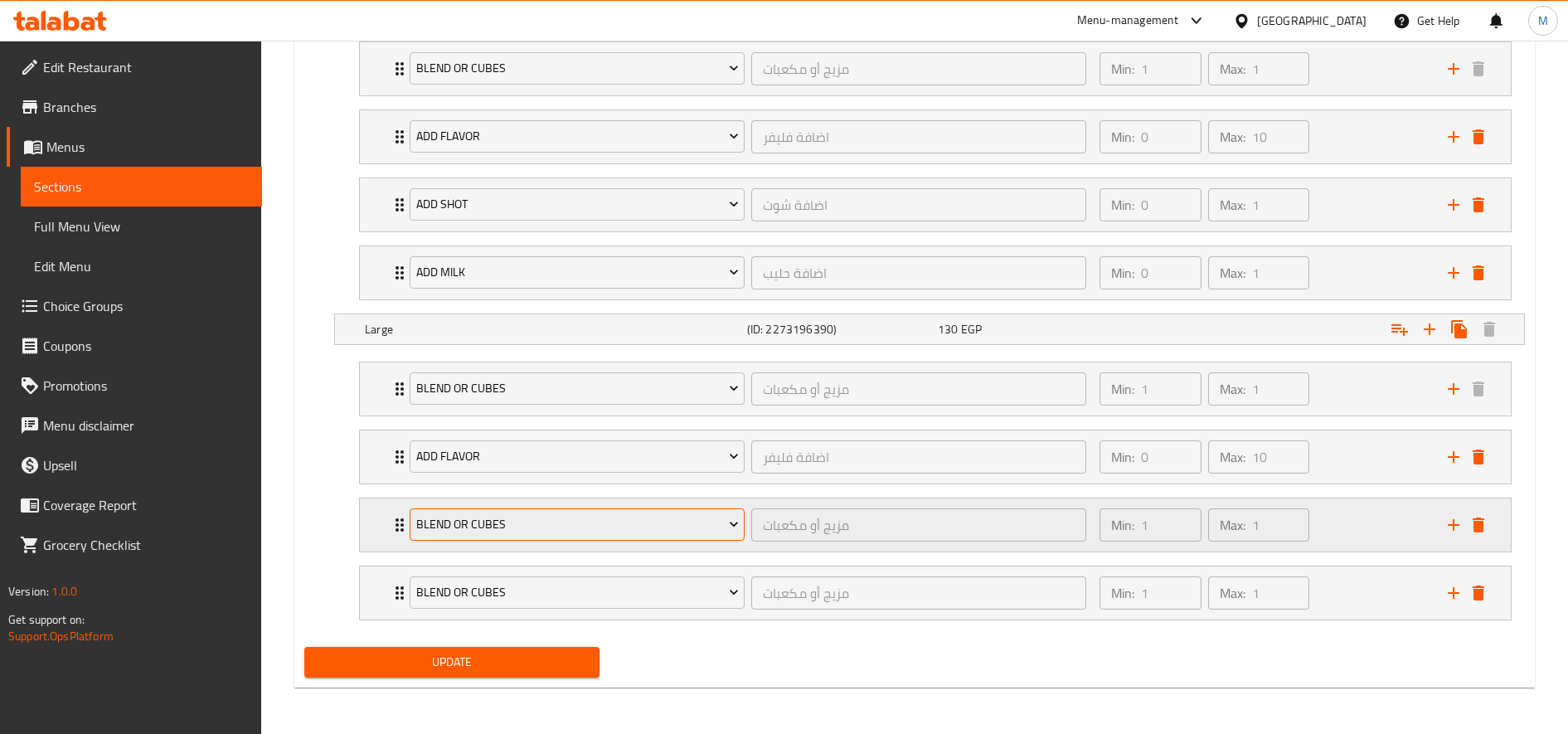
click at [569, 529] on span "blend or cubes" at bounding box center [578, 524] width 322 height 20
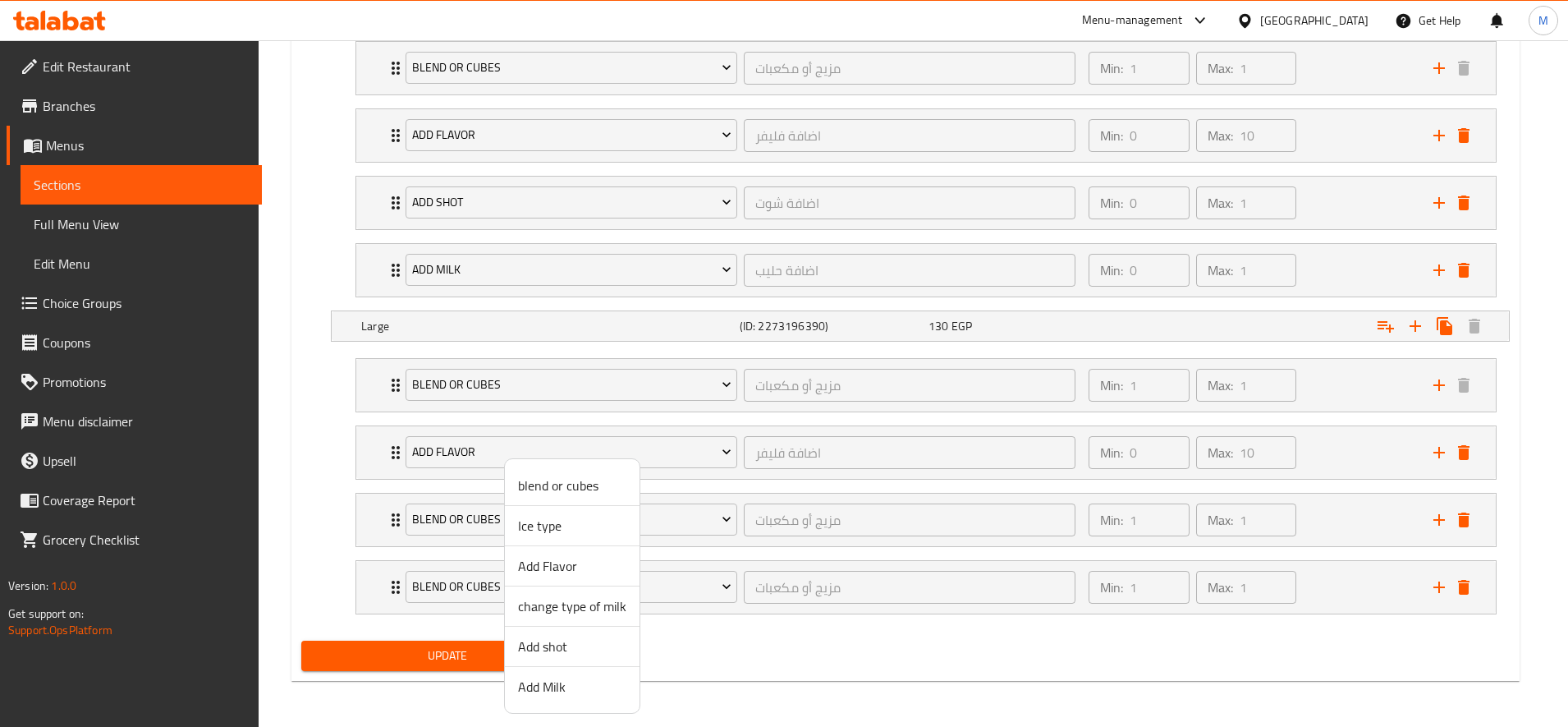
click at [565, 642] on span "Add shot" at bounding box center [572, 645] width 108 height 19
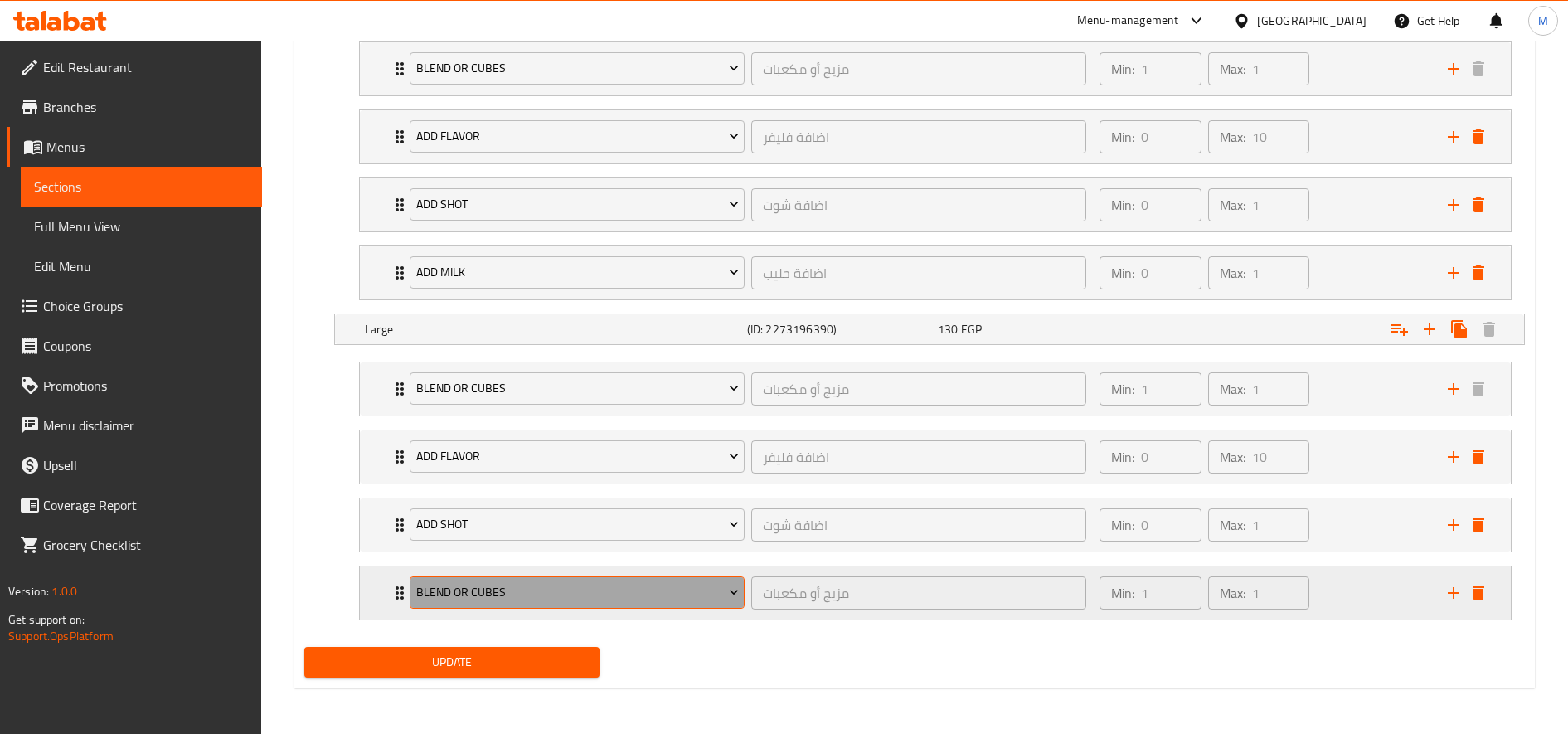
click at [559, 589] on span "blend or cubes" at bounding box center [578, 592] width 322 height 20
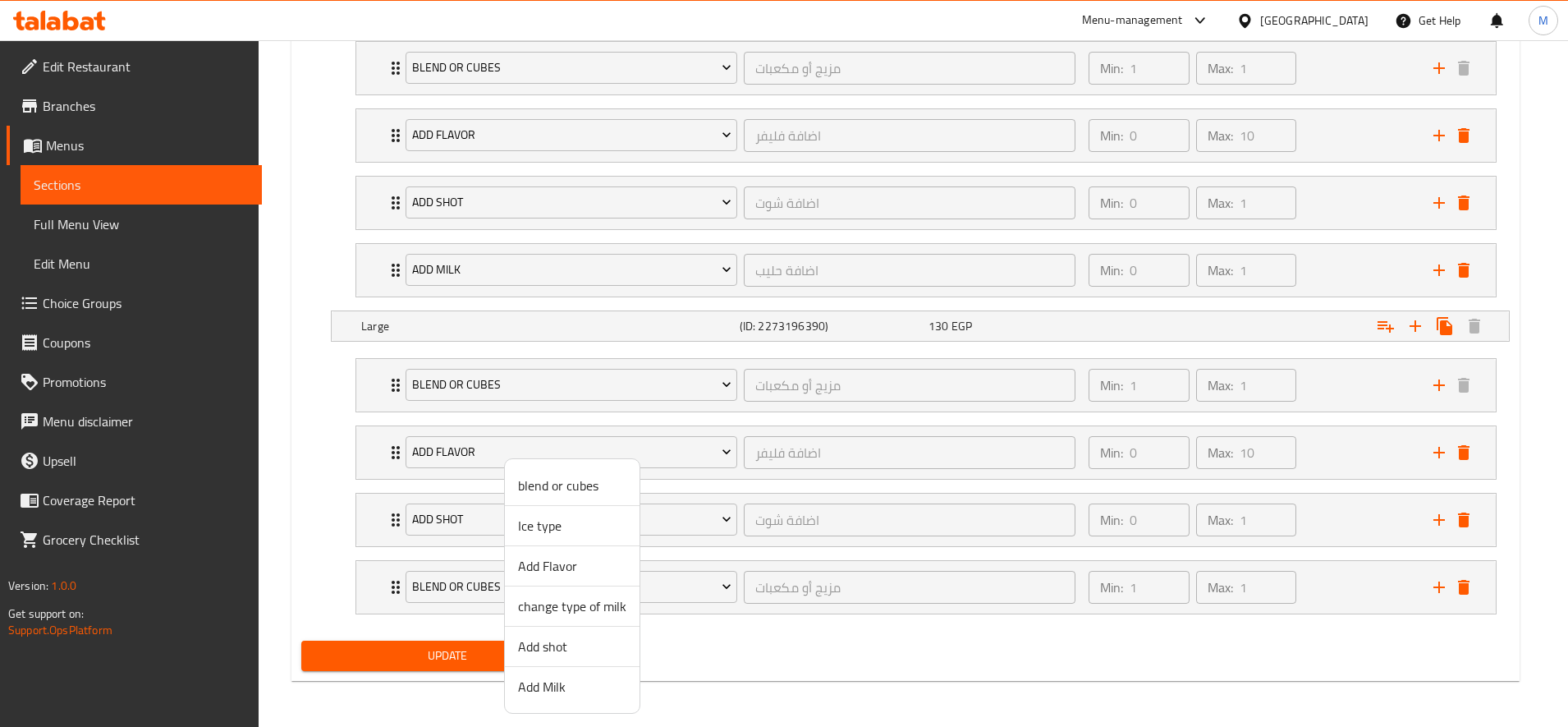
click at [554, 697] on span "Add Milk" at bounding box center [572, 686] width 108 height 19
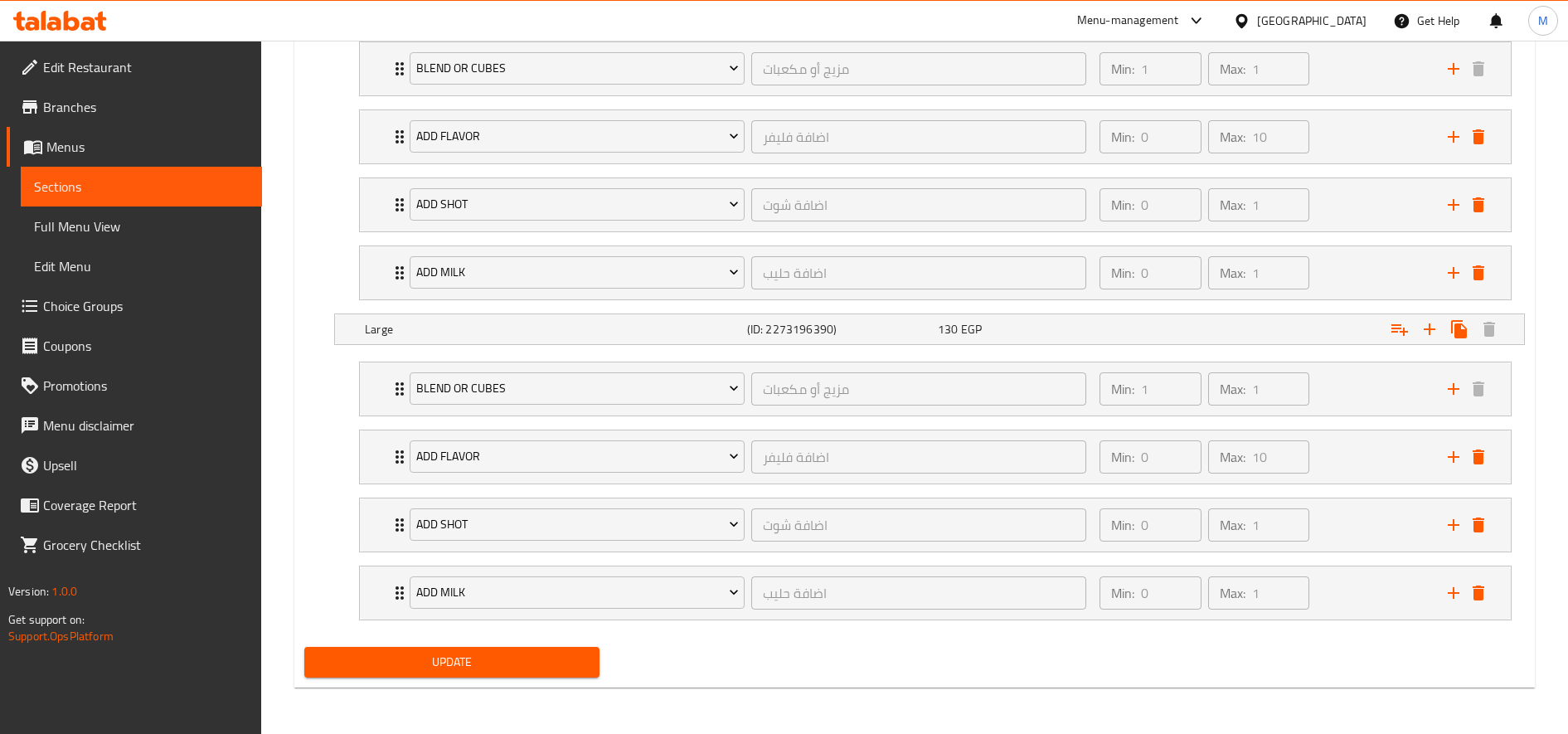
click at [515, 659] on span "Update" at bounding box center [452, 662] width 268 height 20
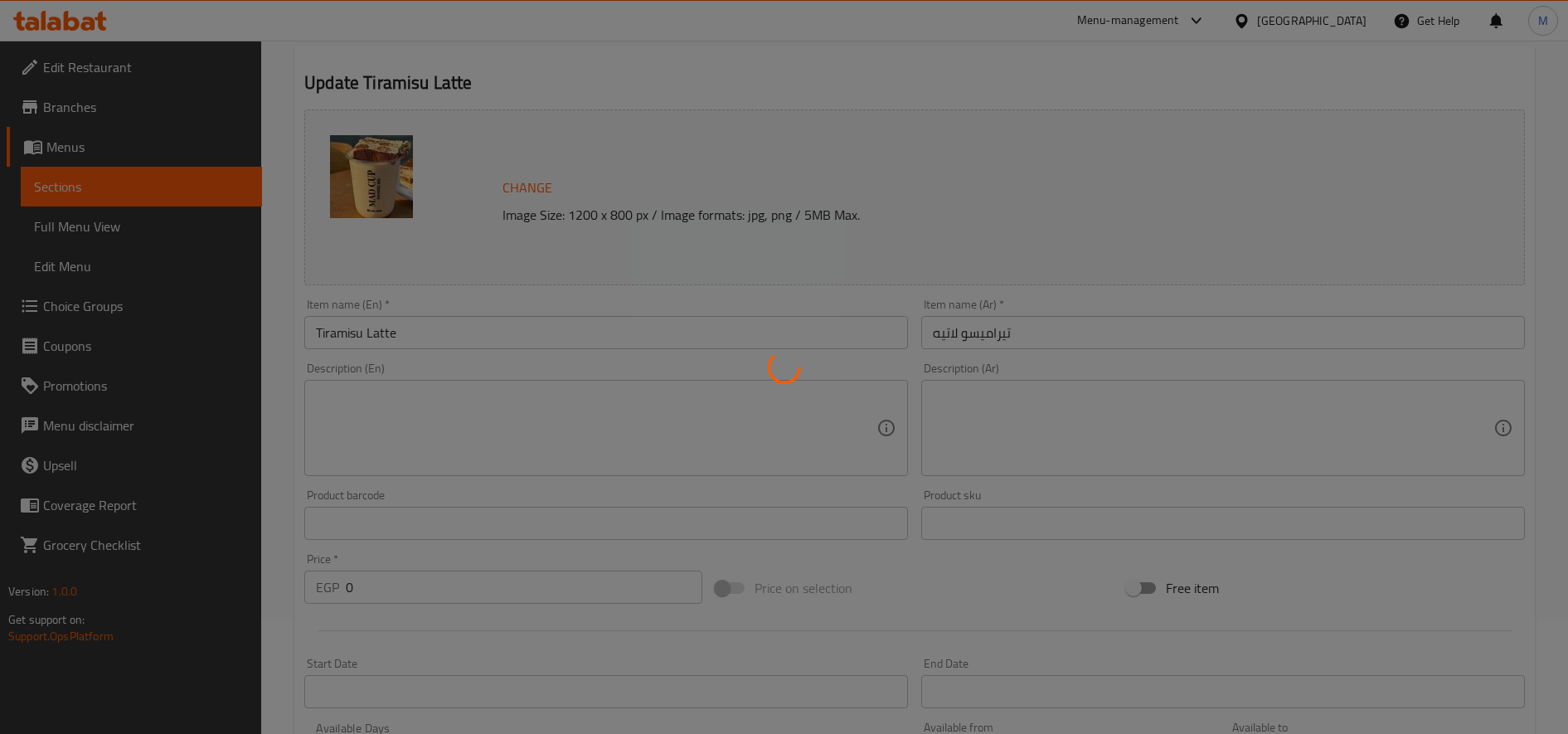
scroll to position [0, 0]
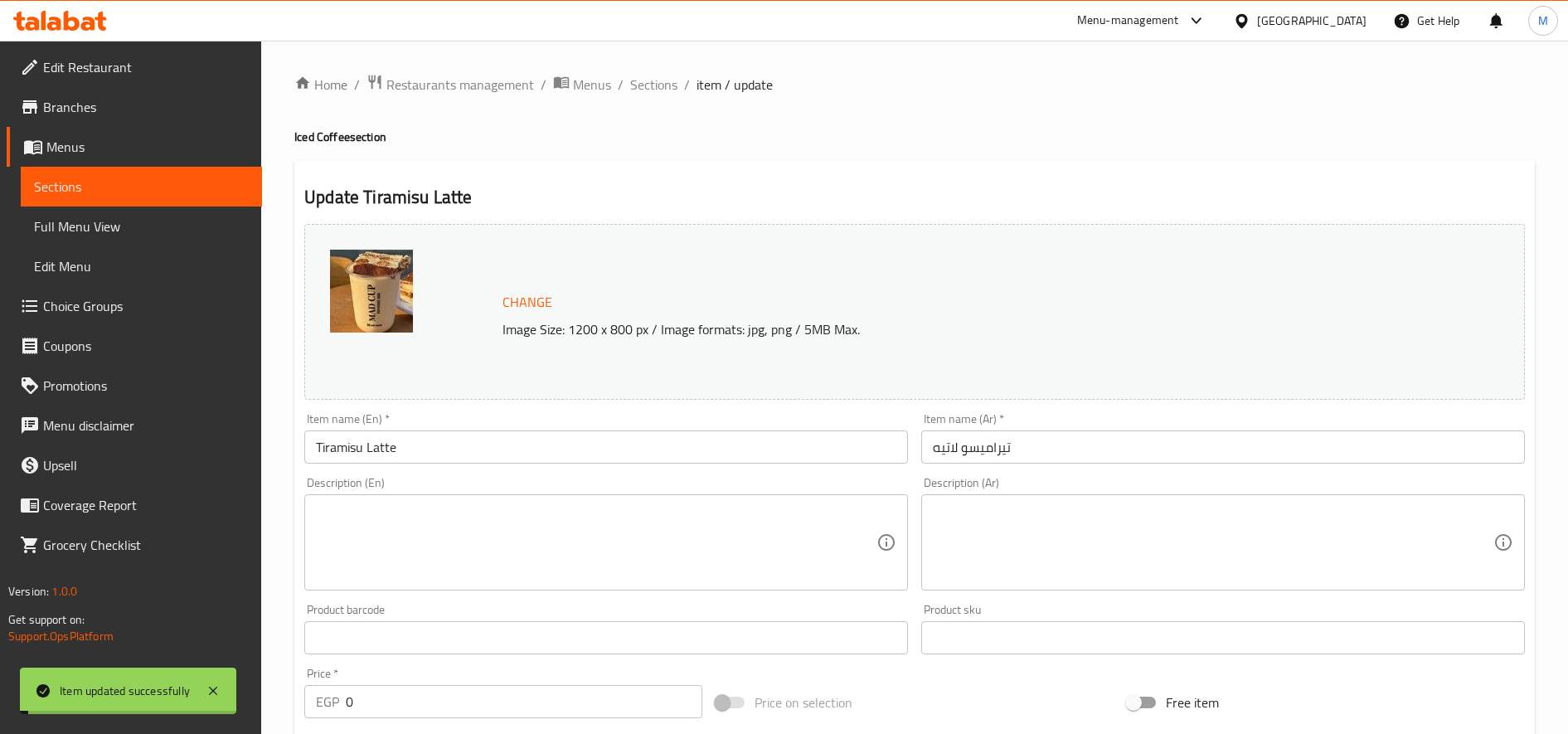
drag, startPoint x: 657, startPoint y: 86, endPoint x: 681, endPoint y: 103, distance: 29.4
click at [657, 86] on span "Sections" at bounding box center [653, 84] width 47 height 19
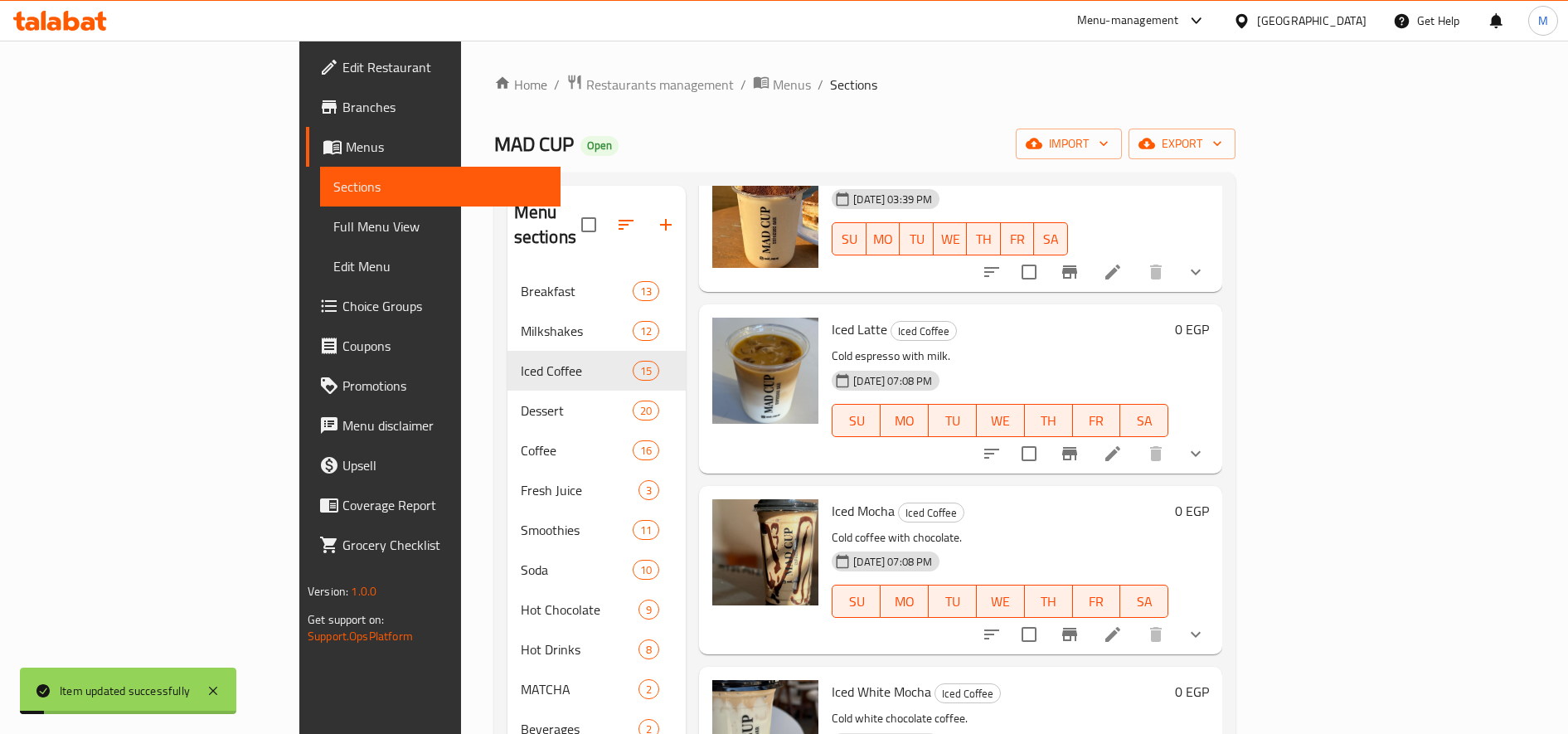
scroll to position [139, 0]
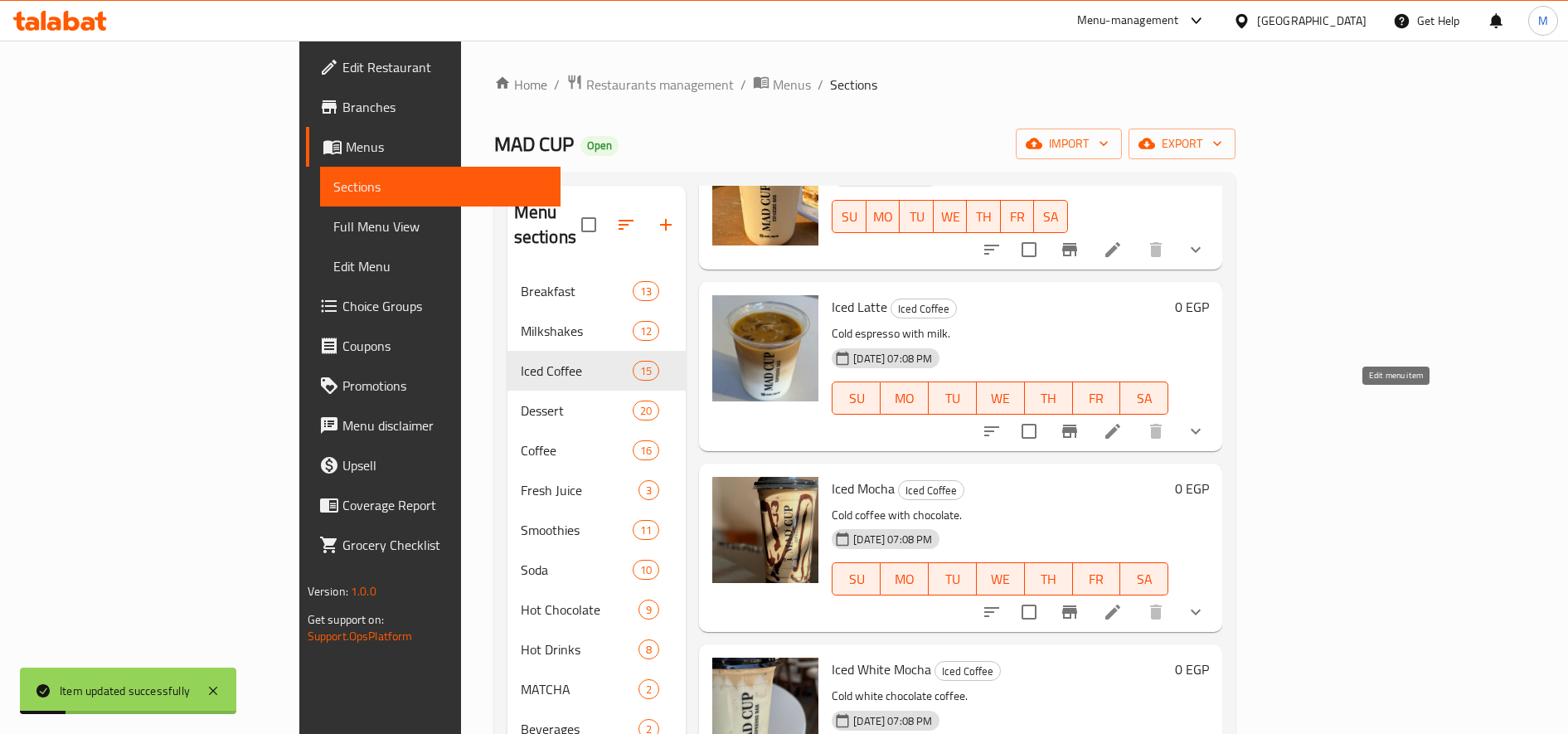
click at [1123, 421] on icon at bounding box center [1112, 430] width 19 height 19
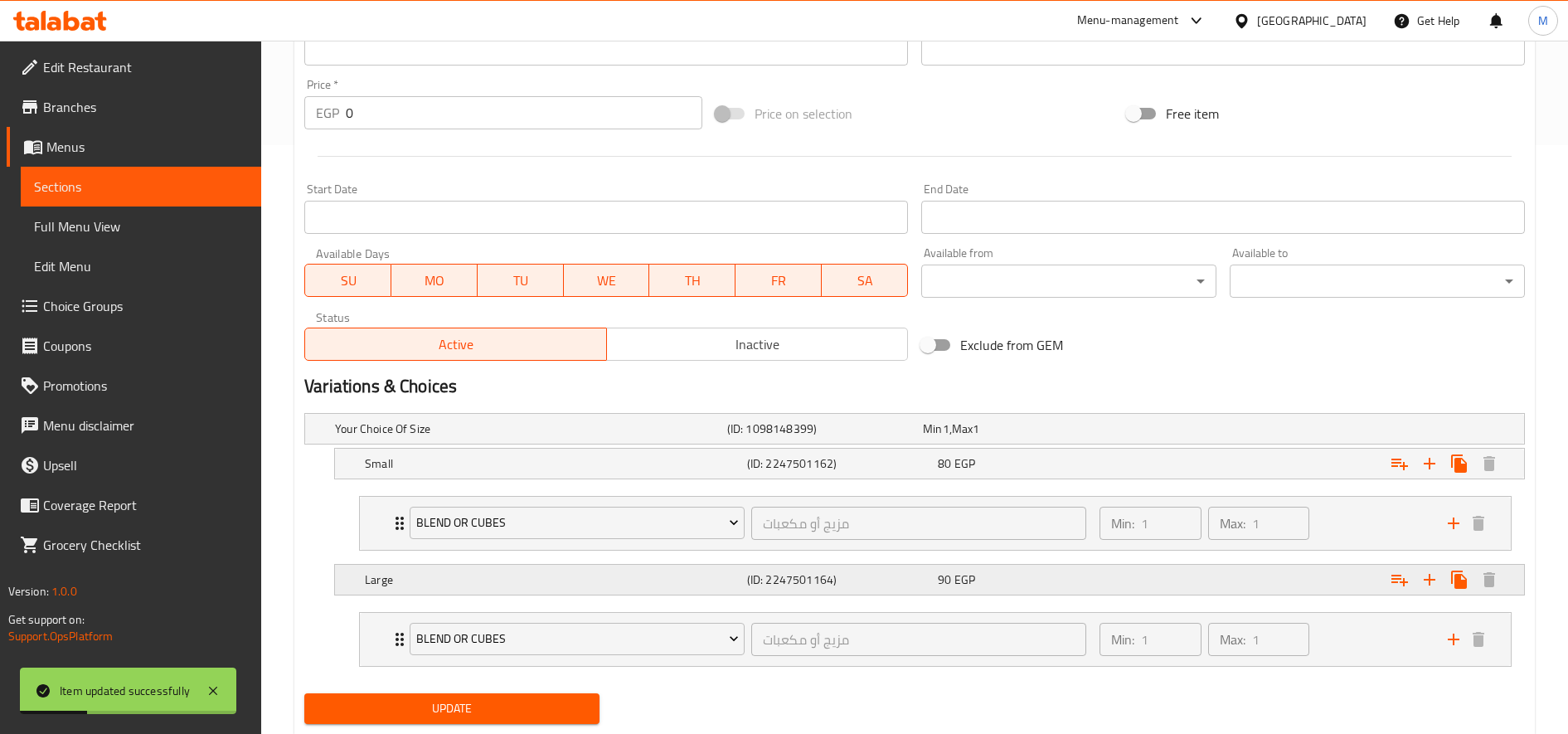
scroll to position [635, 0]
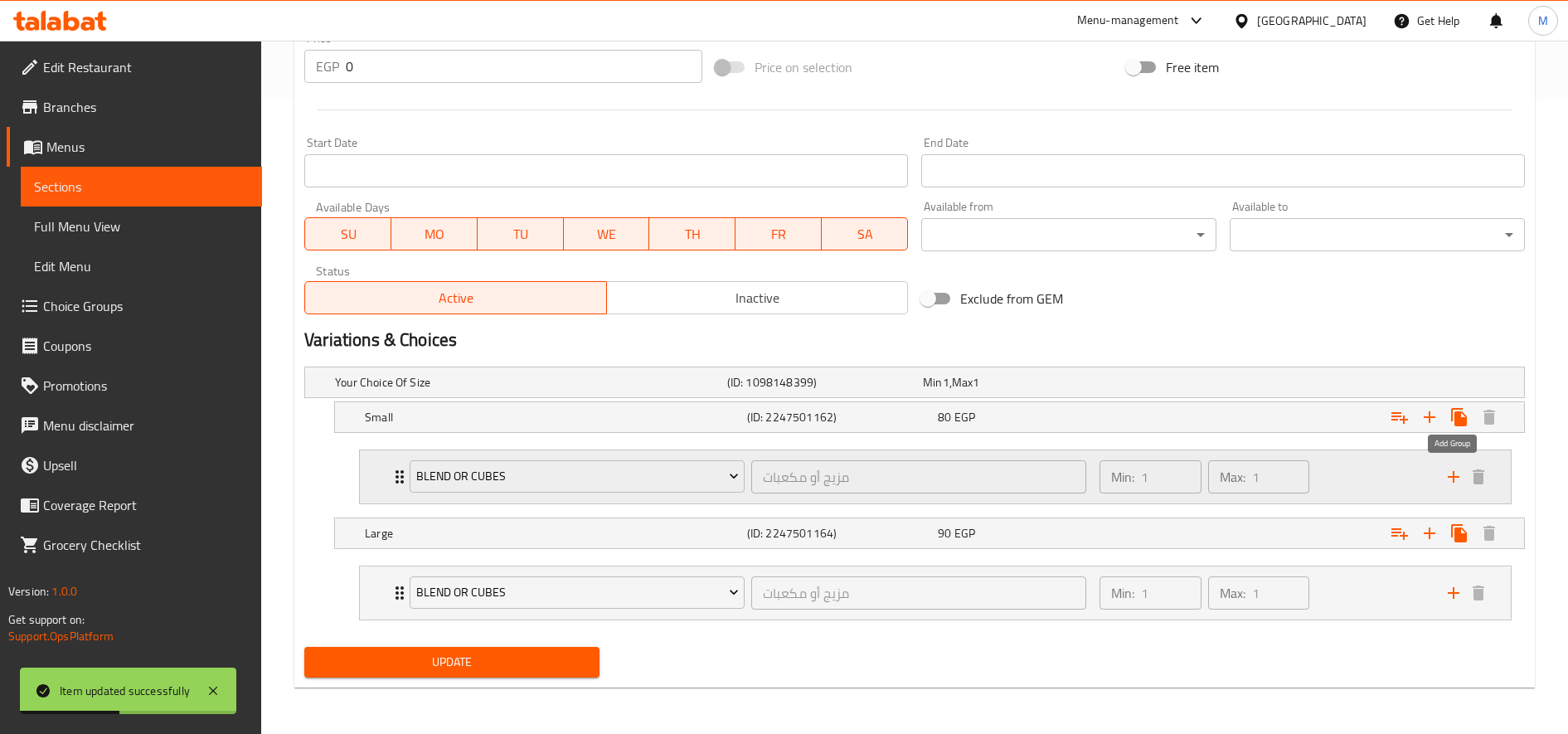
click at [1446, 479] on icon "add" at bounding box center [1453, 476] width 19 height 19
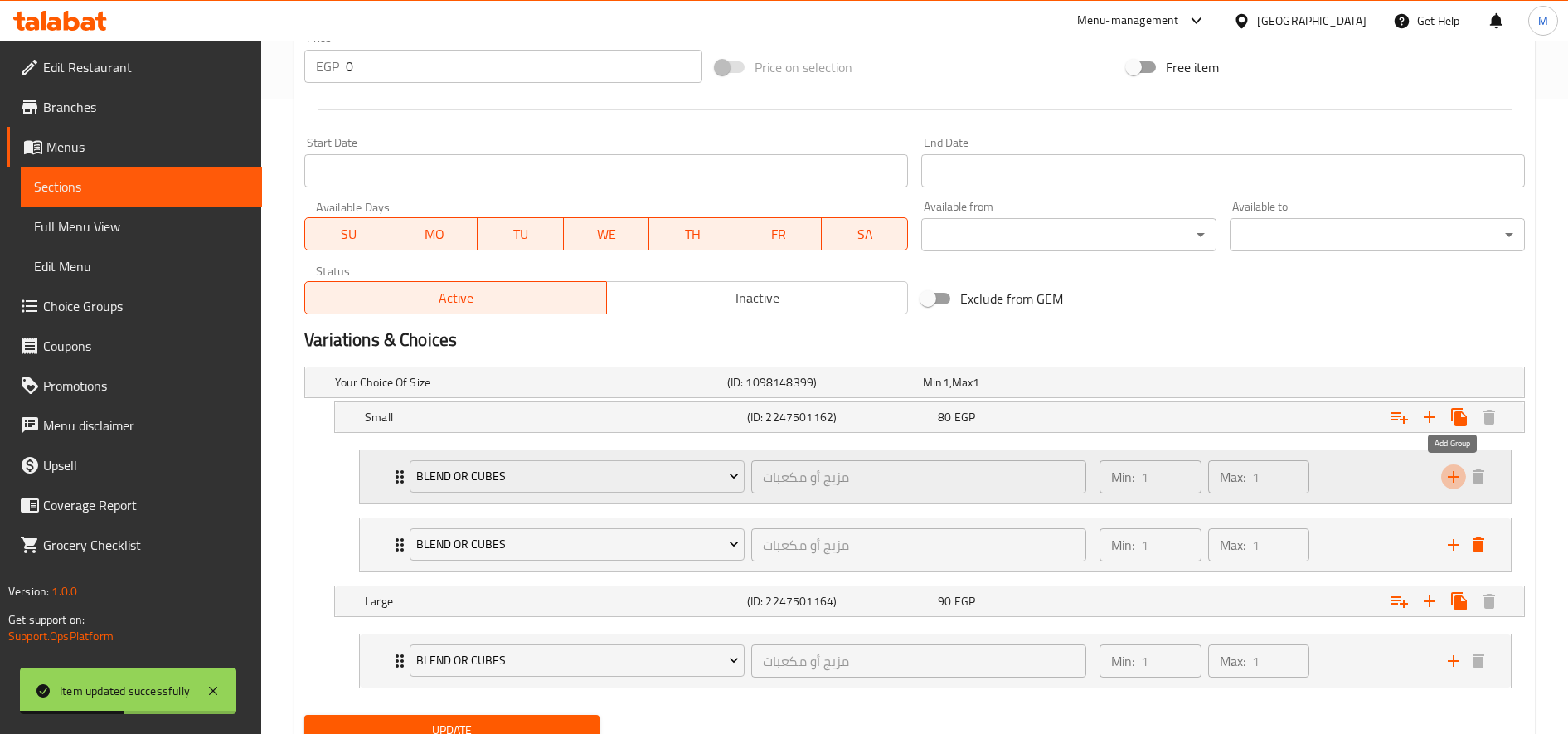
click at [1446, 479] on icon "add" at bounding box center [1453, 476] width 19 height 19
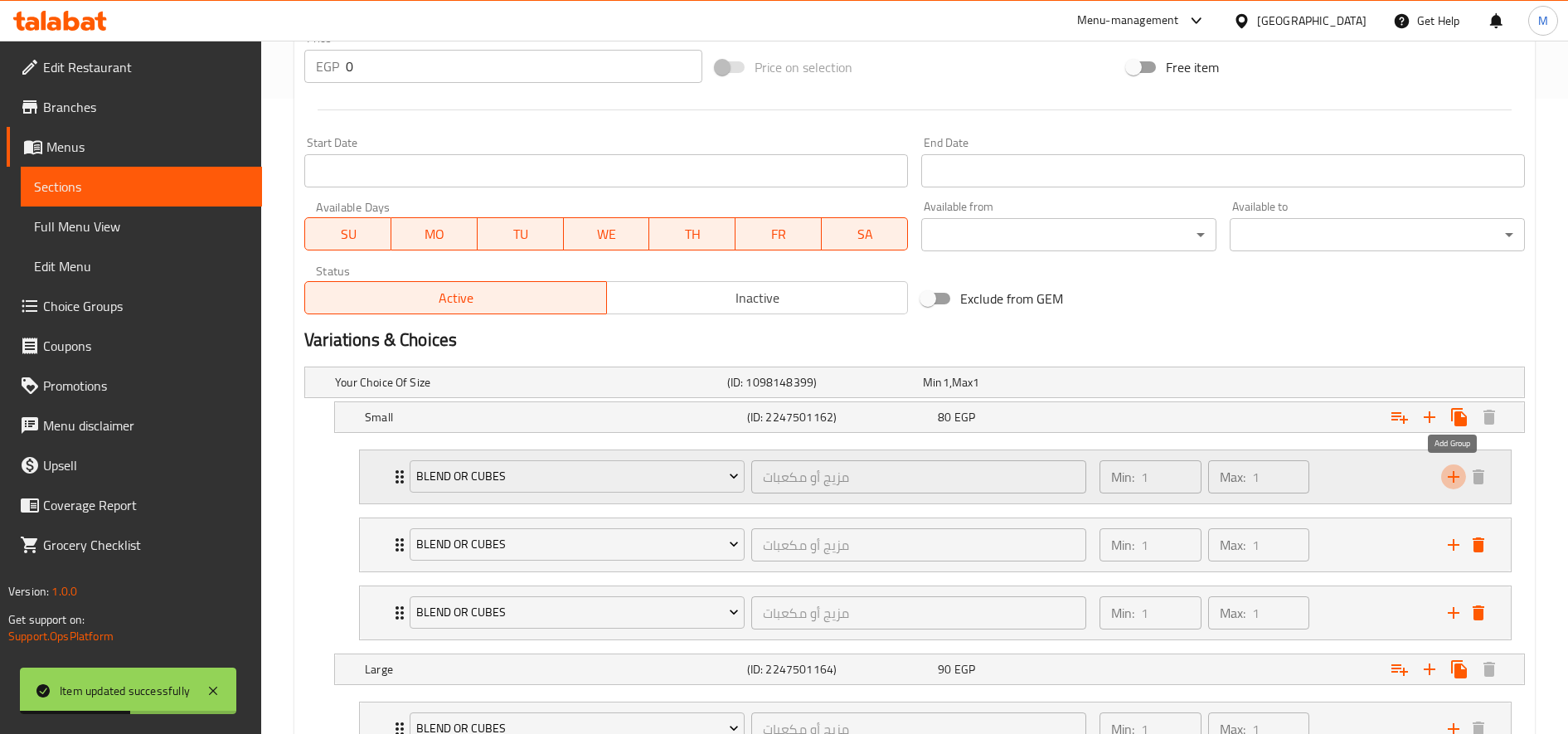
drag, startPoint x: 1446, startPoint y: 479, endPoint x: 1423, endPoint y: 488, distance: 24.7
click at [1447, 480] on icon "add" at bounding box center [1453, 476] width 19 height 19
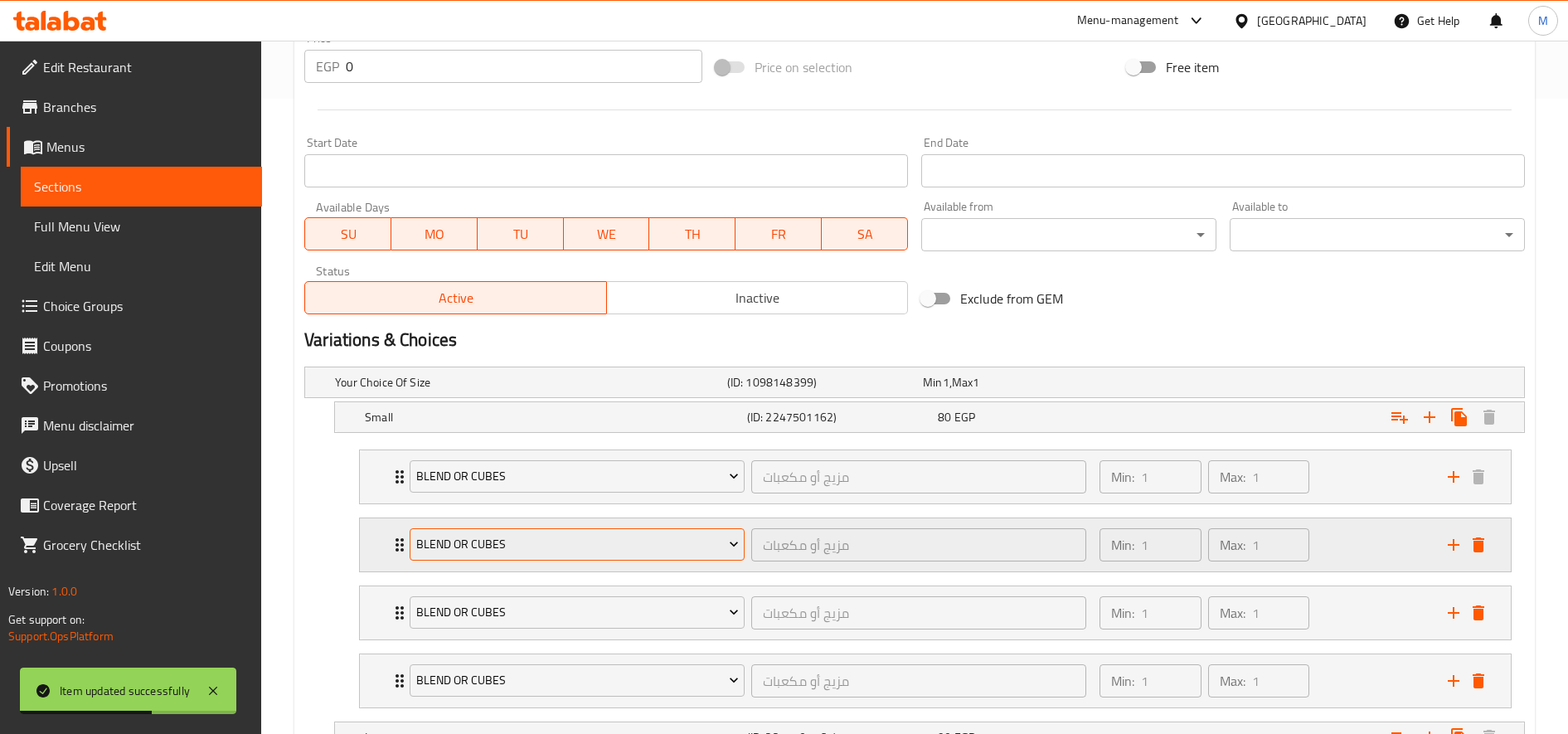
click at [647, 543] on span "blend or cubes" at bounding box center [578, 544] width 322 height 20
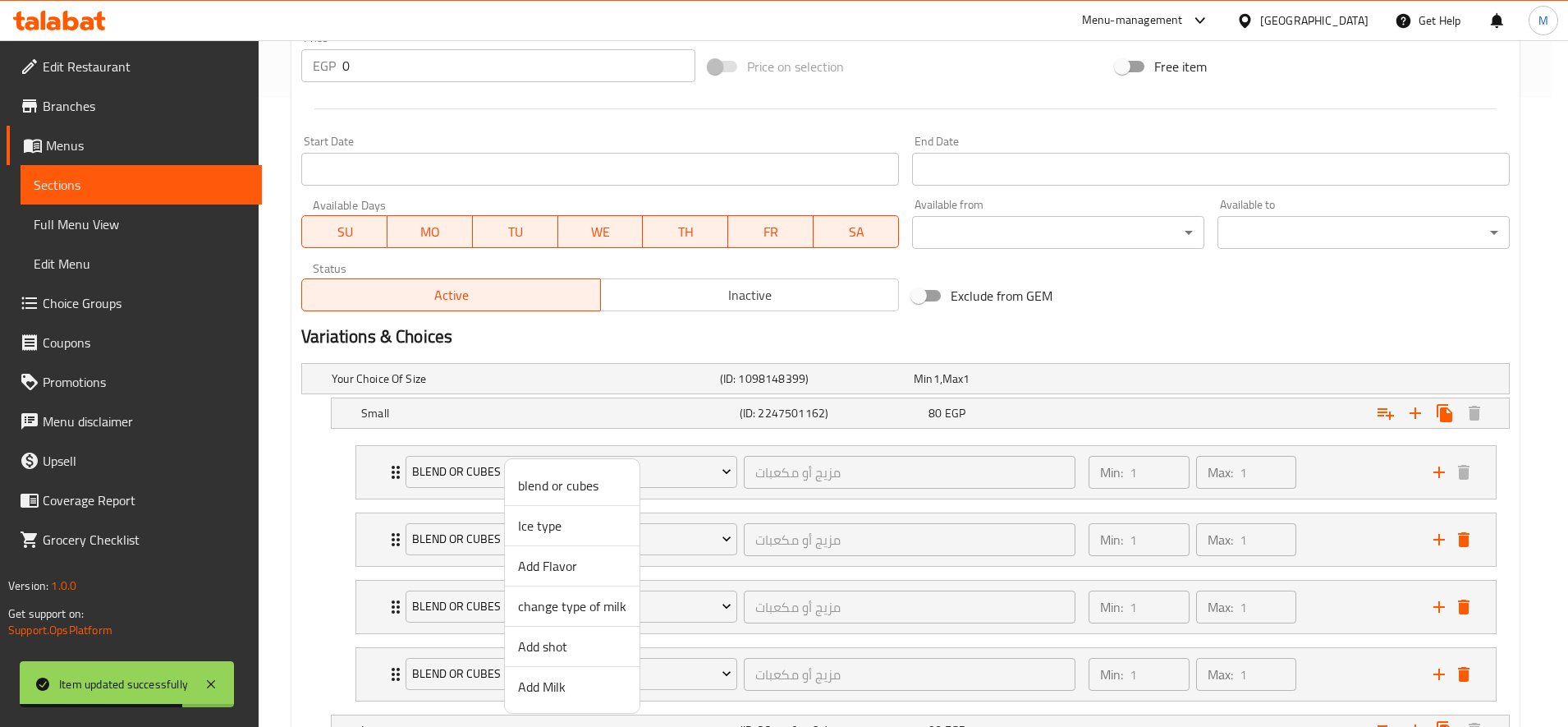
click at [586, 563] on span "Add Flavor" at bounding box center [572, 565] width 108 height 19
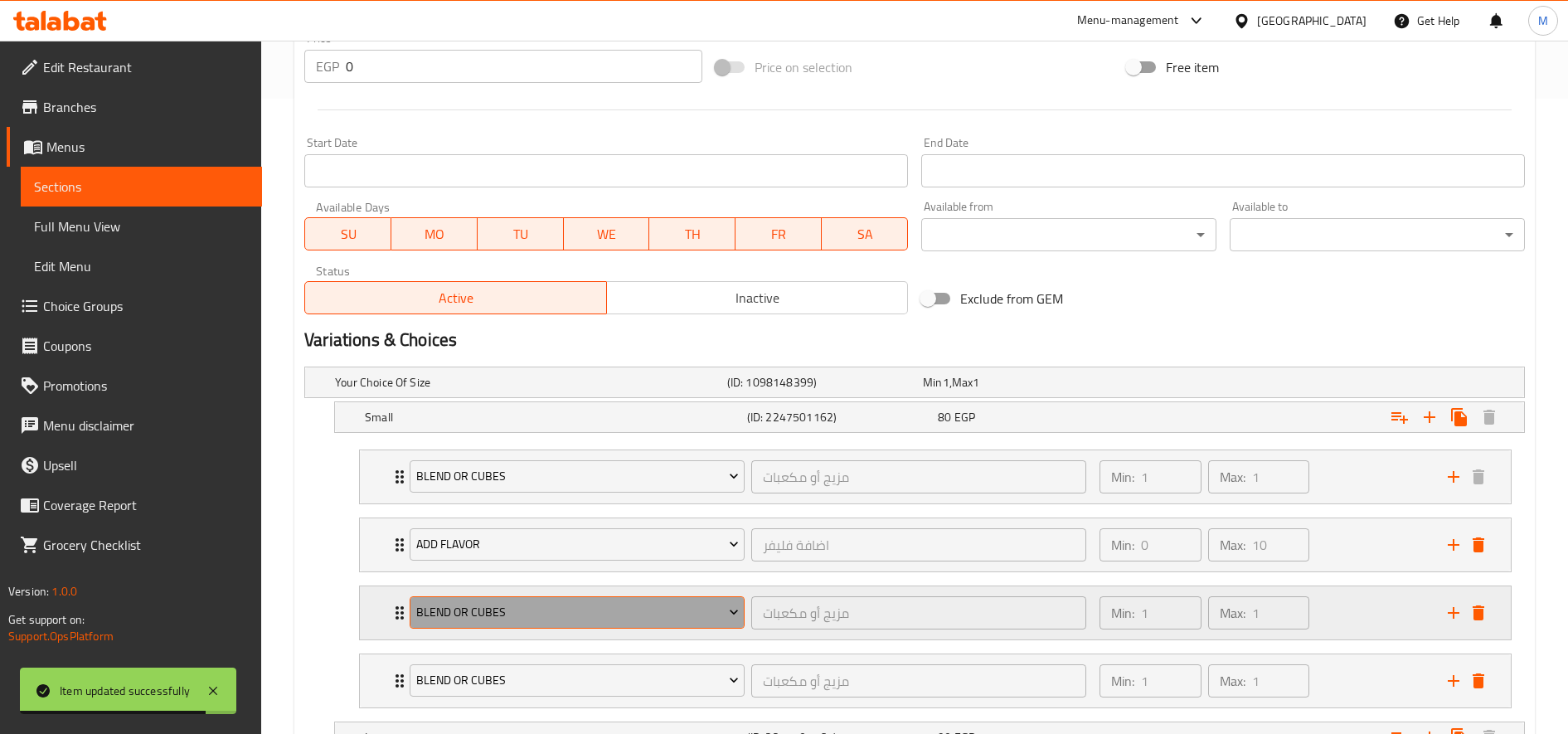
click at [604, 603] on span "blend or cubes" at bounding box center [578, 612] width 322 height 20
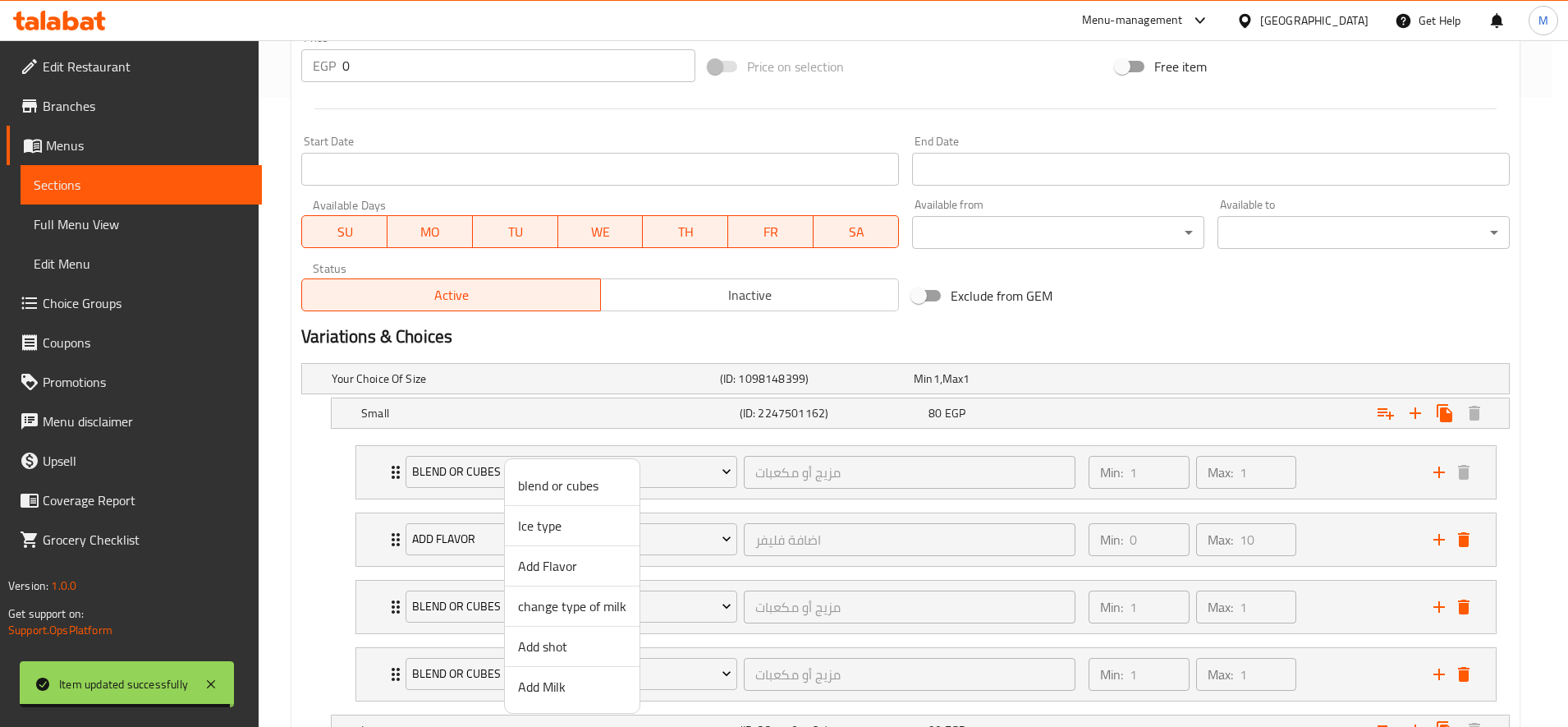
click at [578, 650] on span "Add shot" at bounding box center [572, 645] width 108 height 19
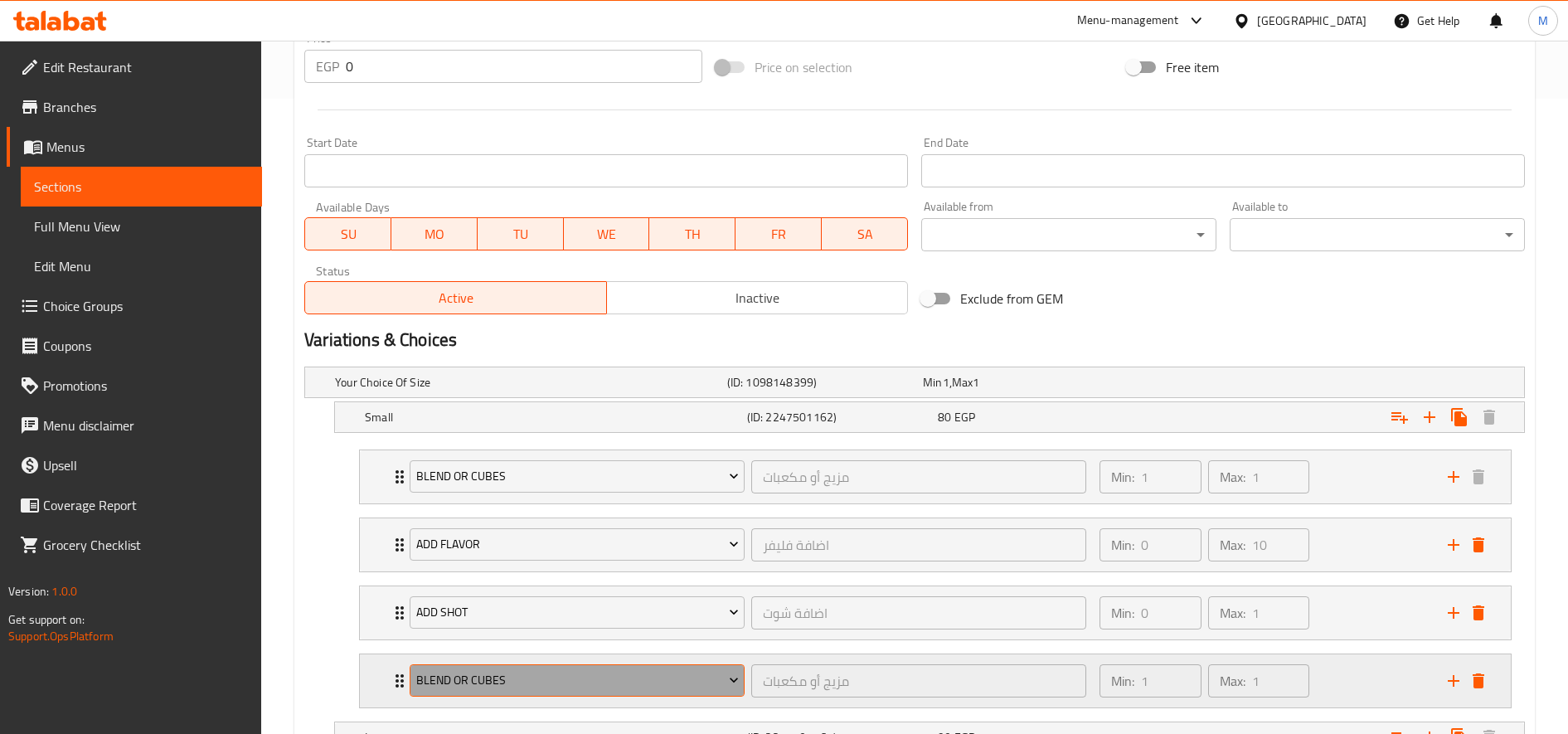
click at [579, 681] on span "blend or cubes" at bounding box center [578, 680] width 322 height 20
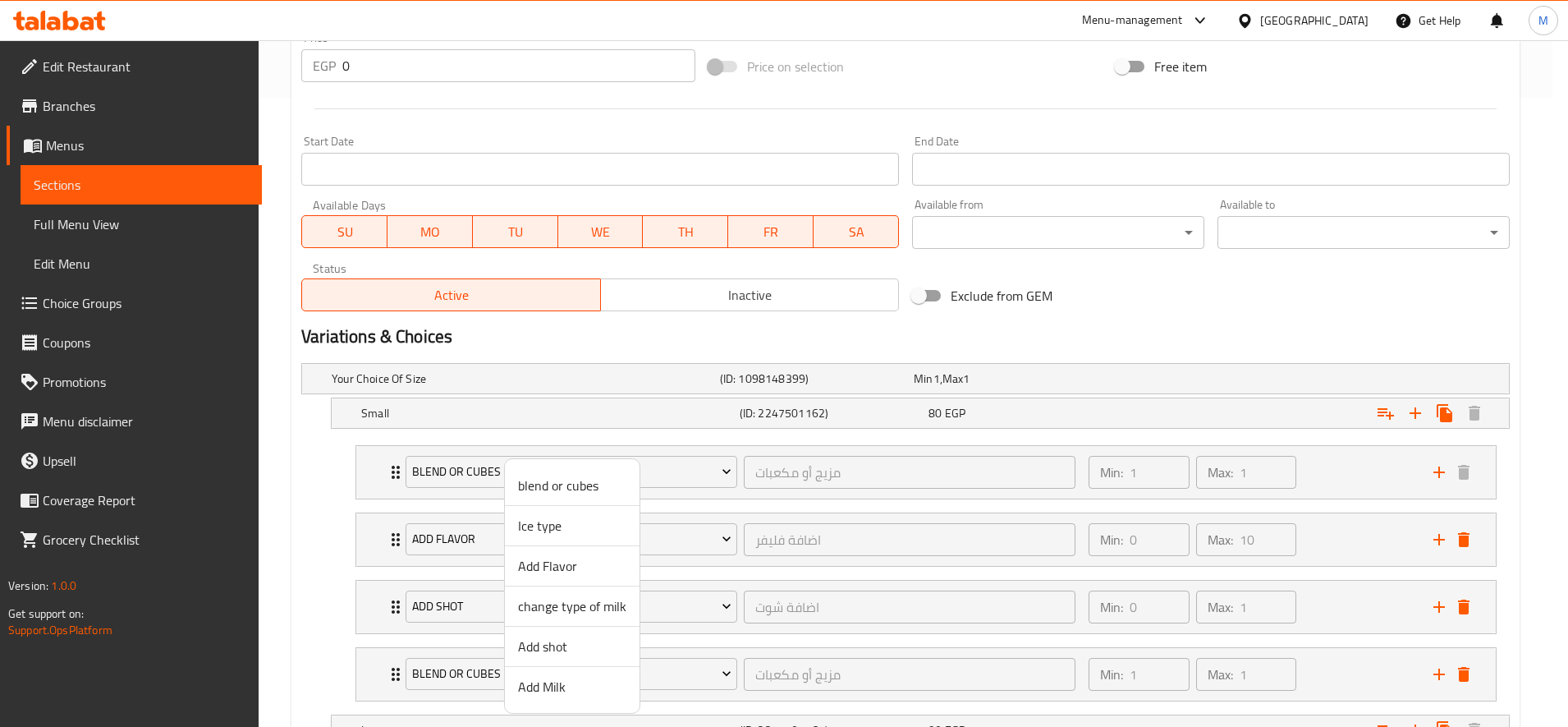
click at [562, 686] on span "Add Milk" at bounding box center [572, 686] width 108 height 19
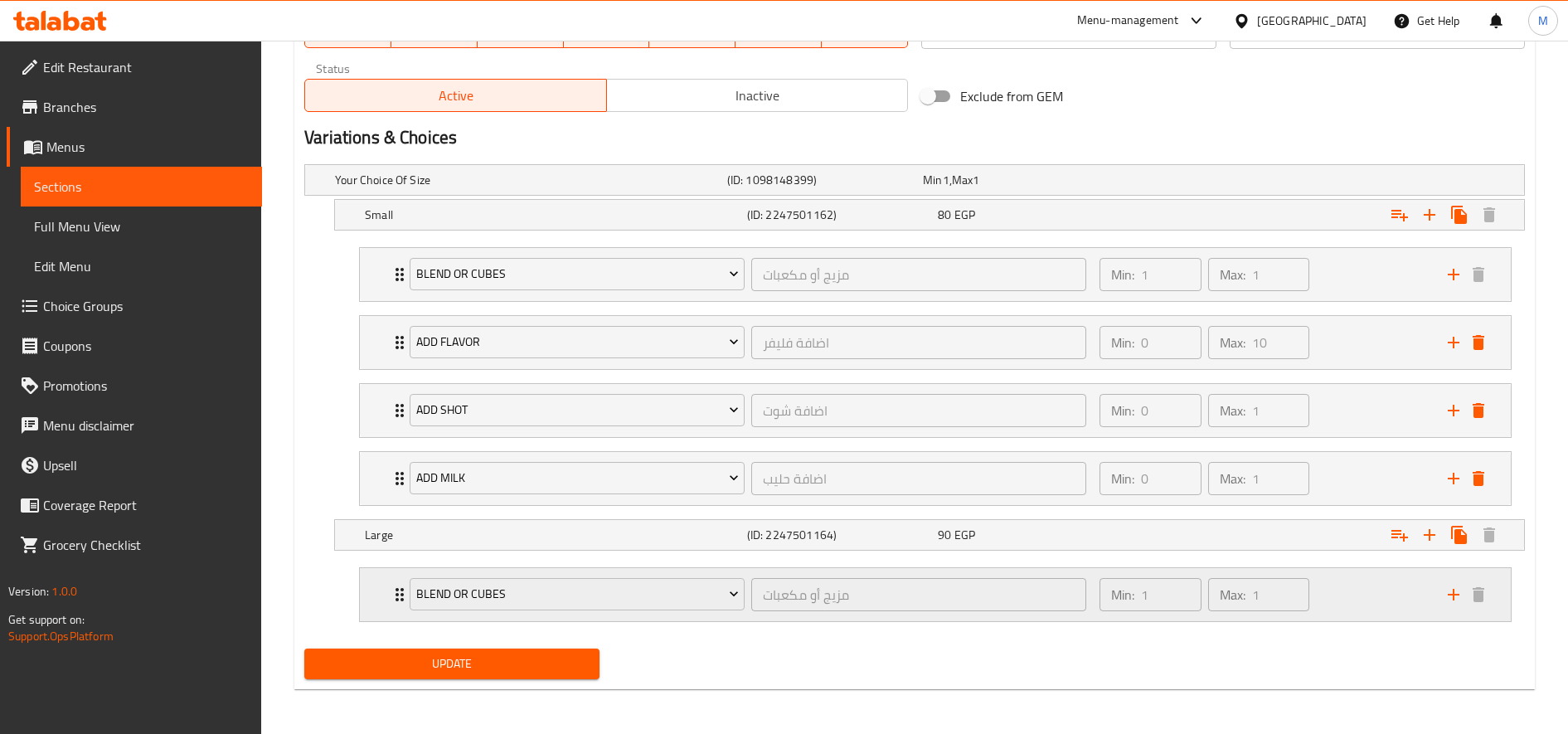
scroll to position [840, 0]
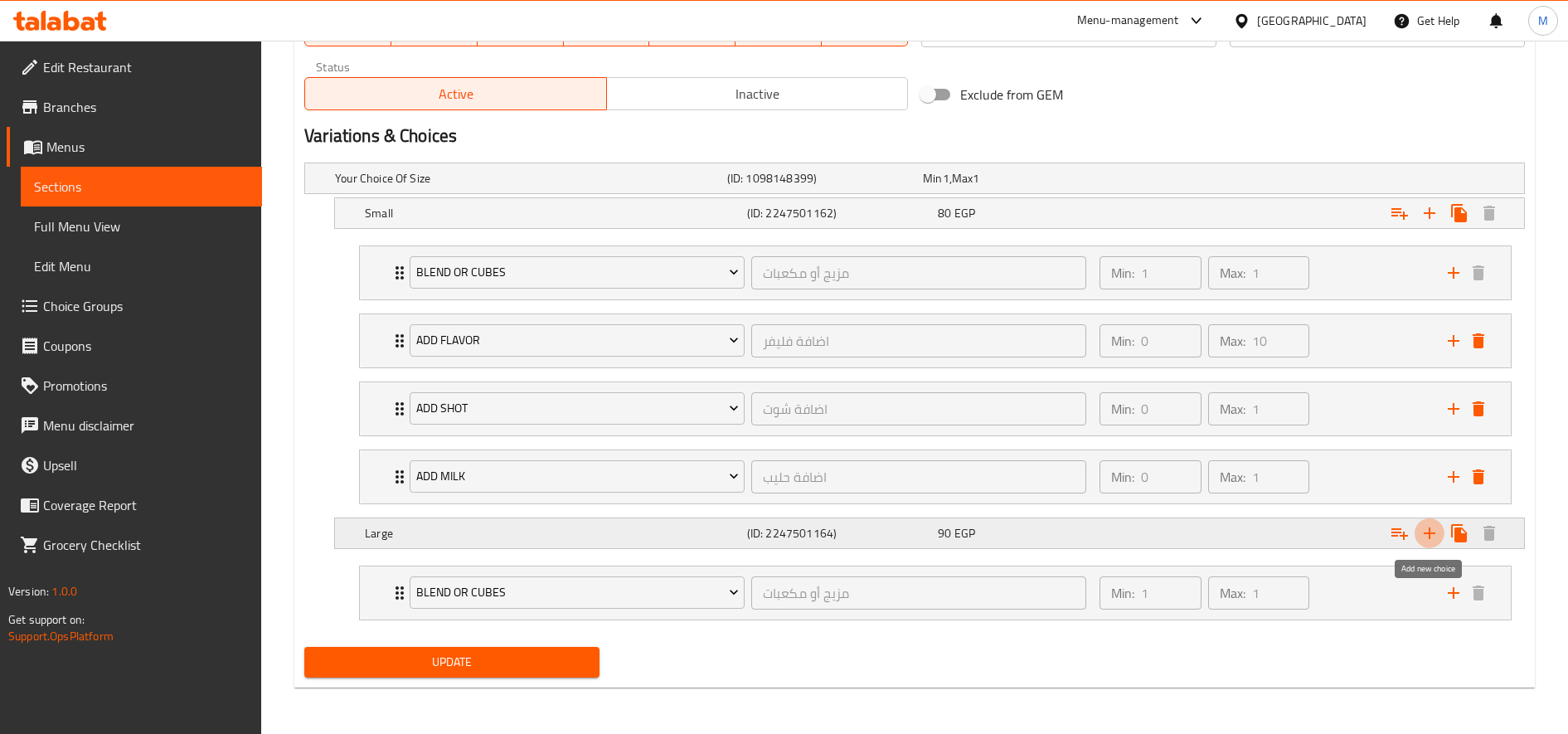
click at [1427, 534] on icon "Expand" at bounding box center [1429, 532] width 19 height 19
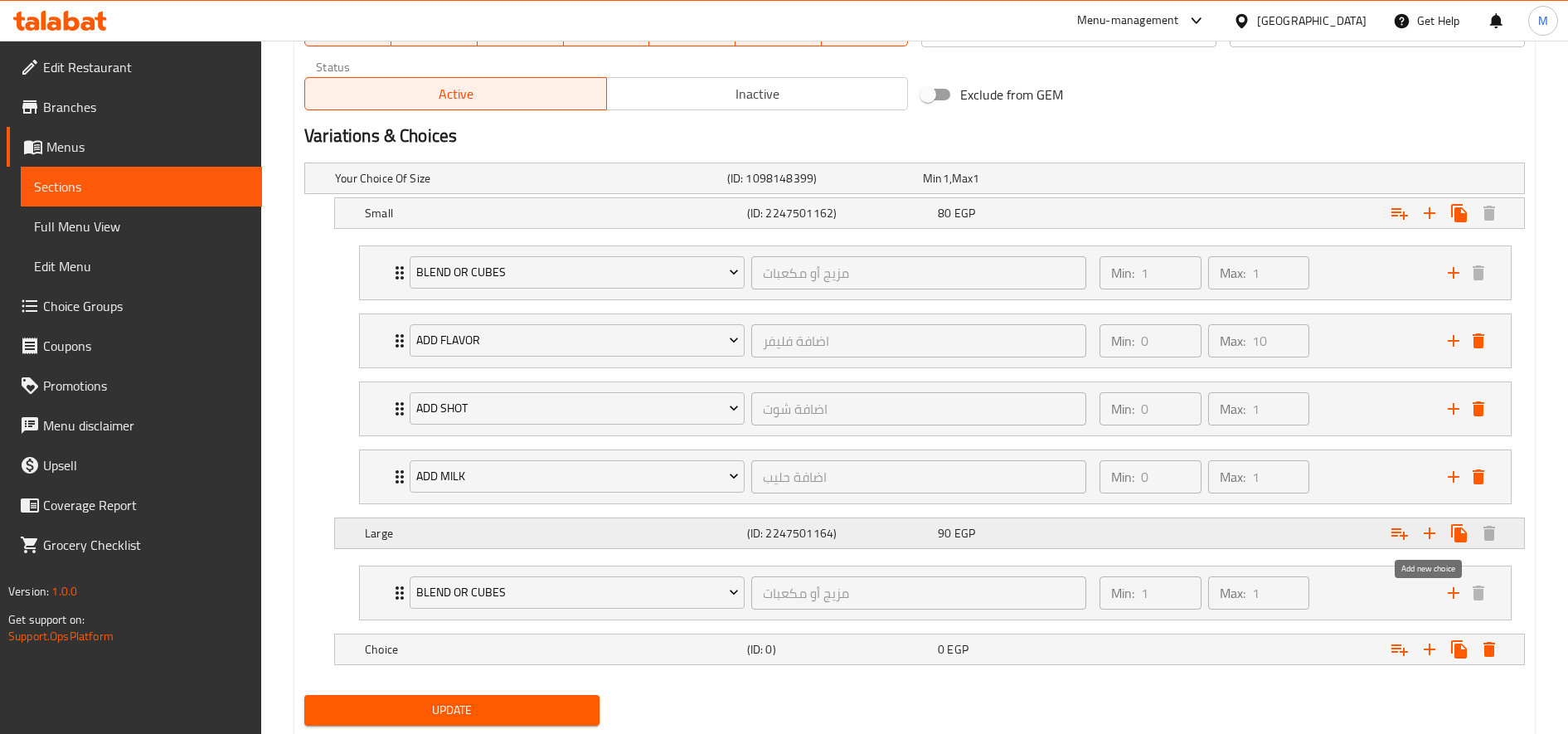
click at [1427, 534] on icon "Expand" at bounding box center [1429, 532] width 19 height 19
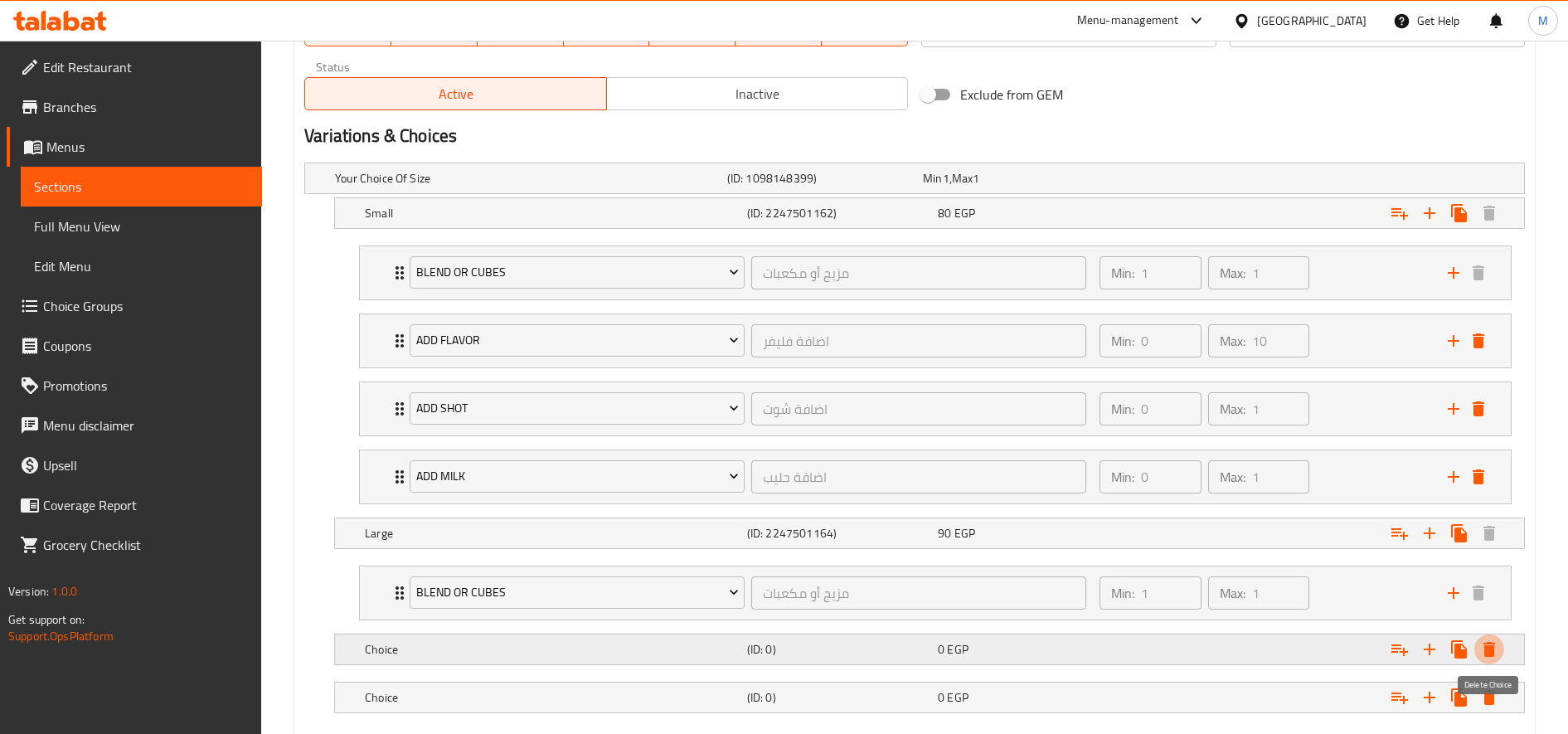
click at [1486, 641] on icon "Expand" at bounding box center [1488, 649] width 19 height 19
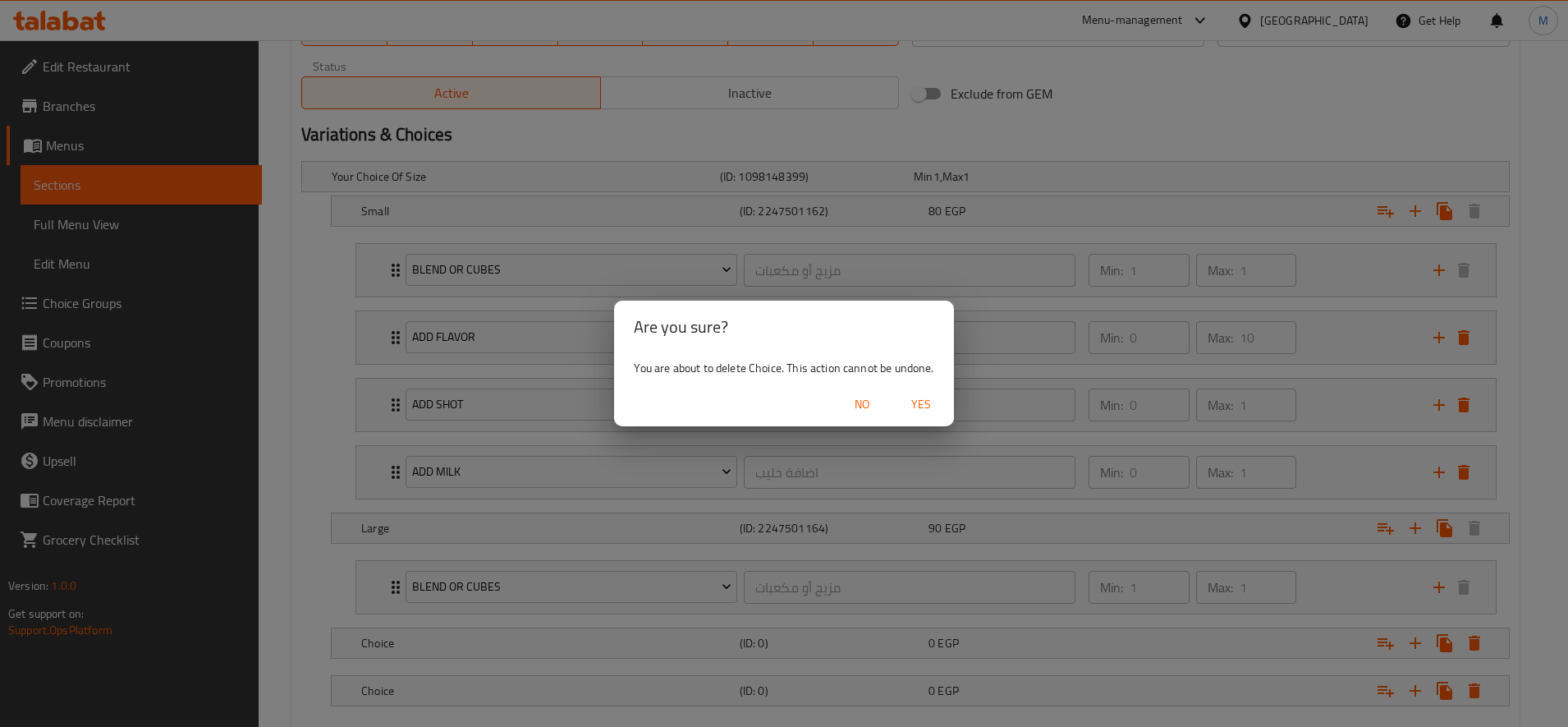
click at [913, 402] on span "Yes" at bounding box center [921, 404] width 39 height 20
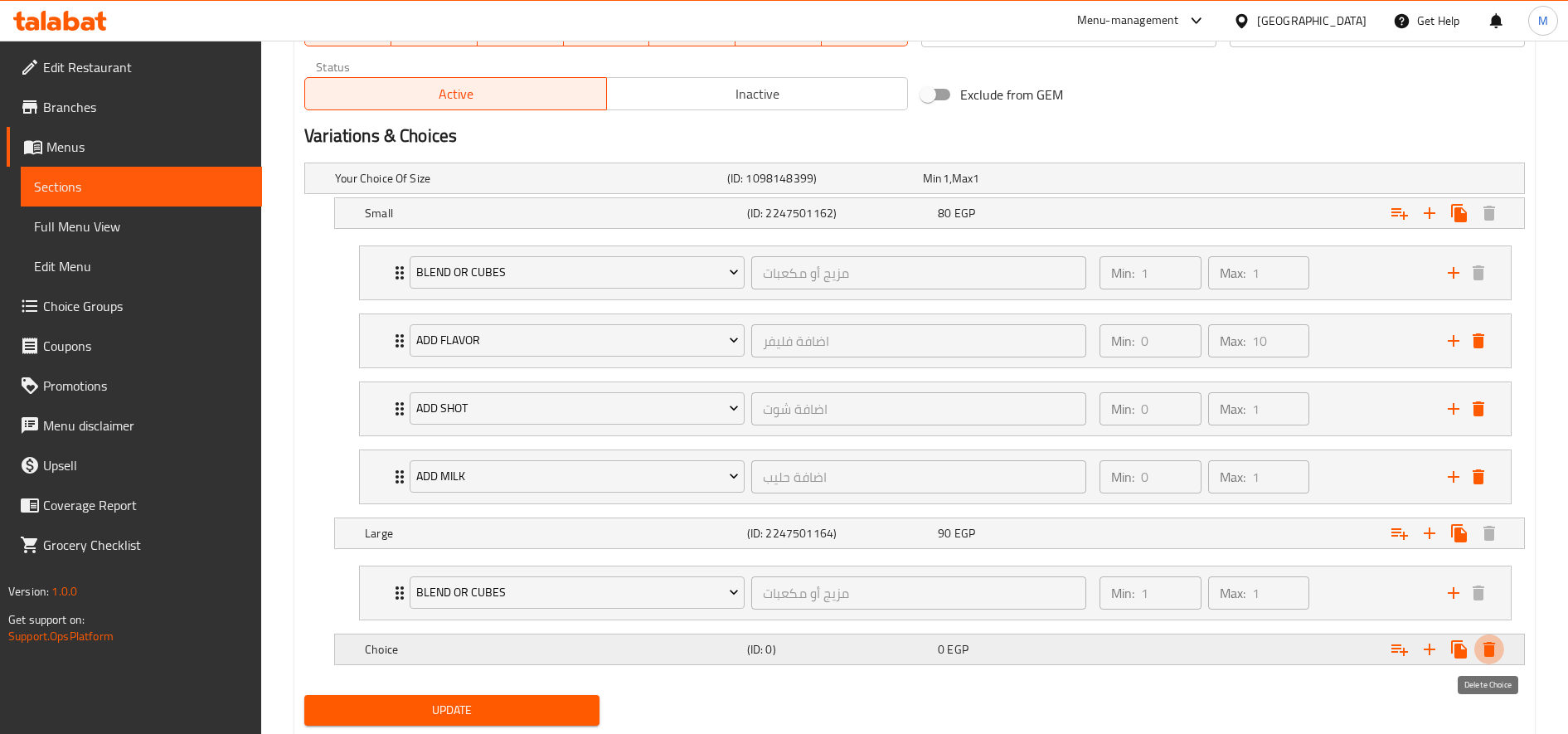
click at [1492, 652] on icon "Expand" at bounding box center [1489, 649] width 12 height 15
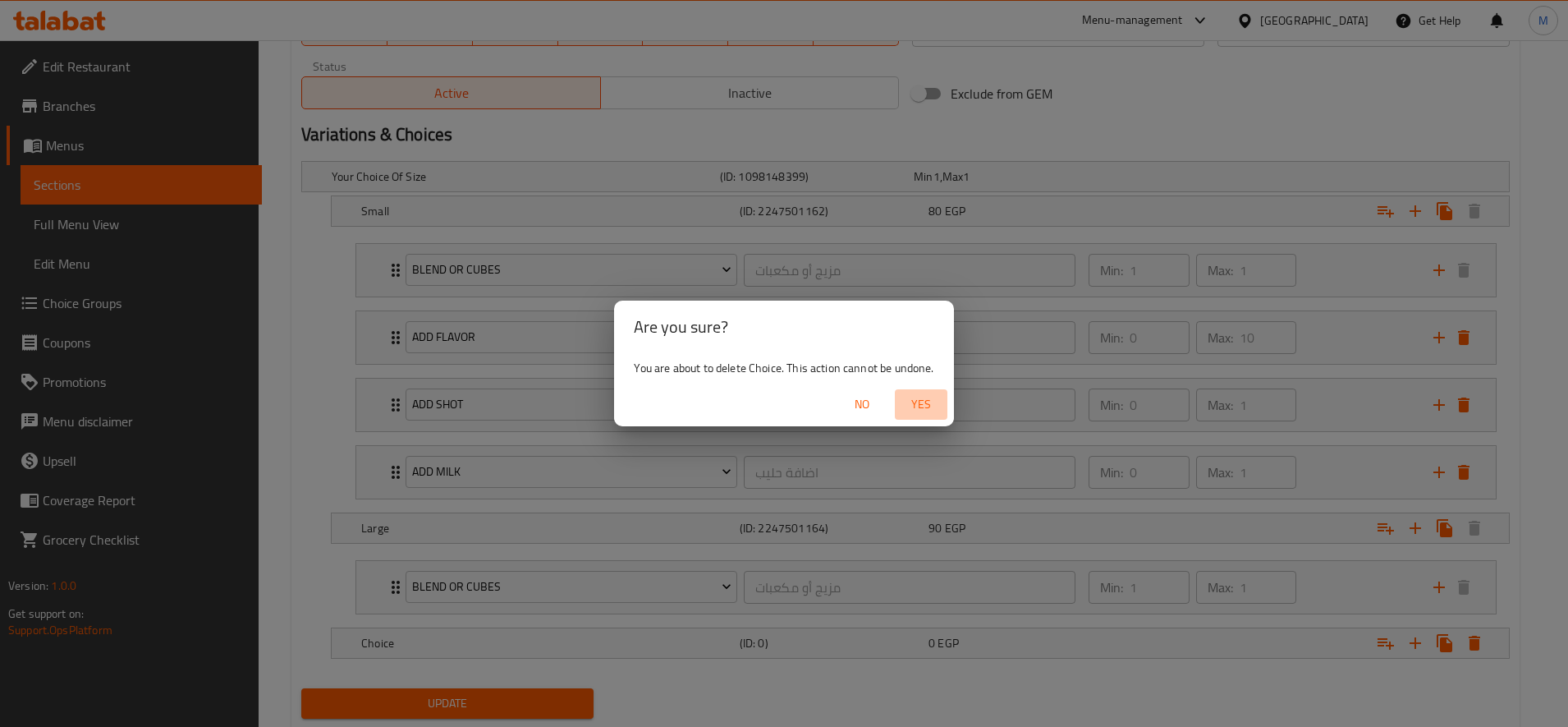
click at [923, 406] on span "Yes" at bounding box center [921, 404] width 39 height 20
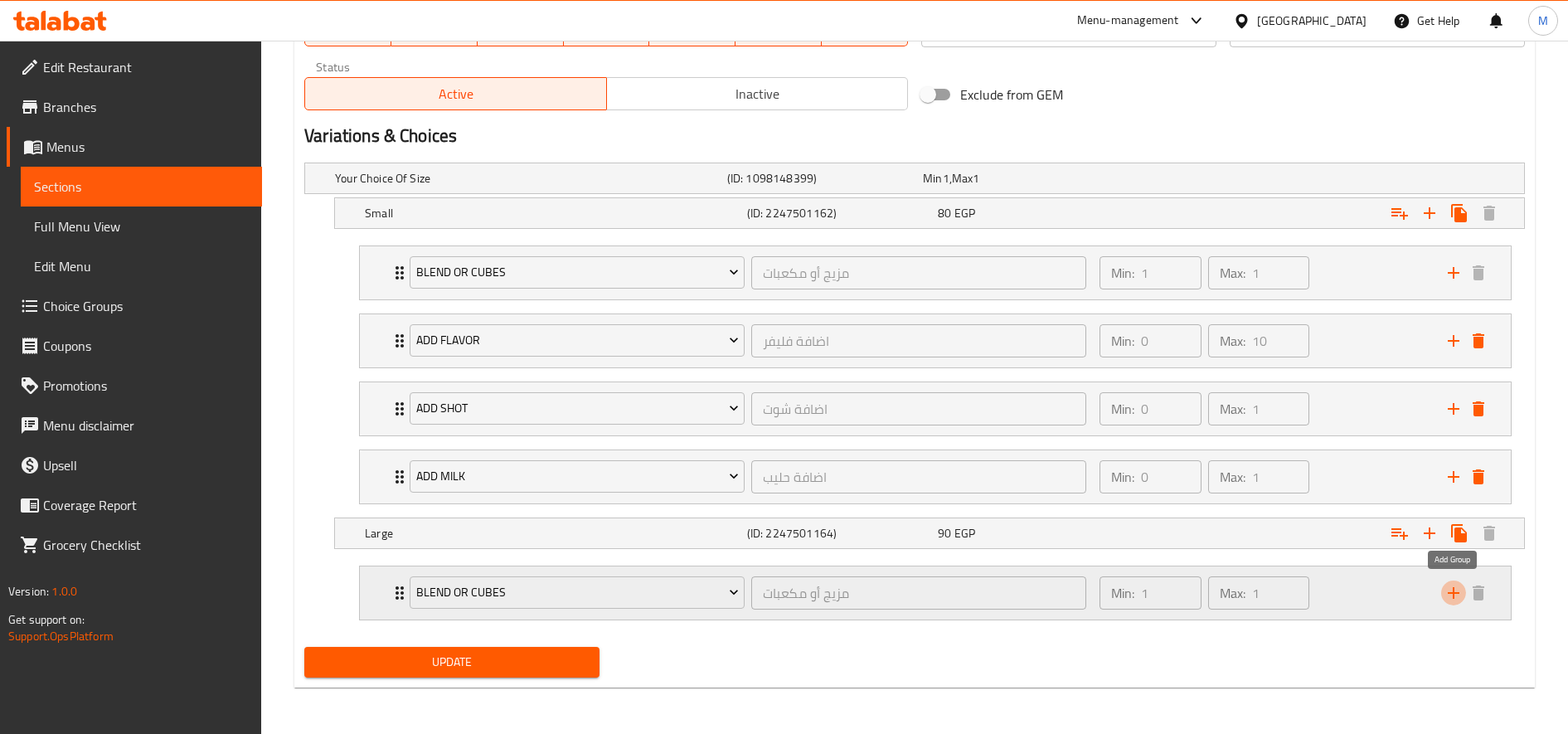
click at [1450, 593] on icon "add" at bounding box center [1453, 592] width 19 height 19
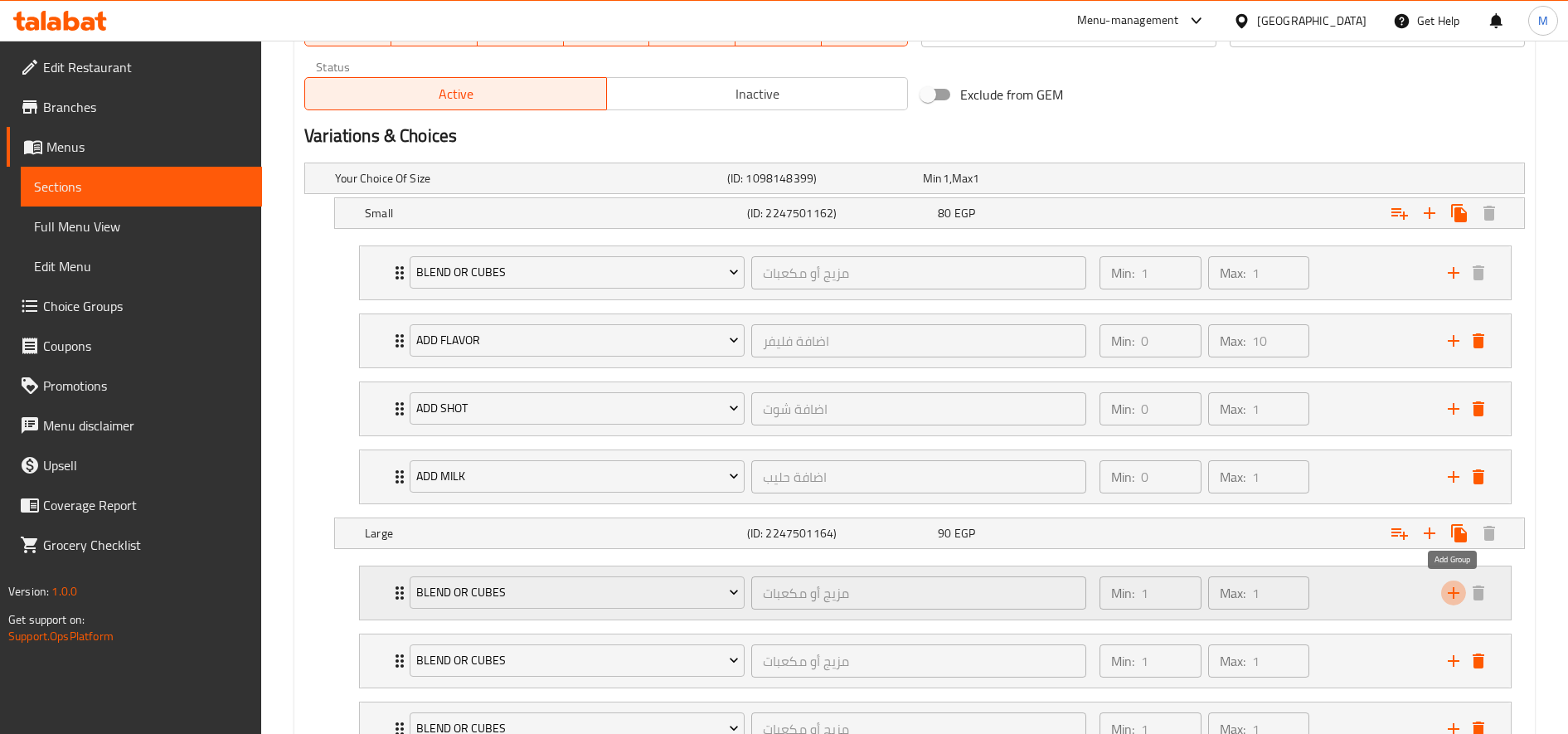
click at [1450, 593] on icon "add" at bounding box center [1453, 592] width 19 height 19
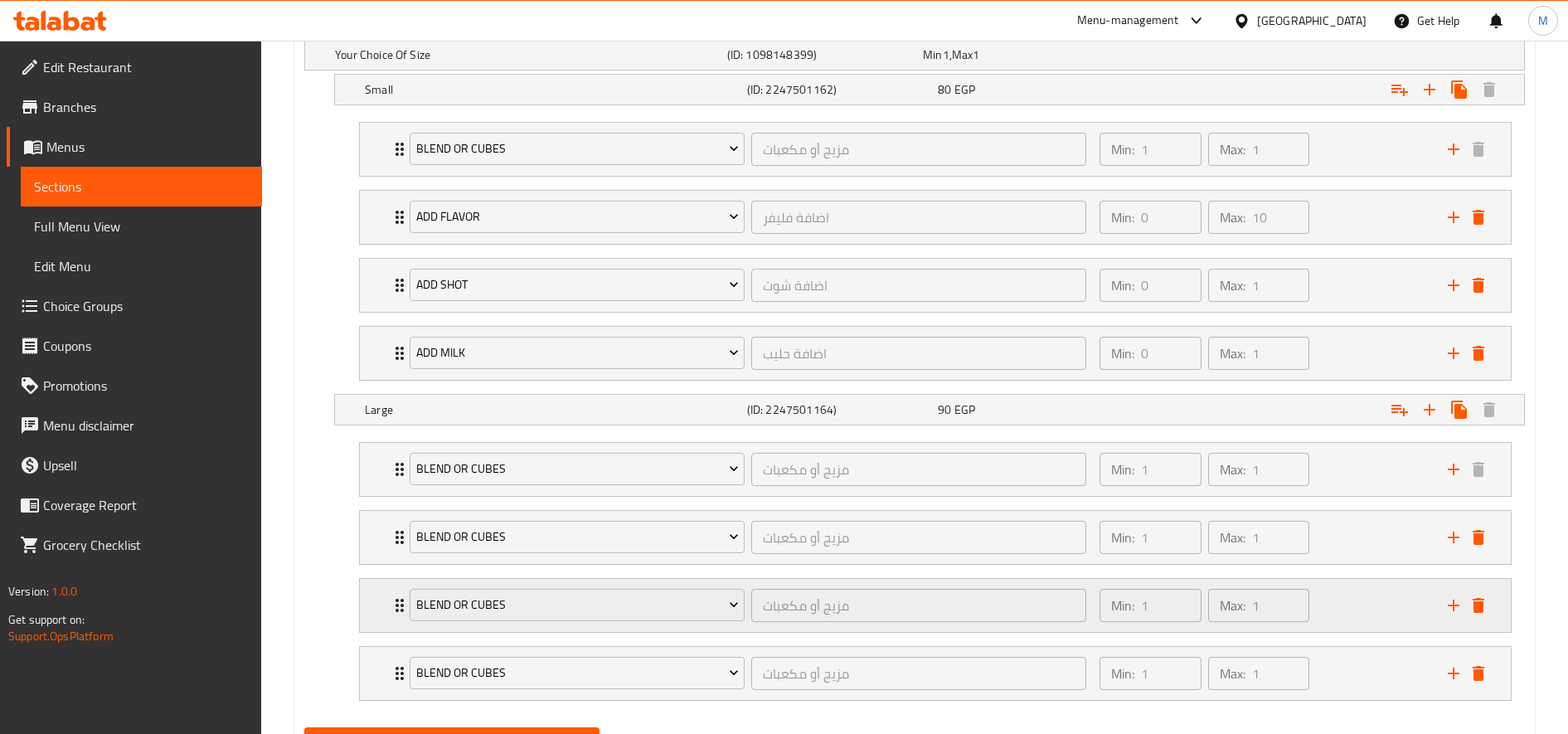
scroll to position [1043, 0]
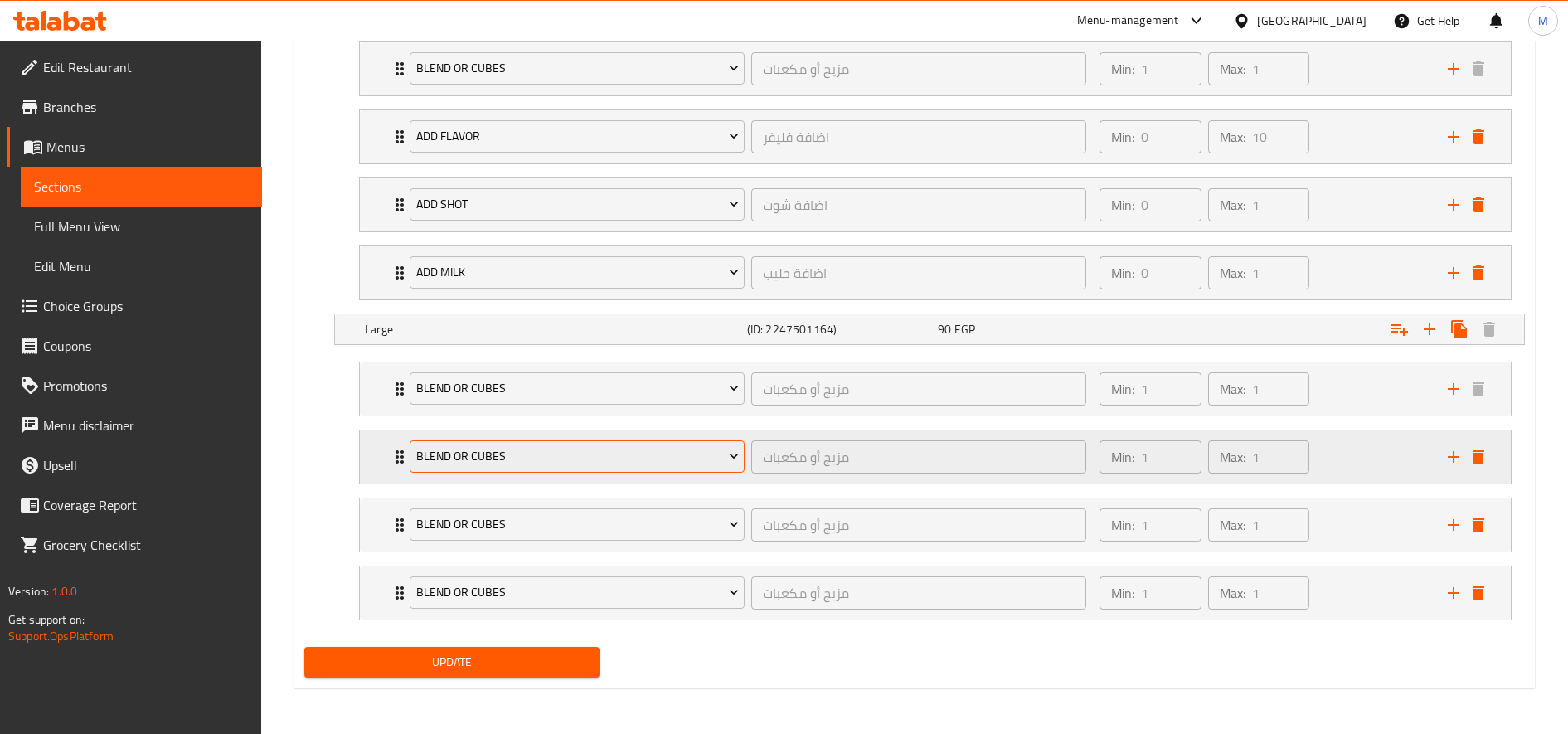
click at [584, 457] on span "blend or cubes" at bounding box center [578, 456] width 322 height 20
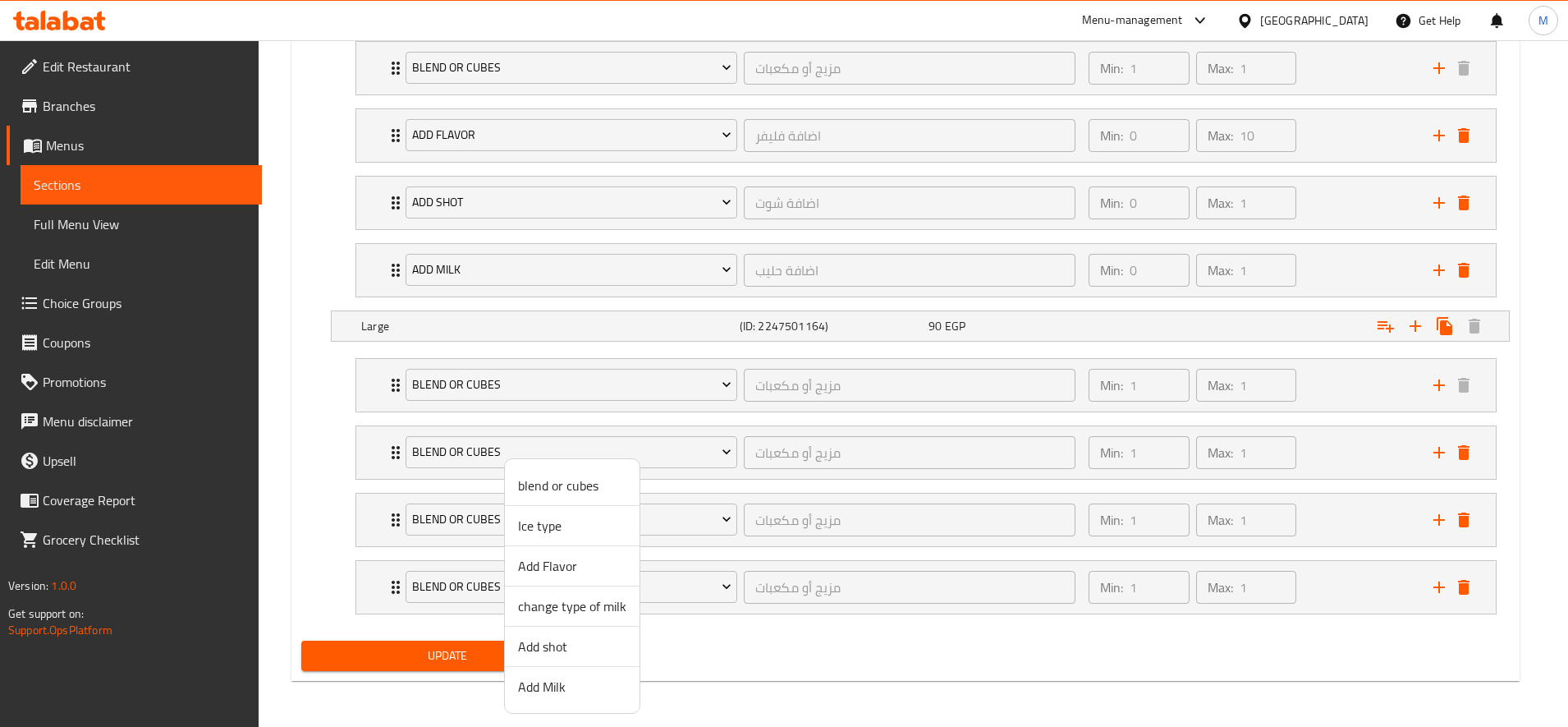
click at [558, 571] on span "Add Flavor" at bounding box center [572, 565] width 108 height 19
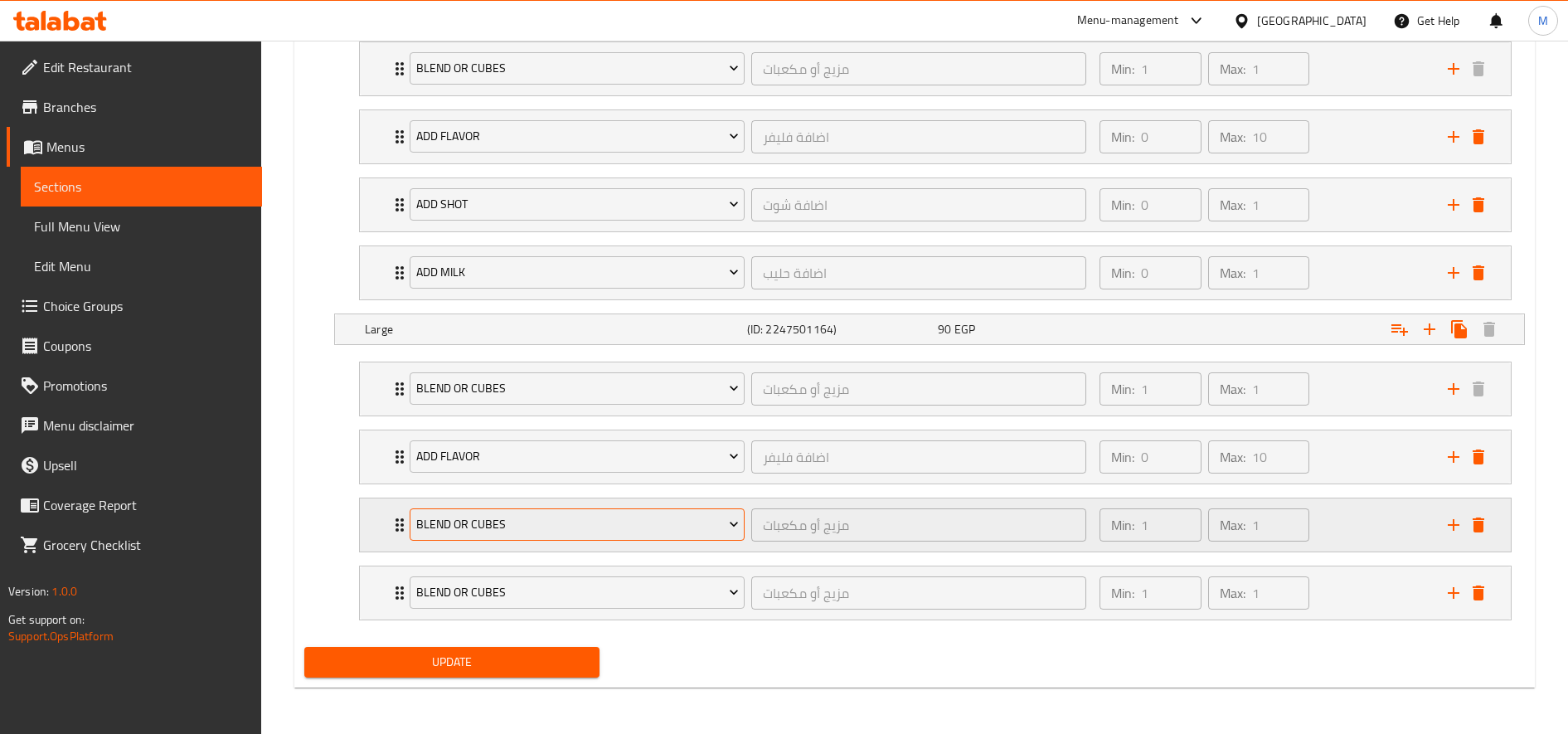
click at [554, 530] on span "blend or cubes" at bounding box center [578, 524] width 322 height 20
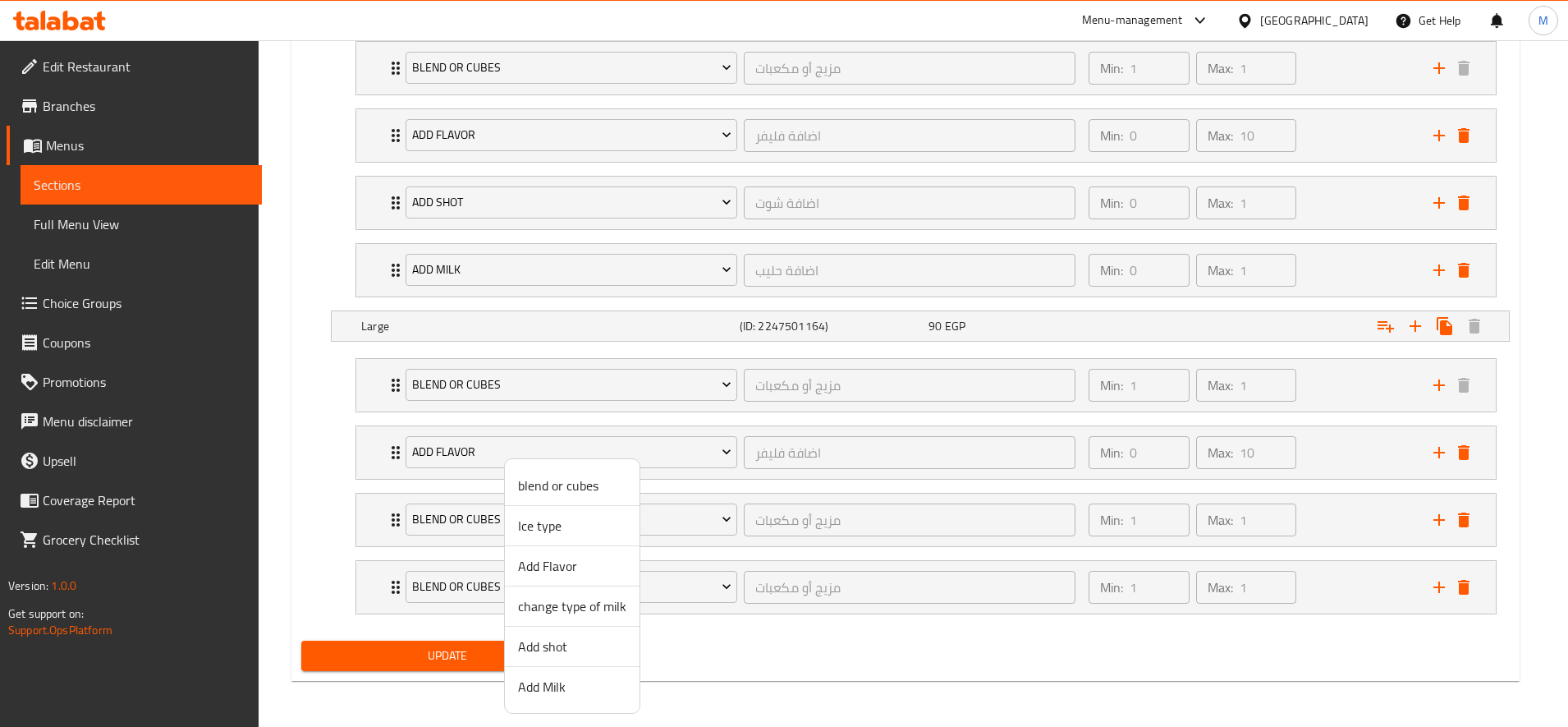
click at [569, 643] on span "Add shot" at bounding box center [572, 645] width 108 height 19
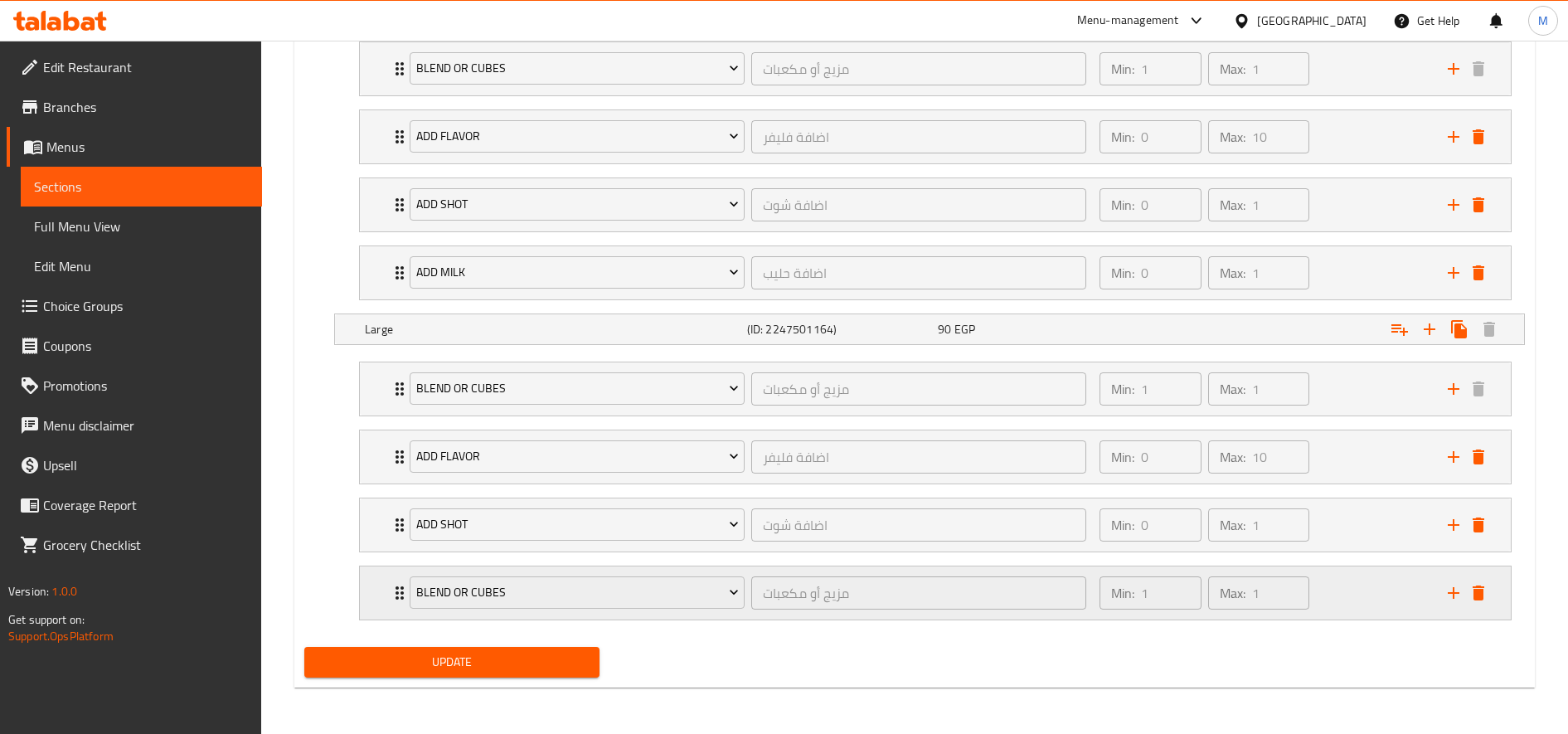
click at [541, 568] on div "blend or cubes مزيج أو مكعبات ​" at bounding box center [748, 592] width 696 height 53
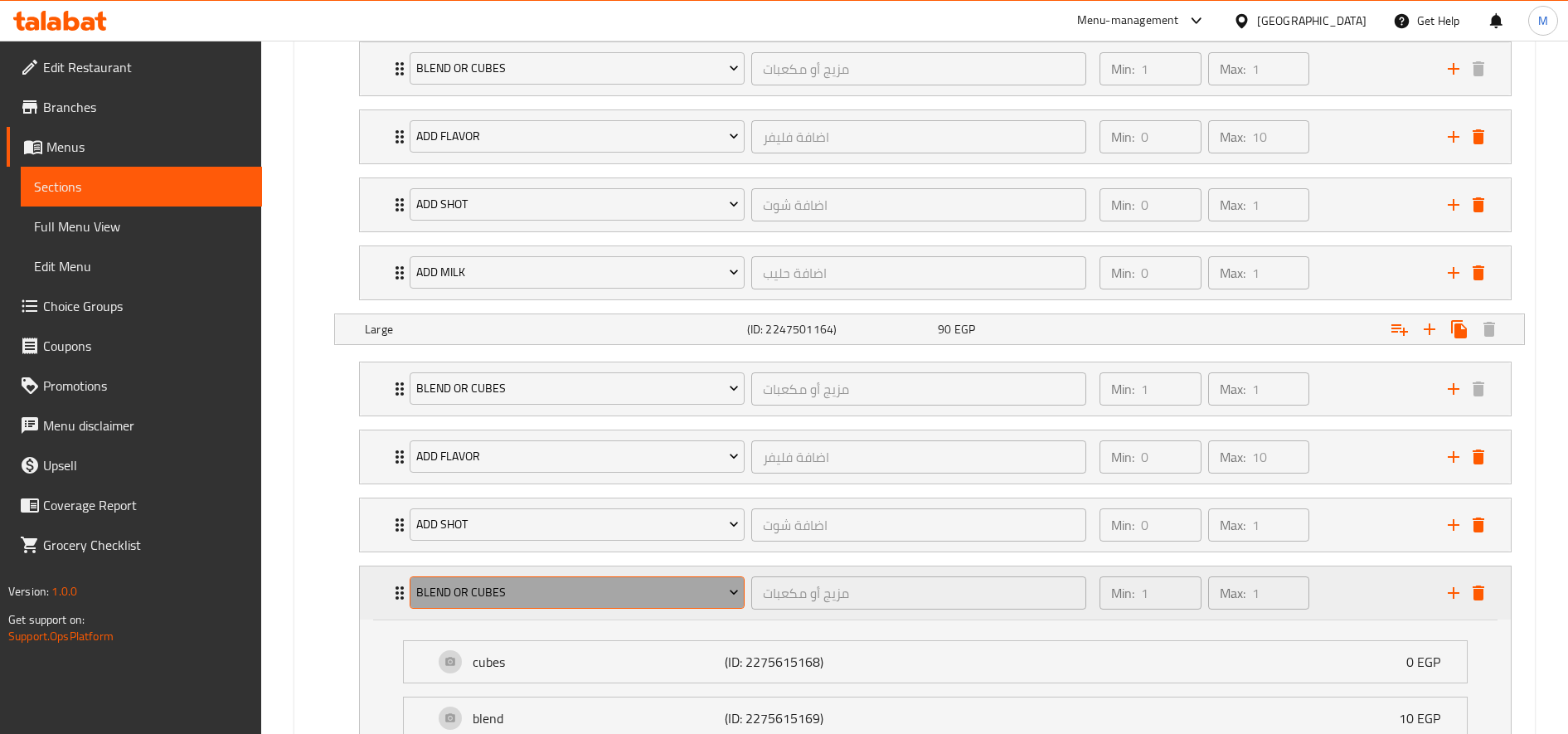
click at [548, 593] on span "blend or cubes" at bounding box center [578, 592] width 322 height 20
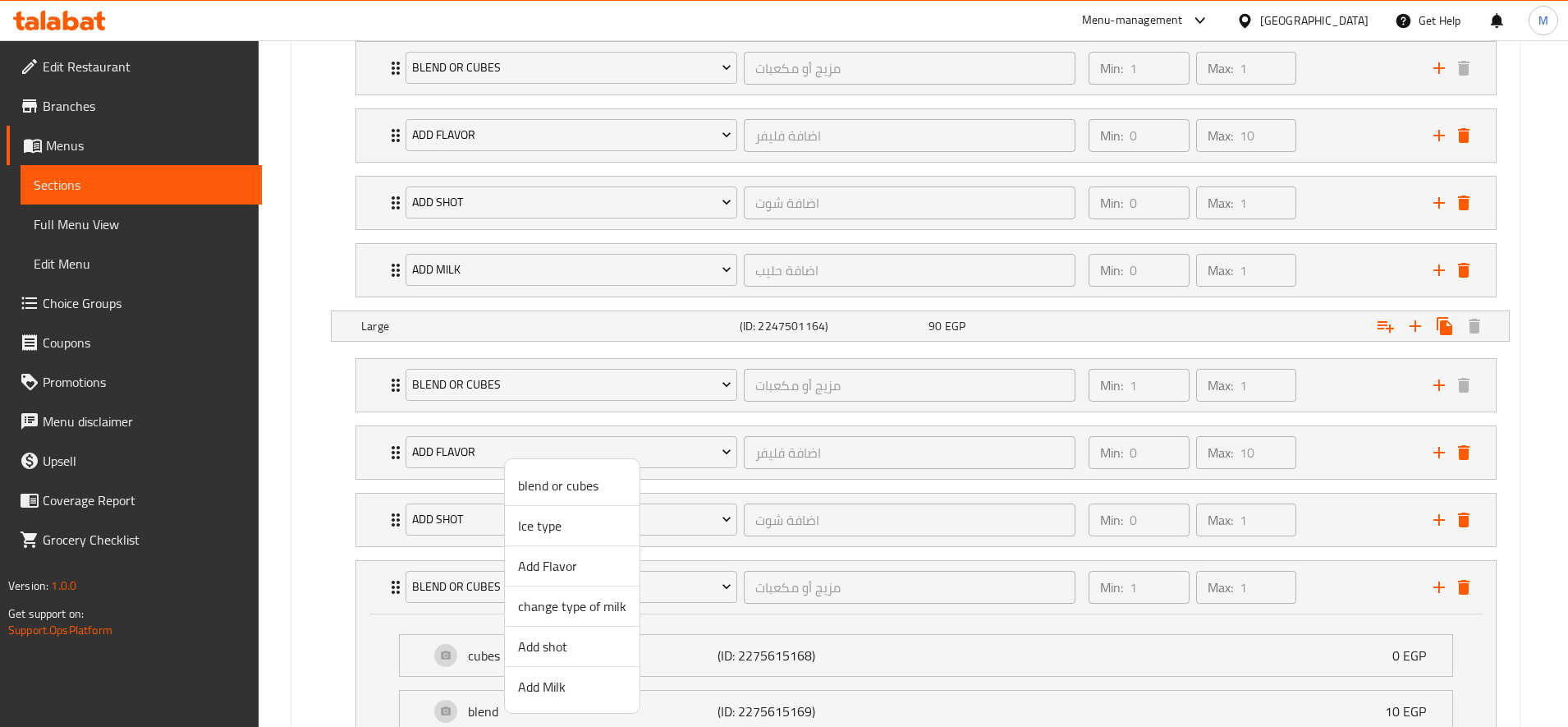
click at [578, 681] on span "Add Milk" at bounding box center [572, 686] width 108 height 19
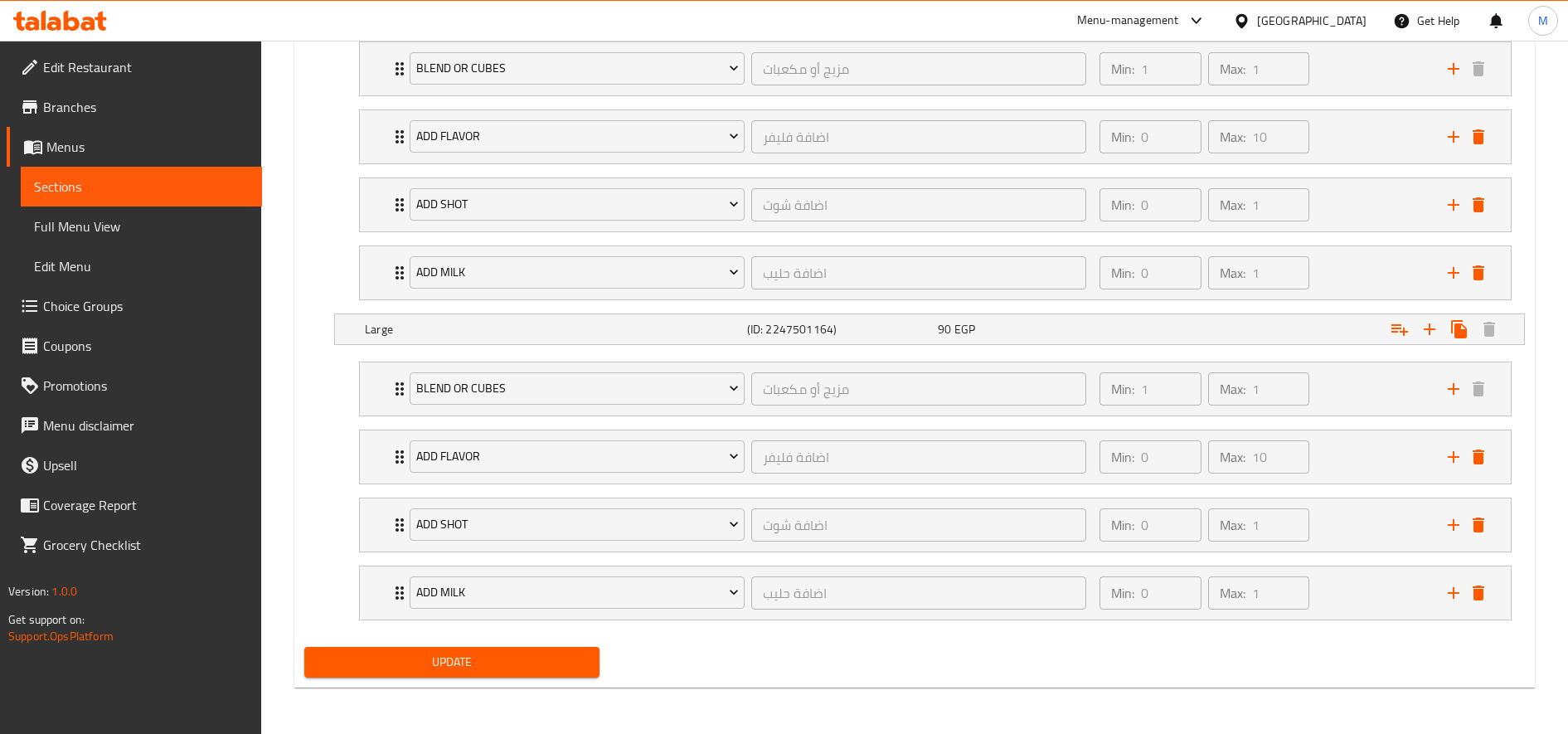
click at [505, 664] on span "Update" at bounding box center [452, 662] width 268 height 20
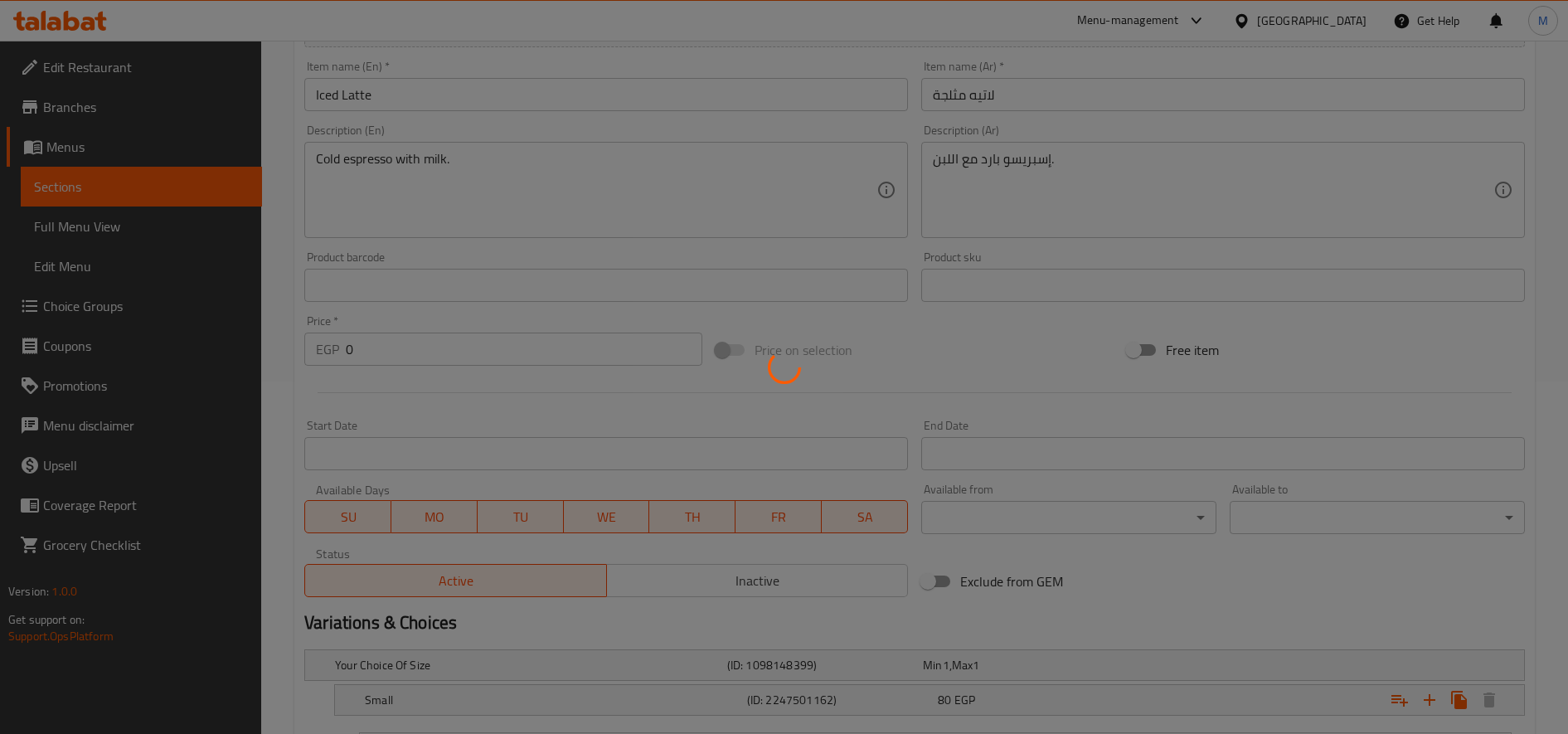
scroll to position [0, 0]
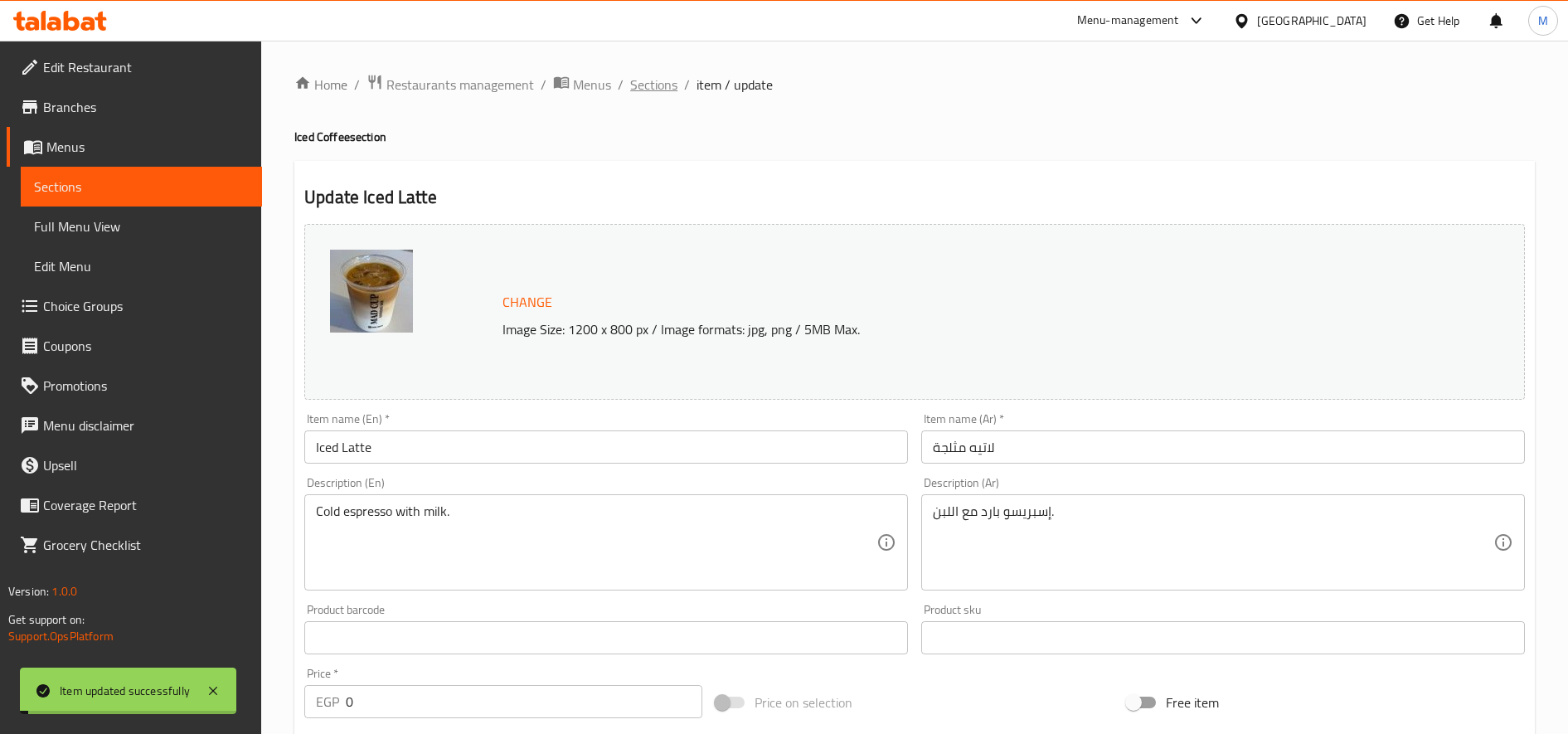
click at [659, 76] on span "Sections" at bounding box center [653, 84] width 47 height 19
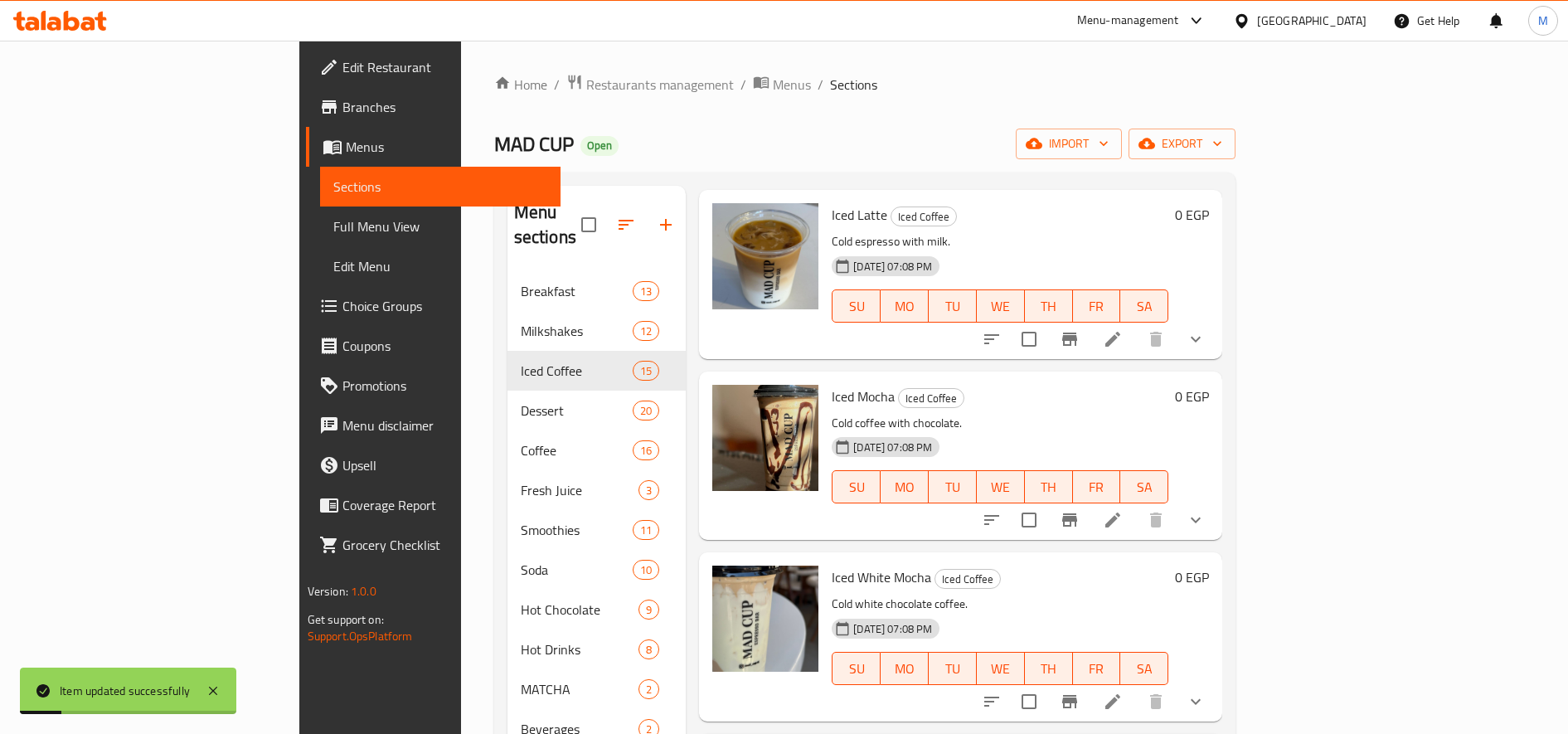
scroll to position [139, 0]
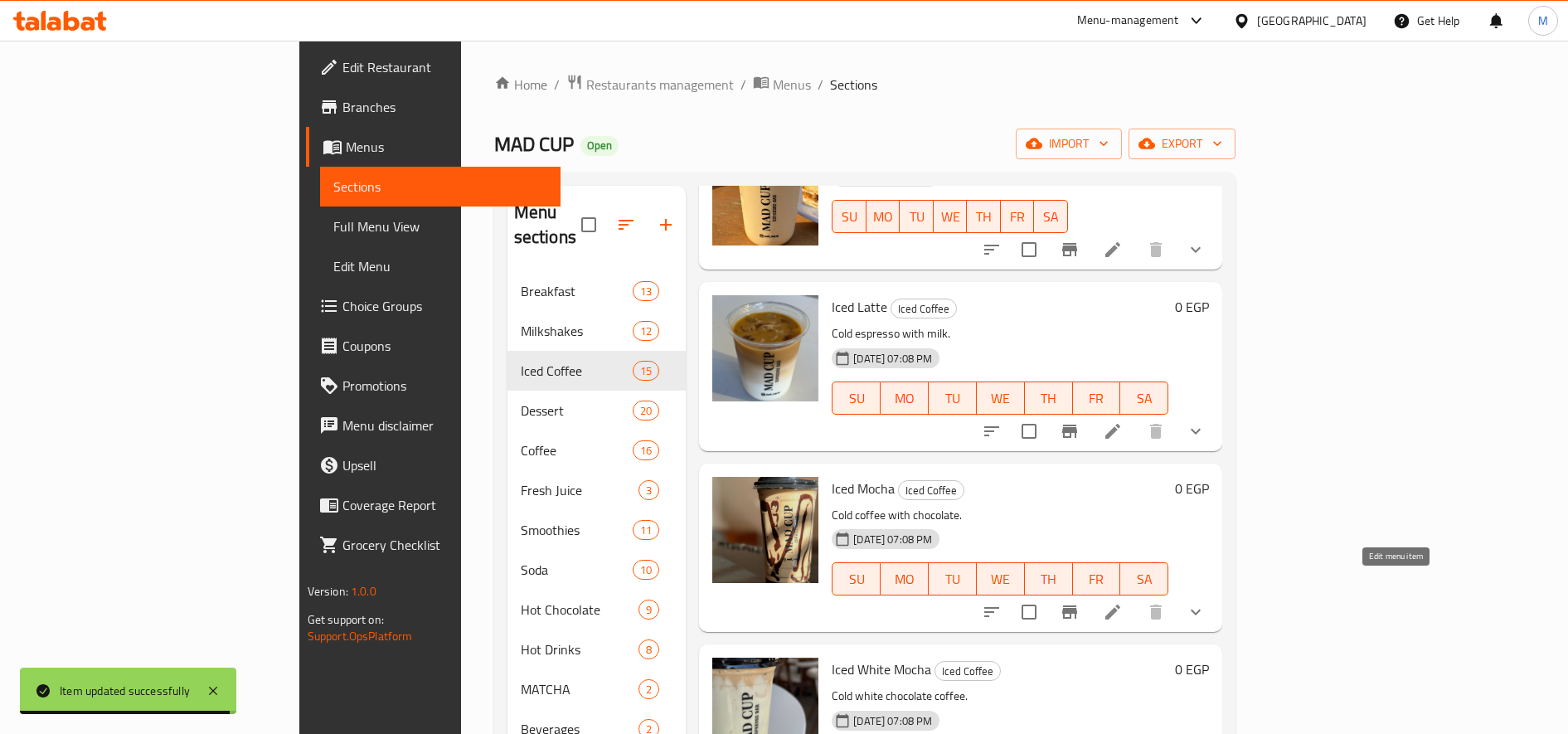
click at [1123, 602] on icon at bounding box center [1112, 611] width 19 height 19
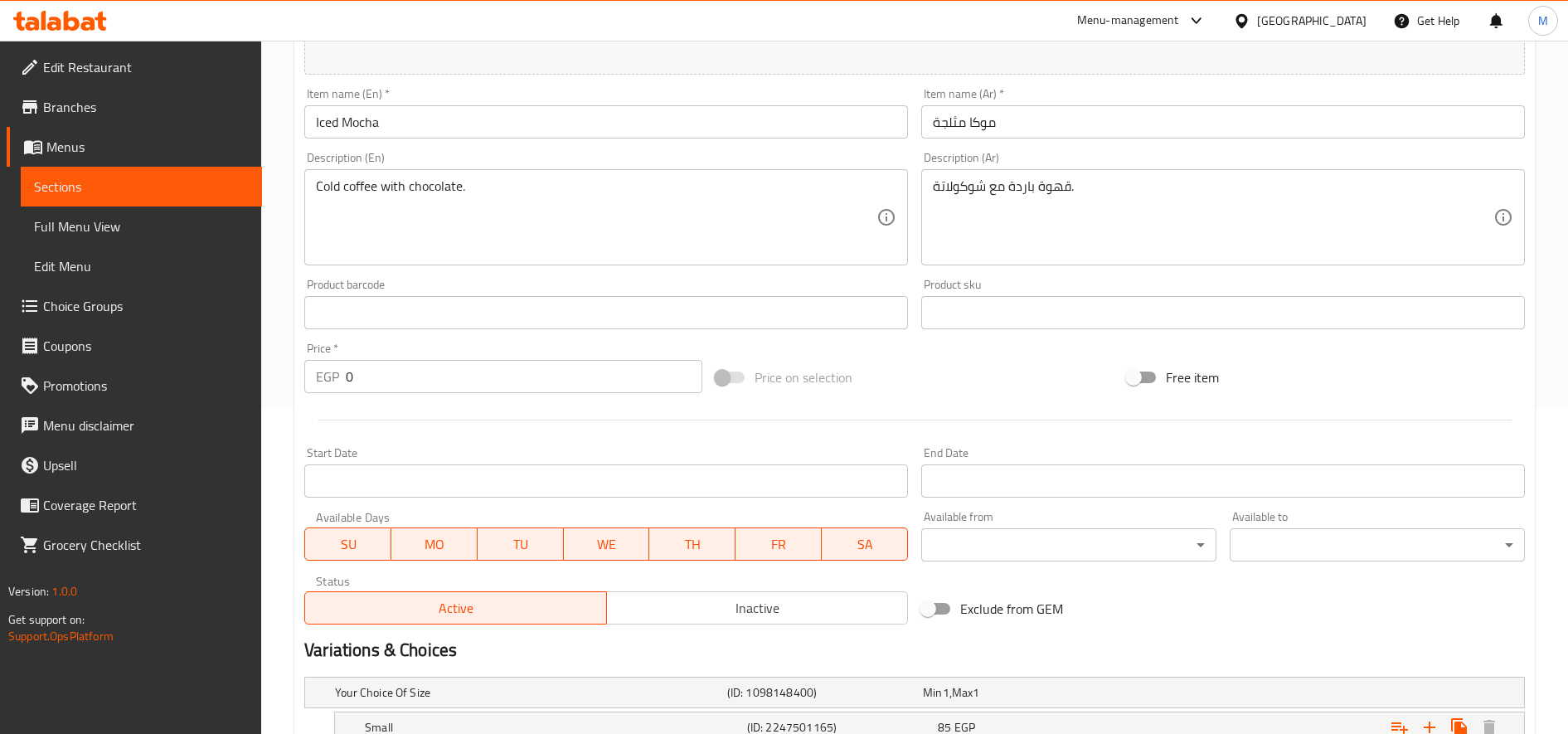
scroll to position [499, 0]
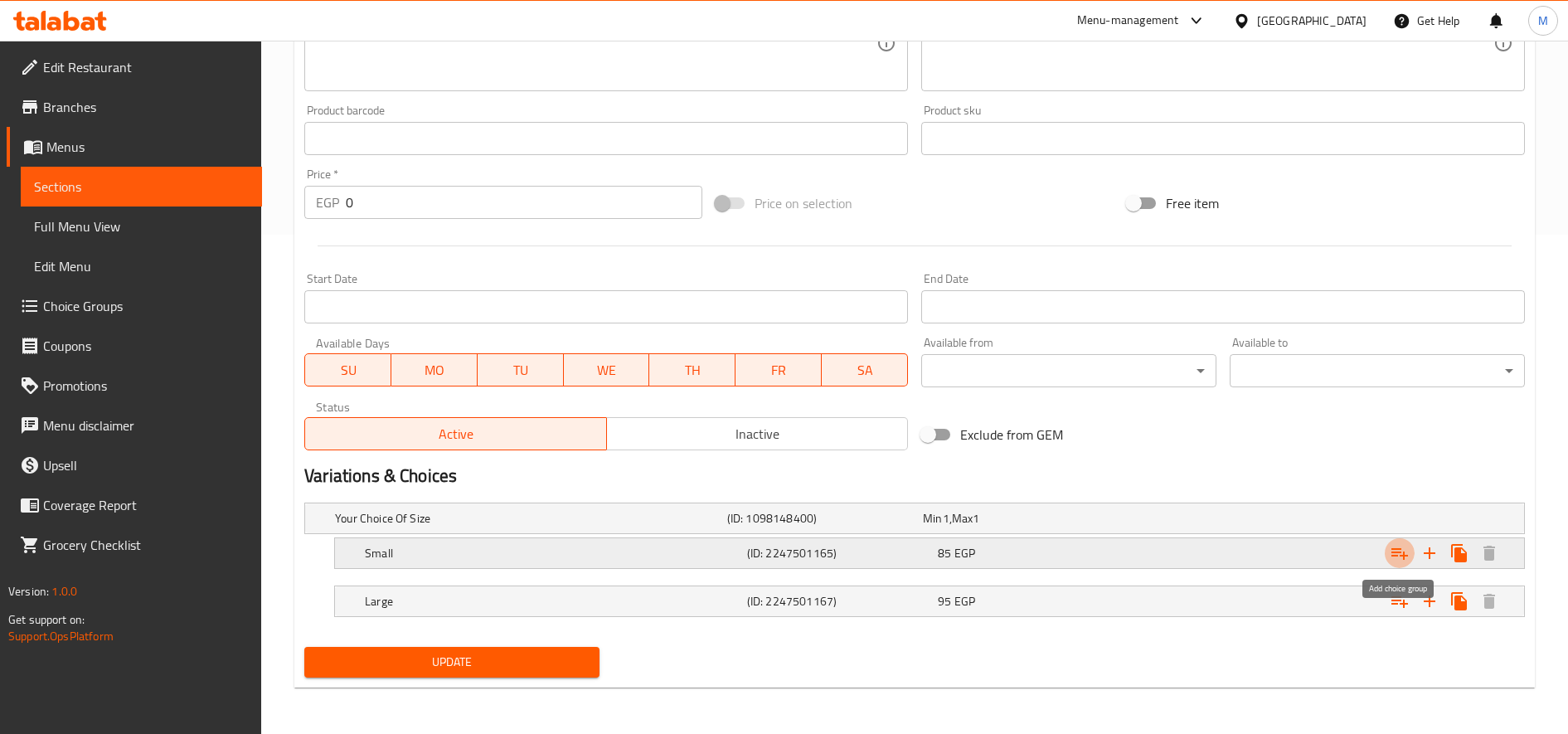
click at [1406, 553] on icon "Expand" at bounding box center [1399, 553] width 19 height 19
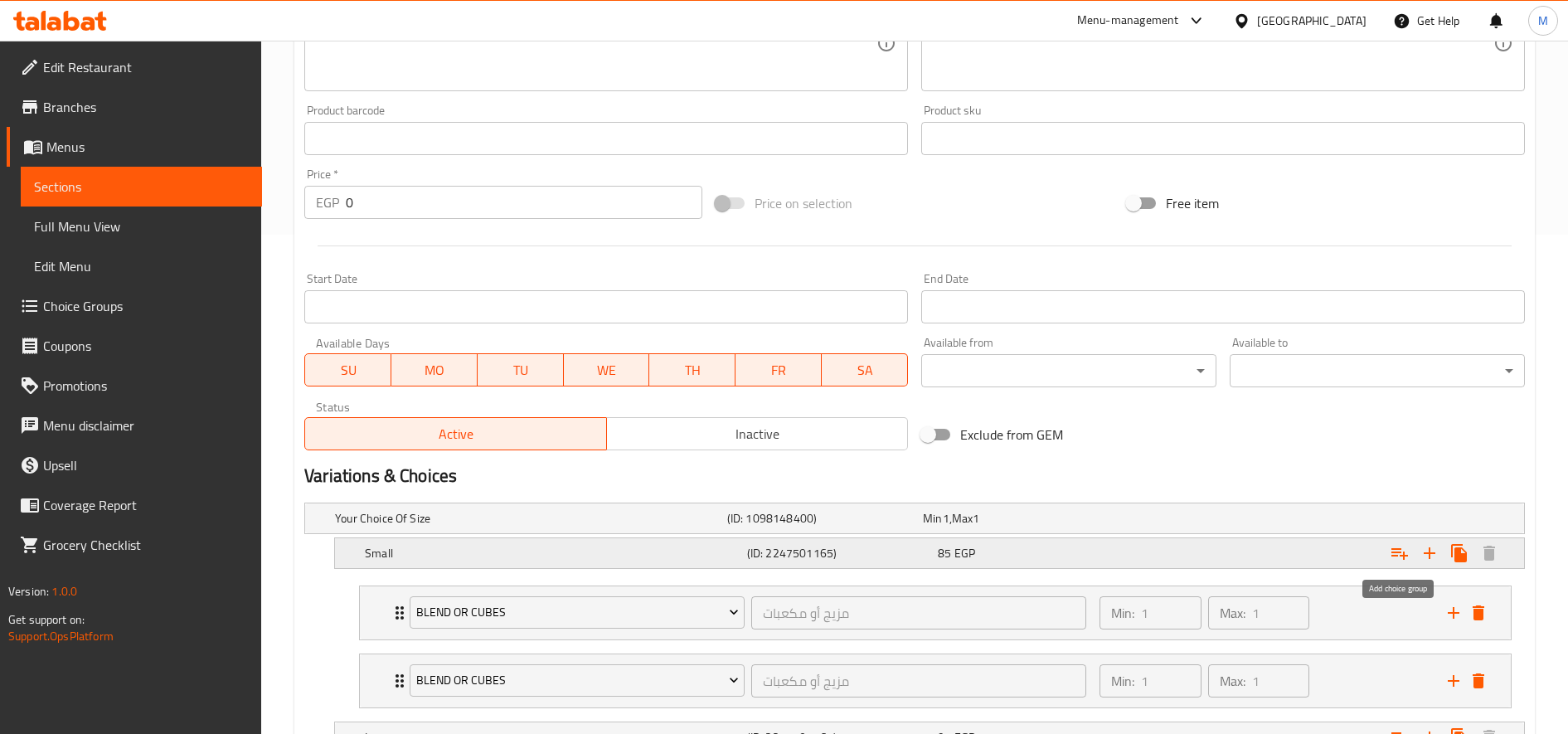
click at [1406, 553] on icon "Expand" at bounding box center [1399, 553] width 19 height 19
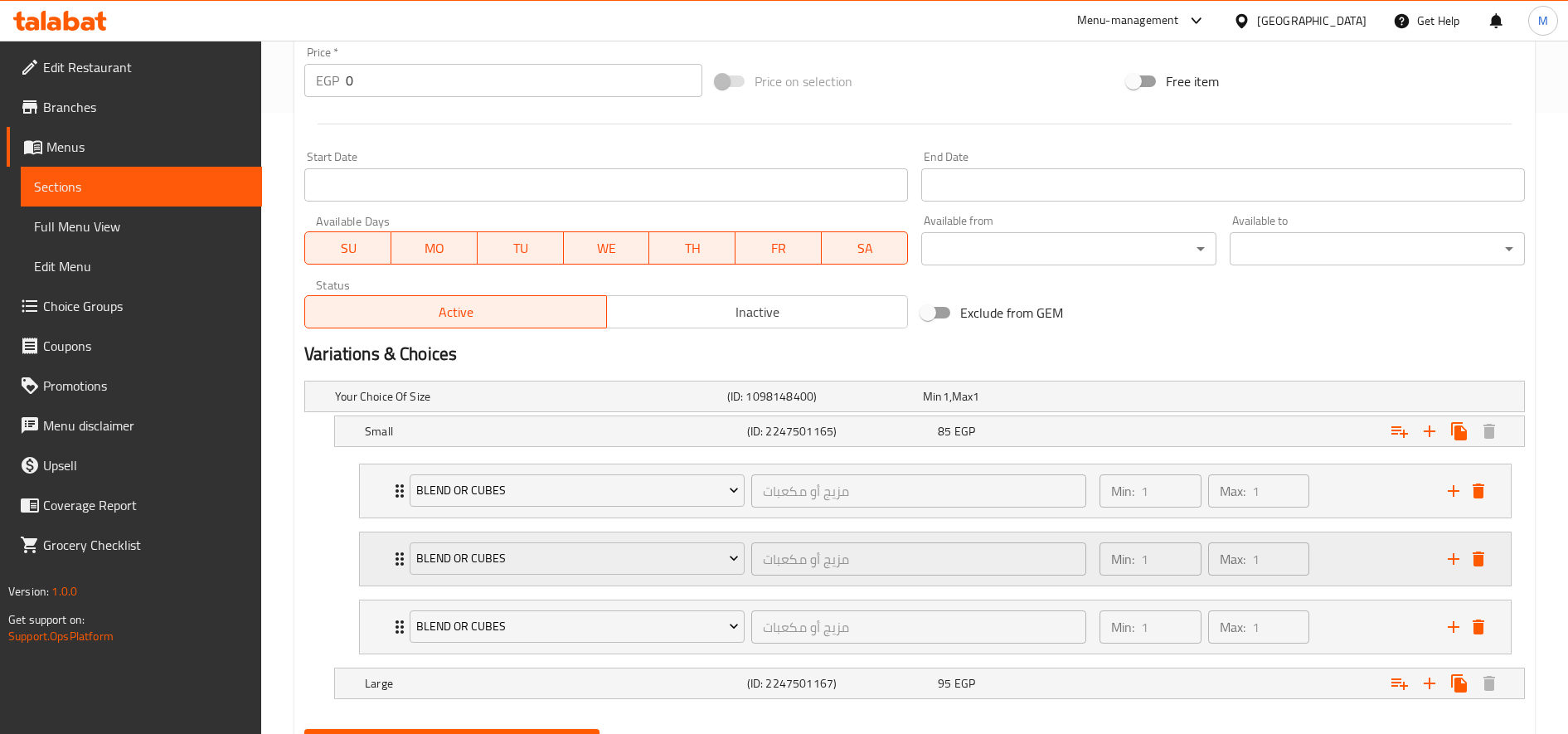
scroll to position [703, 0]
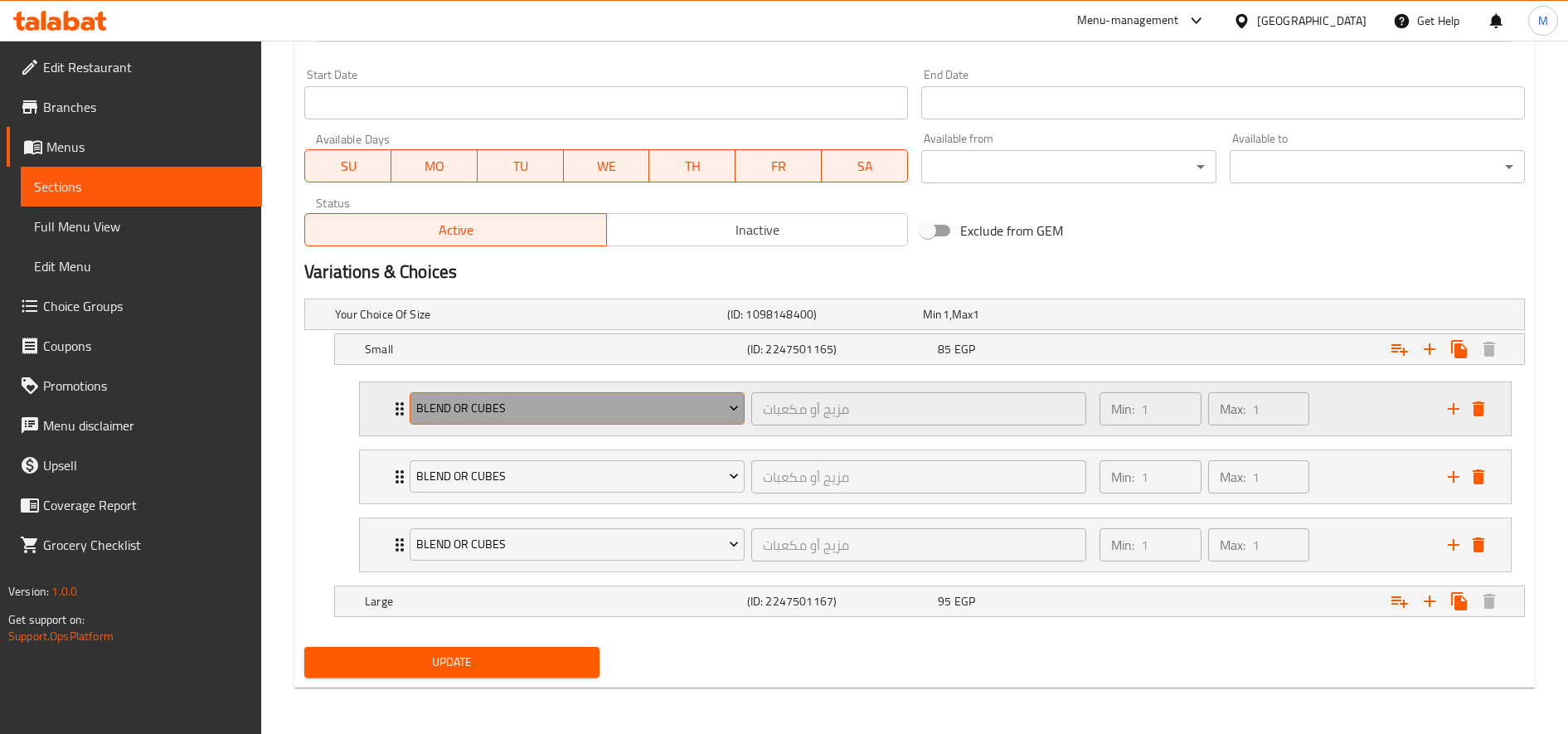
click at [578, 410] on span "blend or cubes" at bounding box center [578, 408] width 322 height 20
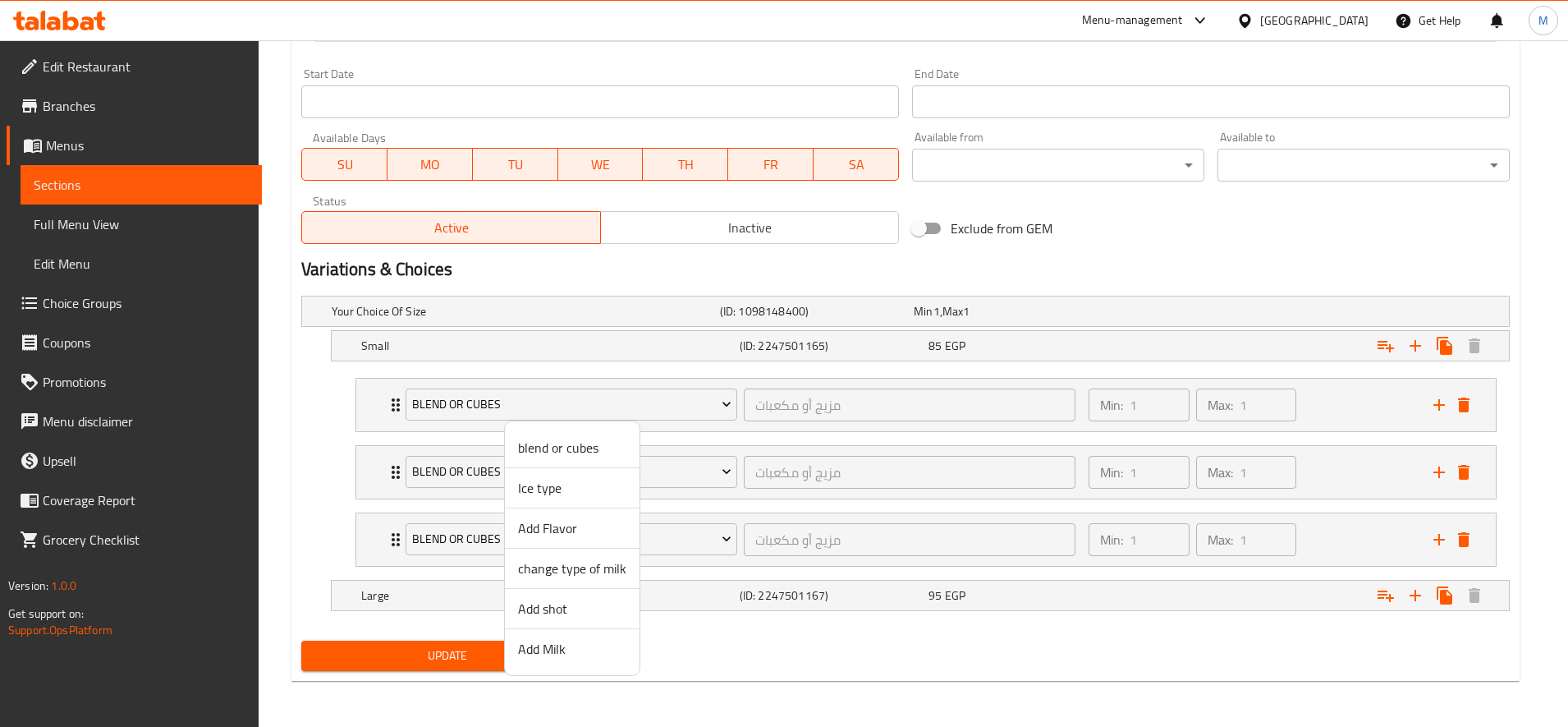
click at [565, 512] on li "Add Flavor" at bounding box center [572, 528] width 135 height 40
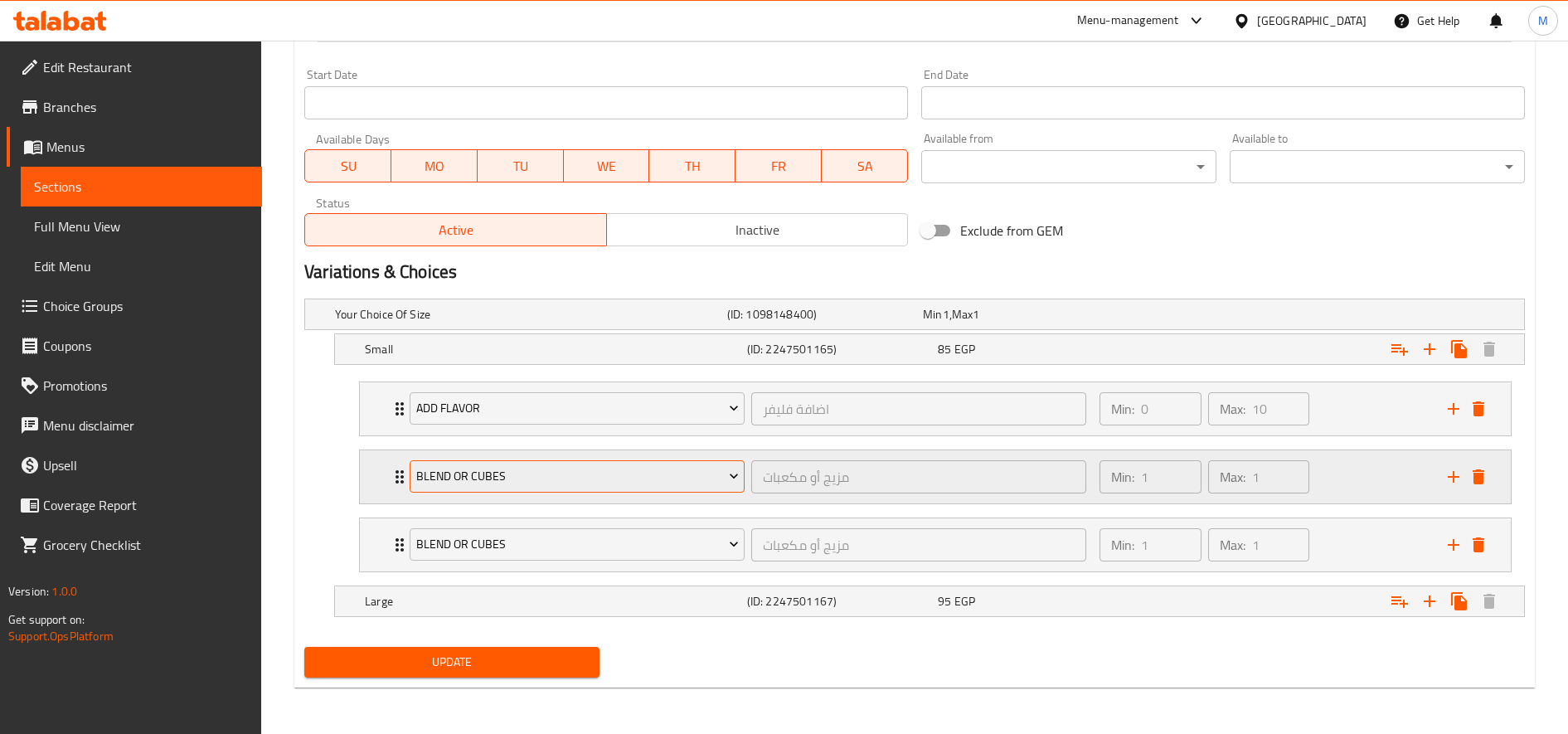
click at [567, 479] on span "blend or cubes" at bounding box center [578, 476] width 322 height 20
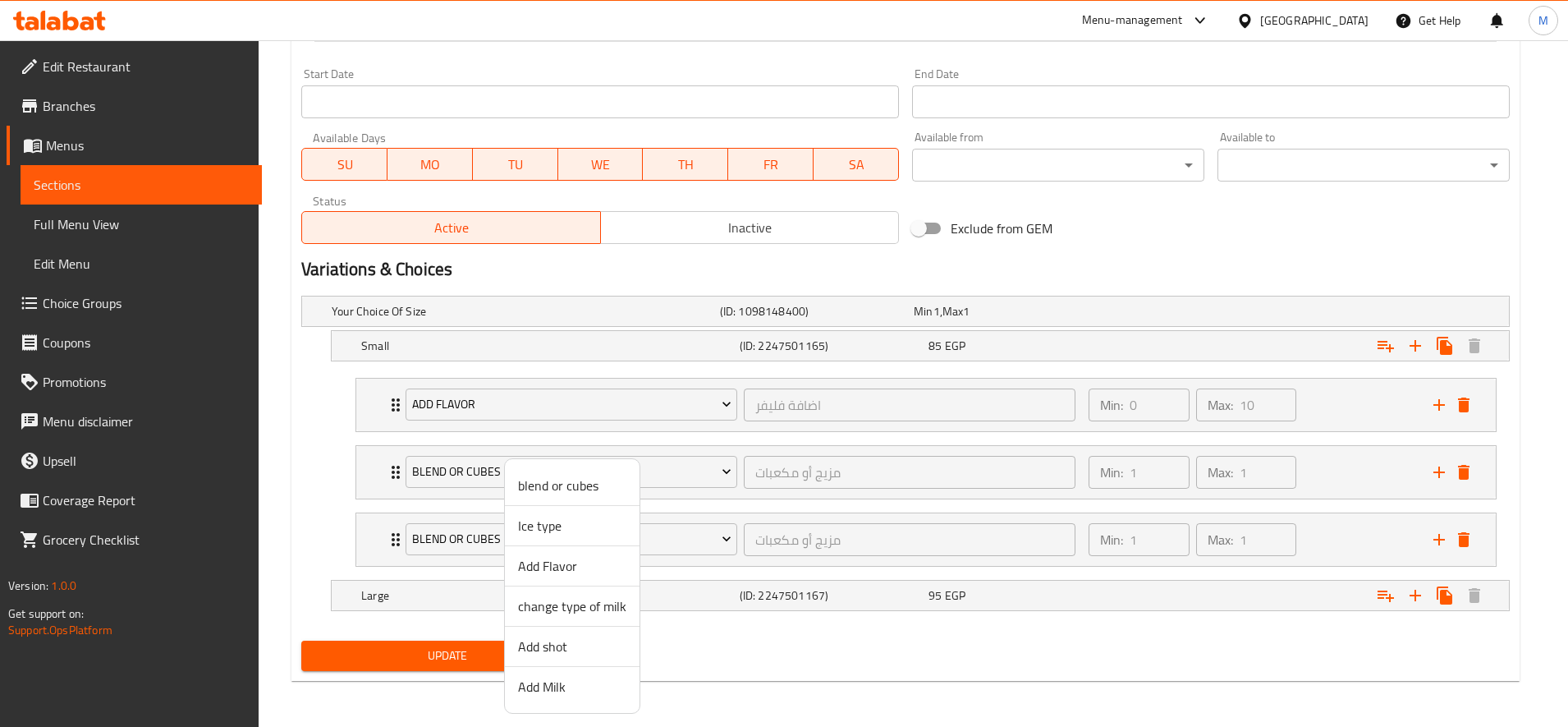
click at [562, 638] on span "Add shot" at bounding box center [572, 645] width 108 height 19
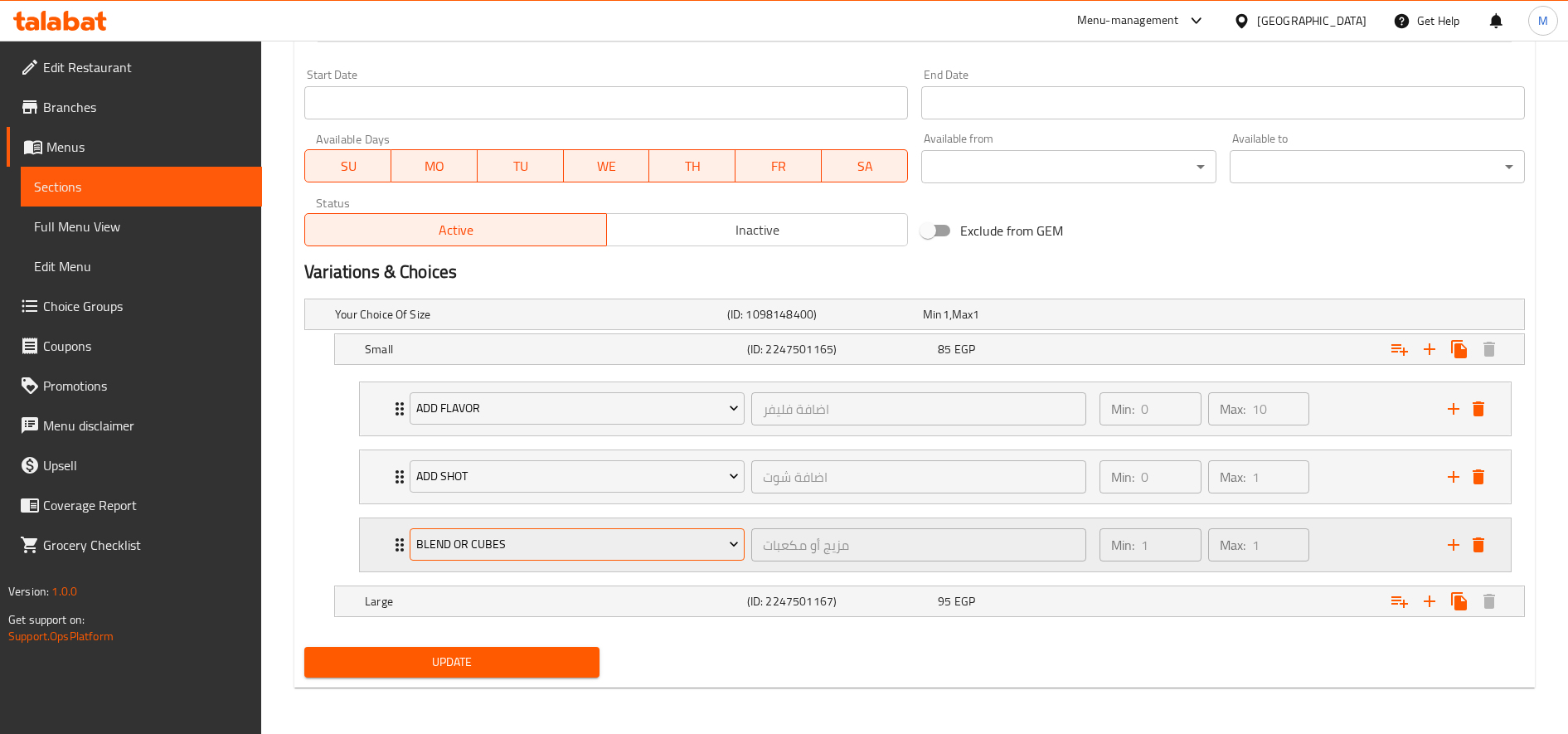
click at [534, 541] on span "blend or cubes" at bounding box center [578, 544] width 322 height 20
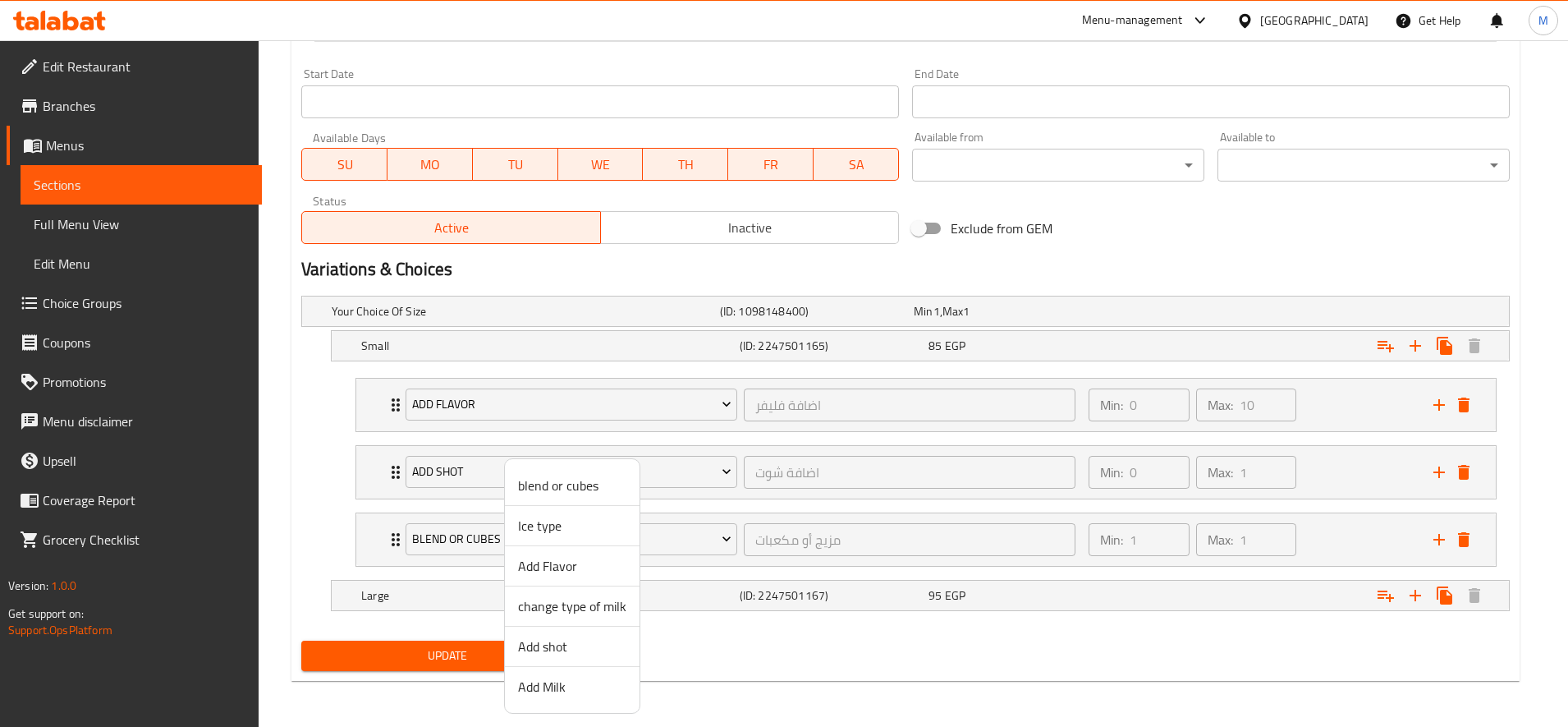
click at [555, 682] on span "Add Milk" at bounding box center [572, 686] width 108 height 19
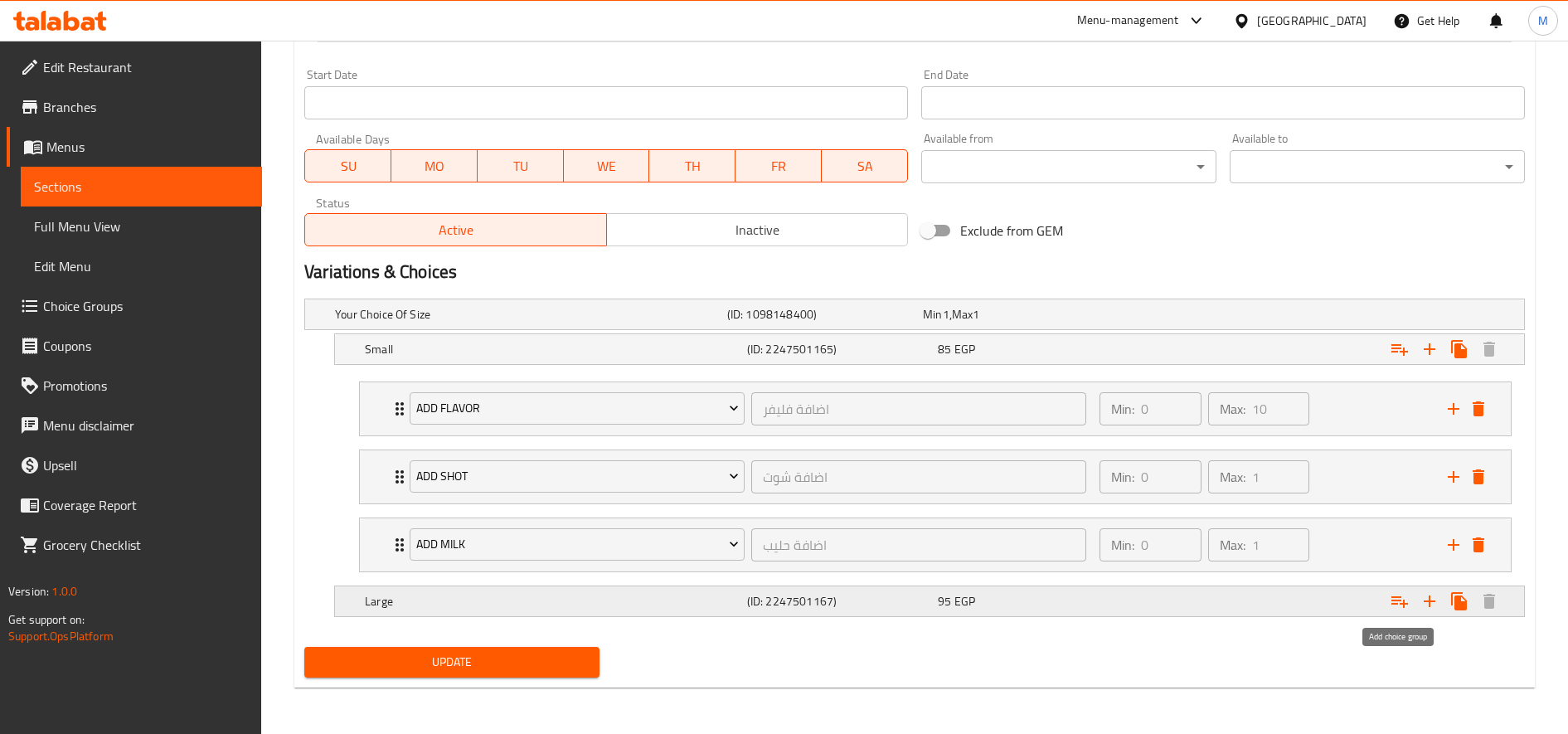
click at [1400, 601] on icon "Expand" at bounding box center [1399, 601] width 19 height 19
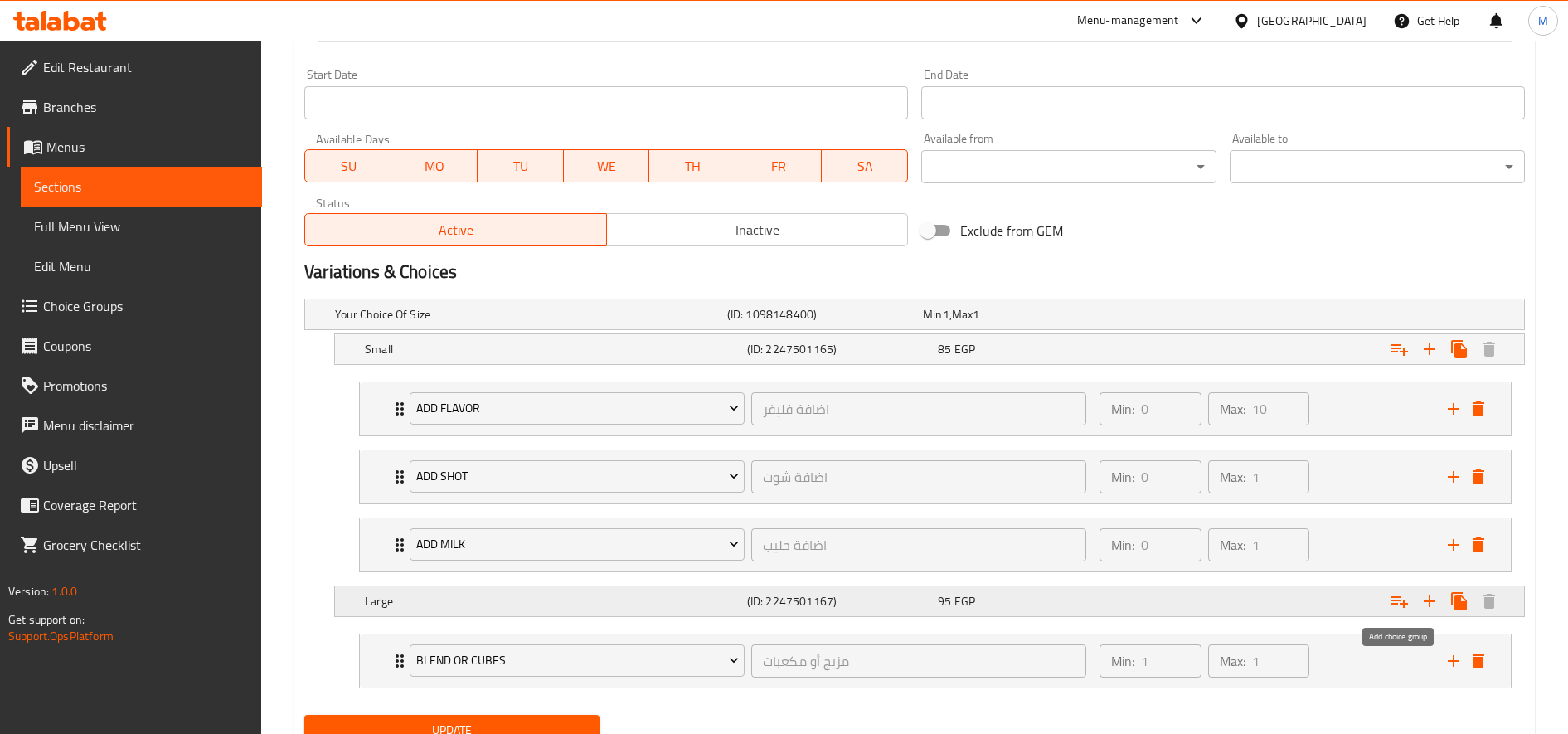
click at [1400, 601] on icon "Expand" at bounding box center [1399, 601] width 19 height 19
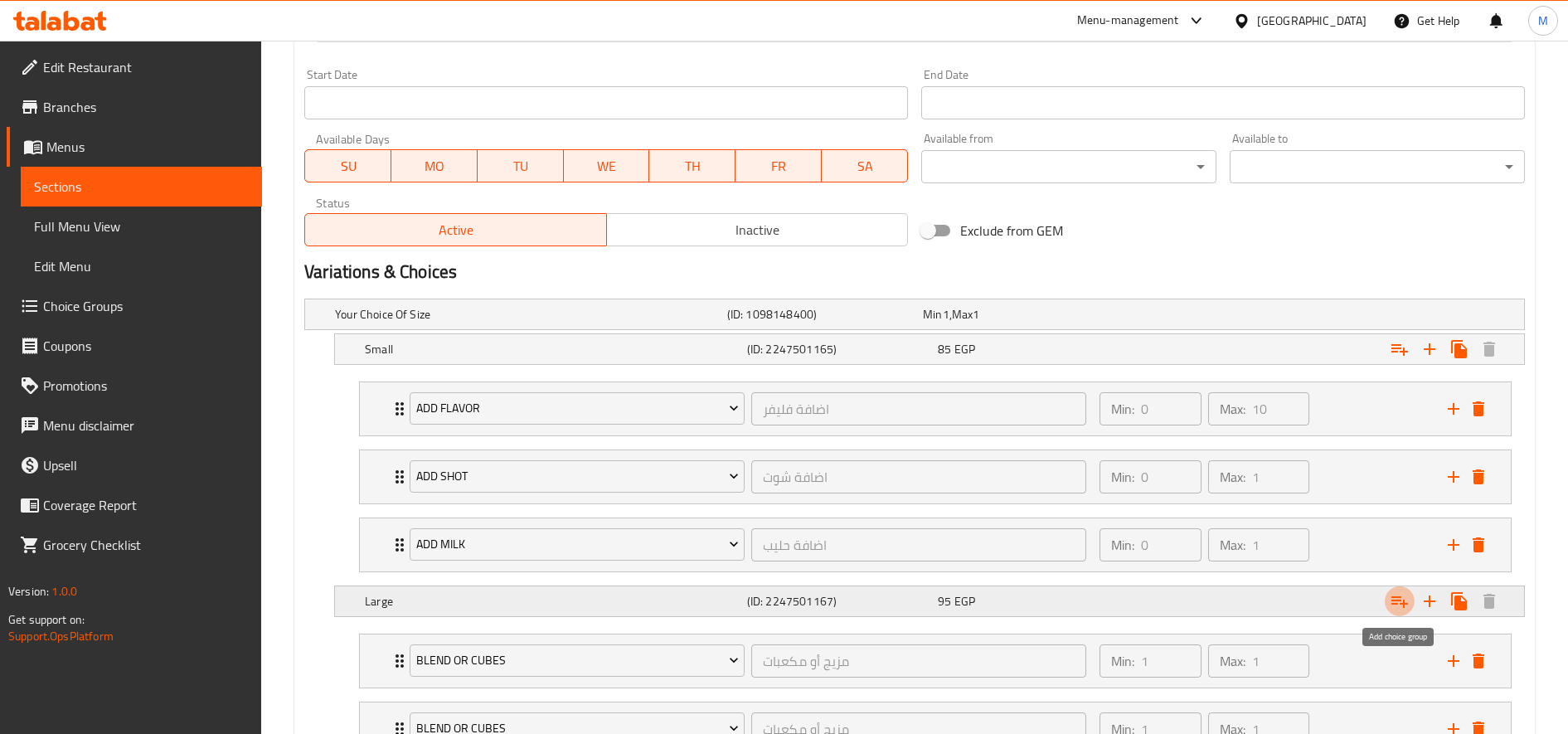
click at [1400, 601] on icon "Expand" at bounding box center [1399, 601] width 19 height 19
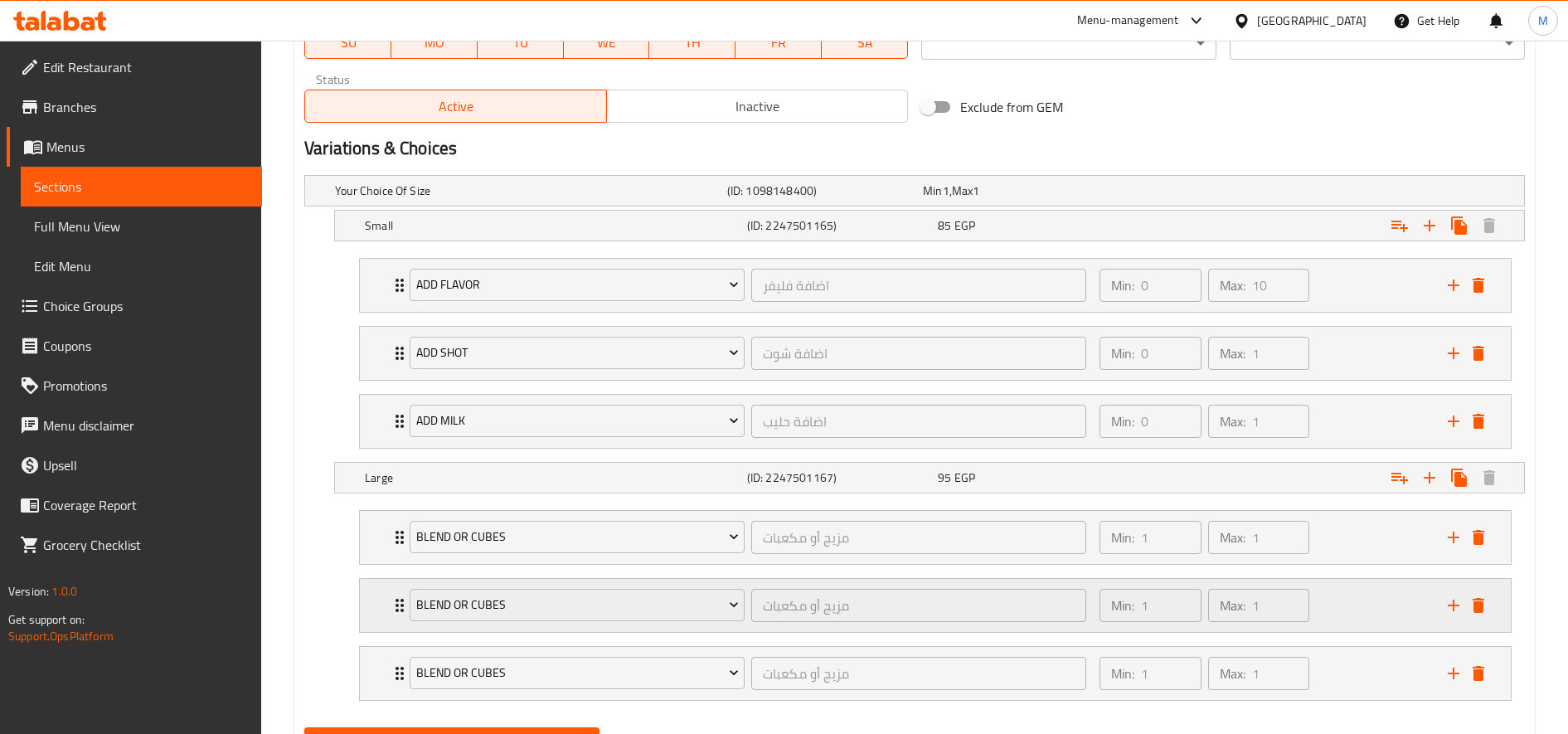
scroll to position [907, 0]
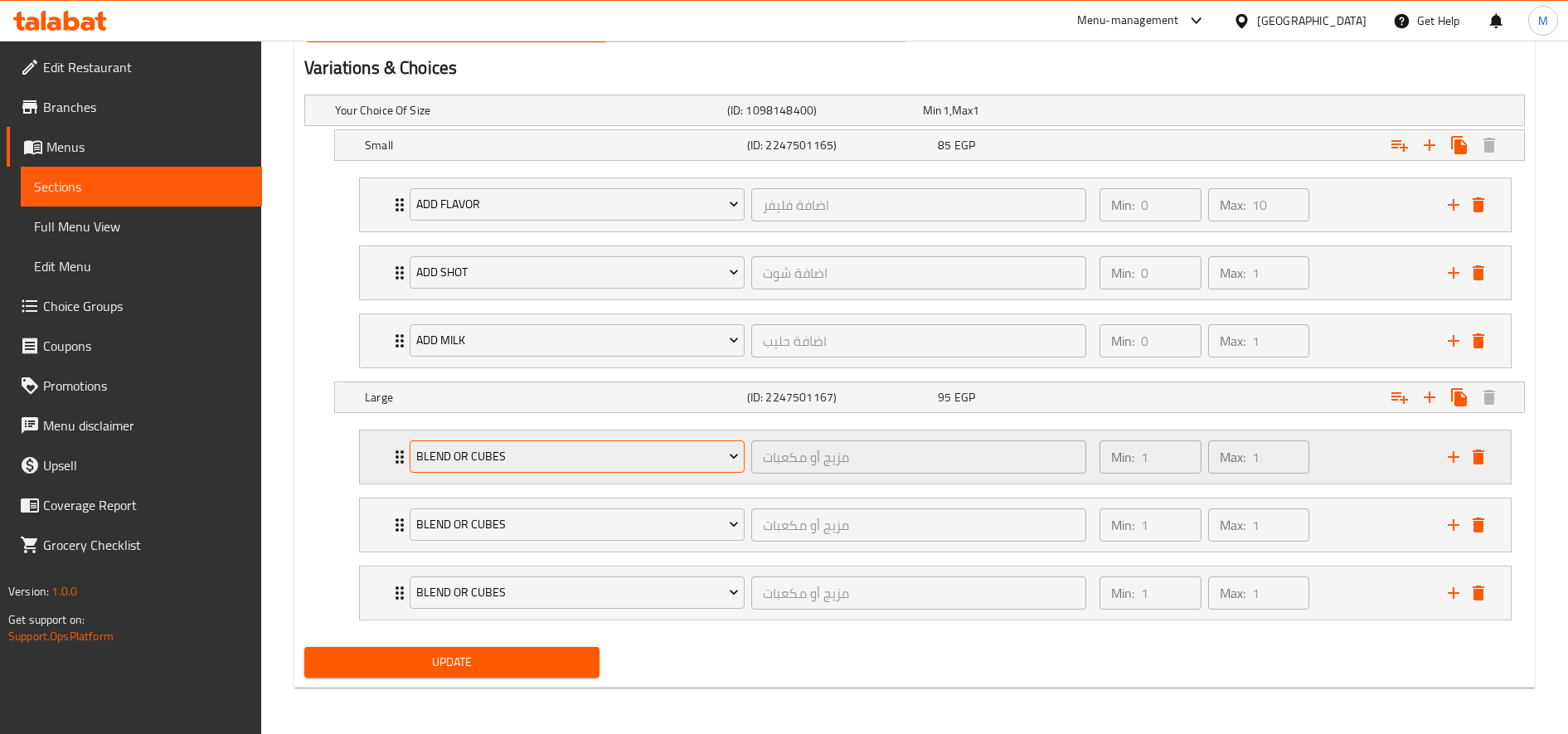
click at [669, 460] on span "blend or cubes" at bounding box center [578, 456] width 322 height 20
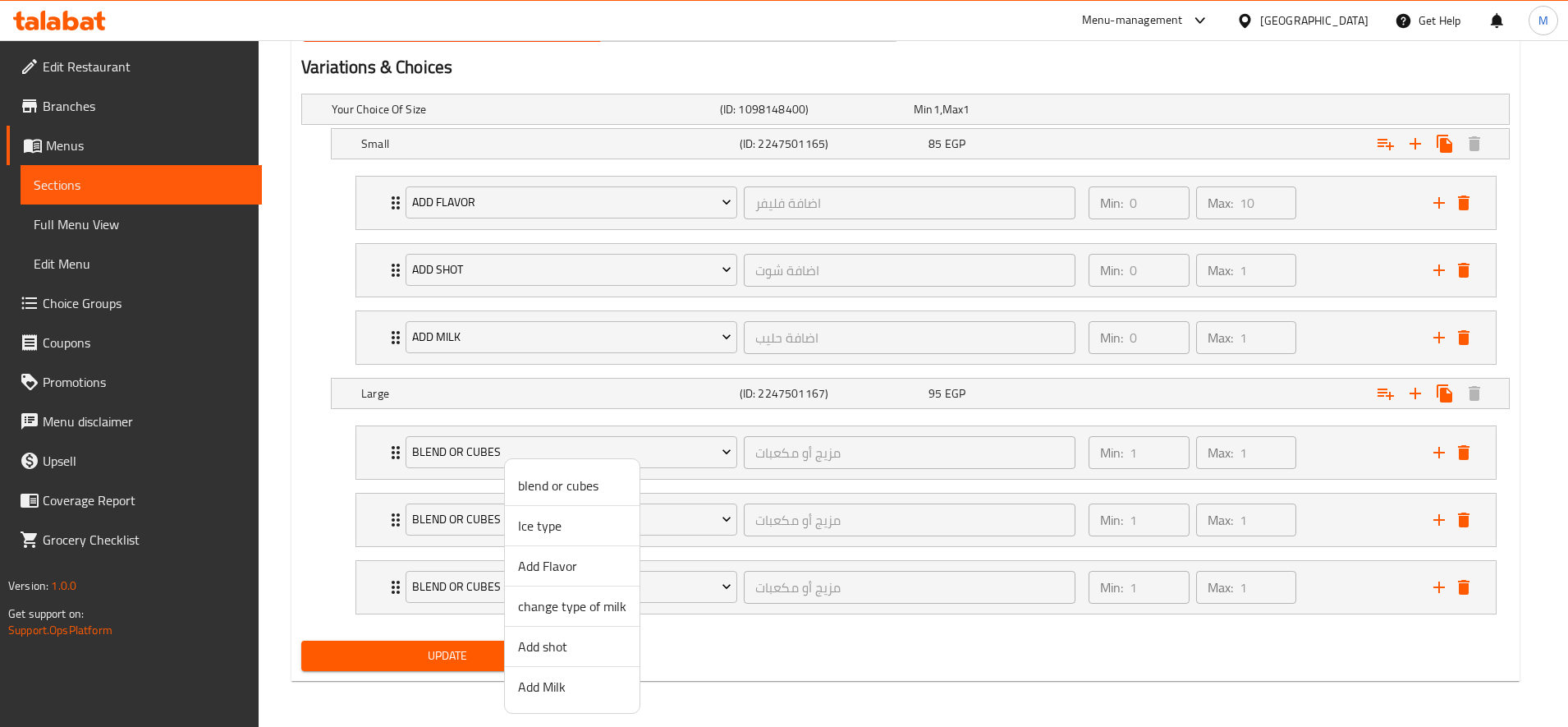
click at [570, 569] on span "Add Flavor" at bounding box center [572, 565] width 108 height 19
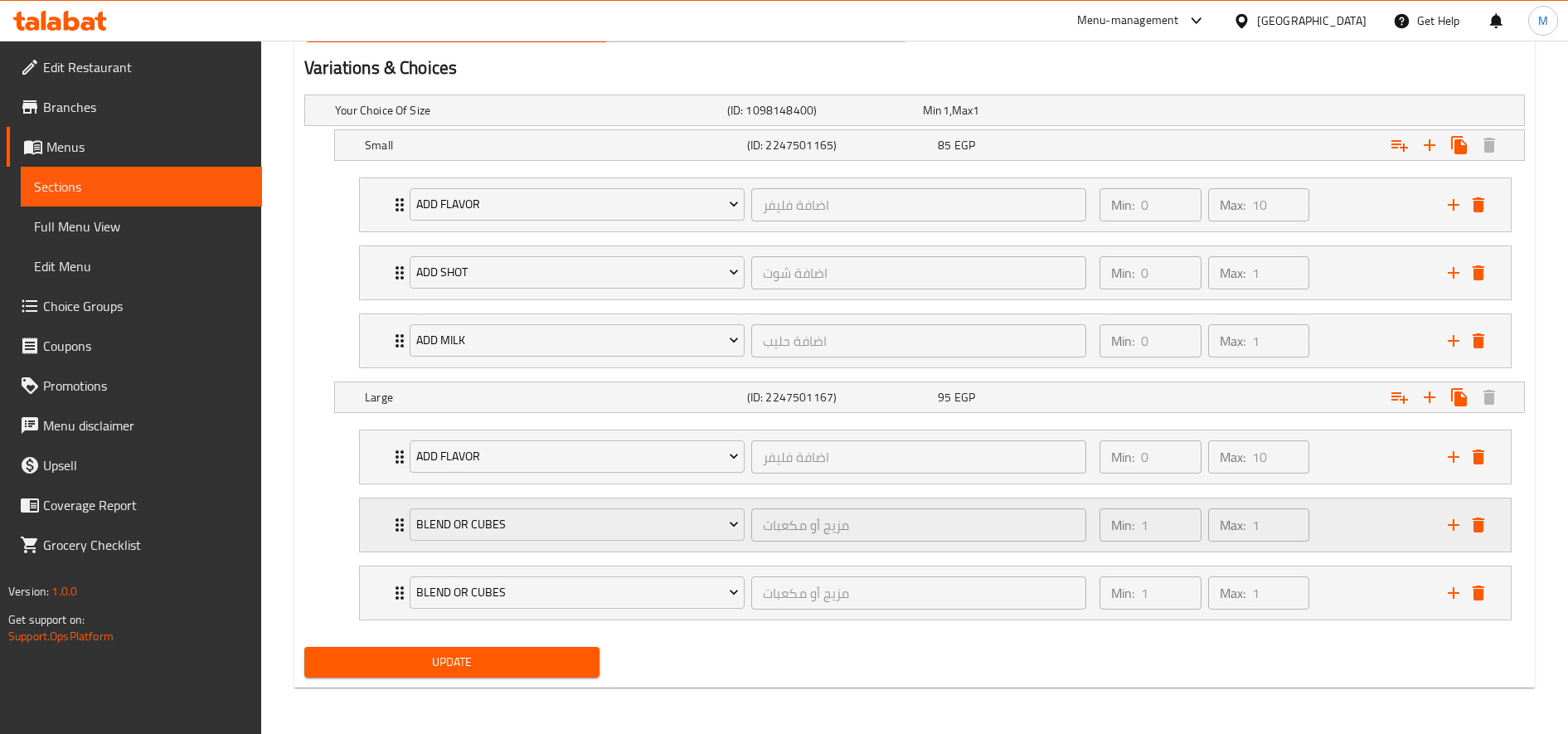
click at [575, 542] on div "blend or cubes" at bounding box center [577, 525] width 342 height 40
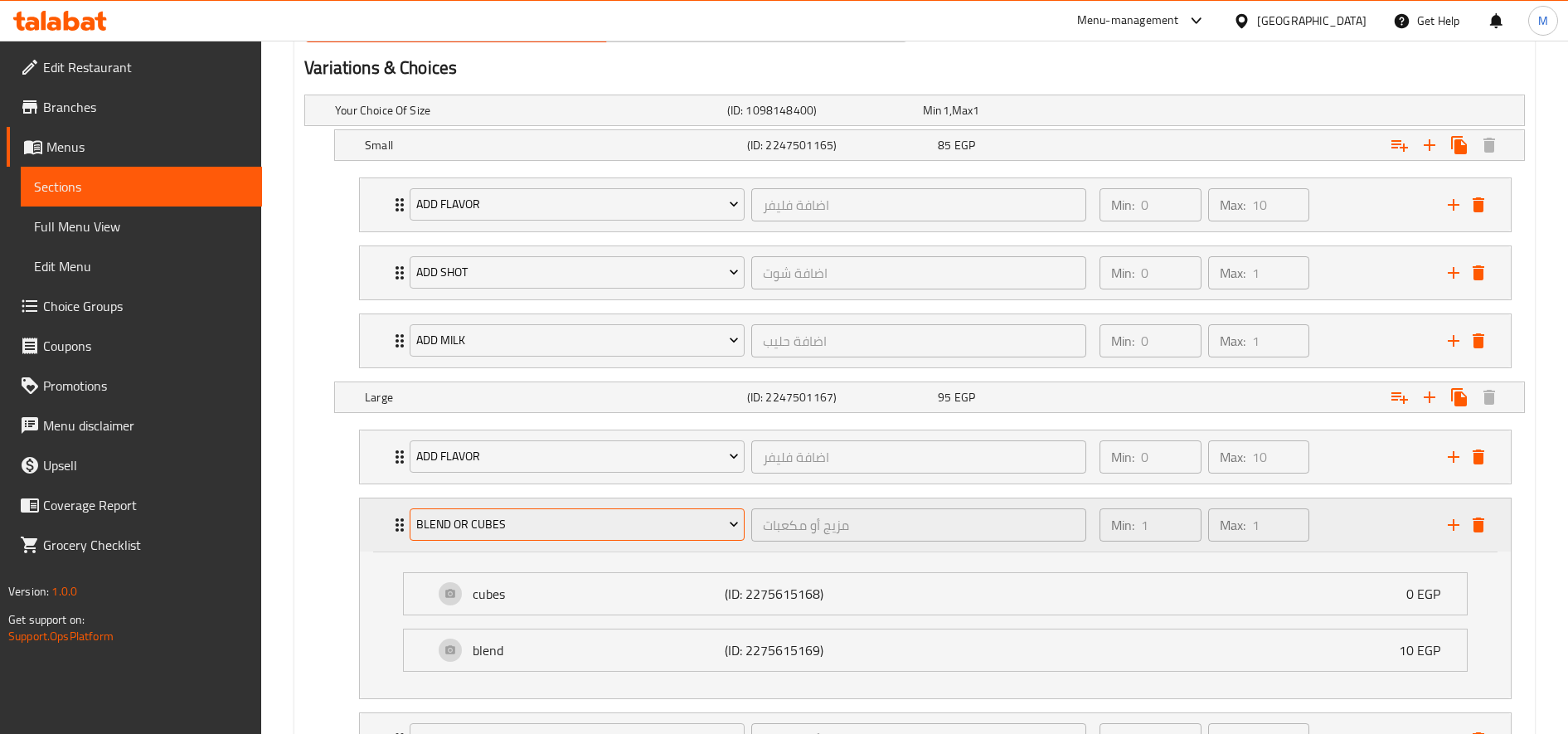
click at [592, 529] on span "blend or cubes" at bounding box center [578, 524] width 322 height 20
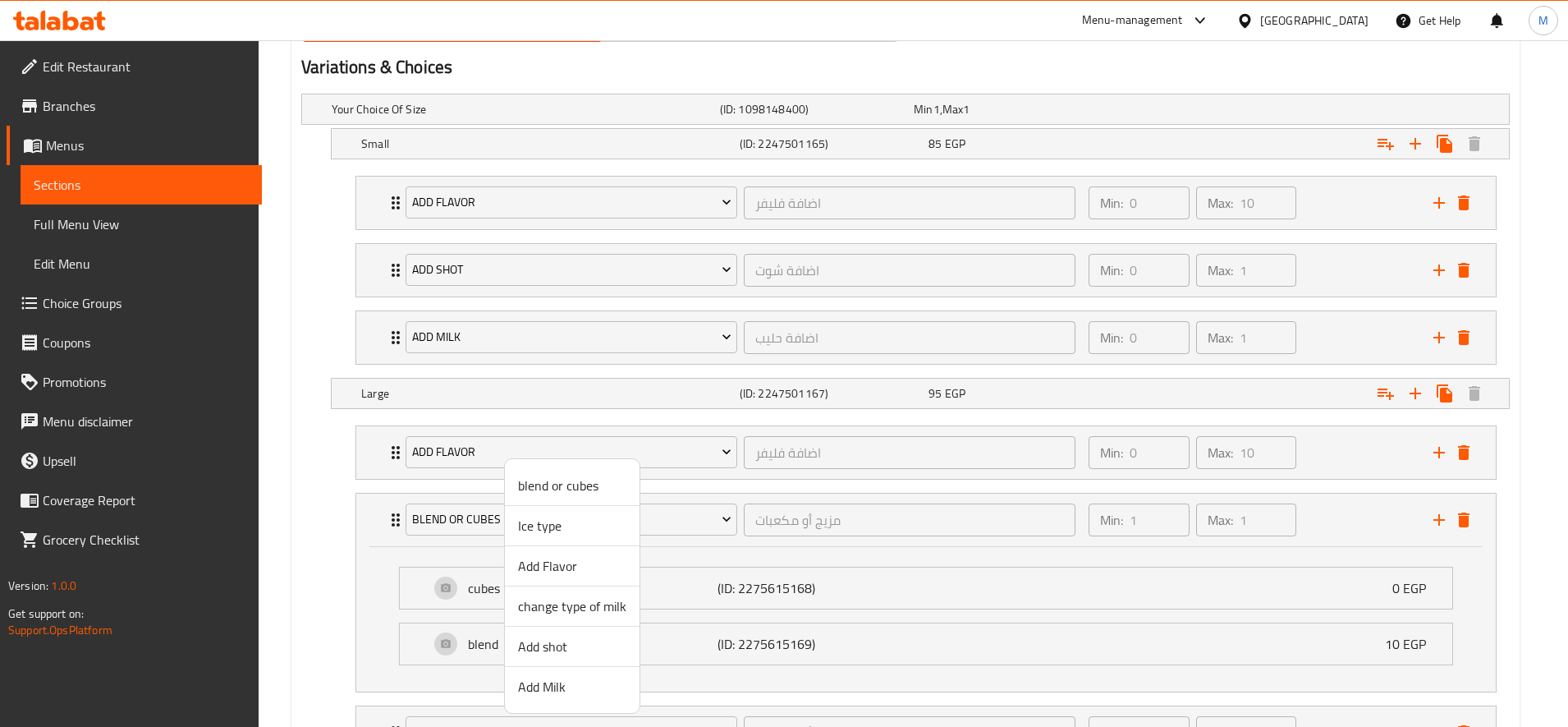
click at [567, 640] on span "Add shot" at bounding box center [572, 645] width 108 height 19
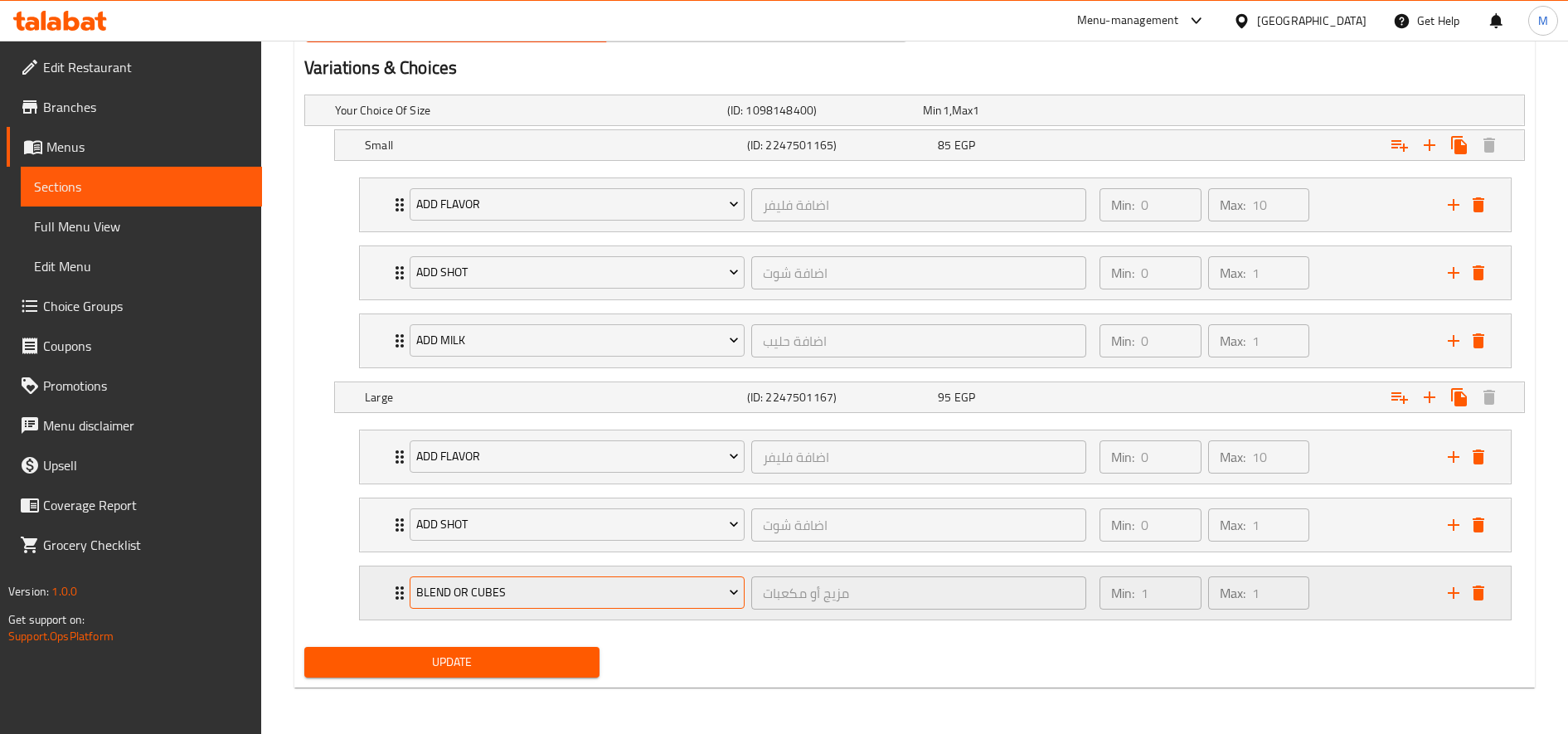
click at [581, 591] on span "blend or cubes" at bounding box center [578, 592] width 322 height 20
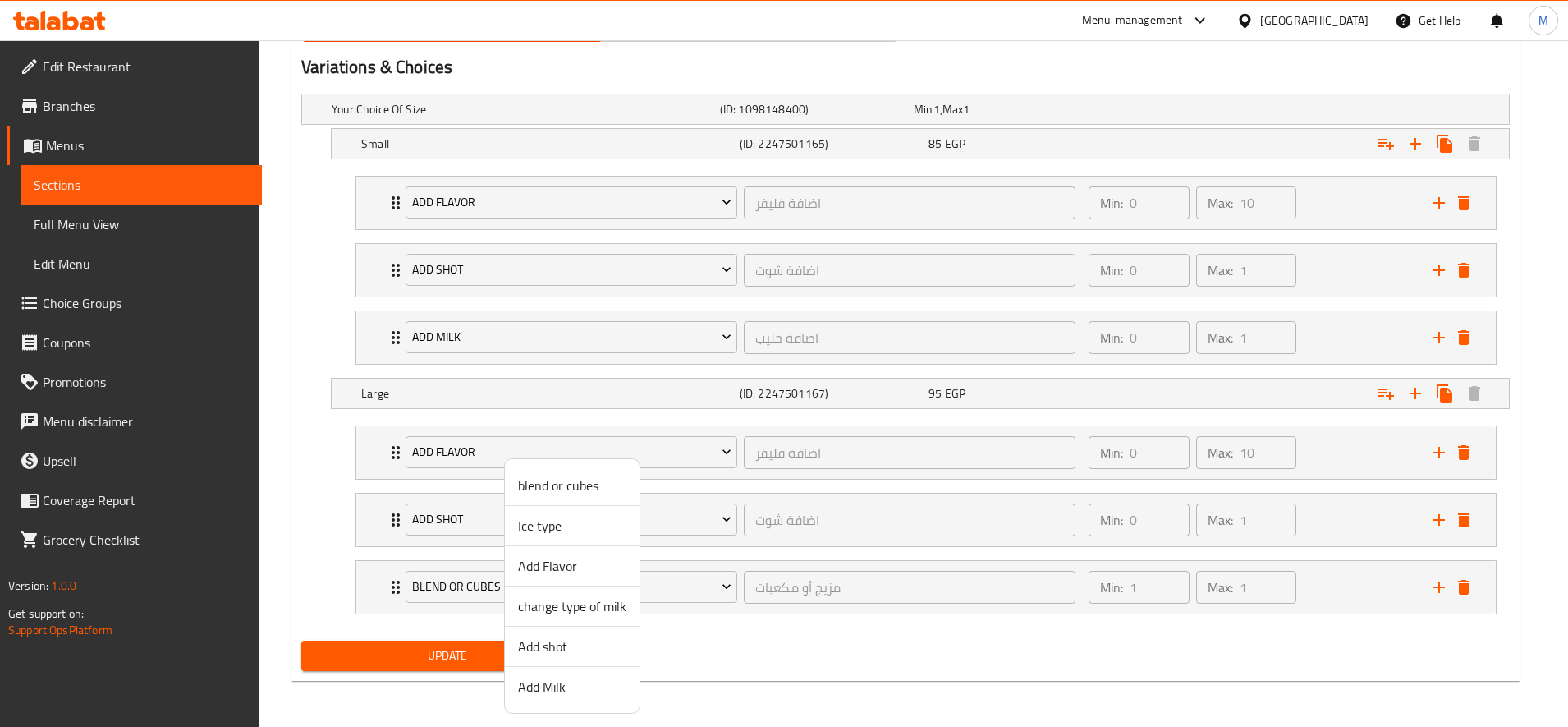
click at [565, 680] on span "Add Milk" at bounding box center [572, 686] width 108 height 19
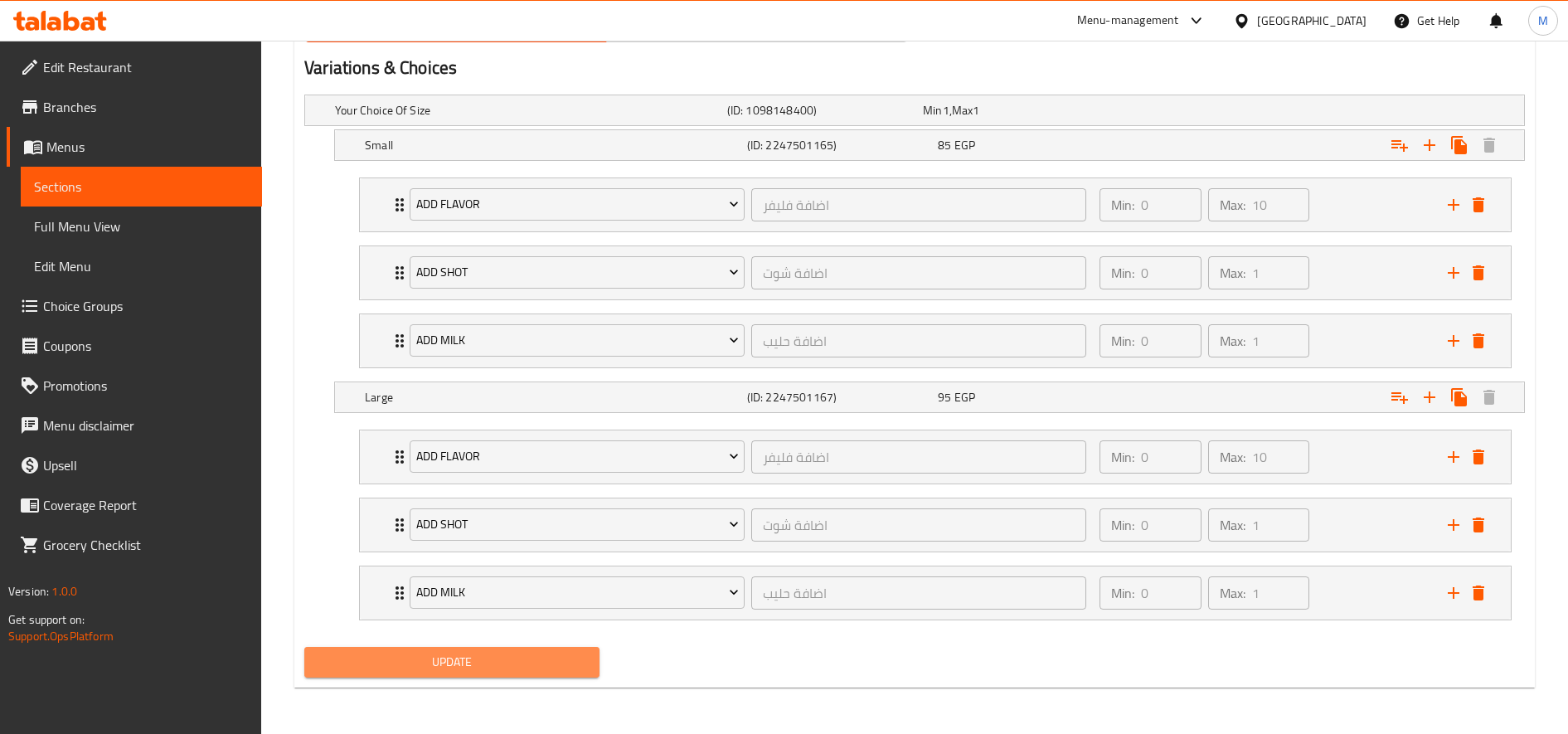
drag, startPoint x: 509, startPoint y: 665, endPoint x: 525, endPoint y: 666, distance: 16.0
click at [509, 666] on span "Update" at bounding box center [452, 662] width 268 height 20
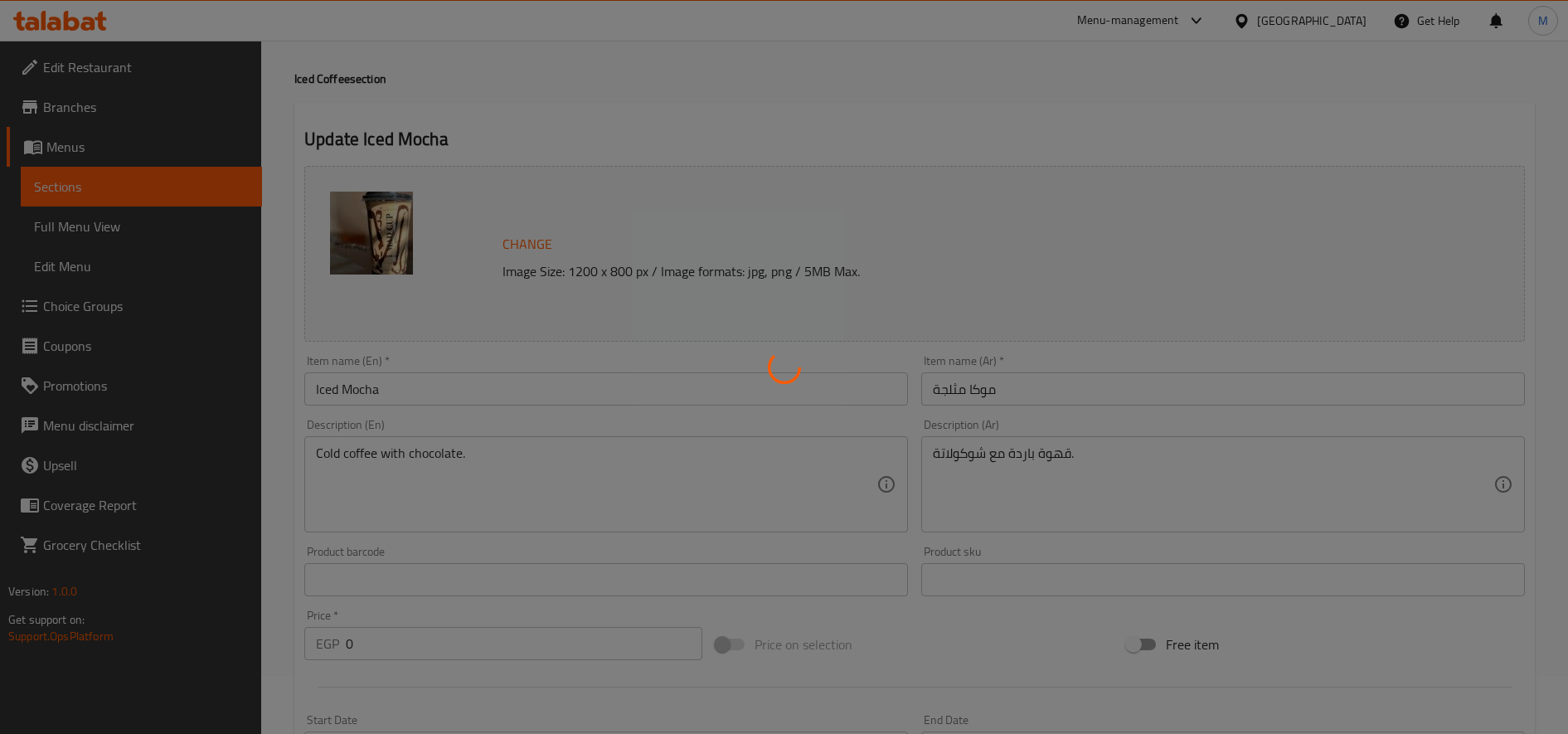
scroll to position [0, 0]
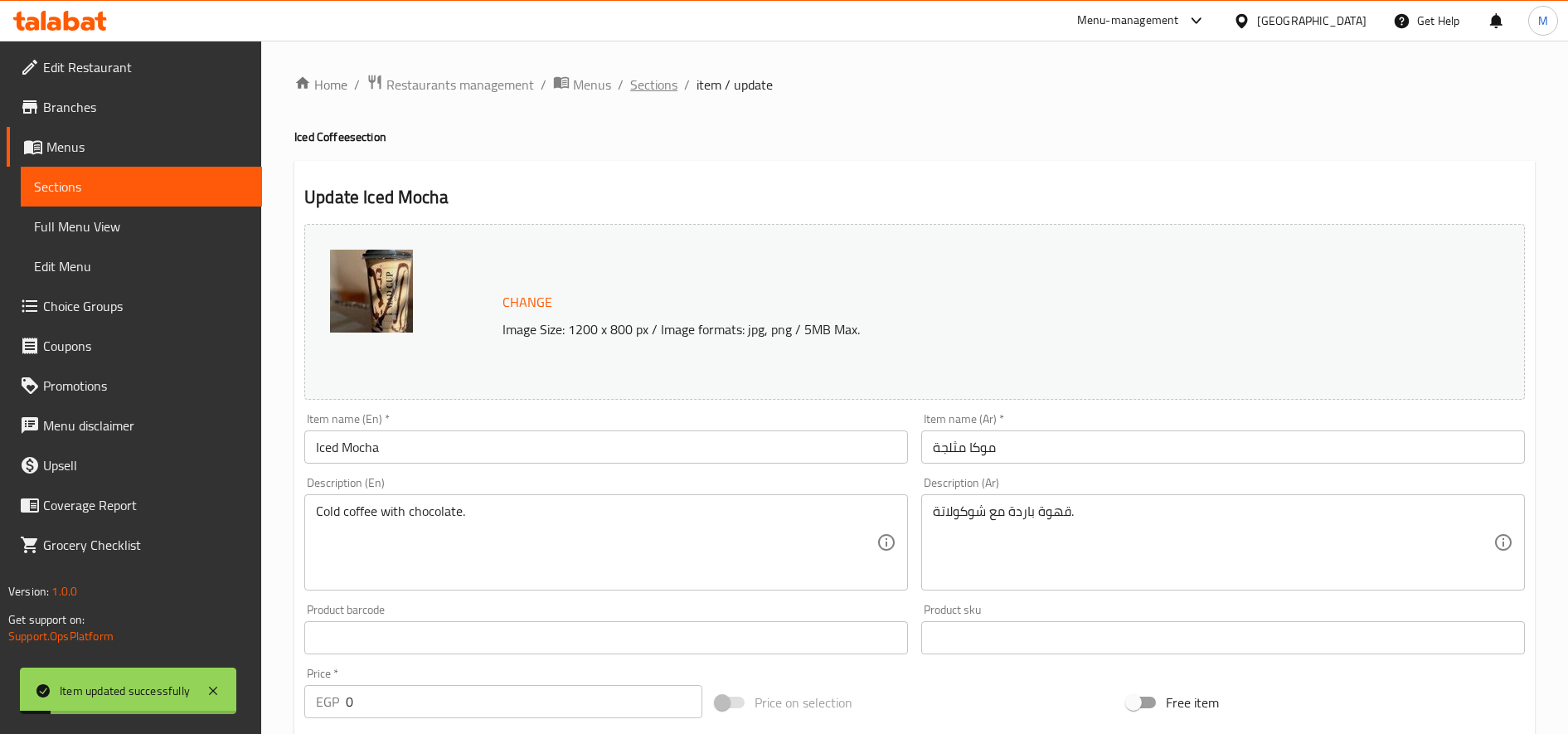
click at [652, 83] on span "Sections" at bounding box center [653, 84] width 47 height 19
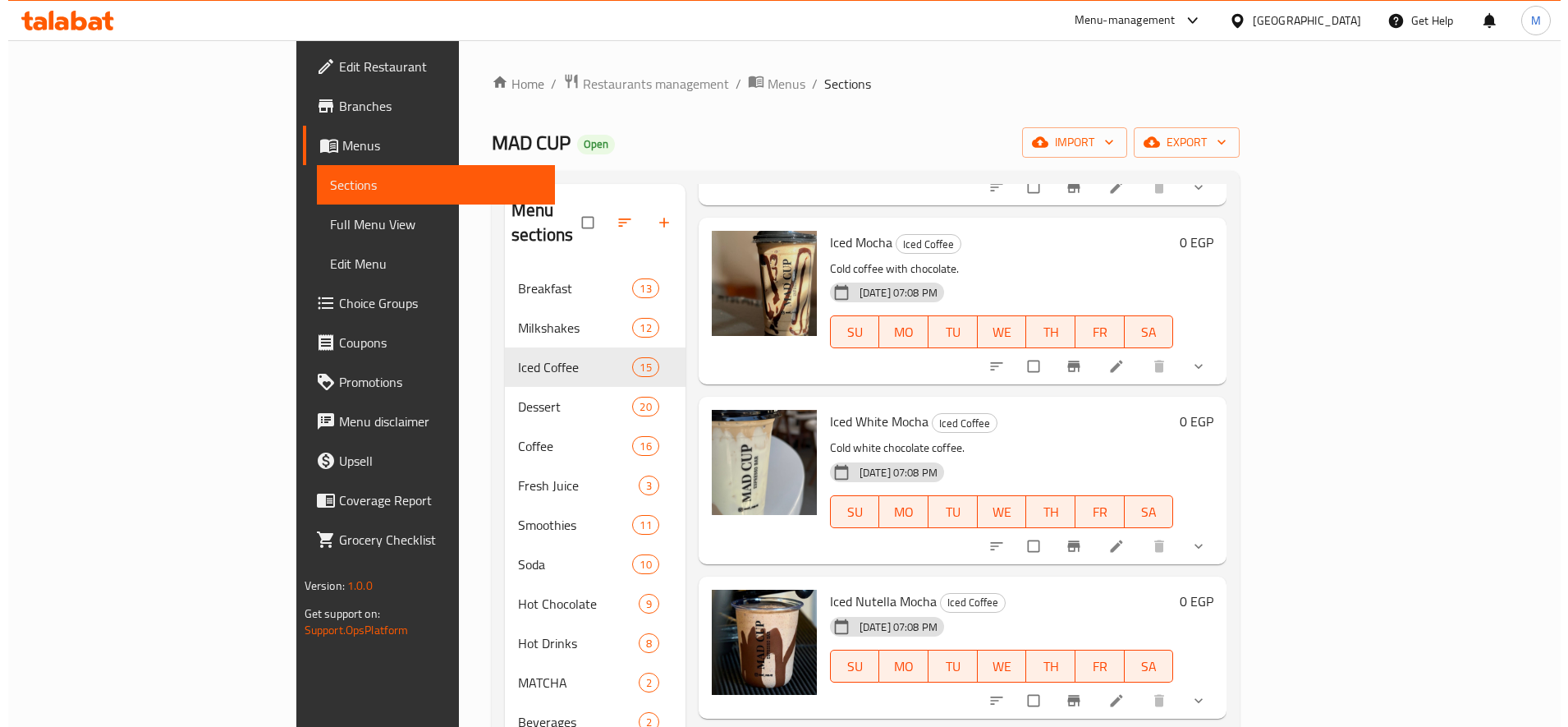
scroll to position [411, 0]
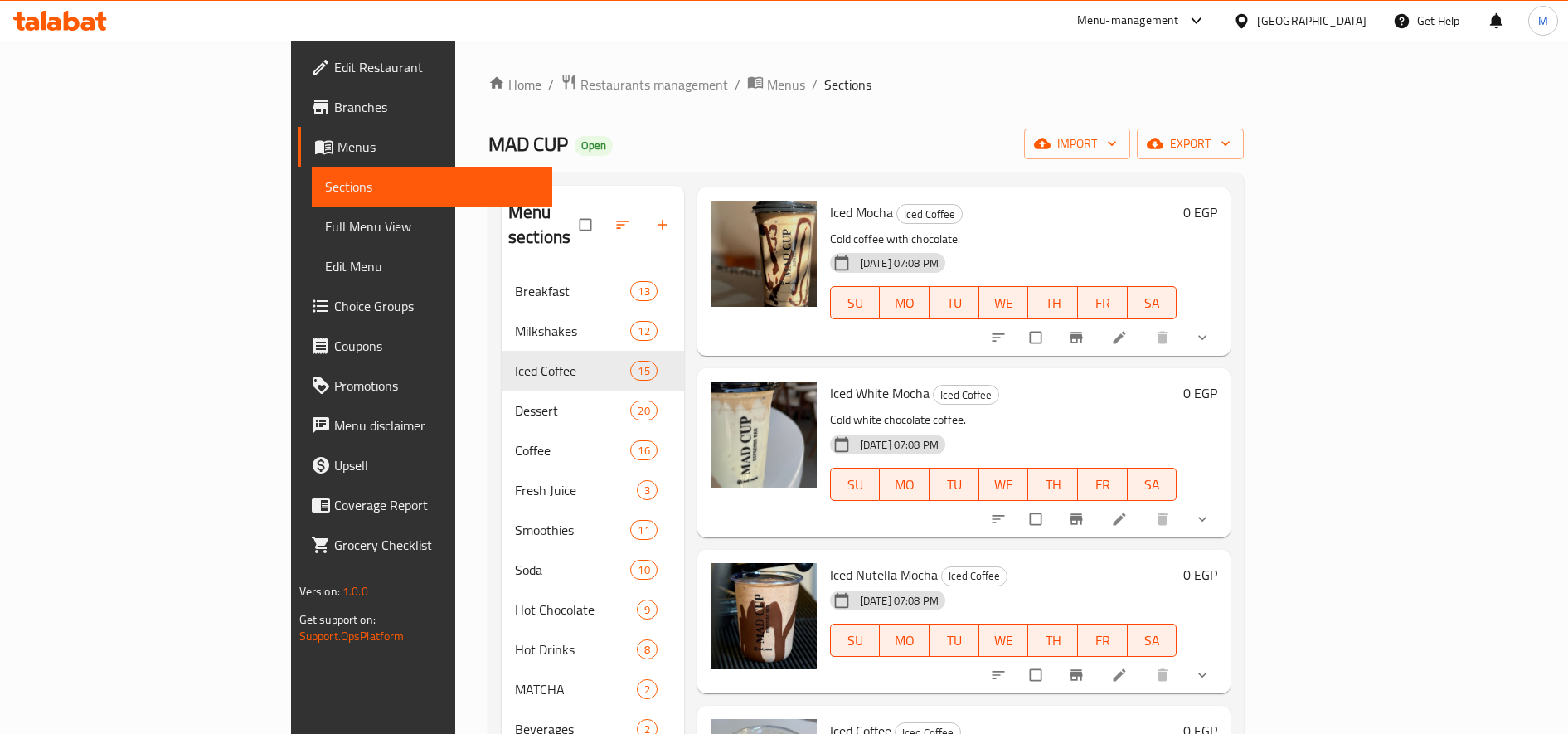
click at [1144, 505] on li at bounding box center [1121, 518] width 46 height 27
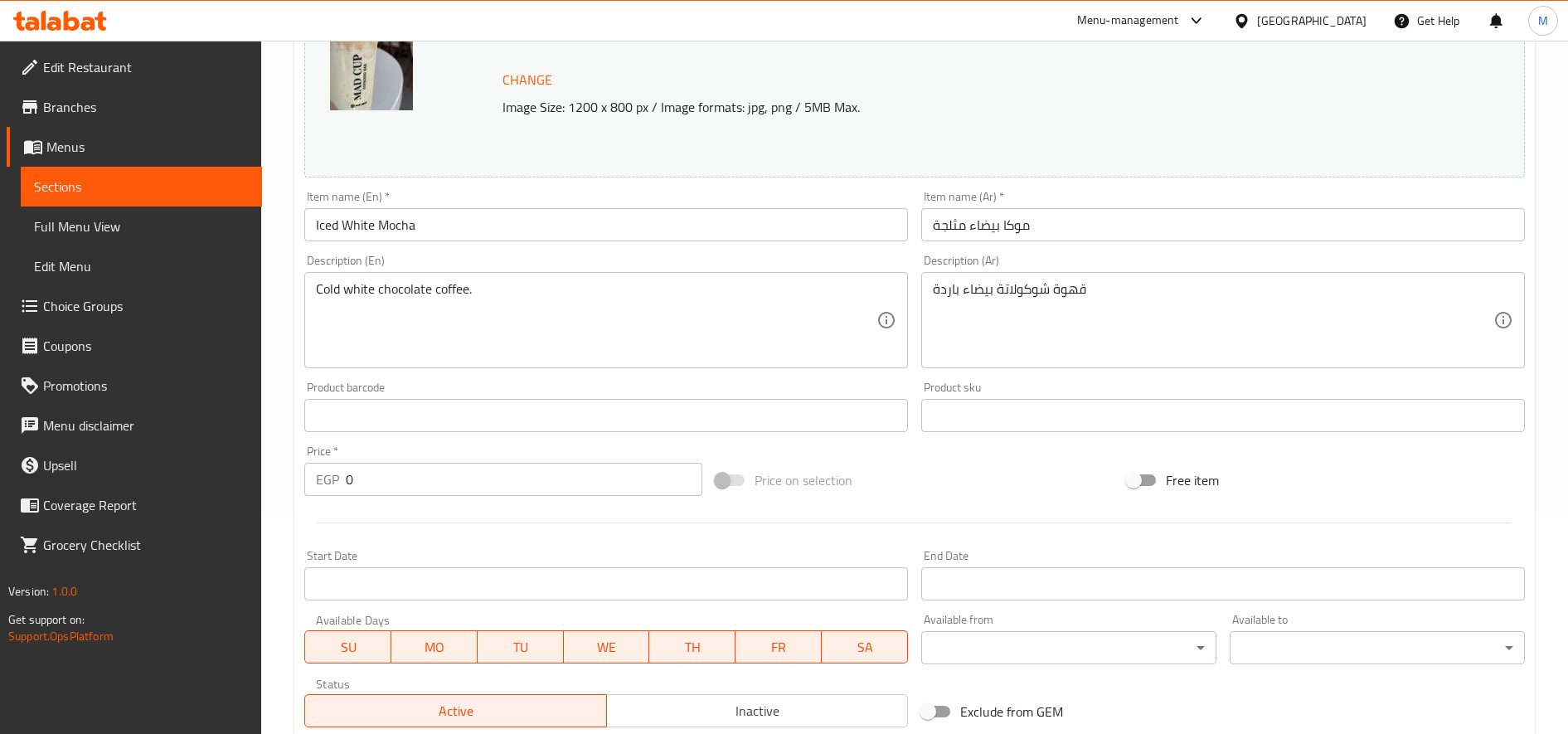
scroll to position [499, 0]
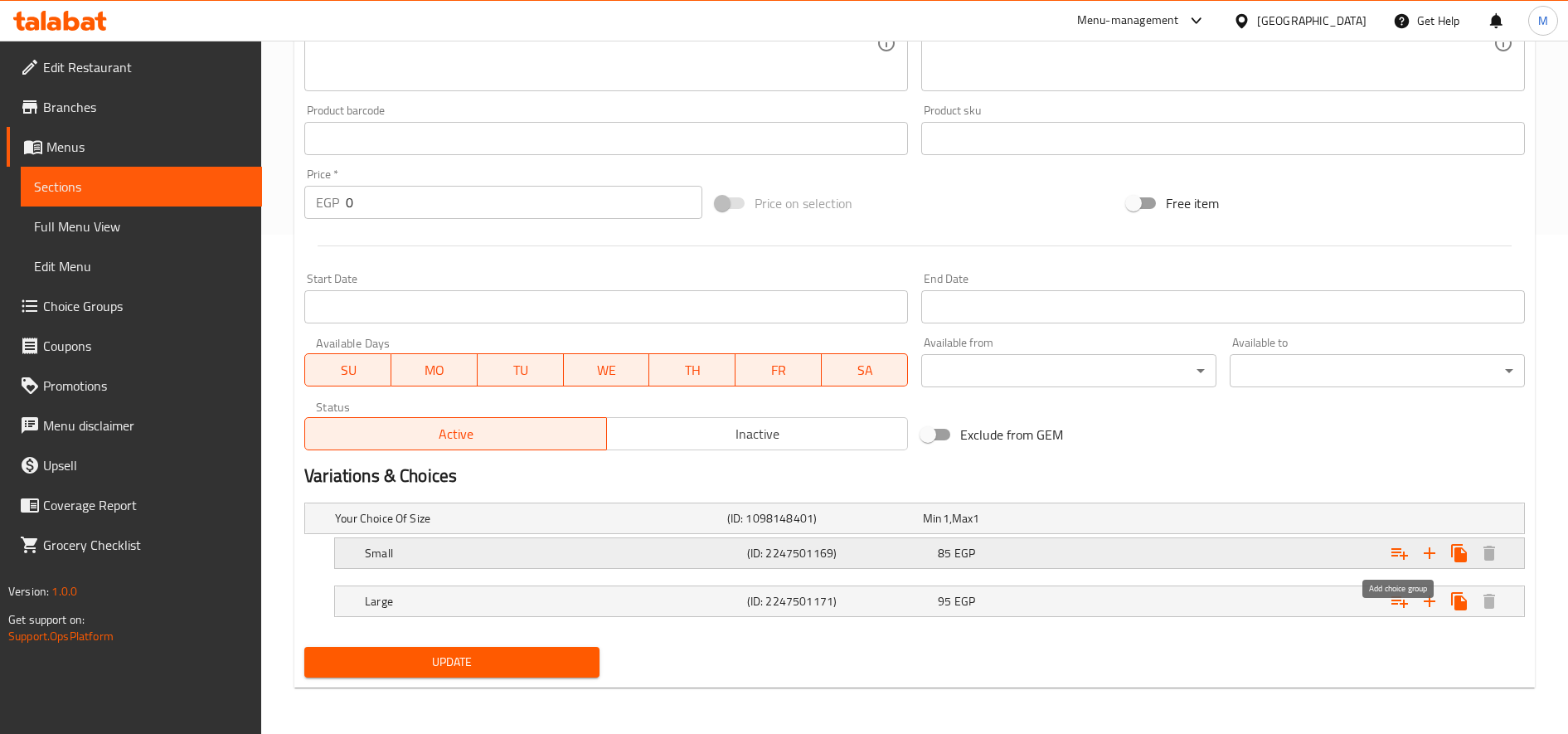
click at [1400, 554] on icon "Expand" at bounding box center [1399, 553] width 19 height 19
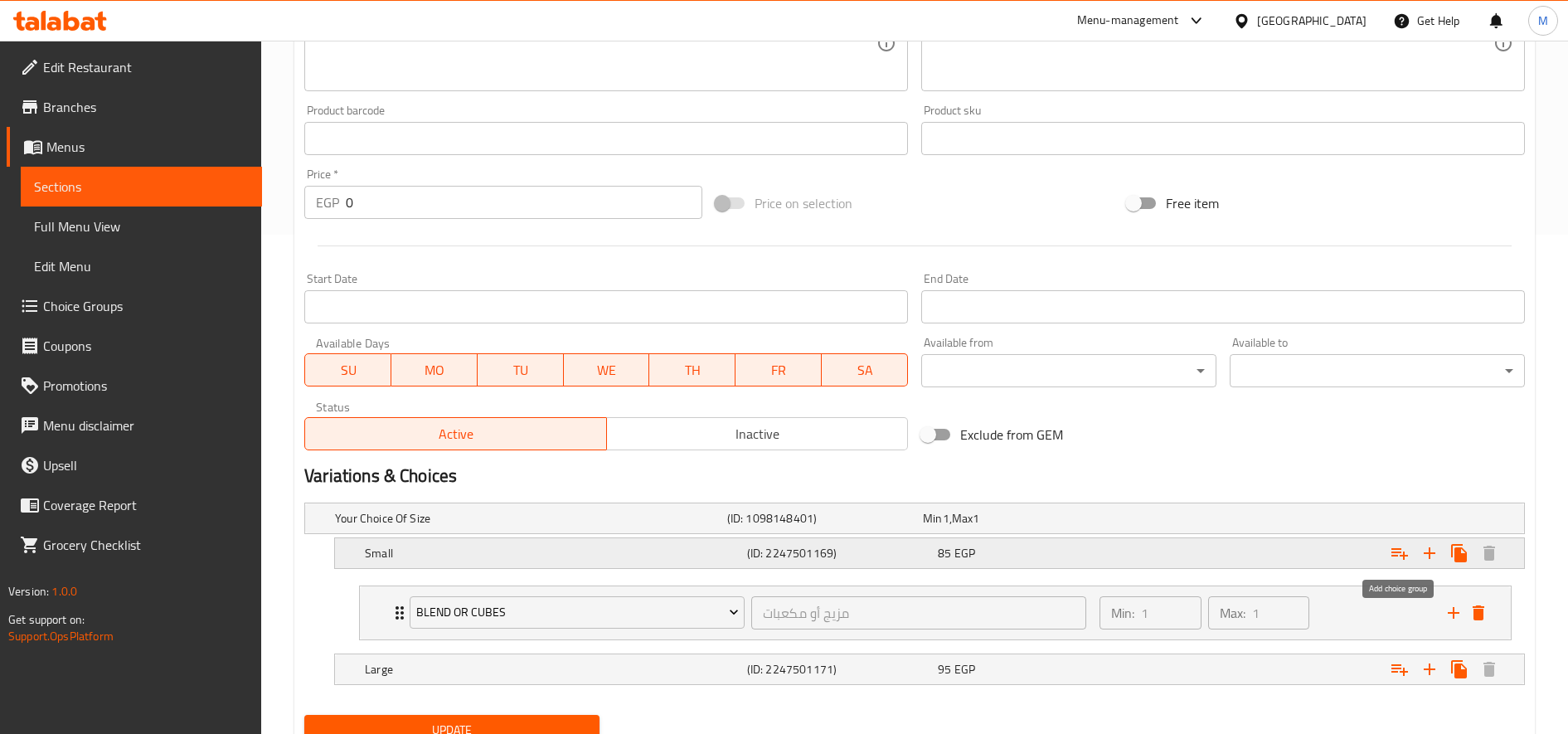
click at [1400, 554] on icon "Expand" at bounding box center [1399, 553] width 19 height 19
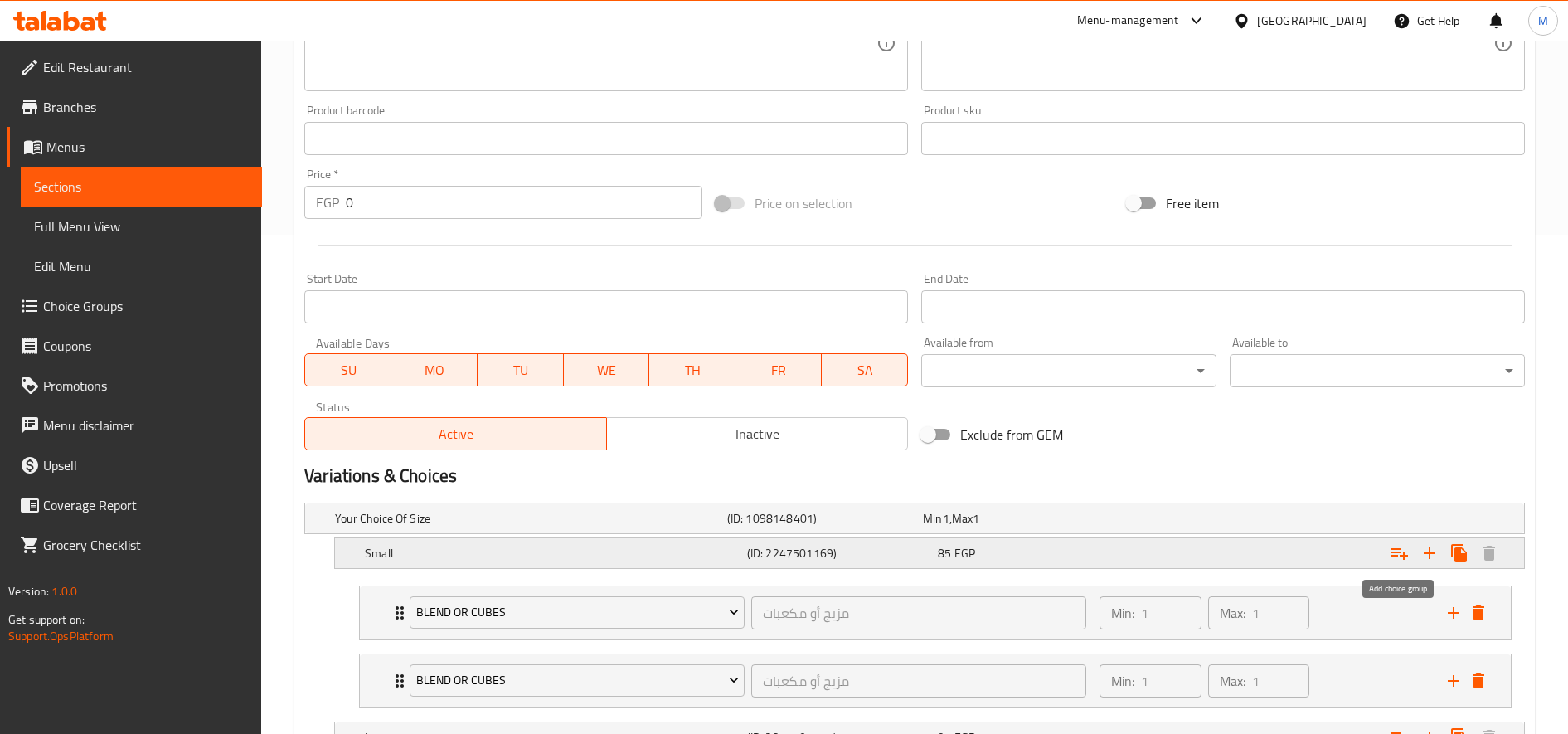
click at [1400, 554] on icon "Expand" at bounding box center [1399, 553] width 19 height 19
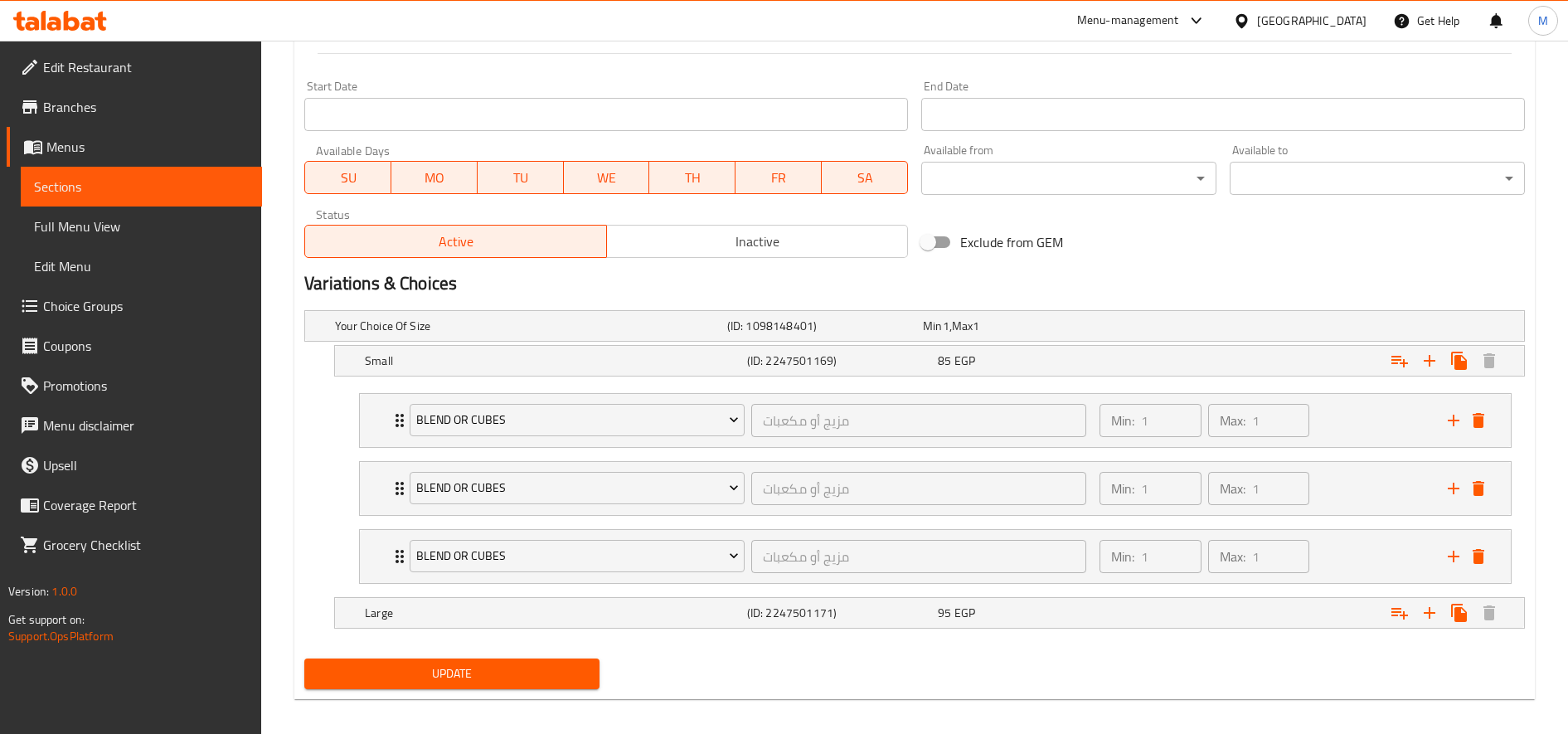
scroll to position [703, 0]
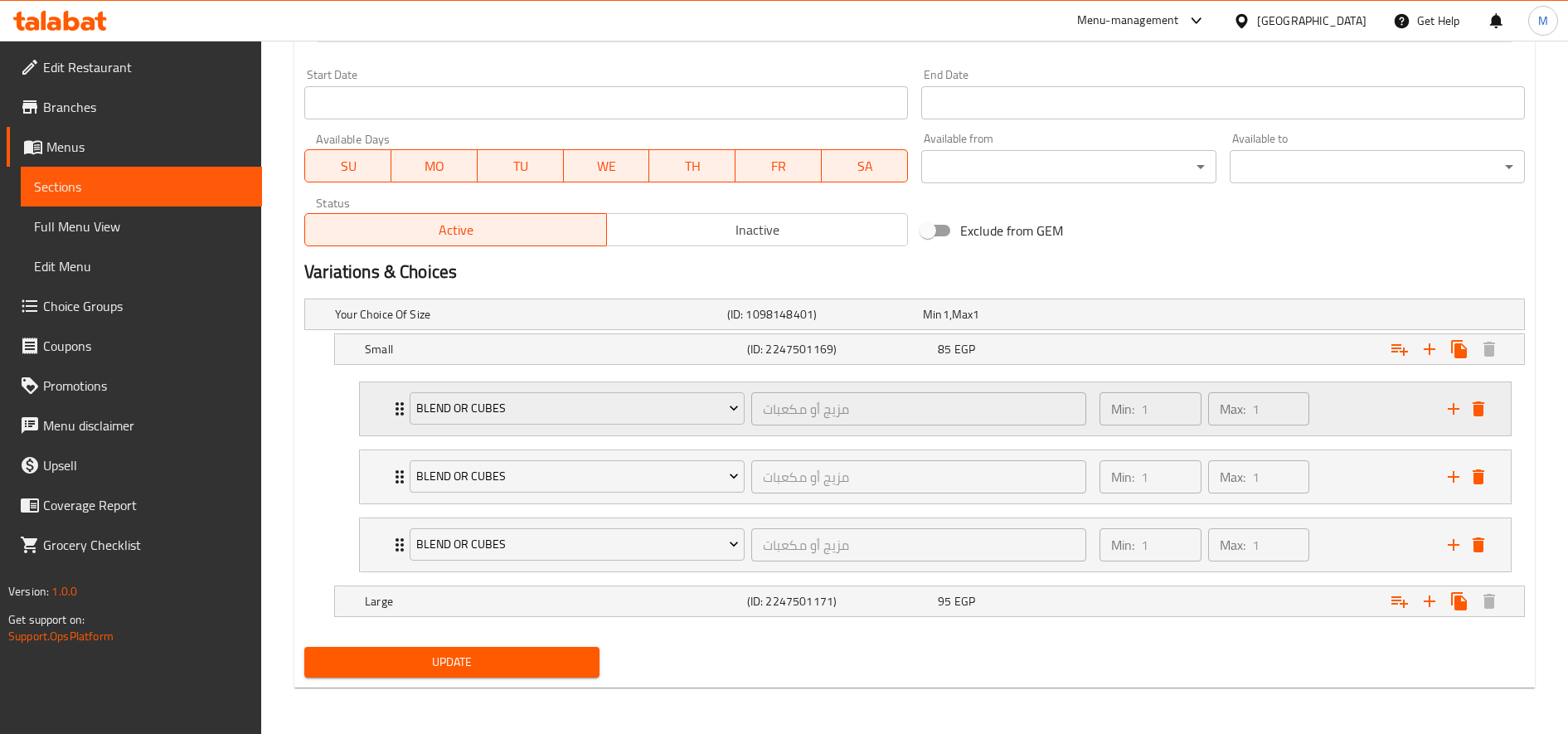
click at [539, 426] on div "blend or cubes" at bounding box center [577, 408] width 342 height 40
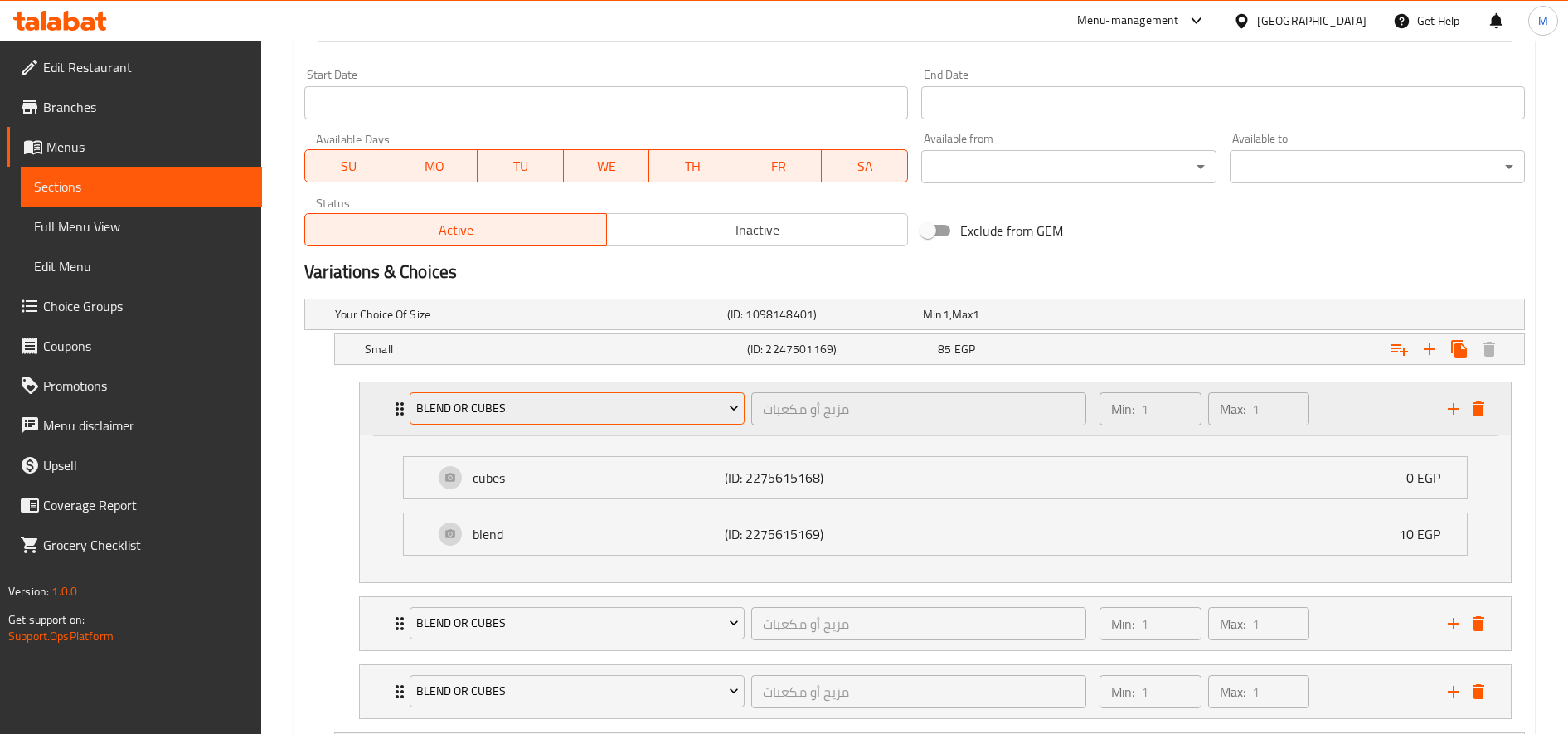
click at [565, 416] on span "blend or cubes" at bounding box center [578, 408] width 322 height 20
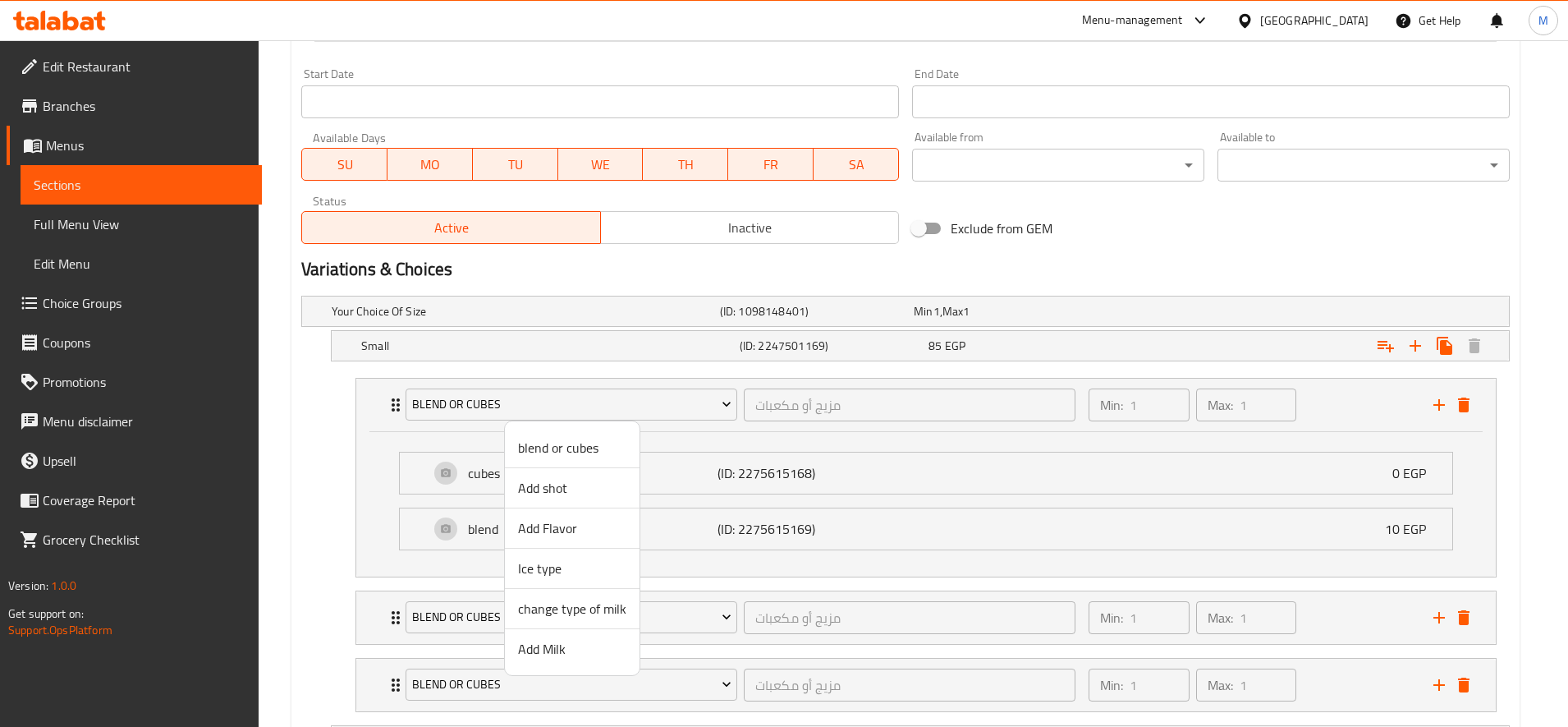
click at [571, 486] on span "Add shot" at bounding box center [572, 487] width 108 height 19
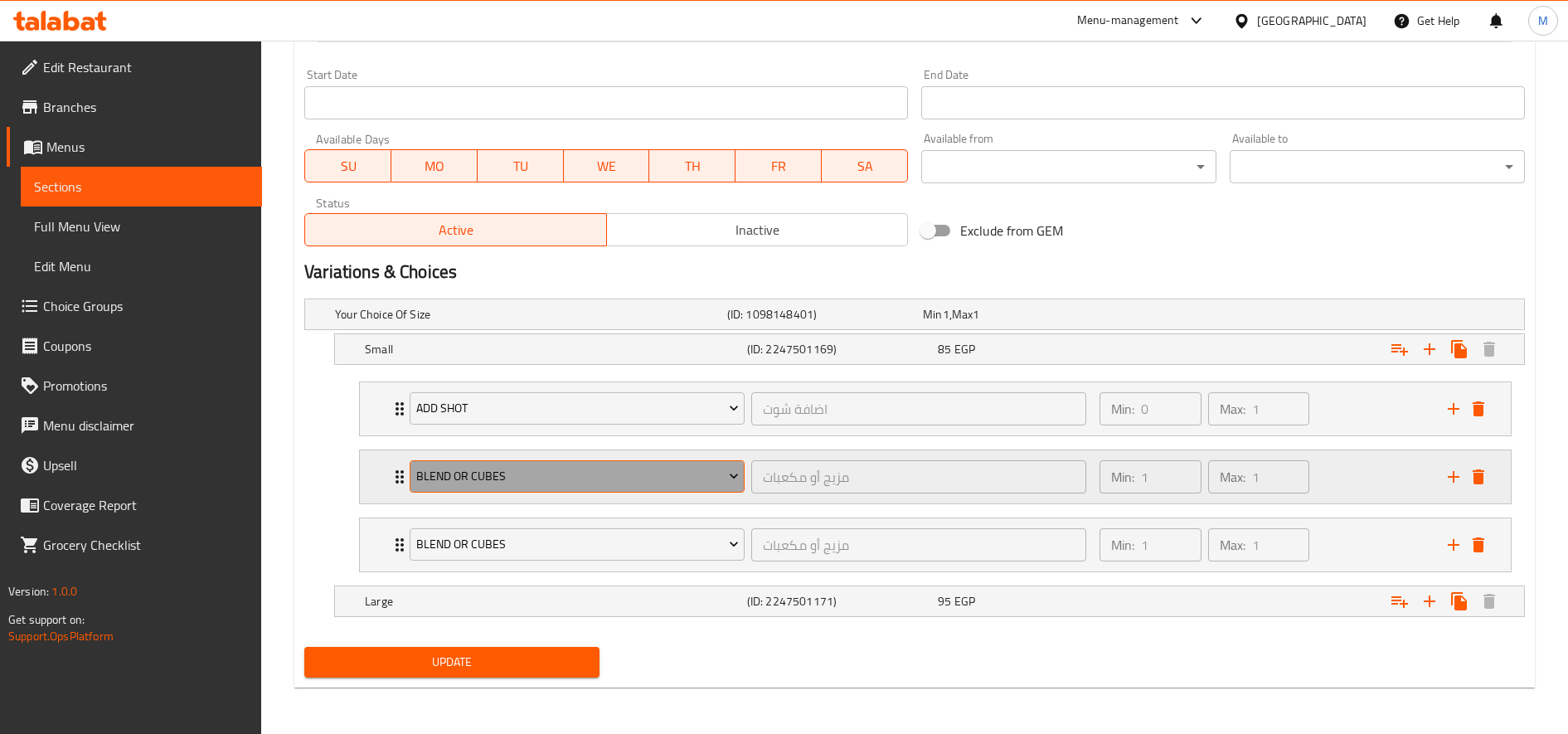
click at [589, 482] on span "blend or cubes" at bounding box center [578, 476] width 322 height 20
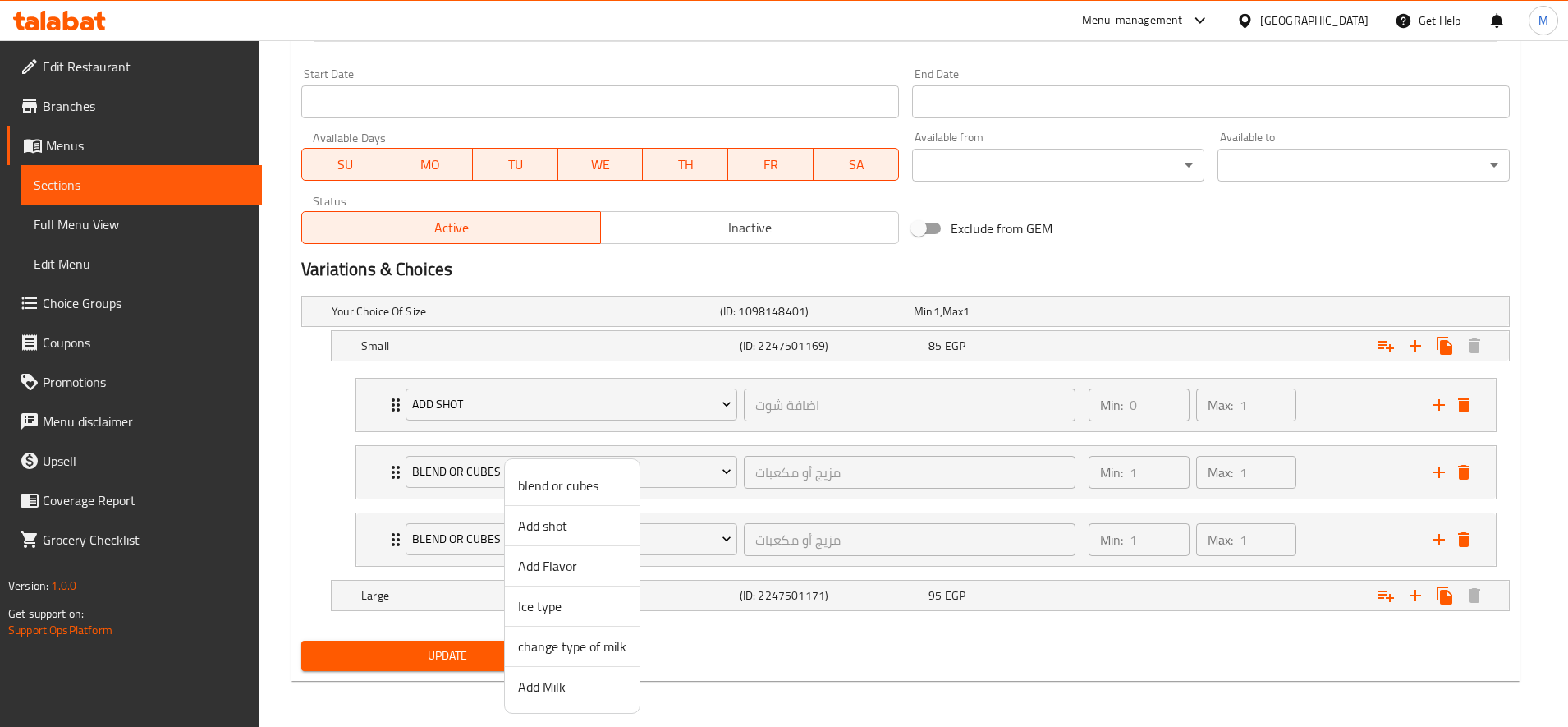
click at [591, 571] on span "Add Flavor" at bounding box center [572, 565] width 108 height 19
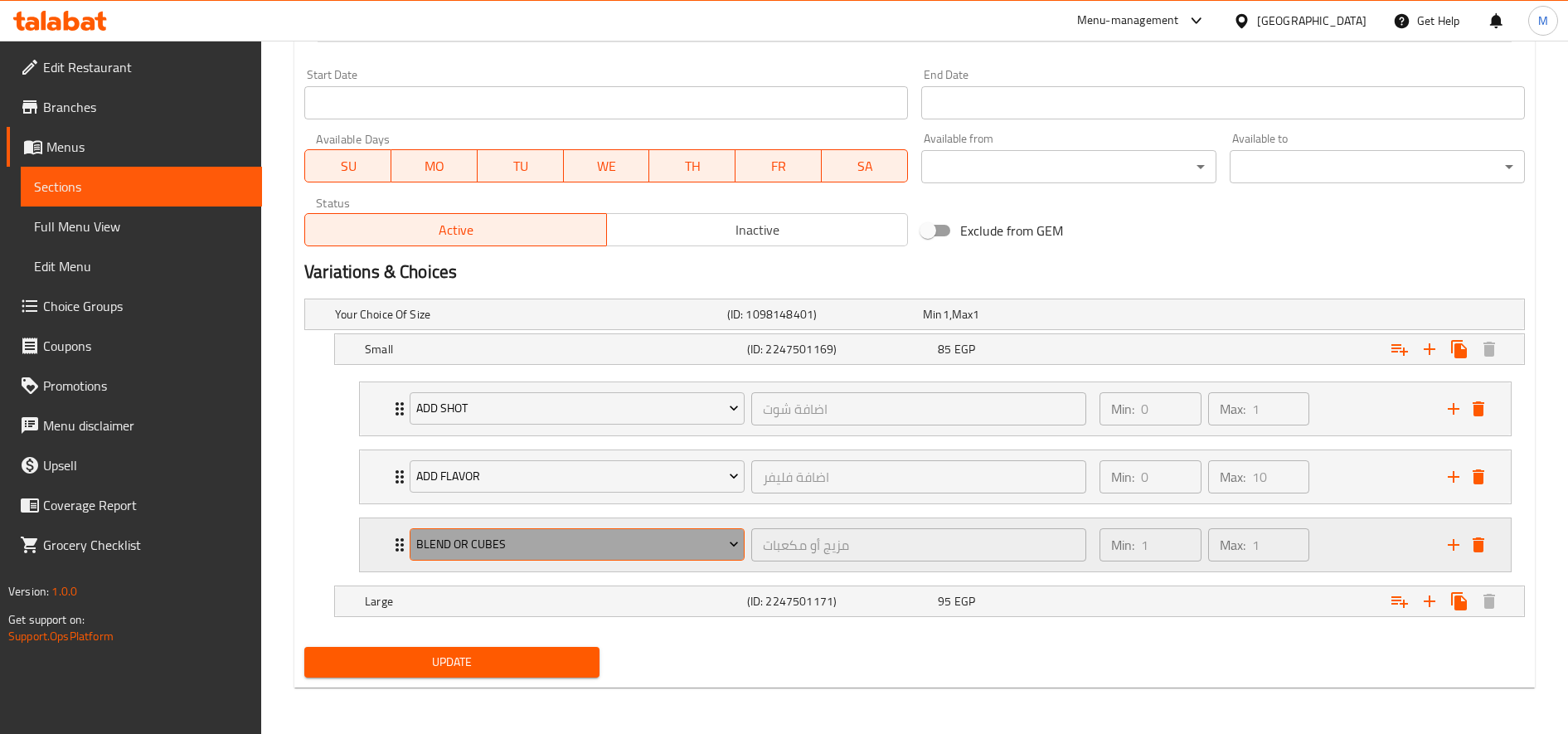
click at [594, 538] on span "blend or cubes" at bounding box center [578, 544] width 322 height 20
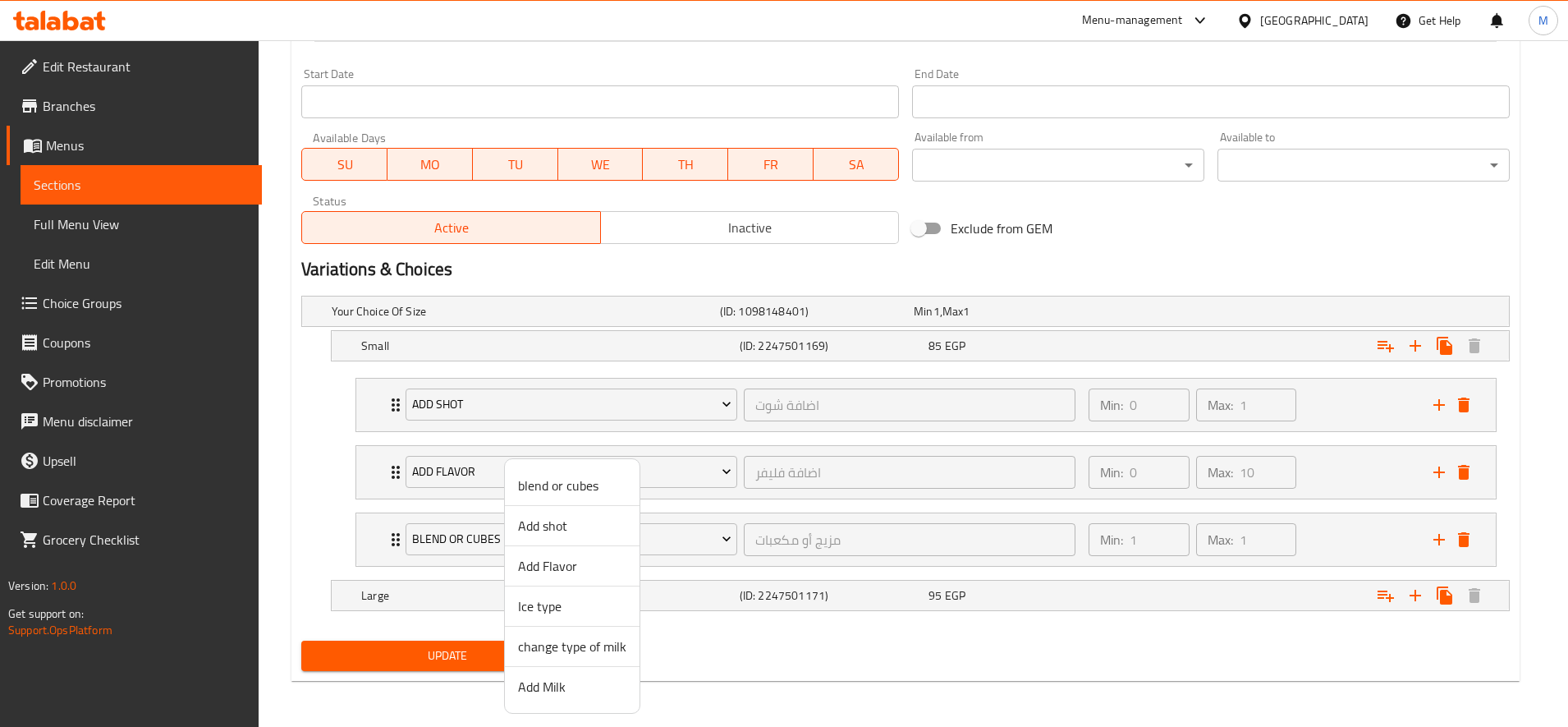
click at [569, 684] on span "Add Milk" at bounding box center [572, 686] width 108 height 19
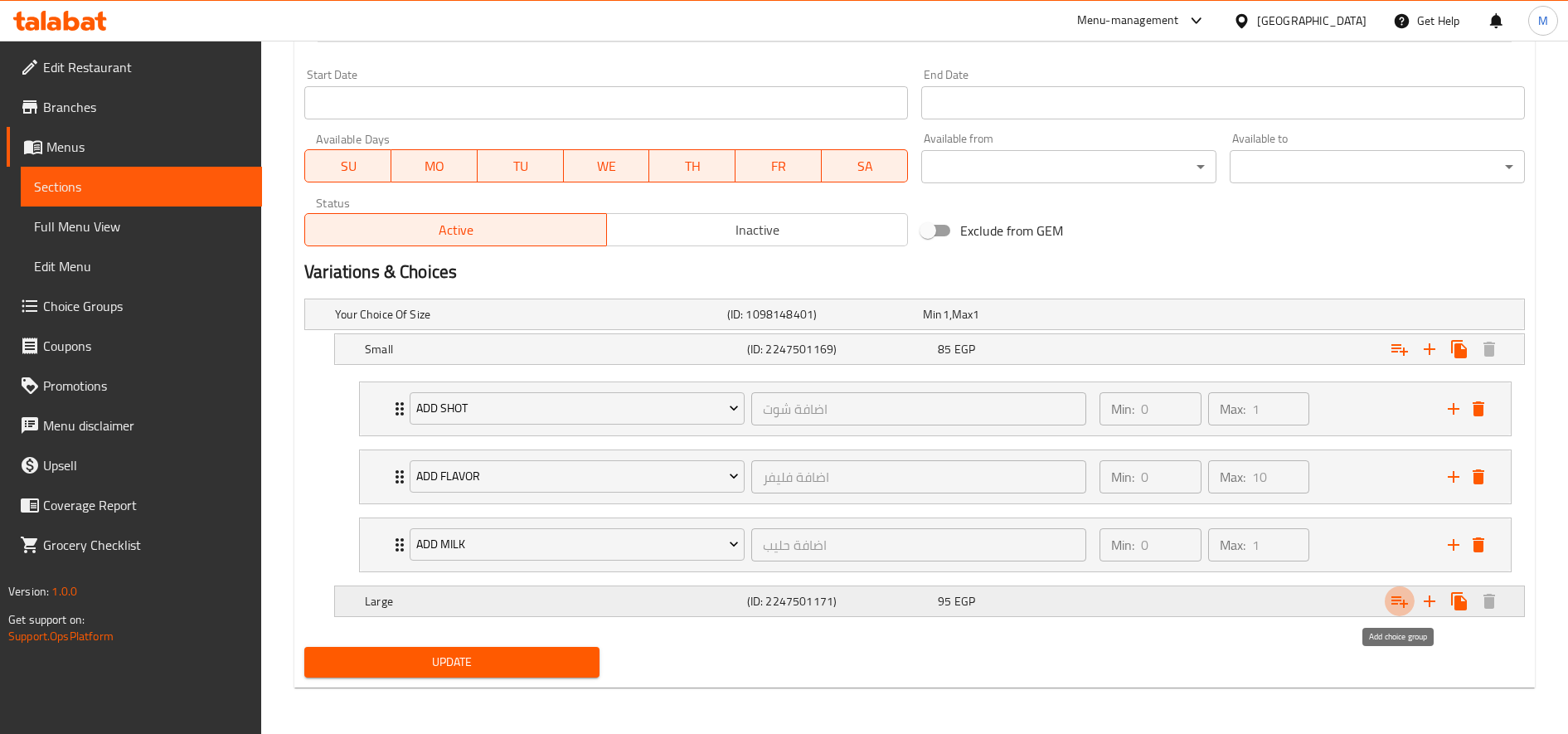
click at [1408, 601] on icon "Expand" at bounding box center [1399, 601] width 19 height 19
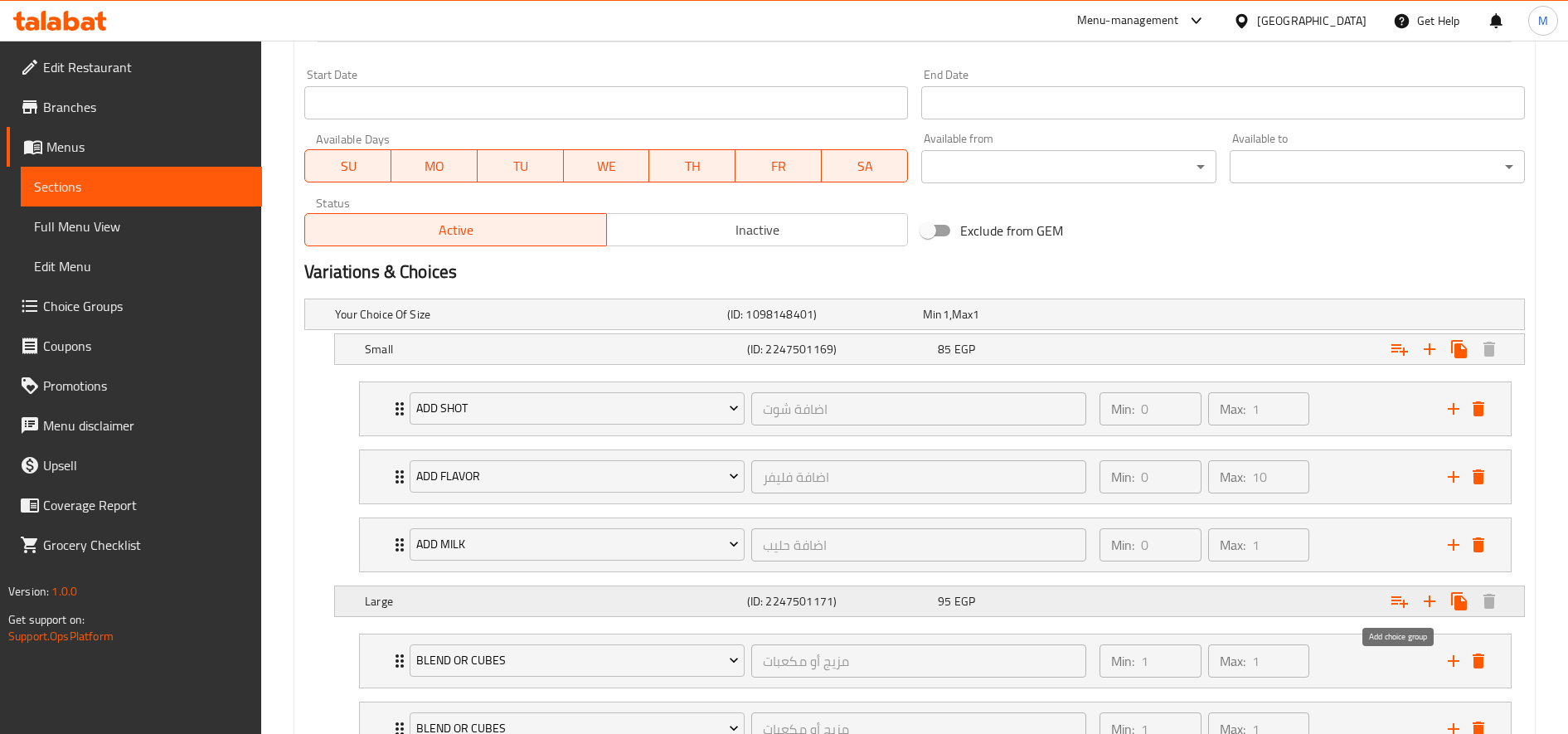
click at [1408, 601] on icon "Expand" at bounding box center [1399, 601] width 19 height 19
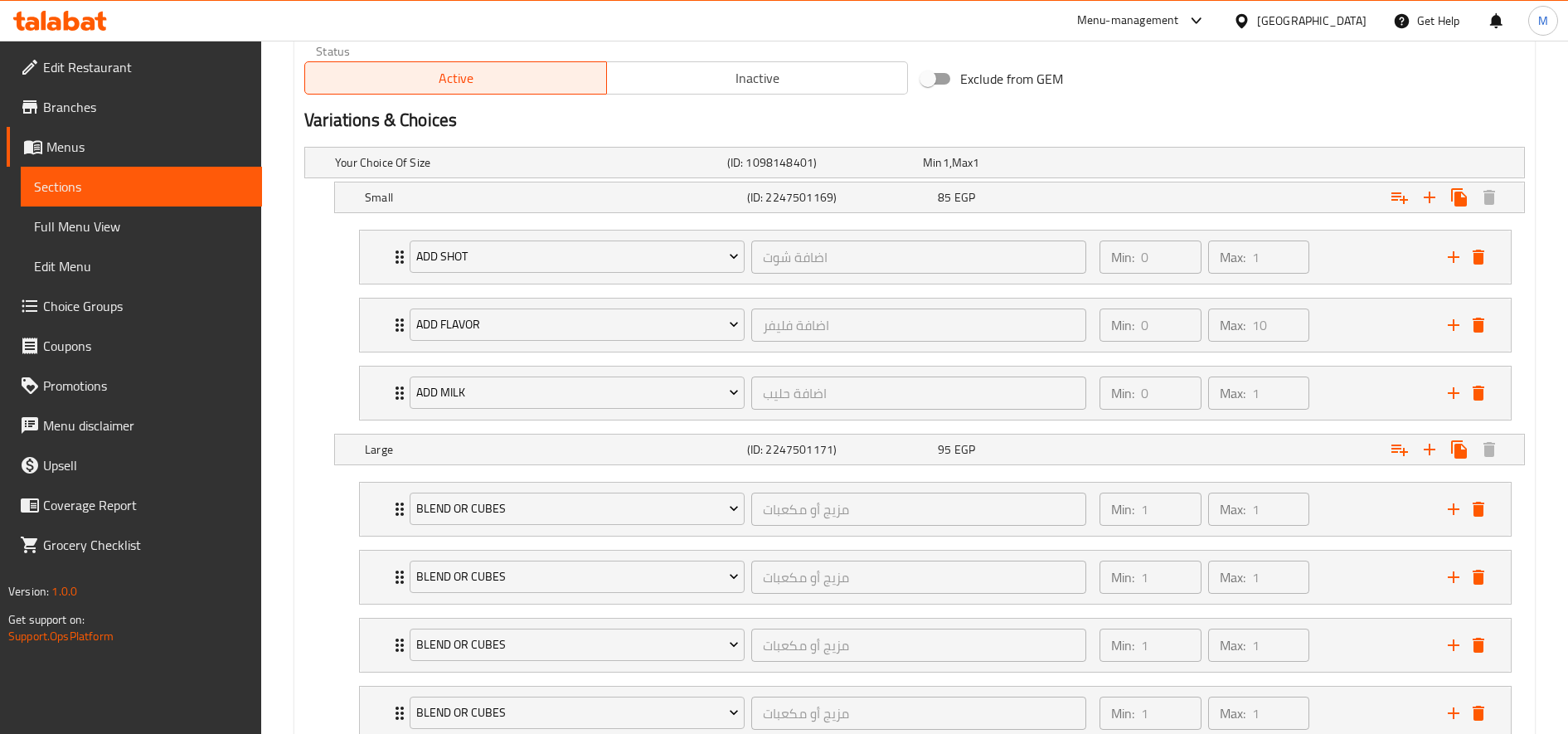
scroll to position [975, 0]
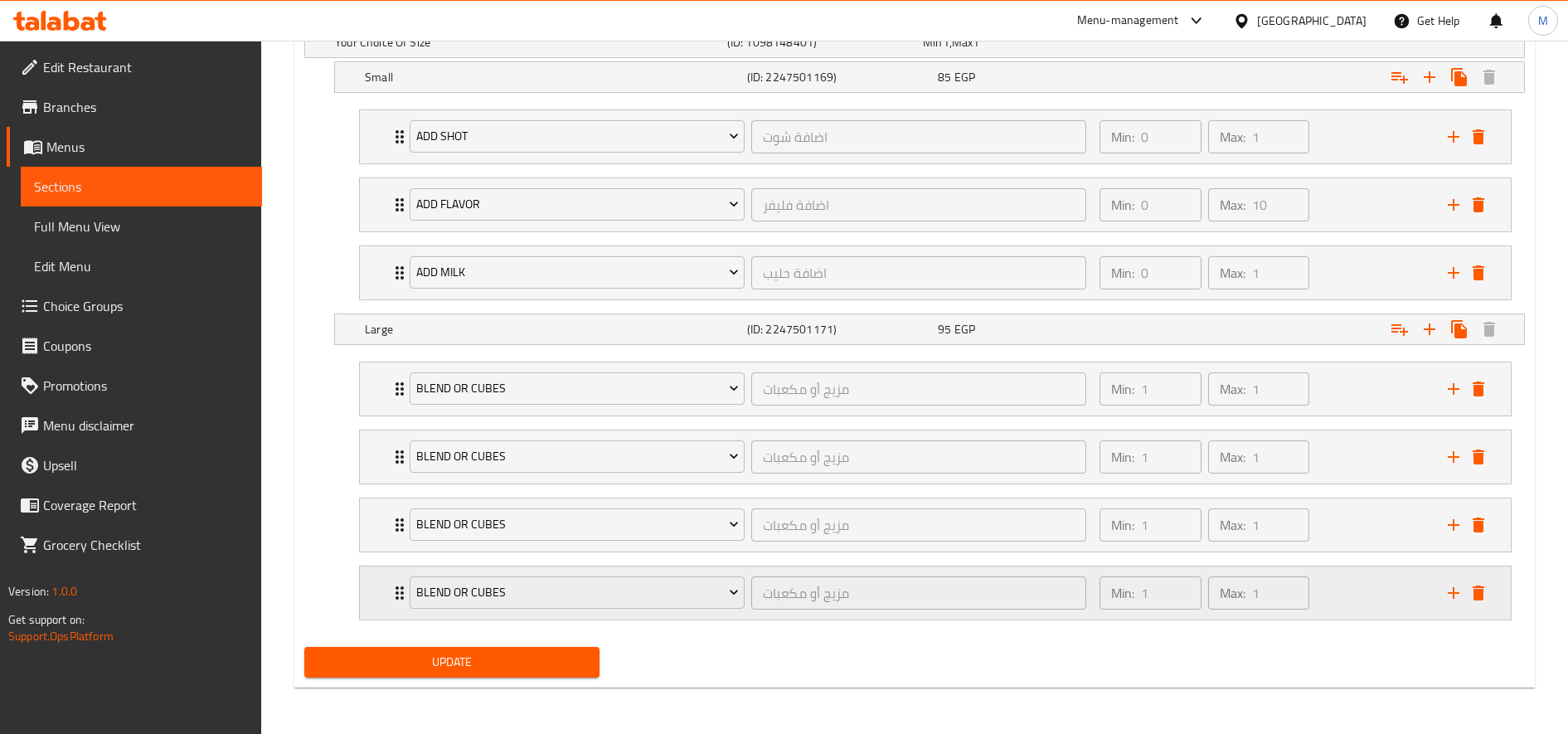
click at [1484, 603] on button "delete" at bounding box center [1478, 592] width 25 height 25
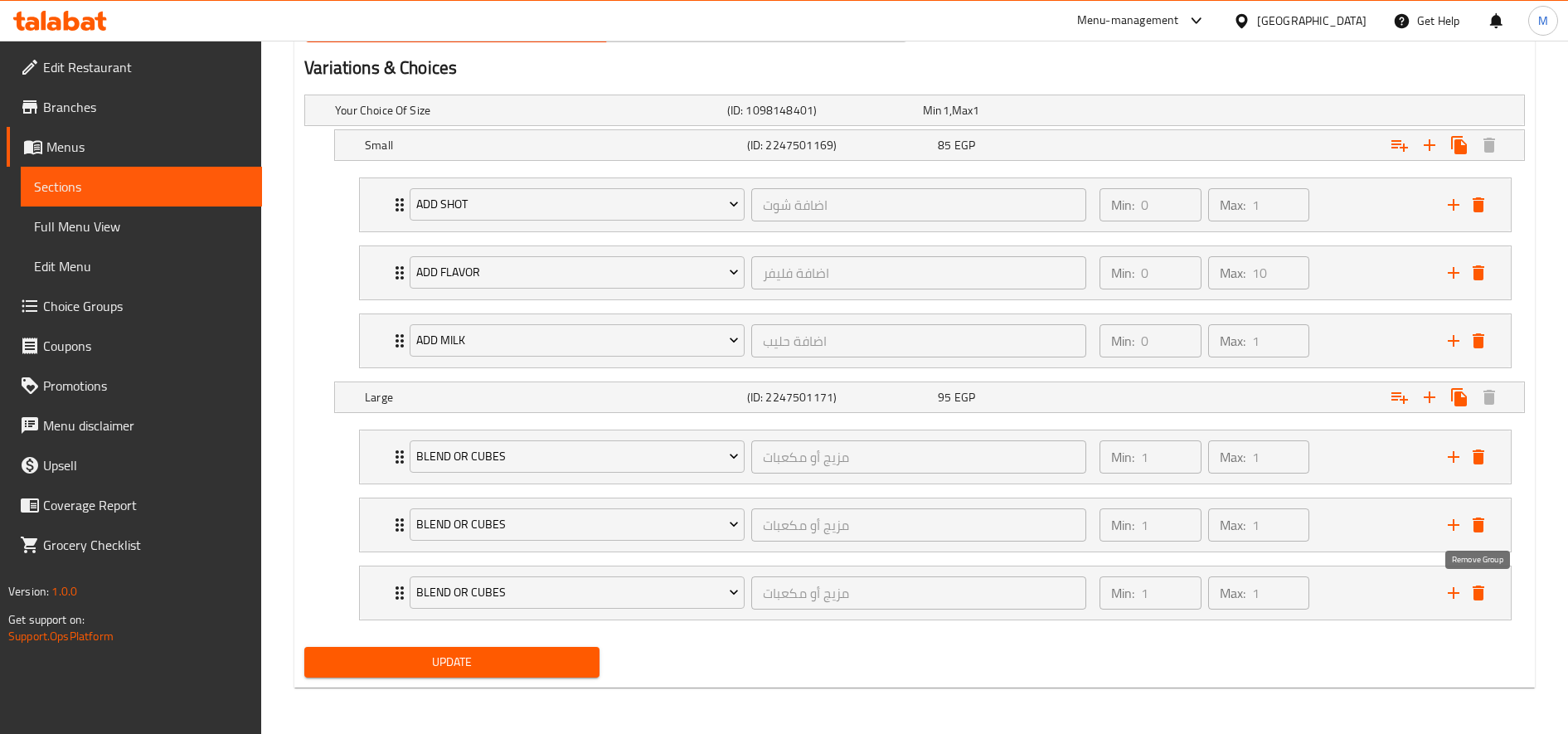
scroll to position [907, 0]
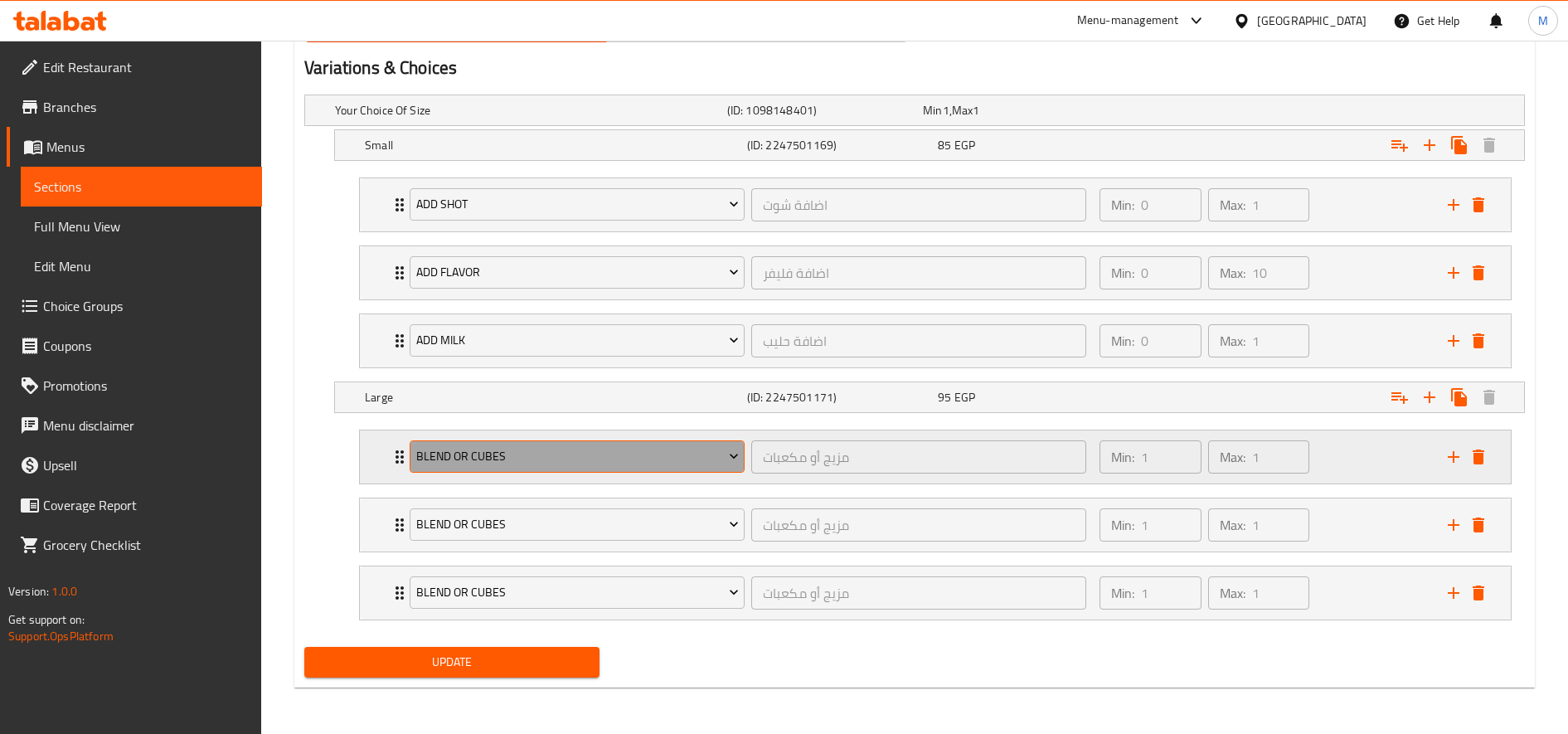
click at [542, 456] on span "blend or cubes" at bounding box center [578, 456] width 322 height 20
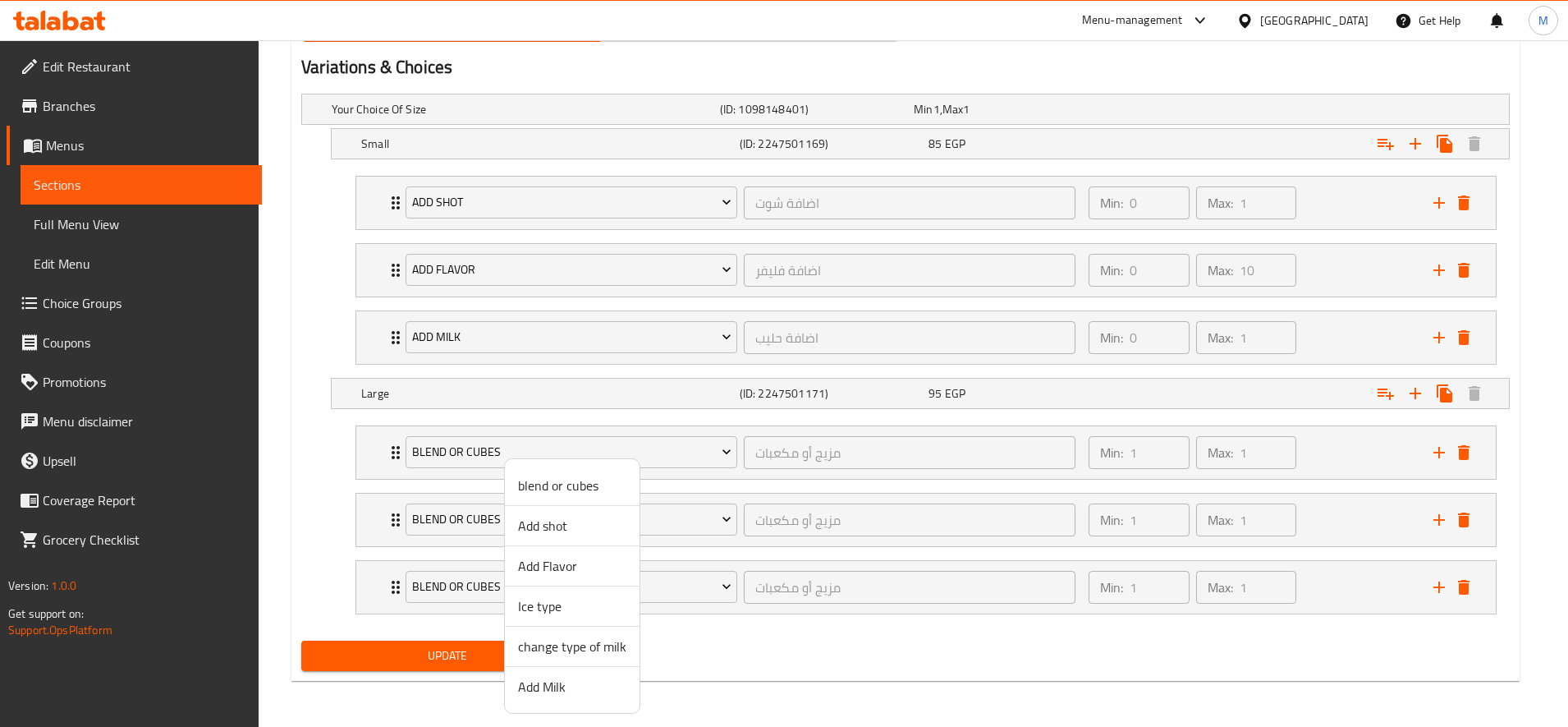
click at [547, 526] on span "Add shot" at bounding box center [572, 525] width 108 height 19
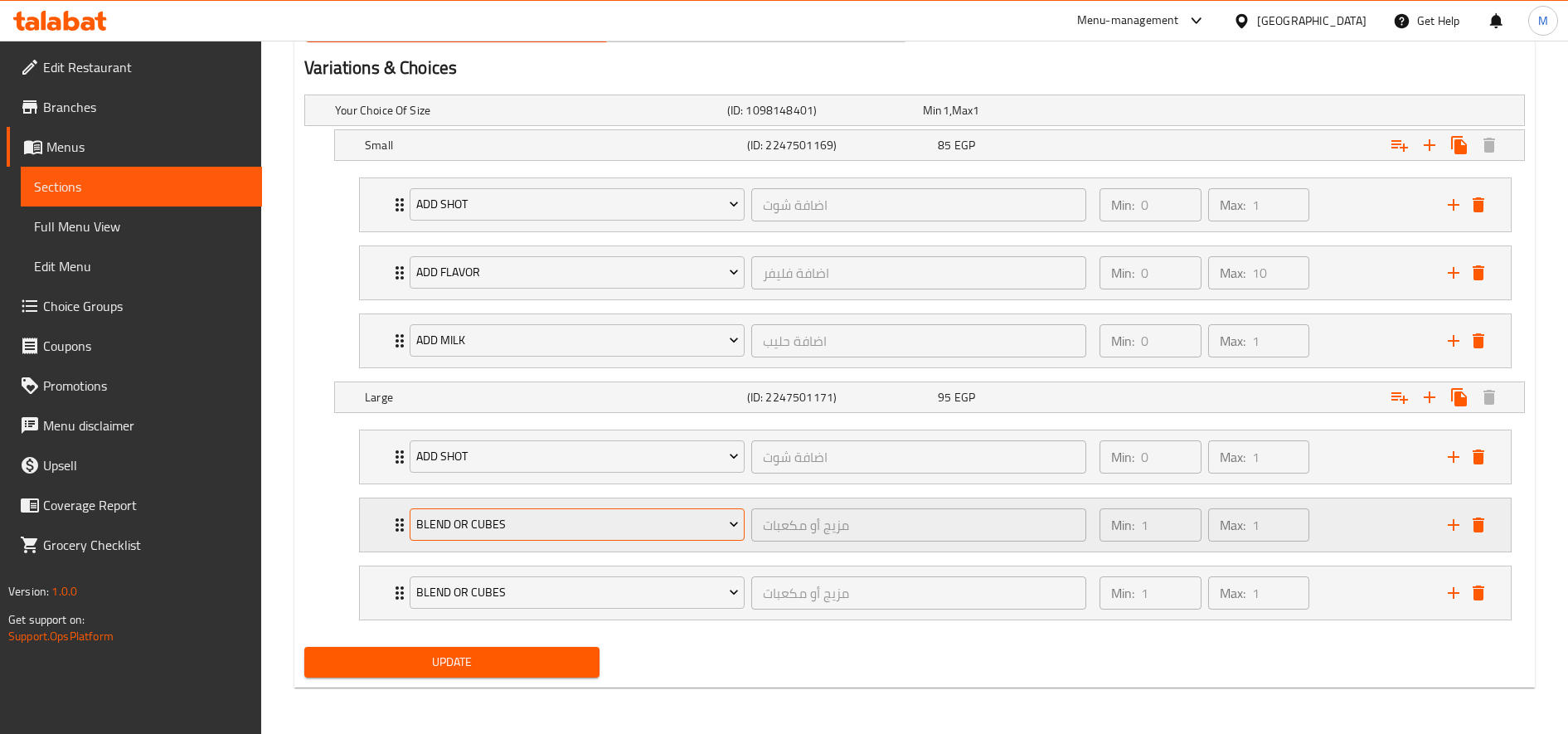
click at [551, 517] on span "blend or cubes" at bounding box center [578, 524] width 322 height 20
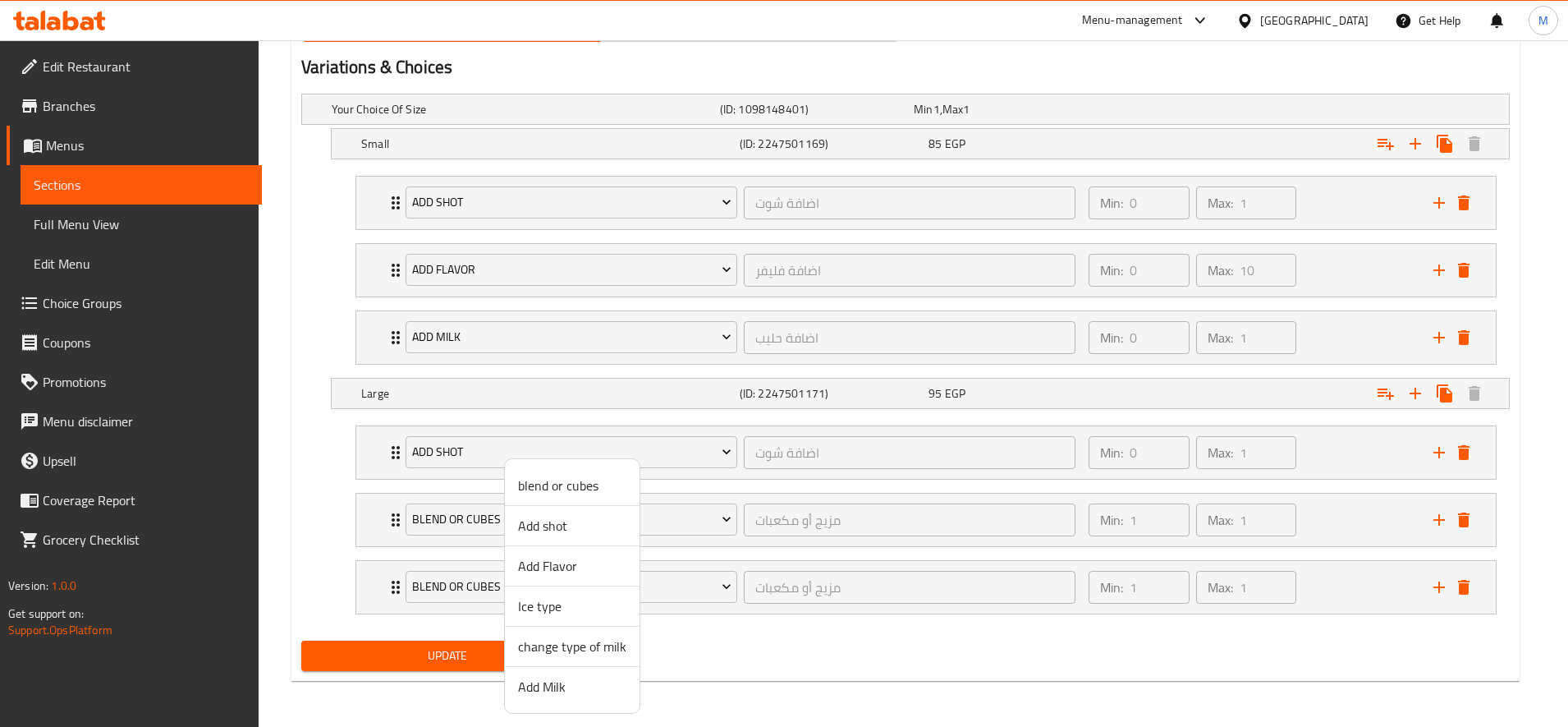
click at [563, 571] on span "Add Flavor" at bounding box center [572, 565] width 108 height 19
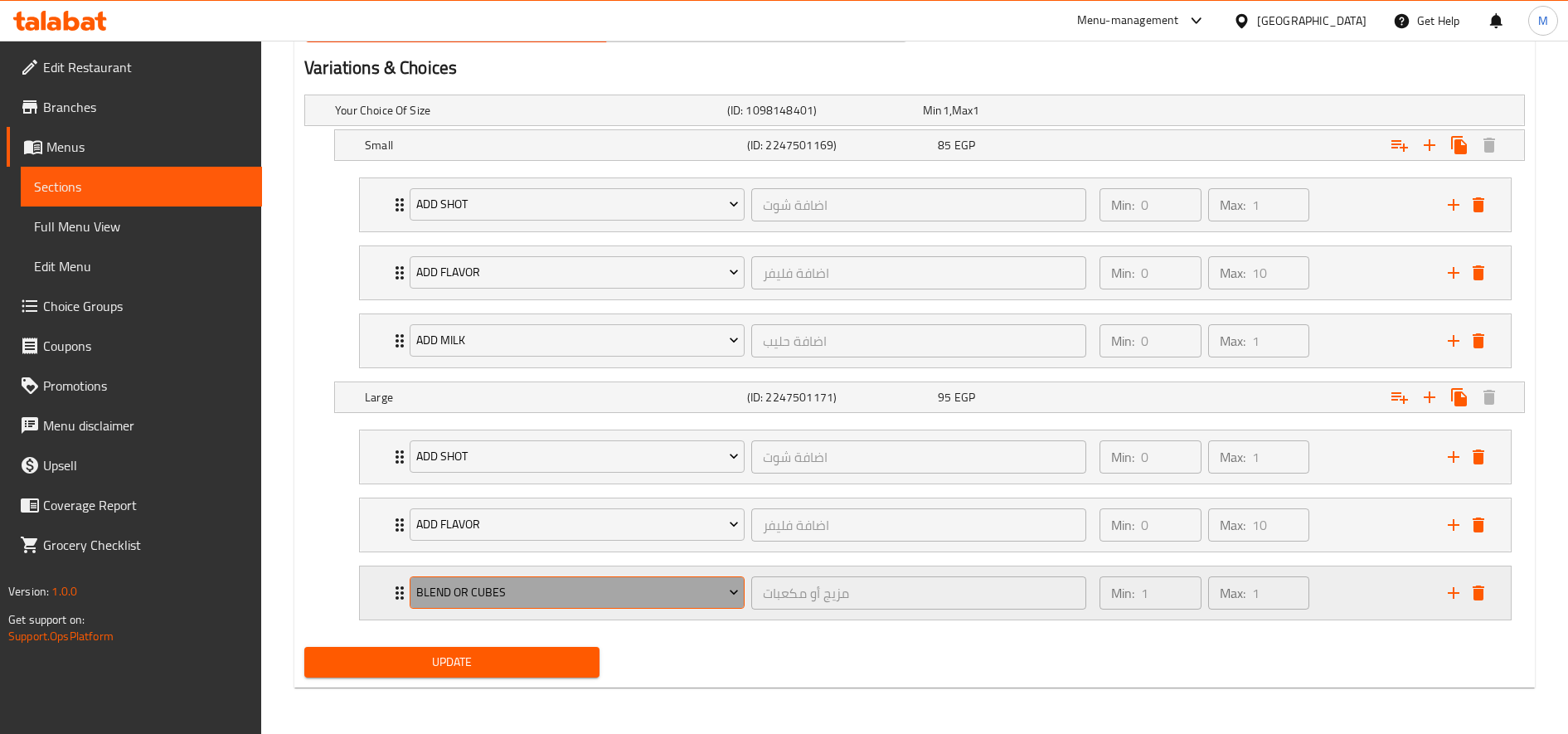
click at [565, 598] on span "blend or cubes" at bounding box center [578, 592] width 322 height 20
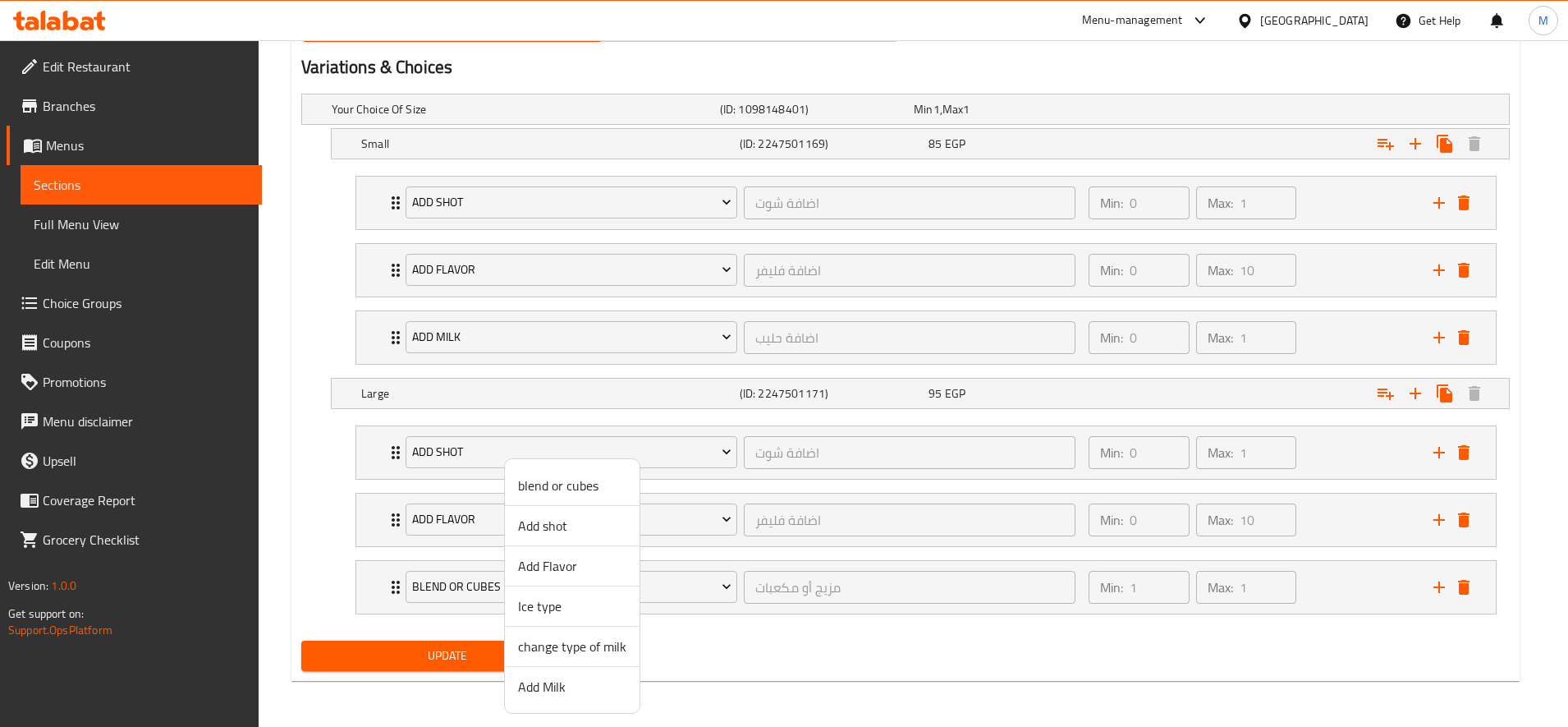
click at [551, 689] on span "Add Milk" at bounding box center [572, 686] width 108 height 19
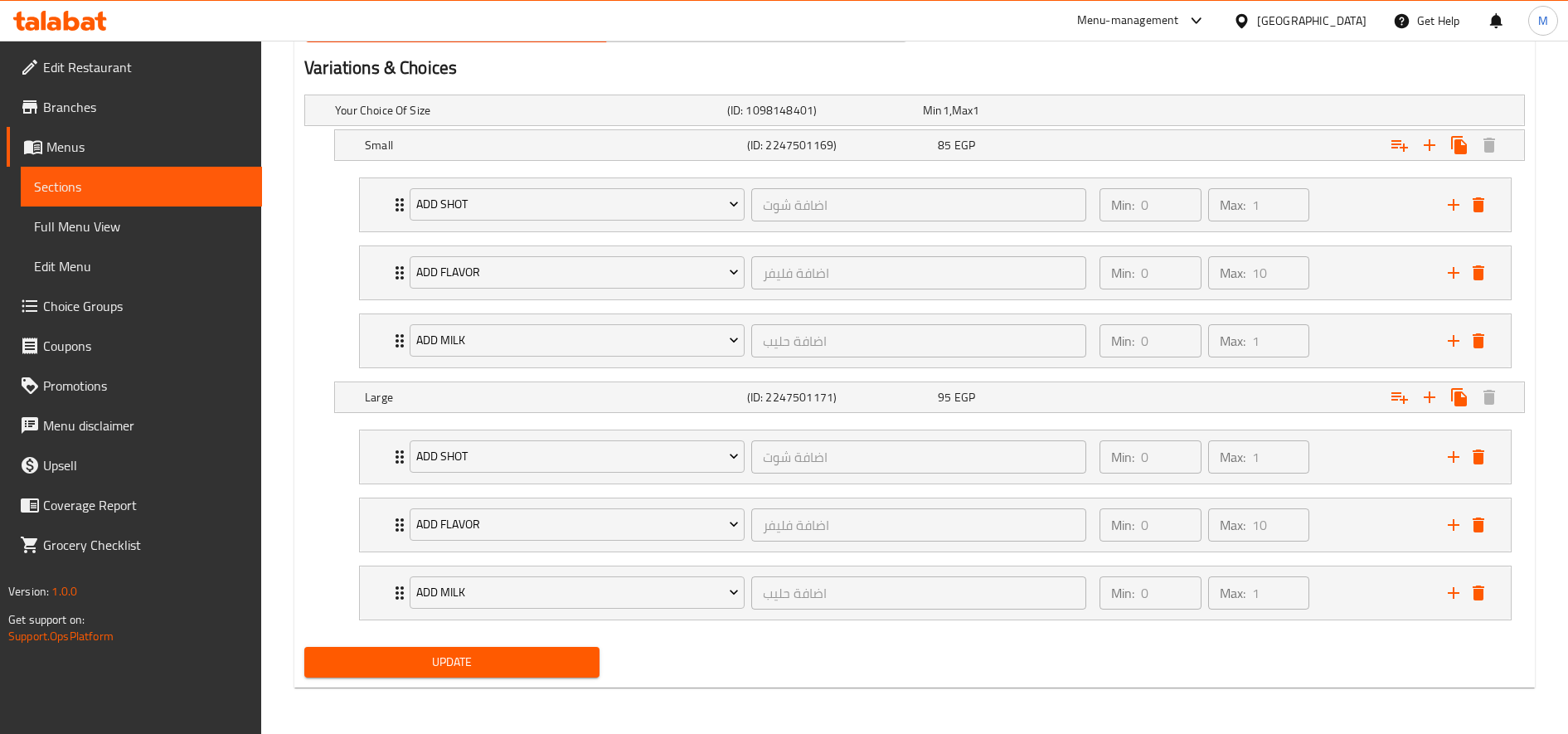
click at [514, 650] on button "Update" at bounding box center [452, 662] width 295 height 31
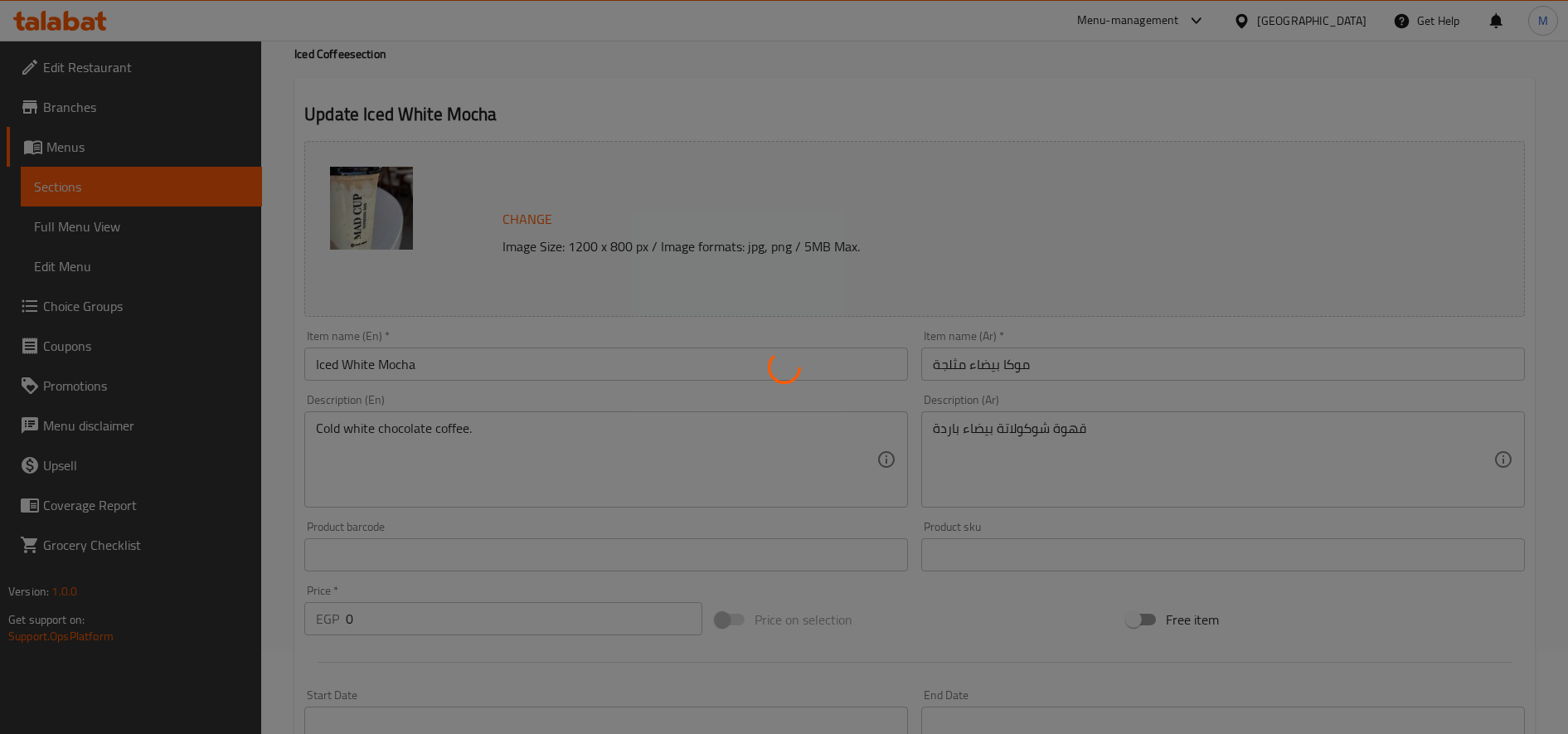
scroll to position [0, 0]
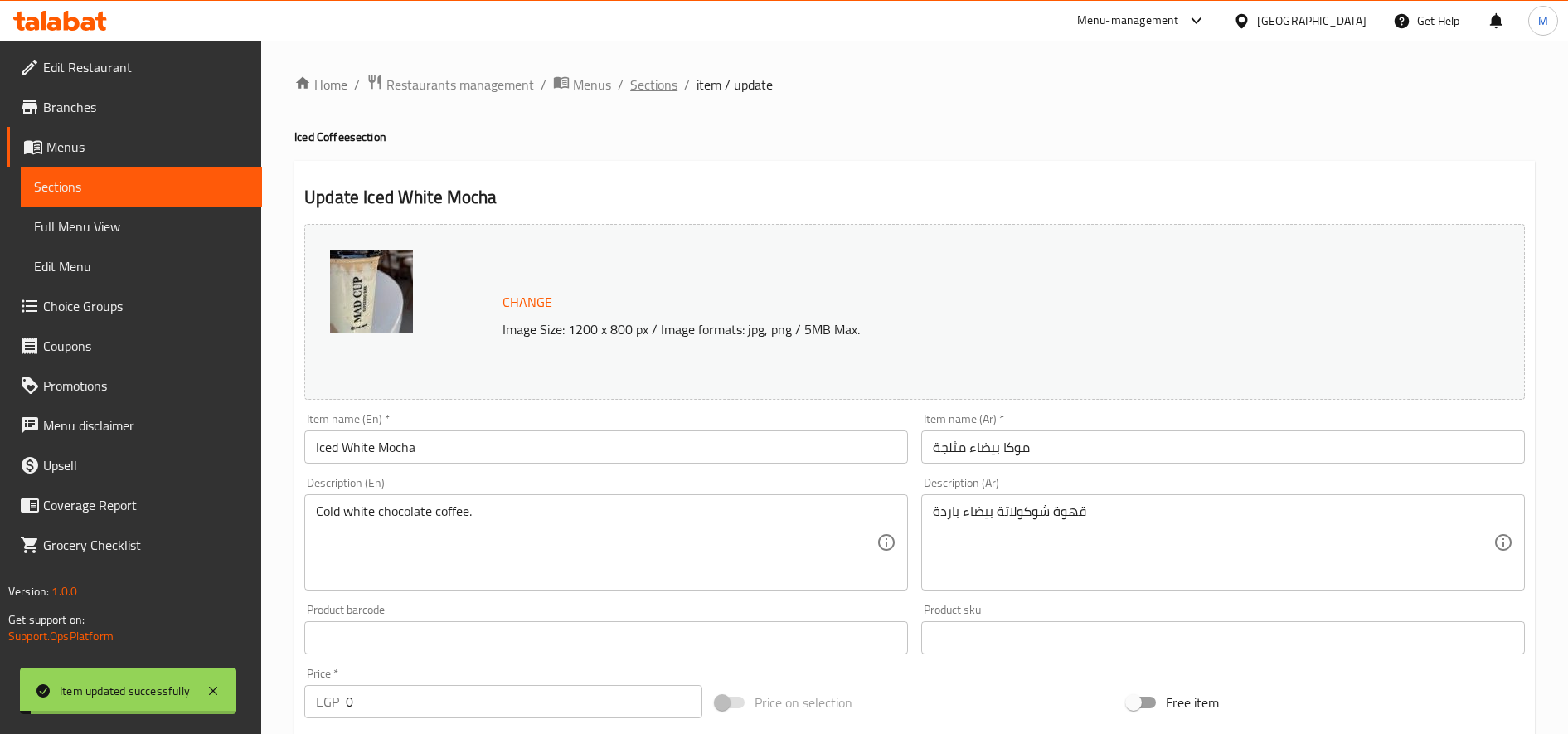
click at [659, 79] on span "Sections" at bounding box center [653, 84] width 47 height 19
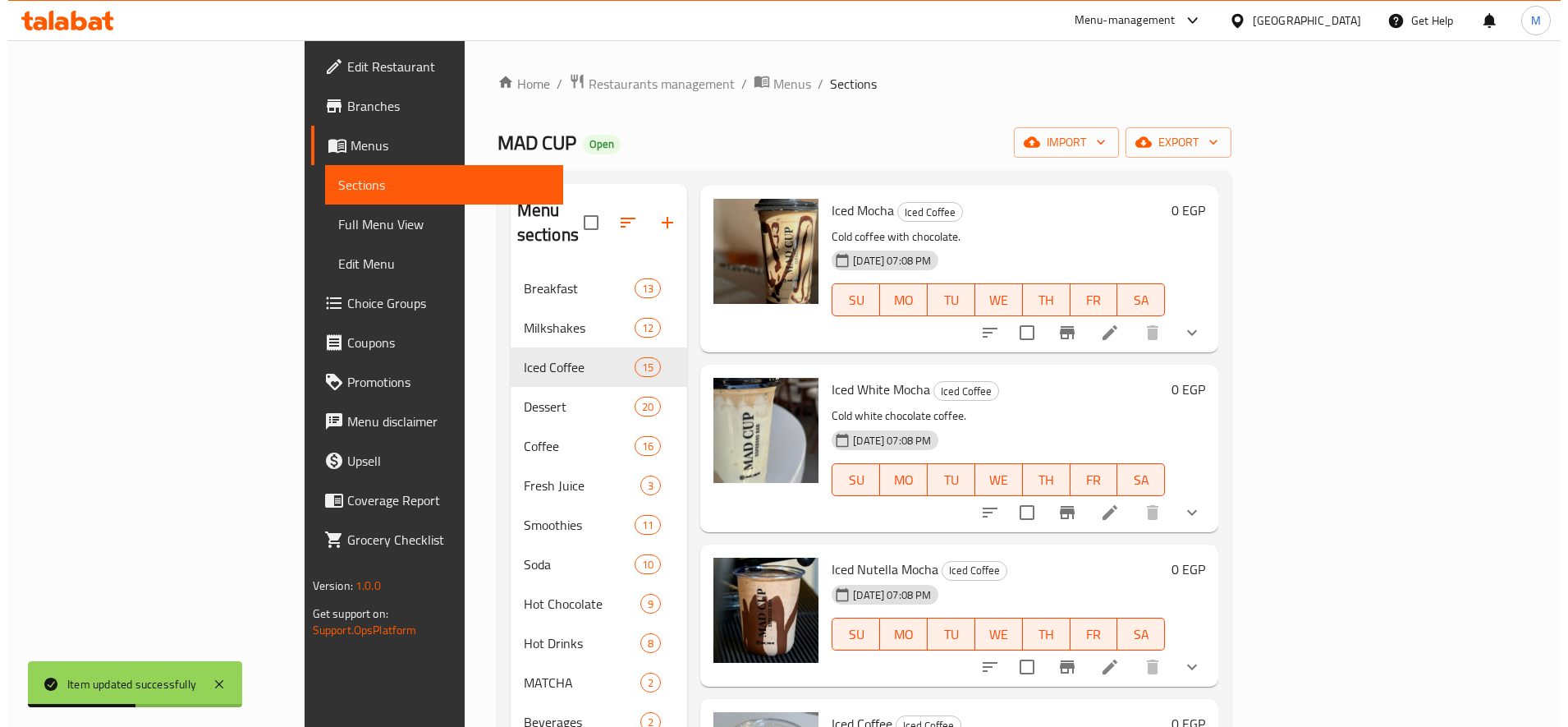
scroll to position [547, 0]
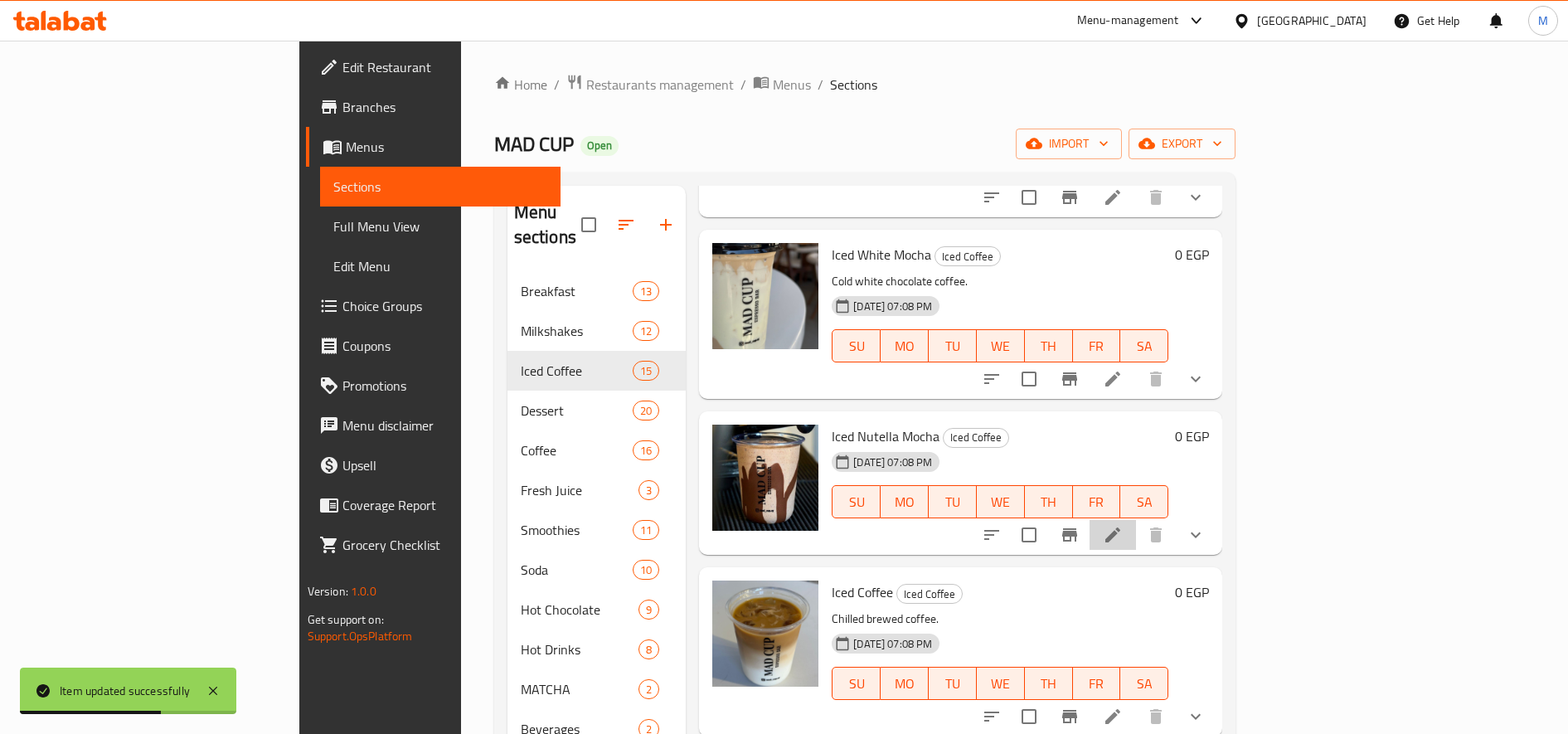
click at [1136, 520] on li at bounding box center [1113, 535] width 46 height 30
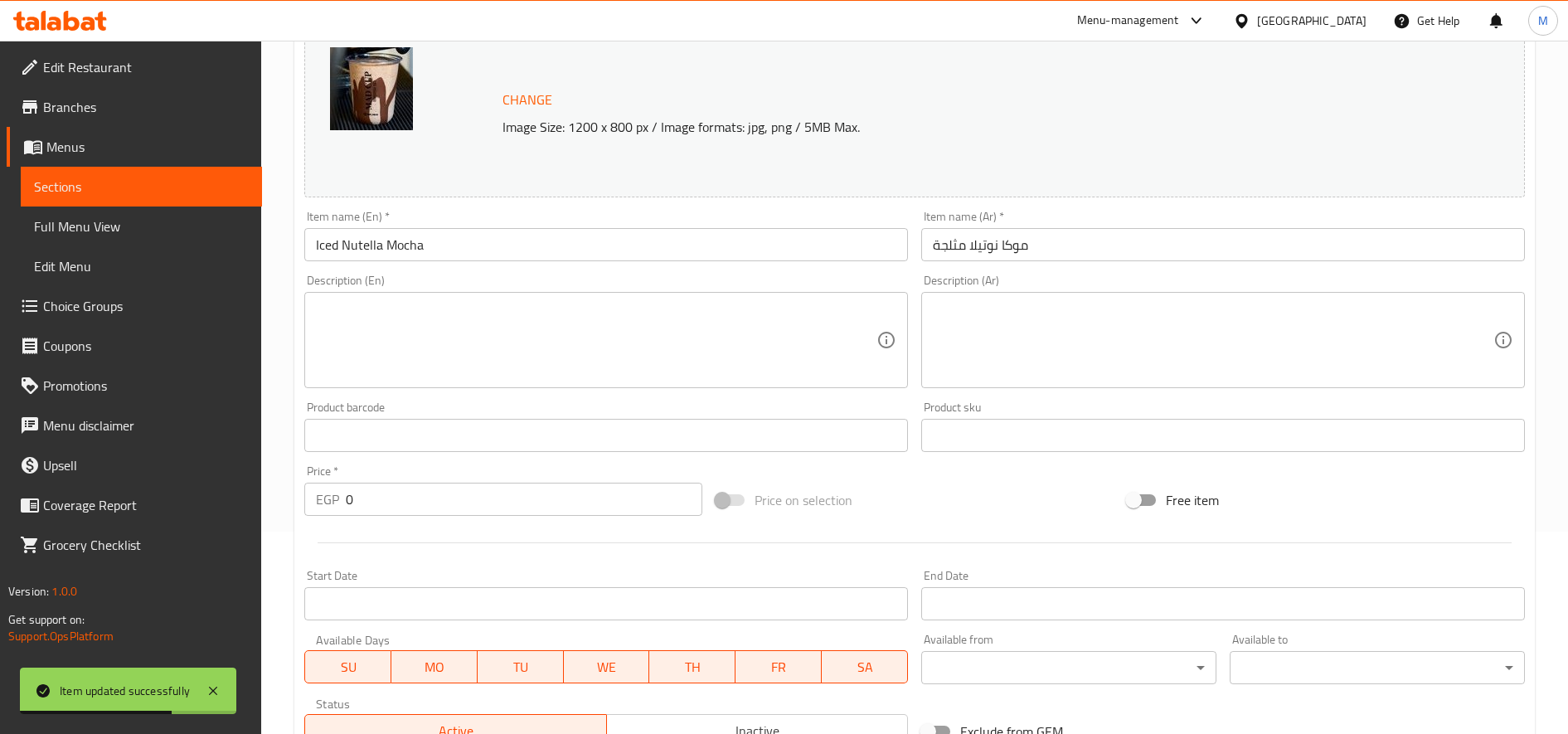
scroll to position [499, 0]
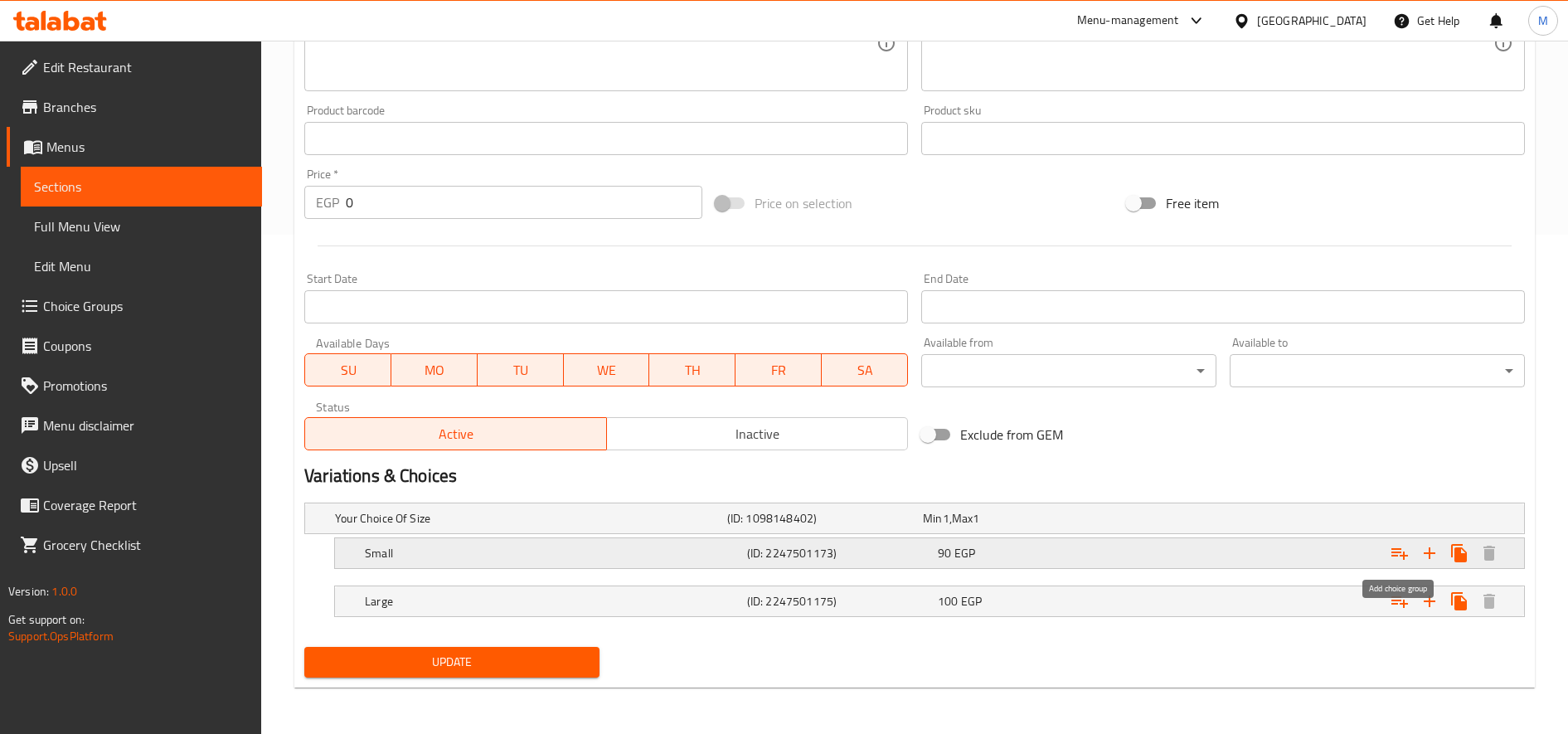
click at [1408, 545] on icon "Expand" at bounding box center [1399, 553] width 19 height 19
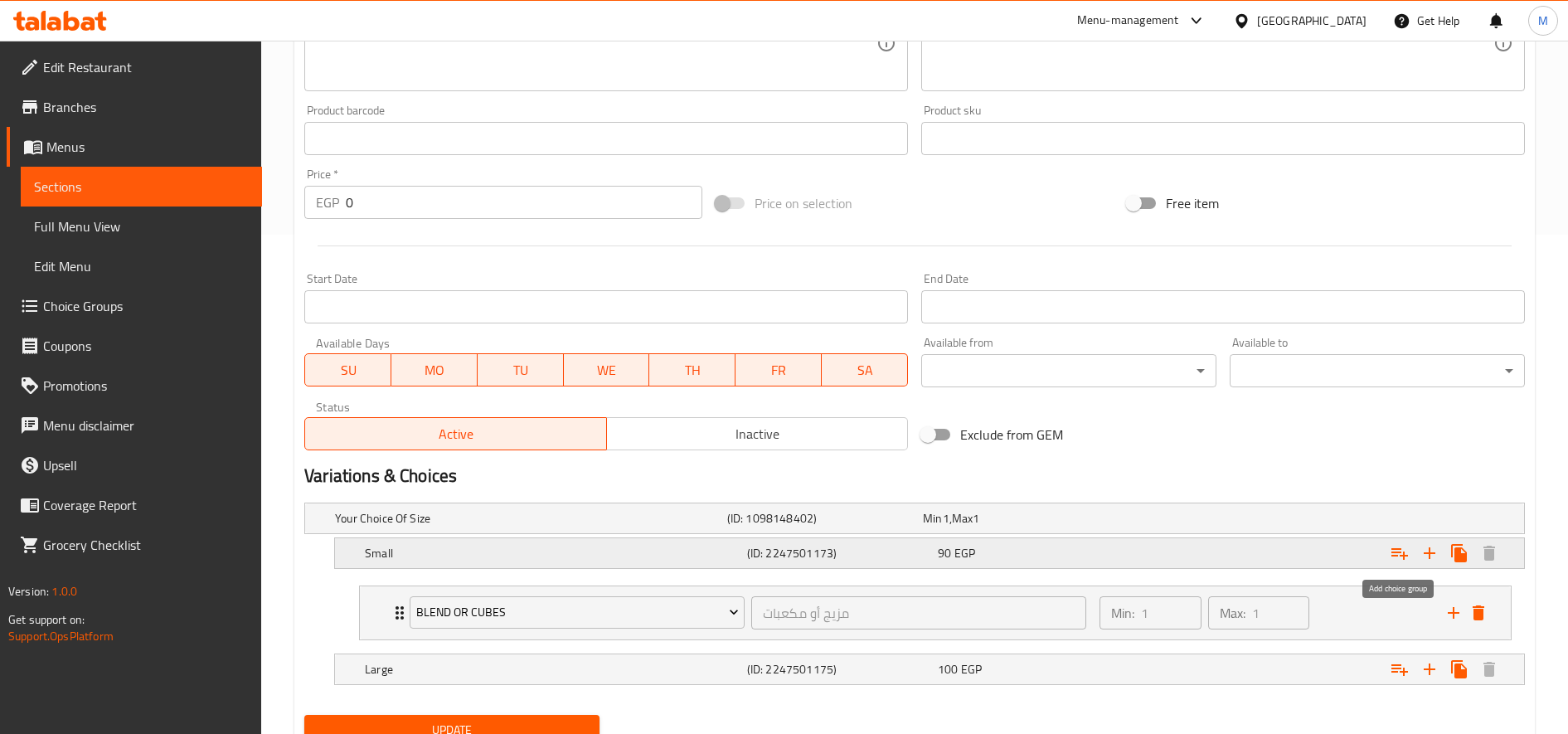
click at [1408, 545] on icon "Expand" at bounding box center [1399, 553] width 19 height 19
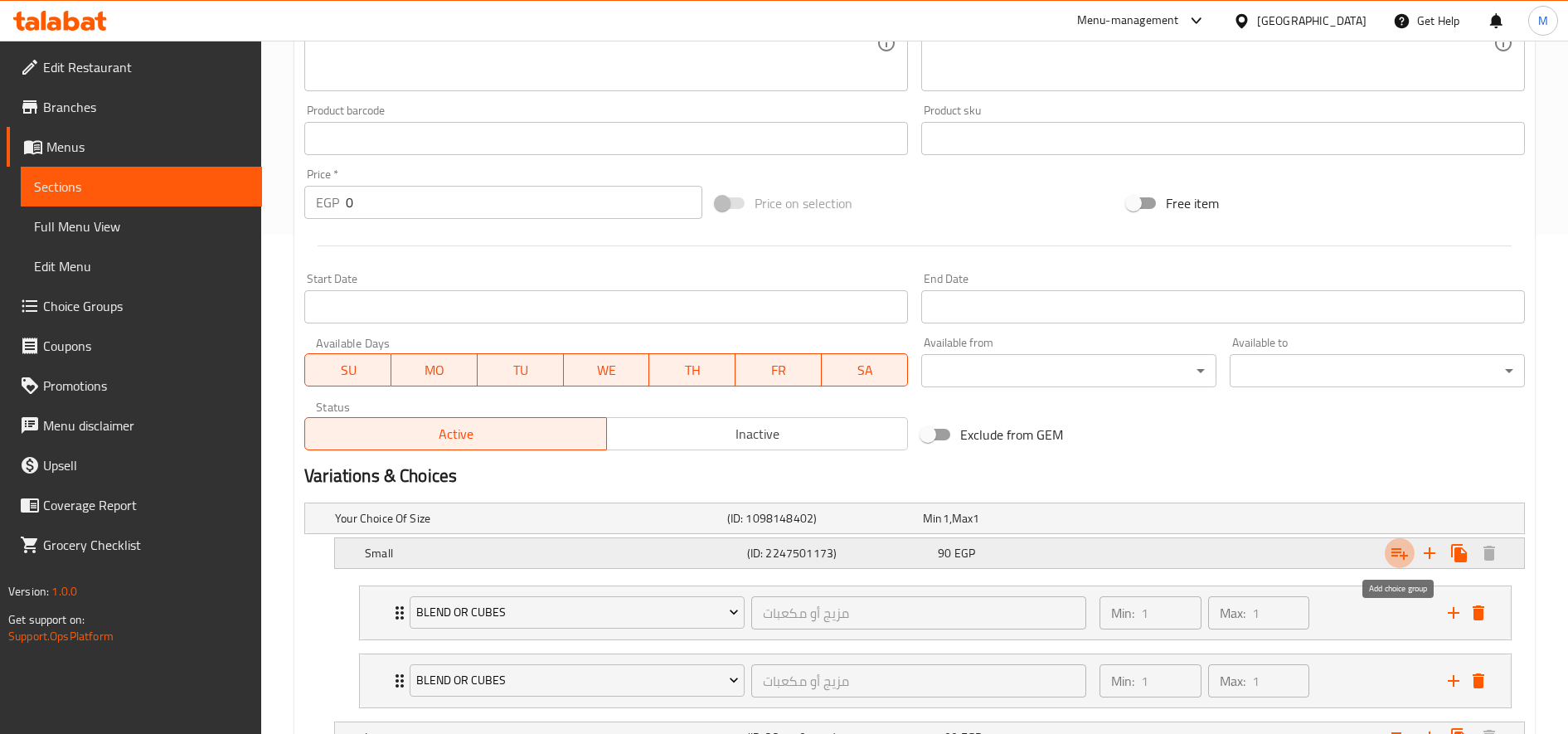
click at [1408, 545] on icon "Expand" at bounding box center [1399, 553] width 19 height 19
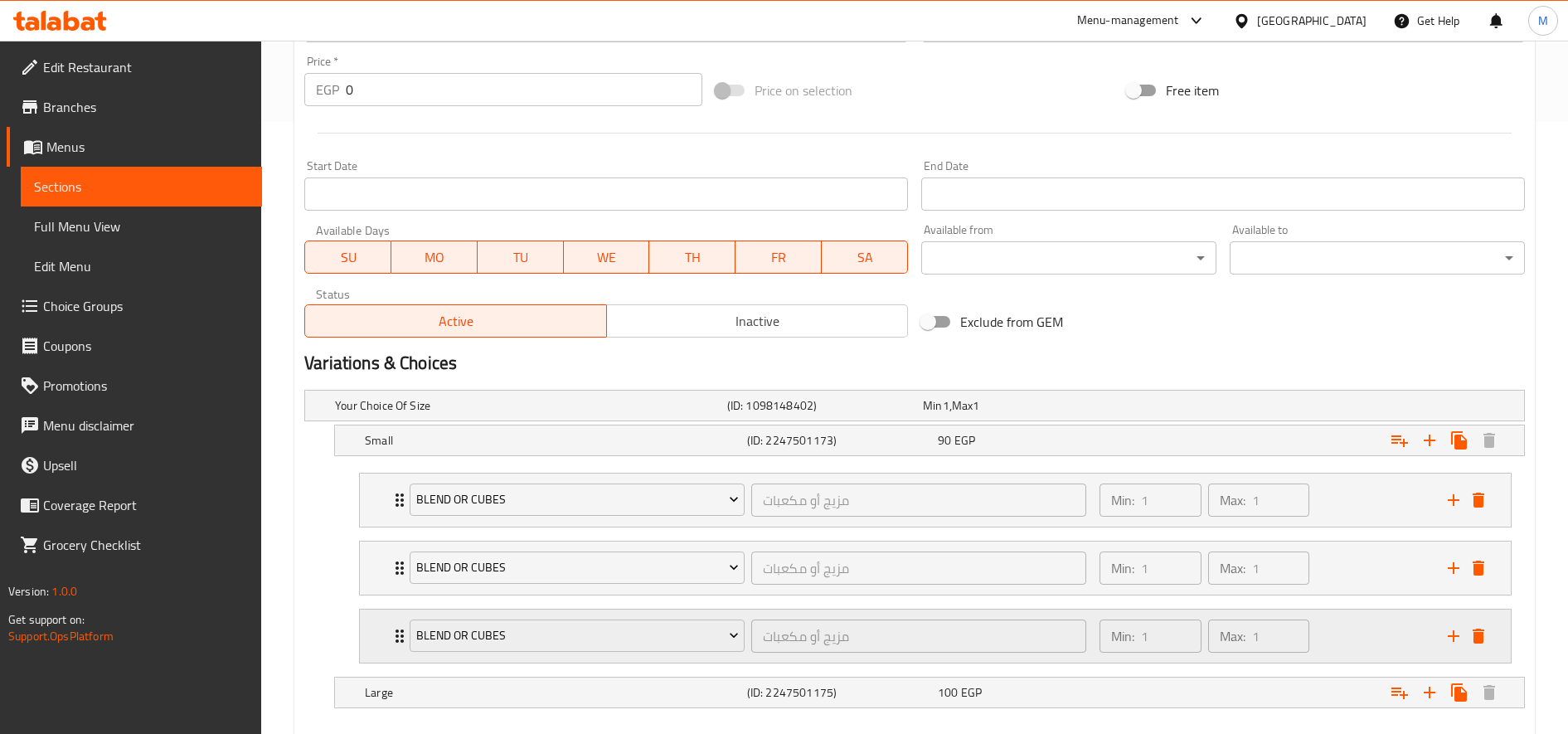
scroll to position [703, 0]
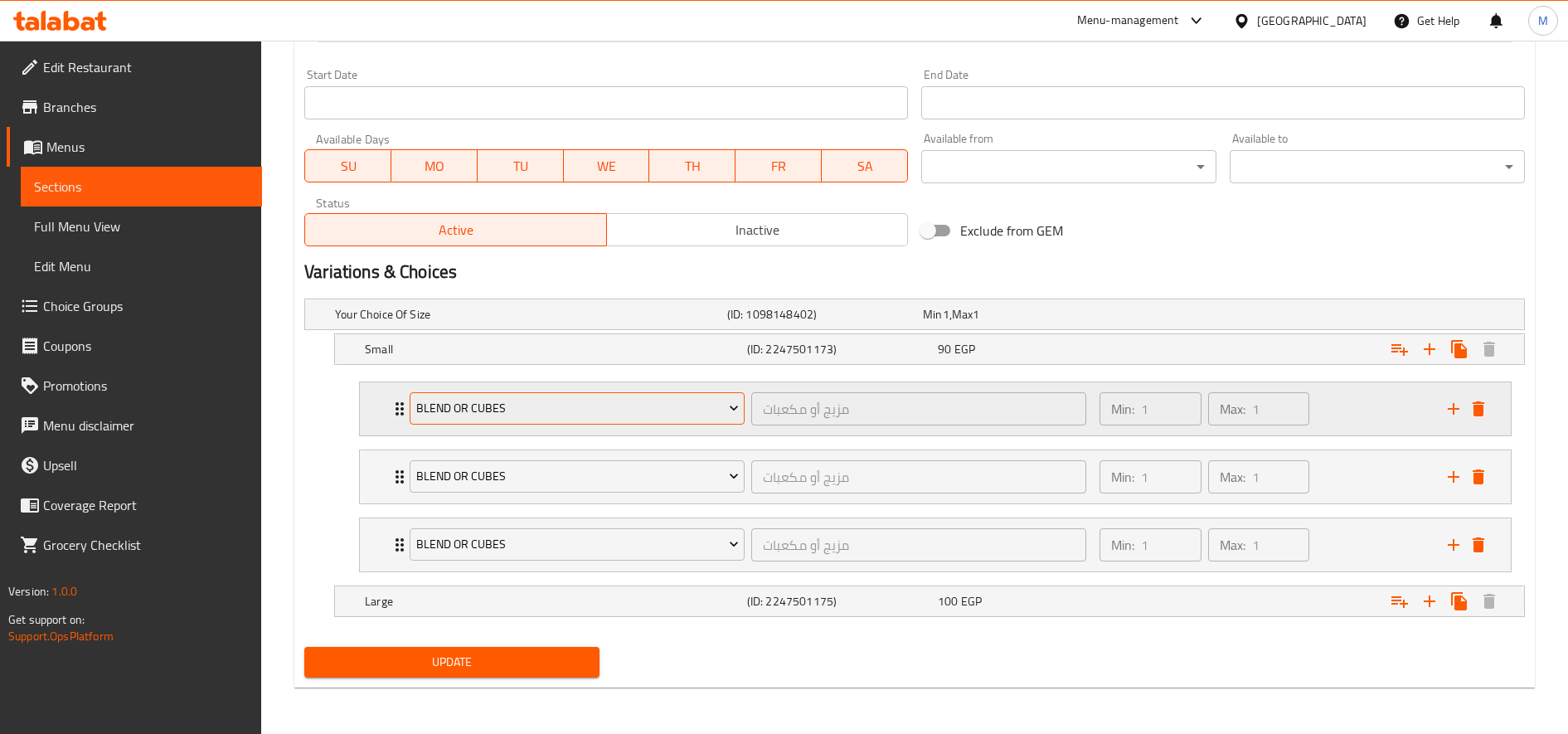
click at [553, 417] on span "blend or cubes" at bounding box center [578, 408] width 322 height 20
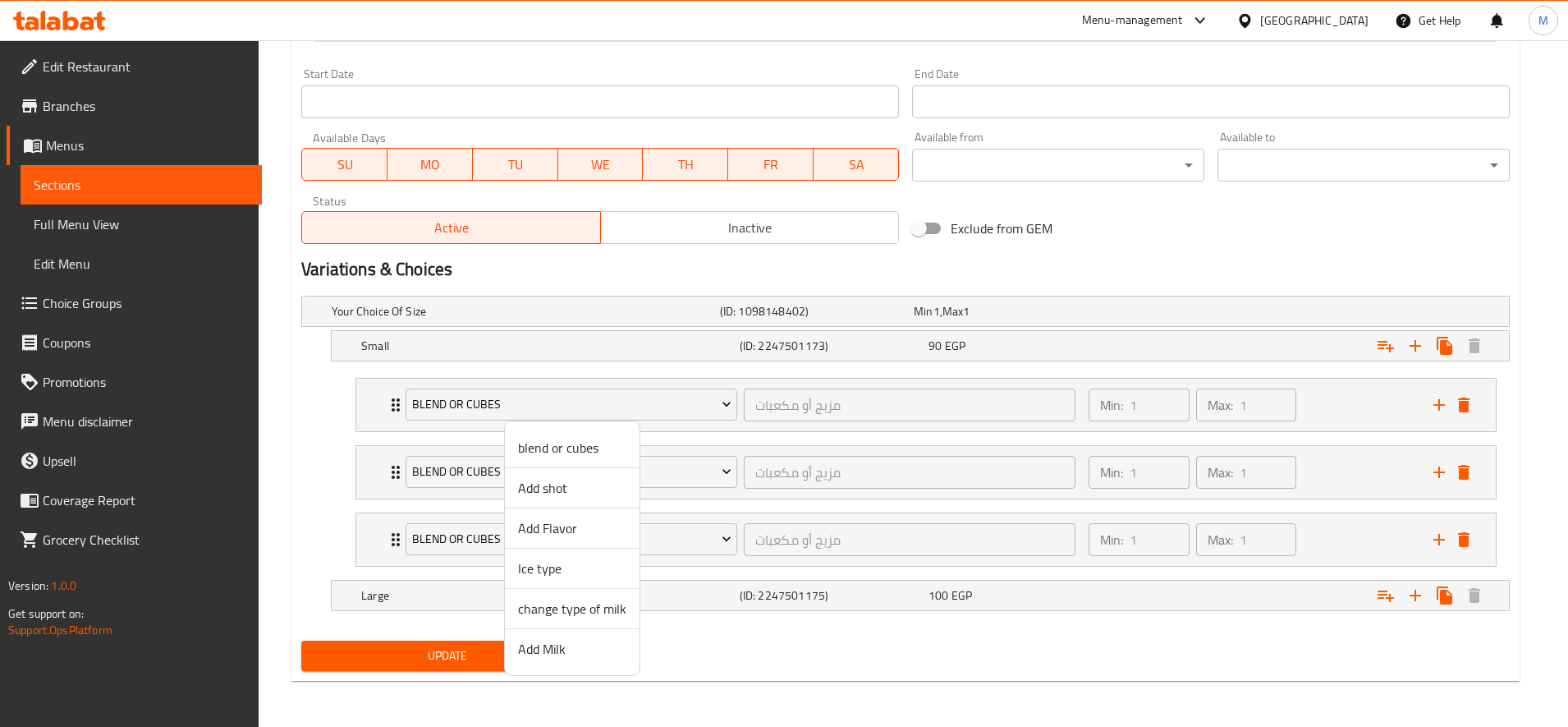
click at [569, 492] on span "Add shot" at bounding box center [572, 487] width 108 height 19
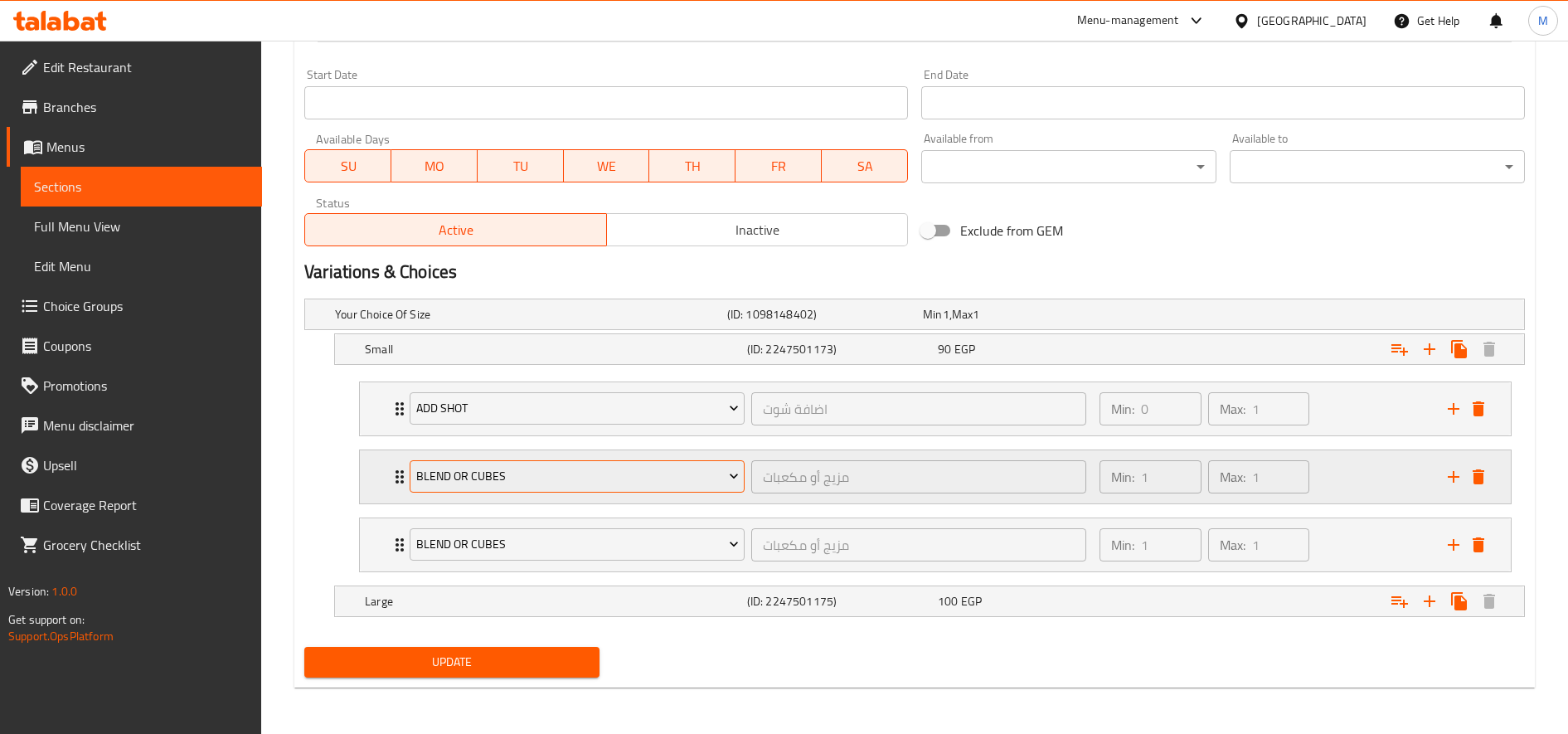
click at [541, 480] on span "blend or cubes" at bounding box center [578, 476] width 322 height 20
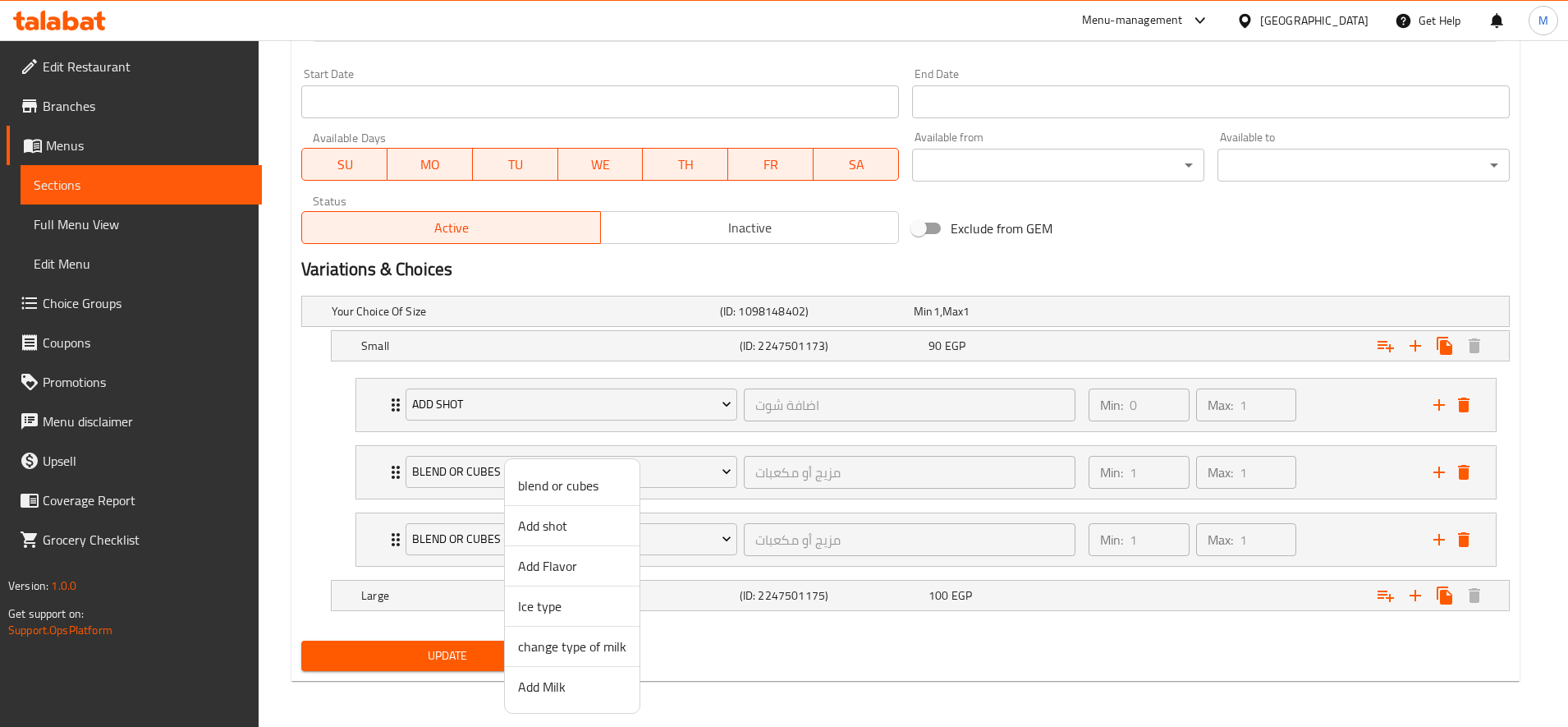
click at [582, 566] on span "Add Flavor" at bounding box center [572, 565] width 108 height 19
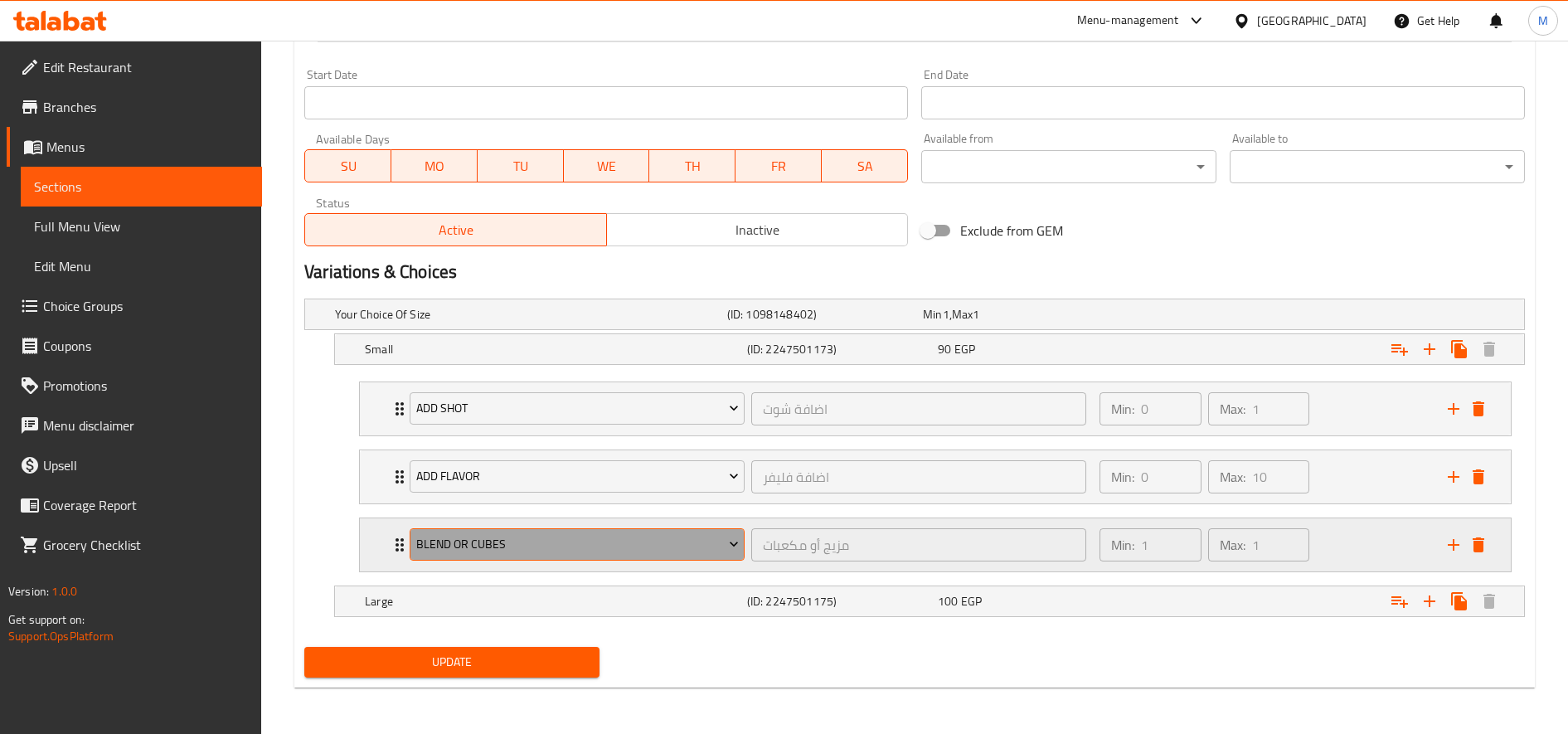
click at [562, 555] on button "blend or cubes" at bounding box center [578, 545] width 335 height 33
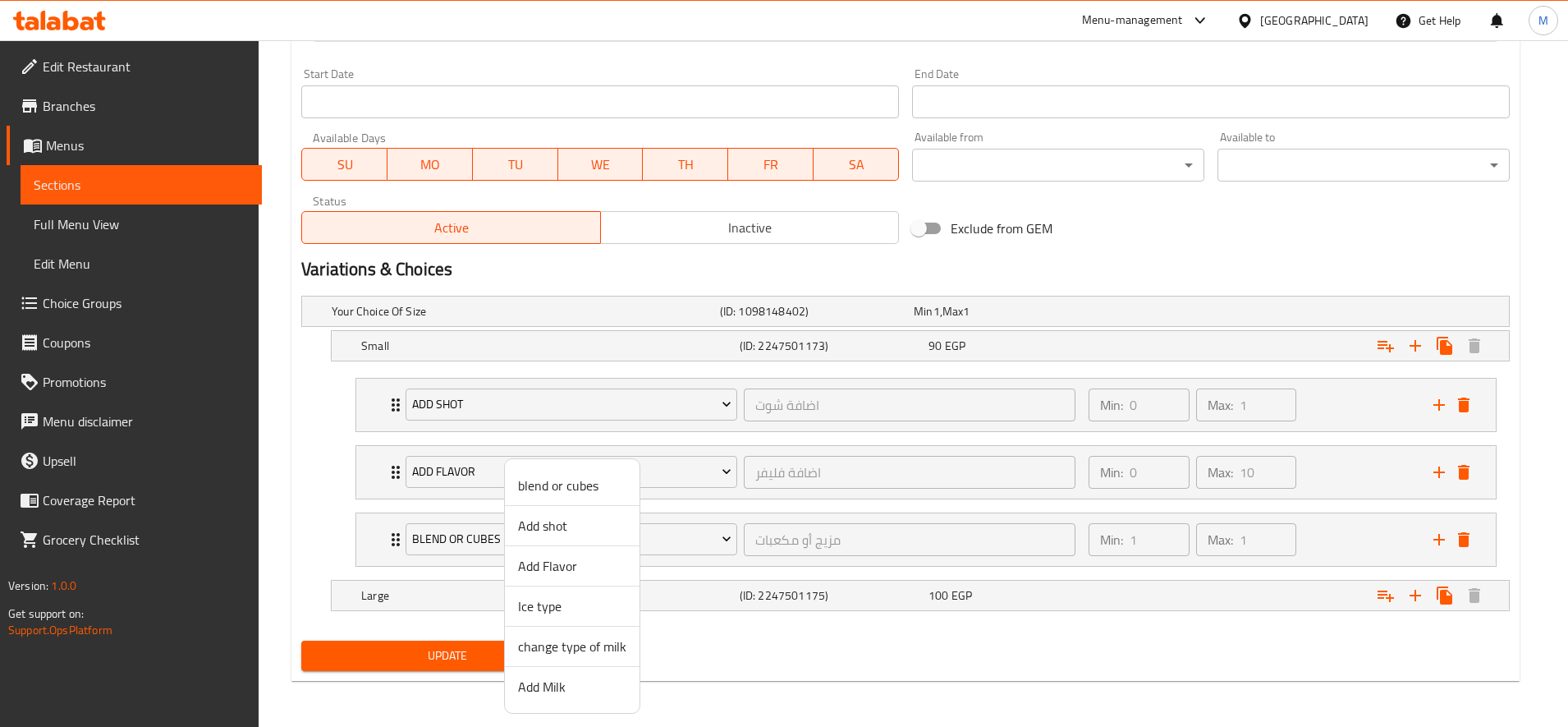
click at [572, 686] on span "Add Milk" at bounding box center [572, 686] width 108 height 19
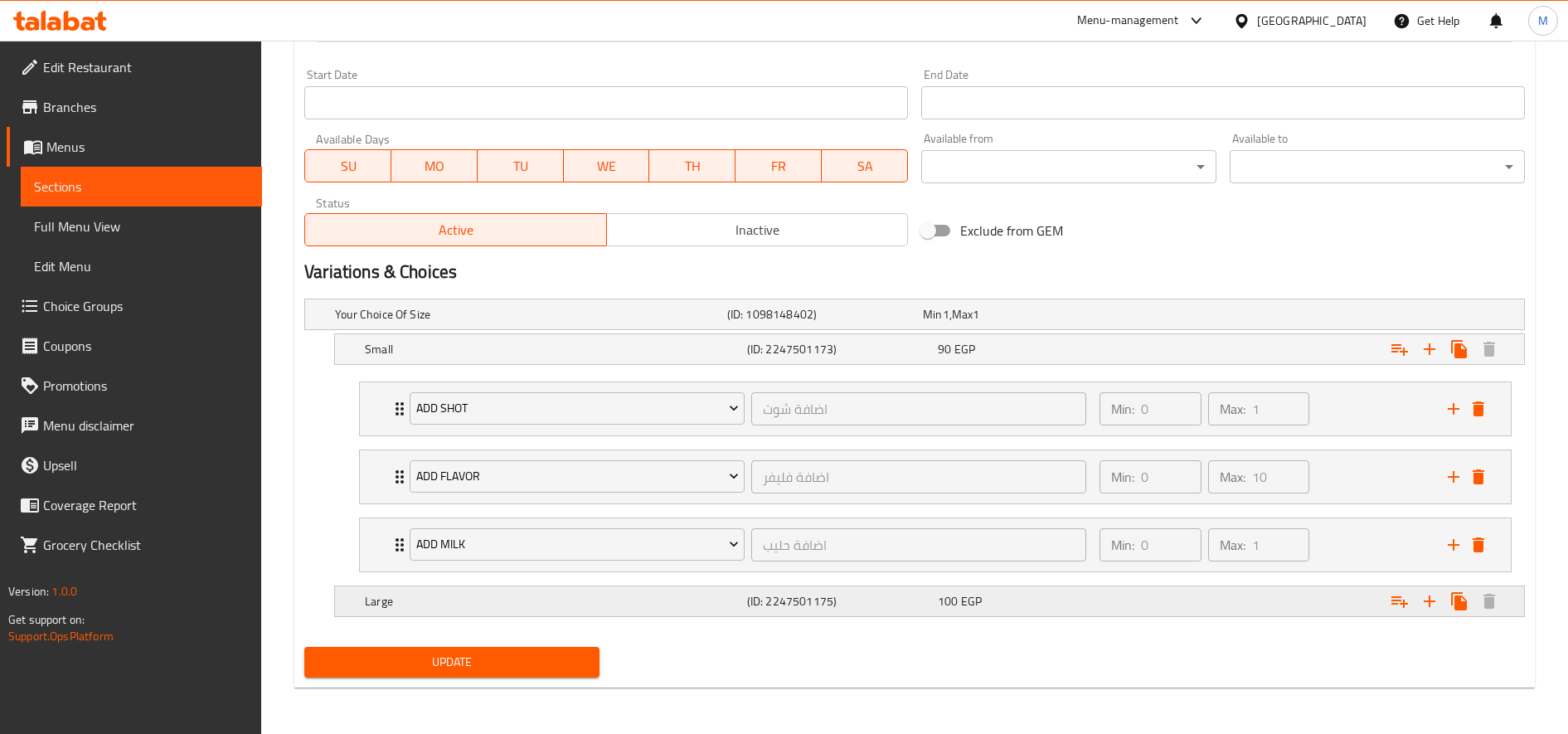
click at [519, 596] on h5 "Large" at bounding box center [553, 601] width 376 height 17
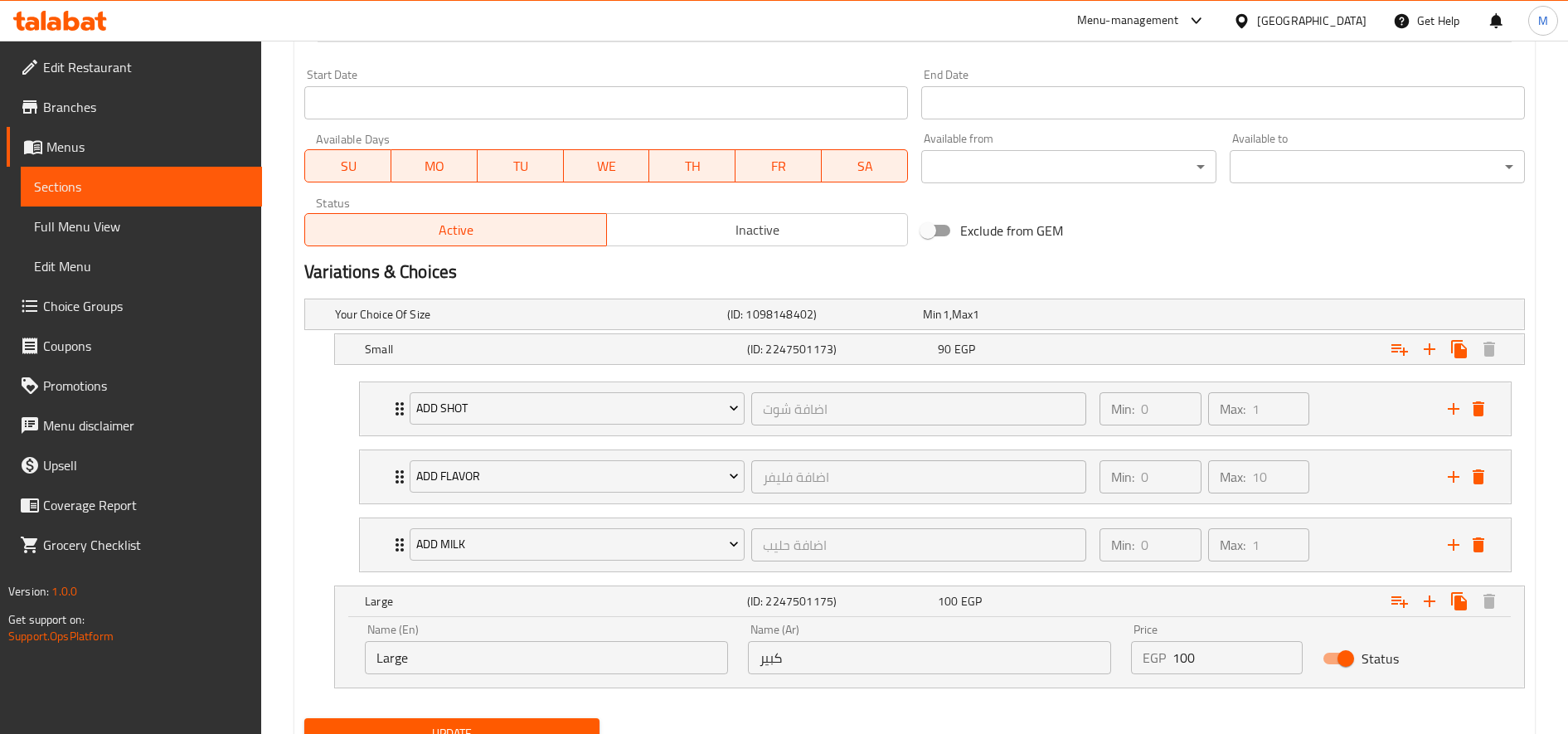
click at [890, 579] on nav "Add shot اضافة شوت ​ Min: 0 ​ Max: 1 ​ Espresso shot (ID: 2275549417) 25 EGP Na…" at bounding box center [915, 477] width 1221 height 218
click at [911, 599] on h5 "(ID: 2247501175)" at bounding box center [839, 601] width 184 height 17
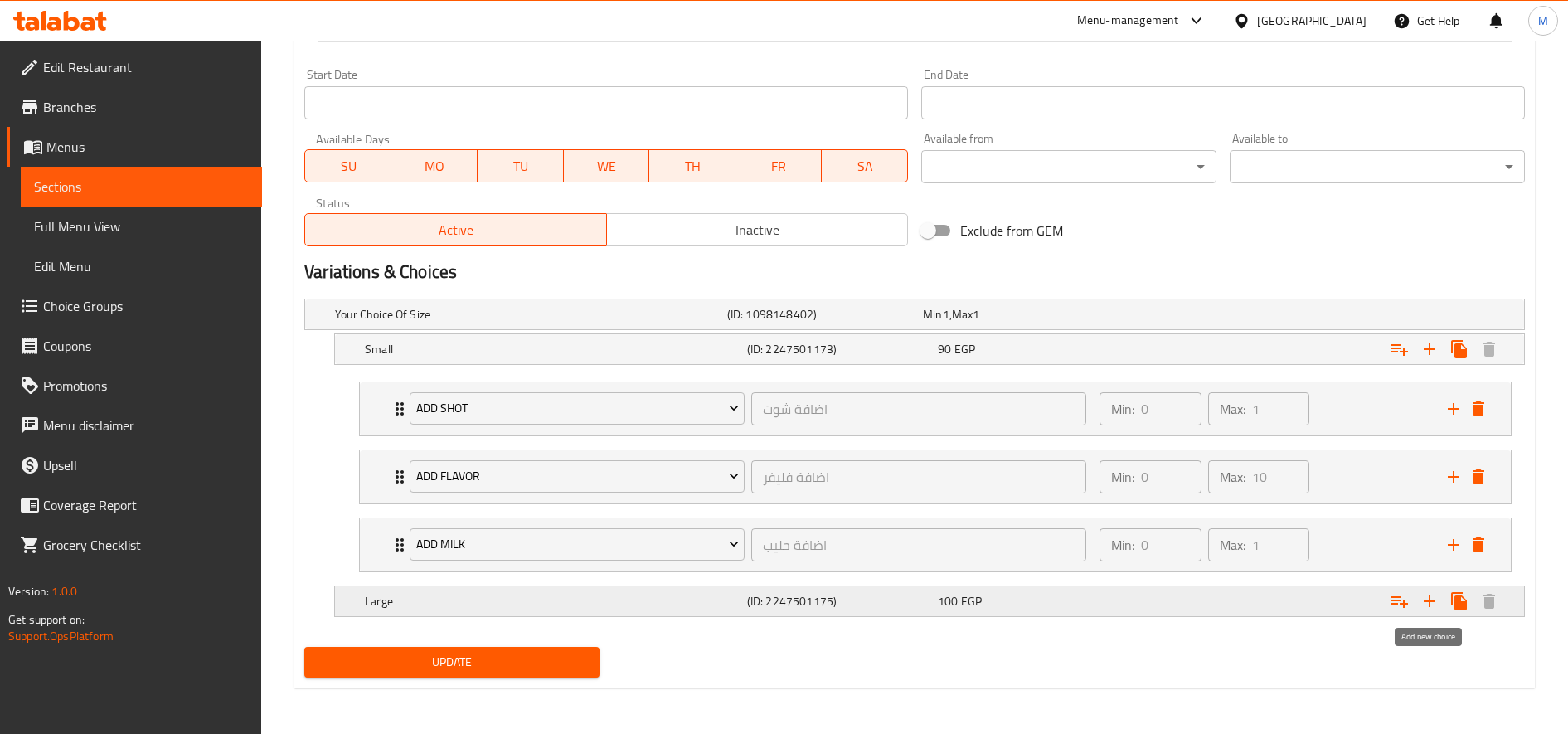
click at [1434, 608] on icon "Expand" at bounding box center [1429, 601] width 19 height 19
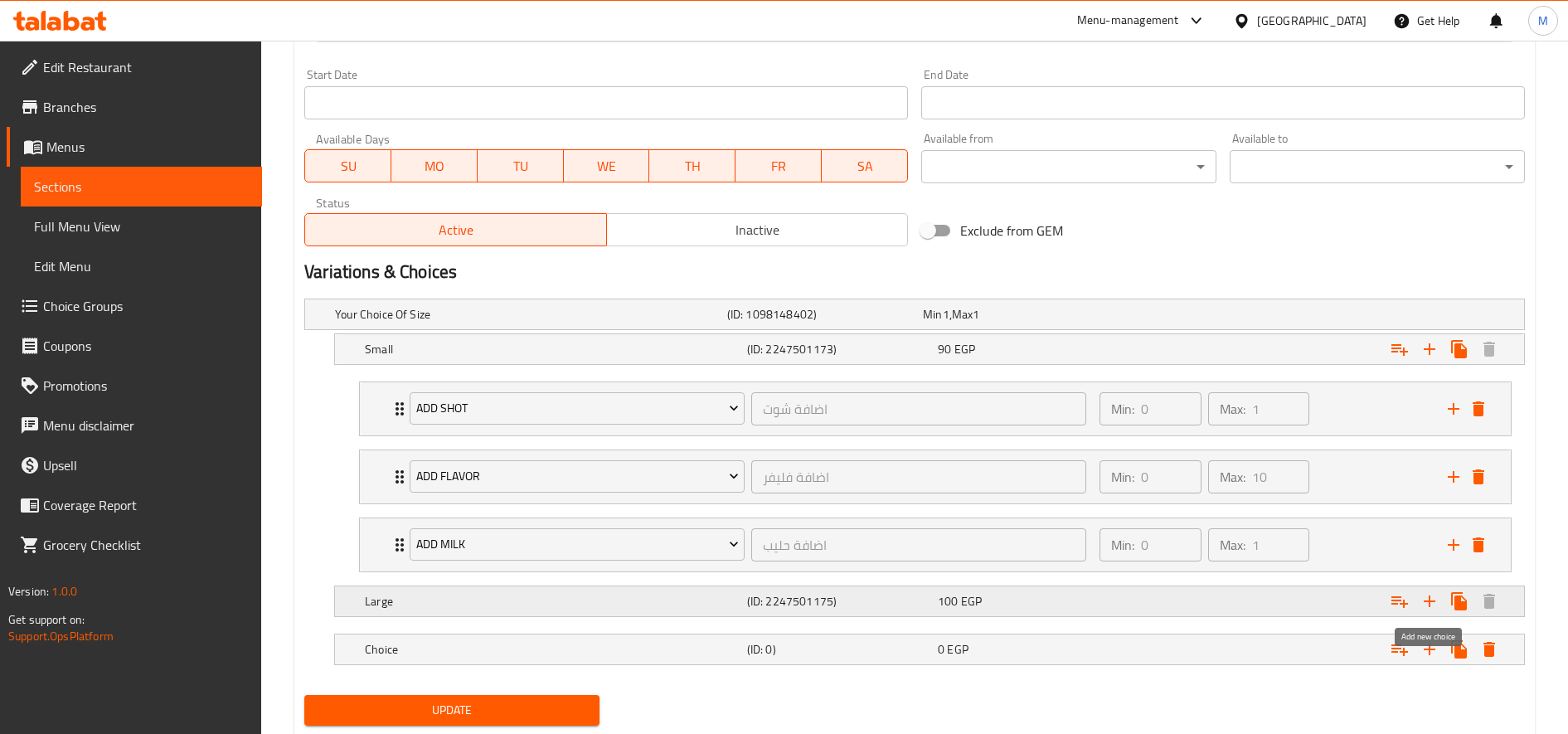
click at [1434, 608] on icon "Expand" at bounding box center [1429, 601] width 19 height 19
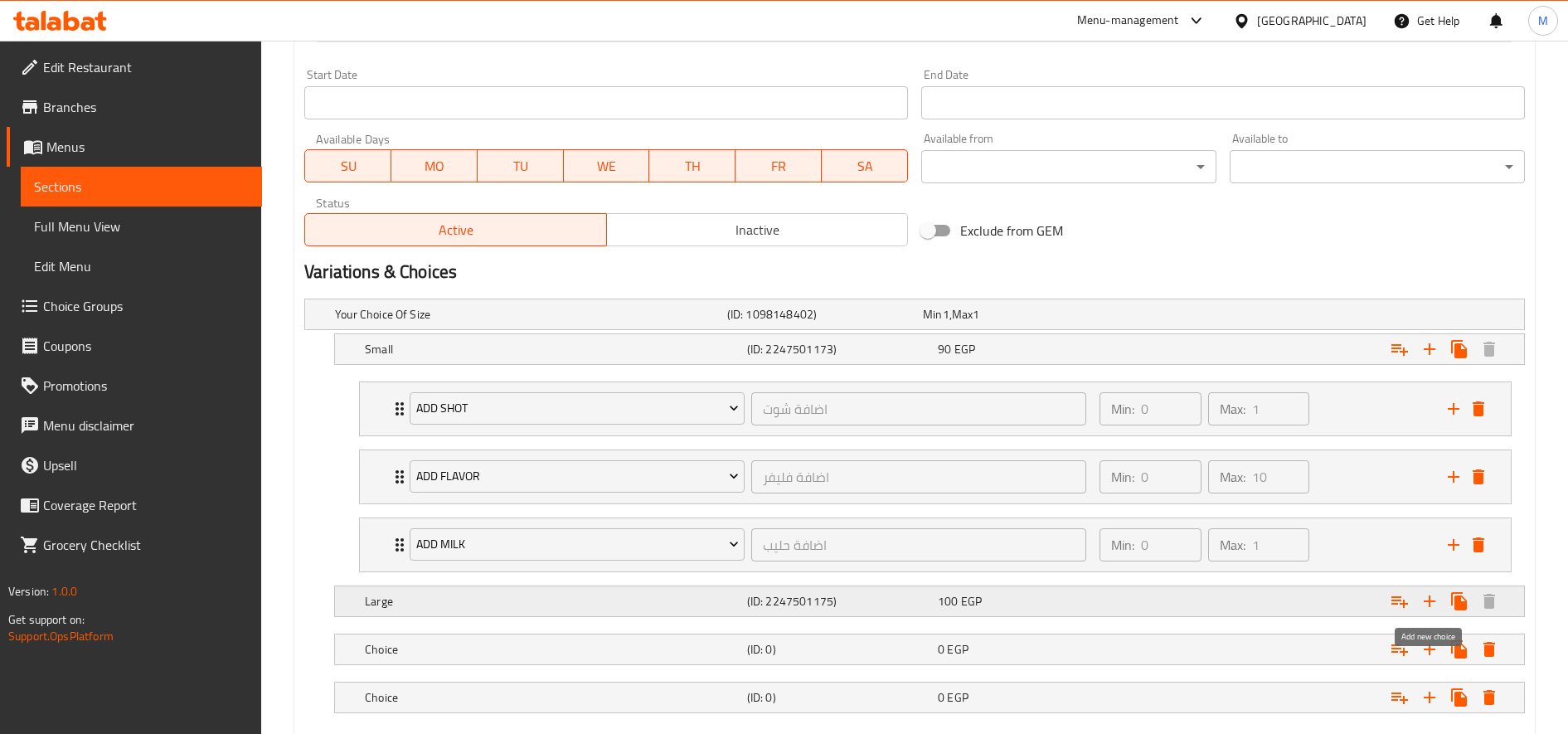
click at [1434, 608] on icon "Expand" at bounding box center [1429, 601] width 19 height 19
click at [1481, 649] on icon "Expand" at bounding box center [1488, 649] width 19 height 19
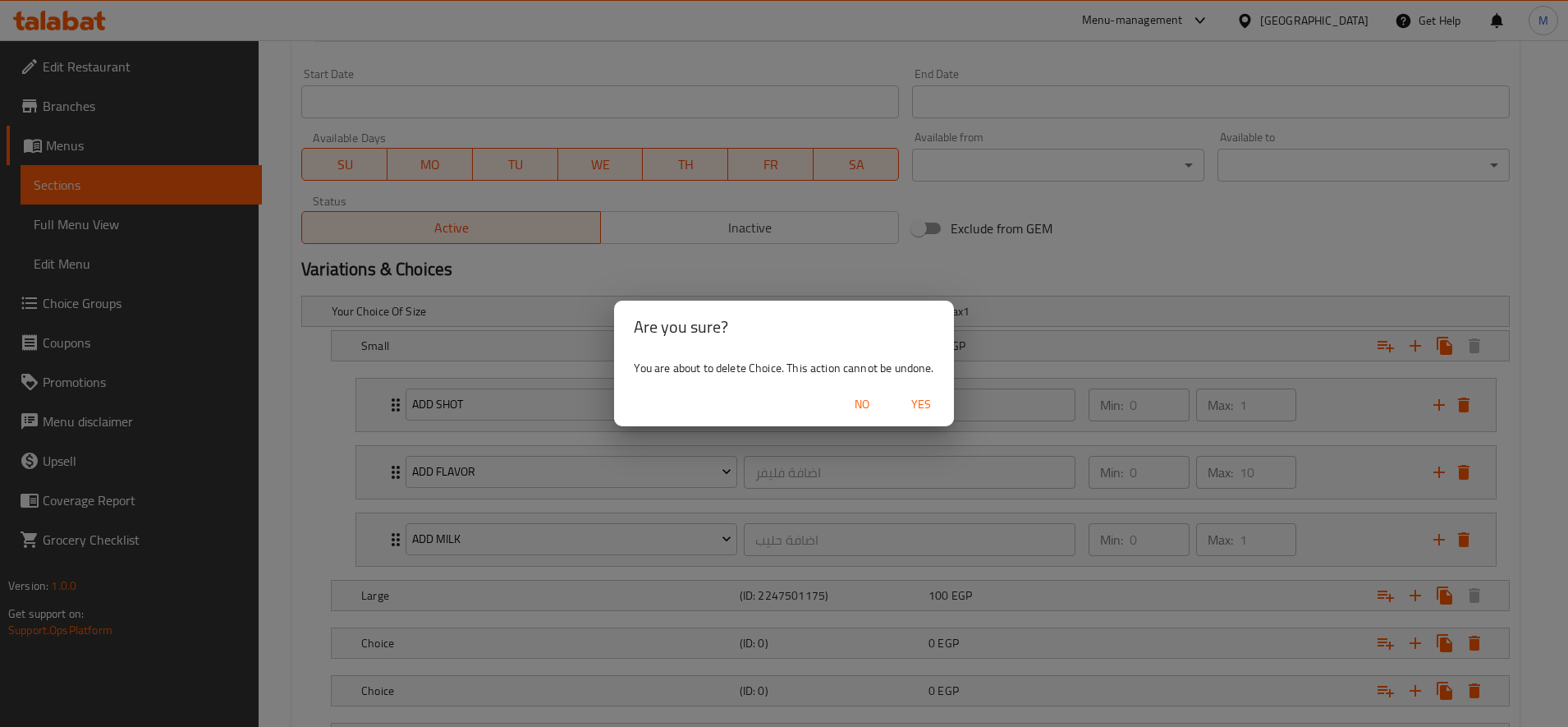
click at [916, 402] on span "Yes" at bounding box center [921, 404] width 39 height 20
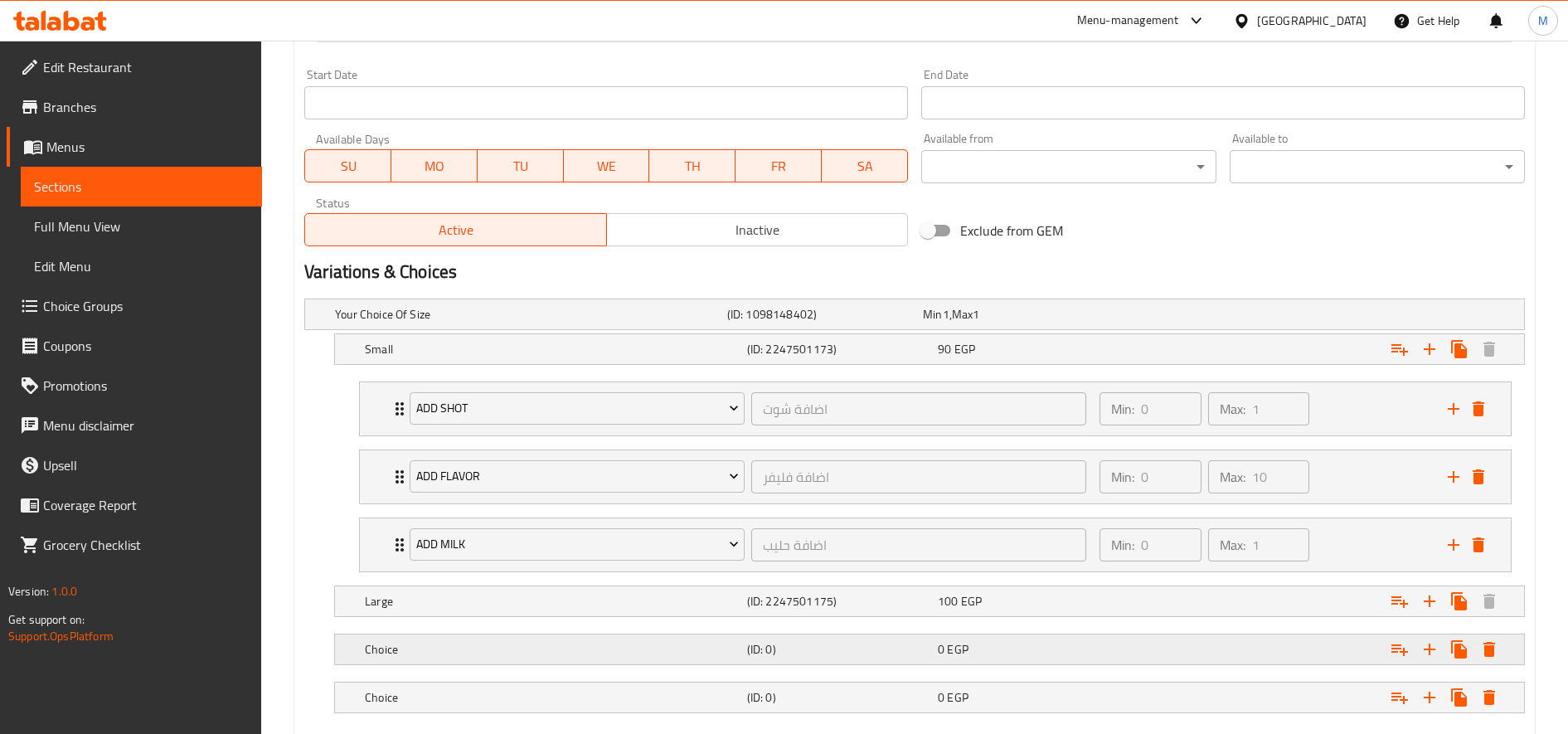
click at [1487, 649] on icon "Expand" at bounding box center [1489, 649] width 12 height 15
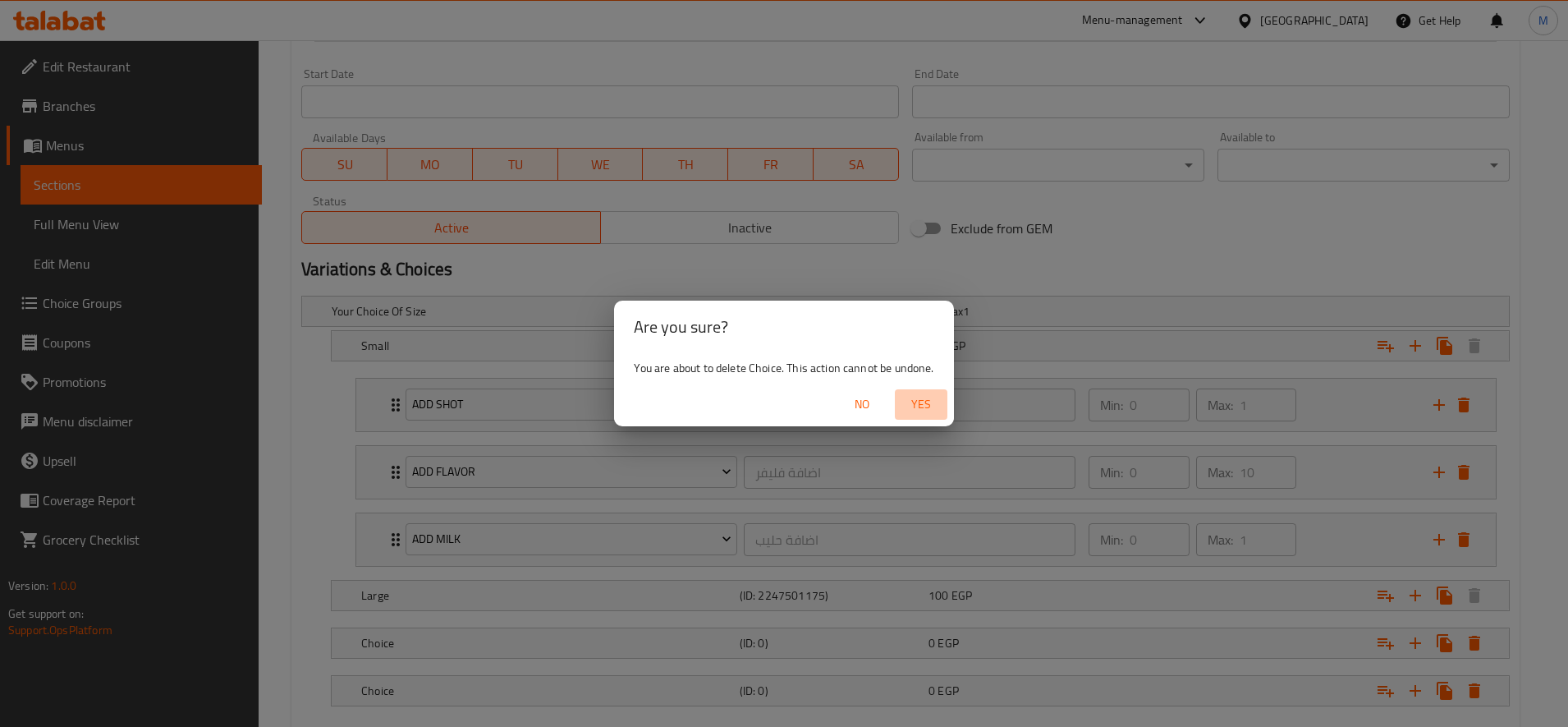
click at [914, 399] on span "Yes" at bounding box center [921, 404] width 39 height 20
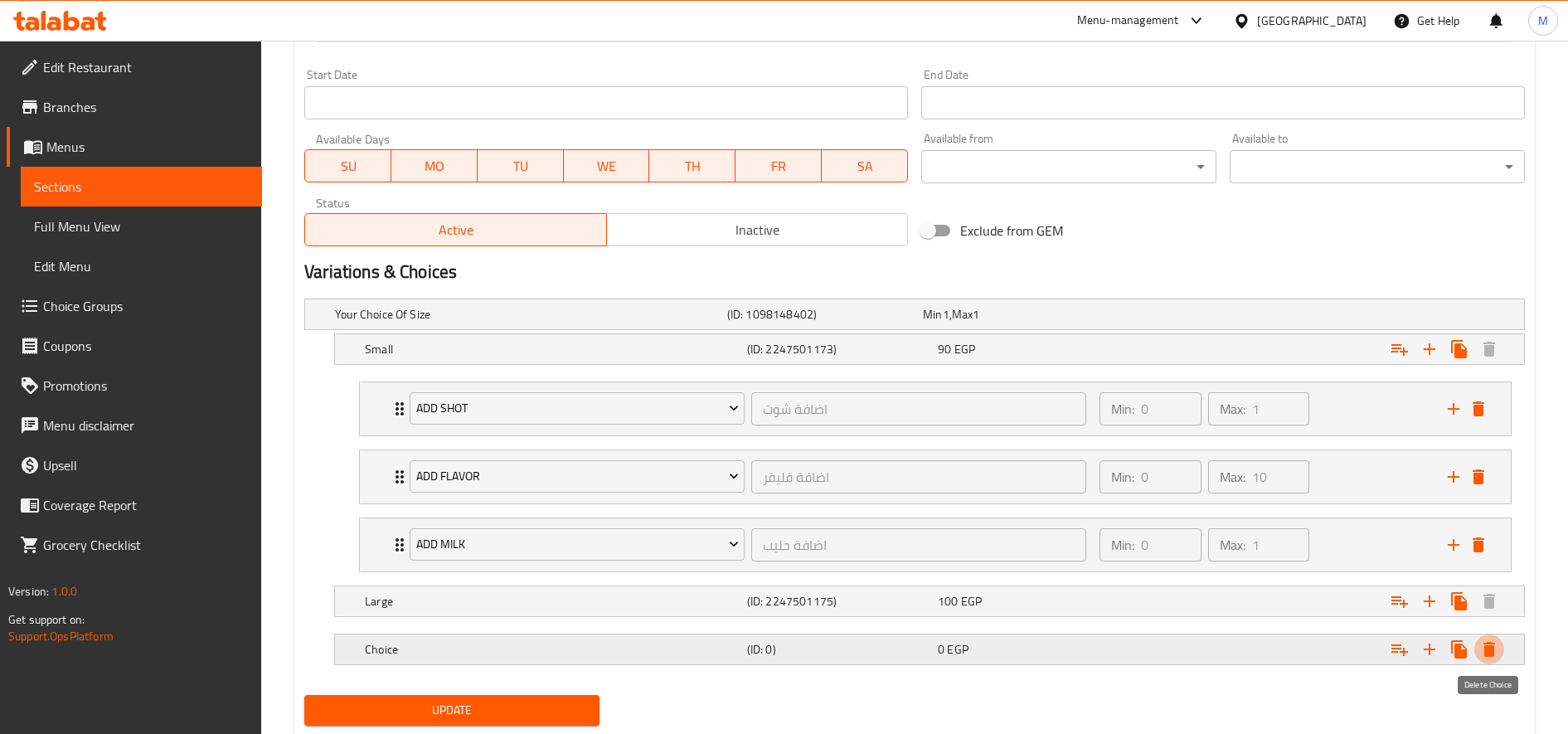
click at [1479, 642] on icon "Expand" at bounding box center [1488, 649] width 19 height 19
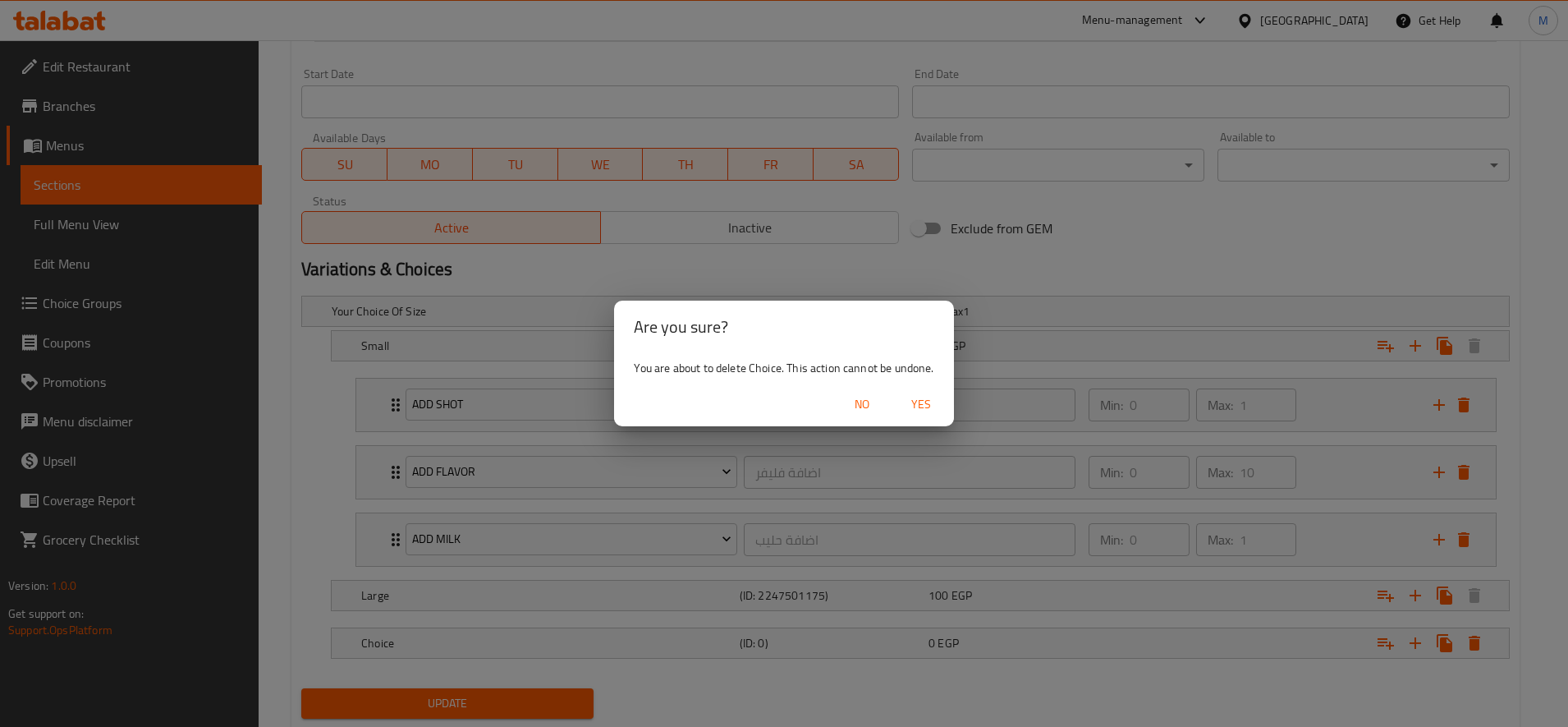
click at [914, 402] on span "Yes" at bounding box center [921, 404] width 39 height 20
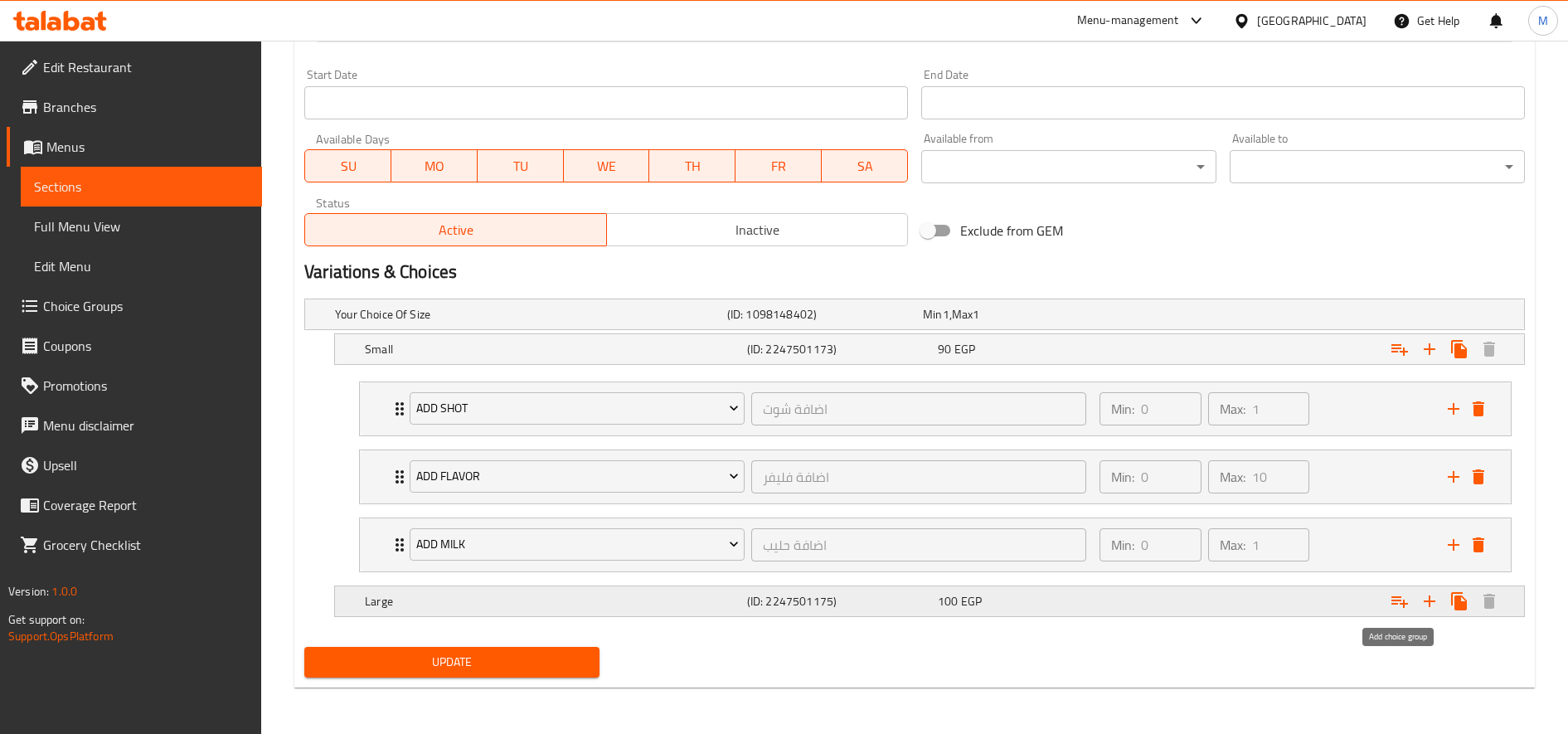
click at [1402, 600] on icon "Expand" at bounding box center [1399, 601] width 19 height 19
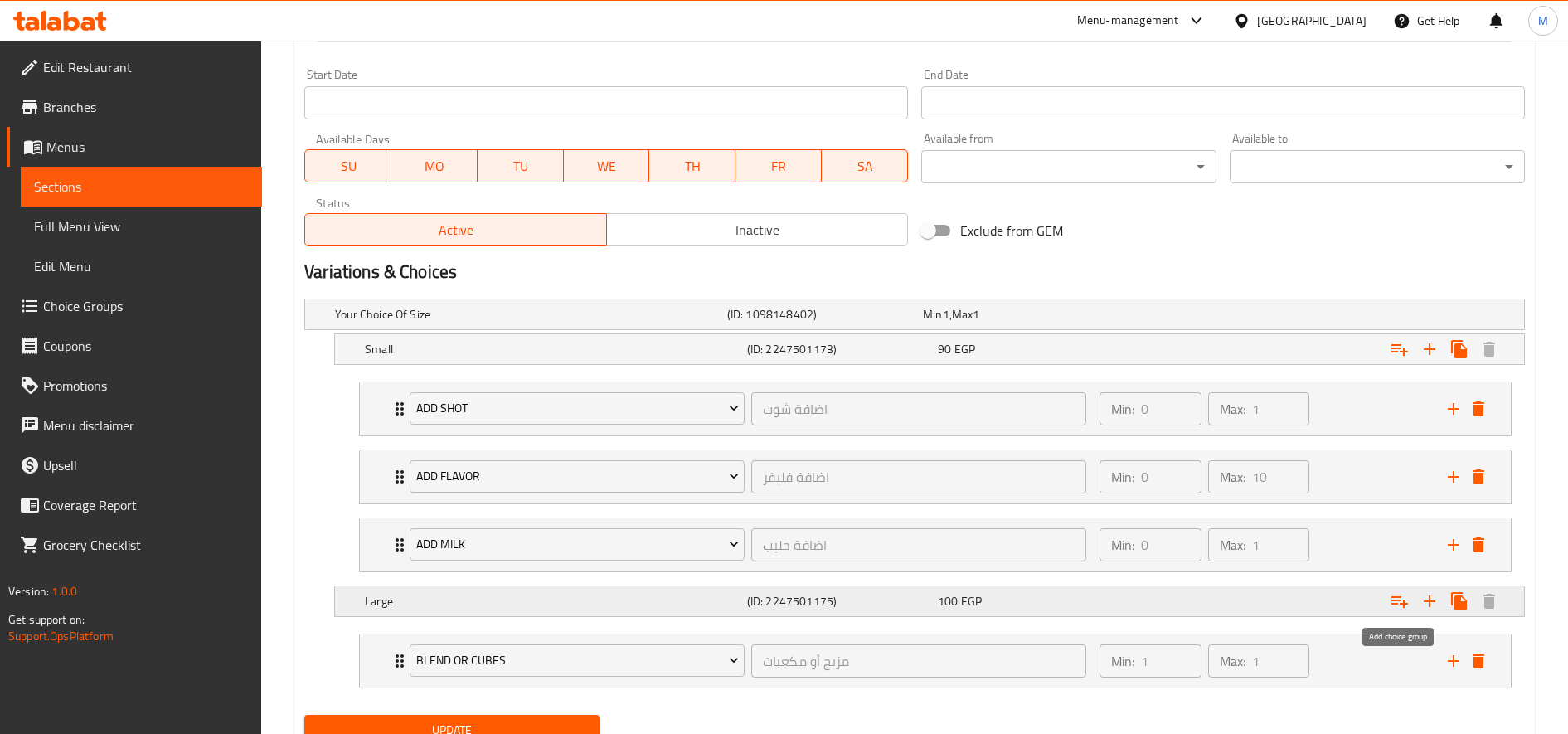
click at [1402, 600] on icon "Expand" at bounding box center [1399, 601] width 19 height 19
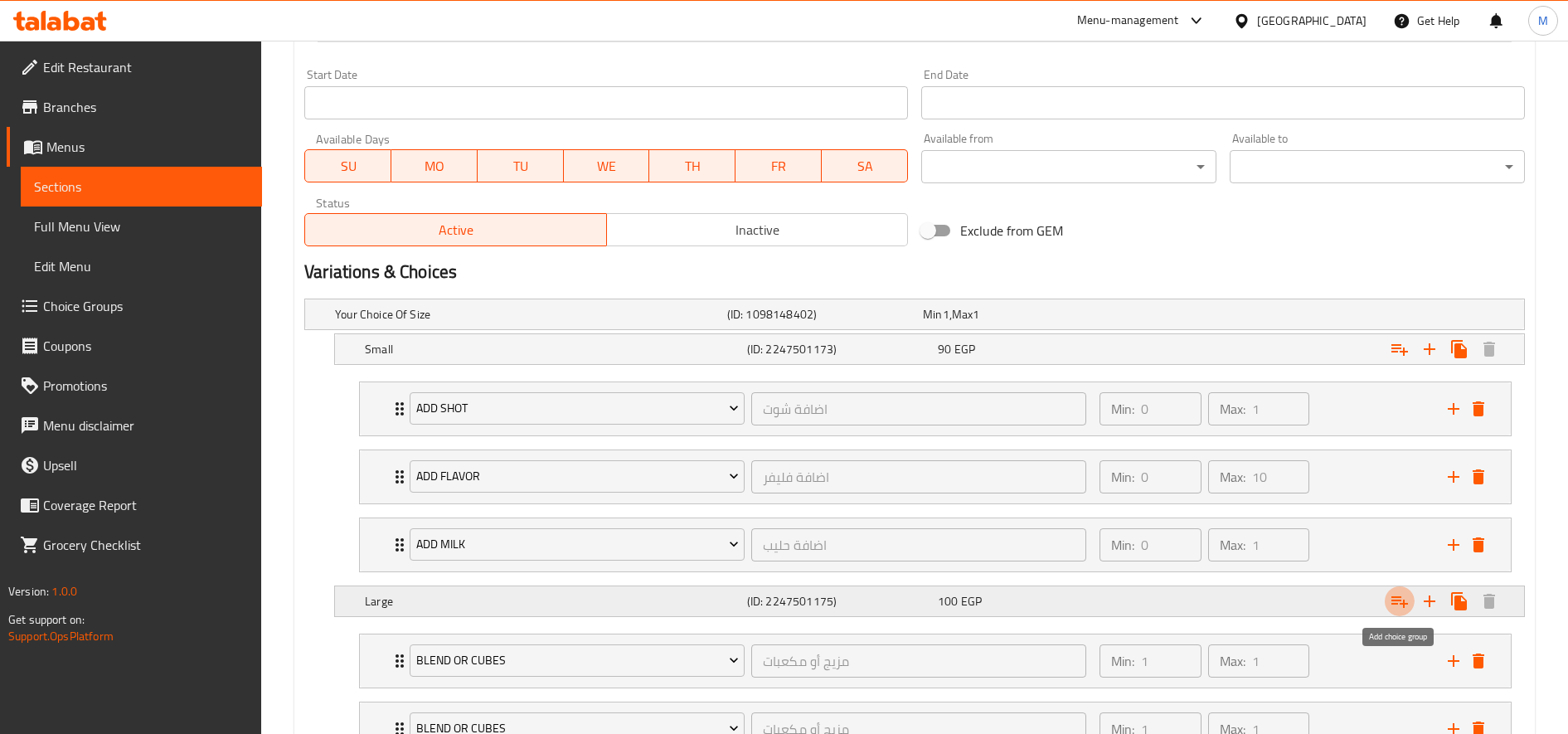
click at [1402, 600] on icon "Expand" at bounding box center [1399, 601] width 19 height 19
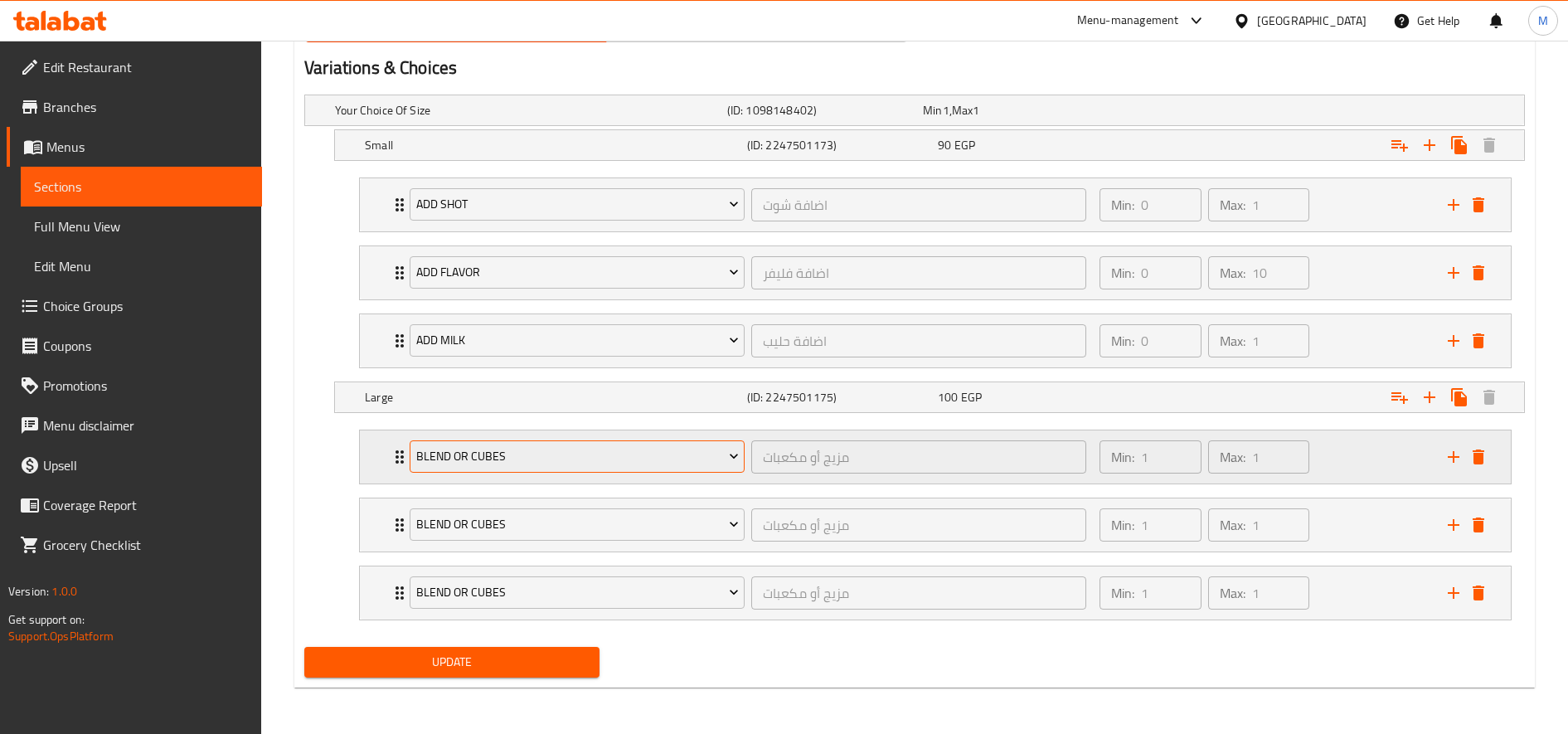
click at [465, 454] on span "blend or cubes" at bounding box center [578, 456] width 322 height 20
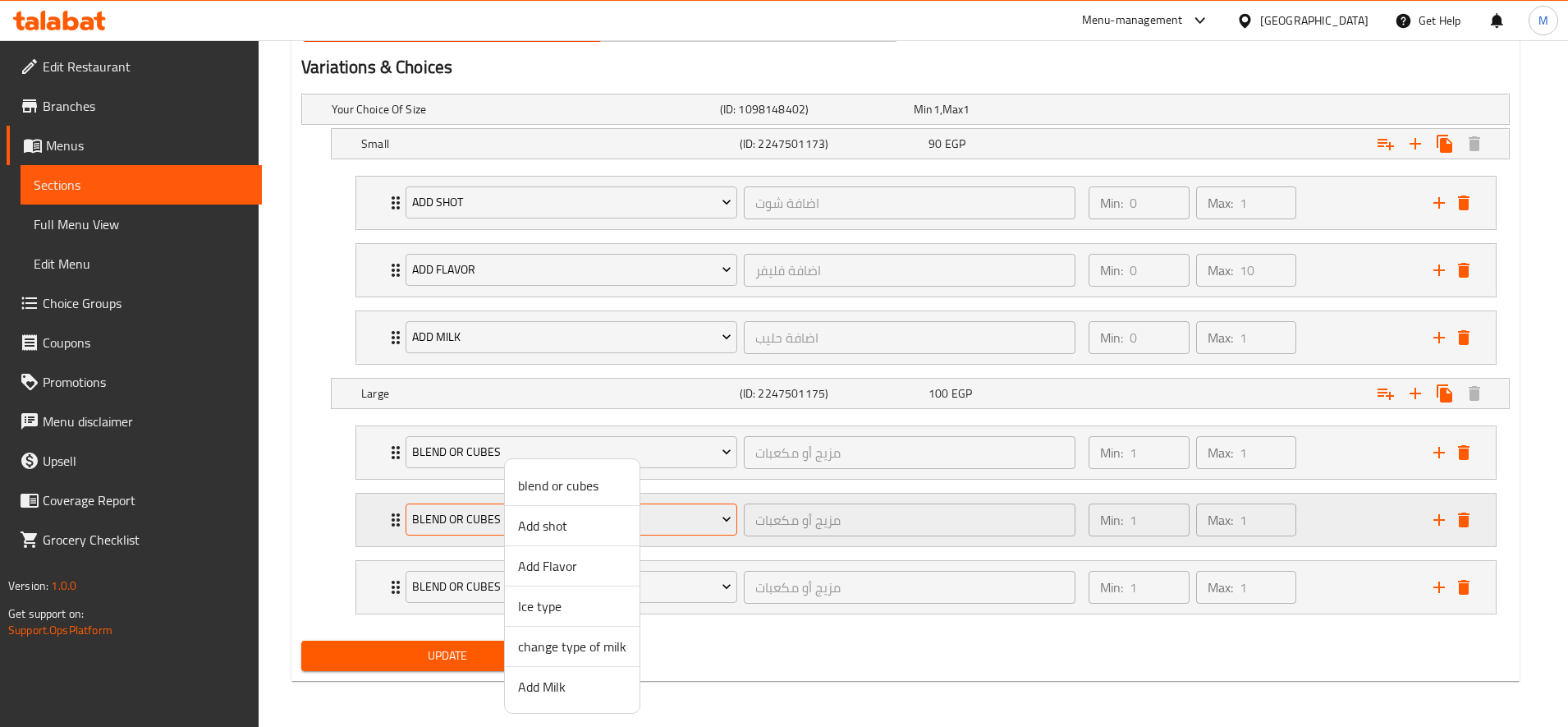
click at [516, 515] on li "Add shot" at bounding box center [572, 526] width 135 height 40
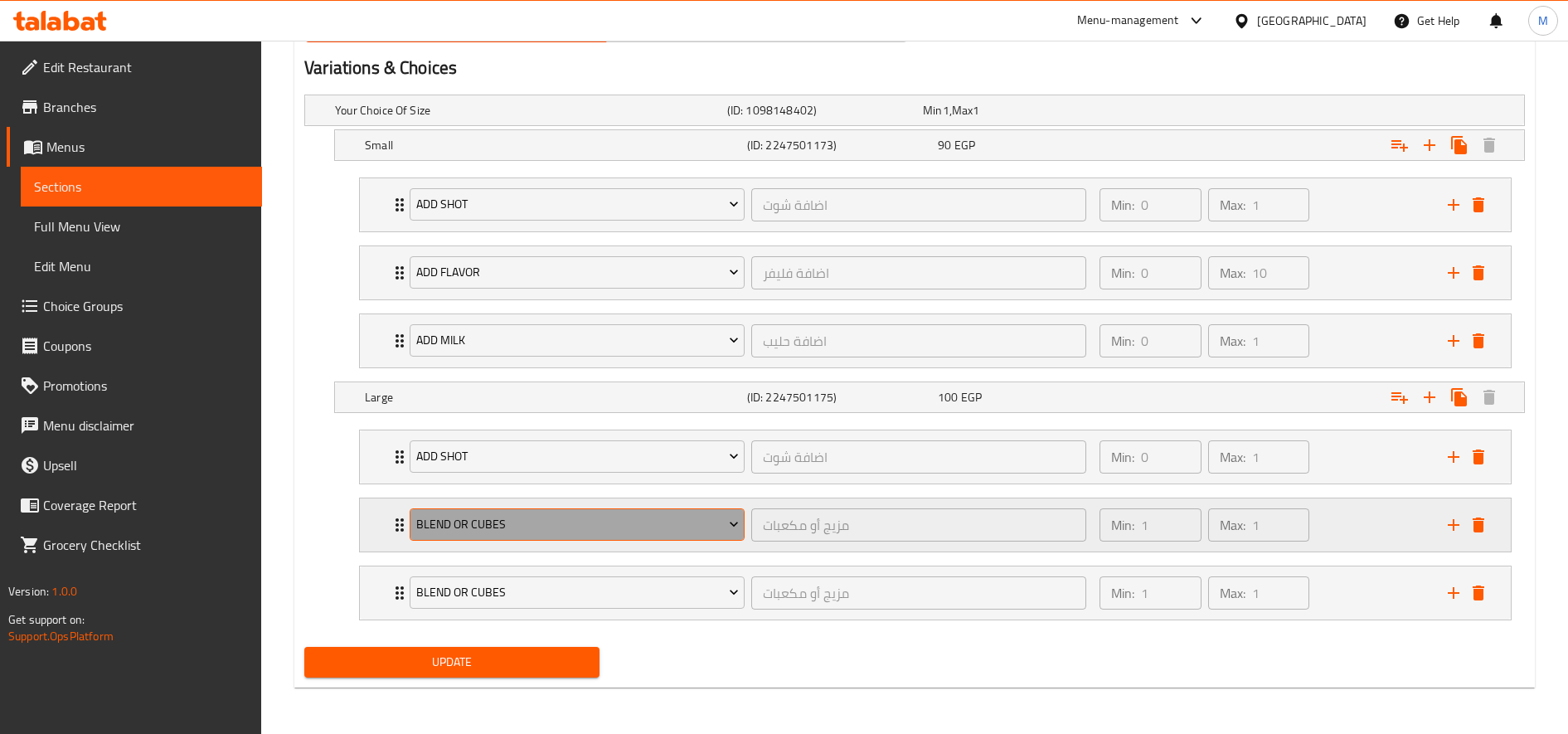
click at [519, 523] on span "blend or cubes" at bounding box center [578, 524] width 322 height 20
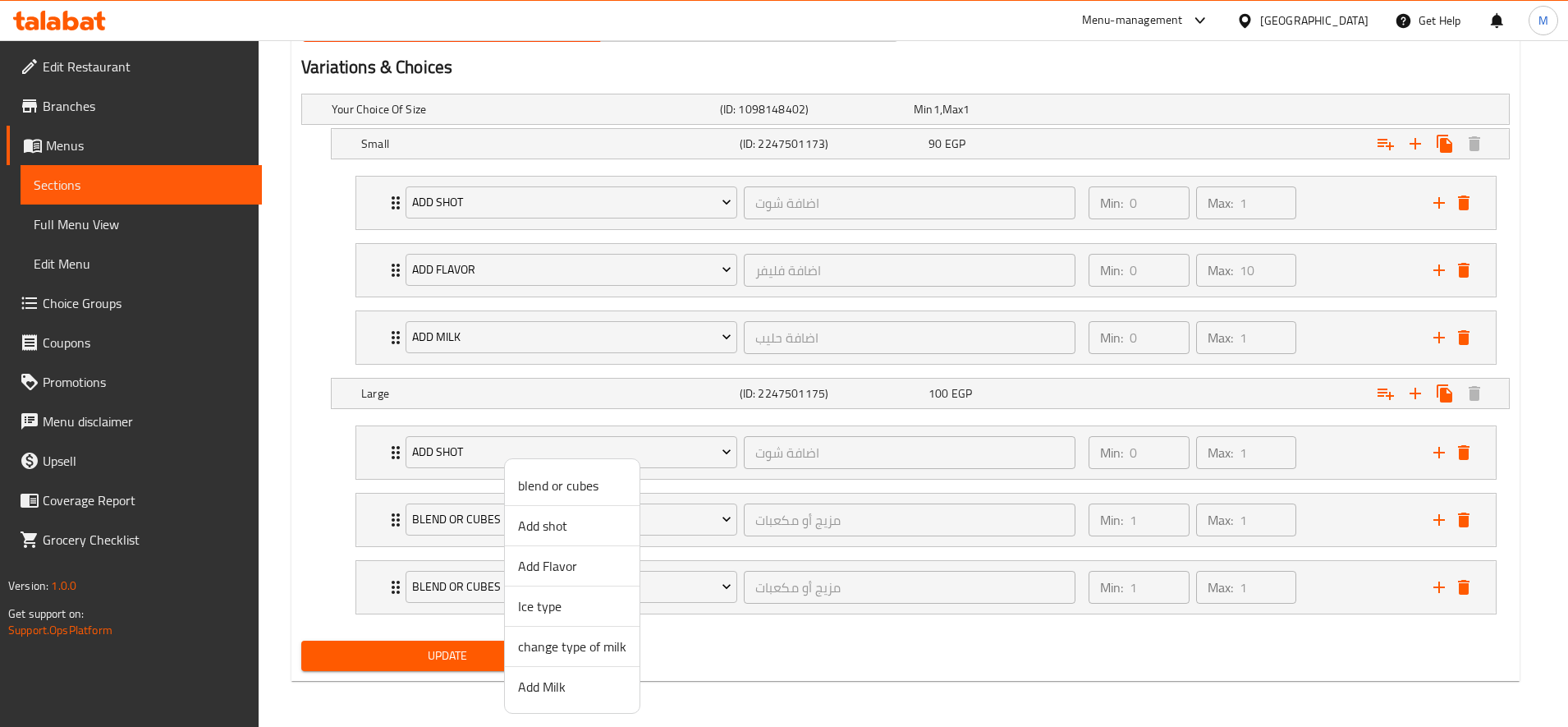
click at [554, 601] on span "Ice type" at bounding box center [572, 605] width 108 height 19
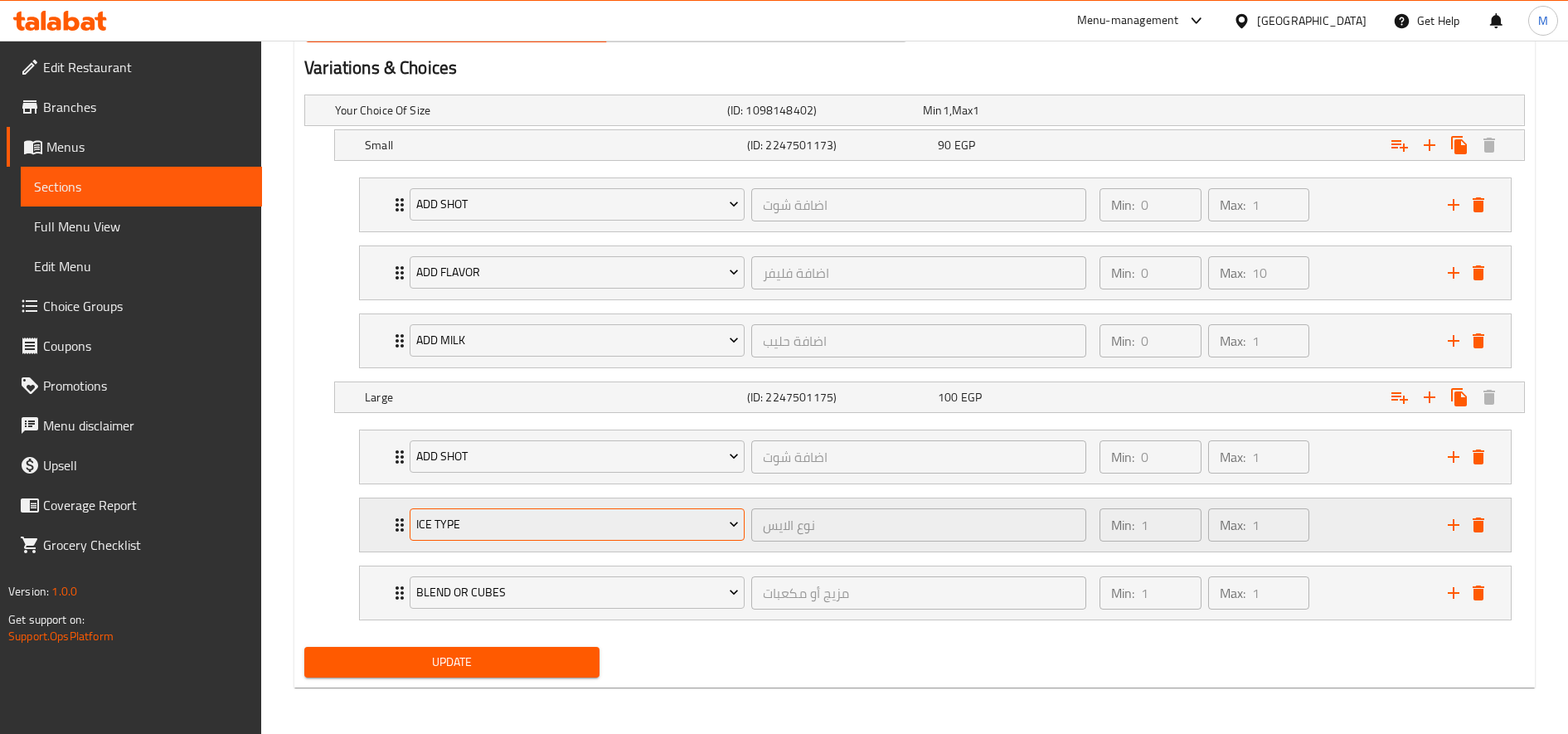
click at [560, 523] on span "Ice type" at bounding box center [578, 524] width 322 height 20
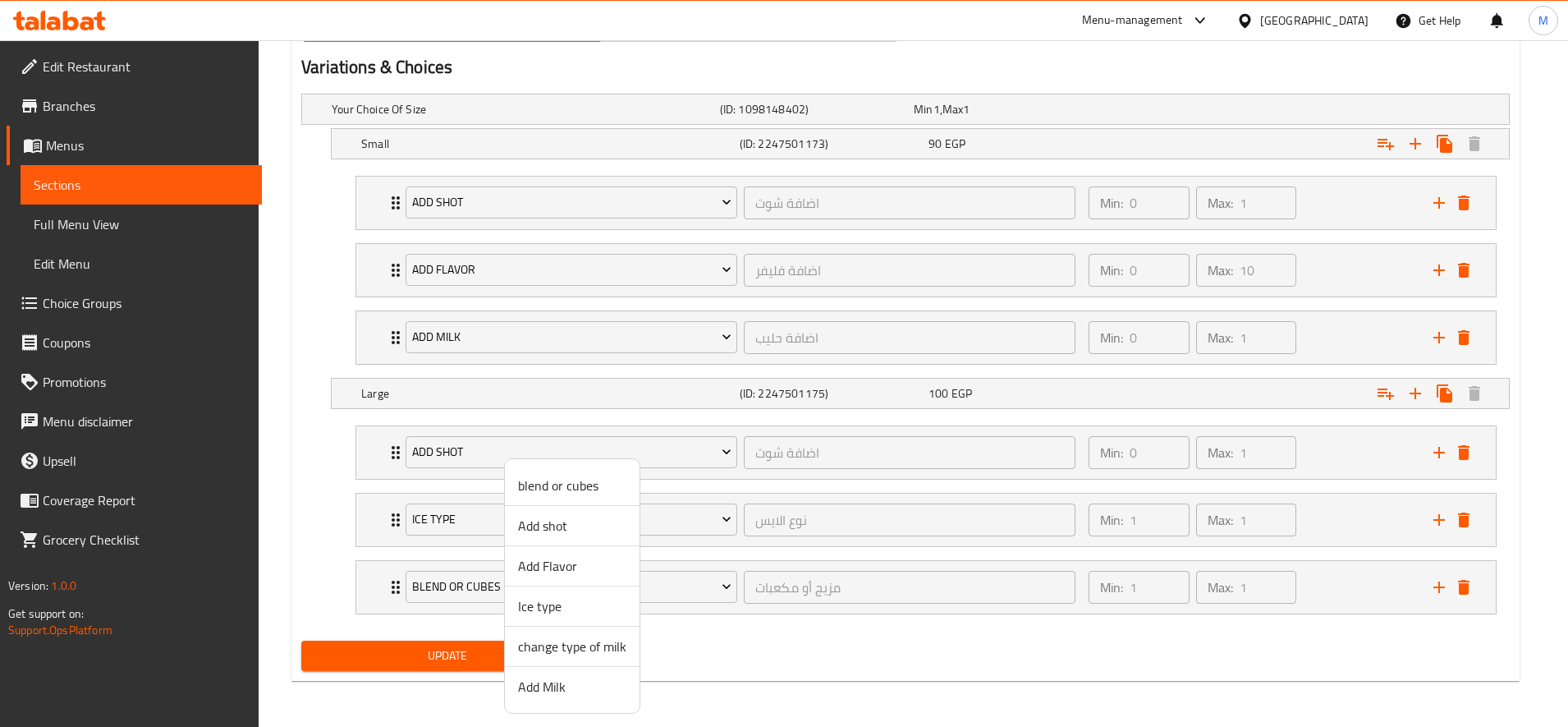
click at [556, 562] on span "Add Flavor" at bounding box center [572, 565] width 108 height 19
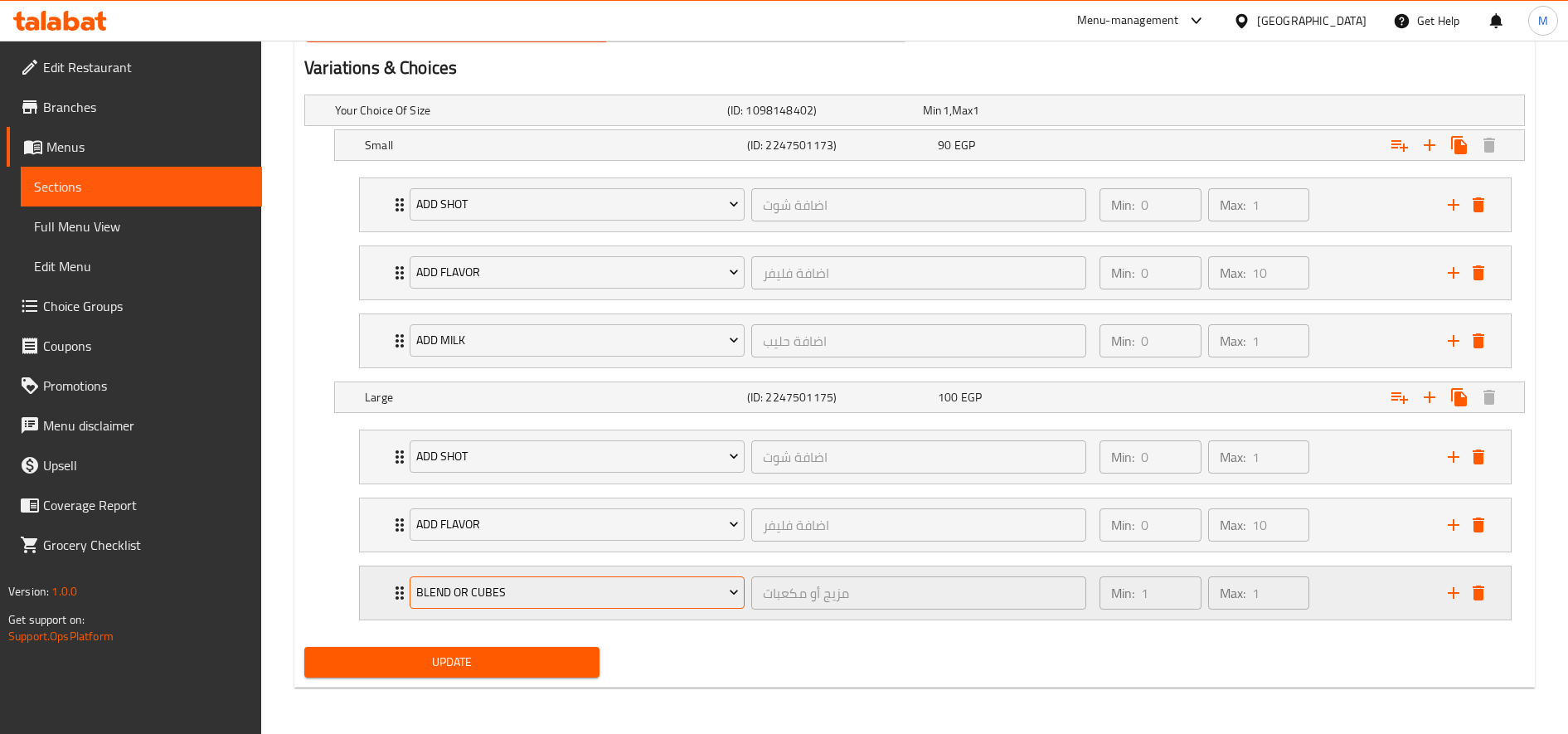
click at [541, 598] on span "blend or cubes" at bounding box center [578, 592] width 322 height 20
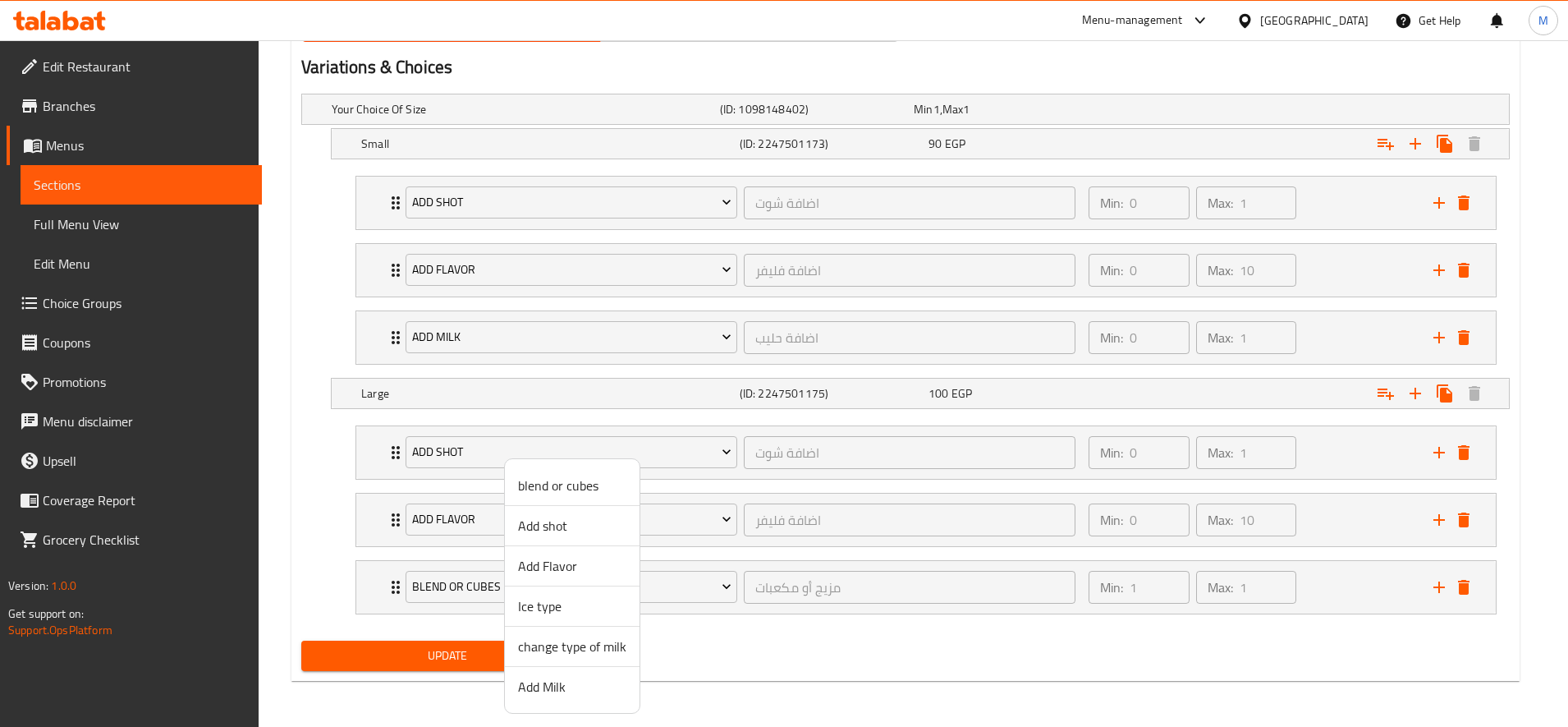
click at [568, 685] on span "Add Milk" at bounding box center [572, 686] width 108 height 19
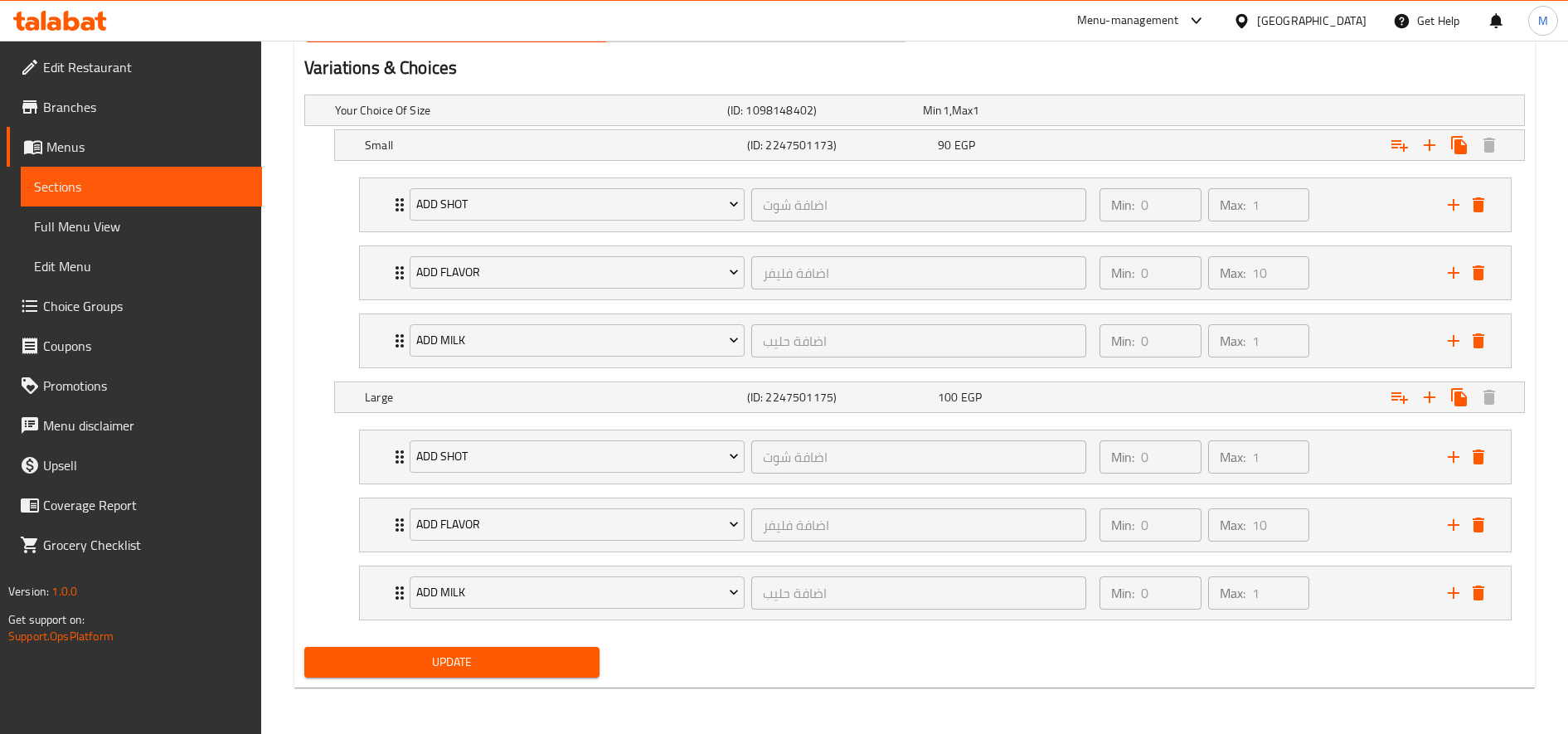
click at [521, 665] on span "Update" at bounding box center [452, 662] width 268 height 20
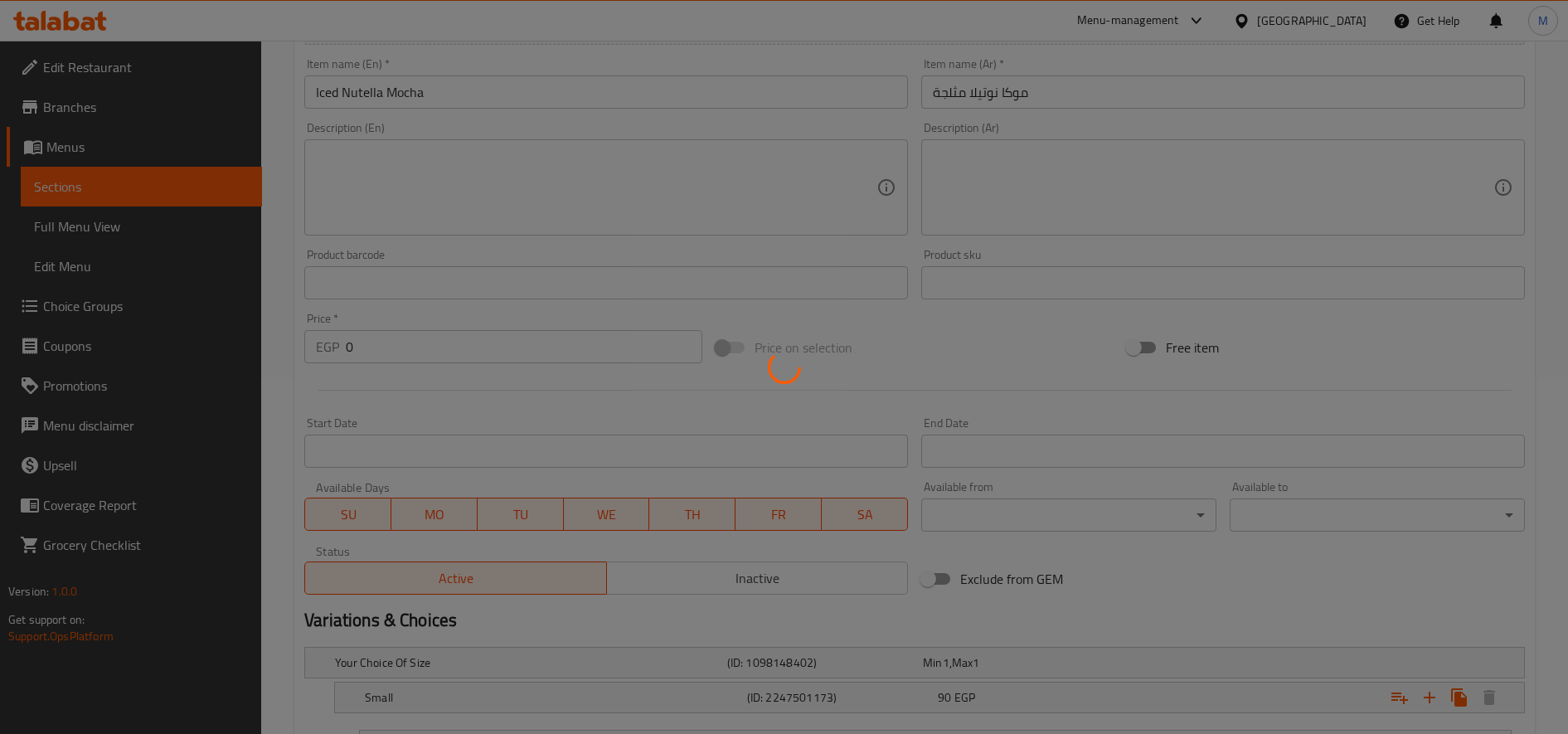
scroll to position [0, 0]
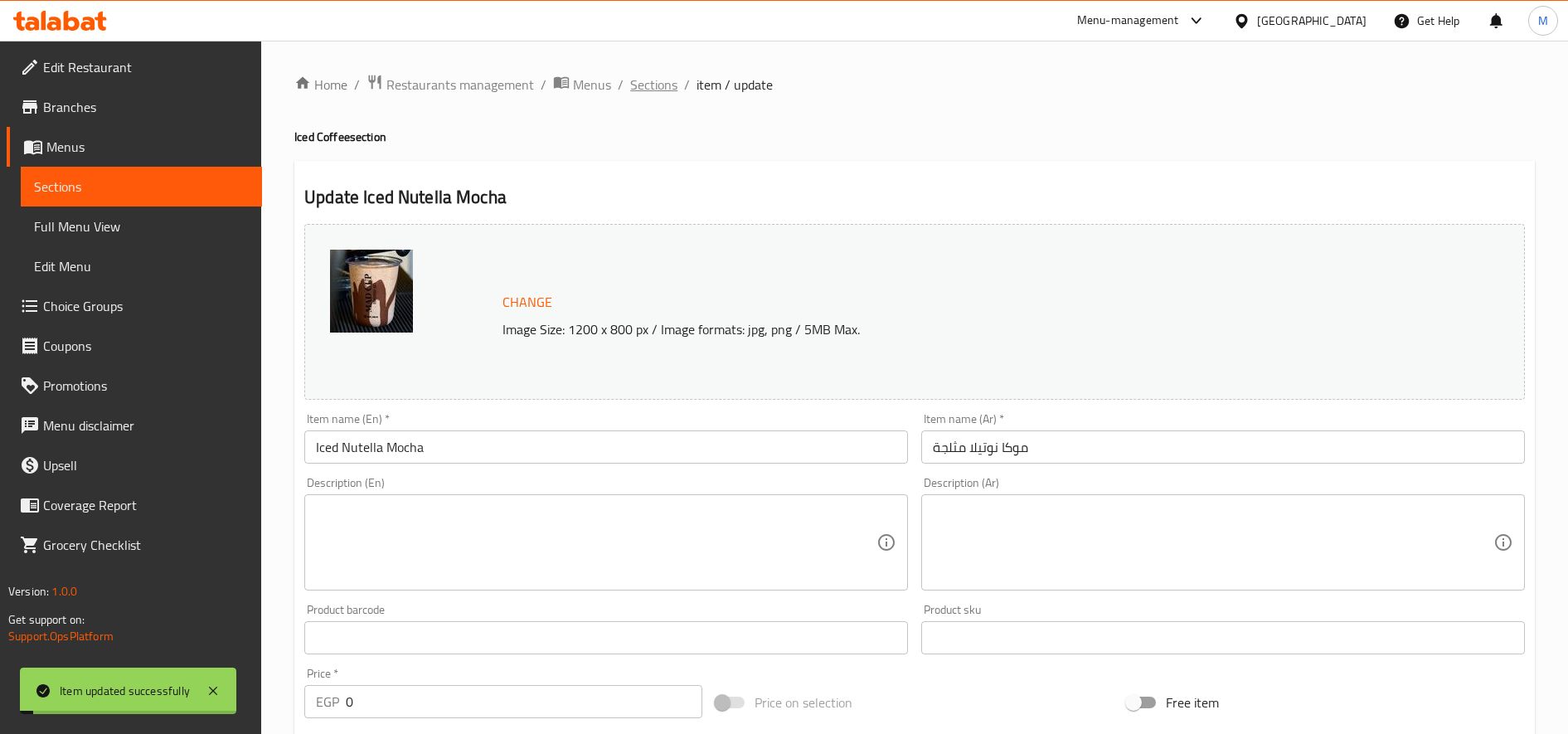
click at [647, 79] on span "Sections" at bounding box center [653, 84] width 47 height 19
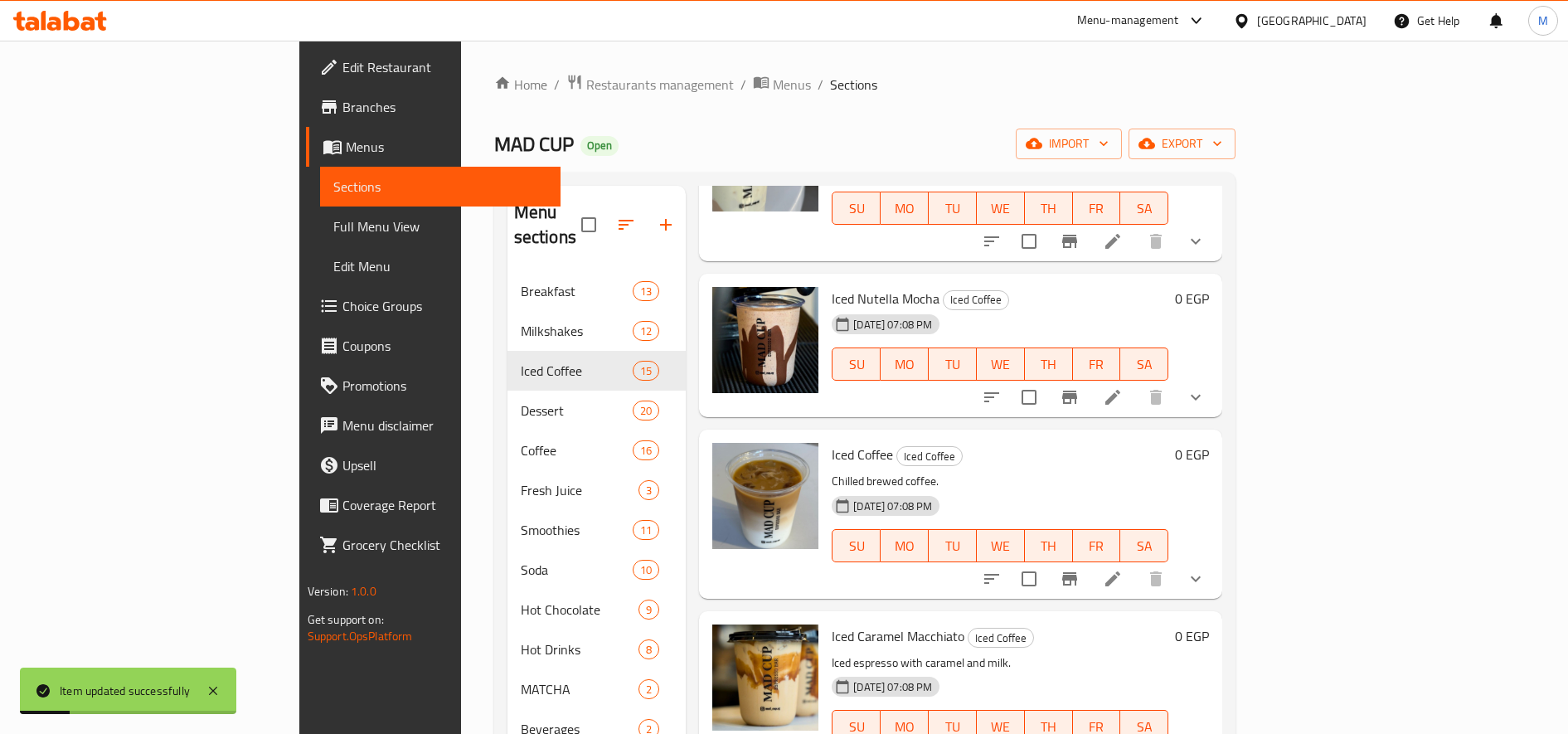
scroll to position [829, 0]
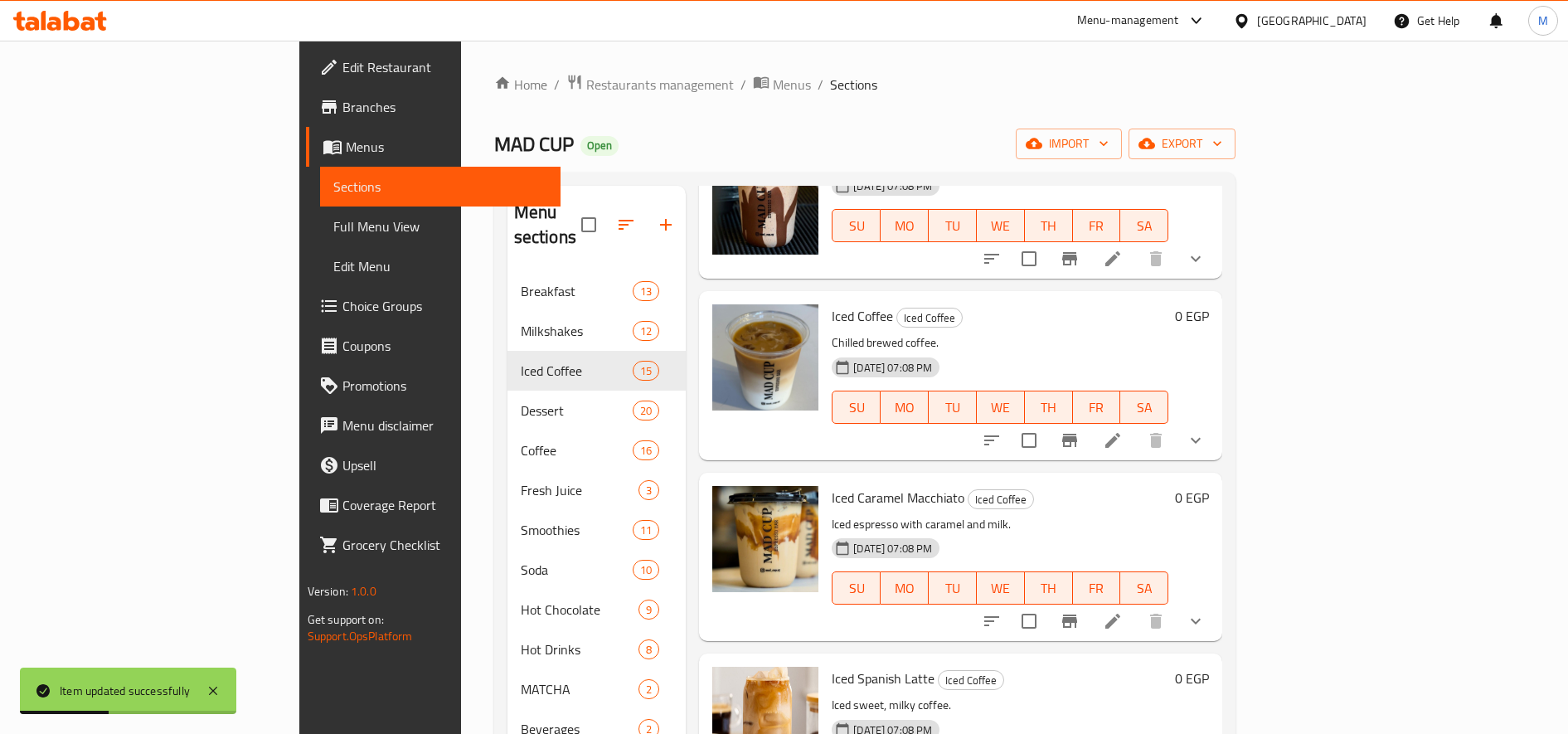
click at [1136, 426] on li at bounding box center [1113, 441] width 46 height 30
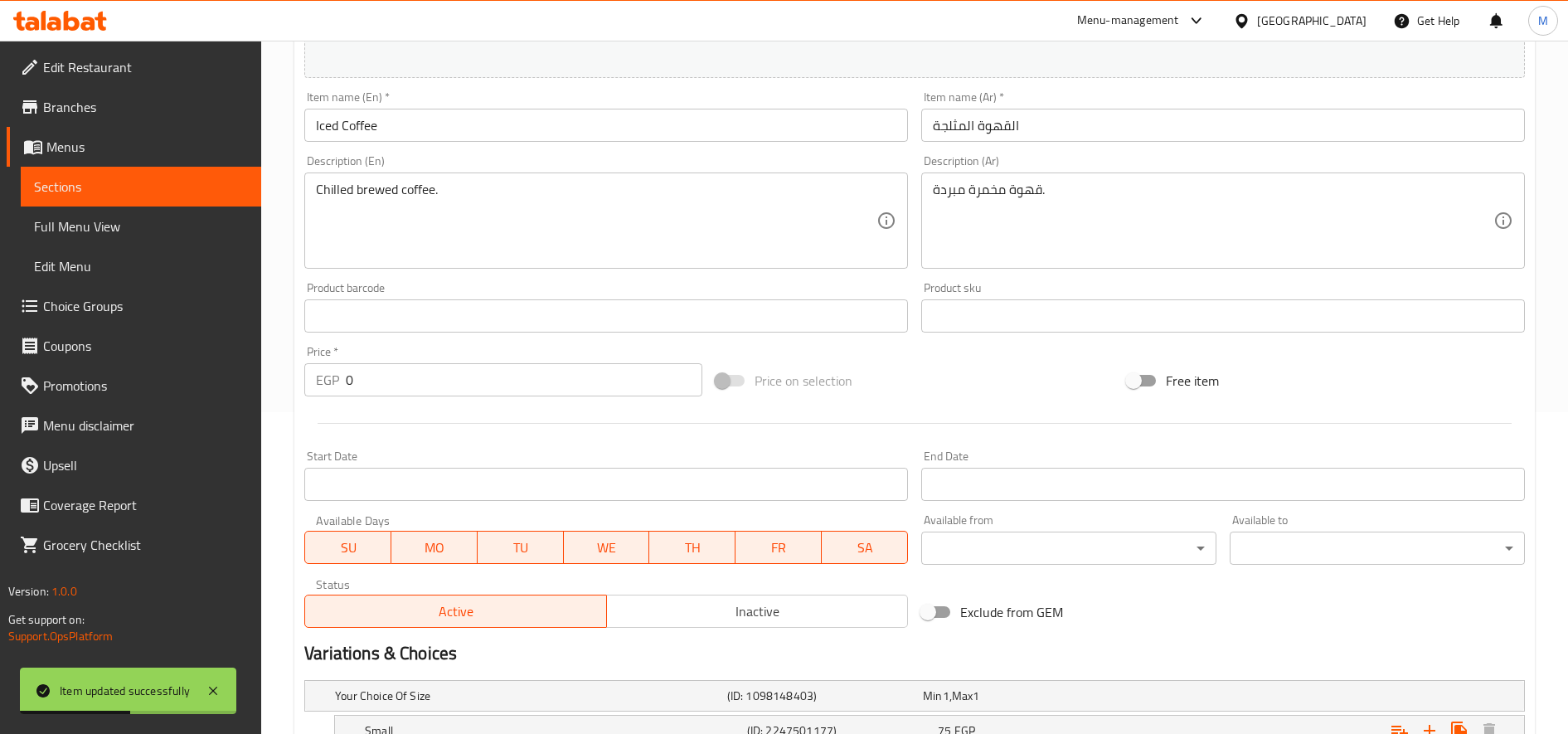
scroll to position [499, 0]
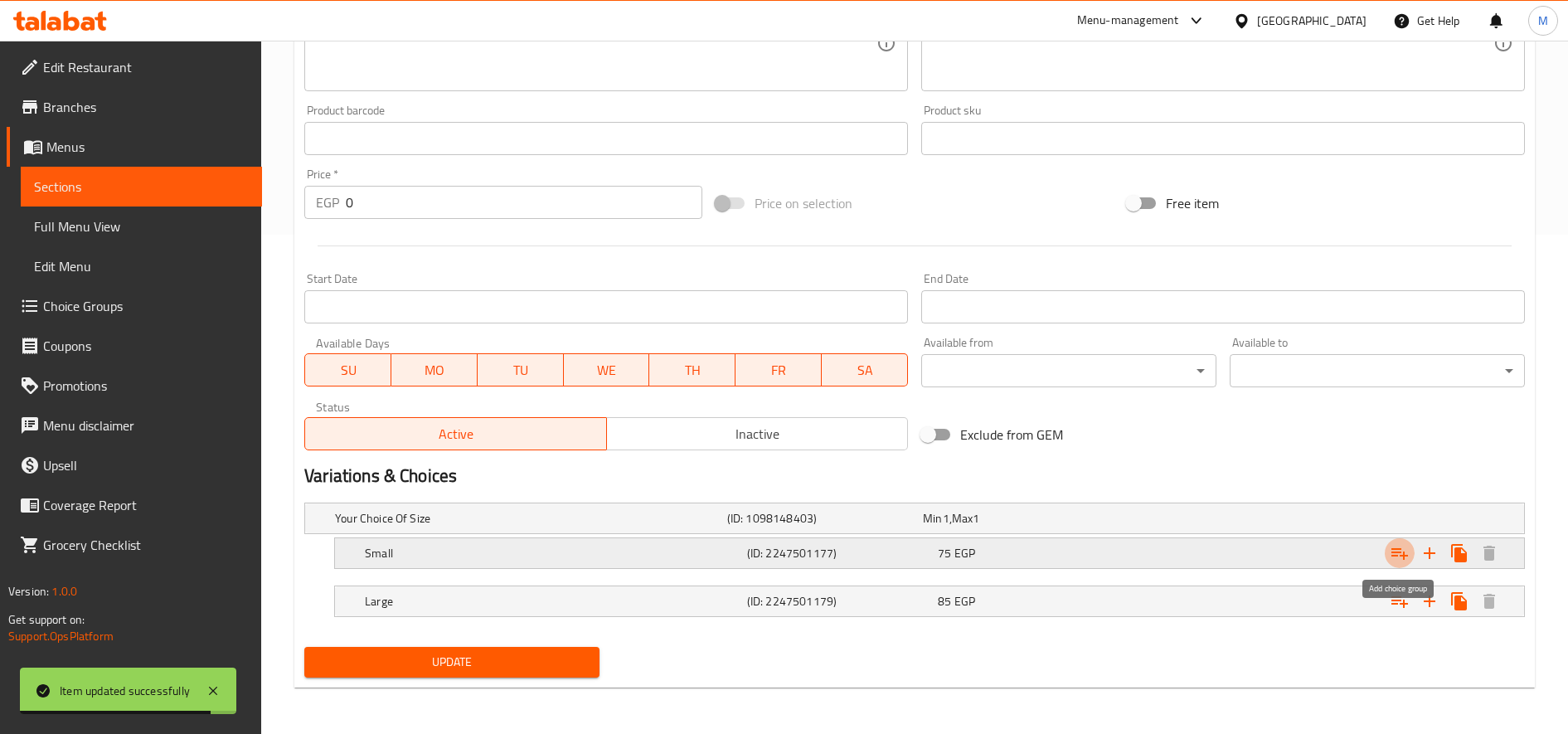
click at [1406, 560] on icon "Expand" at bounding box center [1399, 553] width 19 height 19
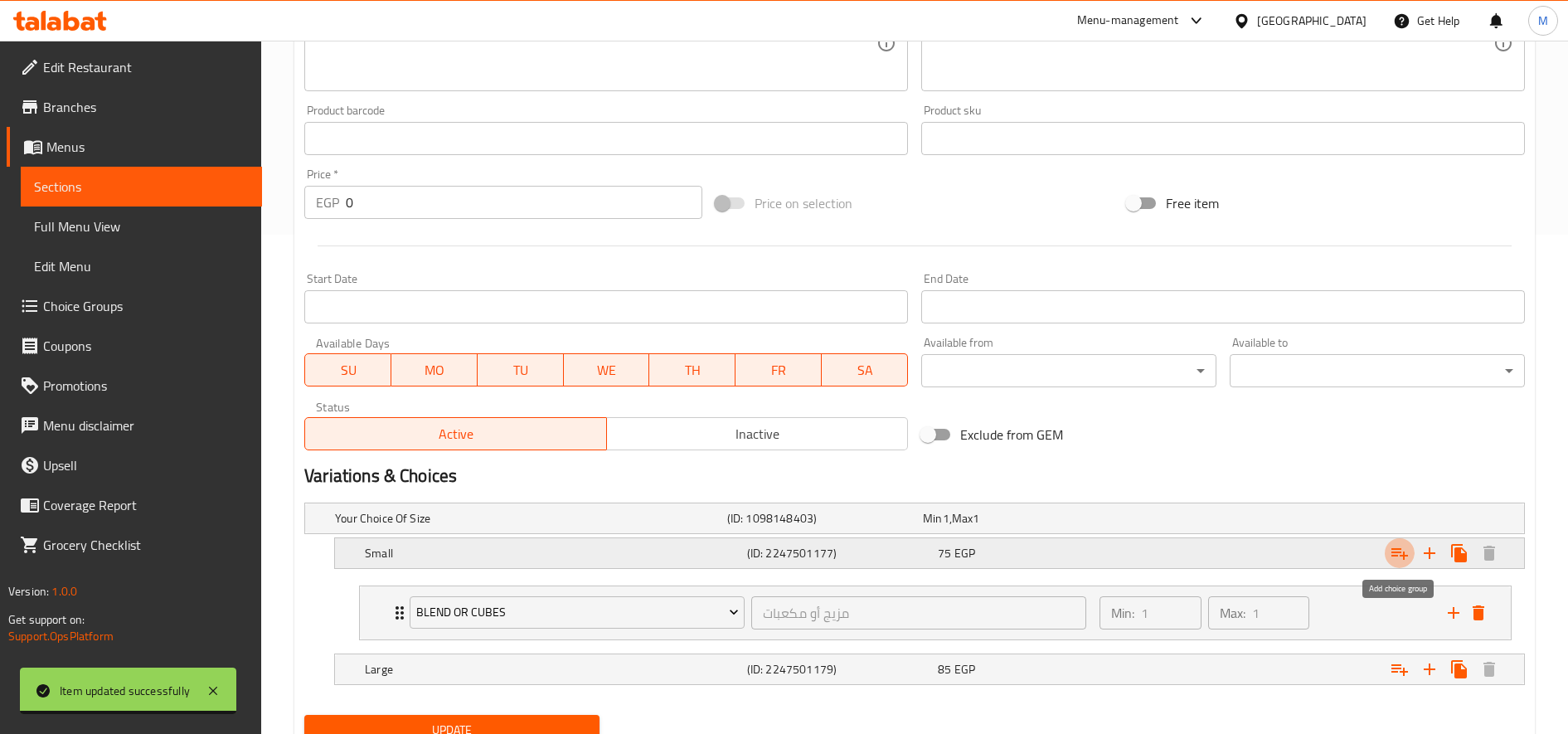
click at [1405, 561] on icon "Expand" at bounding box center [1399, 553] width 19 height 19
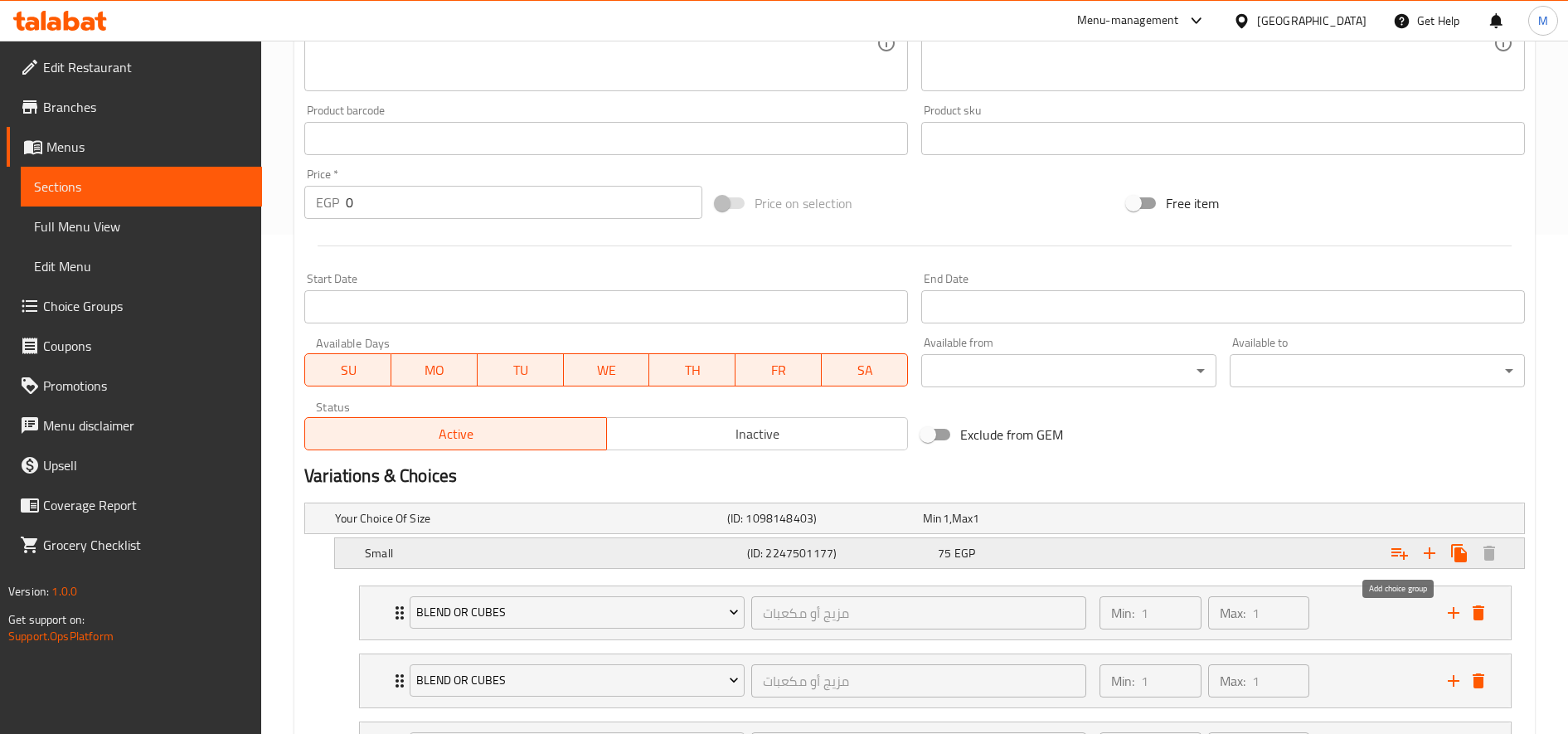
click at [1405, 561] on icon "Expand" at bounding box center [1399, 553] width 19 height 19
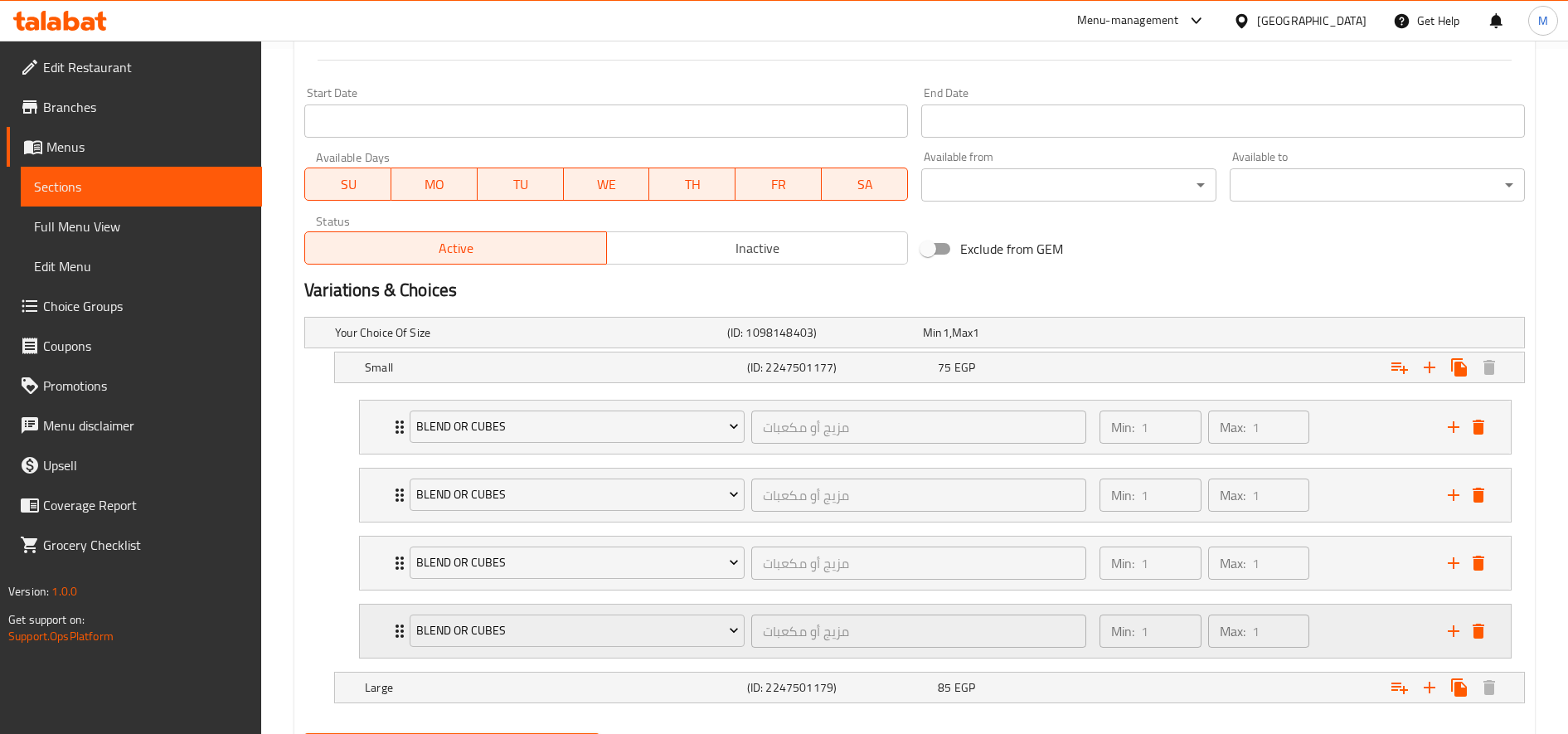
scroll to position [771, 0]
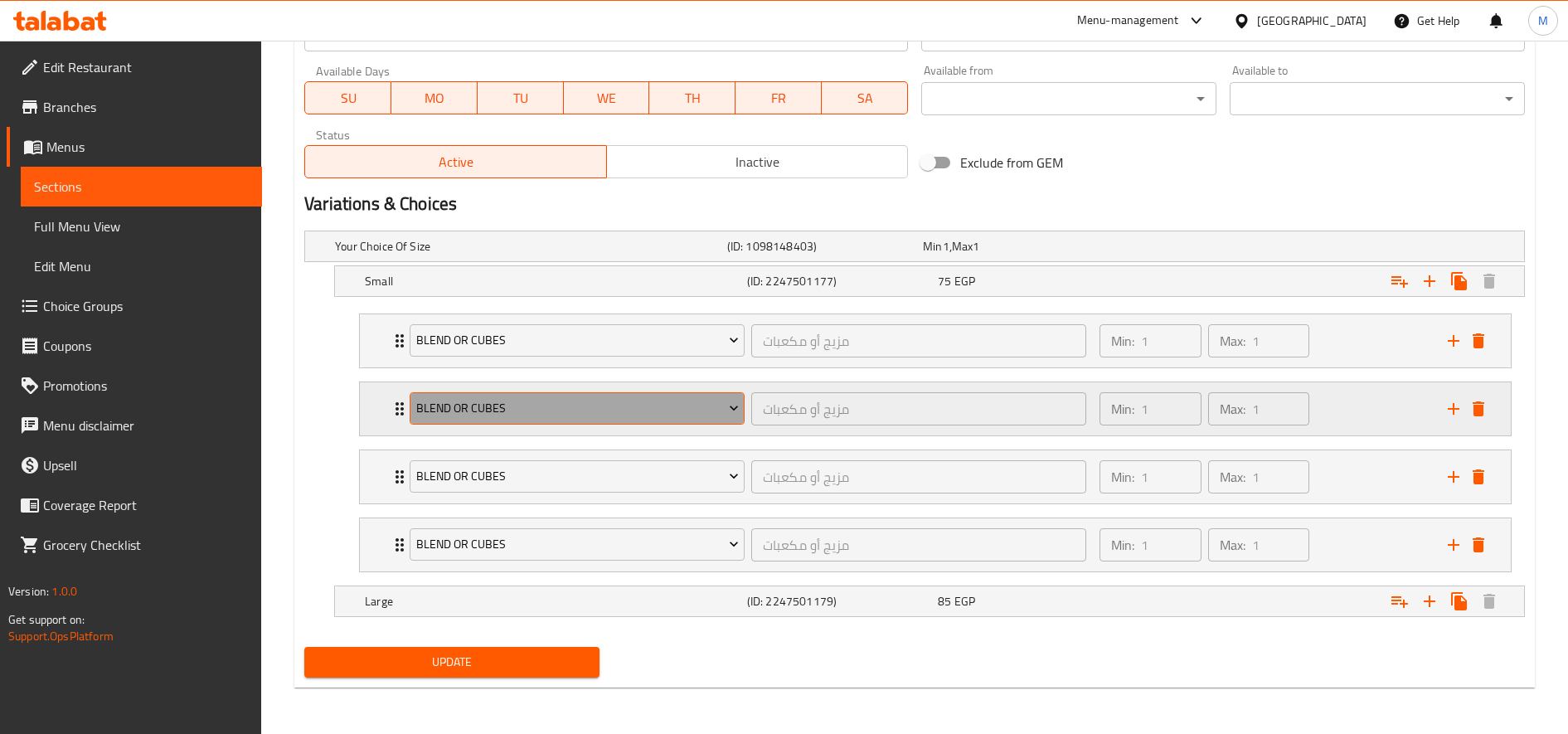
click at [622, 404] on span "blend or cubes" at bounding box center [578, 408] width 322 height 20
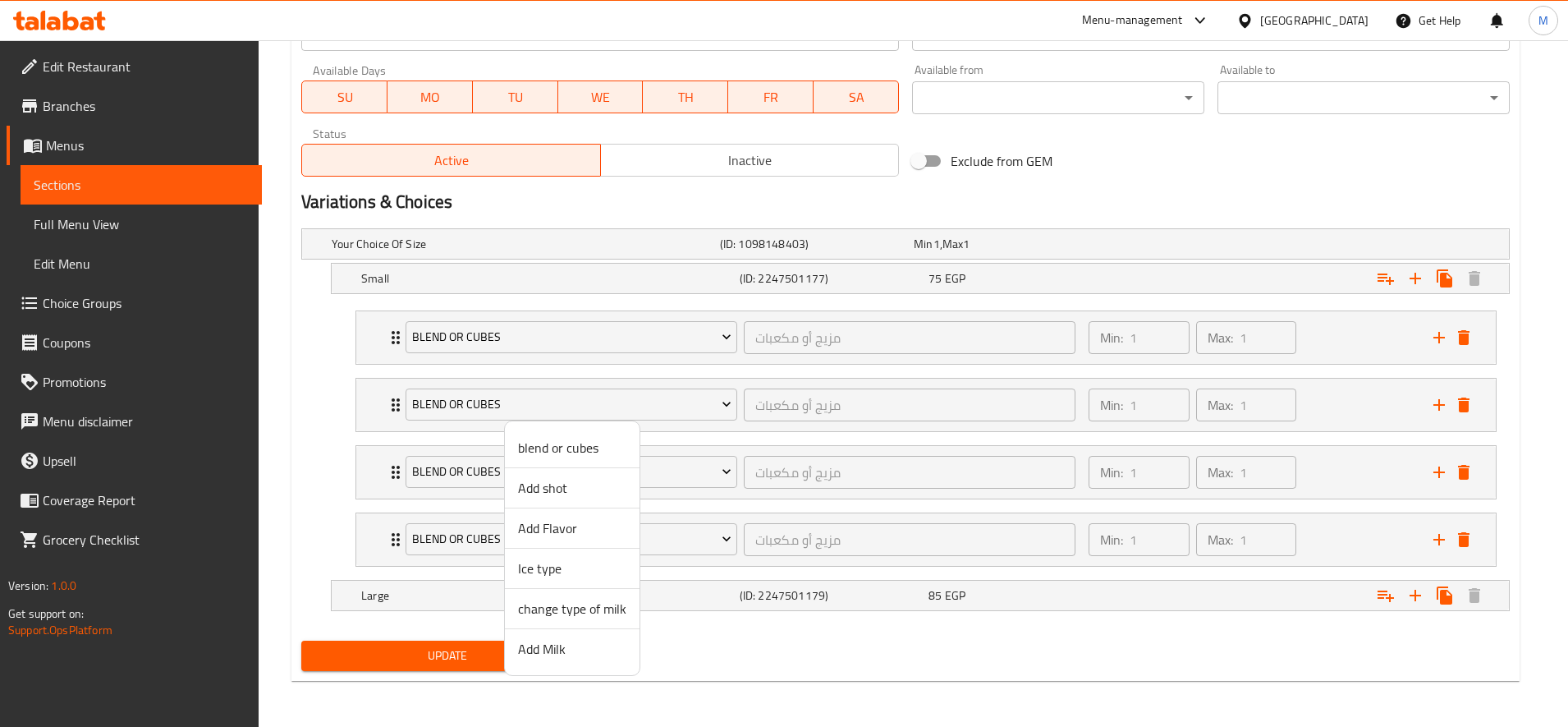
click at [584, 491] on span "Add shot" at bounding box center [572, 487] width 108 height 19
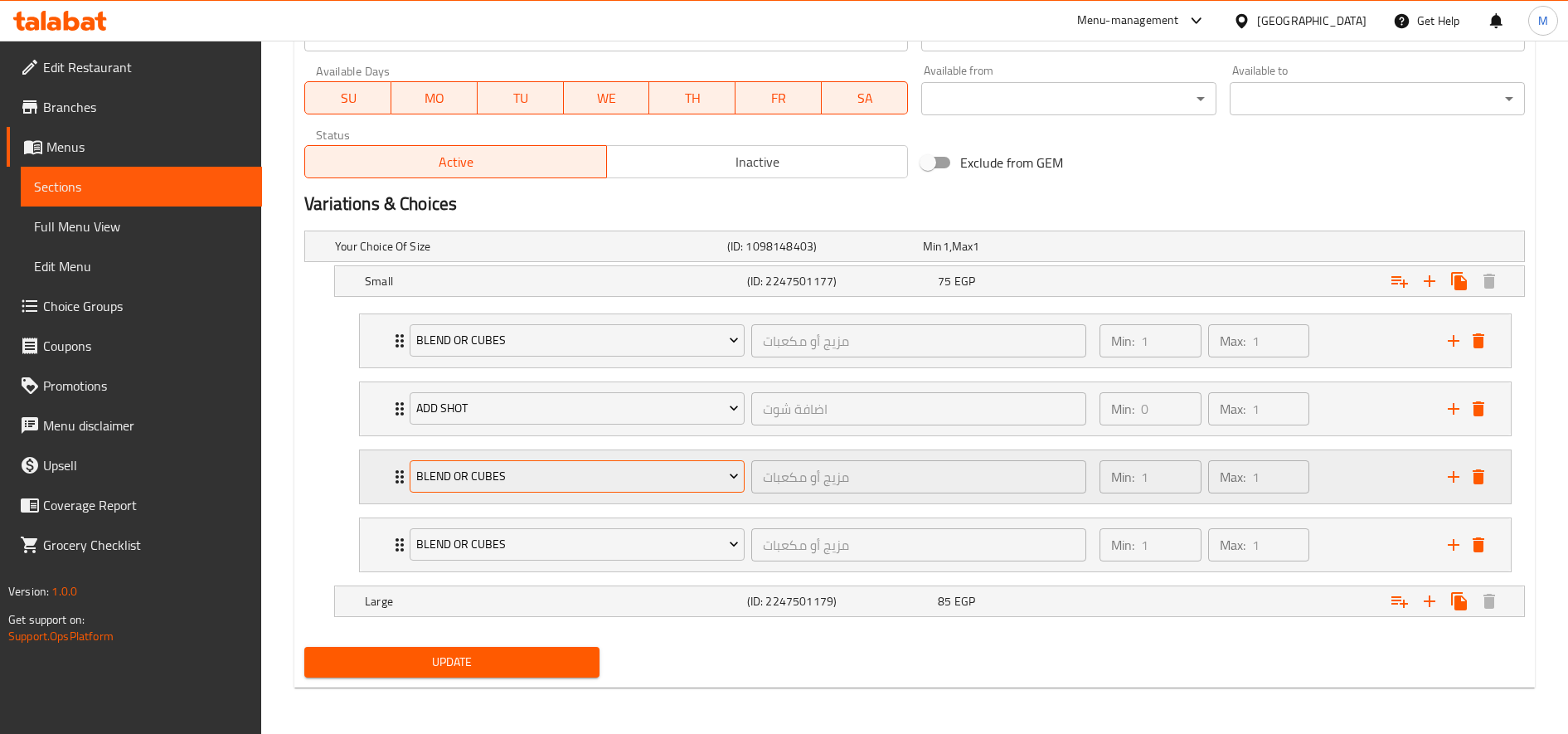
click at [565, 469] on span "blend or cubes" at bounding box center [578, 476] width 322 height 20
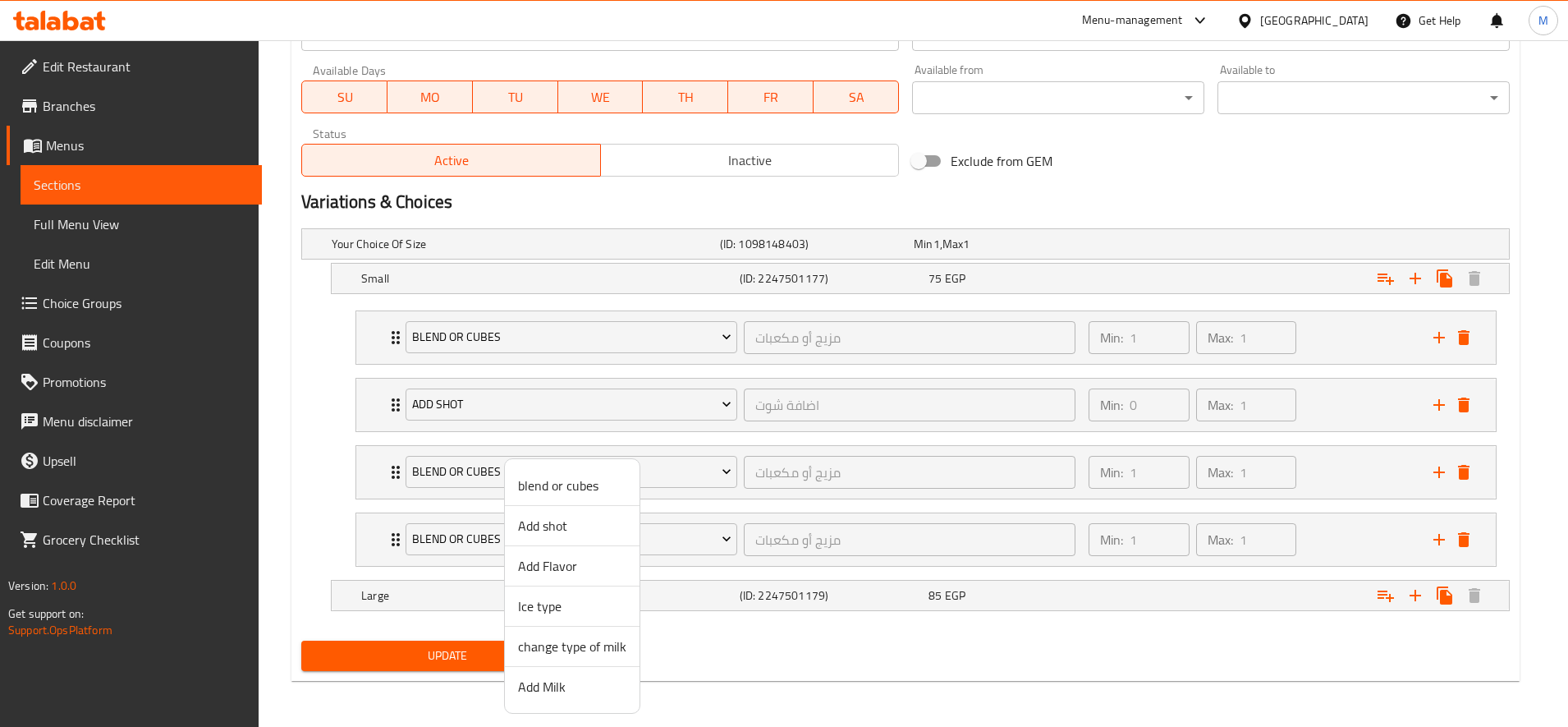
click at [575, 649] on span "change type of milk" at bounding box center [572, 645] width 108 height 19
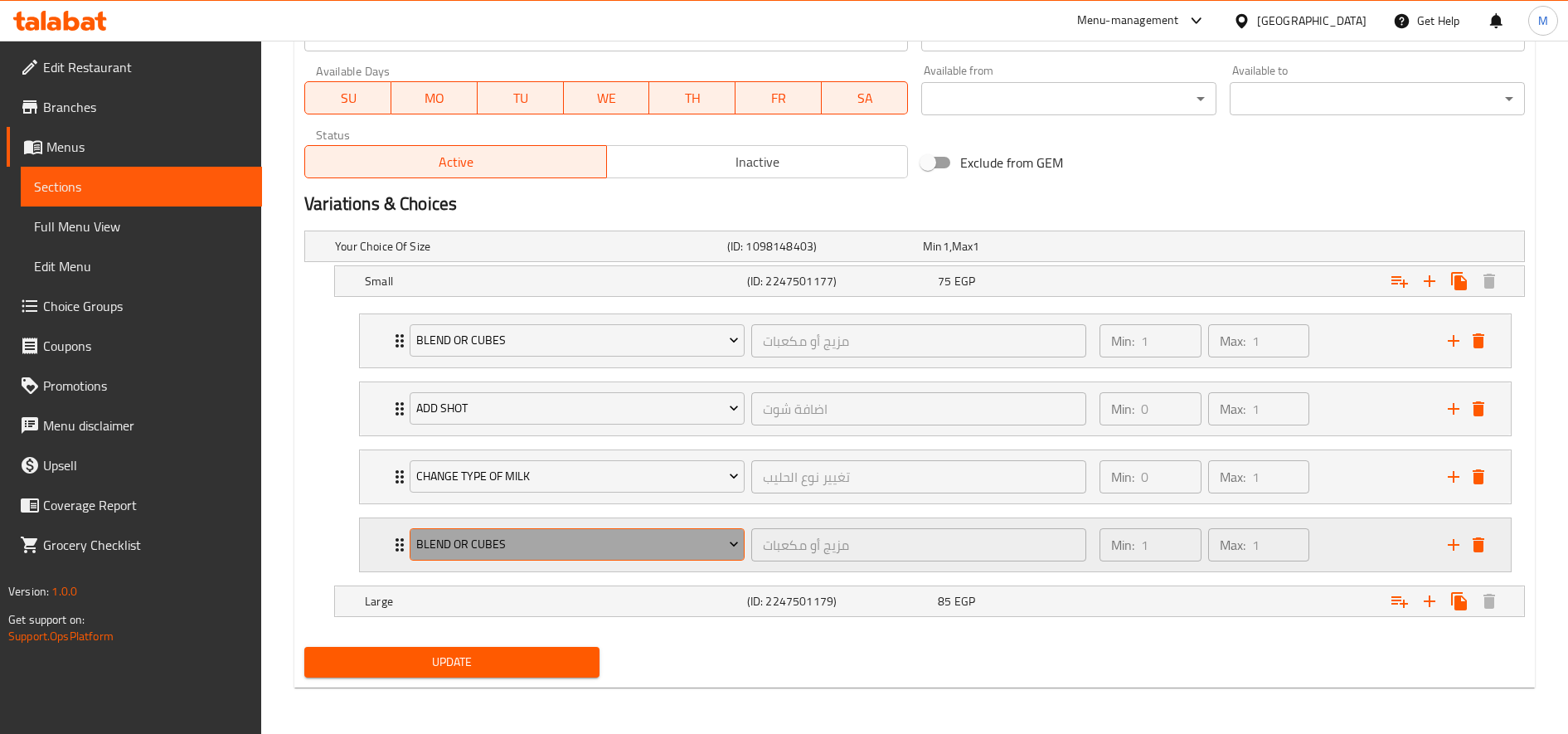
click at [511, 557] on button "blend or cubes" at bounding box center [578, 545] width 335 height 33
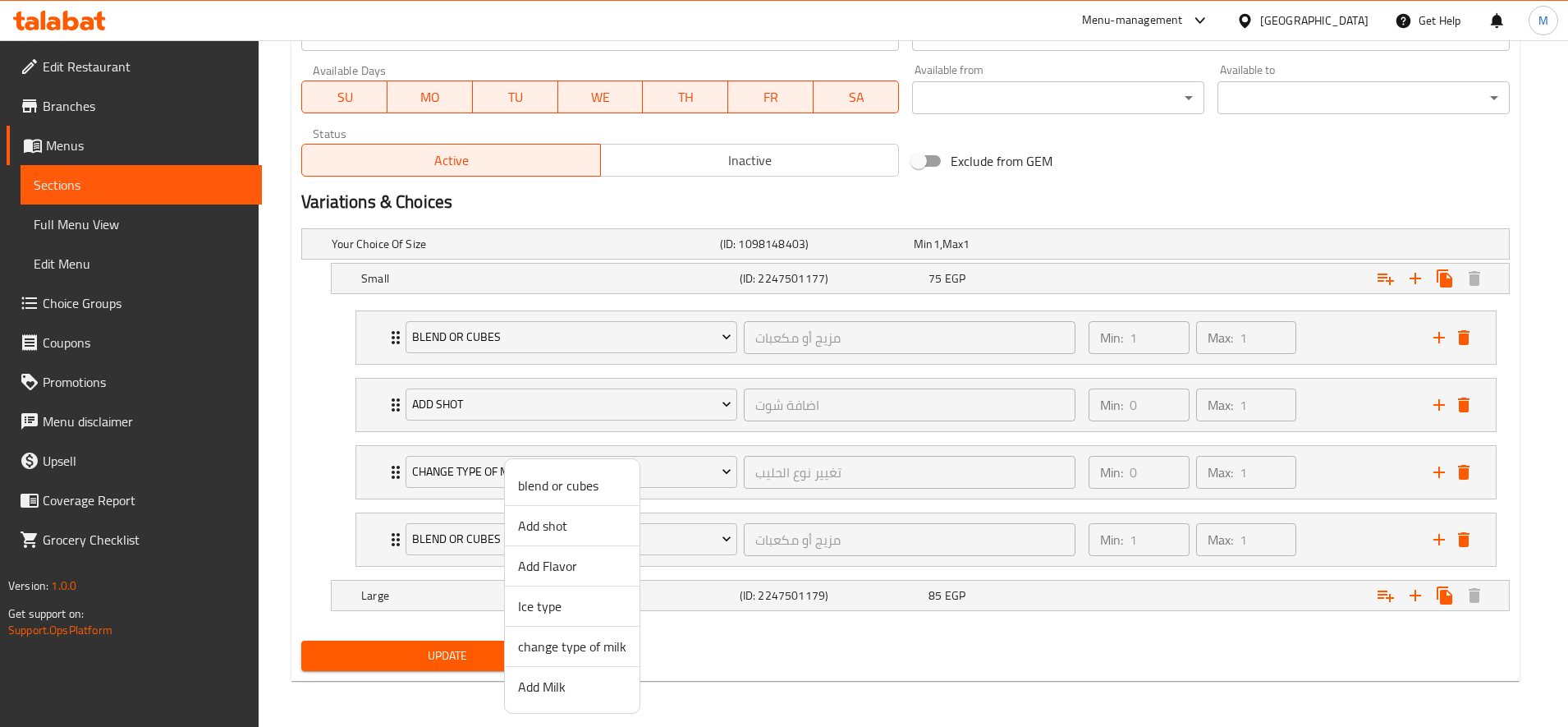
click at [562, 689] on span "Add Milk" at bounding box center [572, 686] width 108 height 19
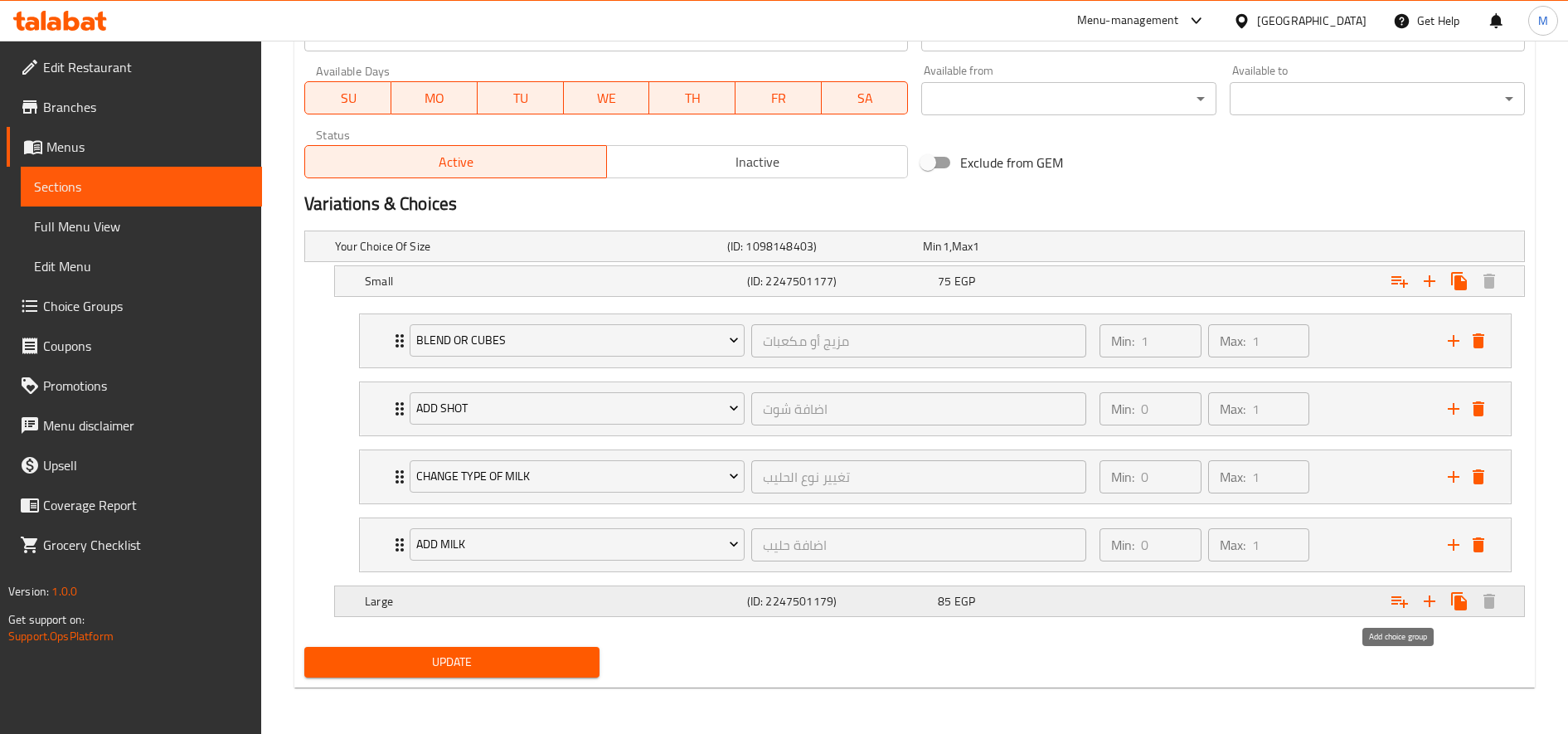
click at [1401, 604] on icon "Expand" at bounding box center [1399, 601] width 19 height 19
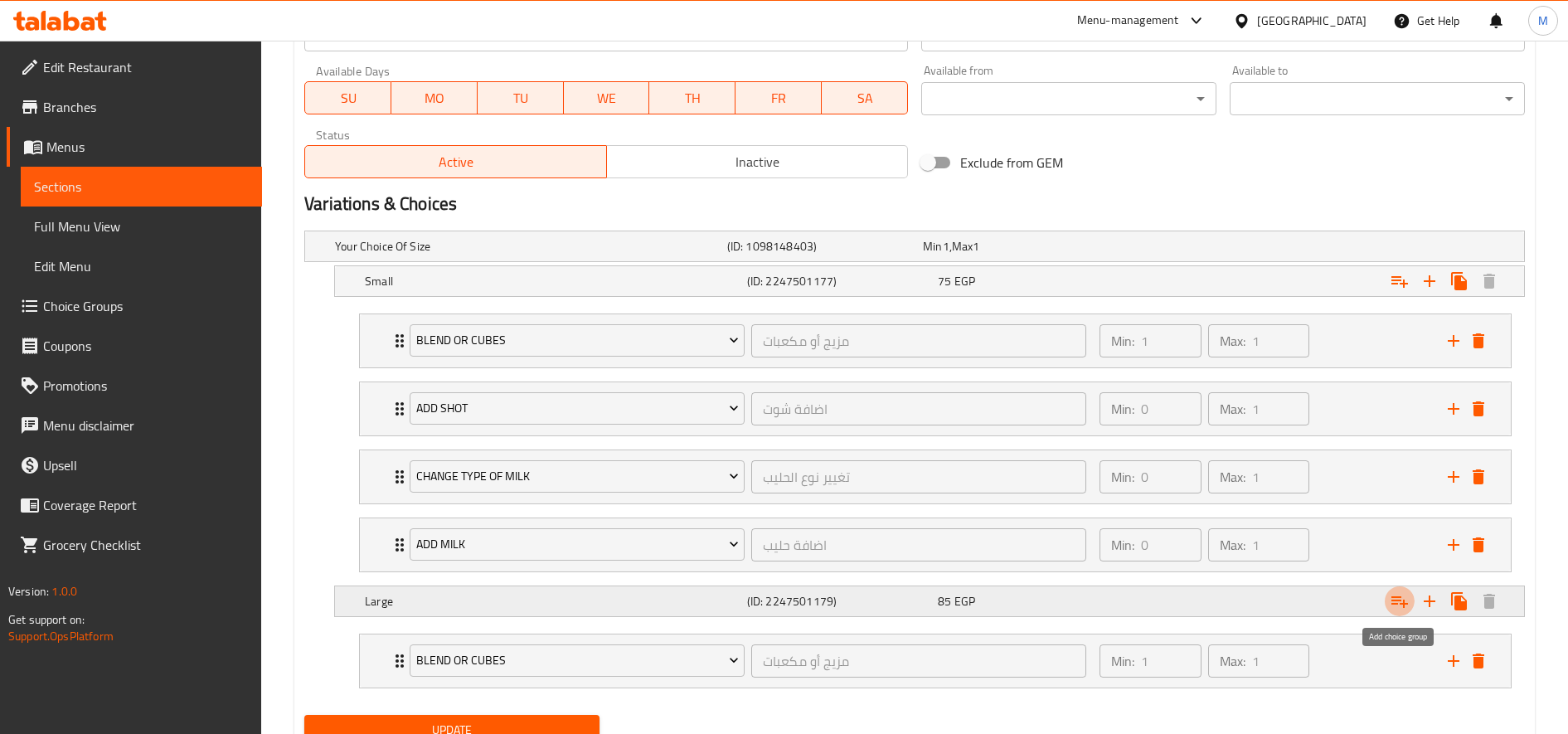
click at [1401, 604] on icon "Expand" at bounding box center [1399, 601] width 19 height 19
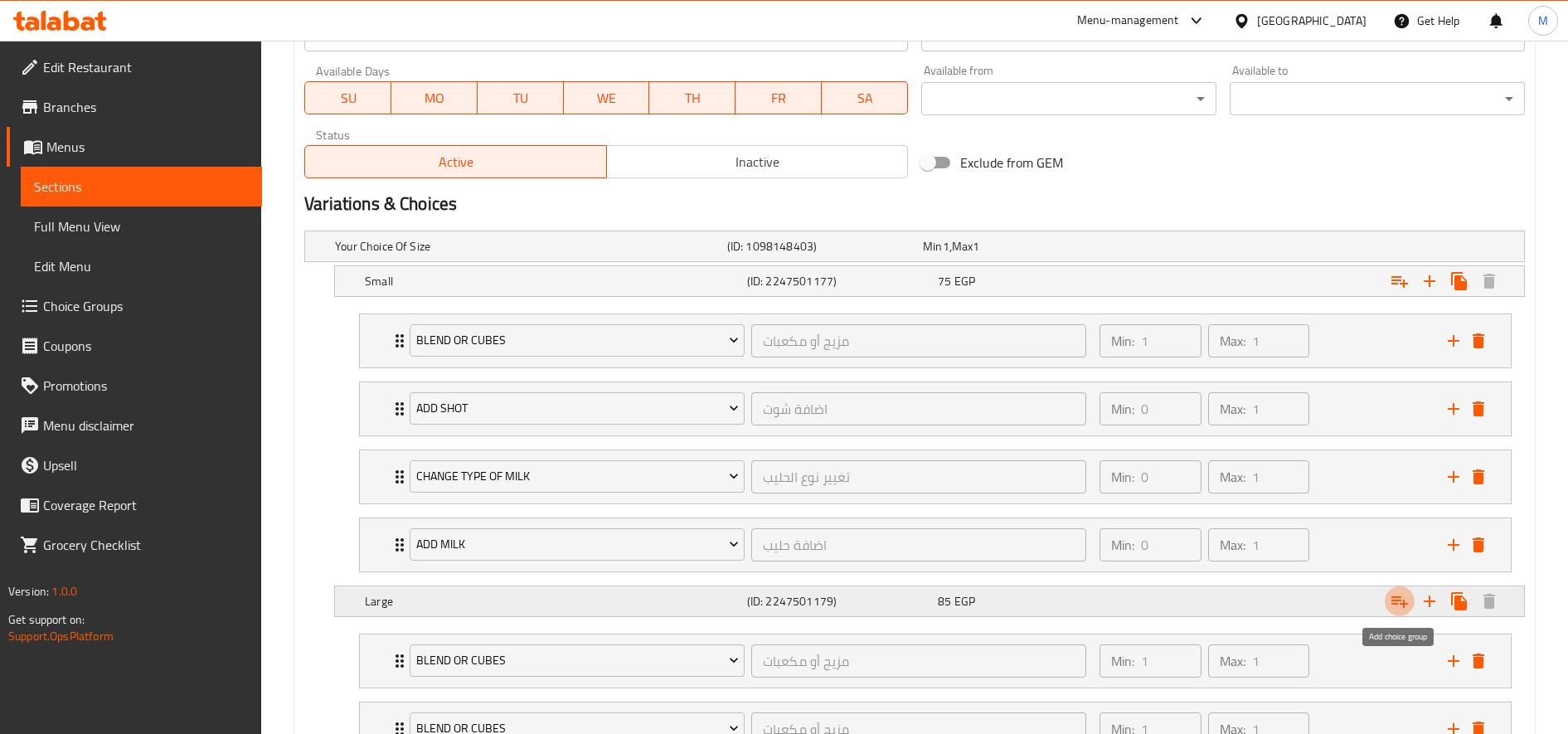
click at [1401, 604] on icon "Expand" at bounding box center [1399, 601] width 19 height 19
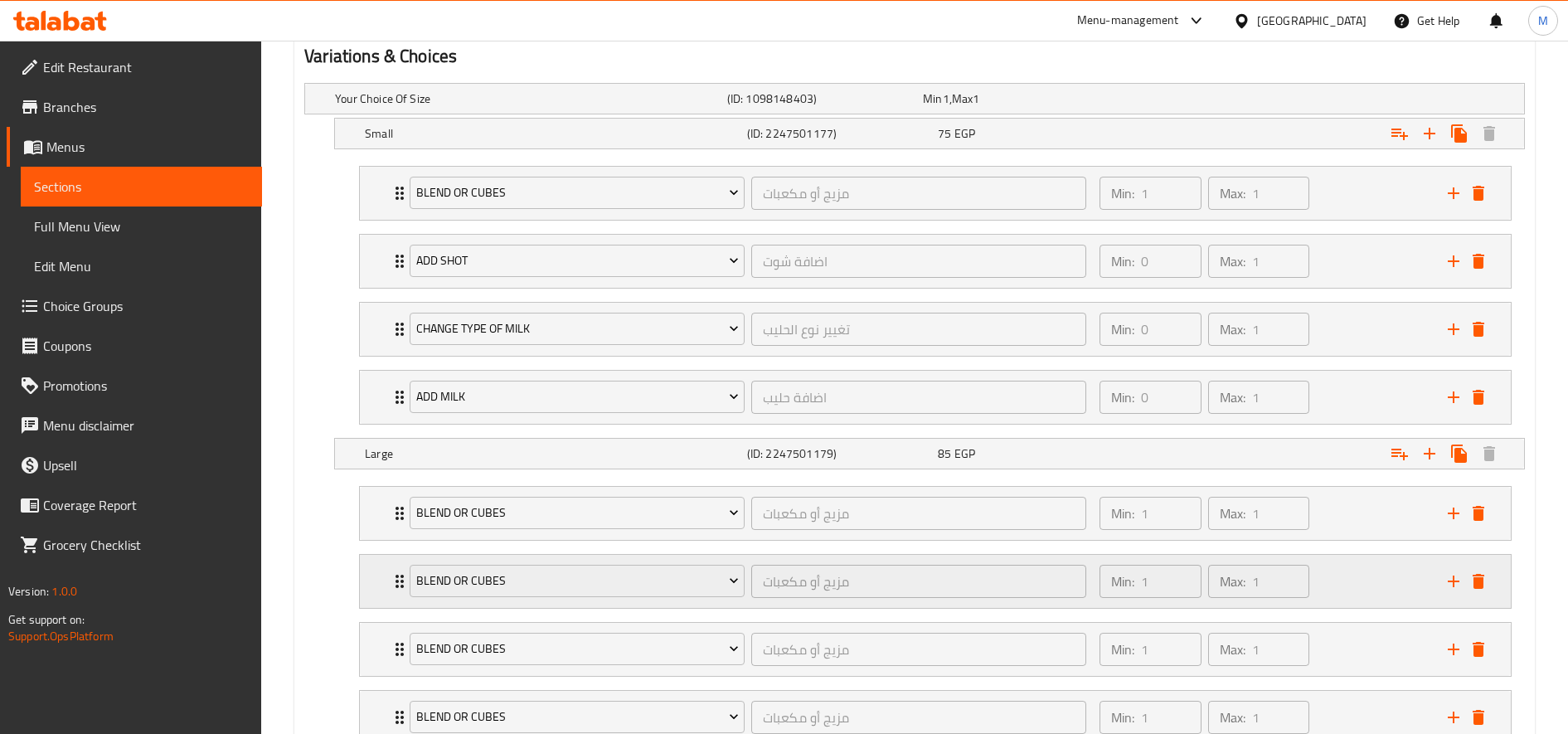
scroll to position [1043, 0]
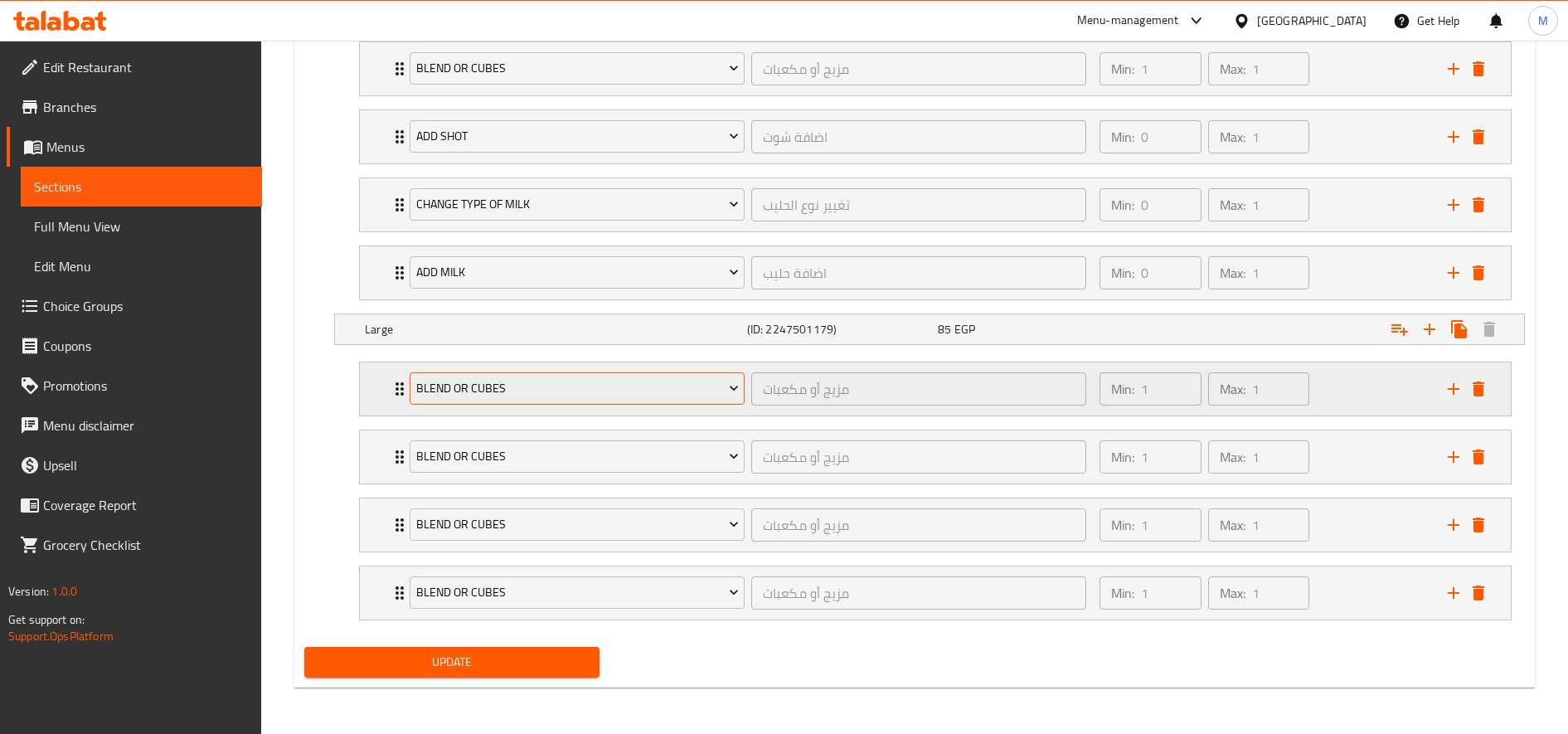
click at [558, 394] on span "blend or cubes" at bounding box center [578, 388] width 322 height 20
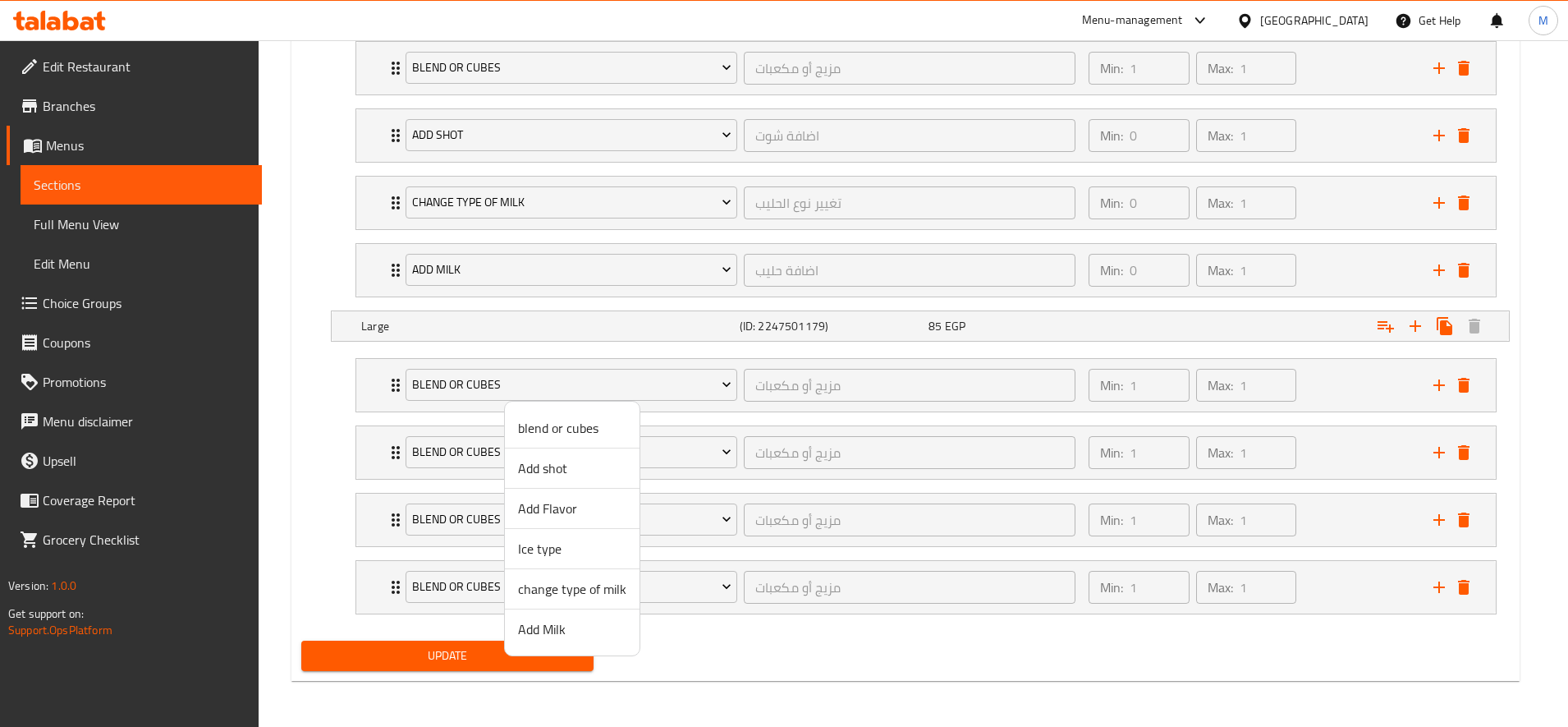
click at [471, 437] on div at bounding box center [784, 363] width 1568 height 727
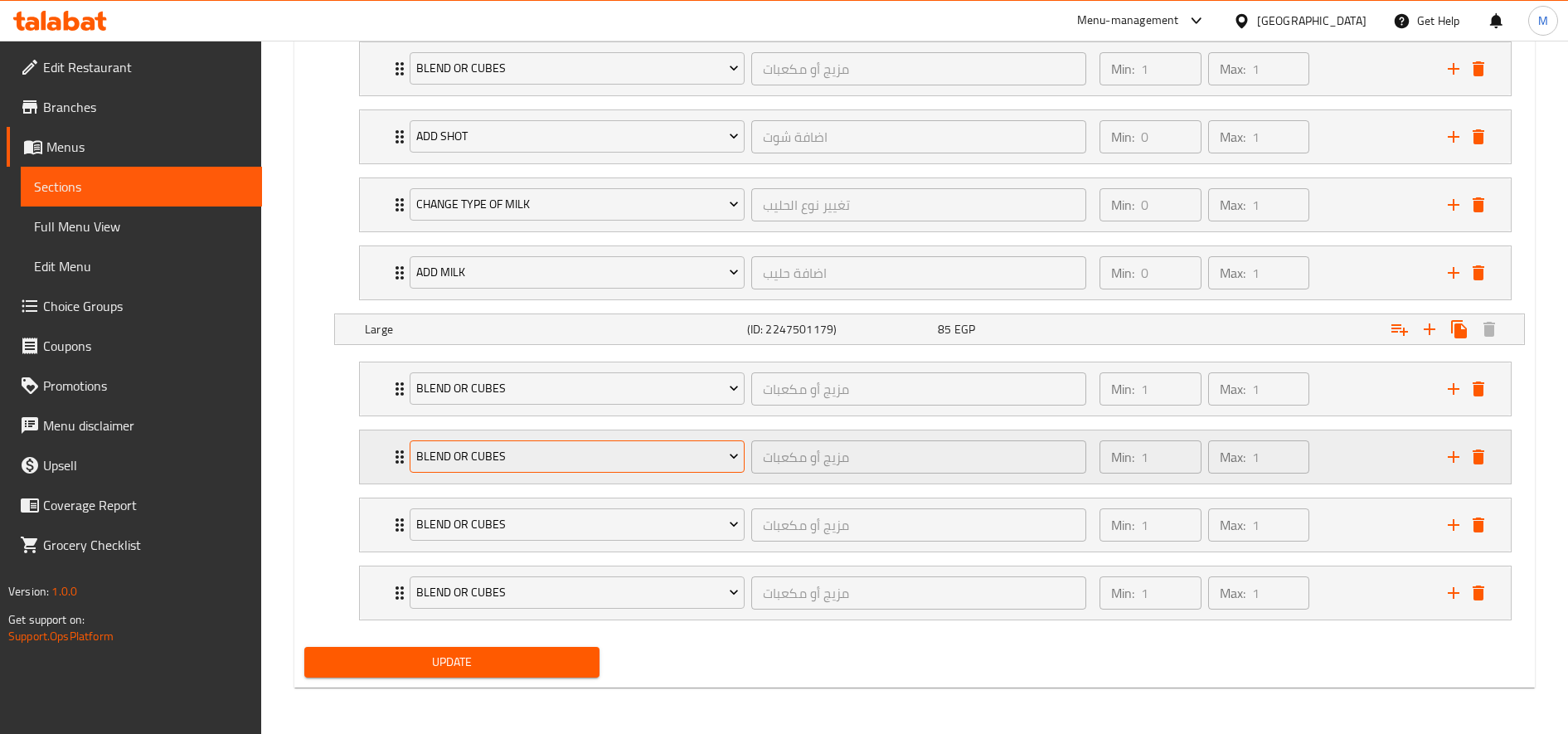
click at [479, 465] on span "blend or cubes" at bounding box center [578, 456] width 322 height 20
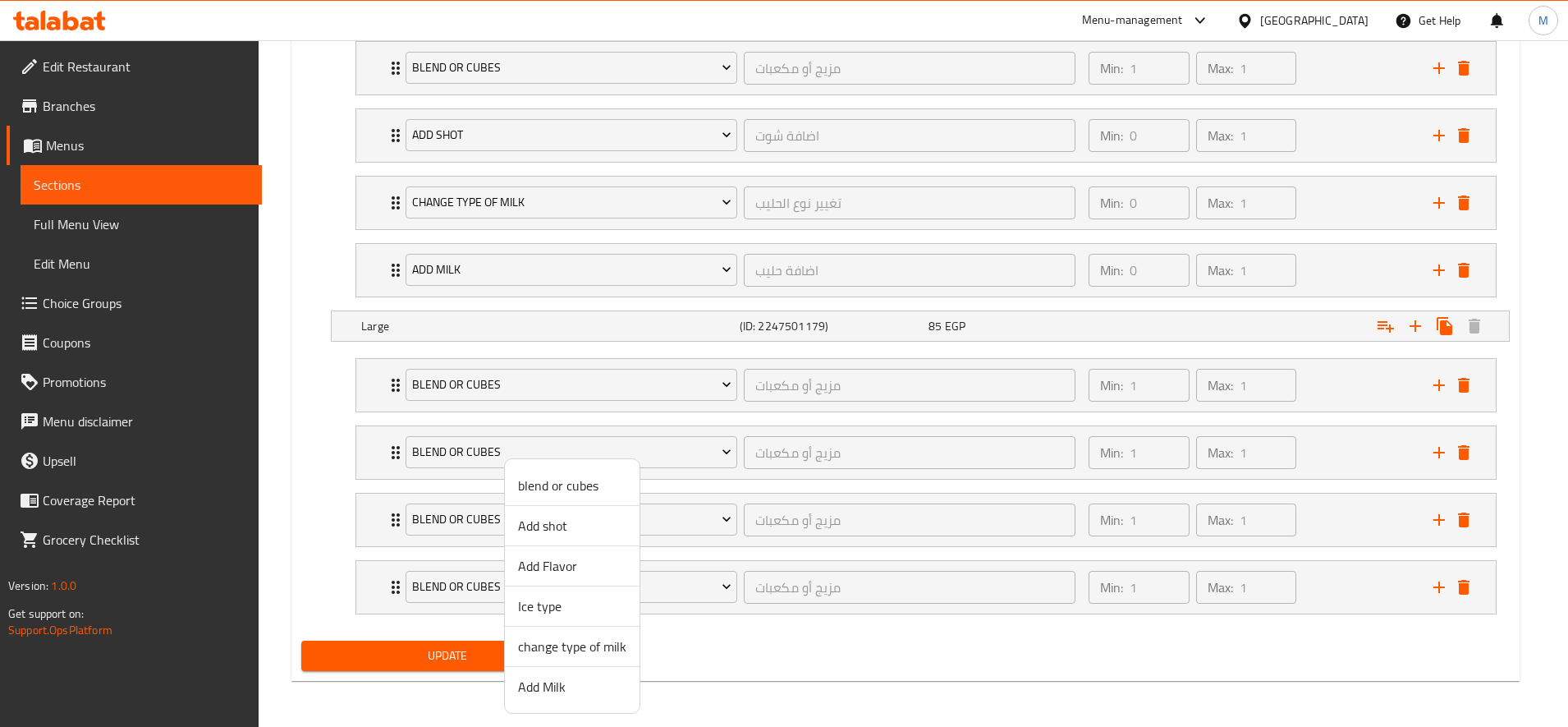
click at [577, 533] on span "Add shot" at bounding box center [572, 525] width 108 height 19
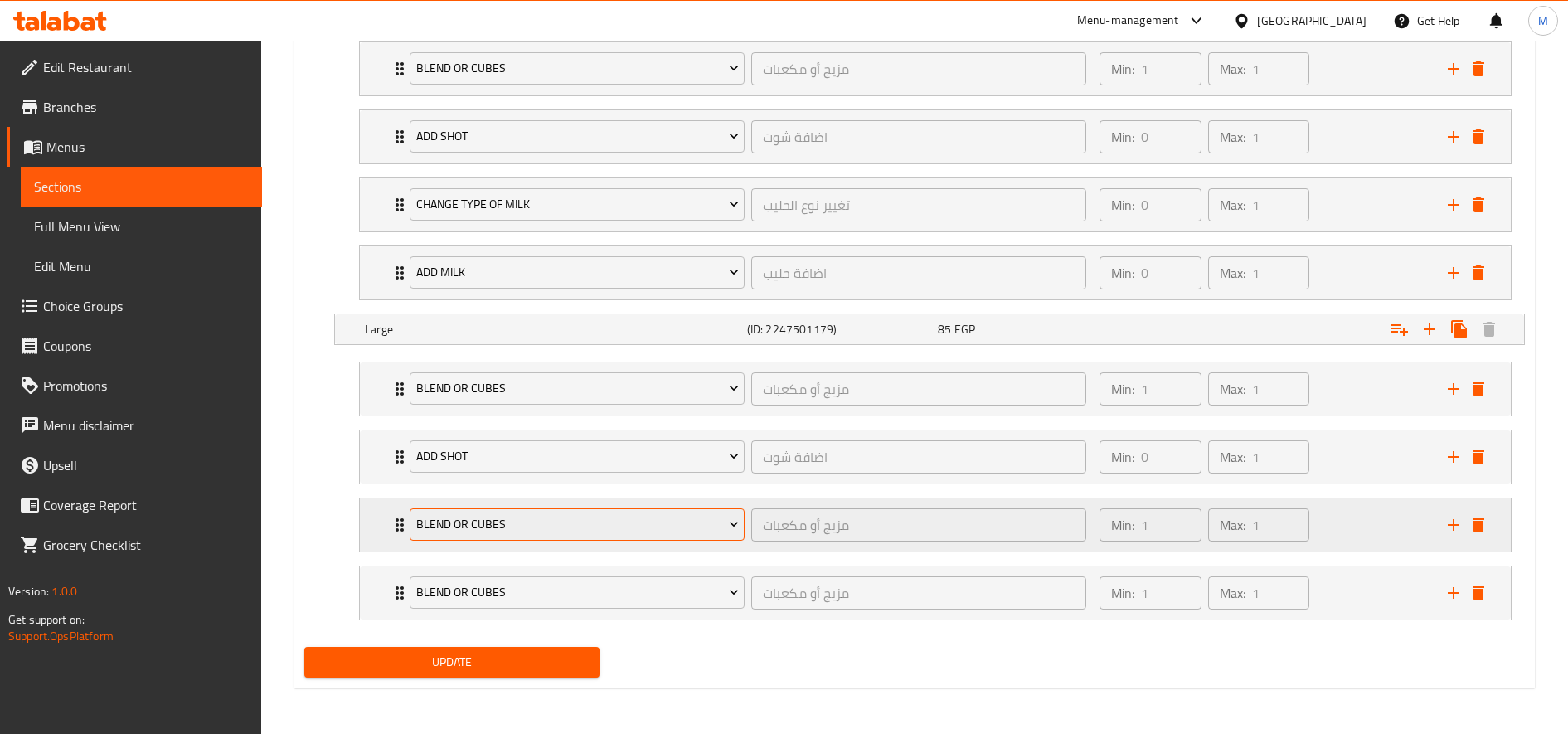
click at [555, 529] on span "blend or cubes" at bounding box center [578, 524] width 322 height 20
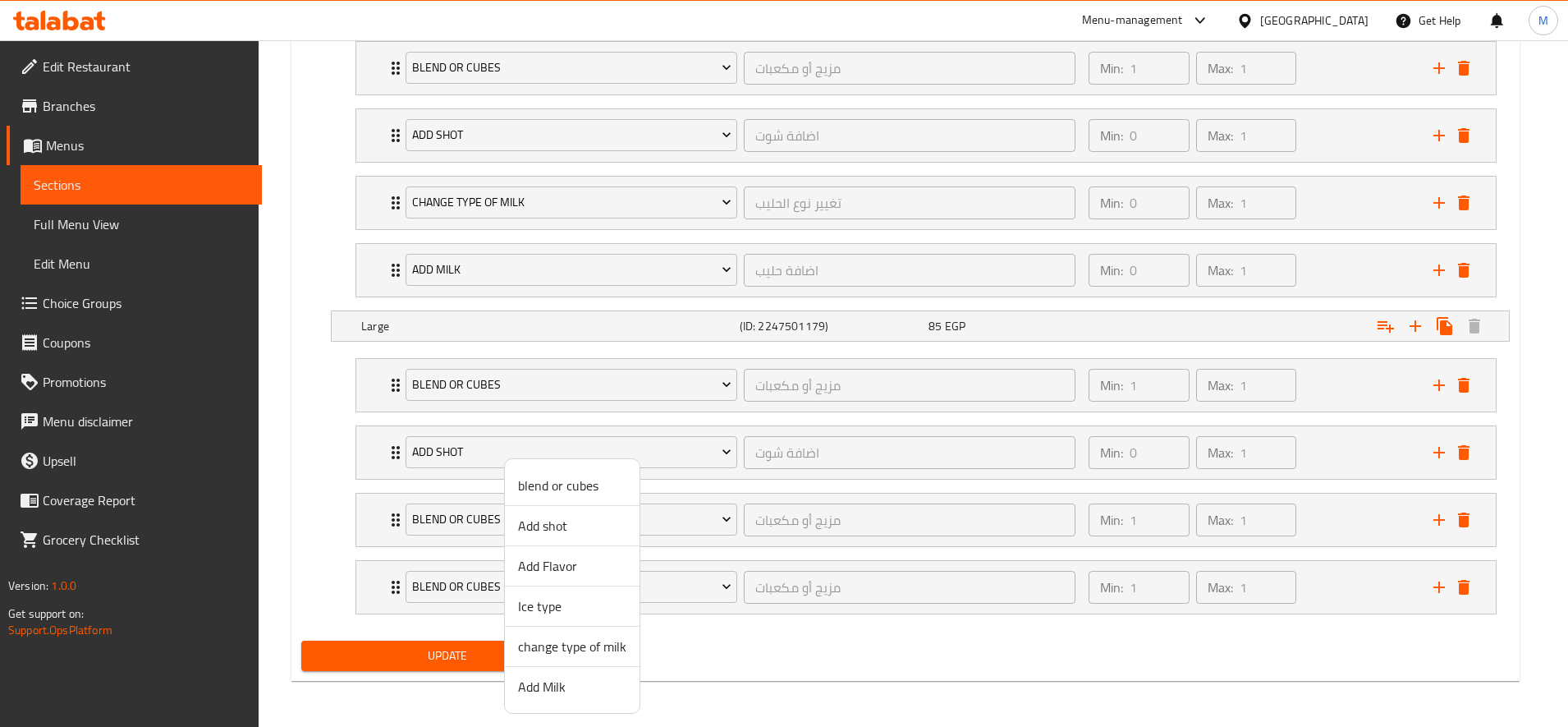
click at [571, 575] on span "Add Flavor" at bounding box center [572, 565] width 108 height 19
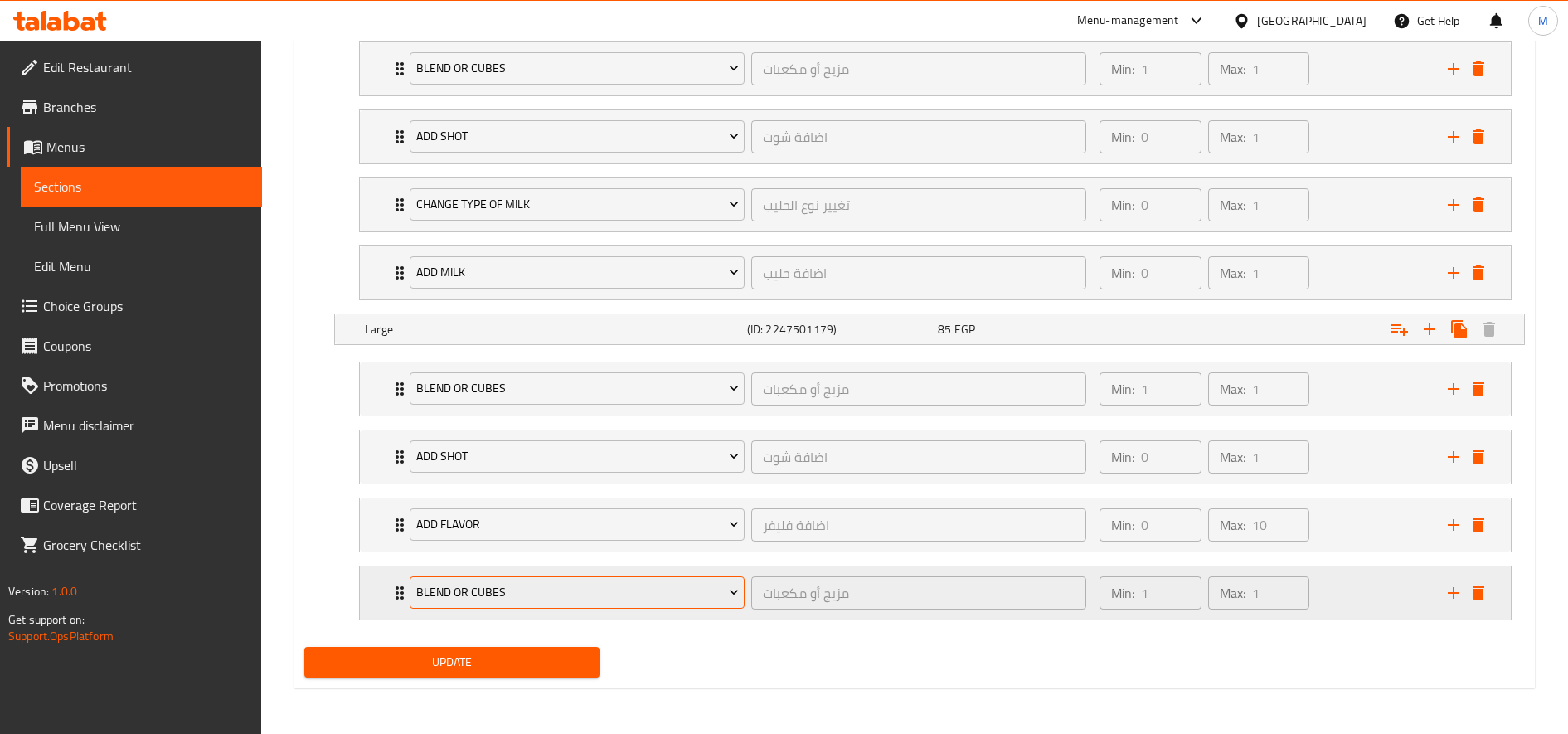
click at [573, 577] on button "blend or cubes" at bounding box center [578, 593] width 335 height 33
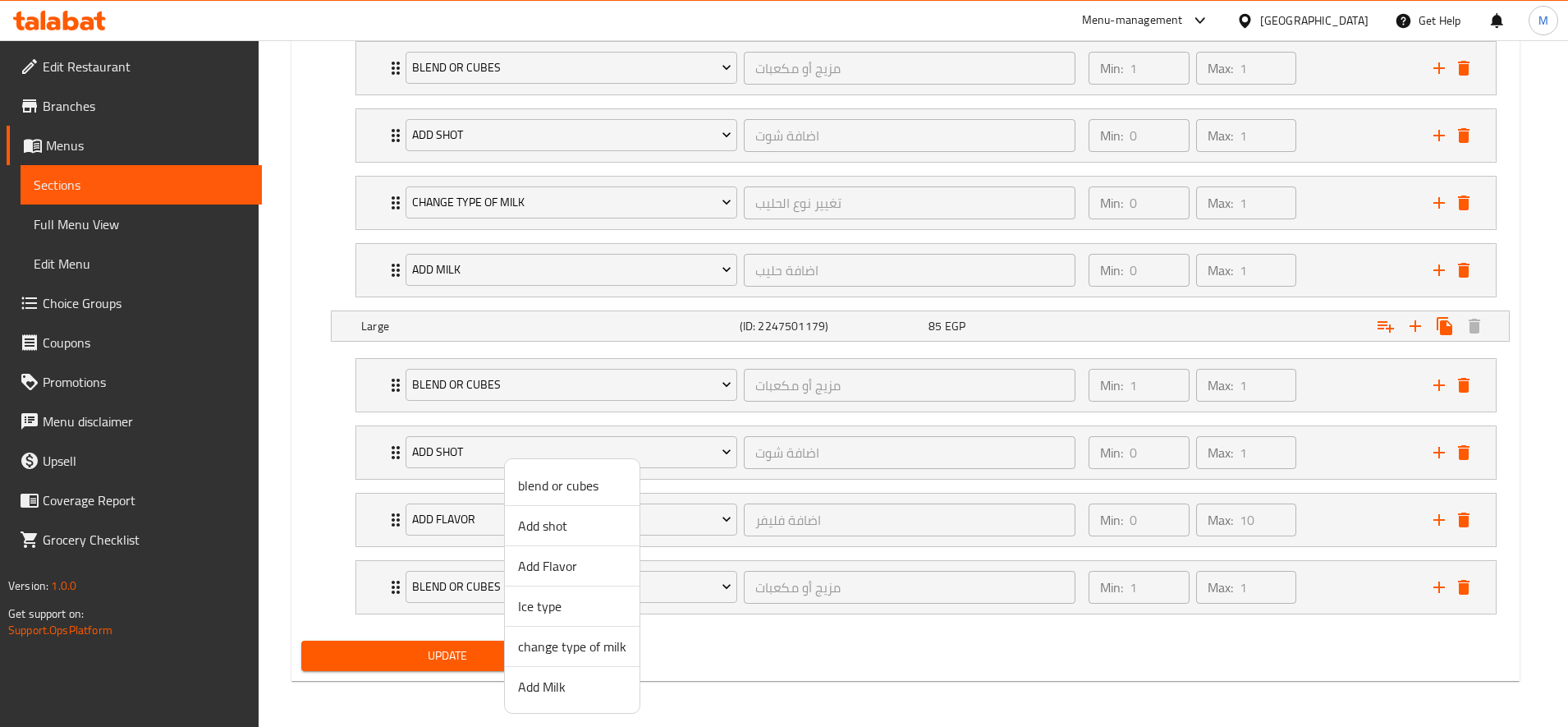
drag, startPoint x: 579, startPoint y: 689, endPoint x: 602, endPoint y: 650, distance: 45.3
click at [579, 689] on span "Add Milk" at bounding box center [572, 686] width 108 height 19
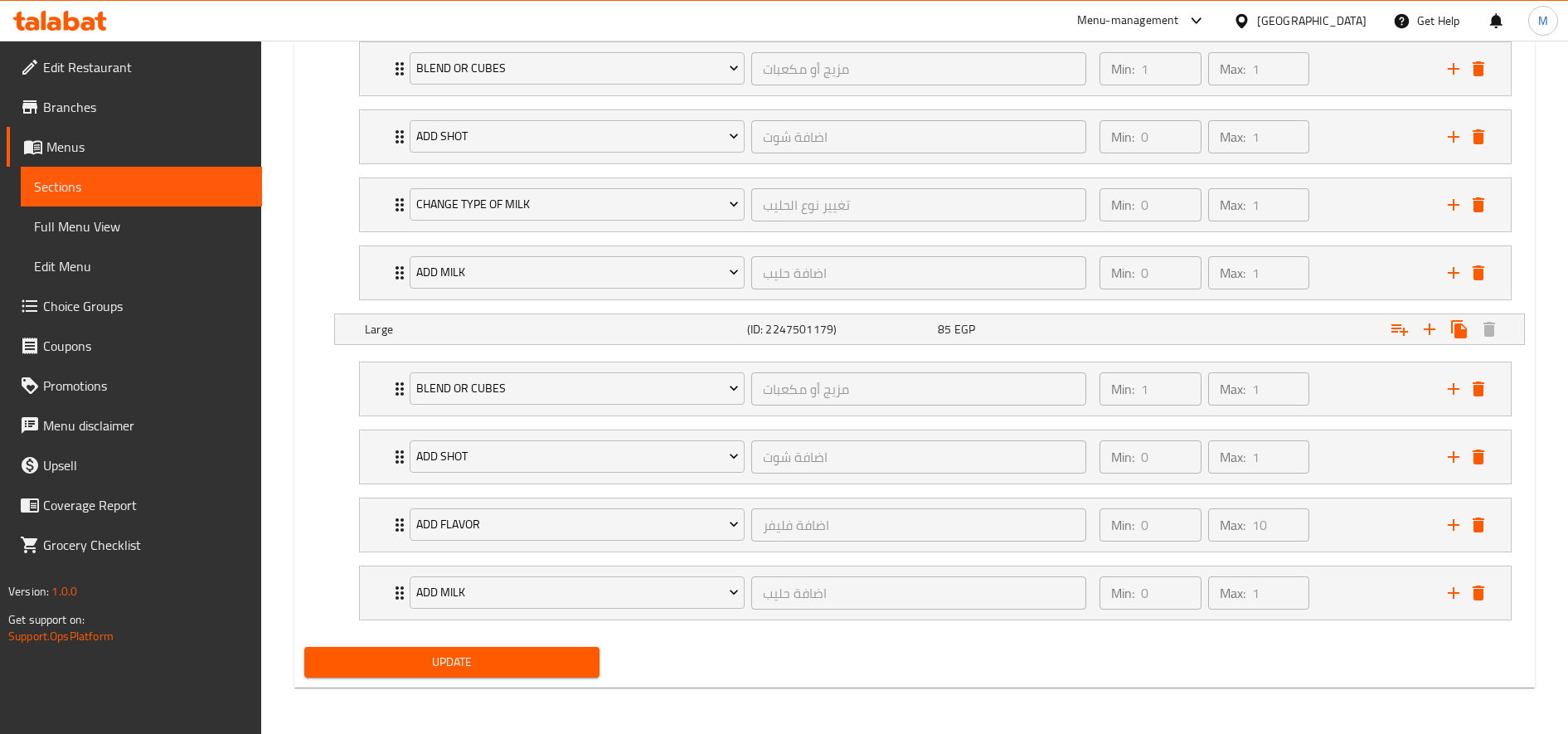
click at [559, 649] on button "Update" at bounding box center [452, 662] width 295 height 31
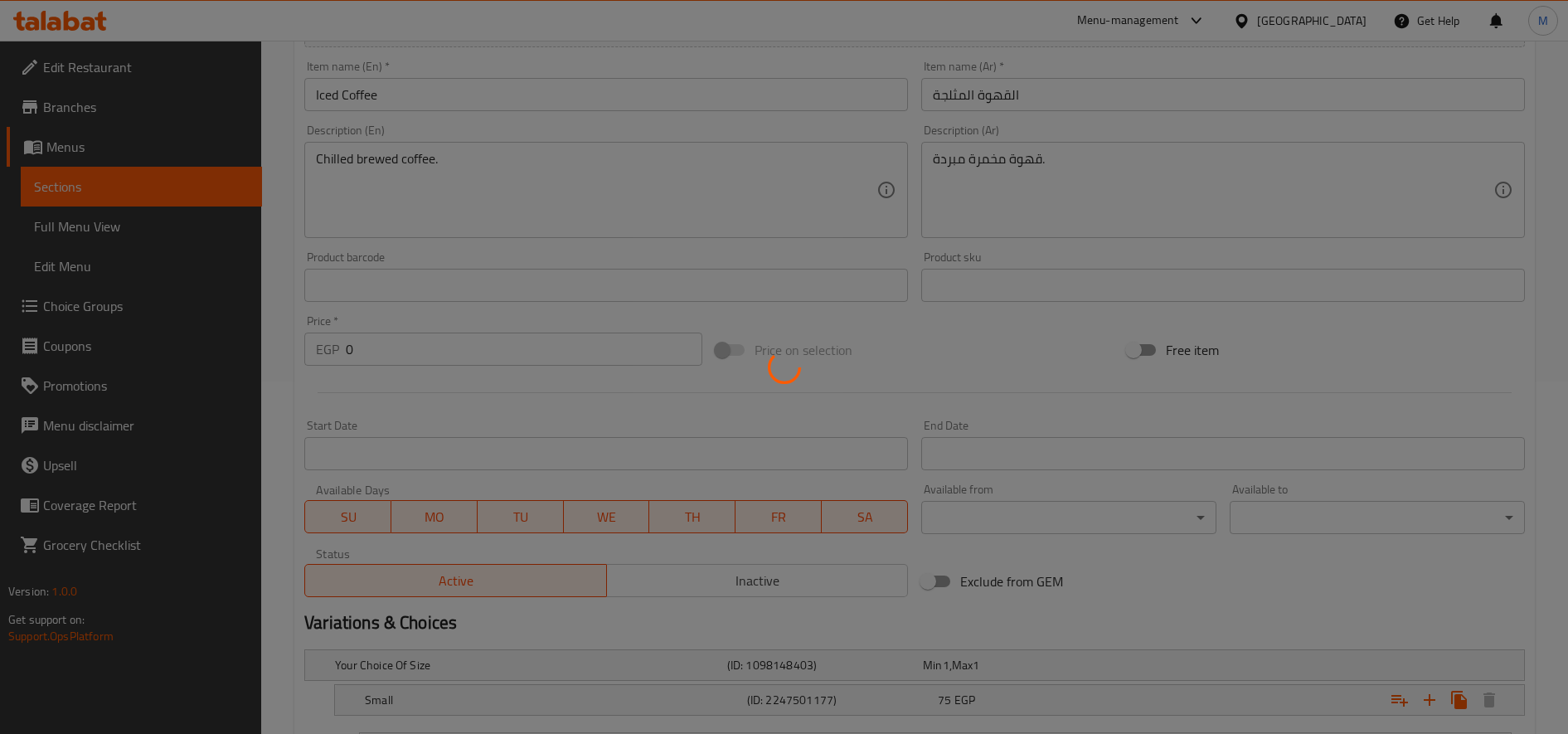
scroll to position [0, 0]
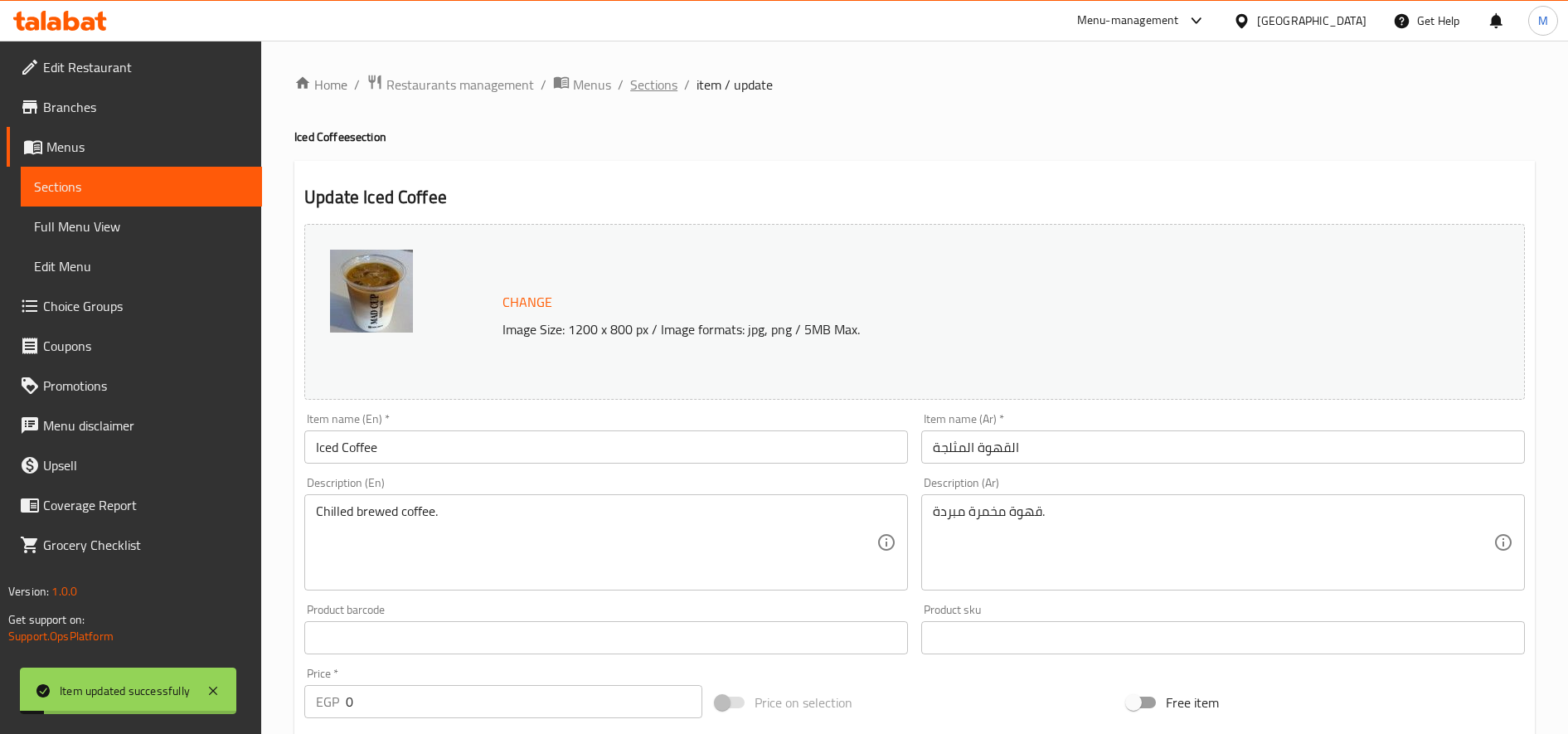
click at [655, 90] on span "Sections" at bounding box center [653, 84] width 47 height 19
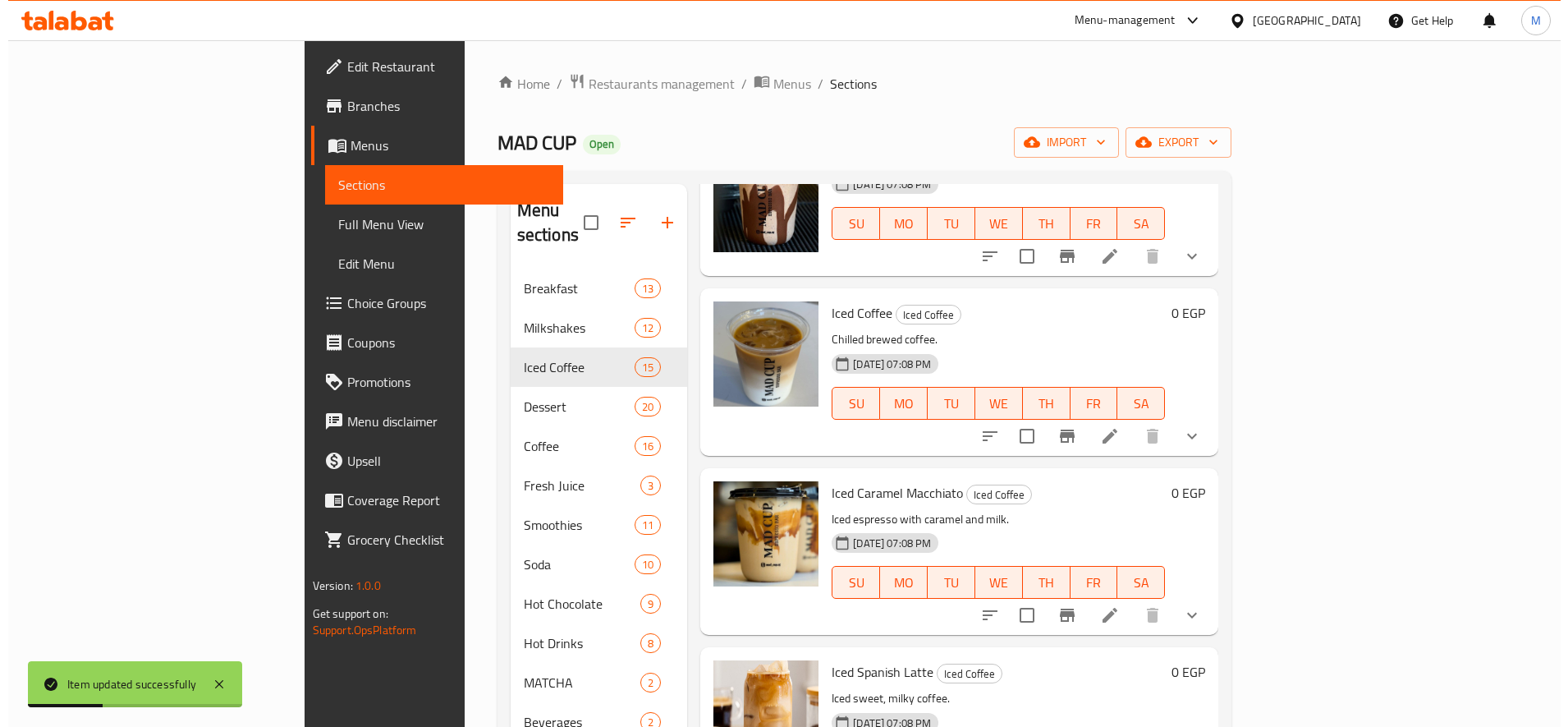
scroll to position [958, 0]
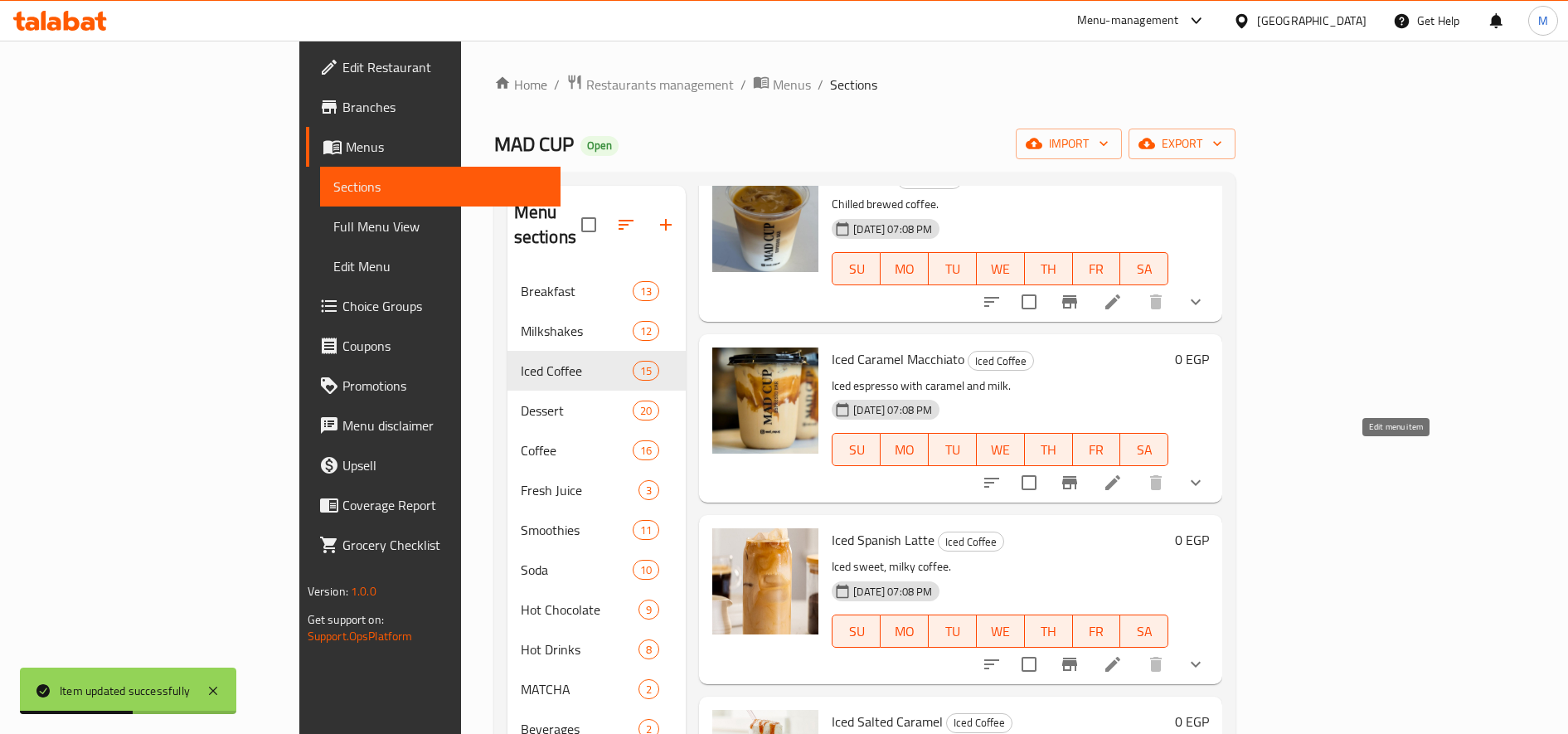
click at [1123, 473] on icon at bounding box center [1112, 482] width 19 height 19
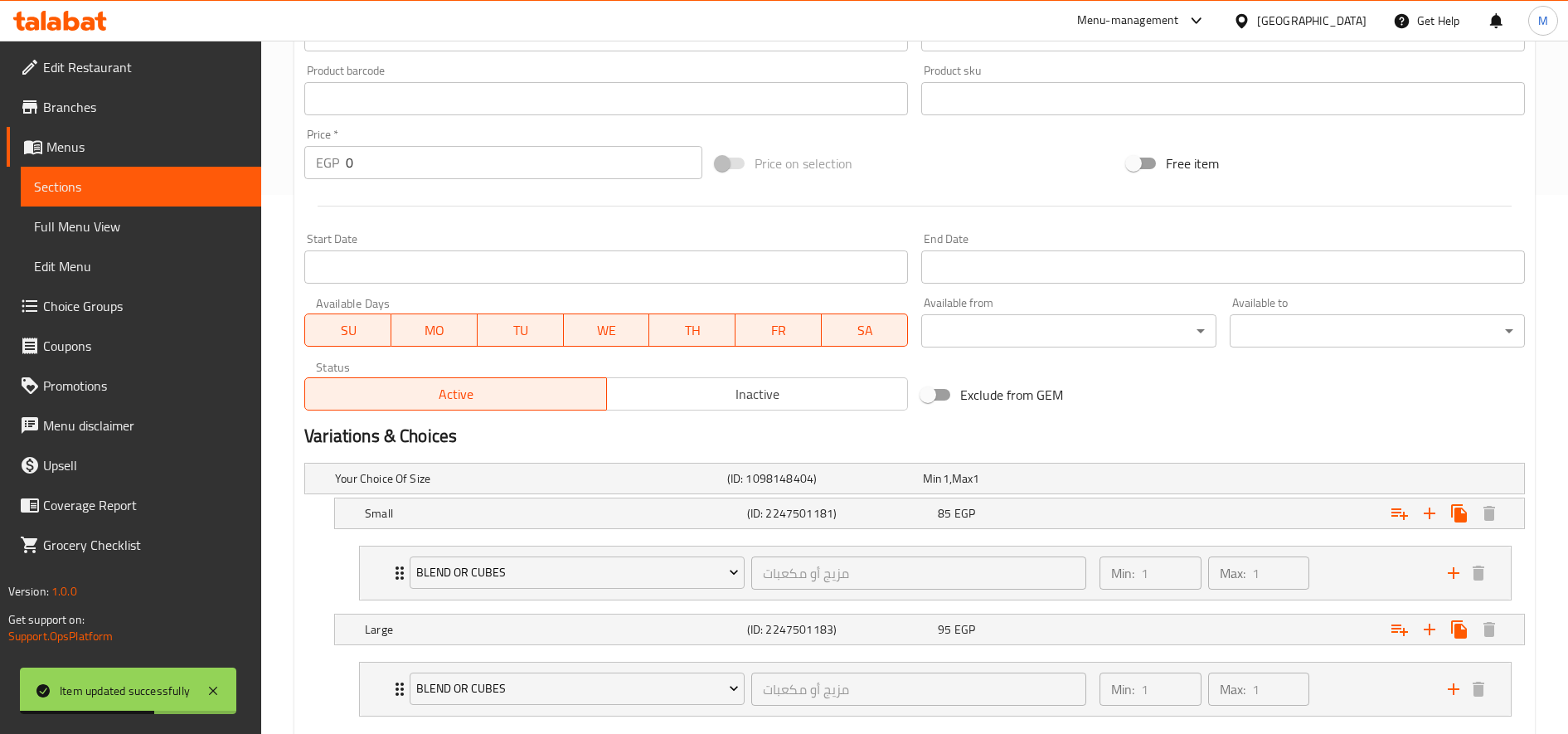
scroll to position [635, 0]
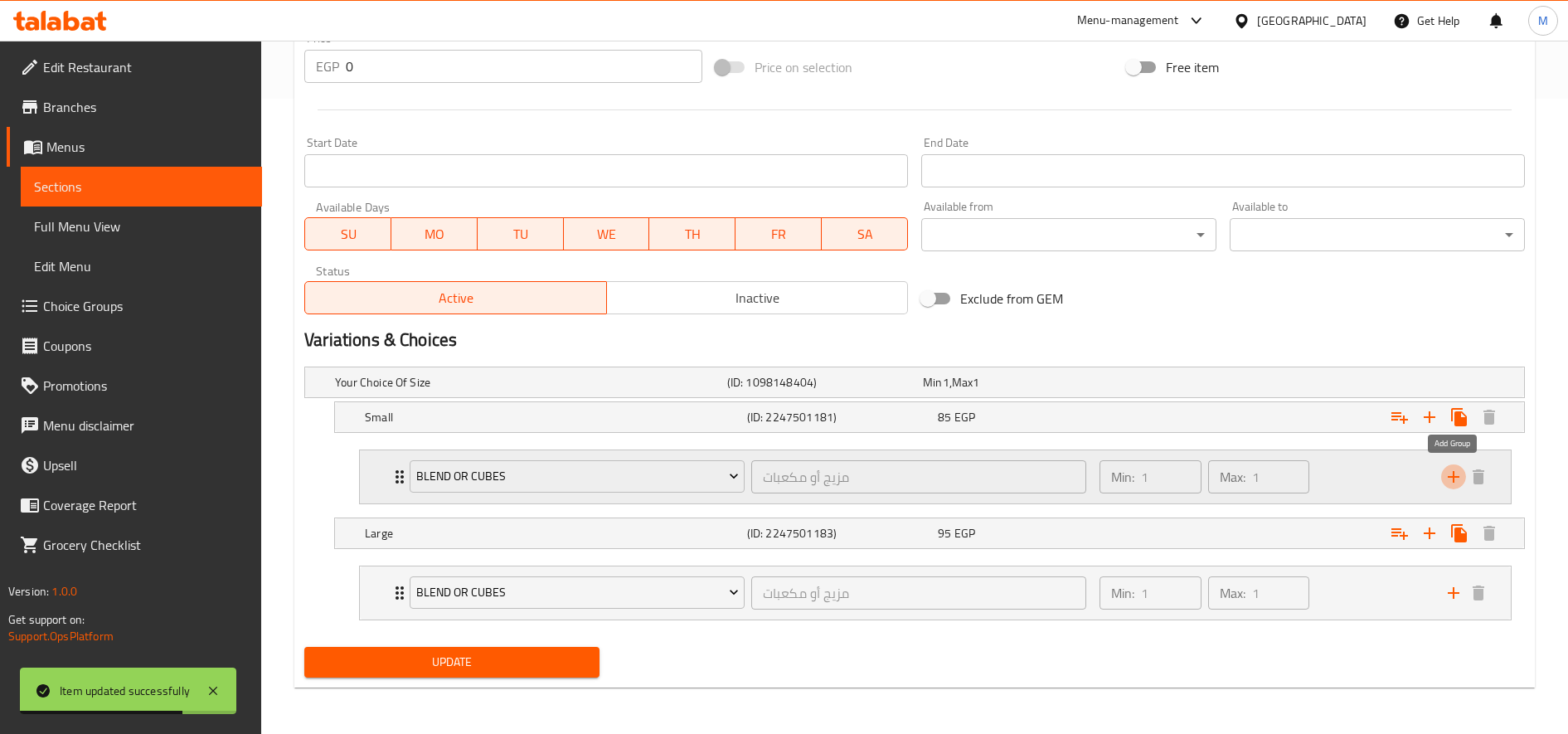
click at [1451, 479] on icon "add" at bounding box center [1453, 476] width 19 height 19
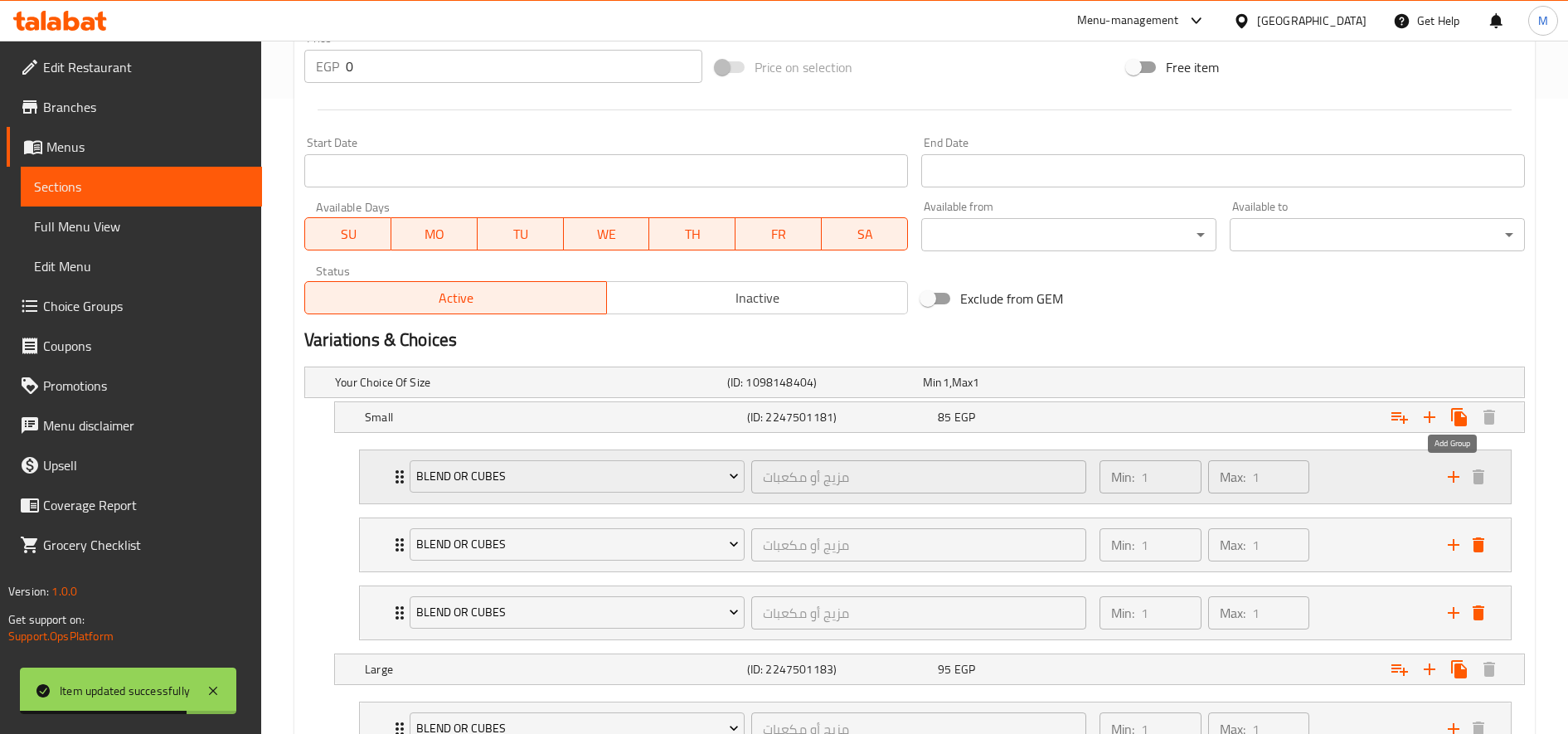
click at [1451, 479] on icon "add" at bounding box center [1453, 476] width 19 height 19
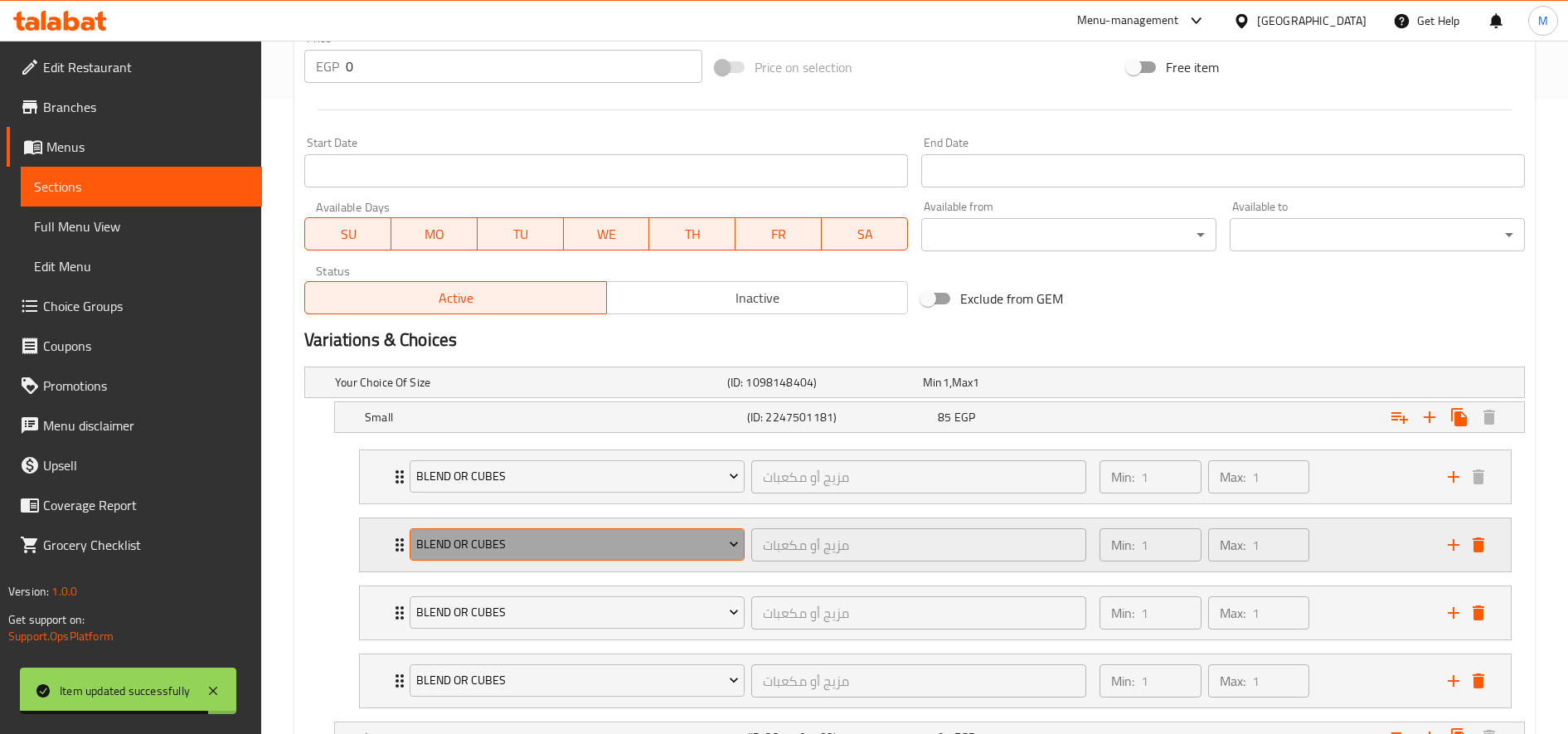
click at [619, 561] on button "blend or cubes" at bounding box center [578, 545] width 335 height 33
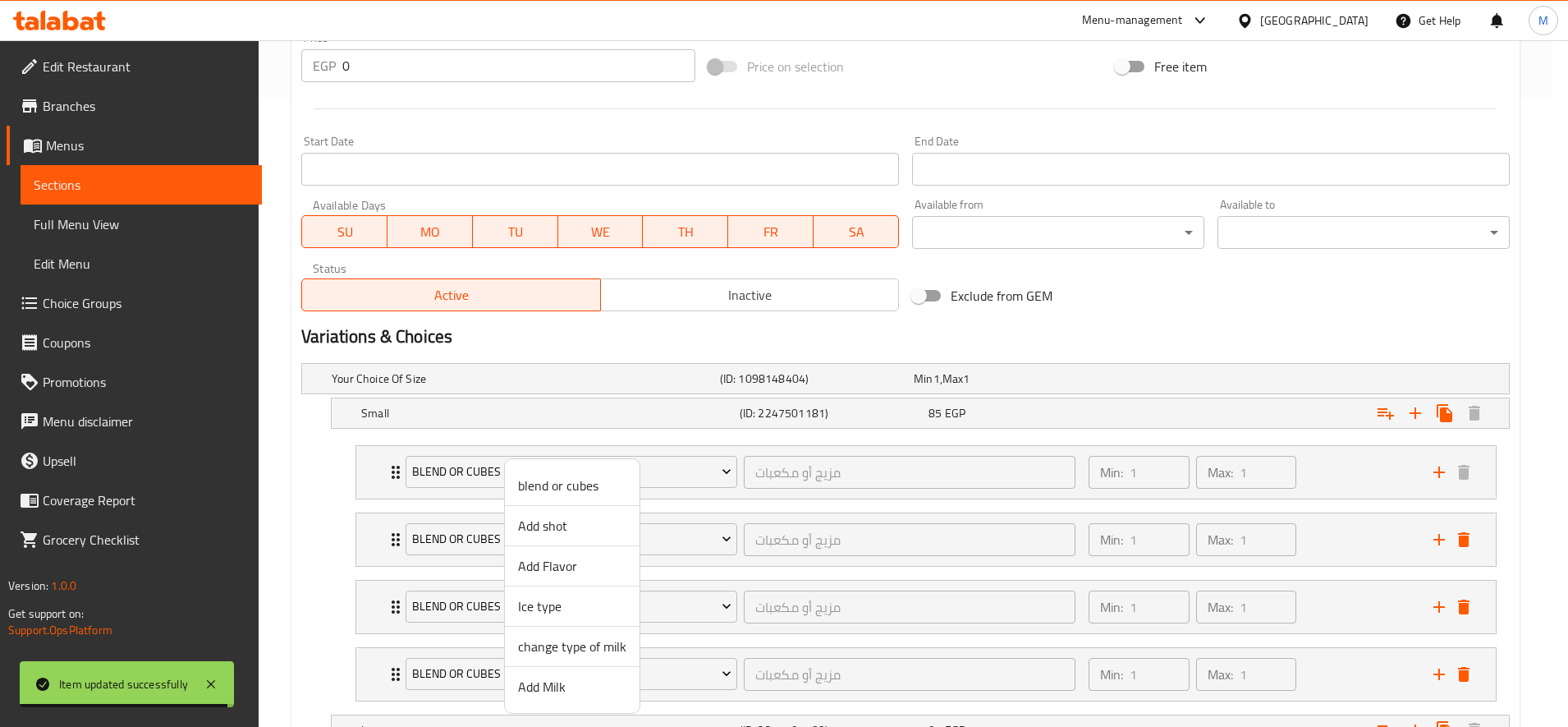
click at [541, 566] on span "Add Flavor" at bounding box center [572, 565] width 108 height 19
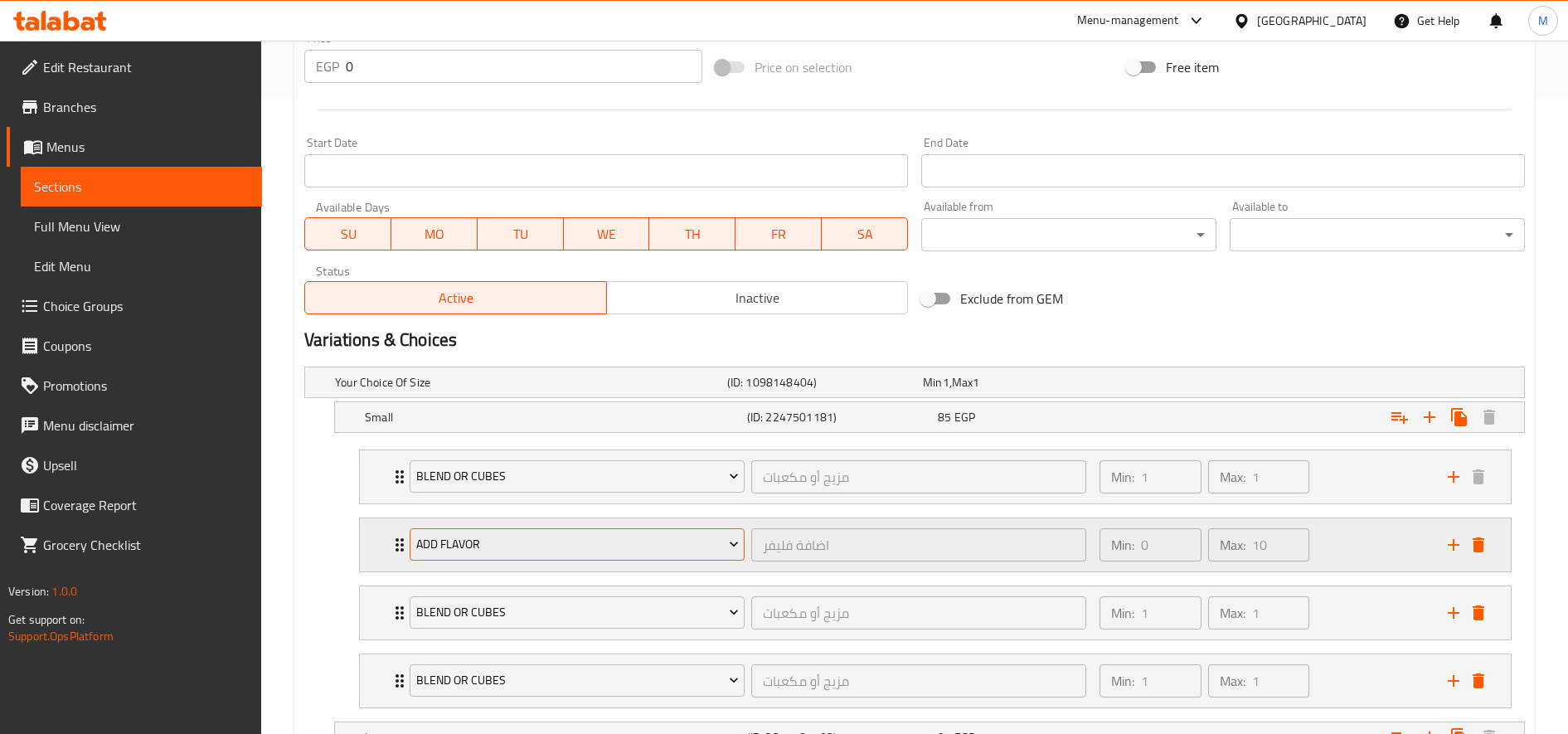
click at [557, 545] on span "Add Flavor" at bounding box center [578, 544] width 322 height 20
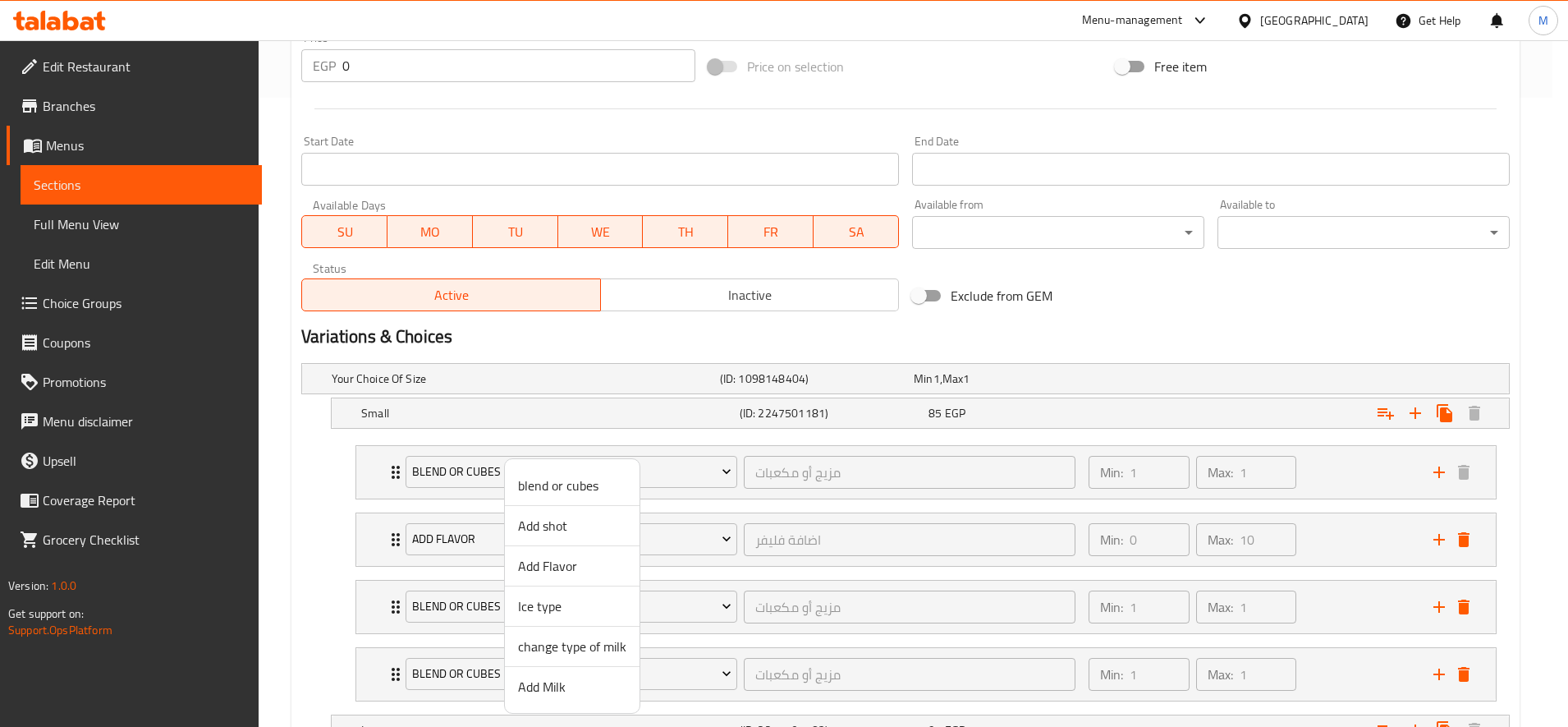
click at [554, 531] on span "Add shot" at bounding box center [572, 525] width 108 height 19
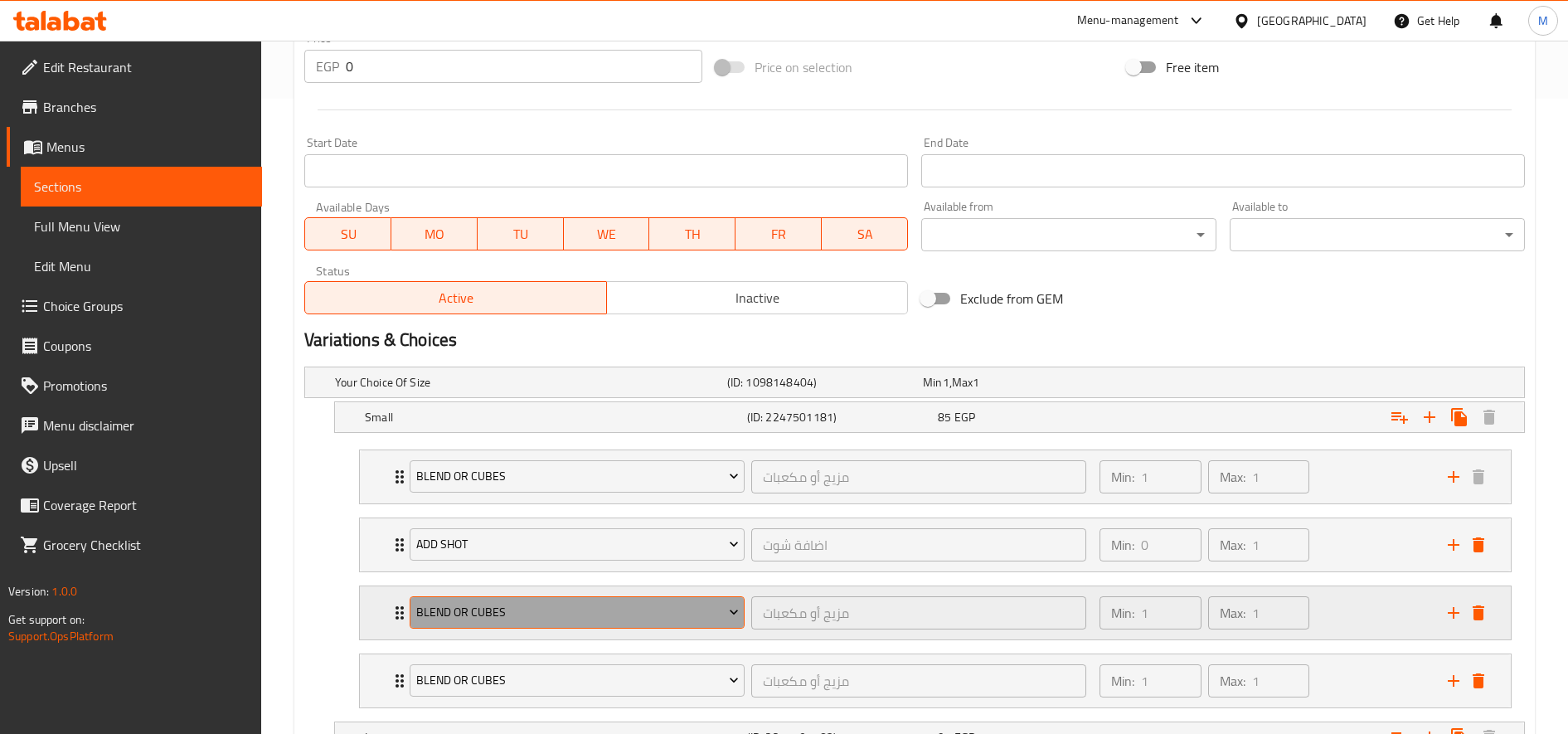
click at [534, 601] on button "blend or cubes" at bounding box center [578, 613] width 335 height 33
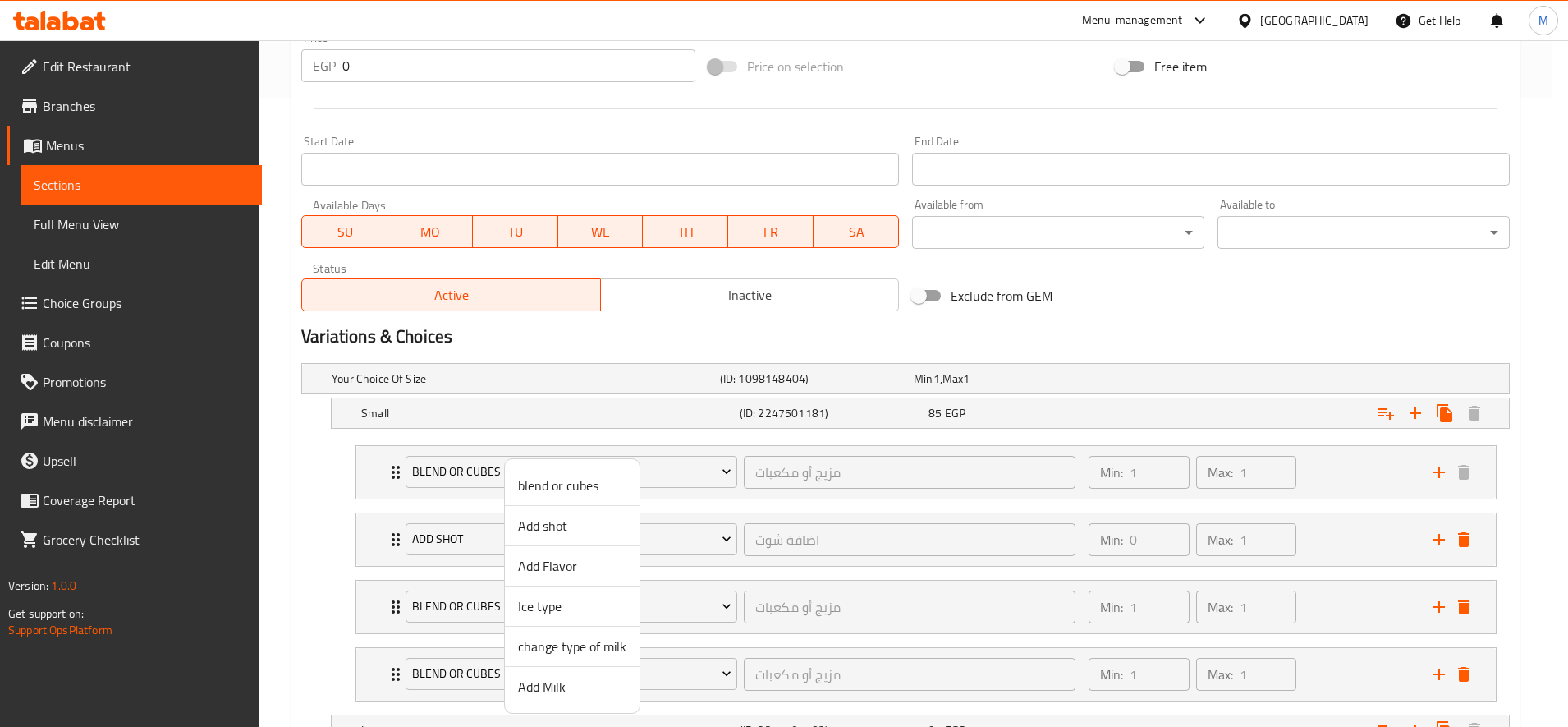
click at [575, 569] on span "Add Flavor" at bounding box center [572, 565] width 108 height 19
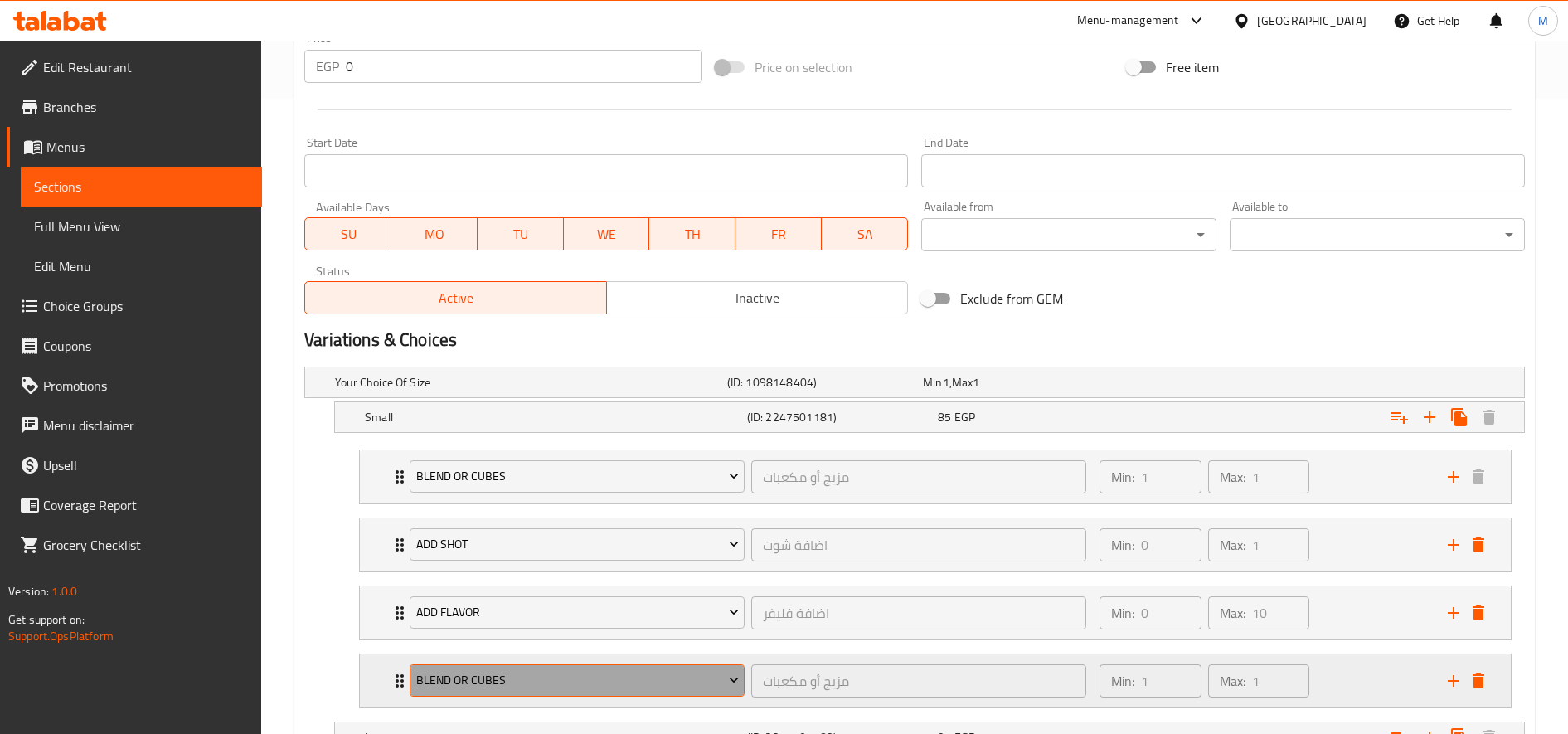
click at [561, 687] on span "blend or cubes" at bounding box center [578, 680] width 322 height 20
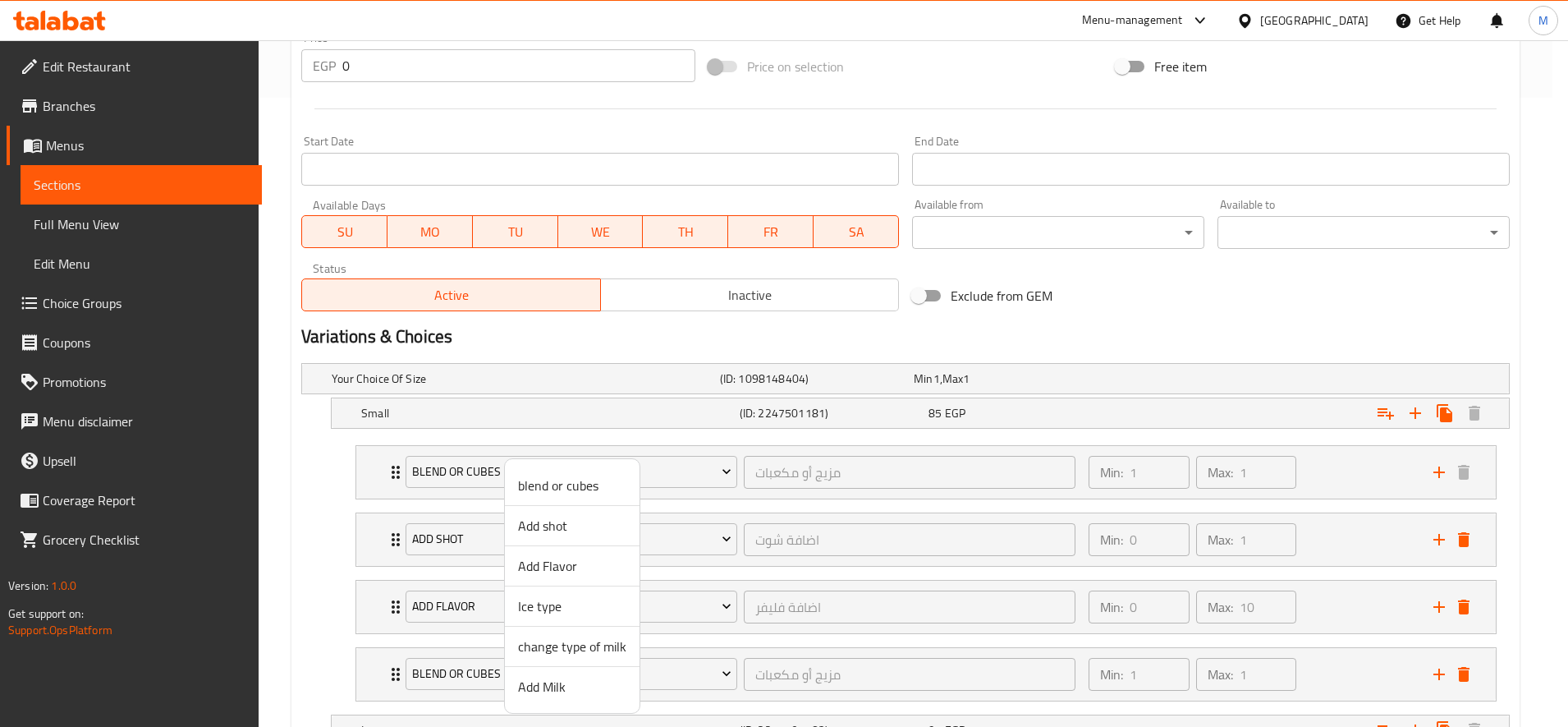
click at [561, 696] on span "Add Milk" at bounding box center [572, 686] width 108 height 19
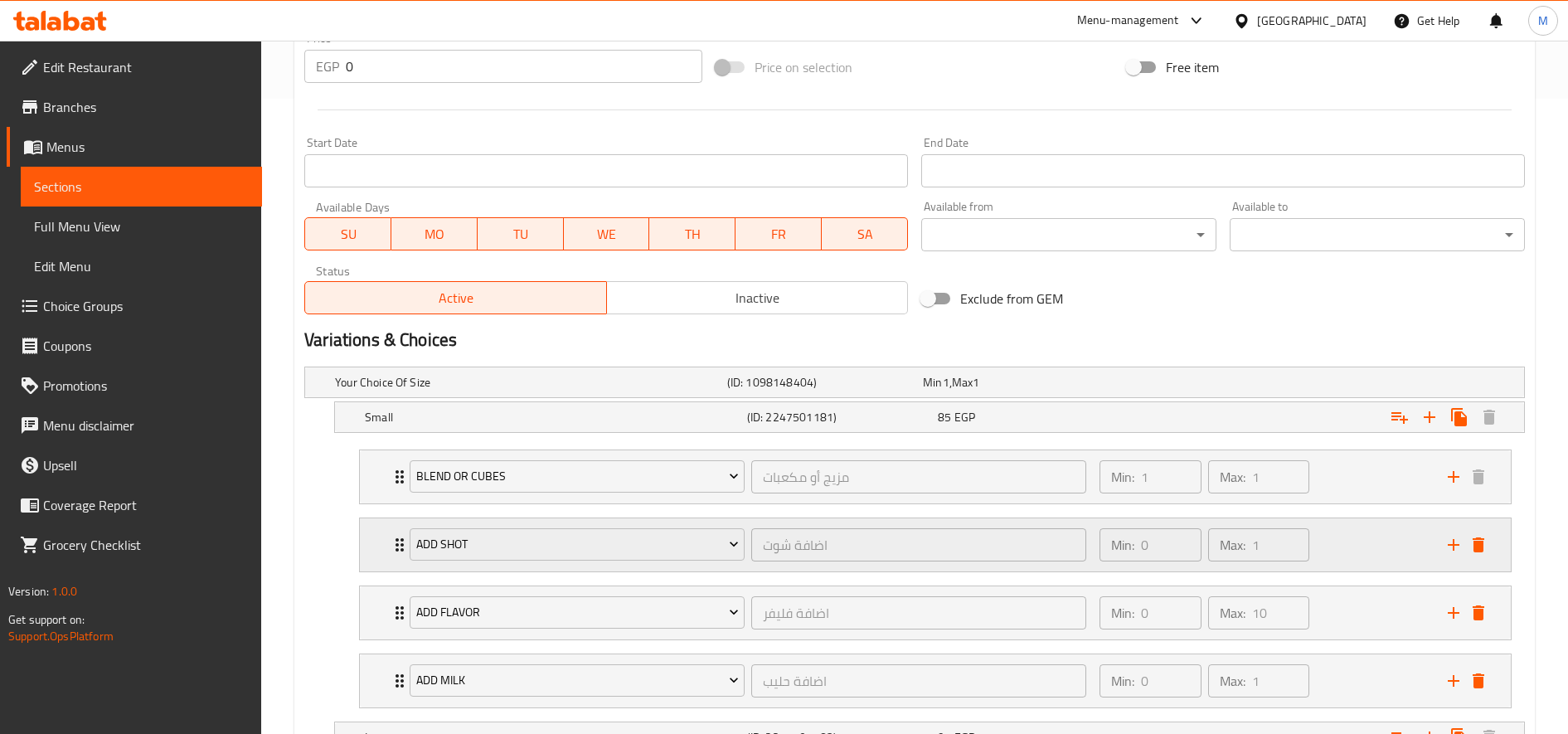
scroll to position [840, 0]
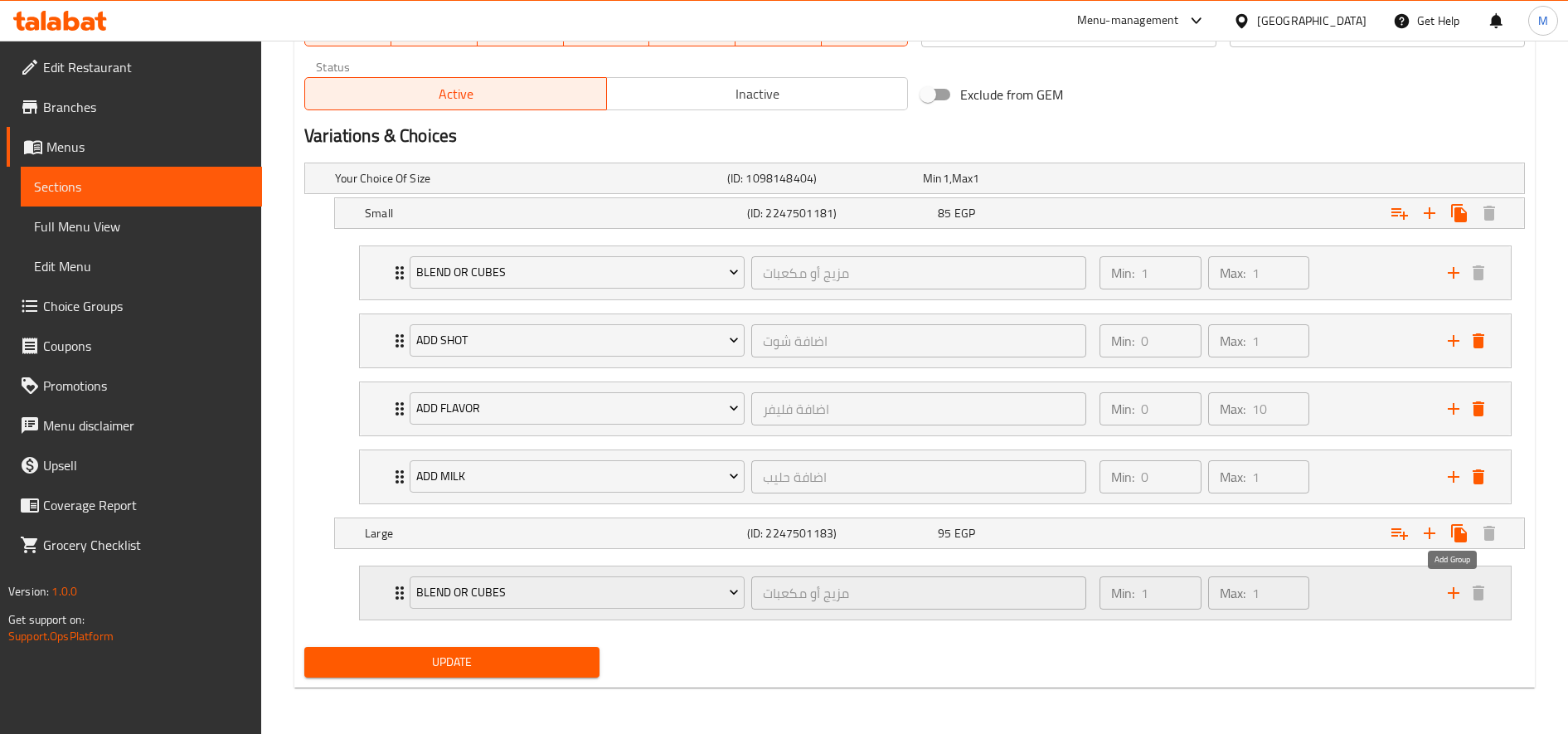
click at [1458, 596] on icon "add" at bounding box center [1453, 592] width 19 height 19
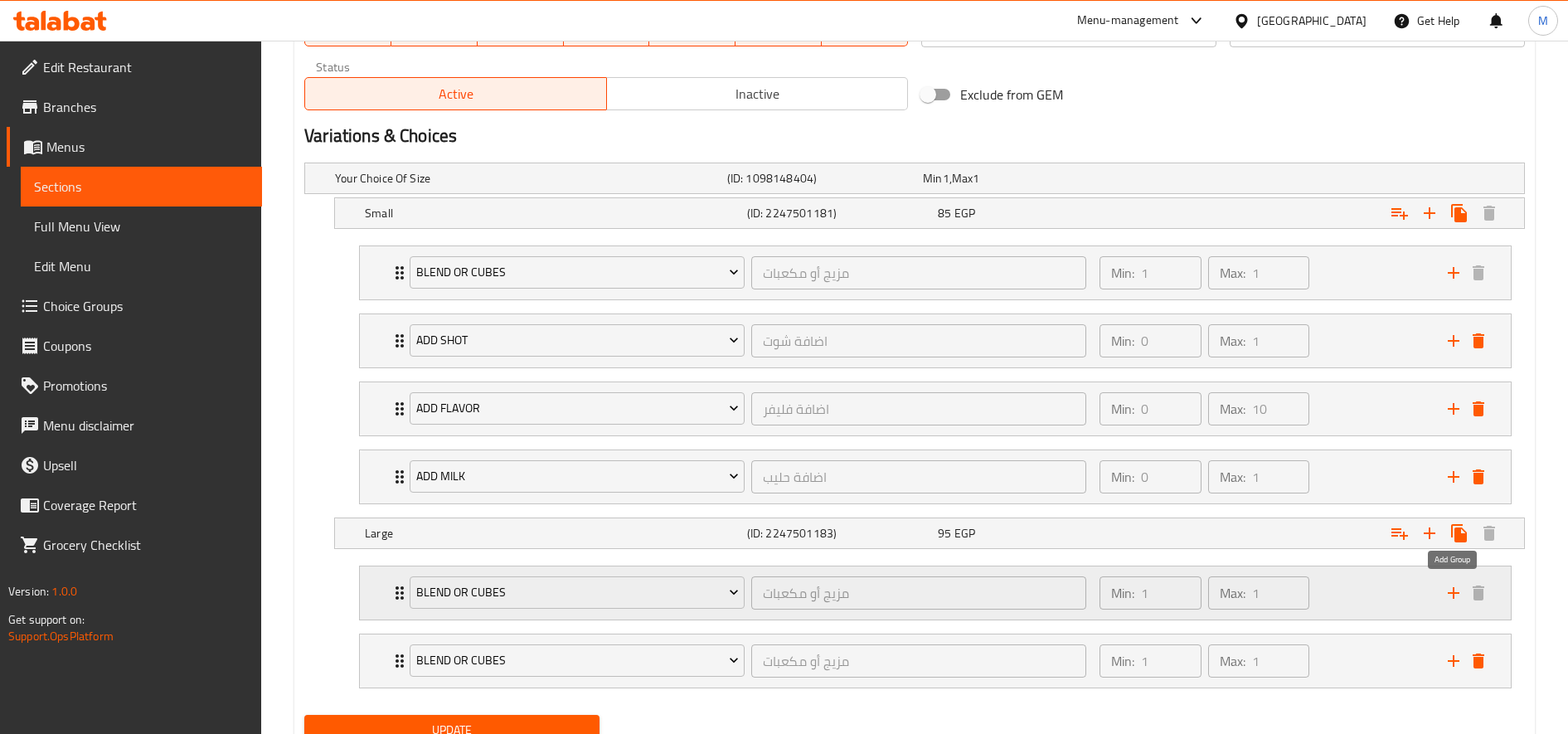
click at [1458, 596] on icon "add" at bounding box center [1453, 592] width 19 height 19
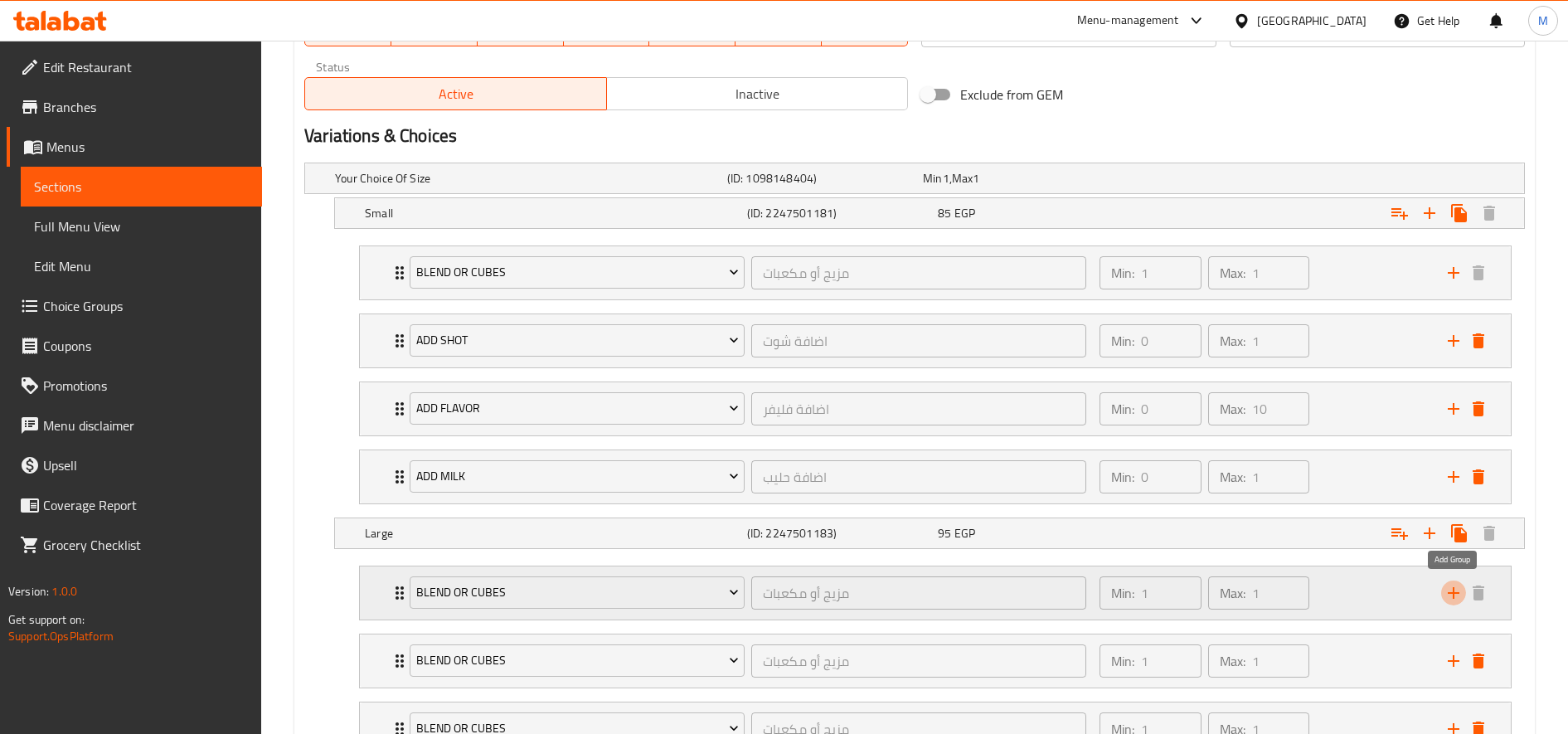
click at [1458, 596] on icon "add" at bounding box center [1453, 592] width 19 height 19
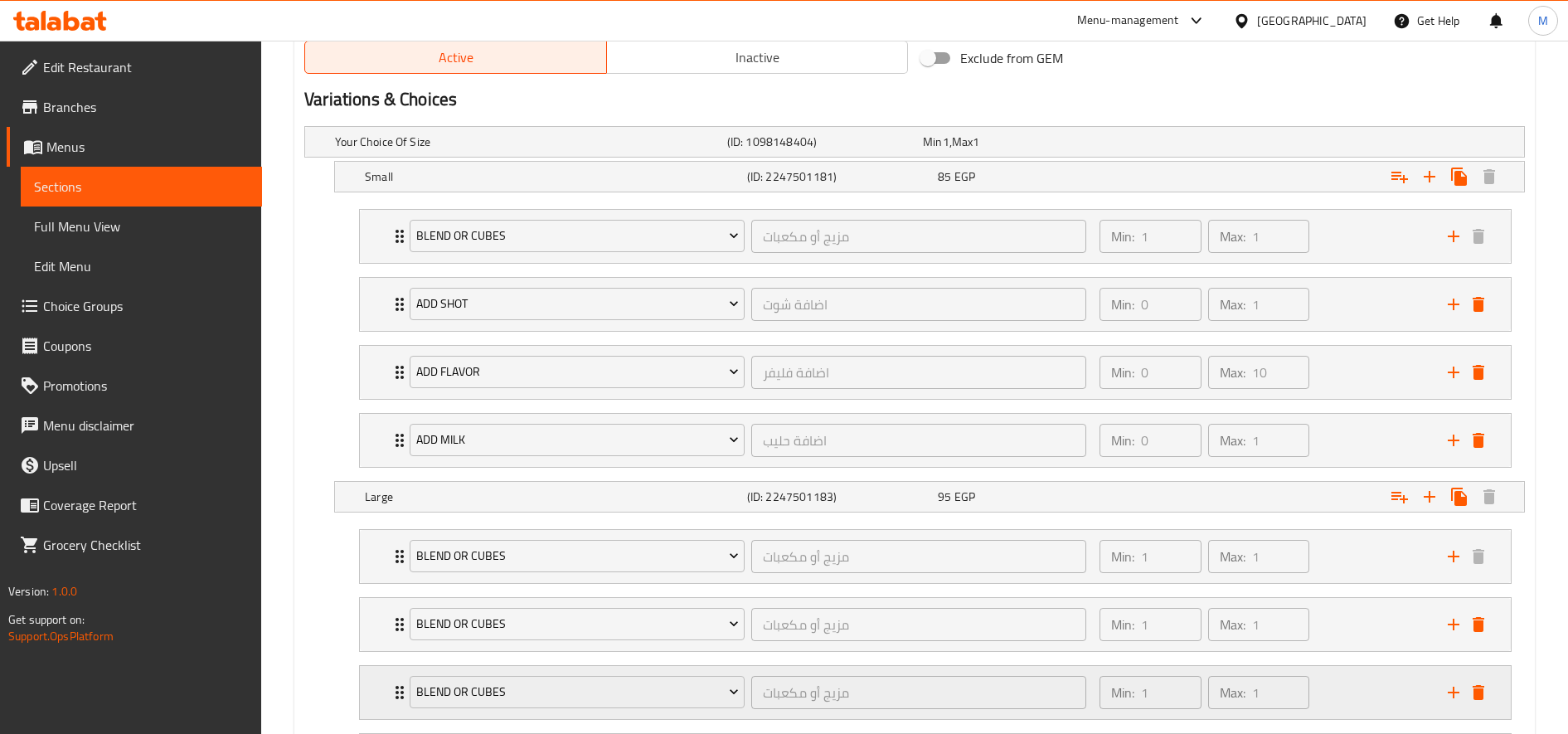
scroll to position [1043, 0]
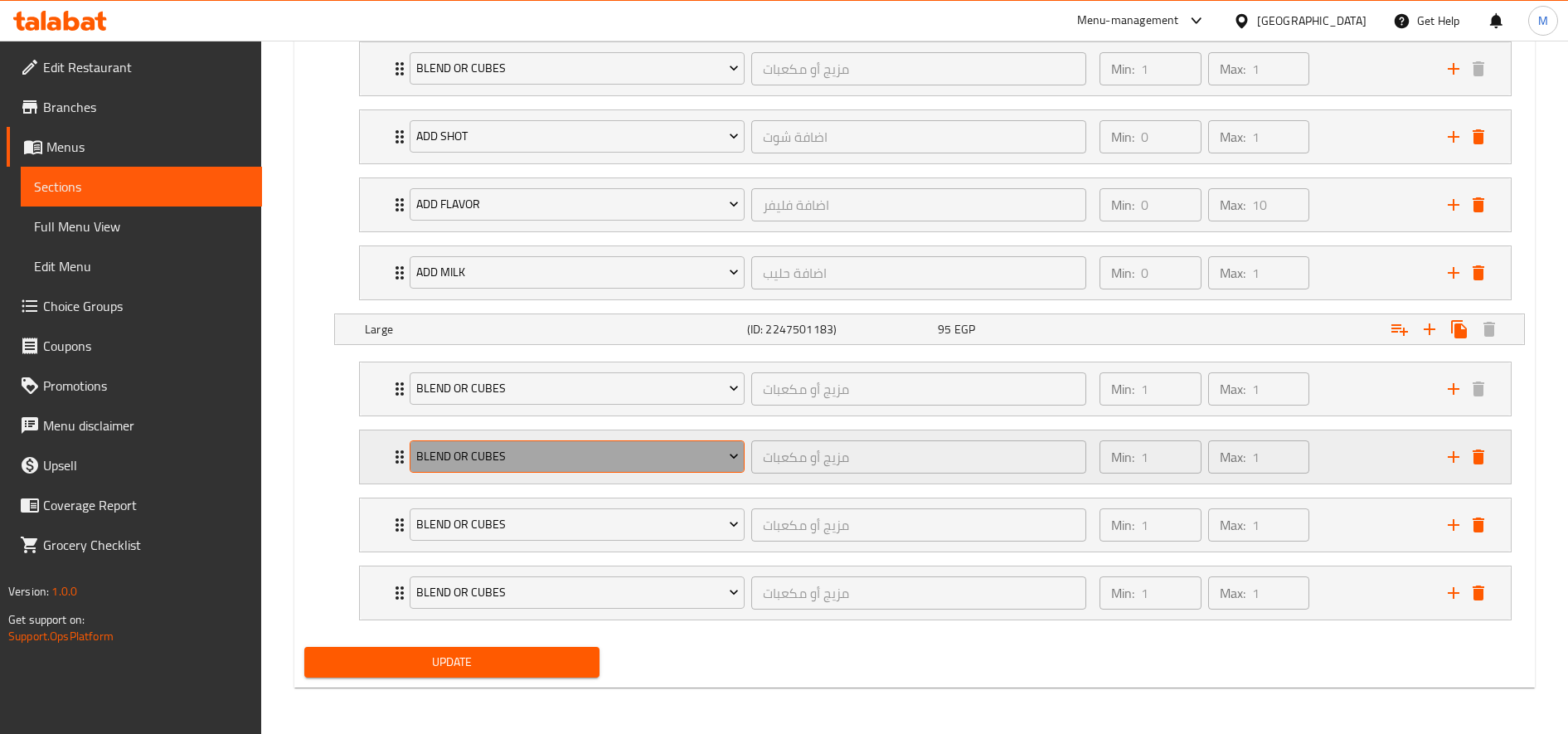
click at [566, 444] on button "blend or cubes" at bounding box center [578, 457] width 335 height 33
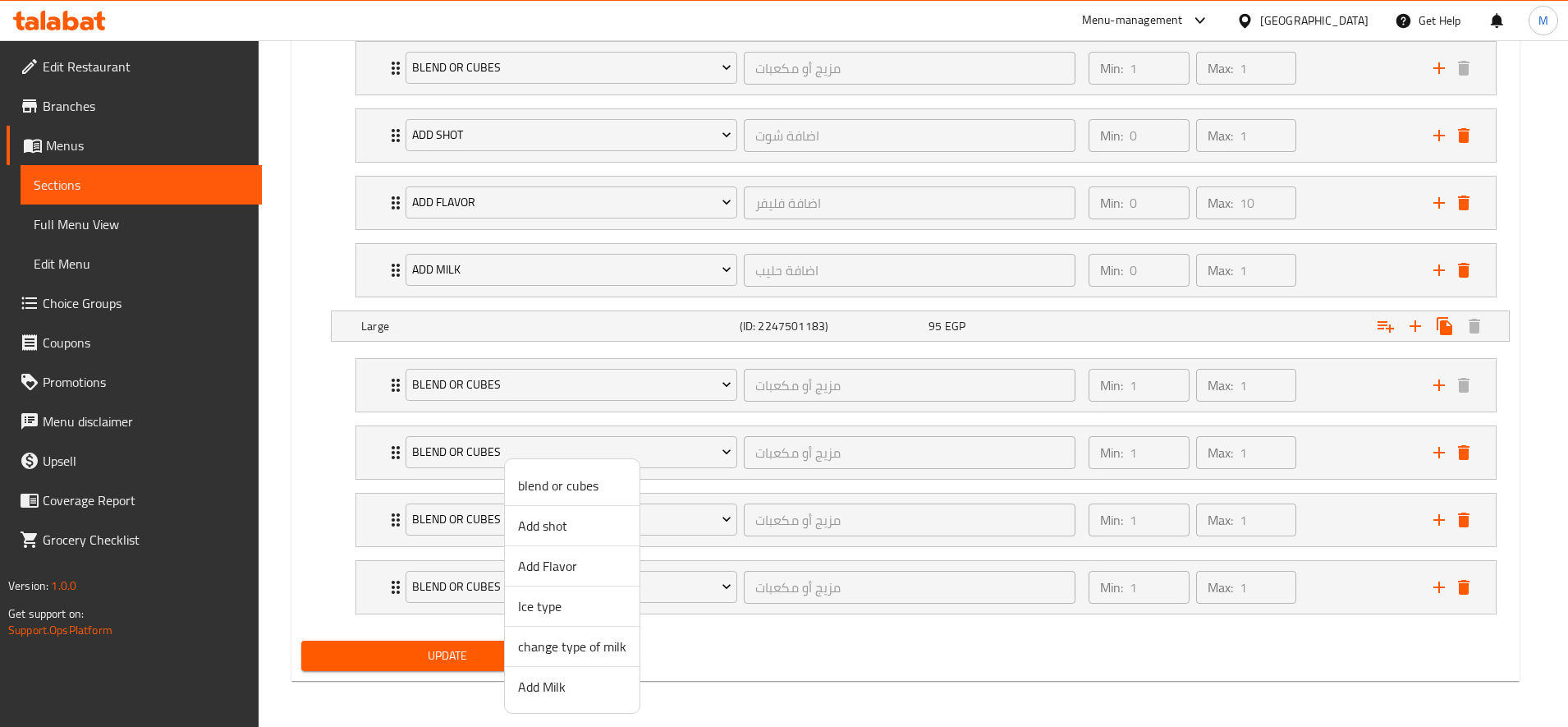
click at [565, 534] on span "Add shot" at bounding box center [572, 525] width 108 height 19
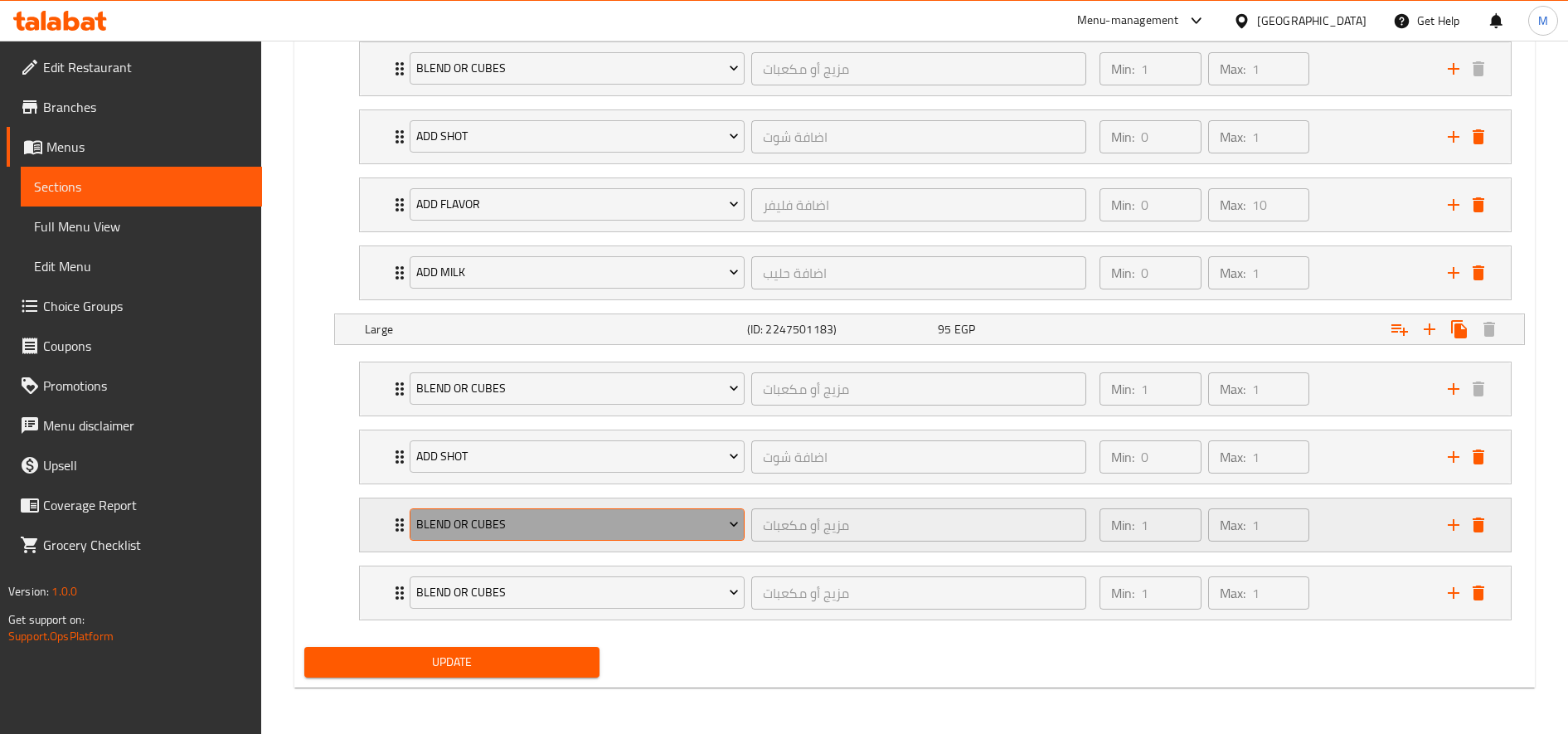
click at [537, 521] on span "blend or cubes" at bounding box center [578, 524] width 322 height 20
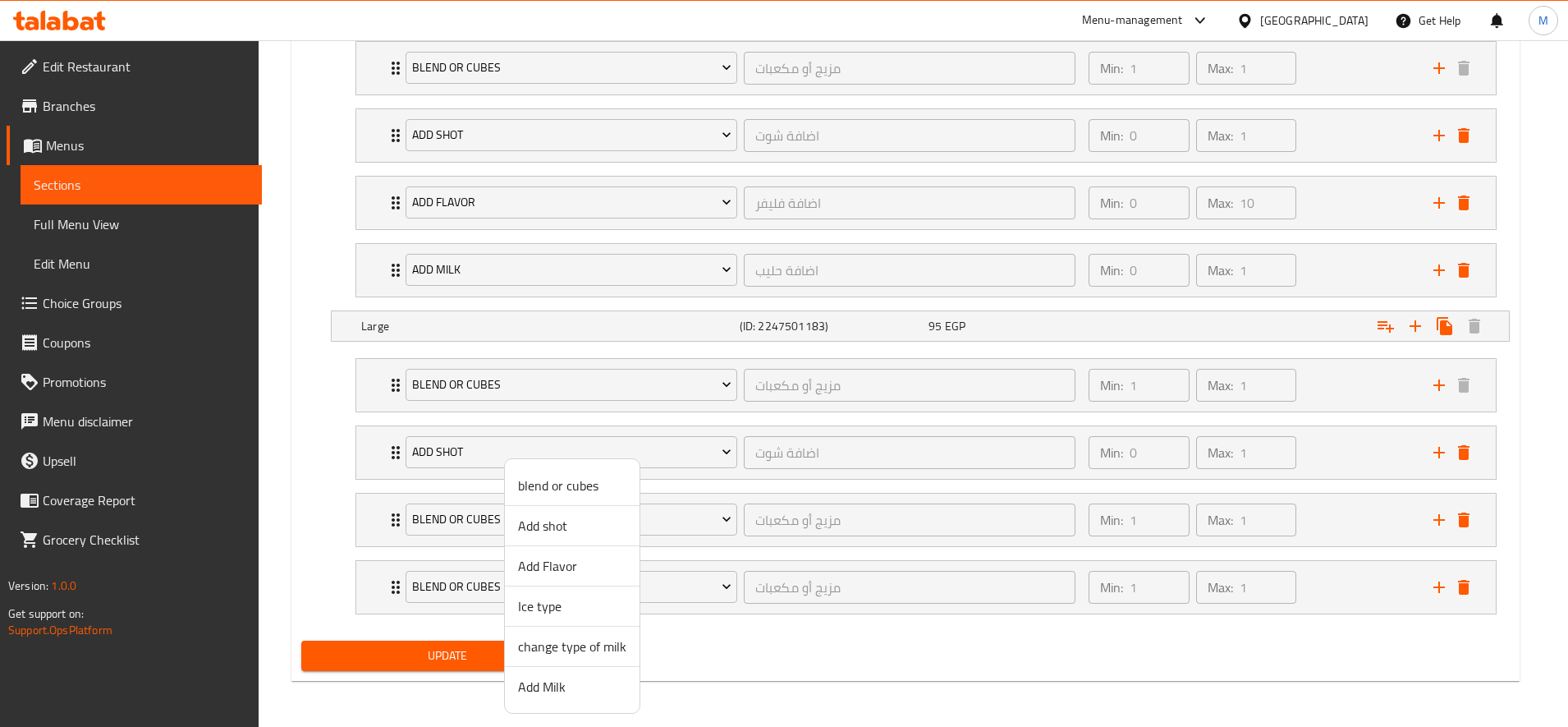
click at [556, 576] on span "Add Flavor" at bounding box center [572, 565] width 108 height 19
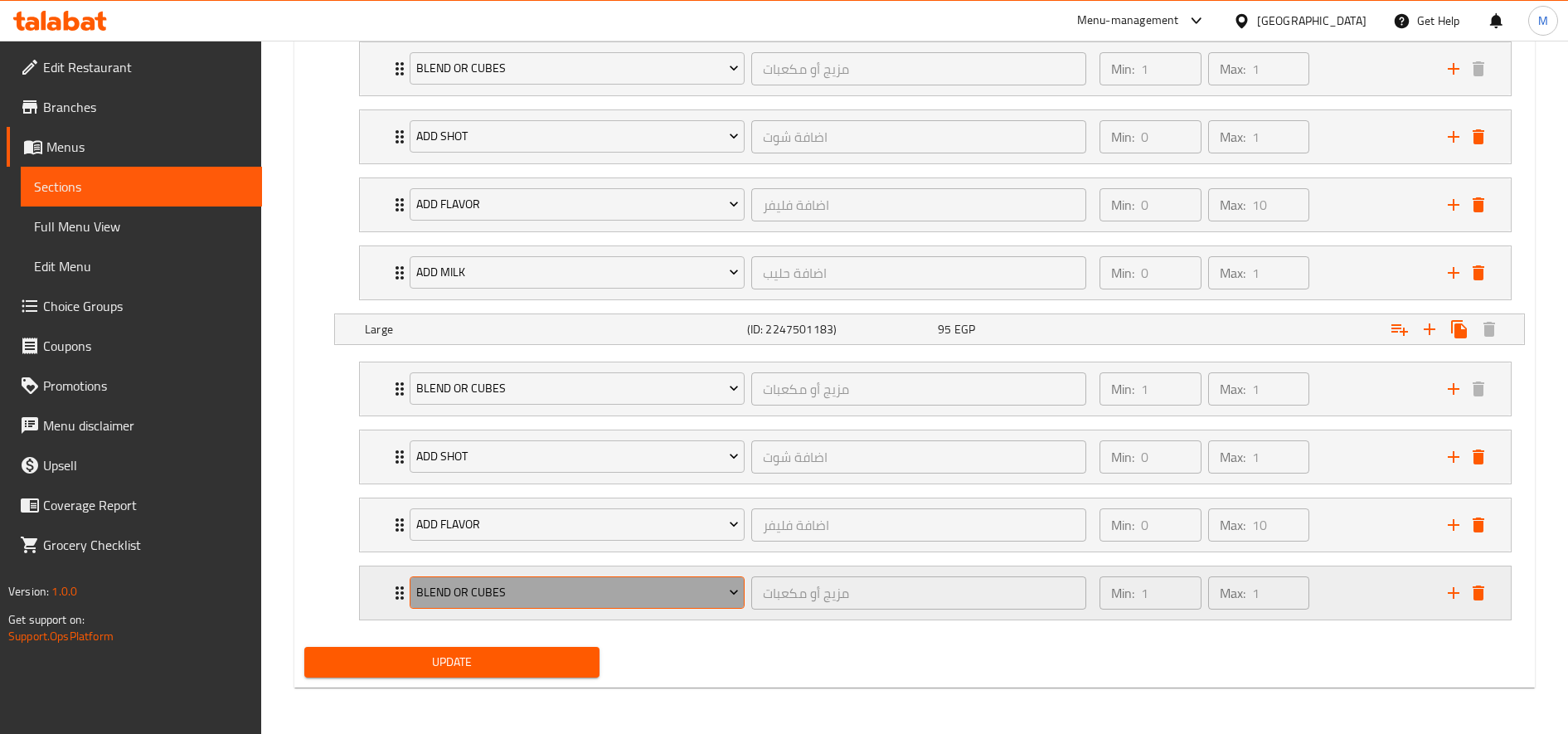
click at [529, 581] on button "blend or cubes" at bounding box center [578, 593] width 335 height 33
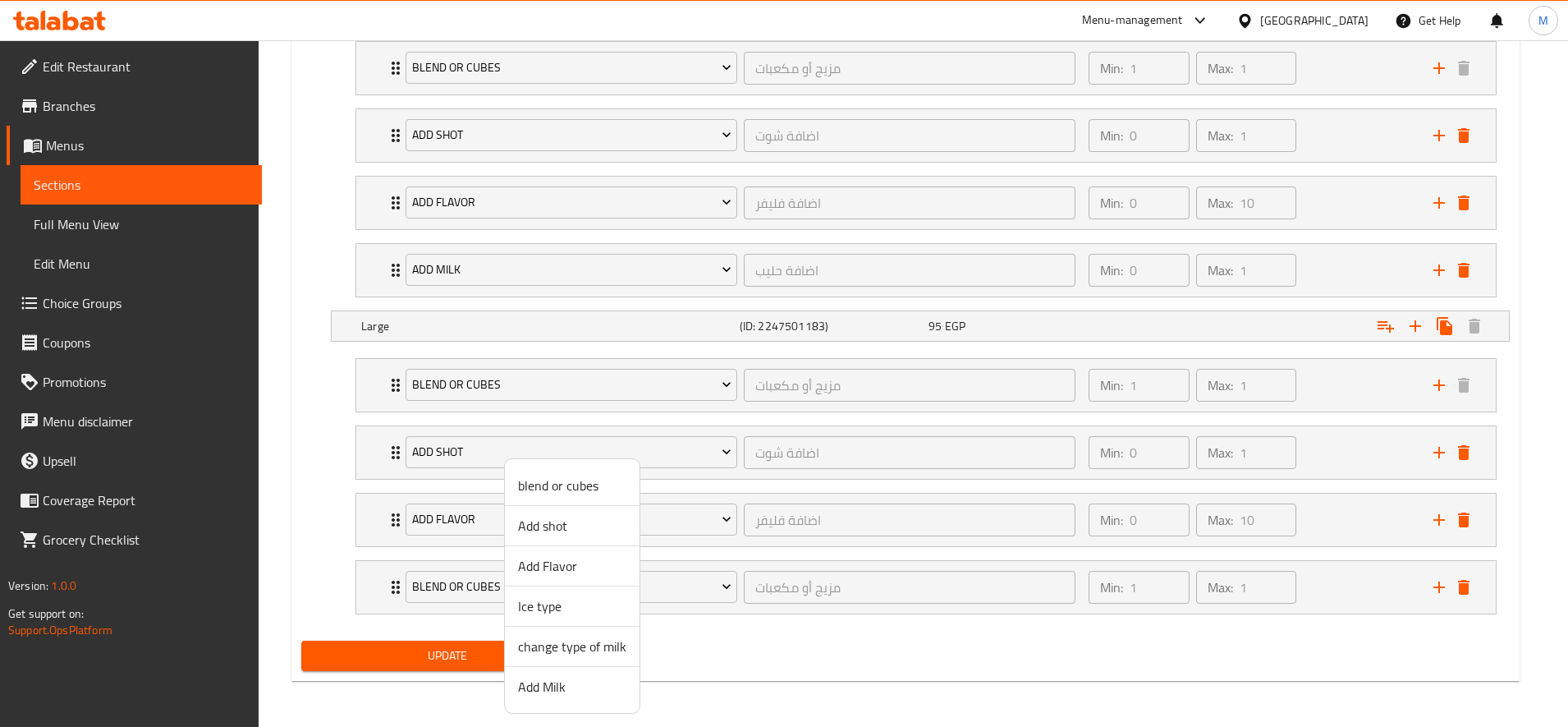
drag, startPoint x: 555, startPoint y: 683, endPoint x: 559, endPoint y: 649, distance: 34.2
click at [555, 684] on span "Add Milk" at bounding box center [572, 686] width 108 height 19
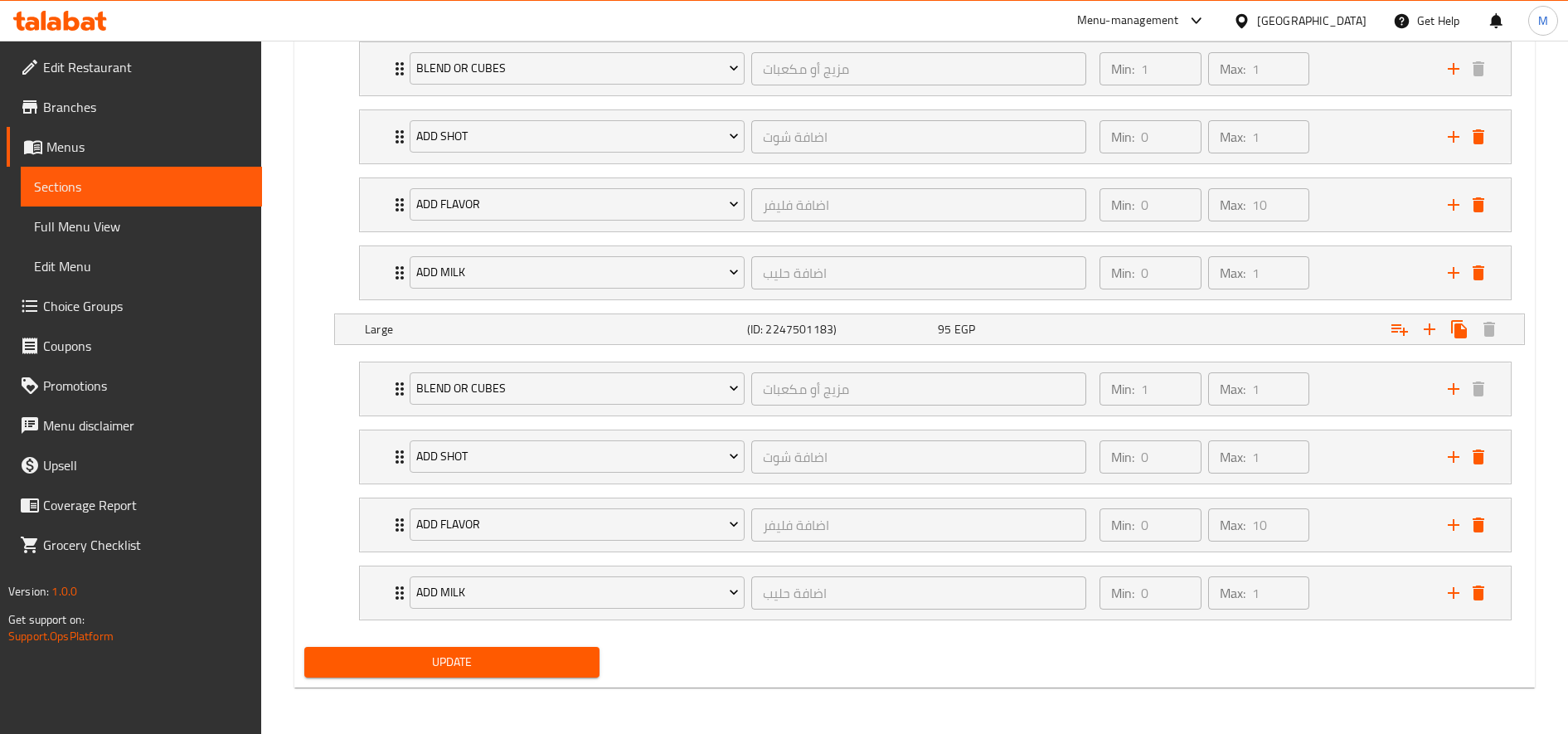
click at [495, 663] on span "Update" at bounding box center [452, 662] width 268 height 20
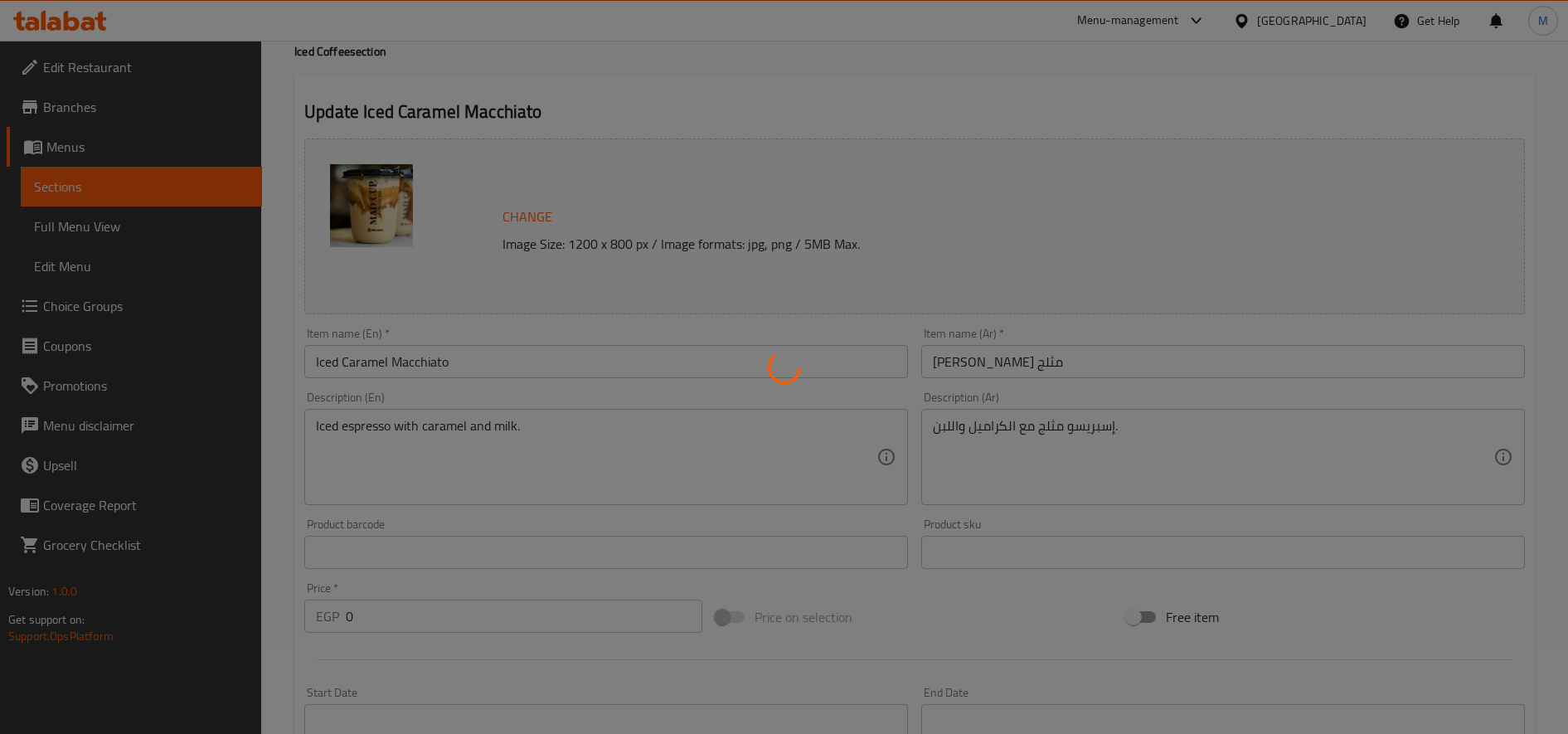
scroll to position [0, 0]
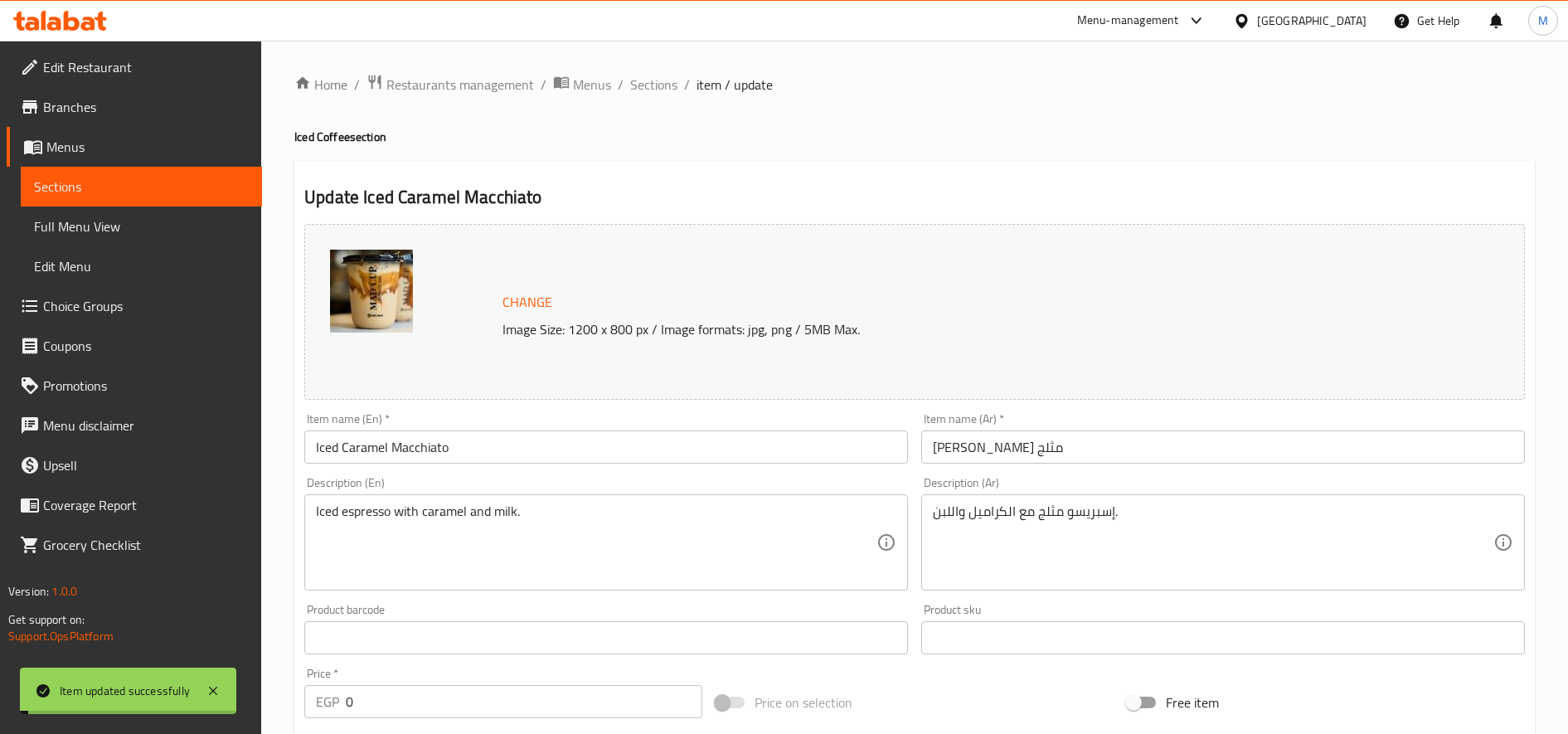
drag, startPoint x: 661, startPoint y: 85, endPoint x: 720, endPoint y: 127, distance: 72.4
click at [662, 85] on span "Sections" at bounding box center [653, 84] width 47 height 19
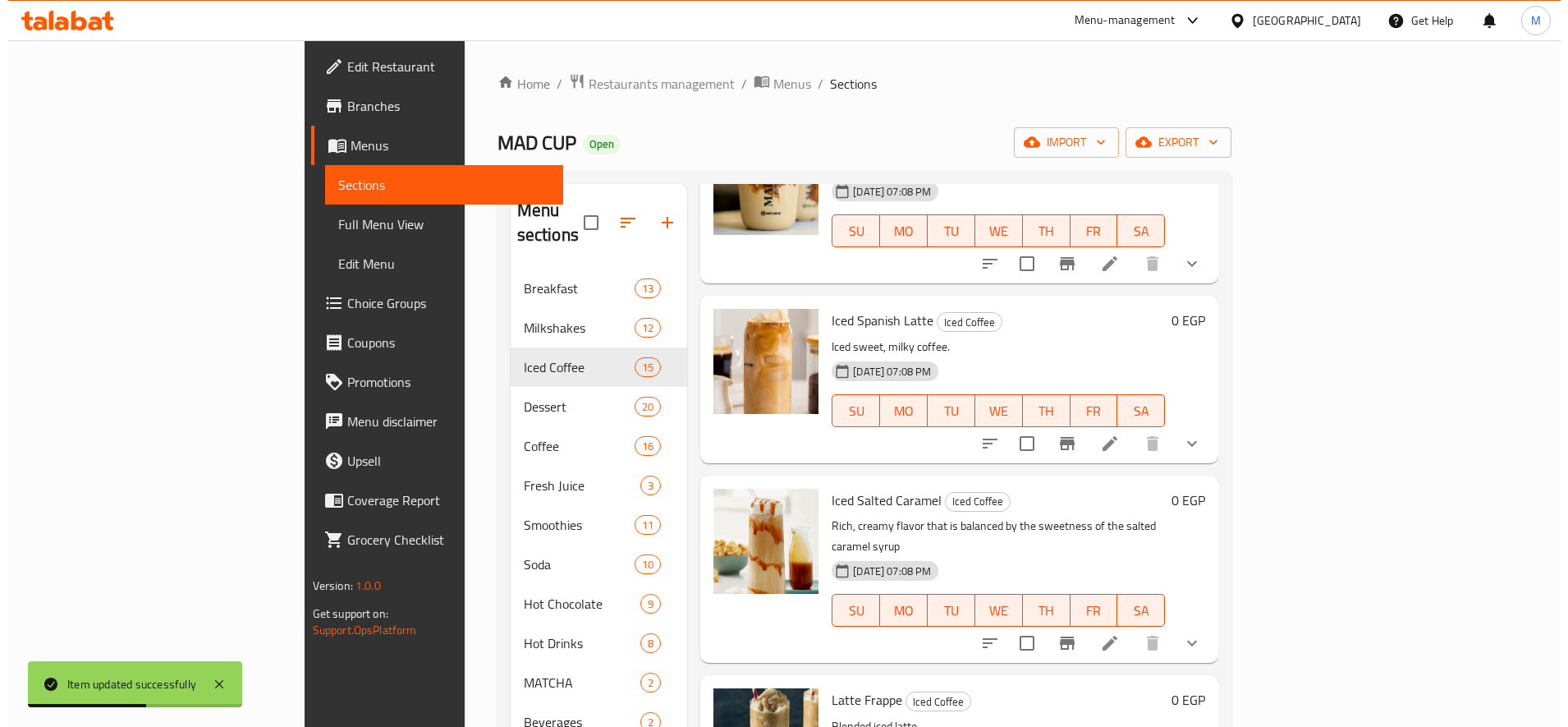
scroll to position [1232, 0]
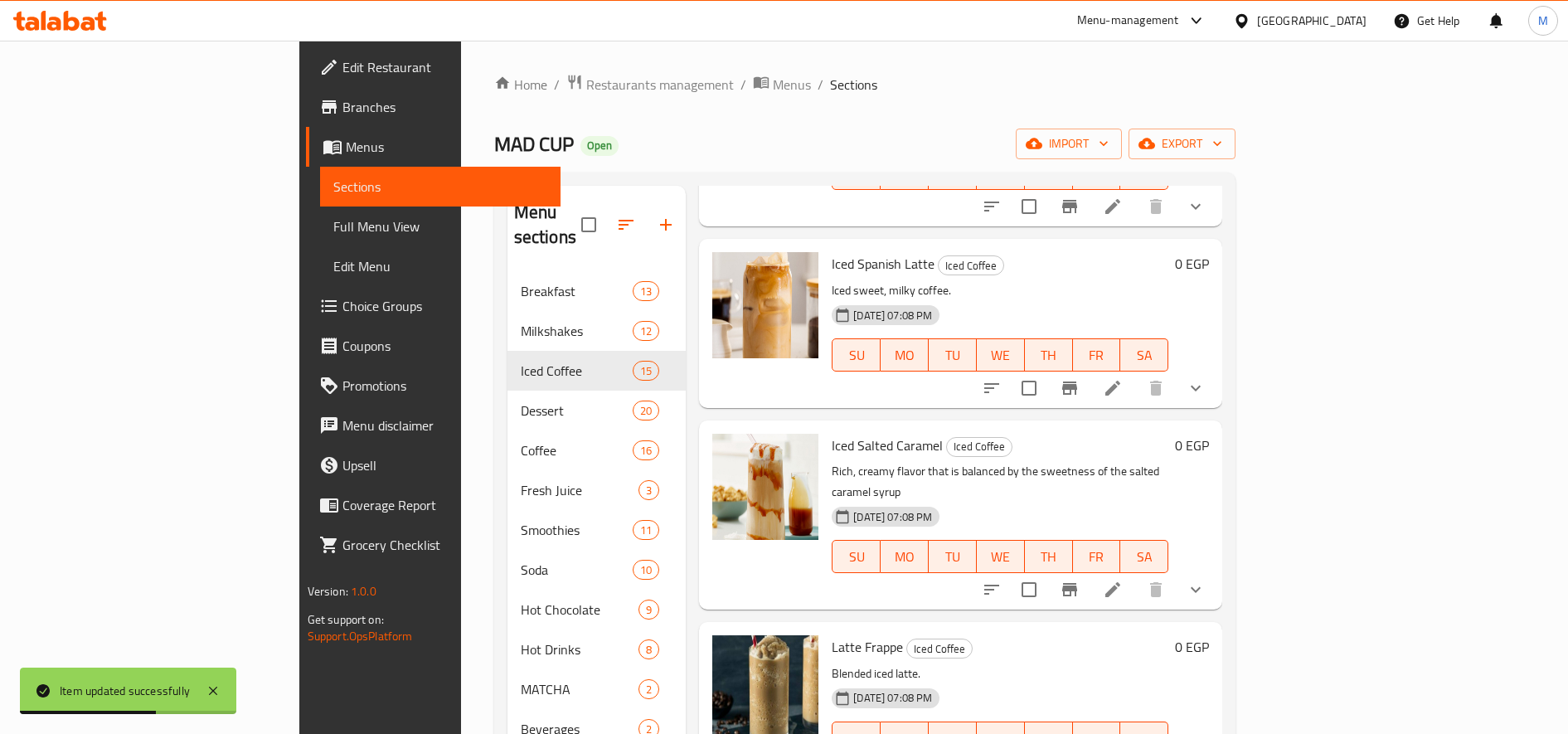
click at [1123, 378] on icon at bounding box center [1112, 387] width 19 height 19
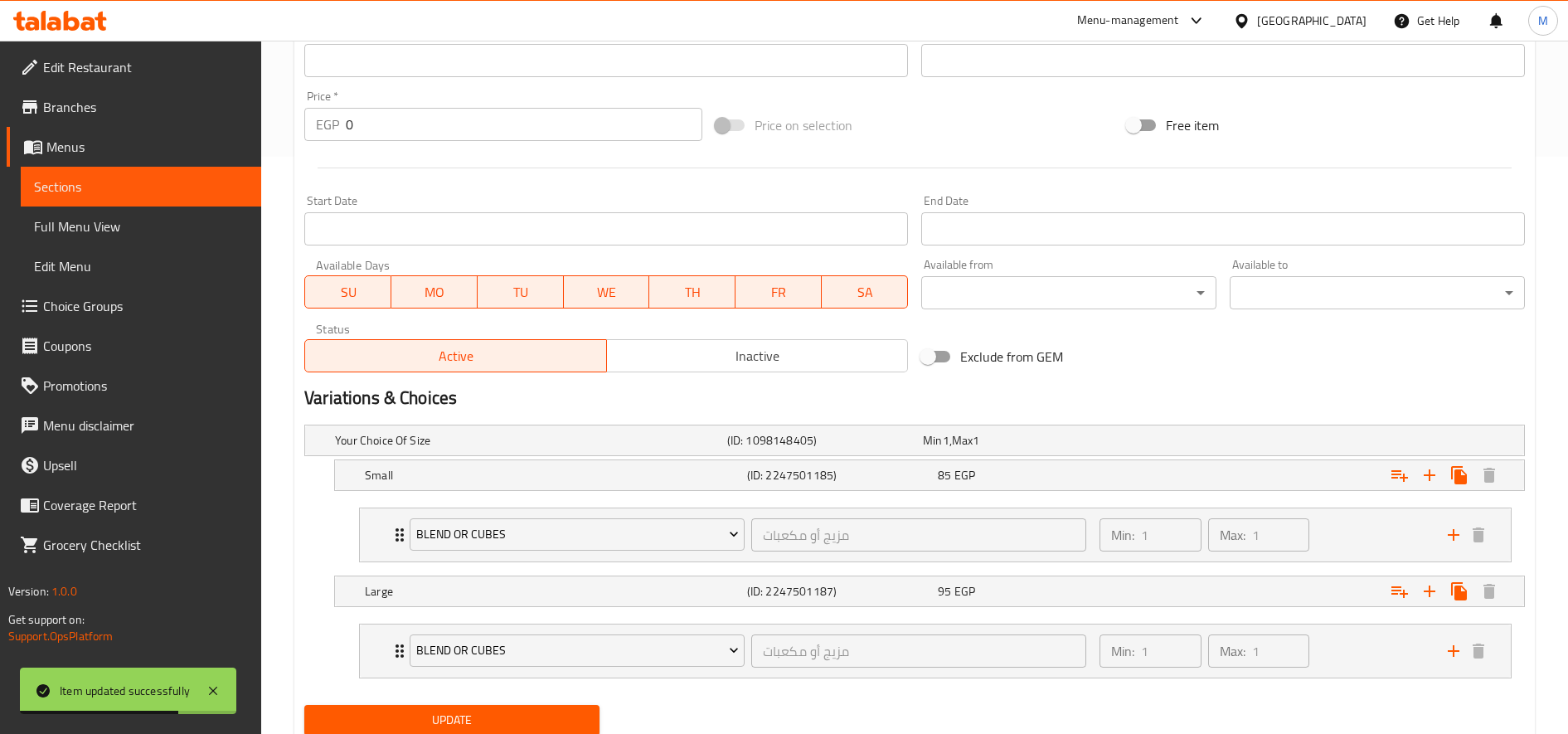
scroll to position [635, 0]
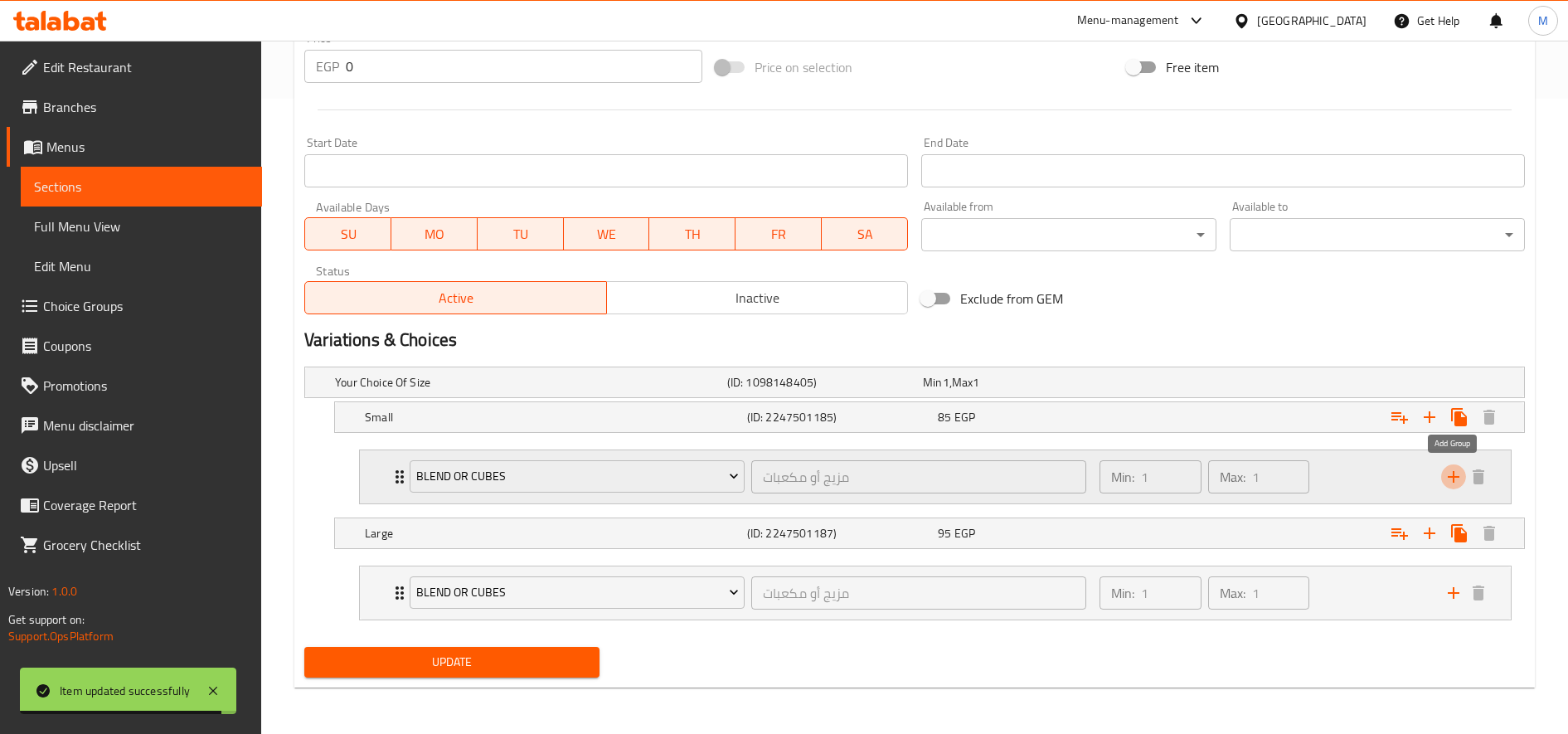
click at [1454, 479] on icon "add" at bounding box center [1453, 476] width 19 height 19
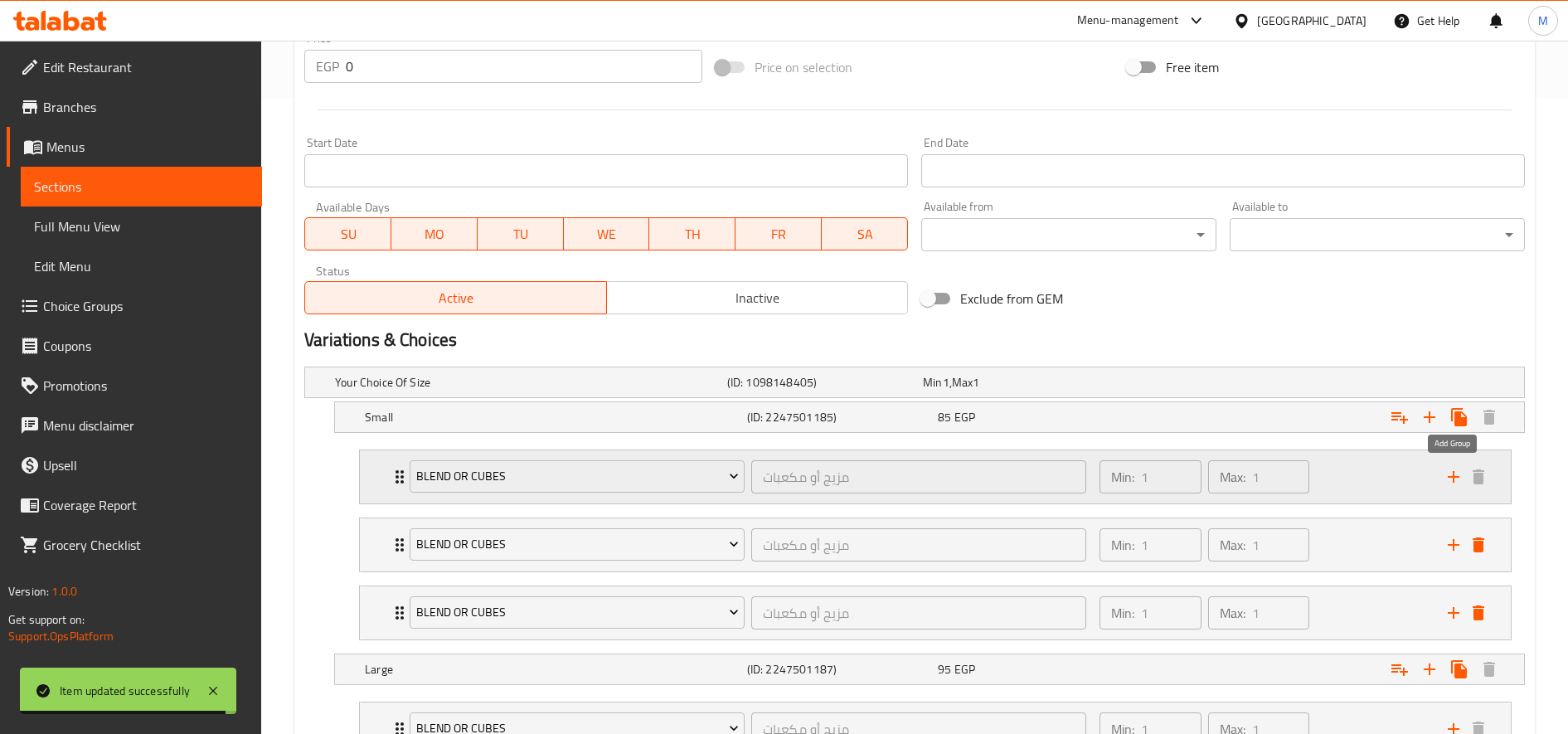
click at [1454, 479] on icon "add" at bounding box center [1453, 476] width 19 height 19
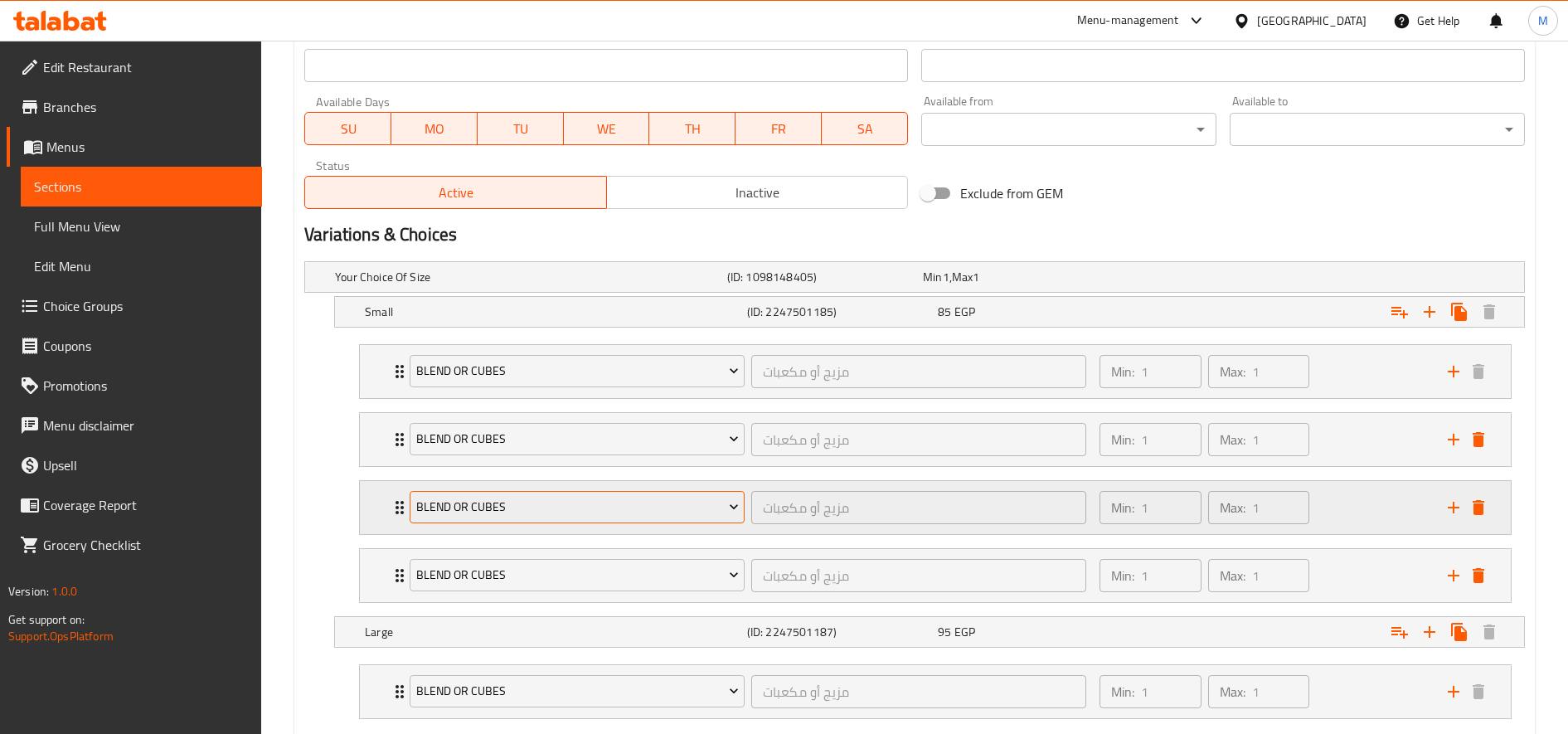
scroll to position [840, 0]
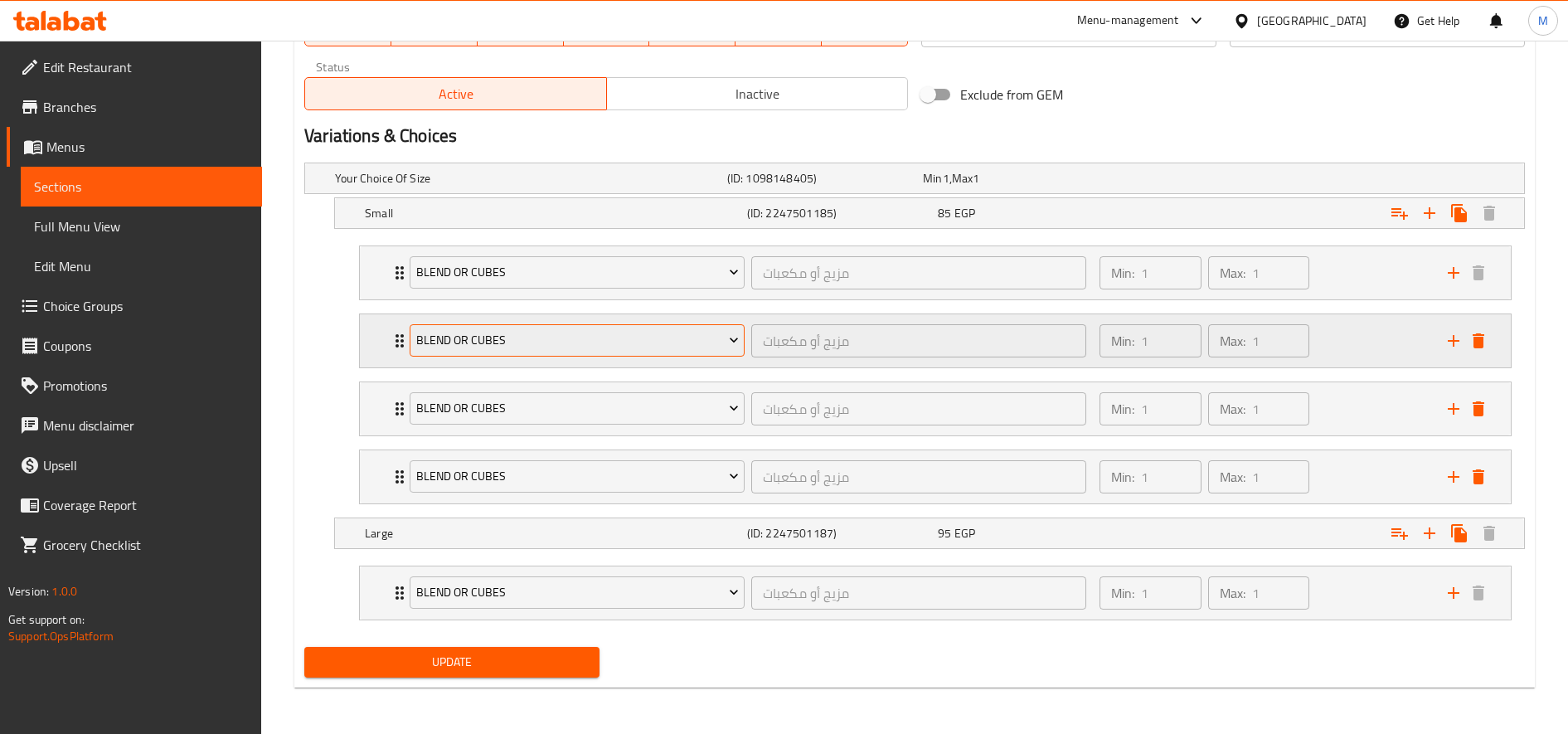
click at [546, 338] on span "blend or cubes" at bounding box center [578, 341] width 322 height 20
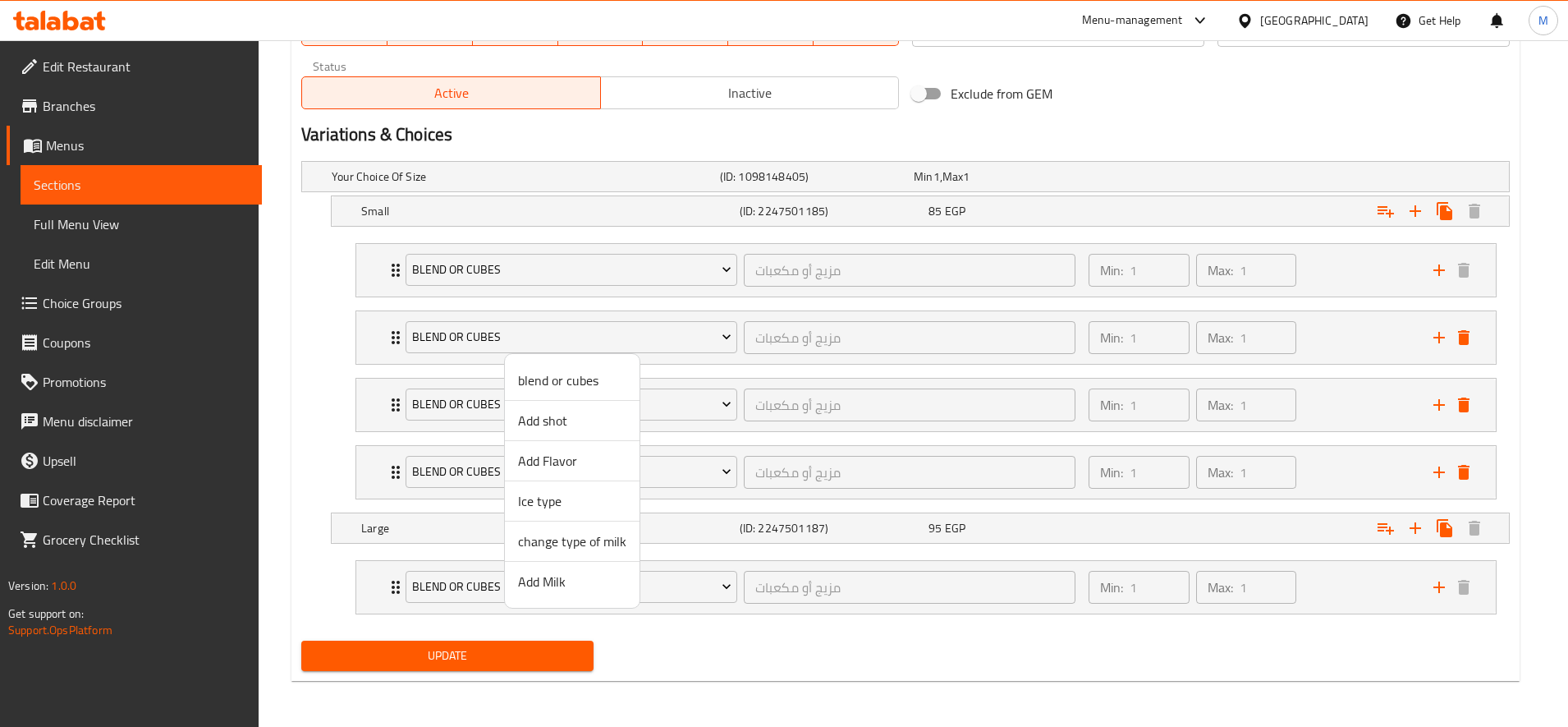
click at [594, 422] on span "Add shot" at bounding box center [572, 420] width 108 height 19
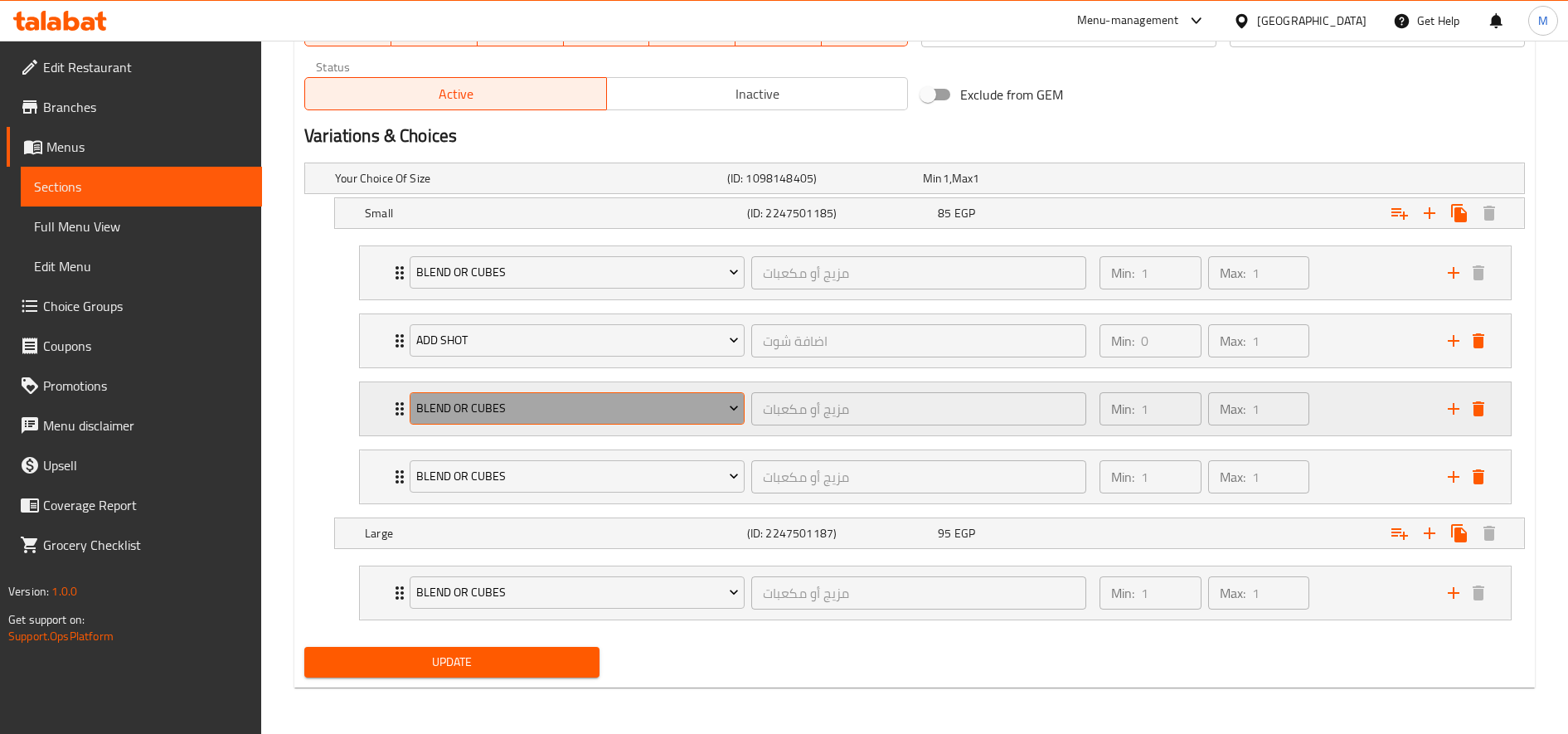
click at [591, 404] on span "blend or cubes" at bounding box center [578, 408] width 322 height 20
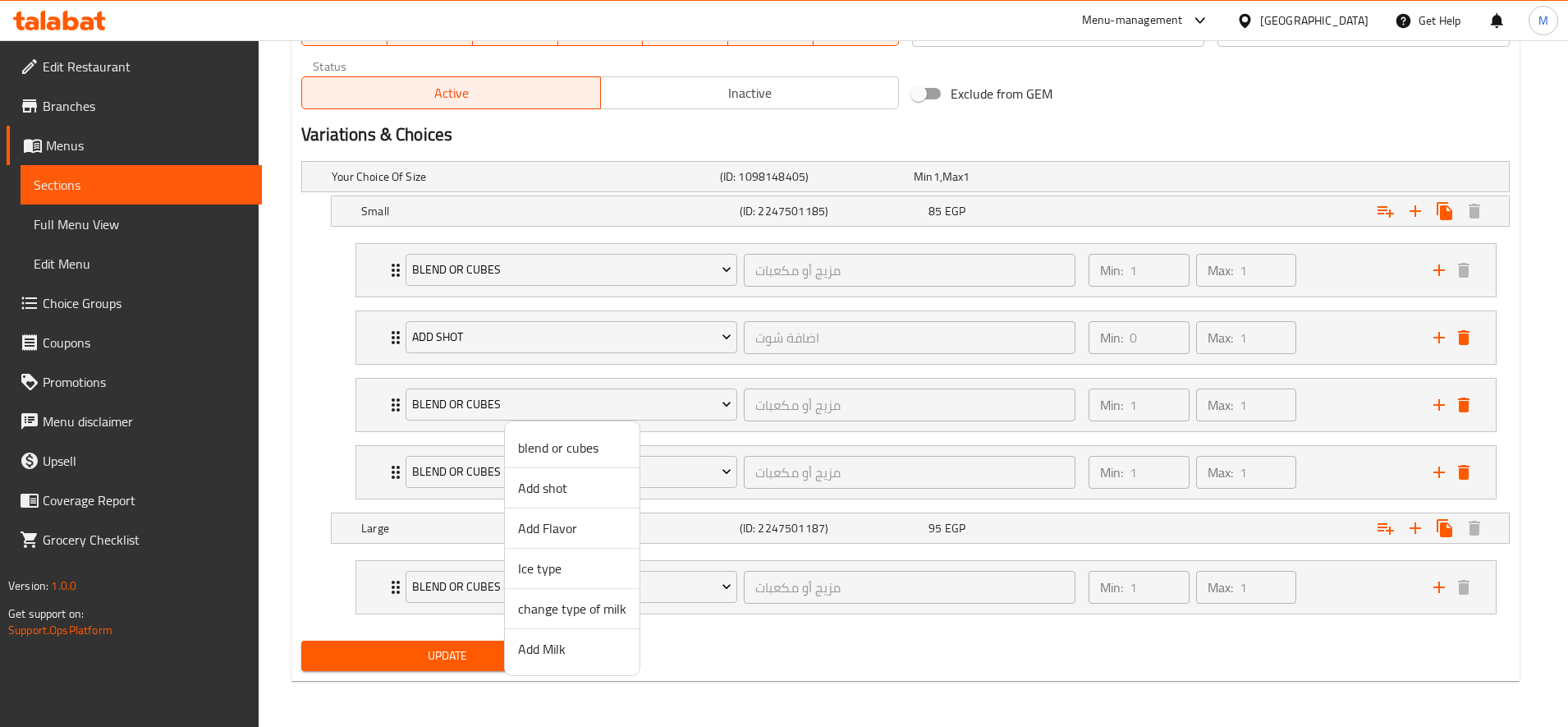
click at [574, 532] on span "Add Flavor" at bounding box center [572, 527] width 108 height 19
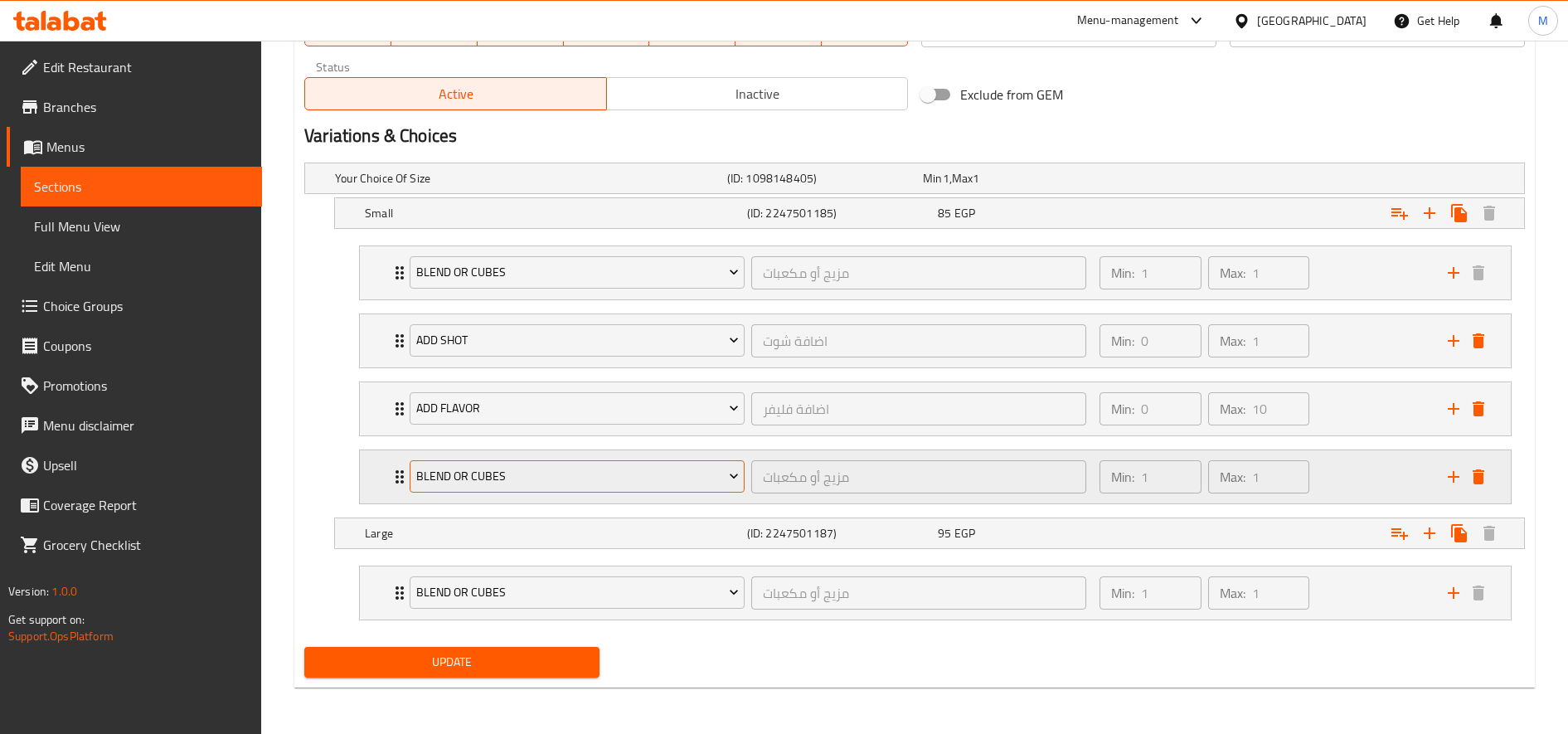
click at [584, 483] on span "blend or cubes" at bounding box center [578, 476] width 322 height 20
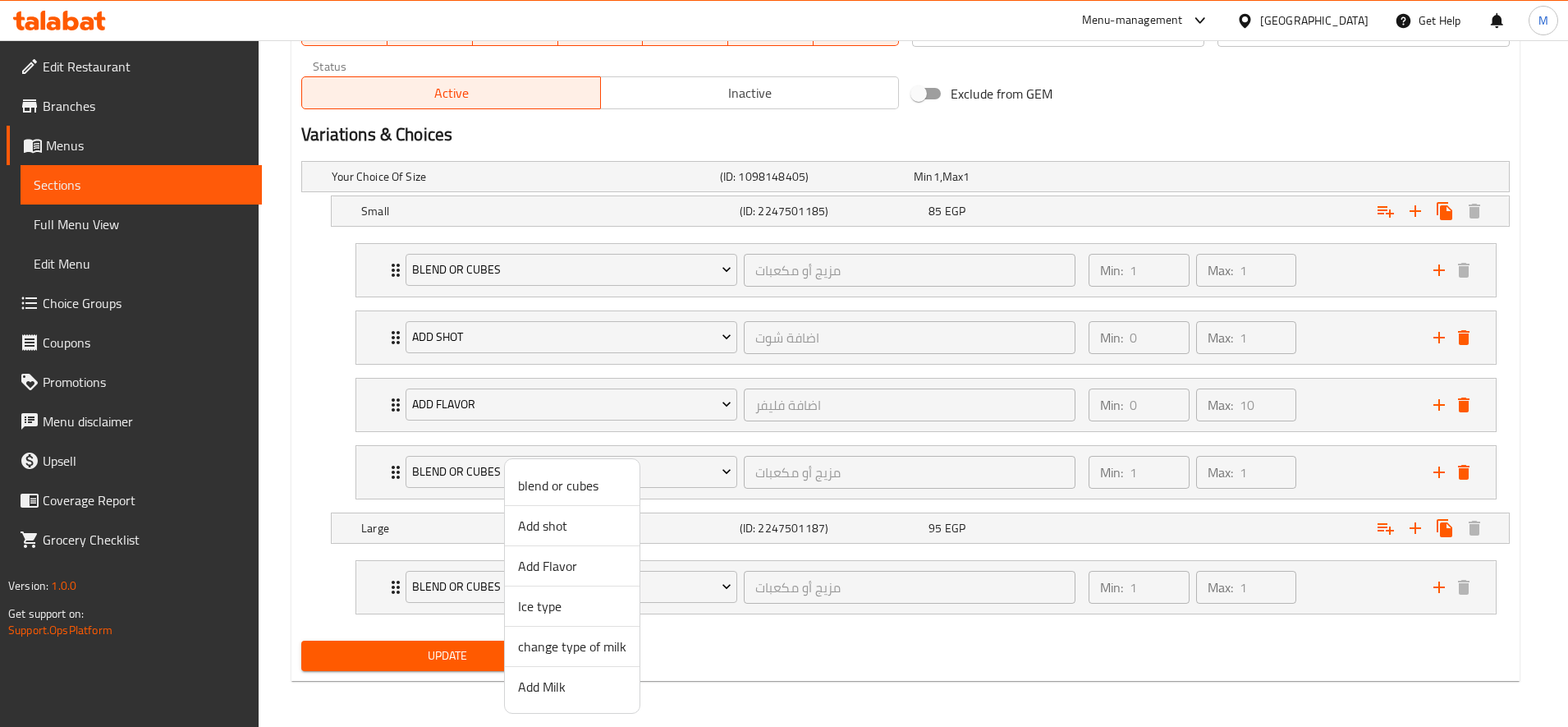
click at [552, 689] on span "Add Milk" at bounding box center [572, 686] width 108 height 19
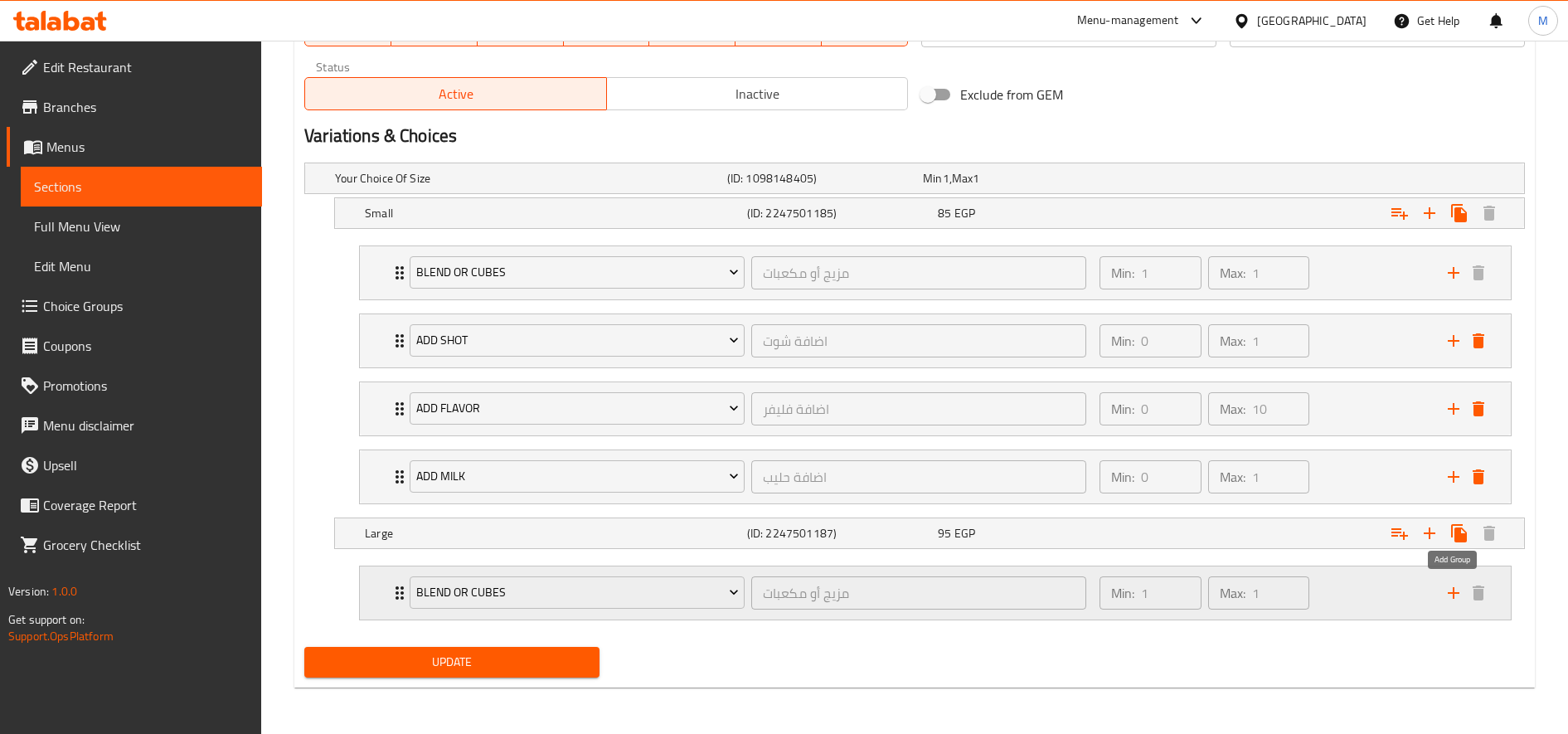
click at [1456, 586] on icon "add" at bounding box center [1453, 592] width 19 height 19
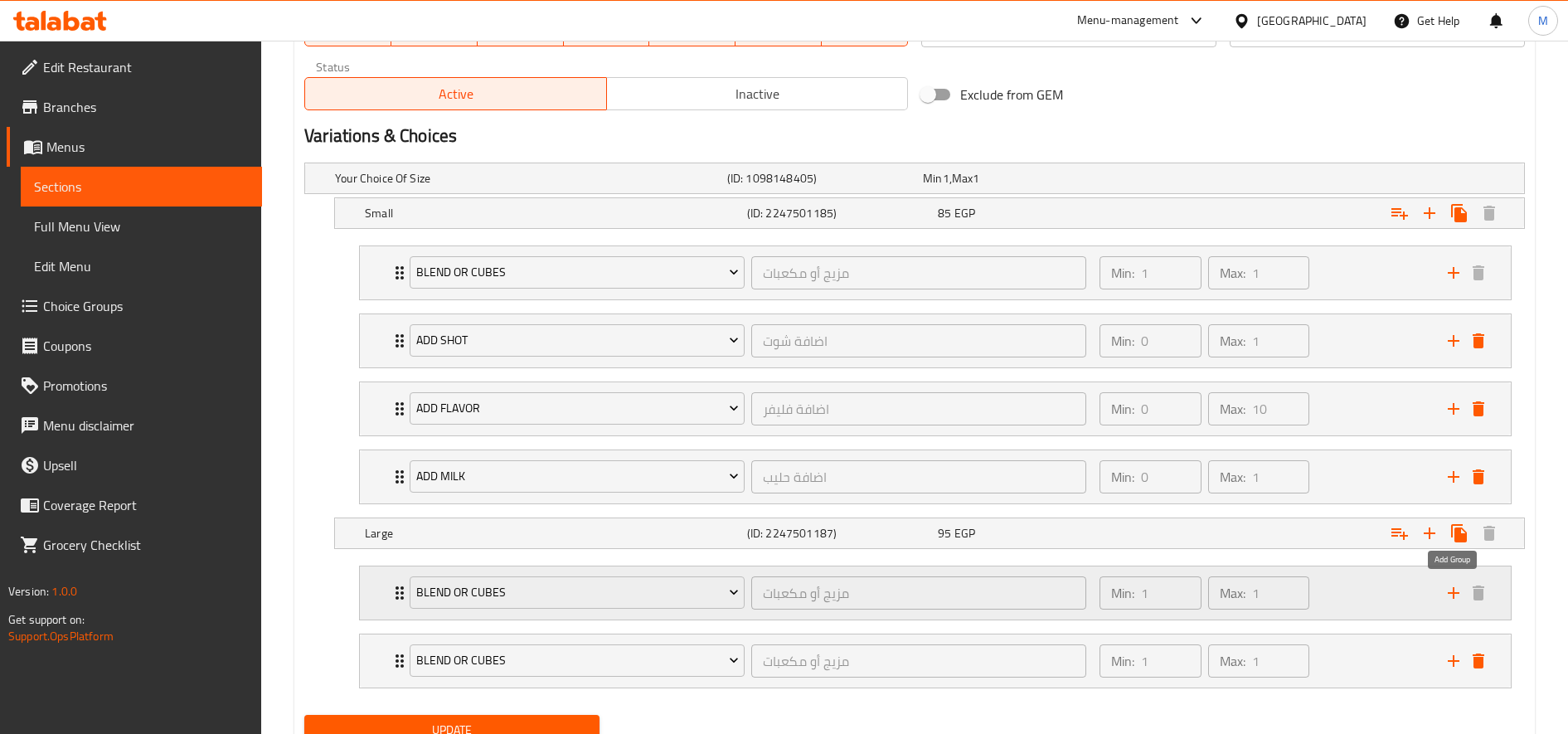
click at [1456, 586] on icon "add" at bounding box center [1453, 592] width 19 height 19
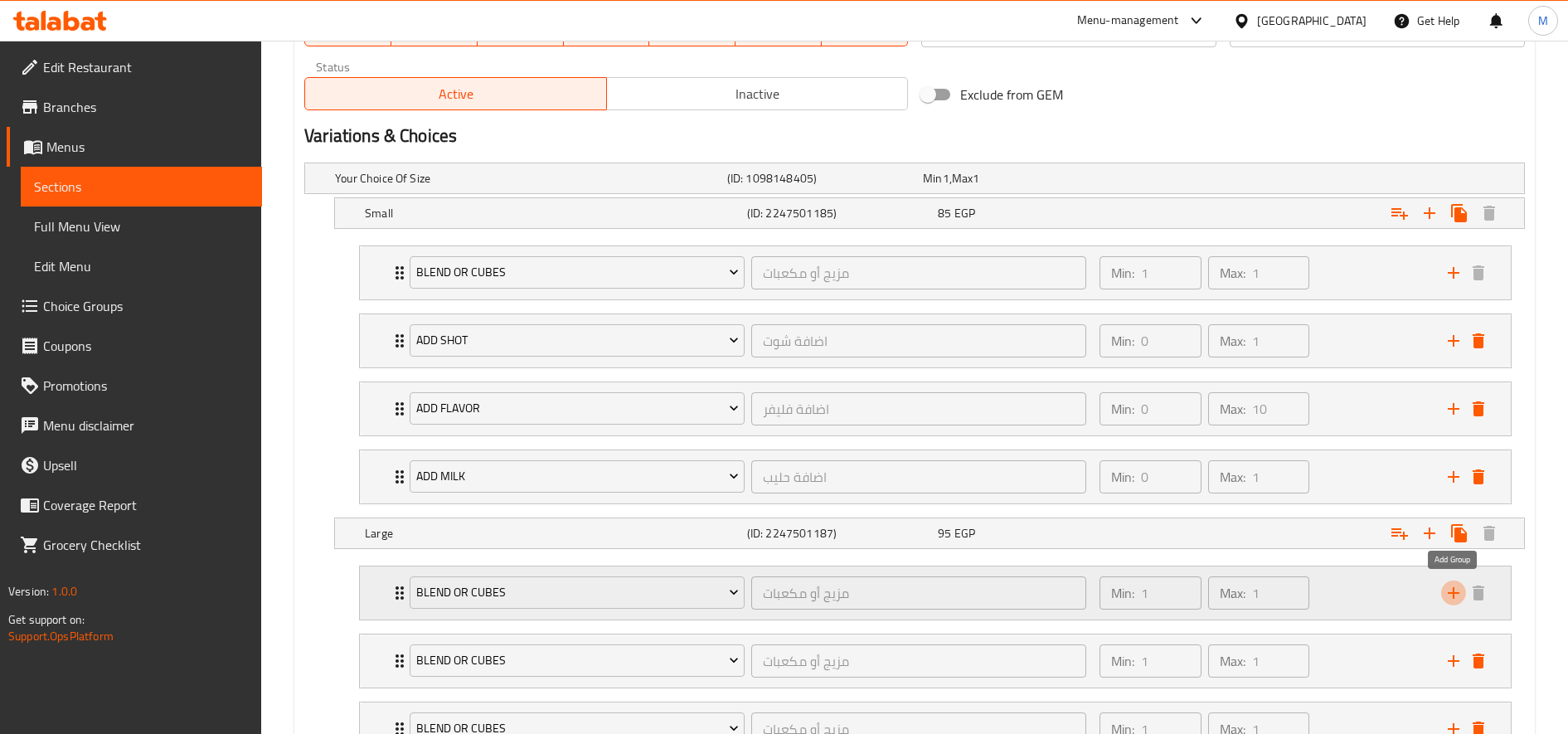
click at [1456, 586] on icon "add" at bounding box center [1453, 592] width 19 height 19
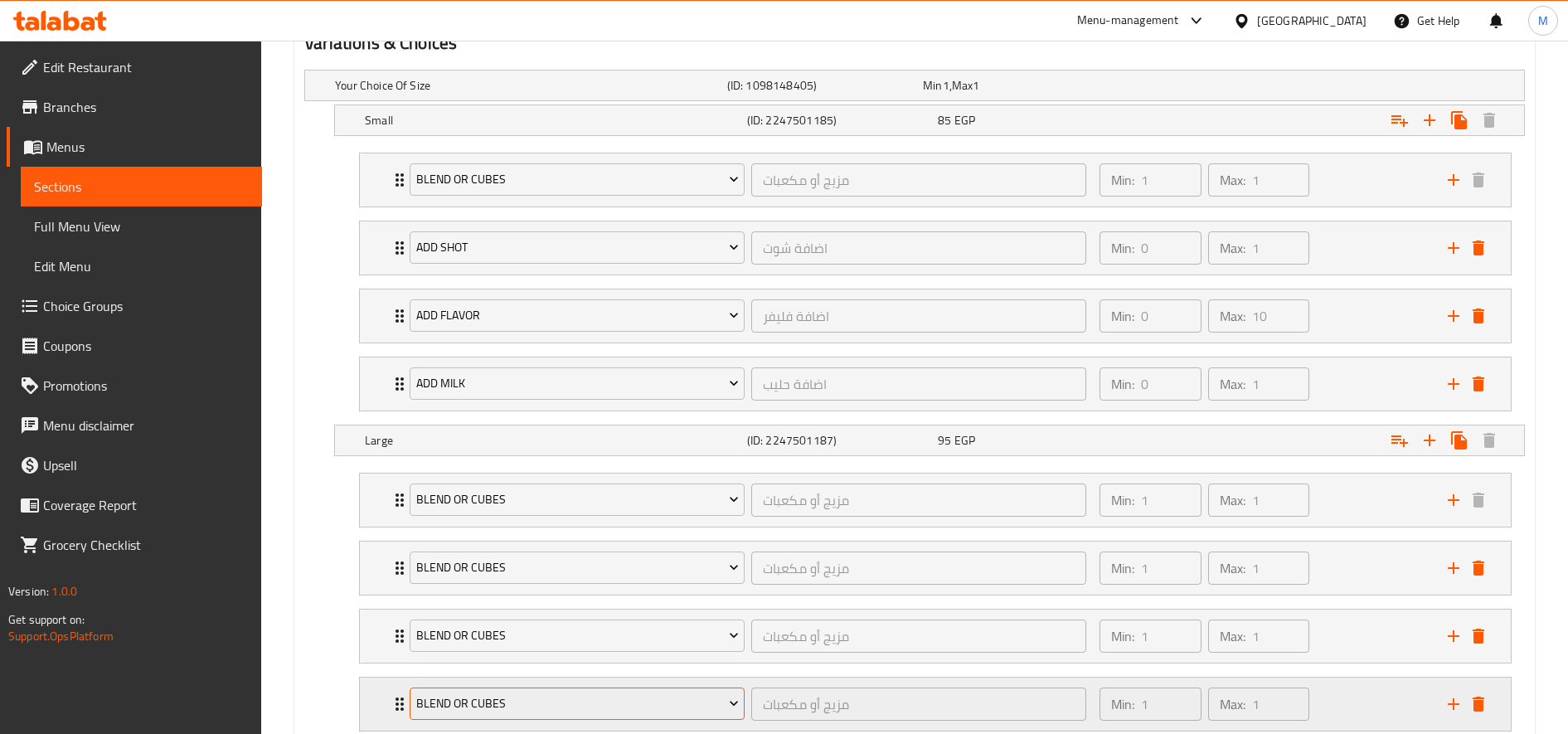
scroll to position [1111, 0]
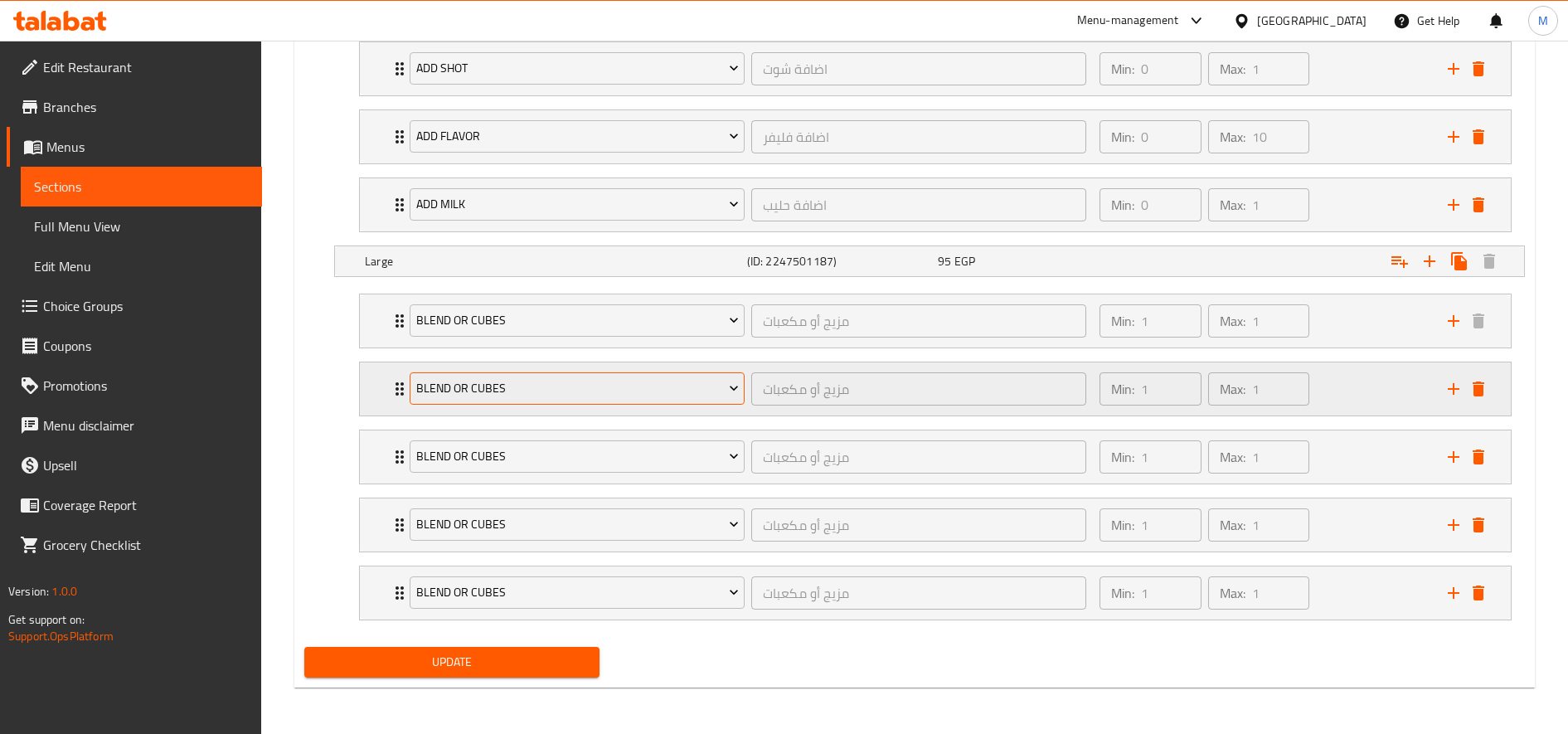
click at [574, 404] on button "blend or cubes" at bounding box center [578, 389] width 335 height 33
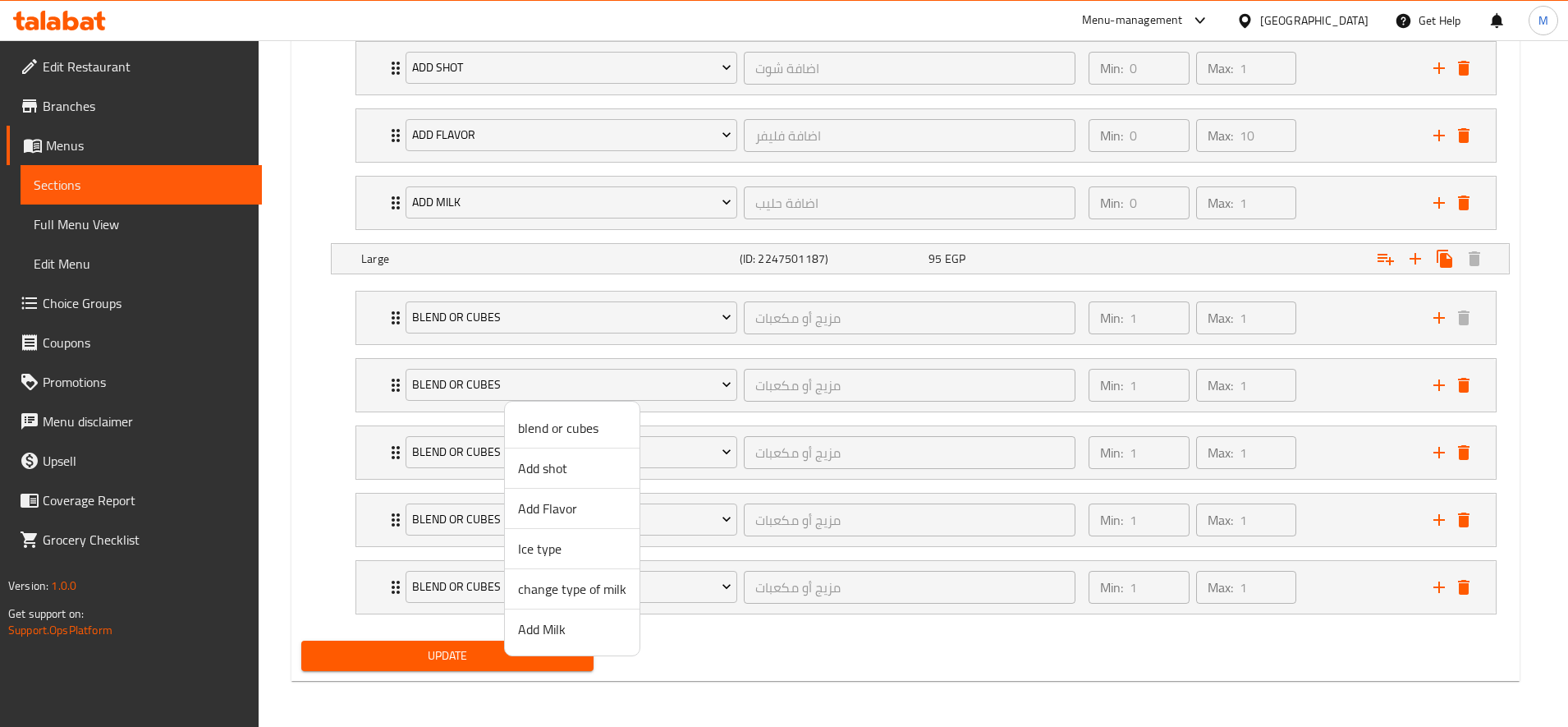
click at [585, 470] on span "Add shot" at bounding box center [572, 468] width 108 height 19
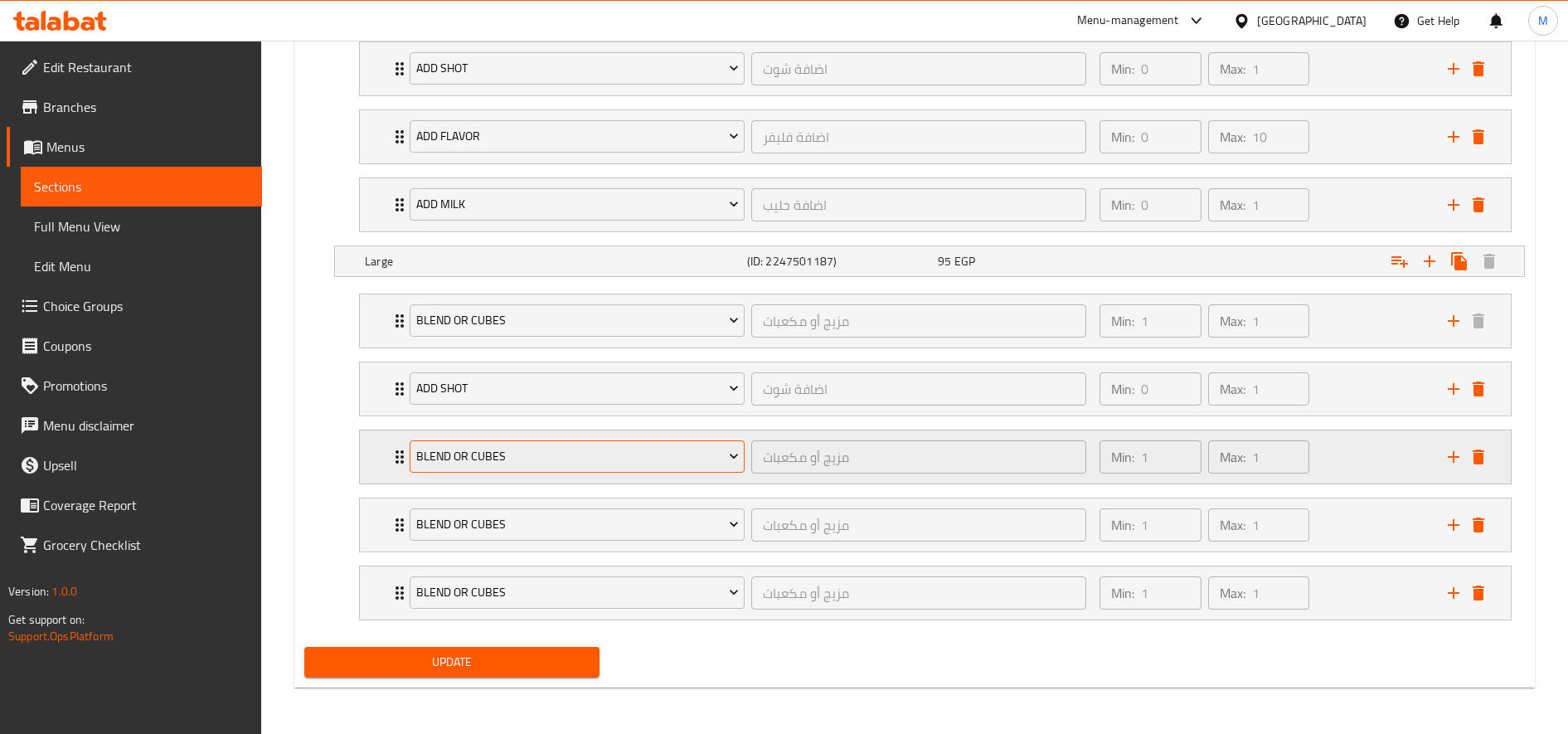
click at [561, 458] on span "blend or cubes" at bounding box center [578, 456] width 322 height 20
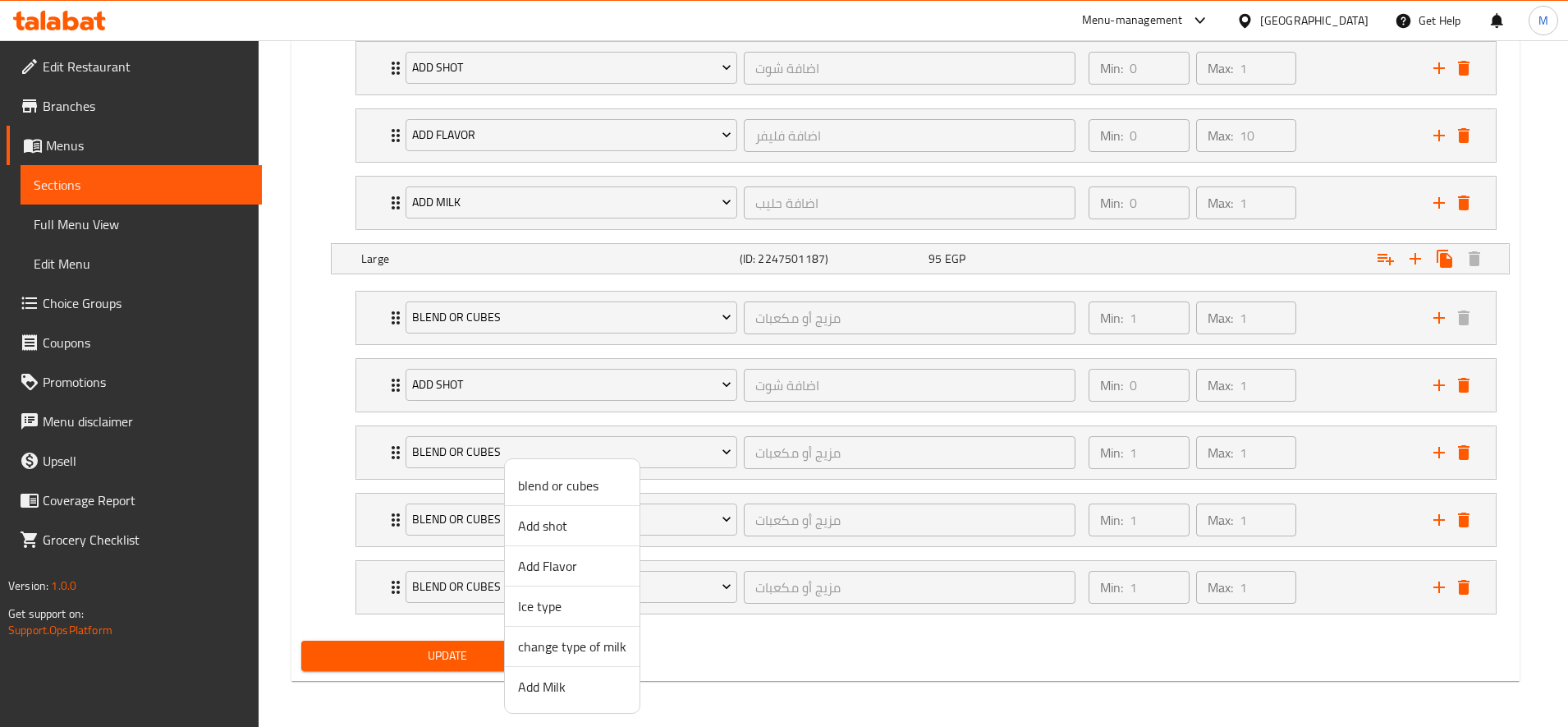
click at [575, 573] on span "Add Flavor" at bounding box center [572, 565] width 108 height 19
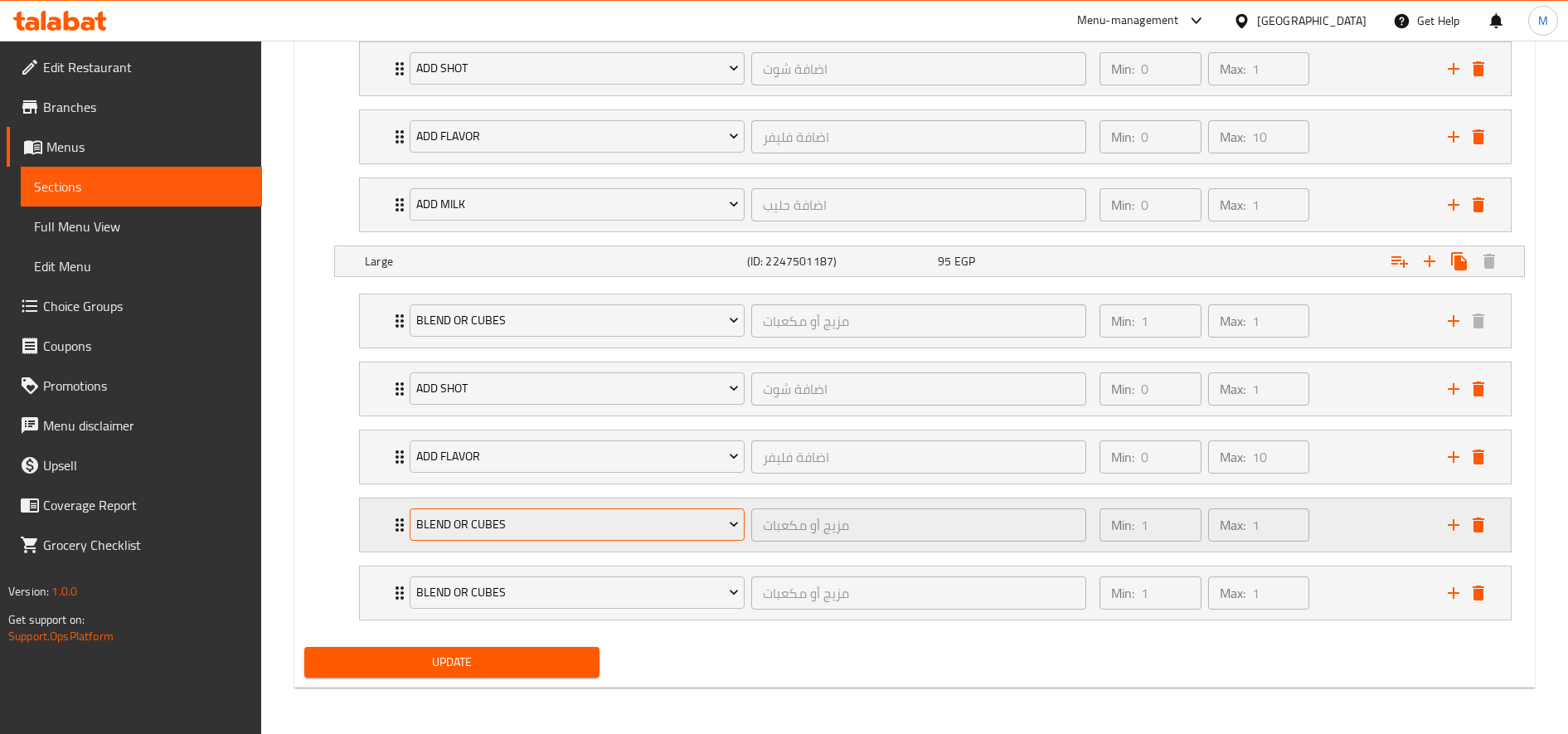
click at [570, 508] on button "blend or cubes" at bounding box center [578, 525] width 335 height 33
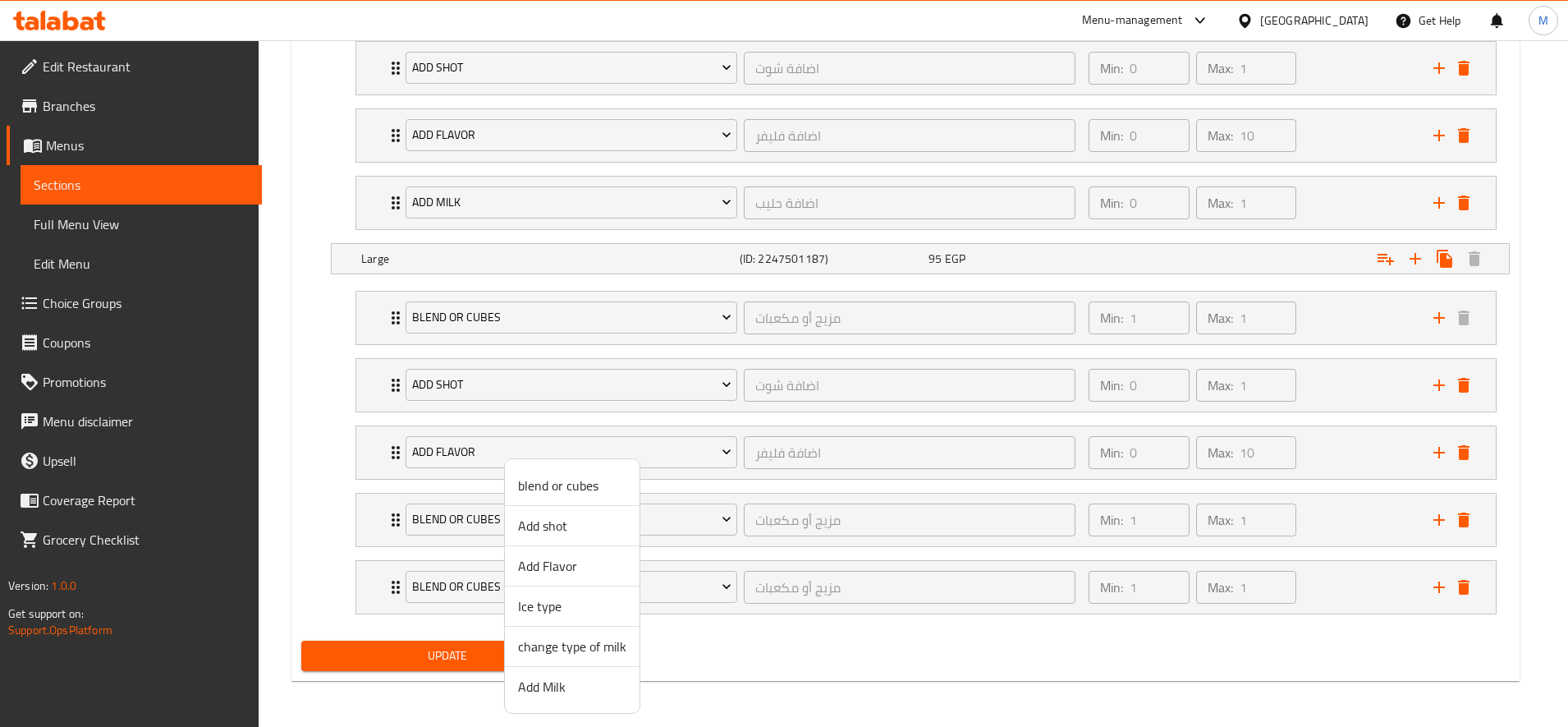
click at [577, 691] on span "Add Milk" at bounding box center [572, 686] width 108 height 19
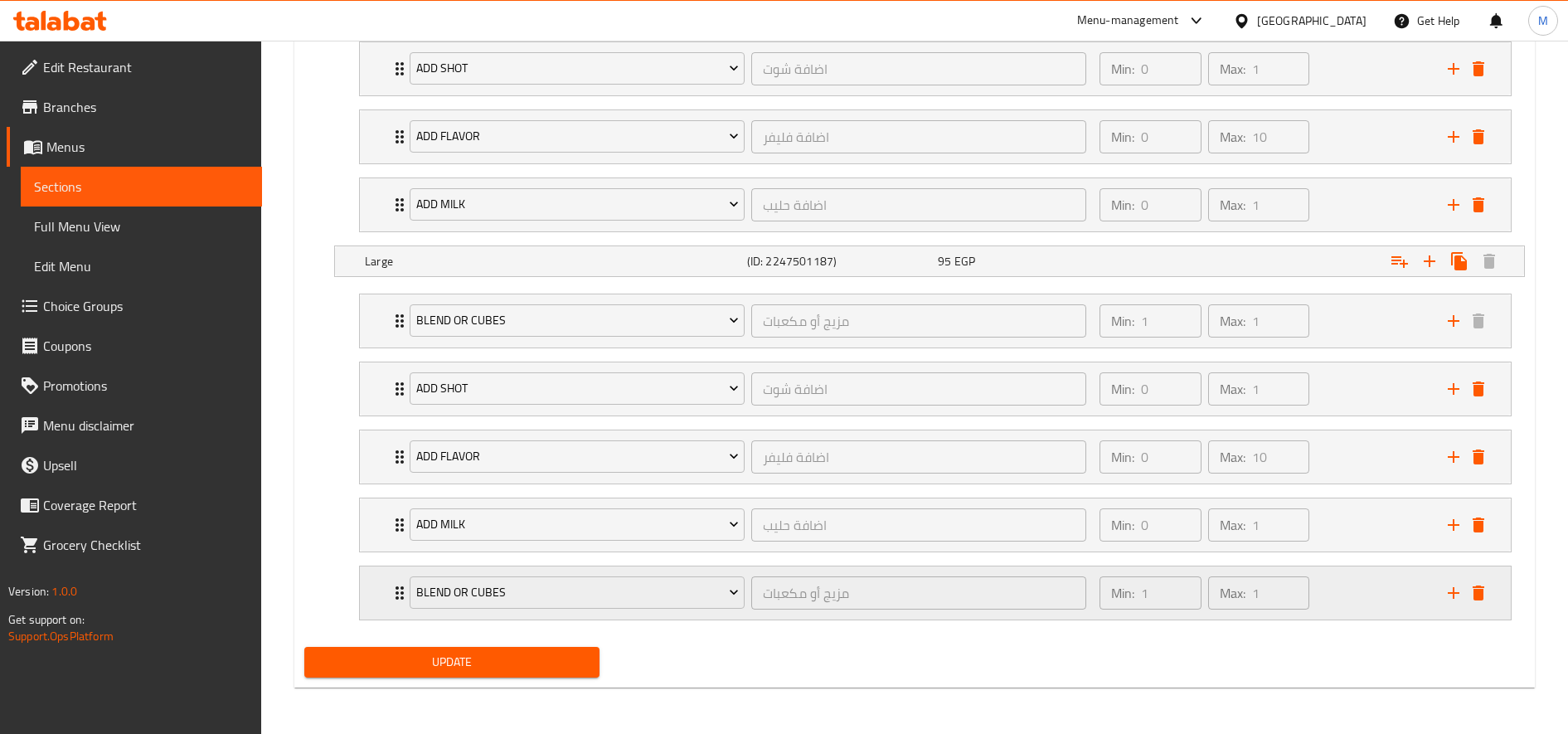
click at [1492, 590] on div "blend or cubes مزيج أو مكعبات ​ Min: 1 ​ Max: 1 ​" at bounding box center [935, 592] width 1151 height 53
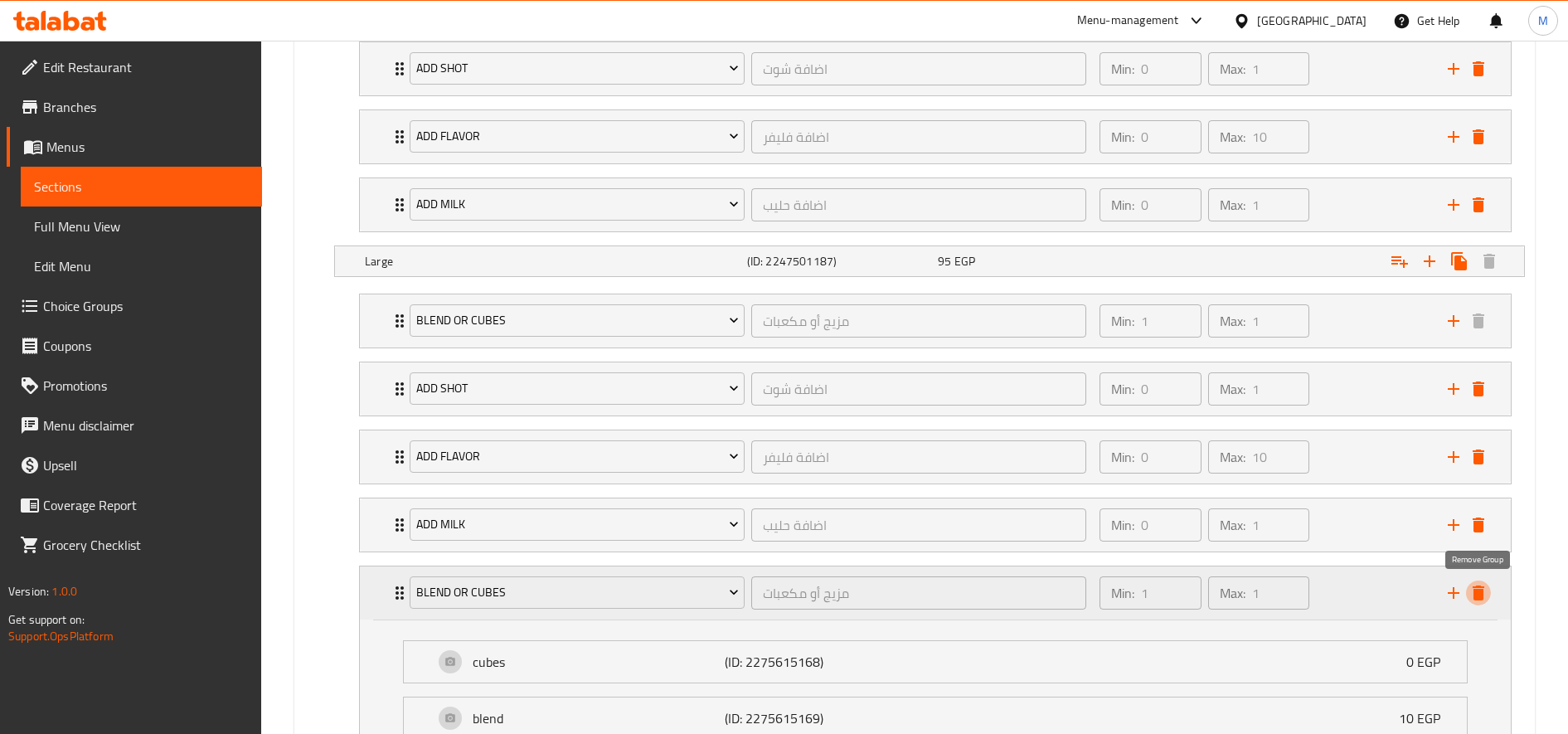
click at [1479, 593] on icon "delete" at bounding box center [1478, 592] width 12 height 15
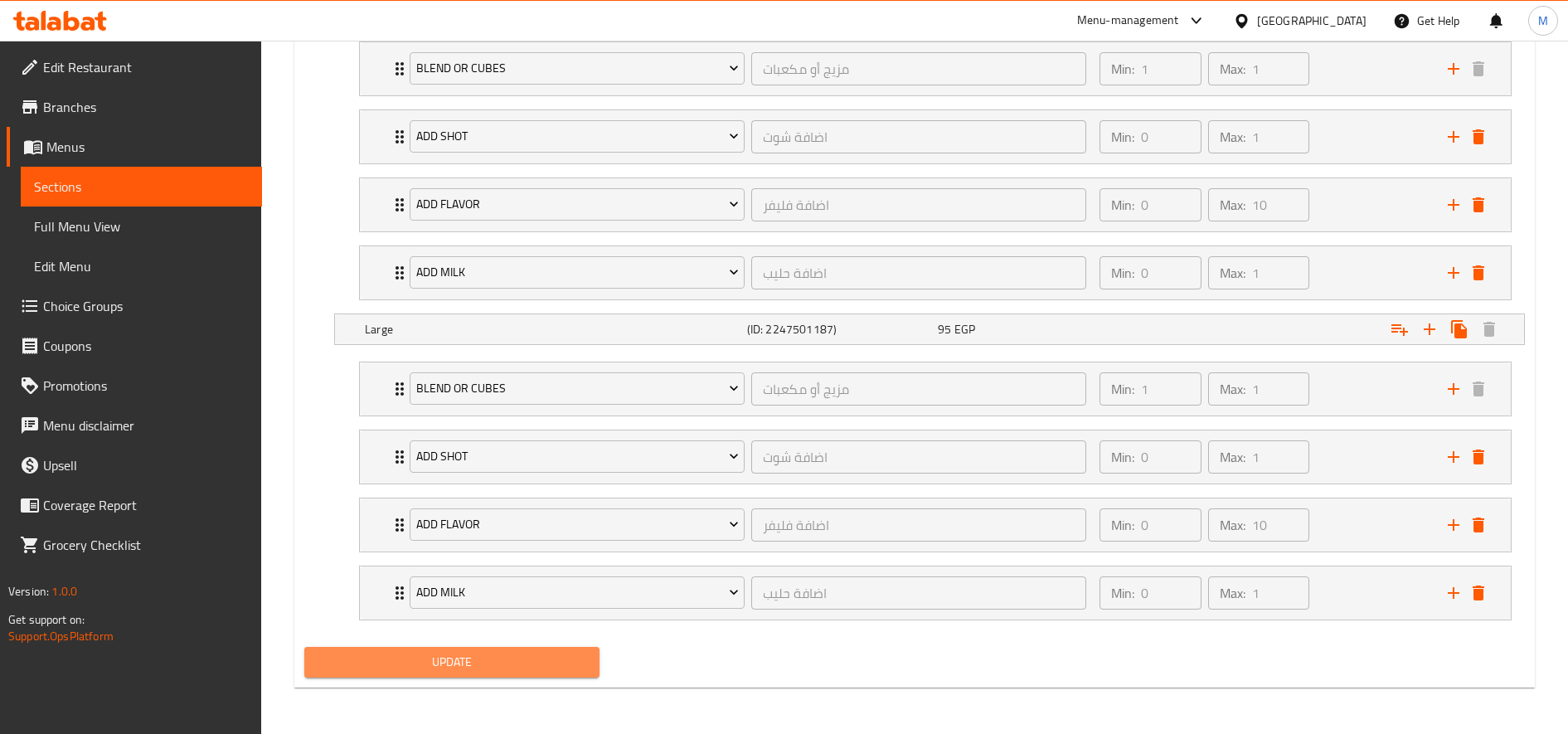
click at [472, 653] on span "Update" at bounding box center [452, 662] width 268 height 20
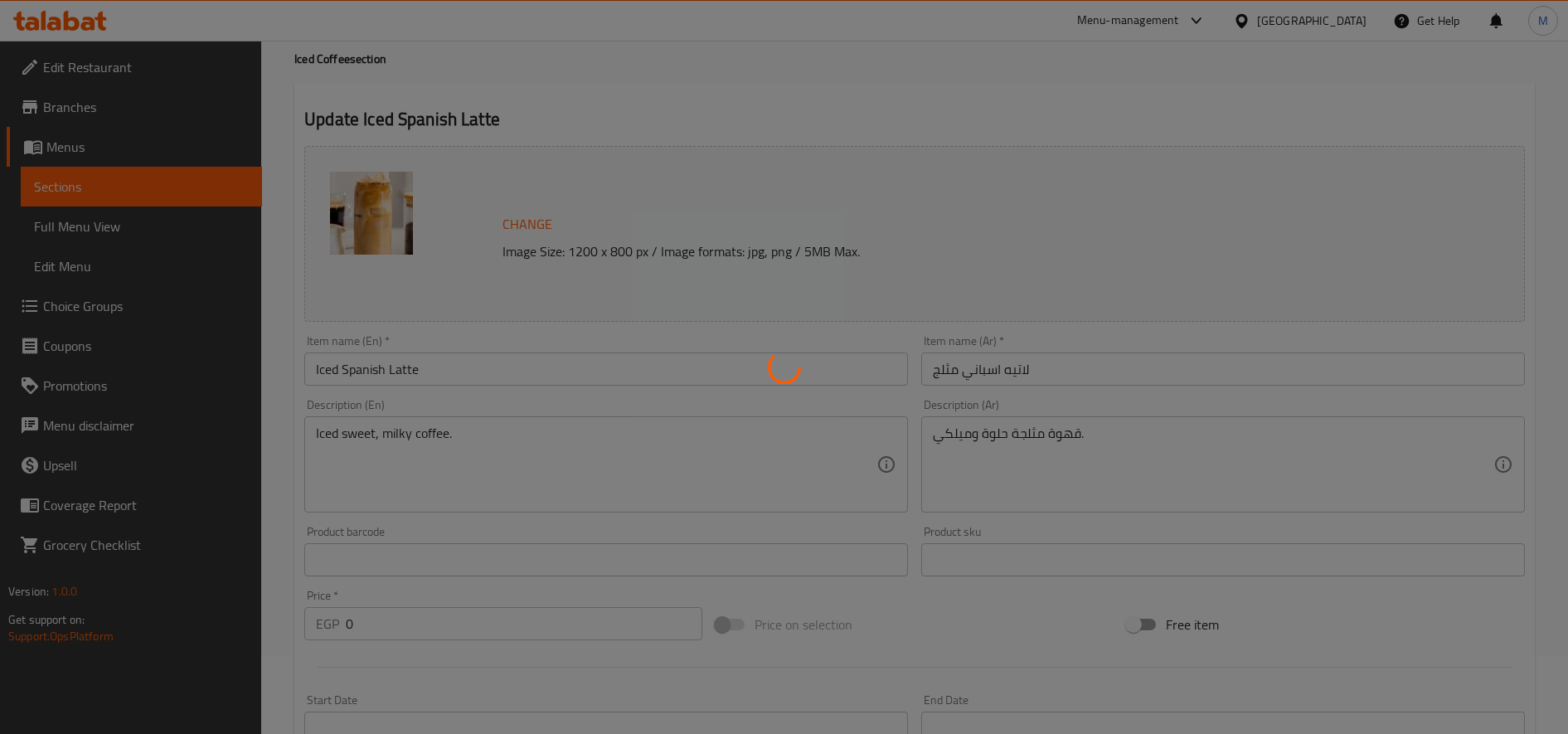
scroll to position [0, 0]
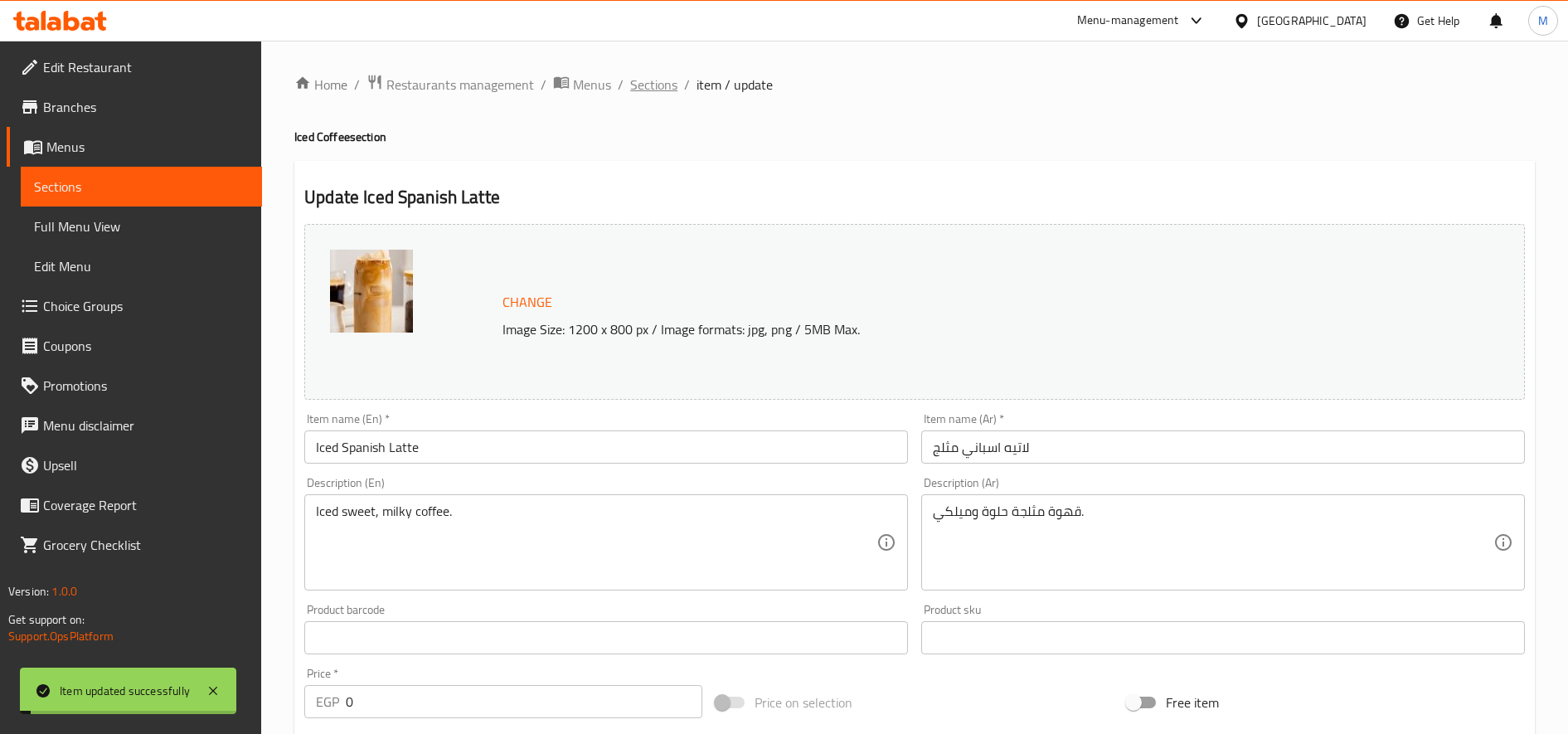
click at [653, 85] on span "Sections" at bounding box center [653, 84] width 47 height 19
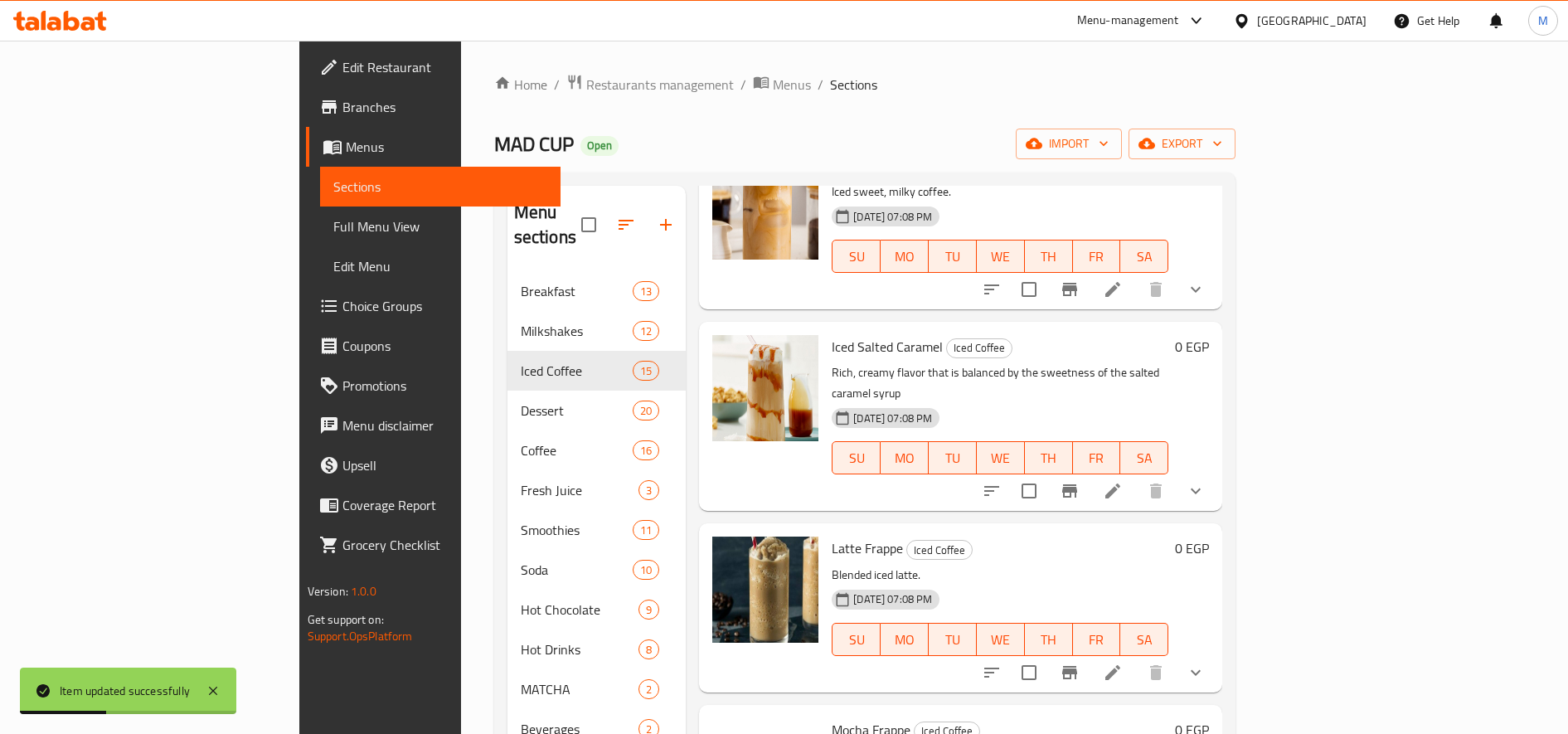
scroll to position [1382, 0]
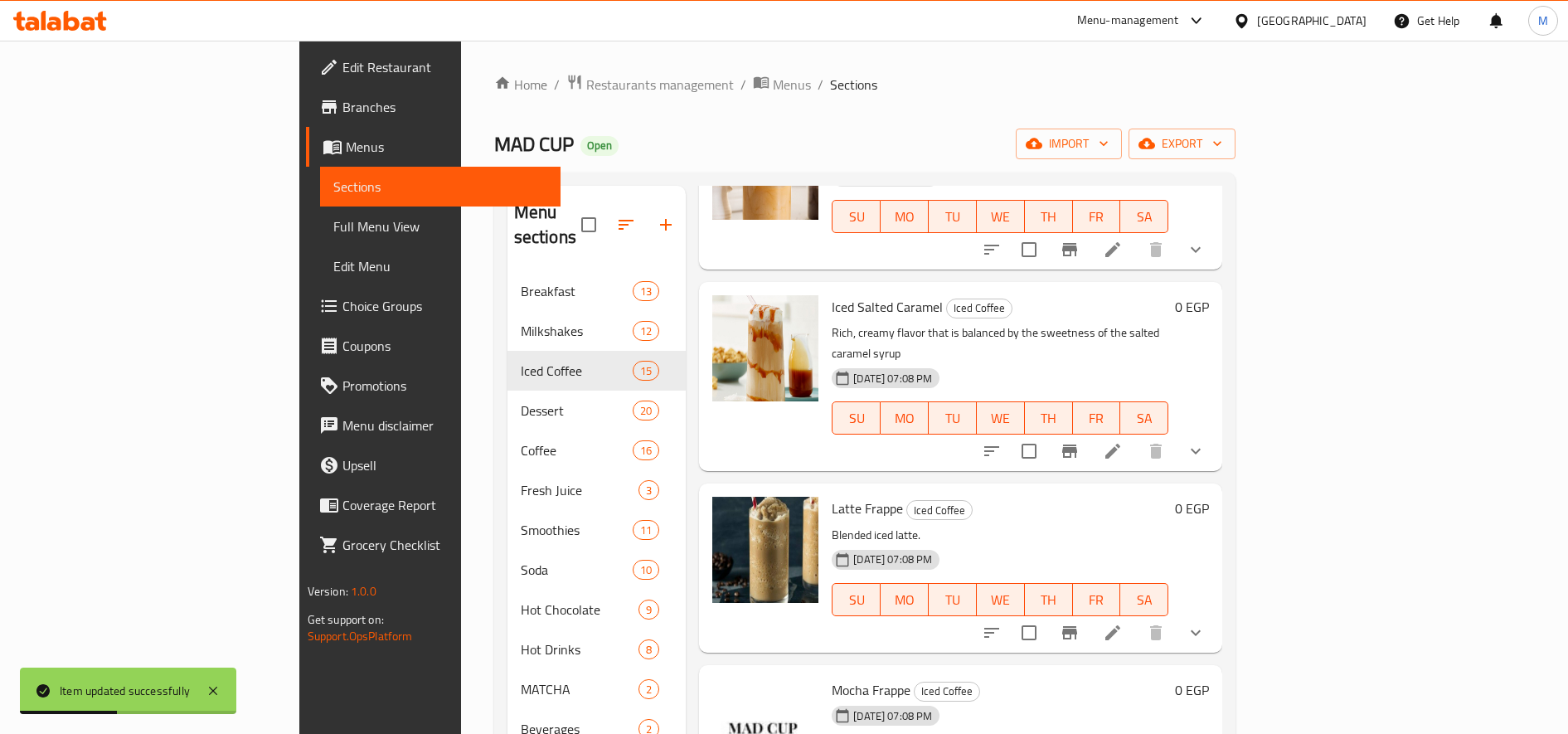
click at [1123, 442] on icon at bounding box center [1112, 451] width 19 height 19
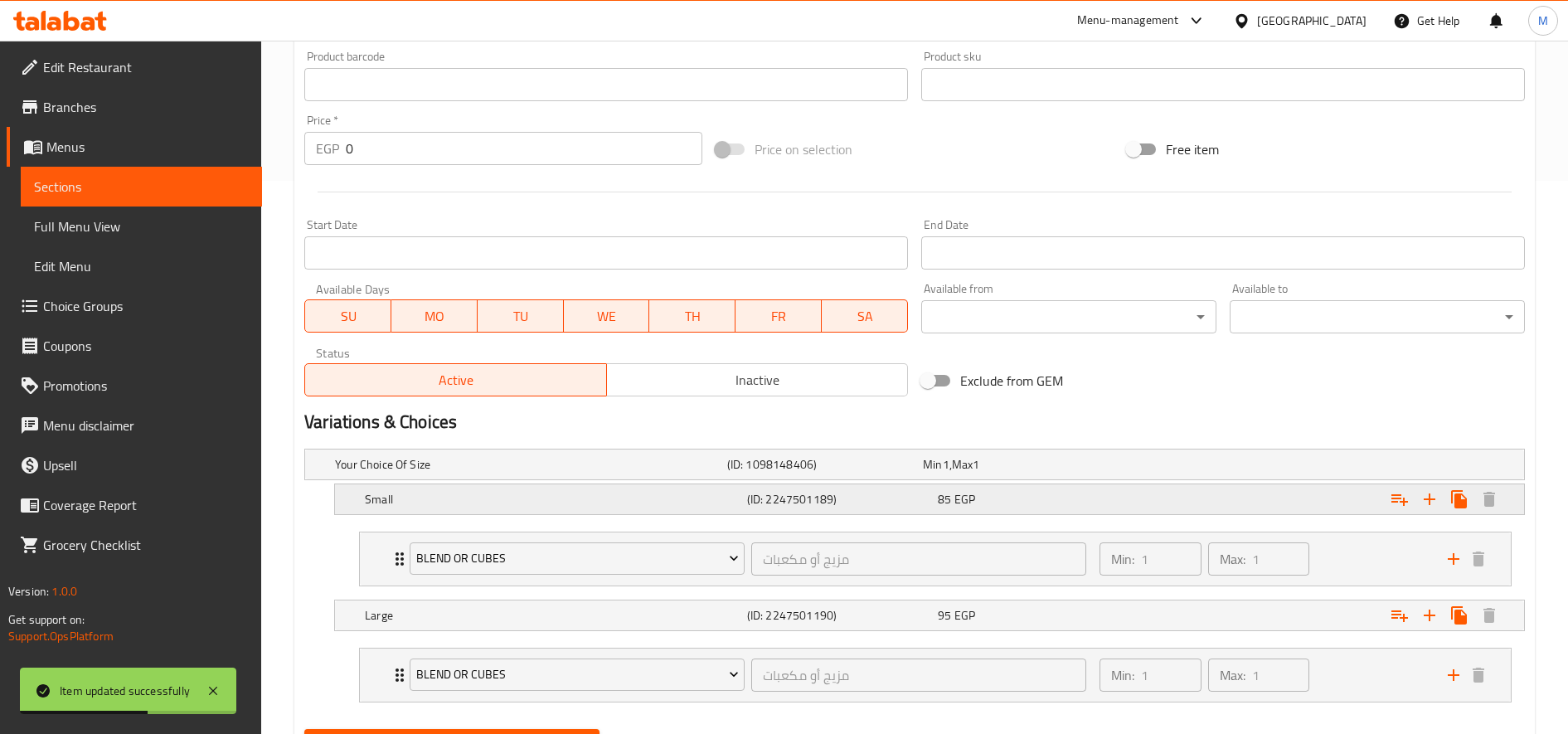
scroll to position [635, 0]
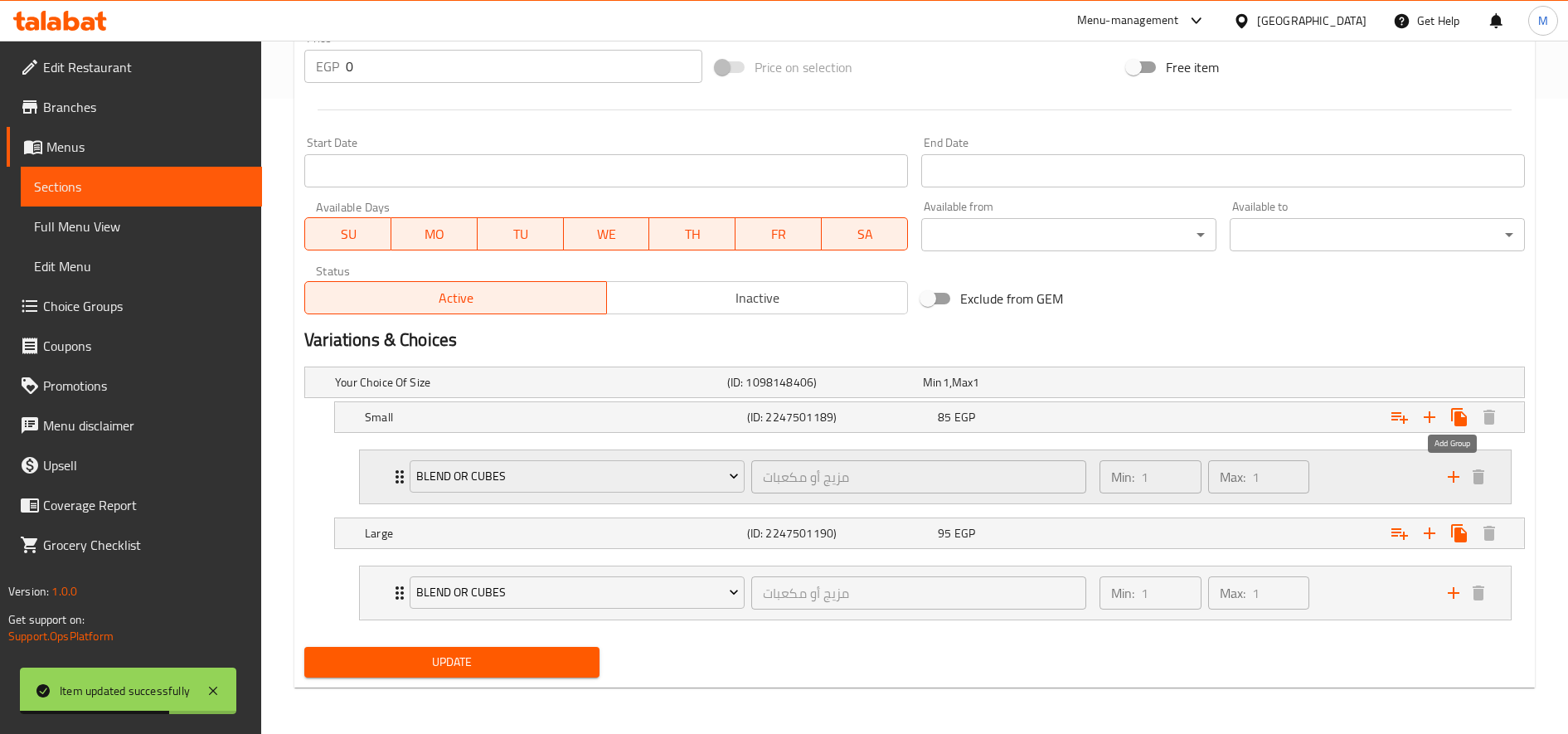
click at [1459, 468] on icon "add" at bounding box center [1453, 476] width 19 height 19
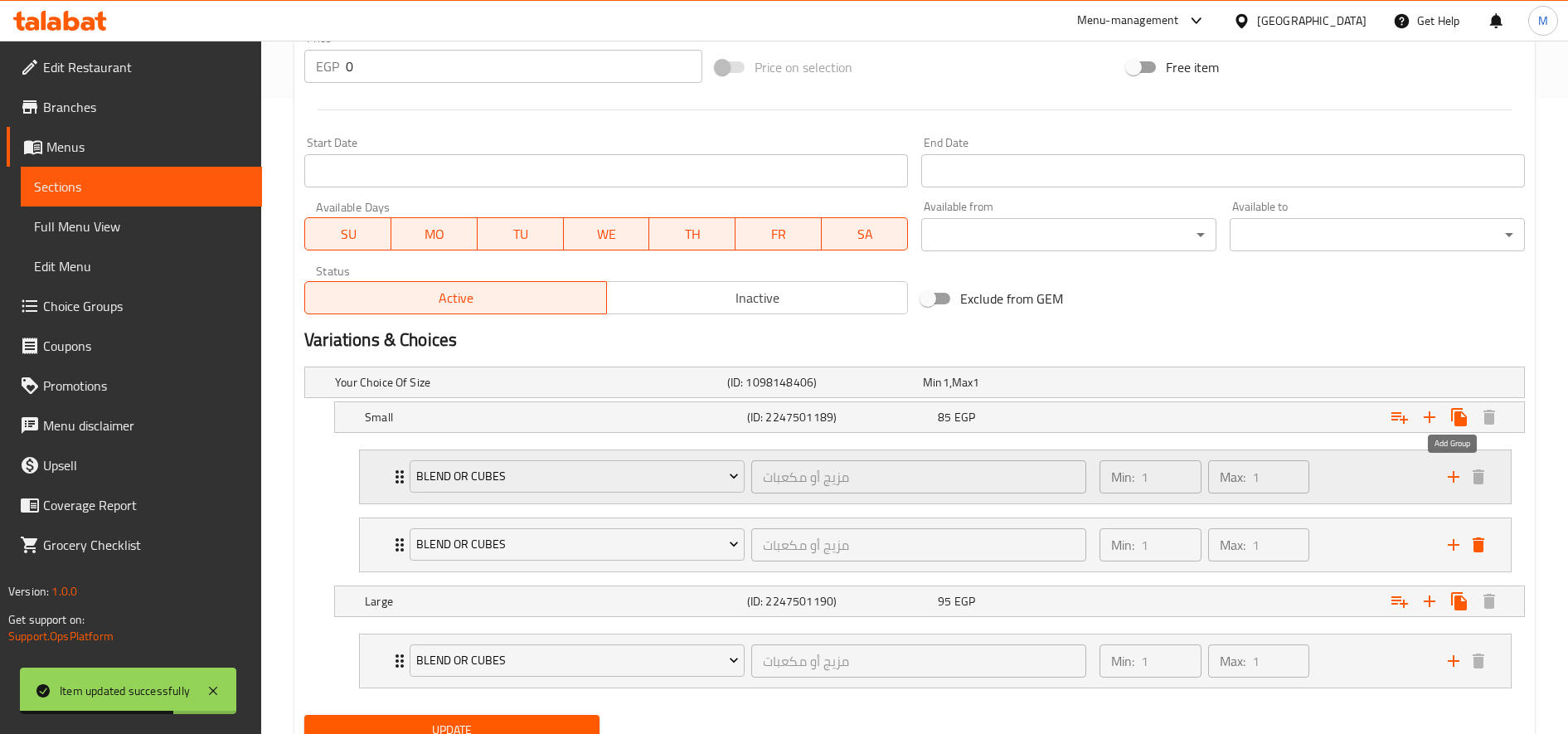
click at [1459, 468] on icon "add" at bounding box center [1453, 476] width 19 height 19
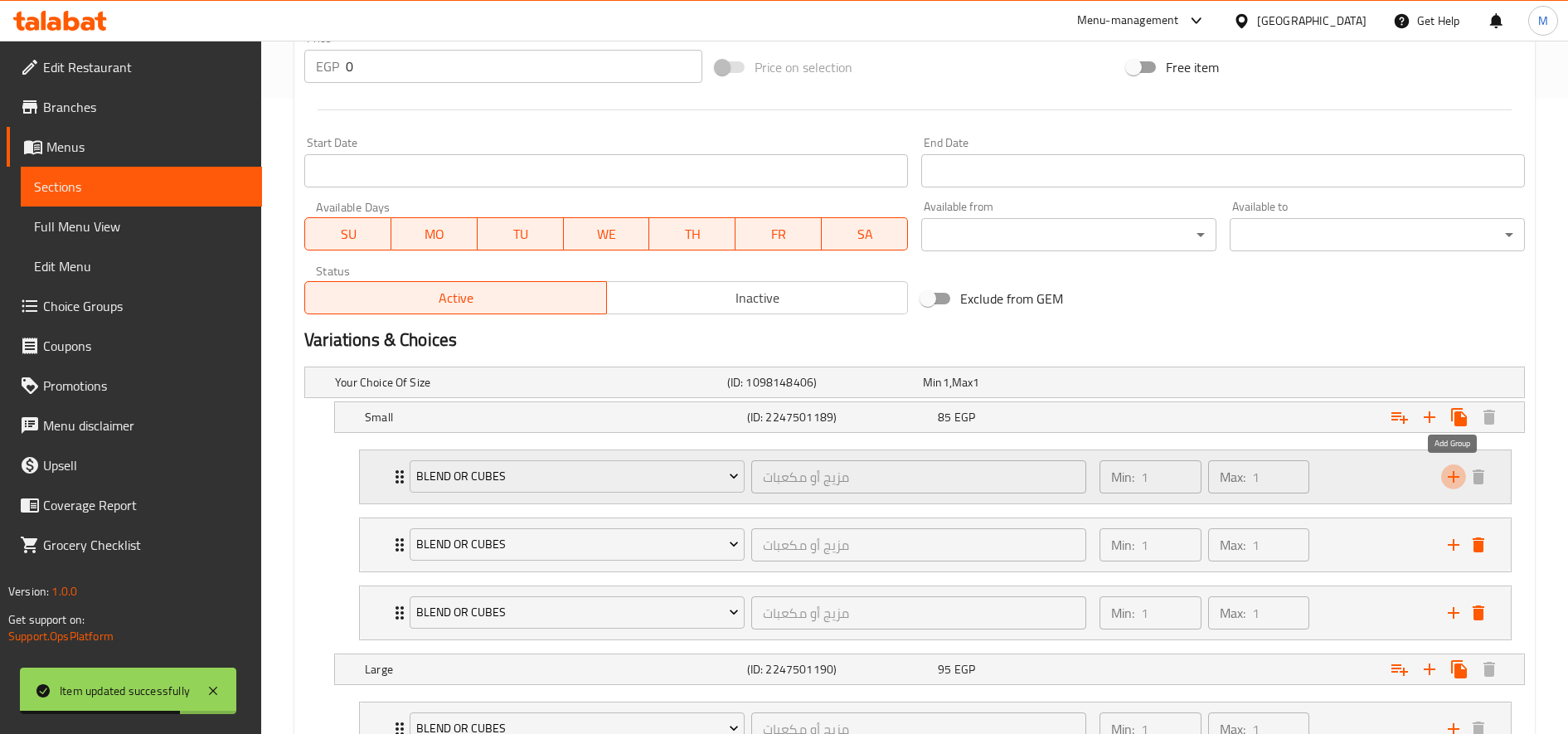
click at [1459, 468] on icon "add" at bounding box center [1453, 476] width 19 height 19
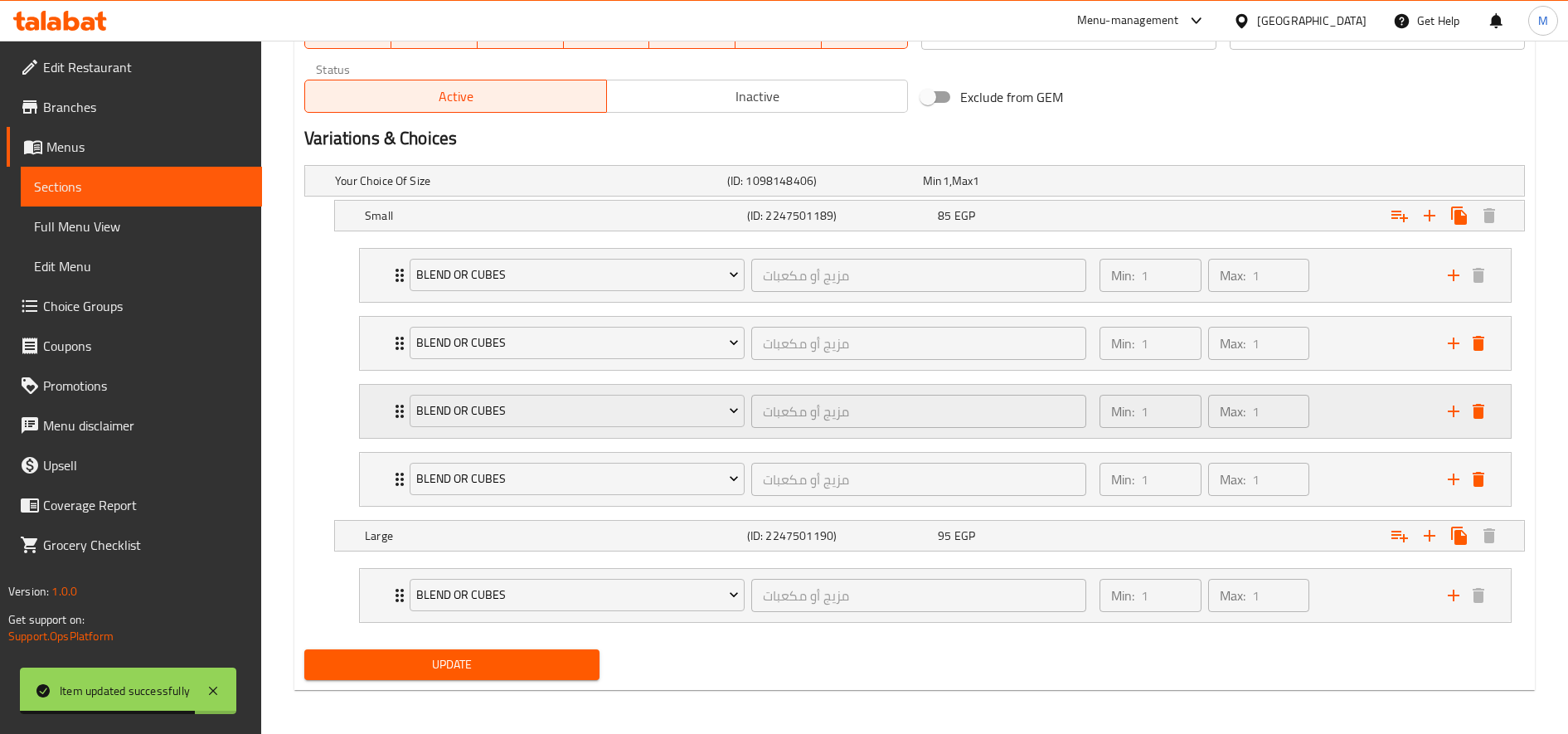
scroll to position [840, 0]
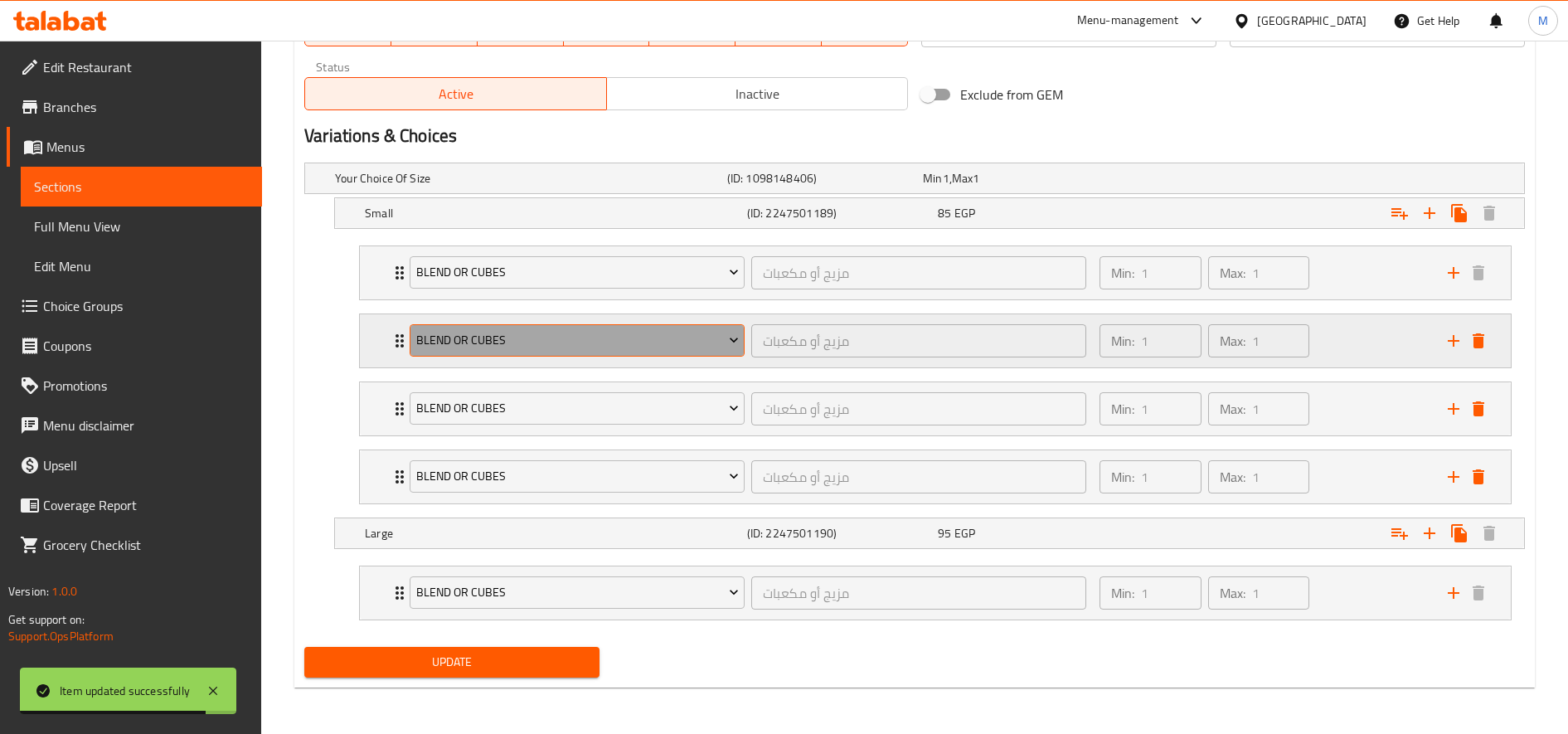
click at [572, 344] on span "blend or cubes" at bounding box center [578, 341] width 322 height 20
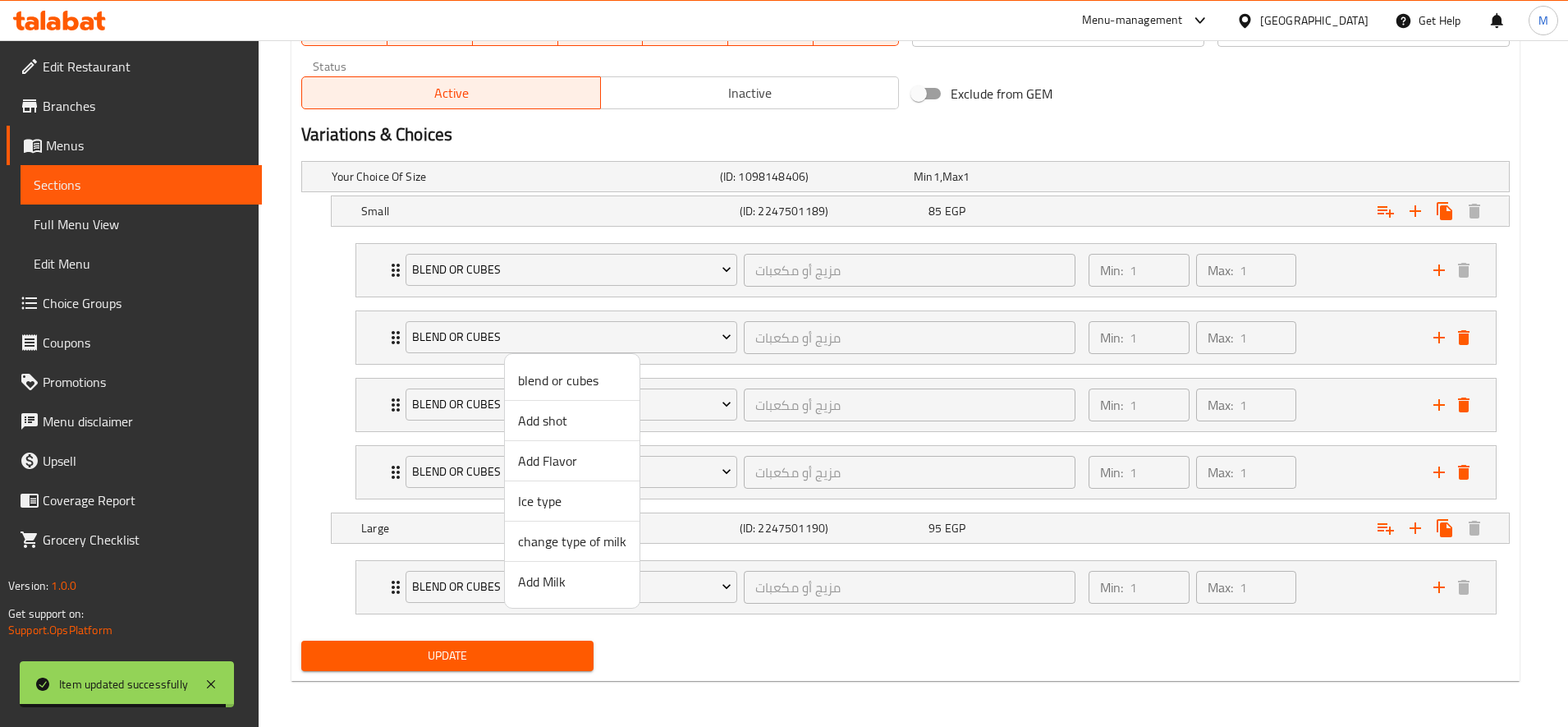
click at [559, 429] on span "Add shot" at bounding box center [572, 420] width 108 height 19
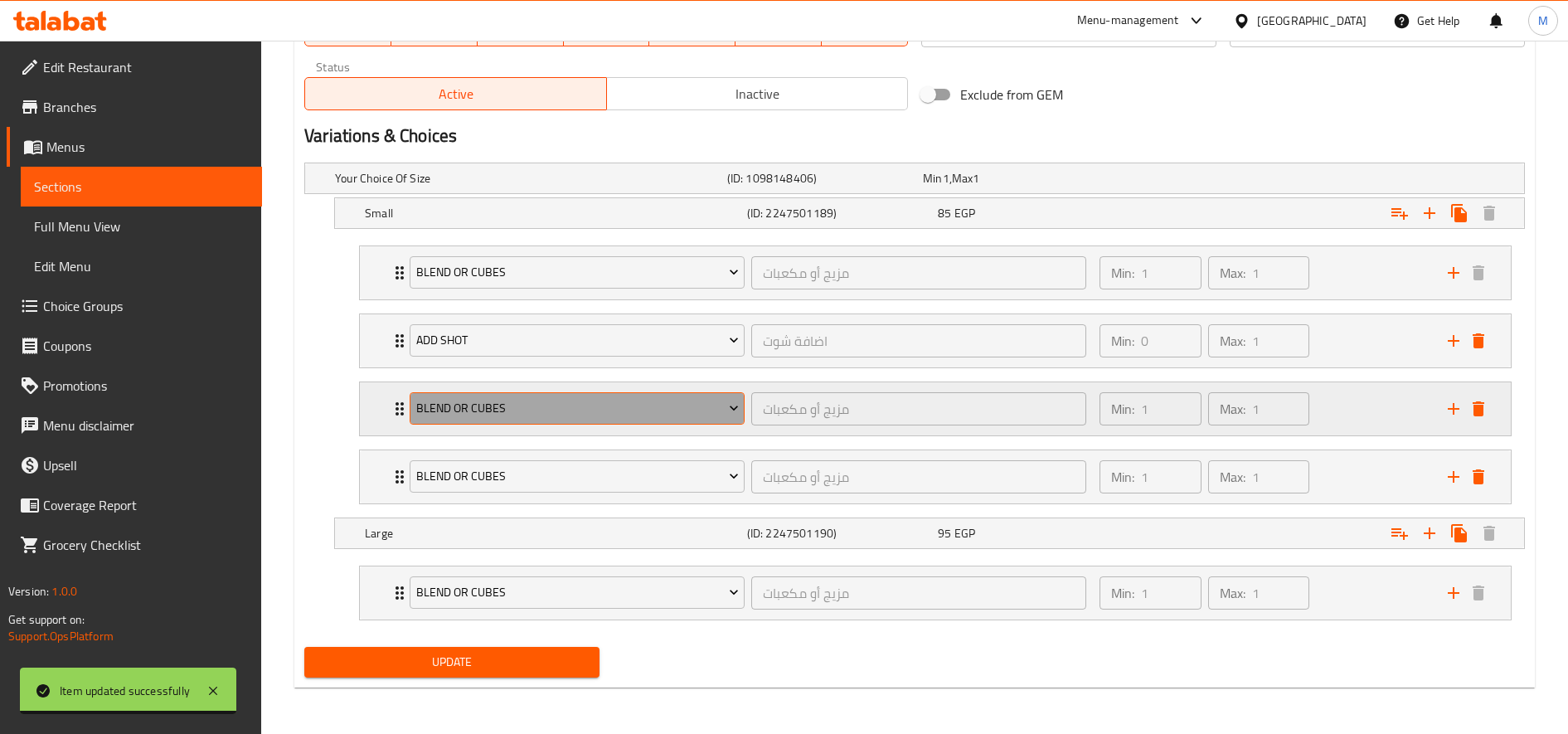
click at [536, 394] on button "blend or cubes" at bounding box center [578, 409] width 335 height 33
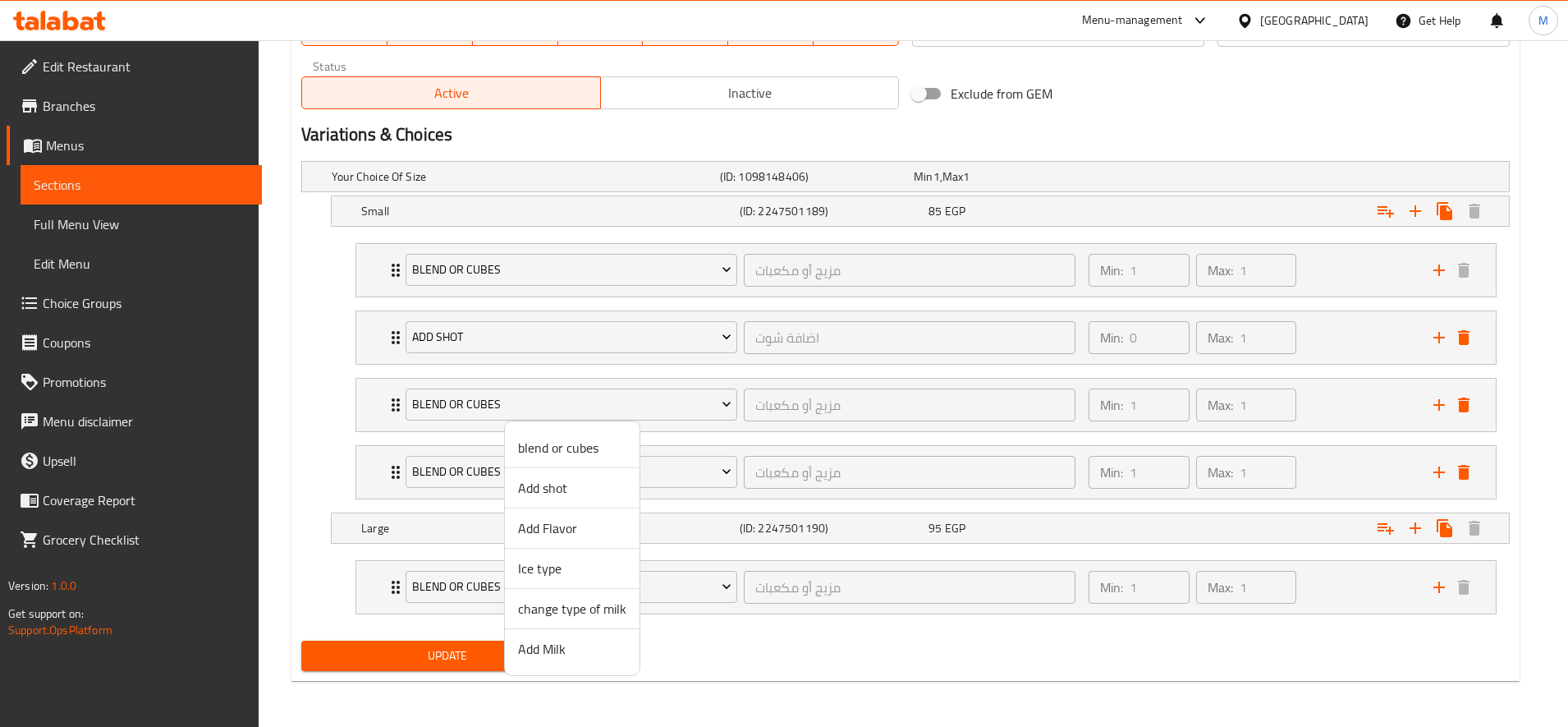
click at [565, 526] on span "Add Flavor" at bounding box center [572, 527] width 108 height 19
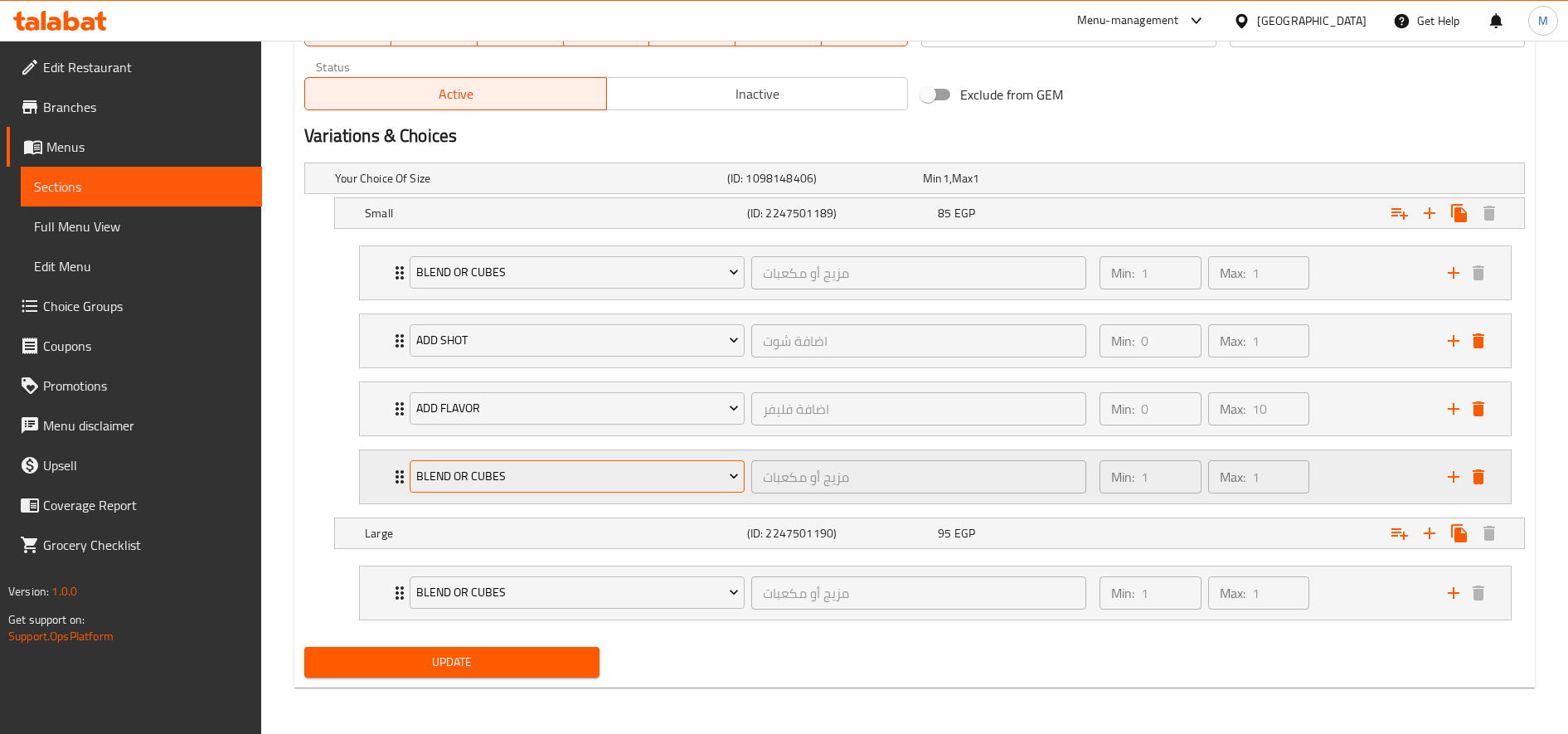
click at [533, 467] on span "blend or cubes" at bounding box center [578, 476] width 322 height 20
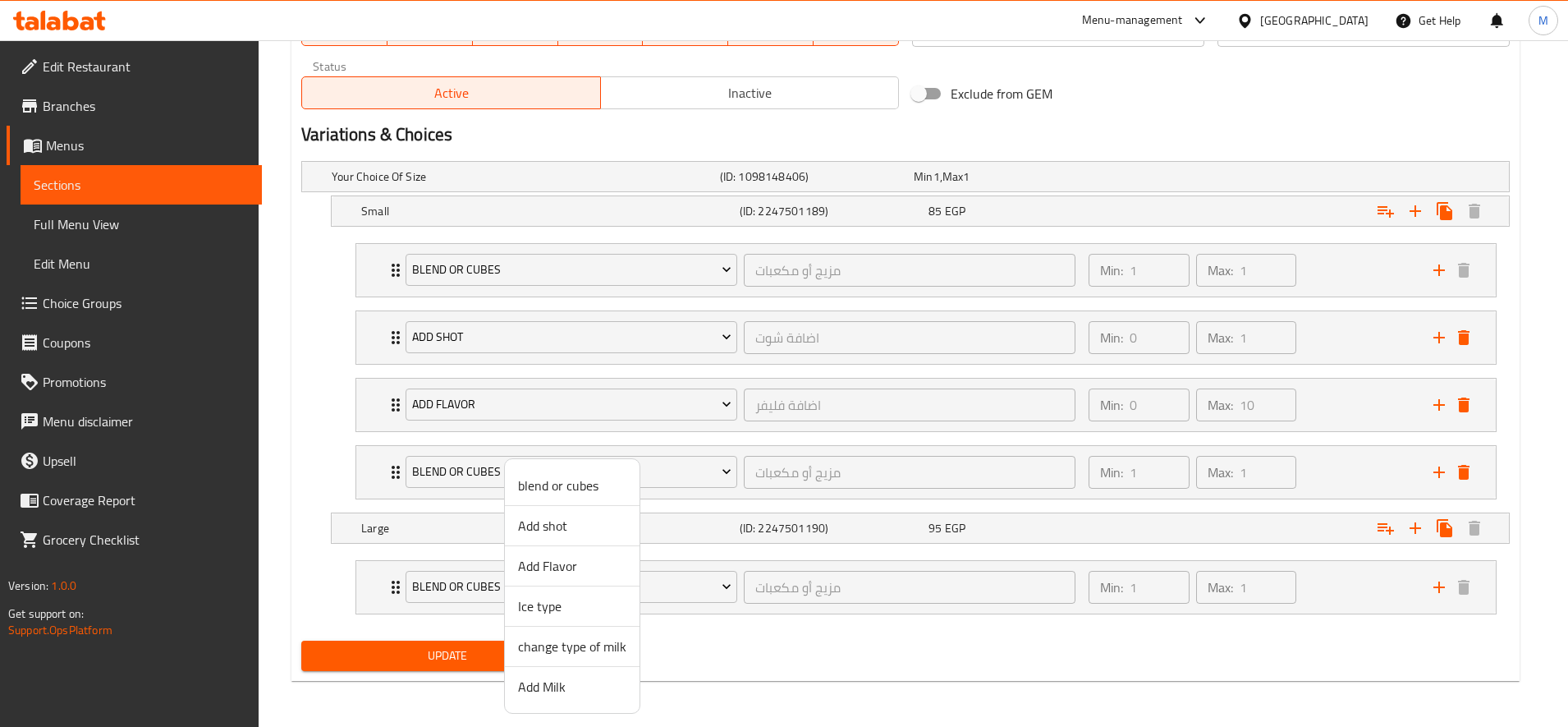
drag, startPoint x: 557, startPoint y: 683, endPoint x: 555, endPoint y: 635, distance: 48.0
click at [555, 683] on span "Add Milk" at bounding box center [572, 686] width 108 height 19
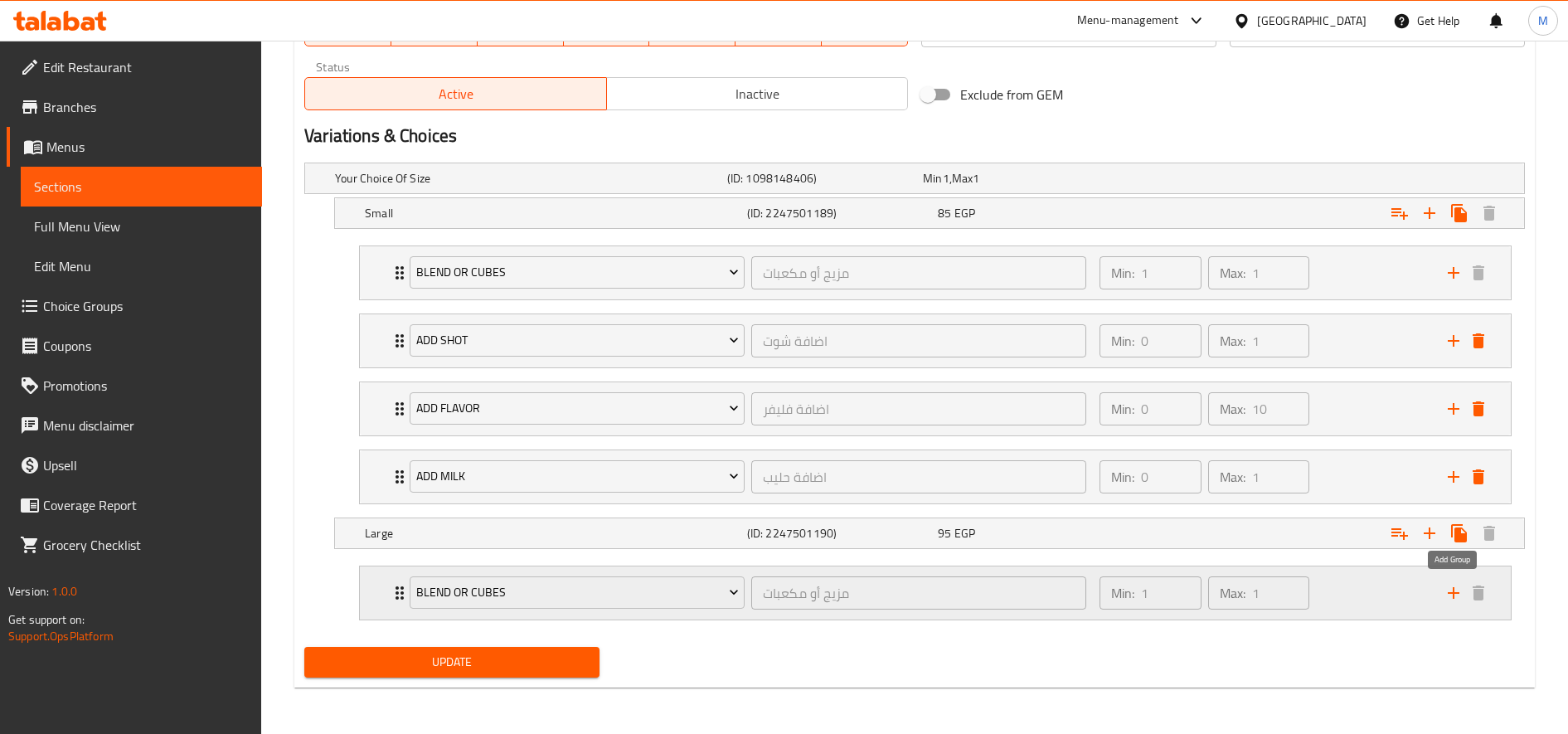
click at [1449, 597] on icon "add" at bounding box center [1453, 592] width 19 height 19
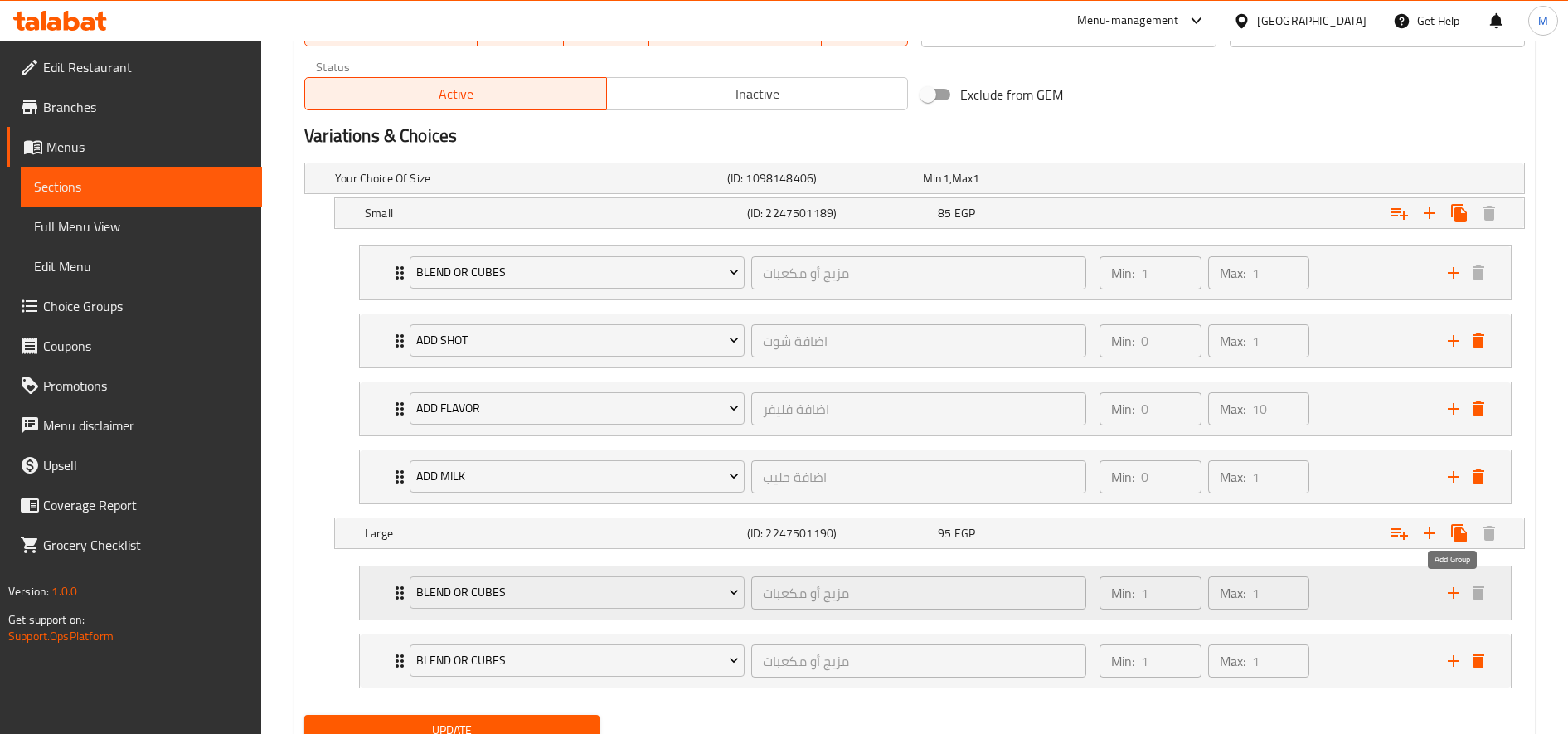
click at [1449, 597] on icon "add" at bounding box center [1453, 592] width 19 height 19
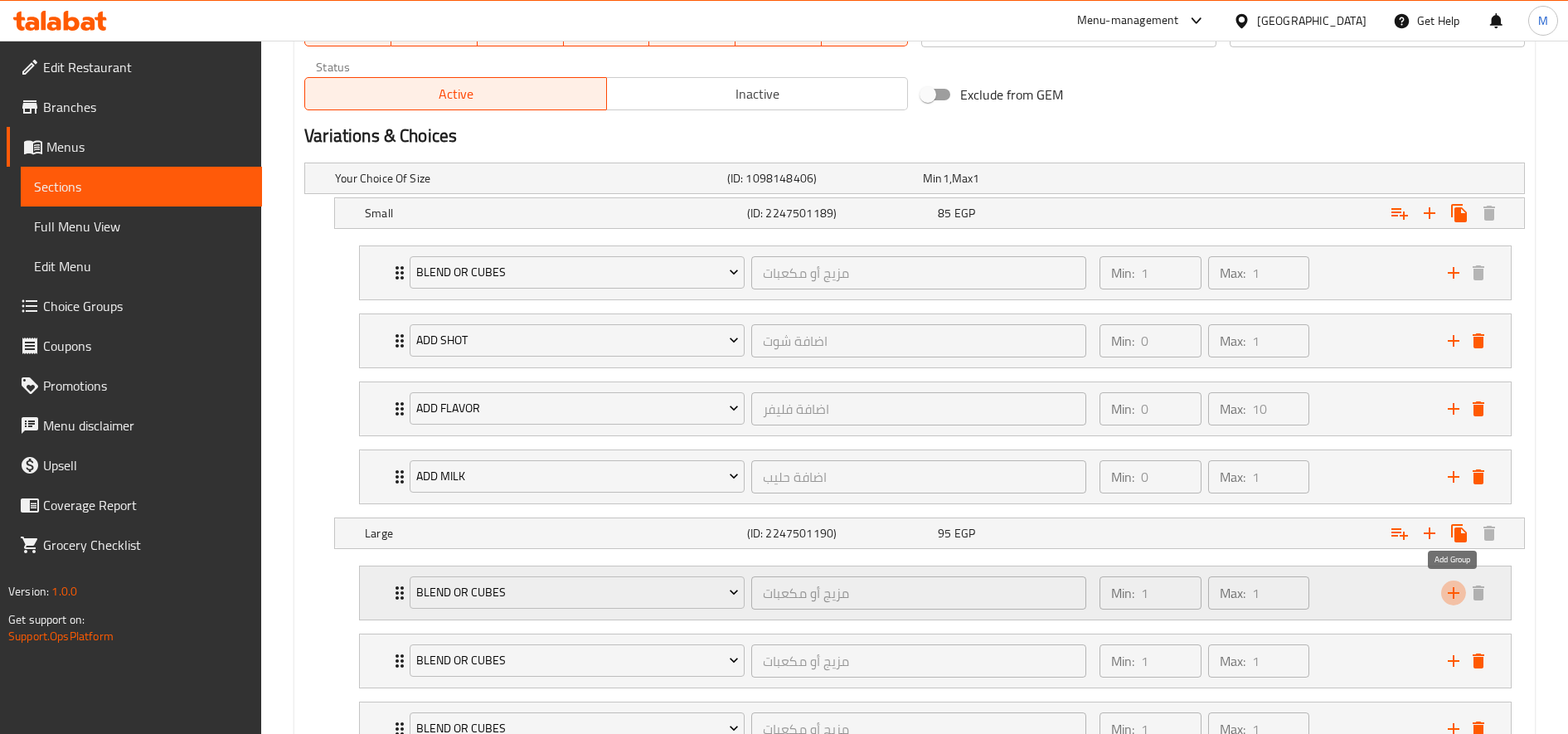
click at [1449, 597] on icon "add" at bounding box center [1453, 592] width 19 height 19
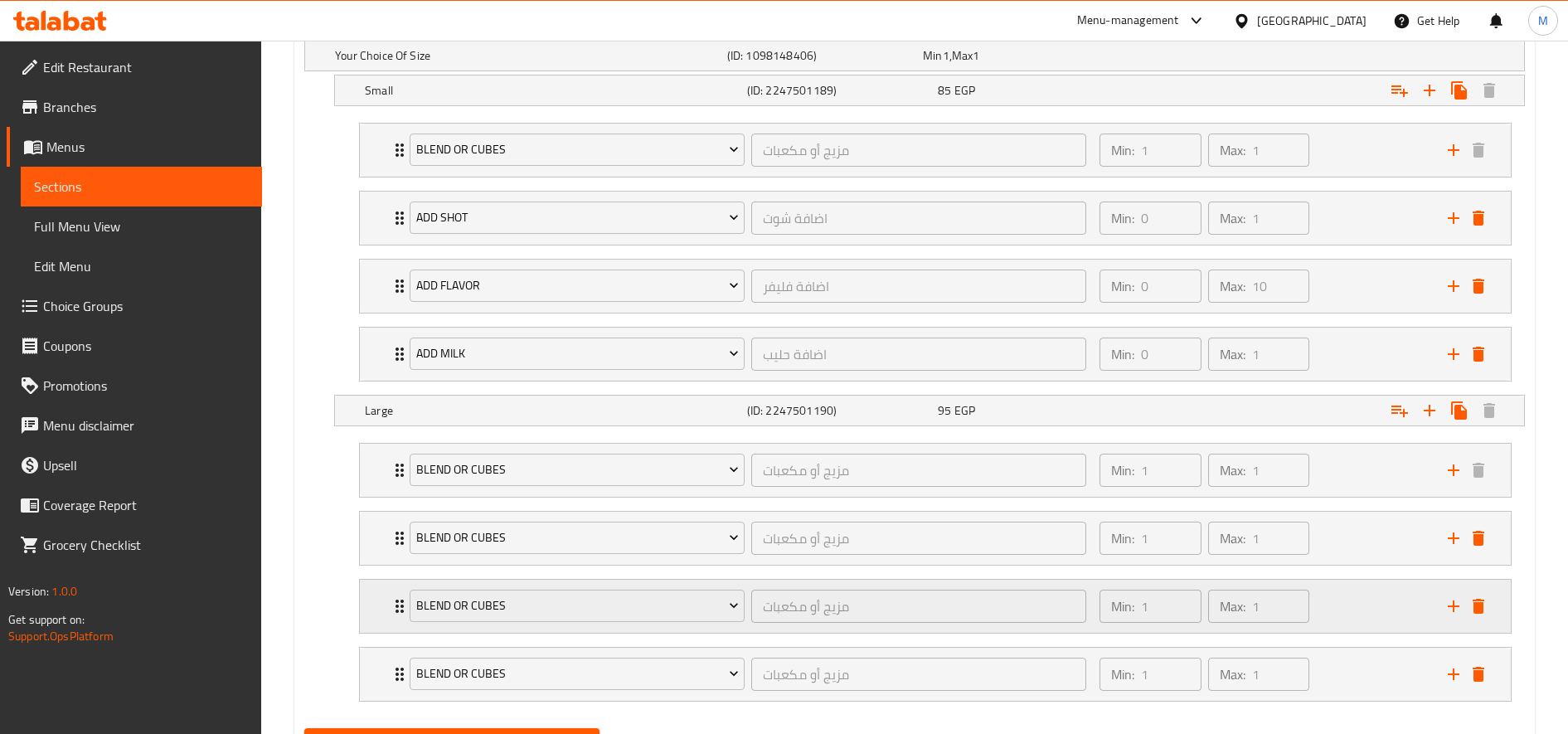
scroll to position [1043, 0]
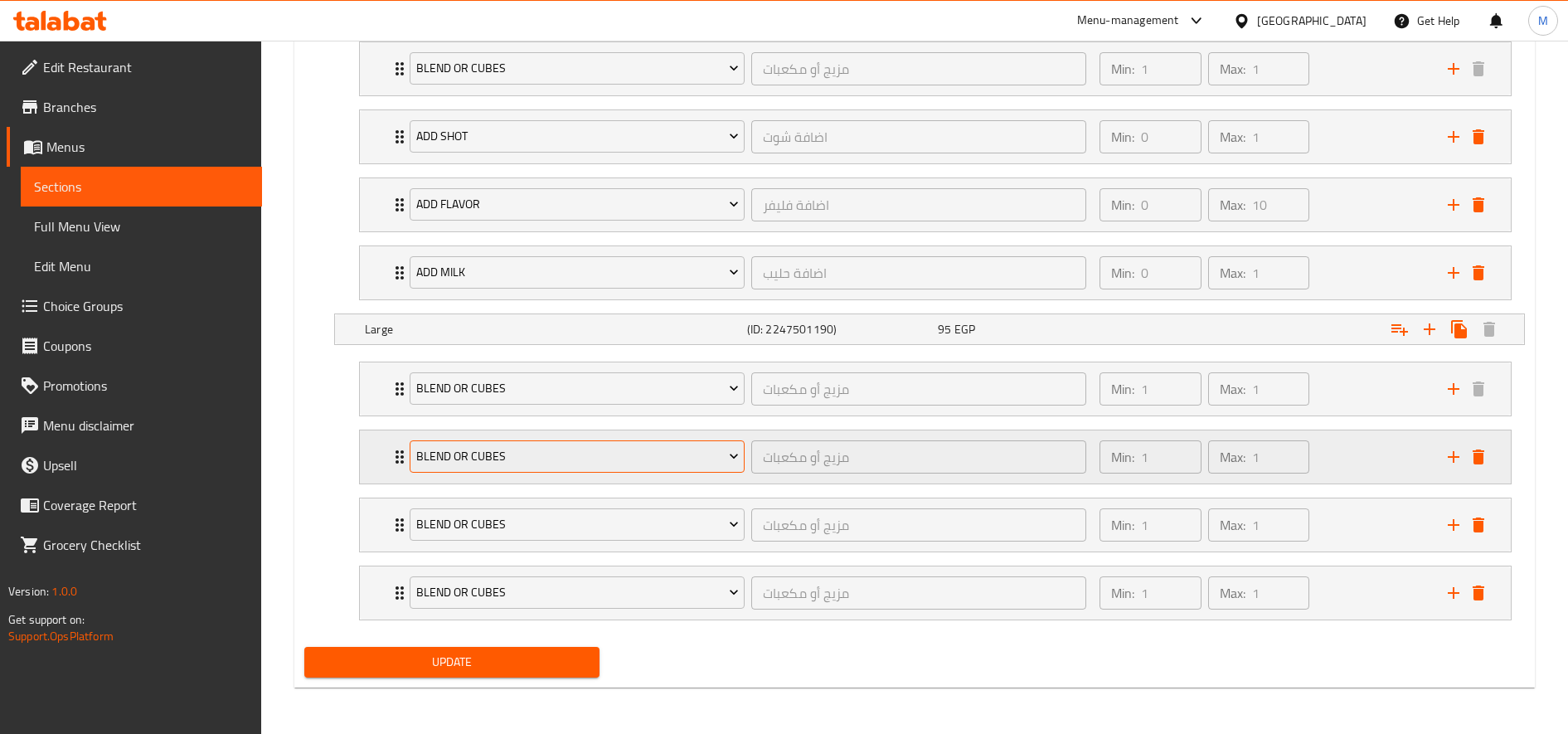
click at [621, 449] on span "blend or cubes" at bounding box center [578, 456] width 322 height 20
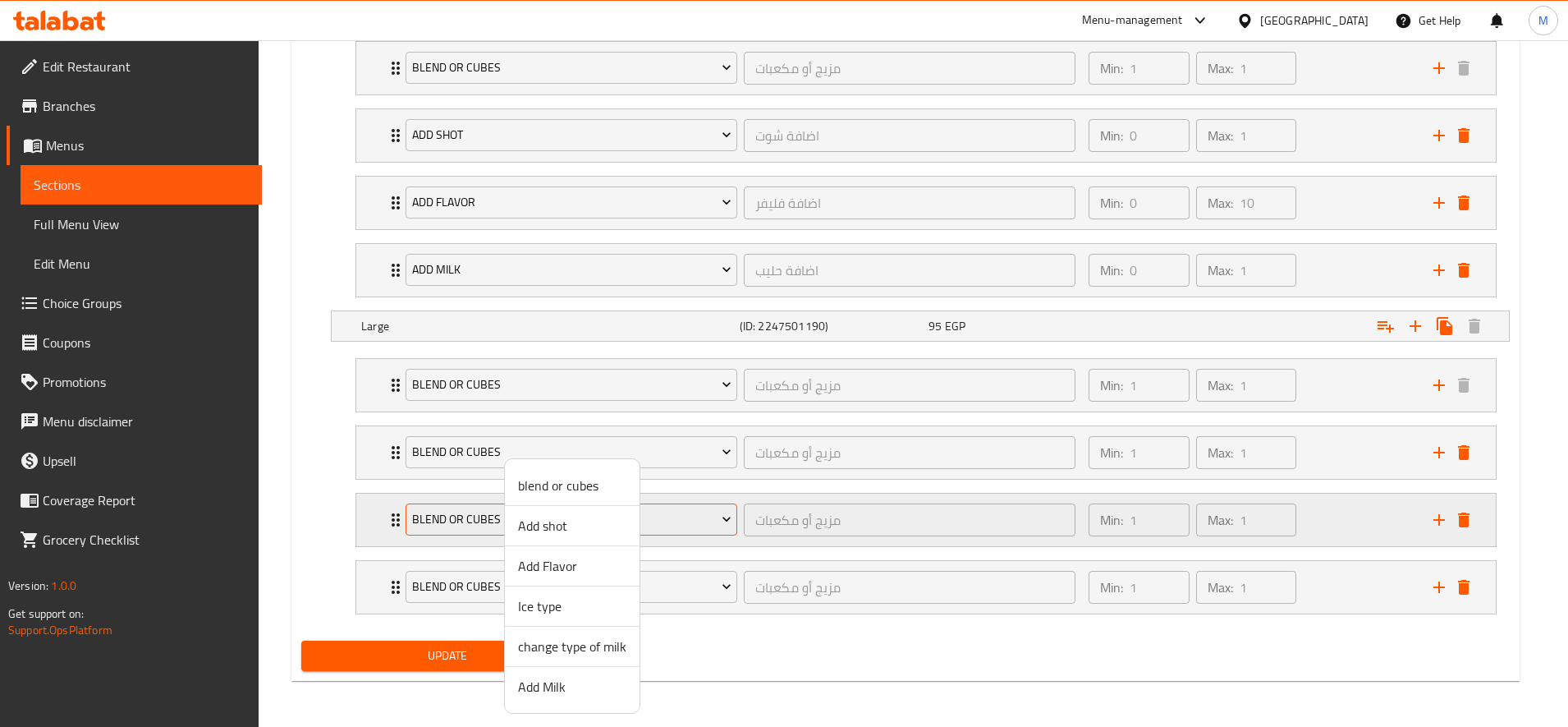
click at [568, 524] on span "Add shot" at bounding box center [572, 525] width 108 height 19
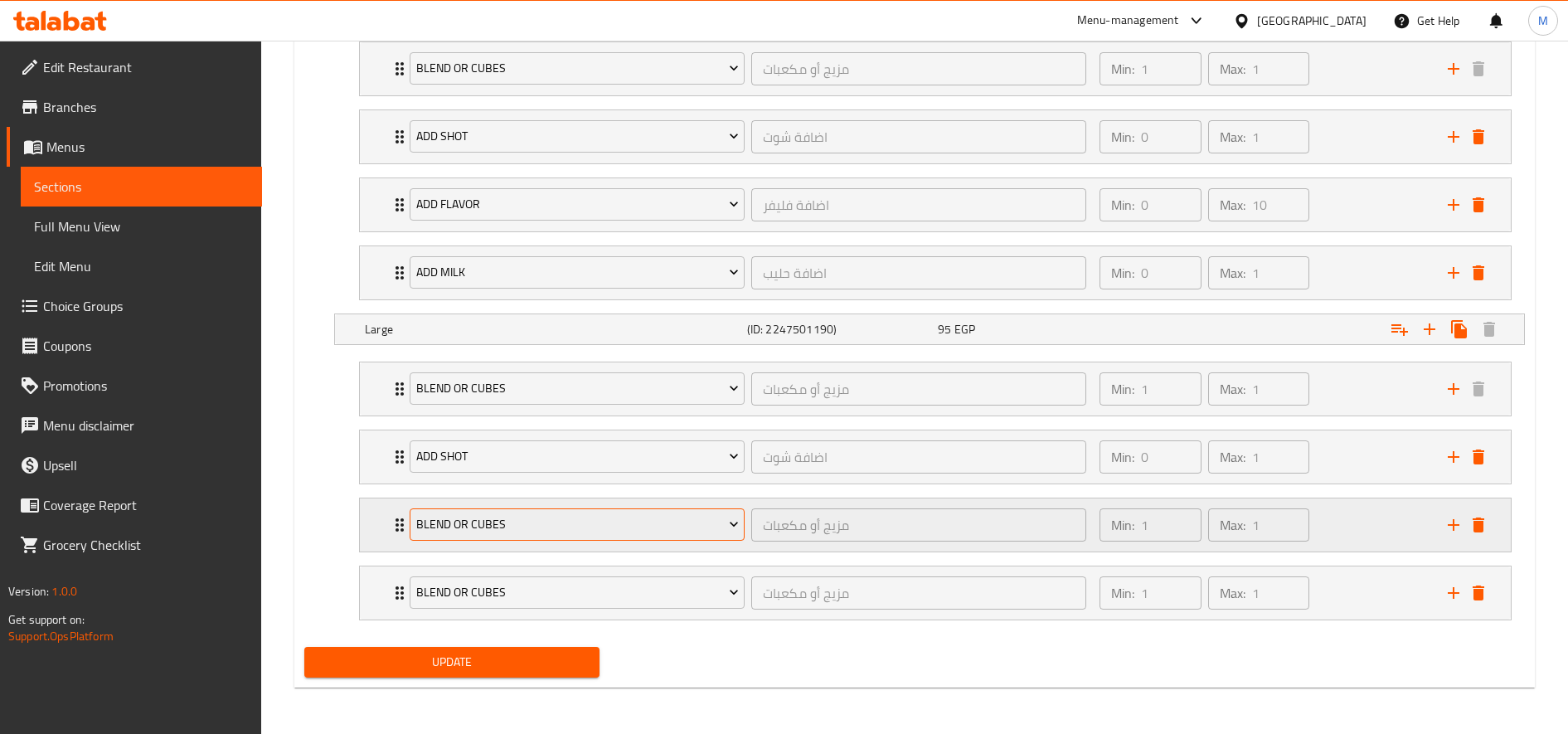
click at [569, 517] on span "blend or cubes" at bounding box center [578, 524] width 322 height 20
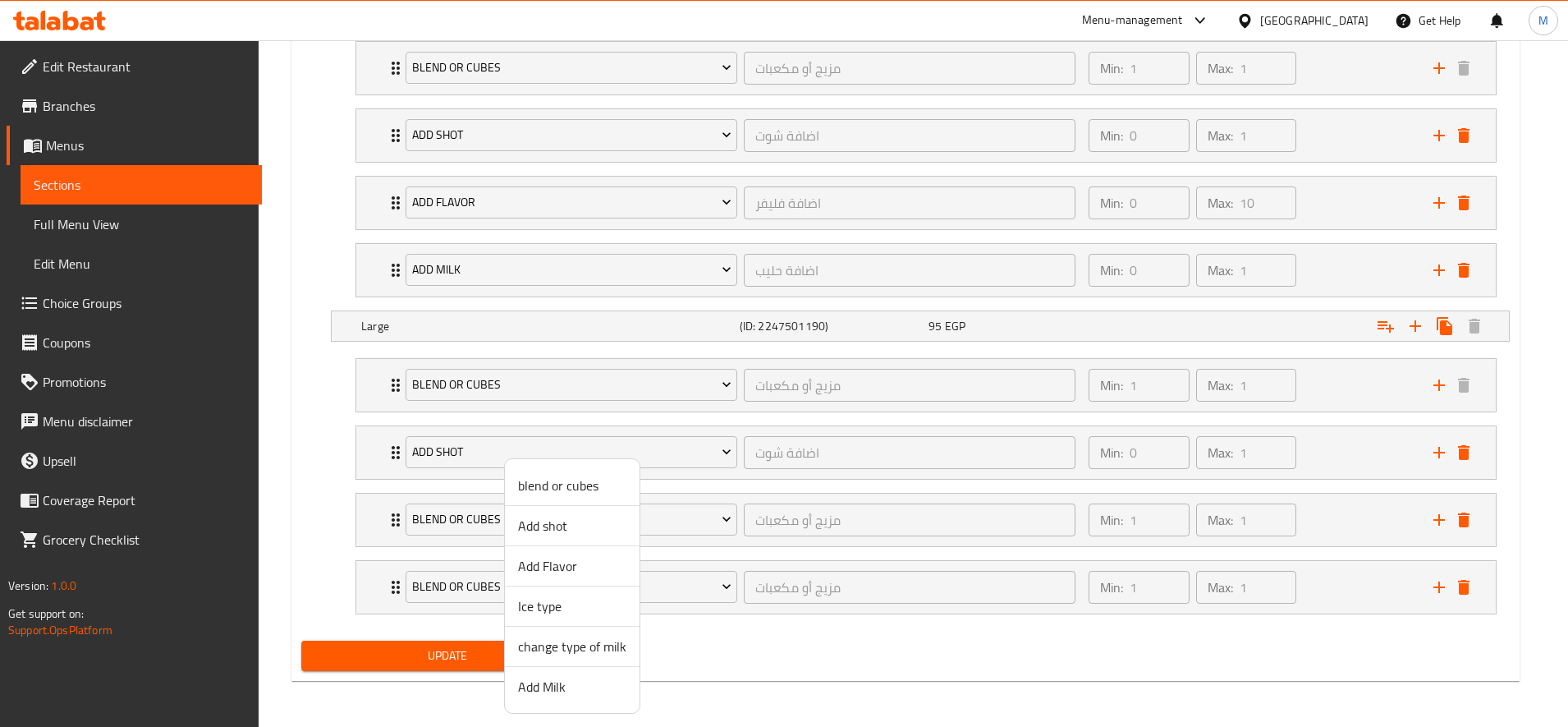
click at [574, 567] on span "Add Flavor" at bounding box center [572, 565] width 108 height 19
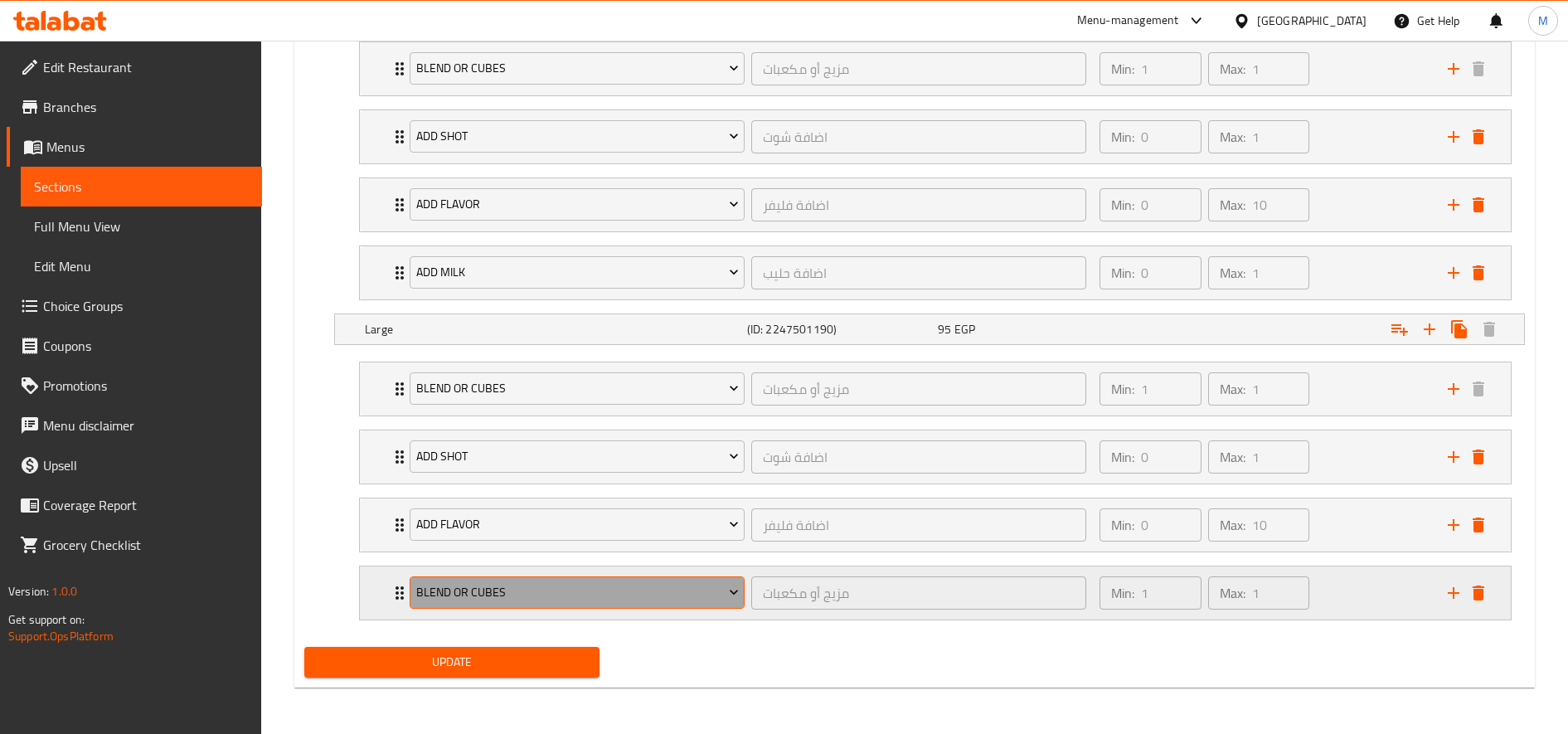
click at [589, 592] on span "blend or cubes" at bounding box center [578, 592] width 322 height 20
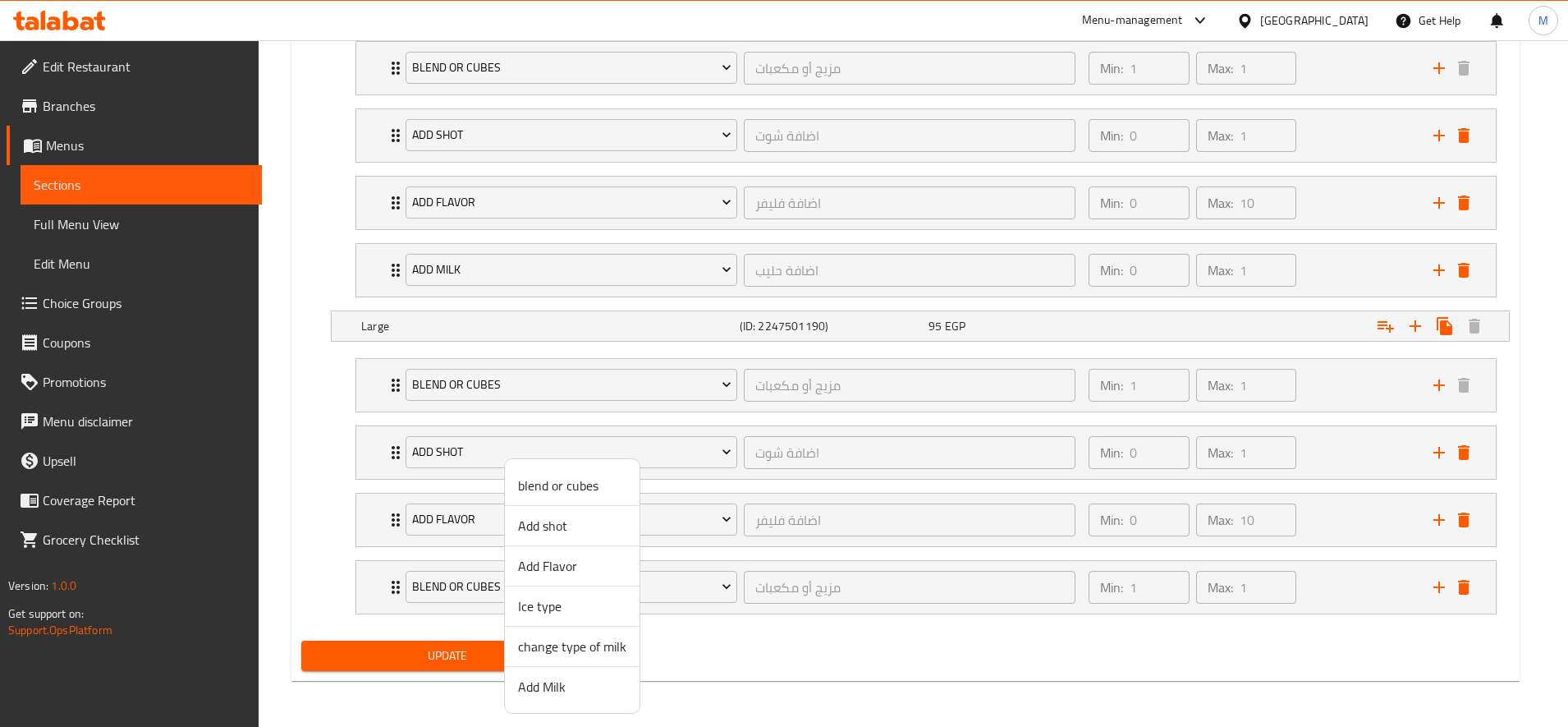
click at [578, 686] on span "Add Milk" at bounding box center [572, 686] width 108 height 19
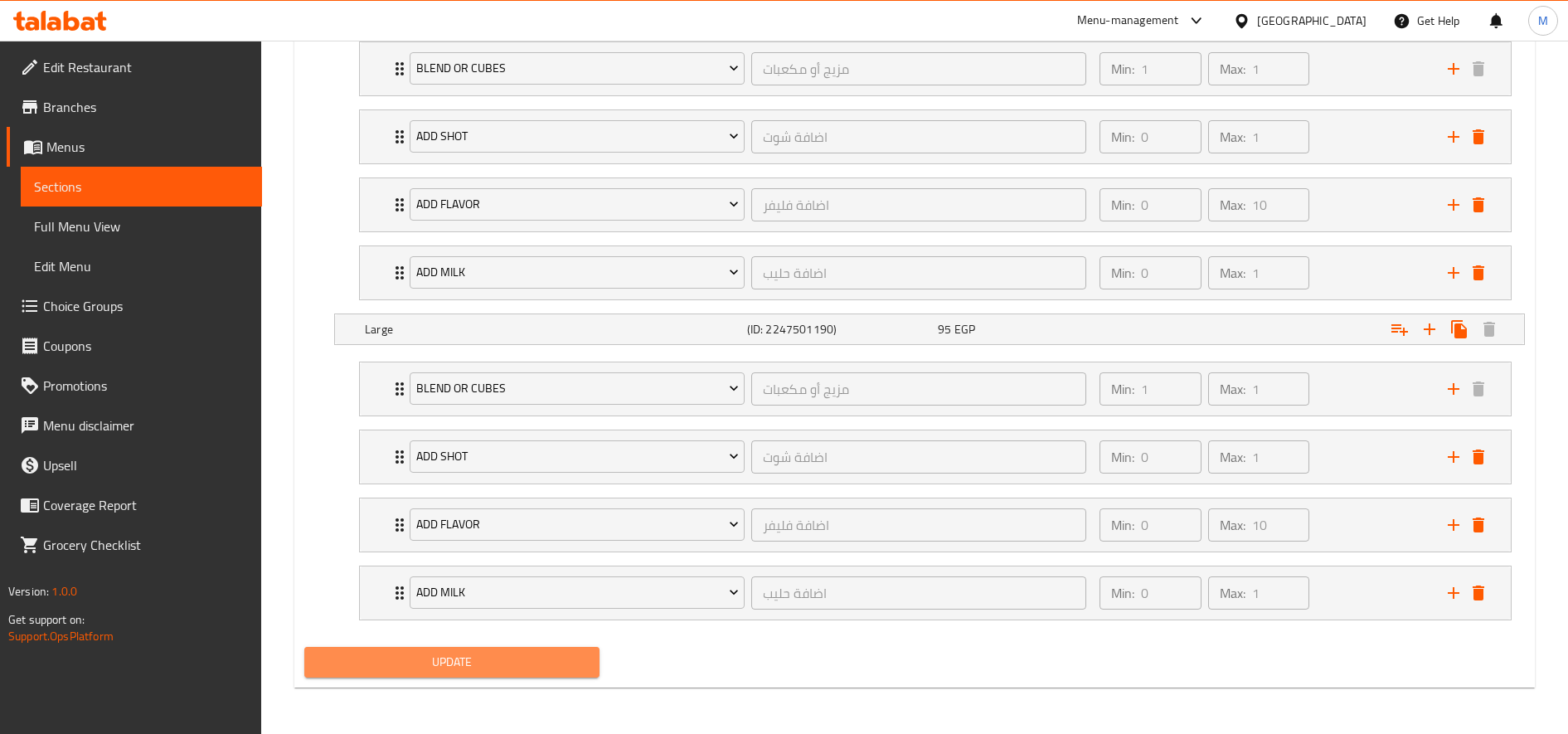
click at [521, 666] on span "Update" at bounding box center [452, 662] width 268 height 20
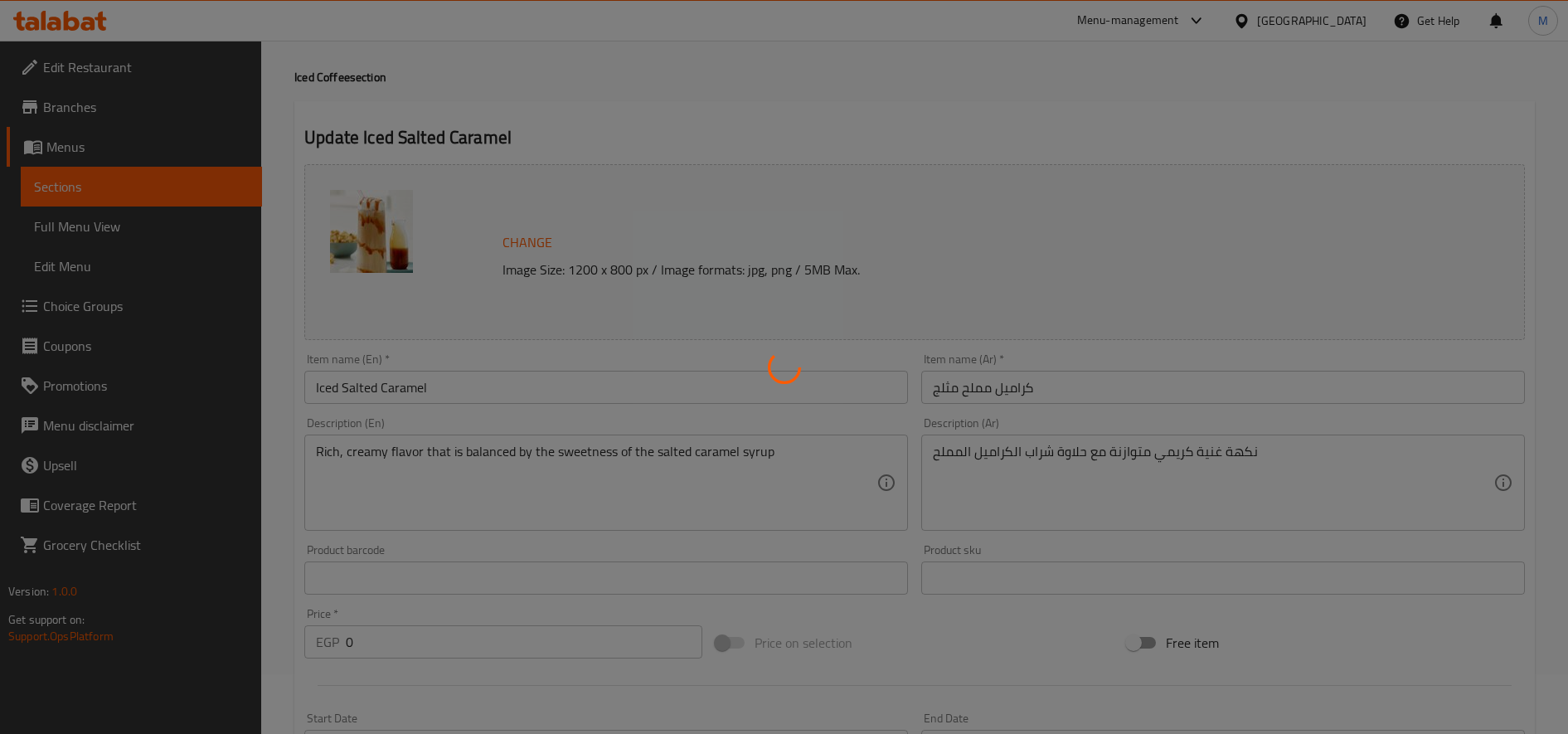
scroll to position [0, 0]
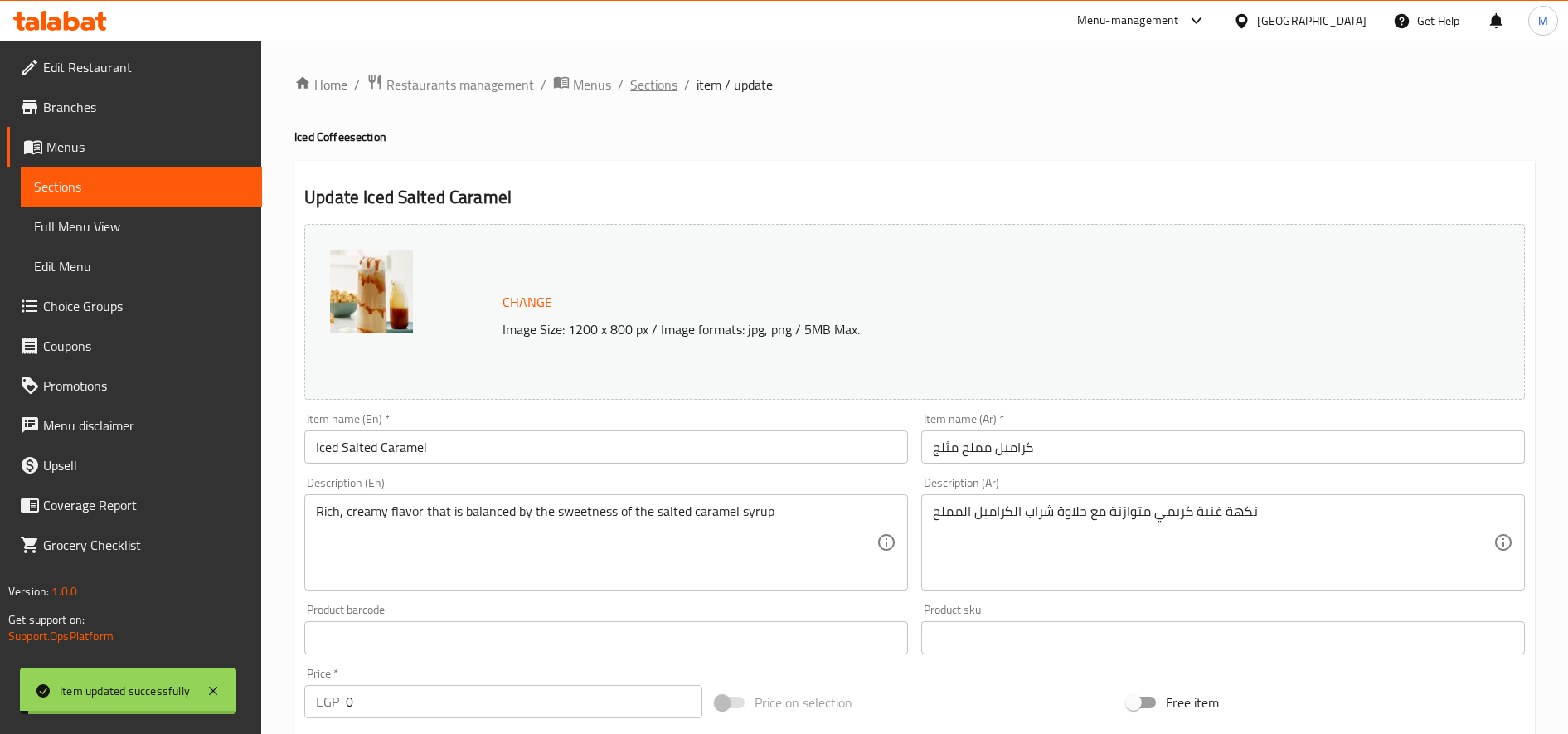
click at [645, 85] on span "Sections" at bounding box center [653, 84] width 47 height 19
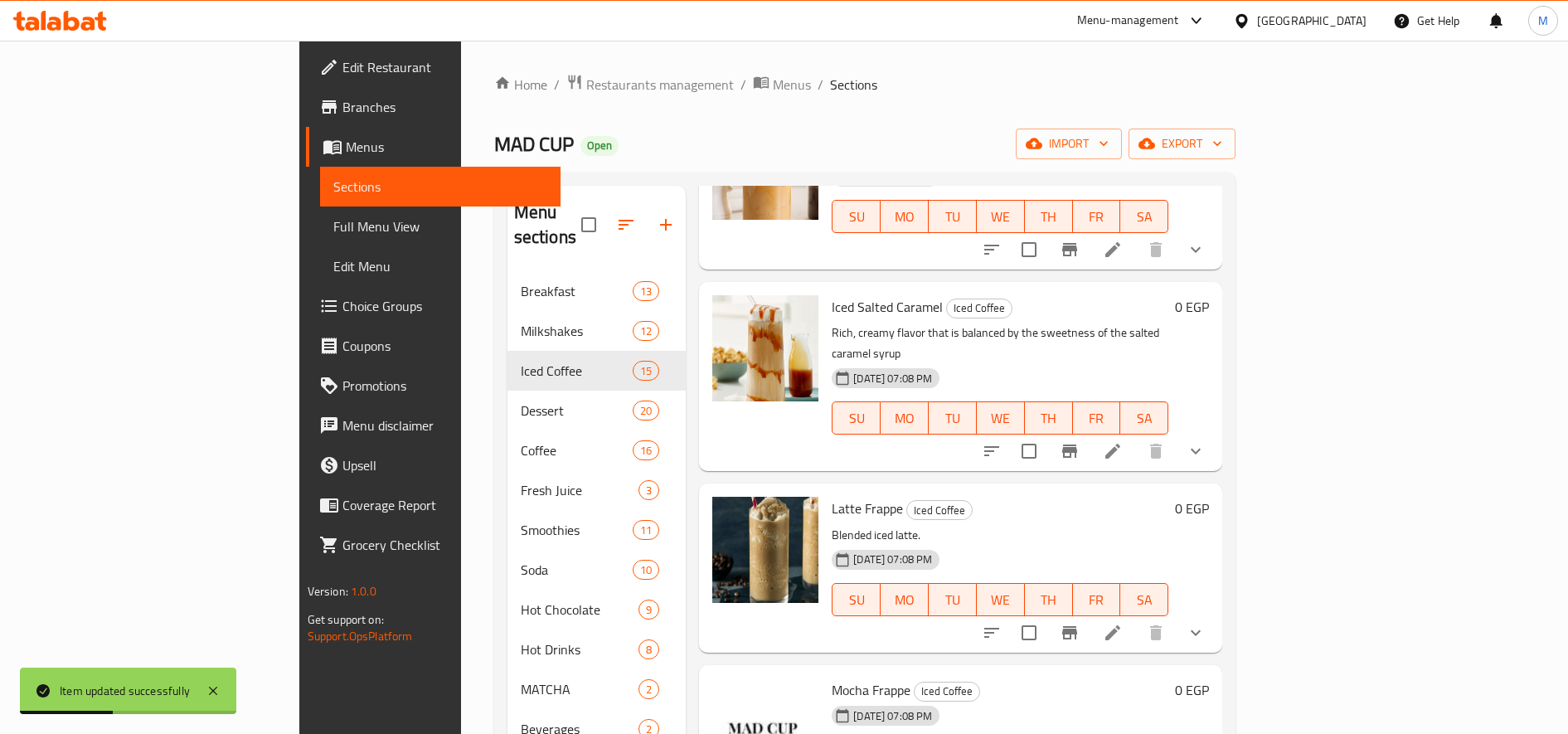
scroll to position [1520, 0]
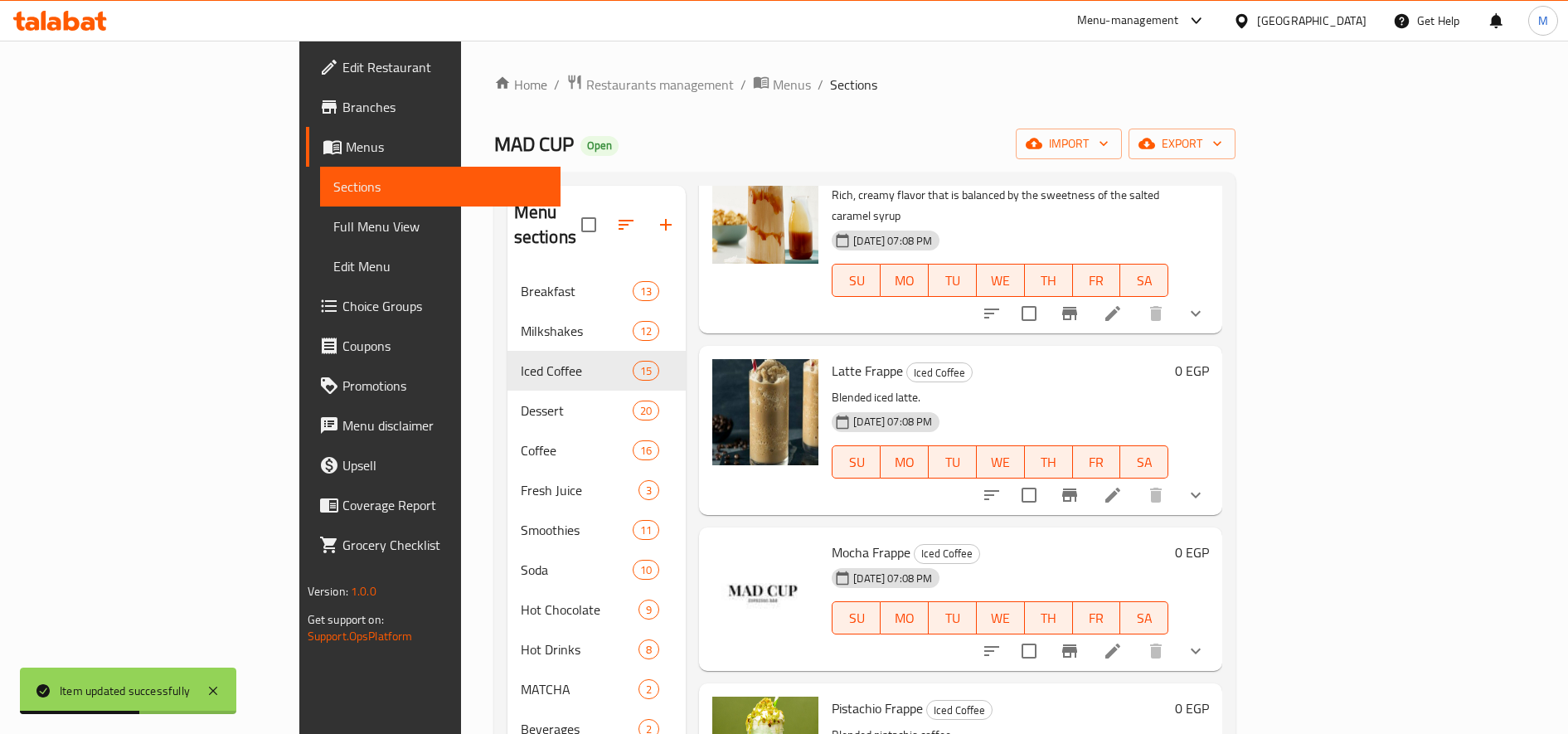
click at [1136, 480] on li at bounding box center [1113, 495] width 46 height 30
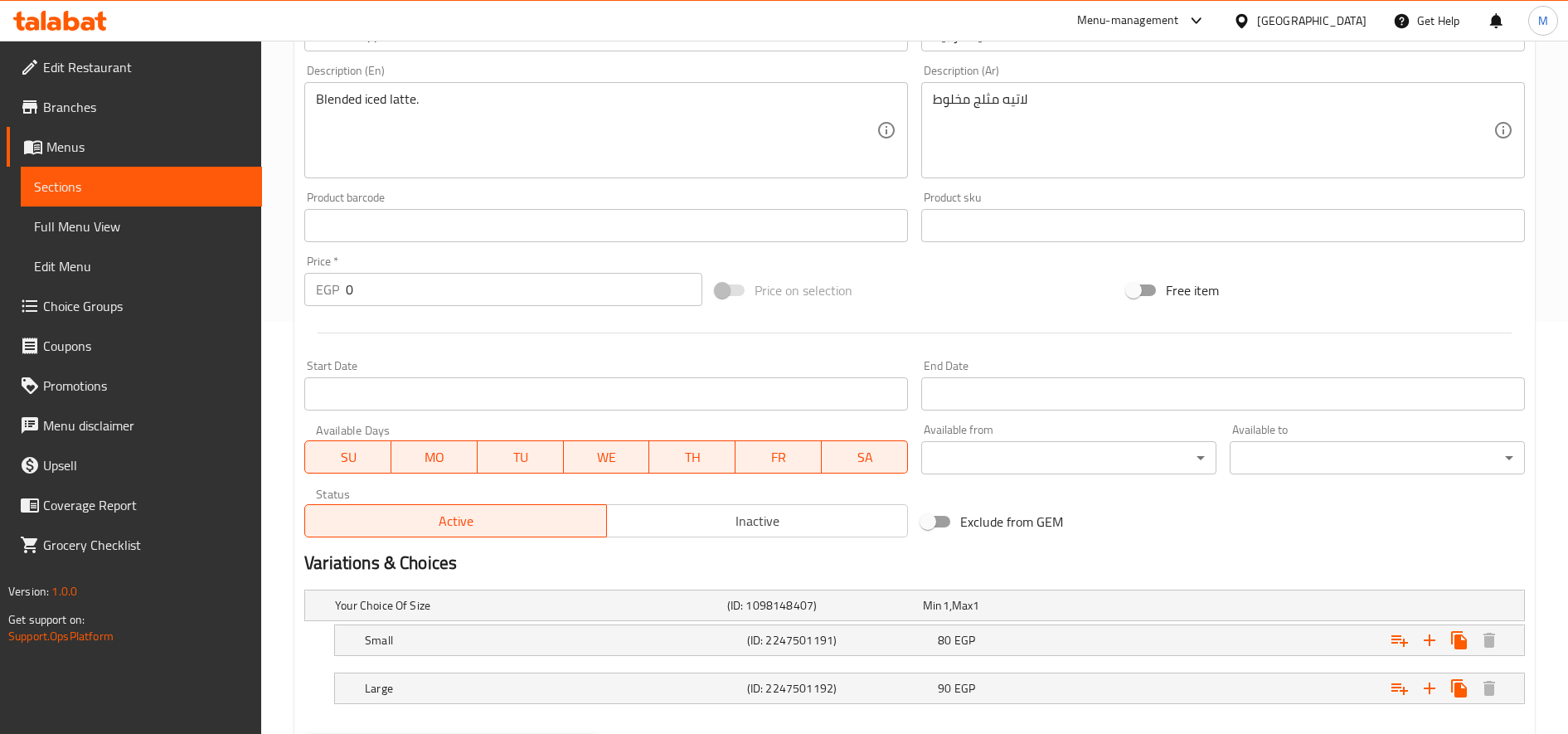
scroll to position [499, 0]
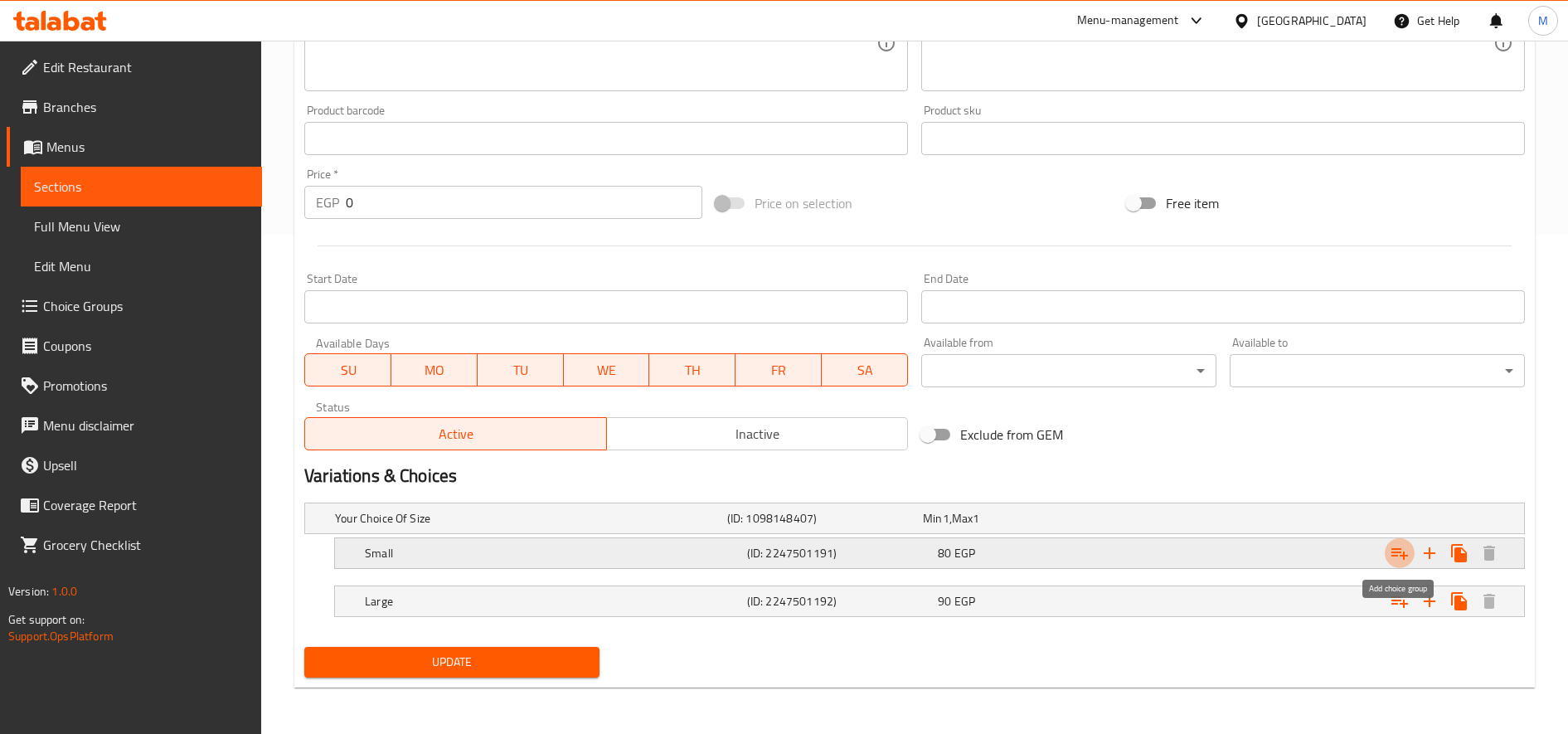
click at [1393, 553] on icon "Expand" at bounding box center [1400, 554] width 17 height 12
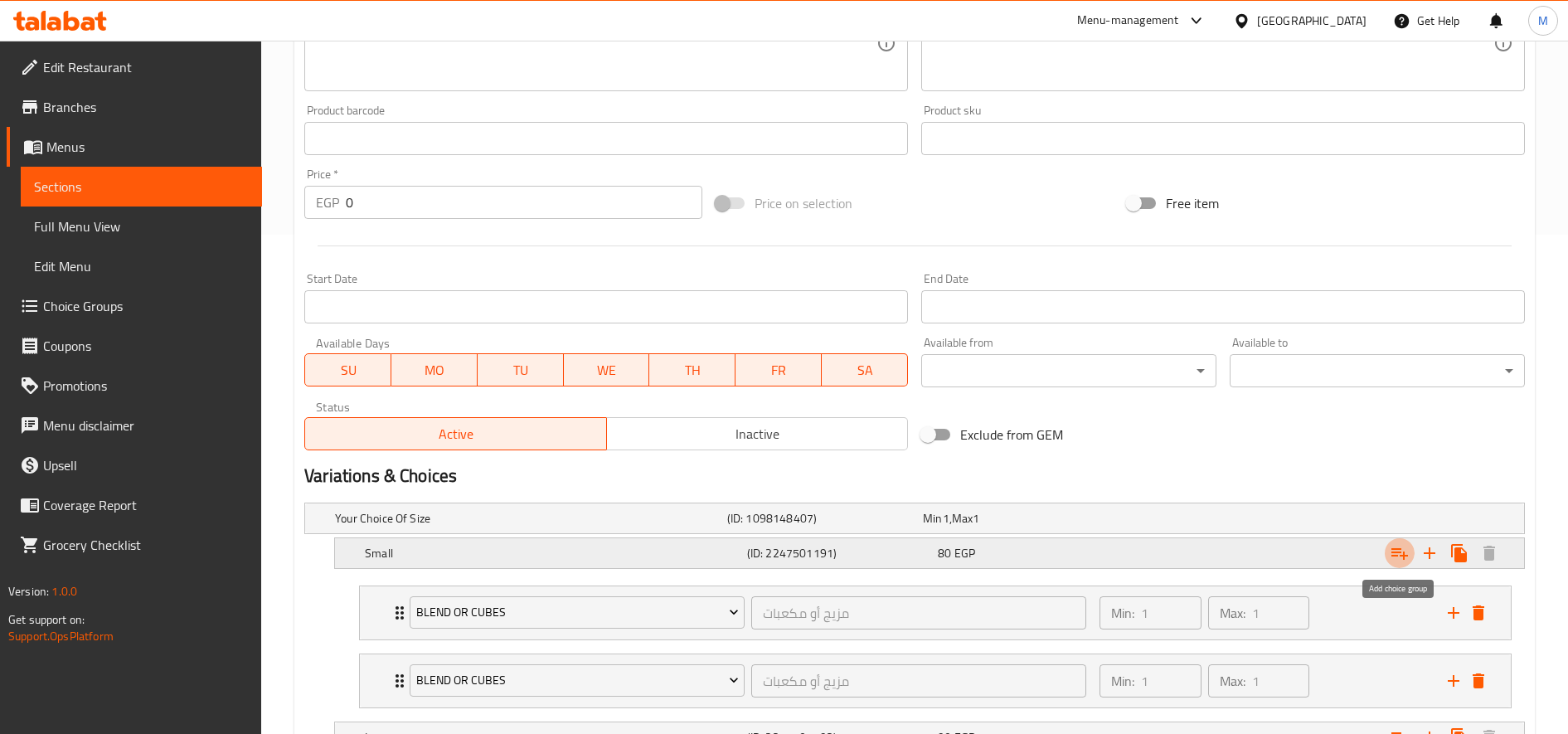
click at [1393, 553] on icon "Expand" at bounding box center [1400, 554] width 17 height 12
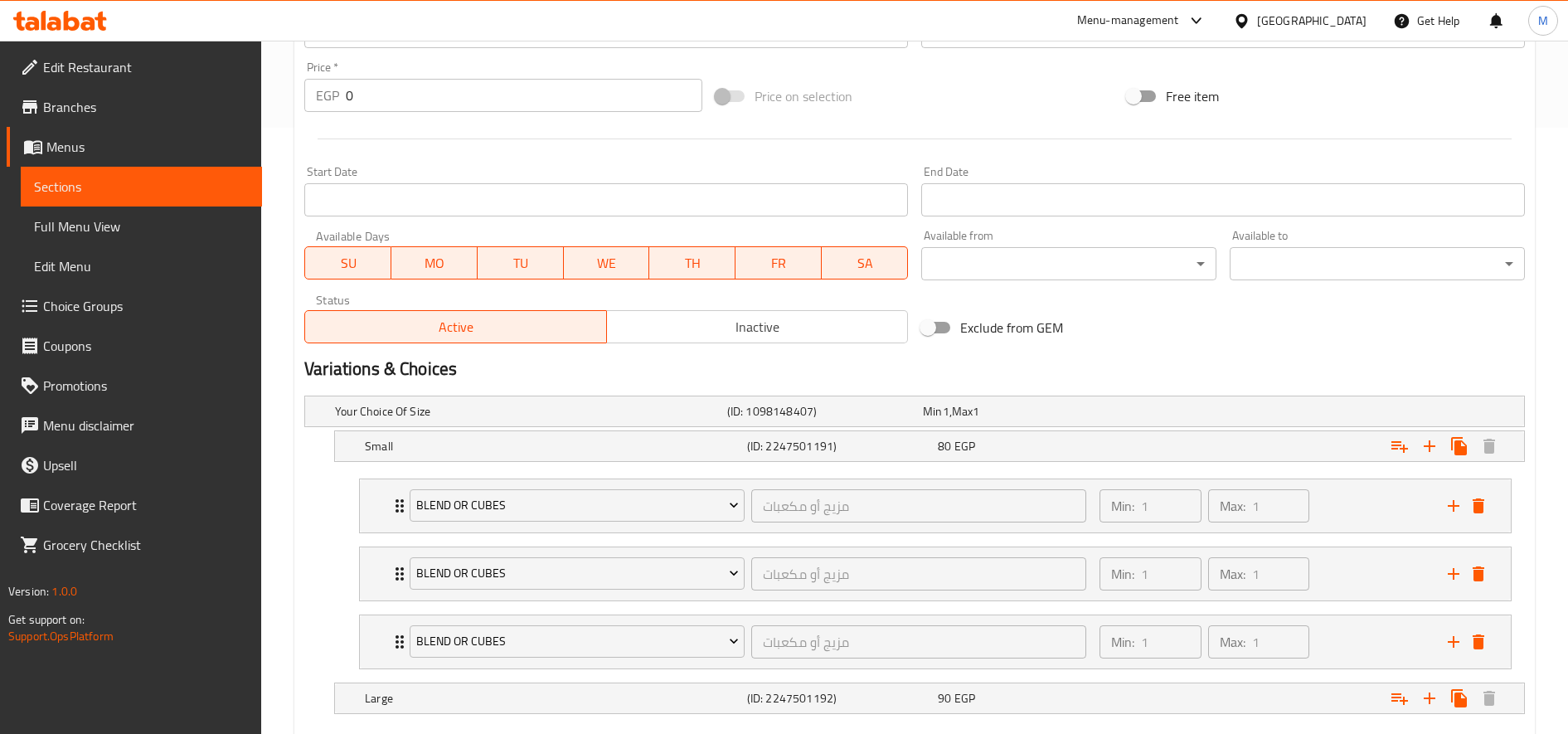
scroll to position [703, 0]
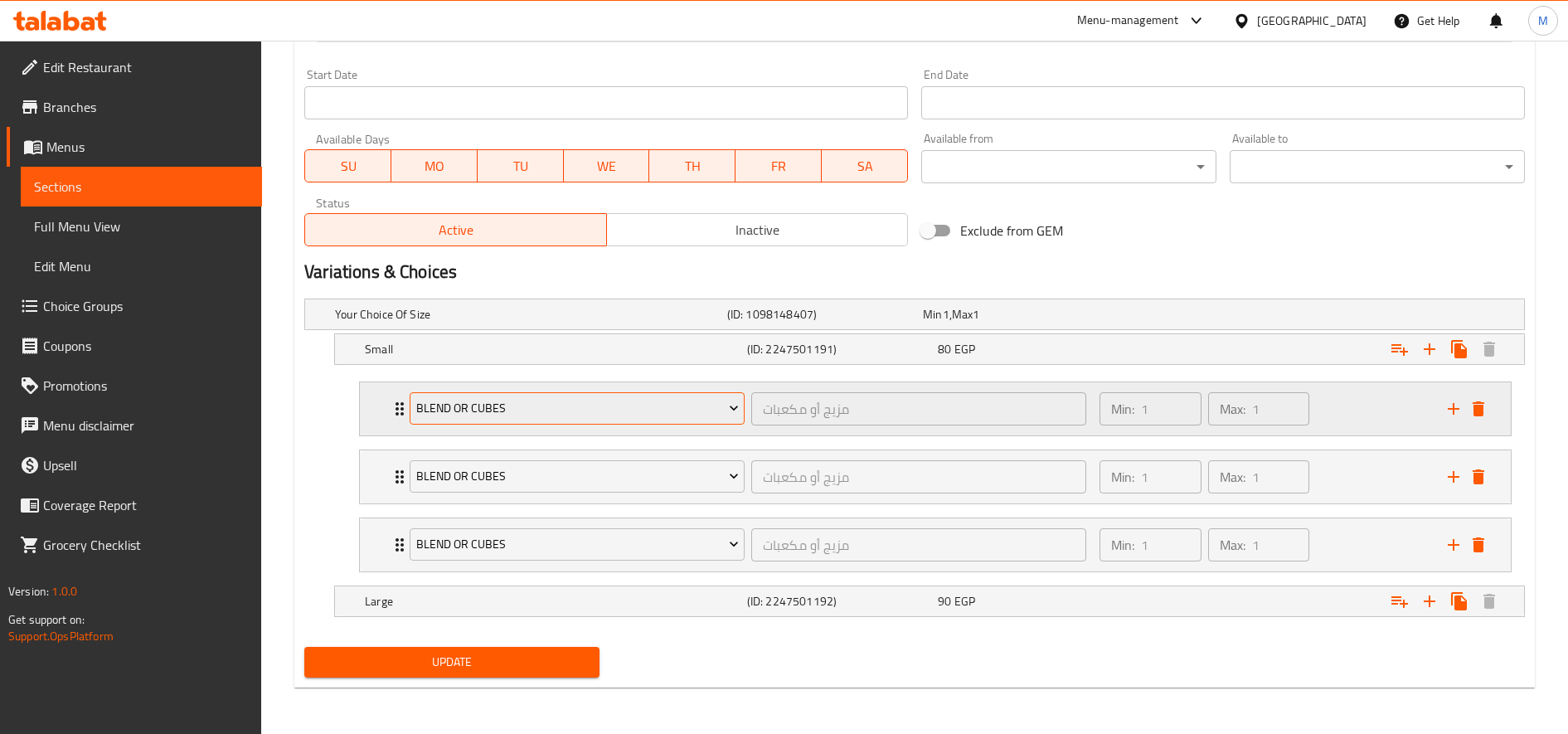
click at [561, 421] on button "blend or cubes" at bounding box center [578, 409] width 335 height 33
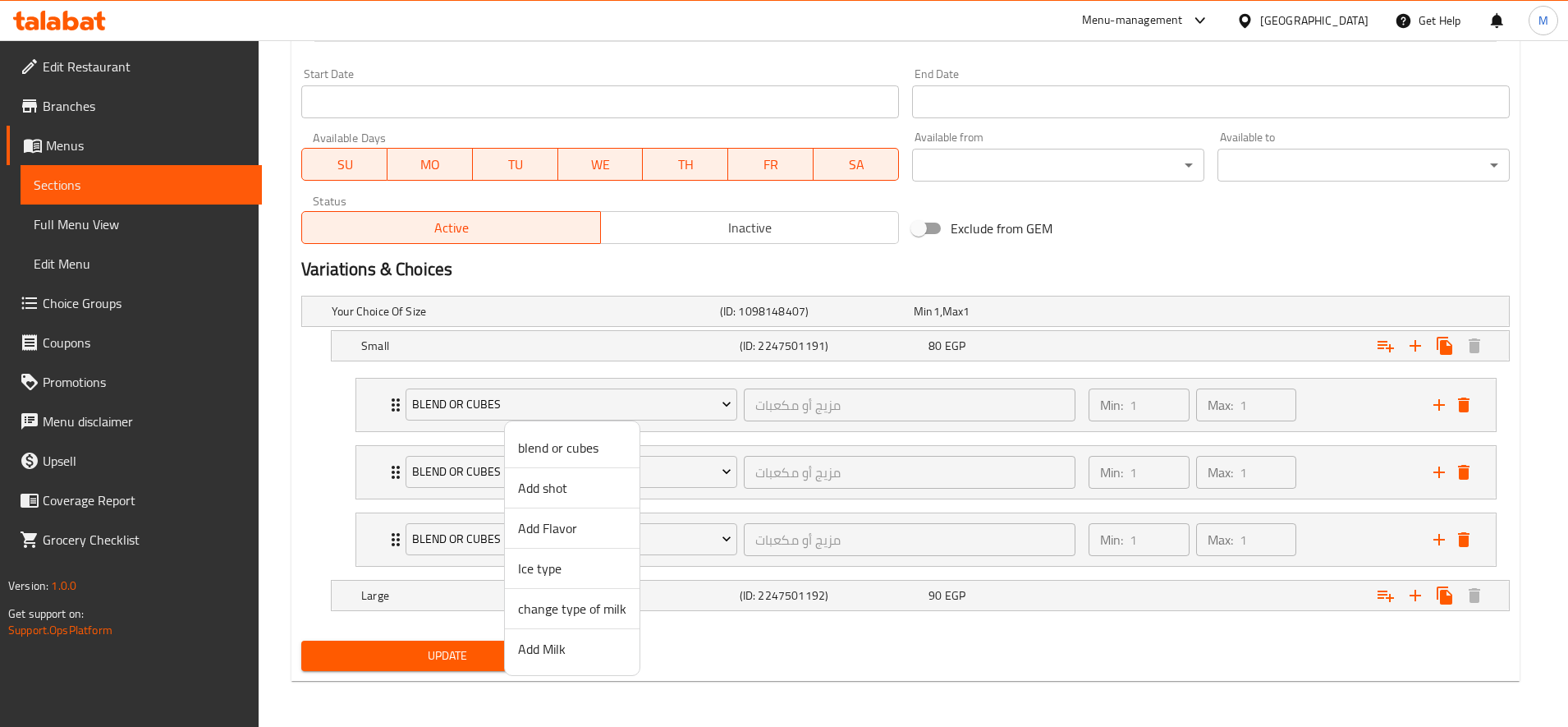
click at [573, 488] on span "Add shot" at bounding box center [572, 487] width 108 height 19
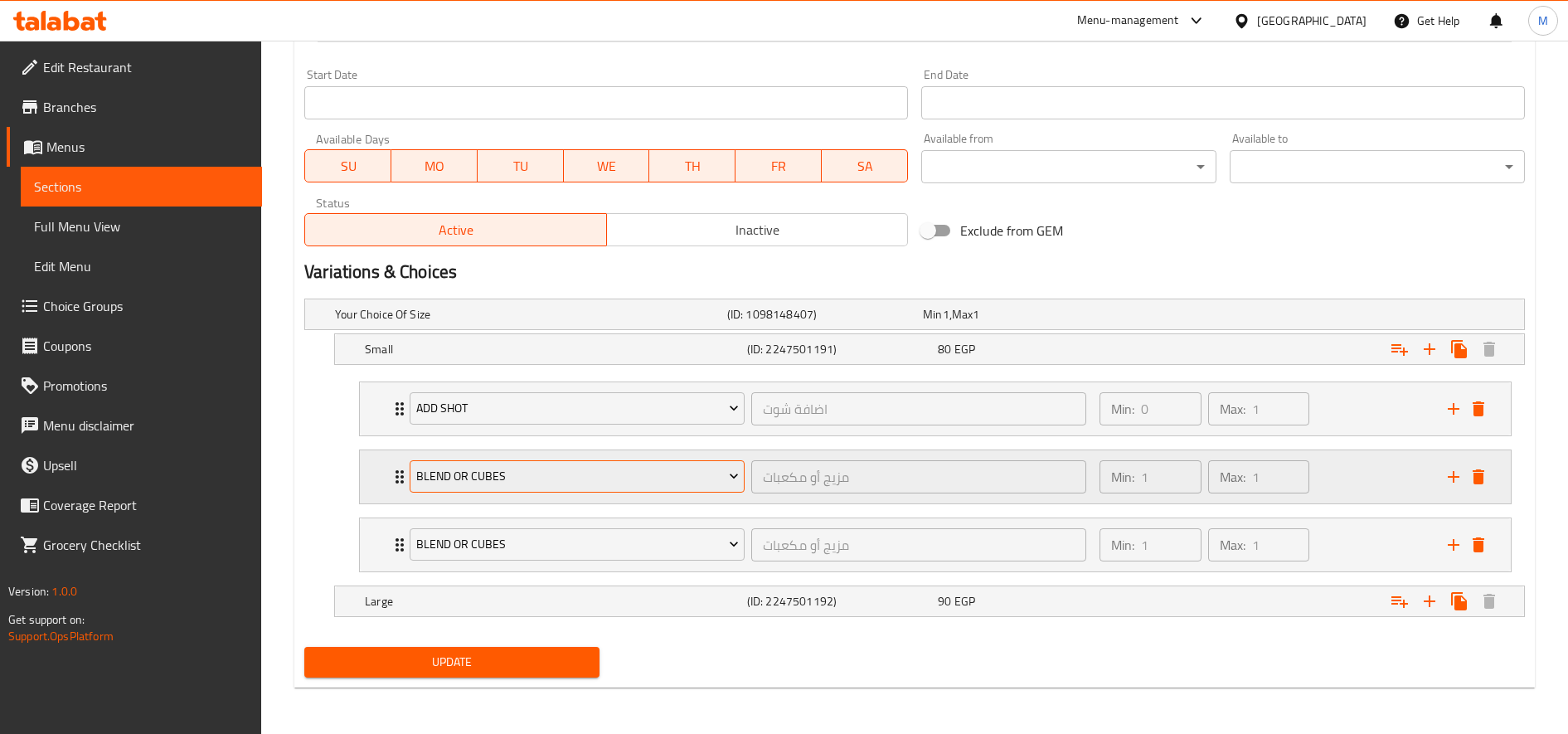
click at [575, 467] on span "blend or cubes" at bounding box center [578, 476] width 322 height 20
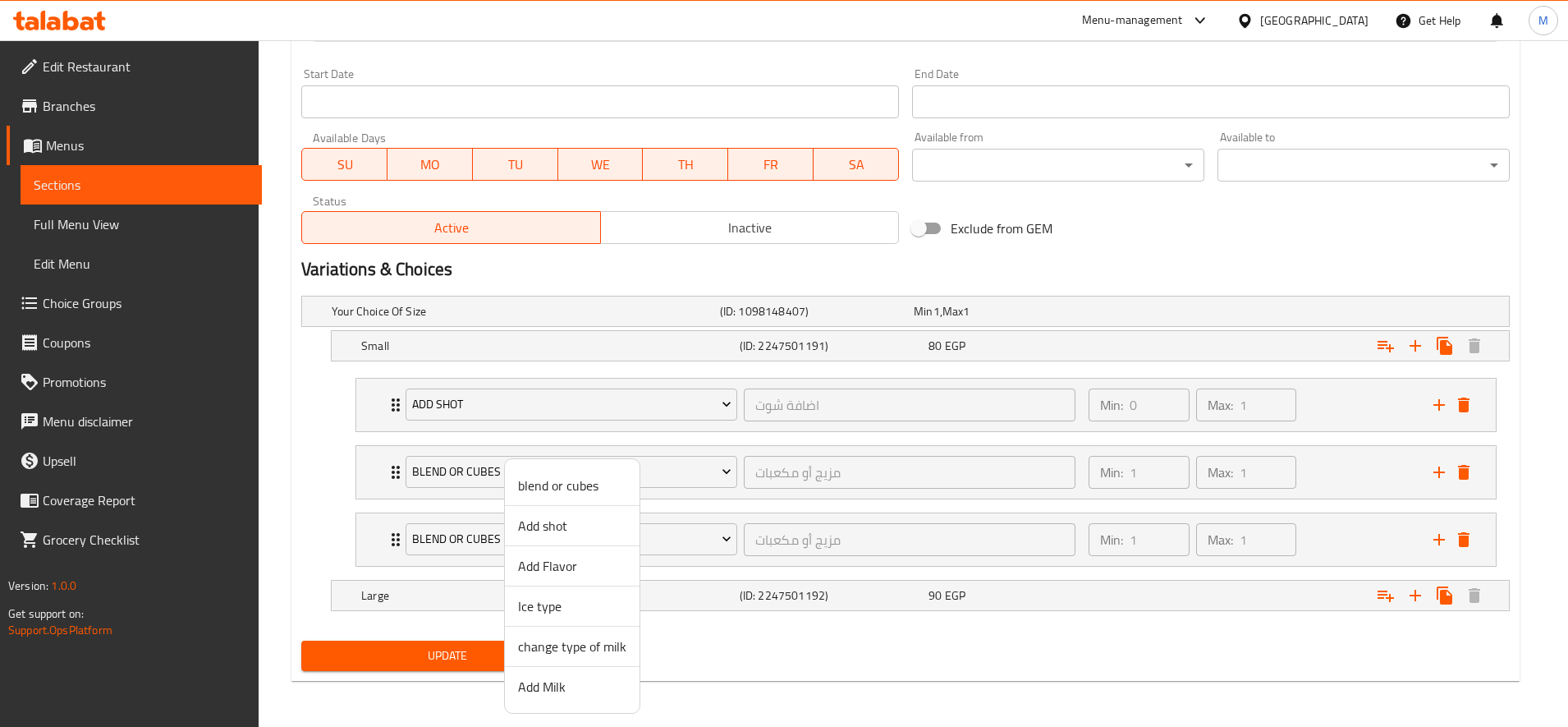
click at [583, 567] on span "Add Flavor" at bounding box center [572, 565] width 108 height 19
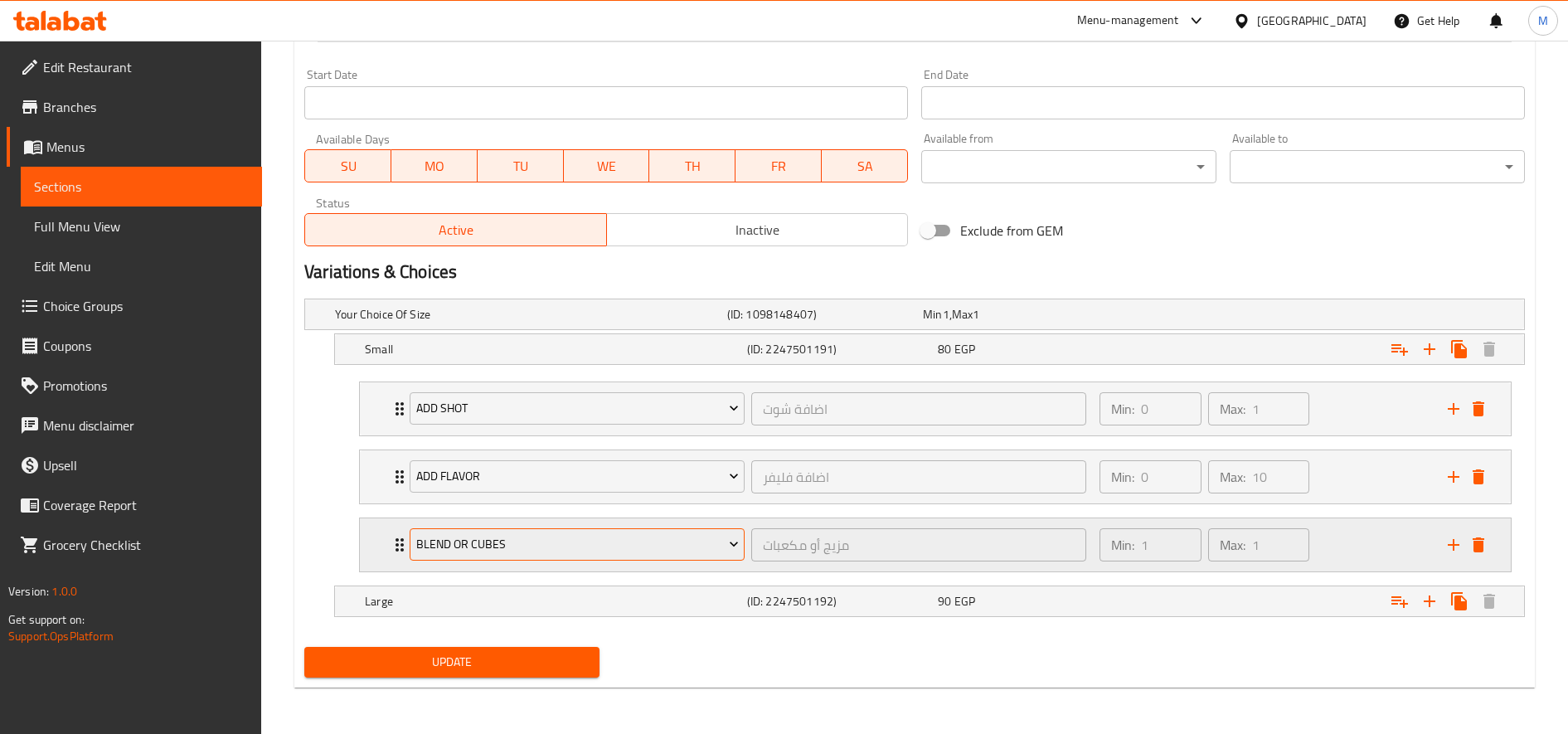
click at [579, 532] on button "blend or cubes" at bounding box center [578, 545] width 335 height 33
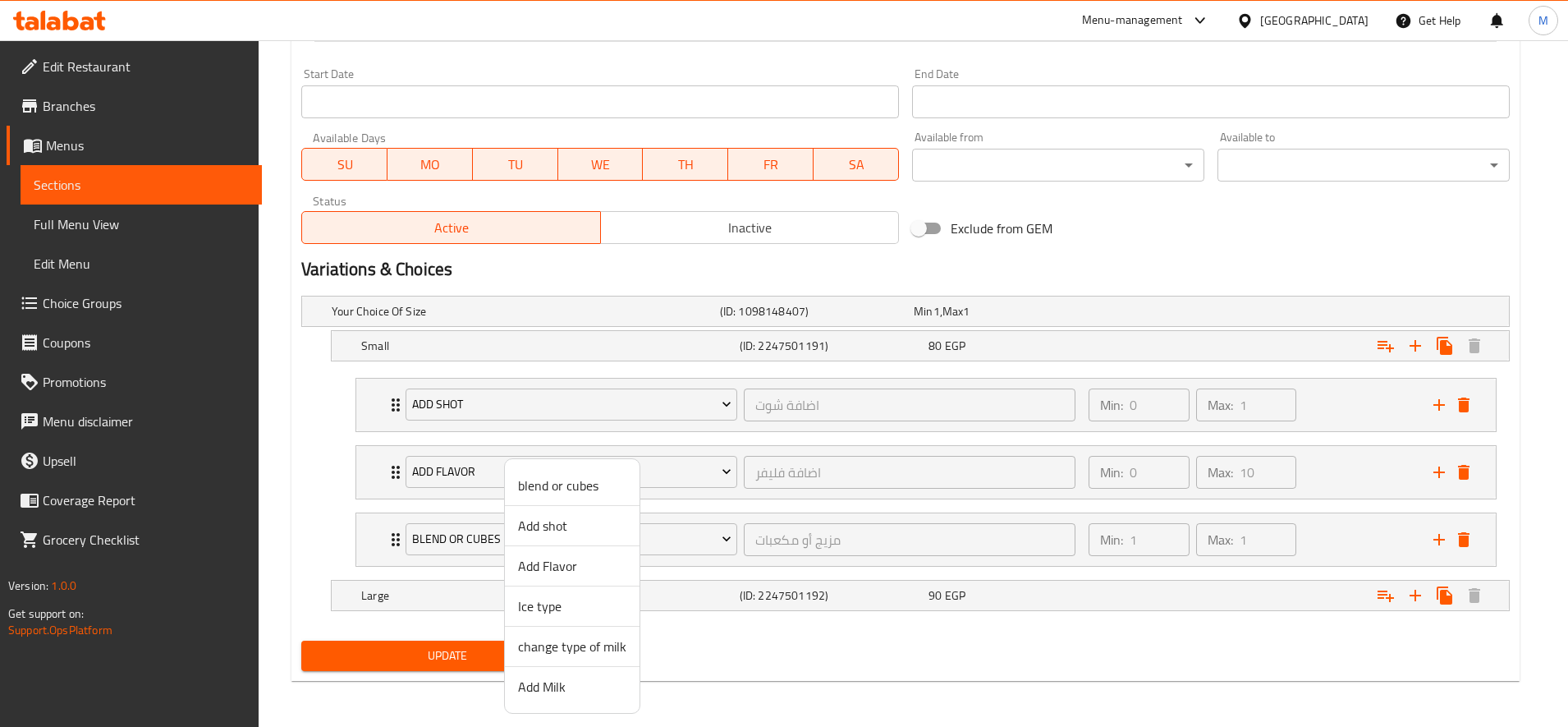
click at [571, 689] on span "Add Milk" at bounding box center [572, 686] width 108 height 19
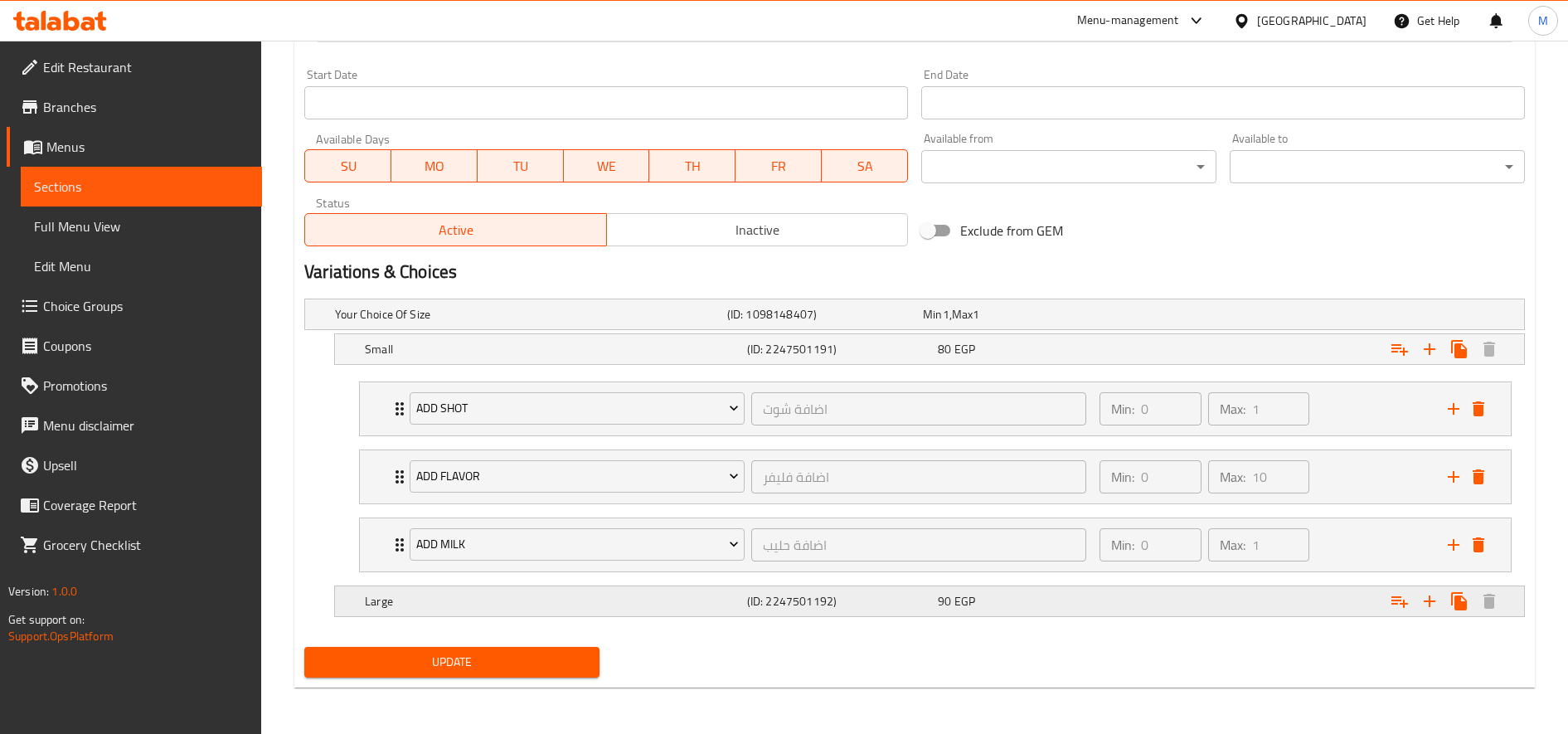
click at [1386, 602] on div "Expand" at bounding box center [1444, 601] width 119 height 30
click at [1388, 602] on button "Expand" at bounding box center [1400, 601] width 30 height 30
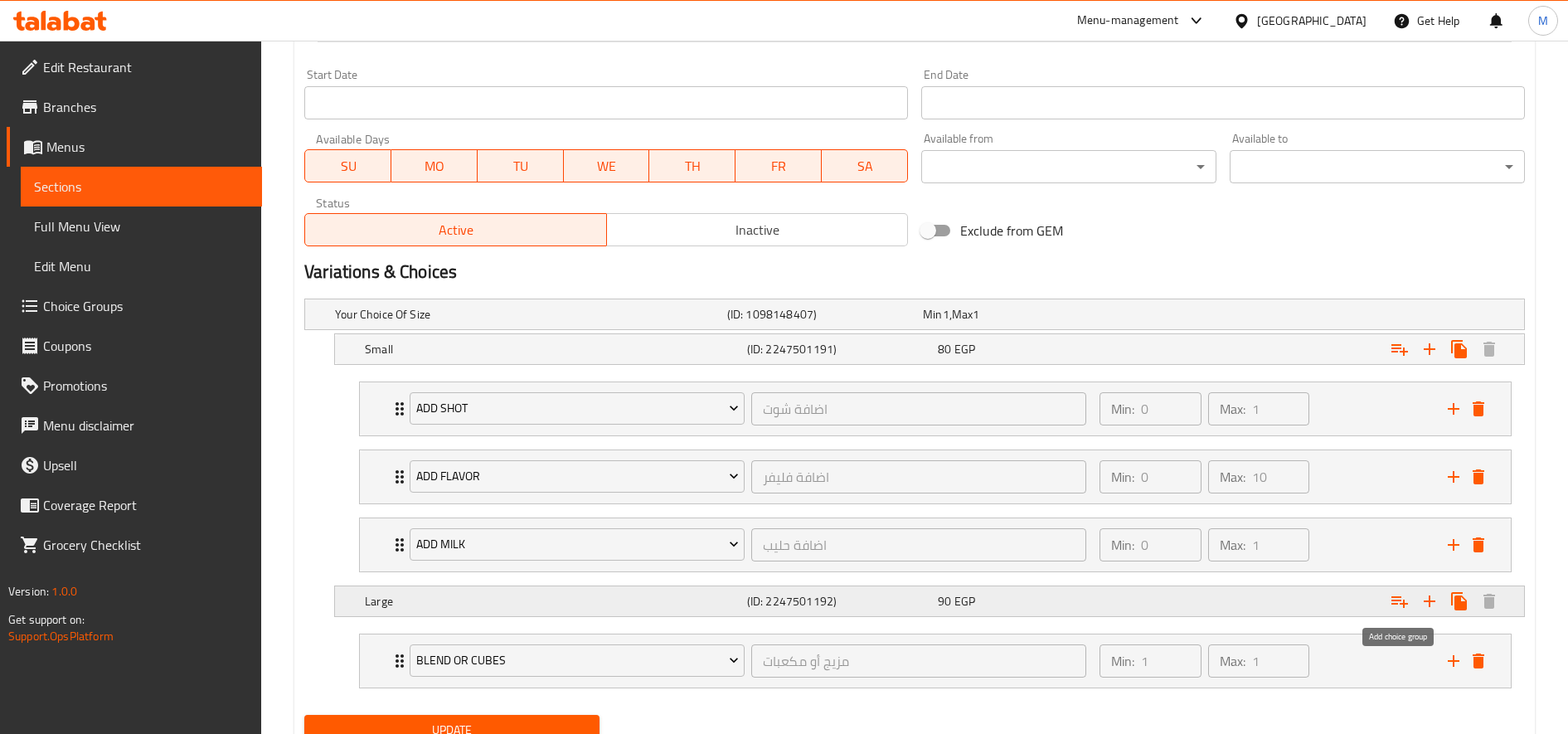
click at [1388, 602] on button "Expand" at bounding box center [1400, 601] width 30 height 30
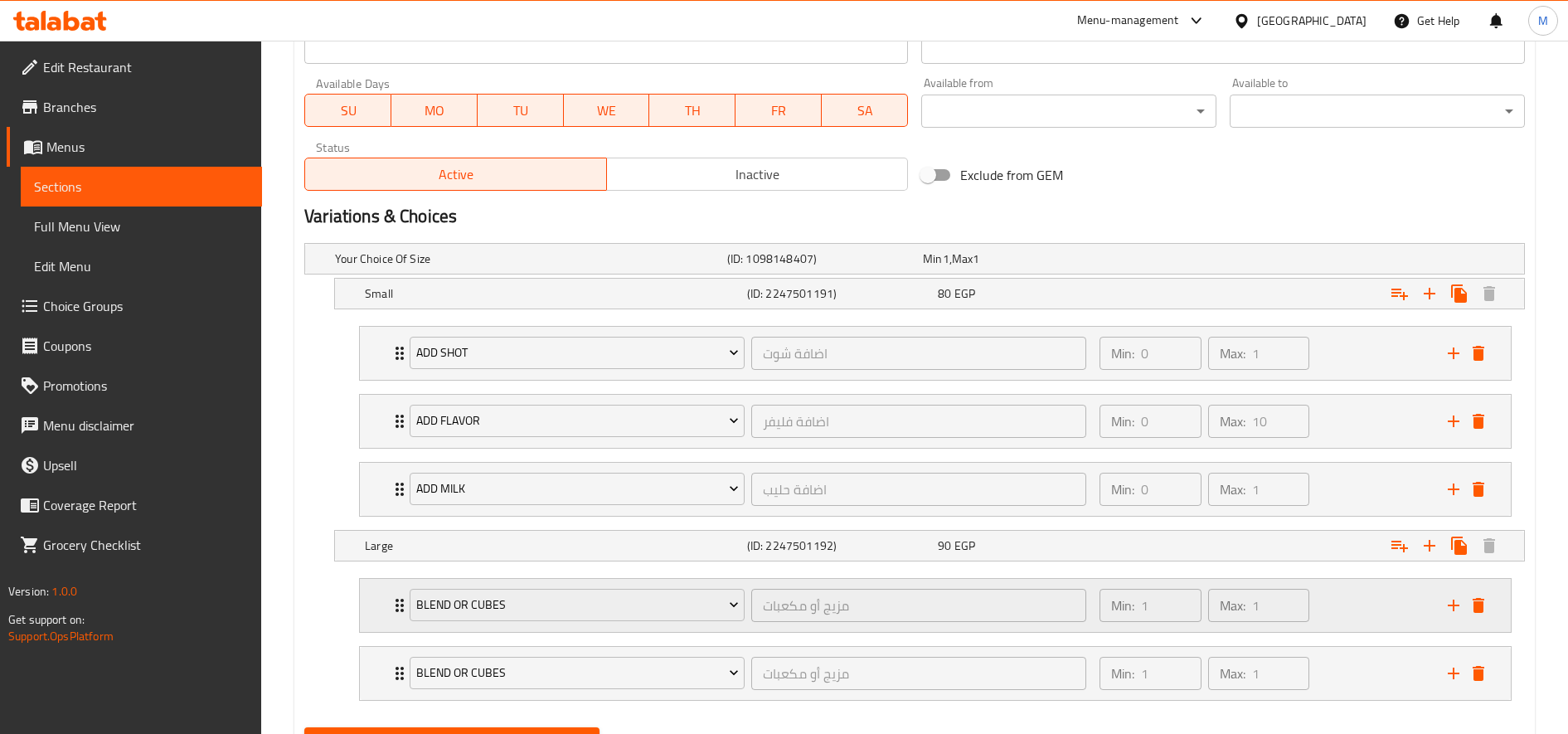
scroll to position [840, 0]
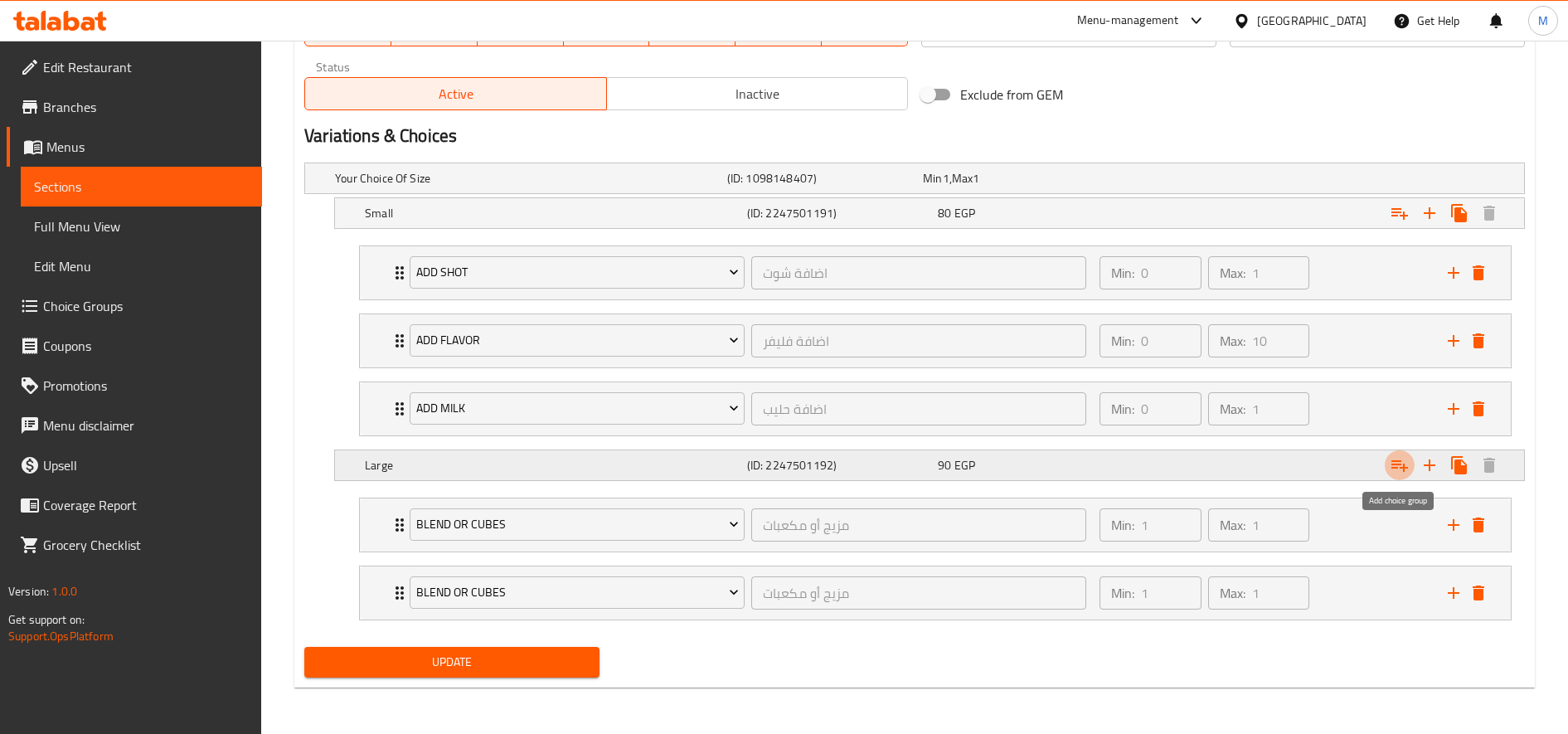
click at [1401, 466] on icon "Expand" at bounding box center [1399, 465] width 19 height 19
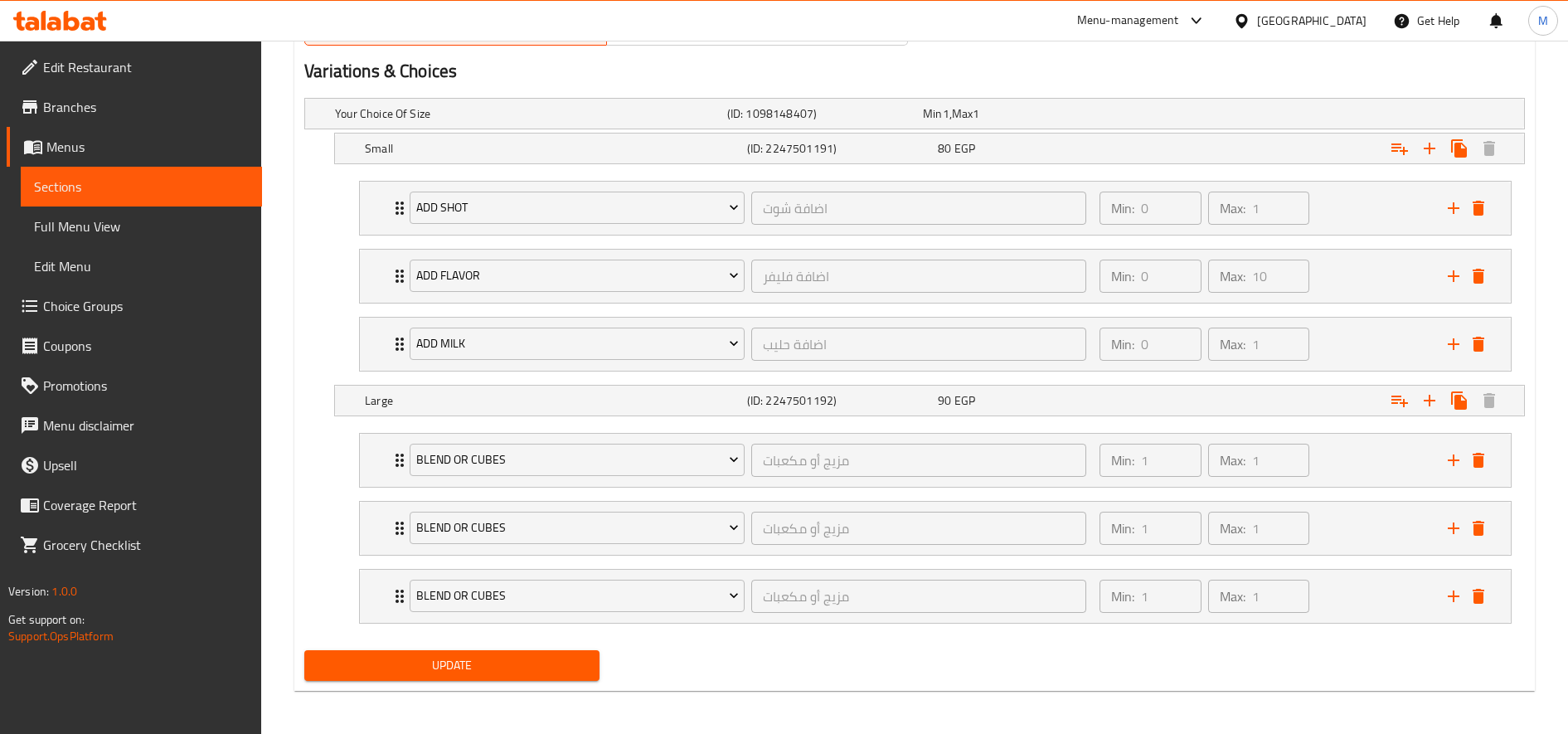
scroll to position [907, 0]
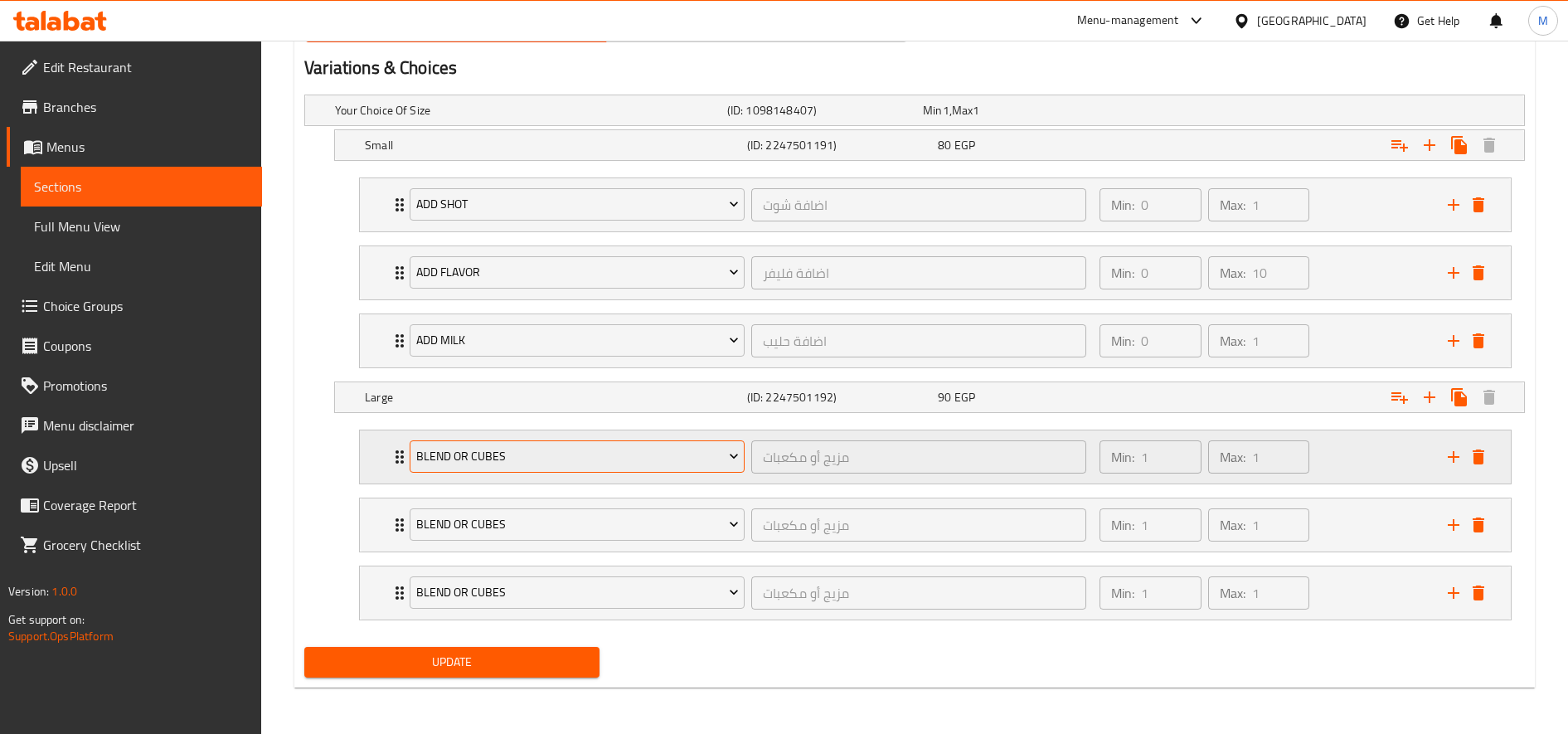
click at [585, 454] on span "blend or cubes" at bounding box center [578, 456] width 322 height 20
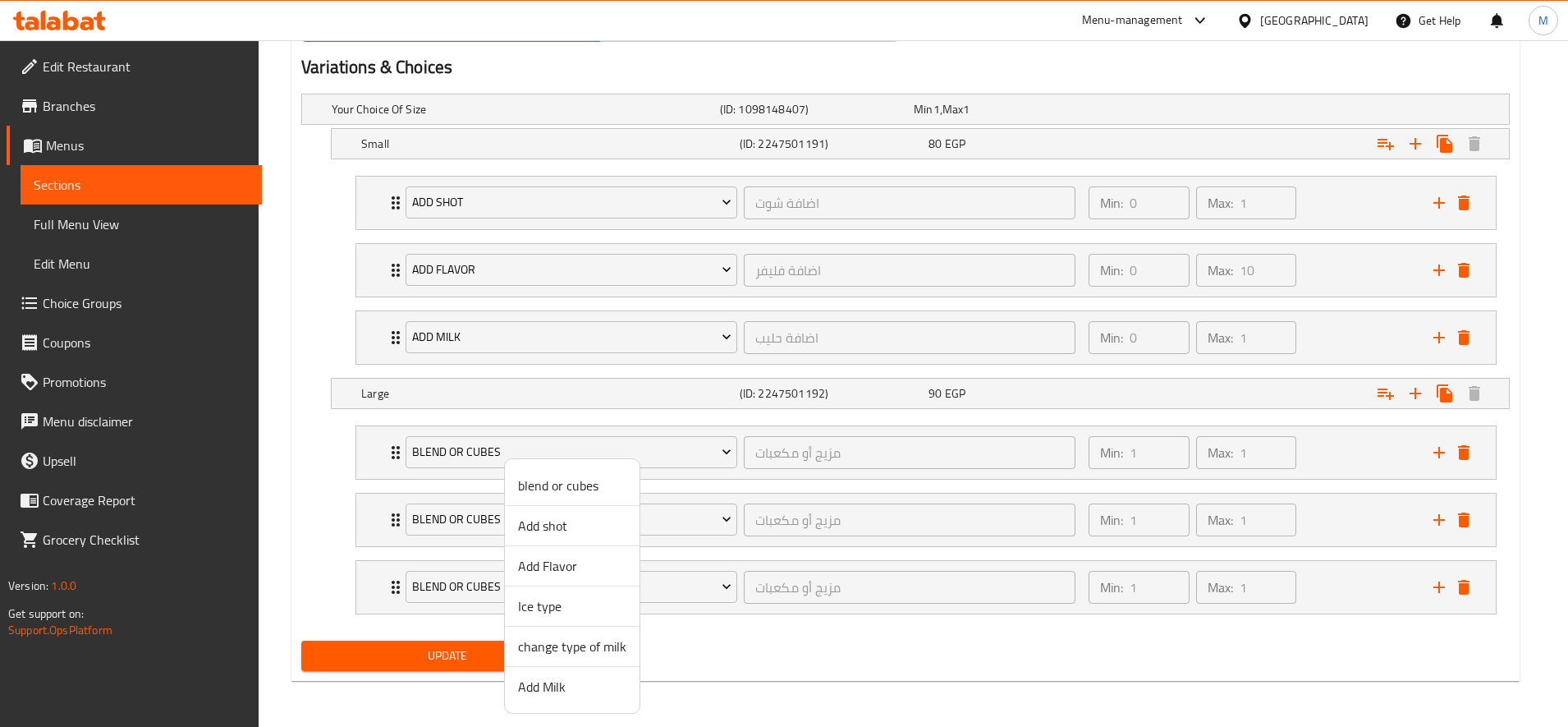
click at [572, 529] on span "Add shot" at bounding box center [572, 525] width 108 height 19
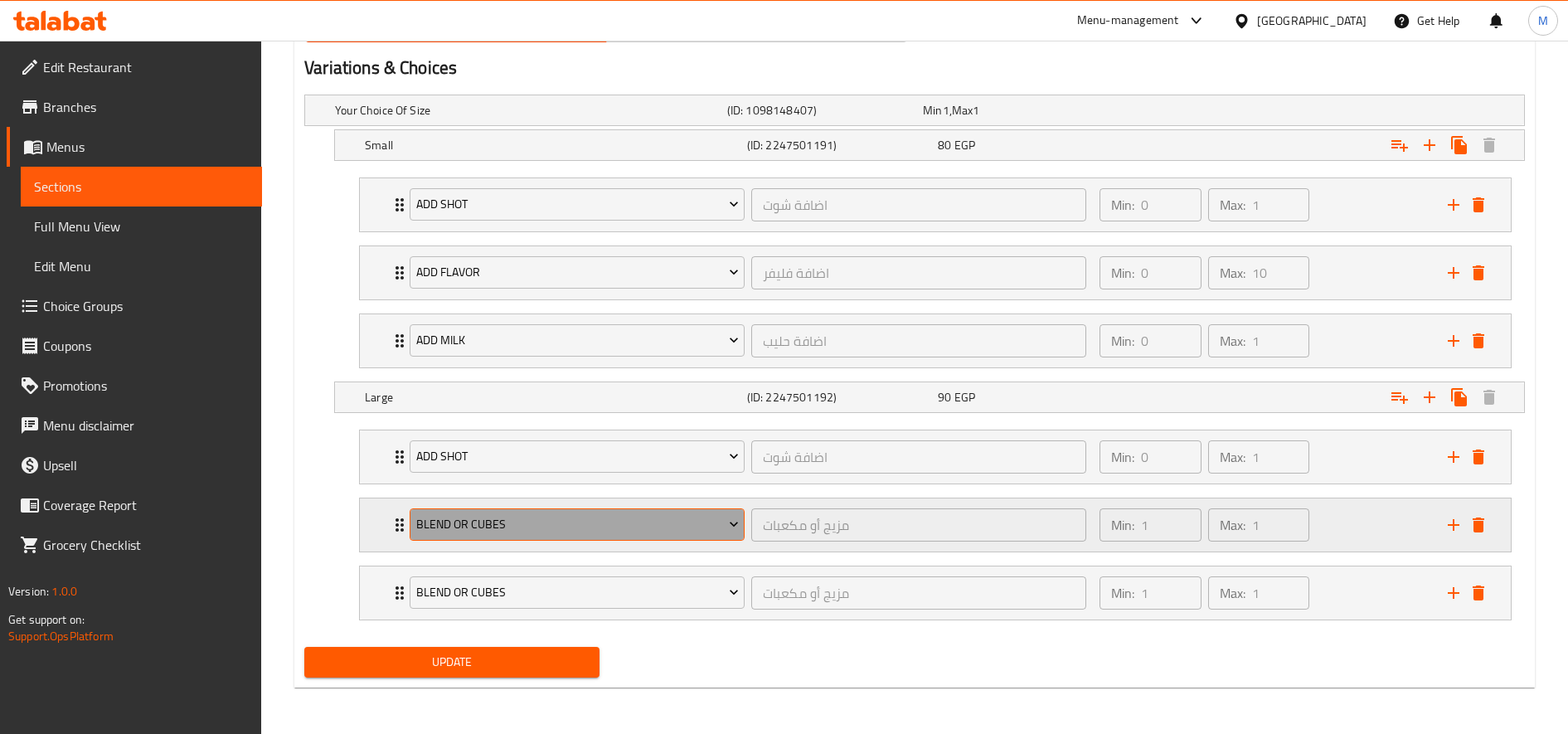
click at [574, 516] on span "blend or cubes" at bounding box center [578, 524] width 322 height 20
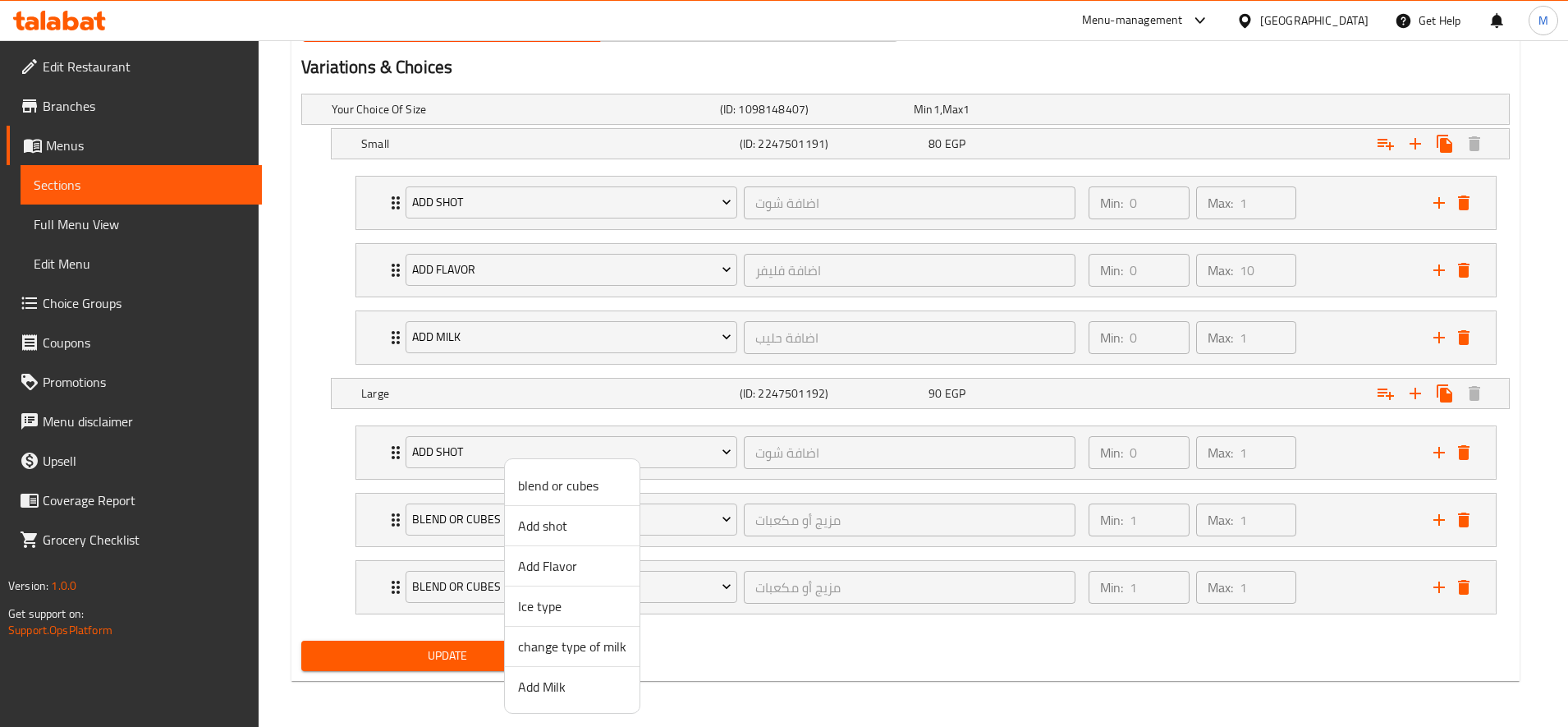
click at [571, 576] on span "Add Flavor" at bounding box center [572, 565] width 108 height 19
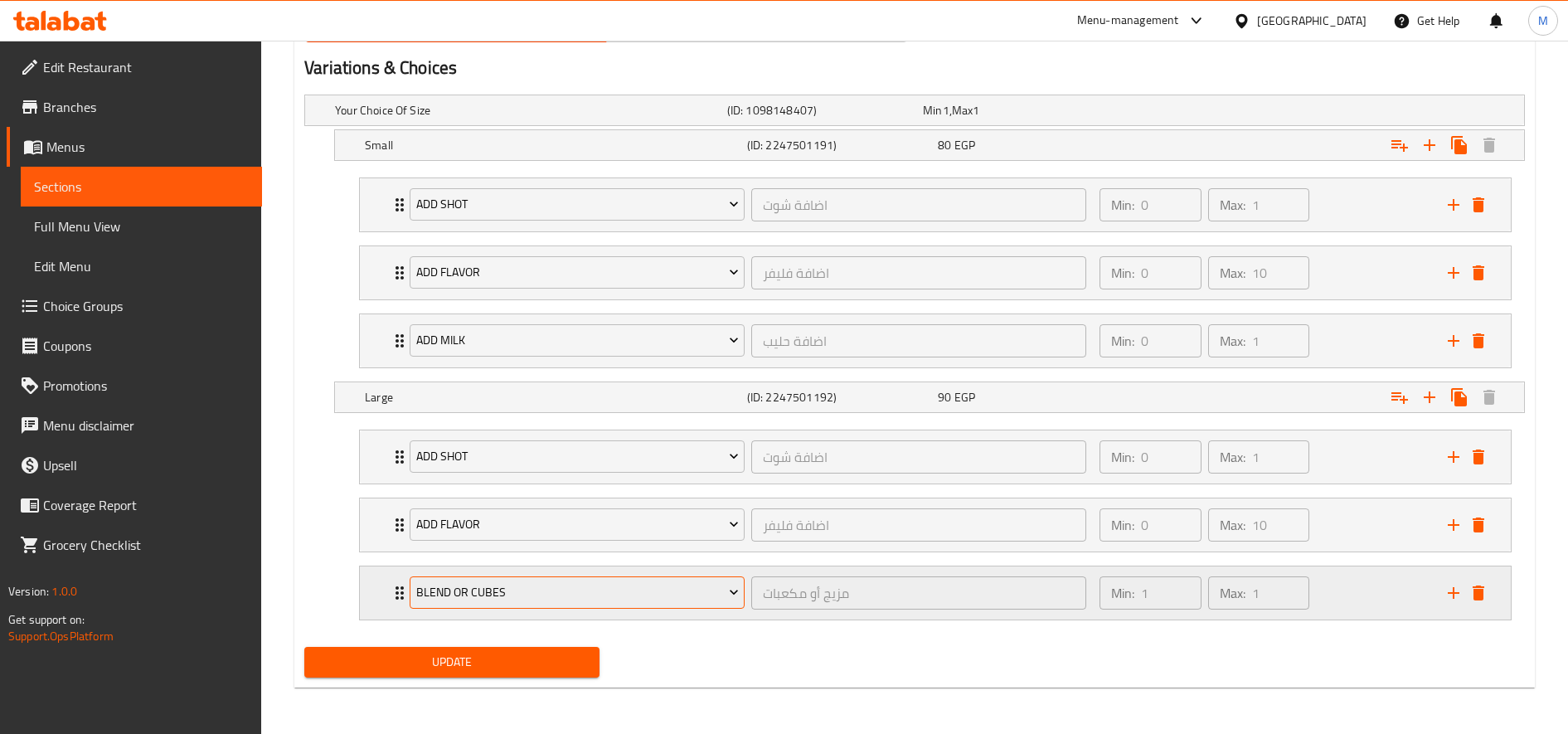
click at [606, 591] on span "blend or cubes" at bounding box center [578, 592] width 322 height 20
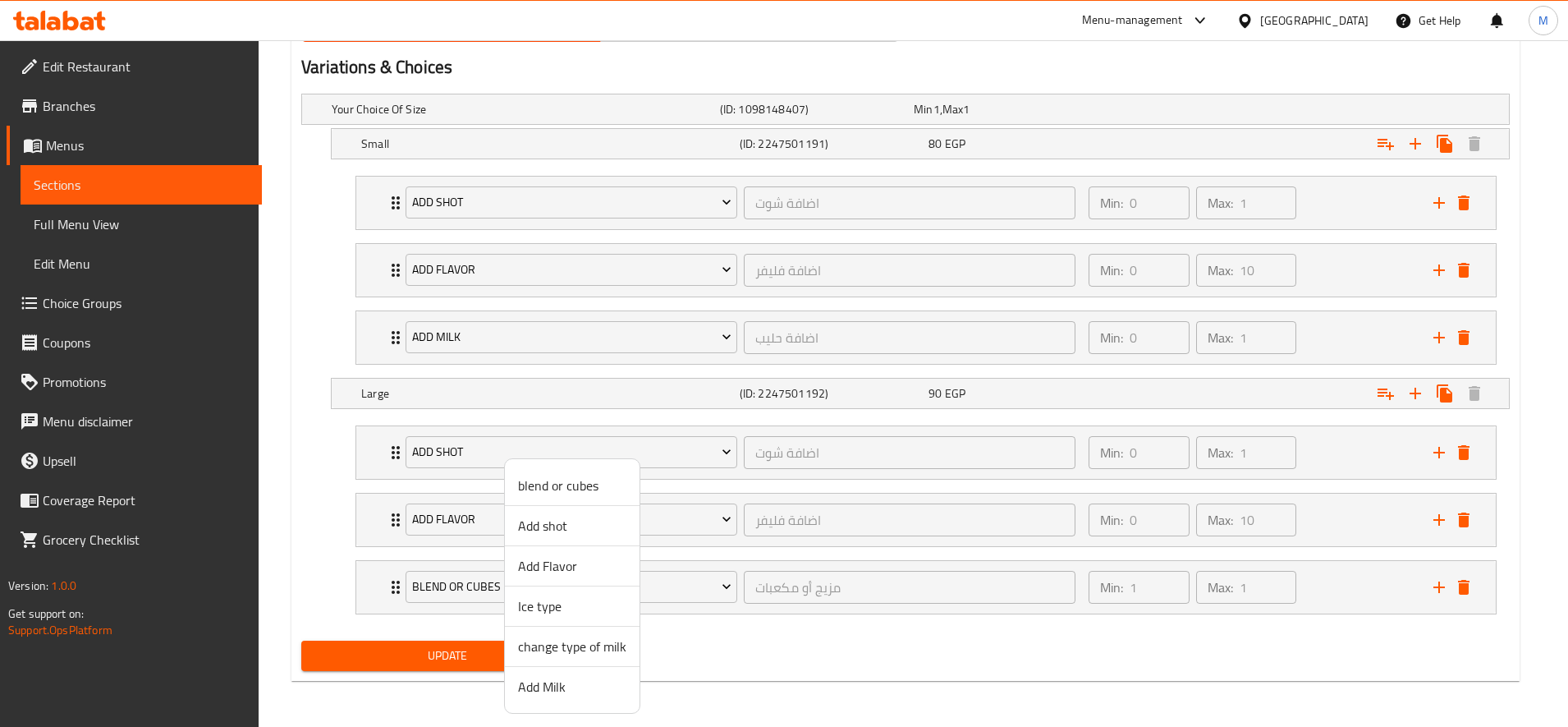
drag, startPoint x: 580, startPoint y: 676, endPoint x: 554, endPoint y: 668, distance: 27.2
click at [580, 677] on li "Add Milk" at bounding box center [572, 686] width 135 height 39
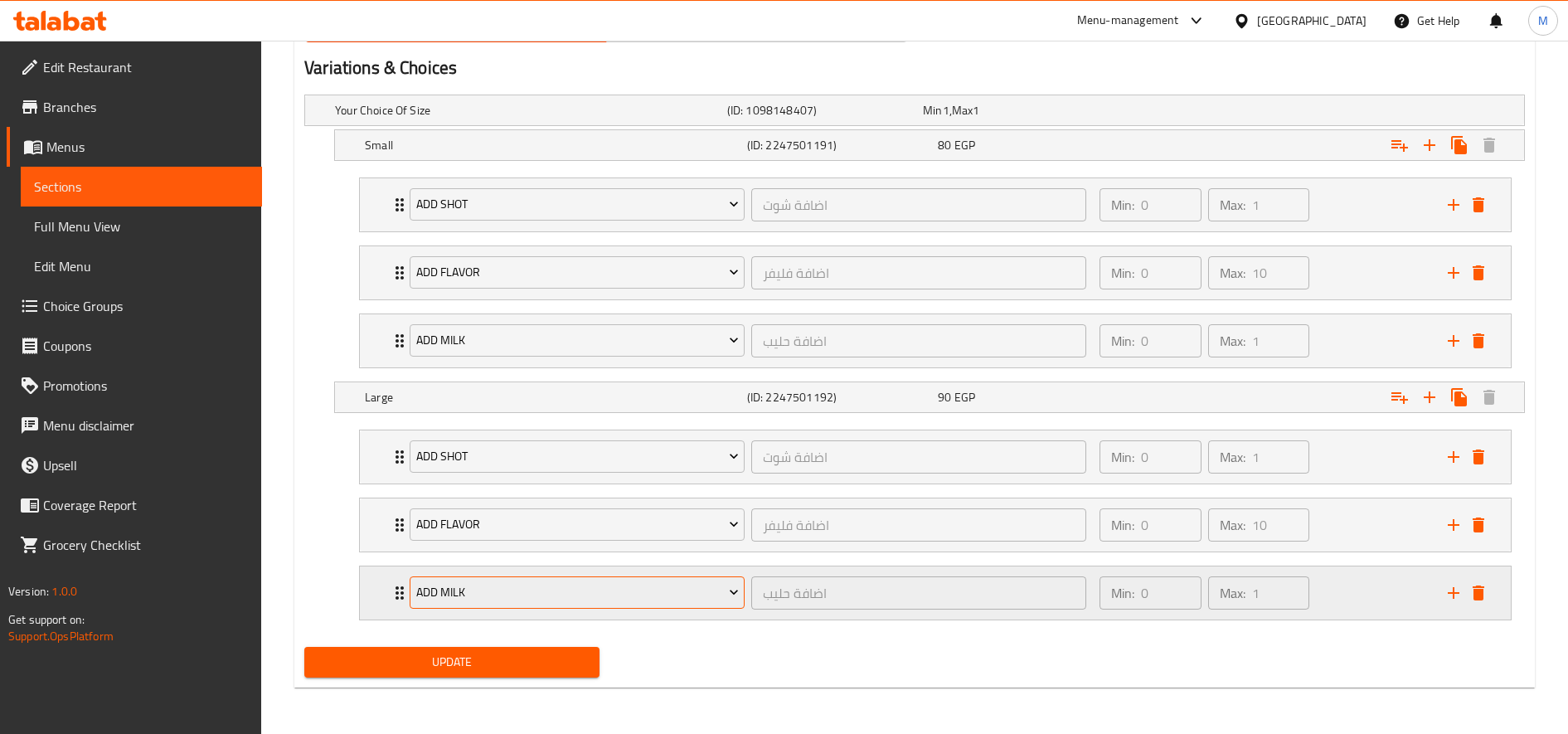
click at [579, 587] on span "Add Milk" at bounding box center [578, 592] width 322 height 20
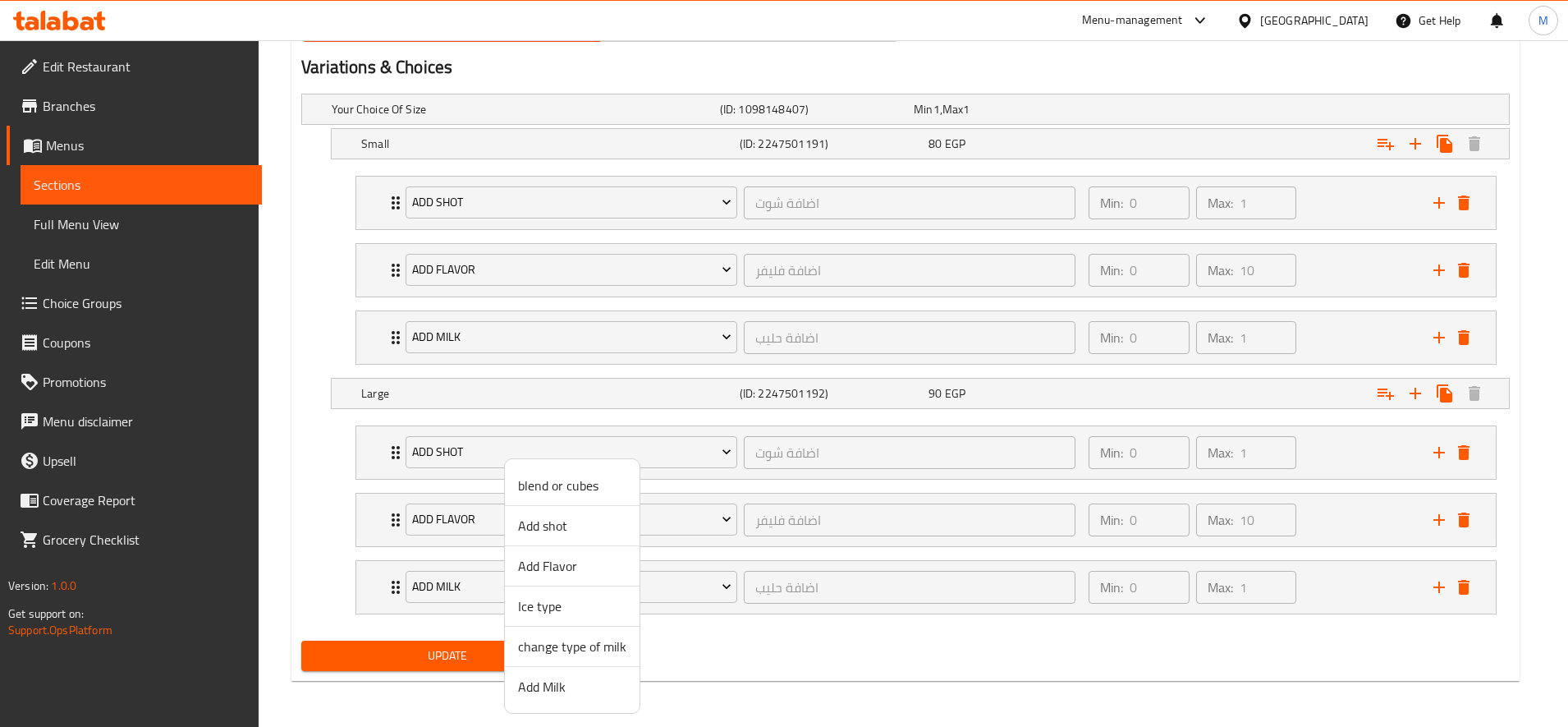
drag, startPoint x: 435, startPoint y: 640, endPoint x: 427, endPoint y: 658, distance: 19.7
click at [427, 658] on div at bounding box center [784, 363] width 1568 height 727
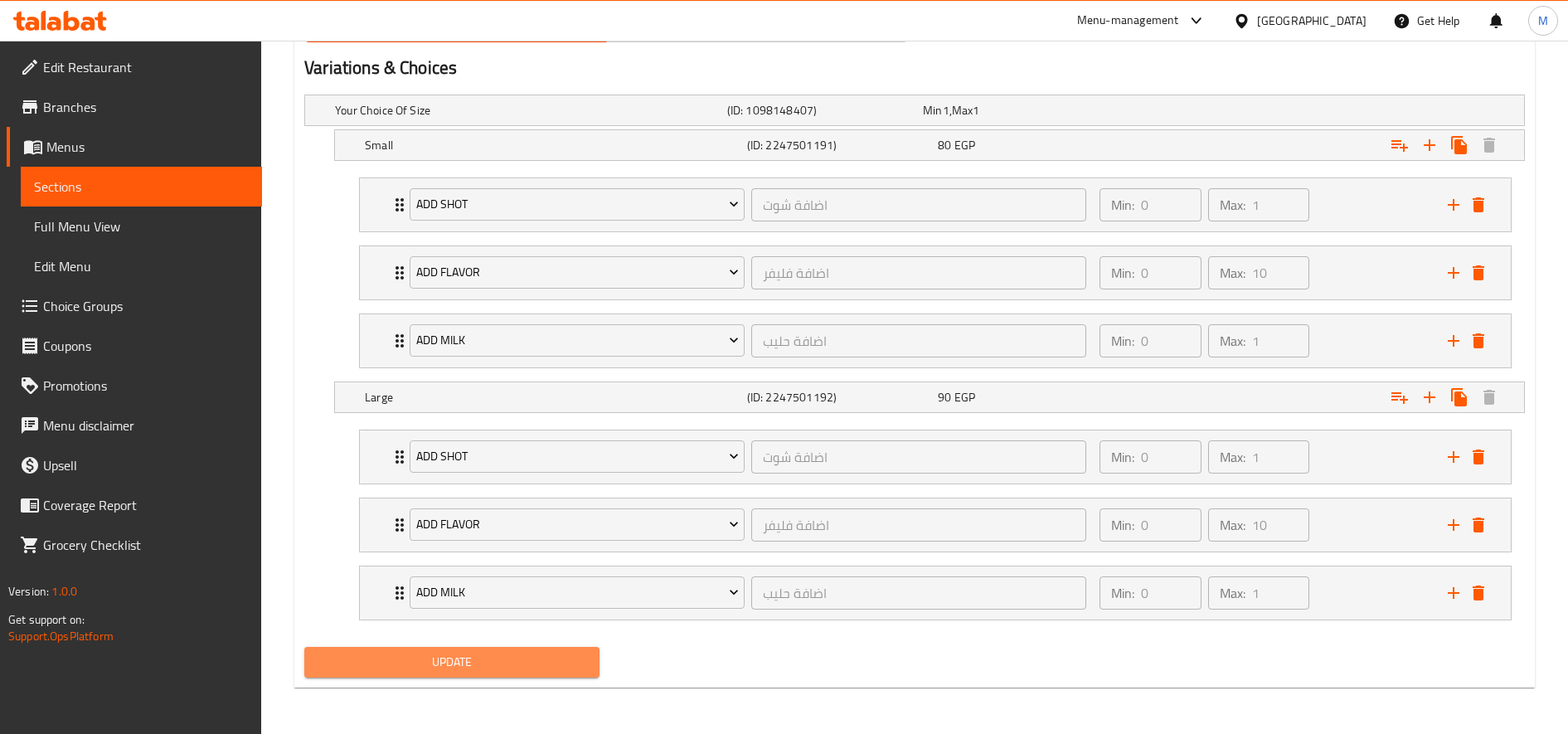
click at [431, 665] on span "Update" at bounding box center [452, 662] width 268 height 20
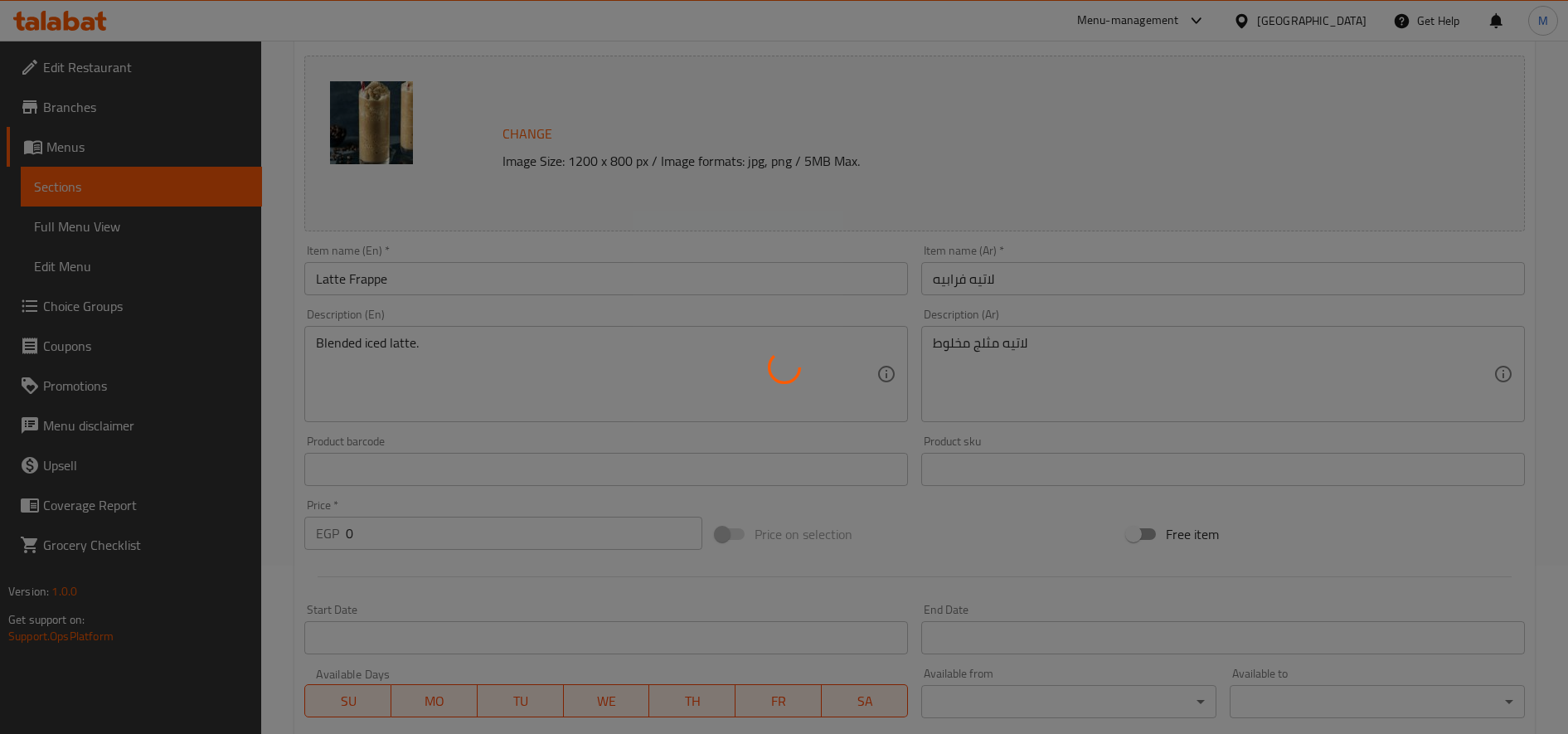
scroll to position [0, 0]
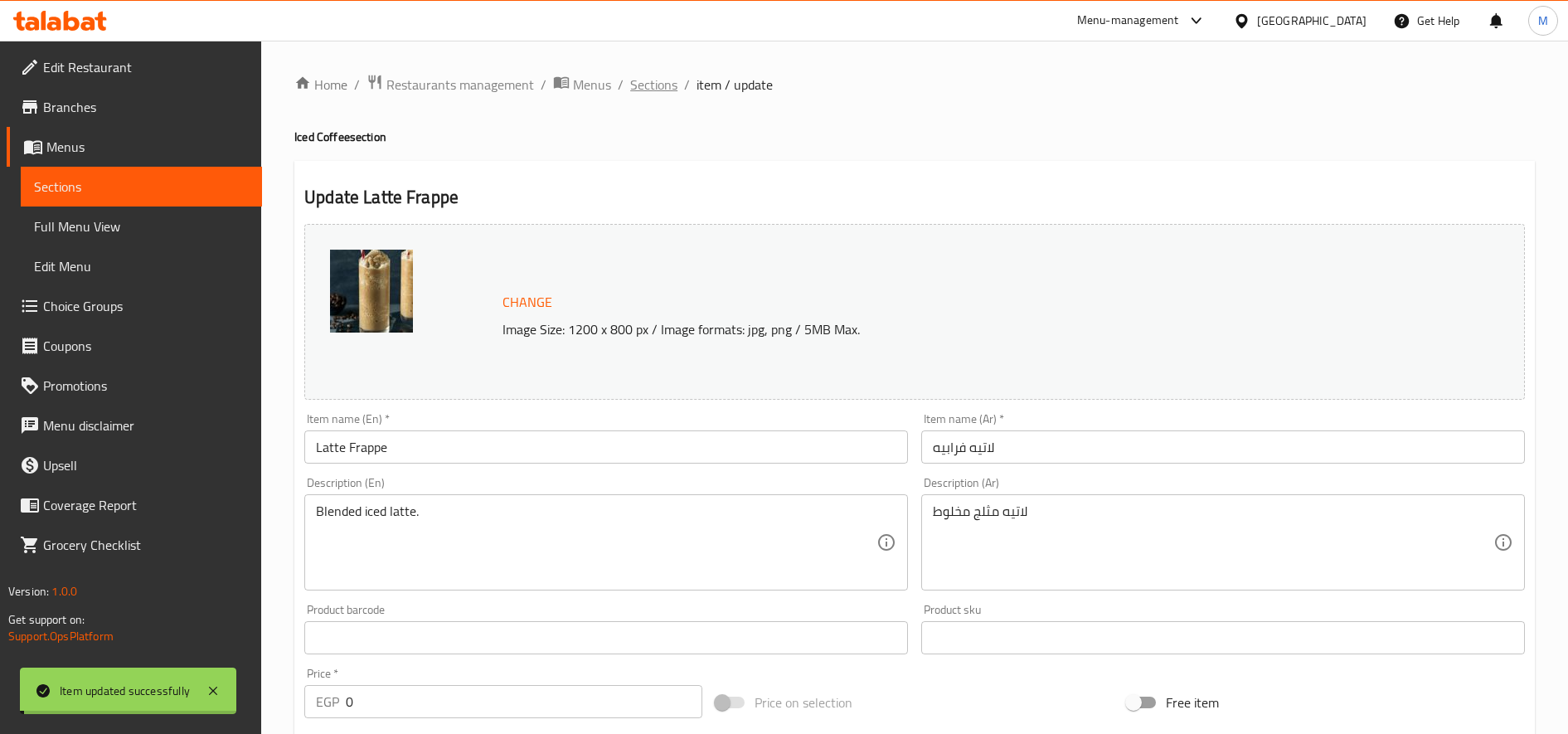
click at [660, 79] on span "Sections" at bounding box center [653, 84] width 47 height 19
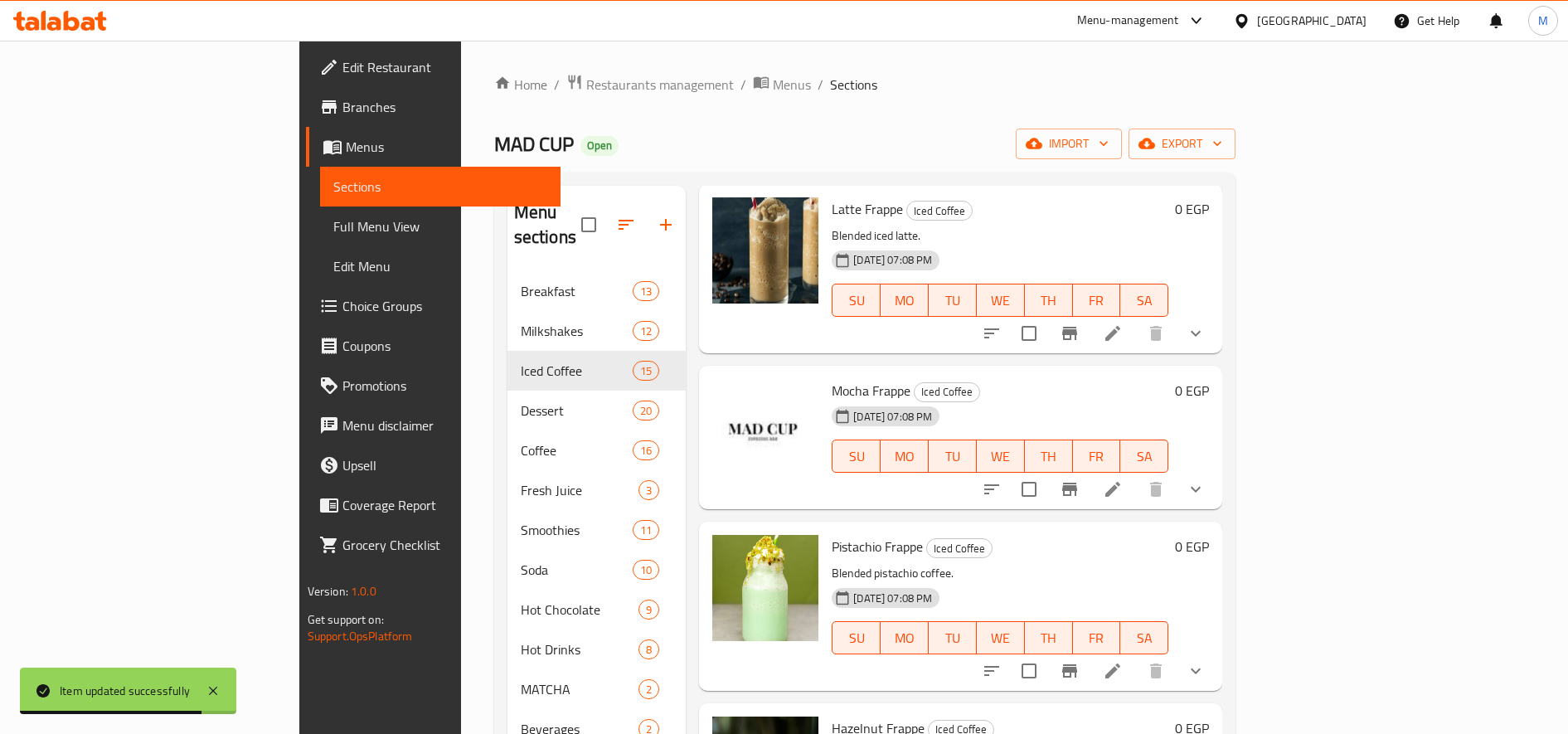
scroll to position [1659, 0]
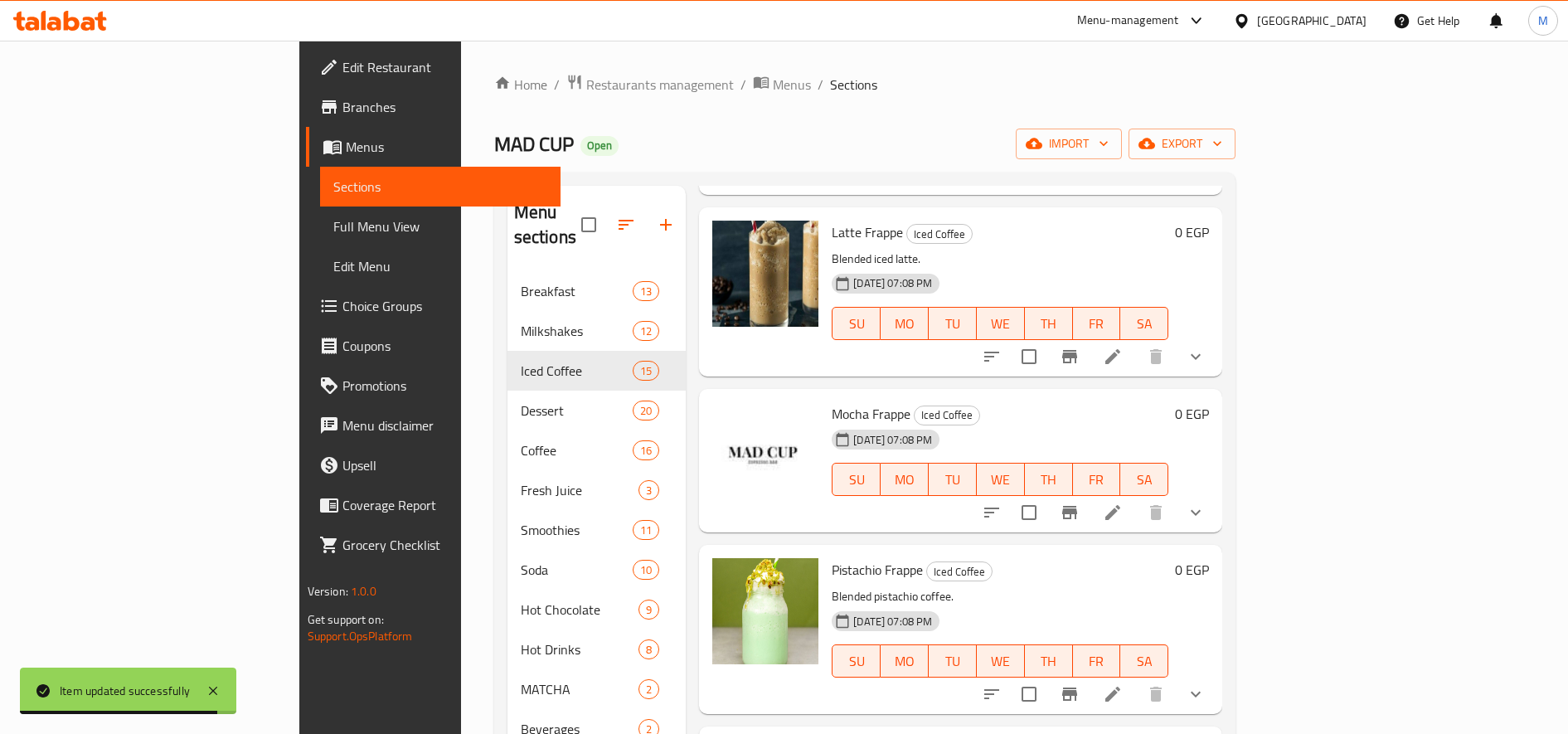
click at [831, 402] on span "Mocha Frappe" at bounding box center [870, 414] width 79 height 25
copy h6 "Mocha Frappe"
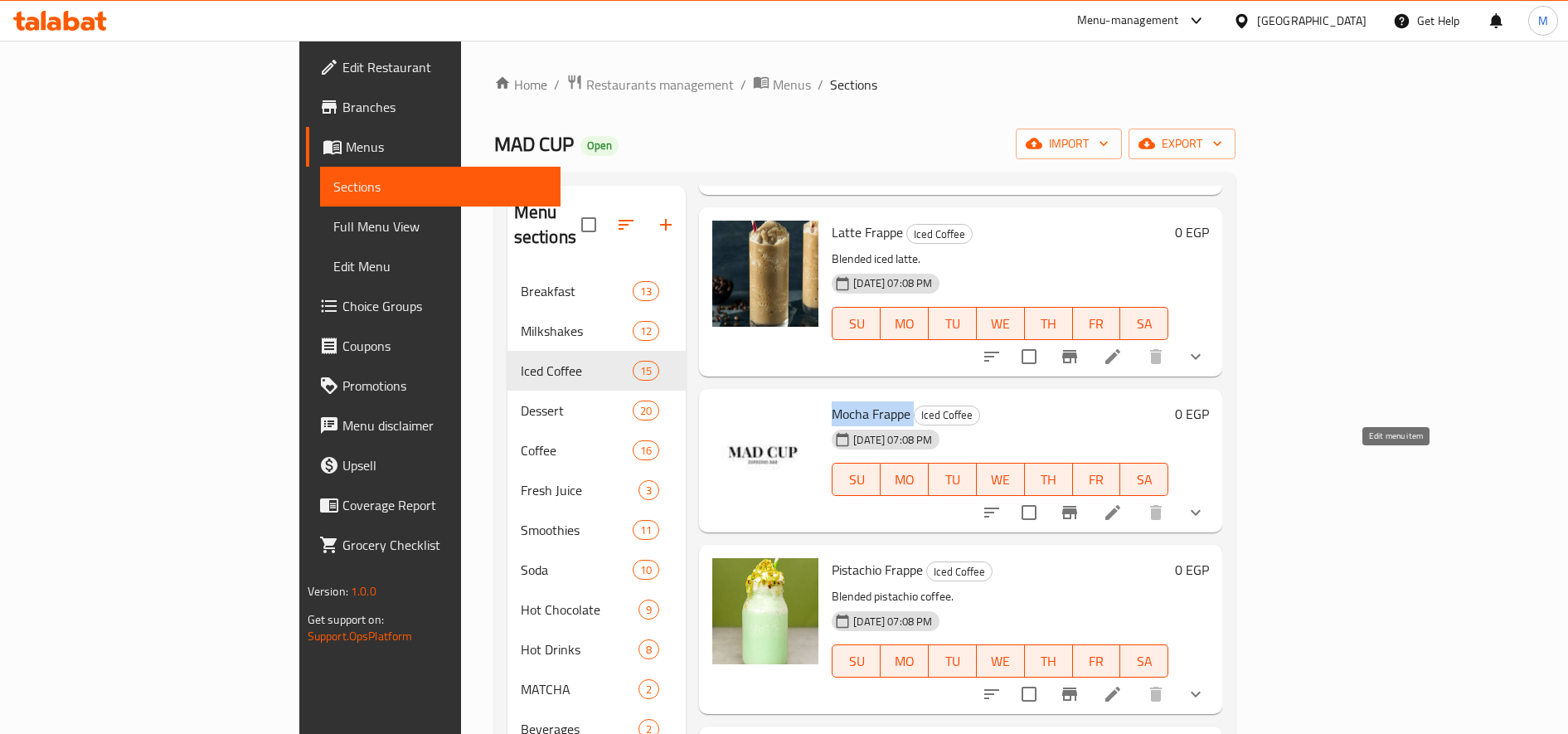
click at [1123, 503] on icon at bounding box center [1112, 512] width 19 height 19
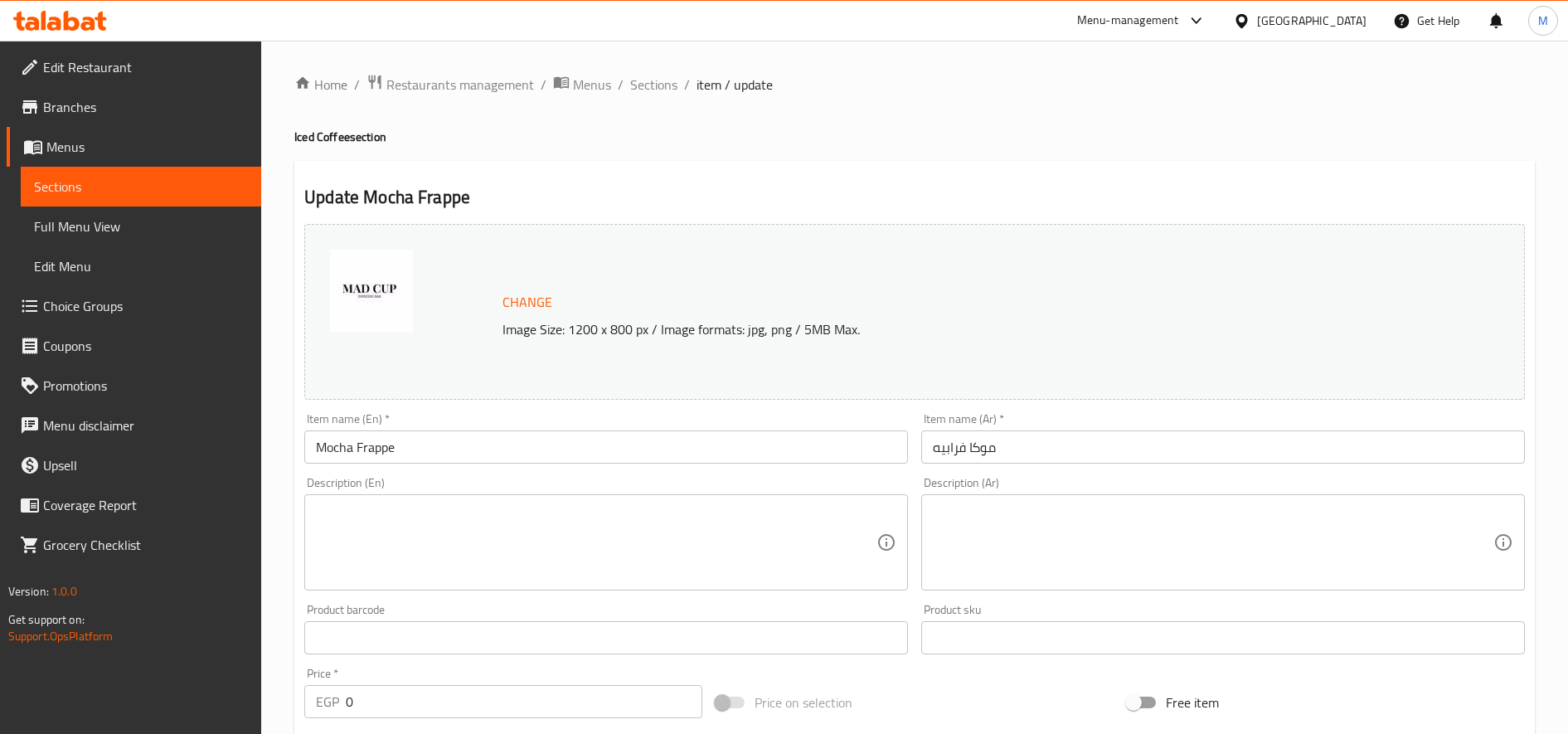
click at [1135, 514] on textarea at bounding box center [1213, 542] width 561 height 79
paste textarea "مزيج منعش ومثلج من الإسبريسو الغني، الحليب، وصلصة الشوكولاتة، ممزوج بالثلج ومغط…"
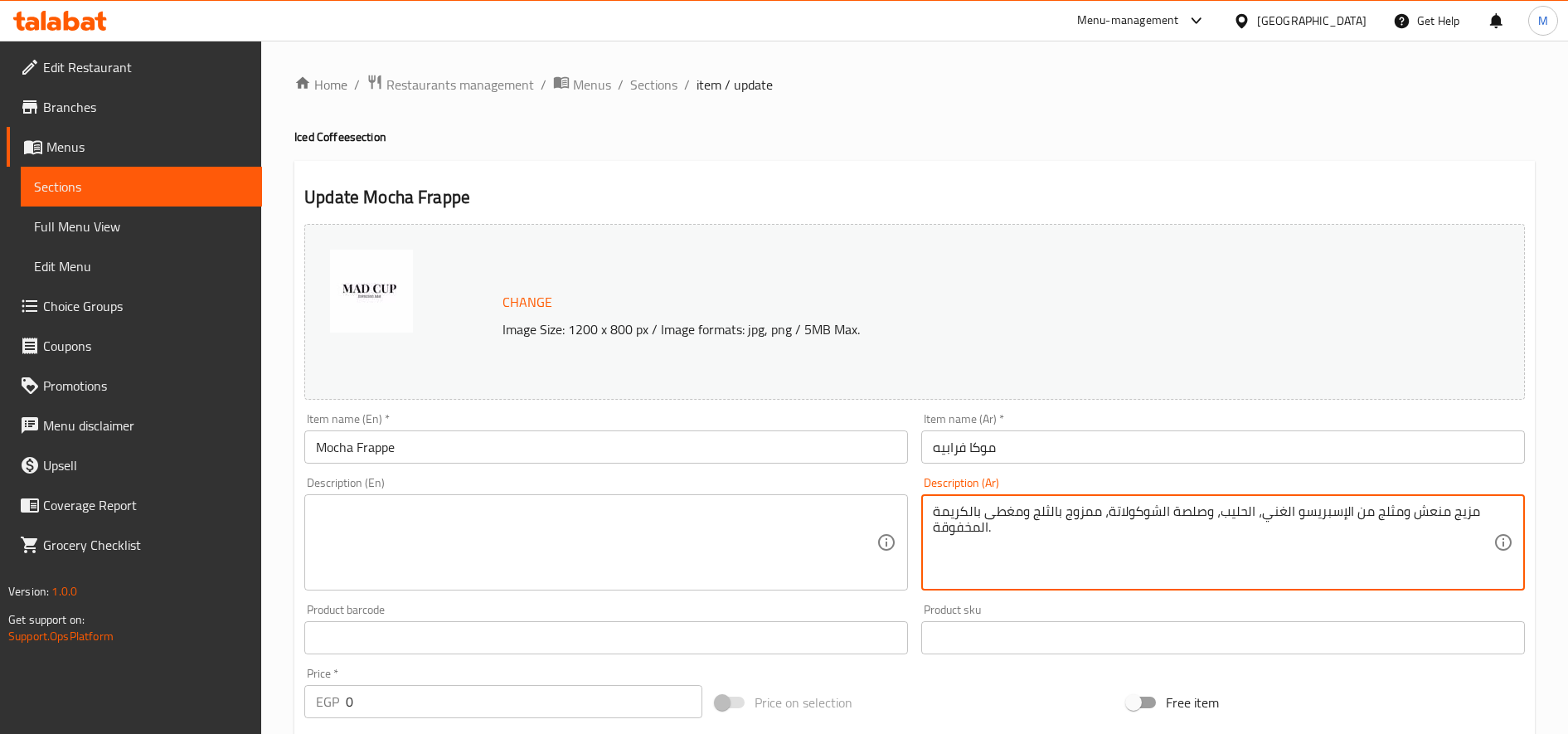
type textarea "مزيج منعش ومثلج من الإسبريسو الغني، الحليب، وصلصة الشوكولاتة، ممزوج بالثلج ومغط…"
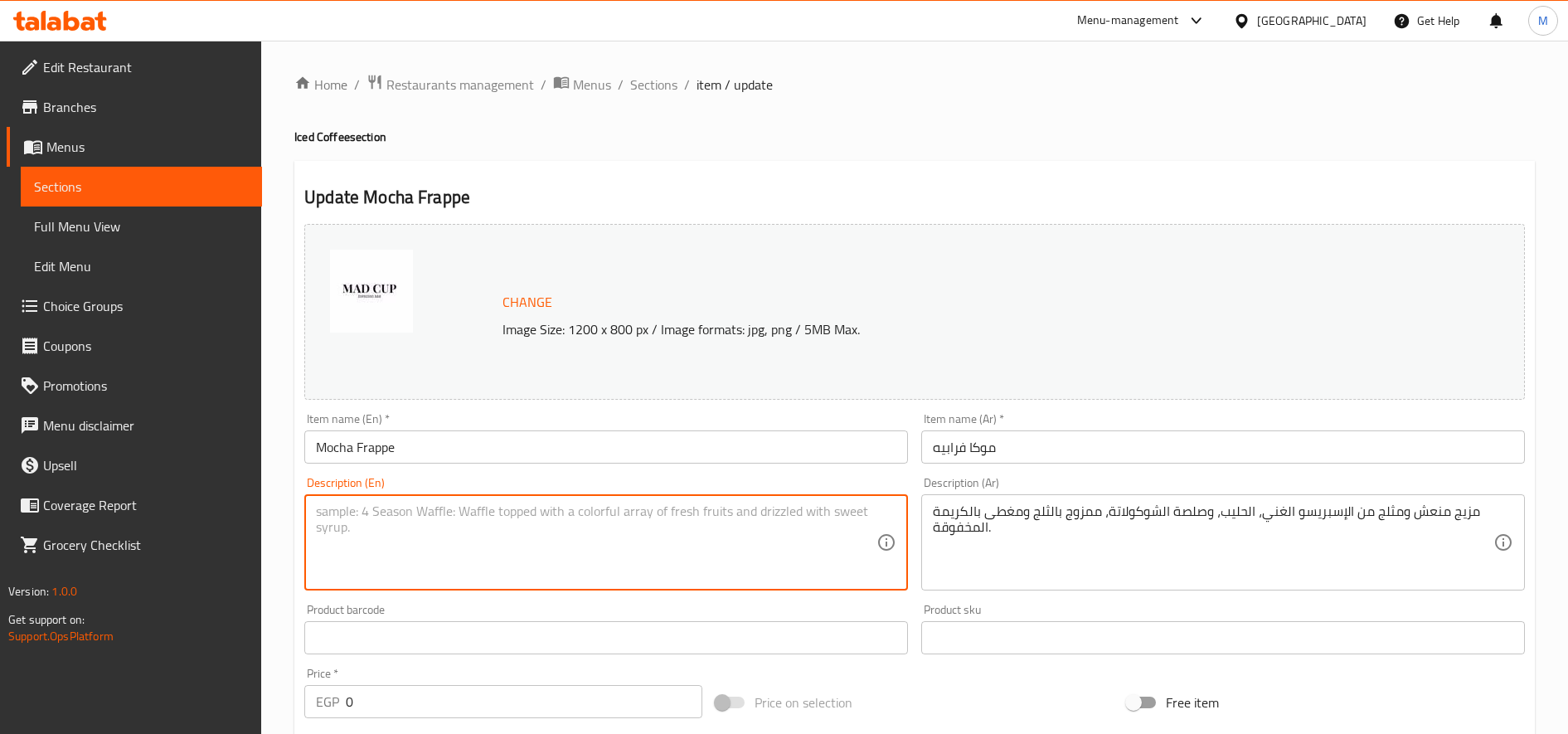
click at [587, 510] on textarea at bounding box center [596, 542] width 561 height 79
paste textarea "A refreshing and frosty blend of rich espresso, milk, and chocolate sauce, all …"
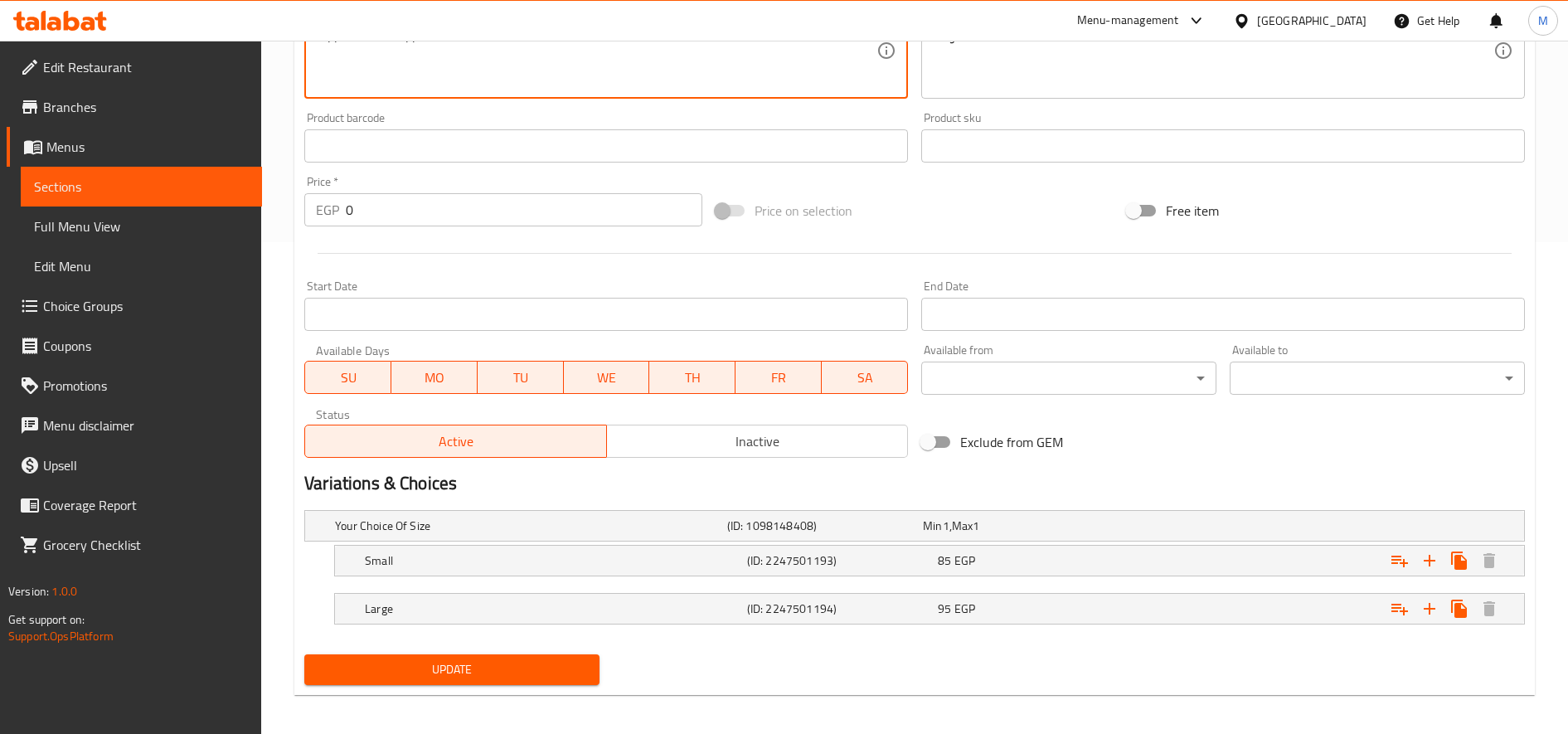
scroll to position [499, 0]
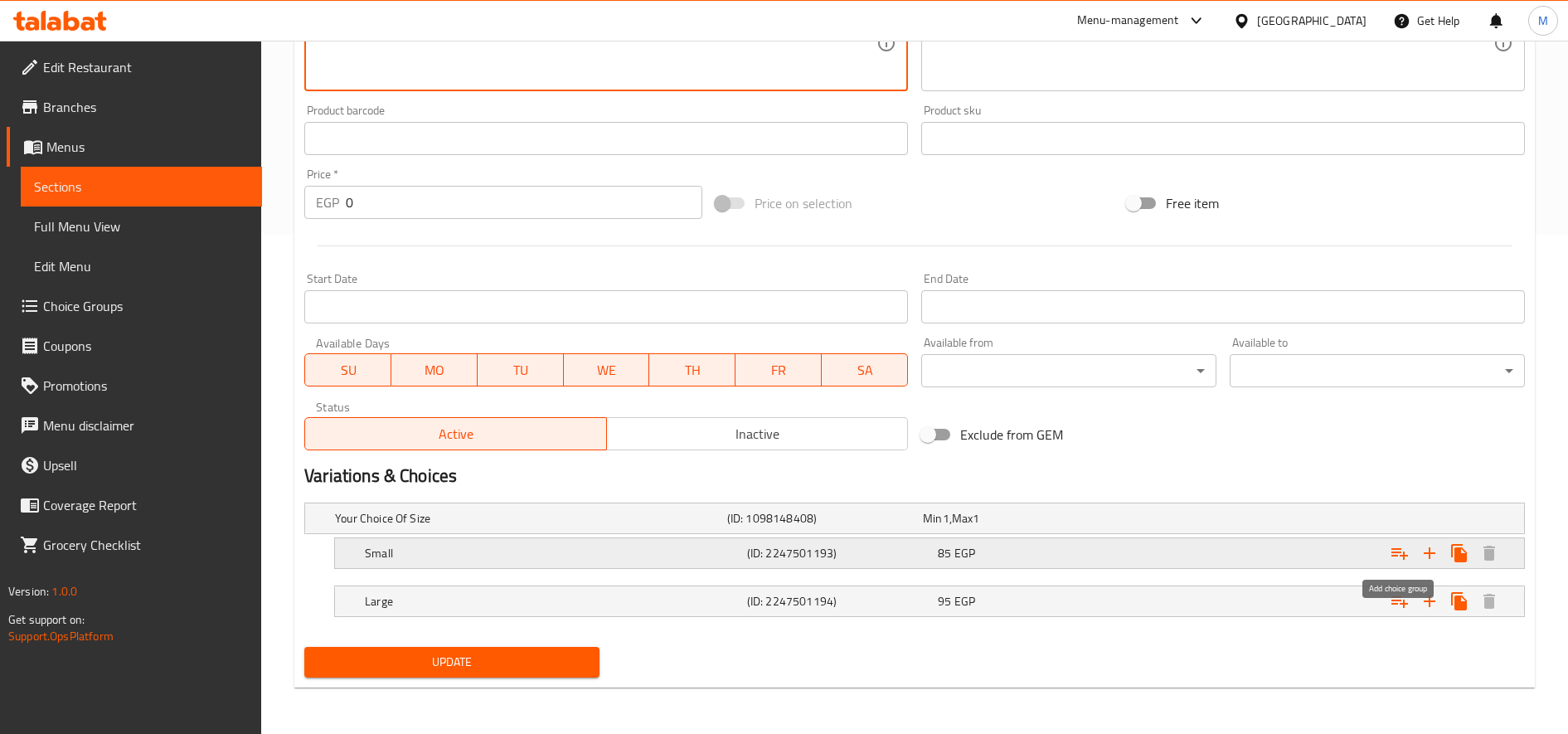
type textarea "A refreshing and frosty blend of rich espresso, milk, and chocolate sauce, all …"
click at [1400, 548] on icon "Expand" at bounding box center [1400, 554] width 17 height 12
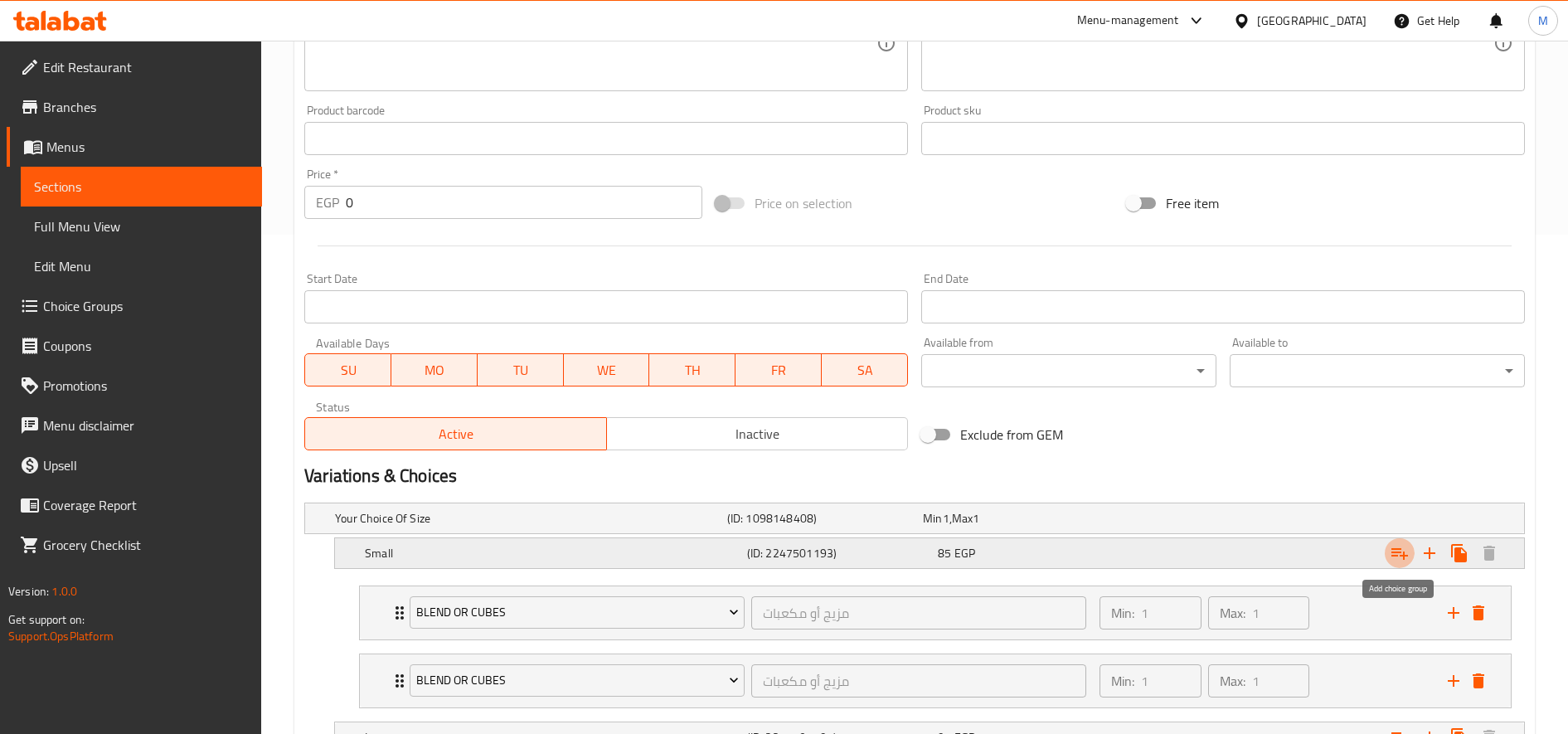
click at [1400, 548] on icon "Expand" at bounding box center [1400, 554] width 17 height 12
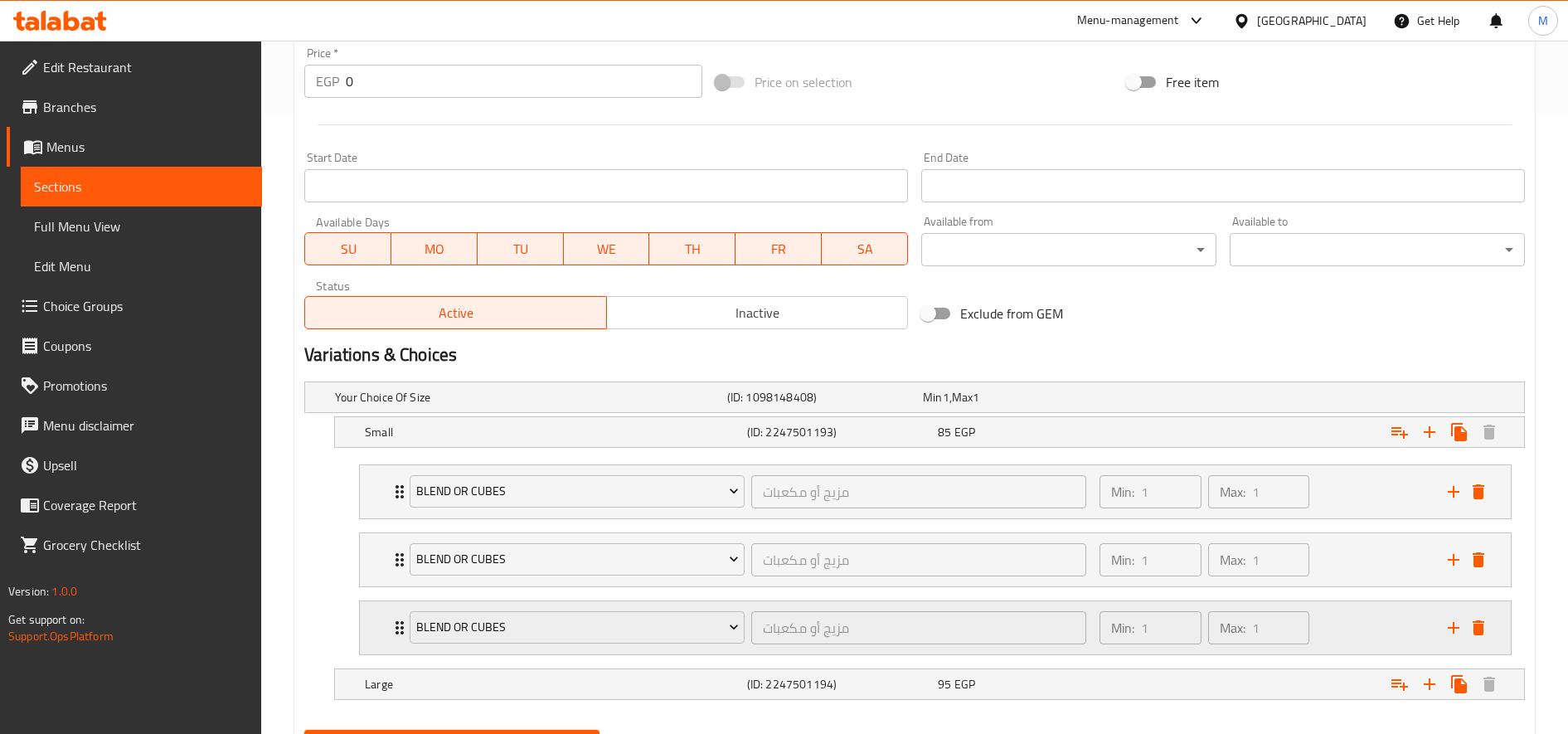
scroll to position [703, 0]
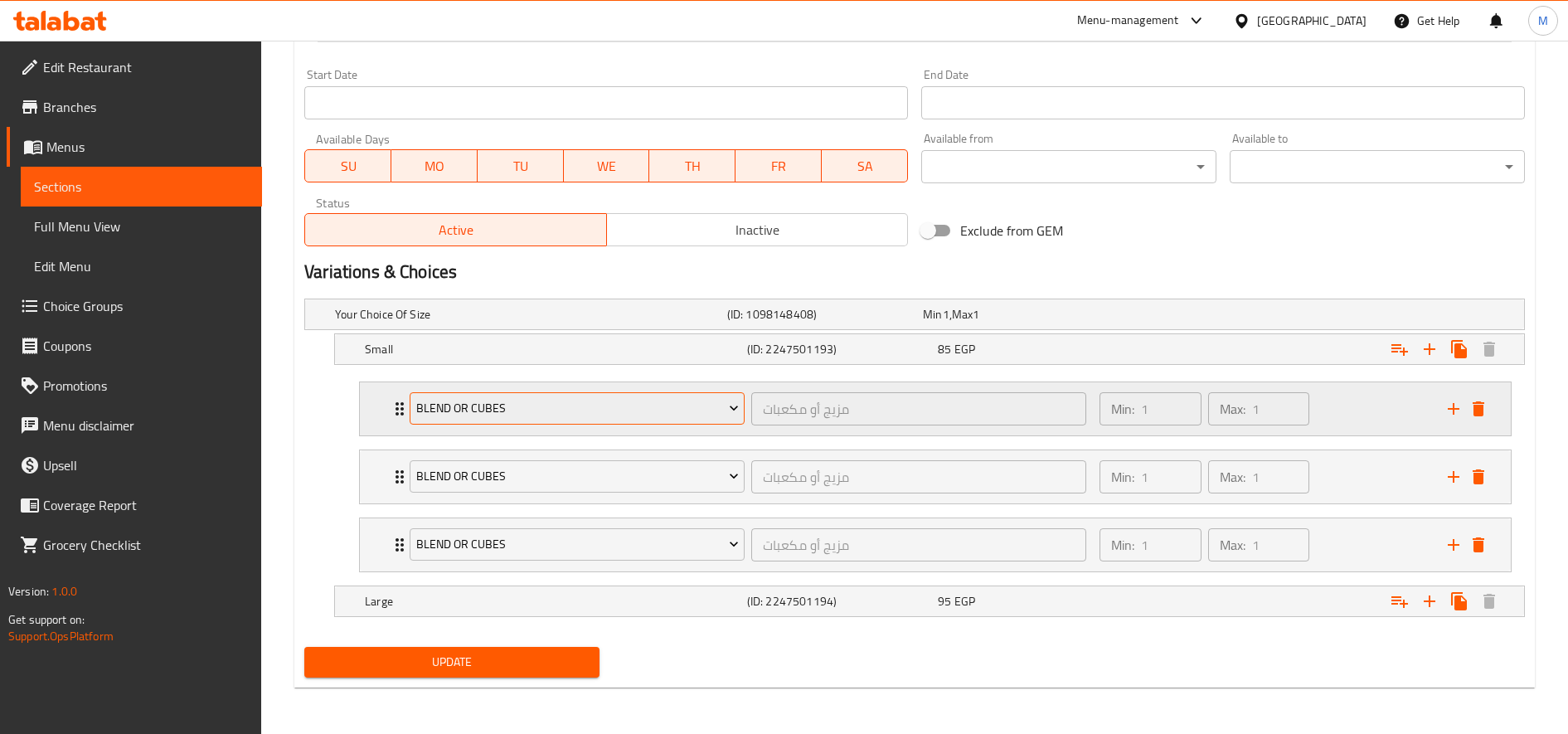
click at [591, 413] on span "blend or cubes" at bounding box center [578, 408] width 322 height 20
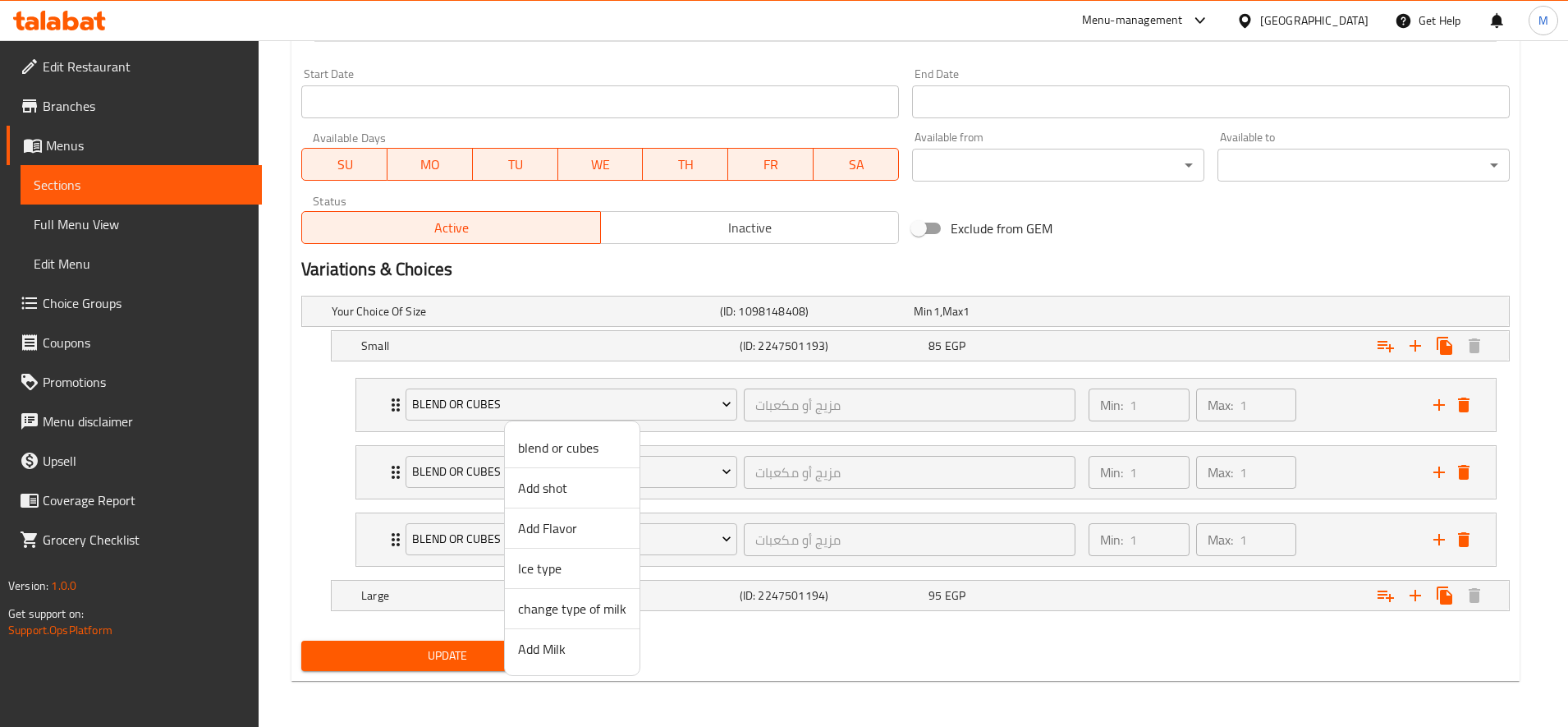
click at [578, 493] on span "Add shot" at bounding box center [572, 487] width 108 height 19
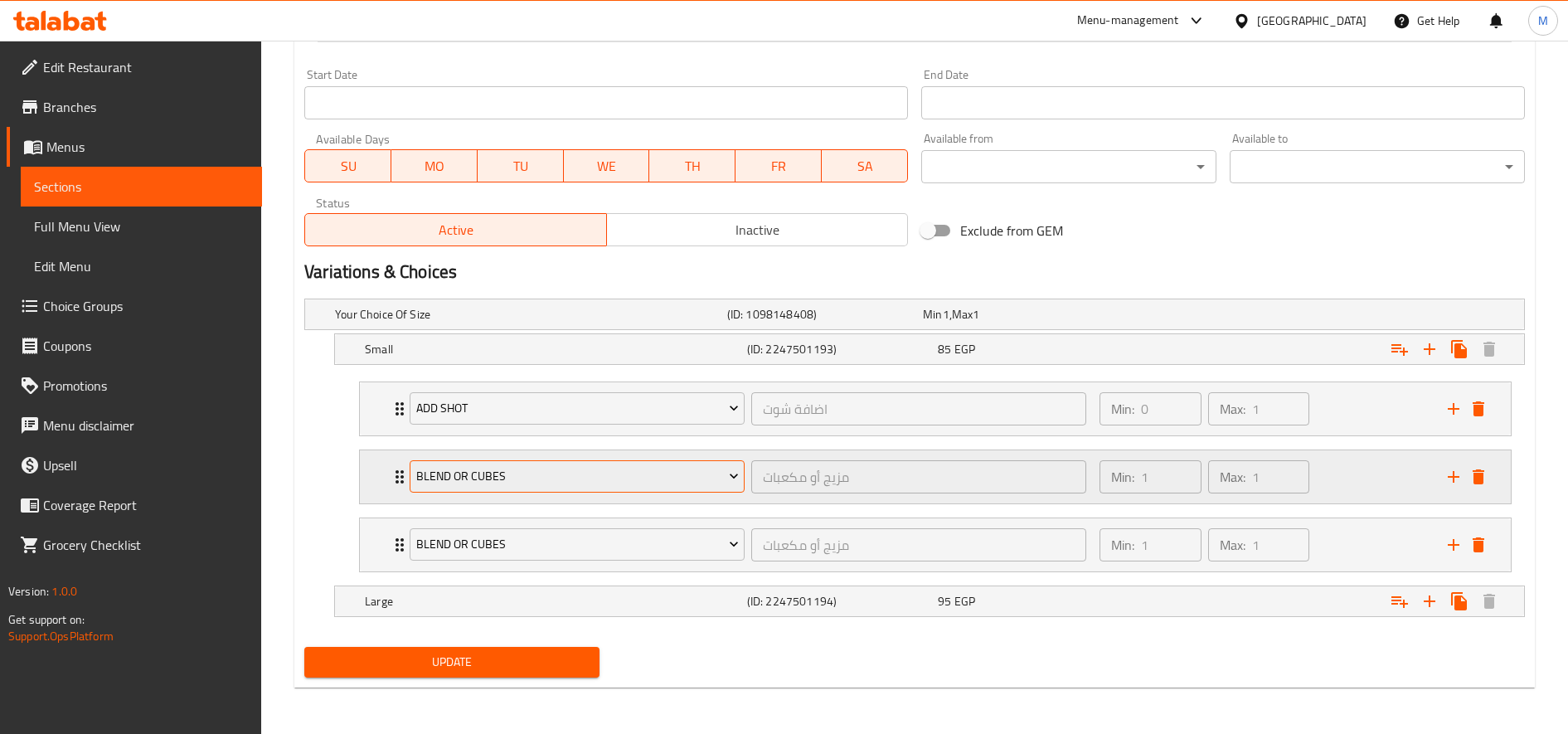
click at [582, 491] on button "blend or cubes" at bounding box center [578, 477] width 335 height 33
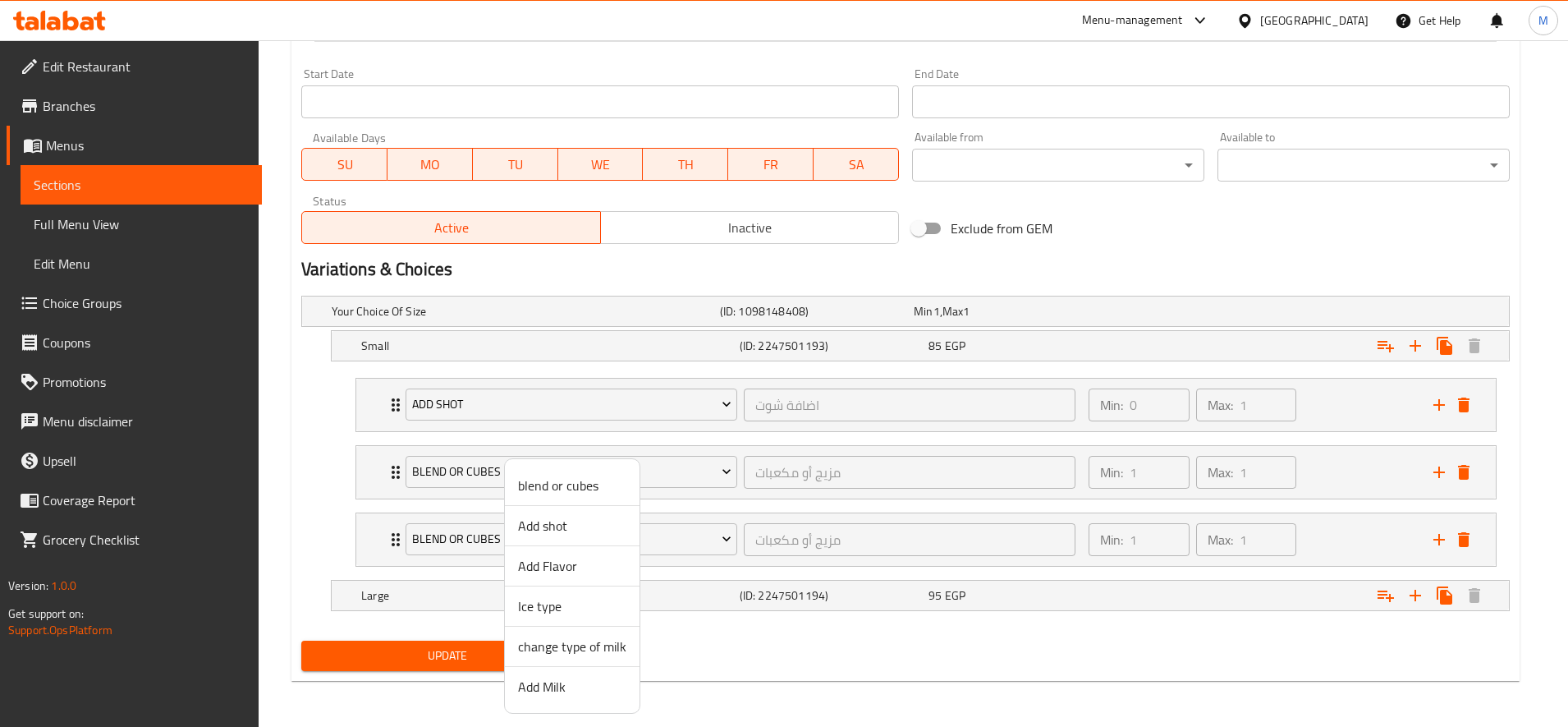
click at [565, 557] on span "Add Flavor" at bounding box center [572, 565] width 108 height 19
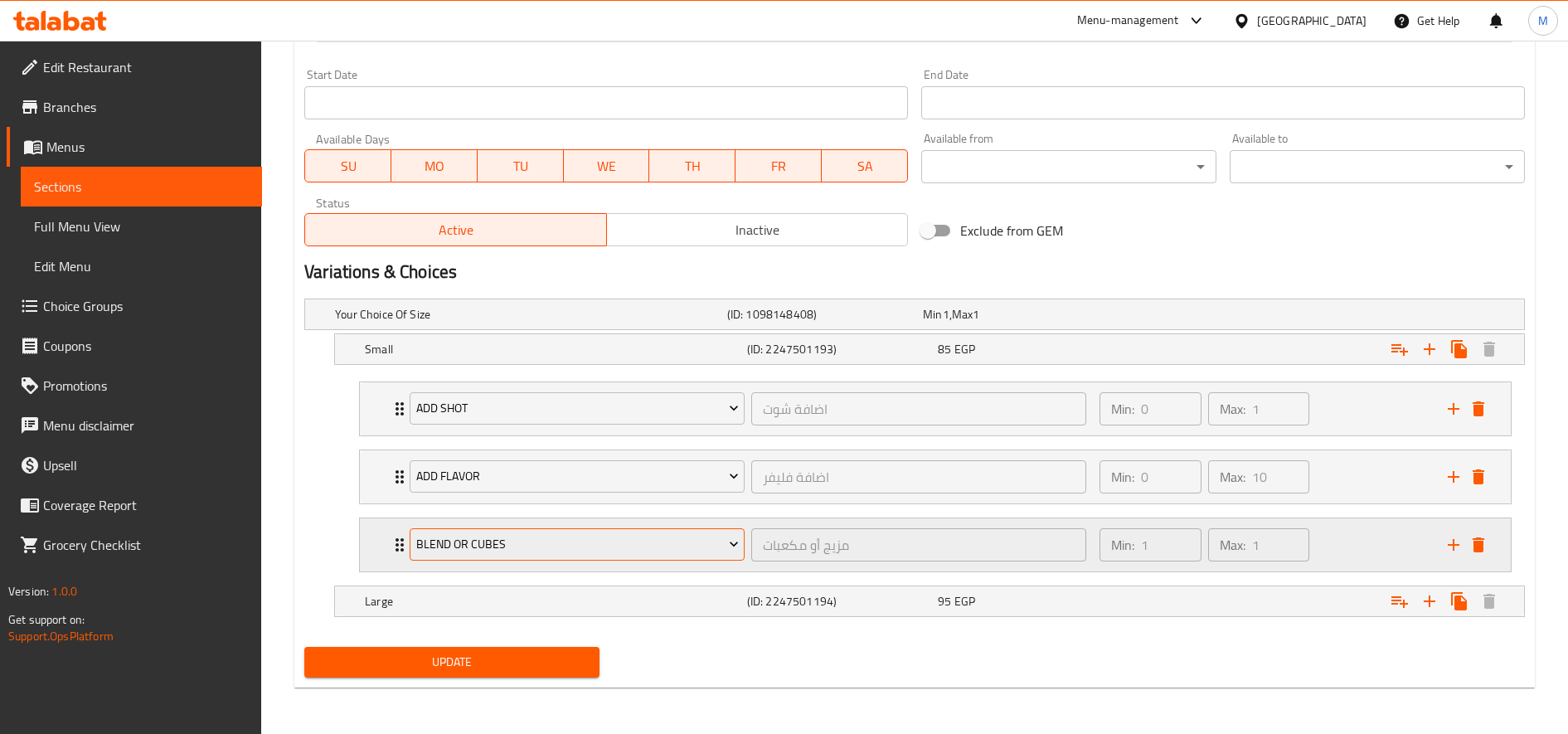
click at [586, 534] on button "blend or cubes" at bounding box center [578, 545] width 335 height 33
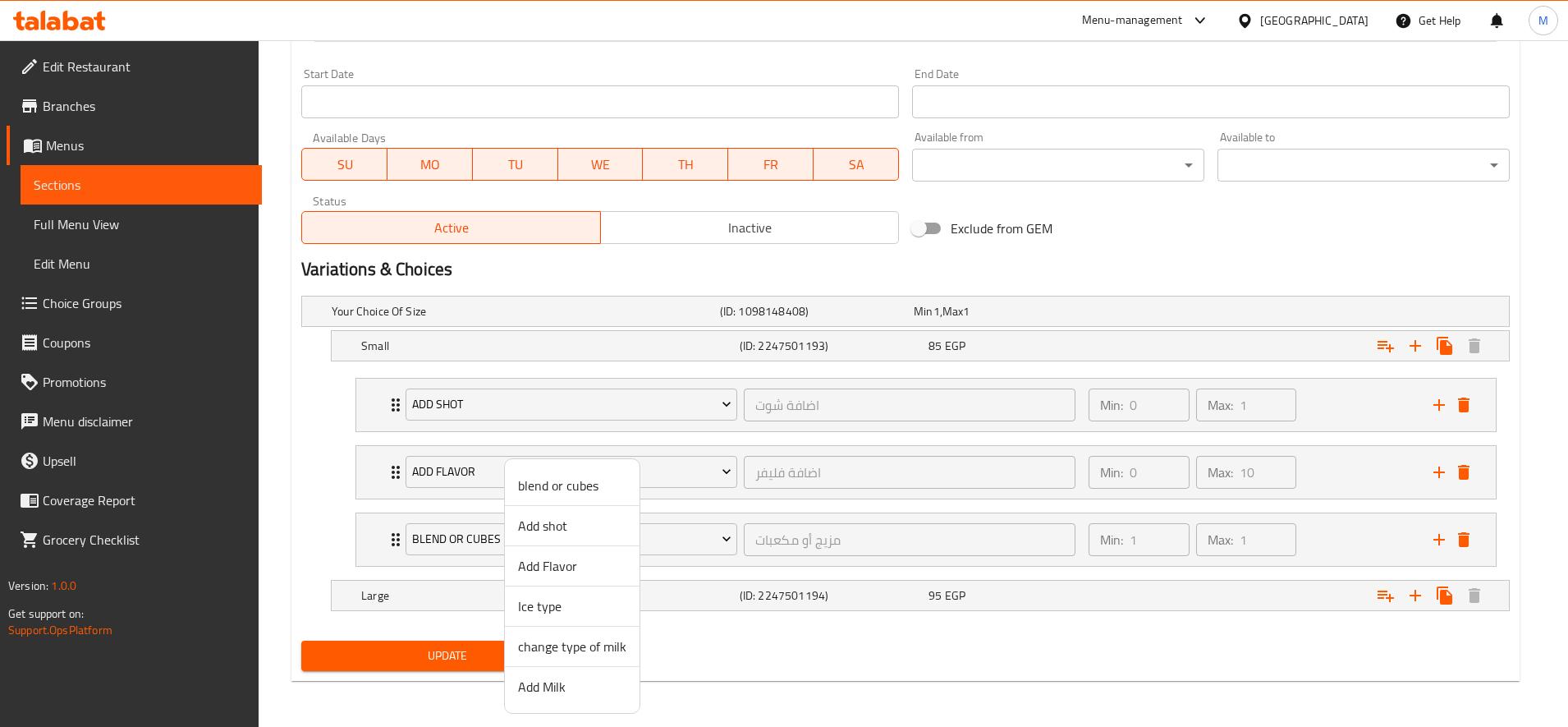
drag, startPoint x: 595, startPoint y: 683, endPoint x: 593, endPoint y: 658, distance: 25.1
click at [595, 681] on span "Add Milk" at bounding box center [572, 686] width 108 height 19
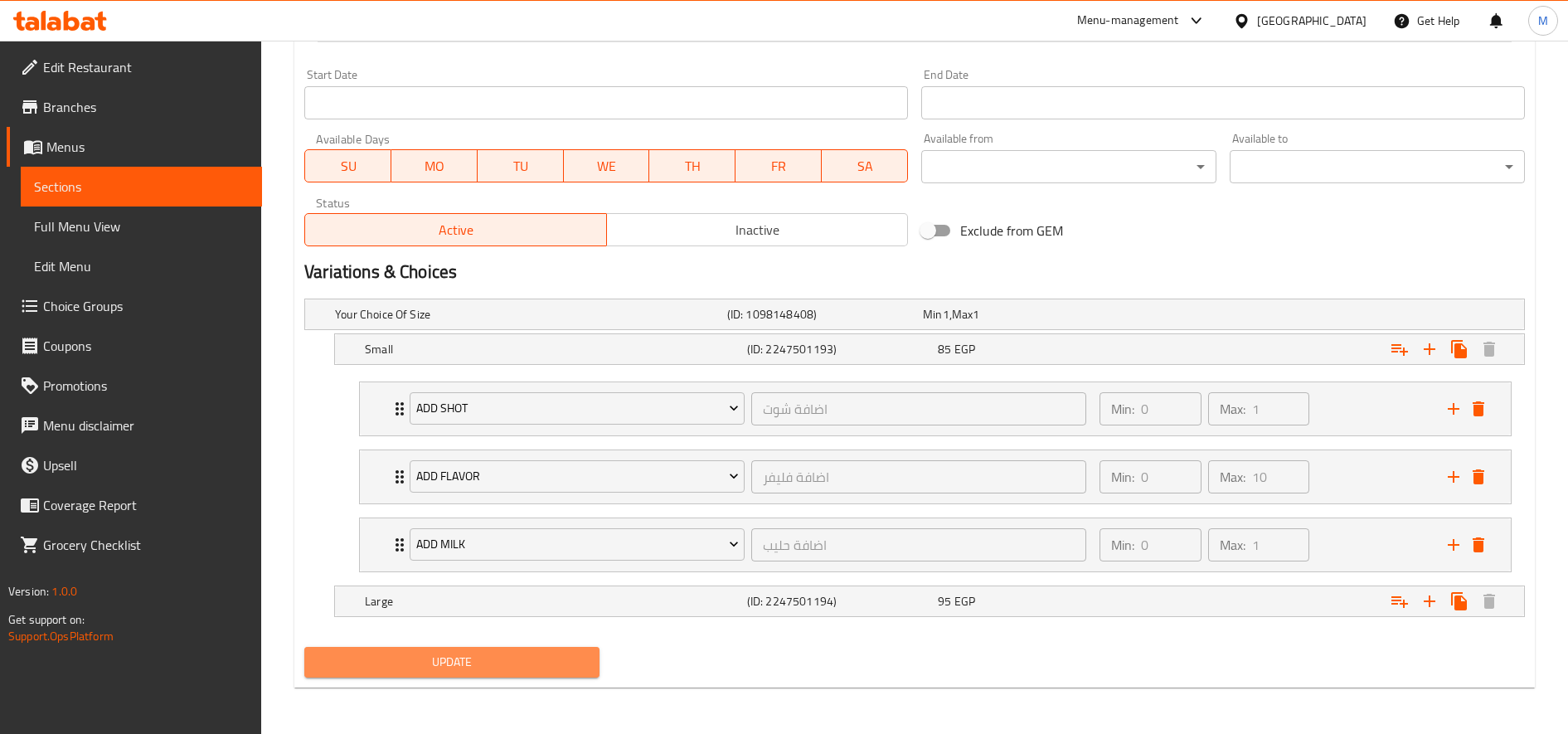
click at [537, 657] on span "Update" at bounding box center [452, 662] width 268 height 20
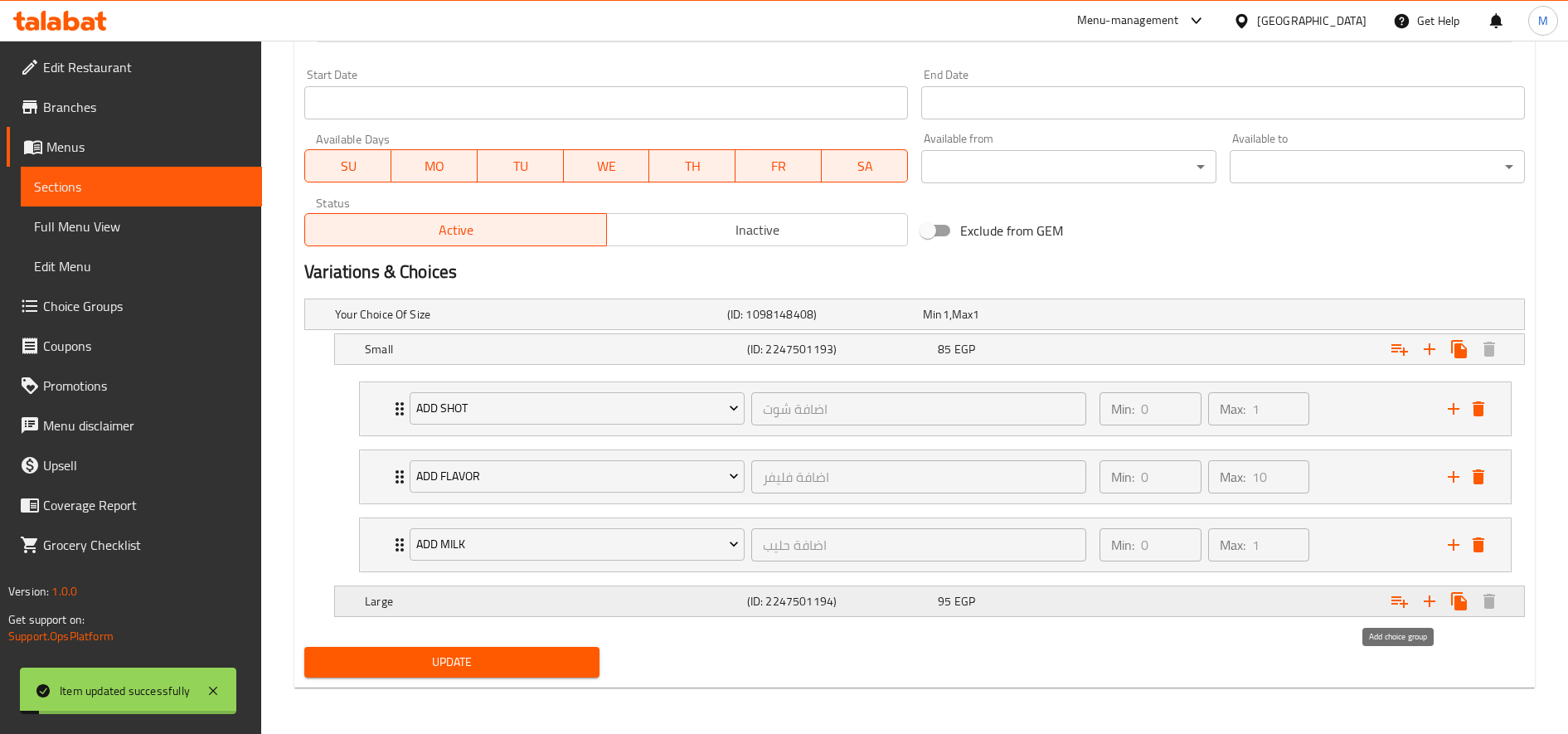
click at [1394, 602] on icon "Expand" at bounding box center [1399, 601] width 19 height 19
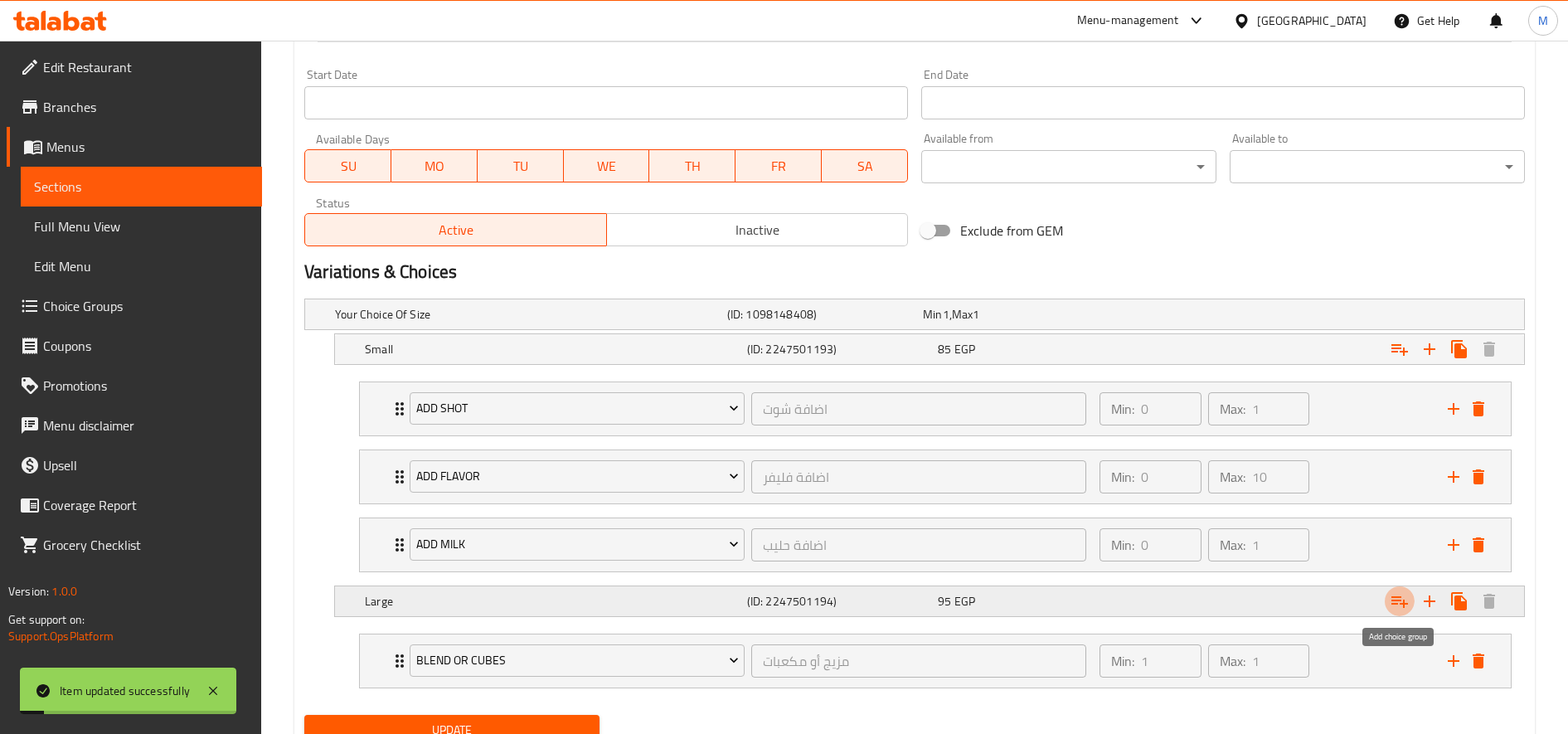
click at [1394, 602] on icon "Expand" at bounding box center [1399, 601] width 19 height 19
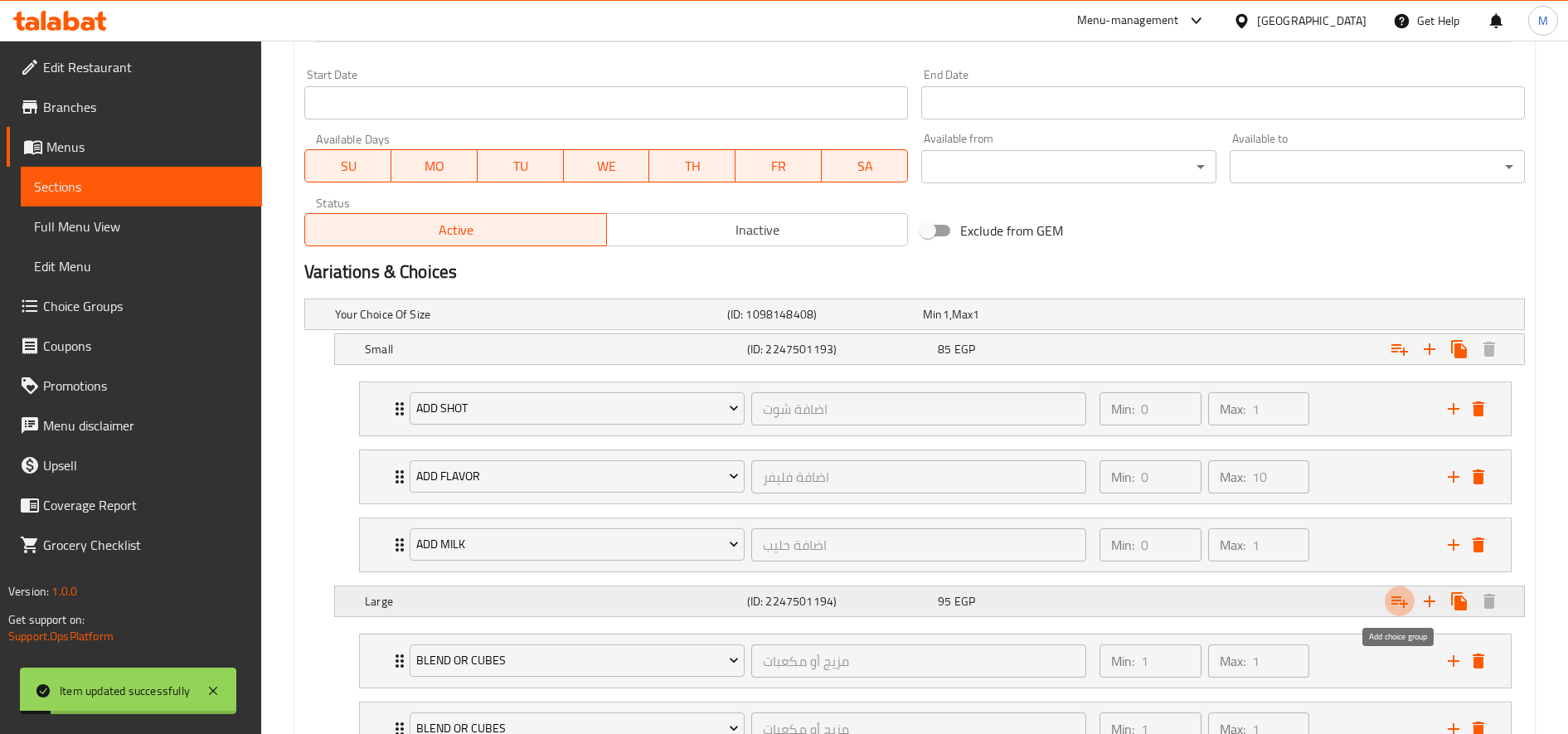
click at [1394, 602] on icon "Expand" at bounding box center [1399, 601] width 19 height 19
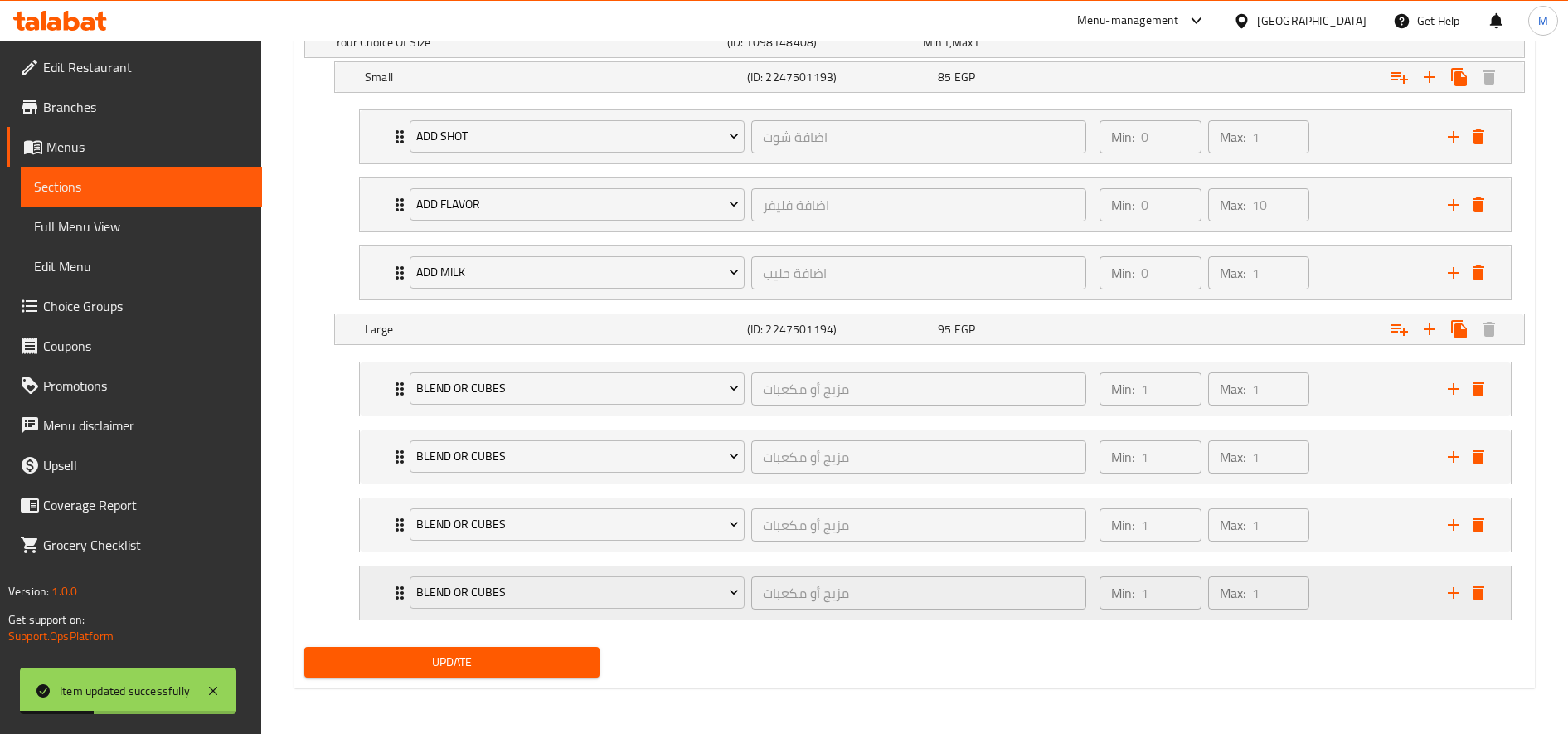
click at [1481, 603] on button "delete" at bounding box center [1478, 592] width 25 height 25
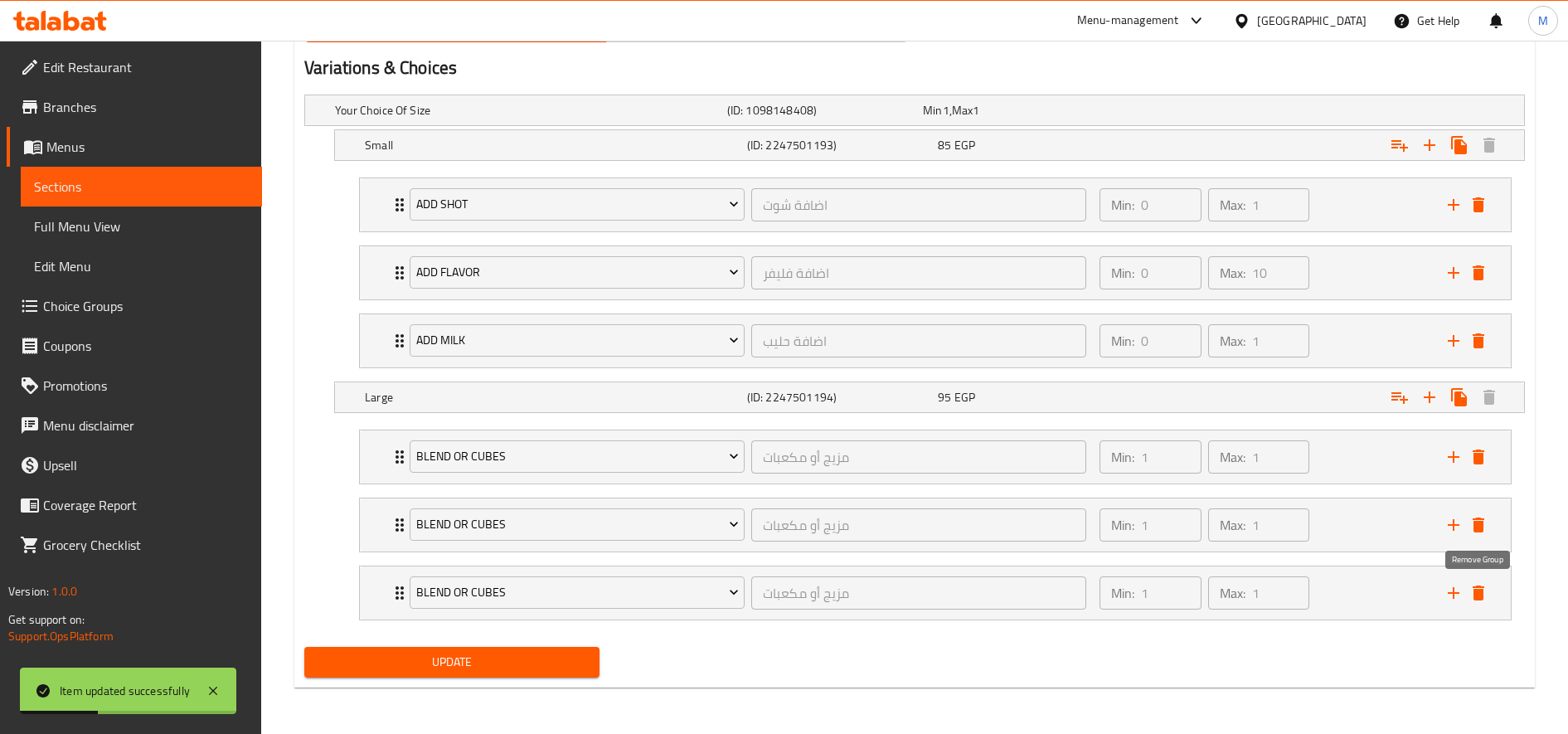
scroll to position [907, 0]
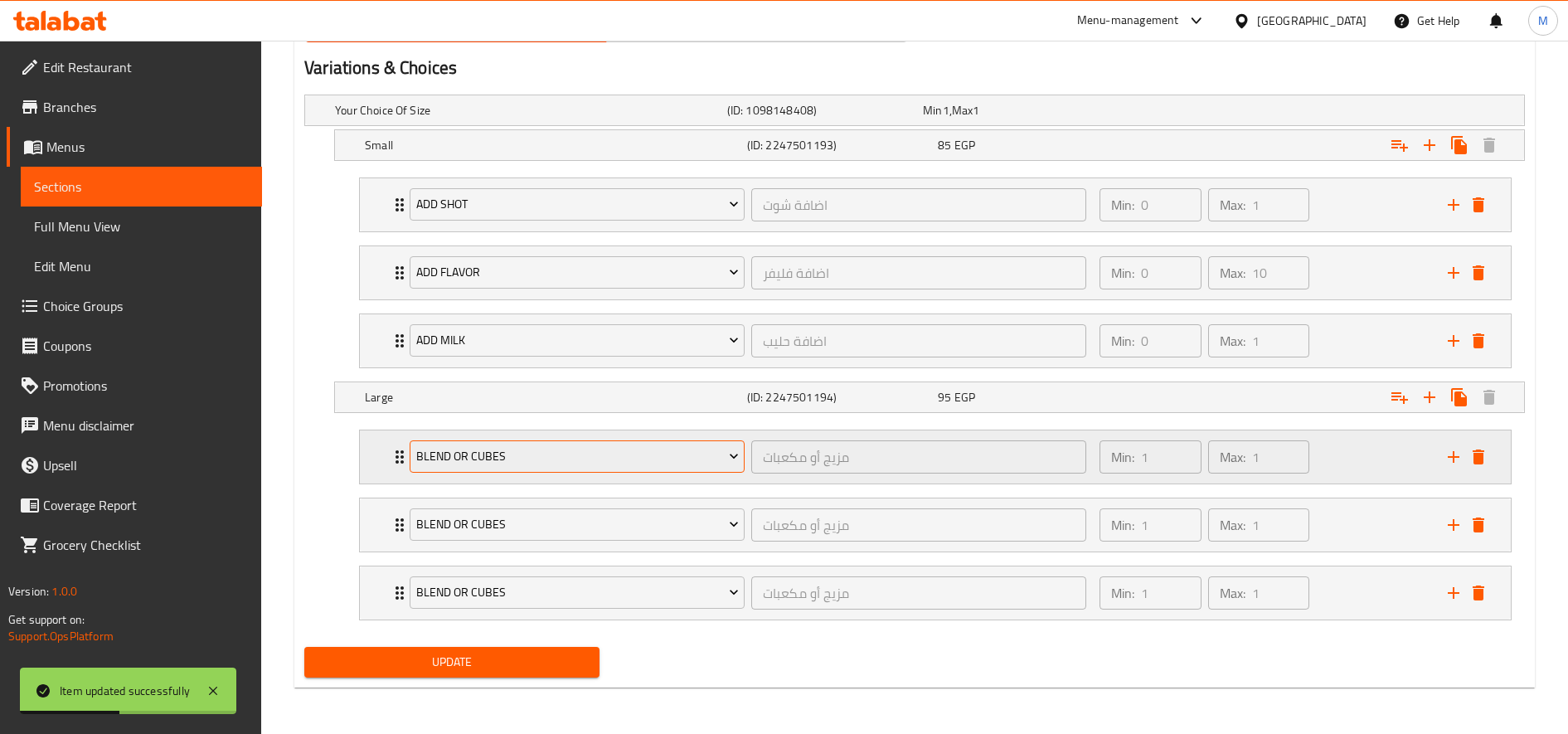
click at [462, 442] on button "blend or cubes" at bounding box center [578, 457] width 335 height 33
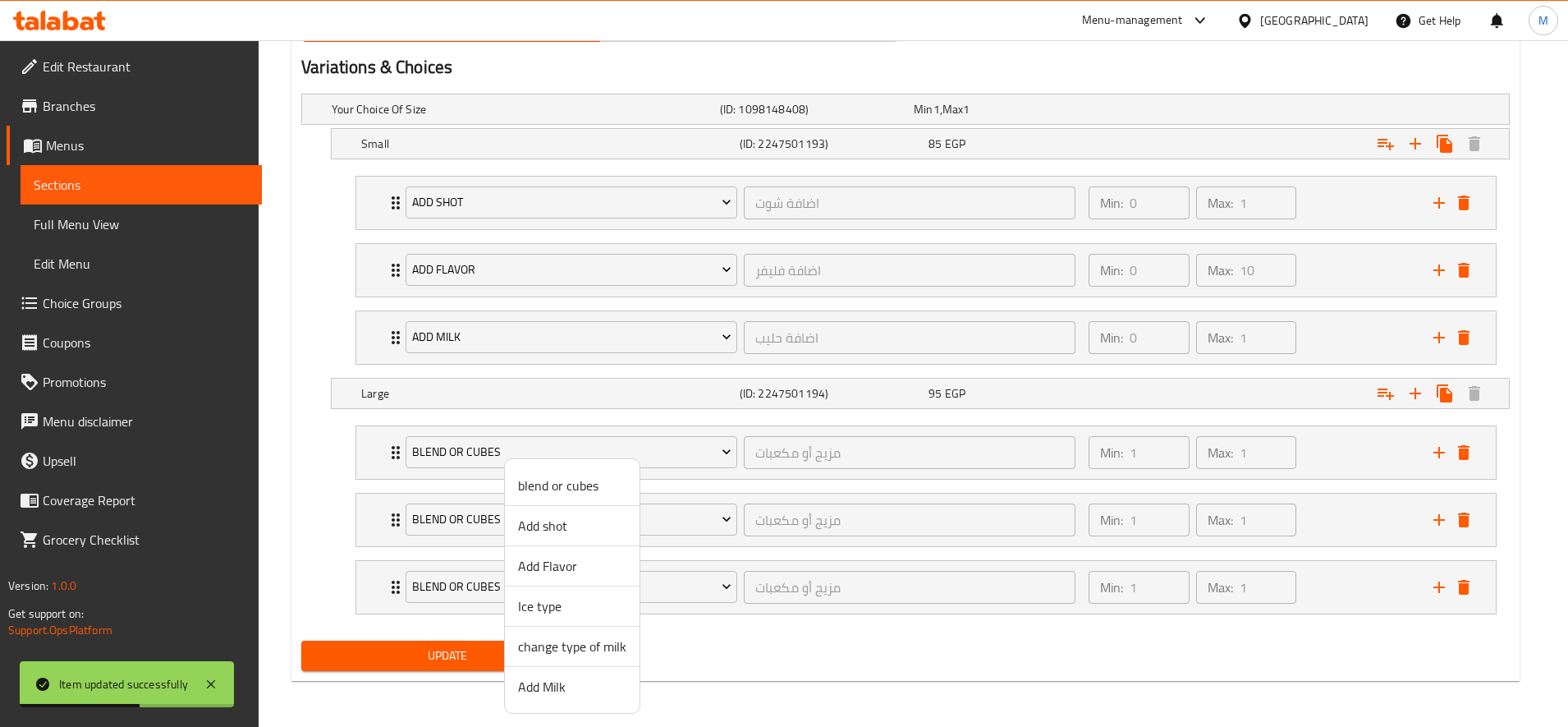
click at [567, 534] on span "Add shot" at bounding box center [572, 525] width 108 height 19
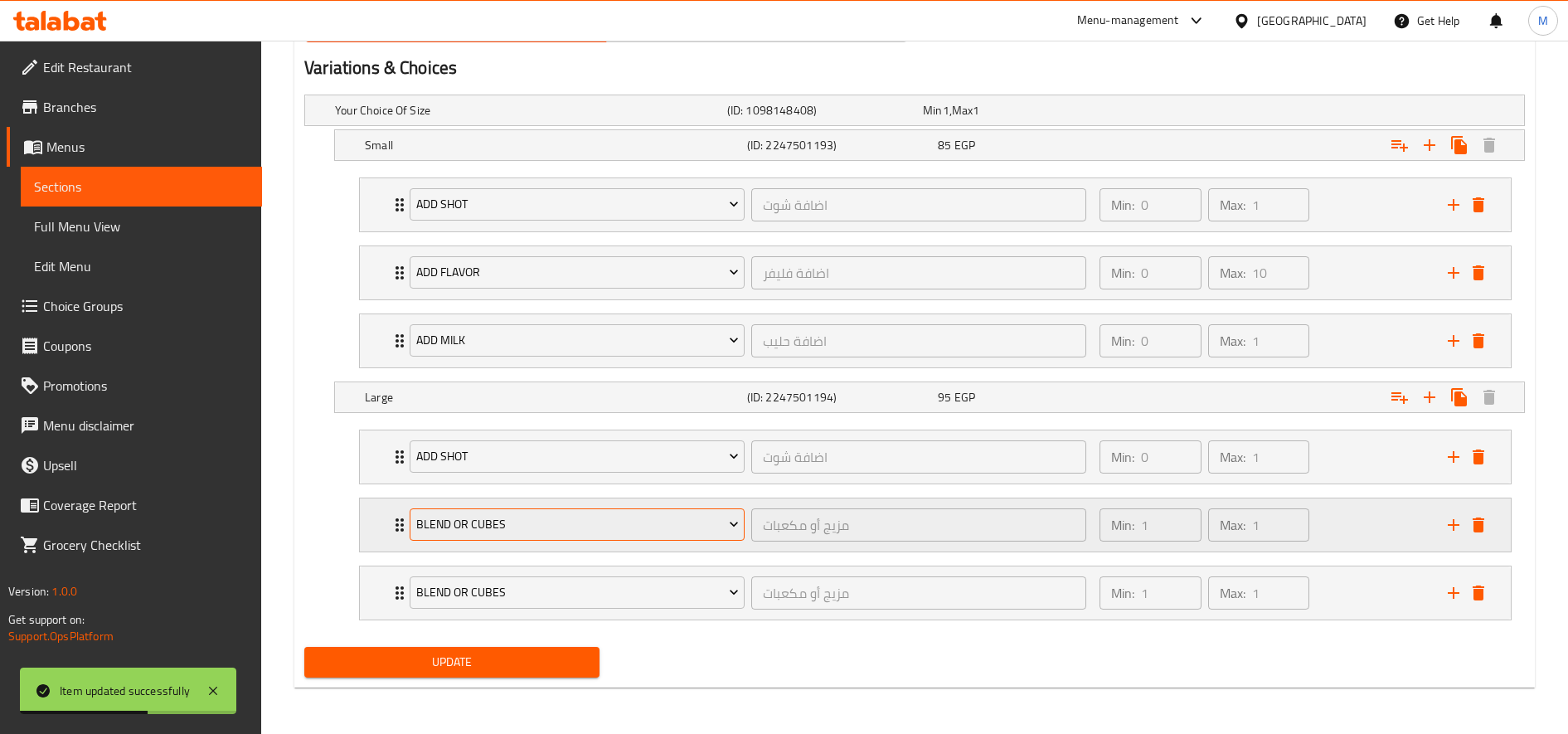
click at [504, 524] on span "blend or cubes" at bounding box center [578, 524] width 322 height 20
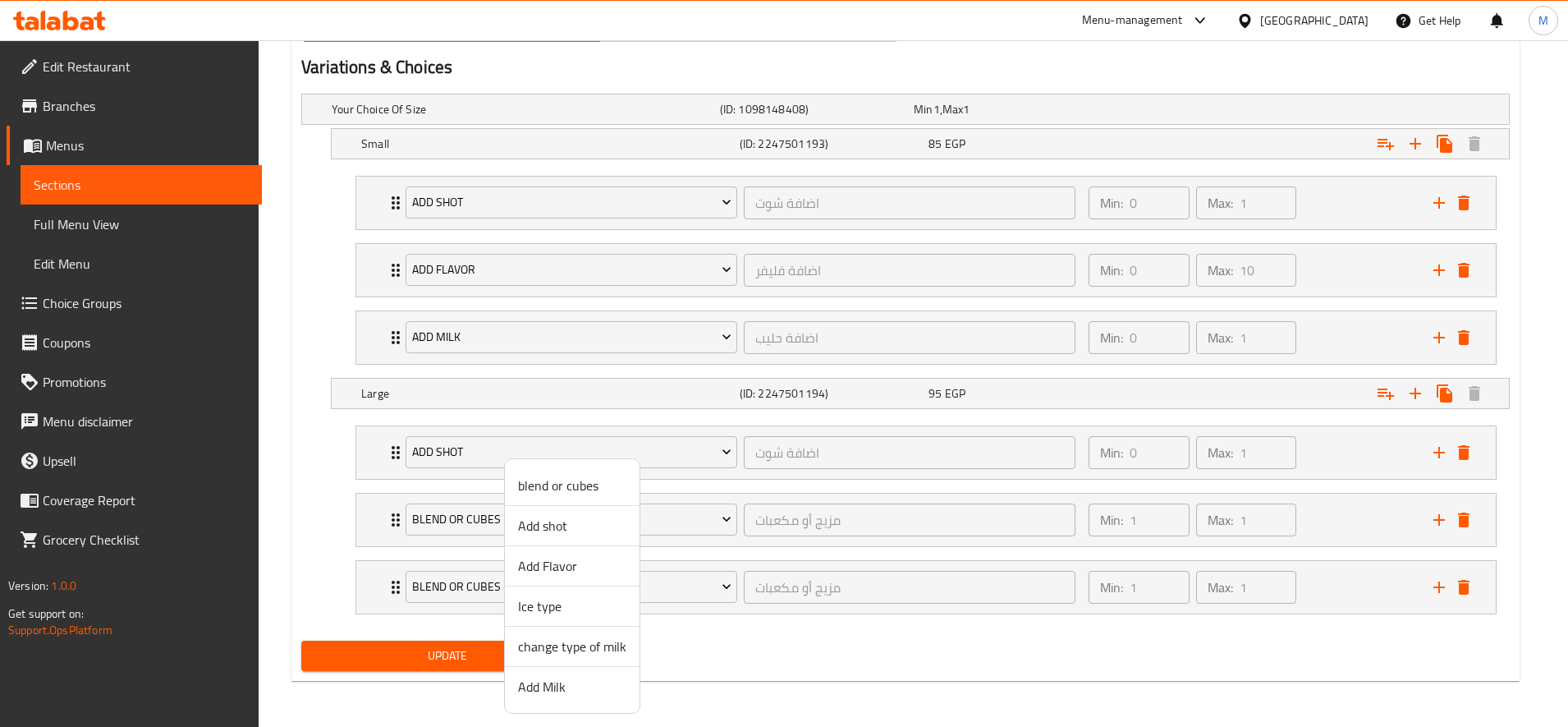
drag, startPoint x: 590, startPoint y: 564, endPoint x: 510, endPoint y: 586, distance: 83.0
click at [590, 562] on span "Add Flavor" at bounding box center [572, 565] width 108 height 19
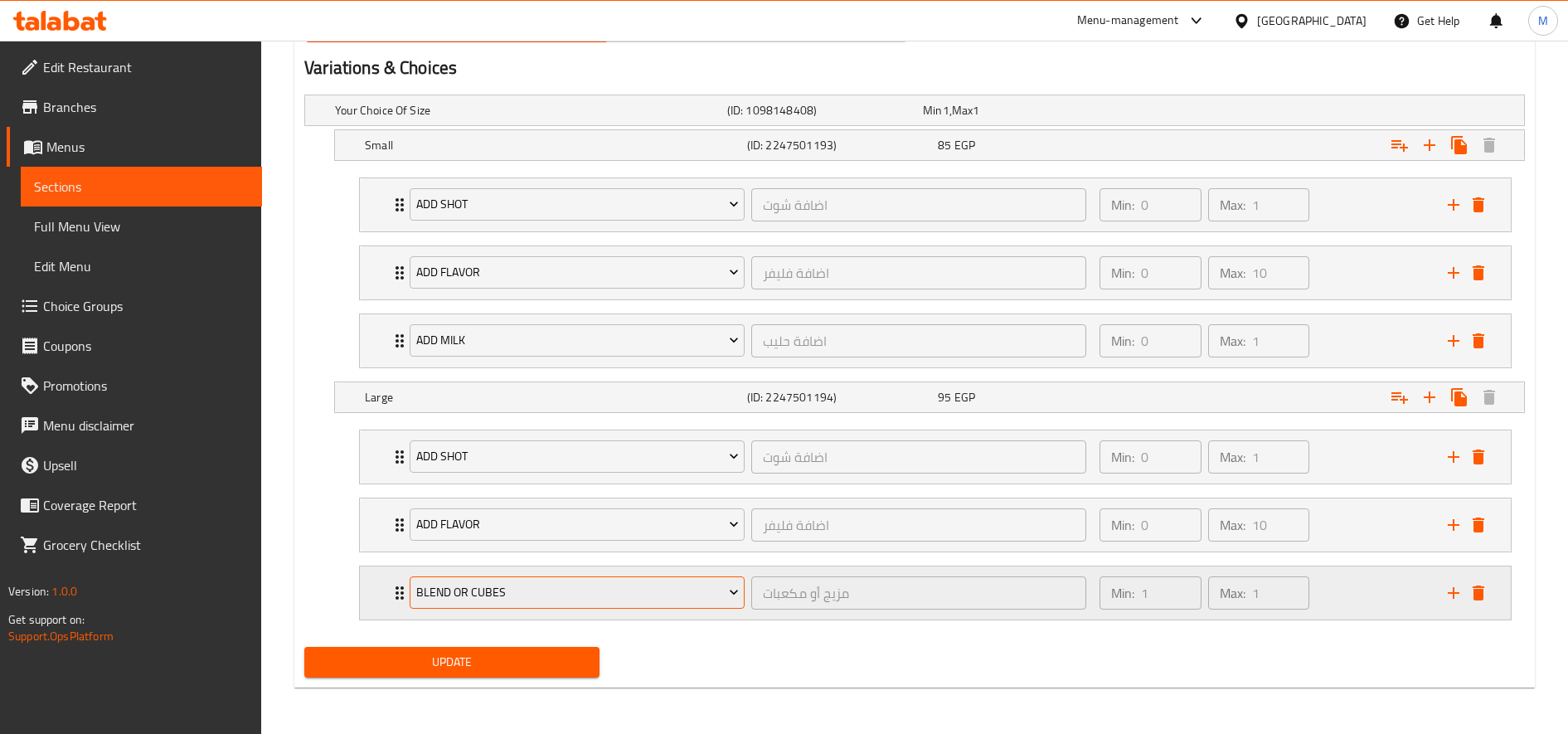
click at [514, 580] on button "blend or cubes" at bounding box center [578, 593] width 335 height 33
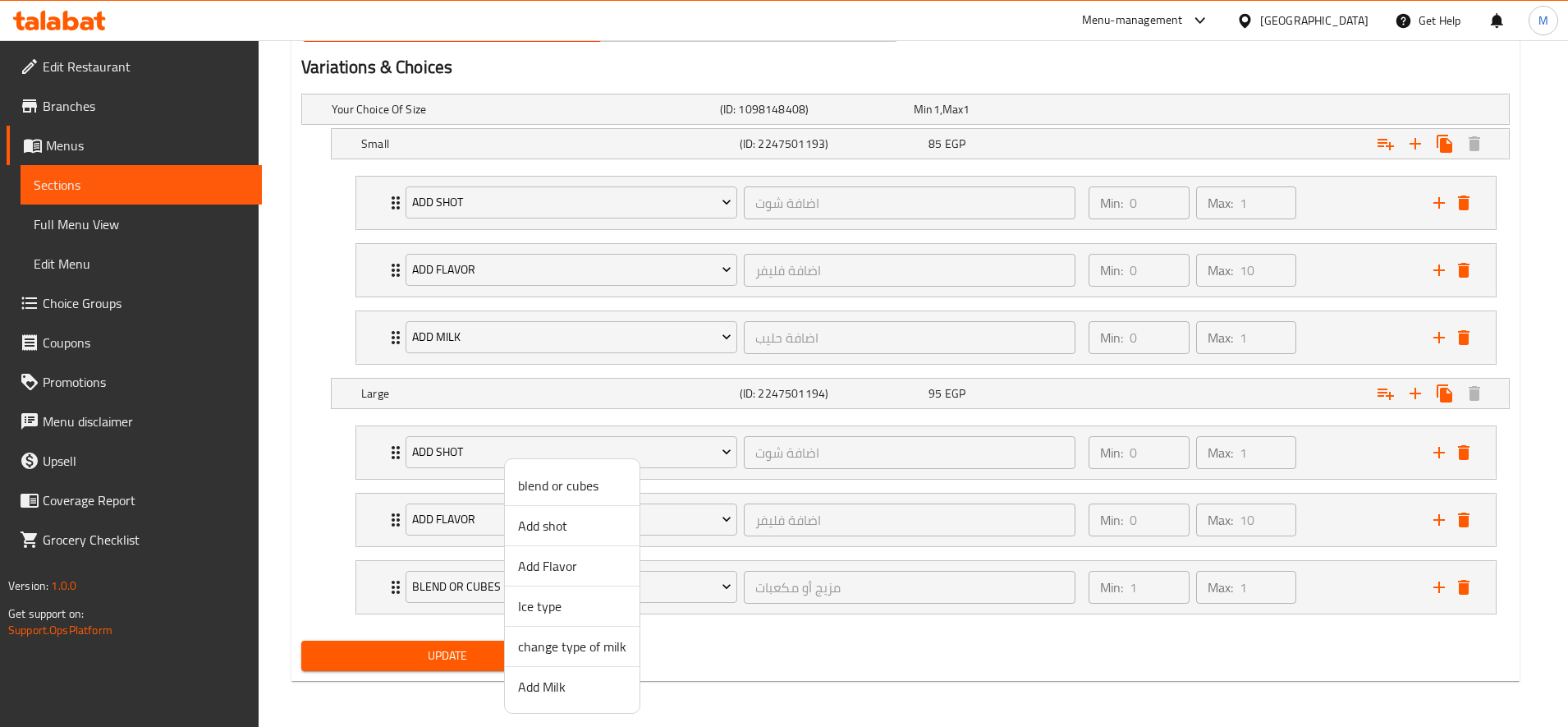
drag, startPoint x: 548, startPoint y: 691, endPoint x: 500, endPoint y: 655, distance: 60.0
click at [549, 692] on span "Add Milk" at bounding box center [572, 686] width 108 height 19
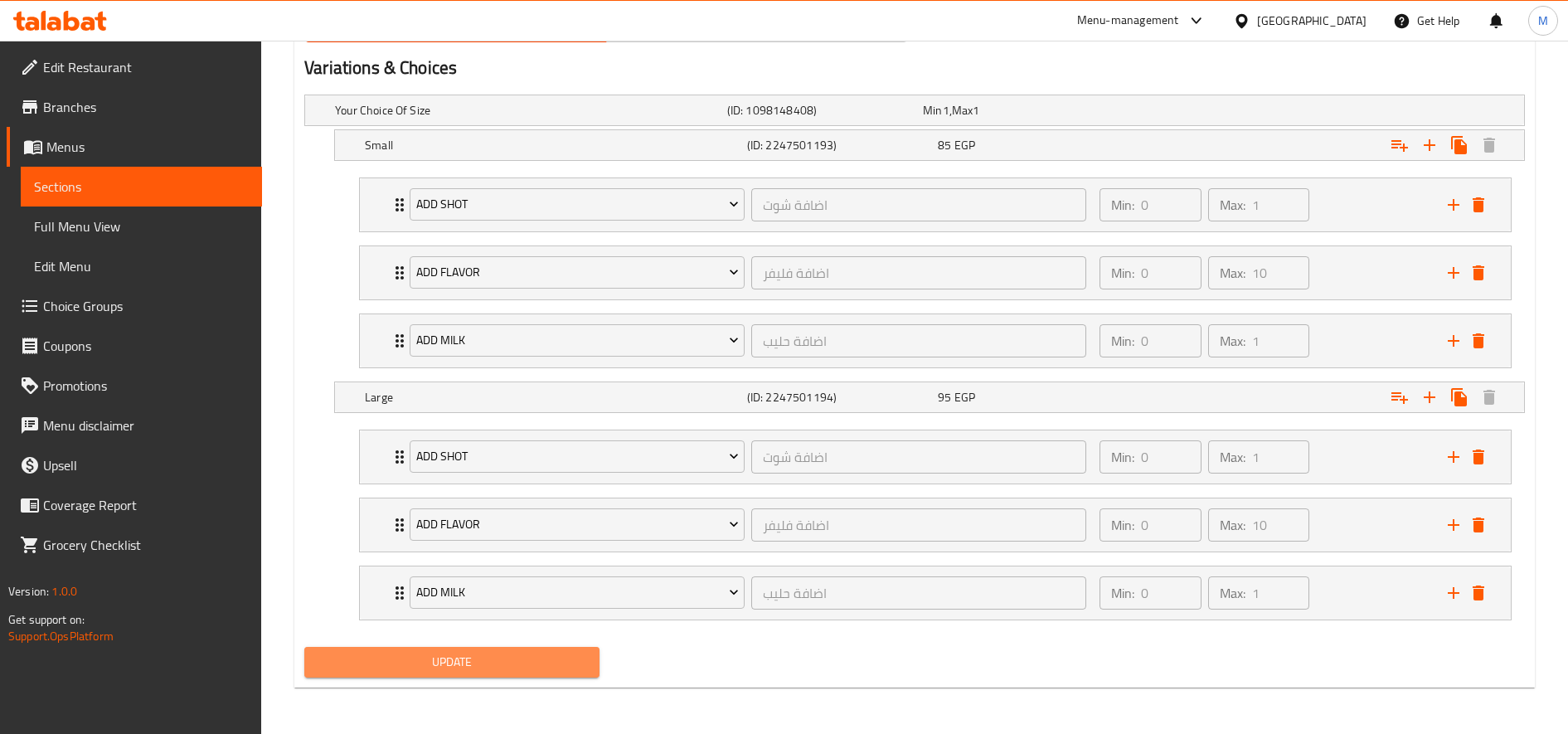
click at [484, 649] on button "Update" at bounding box center [452, 662] width 295 height 31
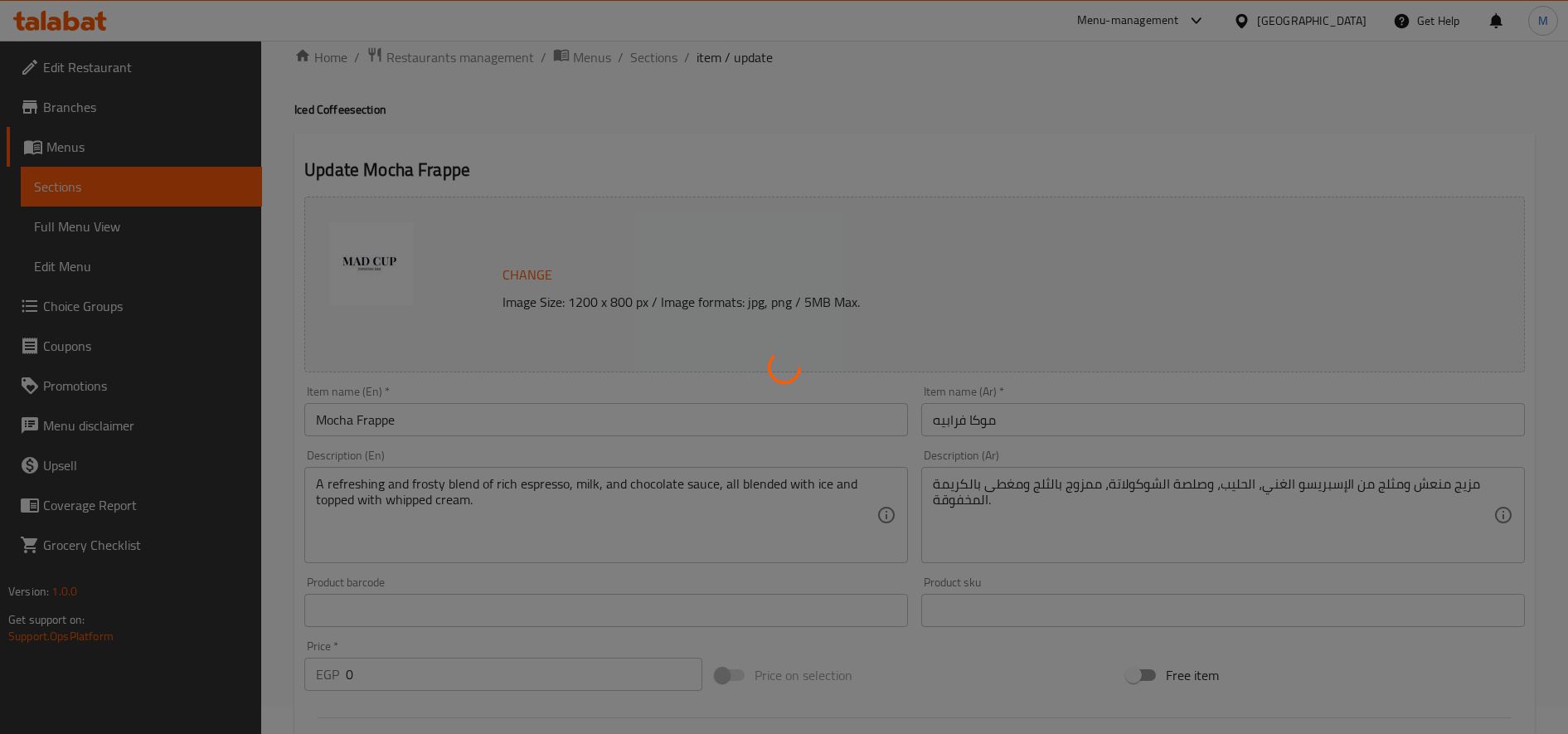
scroll to position [0, 0]
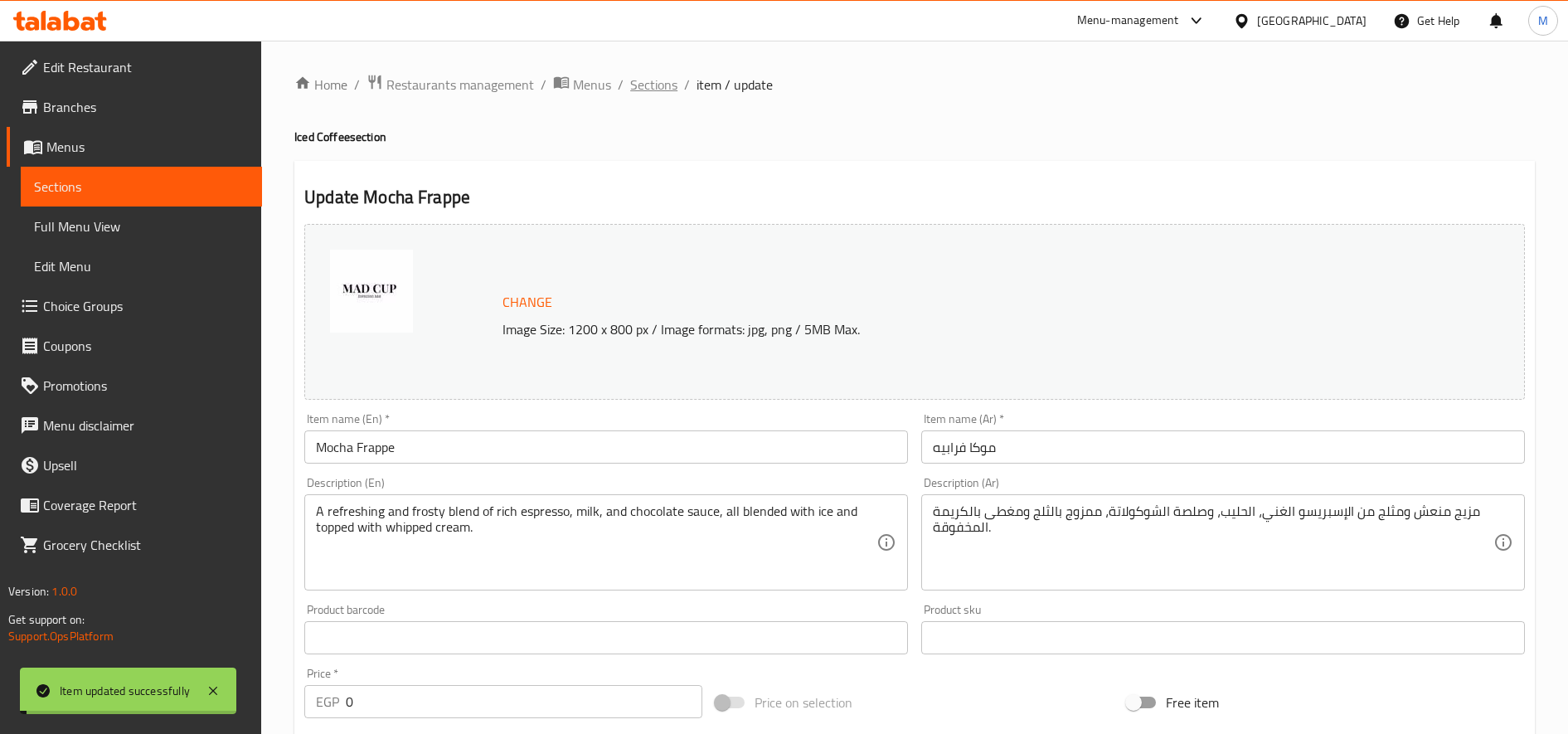
click at [652, 87] on span "Sections" at bounding box center [653, 84] width 47 height 19
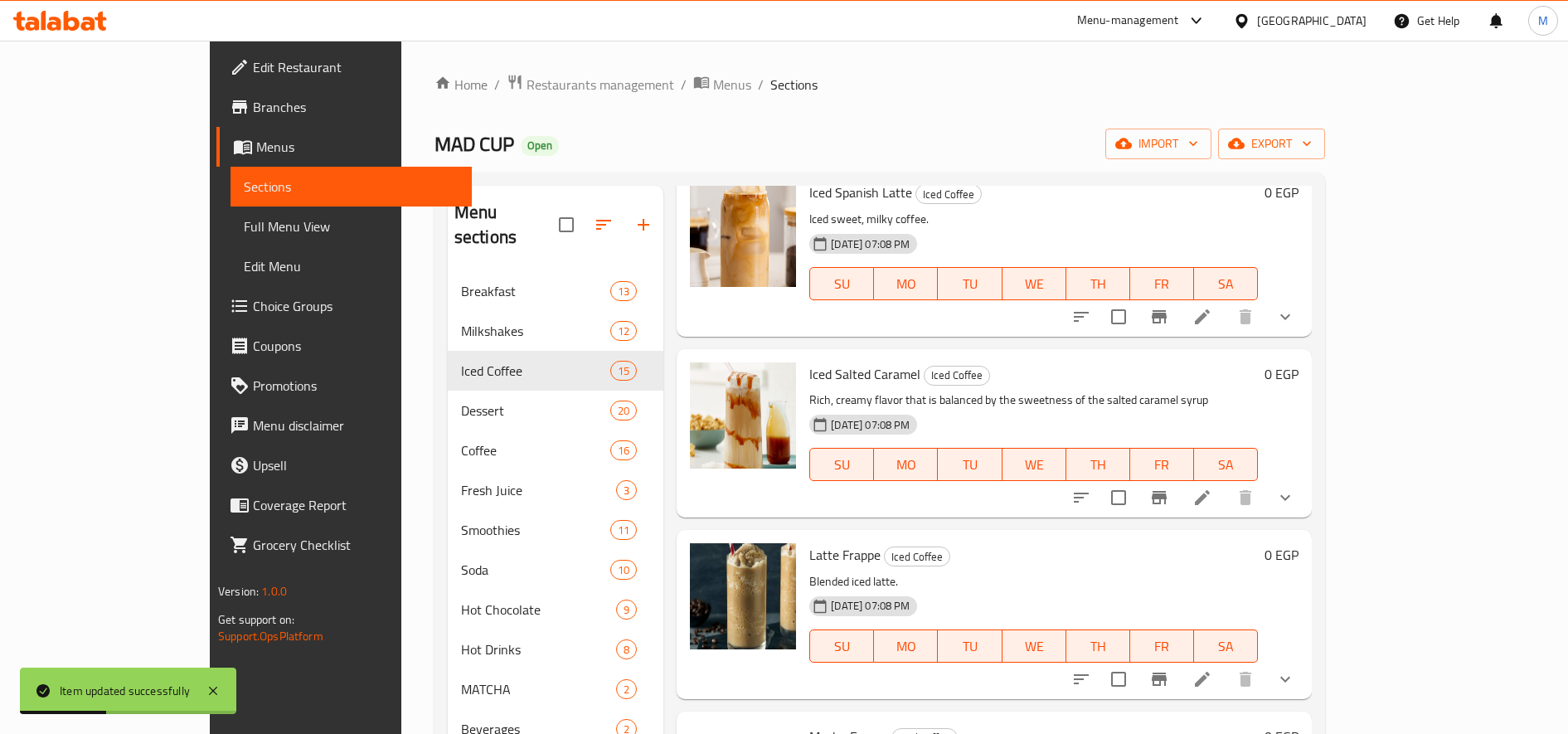
scroll to position [1520, 0]
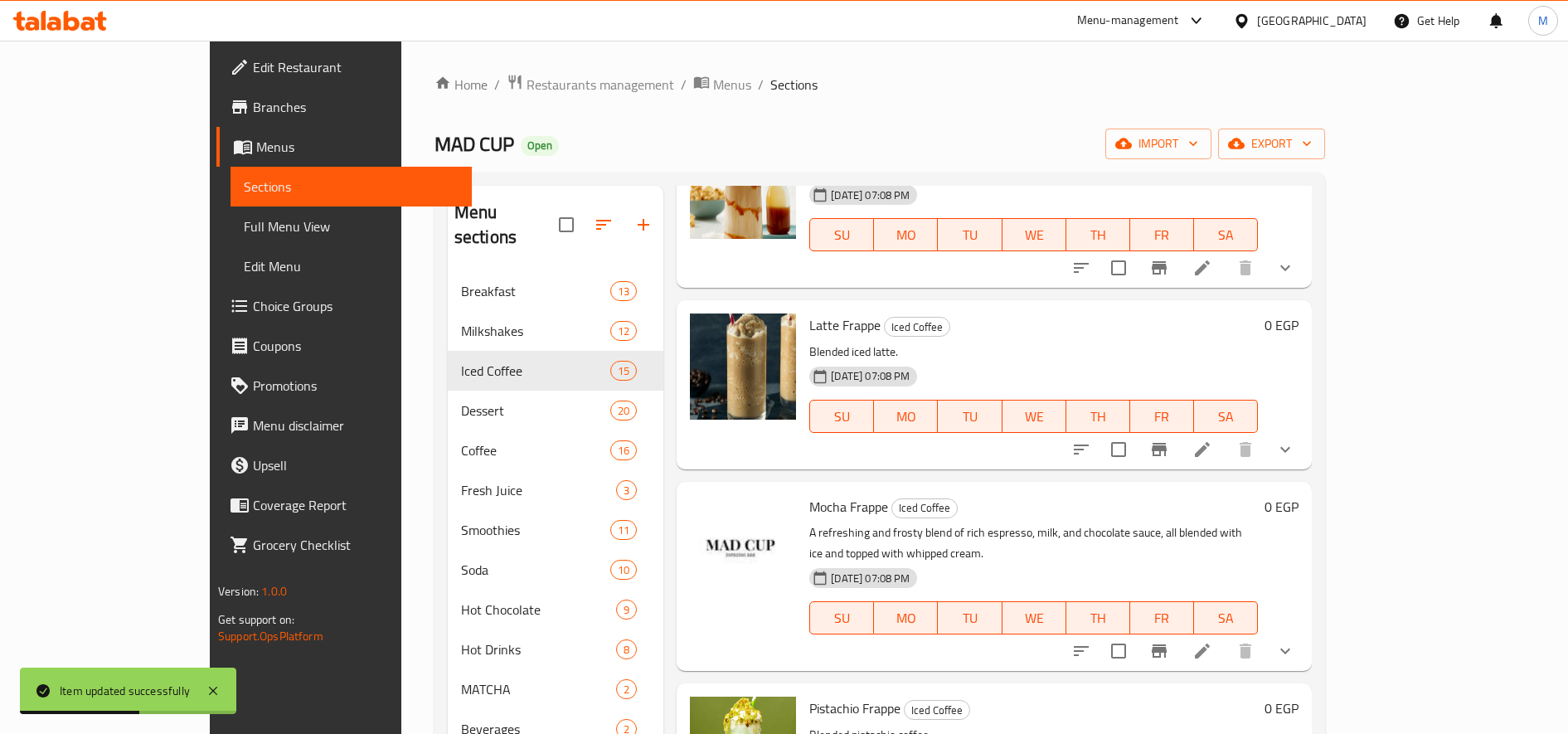
click at [1213, 441] on icon at bounding box center [1201, 449] width 19 height 19
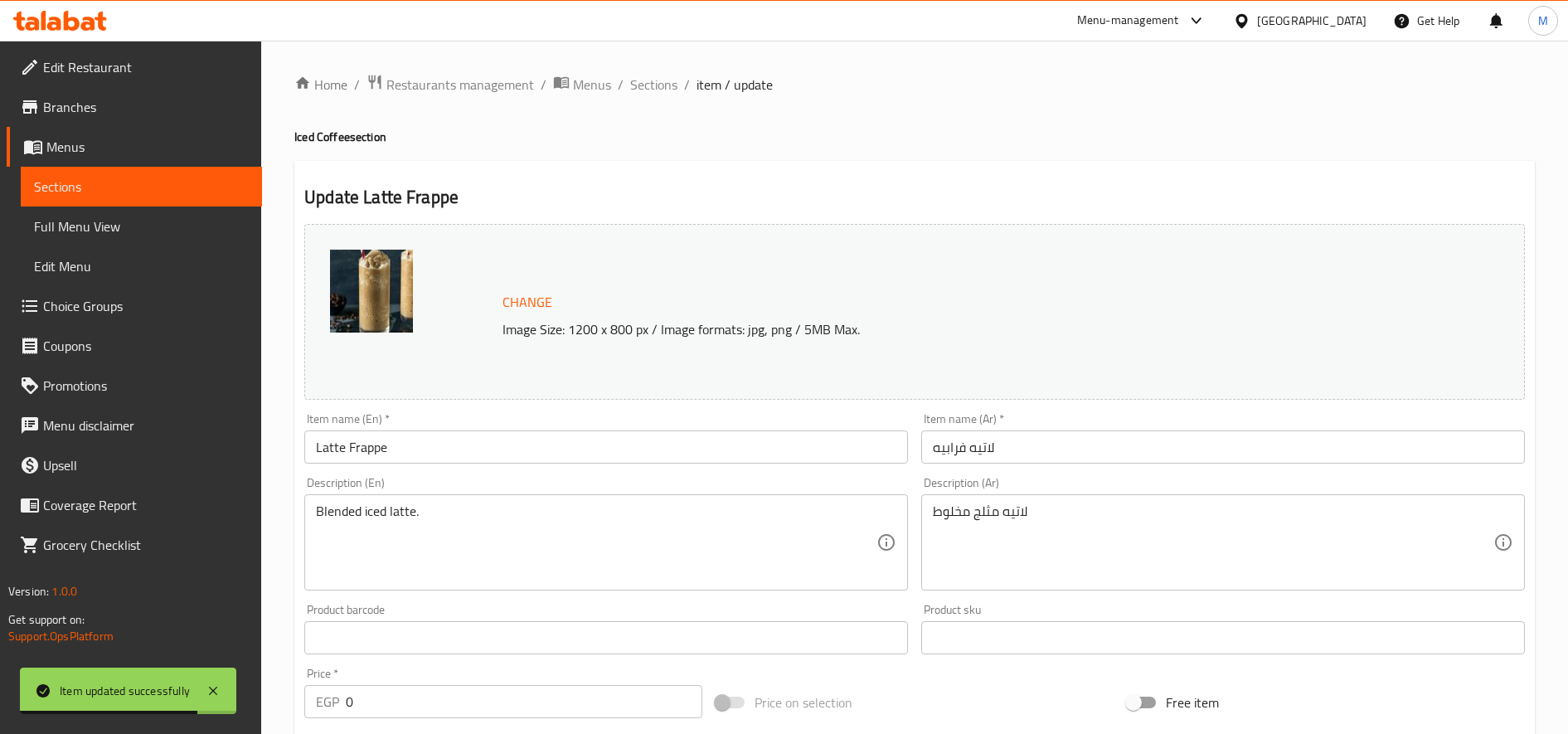
drag, startPoint x: 648, startPoint y: 77, endPoint x: 724, endPoint y: 103, distance: 80.3
click at [649, 77] on span "Sections" at bounding box center [653, 84] width 47 height 19
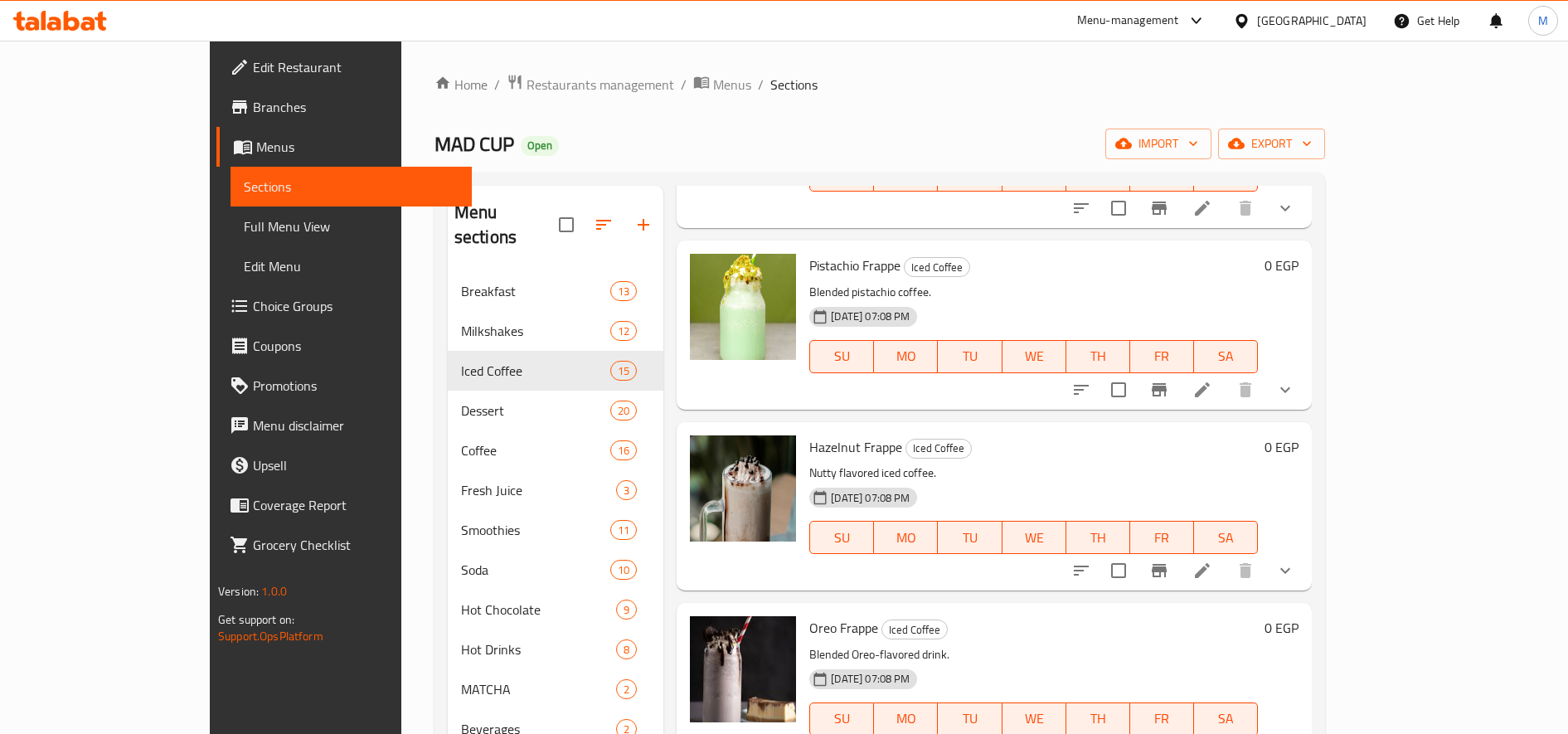
scroll to position [1975, 0]
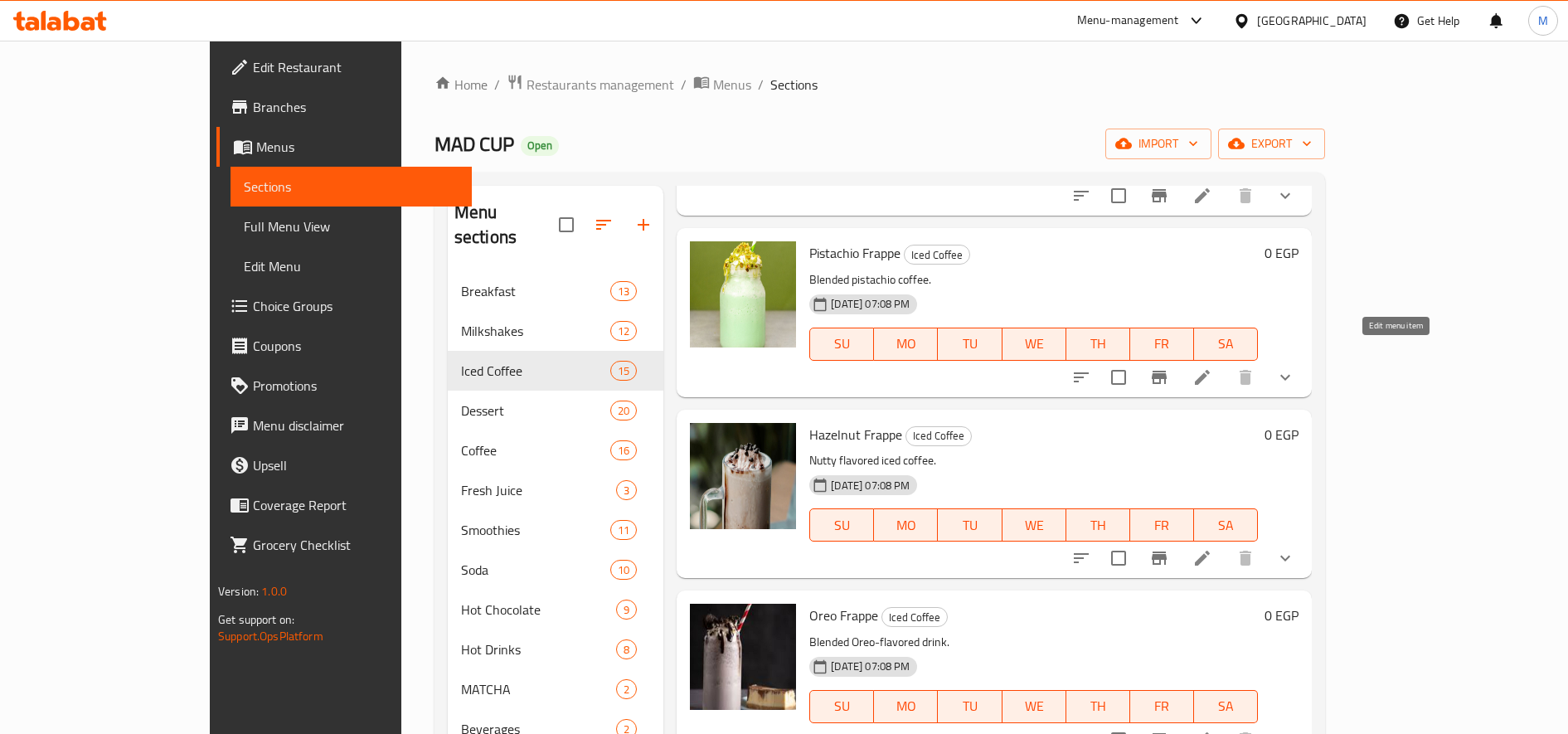
click at [1213, 367] on icon at bounding box center [1201, 377] width 19 height 19
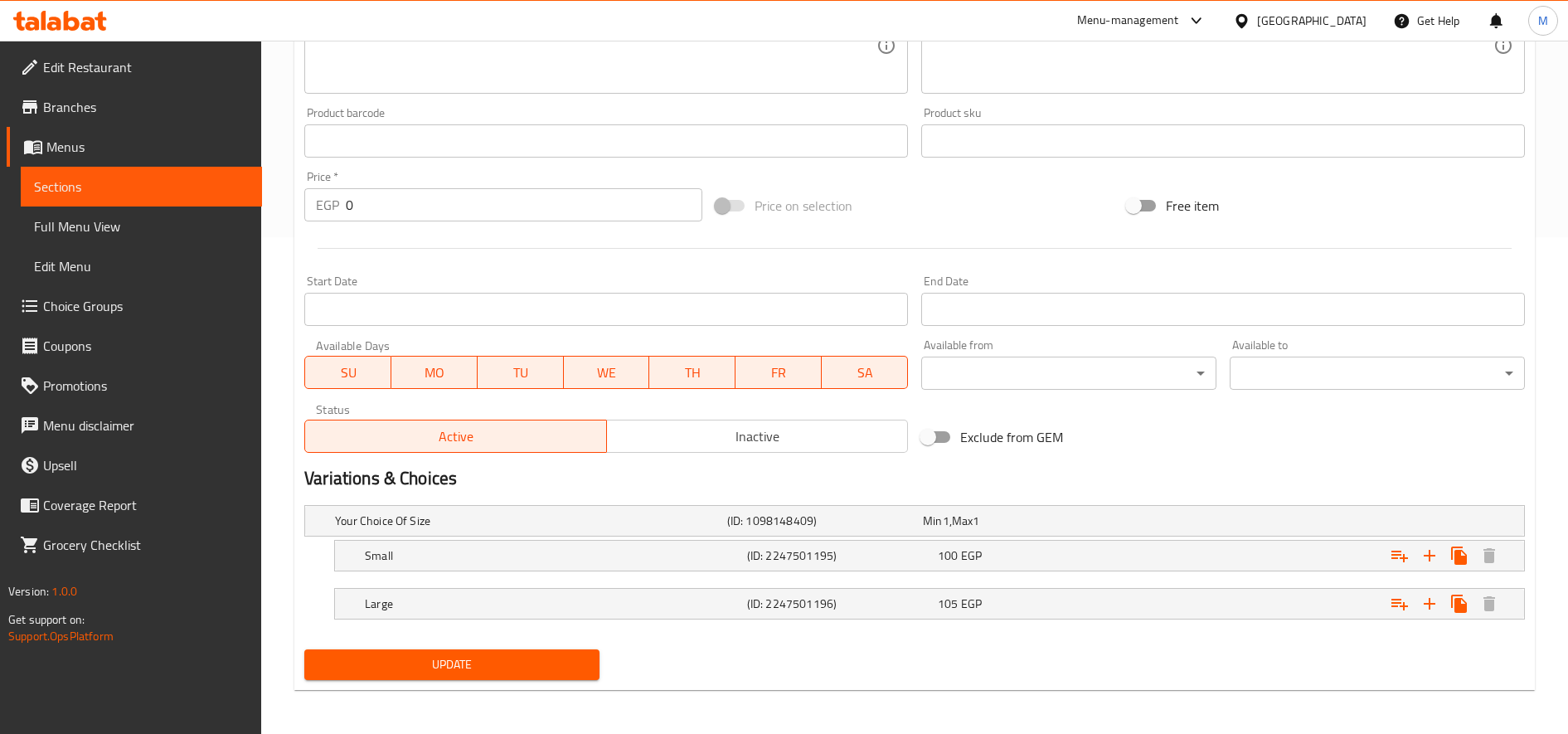
scroll to position [499, 0]
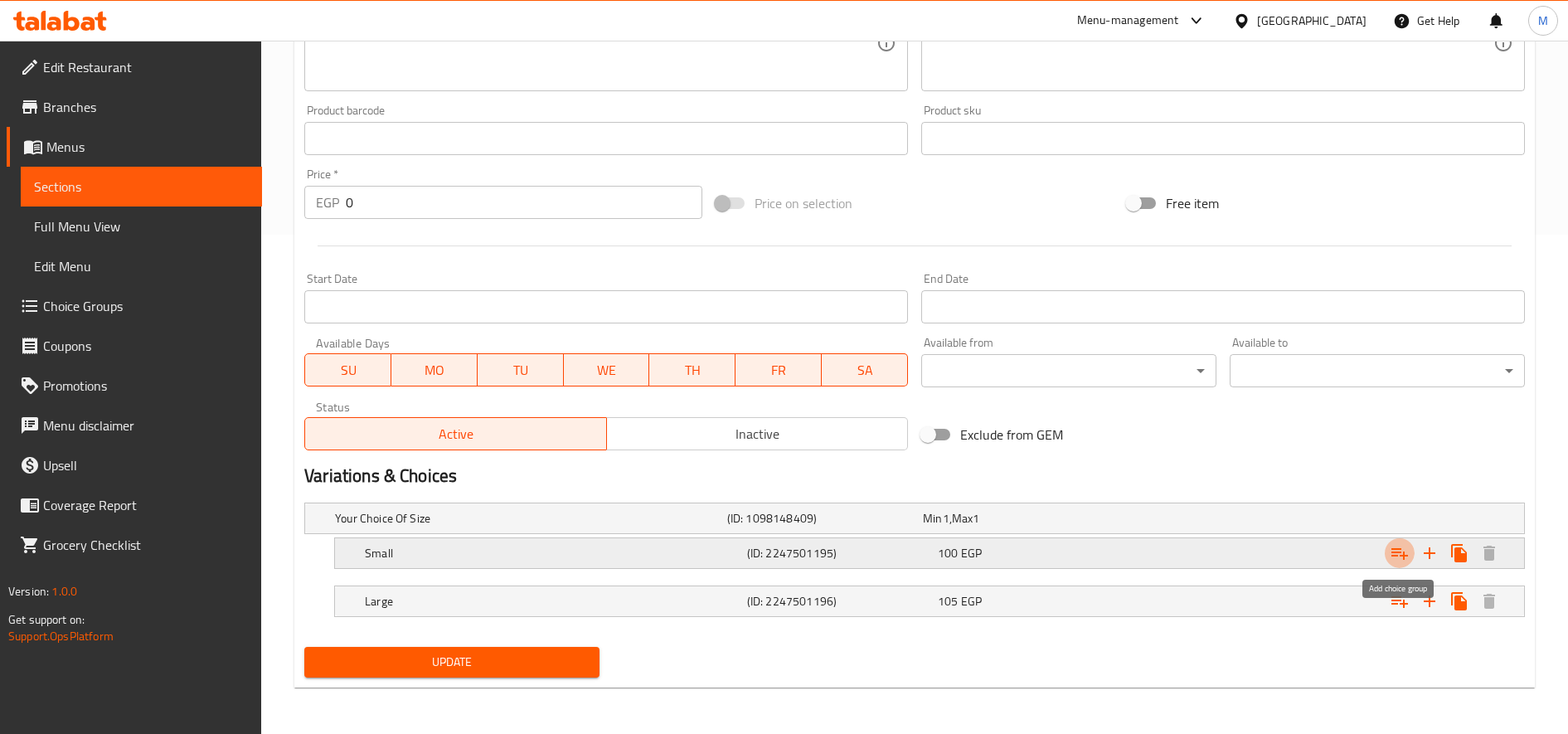
click at [1406, 546] on icon "Expand" at bounding box center [1399, 553] width 19 height 19
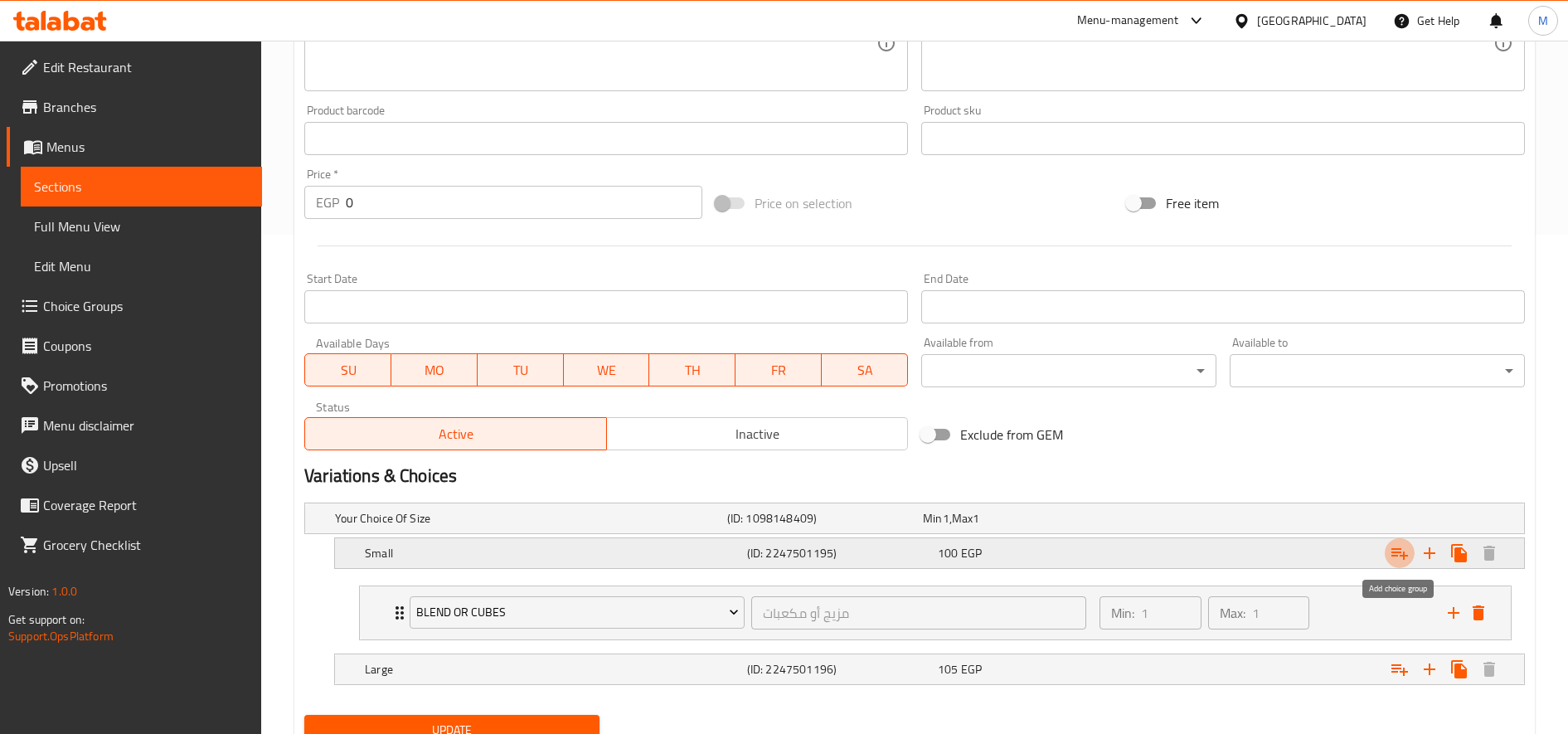
click at [1406, 546] on icon "Expand" at bounding box center [1399, 553] width 19 height 19
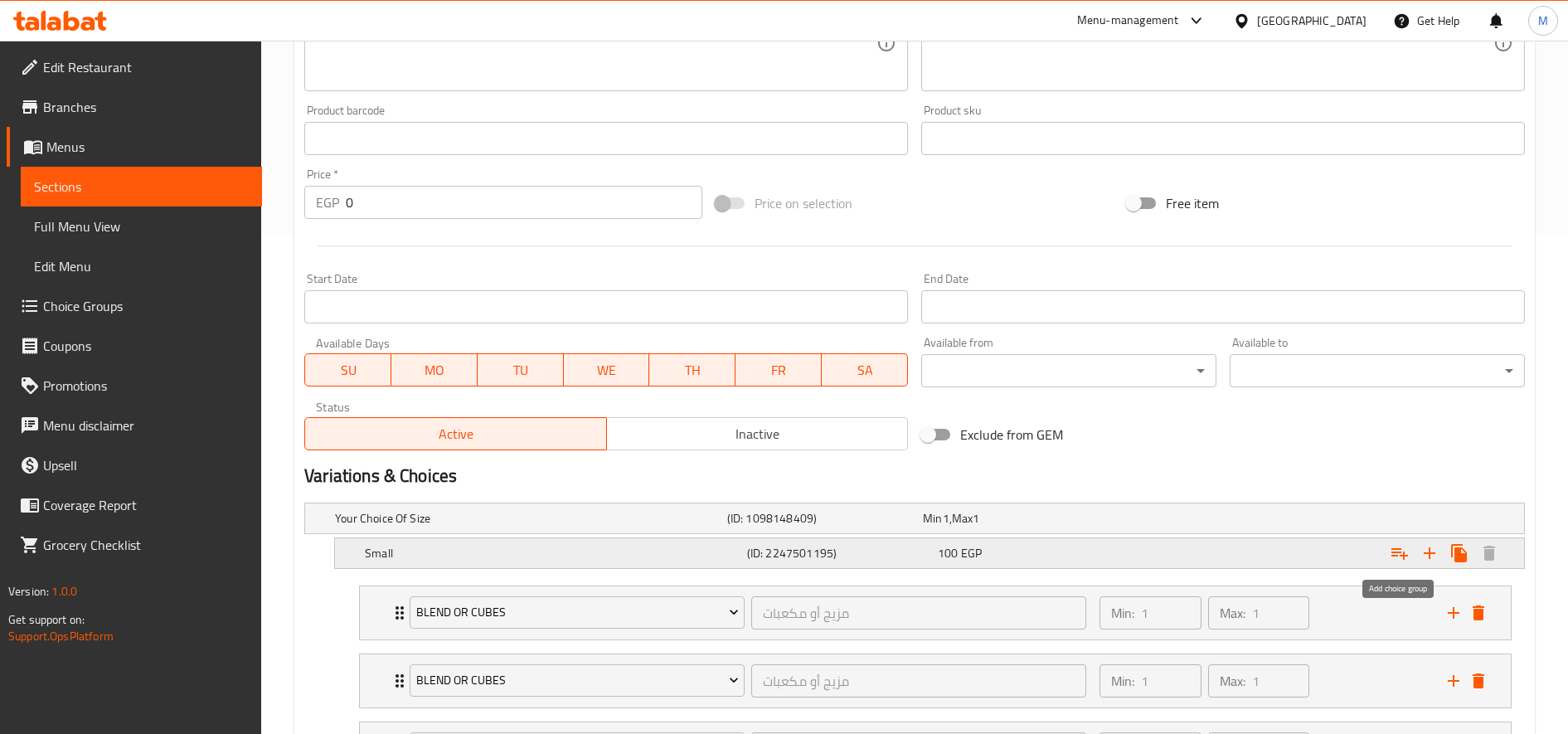
click at [1406, 546] on icon "Expand" at bounding box center [1399, 553] width 19 height 19
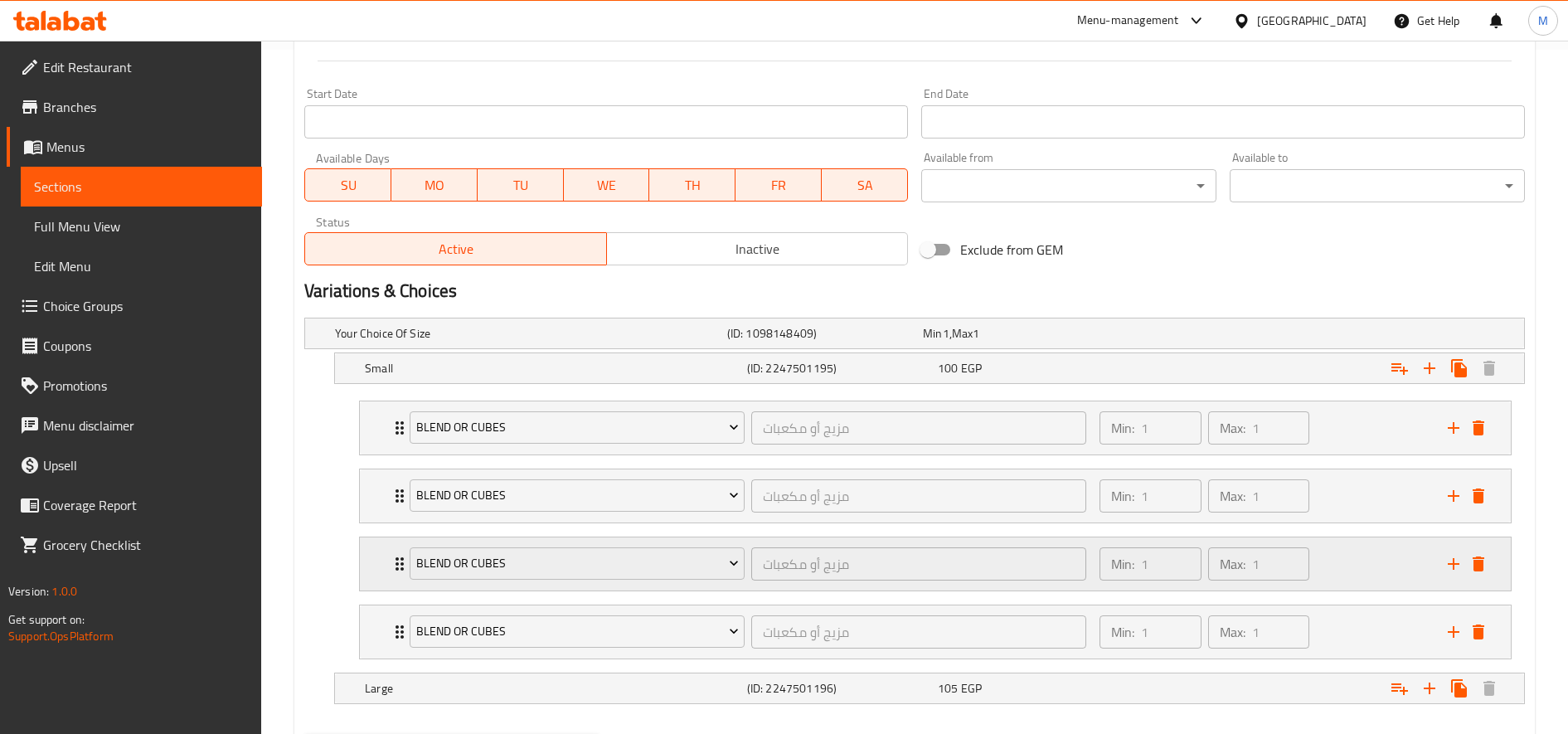
scroll to position [771, 0]
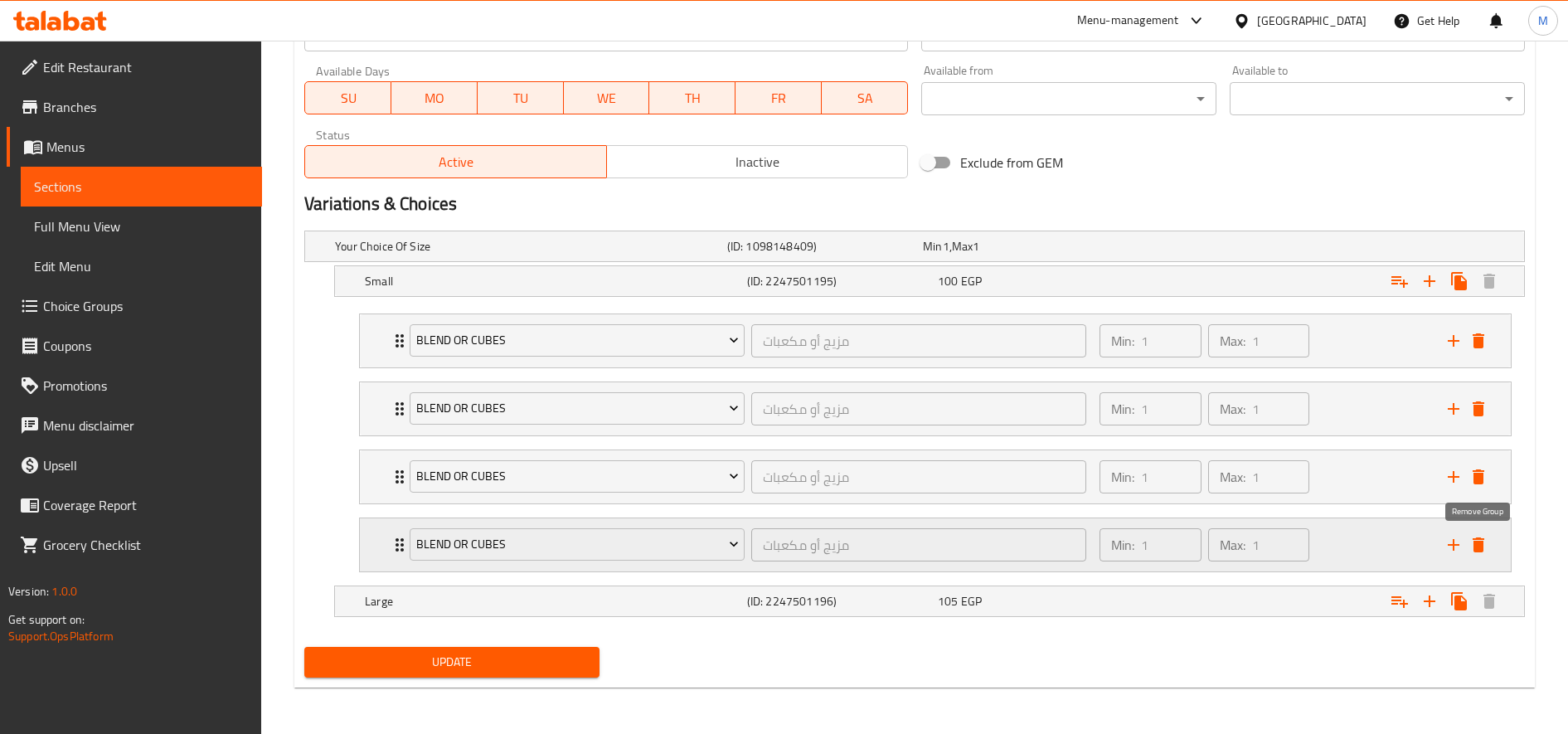
click at [1482, 550] on icon "delete" at bounding box center [1478, 544] width 12 height 15
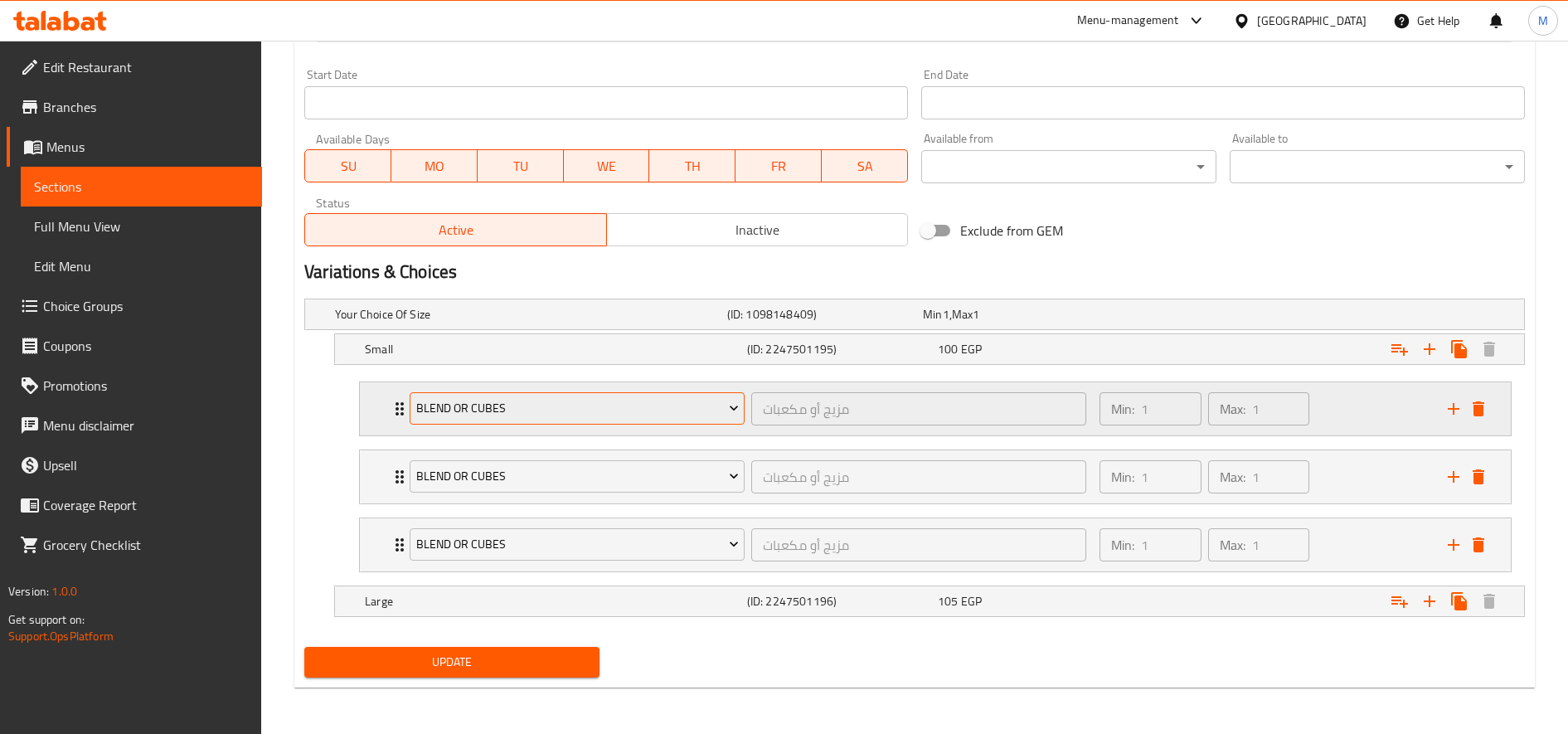
click at [596, 403] on span "blend or cubes" at bounding box center [578, 408] width 322 height 20
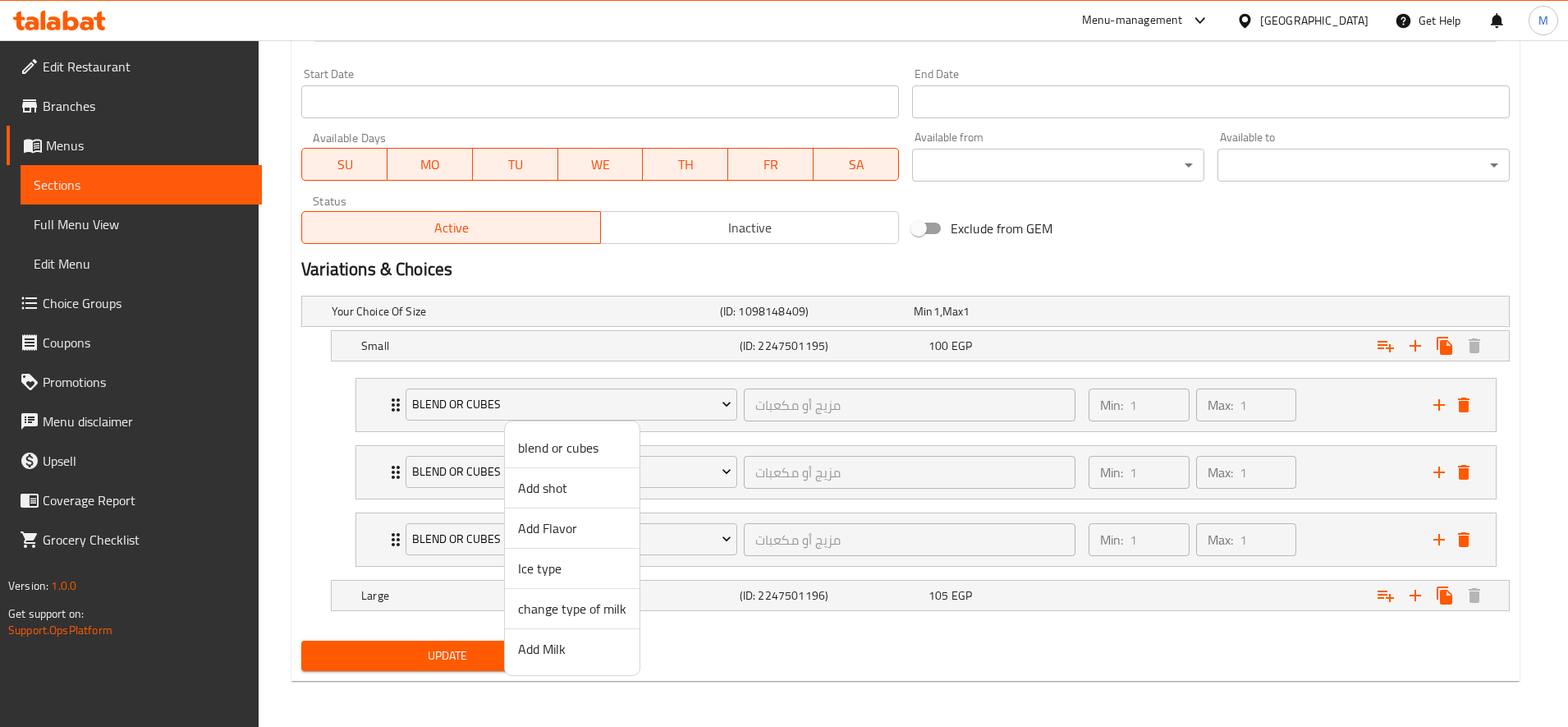
click at [554, 487] on span "Add shot" at bounding box center [572, 487] width 108 height 19
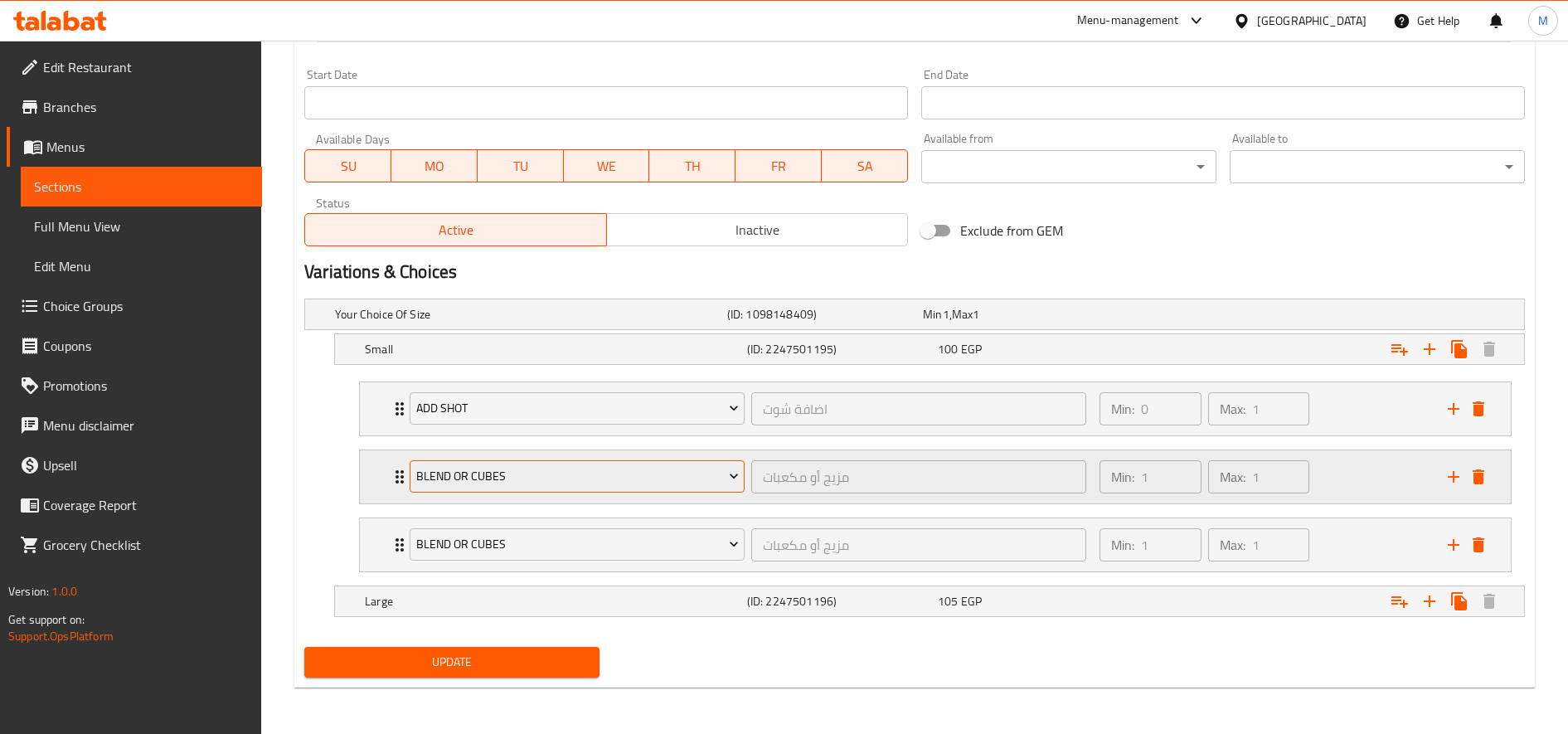
click at [552, 473] on span "blend or cubes" at bounding box center [578, 476] width 322 height 20
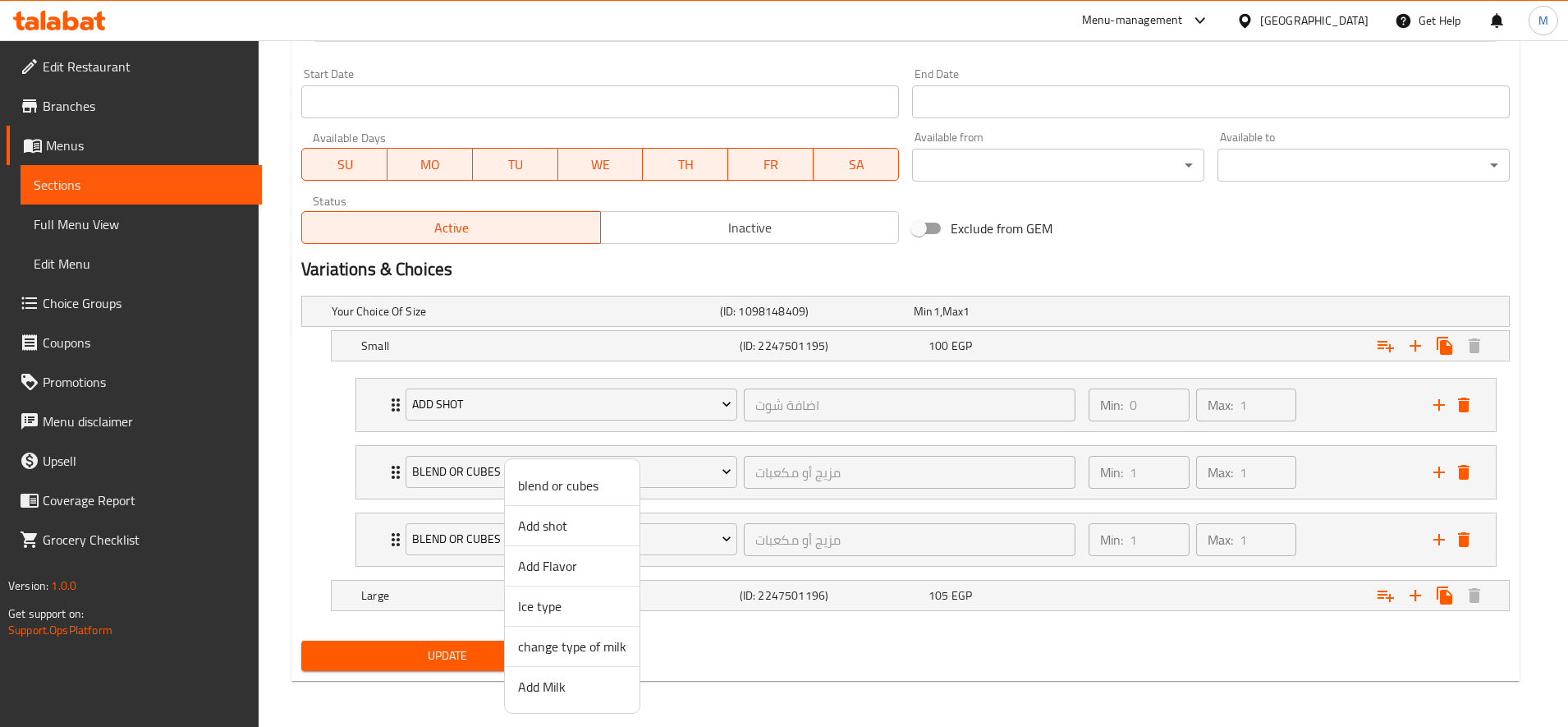
drag, startPoint x: 572, startPoint y: 578, endPoint x: 578, endPoint y: 567, distance: 12.5
click at [575, 574] on li "Add Flavor" at bounding box center [572, 567] width 135 height 40
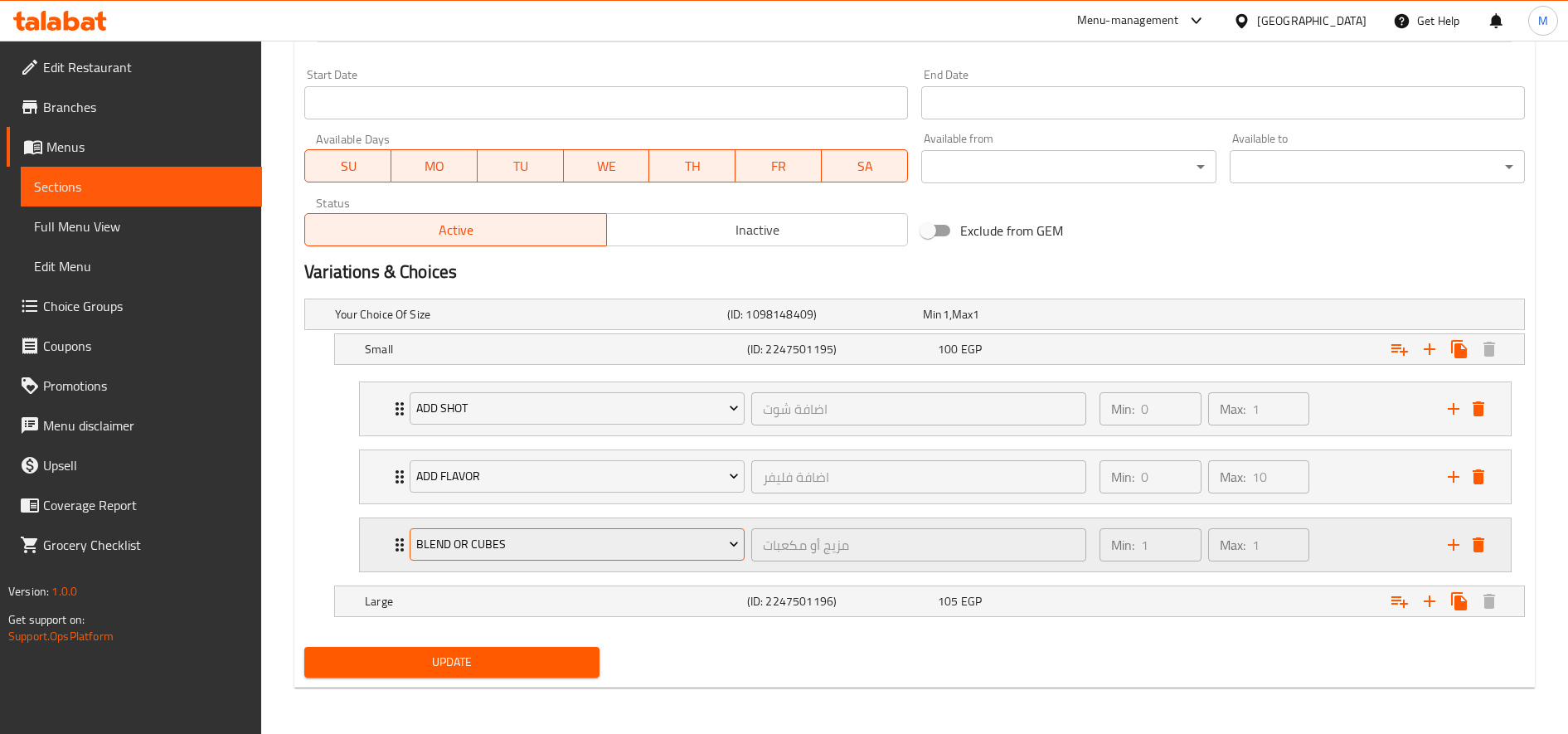
click at [575, 545] on span "blend or cubes" at bounding box center [578, 544] width 322 height 20
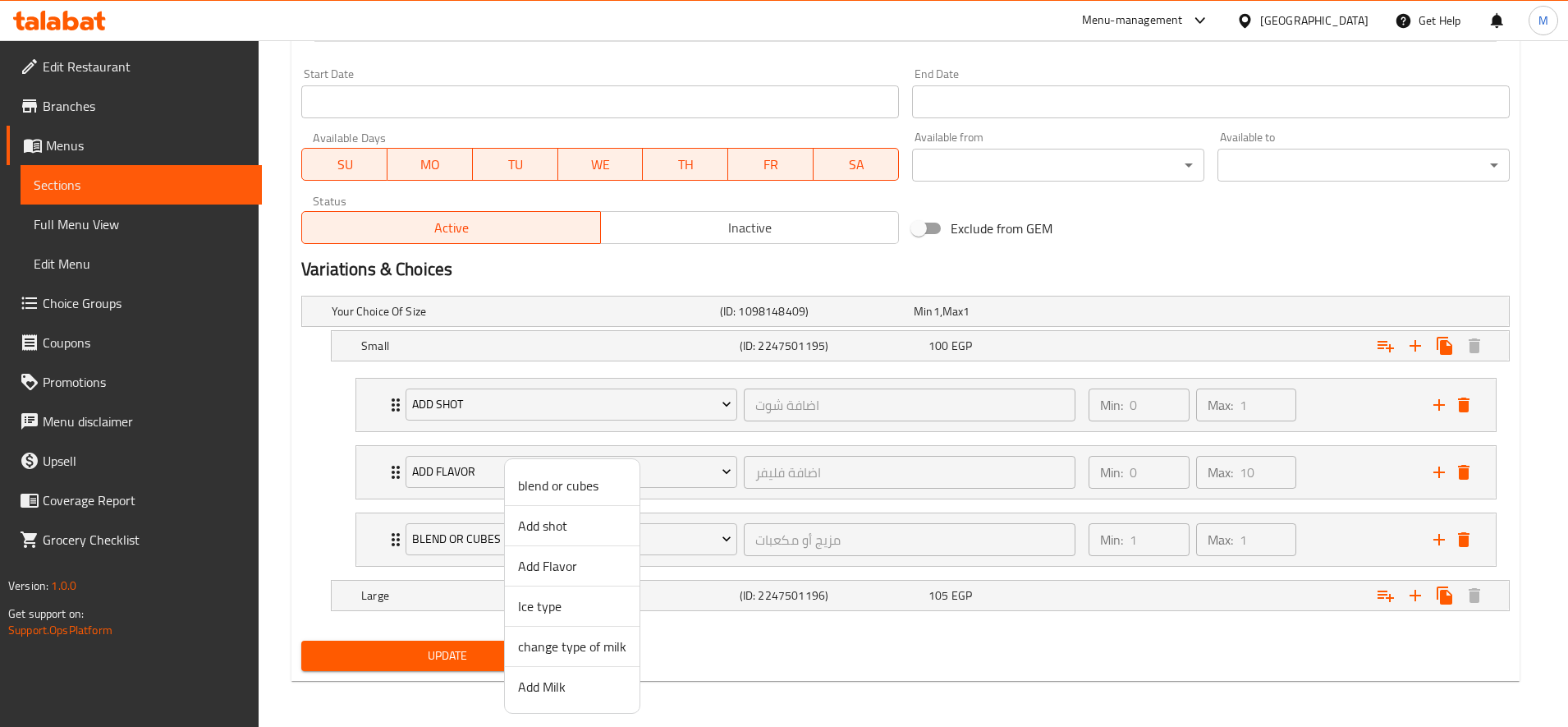
drag, startPoint x: 560, startPoint y: 694, endPoint x: 556, endPoint y: 622, distance: 72.1
click at [560, 695] on span "Add Milk" at bounding box center [572, 686] width 108 height 19
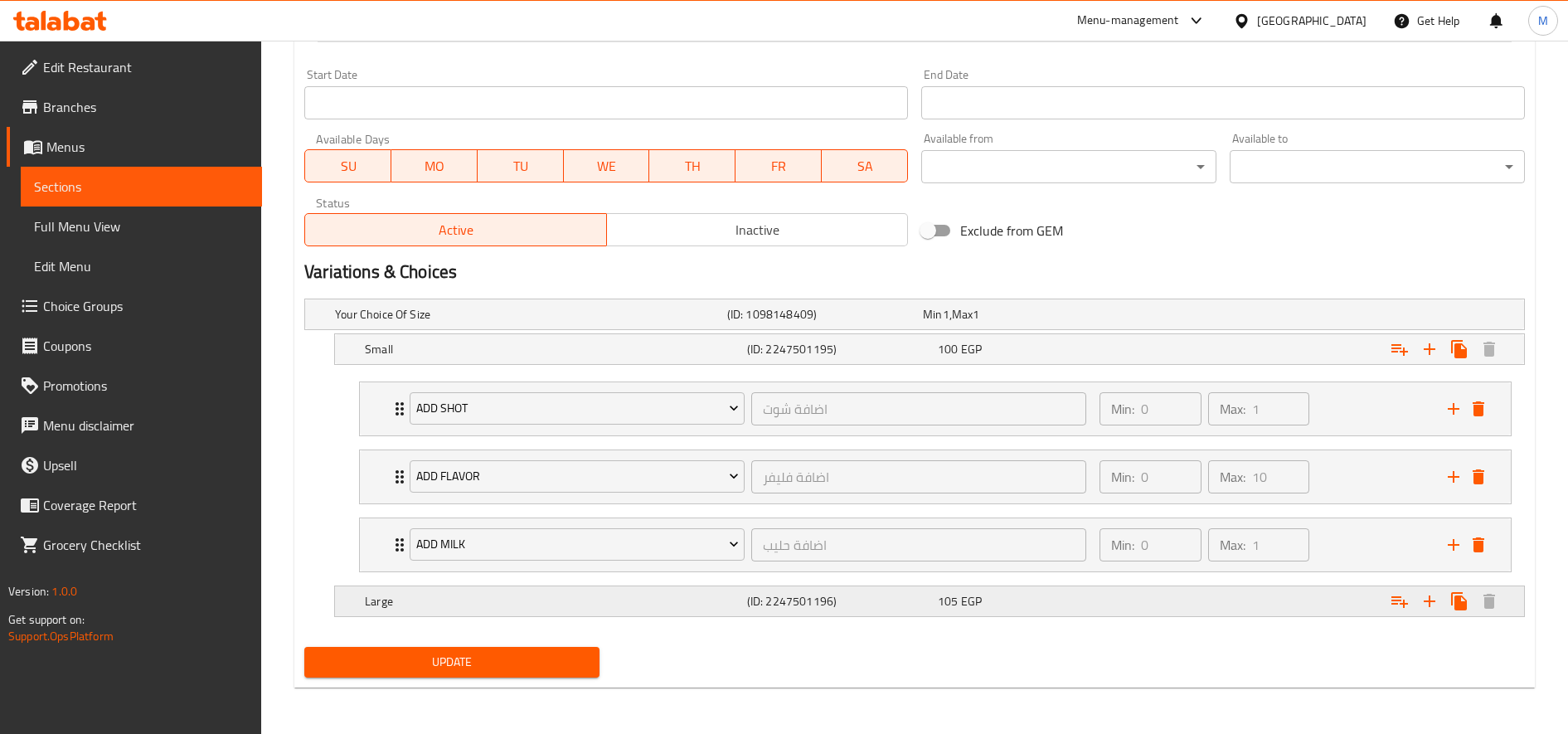
click at [1394, 604] on icon "Expand" at bounding box center [1399, 601] width 19 height 19
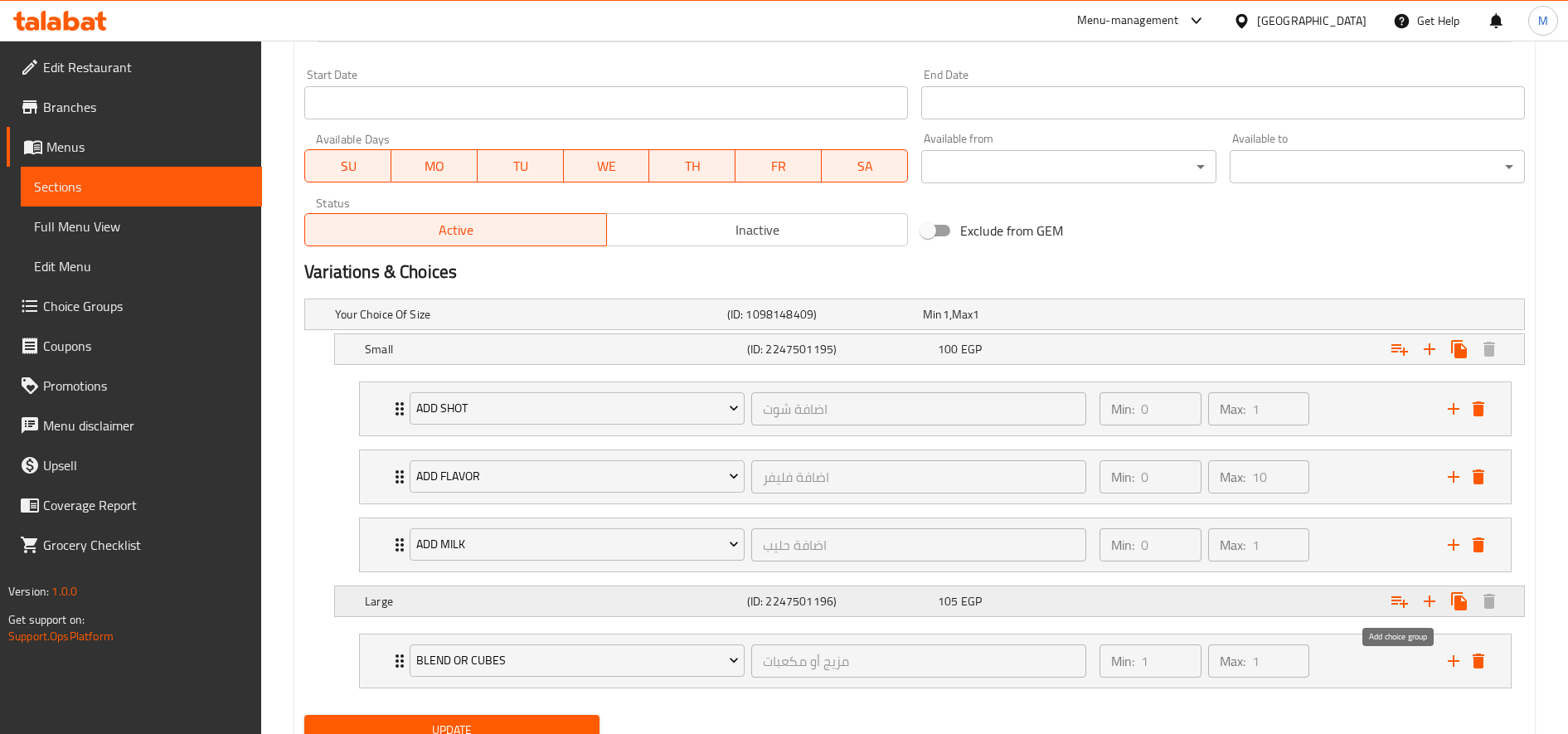
click at [1394, 604] on icon "Expand" at bounding box center [1399, 601] width 19 height 19
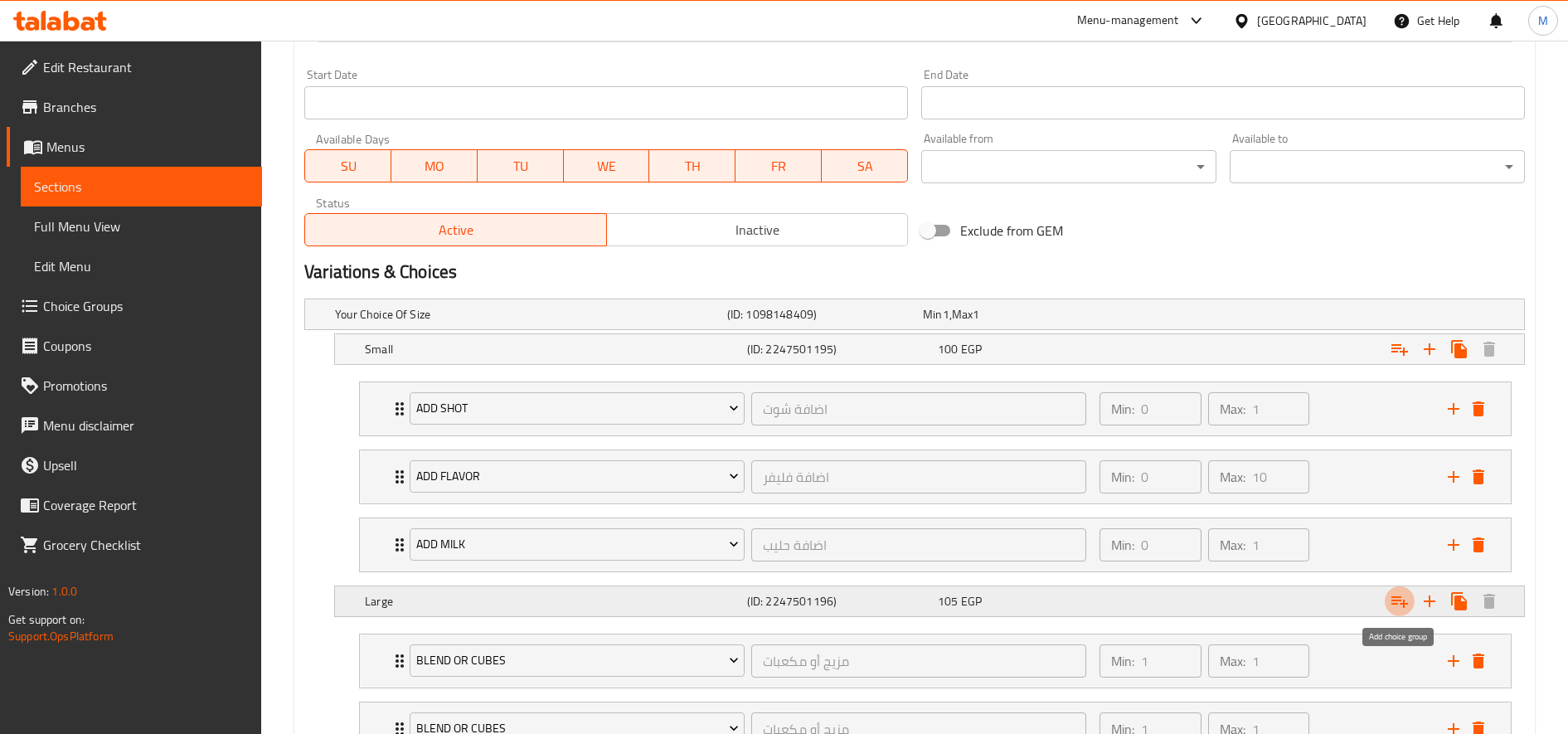
click at [1394, 604] on icon "Expand" at bounding box center [1399, 601] width 19 height 19
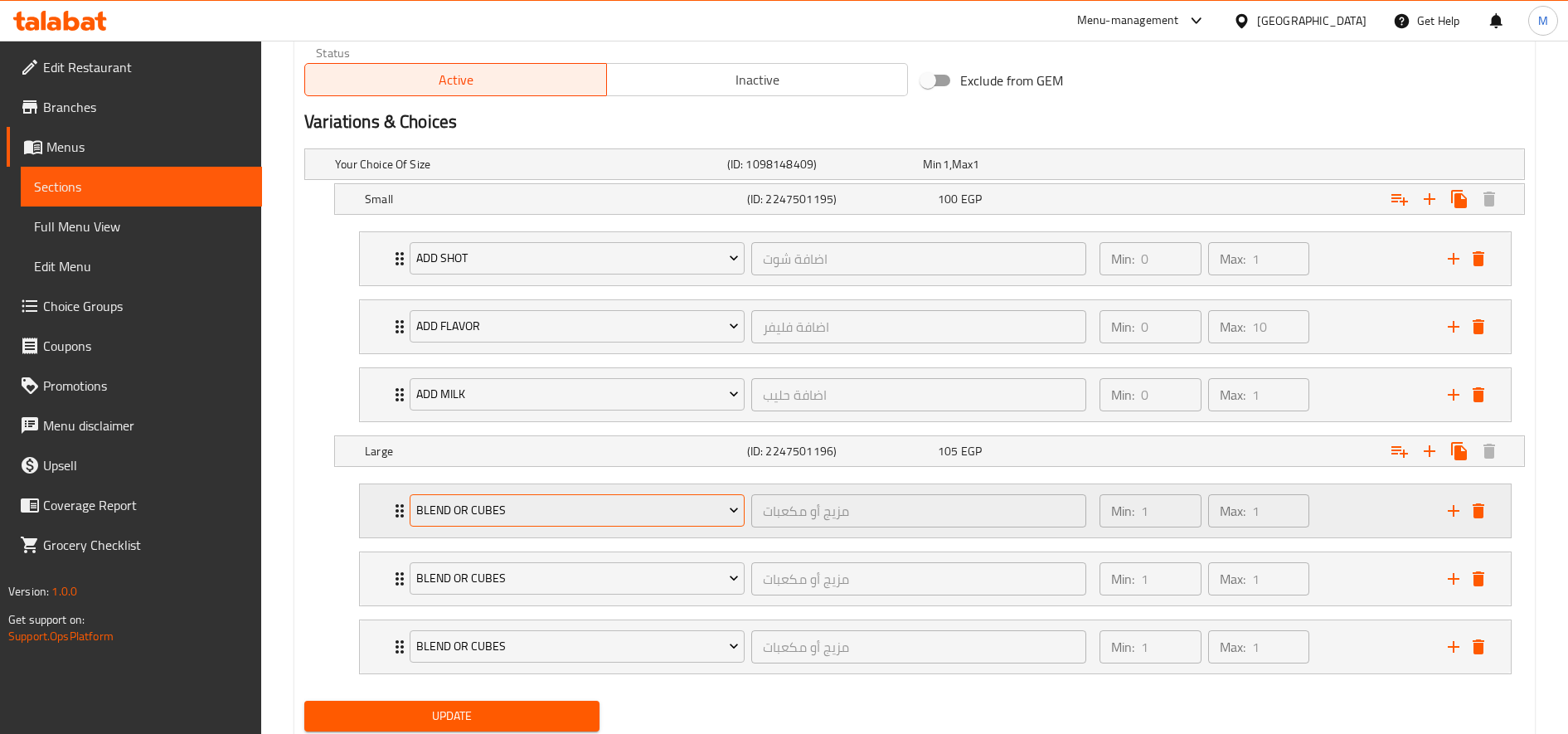
scroll to position [907, 0]
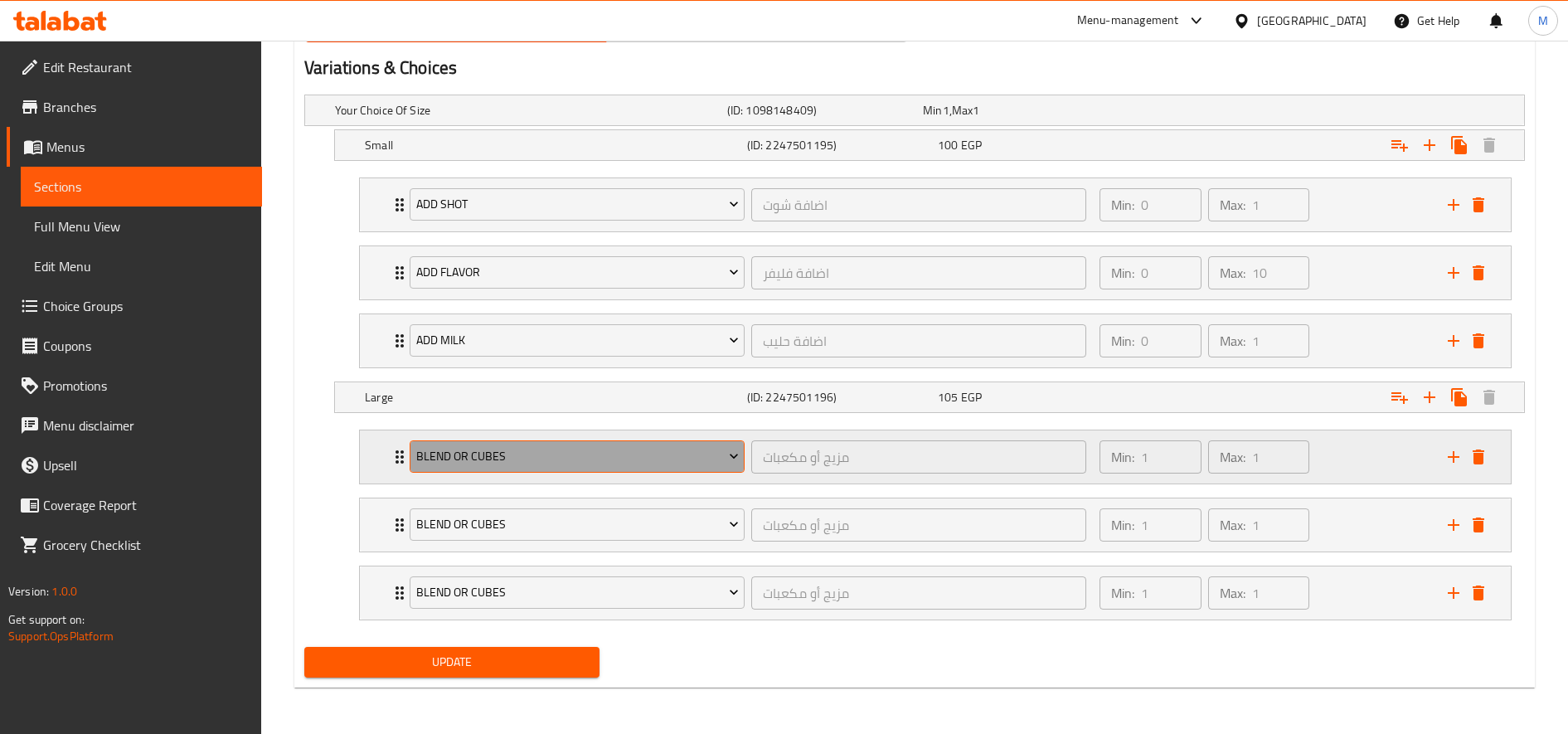
click at [672, 471] on button "blend or cubes" at bounding box center [578, 457] width 335 height 33
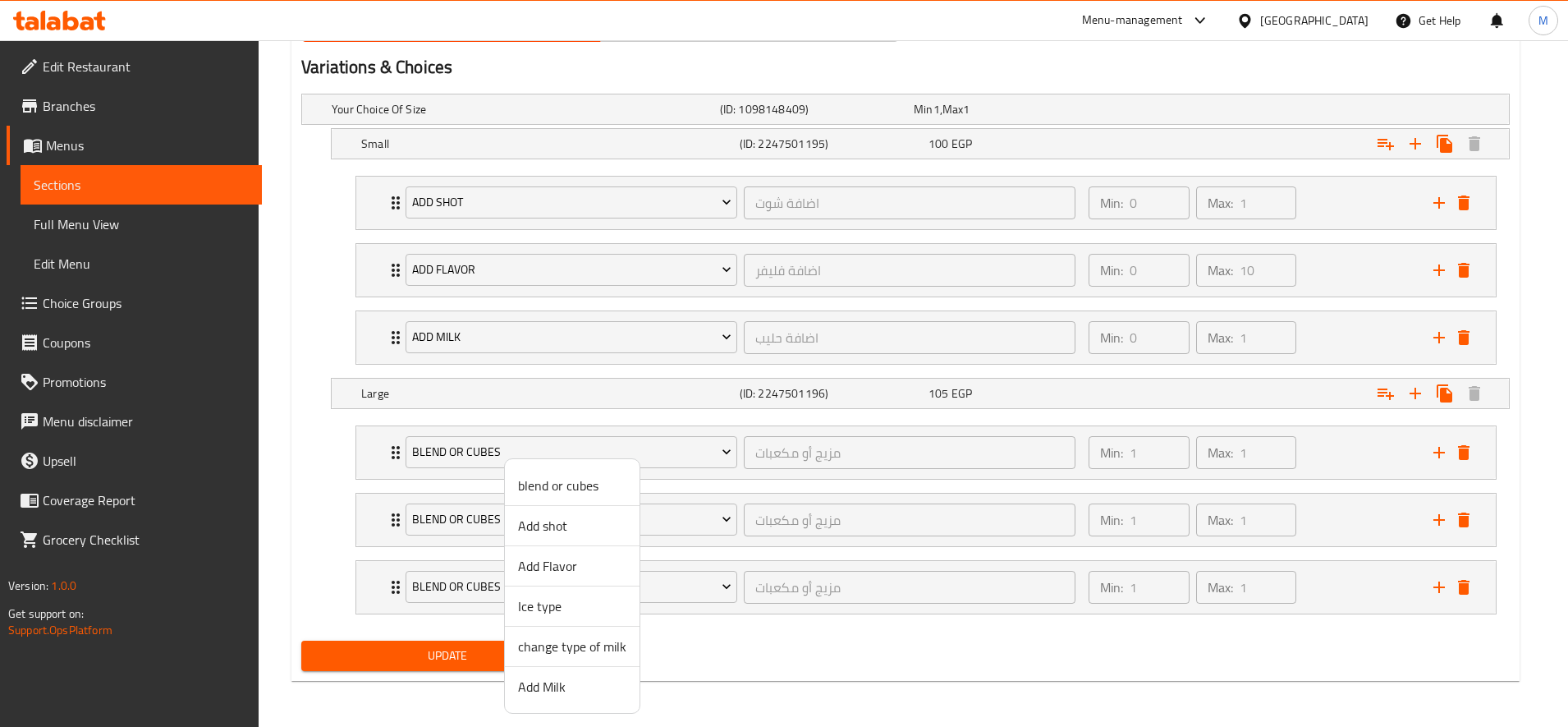
click at [592, 537] on li "Add shot" at bounding box center [572, 526] width 135 height 40
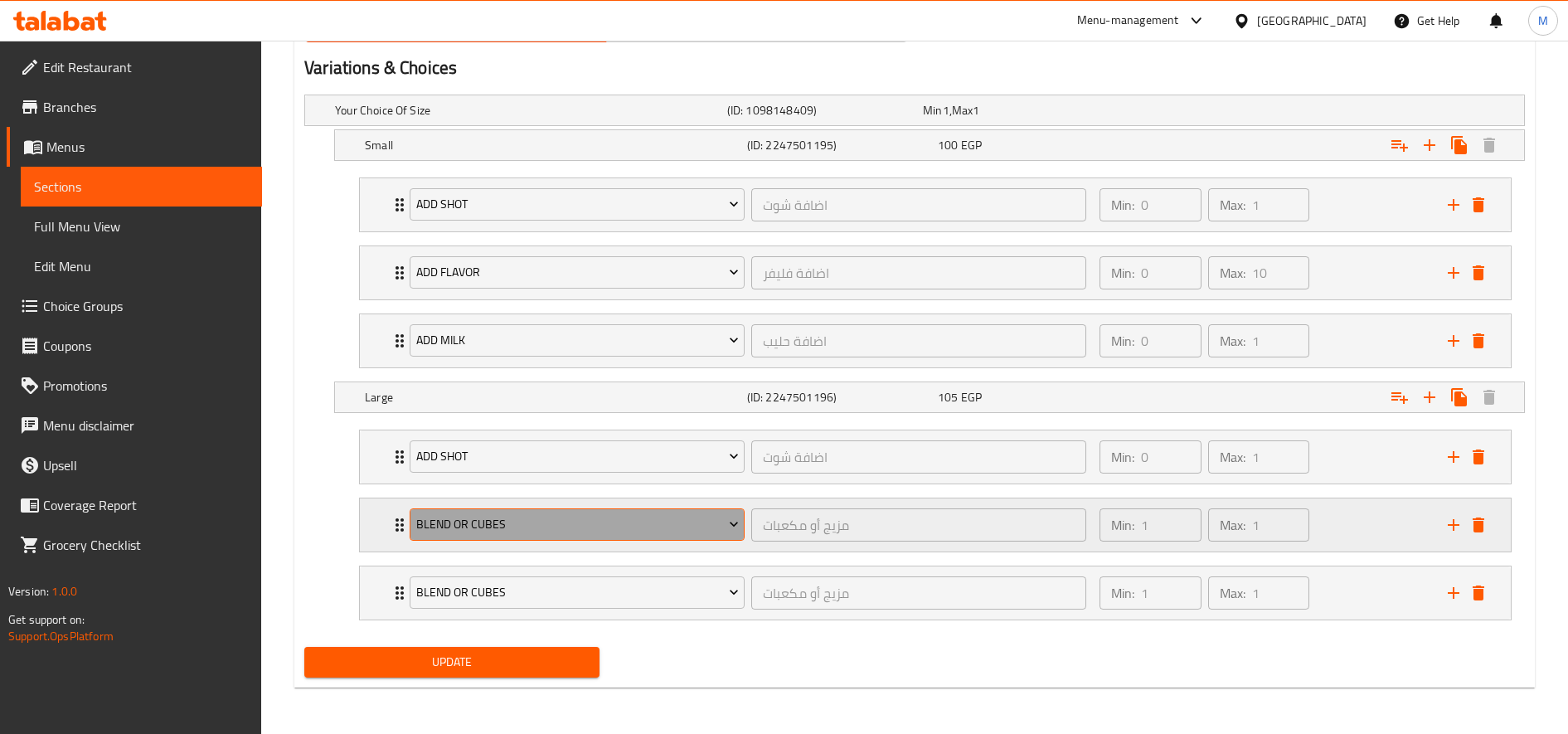
click at [605, 521] on span "blend or cubes" at bounding box center [578, 524] width 322 height 20
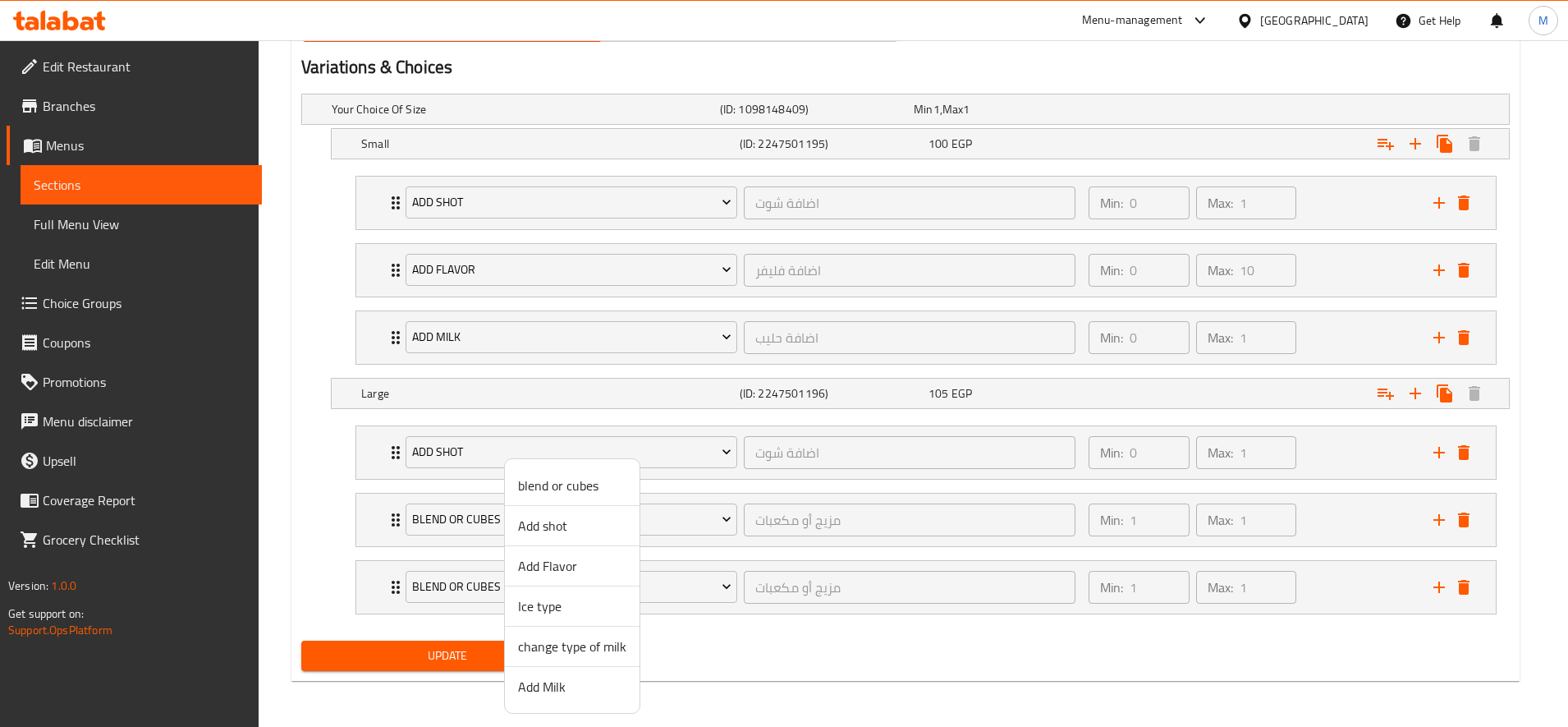
click at [573, 564] on span "Add Flavor" at bounding box center [572, 565] width 108 height 19
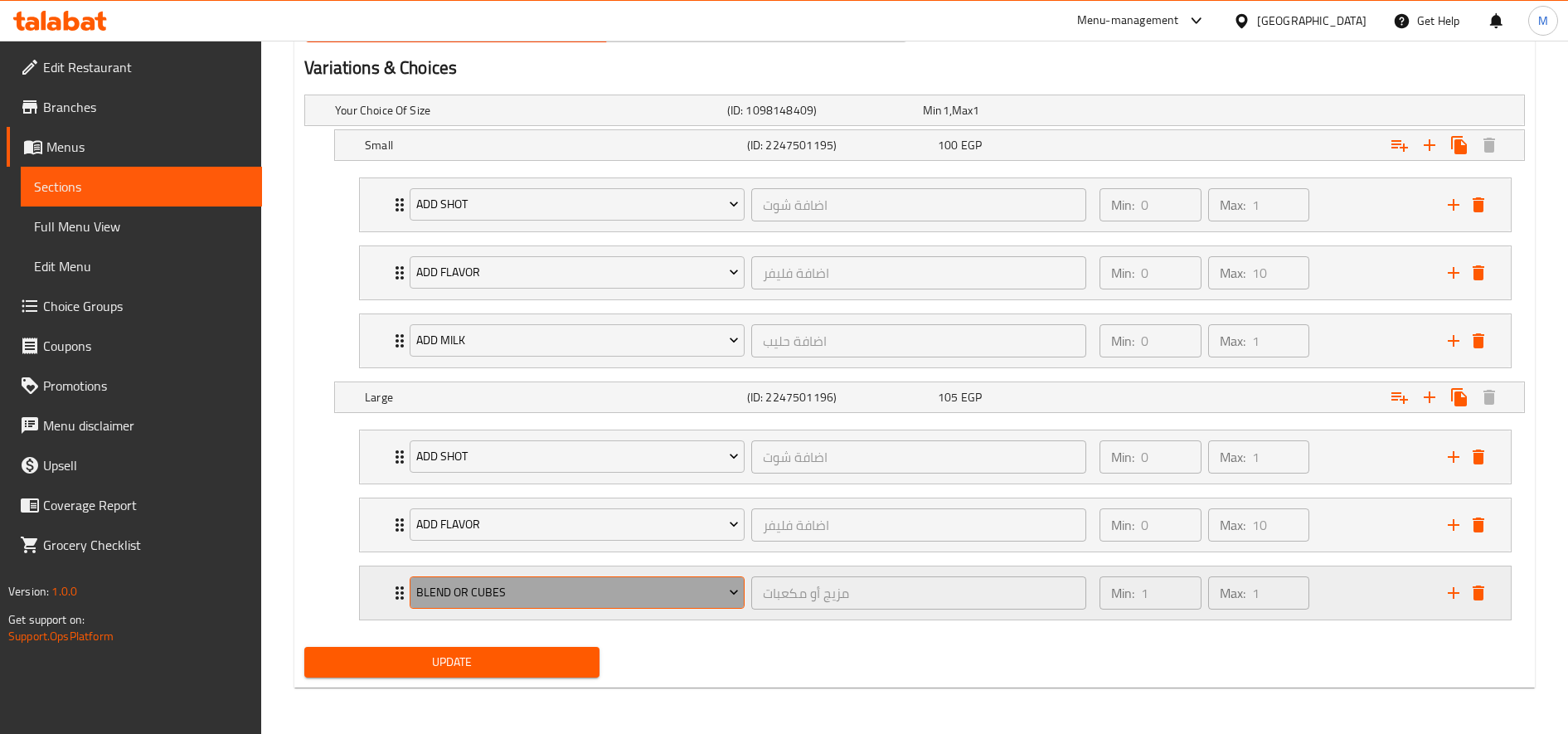
click at [567, 582] on span "blend or cubes" at bounding box center [578, 592] width 322 height 20
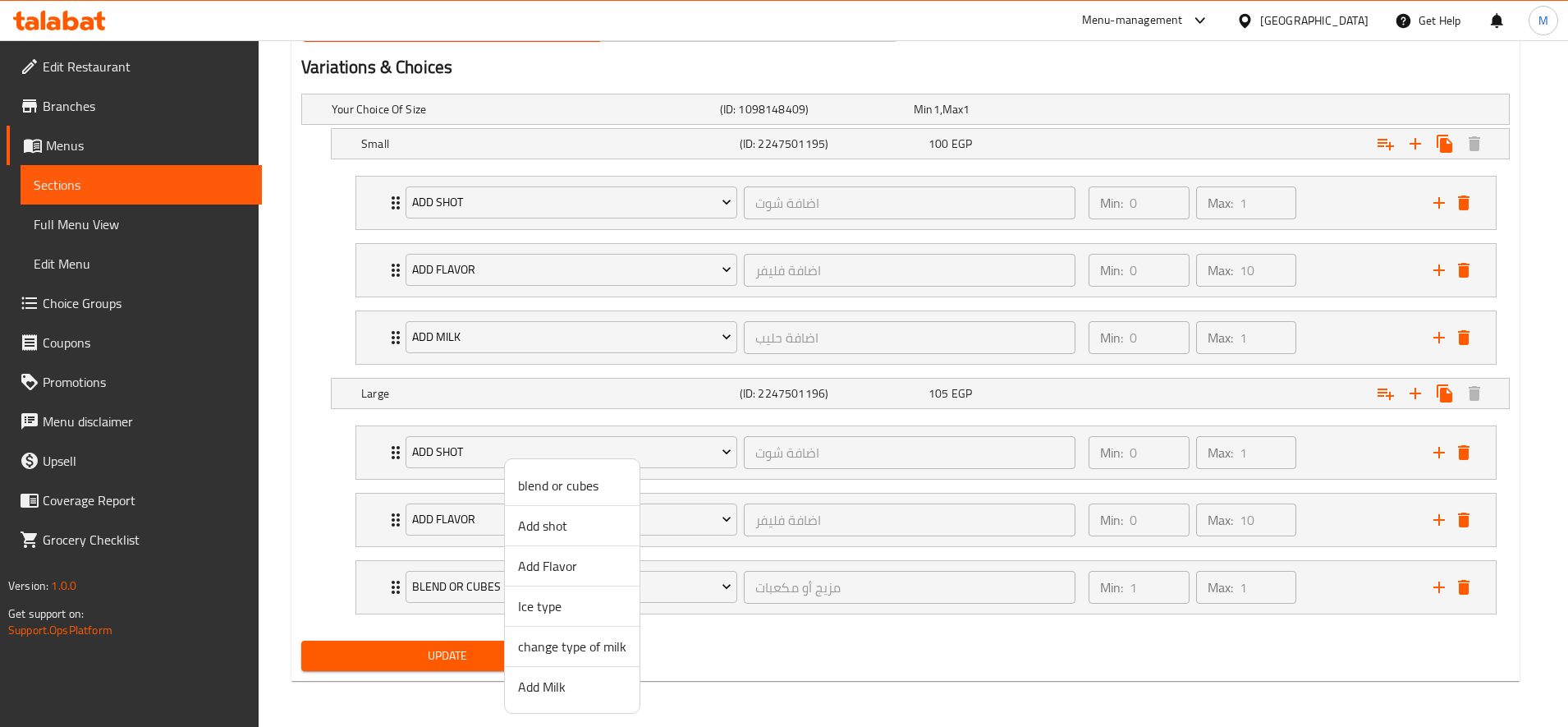
drag, startPoint x: 564, startPoint y: 706, endPoint x: 577, endPoint y: 692, distance: 19.1
click at [567, 706] on ul "blend or cubes Add shot Add Flavor Ice type change type of milk Add Milk" at bounding box center [572, 586] width 135 height 254
click at [577, 690] on span "Add Milk" at bounding box center [572, 686] width 108 height 19
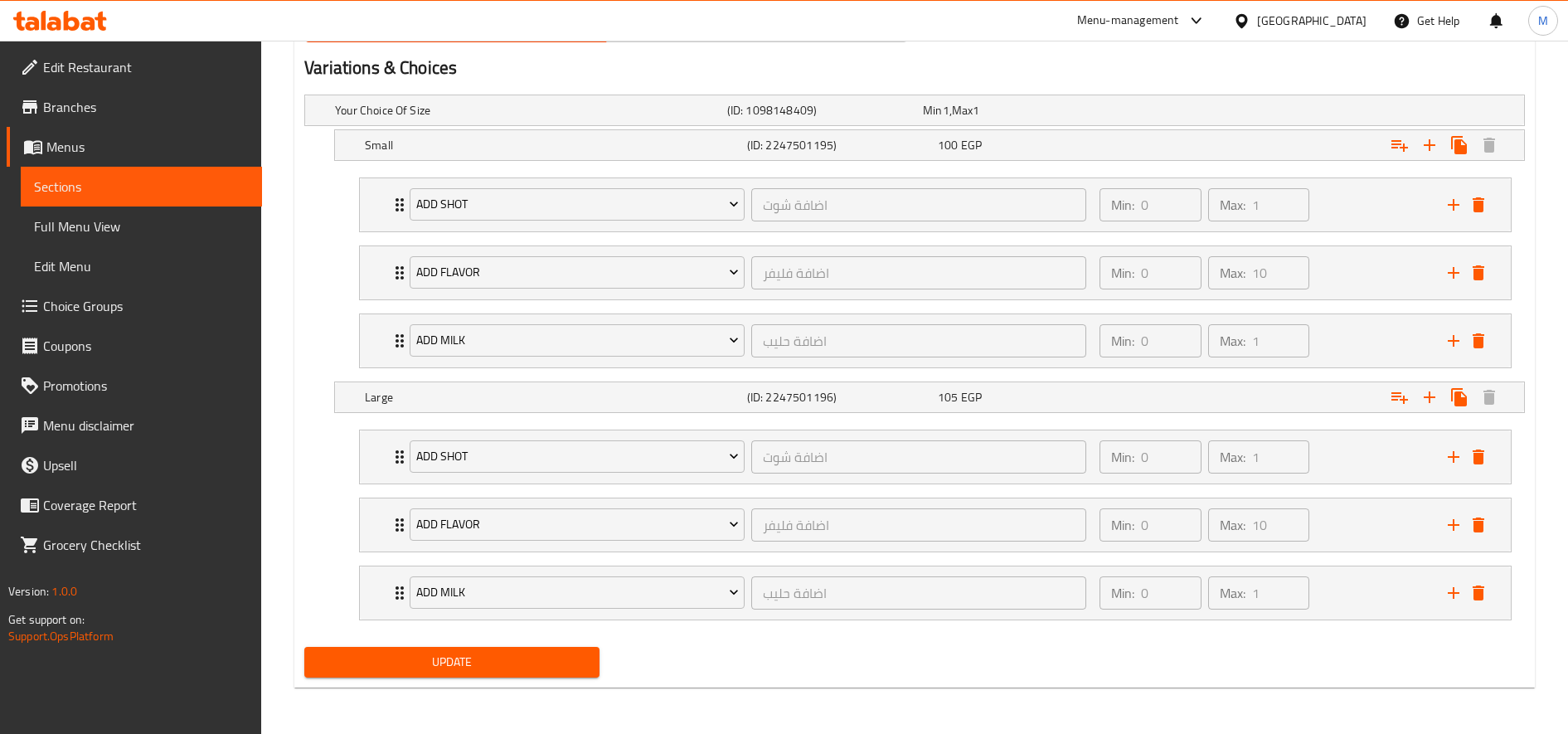
click at [528, 676] on button "Update" at bounding box center [452, 662] width 295 height 31
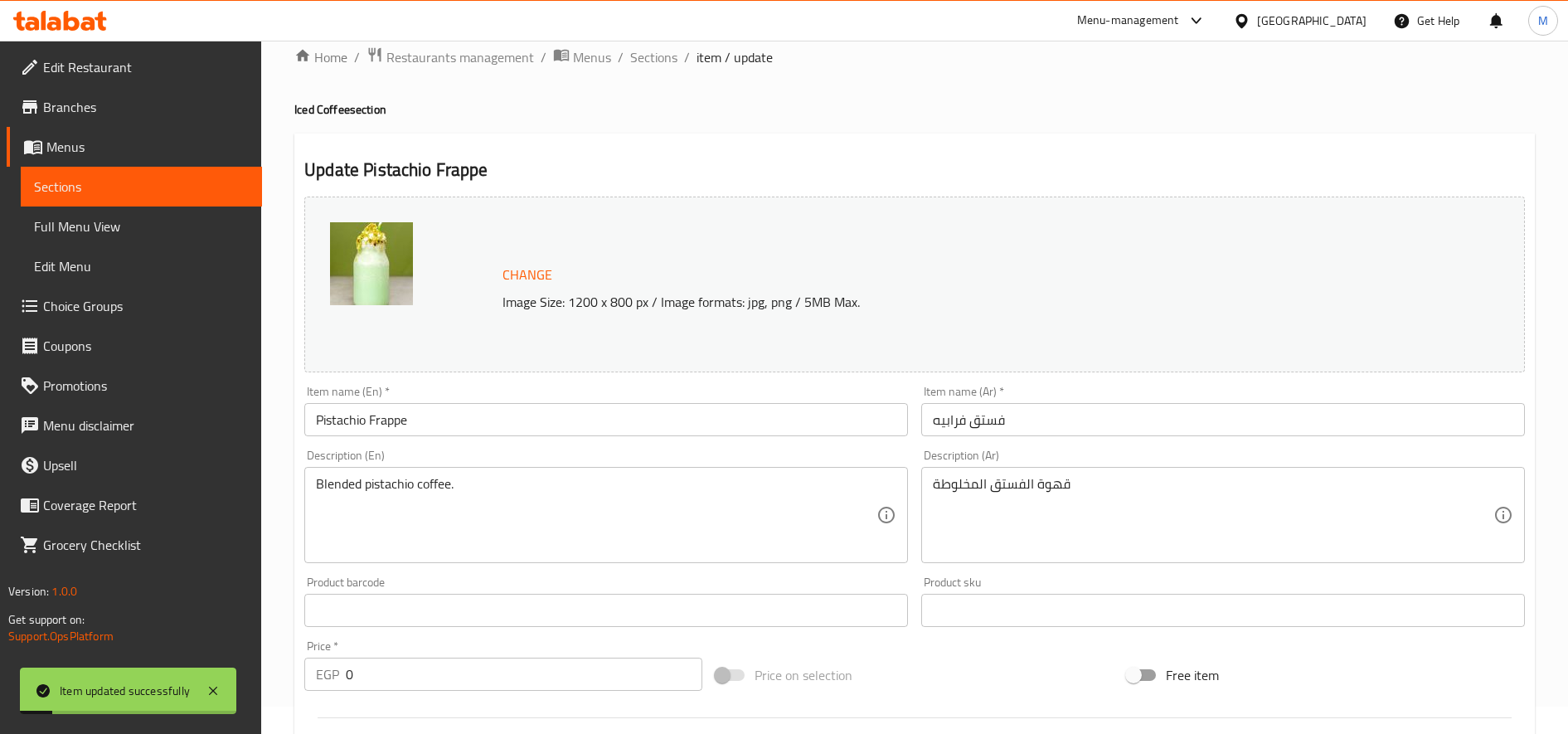
scroll to position [0, 0]
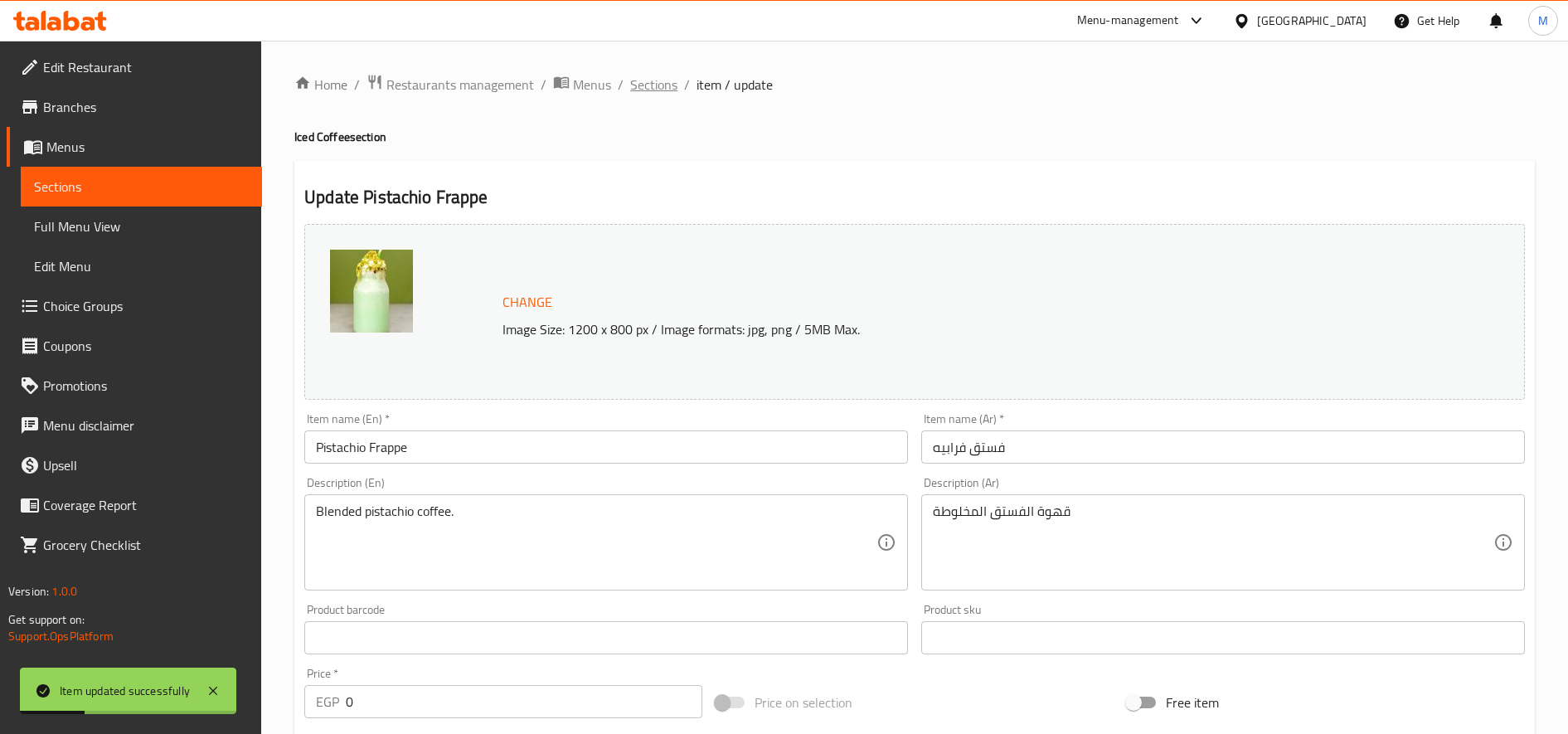
click at [647, 89] on span "Sections" at bounding box center [653, 84] width 47 height 19
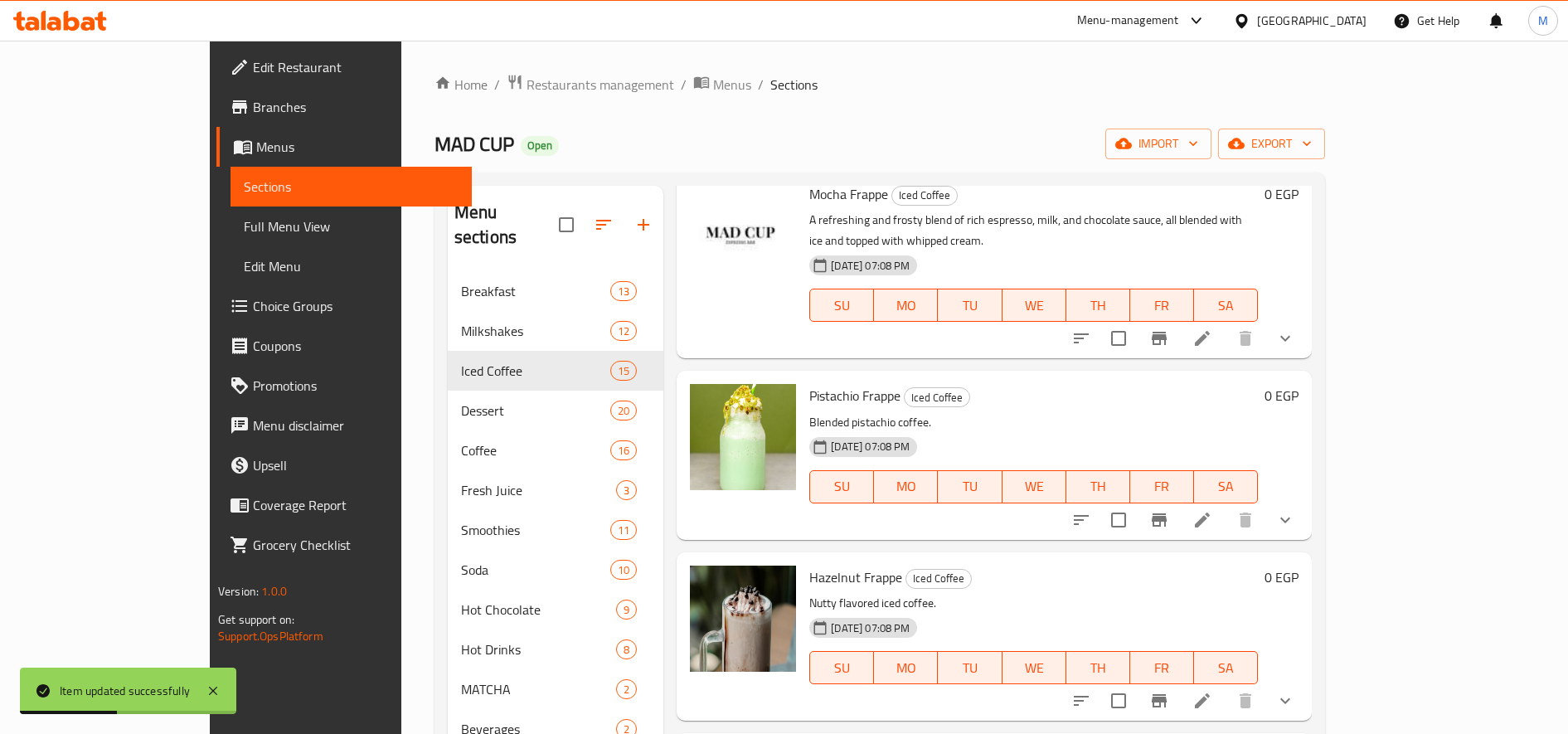
scroll to position [1975, 0]
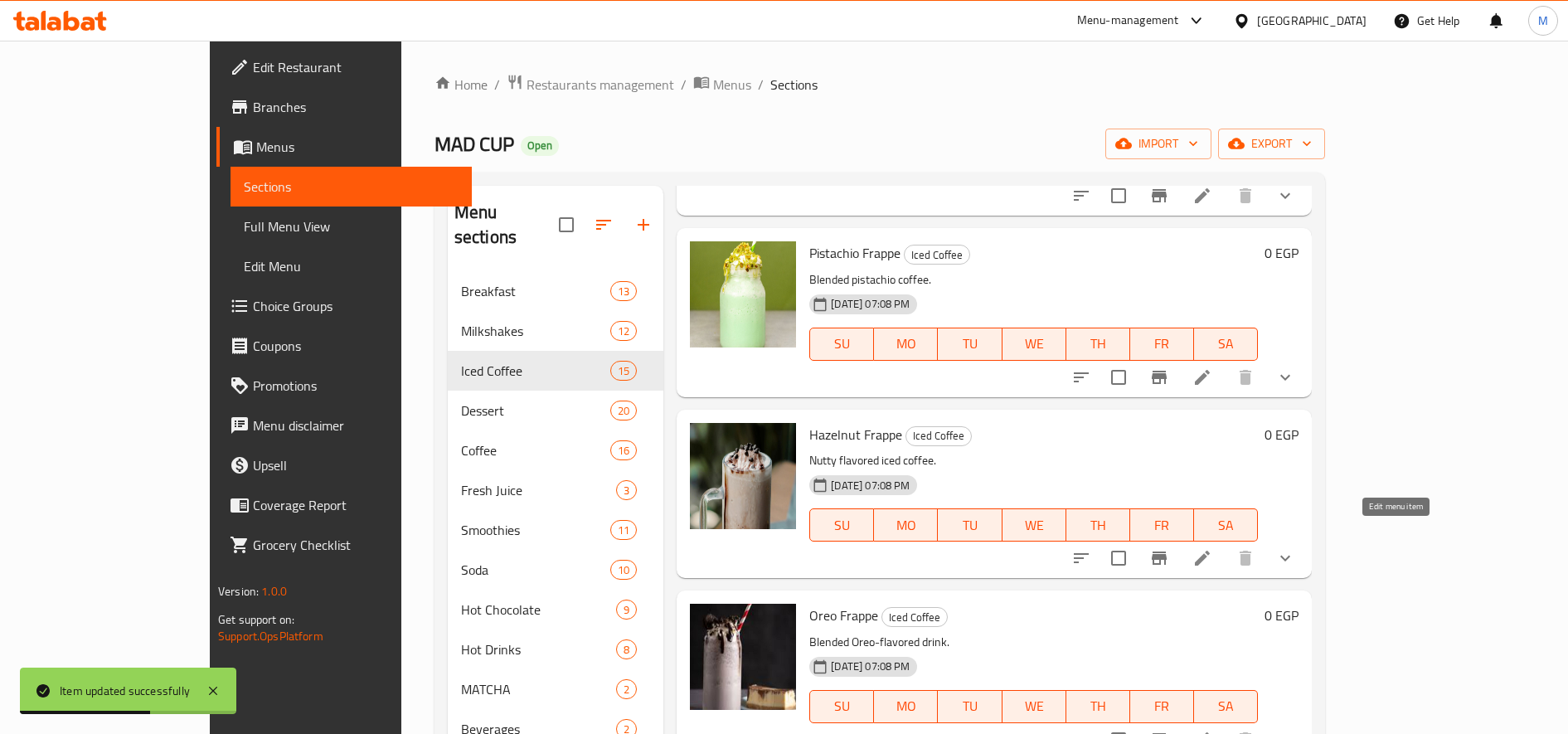
click at [1213, 548] on icon at bounding box center [1201, 557] width 19 height 19
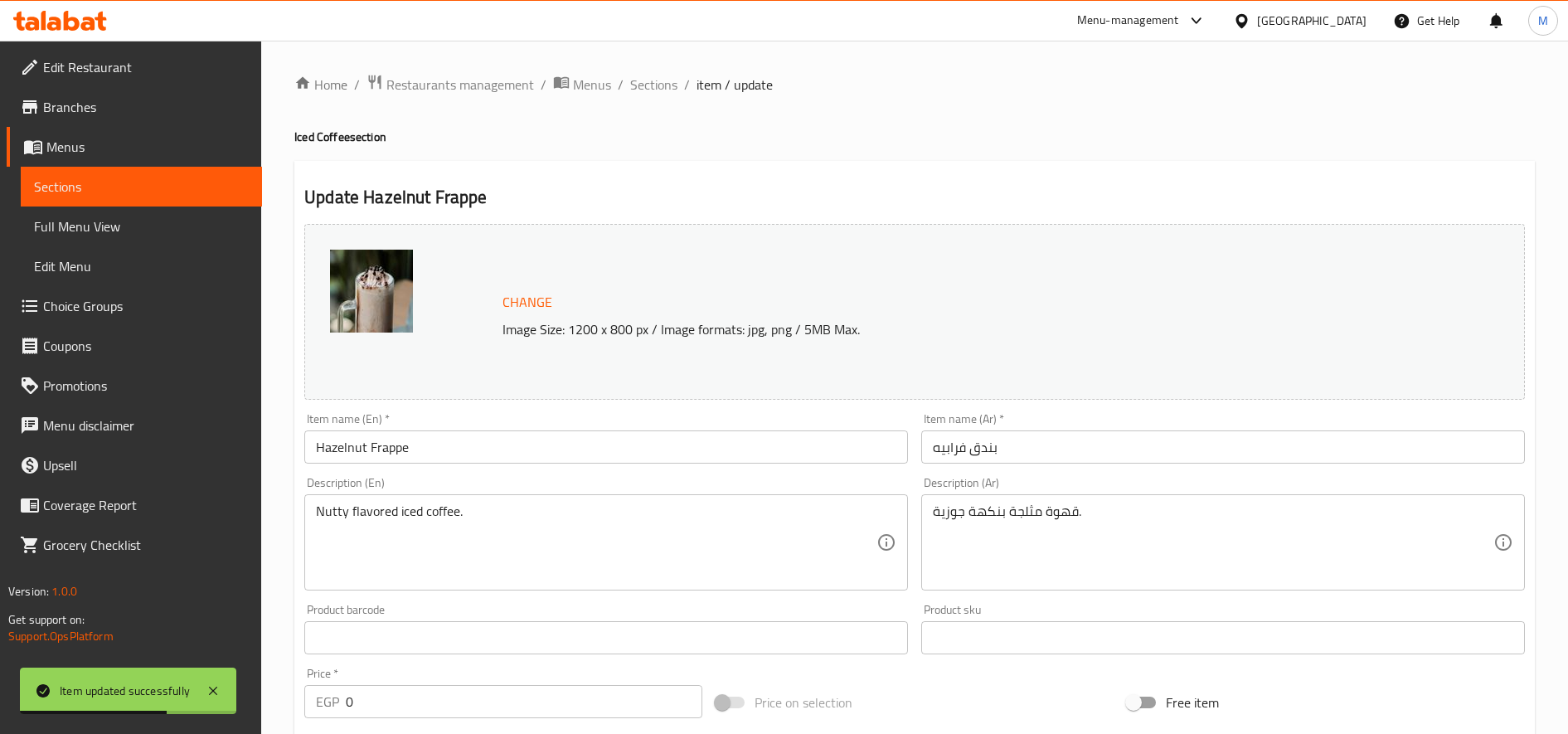
scroll to position [499, 0]
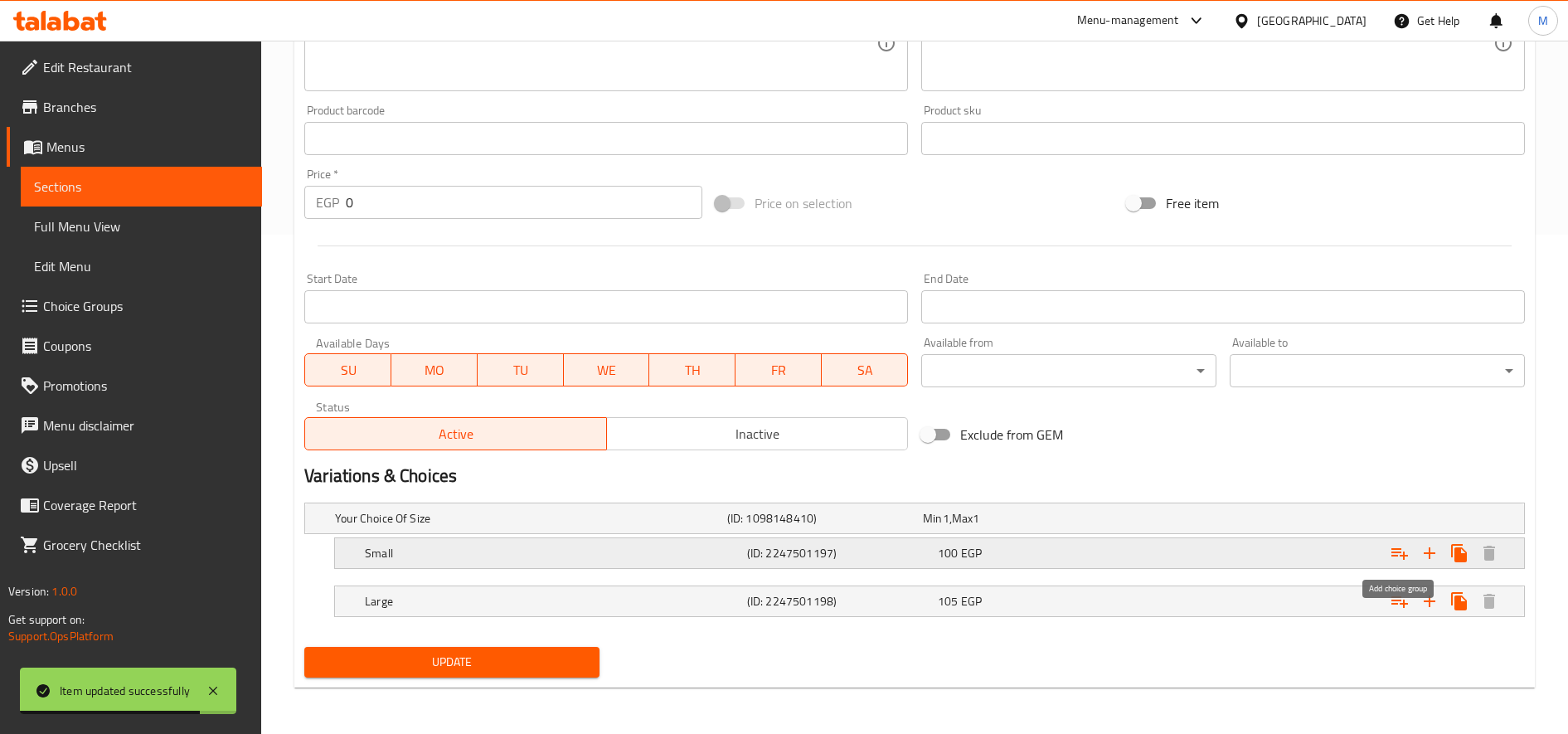
click at [1395, 551] on icon "Expand" at bounding box center [1399, 553] width 19 height 19
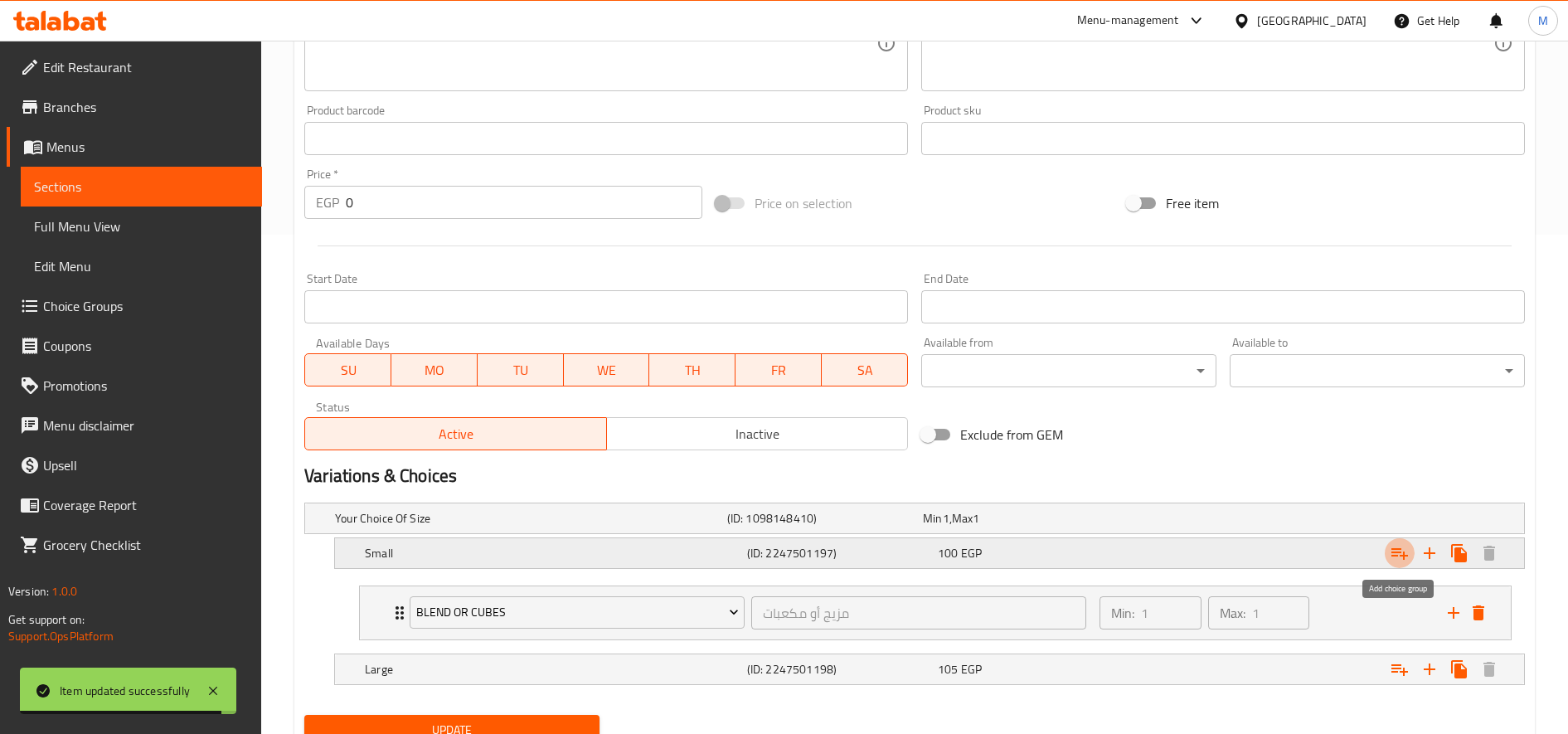
click at [1394, 549] on icon "Expand" at bounding box center [1400, 554] width 17 height 12
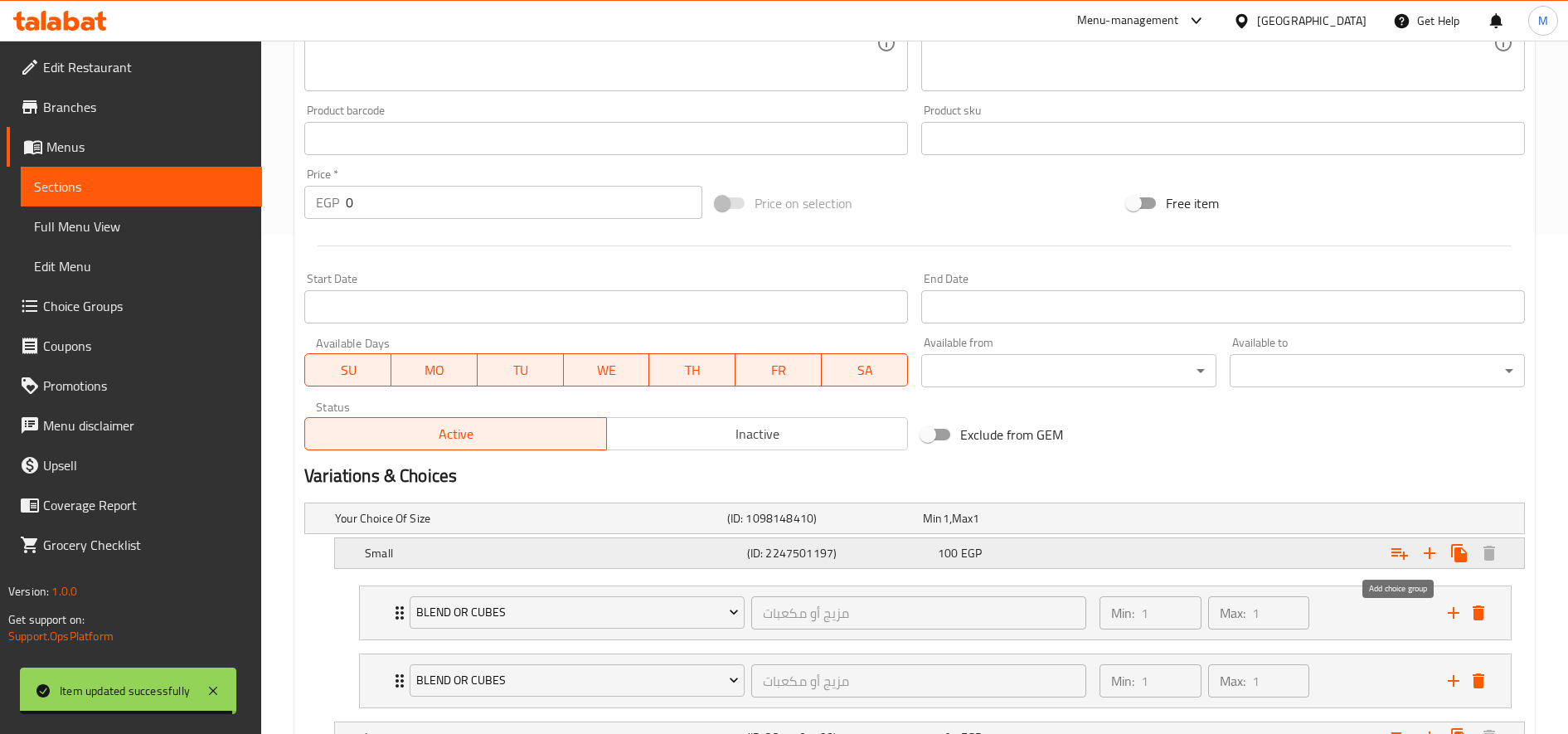
click at [1393, 548] on icon "Expand" at bounding box center [1400, 554] width 17 height 12
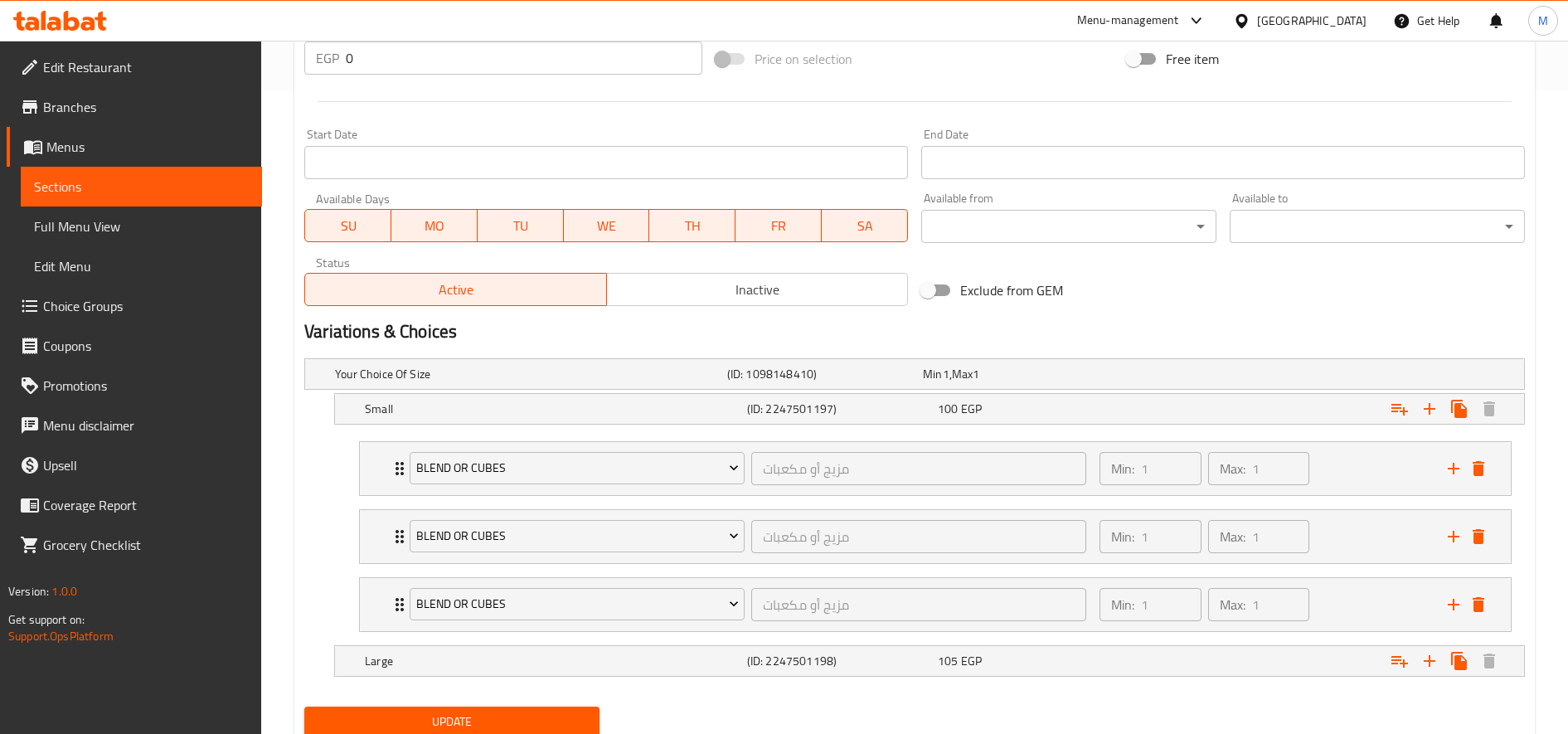
scroll to position [703, 0]
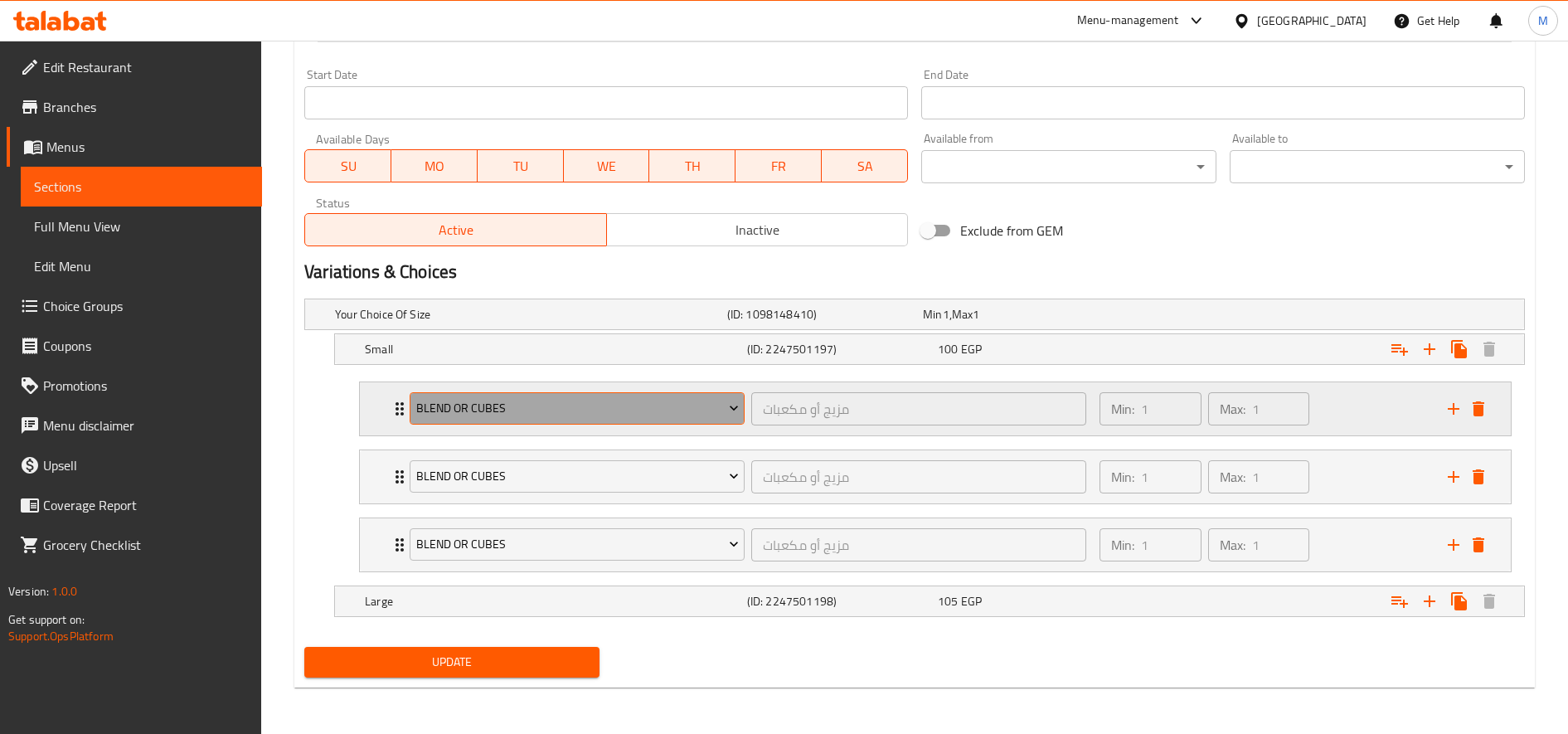
click at [544, 403] on span "blend or cubes" at bounding box center [578, 408] width 322 height 20
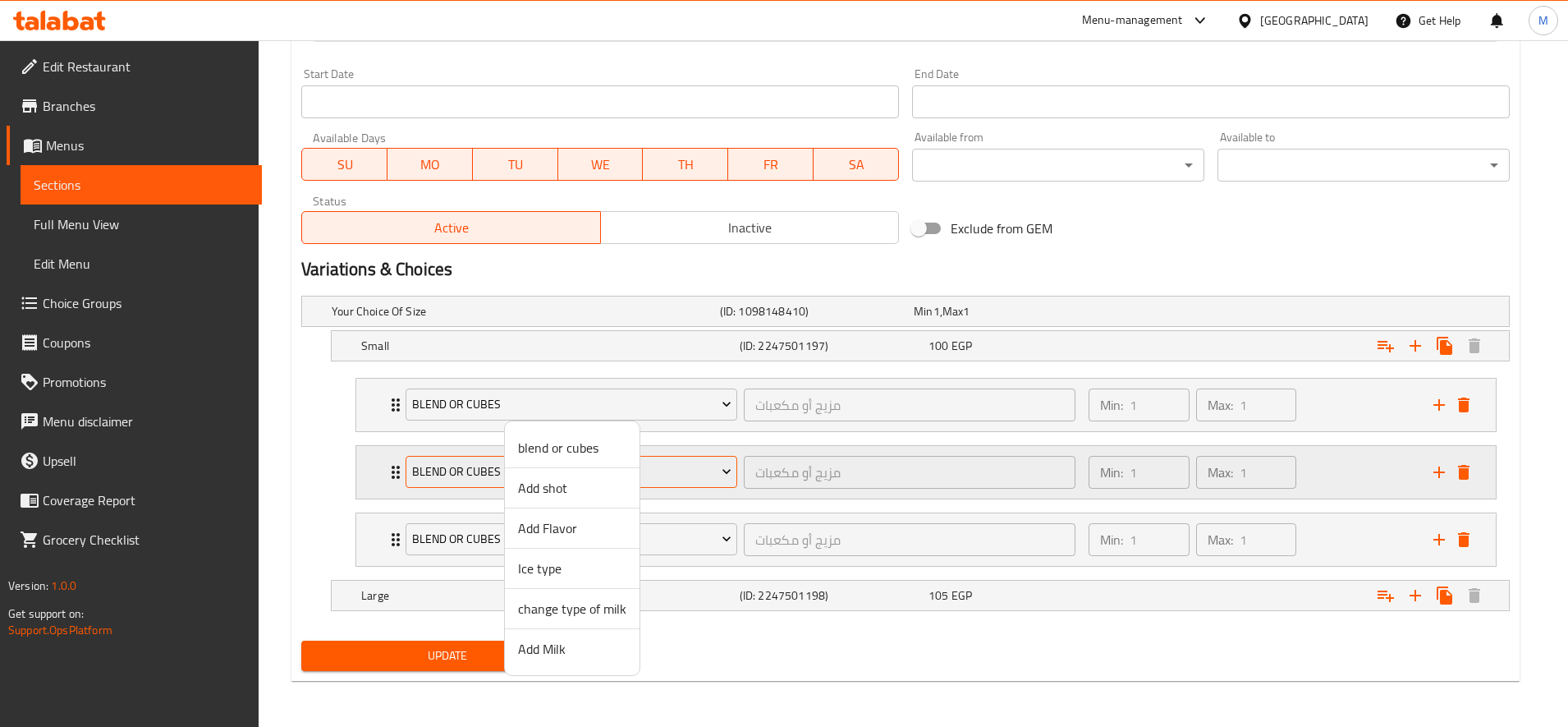
click at [578, 486] on span "Add shot" at bounding box center [572, 487] width 108 height 19
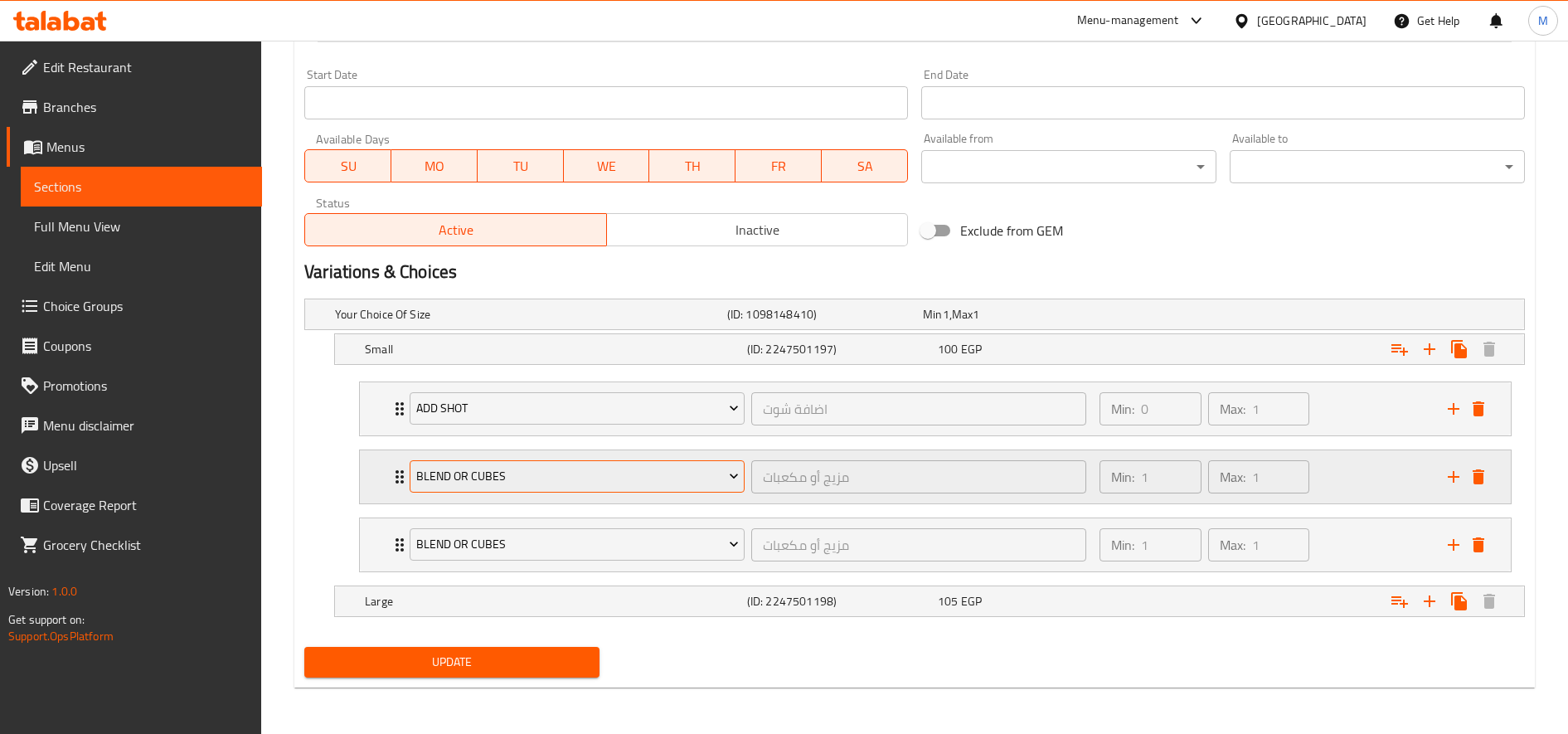
click at [582, 484] on span "blend or cubes" at bounding box center [578, 476] width 322 height 20
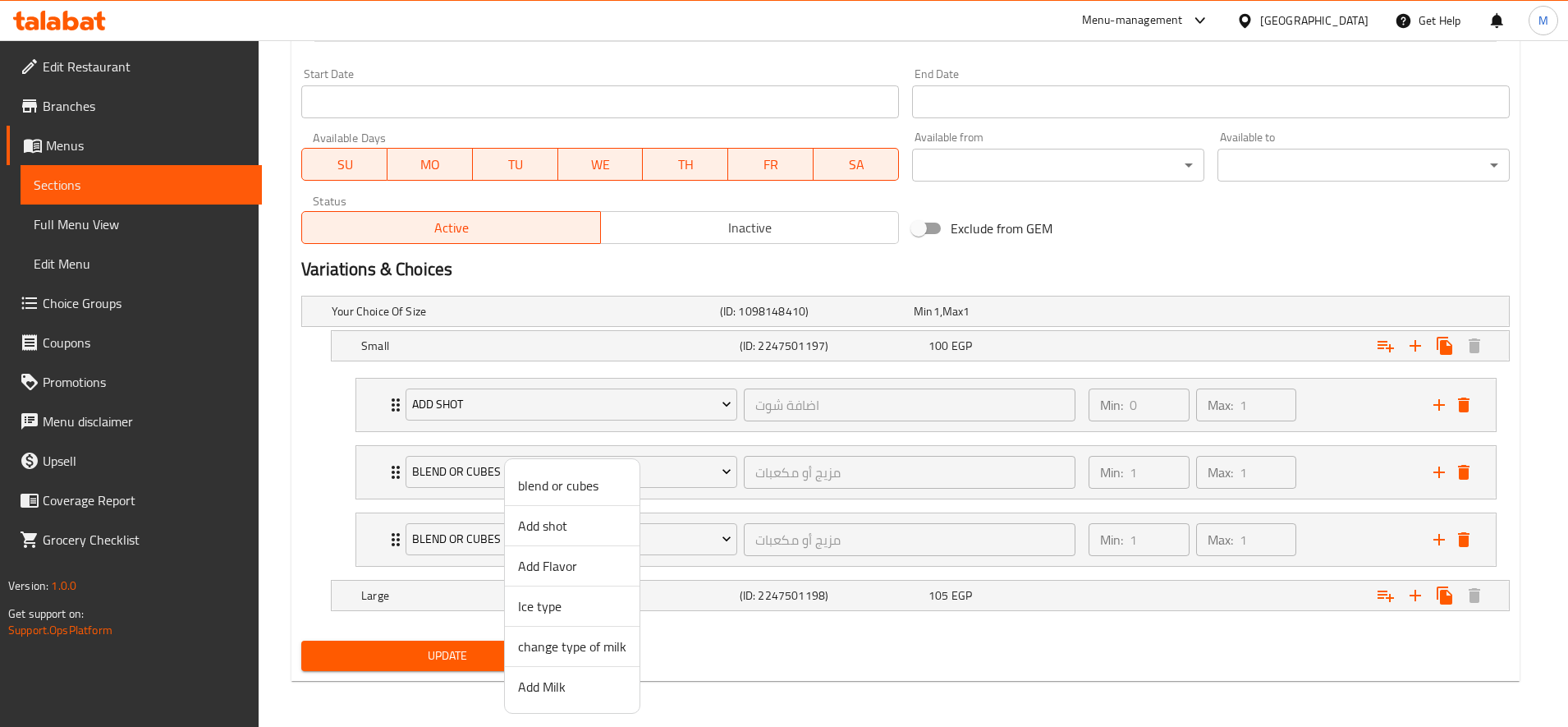
drag, startPoint x: 582, startPoint y: 648, endPoint x: 582, endPoint y: 634, distance: 14.0
click at [583, 648] on span "change type of milk" at bounding box center [572, 645] width 108 height 19
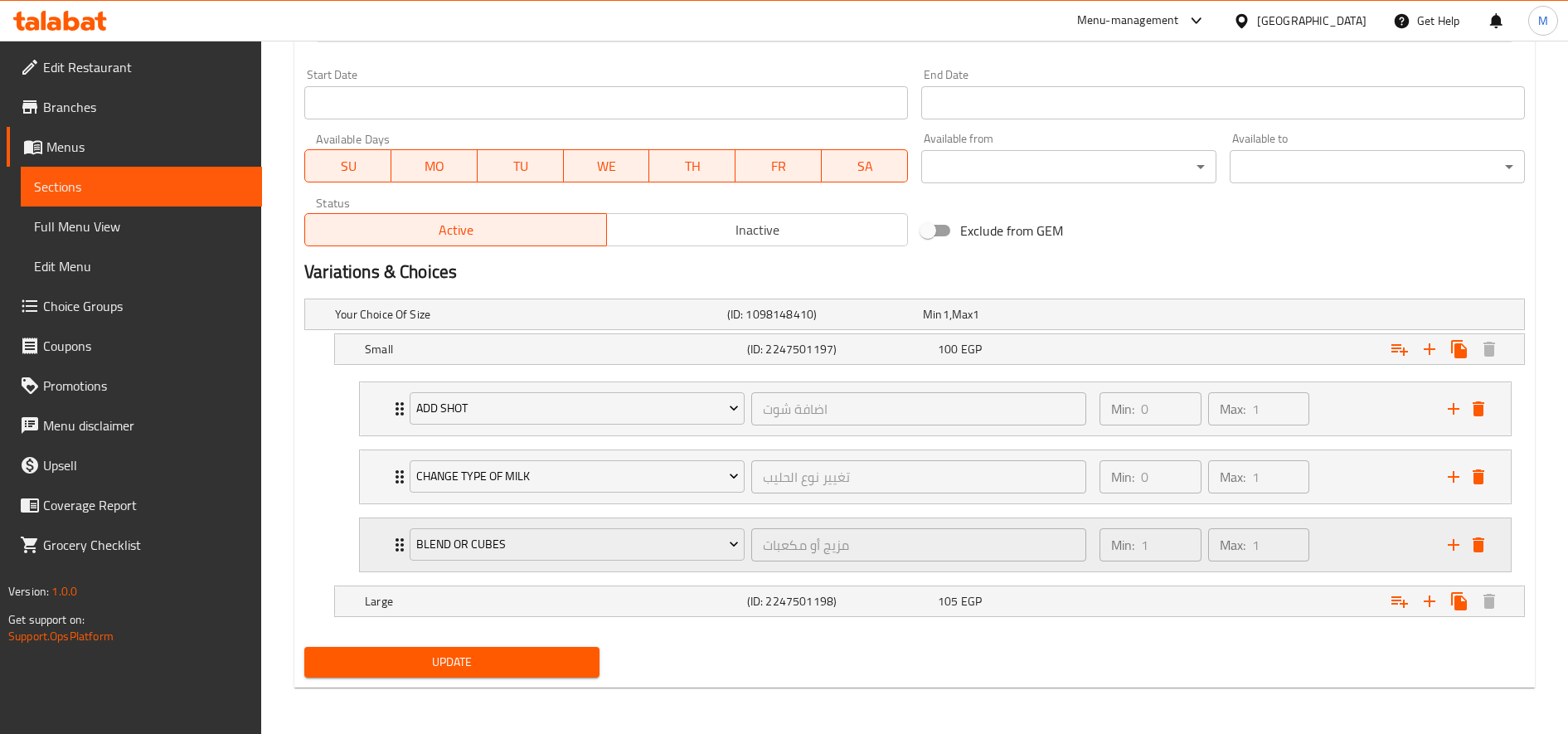
click at [555, 566] on div "blend or cubes مزيج أو مكعبات ​" at bounding box center [748, 544] width 696 height 53
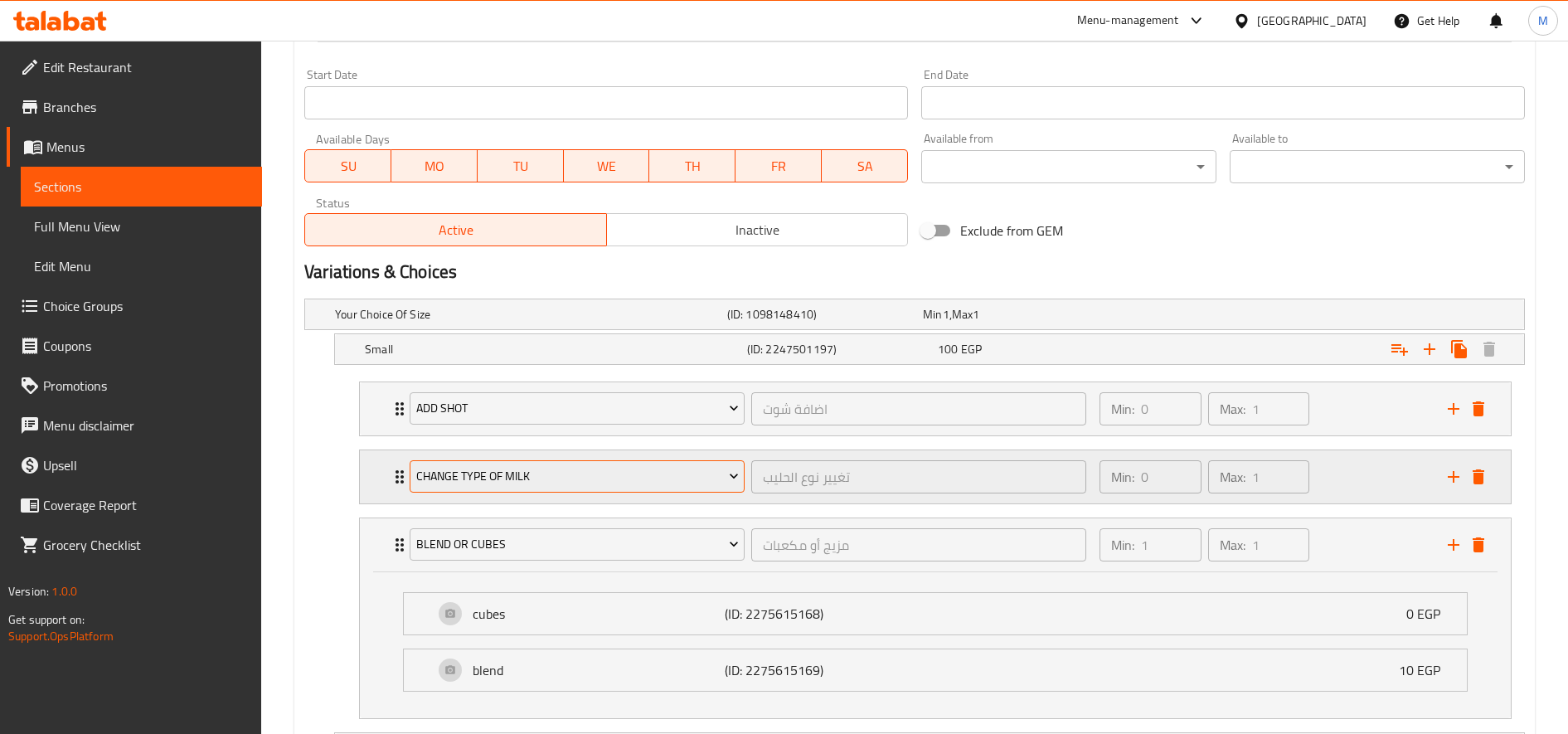
click at [578, 485] on span "change type of milk" at bounding box center [578, 476] width 322 height 20
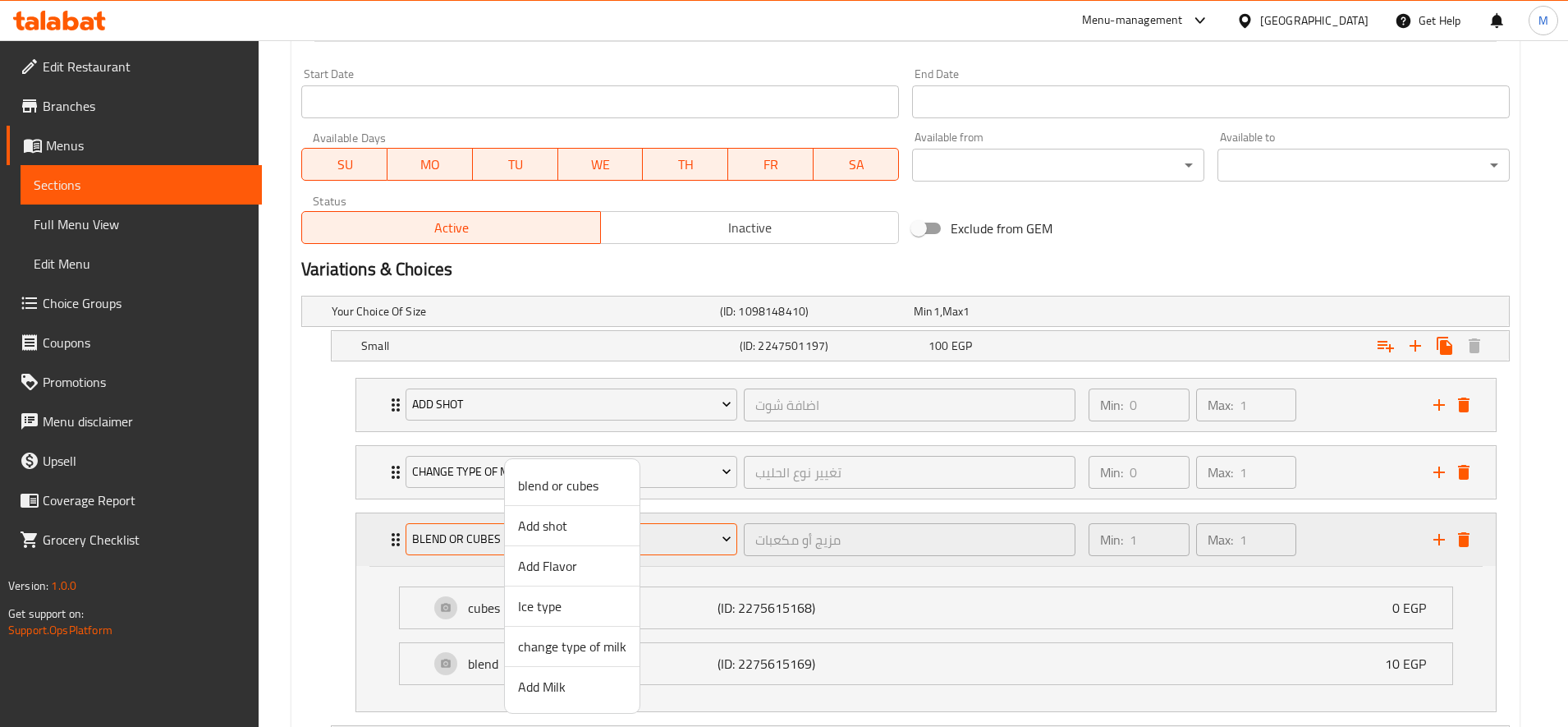
click at [593, 555] on li "Add Flavor" at bounding box center [572, 567] width 135 height 40
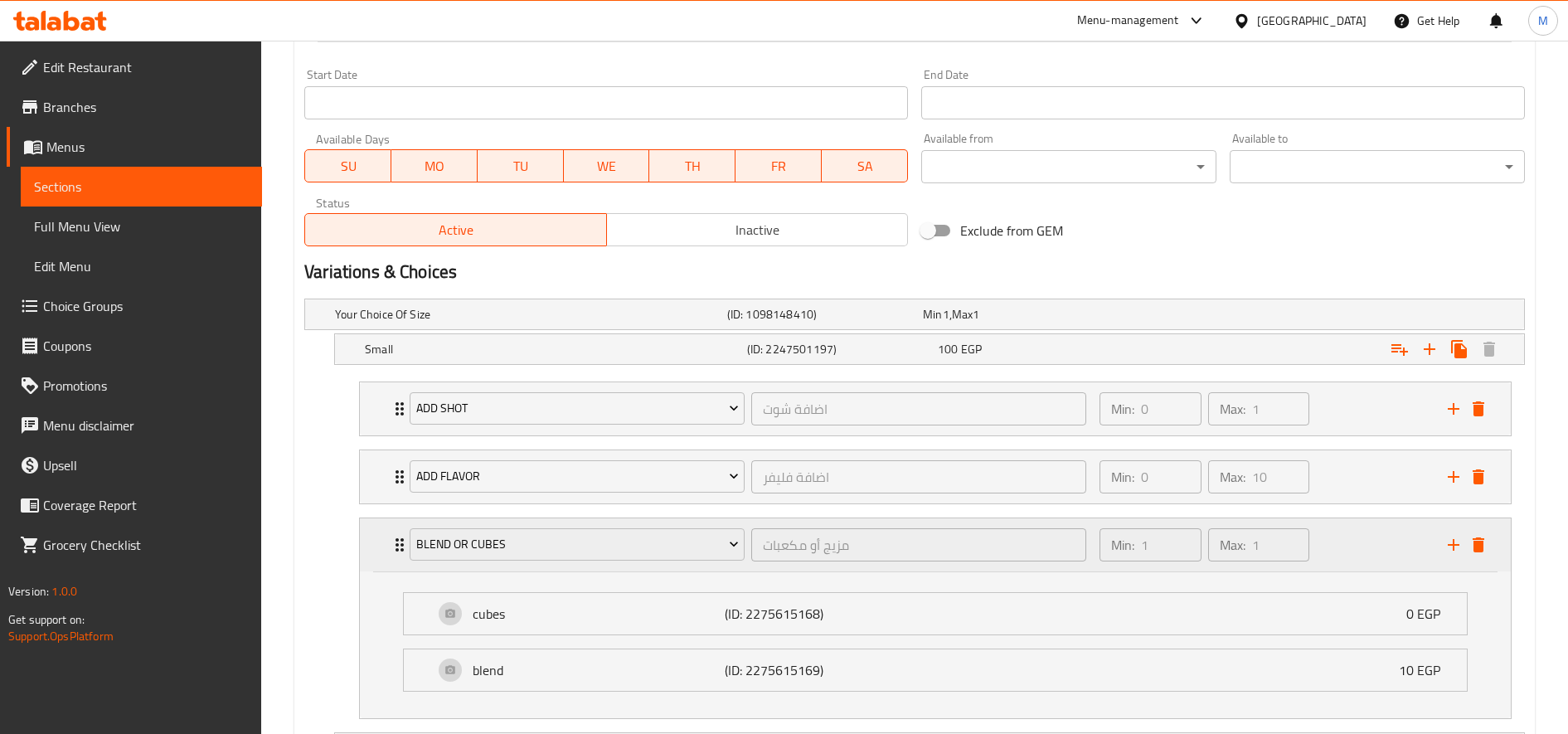
click at [575, 526] on div "blend or cubes" at bounding box center [577, 544] width 342 height 40
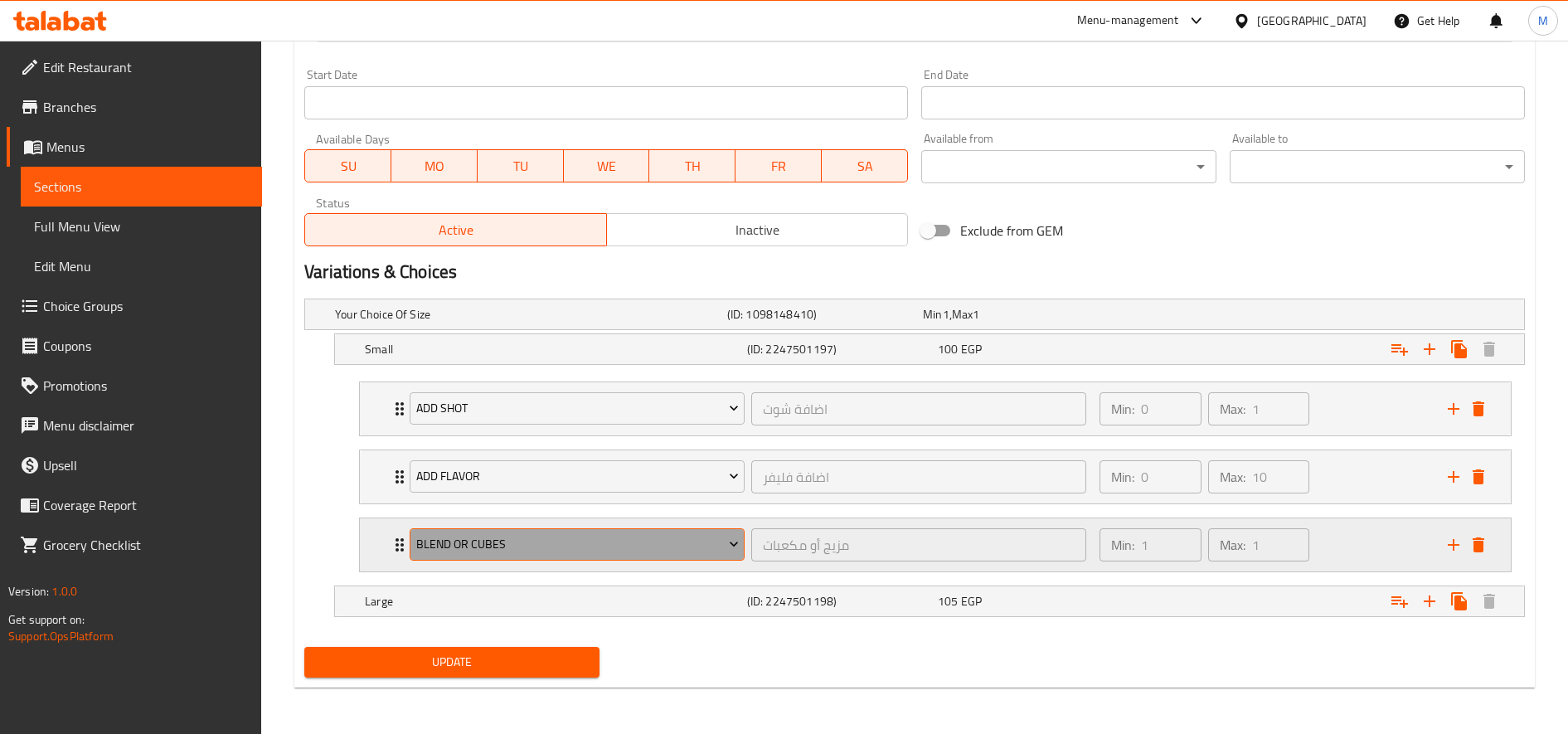
click at [576, 550] on span "blend or cubes" at bounding box center [578, 544] width 322 height 20
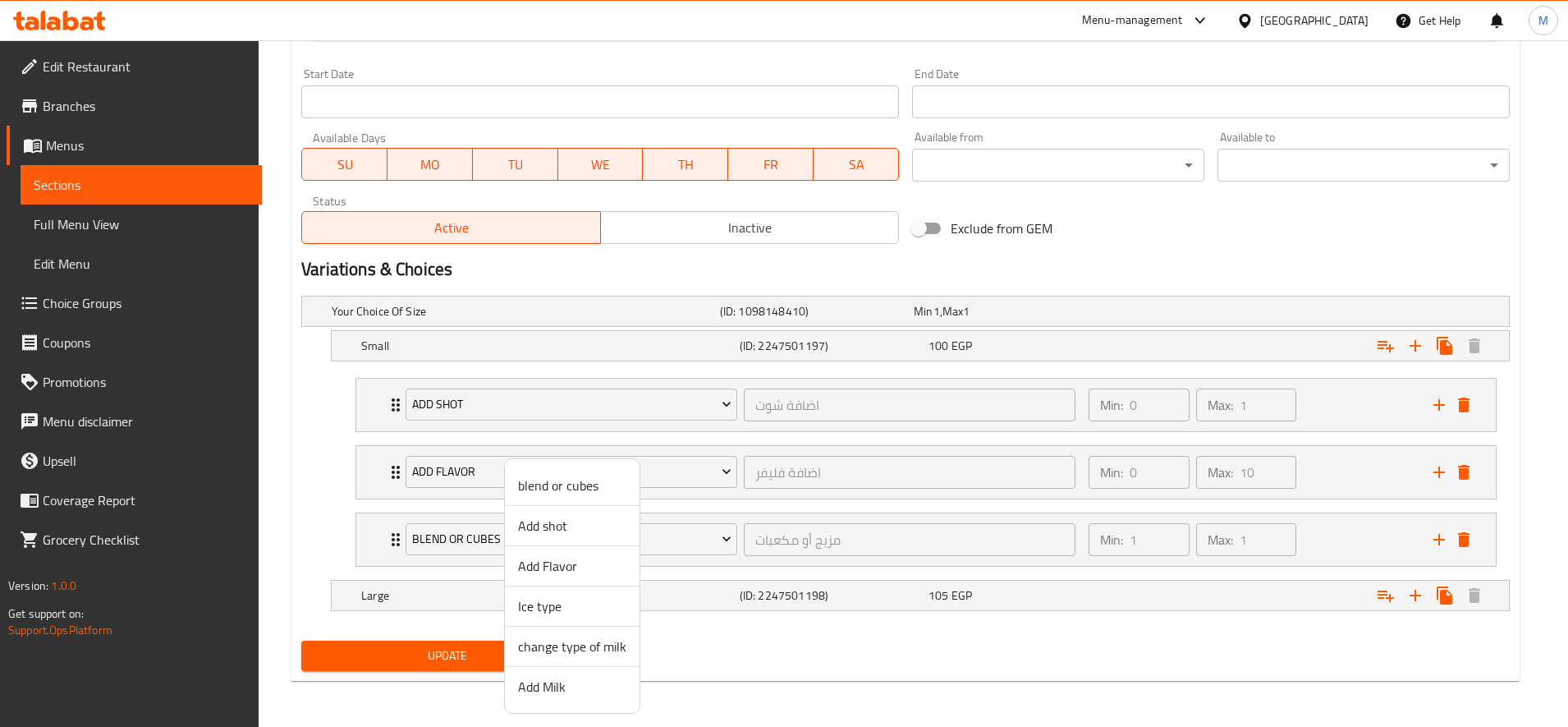
click at [585, 689] on span "Add Milk" at bounding box center [572, 686] width 108 height 19
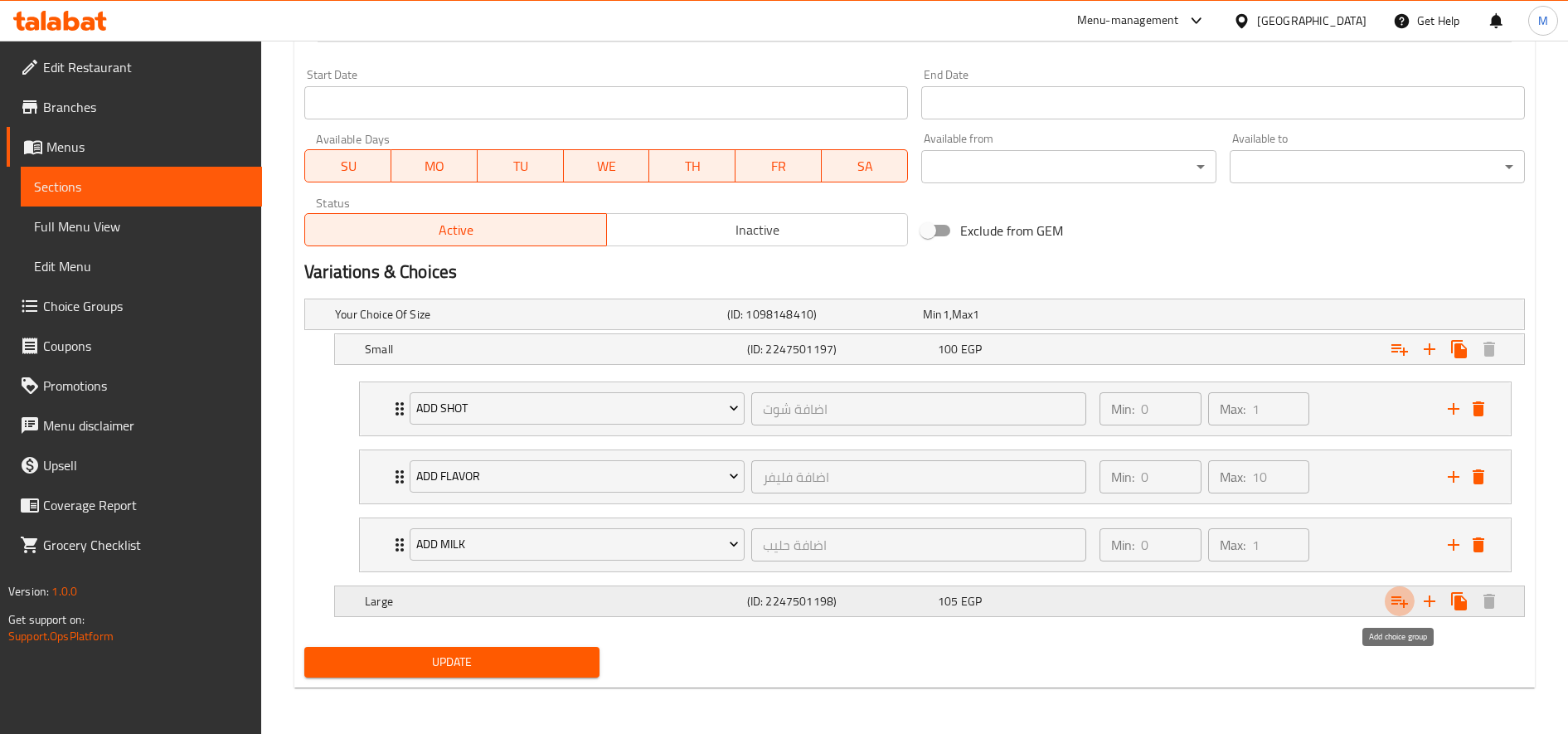
click at [1397, 601] on icon "Expand" at bounding box center [1400, 602] width 17 height 12
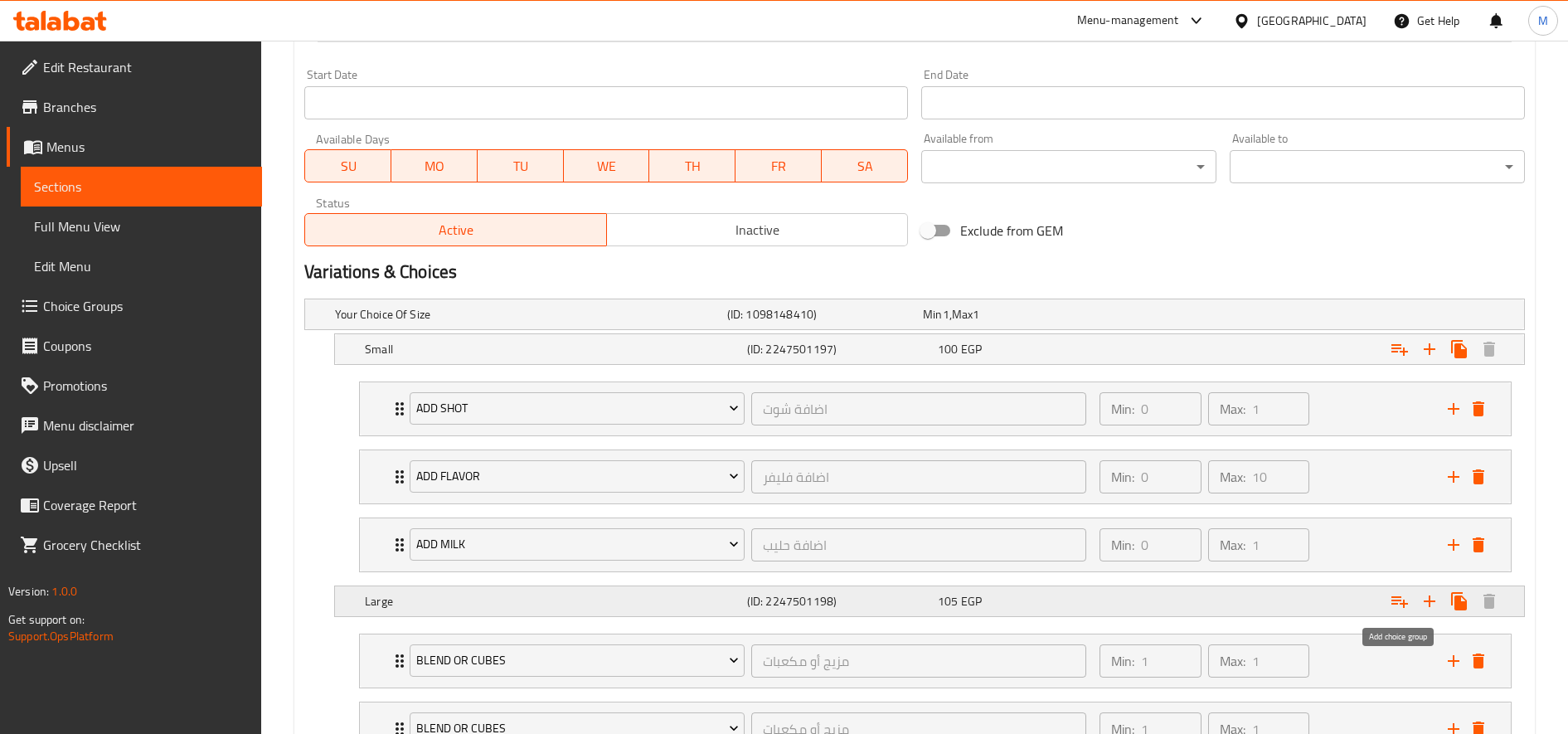
click at [1397, 601] on icon "Expand" at bounding box center [1400, 602] width 17 height 12
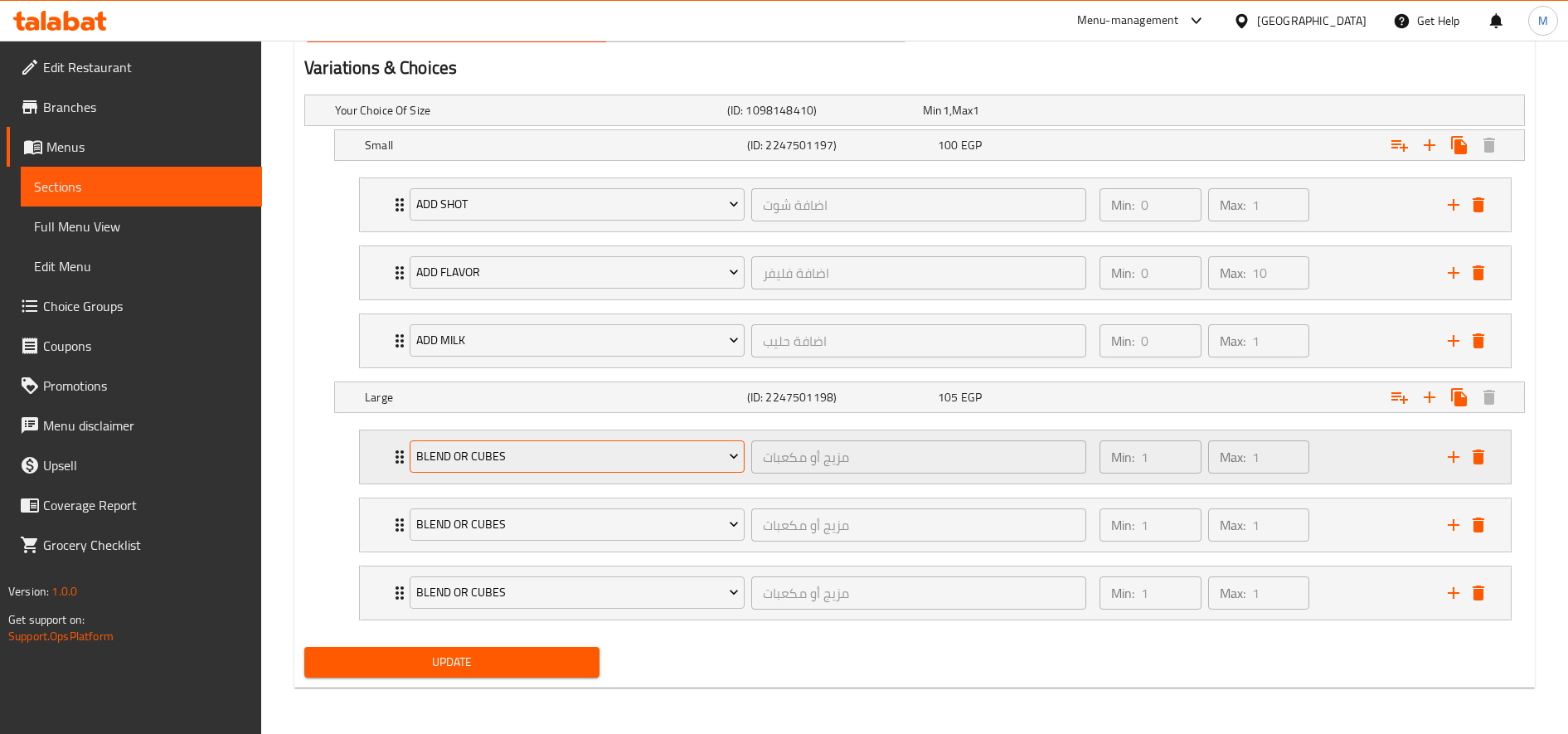
click at [622, 461] on span "blend or cubes" at bounding box center [578, 456] width 322 height 20
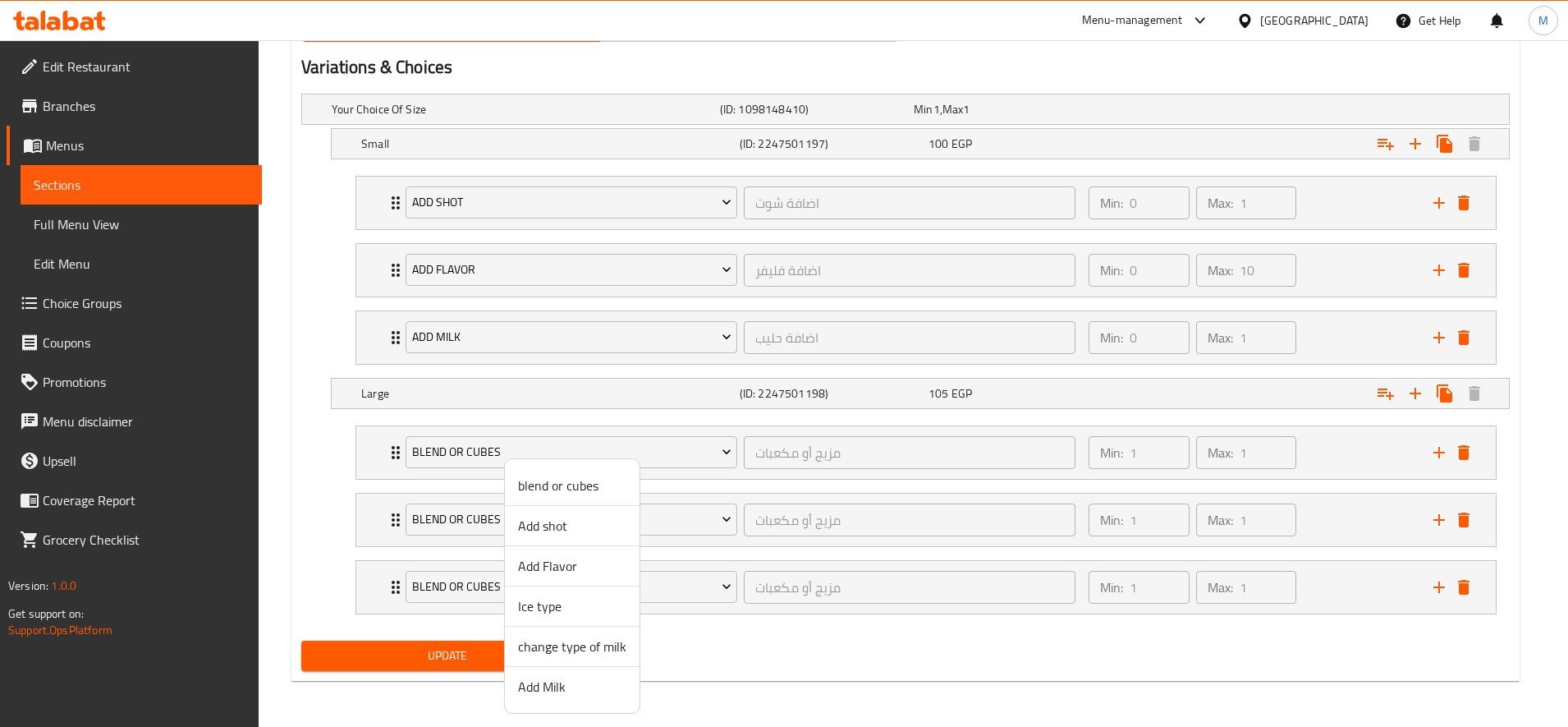
click at [573, 523] on span "Add shot" at bounding box center [572, 525] width 108 height 19
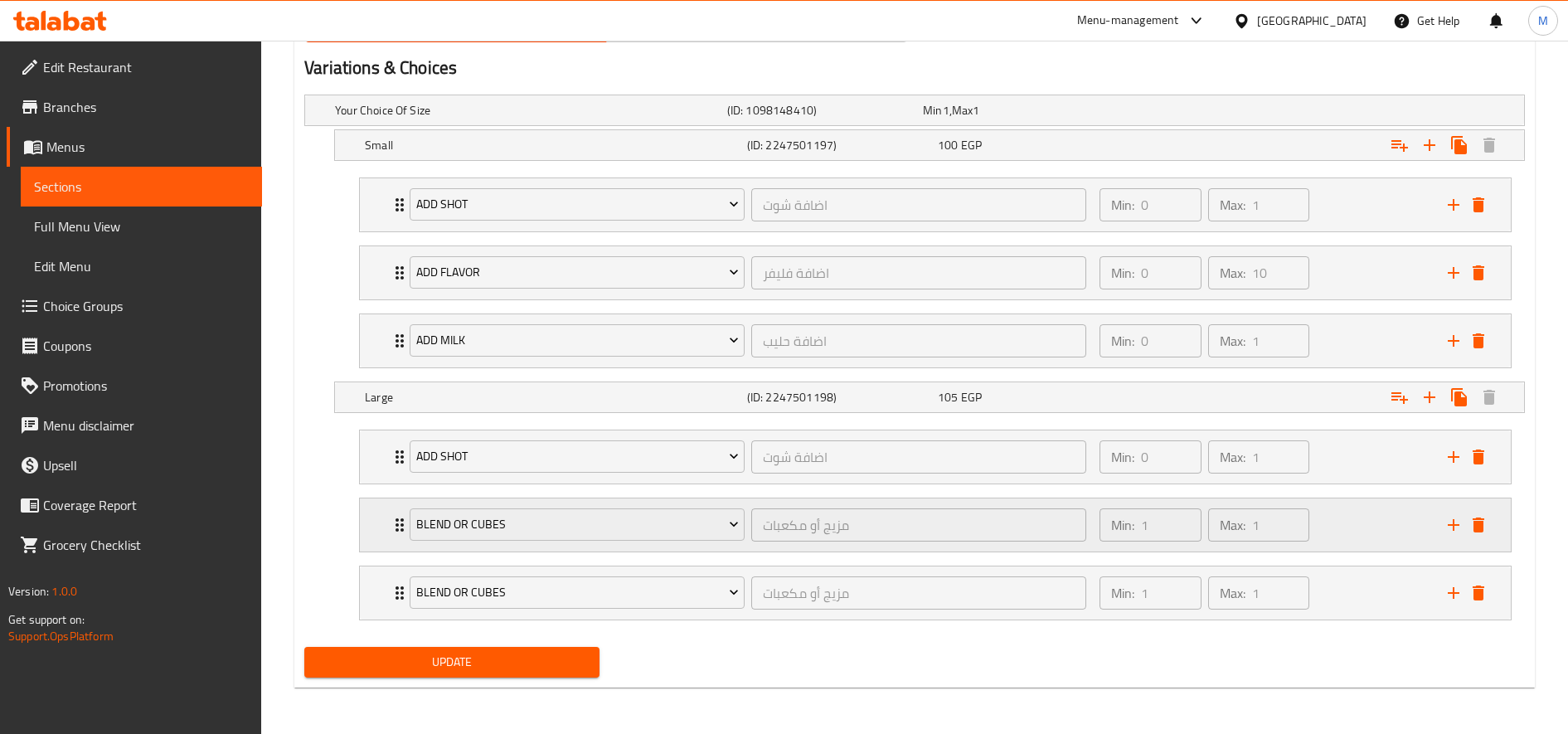
click at [563, 545] on div "blend or cubes مزيج أو مكعبات ​" at bounding box center [748, 524] width 696 height 53
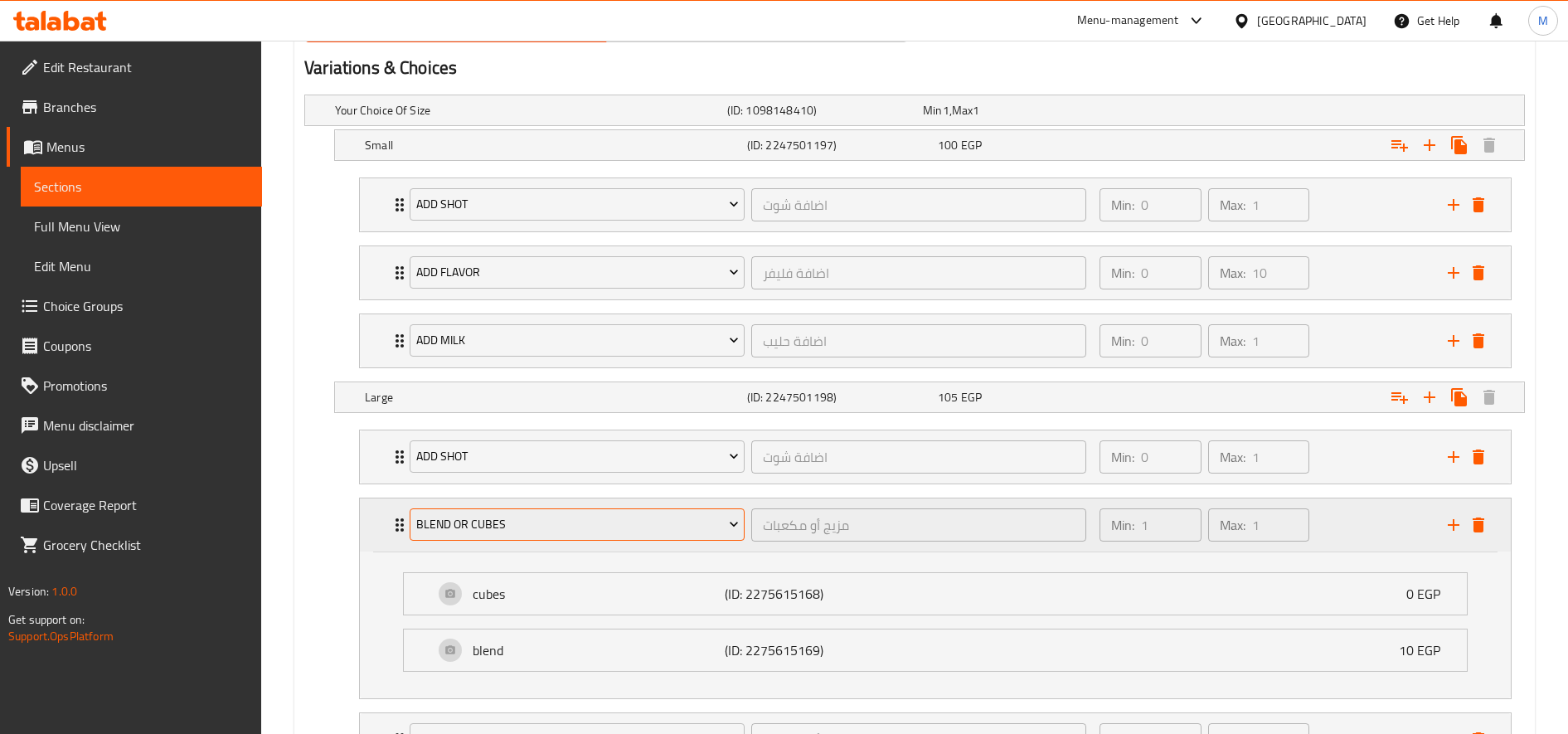
click at [591, 527] on span "blend or cubes" at bounding box center [578, 524] width 322 height 20
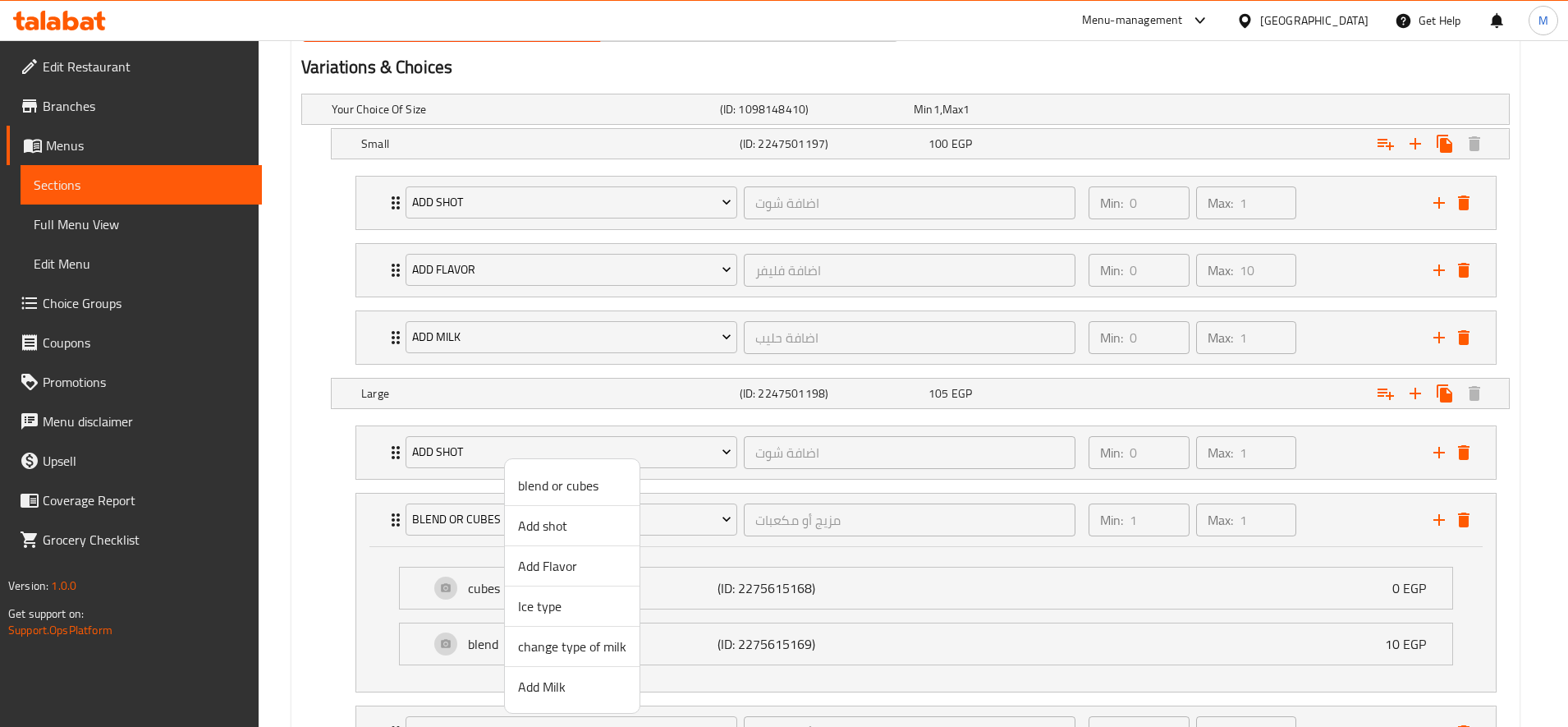
click at [583, 568] on span "Add Flavor" at bounding box center [572, 565] width 108 height 19
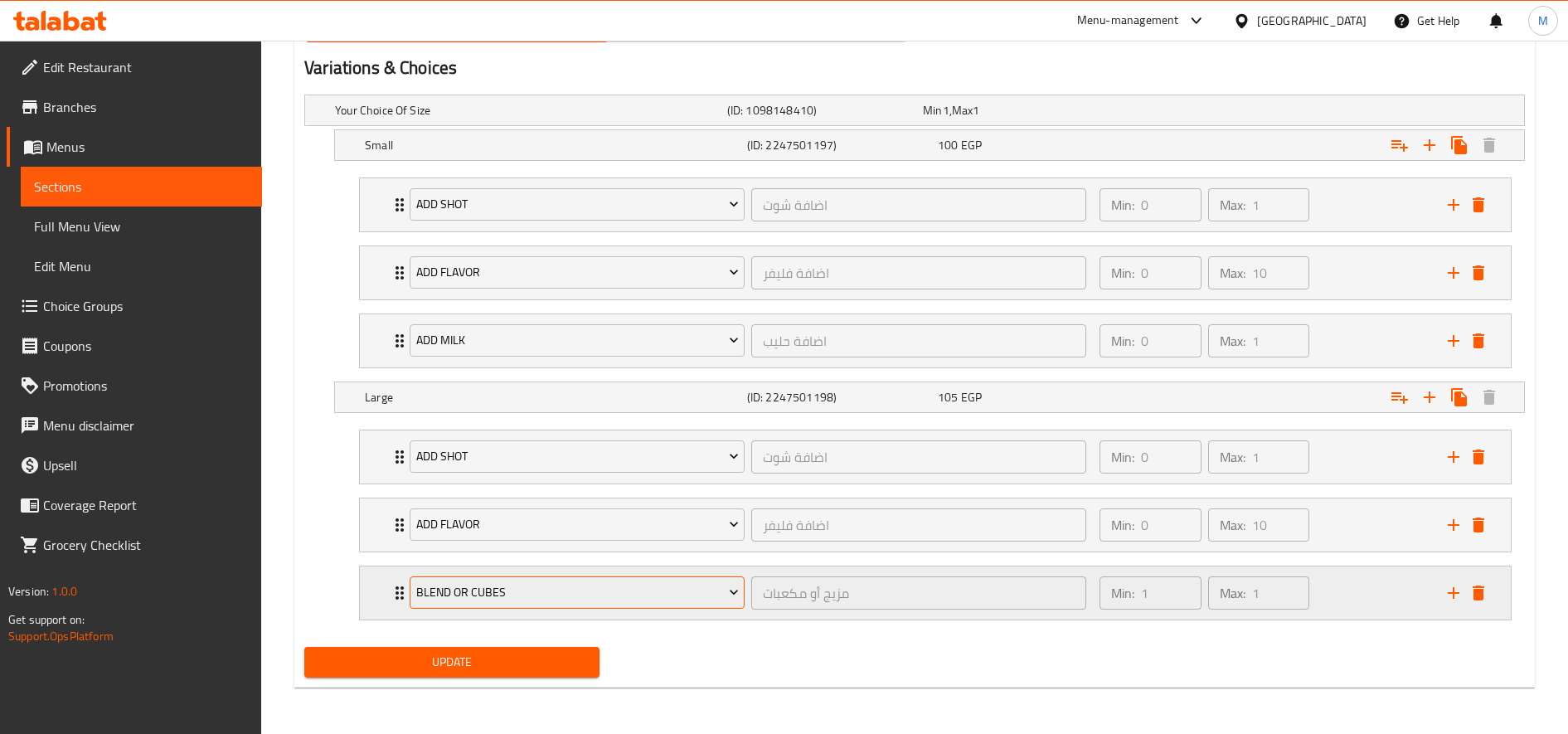
click at [586, 594] on span "blend or cubes" at bounding box center [578, 592] width 322 height 20
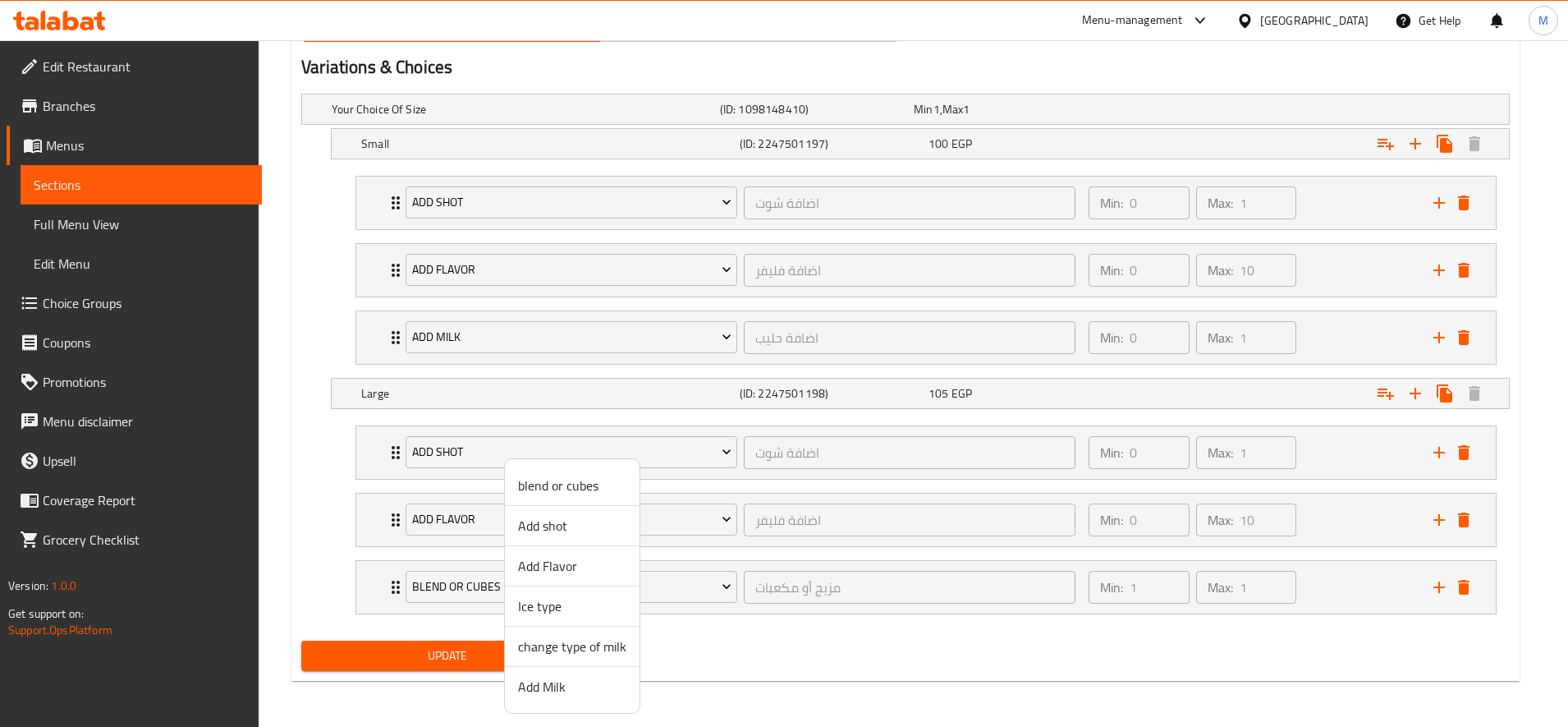
drag, startPoint x: 581, startPoint y: 682, endPoint x: 582, endPoint y: 674, distance: 8.1
click at [582, 674] on li "Add Milk" at bounding box center [572, 686] width 135 height 39
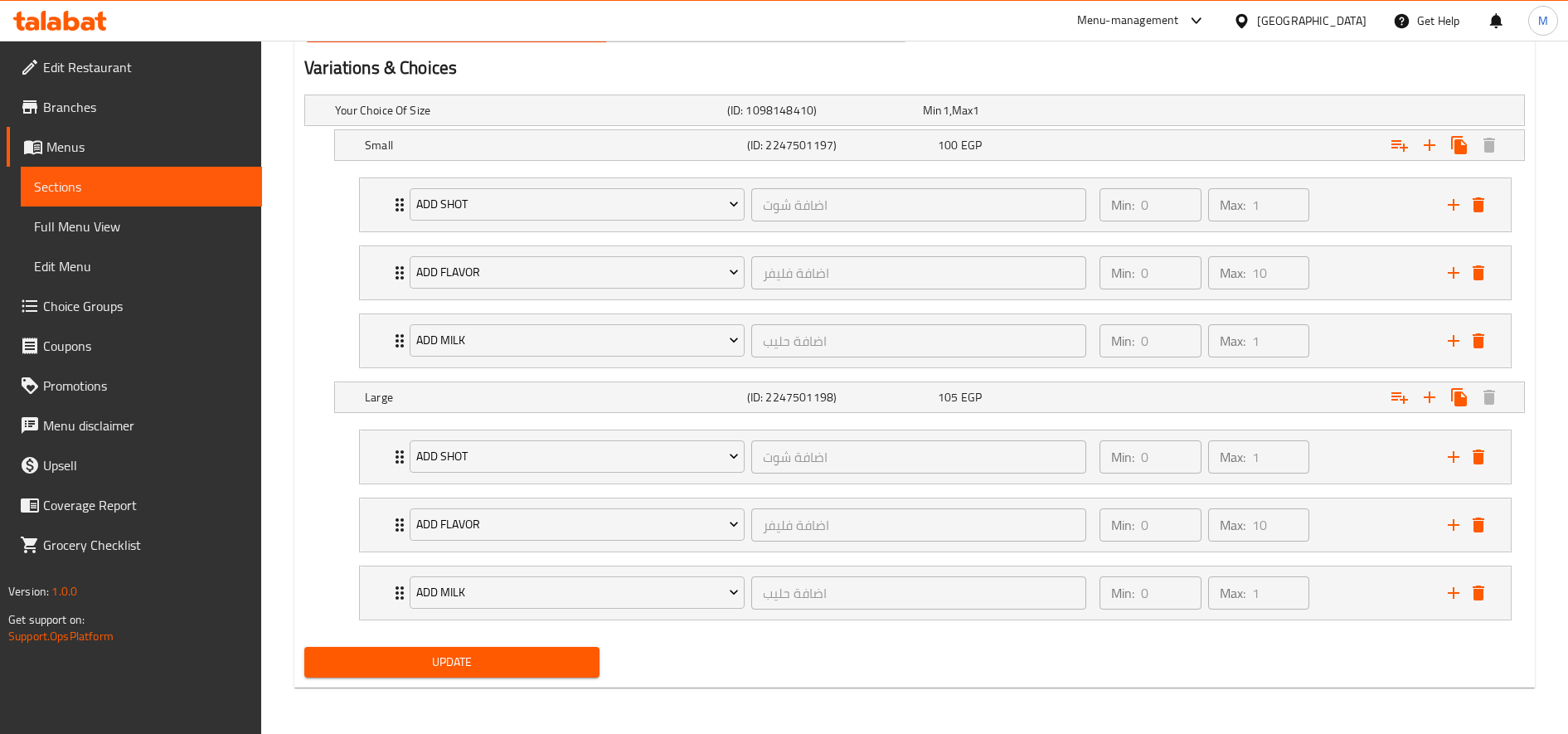
click at [554, 665] on span "Update" at bounding box center [452, 662] width 268 height 20
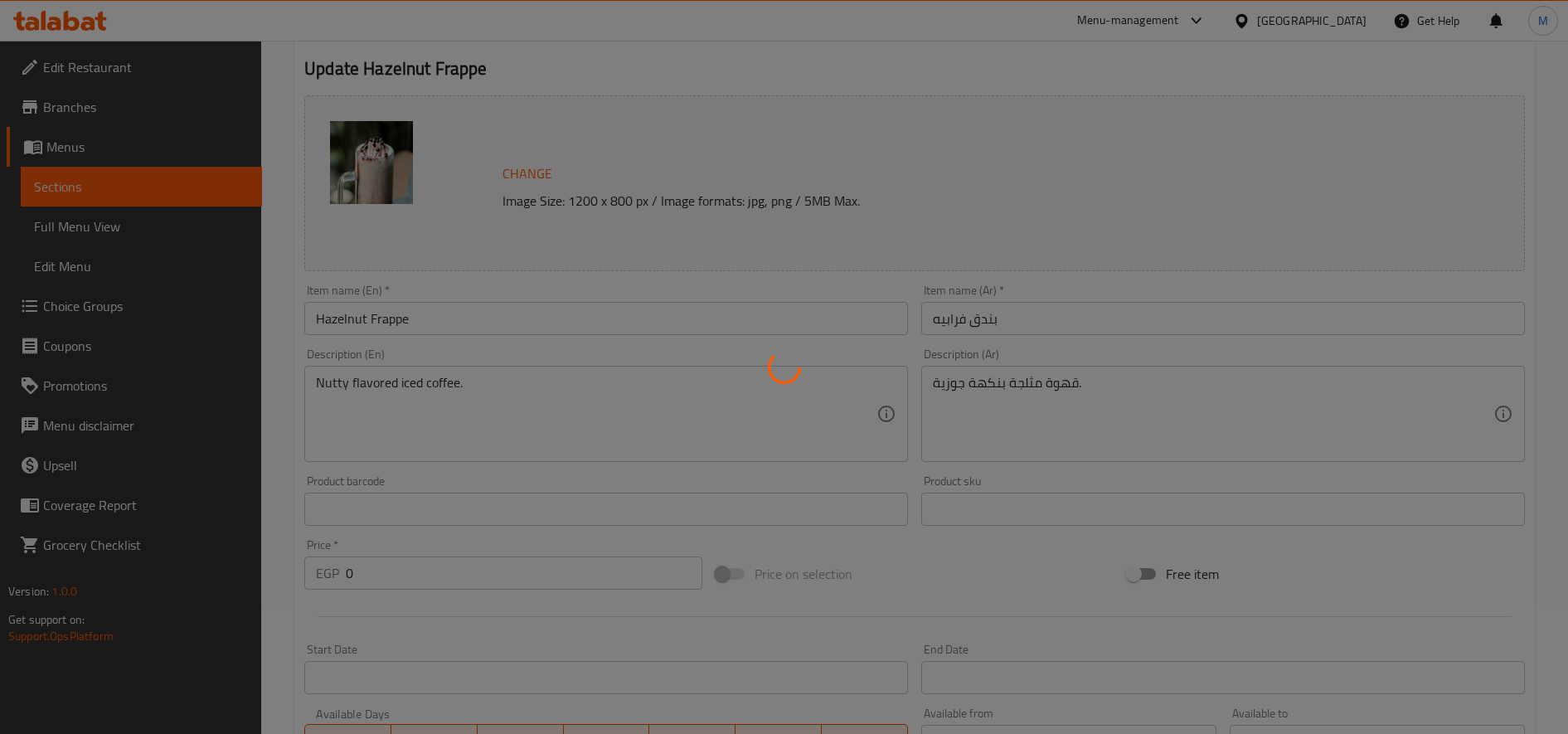
scroll to position [0, 0]
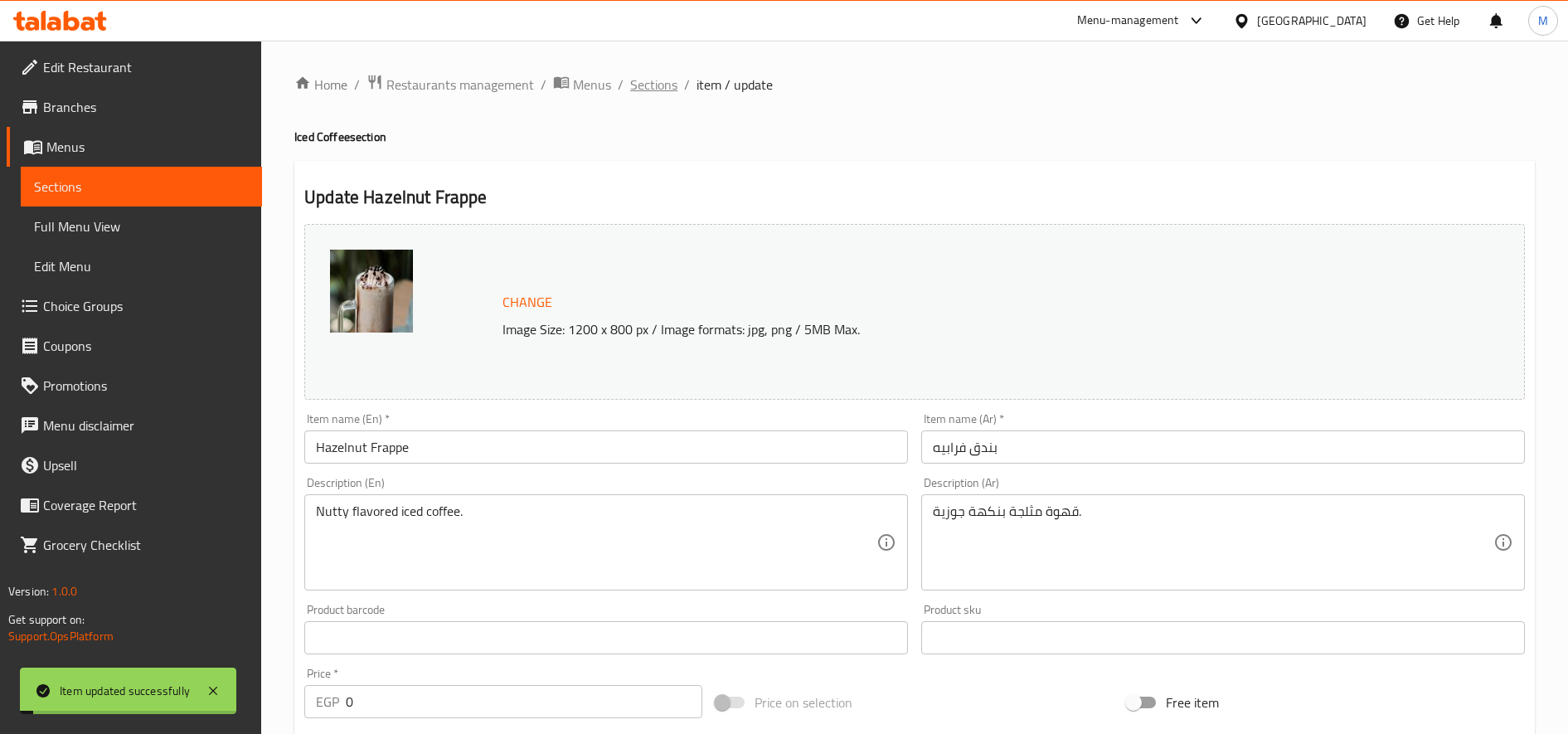
click at [657, 79] on span "Sections" at bounding box center [653, 84] width 47 height 19
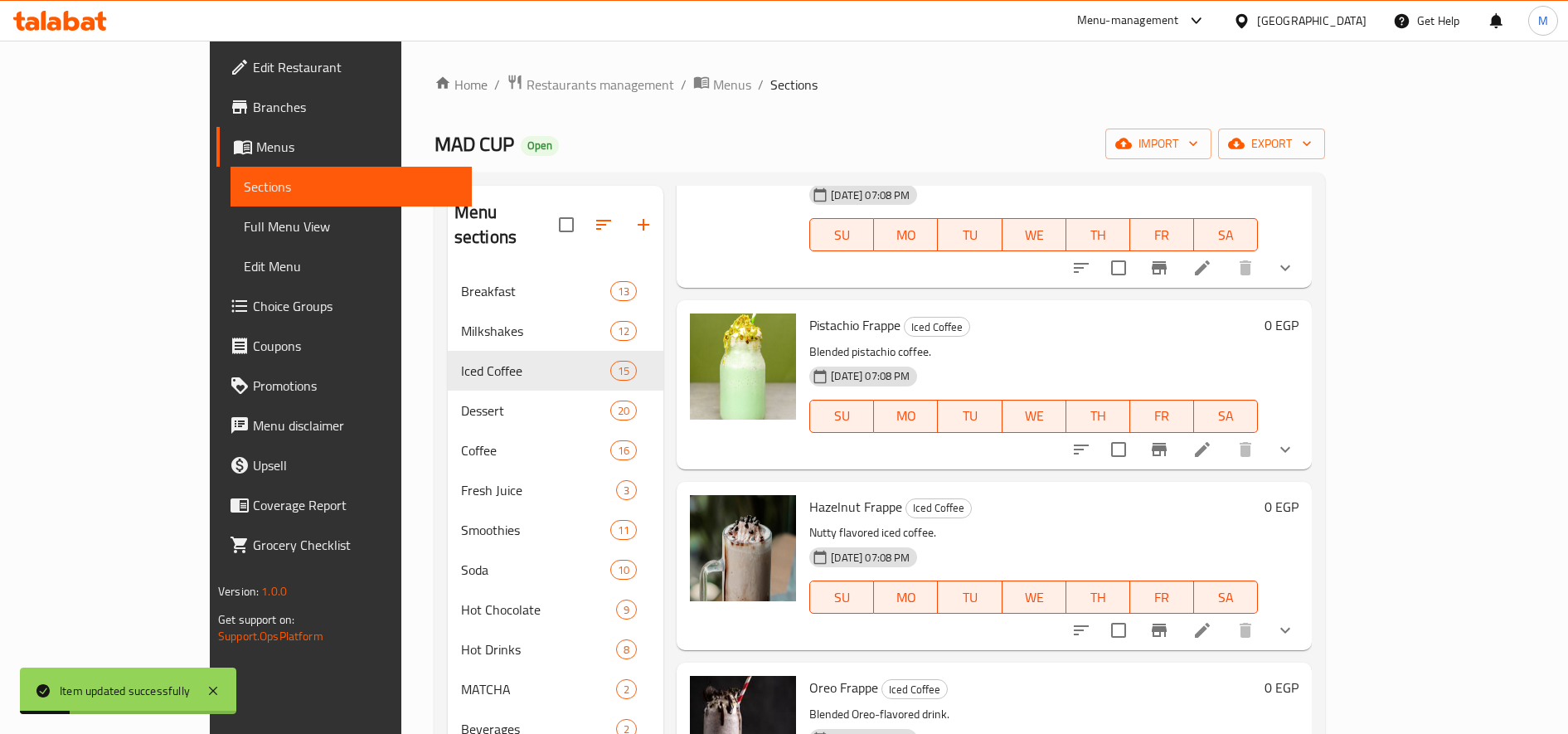
scroll to position [1975, 0]
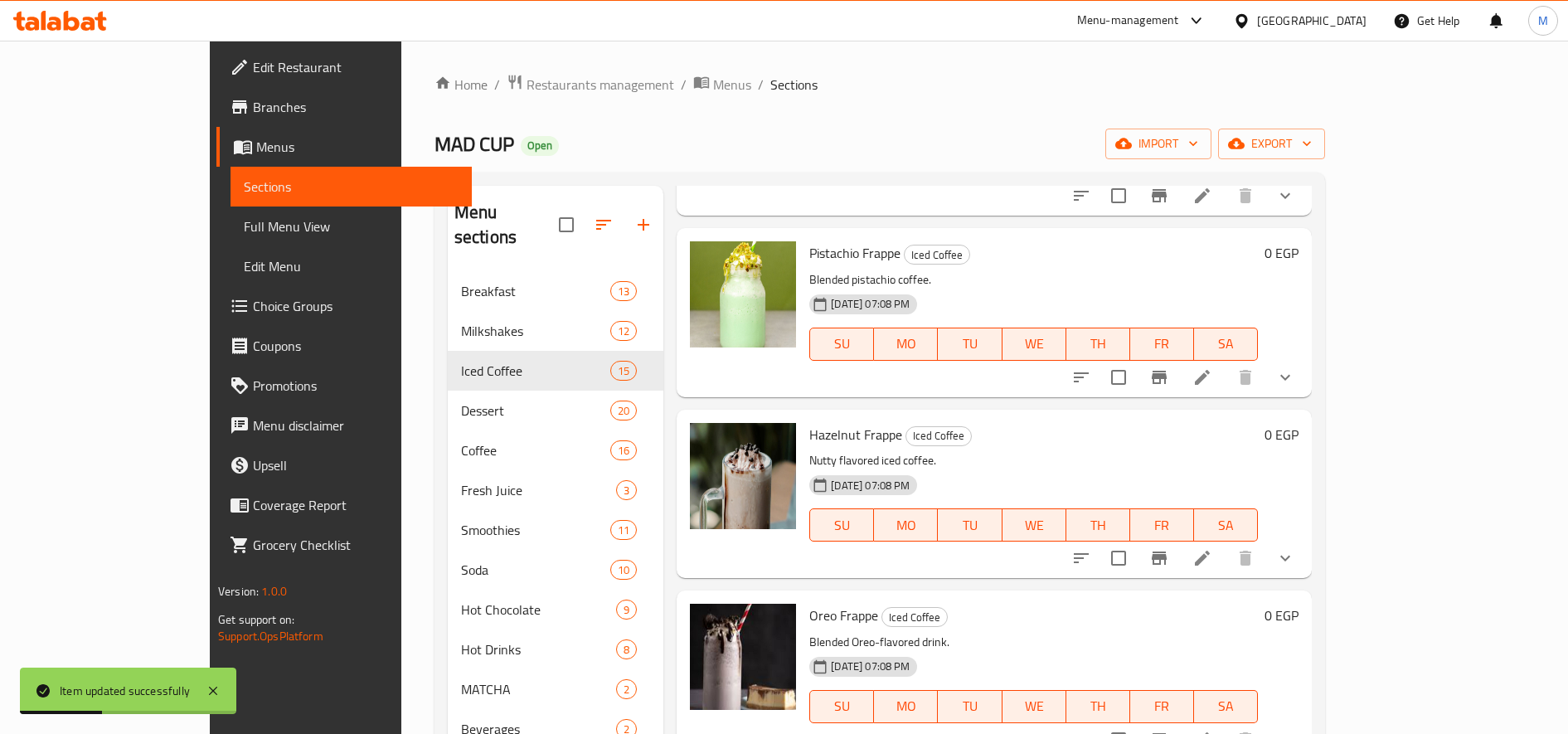
click at [1226, 725] on li at bounding box center [1202, 740] width 46 height 30
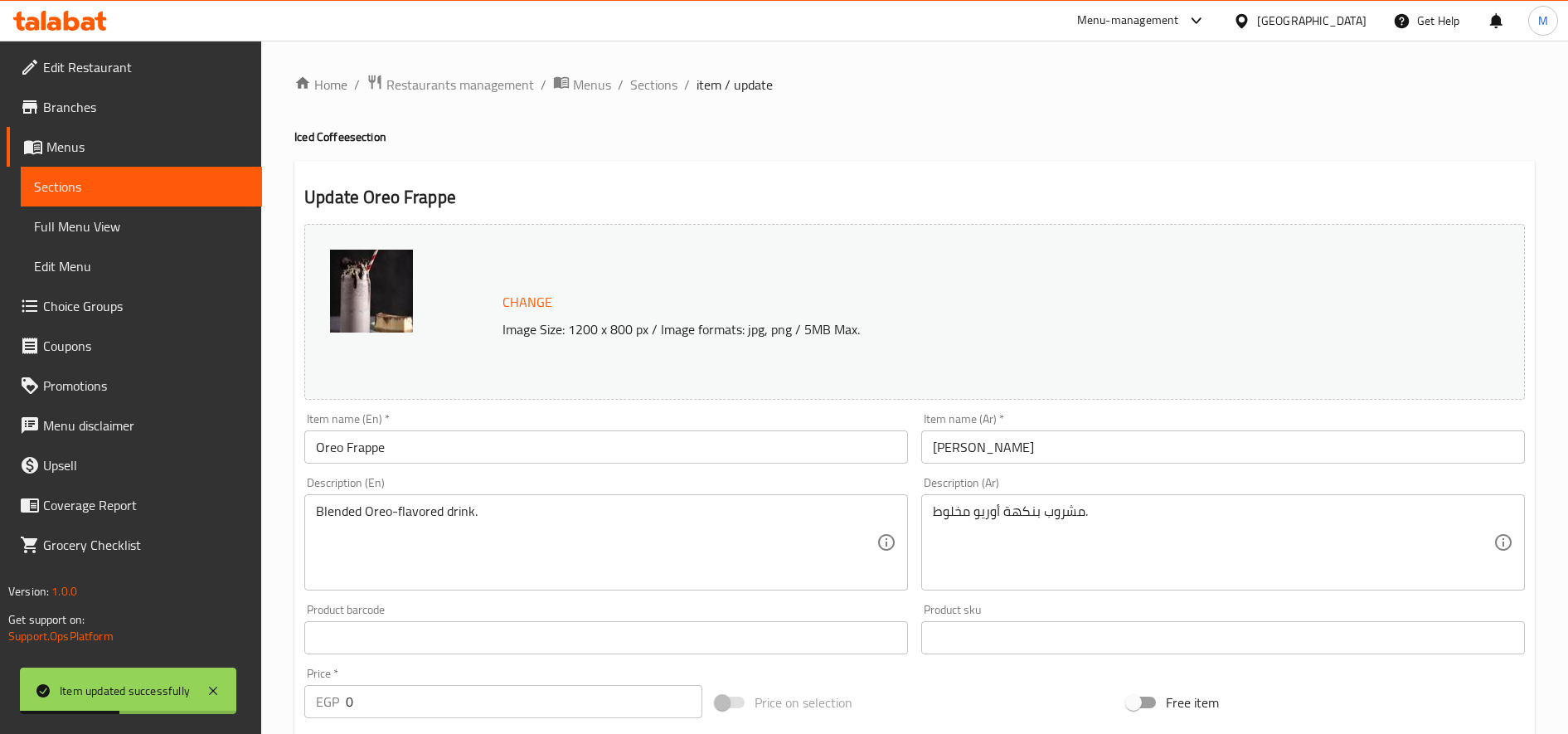
scroll to position [499, 0]
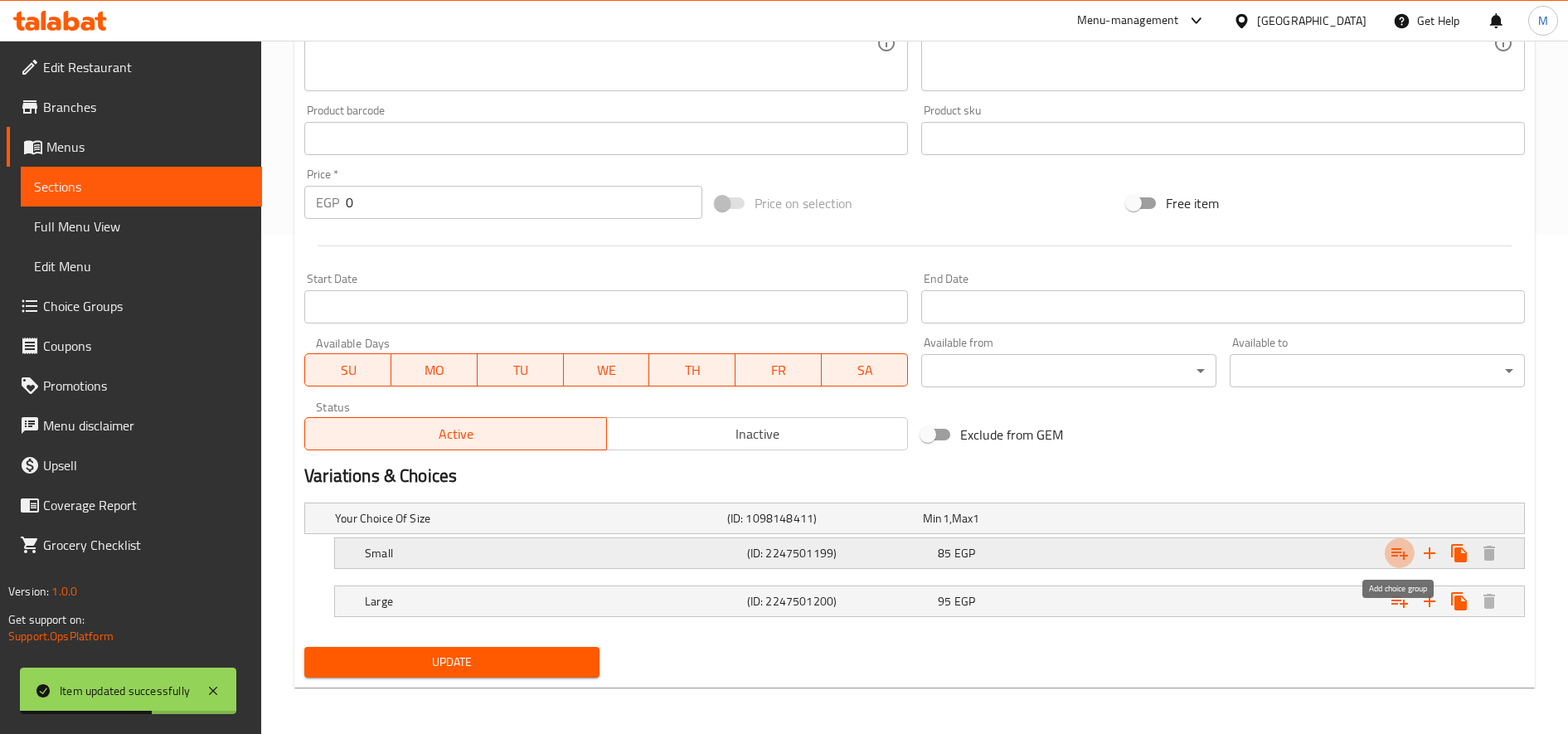
click at [1400, 548] on icon "Expand" at bounding box center [1400, 554] width 17 height 12
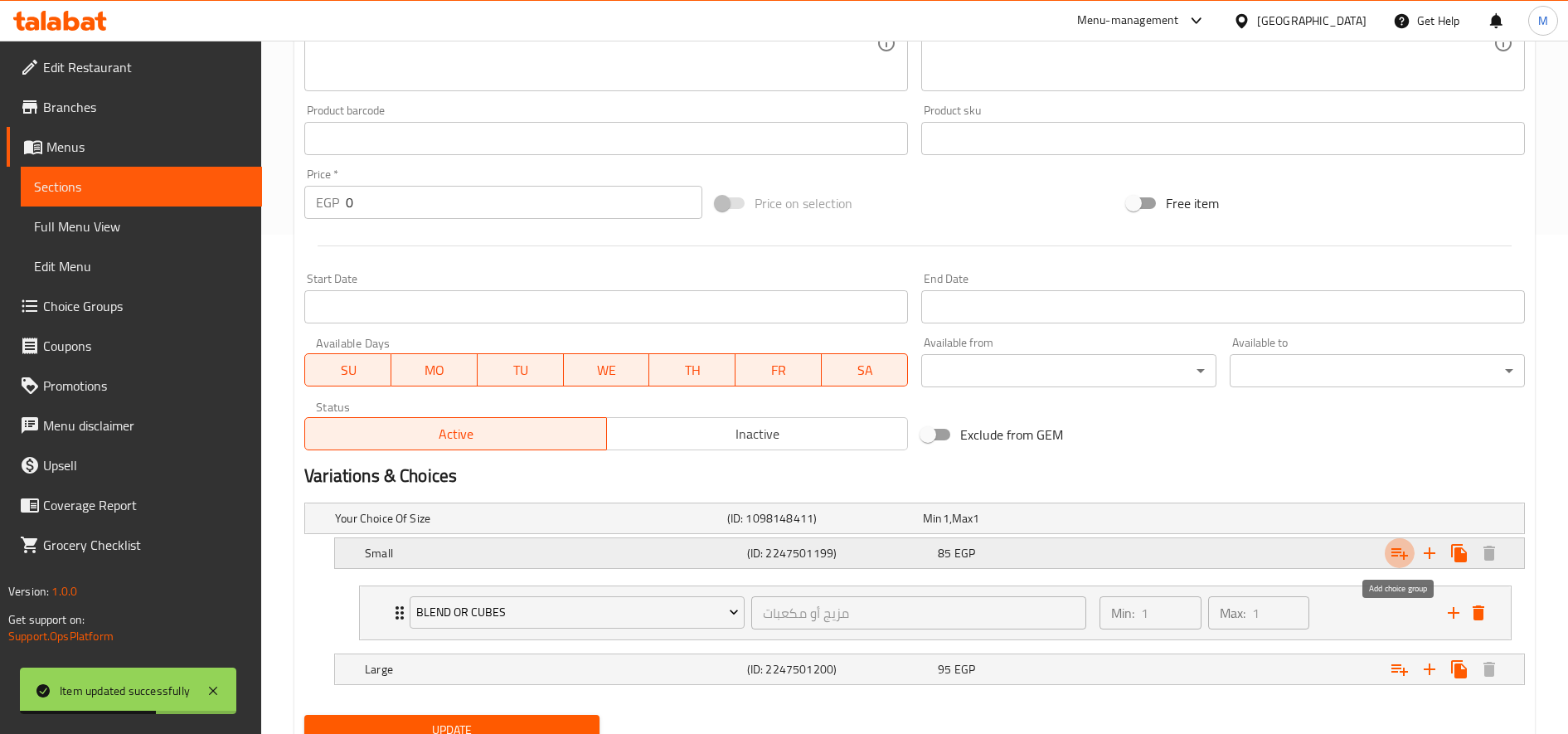
click at [1400, 548] on icon "Expand" at bounding box center [1400, 554] width 17 height 12
click at [1401, 548] on icon "Expand" at bounding box center [1399, 553] width 19 height 19
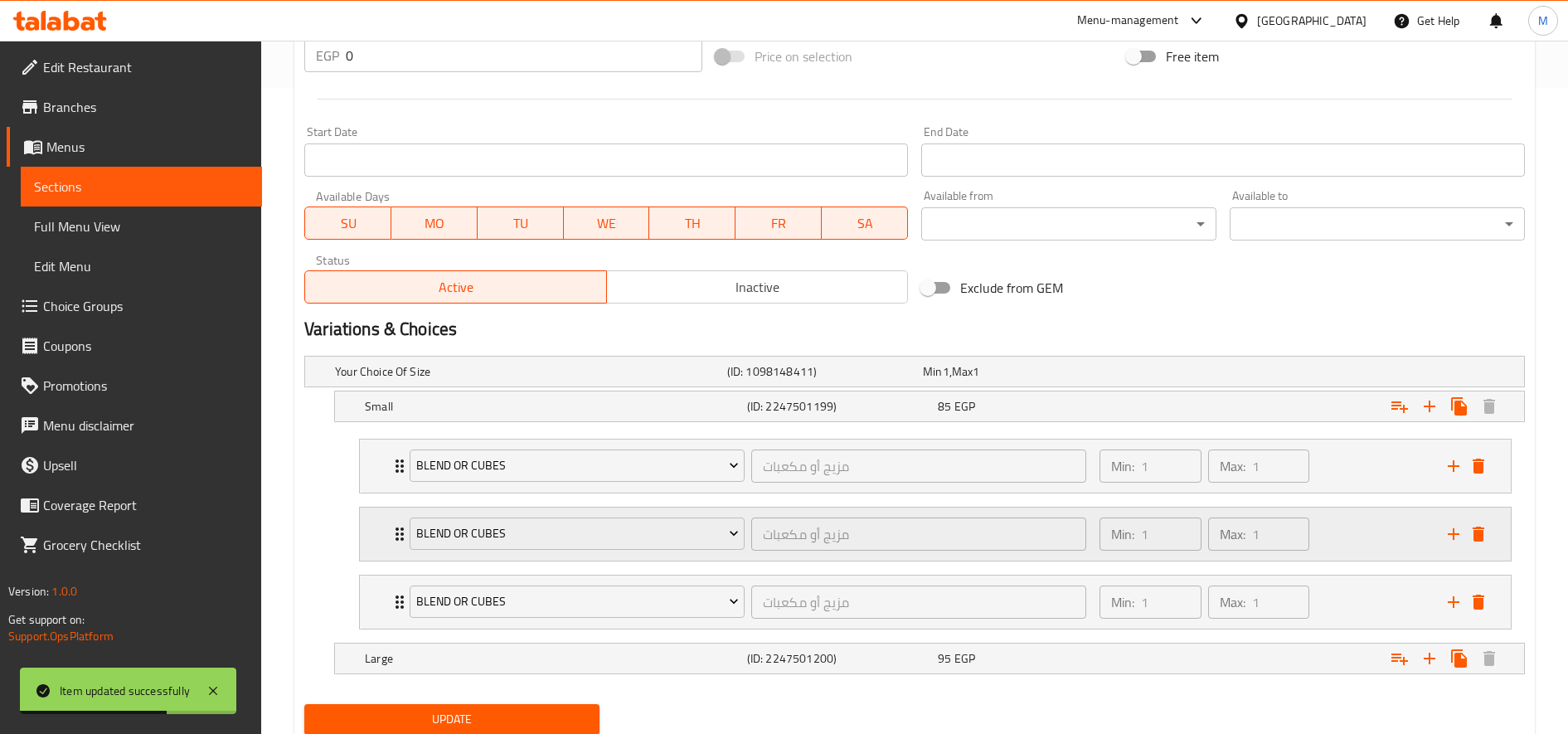
scroll to position [703, 0]
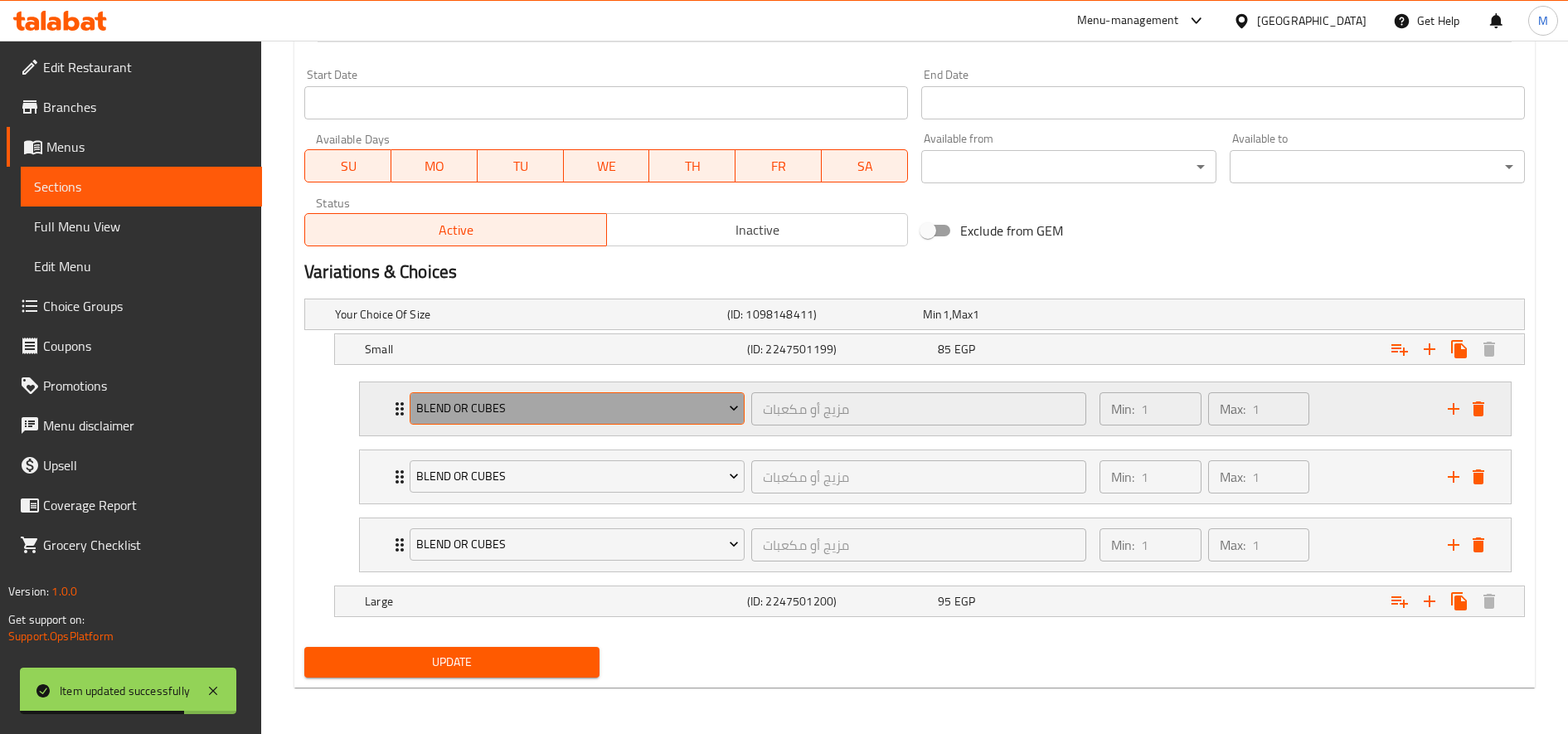
click at [620, 422] on button "blend or cubes" at bounding box center [578, 409] width 335 height 33
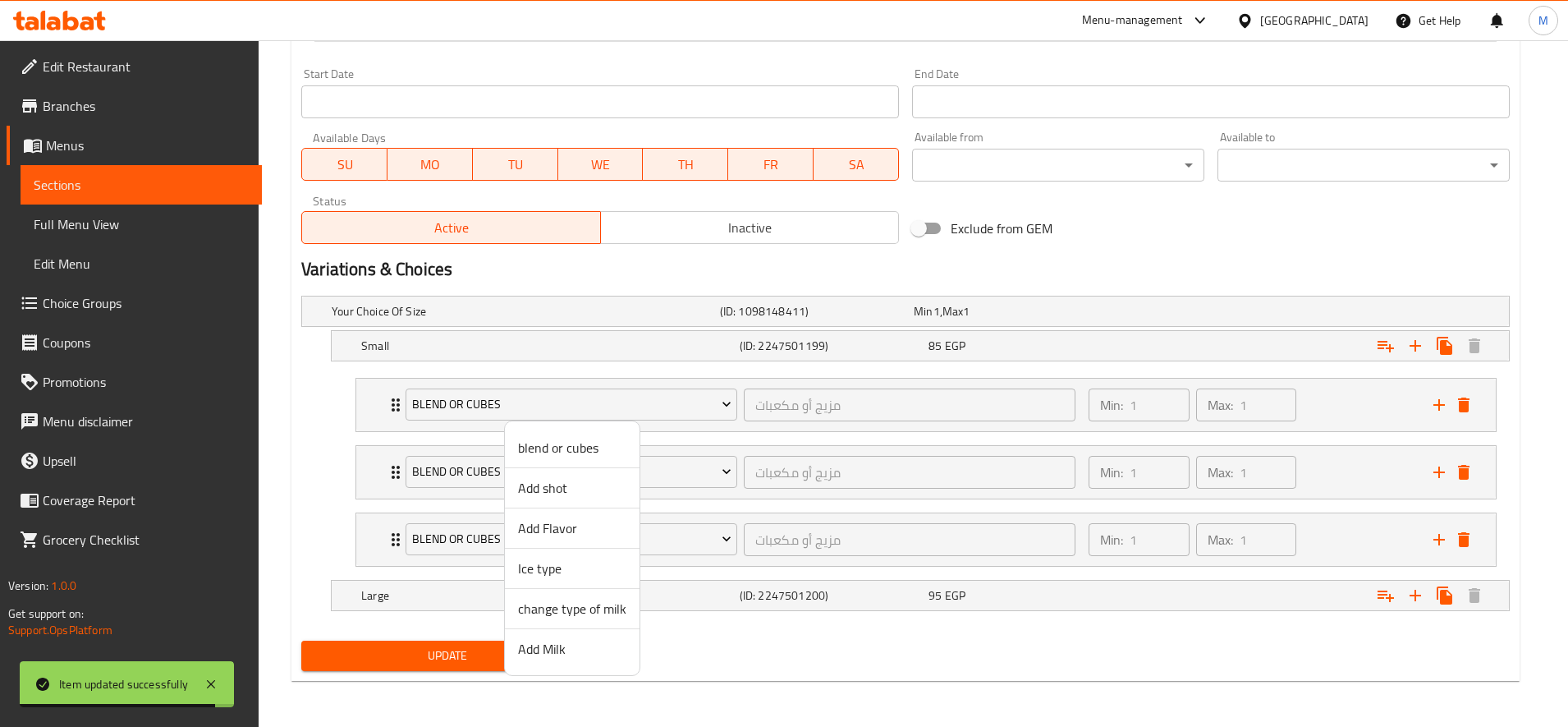
click at [580, 488] on span "Add shot" at bounding box center [572, 487] width 108 height 19
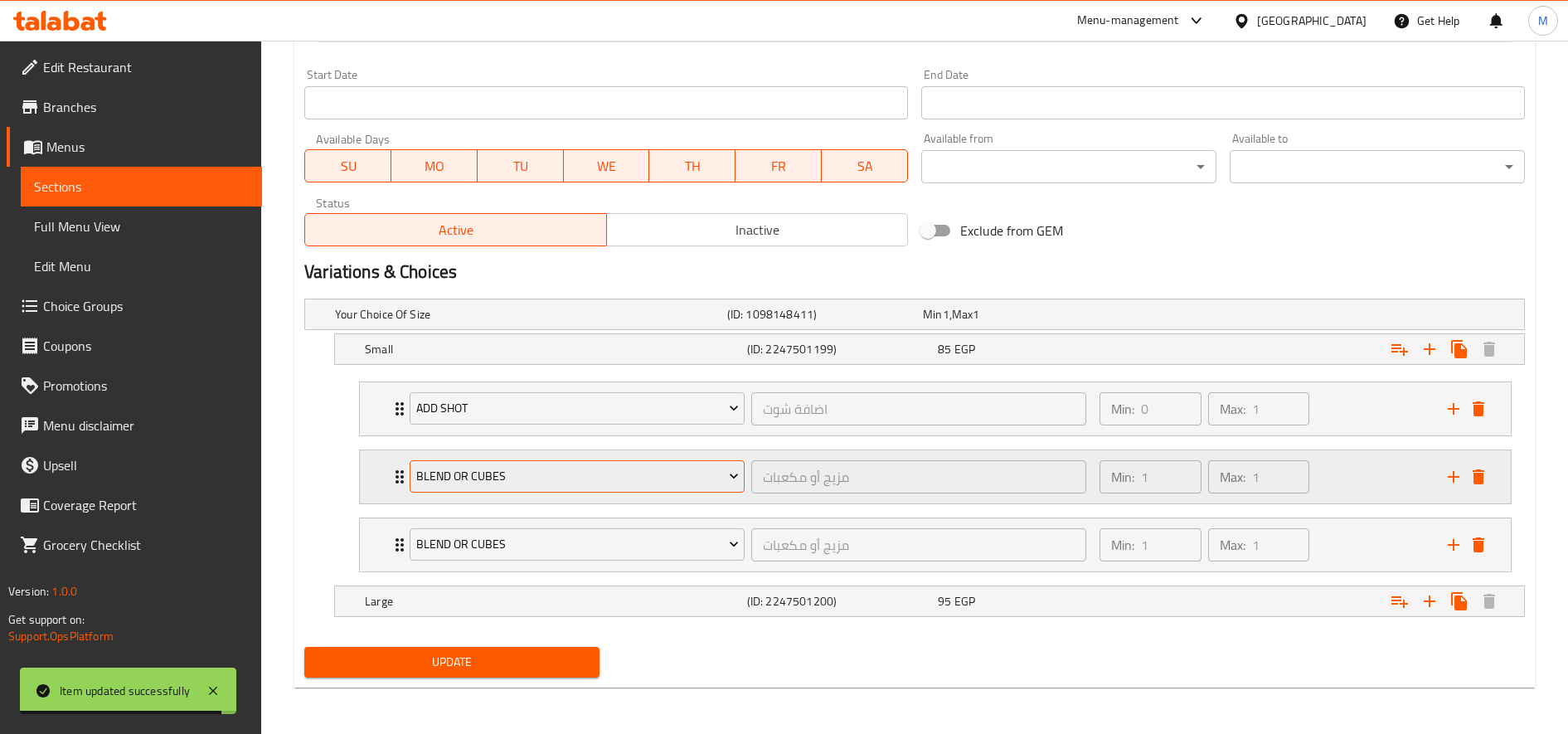
click at [592, 487] on button "blend or cubes" at bounding box center [578, 477] width 335 height 33
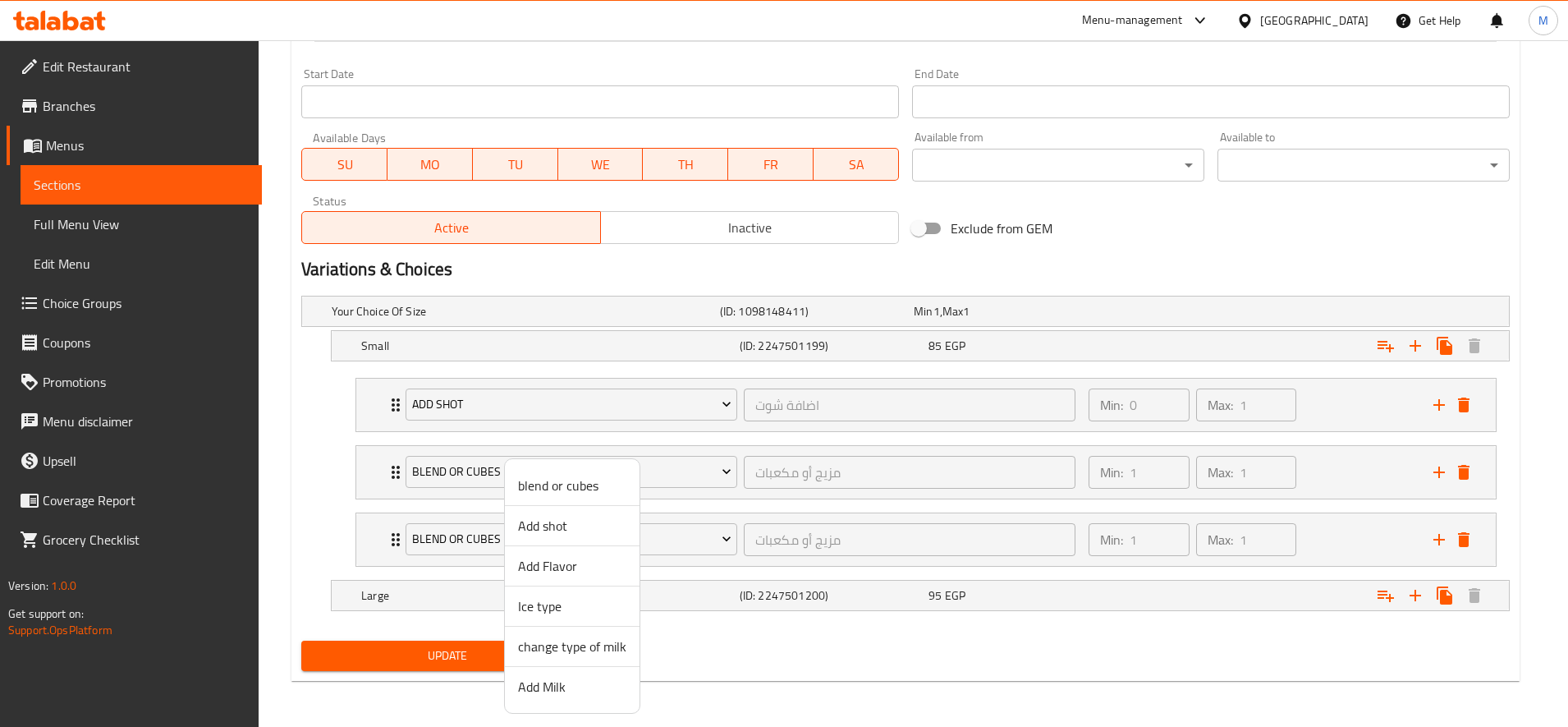
click at [579, 565] on span "Add Flavor" at bounding box center [572, 565] width 108 height 19
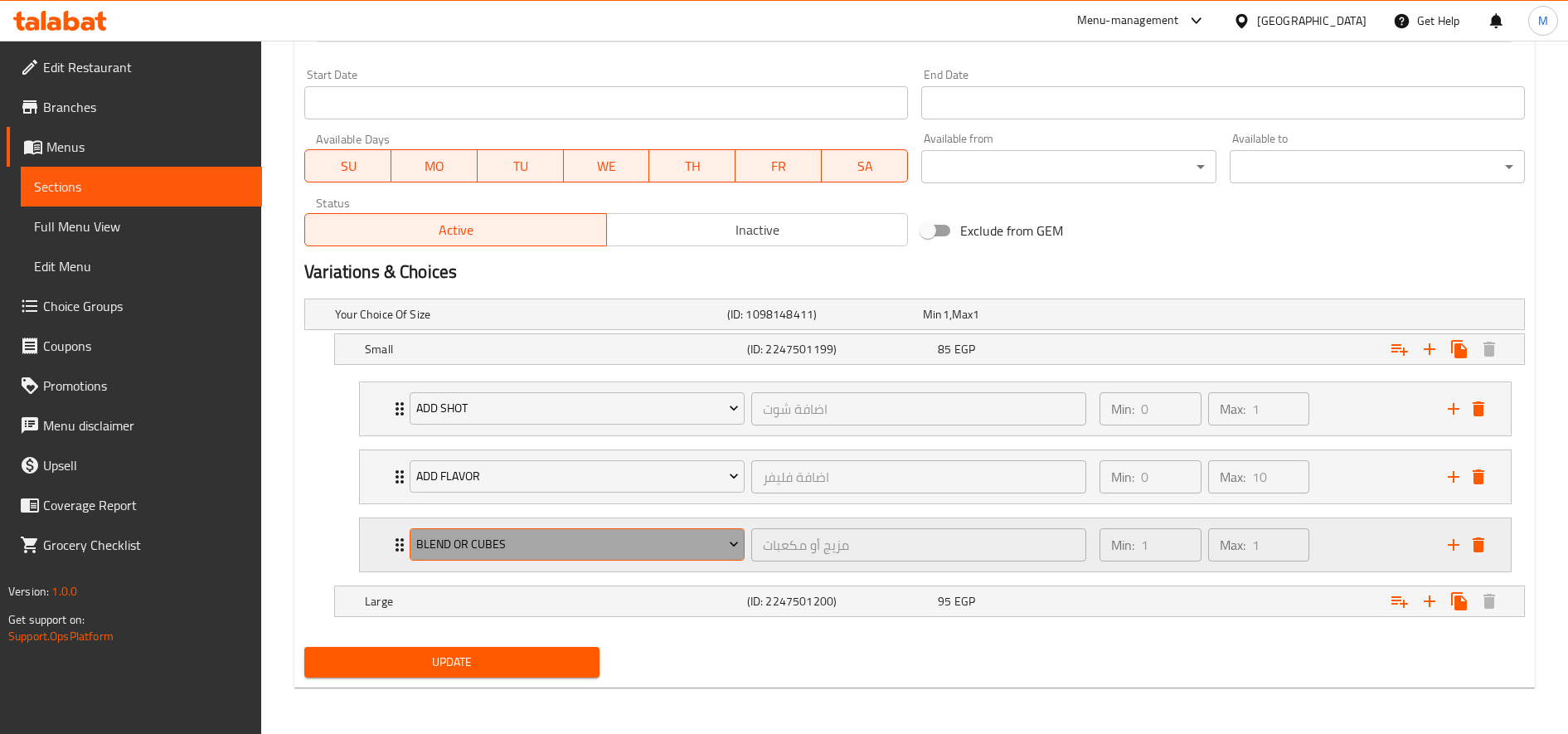
click at [572, 534] on span "blend or cubes" at bounding box center [578, 544] width 322 height 20
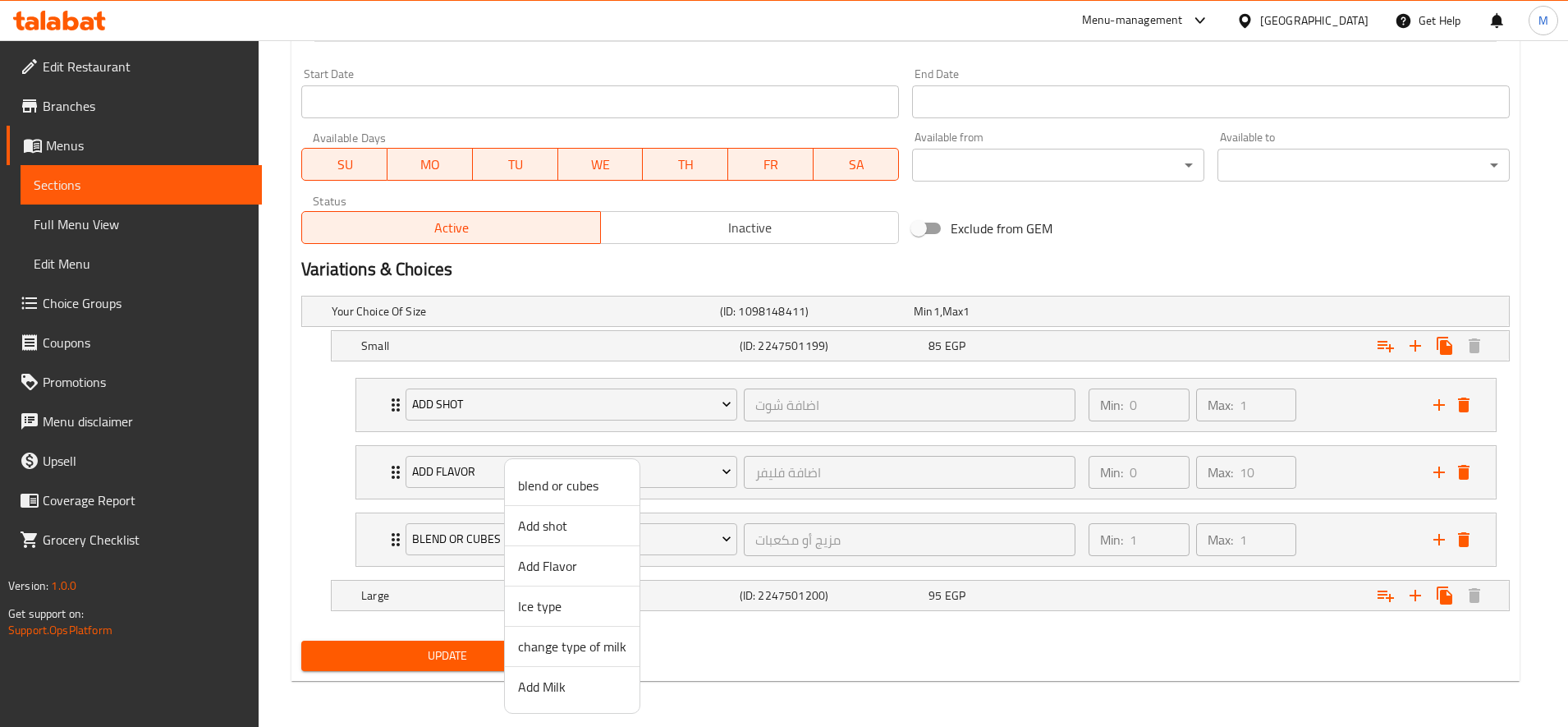
click at [580, 698] on li "Add Milk" at bounding box center [572, 686] width 135 height 39
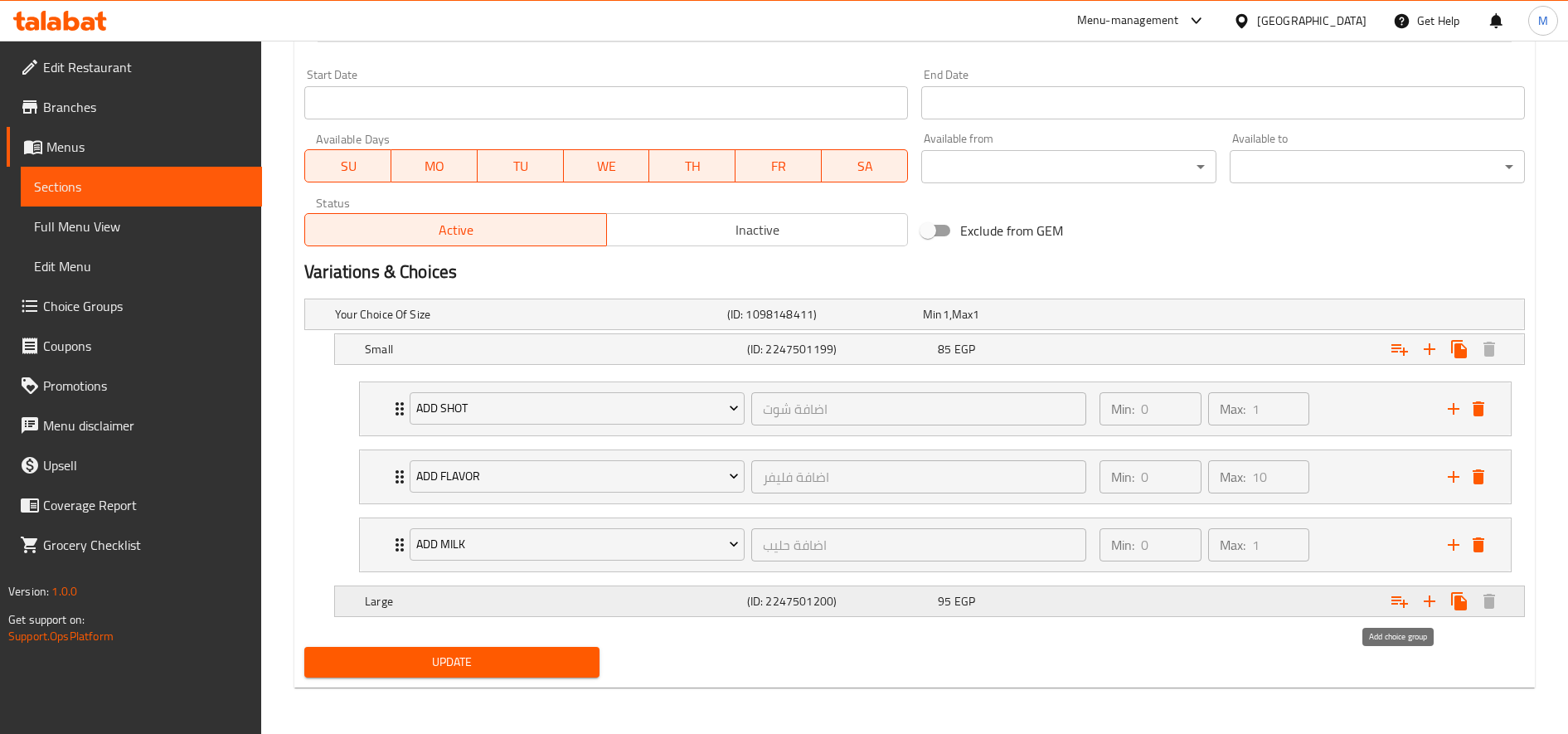
click at [1399, 607] on icon "Expand" at bounding box center [1399, 601] width 19 height 19
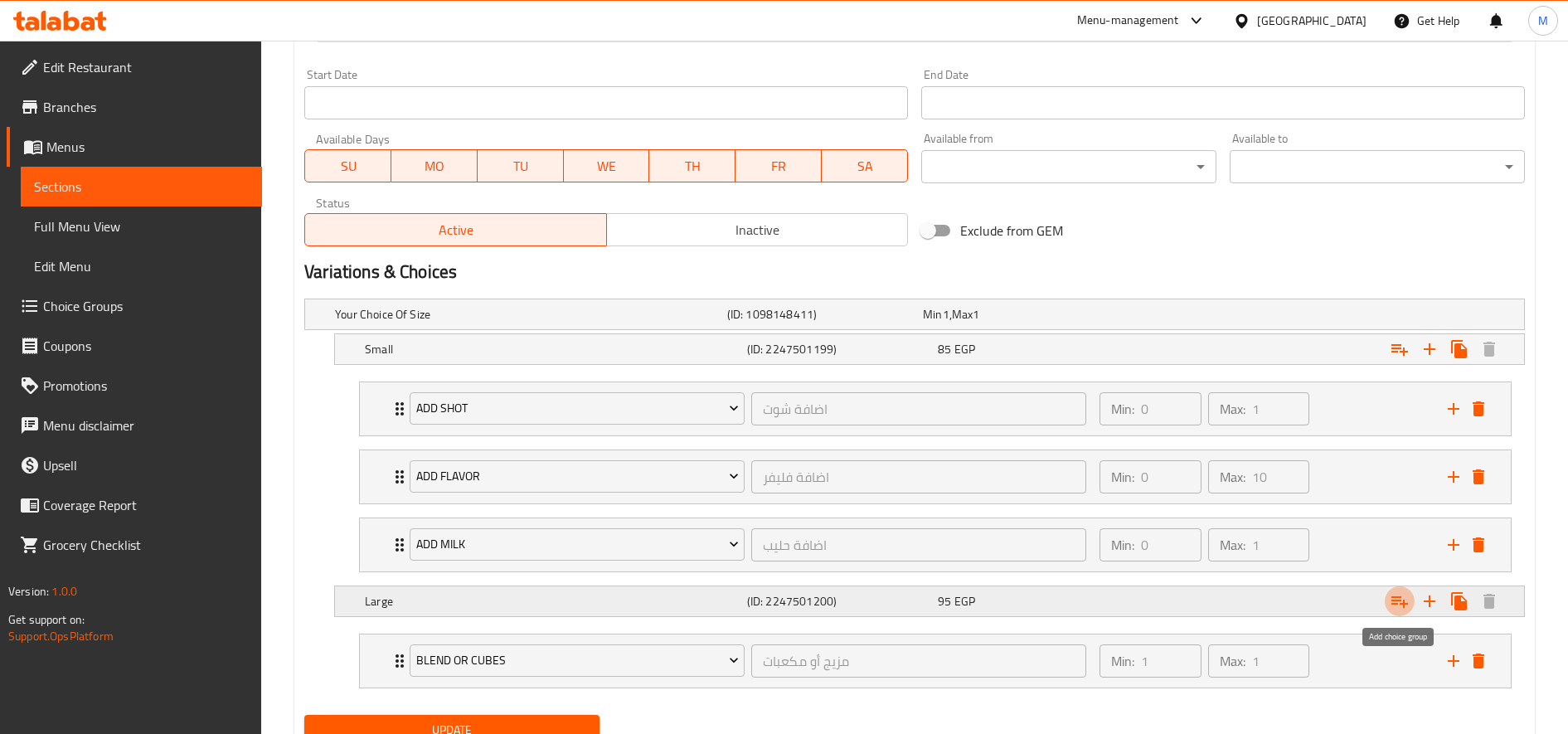
click at [1399, 607] on icon "Expand" at bounding box center [1399, 601] width 19 height 19
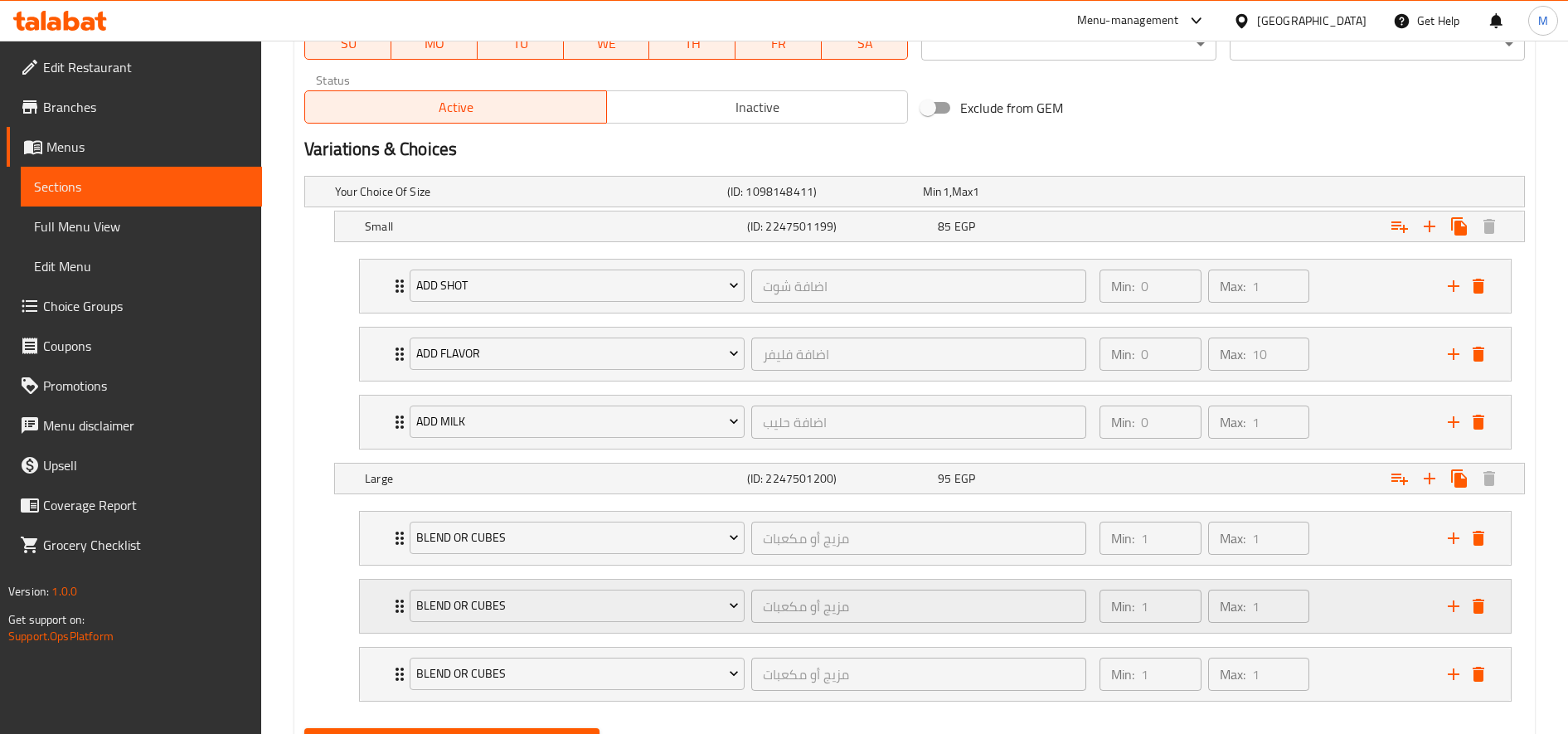
scroll to position [907, 0]
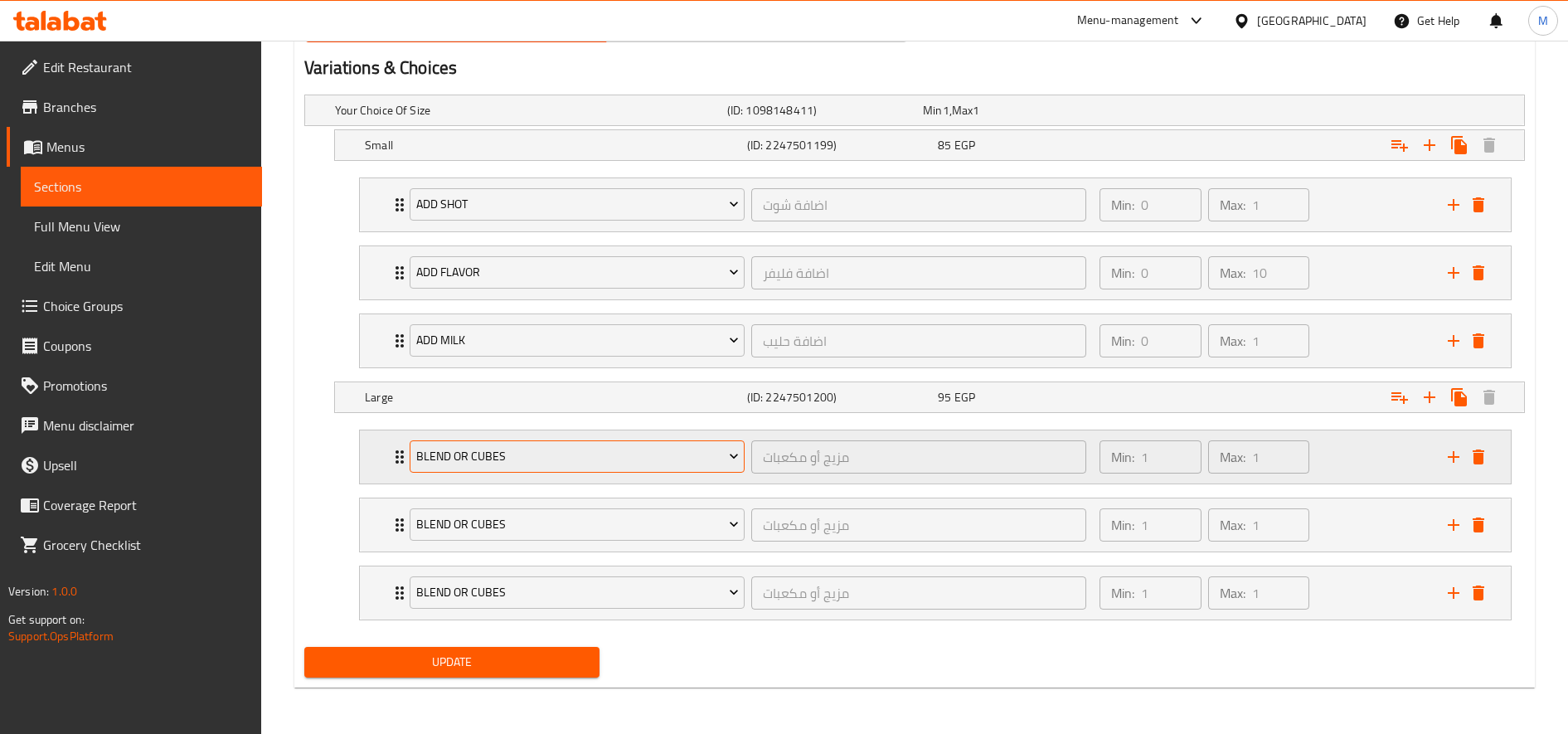
click at [593, 446] on span "blend or cubes" at bounding box center [578, 456] width 322 height 20
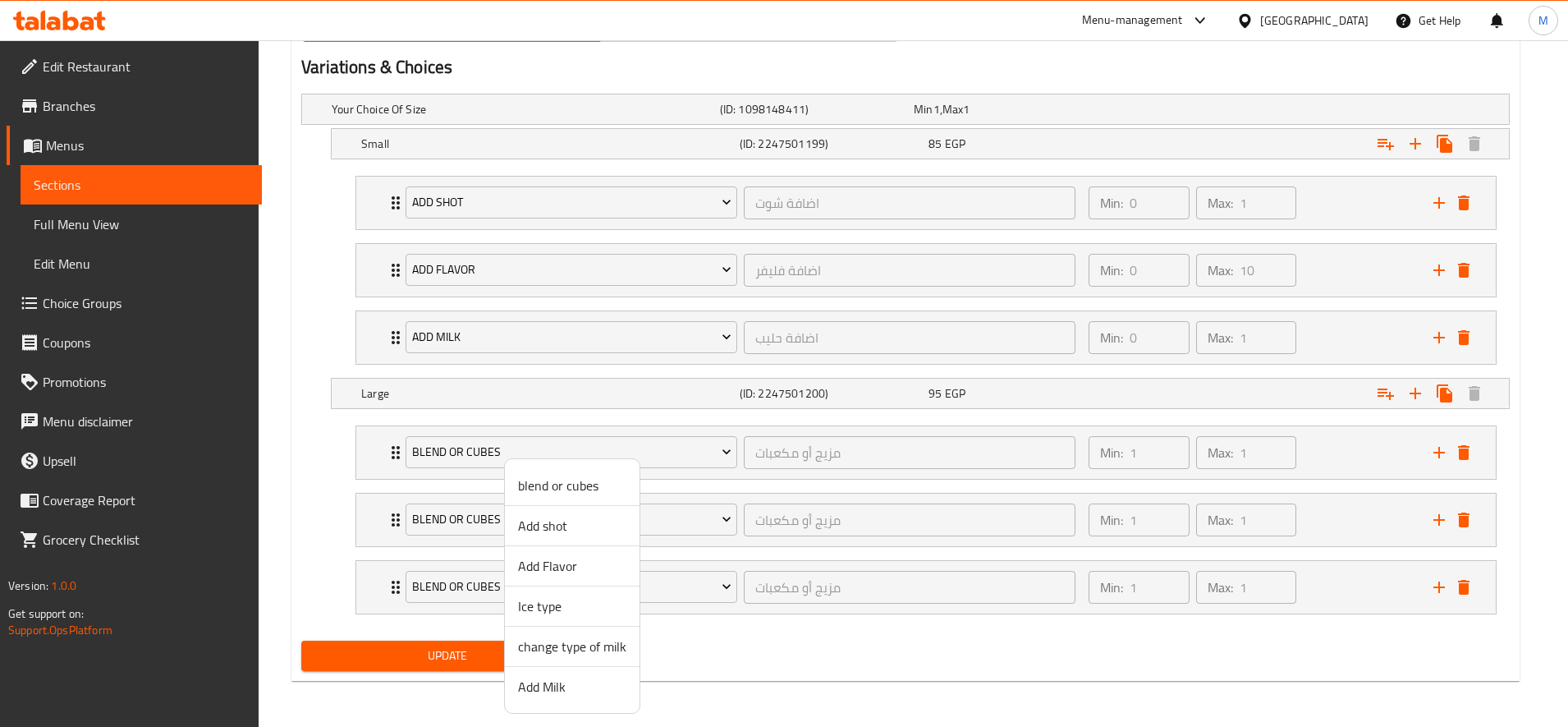
click at [574, 531] on span "Add shot" at bounding box center [572, 525] width 108 height 19
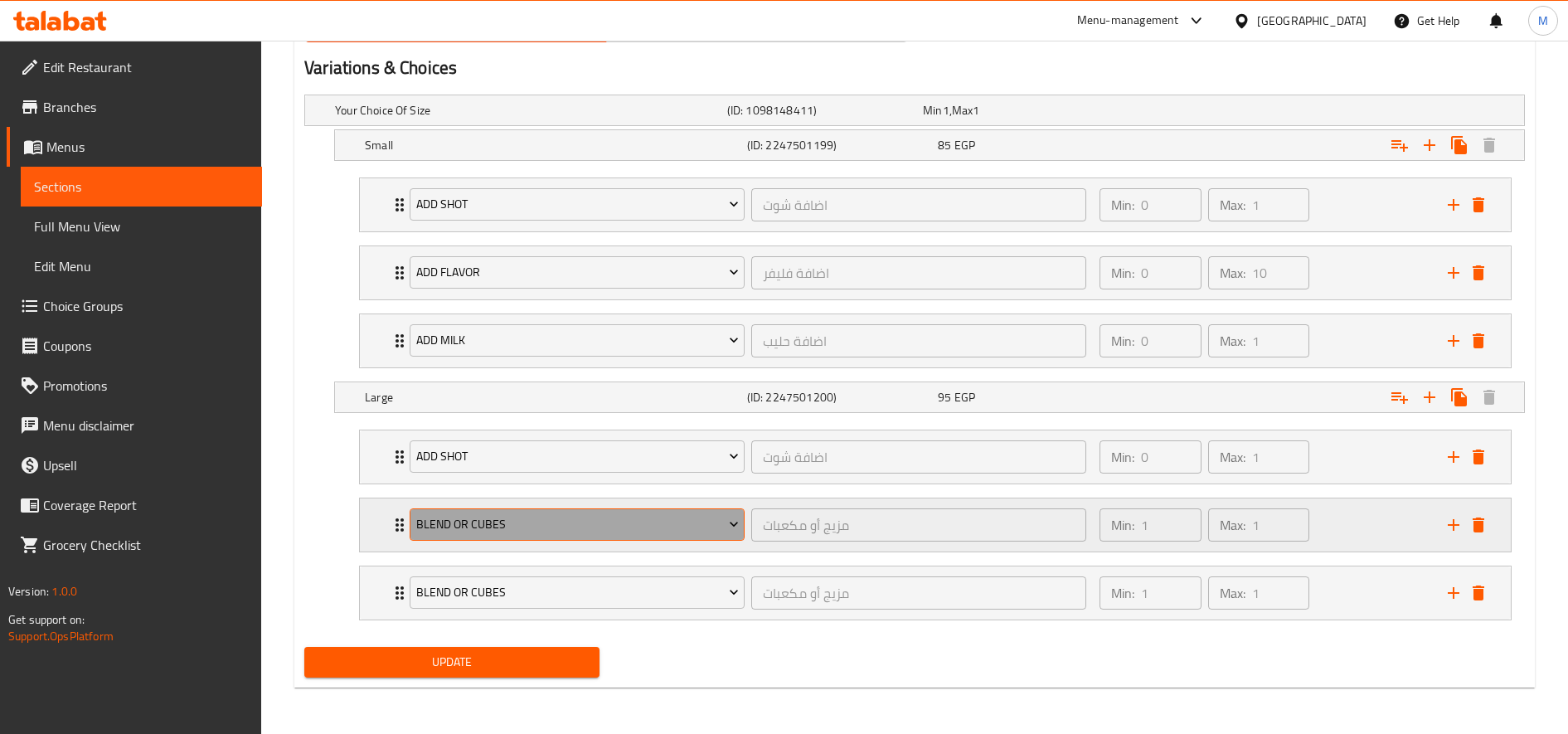
click at [589, 540] on button "blend or cubes" at bounding box center [578, 525] width 335 height 33
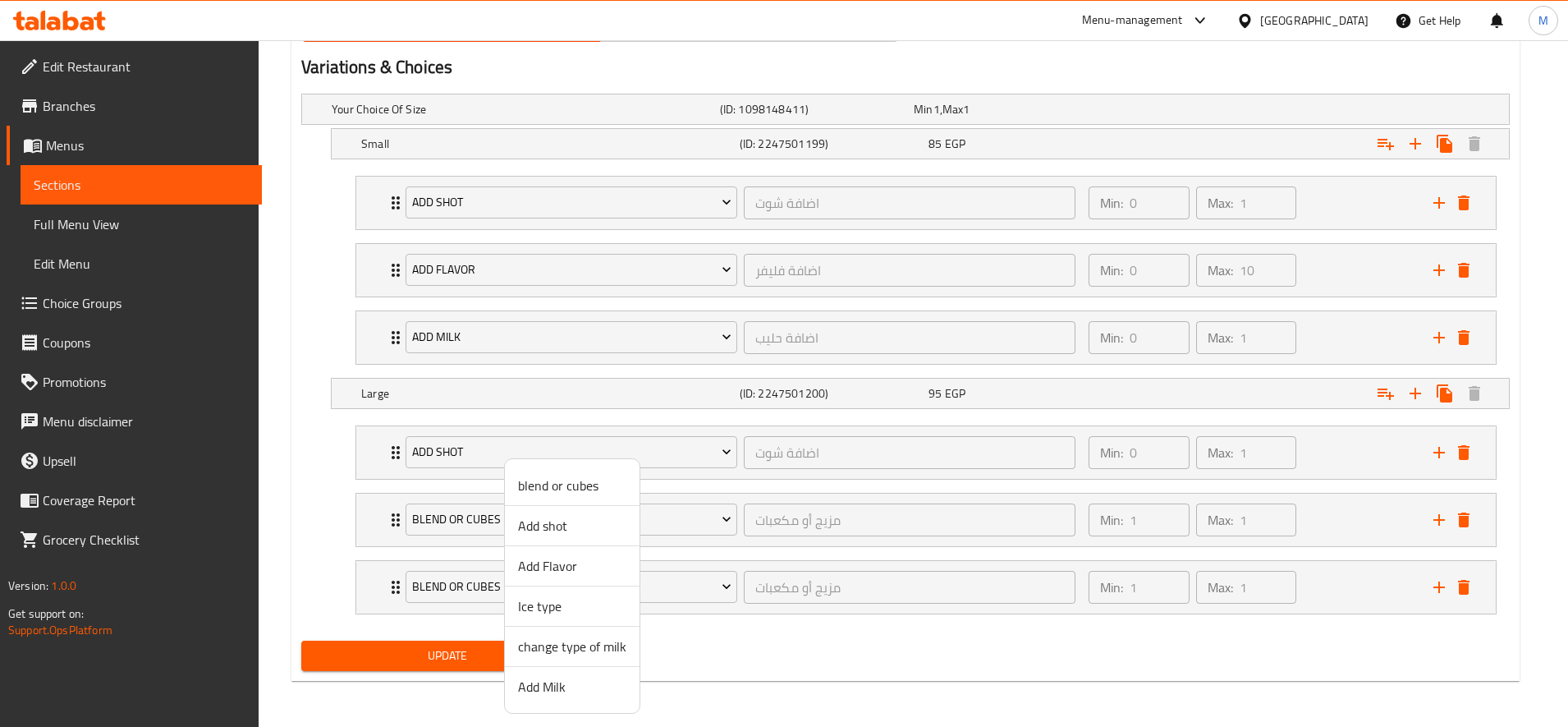
click at [590, 564] on span "Add Flavor" at bounding box center [572, 565] width 108 height 19
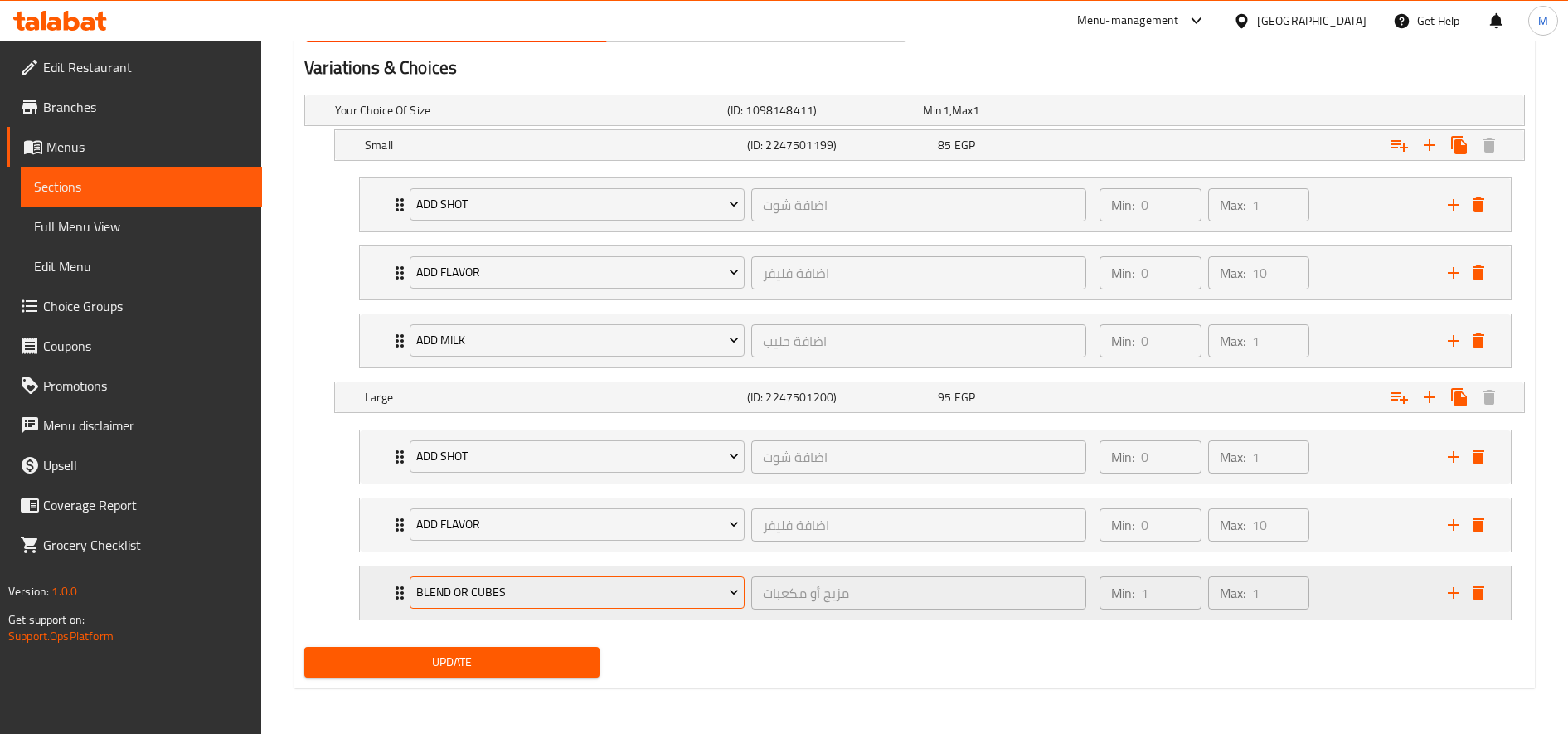
click at [585, 578] on button "blend or cubes" at bounding box center [578, 593] width 335 height 33
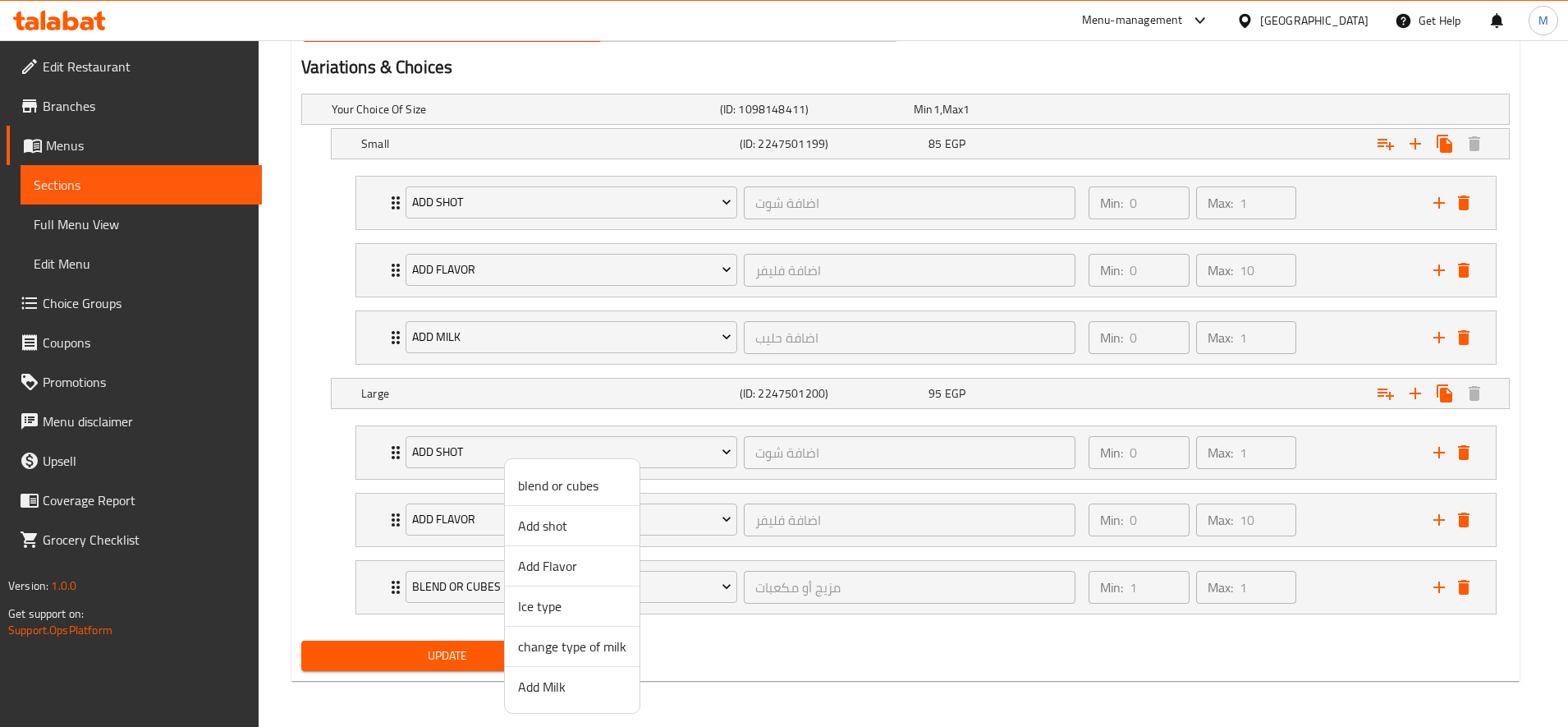
click at [578, 692] on span "Add Milk" at bounding box center [572, 686] width 108 height 19
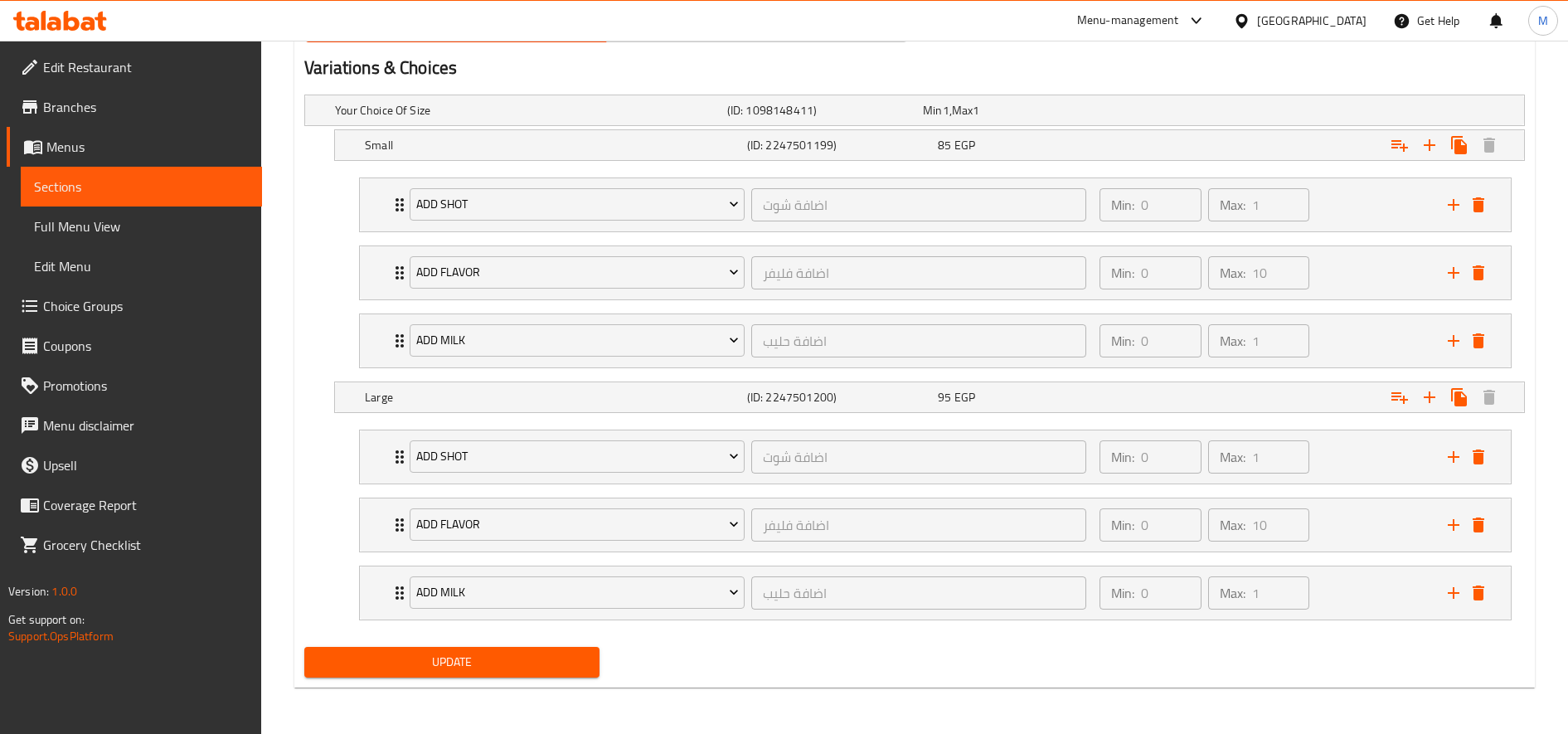
click at [513, 660] on span "Update" at bounding box center [452, 662] width 268 height 20
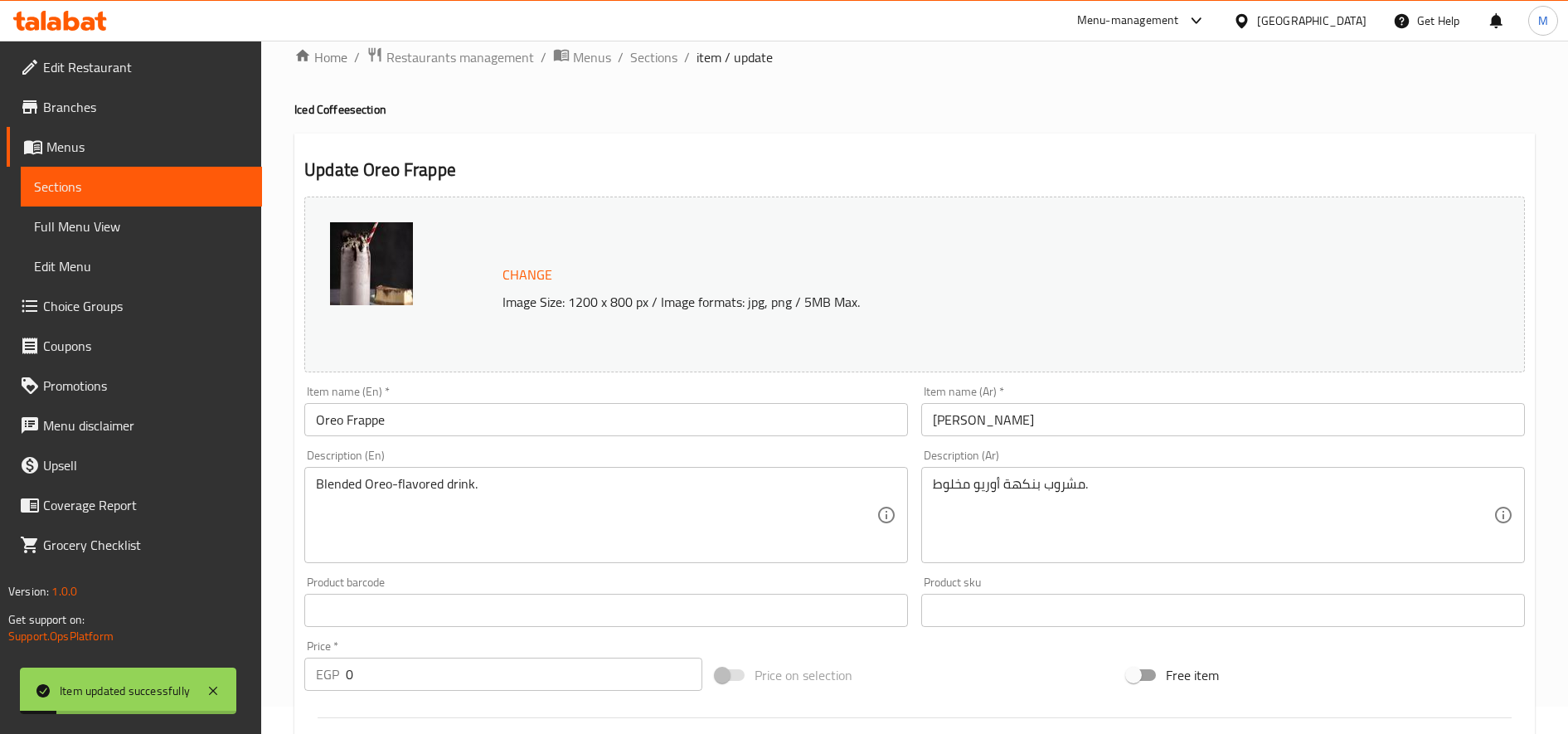
scroll to position [0, 0]
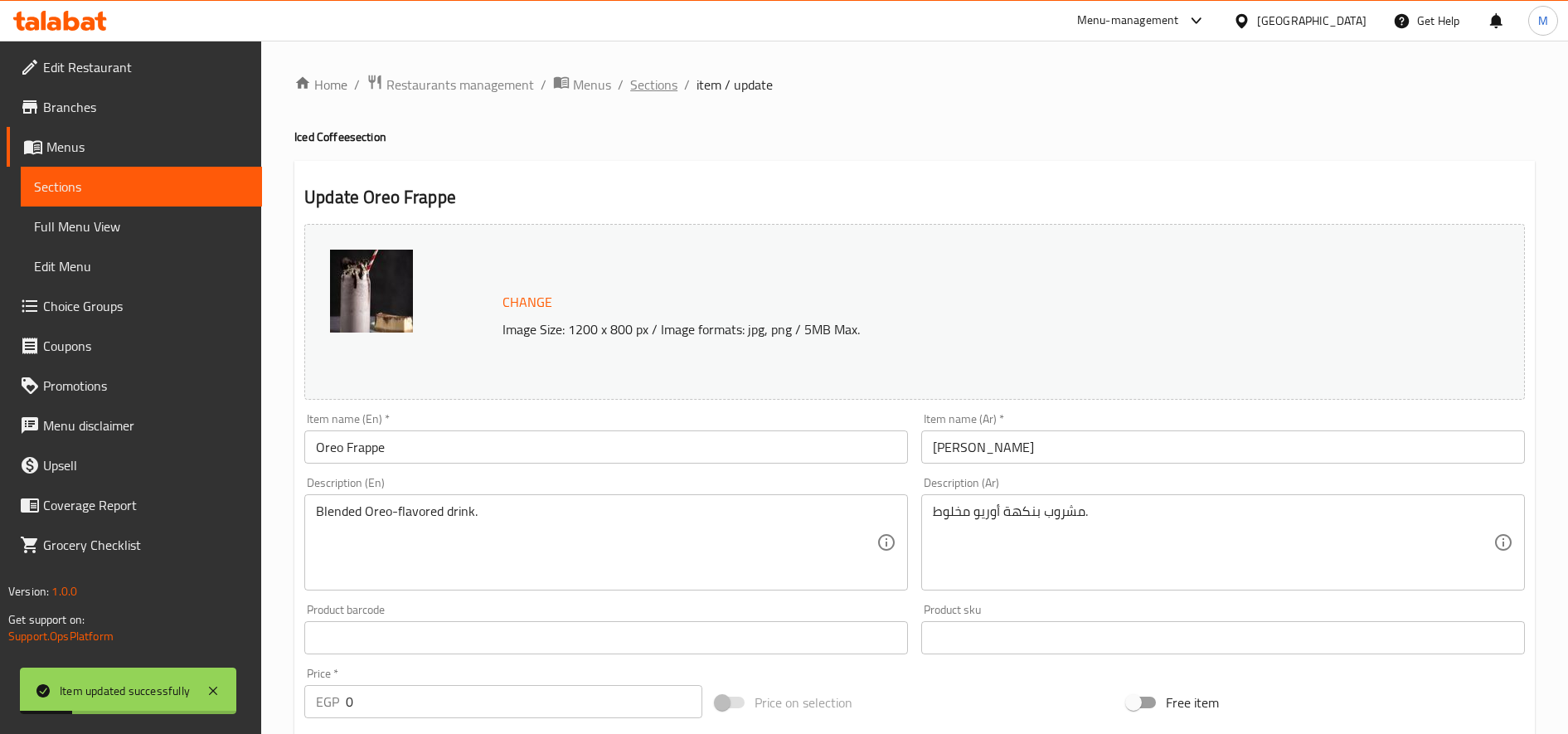
click at [668, 82] on span "Sections" at bounding box center [653, 84] width 47 height 19
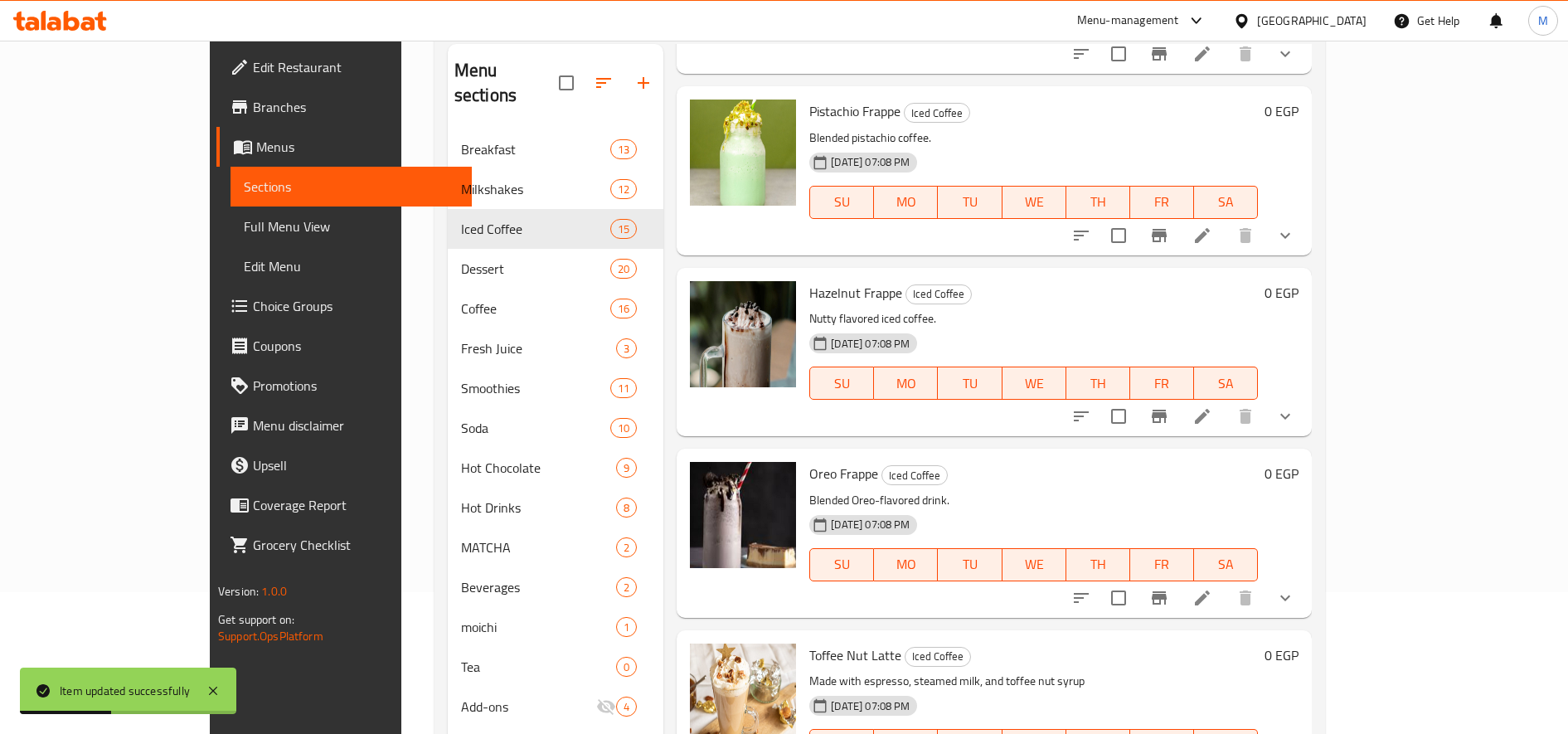
scroll to position [232, 0]
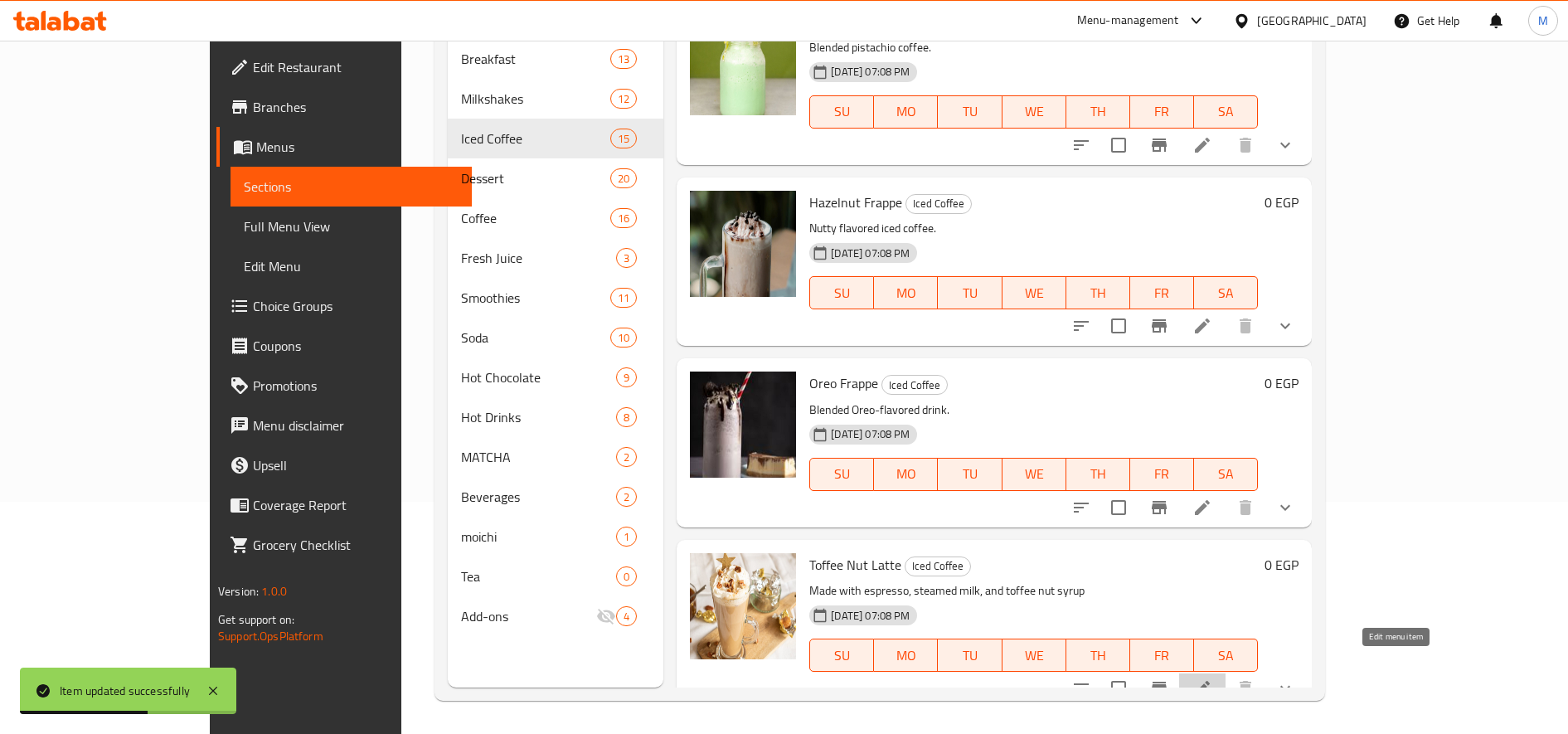
click at [1213, 678] on icon at bounding box center [1201, 688] width 19 height 19
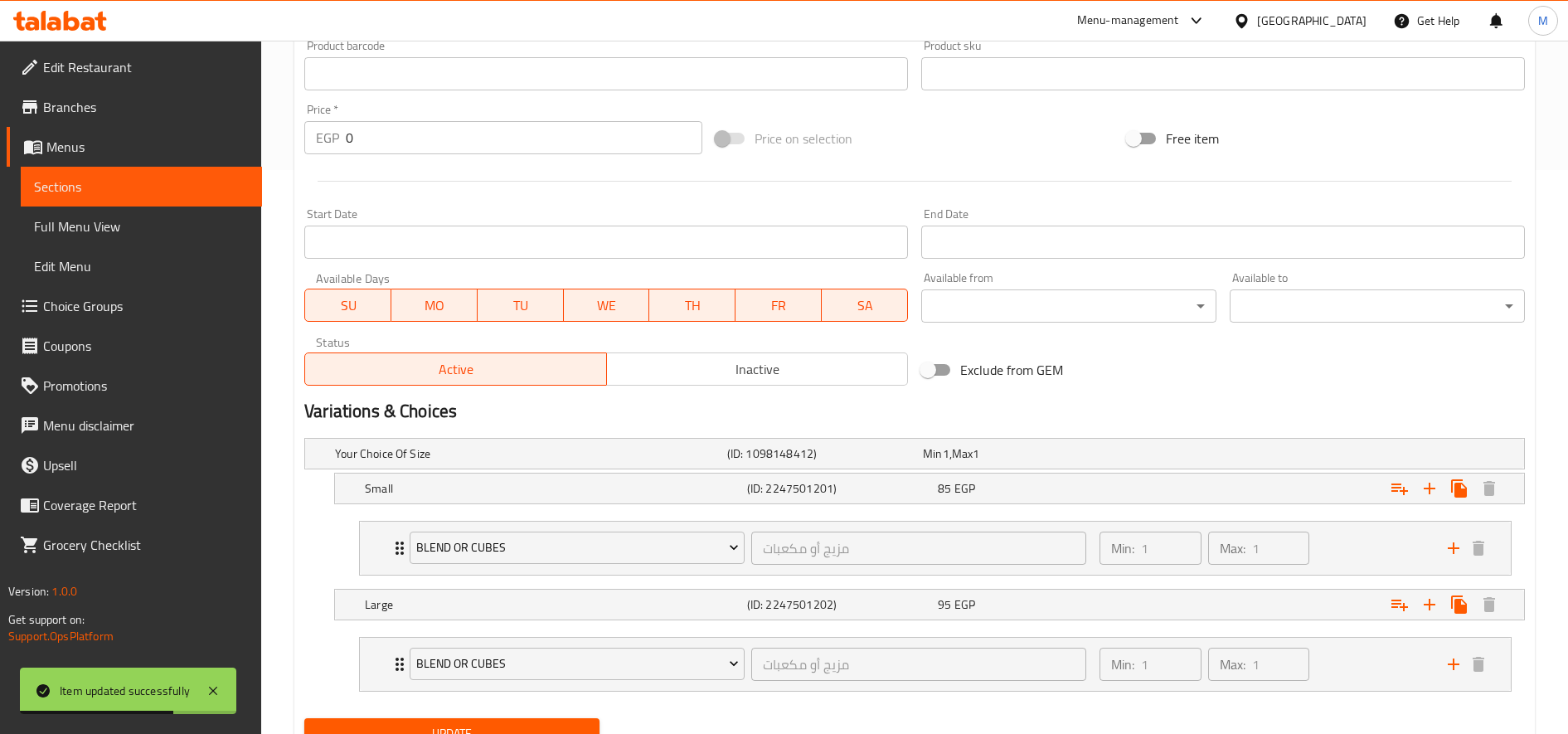
scroll to position [635, 0]
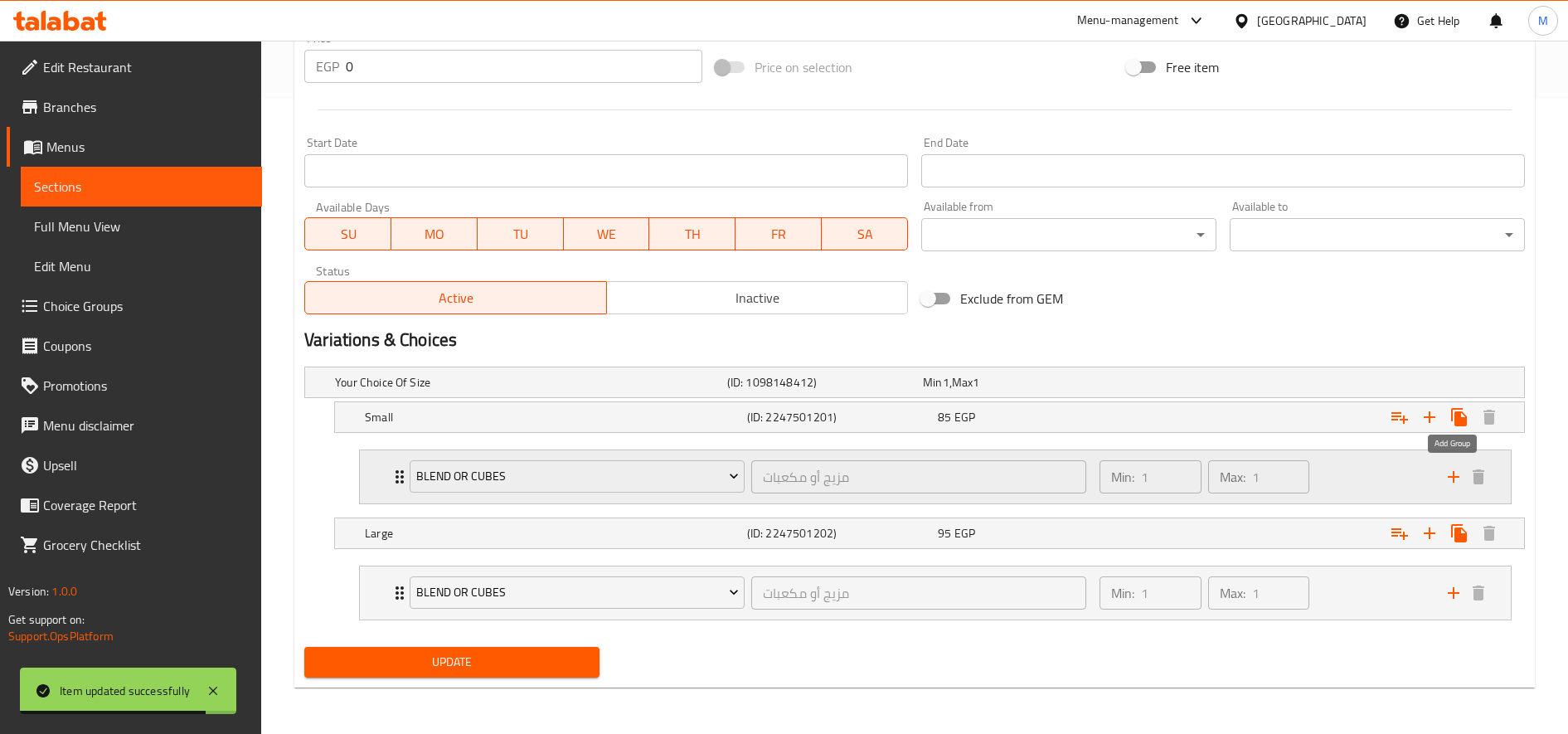
click at [1460, 482] on icon "add" at bounding box center [1453, 476] width 19 height 19
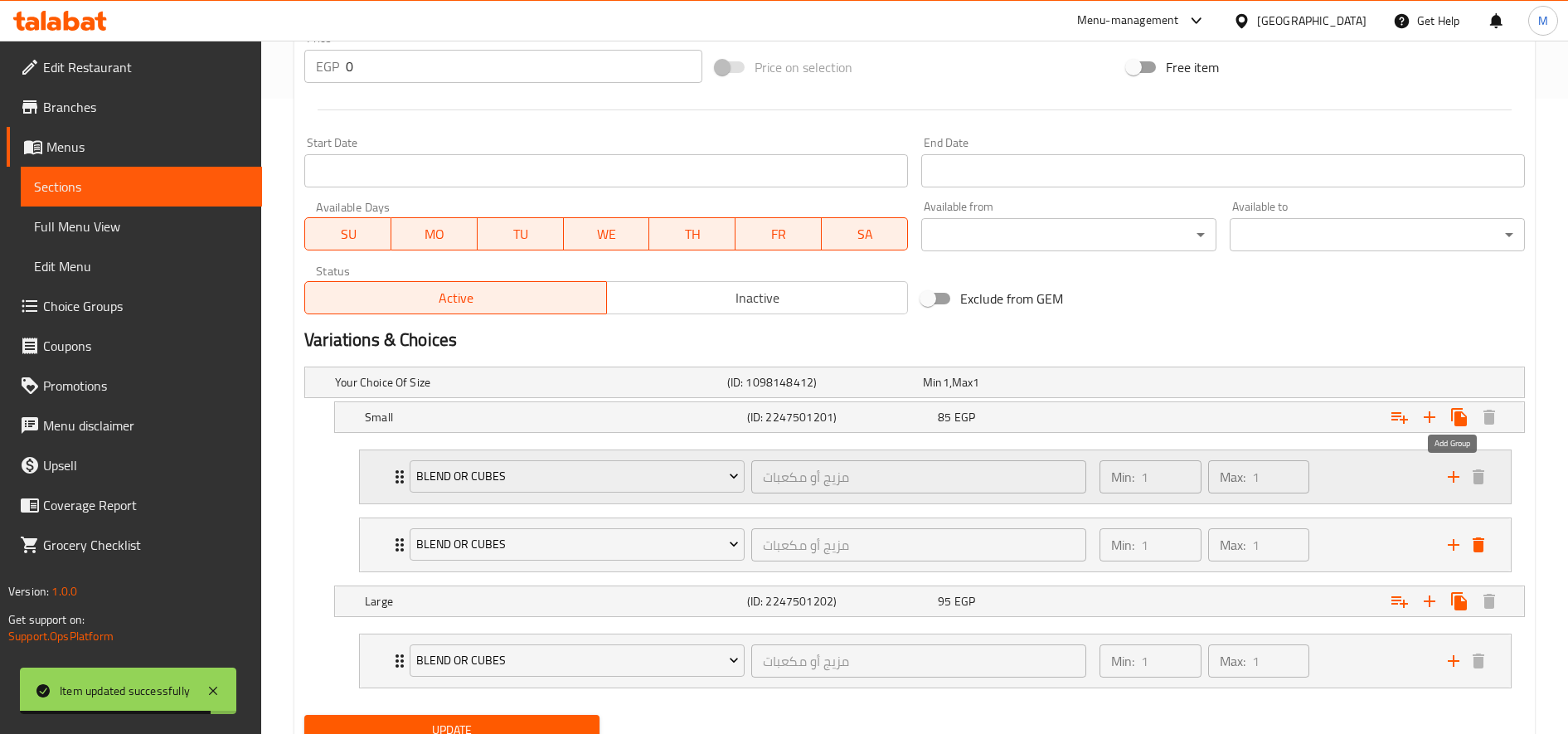
click at [1460, 482] on icon "add" at bounding box center [1453, 476] width 19 height 19
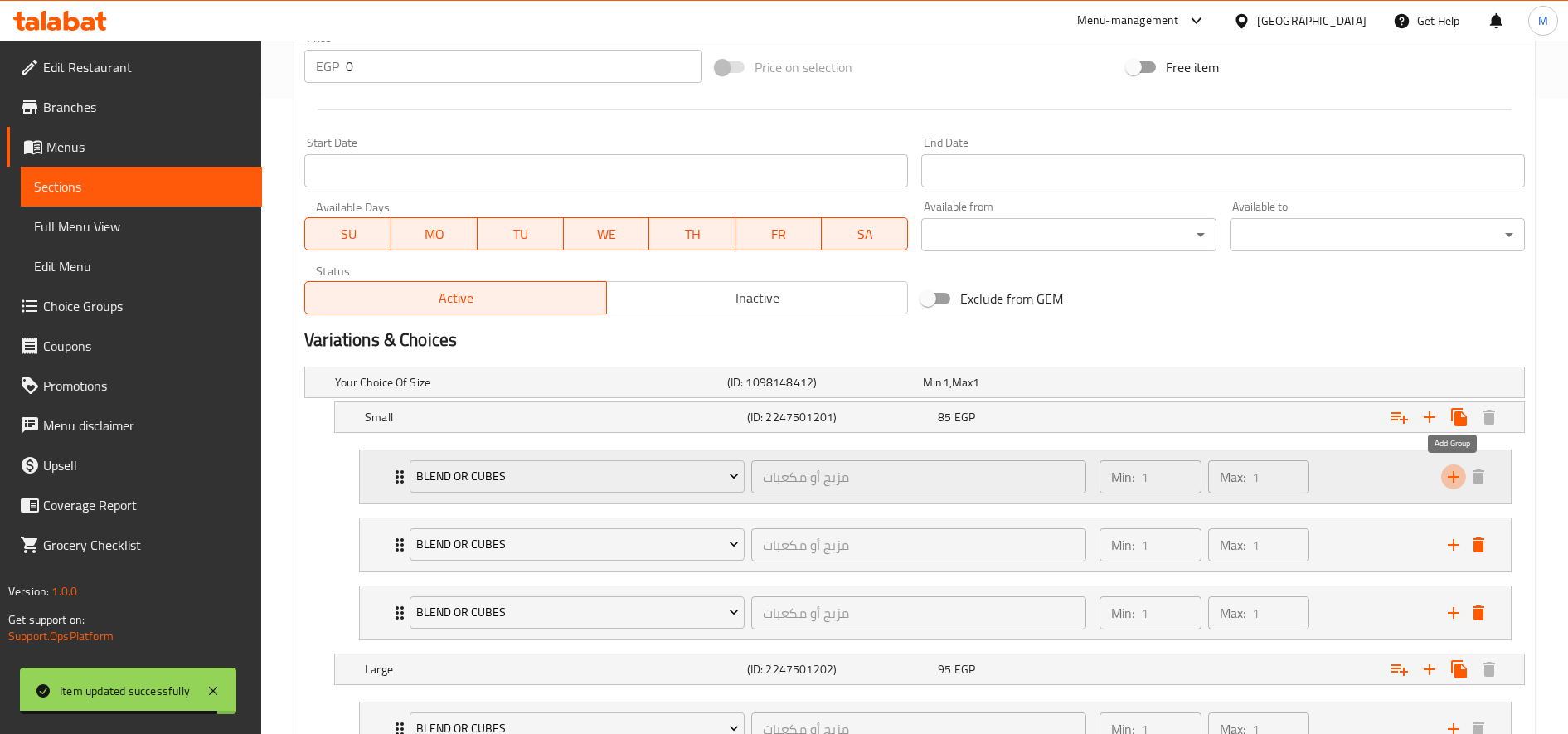
click at [1460, 482] on icon "add" at bounding box center [1453, 476] width 19 height 19
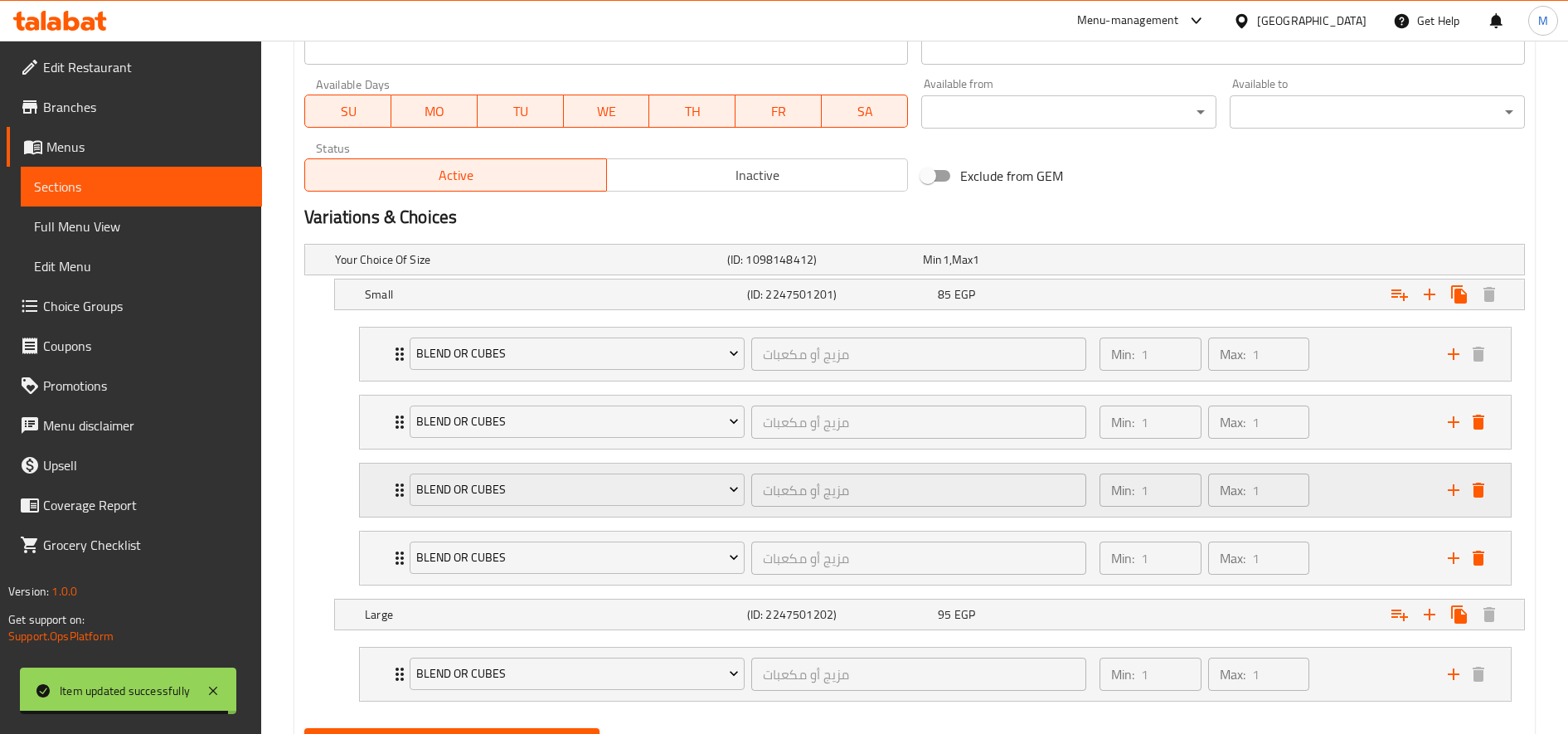
scroll to position [840, 0]
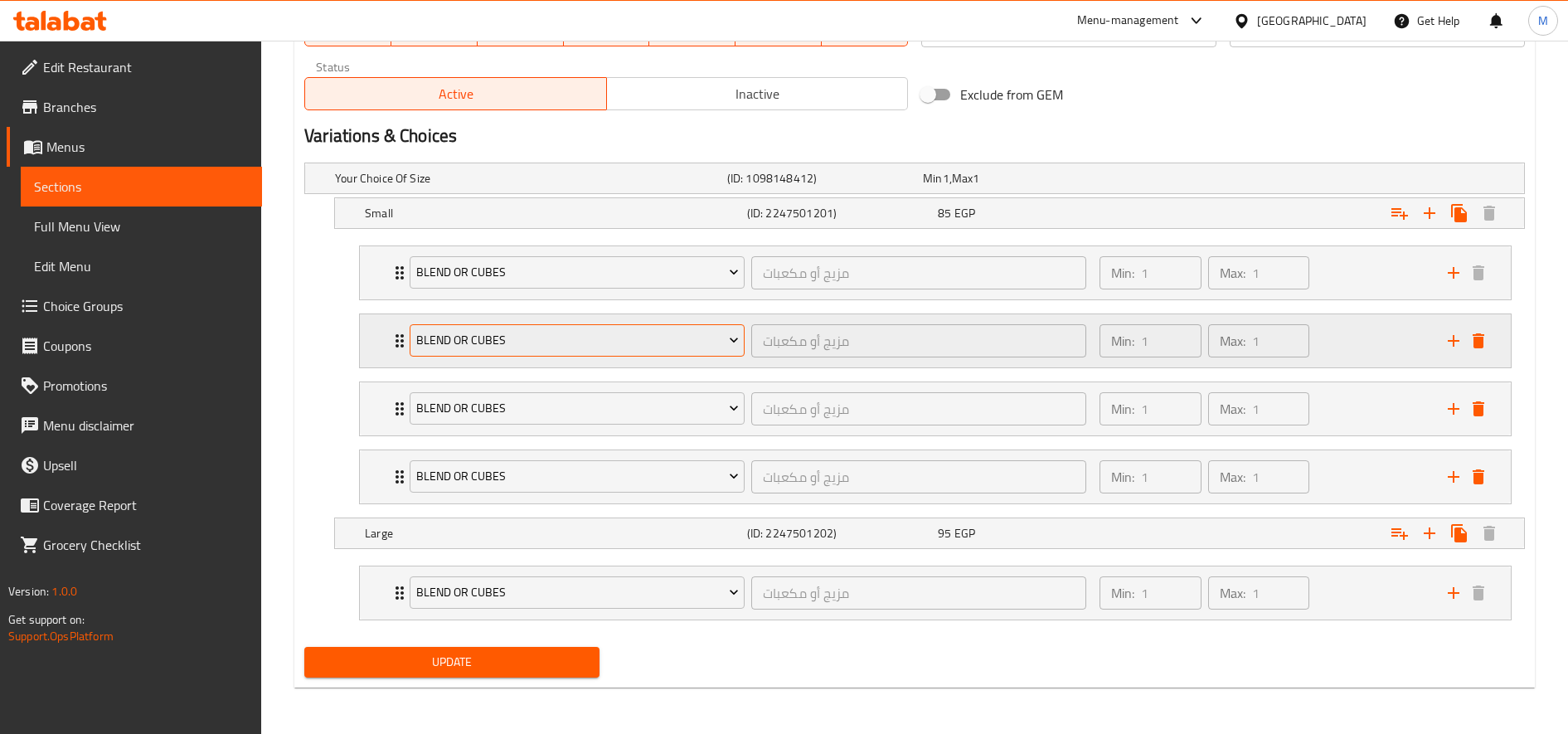
click at [674, 336] on span "blend or cubes" at bounding box center [578, 341] width 322 height 20
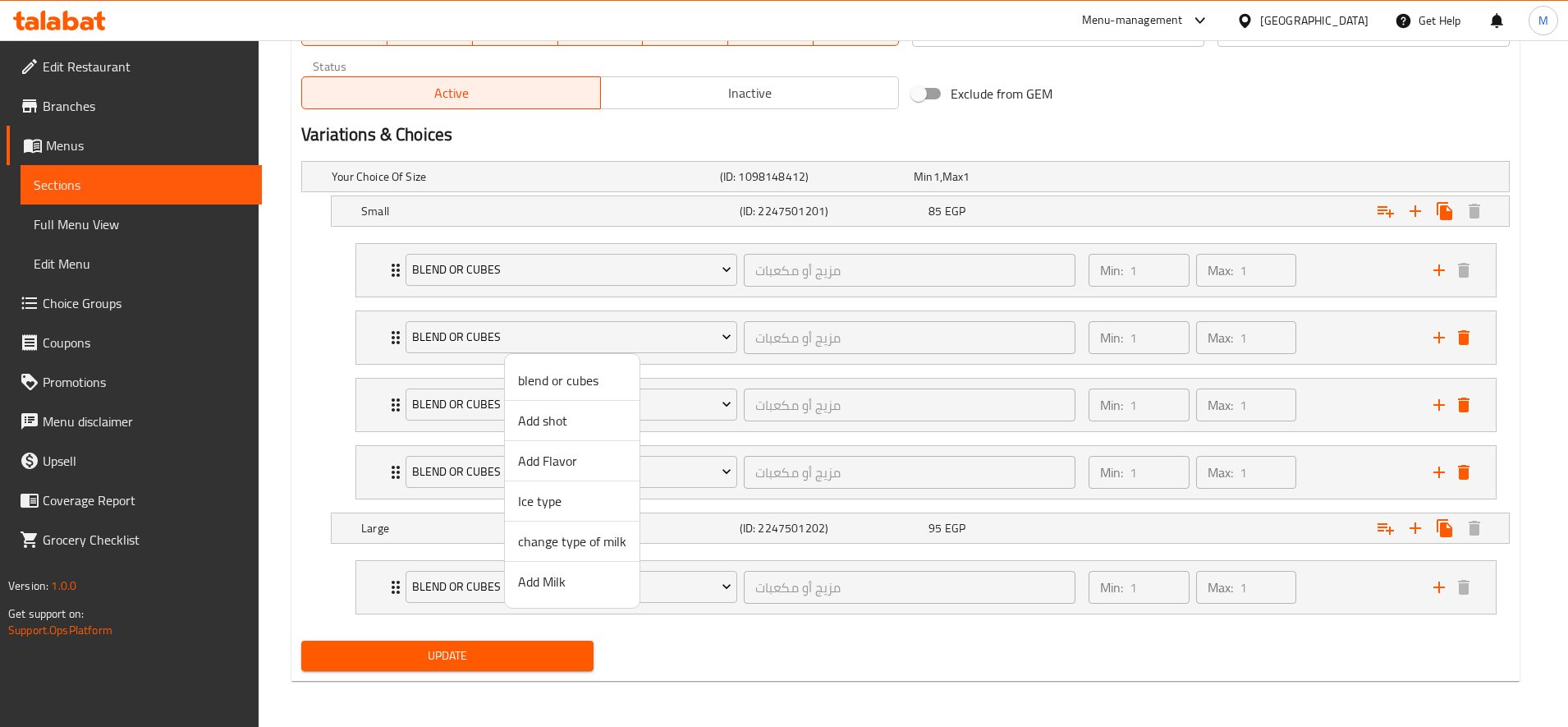
click at [583, 435] on li "Add shot" at bounding box center [572, 421] width 135 height 40
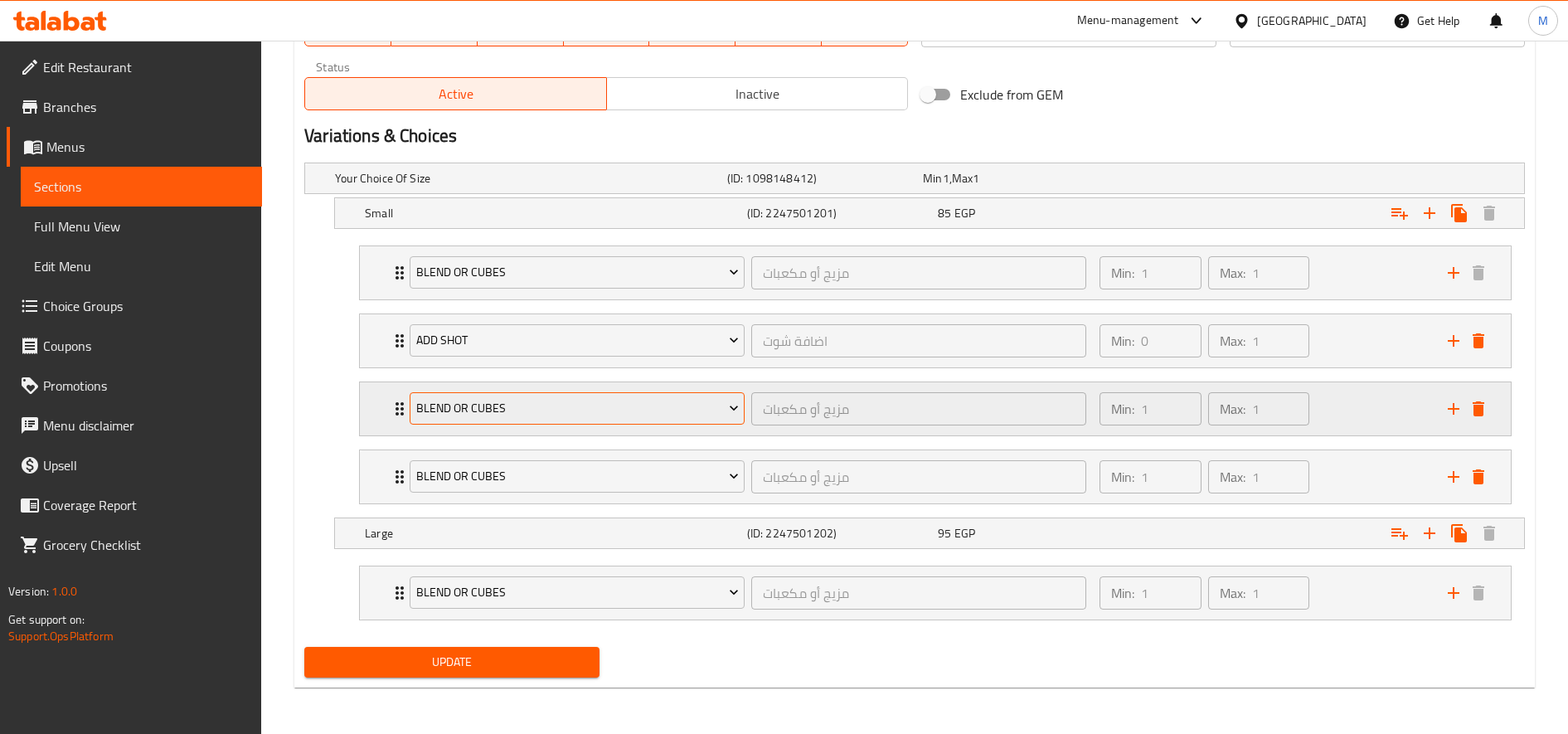
click at [580, 406] on span "blend or cubes" at bounding box center [578, 408] width 322 height 20
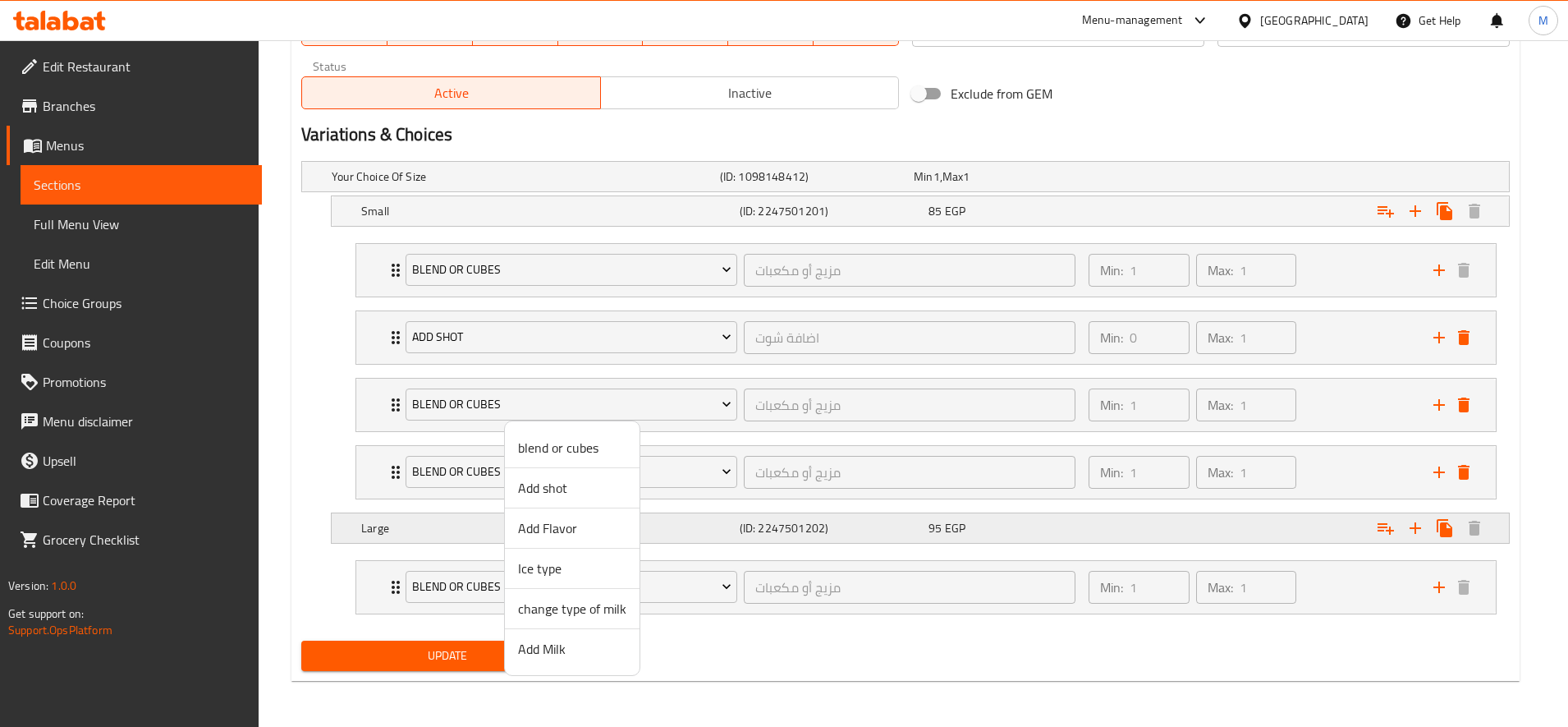
drag, startPoint x: 585, startPoint y: 533, endPoint x: 589, endPoint y: 516, distance: 17.5
click at [586, 532] on span "Add Flavor" at bounding box center [572, 527] width 108 height 19
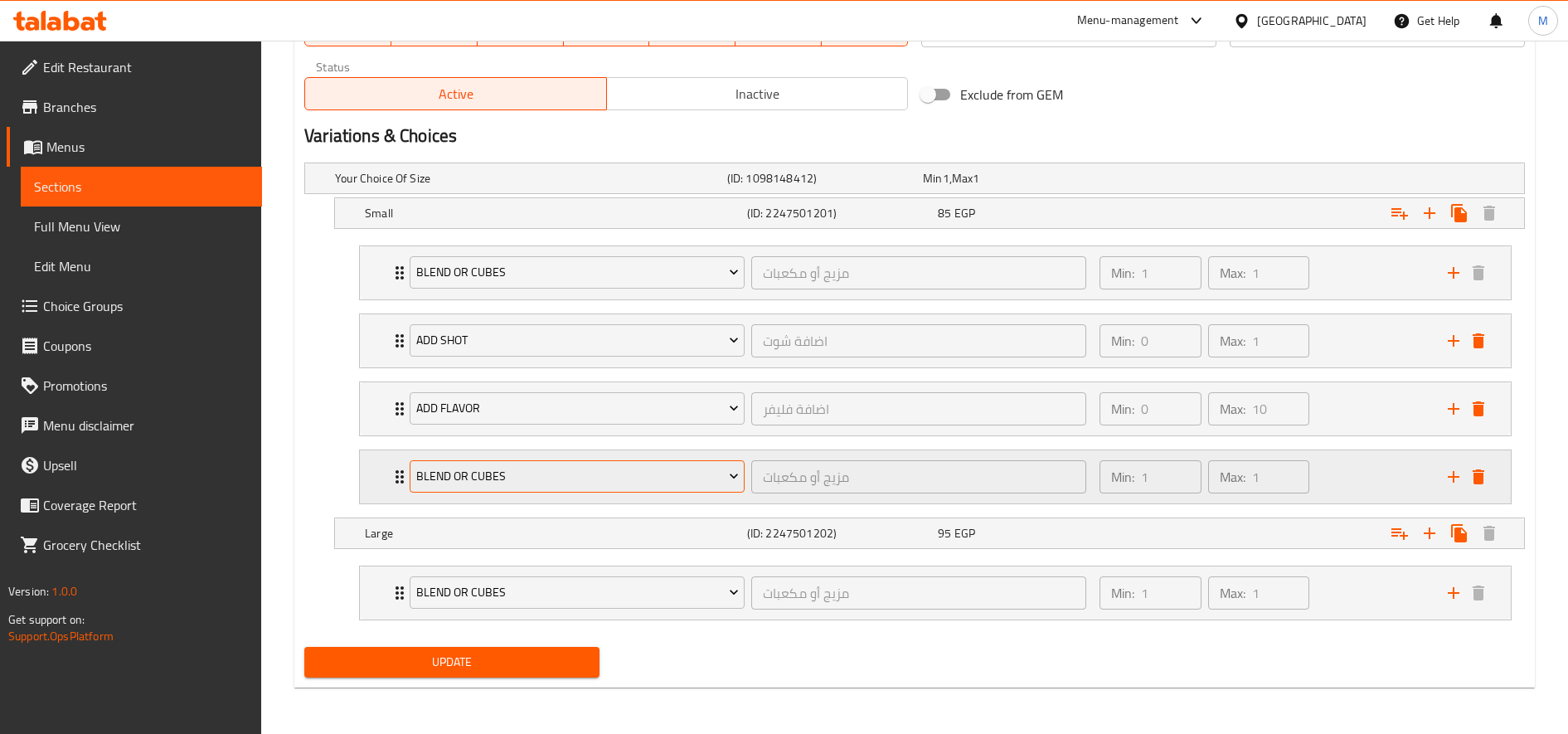
click at [585, 488] on button "blend or cubes" at bounding box center [578, 477] width 335 height 33
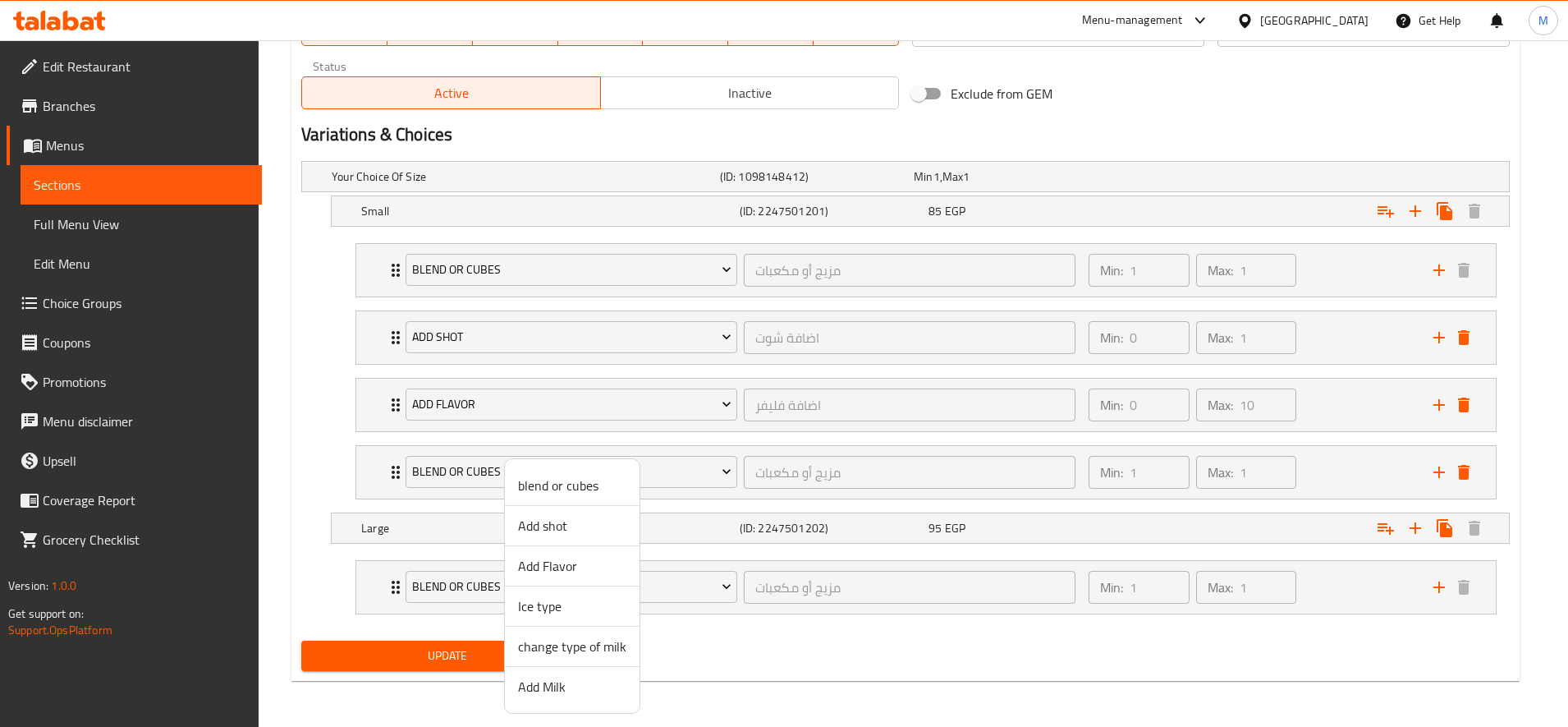
drag, startPoint x: 588, startPoint y: 692, endPoint x: 583, endPoint y: 661, distance: 31.4
click at [588, 688] on span "Add Milk" at bounding box center [572, 686] width 108 height 19
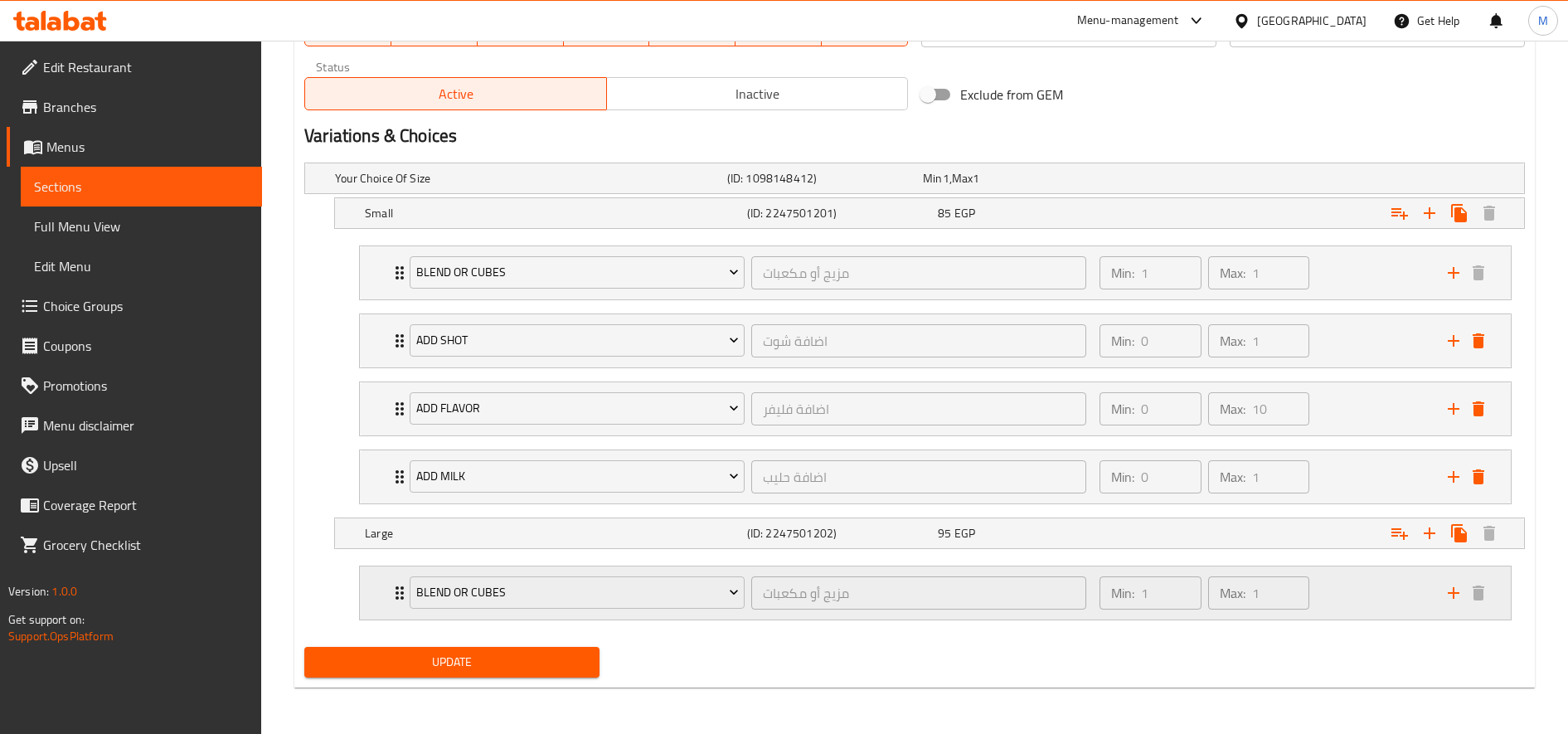
click at [1450, 601] on icon "add" at bounding box center [1453, 592] width 19 height 19
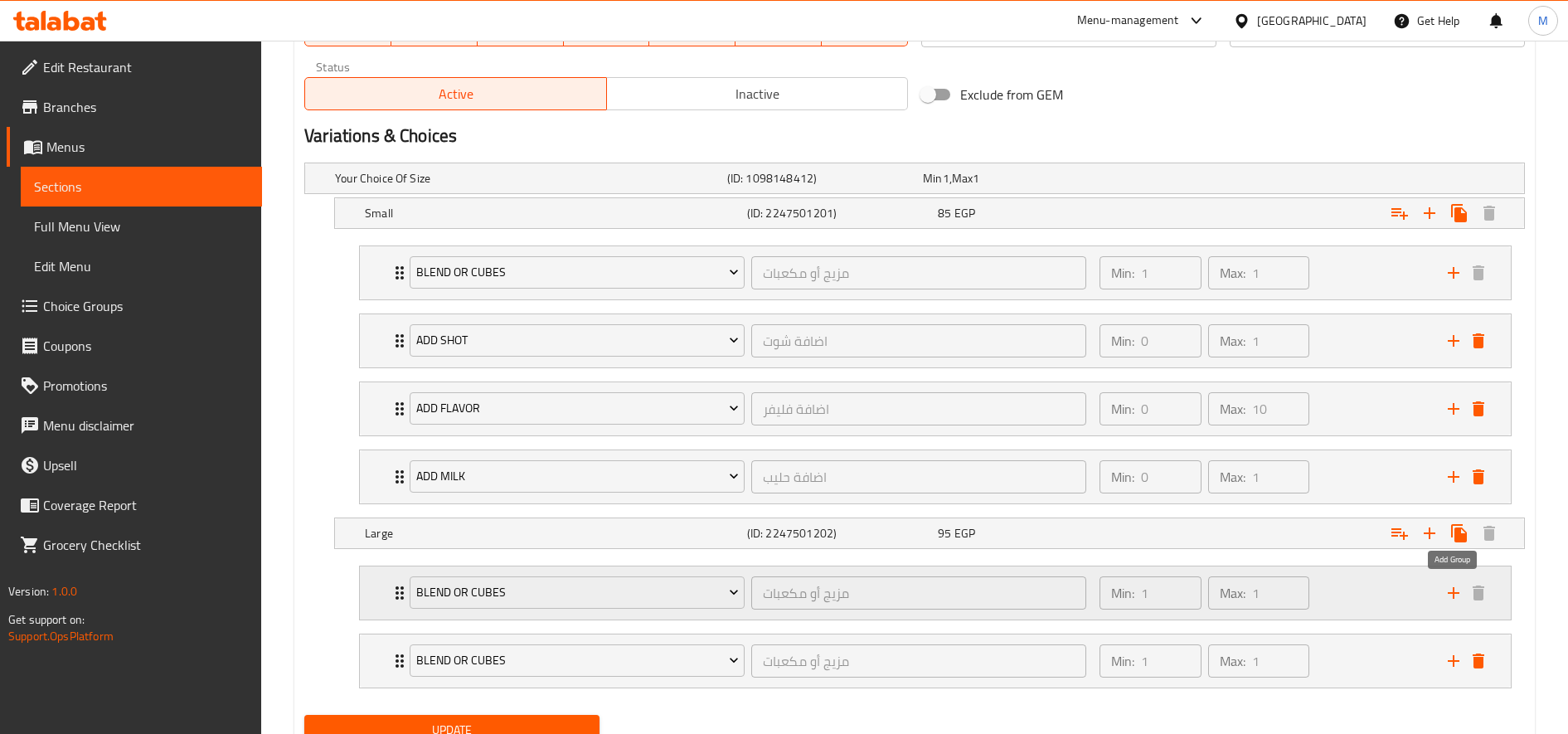
click at [1450, 601] on icon "add" at bounding box center [1453, 592] width 19 height 19
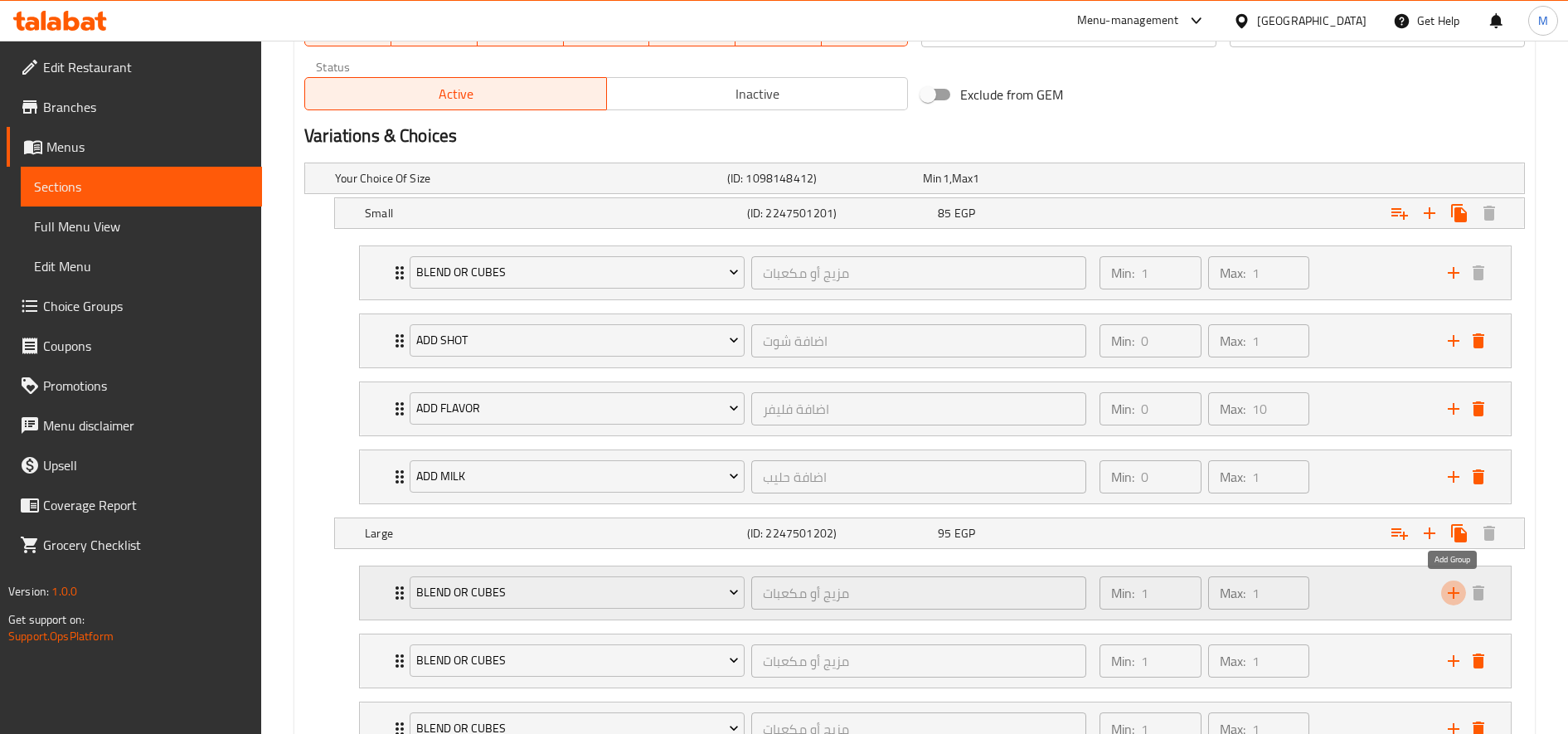
click at [1450, 601] on icon "add" at bounding box center [1453, 592] width 19 height 19
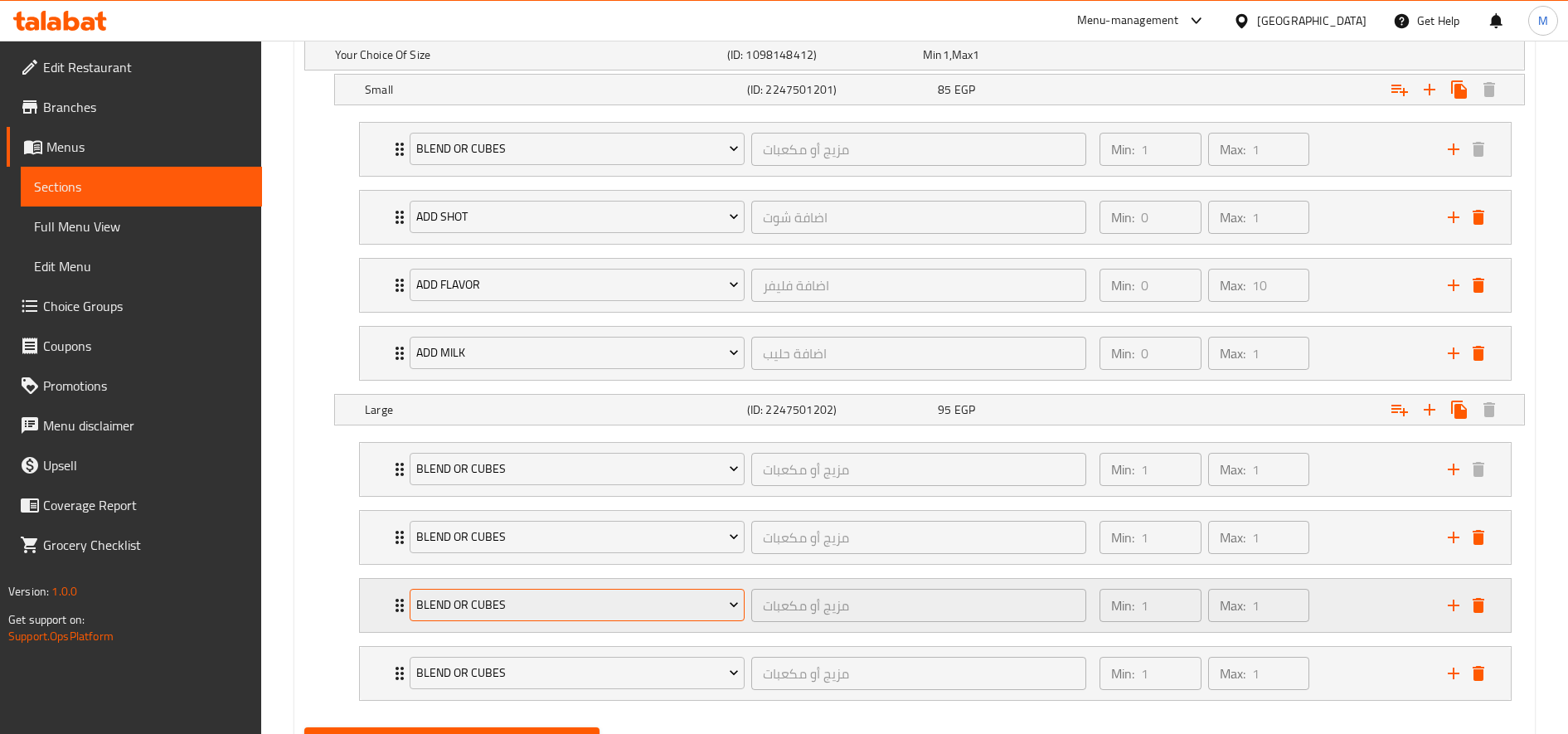
scroll to position [1043, 0]
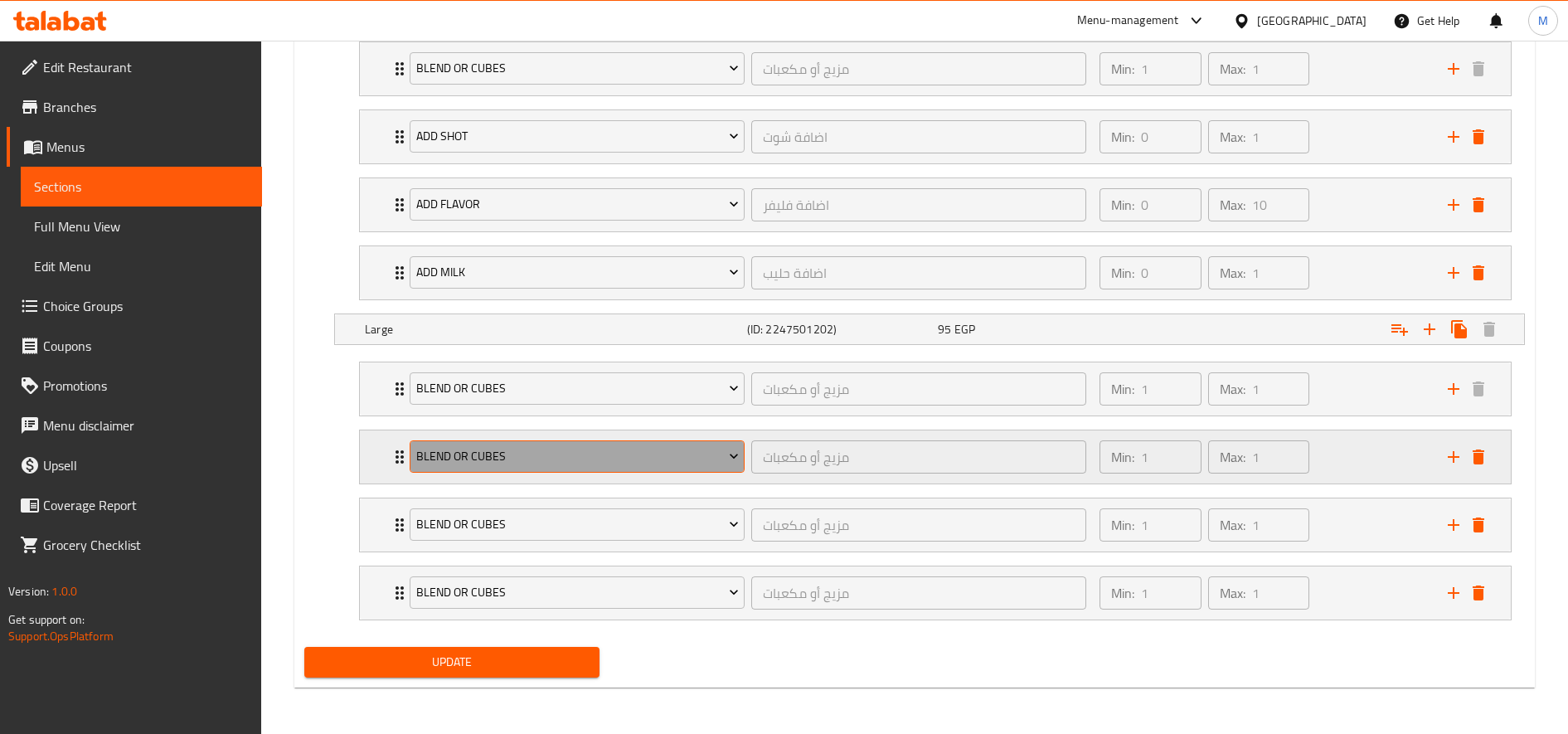
click at [606, 441] on button "blend or cubes" at bounding box center [578, 457] width 335 height 33
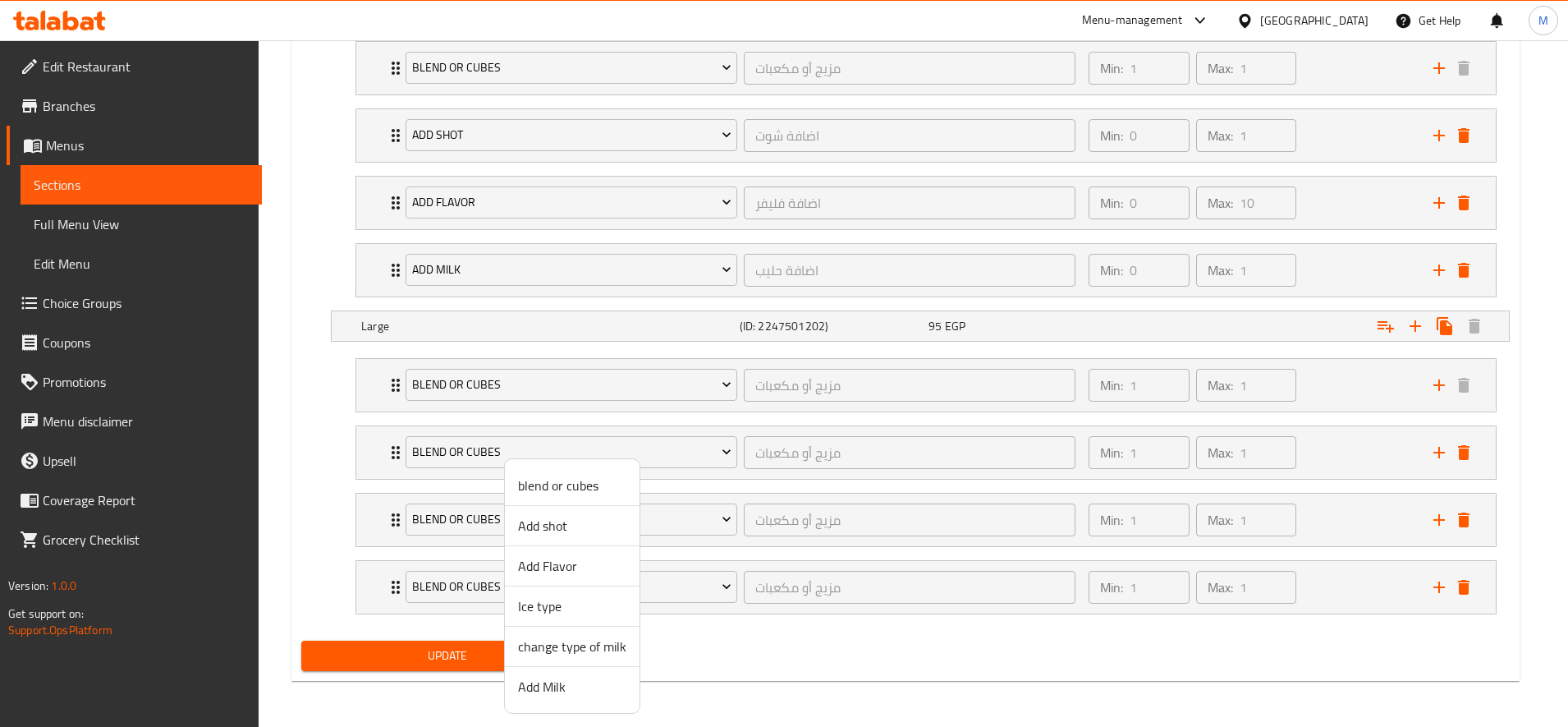
click at [576, 532] on span "Add shot" at bounding box center [572, 525] width 108 height 19
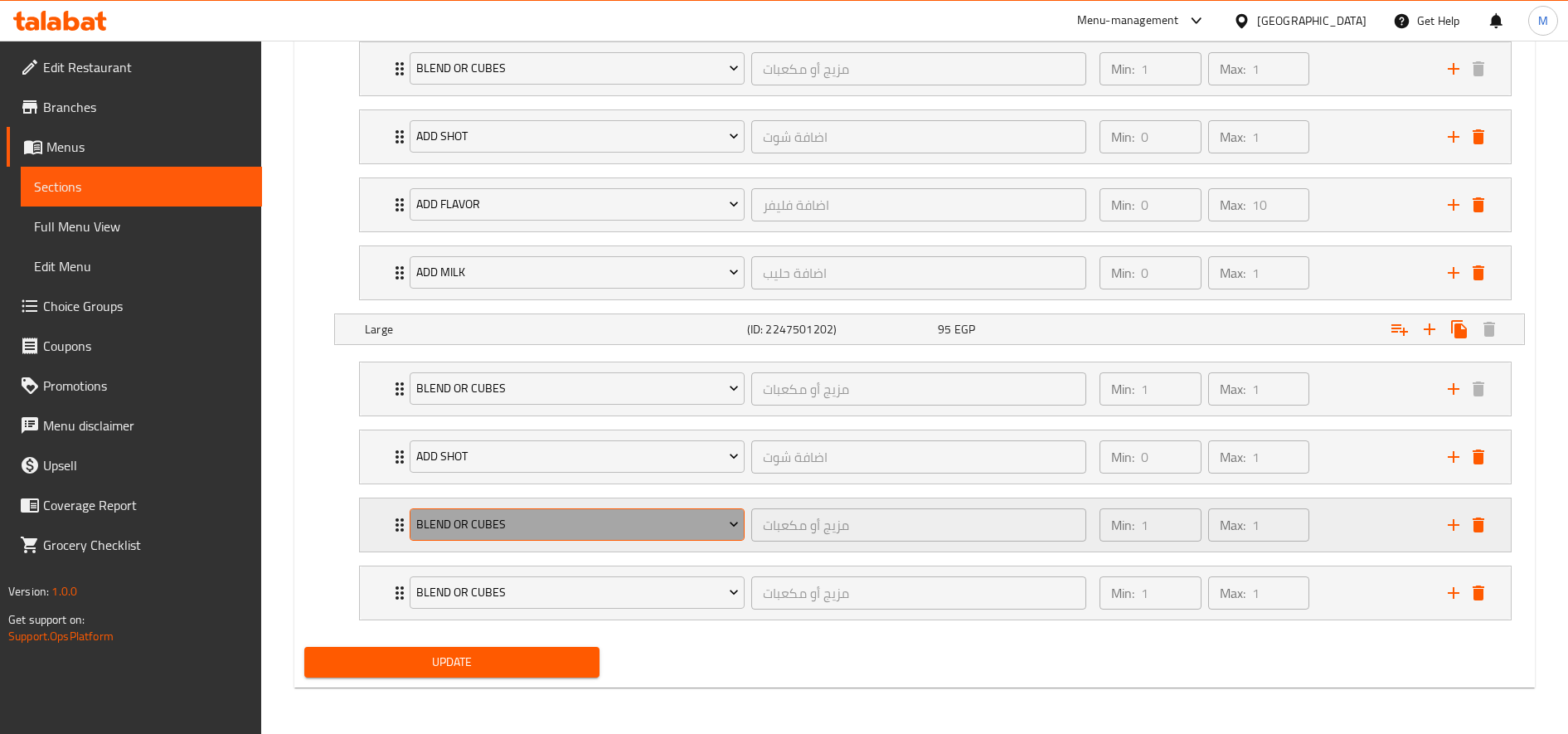
click at [575, 529] on span "blend or cubes" at bounding box center [578, 524] width 322 height 20
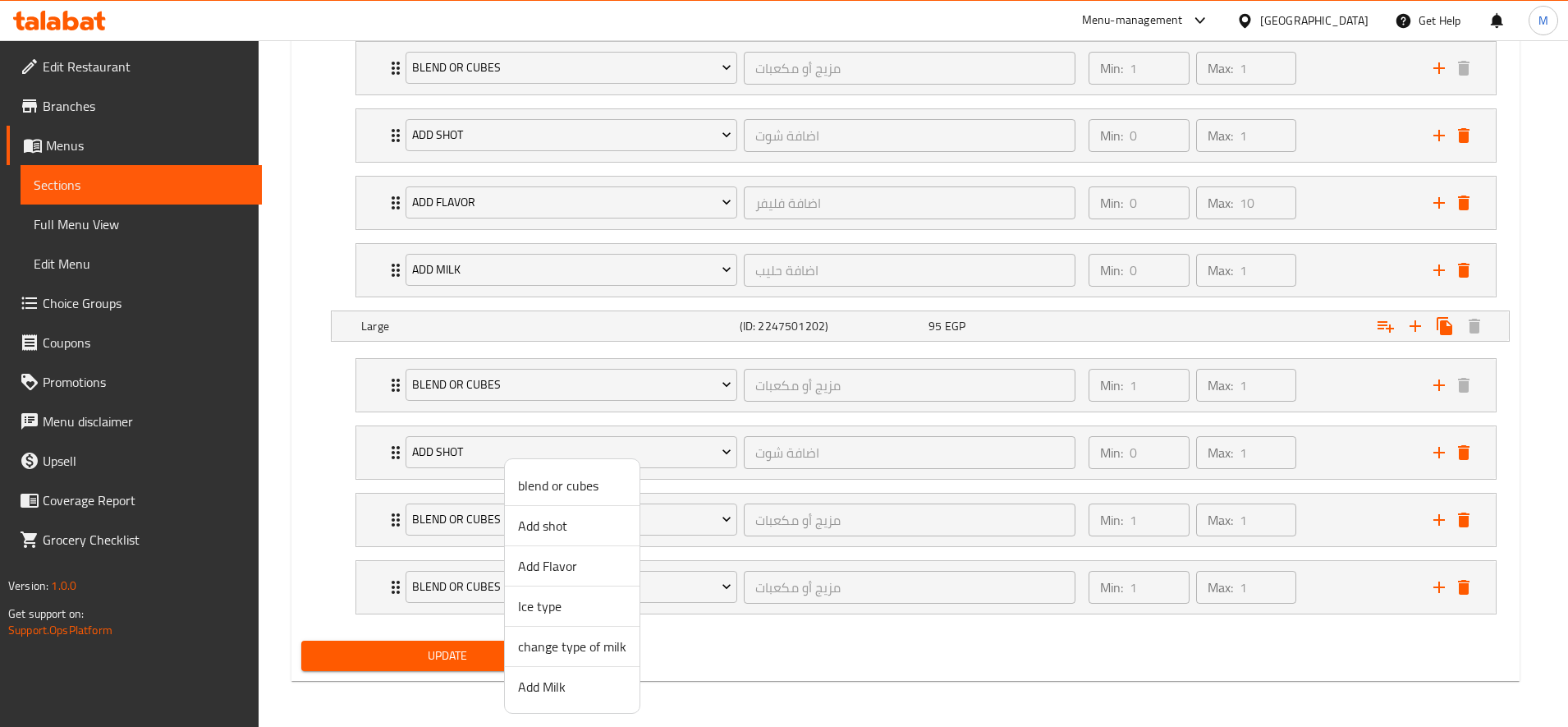
click at [570, 567] on span "Add Flavor" at bounding box center [572, 565] width 108 height 19
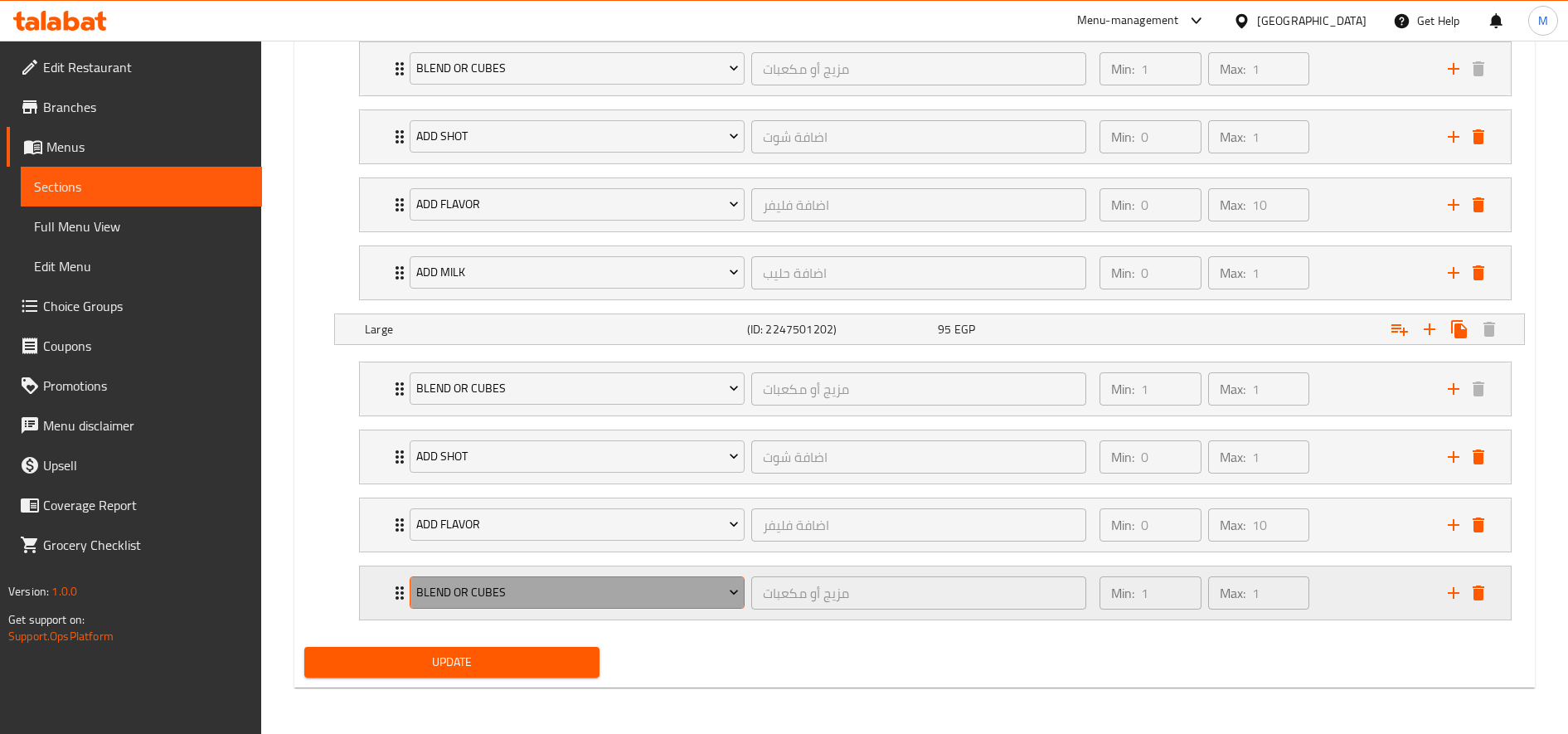
click at [541, 597] on span "blend or cubes" at bounding box center [578, 592] width 322 height 20
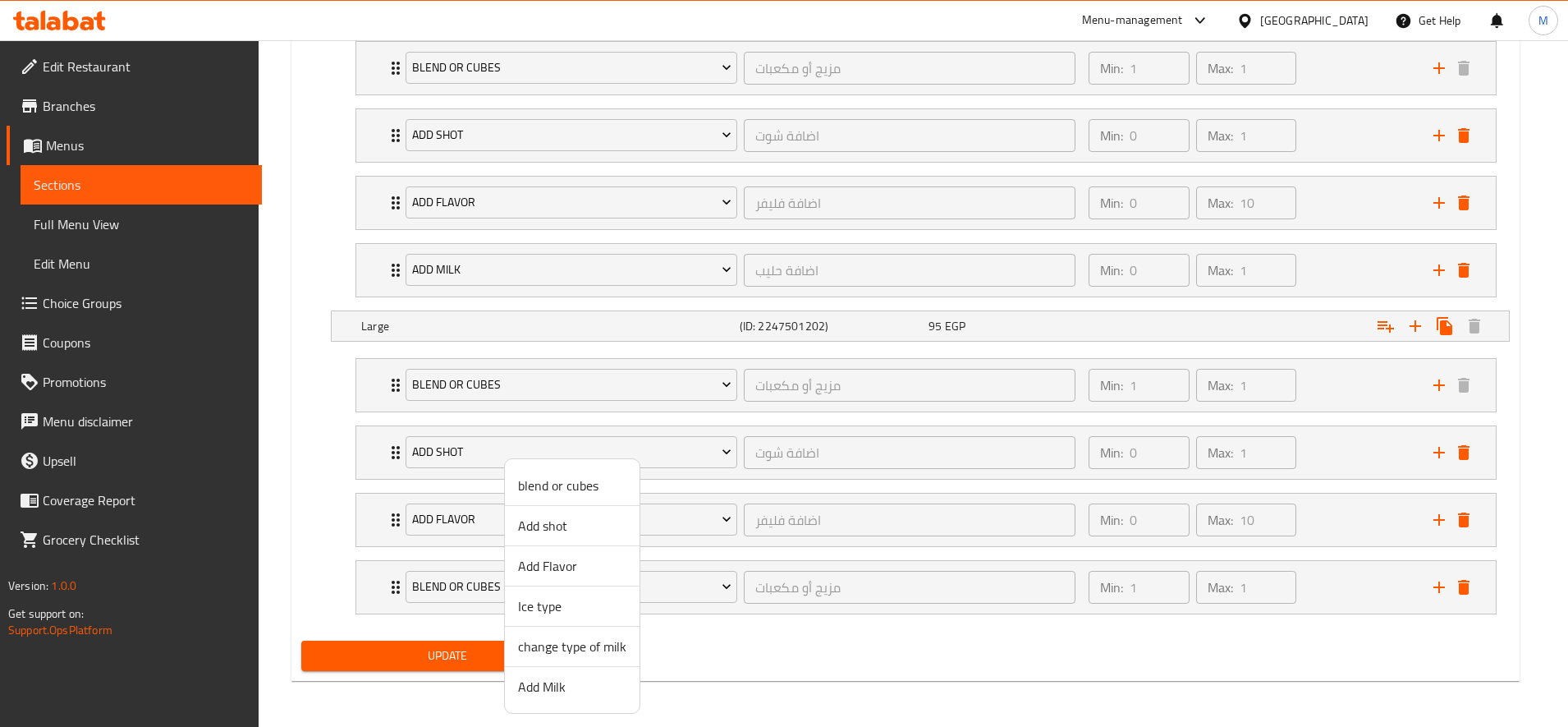
click at [581, 696] on span "Add Milk" at bounding box center [572, 686] width 108 height 19
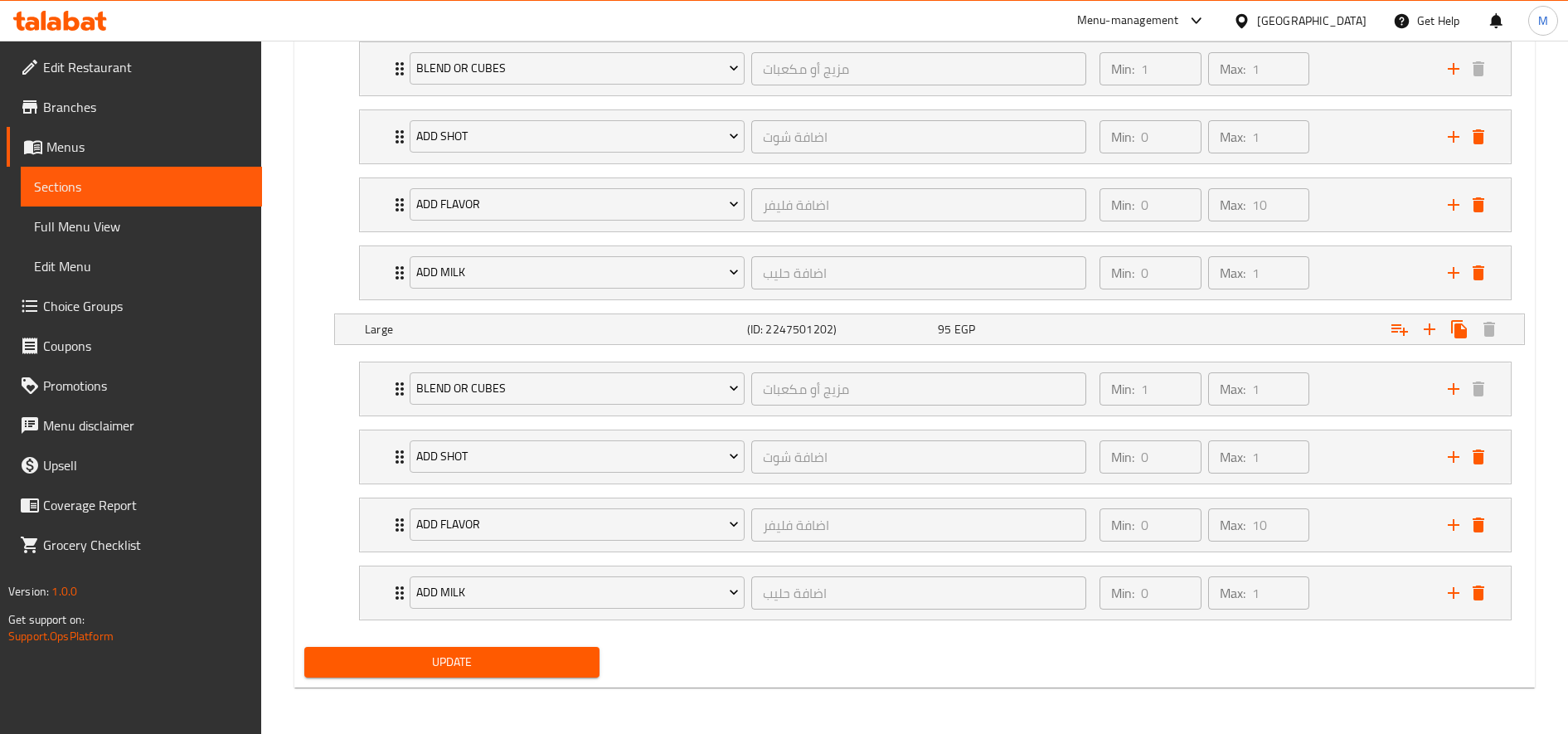
click at [545, 674] on button "Update" at bounding box center [452, 662] width 295 height 31
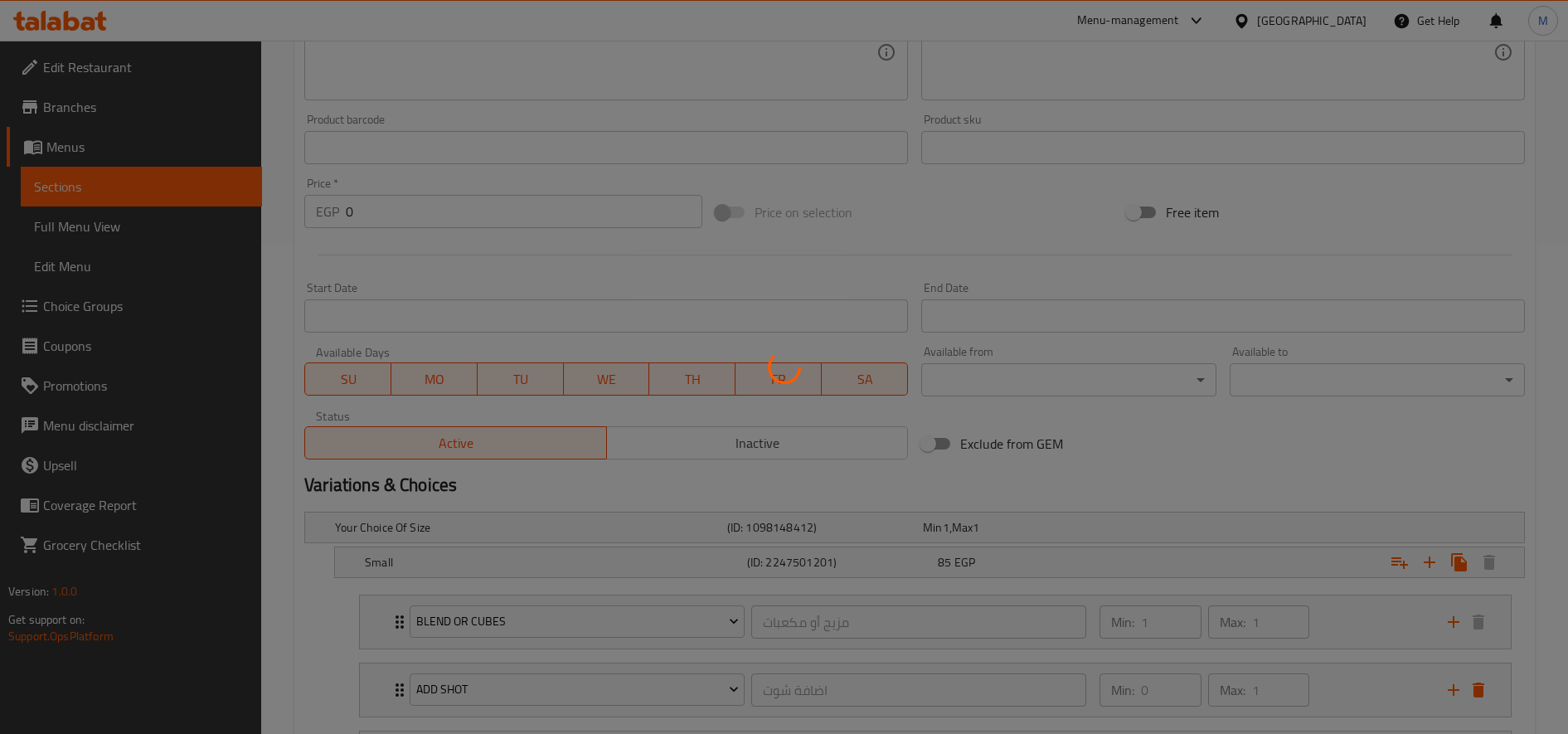
scroll to position [0, 0]
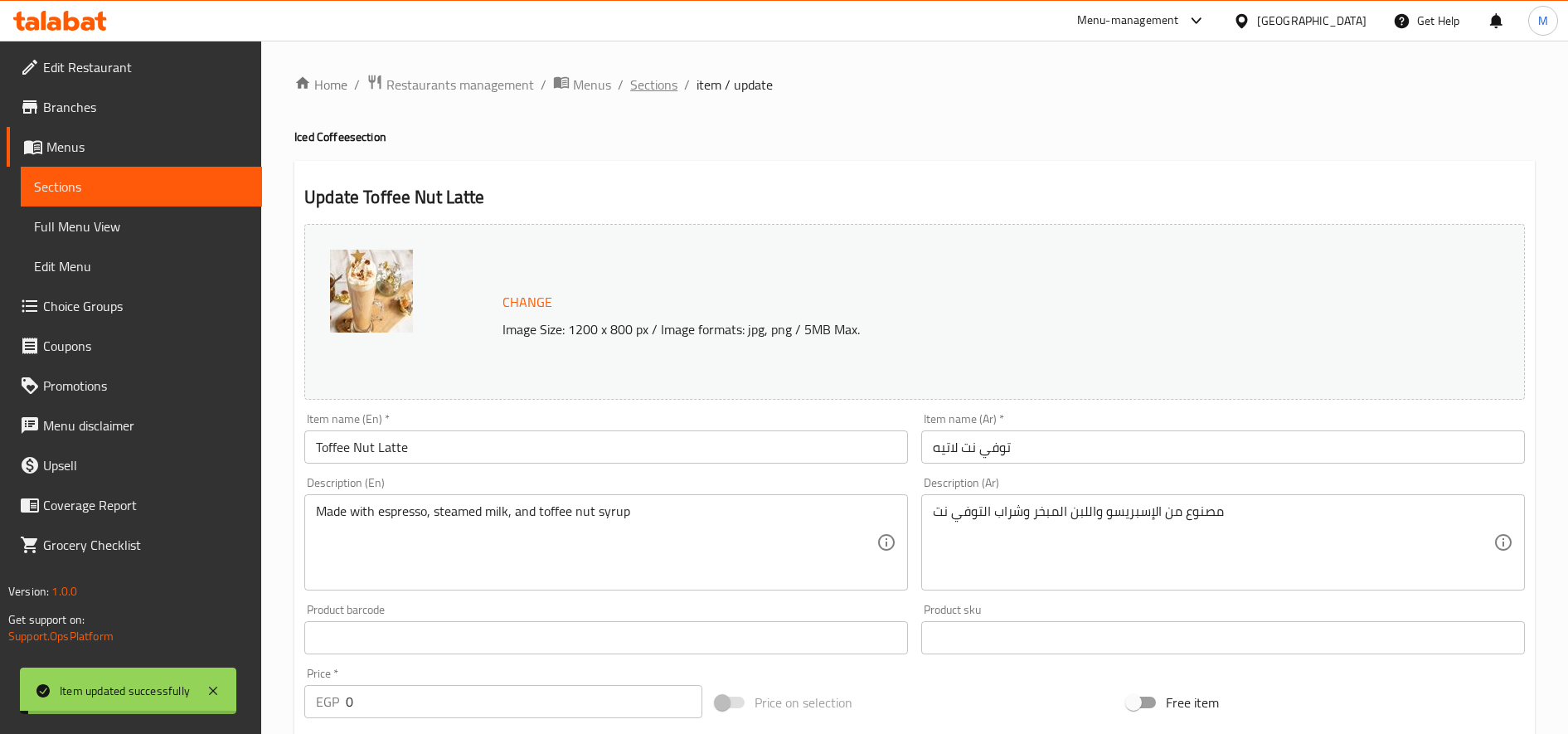
click at [648, 93] on span "Sections" at bounding box center [653, 84] width 47 height 19
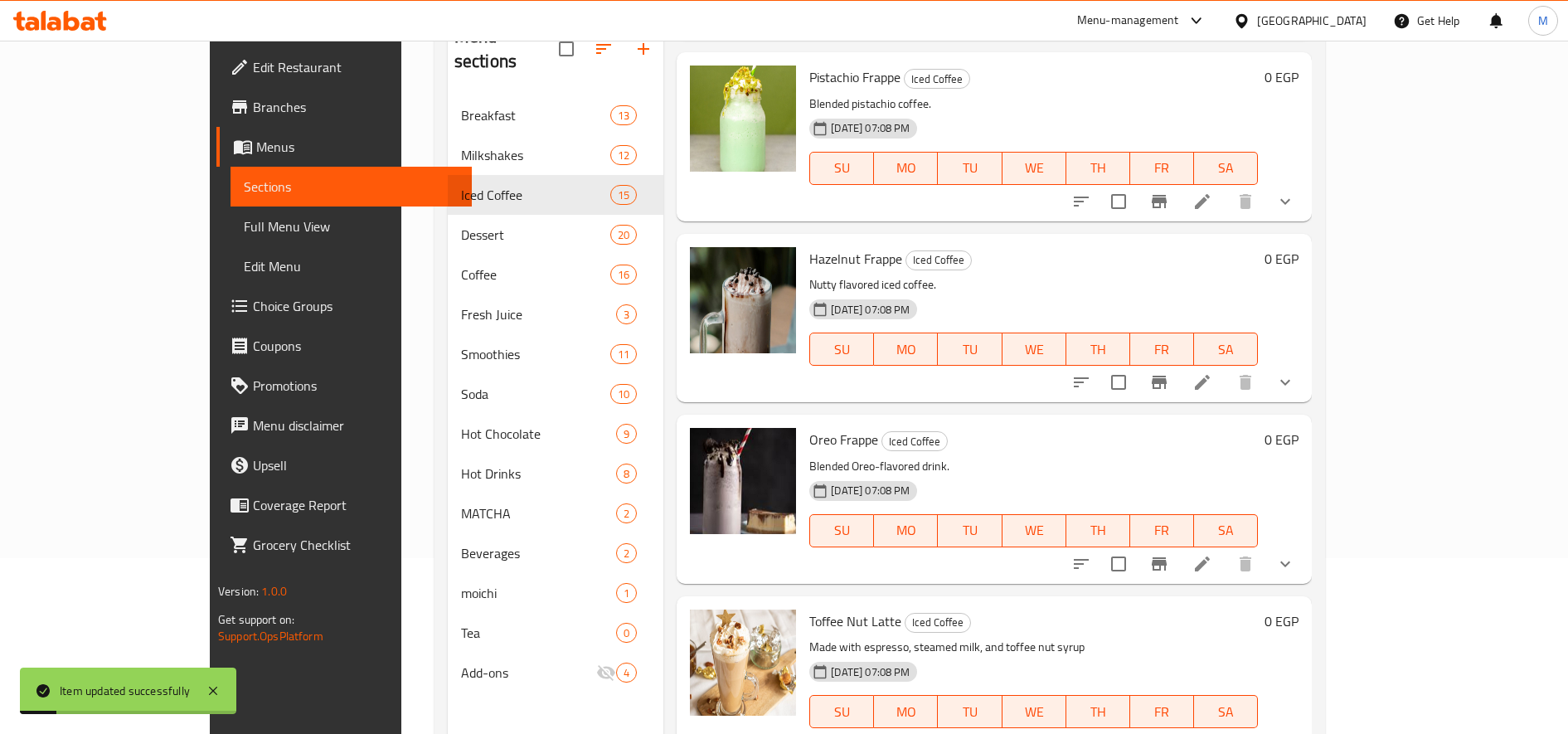
scroll to position [232, 0]
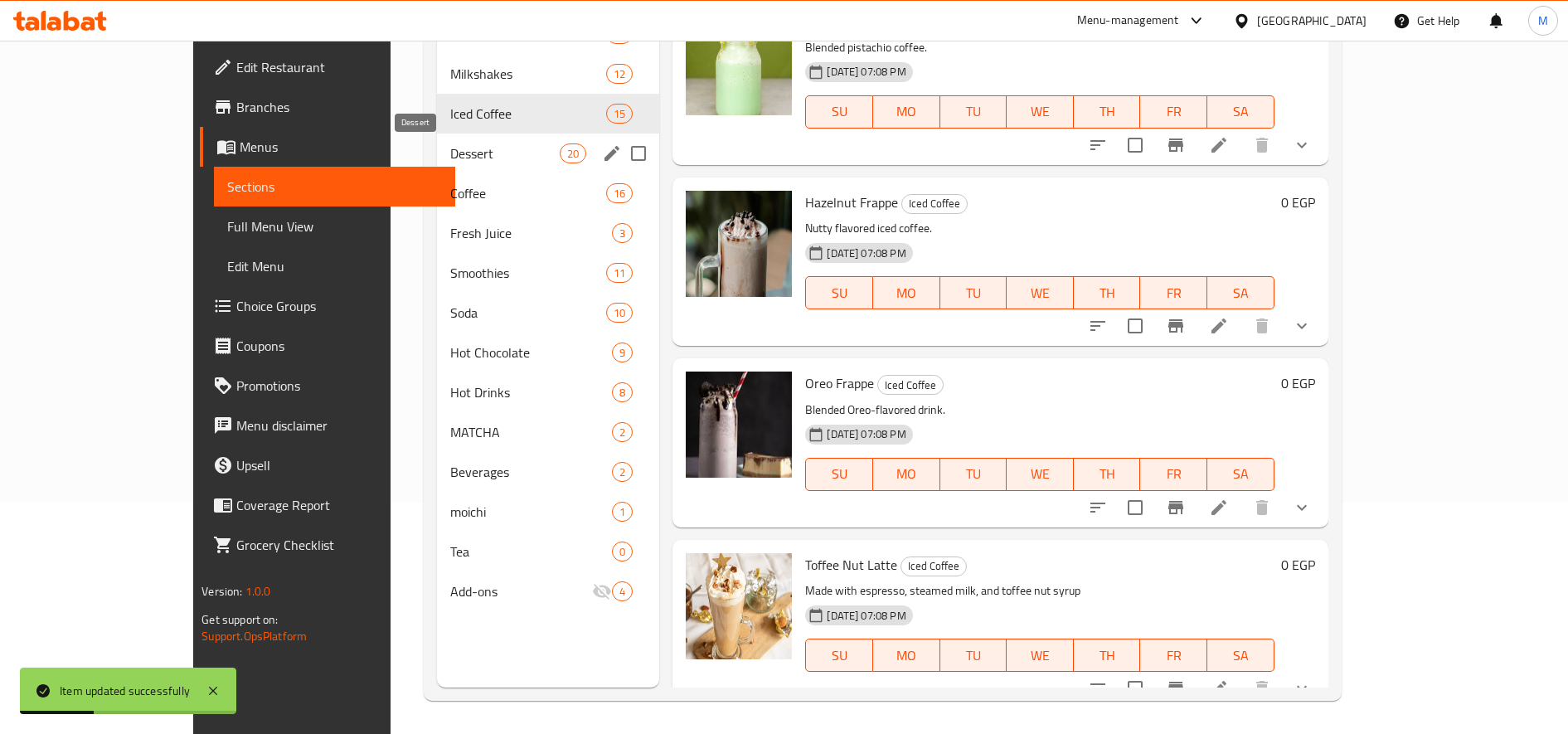
click at [450, 155] on span "Dessert" at bounding box center [504, 153] width 109 height 19
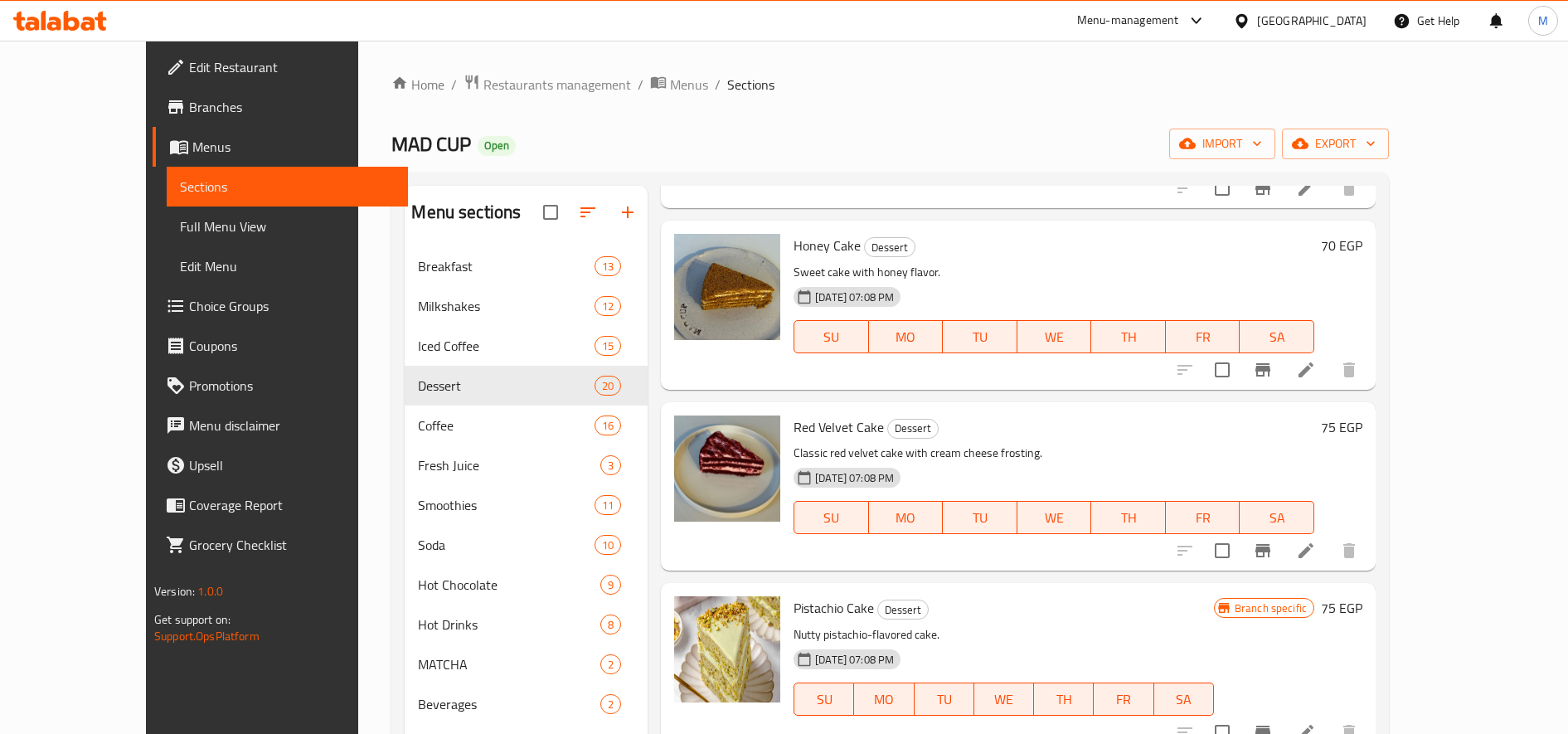
scroll to position [2951, 0]
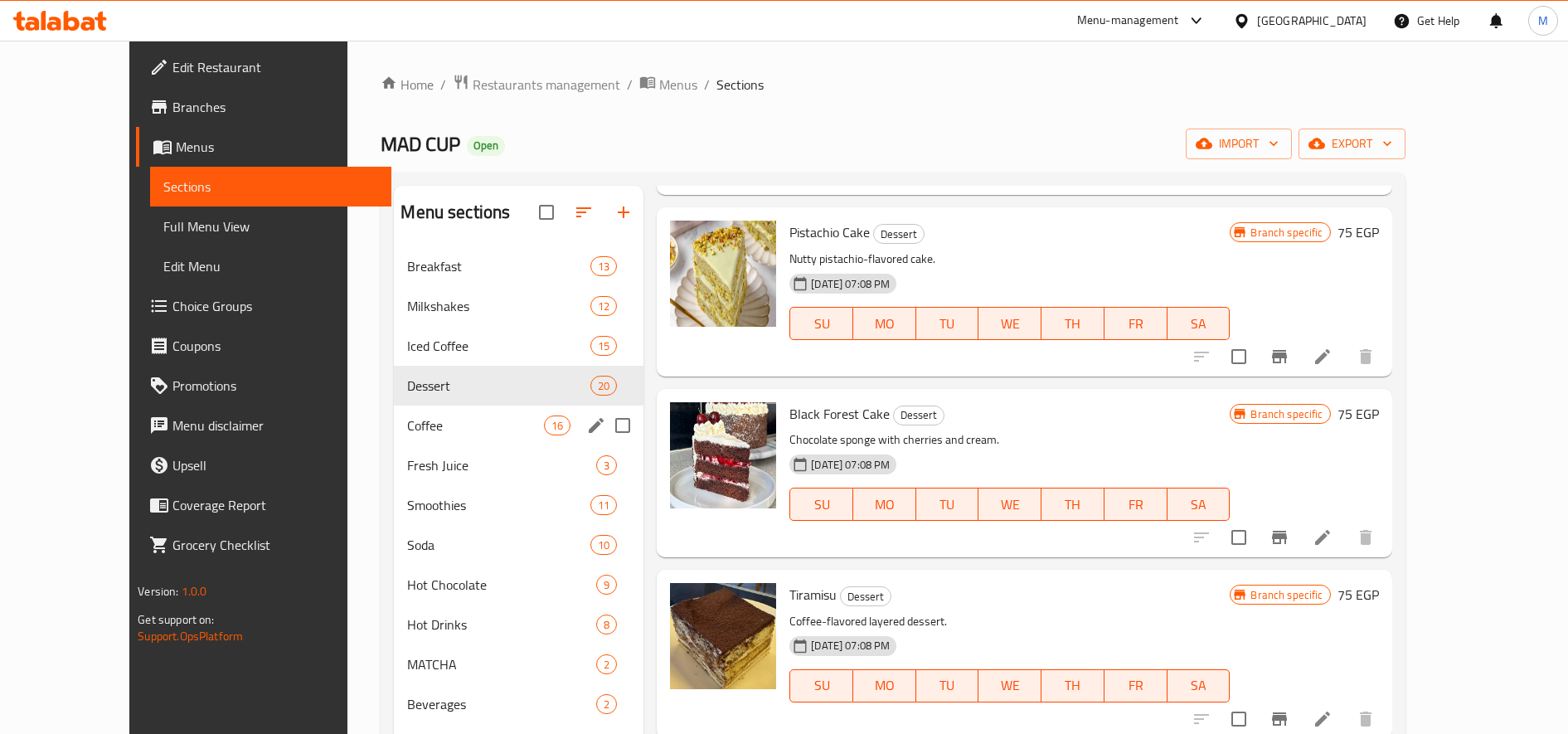
click at [397, 411] on div "Coffee 16" at bounding box center [519, 425] width 250 height 40
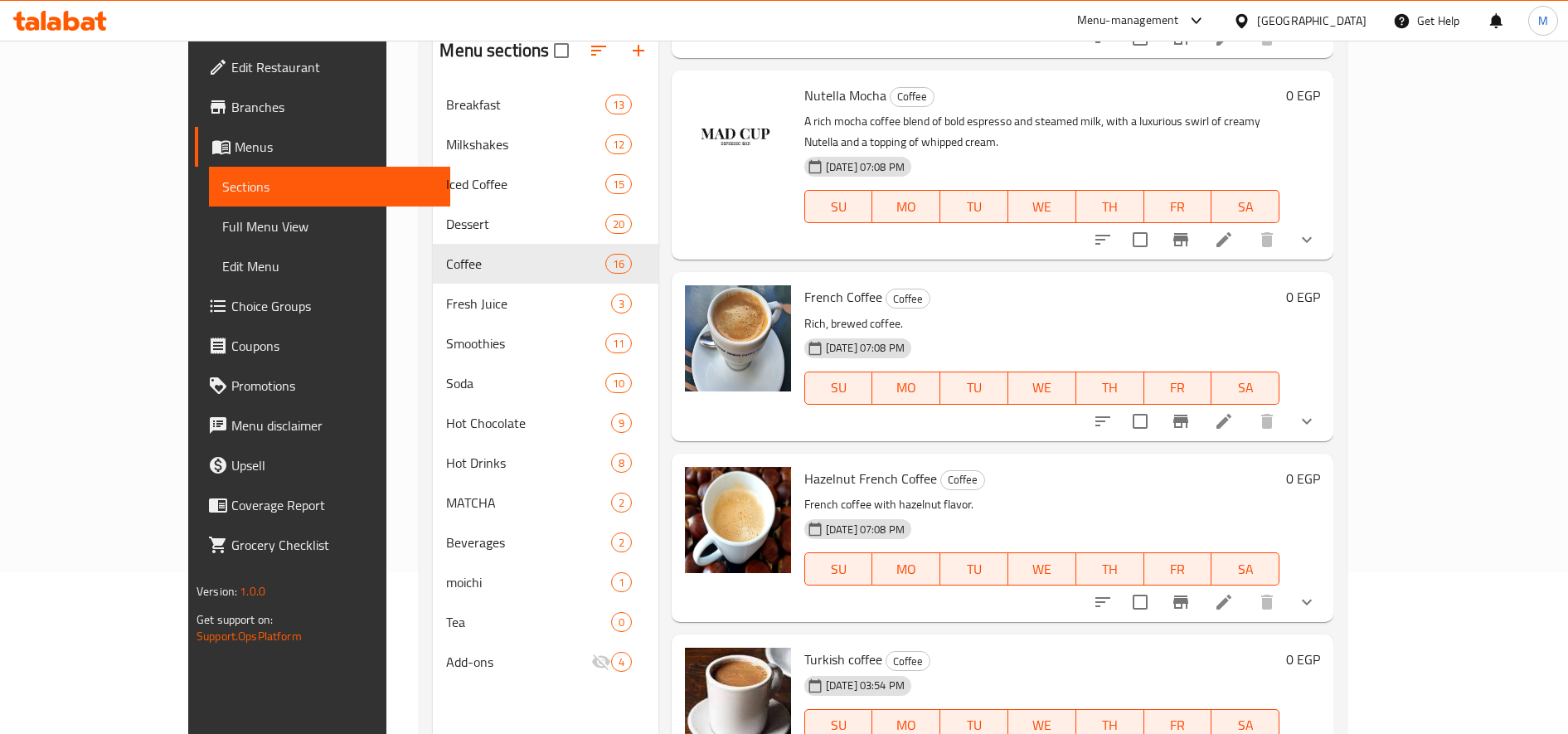
scroll to position [232, 0]
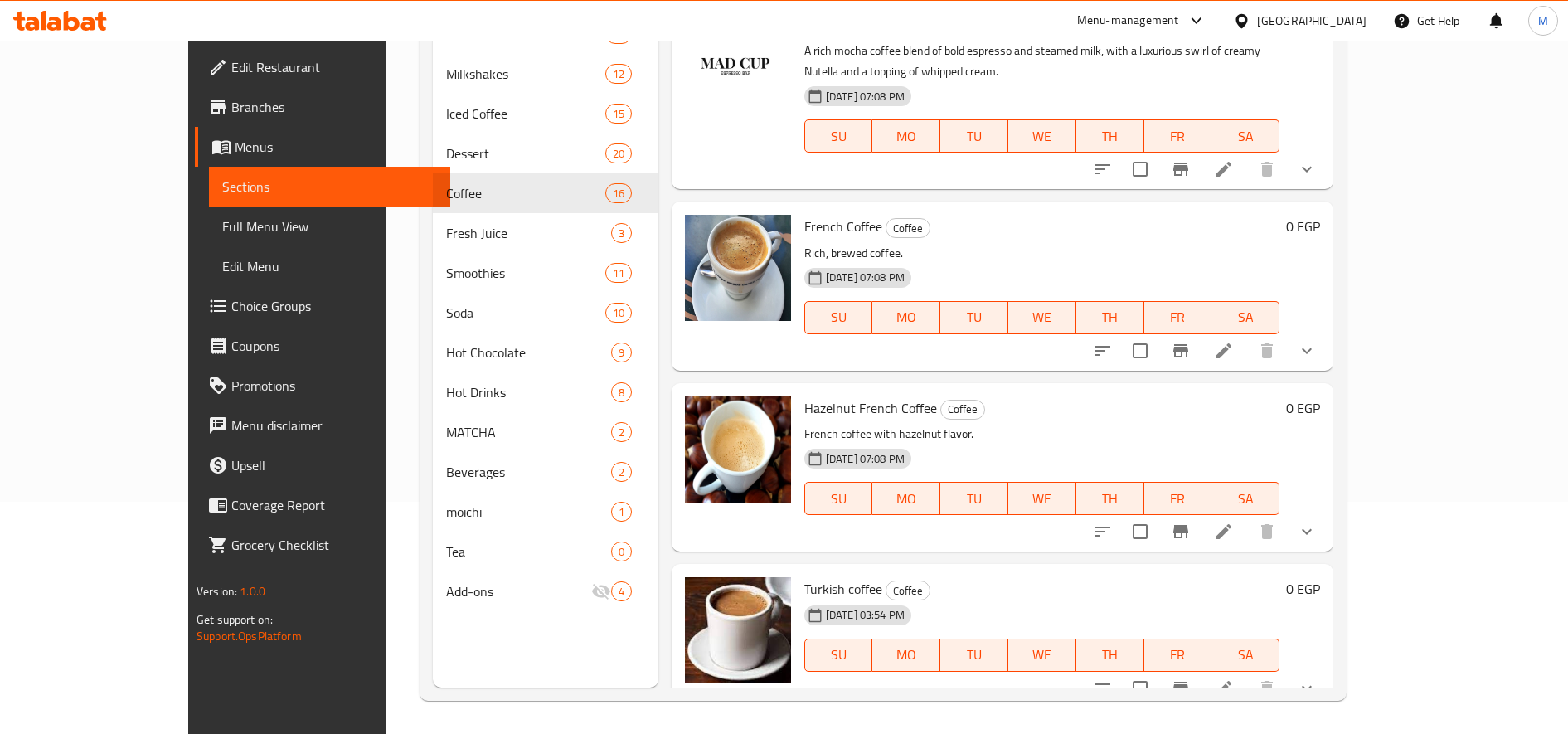
click at [804, 577] on span "Turkish coffee" at bounding box center [843, 589] width 78 height 25
copy h6 "Turkish coffee"
click at [1247, 673] on li at bounding box center [1224, 688] width 46 height 30
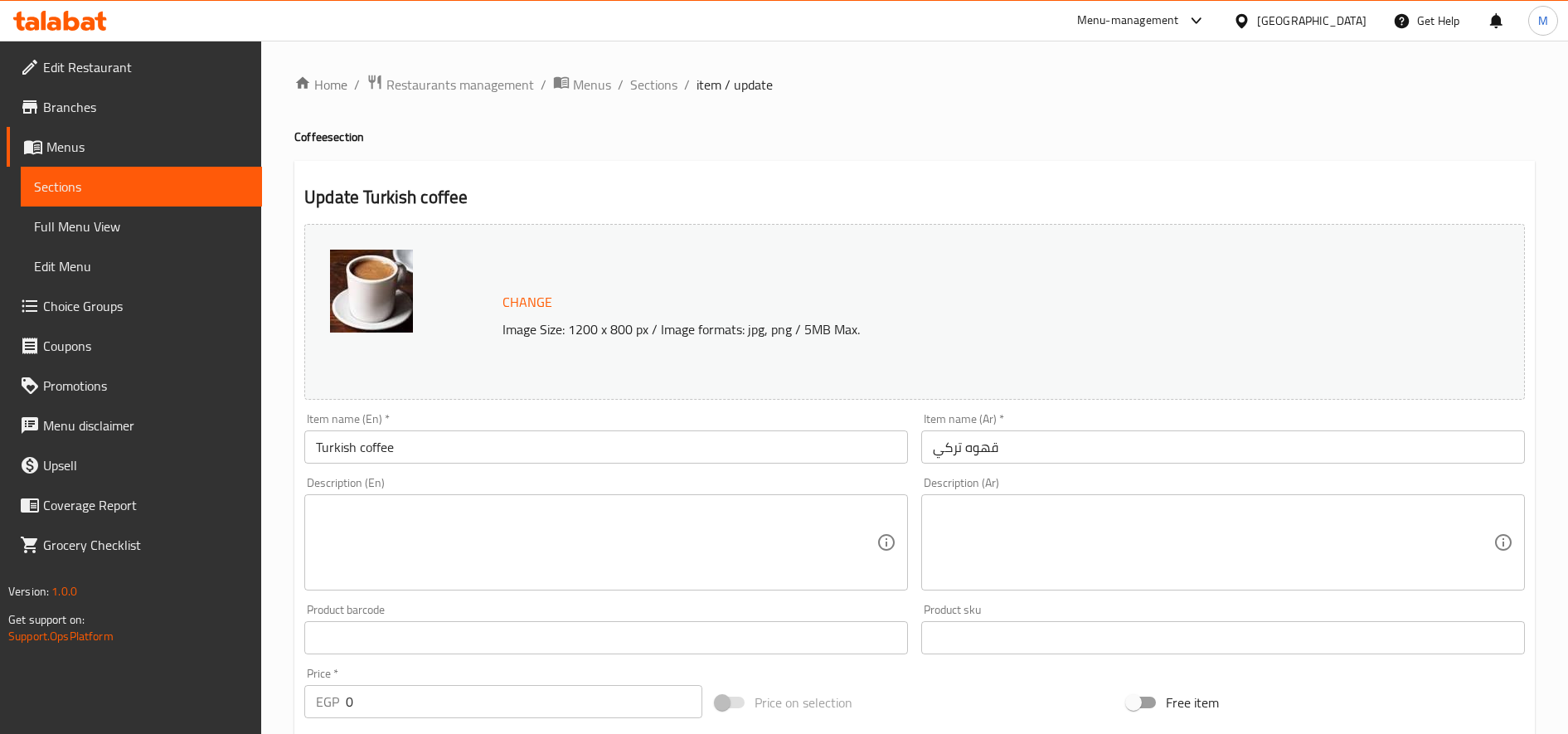
click at [1083, 508] on textarea at bounding box center [1213, 542] width 561 height 79
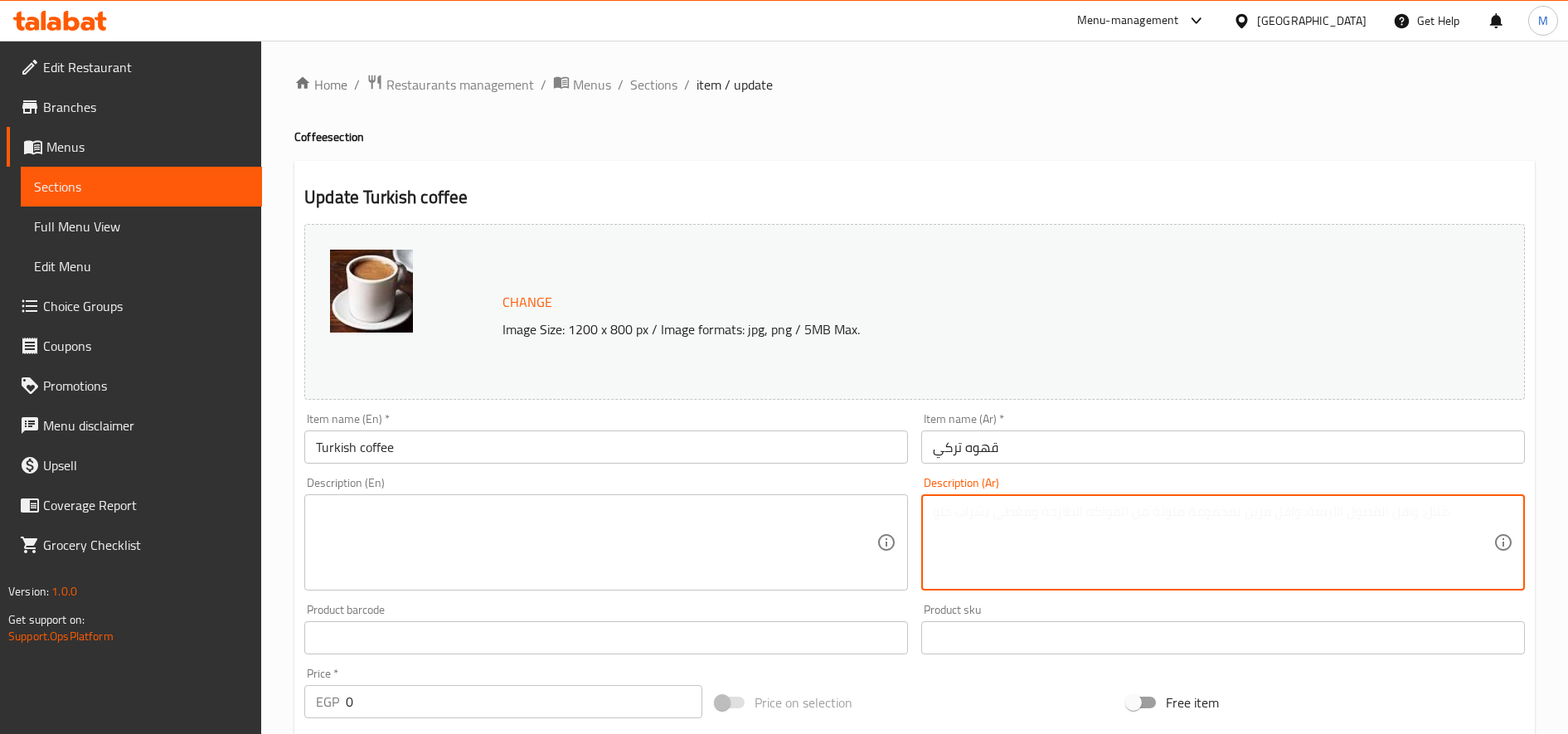
paste textarea "قهوة غنية ومكثفة محضرة من حبوب البن المطحونة ناعماً جداً، تغلى ببطء في إبريق نح…"
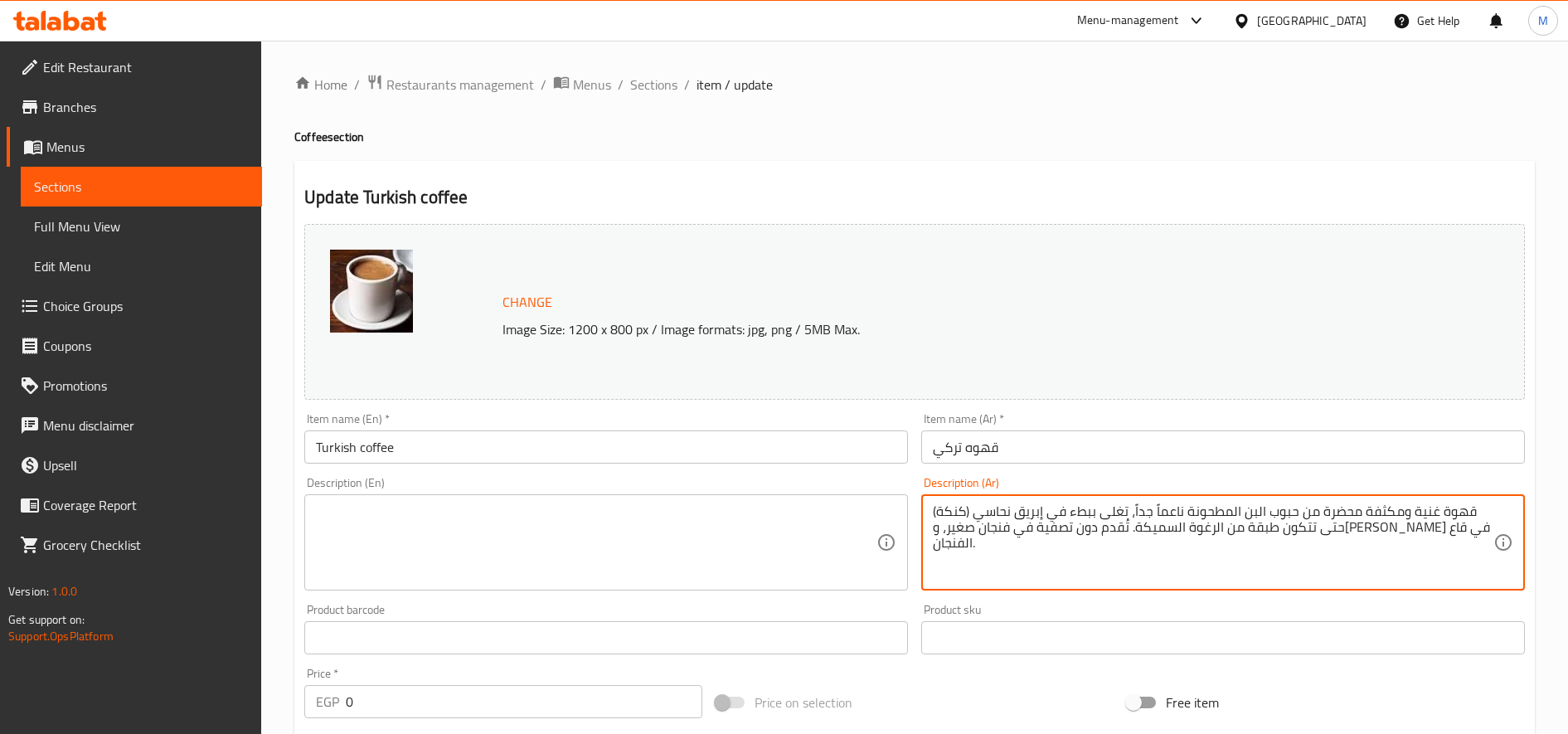
type textarea "قهوة غنية ومكثفة محضرة من حبوب البن المطحونة ناعماً جداً، تغلى ببطء في إبريق نح…"
click at [611, 576] on textarea at bounding box center [596, 542] width 561 height 79
paste textarea "A rich and intense coffee made from very finely ground coffee beans, slowly bre…"
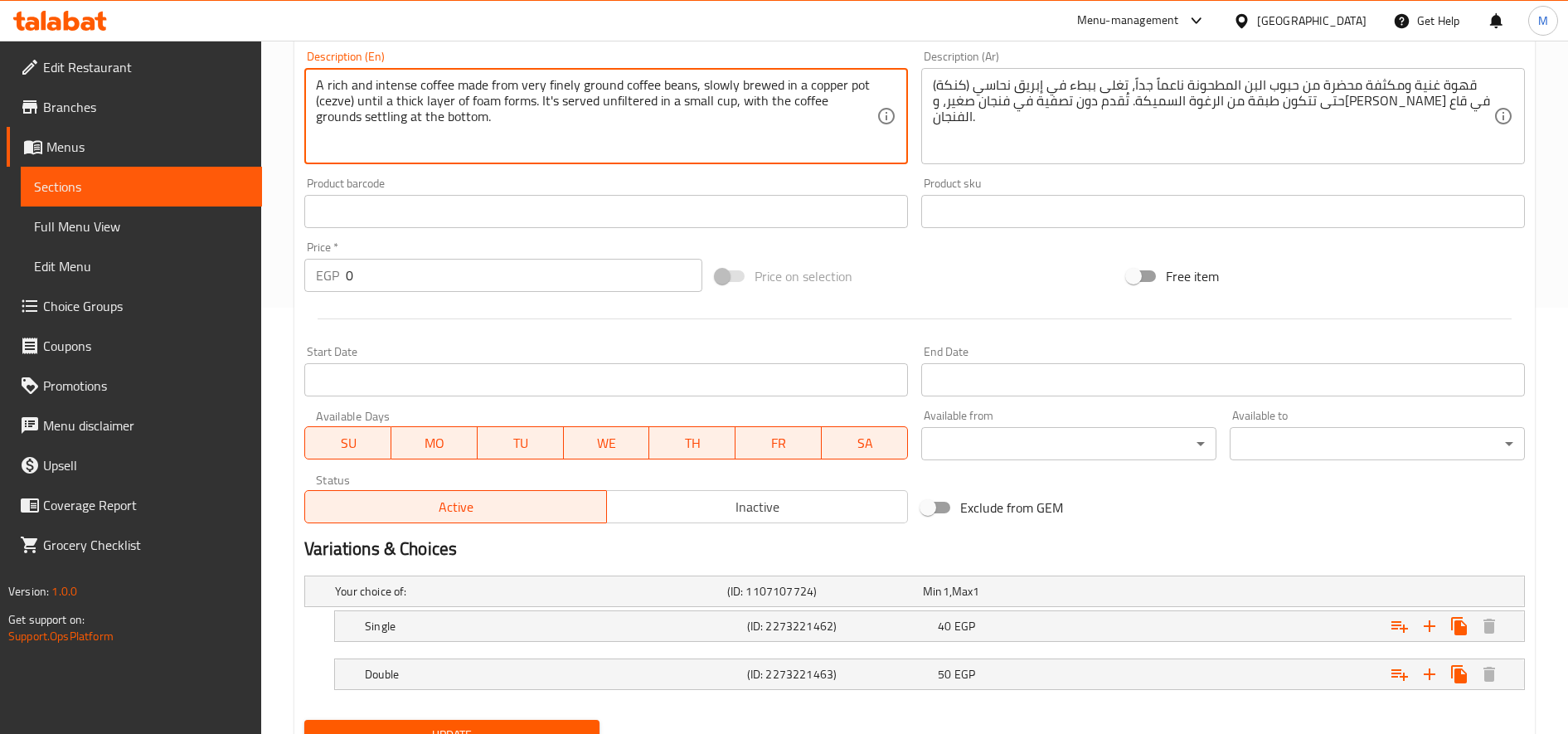
scroll to position [499, 0]
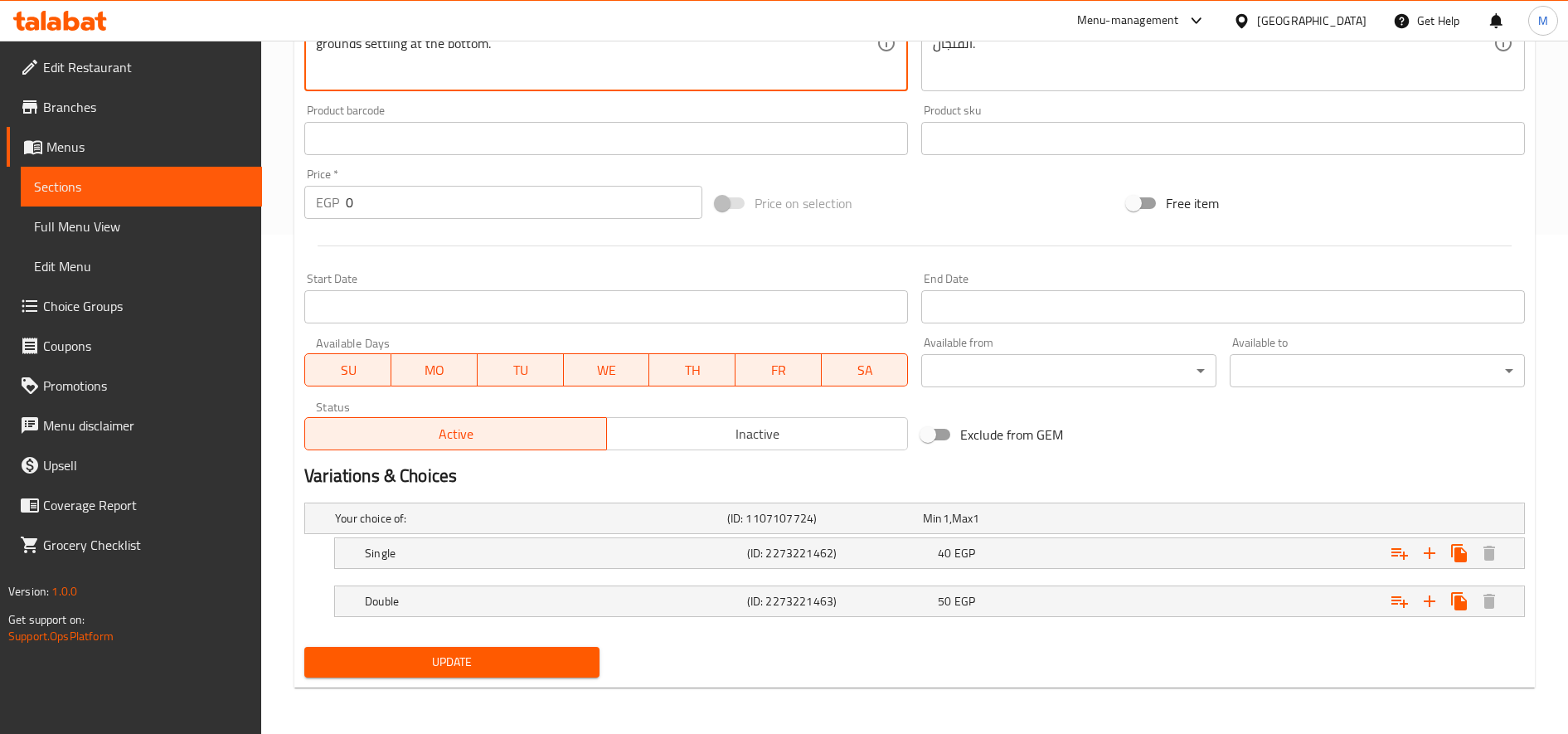
type textarea "A rich and intense coffee made from very finely ground coffee beans, slowly bre…"
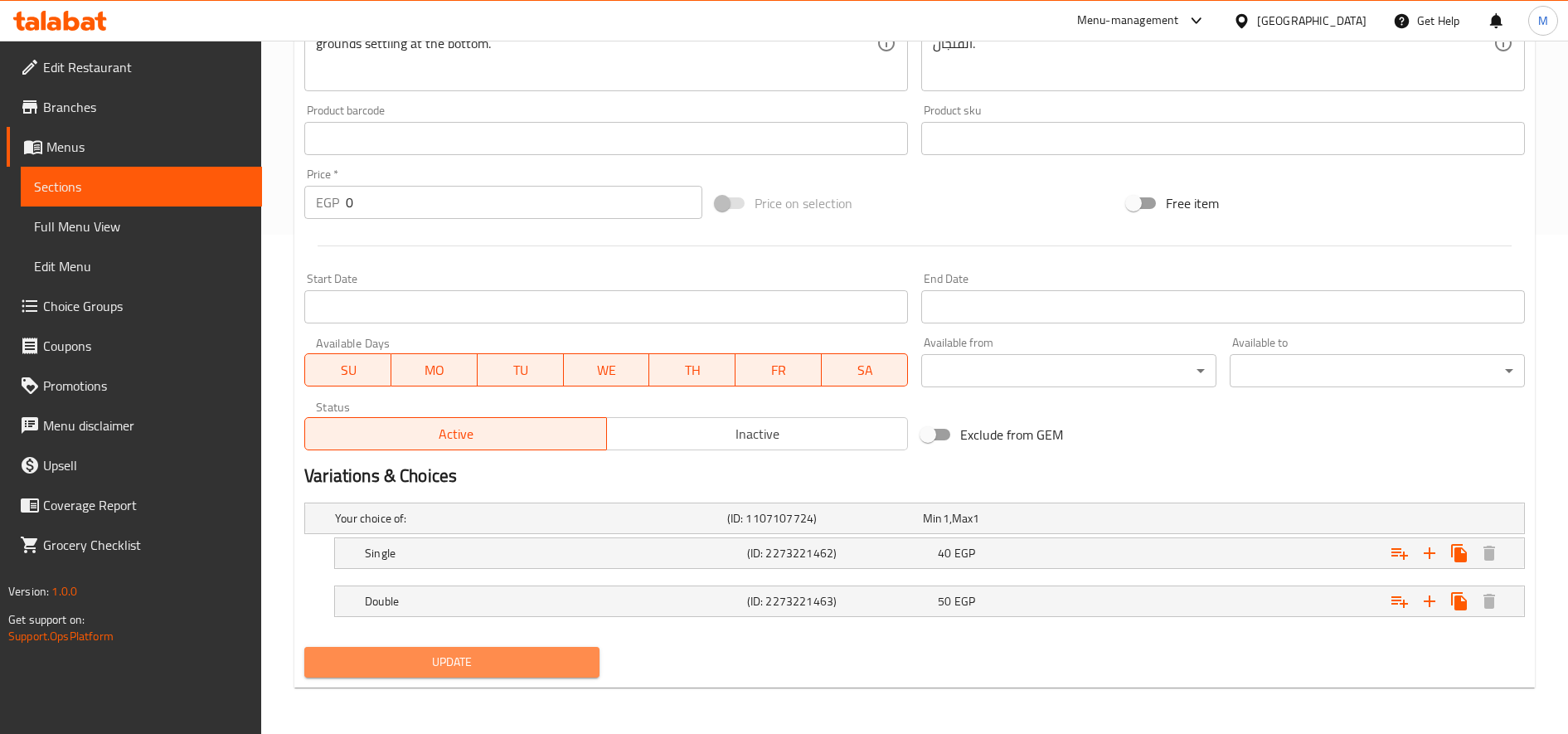
drag, startPoint x: 541, startPoint y: 665, endPoint x: 551, endPoint y: 655, distance: 14.1
click at [541, 664] on span "Update" at bounding box center [452, 662] width 268 height 20
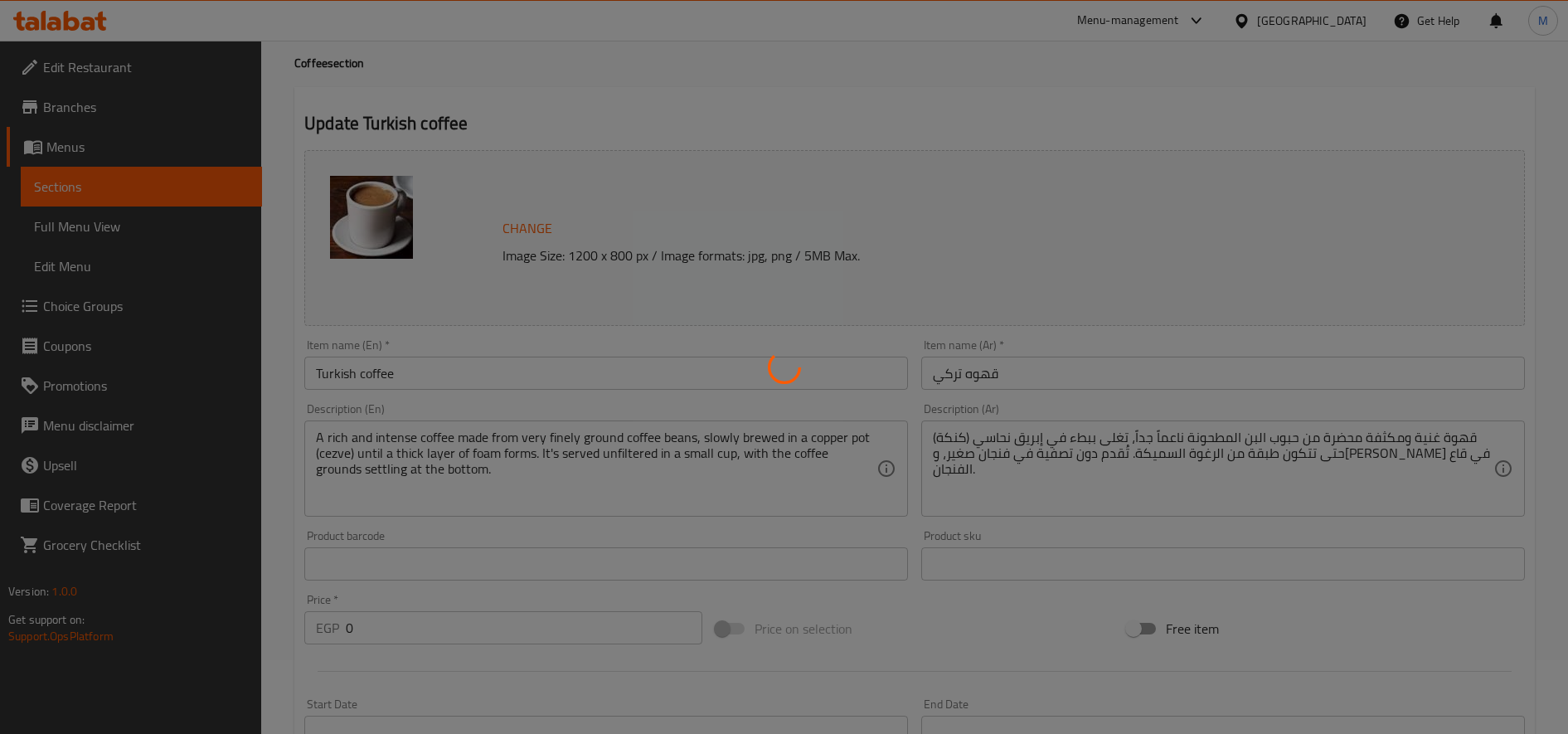
scroll to position [0, 0]
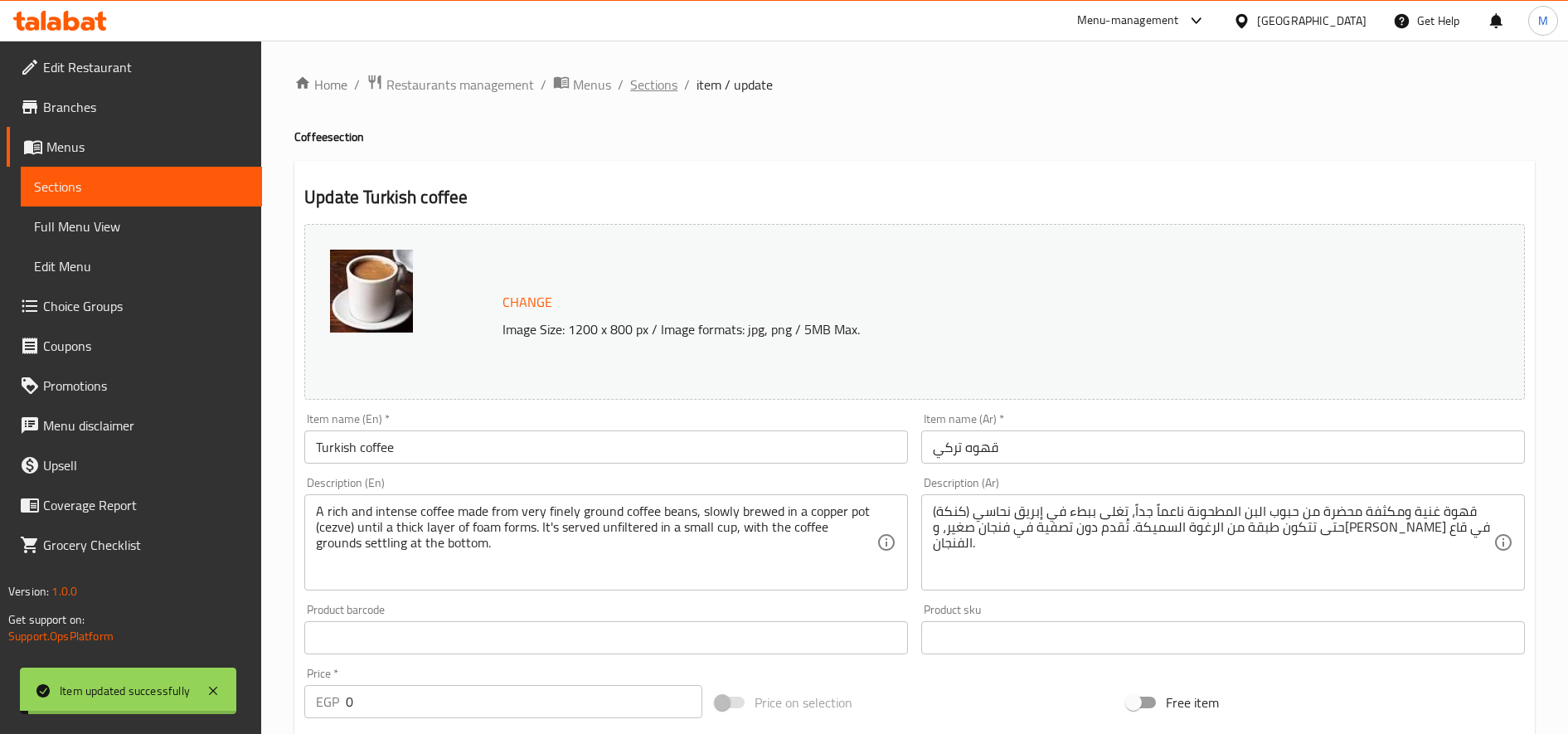
click at [648, 87] on span "Sections" at bounding box center [653, 84] width 47 height 19
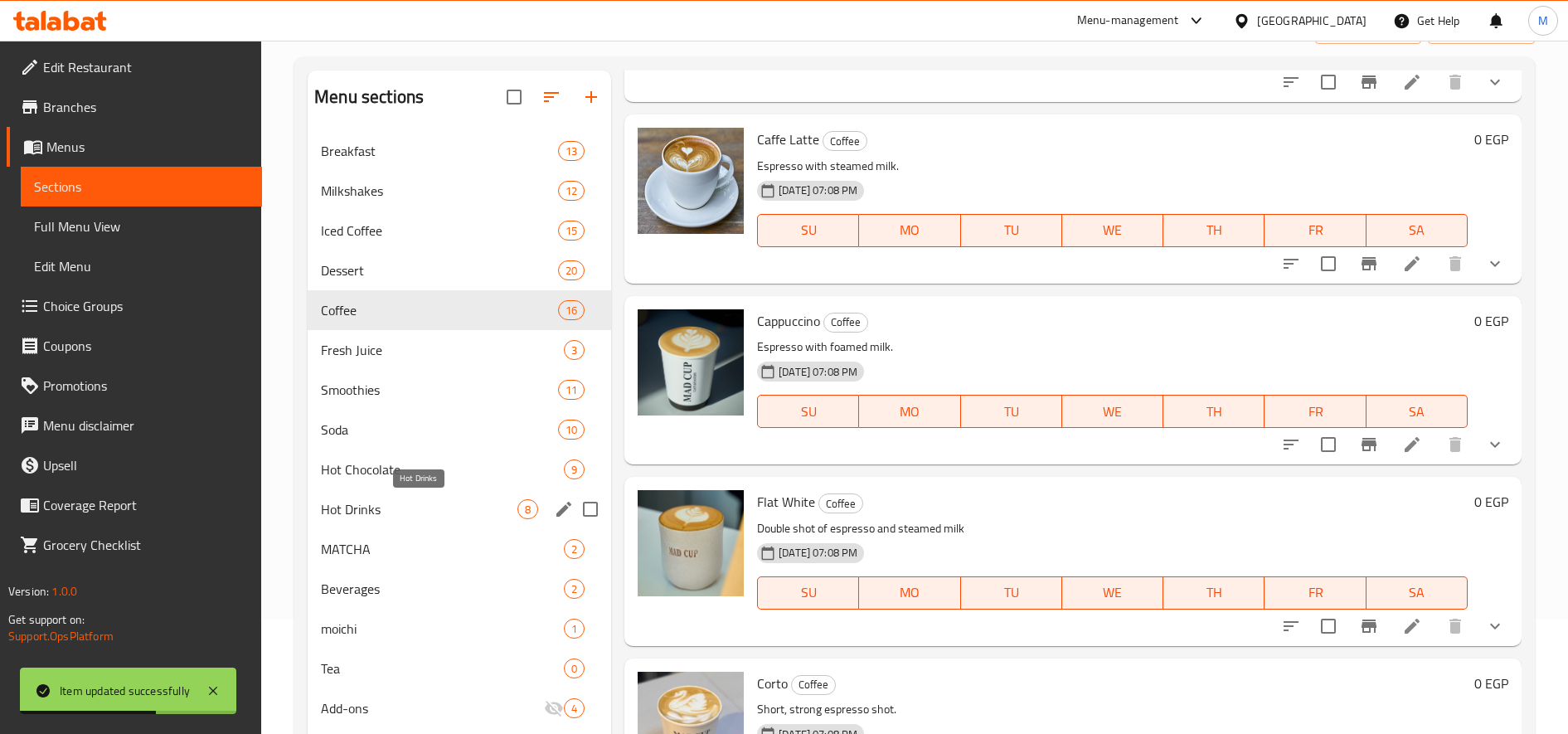
scroll to position [139, 0]
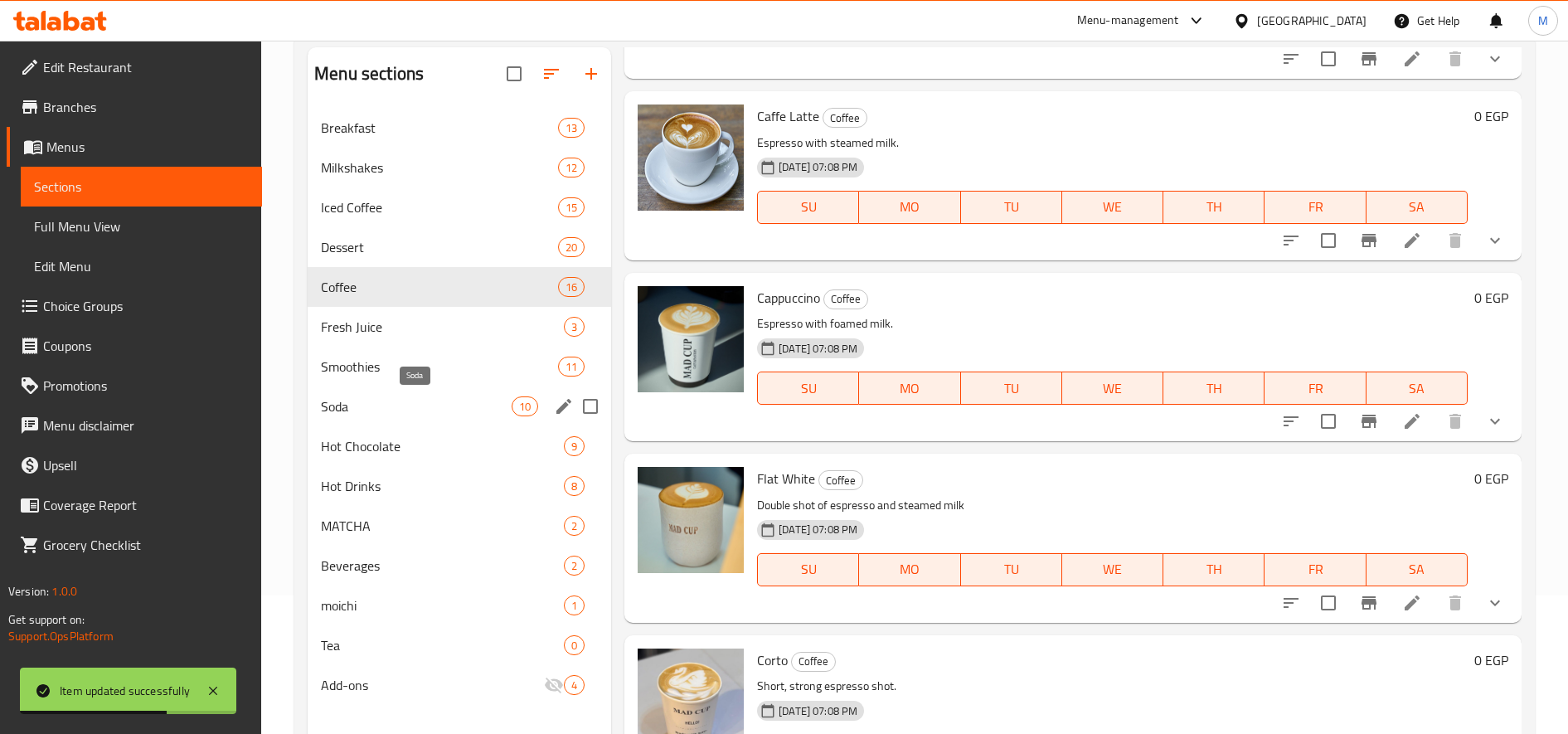
click at [374, 411] on span "Soda" at bounding box center [417, 405] width 191 height 19
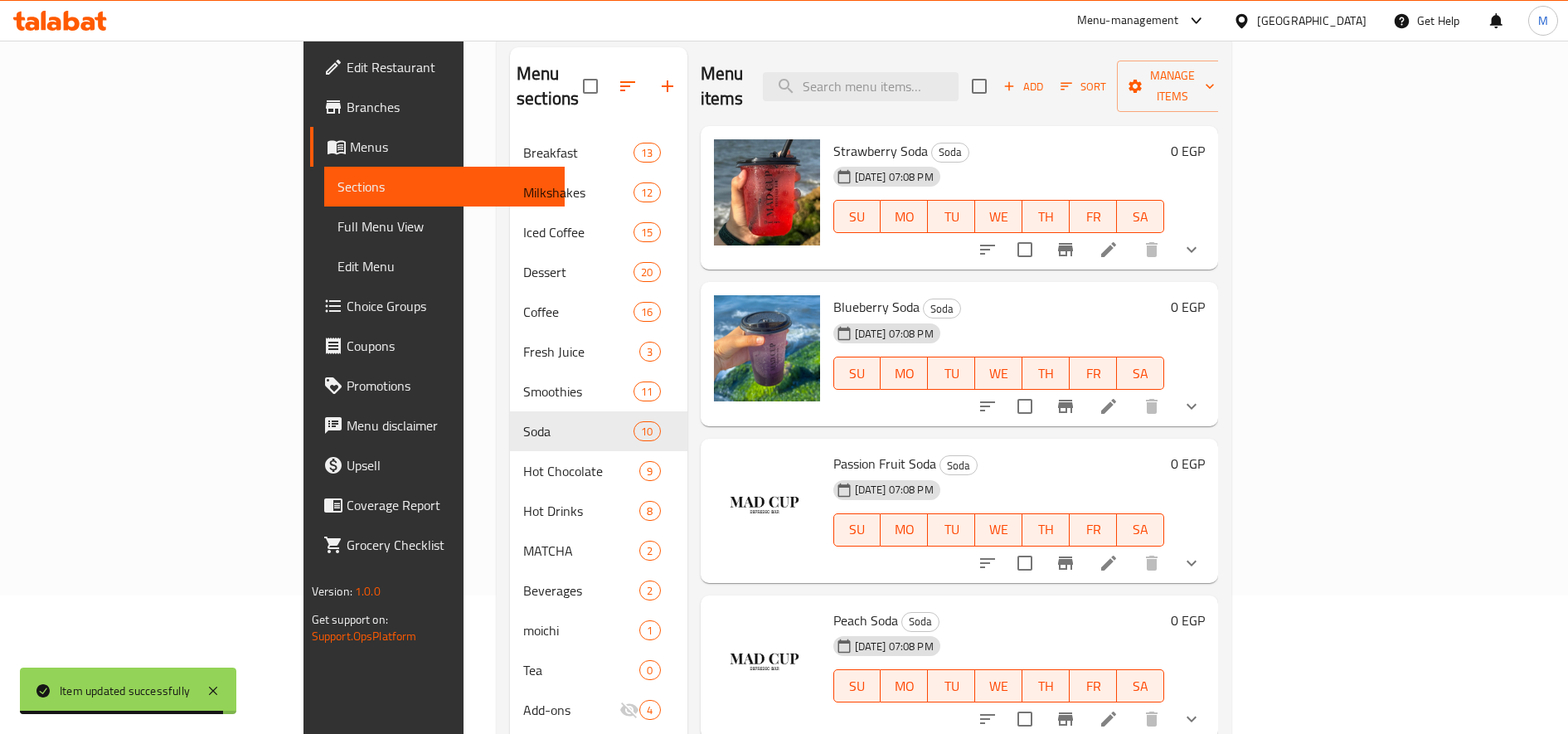
click at [1212, 230] on button "show more" at bounding box center [1191, 249] width 40 height 40
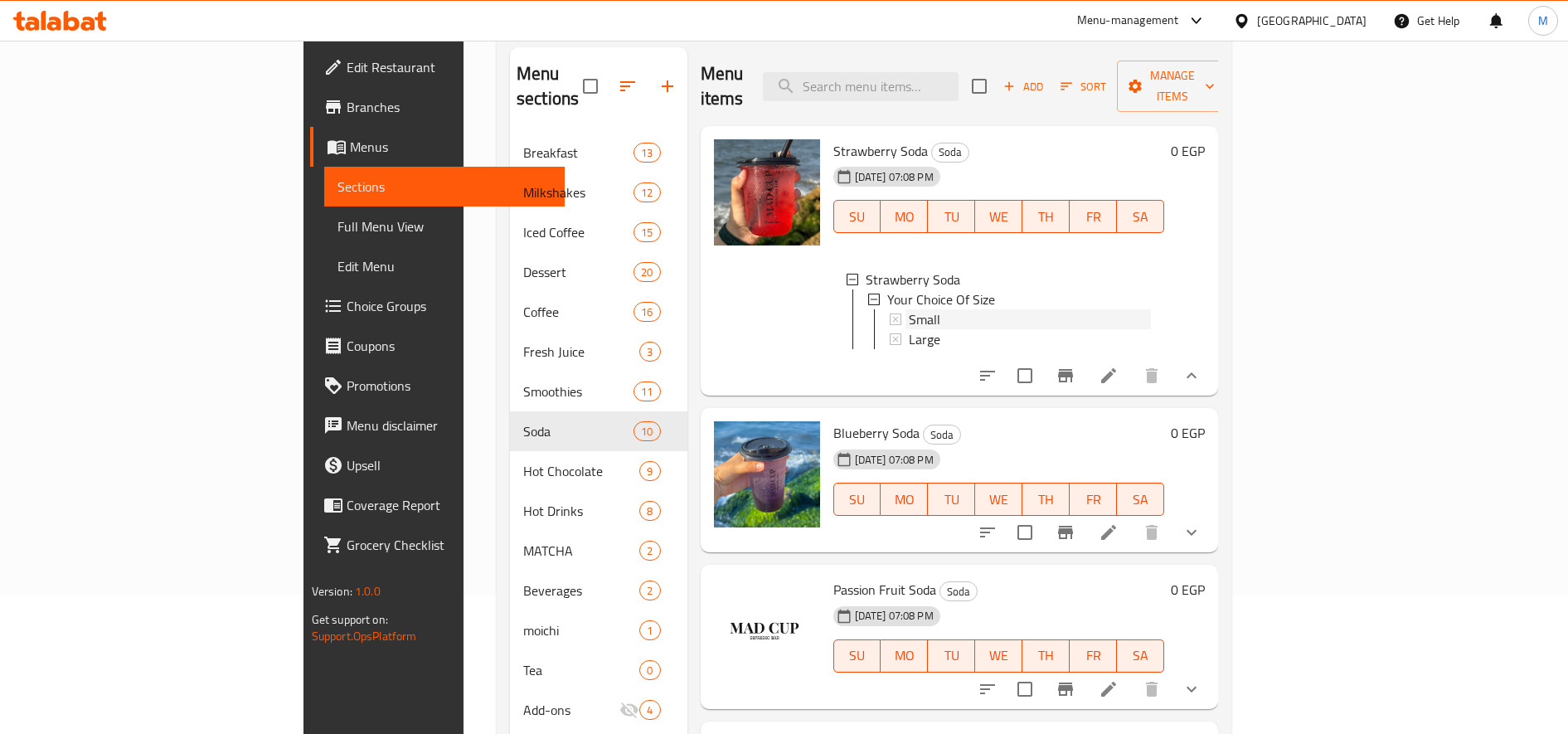
click at [909, 309] on div "Small" at bounding box center [1030, 318] width 243 height 19
click at [1132, 367] on li at bounding box center [1109, 376] width 46 height 30
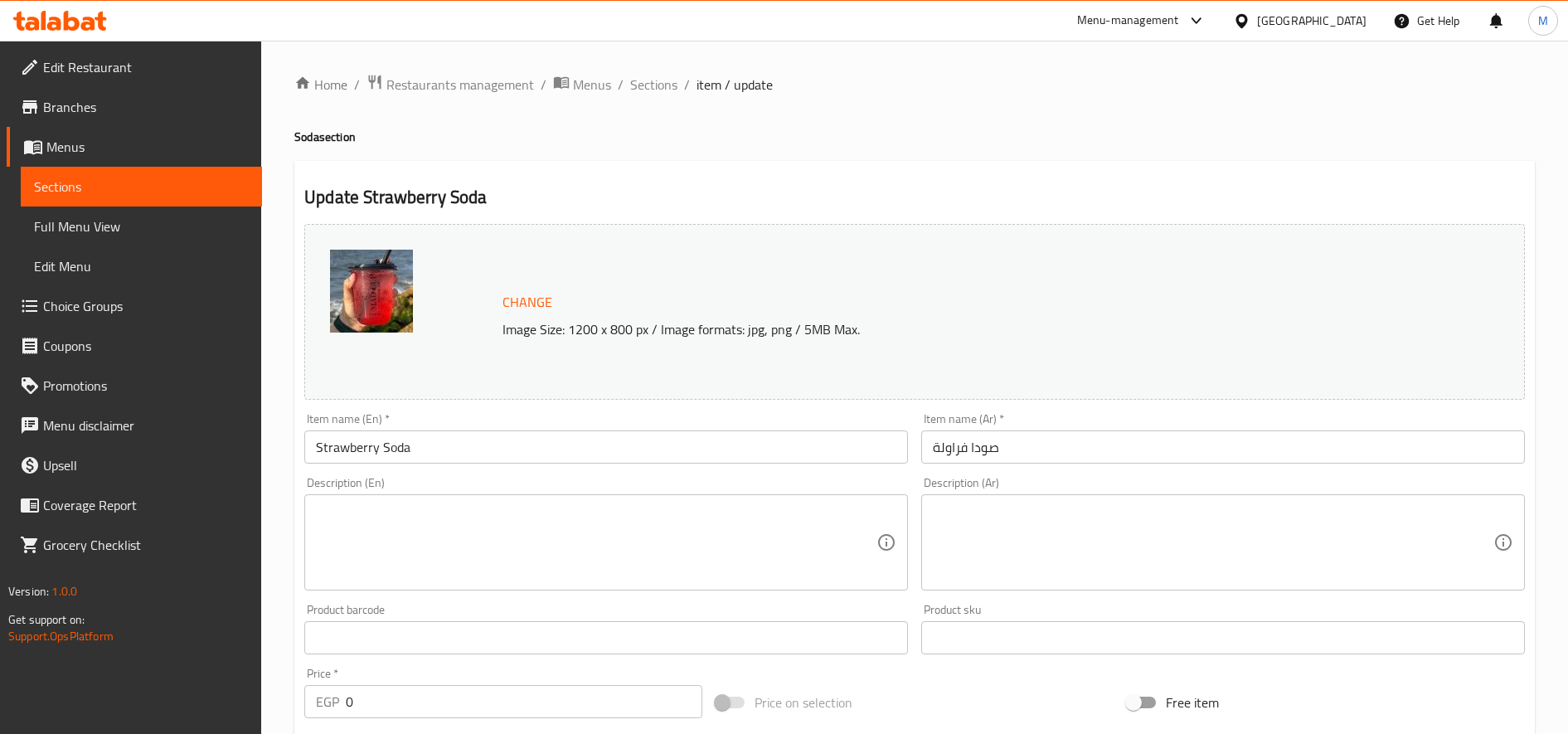
click at [642, 70] on div "Home / Restaurants management / Menus / Sections / item / update Soda section U…" at bounding box center [915, 637] width 1307 height 1192
click at [643, 76] on span "Sections" at bounding box center [653, 84] width 47 height 19
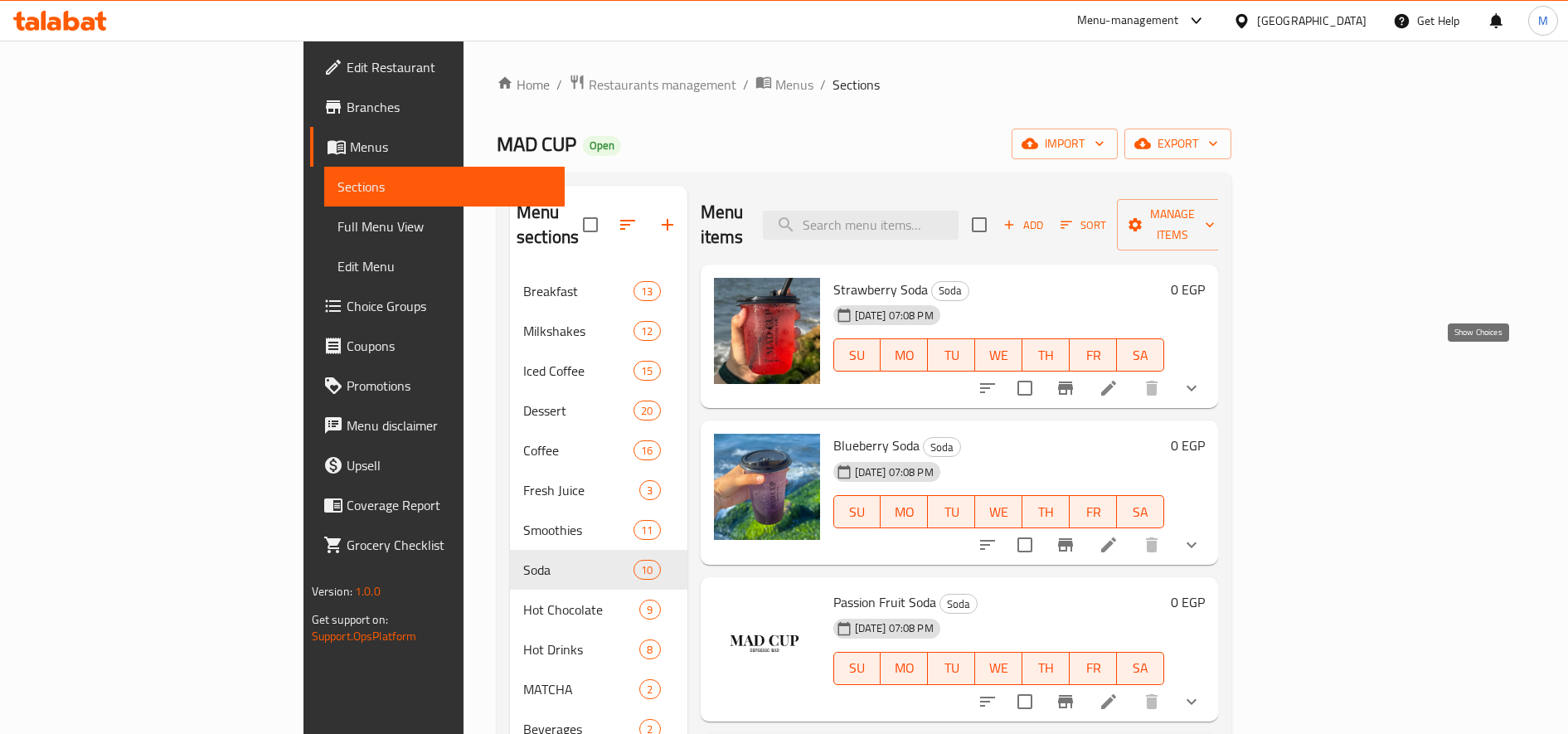
click at [1201, 378] on icon "show more" at bounding box center [1191, 387] width 19 height 19
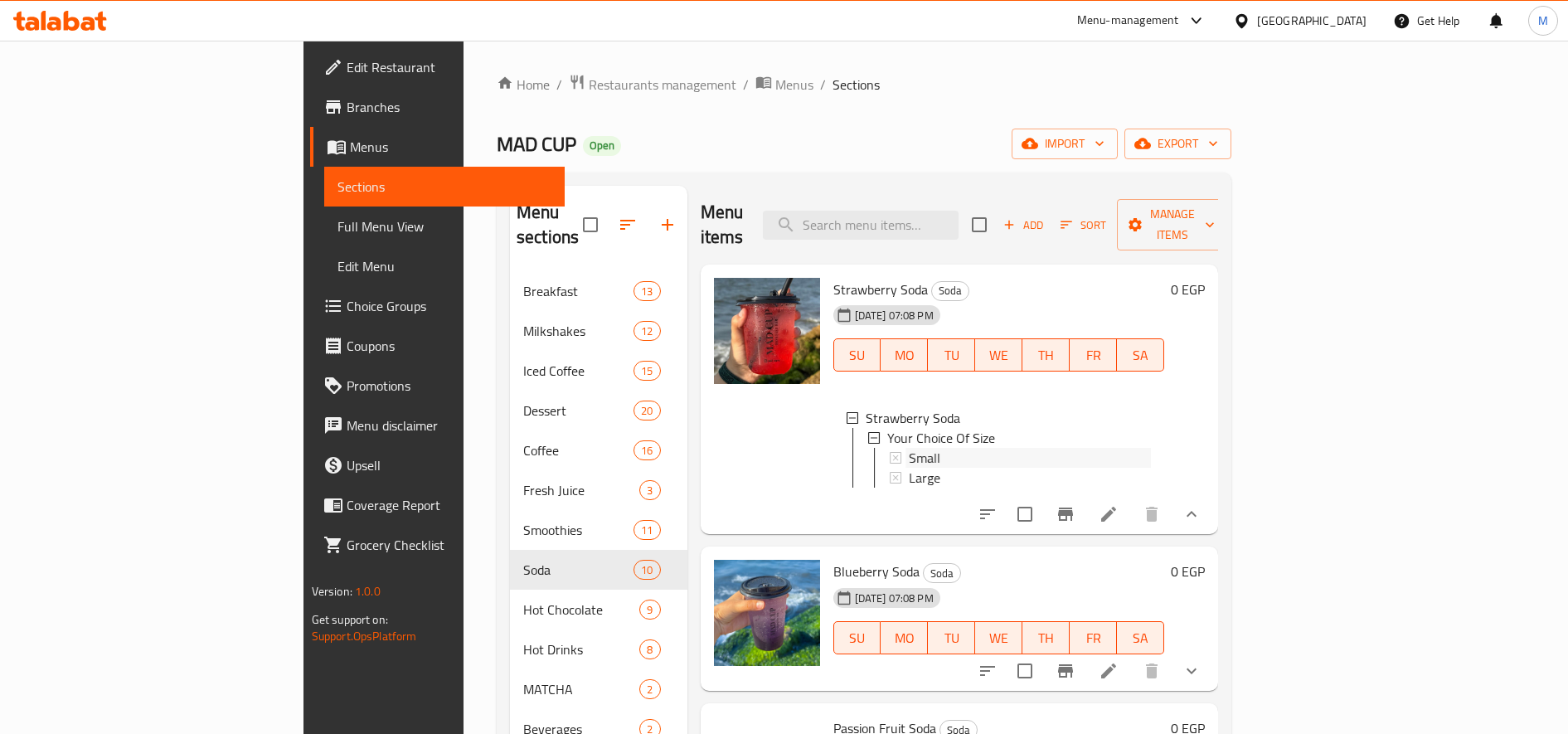
click at [909, 448] on span "Small" at bounding box center [925, 457] width 31 height 19
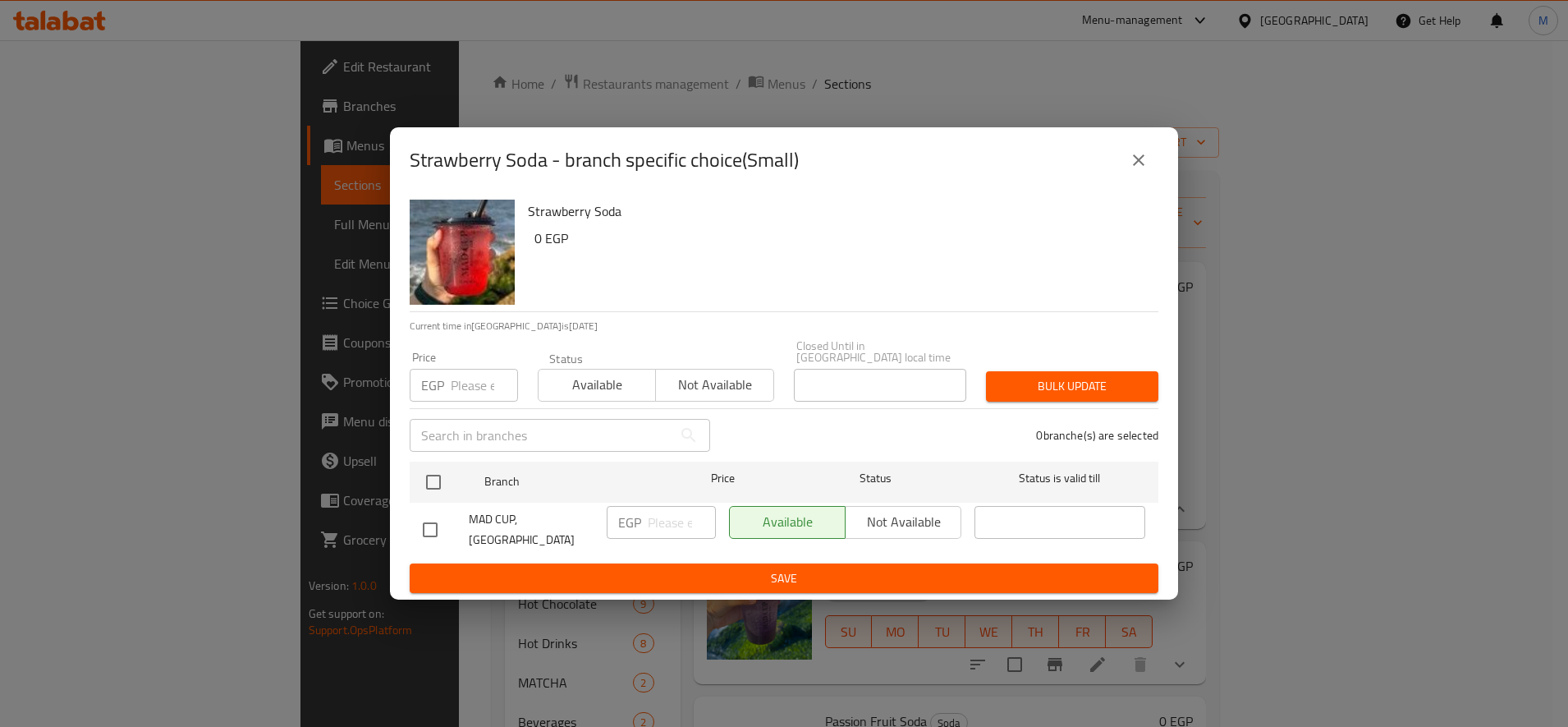
click at [488, 378] on input "number" at bounding box center [484, 385] width 67 height 33
click at [482, 374] on input "4" at bounding box center [484, 385] width 67 height 33
click at [472, 375] on input "4" at bounding box center [484, 385] width 67 height 33
click at [472, 375] on input "45" at bounding box center [484, 385] width 67 height 33
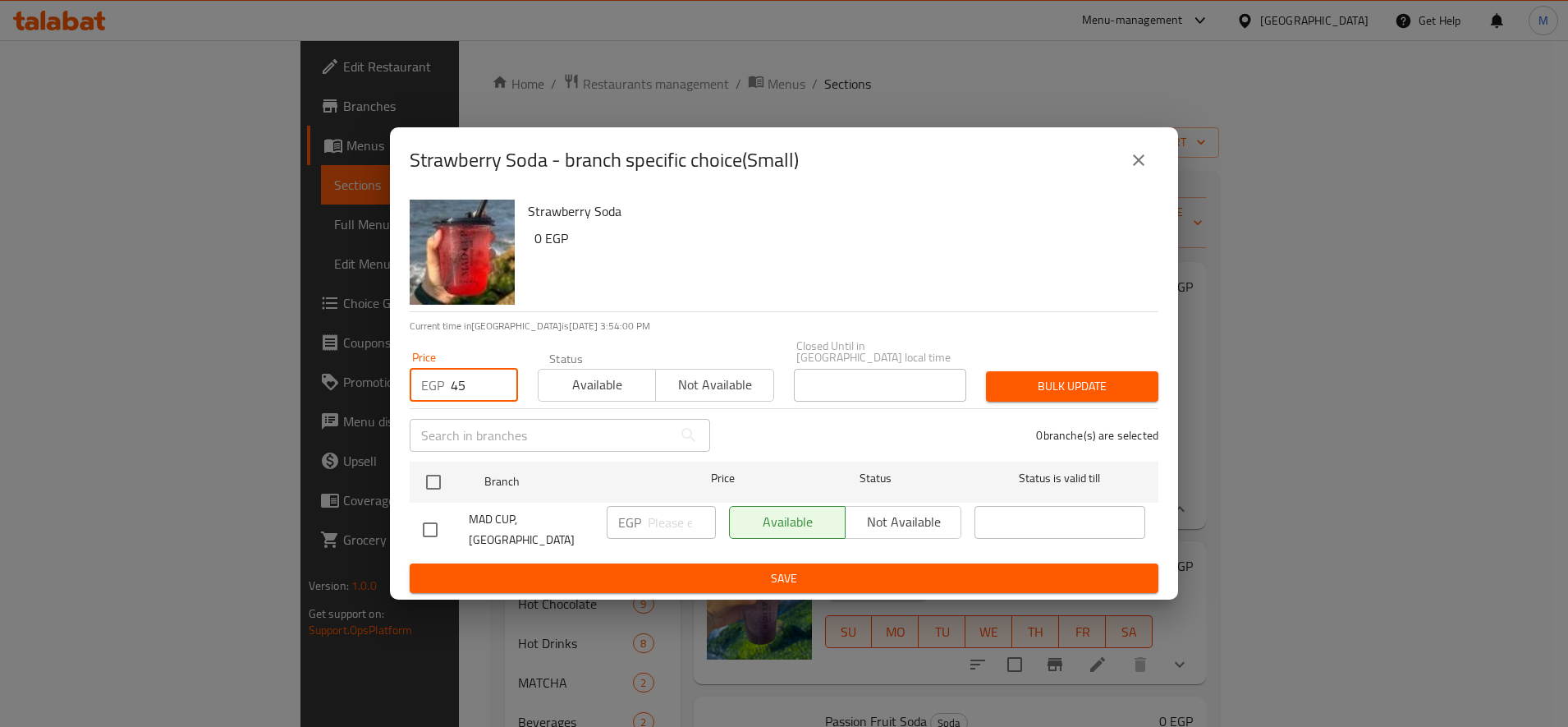
click at [472, 375] on input "45" at bounding box center [484, 385] width 67 height 33
click at [471, 378] on input "45" at bounding box center [484, 385] width 67 height 33
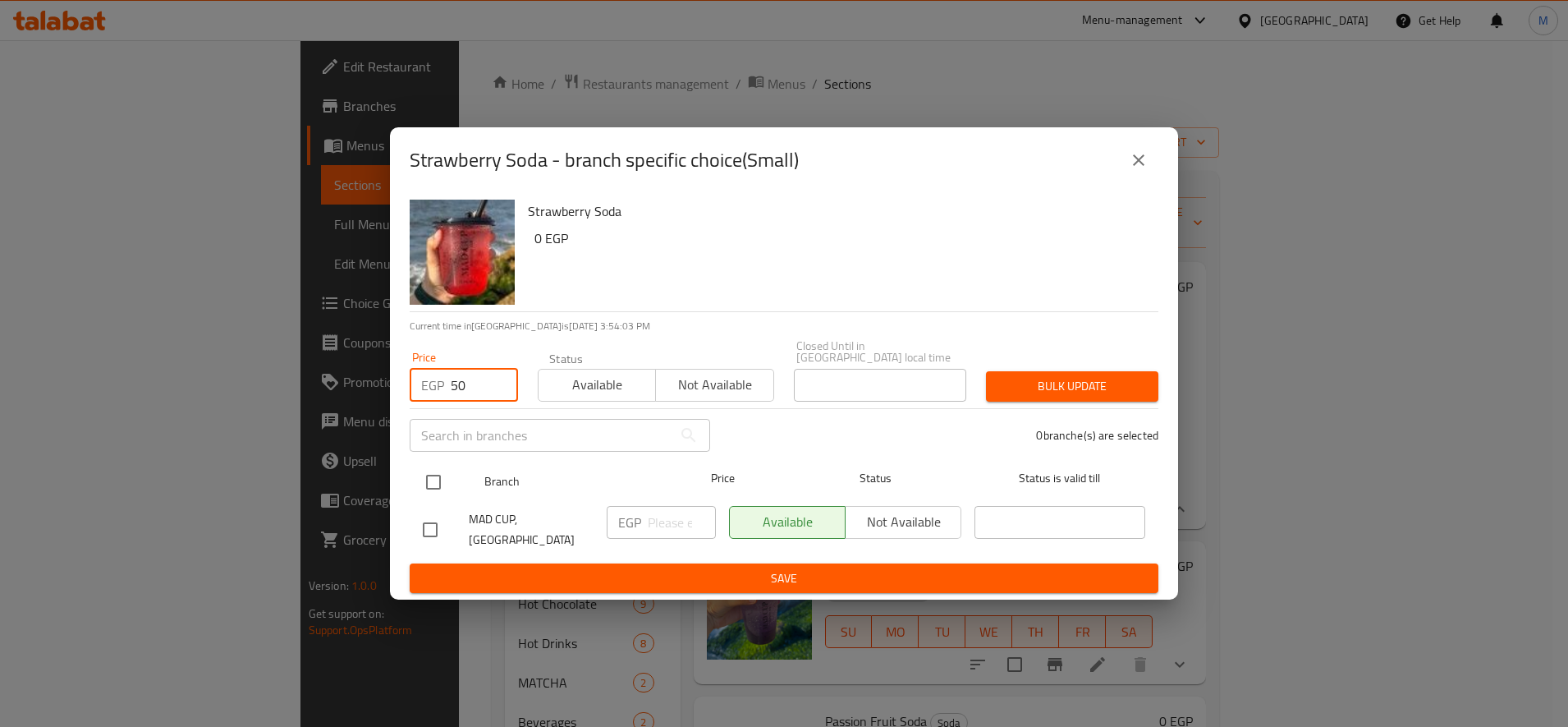
type input "50"
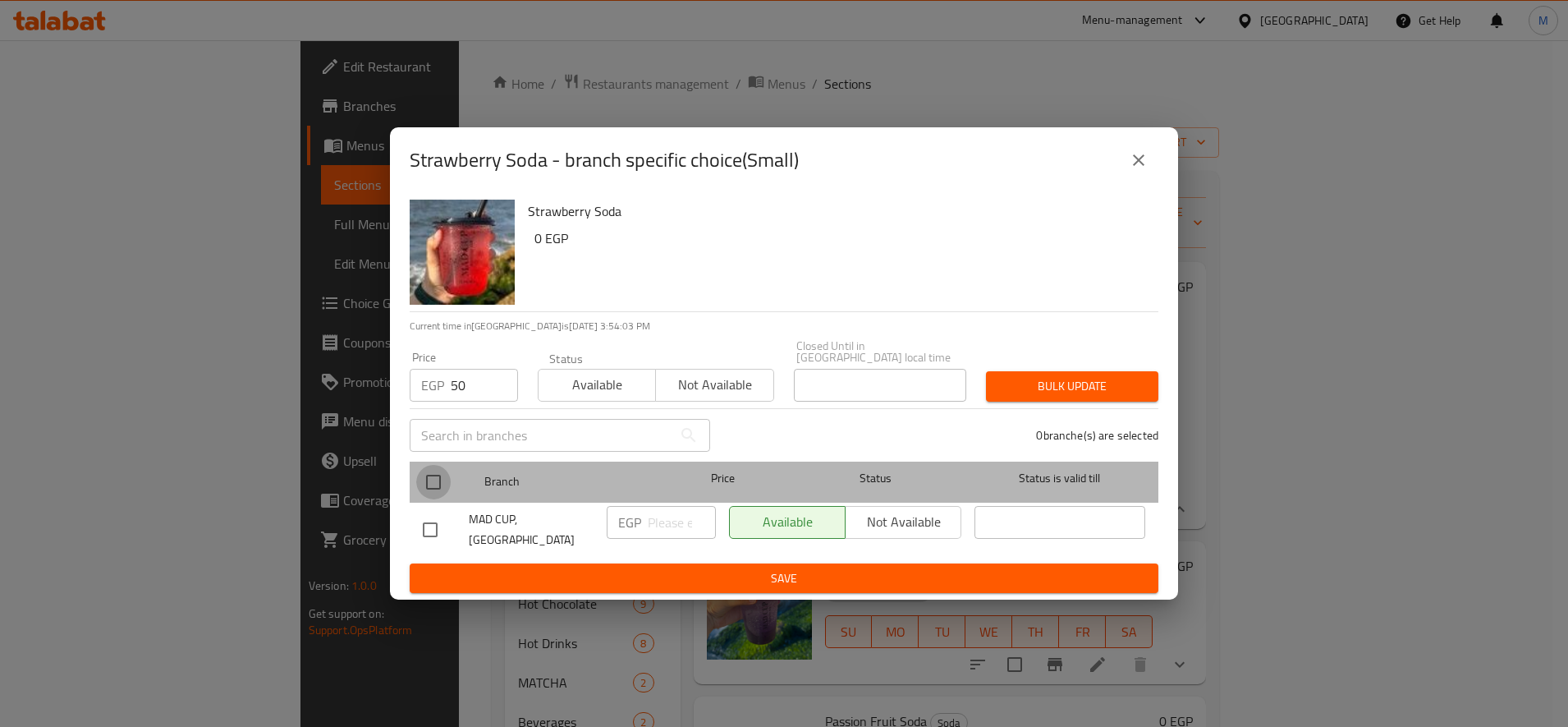
drag, startPoint x: 431, startPoint y: 473, endPoint x: 564, endPoint y: 434, distance: 138.6
click at [433, 473] on input "checkbox" at bounding box center [433, 482] width 35 height 35
checkbox input "true"
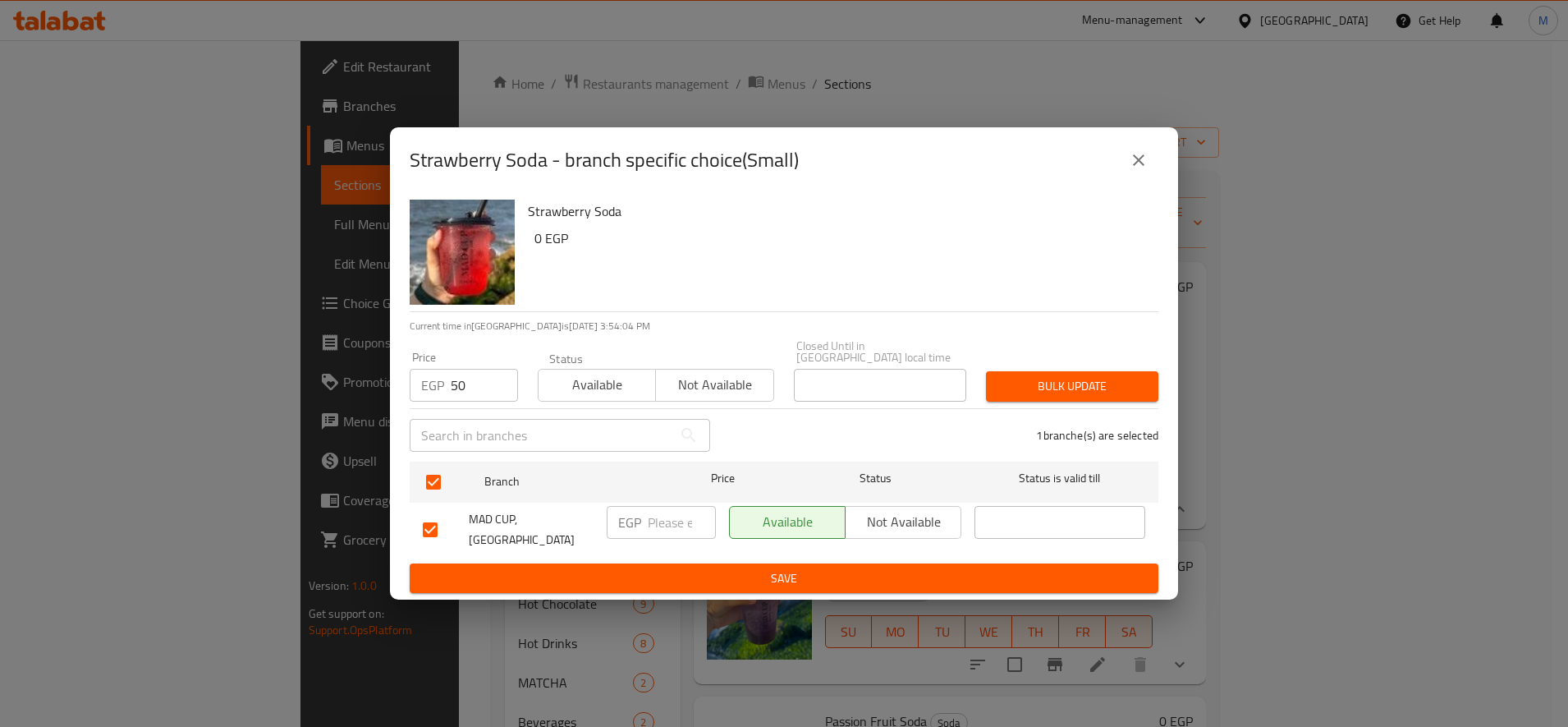
click at [1030, 376] on span "Bulk update" at bounding box center [1071, 386] width 146 height 20
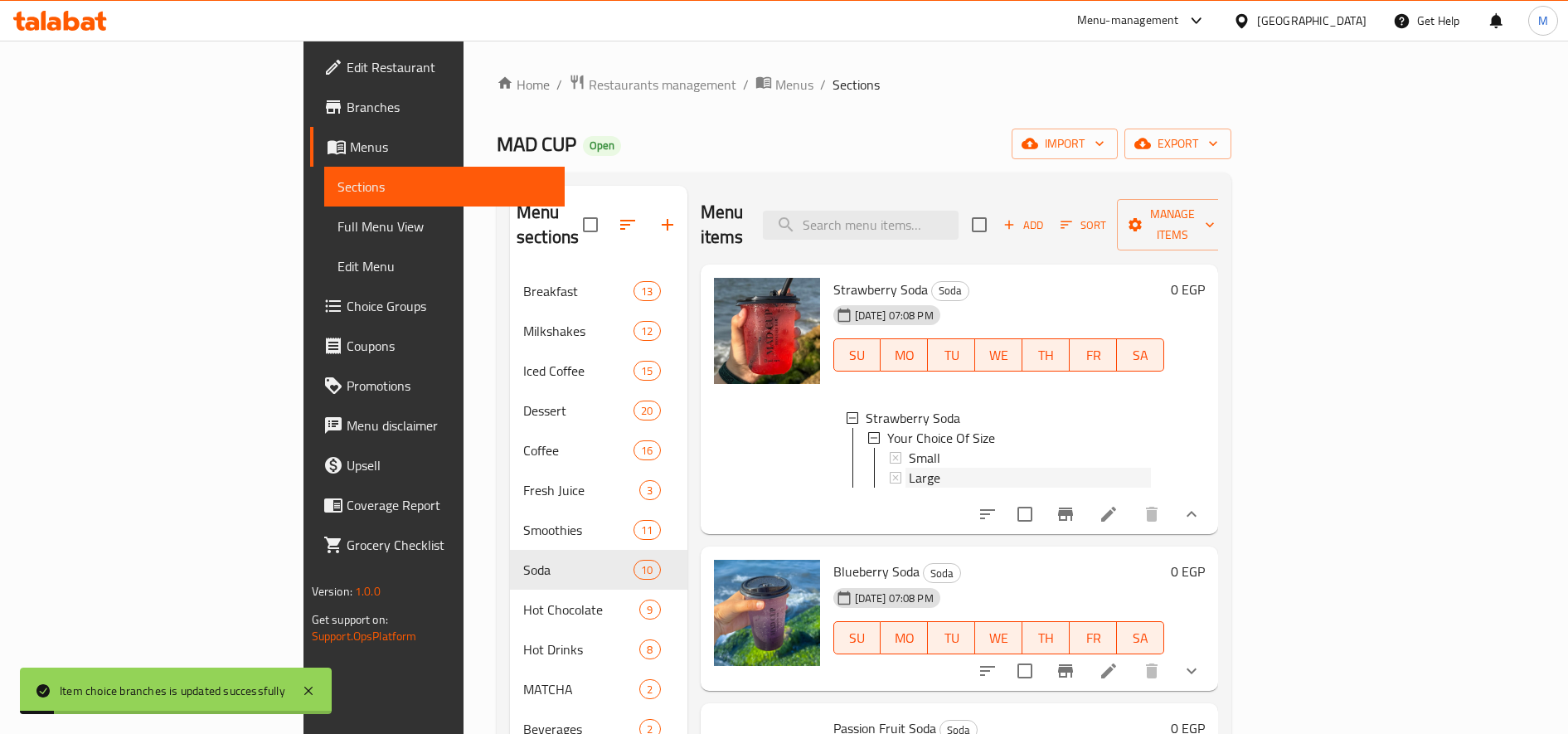
click at [909, 467] on span "Large" at bounding box center [925, 477] width 31 height 19
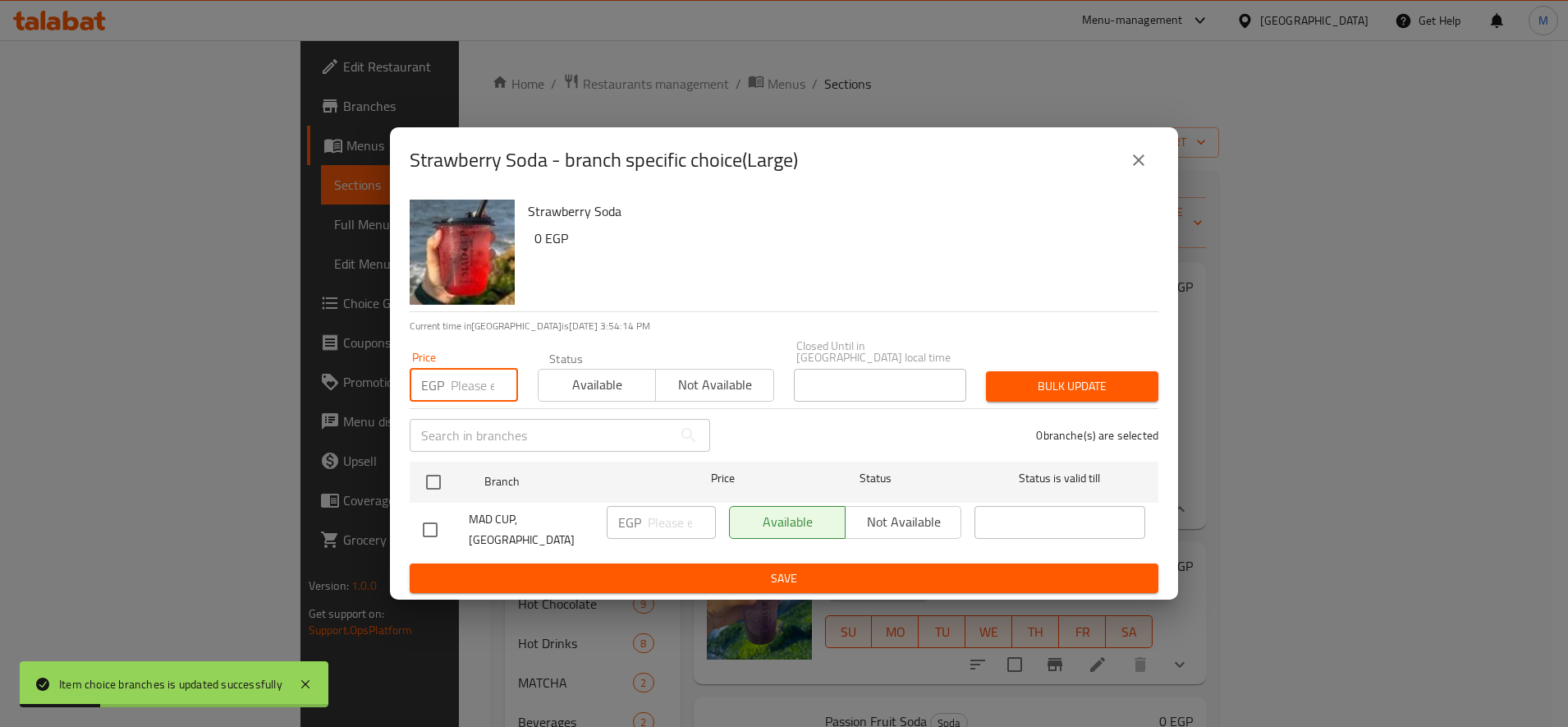
click at [484, 375] on input "number" at bounding box center [484, 385] width 67 height 33
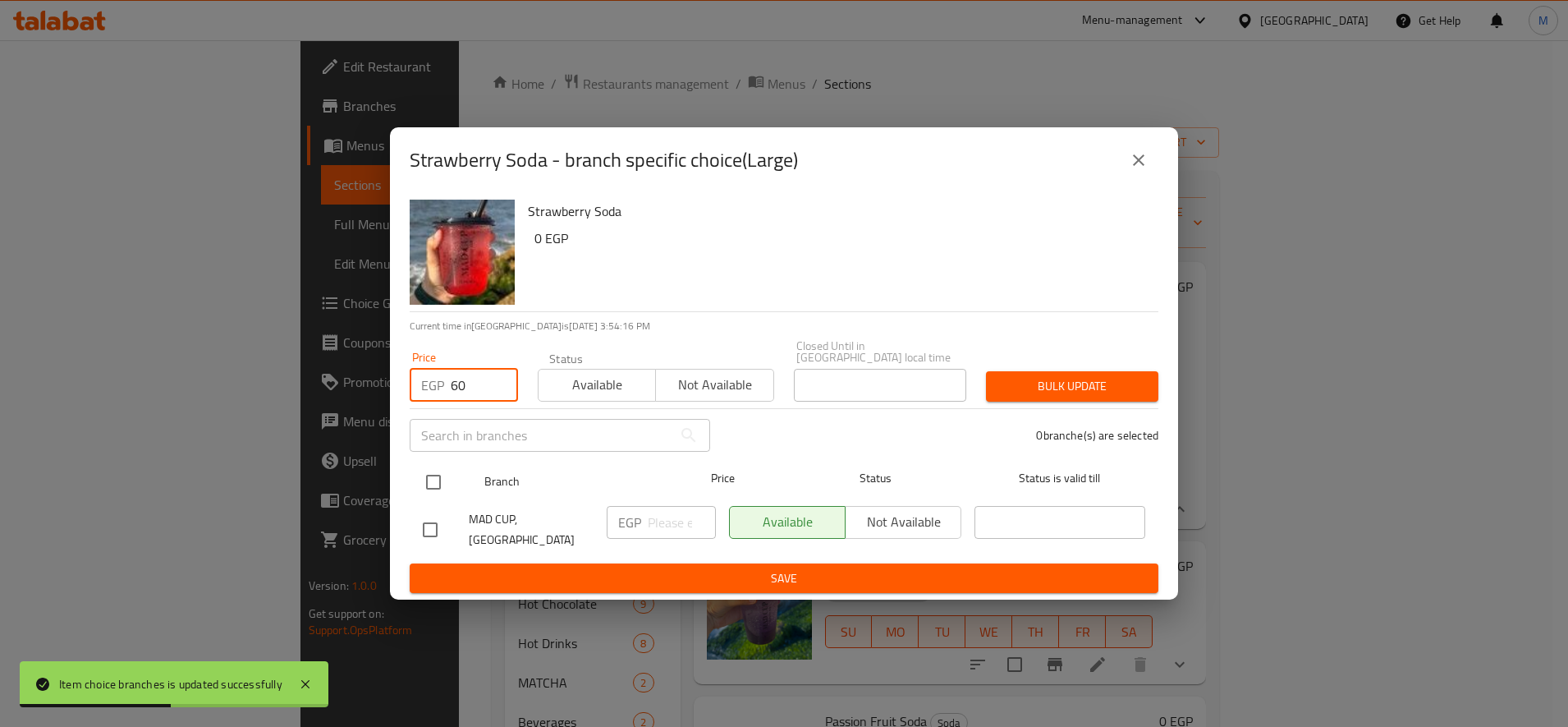
type input "60"
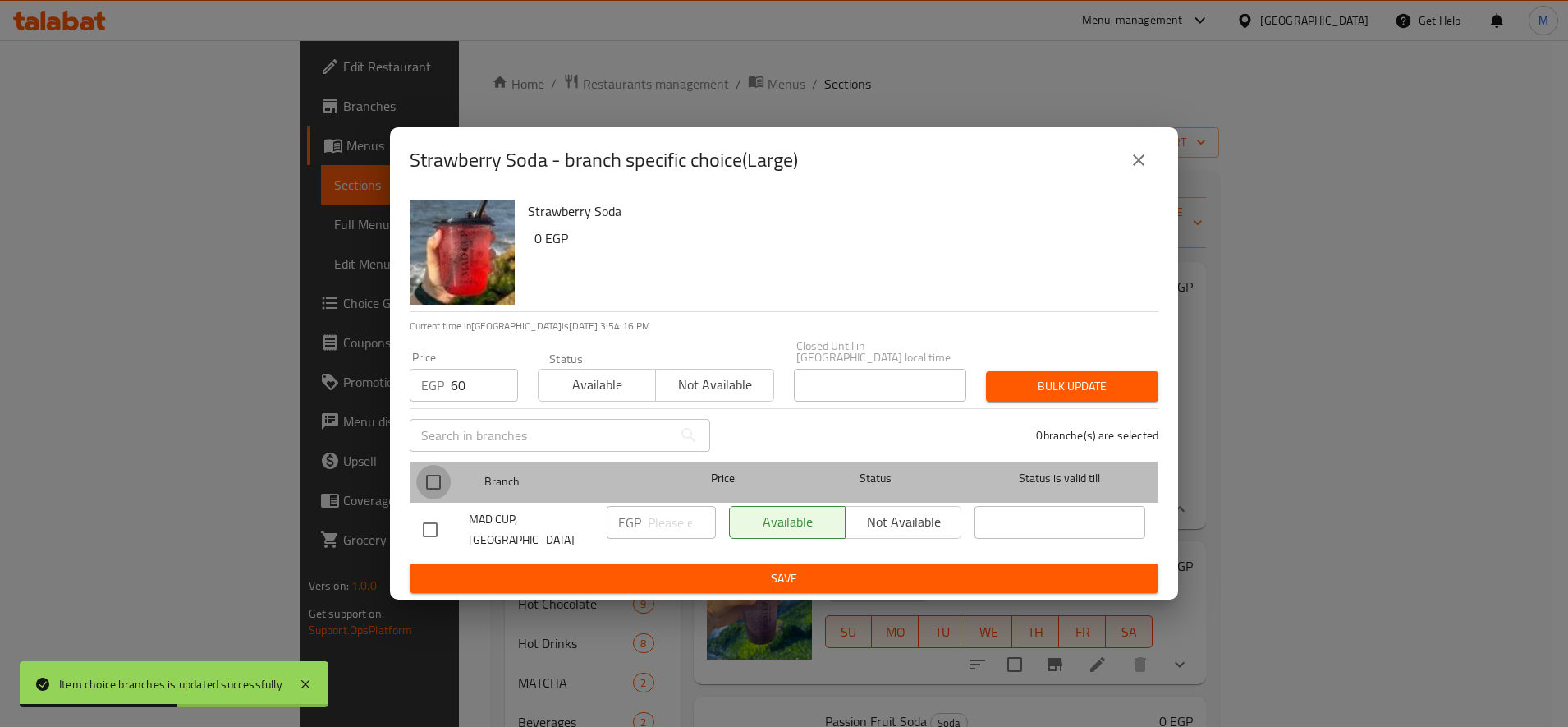
drag, startPoint x: 433, startPoint y: 479, endPoint x: 457, endPoint y: 468, distance: 26.4
click at [432, 478] on input "checkbox" at bounding box center [433, 482] width 35 height 35
checkbox input "true"
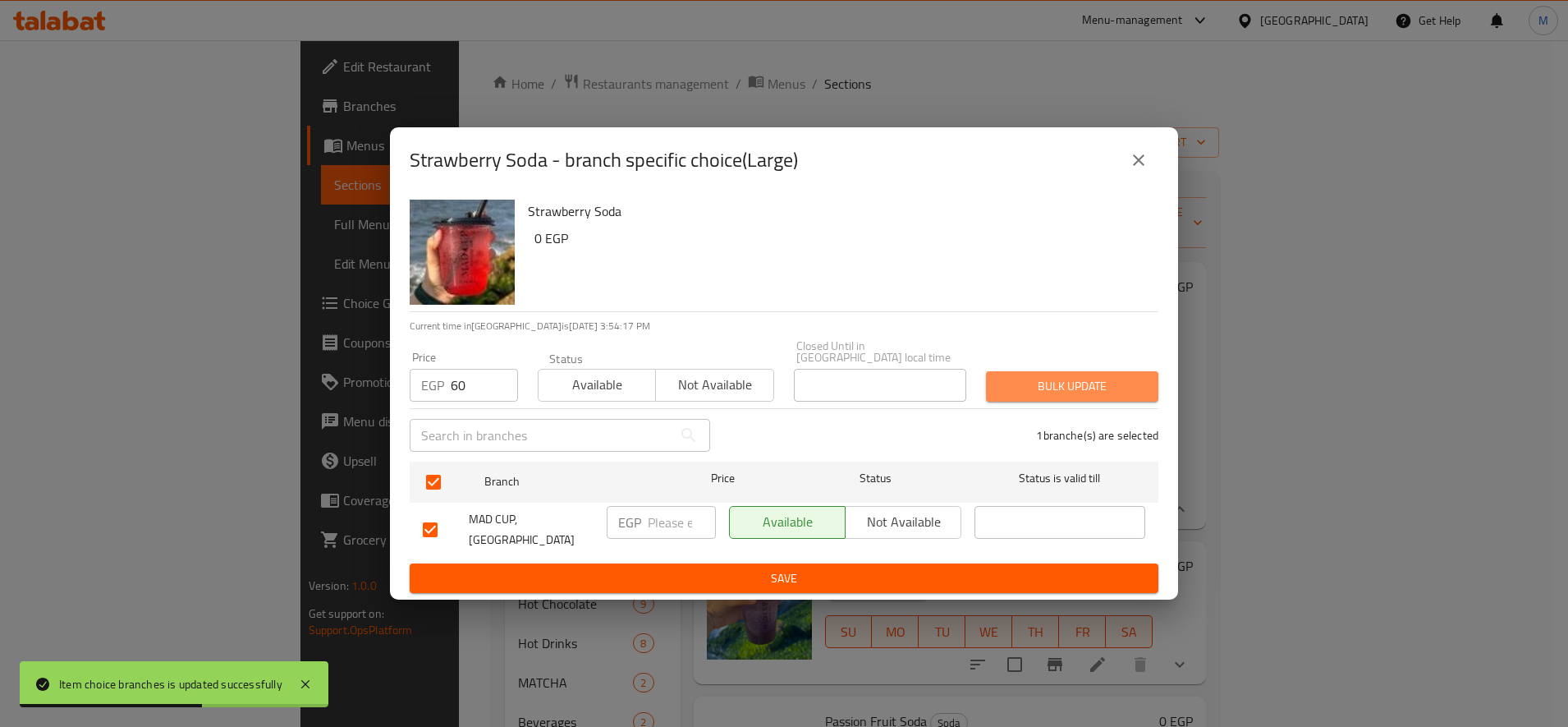
click at [989, 377] on button "Bulk update" at bounding box center [1072, 386] width 172 height 30
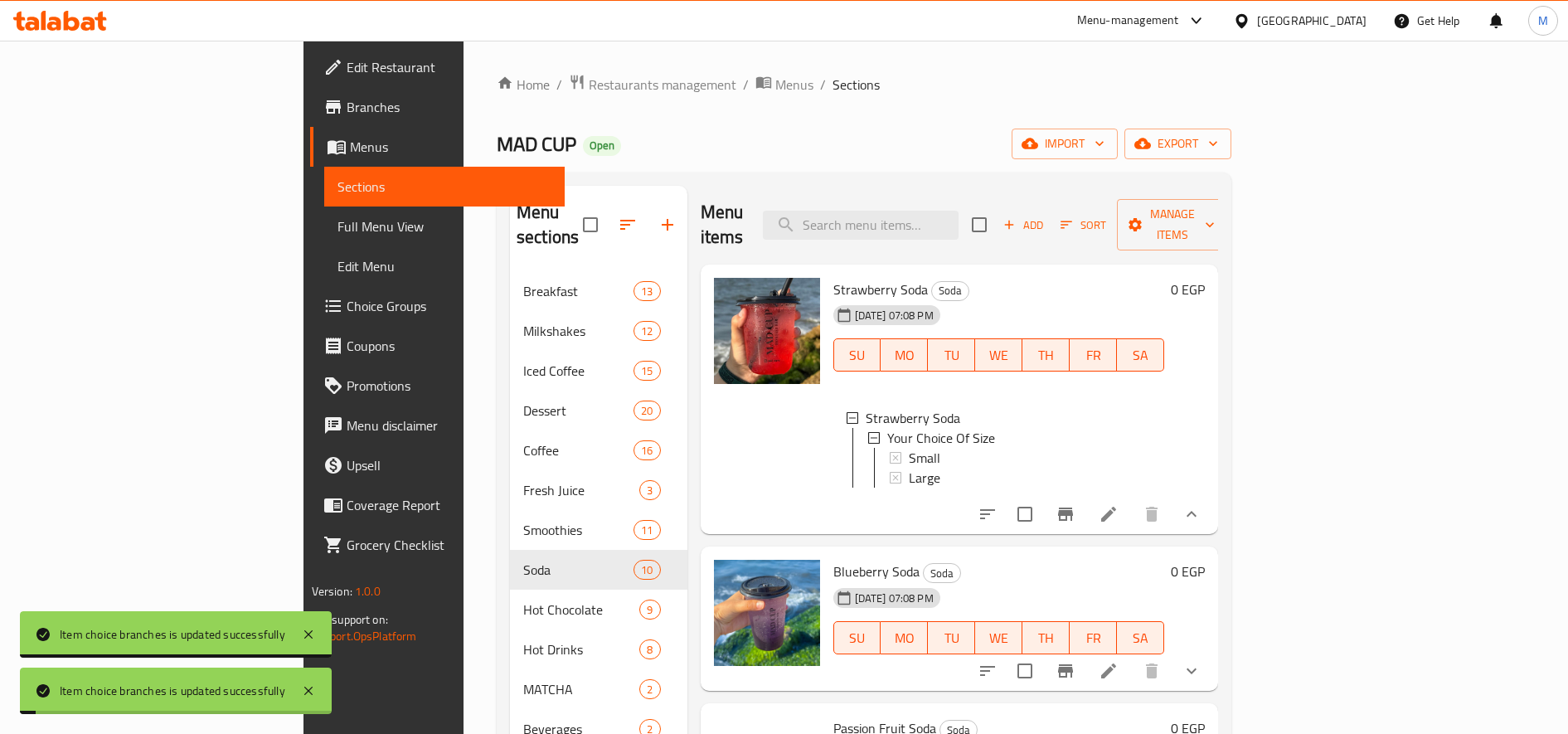
scroll to position [3, 0]
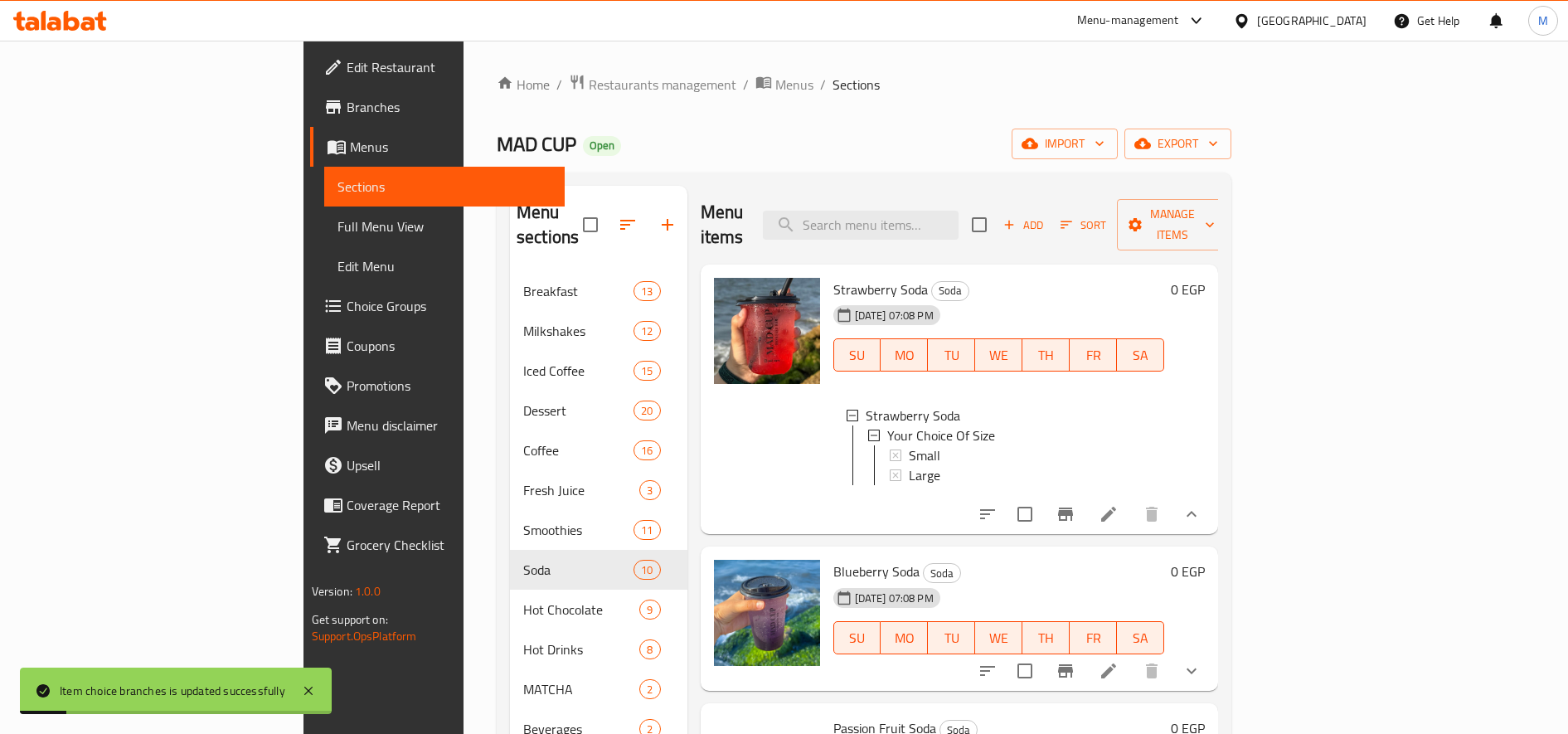
click at [1212, 651] on button "show more" at bounding box center [1191, 670] width 40 height 40
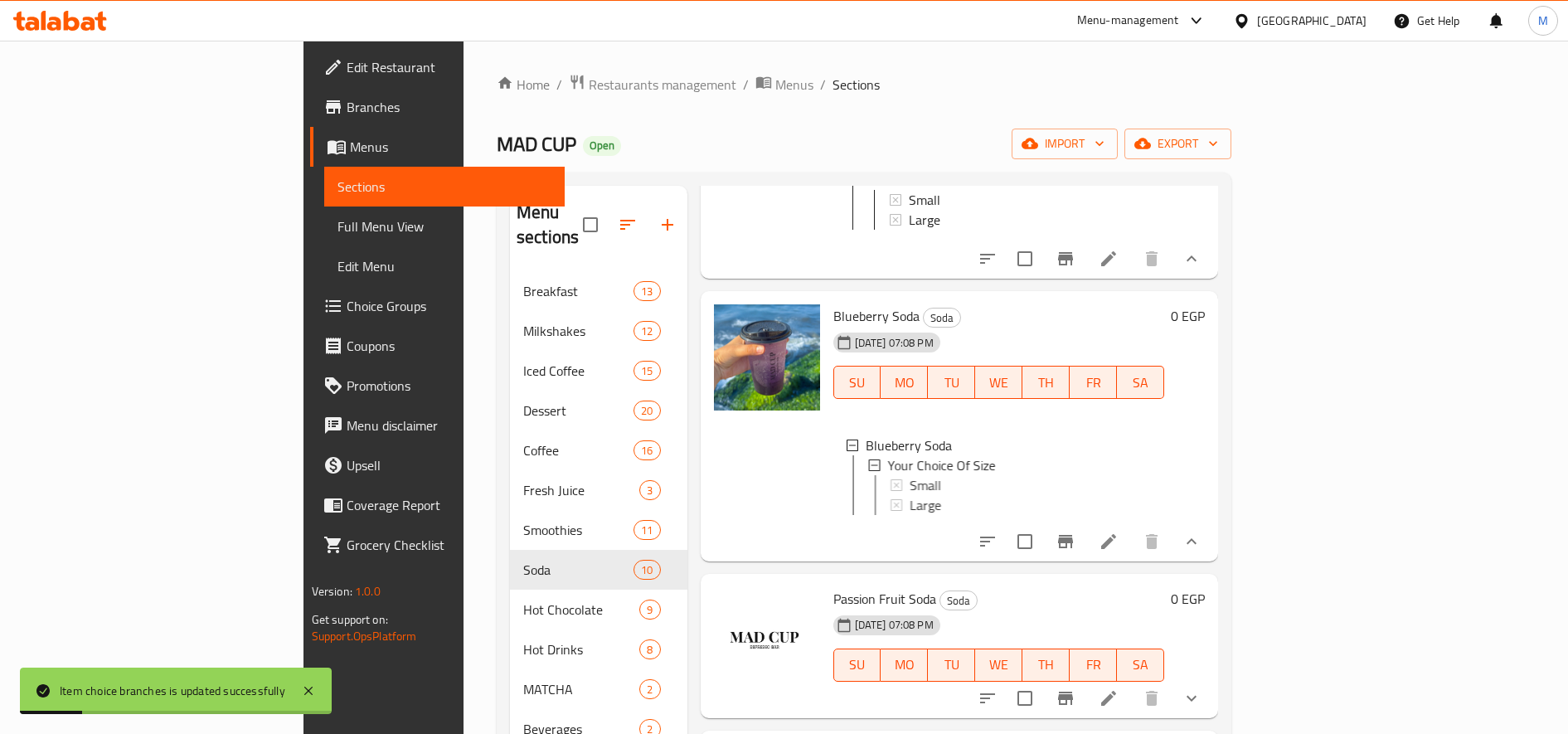
scroll to position [276, 0]
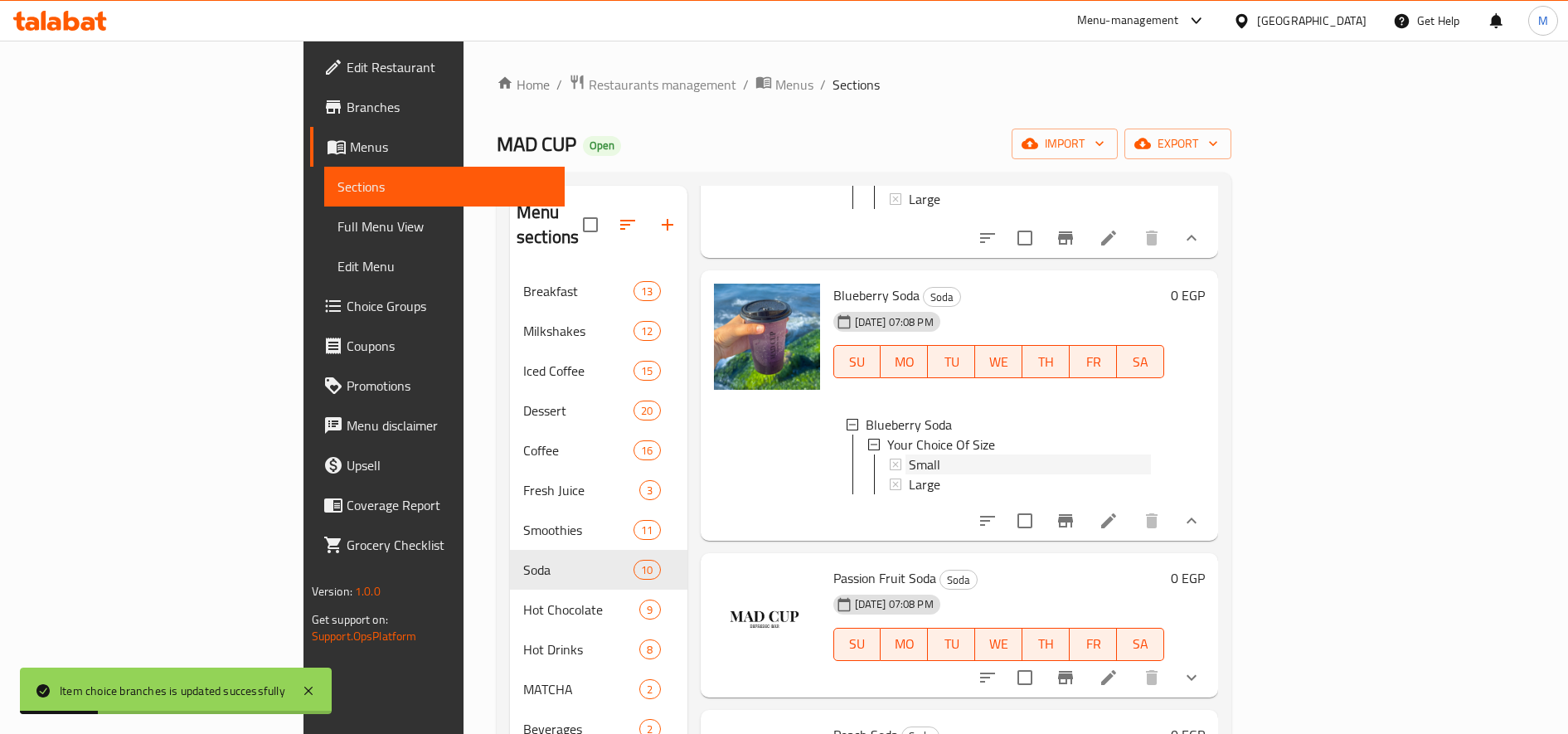
click at [909, 454] on div "Small" at bounding box center [1030, 464] width 243 height 19
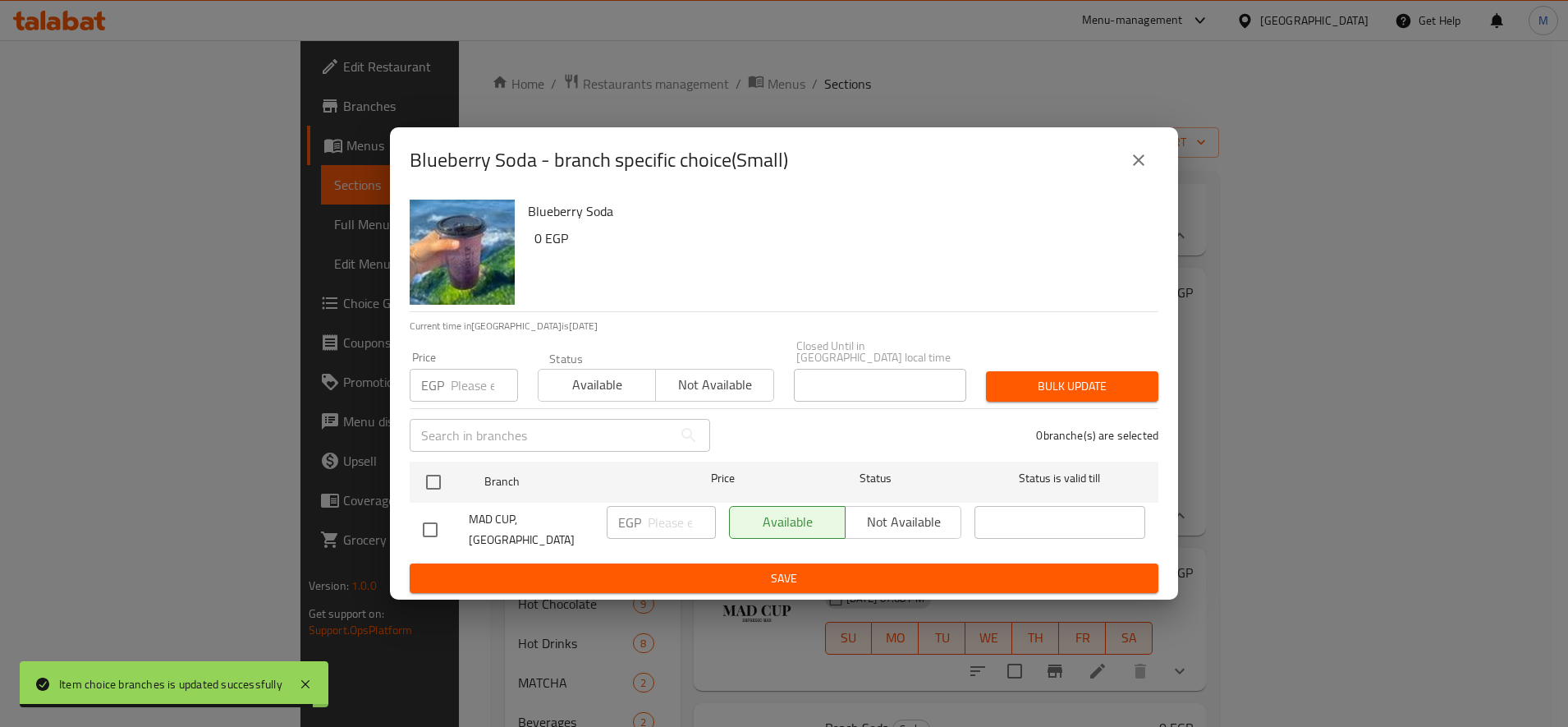
click at [470, 380] on input "number" at bounding box center [484, 385] width 67 height 33
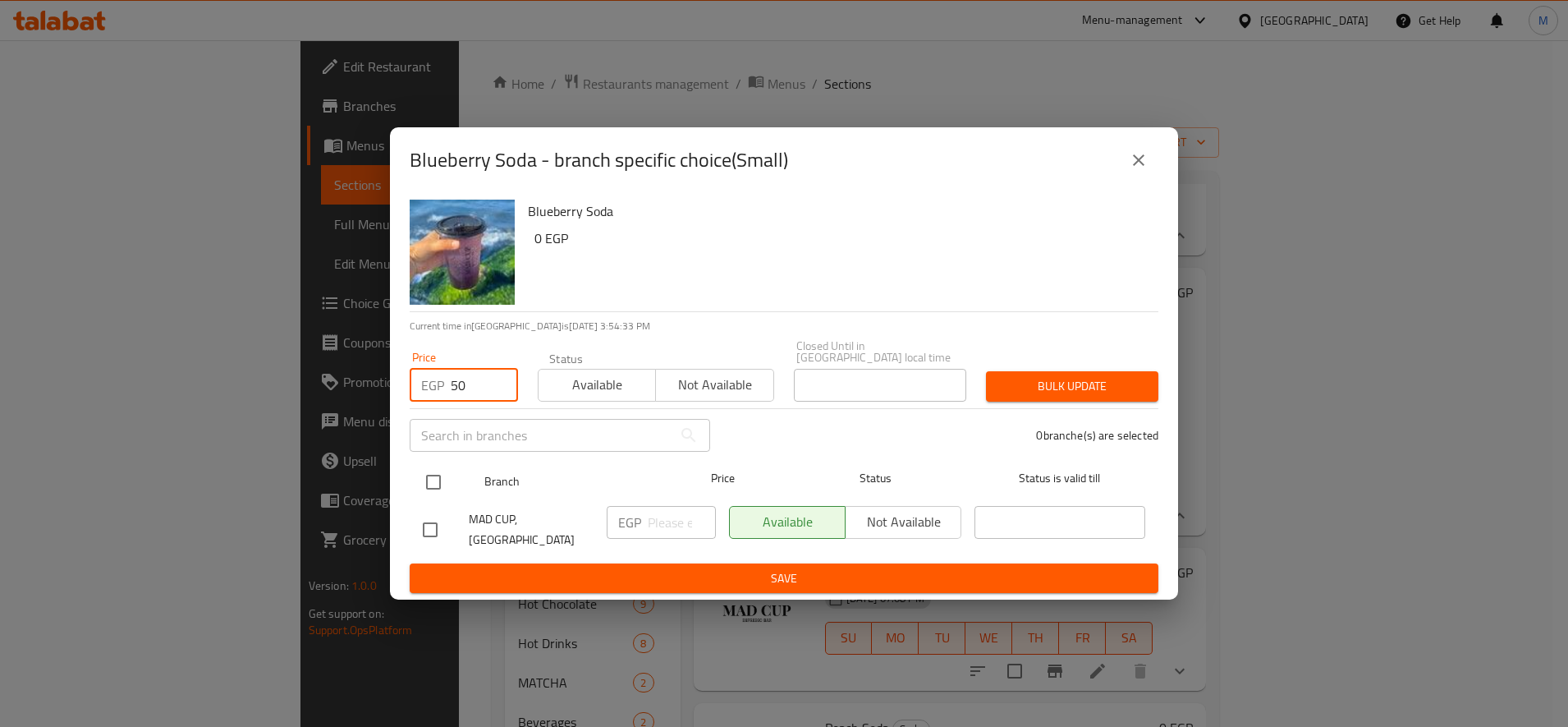
type input "50"
click at [433, 473] on input "checkbox" at bounding box center [433, 482] width 35 height 35
checkbox input "true"
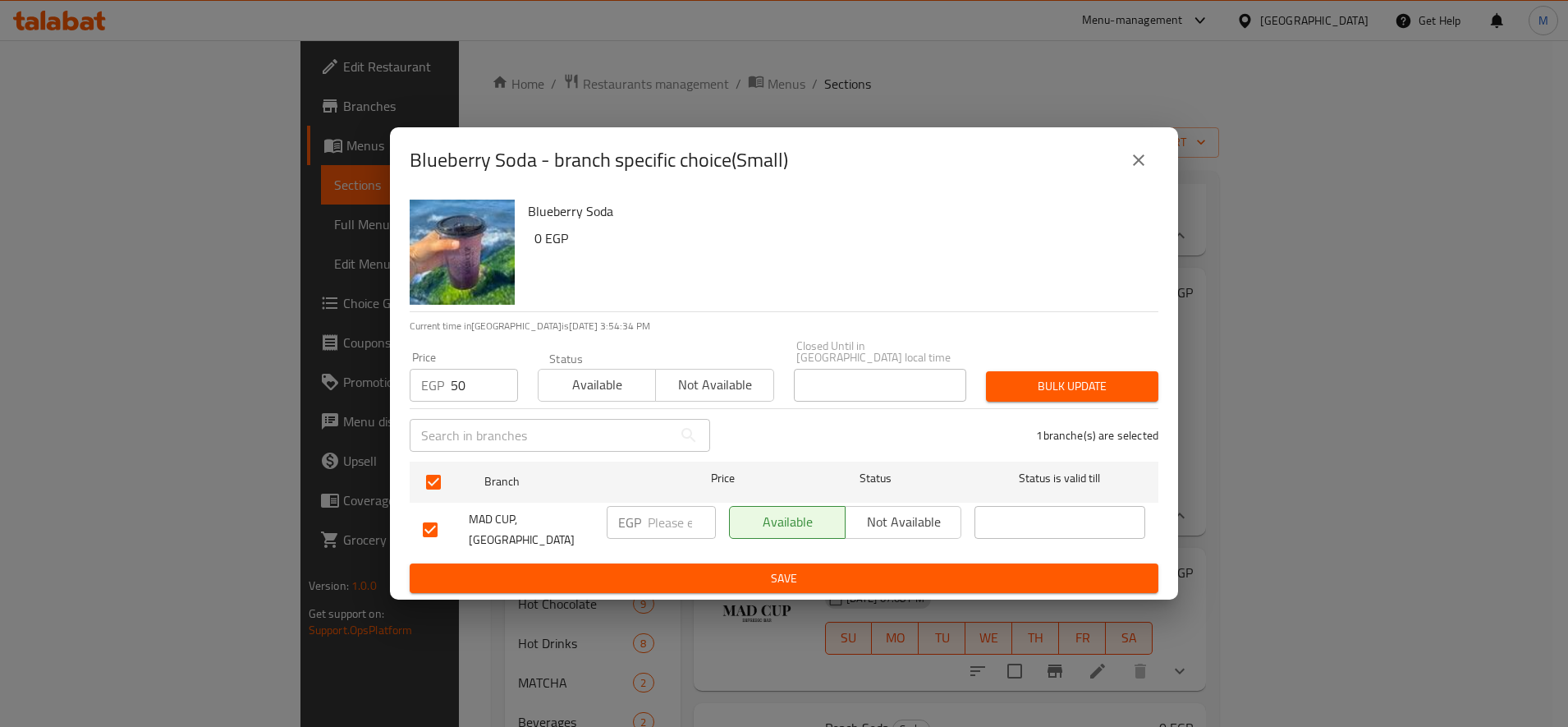
click at [1056, 376] on span "Bulk update" at bounding box center [1071, 386] width 146 height 20
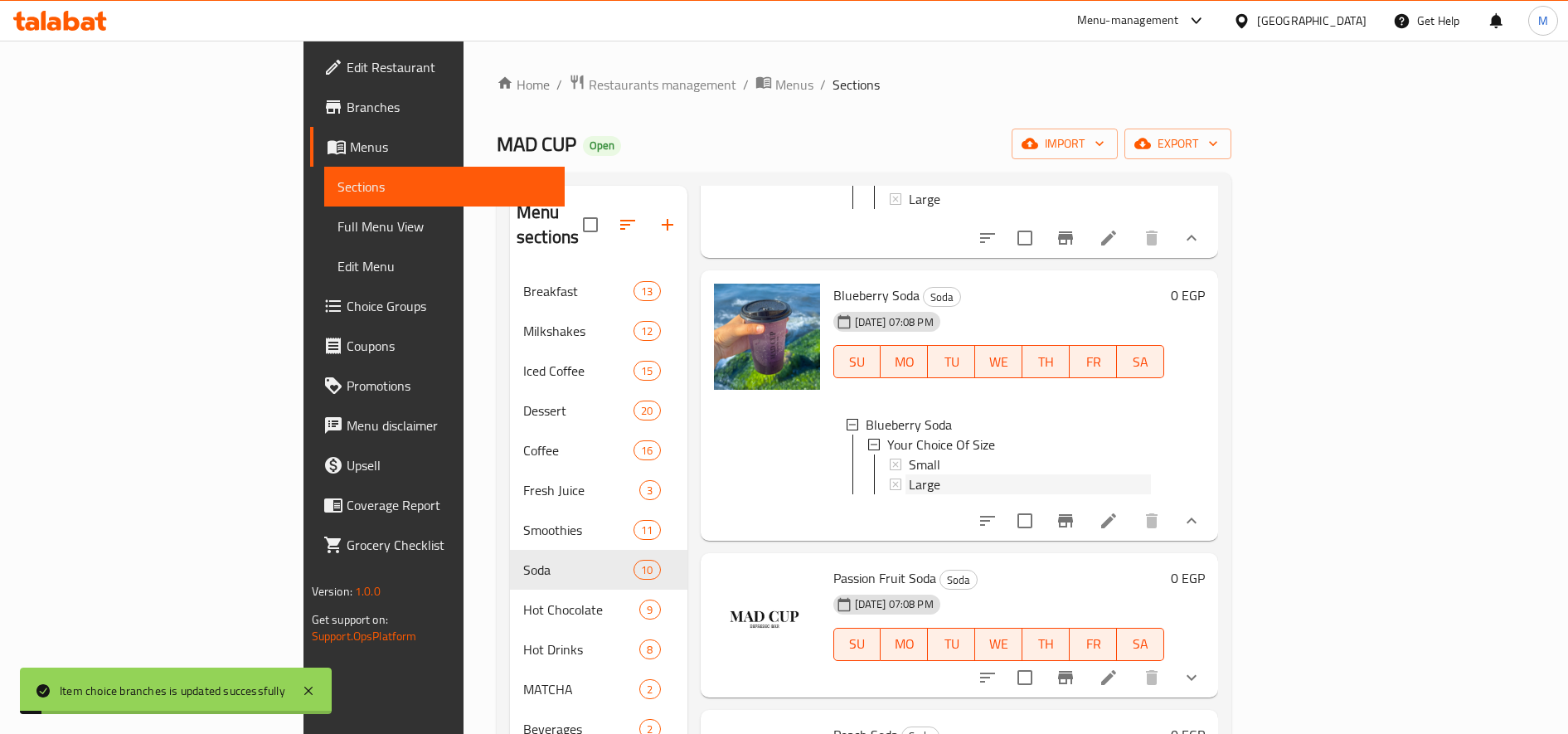
click at [909, 474] on span "Large" at bounding box center [925, 483] width 31 height 19
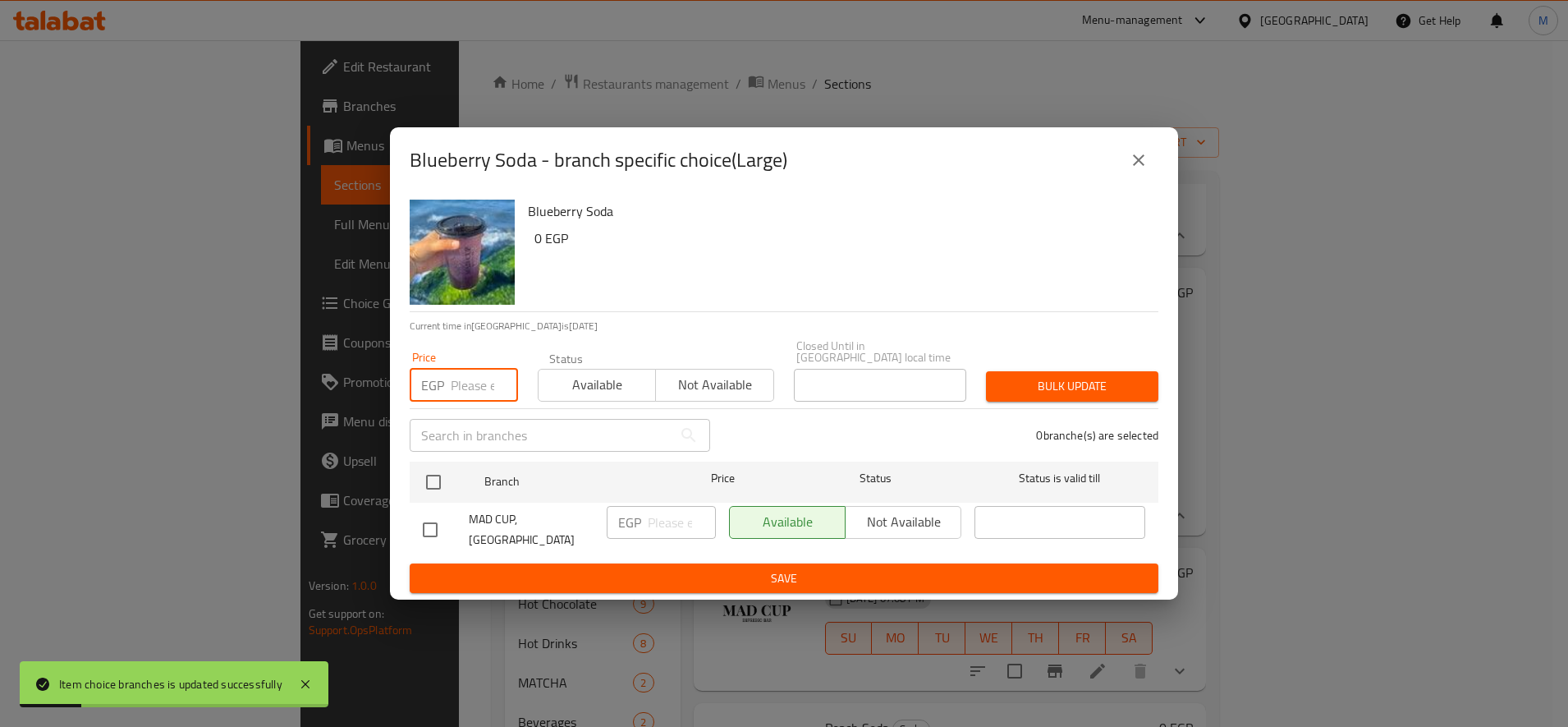
click at [487, 369] on input "number" at bounding box center [484, 385] width 67 height 33
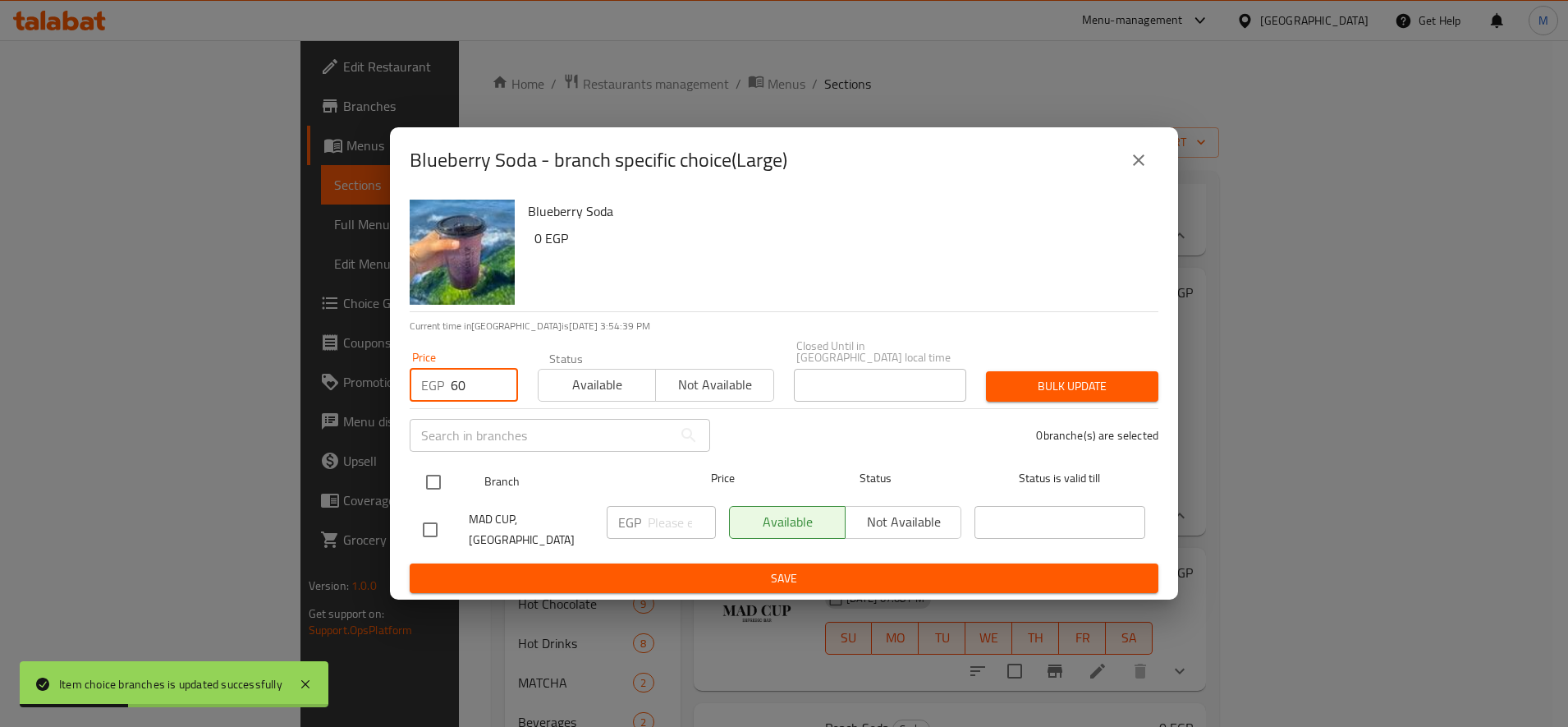
type input "60"
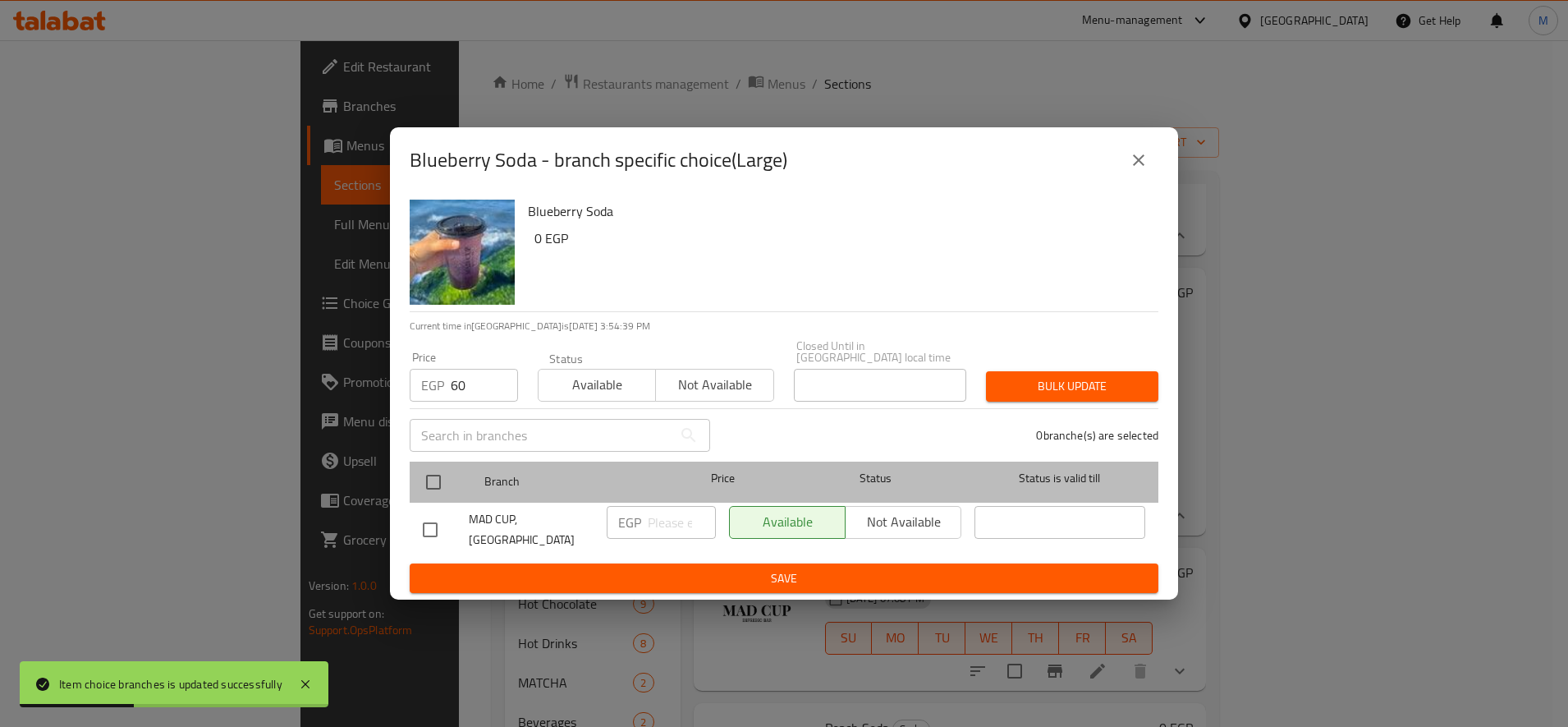
drag, startPoint x: 415, startPoint y: 478, endPoint x: 433, endPoint y: 478, distance: 18.0
click at [426, 478] on div "Branch Price Status Status is valid till" at bounding box center [784, 481] width 749 height 41
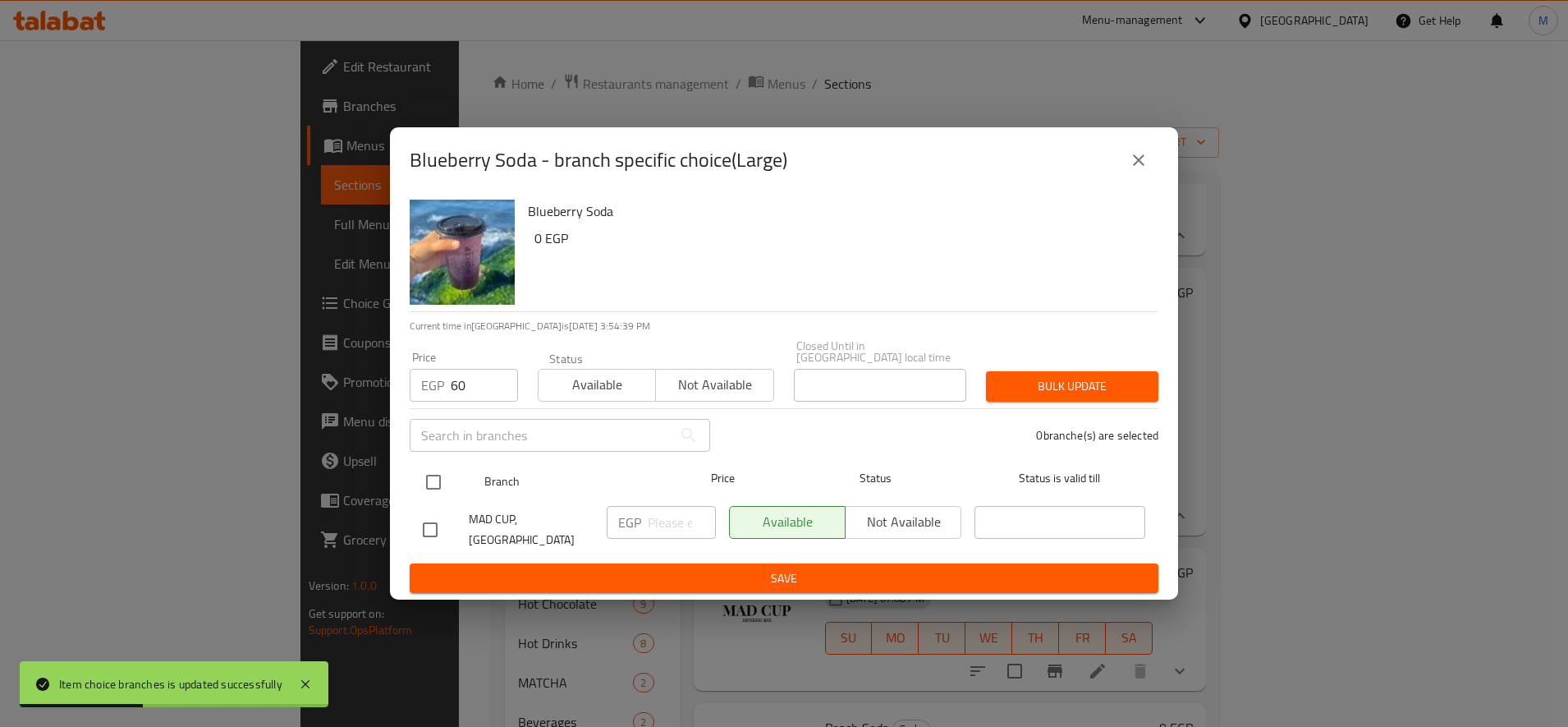
click at [433, 478] on input "checkbox" at bounding box center [433, 482] width 35 height 35
checkbox input "true"
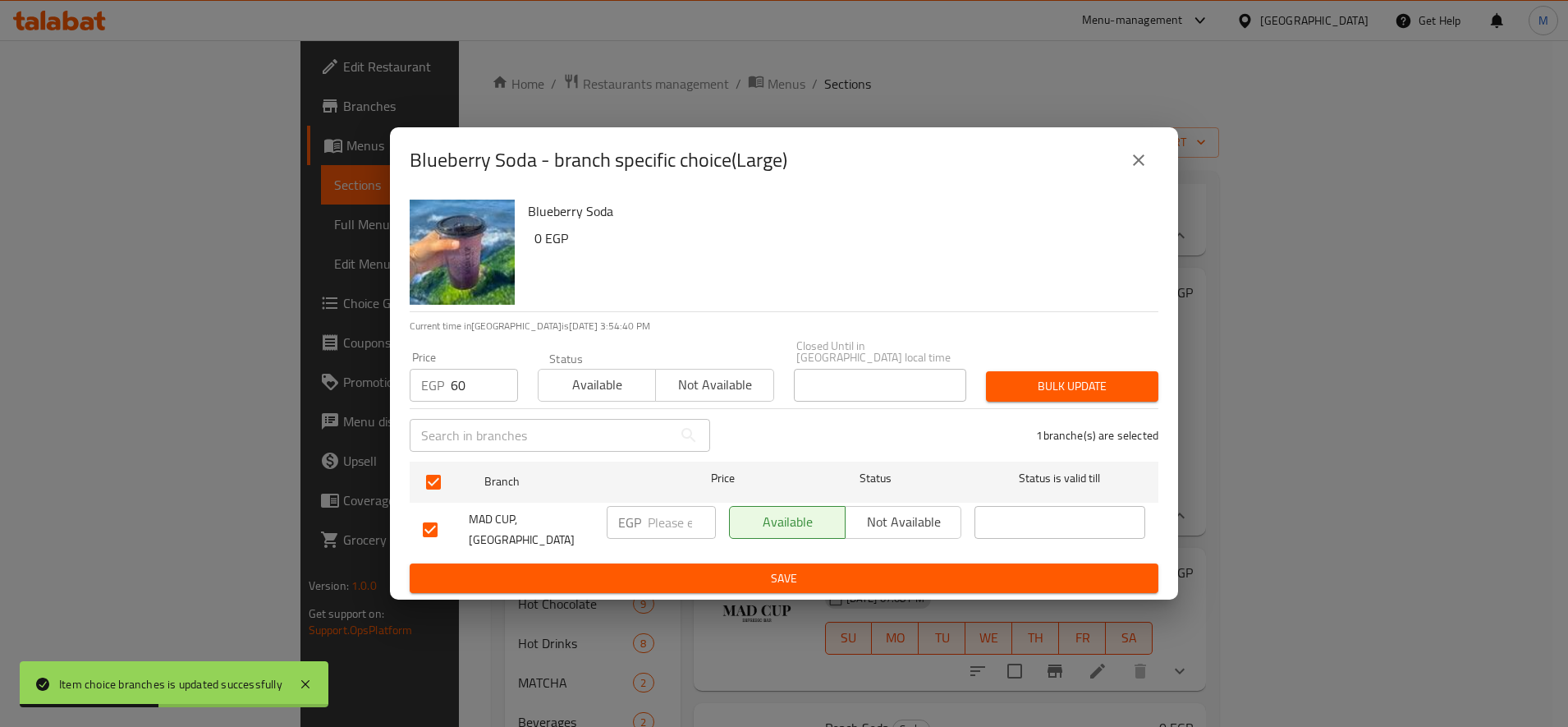
click at [1047, 384] on span "Bulk update" at bounding box center [1071, 386] width 146 height 20
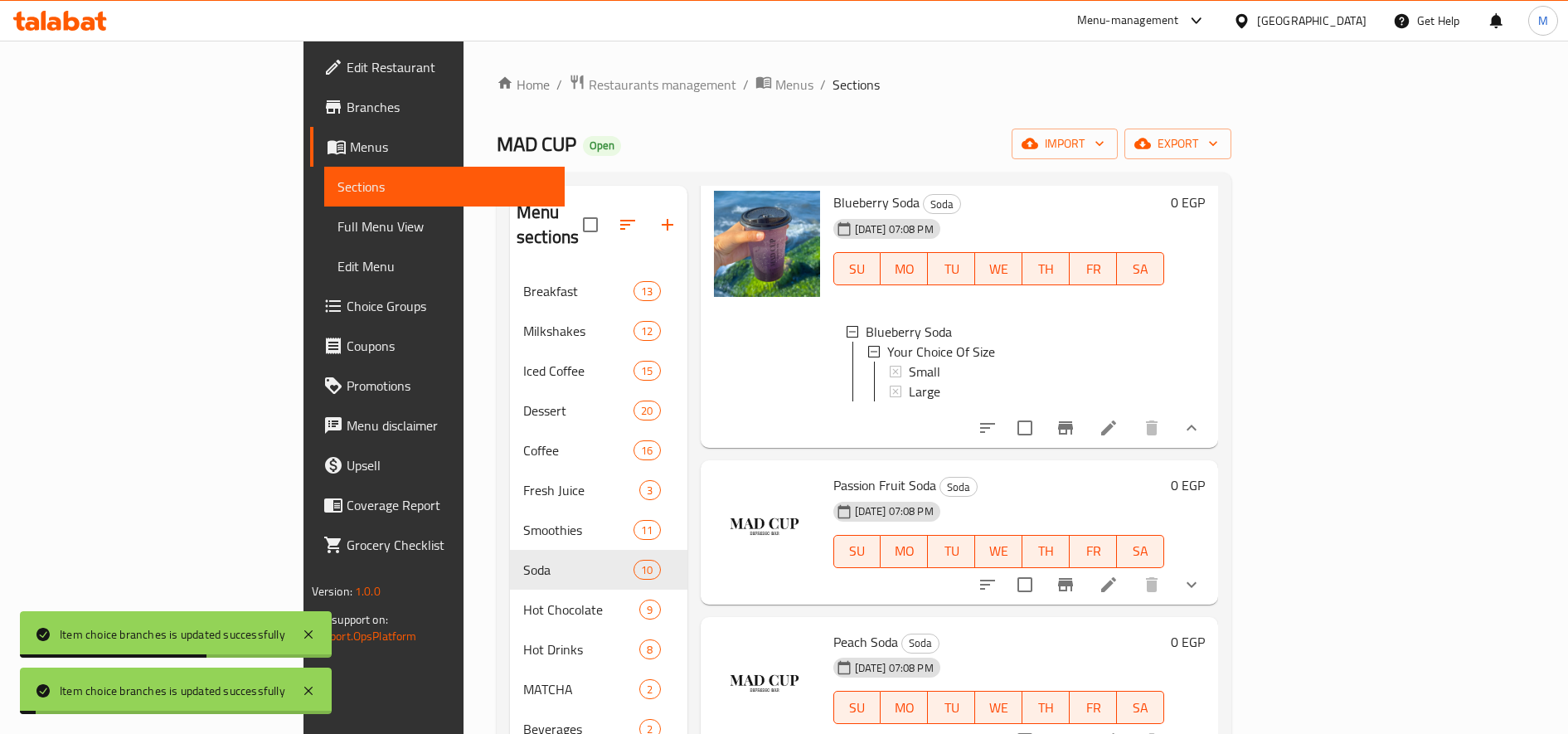
scroll to position [553, 0]
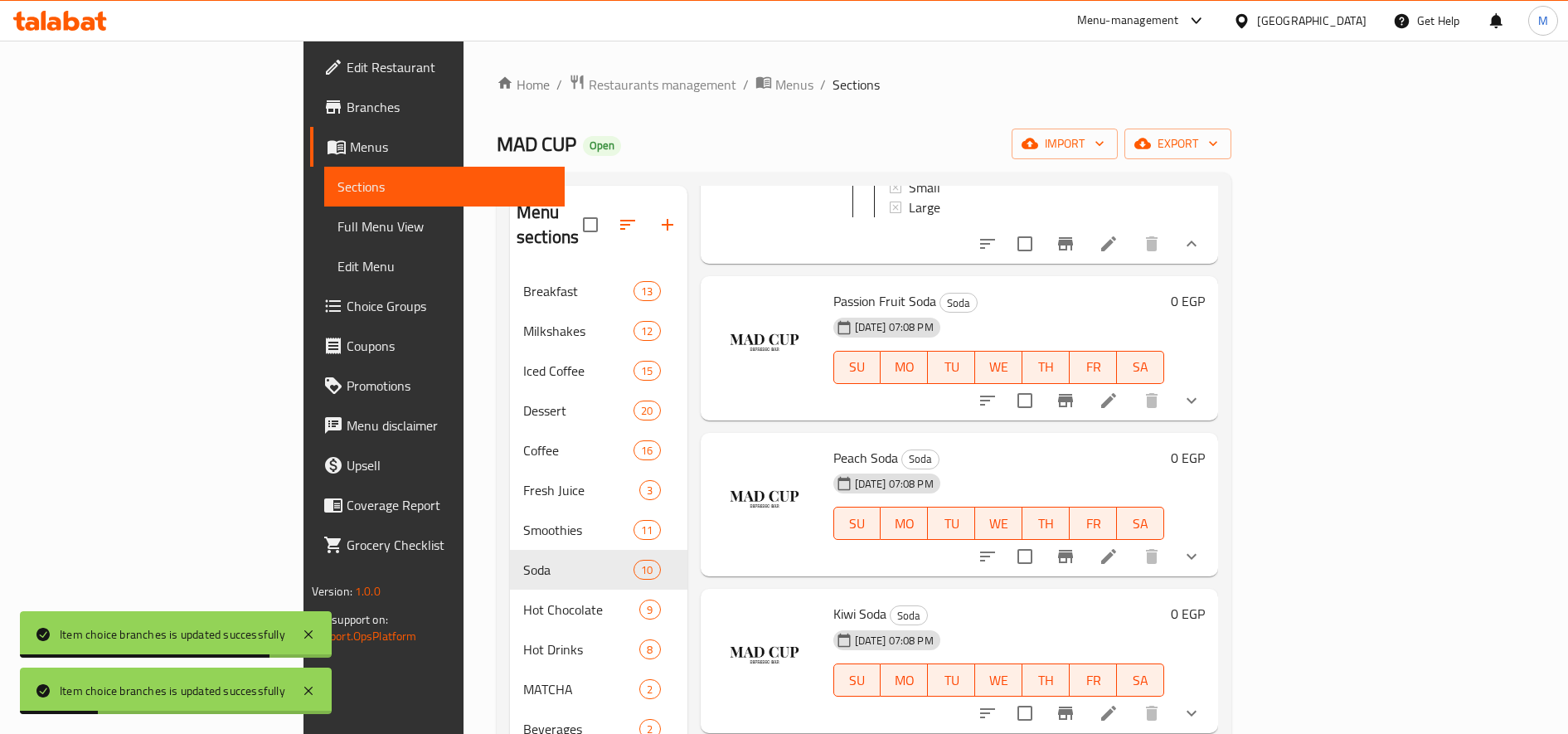
click at [1212, 394] on button "show more" at bounding box center [1191, 400] width 40 height 40
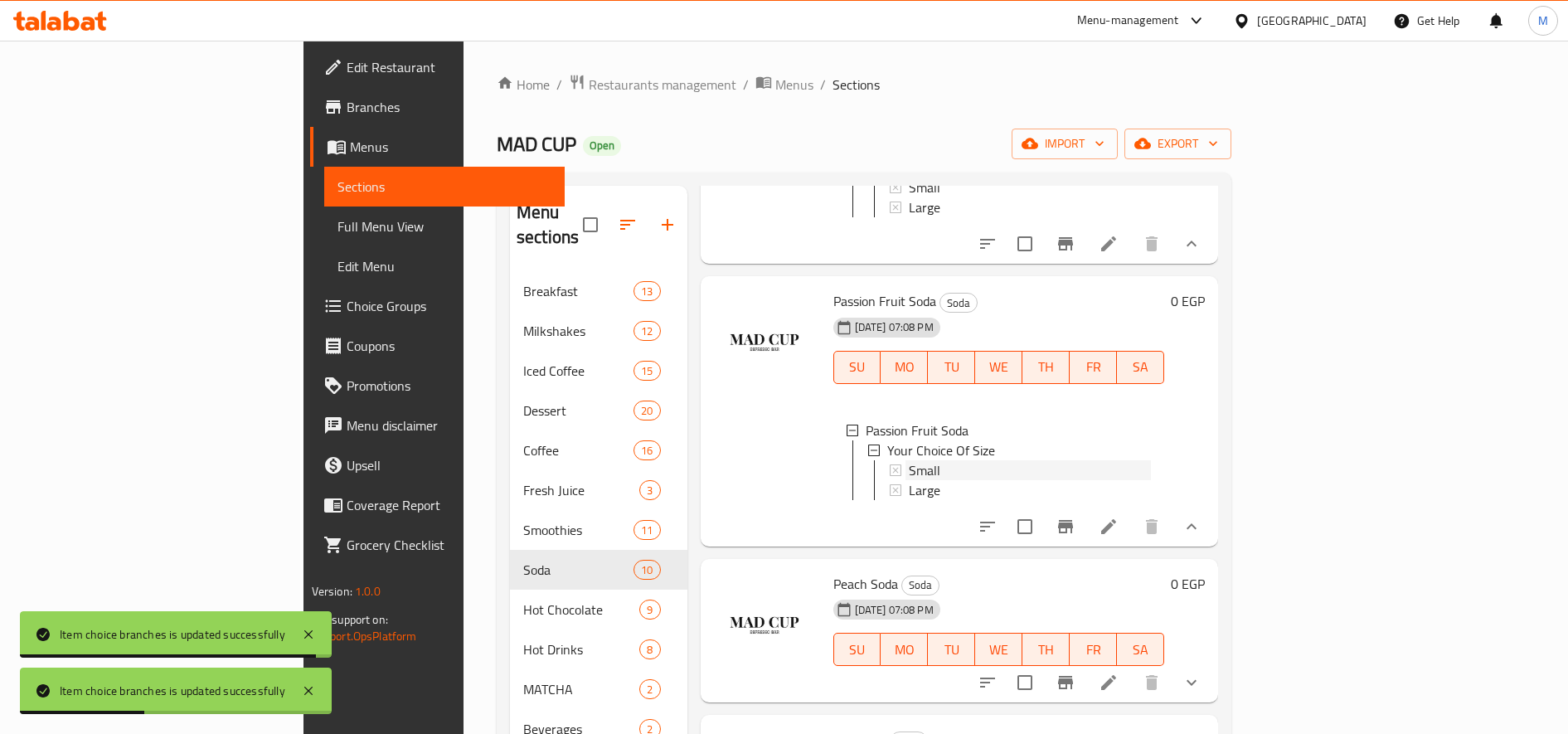
click at [909, 473] on span "Small" at bounding box center [925, 469] width 31 height 19
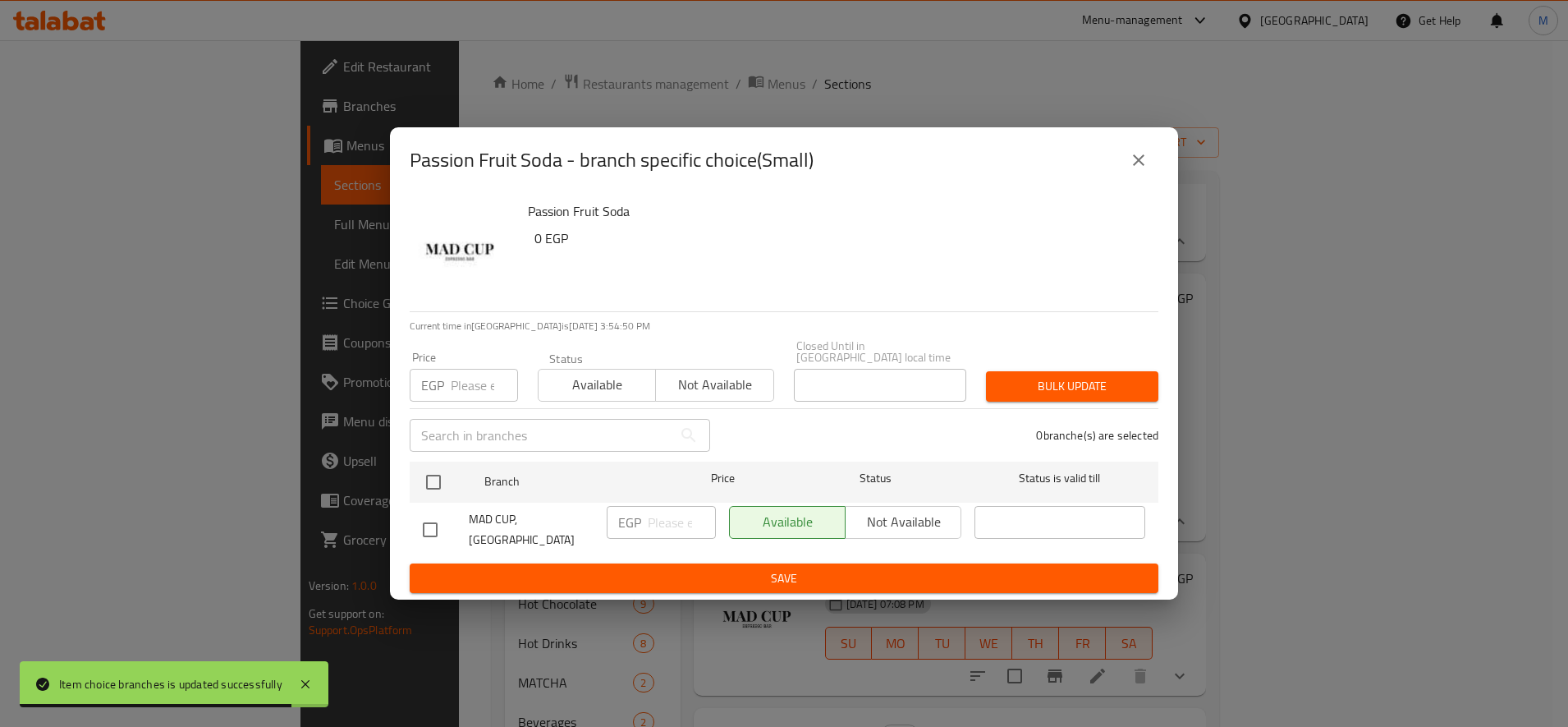
click at [458, 377] on input "number" at bounding box center [484, 385] width 67 height 33
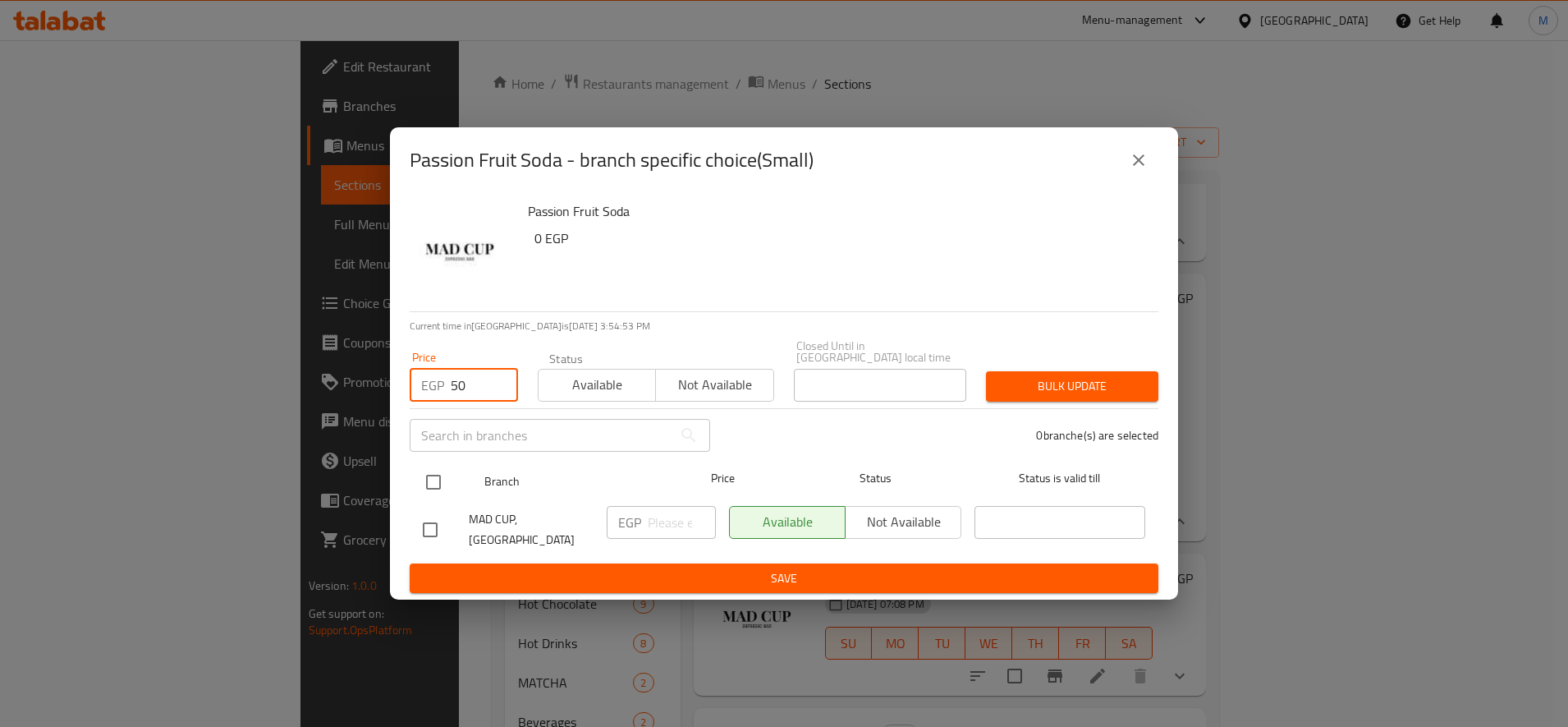
type input "50"
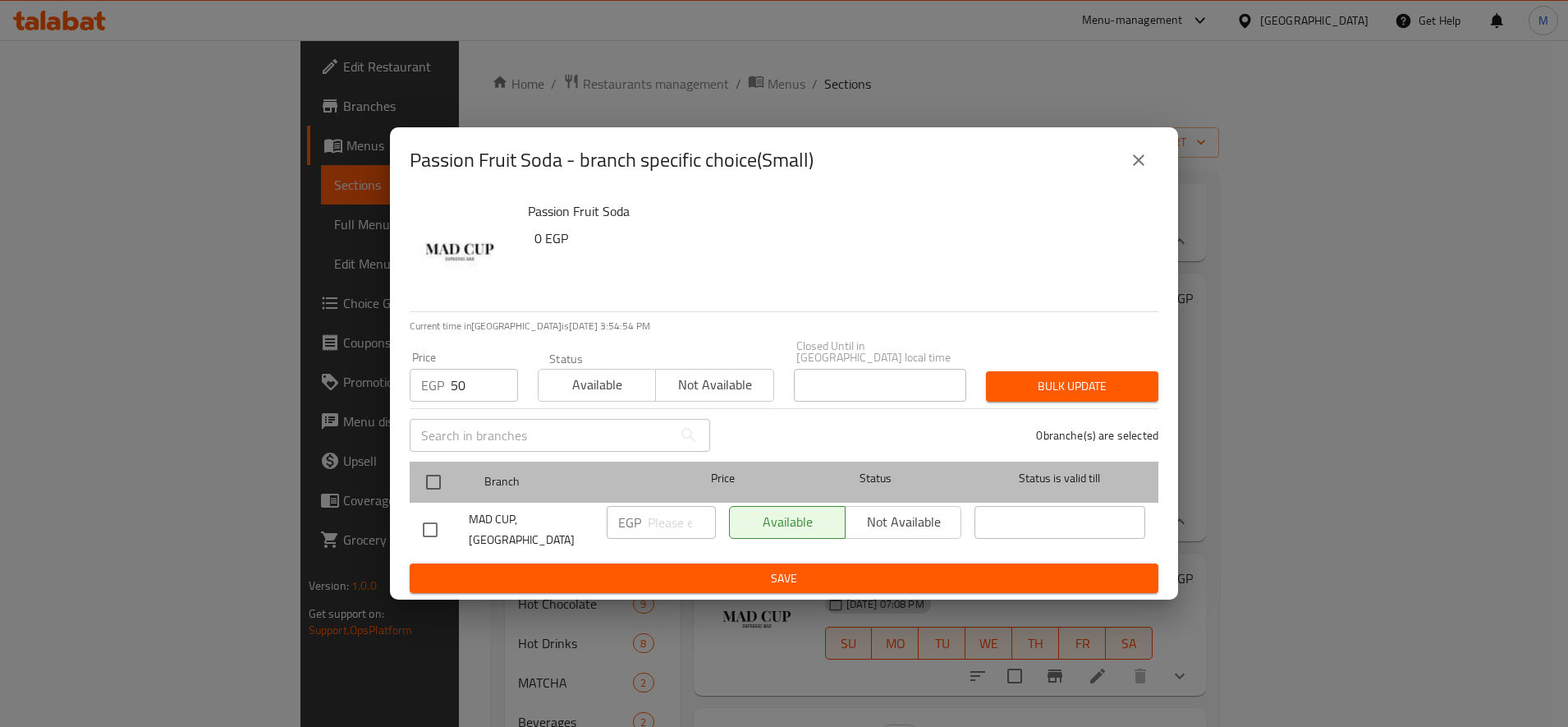
click at [453, 485] on div at bounding box center [446, 482] width 61 height 48
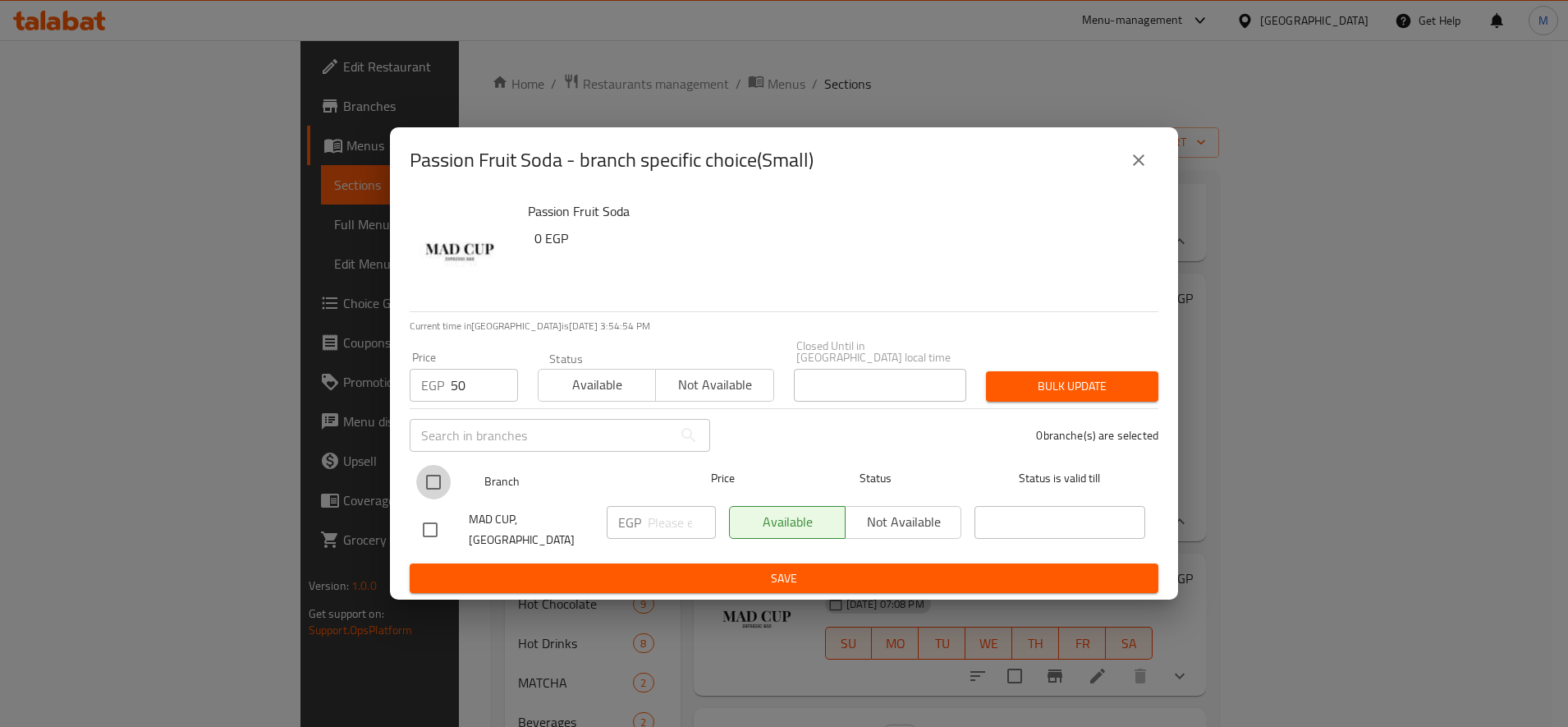
click at [441, 468] on input "checkbox" at bounding box center [433, 482] width 35 height 35
checkbox input "true"
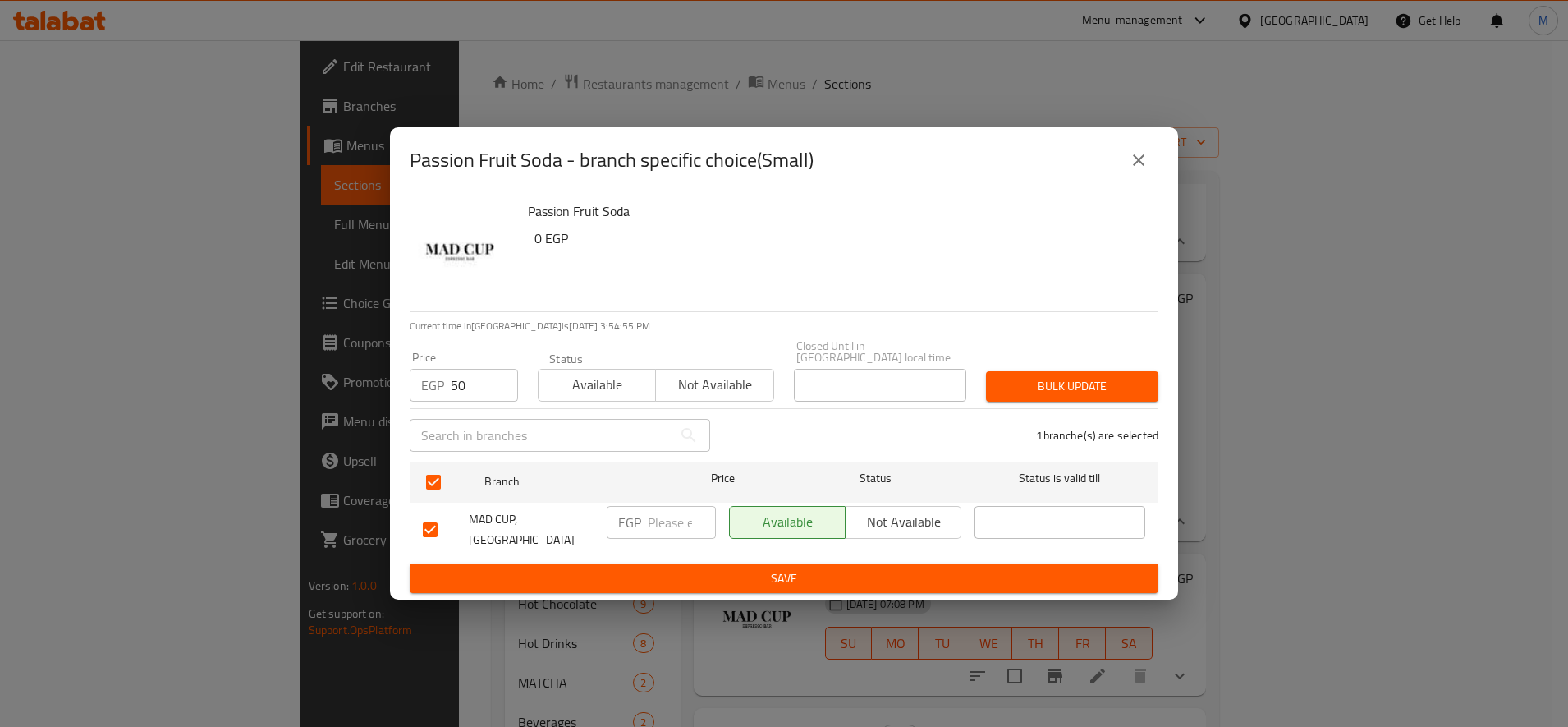
click at [1057, 376] on span "Bulk update" at bounding box center [1071, 386] width 146 height 20
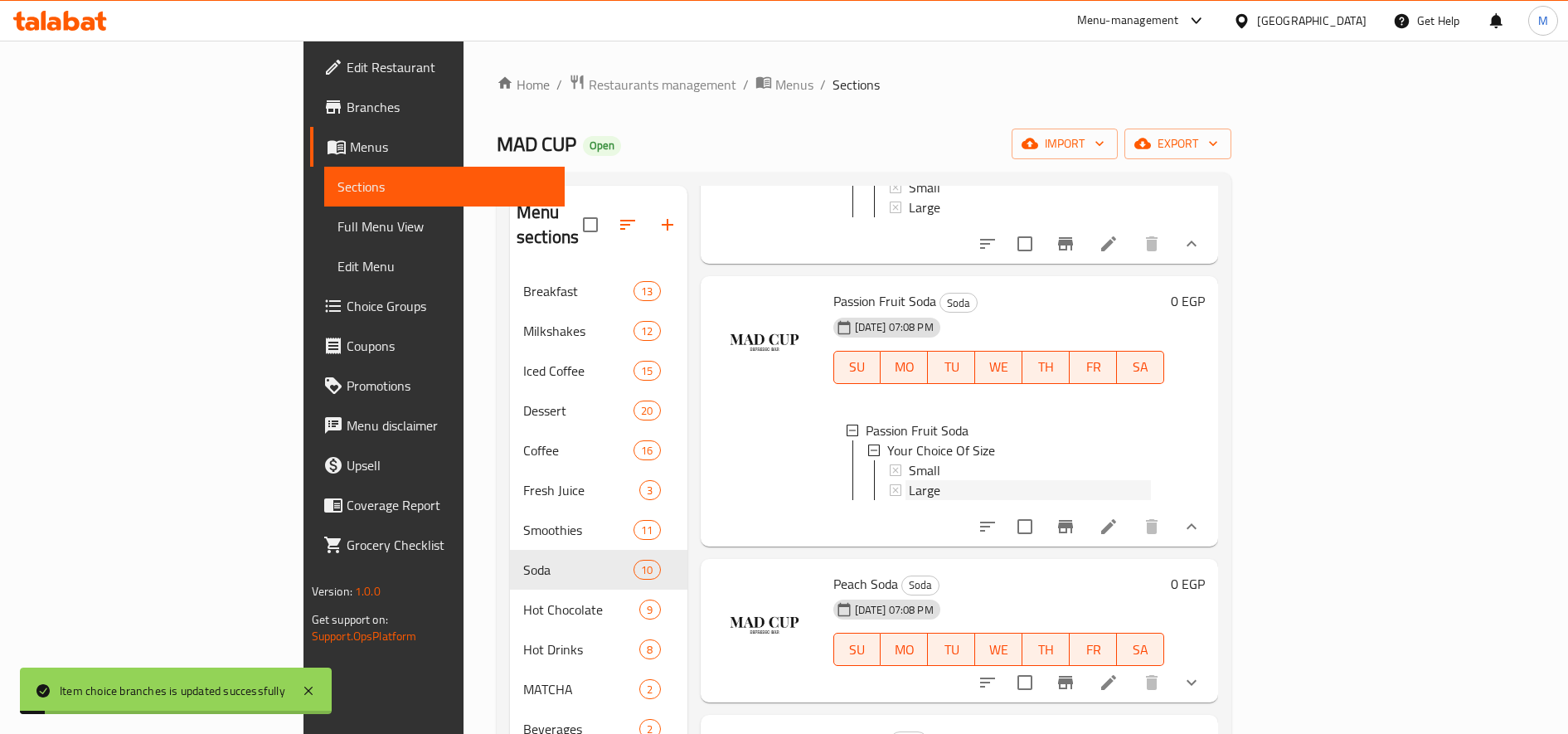
click at [905, 498] on div "Large" at bounding box center [1028, 490] width 246 height 19
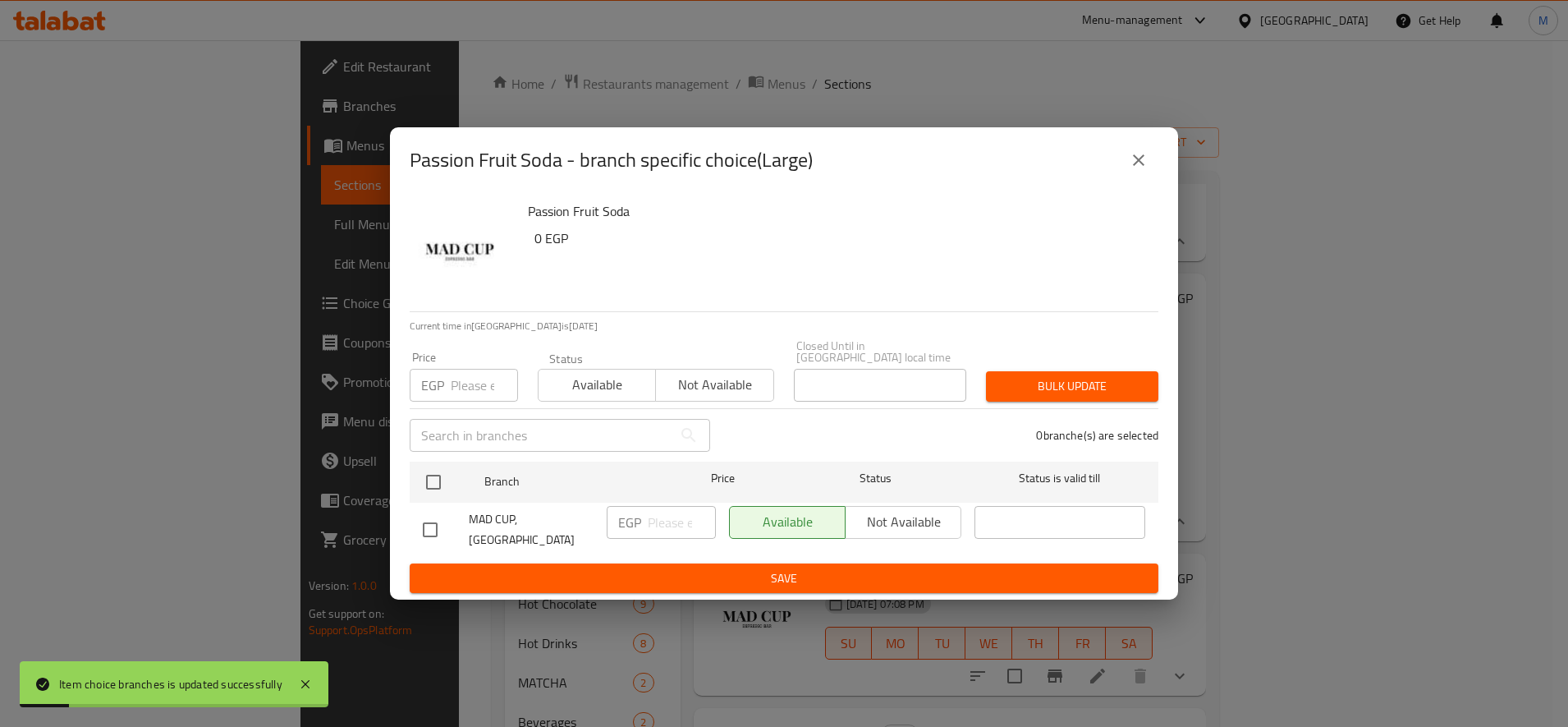
click at [455, 370] on input "number" at bounding box center [484, 385] width 67 height 33
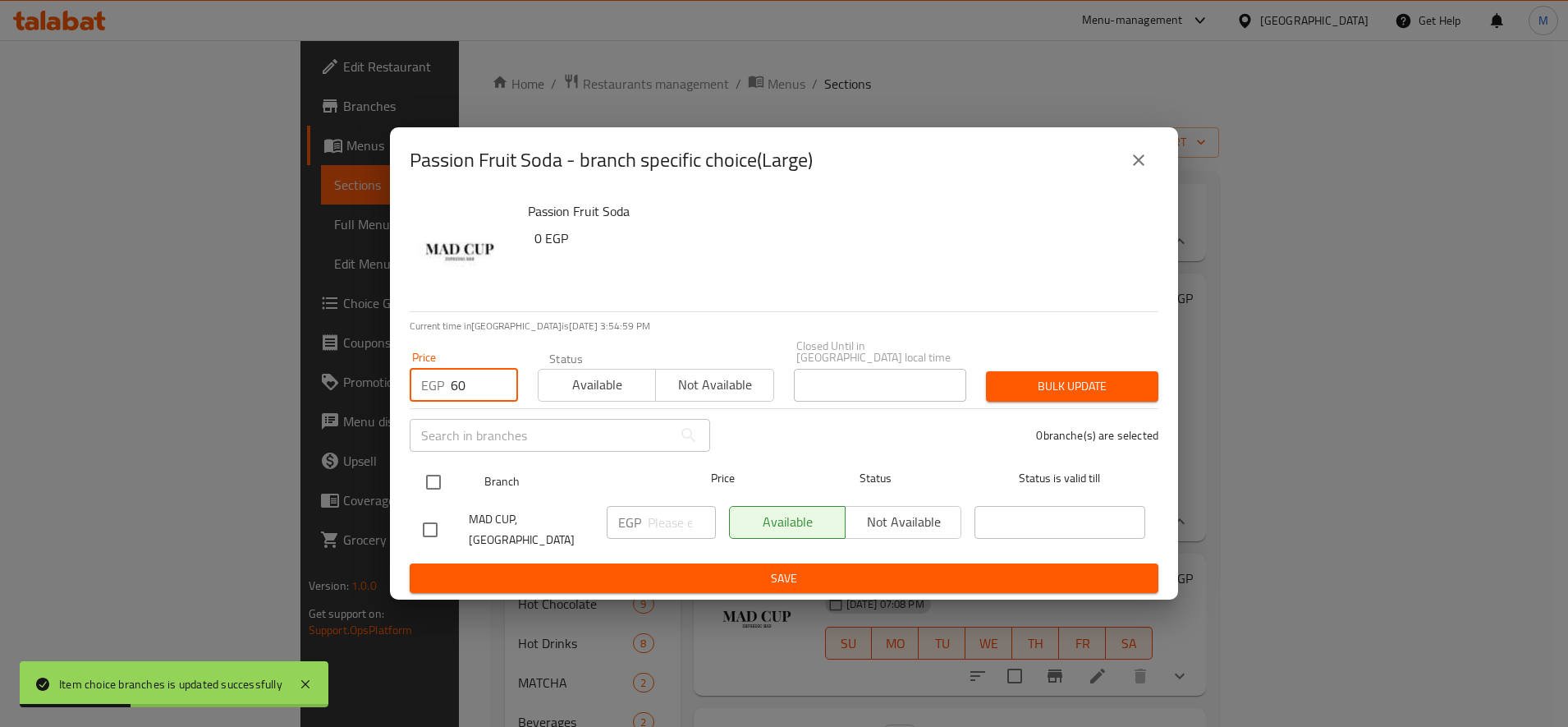
type input "60"
click at [434, 468] on input "checkbox" at bounding box center [433, 482] width 35 height 35
checkbox input "true"
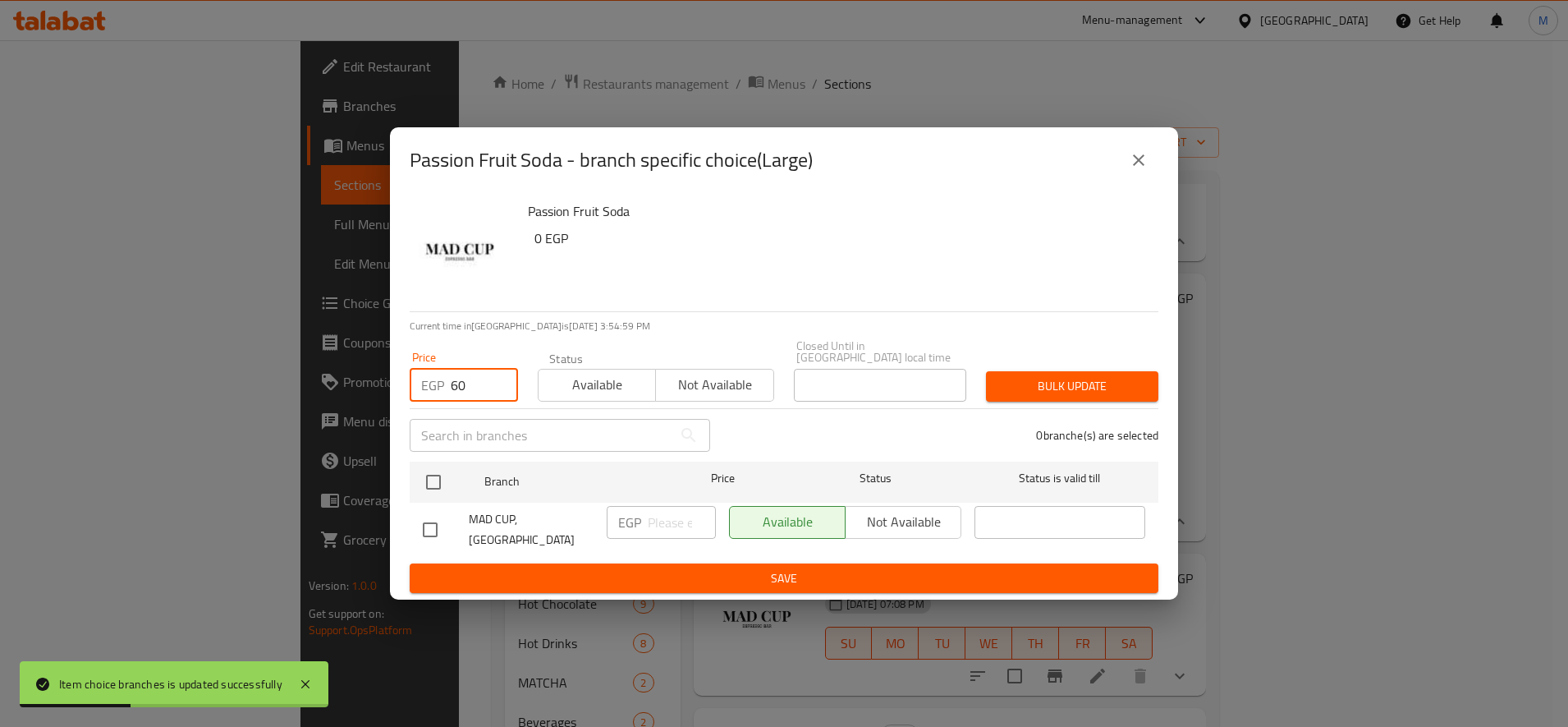
checkbox input "true"
click at [1069, 376] on span "Bulk update" at bounding box center [1071, 386] width 146 height 20
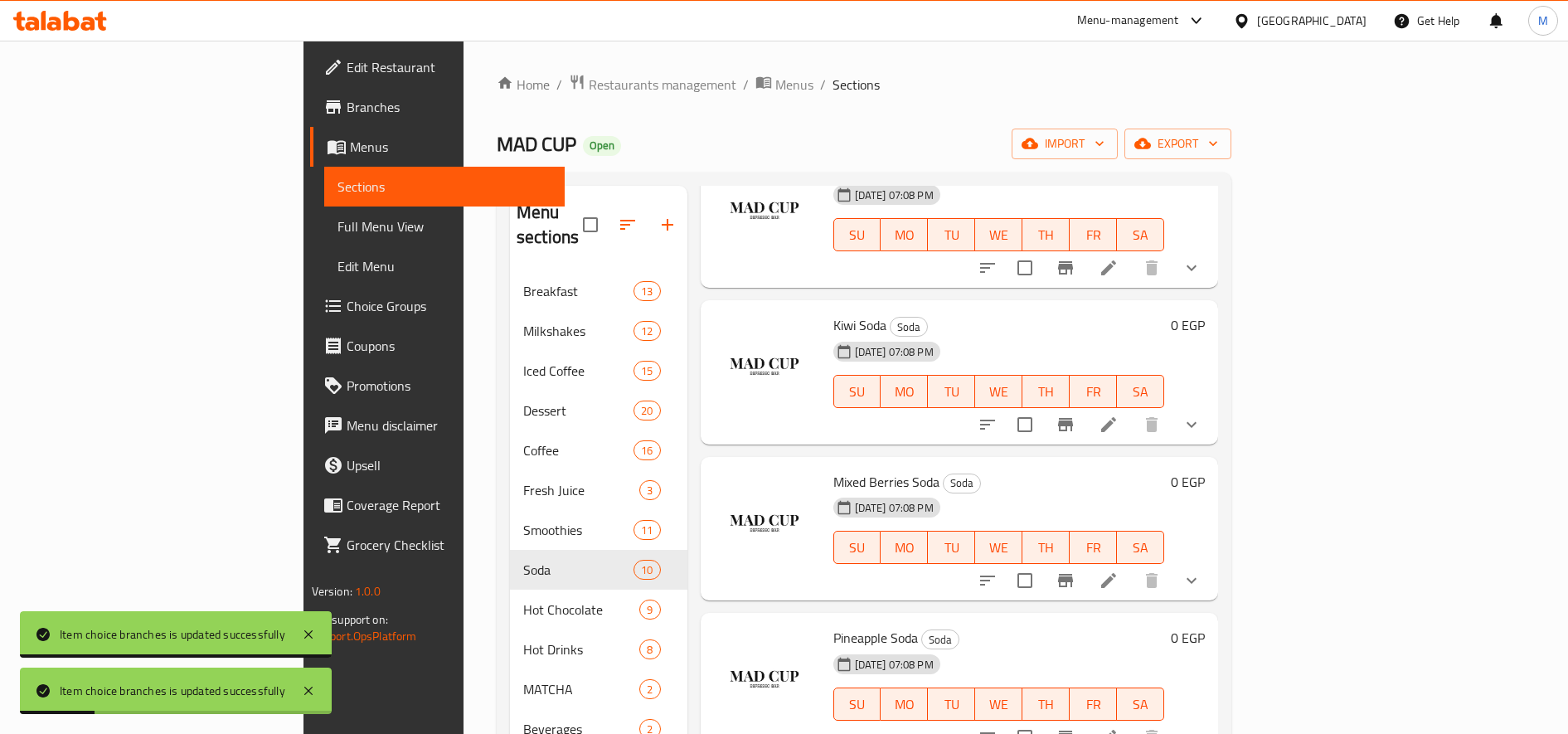
scroll to position [829, 0]
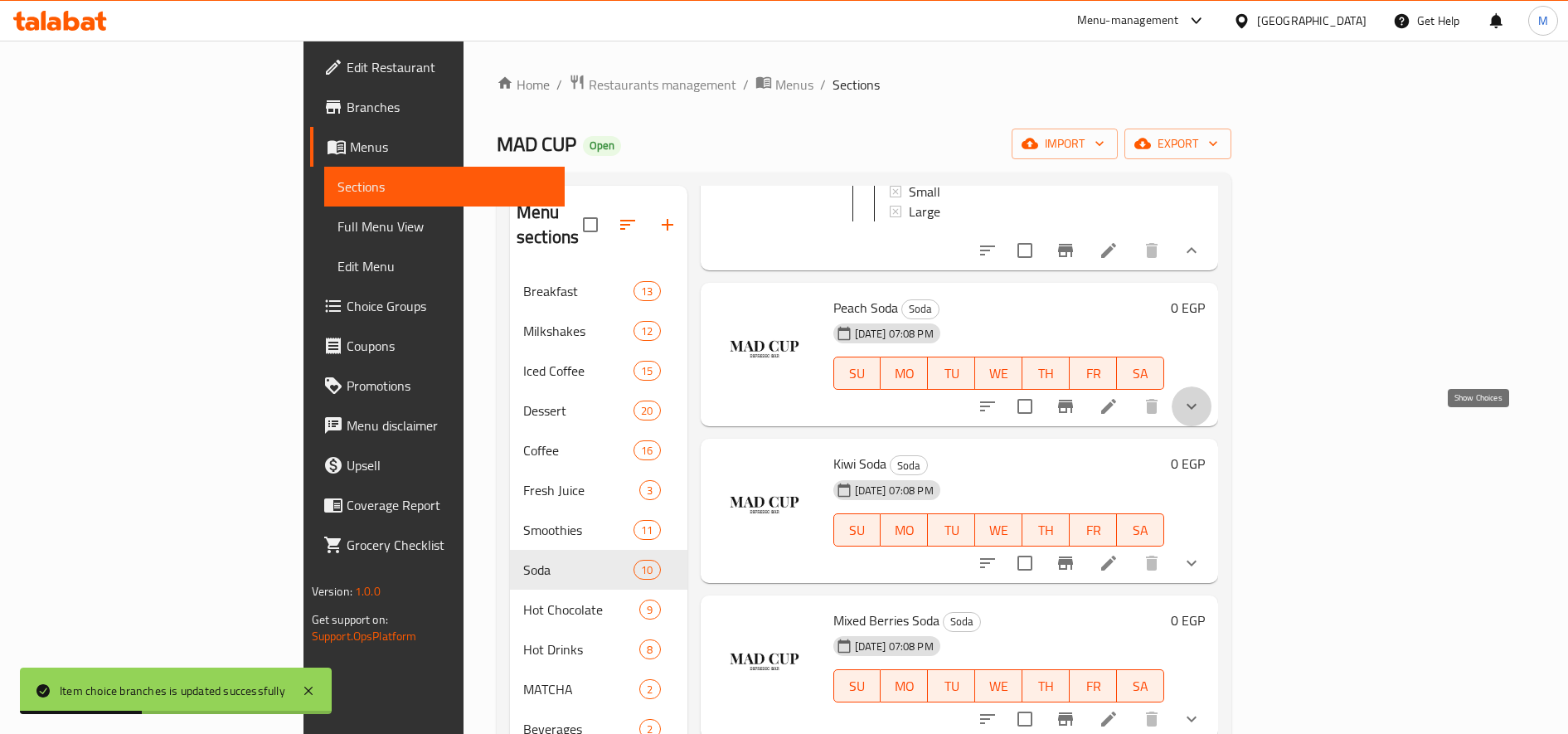
click at [1201, 417] on icon "show more" at bounding box center [1191, 405] width 19 height 19
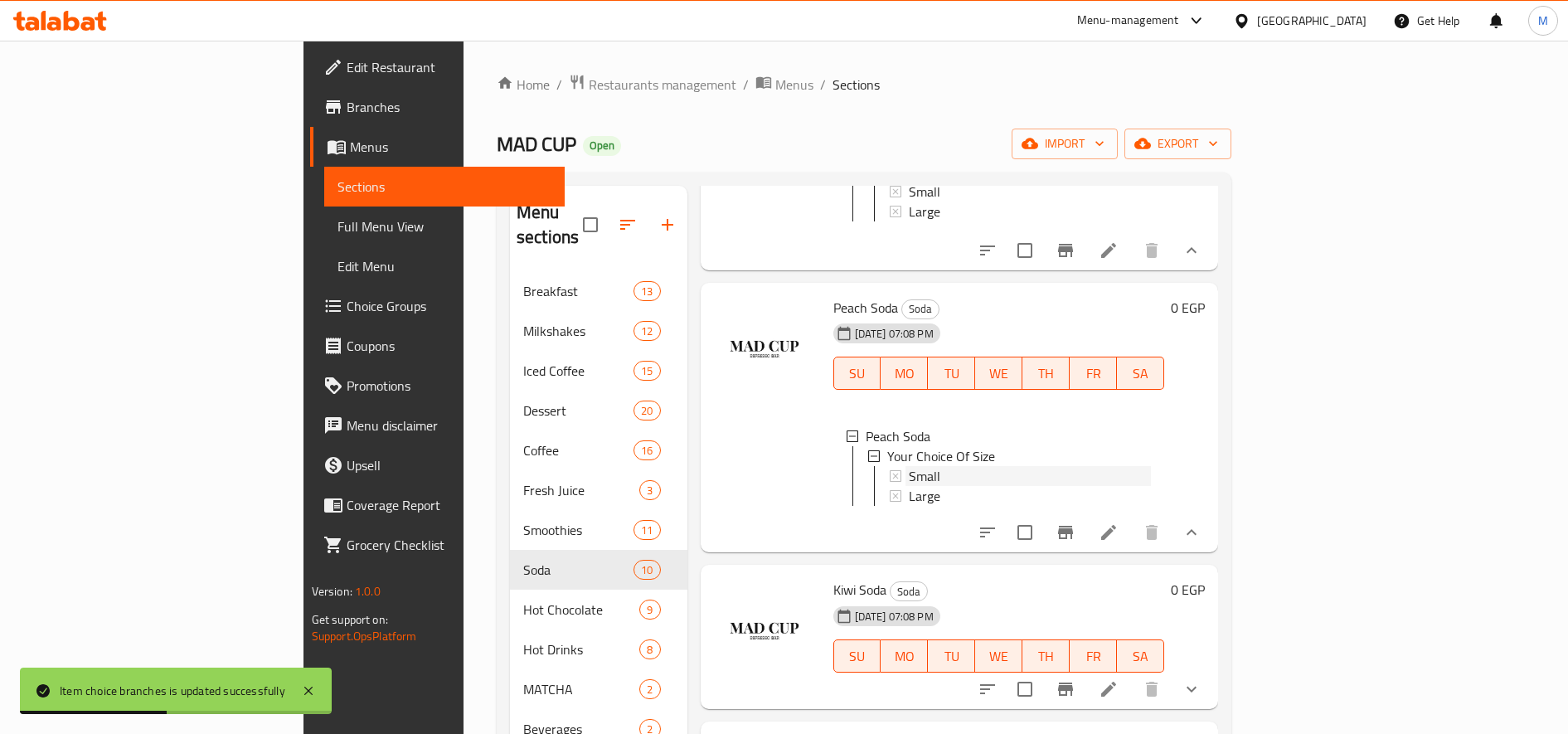
click at [909, 486] on span "Small" at bounding box center [925, 475] width 31 height 19
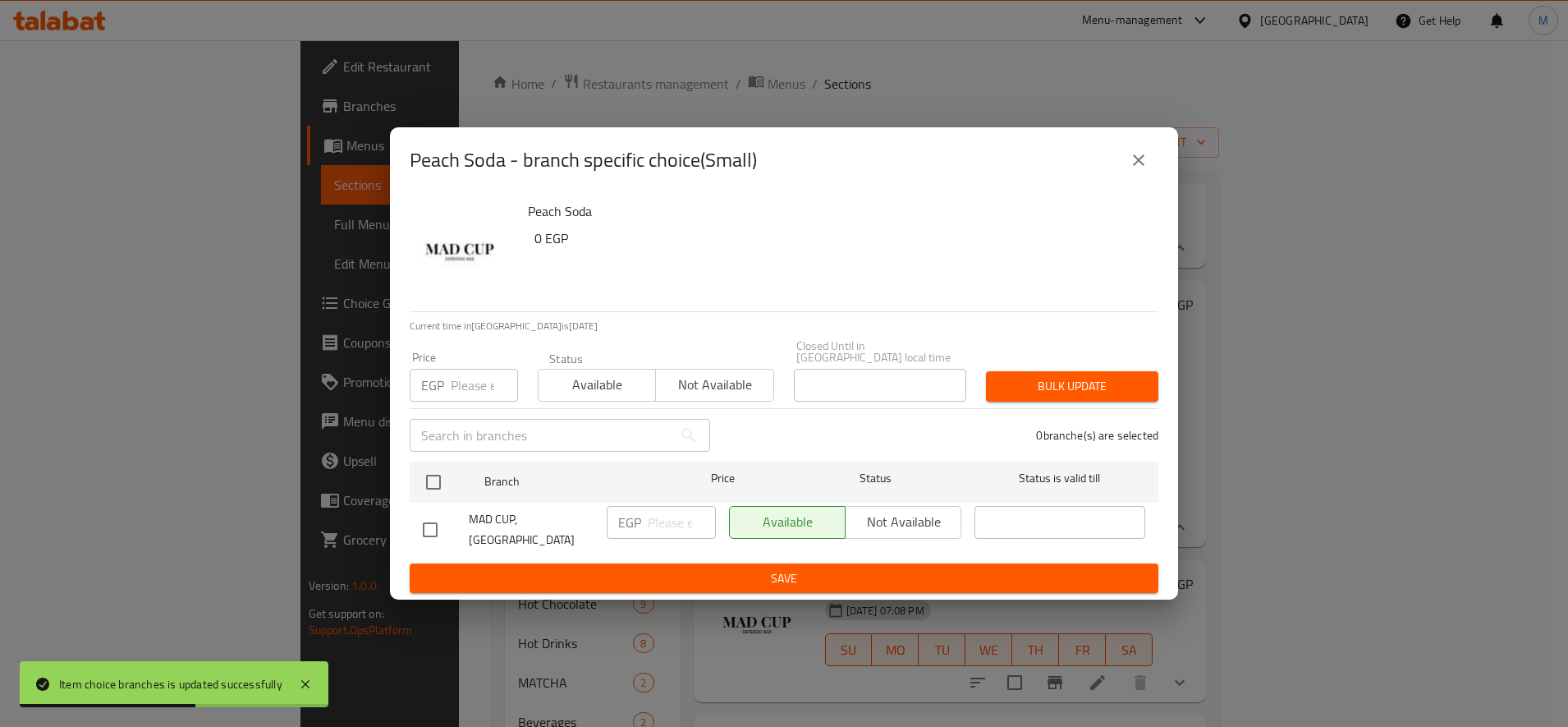
click at [478, 379] on input "number" at bounding box center [484, 385] width 67 height 33
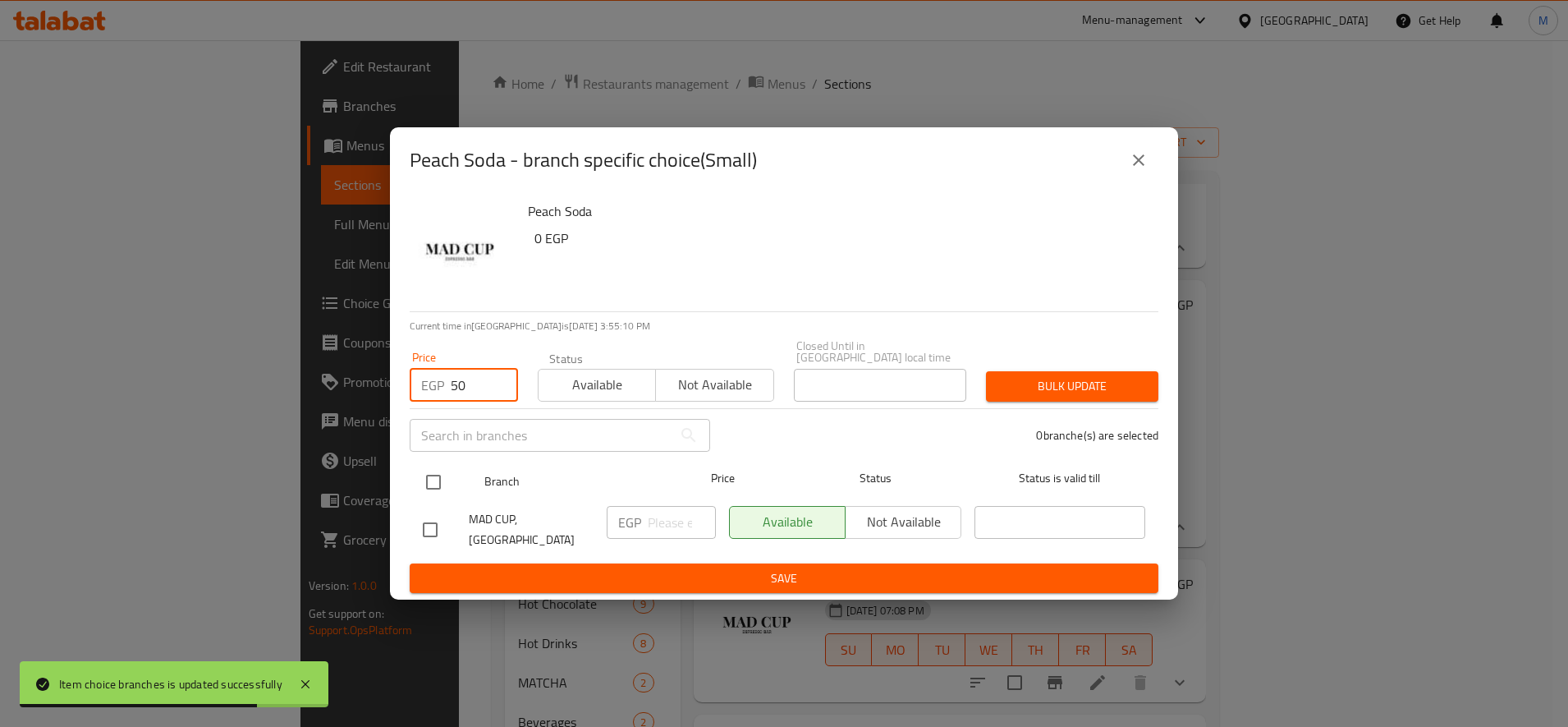
type input "50"
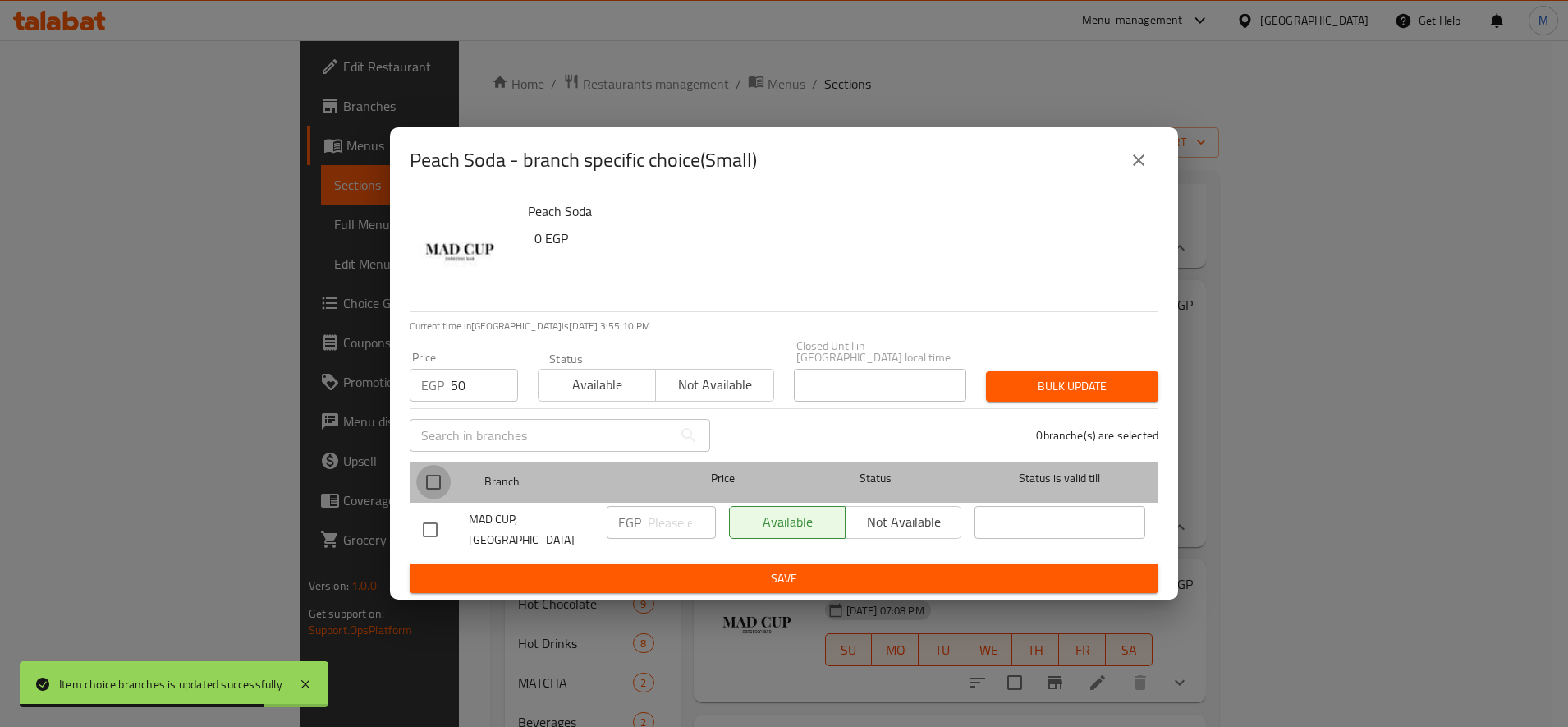
drag, startPoint x: 444, startPoint y: 468, endPoint x: 573, endPoint y: 472, distance: 129.1
click at [444, 469] on input "checkbox" at bounding box center [433, 482] width 35 height 35
checkbox input "true"
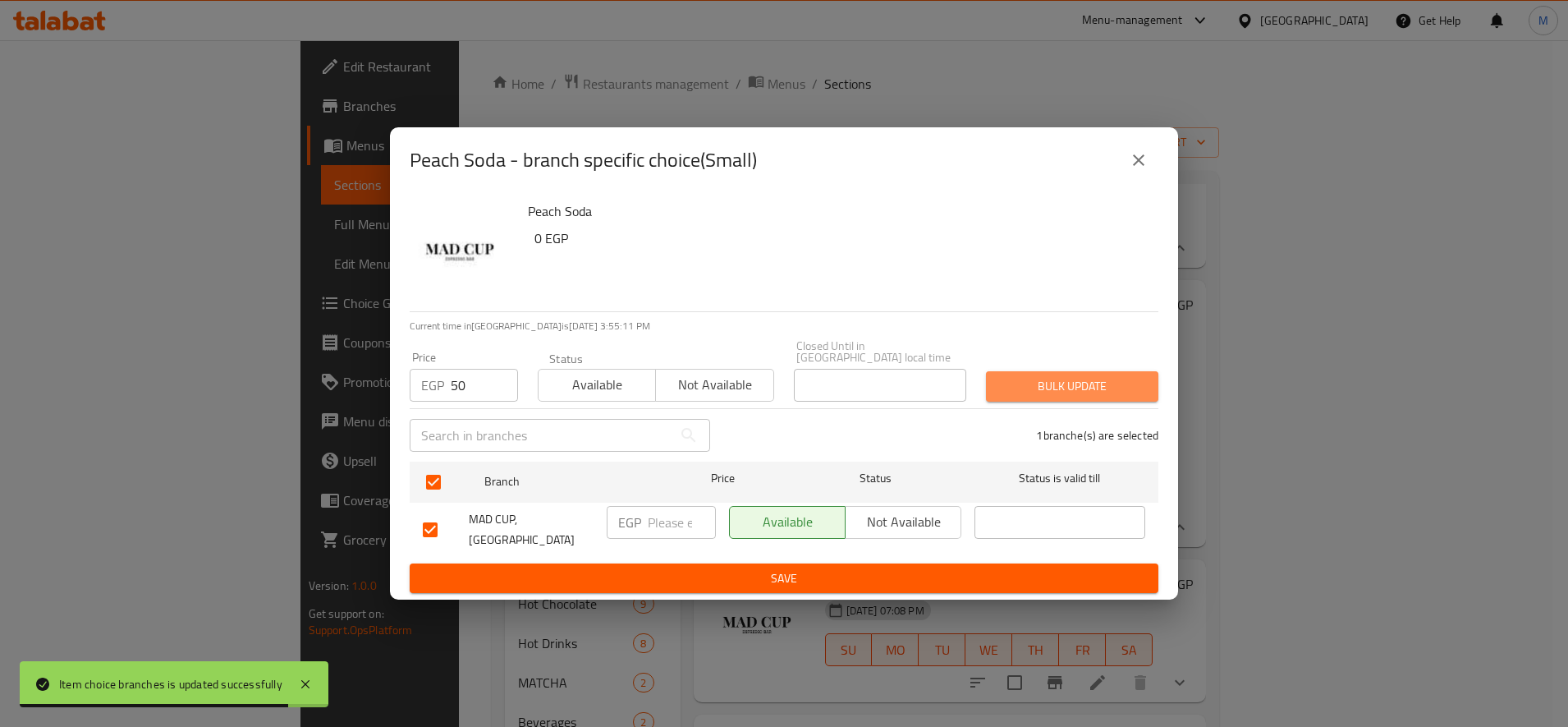
click at [1108, 383] on span "Bulk update" at bounding box center [1071, 386] width 146 height 20
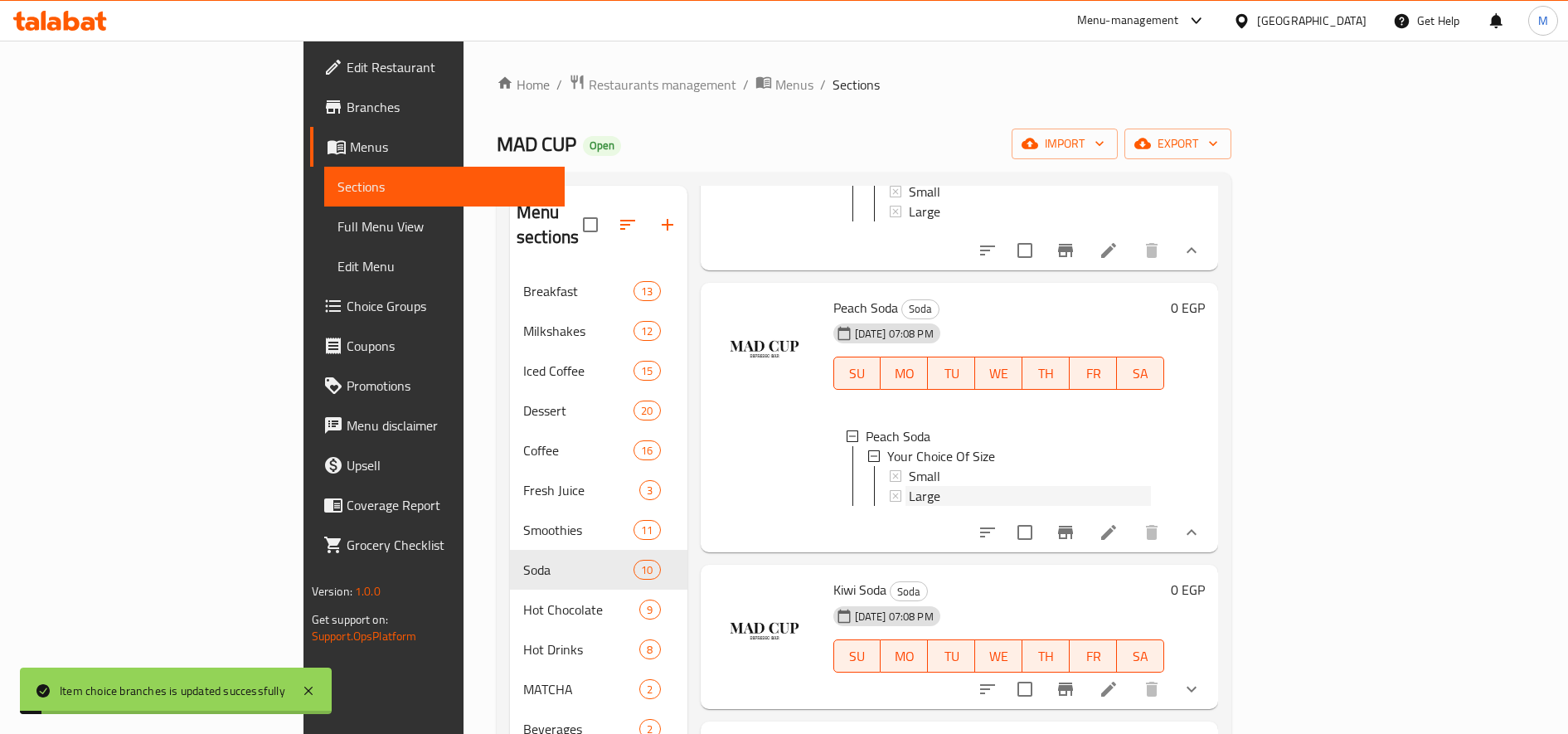
click at [909, 505] on span "Large" at bounding box center [925, 495] width 31 height 19
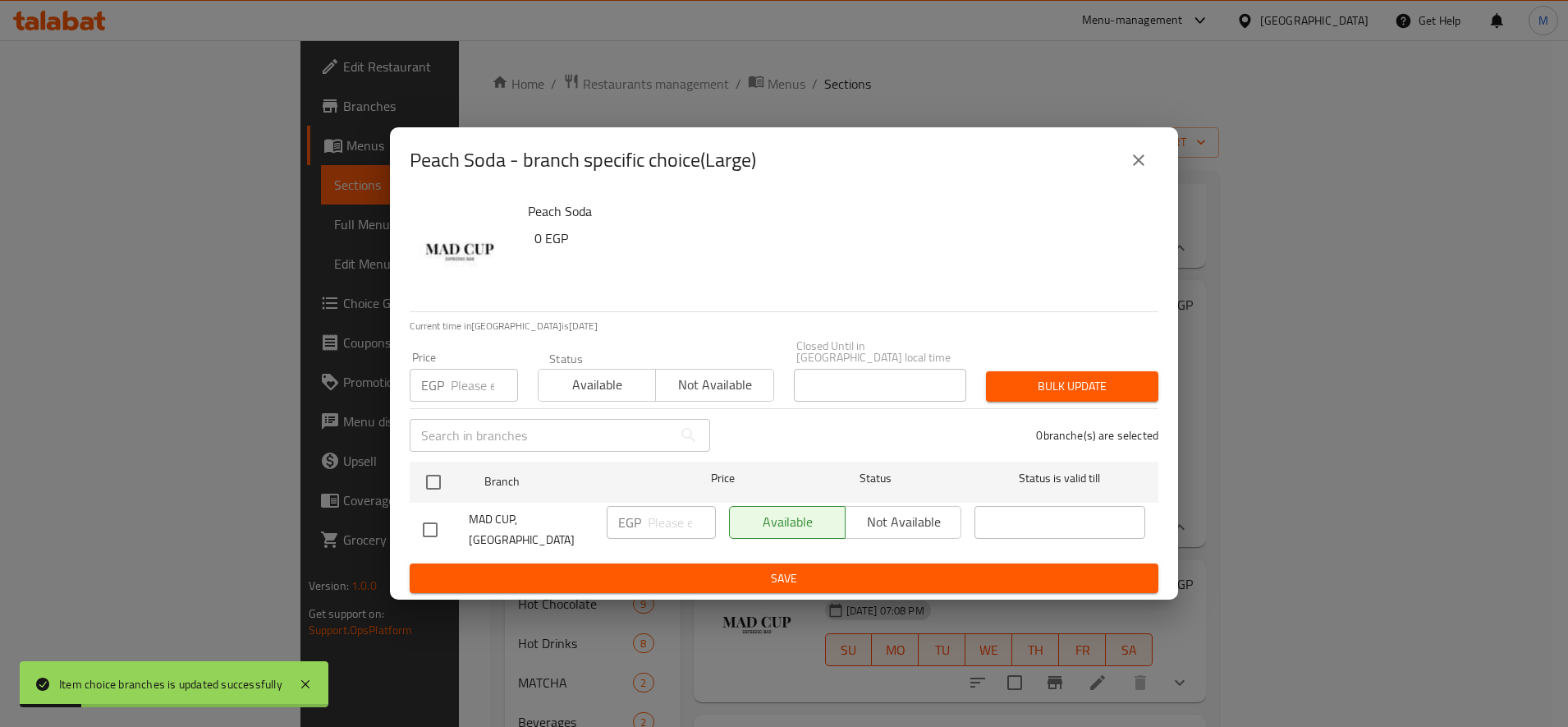
click at [466, 374] on input "number" at bounding box center [484, 385] width 67 height 33
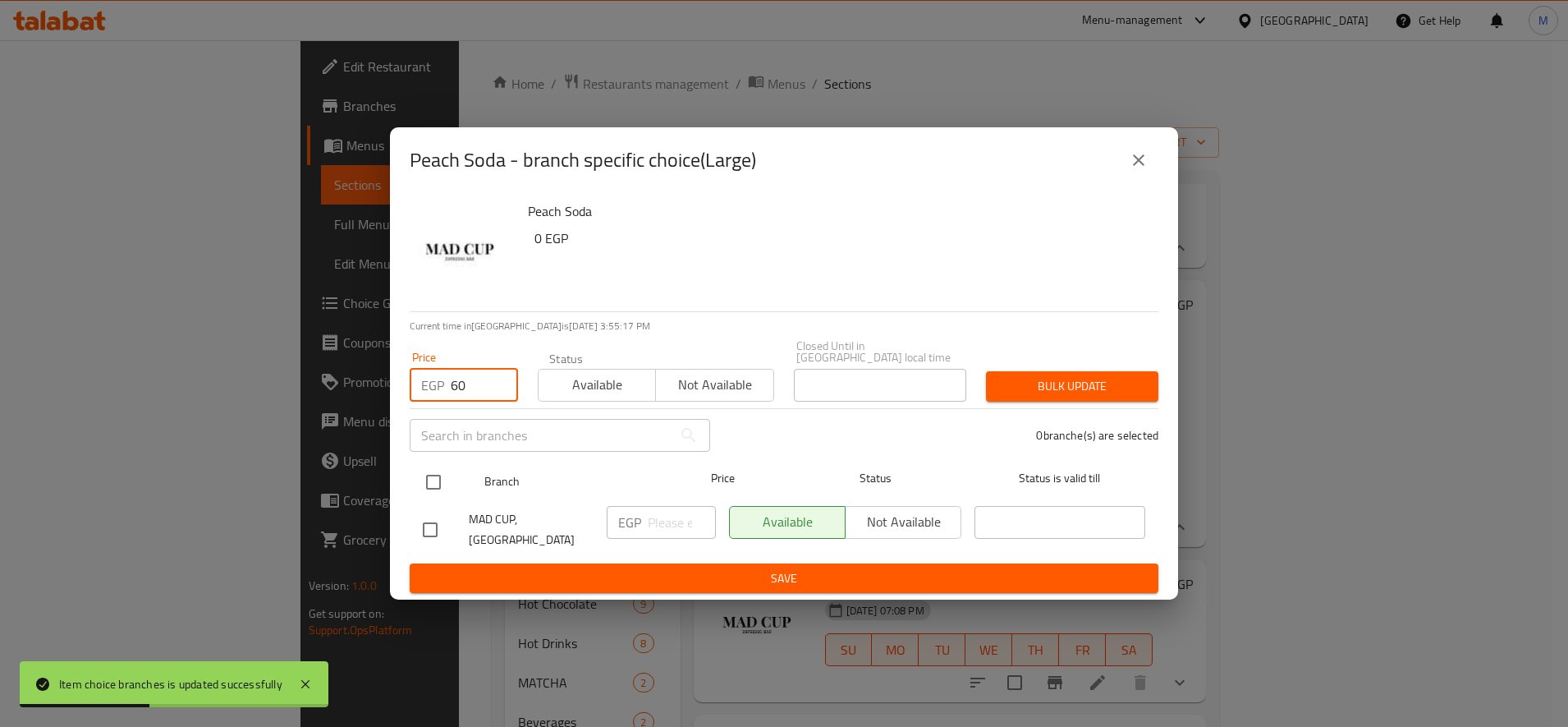
type input "60"
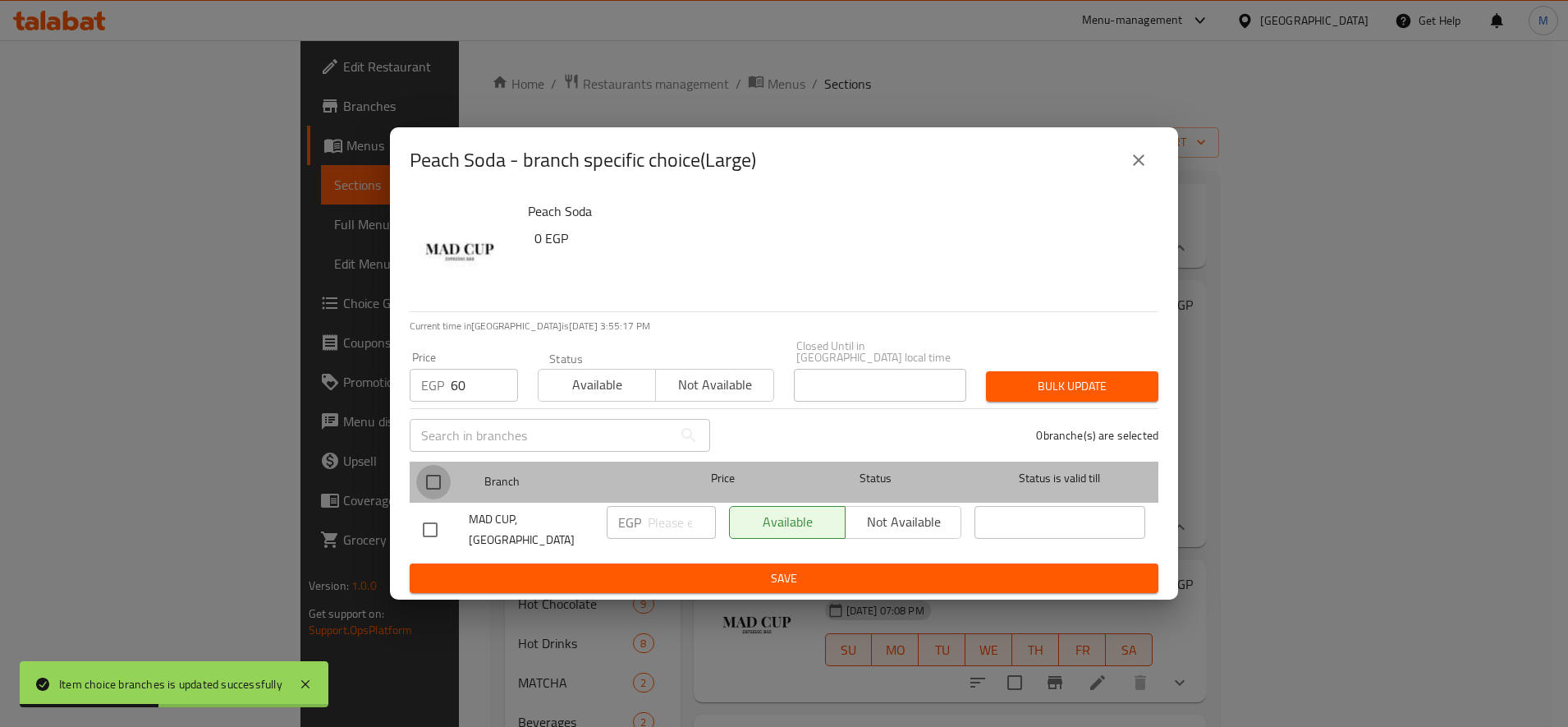
drag, startPoint x: 433, startPoint y: 477, endPoint x: 540, endPoint y: 451, distance: 110.1
click at [433, 477] on input "checkbox" at bounding box center [433, 482] width 35 height 35
checkbox input "true"
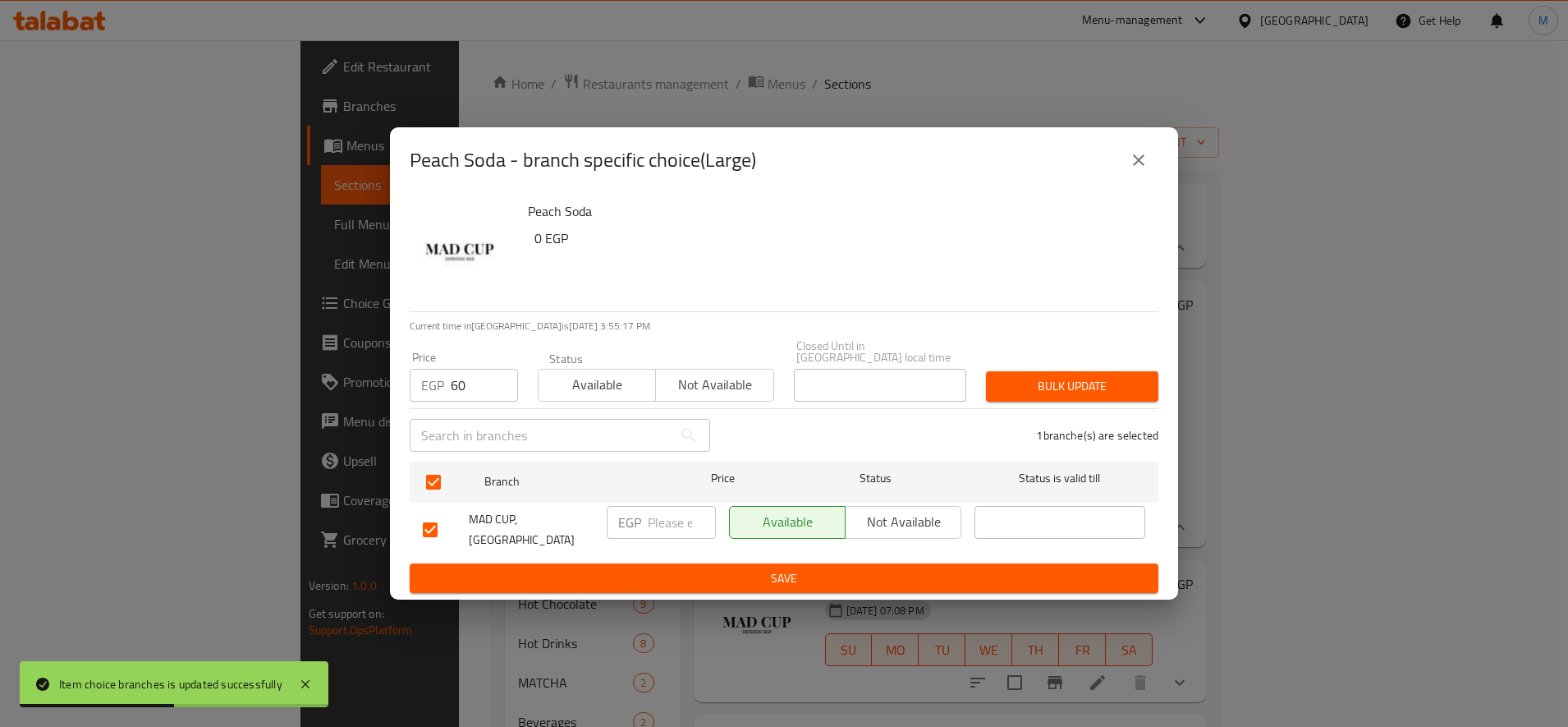
click at [1035, 376] on span "Bulk update" at bounding box center [1071, 386] width 146 height 20
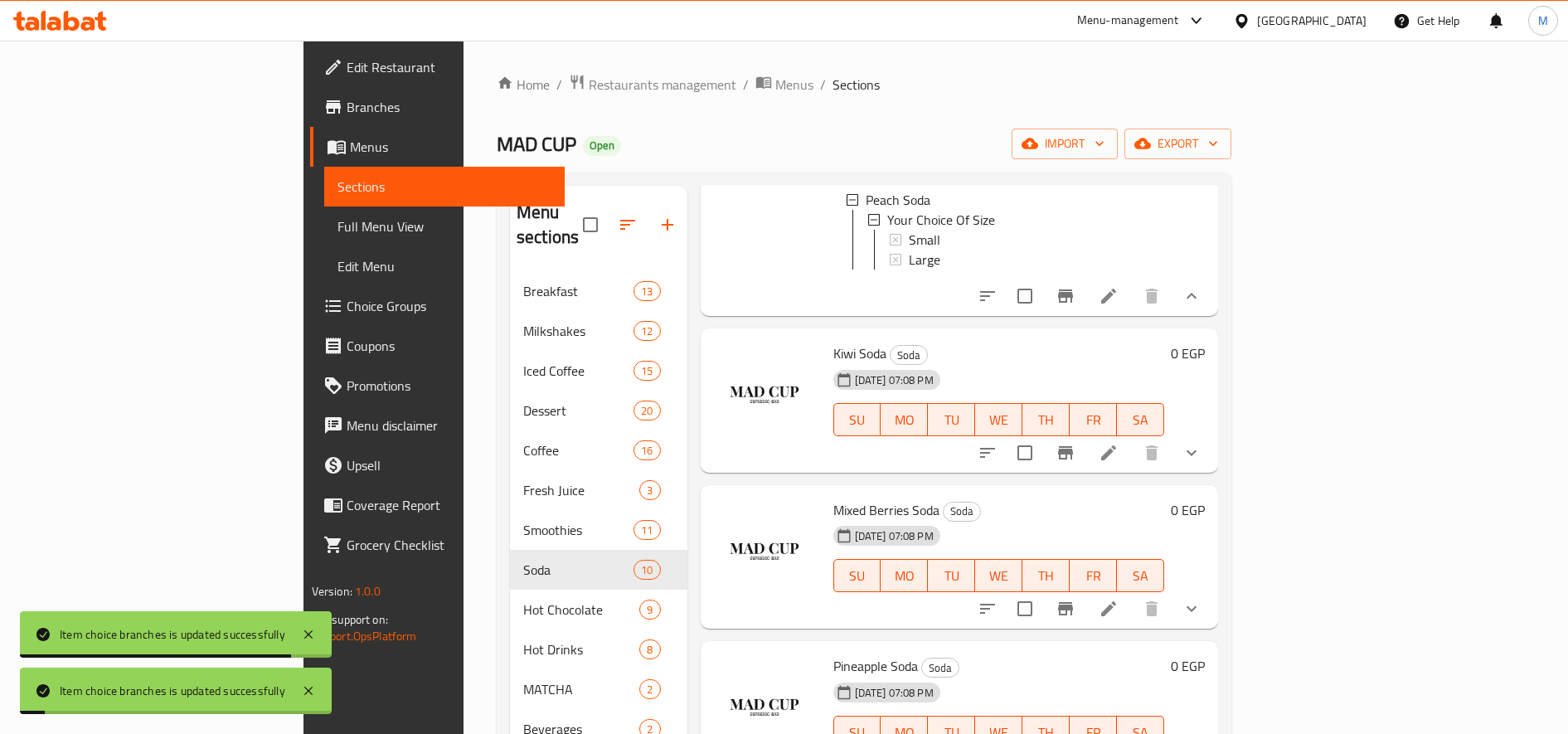
scroll to position [1105, 0]
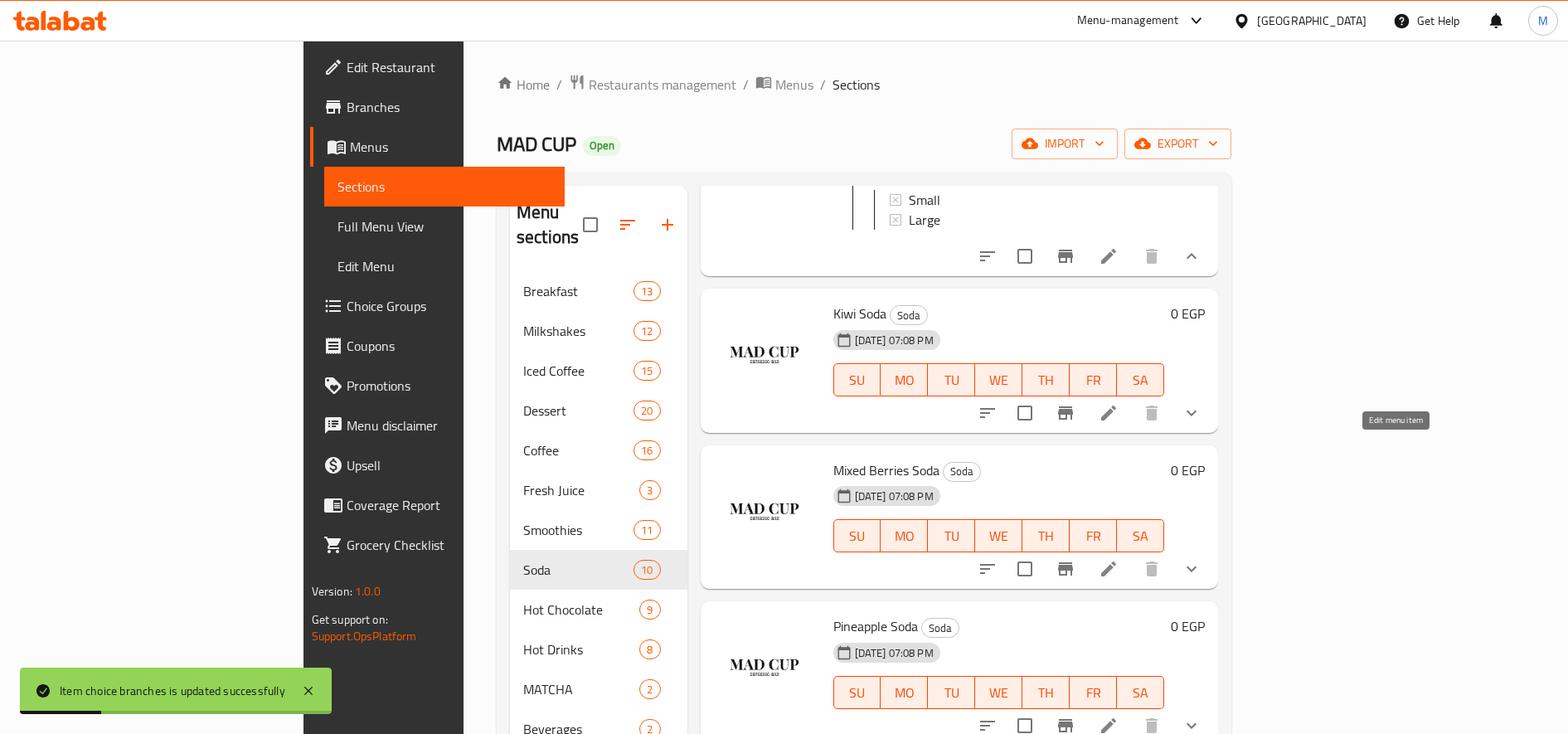
click at [1116, 420] on icon at bounding box center [1109, 413] width 15 height 15
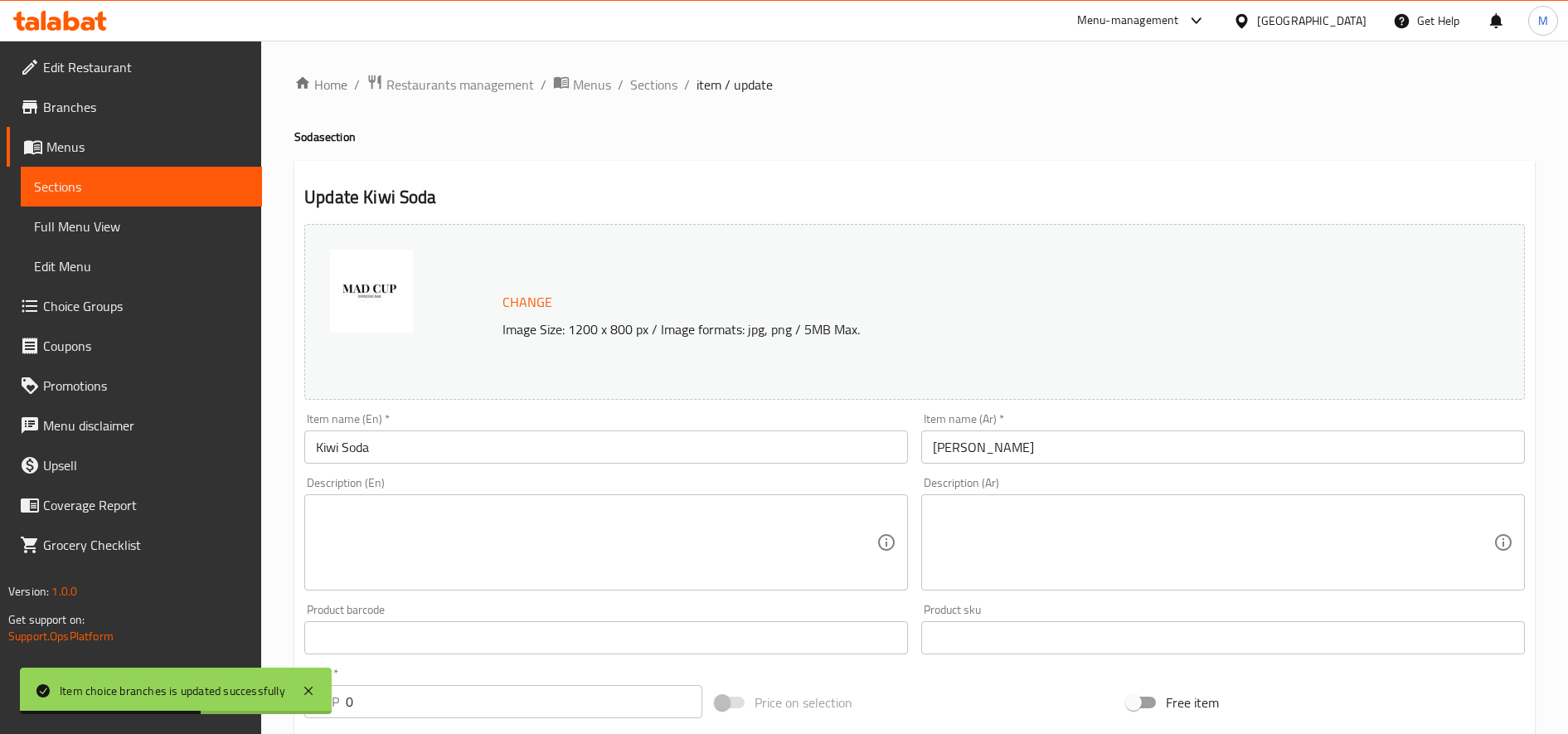
click at [371, 190] on h2 "Update Kiwi Soda" at bounding box center [915, 197] width 1221 height 25
copy h2 "Kiwi"
click at [722, 84] on span "item / update" at bounding box center [734, 84] width 76 height 19
click at [656, 86] on span "Sections" at bounding box center [653, 84] width 47 height 19
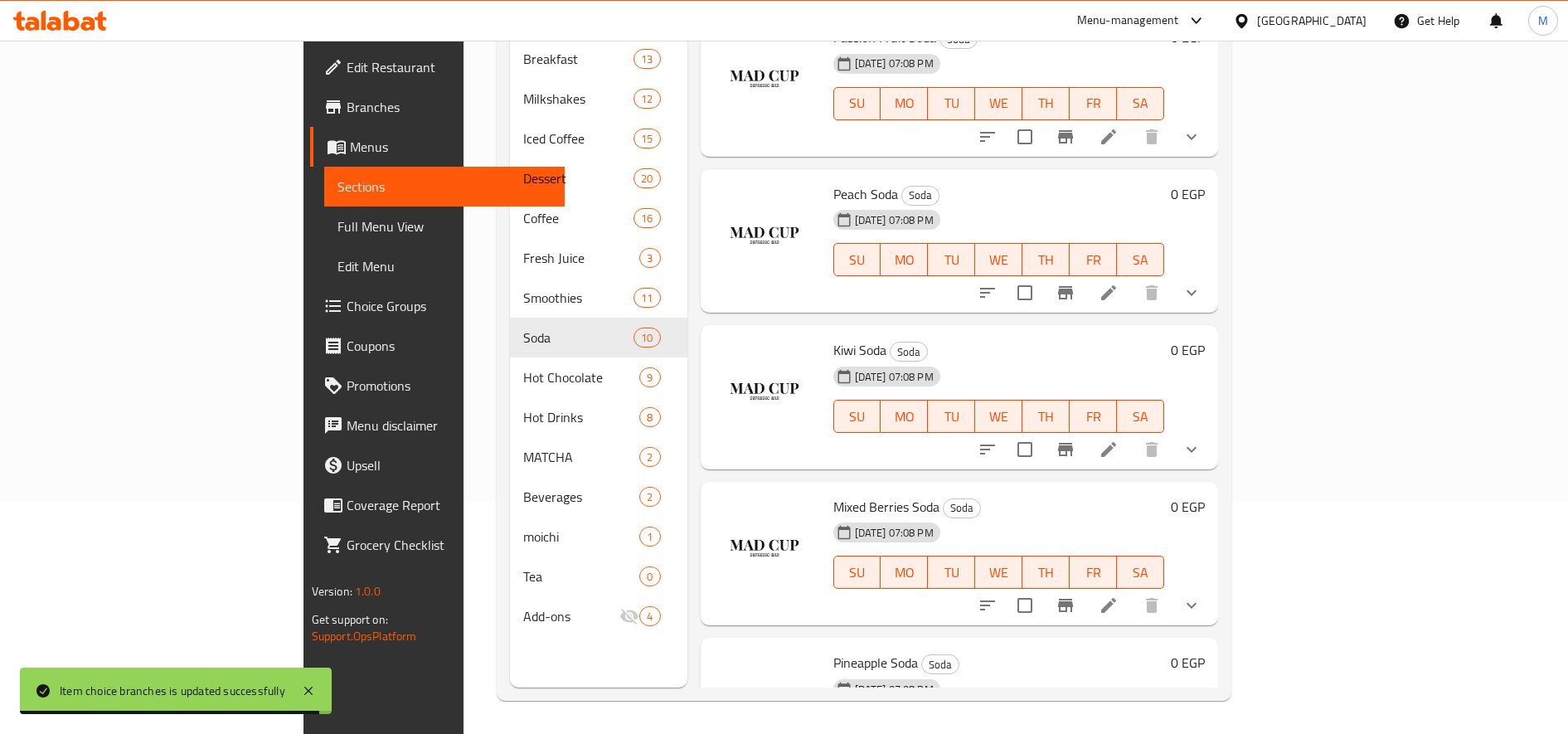
scroll to position [415, 0]
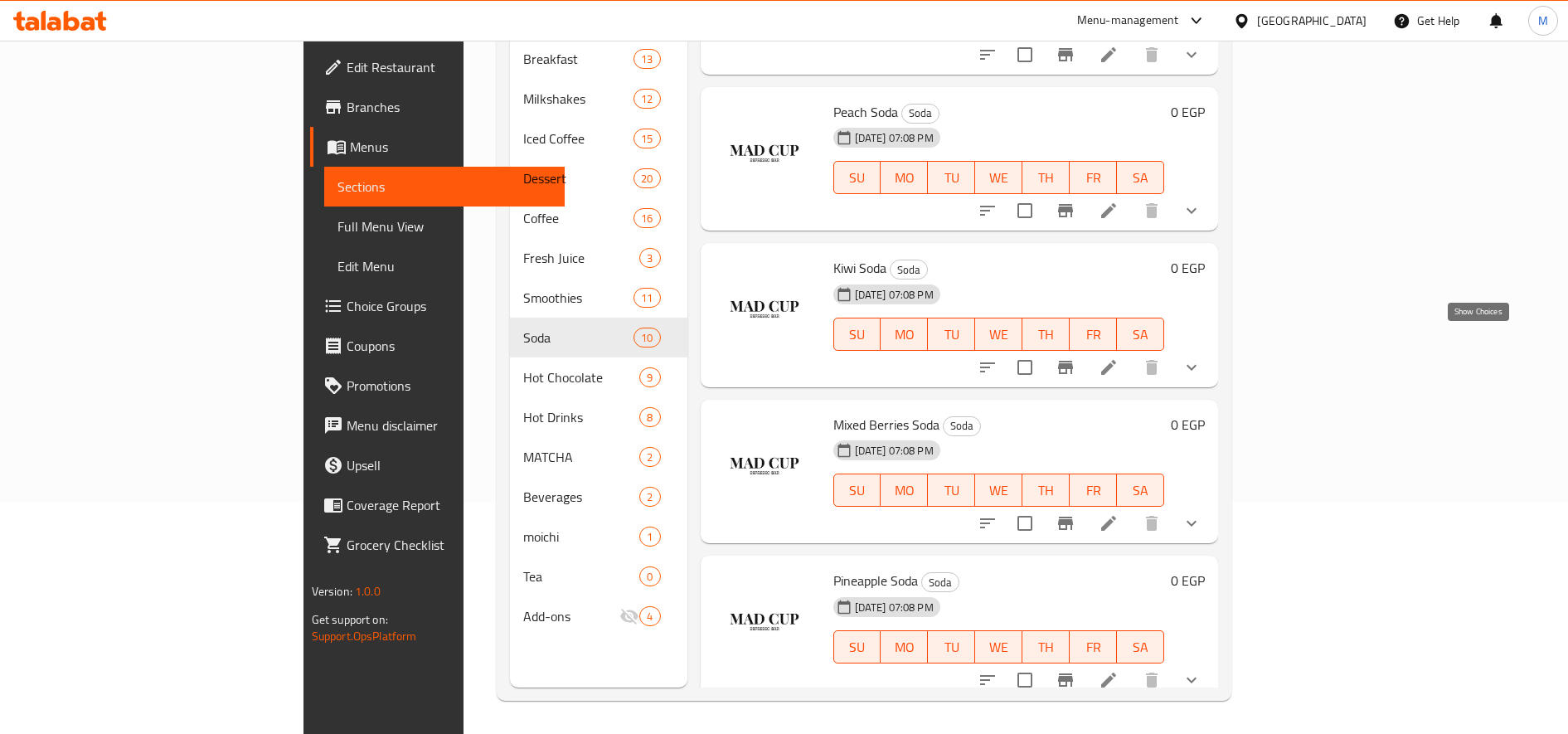
click at [1201, 357] on icon "show more" at bounding box center [1191, 367] width 19 height 19
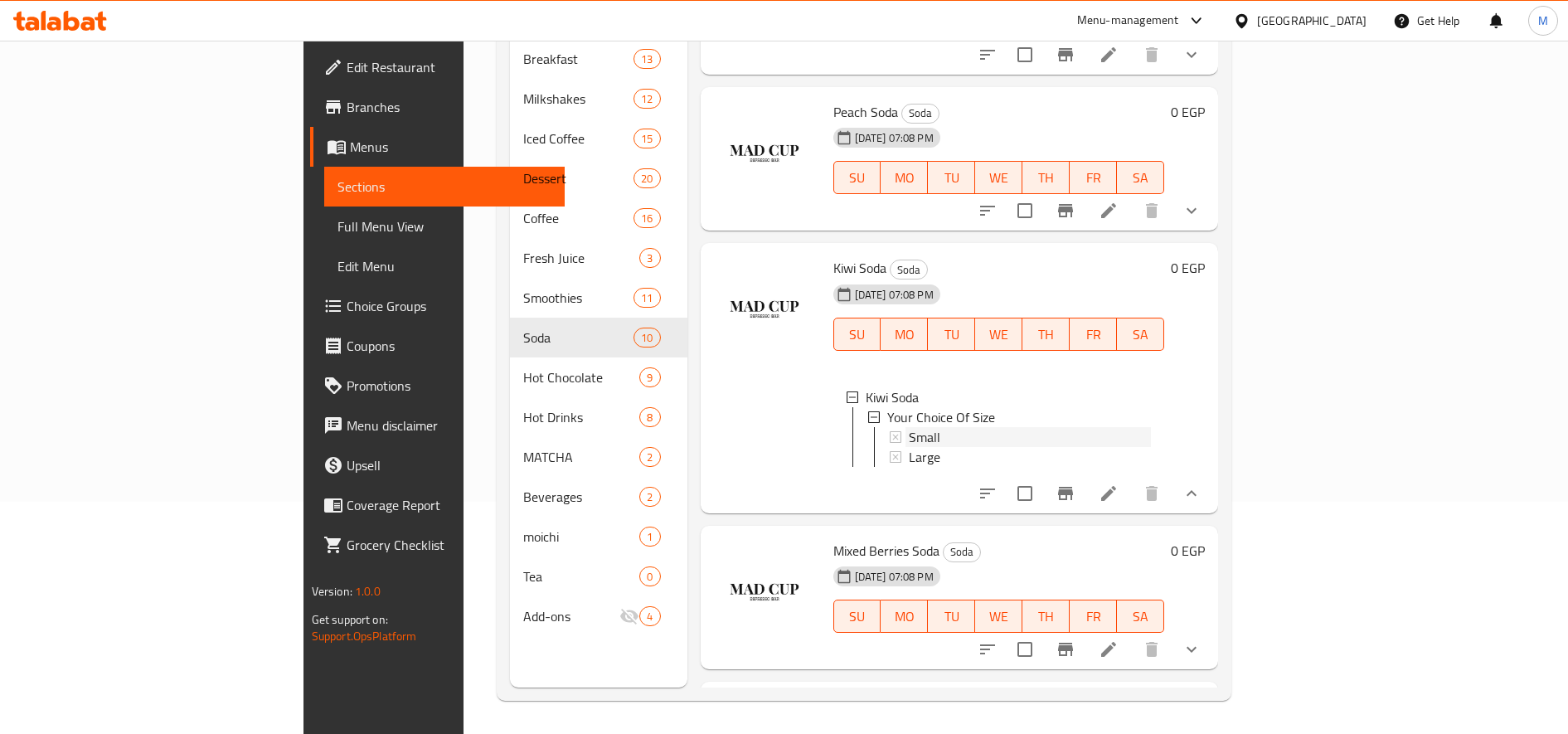
click at [909, 427] on span "Small" at bounding box center [925, 436] width 31 height 19
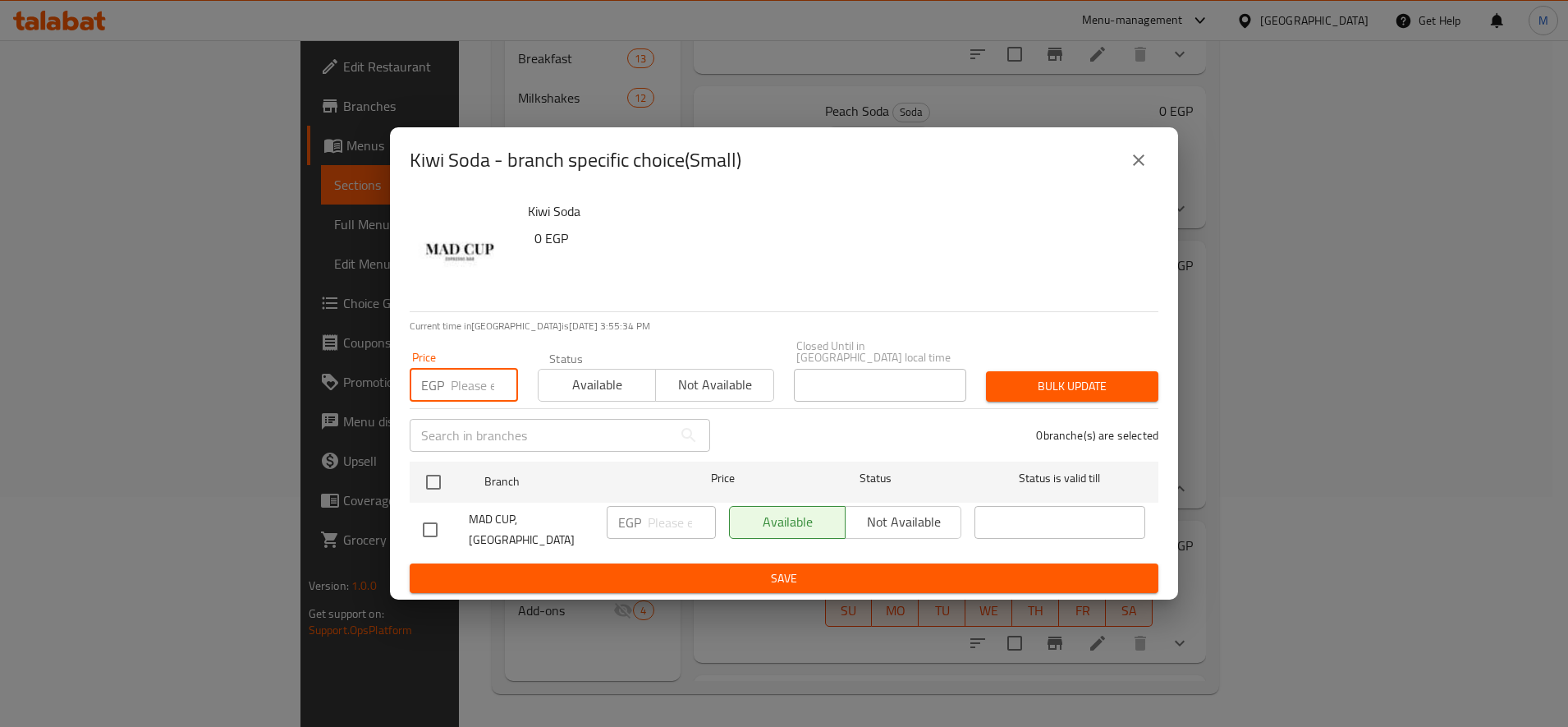
click at [477, 382] on input "number" at bounding box center [484, 385] width 67 height 33
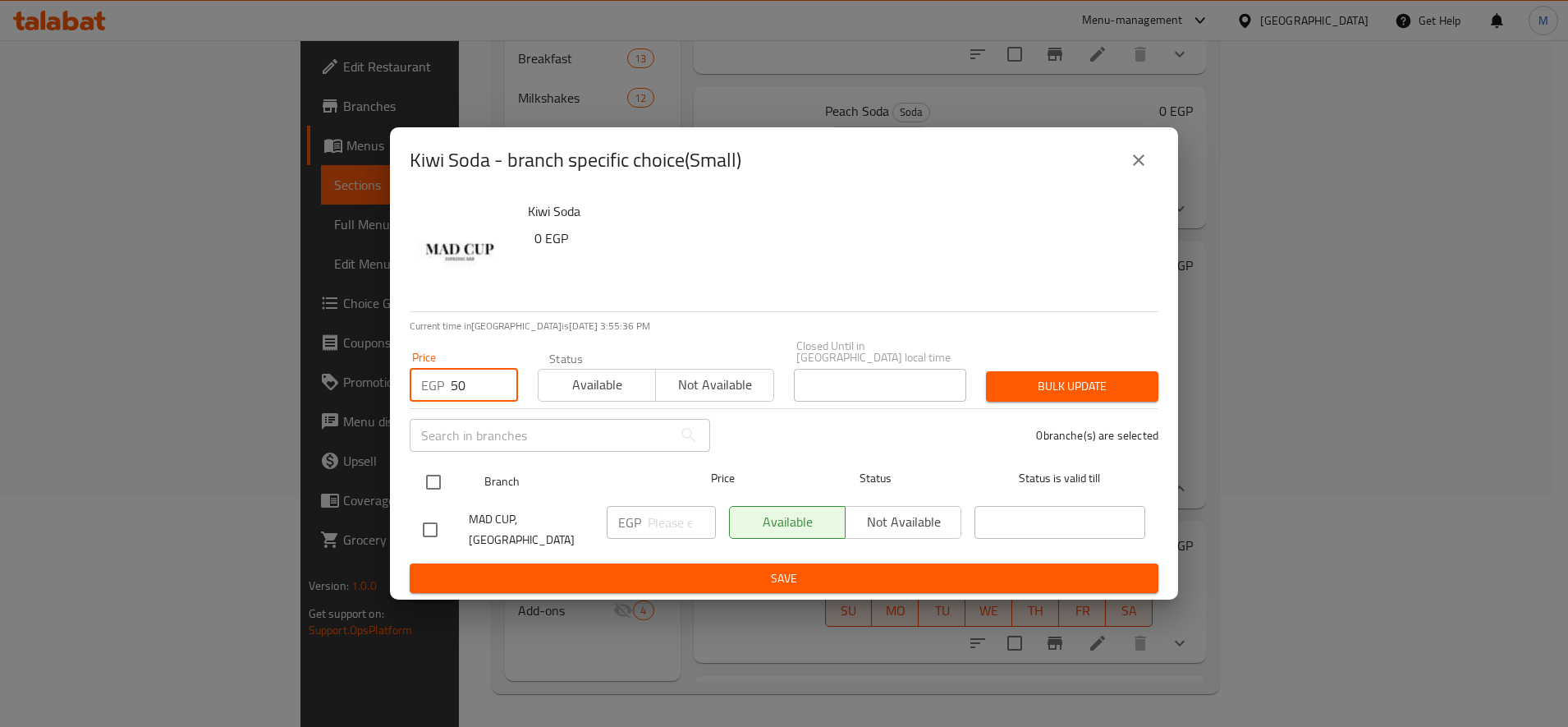
type input "50"
click at [451, 477] on div at bounding box center [446, 482] width 61 height 48
click at [444, 479] on input "checkbox" at bounding box center [433, 482] width 35 height 35
checkbox input "true"
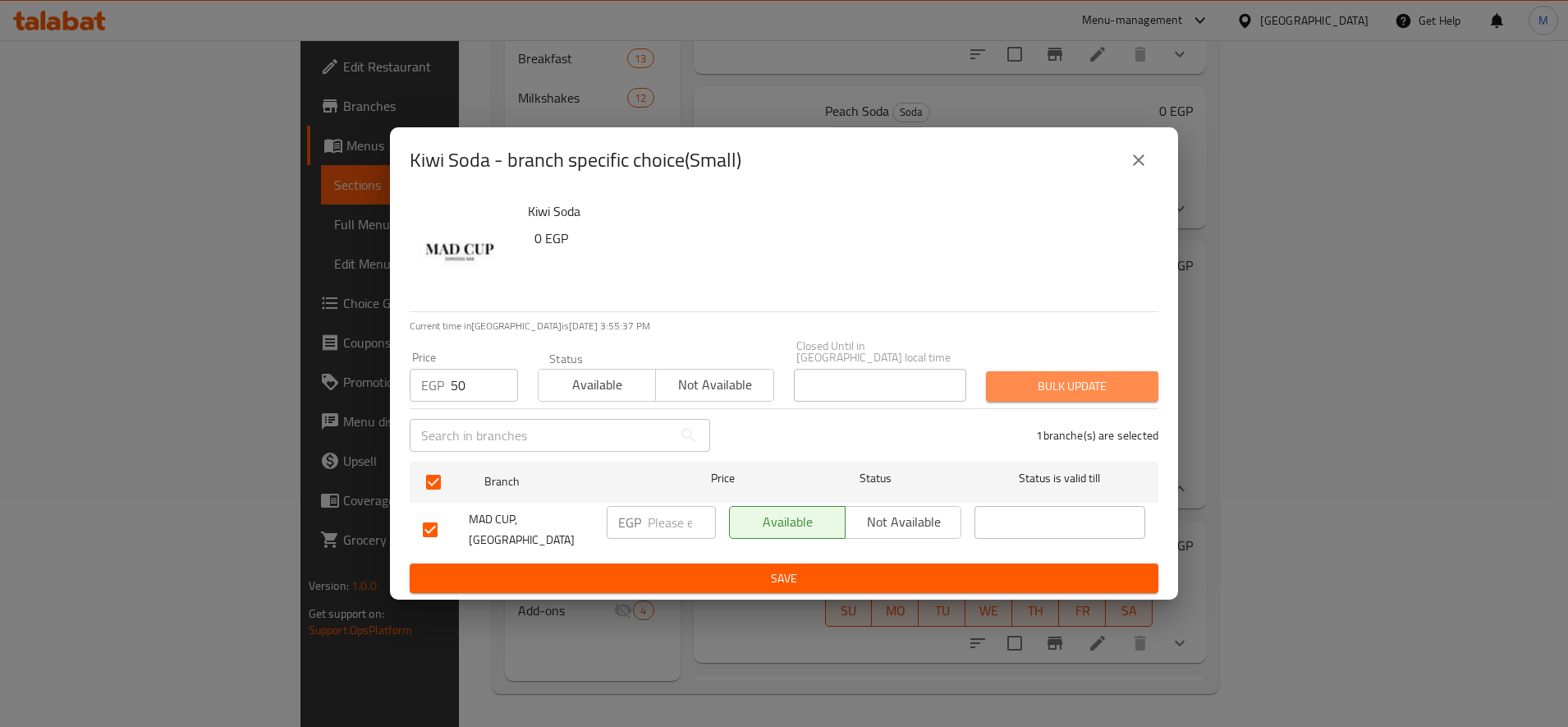
click at [1047, 384] on span "Bulk update" at bounding box center [1071, 386] width 146 height 20
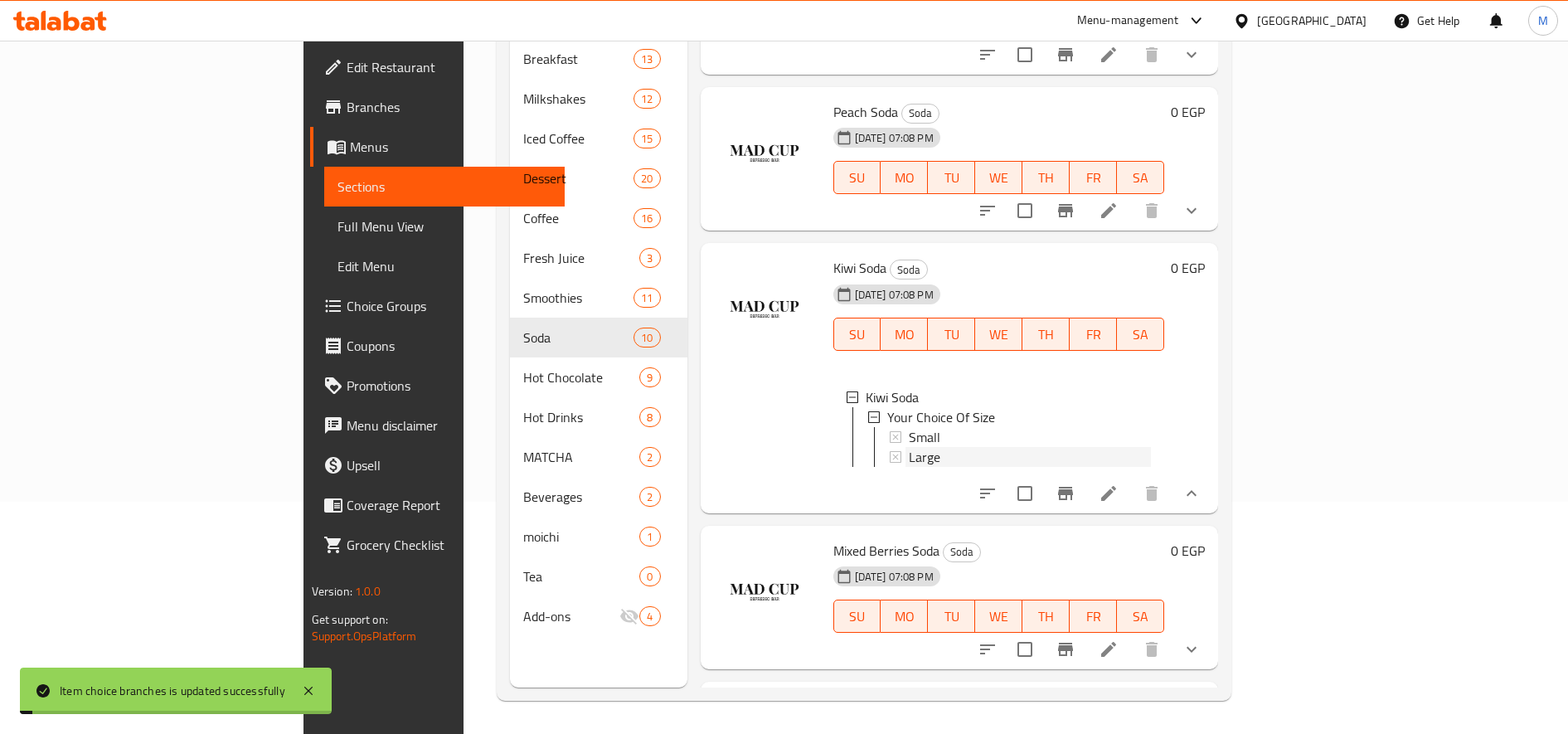
click at [909, 447] on div "Large" at bounding box center [1030, 456] width 243 height 19
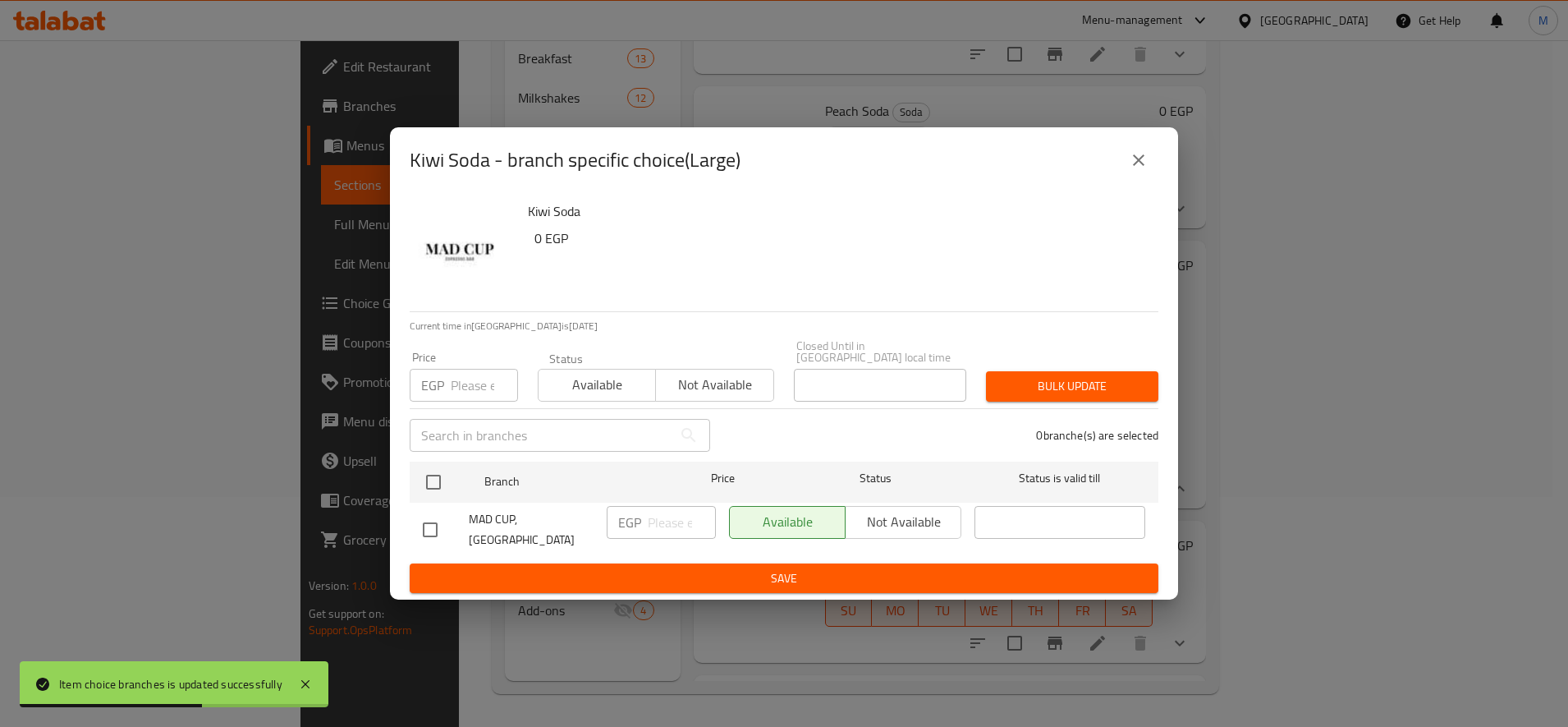
click at [483, 369] on input "number" at bounding box center [484, 385] width 67 height 33
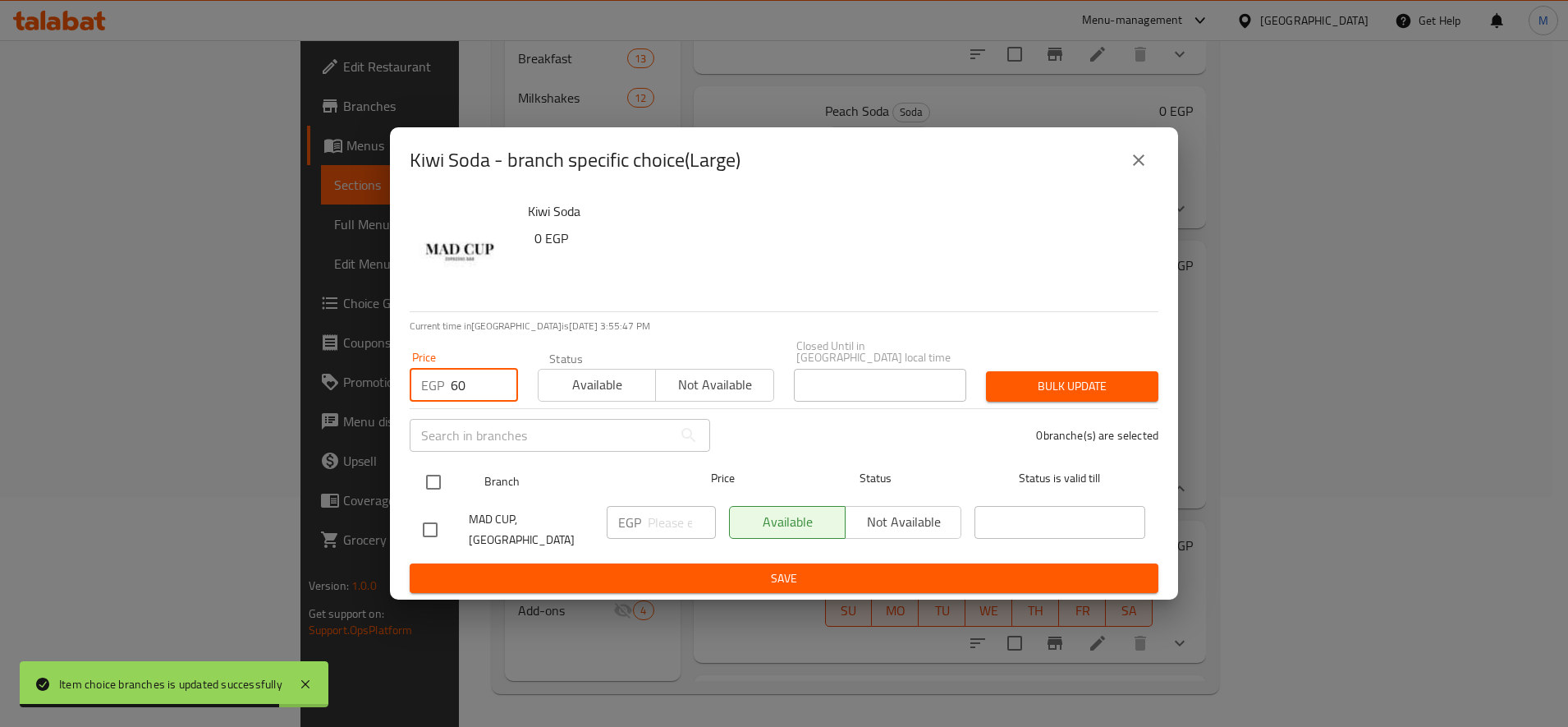
type input "60"
click at [441, 472] on input "checkbox" at bounding box center [433, 482] width 35 height 35
checkbox input "true"
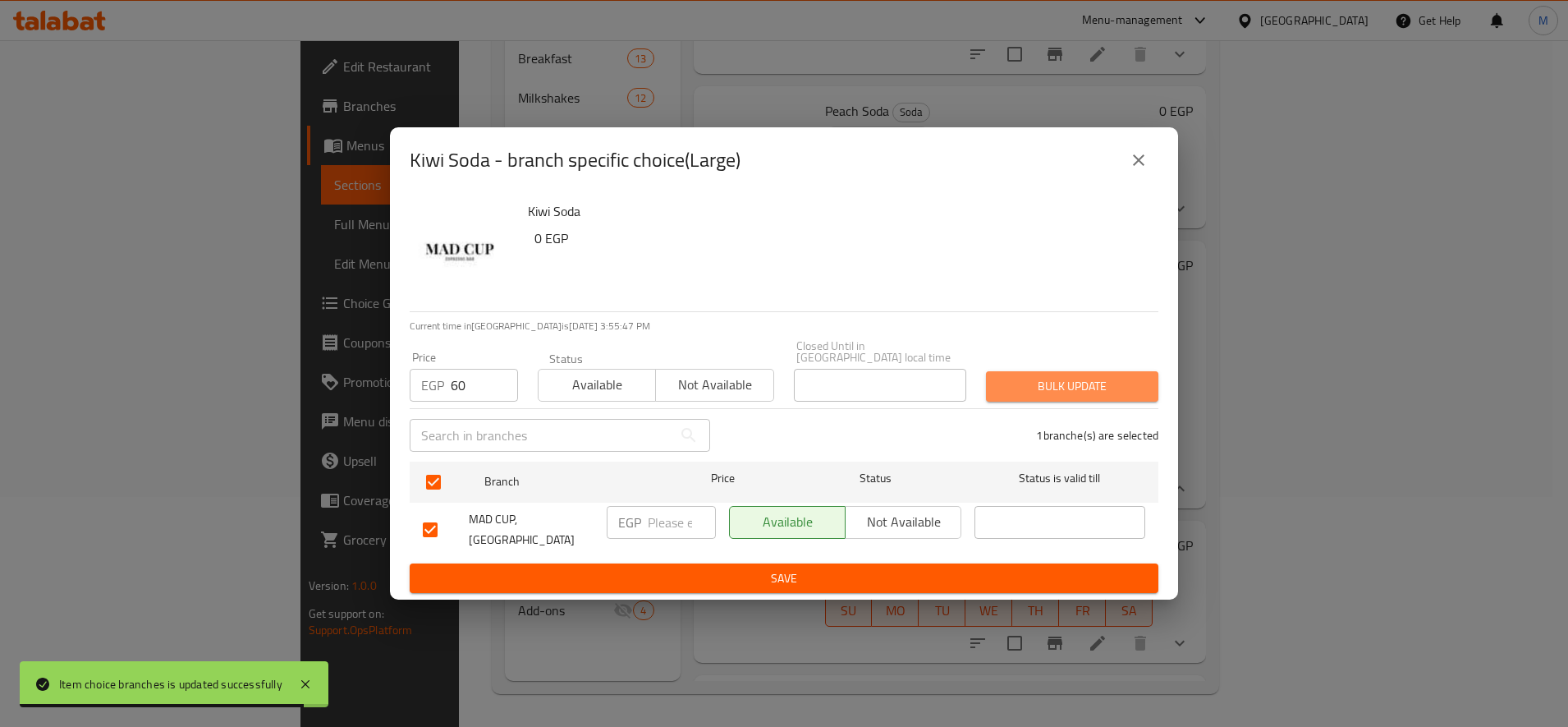
click at [1052, 388] on span "Bulk update" at bounding box center [1071, 386] width 146 height 20
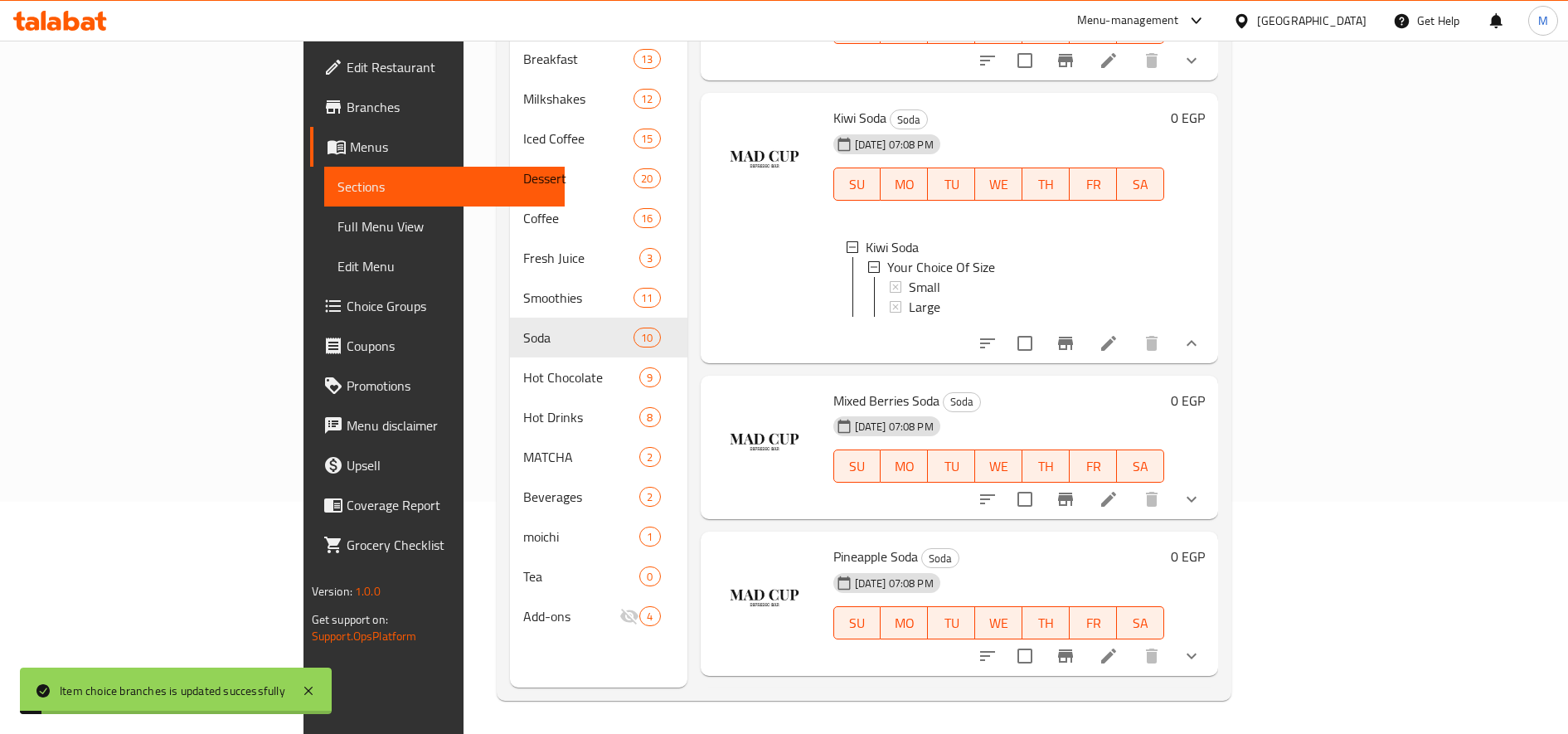
scroll to position [690, 0]
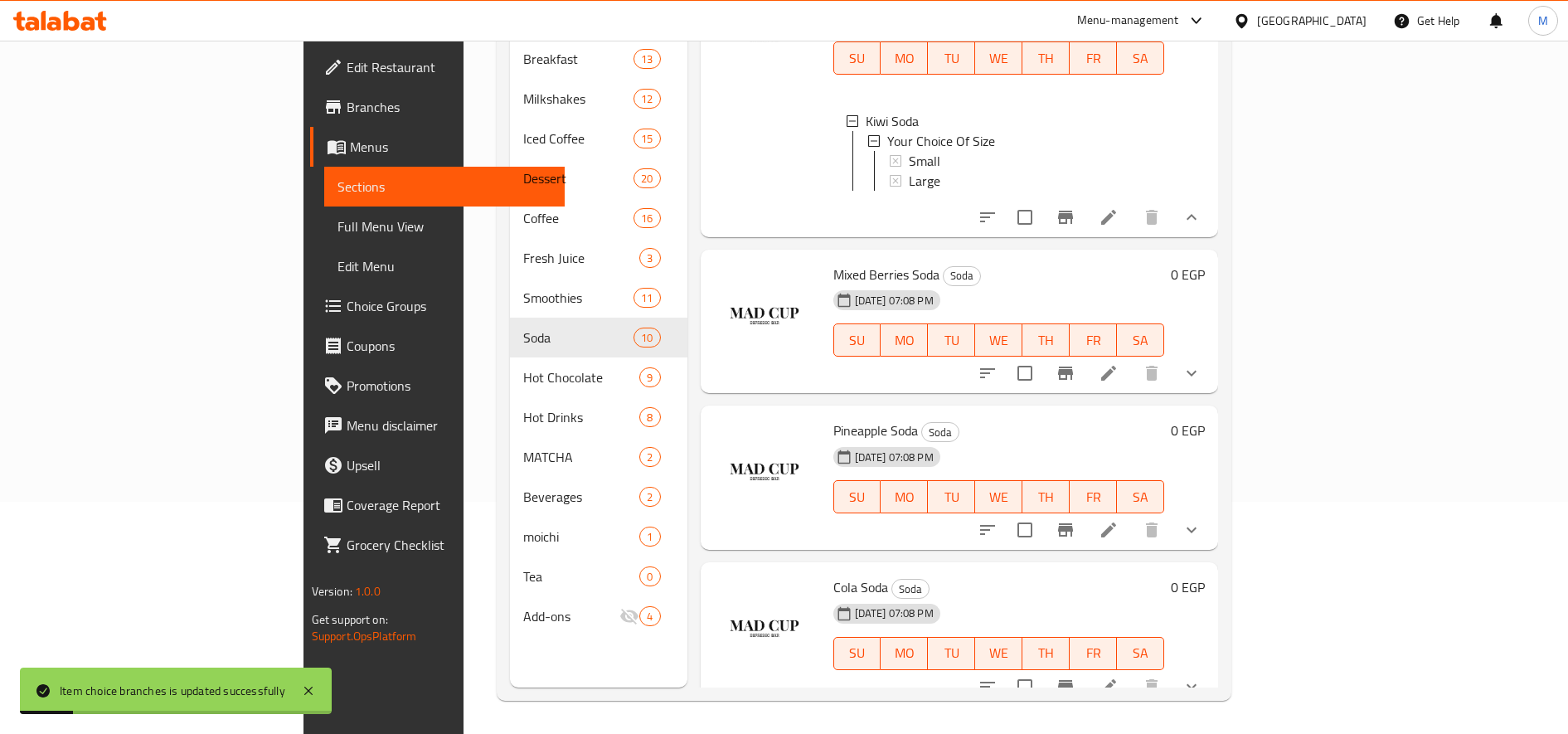
drag, startPoint x: 1475, startPoint y: 361, endPoint x: 1413, endPoint y: 351, distance: 62.8
click at [1201, 363] on icon "show more" at bounding box center [1191, 372] width 19 height 19
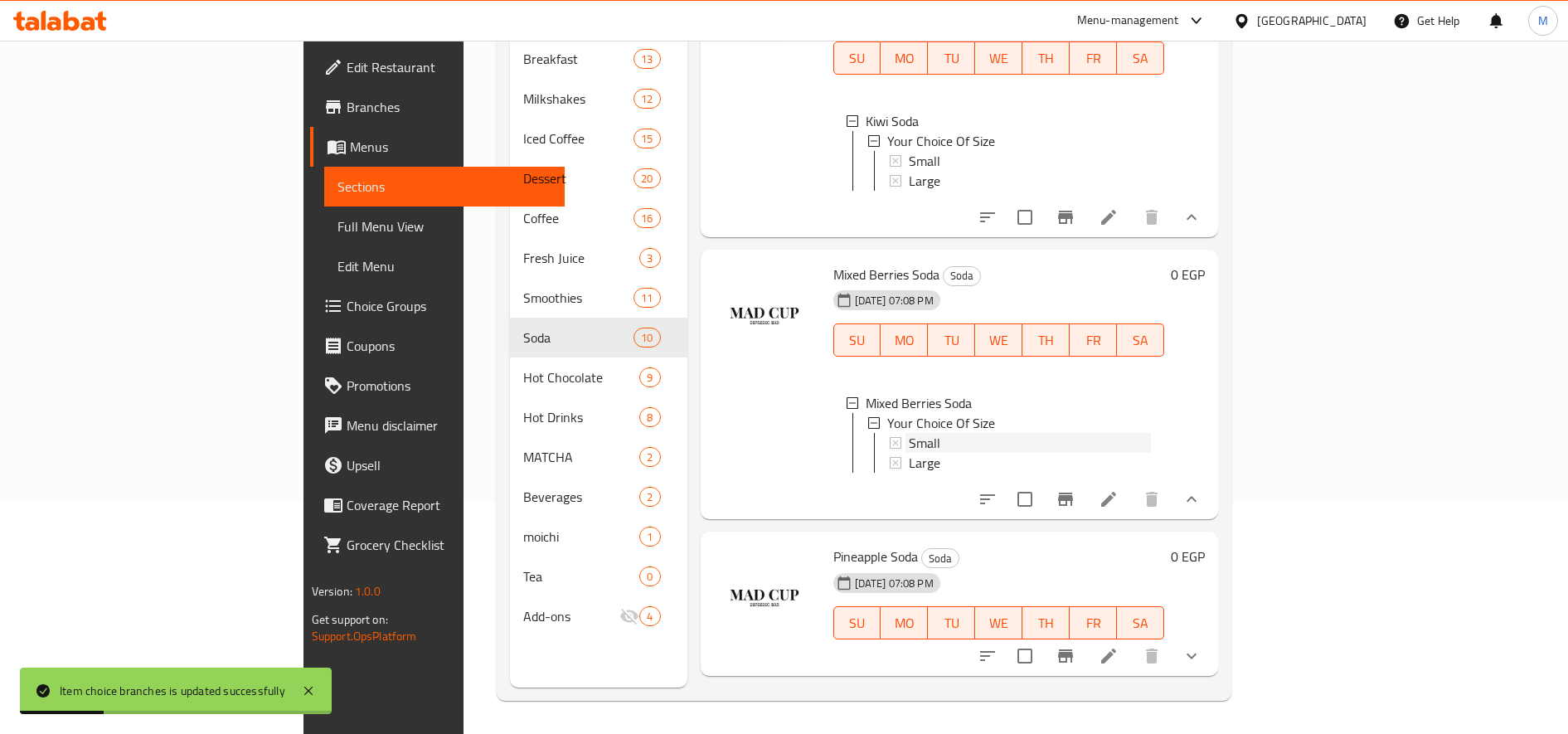
click at [905, 433] on div "Small" at bounding box center [1028, 442] width 246 height 19
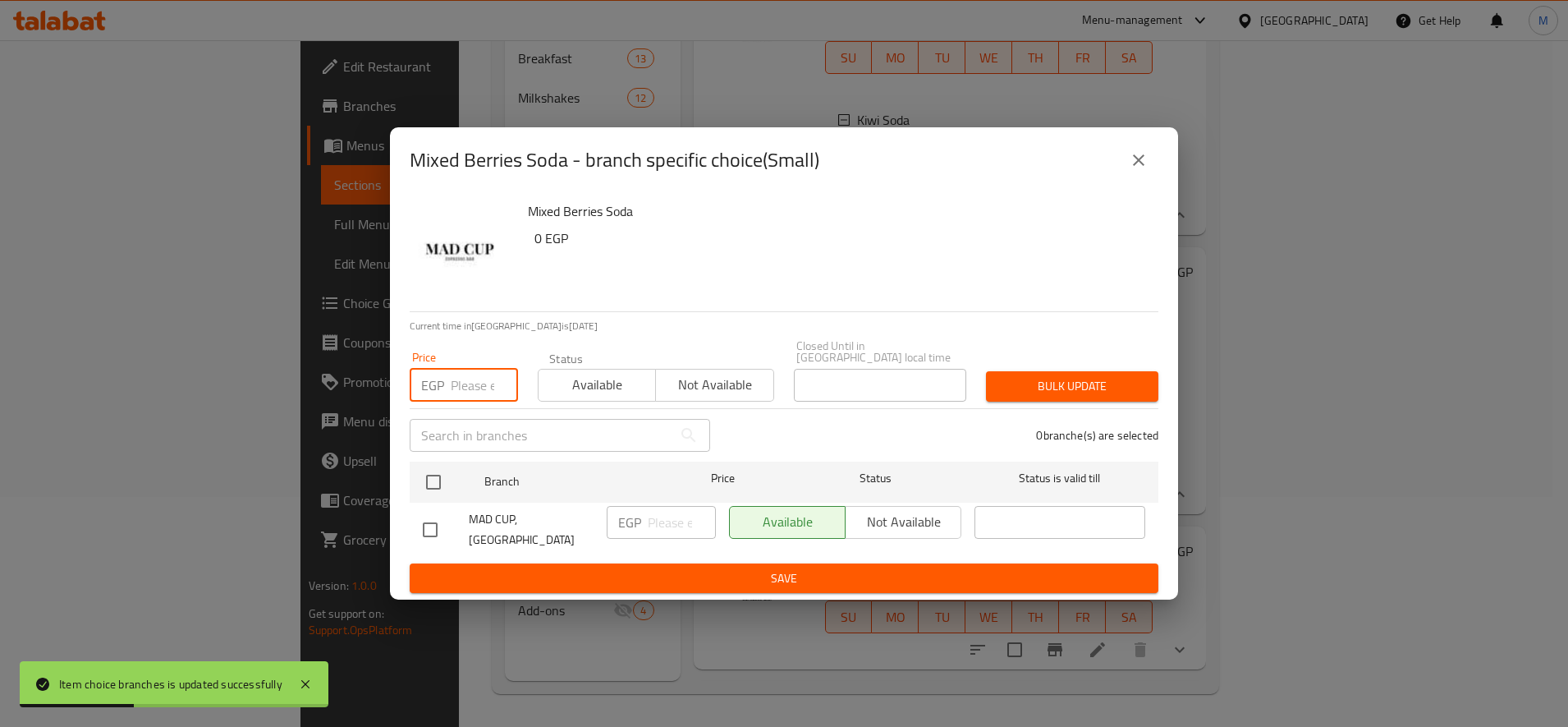
click at [477, 382] on input "number" at bounding box center [484, 385] width 67 height 33
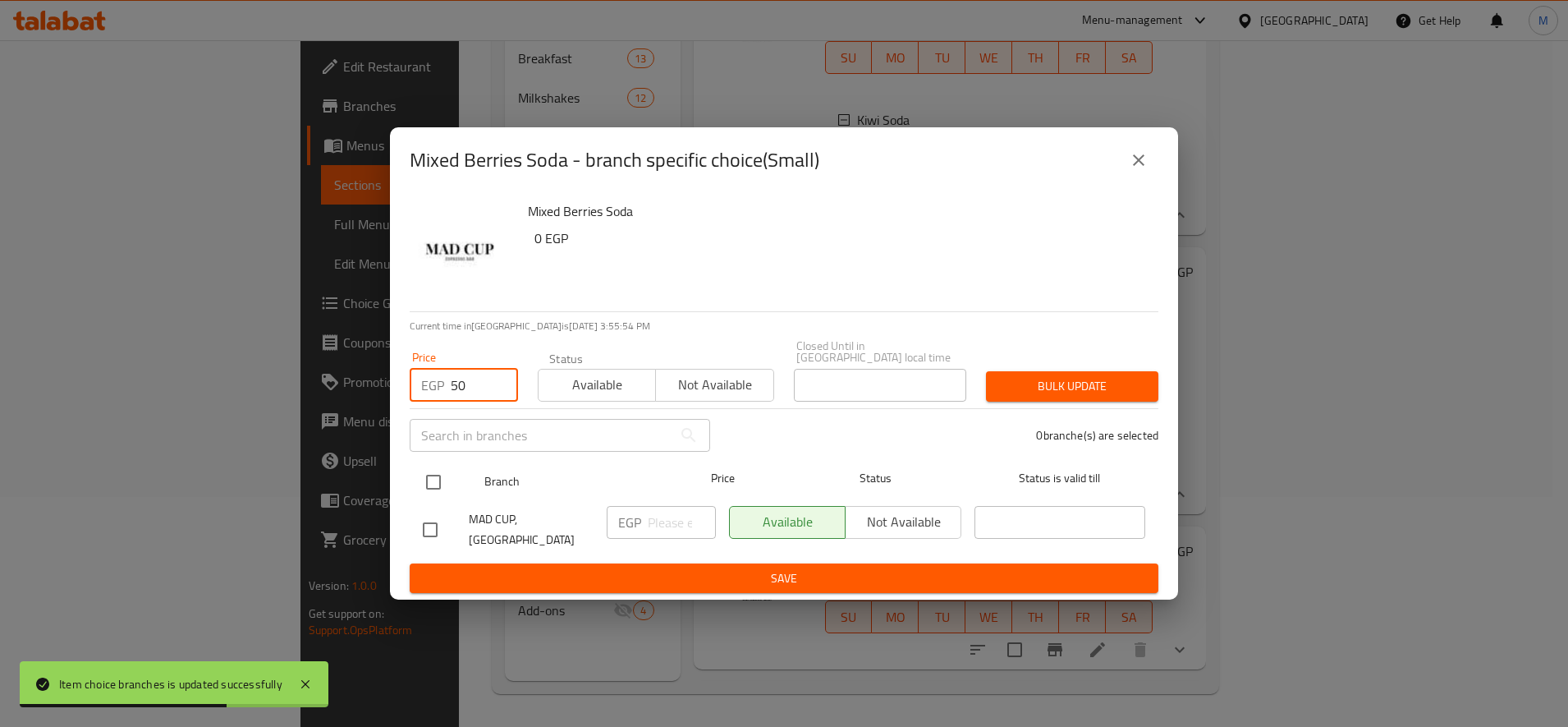
type input "50"
click at [435, 474] on input "checkbox" at bounding box center [433, 482] width 35 height 35
checkbox input "true"
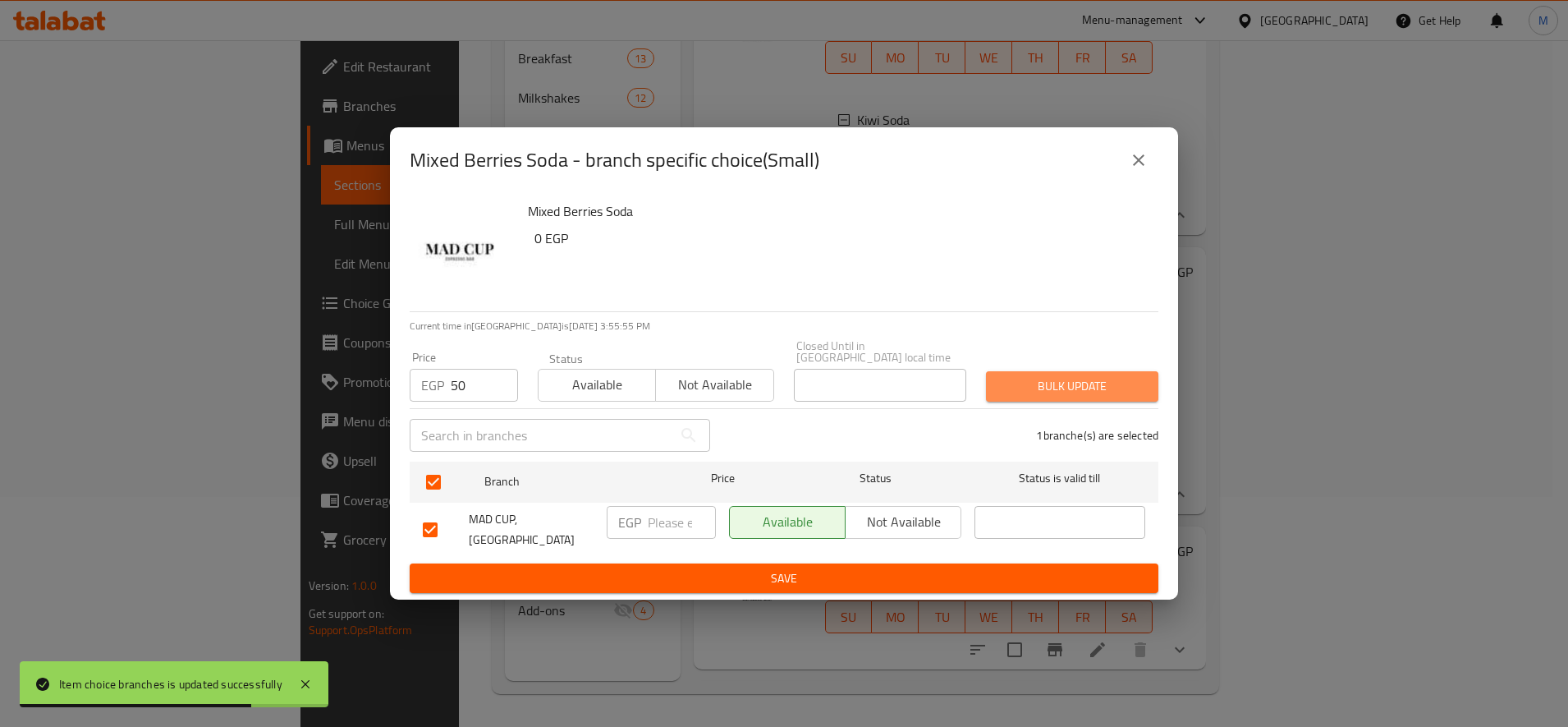
click at [1079, 379] on span "Bulk update" at bounding box center [1071, 386] width 146 height 20
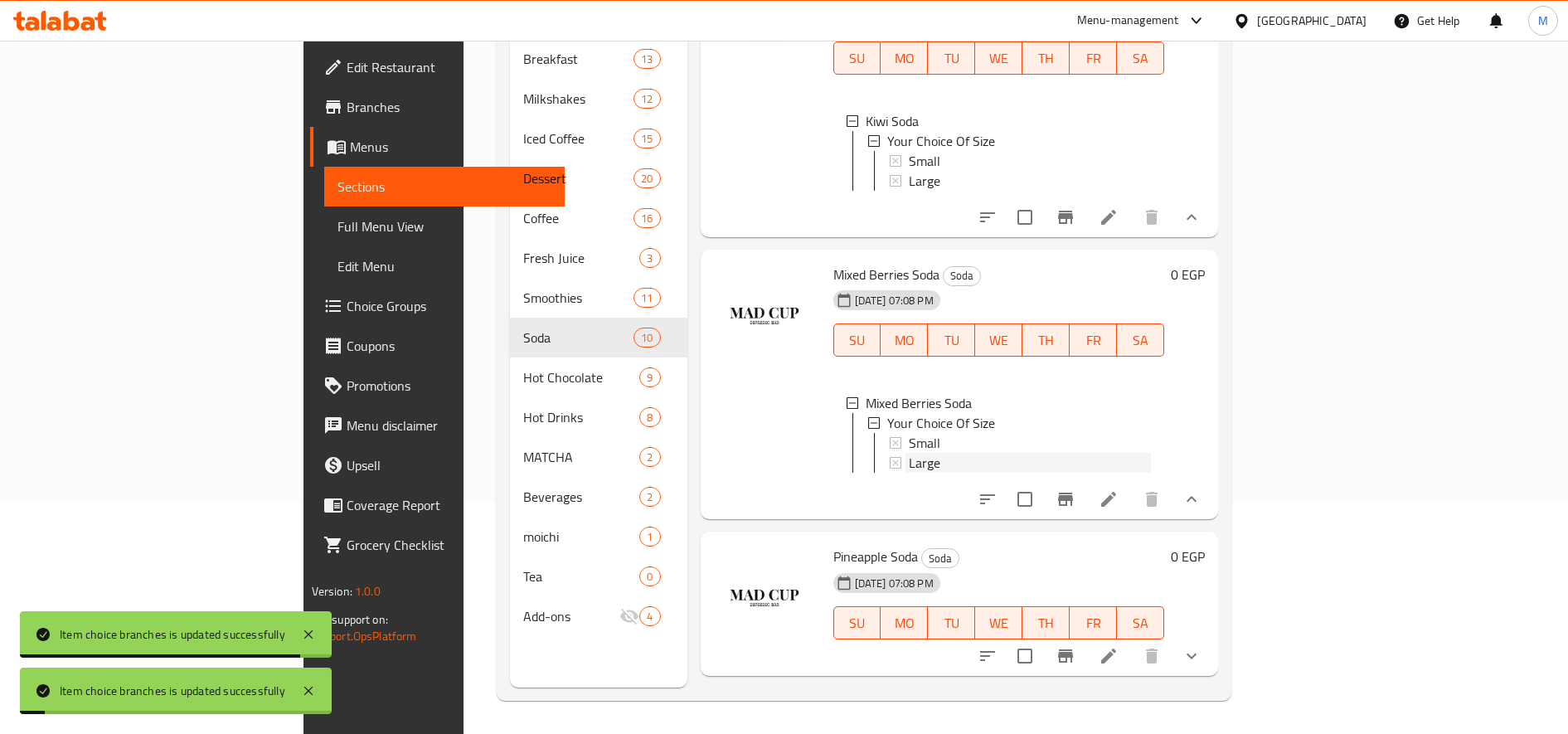
click at [909, 453] on span "Large" at bounding box center [925, 462] width 31 height 19
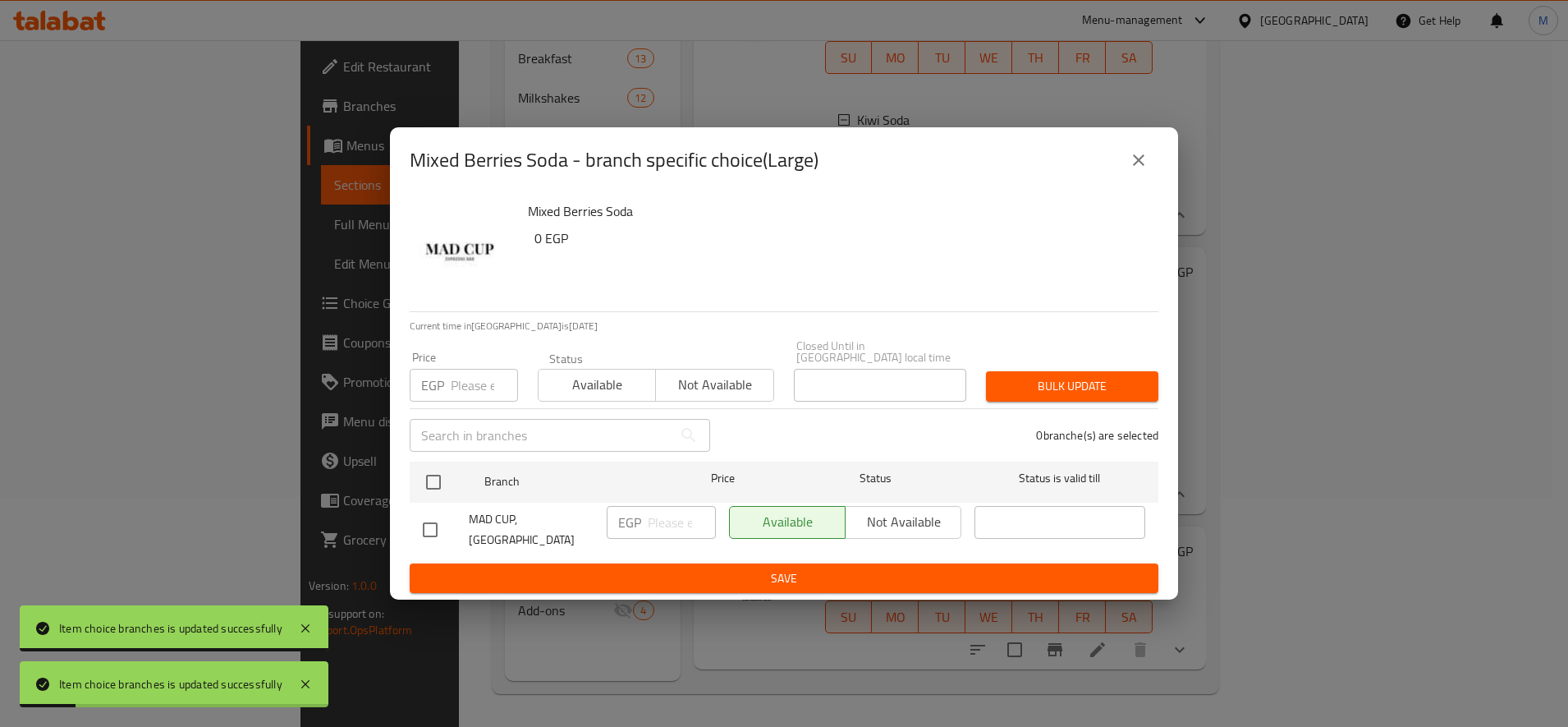
click at [477, 370] on input "number" at bounding box center [484, 385] width 67 height 33
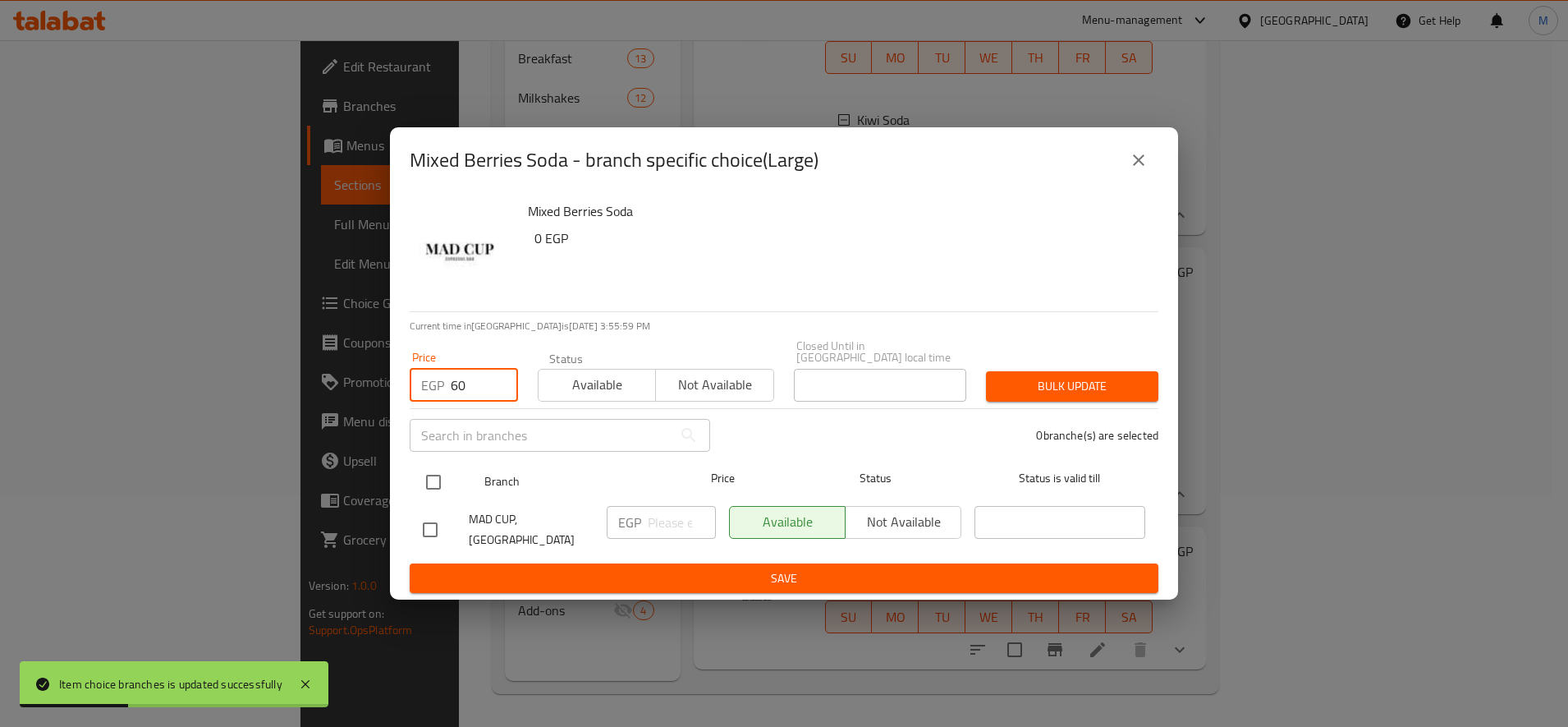
type input "60"
click at [441, 483] on input "checkbox" at bounding box center [433, 482] width 35 height 35
checkbox input "true"
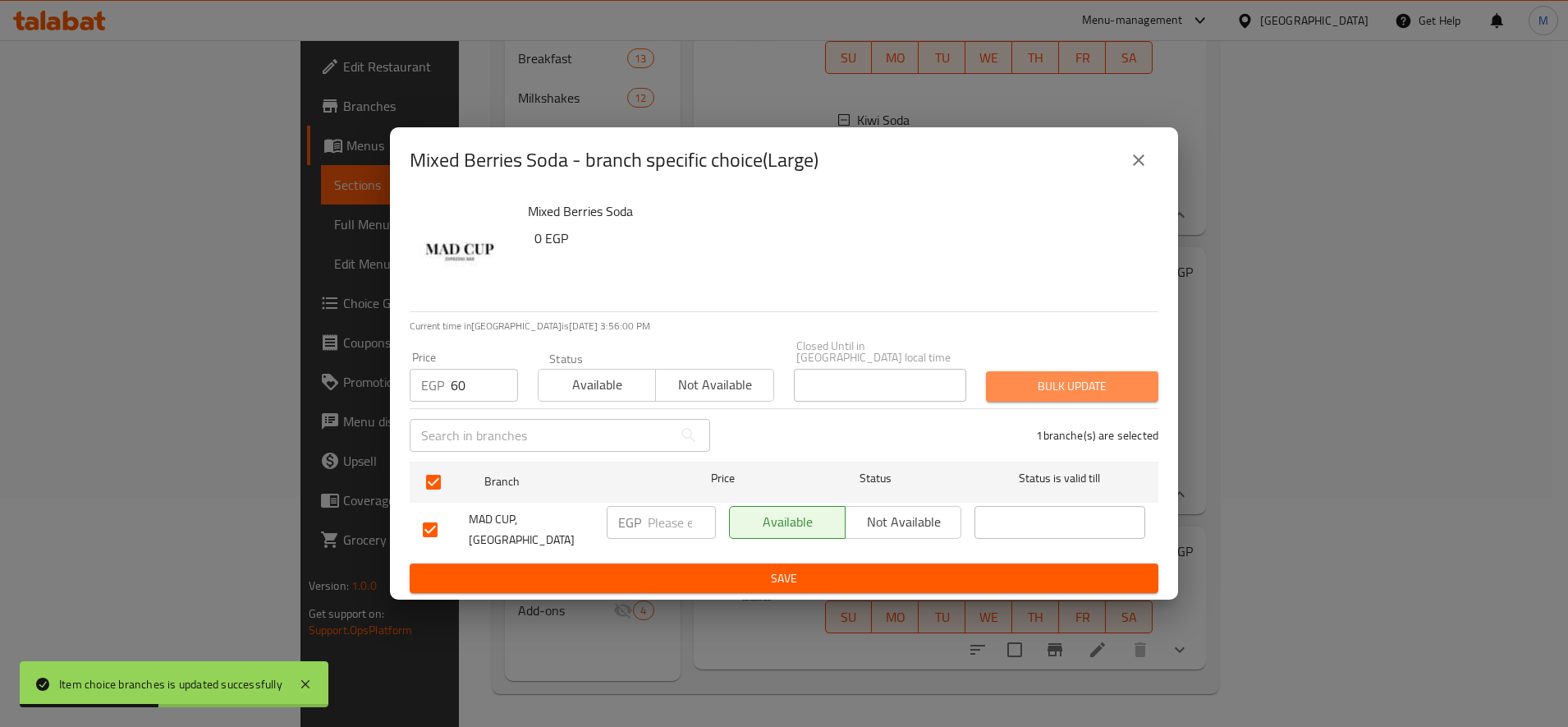
click at [1042, 387] on span "Bulk update" at bounding box center [1071, 386] width 146 height 20
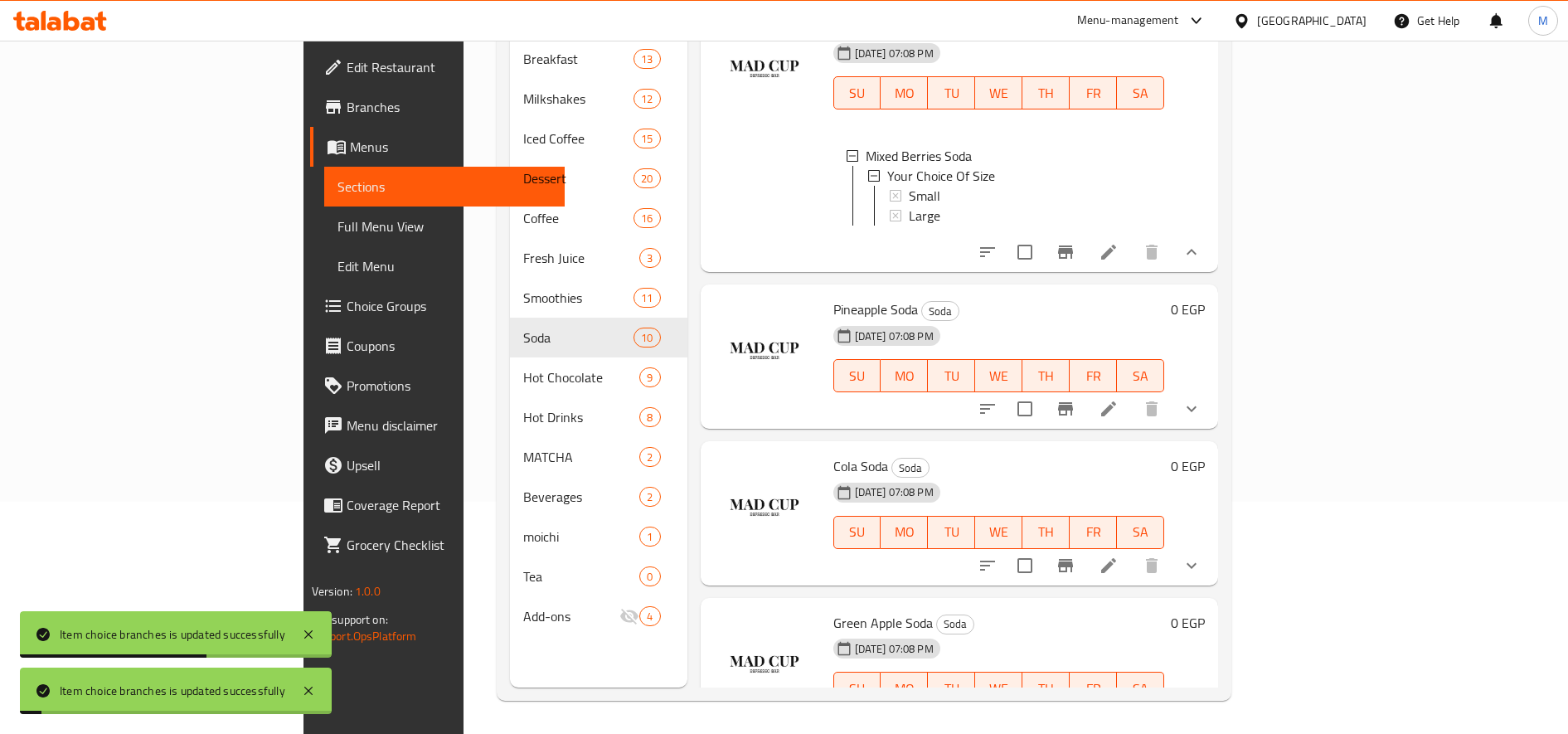
scroll to position [967, 0]
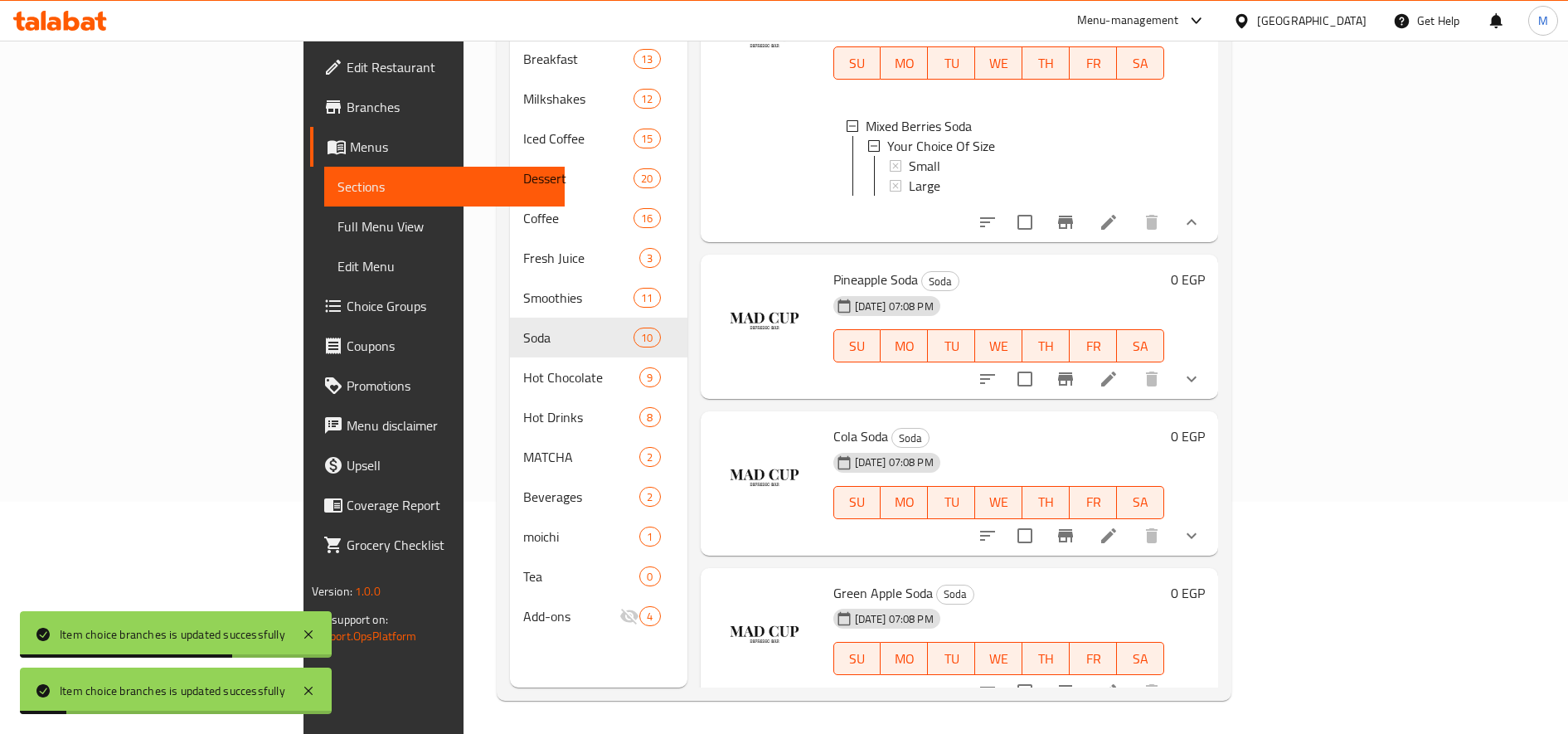
click at [1212, 385] on button "show more" at bounding box center [1191, 379] width 40 height 40
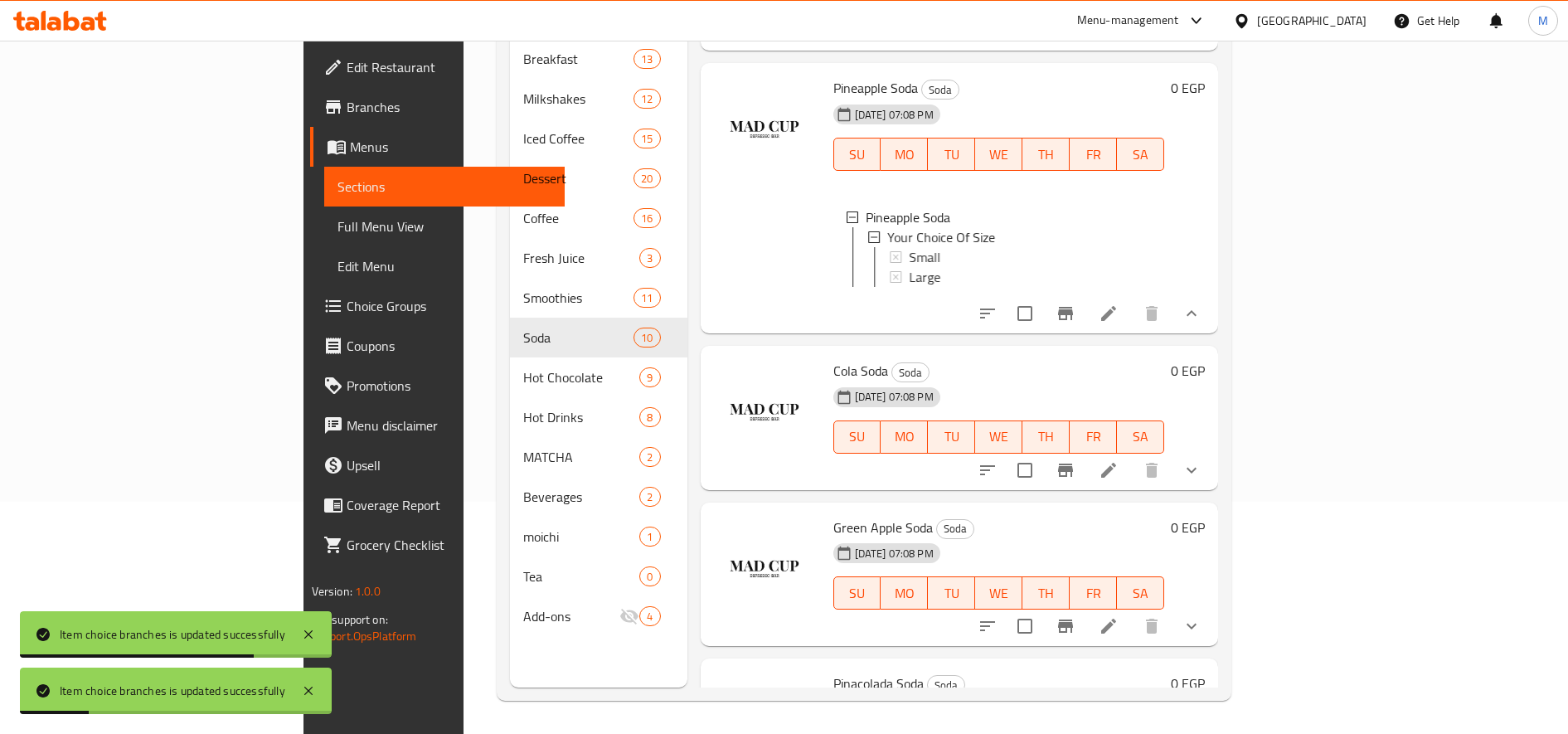
scroll to position [1244, 0]
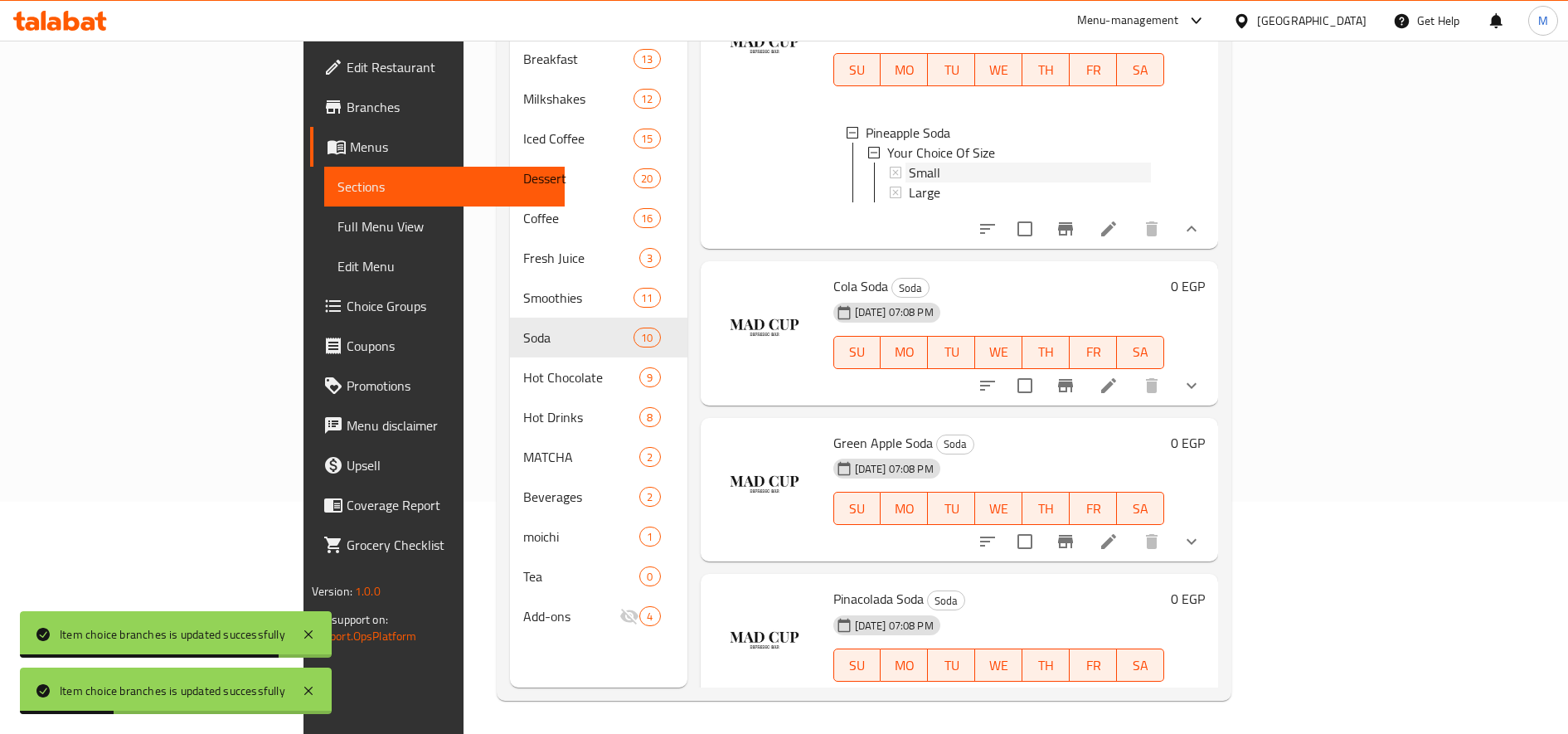
click at [909, 181] on div "Small" at bounding box center [1030, 172] width 243 height 19
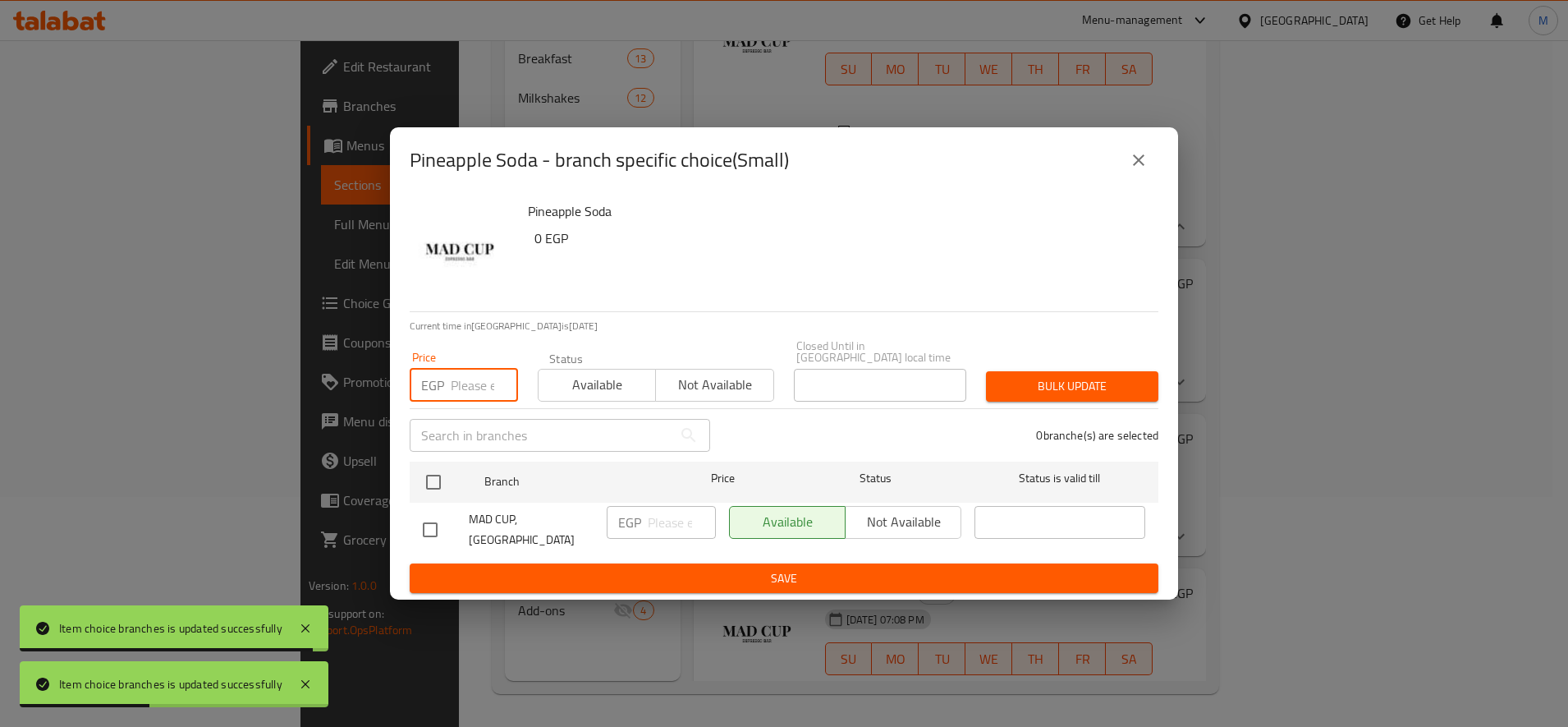
click at [477, 369] on input "number" at bounding box center [484, 385] width 67 height 33
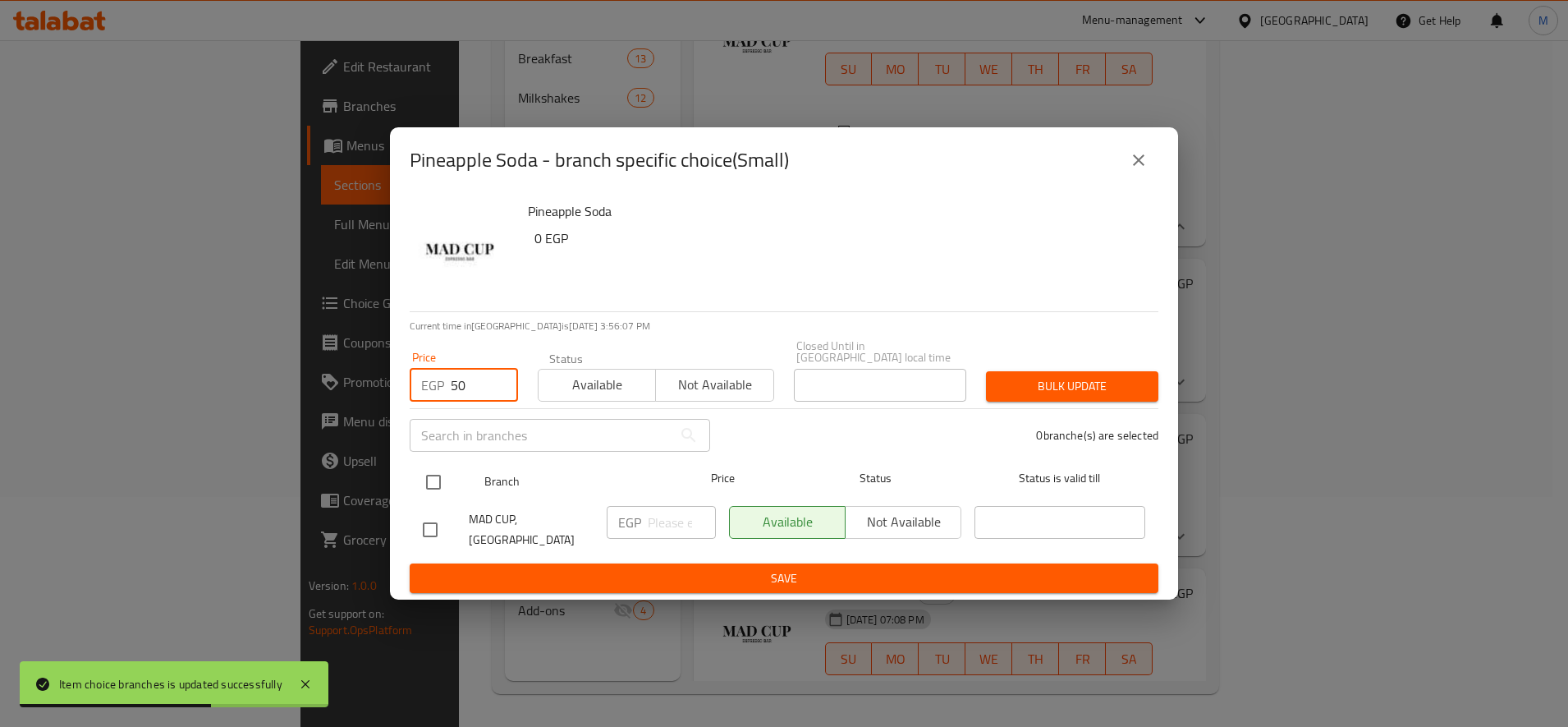
type input "50"
click at [442, 483] on input "checkbox" at bounding box center [433, 482] width 35 height 35
checkbox input "true"
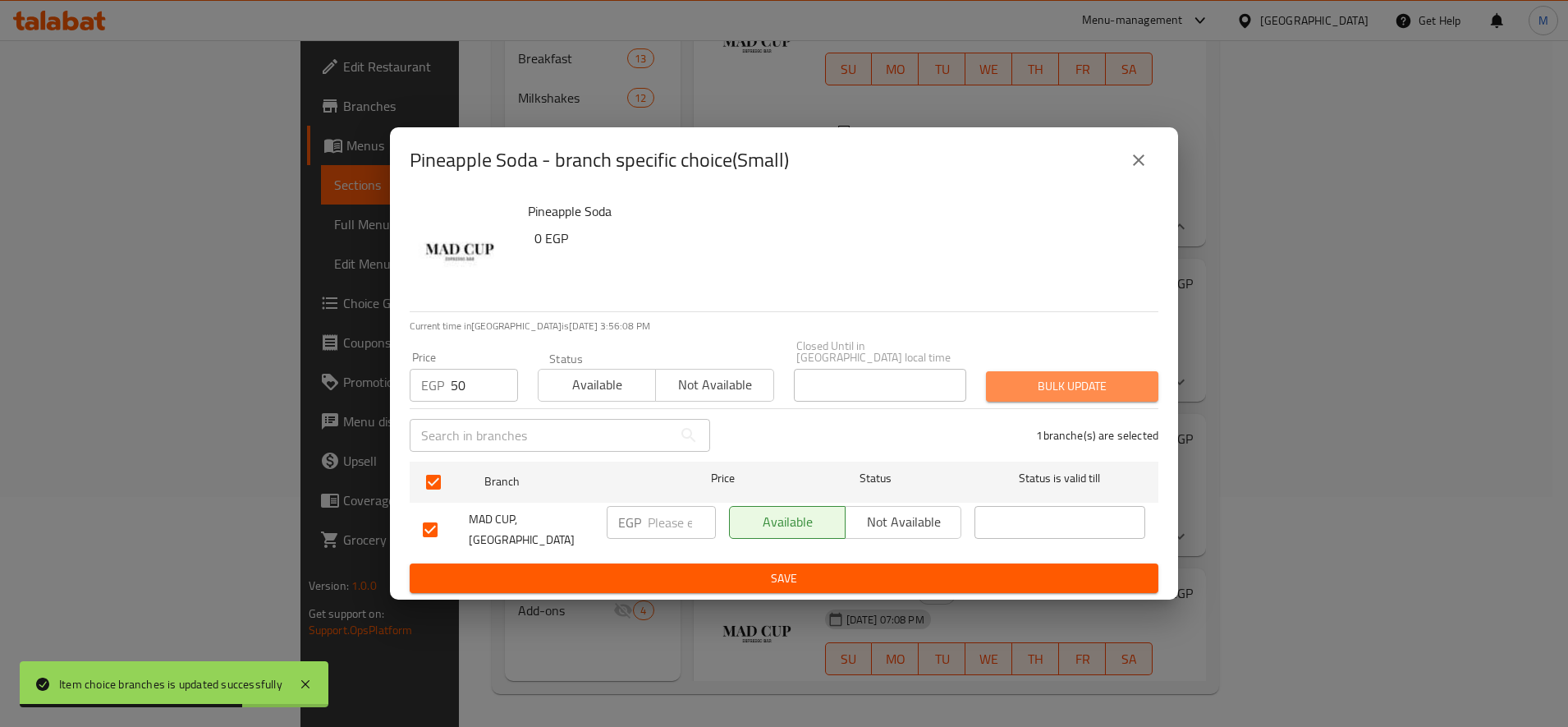
click at [1108, 371] on button "Bulk update" at bounding box center [1072, 386] width 172 height 30
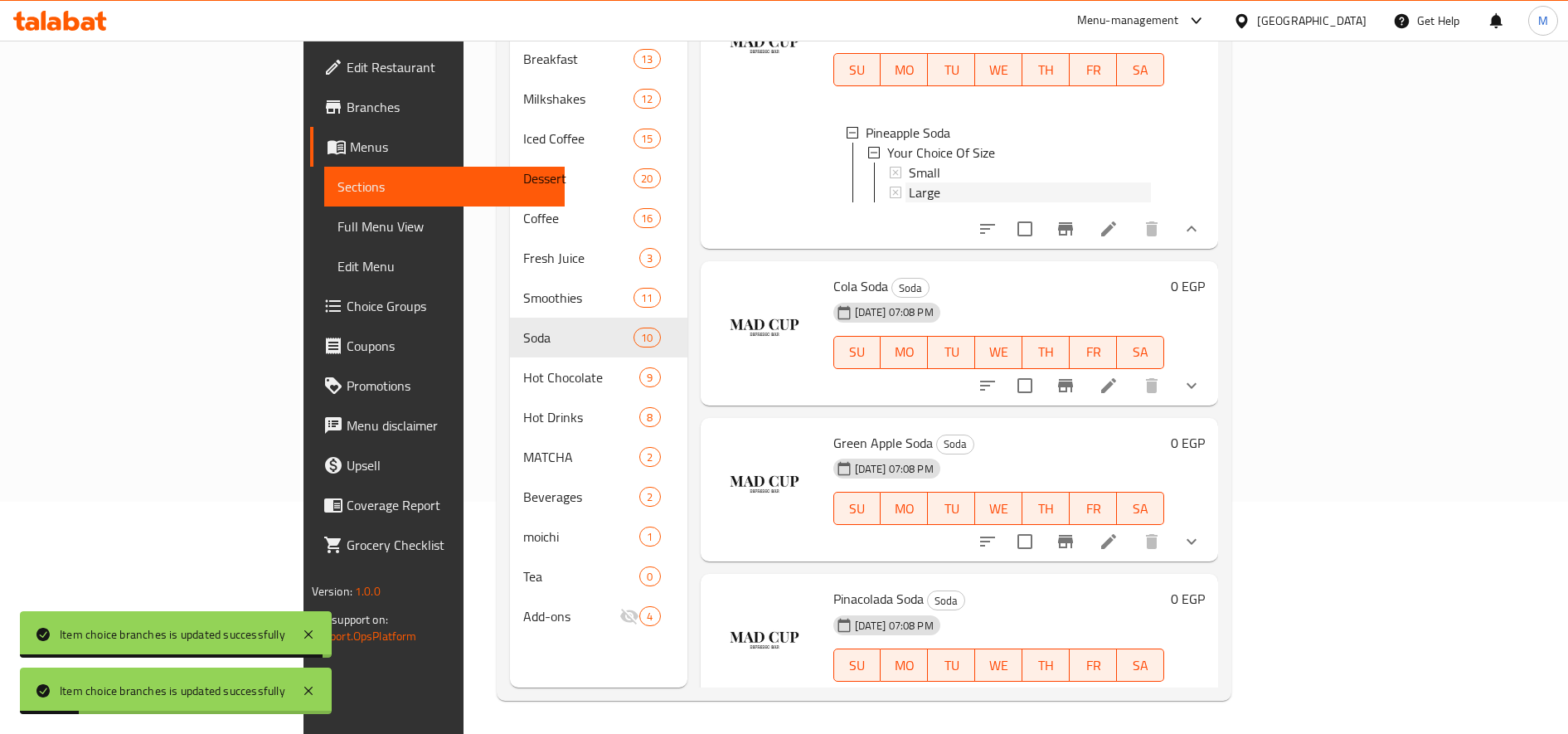
click at [909, 202] on span "Large" at bounding box center [925, 192] width 31 height 19
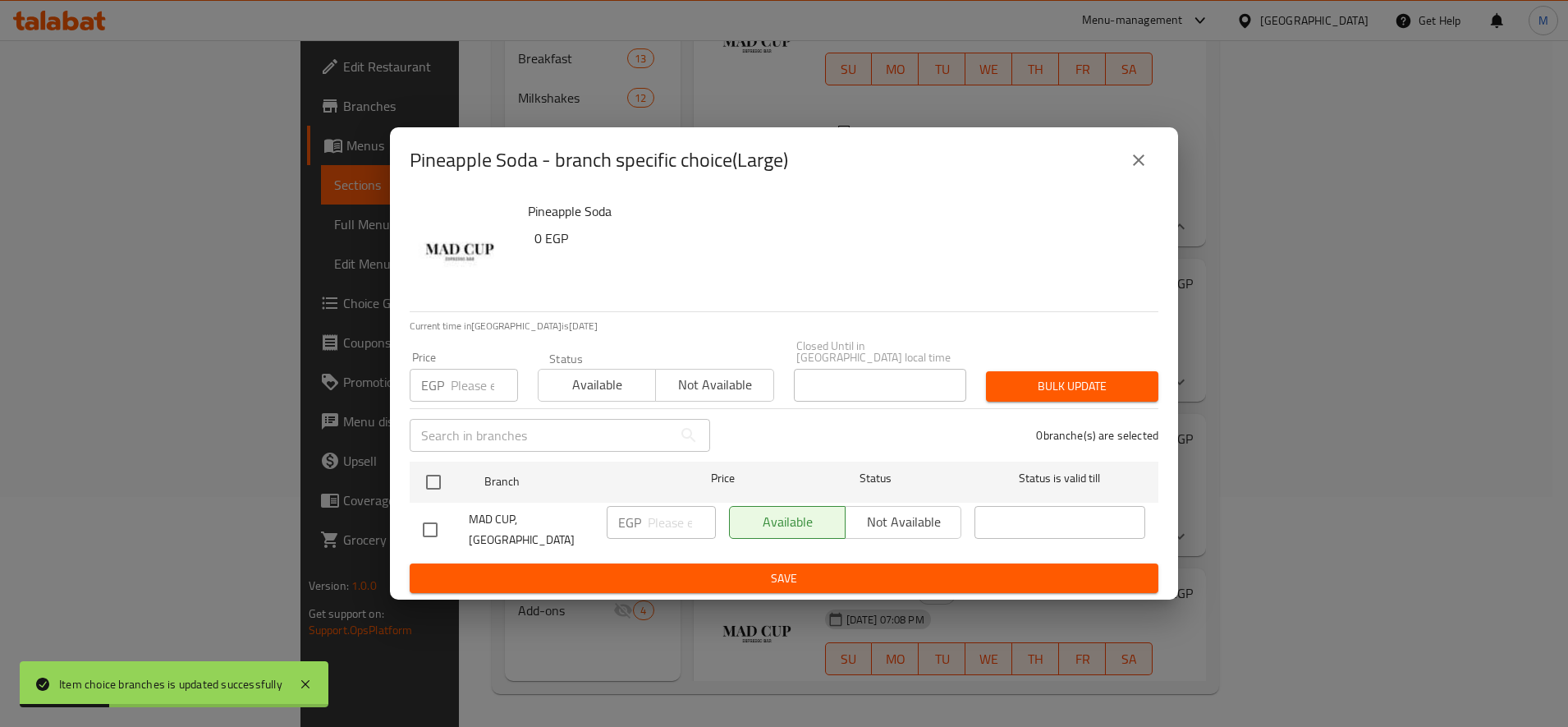
click at [480, 376] on input "number" at bounding box center [484, 385] width 67 height 33
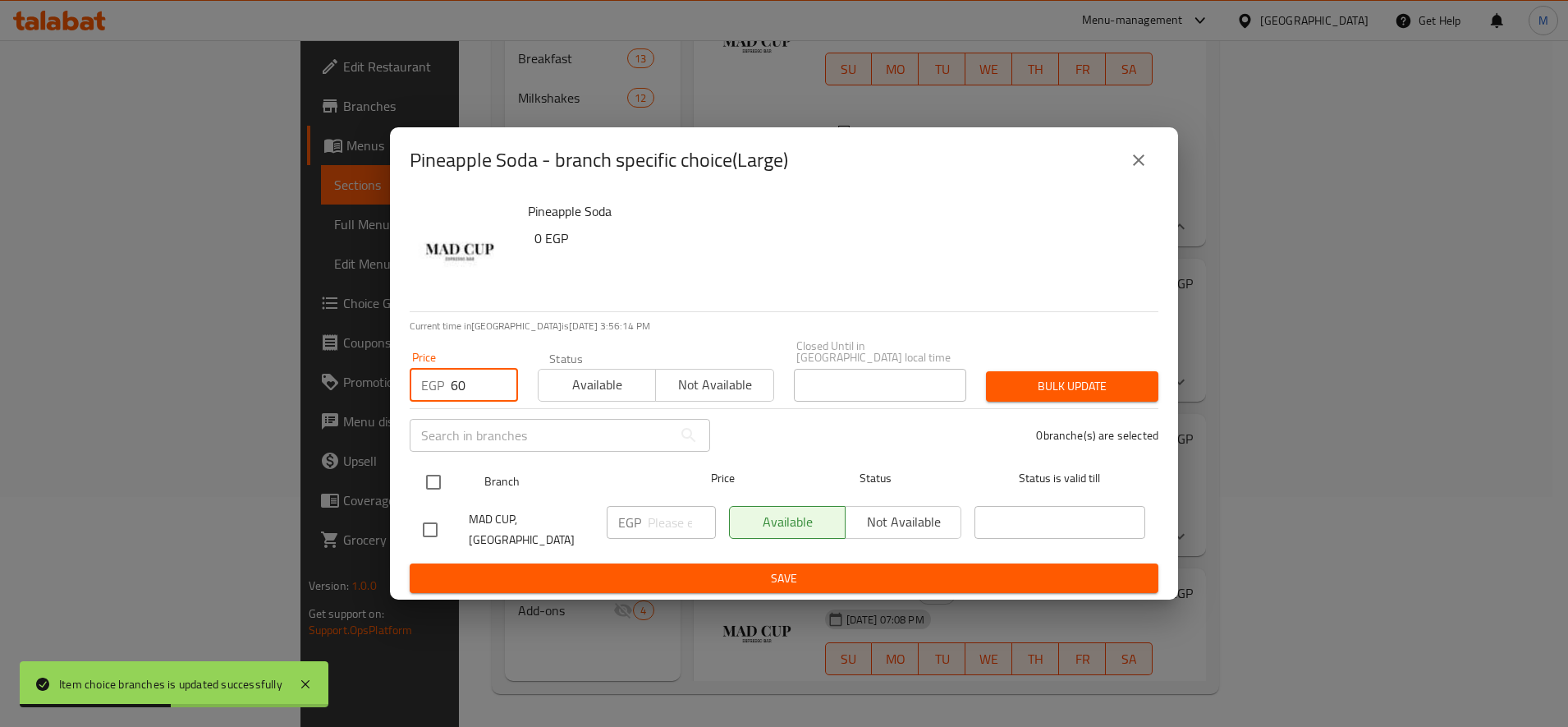
type input "60"
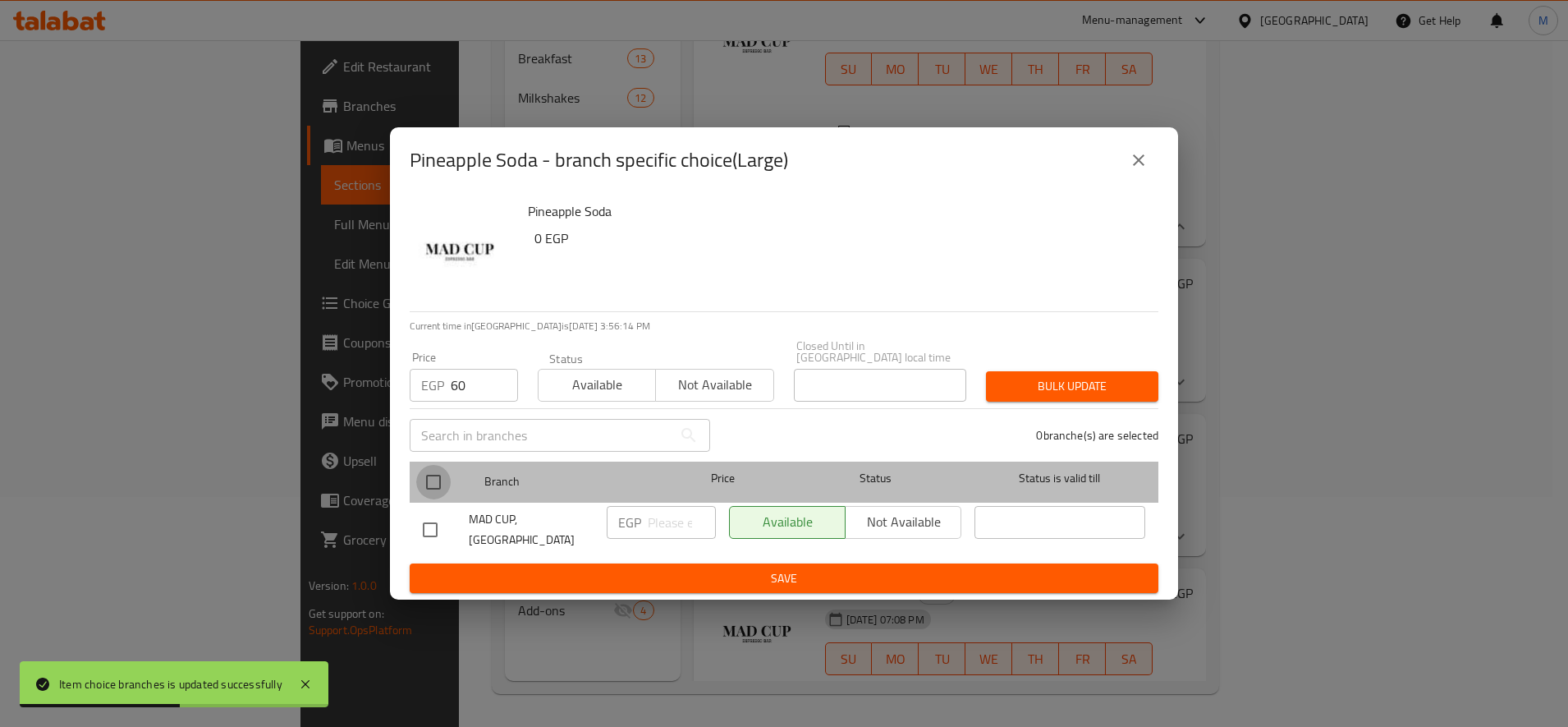
click at [433, 468] on input "checkbox" at bounding box center [433, 482] width 35 height 35
checkbox input "true"
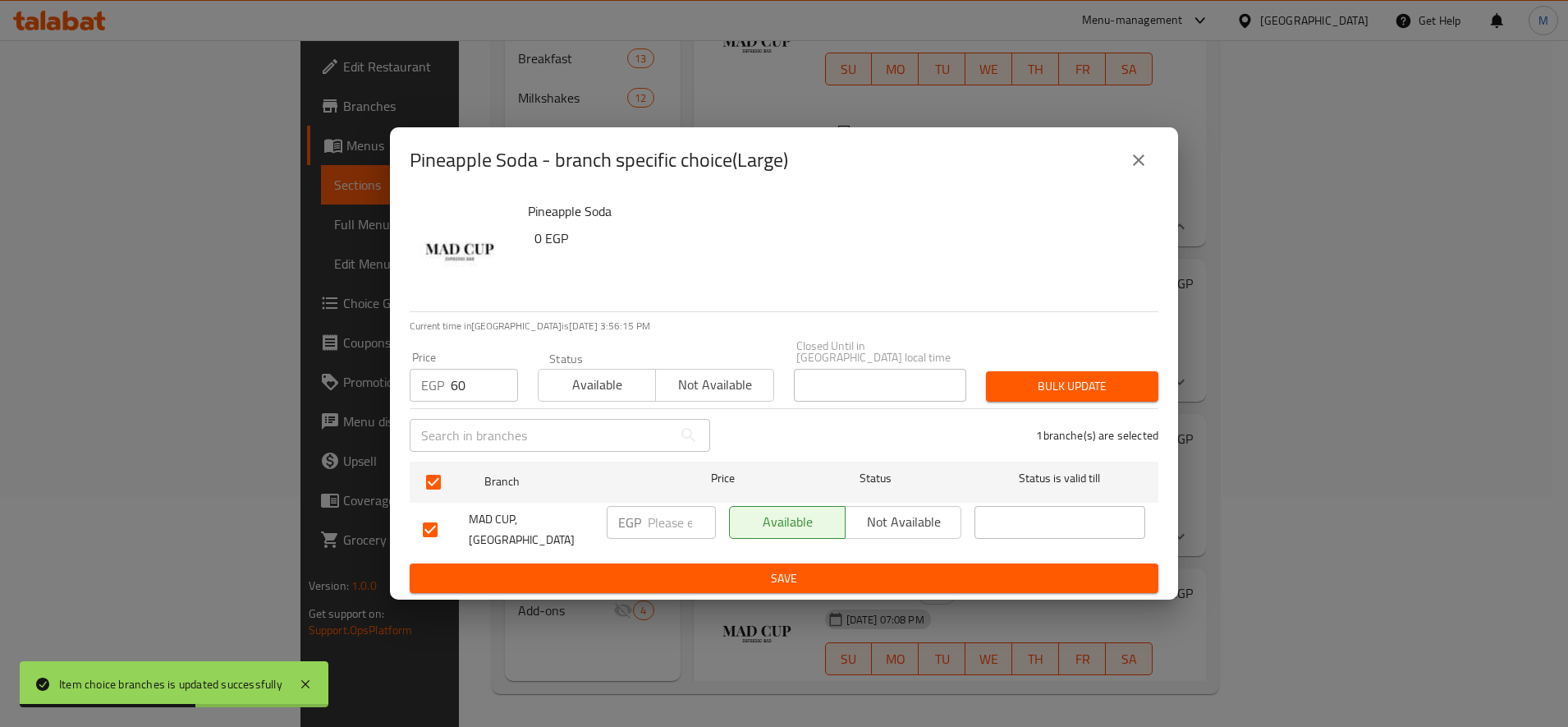
click at [1091, 376] on span "Bulk update" at bounding box center [1071, 386] width 146 height 20
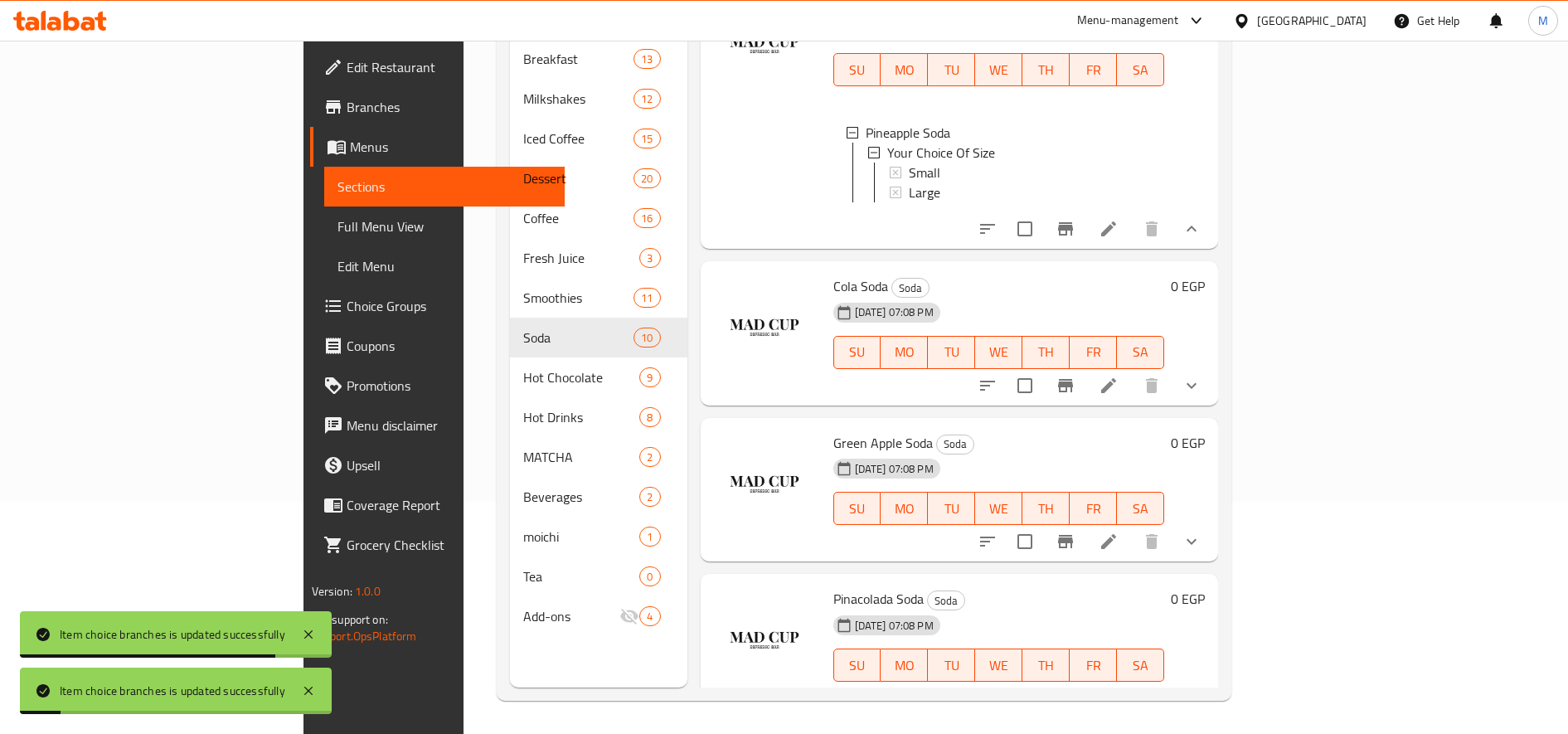
click at [1201, 395] on icon "show more" at bounding box center [1191, 385] width 19 height 19
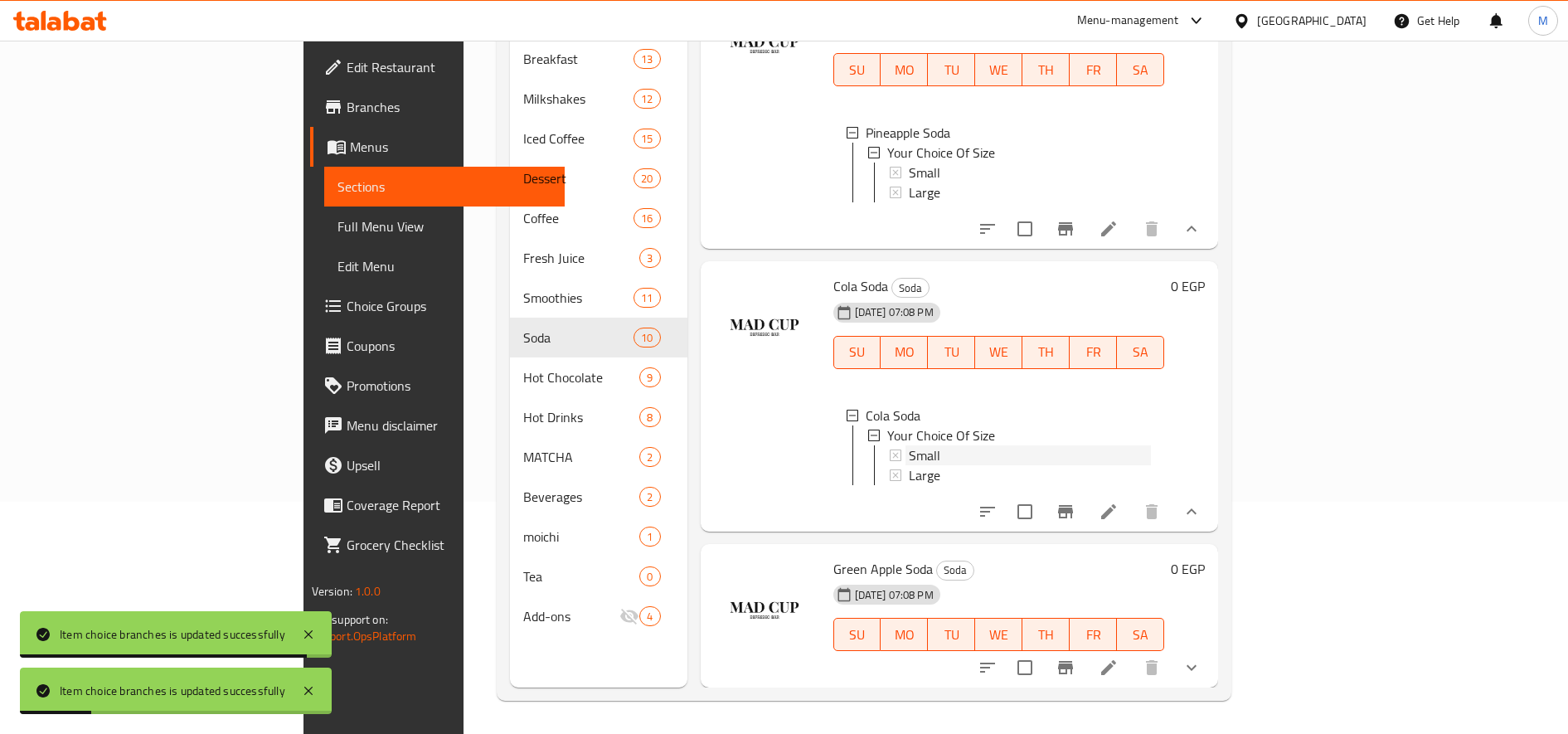
click at [909, 466] on span "Small" at bounding box center [925, 454] width 31 height 19
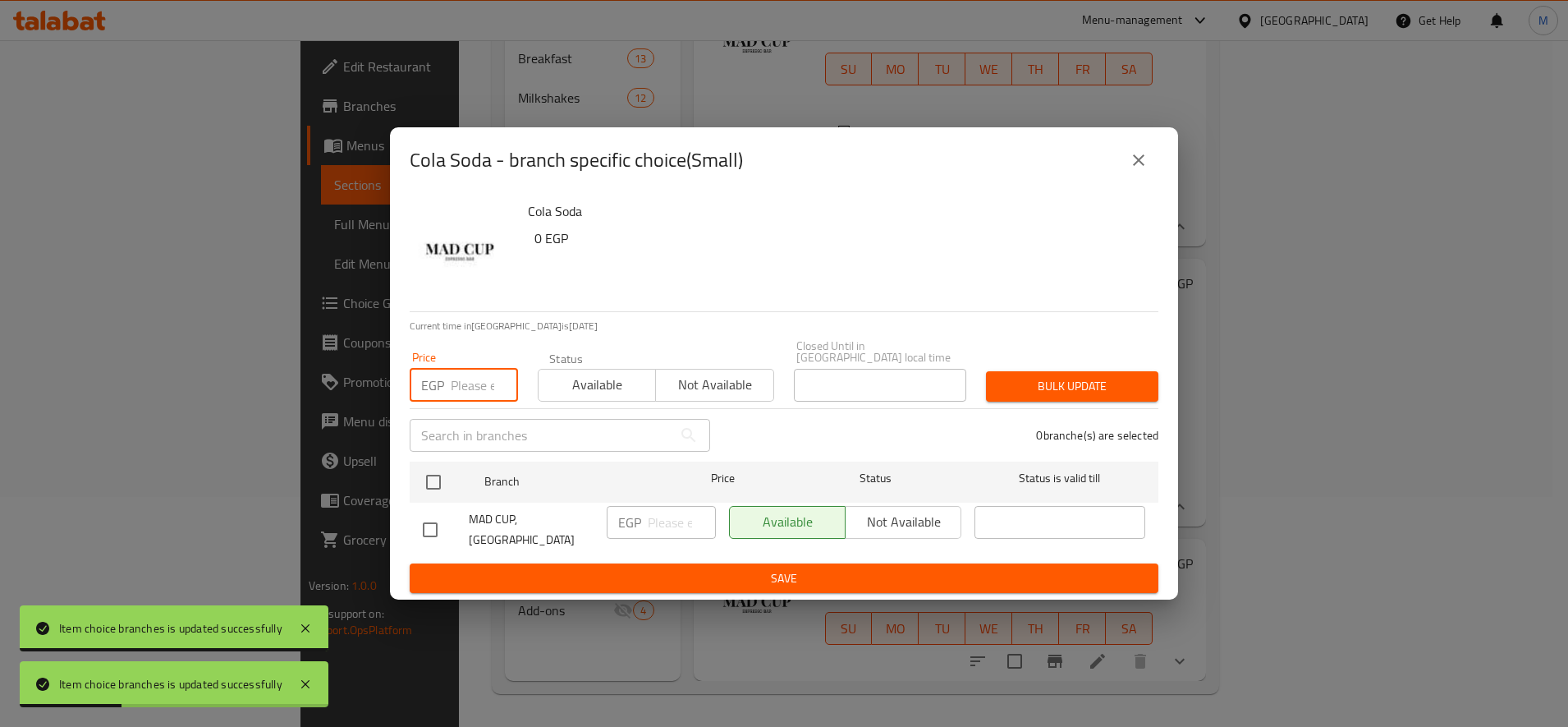
click at [488, 385] on input "number" at bounding box center [484, 385] width 67 height 33
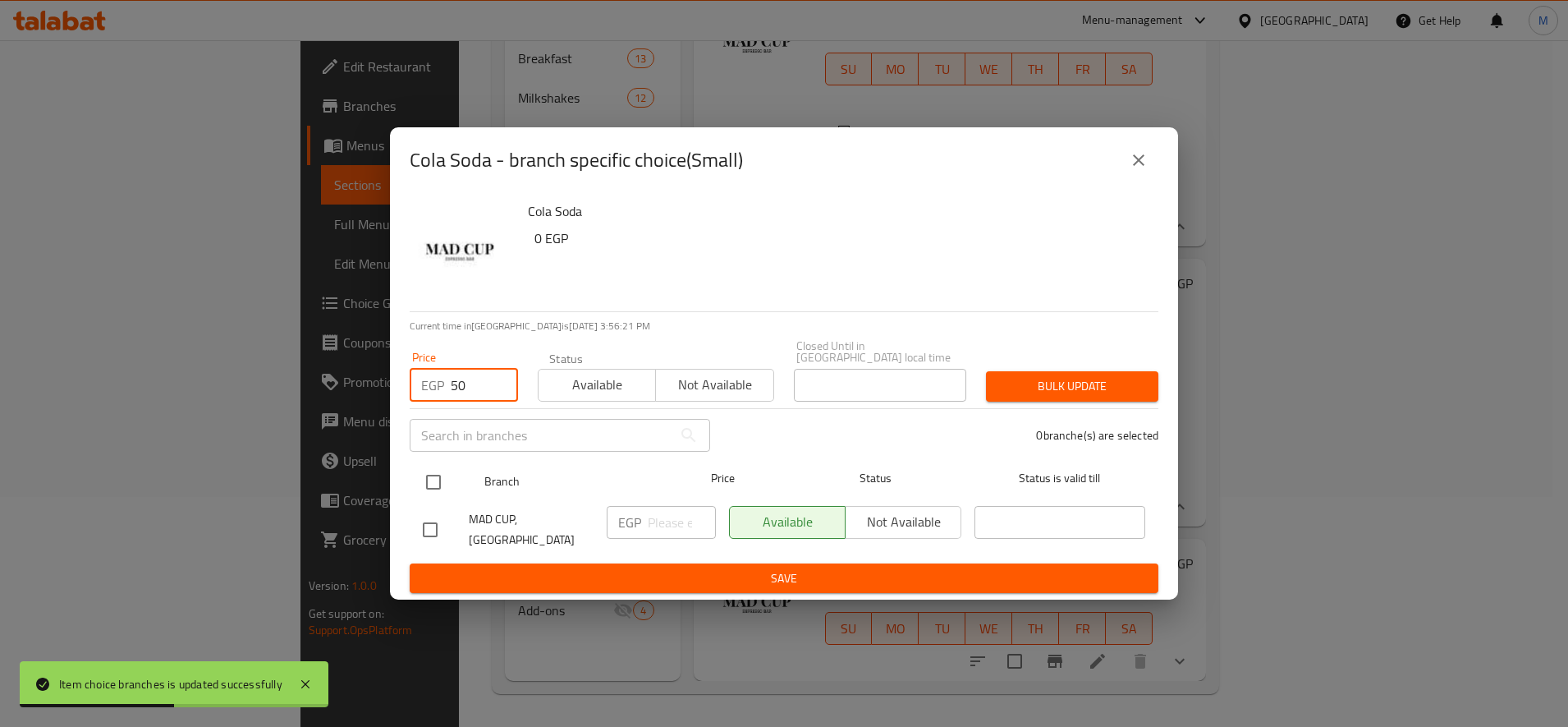
type input "50"
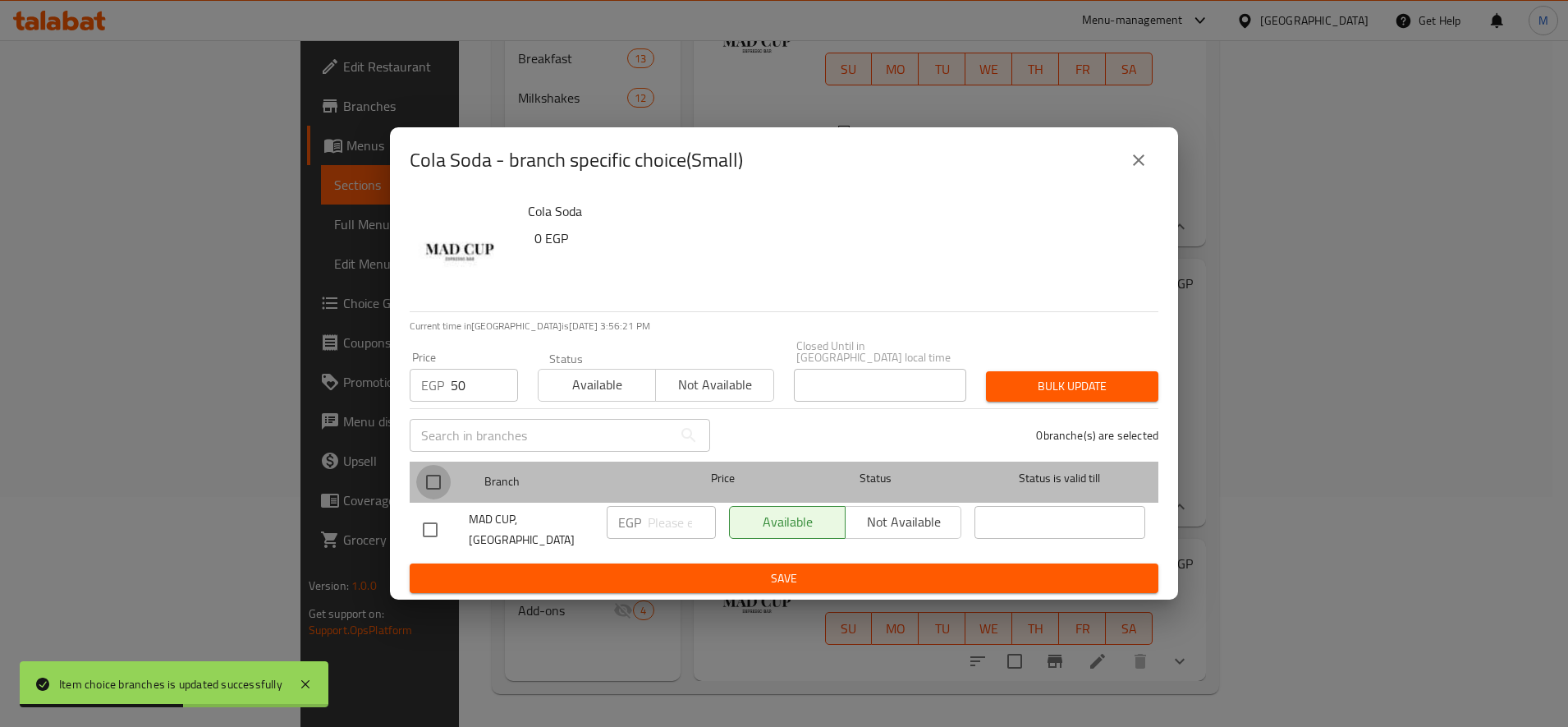
click at [445, 485] on input "checkbox" at bounding box center [433, 482] width 35 height 35
checkbox input "true"
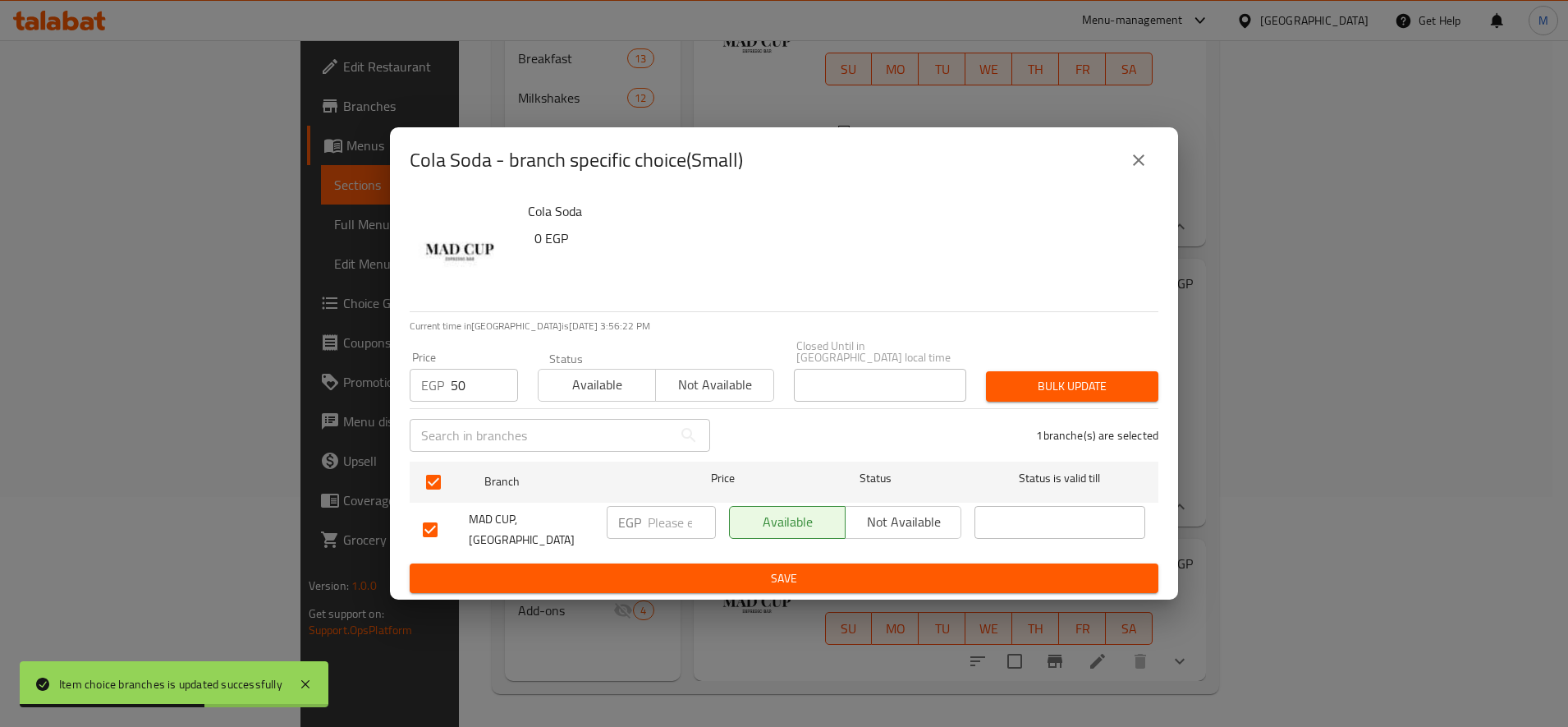
click at [1094, 377] on span "Bulk update" at bounding box center [1071, 386] width 146 height 20
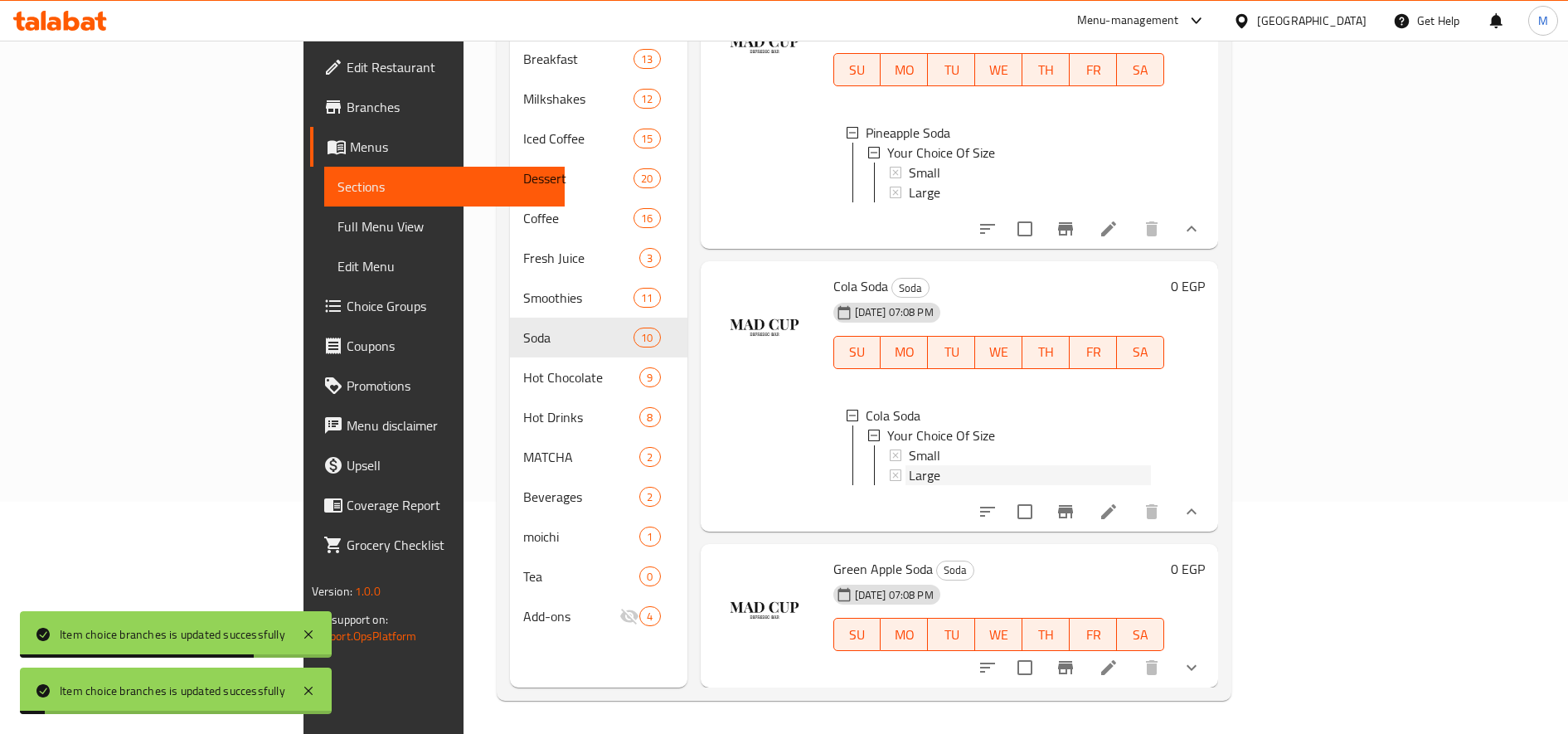
click at [909, 485] on span "Large" at bounding box center [925, 475] width 31 height 19
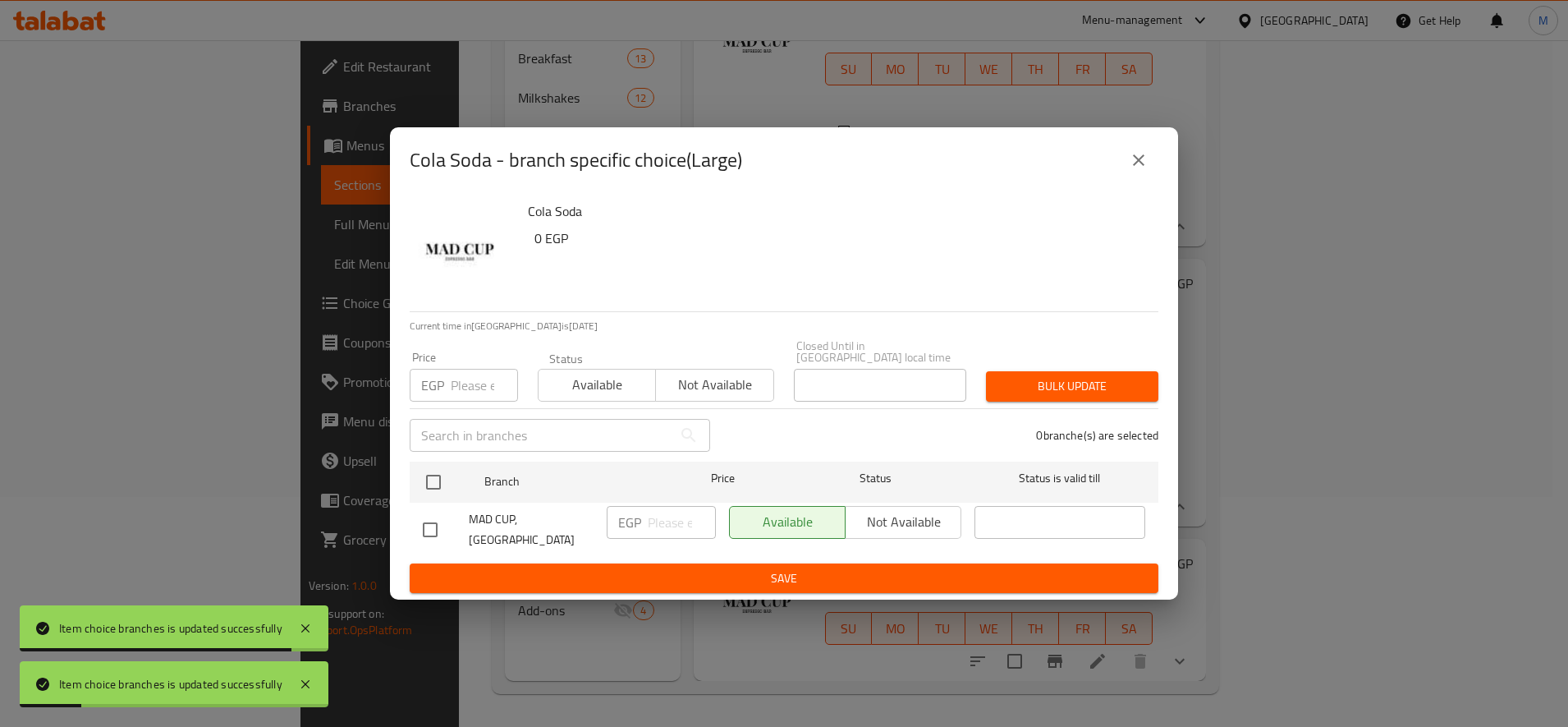
click at [480, 375] on input "number" at bounding box center [484, 385] width 67 height 33
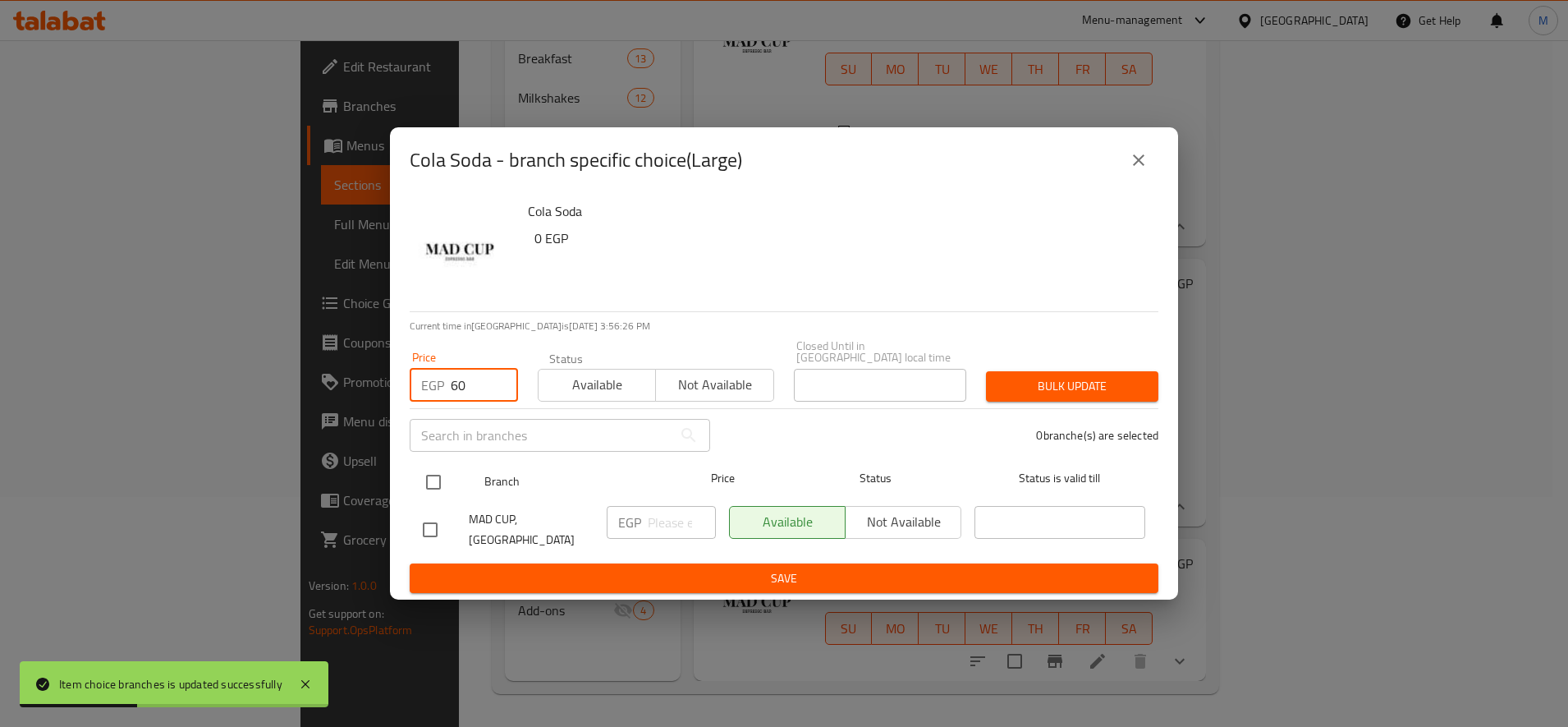
type input "60"
click at [443, 475] on input "checkbox" at bounding box center [433, 482] width 35 height 35
checkbox input "true"
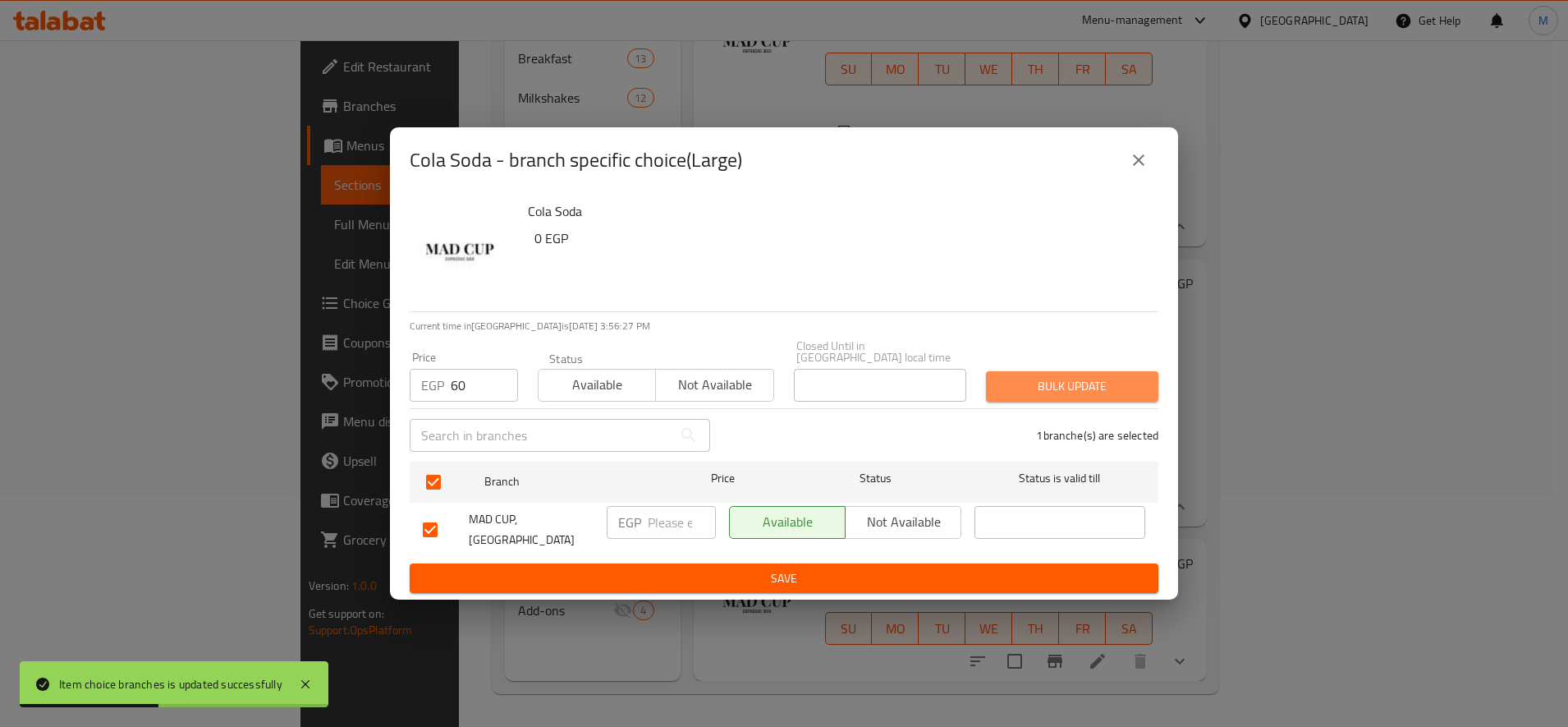
click at [1039, 376] on span "Bulk update" at bounding box center [1071, 386] width 146 height 20
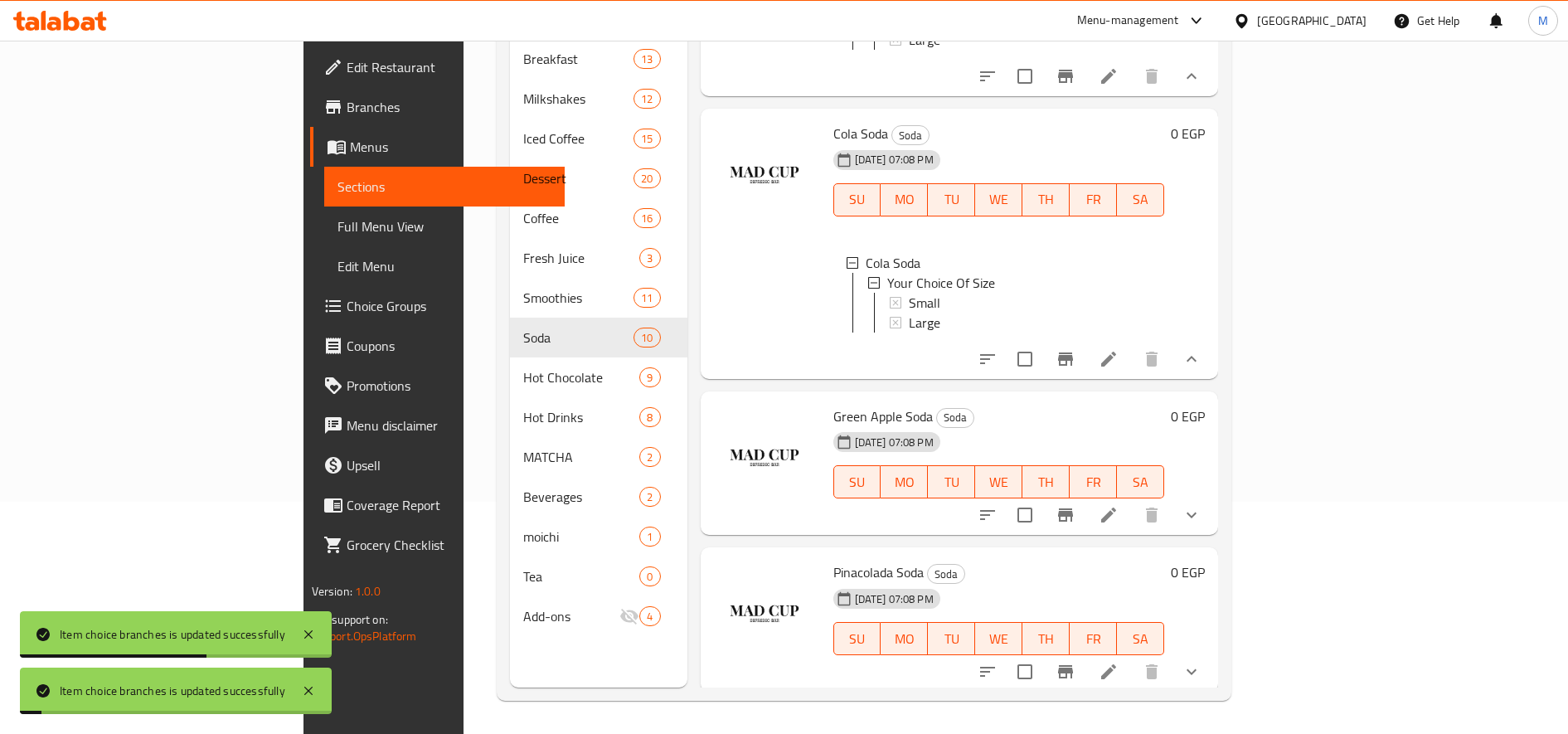
scroll to position [1438, 0]
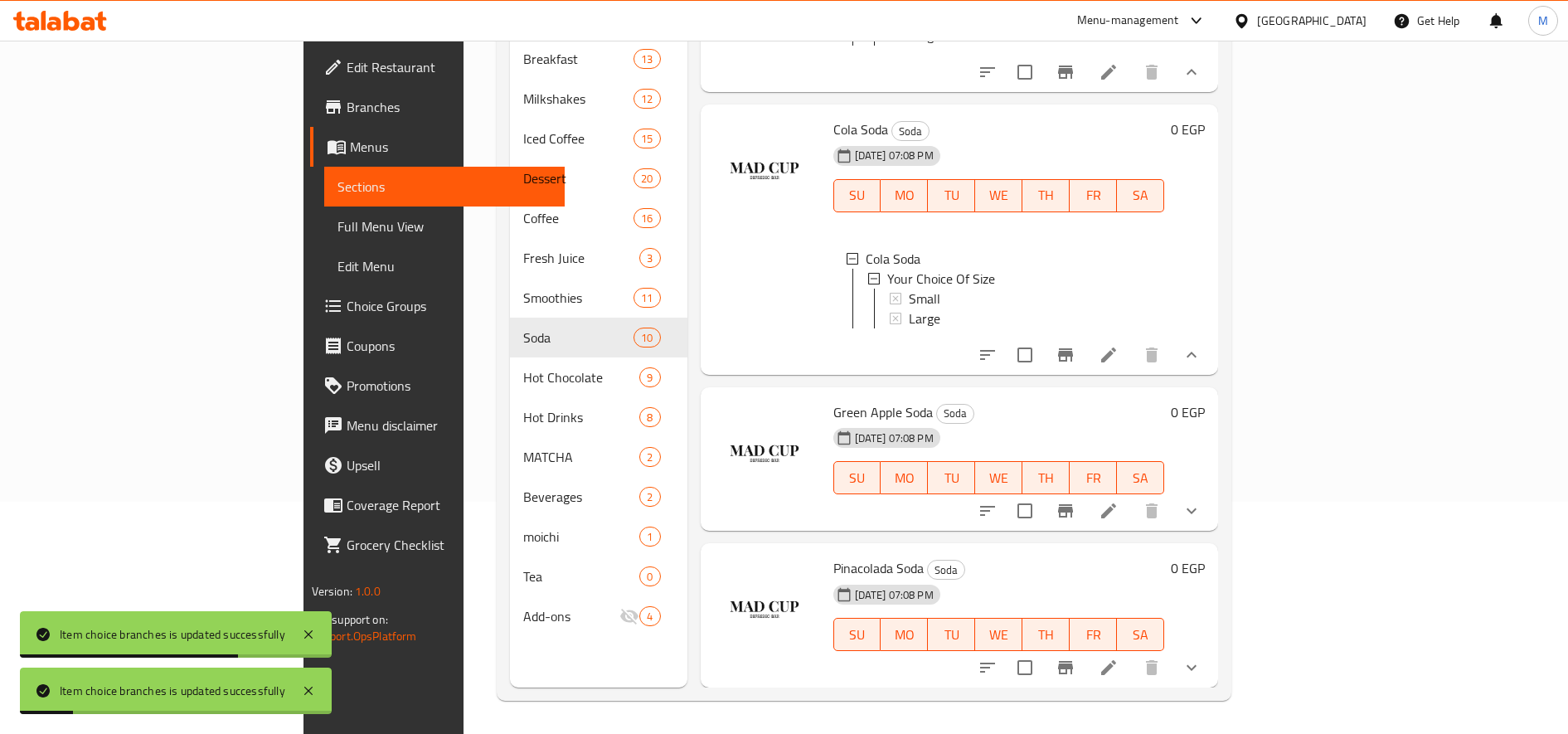
click at [1212, 505] on button "show more" at bounding box center [1191, 510] width 40 height 40
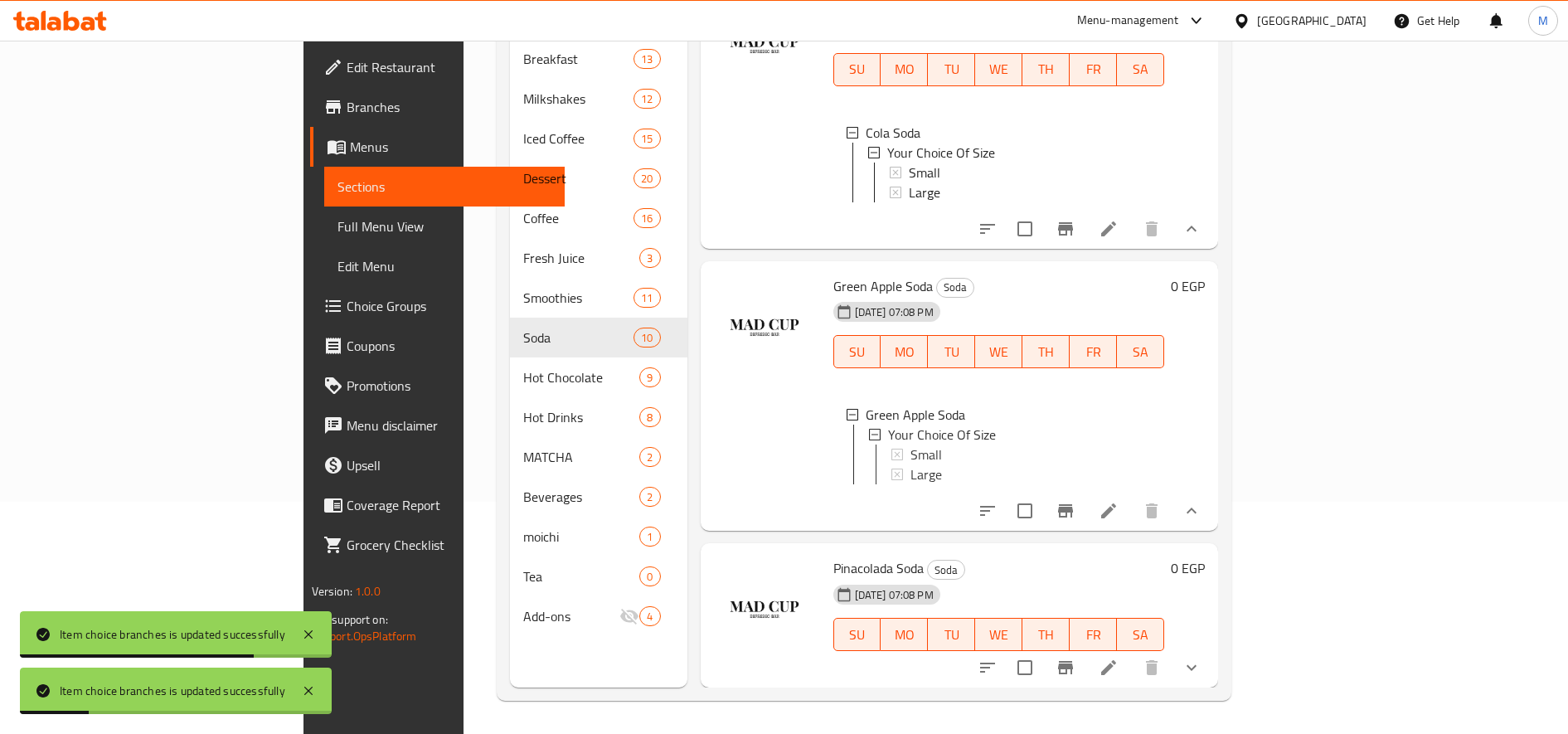
scroll to position [1580, 0]
click at [1015, 444] on div "Small" at bounding box center [1030, 454] width 243 height 19
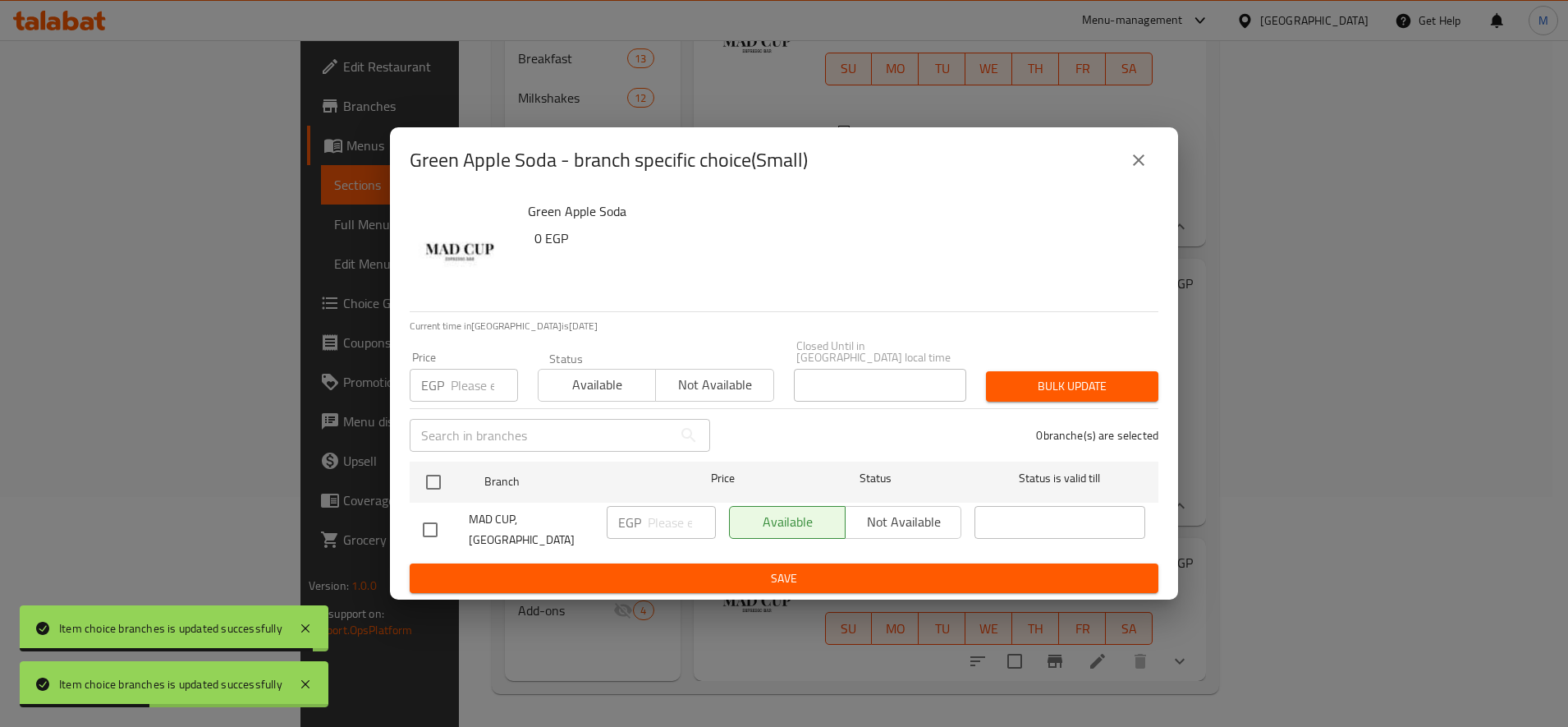
click at [485, 377] on input "number" at bounding box center [484, 385] width 67 height 33
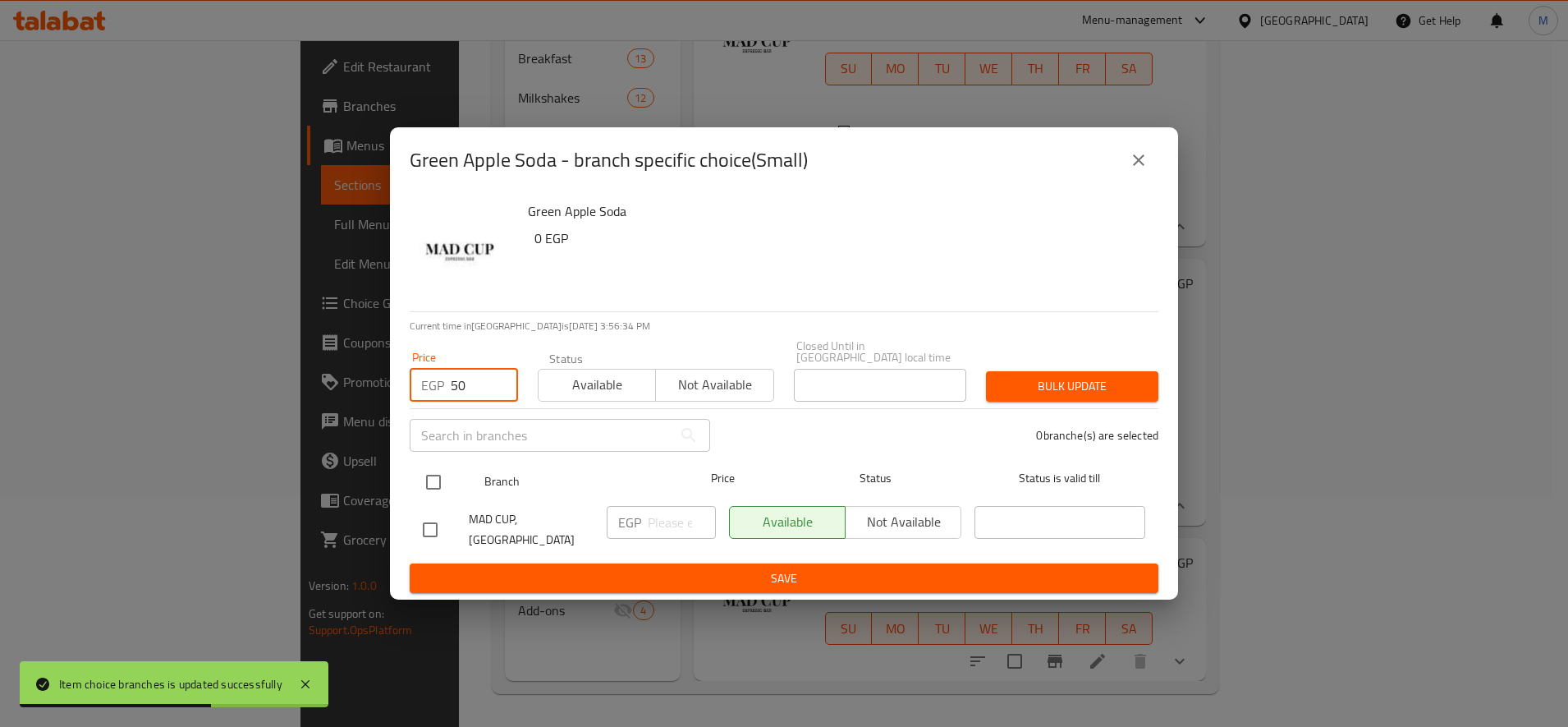
type input "50"
drag, startPoint x: 425, startPoint y: 487, endPoint x: 432, endPoint y: 477, distance: 12.2
click at [428, 485] on input "checkbox" at bounding box center [433, 482] width 35 height 35
checkbox input "true"
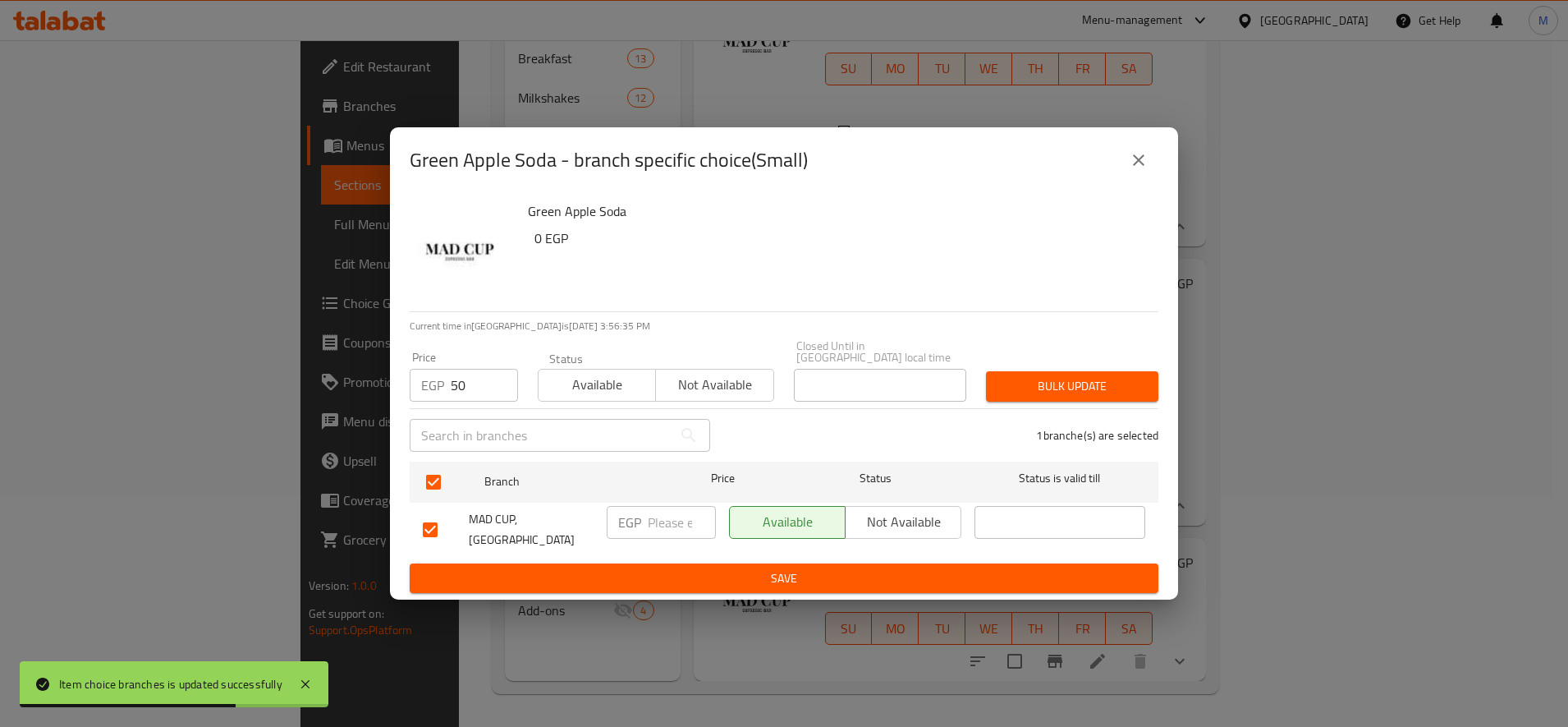
click at [1046, 378] on span "Bulk update" at bounding box center [1071, 386] width 146 height 20
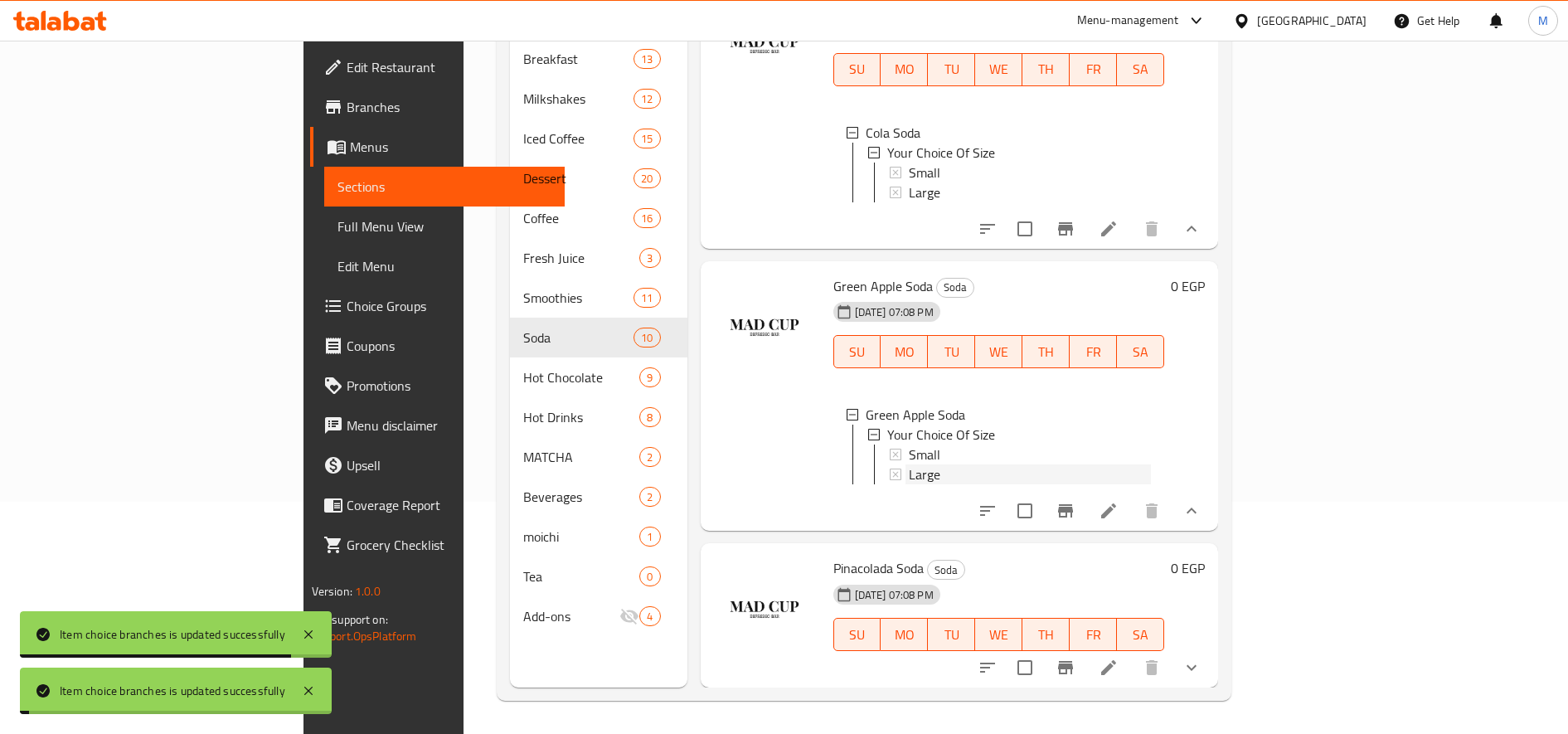
click at [909, 465] on div "Large" at bounding box center [1030, 474] width 243 height 19
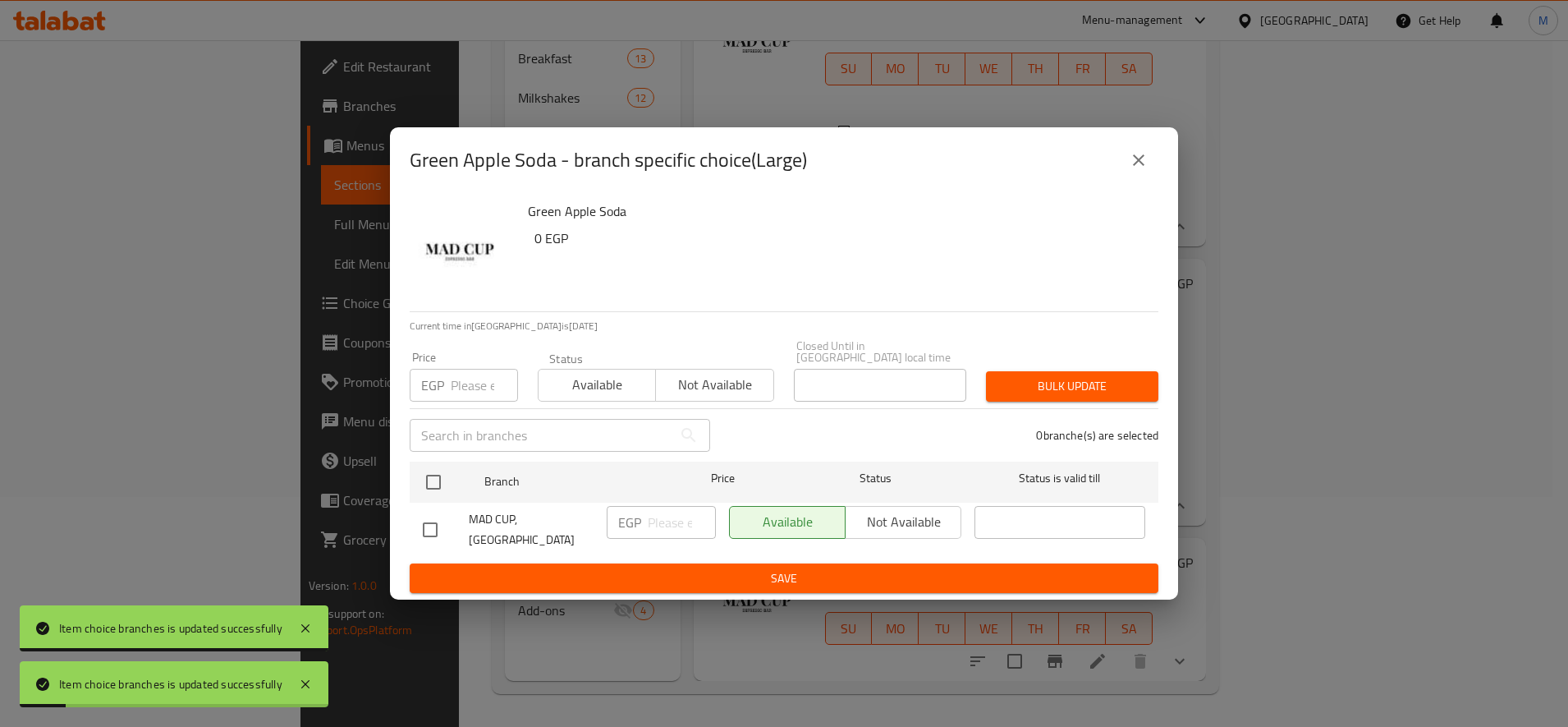
click at [459, 383] on input "number" at bounding box center [484, 385] width 67 height 33
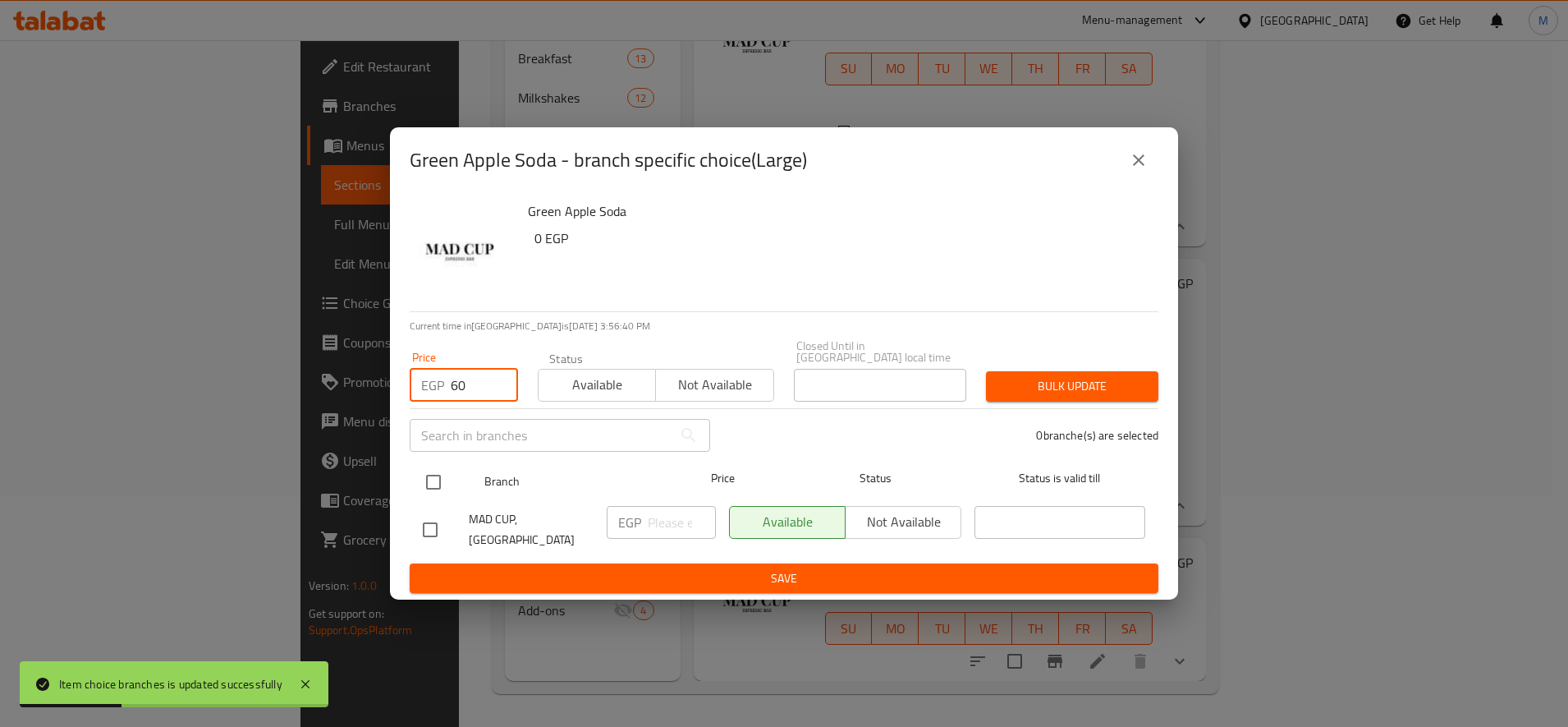
type input "60"
click at [441, 473] on input "checkbox" at bounding box center [433, 482] width 35 height 35
checkbox input "true"
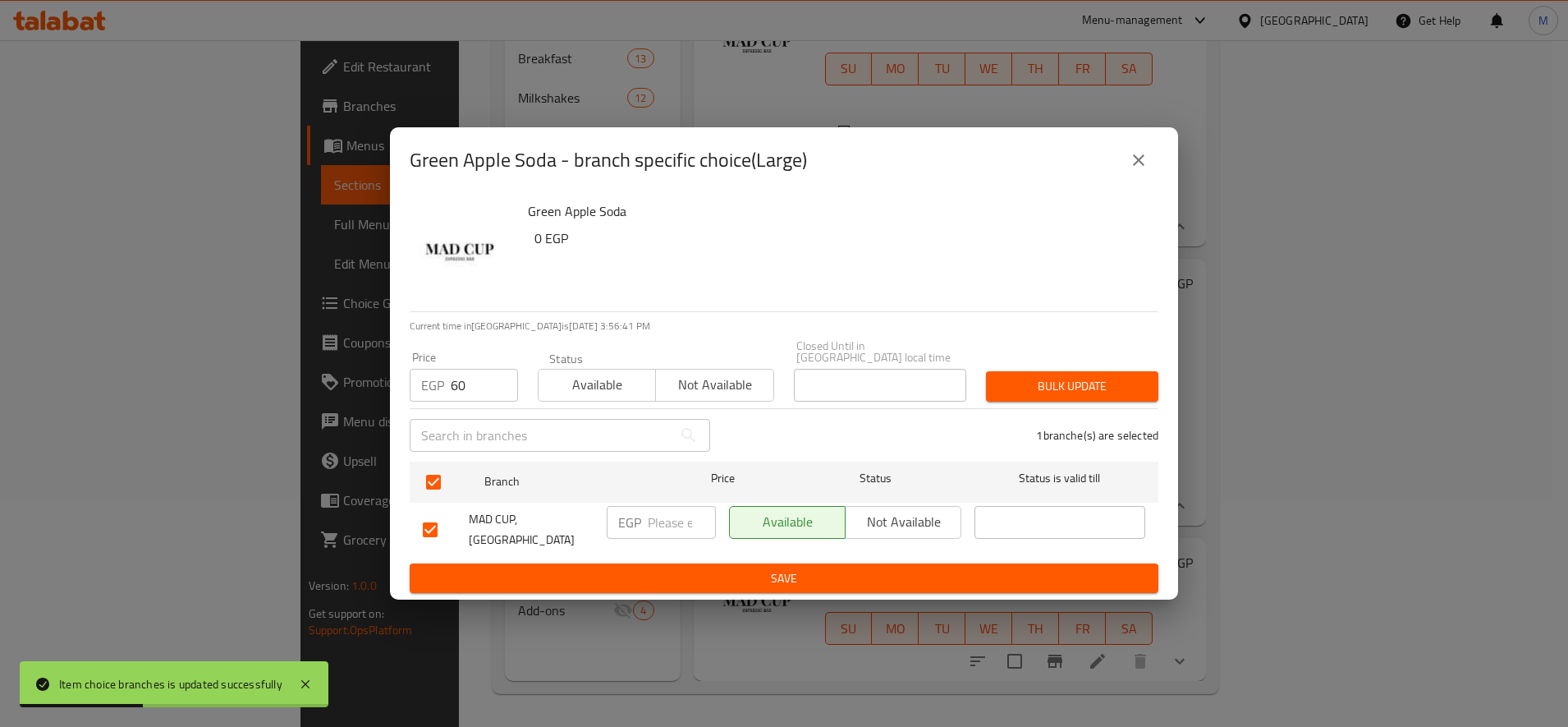
click at [1050, 371] on button "Bulk update" at bounding box center [1072, 386] width 172 height 30
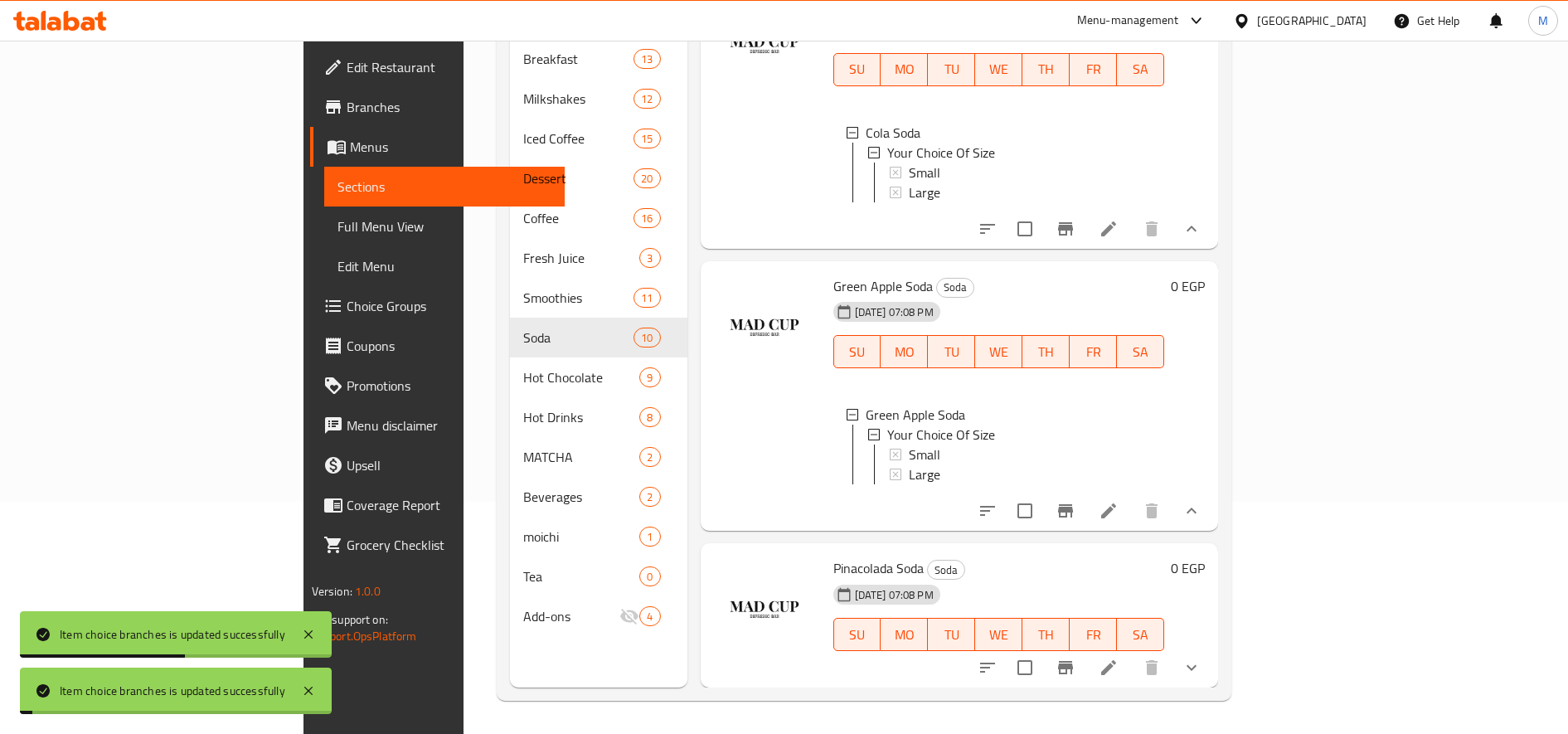
scroll to position [3, 0]
click at [1201, 663] on icon "show more" at bounding box center [1191, 666] width 19 height 19
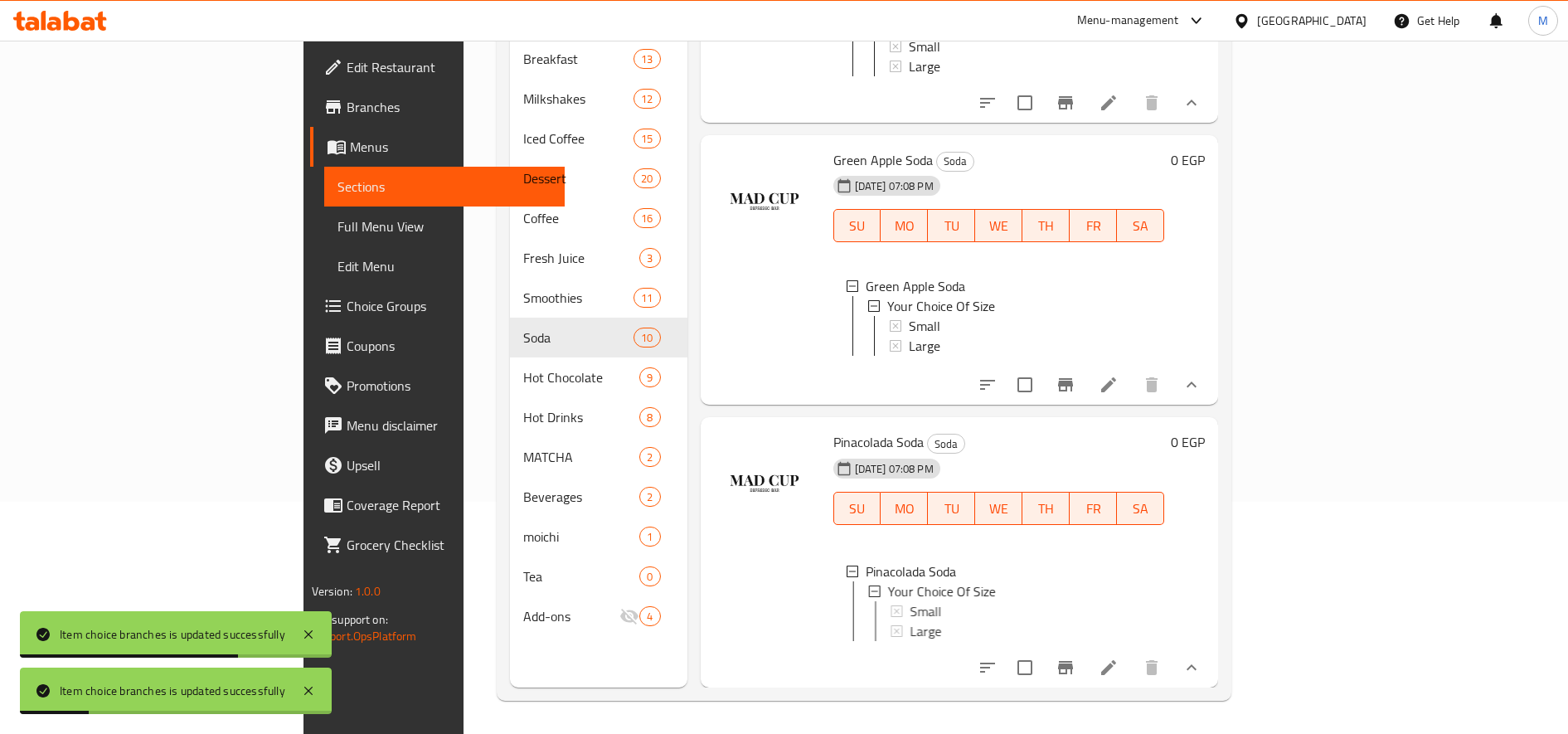
scroll to position [1722, 0]
click at [909, 601] on div "Small" at bounding box center [1030, 610] width 243 height 19
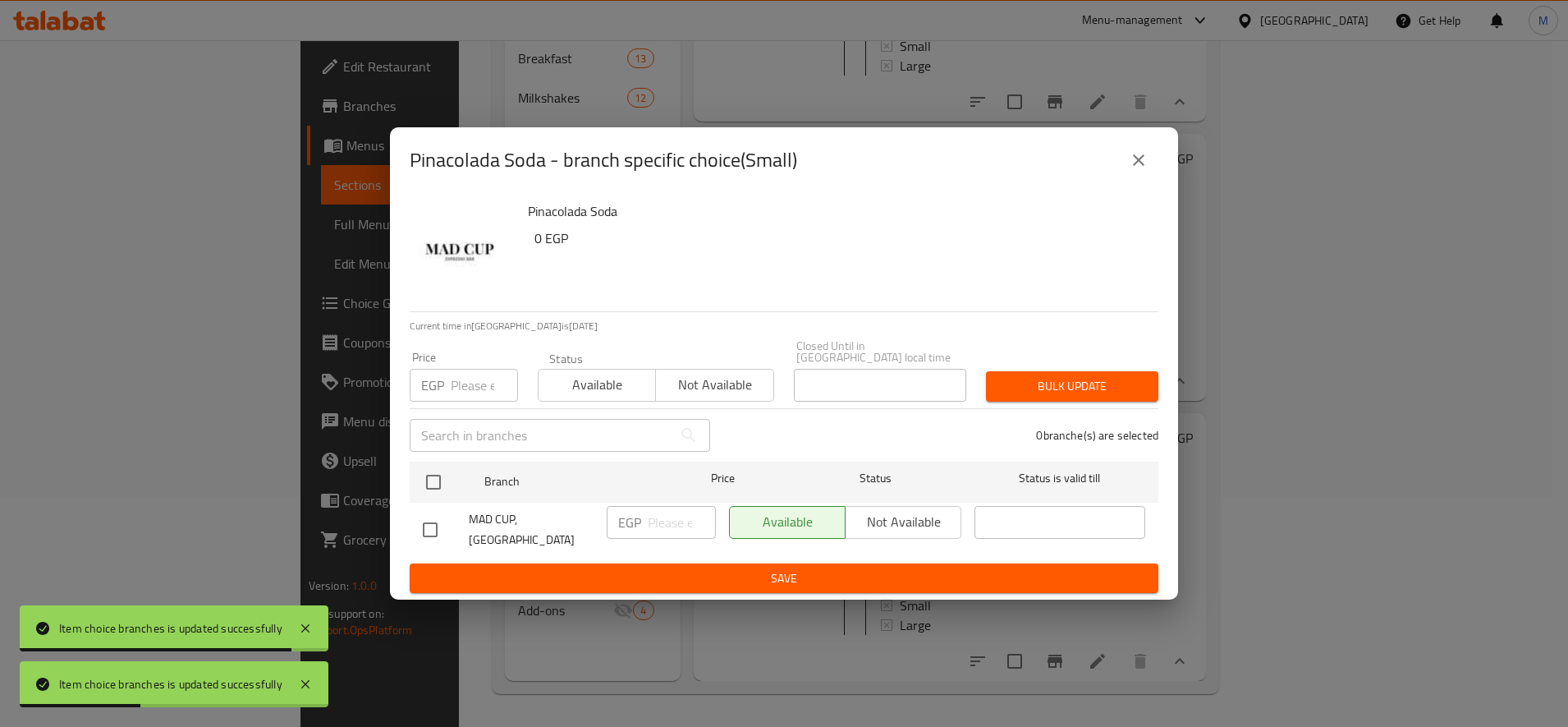
click at [477, 382] on input "number" at bounding box center [484, 385] width 67 height 33
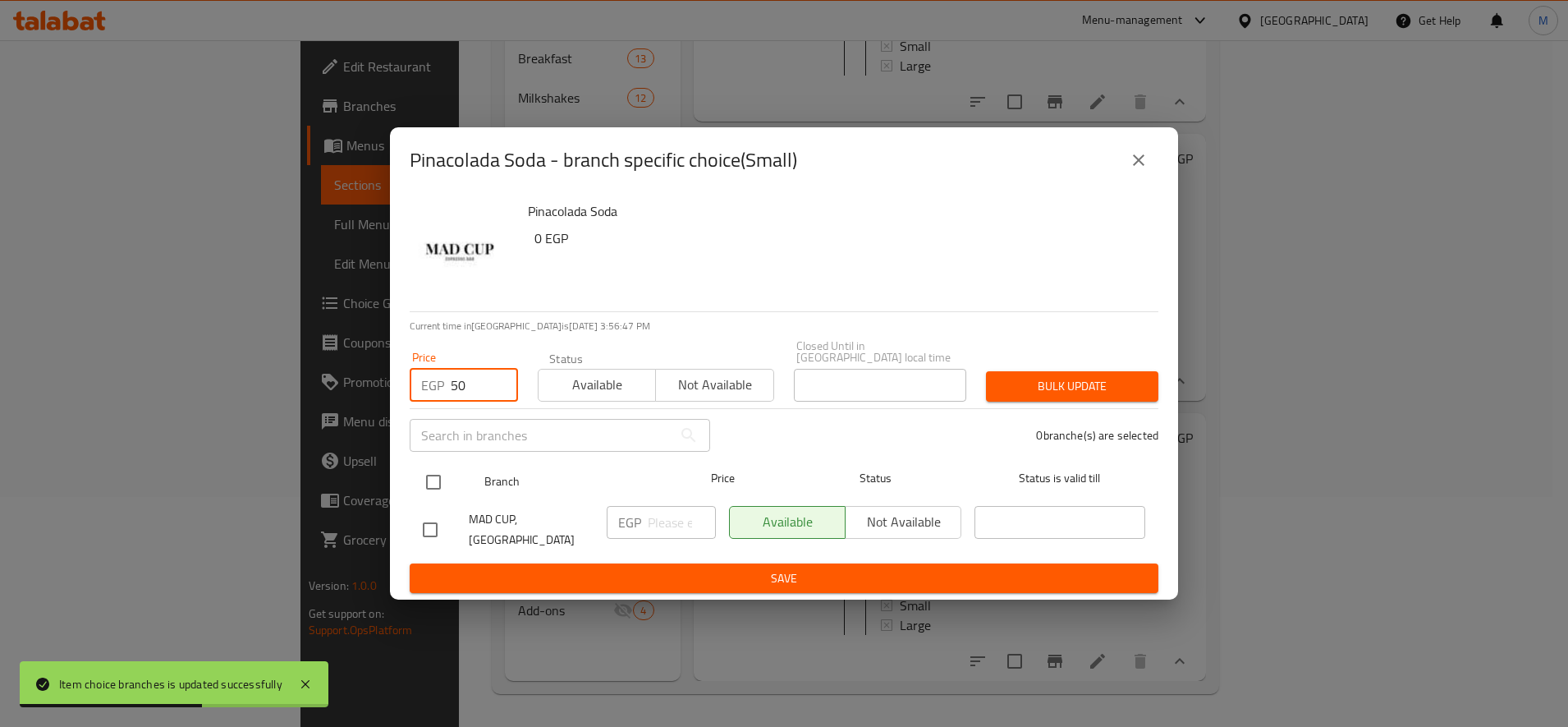
type input "50"
click at [437, 479] on input "checkbox" at bounding box center [433, 482] width 35 height 35
checkbox input "true"
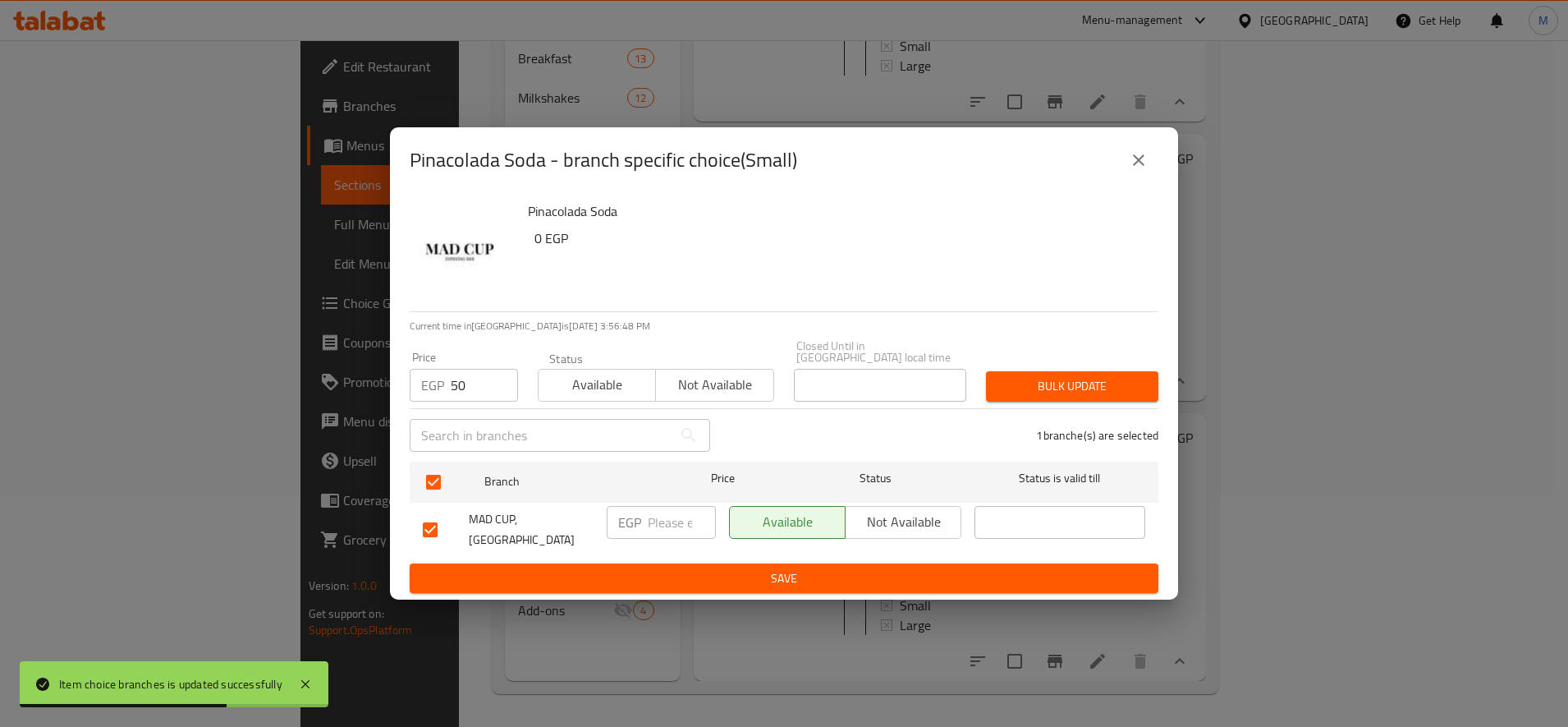
click at [1061, 391] on button "Bulk update" at bounding box center [1072, 386] width 172 height 30
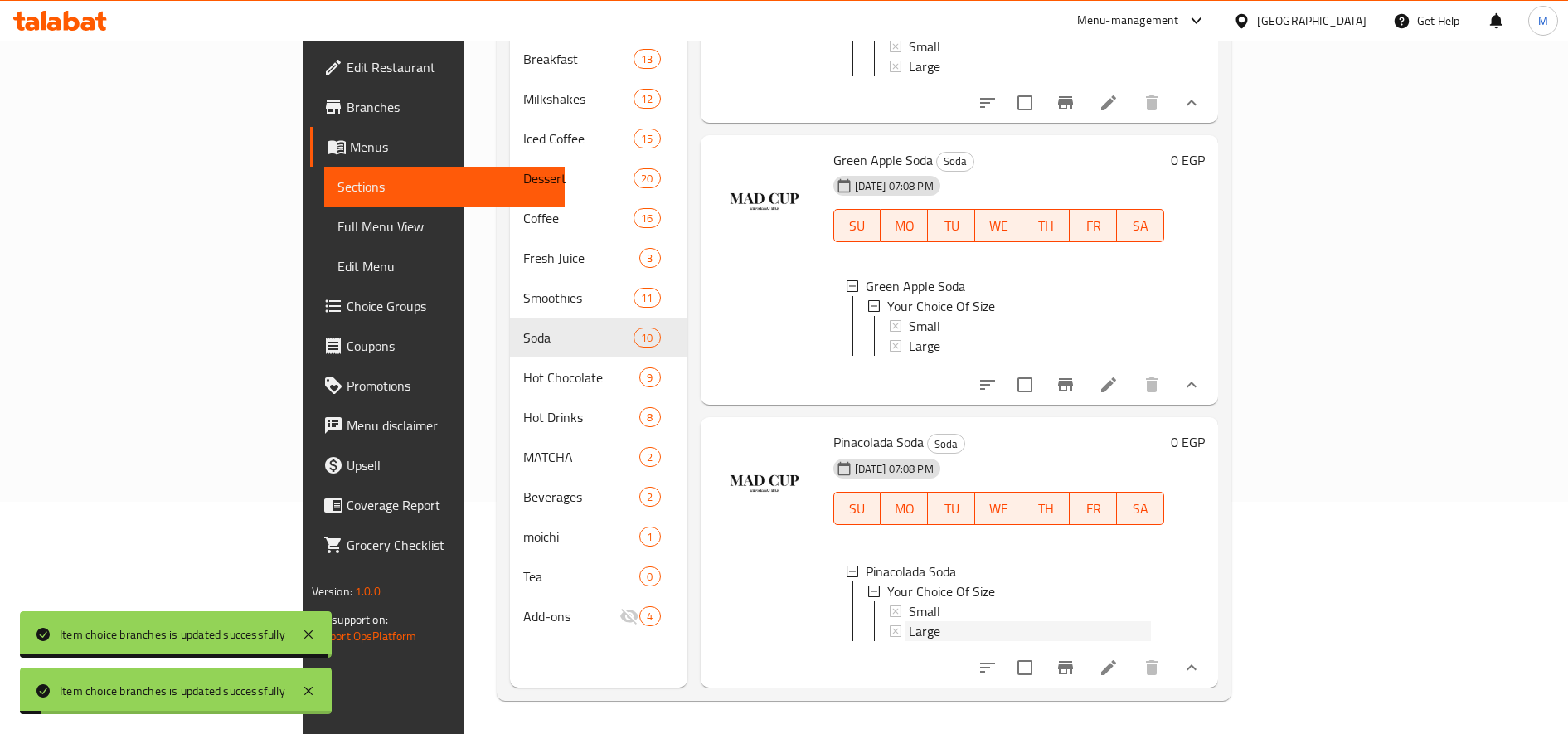
click at [909, 621] on span "Large" at bounding box center [925, 630] width 31 height 19
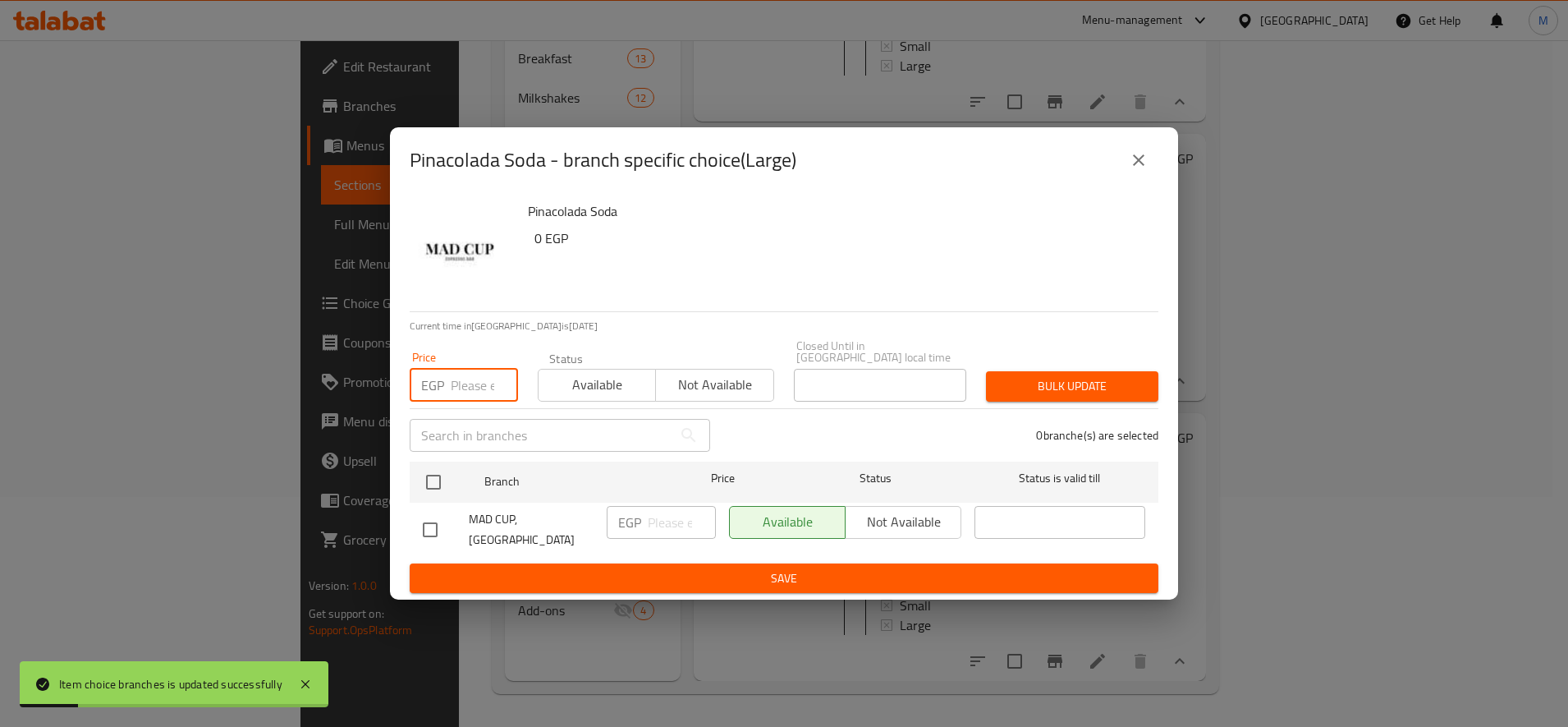
click at [475, 383] on input "number" at bounding box center [484, 385] width 67 height 33
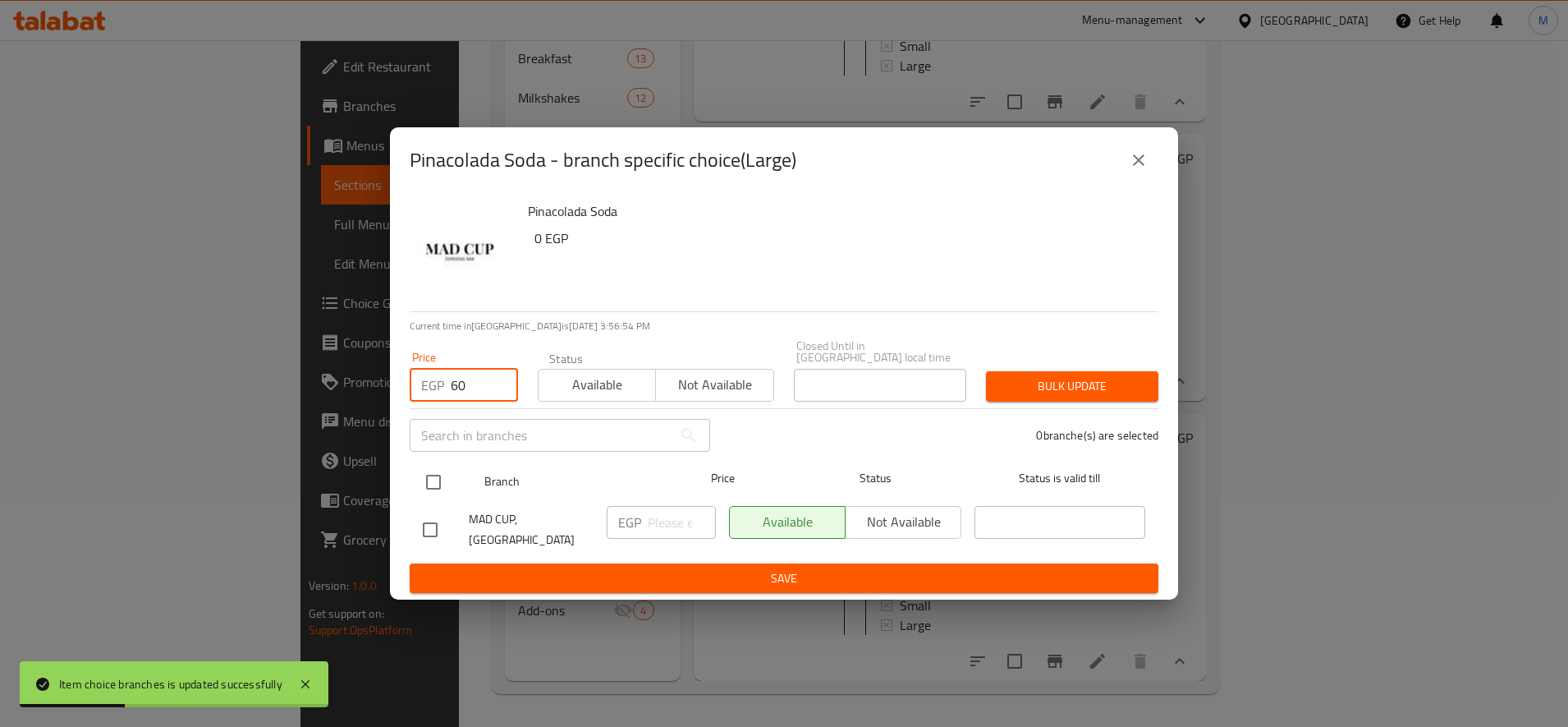
type input "60"
click at [422, 481] on input "checkbox" at bounding box center [433, 482] width 35 height 35
checkbox input "true"
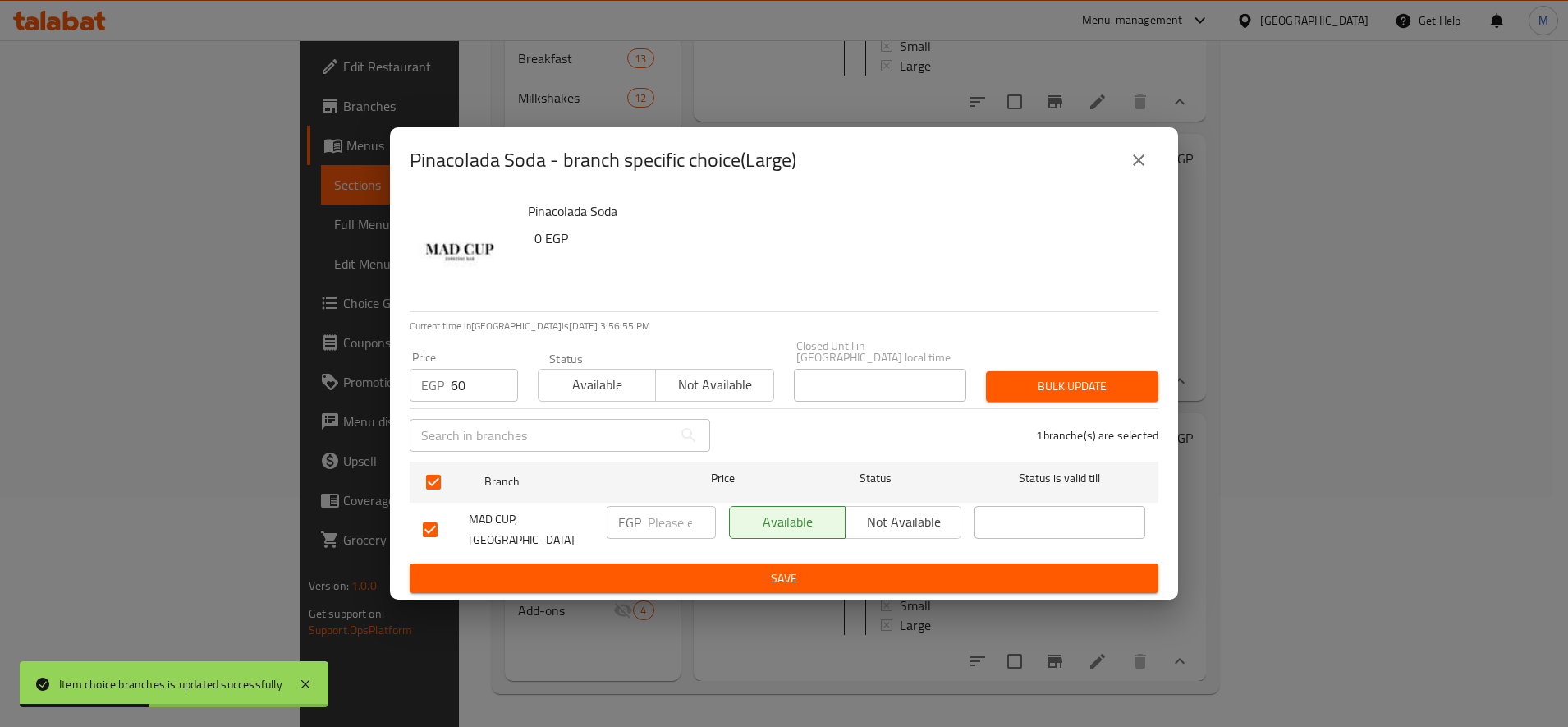
click at [1061, 383] on span "Bulk update" at bounding box center [1071, 386] width 146 height 20
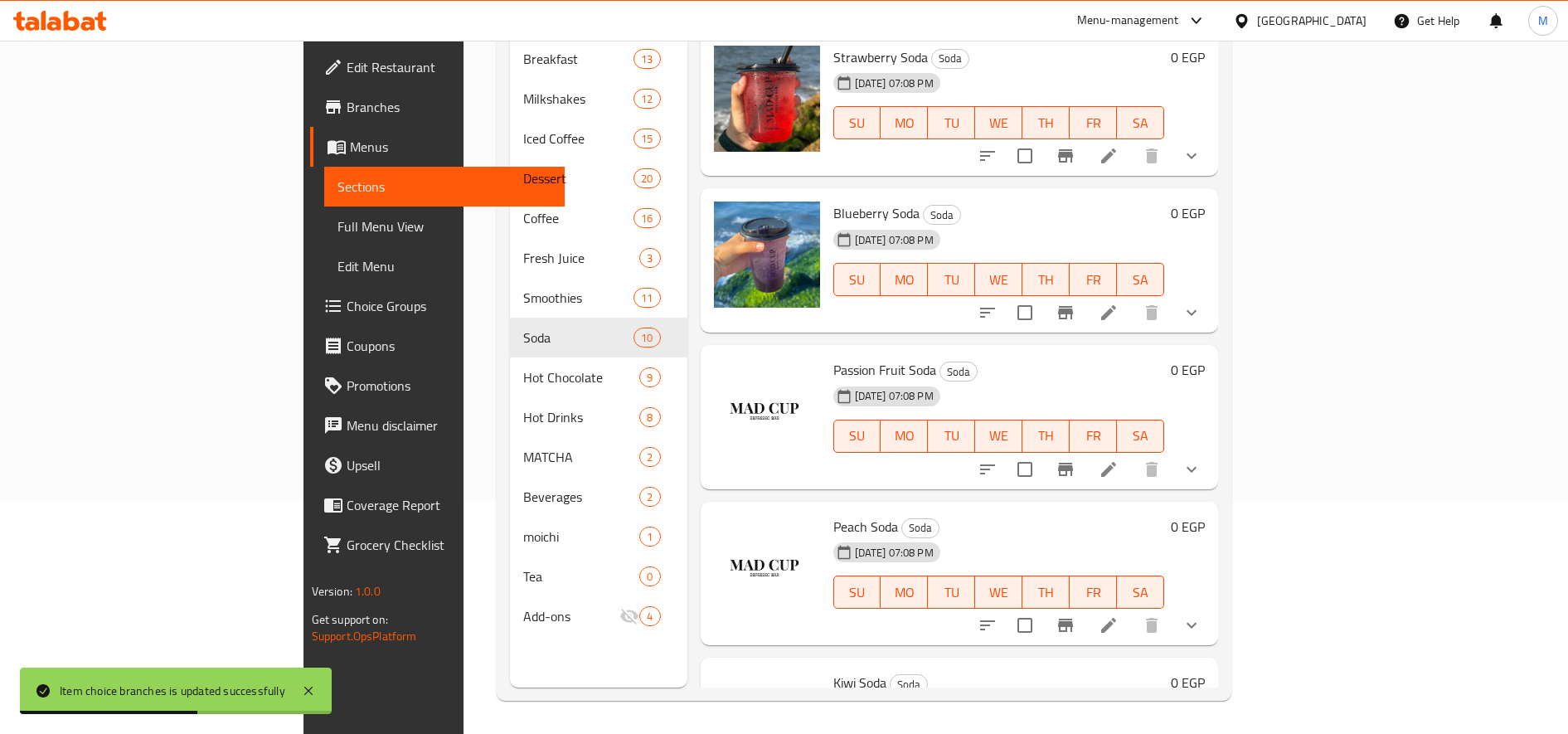
scroll to position [0, 0]
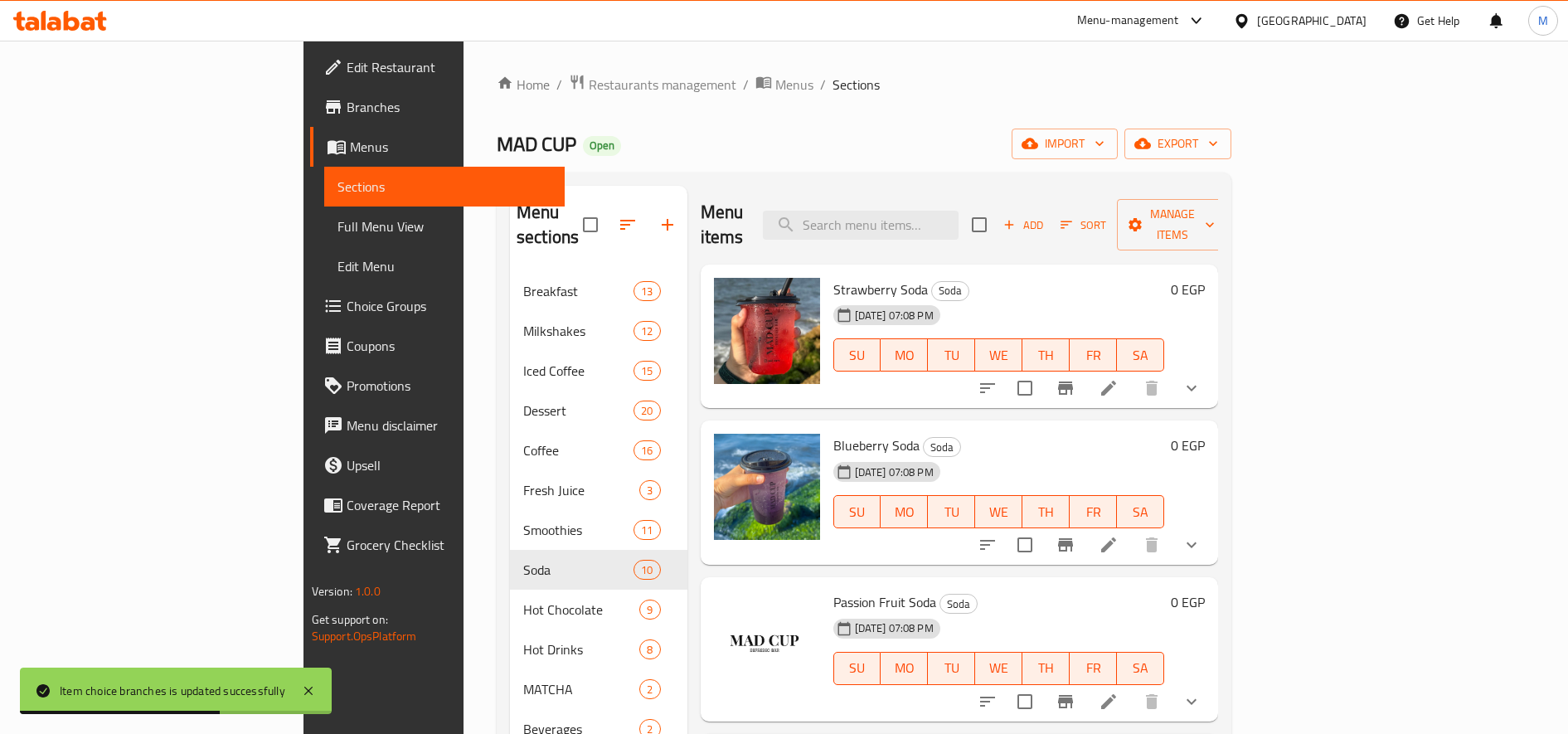
click at [833, 277] on span "Strawberry Soda" at bounding box center [880, 289] width 94 height 25
copy h6 "Strawberry Soda"
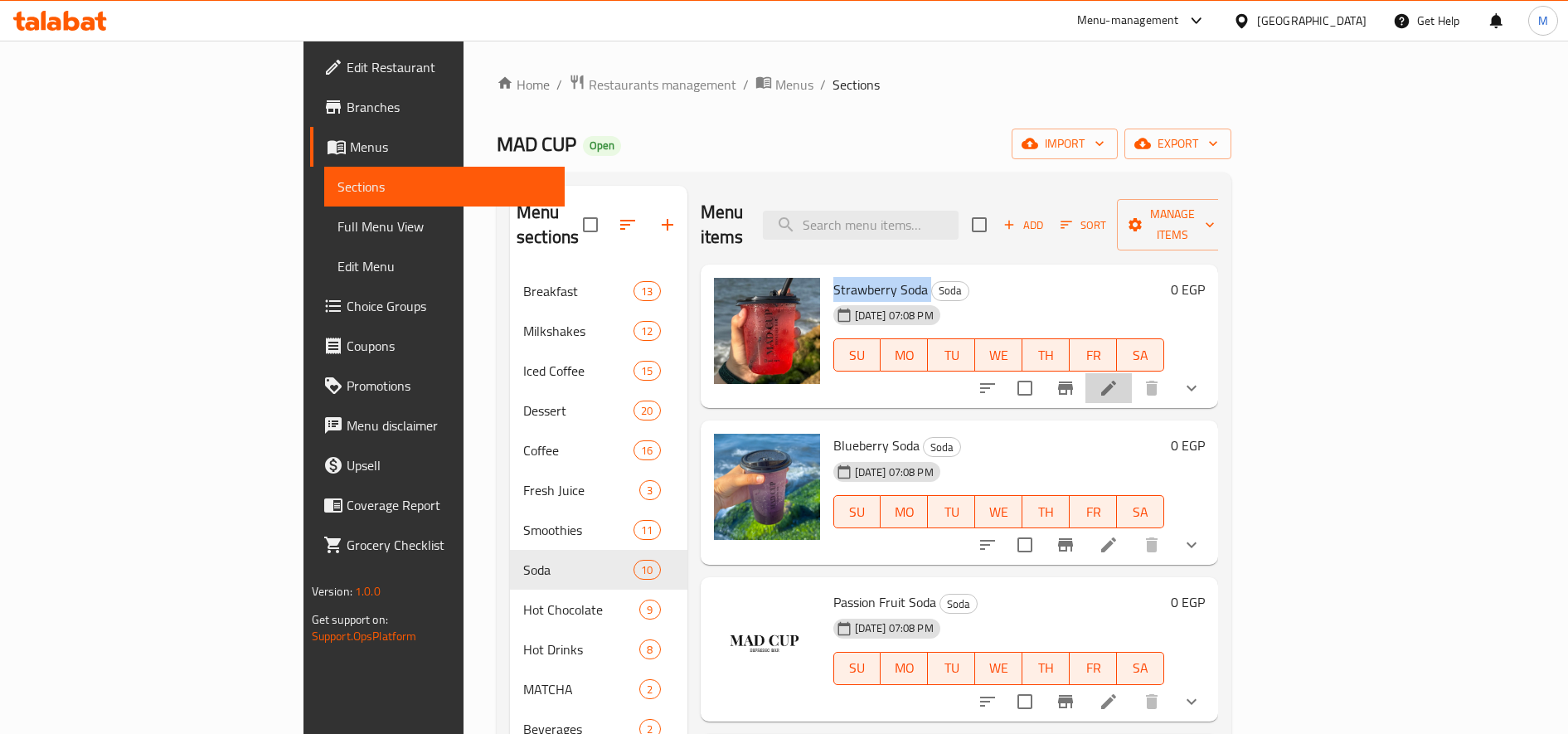
click at [1132, 373] on li at bounding box center [1109, 388] width 46 height 30
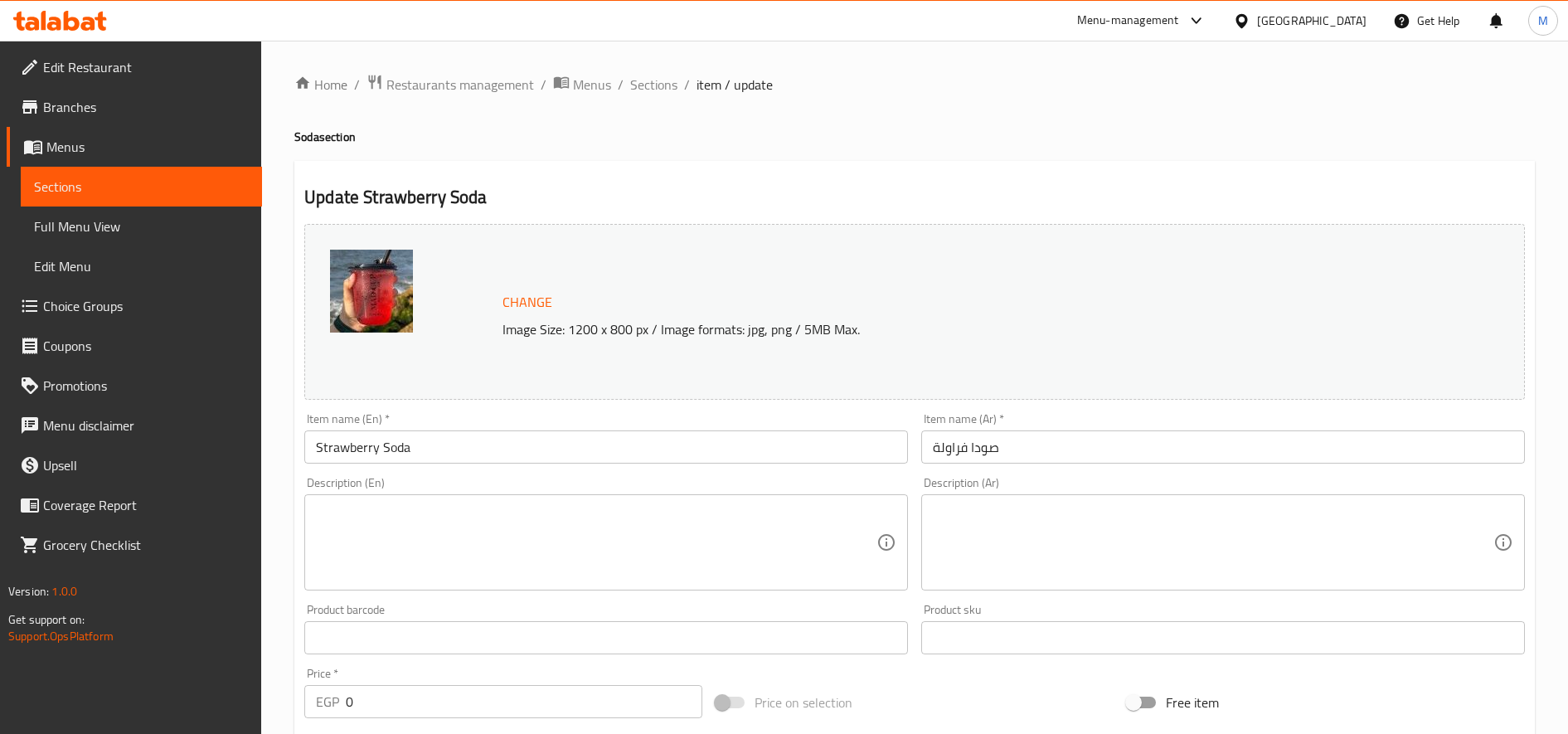
click at [1209, 490] on div "Description (Ar) Description (Ar)" at bounding box center [1223, 533] width 604 height 114
click at [1189, 530] on textarea at bounding box center [1213, 542] width 561 height 79
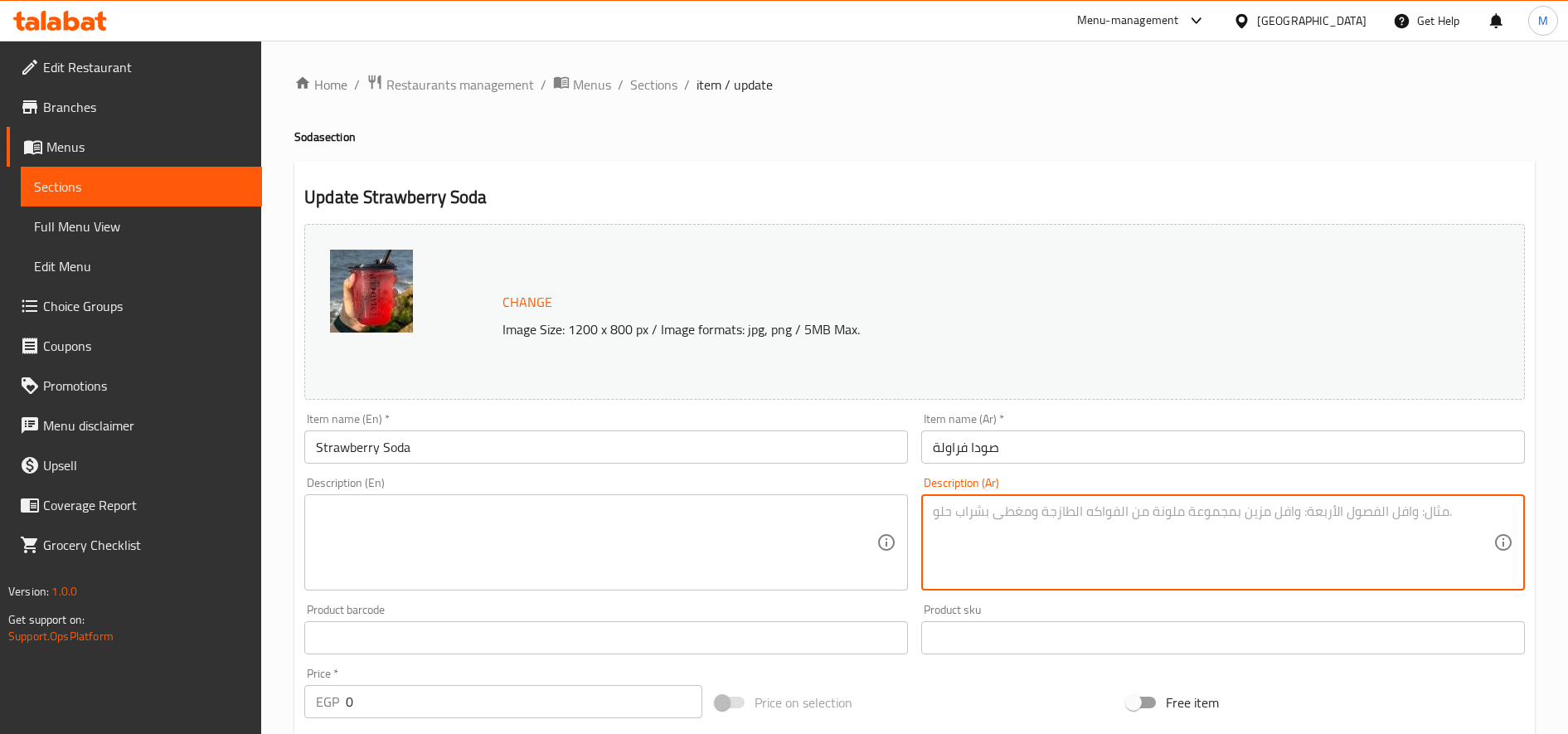
paste textarea "مشروب منعش وفوار بنكهة الفراولة الحلوة، مثالي ليوم حار أو كإضافة مميزة لأي وجبة…"
type textarea "مشروب منعش وفوار بنكهة الفراولة الحلوة، مثالي ليوم حار أو كإضافة مميزة لأي وجبة…"
click at [468, 508] on textarea at bounding box center [596, 542] width 561 height 79
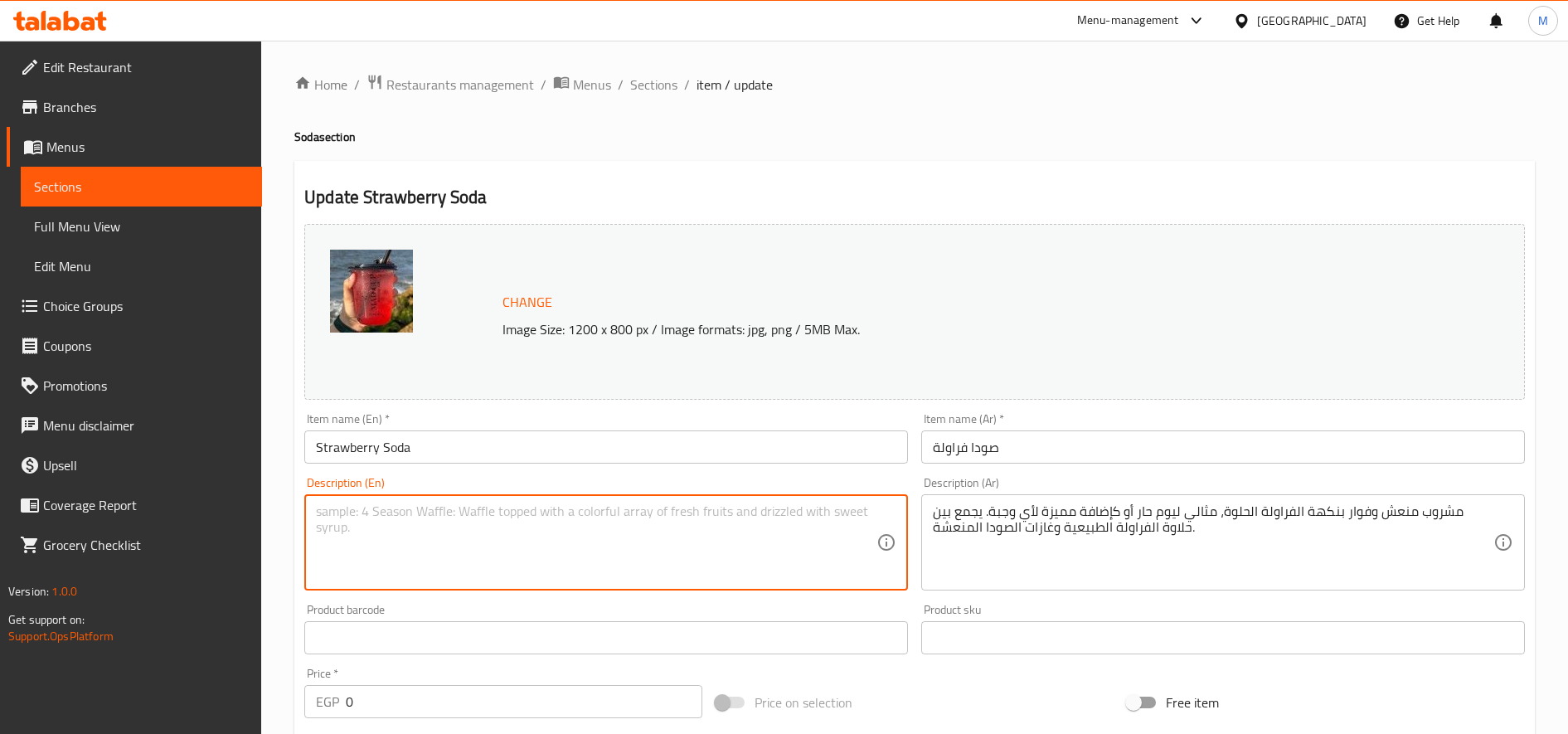
paste textarea "A sweet and fizzy drink with a bright strawberry flavor, perfect for a hot day …"
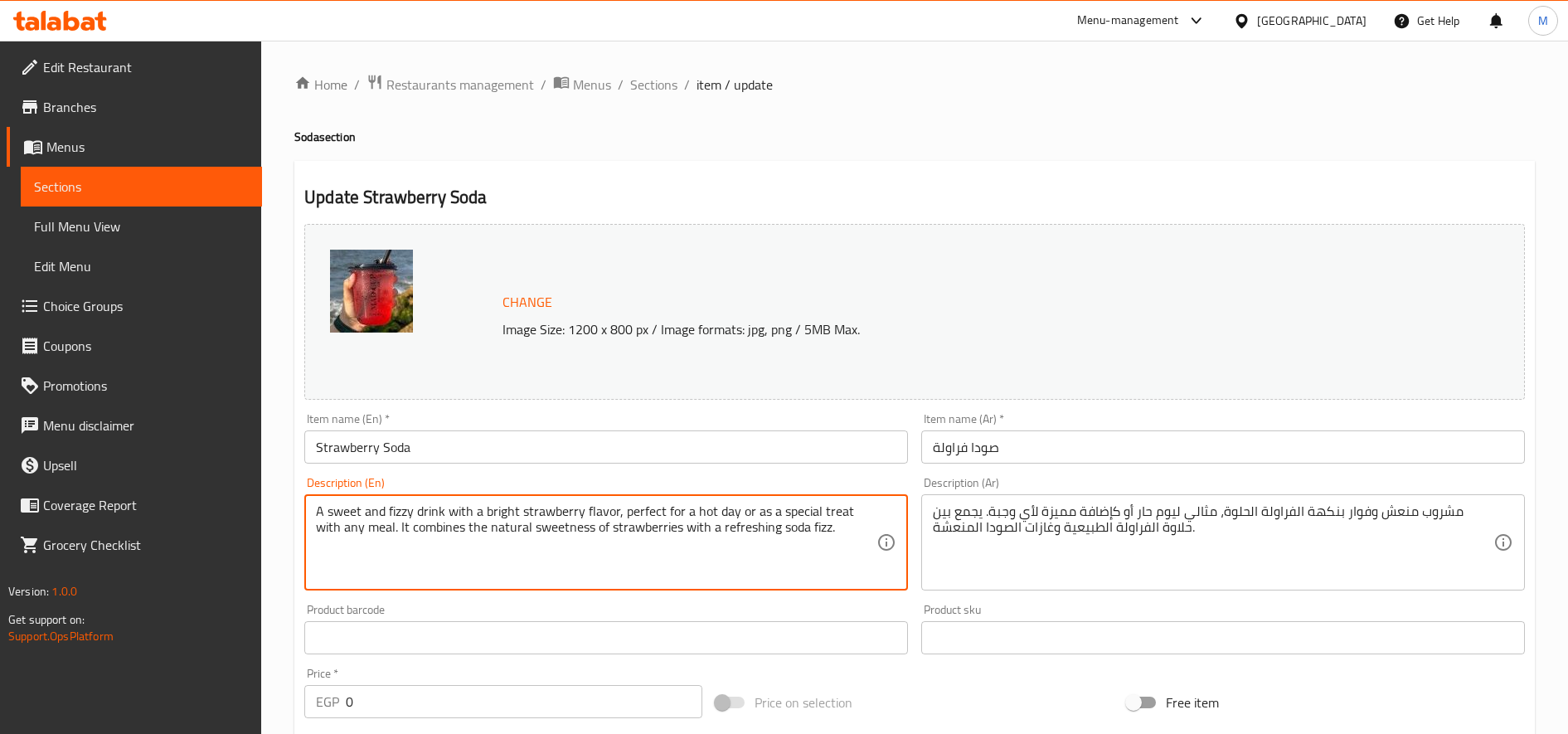
type textarea "A sweet and fizzy drink with a bright strawberry flavor, perfect for a hot day …"
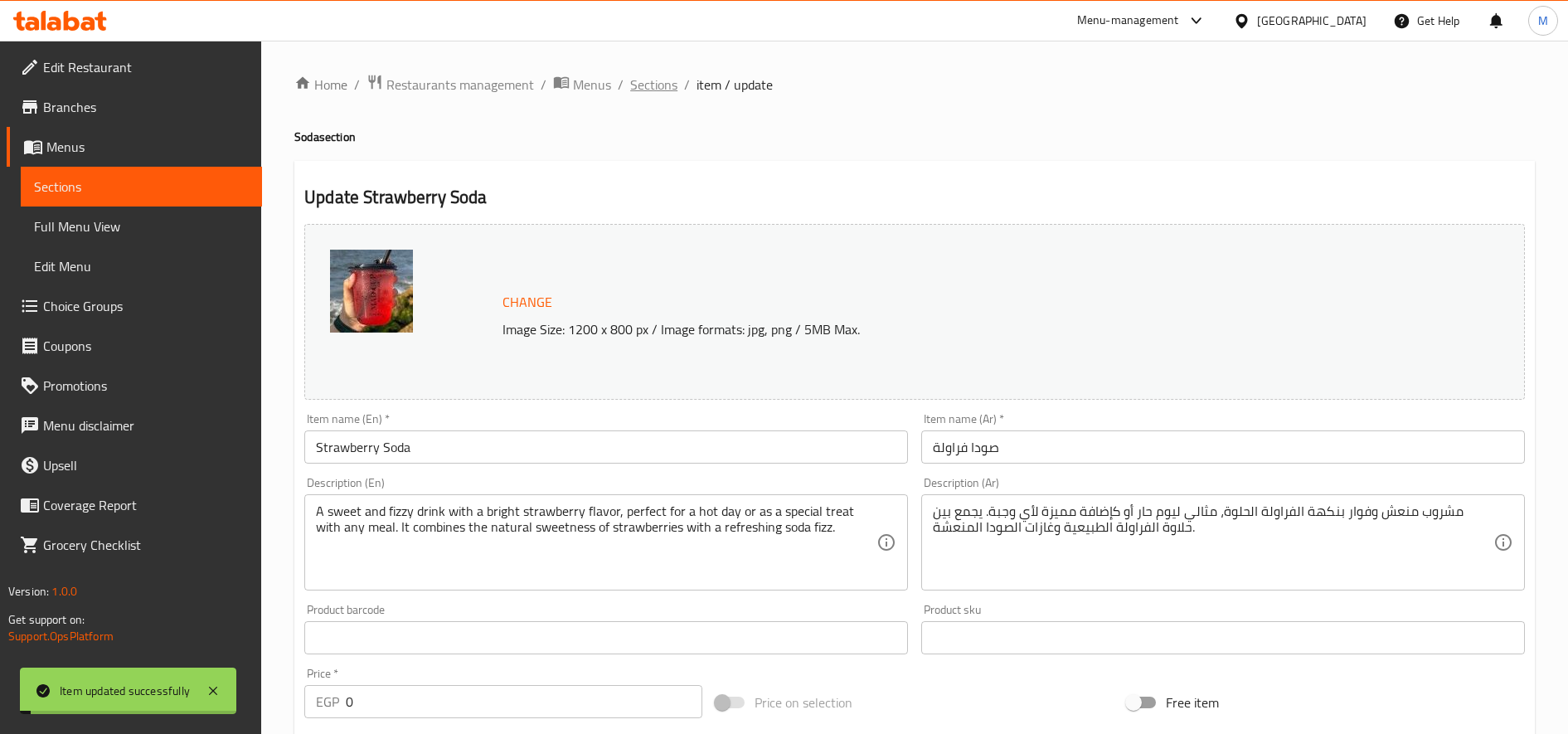
click at [649, 76] on span "Sections" at bounding box center [653, 84] width 47 height 19
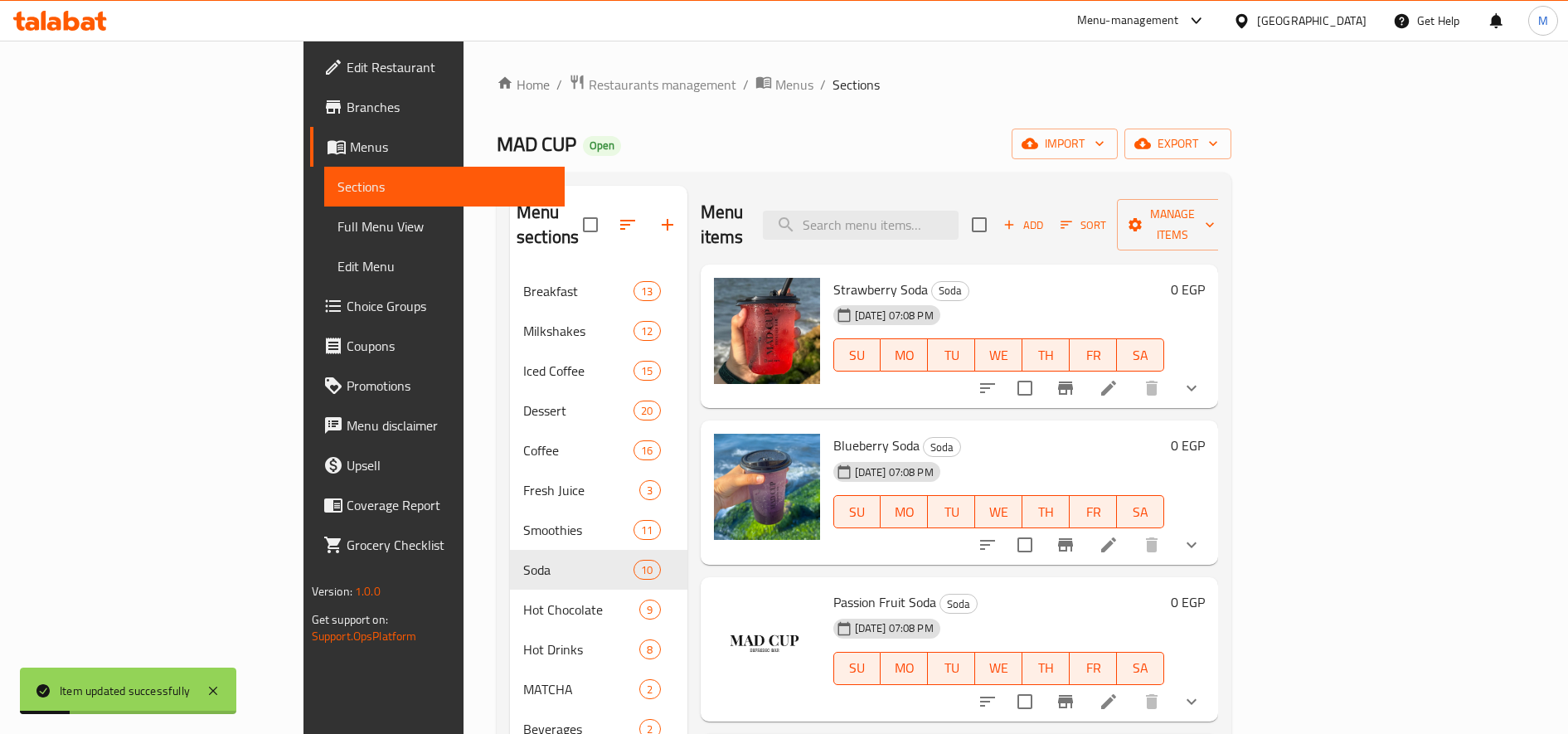
click at [1118, 535] on icon at bounding box center [1108, 544] width 19 height 19
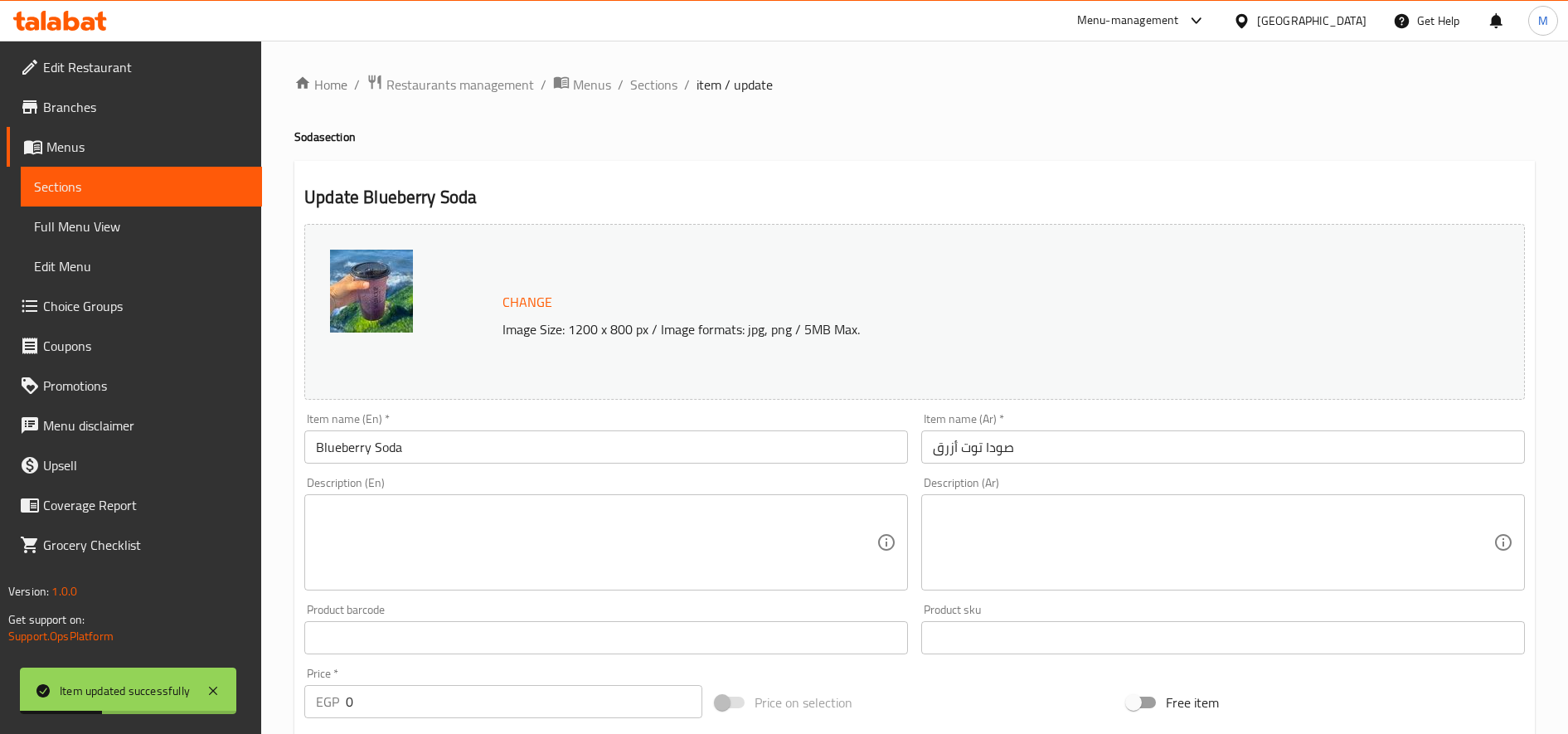
click at [495, 450] on input "Blueberry Soda" at bounding box center [606, 447] width 604 height 33
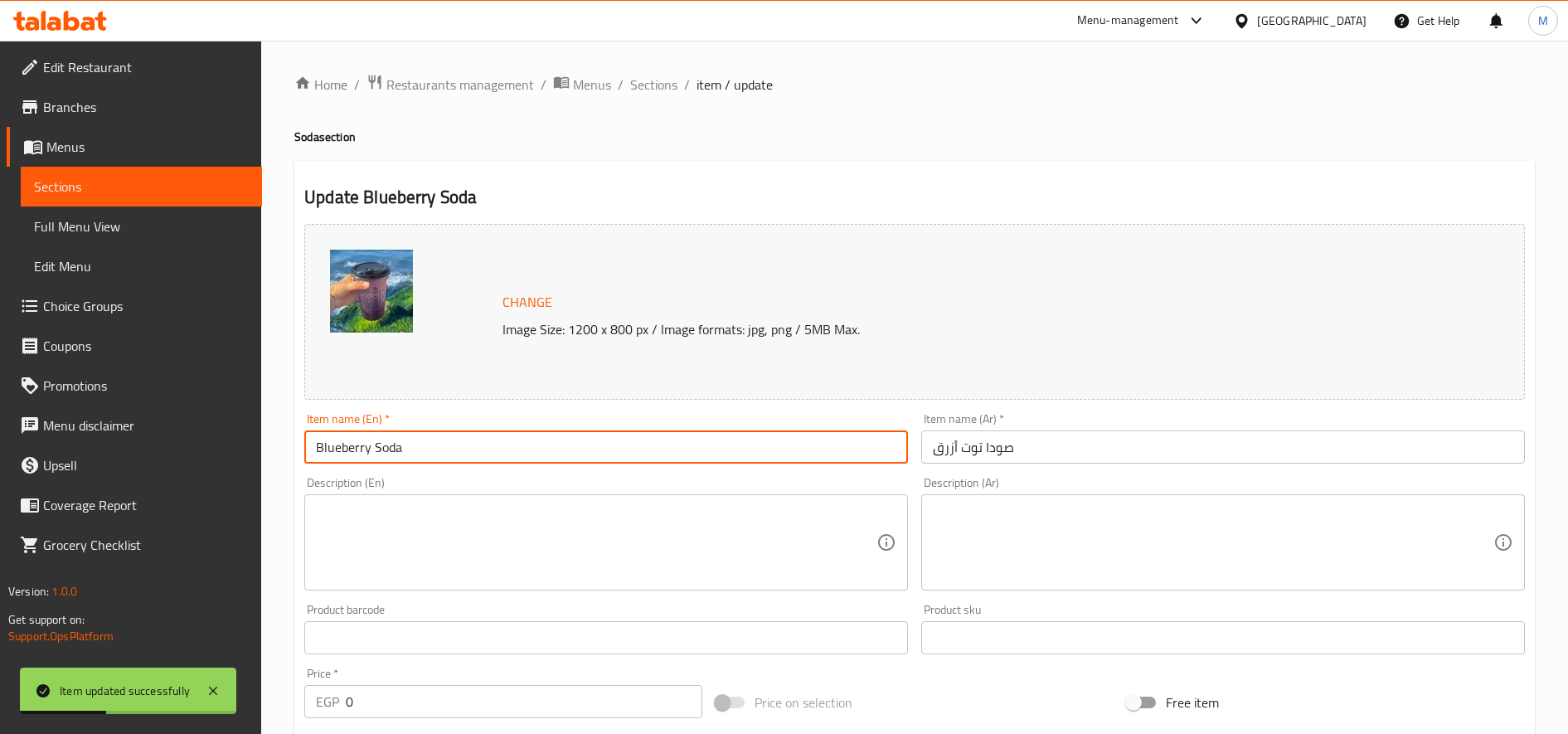
click at [495, 450] on input "Blueberry Soda" at bounding box center [606, 447] width 604 height 33
click at [966, 542] on textarea at bounding box center [1213, 542] width 561 height 79
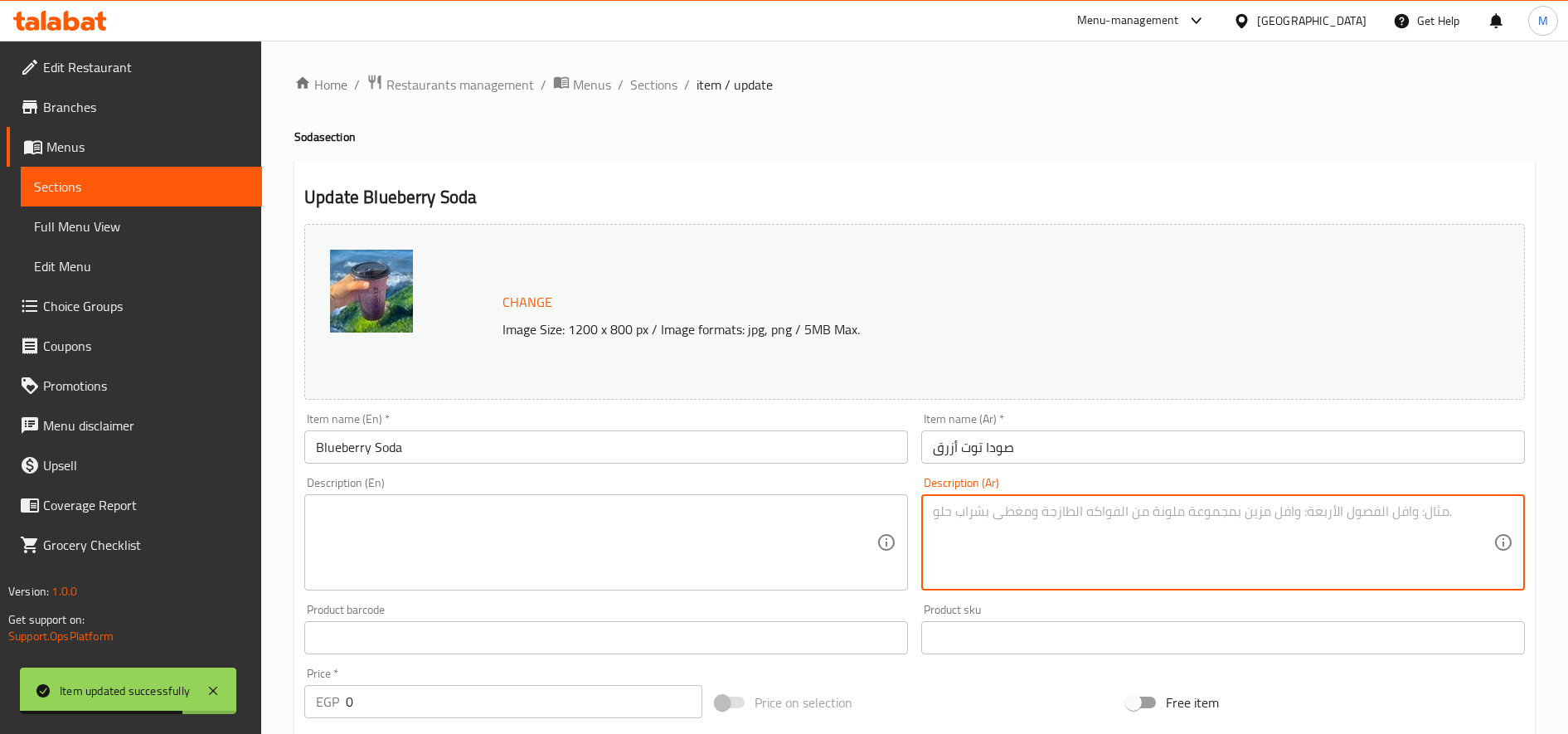
paste textarea "مشروب منعش وفوار يجمع بين الحلاوة الطبيعية للتوت الأزرق والغازات المنعشة. خيار …"
type textarea "مشروب منعش وفوار يجمع بين الحلاوة الطبيعية للتوت الأزرق والغازات المنعشة. خيار …"
click at [617, 569] on textarea at bounding box center [596, 542] width 561 height 79
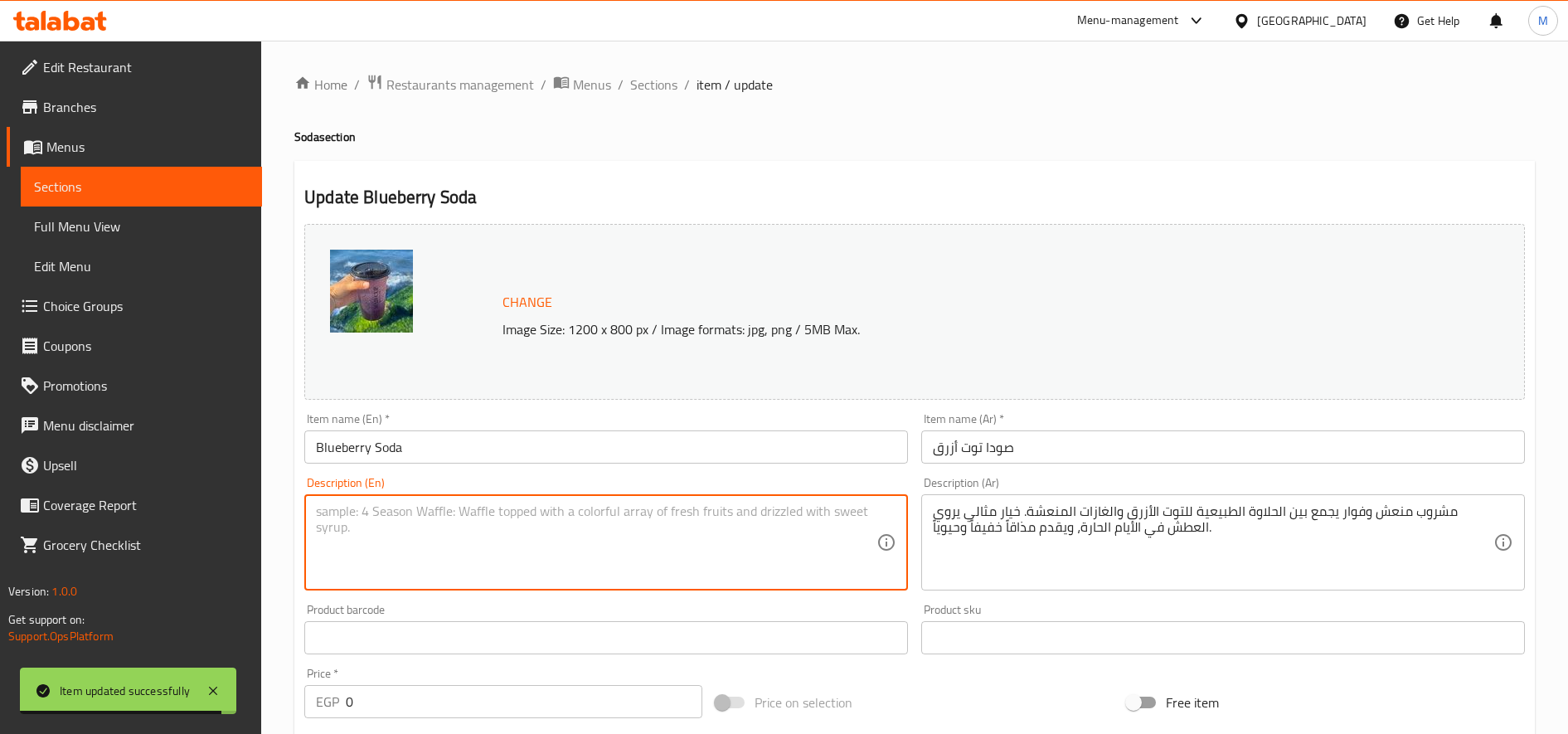
paste textarea "A refreshing and sparkling drink that blends the natural sweetness of blueberri…"
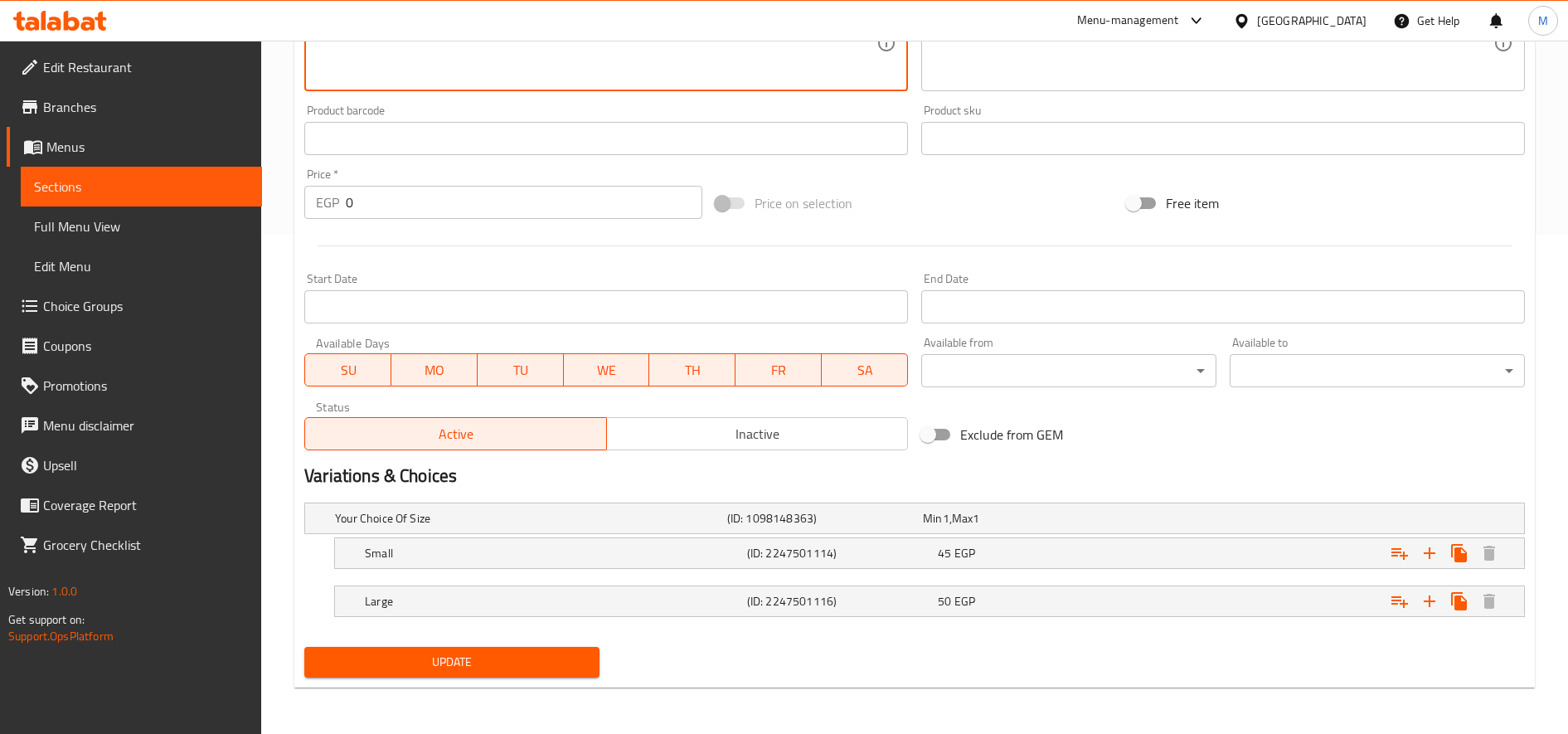
type textarea "A refreshing and sparkling drink that blends the natural sweetness of blueberri…"
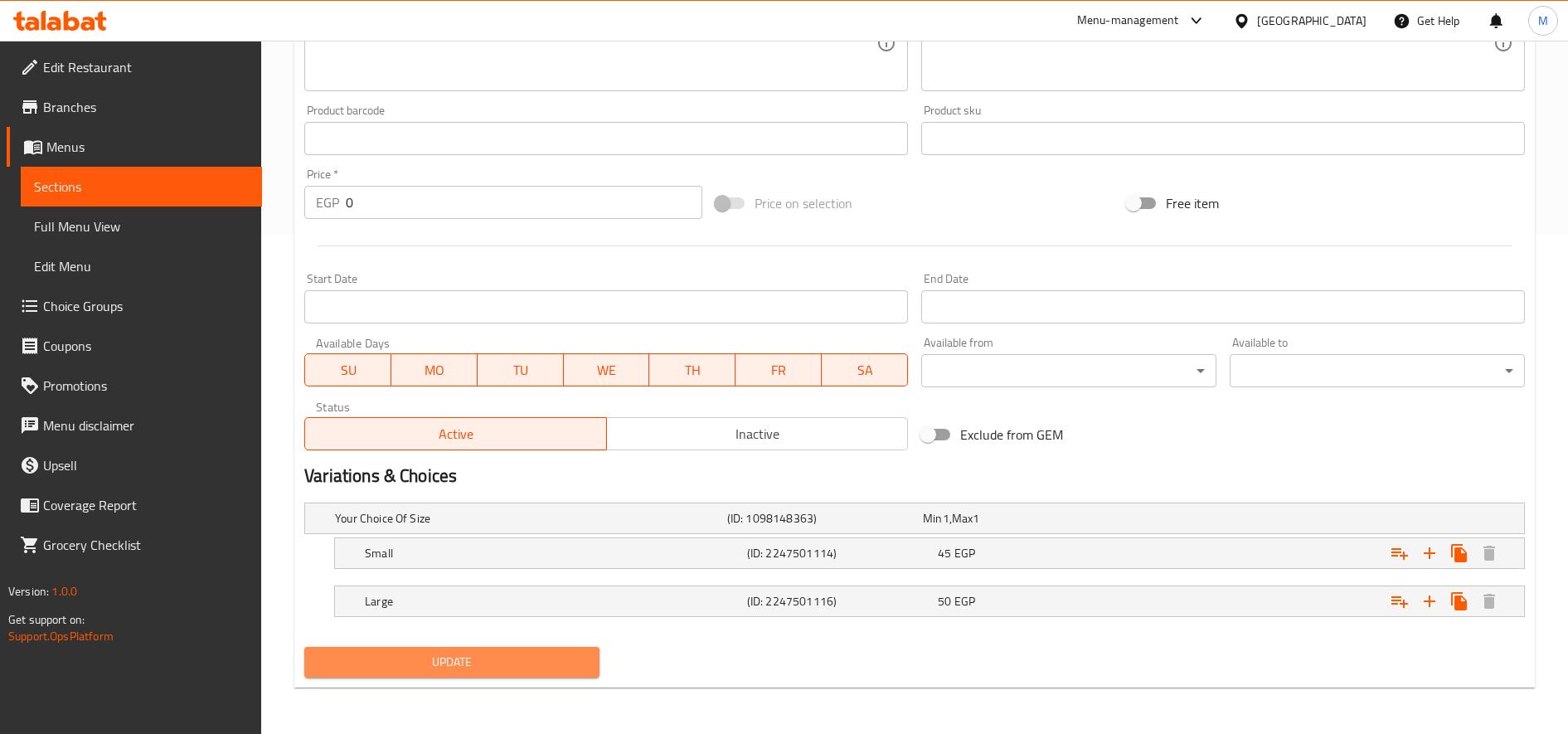
click at [476, 662] on span "Update" at bounding box center [452, 662] width 268 height 20
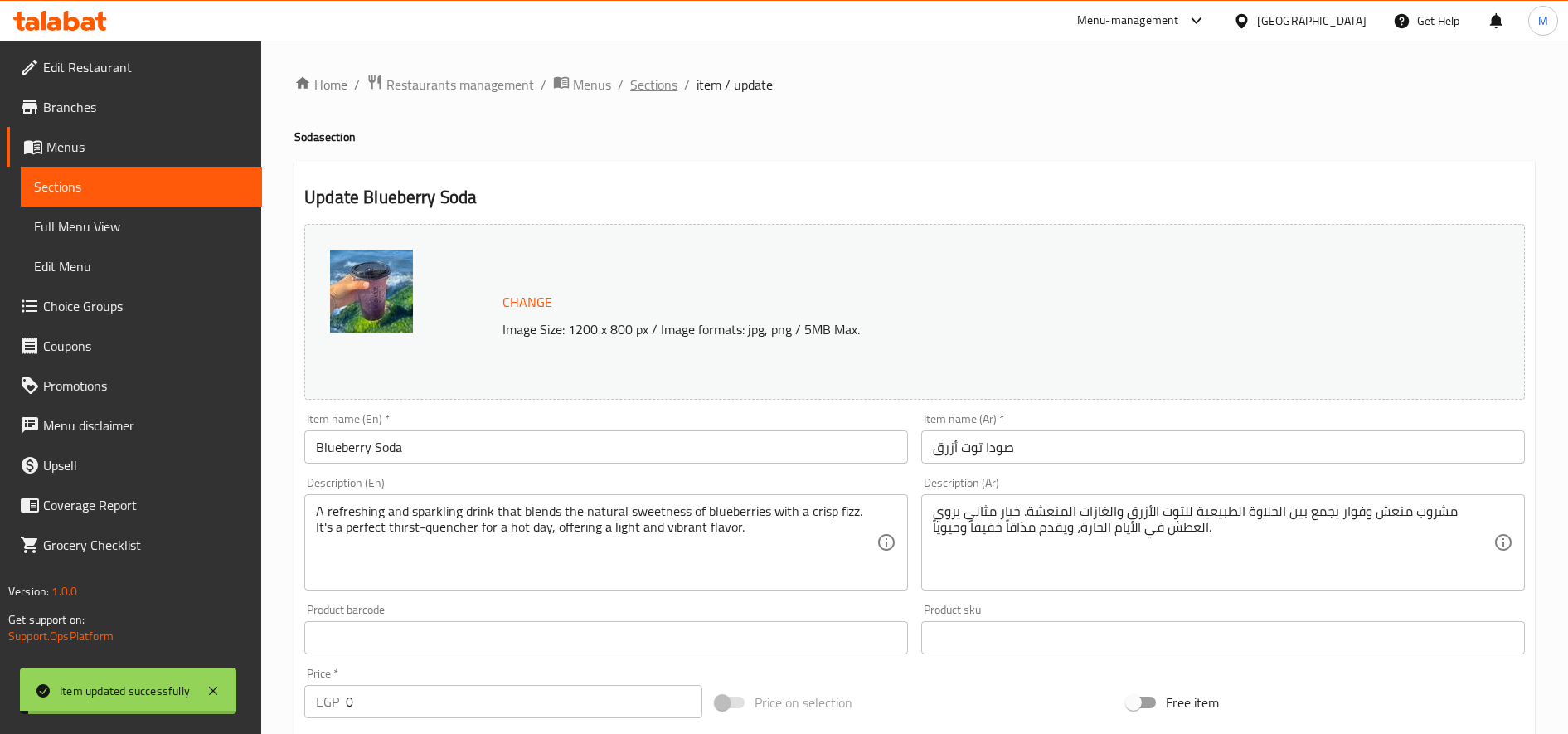
click at [653, 88] on span "Sections" at bounding box center [653, 84] width 47 height 19
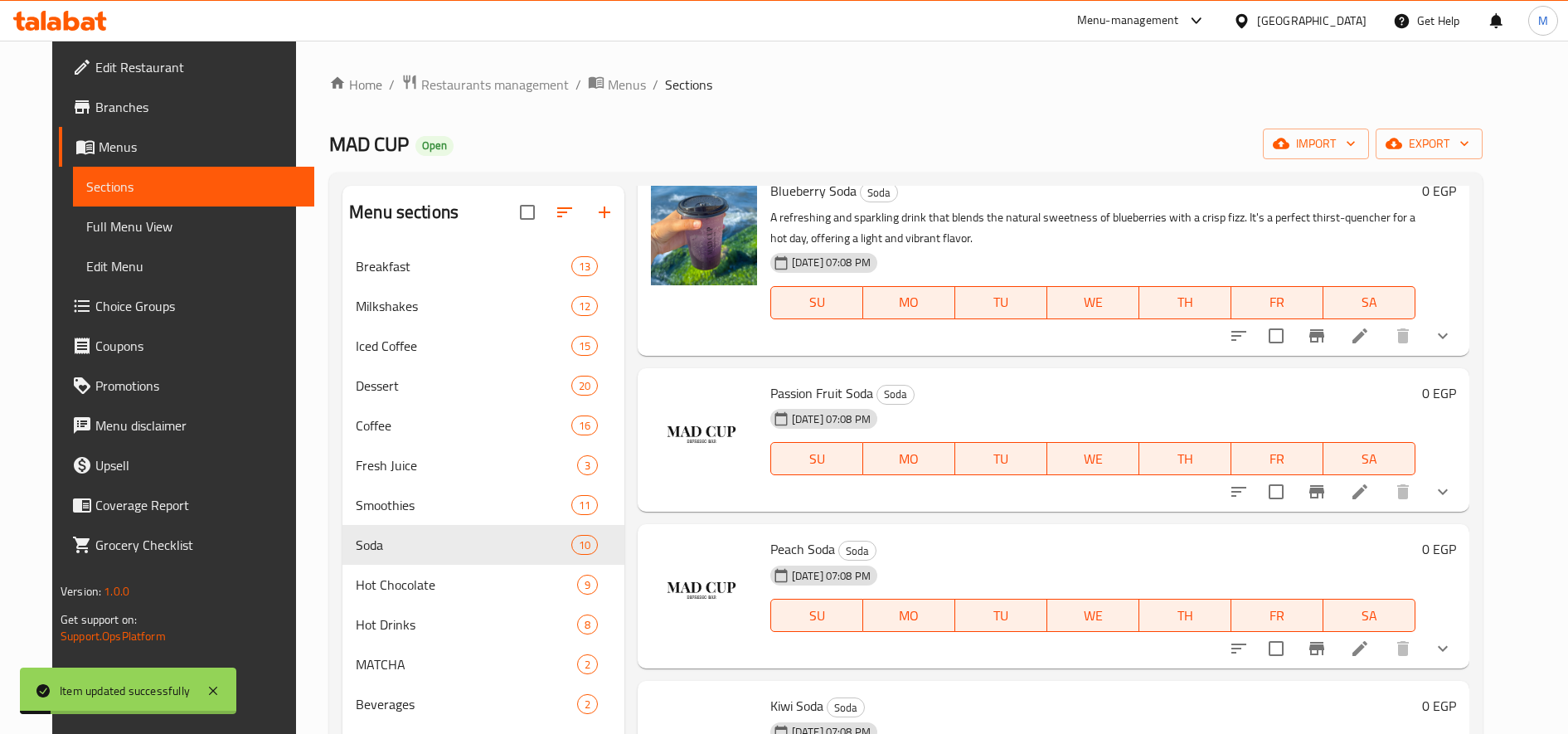
scroll to position [276, 0]
click at [1383, 490] on li at bounding box center [1360, 491] width 46 height 30
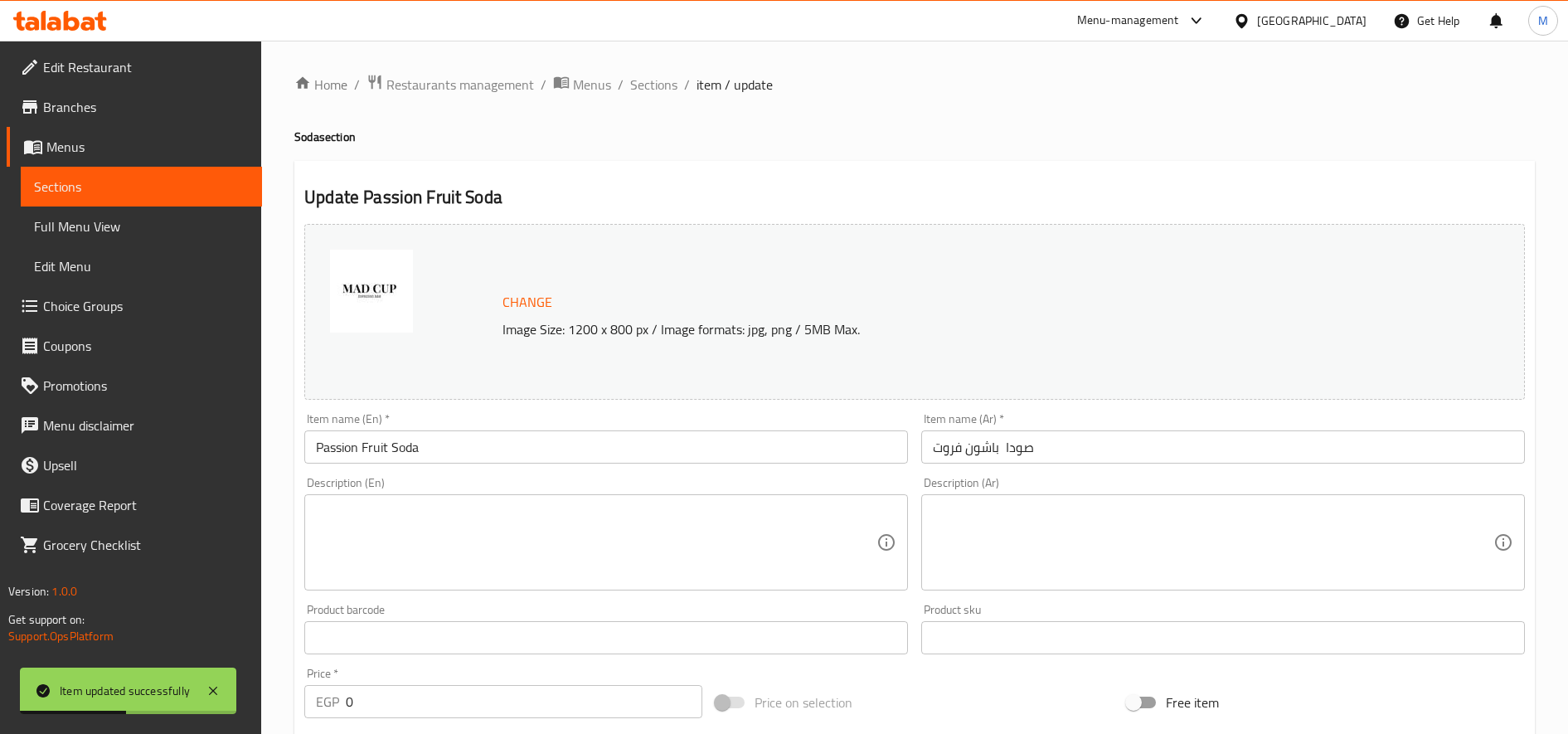
click at [597, 441] on input "Passion Fruit Soda" at bounding box center [606, 447] width 604 height 33
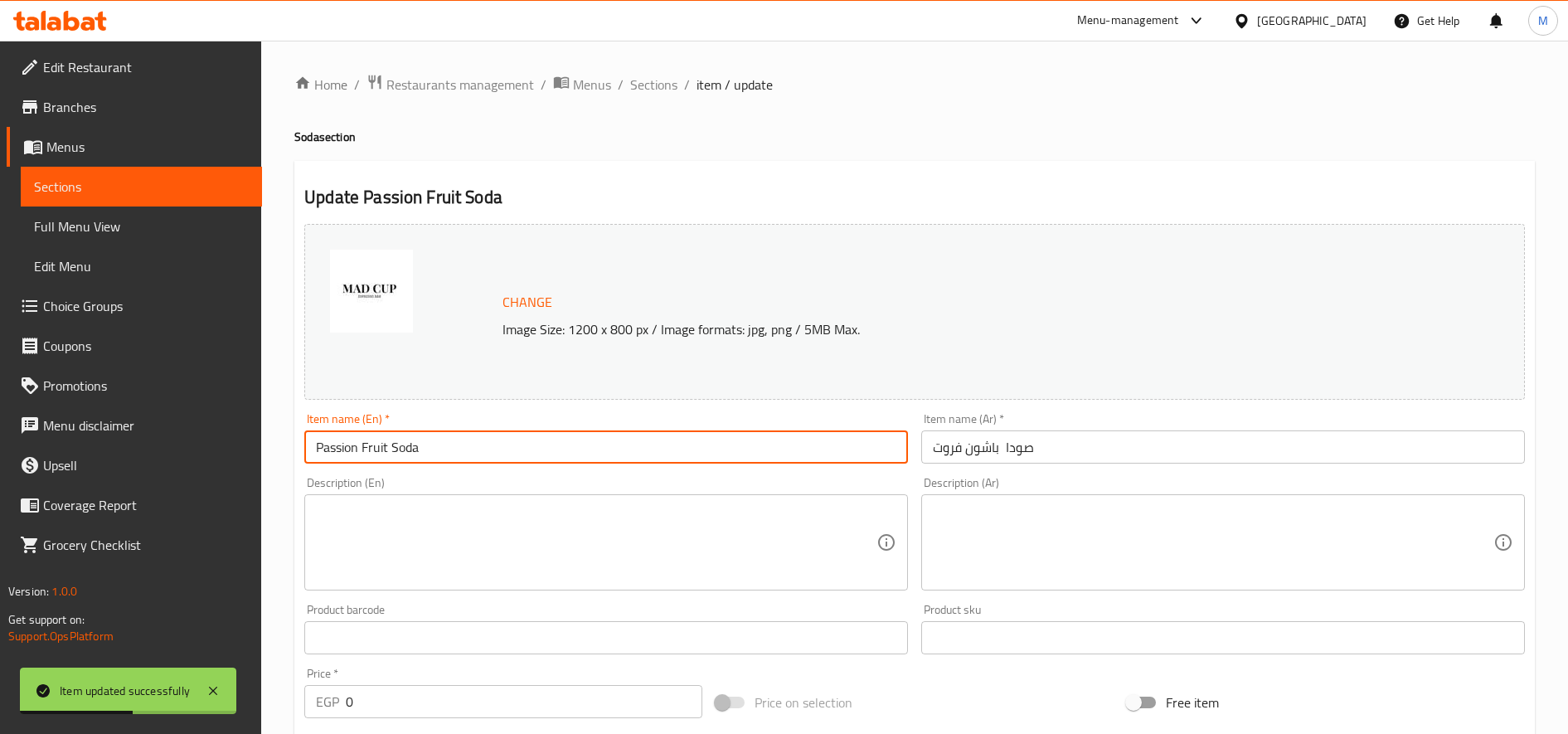
click at [597, 441] on input "Passion Fruit Soda" at bounding box center [606, 447] width 604 height 33
click at [624, 529] on textarea at bounding box center [596, 542] width 561 height 79
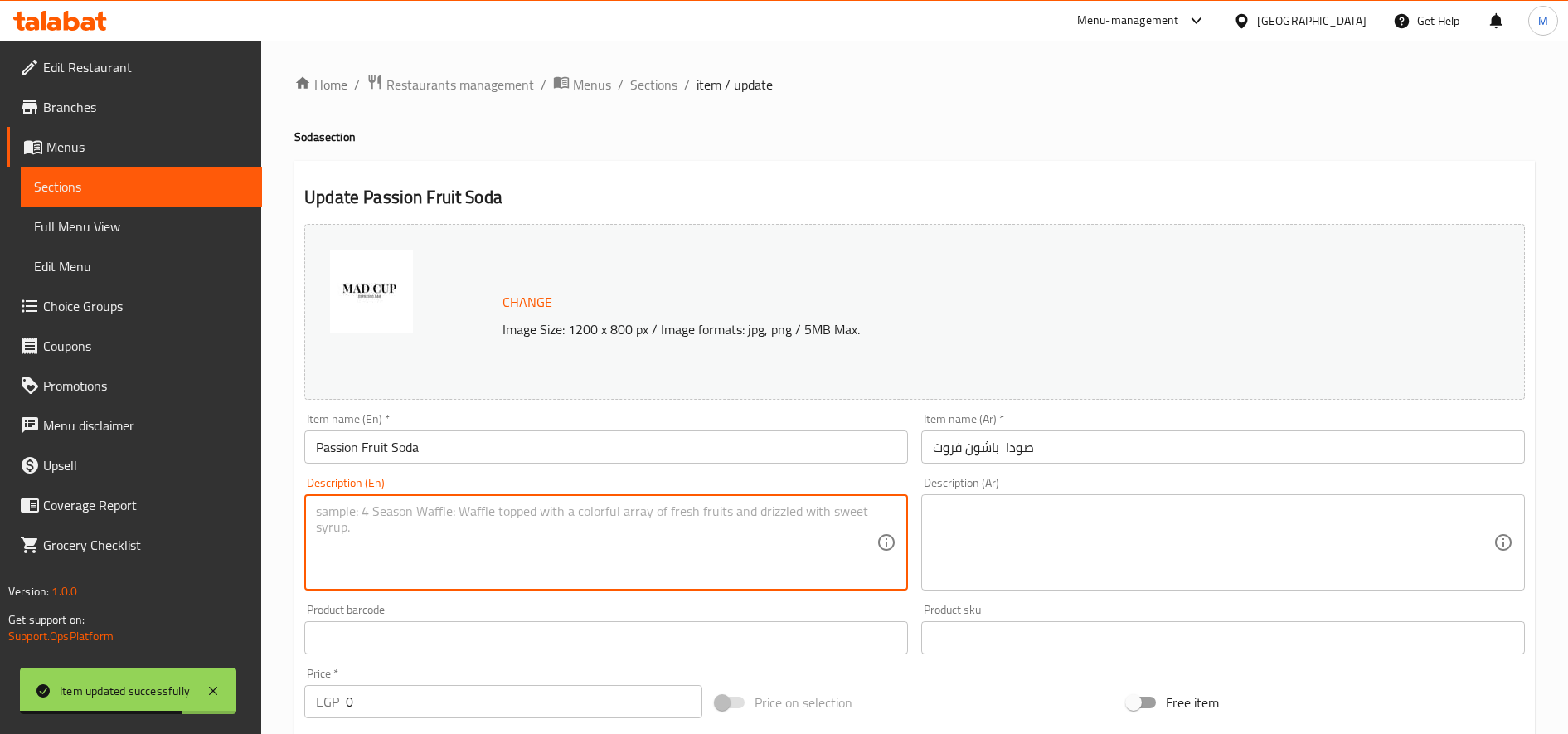
paste textarea "A refreshing and sparkling drink that blends the exotic, tropical flavor of pas…"
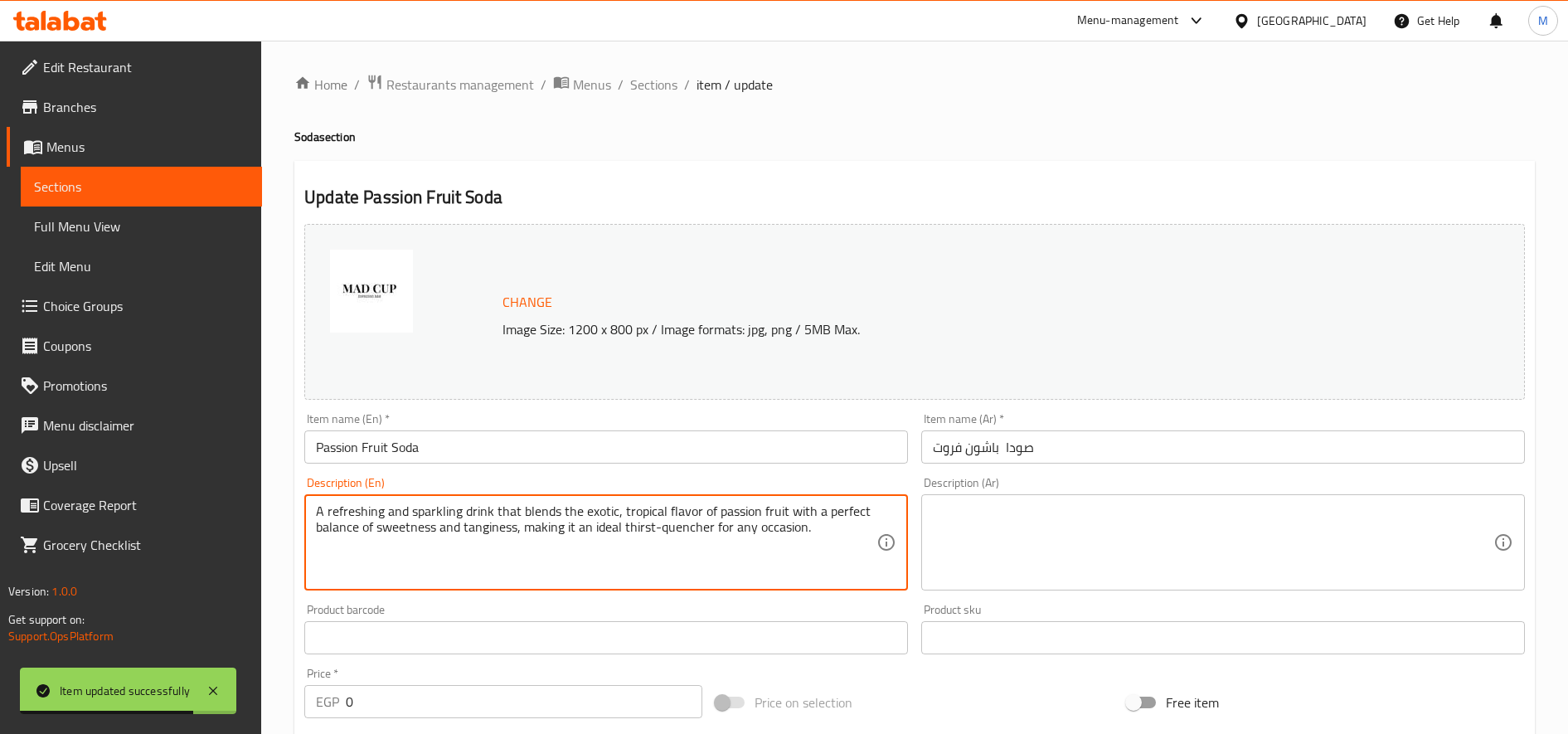
type textarea "A refreshing and sparkling drink that blends the exotic, tropical flavor of pas…"
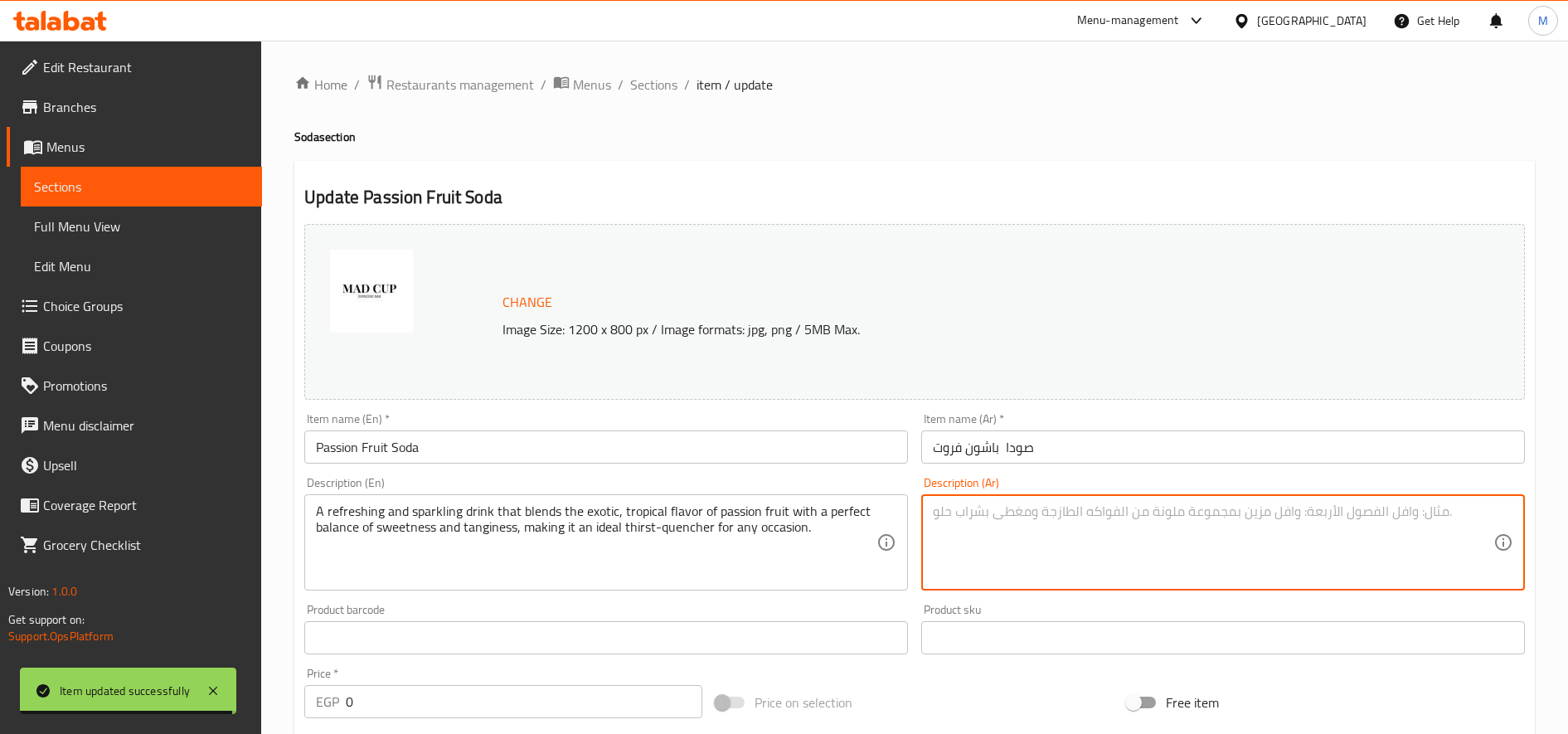
paste textarea "مشروب منعش وفوار يمزج بين النكهة الاستوائية للباشن فروت، مع لمسة من الحلاوة وال…"
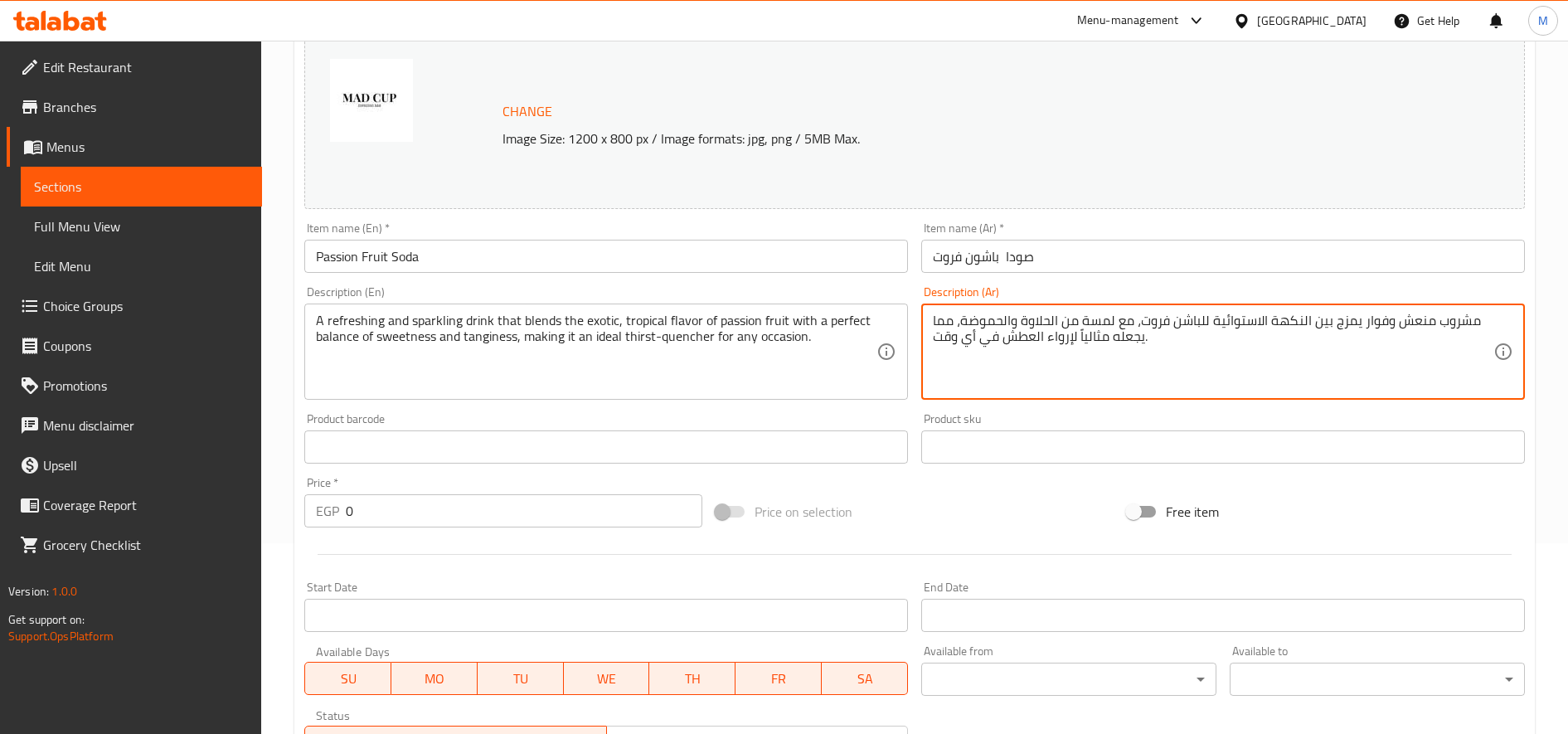
scroll to position [276, 0]
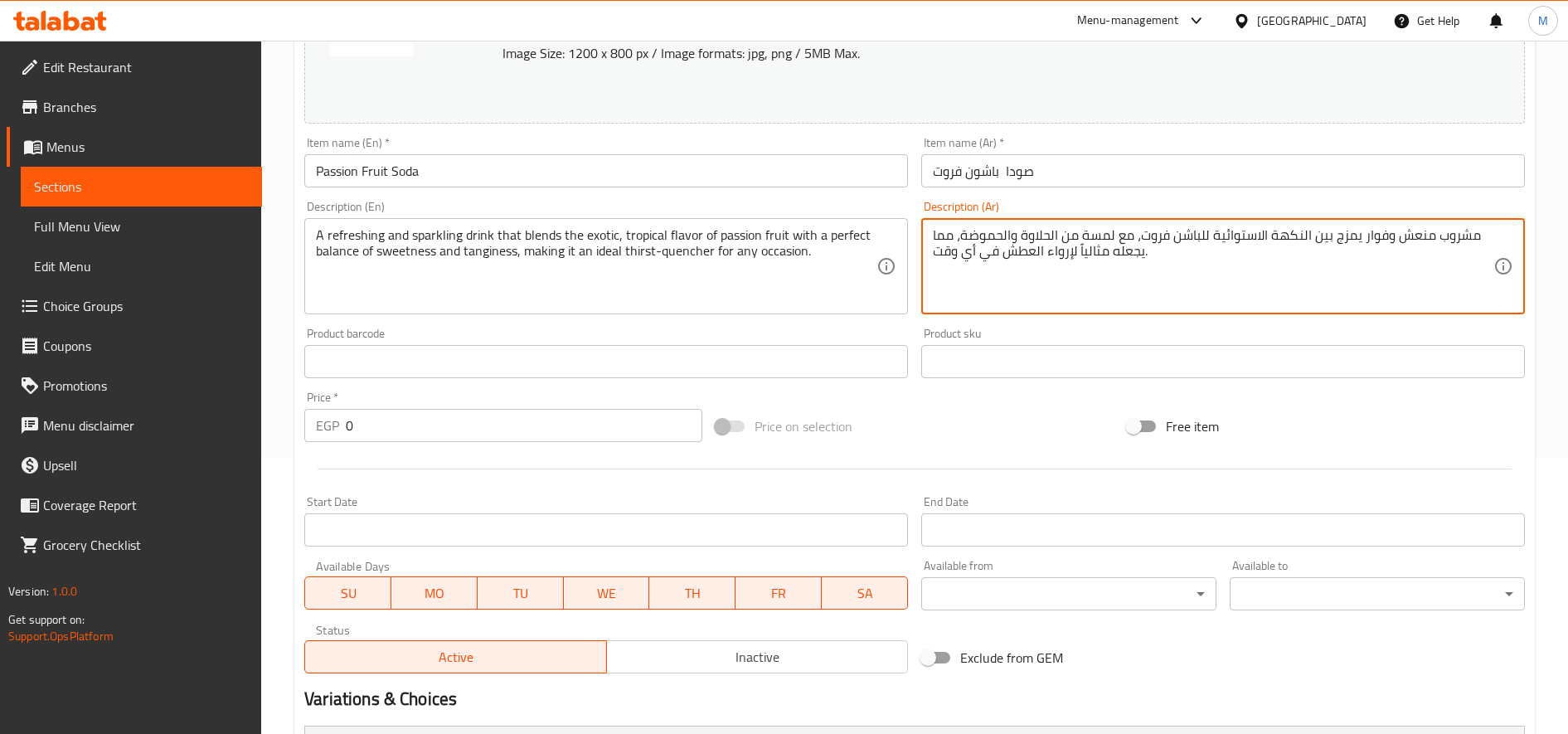
type textarea "مشروب منعش وفوار يمزج بين النكهة الاستوائية للباشن فروت، مع لمسة من الحلاوة وال…"
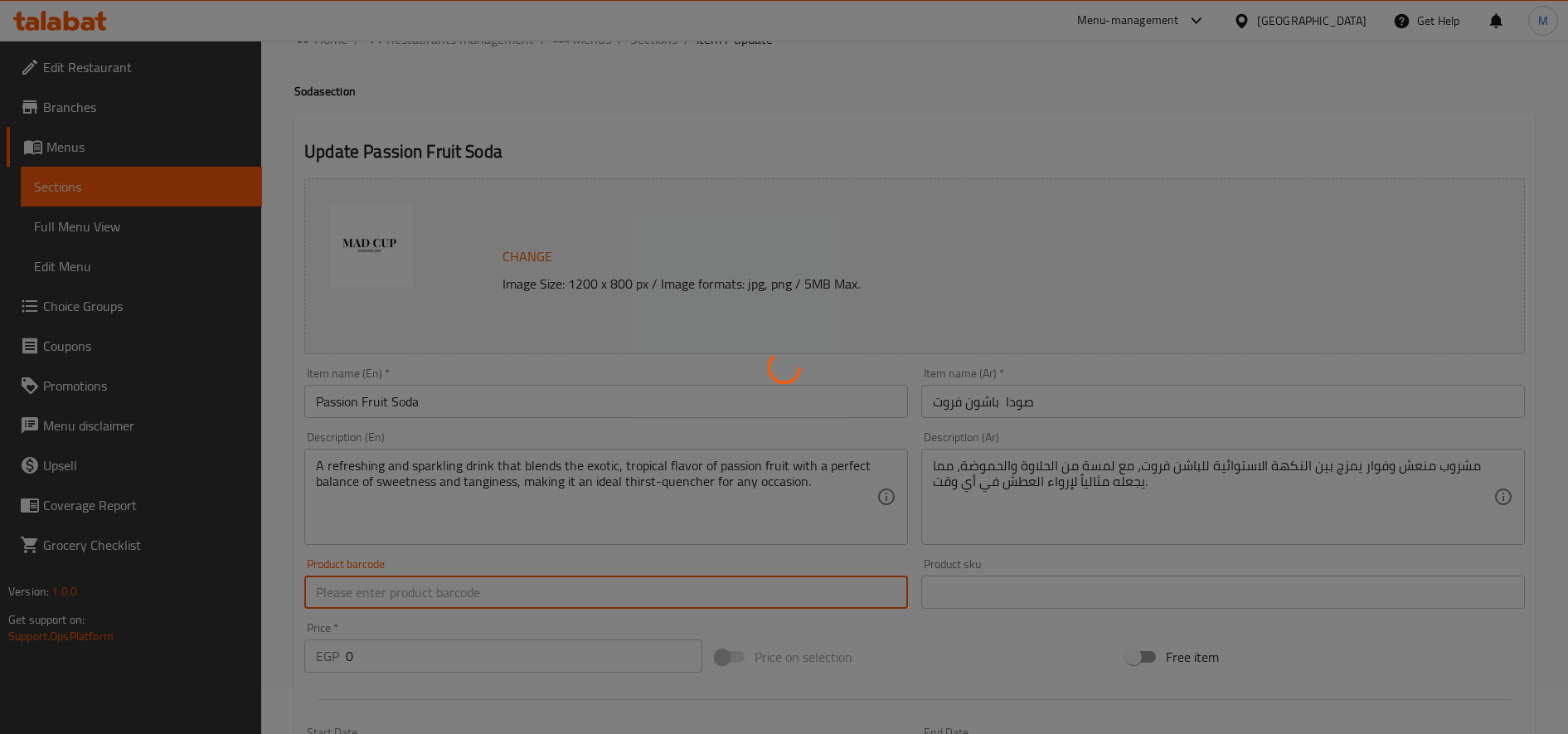
scroll to position [0, 0]
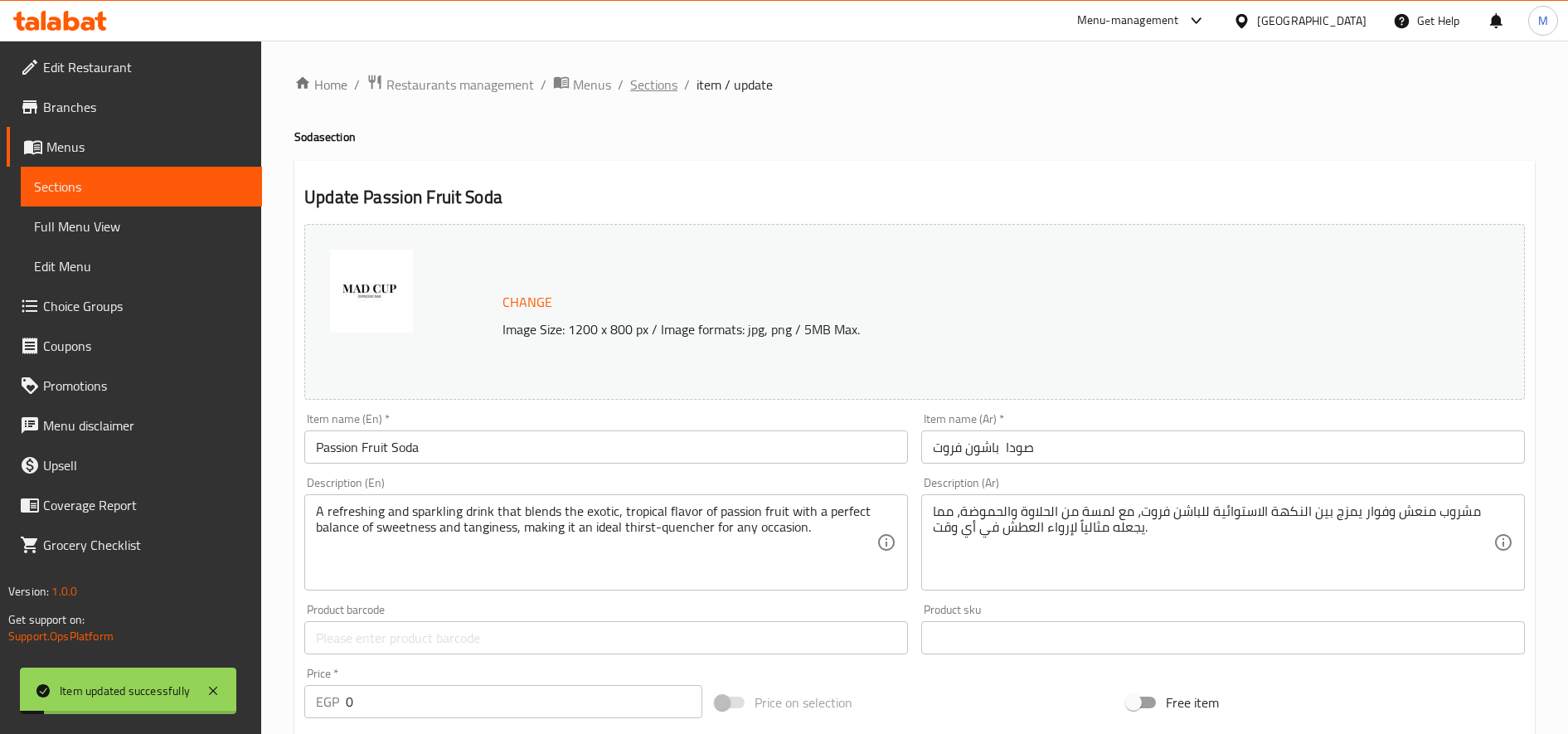
click at [645, 82] on span "Sections" at bounding box center [653, 84] width 47 height 19
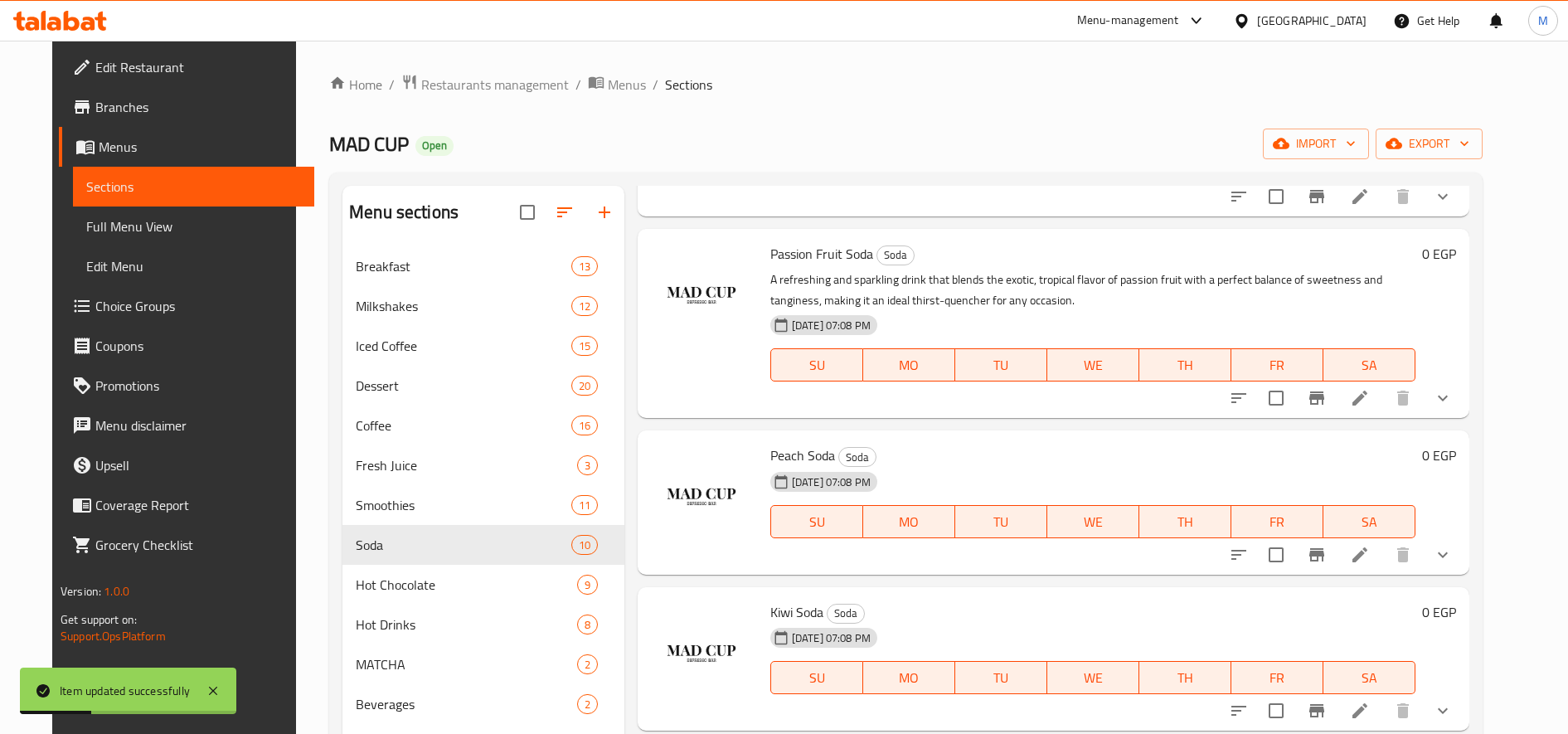
scroll to position [553, 0]
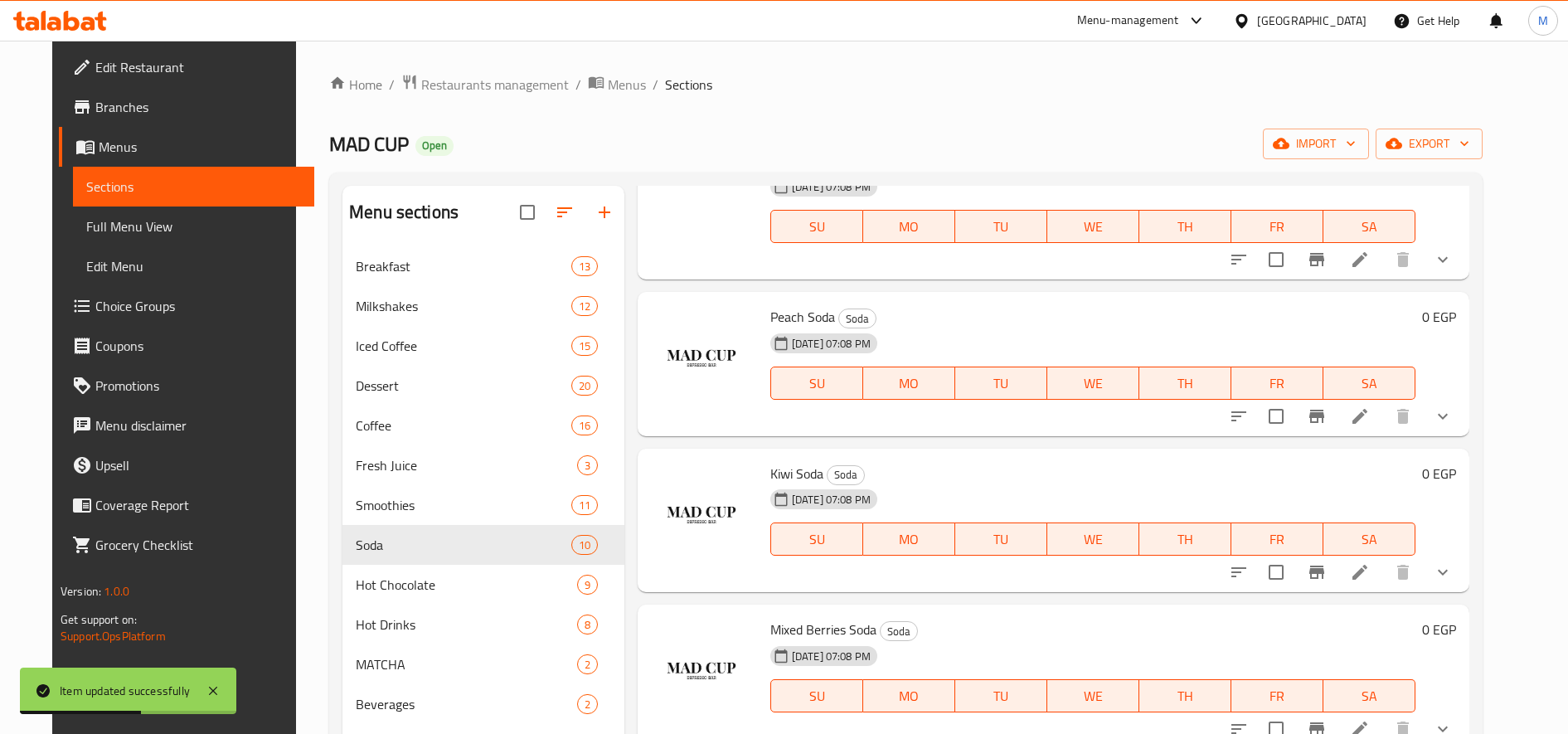
click at [787, 318] on span "Peach Soda" at bounding box center [803, 317] width 65 height 25
copy h6 "Peach Soda"
click at [1383, 417] on li at bounding box center [1360, 417] width 46 height 30
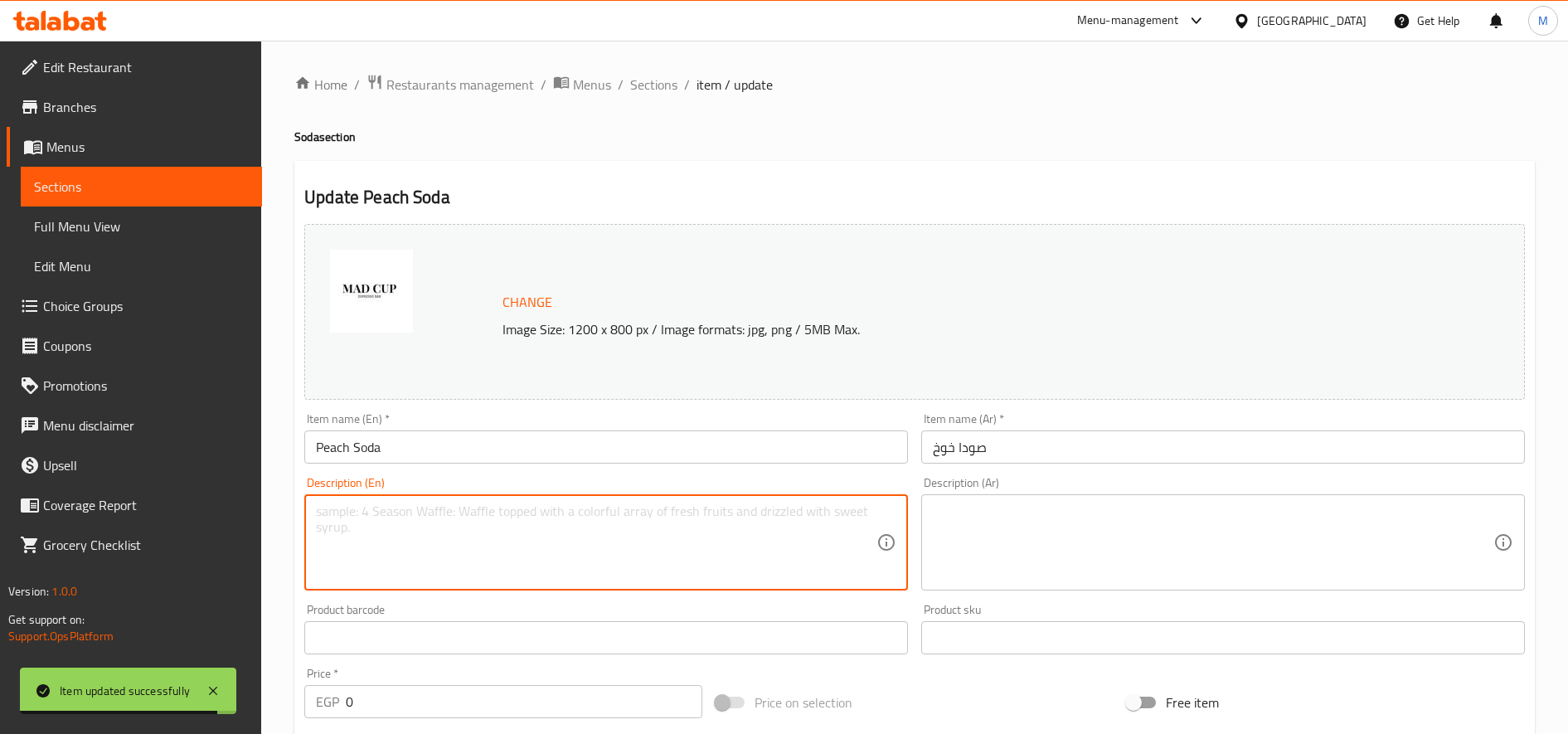
click at [442, 545] on textarea at bounding box center [596, 542] width 561 height 79
paste textarea "A refreshing, bubbly drink with a sweet and aromatic peach flavor. It combines …"
type textarea "A refreshing, bubbly drink with a sweet and aromatic peach flavor. It combines …"
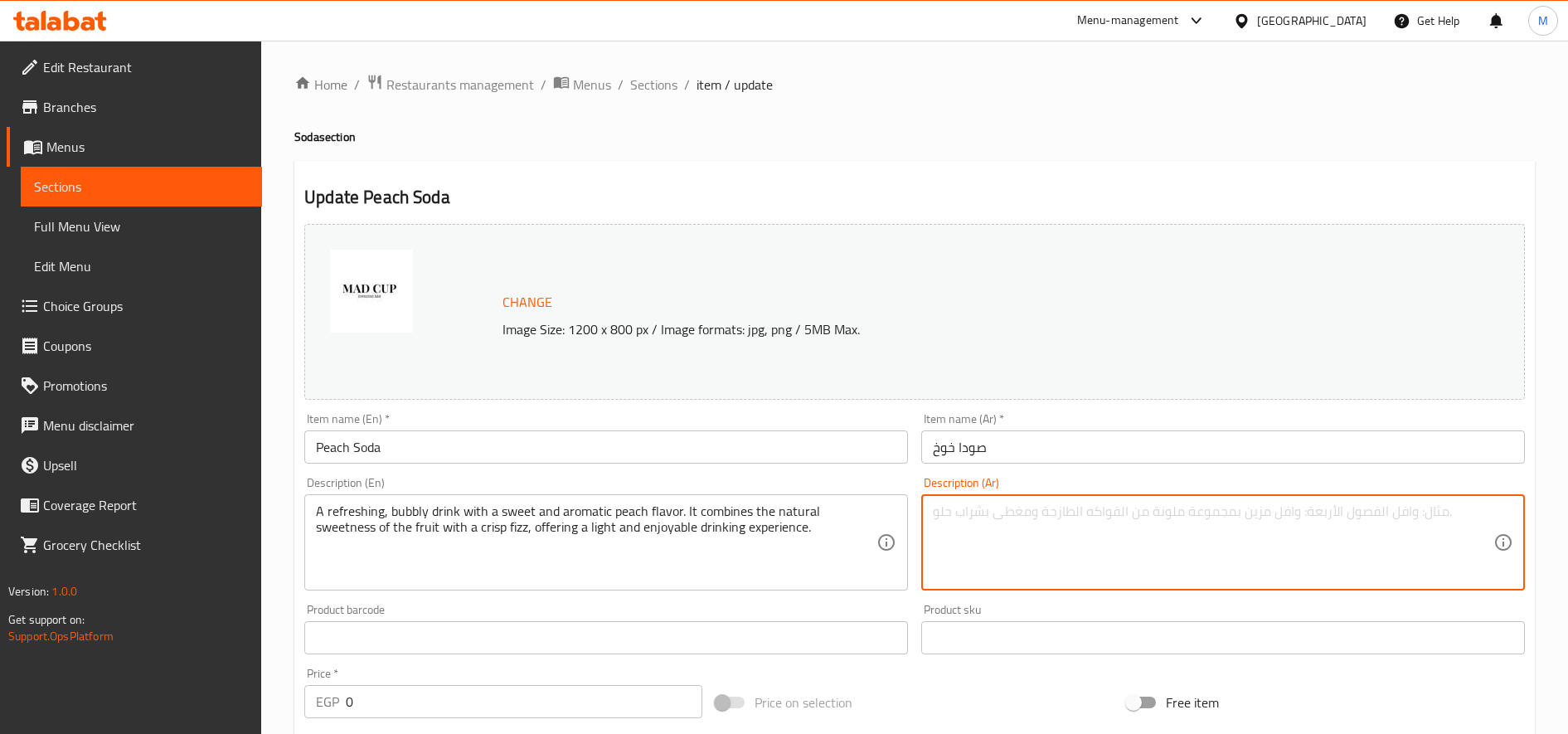
paste textarea "مشروب غازي منعش بنكهة الخوخ الحلوة والعطرية. يجمع بين حلاوة الفاكهة الطبيعية وا…"
type textarea "مشروب غازي منعش بنكهة الخوخ الحلوة والعطرية. يجمع بين حلاوة الفاكهة الطبيعية وا…"
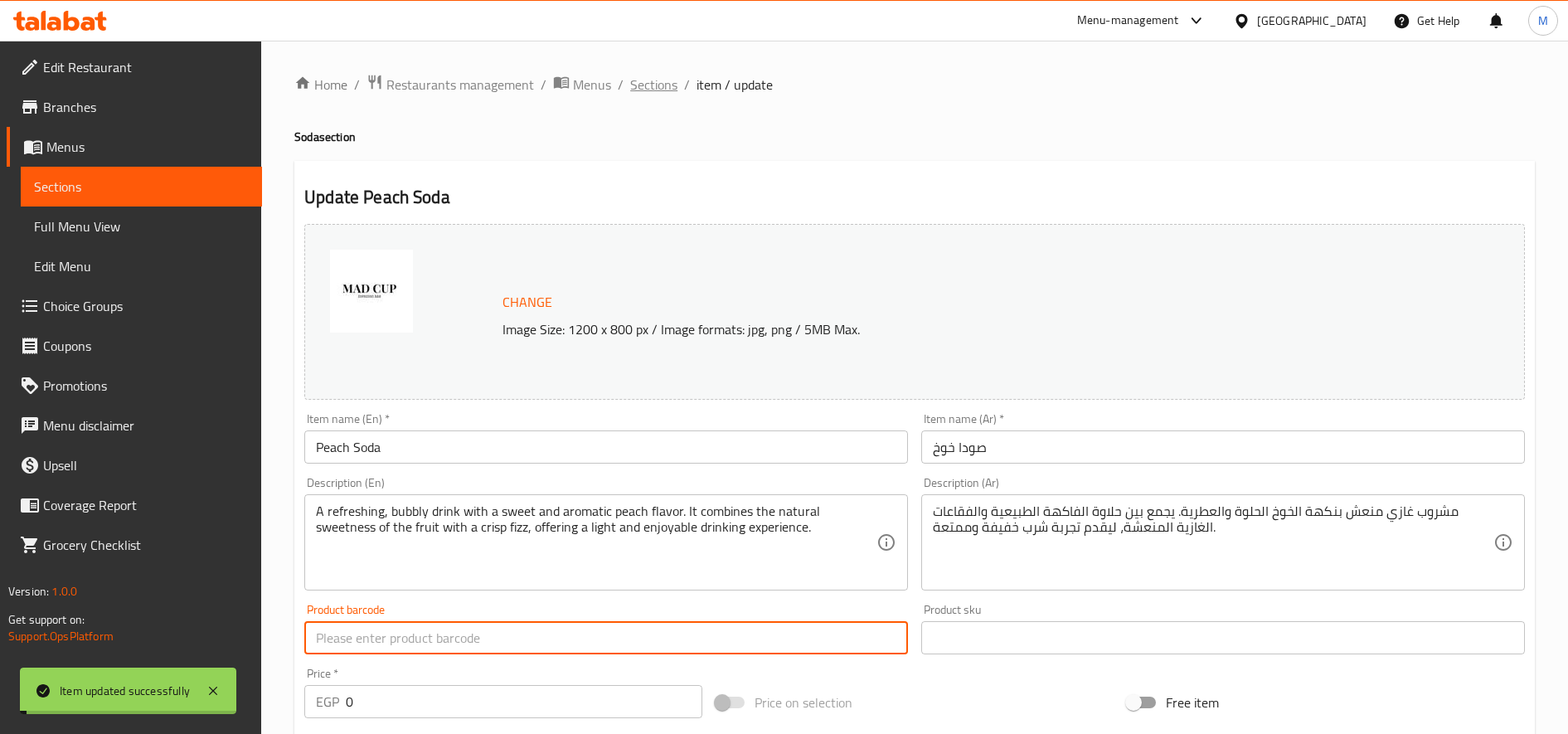
click at [668, 80] on span "Sections" at bounding box center [653, 84] width 47 height 19
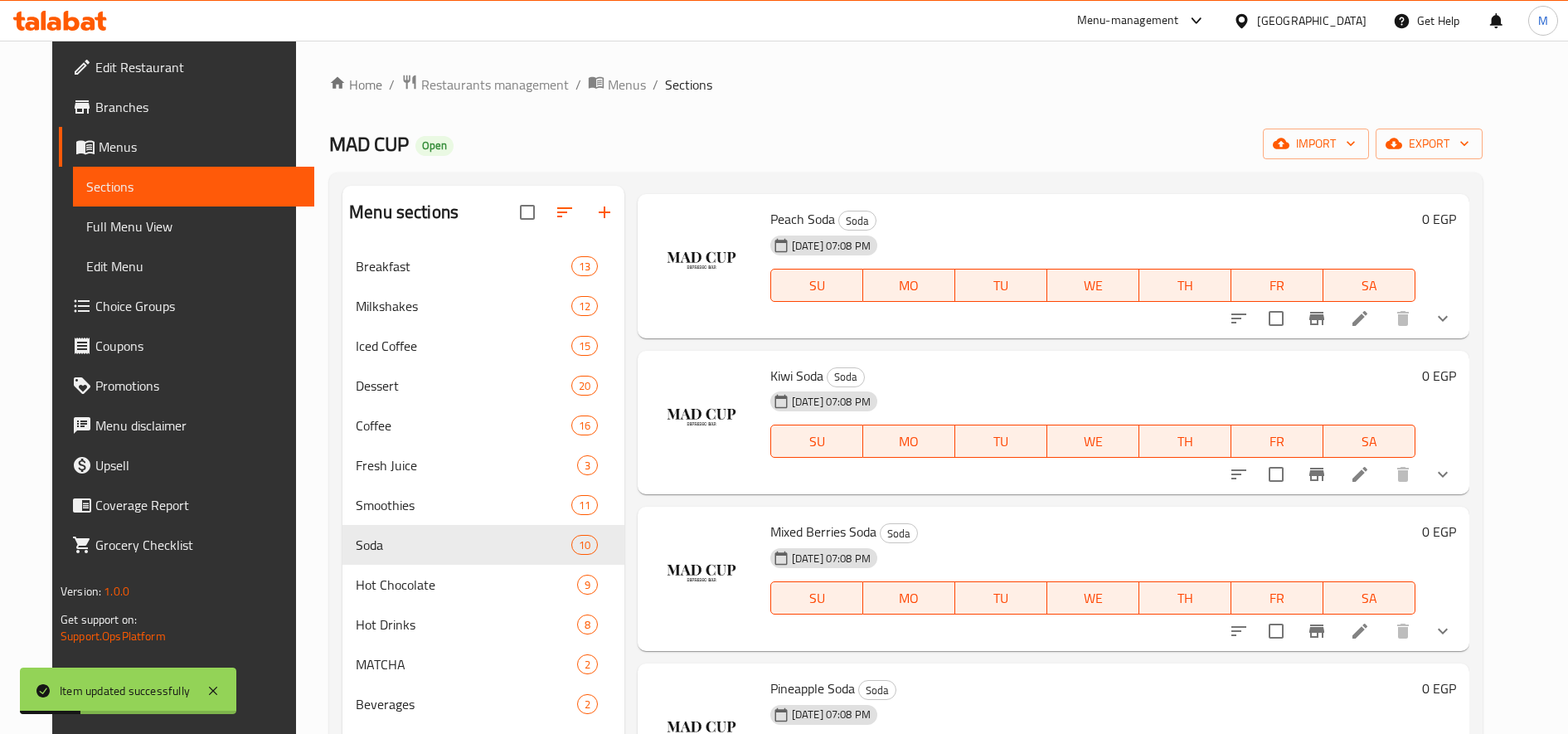
scroll to position [690, 0]
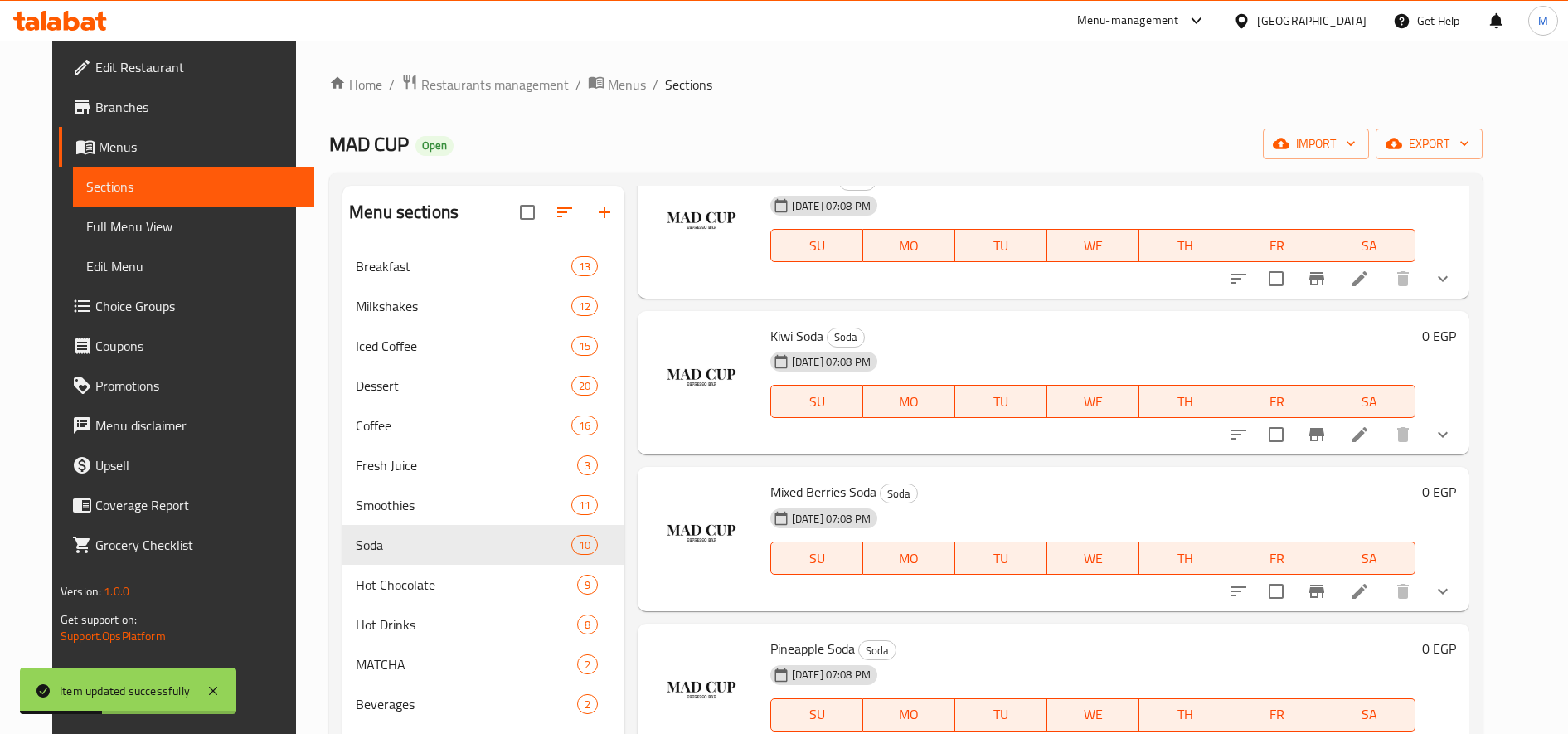
click at [770, 338] on span "Kiwi Soda" at bounding box center [796, 335] width 53 height 25
copy h6 "Kiwi Soda"
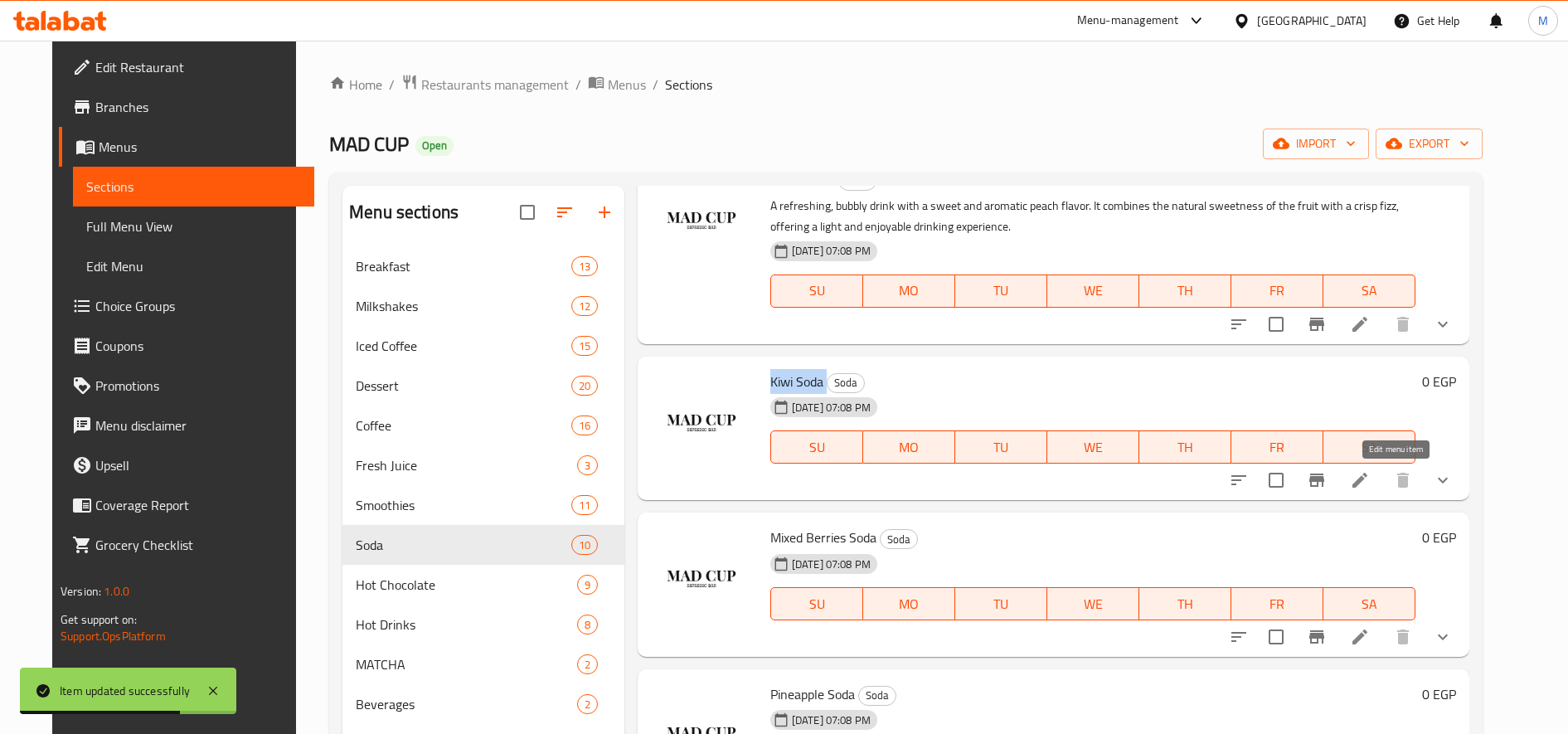
click at [1370, 472] on icon at bounding box center [1359, 479] width 19 height 19
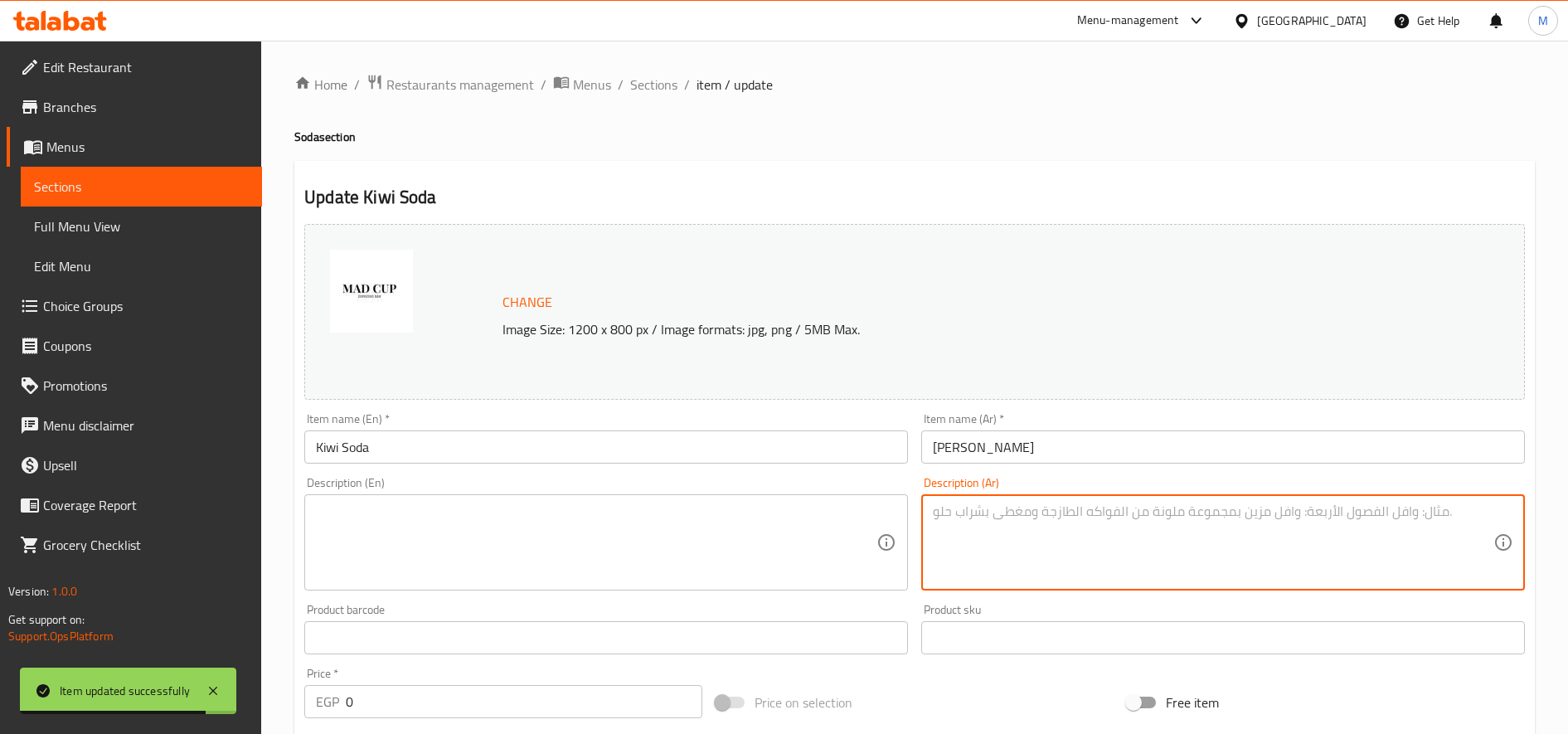
click at [1061, 540] on textarea at bounding box center [1213, 542] width 561 height 79
paste textarea "مشروب منعش وفوار بنكهة الكيوي الفريدة التي تجمع بين الحلاوة الخفيفة واللمسة الا…"
type textarea "مشروب منعش وفوار بنكهة الكيوي الفريدة التي تجمع بين الحلاوة الخفيفة واللمسة الا…"
click at [776, 561] on textarea at bounding box center [596, 542] width 561 height 79
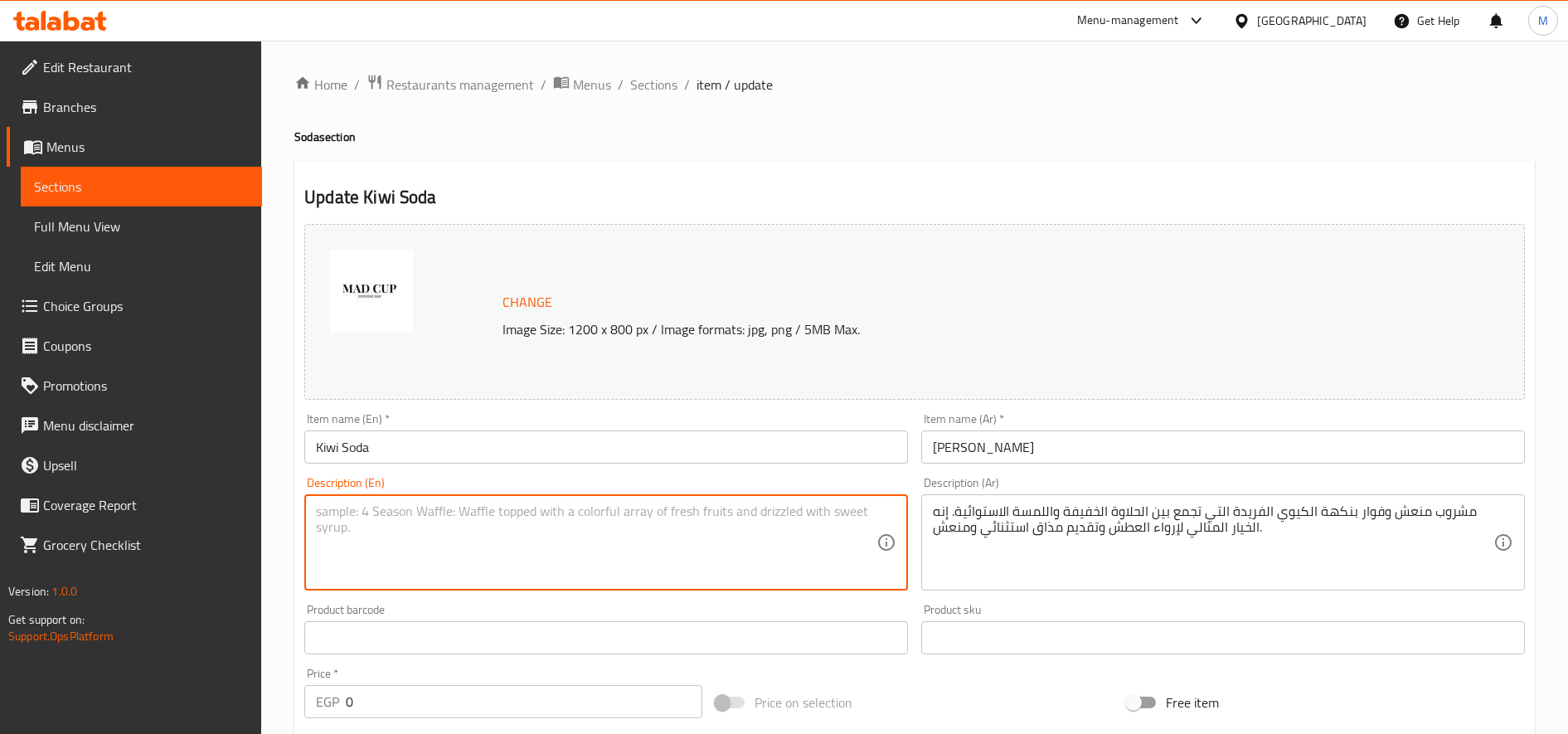
paste textarea "A refreshing, sparkling drink with the unique flavor of kiwi, blending a light …"
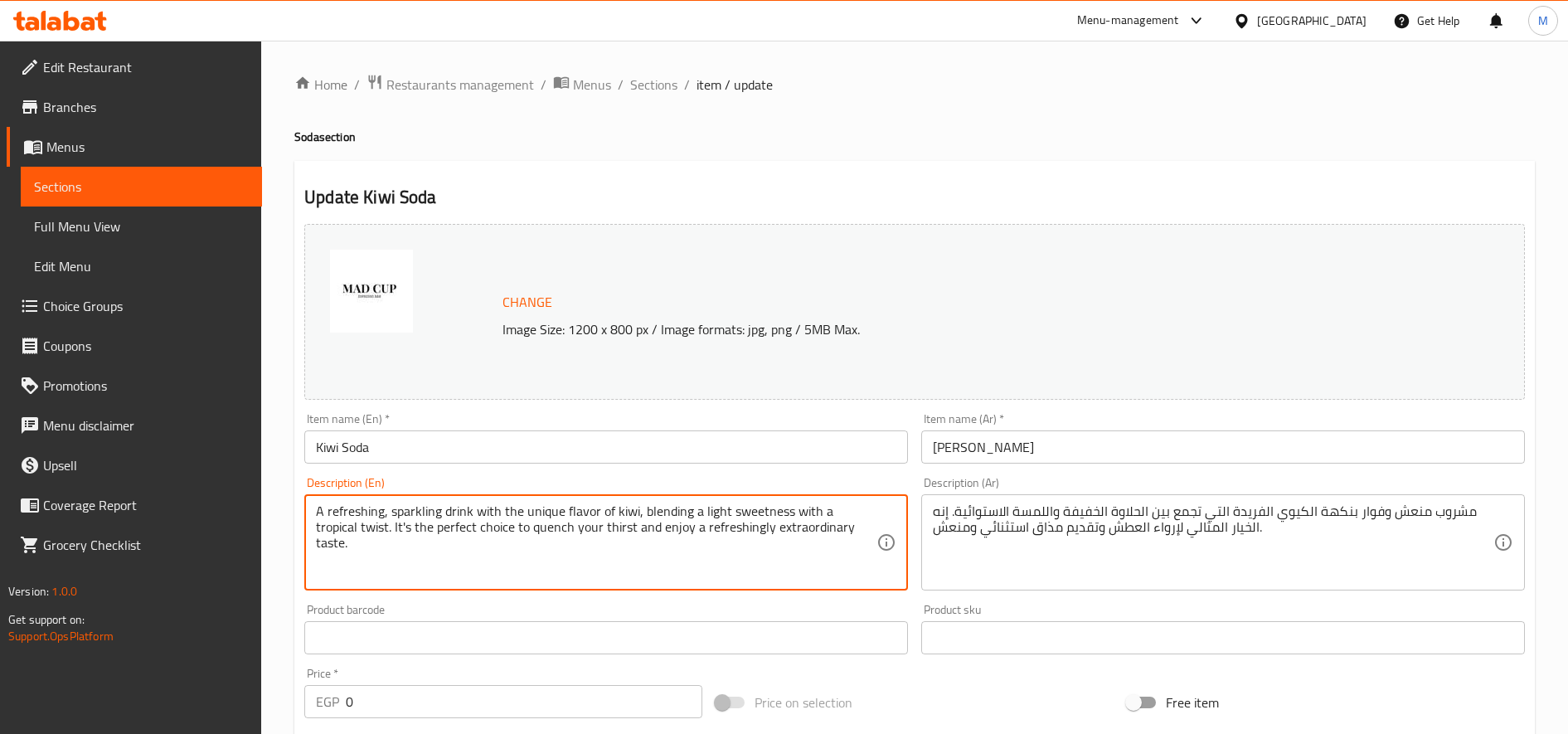
type textarea "A refreshing, sparkling drink with the unique flavor of kiwi, blending a light …"
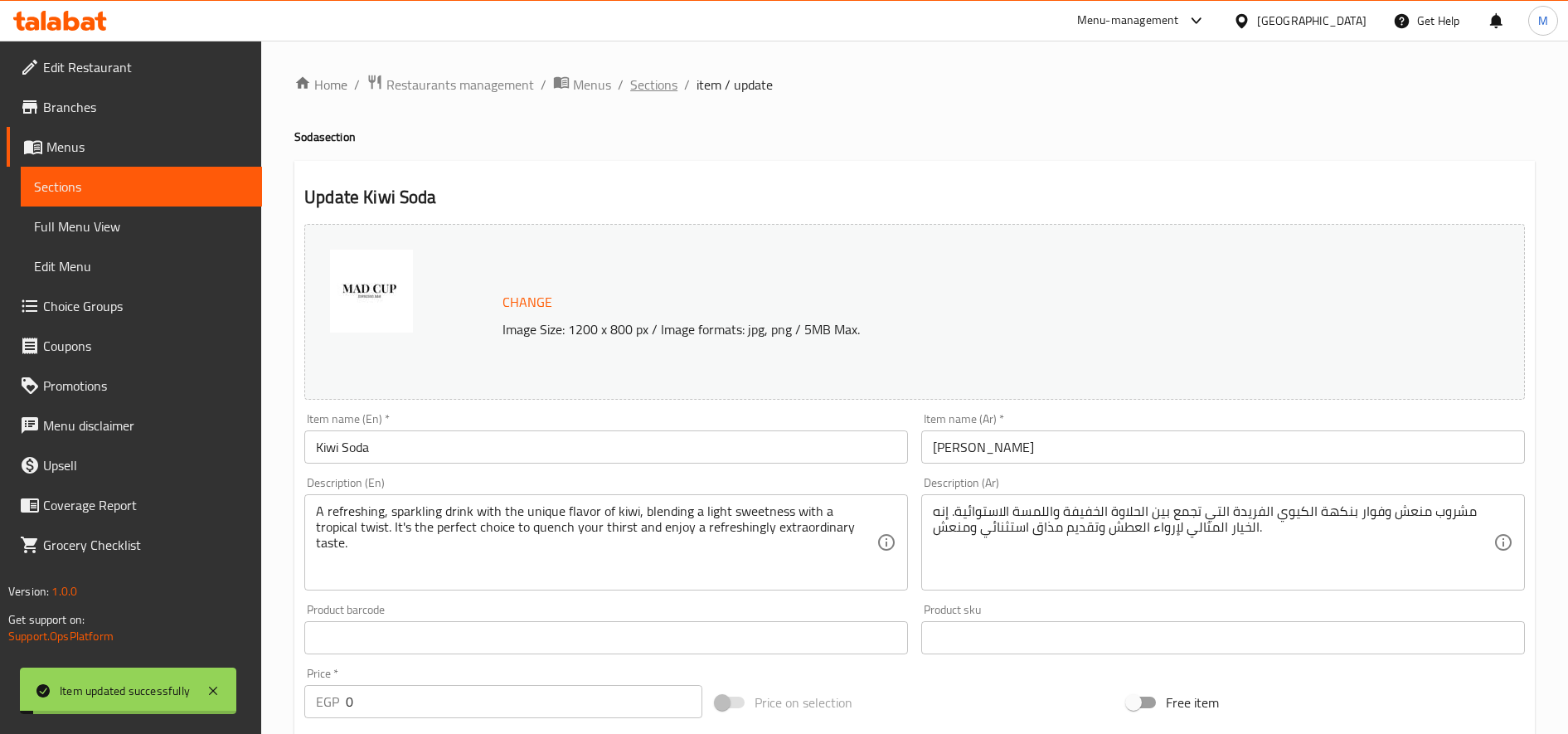
click at [638, 80] on span "Sections" at bounding box center [653, 84] width 47 height 19
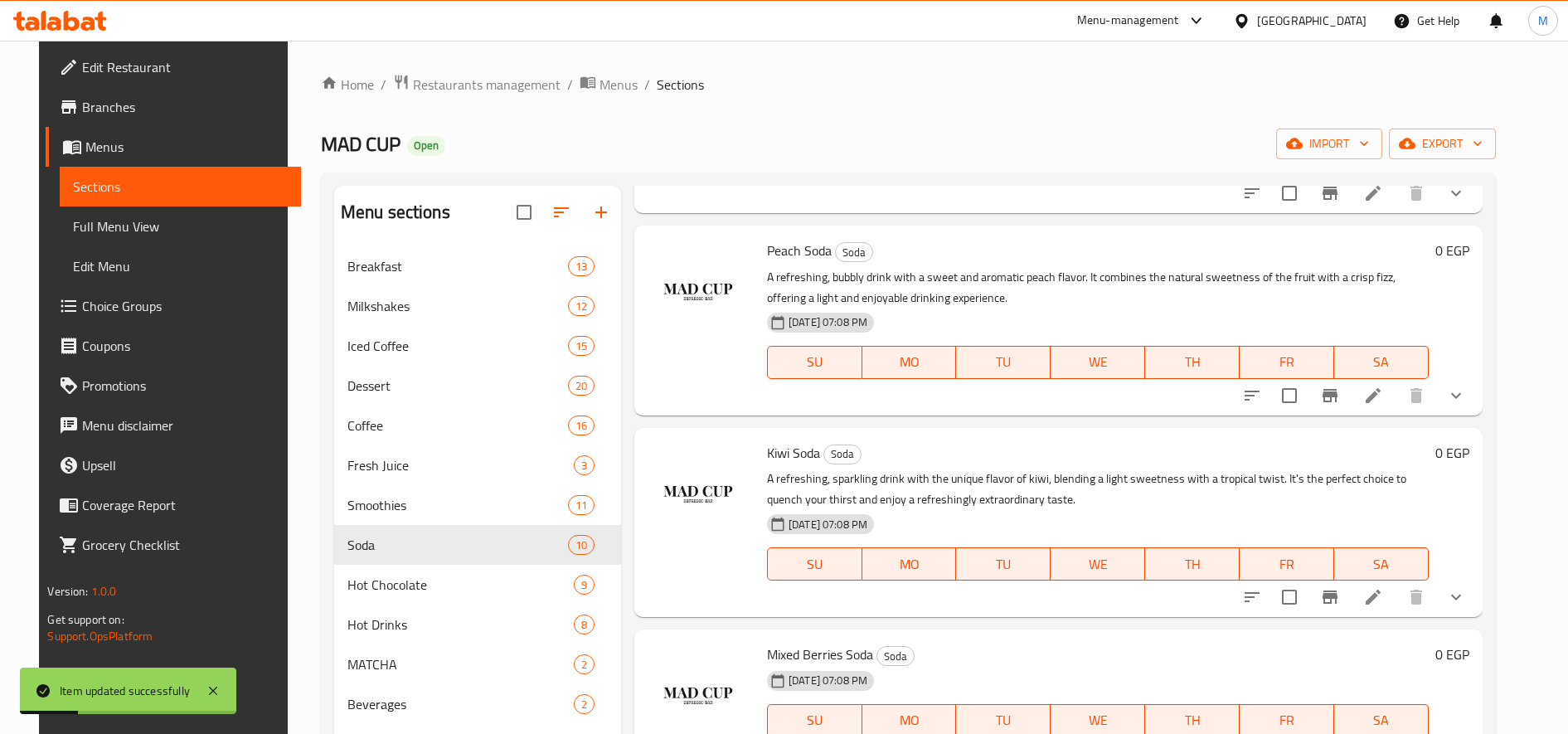
scroll to position [829, 0]
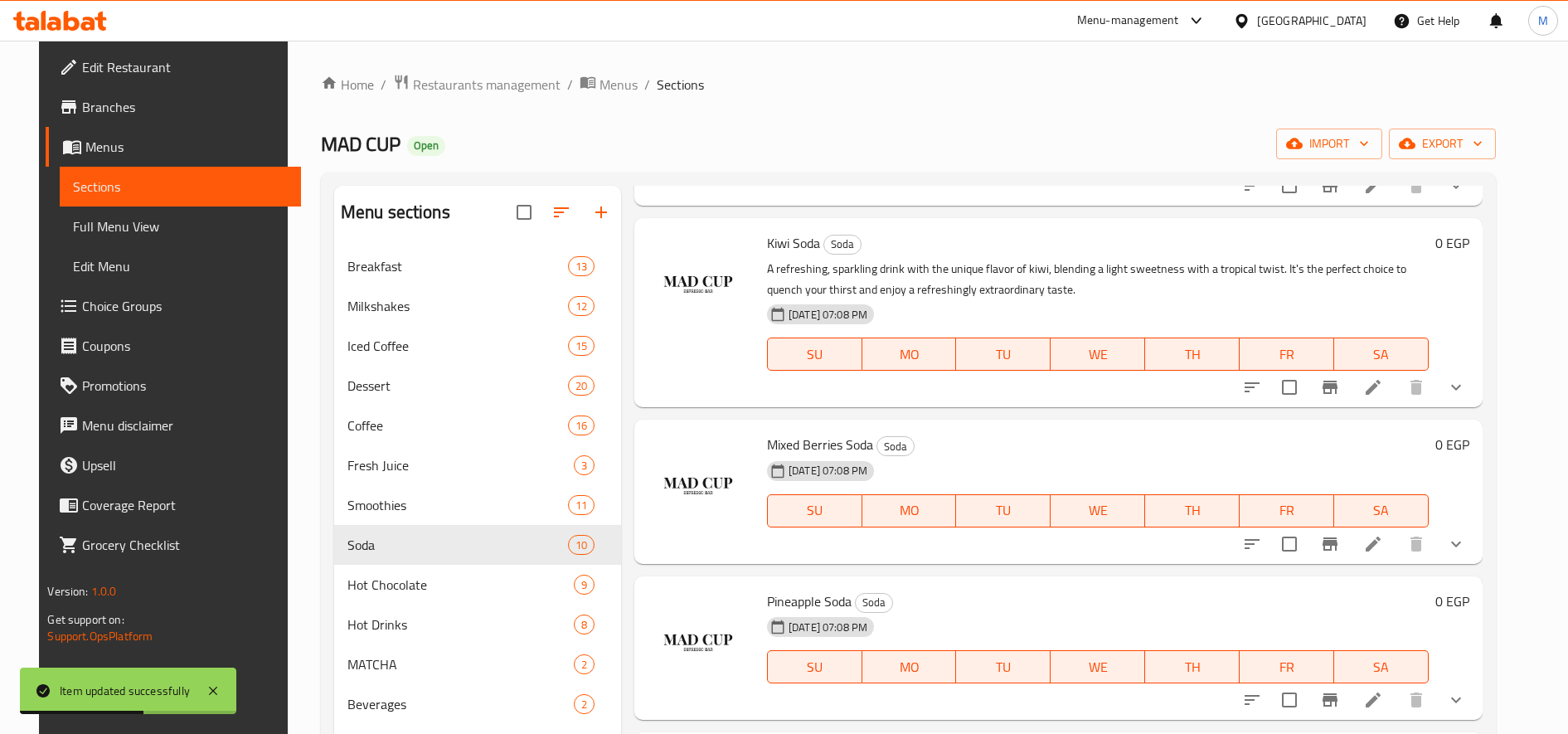
click at [791, 459] on div "[DATE] 07:08 PM" at bounding box center [844, 471] width 168 height 33
click at [802, 446] on span "Mixed Berries Soda" at bounding box center [820, 444] width 106 height 25
copy h6 "Mixed Berries Soda"
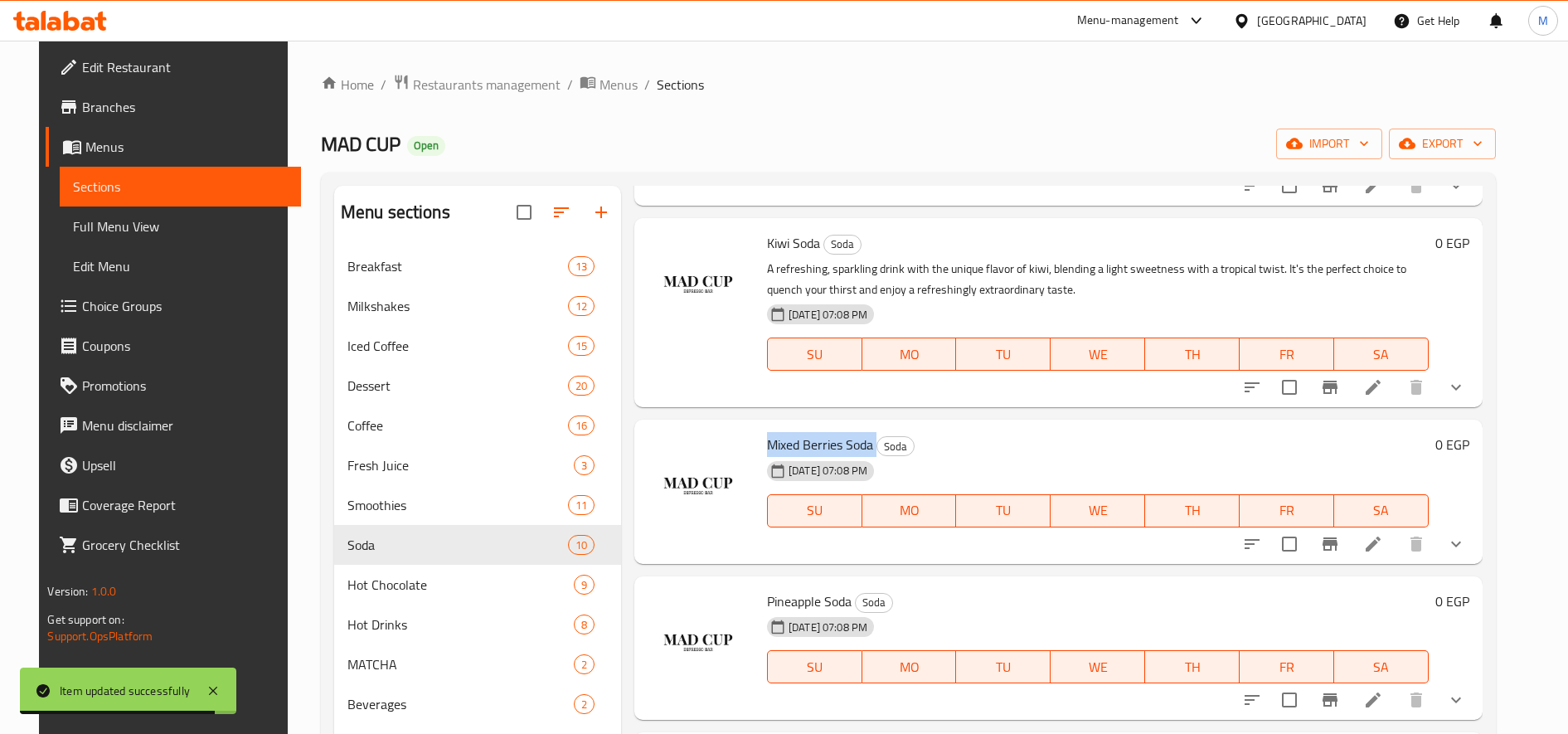
click at [1383, 536] on icon at bounding box center [1373, 543] width 19 height 19
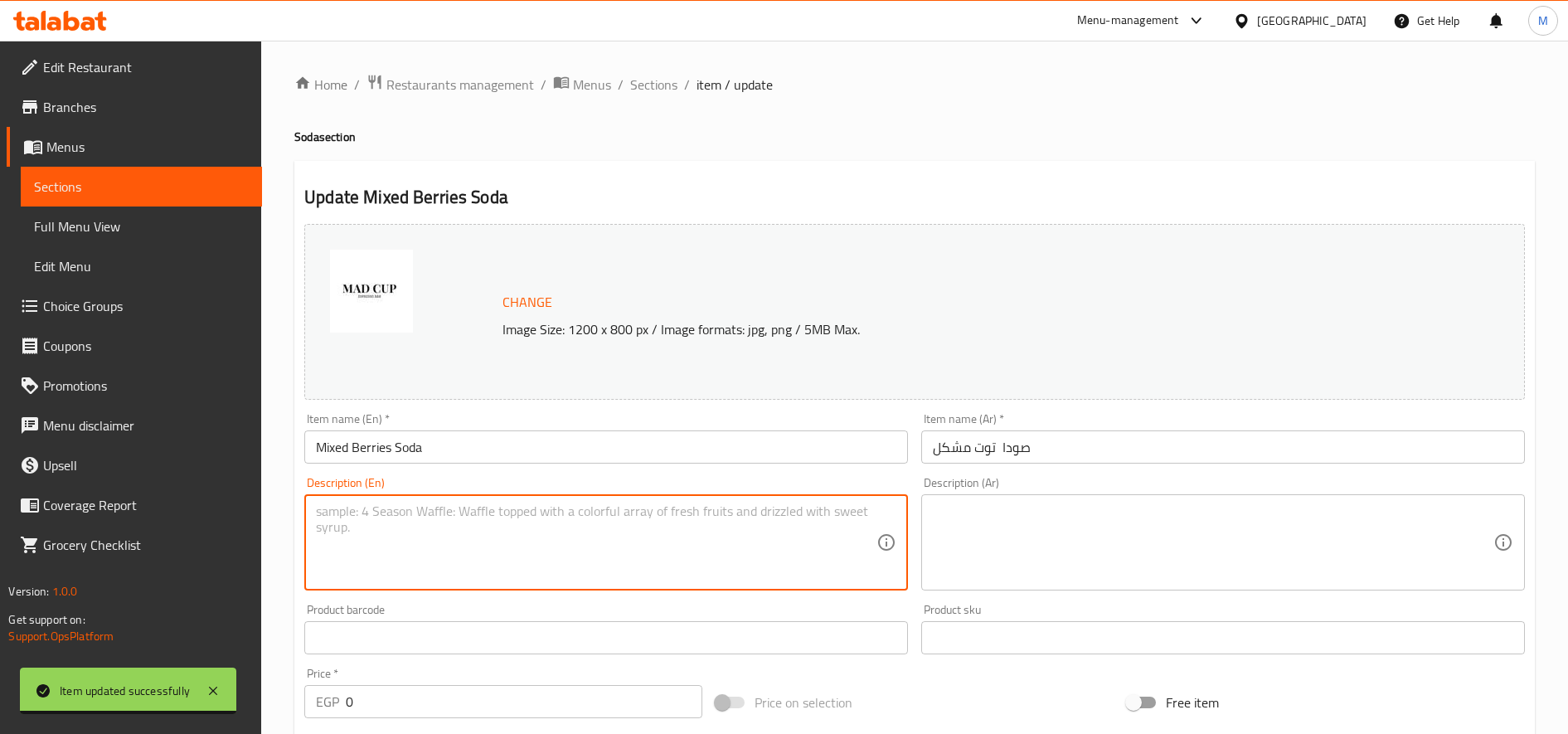
click at [767, 553] on textarea at bounding box center [596, 542] width 561 height 79
paste textarea "A refreshing and sparkling drink that combines the rich sweetness of raspberrie…"
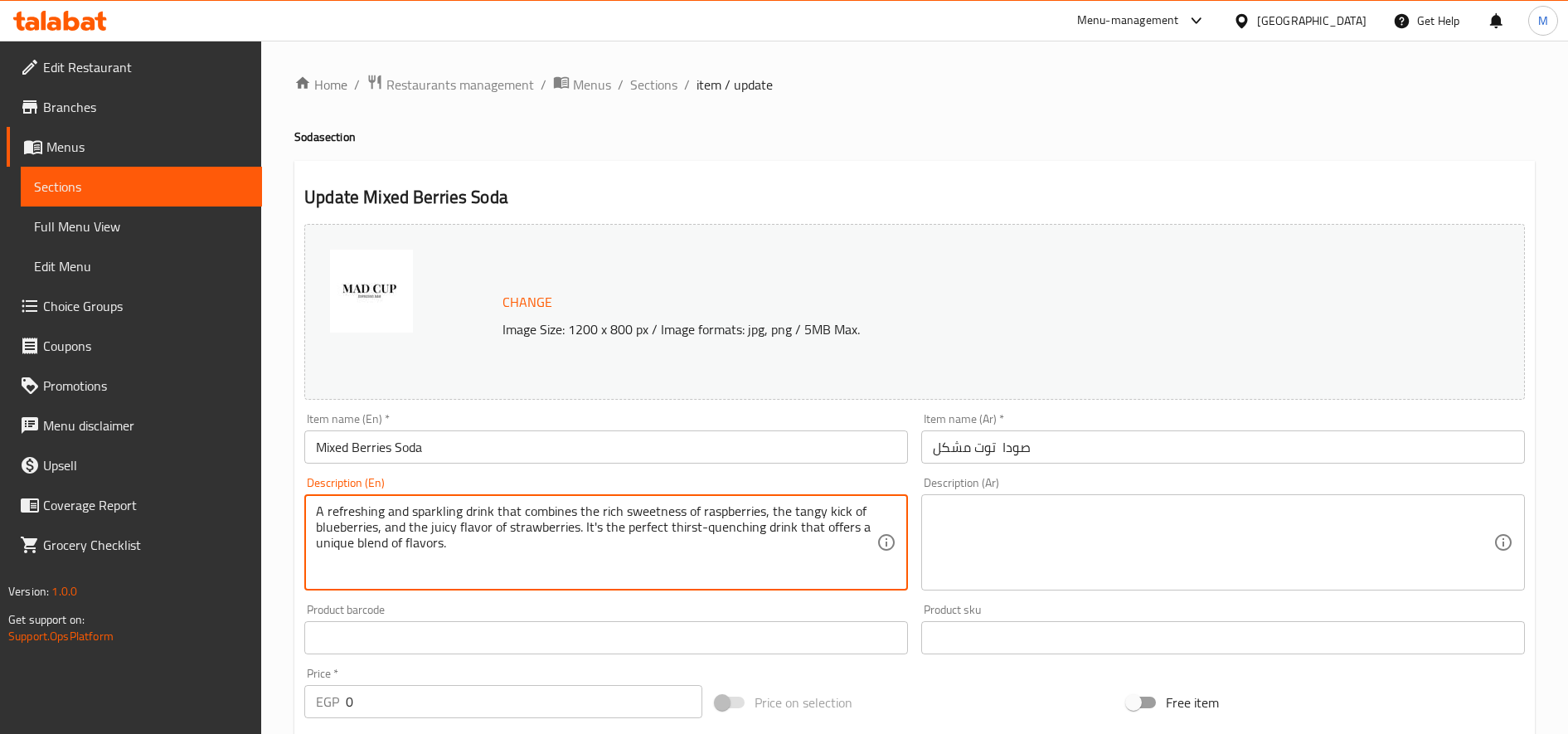
type textarea "A refreshing and sparkling drink that combines the rich sweetness of raspberrie…"
click at [1110, 547] on textarea at bounding box center [1213, 542] width 561 height 79
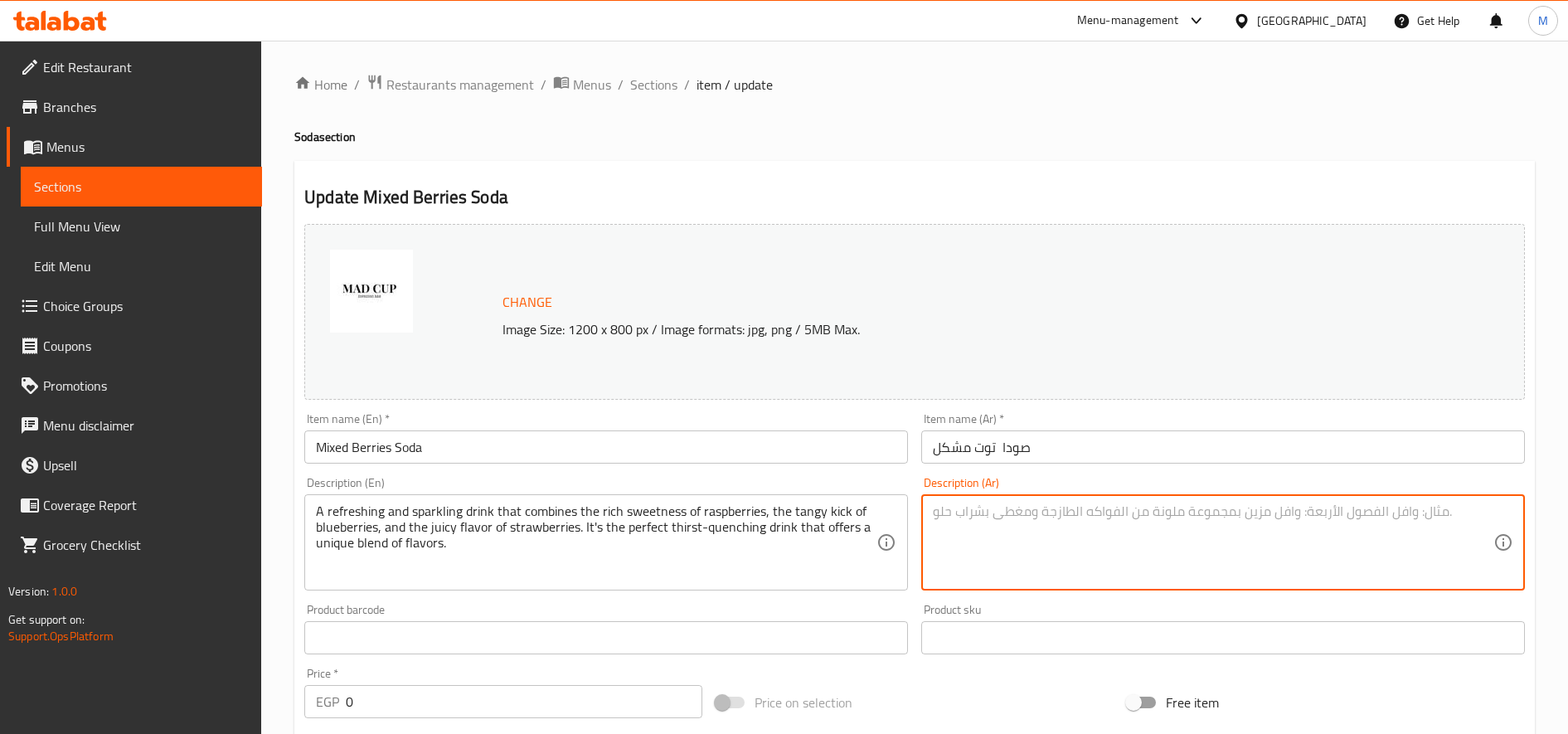
paste textarea "مشروب منعش وفوار يجمع بين الحلاوة الغنية للتوت البري واللمسة اللاذعة للتوت الأز…"
type textarea "مشروب منعش وفوار يجمع بين الحلاوة الغنية للتوت البري واللمسة اللاذعة للتوت الأز…"
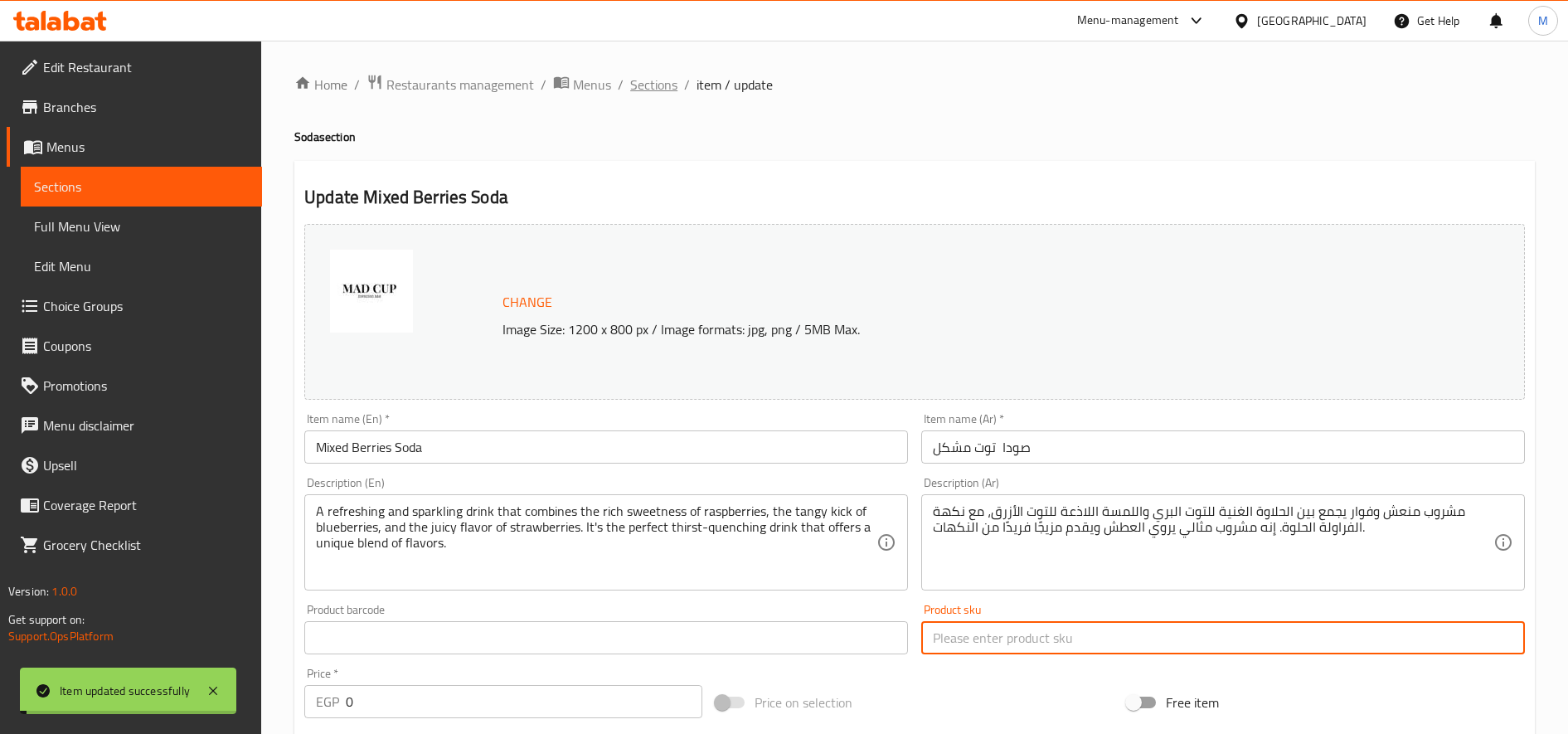
click at [648, 85] on span "Sections" at bounding box center [653, 84] width 47 height 19
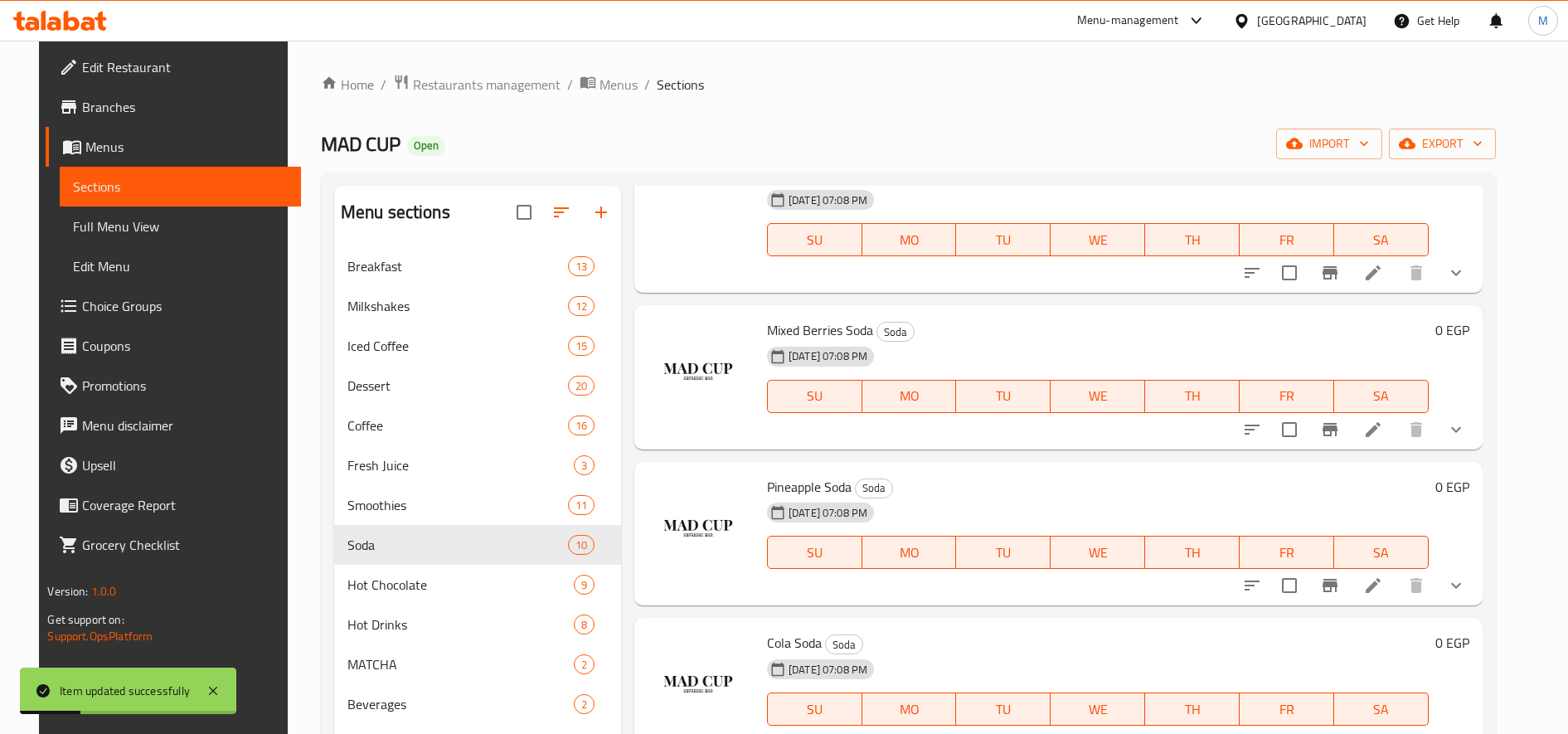
scroll to position [967, 0]
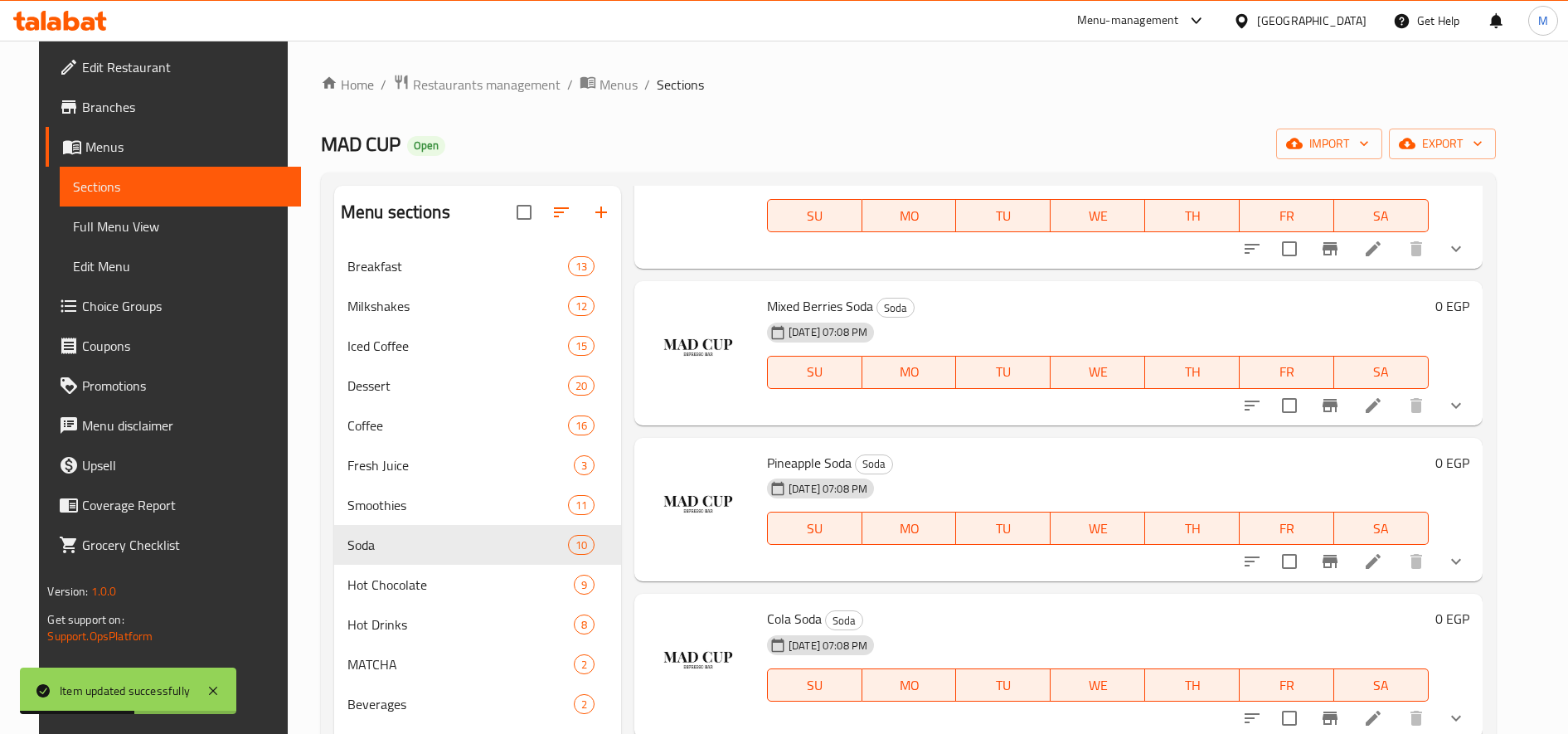
click at [805, 460] on span "Pineapple Soda" at bounding box center [809, 462] width 84 height 25
copy h6 "Pineapple Soda"
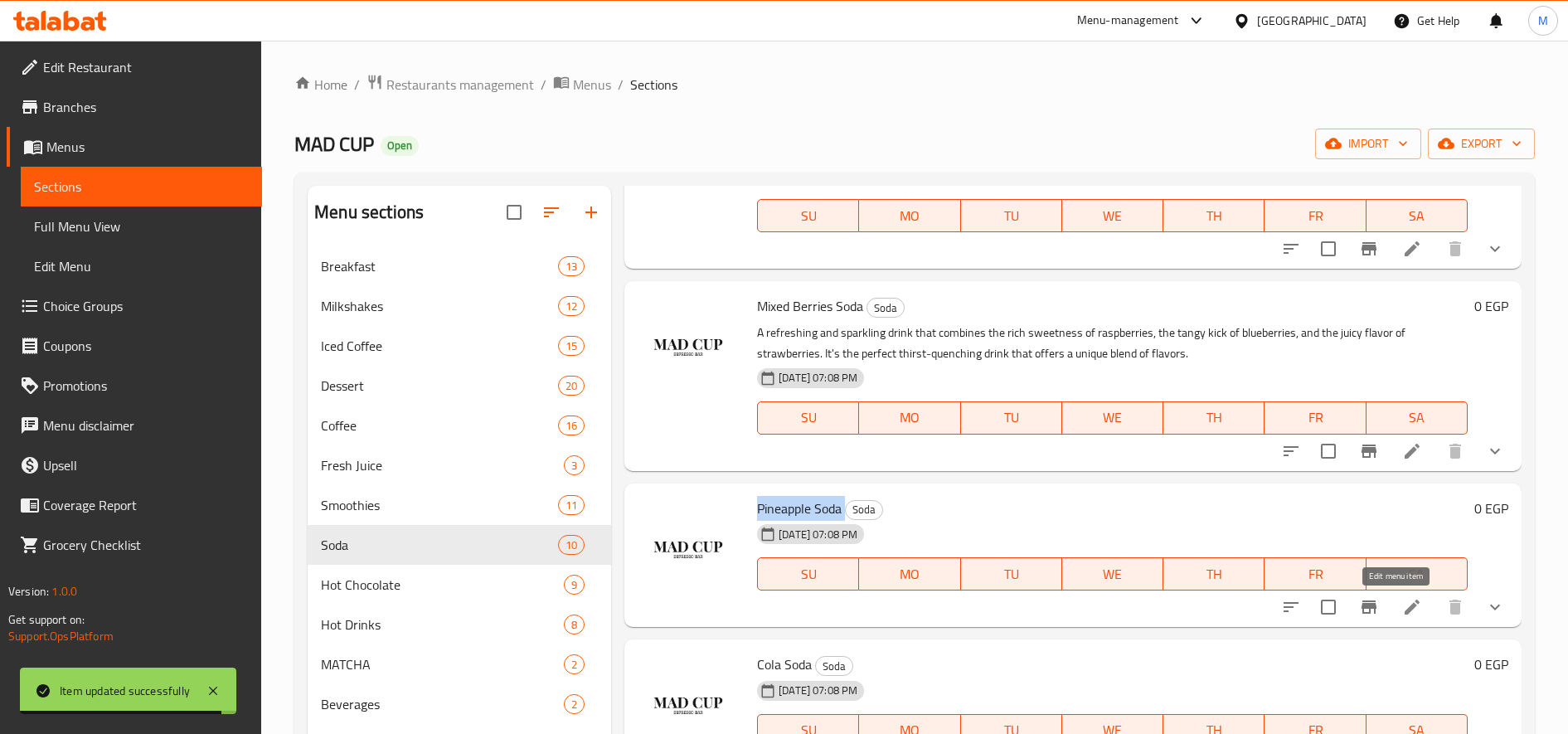
click at [1402, 601] on icon at bounding box center [1412, 606] width 19 height 19
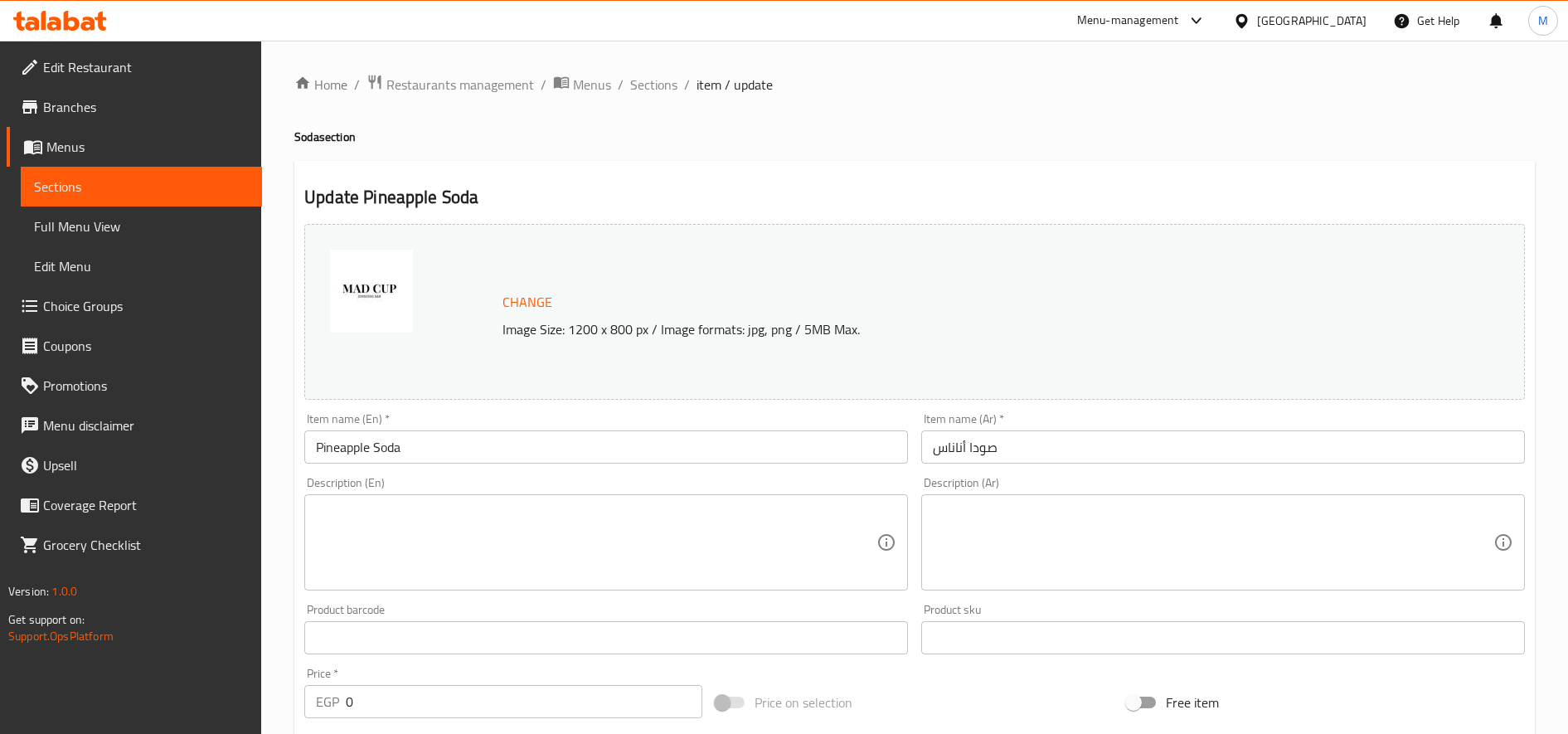
click at [655, 554] on textarea at bounding box center [596, 542] width 561 height 79
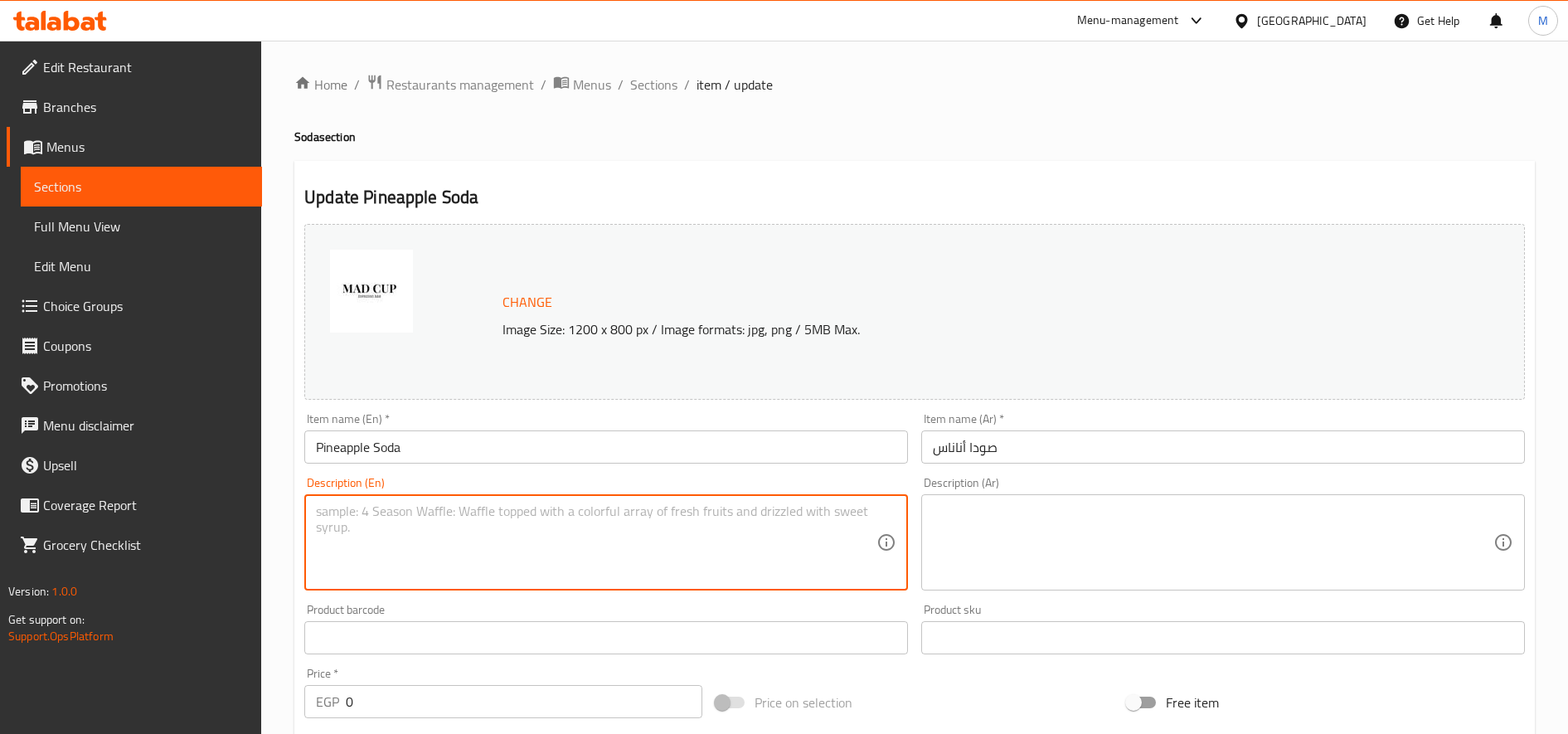
paste textarea "A refreshing and sparkling drink with a tropical pineapple flavor. It combines …"
type textarea "A refreshing and sparkling drink with a tropical pineapple flavor. It combines …"
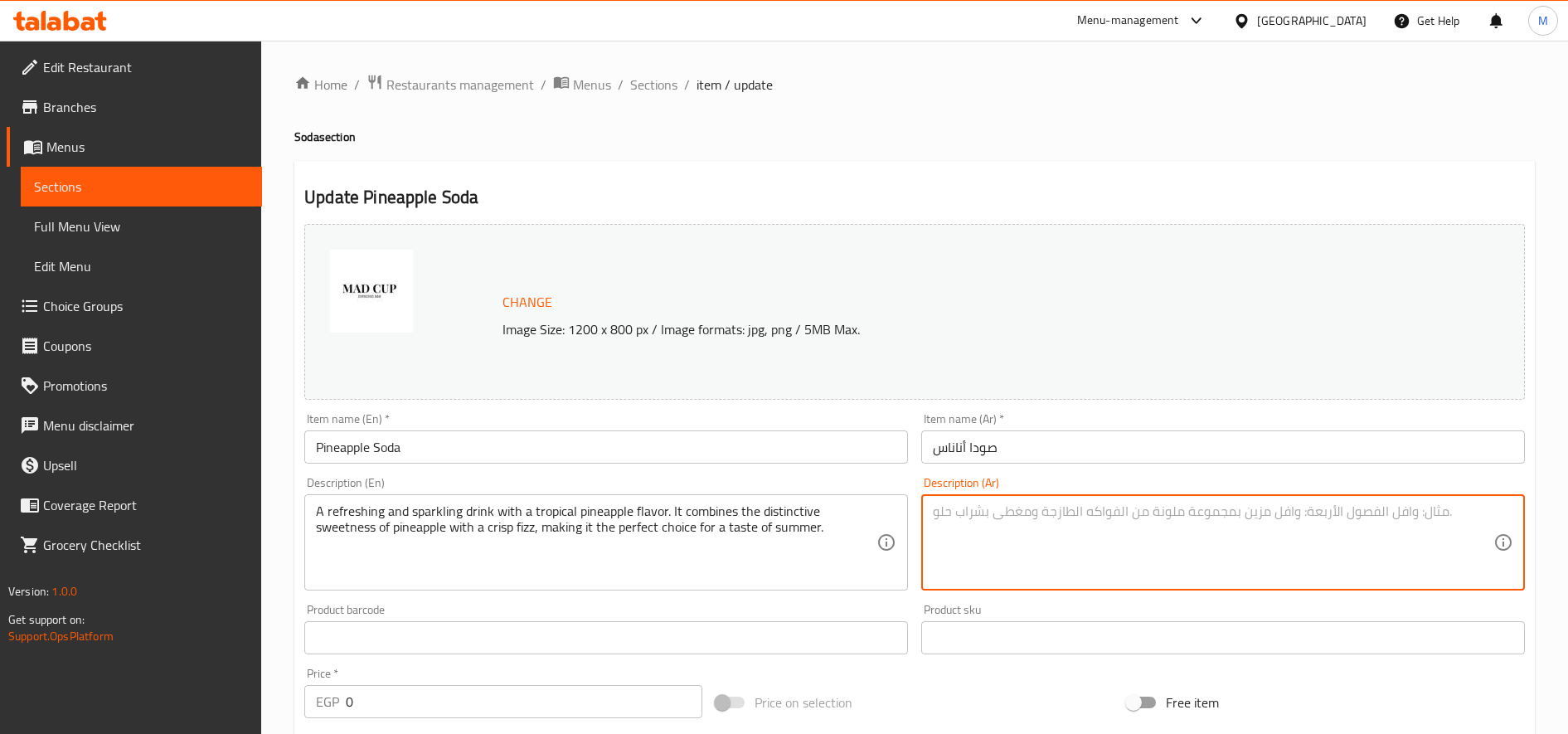
click at [1184, 529] on textarea at bounding box center [1213, 542] width 561 height 79
paste textarea "مشروب منعش وفوار بنكهة الأناناس الاستوائية، يجمع بين الحلاوة المميزة لمذاق الأن…"
type textarea "مشروب منعش وفوار بنكهة الأناناس الاستوائية، يجمع بين الحلاوة المميزة لمذاق الأن…"
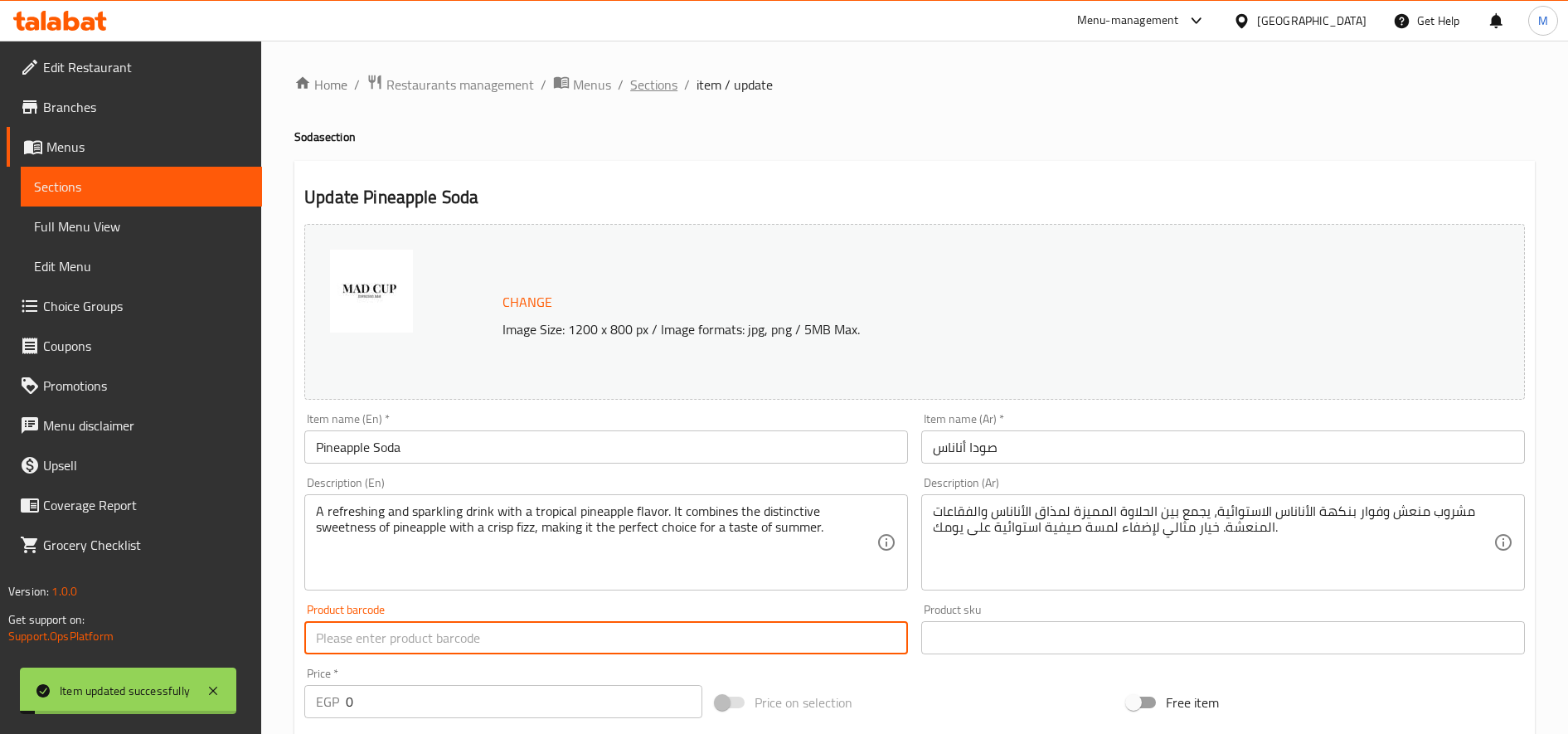
click at [639, 84] on span "Sections" at bounding box center [653, 84] width 47 height 19
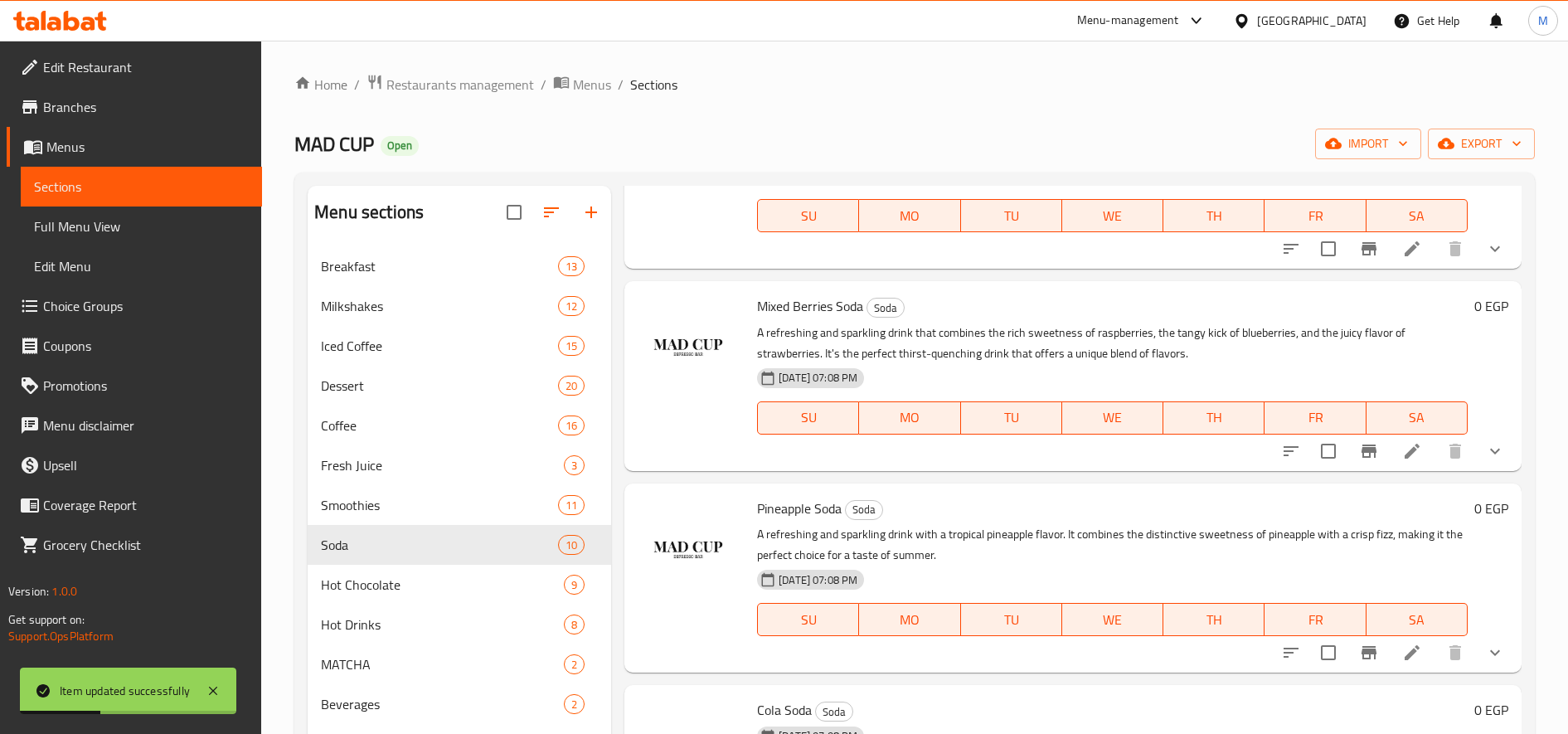
scroll to position [1189, 0]
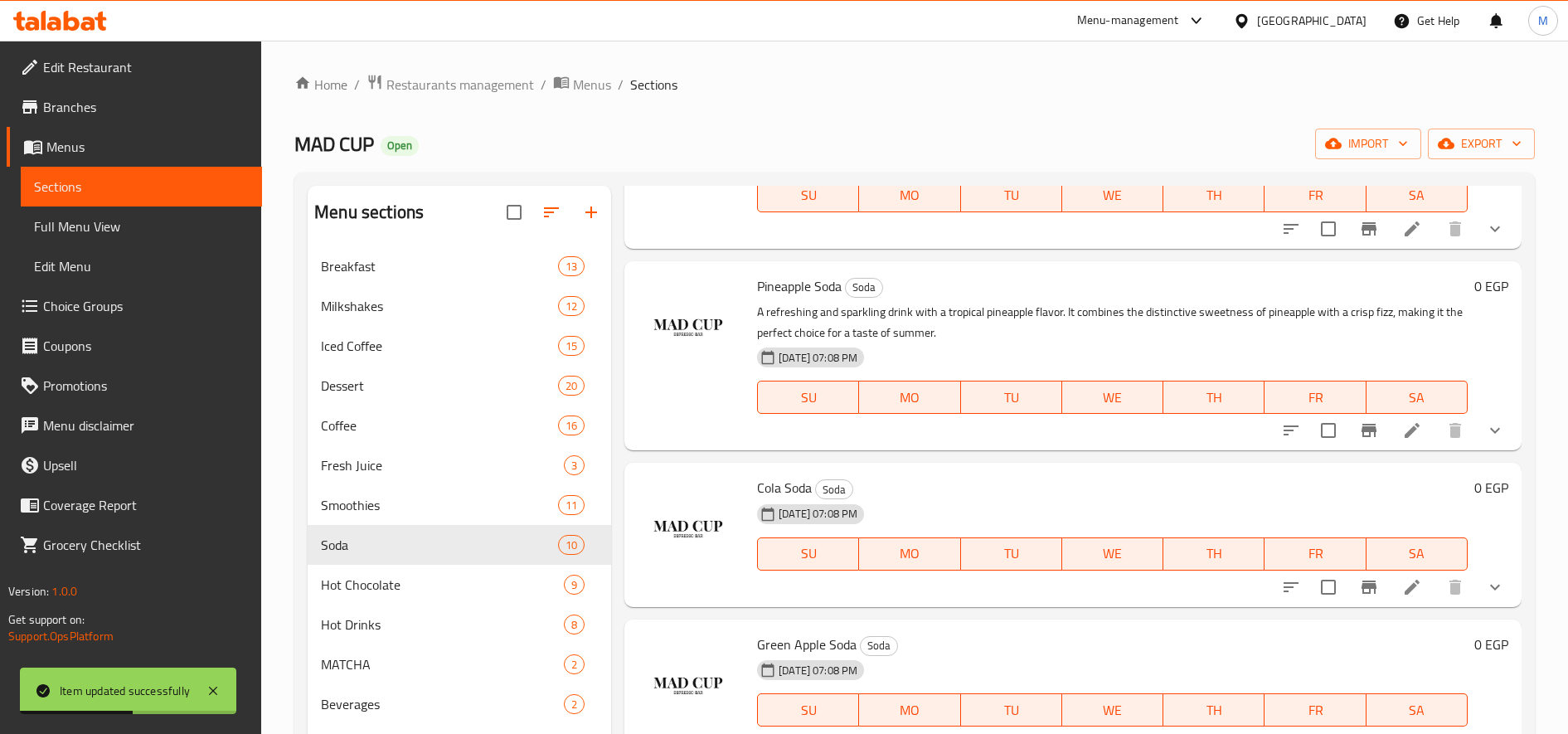
click at [777, 493] on span "Cola Soda" at bounding box center [784, 487] width 55 height 25
copy h6 "Cola Soda"
click at [1402, 577] on icon at bounding box center [1412, 586] width 19 height 19
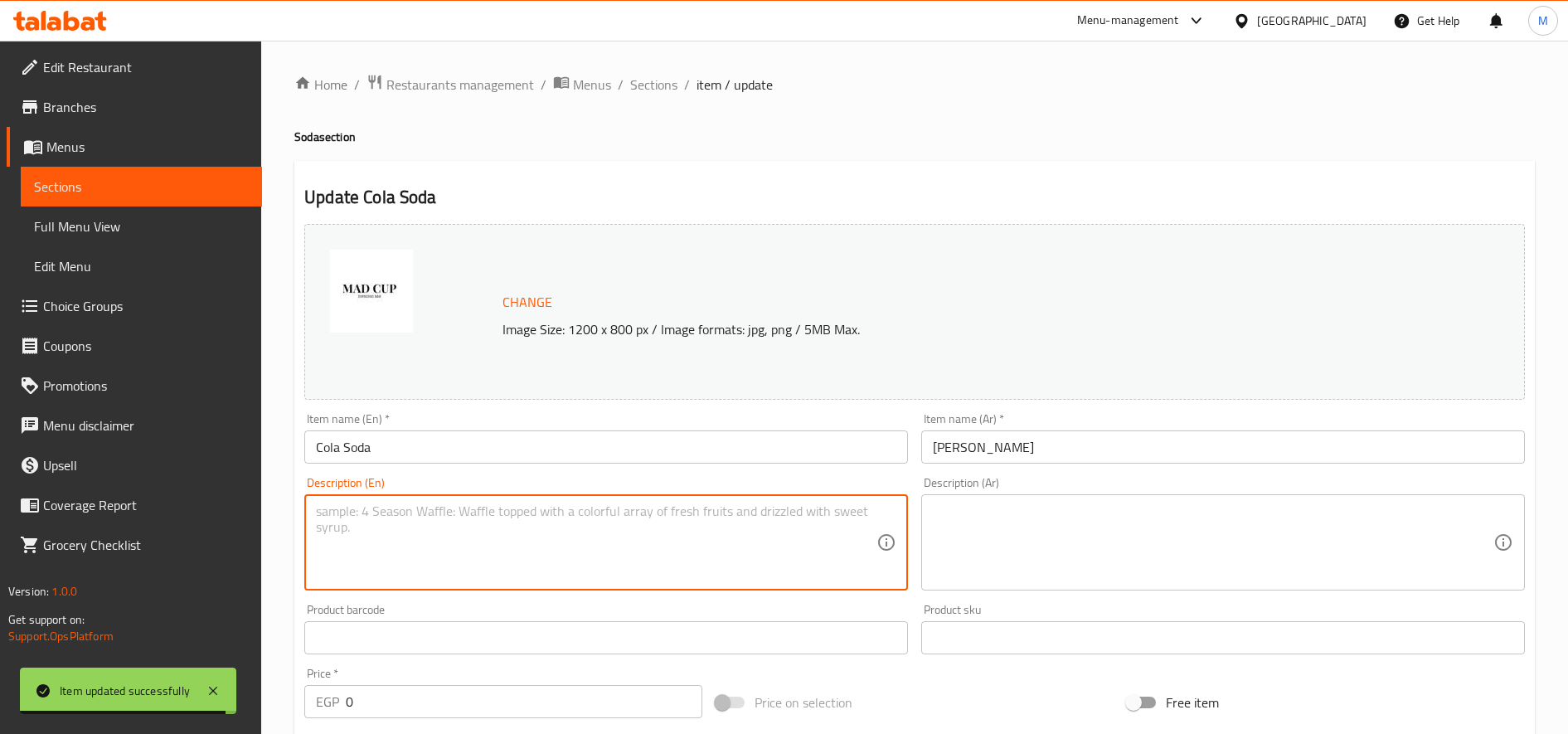
click at [687, 554] on textarea at bounding box center [596, 542] width 561 height 79
paste textarea "A classic and refreshing drink with a unique caramel flavor and lively fizz. It…"
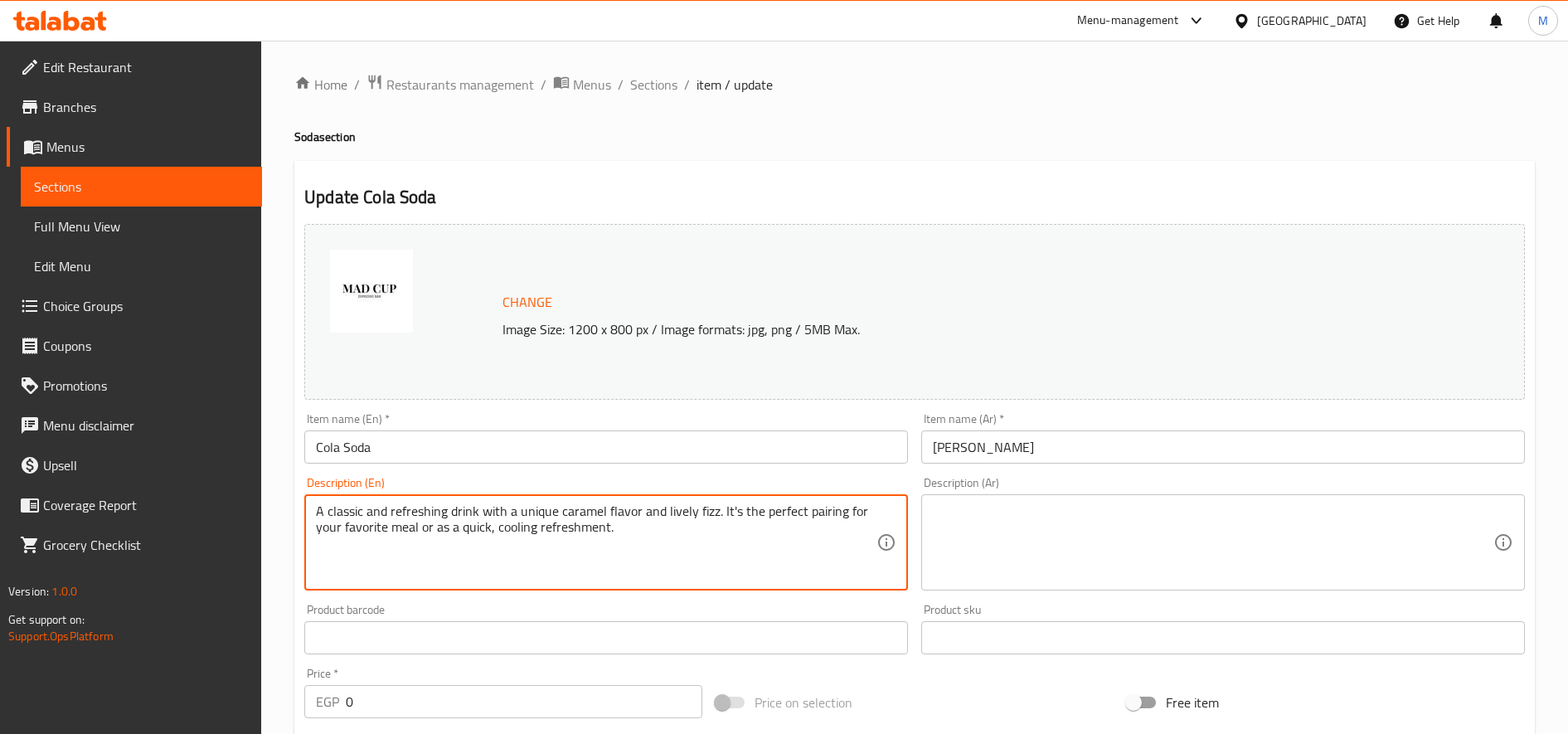
type textarea "A classic and refreshing drink with a unique caramel flavor and lively fizz. It…"
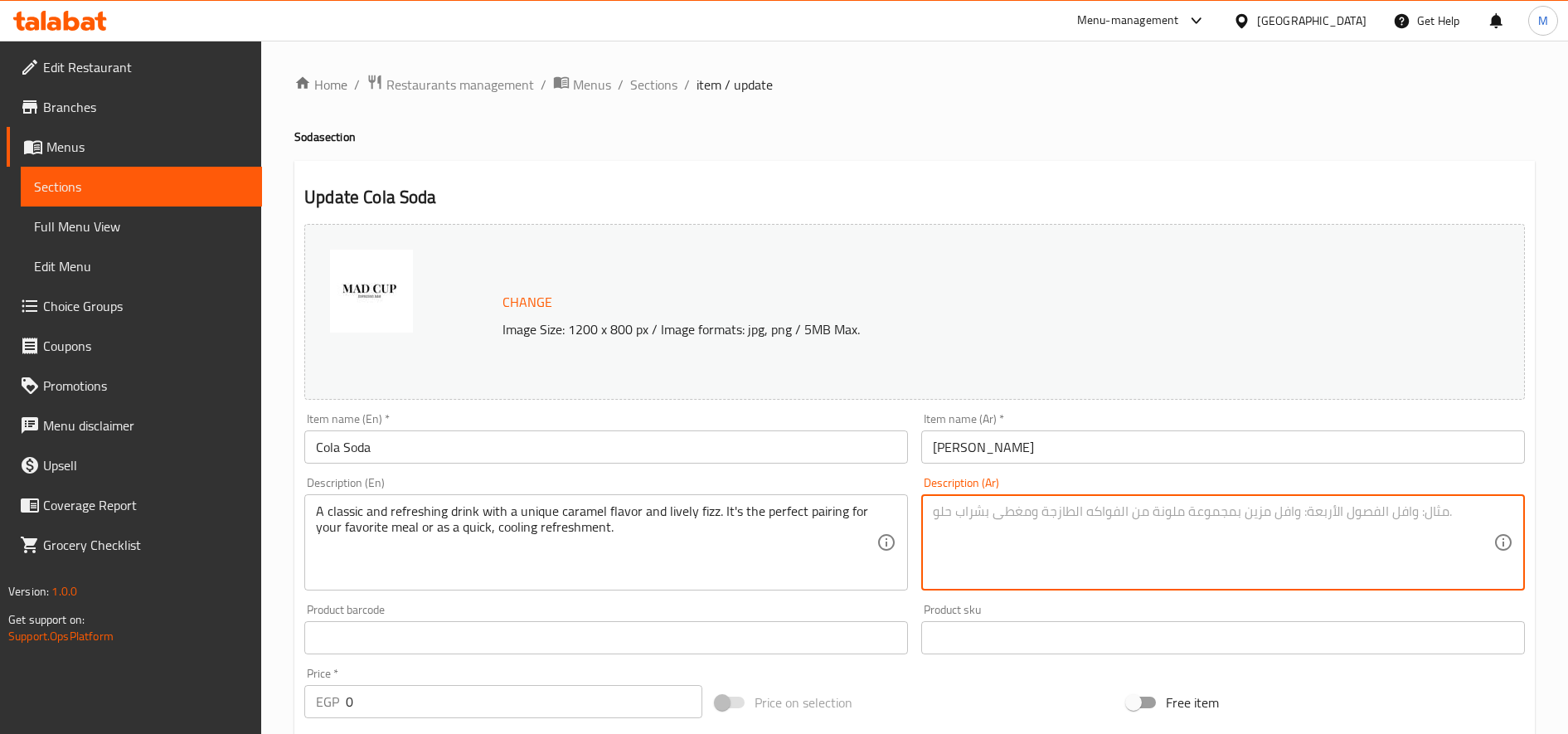
paste textarea "مشروب كلاسيكي ومنعش، يتميز بنكهة الكراميل الفريدة مع الفقاعات الغازية التي تضفي…"
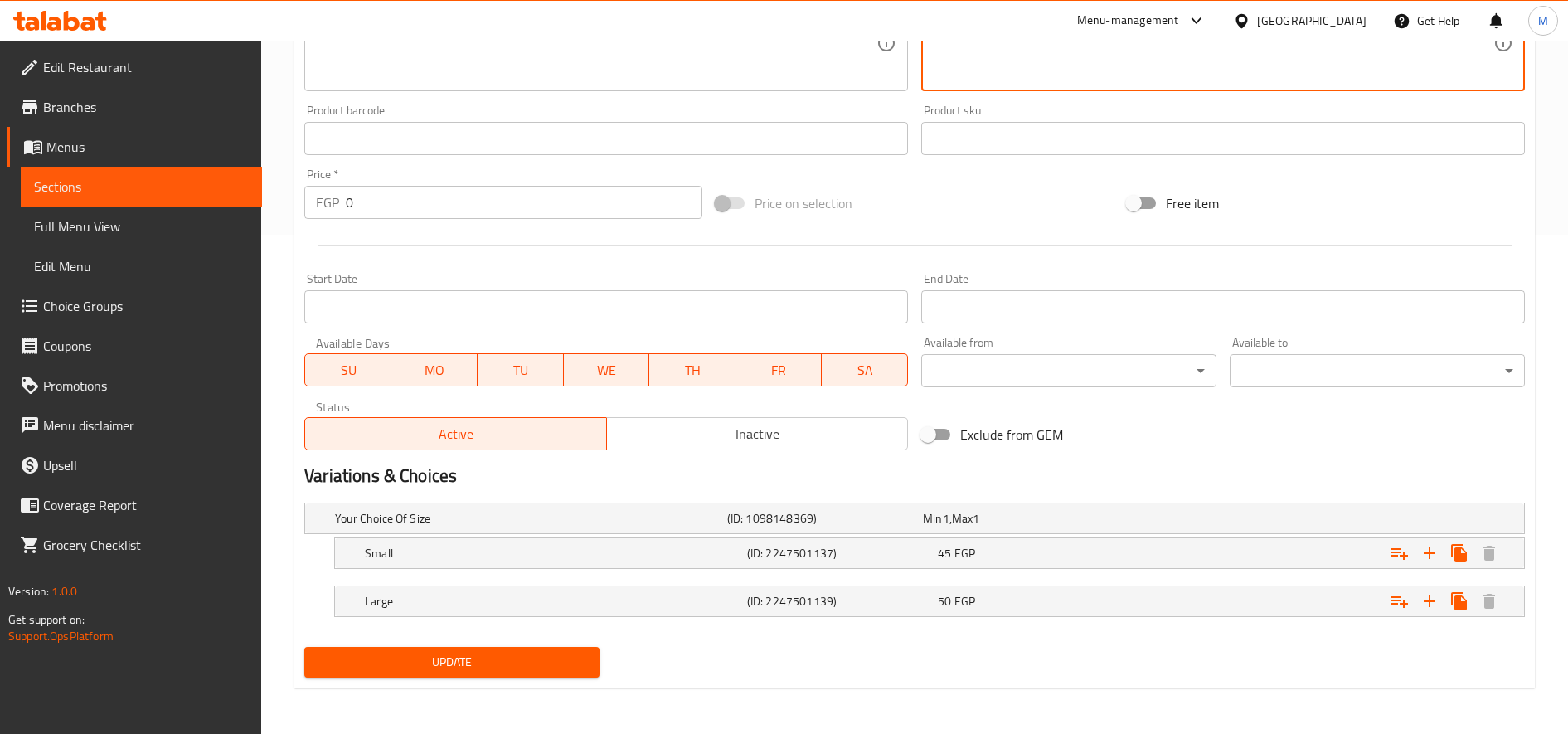
type textarea "مشروب كلاسيكي ومنعش، يتميز بنكهة الكراميل الفريدة مع الفقاعات الغازية التي تضفي…"
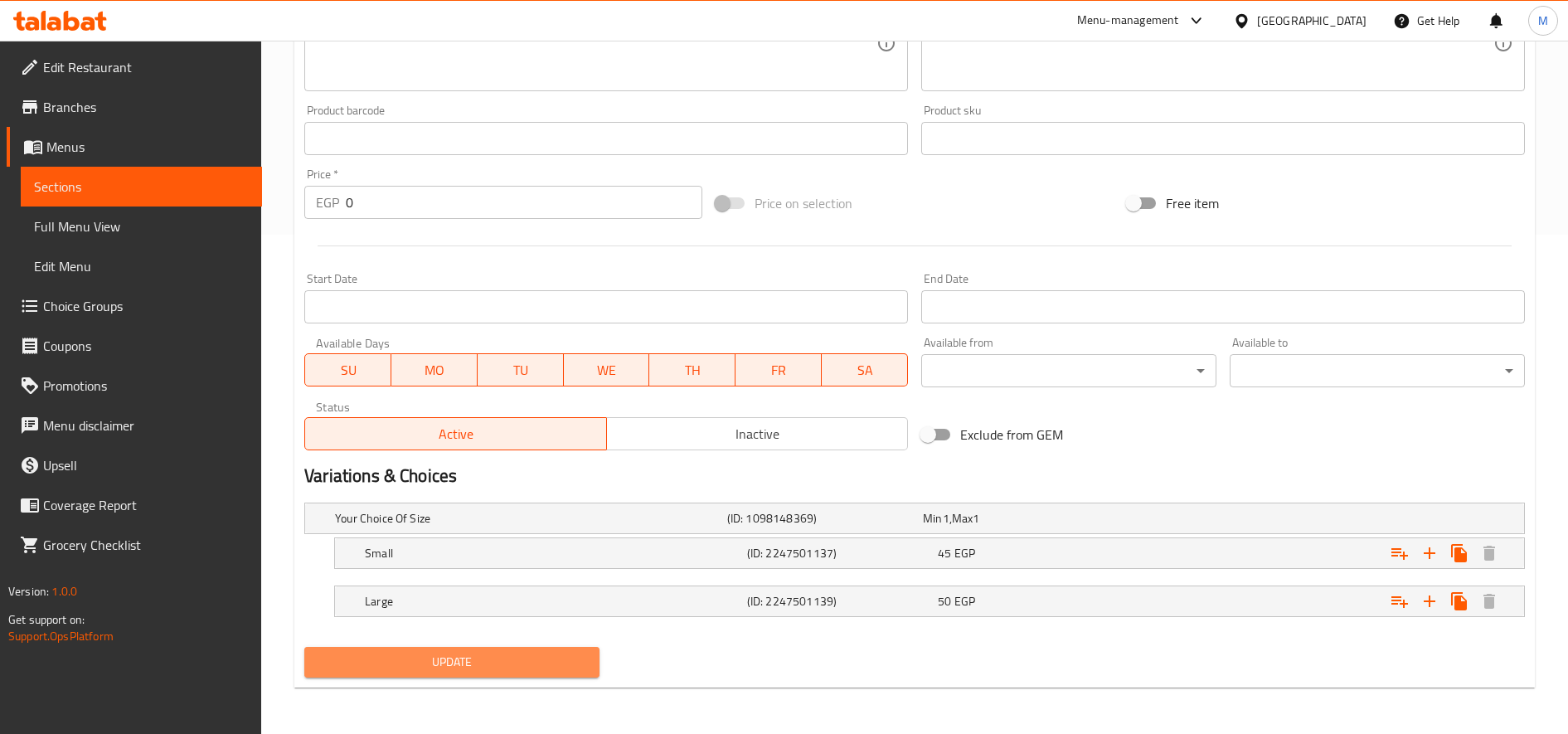
click at [510, 666] on span "Update" at bounding box center [452, 662] width 268 height 20
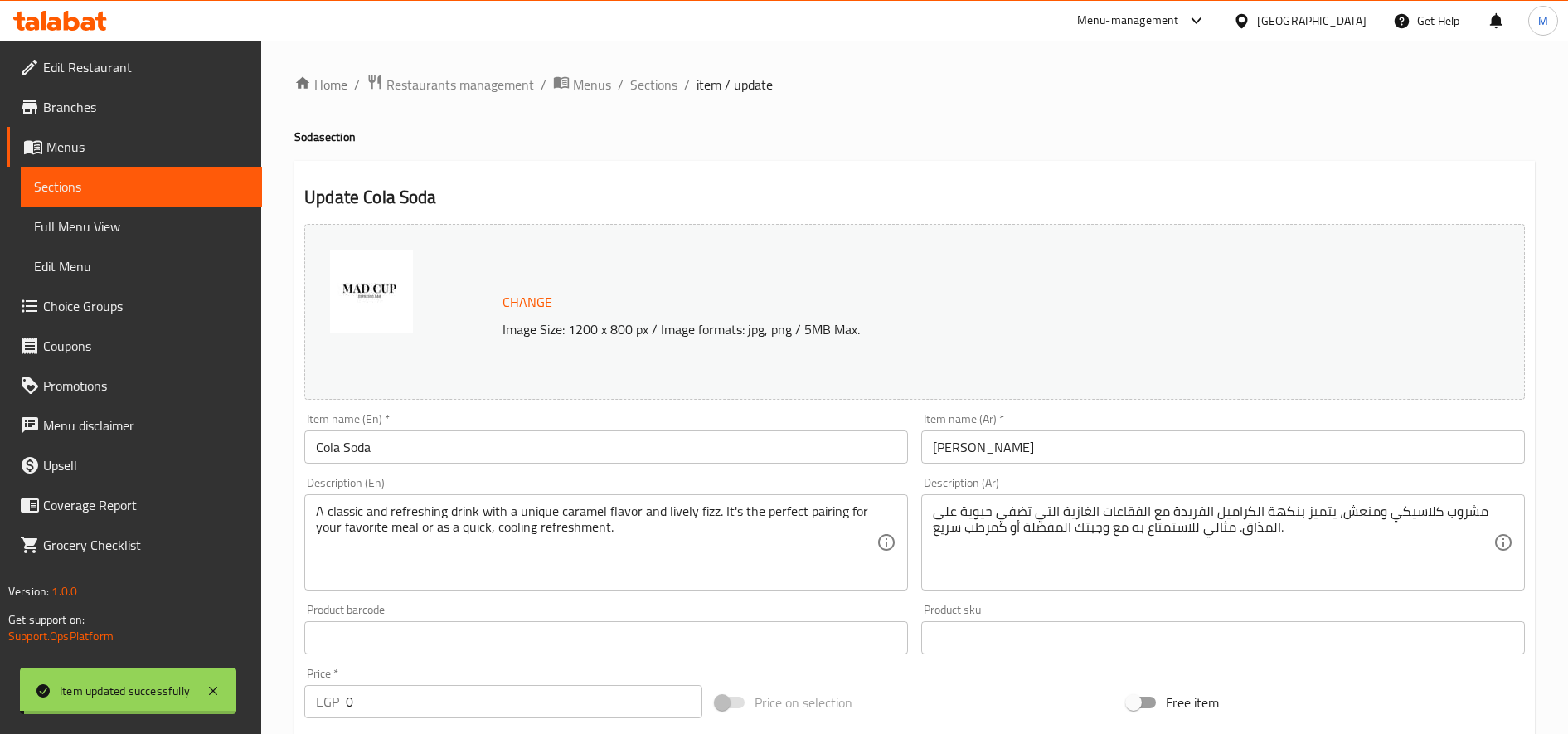
click at [658, 84] on span "Sections" at bounding box center [653, 84] width 47 height 19
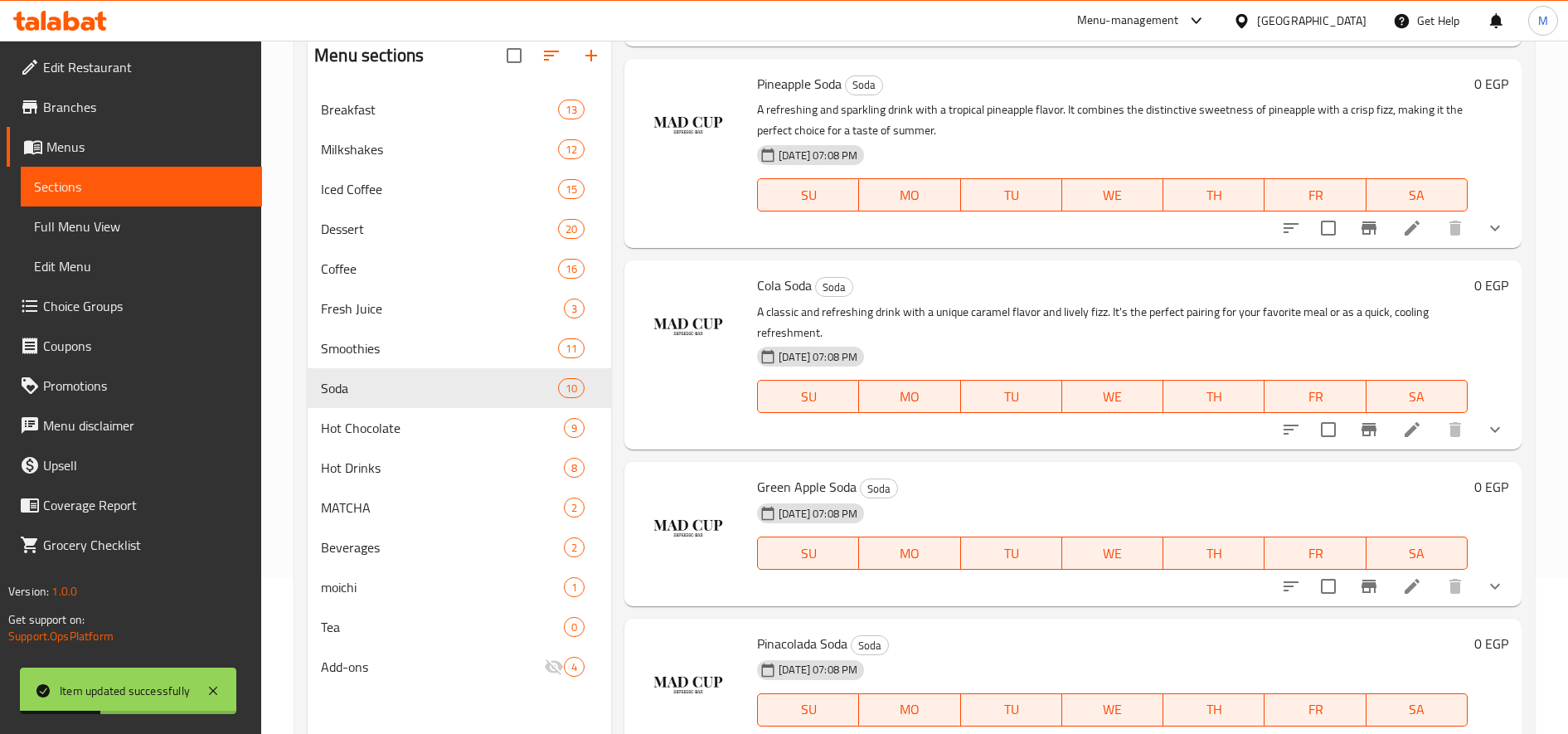
scroll to position [232, 0]
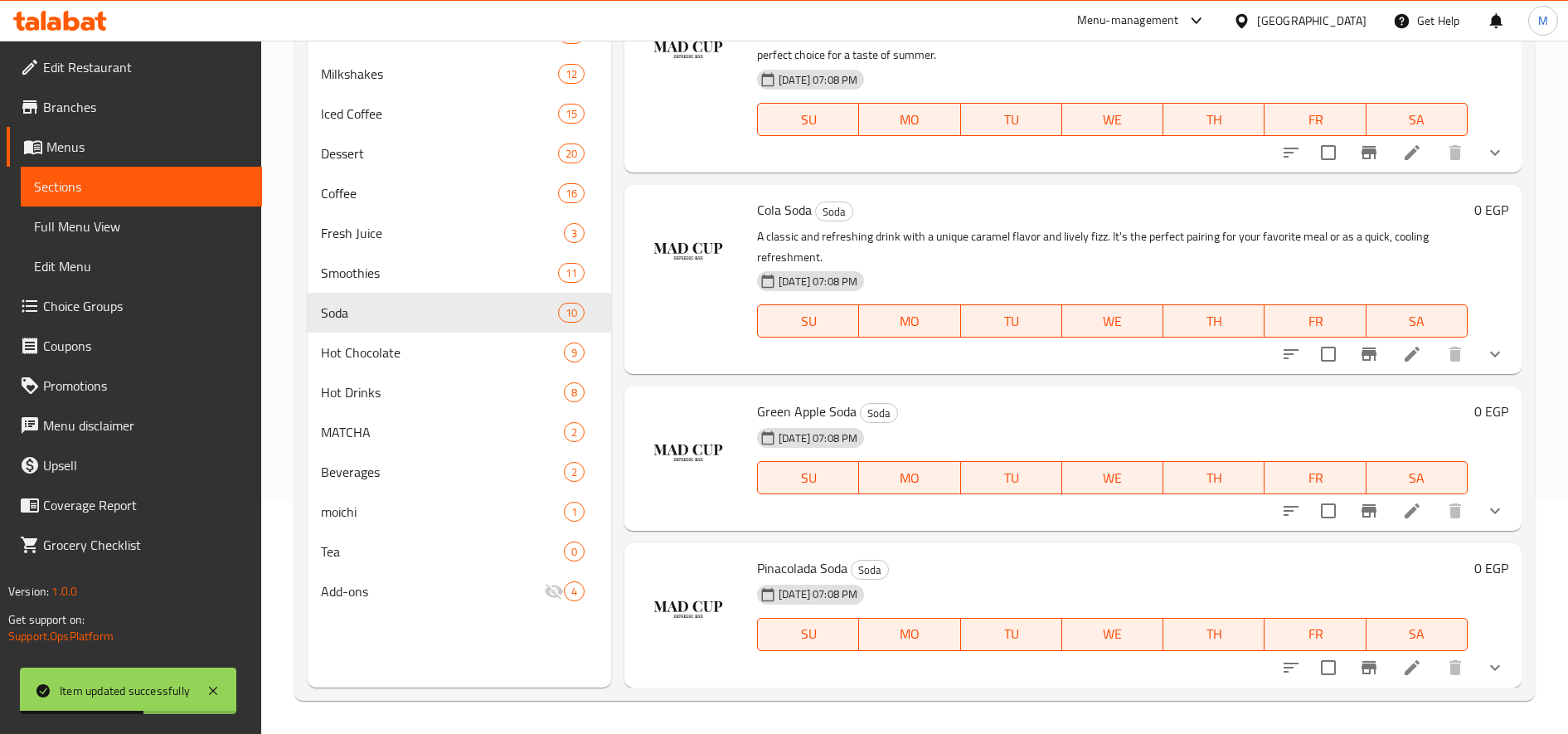
click at [810, 404] on span "Green Apple Soda" at bounding box center [806, 411] width 99 height 25
copy h6 "Green Apple Soda"
click at [1404, 503] on icon at bounding box center [1412, 510] width 19 height 19
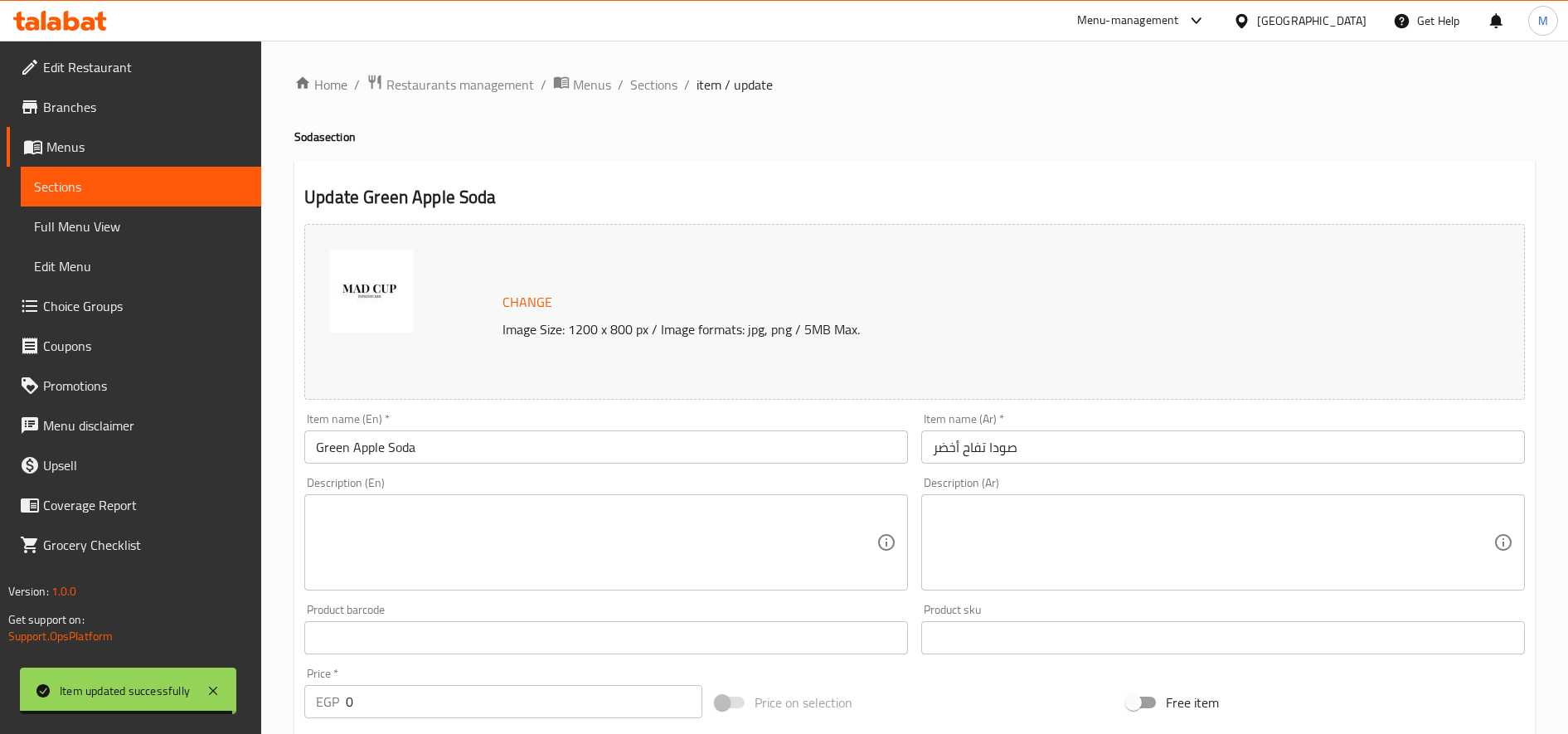
click at [669, 529] on textarea at bounding box center [596, 542] width 561 height 79
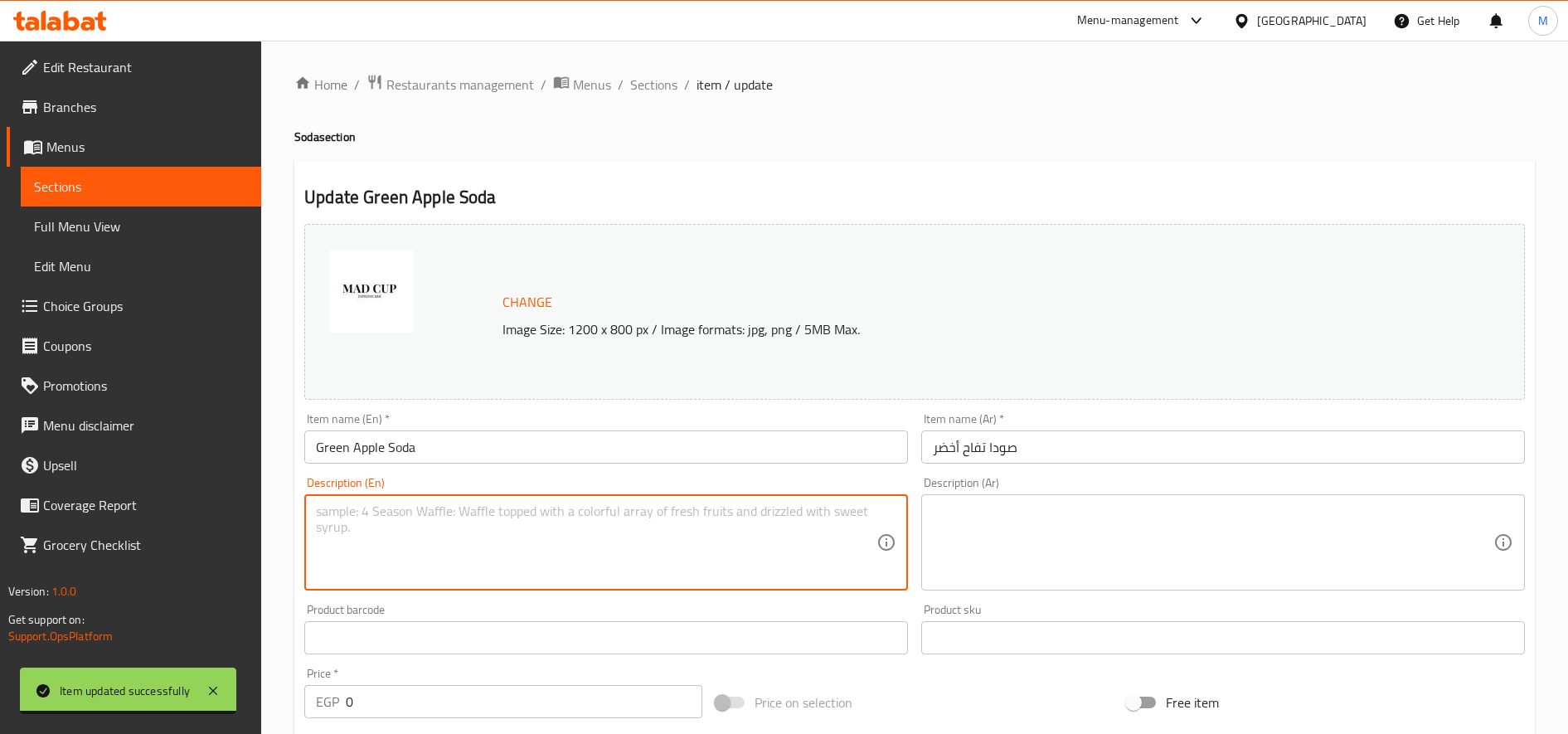
paste textarea "A refreshing and sparkling drink with a crisp and sweet green apple flavor, acc…"
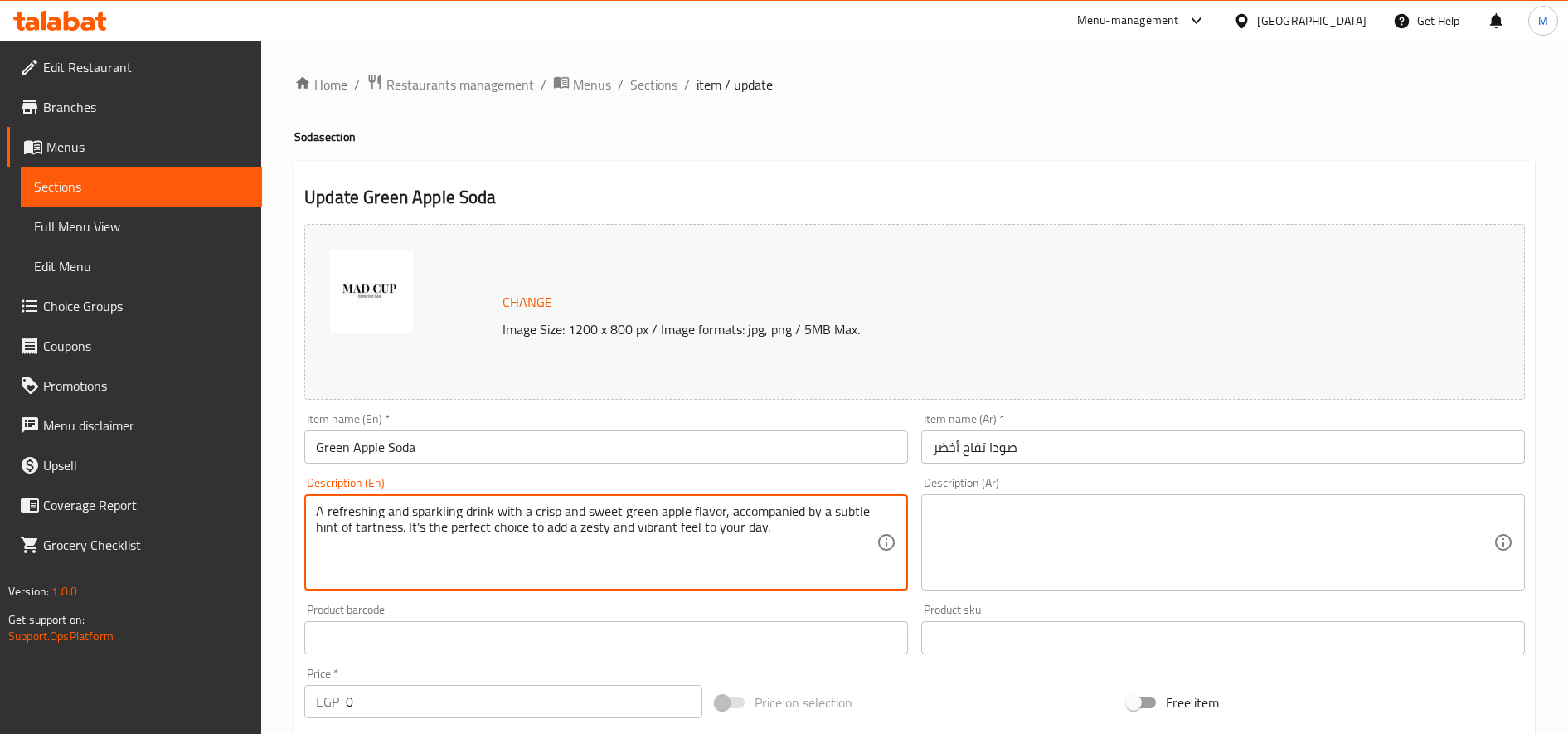
type textarea "A refreshing and sparkling drink with a crisp and sweet green apple flavor, acc…"
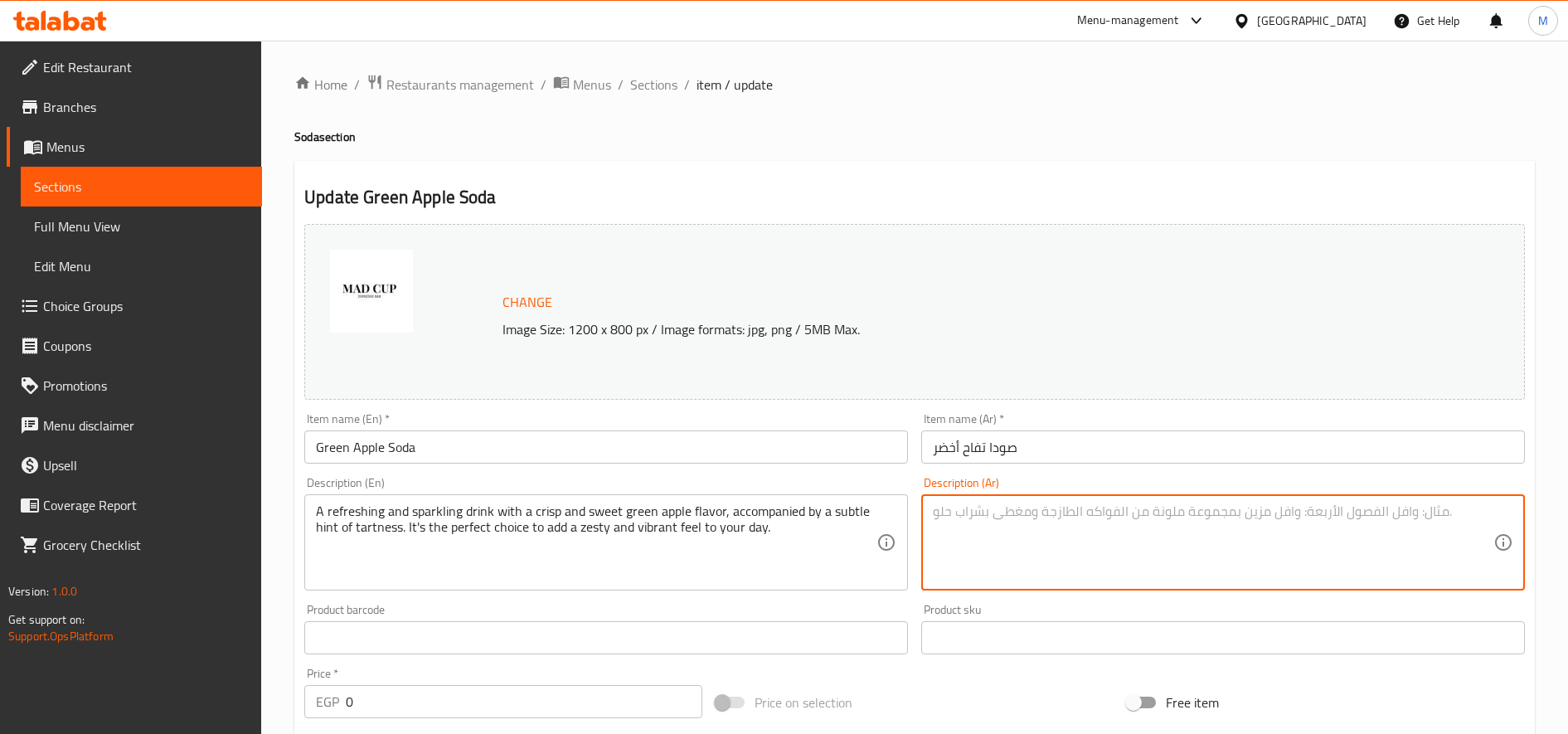
paste textarea "مشروب منعش وفوار بنكهة التفاح الأخضر الحلوة والمنعشة، مع لمسة خفيفة من الحموضة.…"
type textarea "مشروب منعش وفوار بنكهة التفاح الأخضر الحلوة والمنعشة، مع لمسة خفيفة من الحموضة.…"
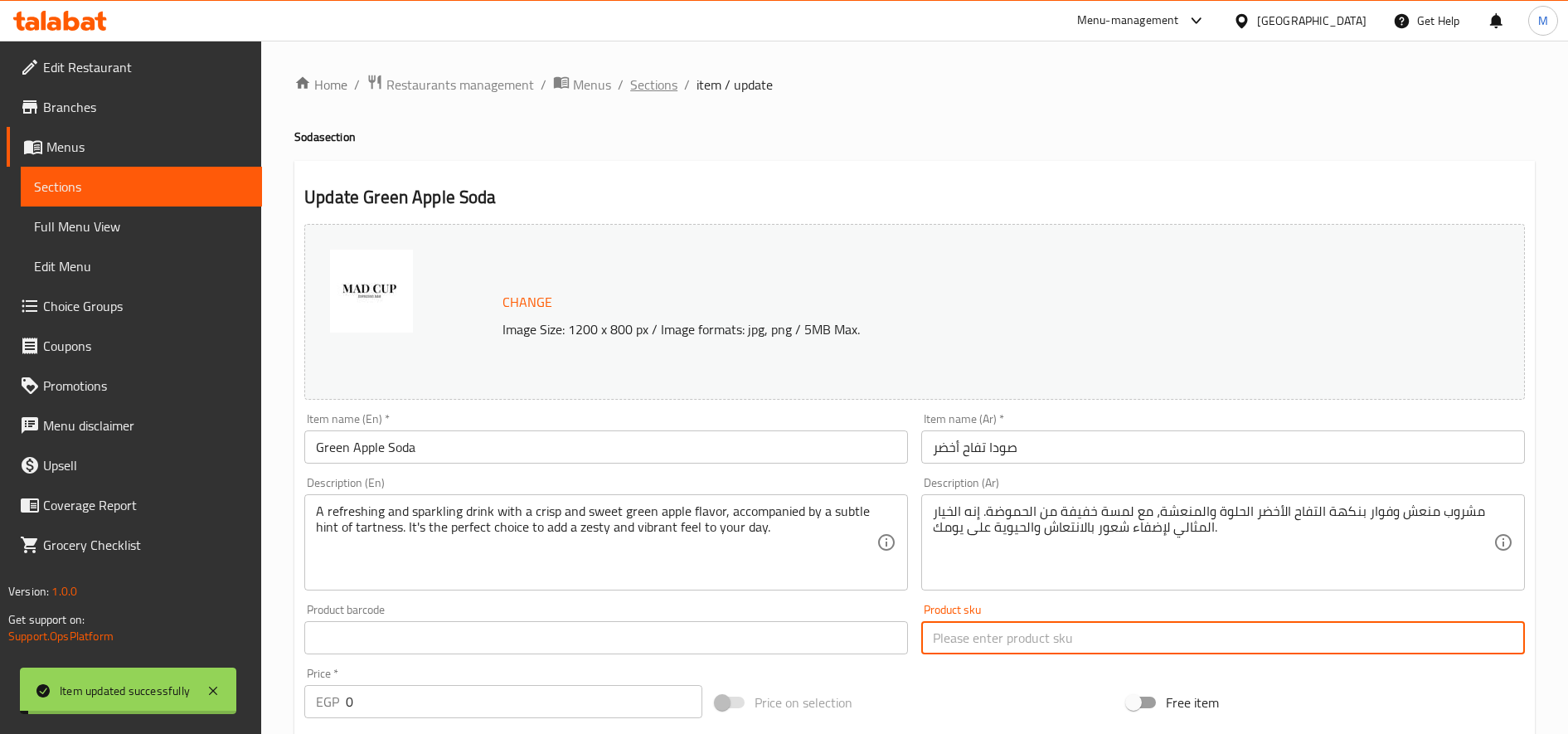
click at [653, 80] on span "Sections" at bounding box center [653, 84] width 47 height 19
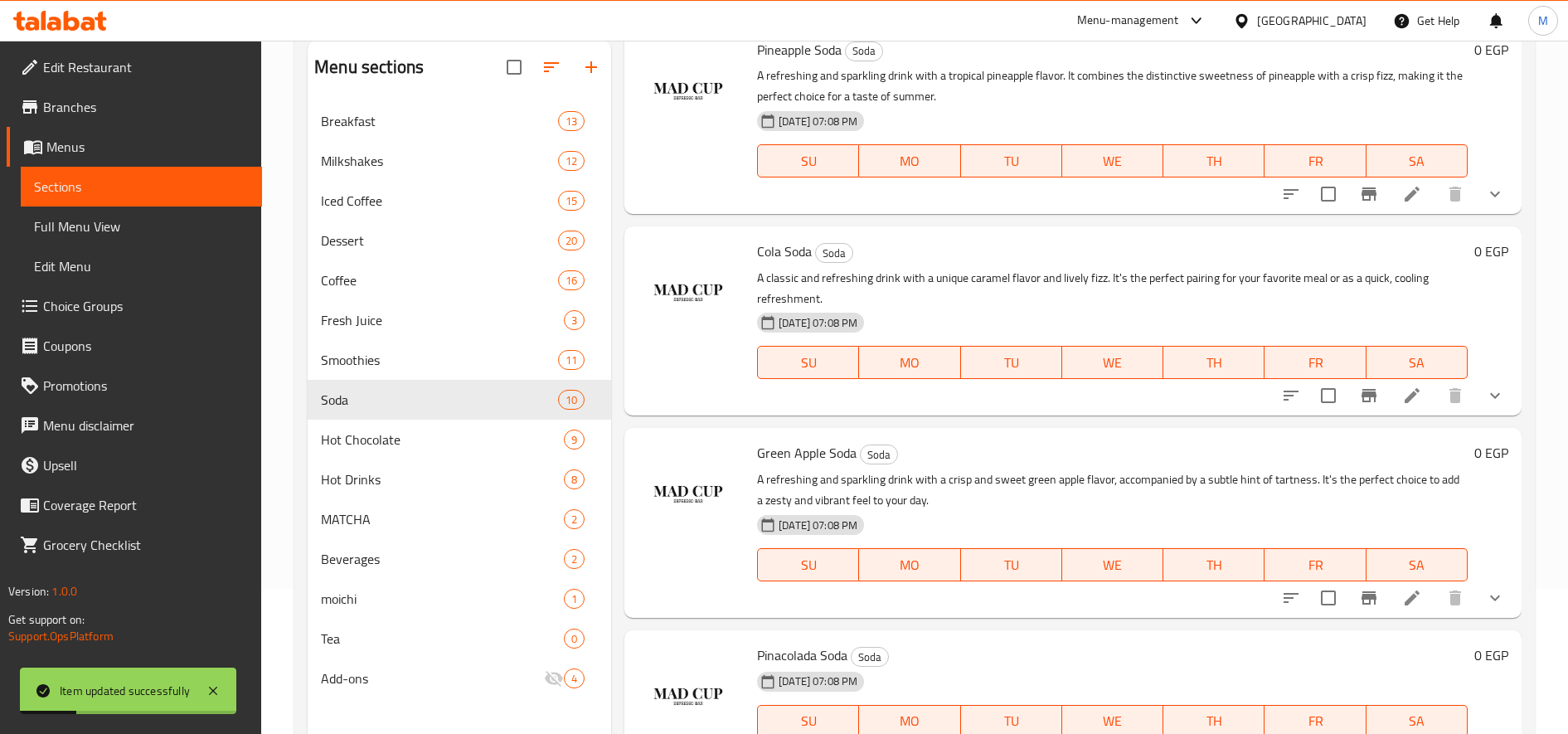
scroll to position [232, 0]
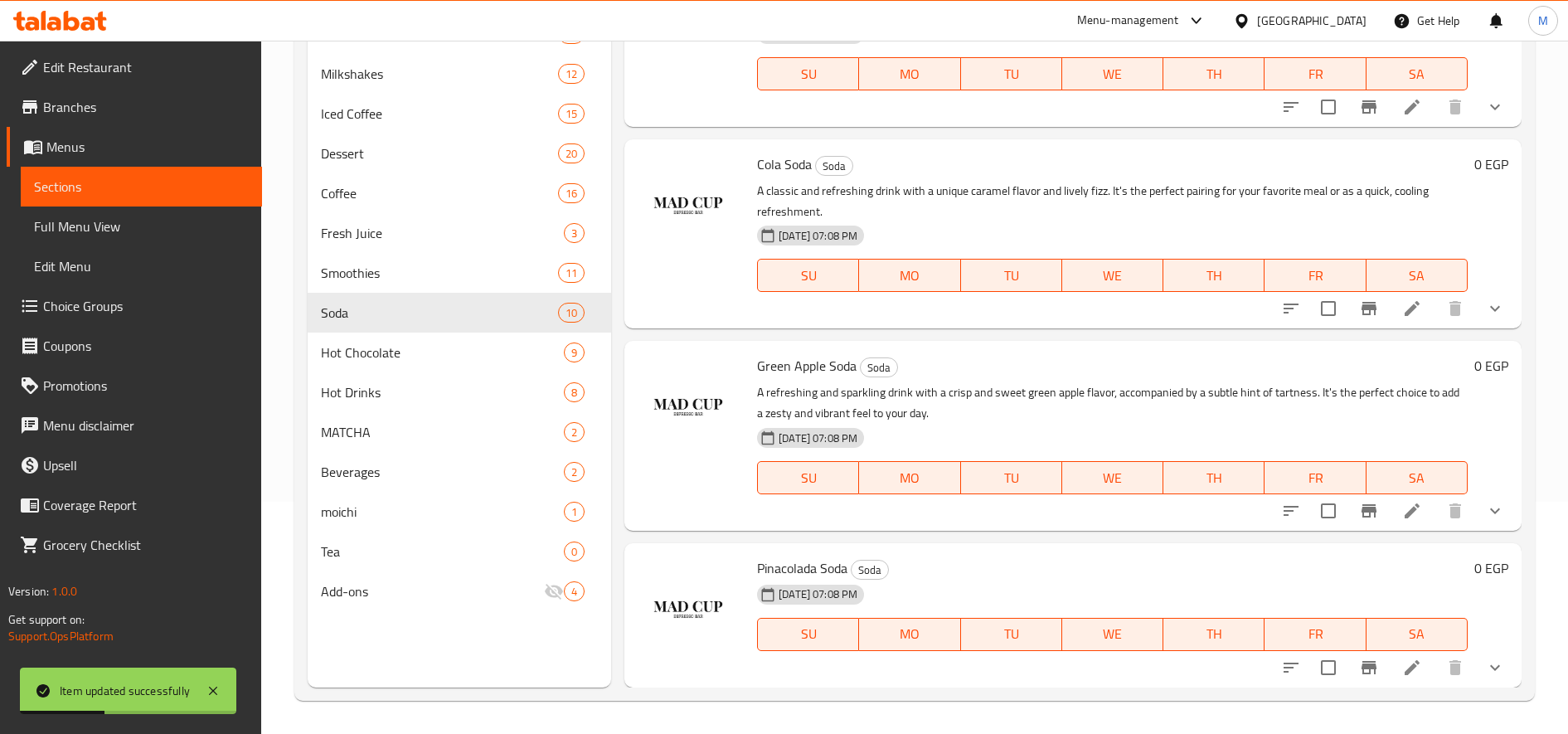
click at [809, 573] on span "Pinacolada Soda" at bounding box center [803, 567] width 91 height 25
click at [809, 572] on span "Pinacolada Soda" at bounding box center [803, 567] width 91 height 25
click at [1404, 665] on icon at bounding box center [1412, 666] width 19 height 19
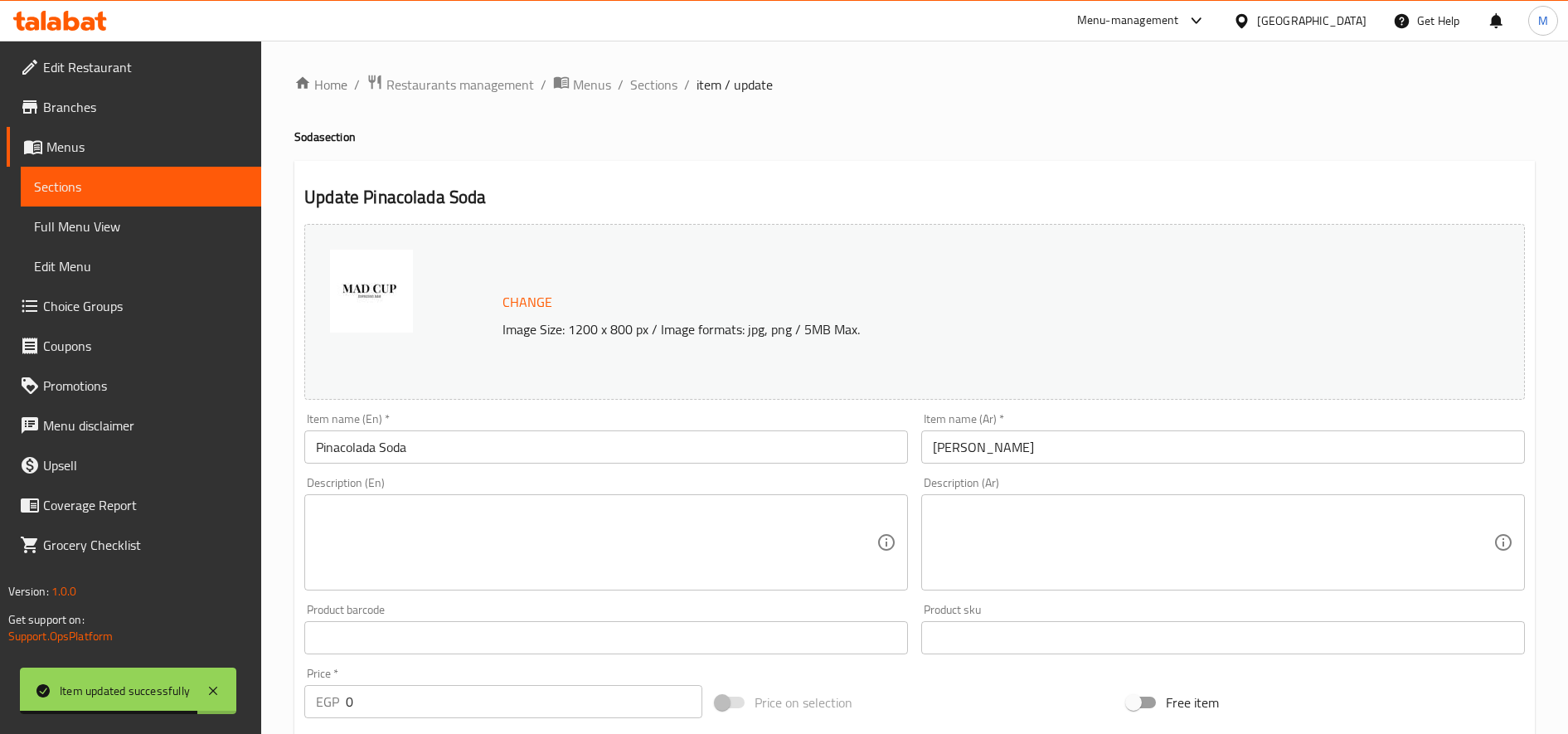
click at [599, 536] on textarea at bounding box center [596, 542] width 561 height 79
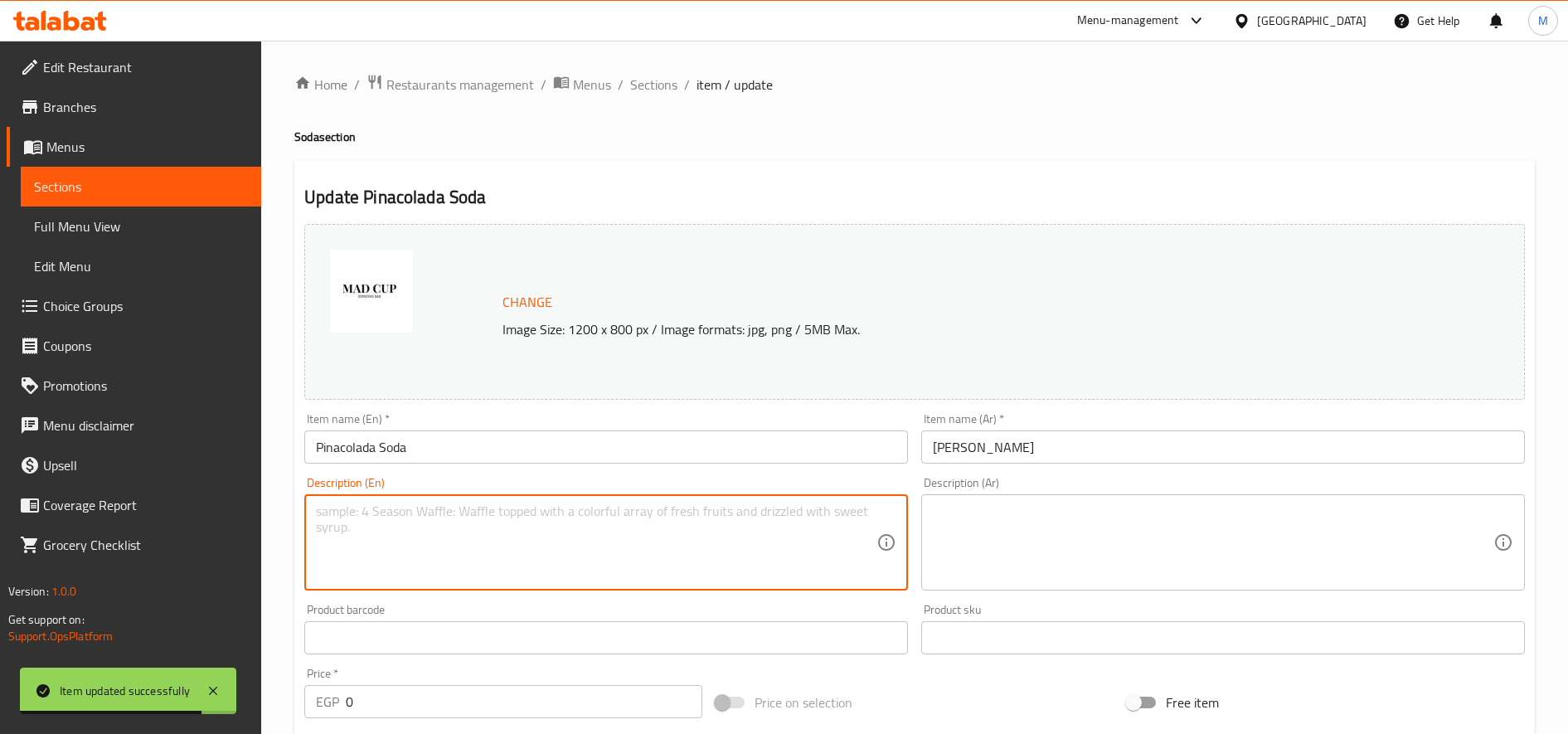
paste textarea "A refreshing and sparkling drink with a distinct tropical flavor. It combines t…"
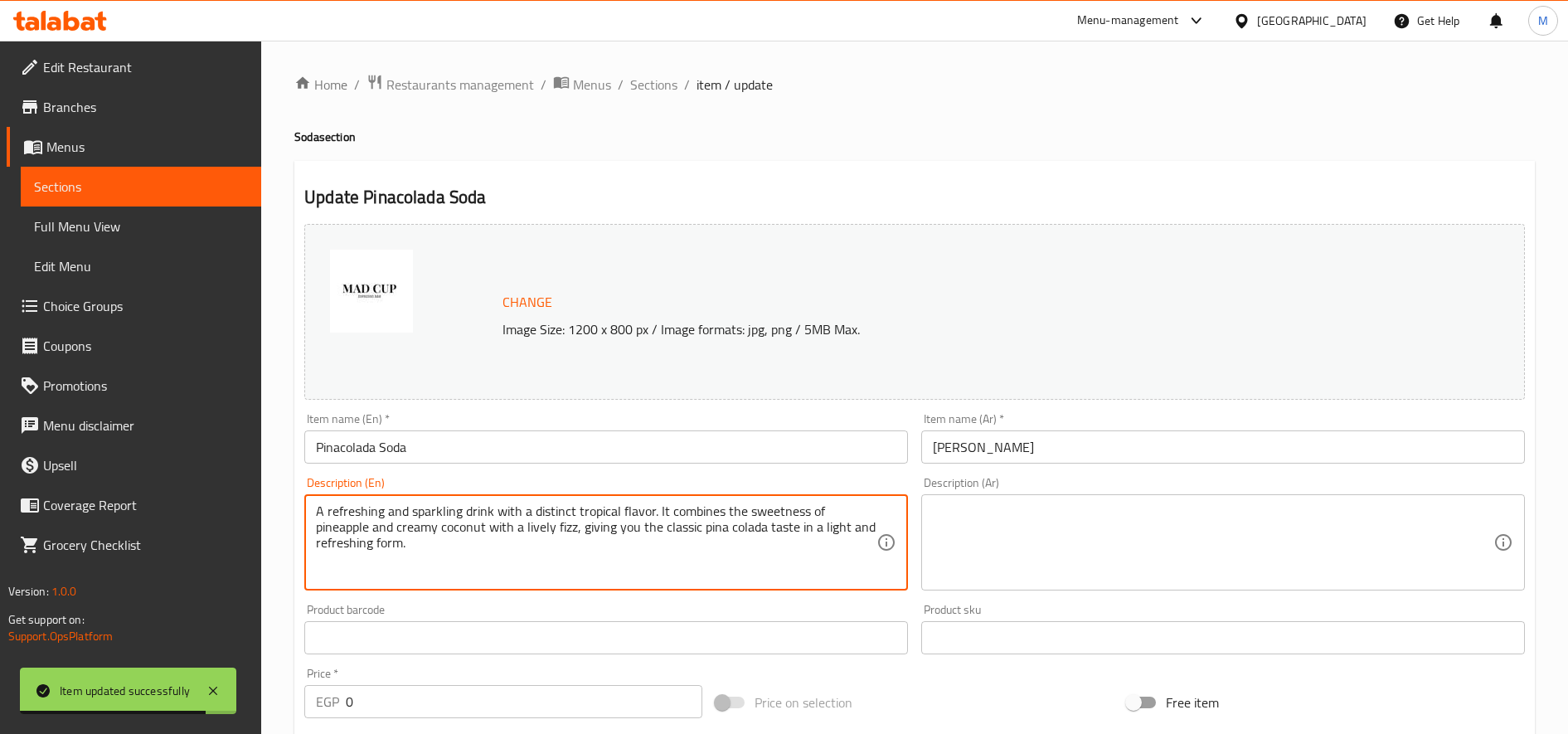
type textarea "A refreshing and sparkling drink with a distinct tropical flavor. It combines t…"
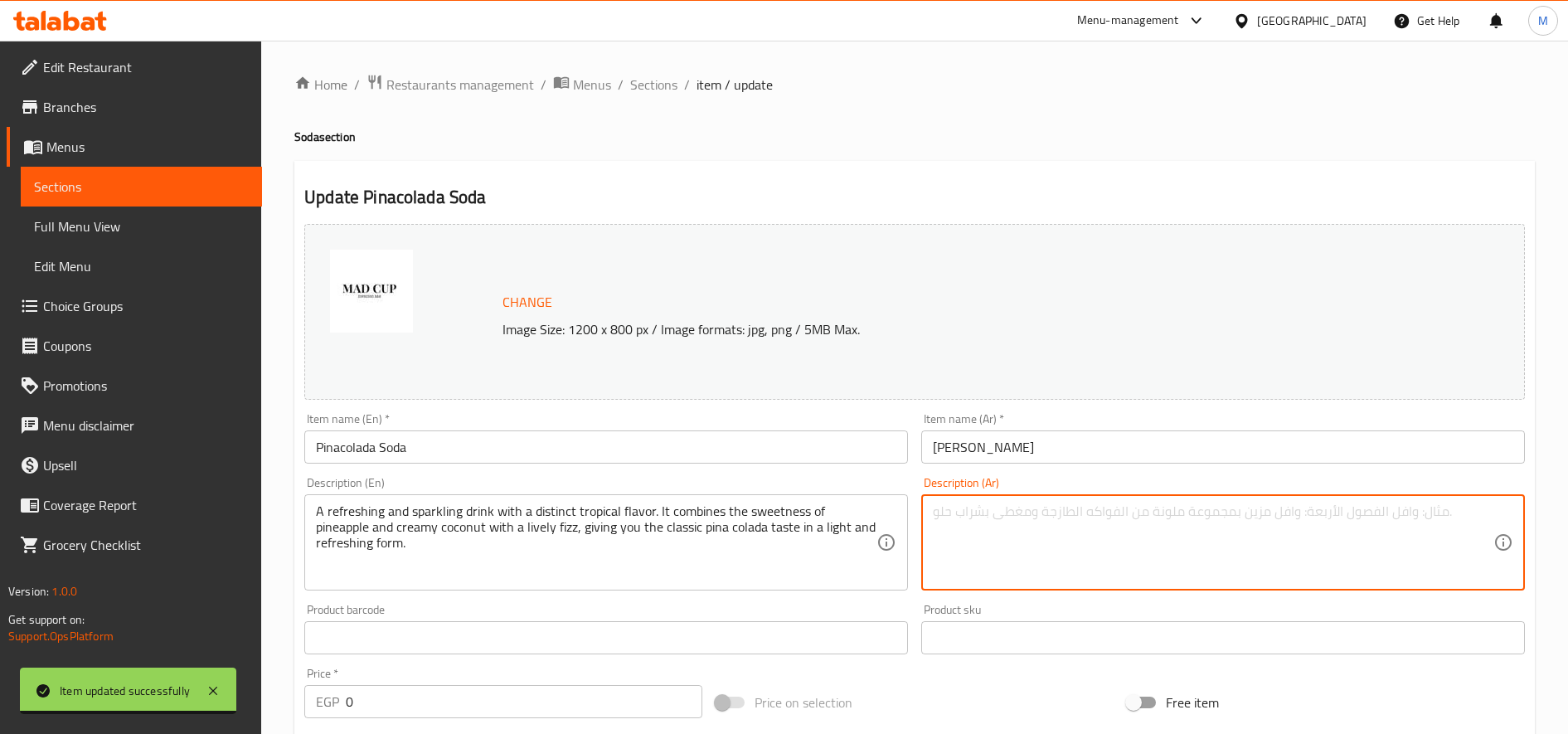
click at [1118, 562] on textarea at bounding box center [1213, 542] width 561 height 79
paste textarea "مشروب منعش وفوار بنكهات استوائية مميزة. يجمع بين حلاوة الأناناس وجوز الهند الكر…"
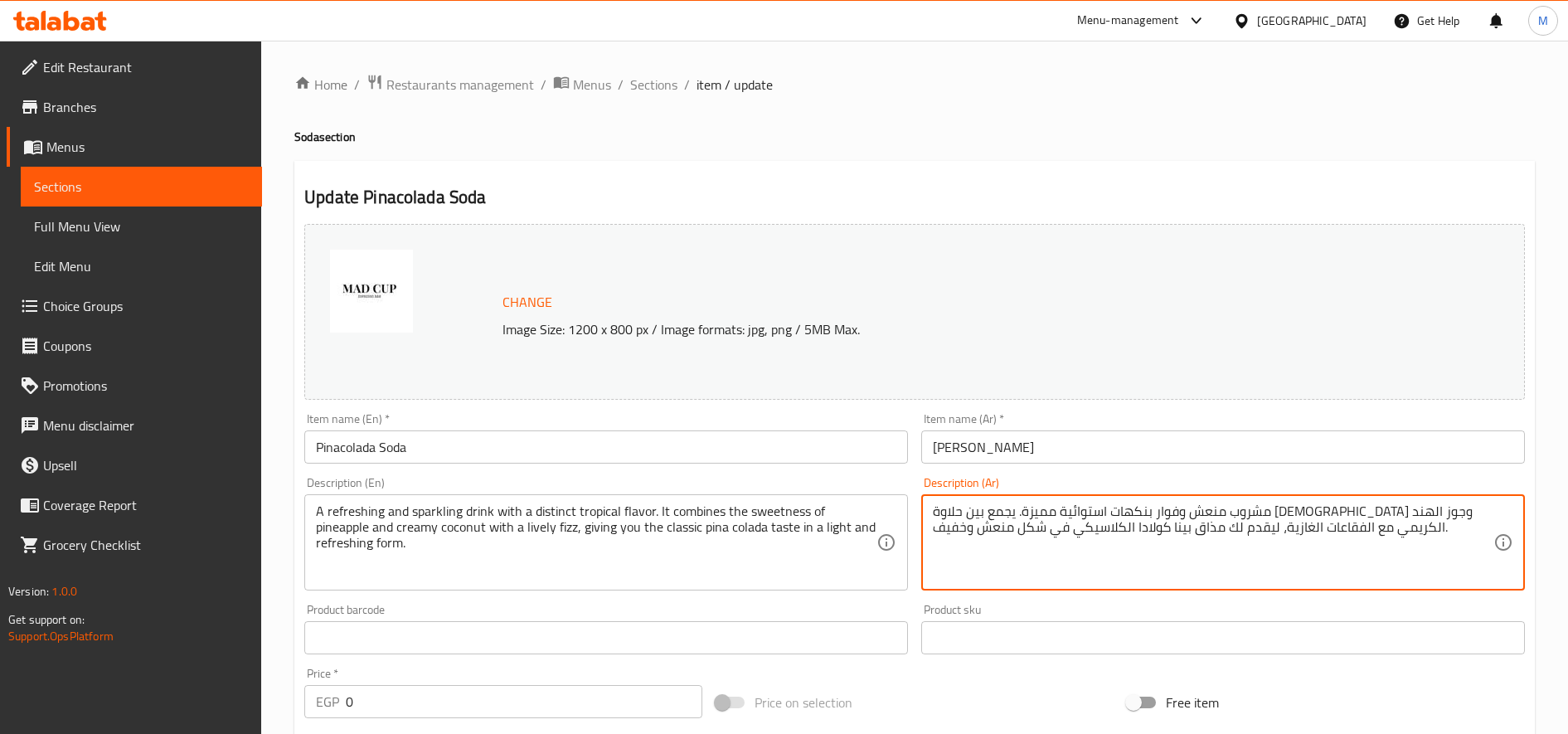
type textarea "مشروب منعش وفوار بنكهات استوائية مميزة. يجمع بين حلاوة الأناناس وجوز الهند الكر…"
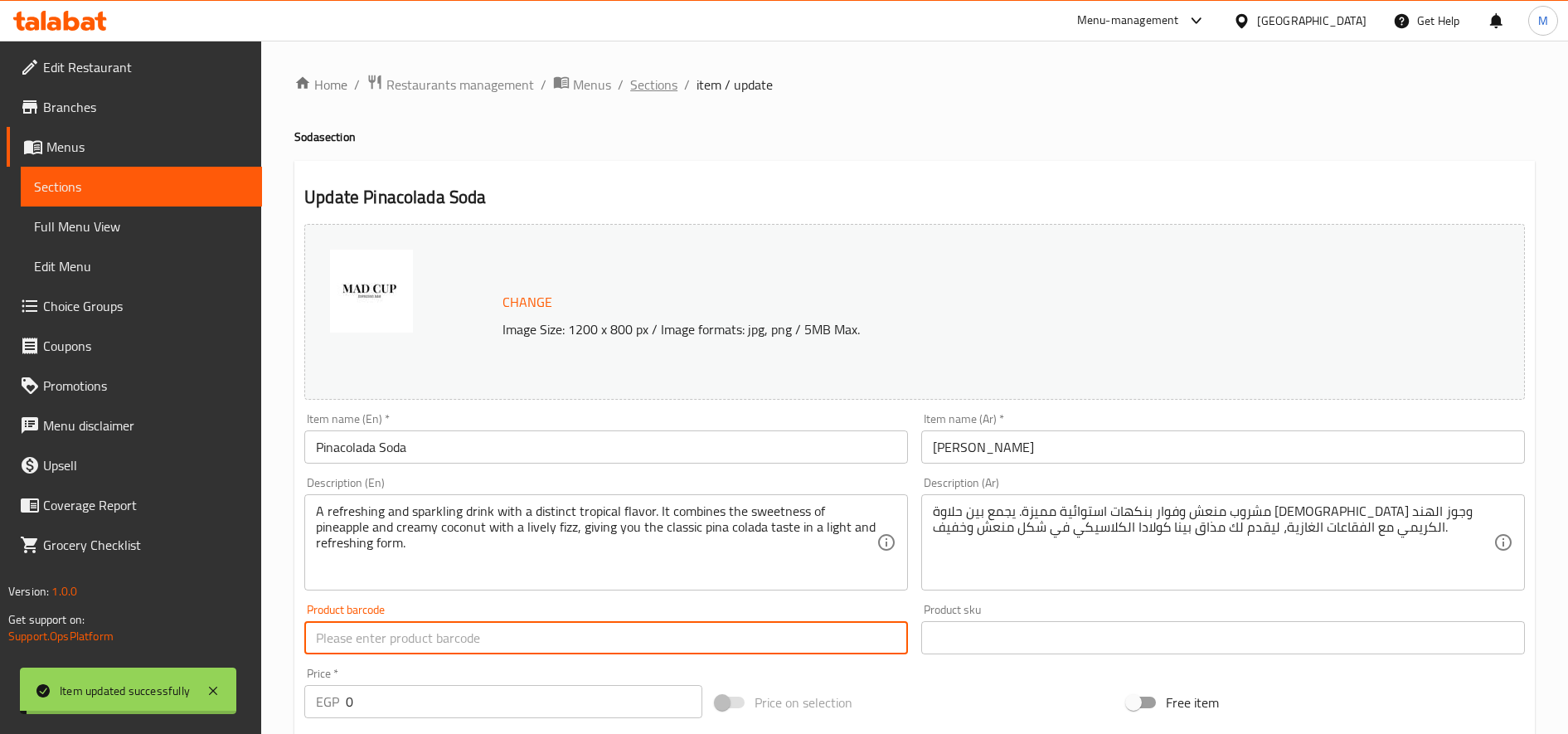
click at [656, 87] on span "Sections" at bounding box center [653, 84] width 47 height 19
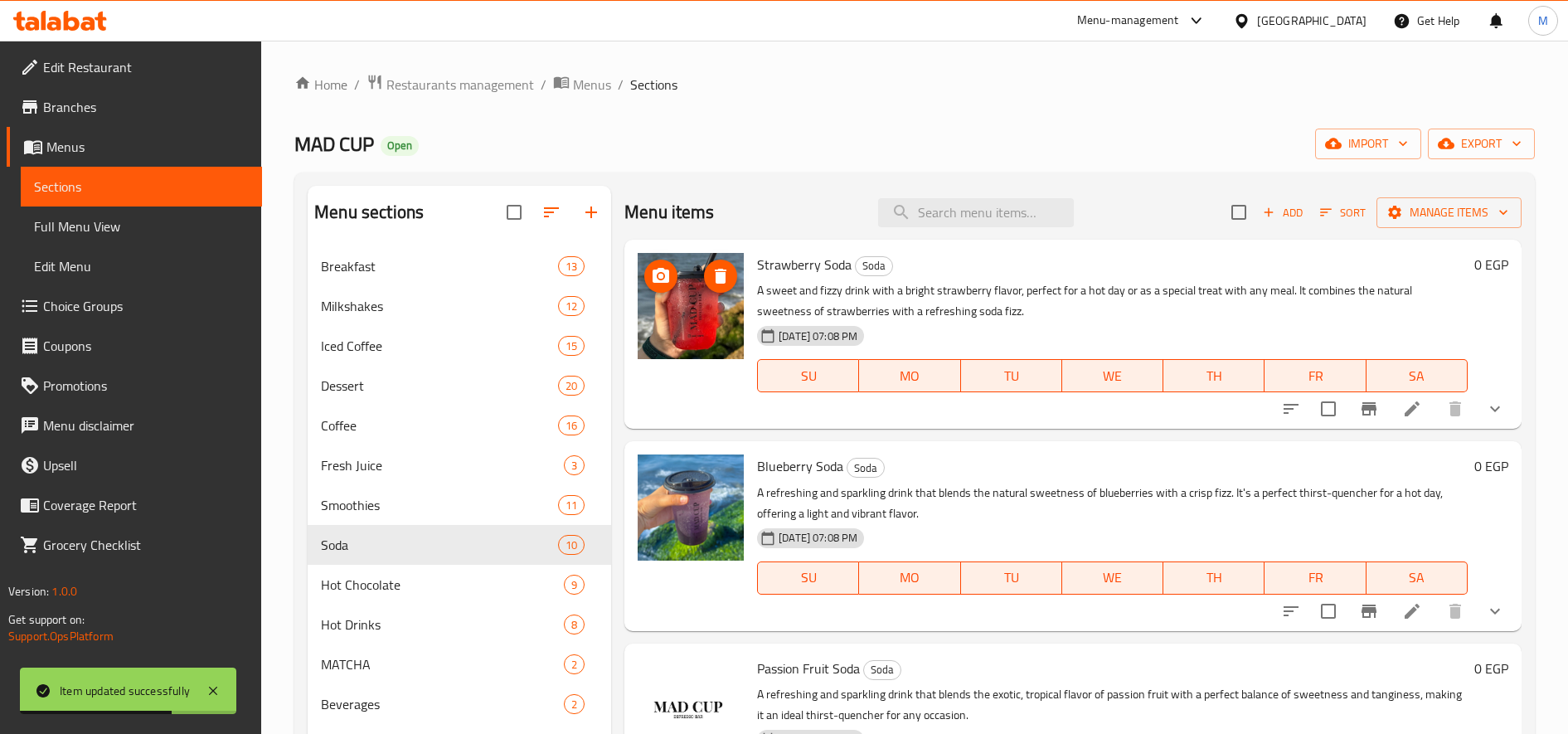
scroll to position [139, 0]
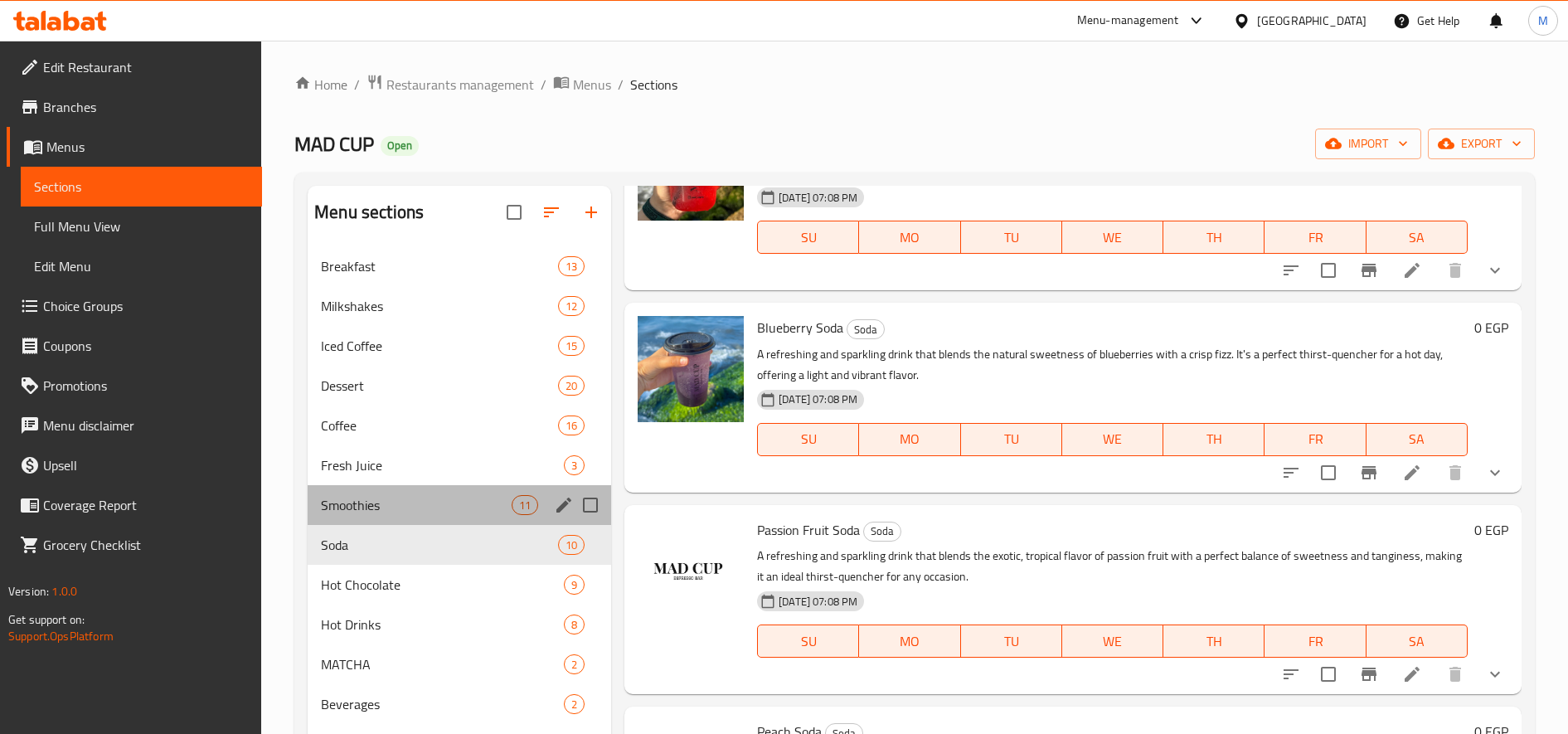
click at [355, 518] on div "Smoothies 11" at bounding box center [459, 504] width 304 height 40
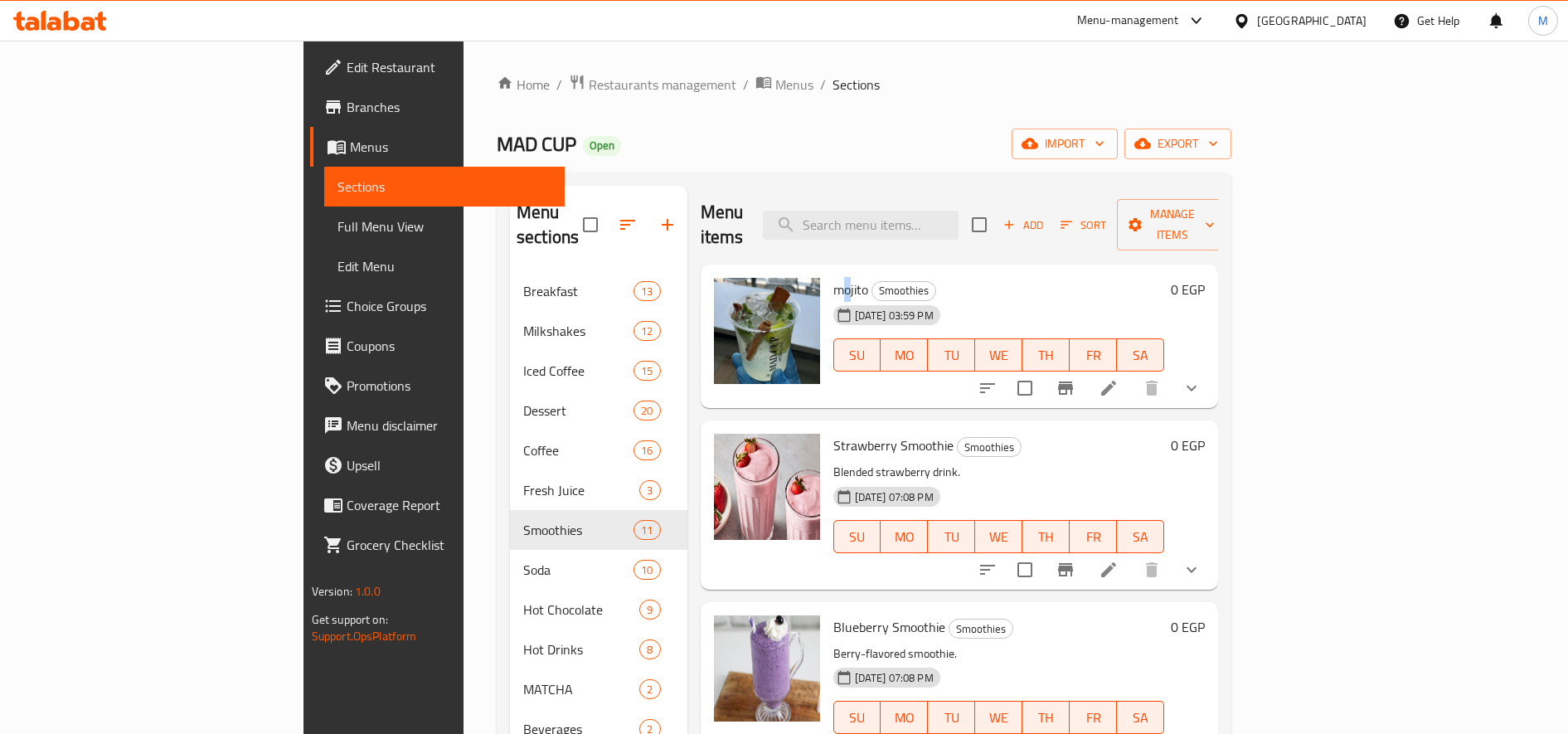
click at [833, 277] on span "mojito" at bounding box center [851, 289] width 35 height 25
click at [1132, 373] on li at bounding box center [1109, 388] width 46 height 30
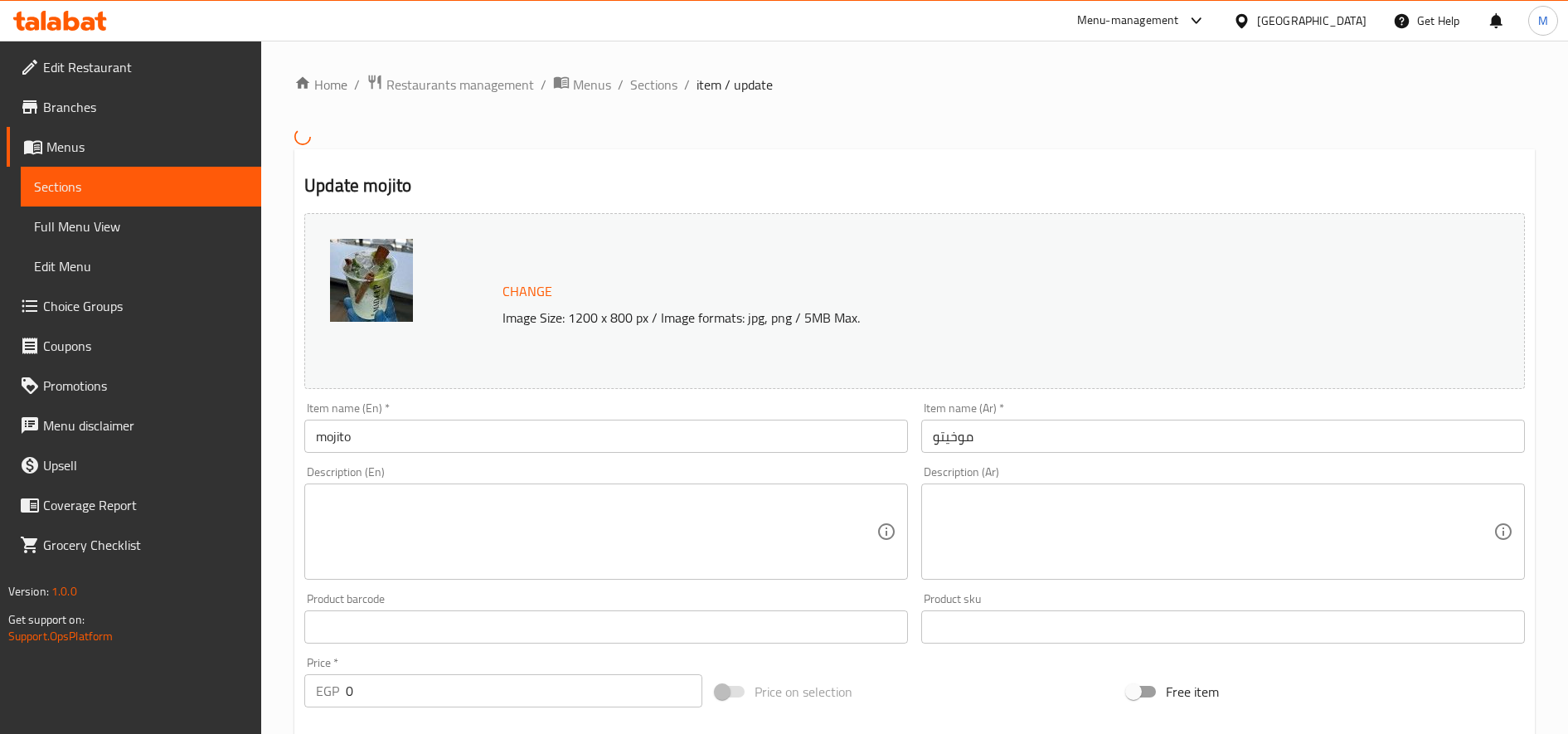
click at [647, 496] on textarea at bounding box center [596, 530] width 561 height 79
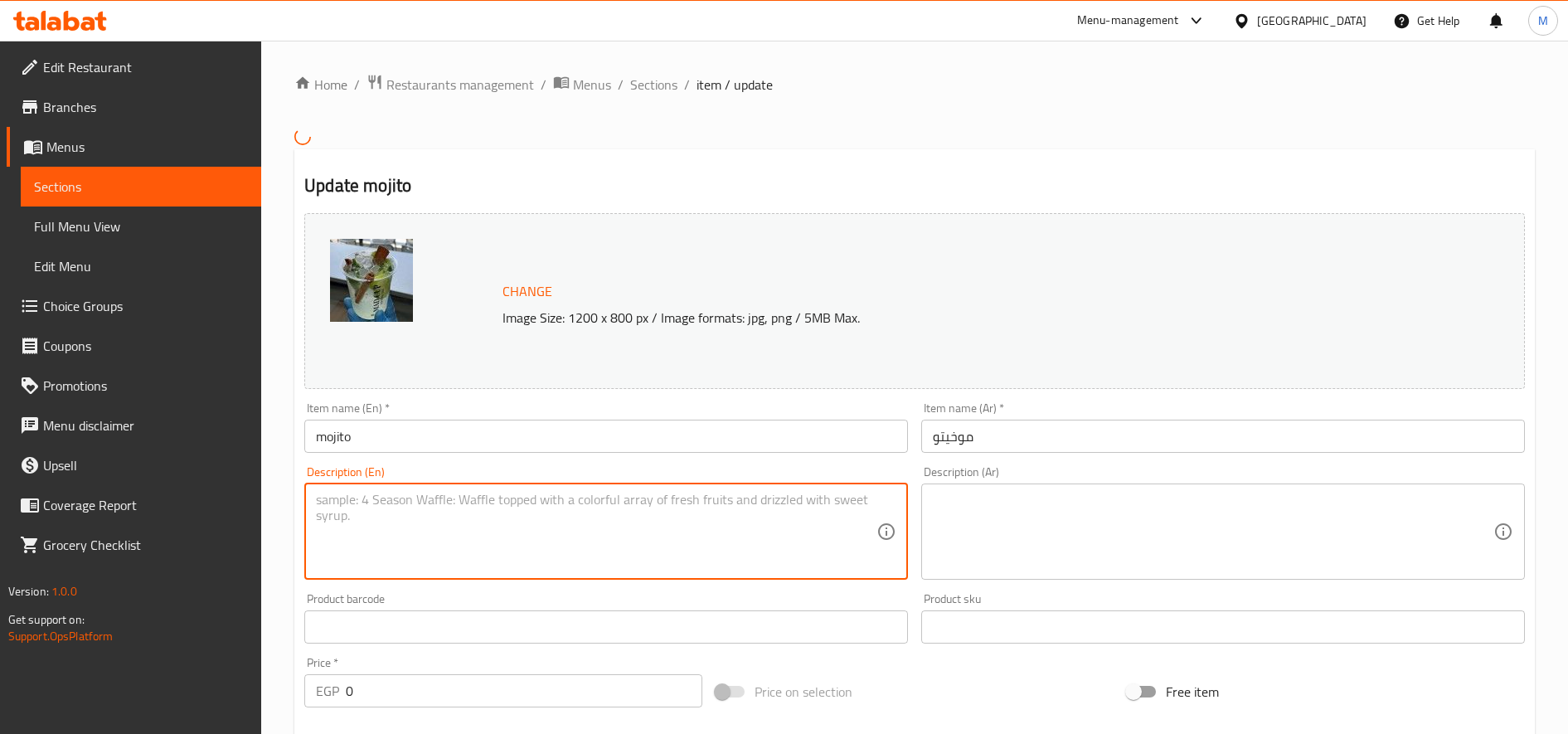
paste textarea "A refreshing and classic drink that combines fresh mint leaves, zesty lime slic…"
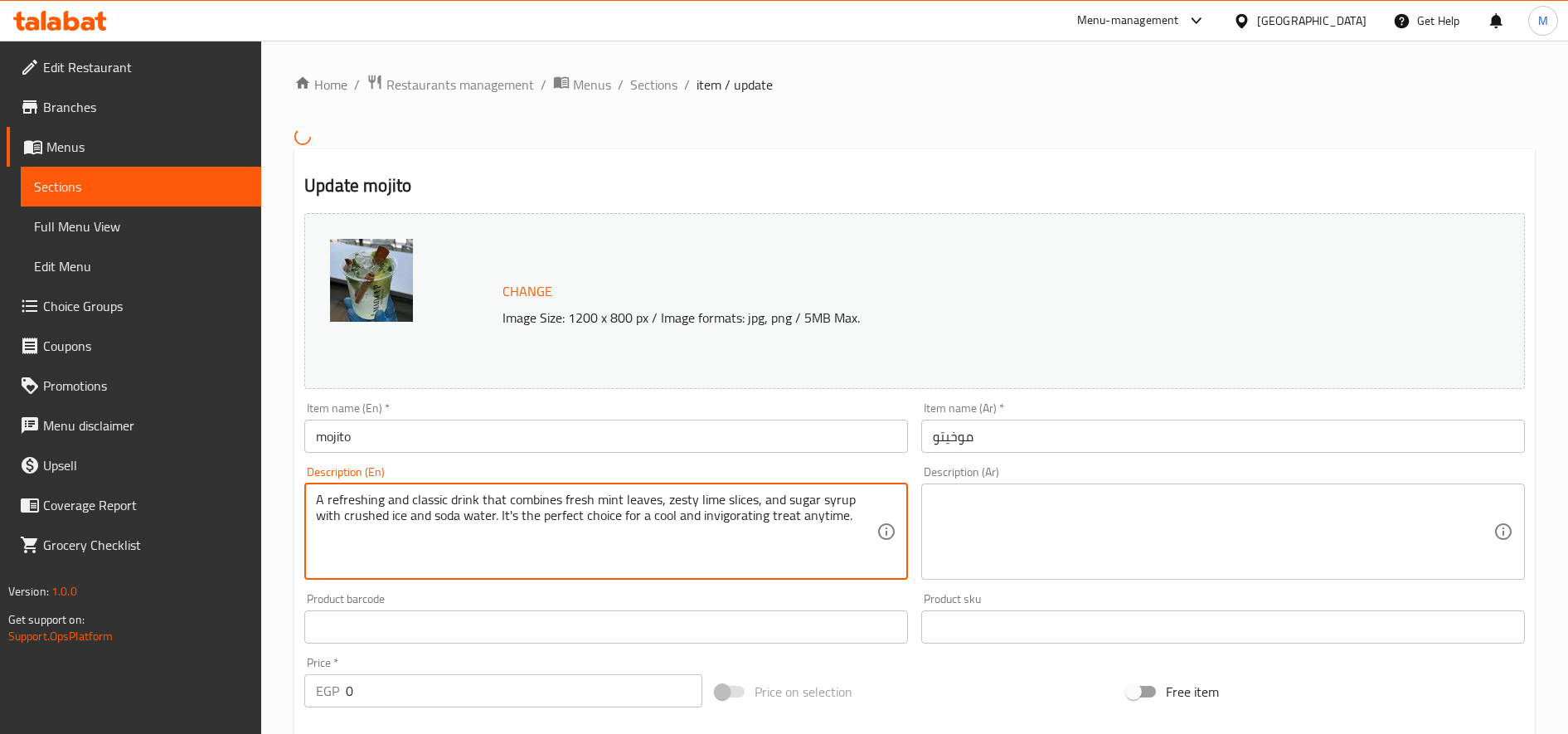
type textarea "A refreshing and classic drink that combines fresh mint leaves, zesty lime slic…"
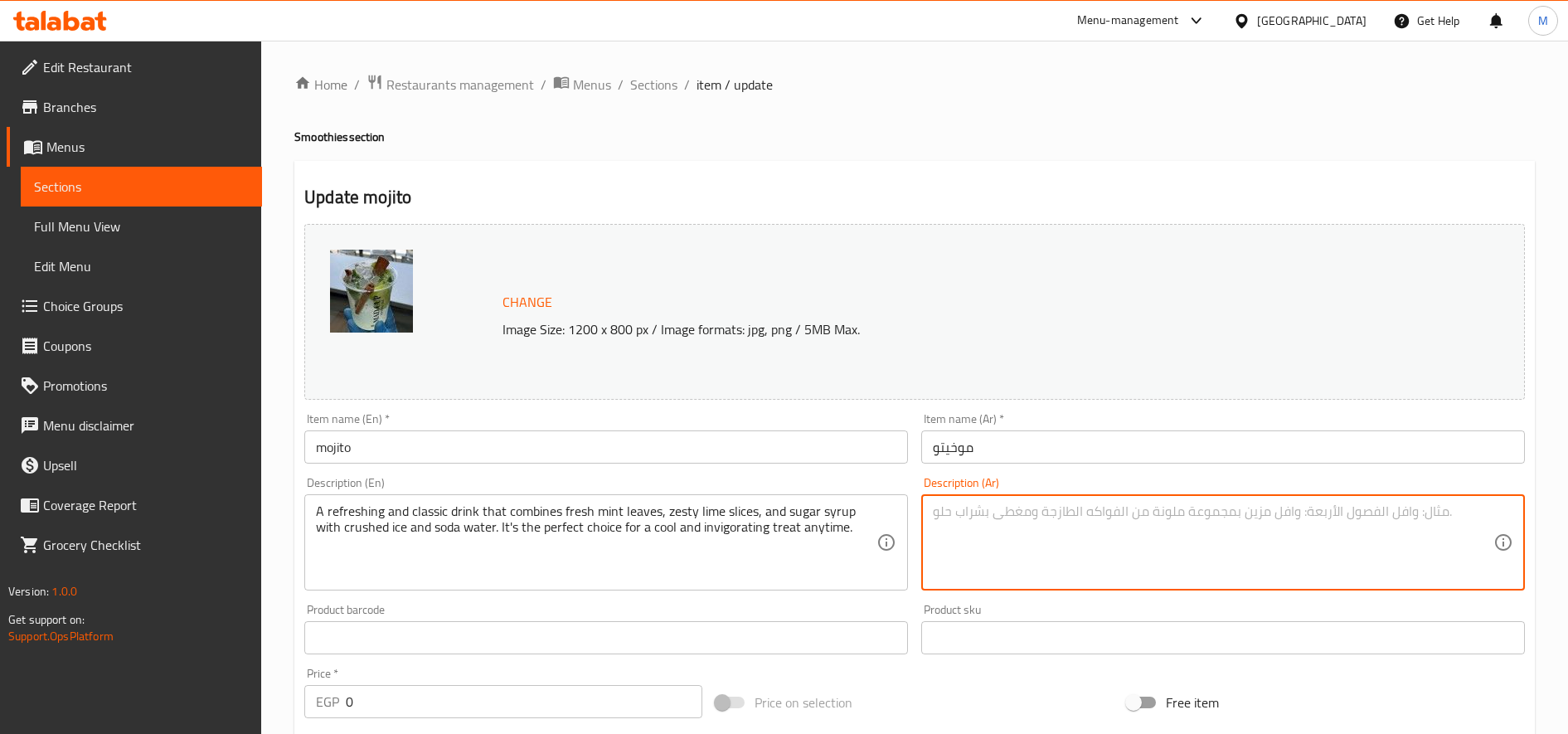
paste textarea "مشروب منعش وكلاسيكي يجمع بين أوراق النعناع الطازج، وشرائح الليمون الحامضة، وشرا…"
type textarea "مشروب منعش وكلاسيكي يجمع بين أوراق النعناع الطازج، وشرائح الليمون الحامضة، وشرا…"
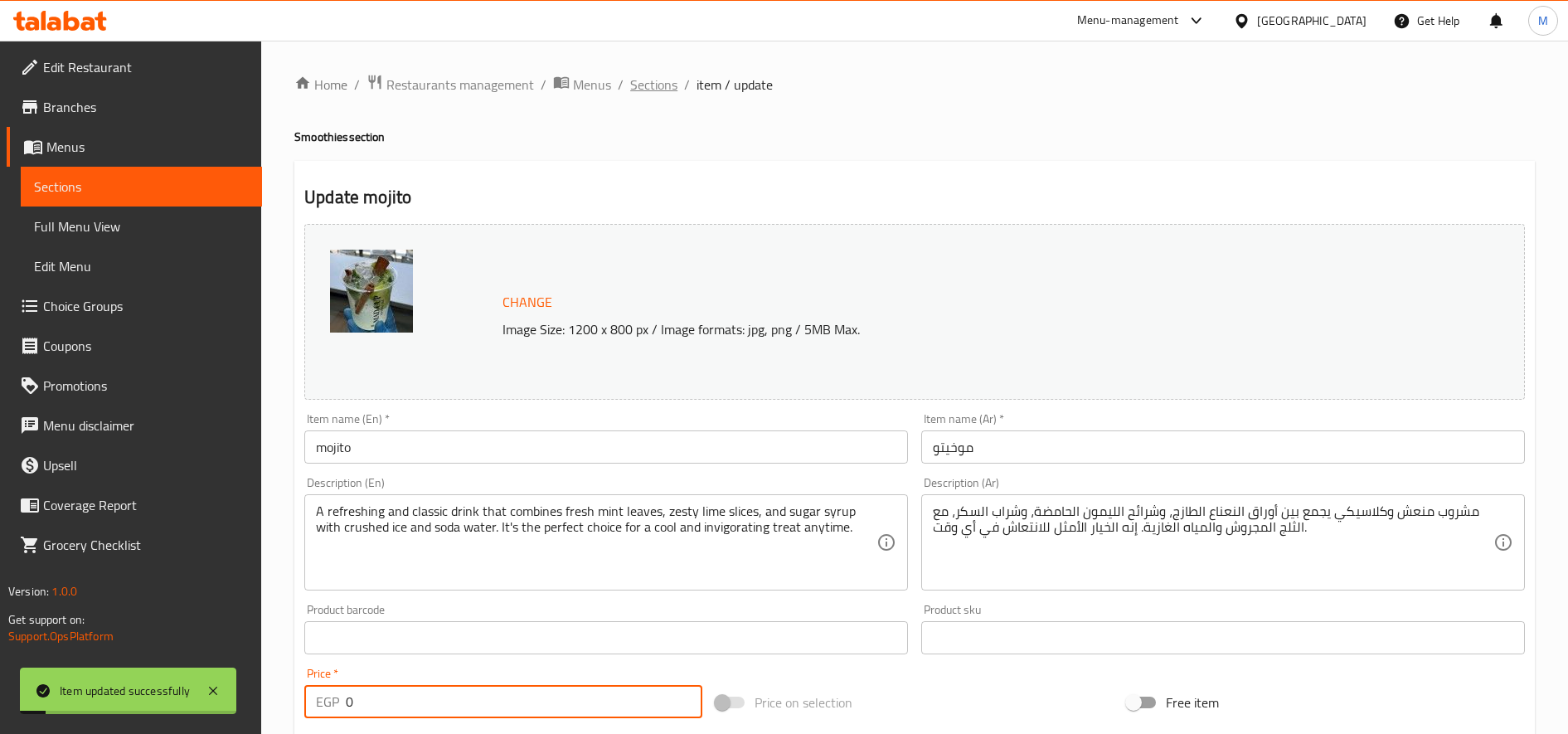
click at [653, 92] on span "Sections" at bounding box center [653, 84] width 47 height 19
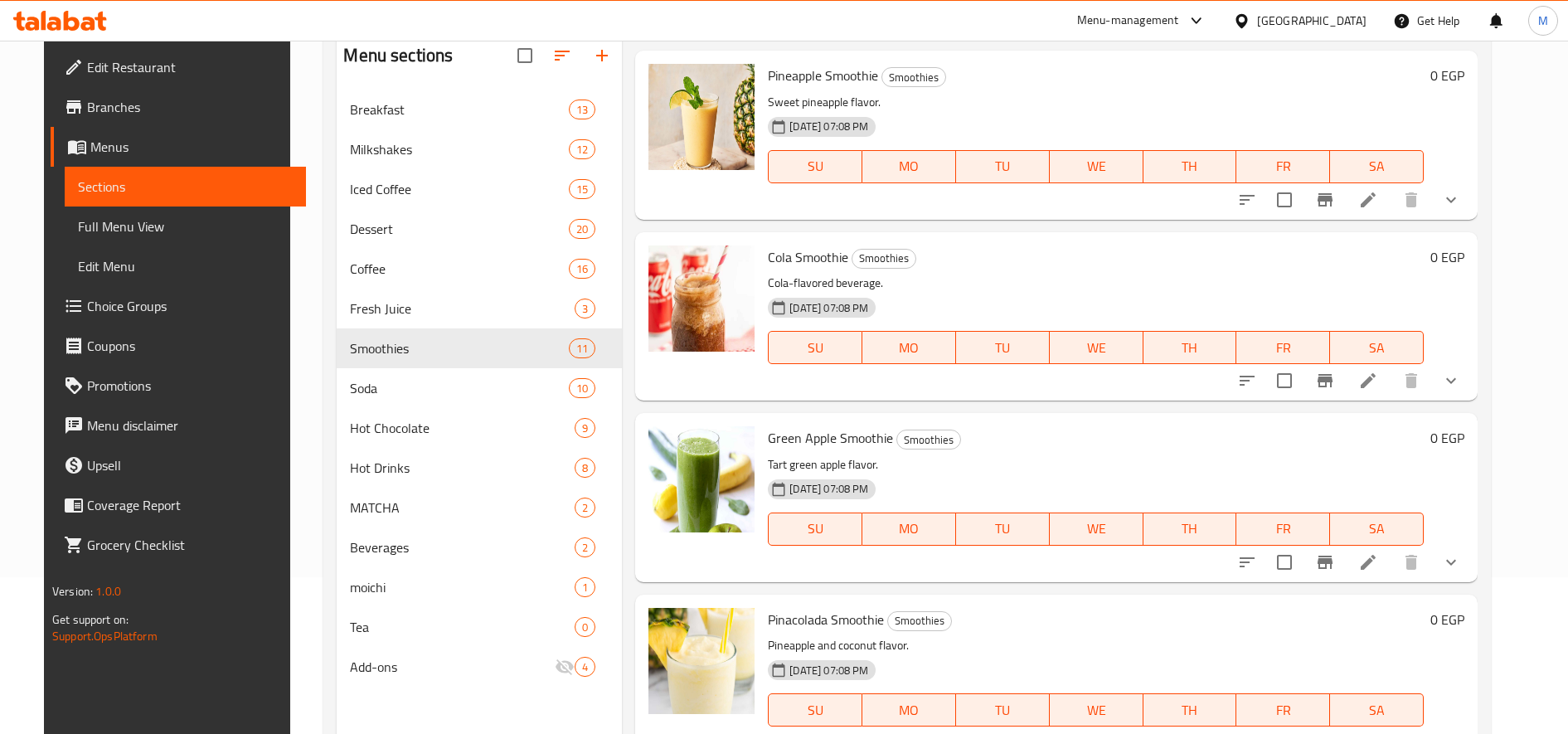
scroll to position [232, 0]
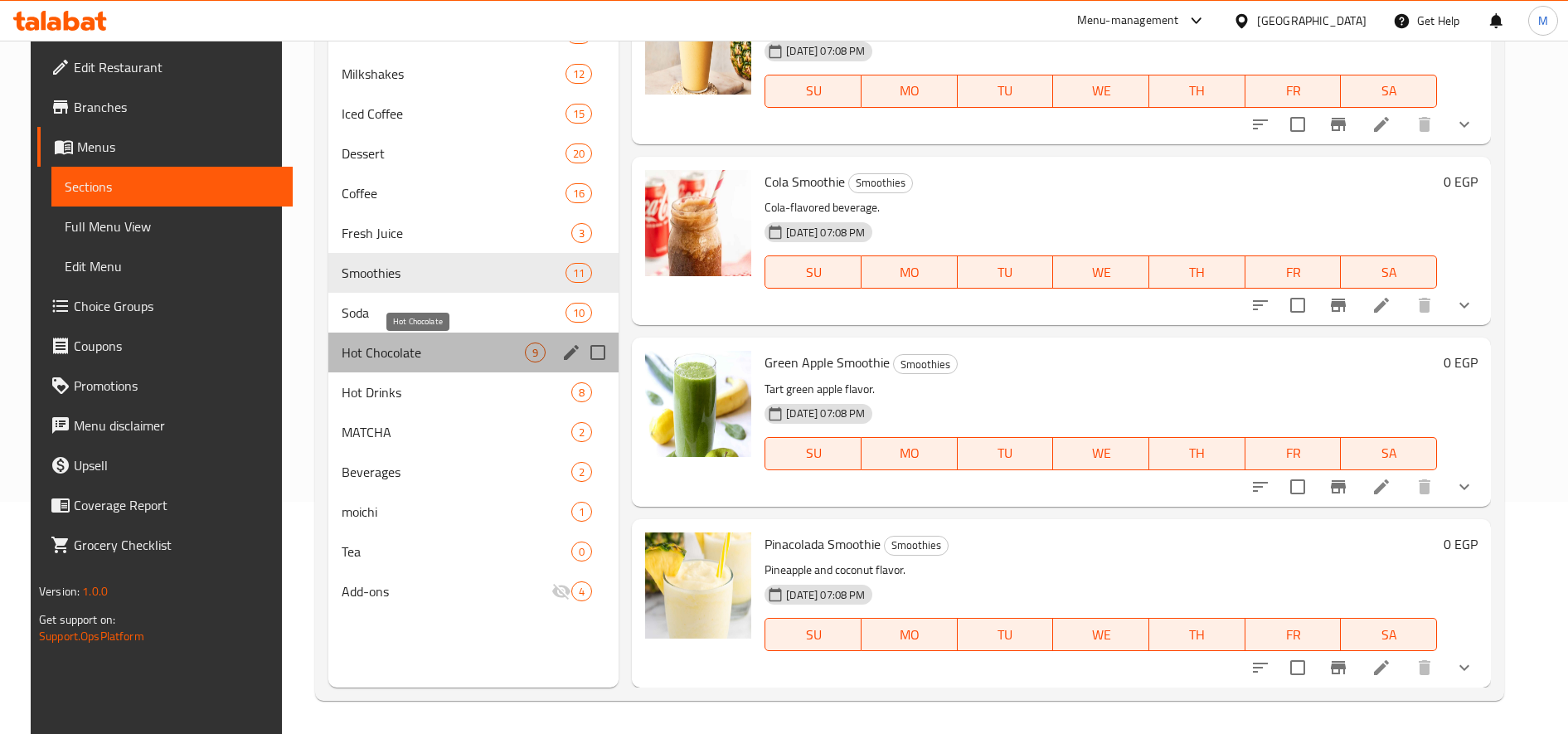
click at [391, 346] on span "Hot Chocolate" at bounding box center [433, 352] width 183 height 19
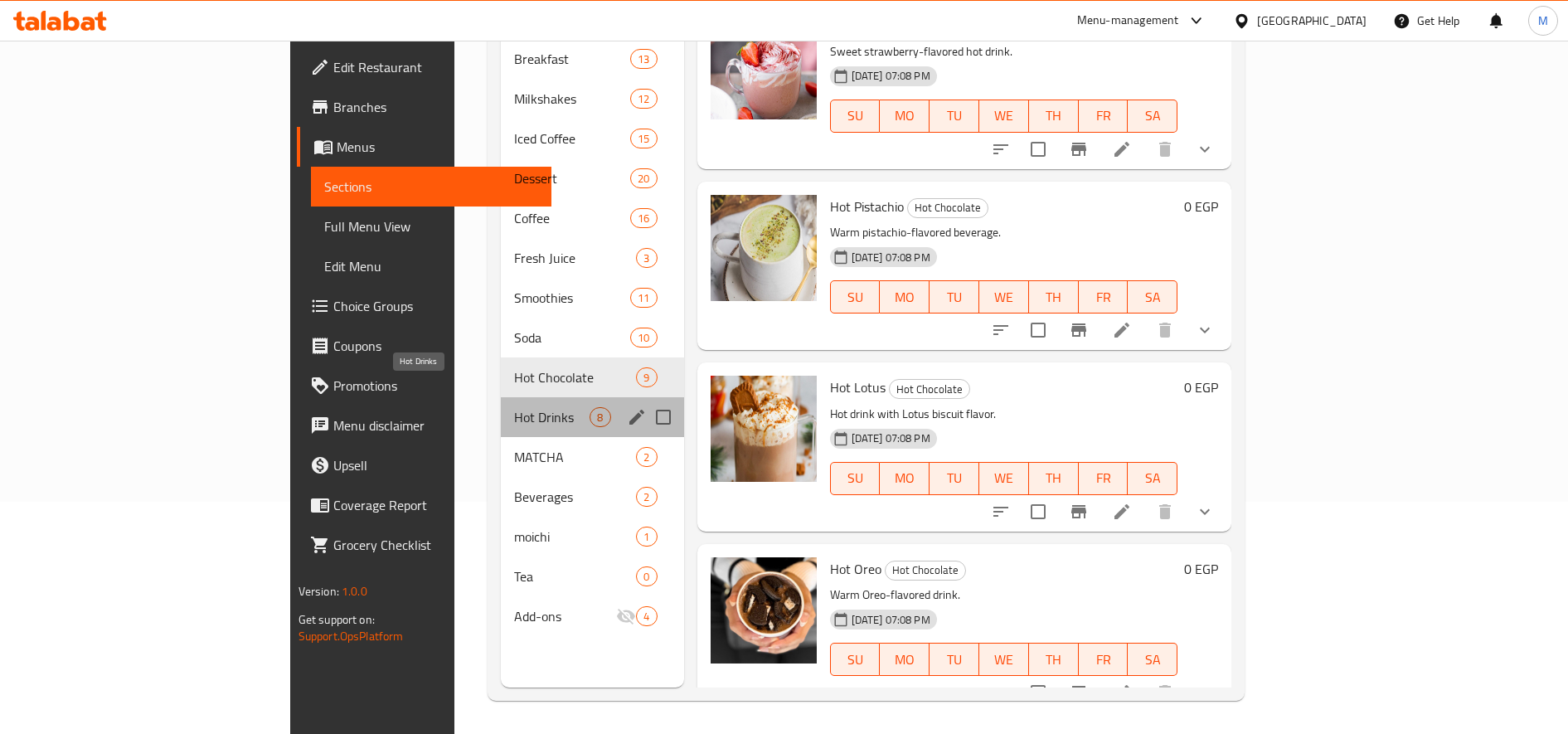
click at [514, 407] on span "Hot Drinks" at bounding box center [552, 417] width 76 height 19
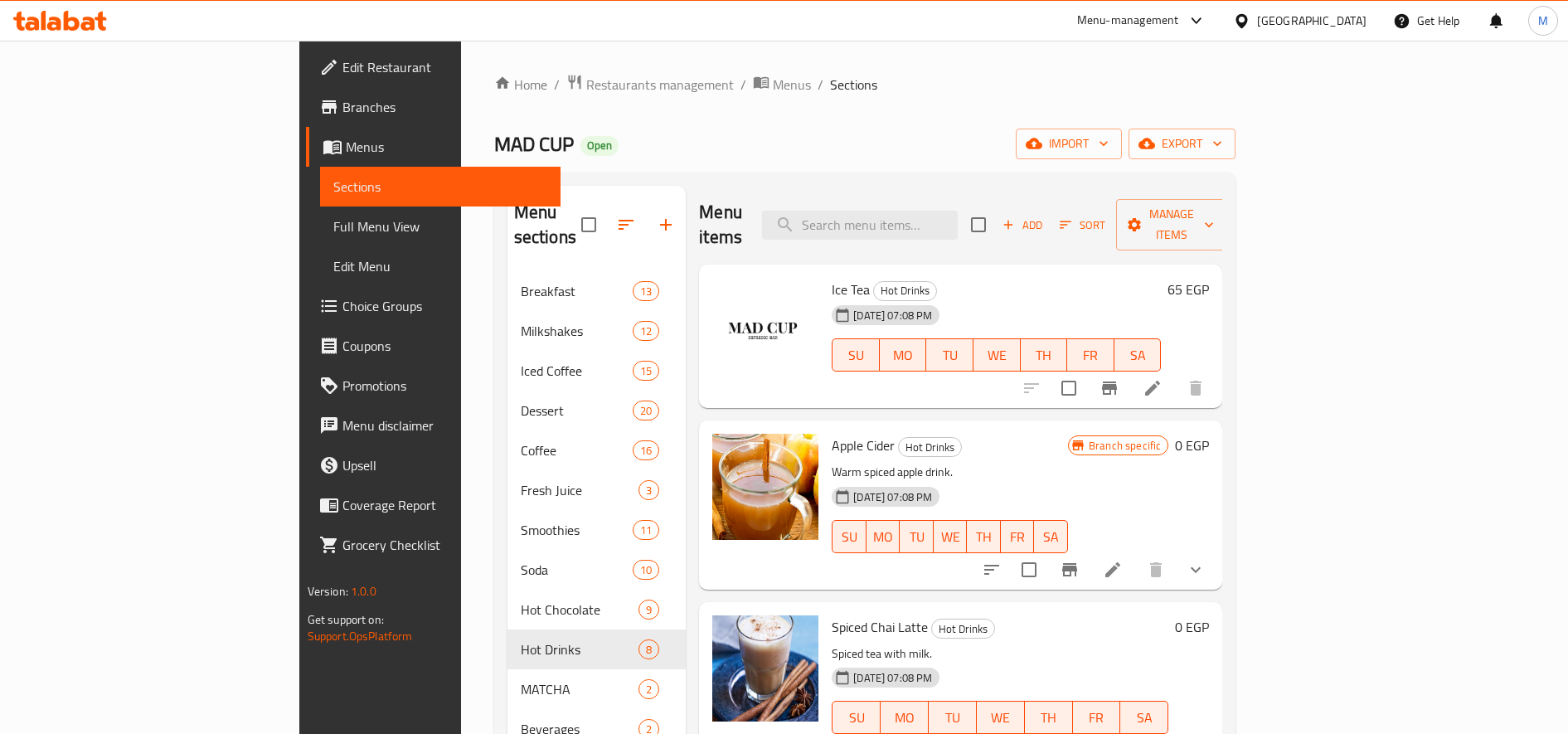
click at [831, 277] on span "Ice Tea" at bounding box center [850, 289] width 38 height 25
click at [1163, 378] on icon at bounding box center [1151, 387] width 19 height 19
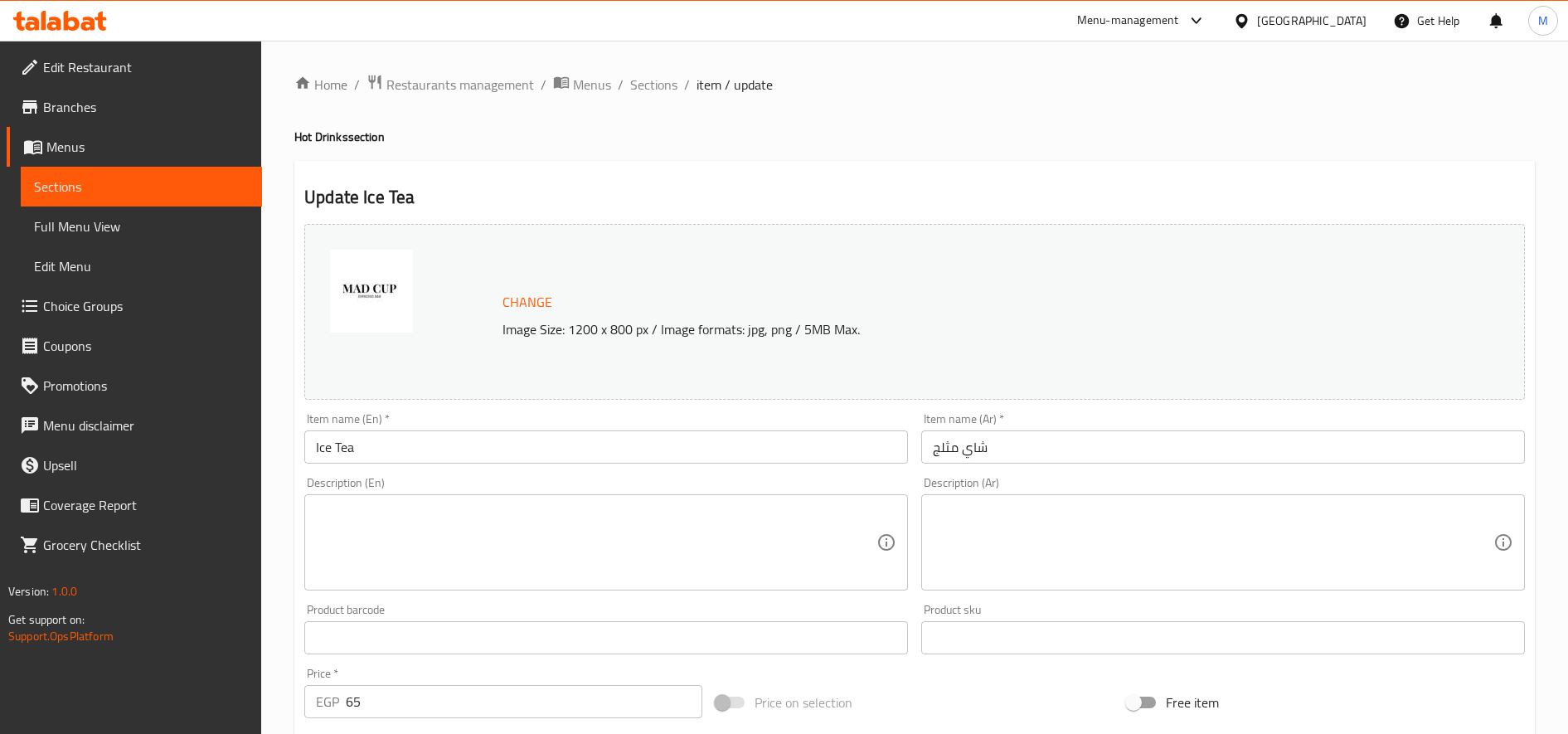
click at [569, 547] on textarea at bounding box center [596, 542] width 561 height 79
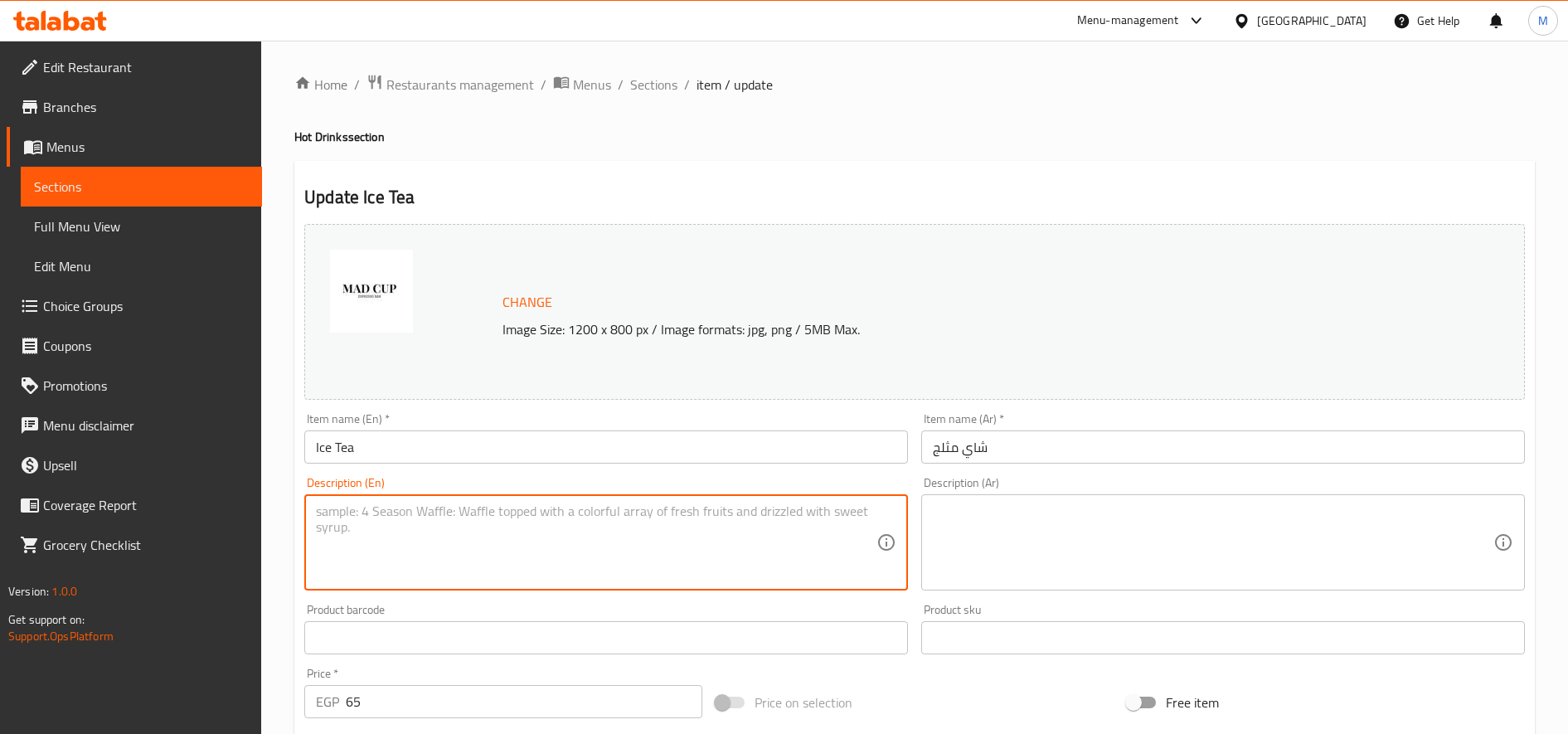
paste textarea "Ice Tea"
type textarea "Ice Tea"
click at [628, 541] on textarea at bounding box center [596, 542] width 561 height 79
paste textarea "A cool and refreshing drink made from black or green tea, infused with flavors …"
type textarea "A cool and refreshing drink made from black or green tea, infused with flavors …"
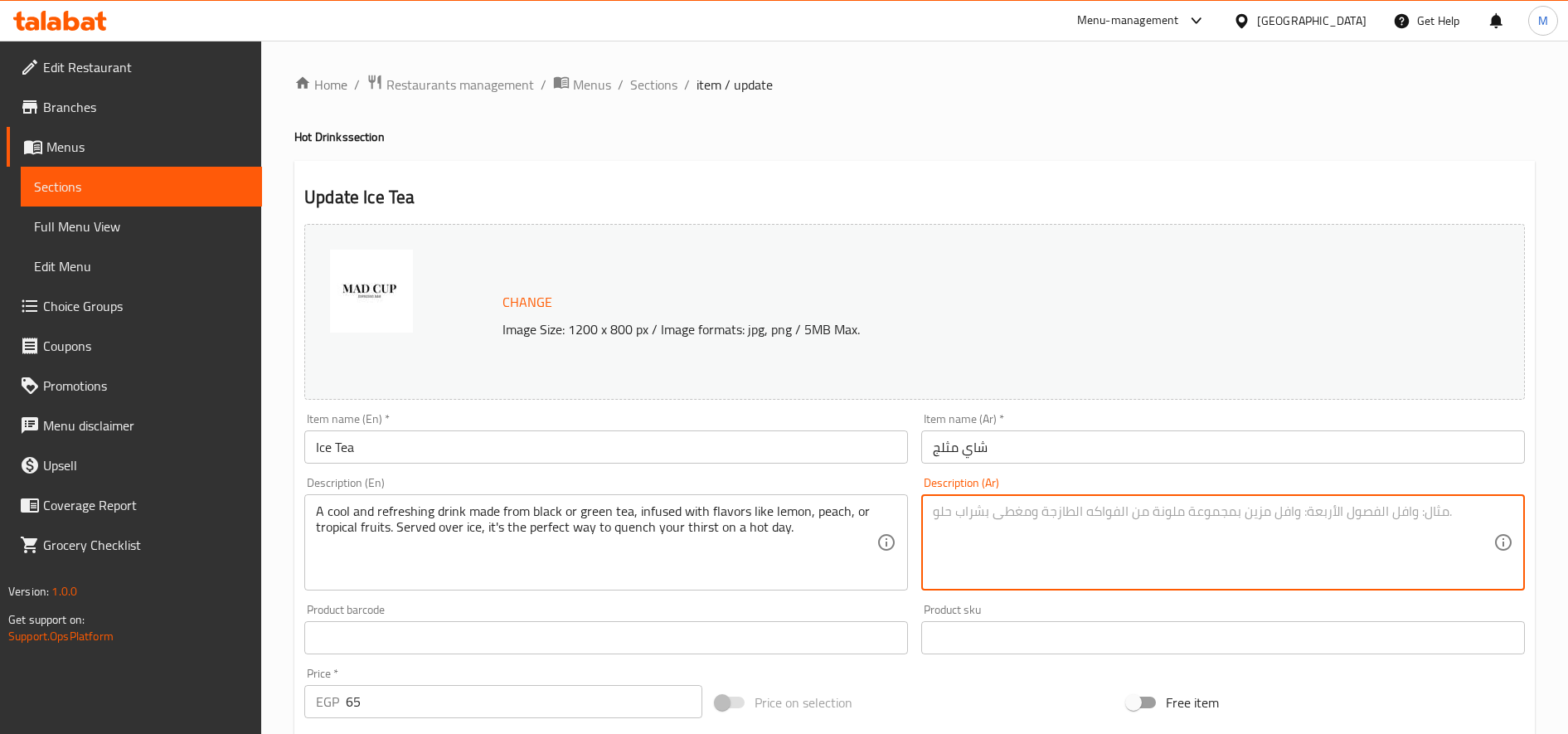
paste textarea "شاي بارد ومنعش، محضّر من الشاي الأسود أو الأخضر وممزوج بالليمون أو الخوخ أو الف…"
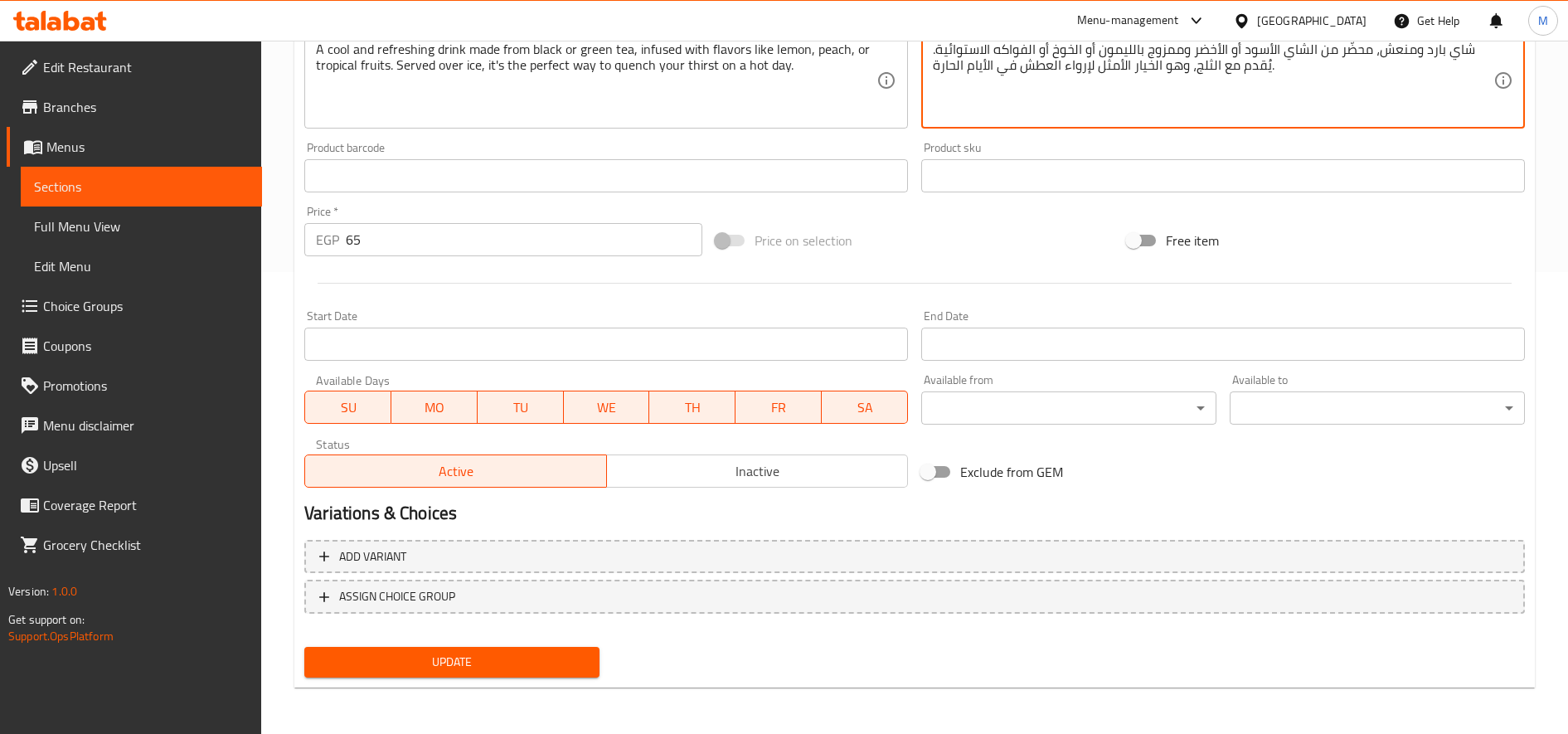
type textarea "شاي بارد ومنعش، محضّر من الشاي الأسود أو الأخضر وممزوج بالليمون أو الخوخ أو الف…"
click at [504, 673] on button "Update" at bounding box center [452, 662] width 295 height 31
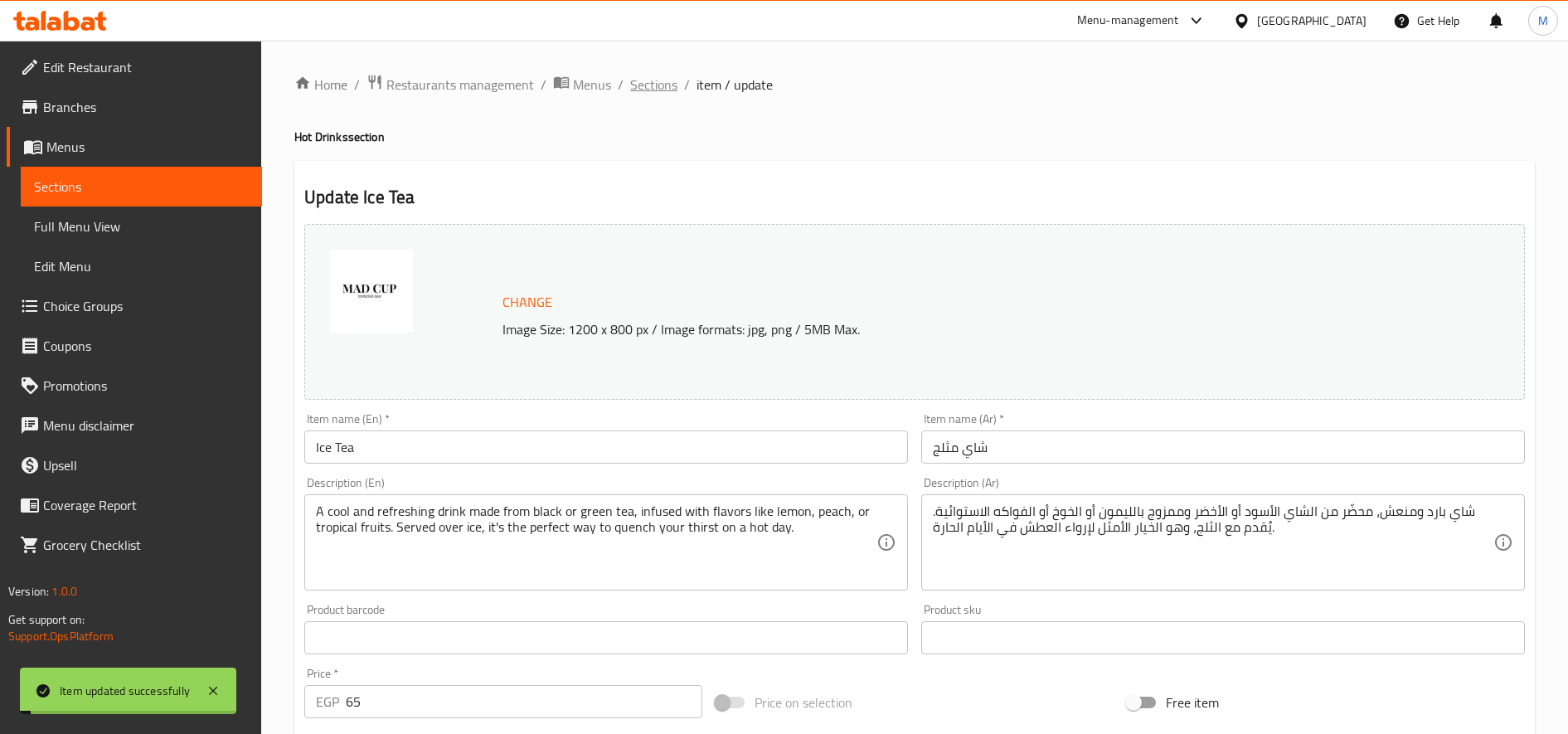
click at [646, 80] on span "Sections" at bounding box center [653, 84] width 47 height 19
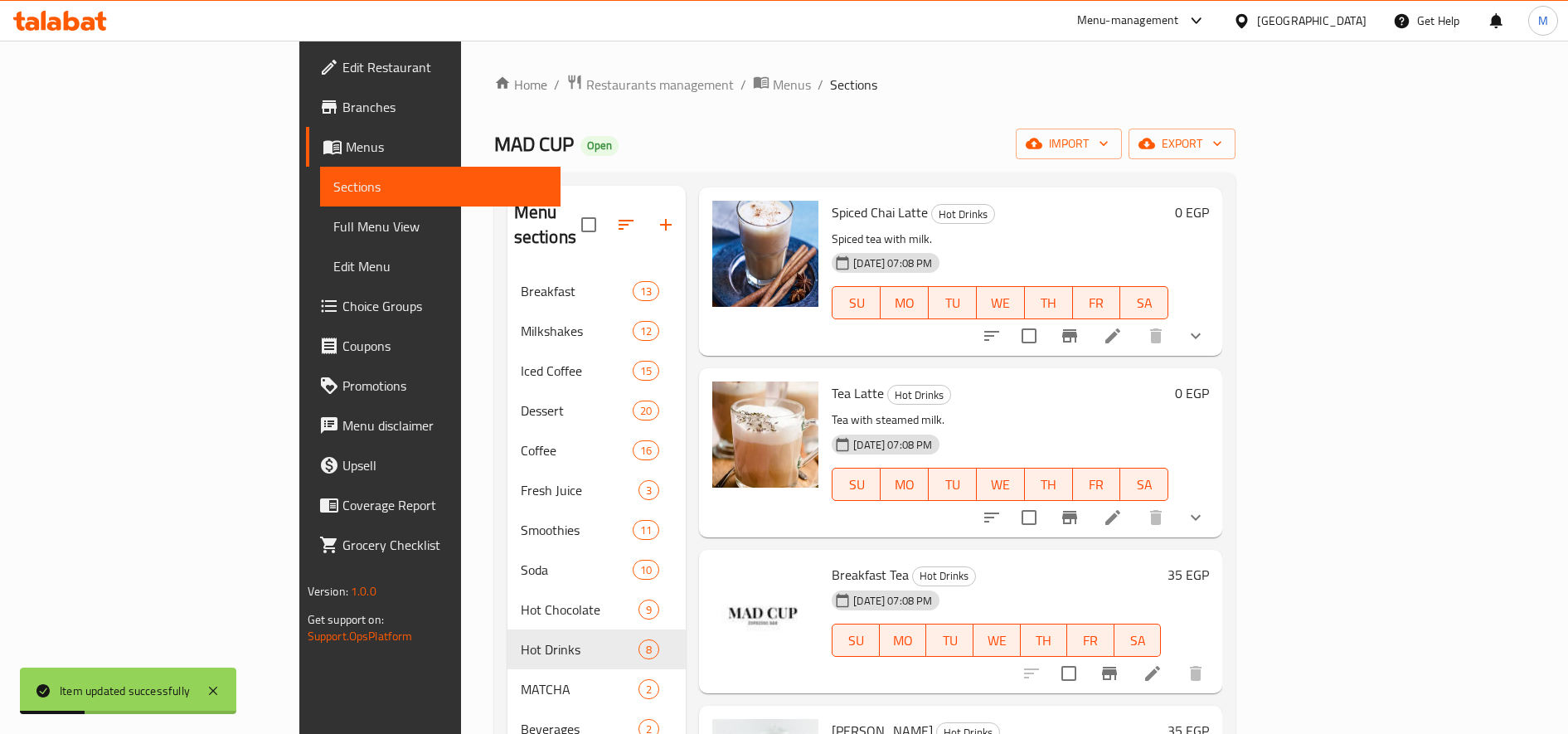
scroll to position [553, 0]
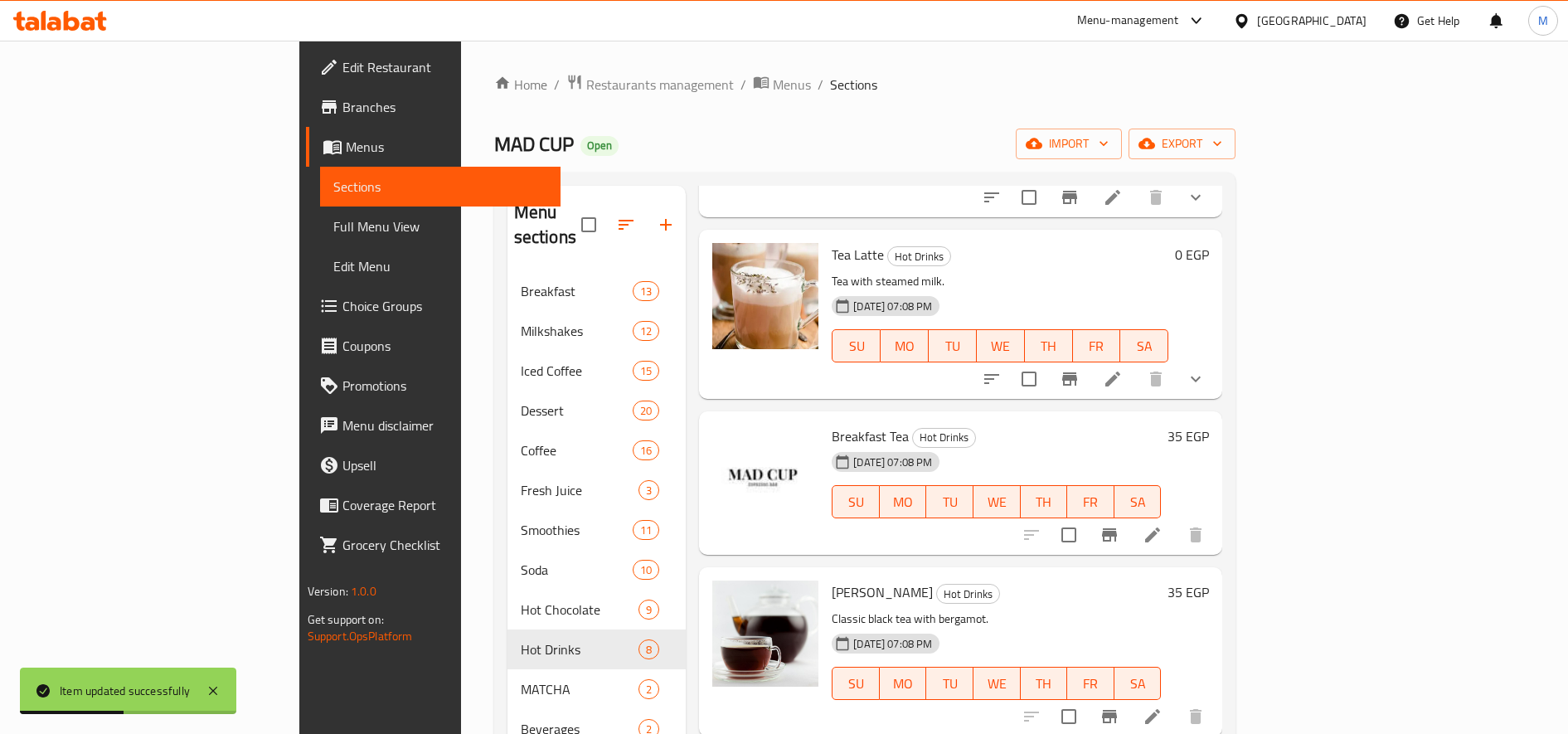
click at [831, 424] on span "Breakfast Tea" at bounding box center [869, 436] width 77 height 25
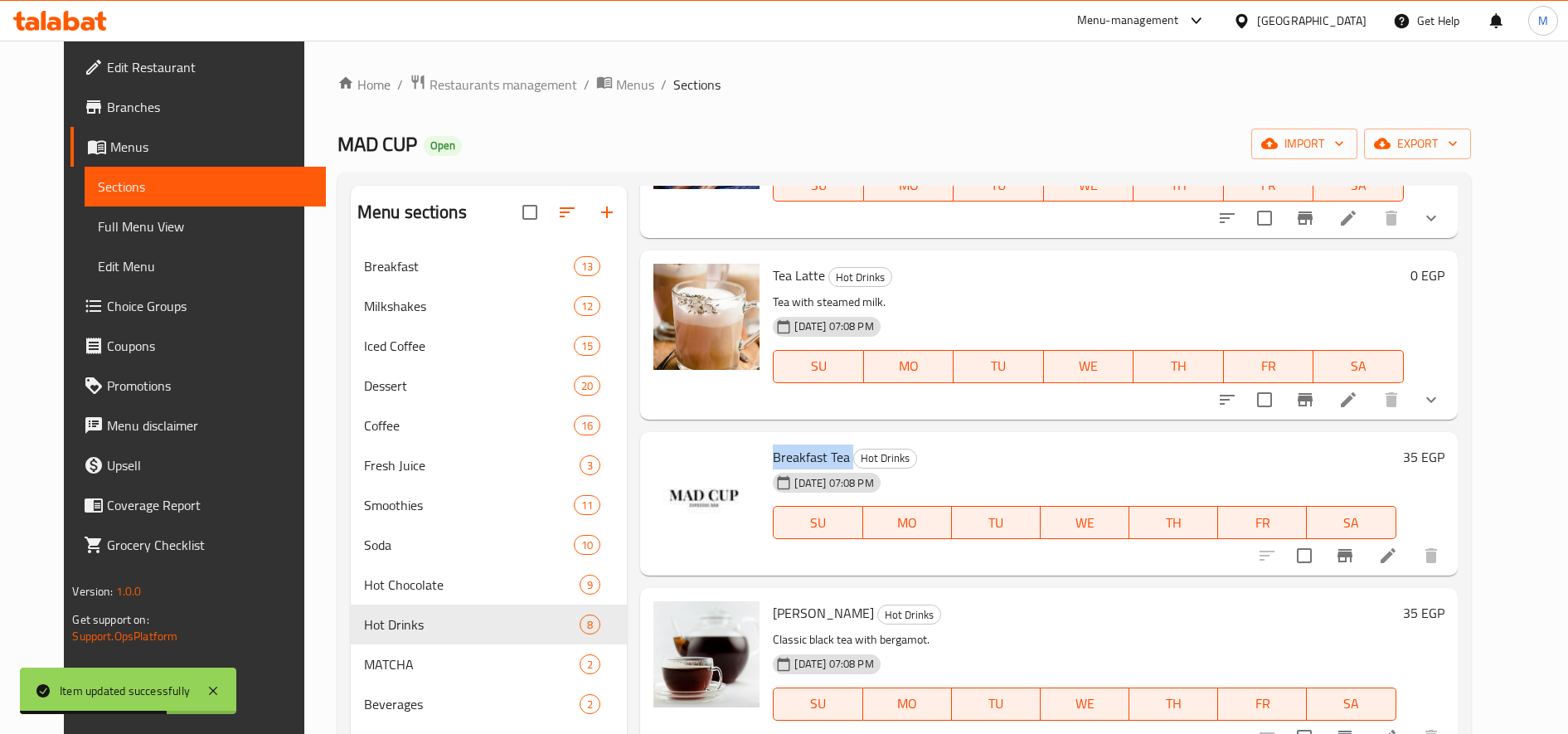
scroll to position [599, 0]
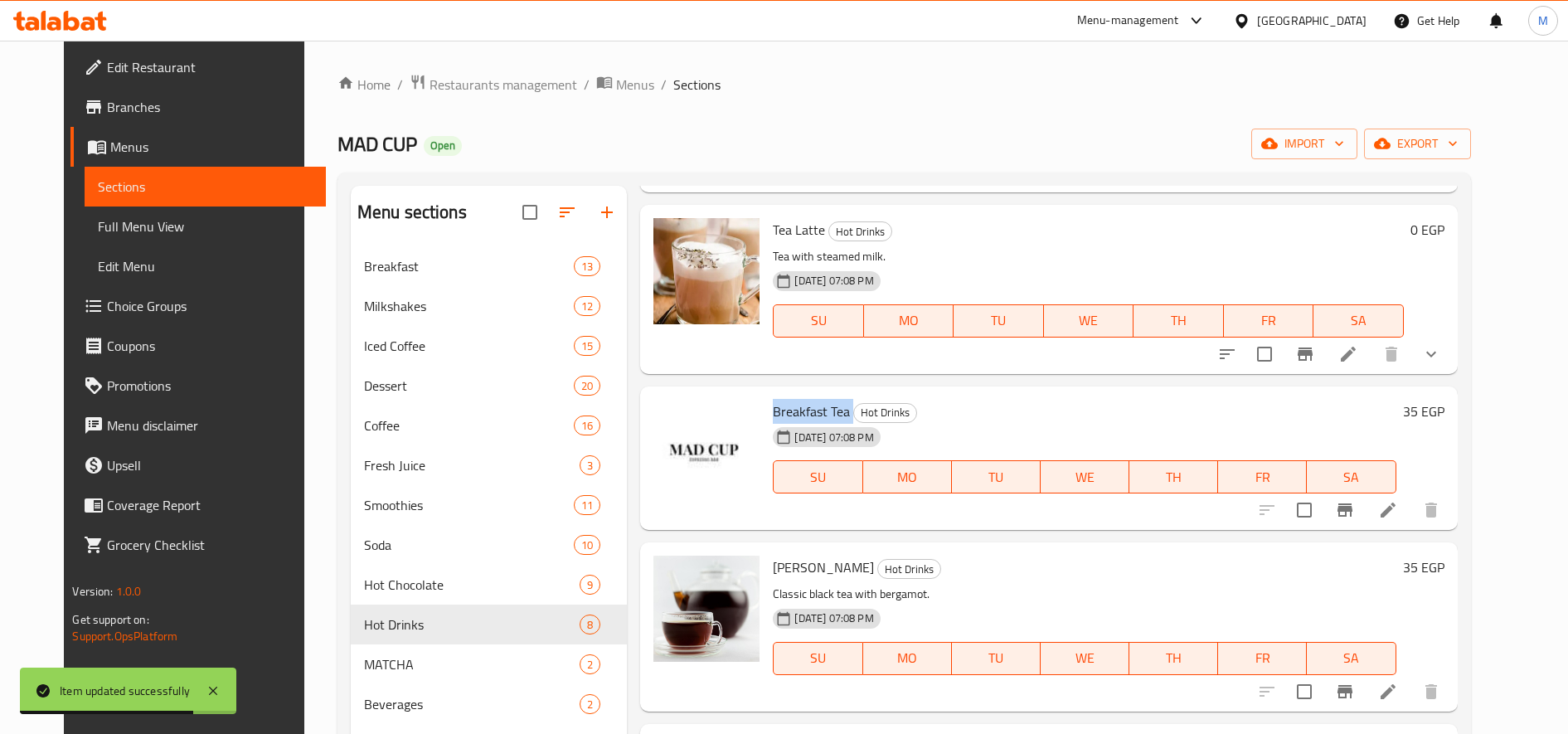
click at [1398, 519] on icon at bounding box center [1388, 509] width 19 height 19
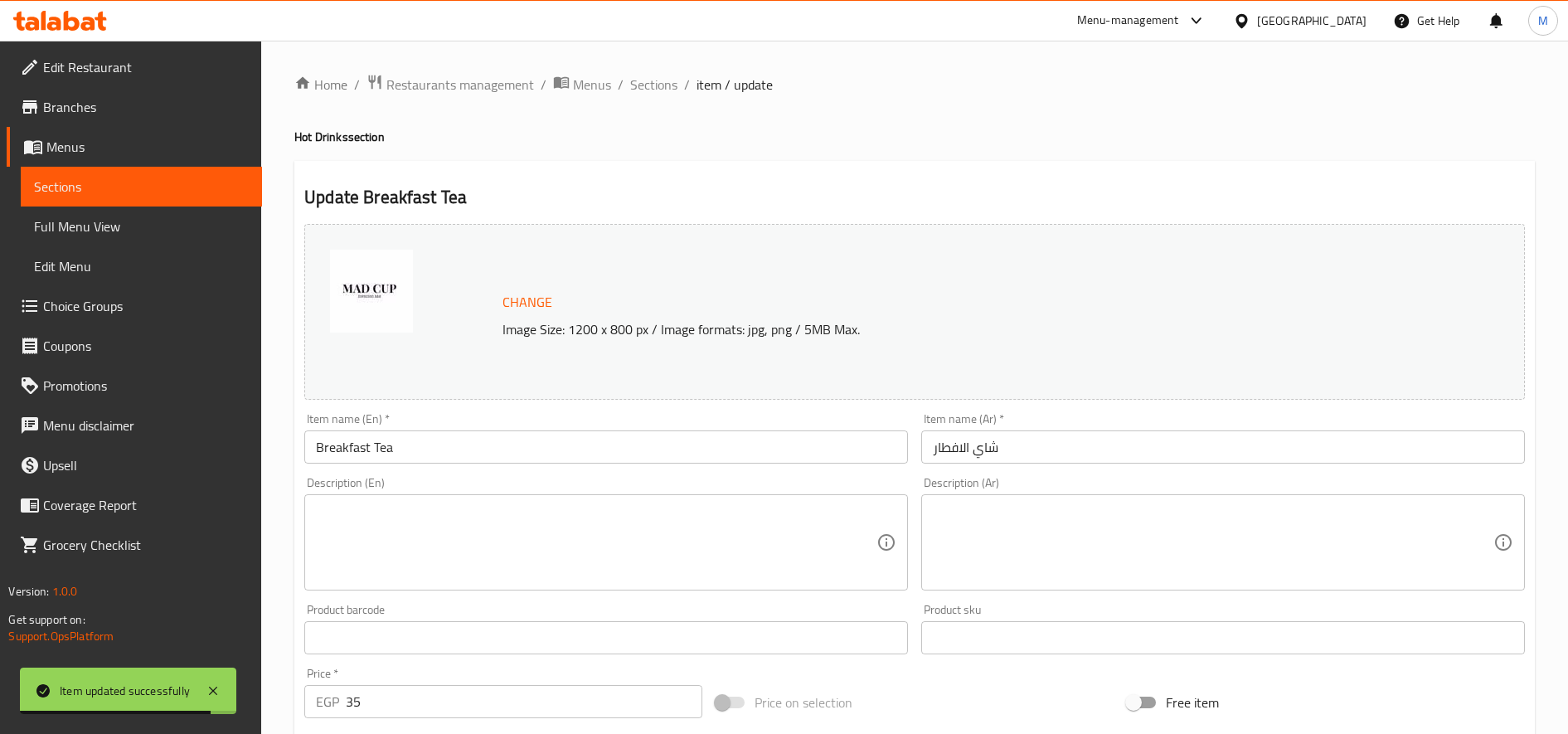
click at [767, 536] on textarea at bounding box center [596, 542] width 561 height 79
paste textarea "A classic and robust black tea known for its strong flavor and invigorating pro…"
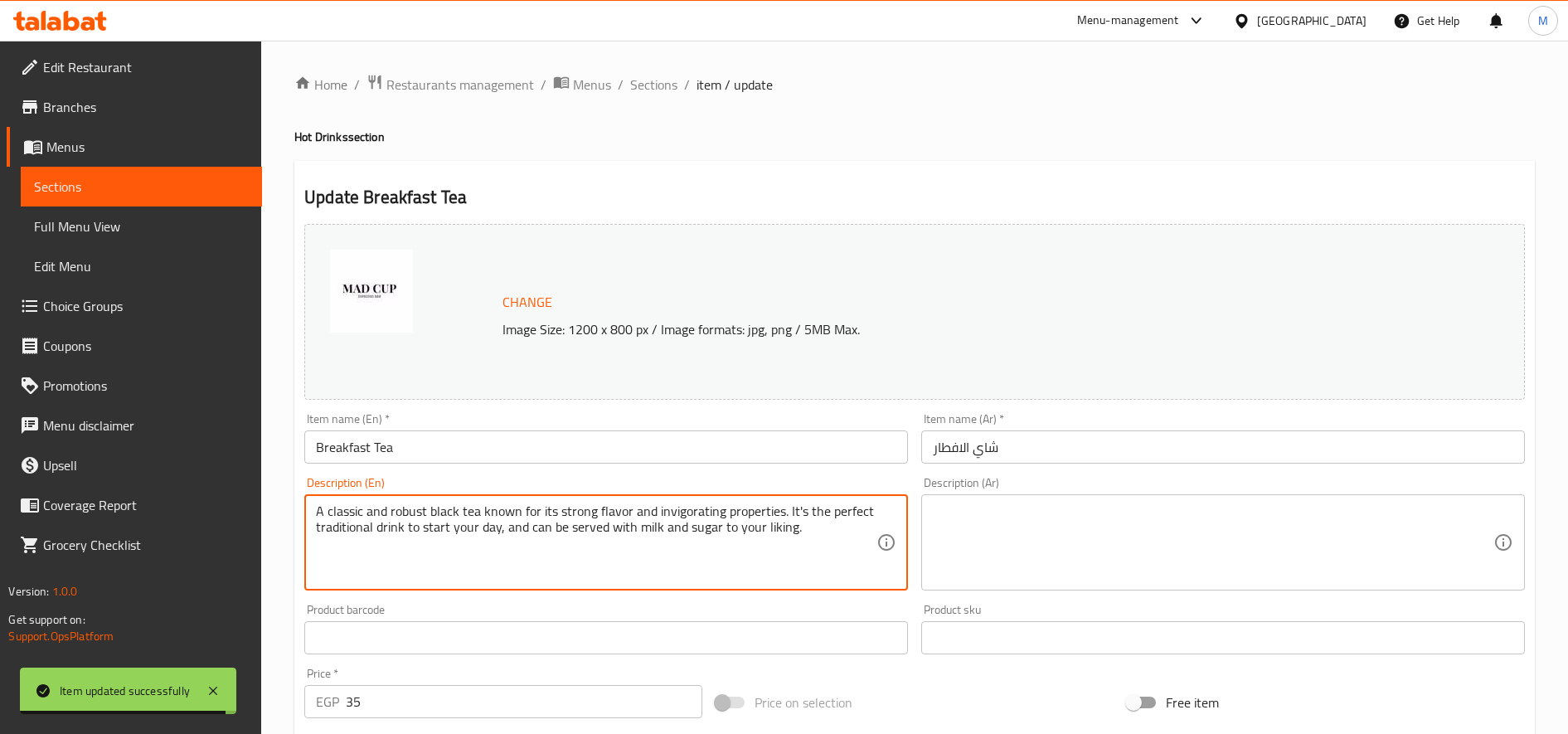
type textarea "A classic and robust black tea known for its strong flavor and invigorating pro…"
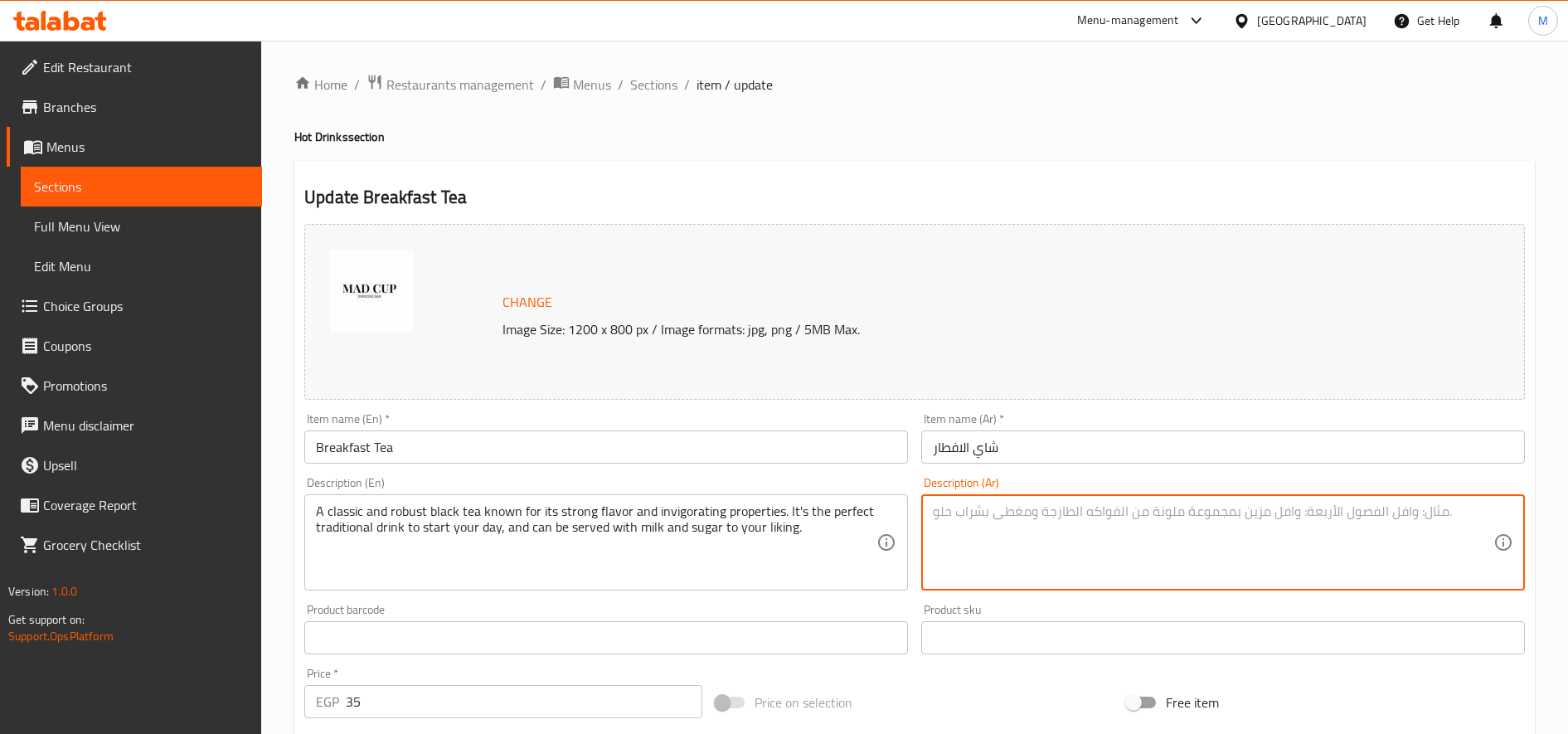
click at [1113, 541] on textarea at bounding box center [1213, 542] width 561 height 79
paste textarea "شاي أسود كلاسيكي وغني، يتميز بمذاقه القوي وخصائصه المنشطة. إنه المشروب التقليدي…"
type textarea "شاي أسود كلاسيكي وغني، يتميز بمذاقه القوي وخصائصه المنشطة. إنه المشروب التقليدي…"
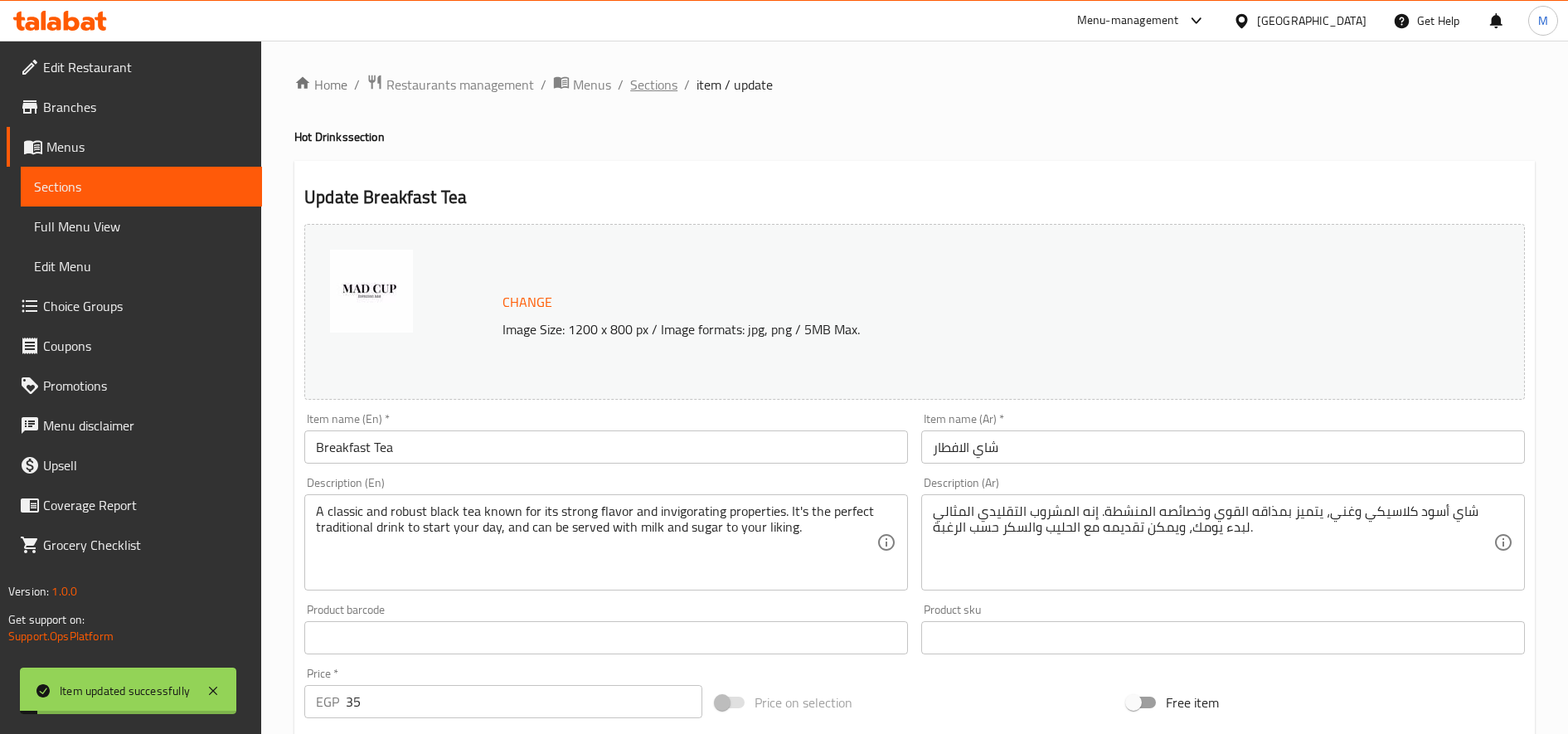
click at [643, 83] on span "Sections" at bounding box center [653, 84] width 47 height 19
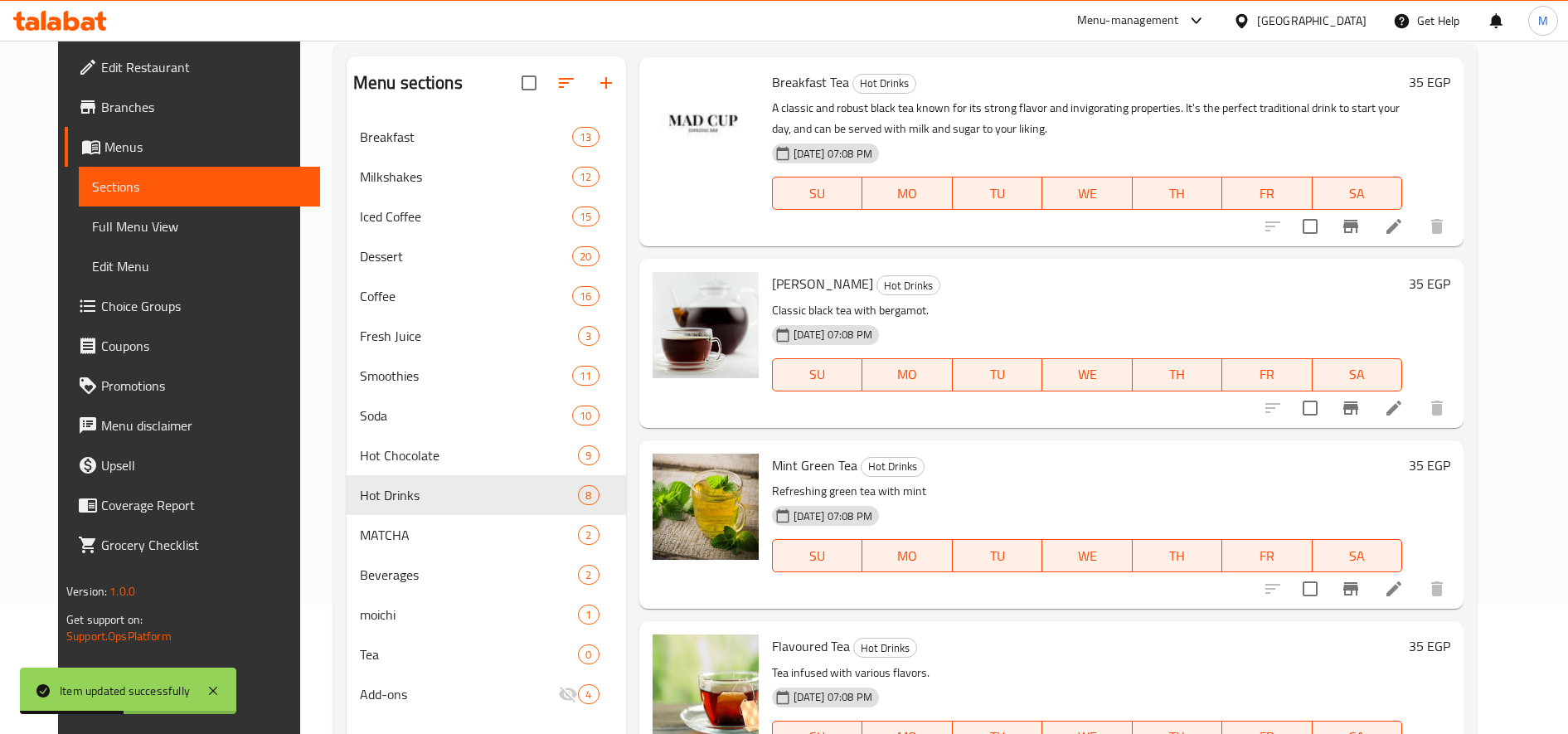
scroll to position [232, 0]
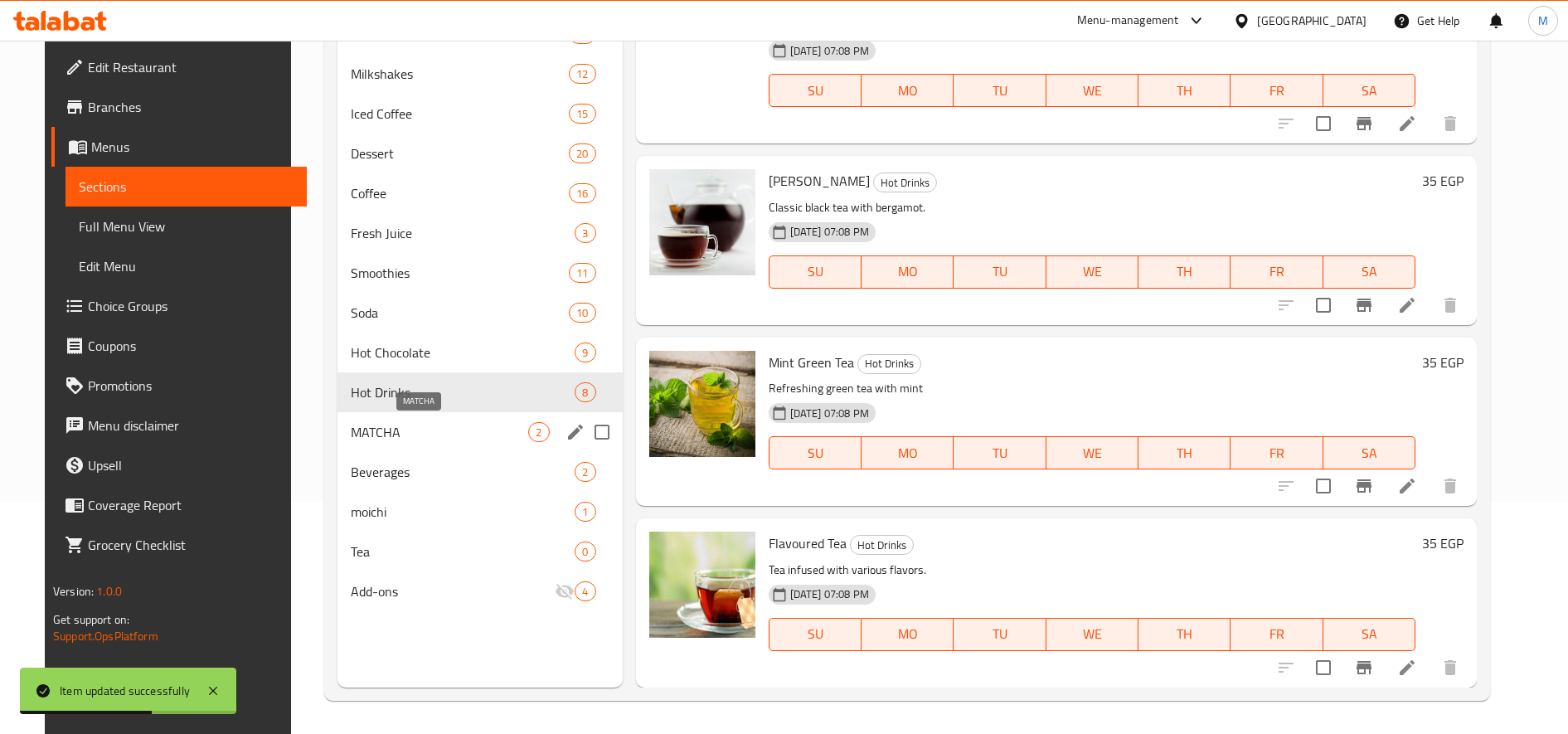
click at [403, 429] on span "MATCHA" at bounding box center [440, 431] width 178 height 19
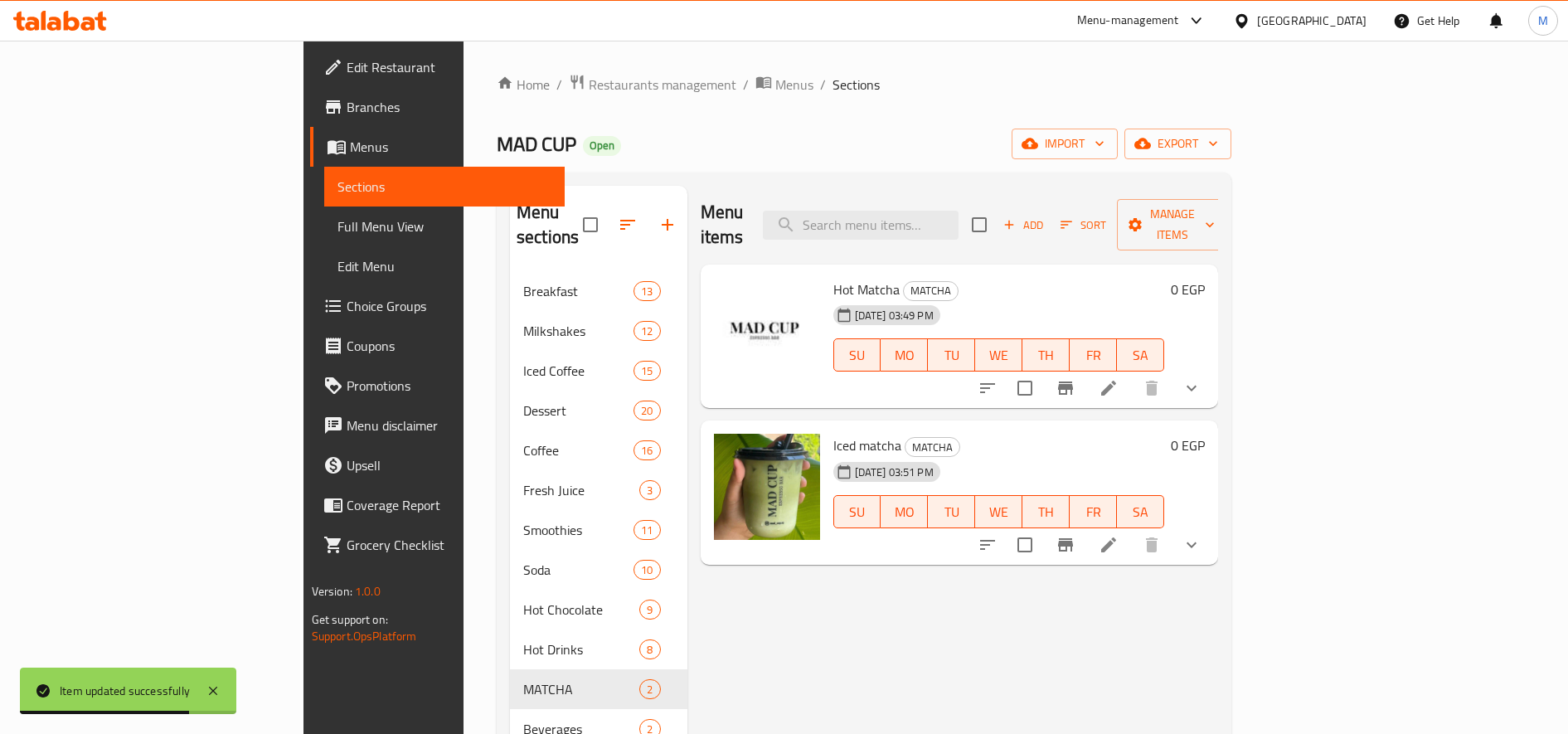
click at [833, 277] on span "Hot Matcha" at bounding box center [866, 289] width 67 height 25
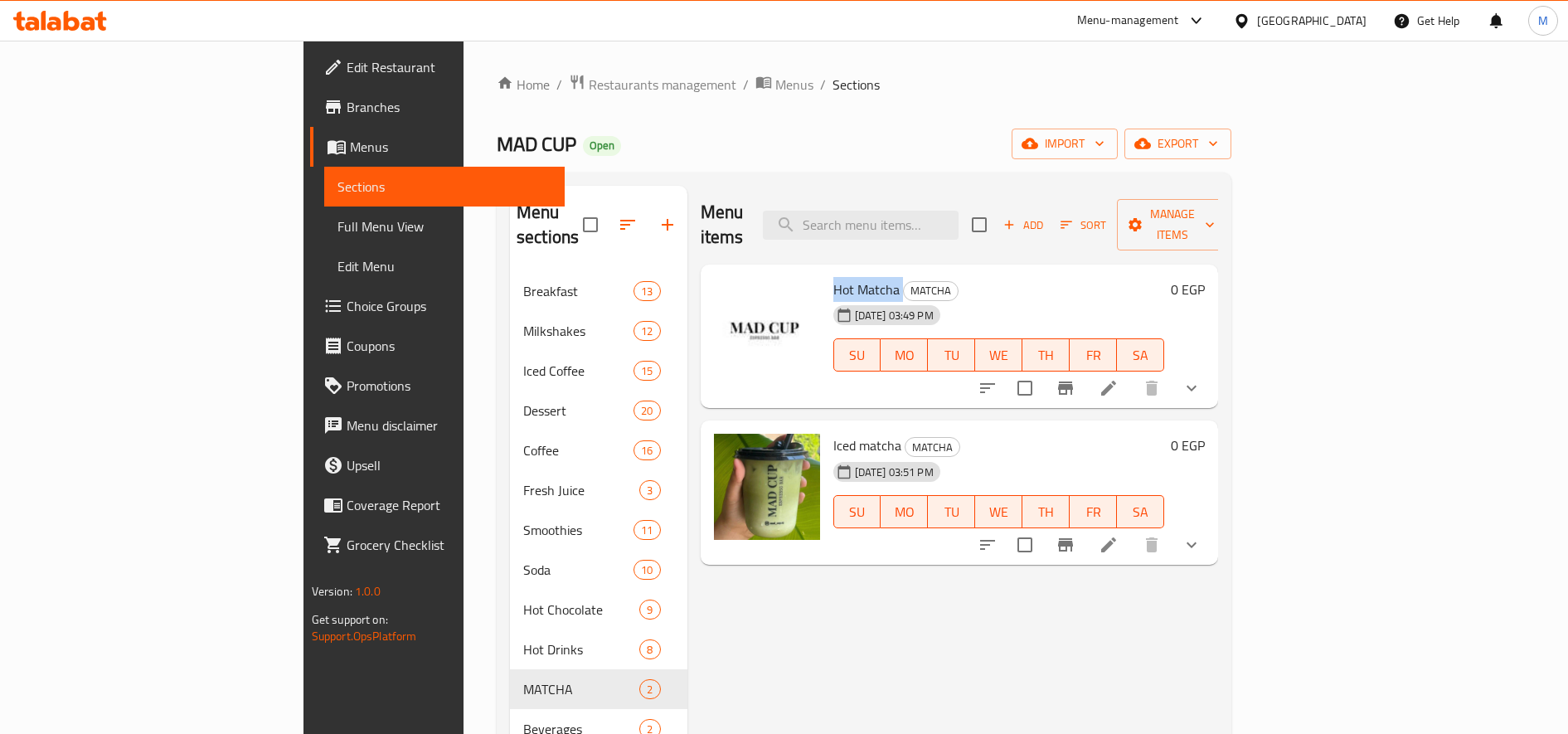
click at [1132, 373] on li at bounding box center [1109, 388] width 46 height 30
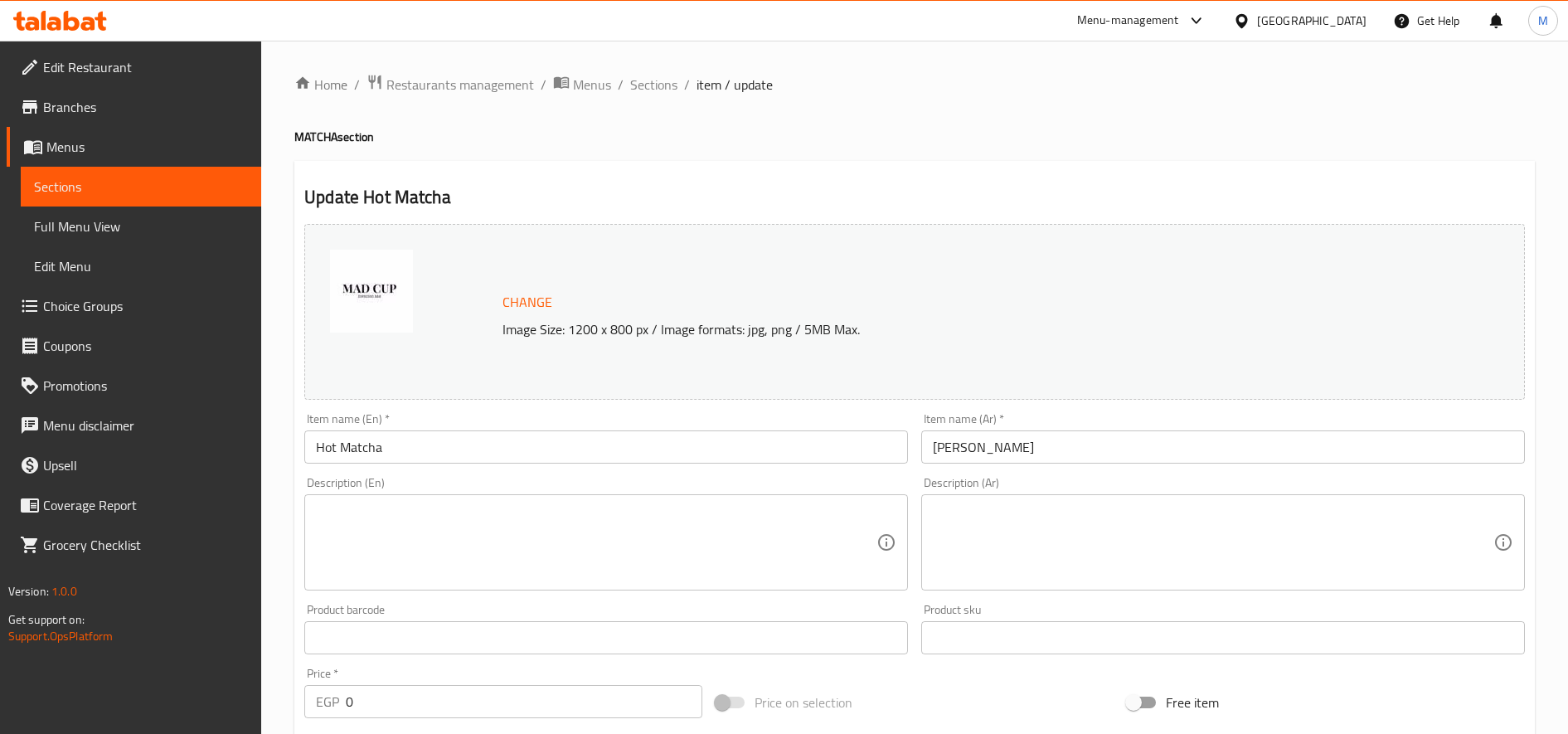
click at [1188, 519] on textarea at bounding box center [1213, 542] width 561 height 79
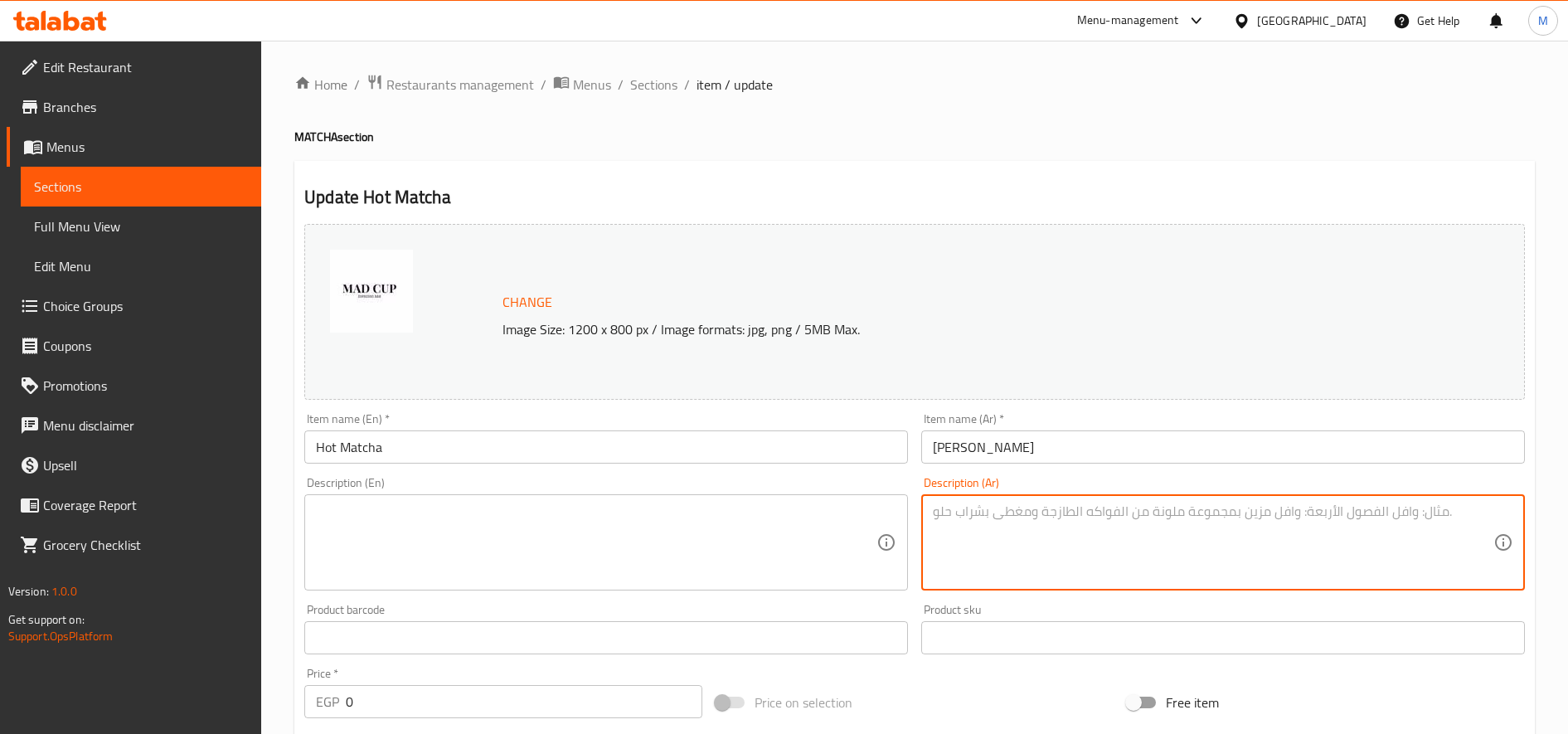
paste textarea "A warm and comforting drink made from premium Japanese matcha powder, known for…"
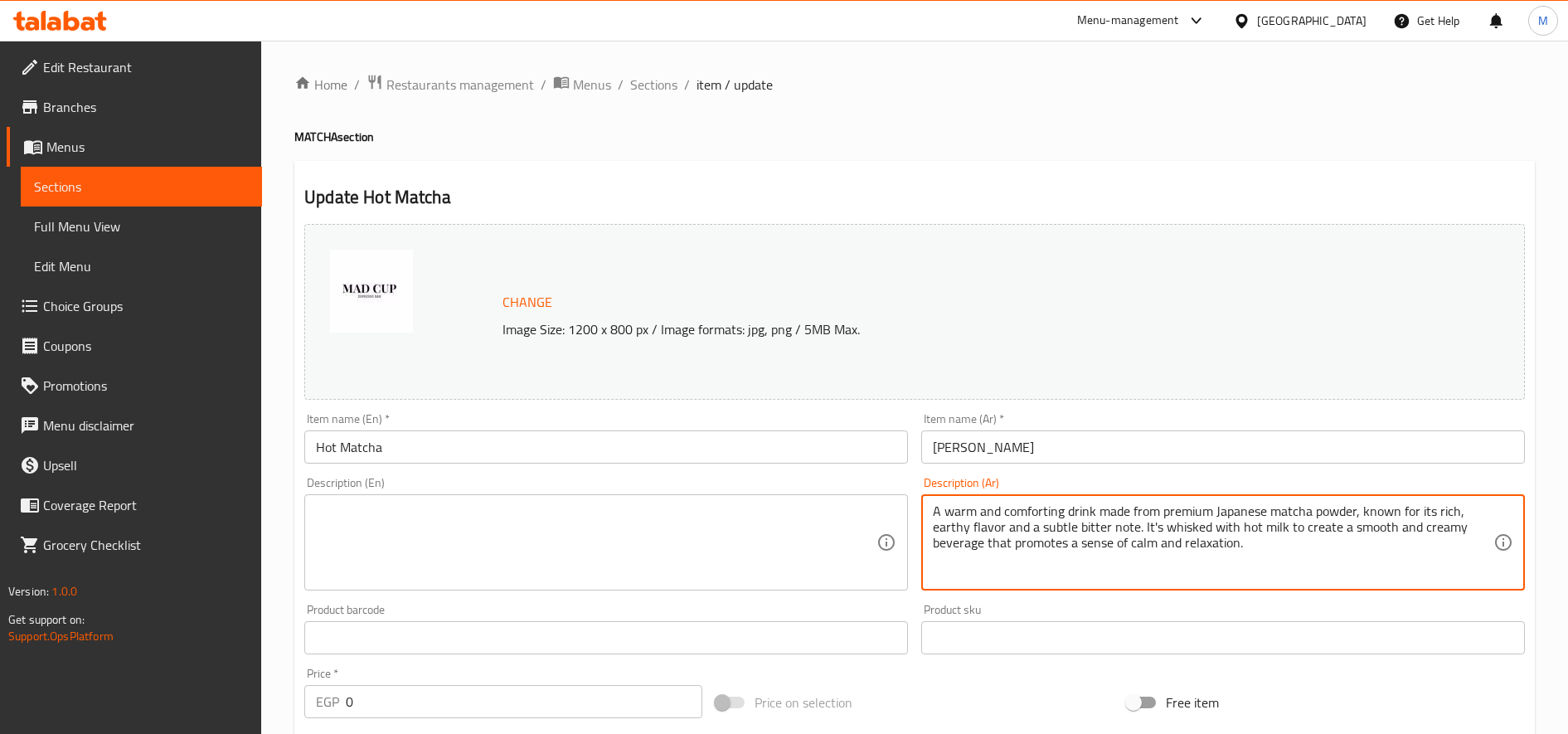
type textarea "A warm and comforting drink made from premium Japanese matcha powder, known for…"
click at [720, 507] on textarea at bounding box center [596, 542] width 561 height 79
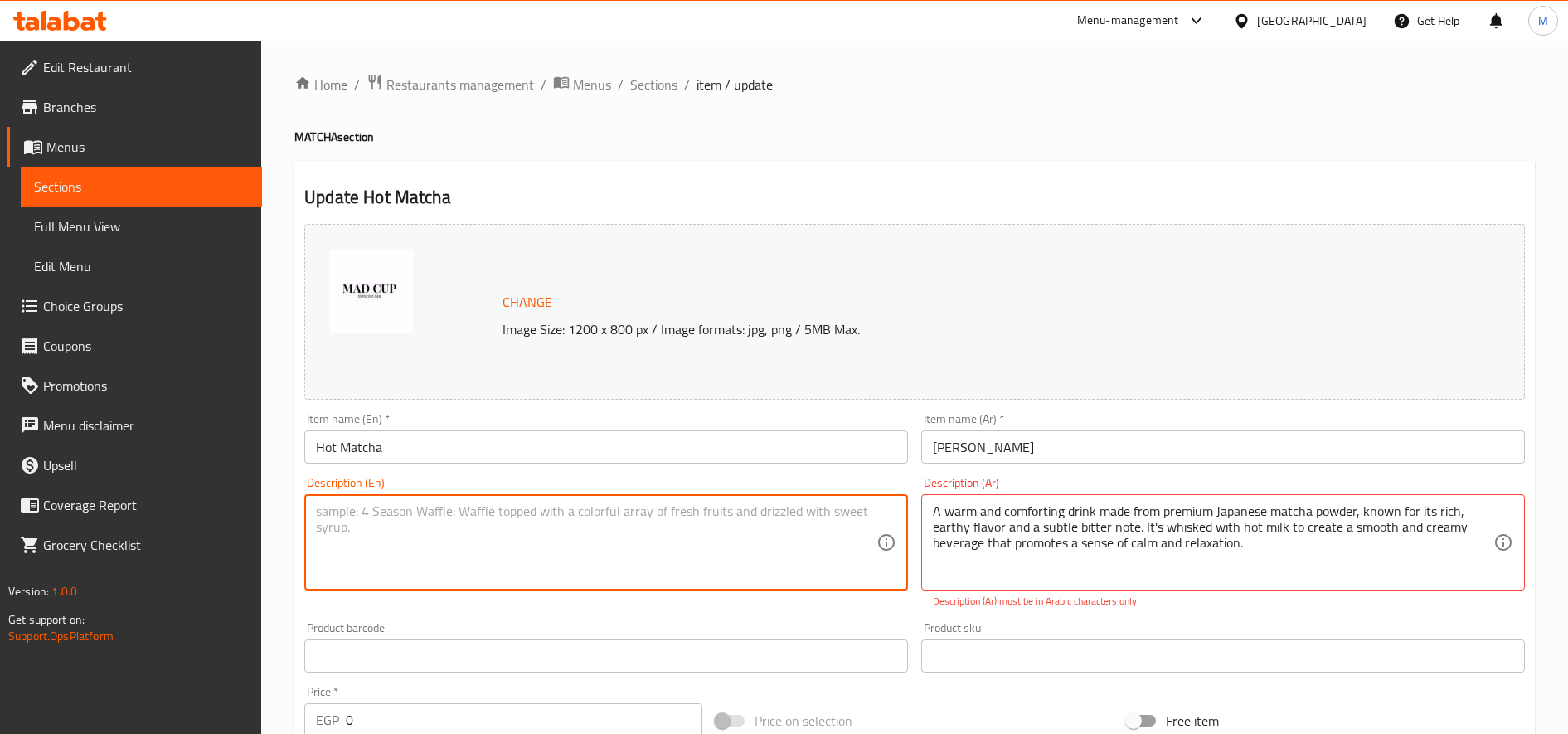
paste textarea "A warm and comforting drink made from premium Japanese matcha powder, known for…"
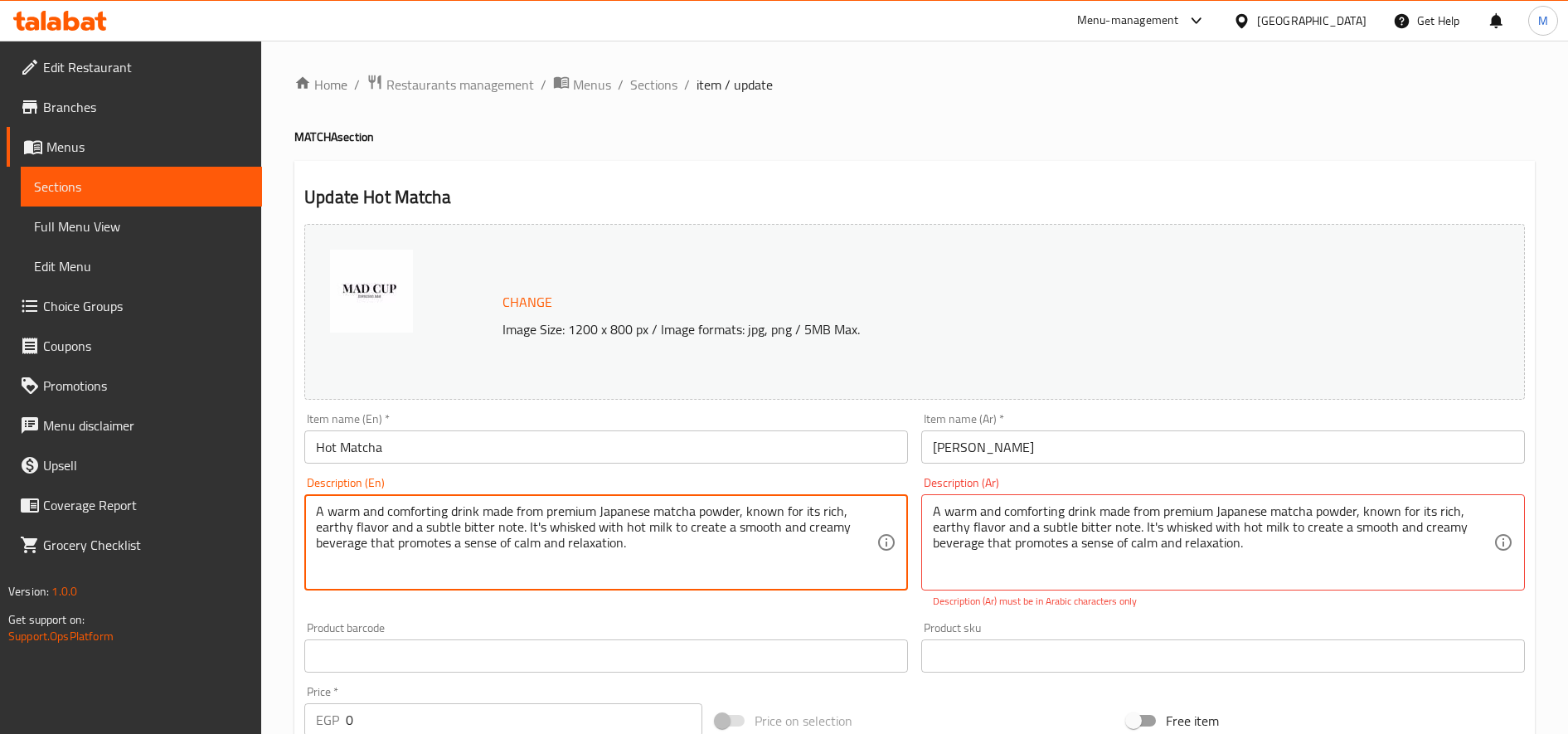
type textarea "A warm and comforting drink made from premium Japanese matcha powder, known for…"
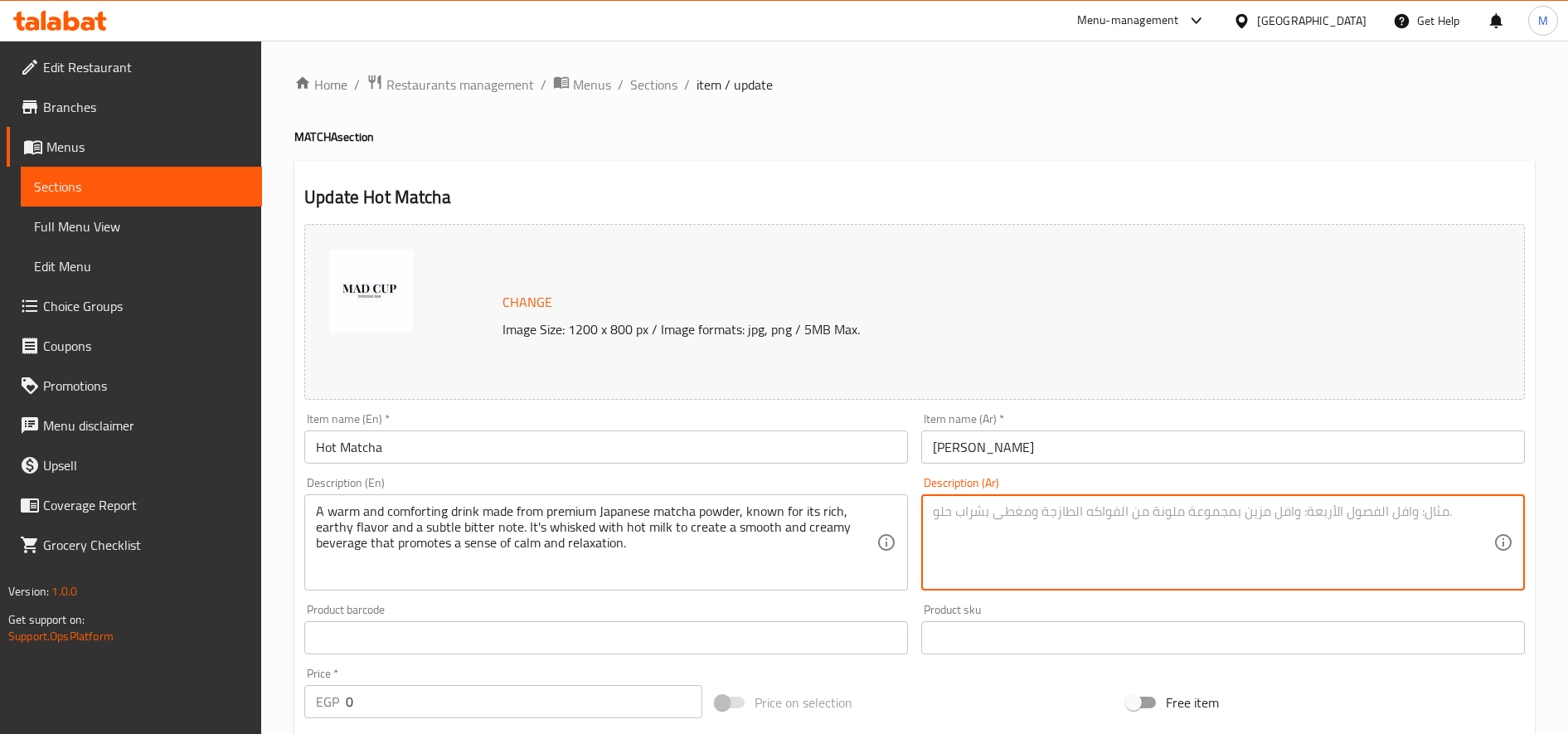
click at [956, 541] on textarea at bounding box center [1213, 542] width 561 height 79
paste textarea "مشروب دافئ ومريح من مسحوق الماتشا الياباني الفاخر، يتميز بنكهته العشبية الغنية …"
type textarea "مشروب دافئ ومريح من مسحوق الماتشا الياباني الفاخر، يتميز بنكهته العشبية الغنية …"
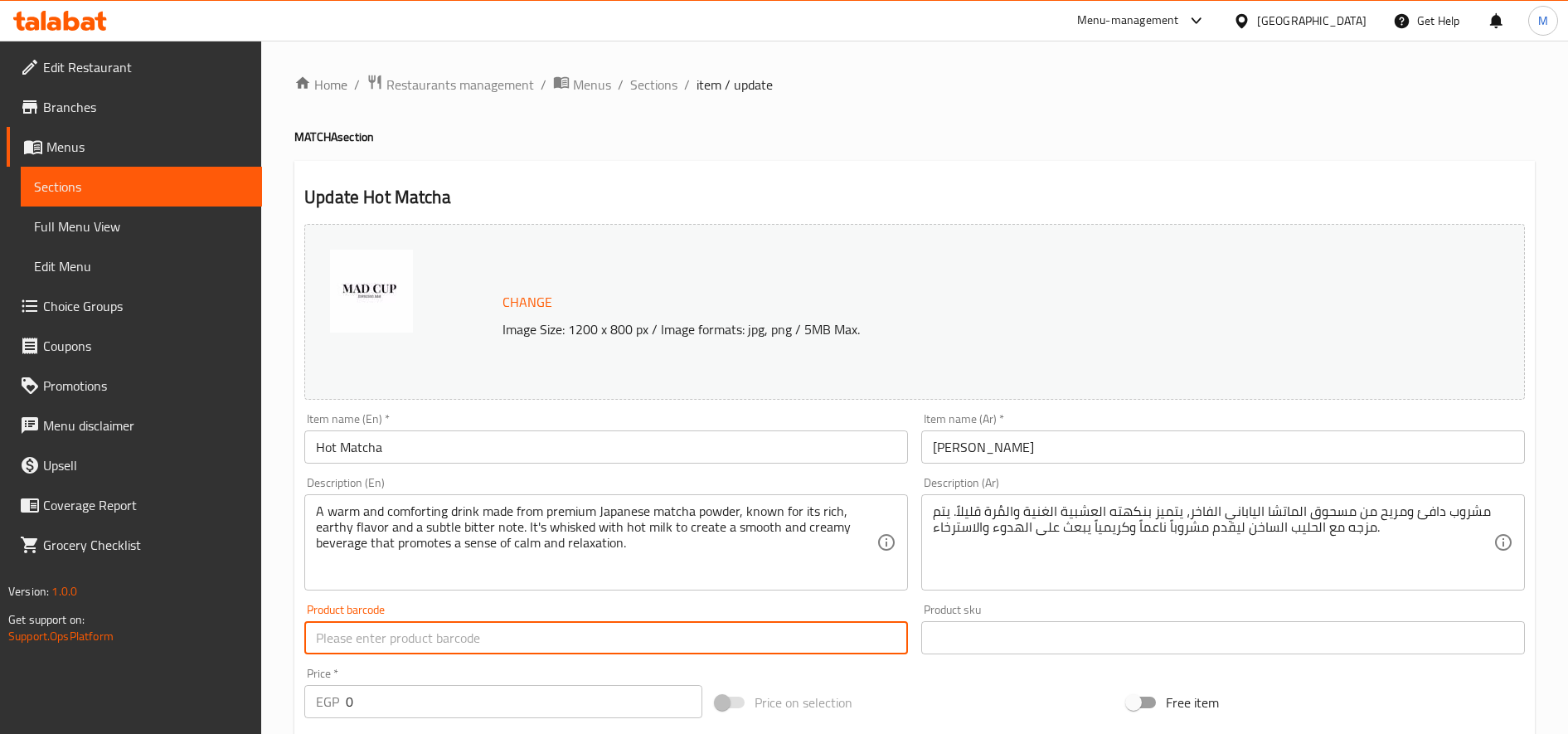
click at [655, 91] on span "Sections" at bounding box center [653, 84] width 47 height 19
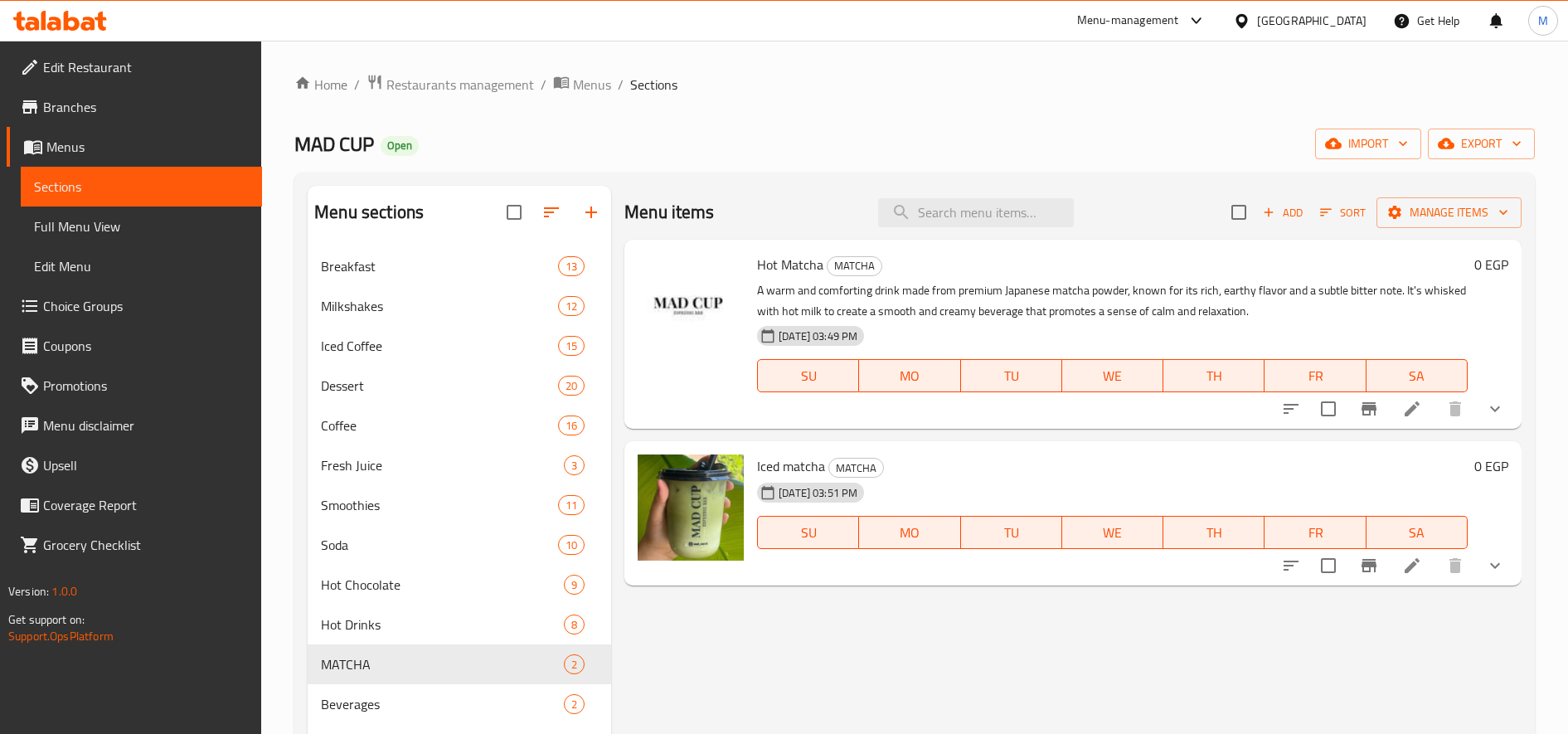
click at [780, 464] on span "Iced matcha" at bounding box center [790, 466] width 68 height 25
click at [1415, 560] on icon at bounding box center [1412, 566] width 15 height 15
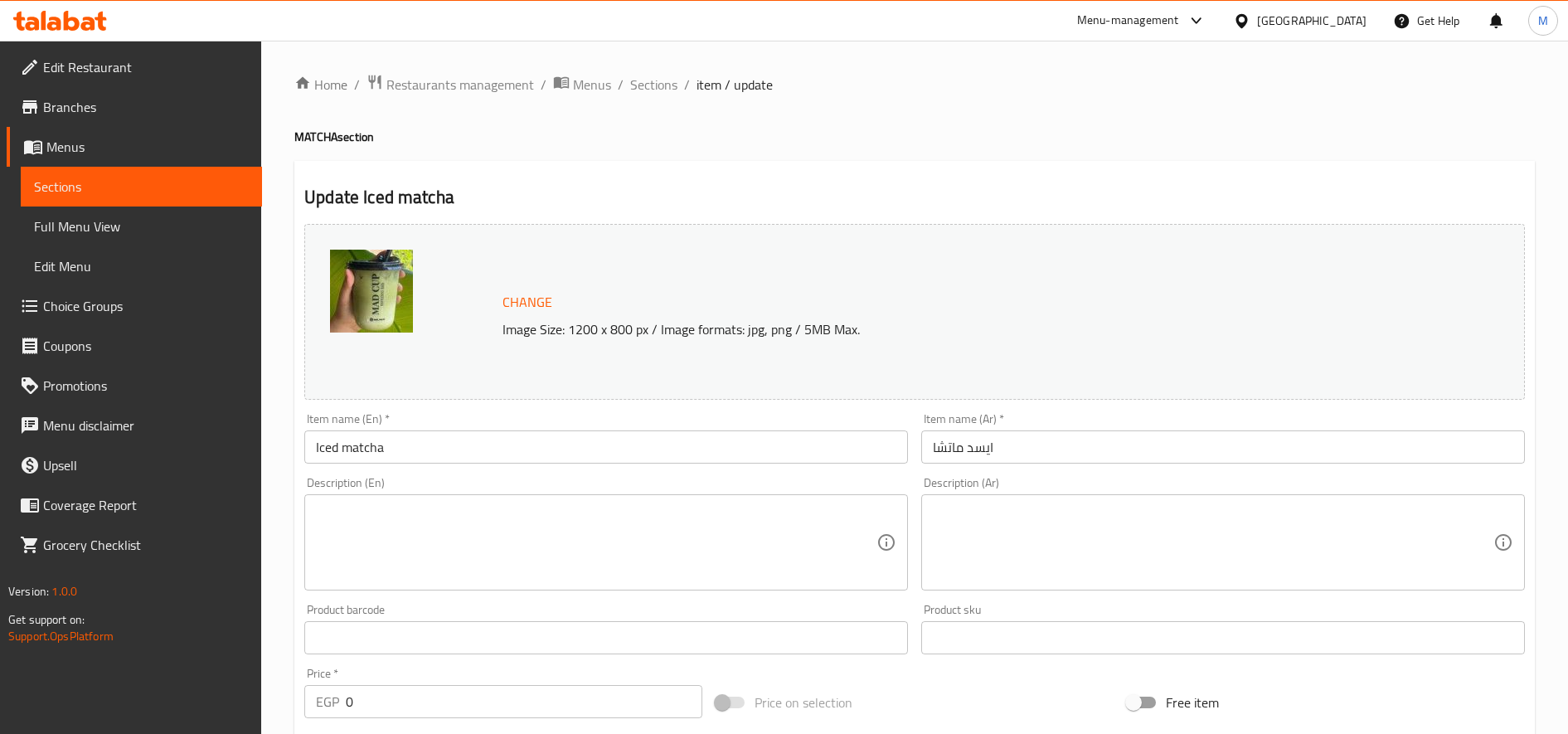
click at [487, 534] on textarea at bounding box center [596, 542] width 561 height 79
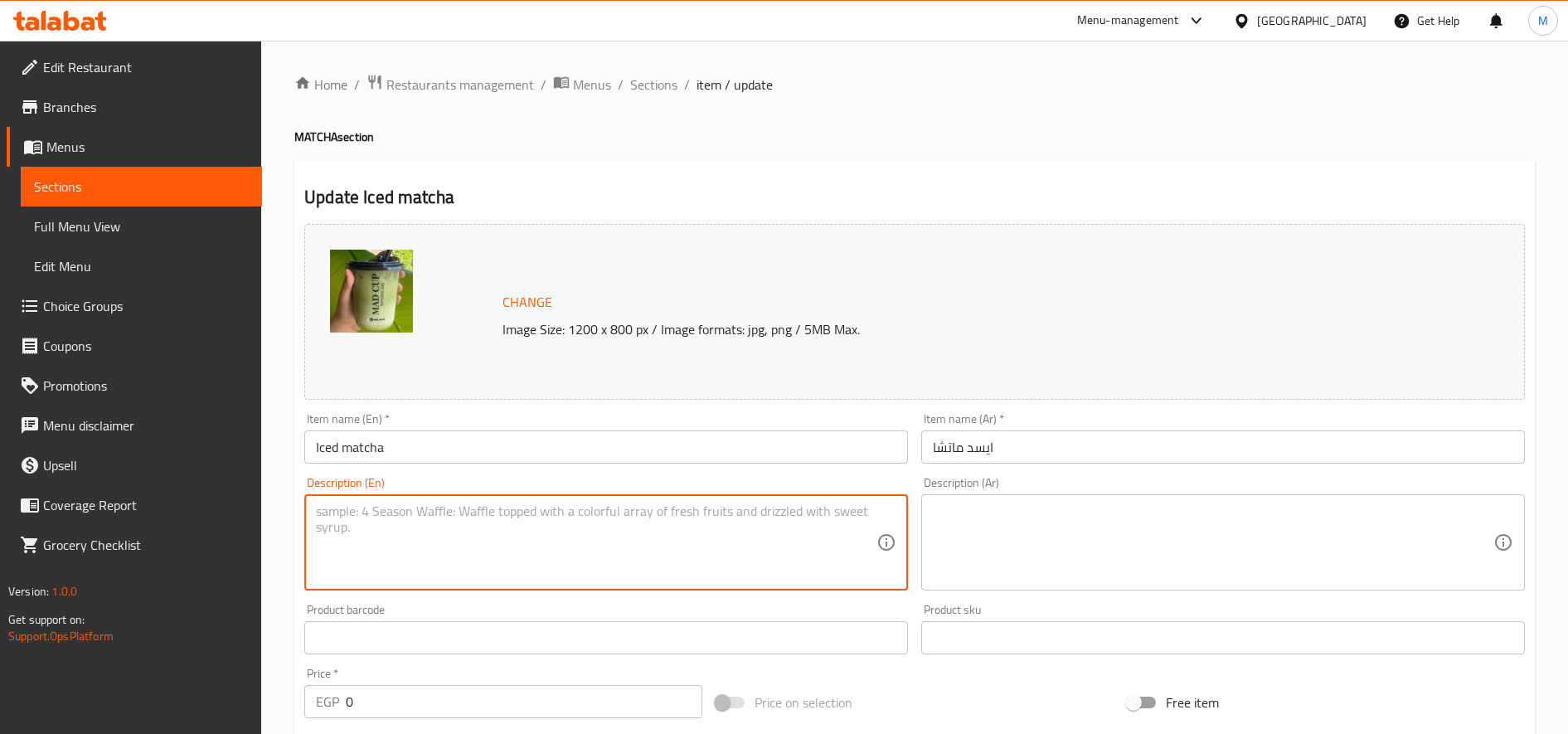
paste textarea "A refreshing and cool drink that combines rich Japanese matcha powder and cold …"
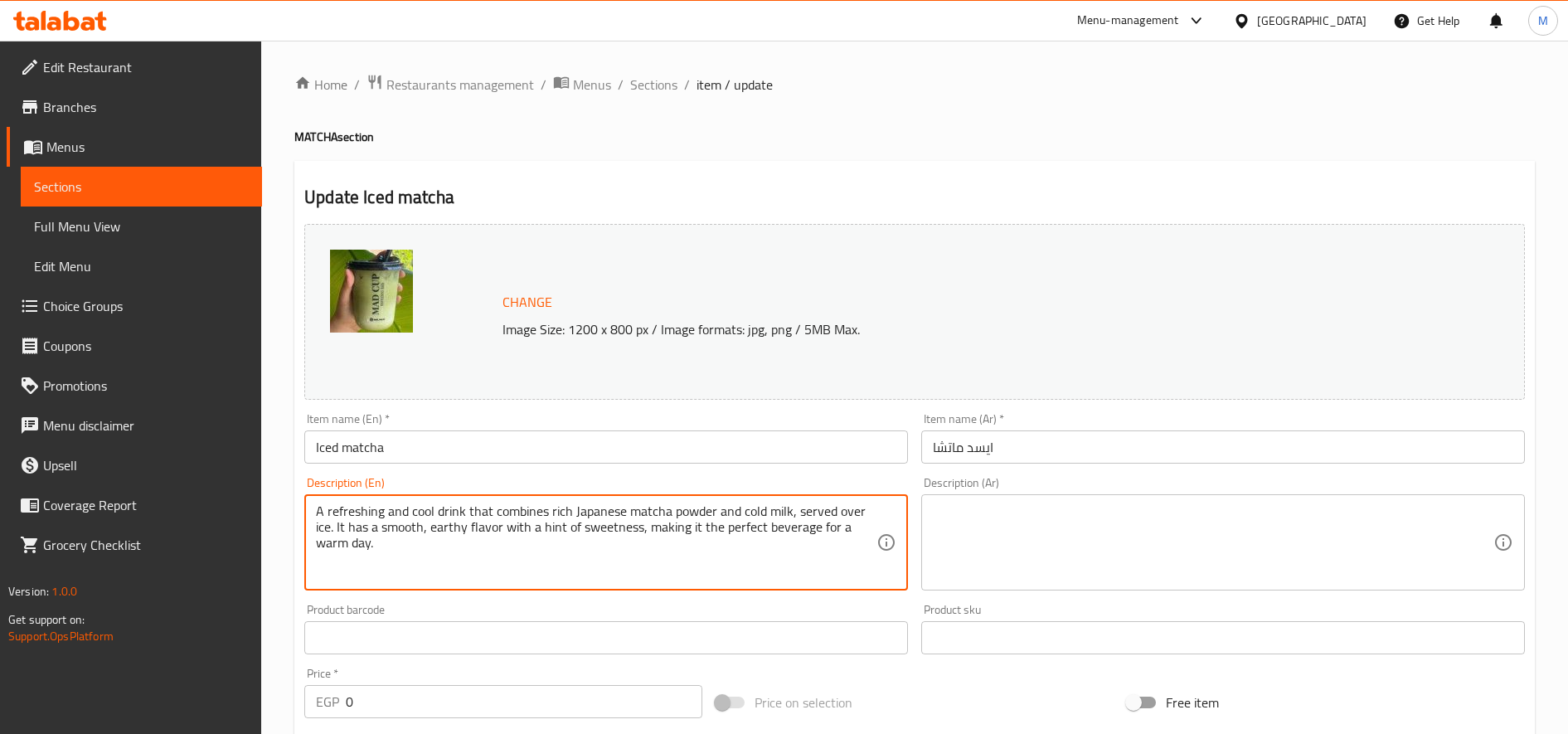
type textarea "A refreshing and cool drink that combines rich Japanese matcha powder and cold …"
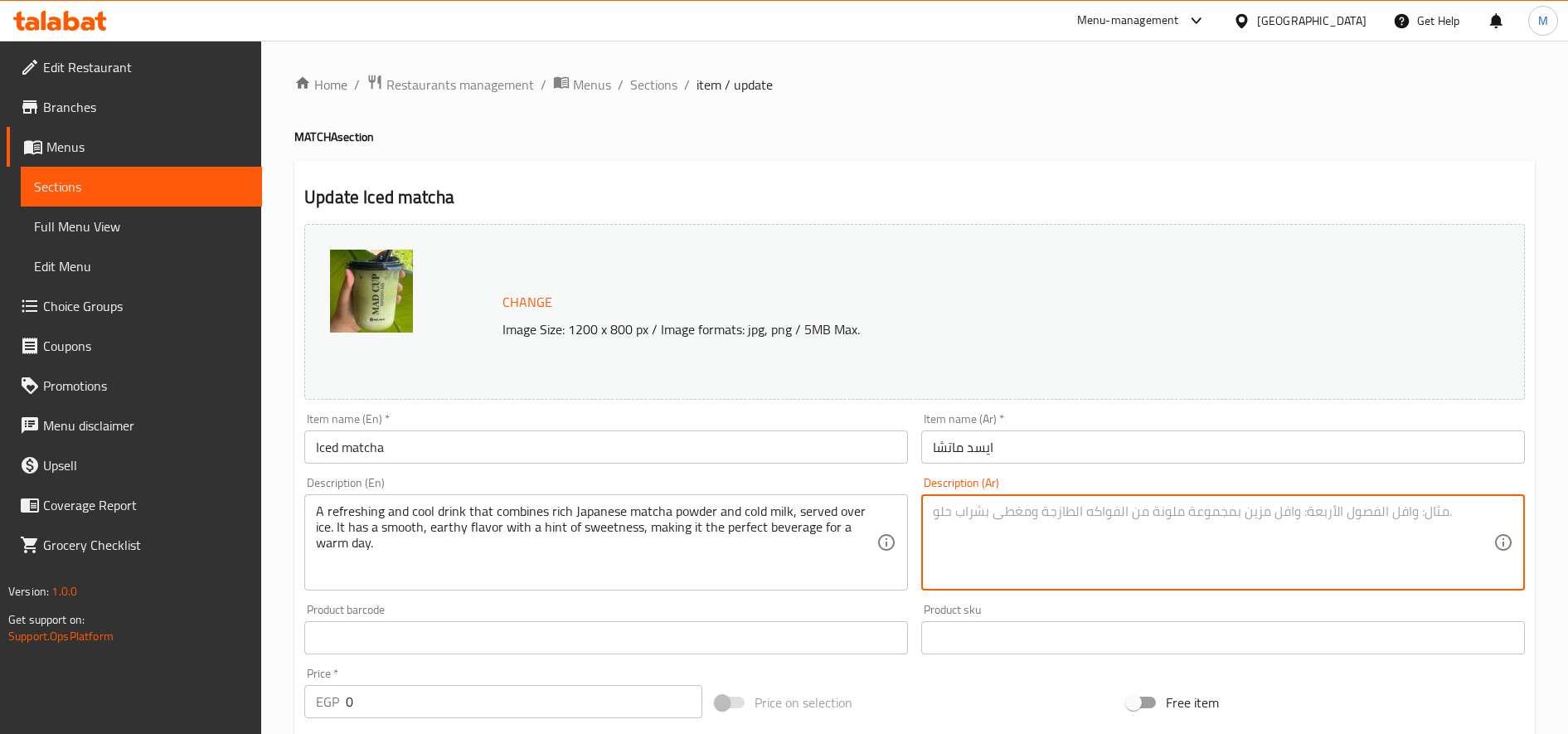
paste textarea "مشروب منعش ومبرد يجمع بين مسحوق الماتشا الياباني الغني والحليب البارد، يُقدم فو…"
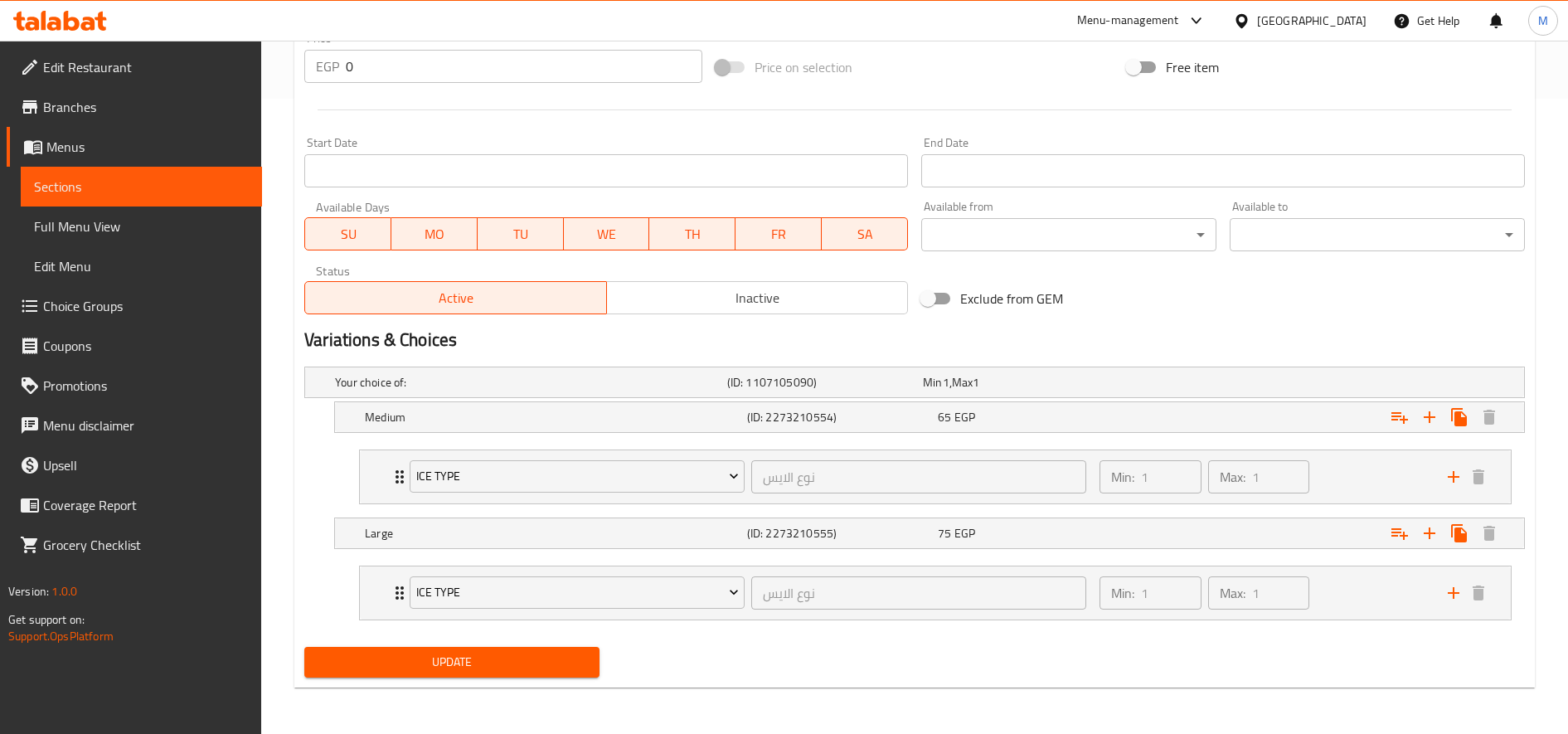
type textarea "مشروب منعش ومبرد يجمع بين مسحوق الماتشا الياباني الغني والحليب البارد، يُقدم فو…"
click at [504, 653] on span "Update" at bounding box center [452, 662] width 268 height 20
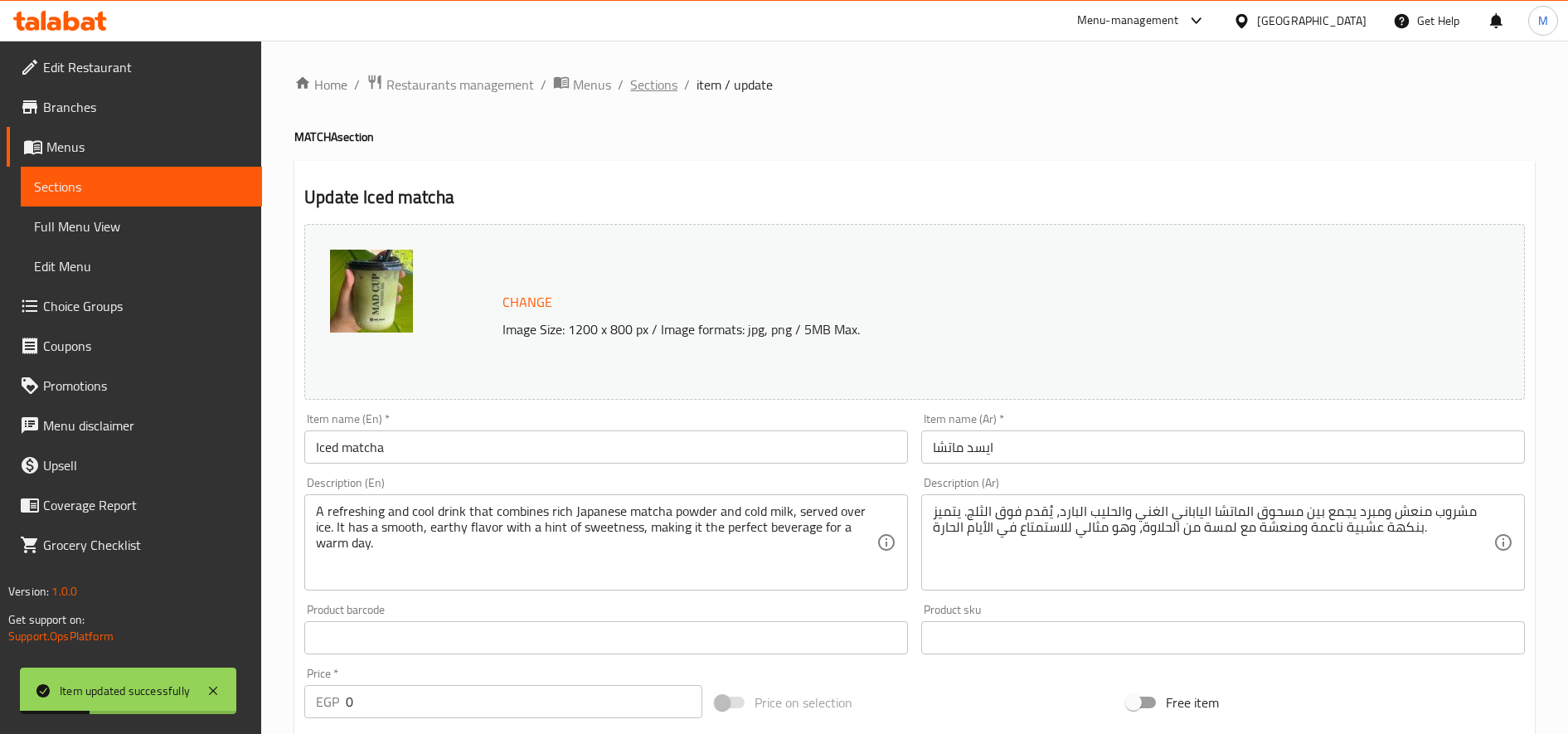
click at [658, 81] on span "Sections" at bounding box center [653, 84] width 47 height 19
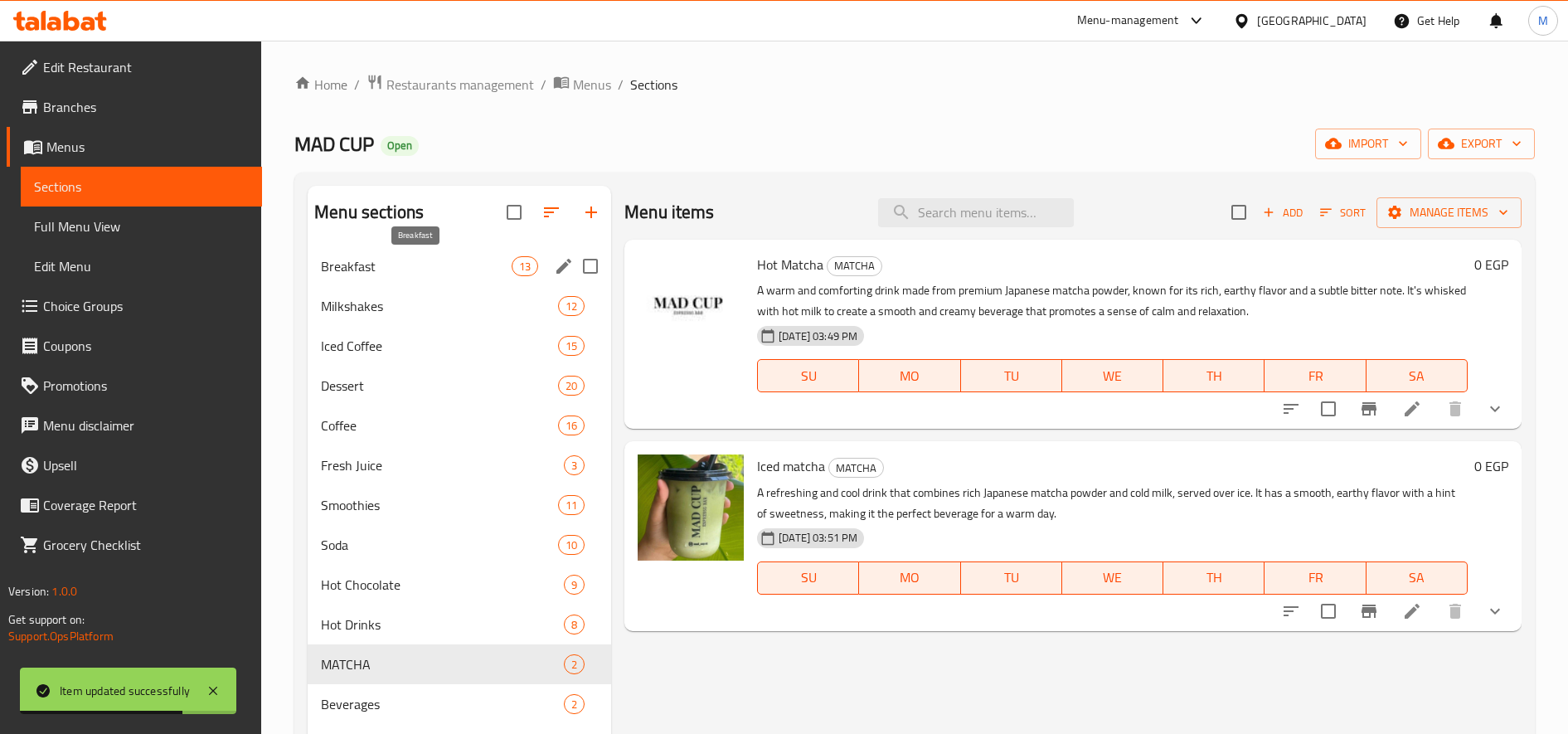
click at [388, 264] on span "Breakfast" at bounding box center [417, 266] width 191 height 19
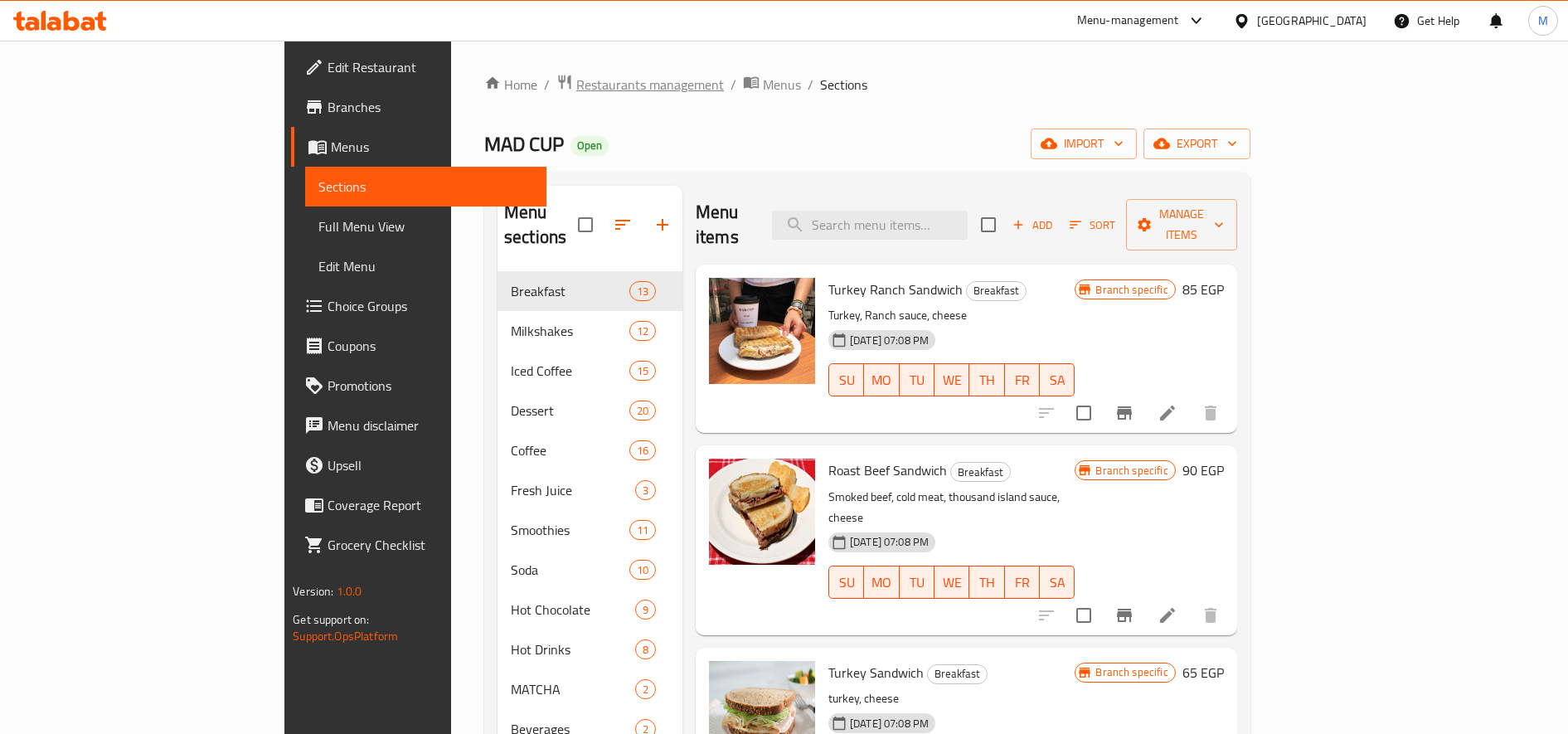
click at [577, 84] on span "Restaurants management" at bounding box center [650, 84] width 147 height 19
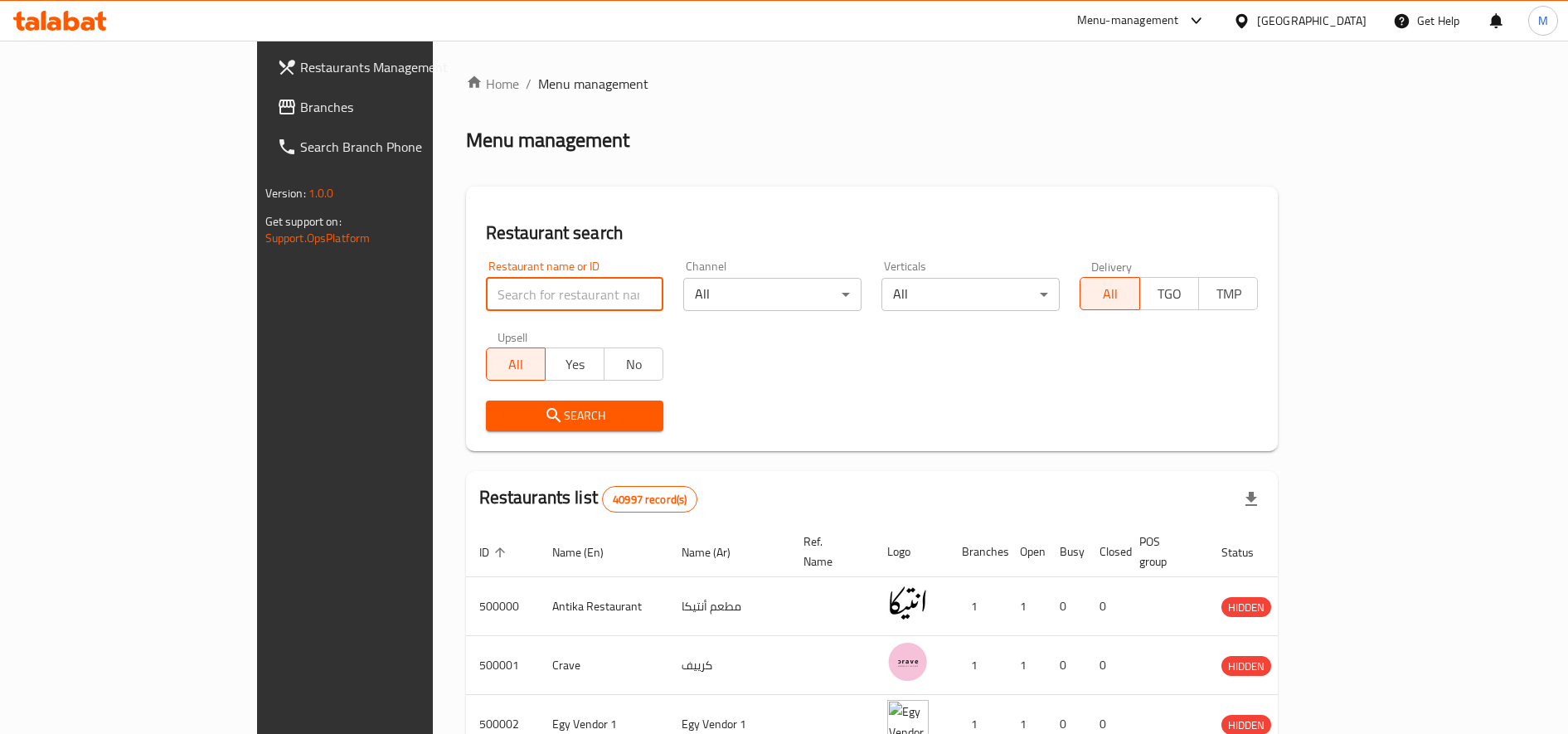
click at [486, 278] on input "search" at bounding box center [575, 294] width 179 height 33
paste input "646906"
type input "646906"
click button "Search" at bounding box center [575, 416] width 179 height 31
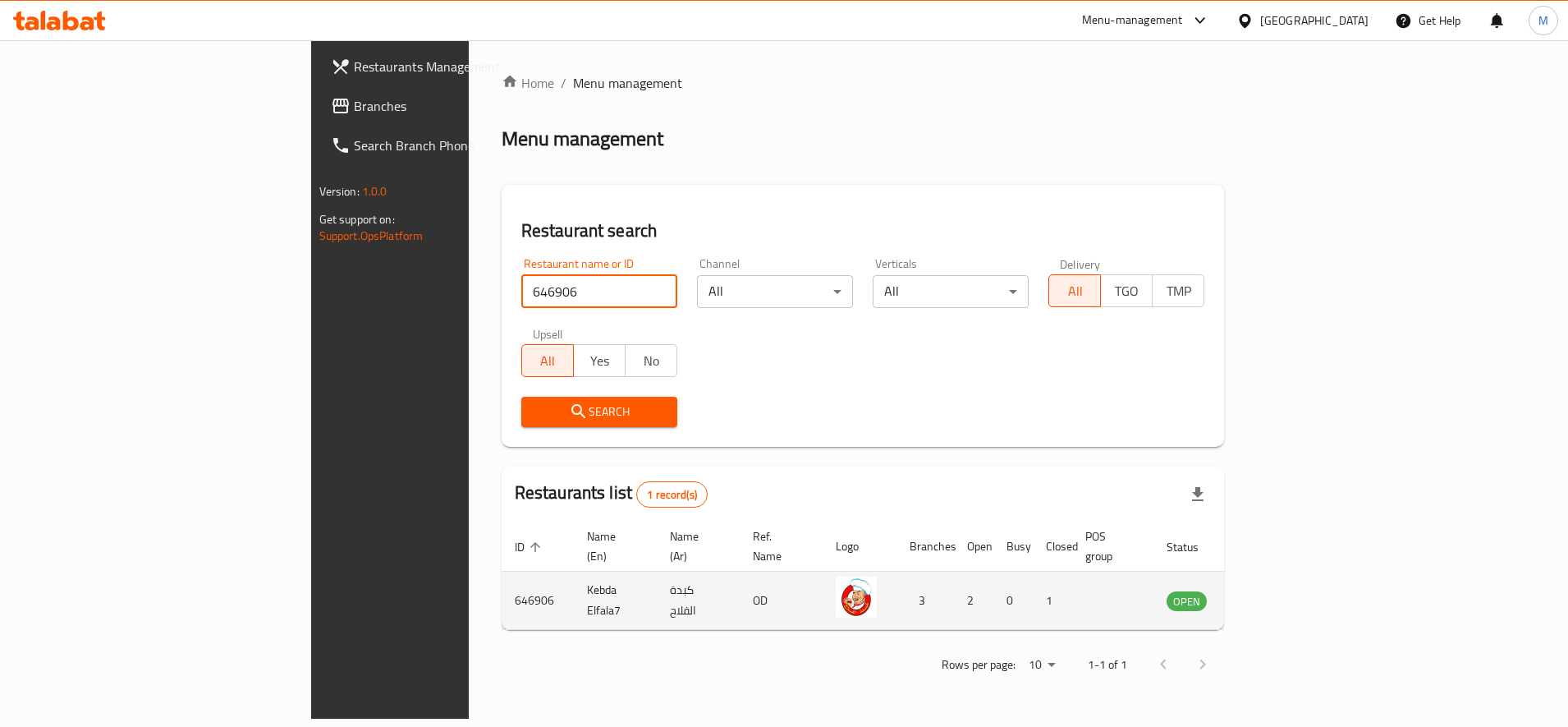
click at [1296, 571] on td "enhanced table" at bounding box center [1268, 600] width 57 height 59
click at [1272, 595] on icon "enhanced table" at bounding box center [1263, 601] width 18 height 14
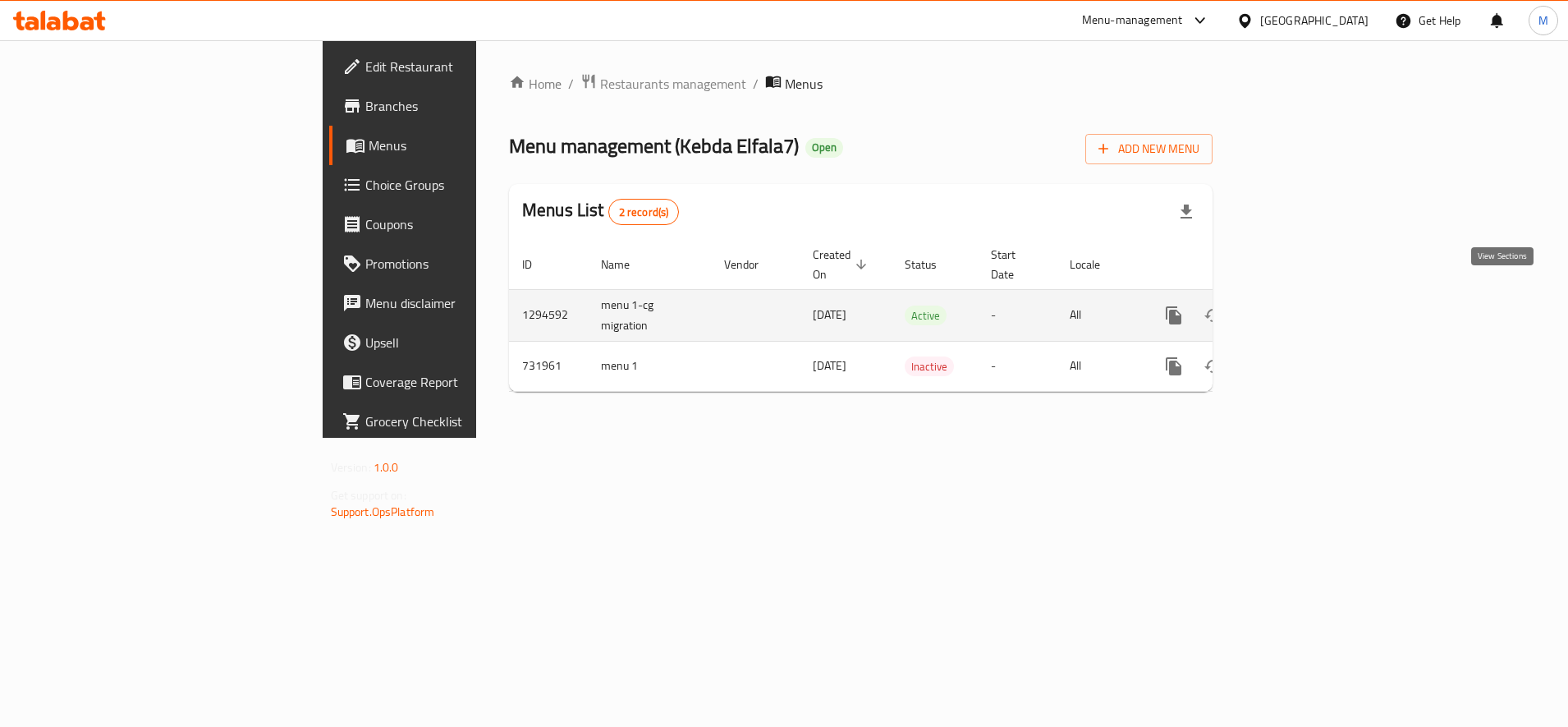
click at [1302, 305] on icon "enhanced table" at bounding box center [1291, 314] width 19 height 19
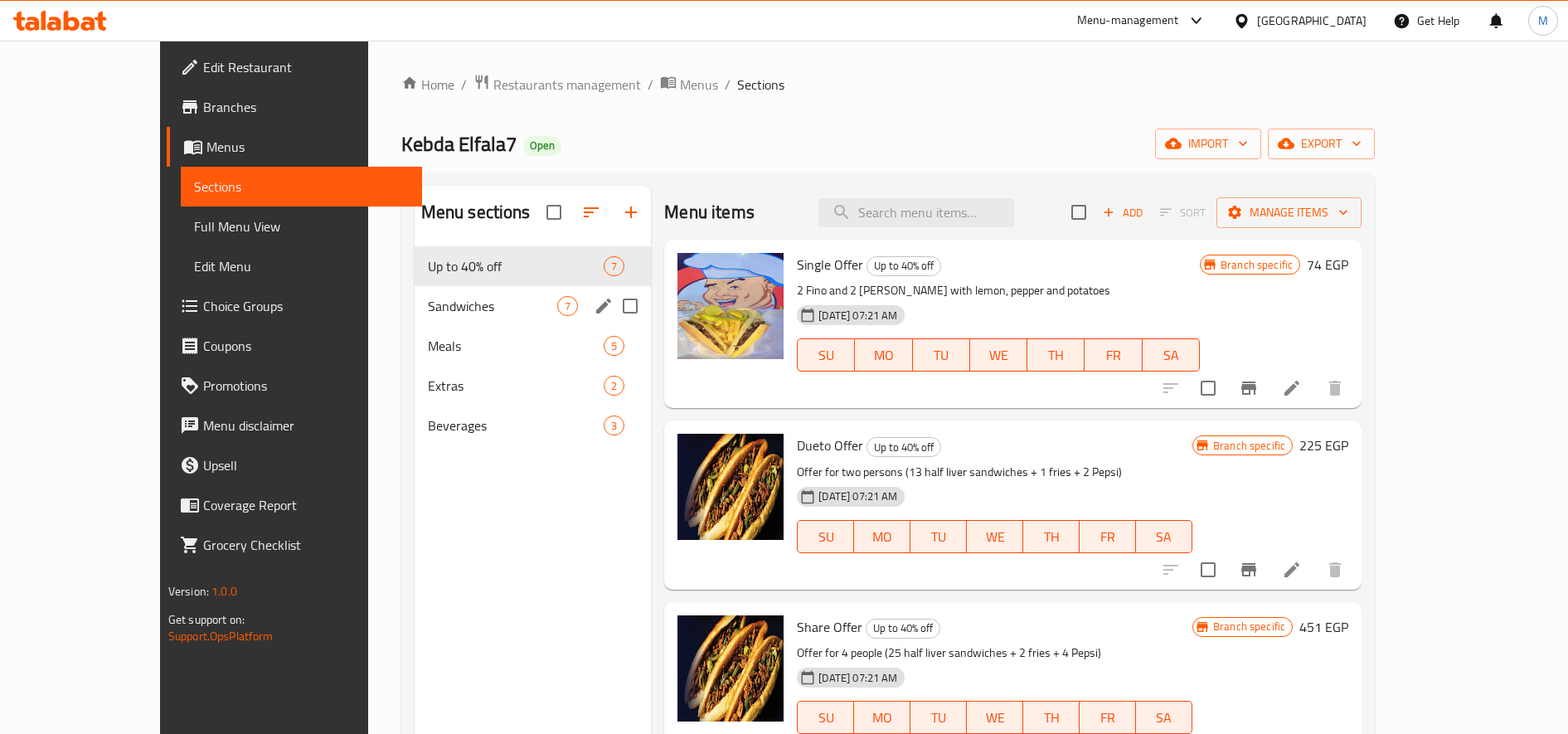
click at [428, 313] on span "Sandwiches" at bounding box center [492, 305] width 130 height 19
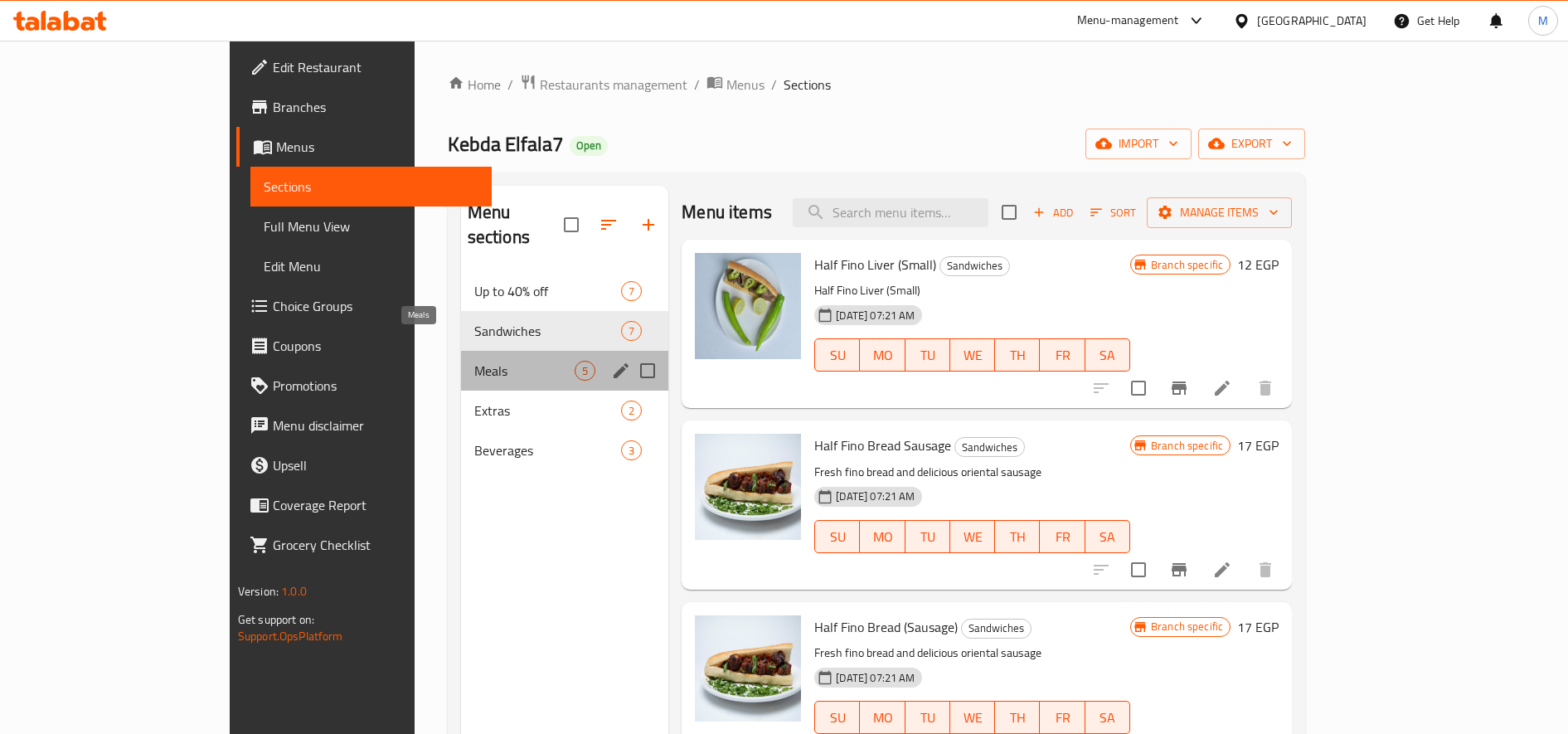
click at [474, 361] on span "Meals" at bounding box center [524, 370] width 100 height 19
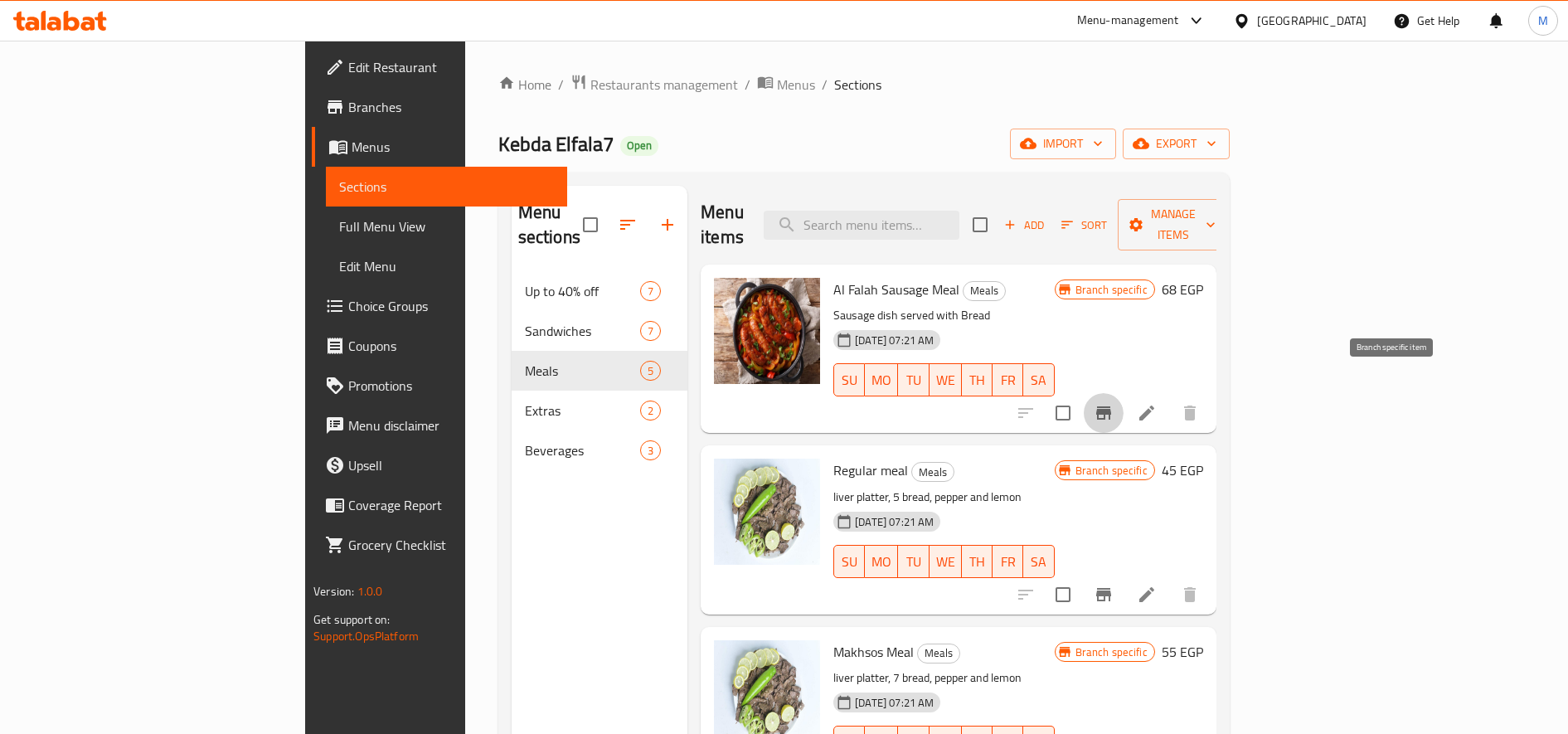
click at [1111, 406] on icon "Branch-specific-item" at bounding box center [1103, 413] width 15 height 13
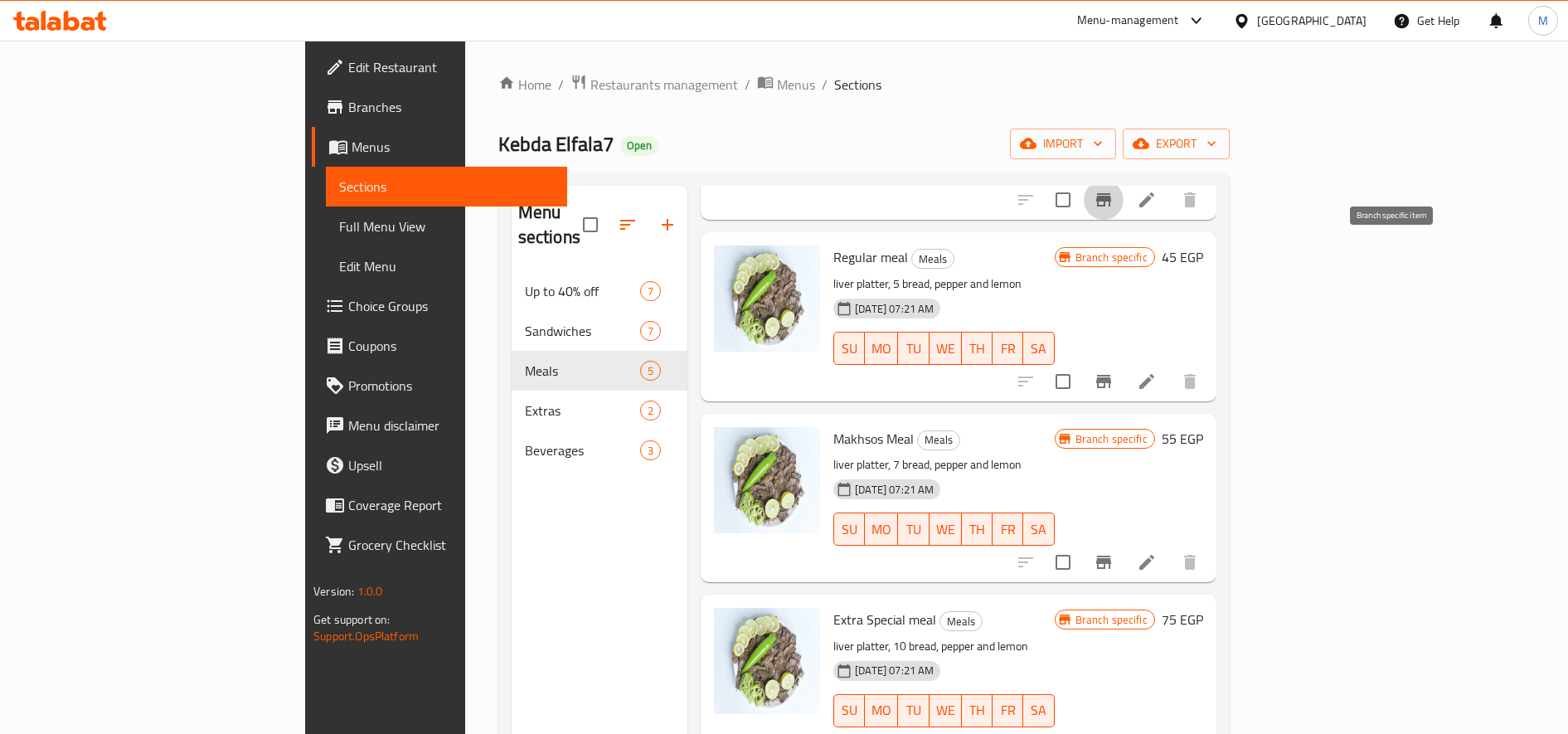
scroll to position [232, 0]
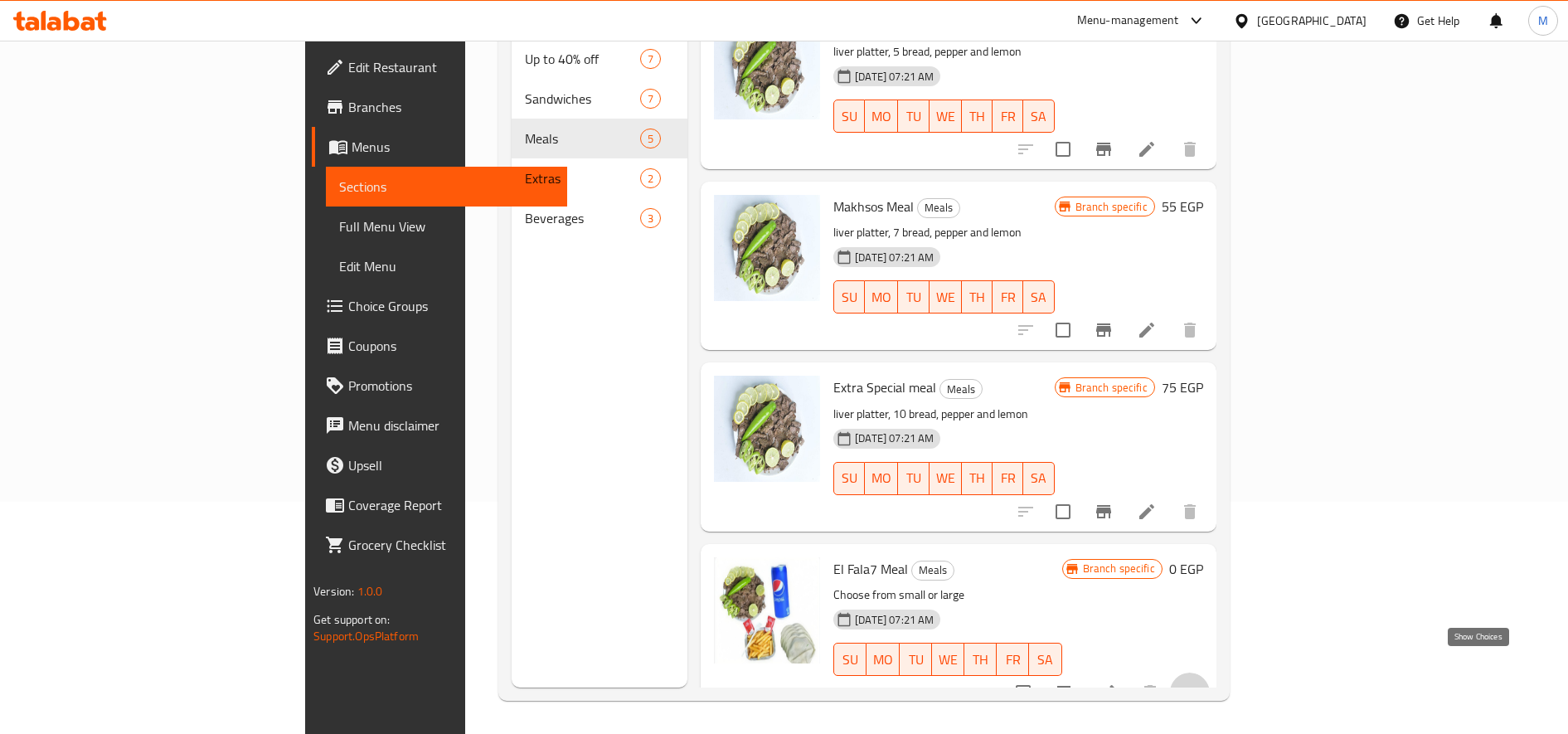
click at [1200, 682] on icon "show more" at bounding box center [1189, 691] width 19 height 19
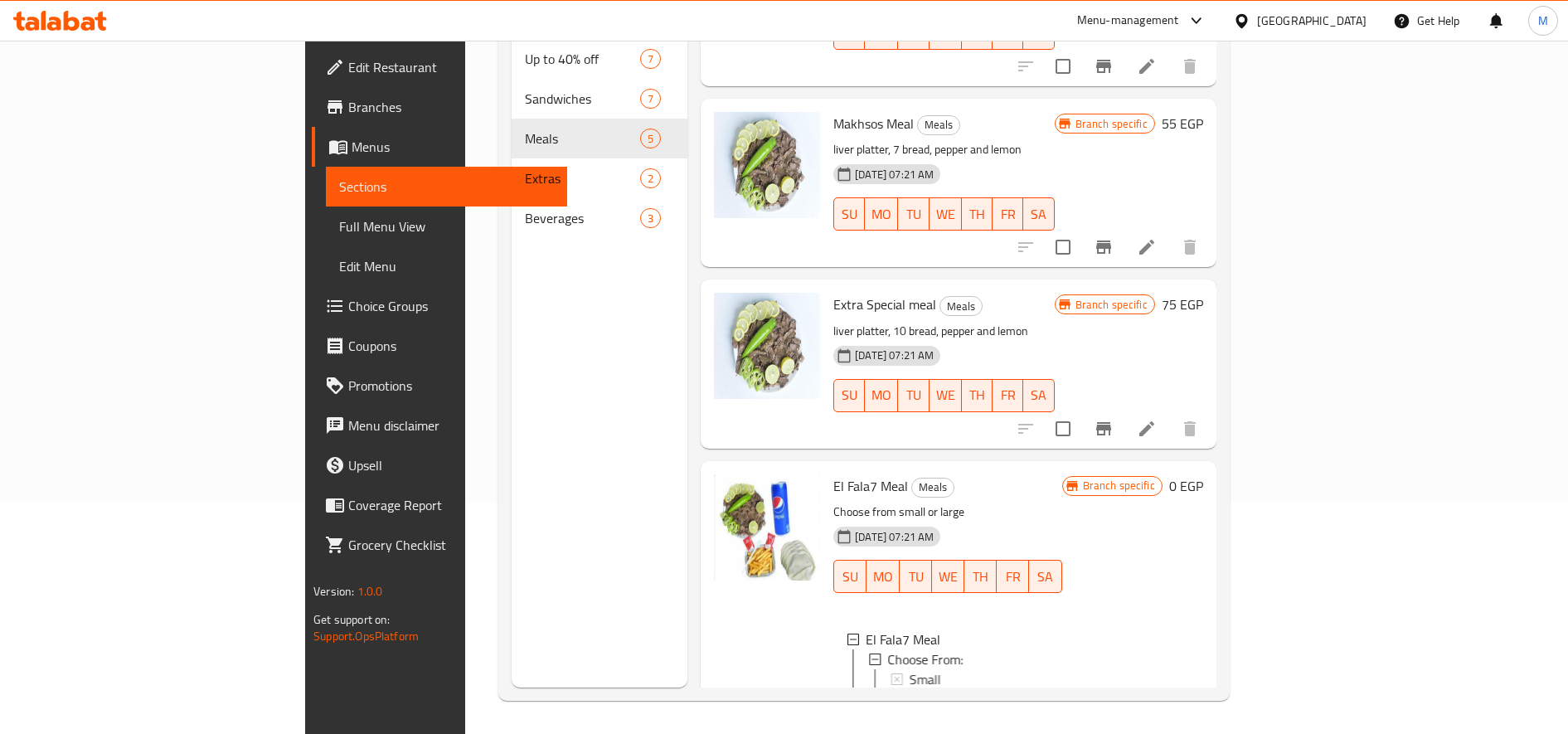
scroll to position [355, 0]
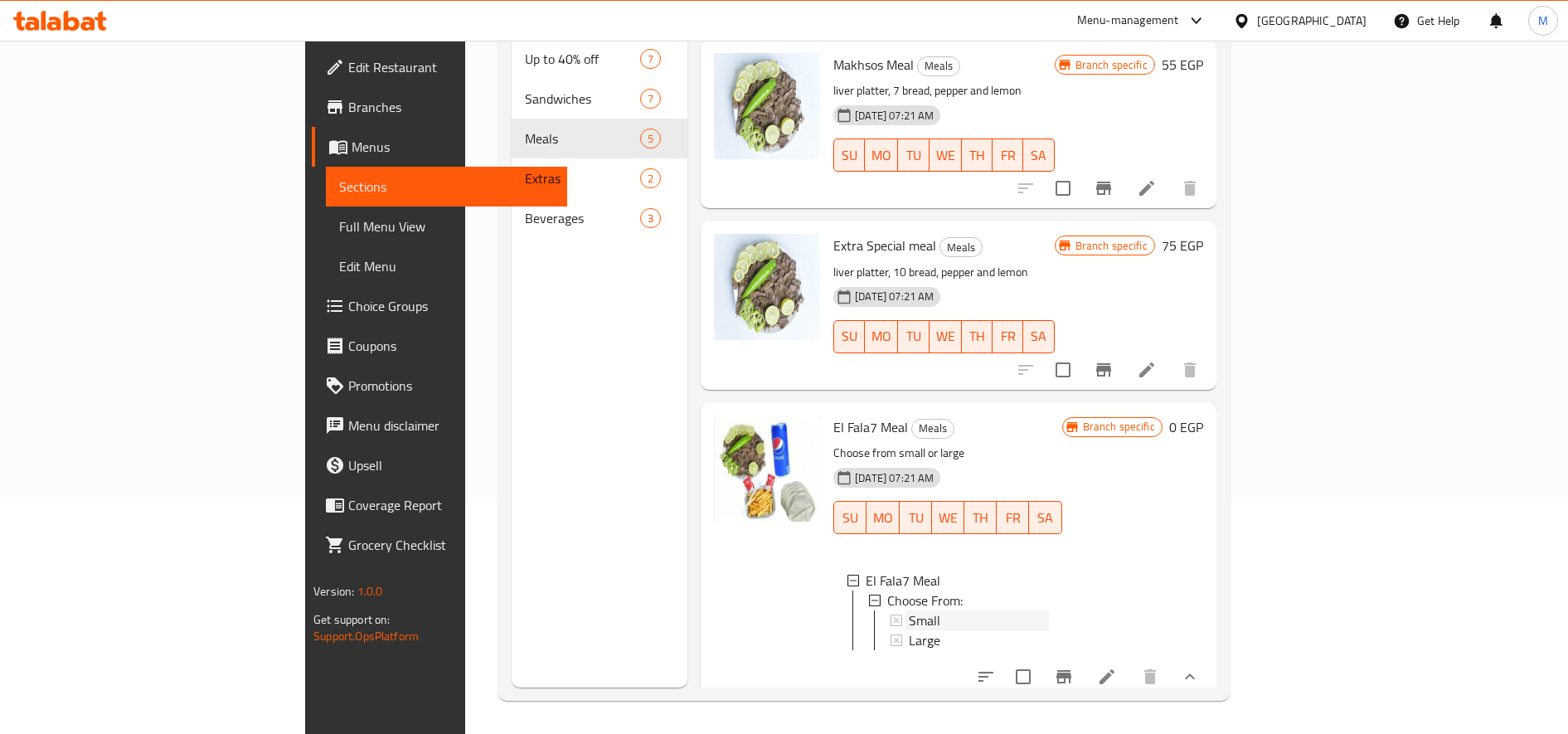
click at [909, 610] on div "Small" at bounding box center [978, 619] width 139 height 19
click at [1117, 673] on icon at bounding box center [1106, 676] width 19 height 19
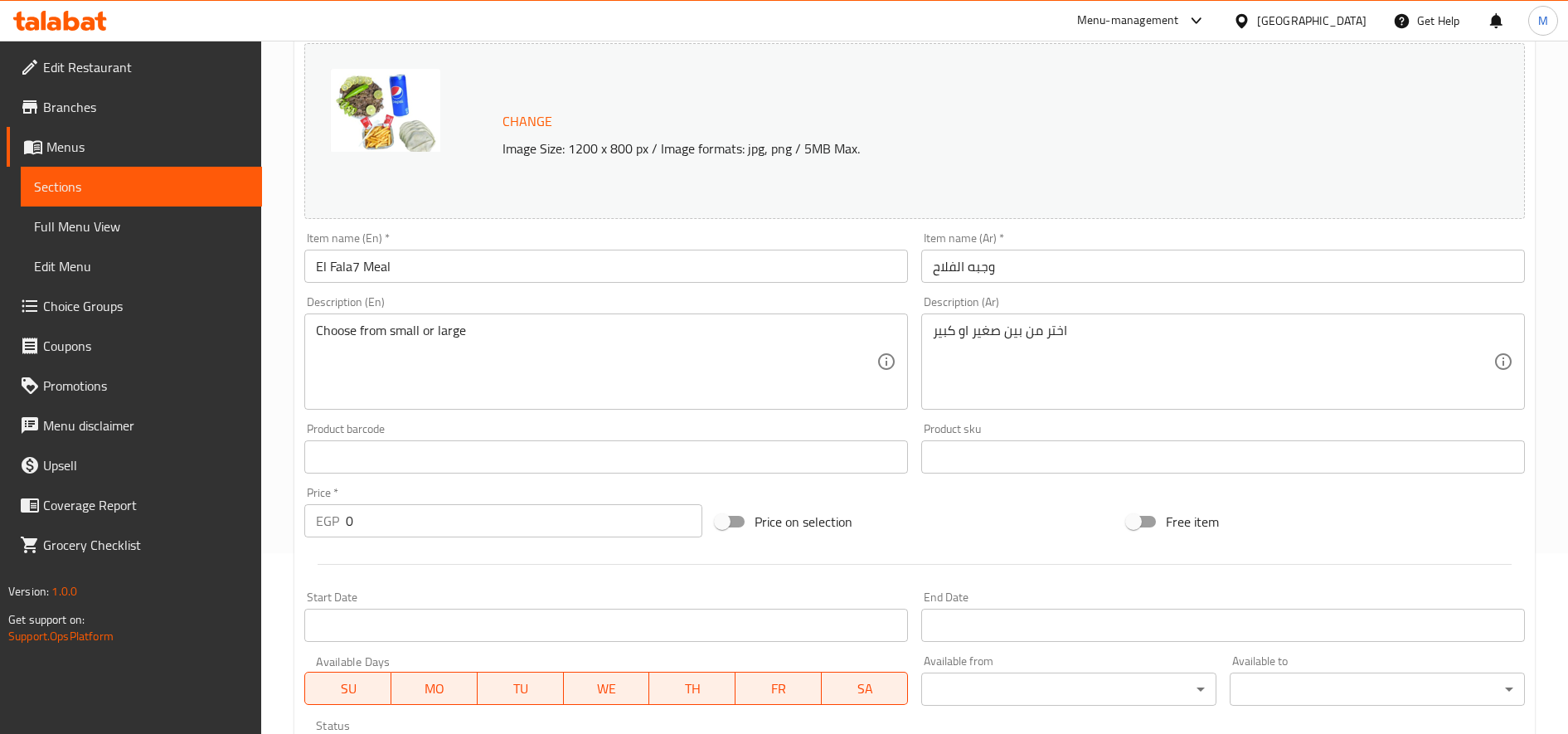
scroll to position [490, 0]
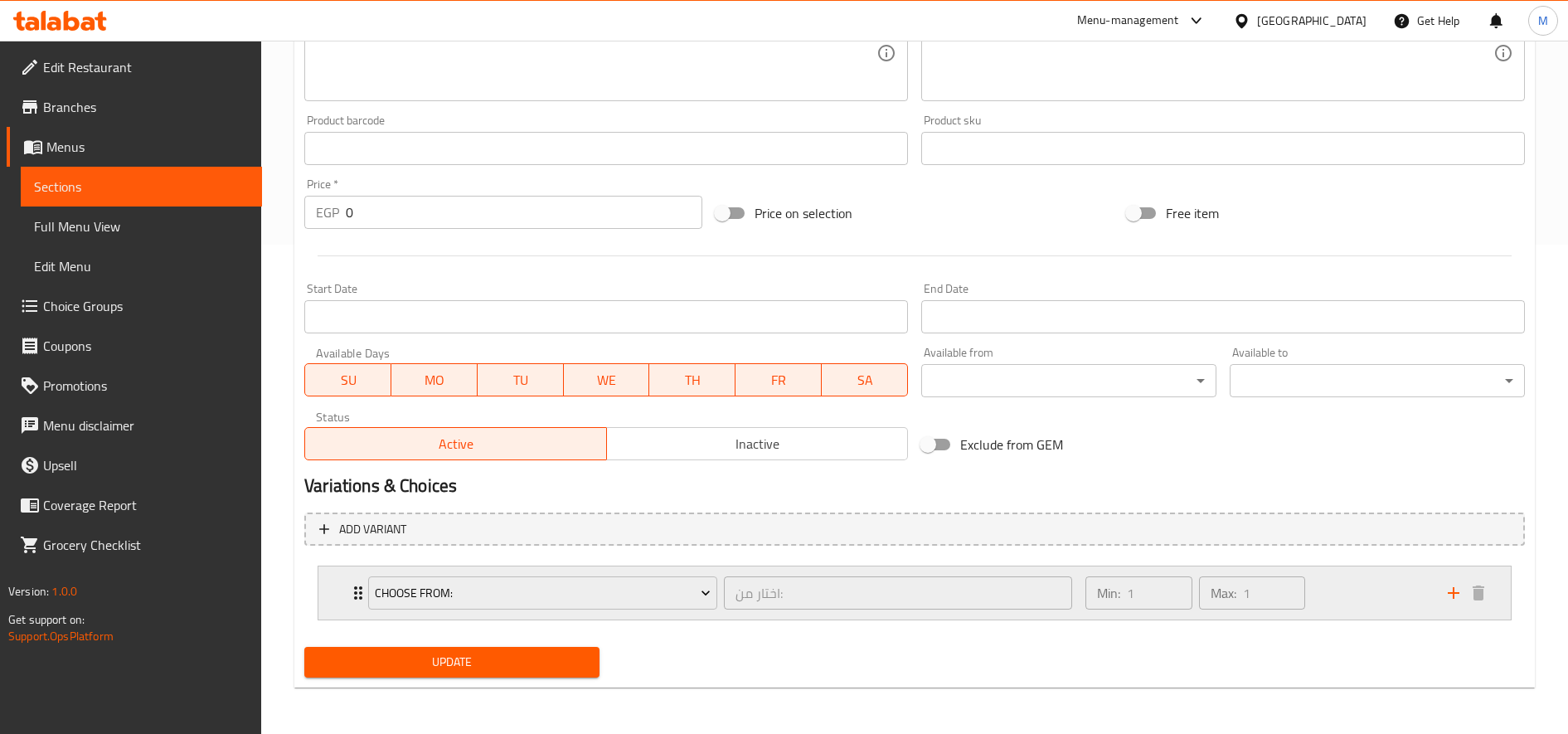
click at [1373, 602] on div "Min: 1 ​ Max: 1 ​" at bounding box center [1256, 592] width 362 height 53
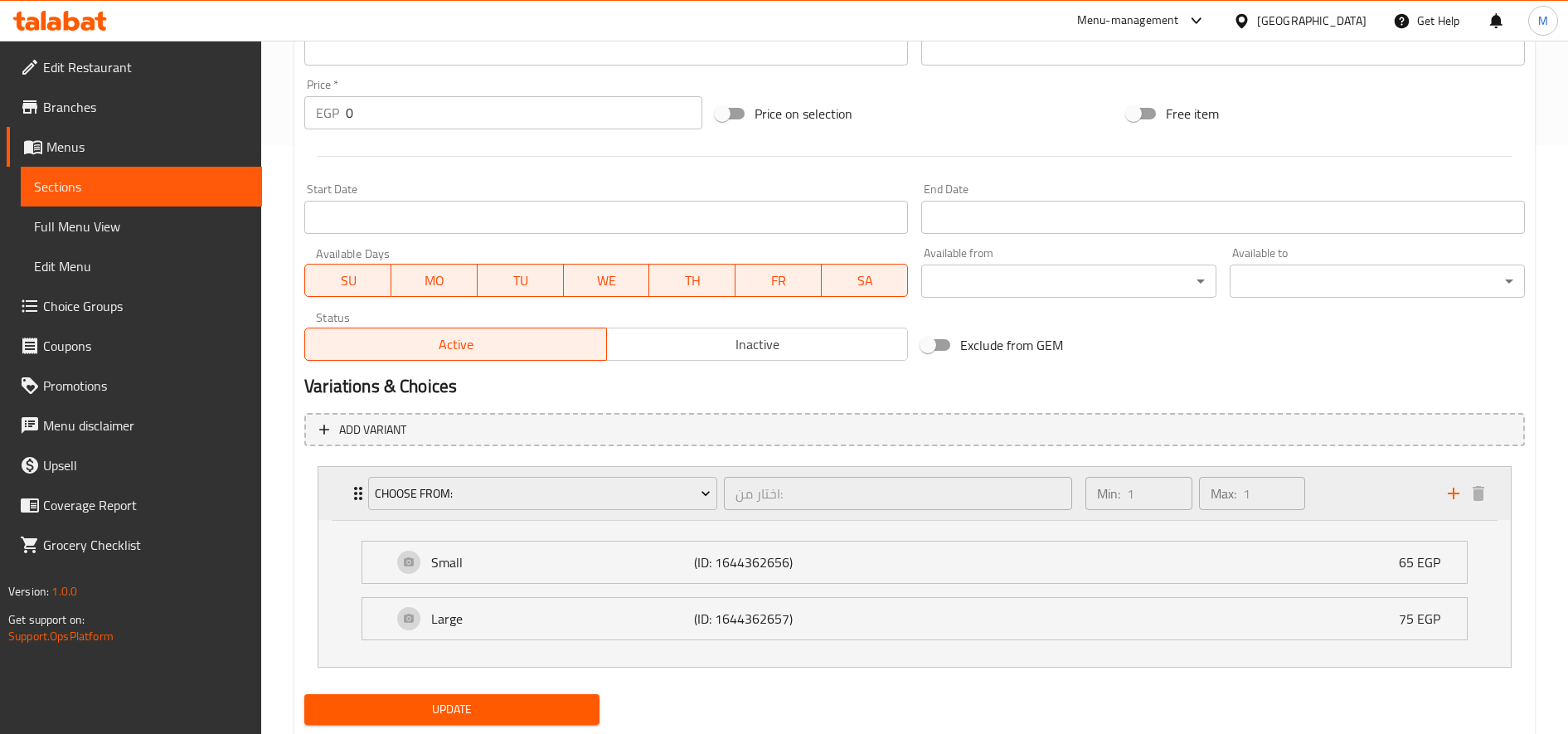
scroll to position [628, 0]
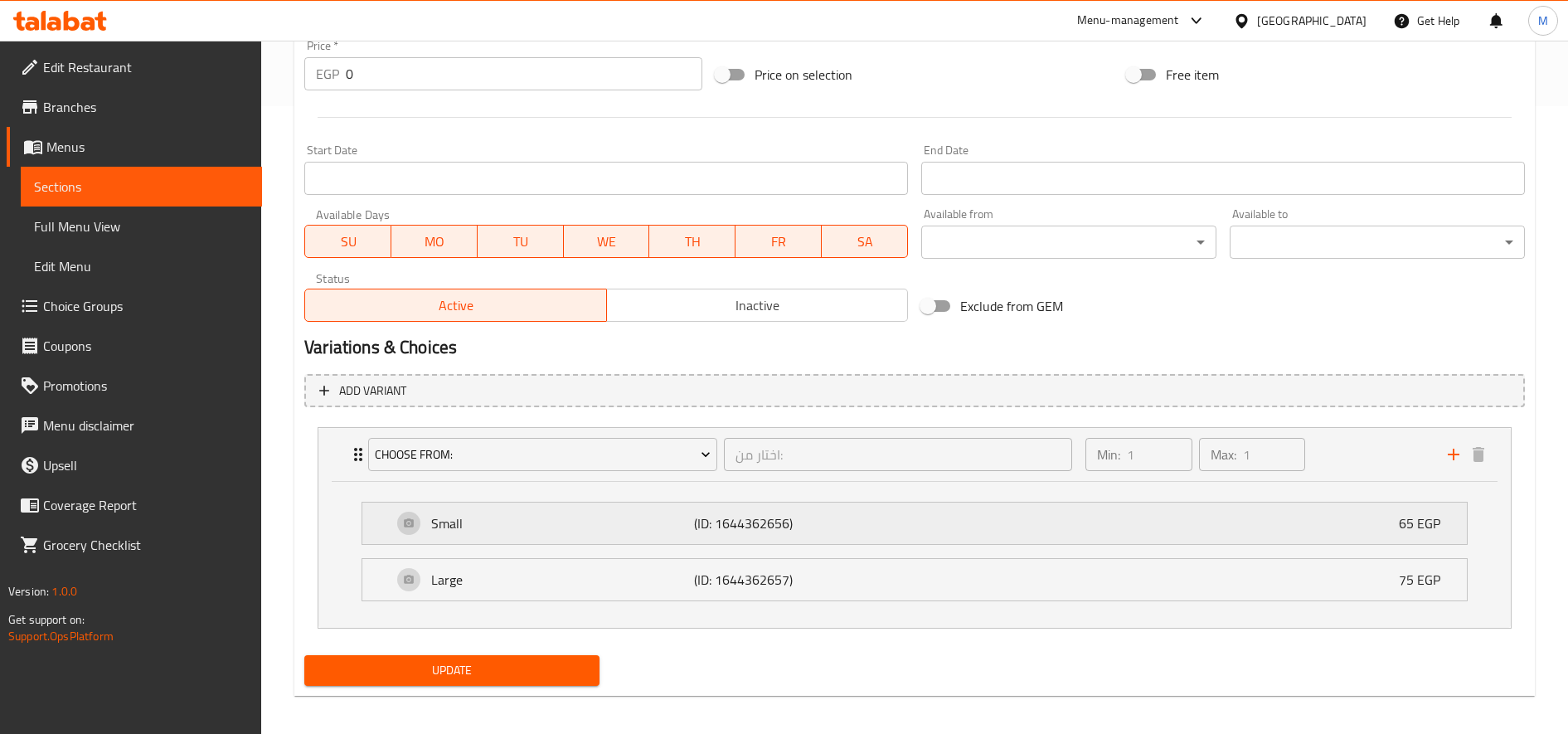
click at [670, 513] on div "Small (ID: 1644362656) 65 EGP" at bounding box center [919, 523] width 1054 height 42
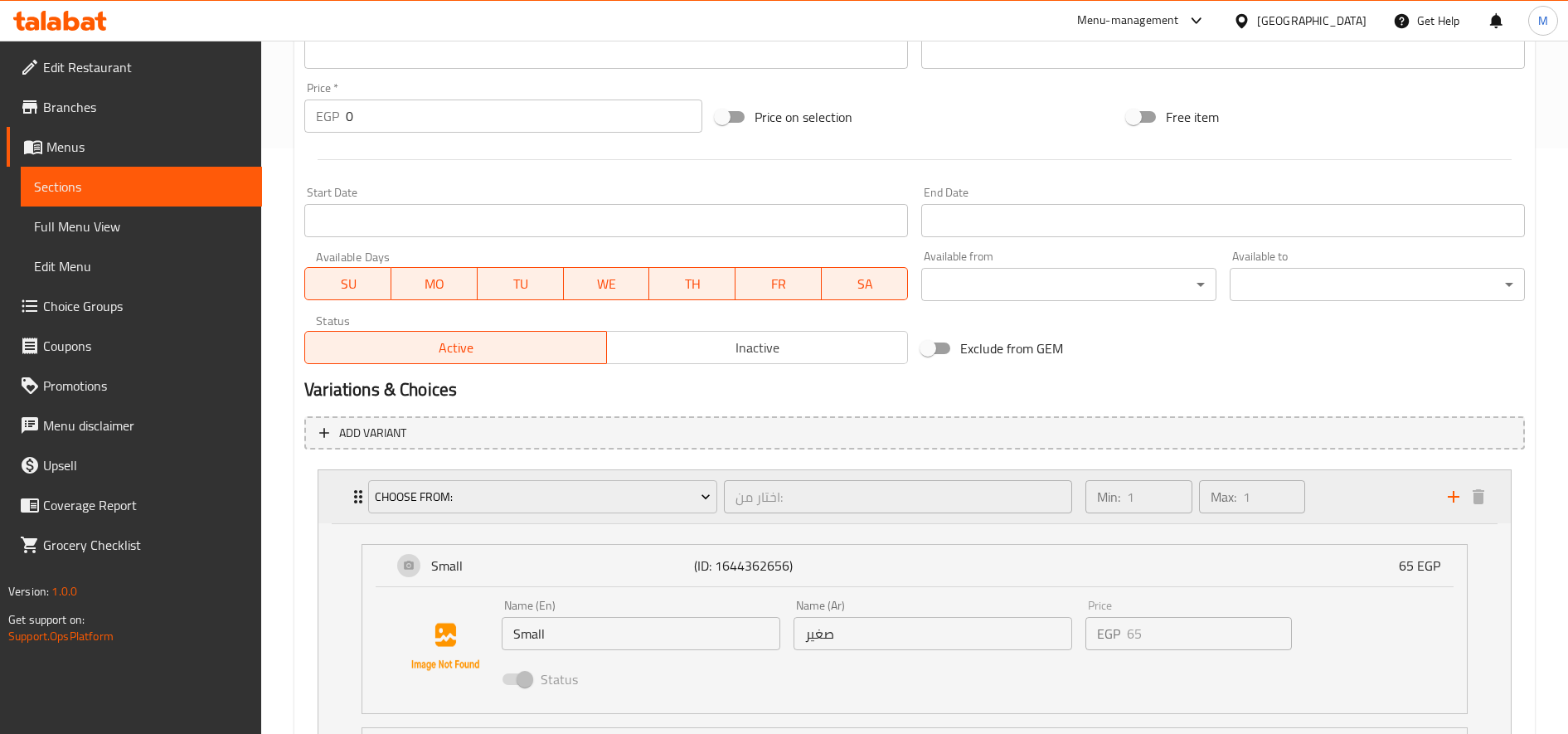
scroll to position [625, 0]
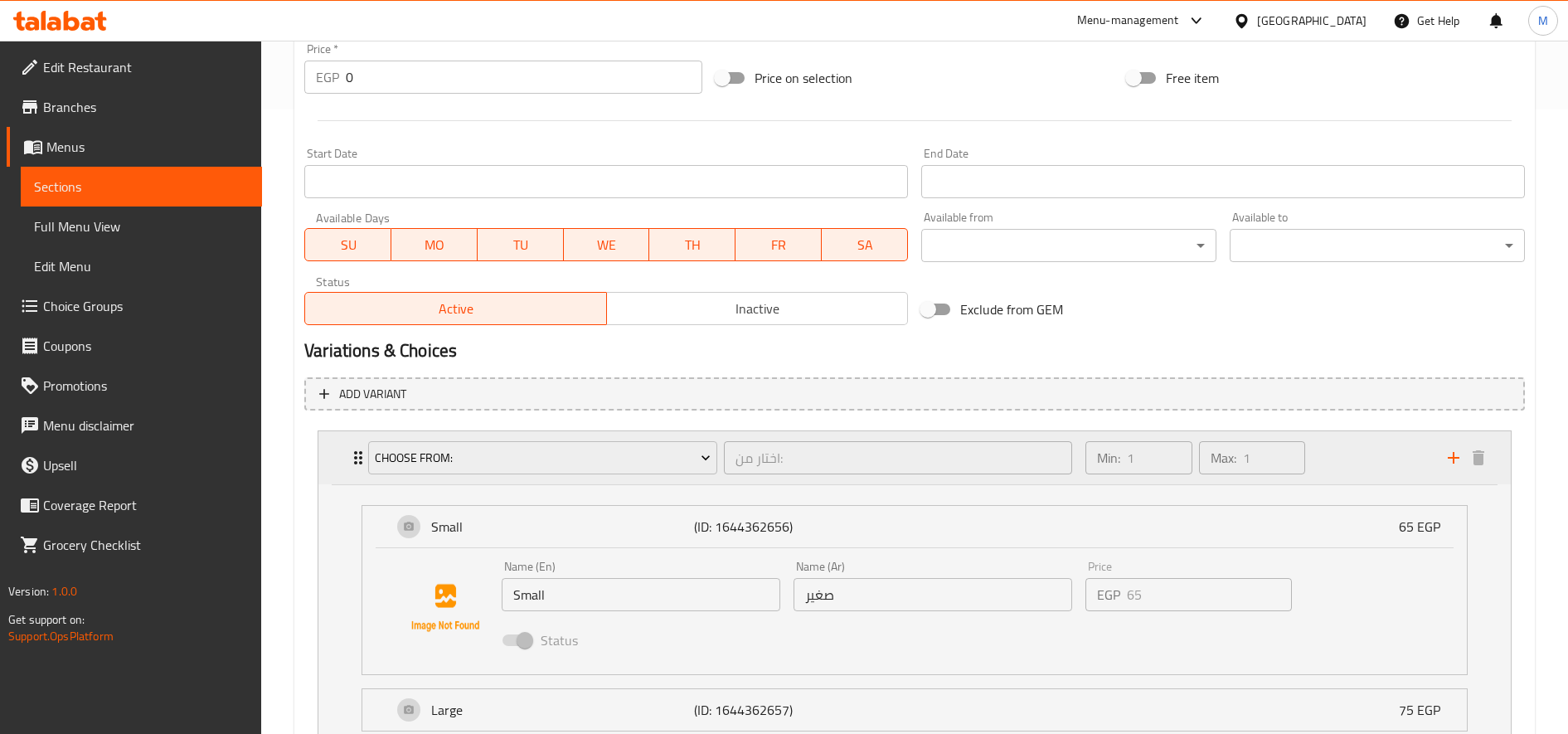
click at [1376, 453] on div "Min: 1 ​ Max: 1 ​" at bounding box center [1256, 457] width 362 height 53
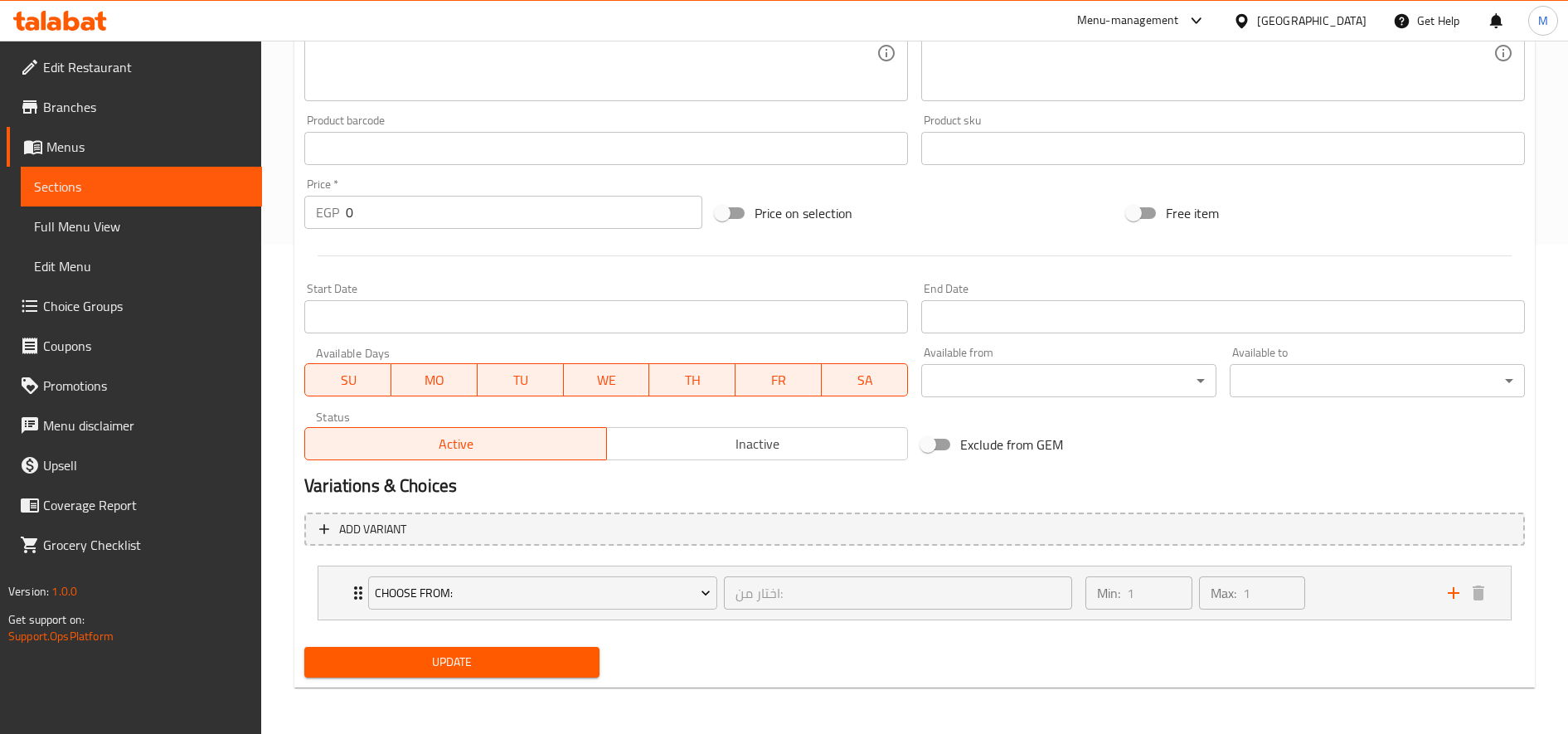
scroll to position [490, 0]
click at [624, 586] on span "Choose From:" at bounding box center [543, 593] width 337 height 20
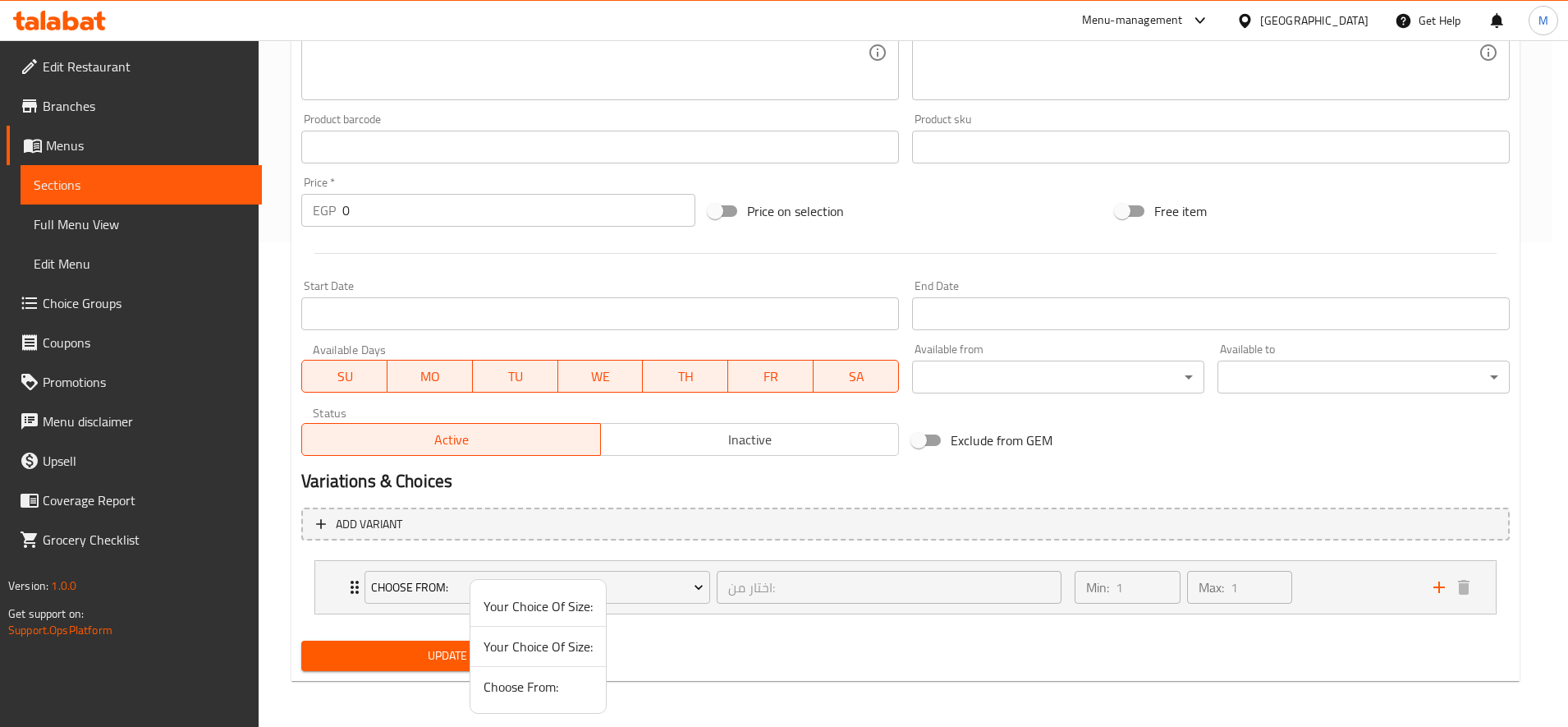
click at [532, 603] on span "Your Choice Of Size:" at bounding box center [538, 605] width 109 height 19
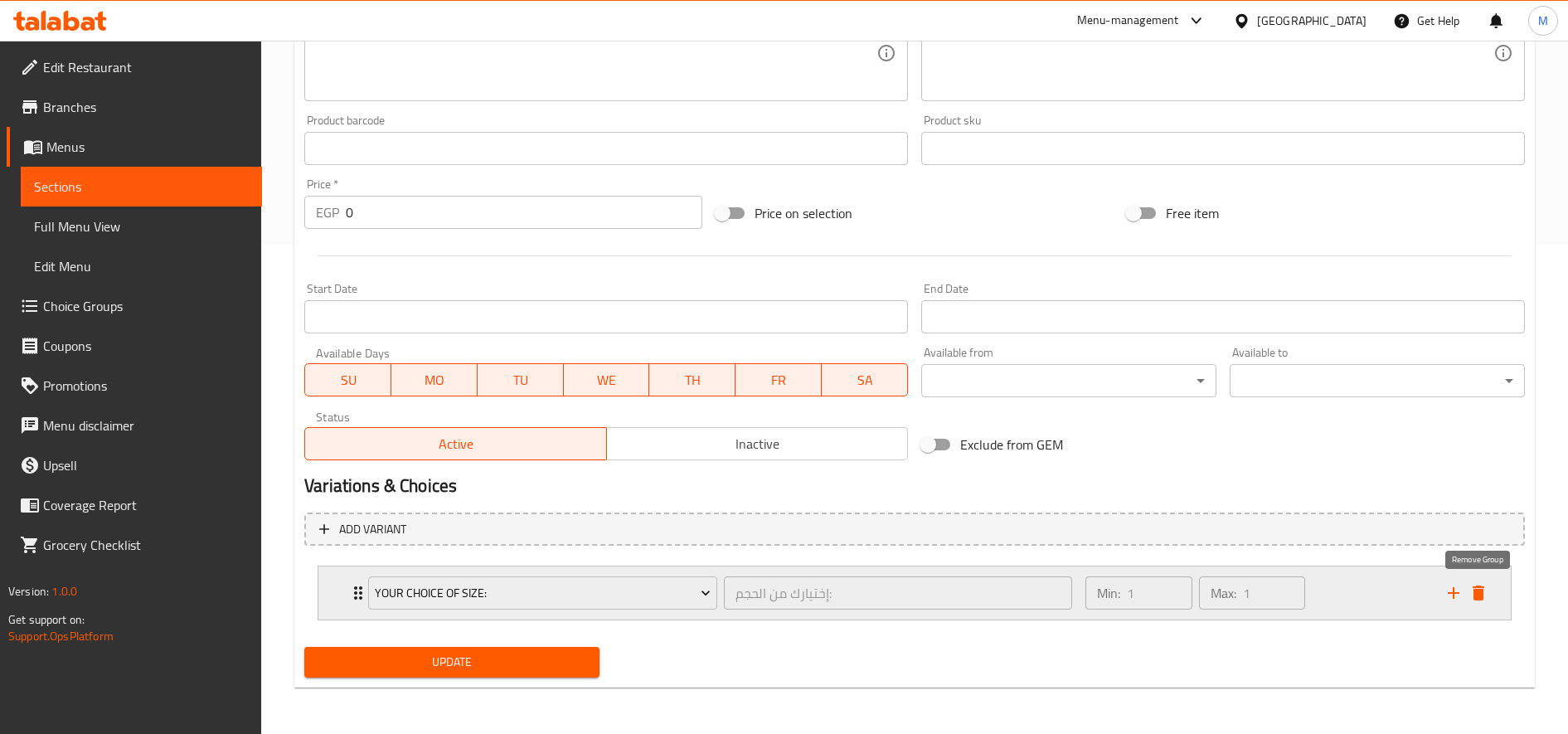
click at [1478, 598] on icon "delete" at bounding box center [1478, 592] width 12 height 15
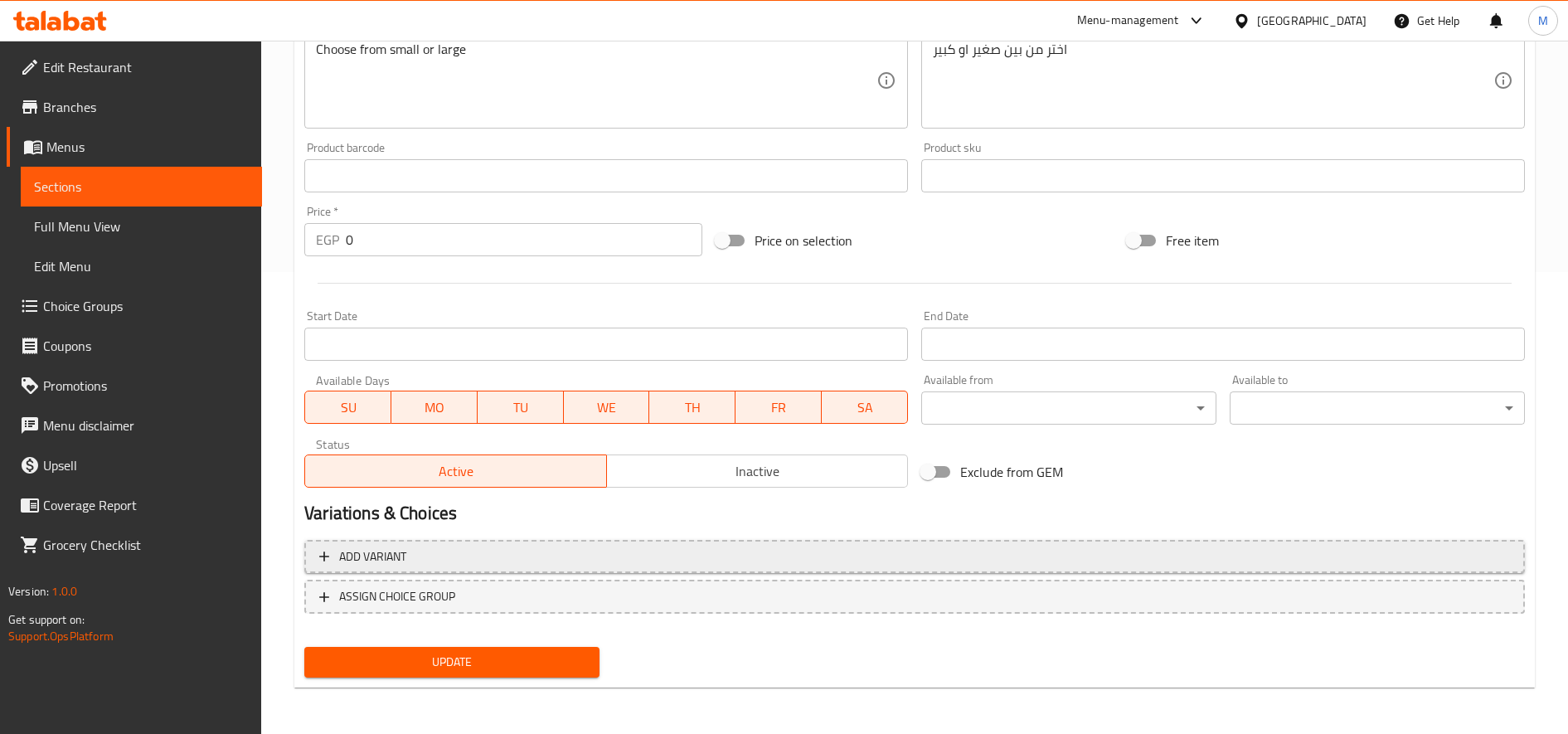
click at [637, 553] on span "Add variant" at bounding box center [915, 556] width 1190 height 20
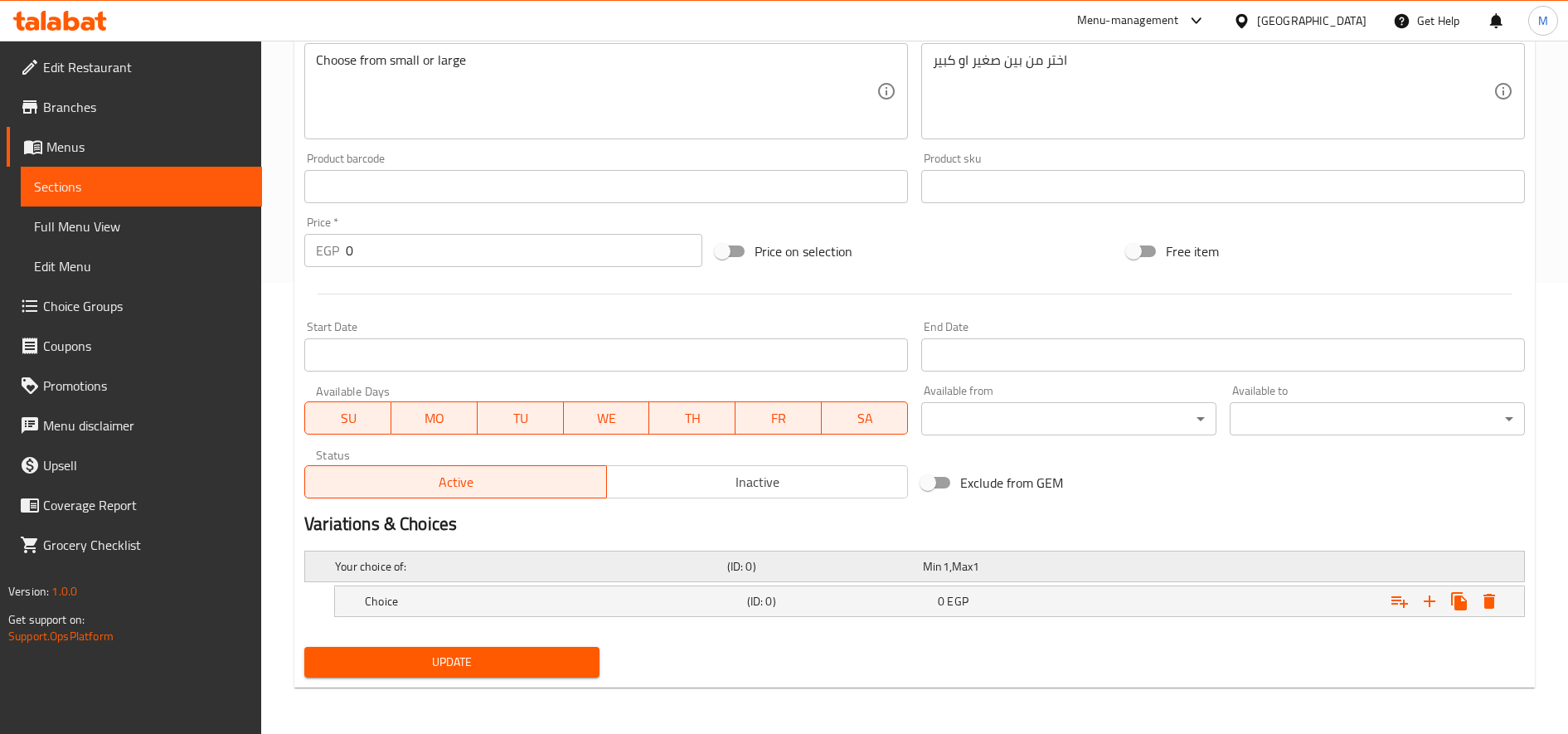
scroll to position [451, 0]
click at [958, 599] on span "EGP" at bounding box center [957, 601] width 20 height 21
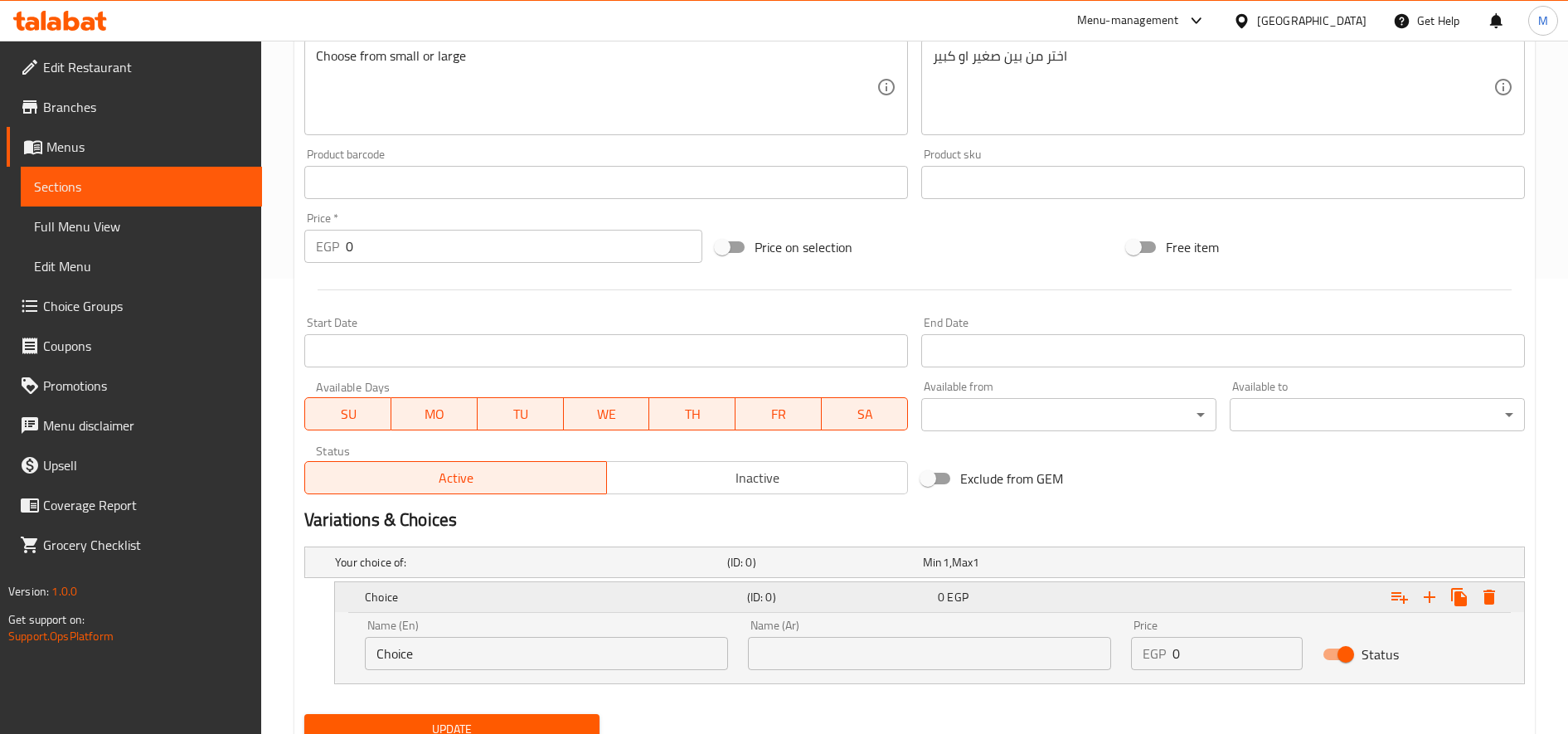
scroll to position [522, 0]
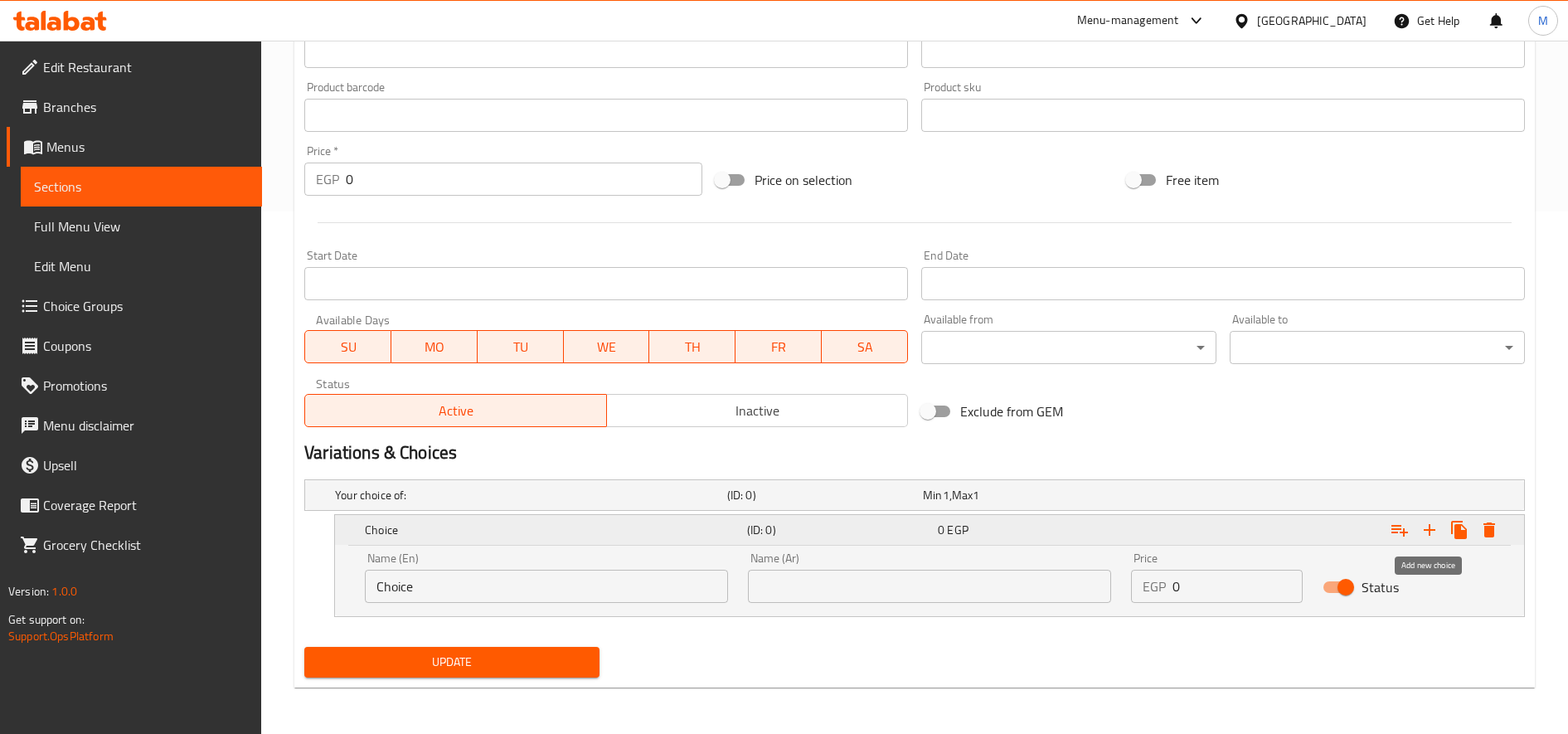
click at [1428, 529] on icon "Expand" at bounding box center [1429, 529] width 19 height 19
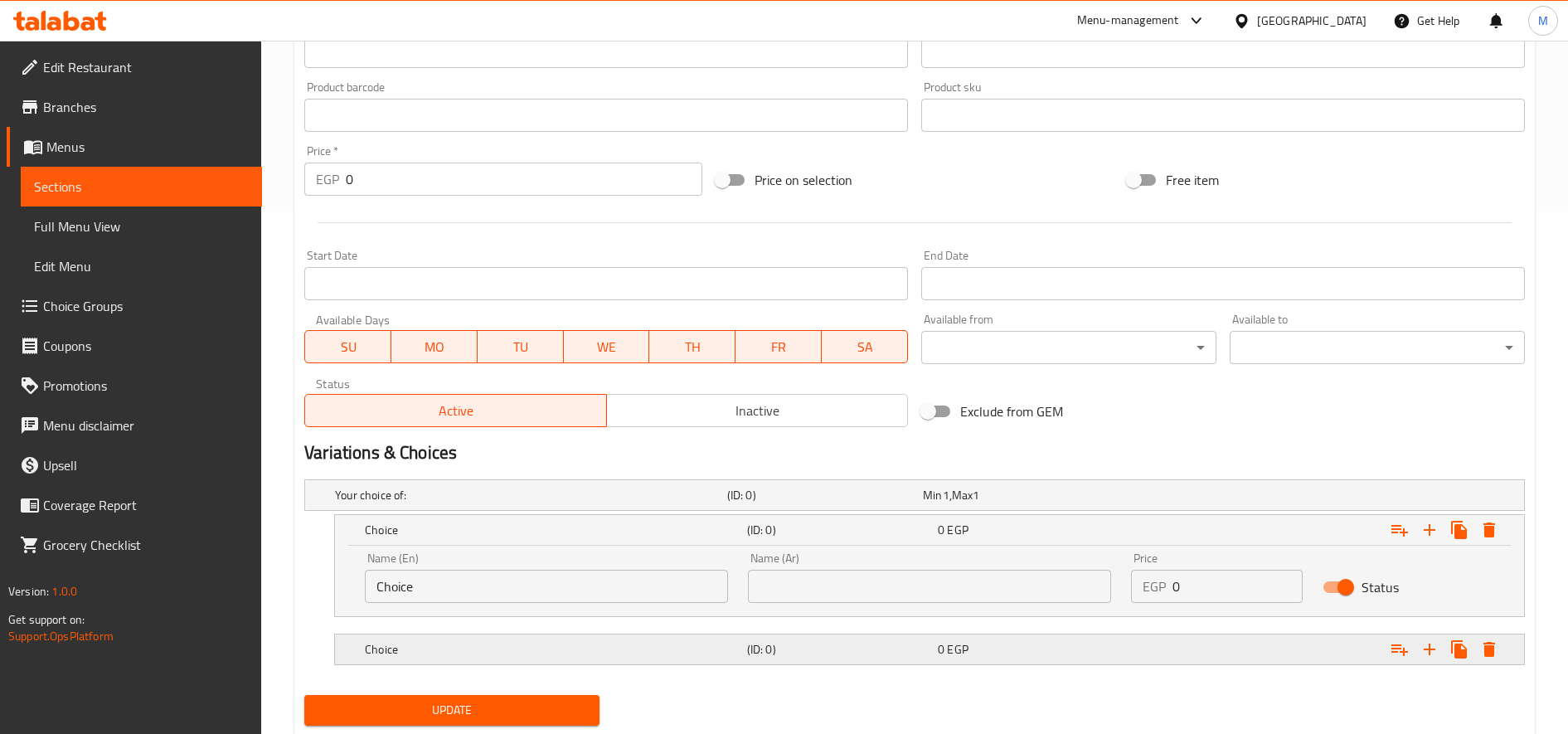
click at [472, 649] on h5 "Choice" at bounding box center [553, 649] width 376 height 17
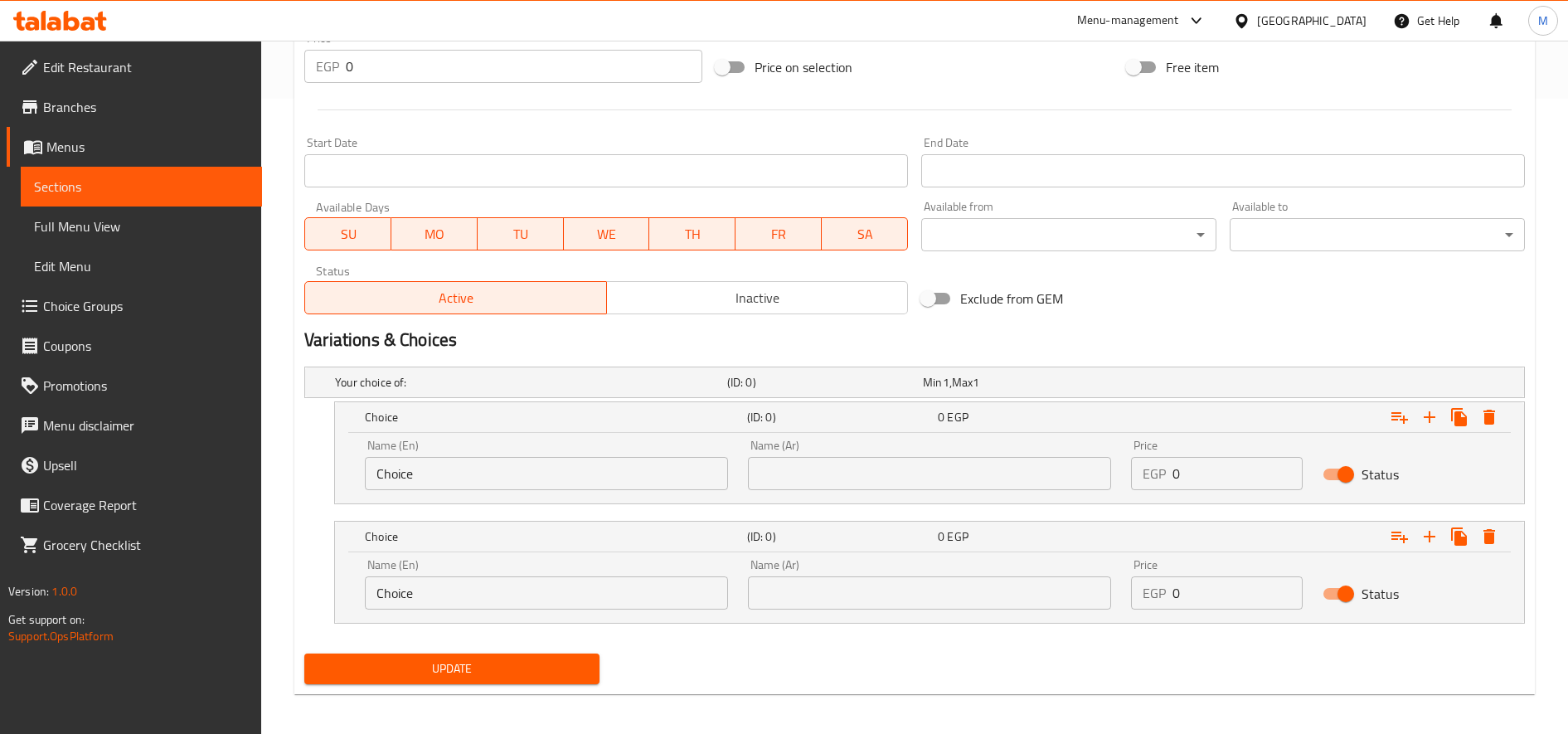
scroll to position [641, 0]
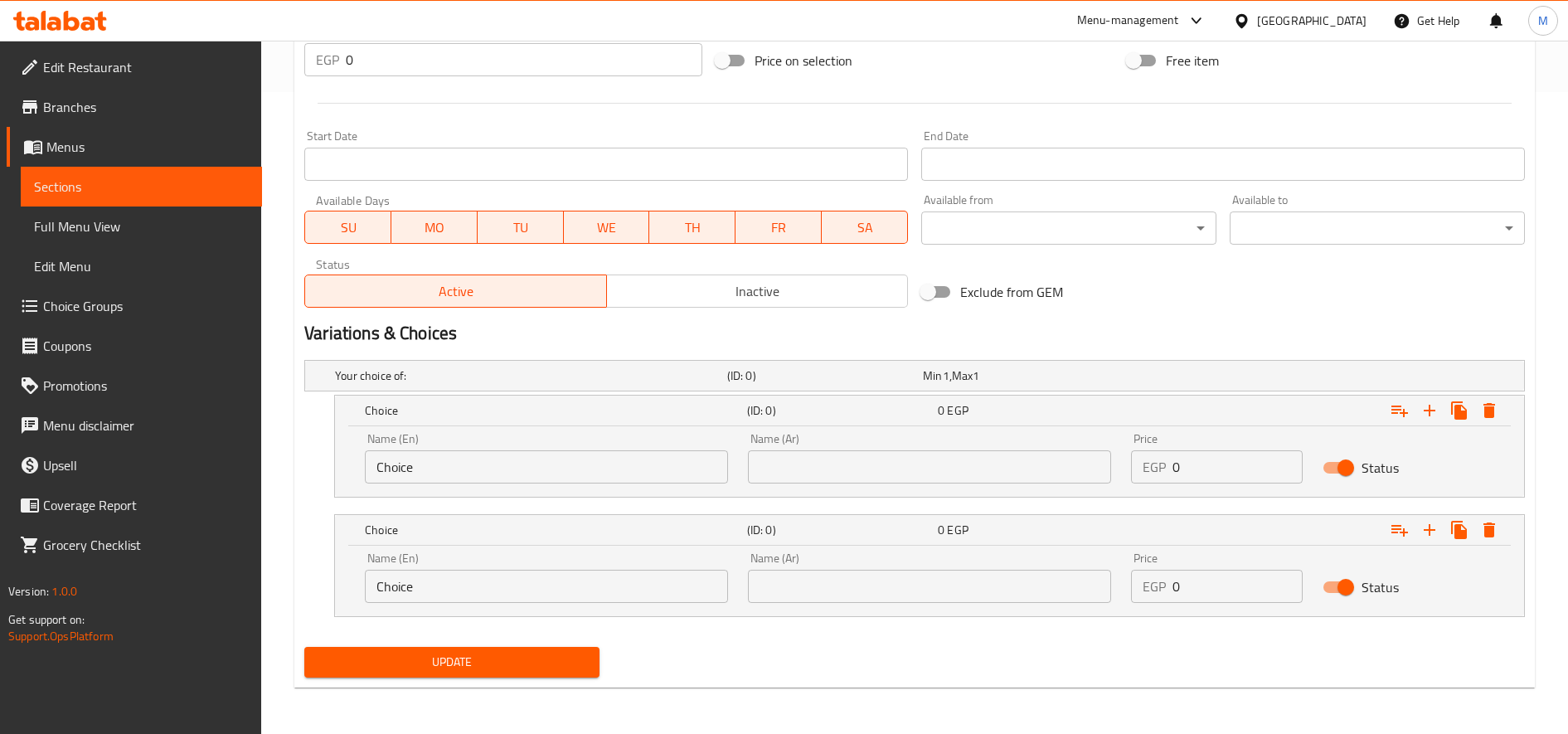
click at [518, 477] on input "Choice" at bounding box center [546, 467] width 363 height 33
type input "س"
click at [518, 477] on input "س" at bounding box center [546, 467] width 363 height 33
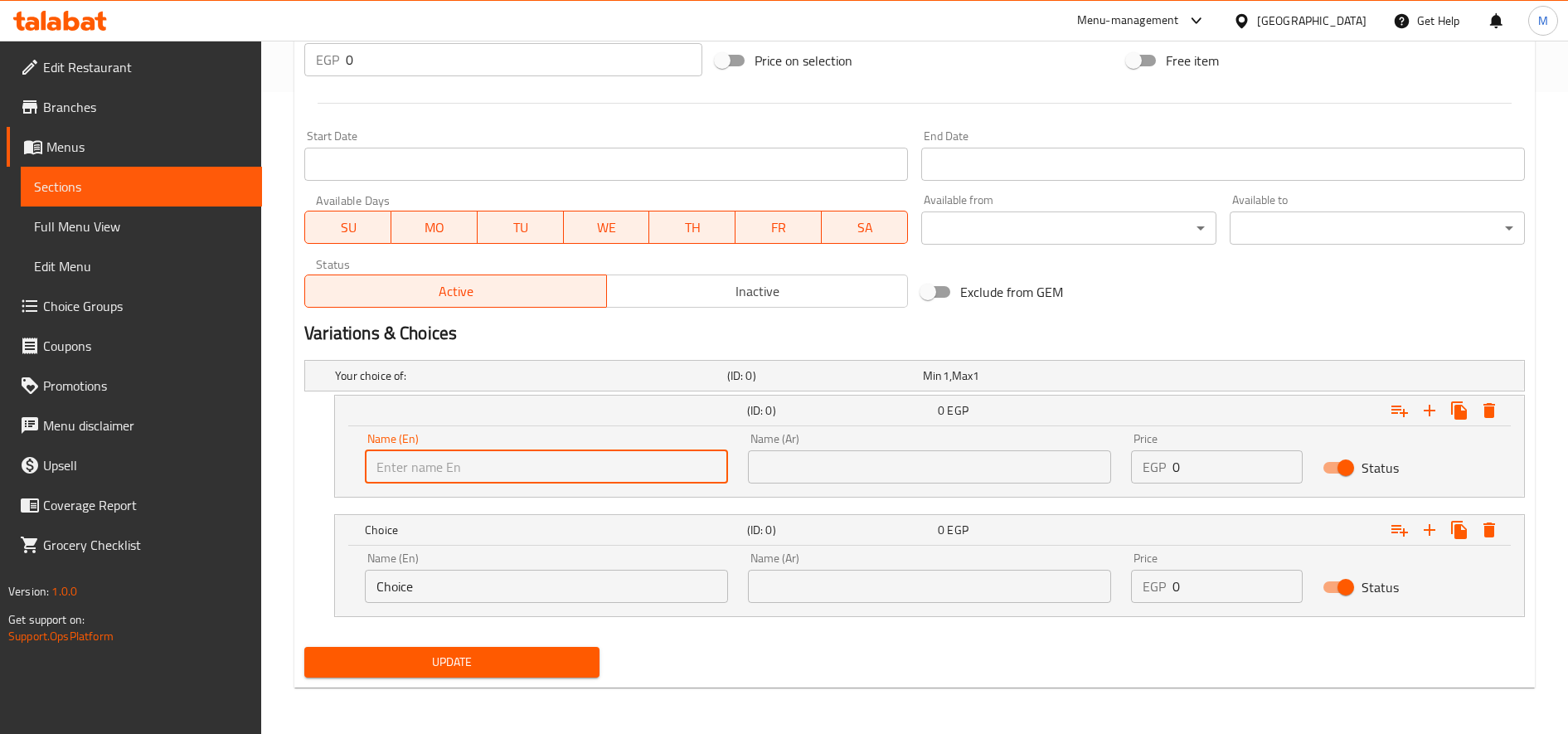
click at [517, 476] on input "text" at bounding box center [546, 467] width 363 height 33
type input "Small"
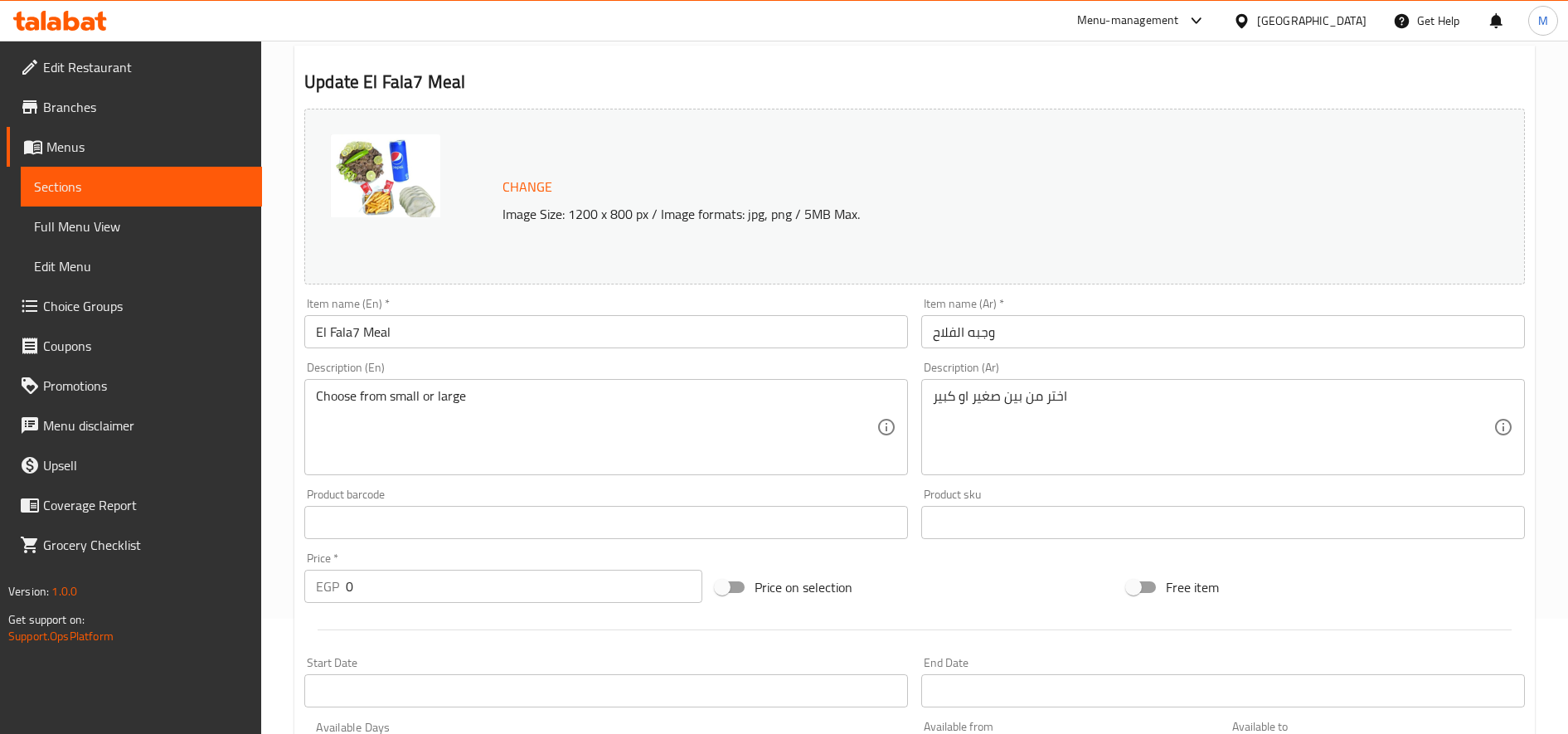
scroll to position [0, 0]
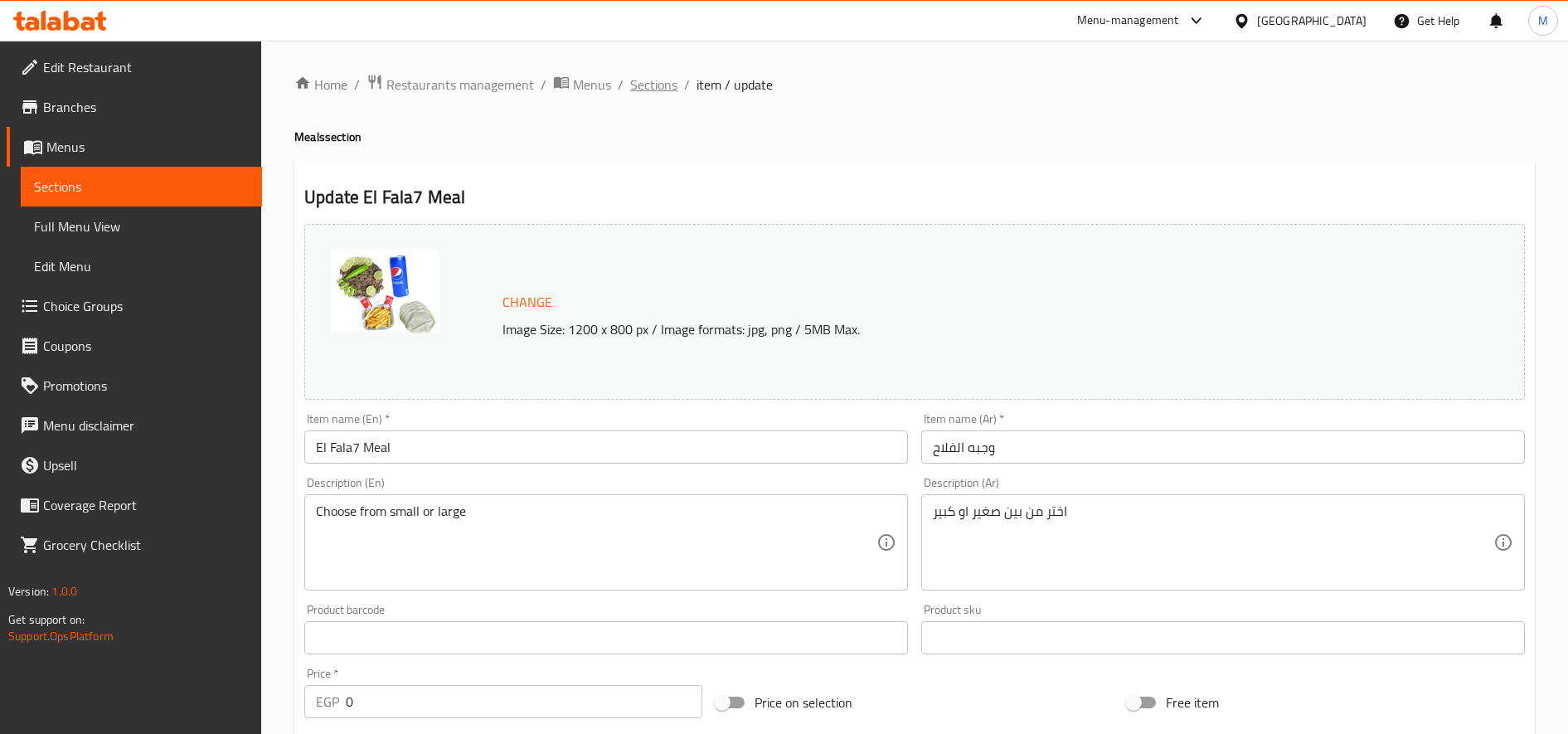
click at [664, 82] on span "Sections" at bounding box center [653, 84] width 47 height 19
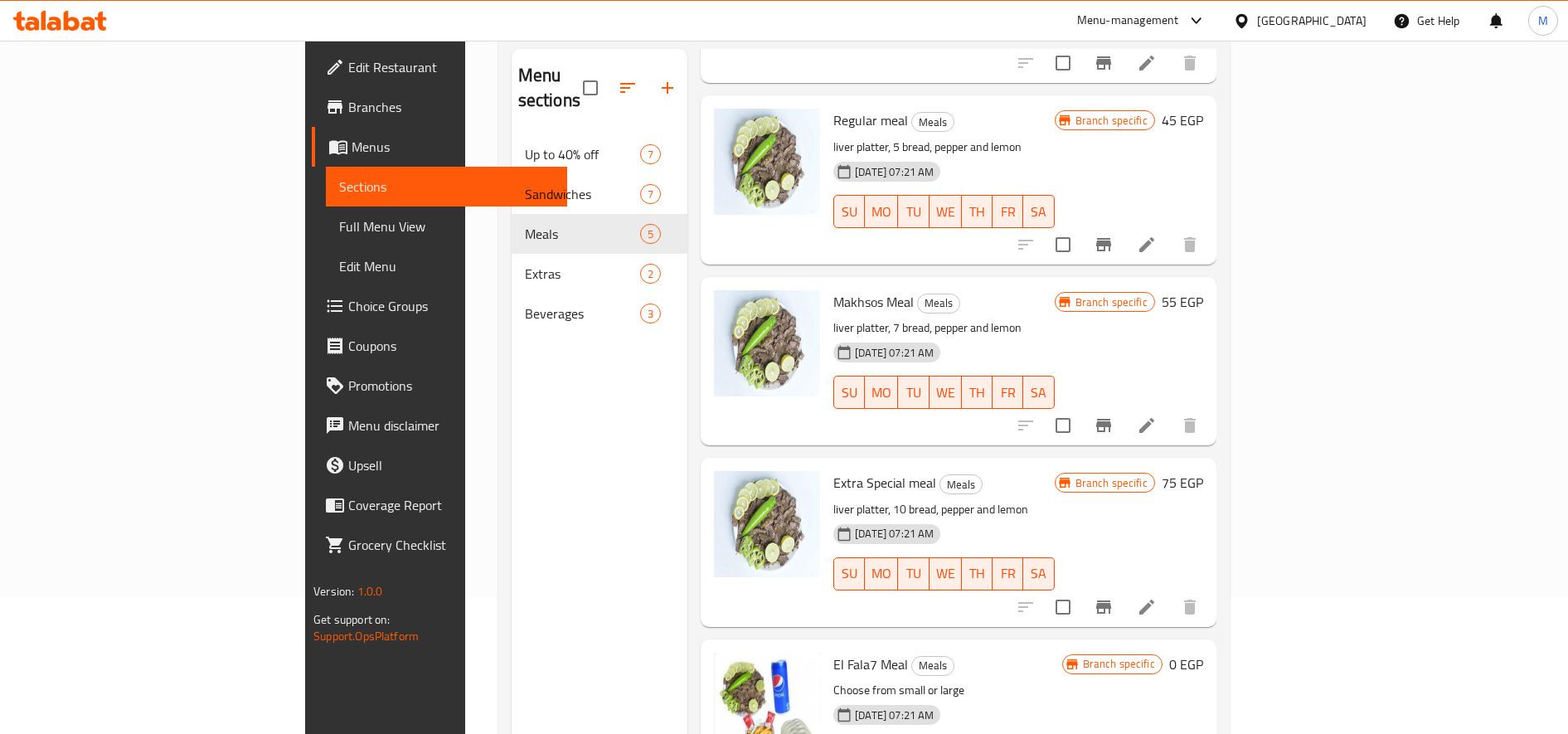
scroll to position [232, 0]
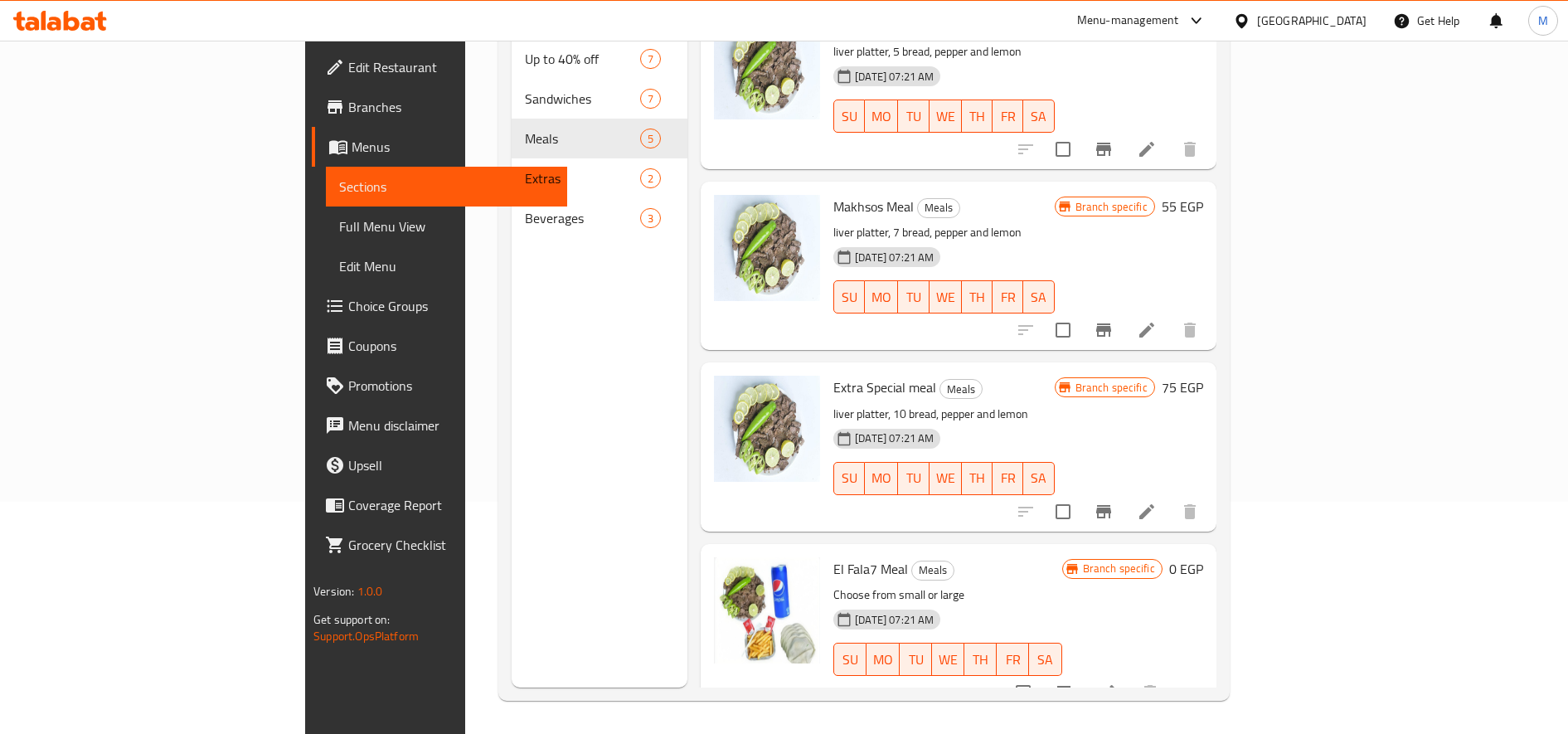
click at [1130, 678] on li at bounding box center [1107, 692] width 46 height 30
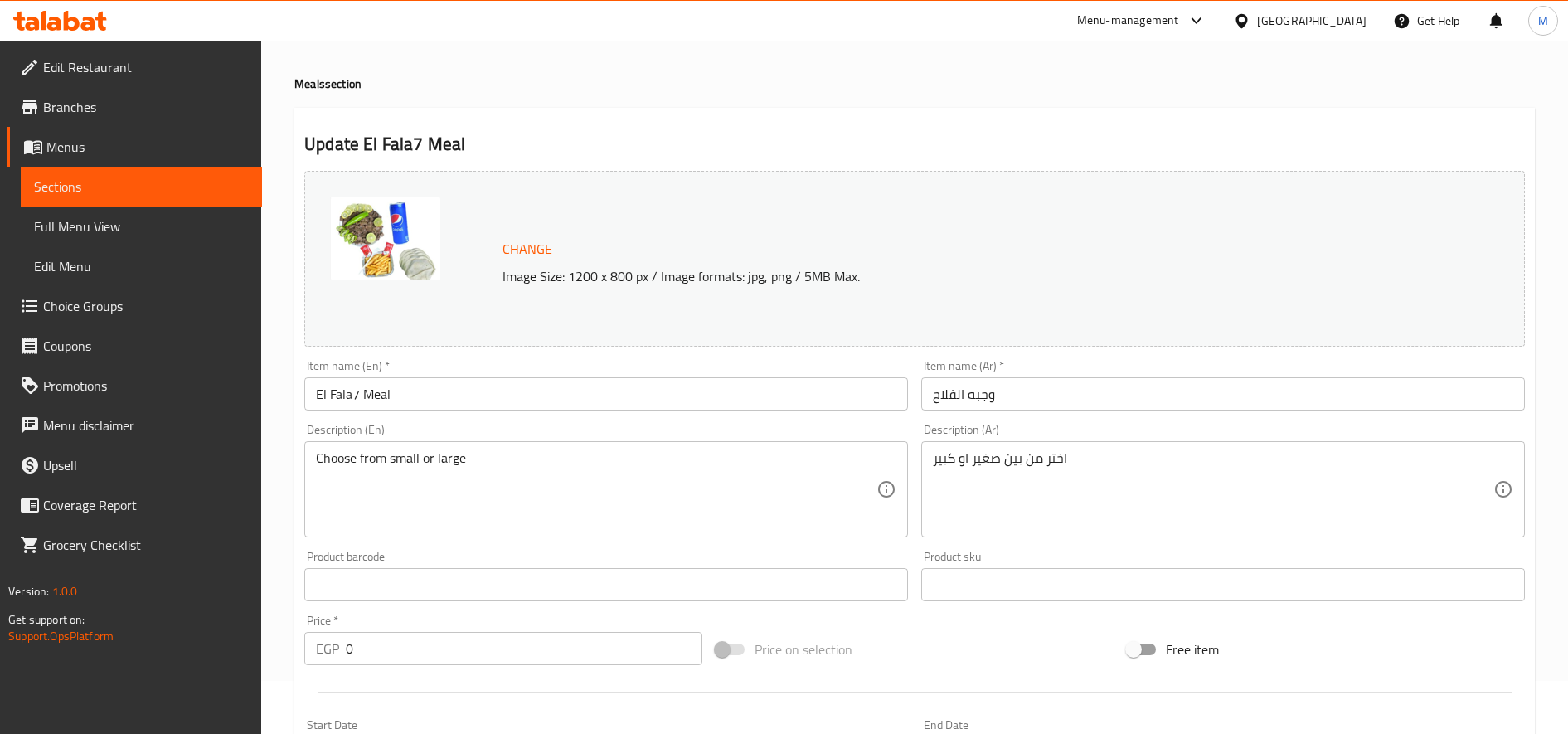
scroll to position [490, 0]
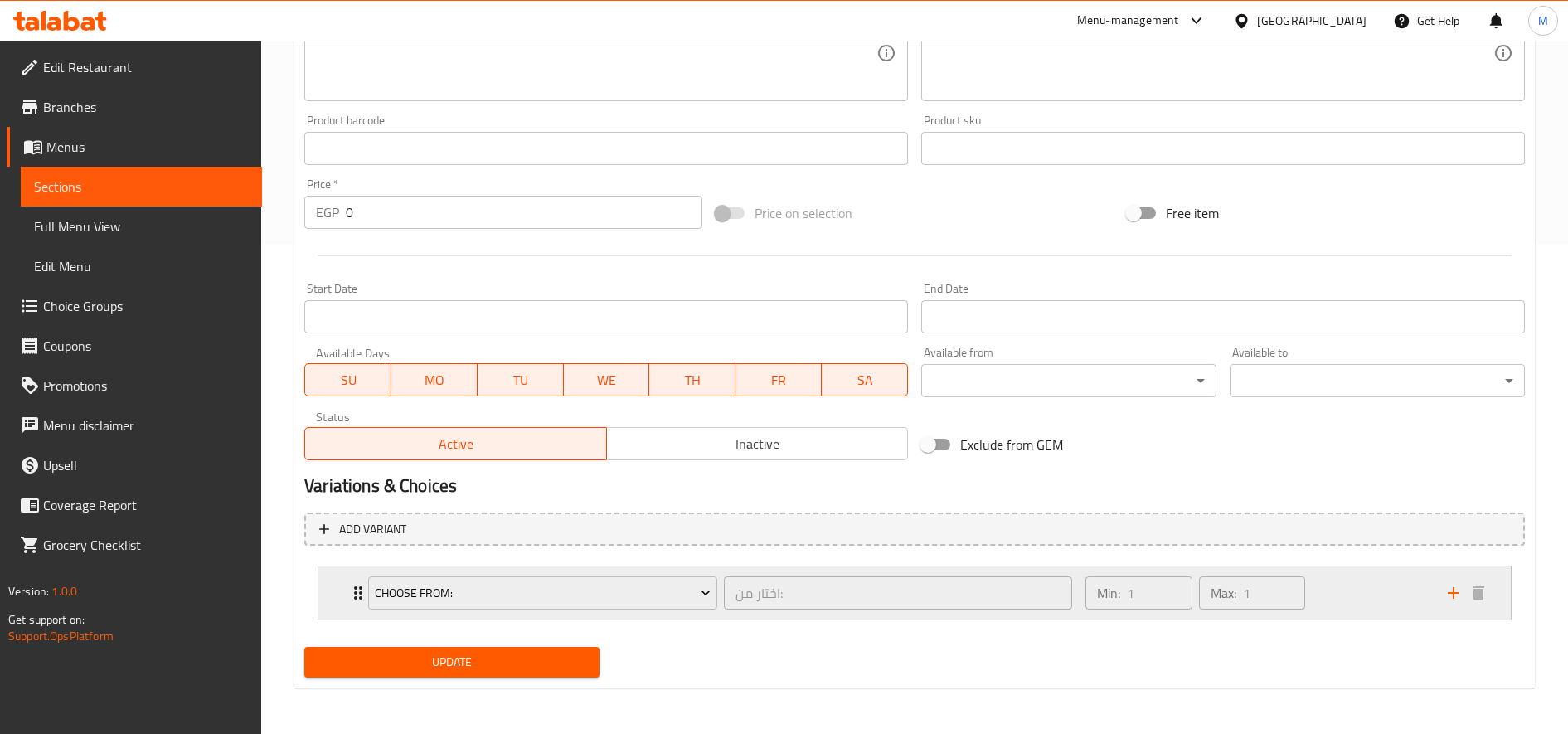
click at [1373, 594] on div "Min: 1 ​ Max: 1 ​" at bounding box center [1256, 592] width 362 height 53
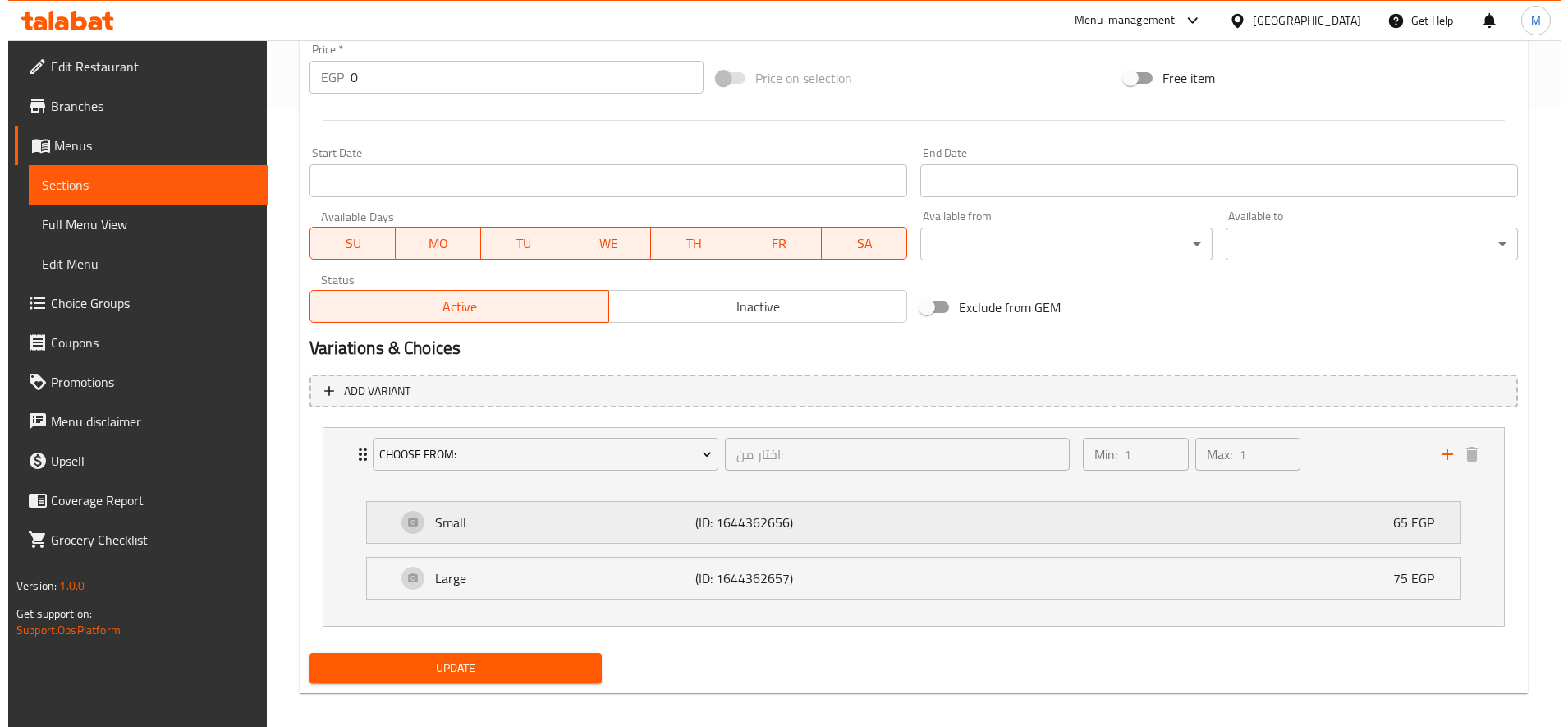
scroll to position [630, 0]
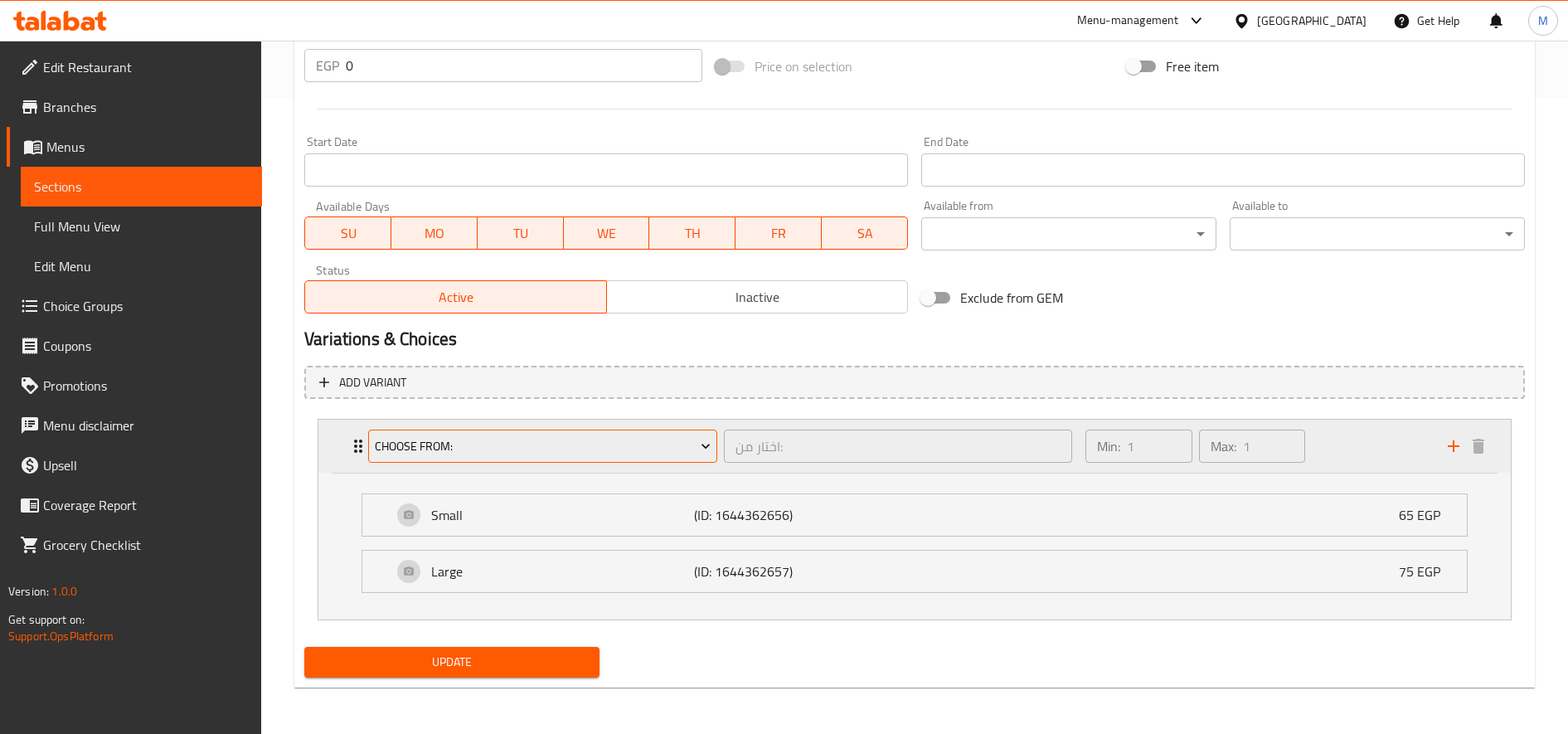
click at [563, 439] on span "Choose From:" at bounding box center [543, 446] width 337 height 20
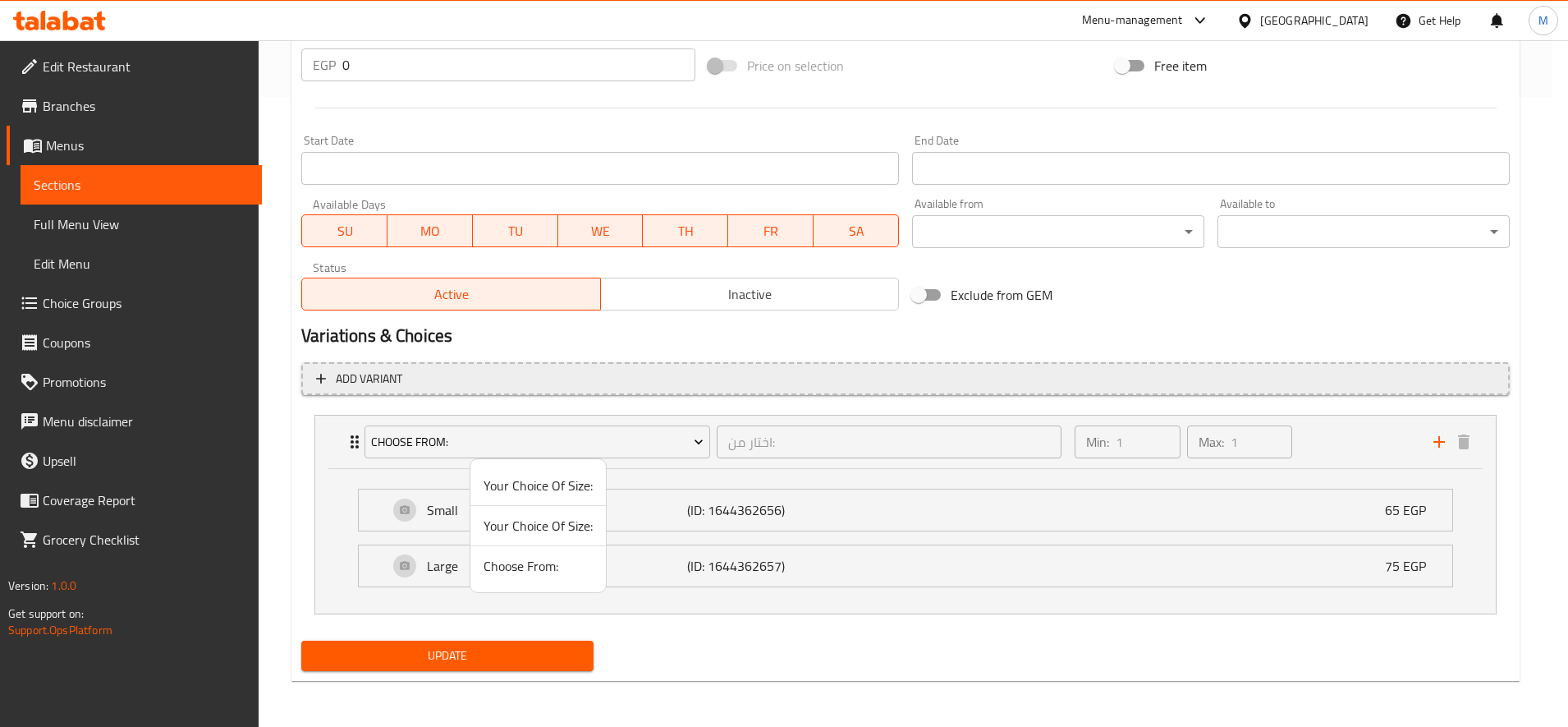
click at [522, 525] on span "Your Choice Of Size:" at bounding box center [538, 525] width 109 height 19
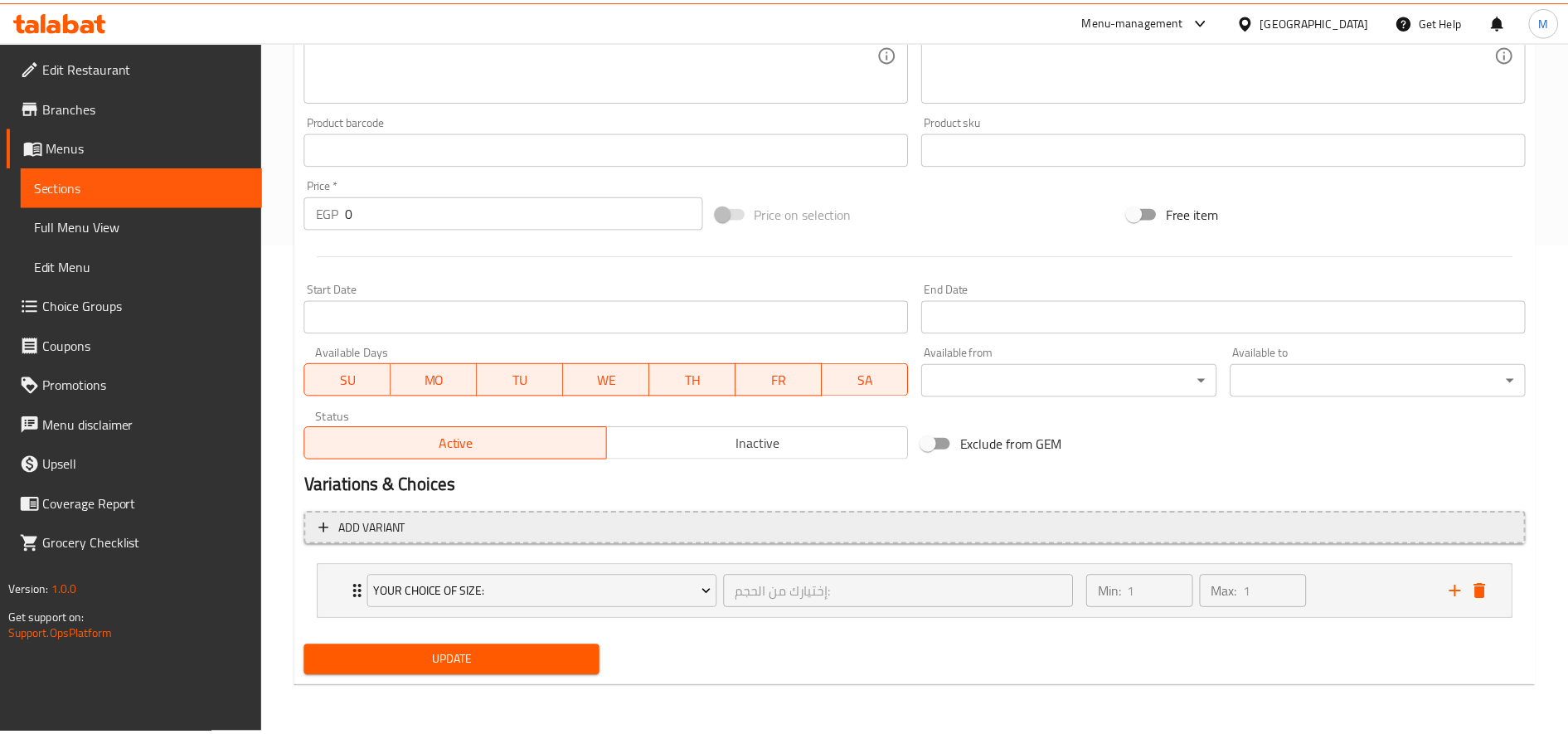
scroll to position [490, 0]
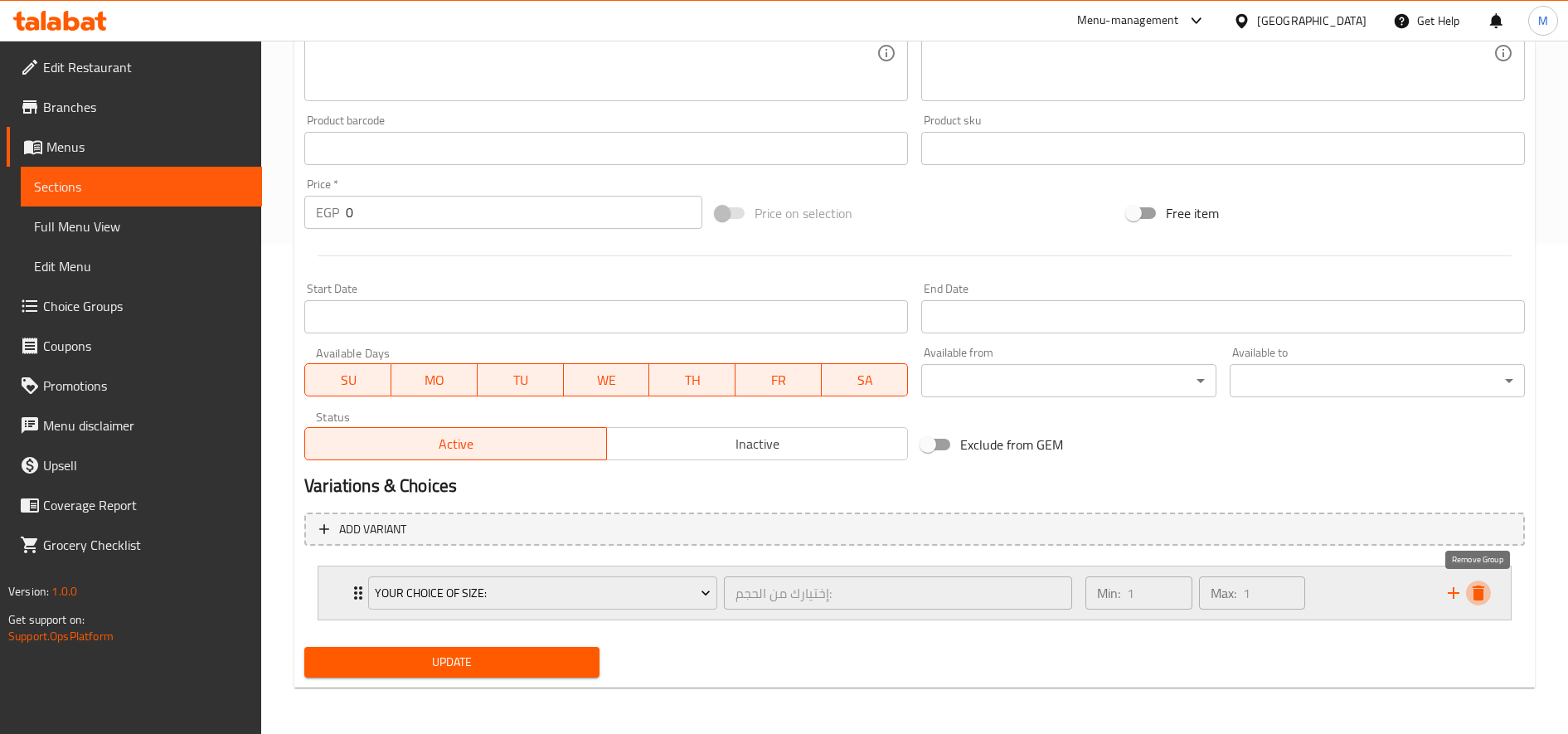
drag, startPoint x: 1488, startPoint y: 599, endPoint x: 1477, endPoint y: 601, distance: 11.2
click at [1489, 600] on div "Expand" at bounding box center [1466, 592] width 50 height 25
click at [1480, 601] on icon "delete" at bounding box center [1477, 592] width 19 height 19
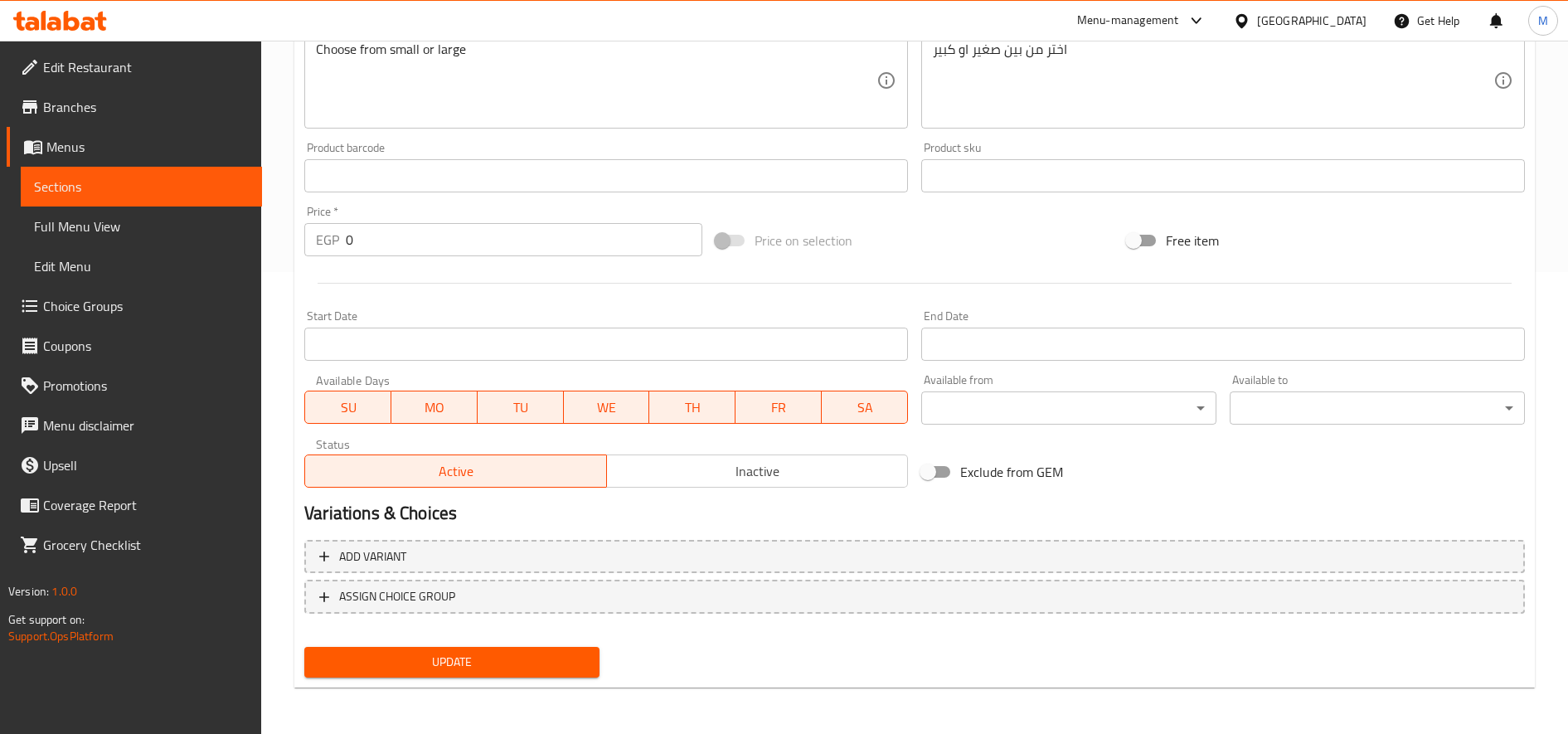
click at [569, 653] on span "Update" at bounding box center [452, 662] width 268 height 20
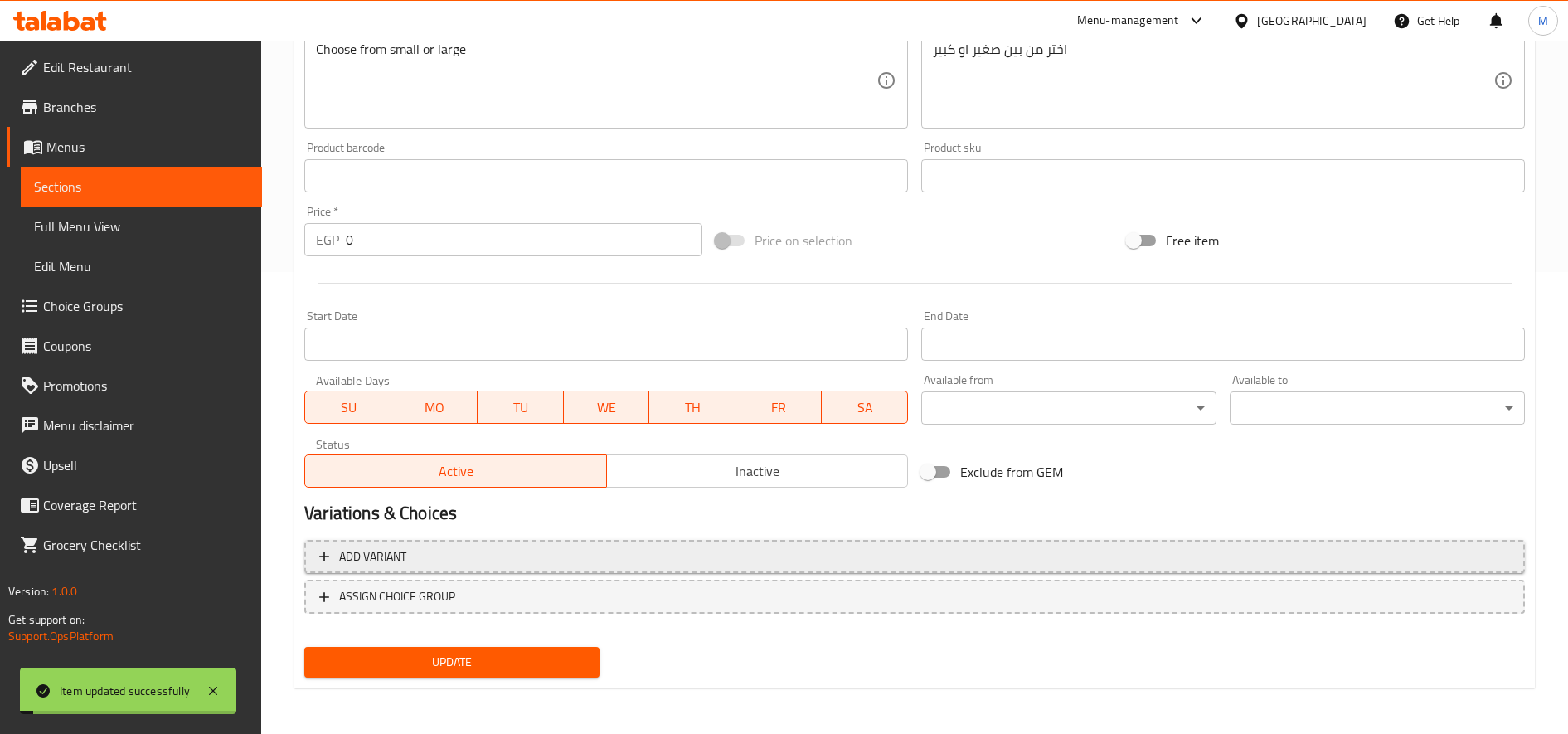
click at [566, 561] on span "Add variant" at bounding box center [915, 556] width 1190 height 20
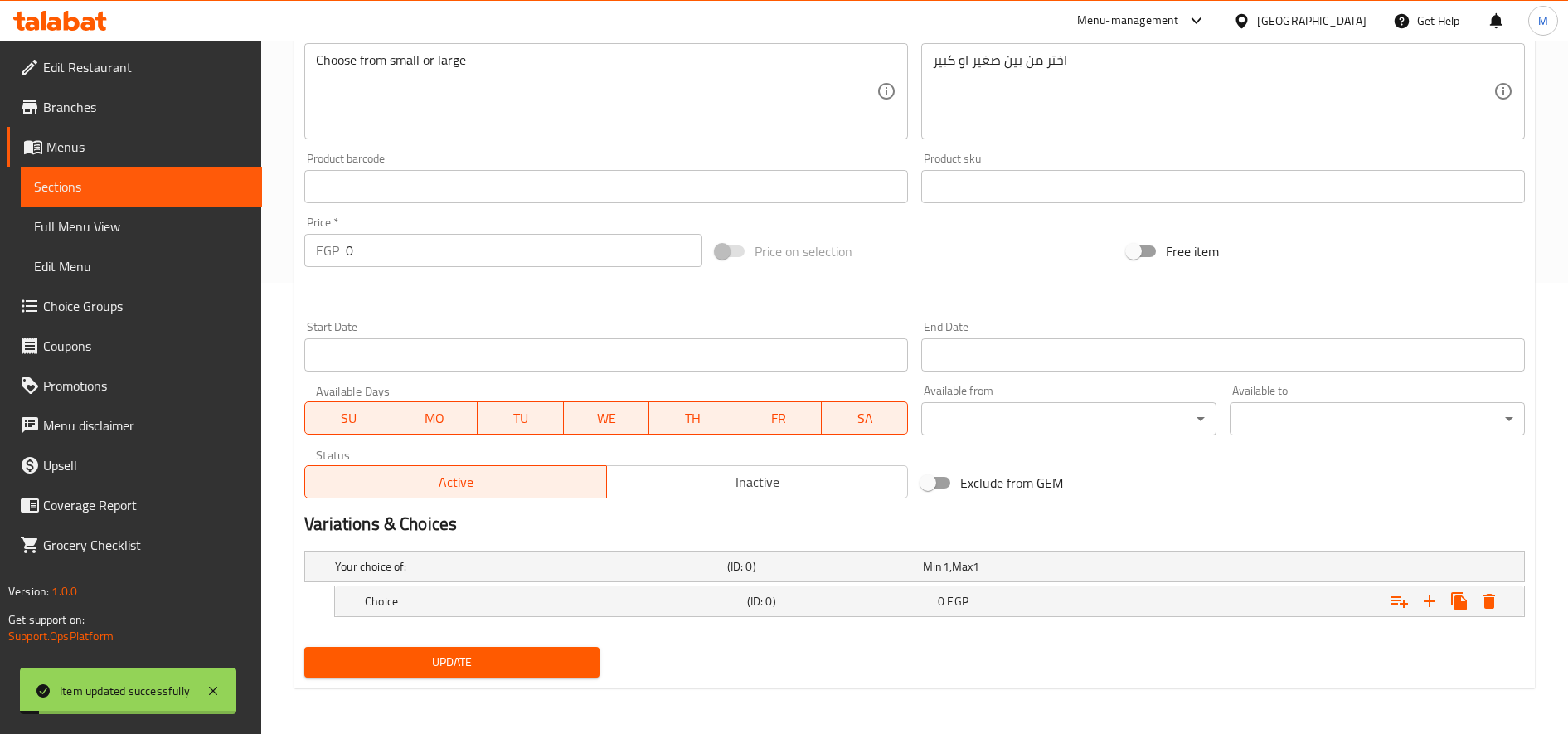
scroll to position [451, 0]
click at [1431, 603] on icon "Expand" at bounding box center [1429, 601] width 19 height 19
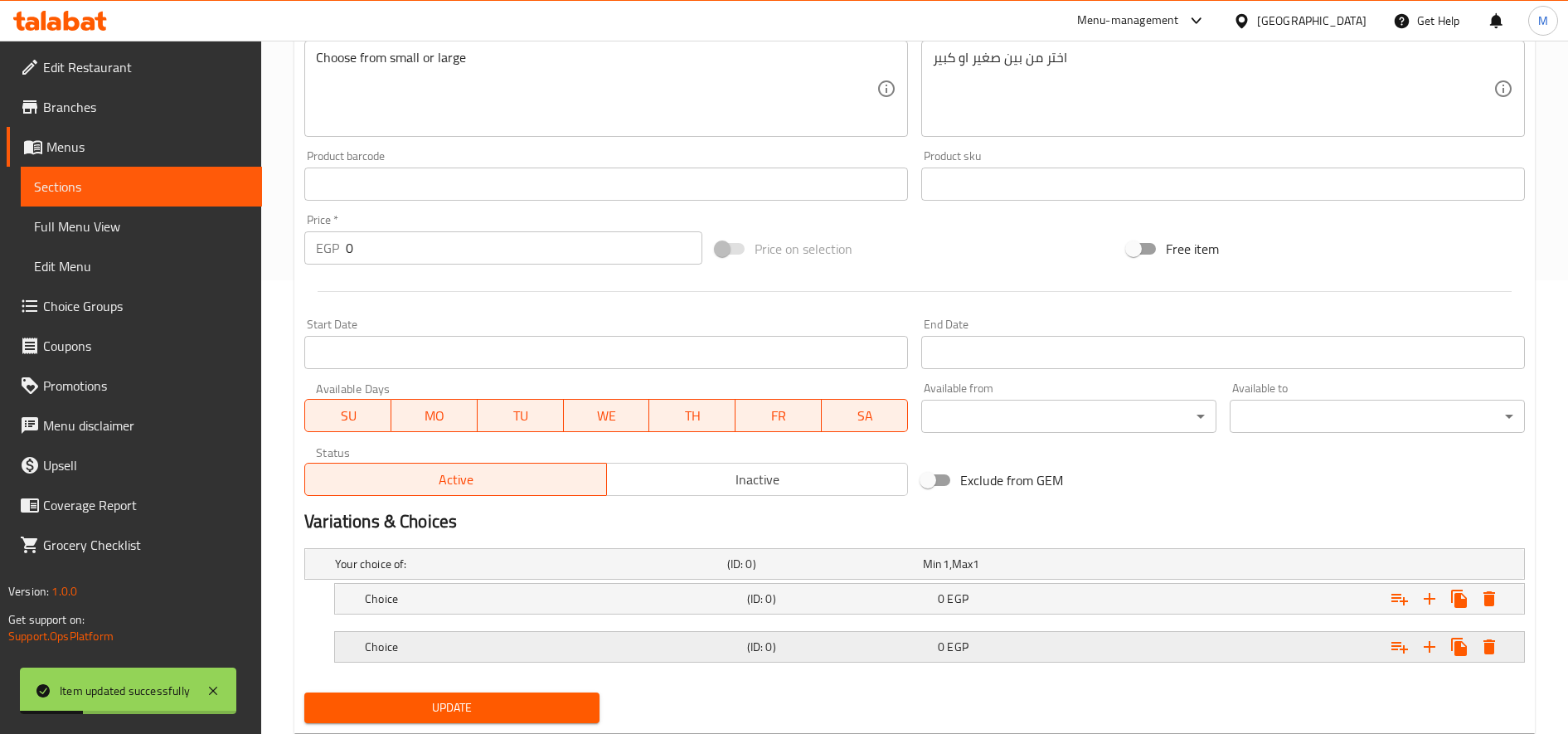
scroll to position [499, 0]
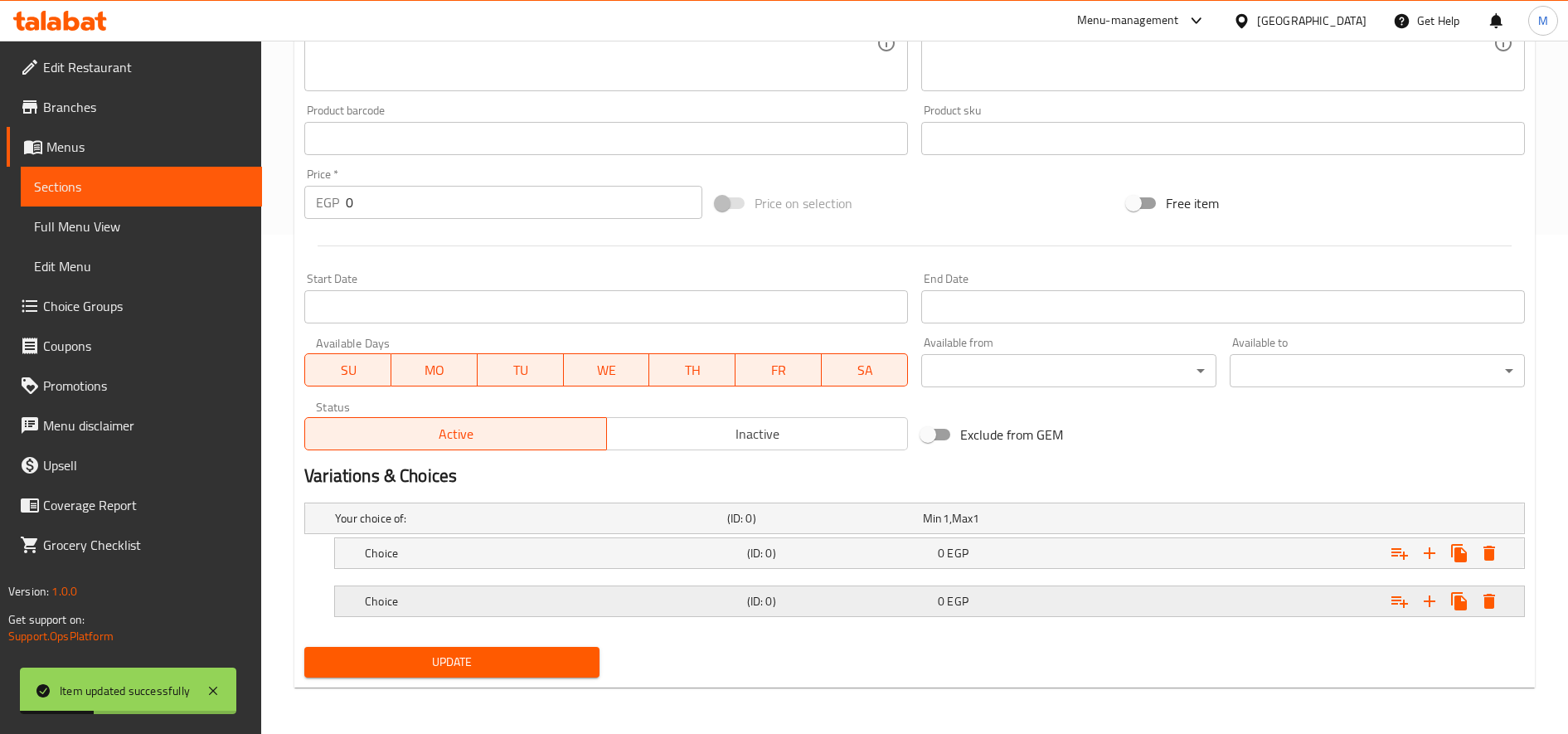
click at [649, 584] on div "Choice (ID: 0) 0 EGP" at bounding box center [935, 601] width 1146 height 36
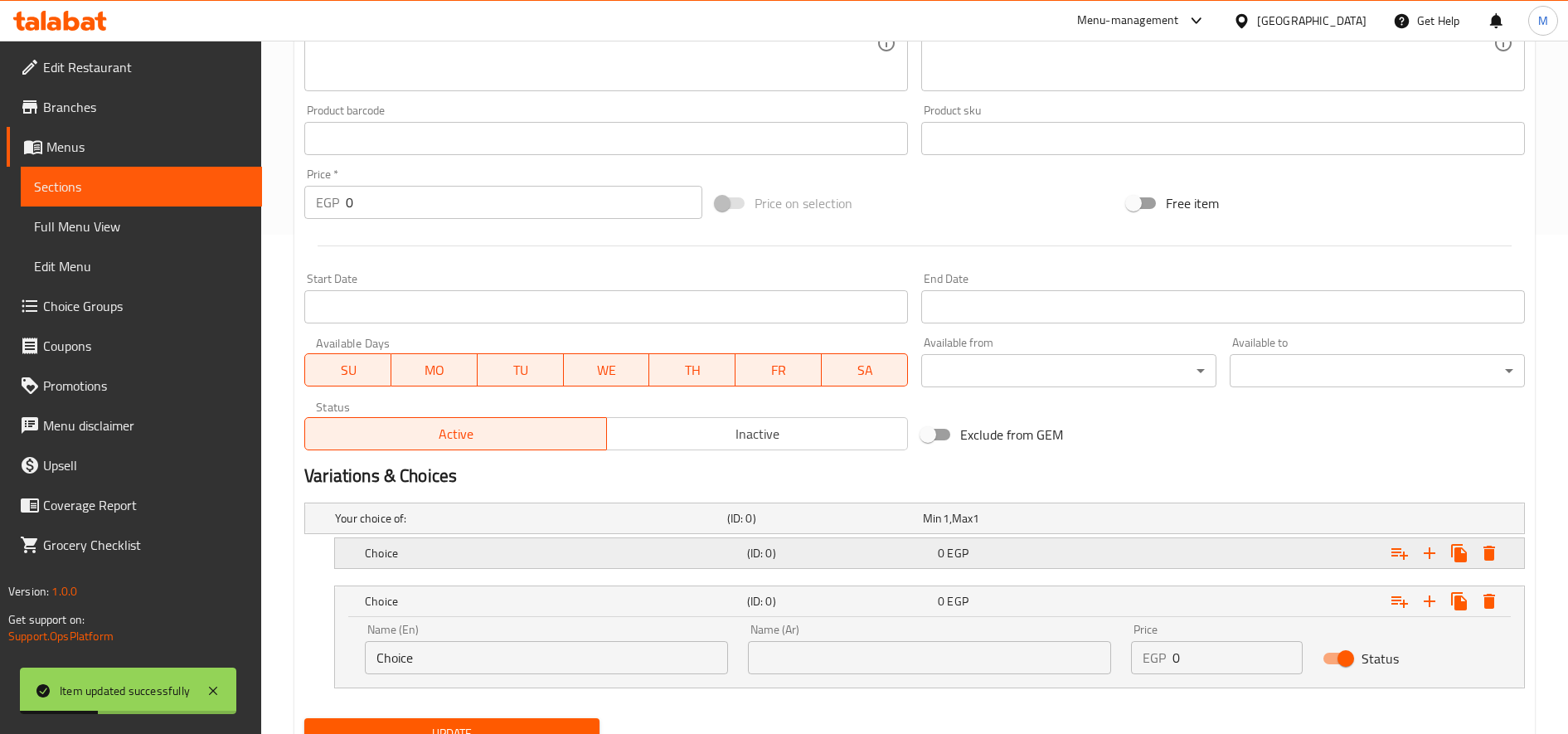
click at [667, 568] on div "Choice (ID: 0) 0 EGP" at bounding box center [935, 553] width 1146 height 36
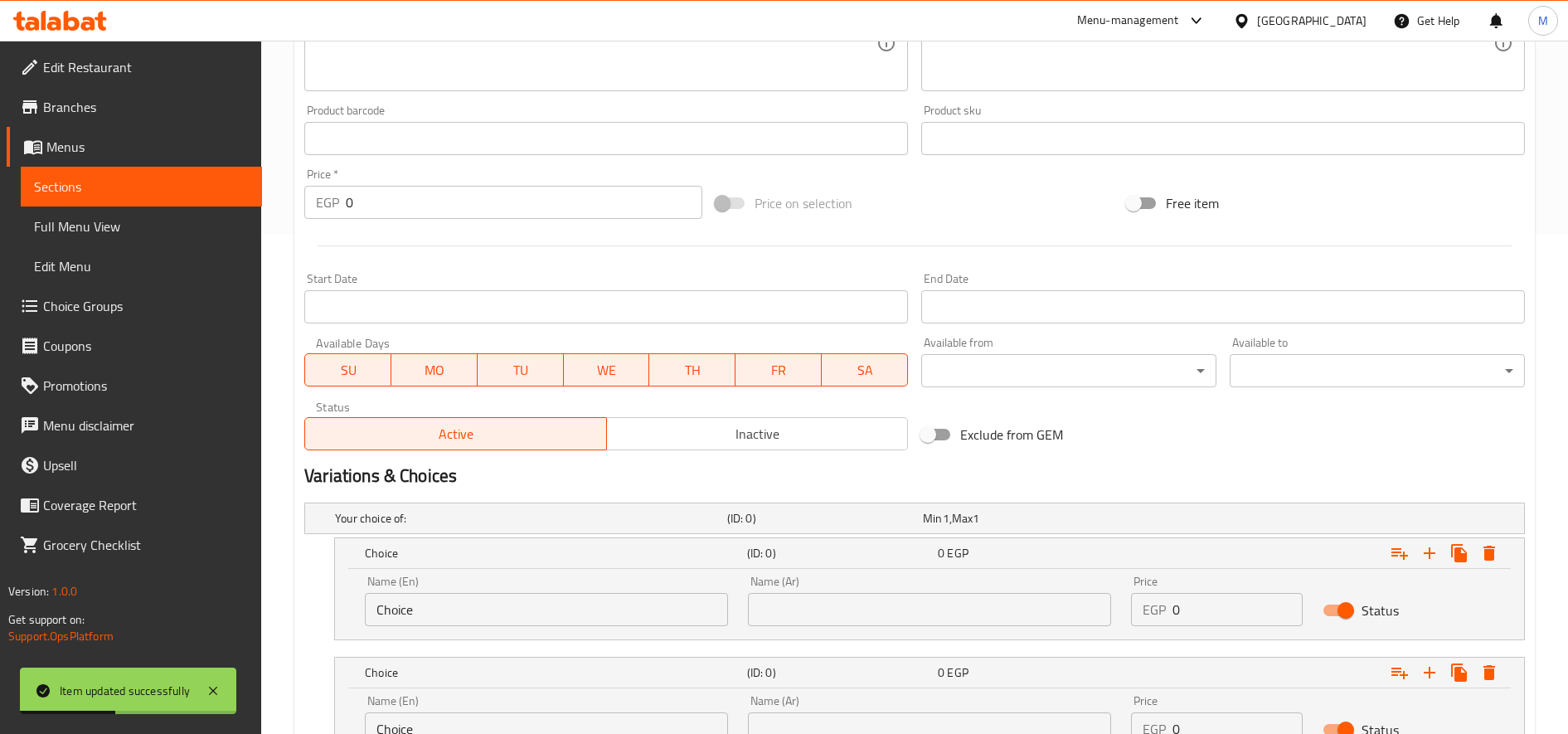
click at [513, 602] on input "Choice" at bounding box center [546, 609] width 363 height 33
click at [467, 614] on input "text" at bounding box center [546, 609] width 363 height 33
type input "Small"
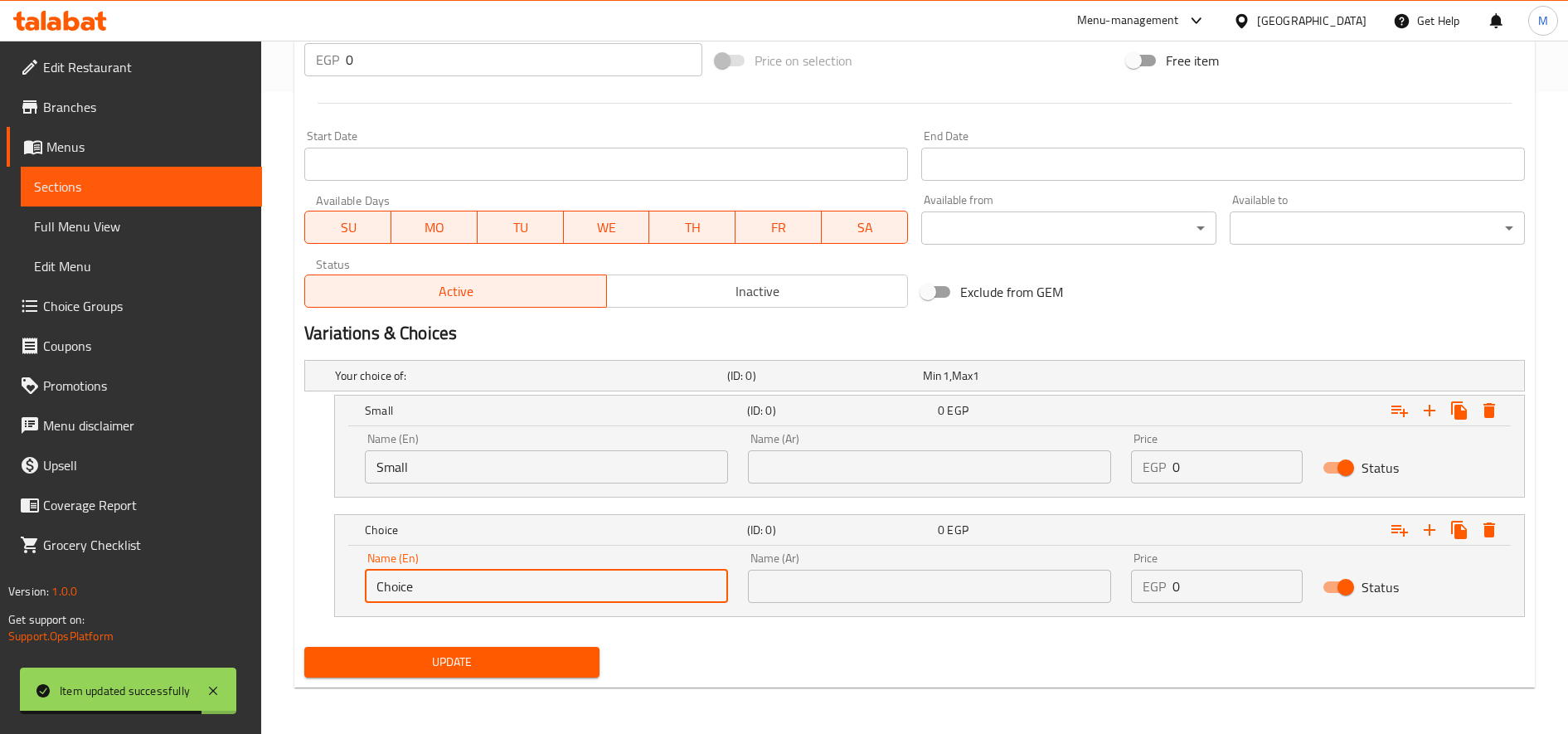
click at [490, 575] on input "Choice" at bounding box center [546, 586] width 363 height 33
click at [484, 576] on input "text" at bounding box center [546, 586] width 363 height 33
type input "Large"
click at [852, 481] on input "text" at bounding box center [929, 467] width 363 height 33
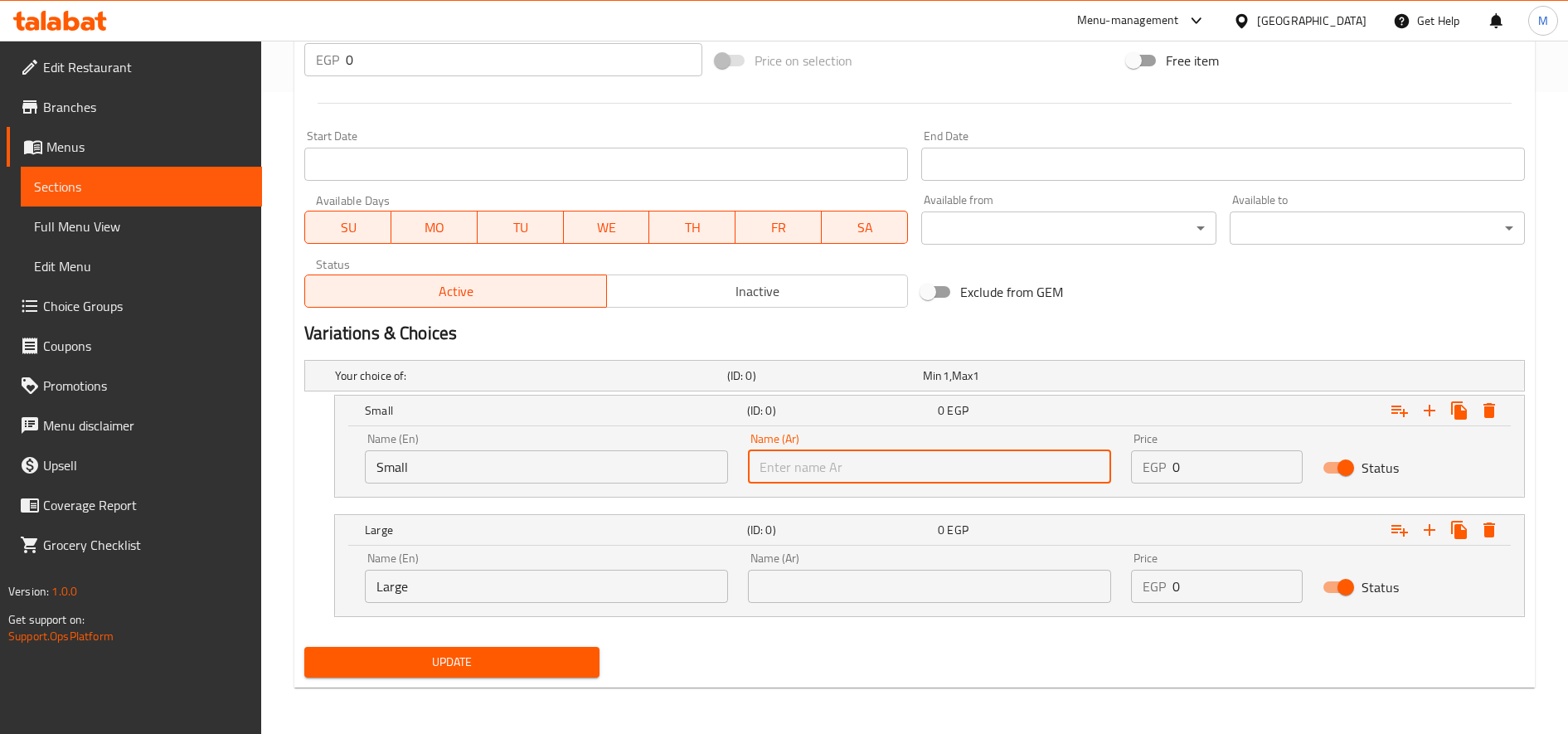
type input "صغير"
click at [836, 575] on input "text" at bounding box center [929, 586] width 363 height 33
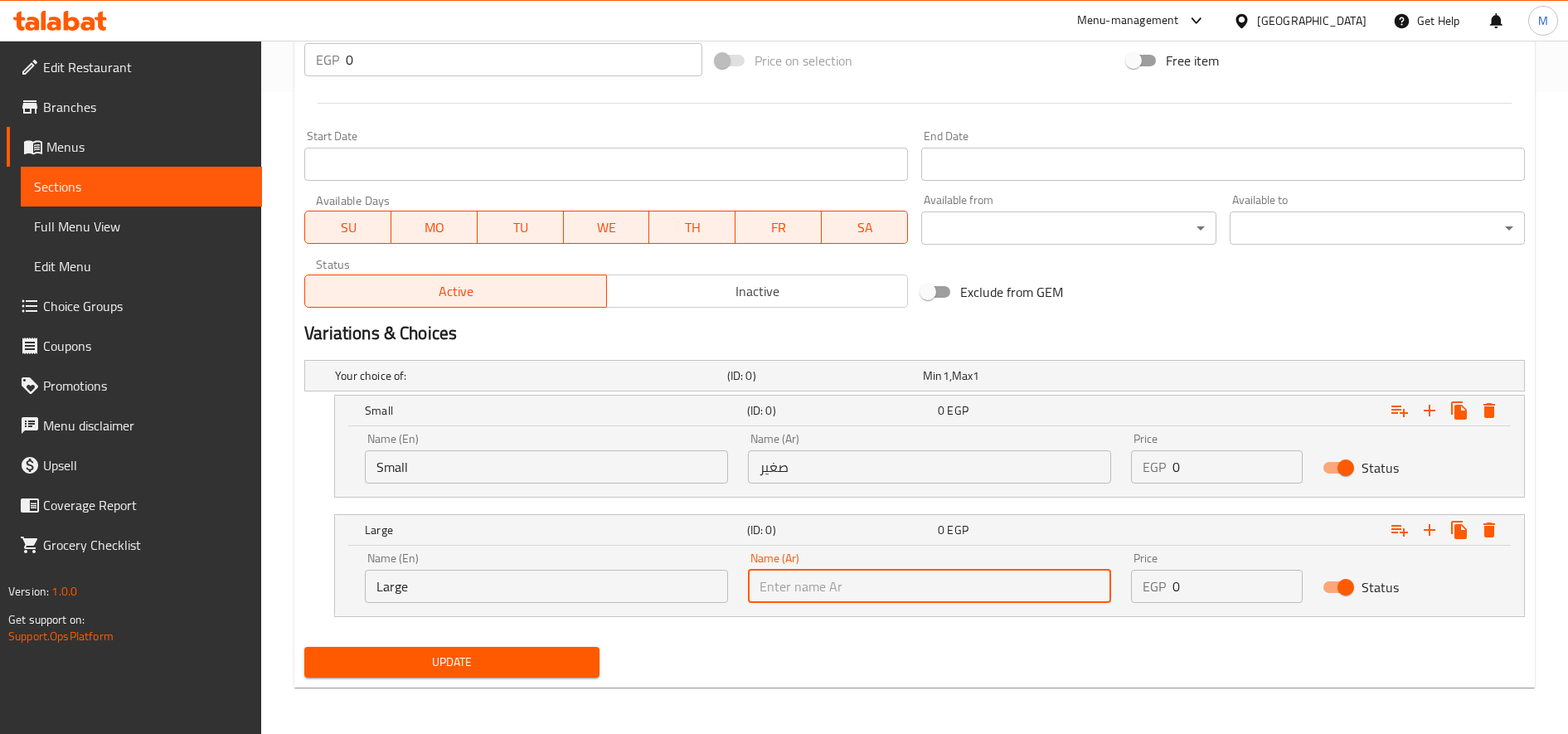
type input "كبير"
click at [1230, 462] on input "0" at bounding box center [1238, 467] width 131 height 33
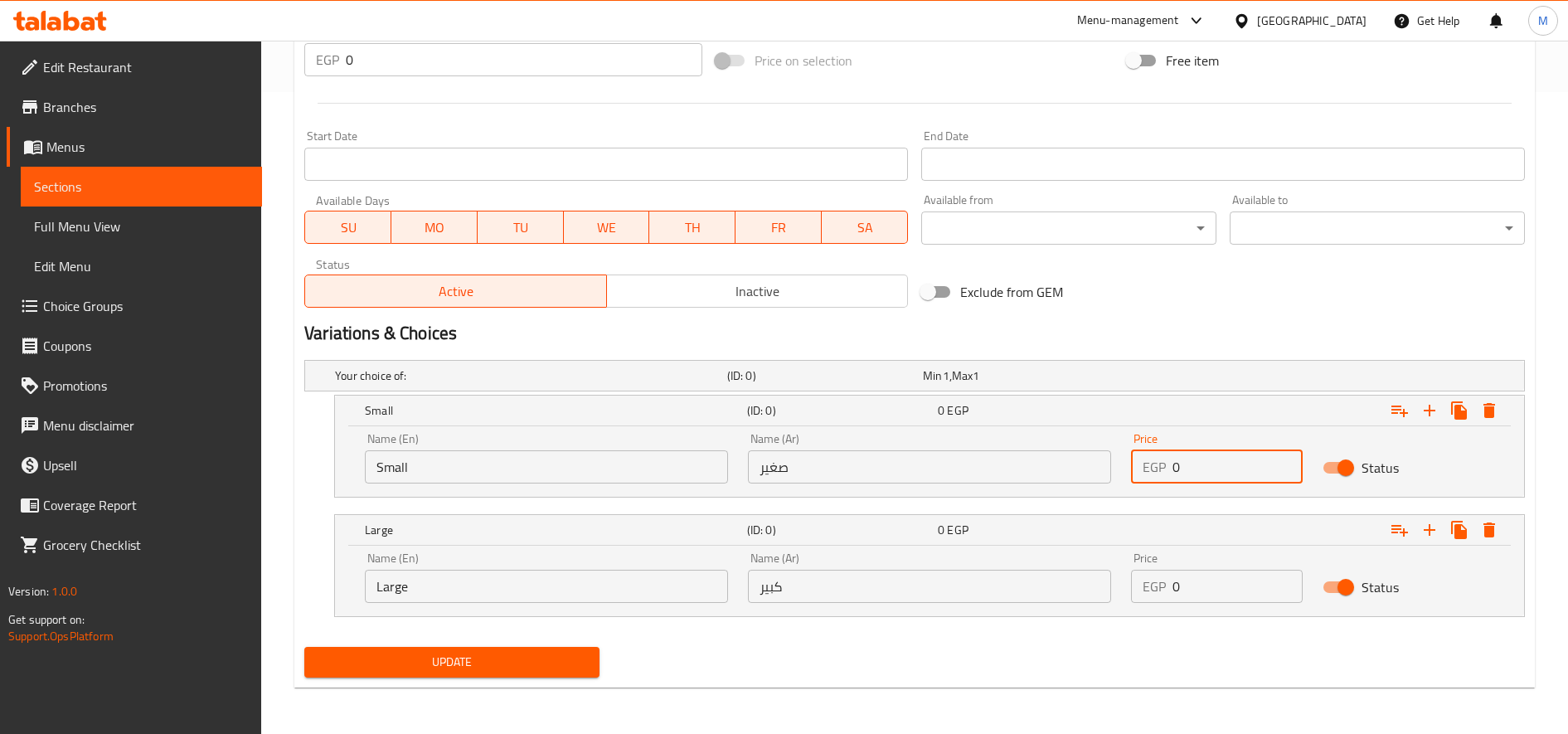
click at [1230, 462] on input "0" at bounding box center [1238, 467] width 131 height 33
type input "80"
click at [1215, 585] on input "0" at bounding box center [1238, 586] width 131 height 33
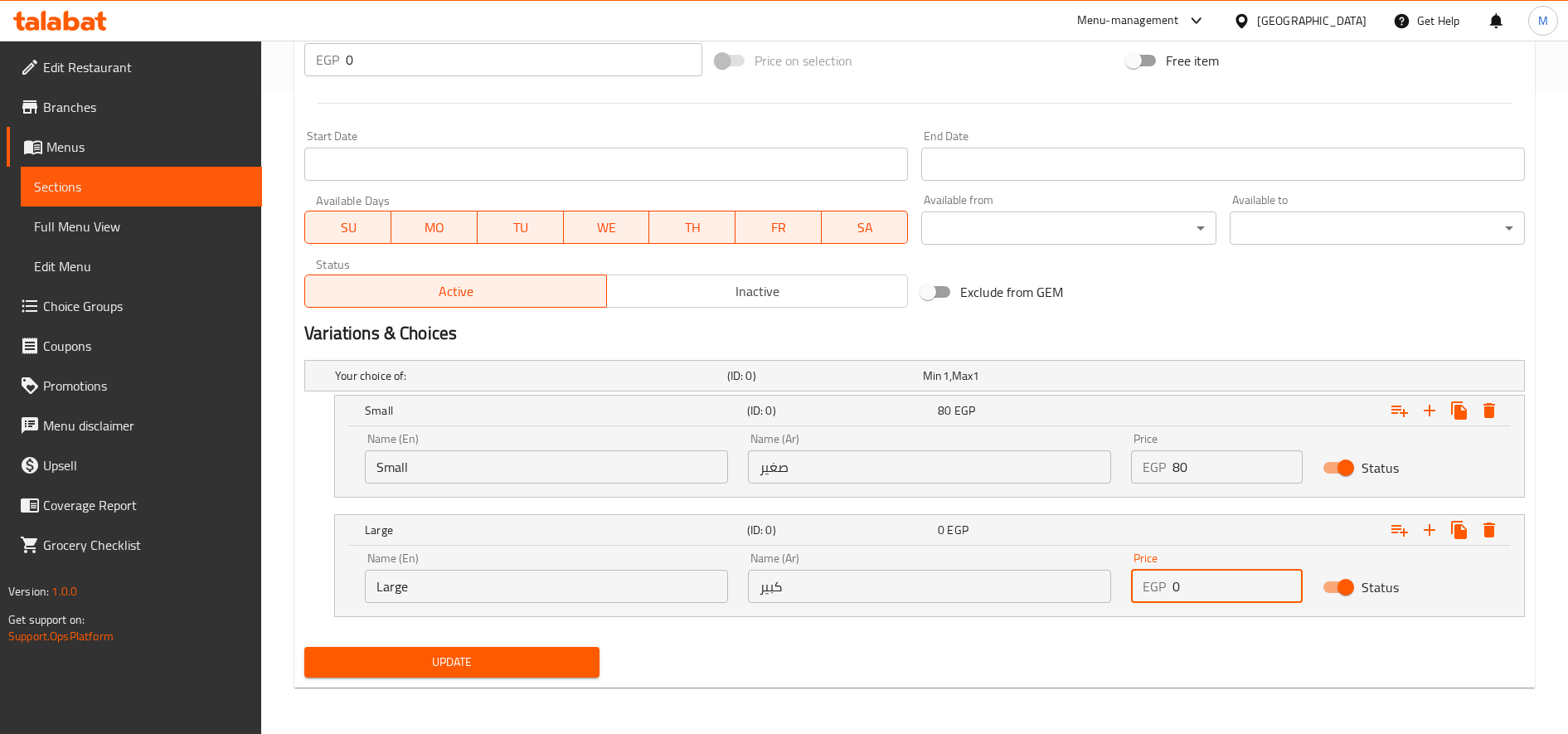
click at [1215, 585] on input "0" at bounding box center [1238, 586] width 131 height 33
type input "100"
click at [305, 647] on button "Update" at bounding box center [452, 662] width 295 height 31
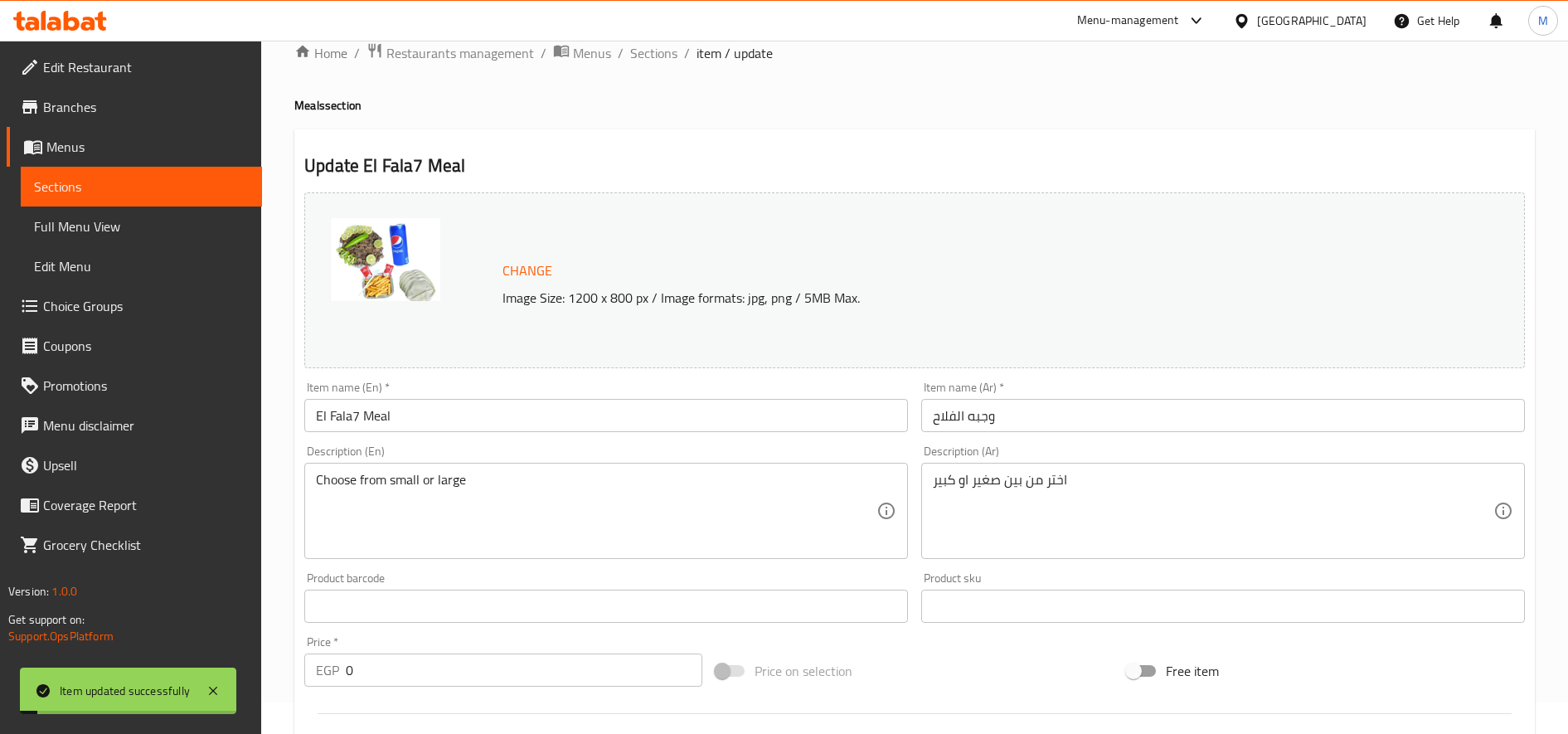
scroll to position [0, 0]
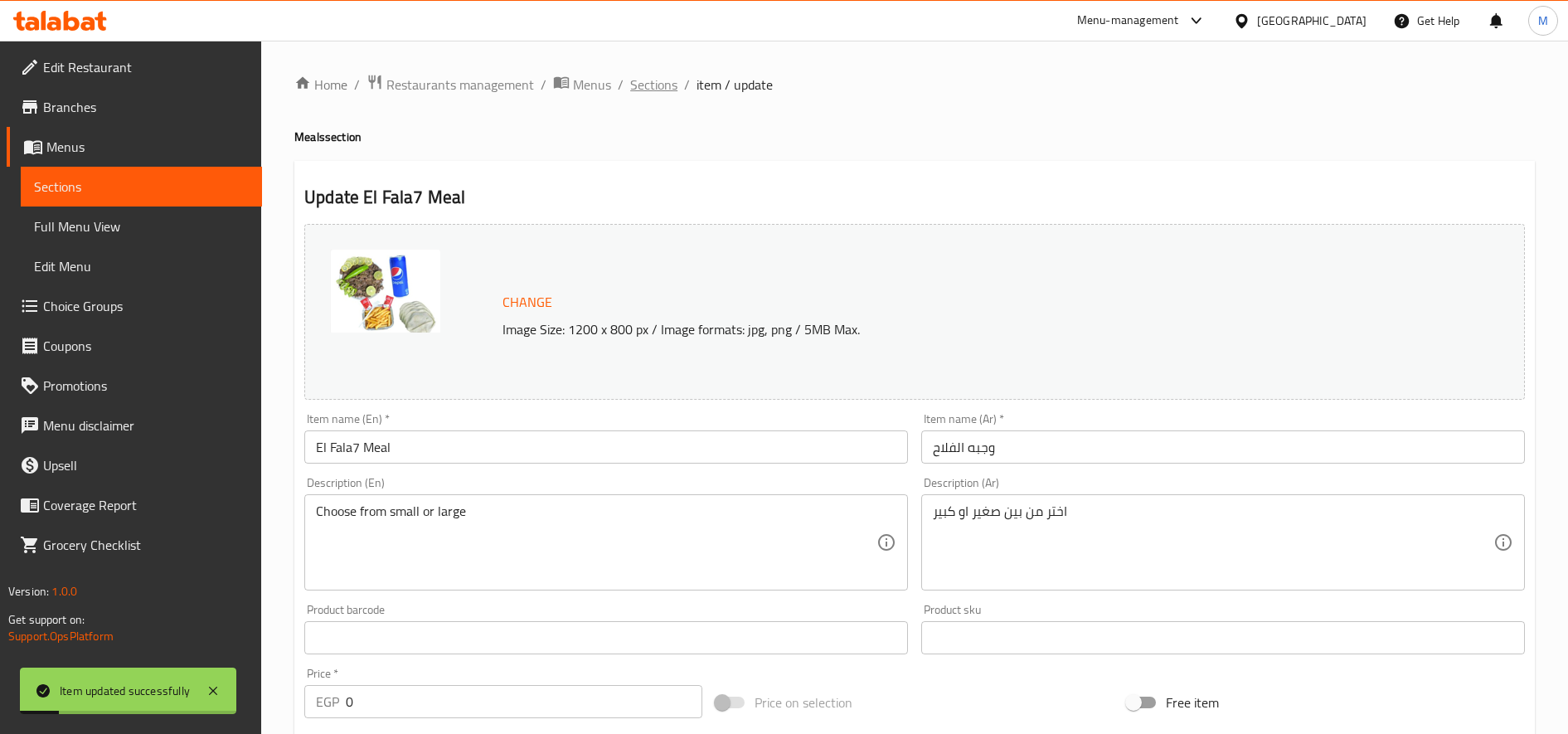
click at [659, 82] on span "Sections" at bounding box center [653, 84] width 47 height 19
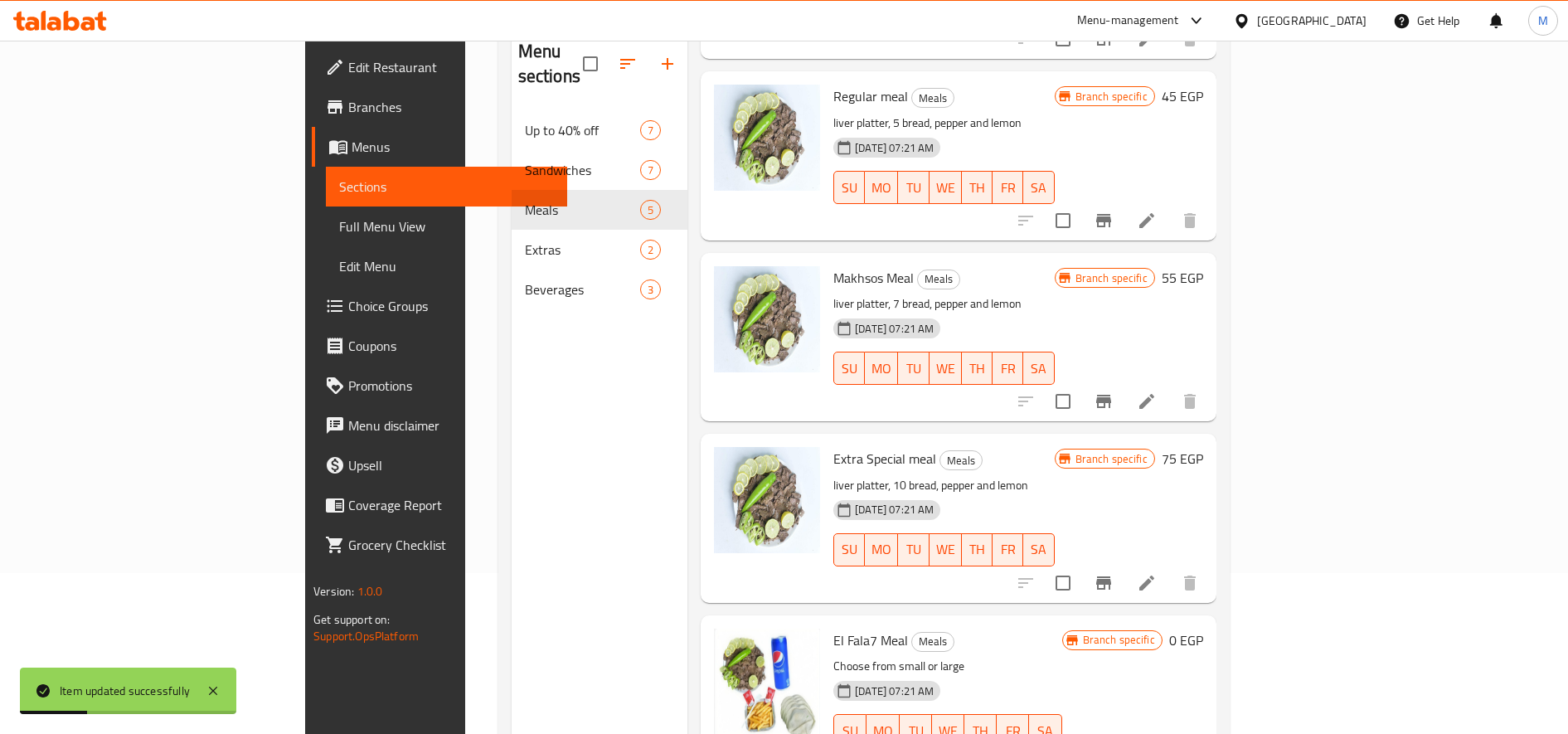
scroll to position [232, 0]
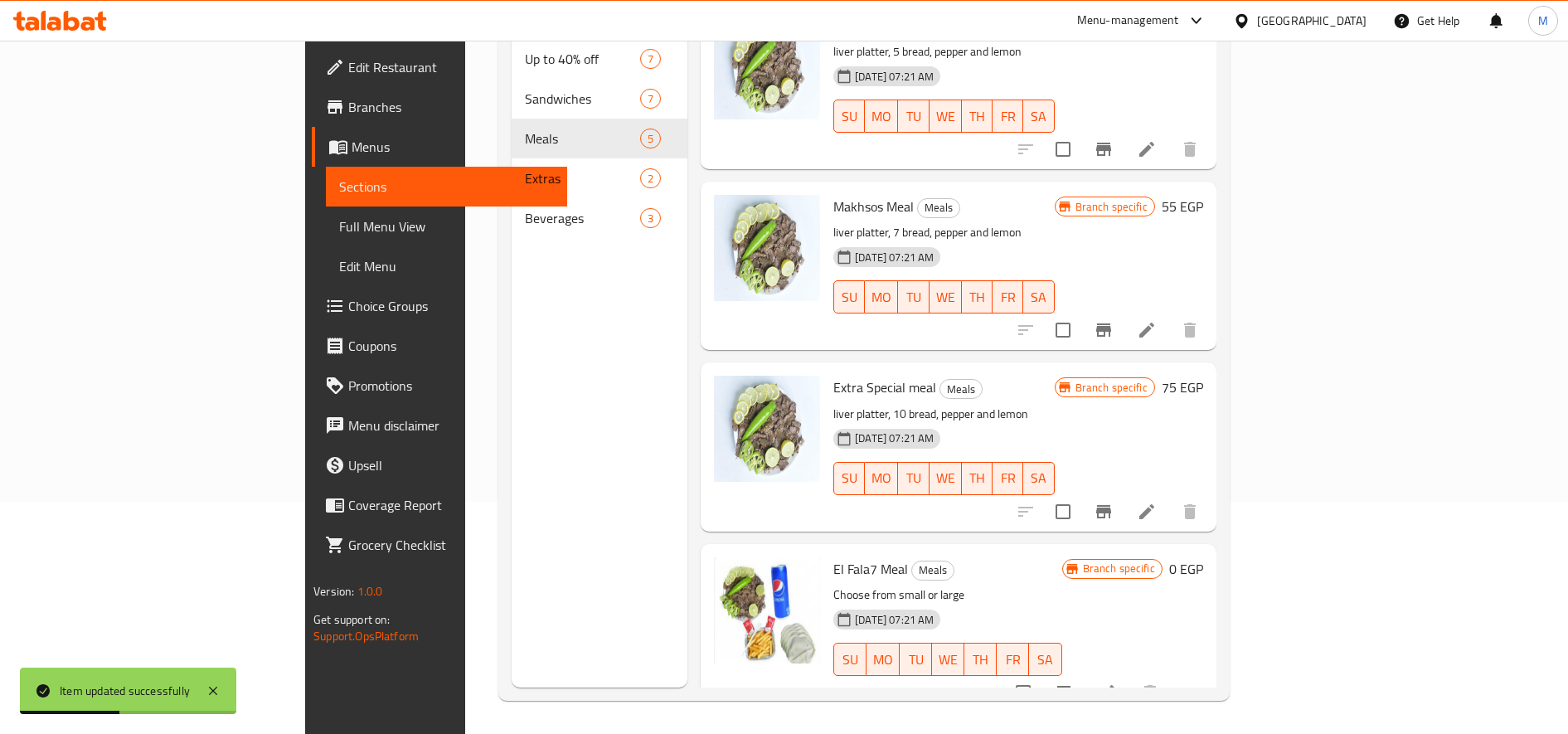
click at [1071, 686] on icon "Branch-specific-item" at bounding box center [1064, 692] width 15 height 13
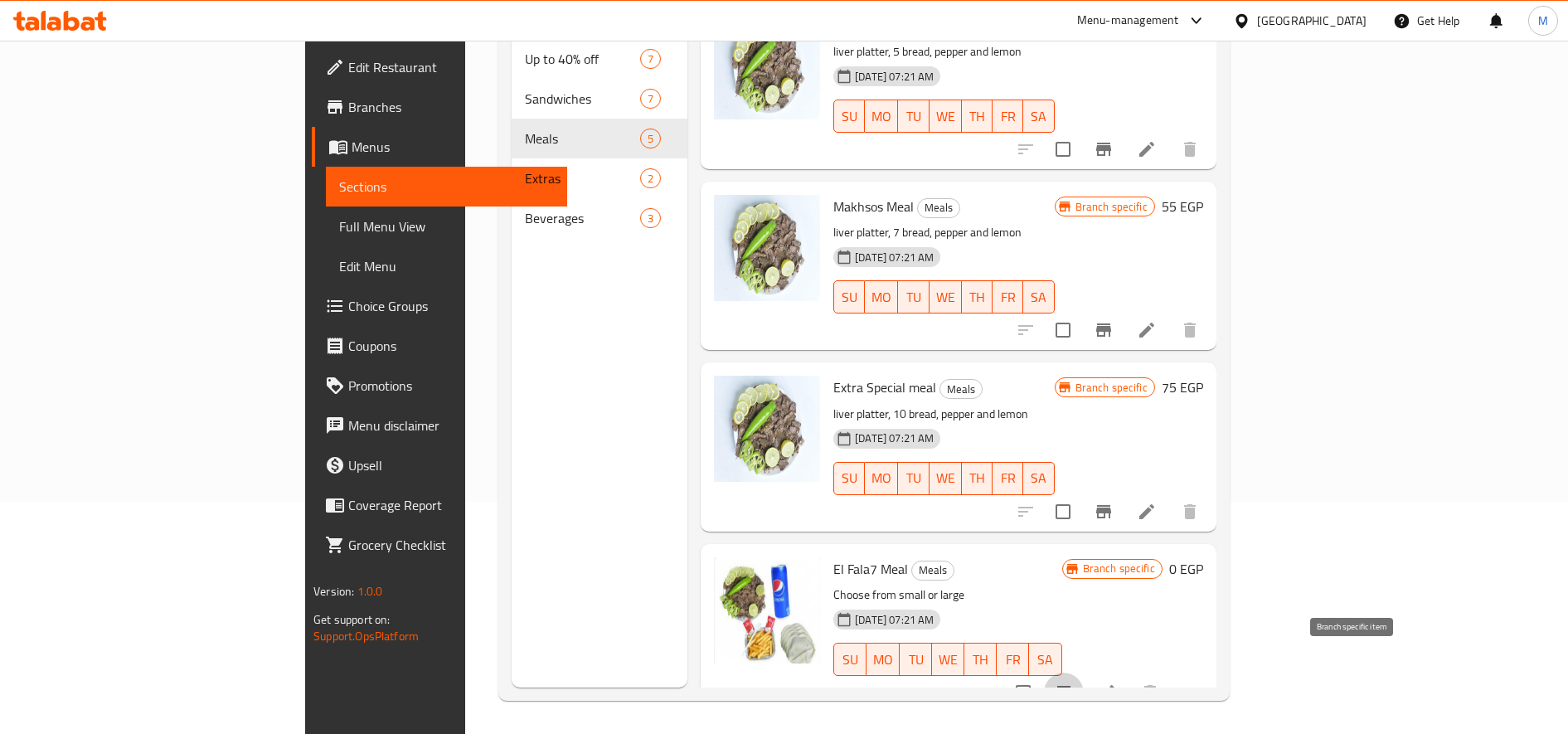
click at [1084, 672] on button "Branch-specific-item" at bounding box center [1064, 691] width 40 height 40
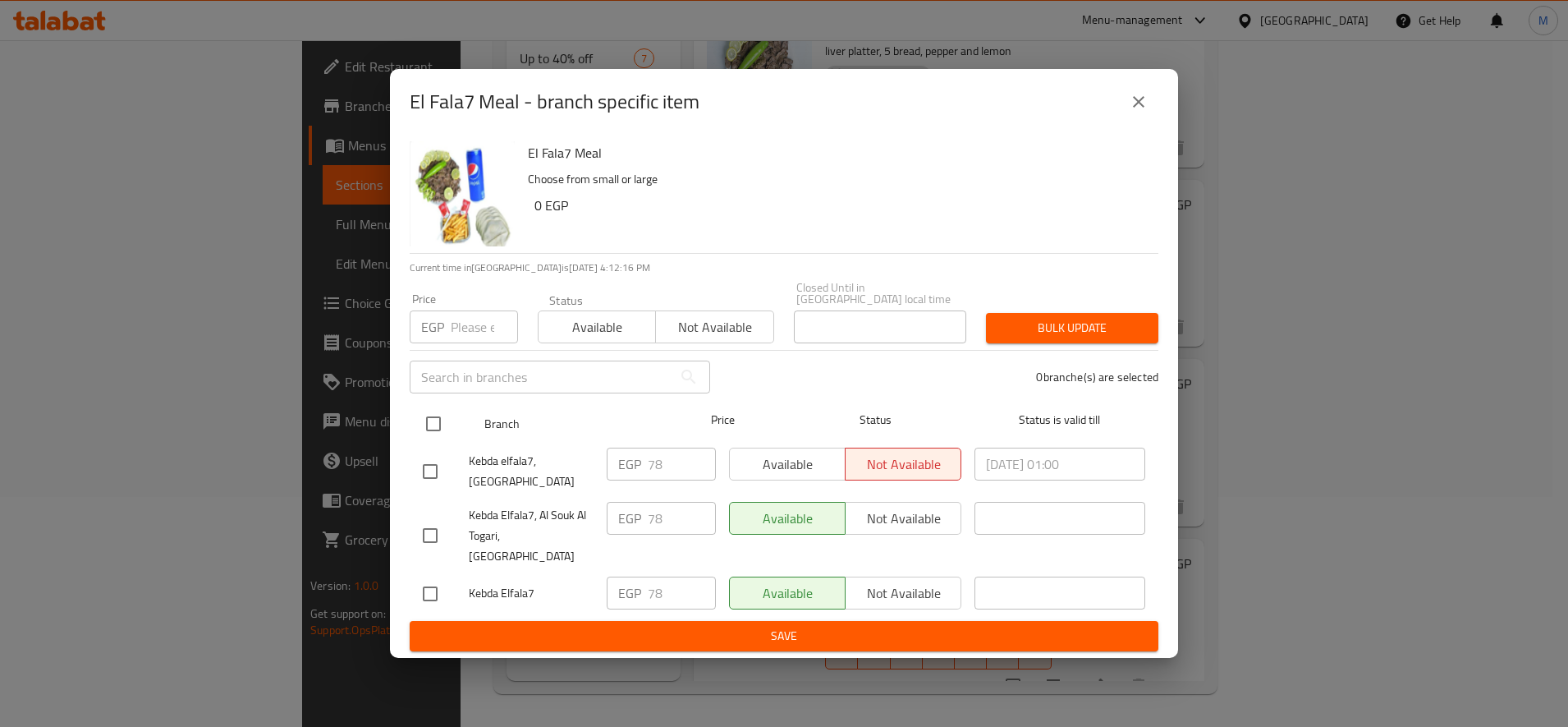
drag, startPoint x: 438, startPoint y: 424, endPoint x: 536, endPoint y: 413, distance: 98.6
click at [438, 424] on input "checkbox" at bounding box center [433, 424] width 35 height 35
checkbox input "true"
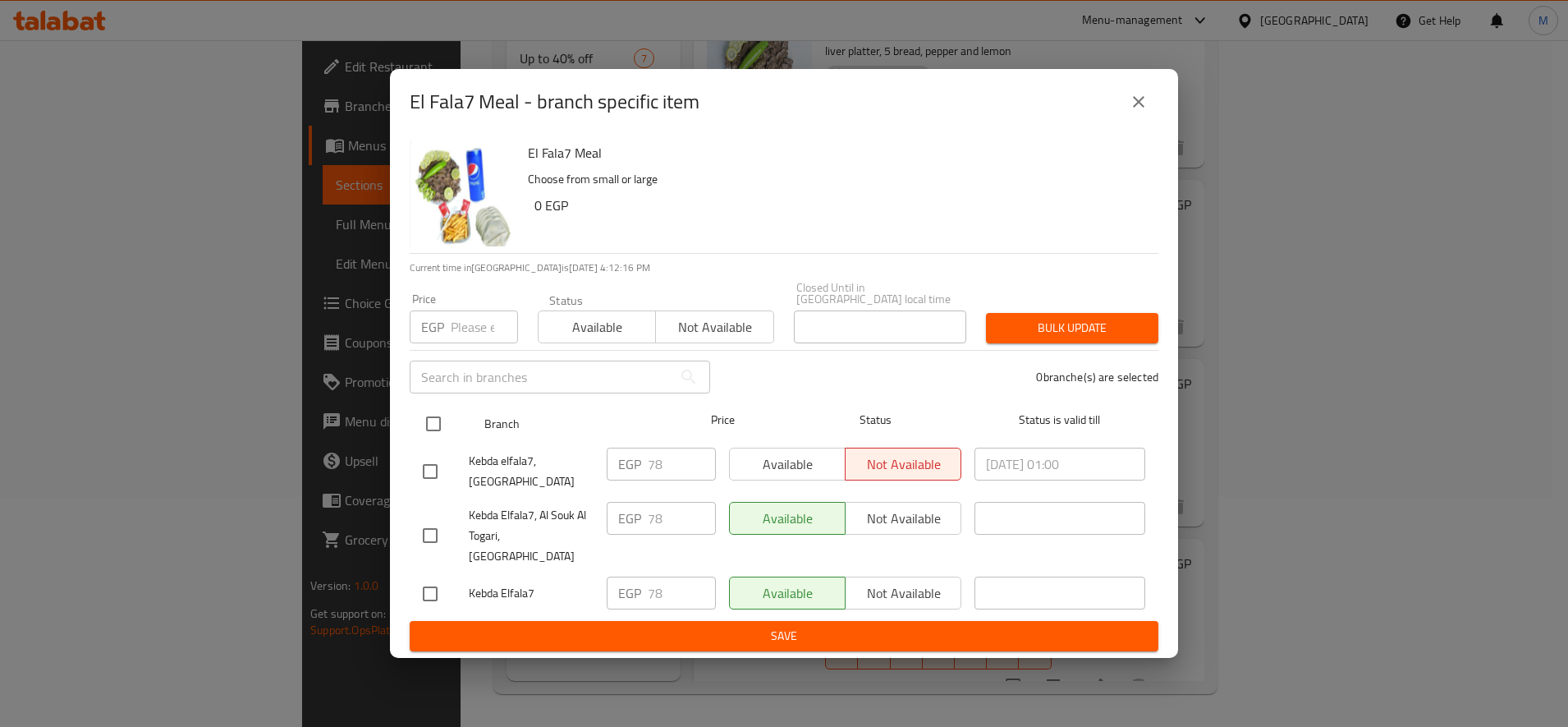
checkbox input "true"
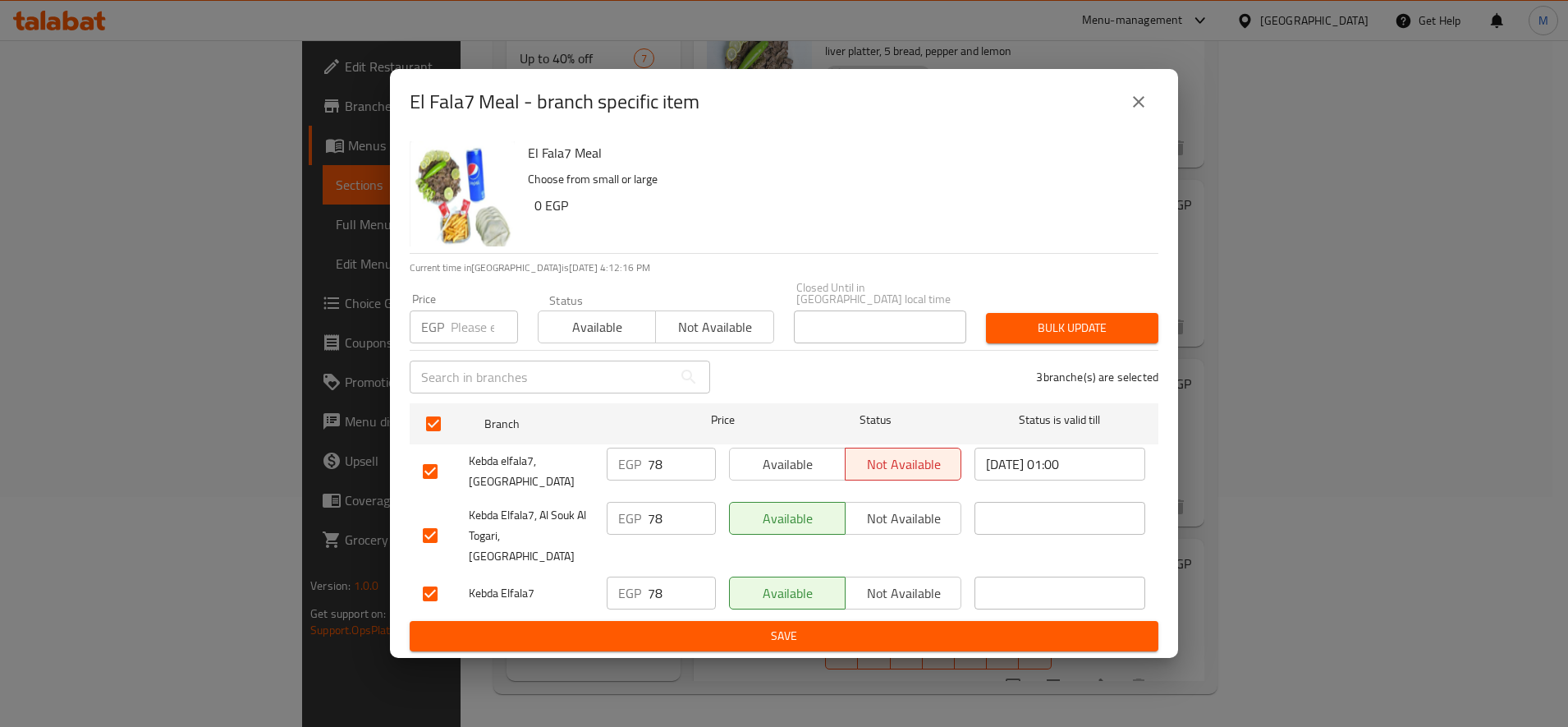
click at [1114, 333] on span "Bulk update" at bounding box center [1071, 328] width 146 height 20
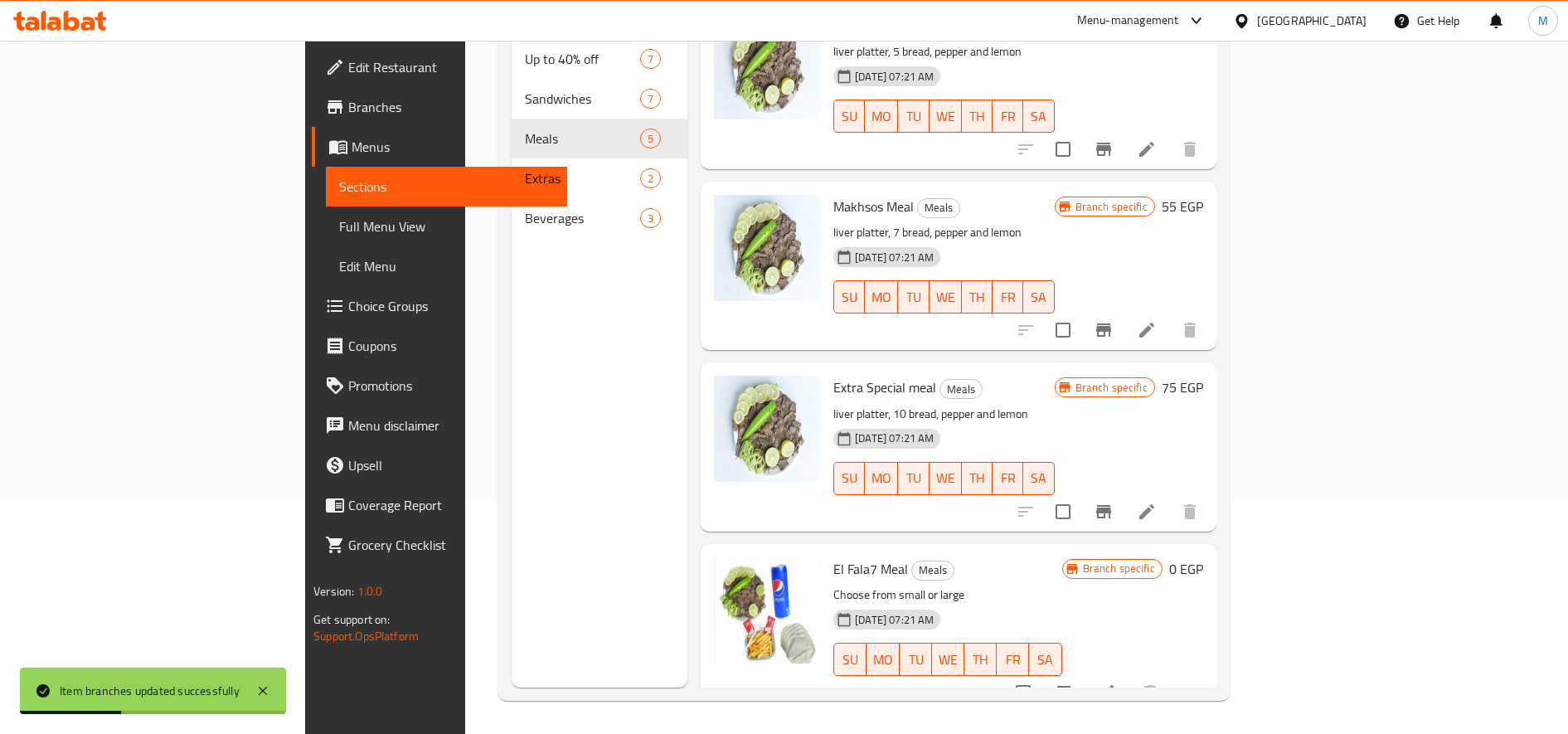
click at [1084, 672] on button "Branch-specific-item" at bounding box center [1064, 691] width 40 height 40
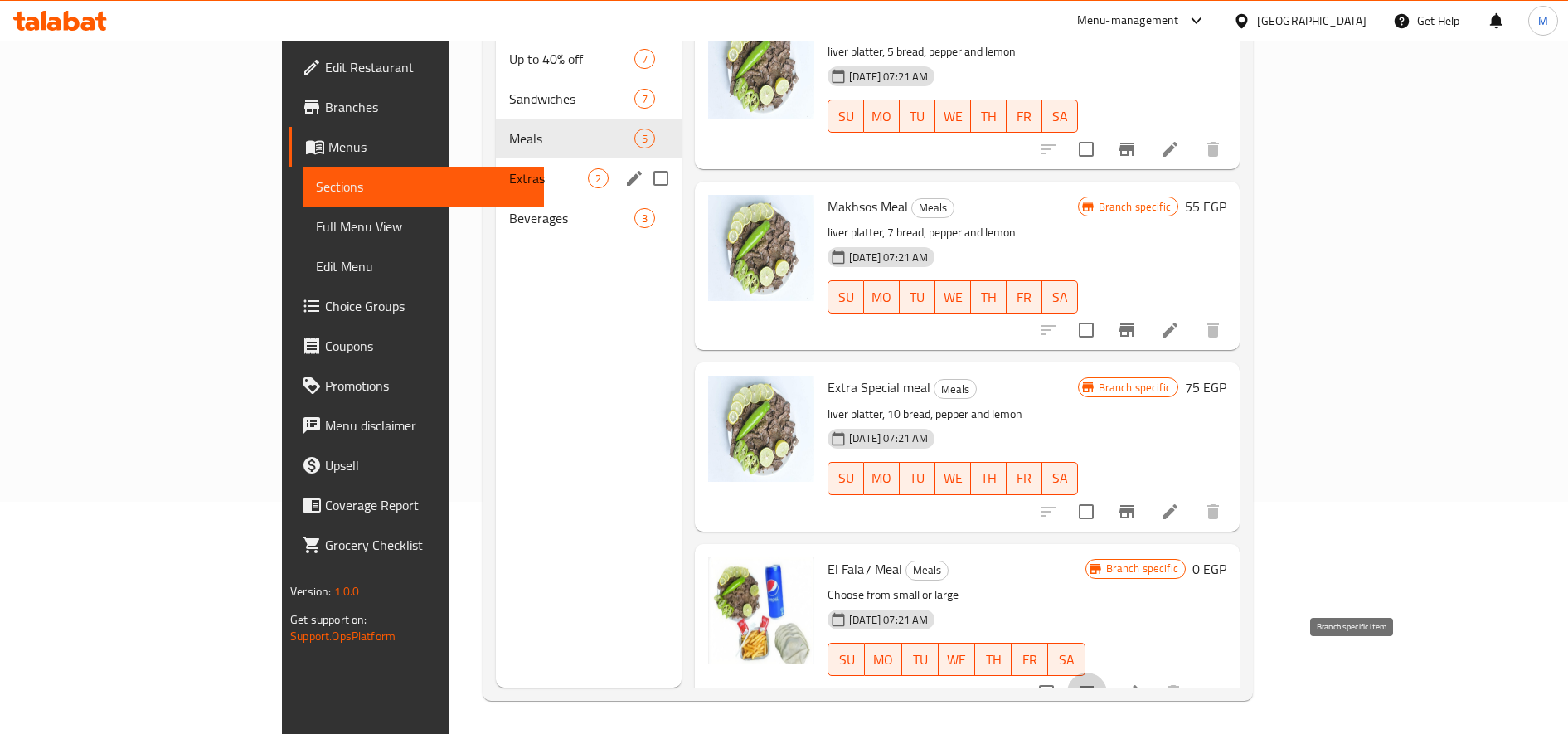
click at [509, 168] on span "Extras" at bounding box center [548, 178] width 79 height 19
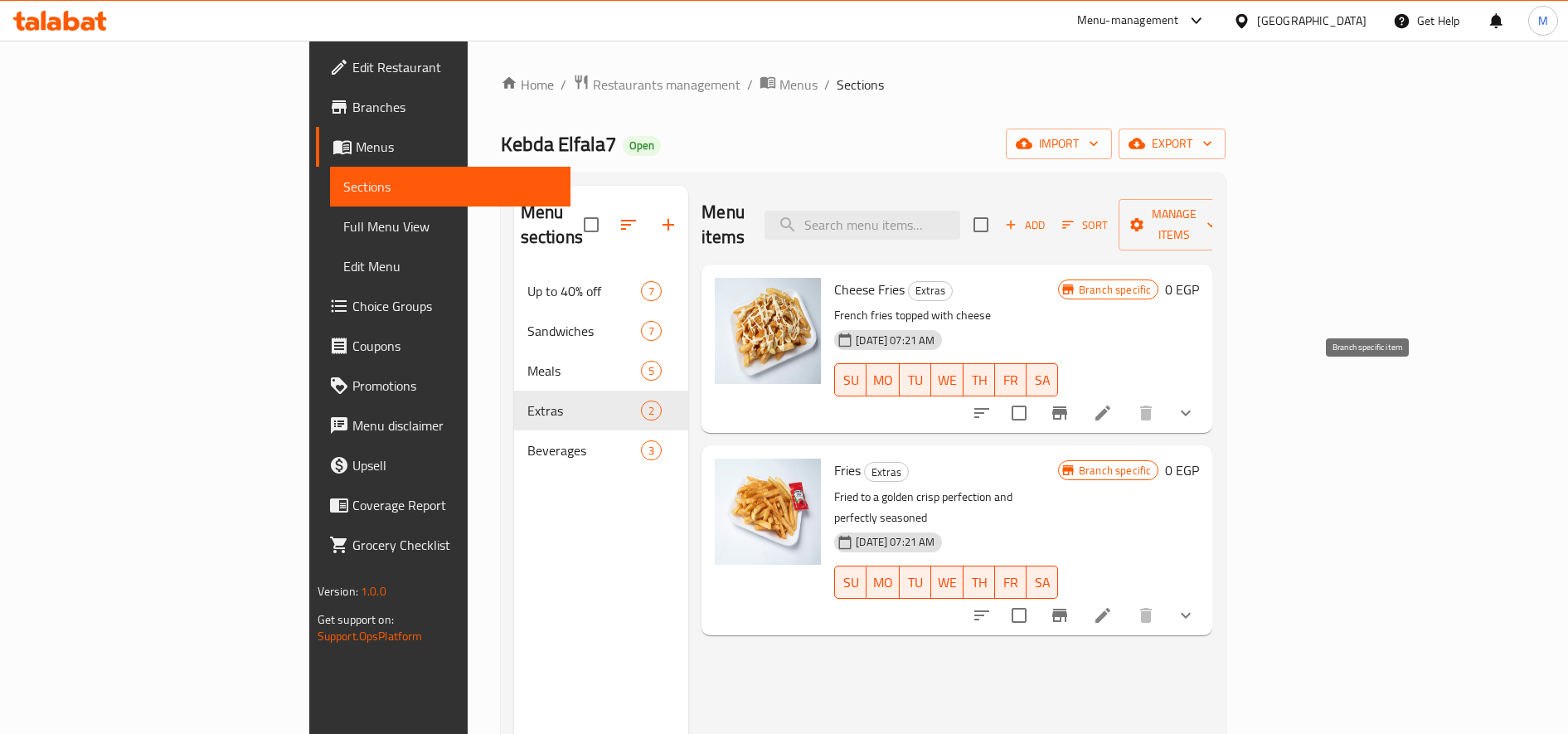
scroll to position [139, 0]
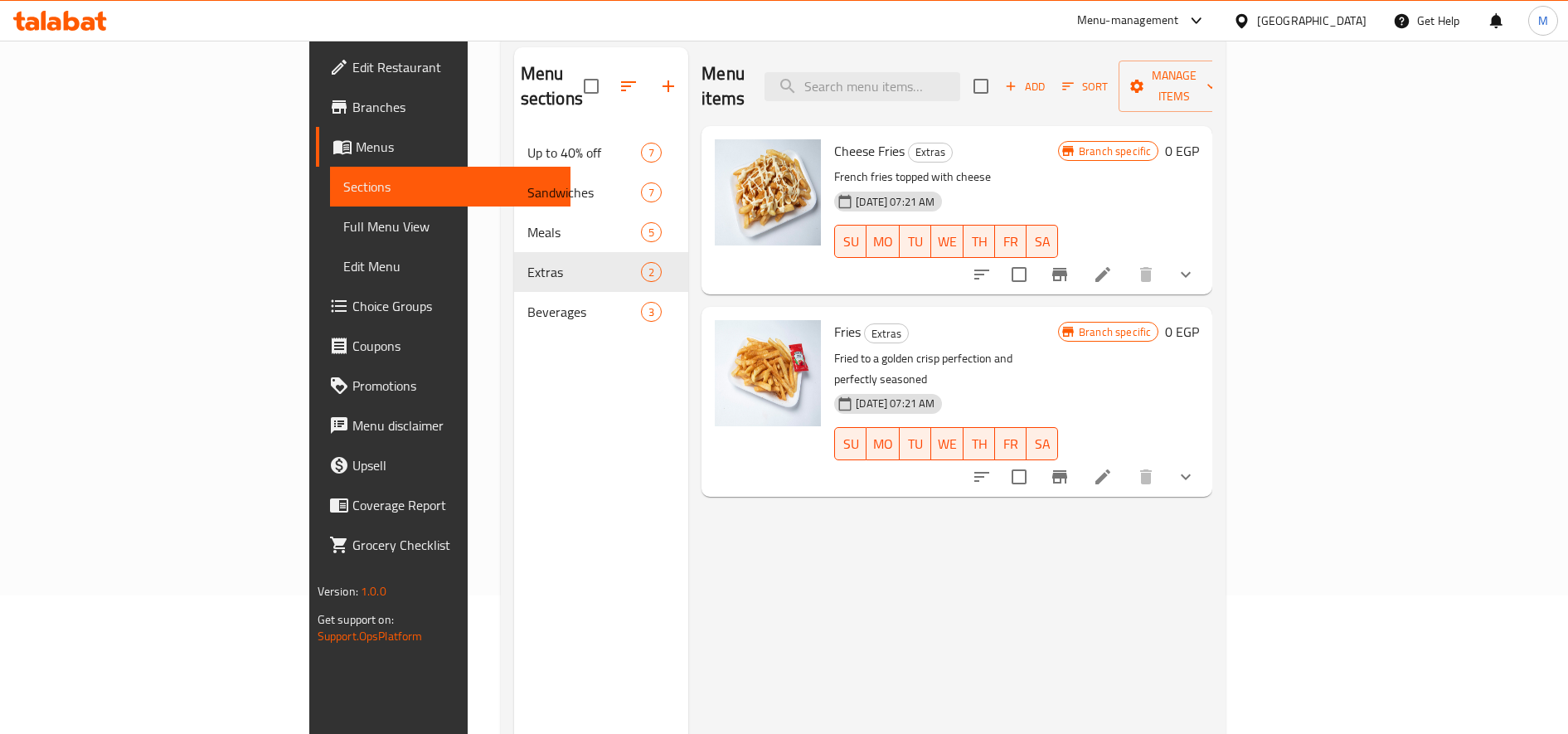
click at [1196, 265] on icon "show more" at bounding box center [1185, 274] width 19 height 19
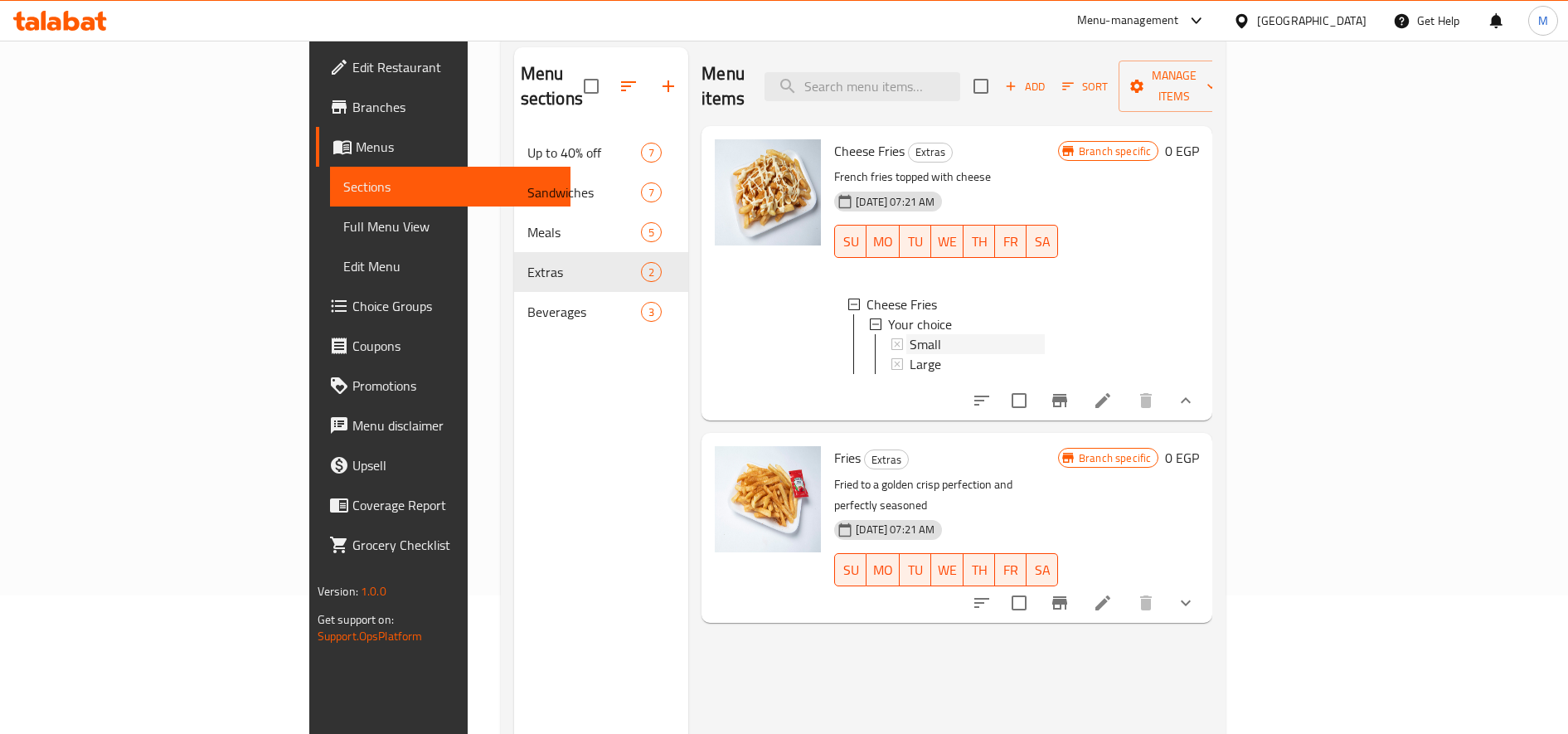
click at [980, 334] on div "Small" at bounding box center [977, 343] width 135 height 19
click at [919, 334] on div "Small" at bounding box center [977, 343] width 135 height 19
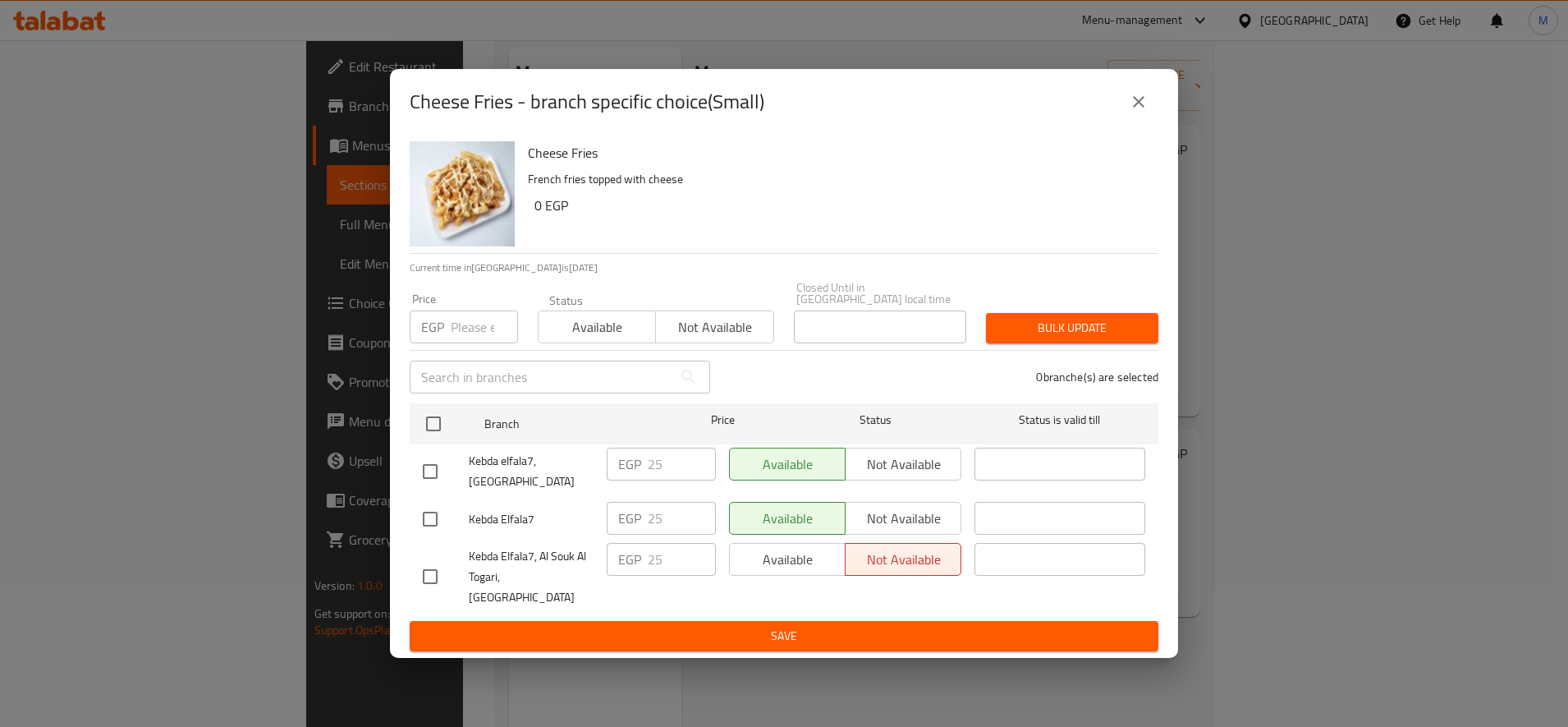
click at [477, 337] on input "number" at bounding box center [484, 327] width 67 height 33
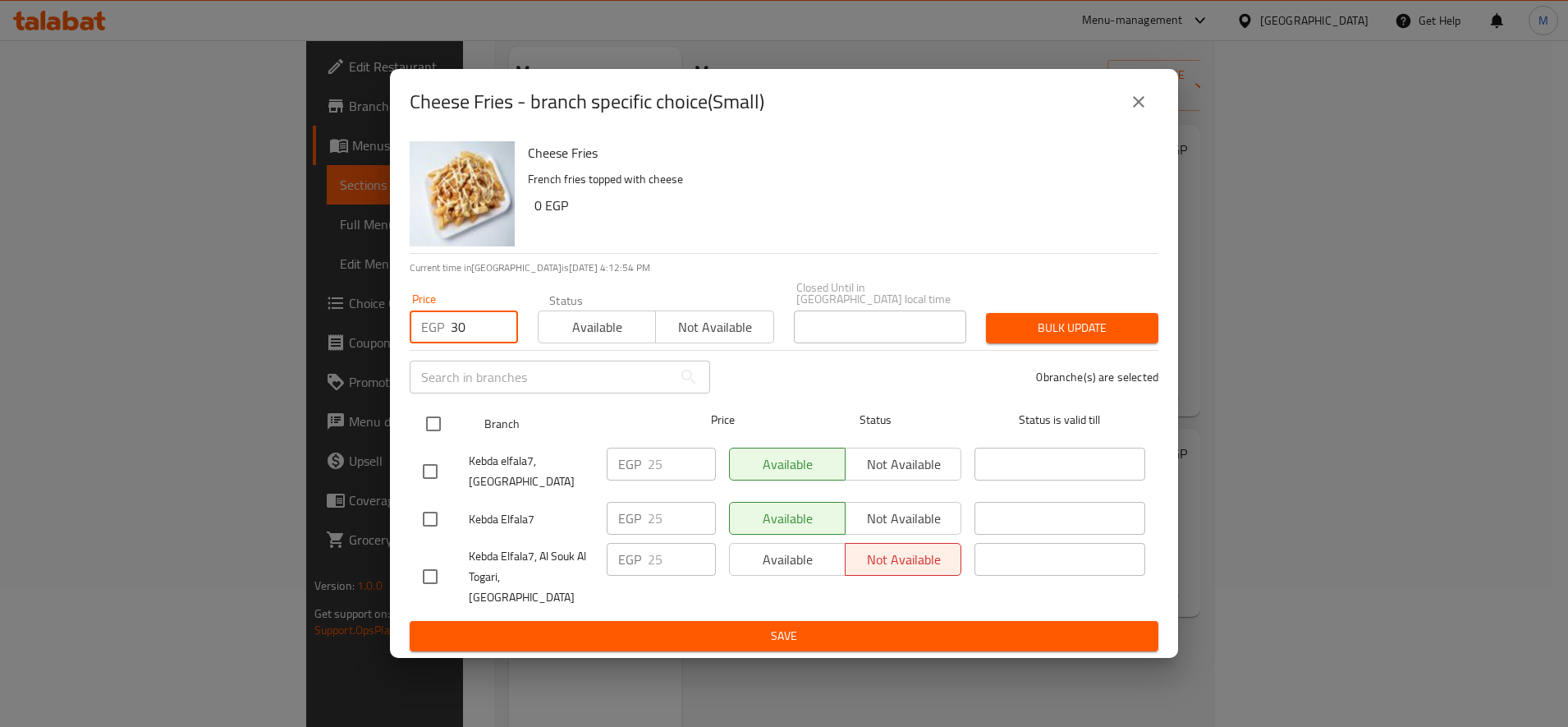
type input "30"
click at [430, 415] on input "checkbox" at bounding box center [433, 424] width 35 height 35
checkbox input "true"
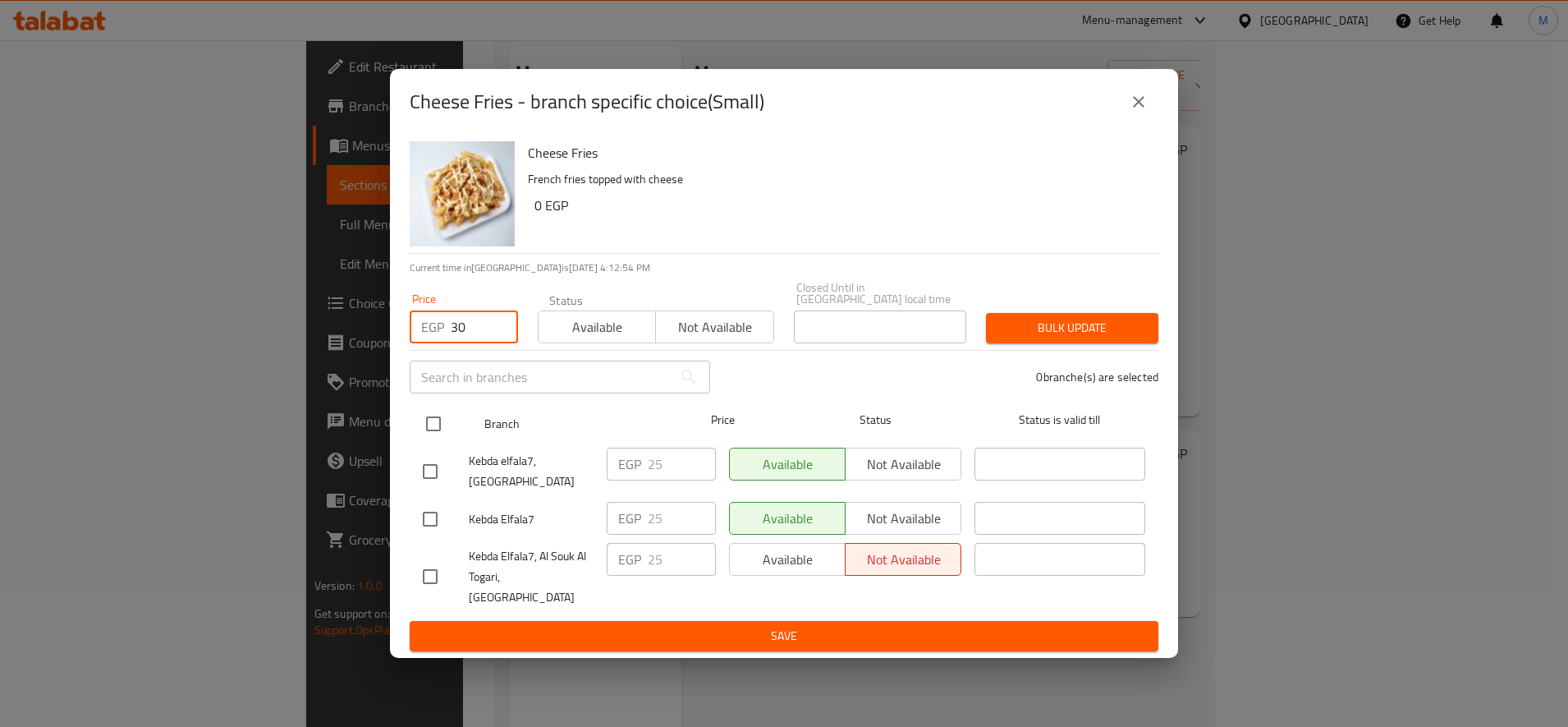
checkbox input "true"
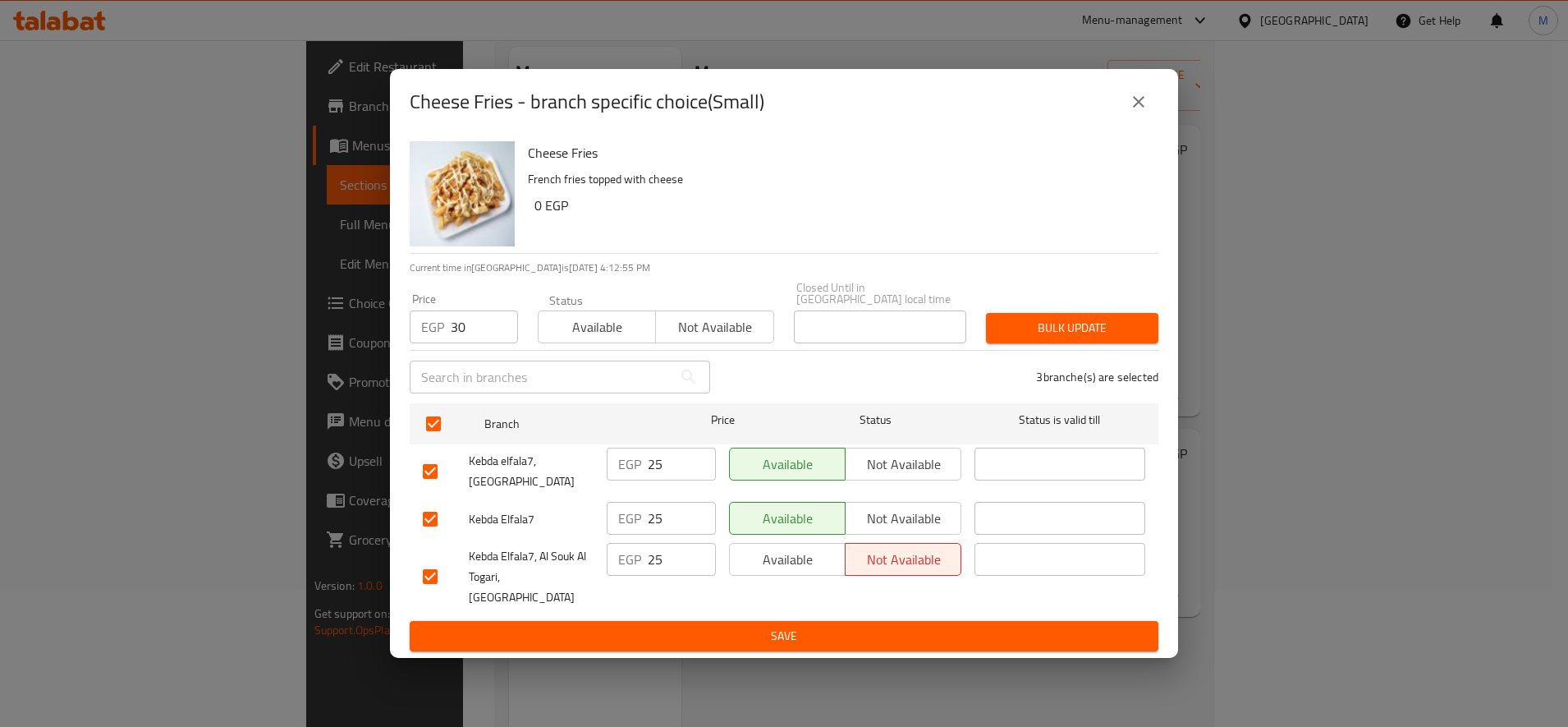
click at [1046, 325] on span "Bulk update" at bounding box center [1071, 328] width 146 height 20
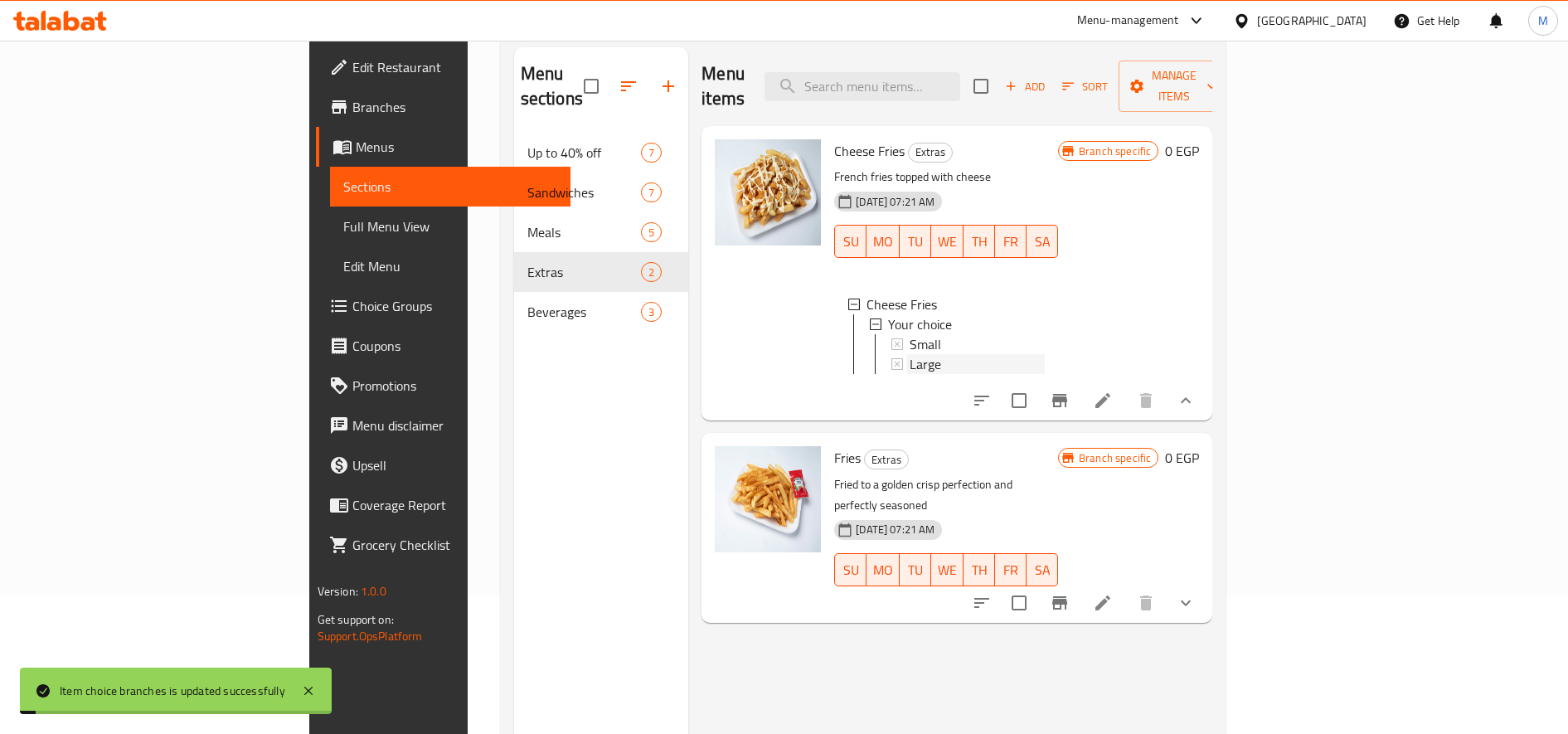
click at [910, 355] on span "Large" at bounding box center [926, 364] width 31 height 19
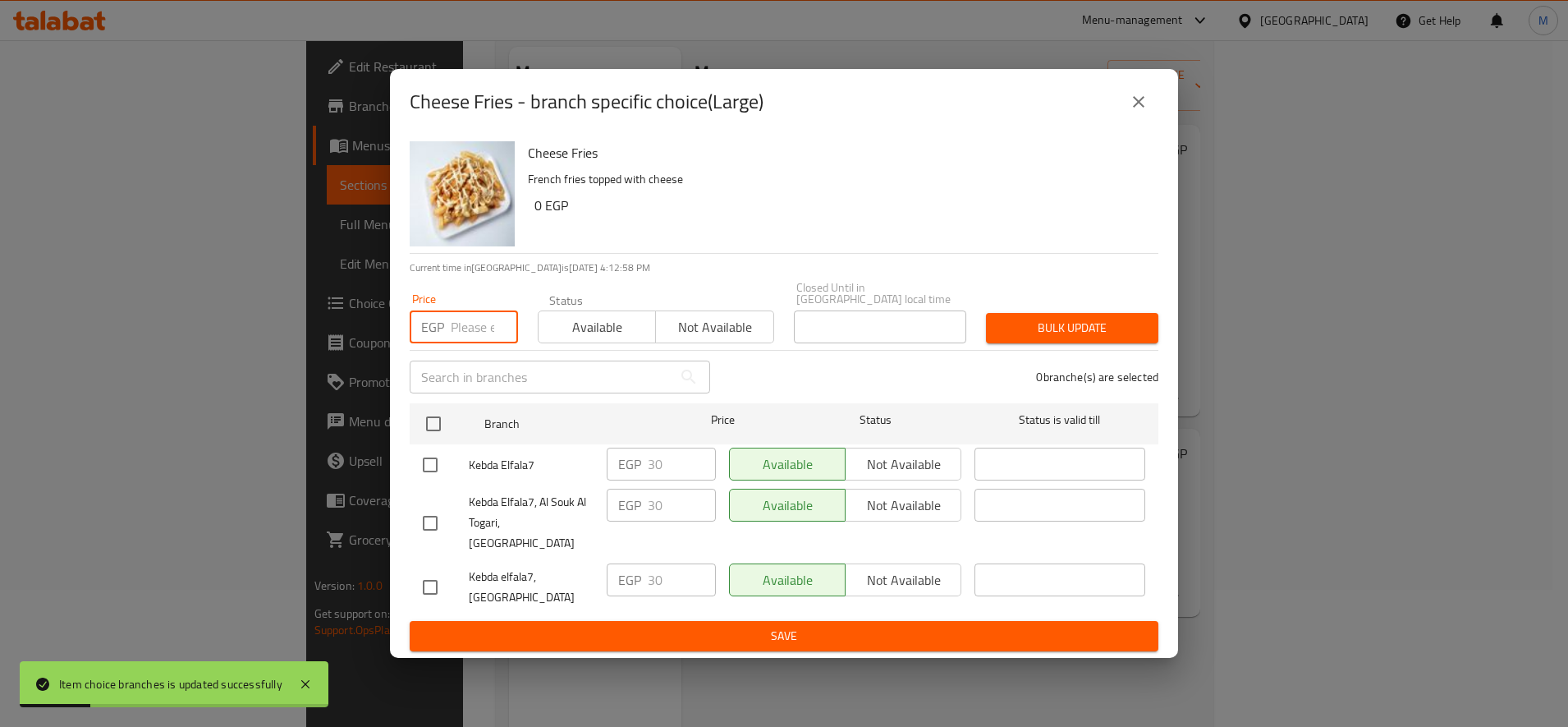
click at [452, 327] on input "number" at bounding box center [484, 327] width 67 height 33
type input "40"
click at [419, 421] on input "checkbox" at bounding box center [433, 424] width 35 height 35
checkbox input "true"
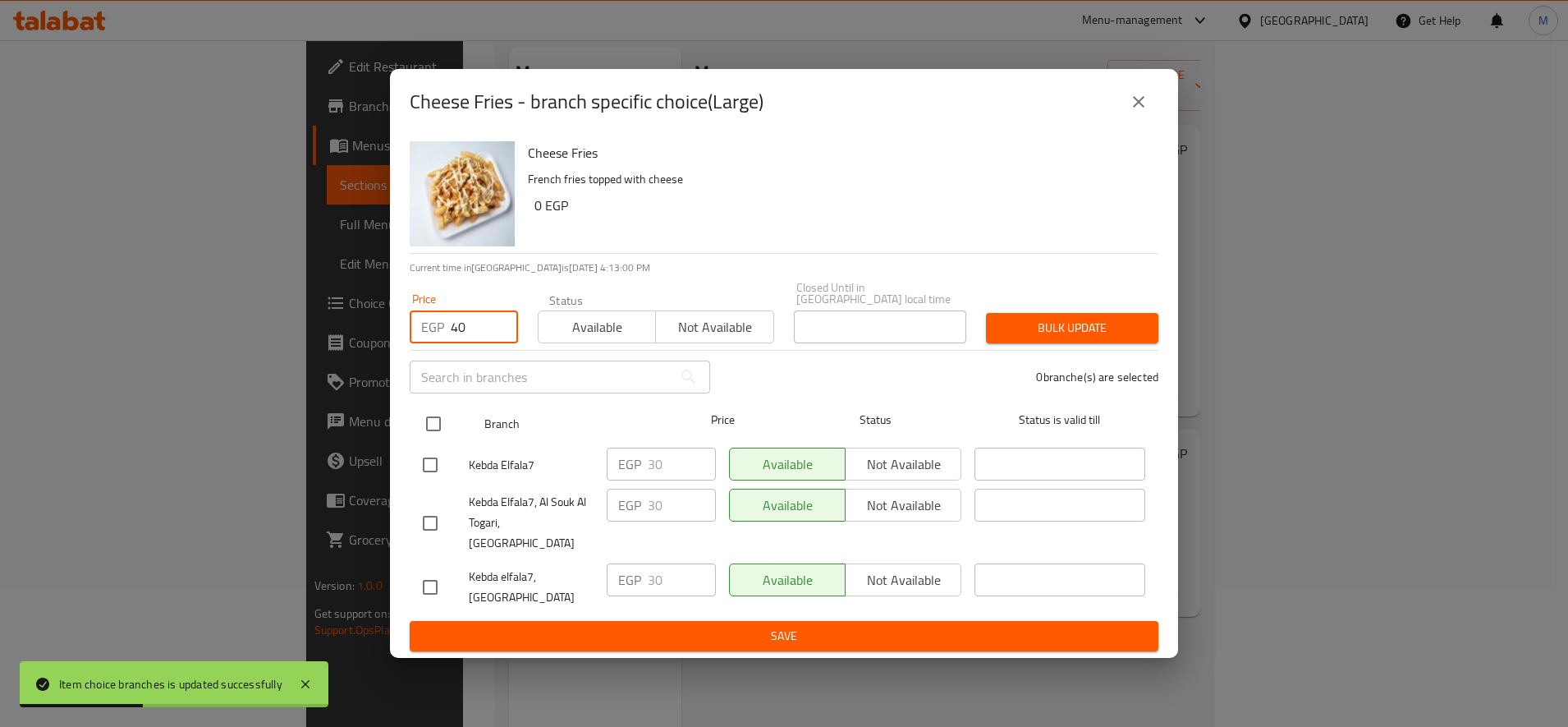
checkbox input "true"
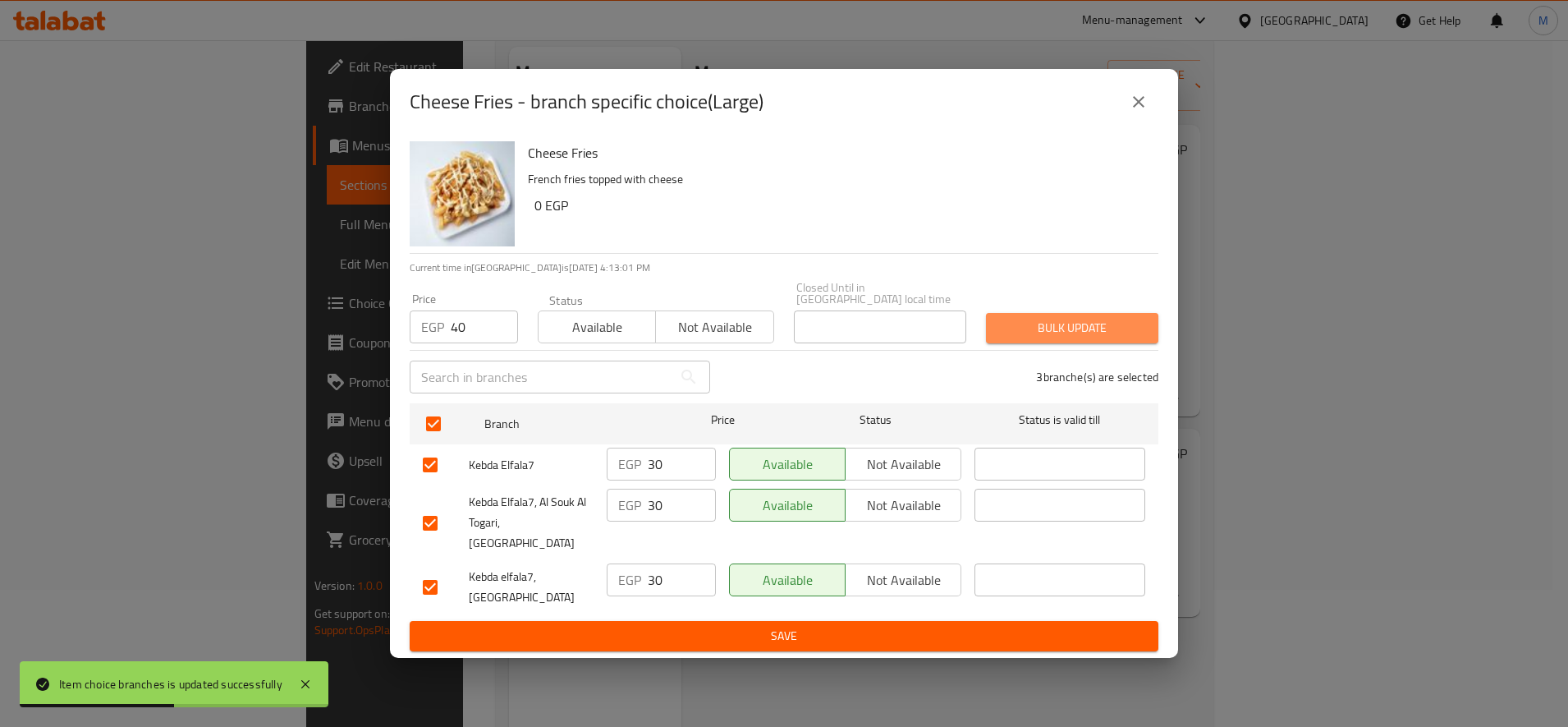
click at [1033, 328] on span "Bulk update" at bounding box center [1071, 328] width 146 height 20
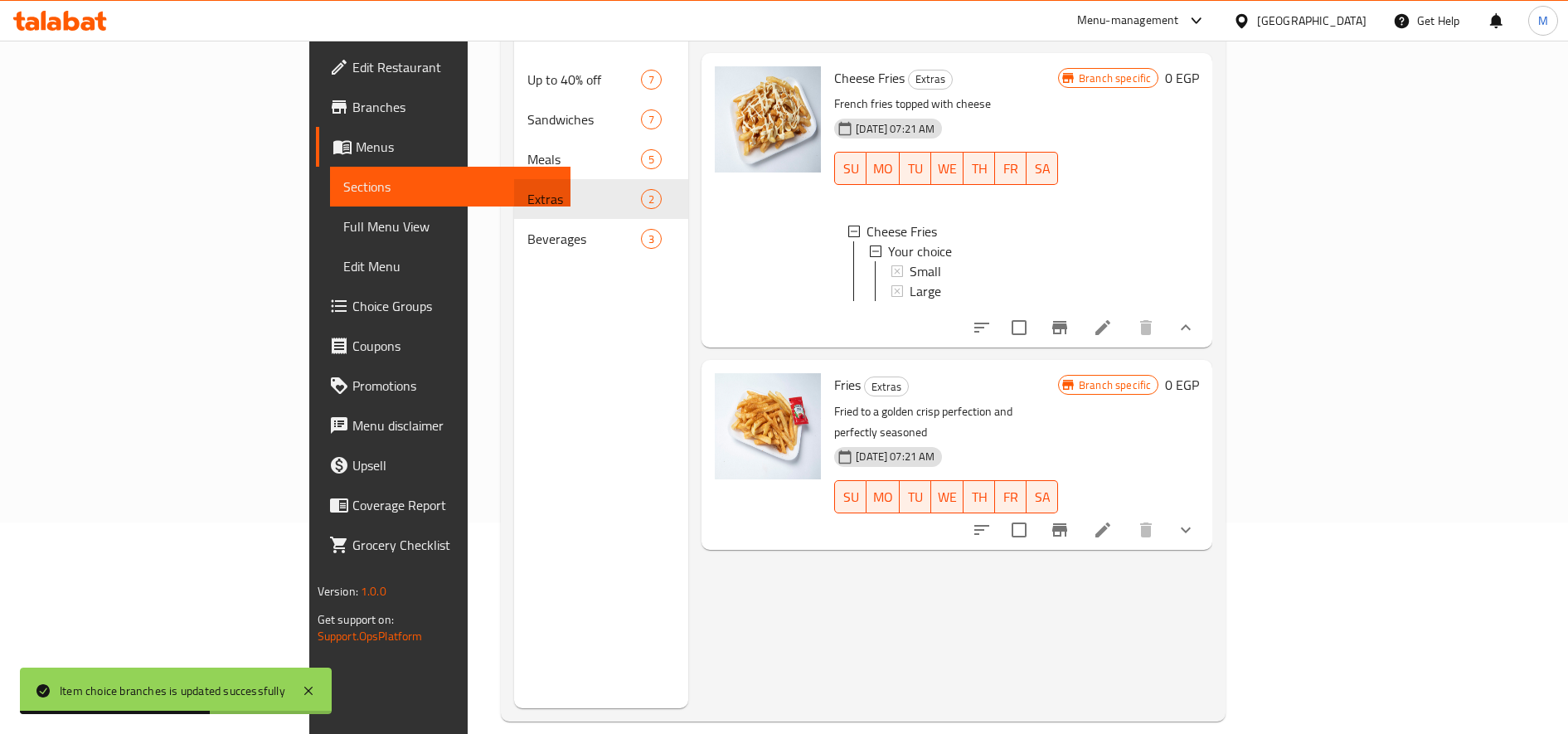
scroll to position [232, 0]
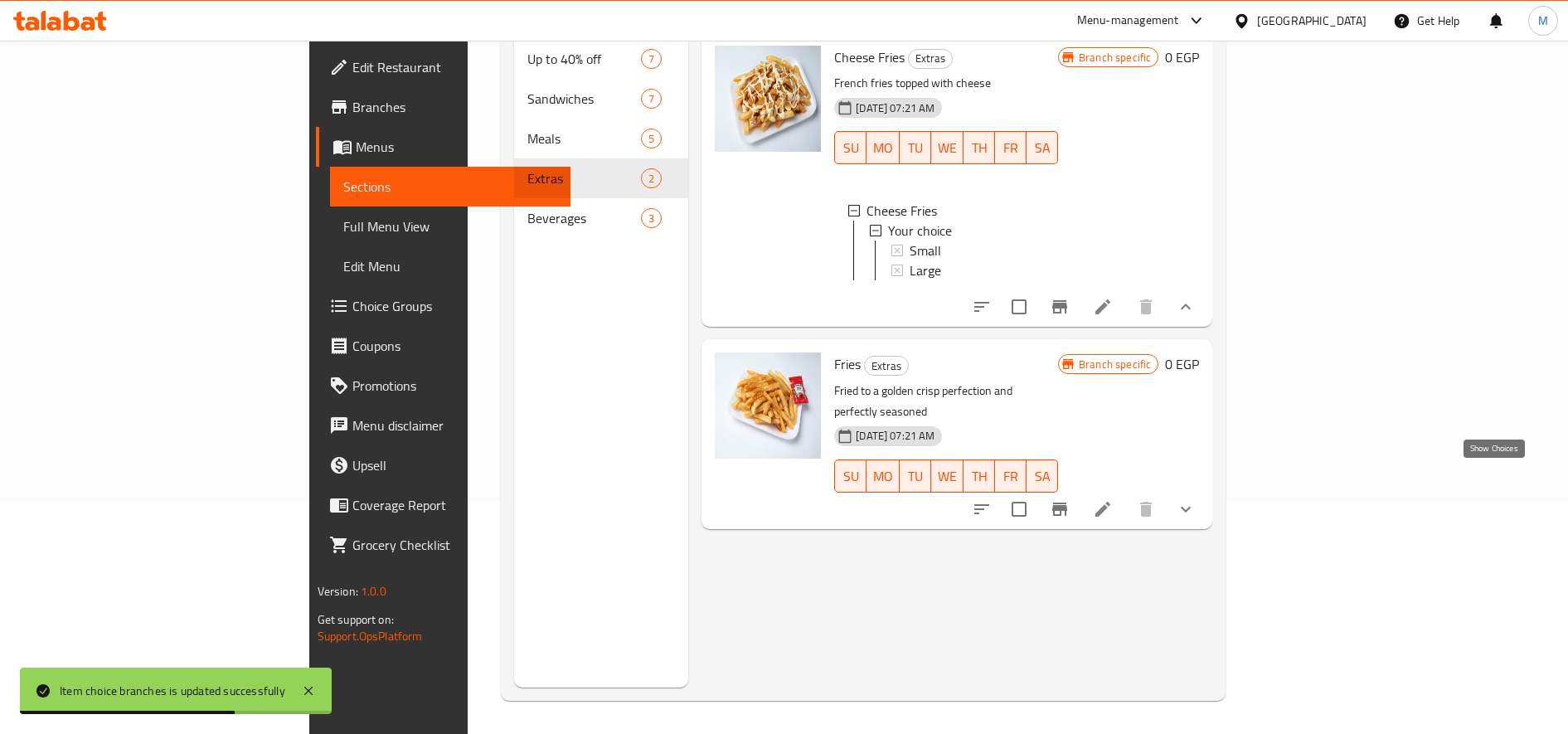
click at [1196, 499] on icon "show more" at bounding box center [1185, 508] width 19 height 19
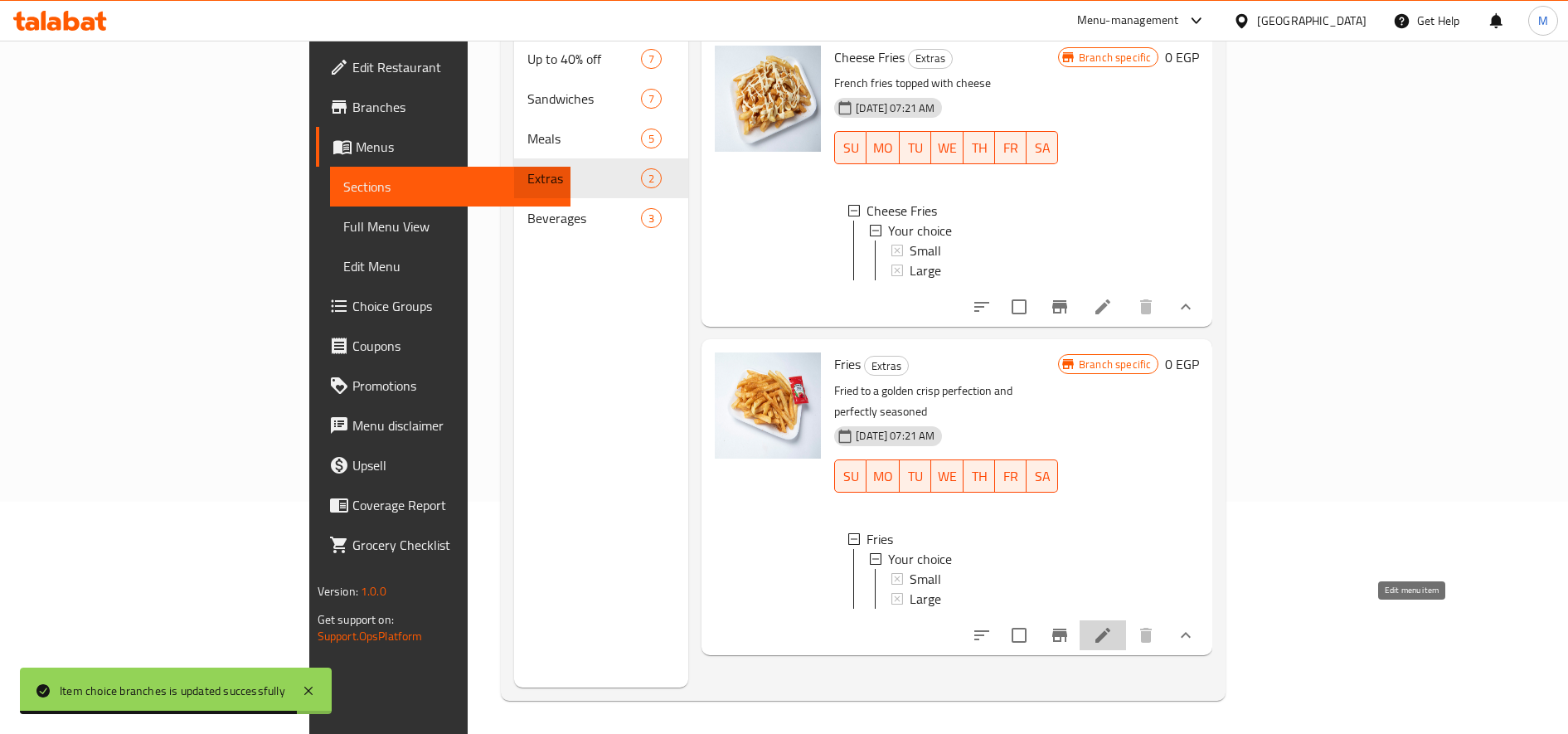
click at [1113, 625] on icon at bounding box center [1102, 634] width 19 height 19
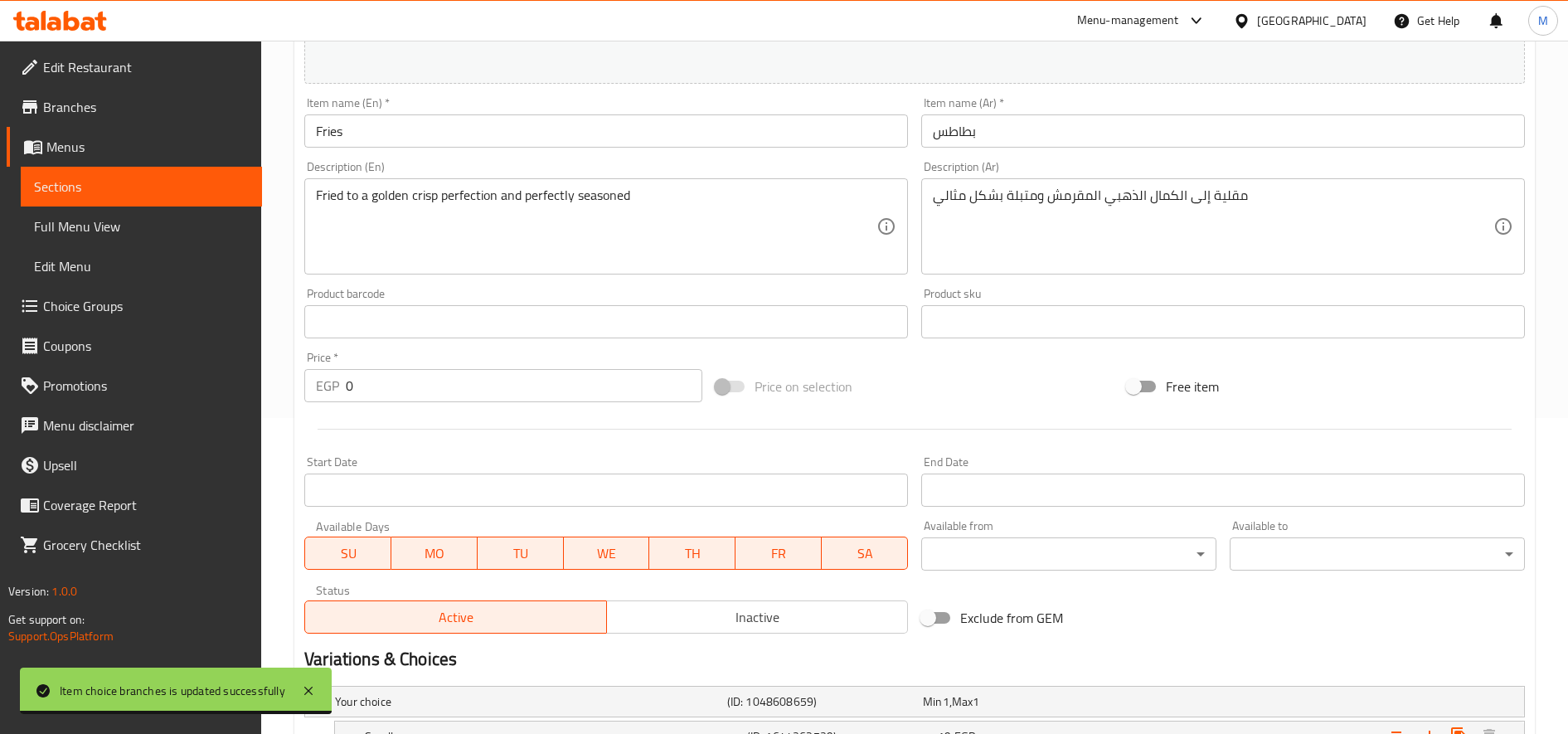
scroll to position [499, 0]
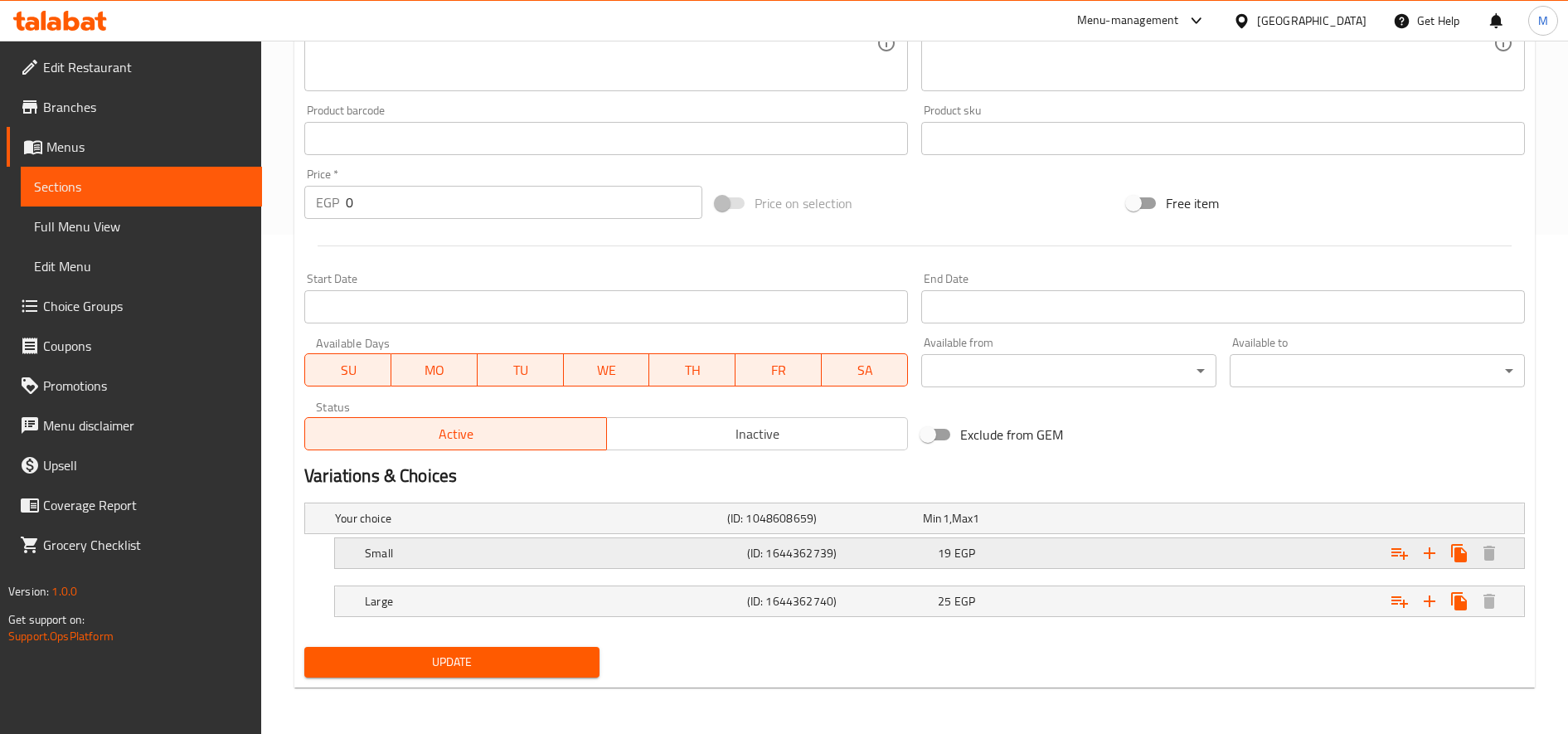
click at [1042, 561] on div "19 EGP" at bounding box center [1029, 554] width 184 height 17
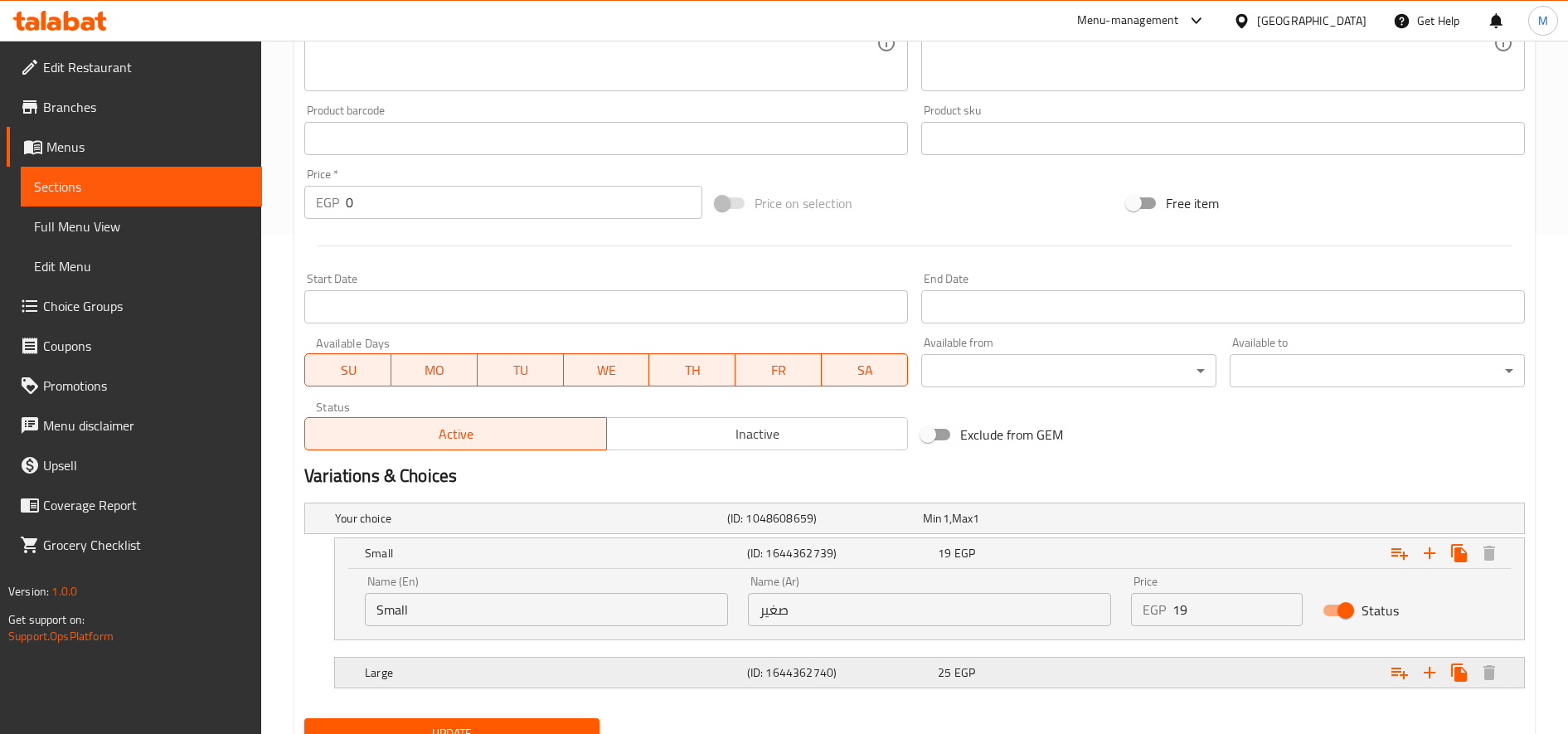
click at [1018, 659] on div "Large (ID: 1644362740) 25 EGP" at bounding box center [935, 672] width 1146 height 36
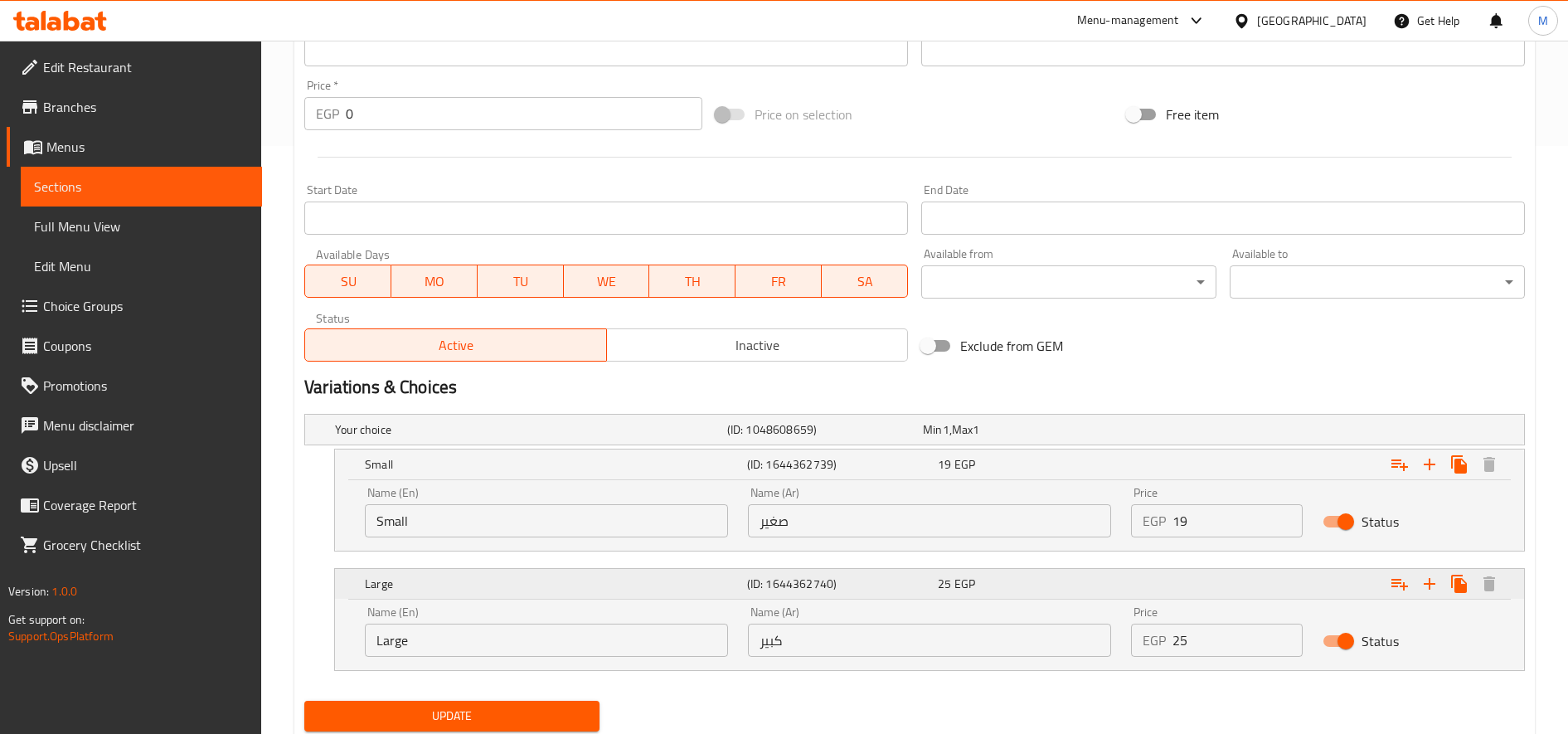
scroll to position [641, 0]
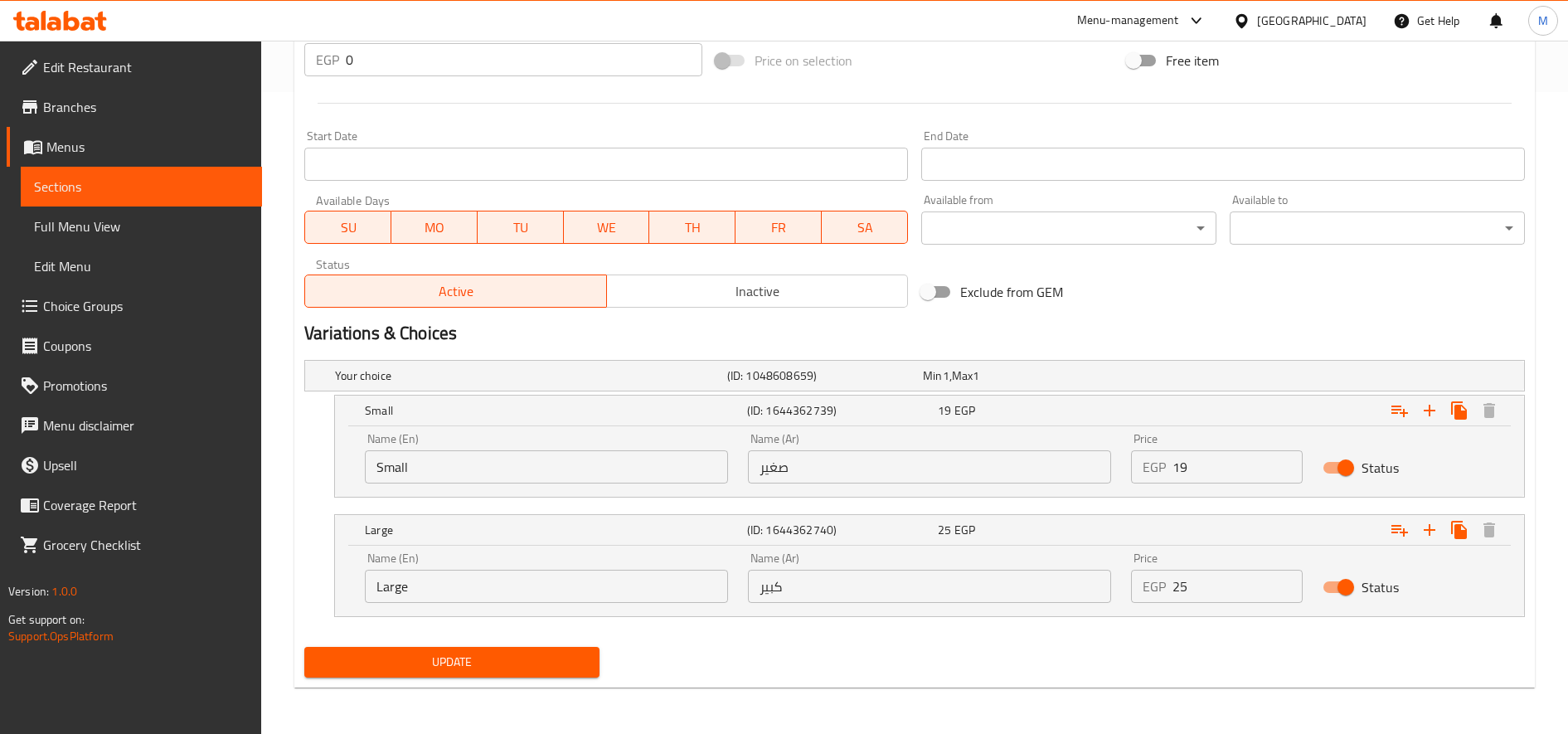
click at [1188, 476] on input "19" at bounding box center [1238, 467] width 131 height 33
type input "25"
click at [1205, 592] on input "25" at bounding box center [1238, 586] width 131 height 33
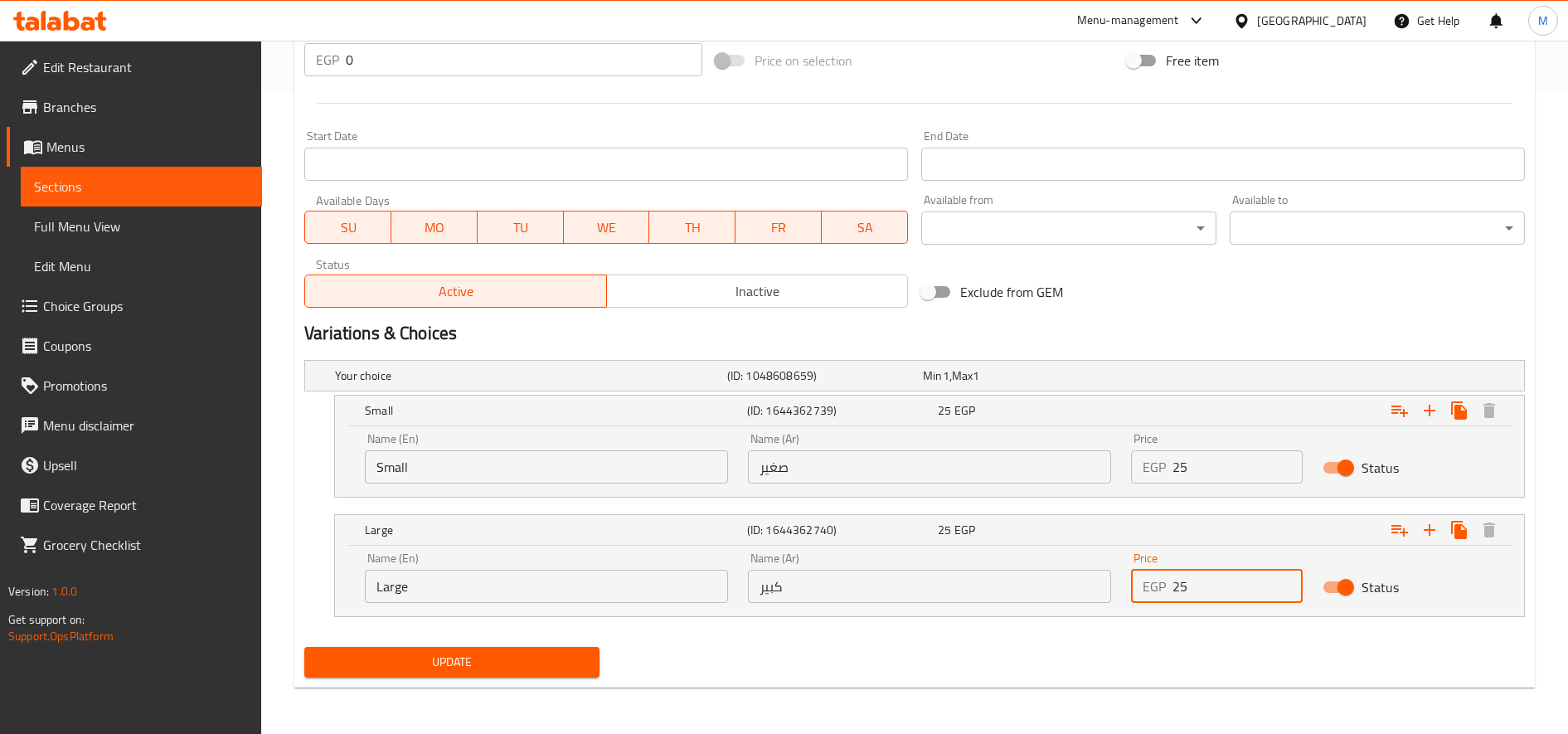
click at [1205, 592] on input "25" at bounding box center [1238, 586] width 131 height 33
type input "30"
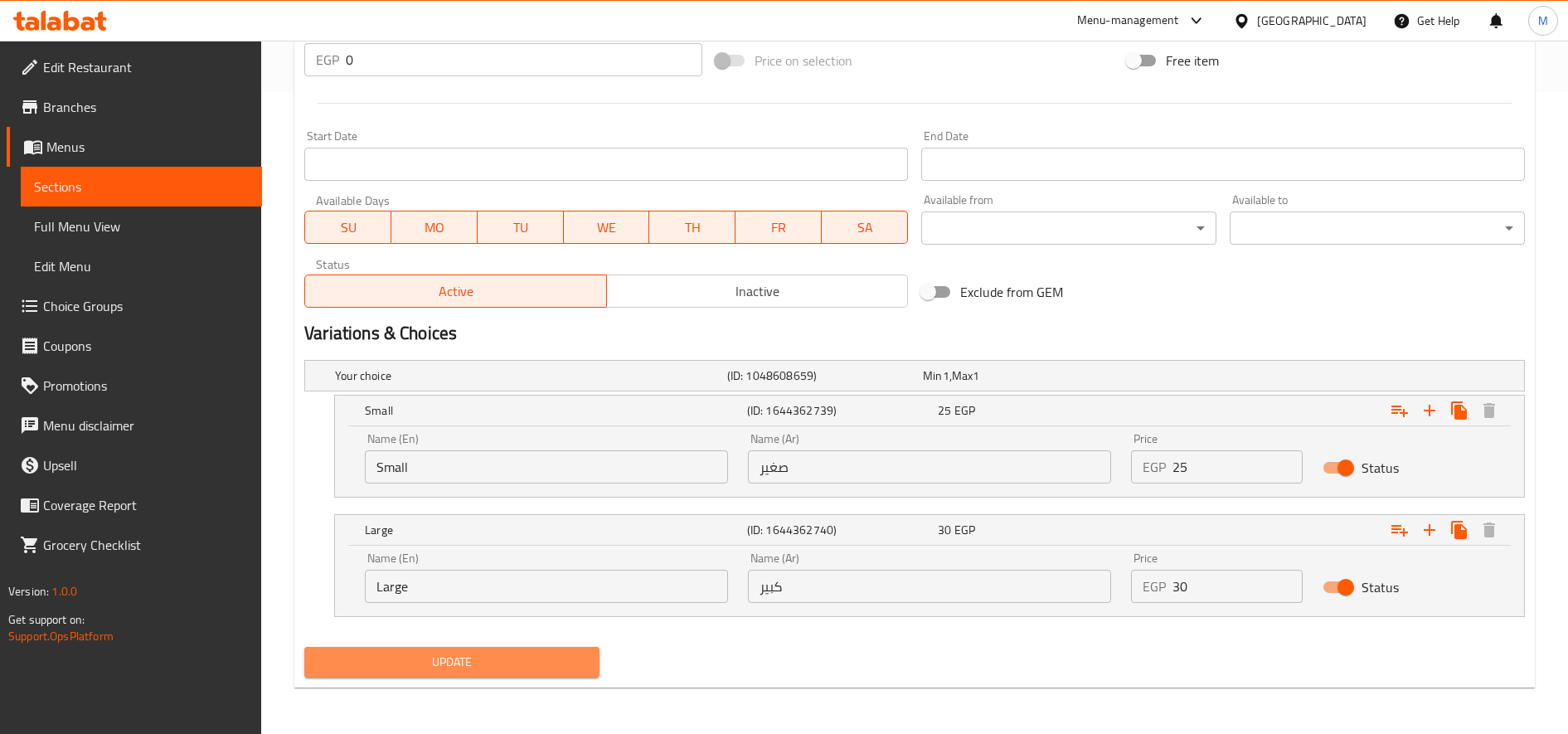
click at [548, 667] on span "Update" at bounding box center [452, 662] width 268 height 20
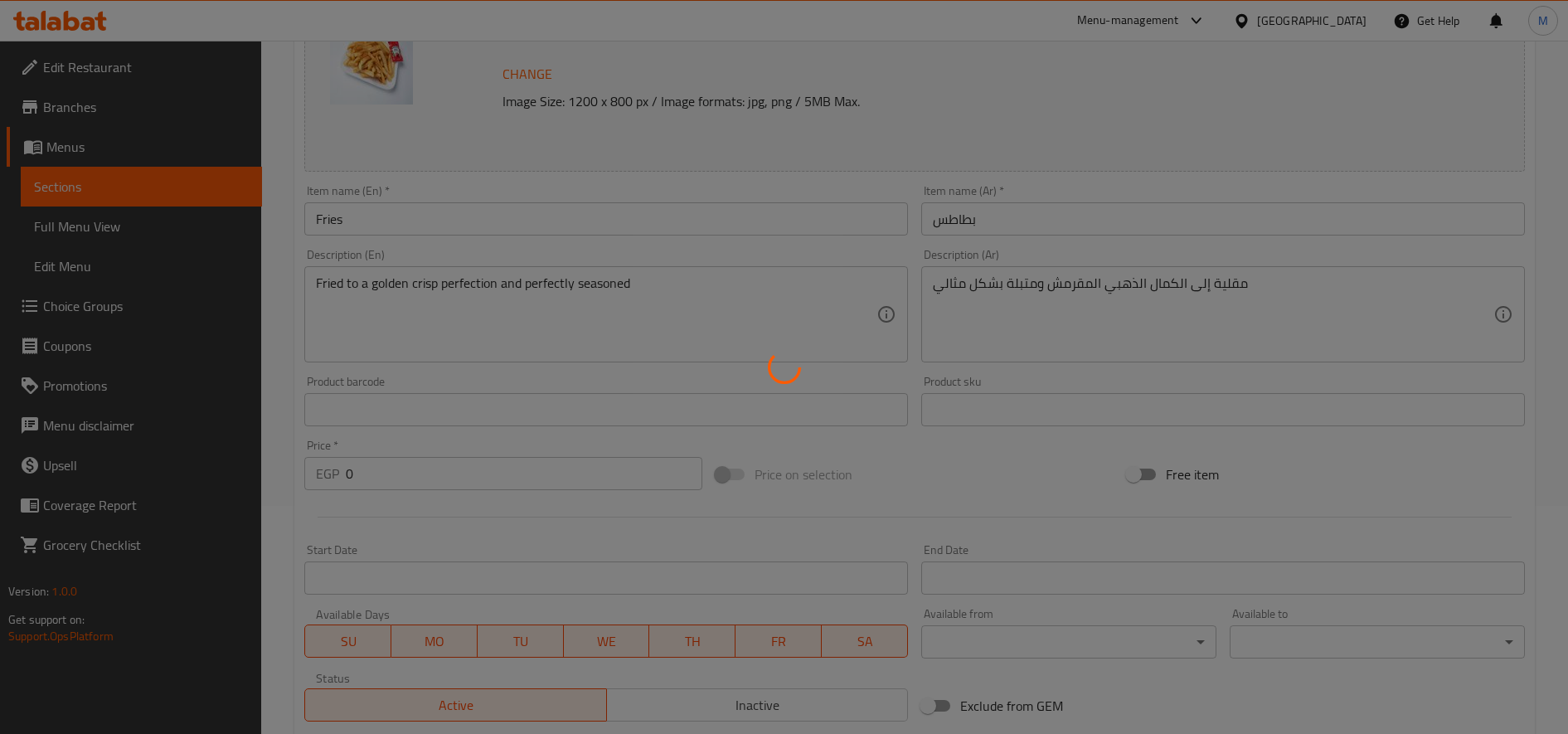
scroll to position [0, 0]
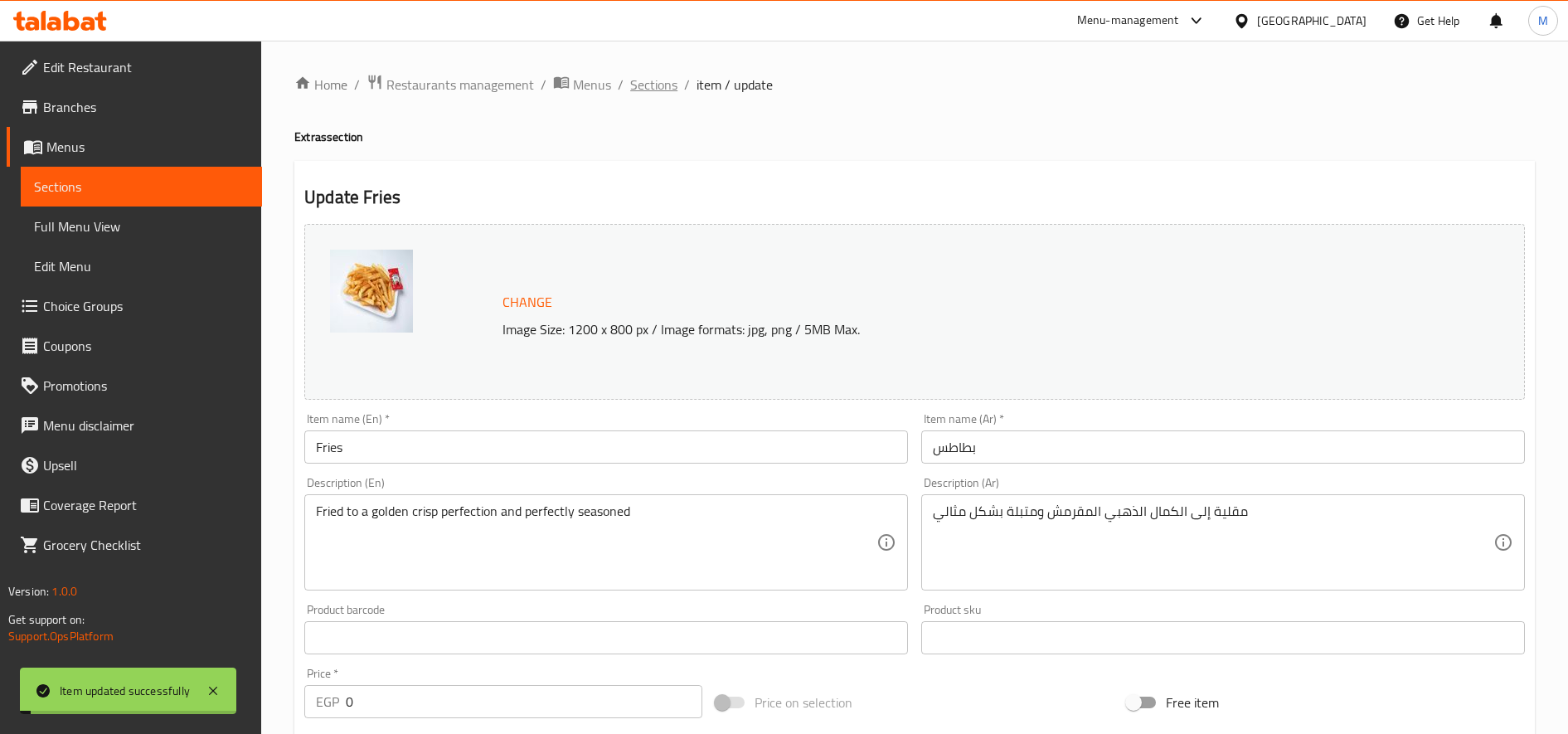
click at [645, 86] on span "Sections" at bounding box center [653, 84] width 47 height 19
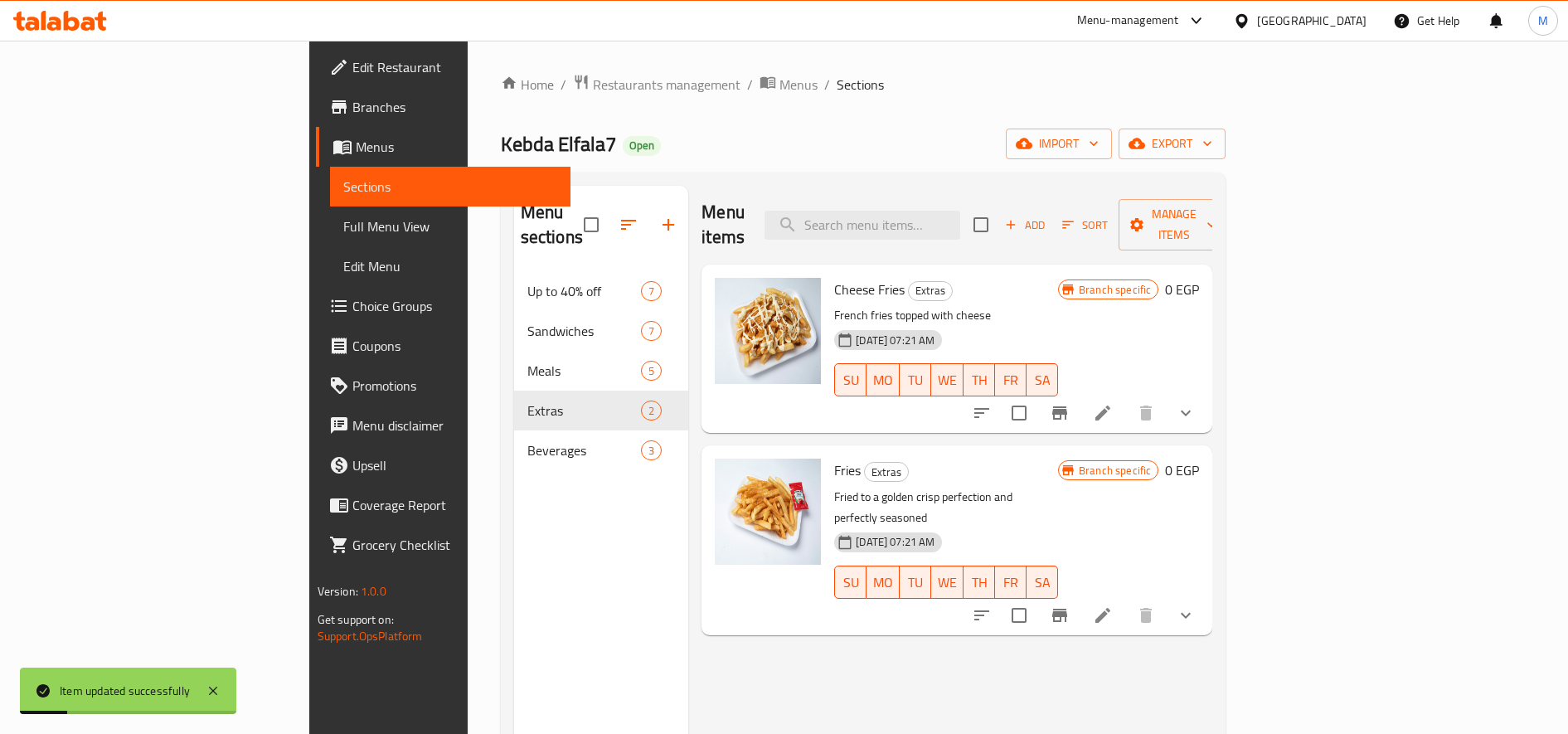
click at [1205, 393] on button "show more" at bounding box center [1185, 413] width 40 height 40
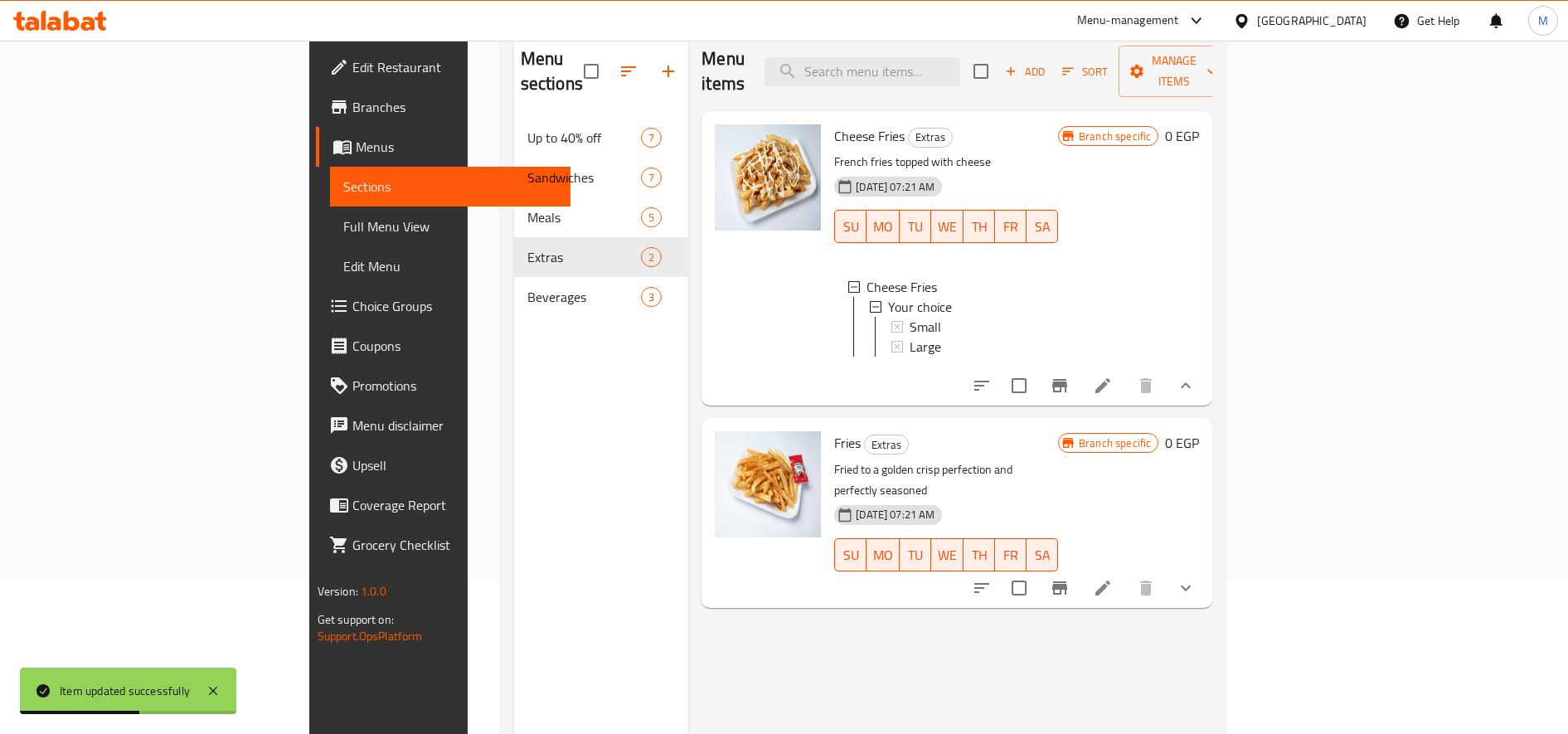
scroll to position [232, 0]
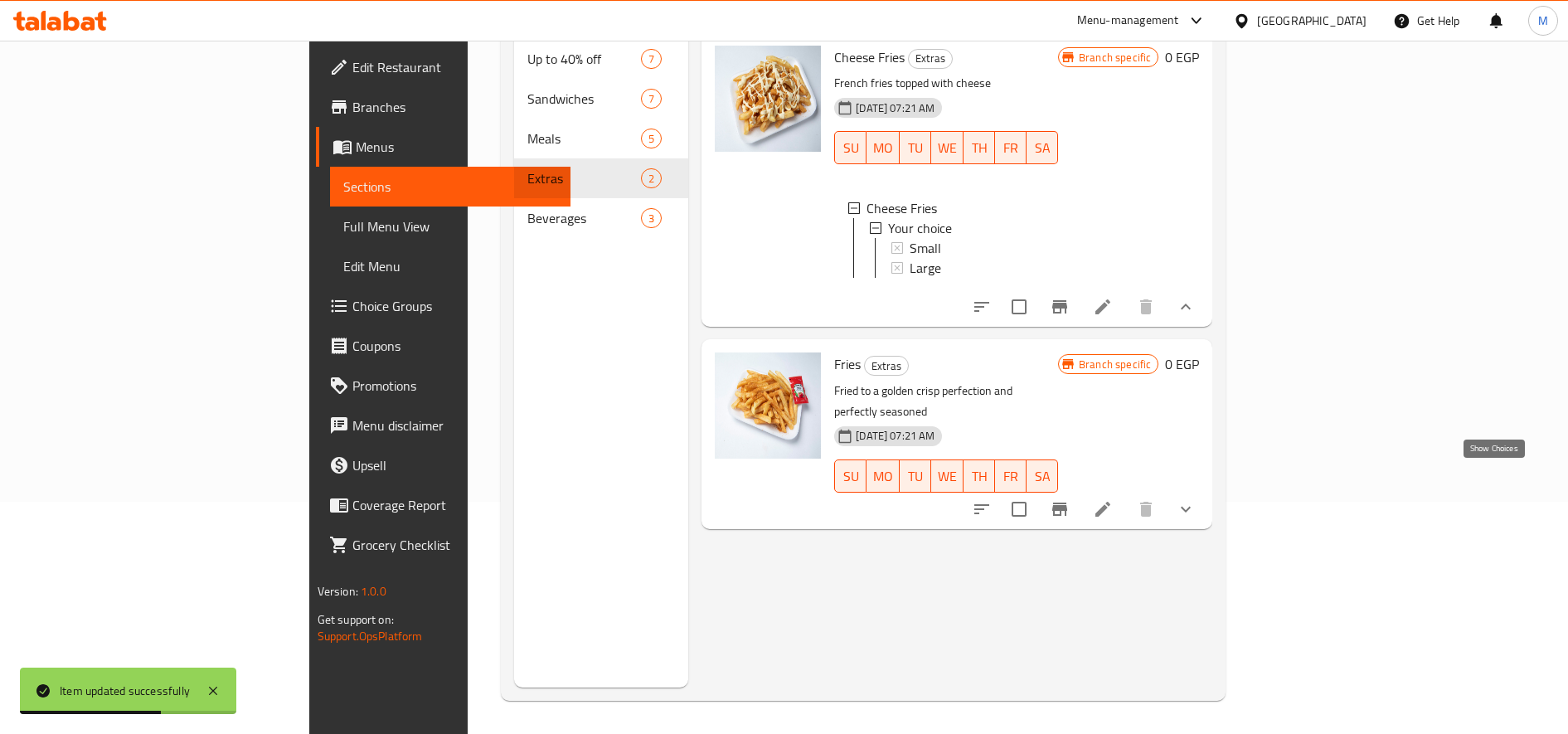
click at [1190, 505] on icon "show more" at bounding box center [1186, 508] width 10 height 6
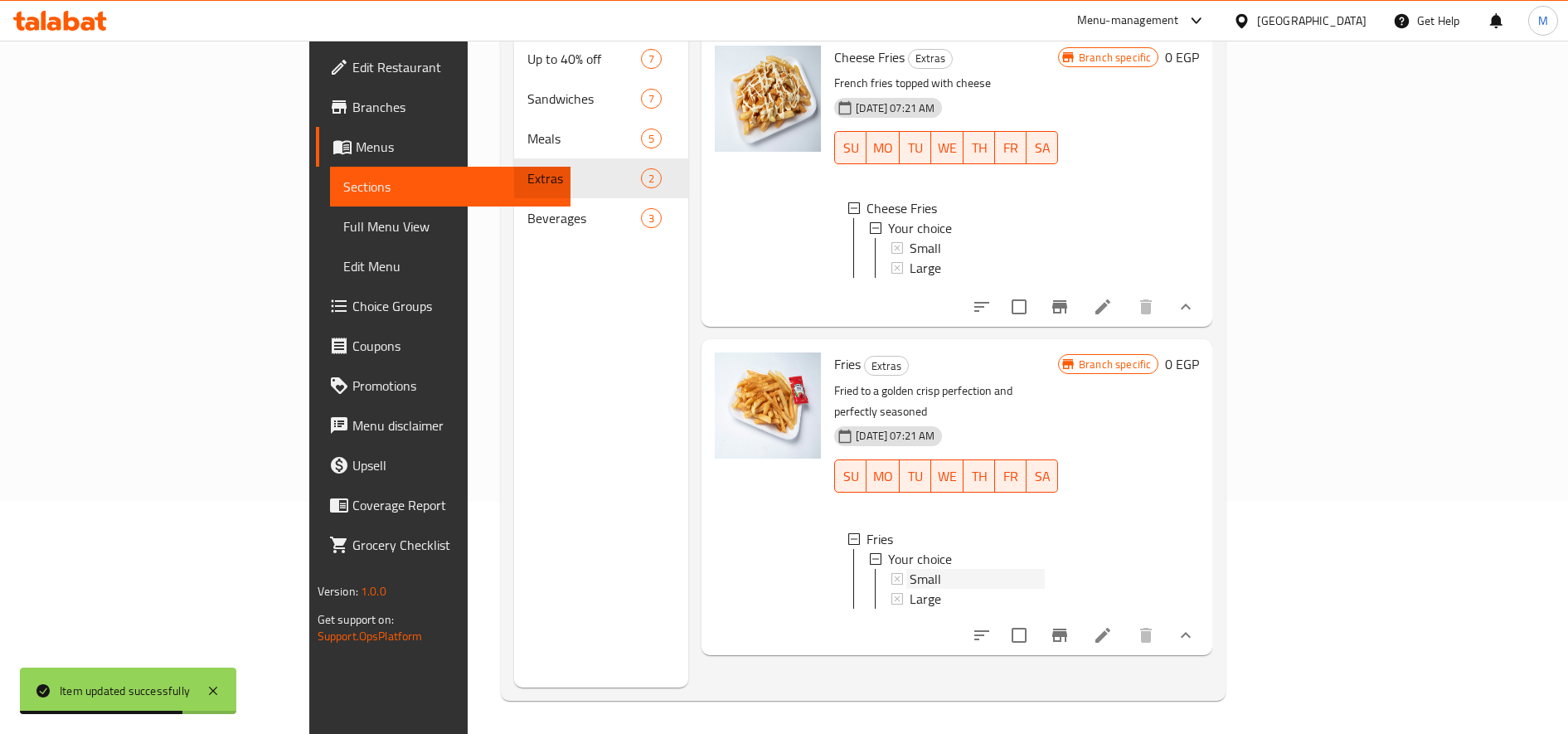
click at [910, 569] on div "Small" at bounding box center [977, 578] width 135 height 19
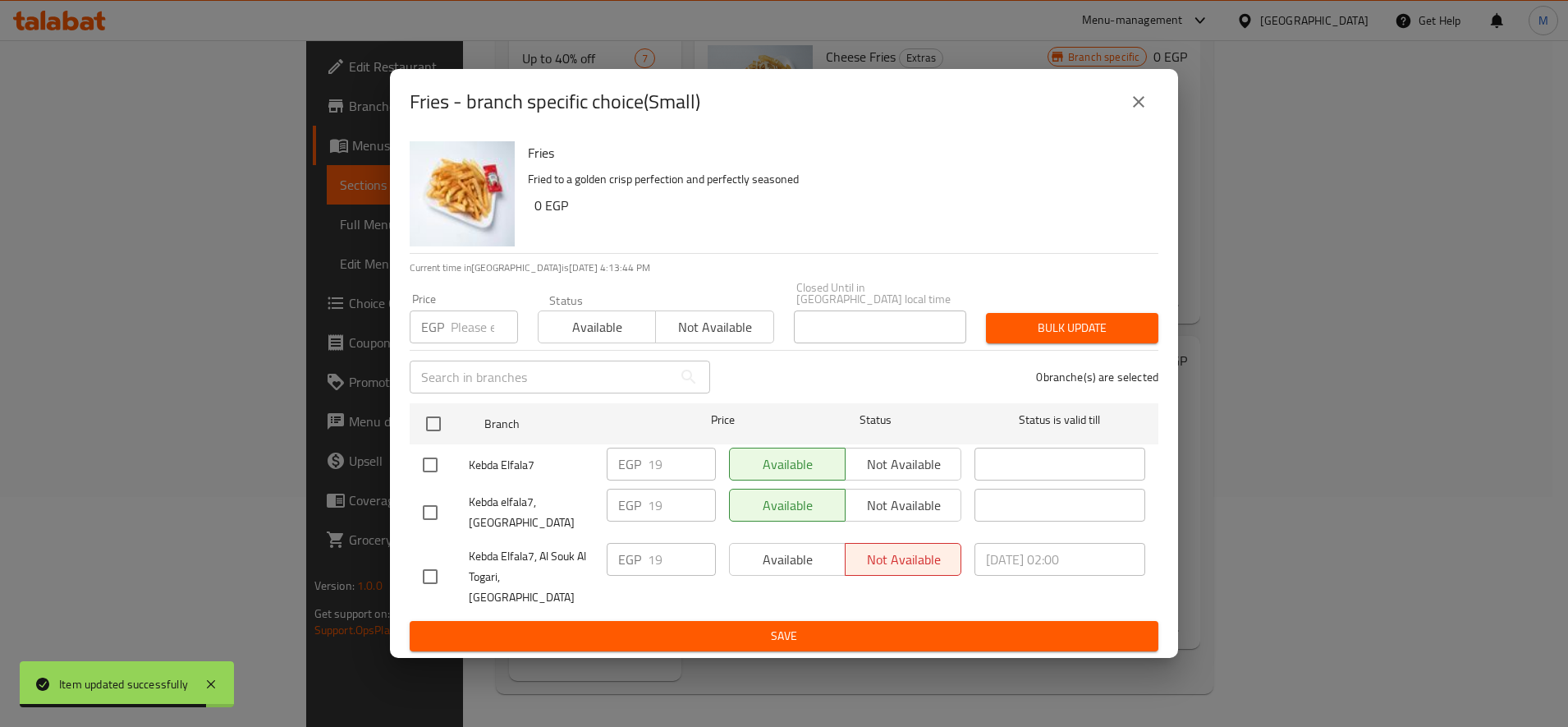
click at [460, 327] on input "number" at bounding box center [484, 327] width 67 height 33
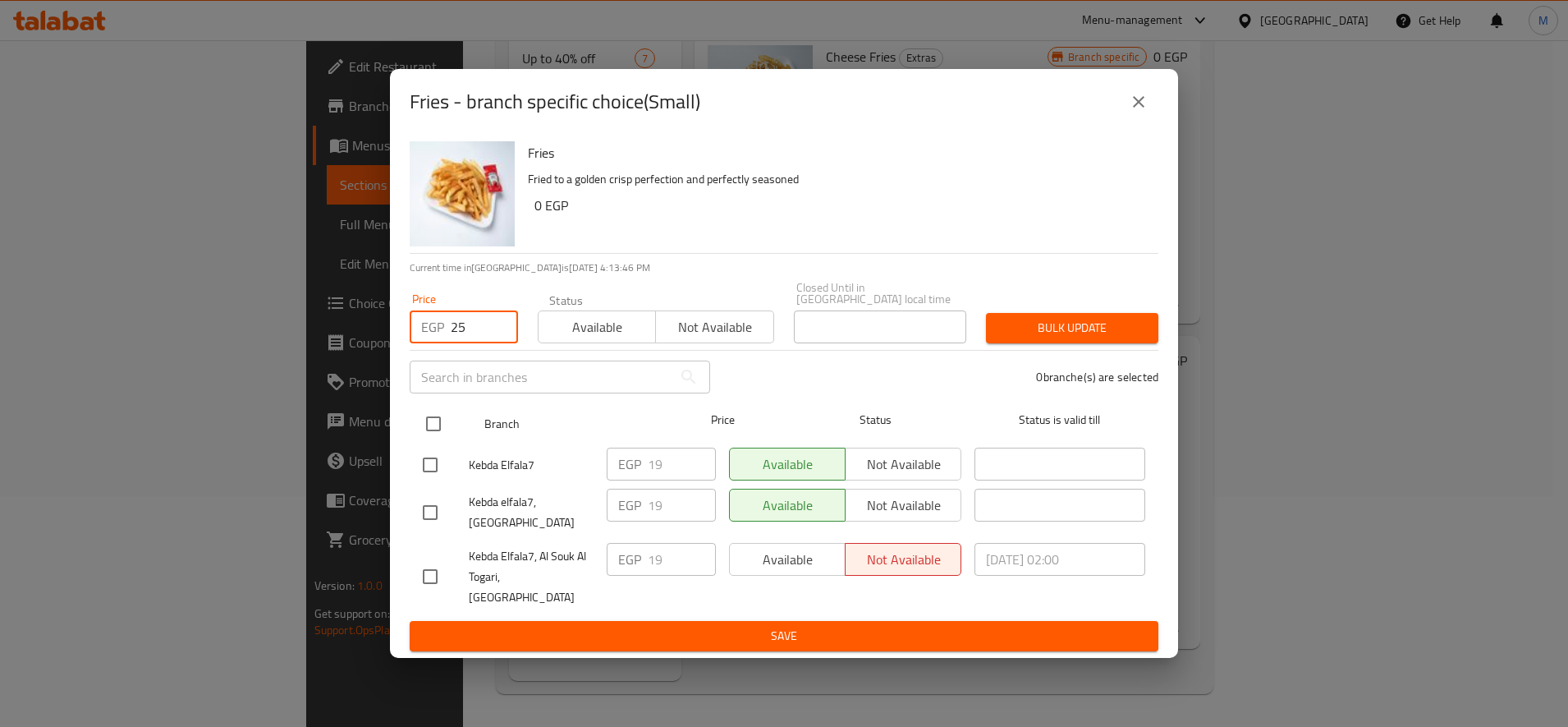
type input "25"
click at [444, 433] on input "checkbox" at bounding box center [433, 424] width 35 height 35
checkbox input "true"
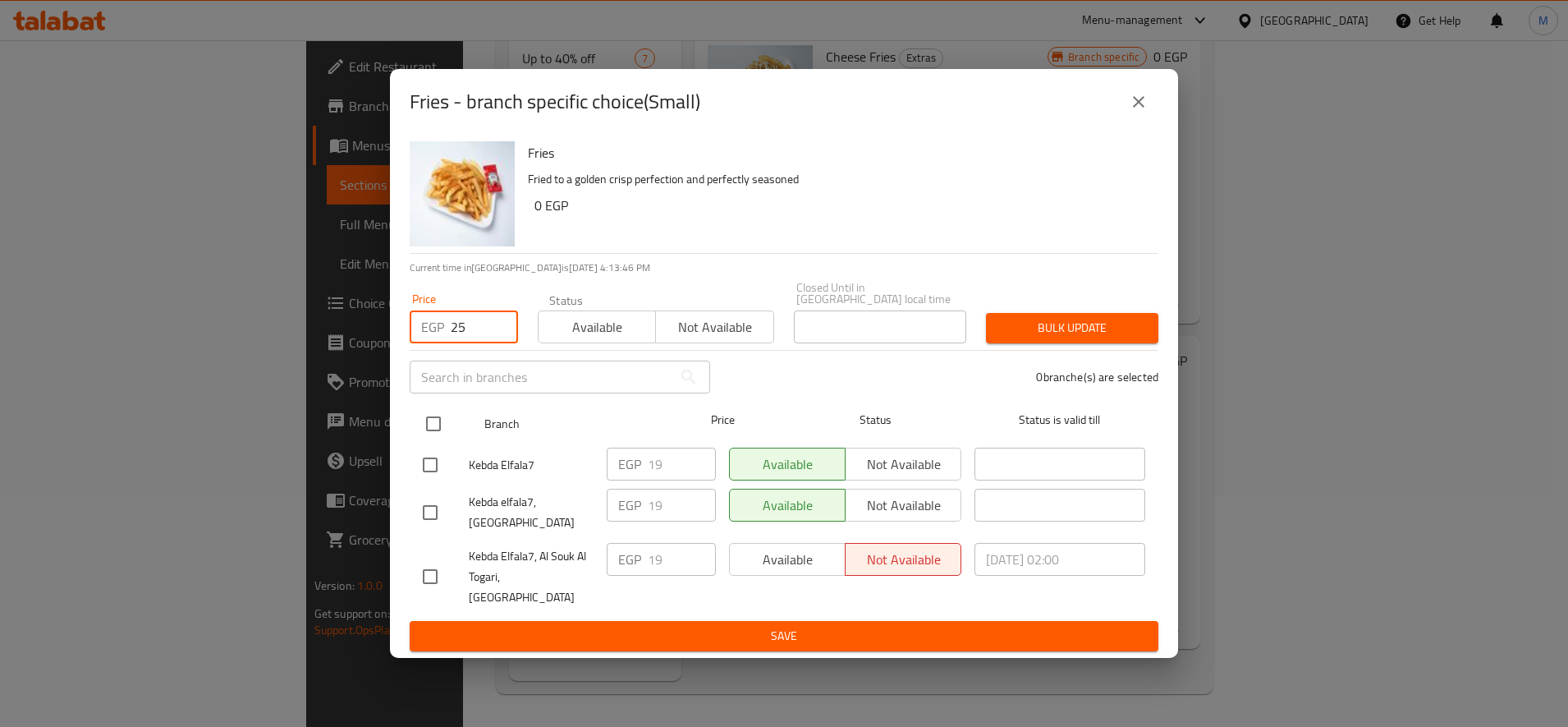
checkbox input "true"
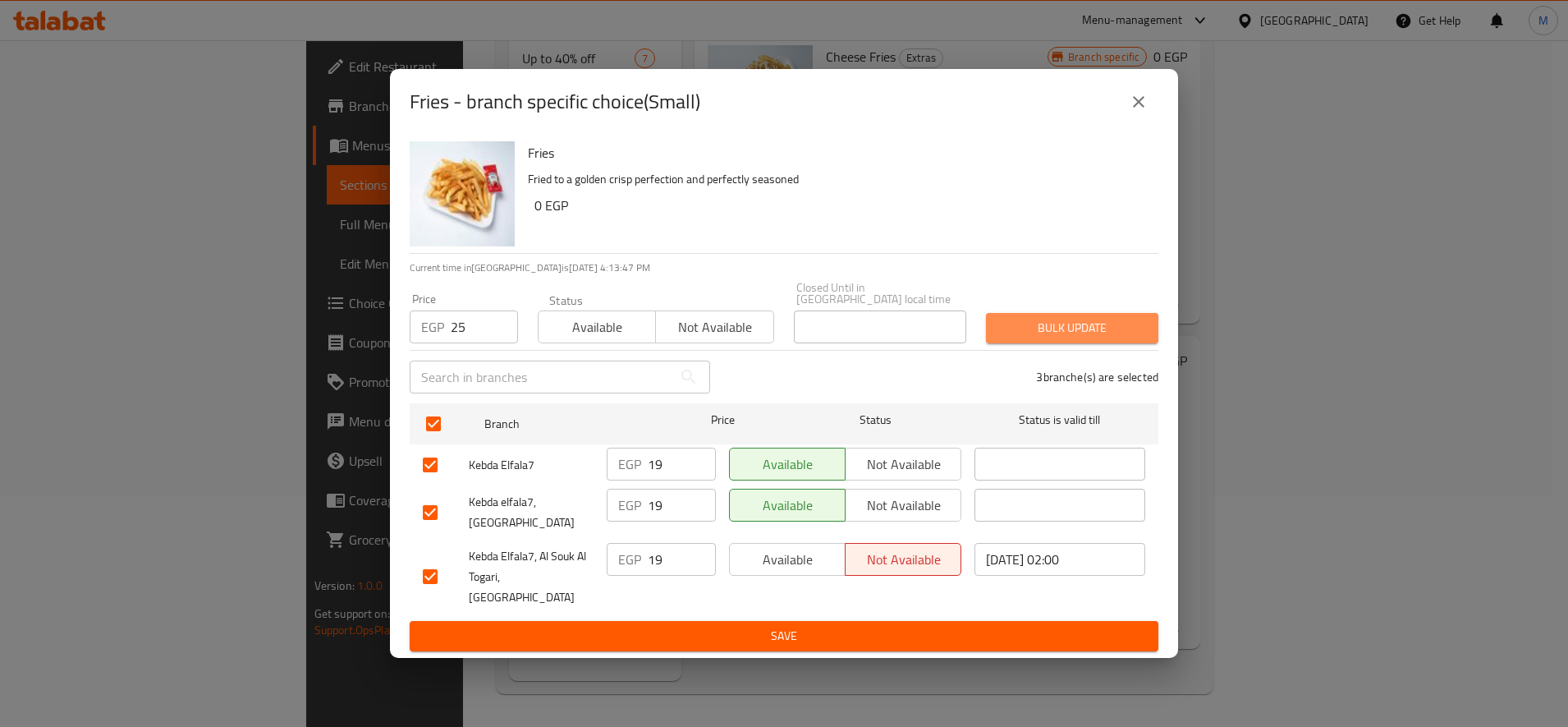
click at [1074, 335] on span "Bulk update" at bounding box center [1071, 328] width 146 height 20
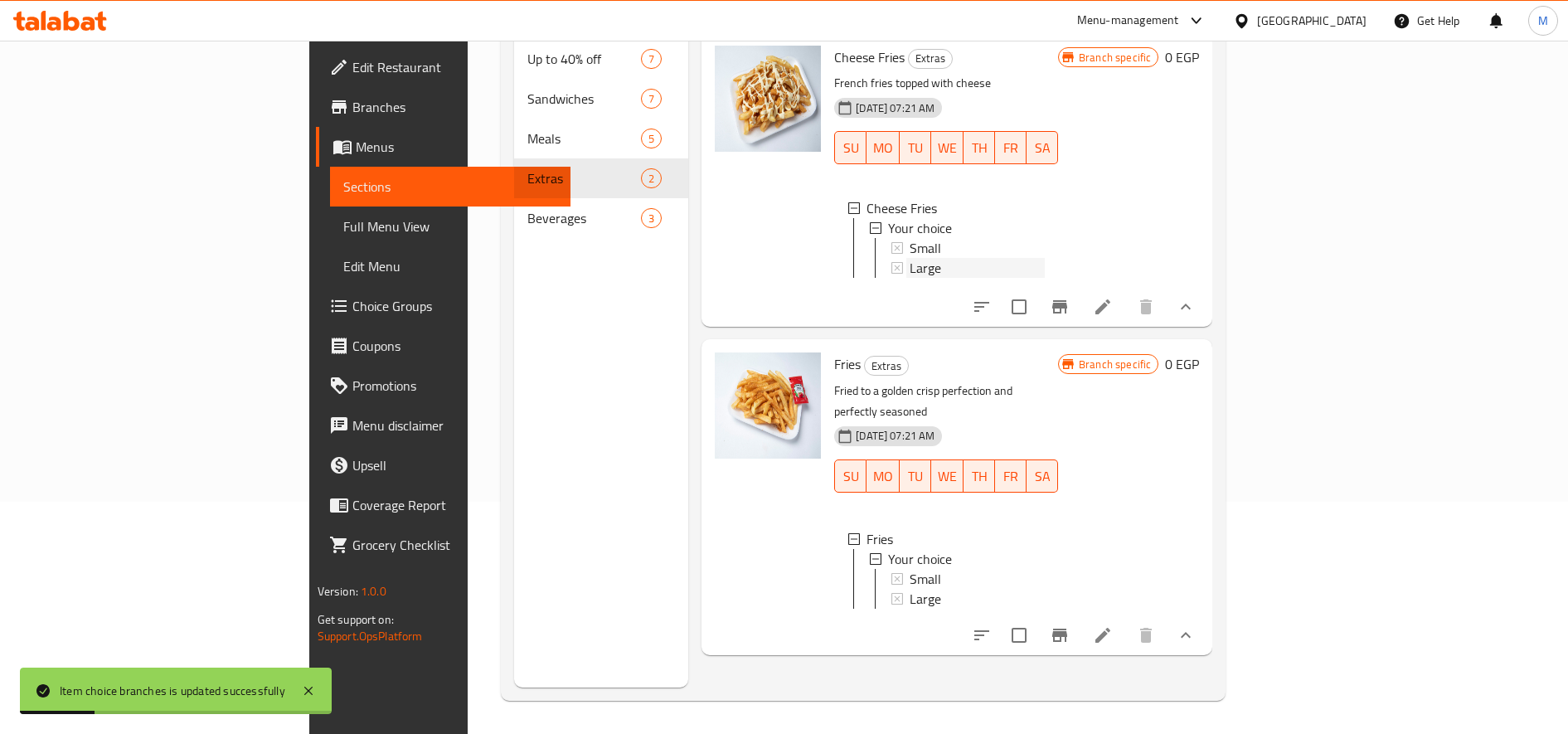
click at [910, 258] on span "Large" at bounding box center [926, 267] width 31 height 19
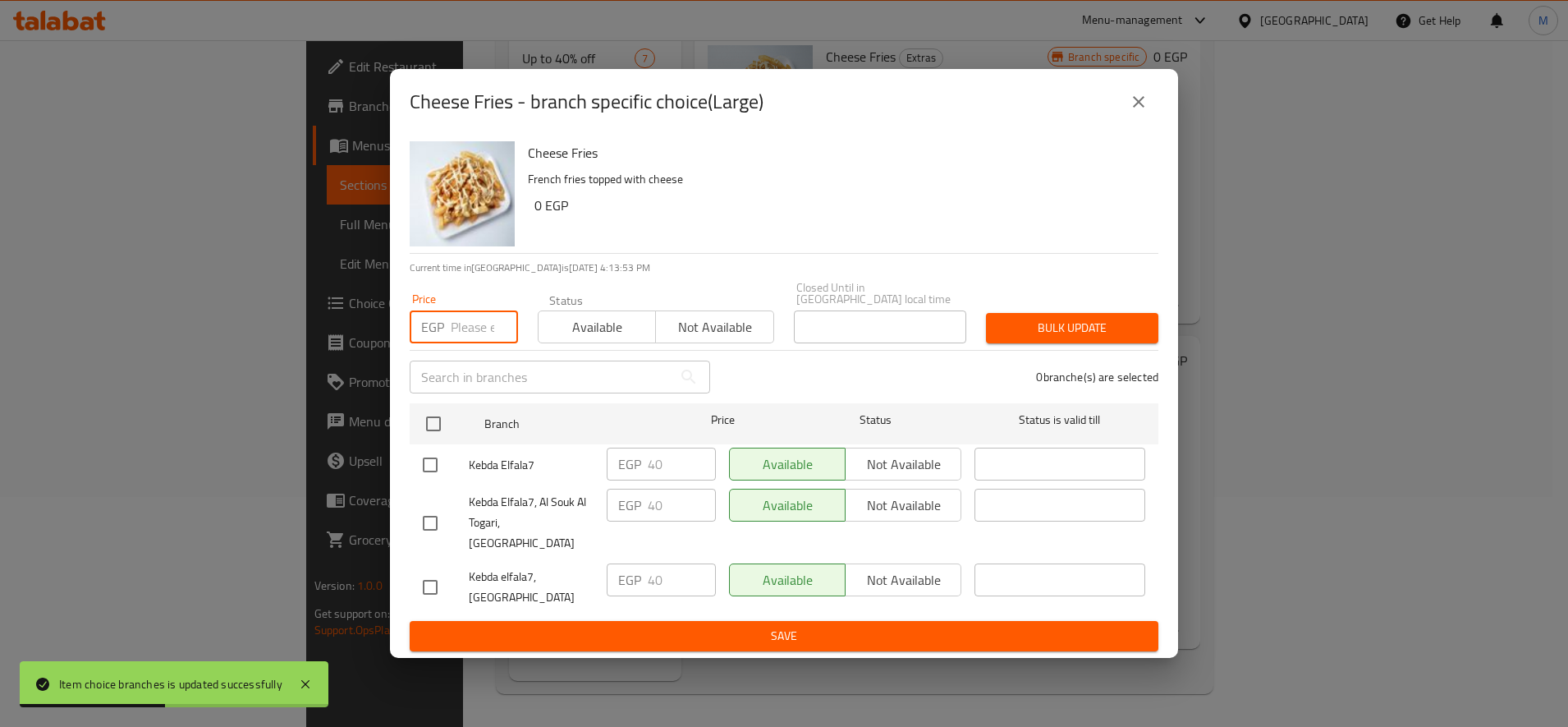
click at [466, 336] on input "number" at bounding box center [484, 327] width 67 height 33
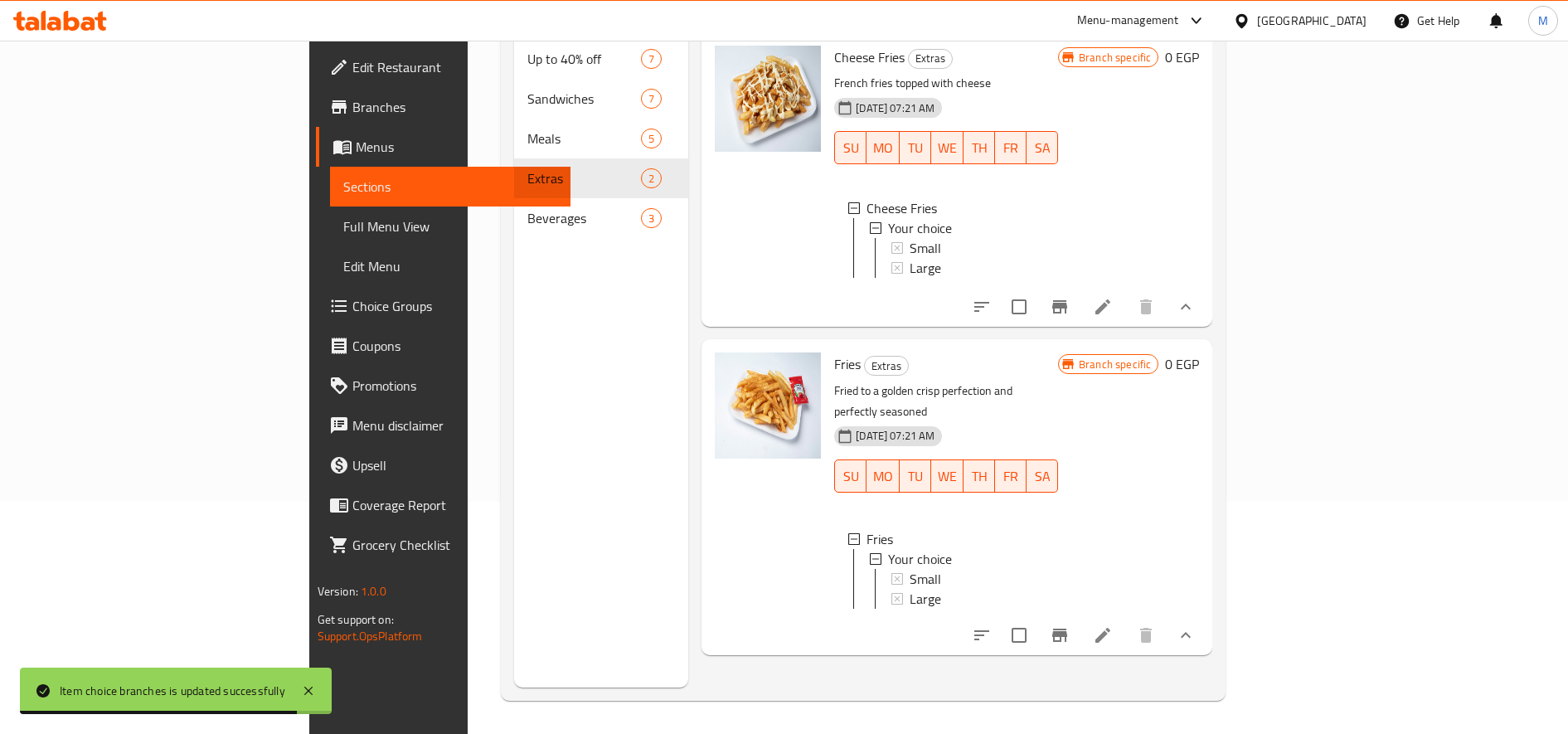
click at [910, 569] on div "Small" at bounding box center [977, 578] width 135 height 19
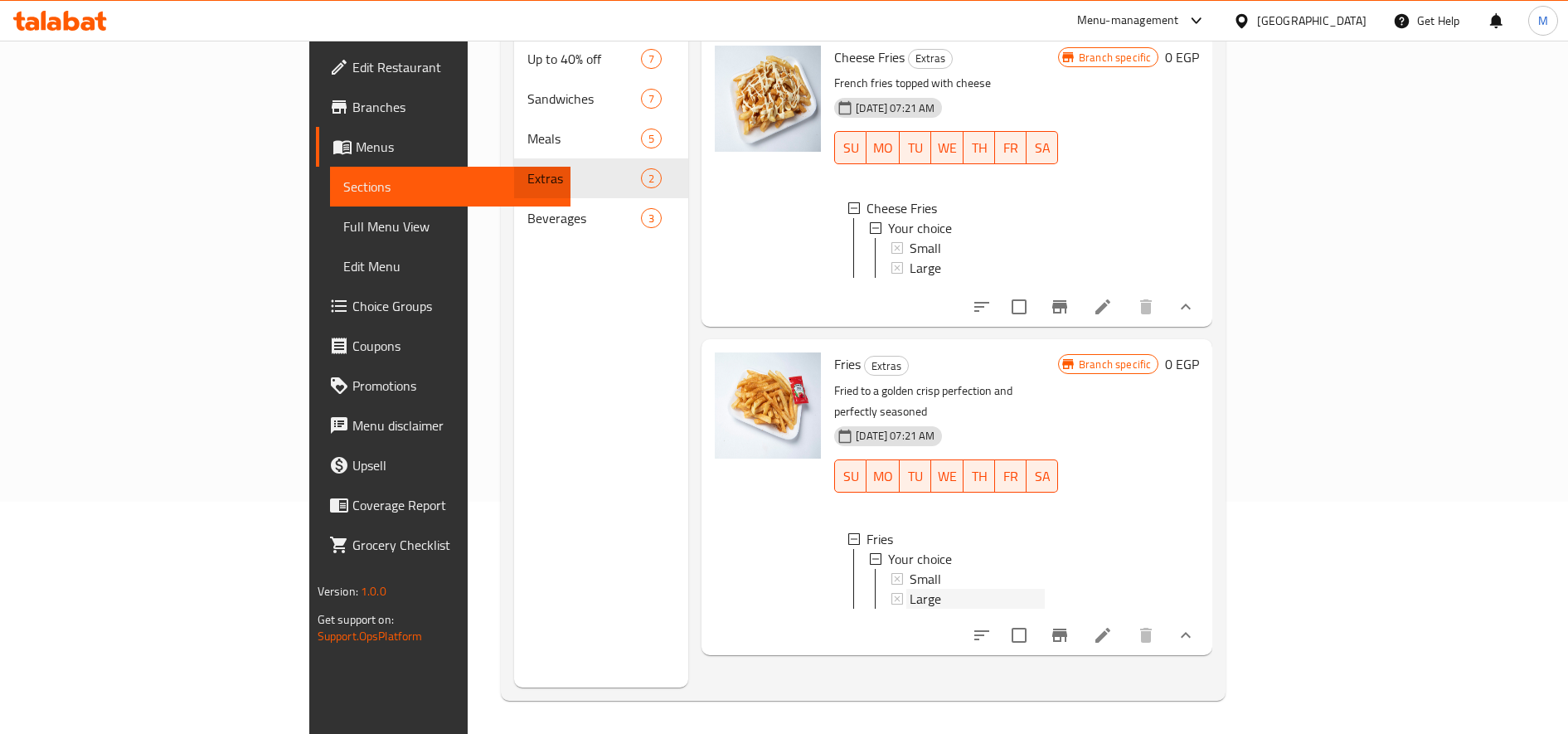
click at [910, 589] on span "Large" at bounding box center [926, 598] width 31 height 19
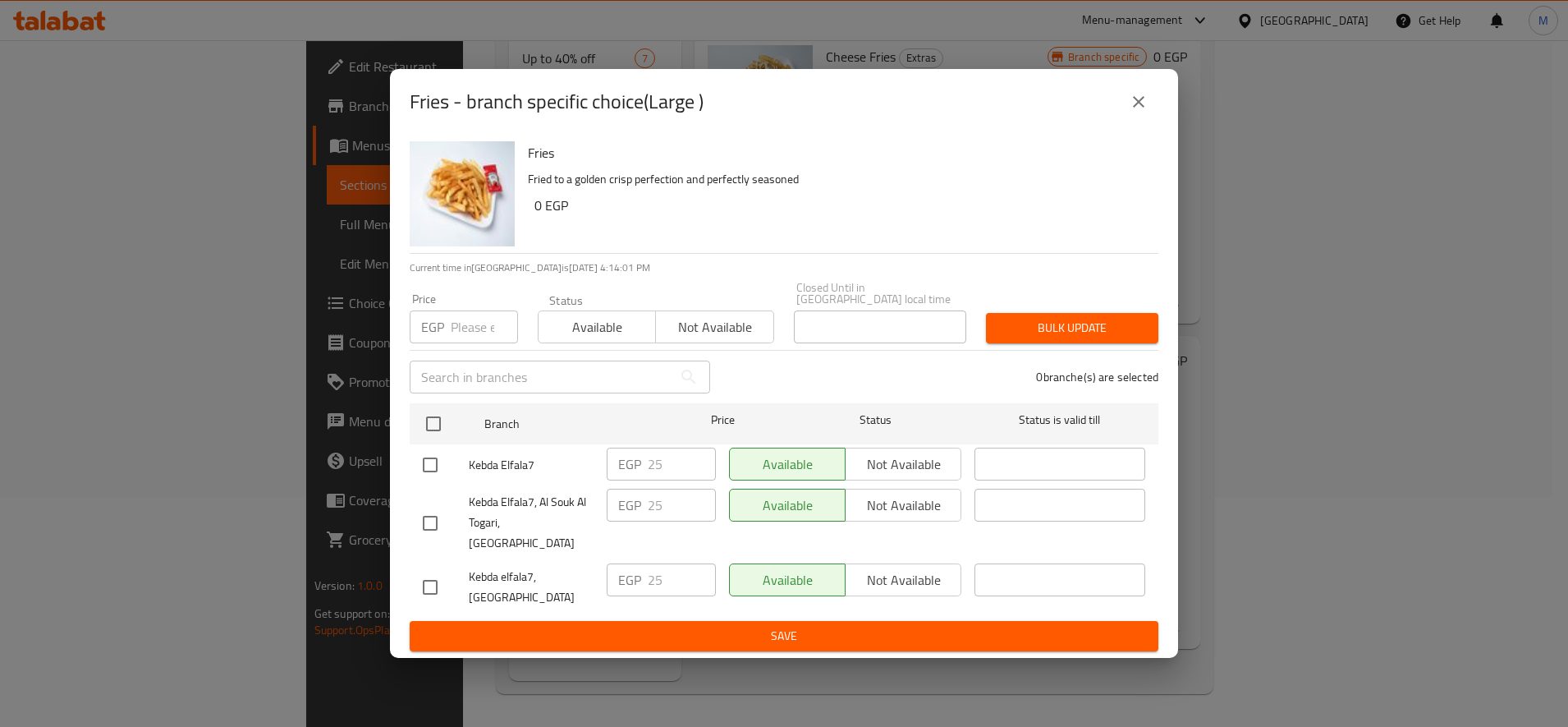
click at [456, 335] on input "number" at bounding box center [484, 327] width 67 height 33
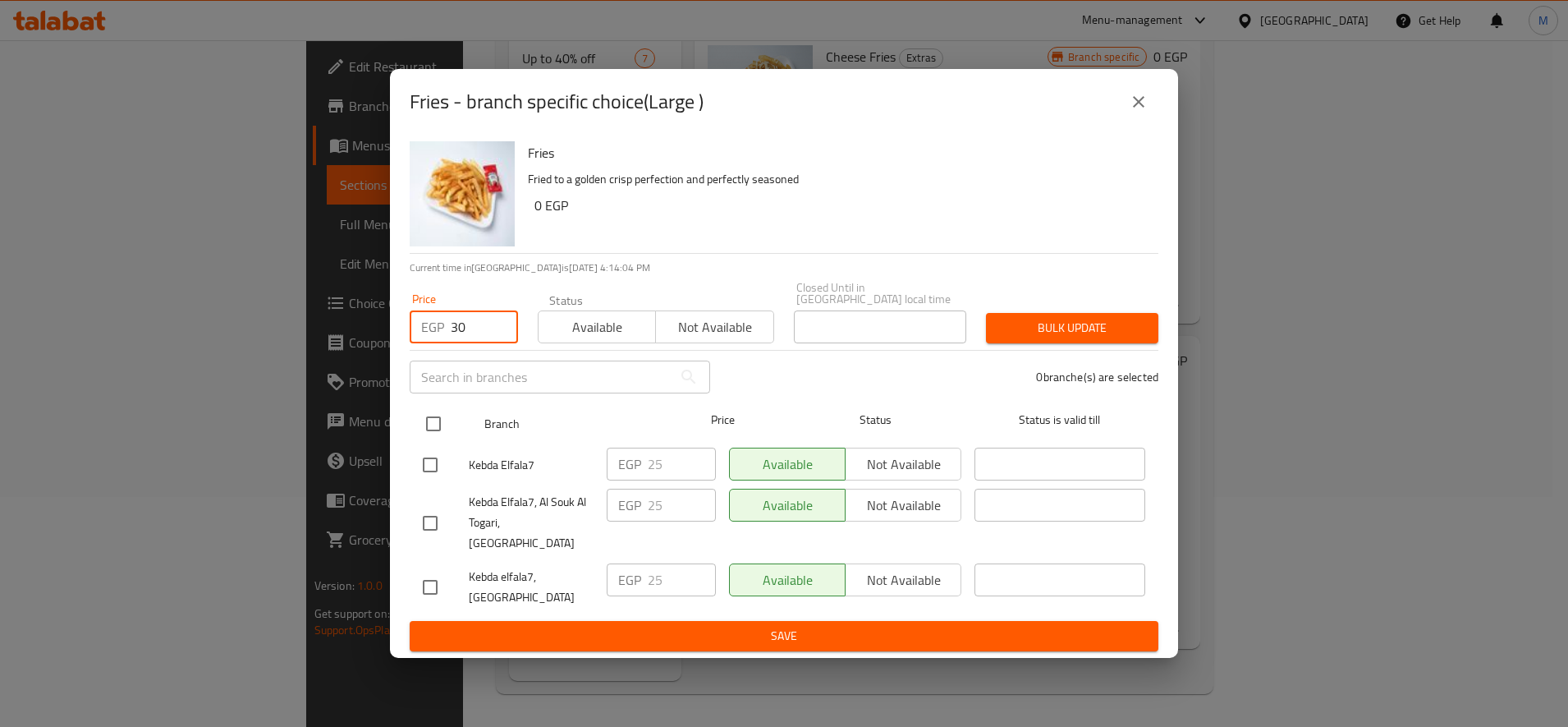
type input "30"
click at [441, 440] on input "checkbox" at bounding box center [433, 424] width 35 height 35
checkbox input "true"
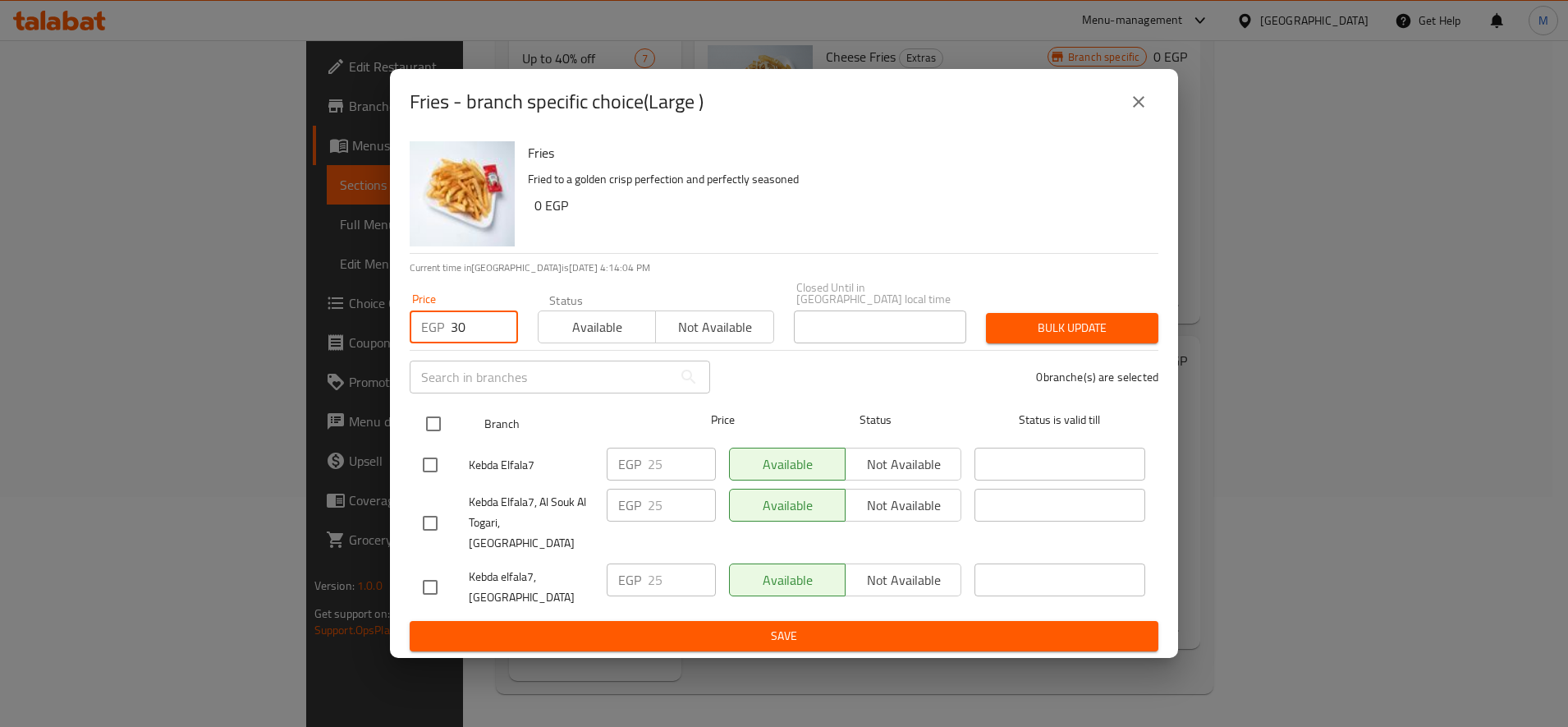
checkbox input "true"
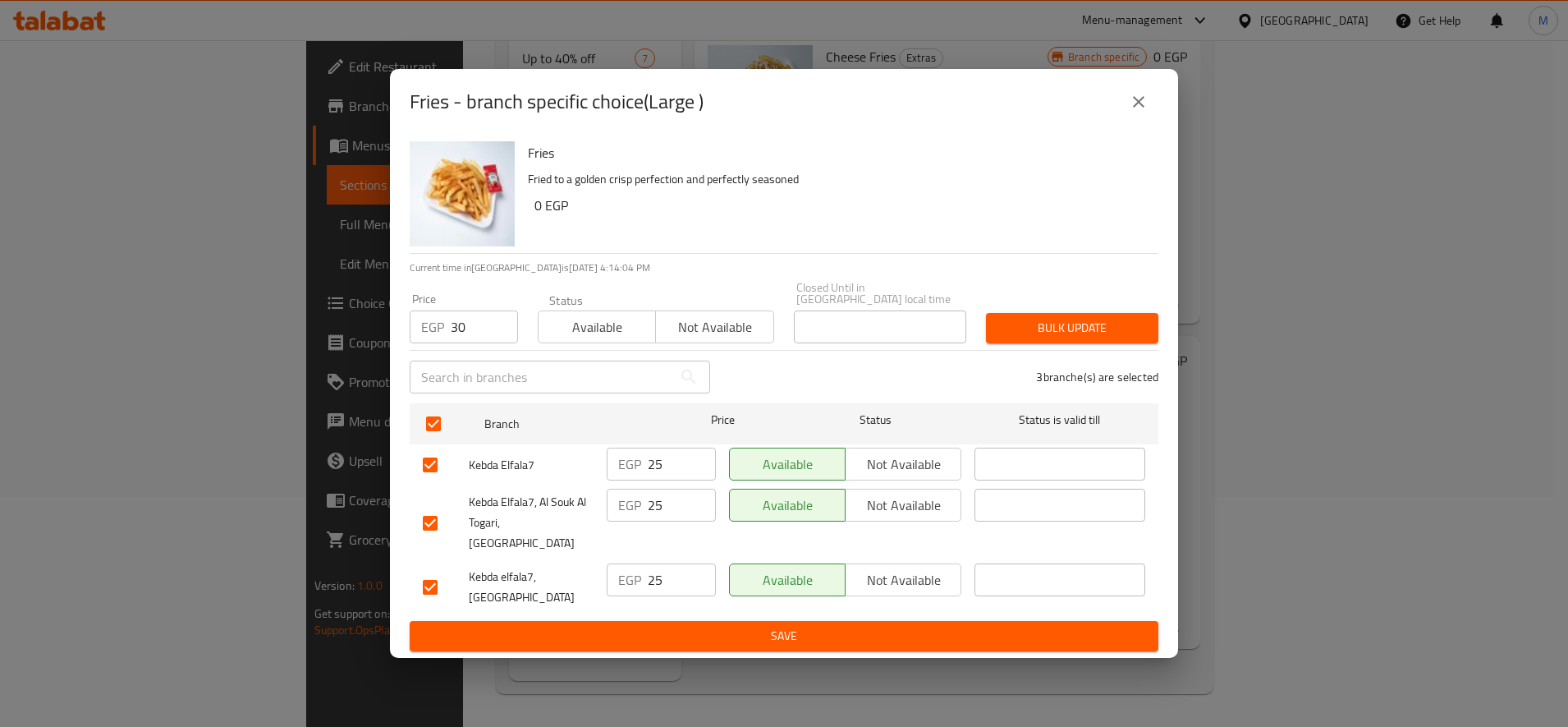
click at [1064, 325] on span "Bulk update" at bounding box center [1071, 328] width 146 height 20
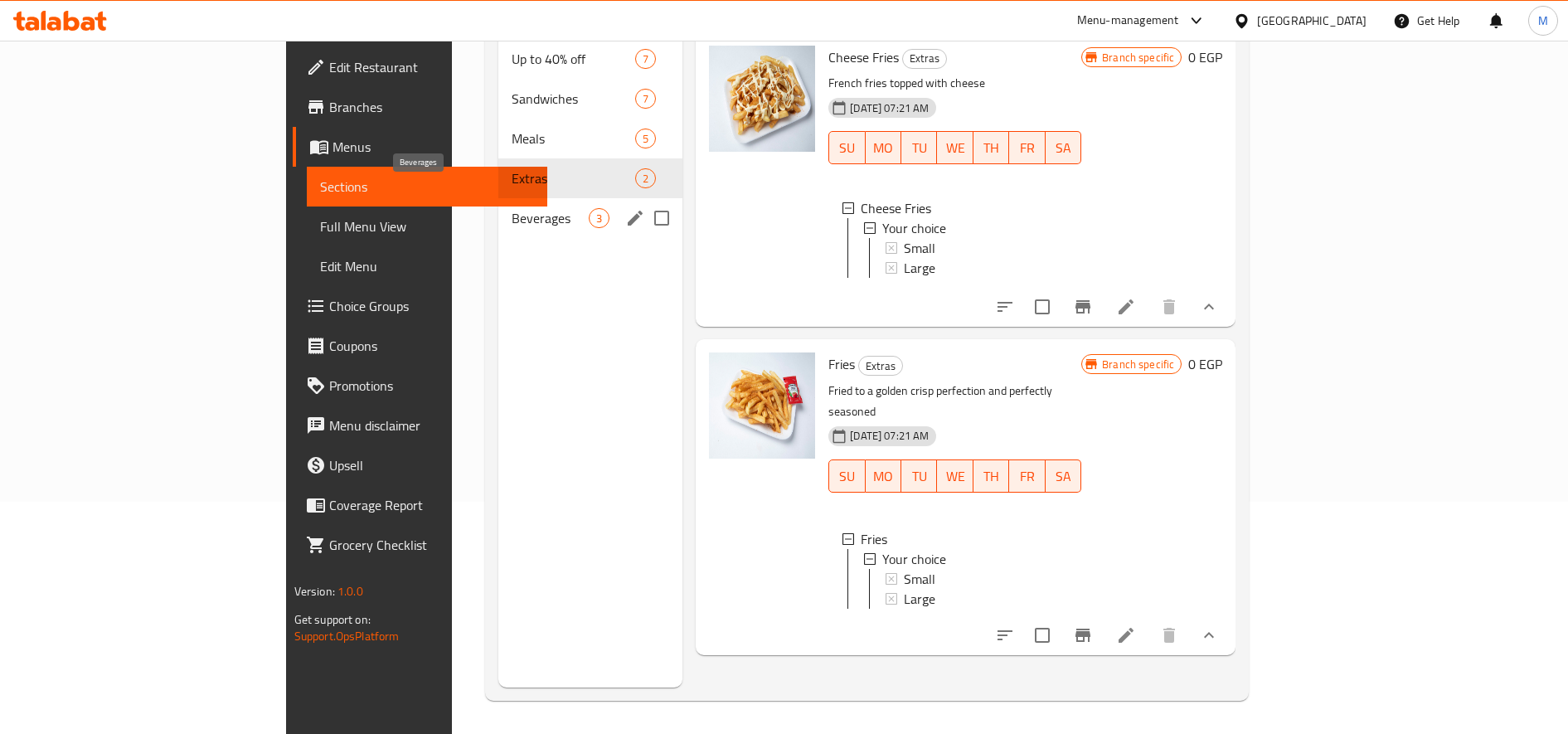
click at [512, 208] on span "Beverages" at bounding box center [550, 218] width 77 height 19
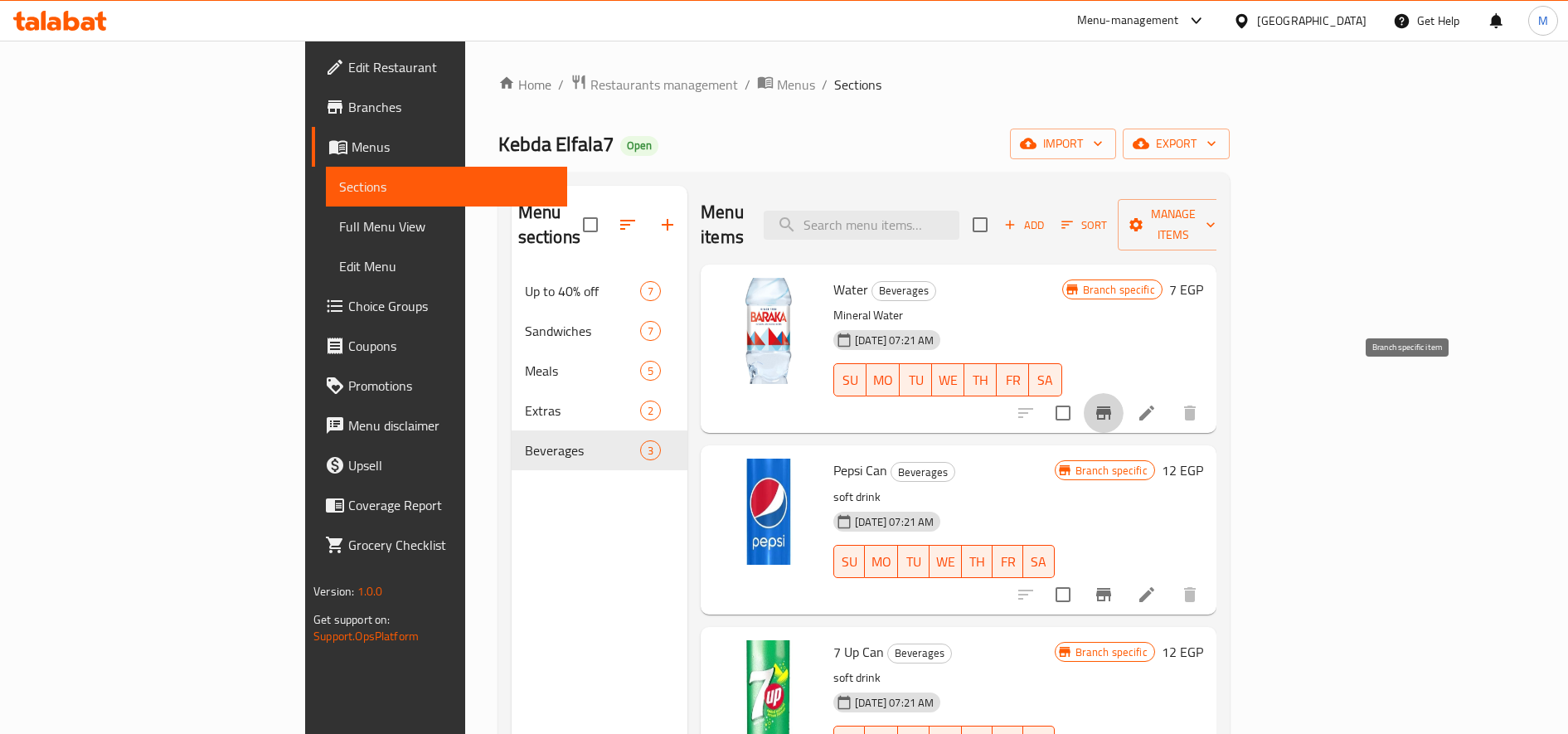
click at [1124, 393] on button "Branch-specific-item" at bounding box center [1103, 413] width 40 height 40
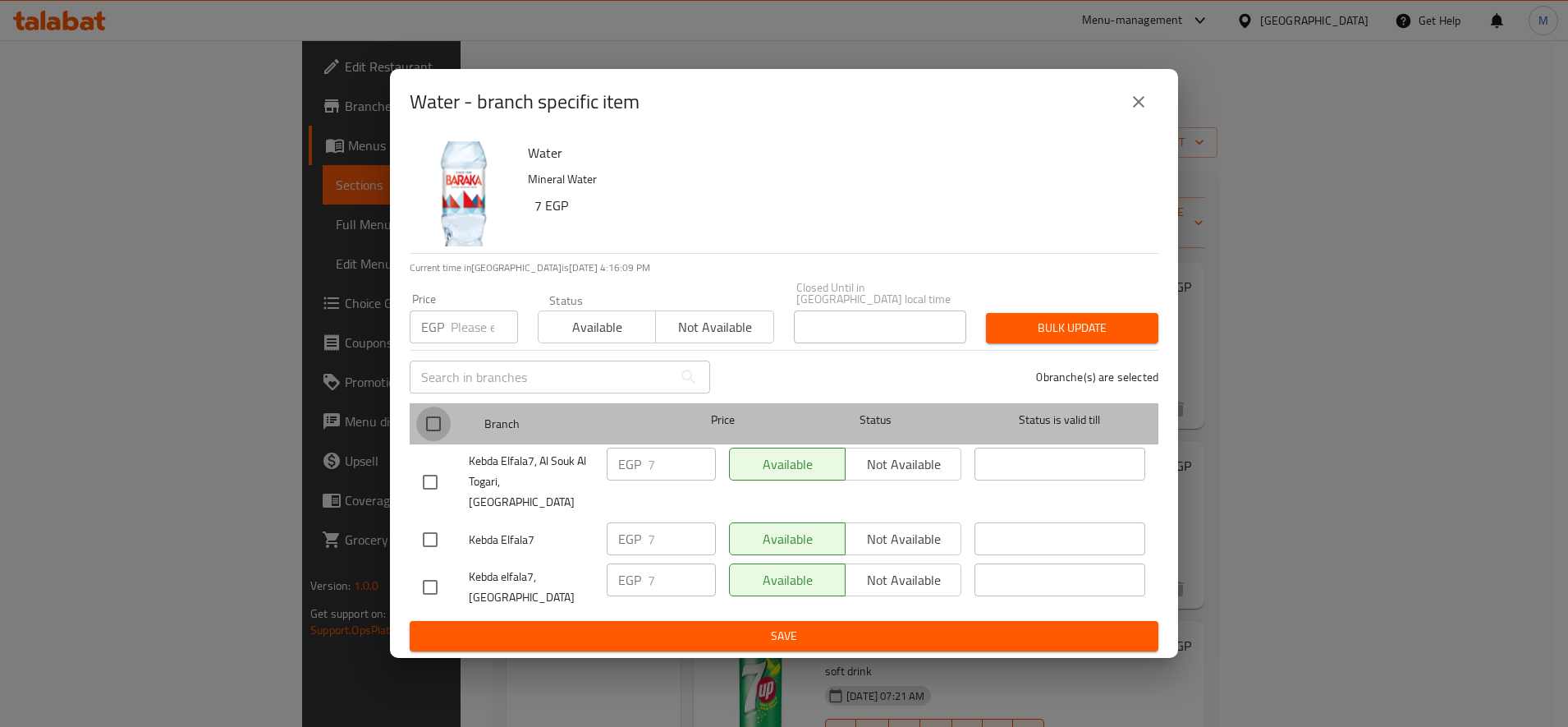
click at [421, 422] on input "checkbox" at bounding box center [433, 424] width 35 height 35
checkbox input "true"
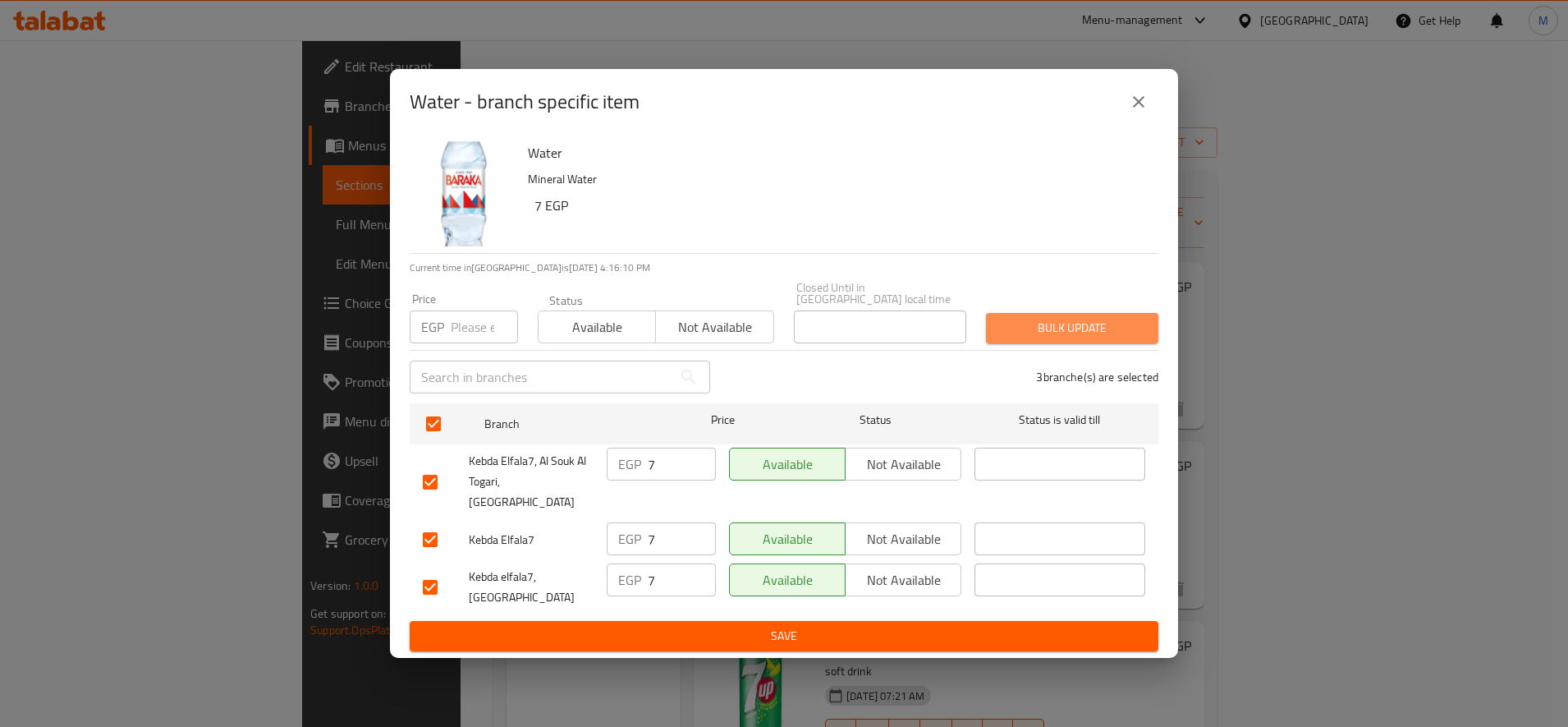
click at [999, 334] on span "Bulk update" at bounding box center [1071, 328] width 146 height 20
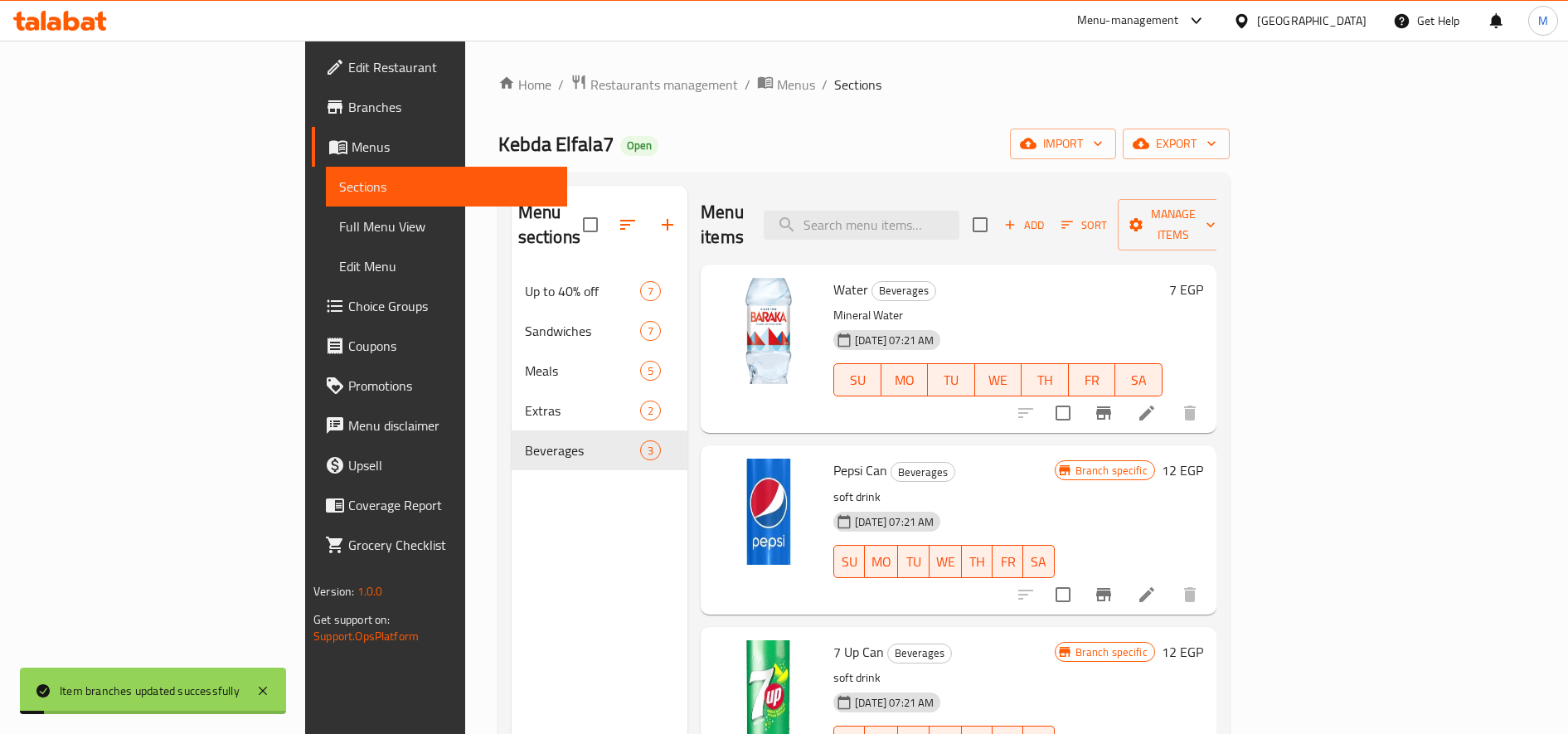
click at [1203, 278] on h6 "7 EGP" at bounding box center [1186, 289] width 34 height 23
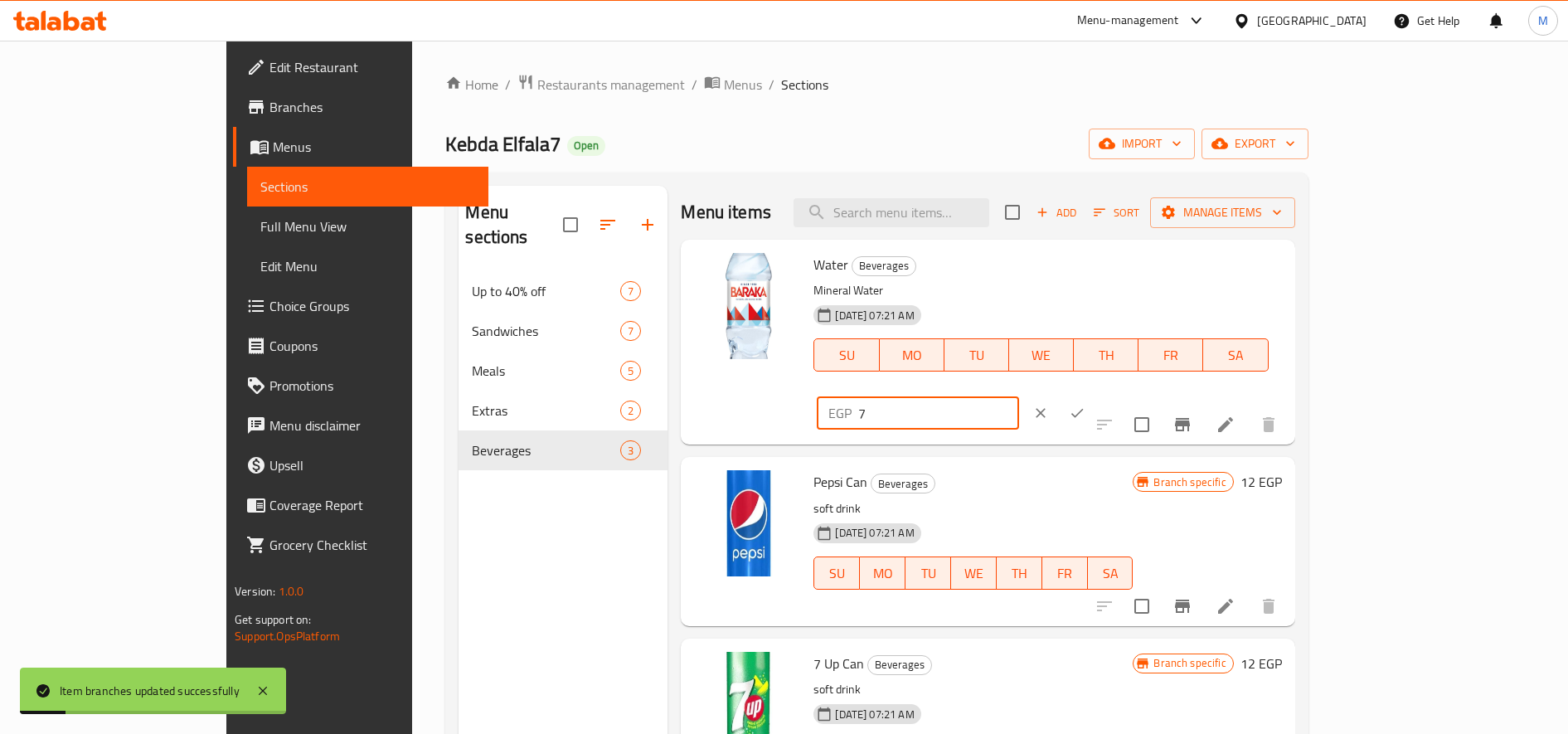
drag, startPoint x: 1292, startPoint y: 283, endPoint x: 1238, endPoint y: 285, distance: 54.0
click at [1119, 394] on div "EGP 7 ​" at bounding box center [966, 412] width 306 height 36
type input "8"
click at [1086, 404] on icon "ok" at bounding box center [1077, 413] width 17 height 17
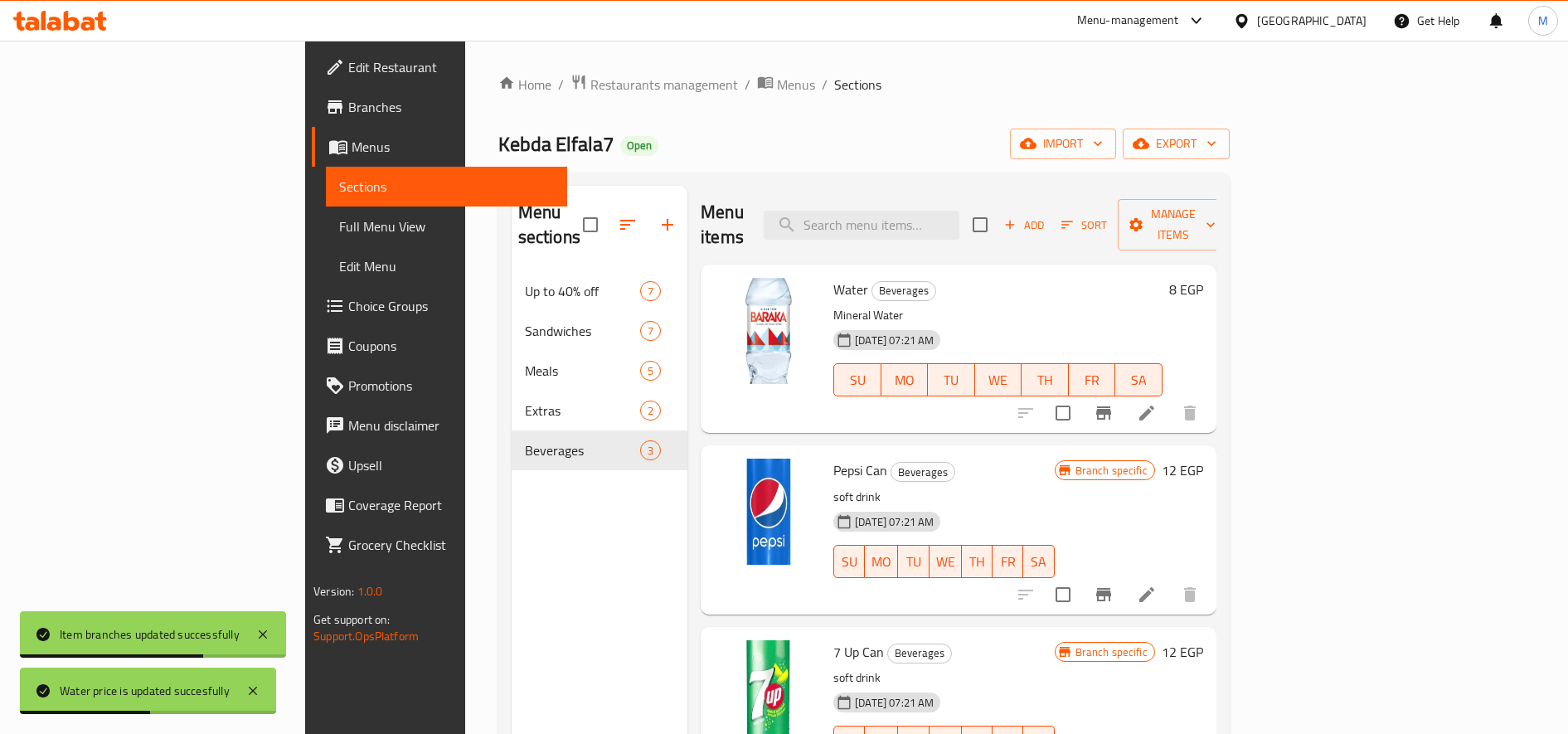
click at [1203, 458] on h6 "12 EGP" at bounding box center [1182, 469] width 42 height 23
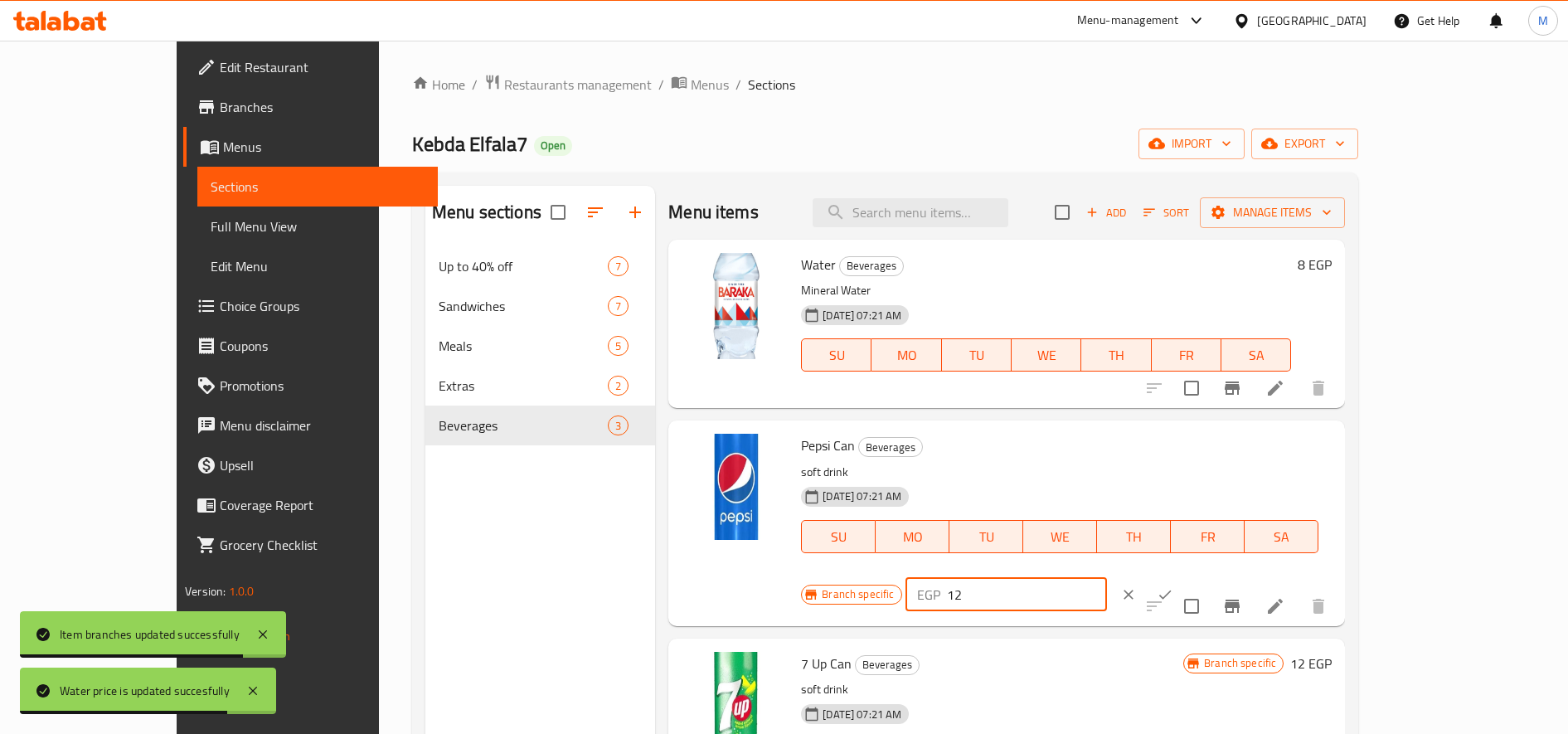
click at [1107, 578] on input "12" at bounding box center [1027, 594] width 160 height 33
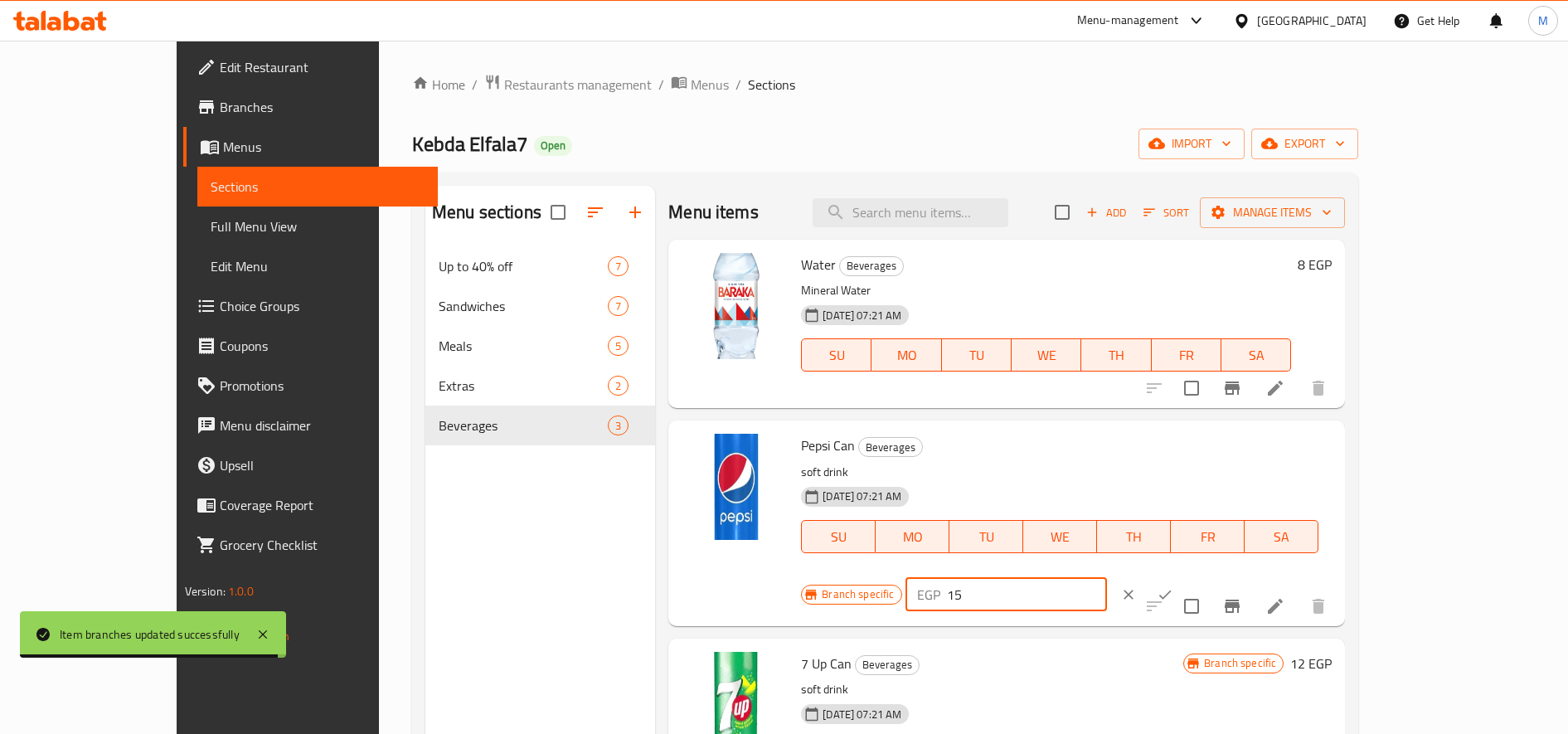
type input "15"
drag, startPoint x: 1480, startPoint y: 442, endPoint x: 1475, endPoint y: 465, distance: 23.5
click at [1183, 577] on button "ok" at bounding box center [1164, 594] width 36 height 36
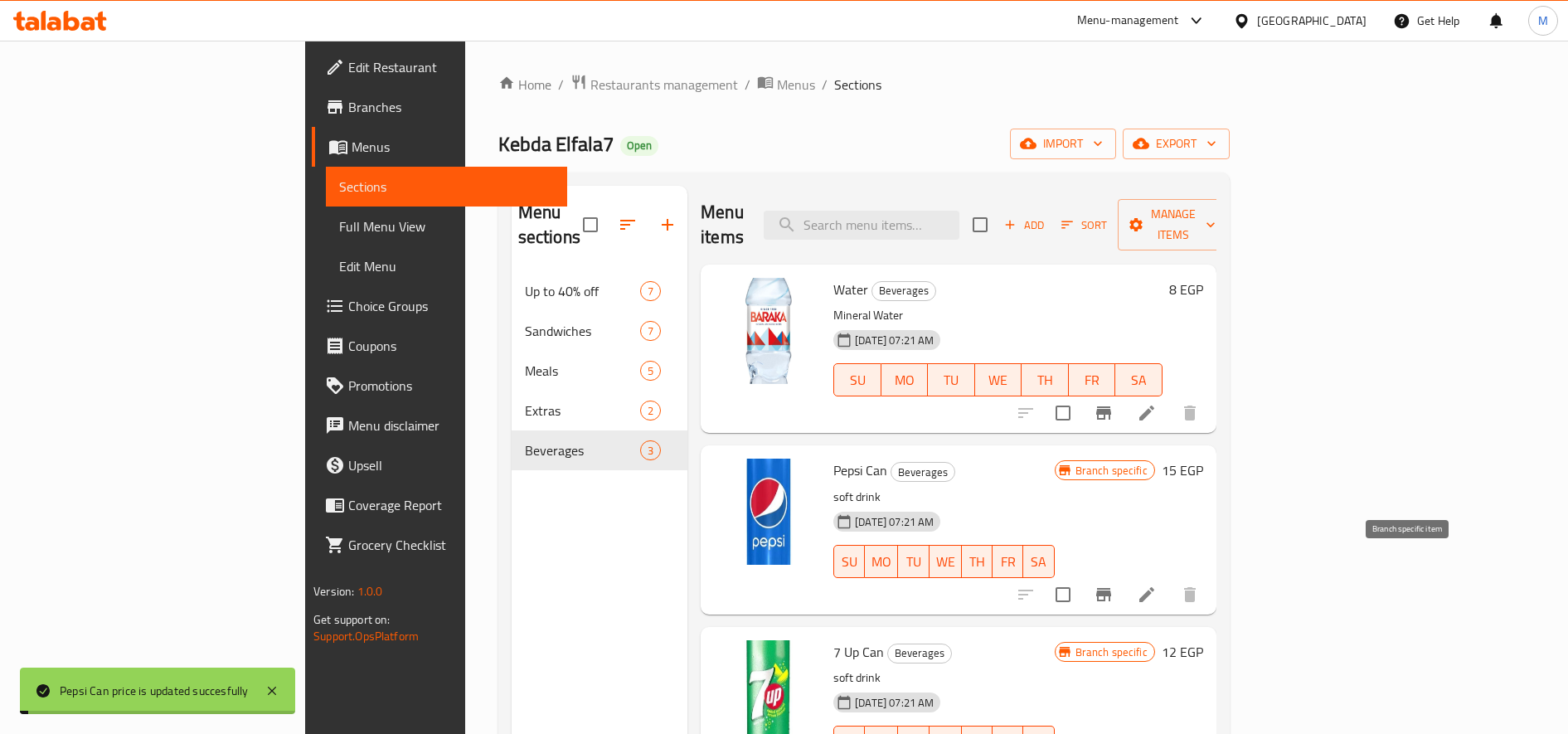
click at [1114, 585] on icon "Branch-specific-item" at bounding box center [1103, 594] width 19 height 19
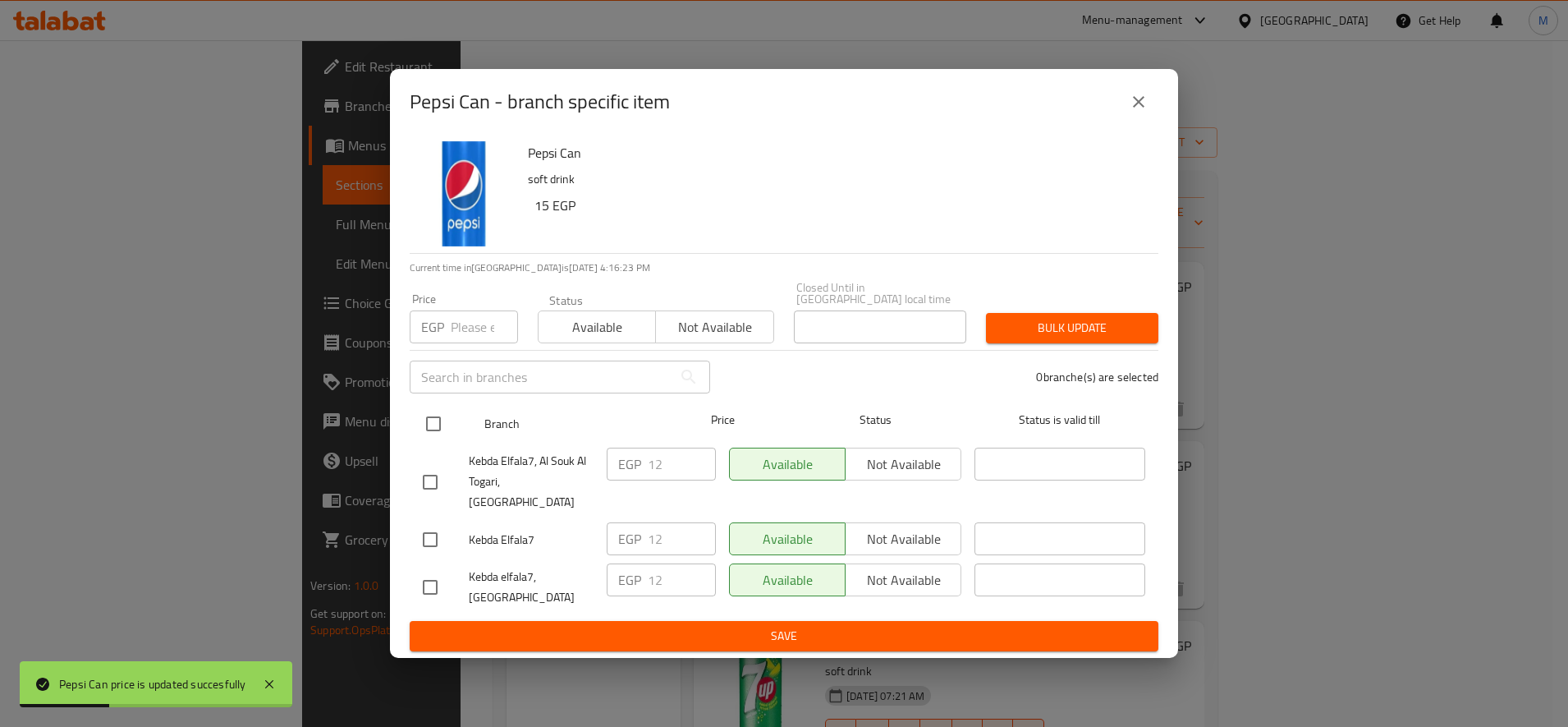
click at [429, 434] on input "checkbox" at bounding box center [433, 424] width 35 height 35
checkbox input "true"
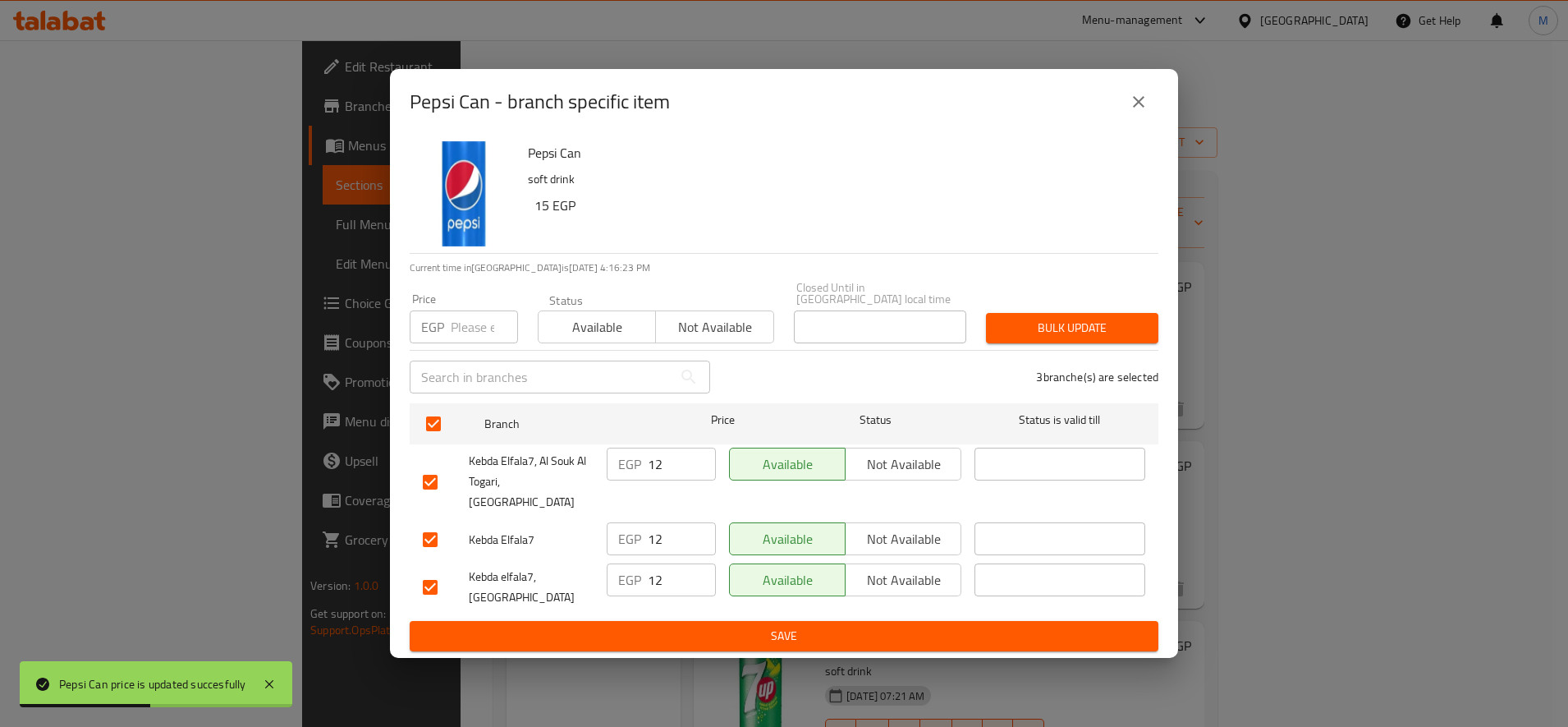
click at [1091, 313] on div "Bulk update" at bounding box center [1072, 328] width 192 height 50
click at [1084, 331] on span "Bulk update" at bounding box center [1071, 328] width 146 height 20
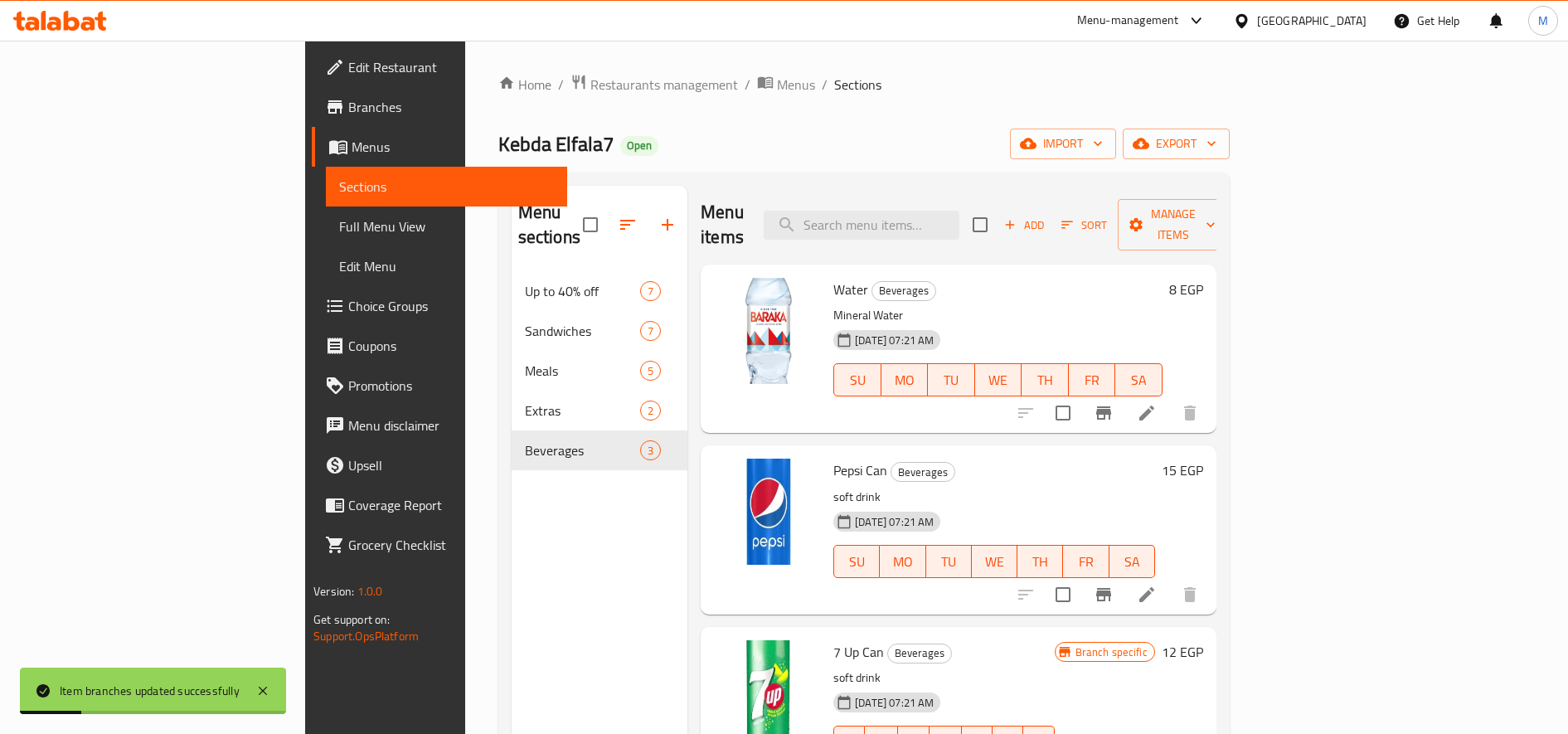
scroll to position [139, 0]
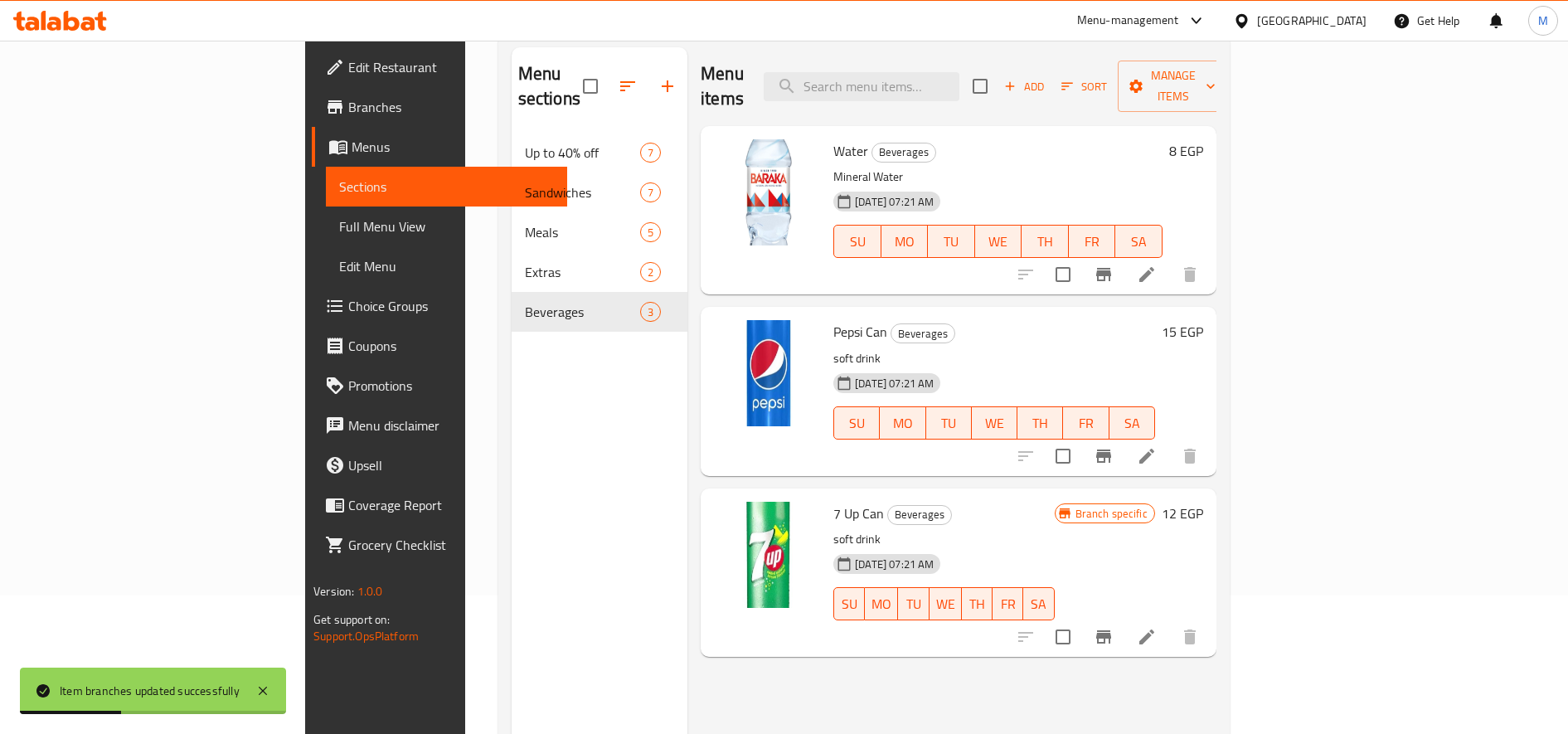
click at [1203, 502] on h6 "12 EGP" at bounding box center [1182, 513] width 42 height 23
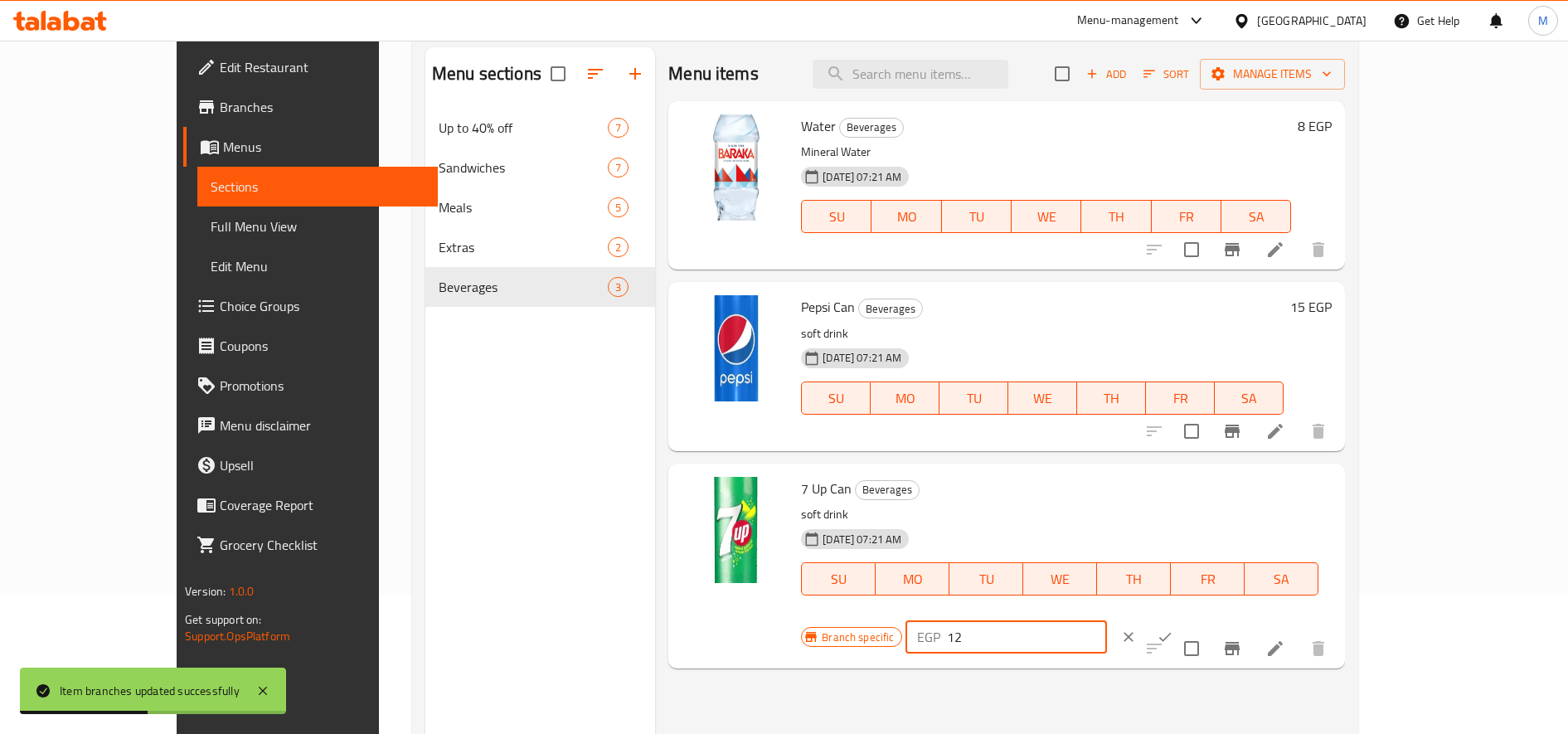
click at [1107, 620] on input "12" at bounding box center [1027, 637] width 160 height 33
type input "15"
click at [1174, 628] on icon "ok" at bounding box center [1165, 637] width 17 height 17
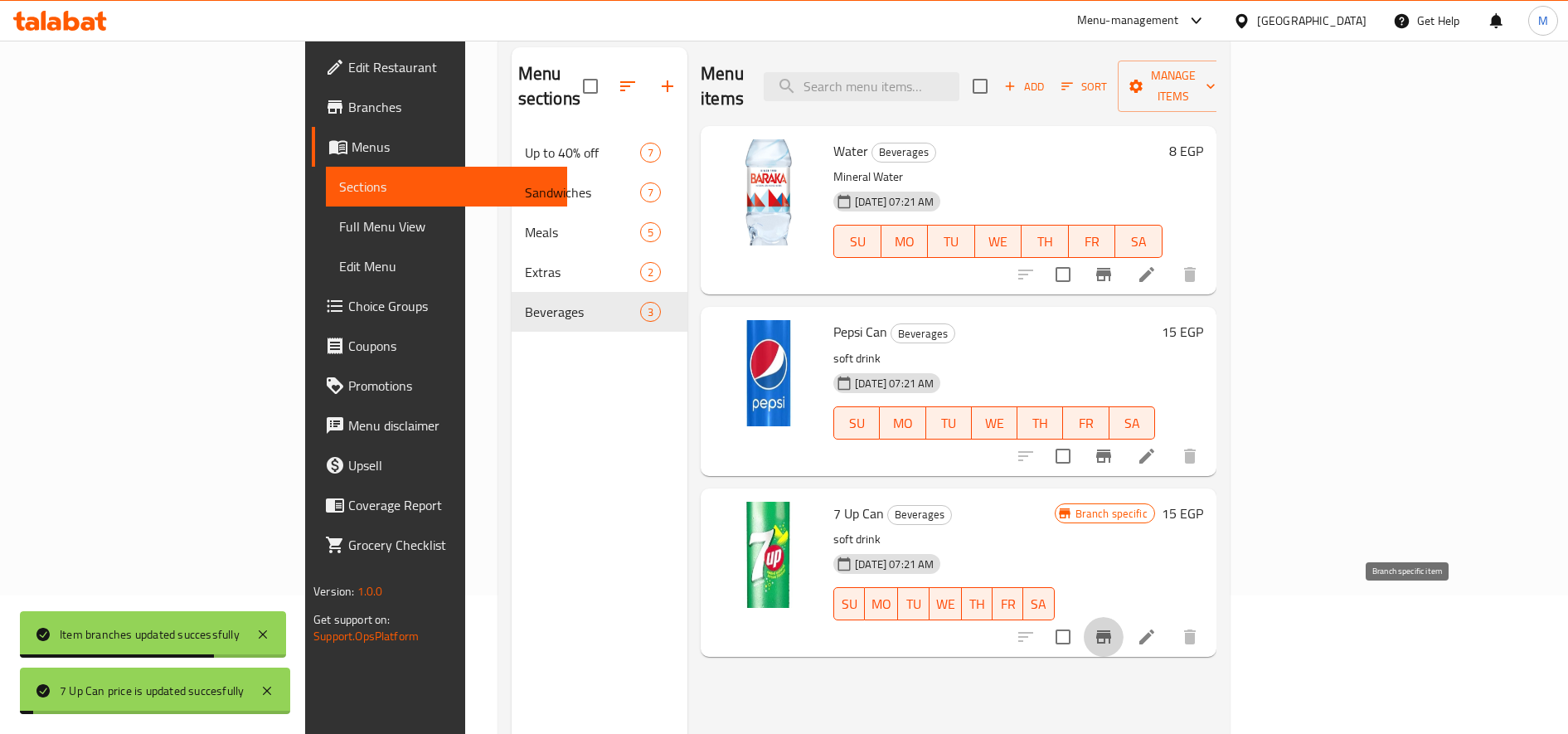
click at [1111, 630] on icon "Branch-specific-item" at bounding box center [1103, 637] width 15 height 13
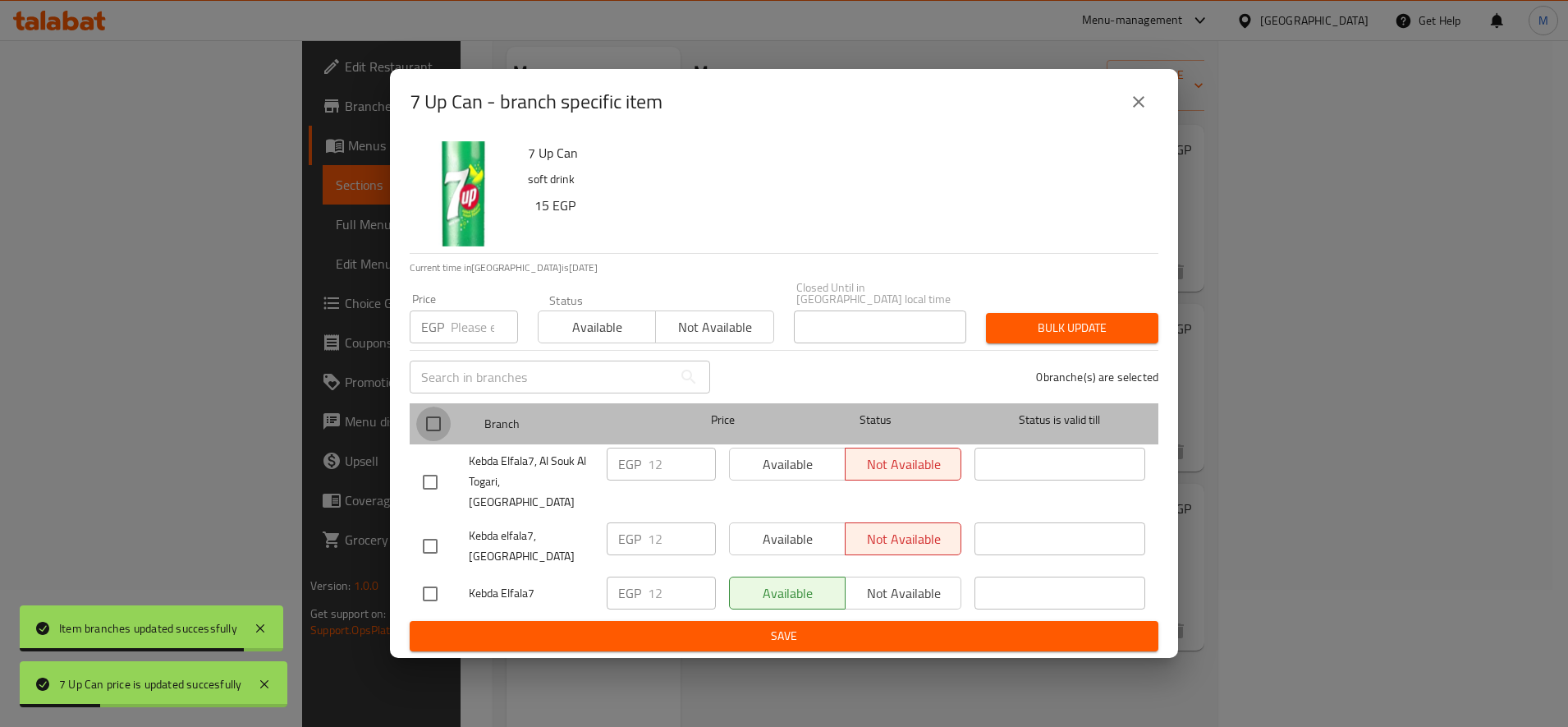
click at [423, 423] on input "checkbox" at bounding box center [433, 424] width 35 height 35
checkbox input "true"
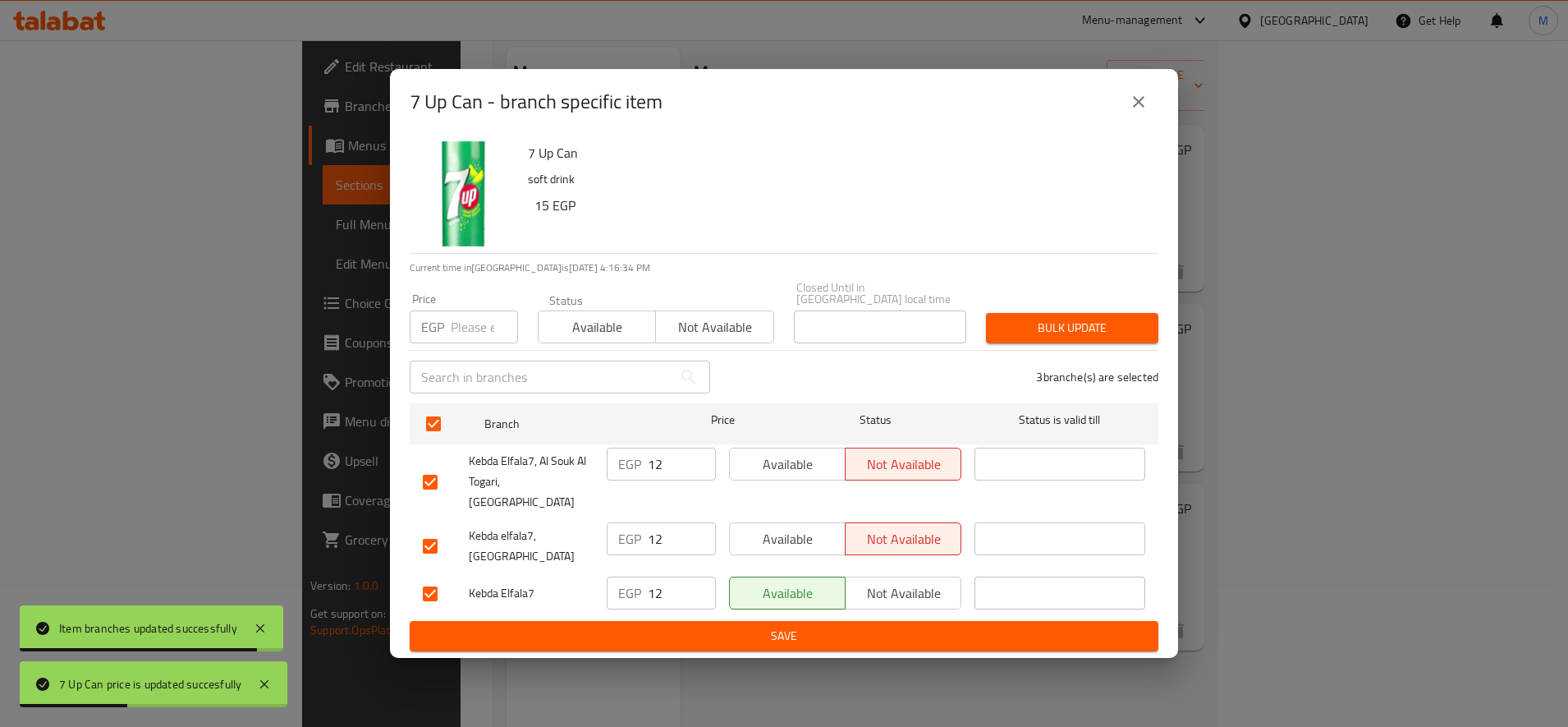
click at [1031, 335] on span "Bulk update" at bounding box center [1071, 328] width 146 height 20
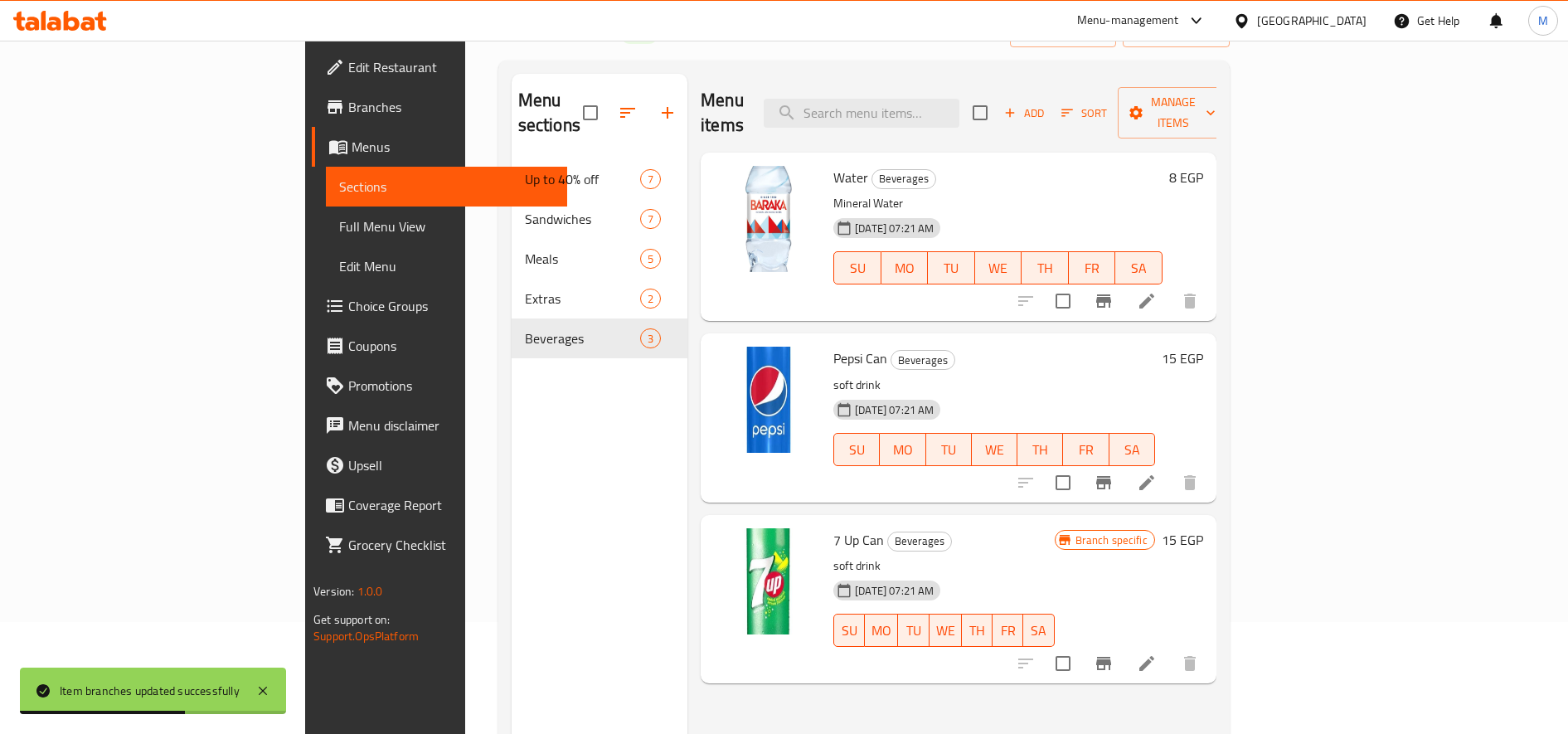
scroll to position [232, 0]
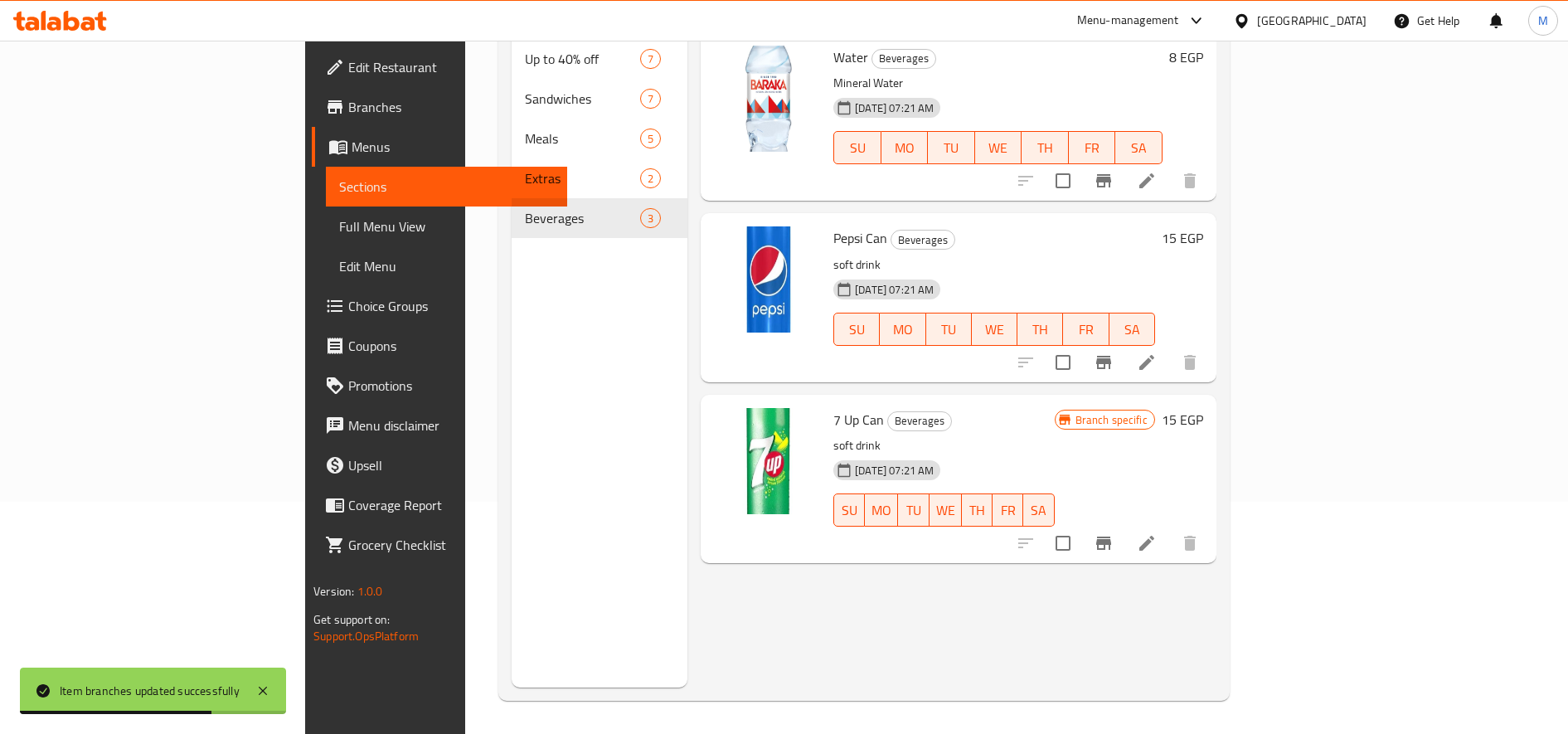
click at [1124, 530] on button "Branch-specific-item" at bounding box center [1103, 542] width 40 height 40
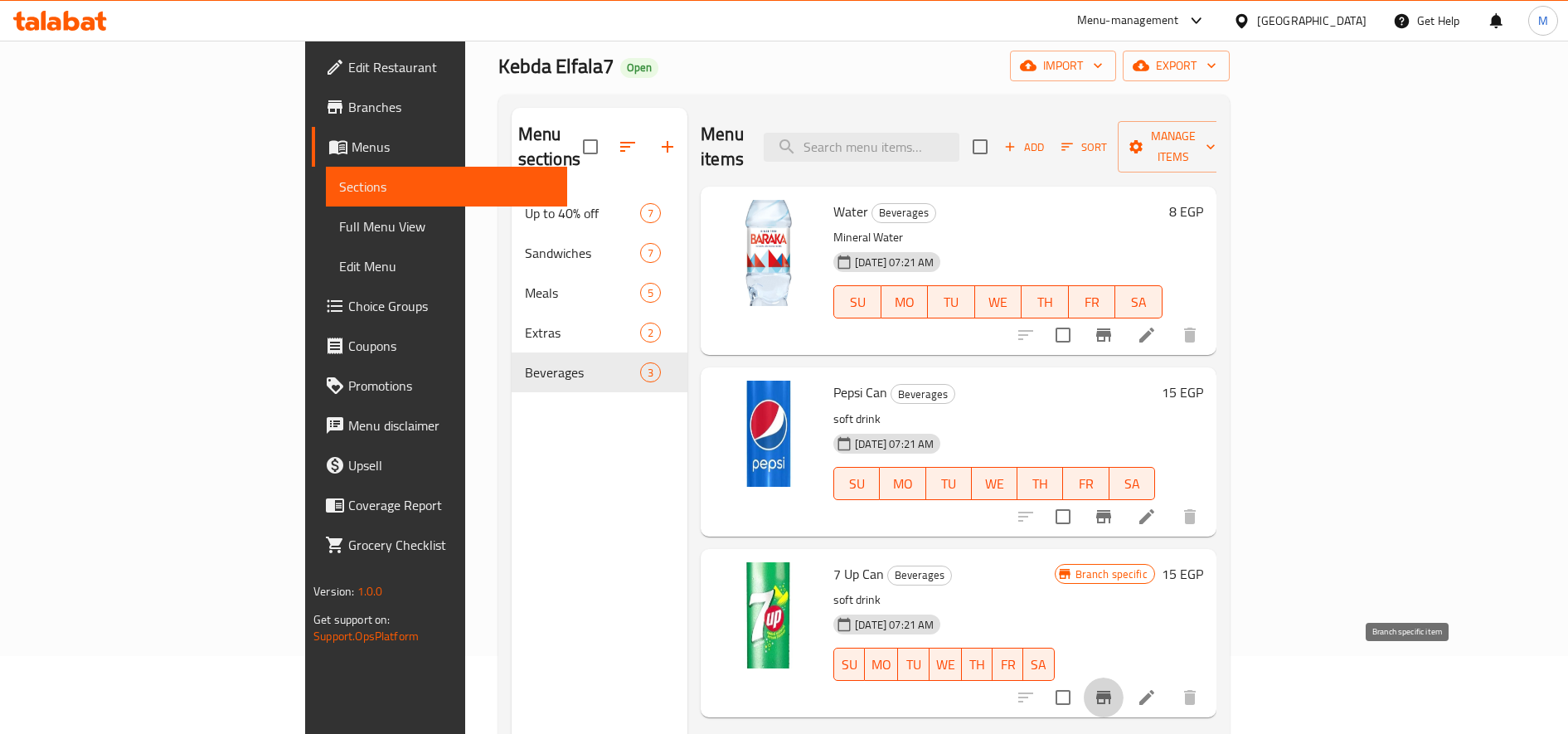
scroll to position [0, 0]
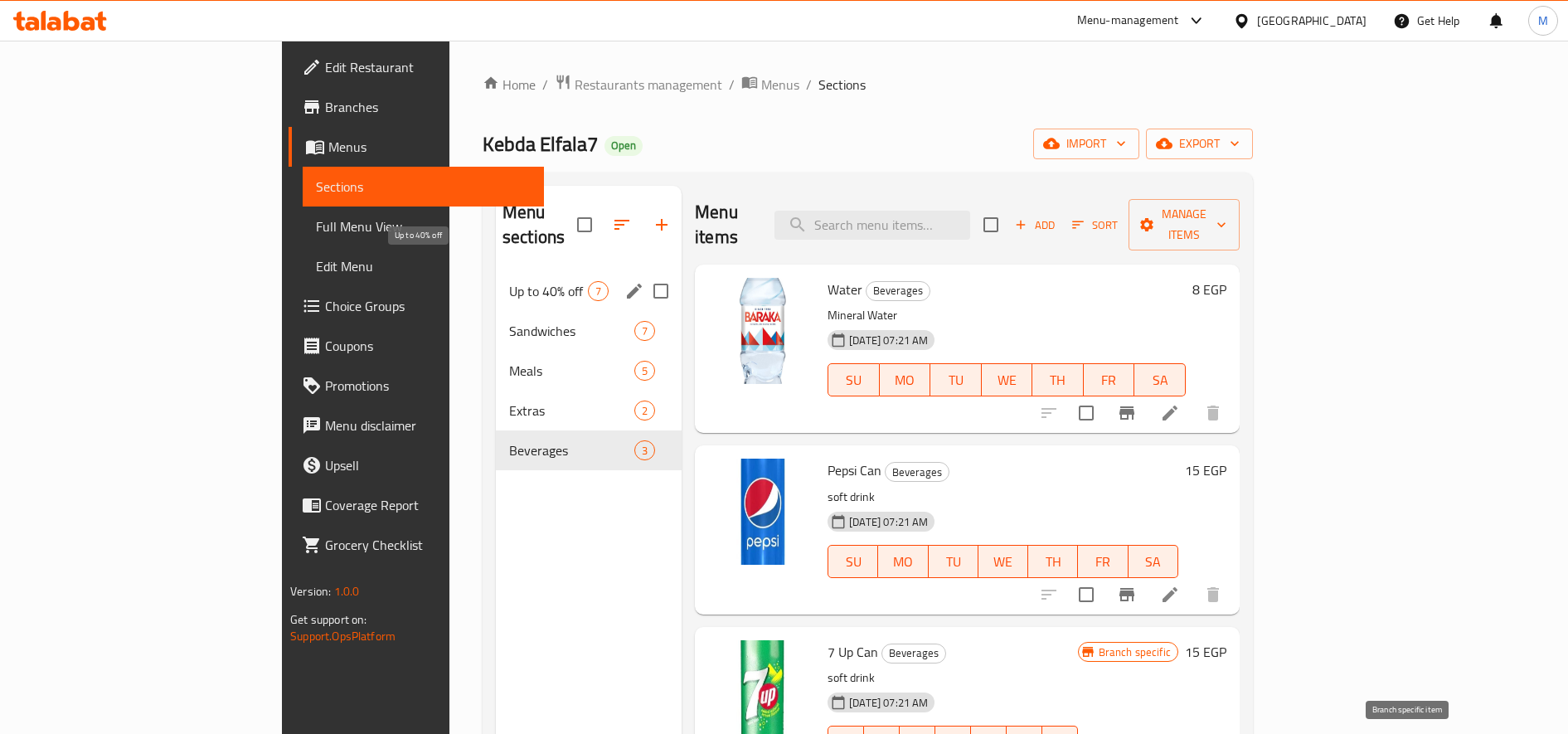
click at [509, 281] on span "Up to 40% off" at bounding box center [548, 291] width 79 height 19
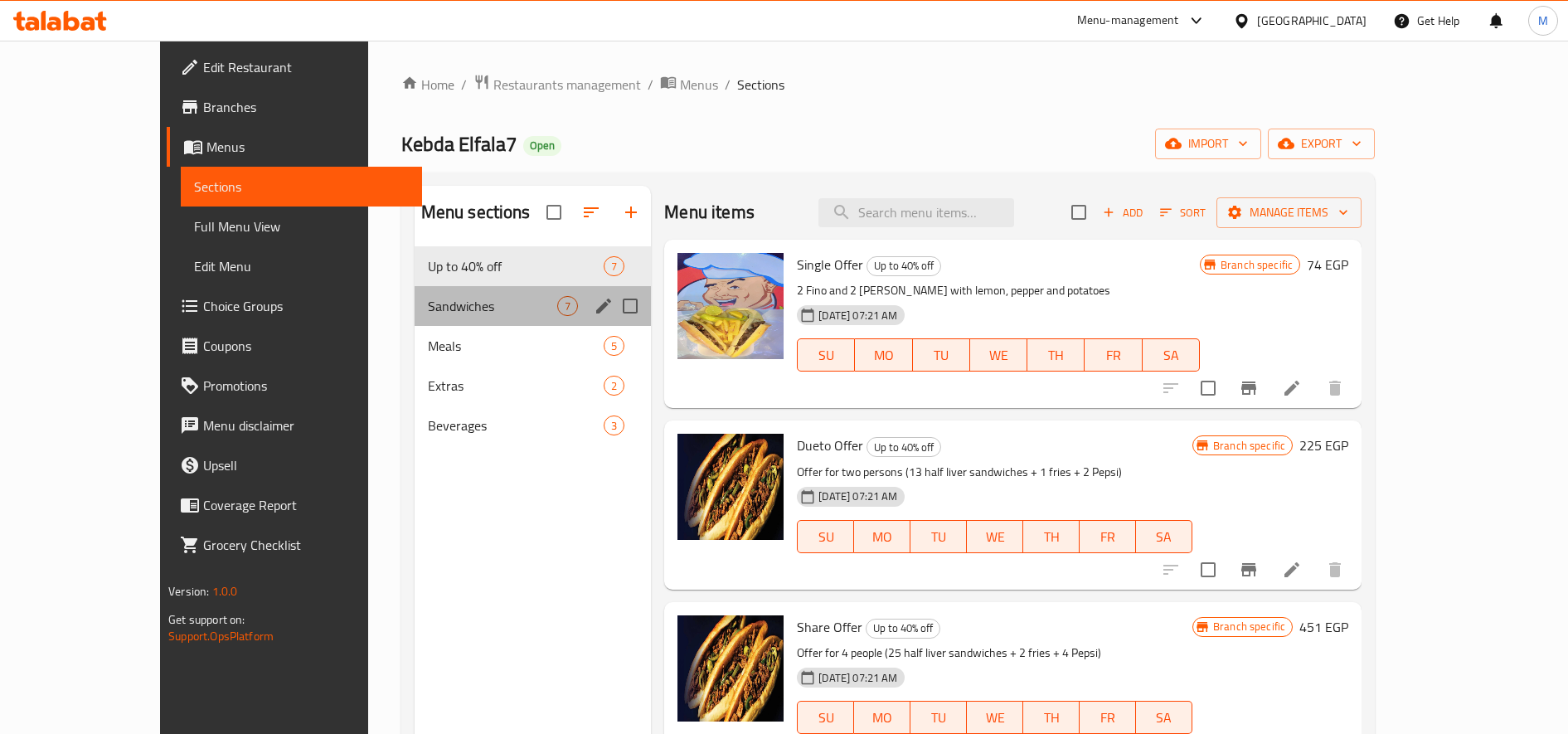
click at [415, 317] on div "Sandwiches 7" at bounding box center [533, 305] width 237 height 40
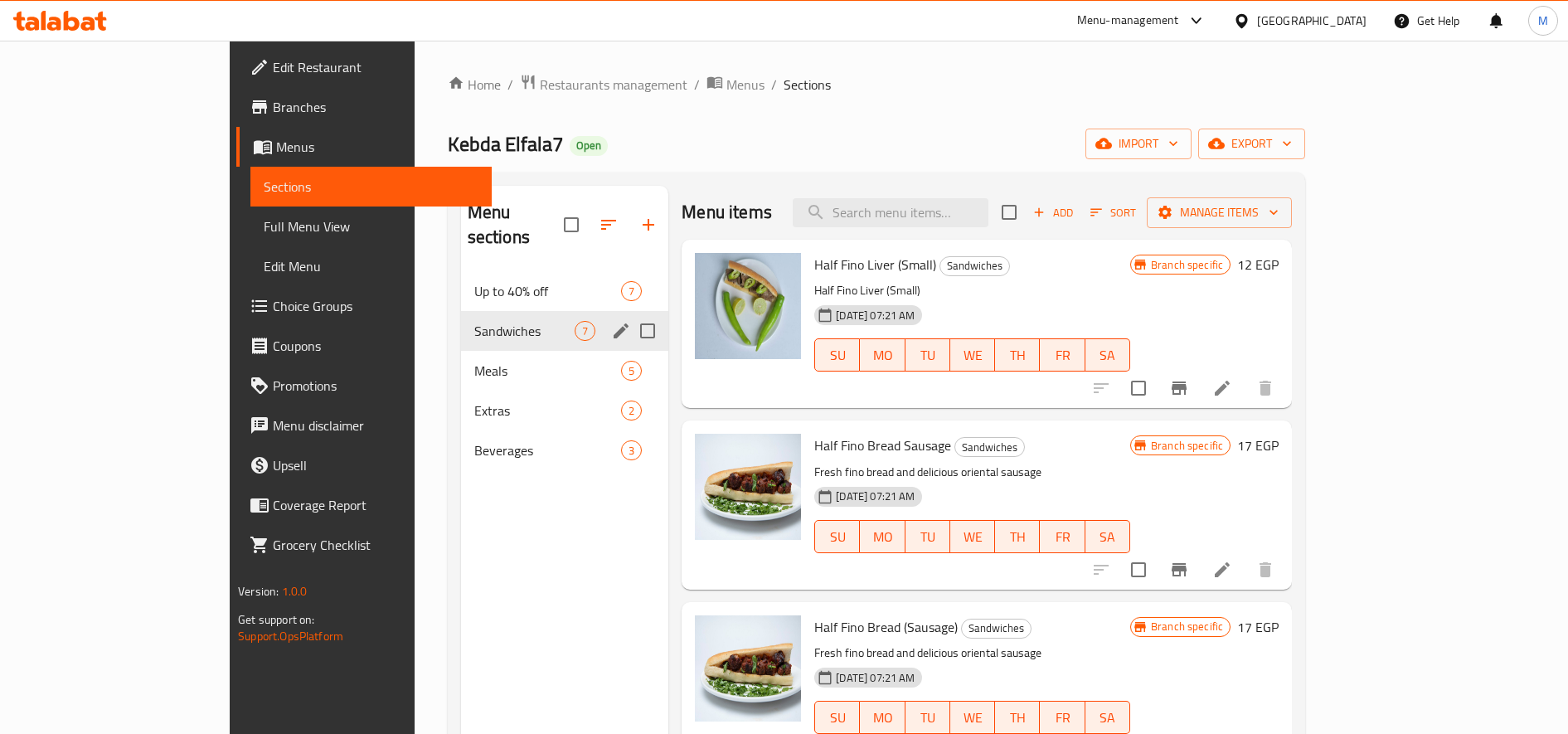
scroll to position [232, 0]
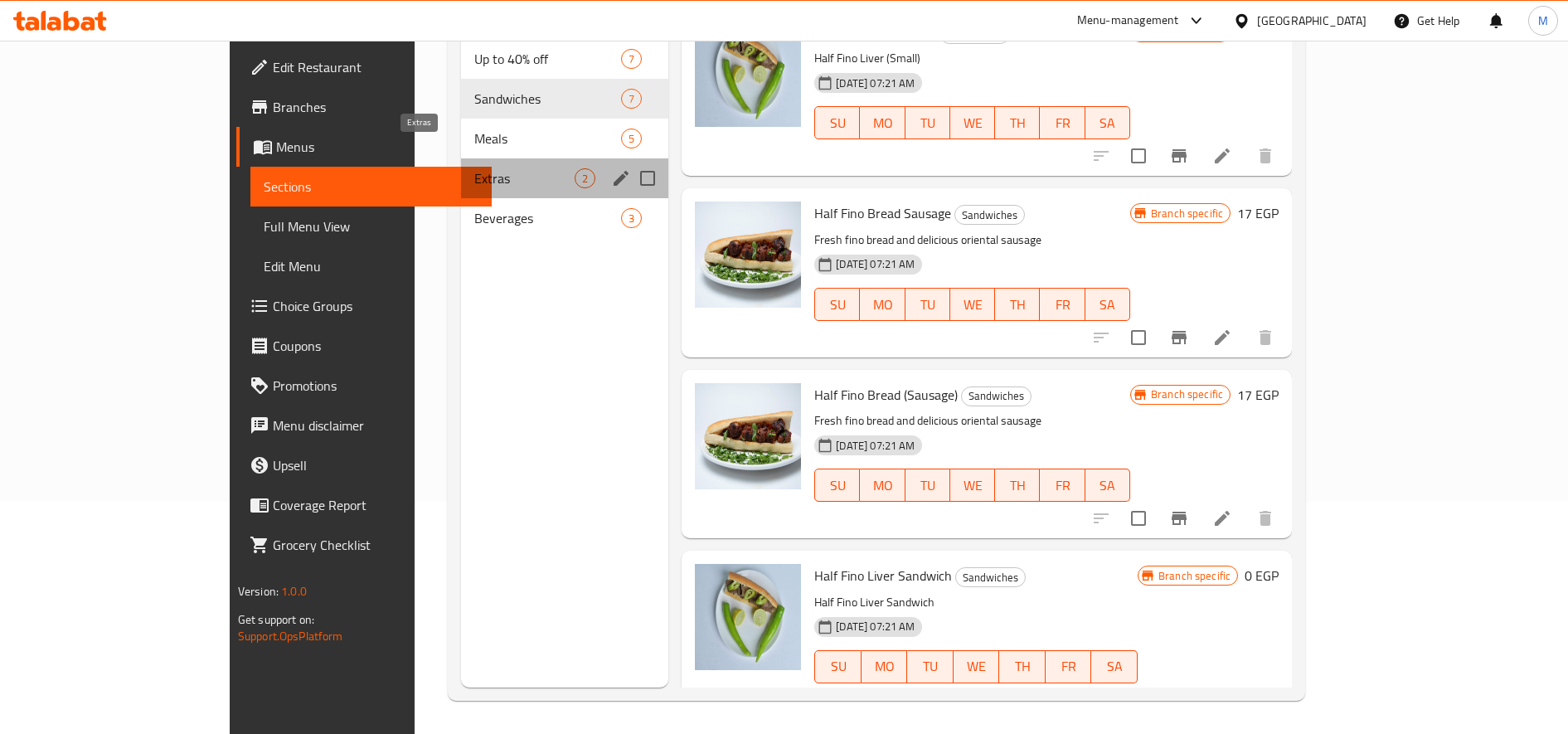
click at [474, 168] on span "Extras" at bounding box center [524, 178] width 100 height 19
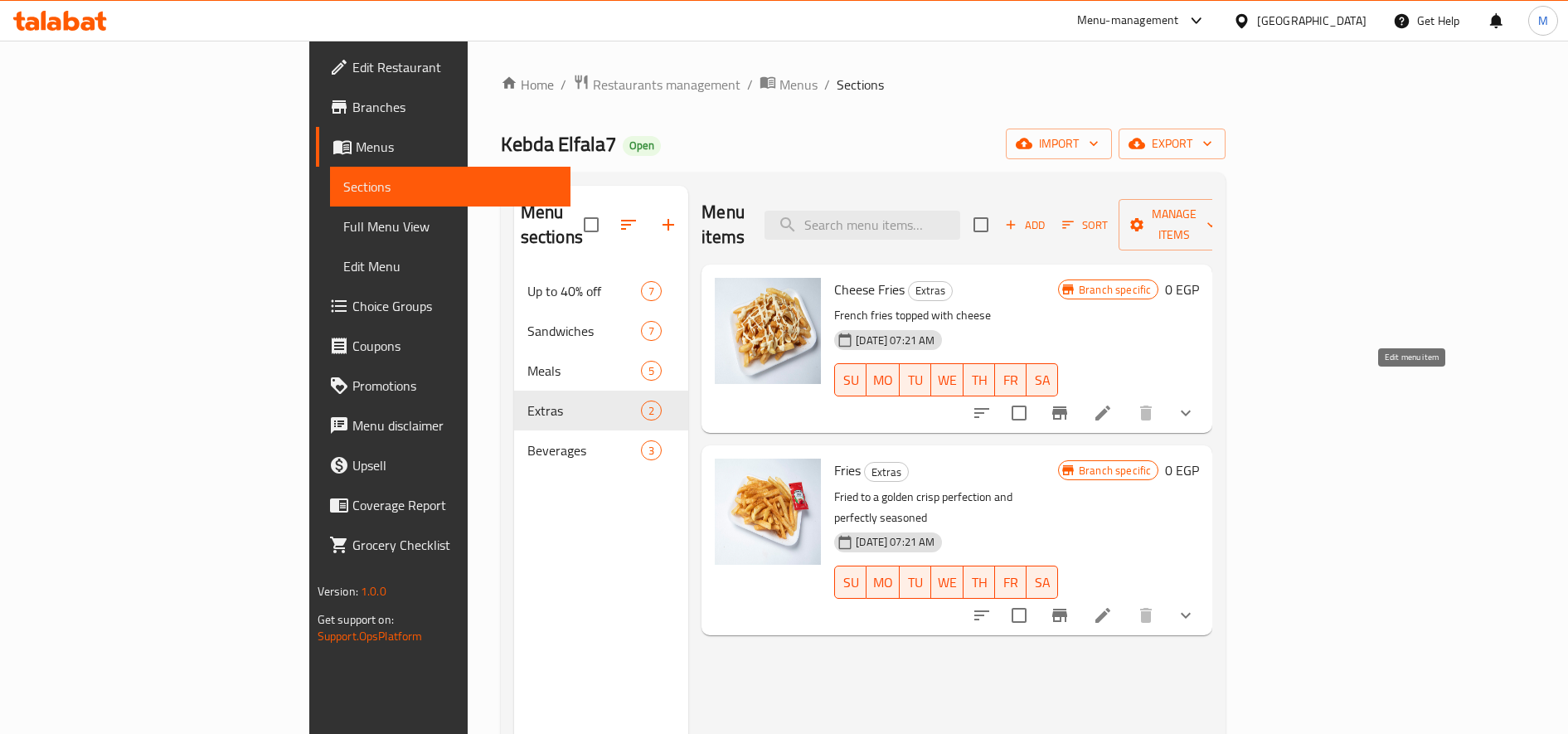
click at [1113, 403] on icon at bounding box center [1102, 412] width 19 height 19
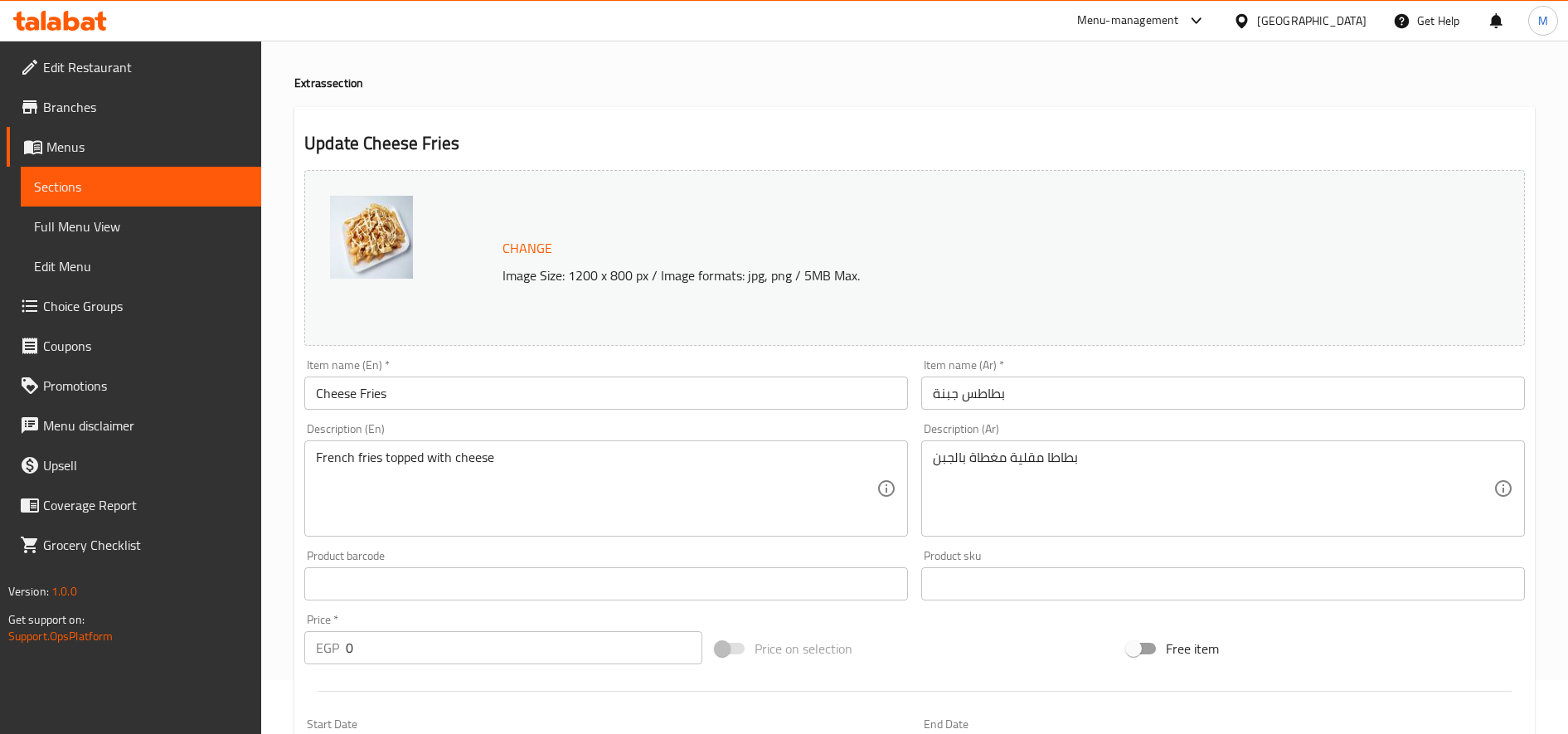
scroll to position [499, 0]
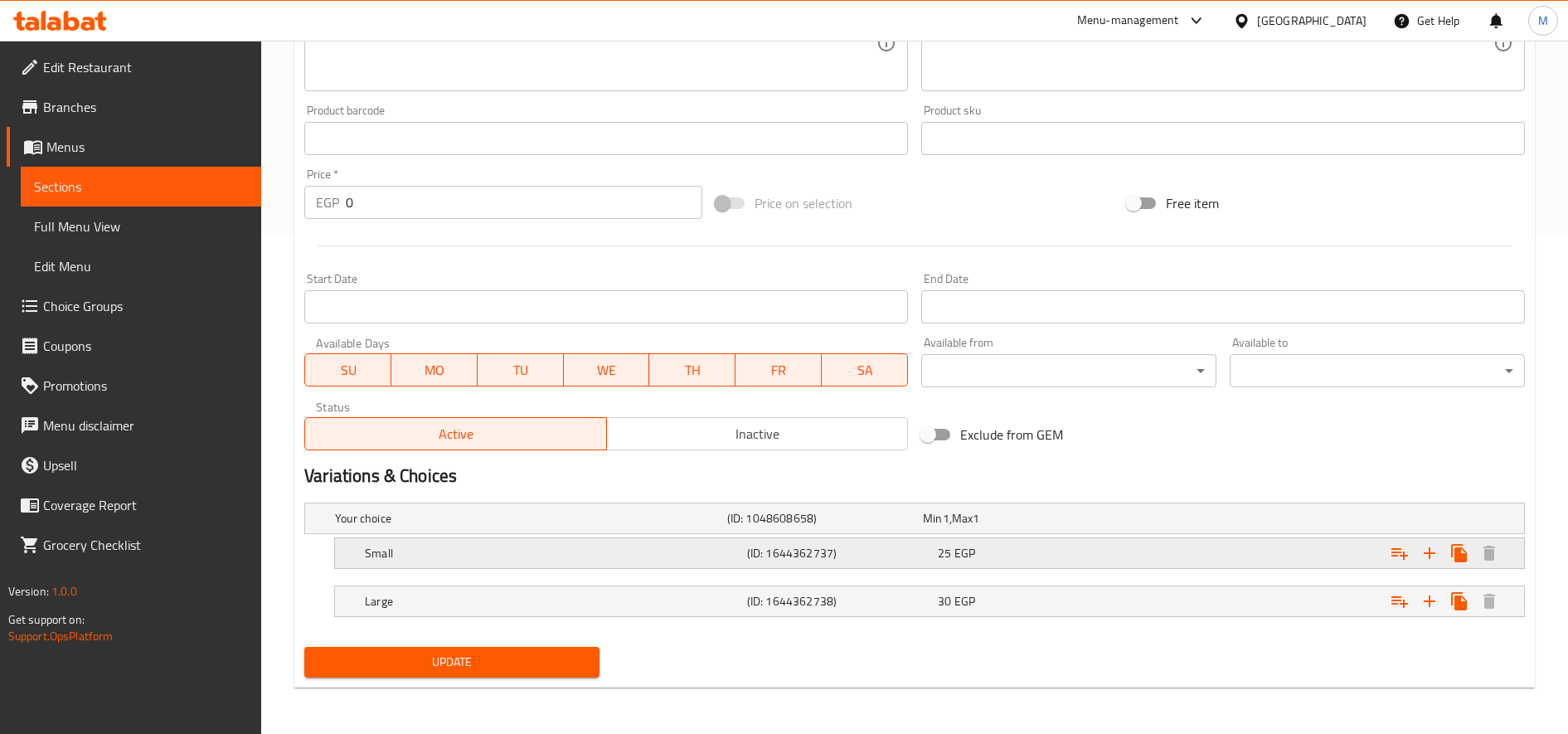
click at [1048, 550] on div "25 EGP" at bounding box center [1029, 554] width 184 height 17
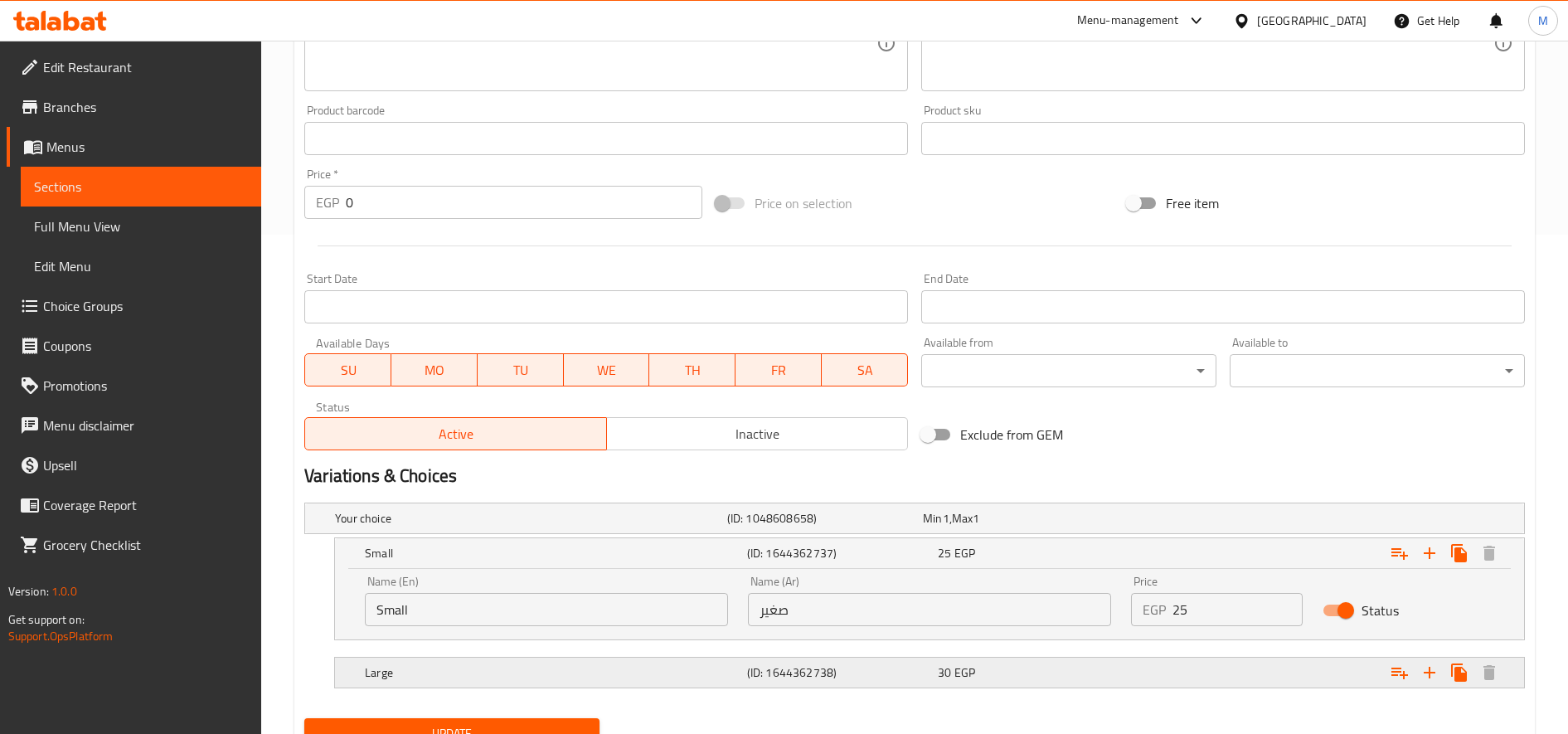
click at [1108, 661] on div "30 EGP" at bounding box center [1030, 672] width 191 height 23
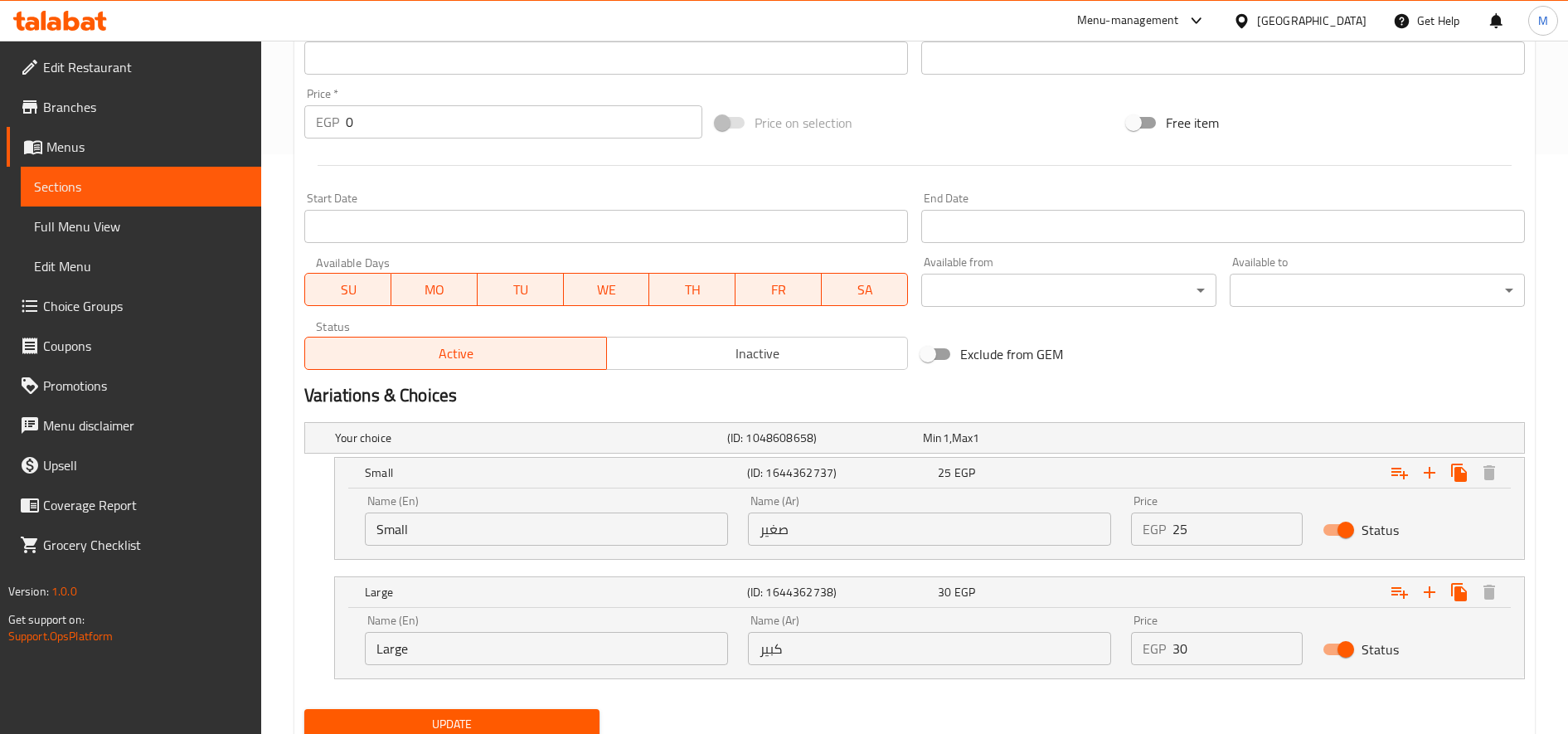
scroll to position [641, 0]
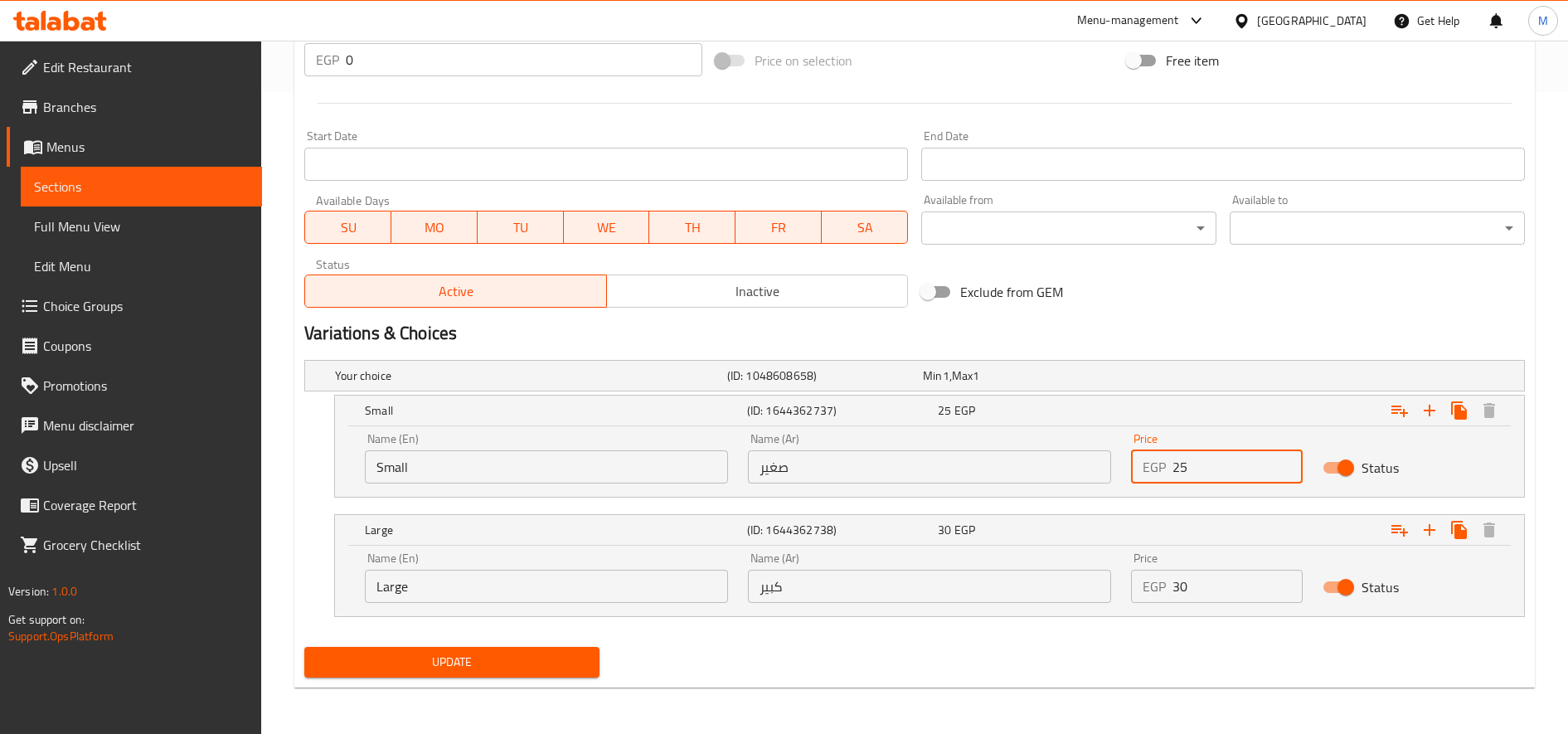
click at [1219, 479] on input "25" at bounding box center [1238, 467] width 131 height 33
type input "30"
click at [1186, 578] on input "30" at bounding box center [1238, 586] width 131 height 33
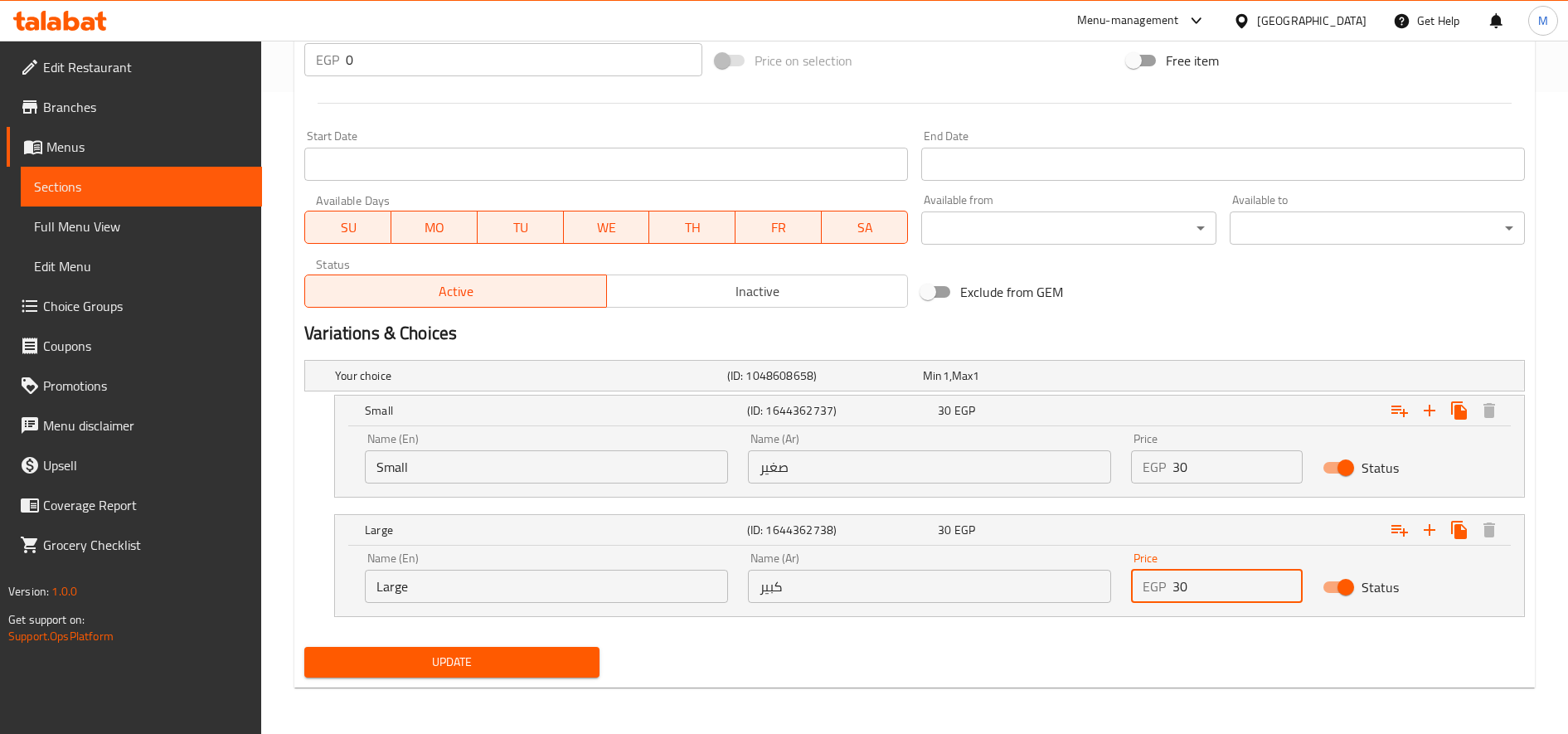
click at [1186, 578] on input "30" at bounding box center [1238, 586] width 131 height 33
click at [1186, 579] on input "30" at bounding box center [1238, 586] width 131 height 33
type input "40"
click at [305, 647] on button "Update" at bounding box center [452, 662] width 295 height 31
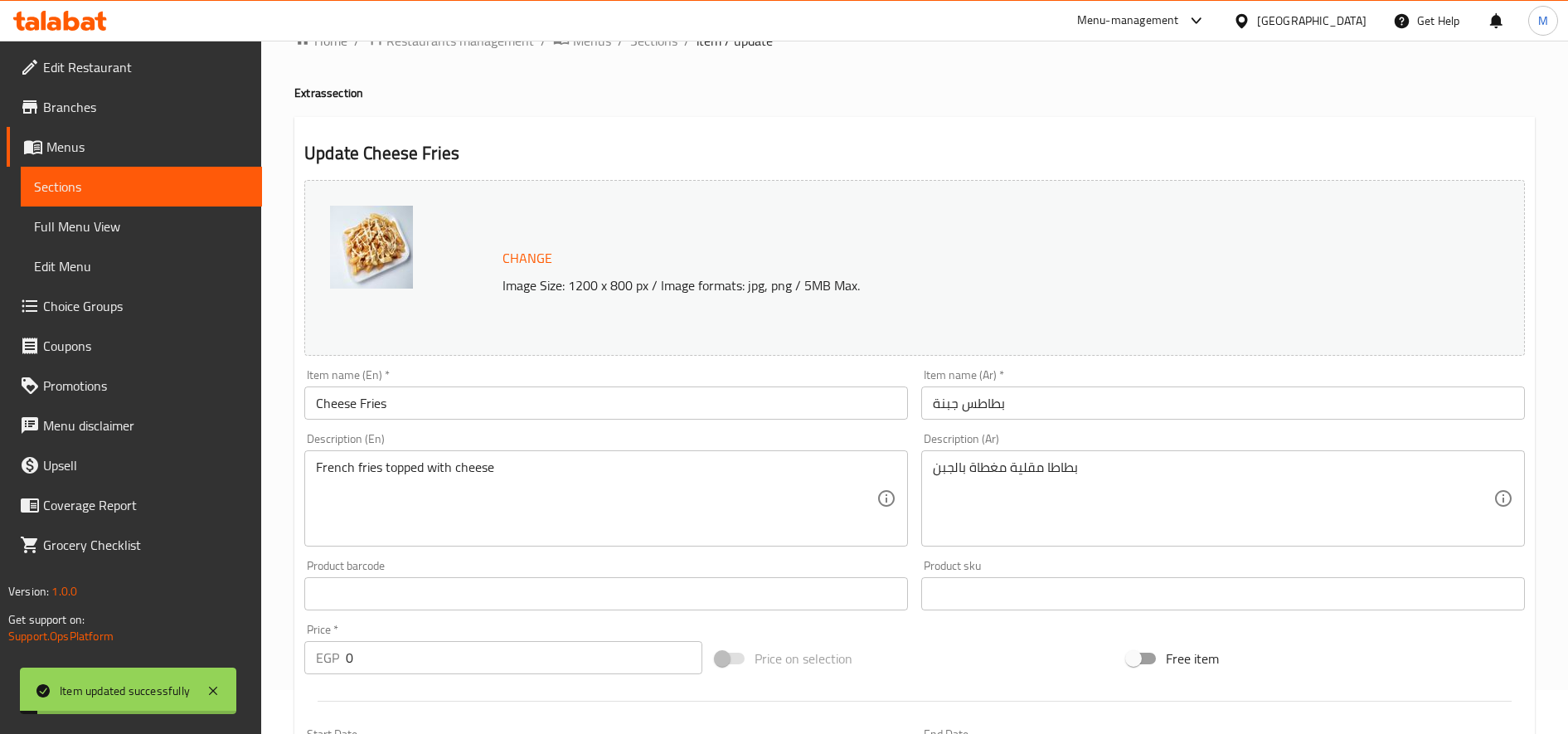
scroll to position [0, 0]
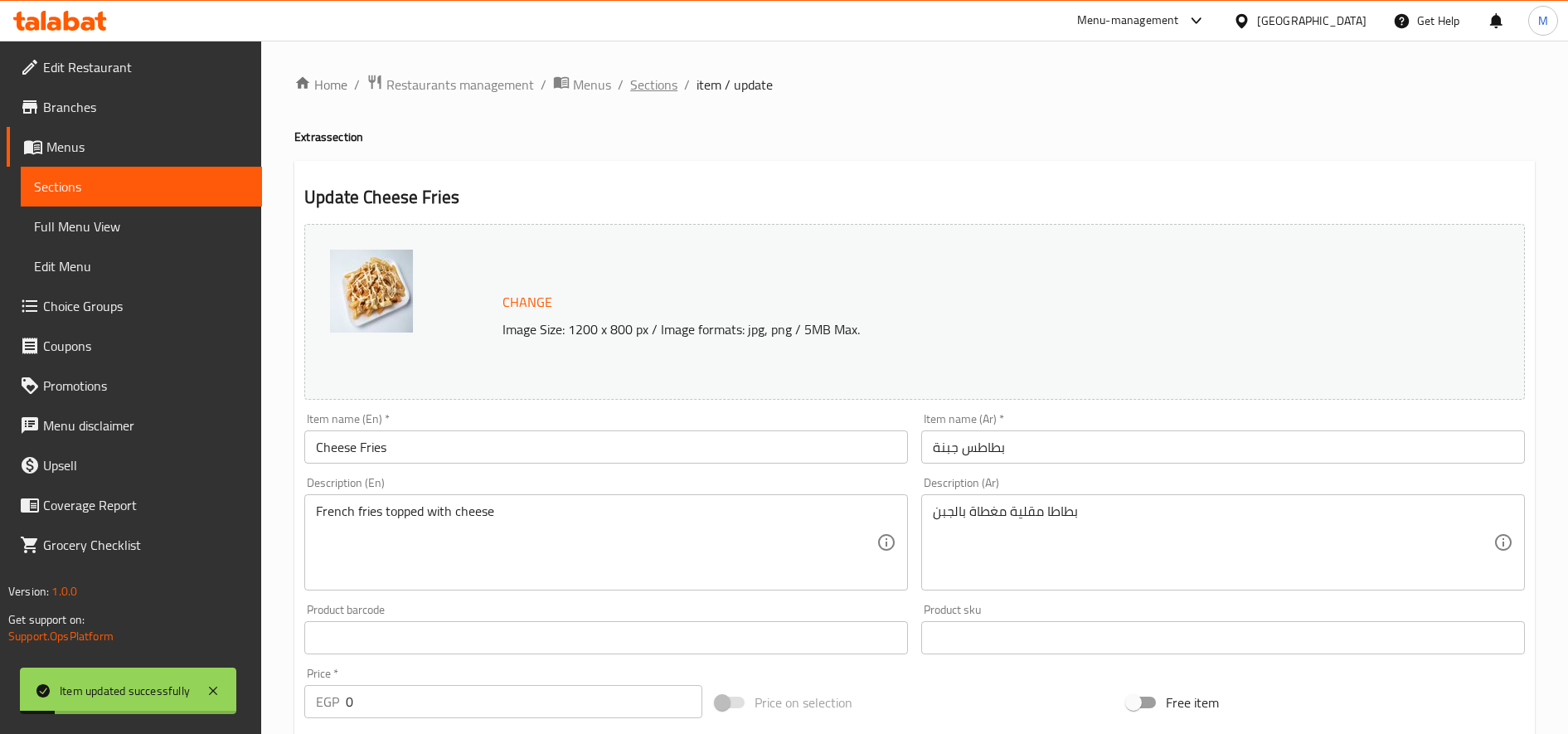
click at [647, 83] on span "Sections" at bounding box center [653, 84] width 47 height 19
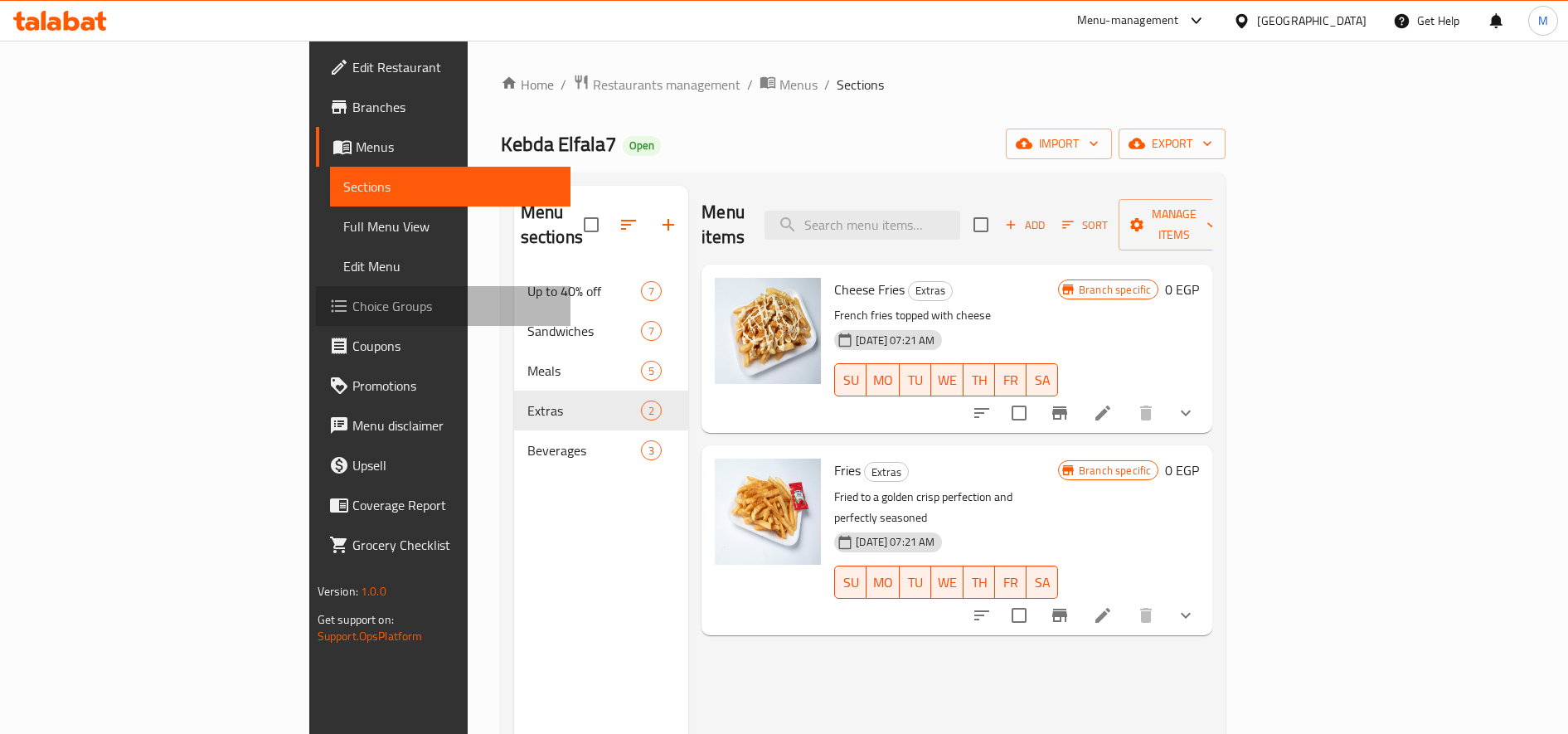
click at [353, 309] on span "Choice Groups" at bounding box center [455, 305] width 205 height 19
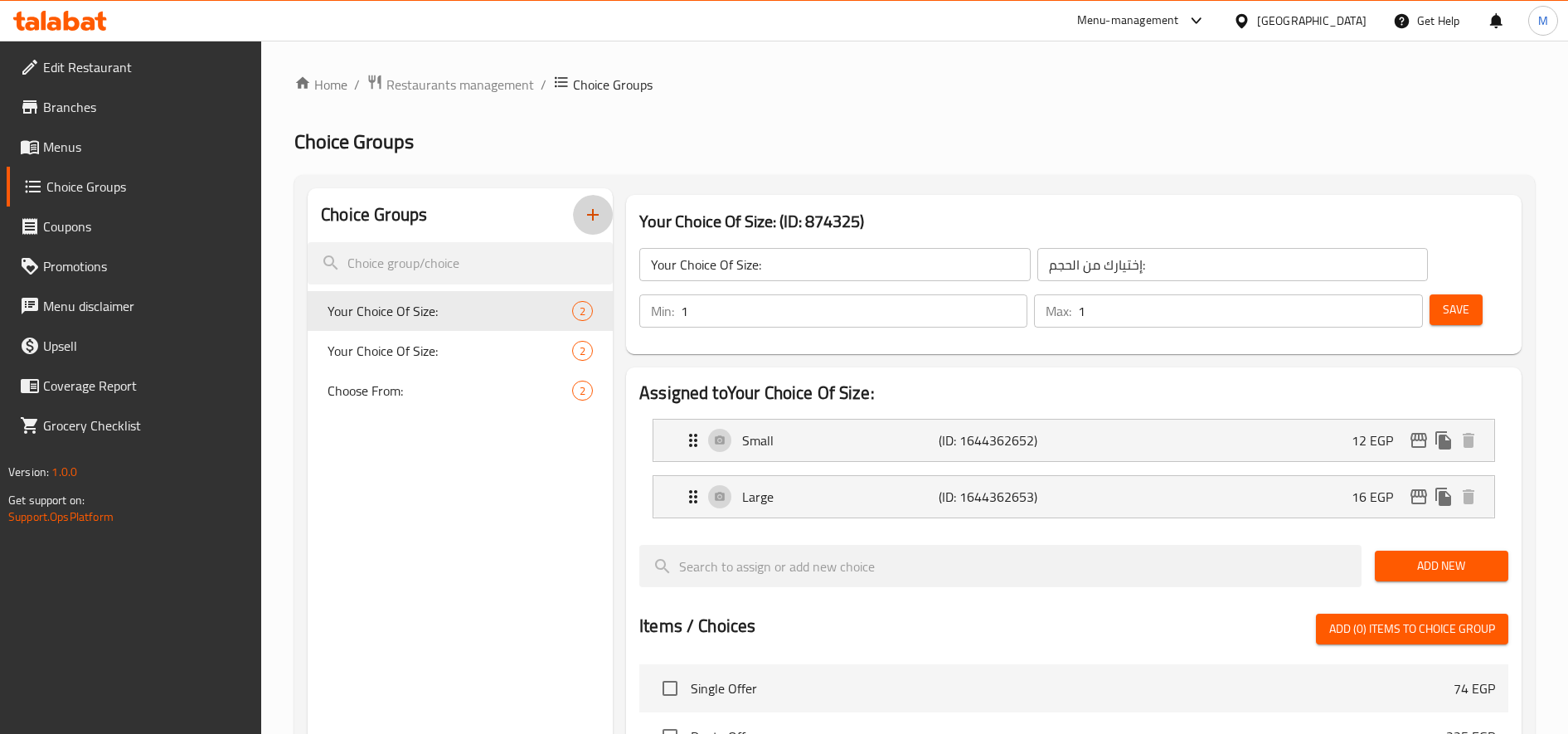
click at [592, 225] on icon "button" at bounding box center [592, 214] width 19 height 19
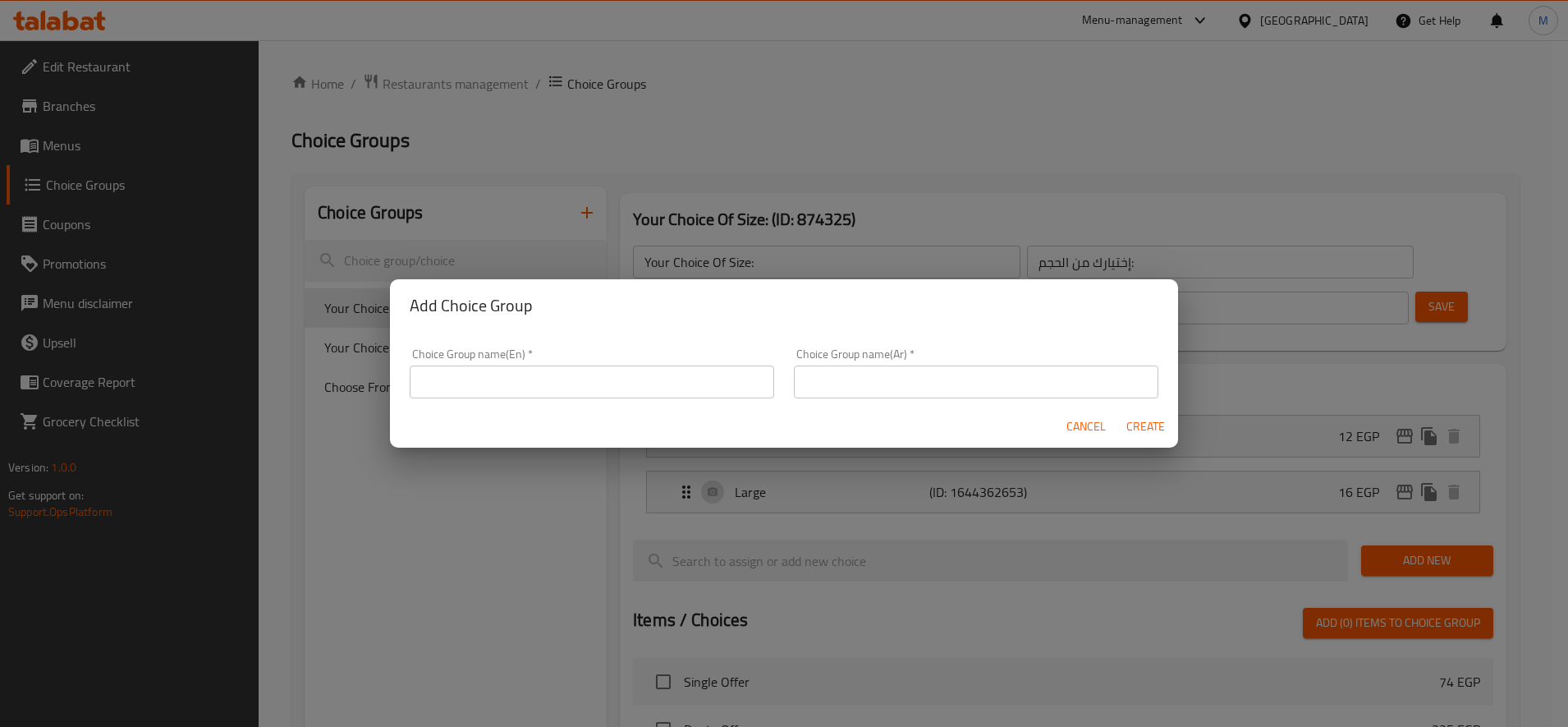
click at [477, 381] on input "text" at bounding box center [592, 382] width 365 height 33
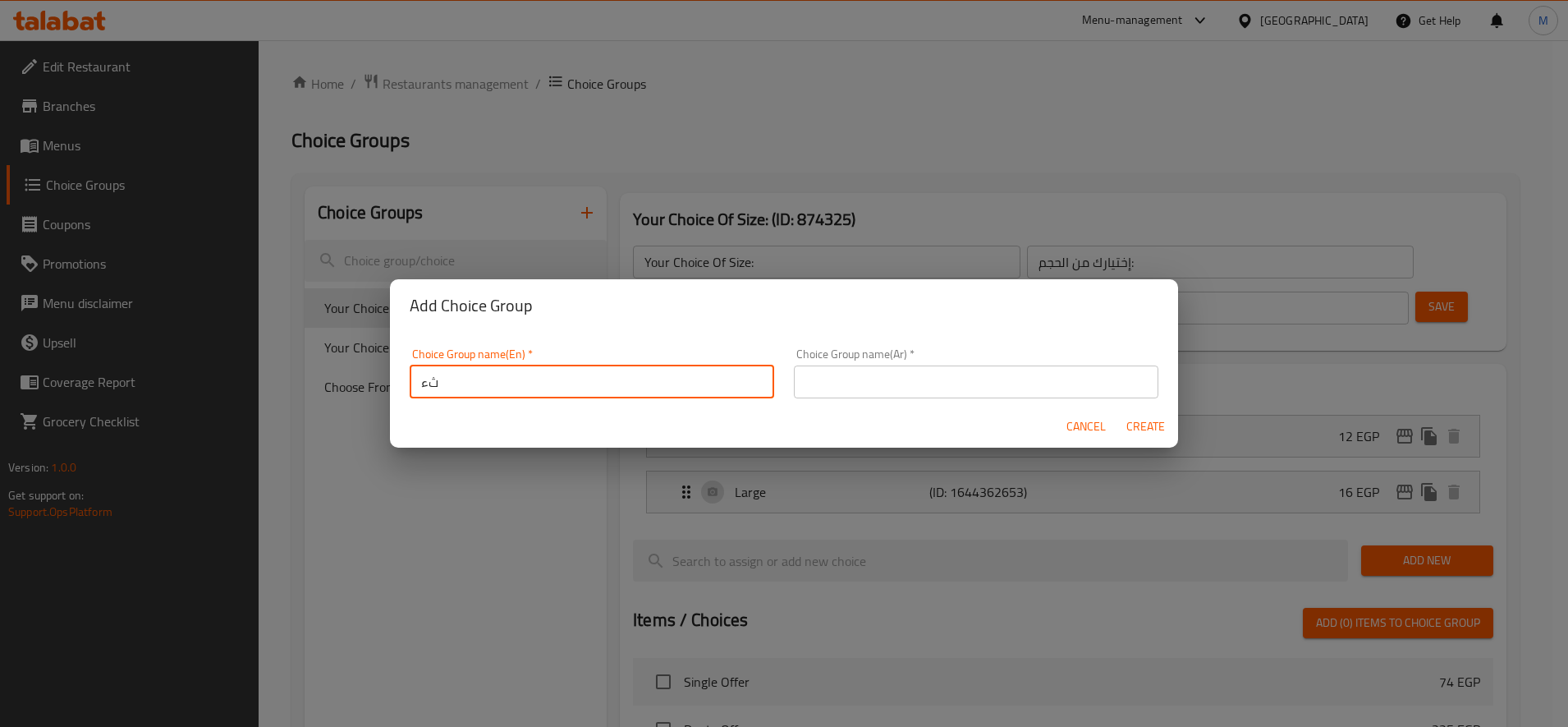
click at [477, 381] on input "ثء" at bounding box center [592, 382] width 365 height 33
type input "Extras"
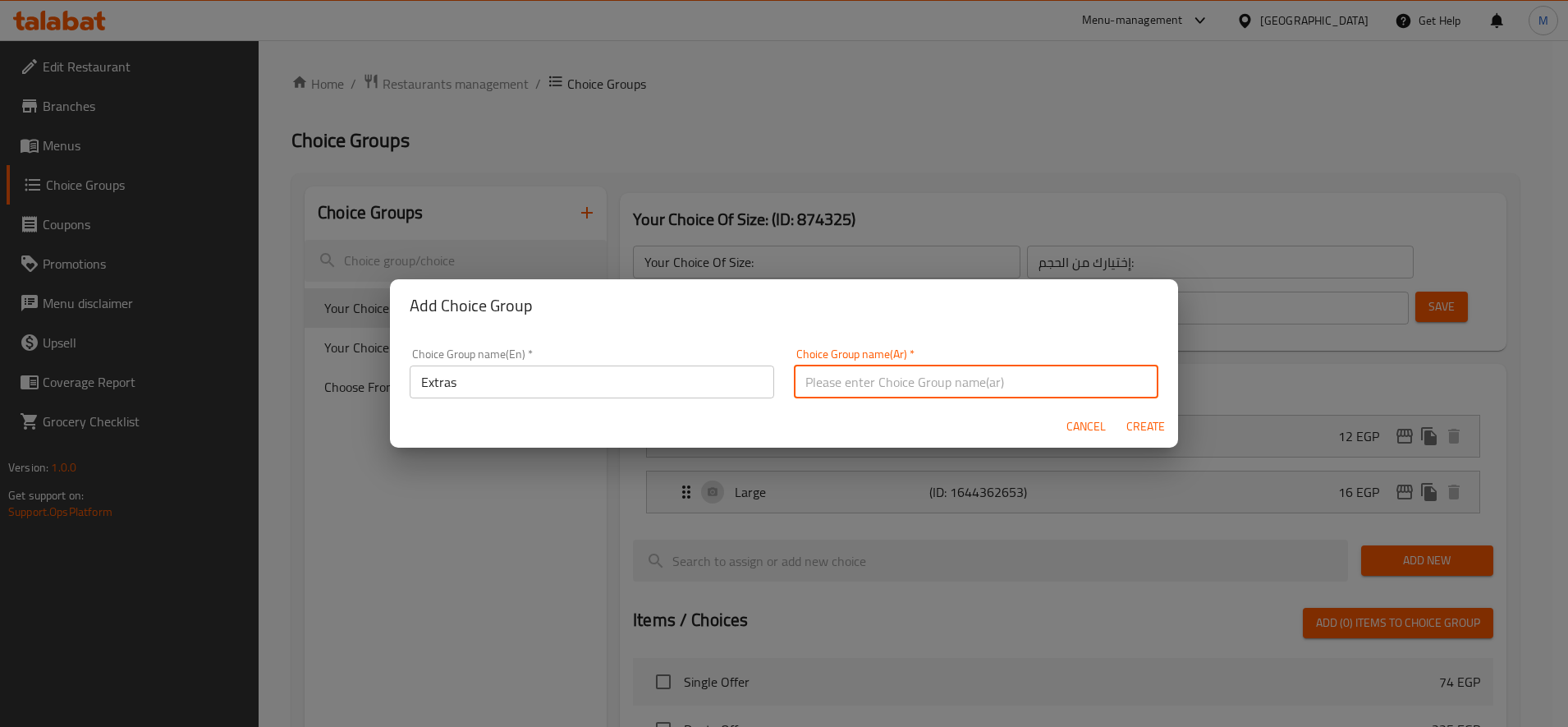
click at [900, 382] on input "text" at bounding box center [976, 382] width 365 height 33
type input "اضافات"
click at [1149, 430] on span "Create" at bounding box center [1145, 426] width 39 height 20
type input "Extras"
type input "اضافات"
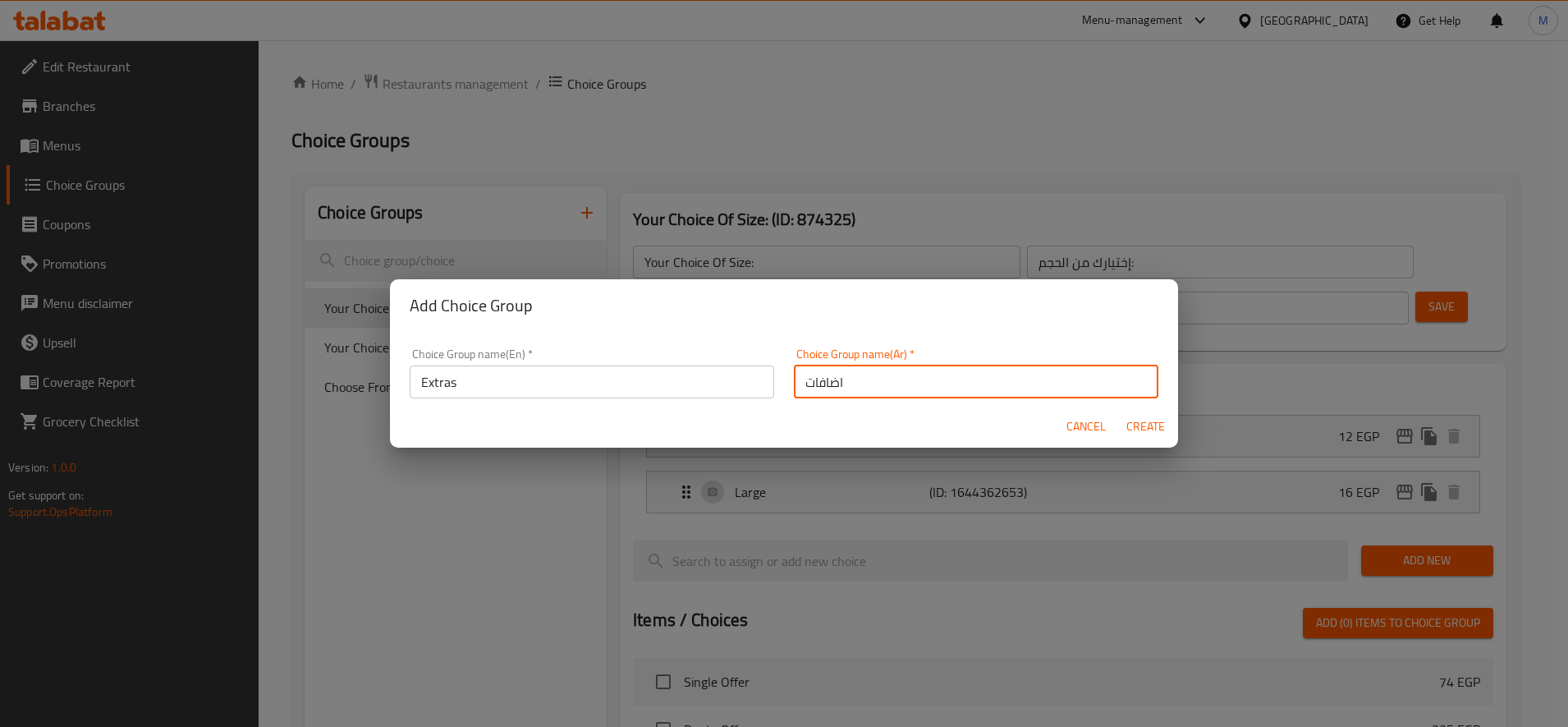
type input "0"
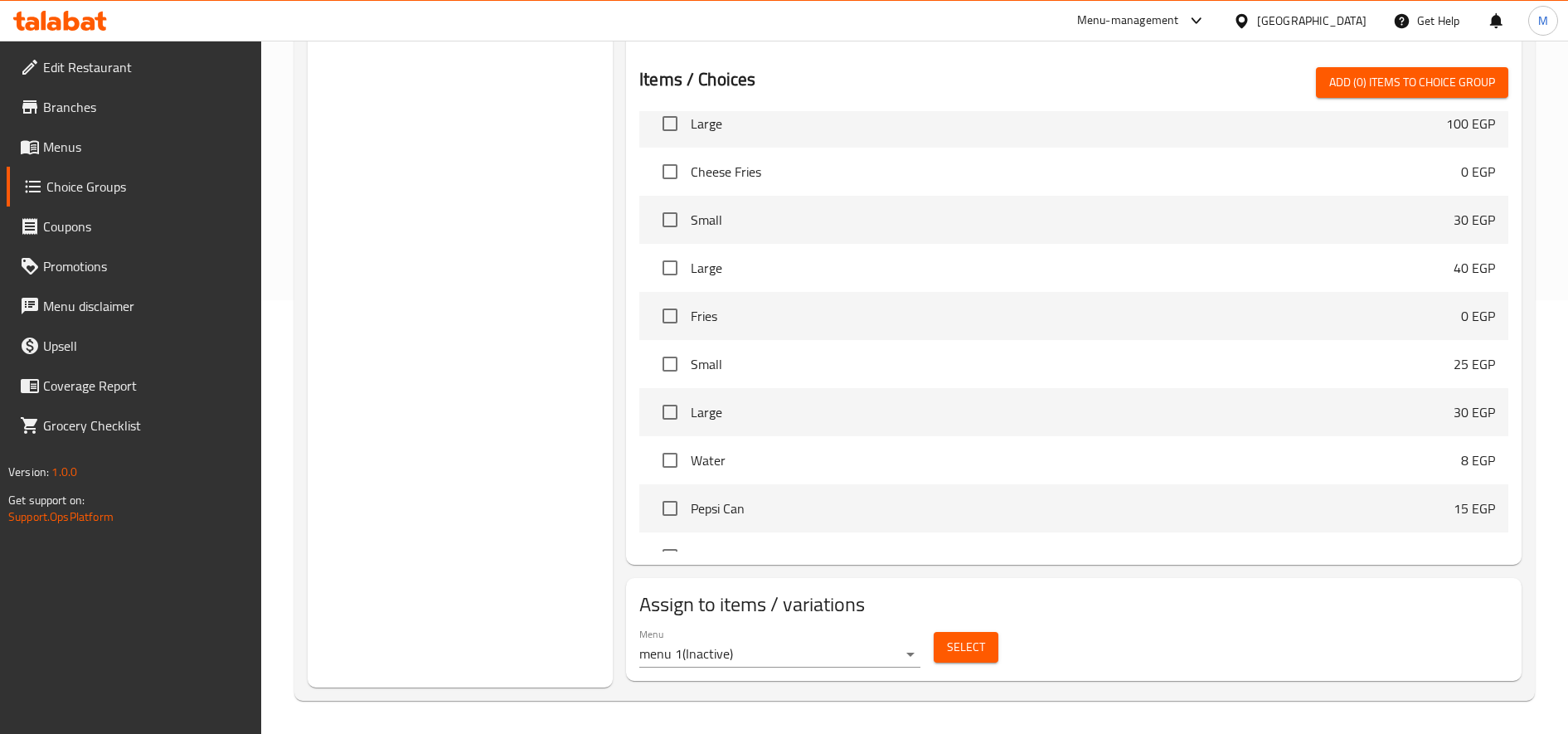
scroll to position [1208, 0]
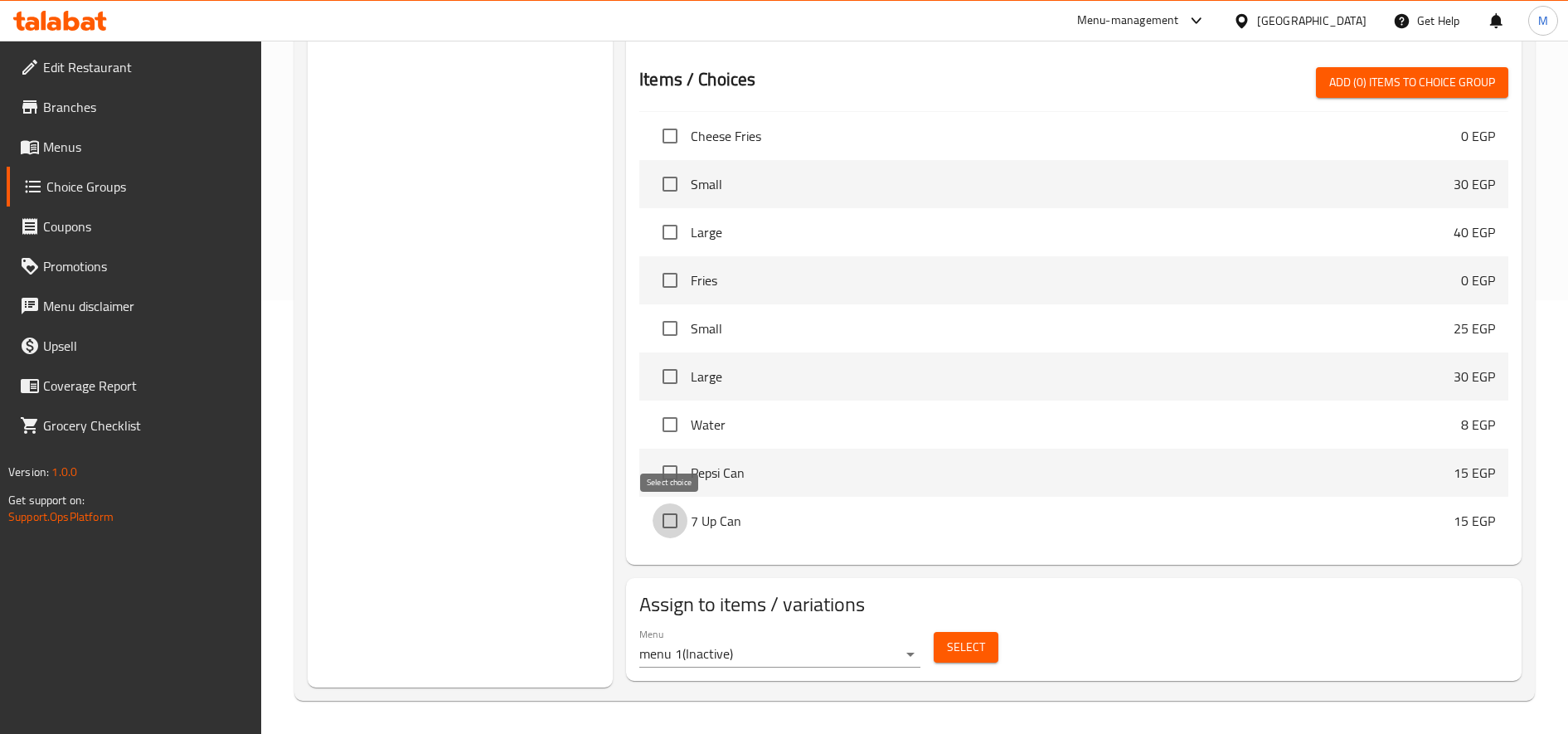
drag, startPoint x: 672, startPoint y: 516, endPoint x: 666, endPoint y: 501, distance: 16.2
click at [669, 515] on input "checkbox" at bounding box center [670, 521] width 35 height 35
checkbox input "true"
click at [662, 479] on input "checkbox" at bounding box center [670, 473] width 35 height 35
checkbox input "true"
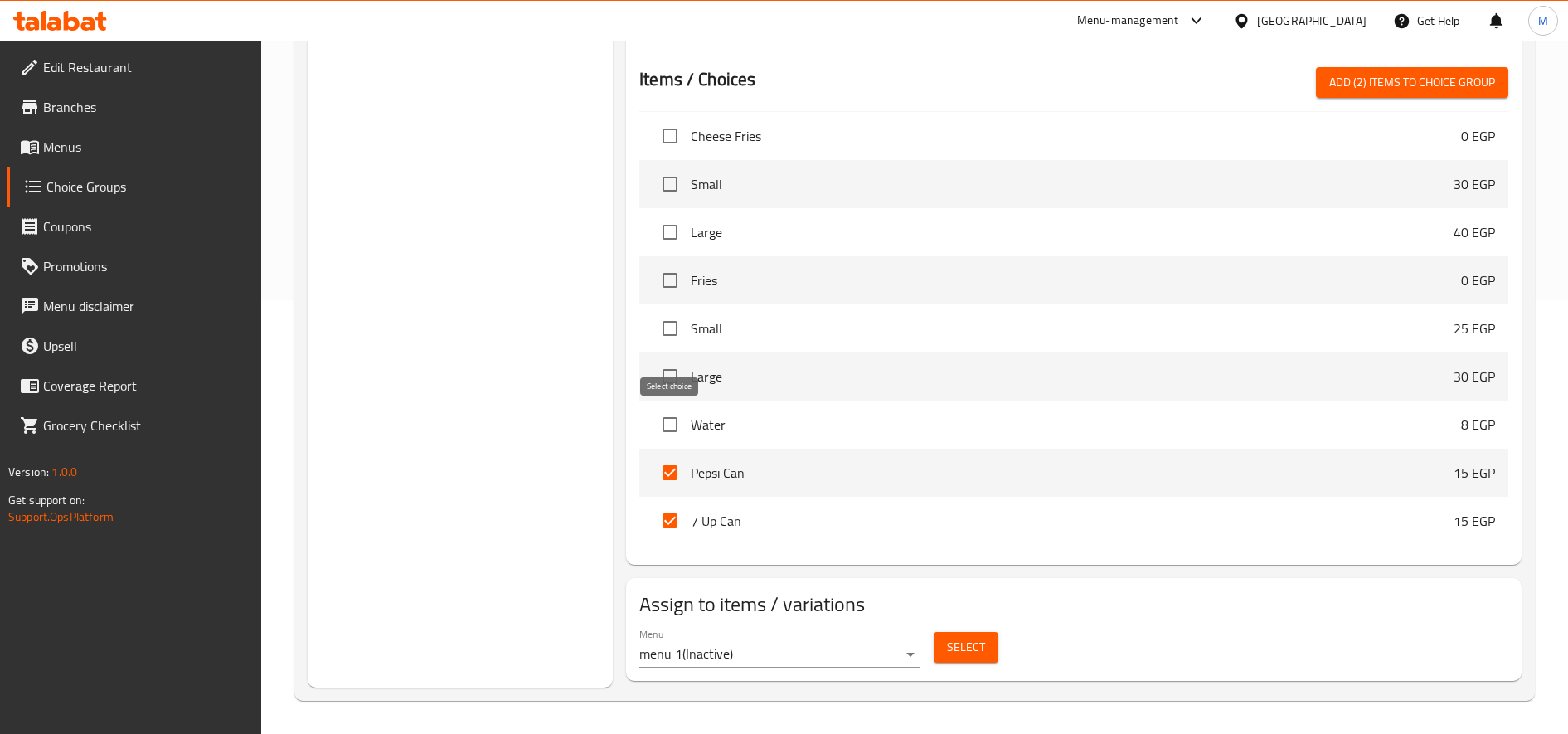
click at [671, 411] on input "checkbox" at bounding box center [670, 425] width 35 height 35
checkbox input "true"
click at [666, 368] on input "checkbox" at bounding box center [670, 377] width 35 height 35
click at [671, 372] on input "checkbox" at bounding box center [670, 377] width 35 height 35
checkbox input "false"
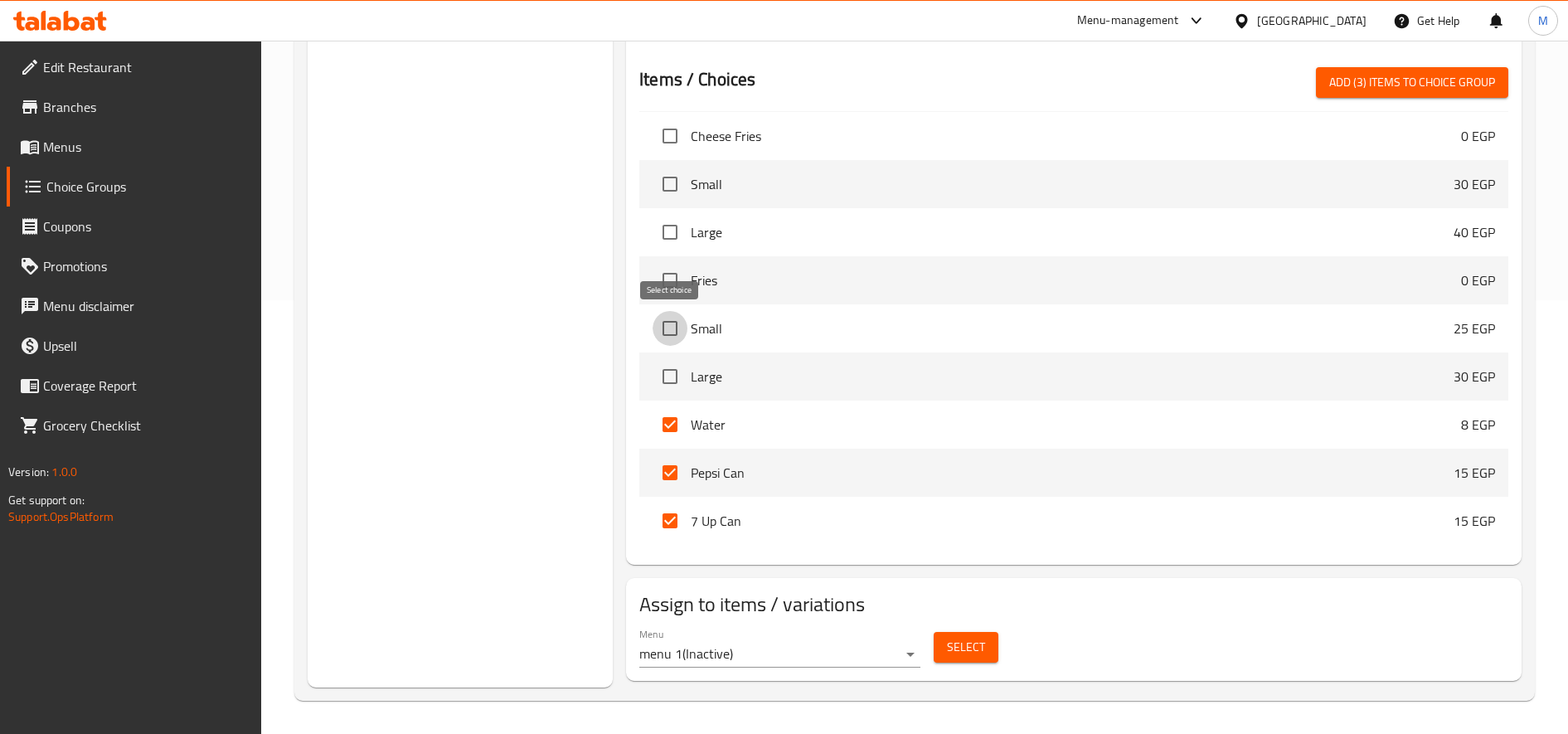
click at [668, 322] on input "checkbox" at bounding box center [670, 329] width 35 height 35
checkbox input "true"
click at [672, 370] on input "checkbox" at bounding box center [670, 377] width 35 height 35
checkbox input "true"
drag, startPoint x: 668, startPoint y: 294, endPoint x: 670, endPoint y: 280, distance: 14.1
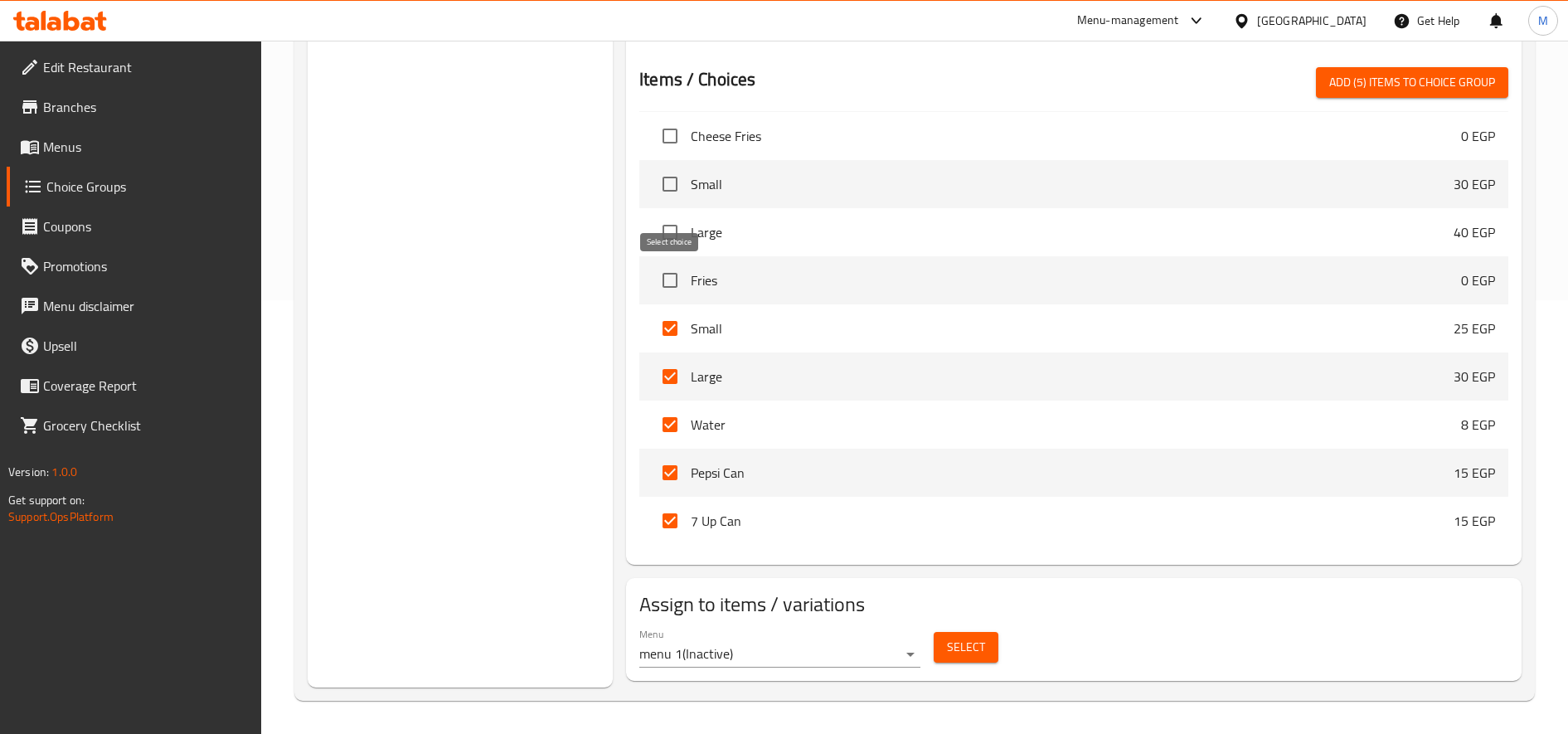
click at [668, 296] on input "checkbox" at bounding box center [670, 280] width 35 height 35
checkbox input "true"
click at [666, 324] on input "checkbox" at bounding box center [670, 329] width 35 height 35
checkbox input "false"
click at [666, 369] on input "checkbox" at bounding box center [670, 377] width 35 height 35
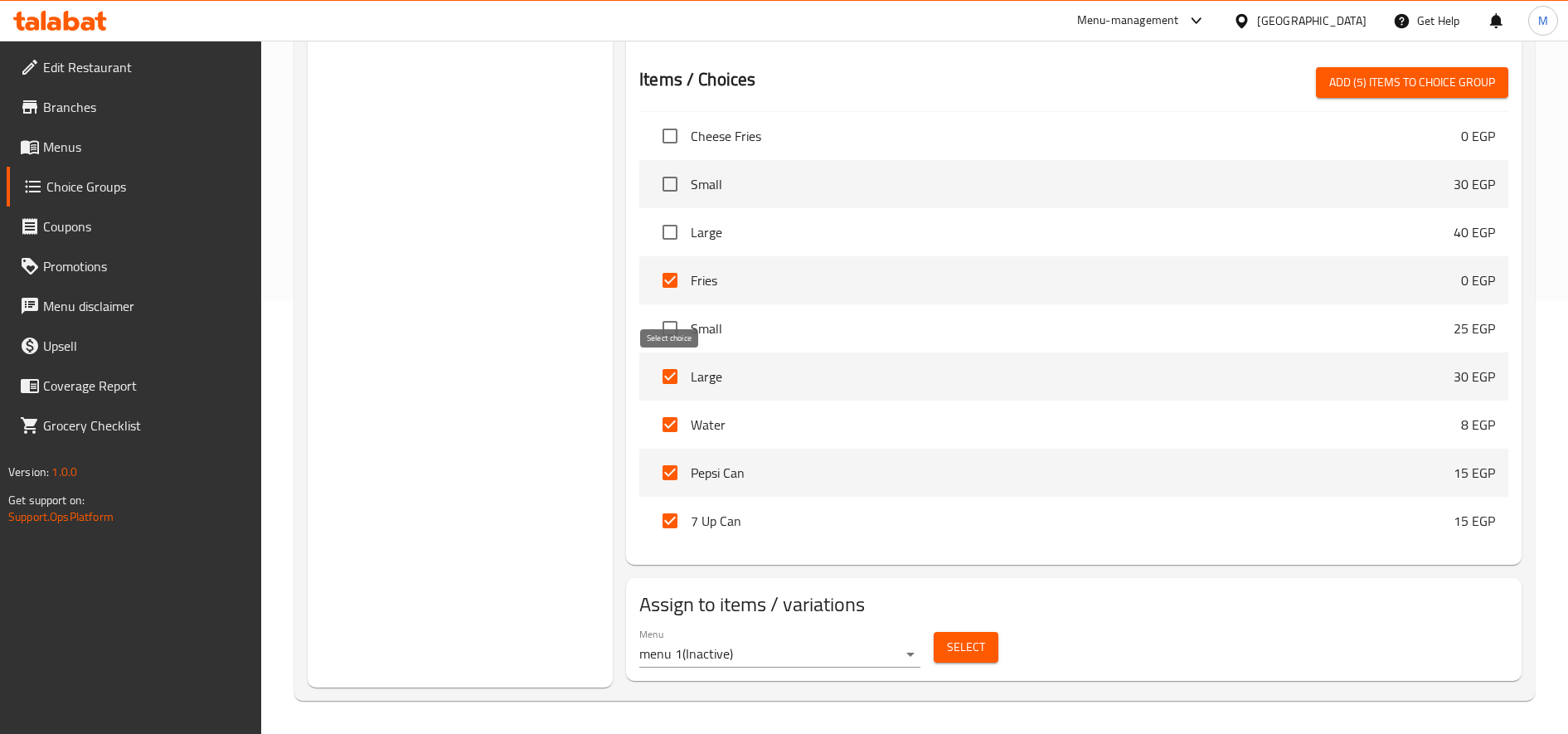
checkbox input "false"
click at [674, 324] on input "checkbox" at bounding box center [670, 329] width 35 height 35
checkbox input "true"
click at [666, 366] on input "checkbox" at bounding box center [670, 377] width 35 height 35
checkbox input "true"
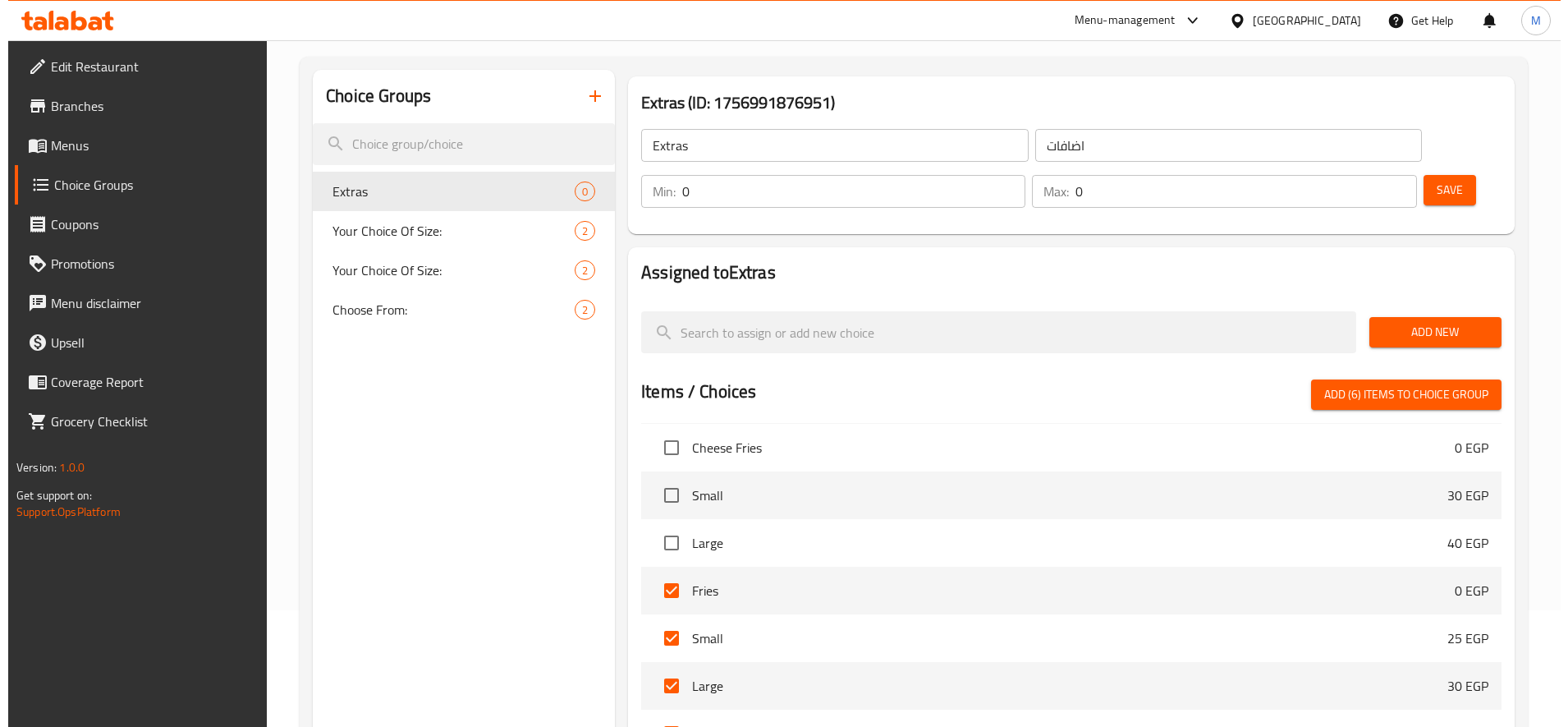
scroll to position [0, 0]
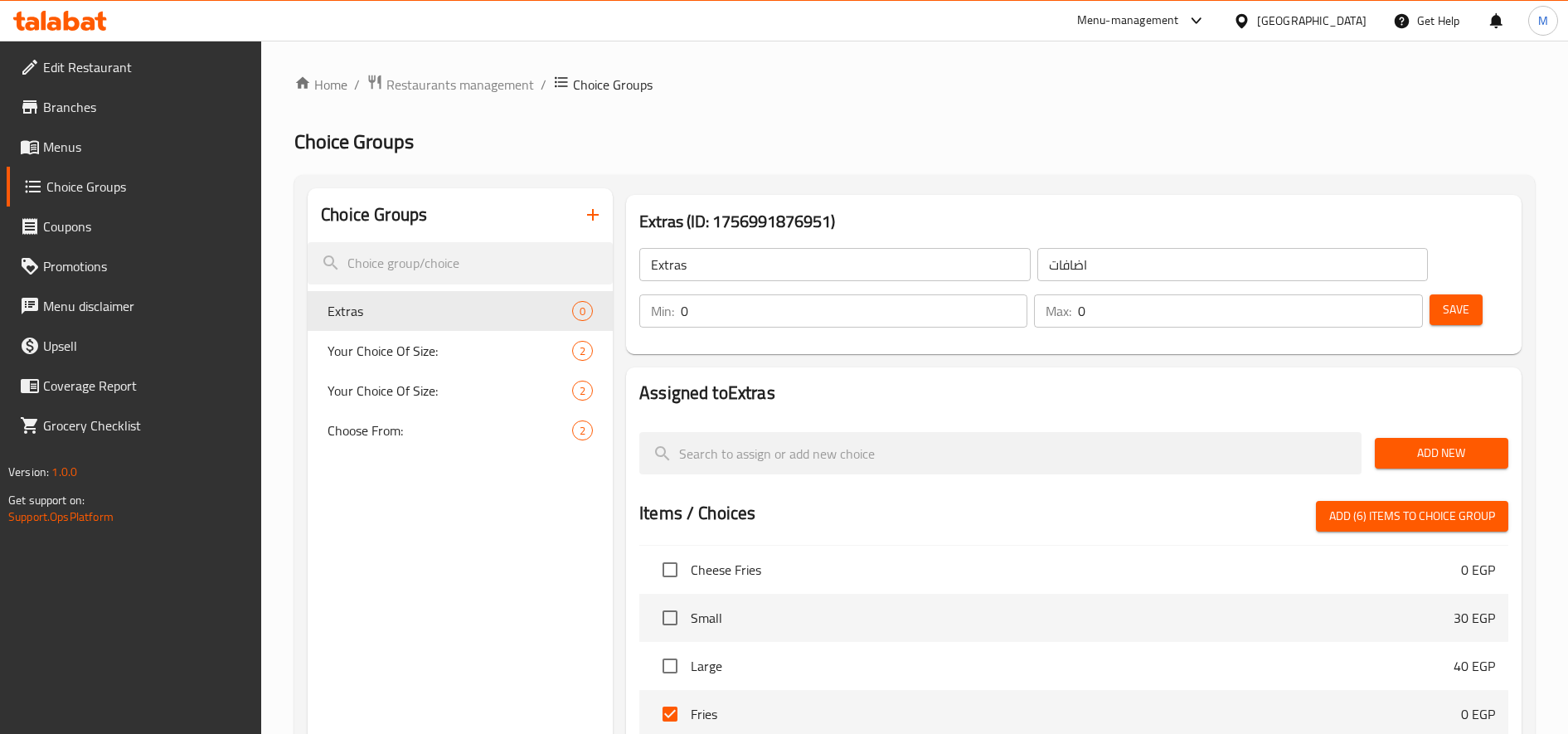
click at [93, 145] on span "Menus" at bounding box center [146, 146] width 205 height 19
